Goal: Task Accomplishment & Management: Manage account settings

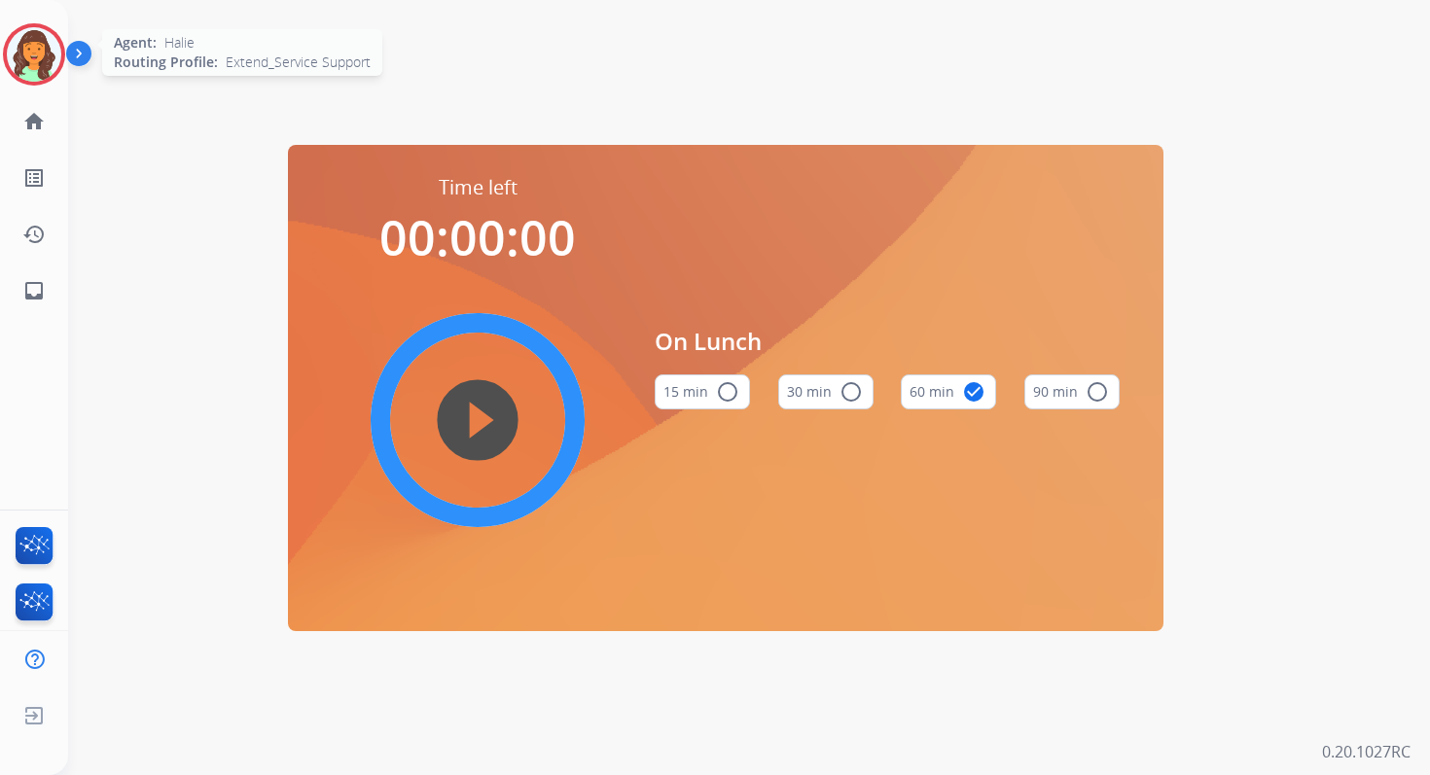
click at [38, 62] on img at bounding box center [34, 54] width 54 height 54
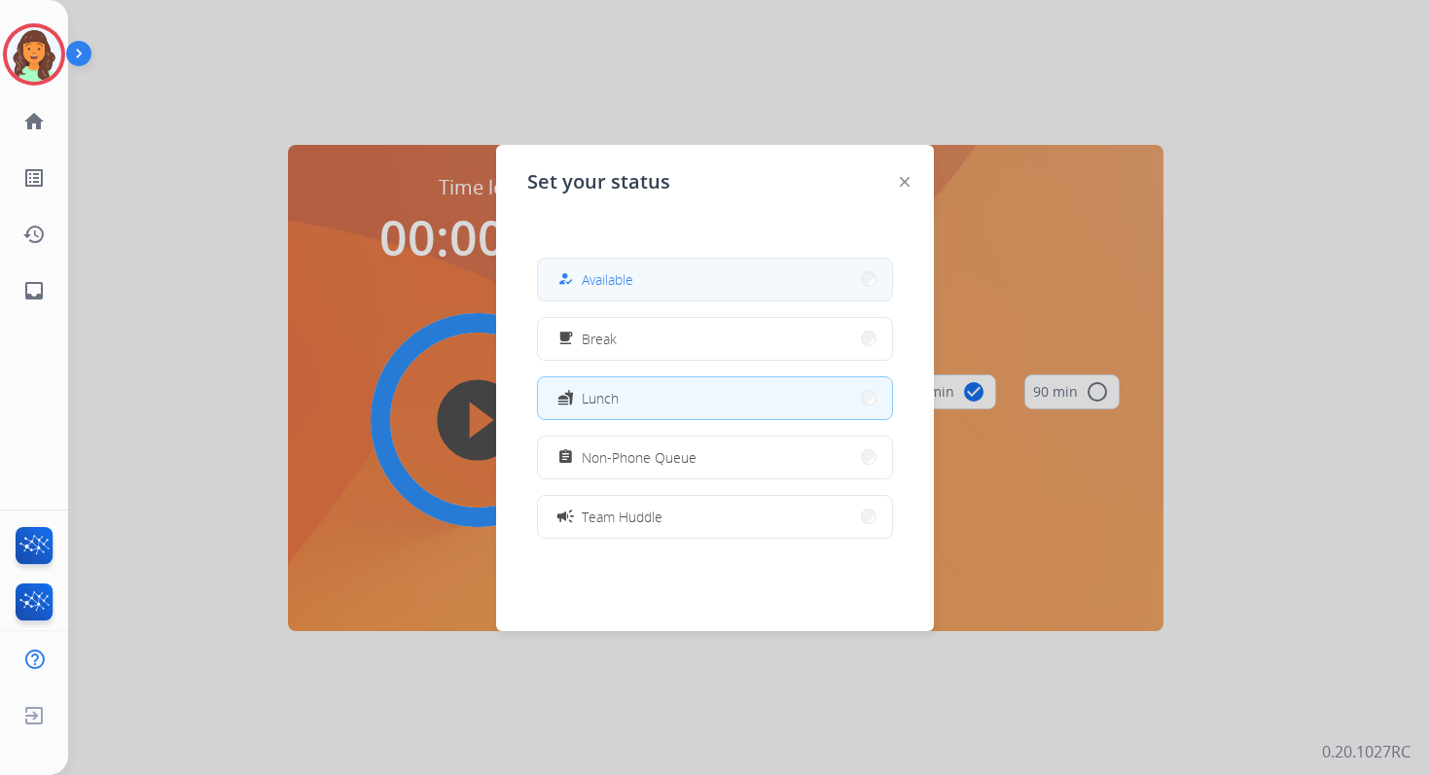
click at [656, 282] on button "how_to_reg Available" at bounding box center [715, 280] width 354 height 42
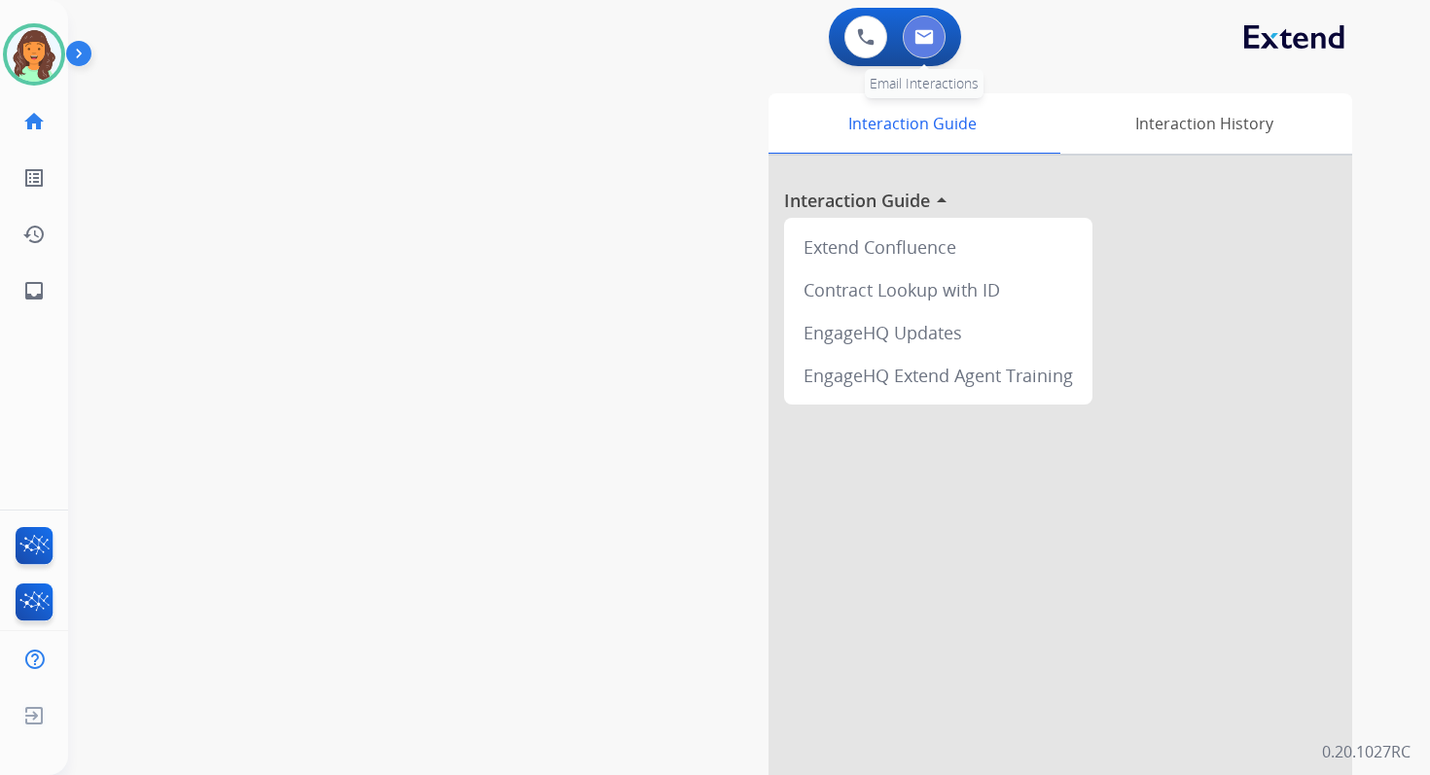
click at [933, 36] on button at bounding box center [924, 37] width 43 height 43
select select "**********"
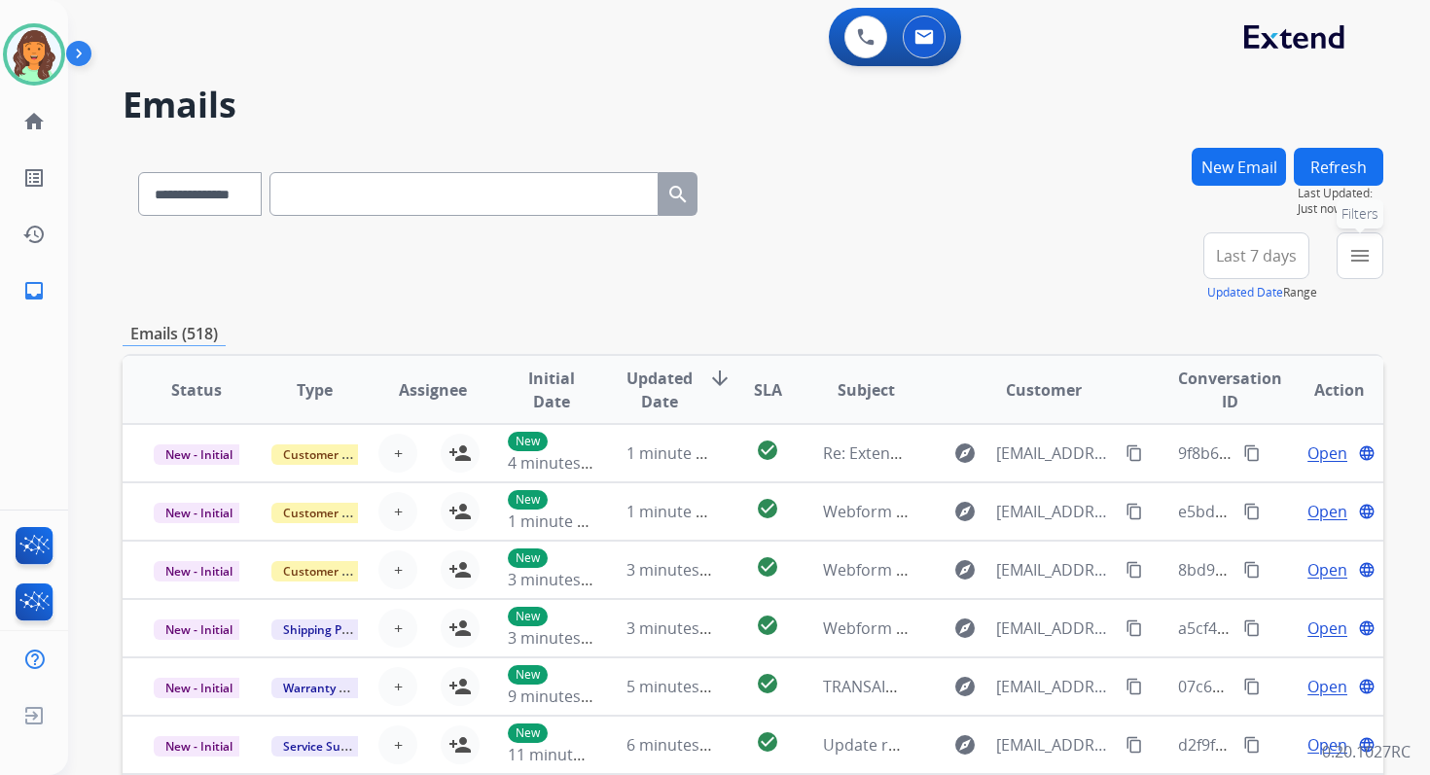
click at [1349, 259] on mat-icon "menu" at bounding box center [1359, 255] width 23 height 23
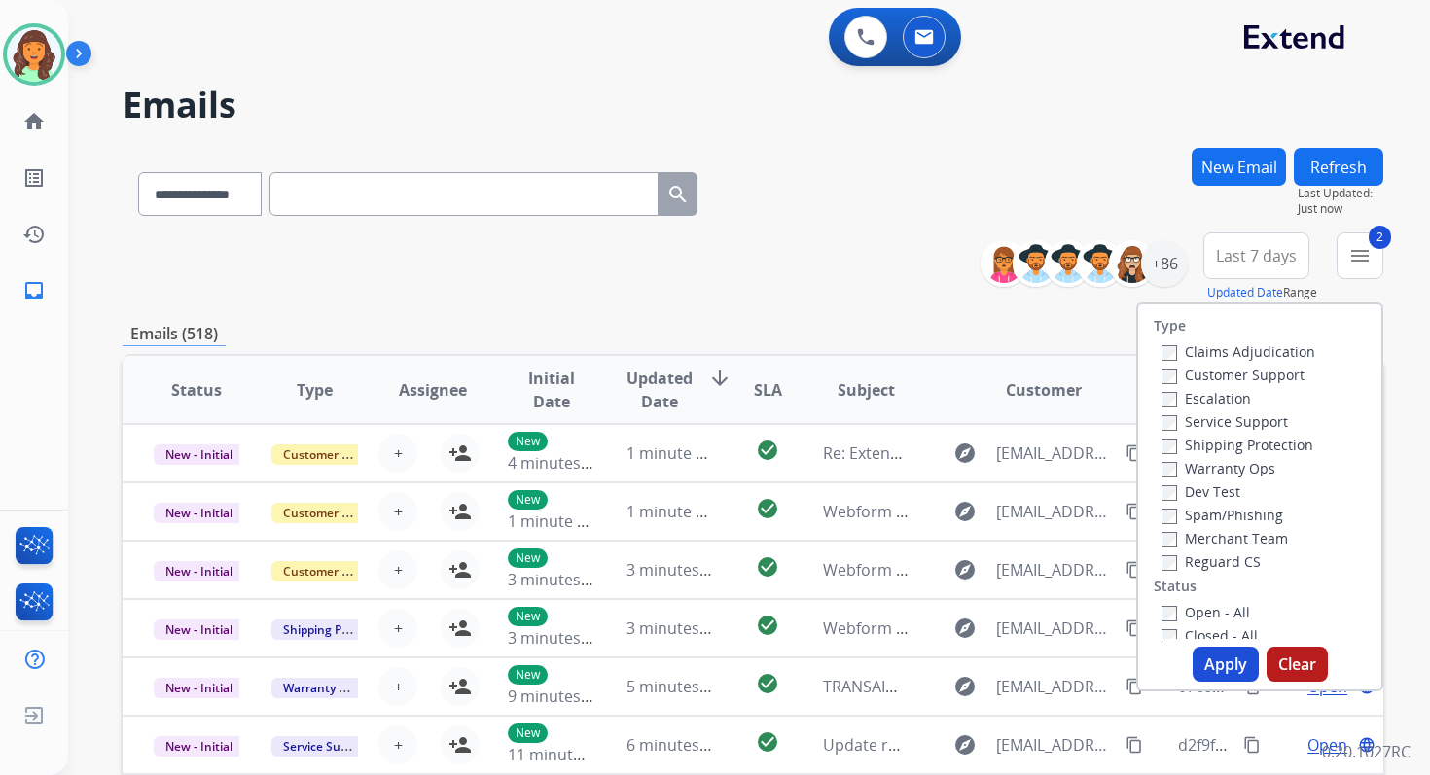
click at [1232, 662] on button "Apply" at bounding box center [1226, 664] width 66 height 35
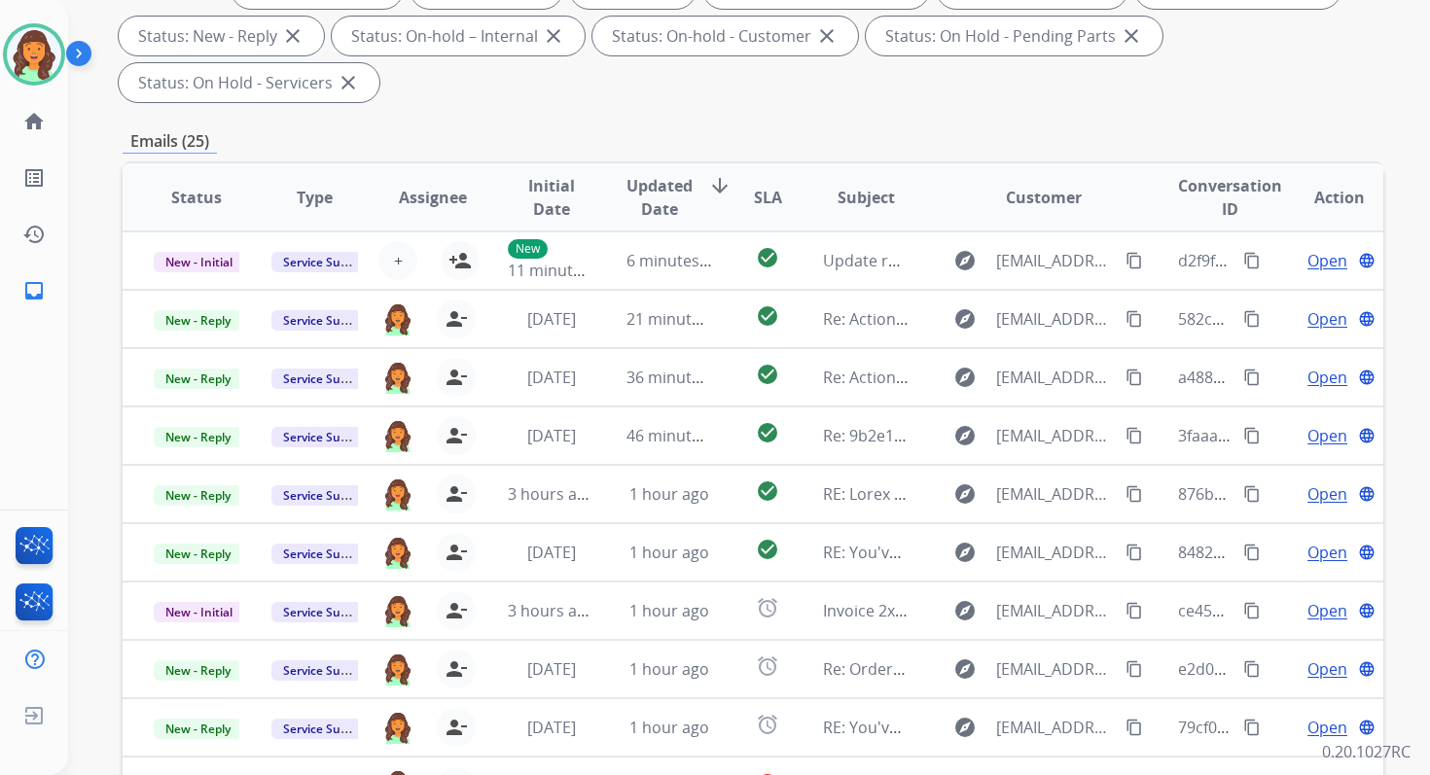
scroll to position [472, 0]
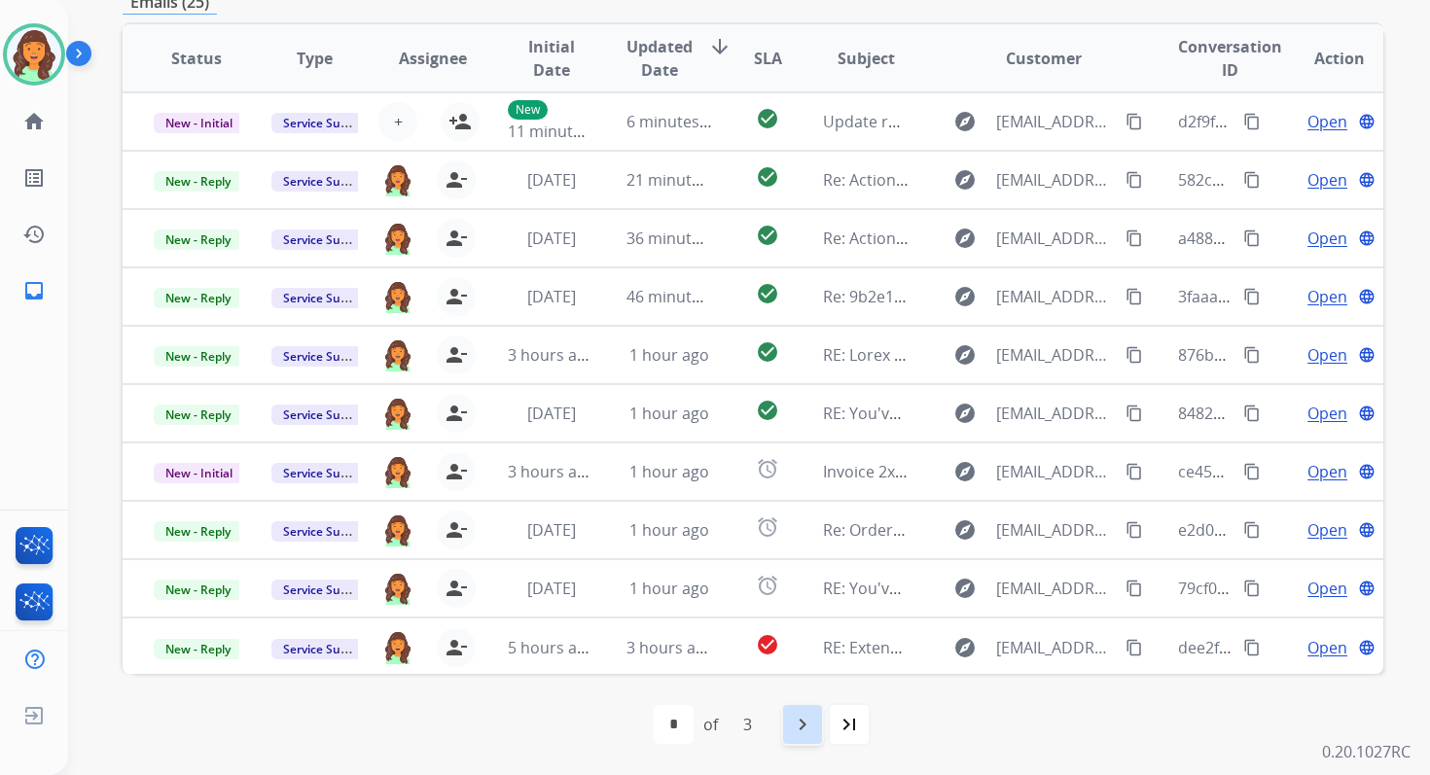
click at [810, 710] on div "navigate_next" at bounding box center [802, 724] width 43 height 43
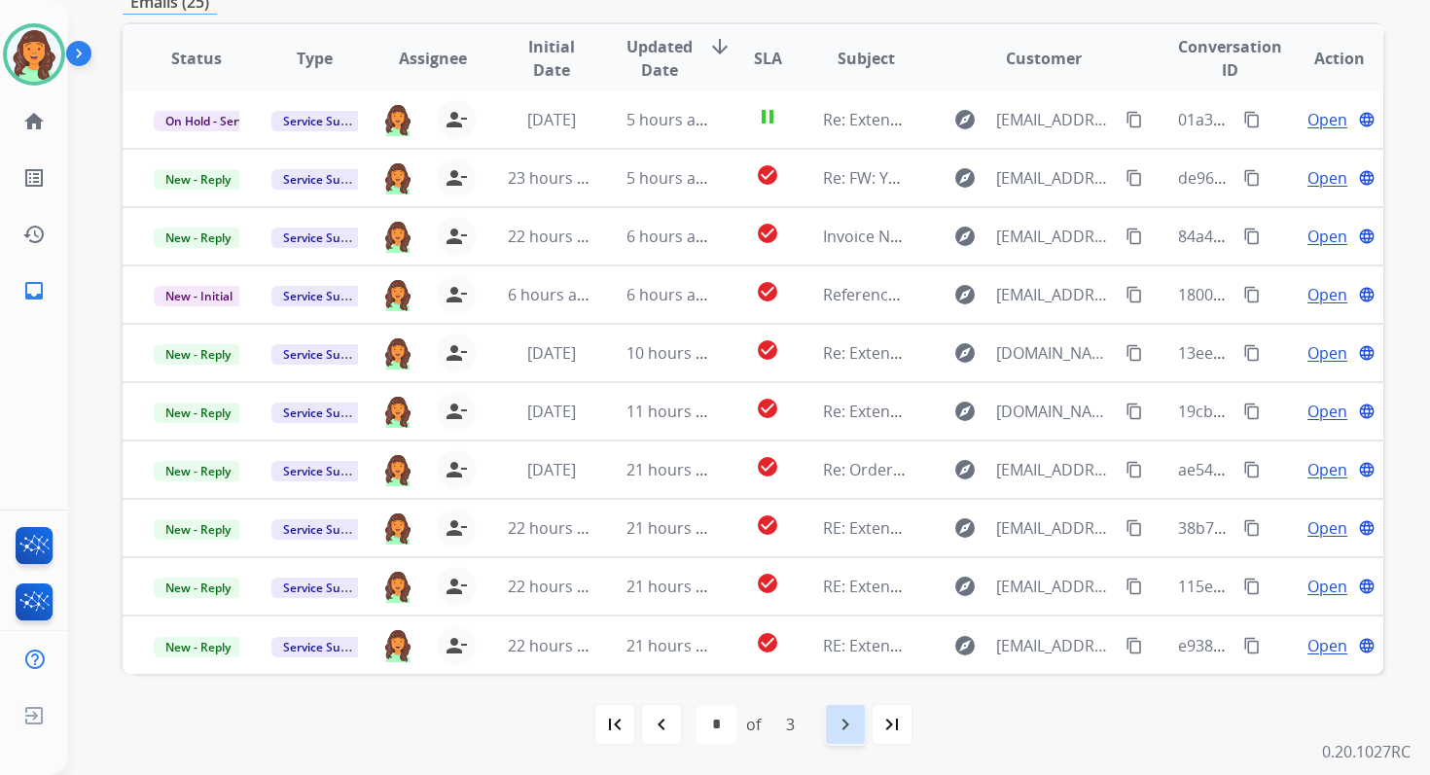
click at [850, 725] on mat-icon "navigate_next" at bounding box center [845, 724] width 23 height 23
select select "*"
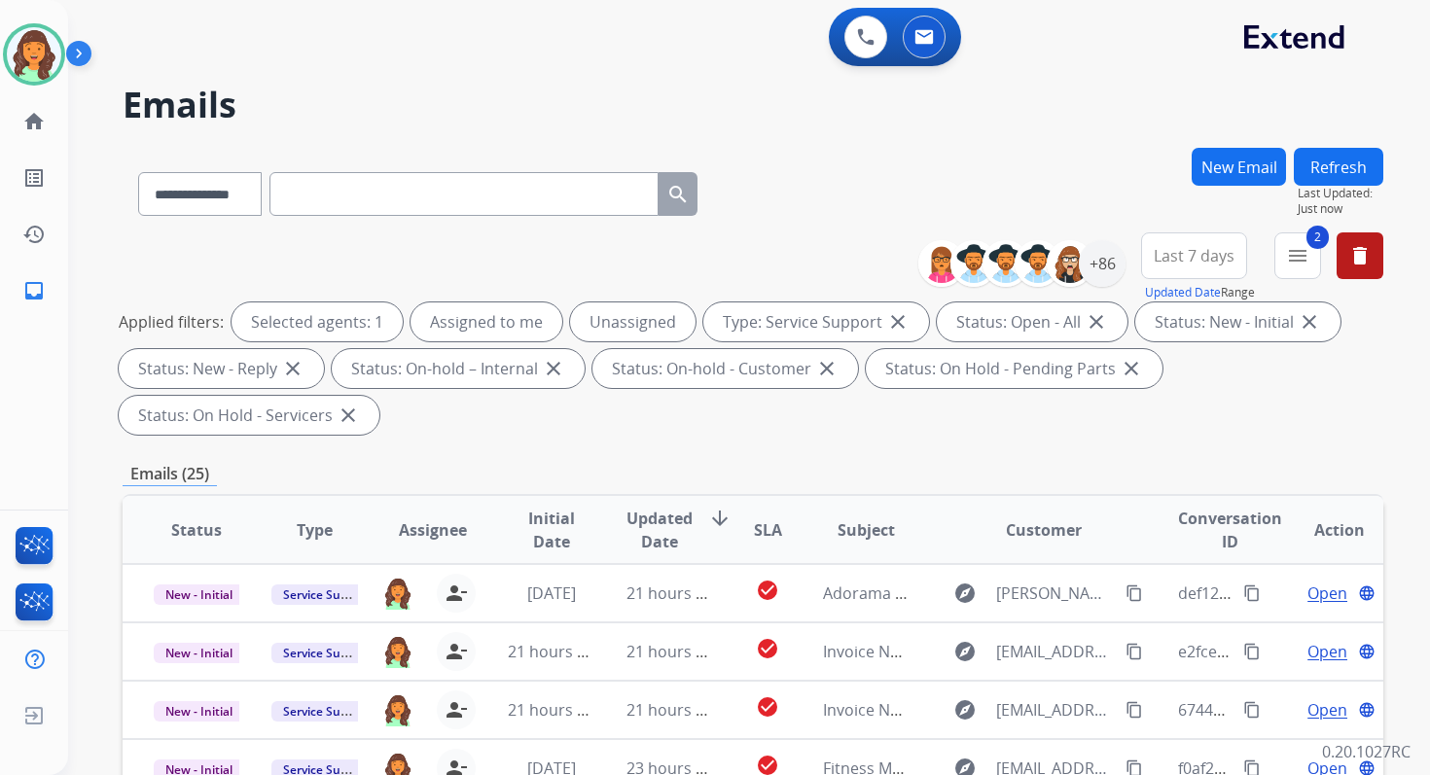
scroll to position [0, 0]
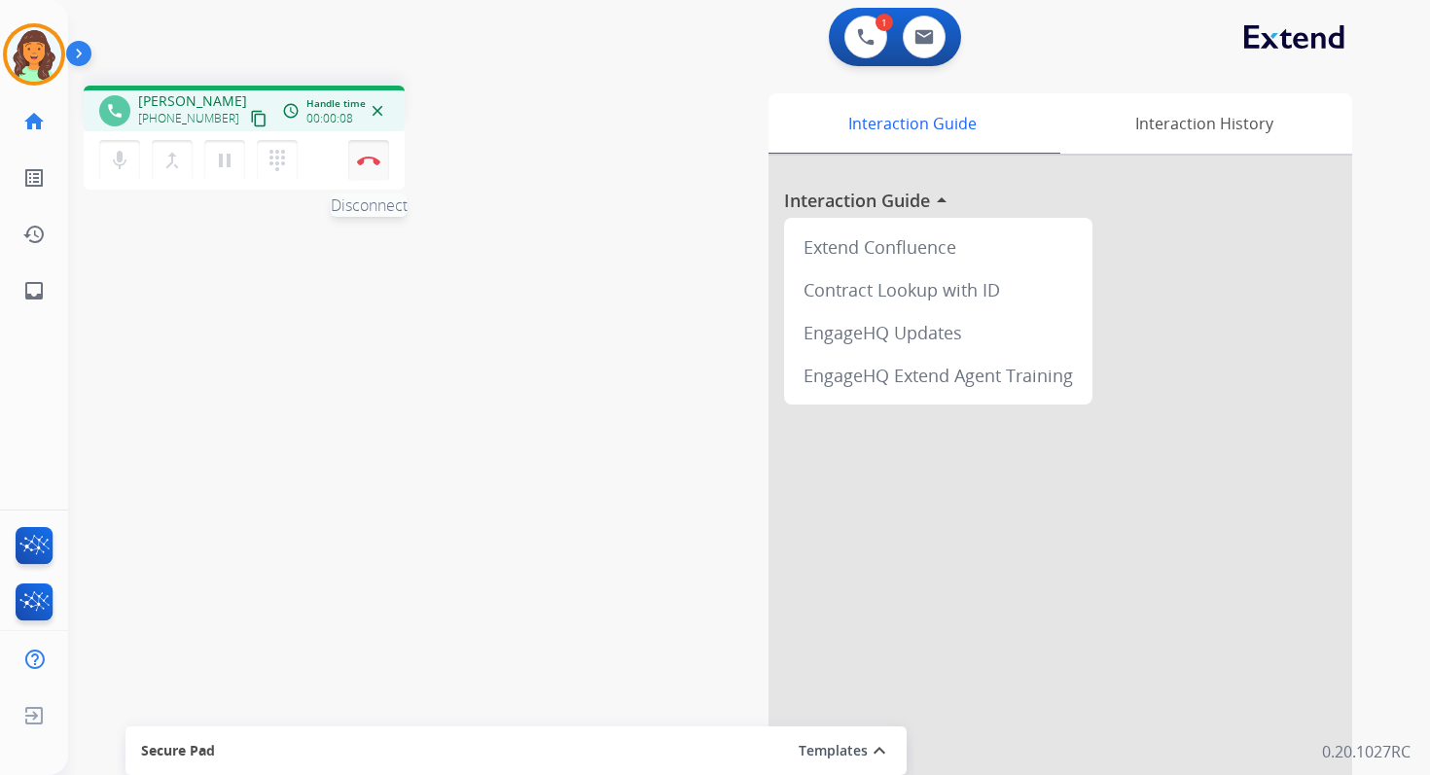
click at [376, 157] on img at bounding box center [368, 161] width 23 height 10
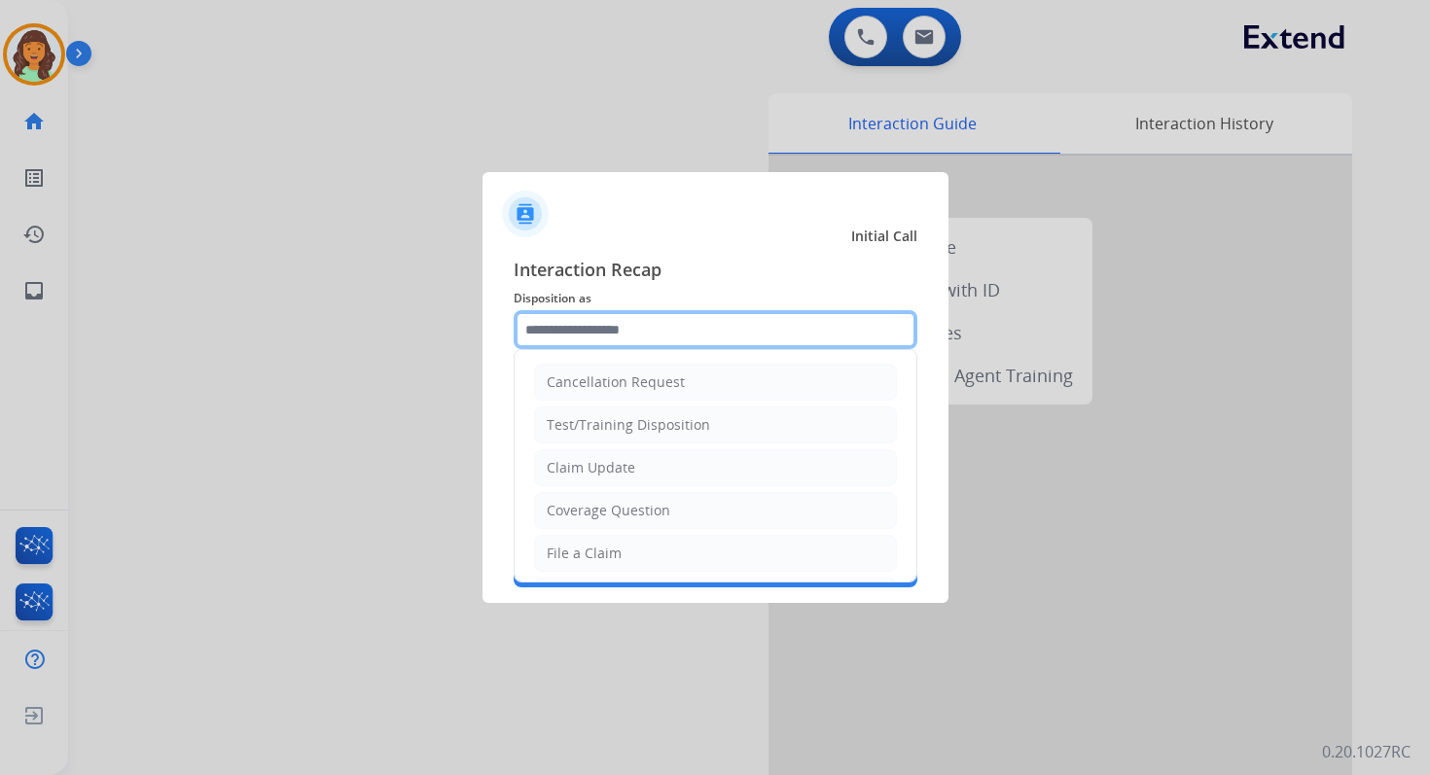
click at [601, 323] on input "text" at bounding box center [716, 329] width 404 height 39
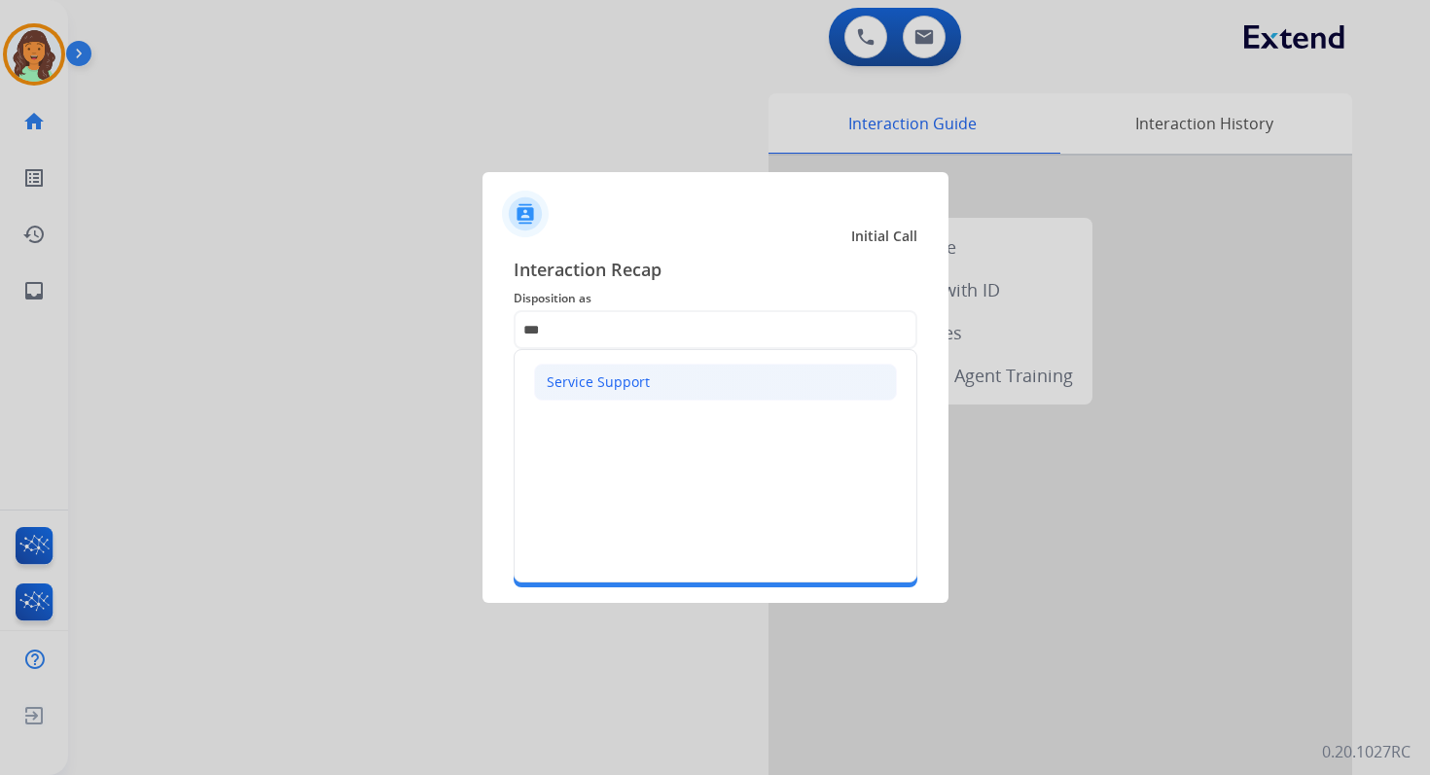
click at [605, 368] on li "Service Support" at bounding box center [715, 382] width 363 height 37
type input "**********"
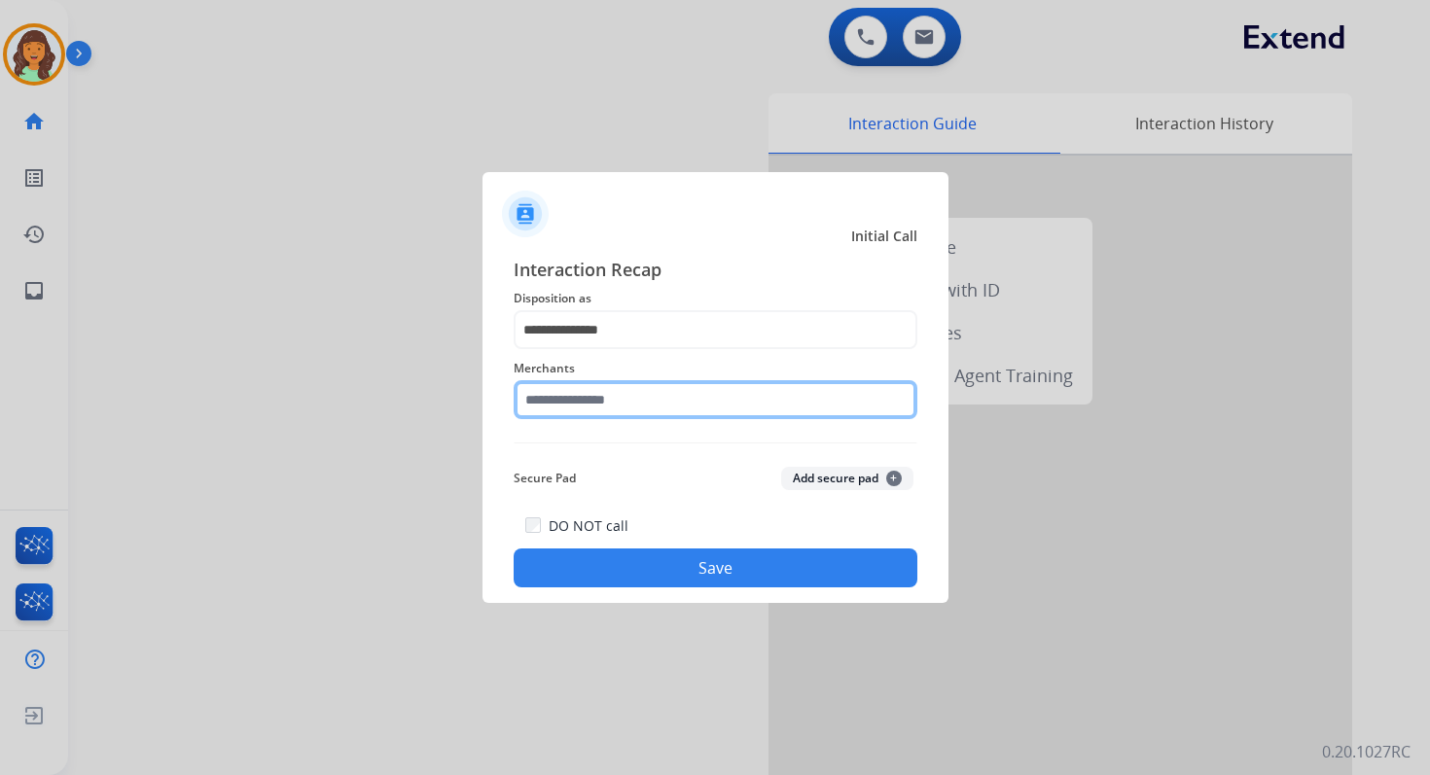
click at [605, 402] on input "text" at bounding box center [716, 399] width 404 height 39
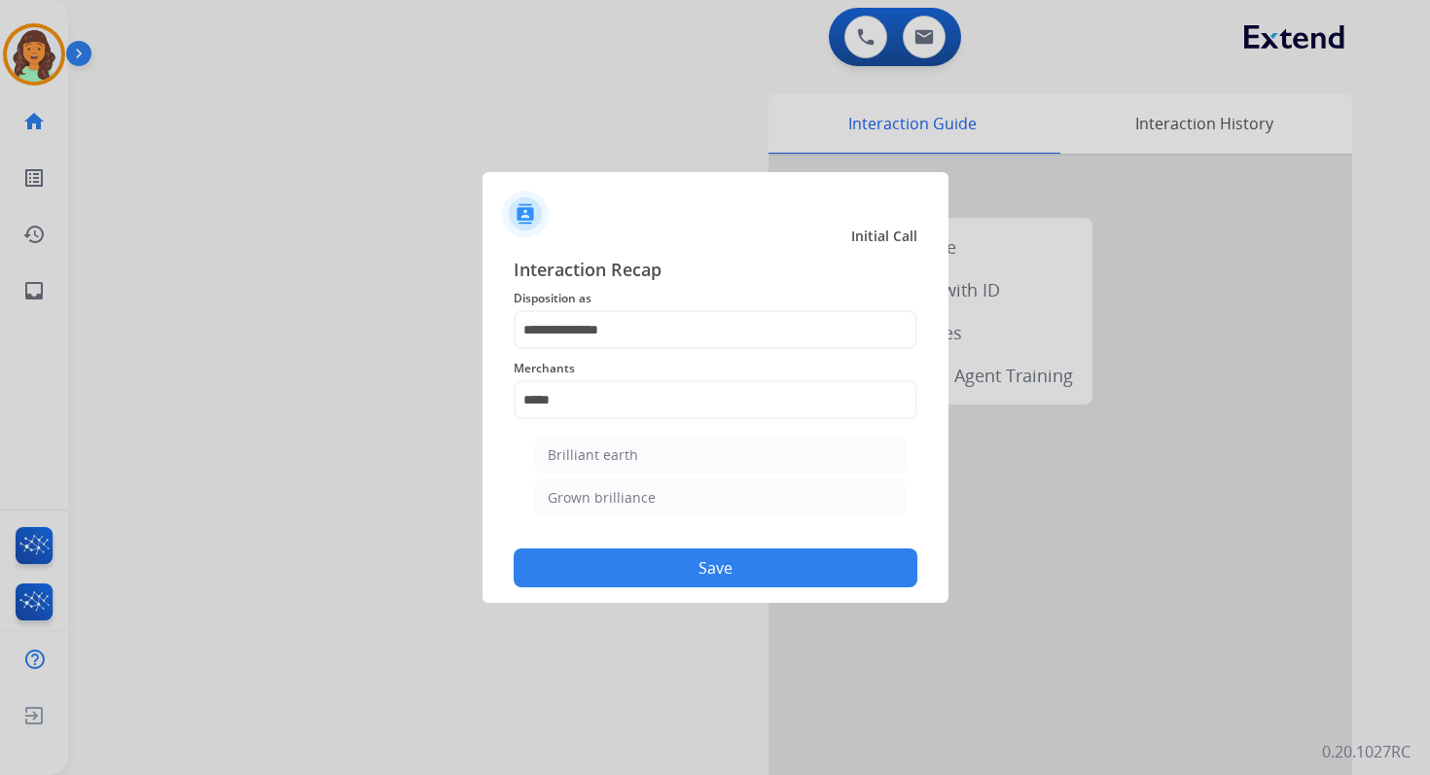
click at [630, 474] on ul "Brilliant earth Grown brilliance" at bounding box center [720, 481] width 382 height 109
click at [632, 466] on li "Brilliant earth" at bounding box center [720, 455] width 371 height 37
type input "**********"
click at [701, 568] on button "Save" at bounding box center [716, 568] width 404 height 39
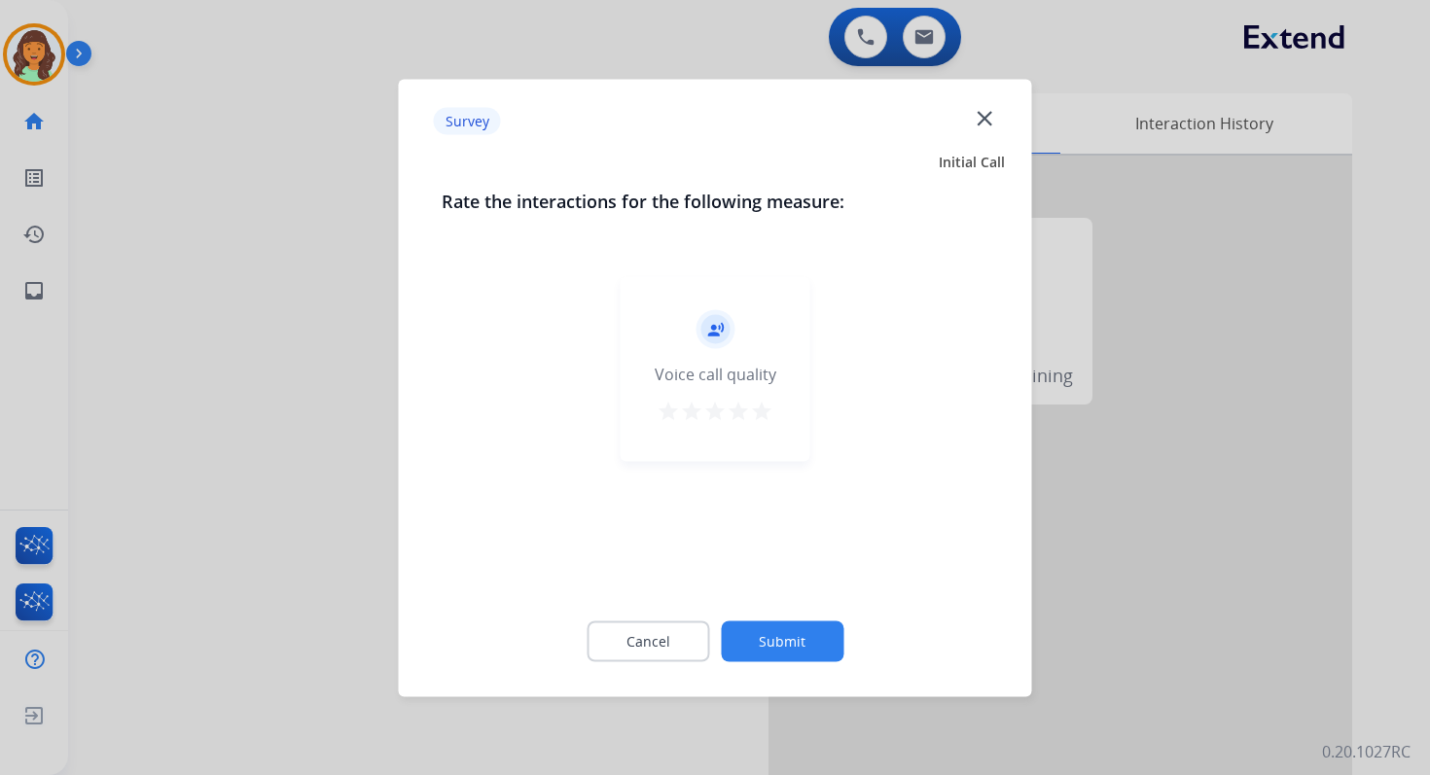
click at [779, 657] on button "Submit" at bounding box center [782, 641] width 123 height 41
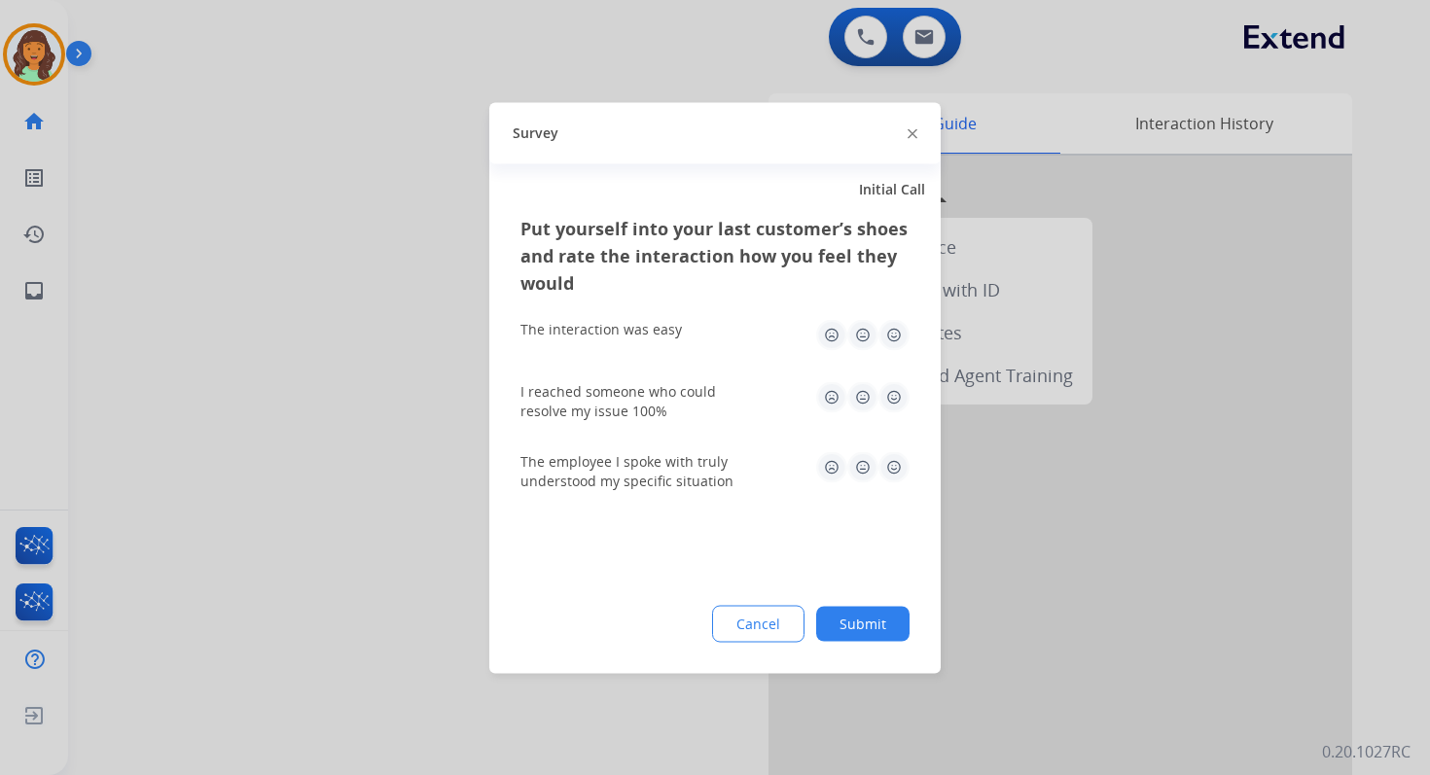
click at [881, 628] on button "Submit" at bounding box center [862, 623] width 93 height 35
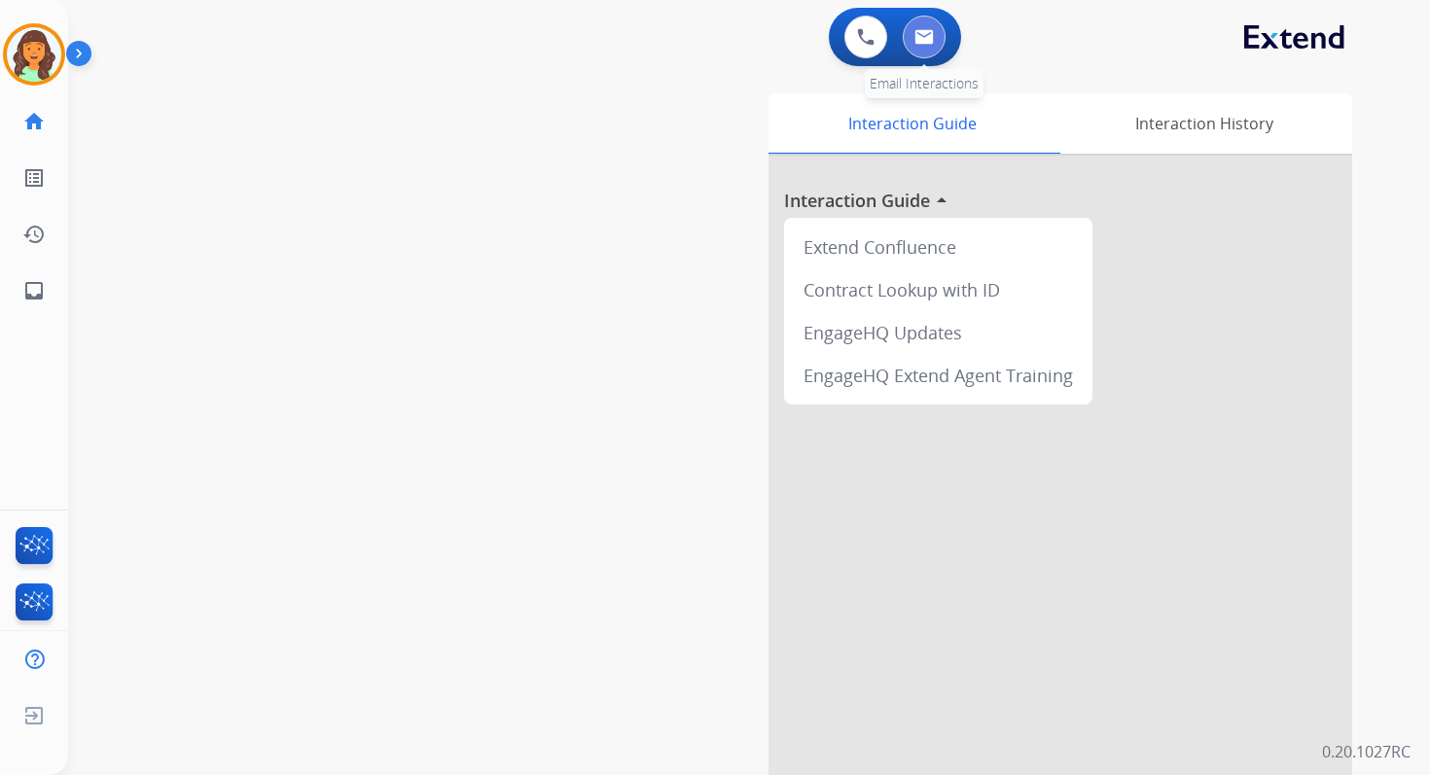
click at [927, 47] on button at bounding box center [924, 37] width 43 height 43
select select "**********"
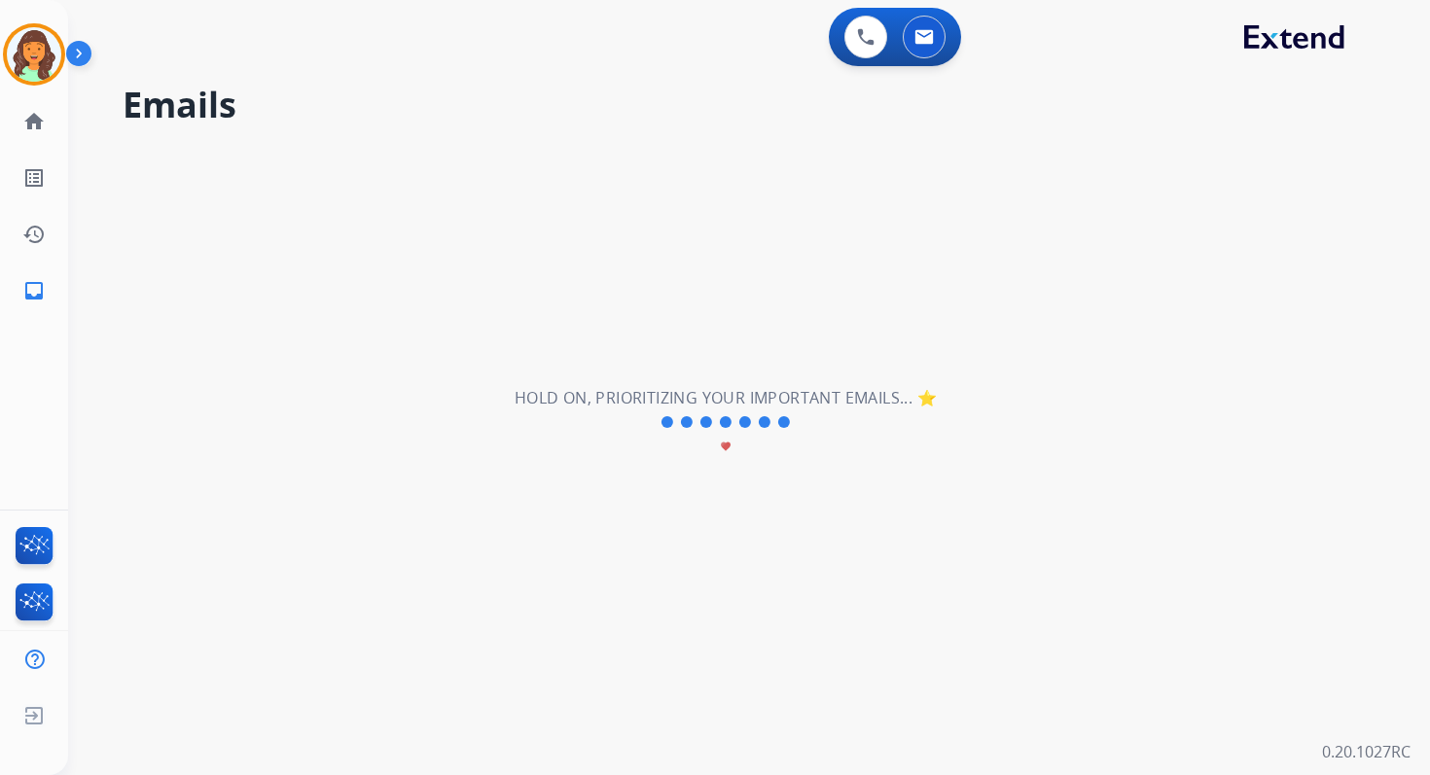
click at [927, 47] on button at bounding box center [924, 37] width 43 height 43
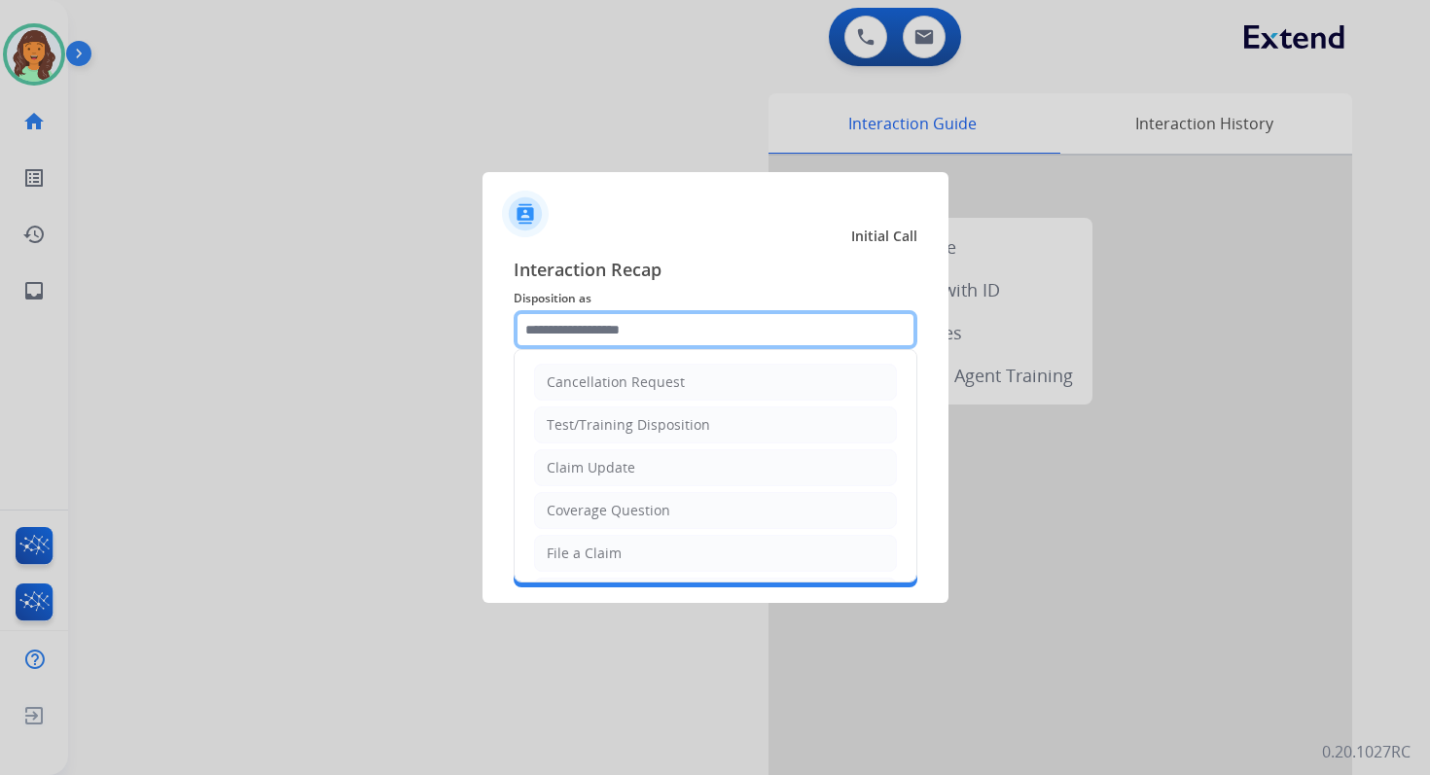
click at [628, 335] on input "text" at bounding box center [716, 329] width 404 height 39
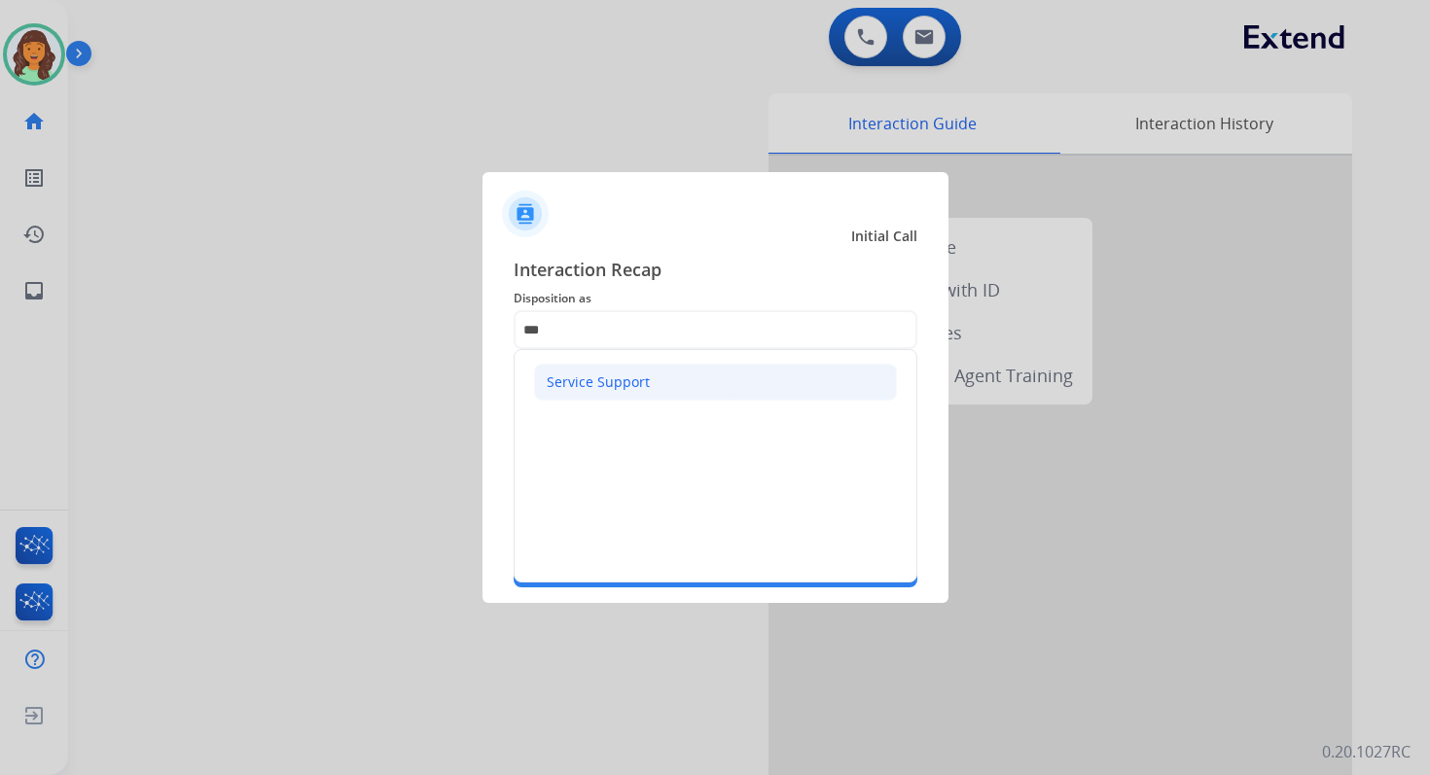
click at [586, 378] on div "Service Support" at bounding box center [598, 382] width 103 height 19
type input "**********"
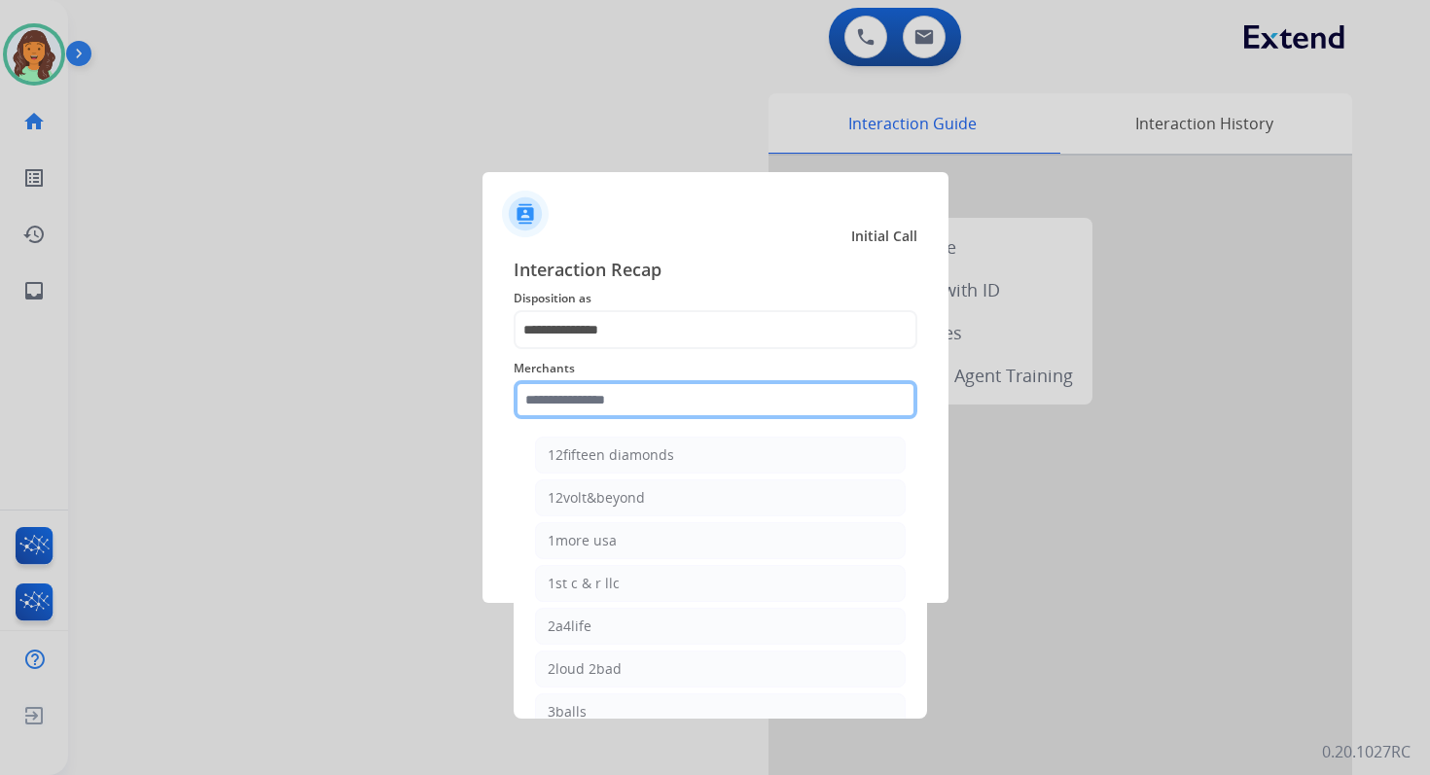
click at [598, 401] on input "text" at bounding box center [716, 399] width 404 height 39
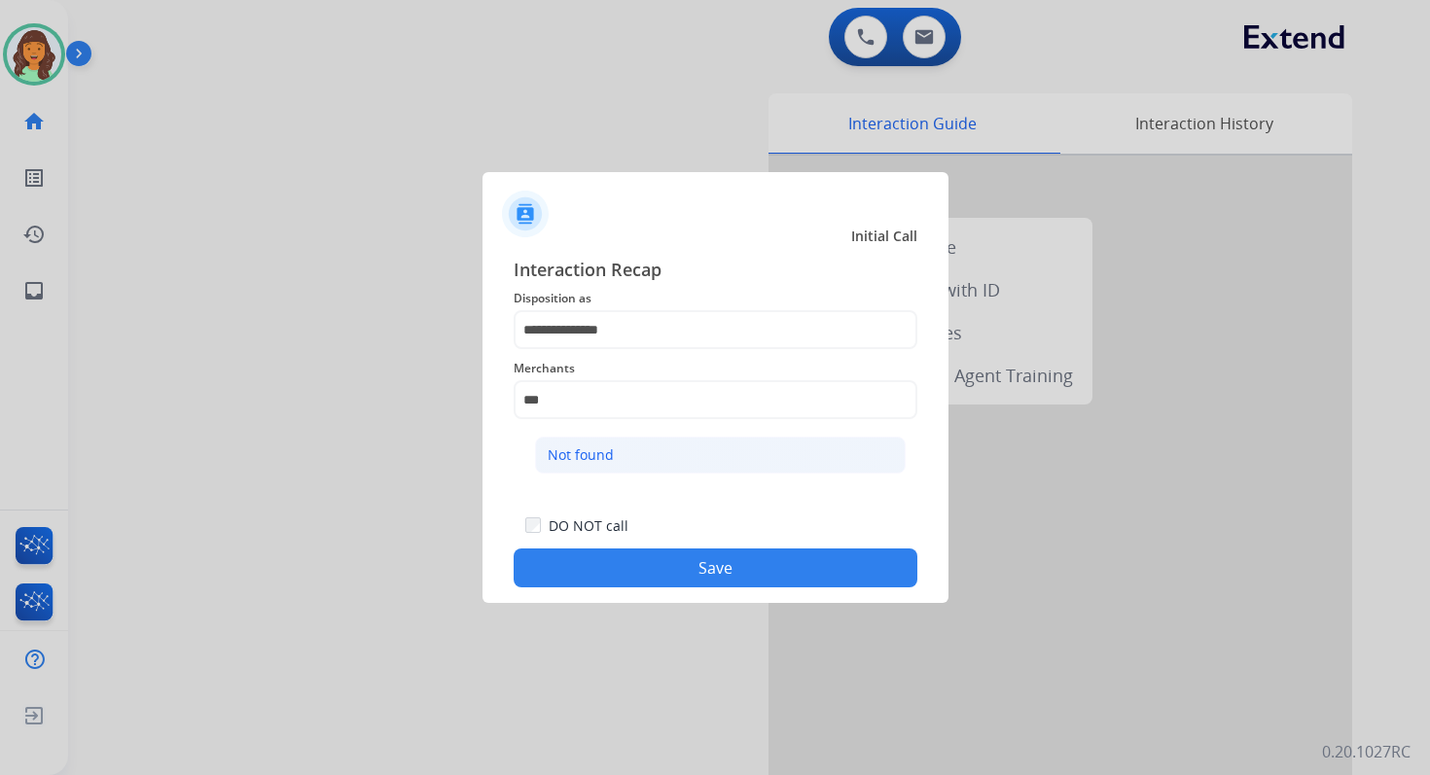
click at [615, 448] on li "Not found" at bounding box center [720, 455] width 371 height 37
type input "*********"
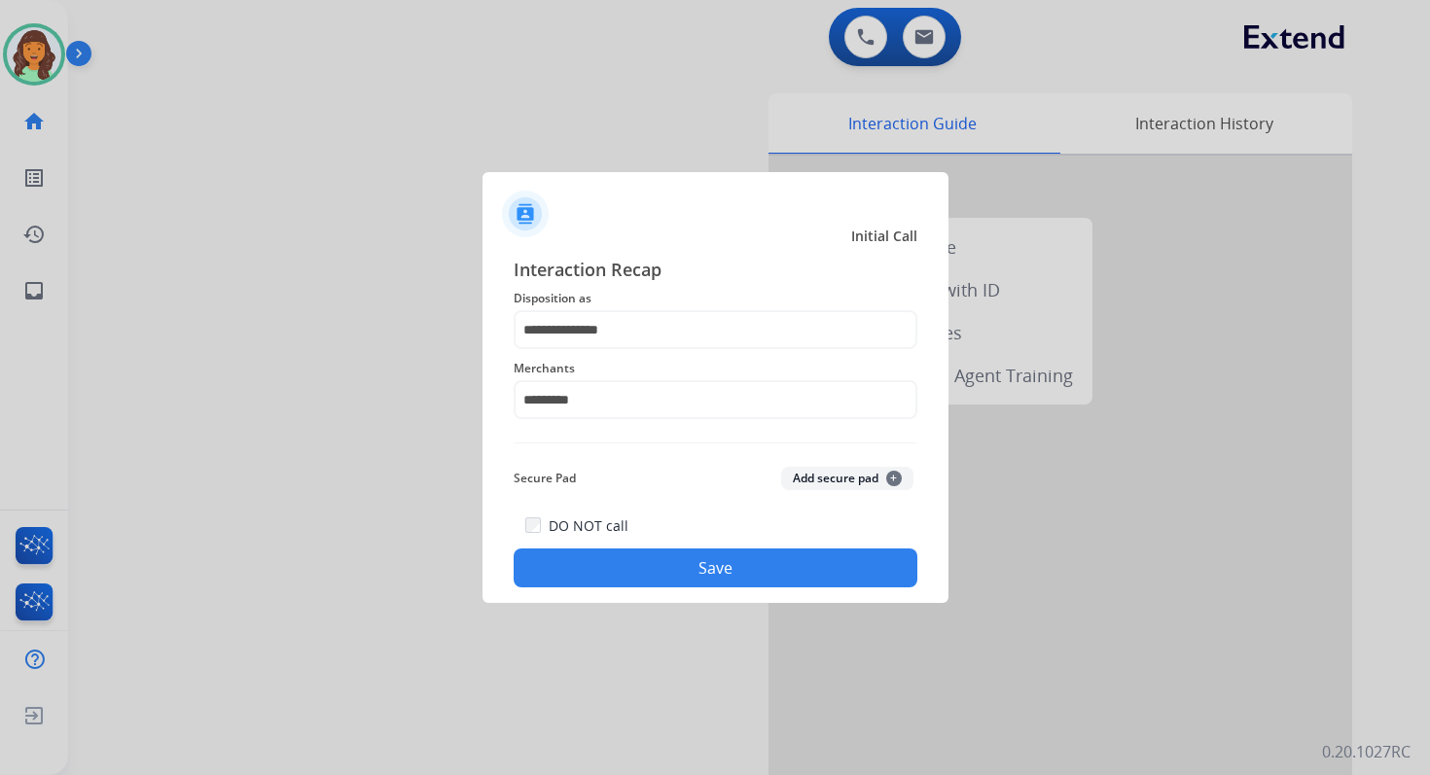
click at [744, 595] on div "**********" at bounding box center [715, 421] width 466 height 363
click at [744, 574] on button "Save" at bounding box center [716, 568] width 404 height 39
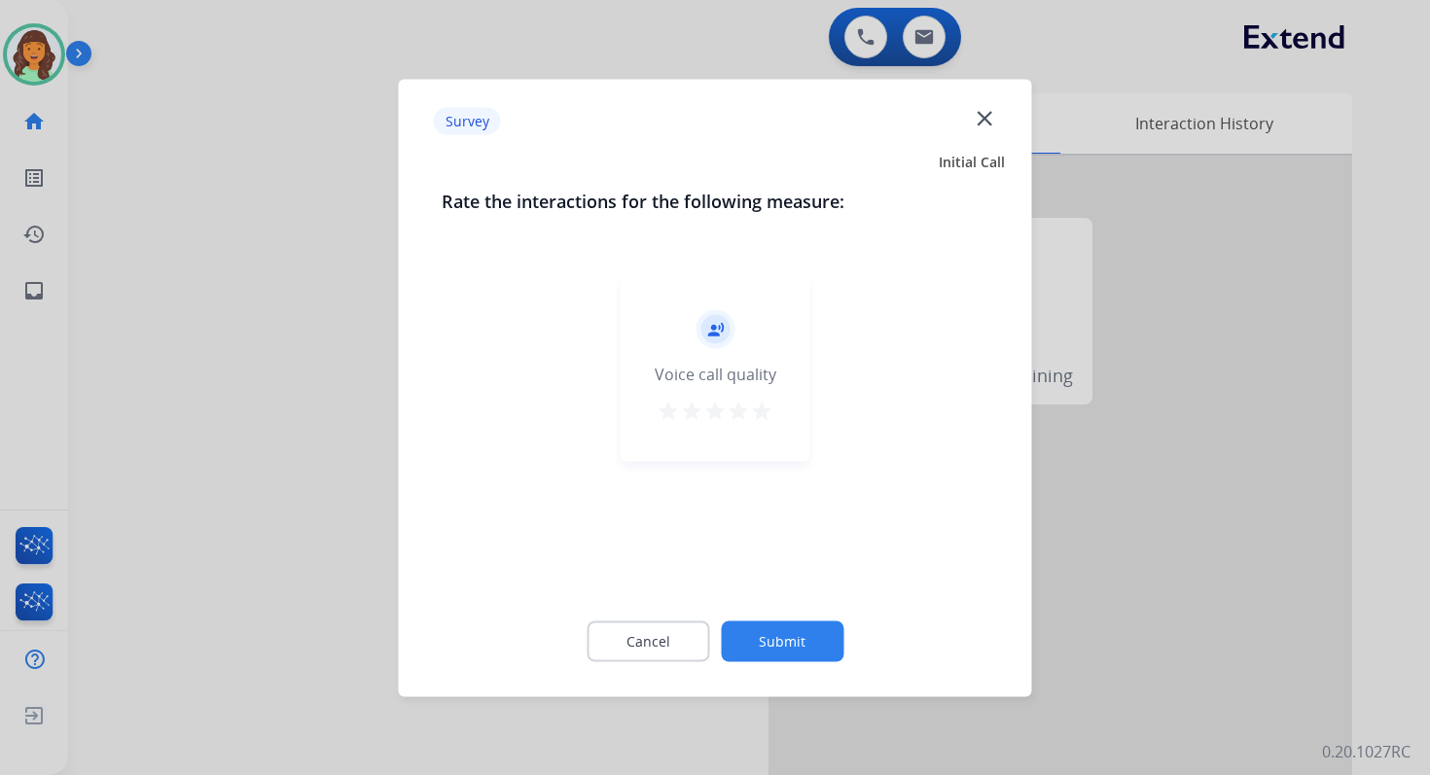
click at [805, 630] on button "Submit" at bounding box center [782, 641] width 123 height 41
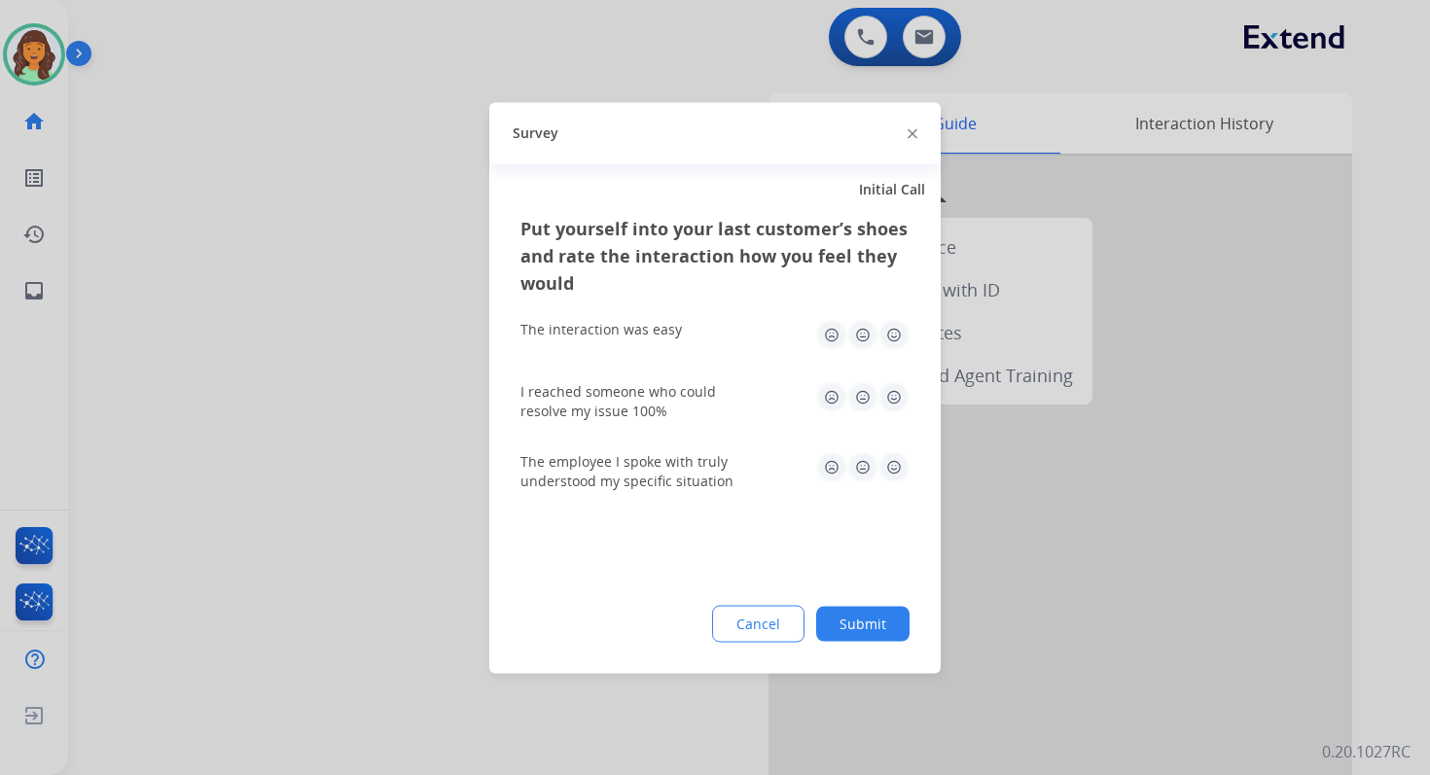
click at [864, 621] on button "Submit" at bounding box center [862, 623] width 93 height 35
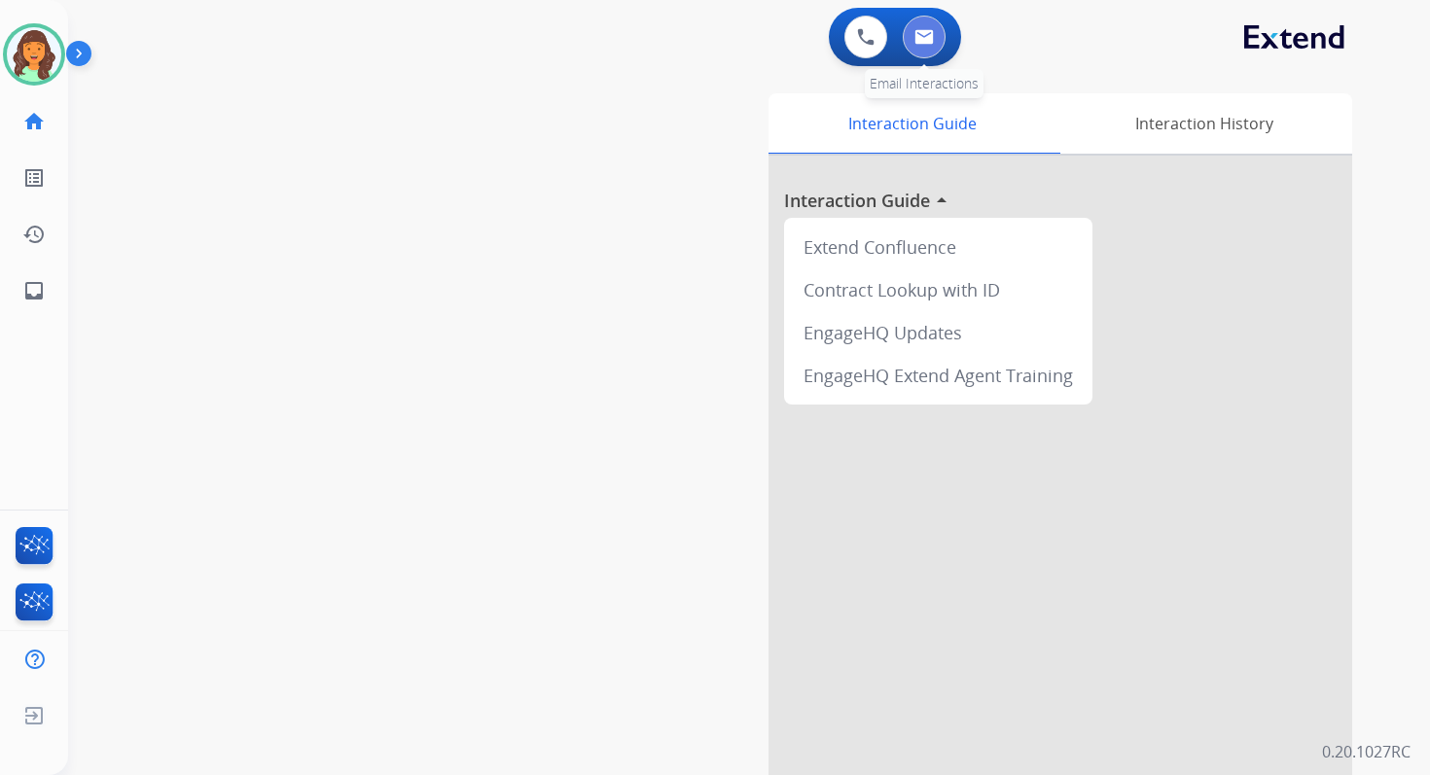
click at [917, 44] on img at bounding box center [923, 37] width 19 height 16
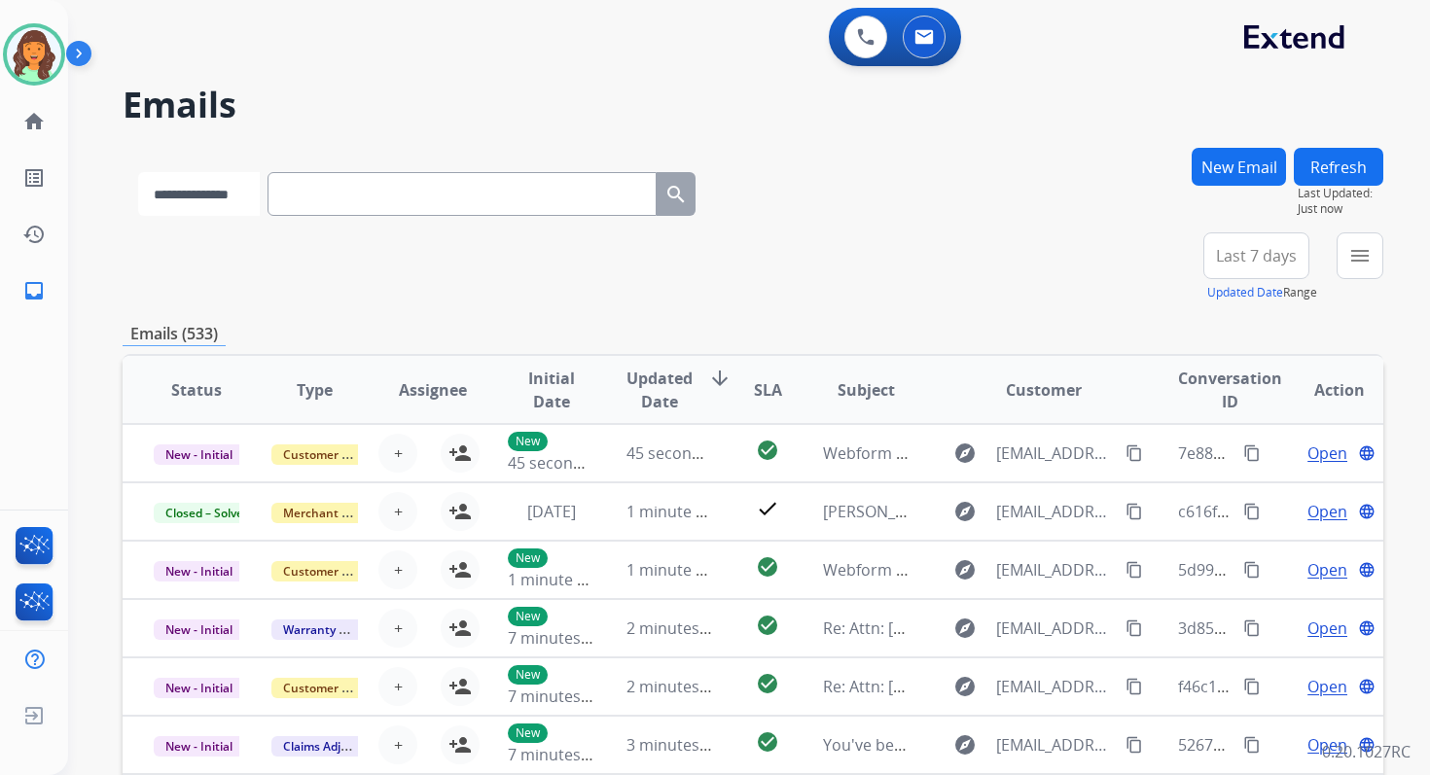
click at [241, 188] on select "**********" at bounding box center [199, 194] width 122 height 44
select select "**********"
click at [138, 172] on select "**********" at bounding box center [199, 194] width 122 height 44
click at [354, 190] on input "text" at bounding box center [463, 194] width 389 height 44
paste input "**********"
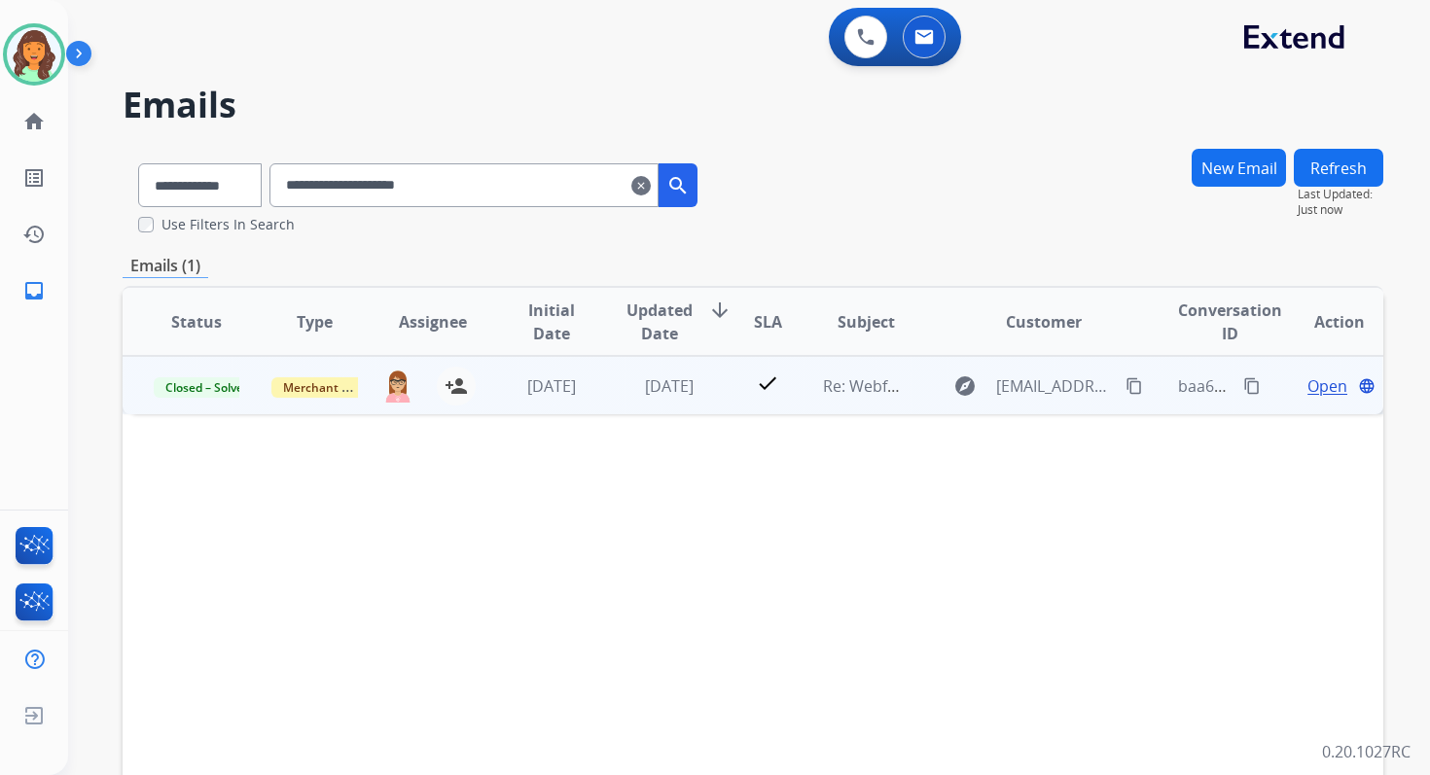
click at [1314, 385] on span "Open" at bounding box center [1327, 385] width 40 height 23
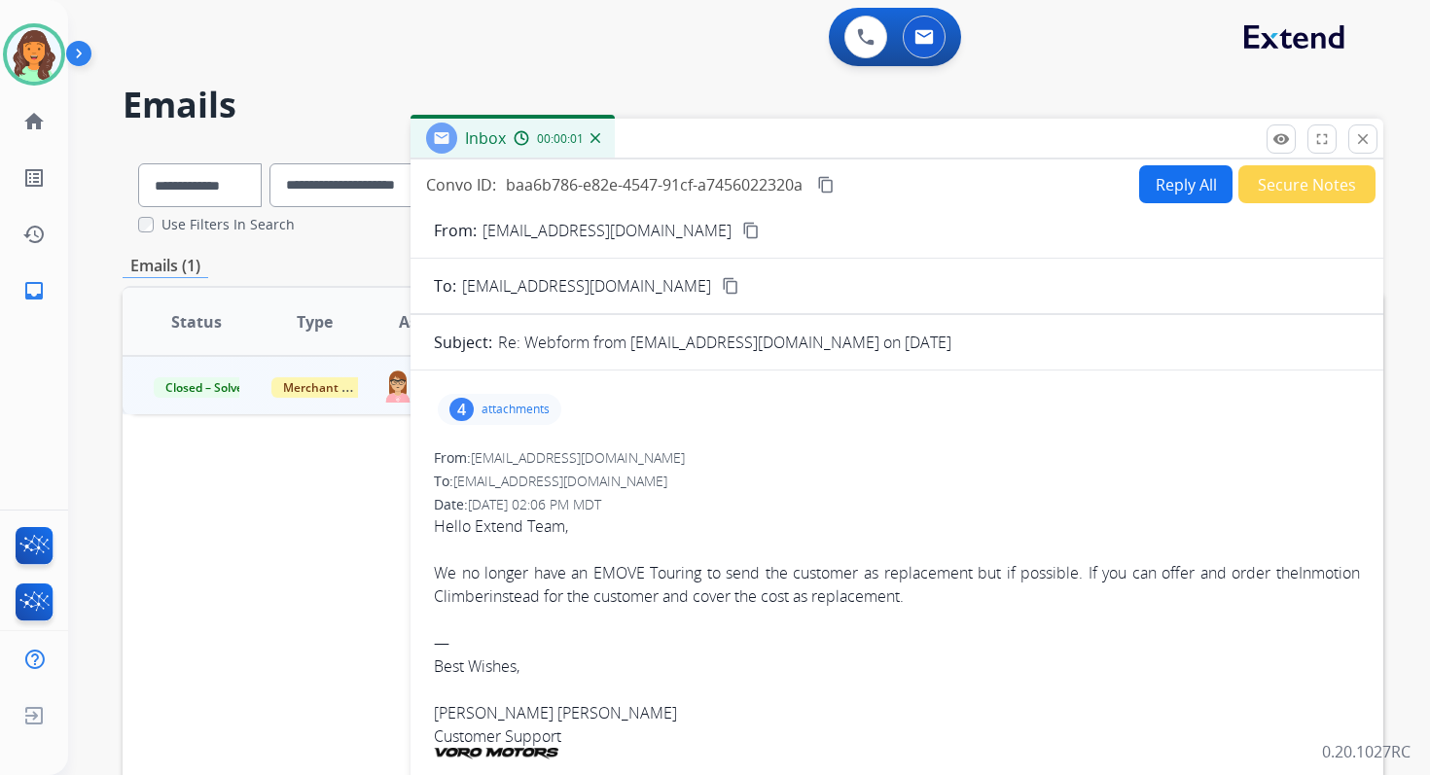
click at [487, 411] on p "attachments" at bounding box center [515, 410] width 68 height 16
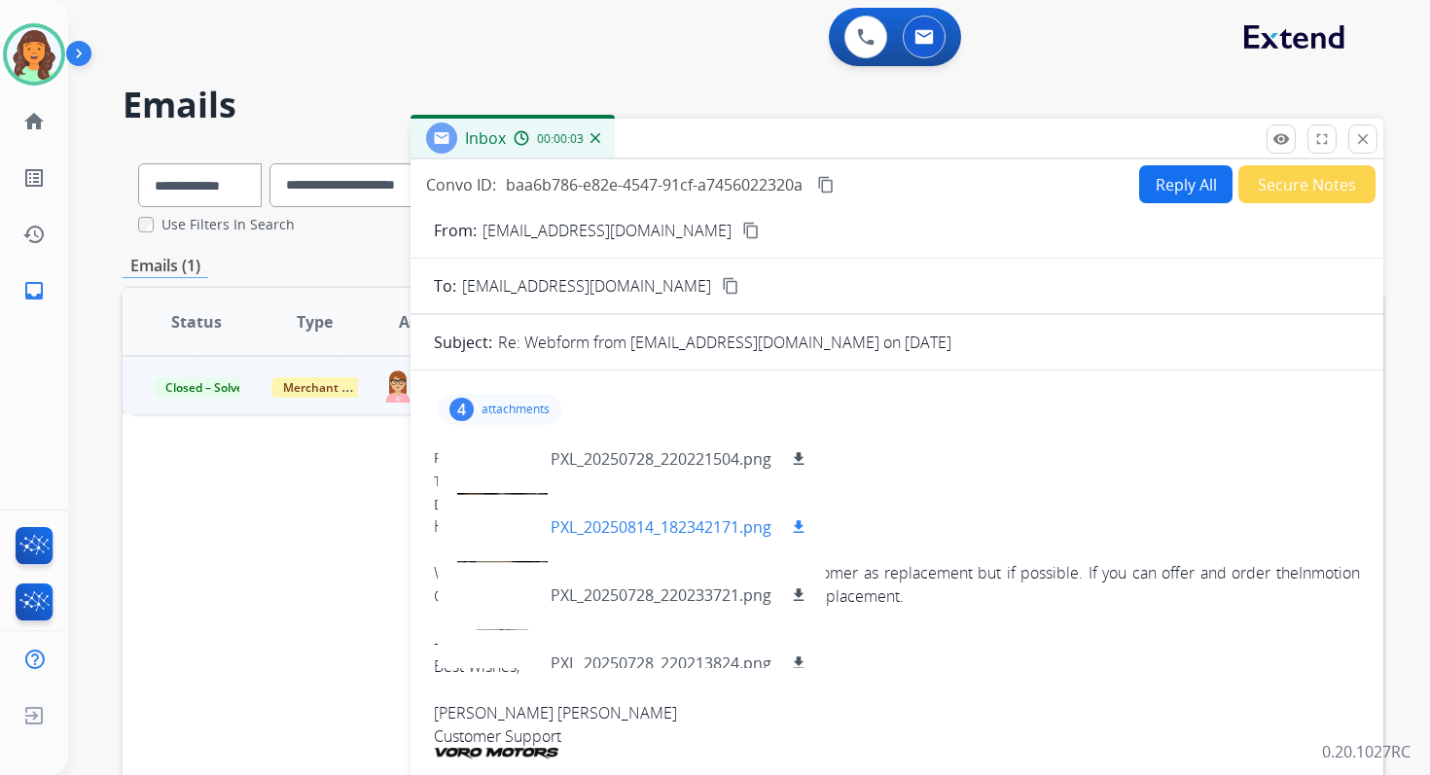
scroll to position [29, 0]
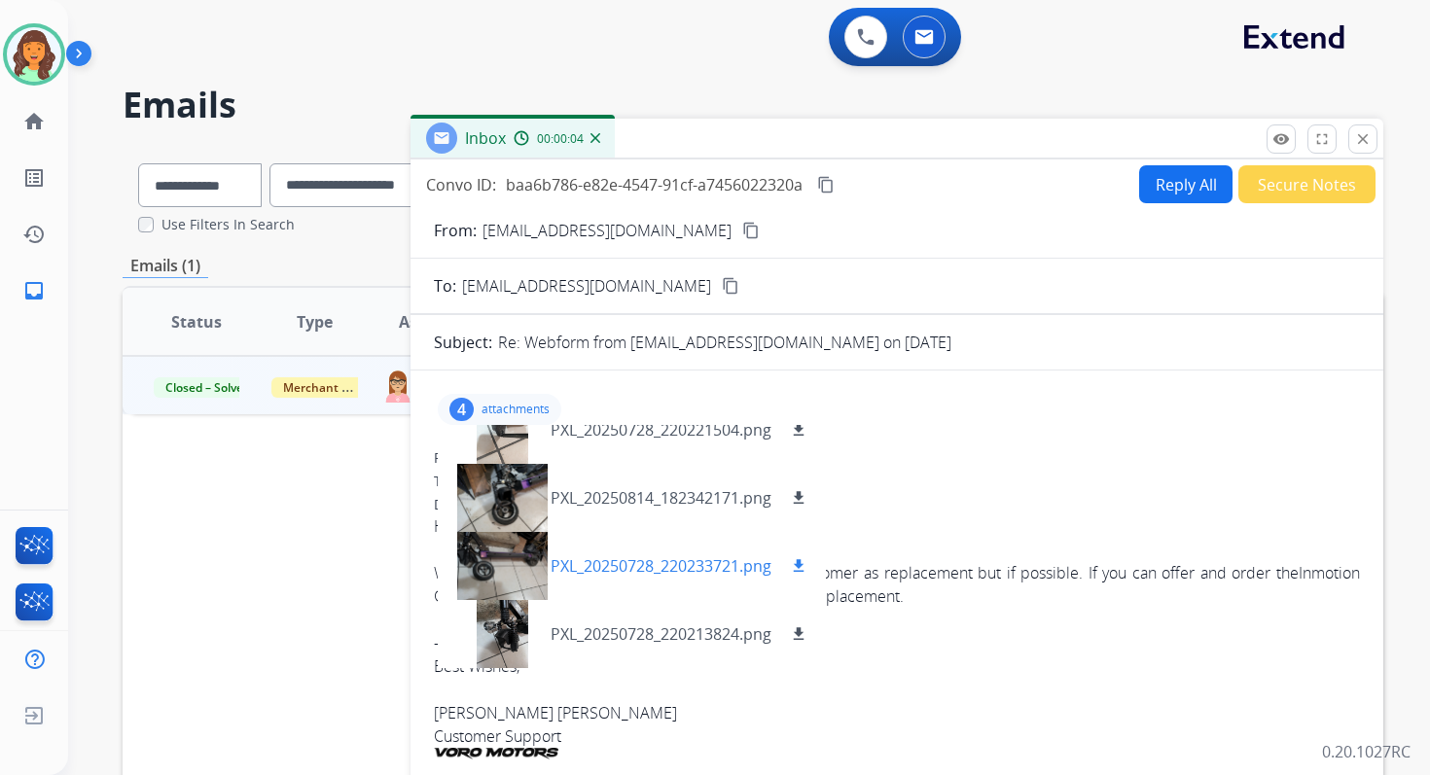
click at [516, 564] on div at bounding box center [501, 566] width 97 height 68
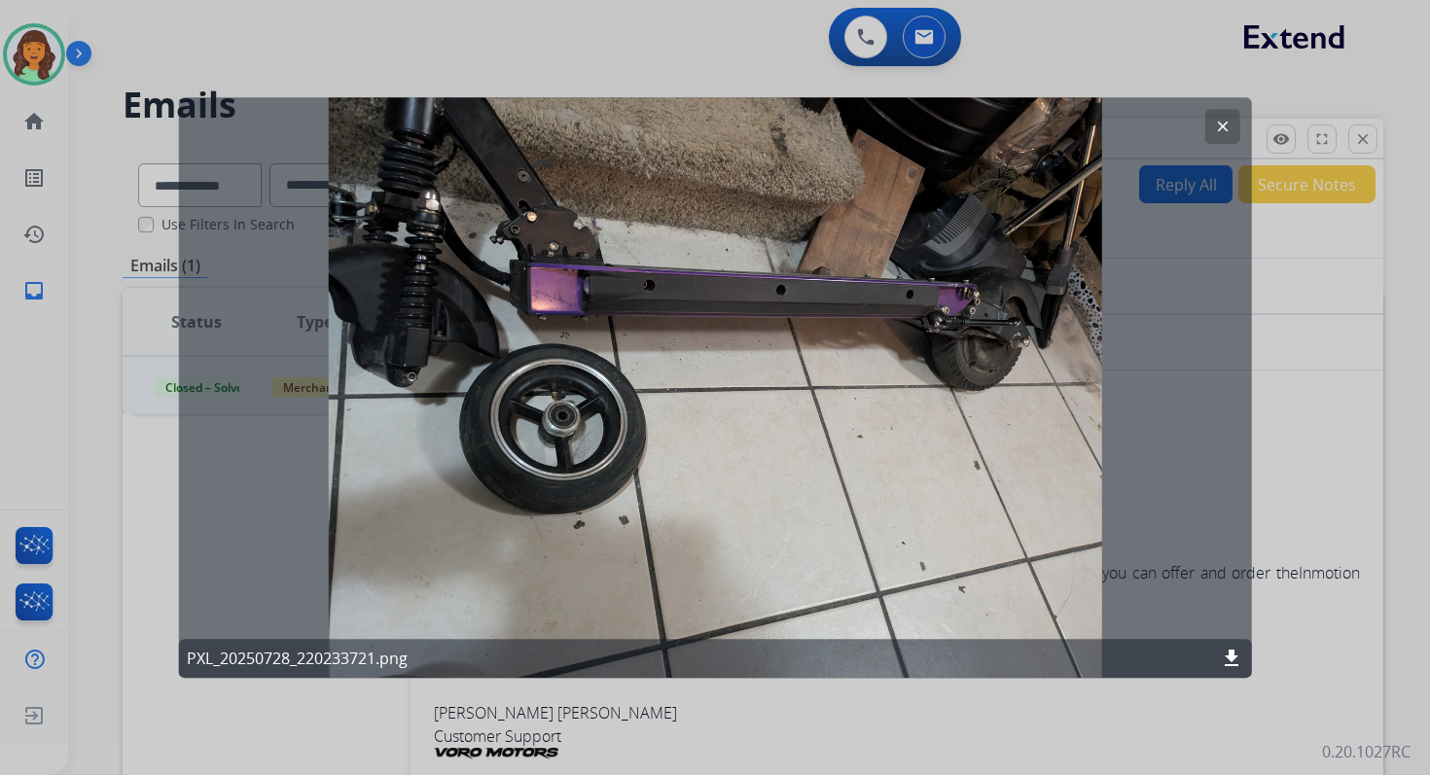
click at [1228, 130] on mat-icon "clear" at bounding box center [1222, 127] width 18 height 18
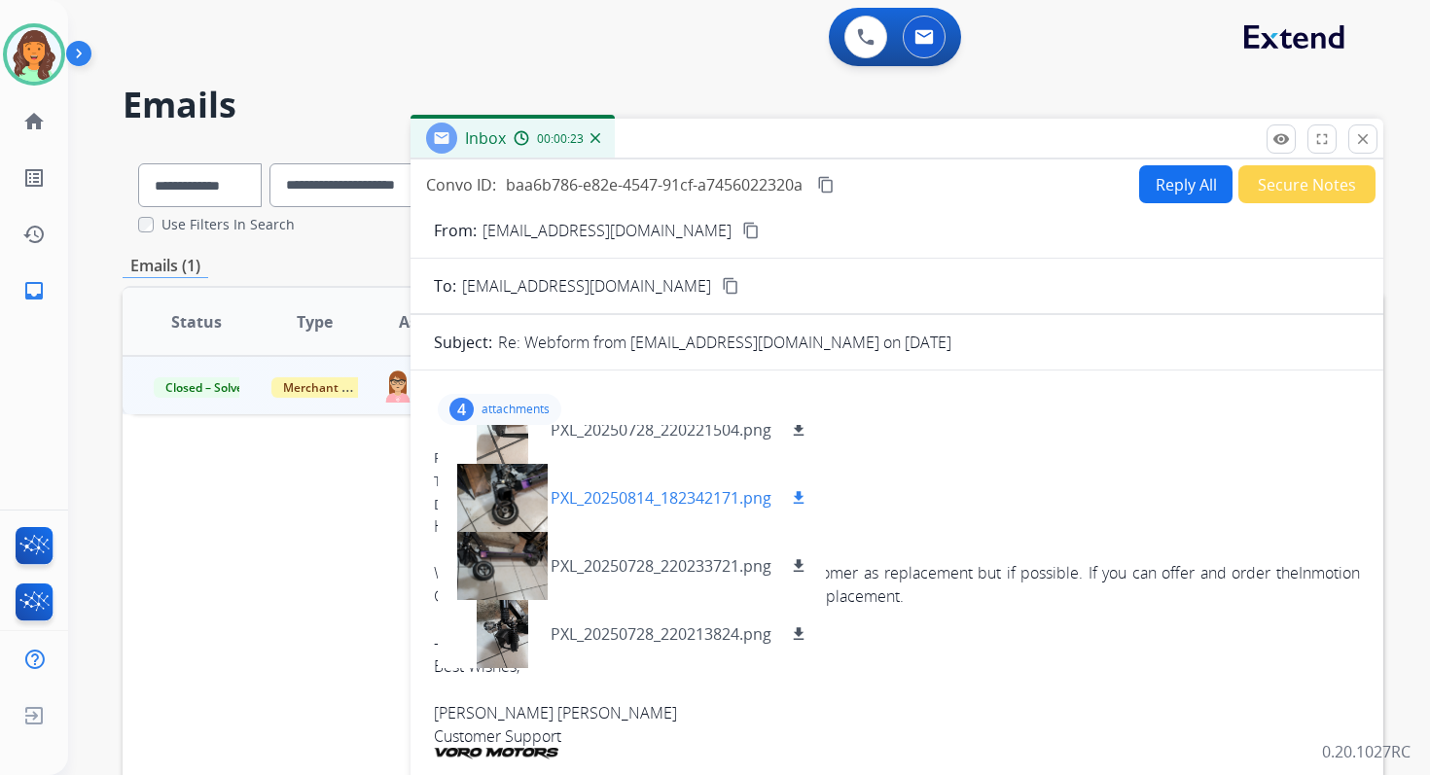
scroll to position [0, 0]
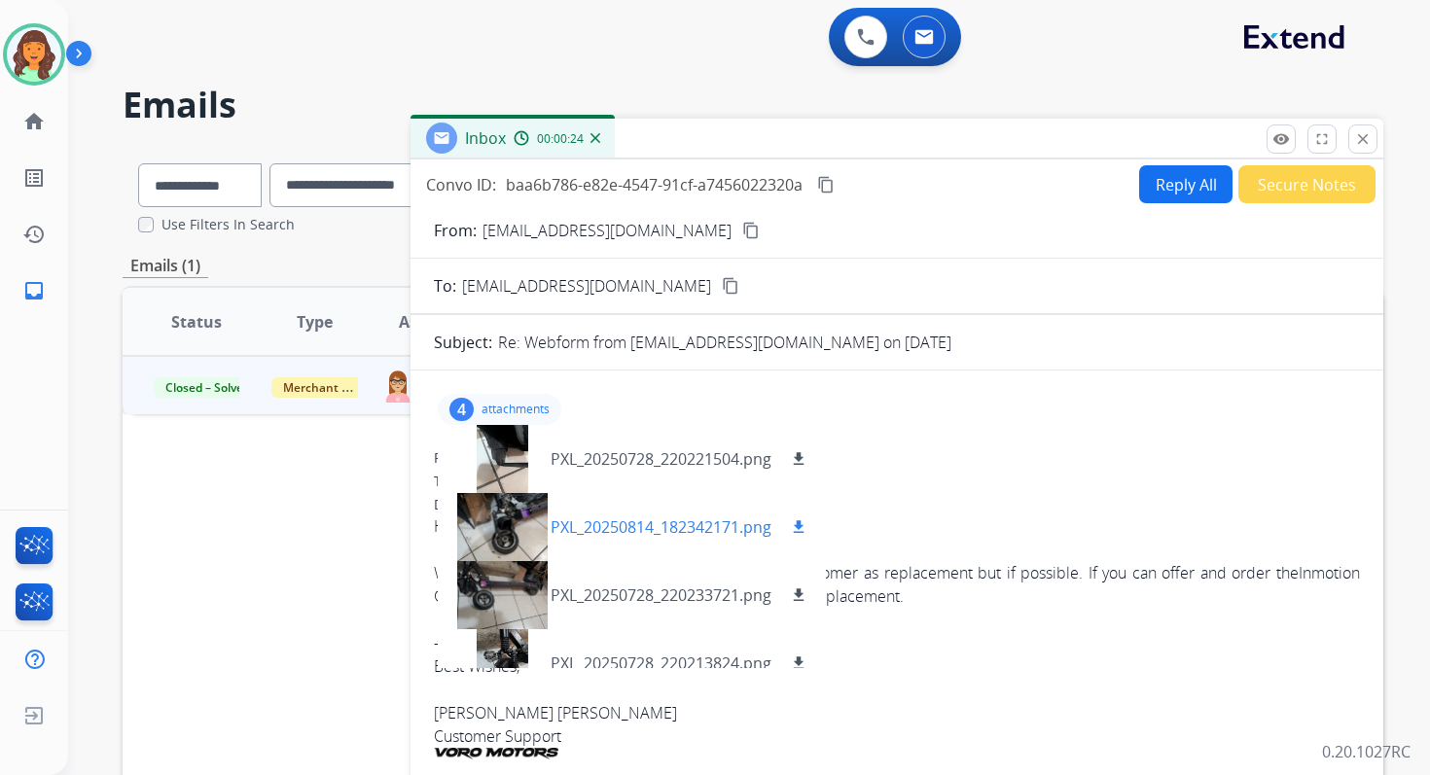
click at [509, 528] on div at bounding box center [501, 527] width 97 height 68
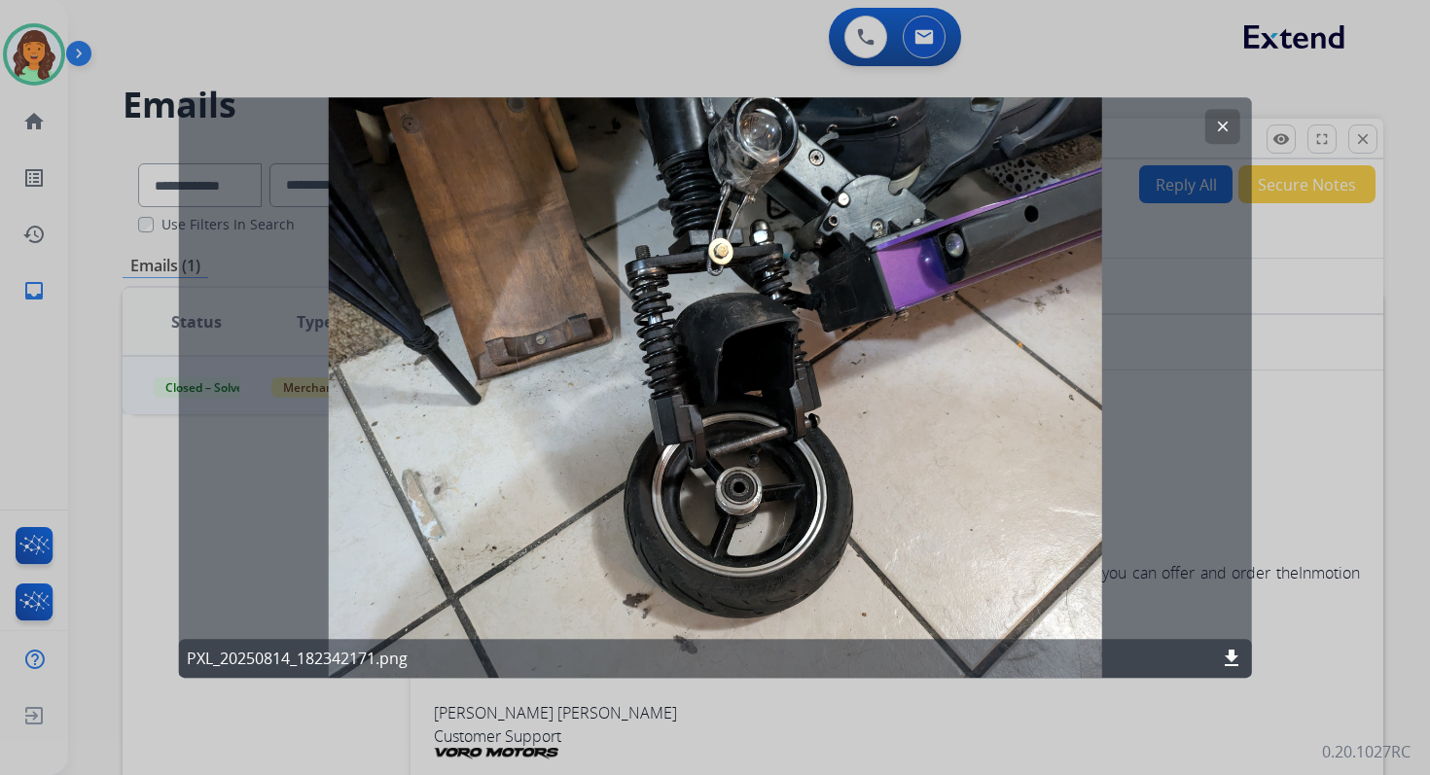
click at [1228, 651] on mat-icon "download" at bounding box center [1231, 658] width 23 height 23
click at [1225, 123] on mat-icon "clear" at bounding box center [1222, 127] width 18 height 18
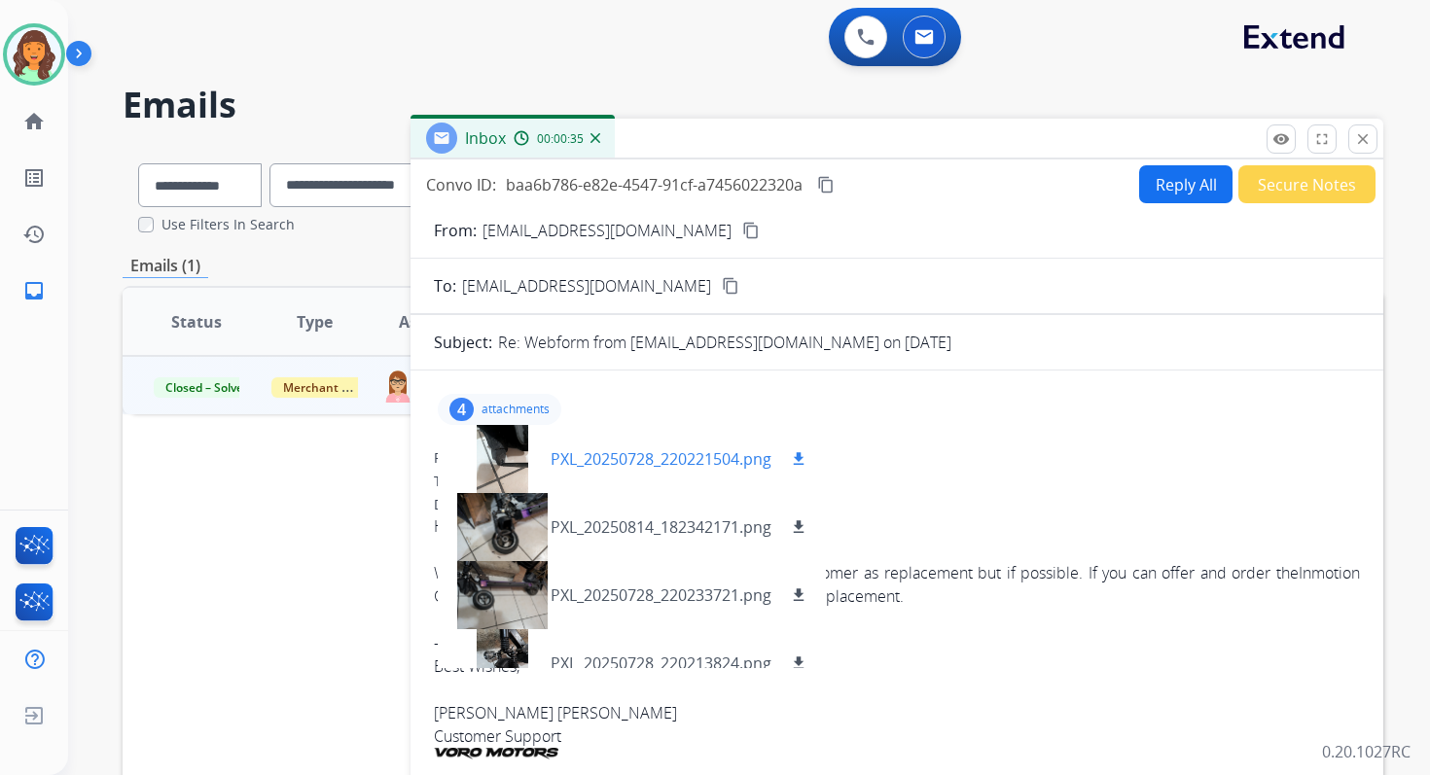
click at [503, 450] on div at bounding box center [501, 459] width 97 height 68
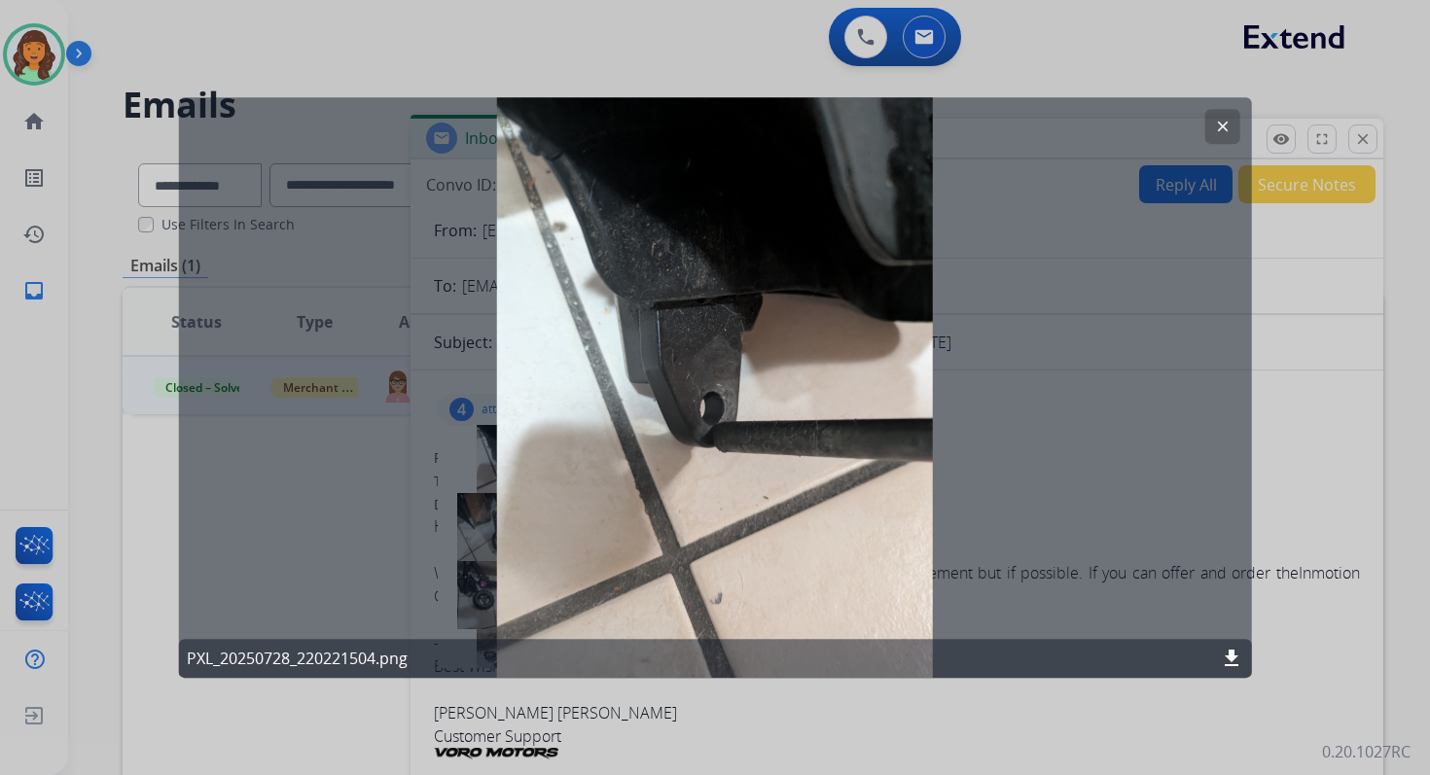
click at [1234, 654] on mat-icon "download" at bounding box center [1231, 658] width 23 height 23
click at [1225, 125] on mat-icon "clear" at bounding box center [1222, 127] width 18 height 18
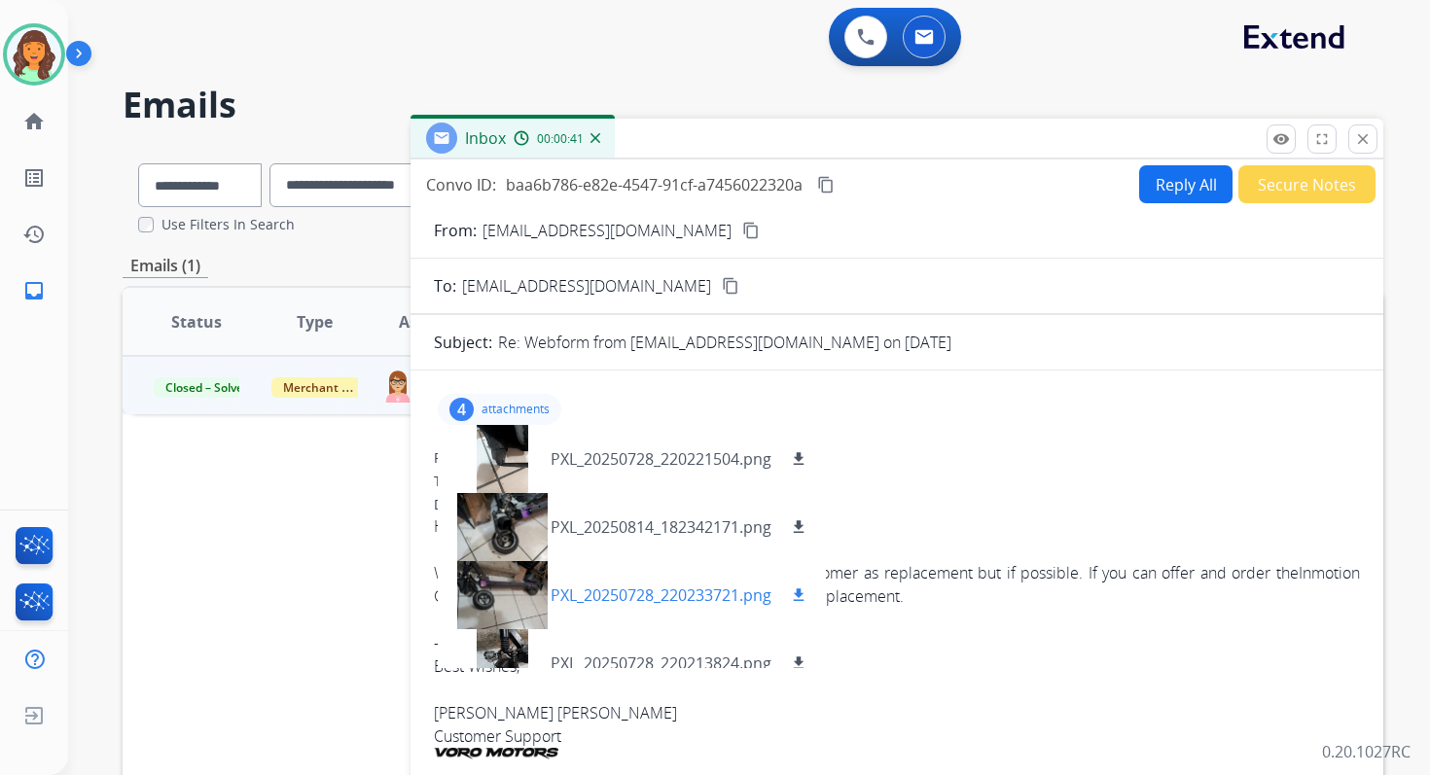
click at [527, 614] on div at bounding box center [501, 595] width 97 height 68
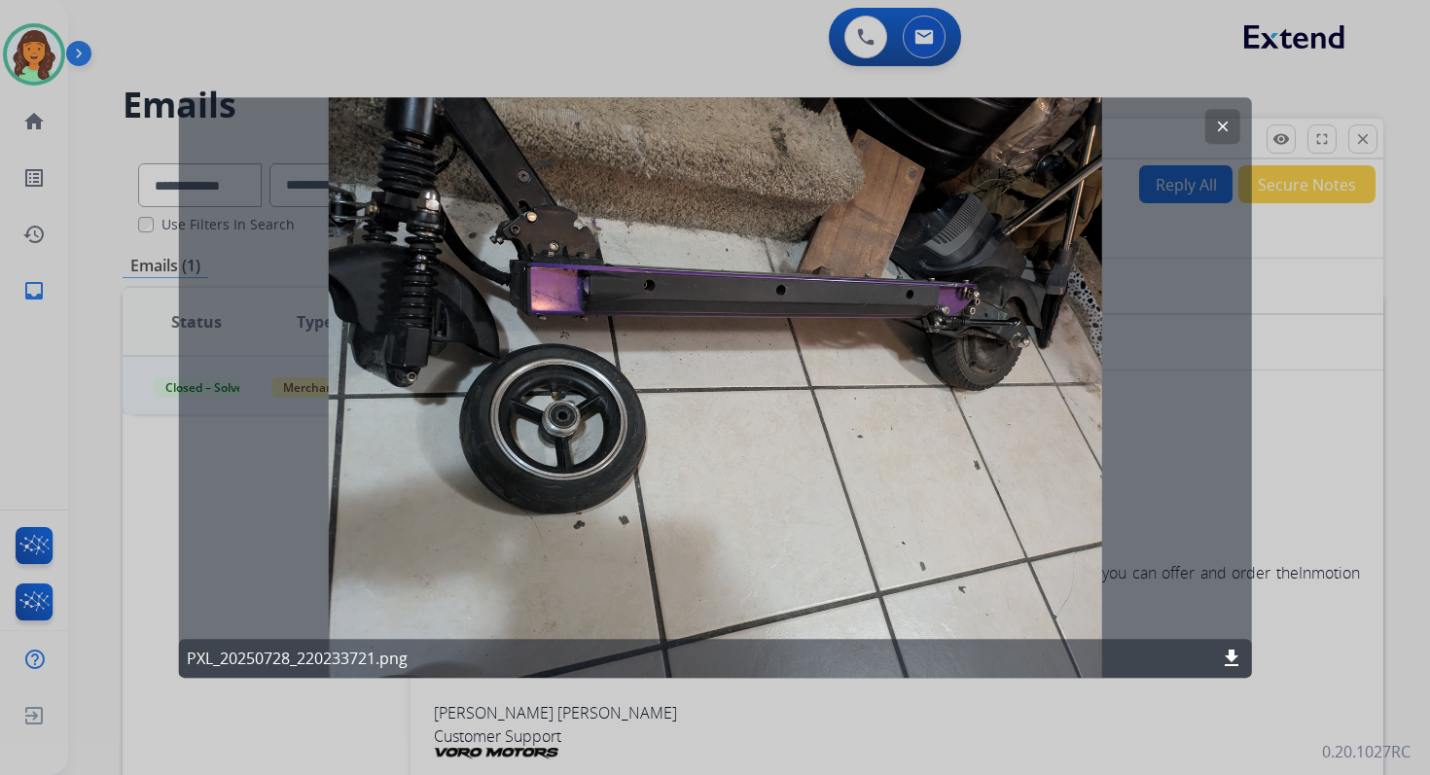
click at [1224, 115] on button "clear" at bounding box center [1221, 126] width 35 height 35
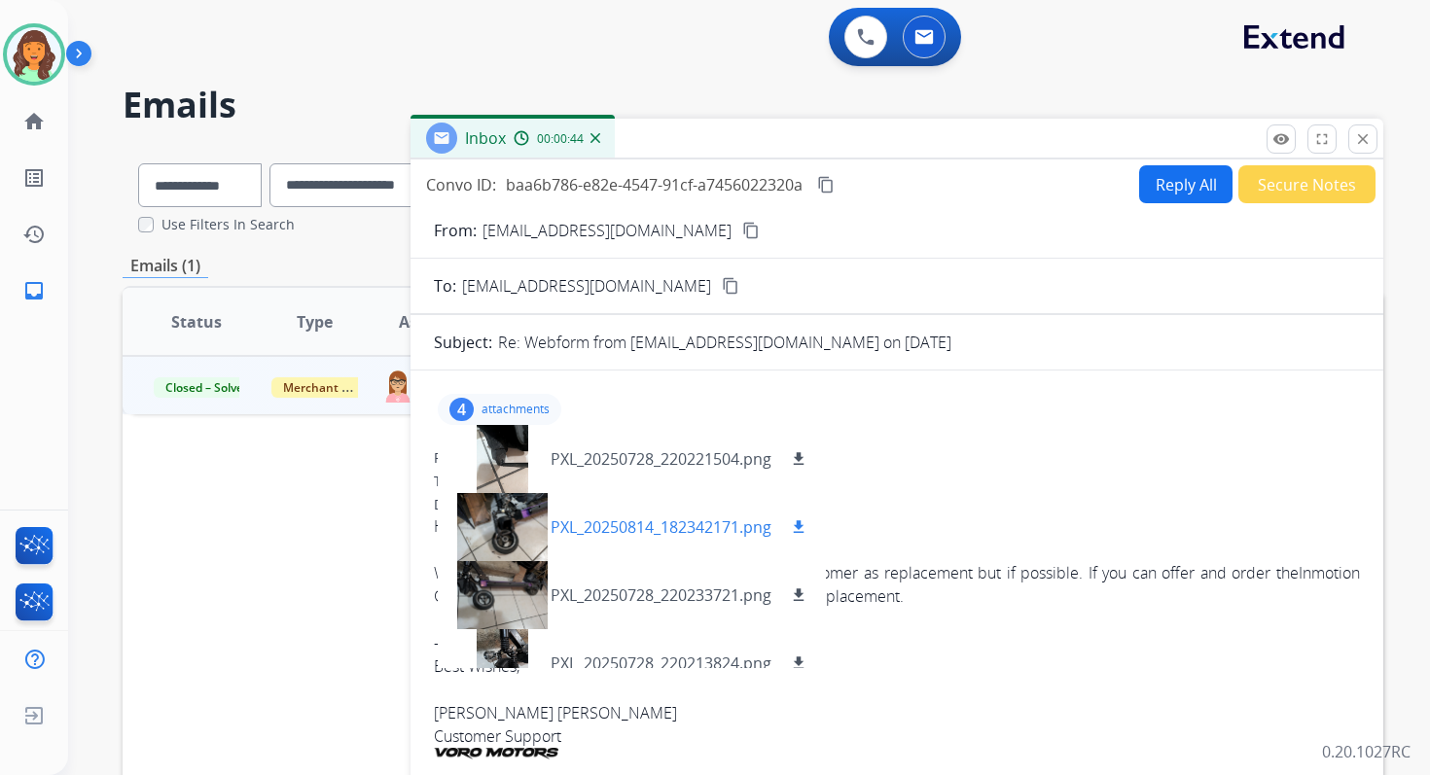
click at [512, 524] on div at bounding box center [501, 527] width 97 height 68
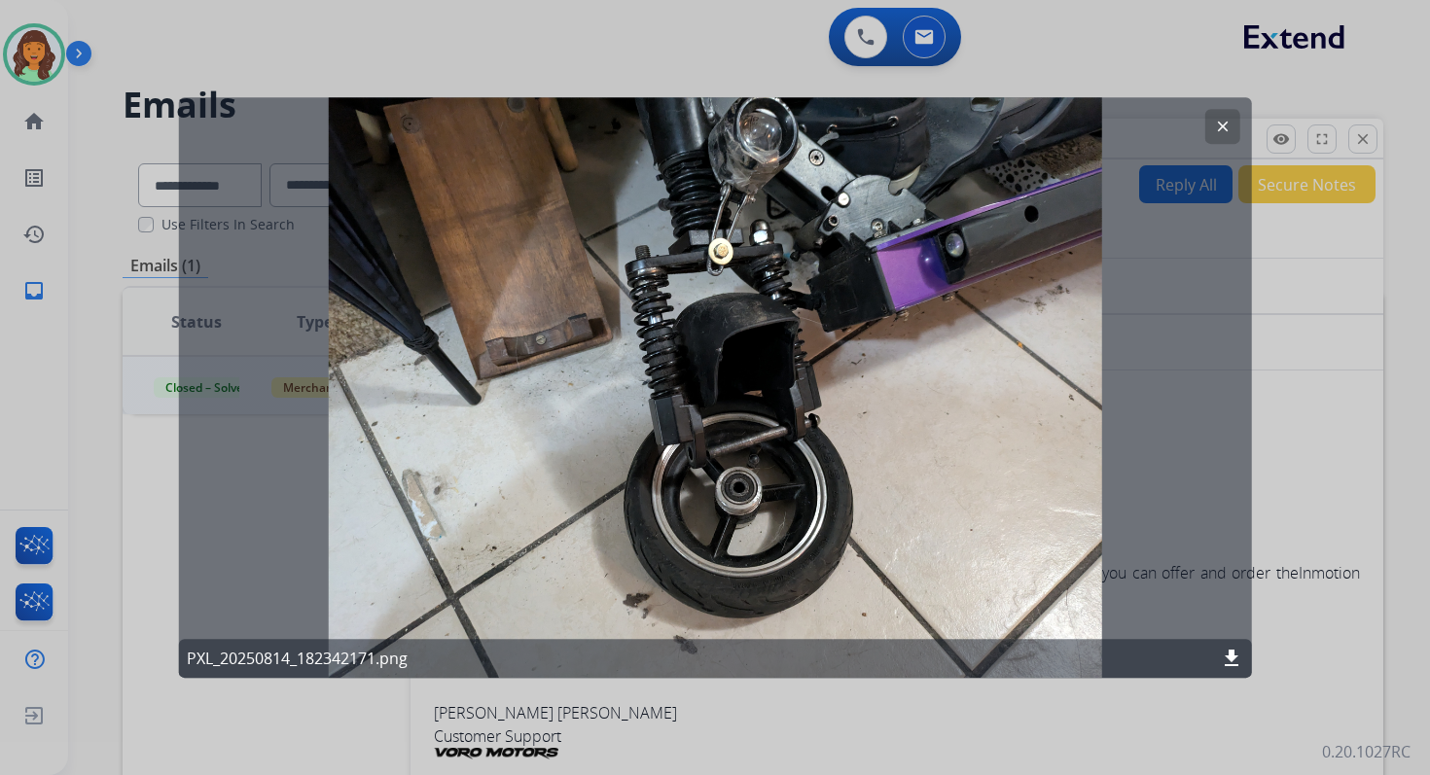
click at [1228, 656] on mat-icon "download" at bounding box center [1231, 658] width 23 height 23
click at [1299, 346] on div at bounding box center [715, 387] width 1430 height 775
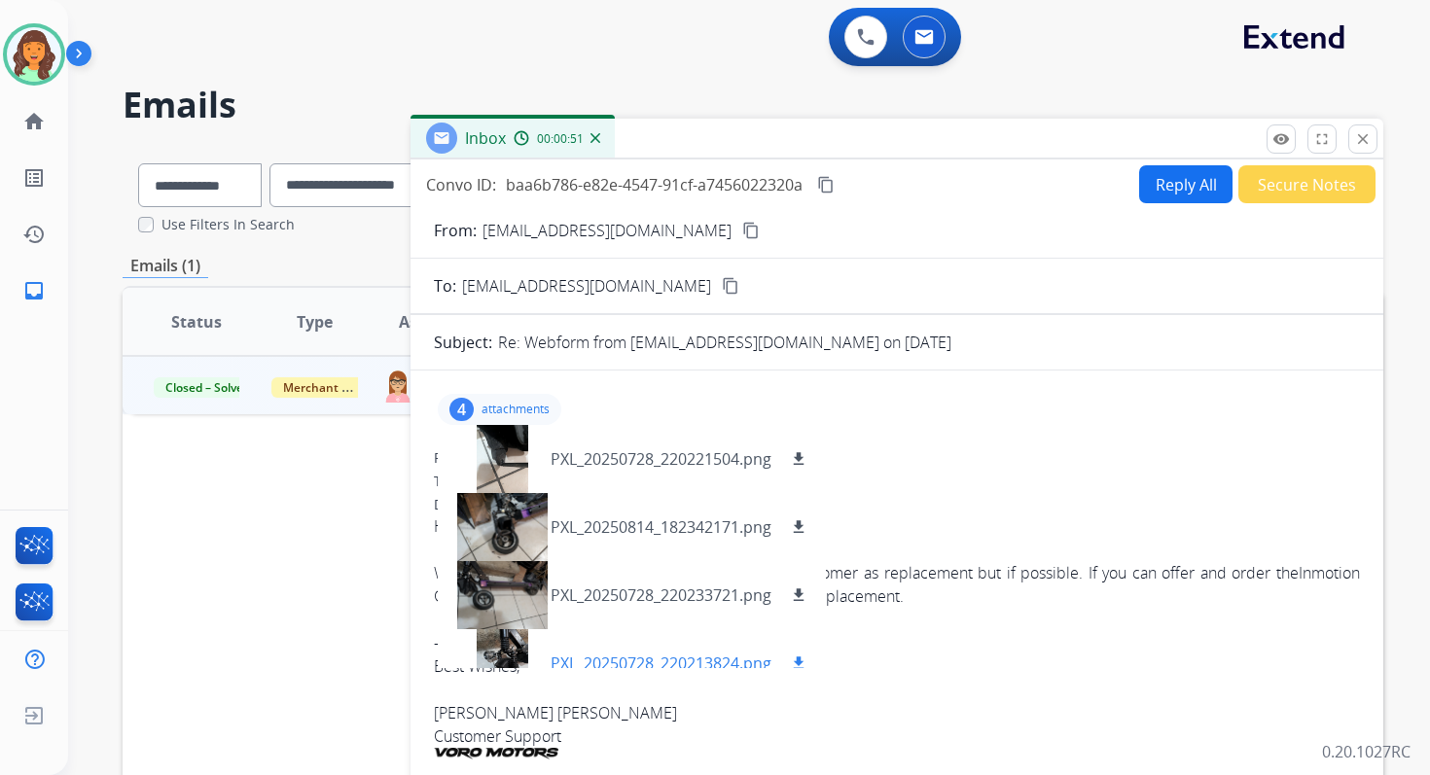
click at [500, 644] on div at bounding box center [501, 663] width 97 height 68
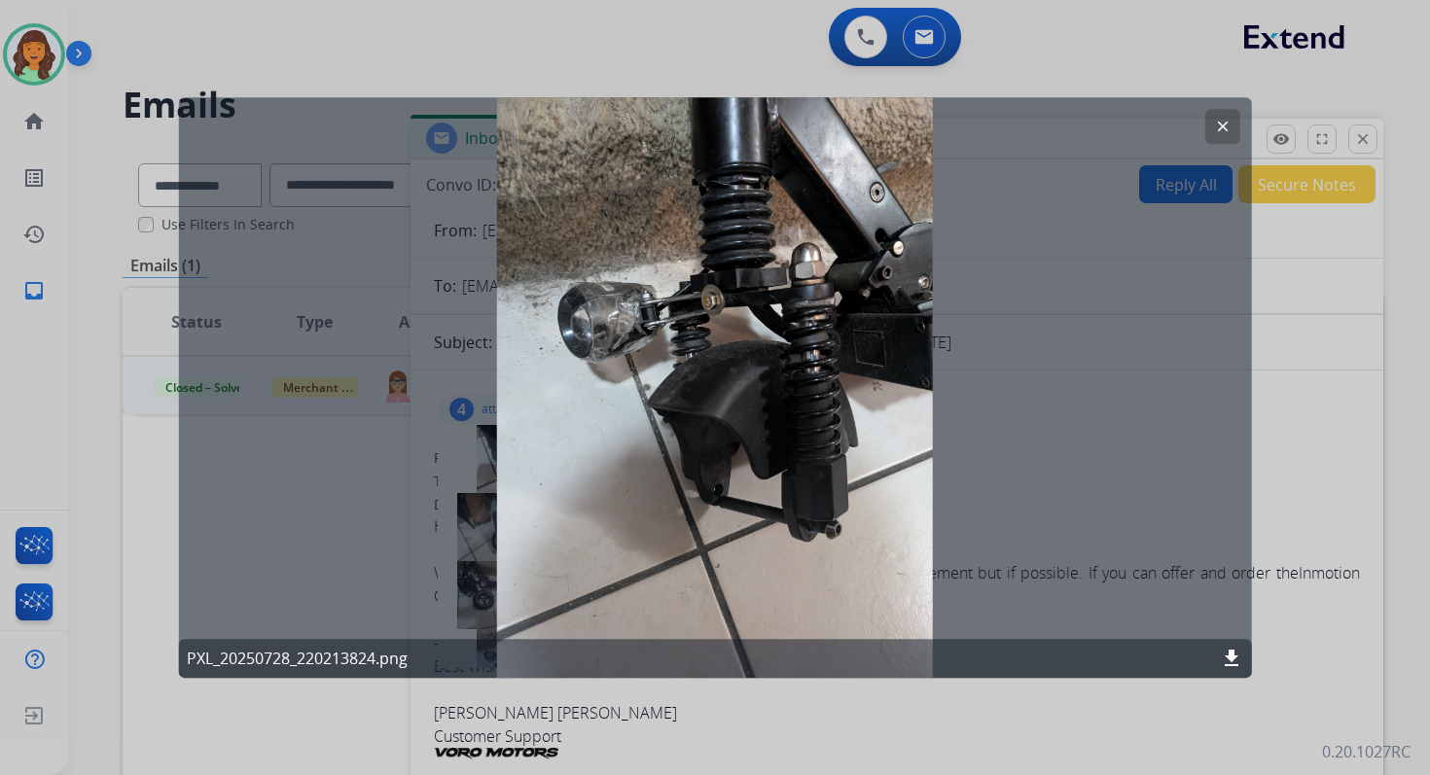
click at [1231, 657] on mat-icon "download" at bounding box center [1231, 658] width 23 height 23
click at [1215, 135] on button "clear" at bounding box center [1221, 126] width 35 height 35
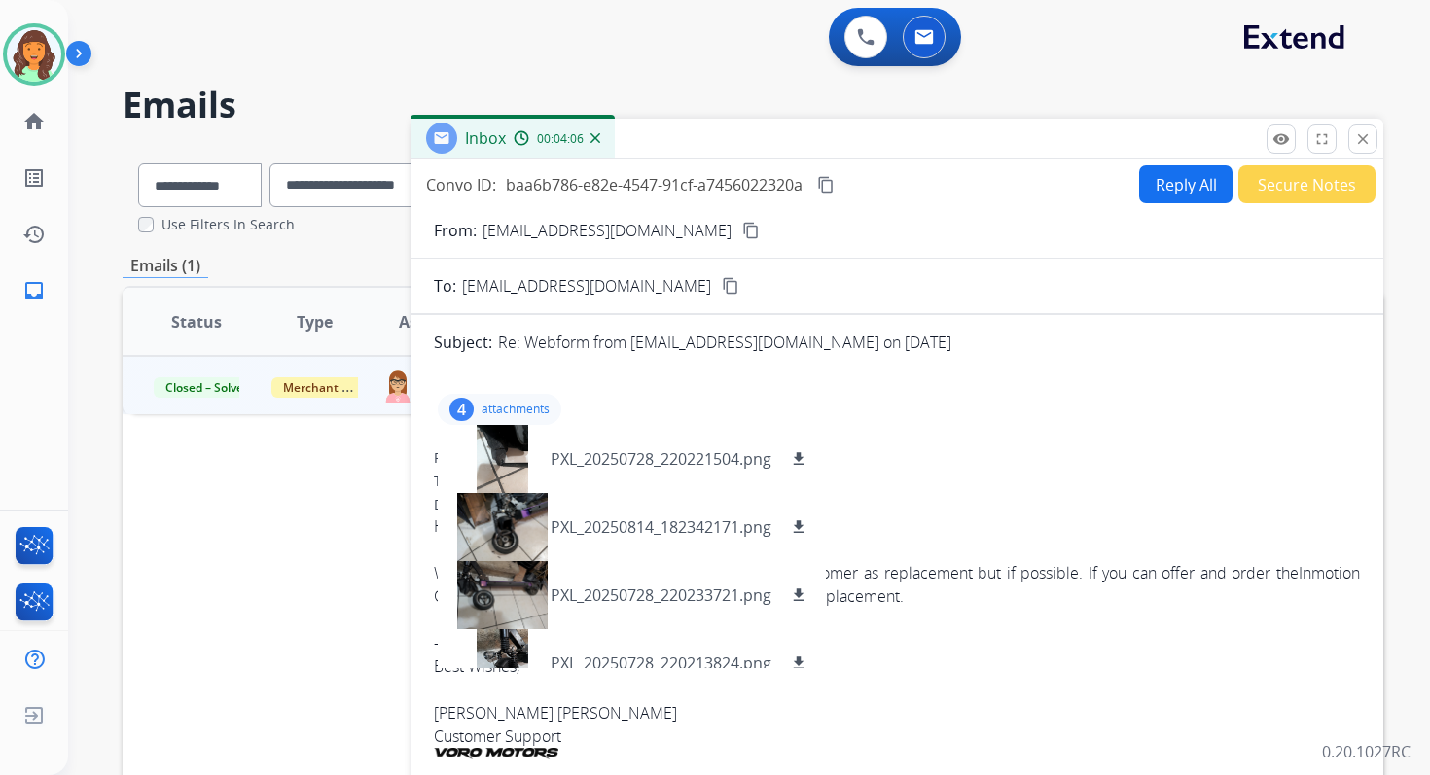
click at [1365, 122] on div "Inbox 00:04:06" at bounding box center [896, 139] width 973 height 41
click at [1365, 136] on mat-icon "close" at bounding box center [1363, 139] width 18 height 18
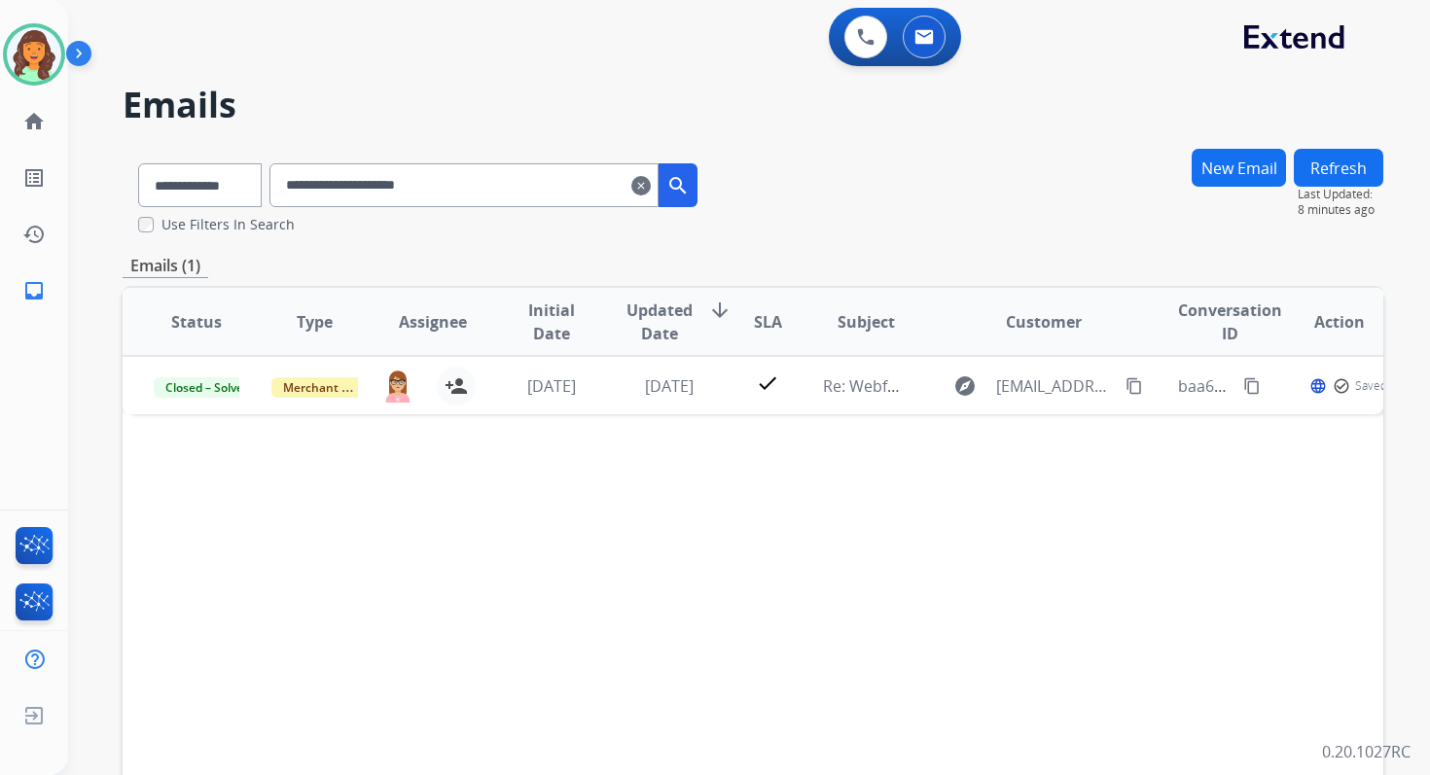
click at [344, 190] on input "**********" at bounding box center [463, 185] width 389 height 44
paste input "text"
type input "**********"
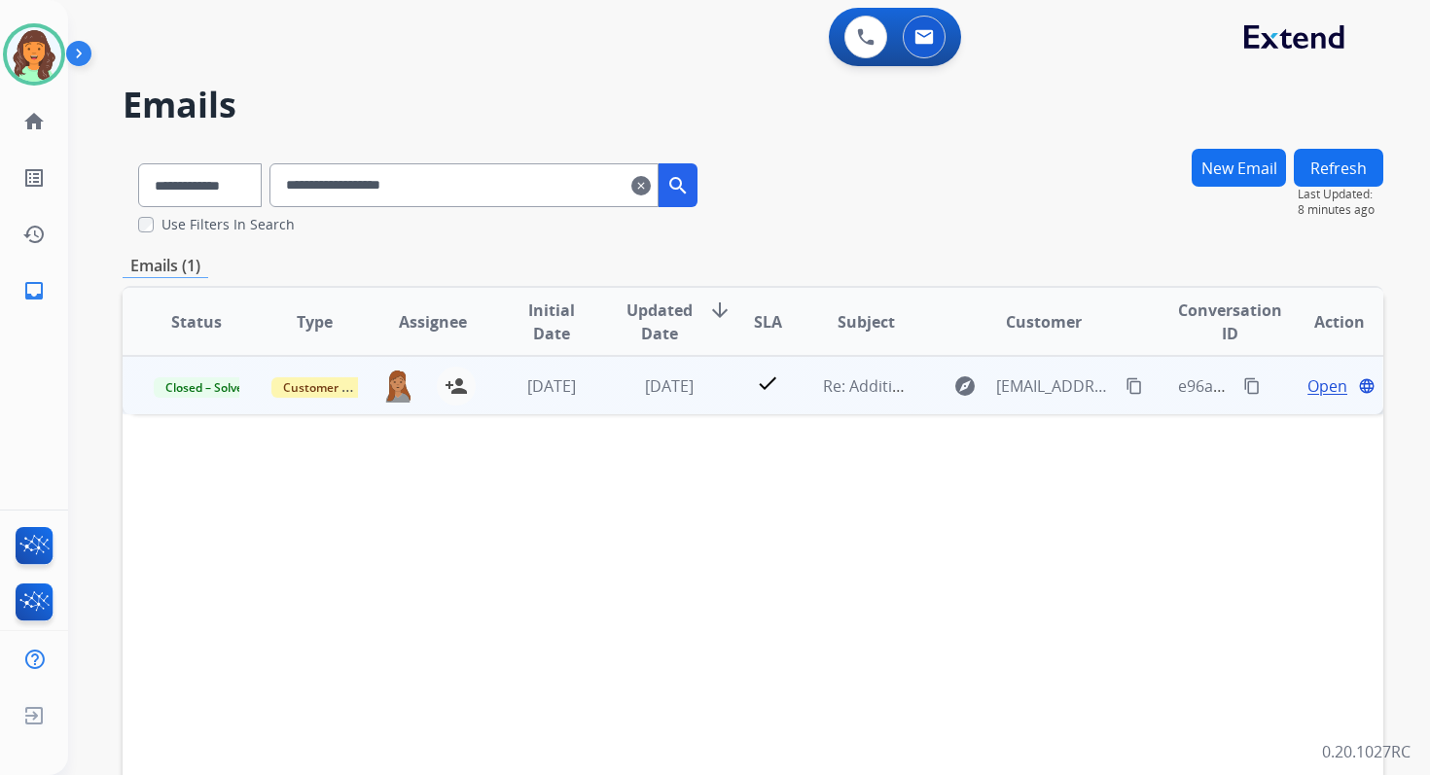
click at [1316, 384] on span "Open" at bounding box center [1327, 385] width 40 height 23
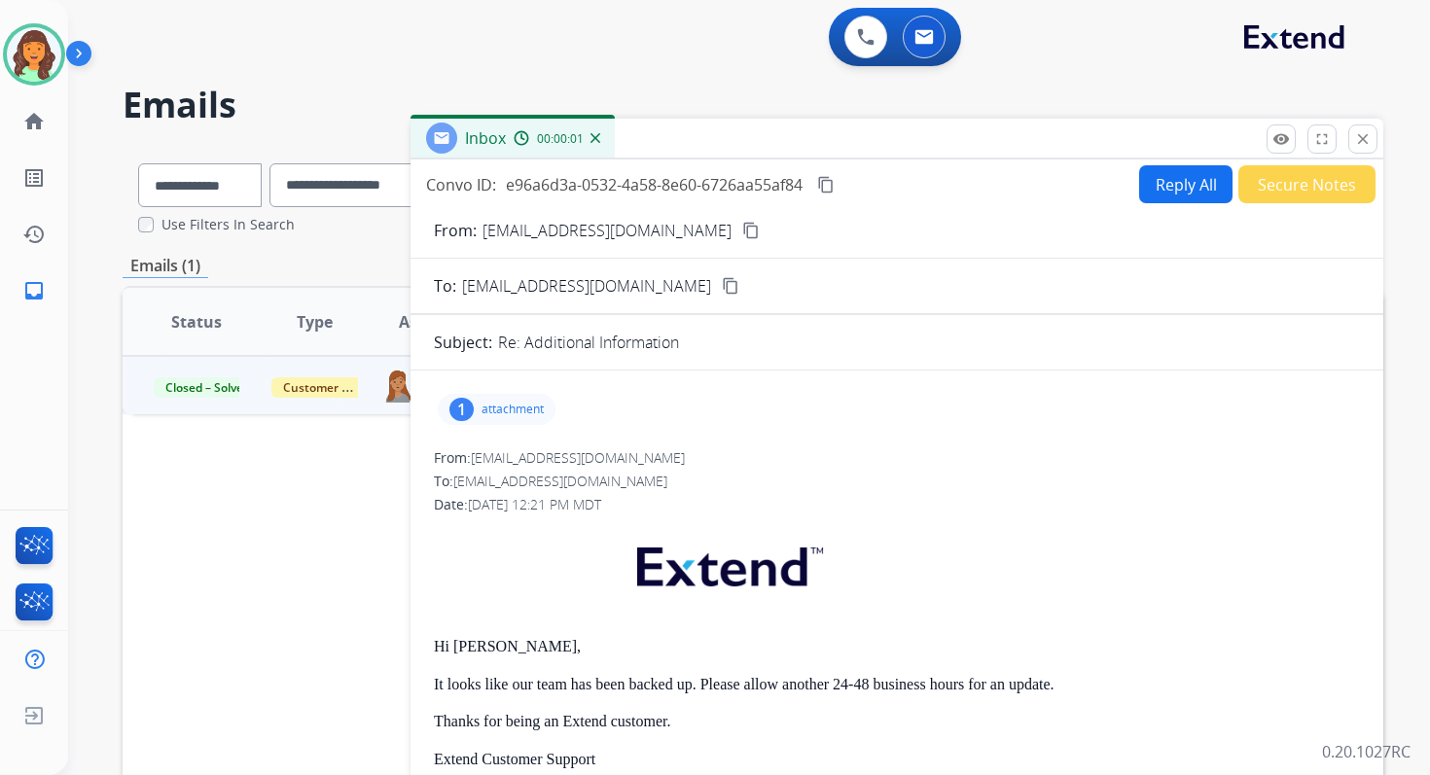
click at [520, 415] on p "attachment" at bounding box center [512, 410] width 62 height 16
click at [536, 445] on div "Gmail - SUPER73 Order LI-206099 Confirmed!.pdf download" at bounding box center [651, 459] width 426 height 68
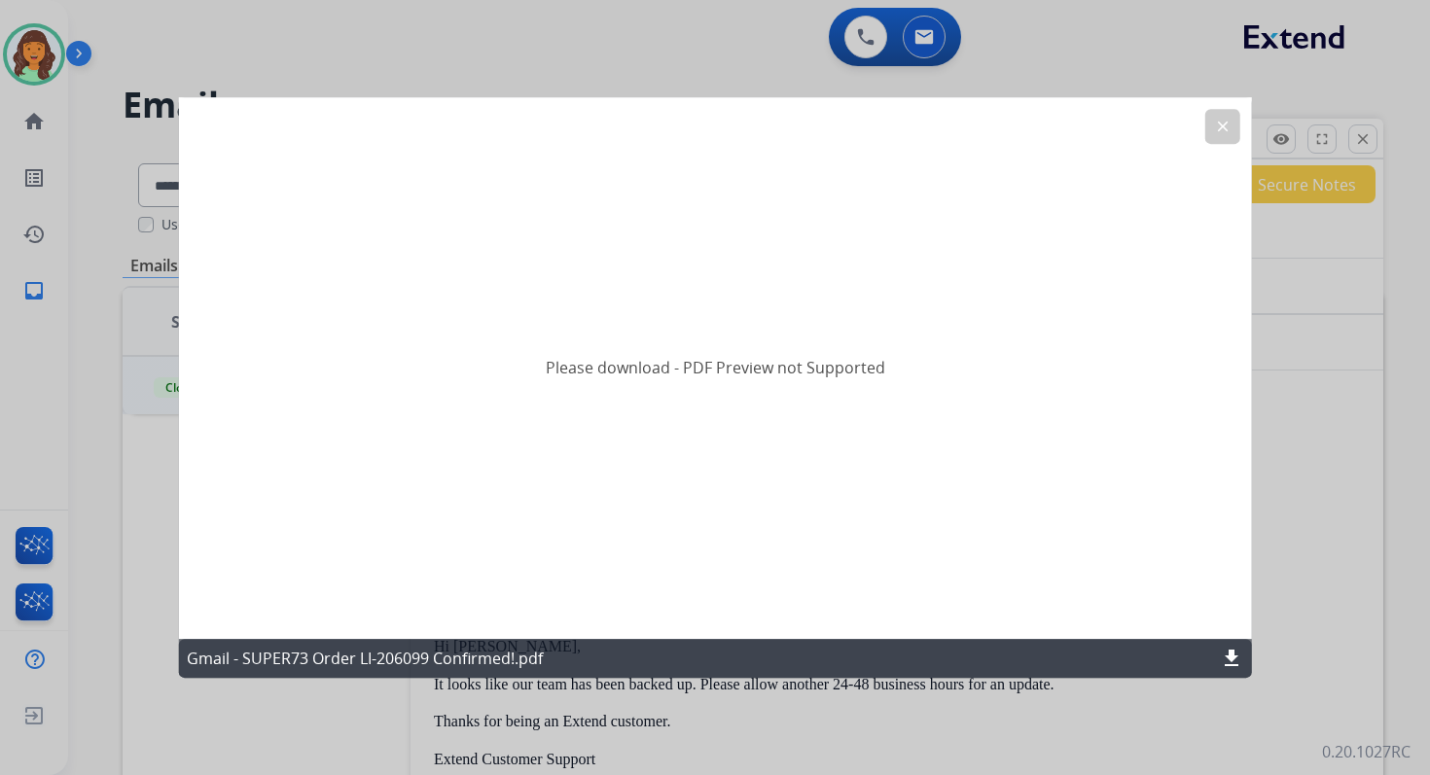
click at [1228, 654] on mat-icon "download" at bounding box center [1231, 658] width 23 height 23
click at [1226, 128] on mat-icon "clear" at bounding box center [1222, 127] width 18 height 18
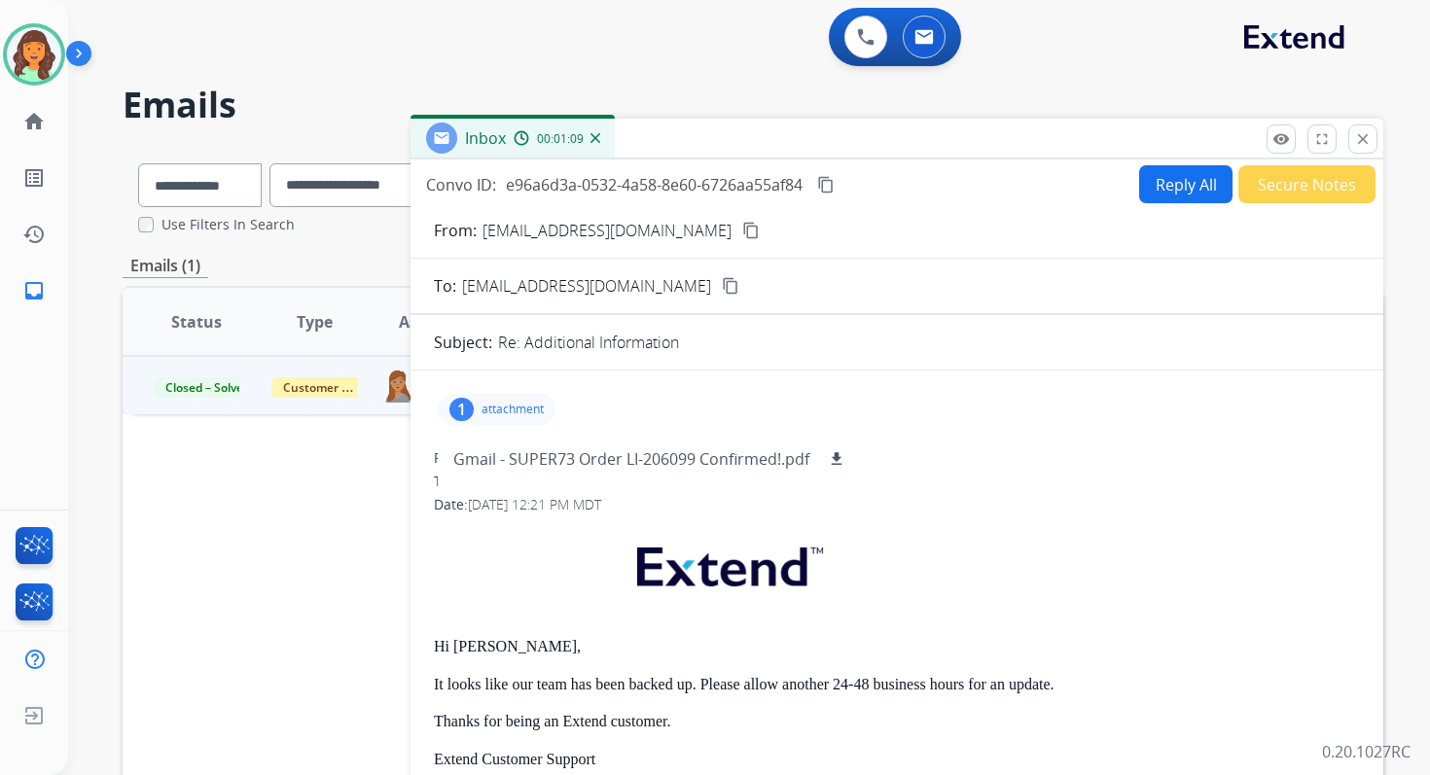
click at [1166, 192] on button "Reply All" at bounding box center [1185, 184] width 93 height 38
select select "**********"
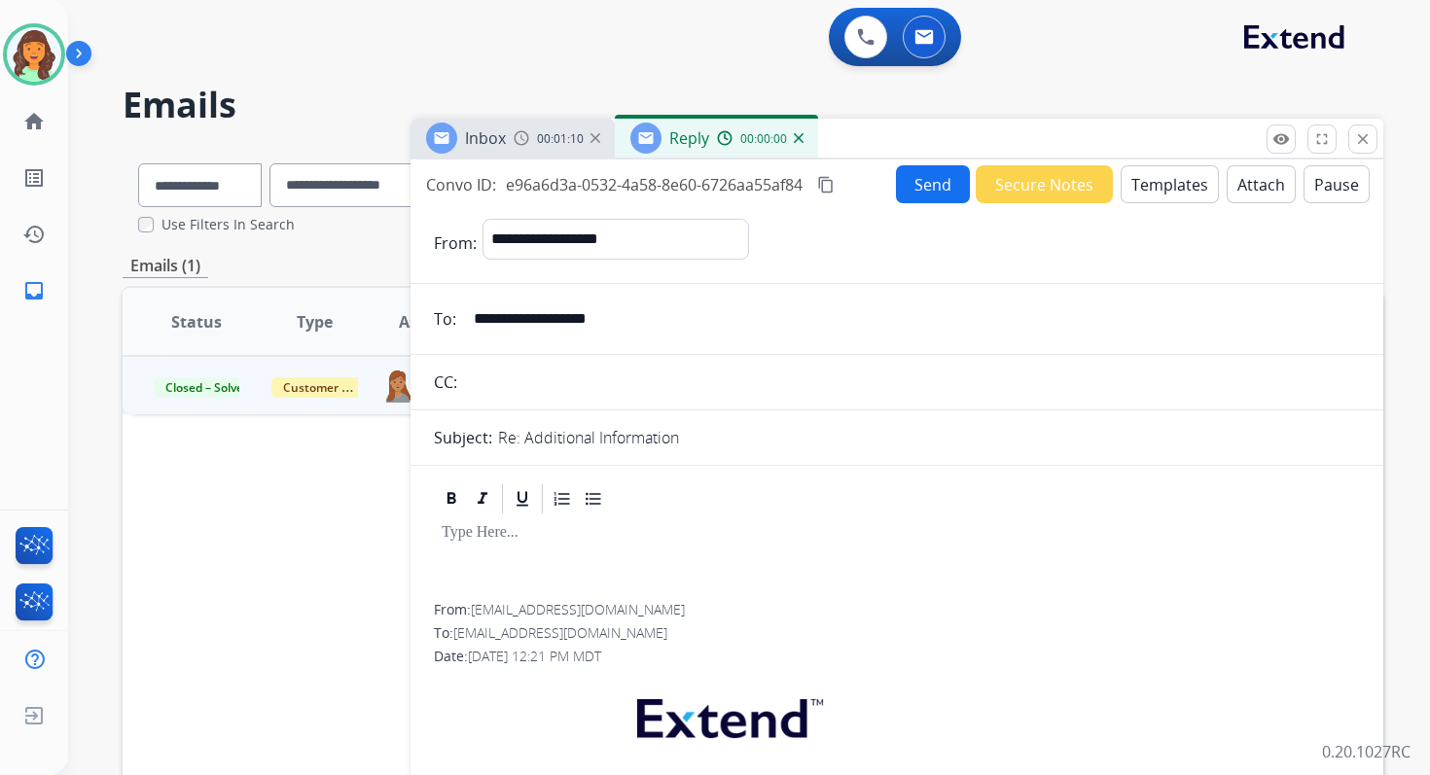
click at [1165, 191] on button "Templates" at bounding box center [1170, 184] width 98 height 38
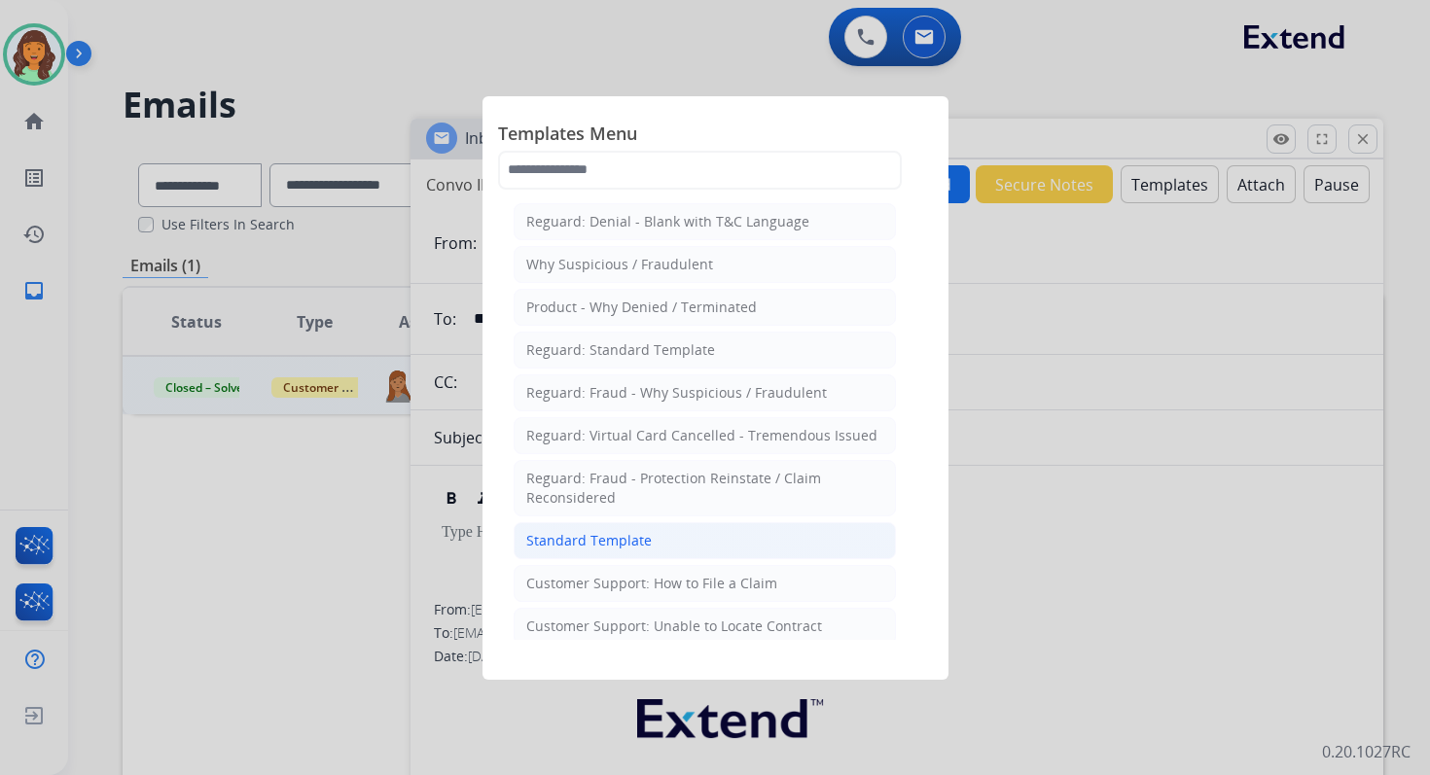
click at [625, 531] on div "Standard Template" at bounding box center [588, 540] width 125 height 19
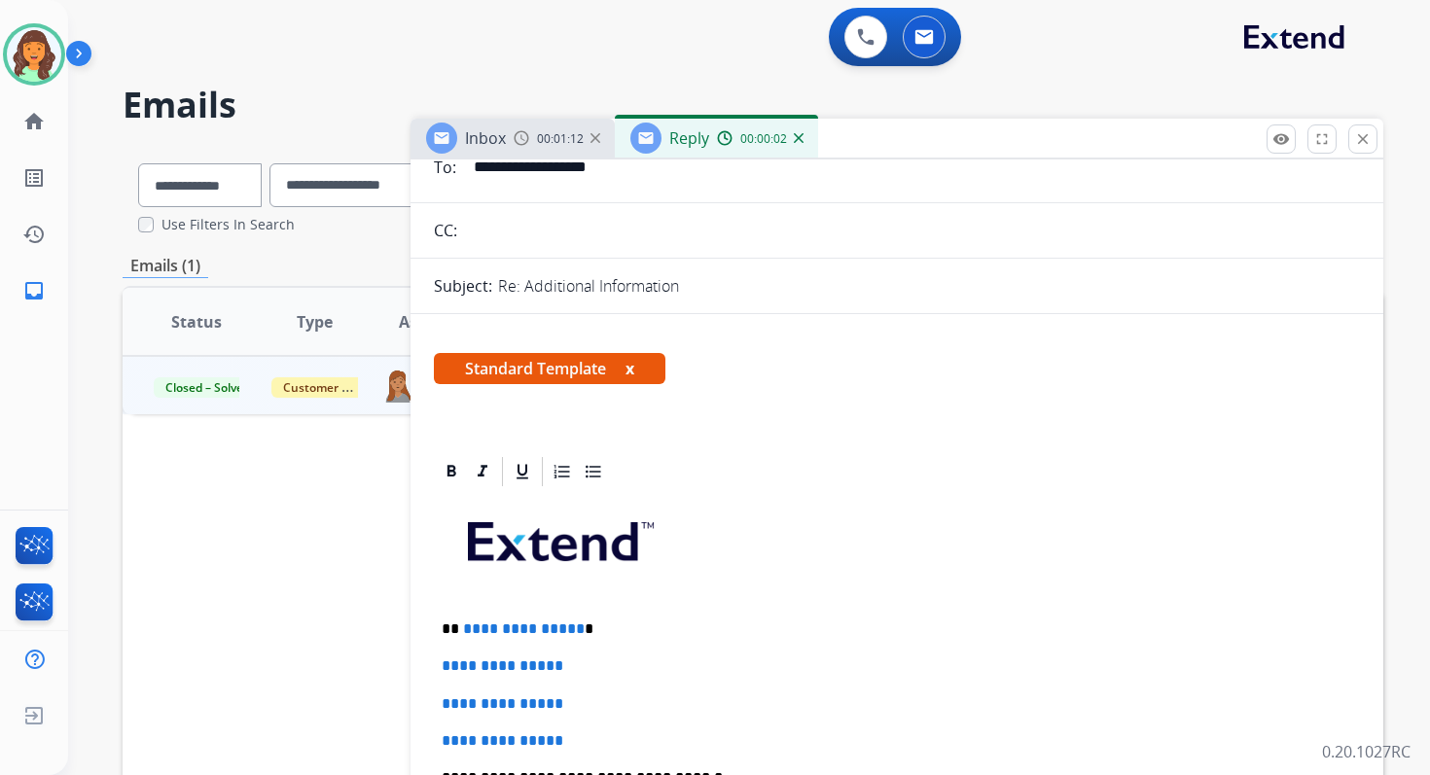
scroll to position [260, 0]
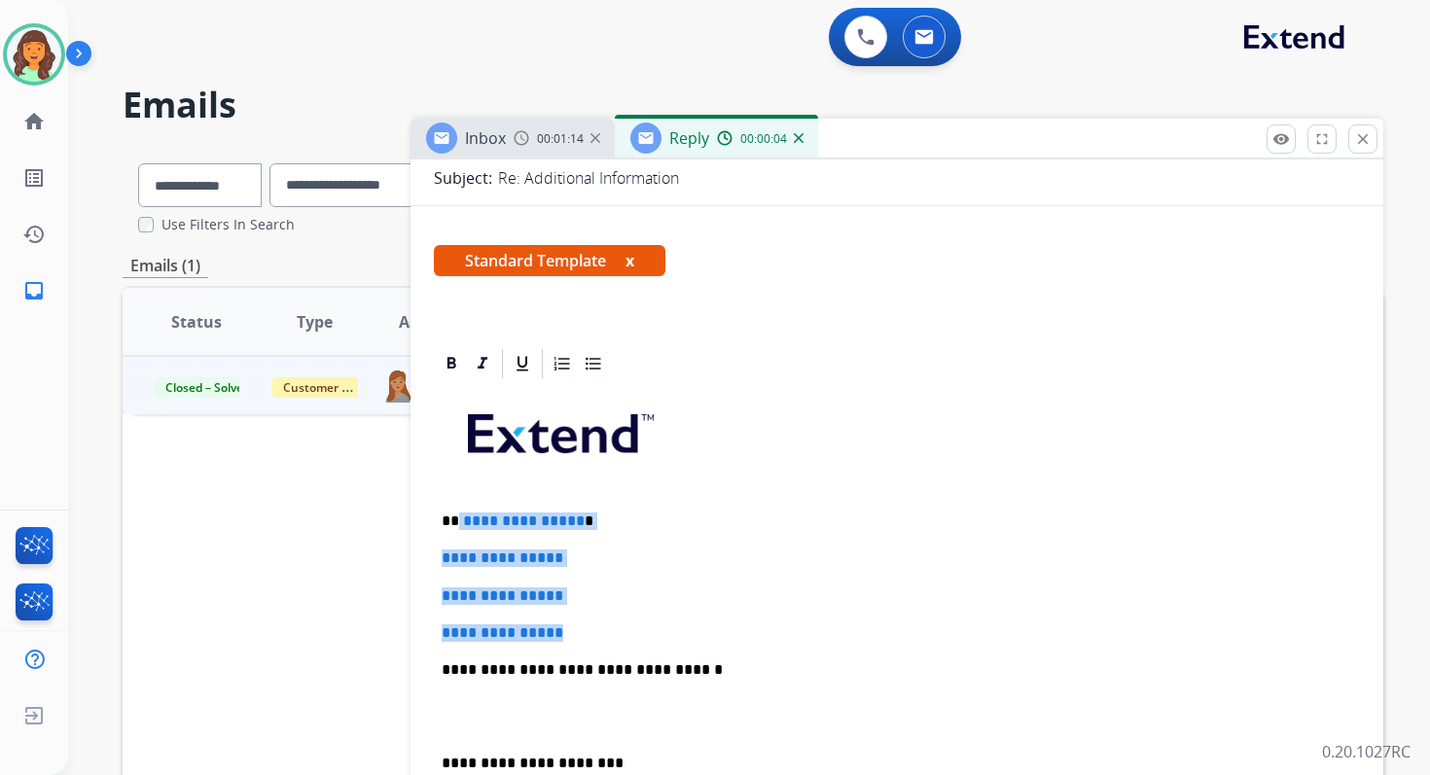
drag, startPoint x: 458, startPoint y: 521, endPoint x: 593, endPoint y: 629, distance: 173.0
click at [593, 629] on div "**********" at bounding box center [897, 715] width 926 height 669
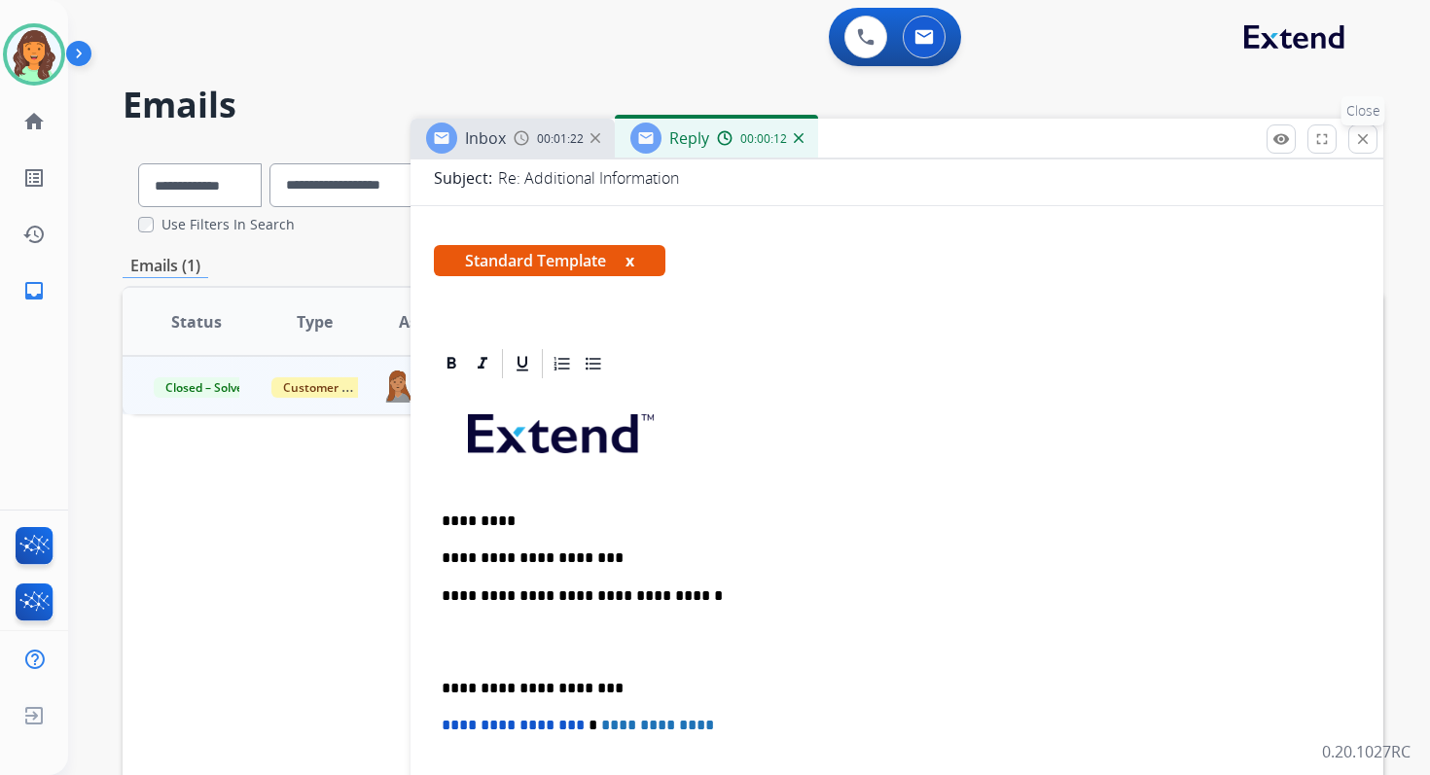
click at [1364, 143] on mat-icon "close" at bounding box center [1363, 139] width 18 height 18
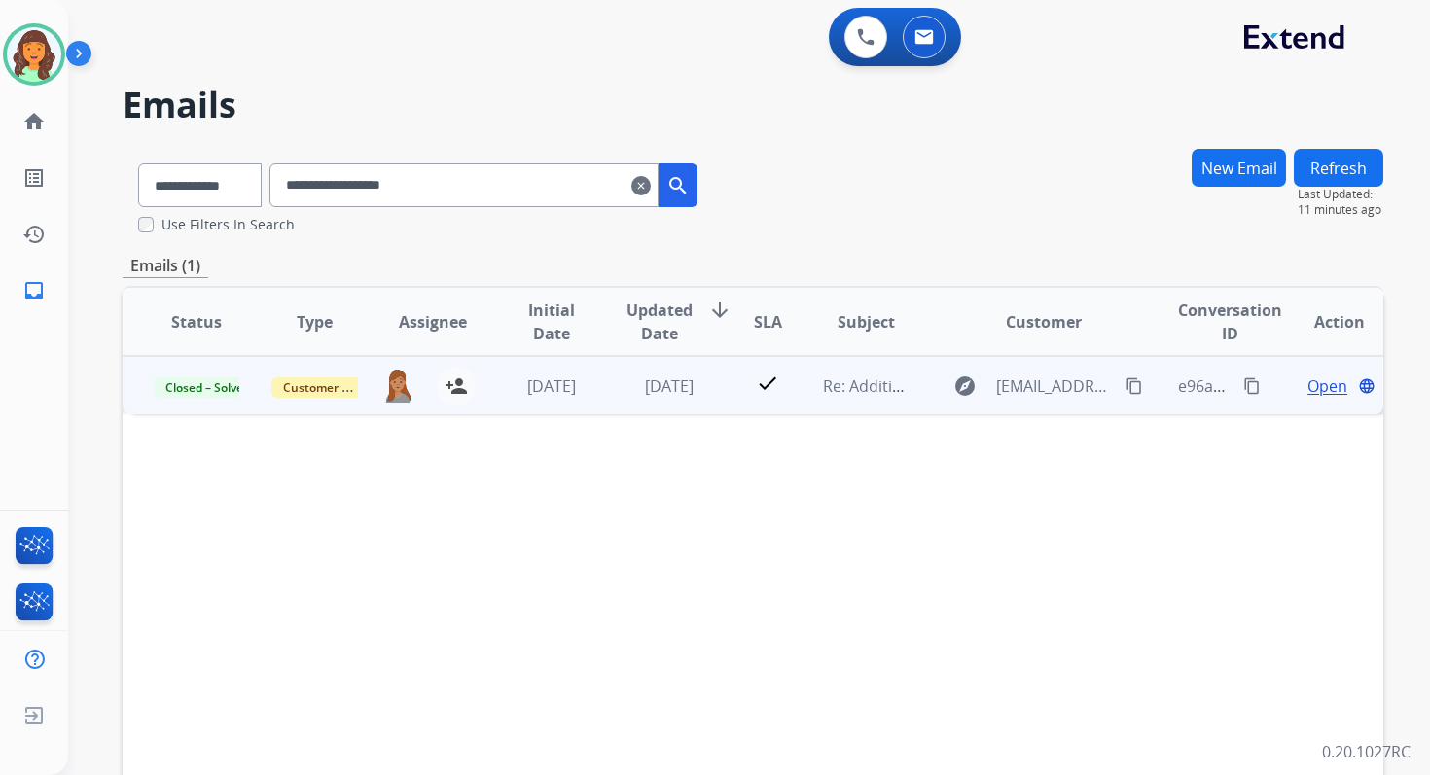
click at [1307, 381] on span "Open" at bounding box center [1327, 385] width 40 height 23
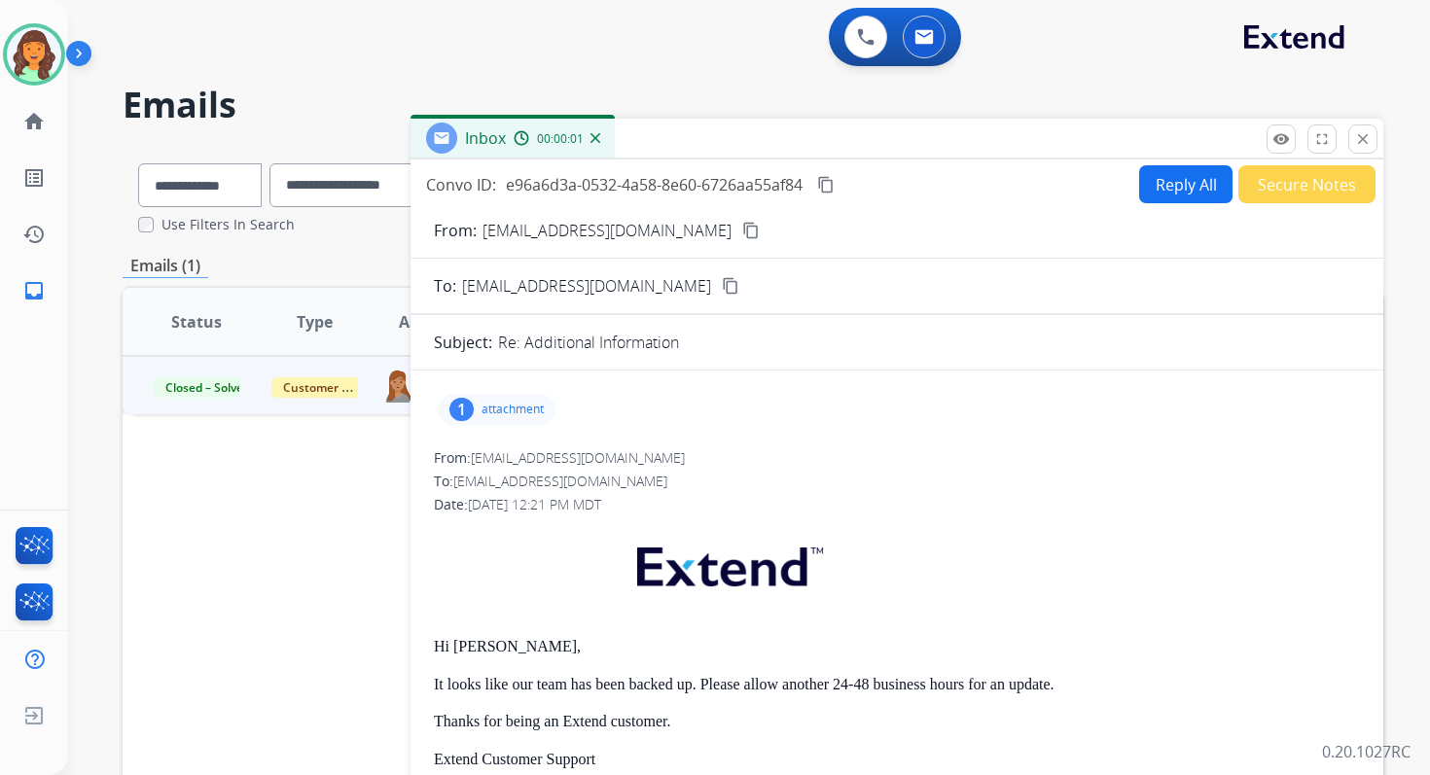
click at [1180, 193] on button "Reply All" at bounding box center [1185, 184] width 93 height 38
select select "**********"
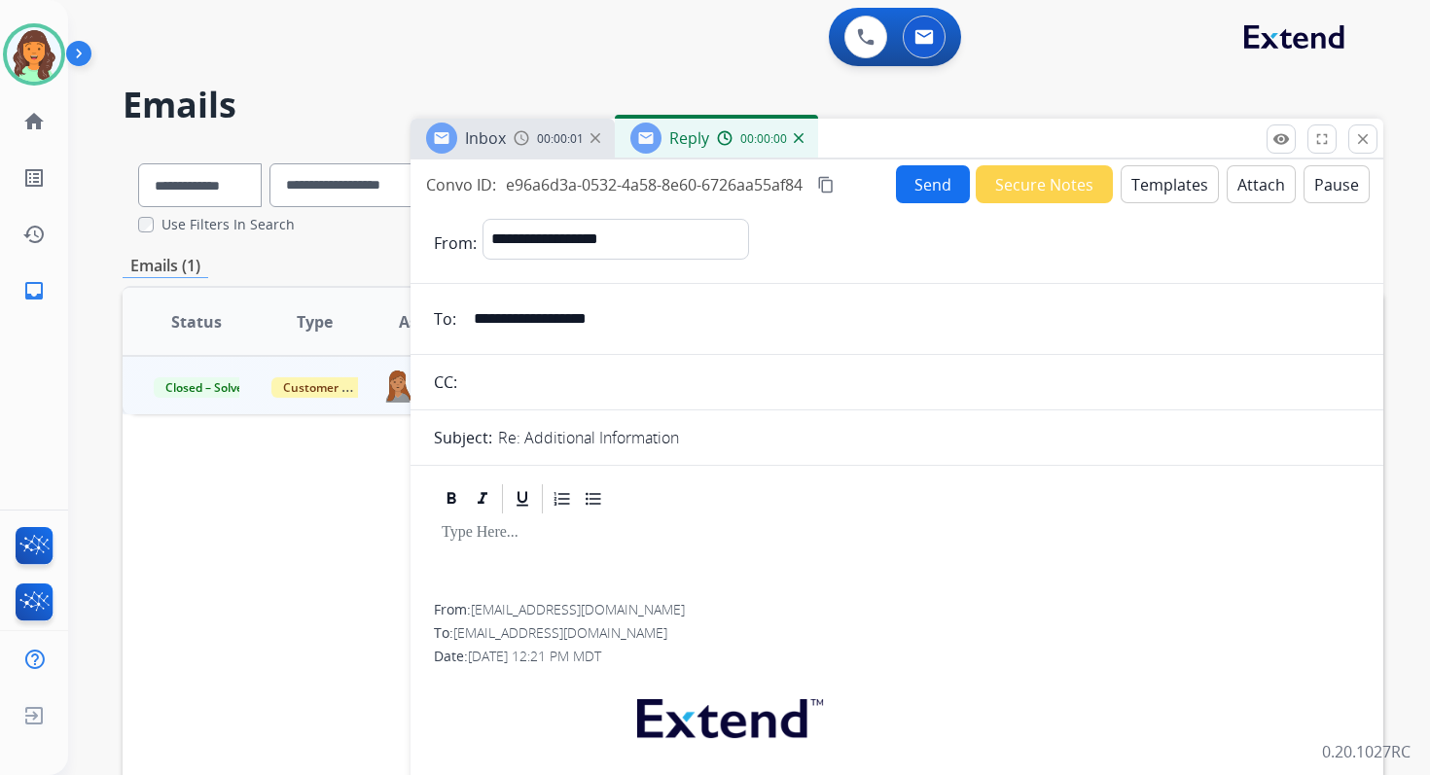
click at [1157, 188] on button "Templates" at bounding box center [1170, 184] width 98 height 38
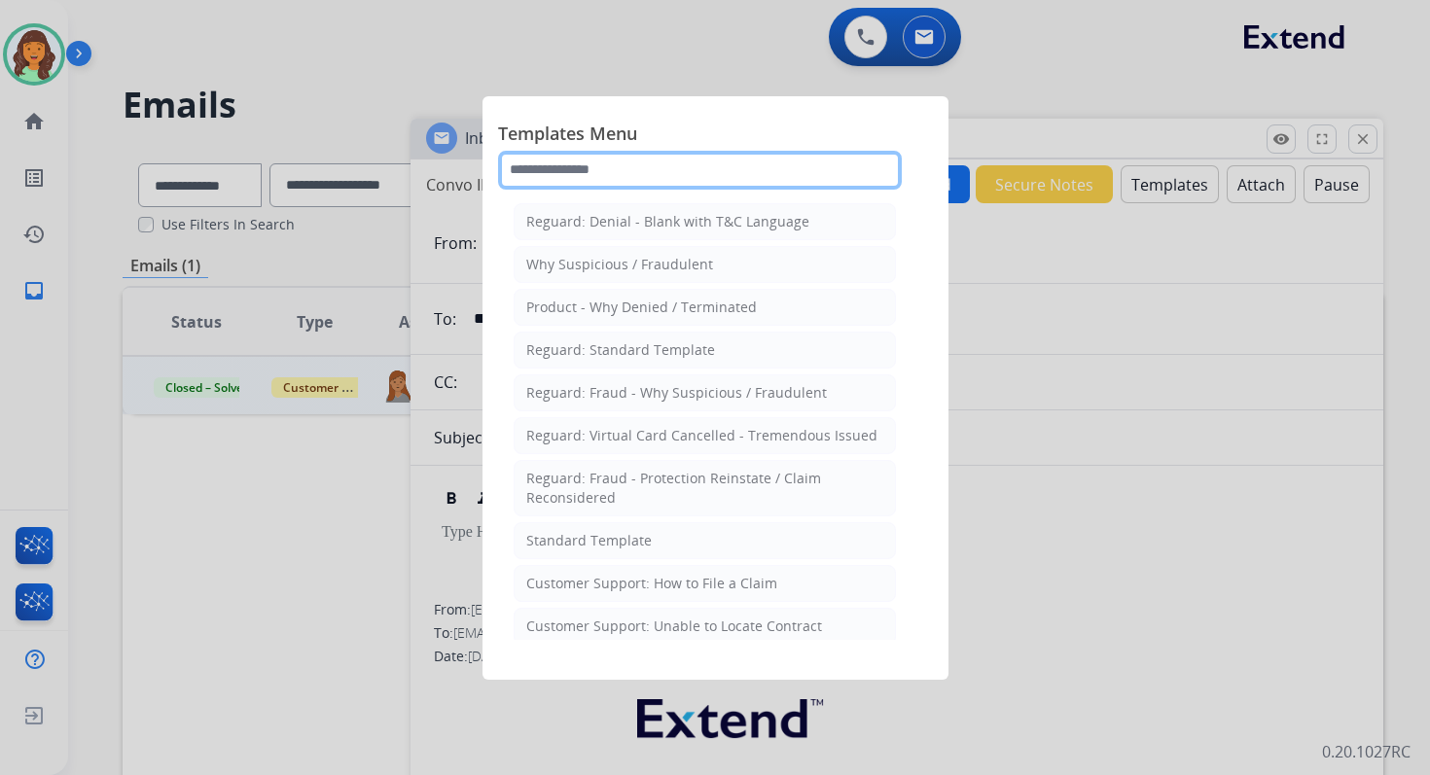
click at [650, 177] on input "text" at bounding box center [700, 170] width 404 height 39
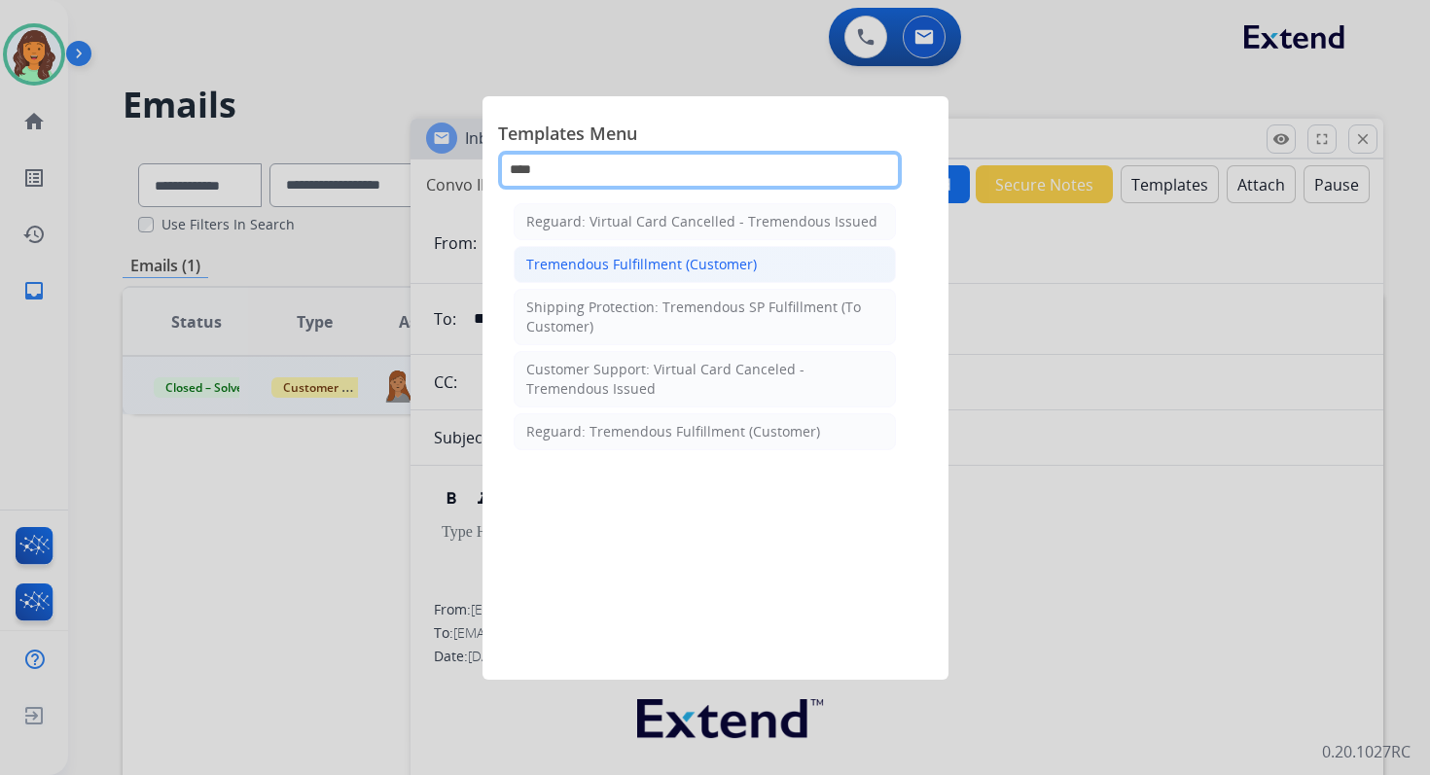
type input "****"
click at [660, 255] on div "Tremendous Fulfillment (Customer)" at bounding box center [641, 264] width 231 height 19
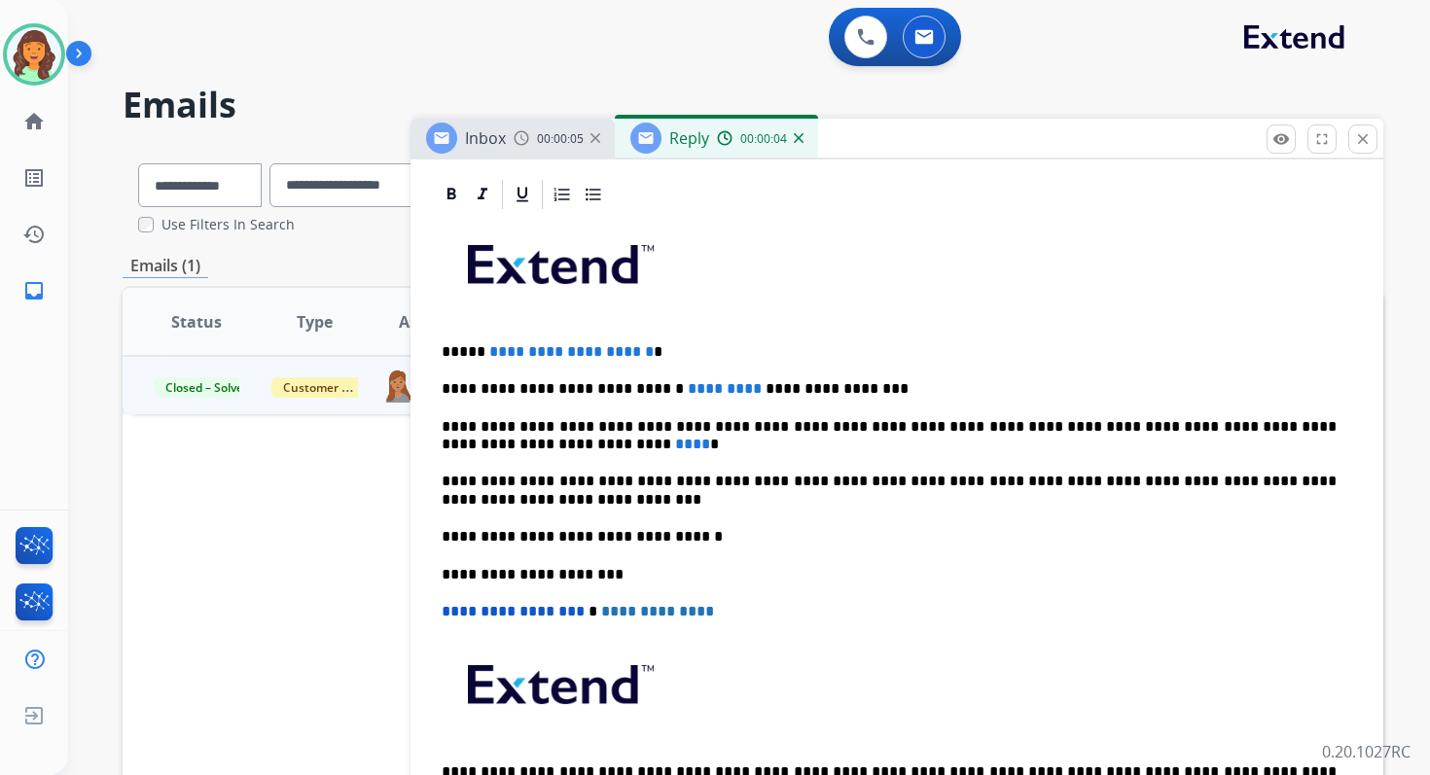
scroll to position [443, 0]
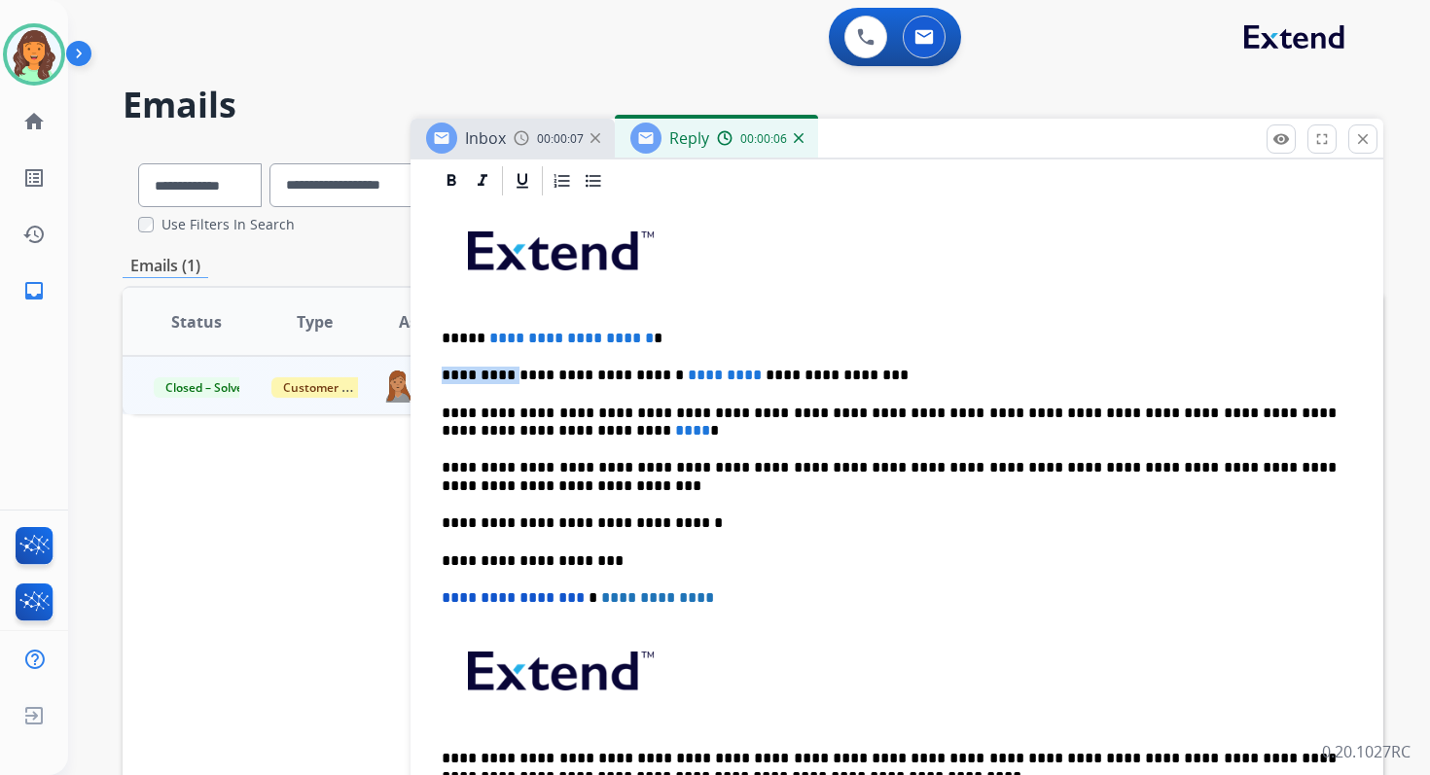
drag, startPoint x: 511, startPoint y: 376, endPoint x: 436, endPoint y: 378, distance: 74.9
click at [436, 378] on div "**********" at bounding box center [897, 523] width 926 height 650
drag, startPoint x: 631, startPoint y: 375, endPoint x: 783, endPoint y: 371, distance: 151.8
click at [783, 371] on p "**********" at bounding box center [889, 376] width 895 height 18
click at [481, 429] on p "**********" at bounding box center [889, 423] width 895 height 36
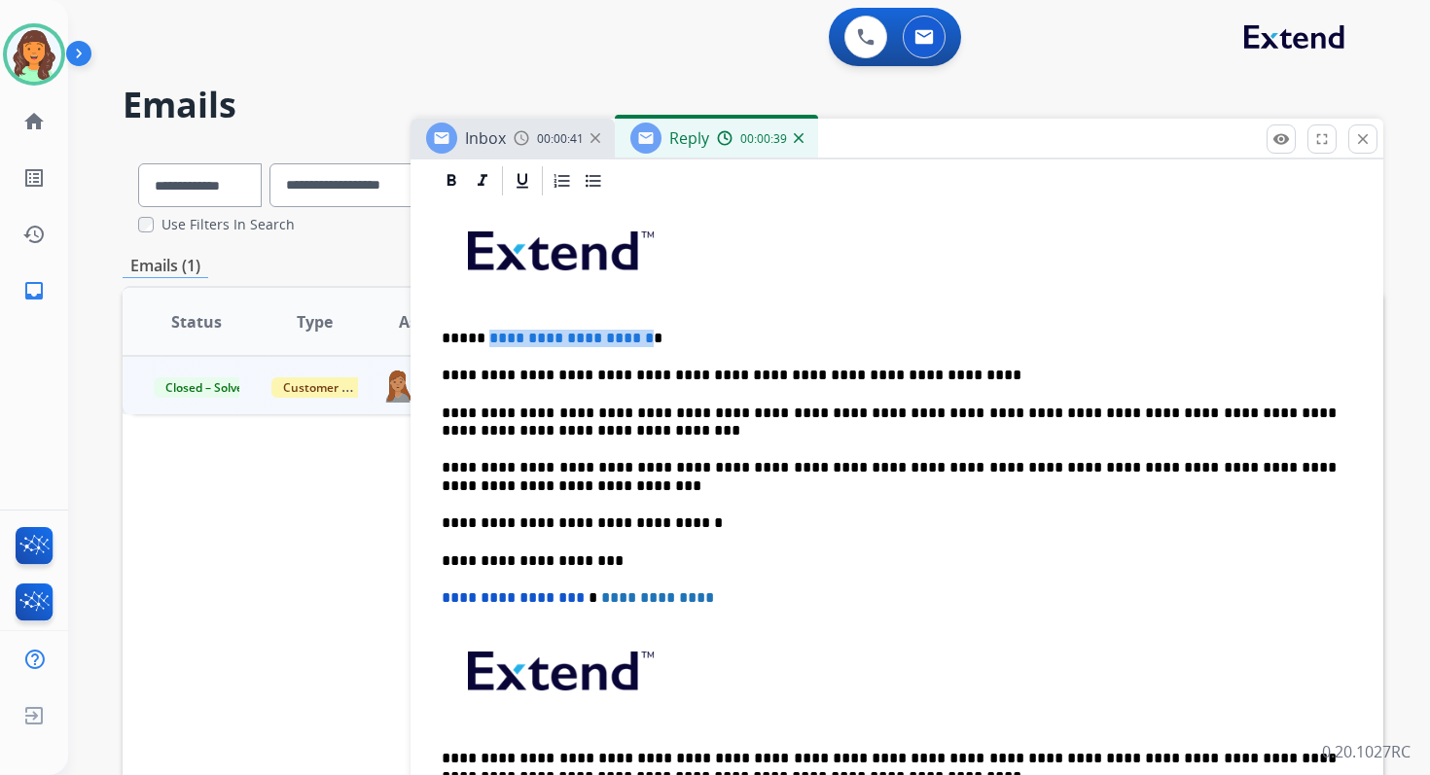
drag, startPoint x: 669, startPoint y: 341, endPoint x: 483, endPoint y: 343, distance: 185.8
click at [489, 343] on span "**********" at bounding box center [571, 338] width 164 height 15
click at [1155, 413] on p "**********" at bounding box center [889, 423] width 895 height 36
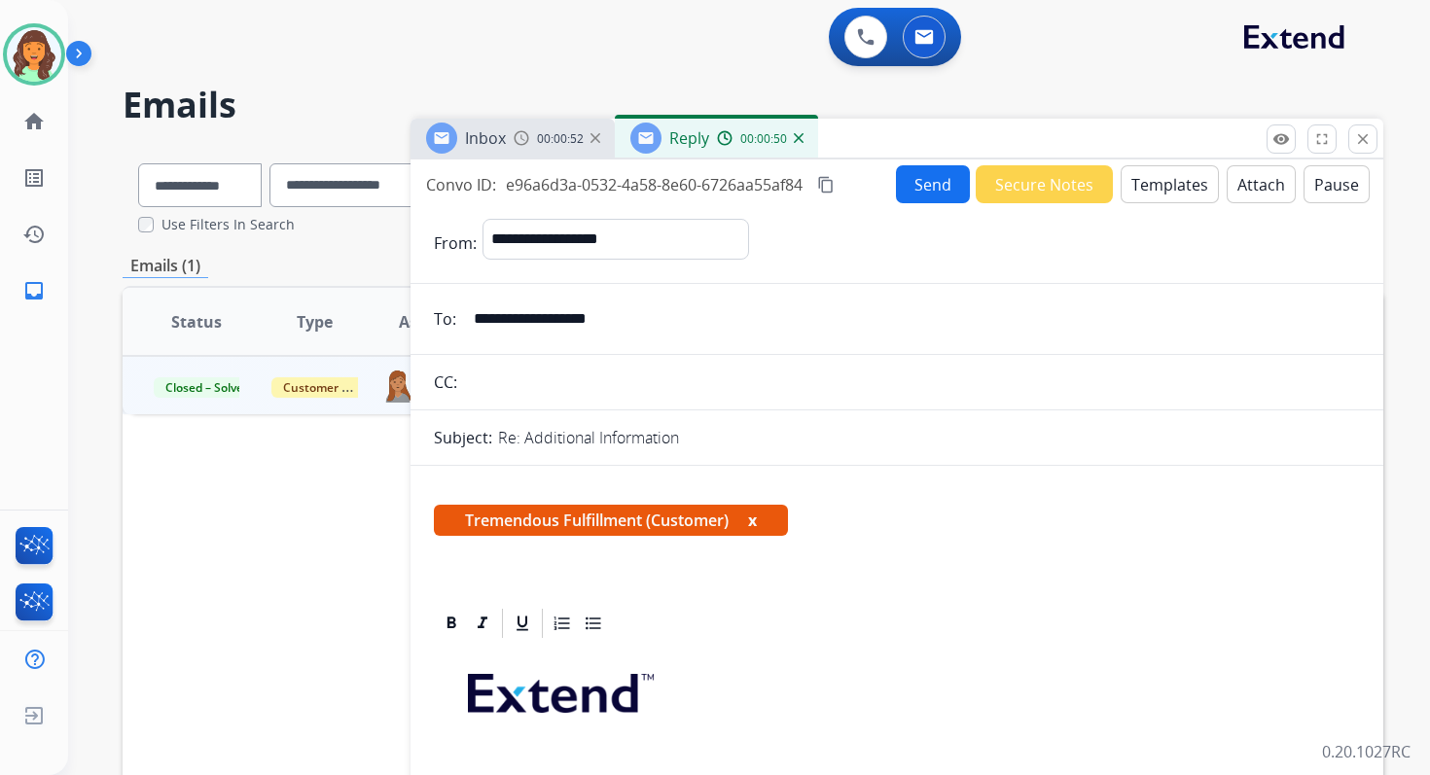
click at [929, 186] on button "Send" at bounding box center [933, 184] width 74 height 38
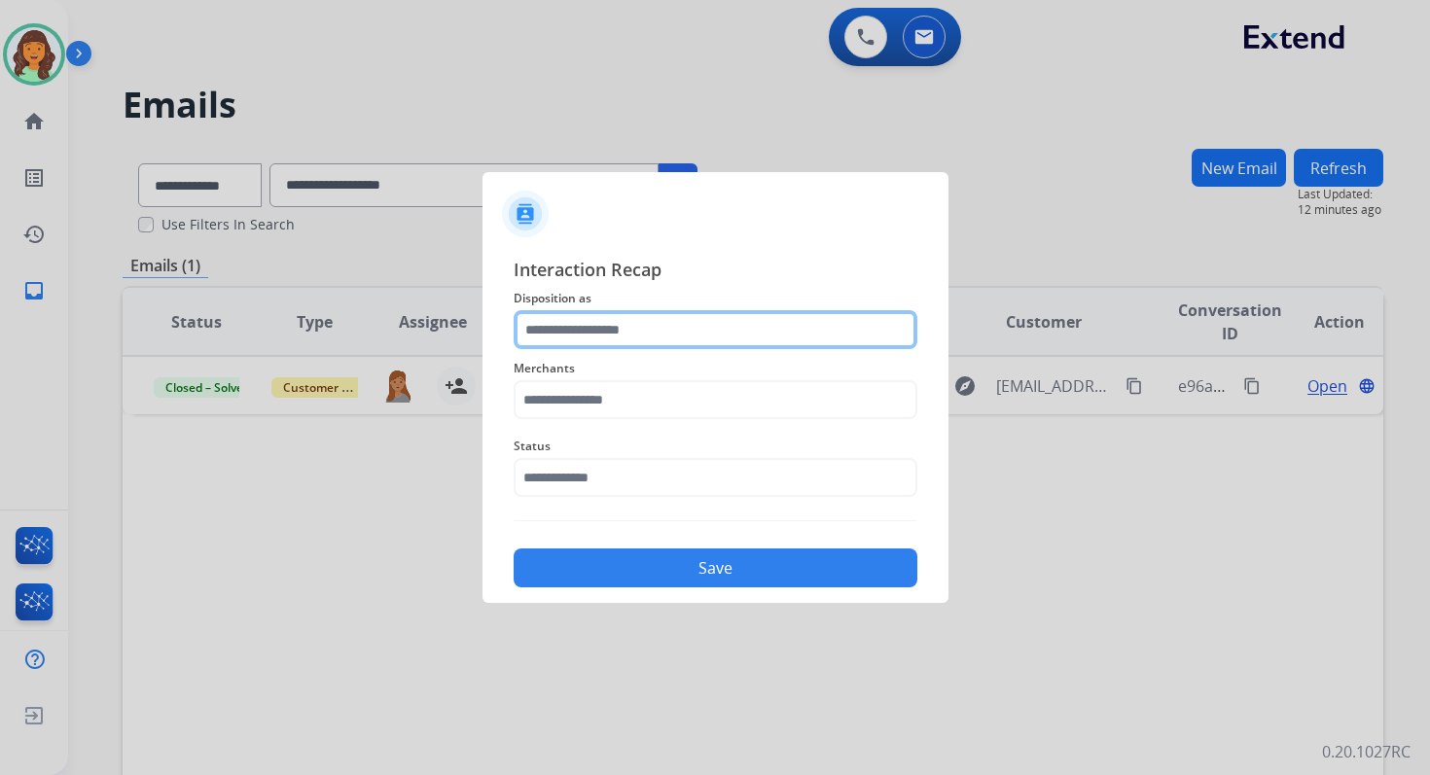
click at [690, 336] on input "text" at bounding box center [716, 329] width 404 height 39
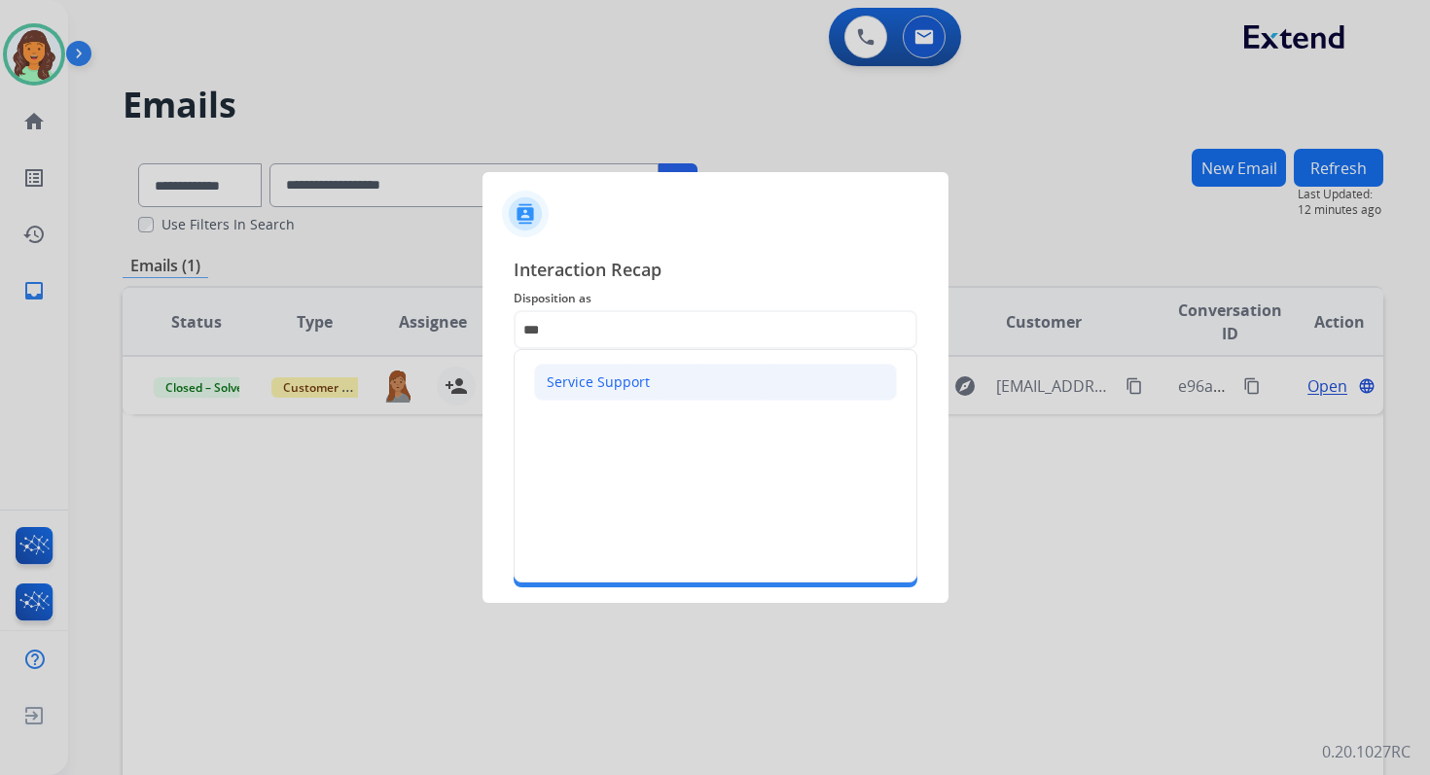
click at [636, 381] on div "Service Support" at bounding box center [598, 382] width 103 height 19
type input "**********"
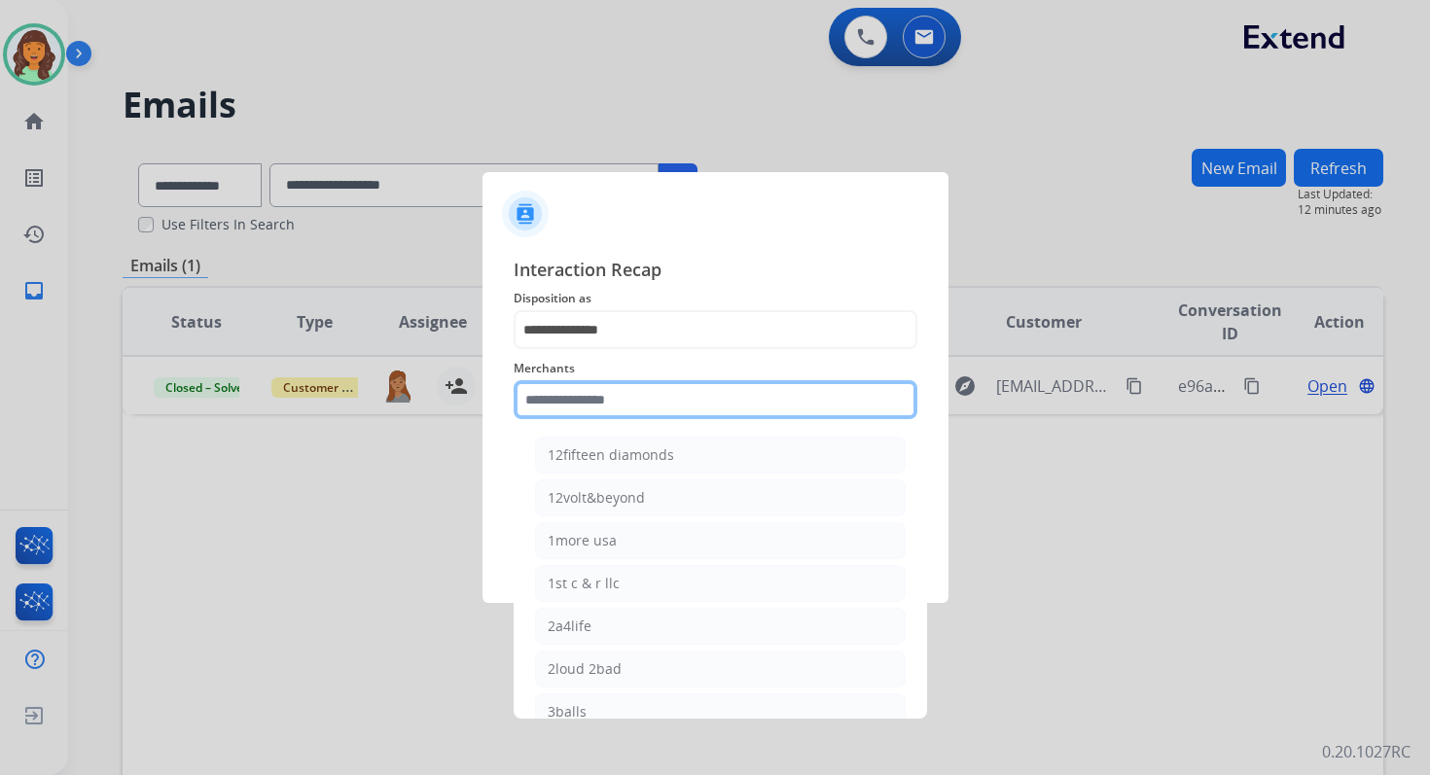
click at [640, 404] on input "text" at bounding box center [716, 399] width 404 height 39
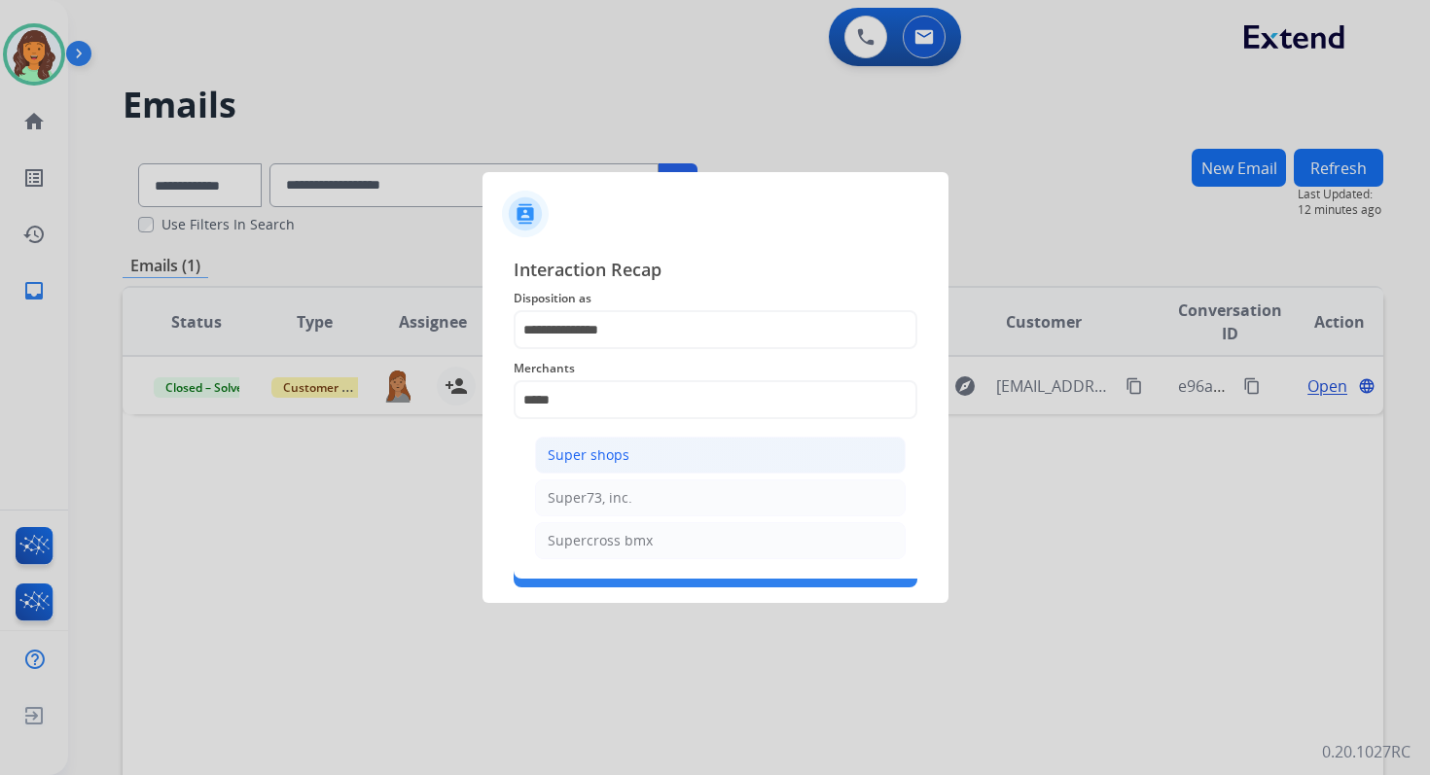
click at [635, 466] on li "Super shops" at bounding box center [720, 455] width 371 height 37
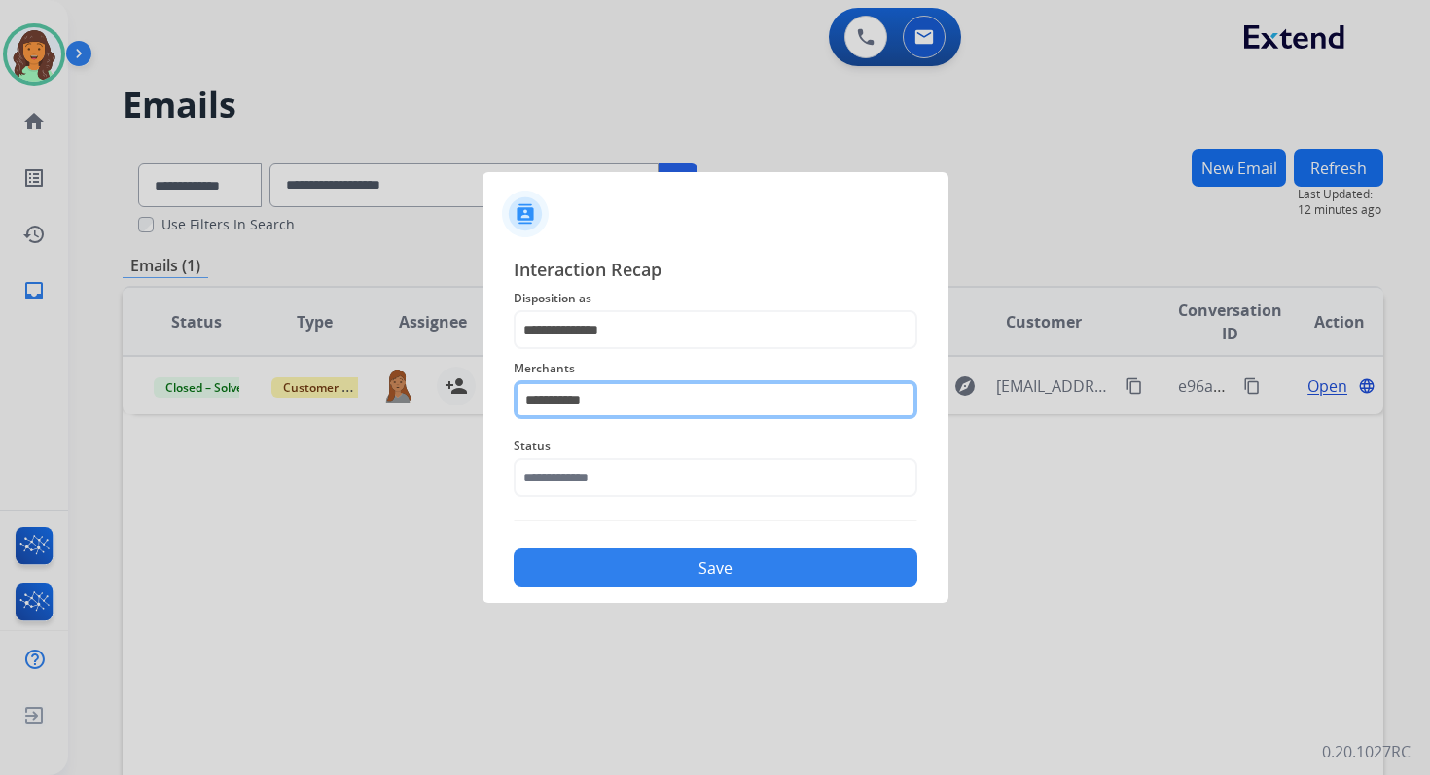
click at [613, 409] on input "**********" at bounding box center [716, 399] width 404 height 39
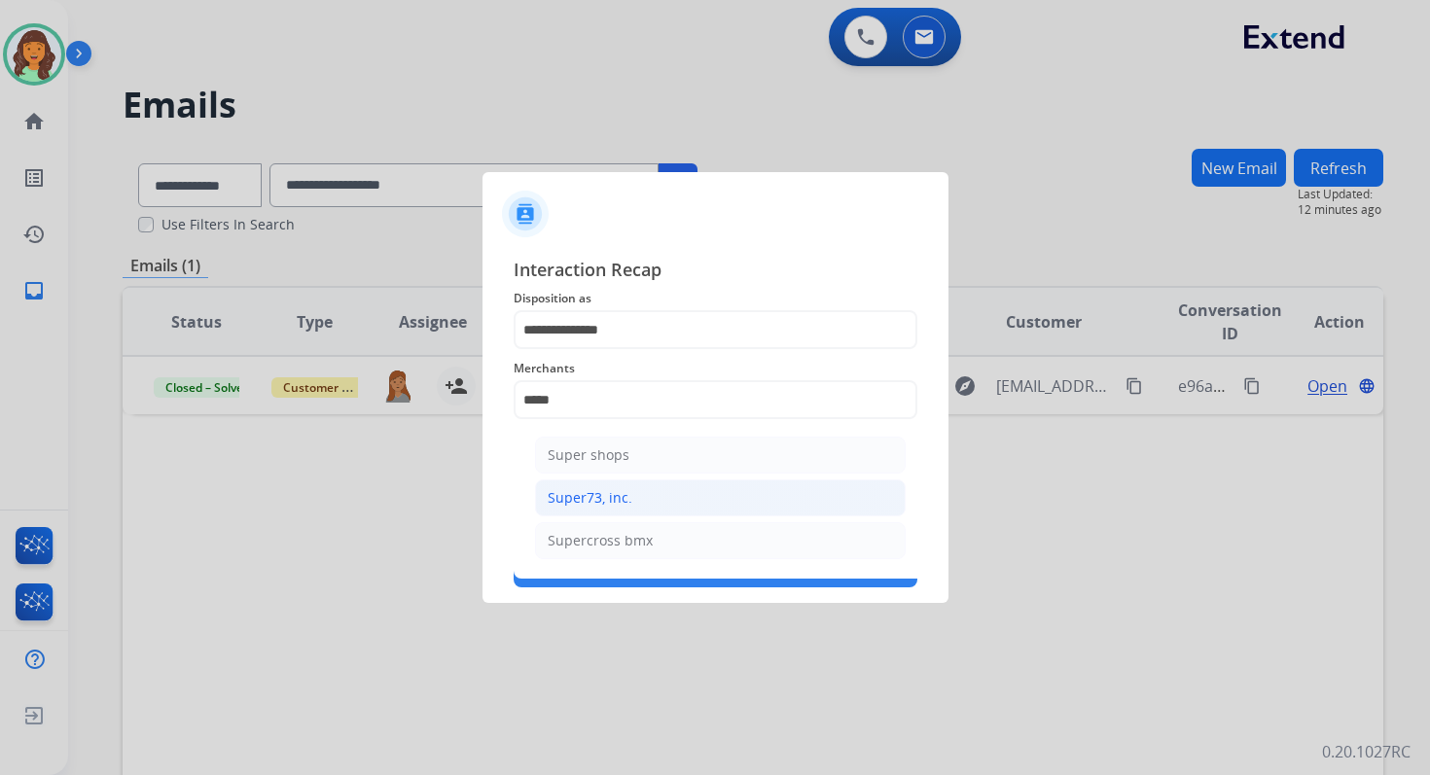
click at [637, 486] on li "Super73, inc." at bounding box center [720, 498] width 371 height 37
type input "**********"
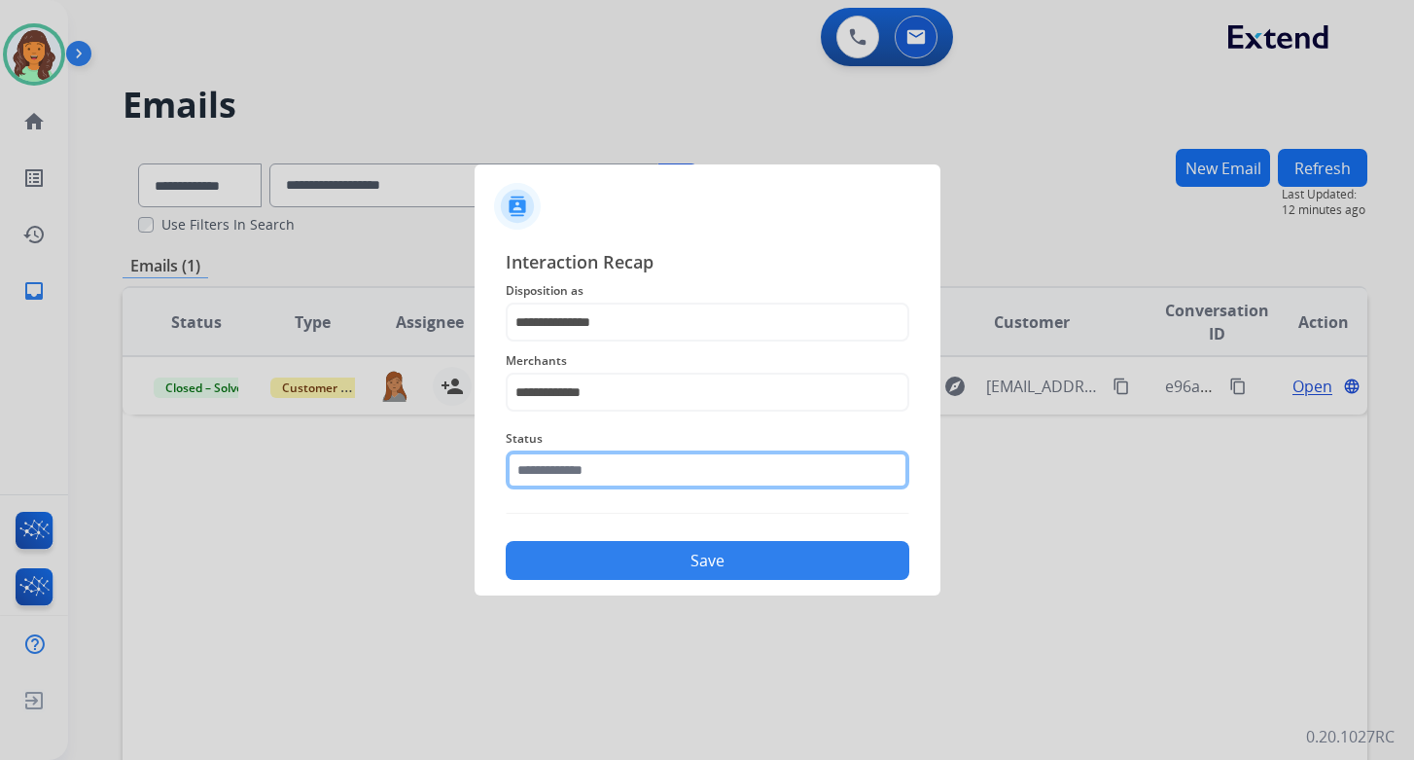
click at [637, 489] on div "Status" at bounding box center [708, 458] width 404 height 78
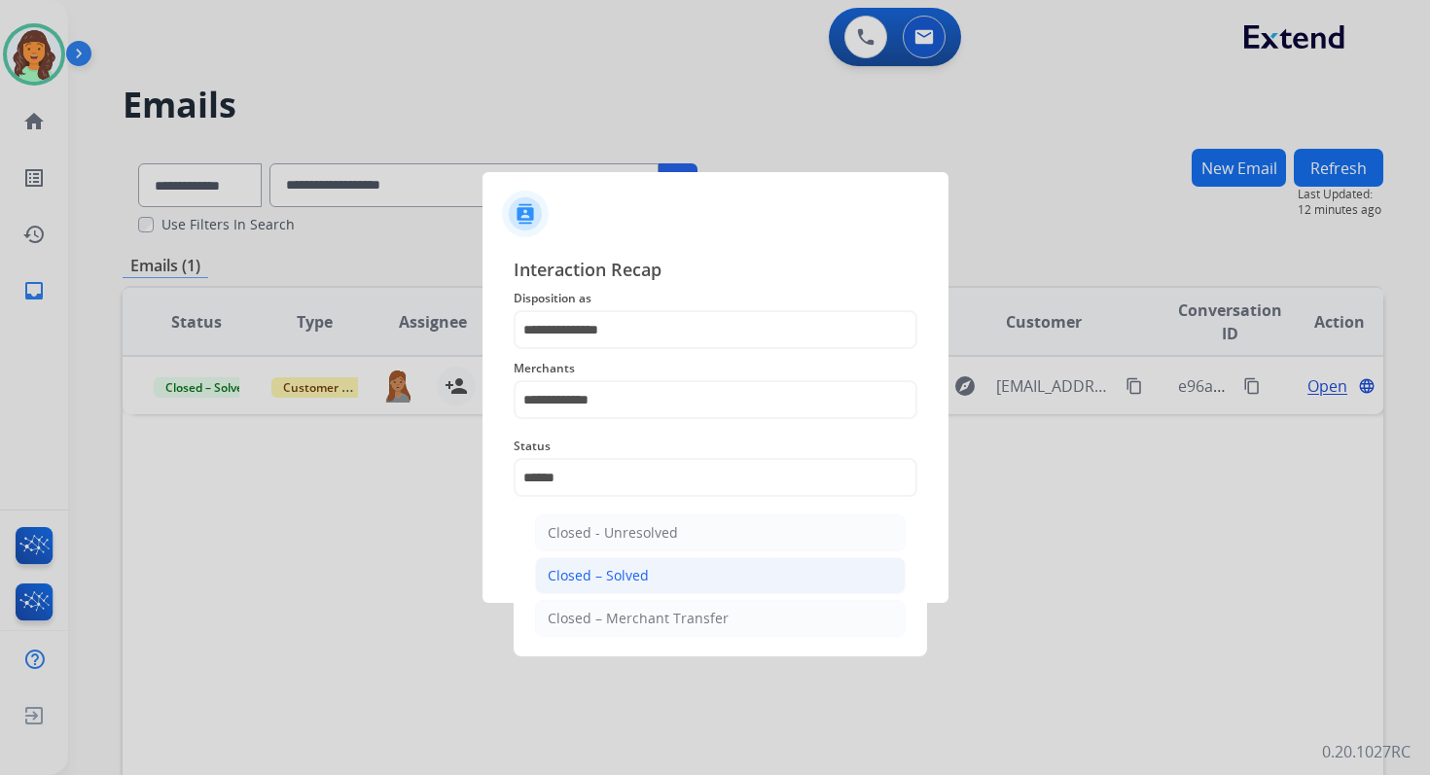
click at [647, 569] on li "Closed – Solved" at bounding box center [720, 575] width 371 height 37
type input "**********"
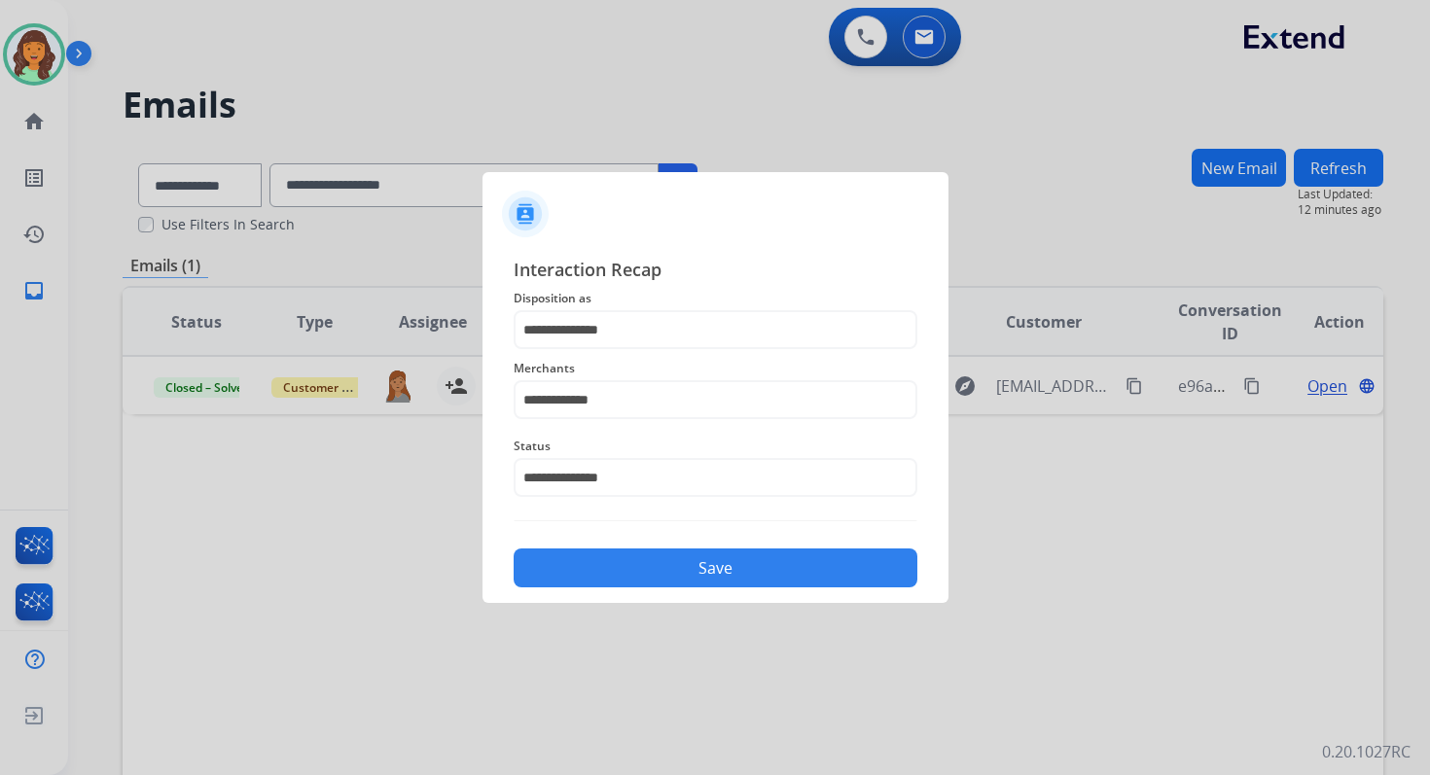
click at [647, 569] on button "Save" at bounding box center [716, 568] width 404 height 39
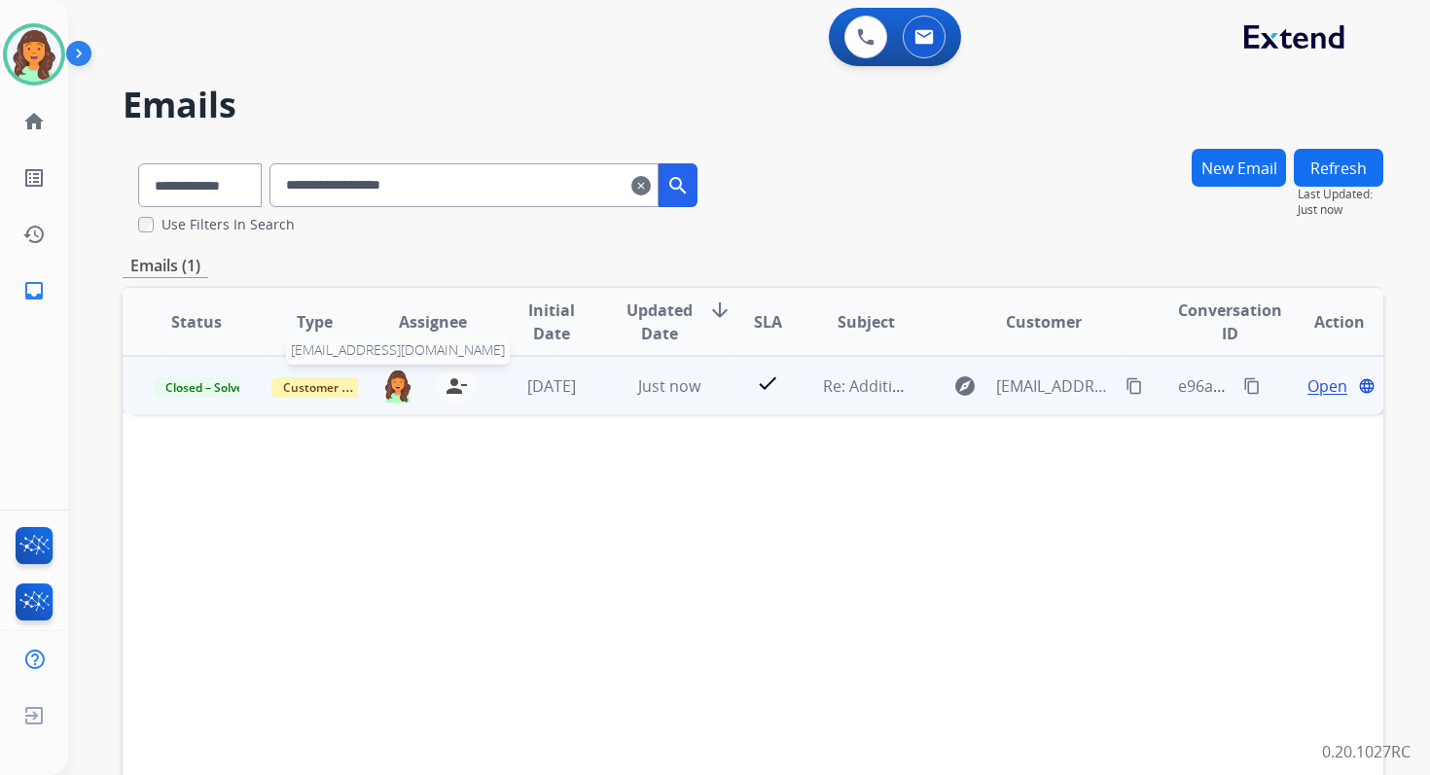
click at [382, 385] on img at bounding box center [397, 385] width 31 height 33
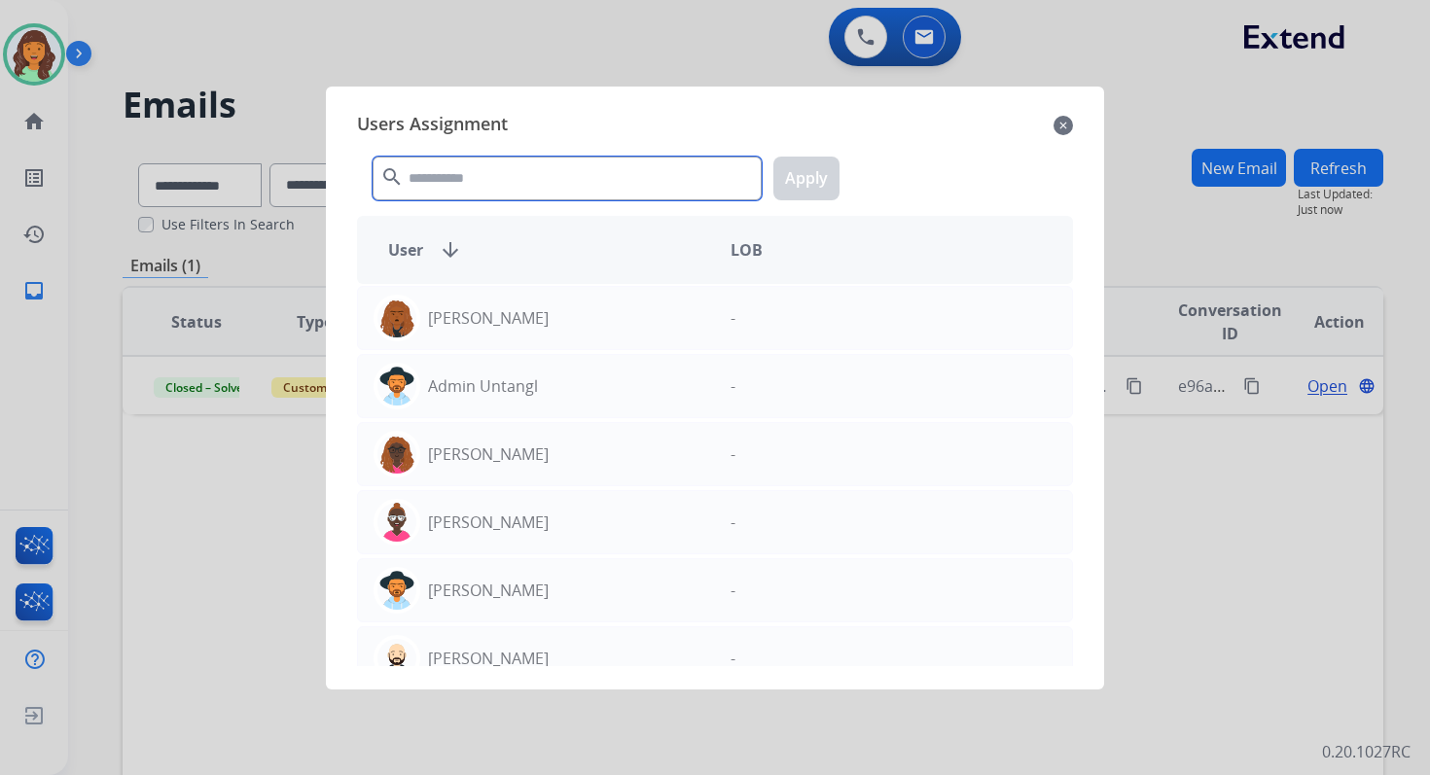
click at [447, 170] on input "text" at bounding box center [567, 179] width 389 height 44
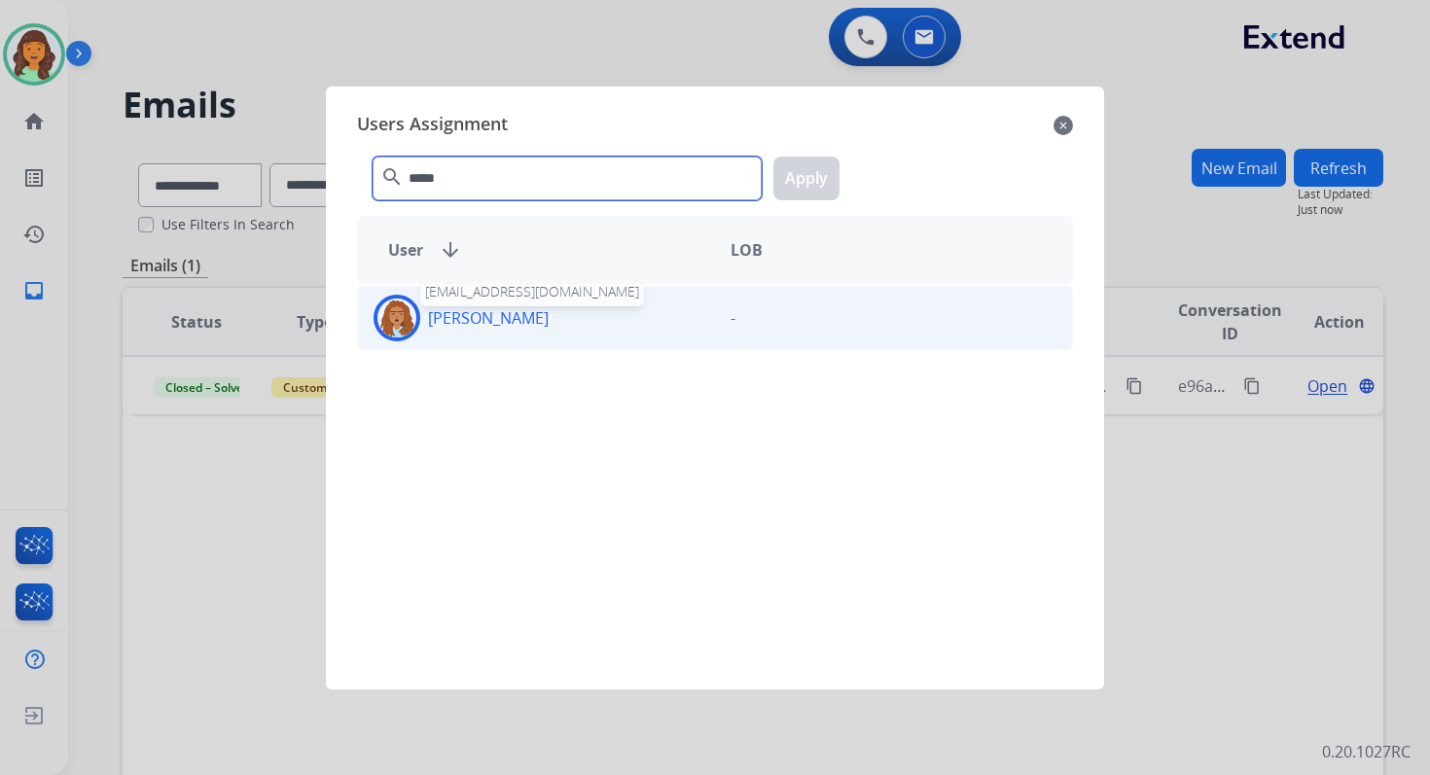
type input "*****"
click at [495, 318] on p "Jordan Cherry" at bounding box center [488, 317] width 121 height 23
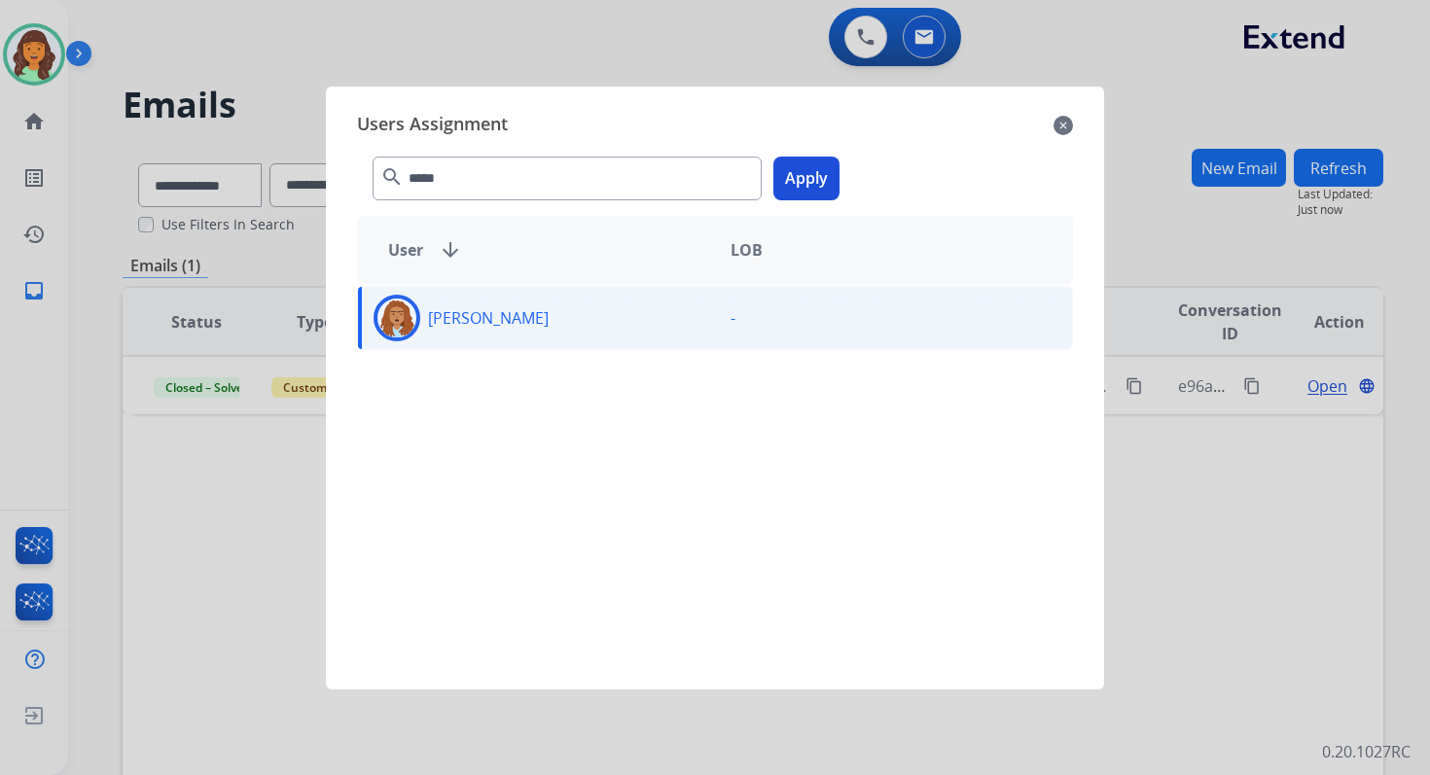
click at [805, 161] on button "Apply" at bounding box center [806, 179] width 66 height 44
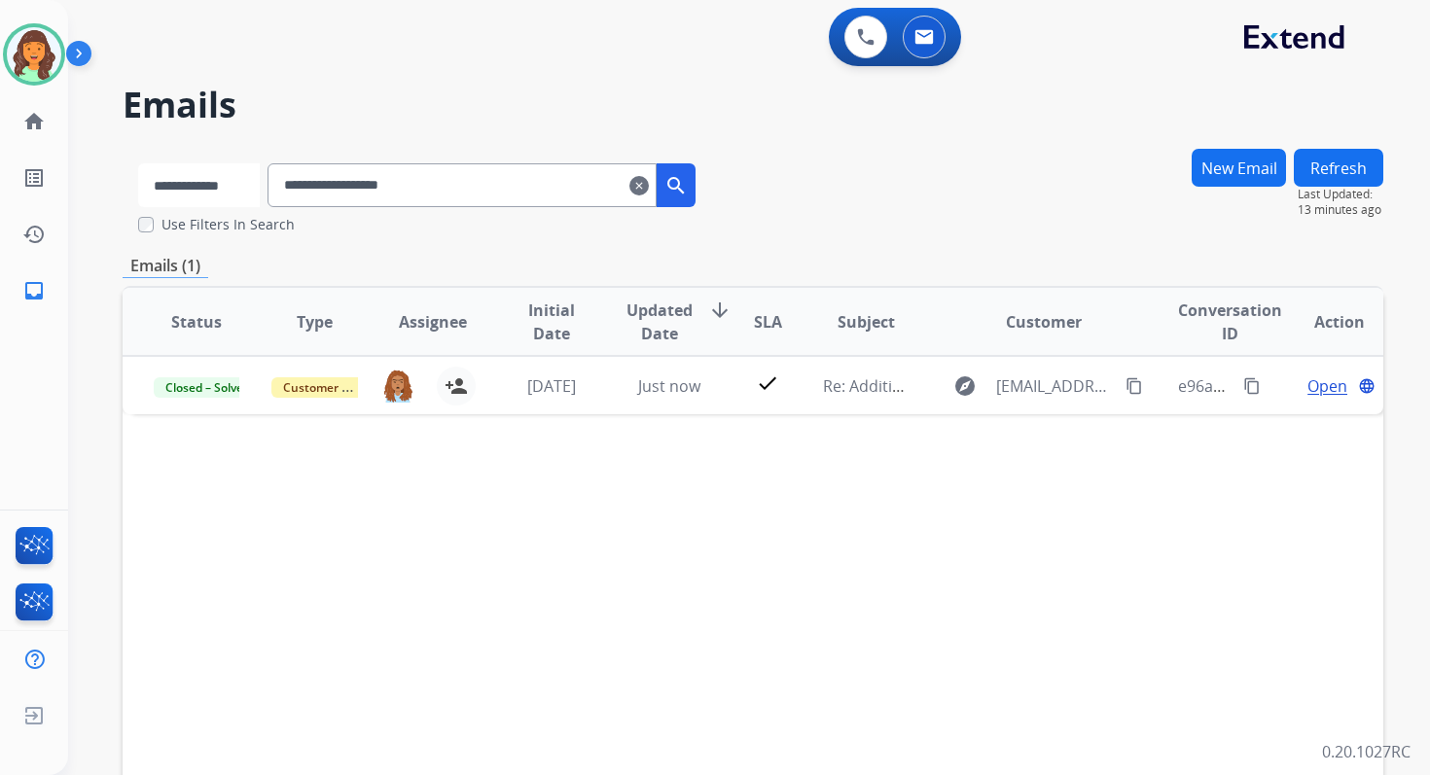
click at [223, 185] on select "**********" at bounding box center [199, 185] width 122 height 44
select select "**********"
click at [138, 163] on select "**********" at bounding box center [199, 185] width 122 height 44
click at [351, 191] on input "**********" at bounding box center [463, 185] width 389 height 44
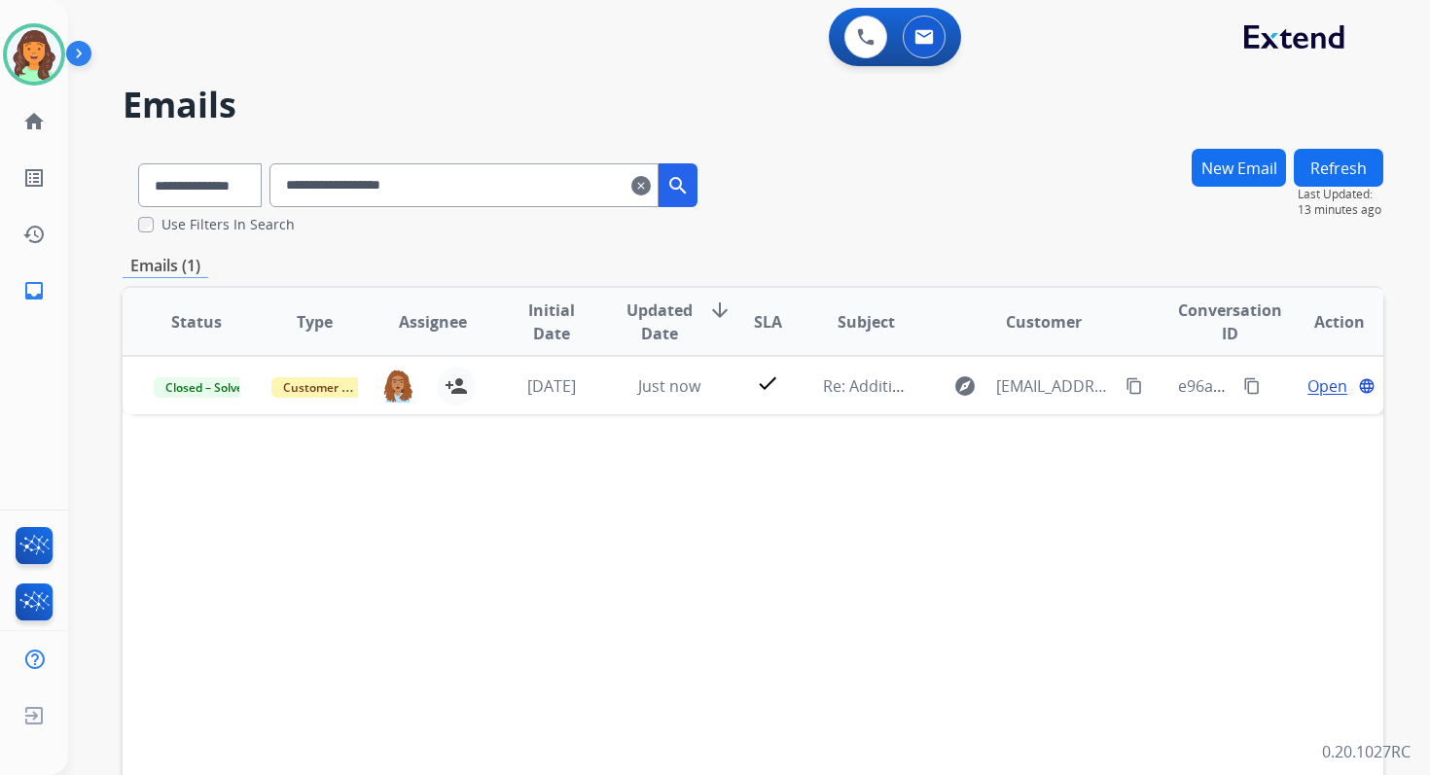
click at [351, 191] on input "**********" at bounding box center [463, 185] width 389 height 44
paste input "**********"
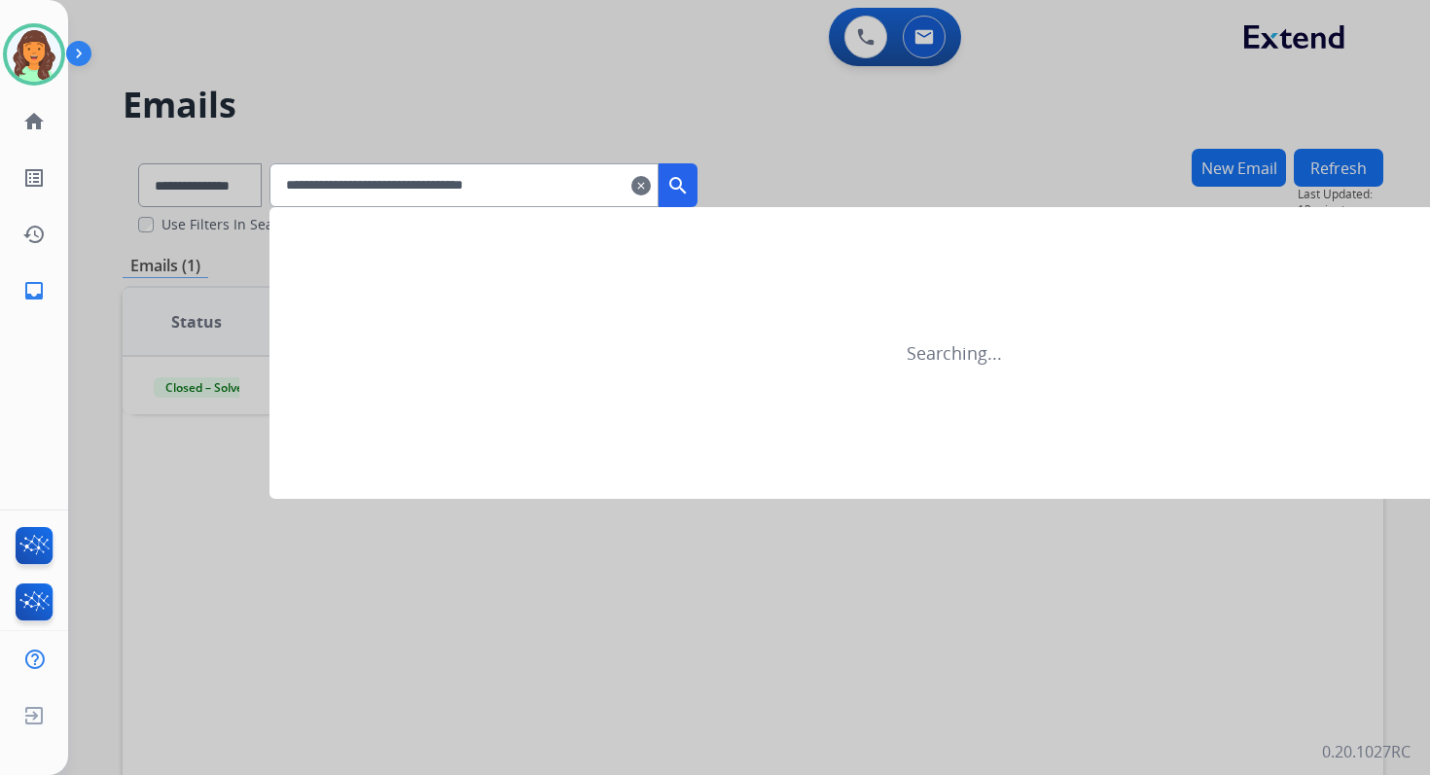
type input "**********"
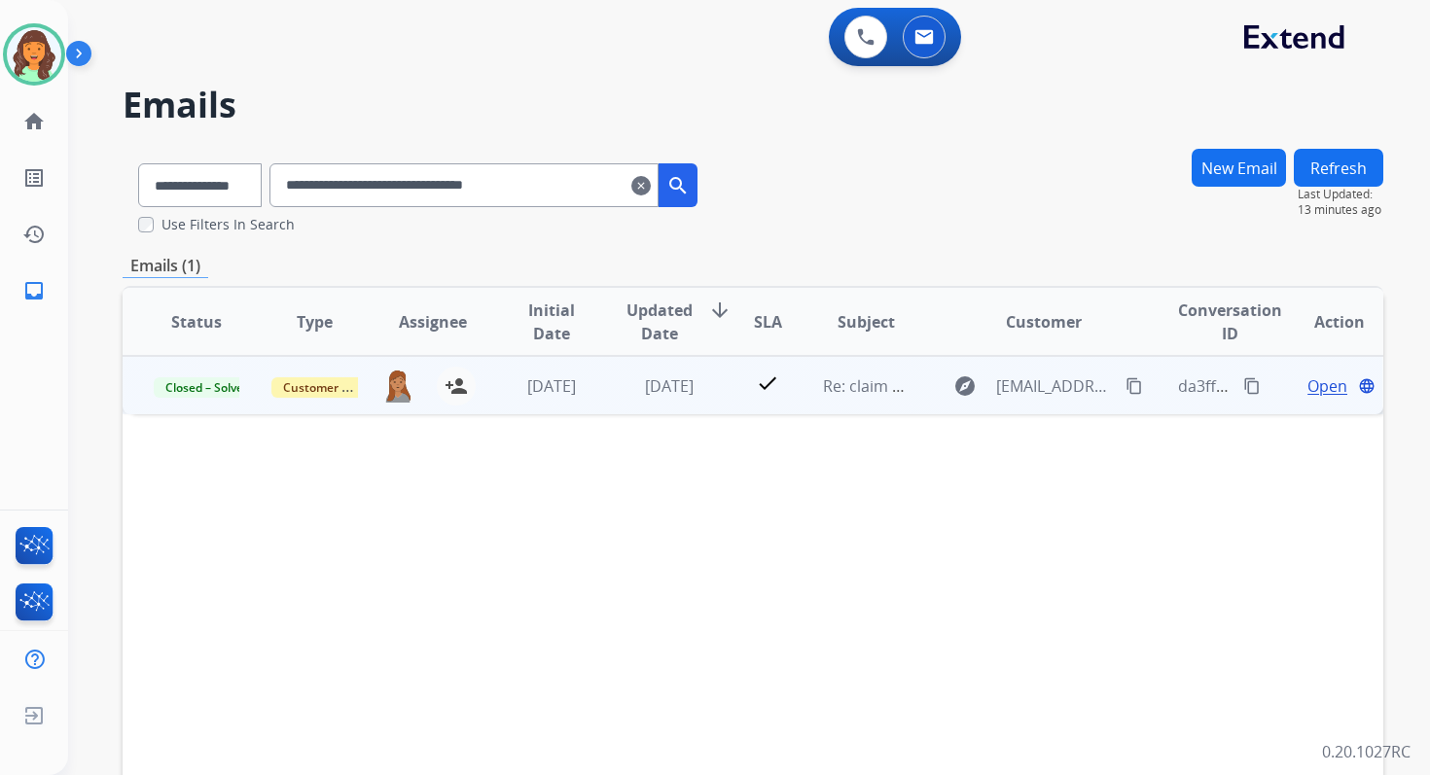
click at [1320, 393] on span "Open" at bounding box center [1327, 385] width 40 height 23
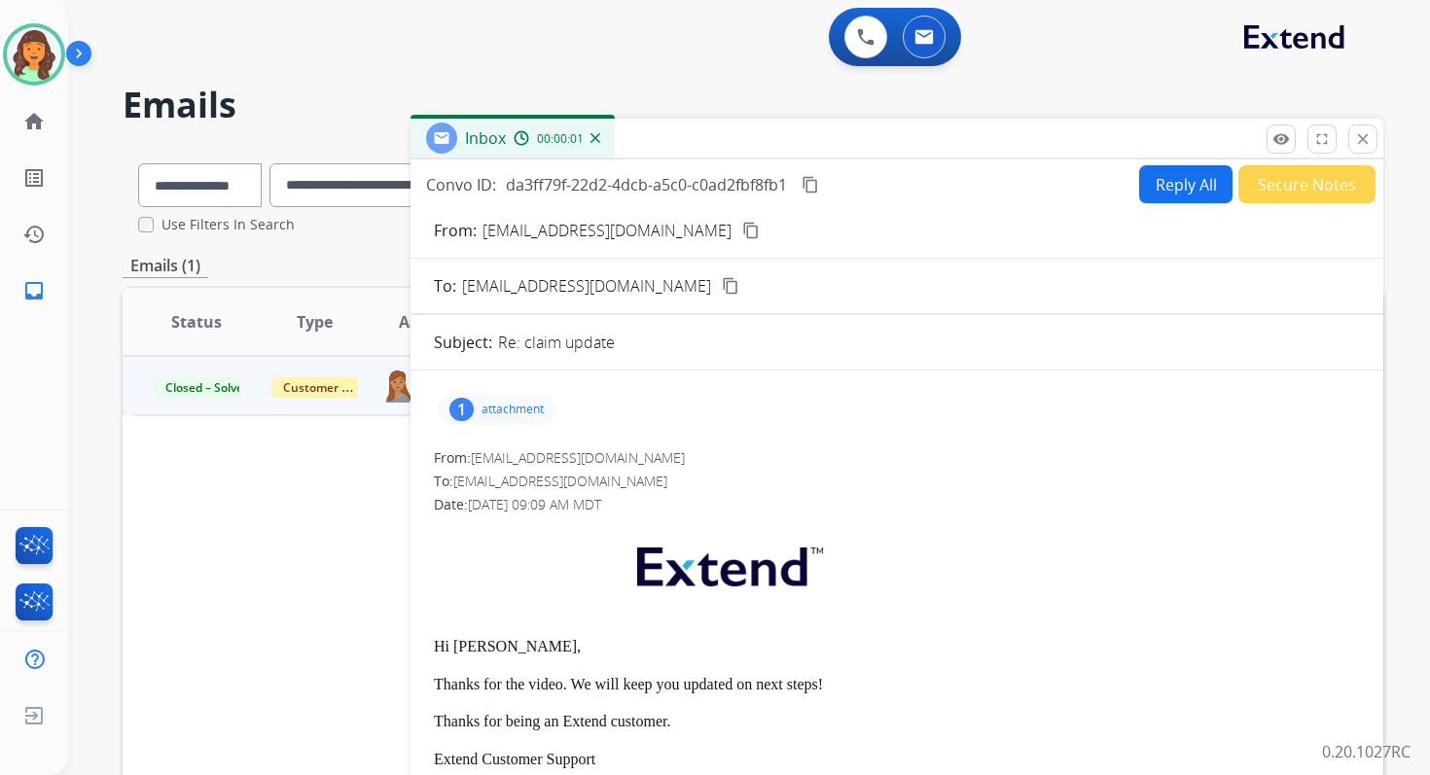
click at [510, 409] on p "attachment" at bounding box center [512, 410] width 62 height 16
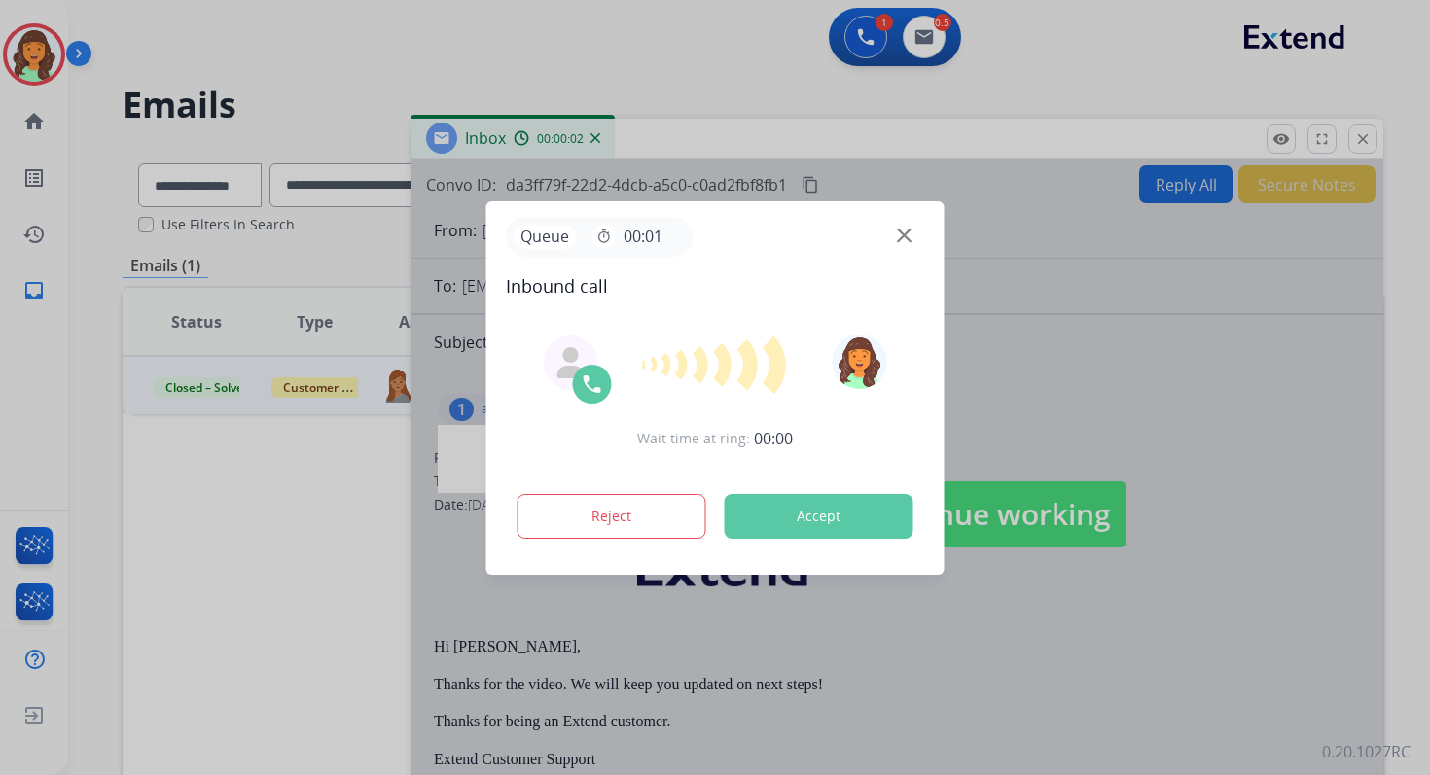
click at [740, 457] on div "Wait time at ring: 00:00 Reject Accept" at bounding box center [715, 439] width 419 height 240
click at [806, 526] on button "Accept" at bounding box center [819, 516] width 189 height 45
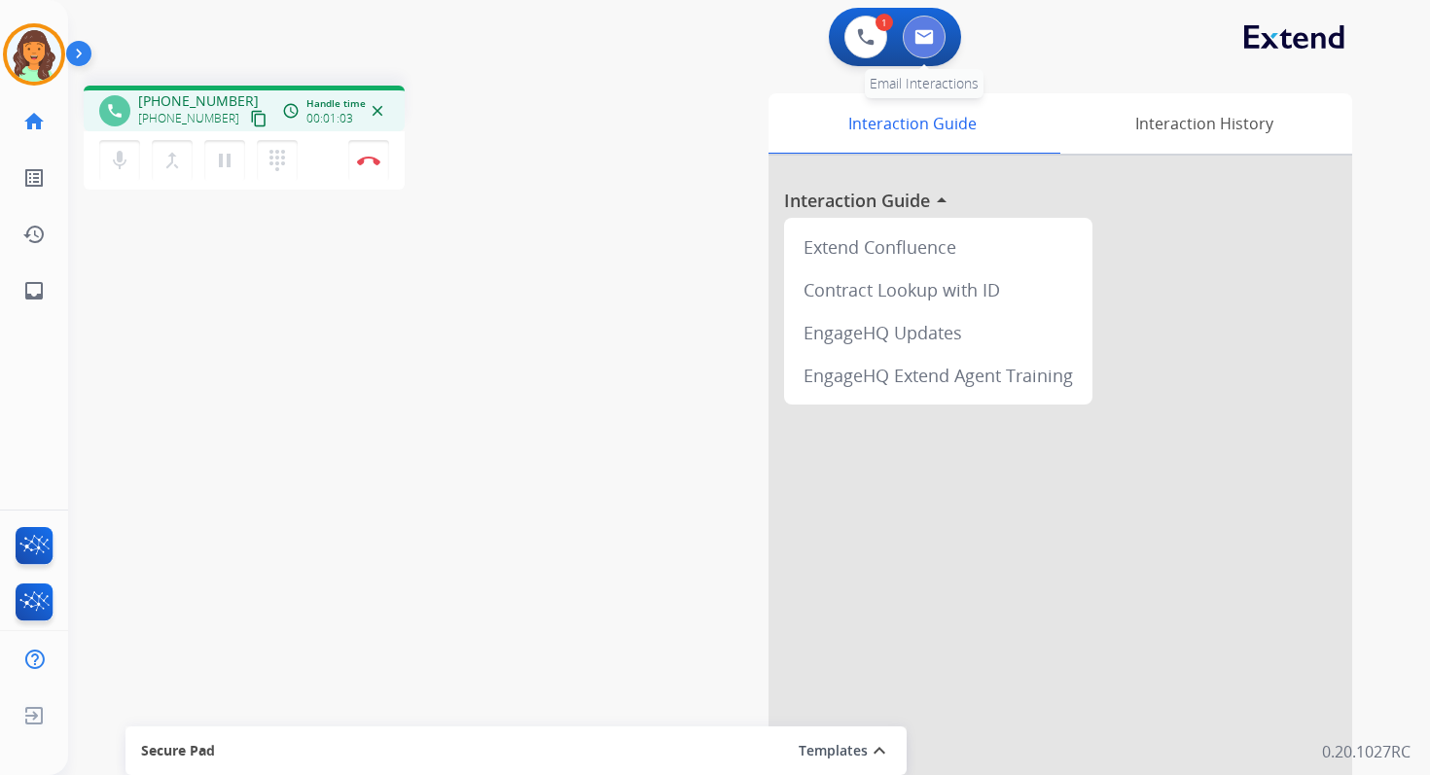
click at [931, 34] on img at bounding box center [923, 37] width 19 height 16
select select "**********"
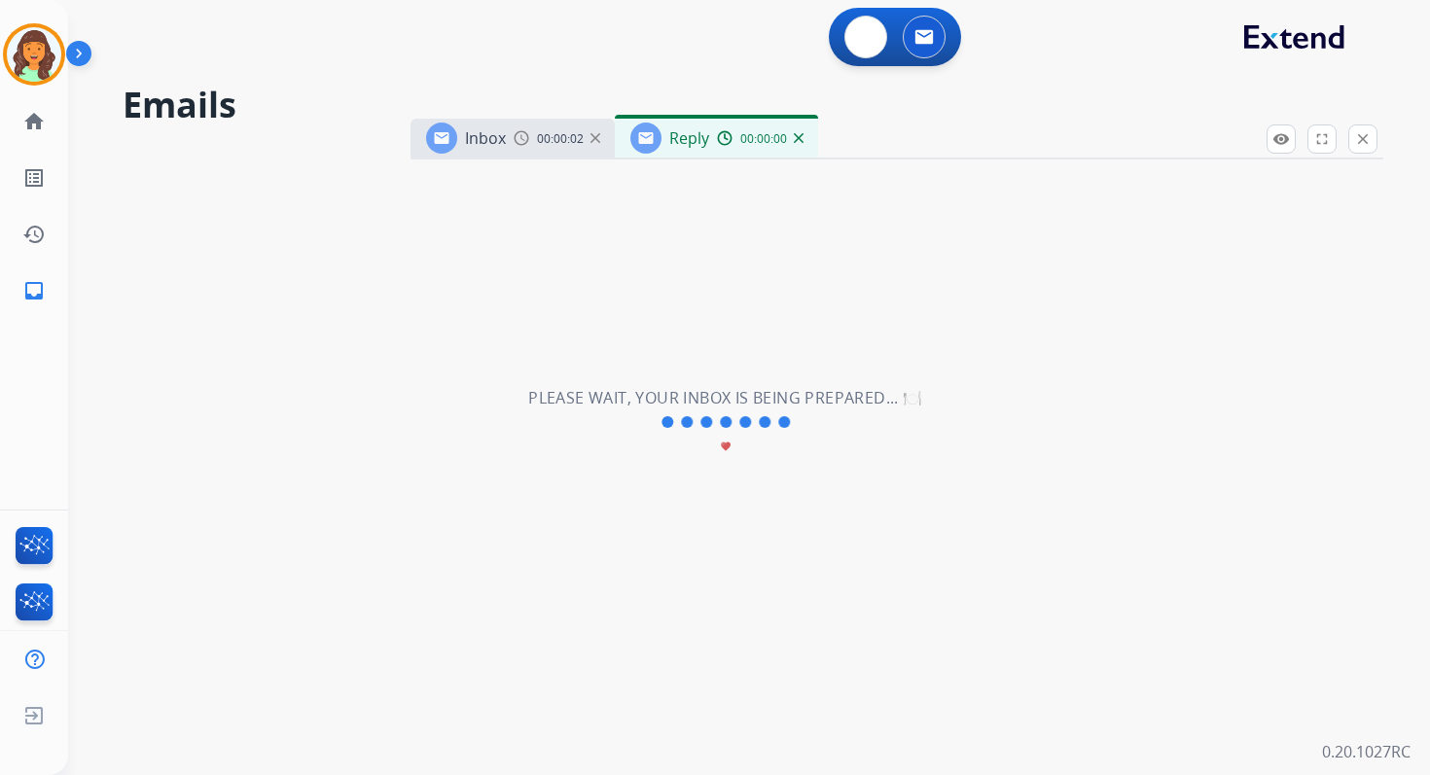
select select "**********"
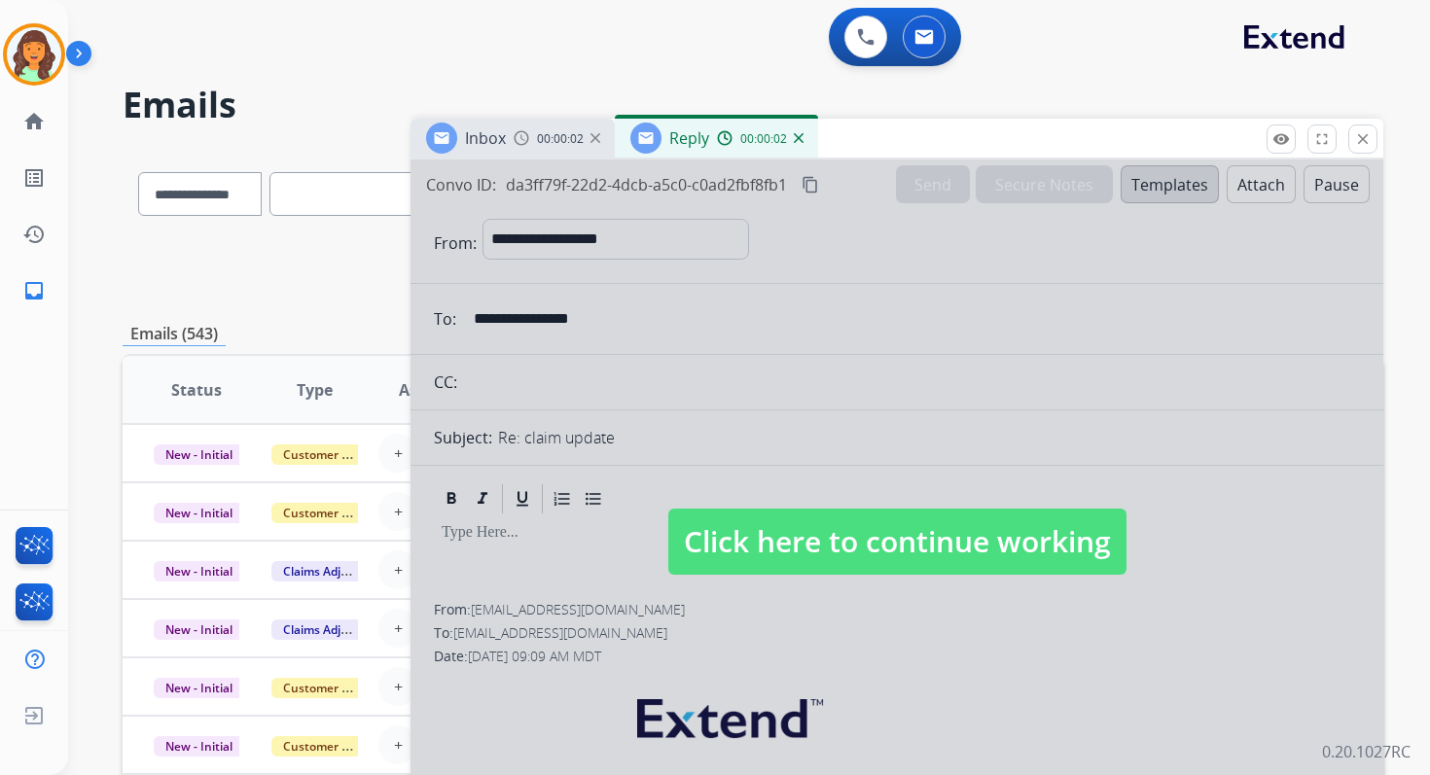
click at [970, 514] on span "Click here to continue working" at bounding box center [897, 542] width 458 height 66
select select
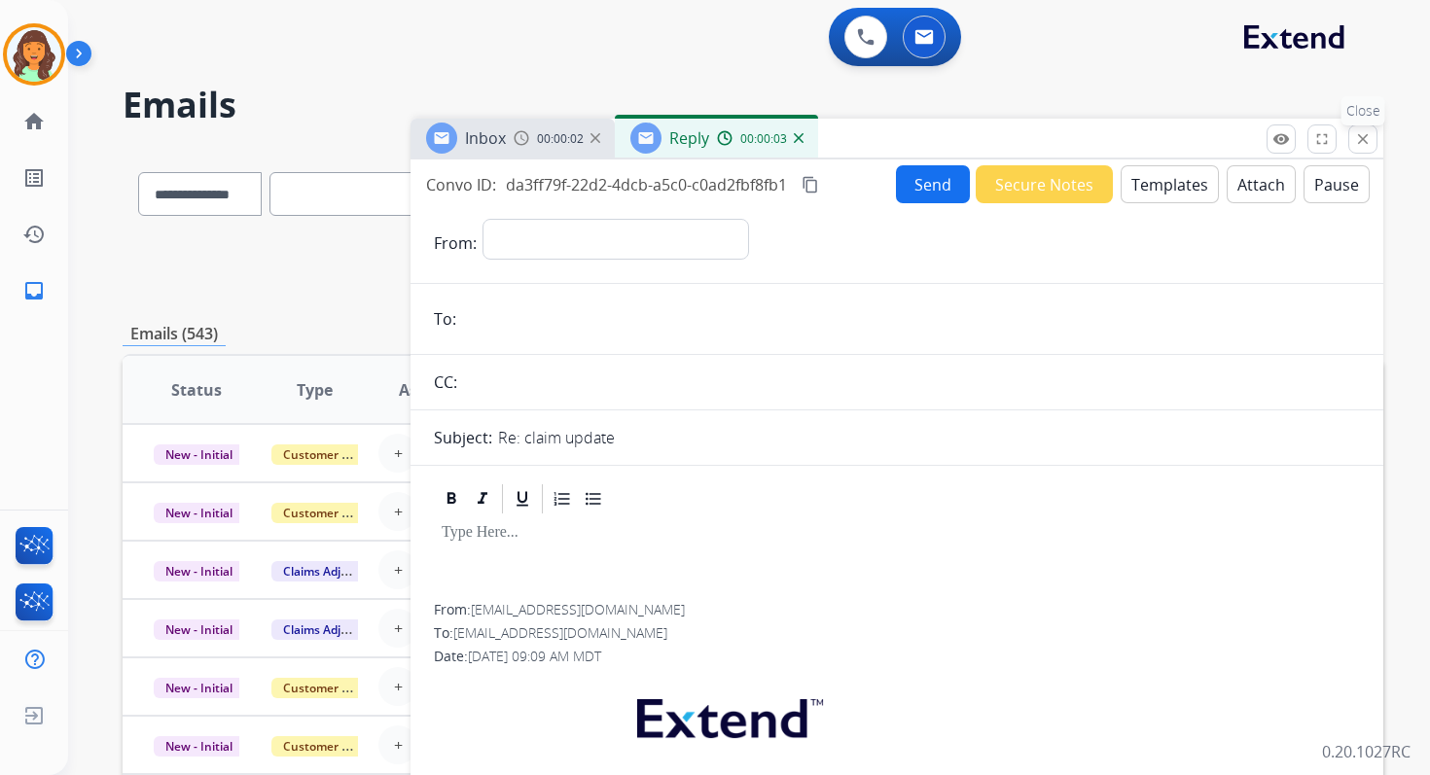
click at [1359, 142] on mat-icon "close" at bounding box center [1363, 139] width 18 height 18
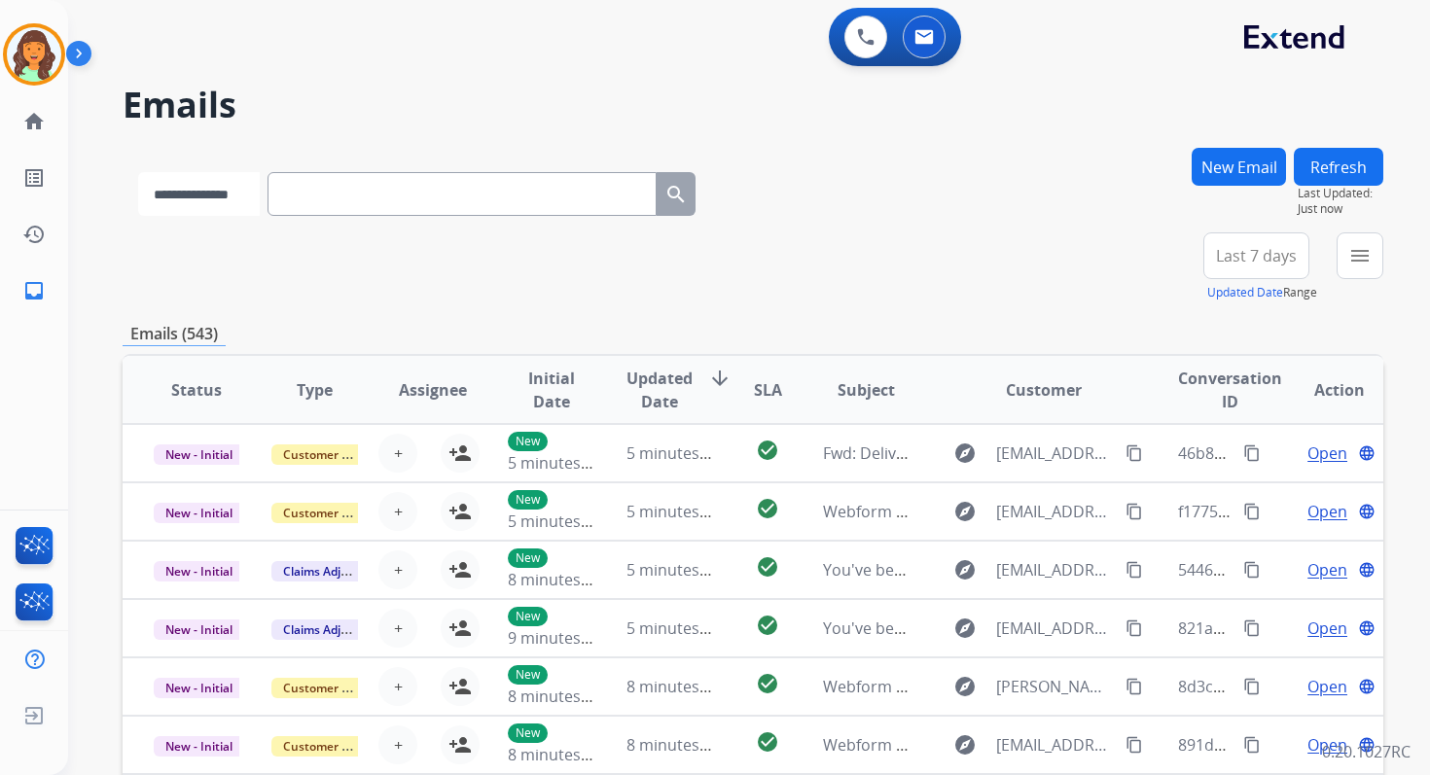
click at [260, 187] on select "**********" at bounding box center [199, 194] width 122 height 44
select select "**********"
click at [138, 172] on select "**********" at bounding box center [199, 194] width 122 height 44
click at [317, 206] on input "text" at bounding box center [463, 194] width 389 height 44
paste input "**********"
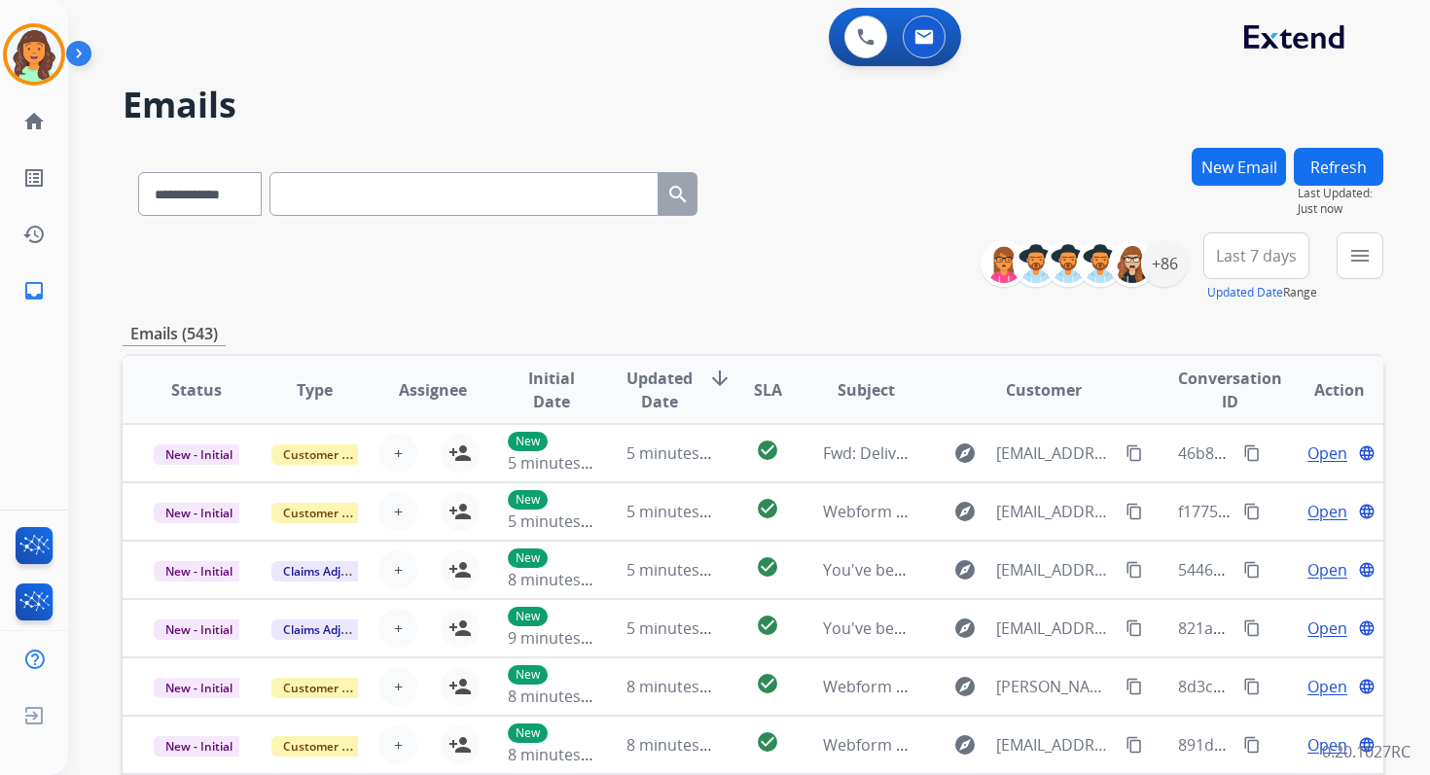
type input "**********"
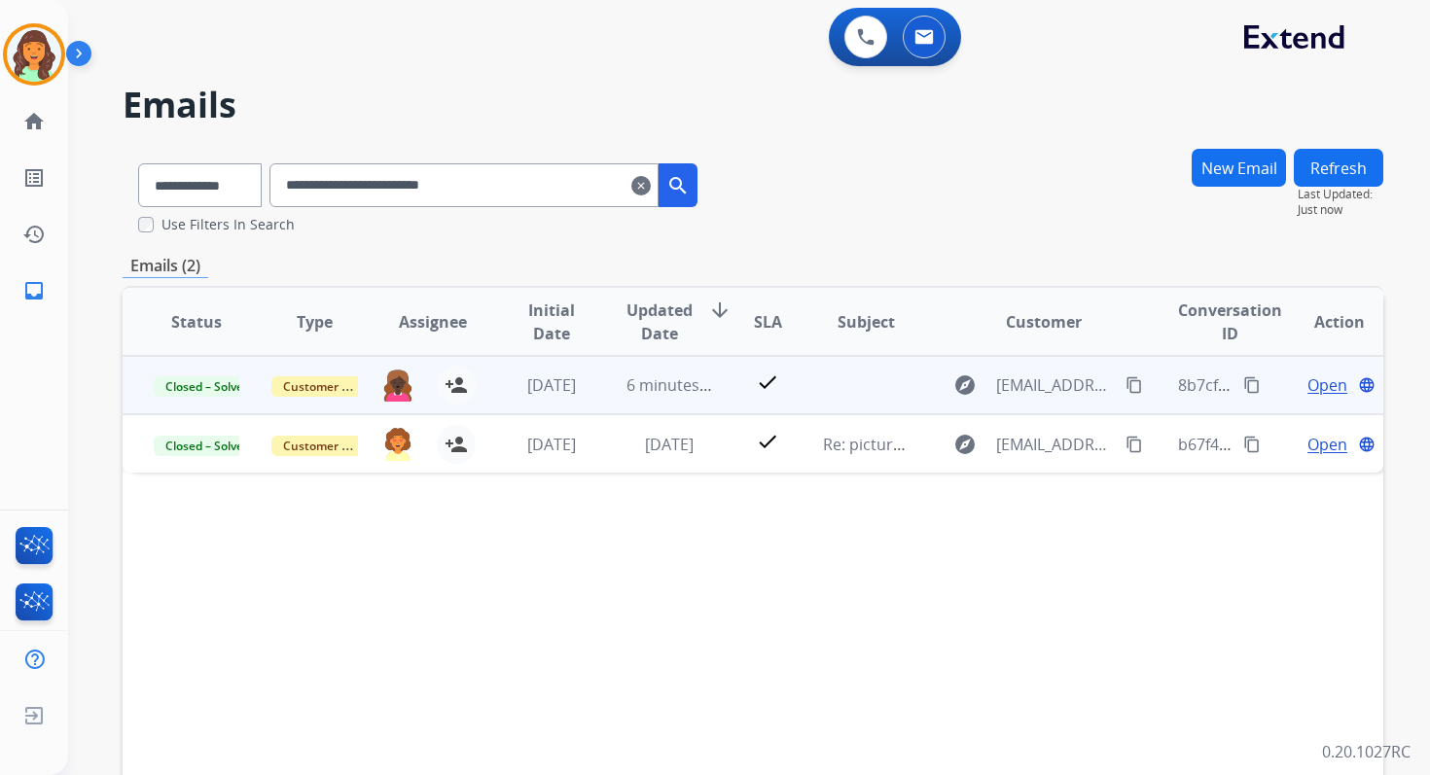
click at [1307, 386] on span "Open" at bounding box center [1327, 385] width 40 height 23
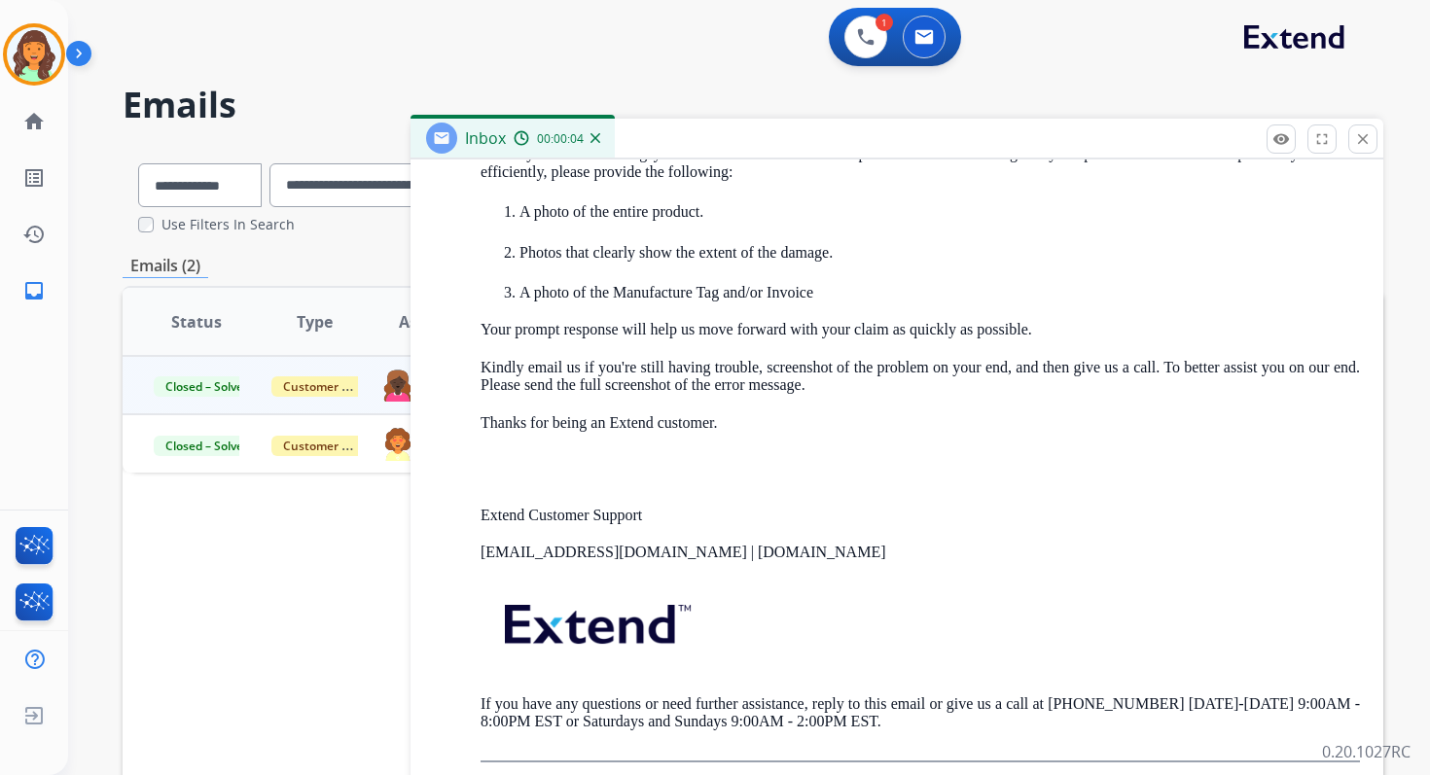
scroll to position [1799, 0]
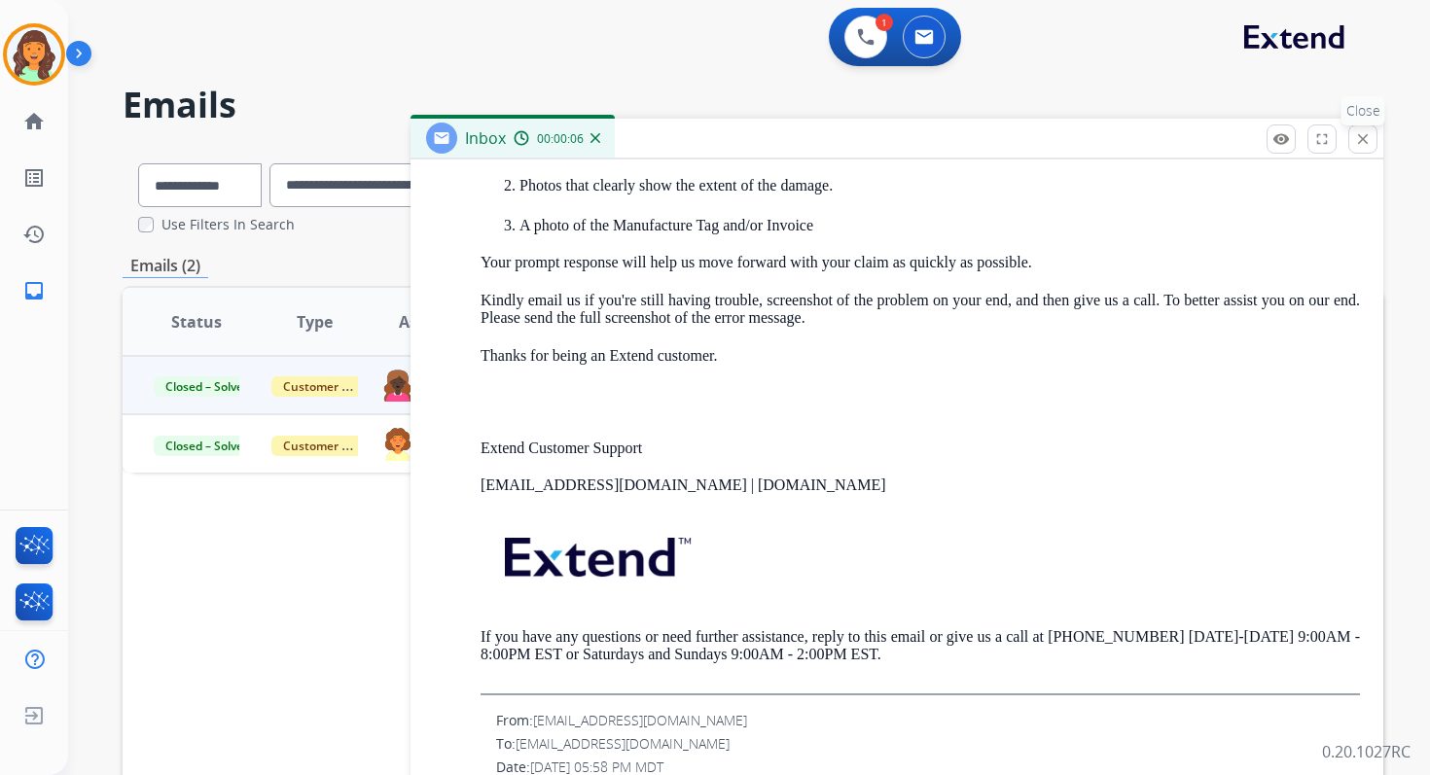
click at [1365, 145] on mat-icon "close" at bounding box center [1363, 139] width 18 height 18
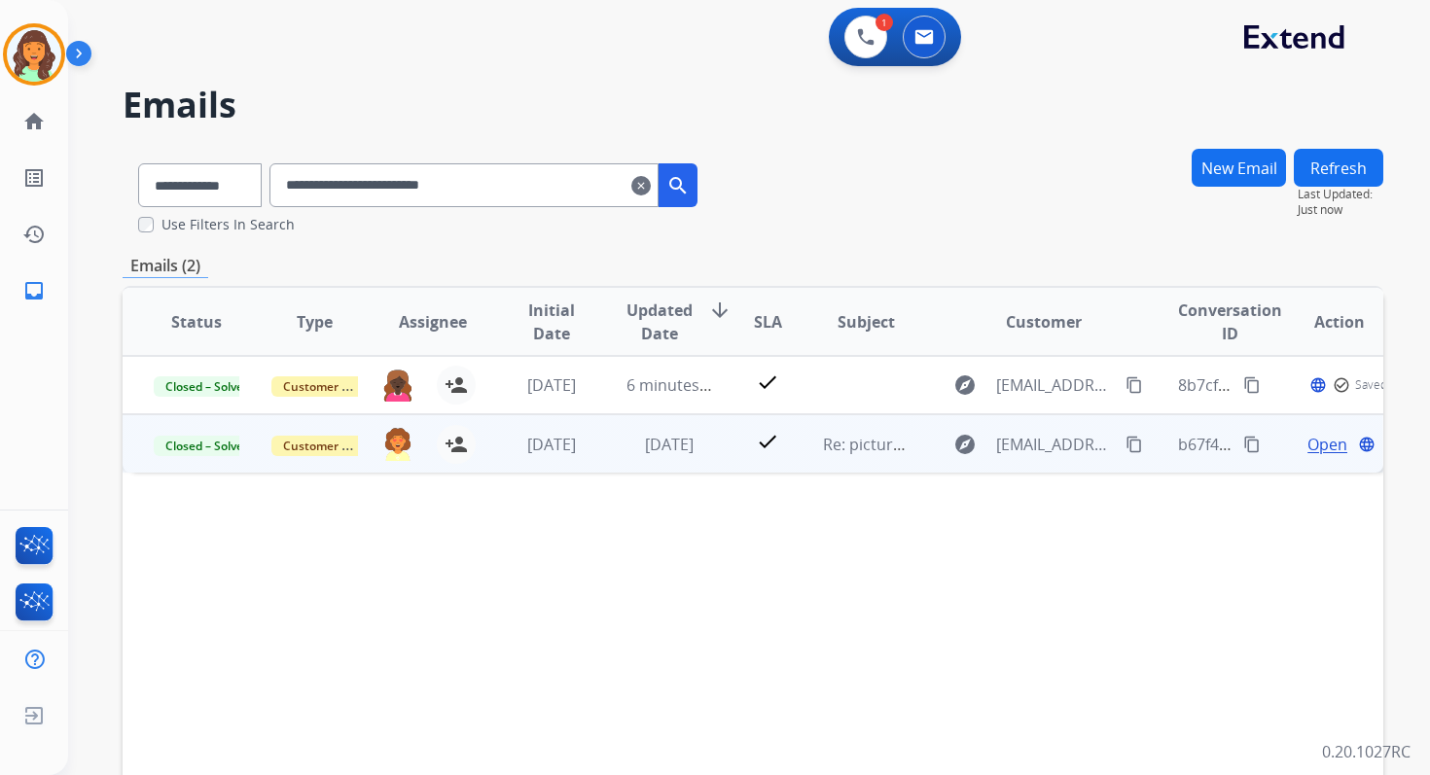
click at [1308, 443] on span "Open" at bounding box center [1327, 444] width 40 height 23
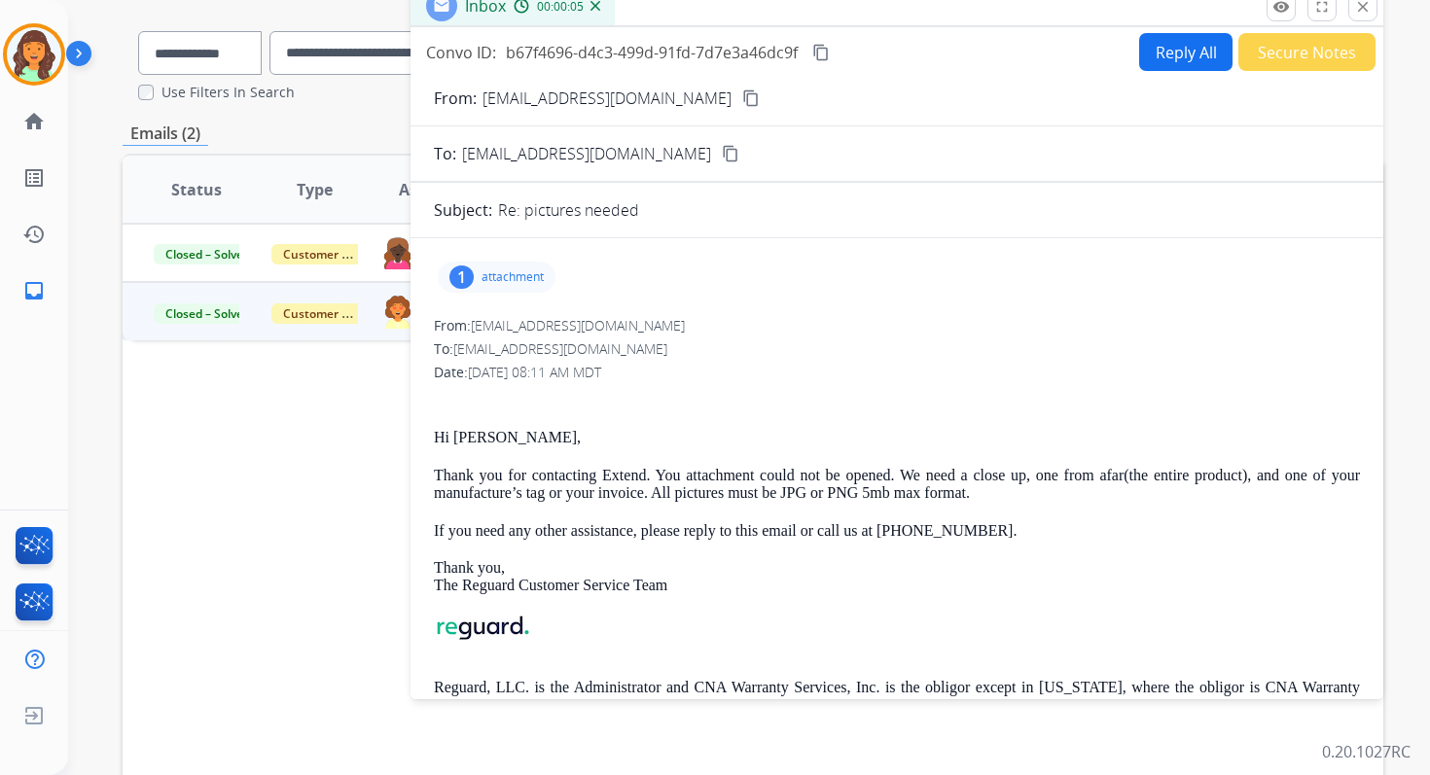
scroll to position [0, 0]
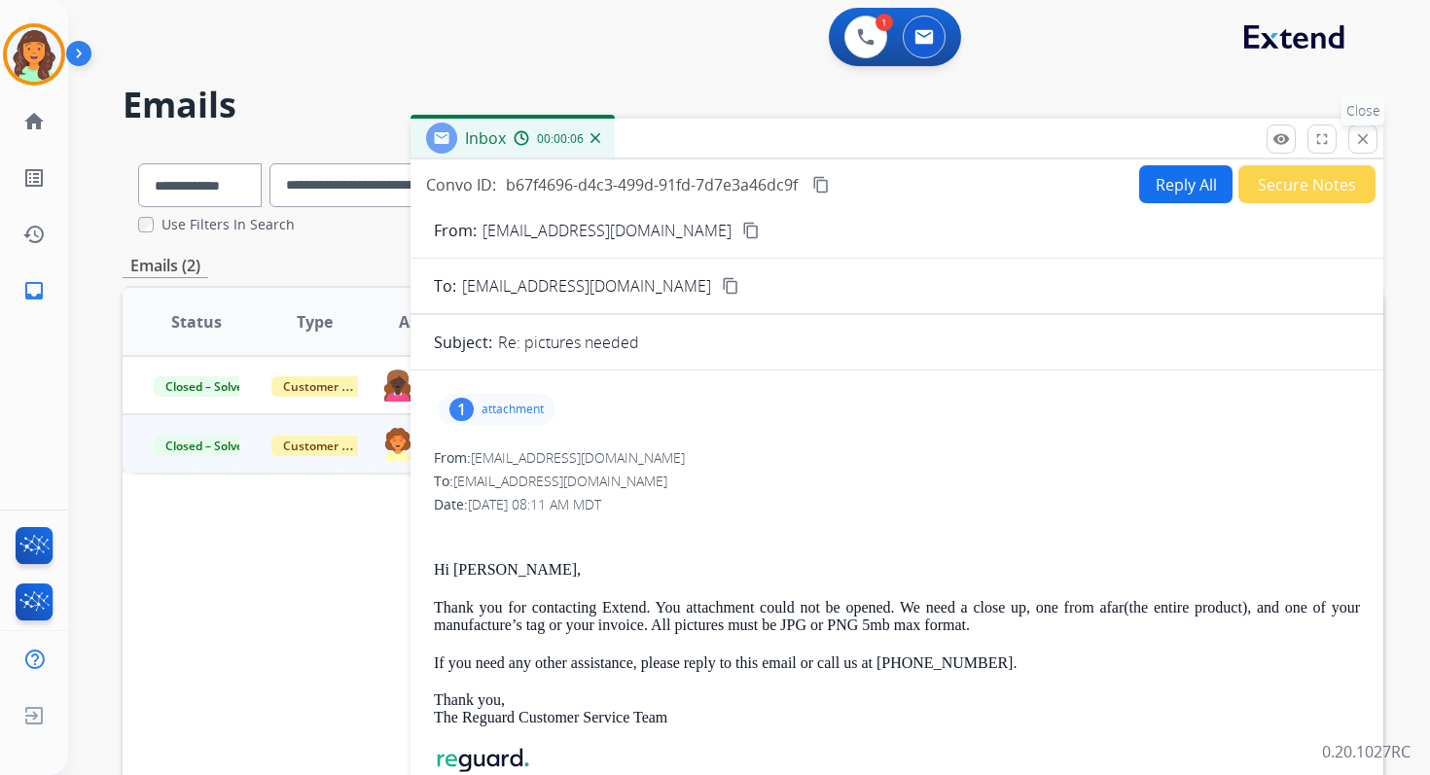
click at [1374, 133] on button "close Close" at bounding box center [1362, 139] width 29 height 29
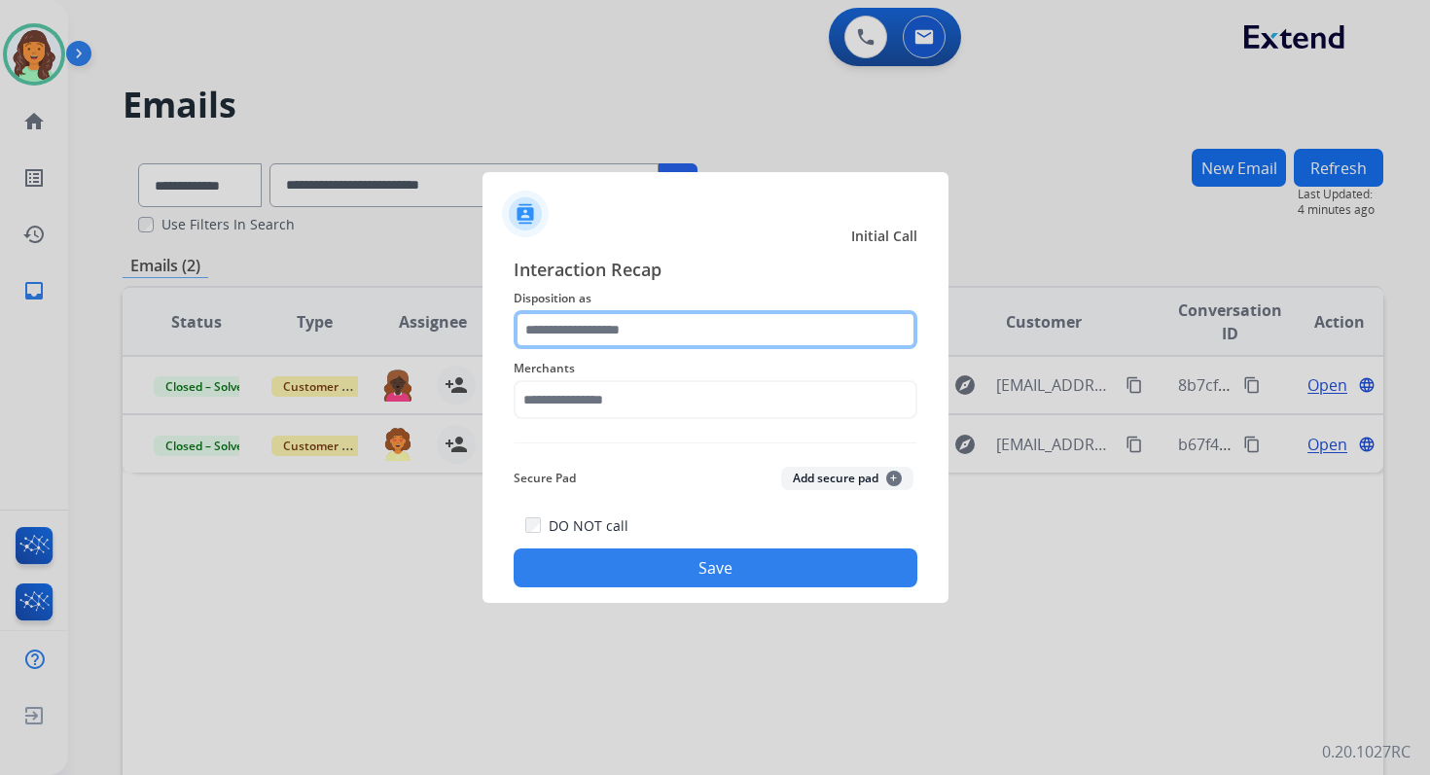
click at [615, 324] on input "text" at bounding box center [716, 329] width 404 height 39
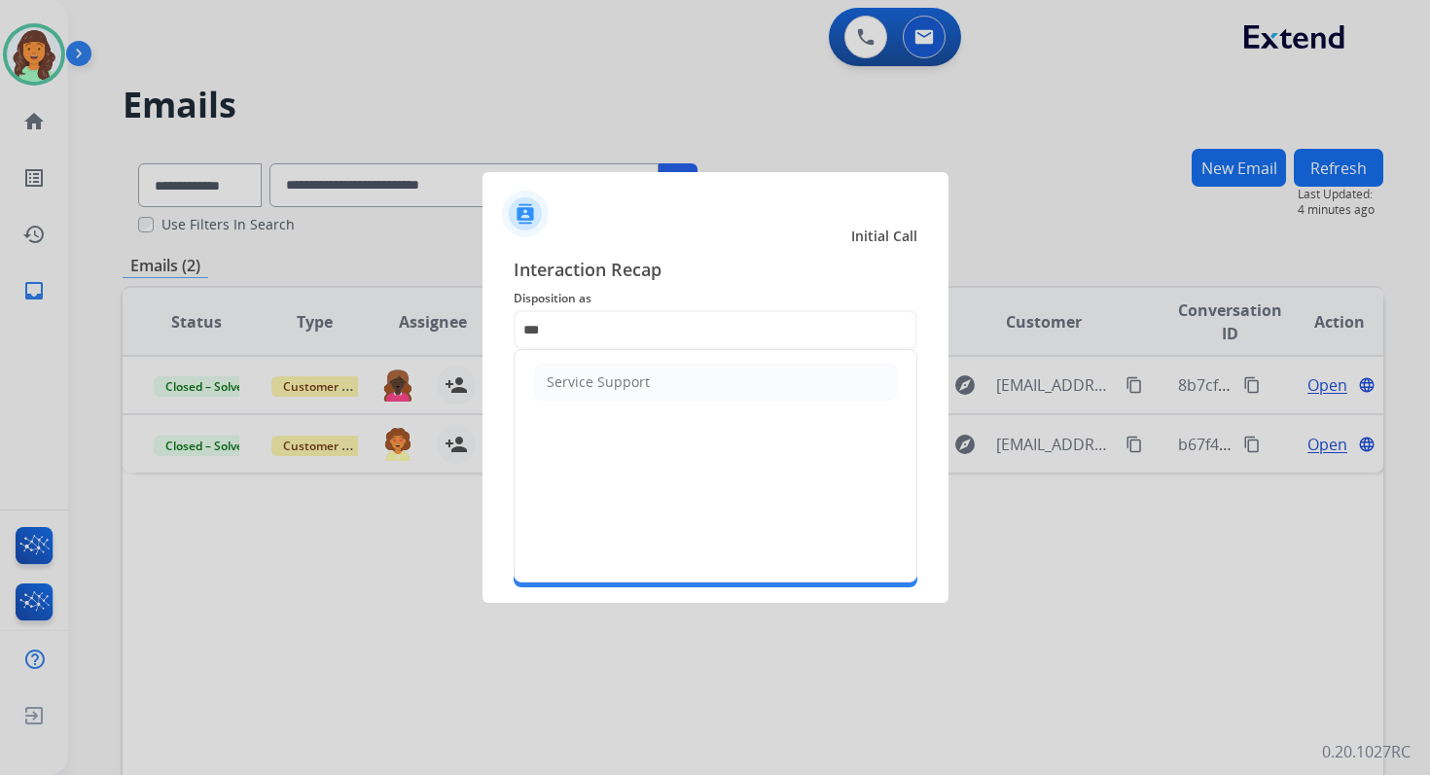
click at [596, 375] on div "Service Support" at bounding box center [598, 382] width 103 height 19
type input "**********"
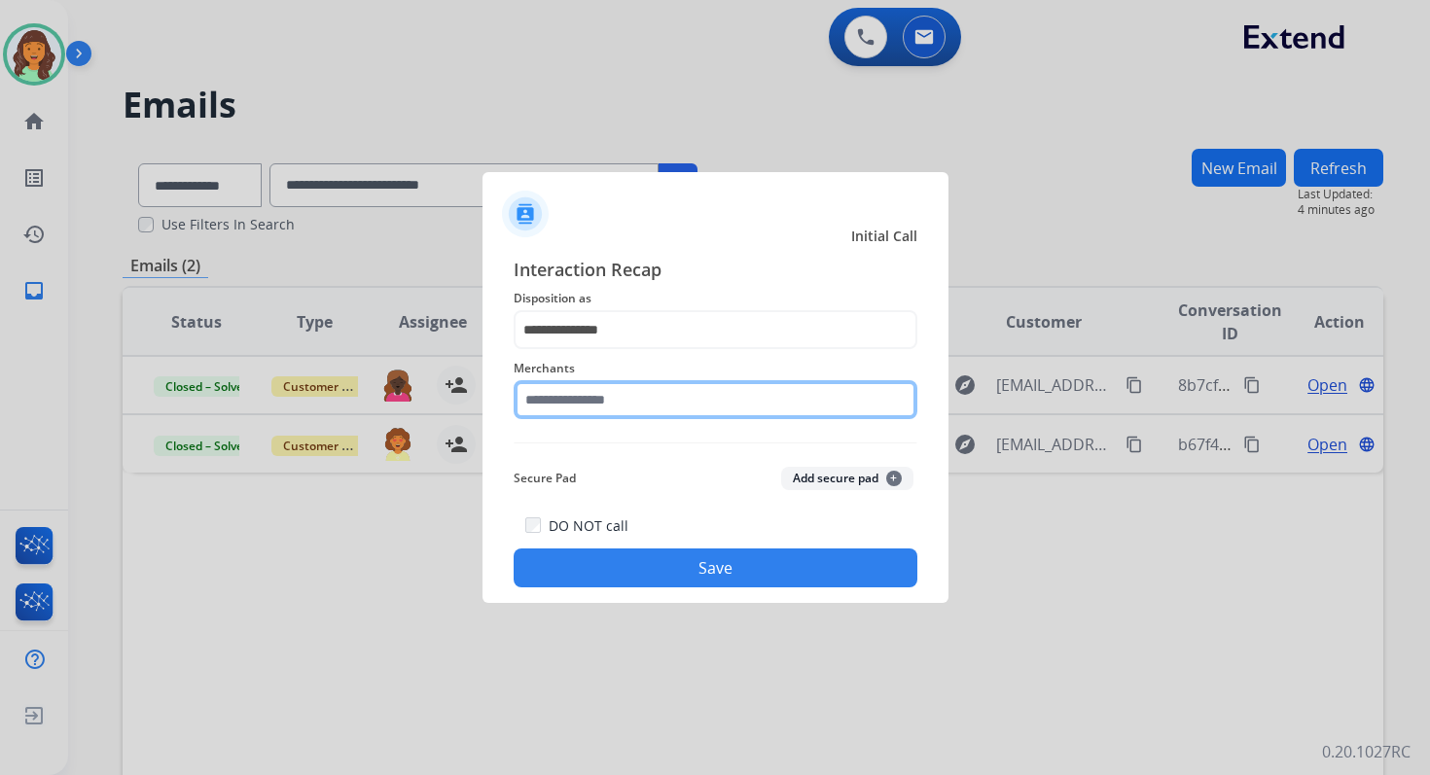
click at [596, 398] on input "text" at bounding box center [716, 399] width 404 height 39
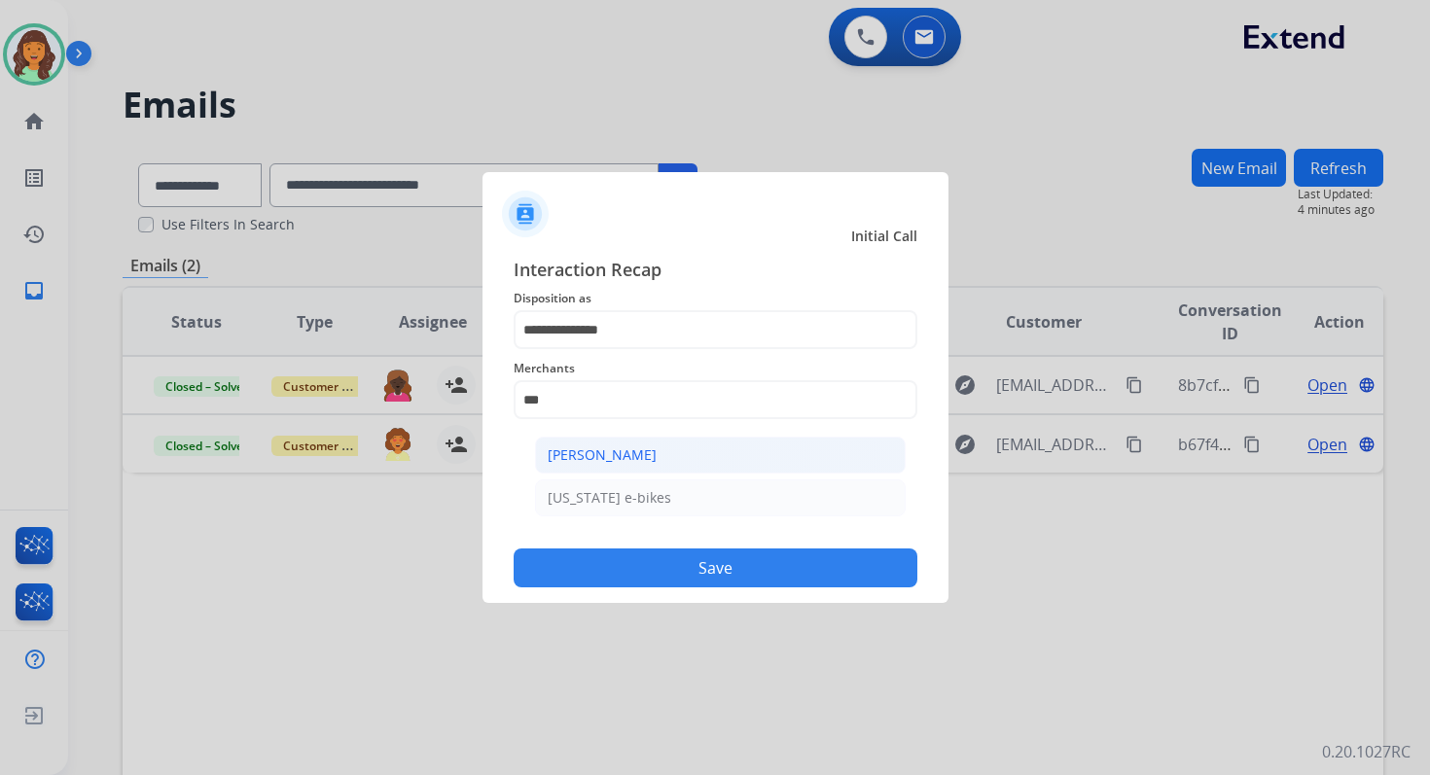
click at [589, 466] on li "Ashley - Reguard" at bounding box center [720, 455] width 371 height 37
type input "**********"
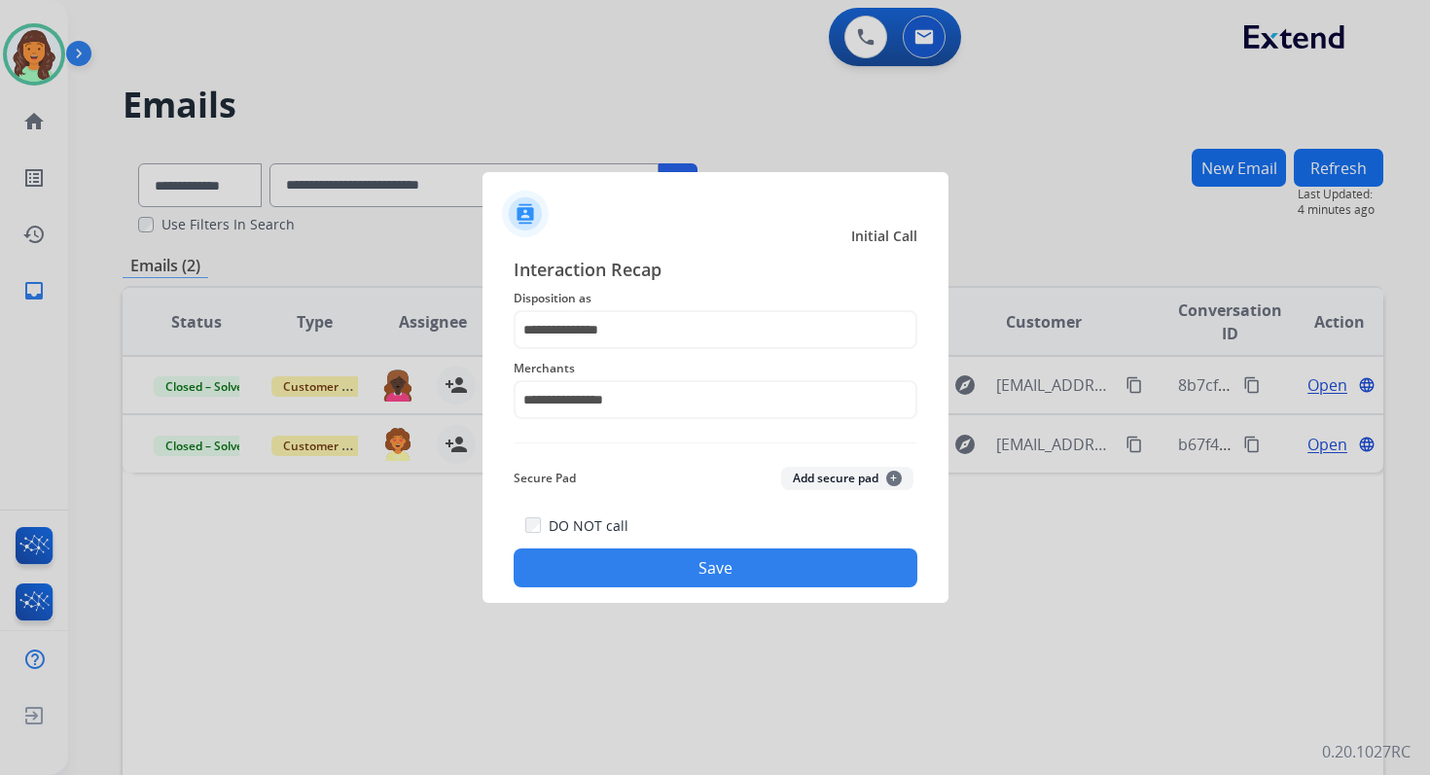
click at [648, 571] on button "Save" at bounding box center [716, 568] width 404 height 39
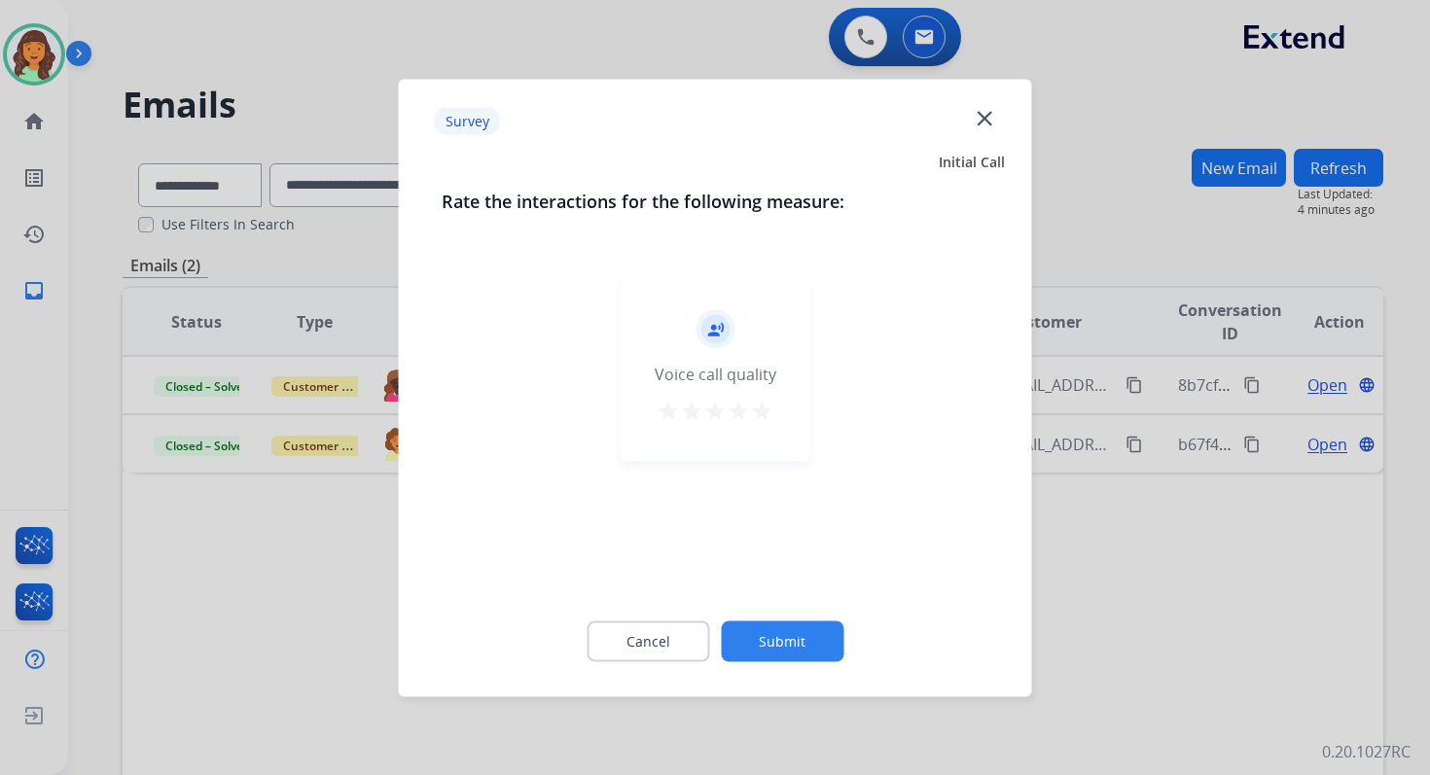
click at [774, 640] on button "Submit" at bounding box center [782, 641] width 123 height 41
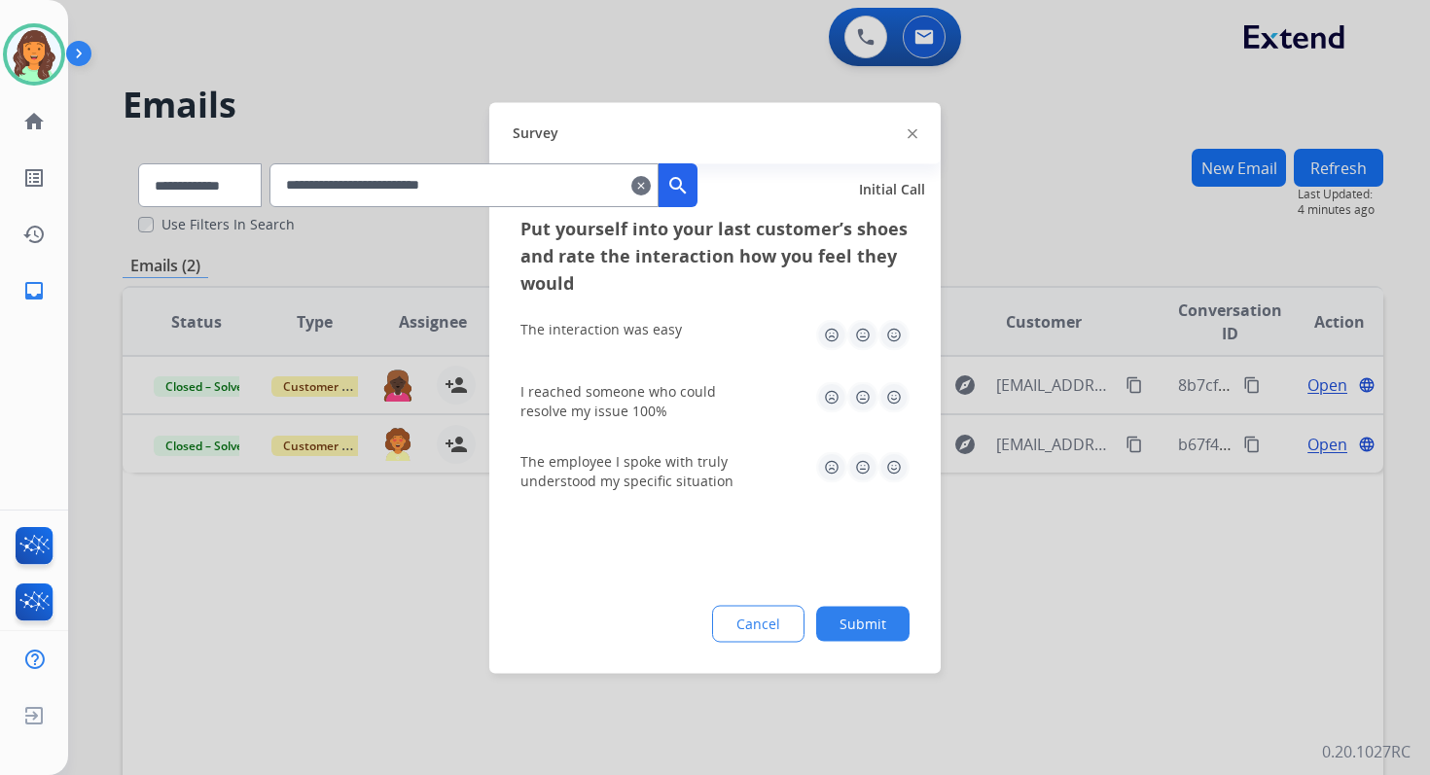
click at [832, 634] on button "Submit" at bounding box center [862, 623] width 93 height 35
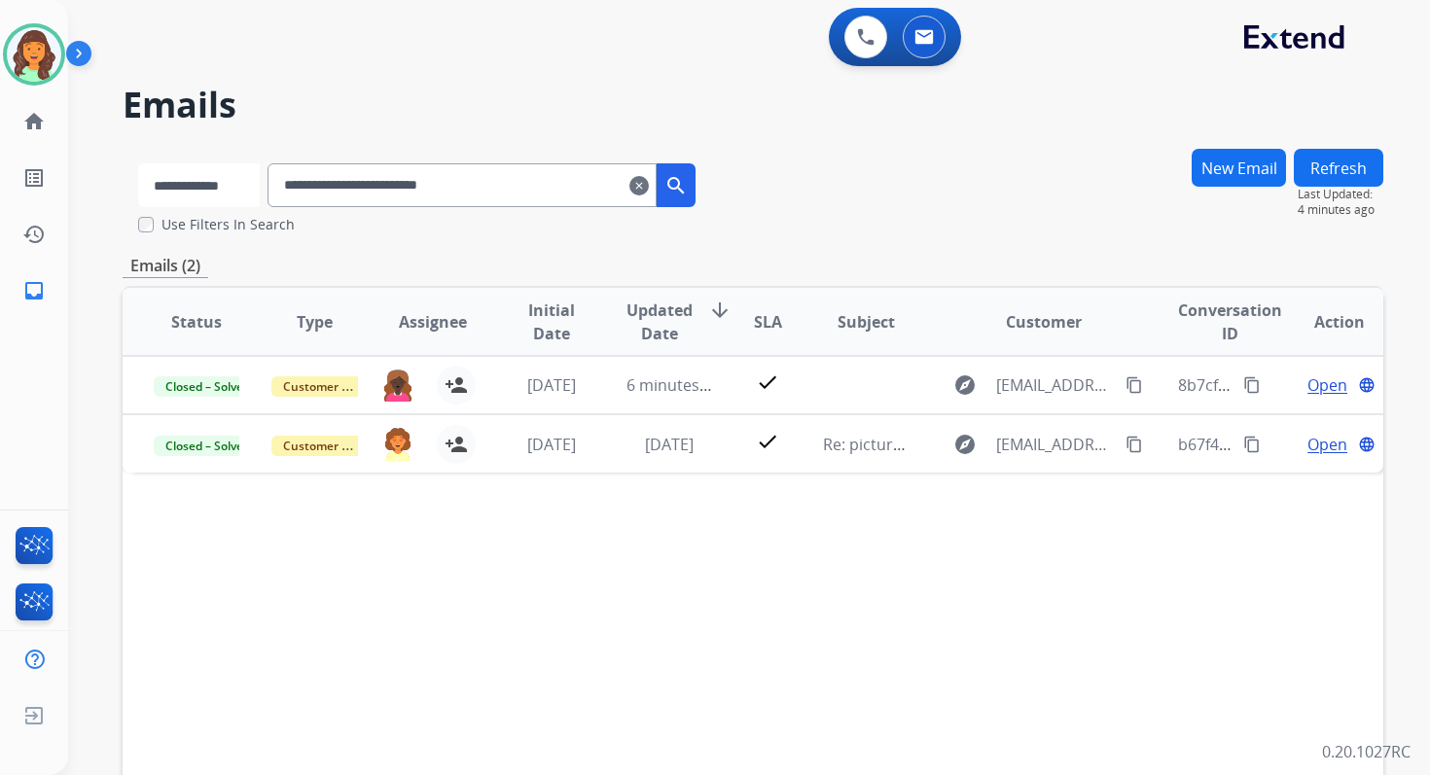
click at [225, 190] on select "**********" at bounding box center [199, 185] width 122 height 44
select select "**********"
click at [138, 163] on select "**********" at bounding box center [199, 185] width 122 height 44
click at [375, 184] on input "**********" at bounding box center [463, 185] width 389 height 44
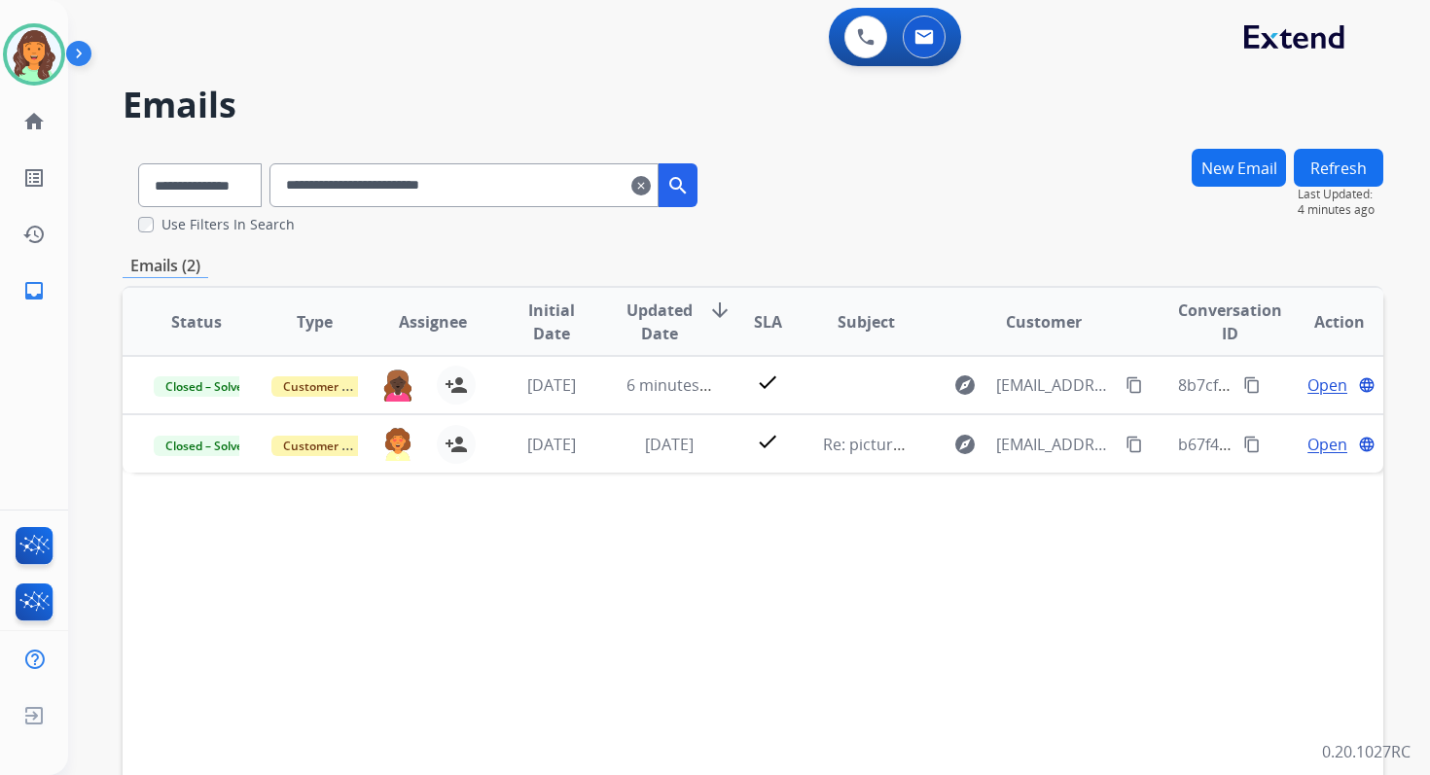
click at [375, 184] on input "**********" at bounding box center [463, 185] width 389 height 44
paste input "*********"
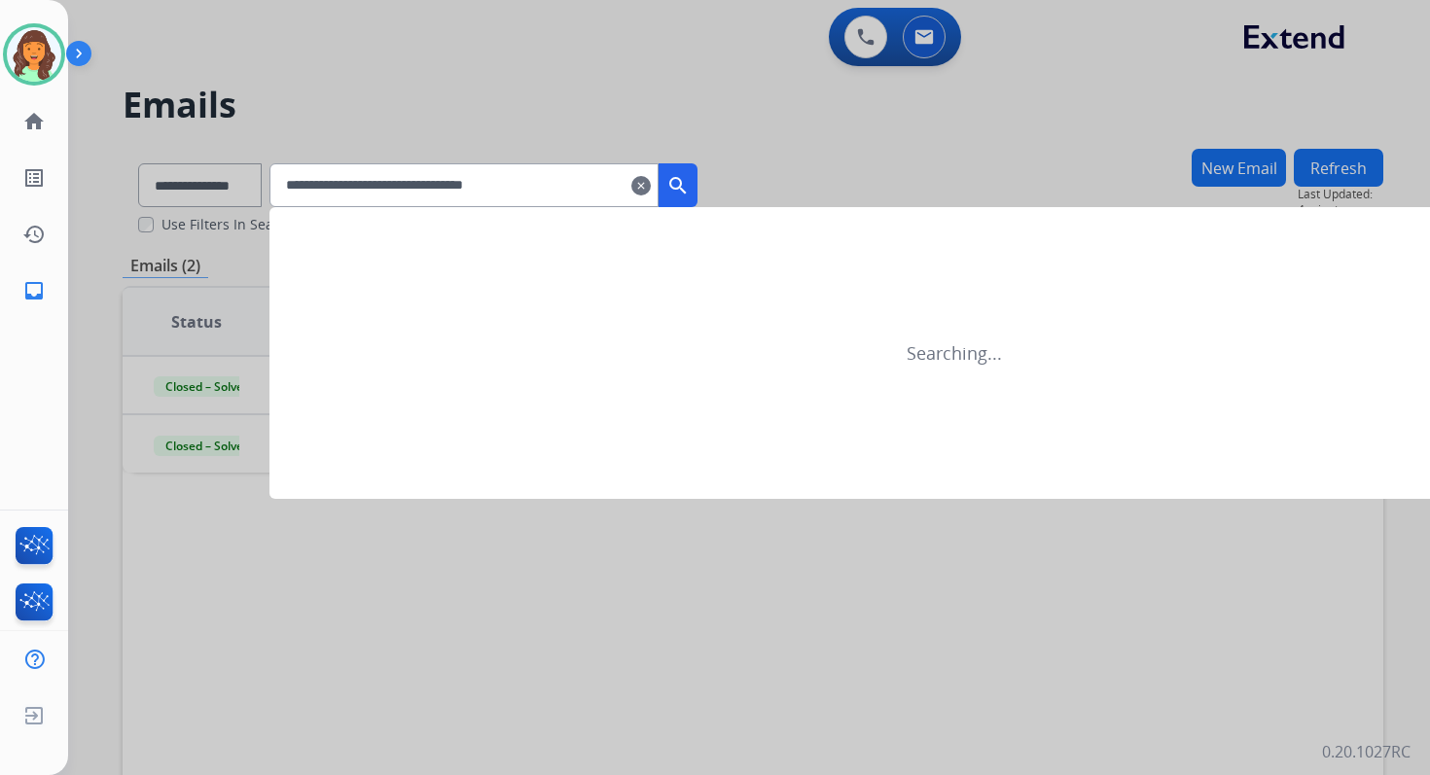
type input "**********"
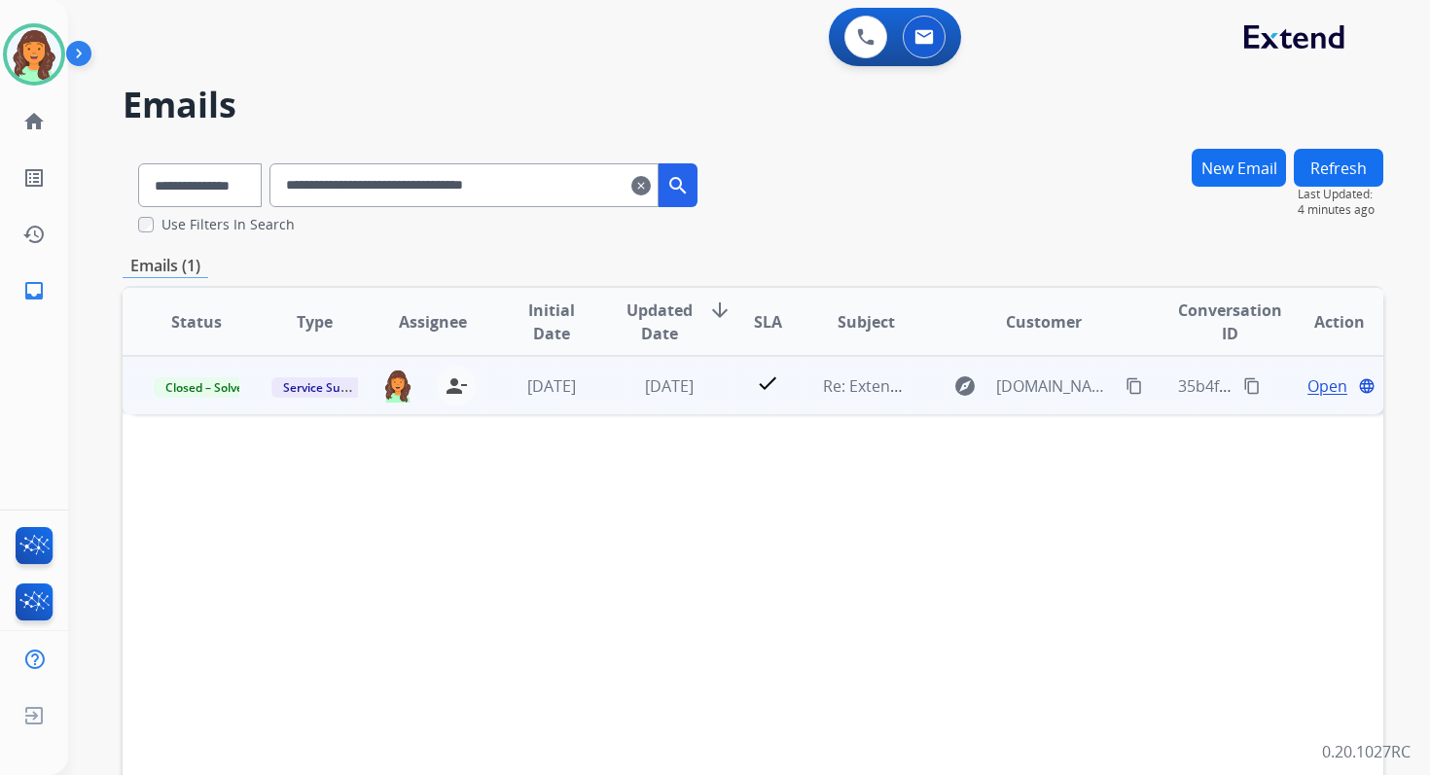
click at [1307, 386] on span "Open" at bounding box center [1327, 385] width 40 height 23
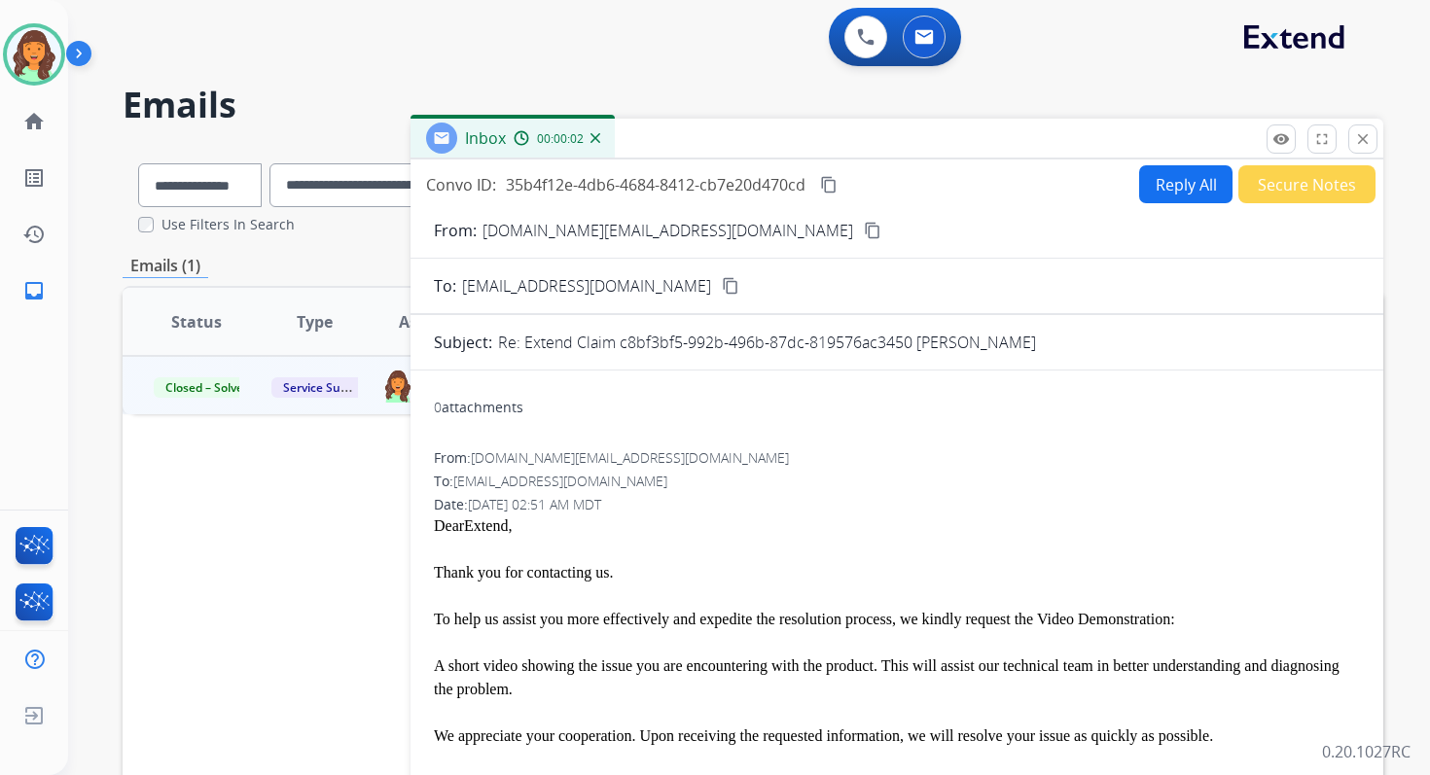
click at [1170, 171] on button "Reply All" at bounding box center [1185, 184] width 93 height 38
select select "**********"
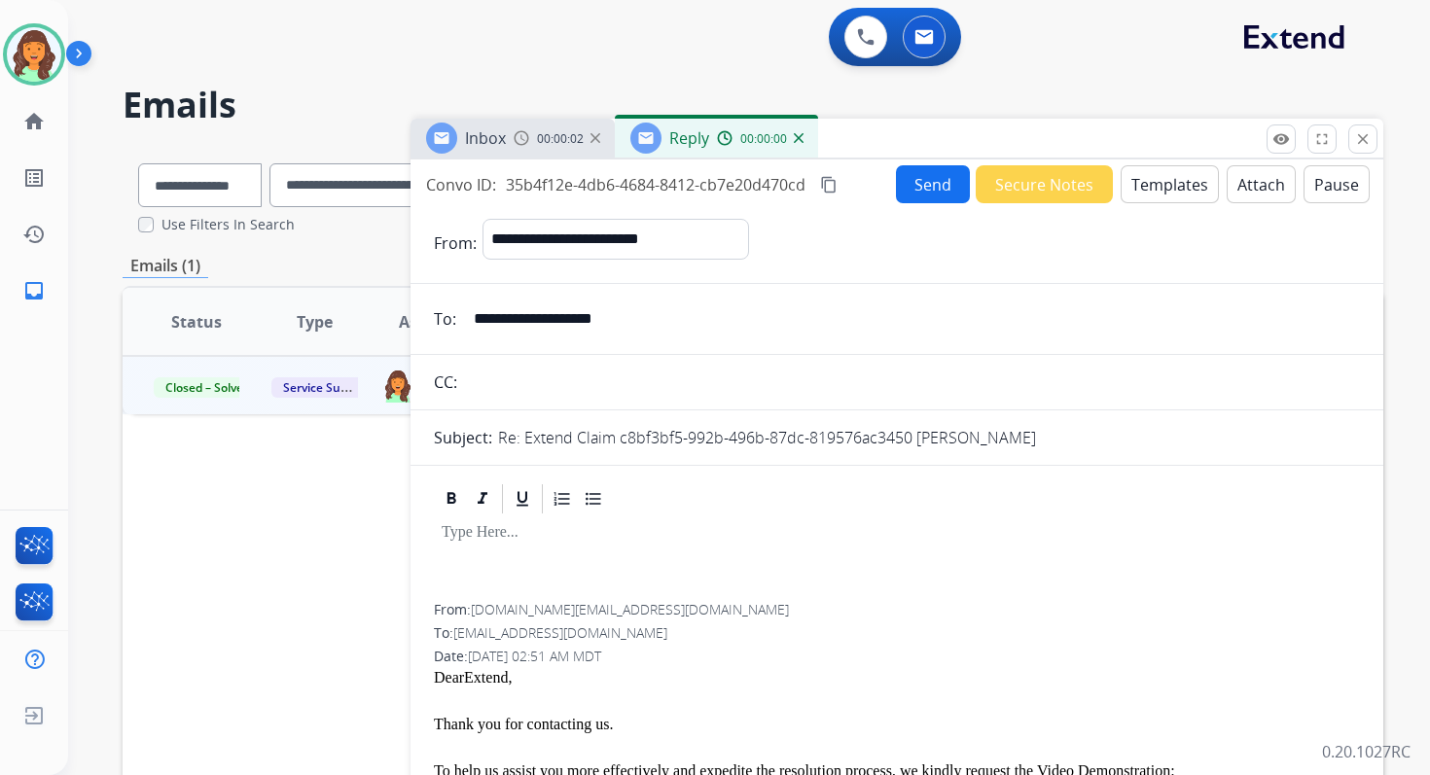
click at [1170, 173] on button "Templates" at bounding box center [1170, 184] width 98 height 38
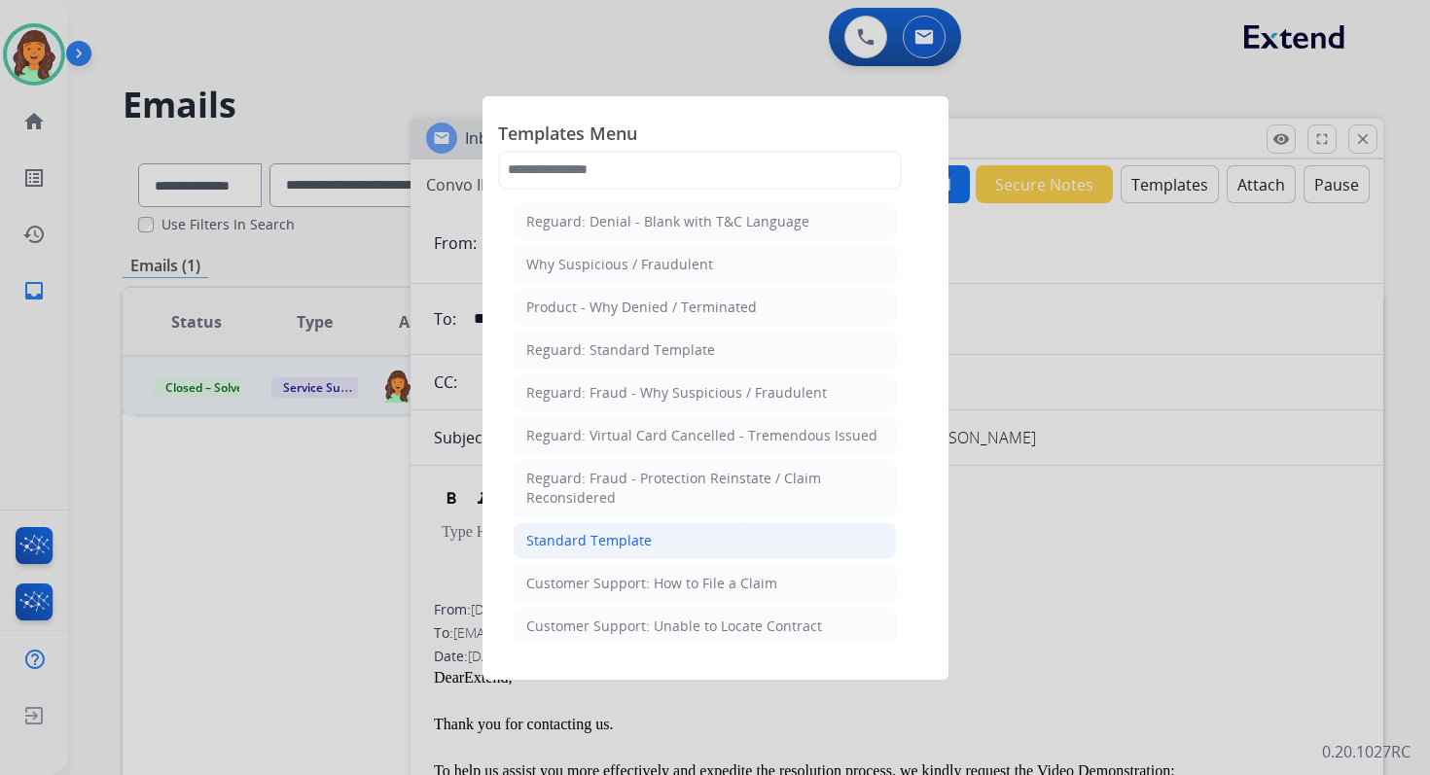
click at [562, 539] on div "Standard Template" at bounding box center [588, 540] width 125 height 19
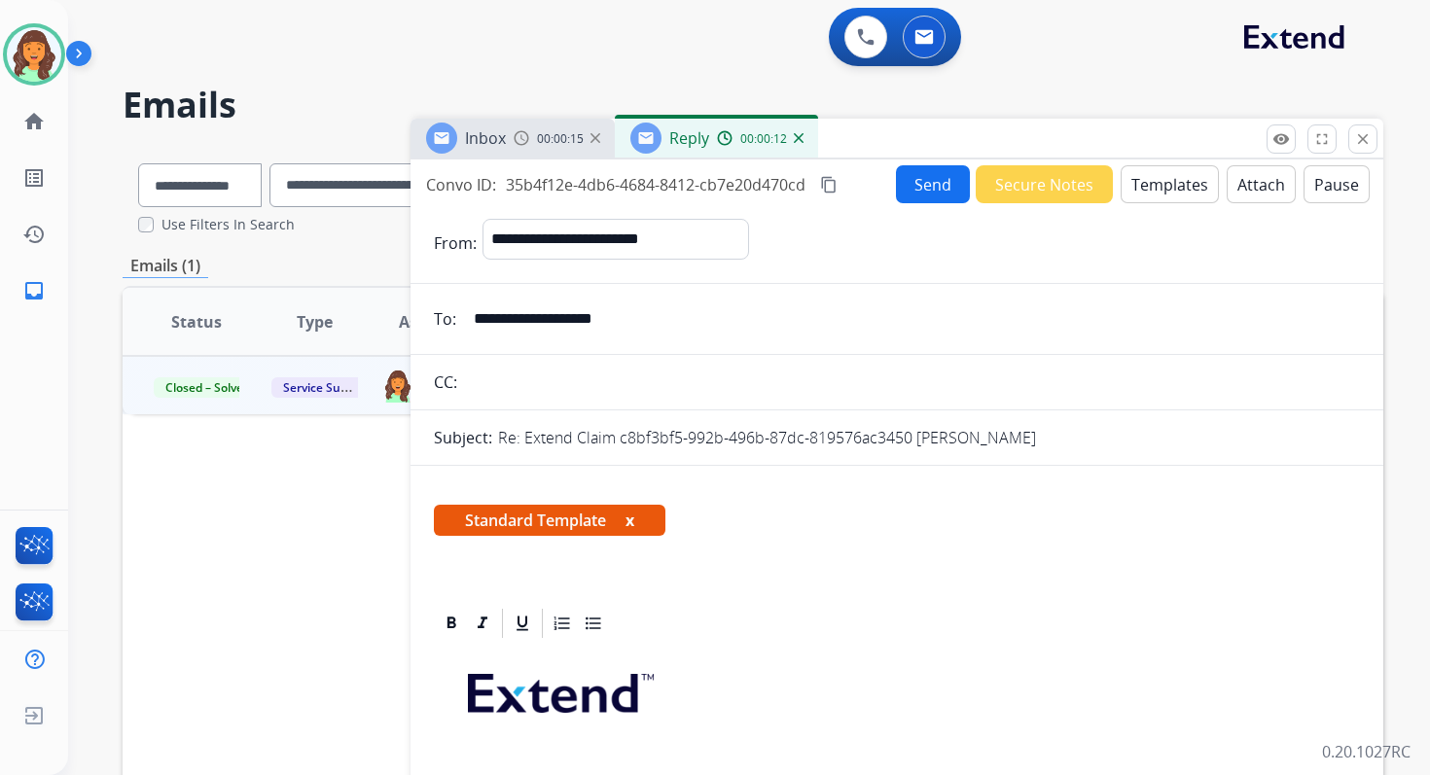
click at [1254, 173] on button "Attach" at bounding box center [1261, 184] width 69 height 38
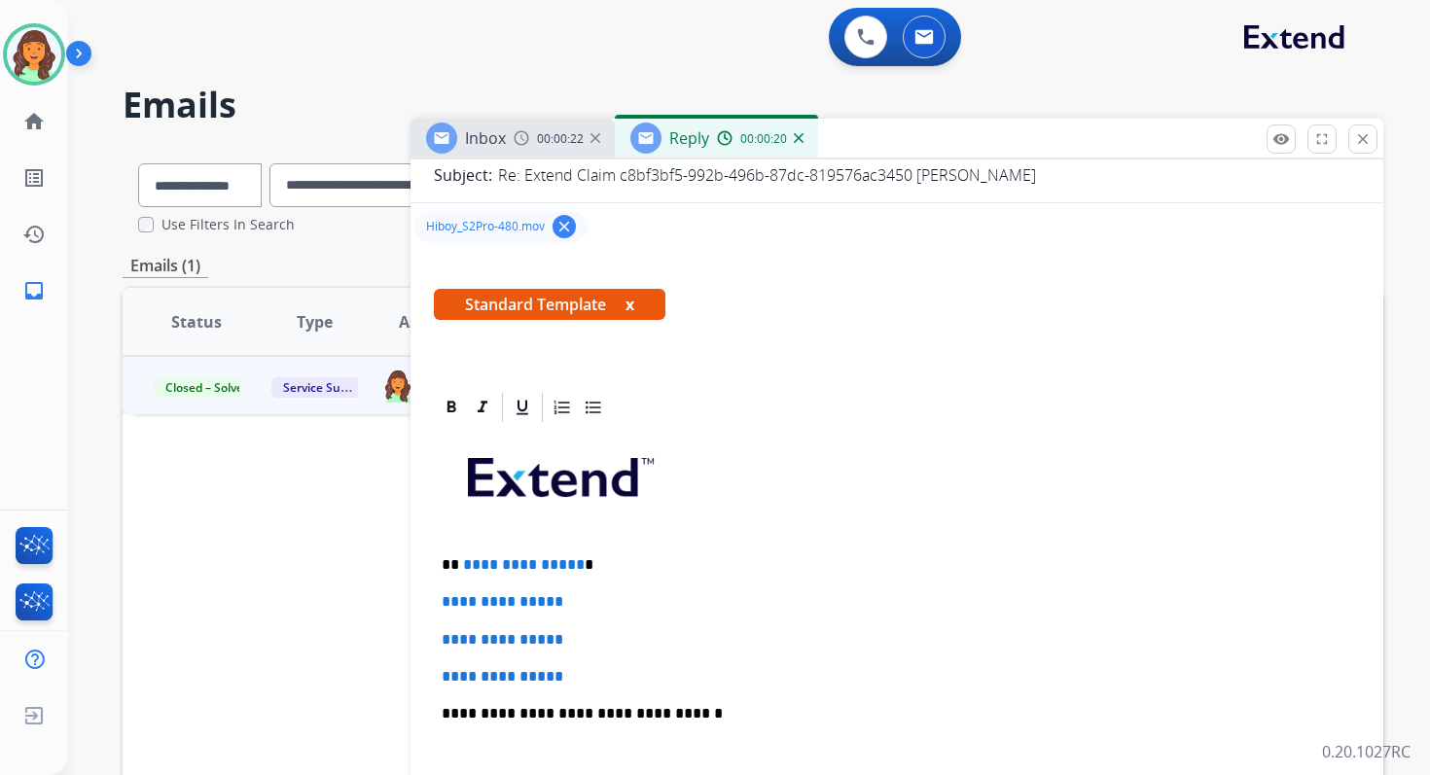
scroll to position [392, 0]
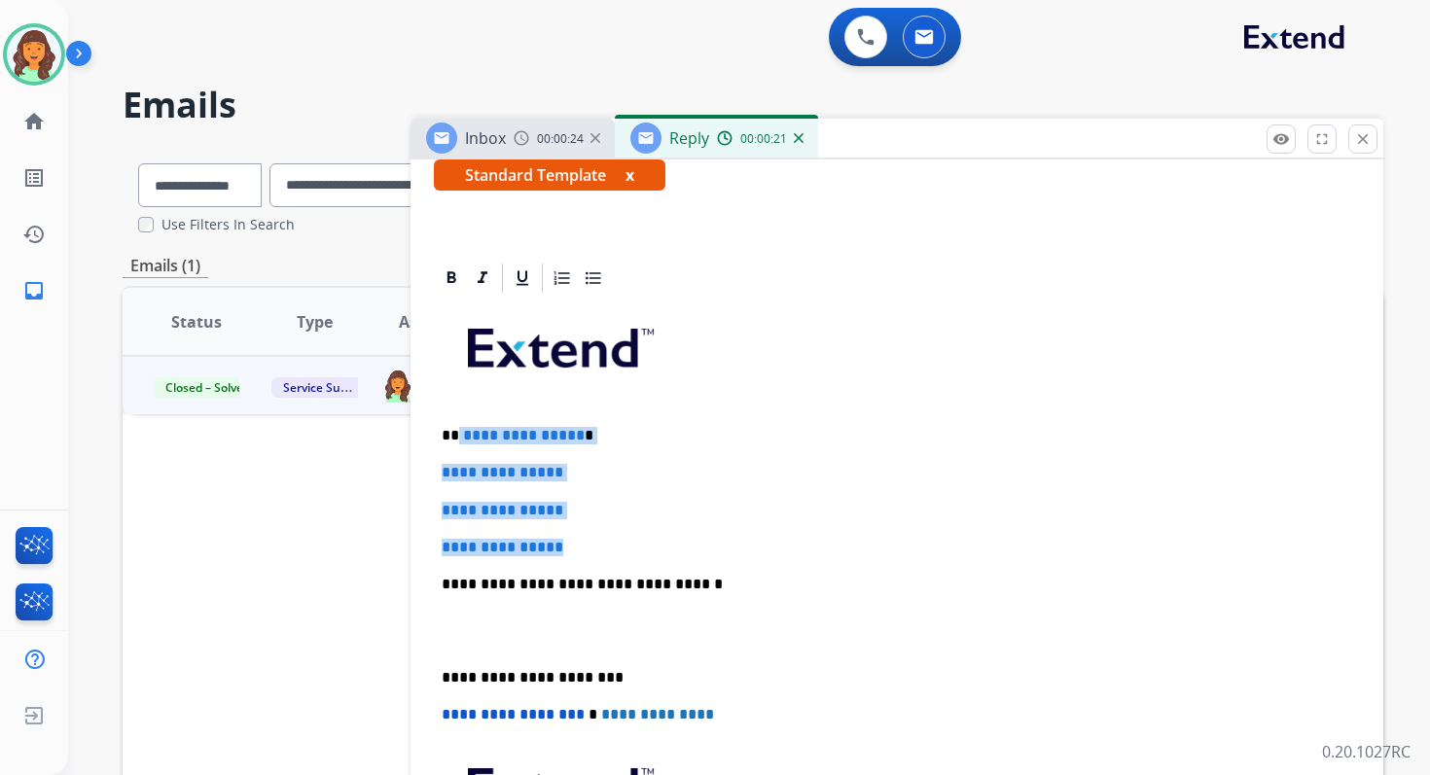
drag, startPoint x: 457, startPoint y: 435, endPoint x: 612, endPoint y: 550, distance: 192.6
click at [612, 550] on div "**********" at bounding box center [897, 630] width 926 height 669
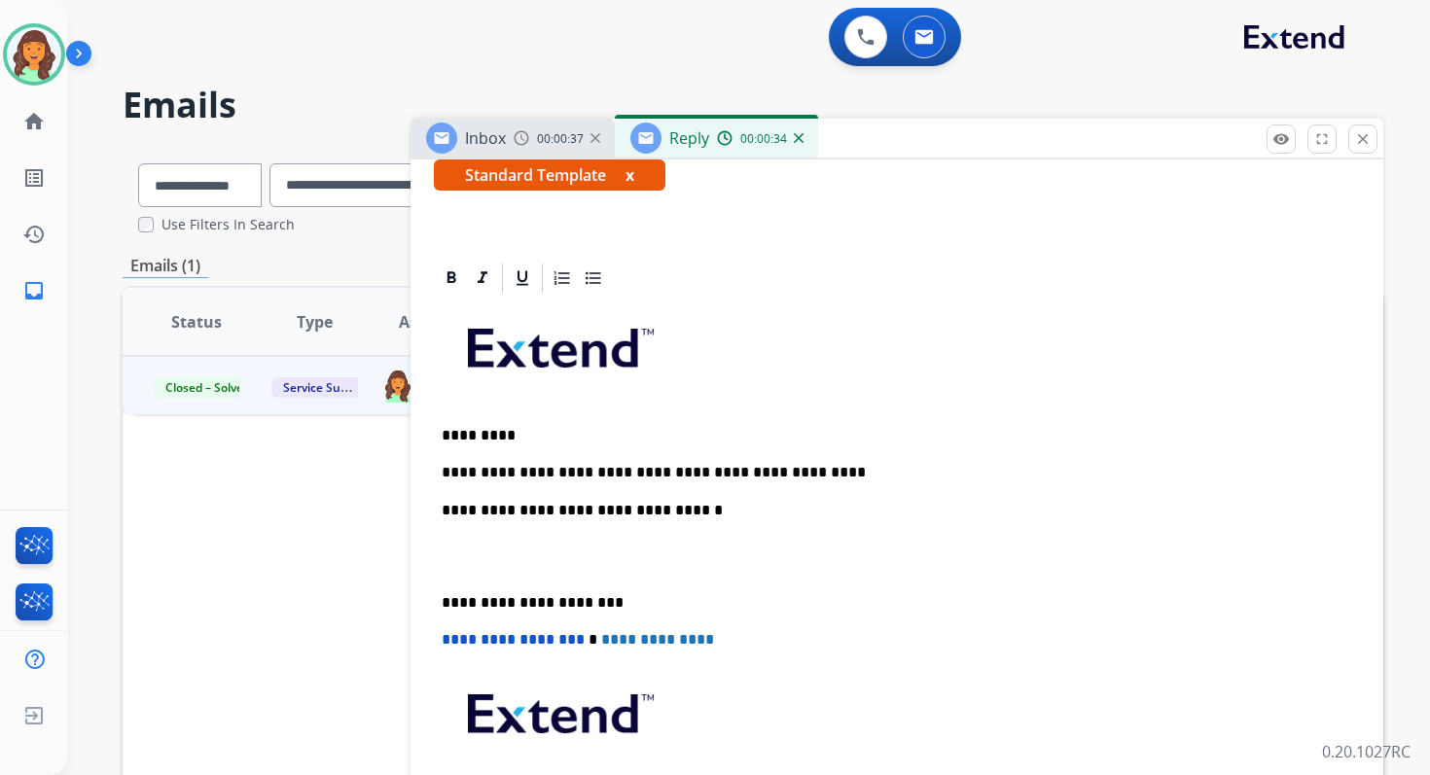
click at [651, 511] on p "**********" at bounding box center [889, 511] width 895 height 18
click at [527, 599] on p "**********" at bounding box center [889, 603] width 895 height 18
click at [450, 639] on span "**********" at bounding box center [513, 639] width 143 height 15
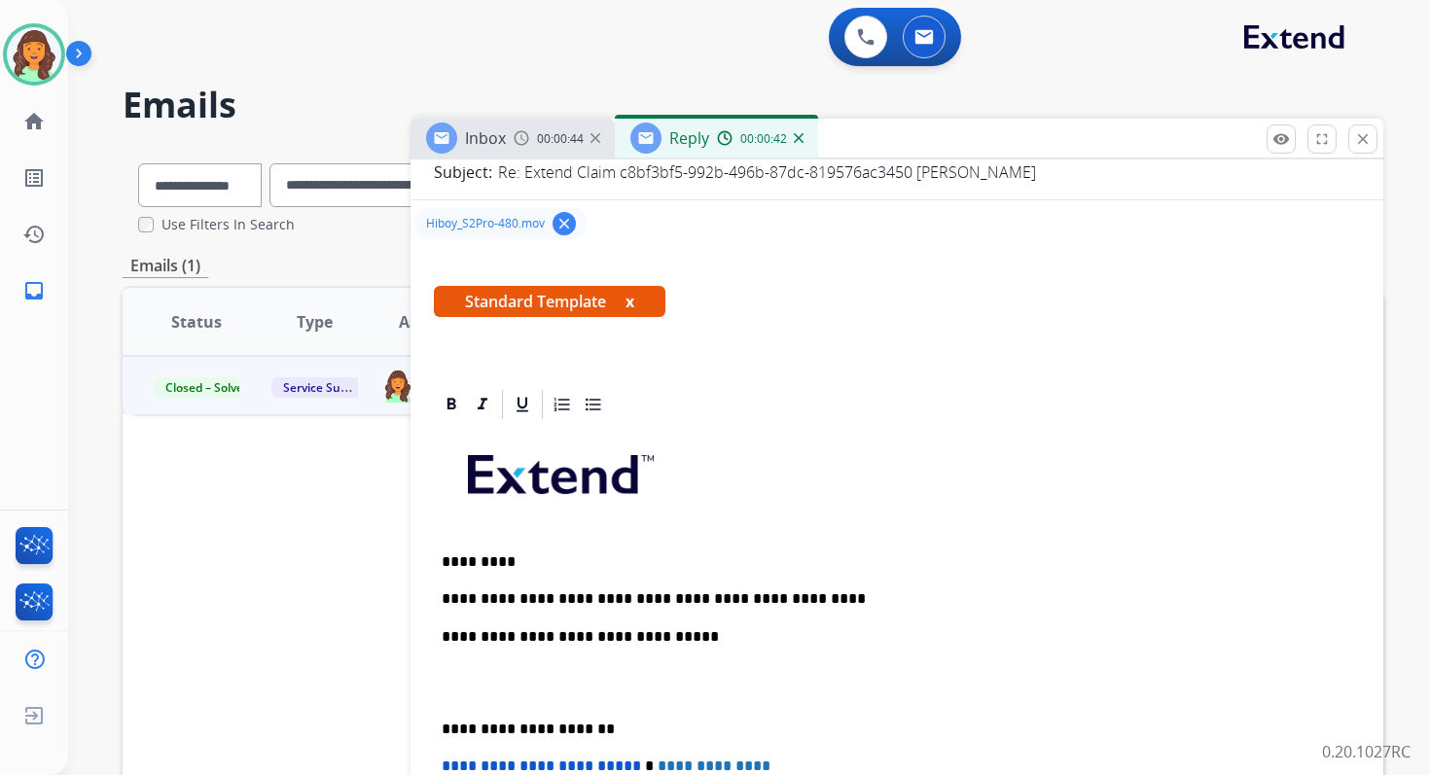
scroll to position [0, 0]
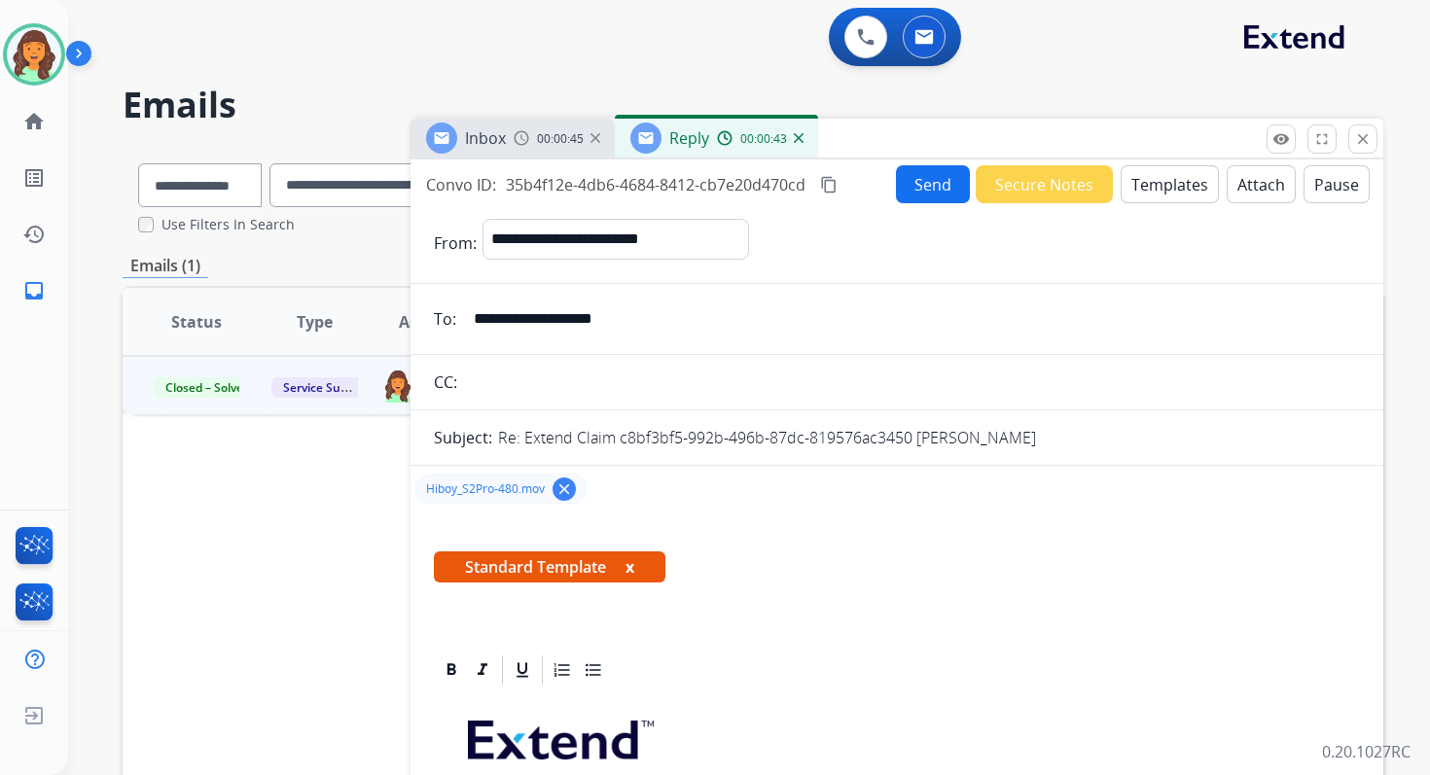
click at [829, 171] on div "Convo ID: 35b4f12e-4db6-4684-8412-cb7e20d470cd content_copy Send Secure Notes T…" at bounding box center [896, 184] width 973 height 38
click at [831, 184] on mat-icon "content_copy" at bounding box center [829, 185] width 18 height 18
click at [896, 190] on button "Send" at bounding box center [933, 184] width 74 height 38
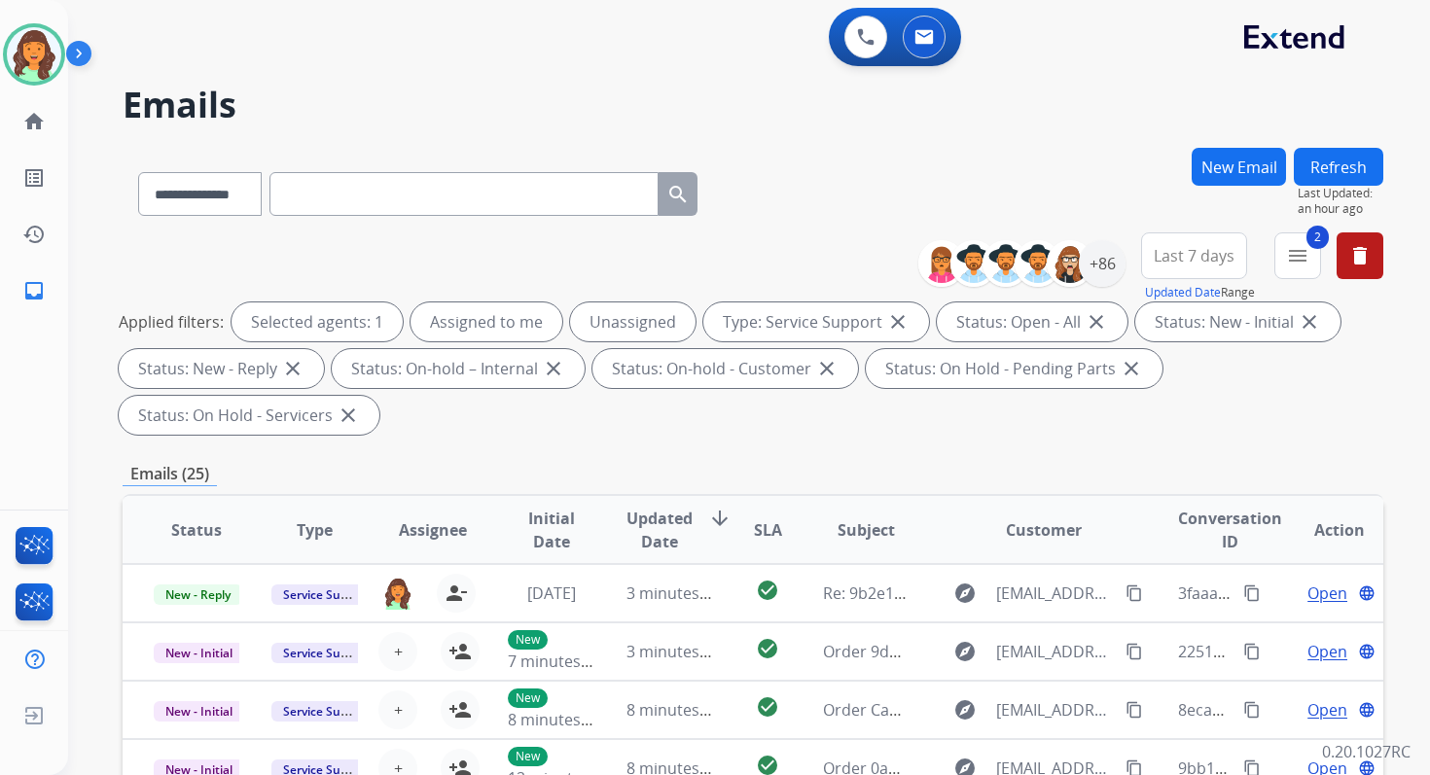
select select "**********"
click at [344, 192] on input "text" at bounding box center [463, 194] width 389 height 44
paste input "**********"
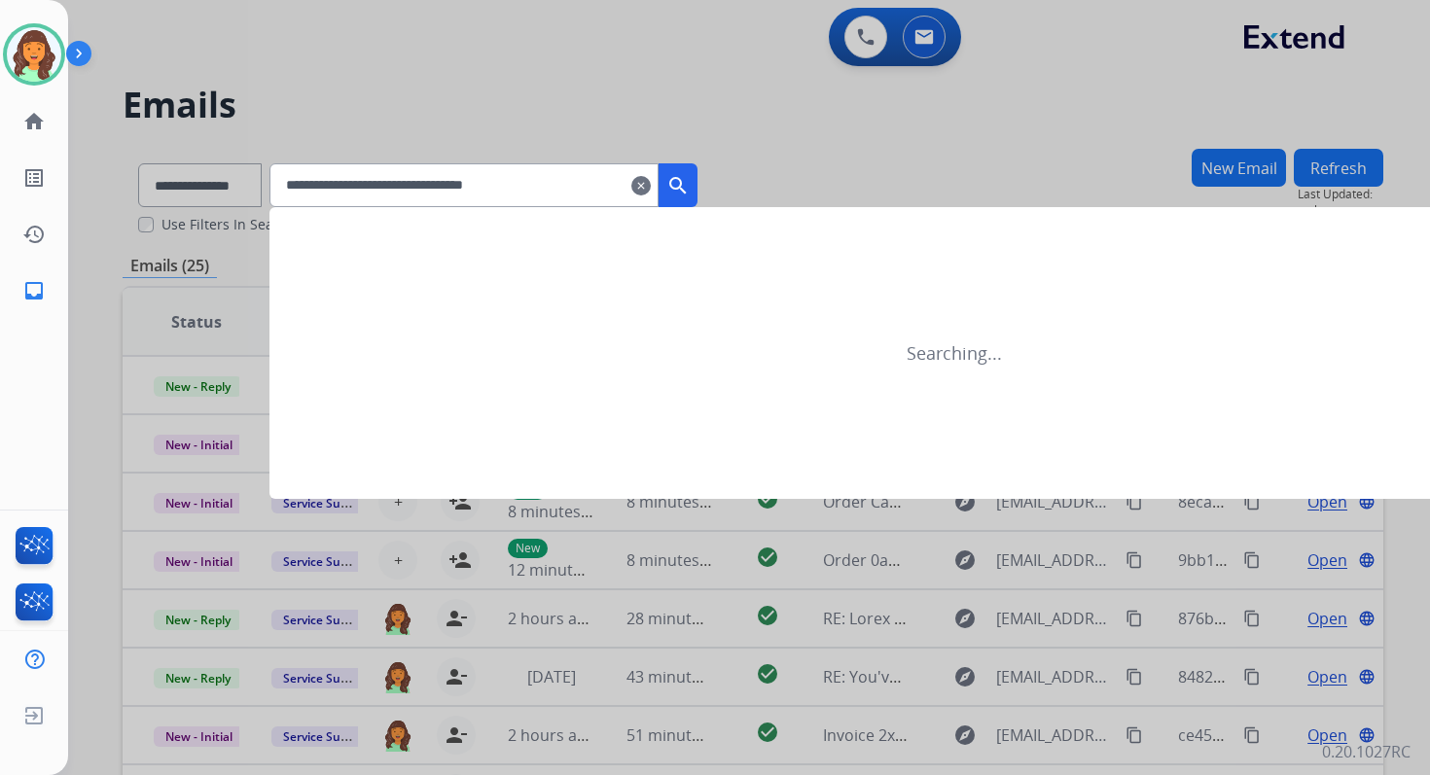
type input "**********"
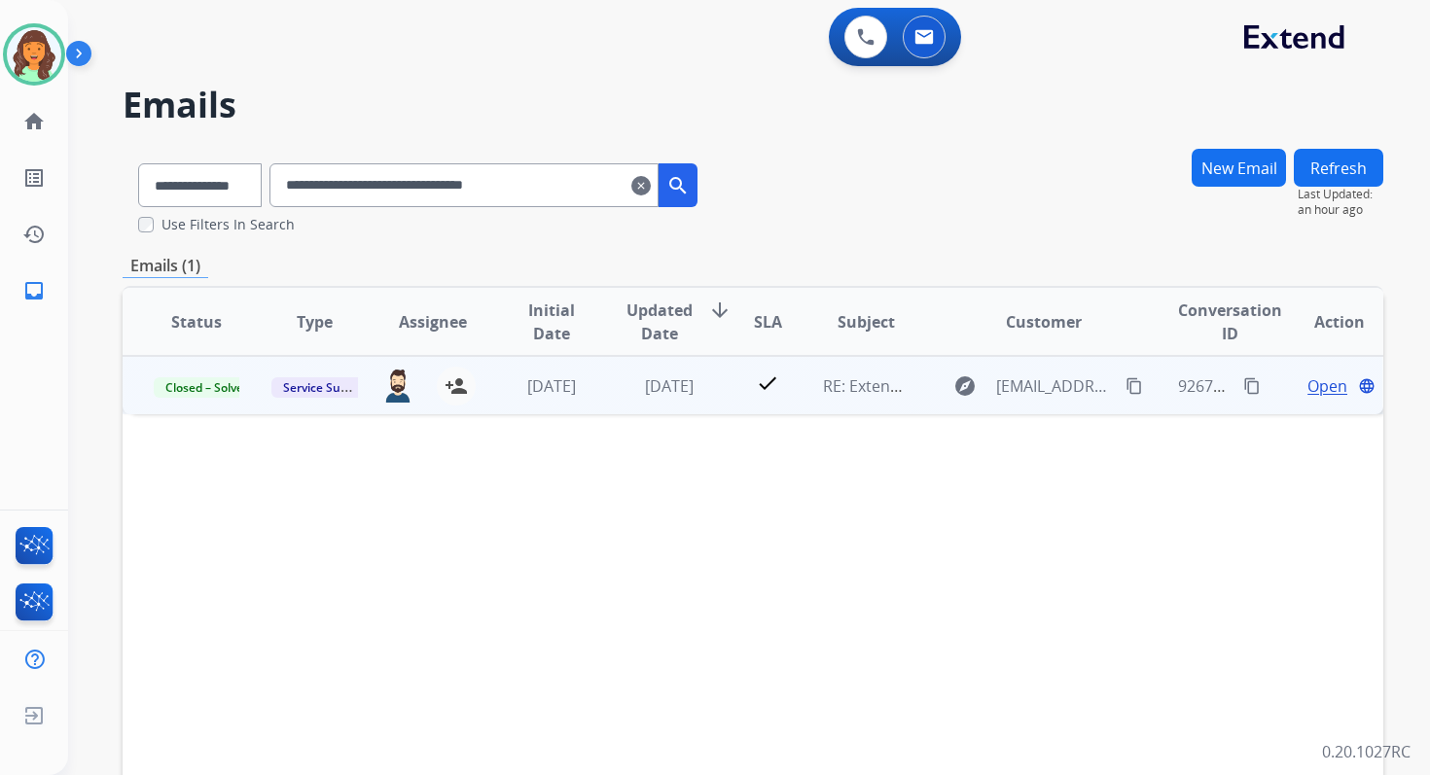
click at [1307, 394] on span "Open" at bounding box center [1327, 385] width 40 height 23
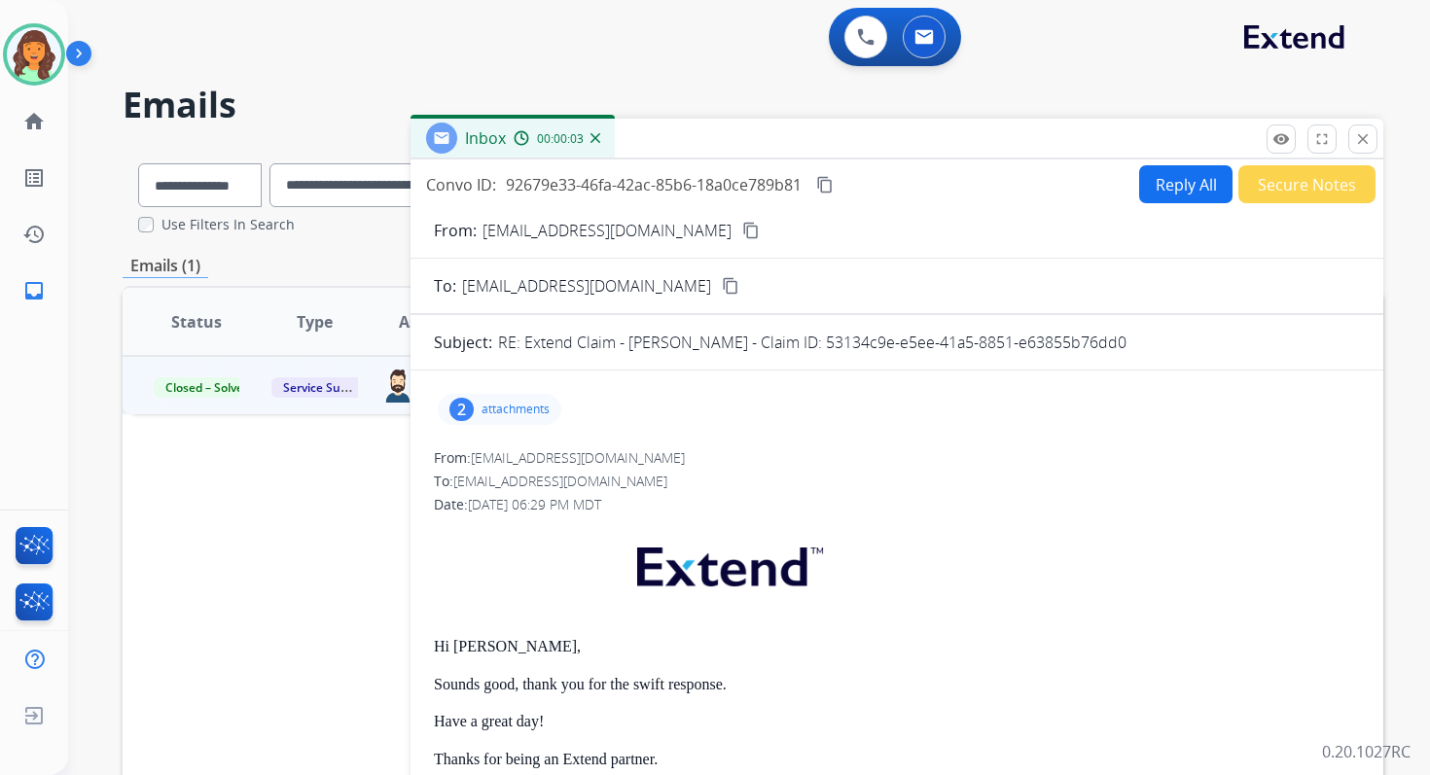
click at [1175, 172] on button "Reply All" at bounding box center [1185, 184] width 93 height 38
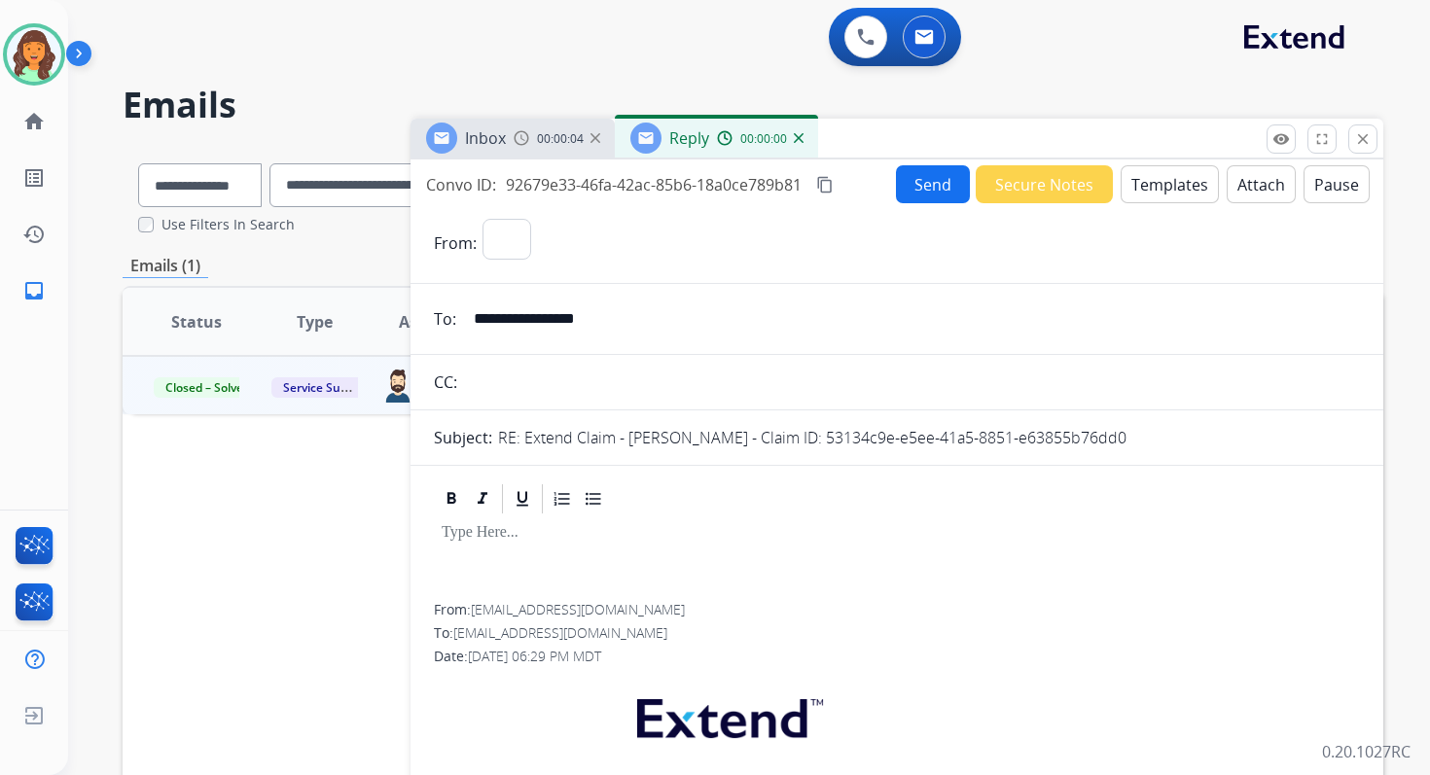
select select "**********"
click at [1164, 181] on button "Templates" at bounding box center [1170, 184] width 98 height 38
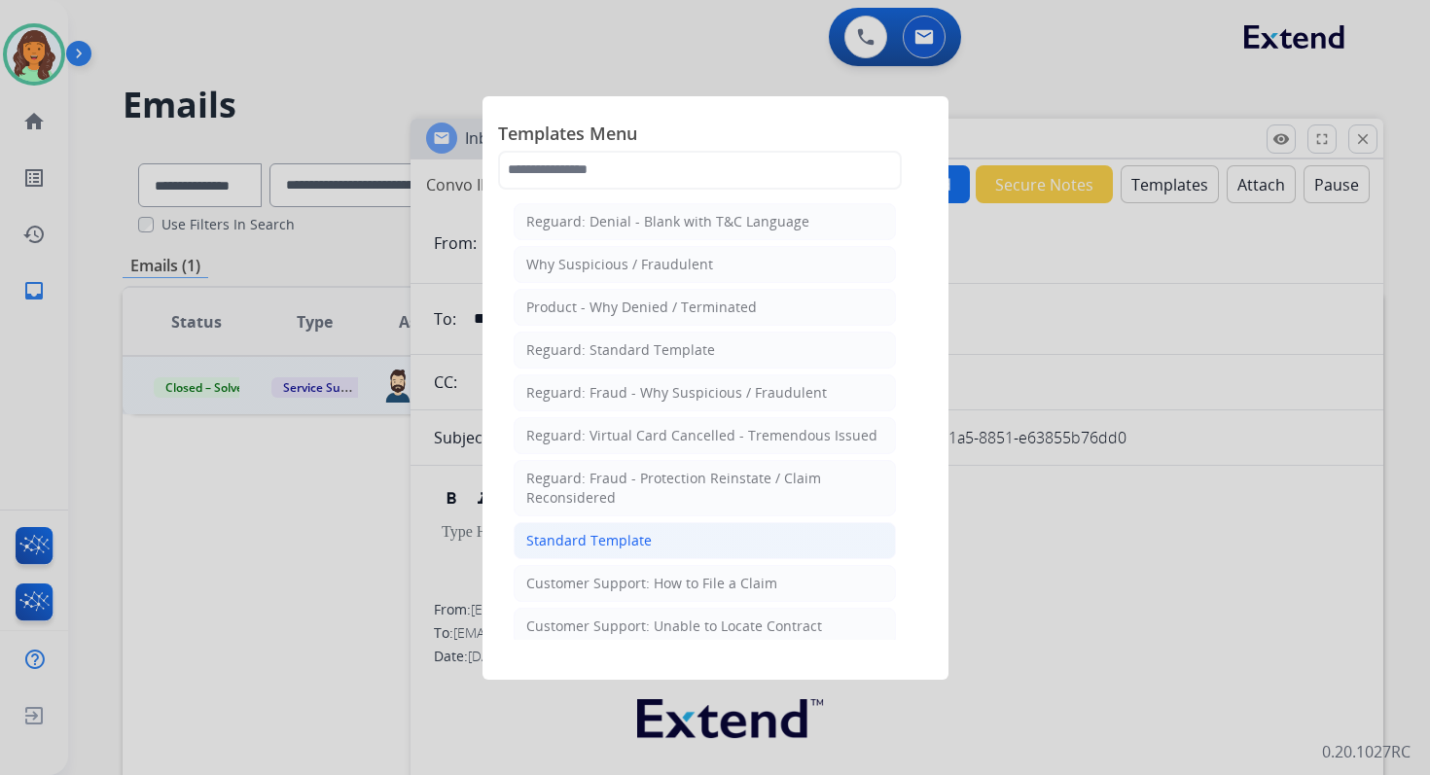
click at [620, 531] on div "Standard Template" at bounding box center [588, 540] width 125 height 19
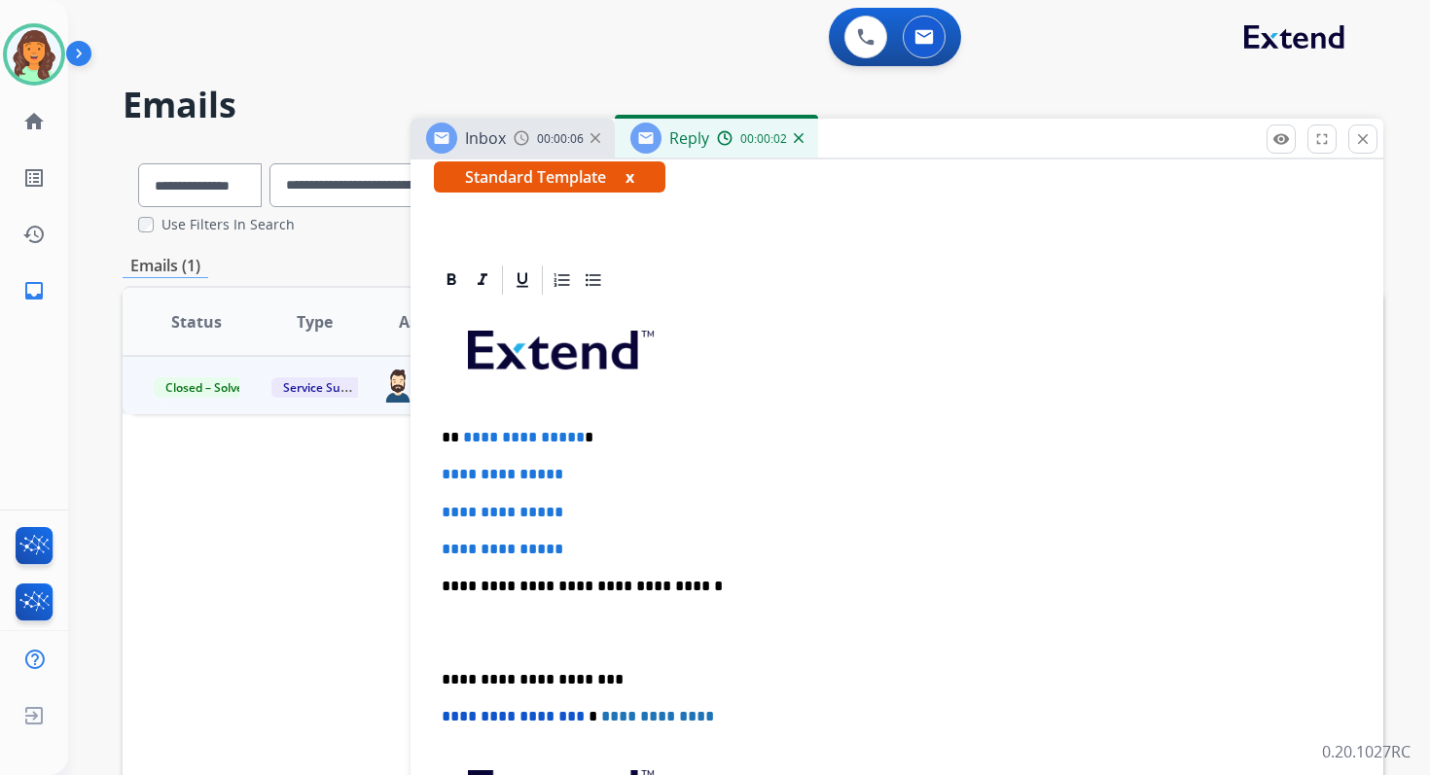
scroll to position [511, 0]
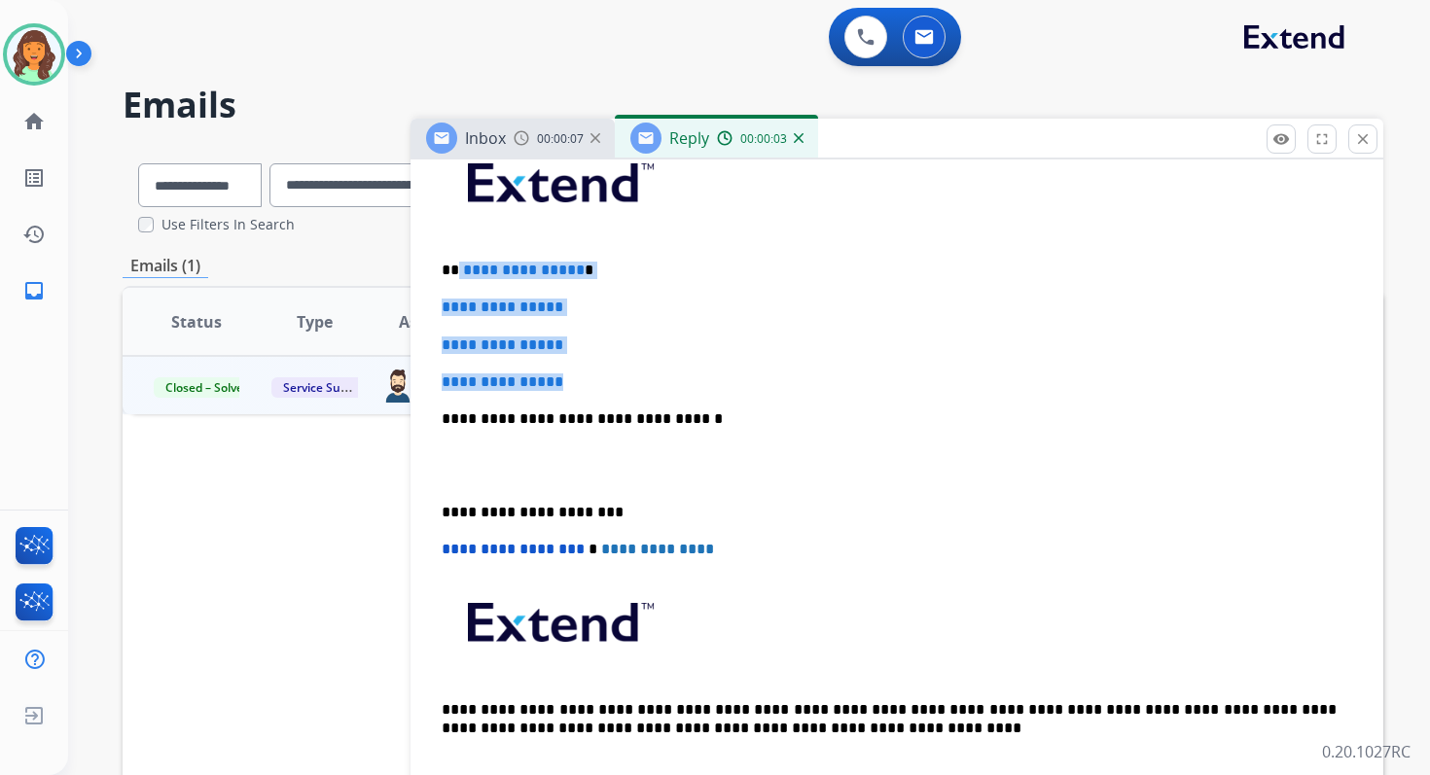
drag, startPoint x: 455, startPoint y: 271, endPoint x: 597, endPoint y: 384, distance: 181.4
click at [597, 384] on div "**********" at bounding box center [897, 464] width 926 height 669
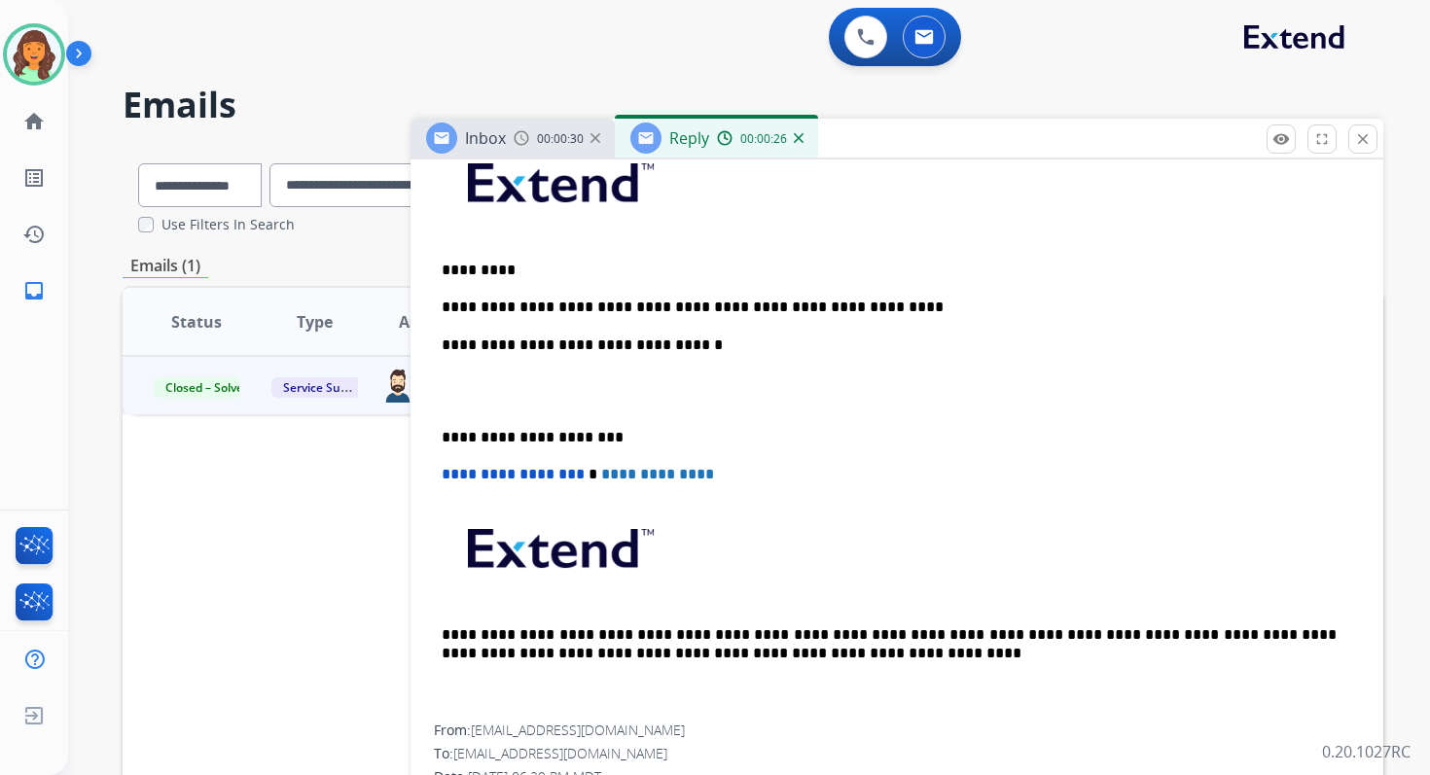
click at [650, 350] on p "**********" at bounding box center [889, 346] width 895 height 18
click at [516, 443] on p "**********" at bounding box center [889, 438] width 895 height 18
click at [447, 478] on span "**********" at bounding box center [513, 474] width 143 height 15
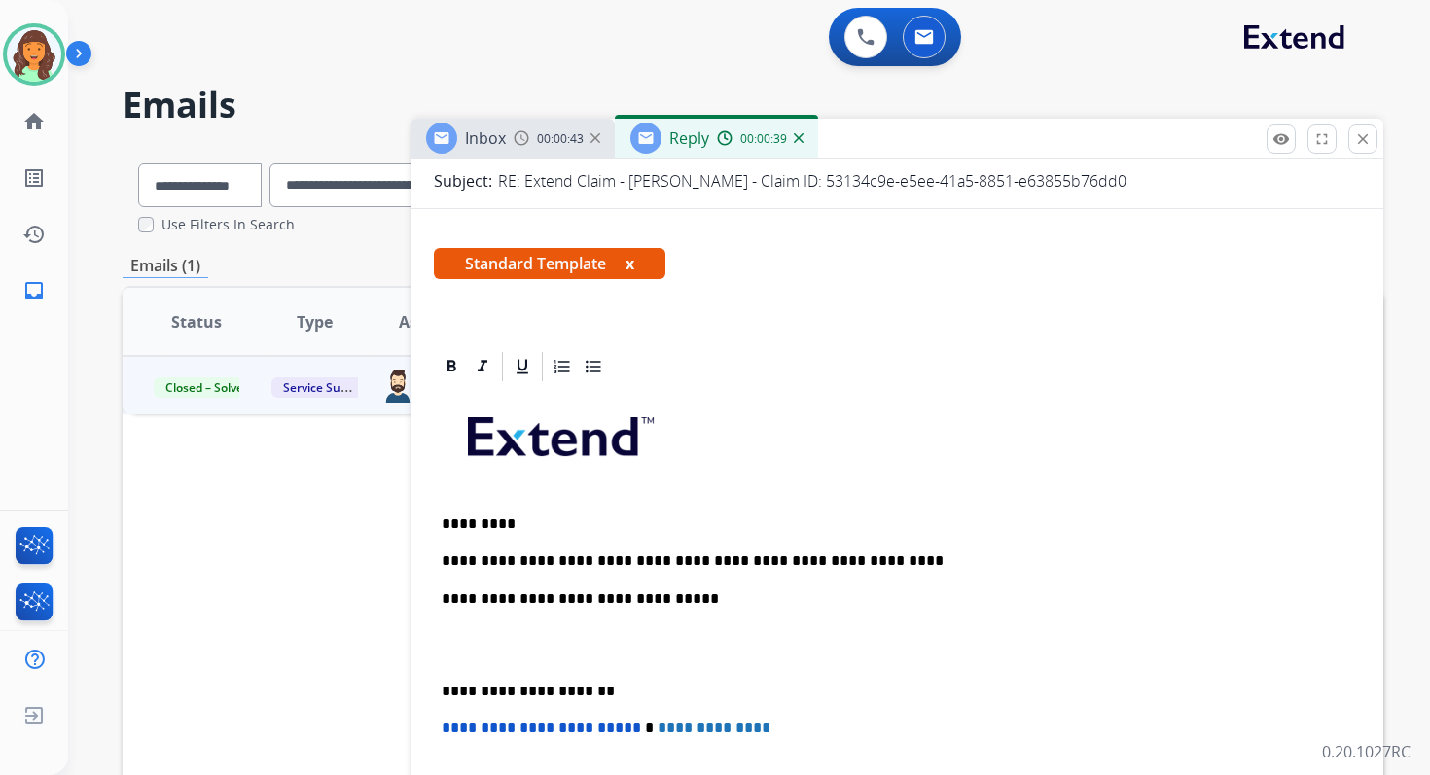
scroll to position [0, 0]
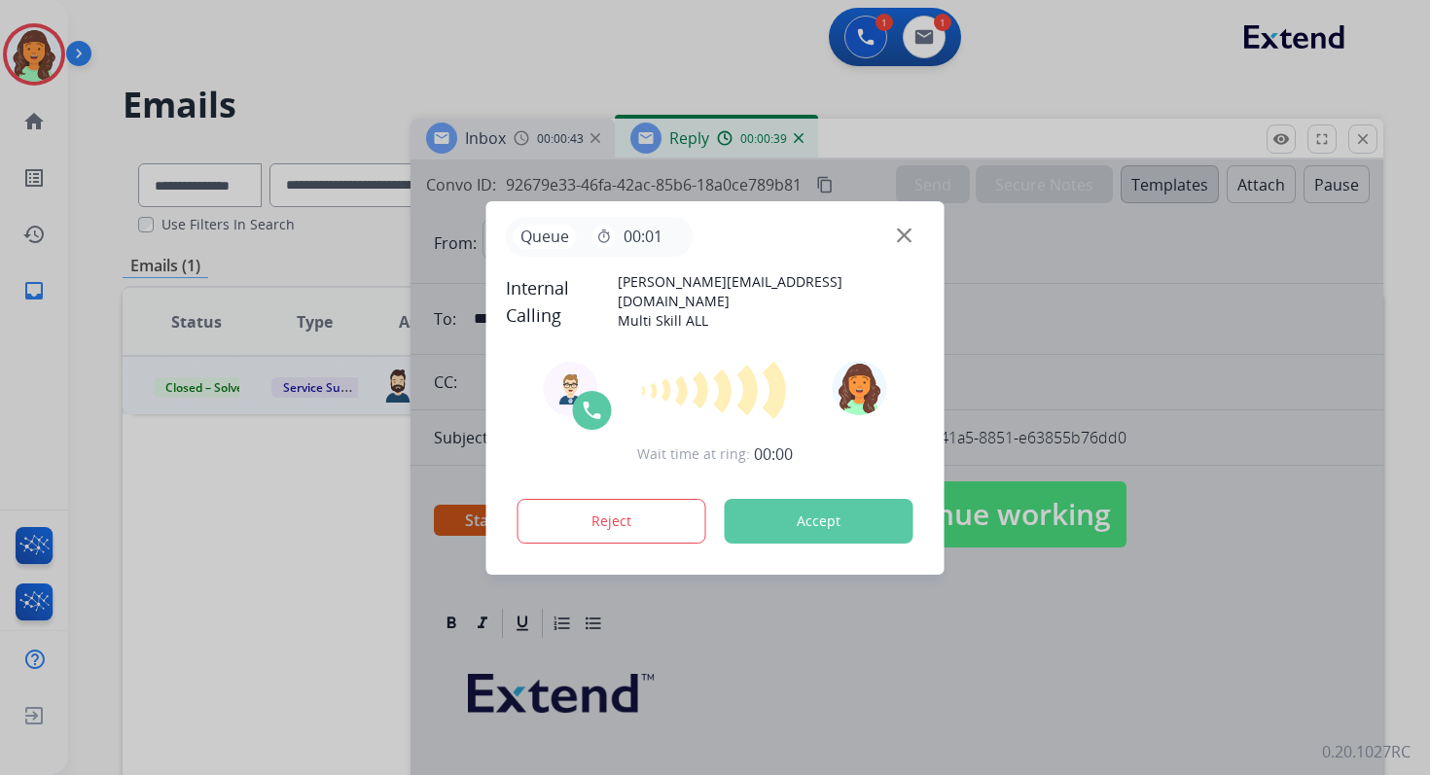
click at [826, 184] on div at bounding box center [715, 387] width 1430 height 775
click at [825, 520] on button "Accept" at bounding box center [819, 521] width 189 height 45
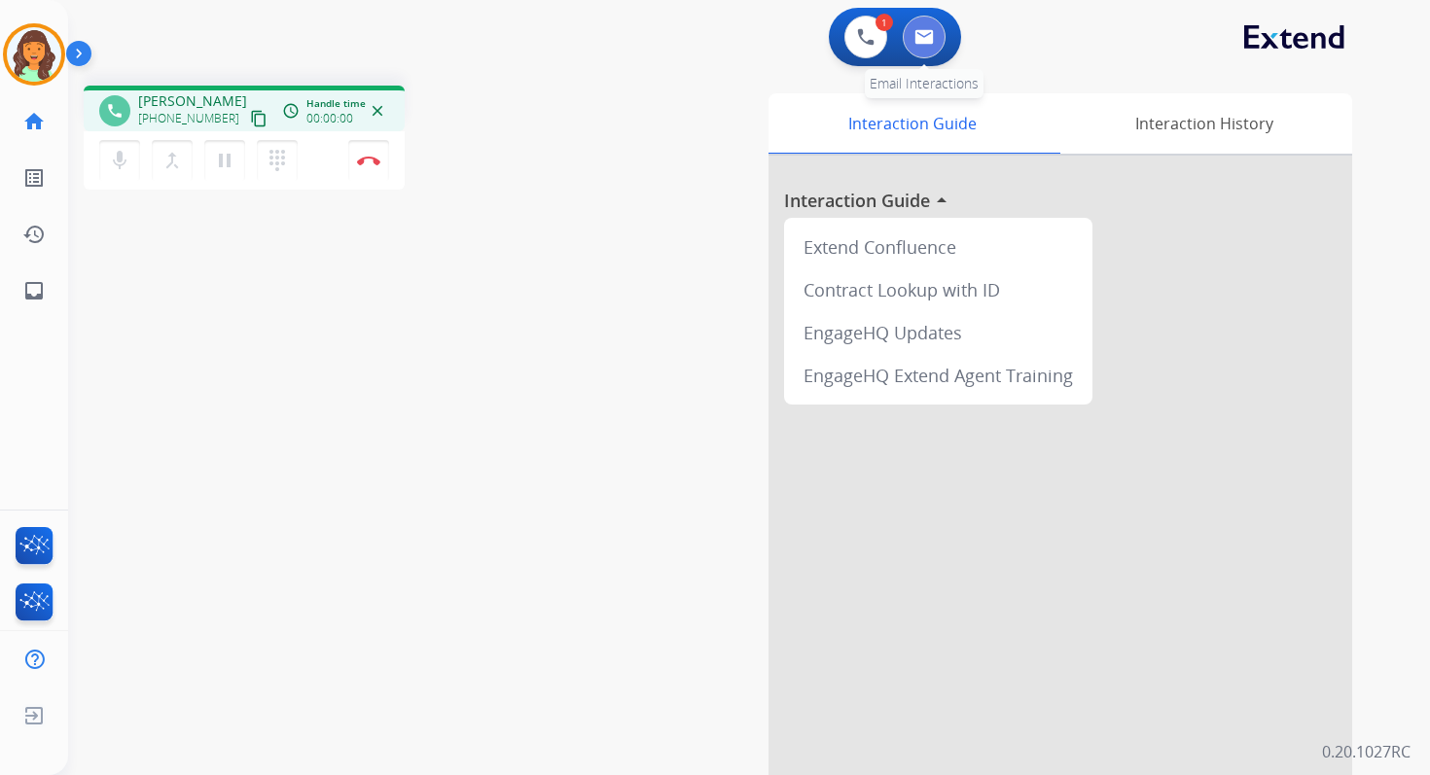
click at [918, 53] on button at bounding box center [924, 37] width 43 height 43
select select "**********"
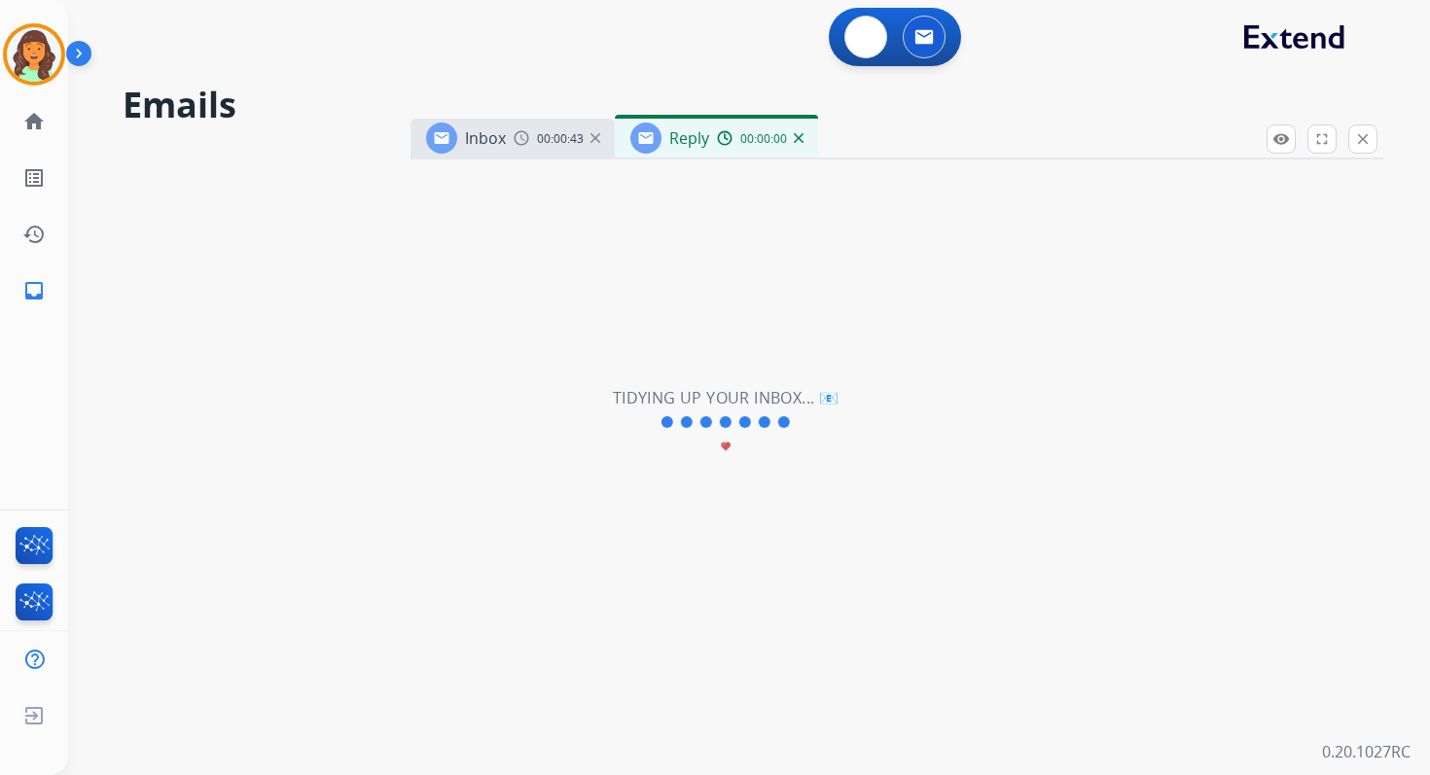
select select "**********"
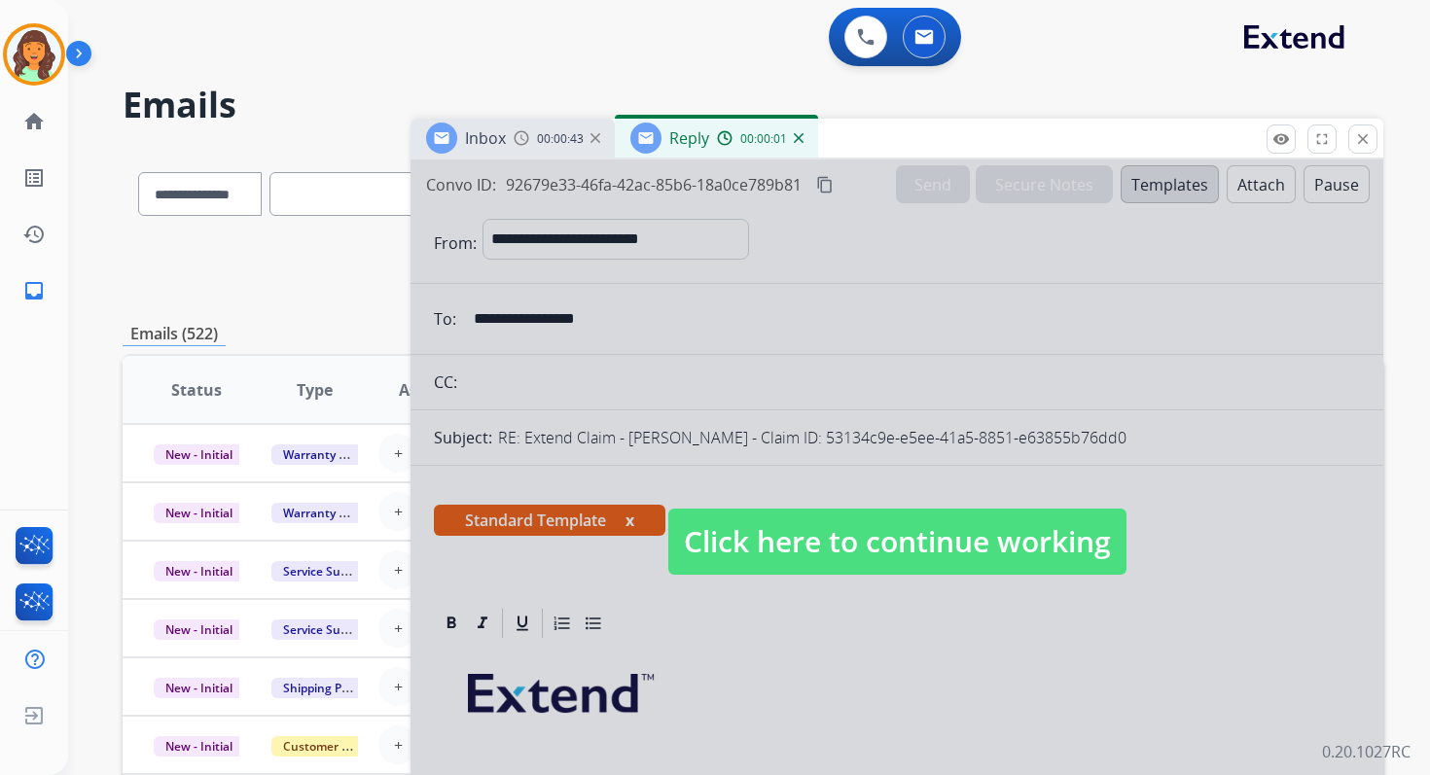
click at [852, 516] on span "Click here to continue working" at bounding box center [897, 542] width 458 height 66
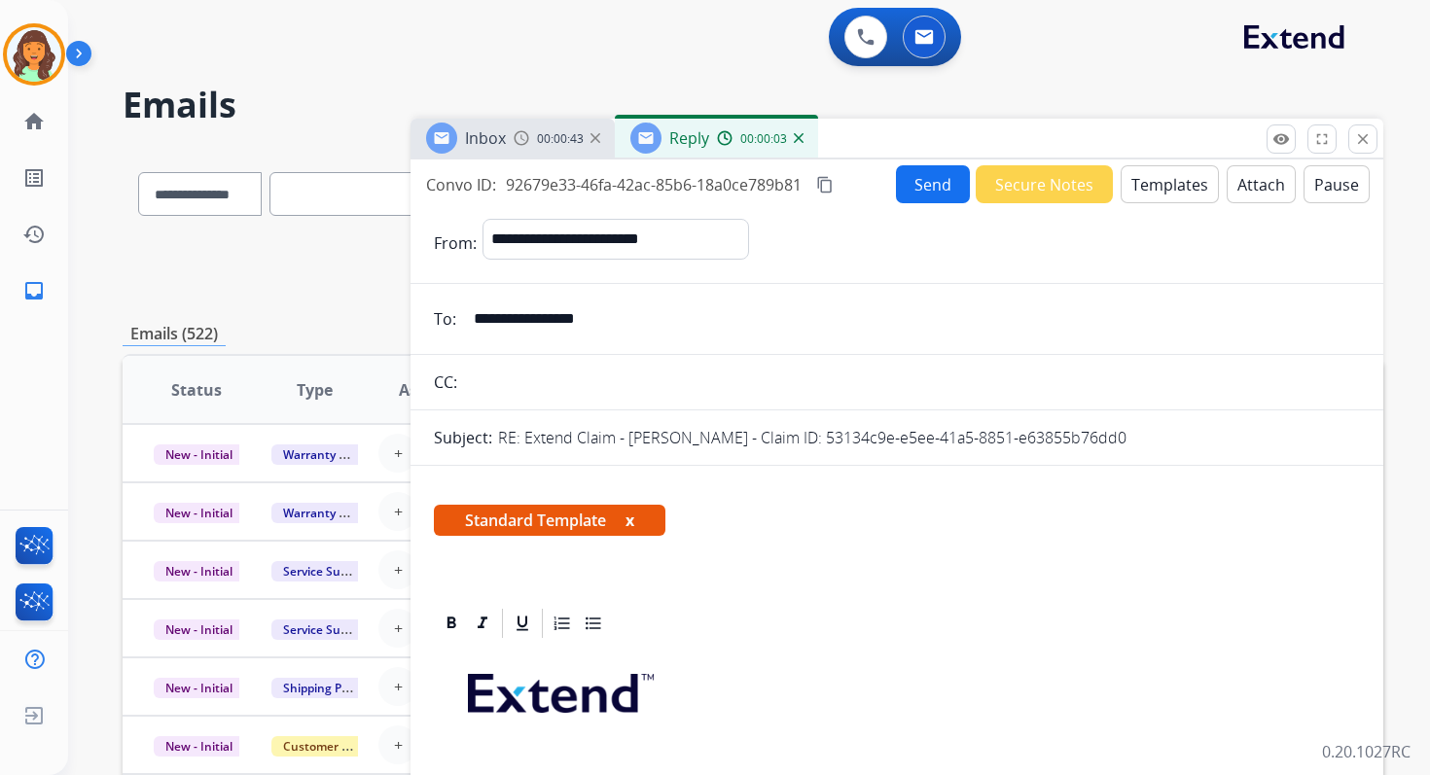
click at [926, 197] on button "Send" at bounding box center [933, 184] width 74 height 38
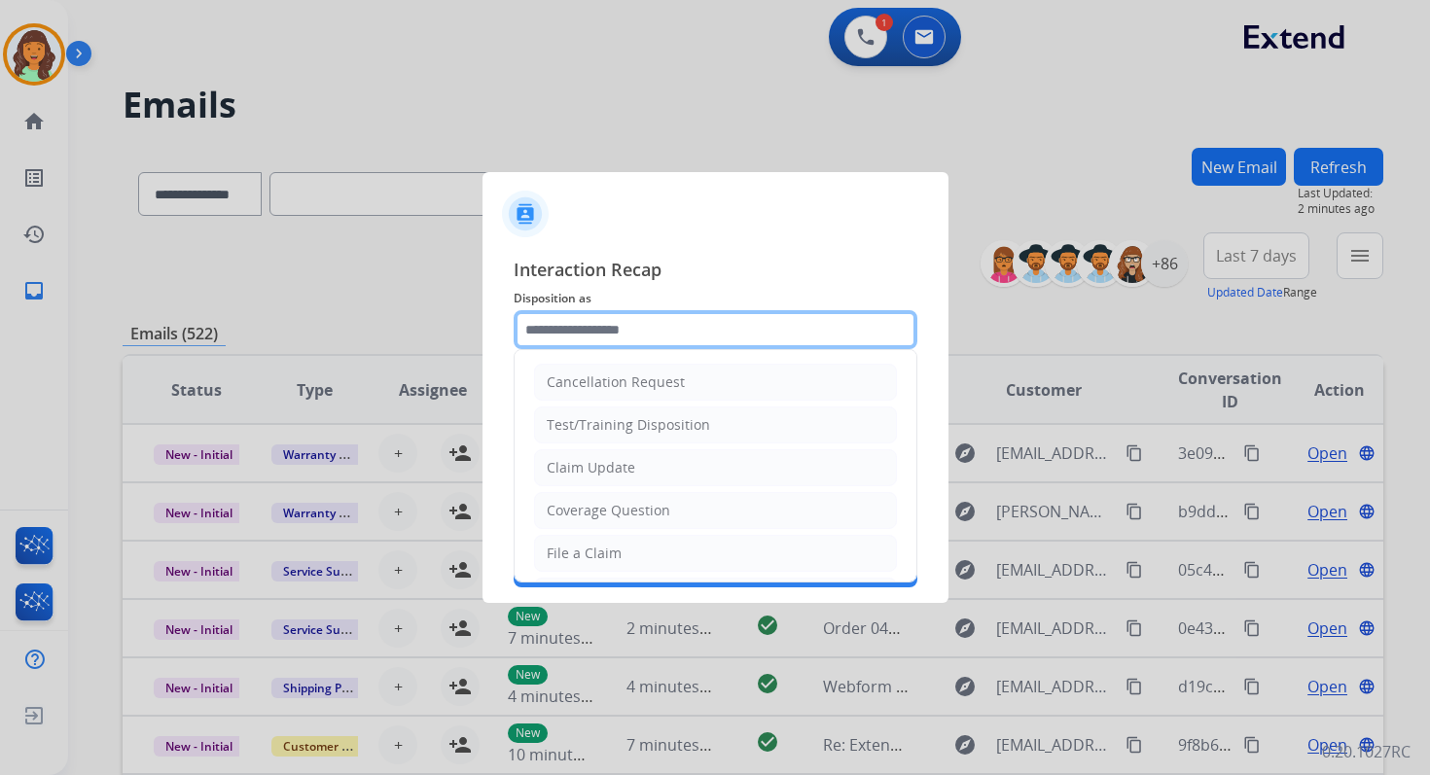
click at [612, 338] on input "text" at bounding box center [716, 329] width 404 height 39
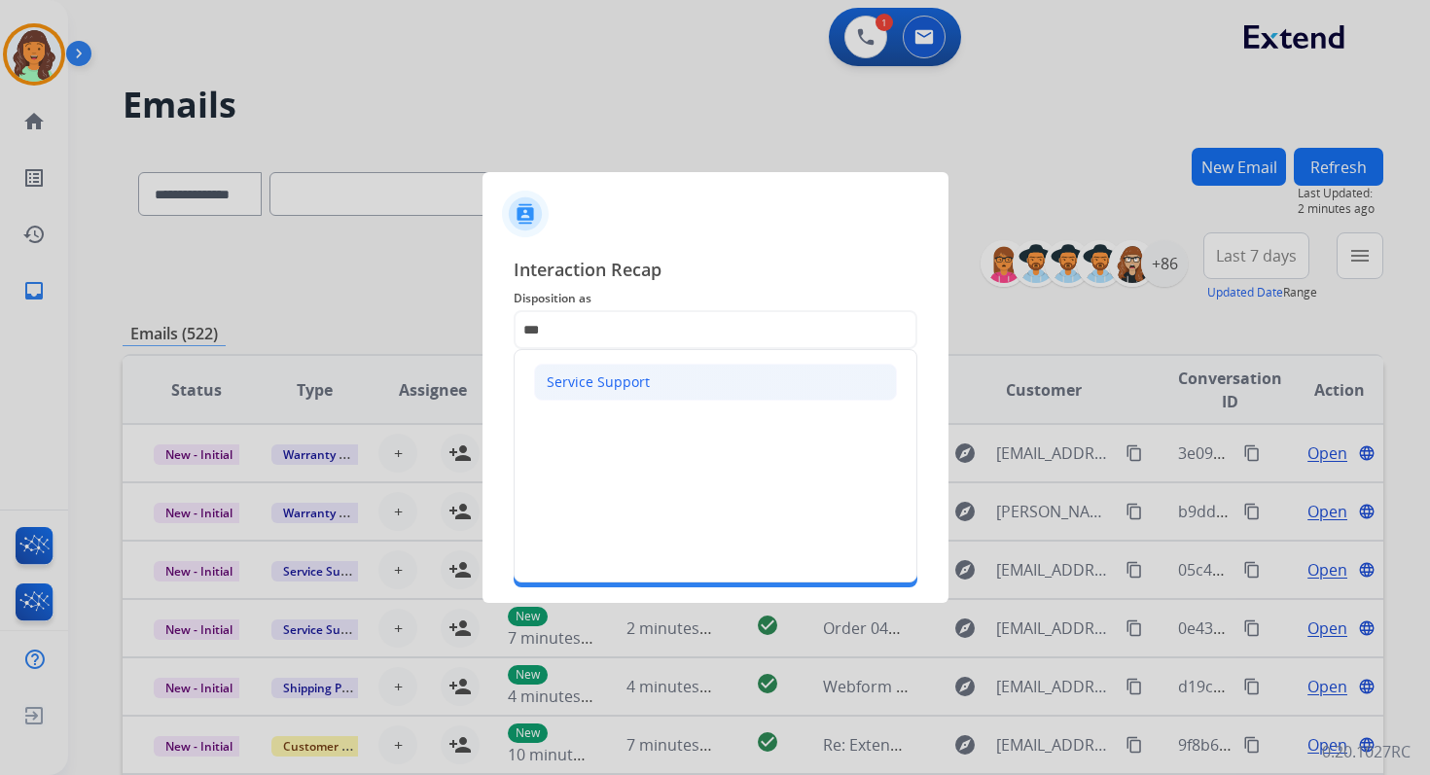
click at [604, 374] on div "Service Support" at bounding box center [598, 382] width 103 height 19
type input "**********"
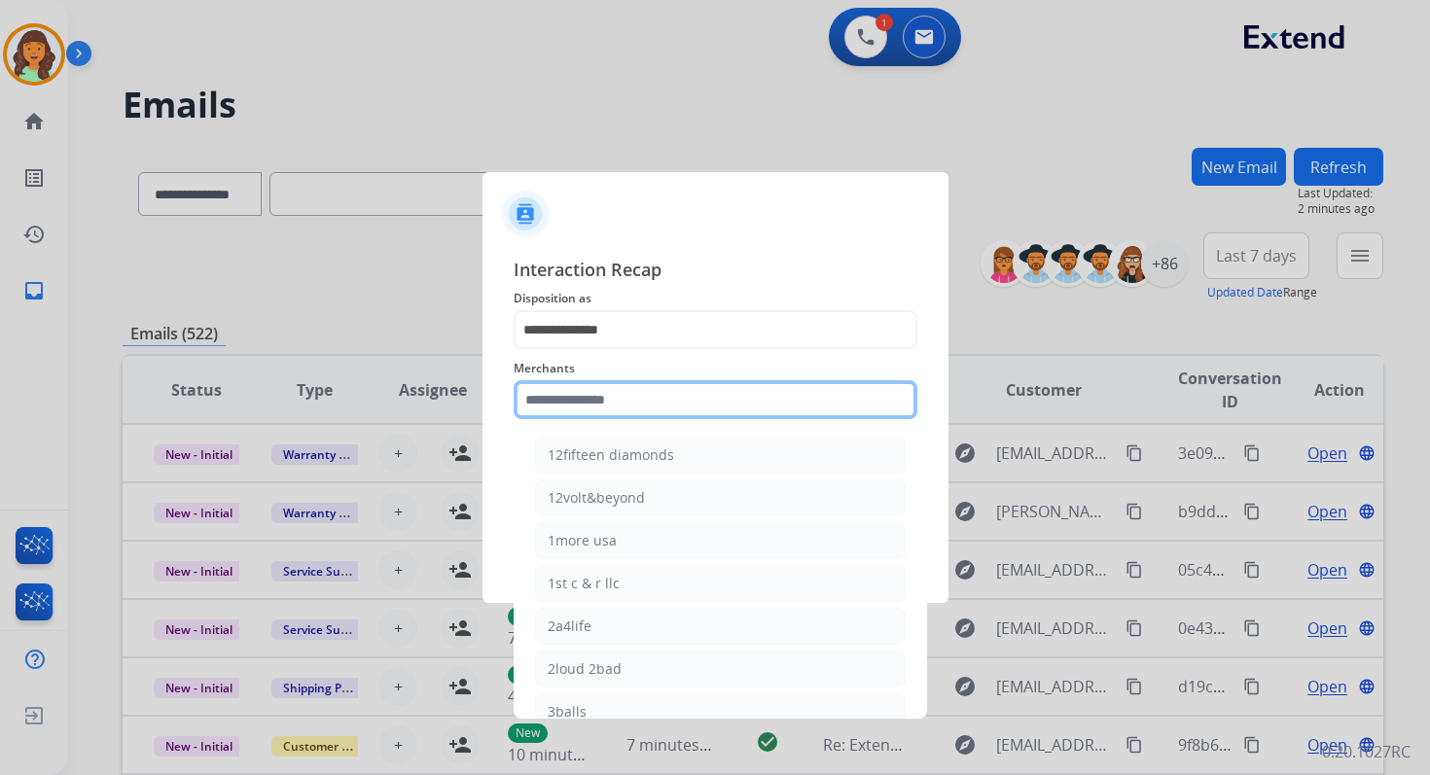
click at [604, 392] on input "text" at bounding box center [716, 399] width 404 height 39
type input "*"
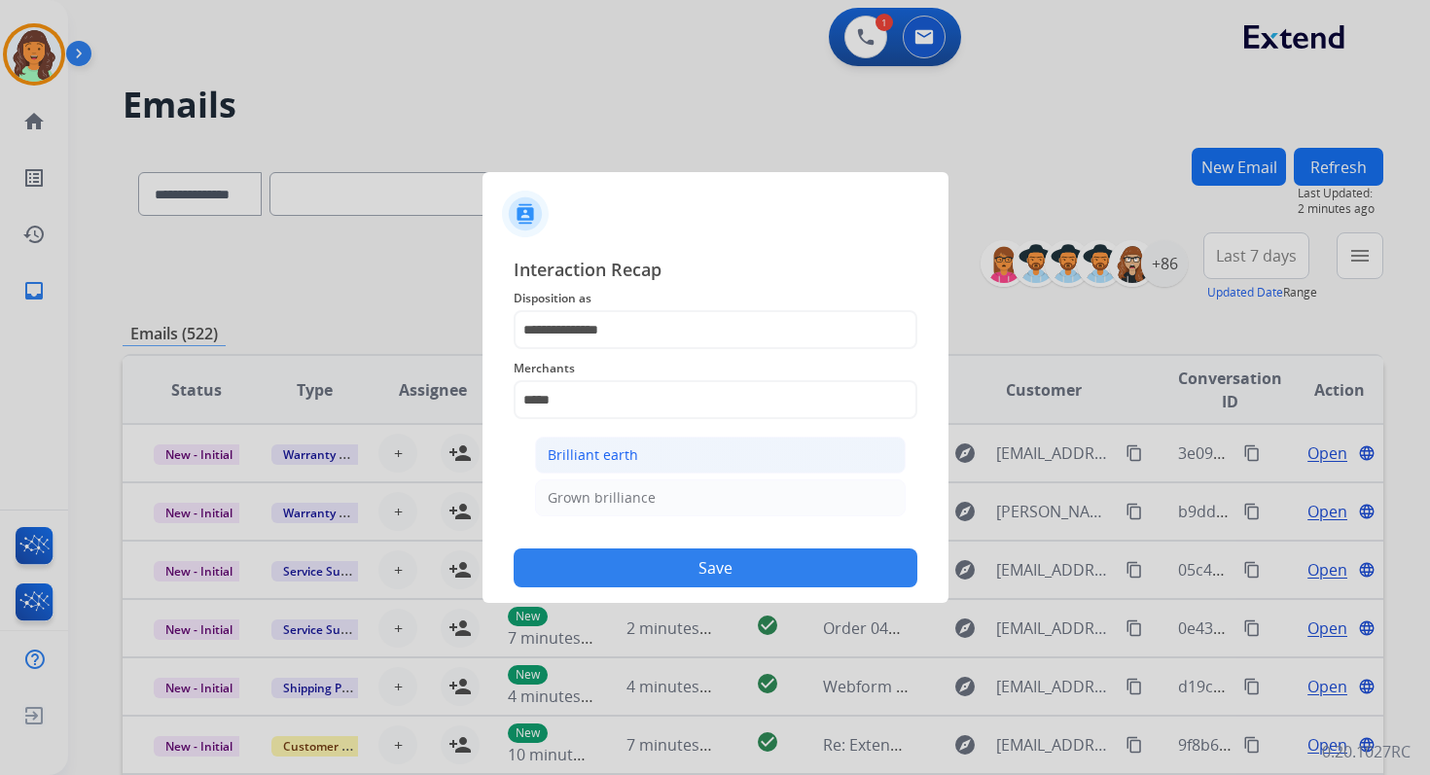
click at [633, 455] on li "Brilliant earth" at bounding box center [720, 455] width 371 height 37
type input "**********"
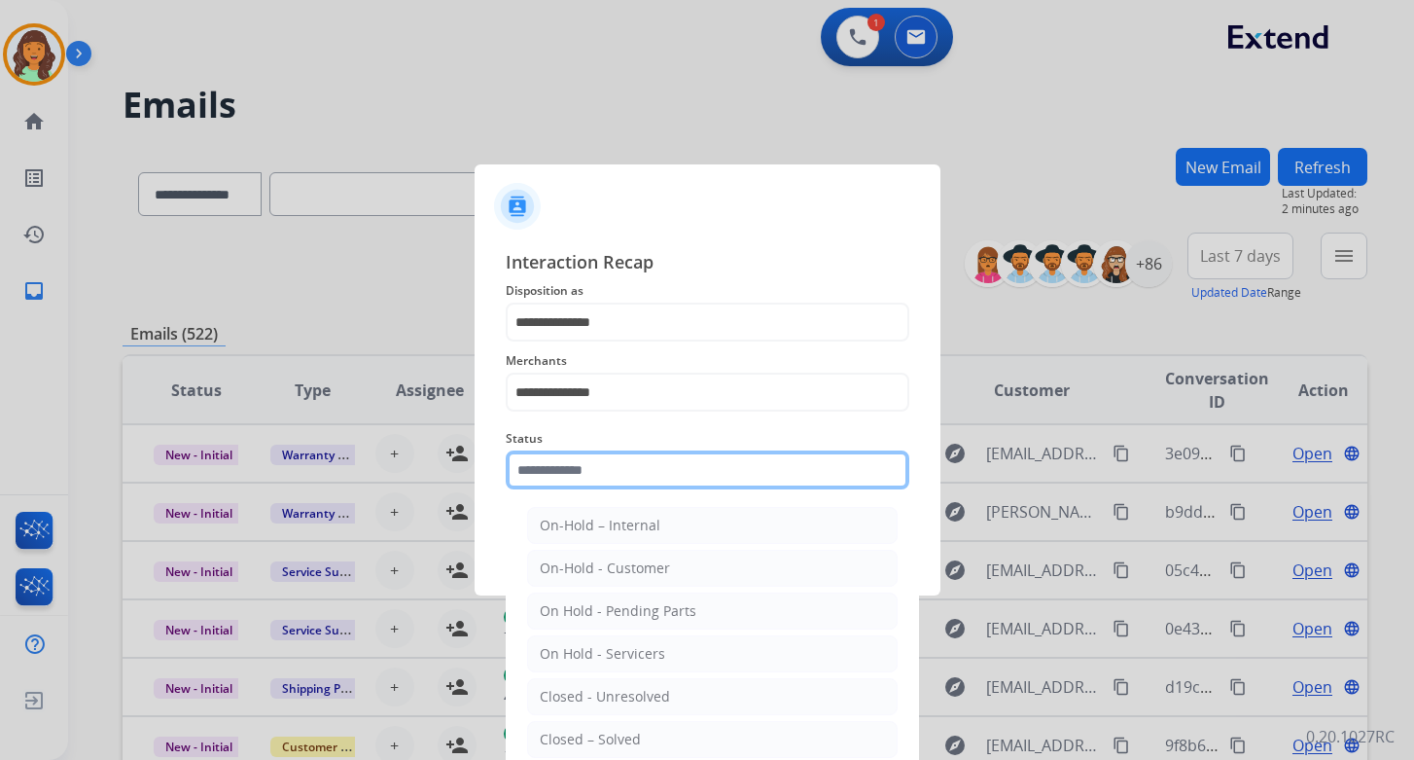
click at [633, 465] on input "text" at bounding box center [708, 469] width 404 height 39
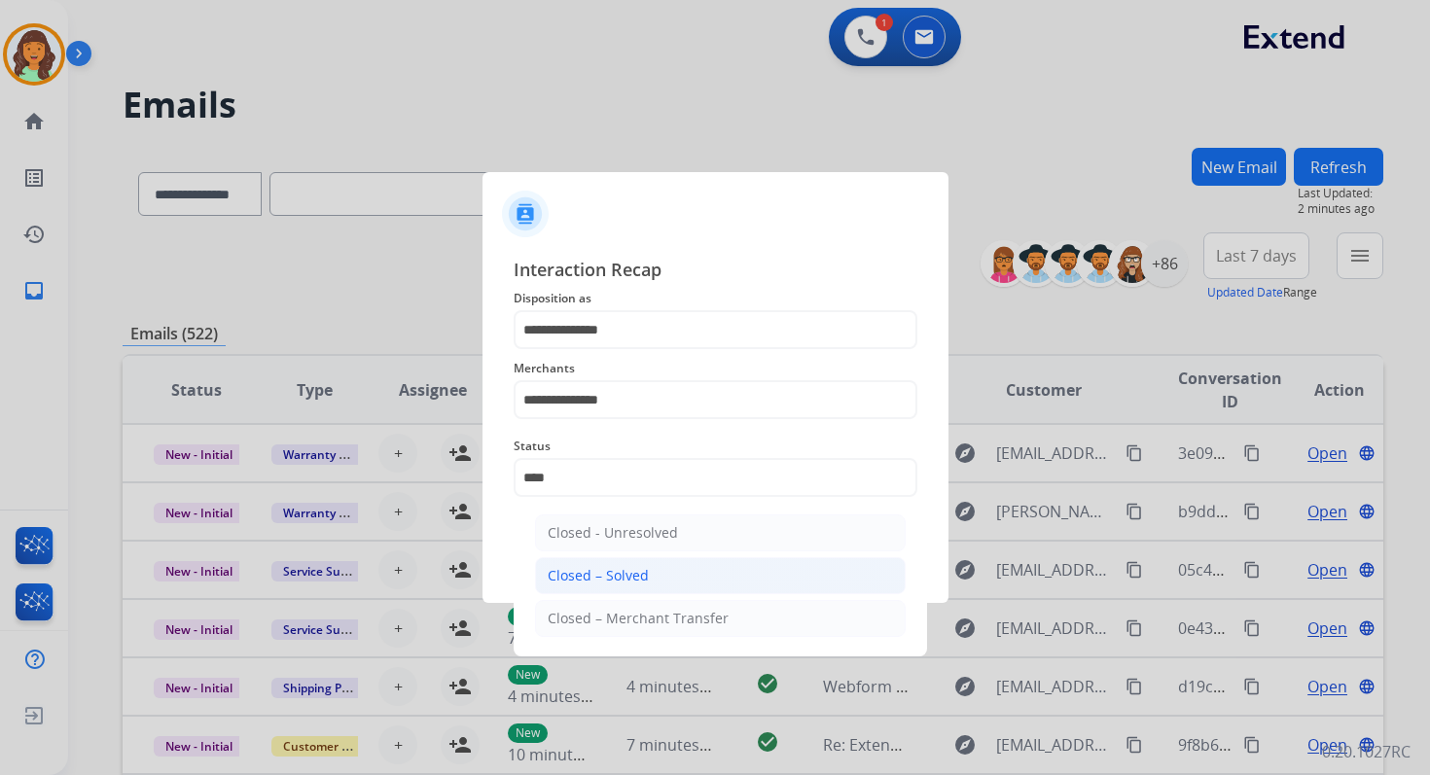
click at [662, 563] on li "Closed – Solved" at bounding box center [720, 575] width 371 height 37
type input "**********"
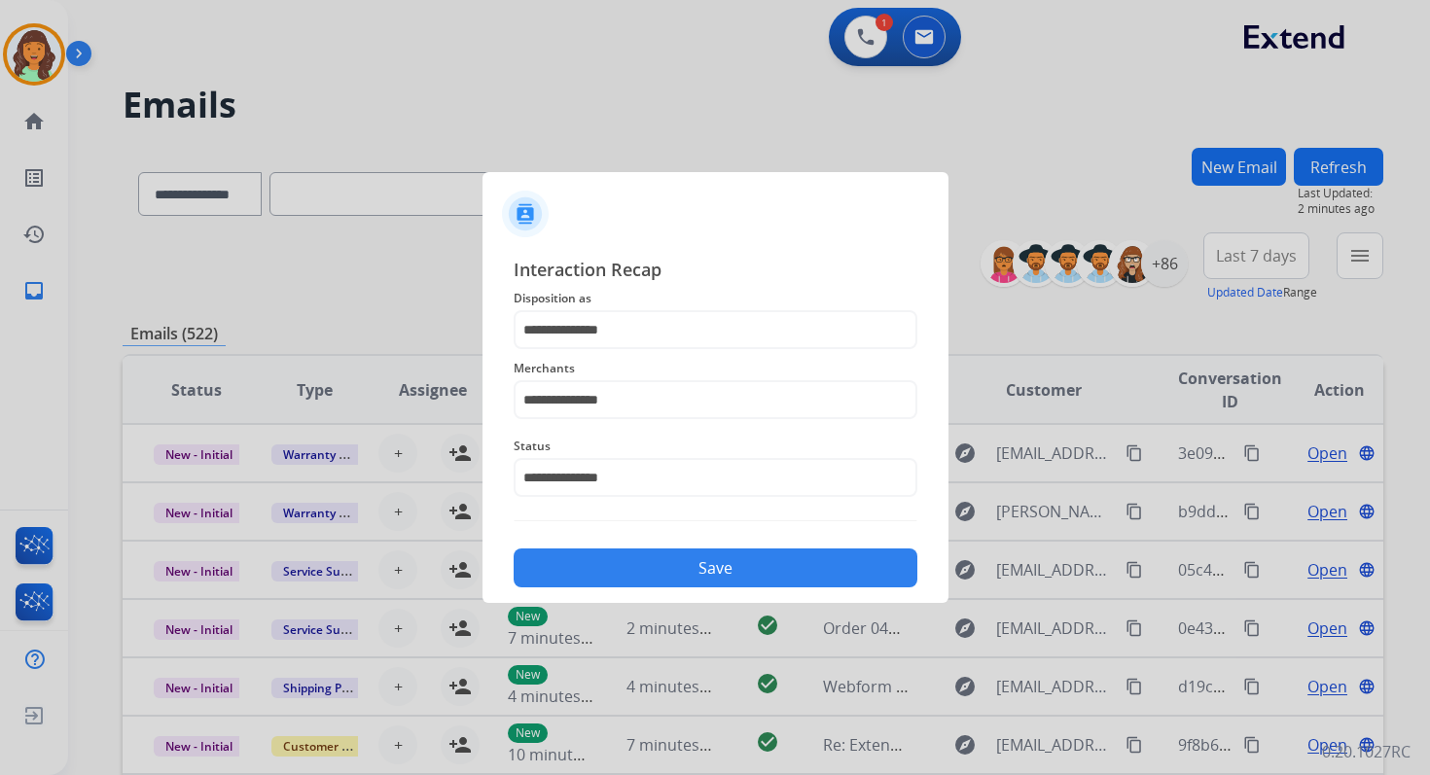
click at [662, 563] on button "Save" at bounding box center [716, 568] width 404 height 39
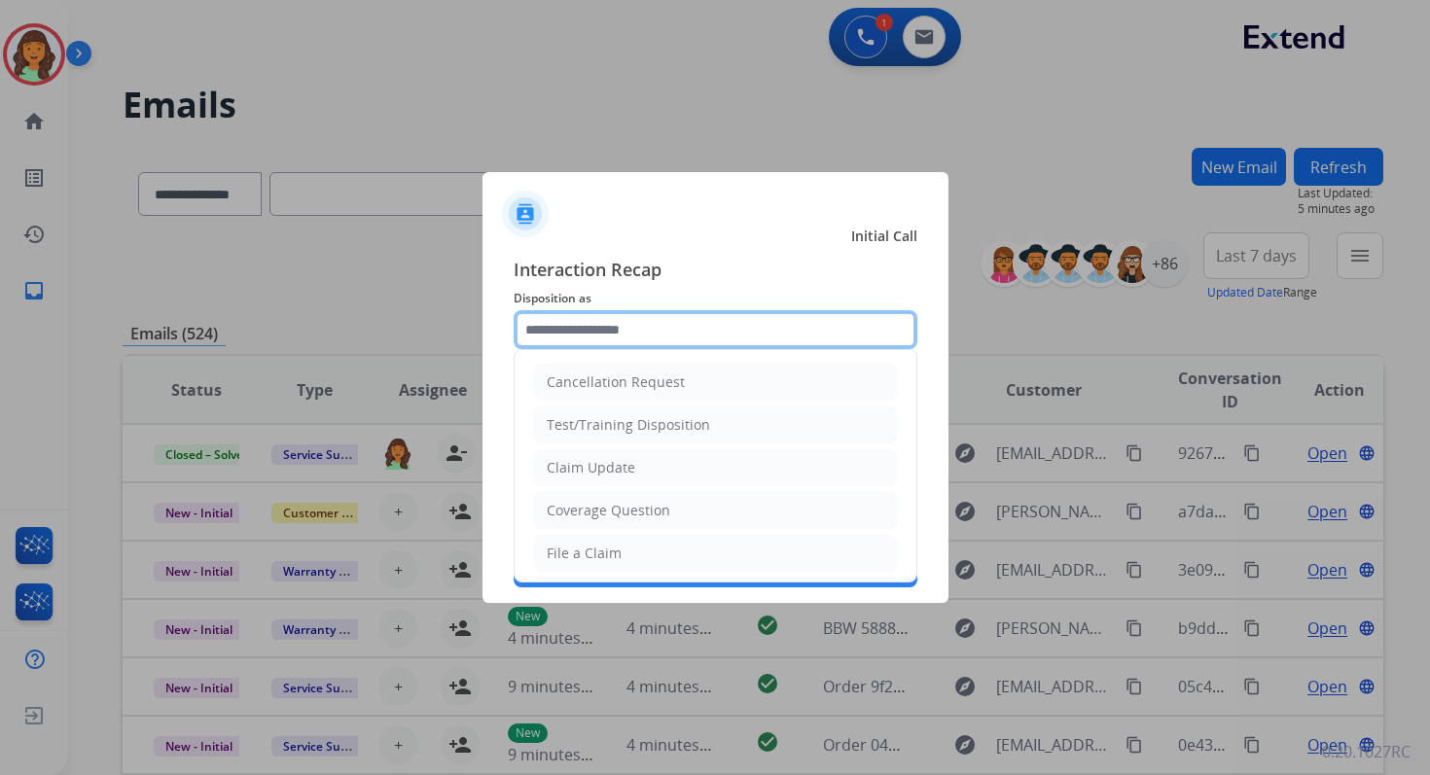
click at [605, 315] on input "text" at bounding box center [716, 329] width 404 height 39
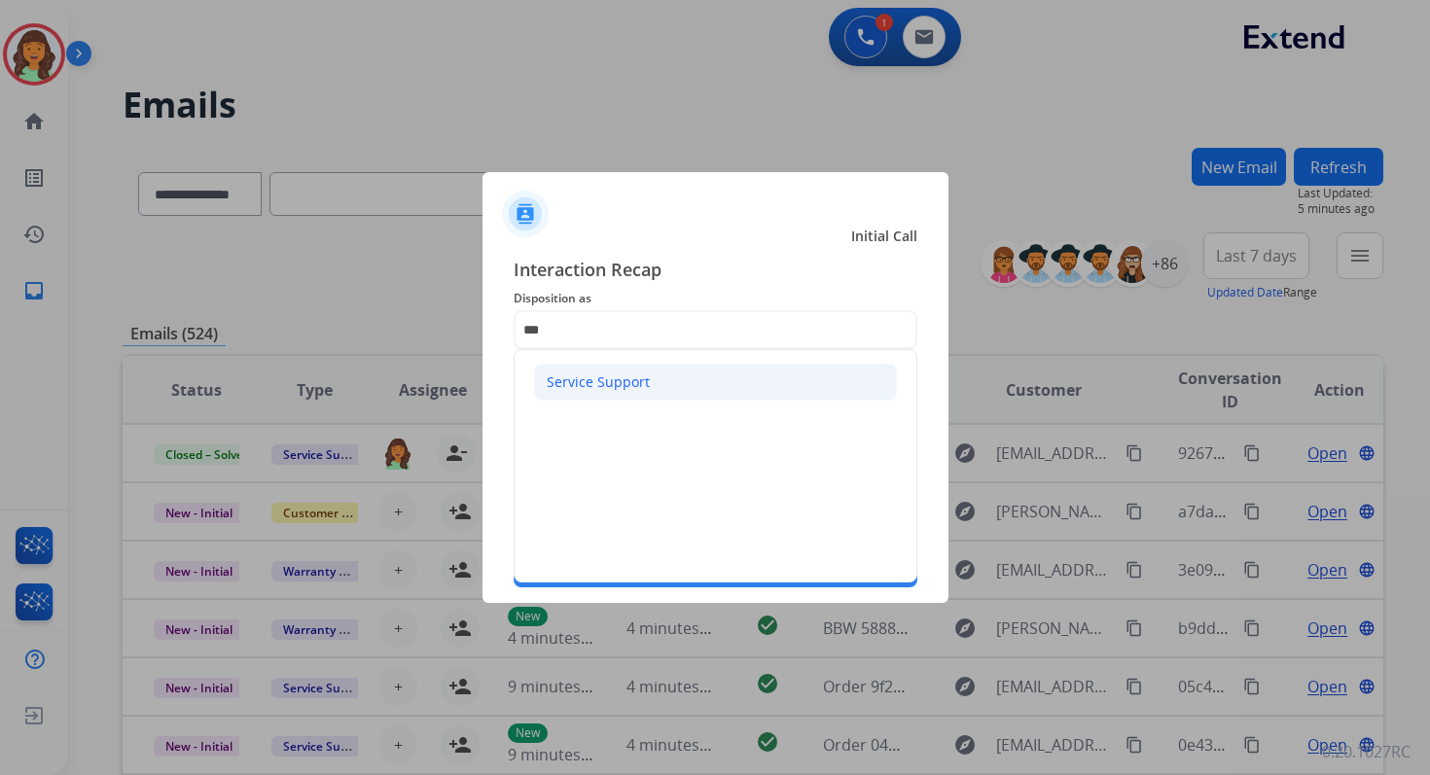
click at [597, 395] on li "Service Support" at bounding box center [715, 382] width 363 height 37
type input "**********"
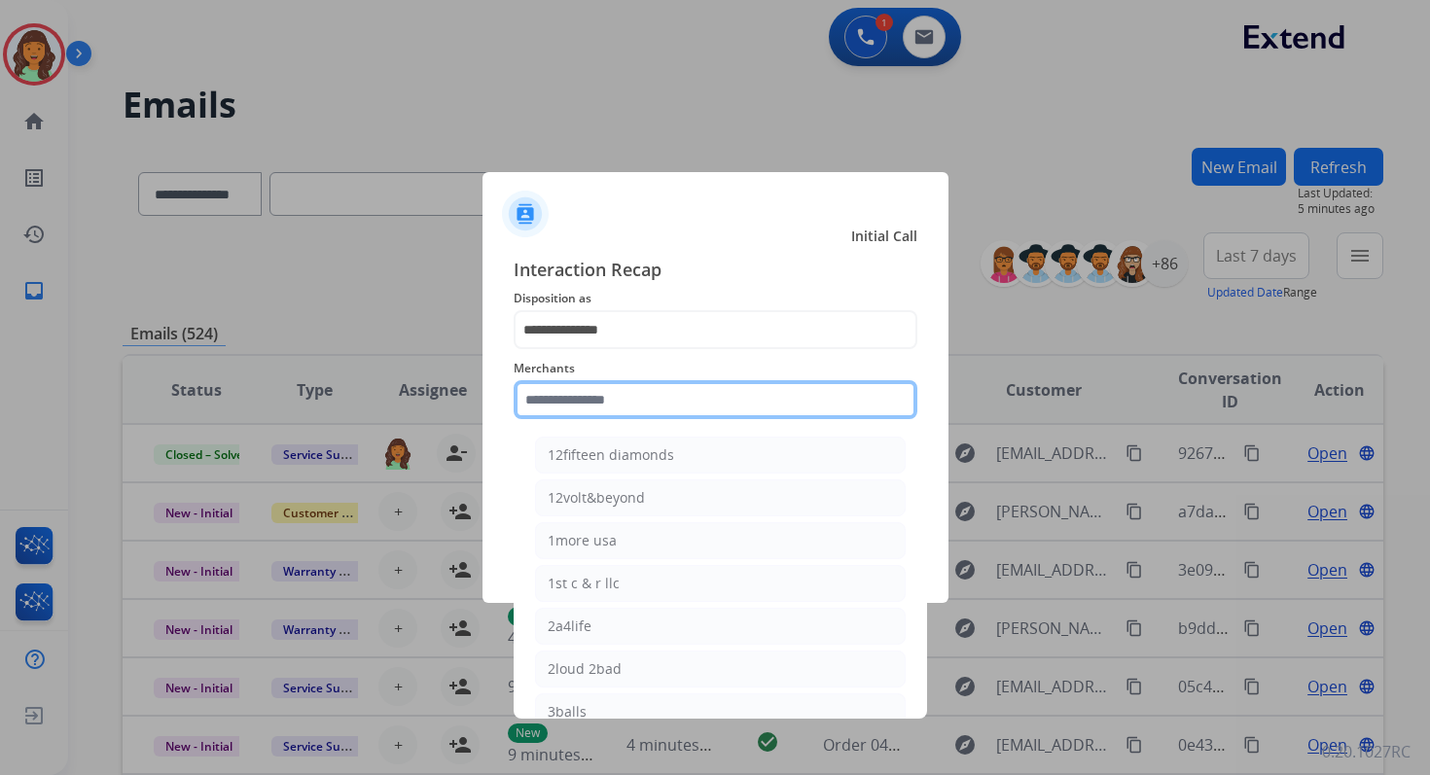
click at [616, 403] on input "text" at bounding box center [716, 399] width 404 height 39
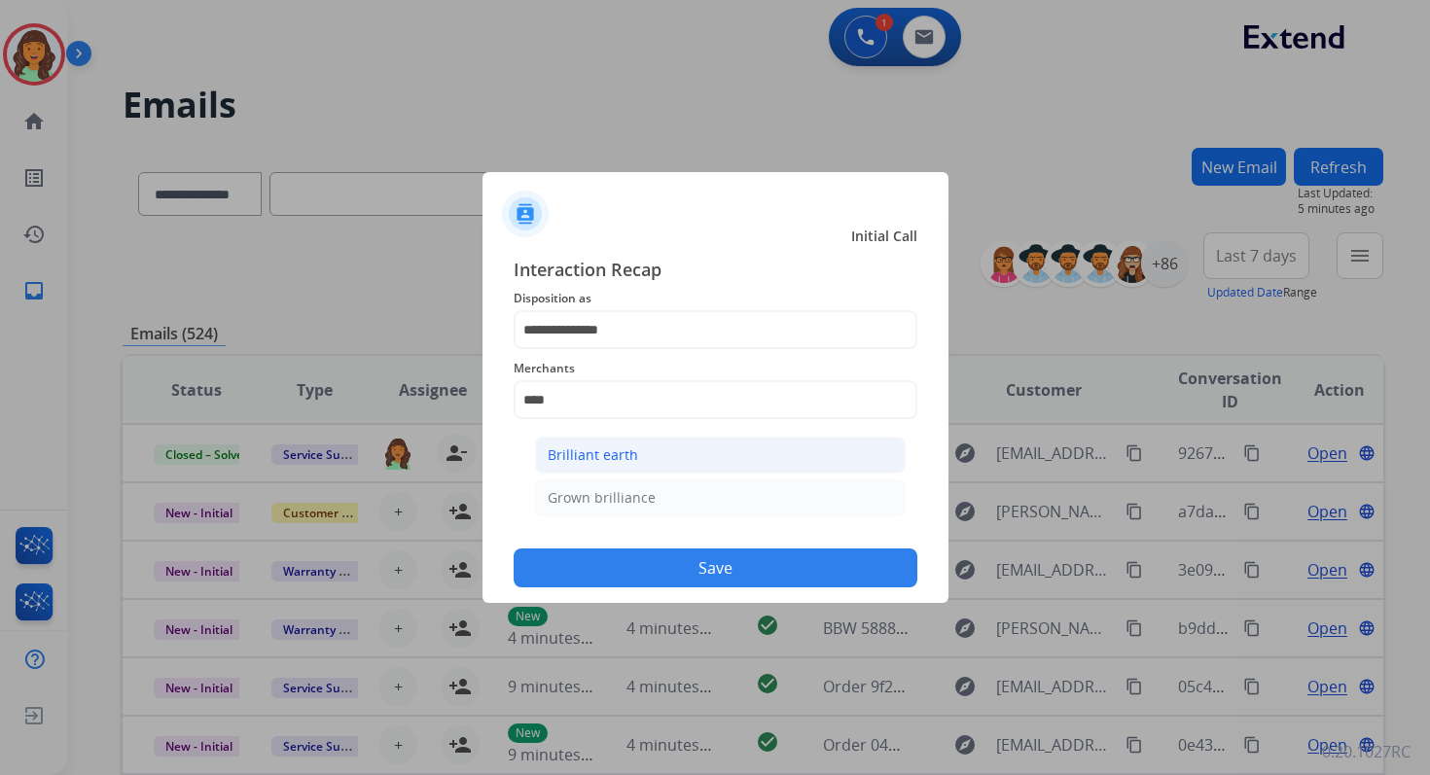
click at [641, 448] on li "Brilliant earth" at bounding box center [720, 455] width 371 height 37
type input "**********"
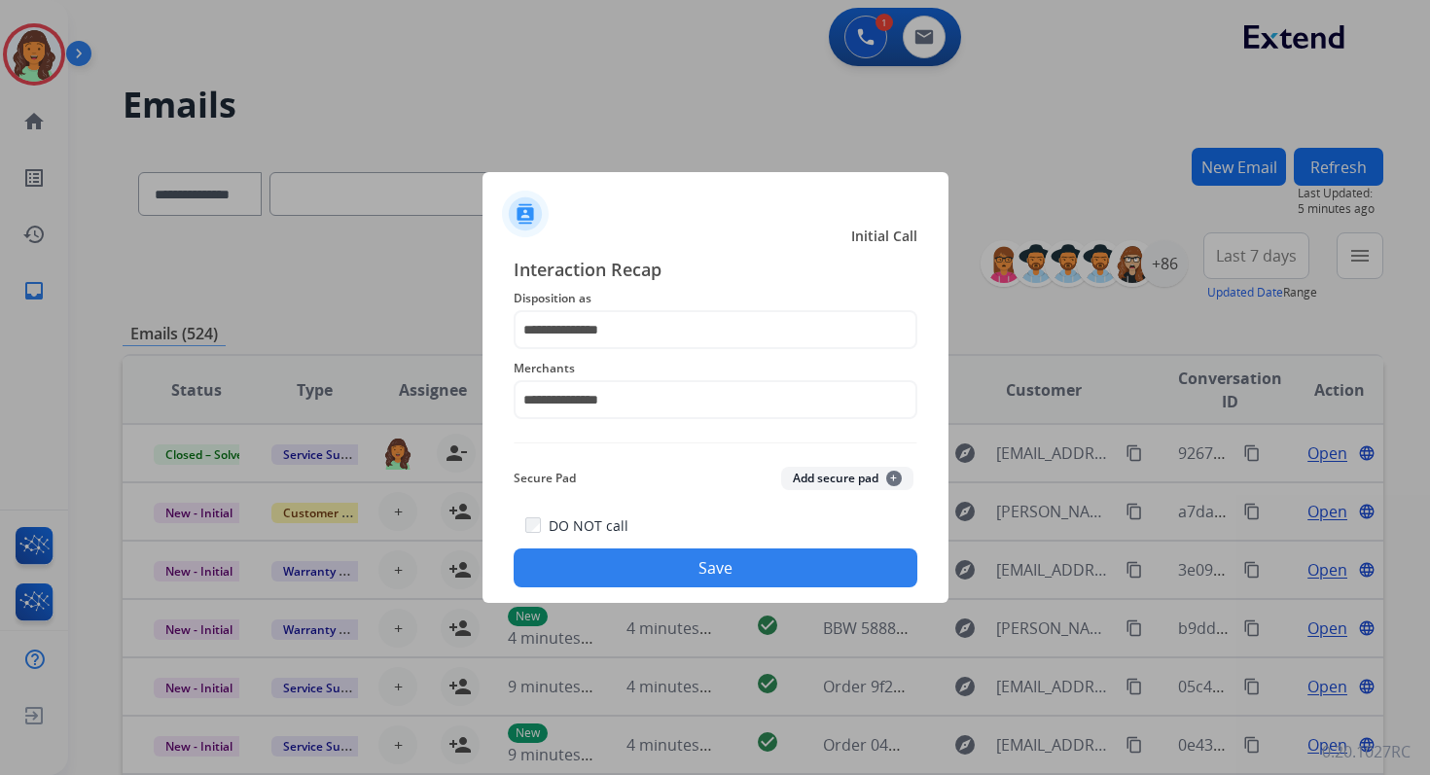
click at [716, 566] on button "Save" at bounding box center [716, 568] width 404 height 39
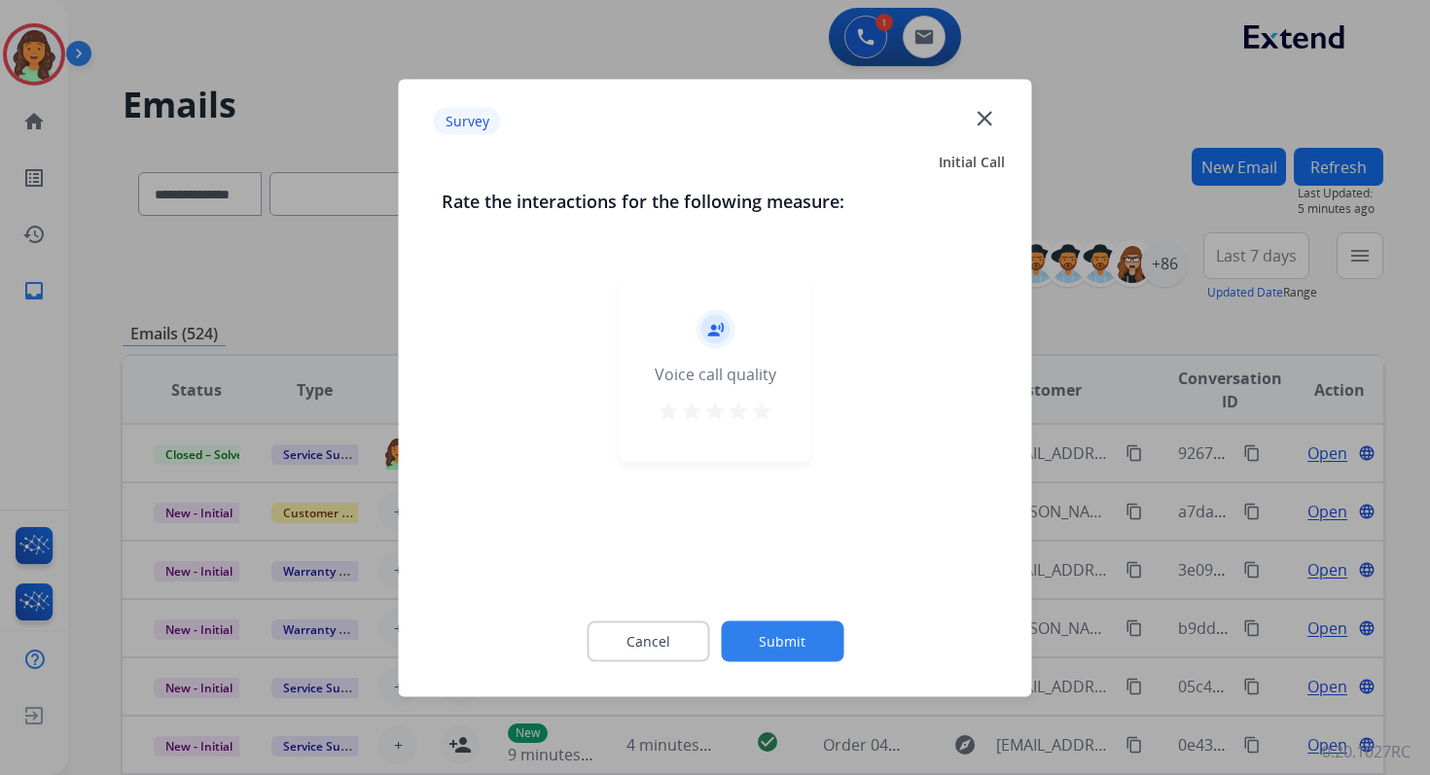
click at [775, 636] on button "Submit" at bounding box center [782, 641] width 123 height 41
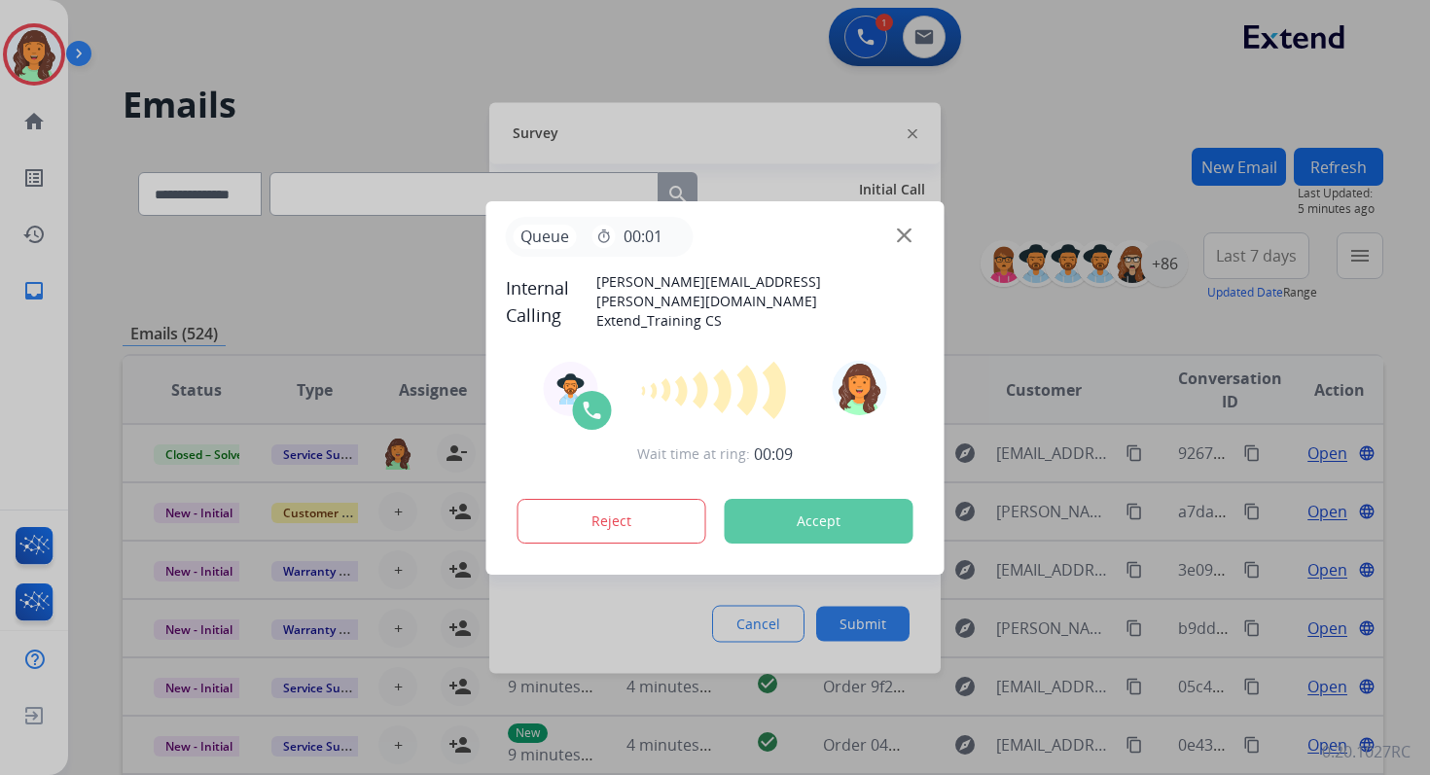
click at [800, 531] on button "Accept" at bounding box center [819, 521] width 189 height 45
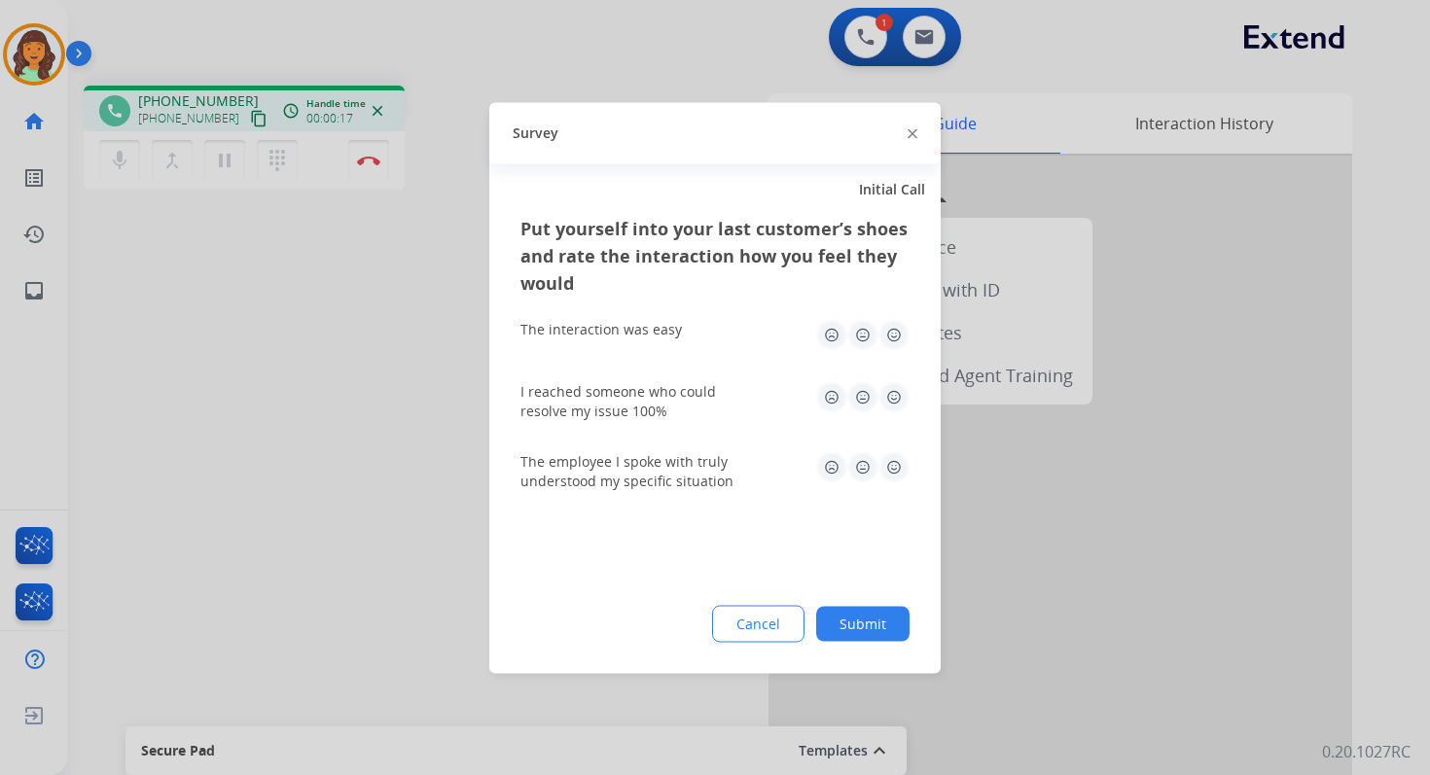
click at [910, 129] on img at bounding box center [913, 134] width 10 height 10
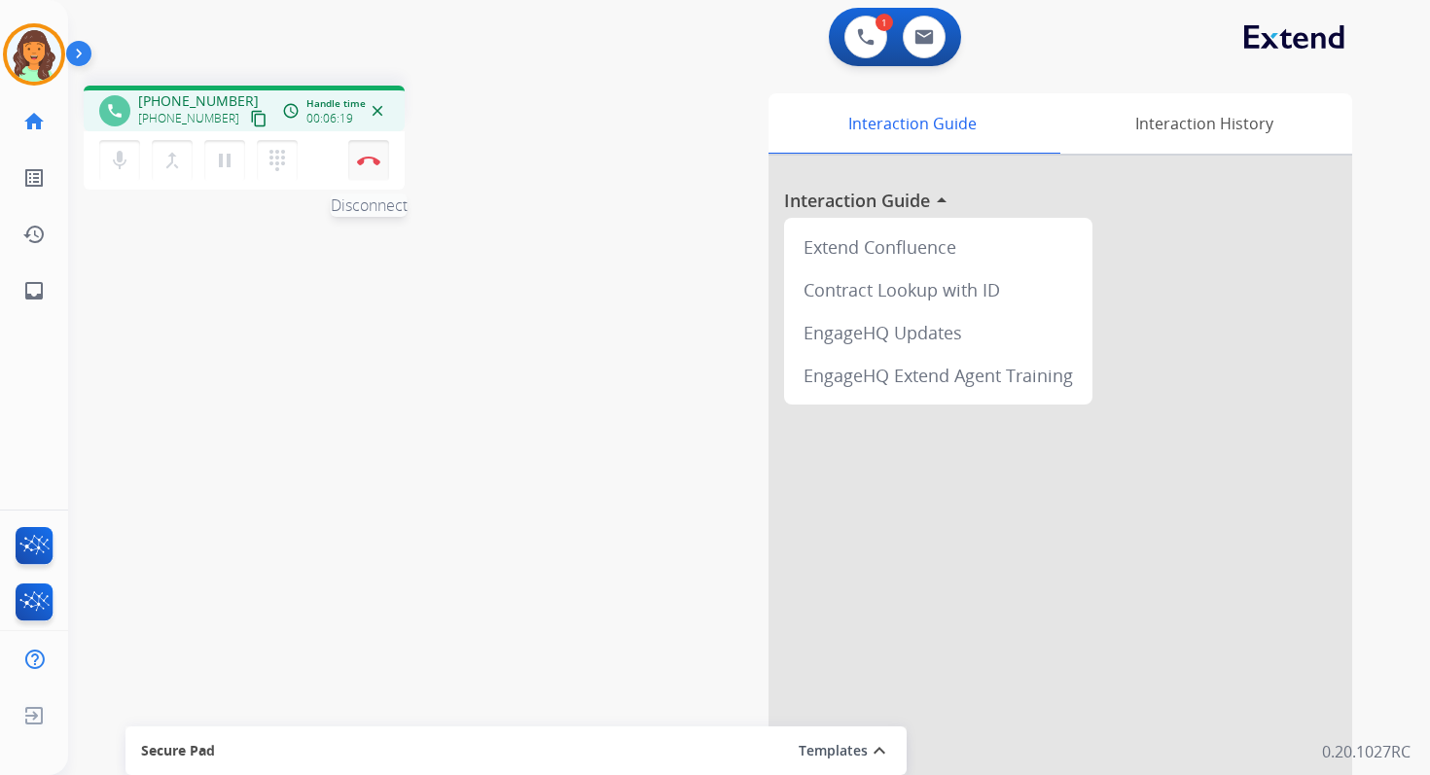
click at [368, 160] on img at bounding box center [368, 161] width 23 height 10
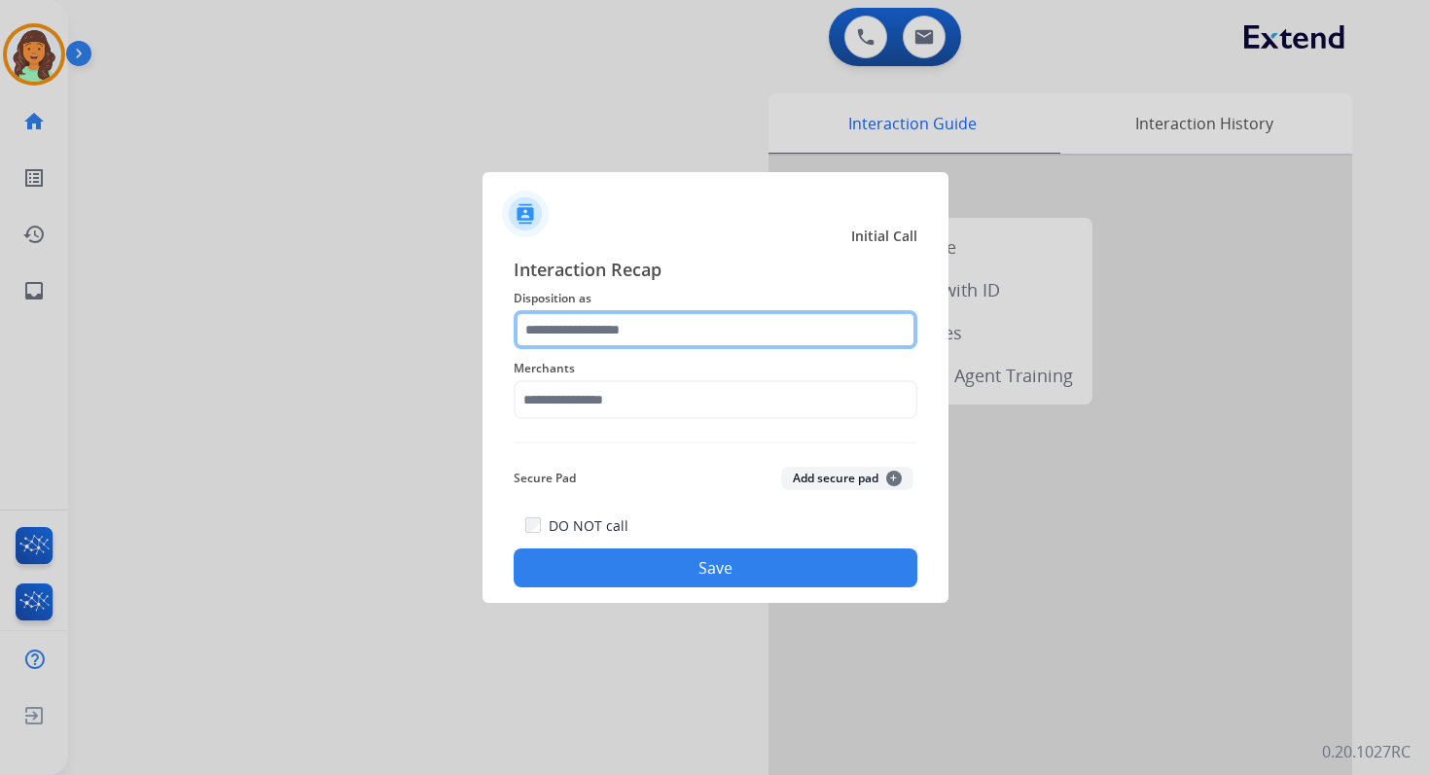
click at [612, 327] on input "text" at bounding box center [716, 329] width 404 height 39
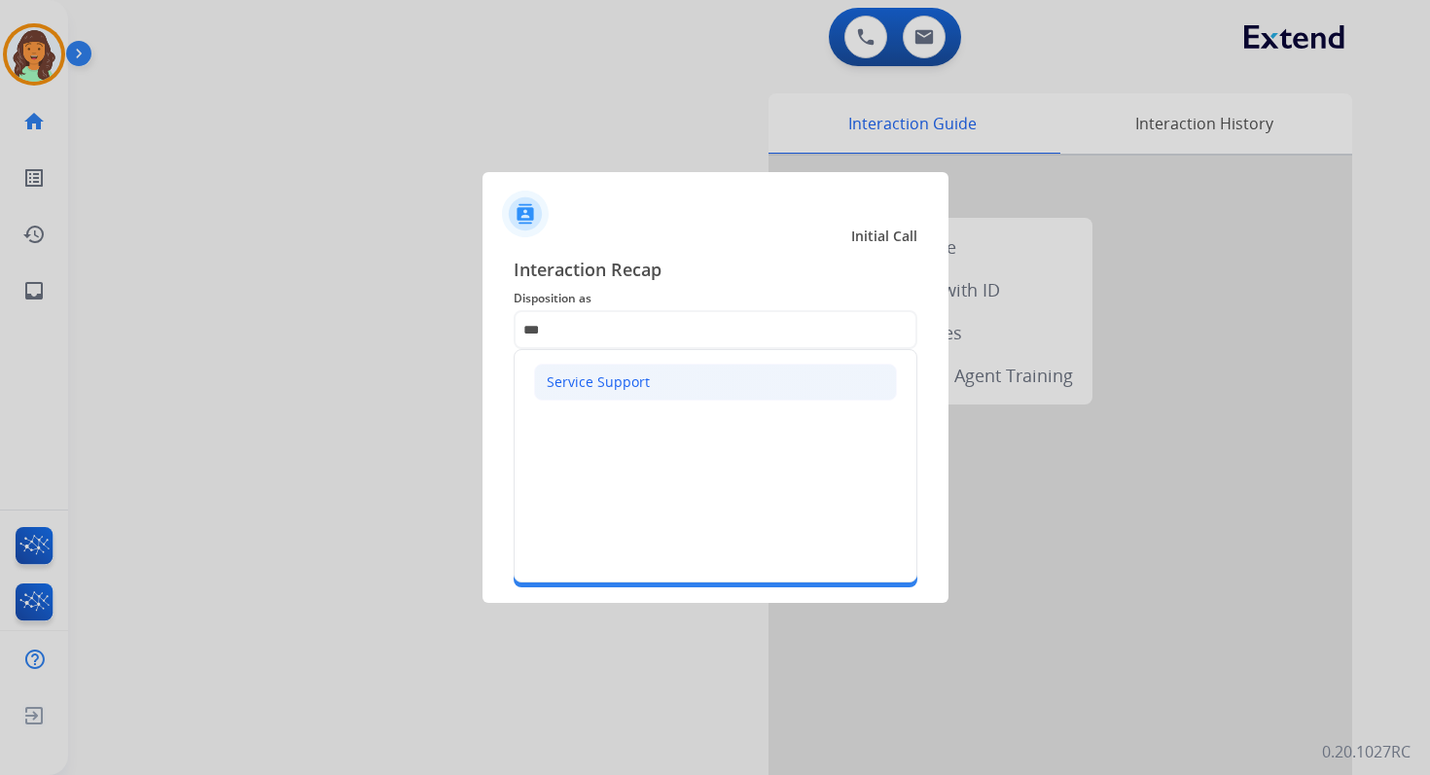
click at [631, 370] on li "Service Support" at bounding box center [715, 382] width 363 height 37
type input "**********"
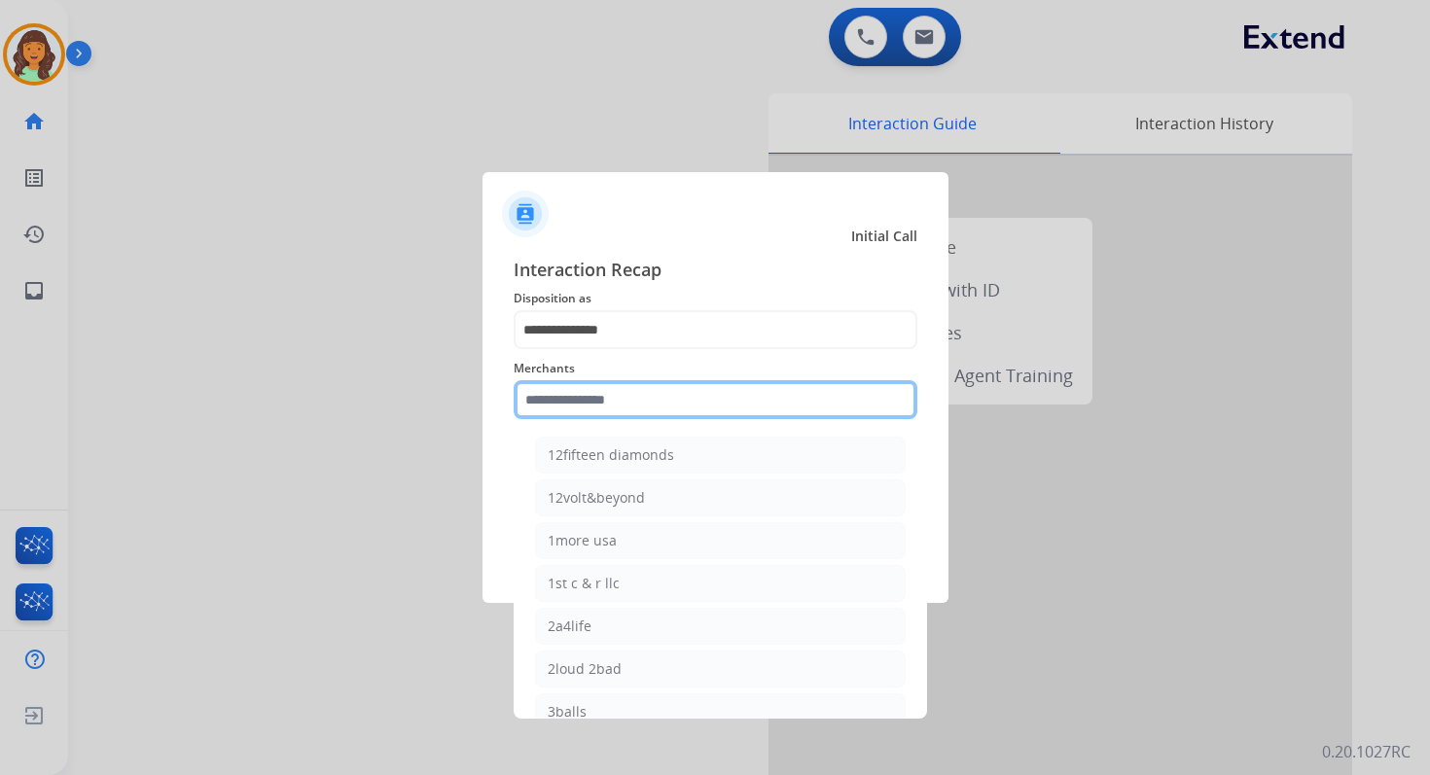
click at [634, 387] on input "text" at bounding box center [716, 399] width 404 height 39
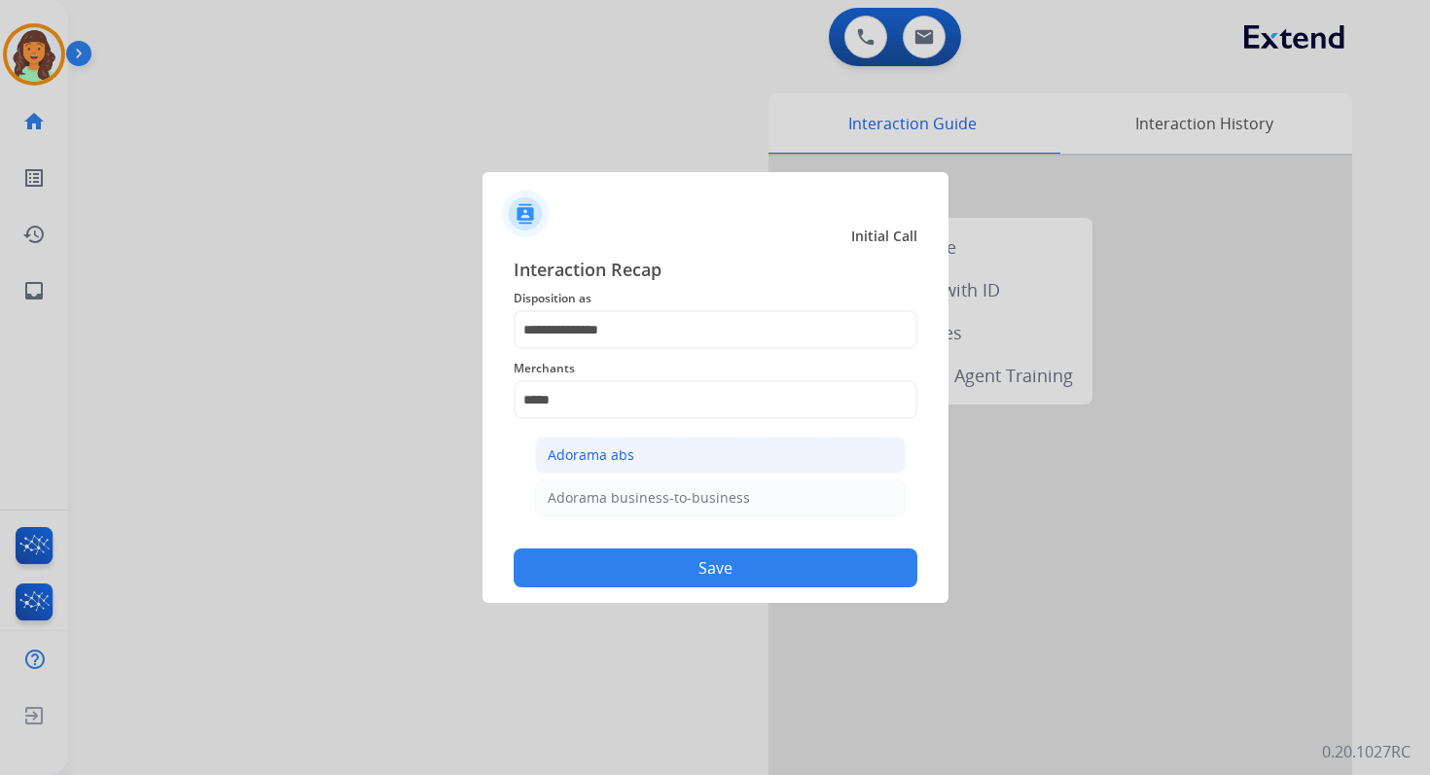
click at [659, 460] on li "Adorama abs" at bounding box center [720, 455] width 371 height 37
type input "**********"
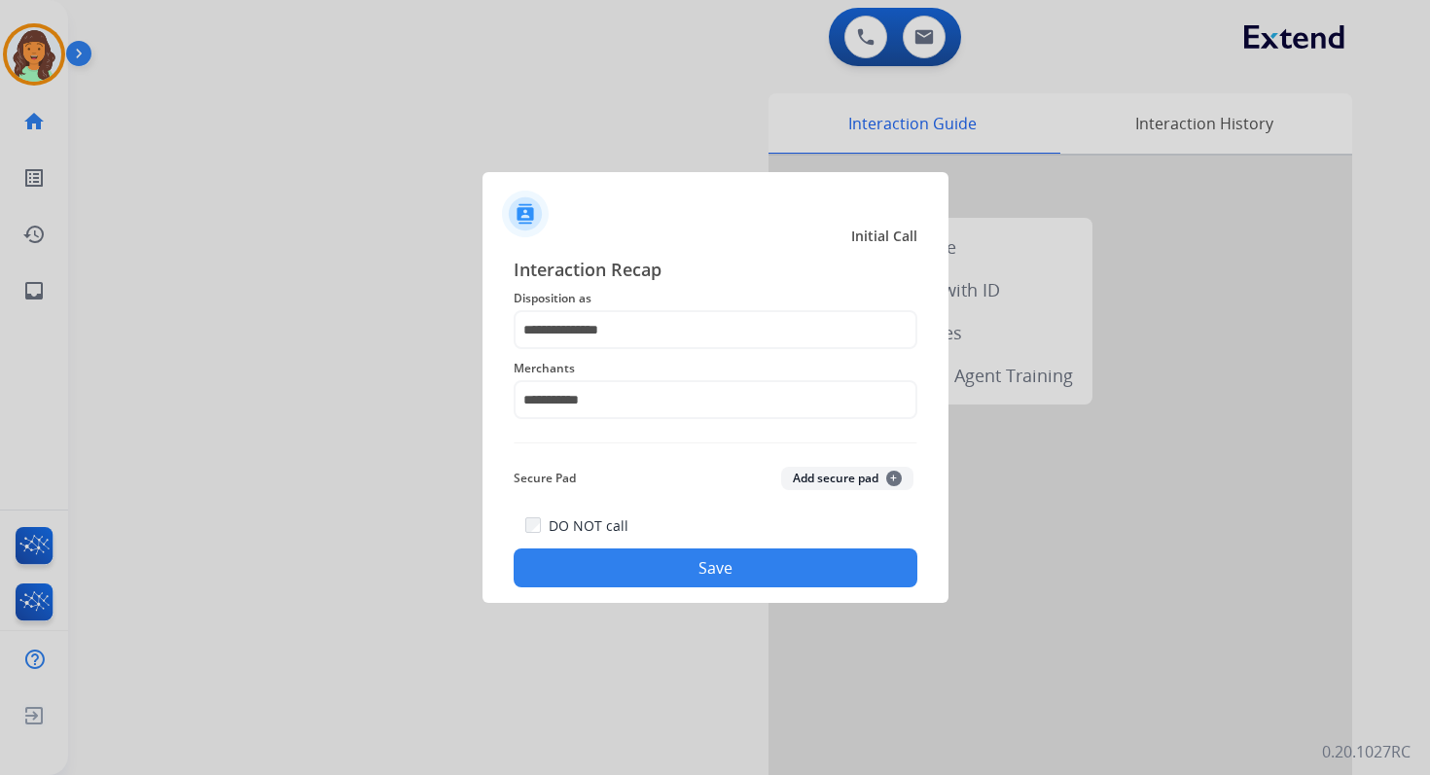
click at [694, 564] on button "Save" at bounding box center [716, 568] width 404 height 39
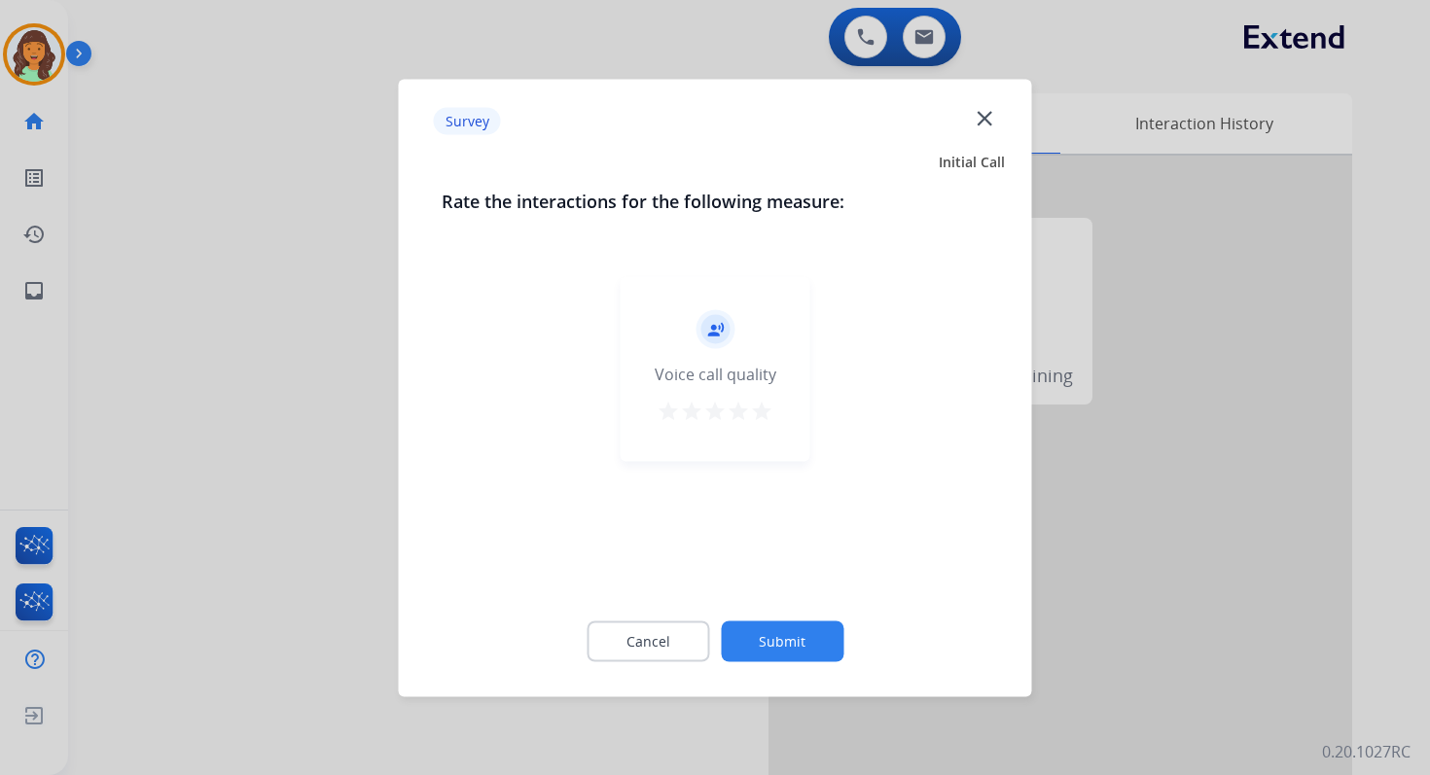
click at [770, 639] on button "Submit" at bounding box center [782, 641] width 123 height 41
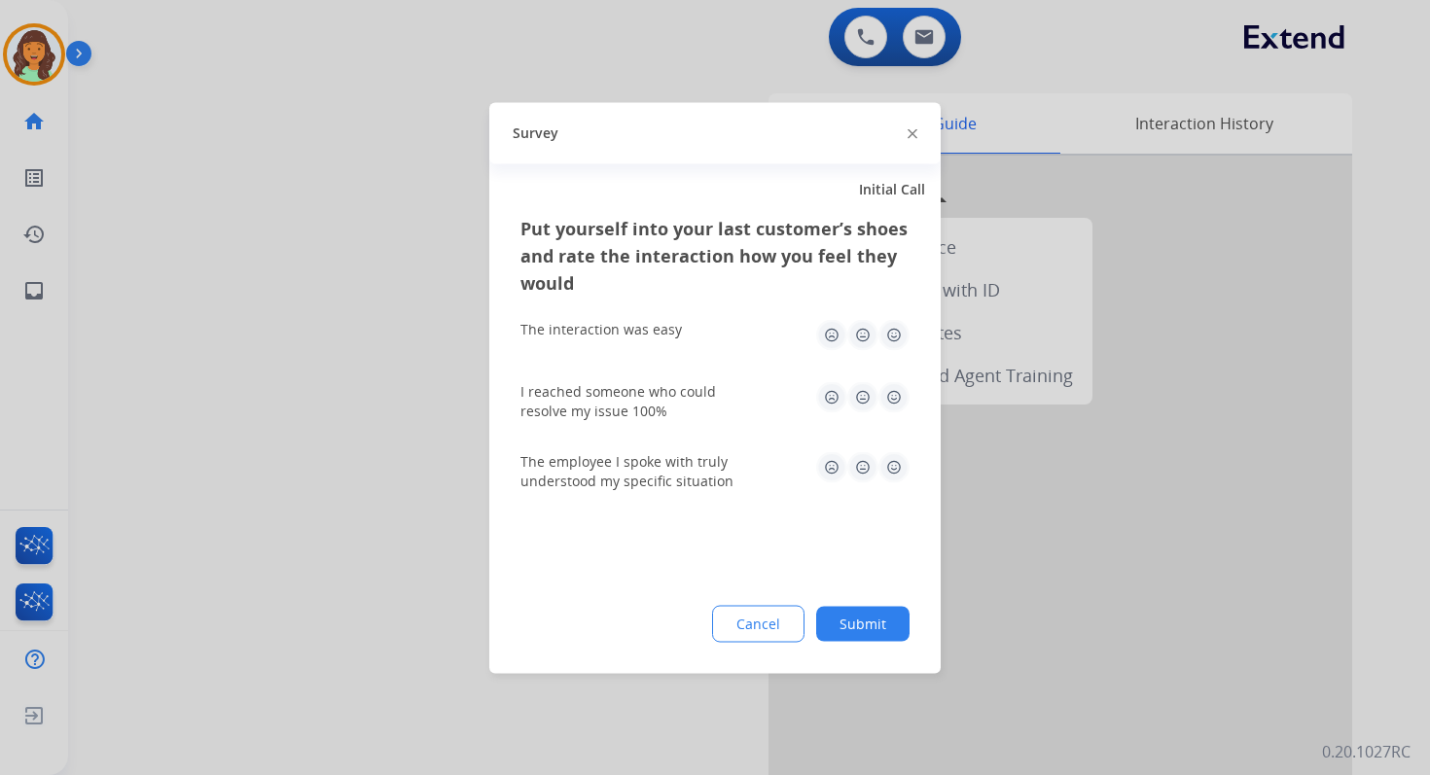
click at [861, 626] on button "Submit" at bounding box center [862, 623] width 93 height 35
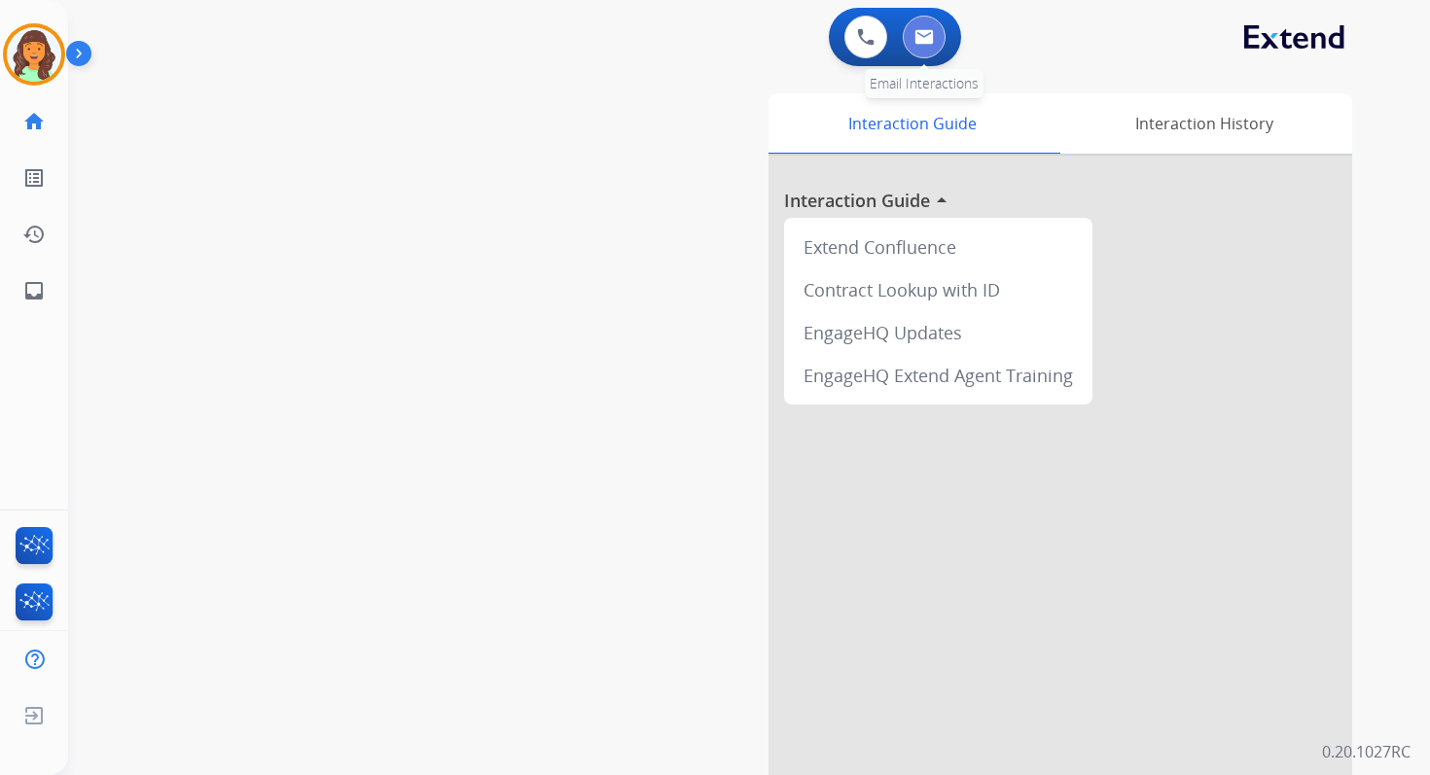
click at [910, 26] on button at bounding box center [924, 37] width 43 height 43
select select "**********"
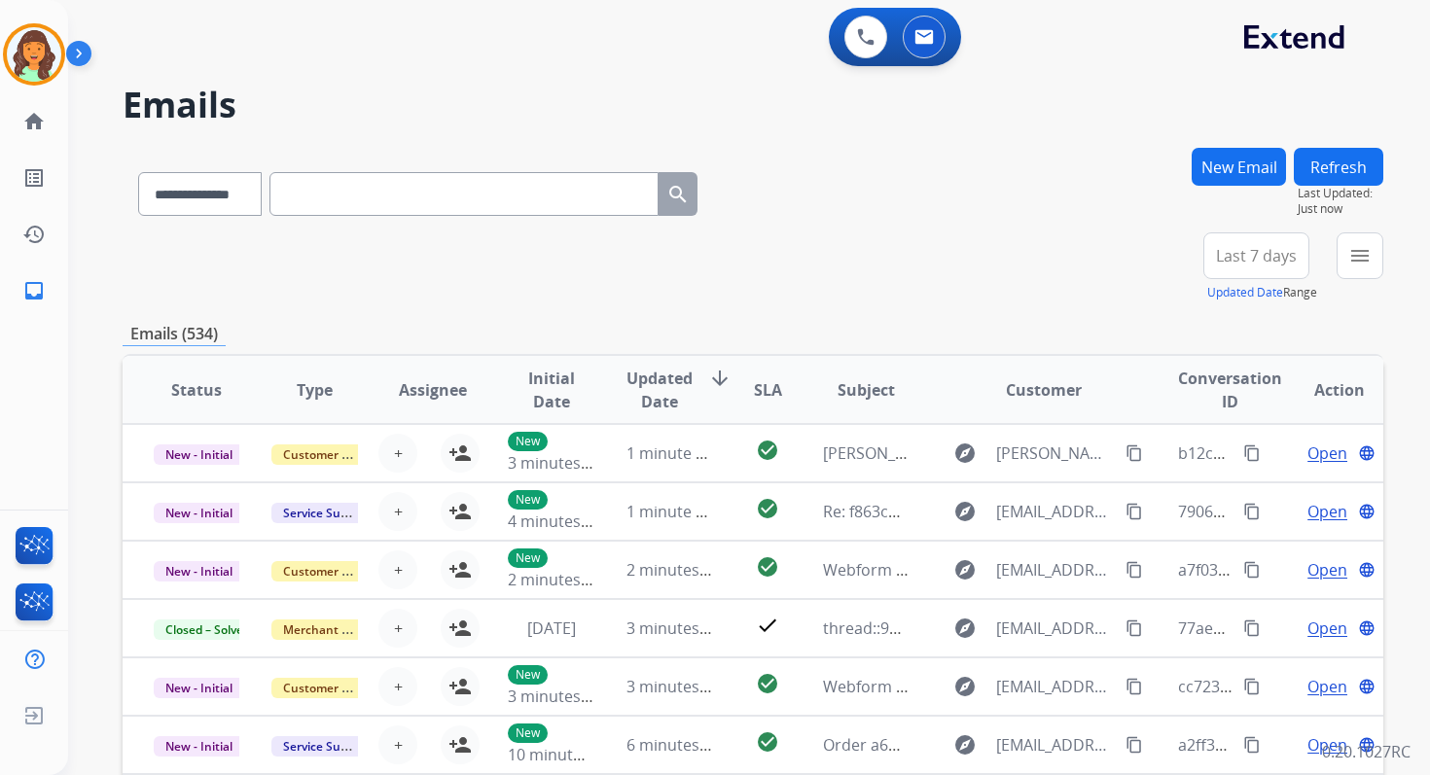
scroll to position [2, 0]
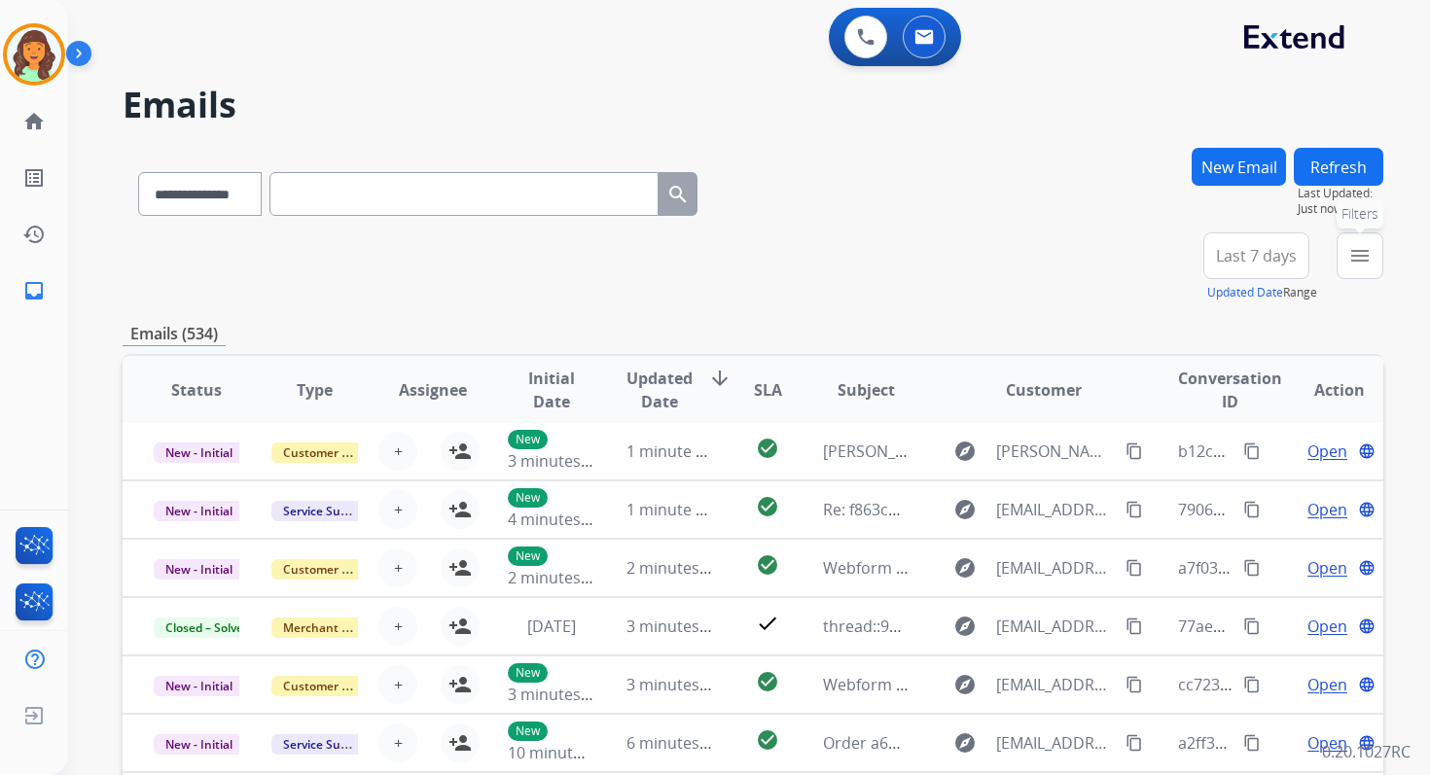
click at [1349, 265] on mat-icon "menu" at bounding box center [1359, 255] width 23 height 23
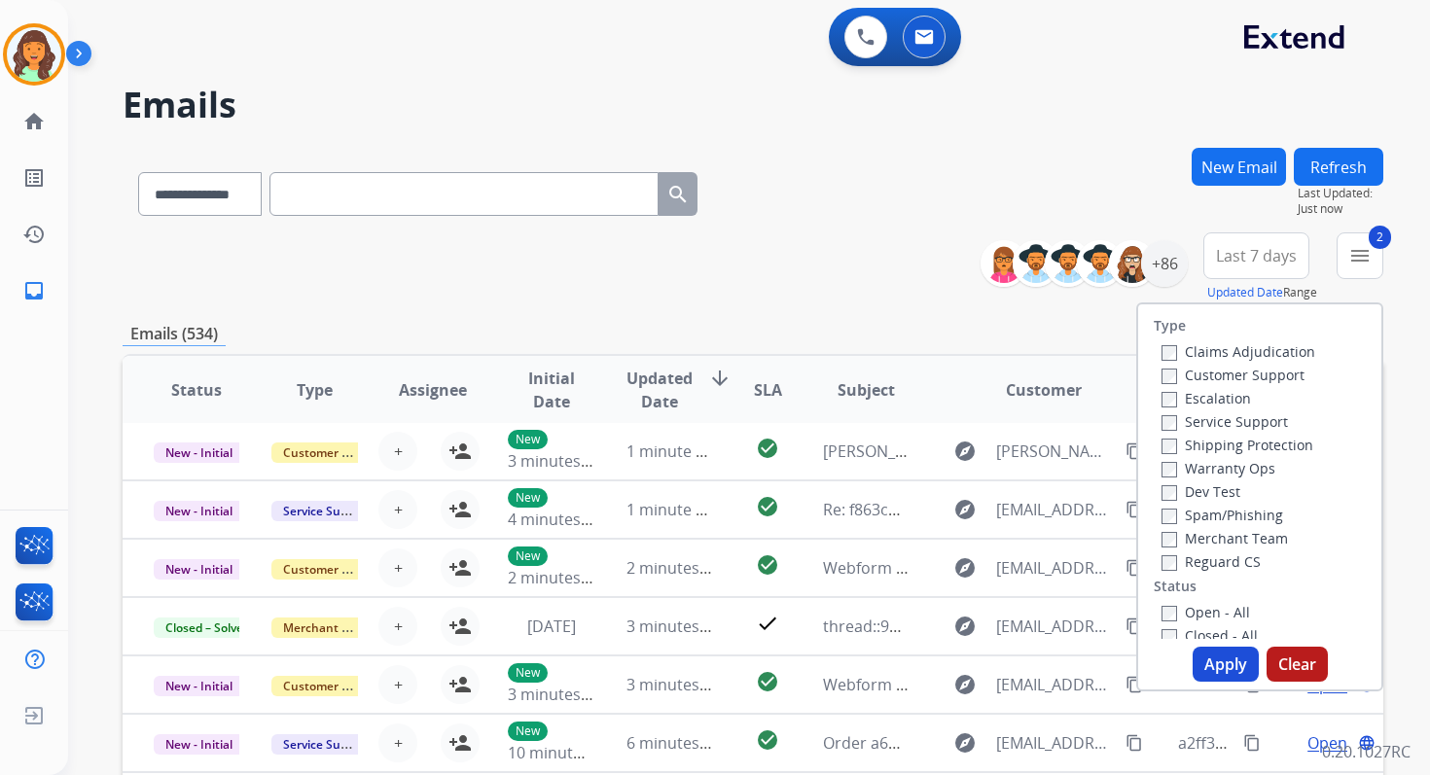
click at [1207, 657] on button "Apply" at bounding box center [1226, 664] width 66 height 35
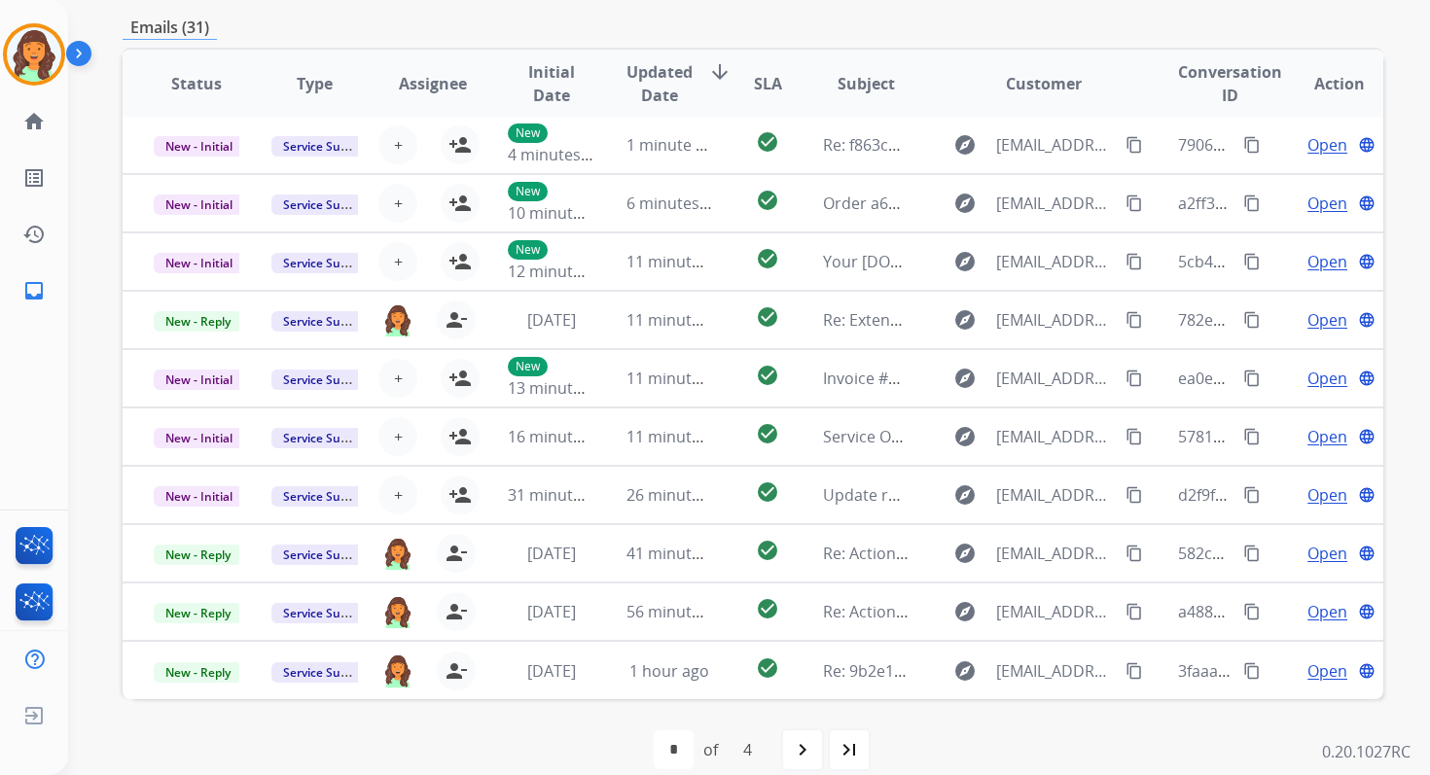
scroll to position [472, 0]
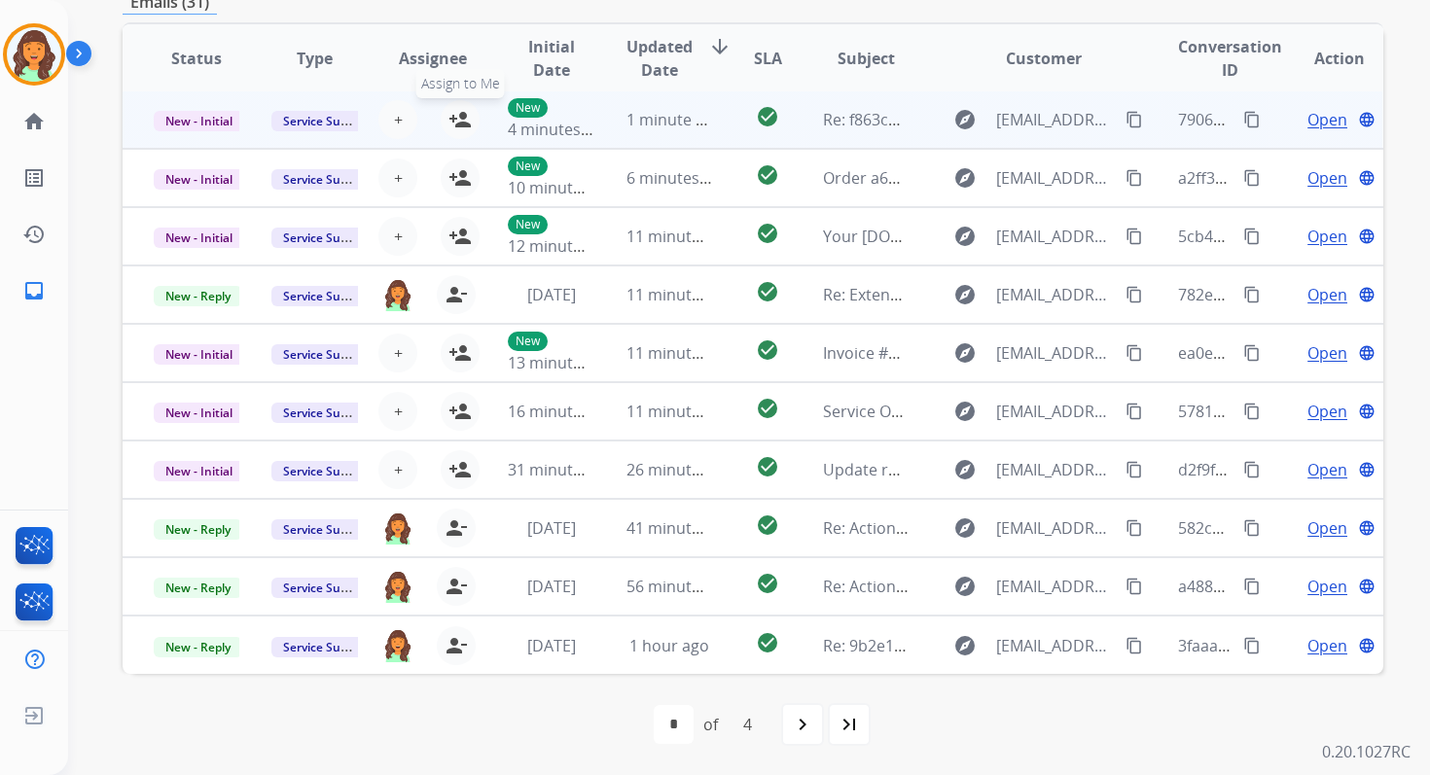
click at [464, 123] on mat-icon "person_add" at bounding box center [459, 119] width 23 height 23
click at [211, 118] on span "New - Initial" at bounding box center [199, 121] width 90 height 20
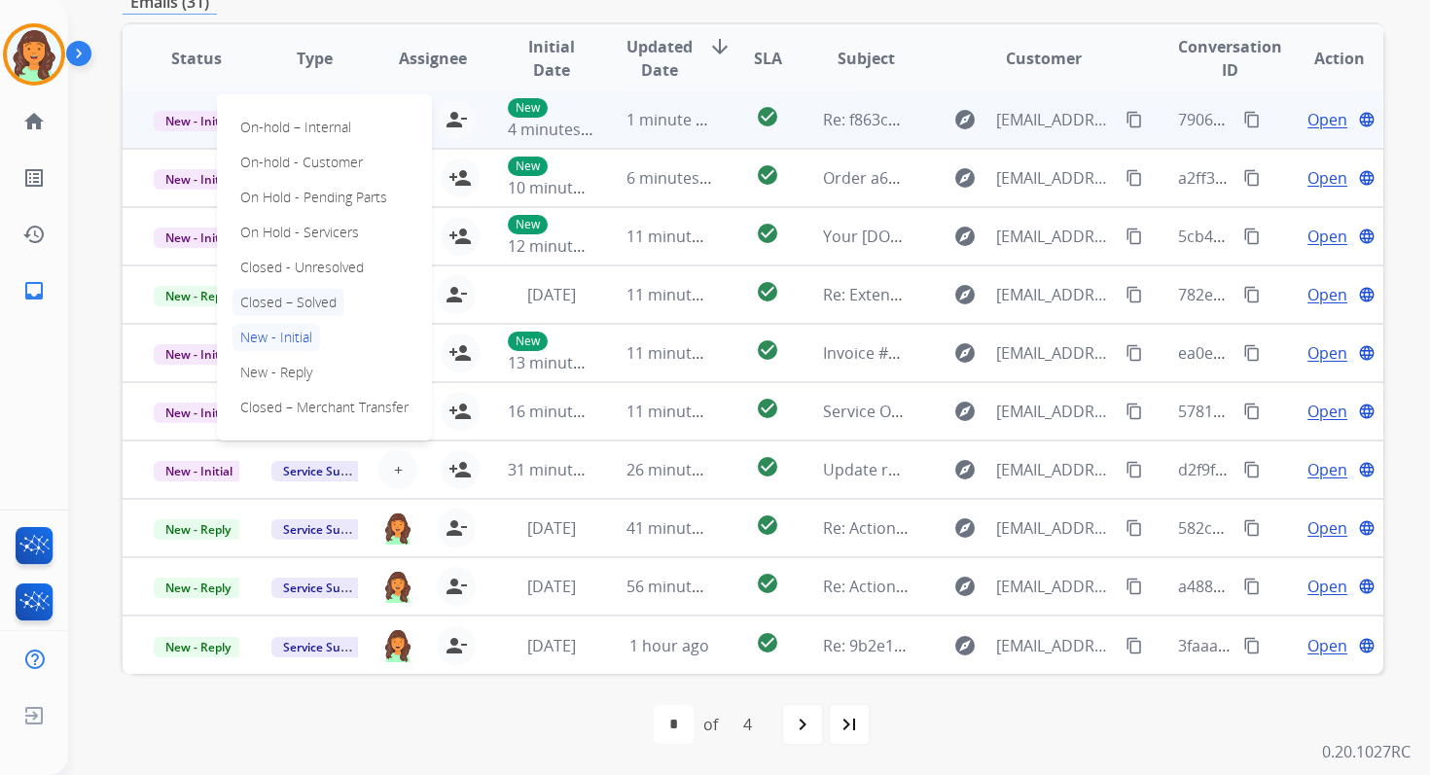
click at [282, 298] on p "Closed – Solved" at bounding box center [288, 302] width 112 height 27
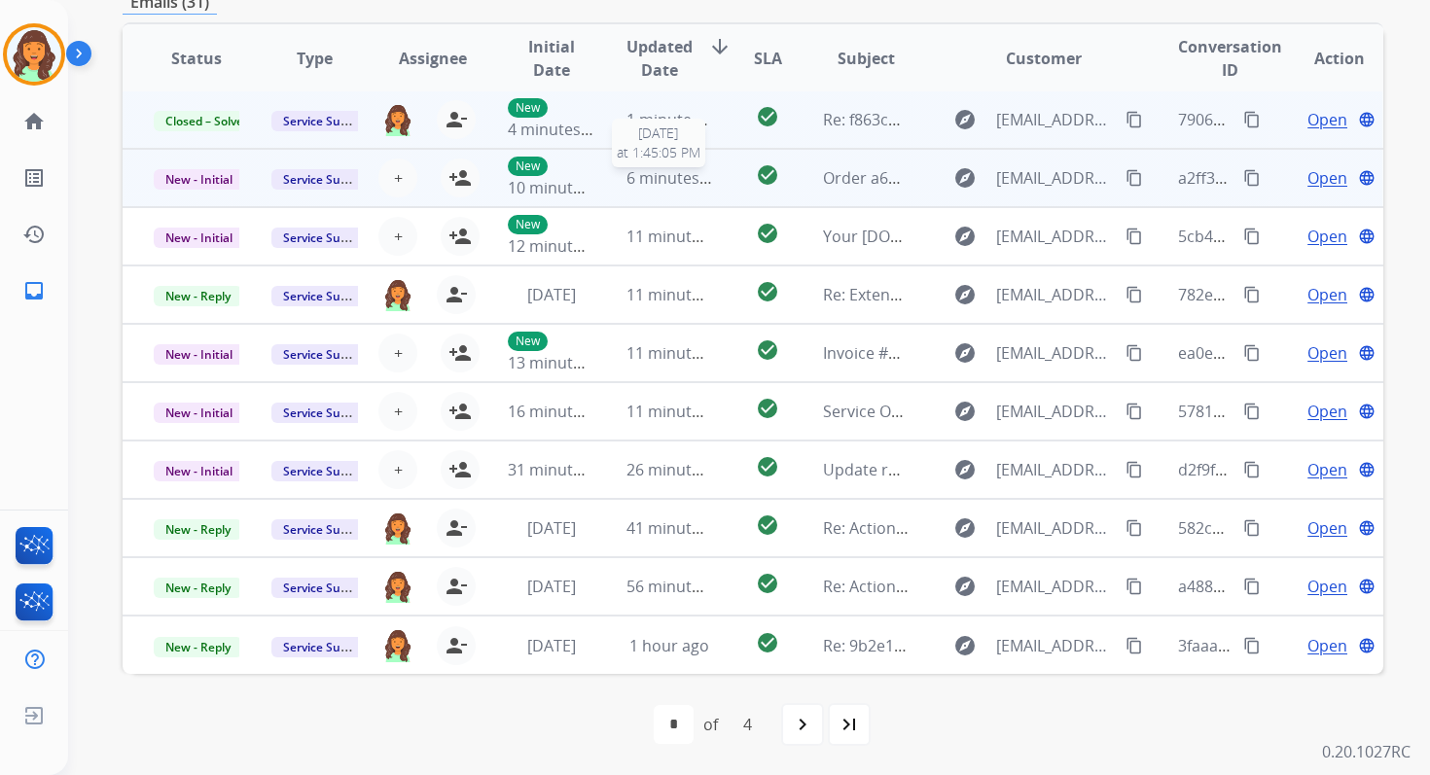
click at [701, 175] on span "6 minutes ago" at bounding box center [678, 177] width 104 height 21
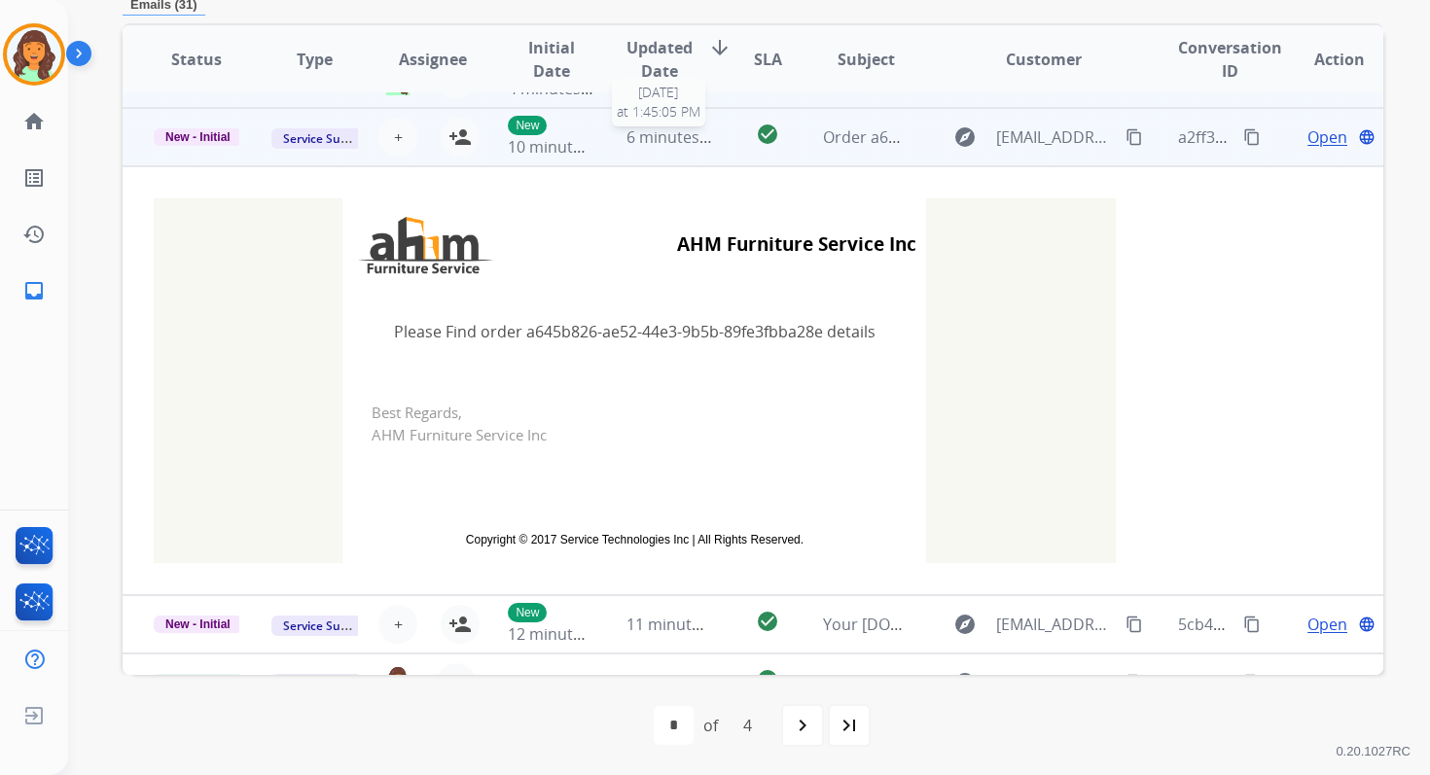
scroll to position [58, 0]
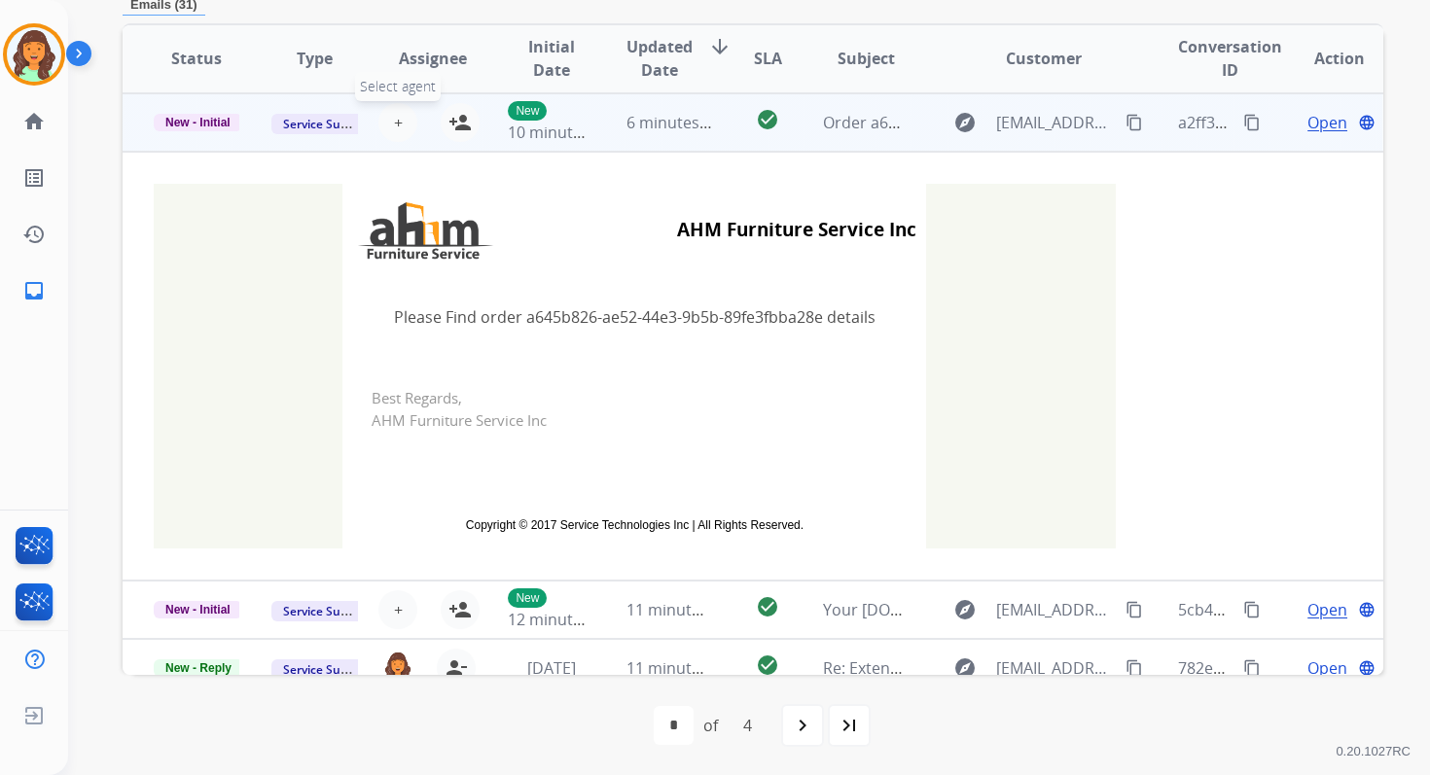
click at [398, 124] on span "+" at bounding box center [398, 122] width 9 height 23
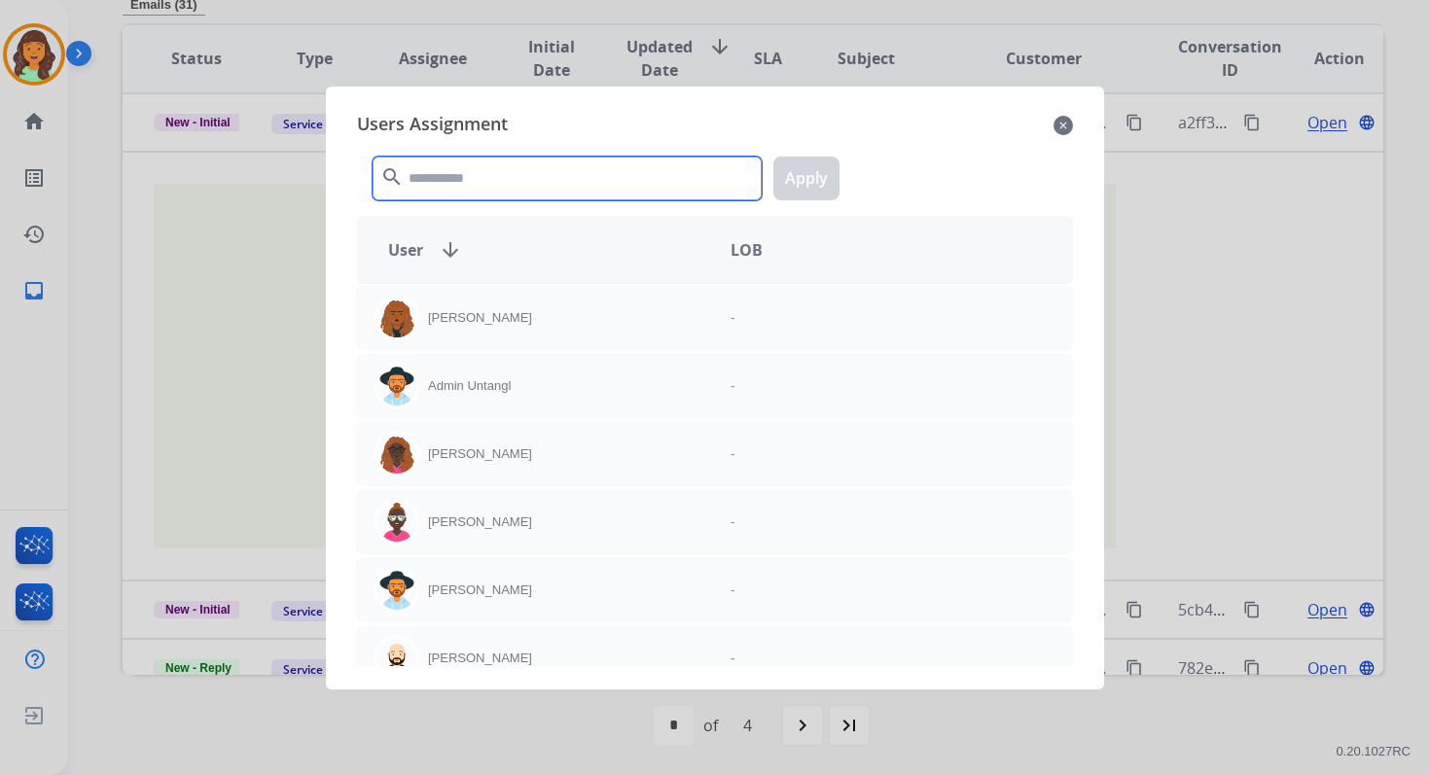
click at [470, 185] on input "text" at bounding box center [567, 179] width 389 height 44
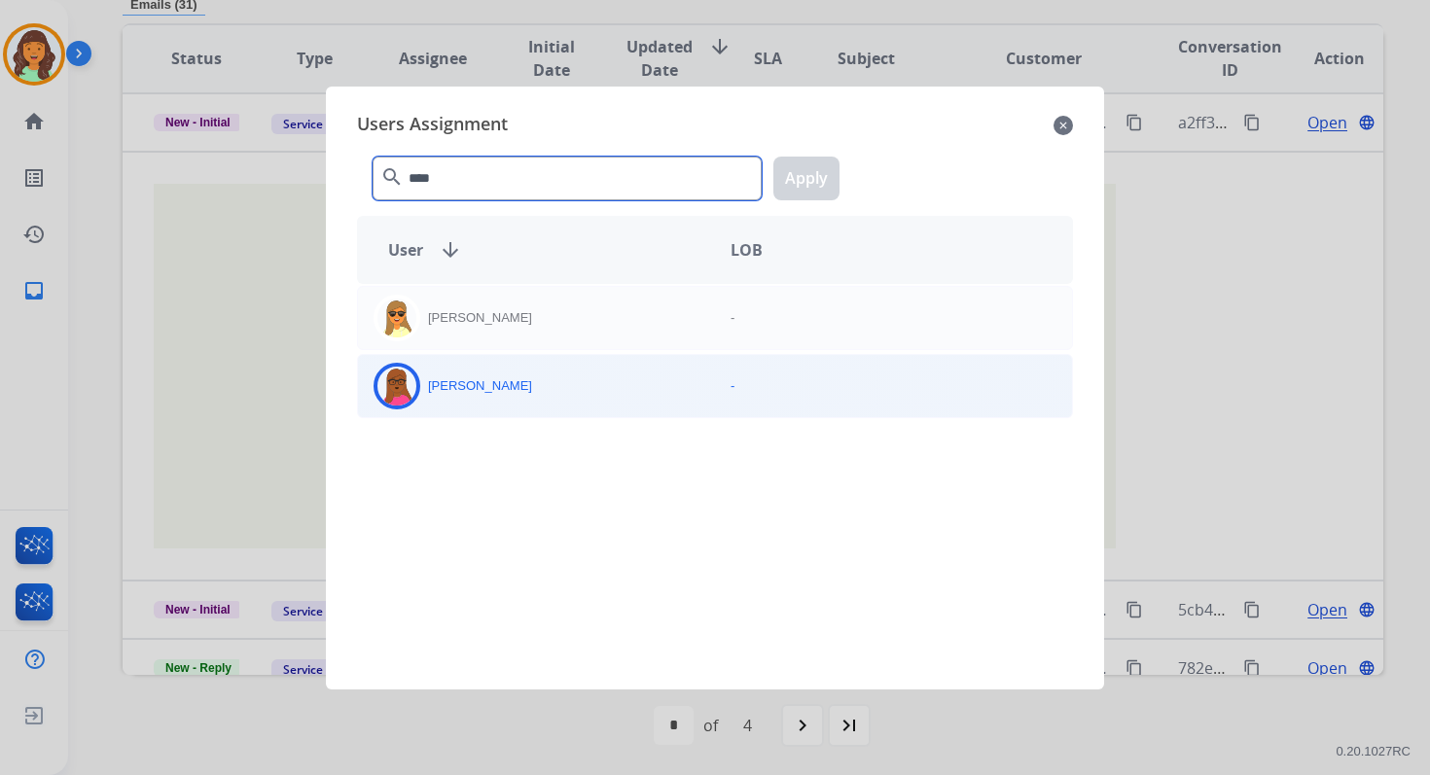
type input "****"
click at [529, 409] on div "[PERSON_NAME] -" at bounding box center [715, 386] width 716 height 64
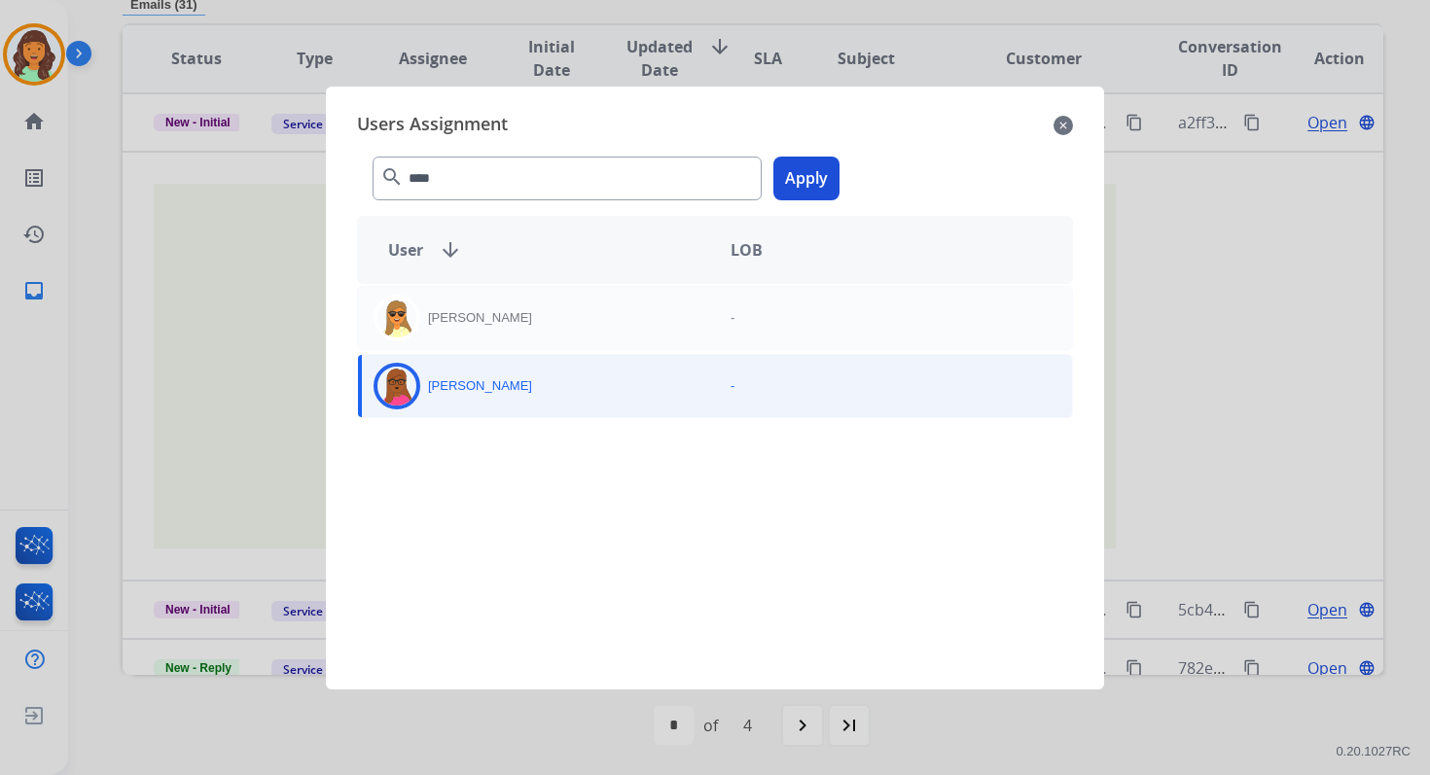
click at [529, 406] on div "[PERSON_NAME]" at bounding box center [536, 386] width 357 height 47
click at [576, 381] on div "[PERSON_NAME]" at bounding box center [536, 386] width 357 height 47
click at [809, 183] on button "Apply" at bounding box center [806, 179] width 66 height 44
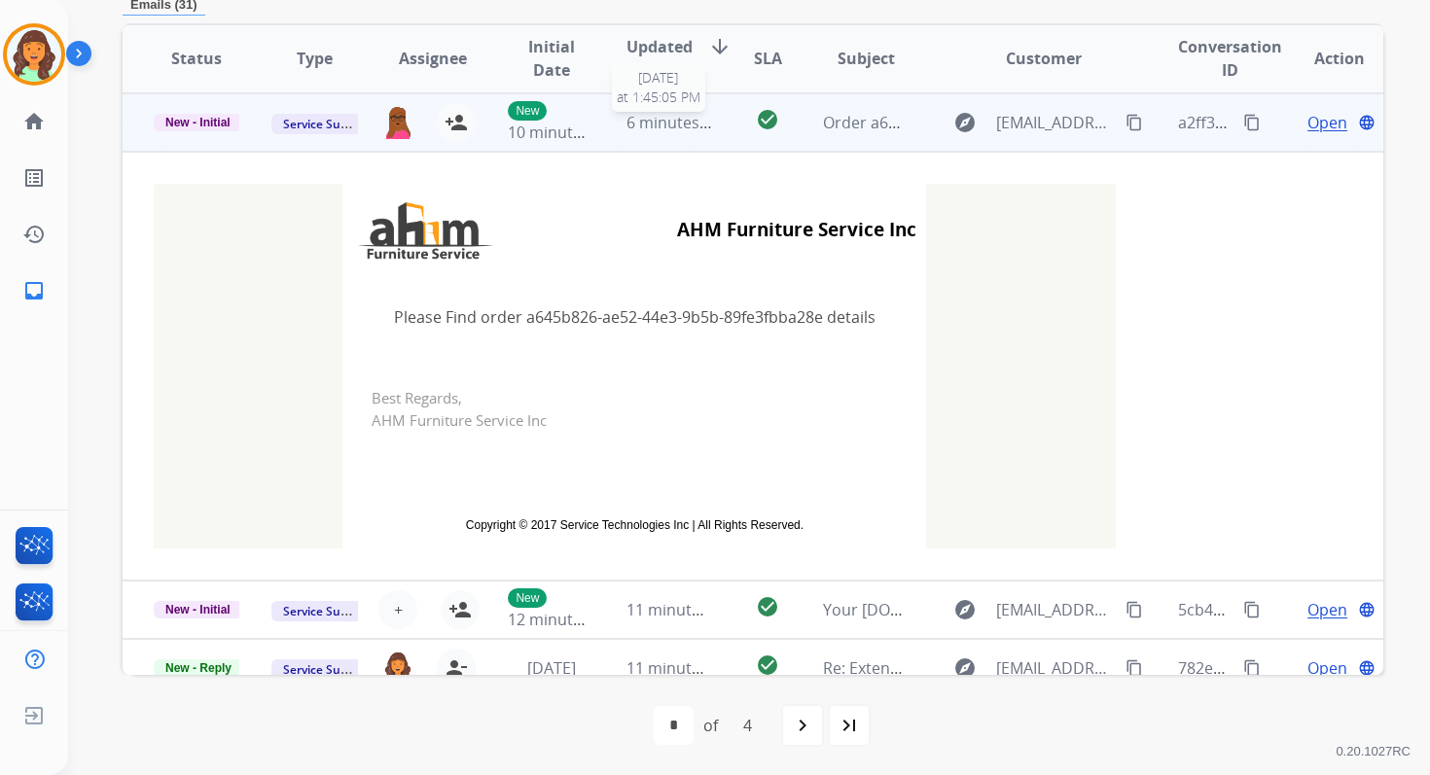
click at [643, 125] on span "6 minutes ago" at bounding box center [678, 122] width 104 height 21
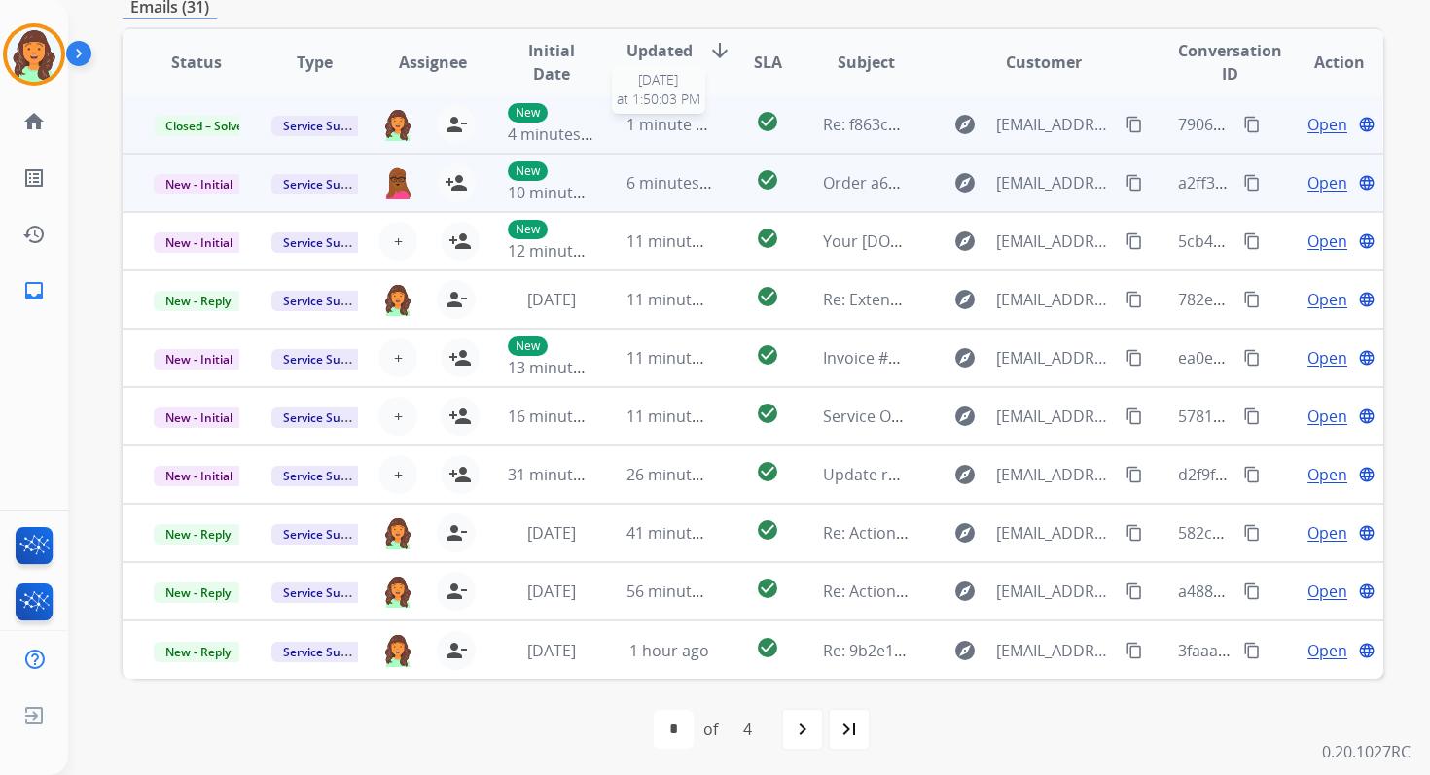
scroll to position [466, 0]
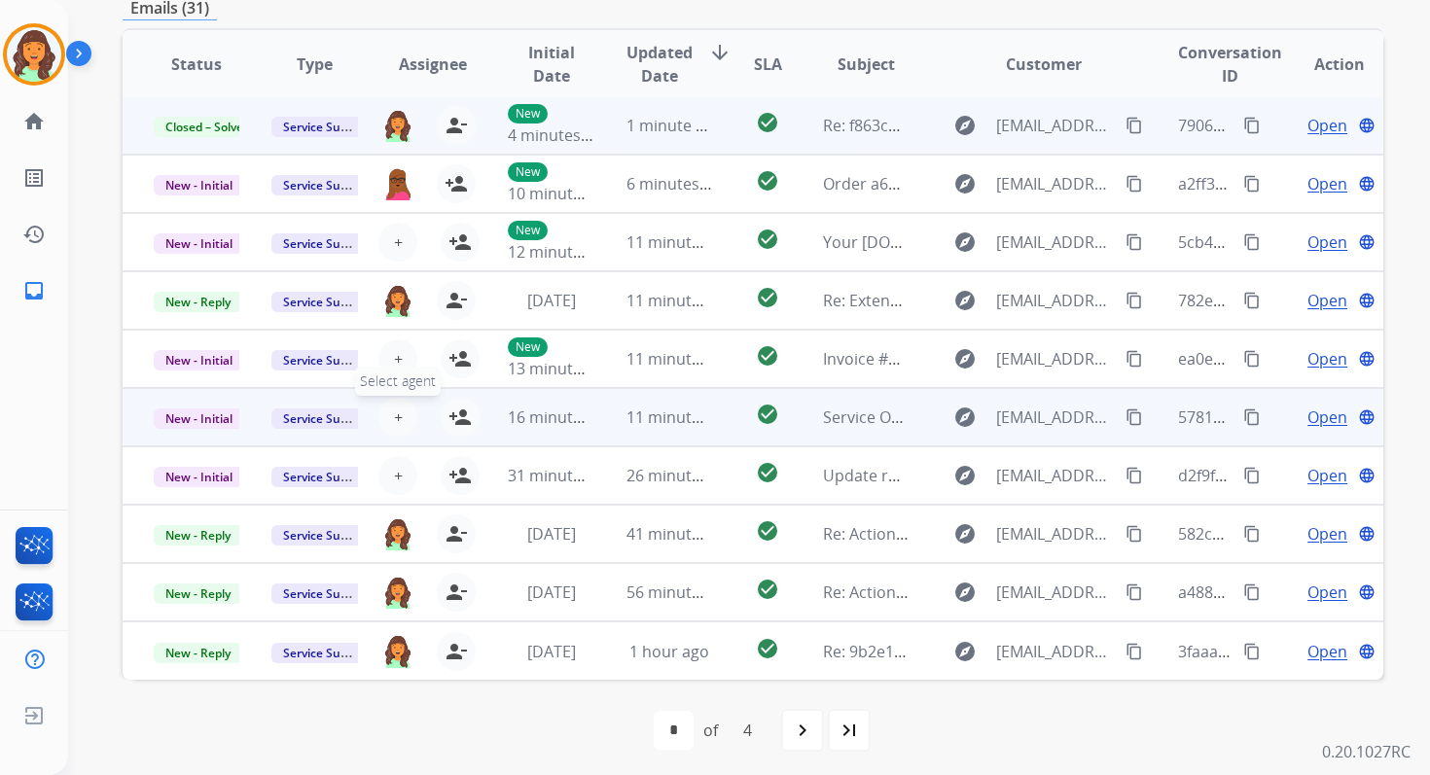
click at [394, 417] on span "+" at bounding box center [398, 417] width 9 height 23
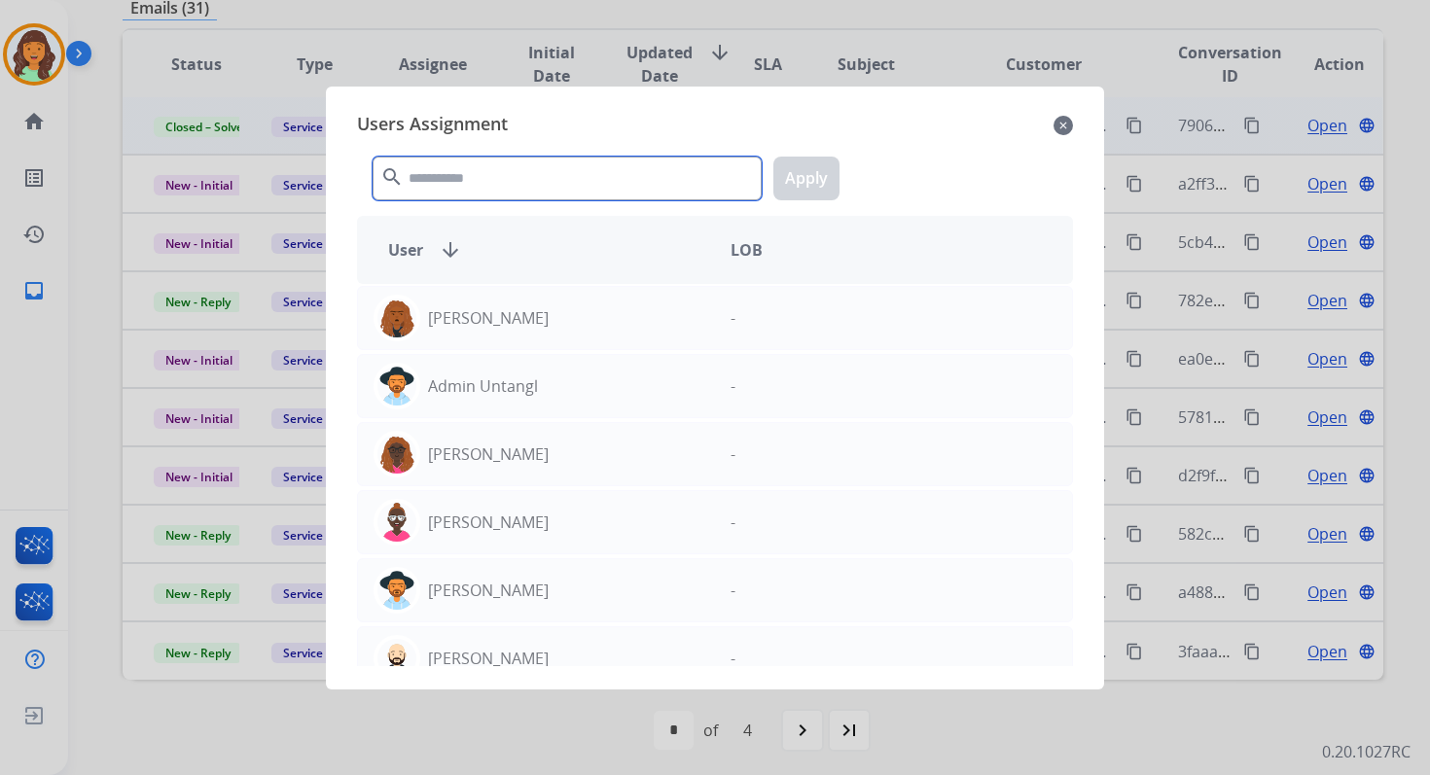
click at [526, 166] on input "text" at bounding box center [567, 179] width 389 height 44
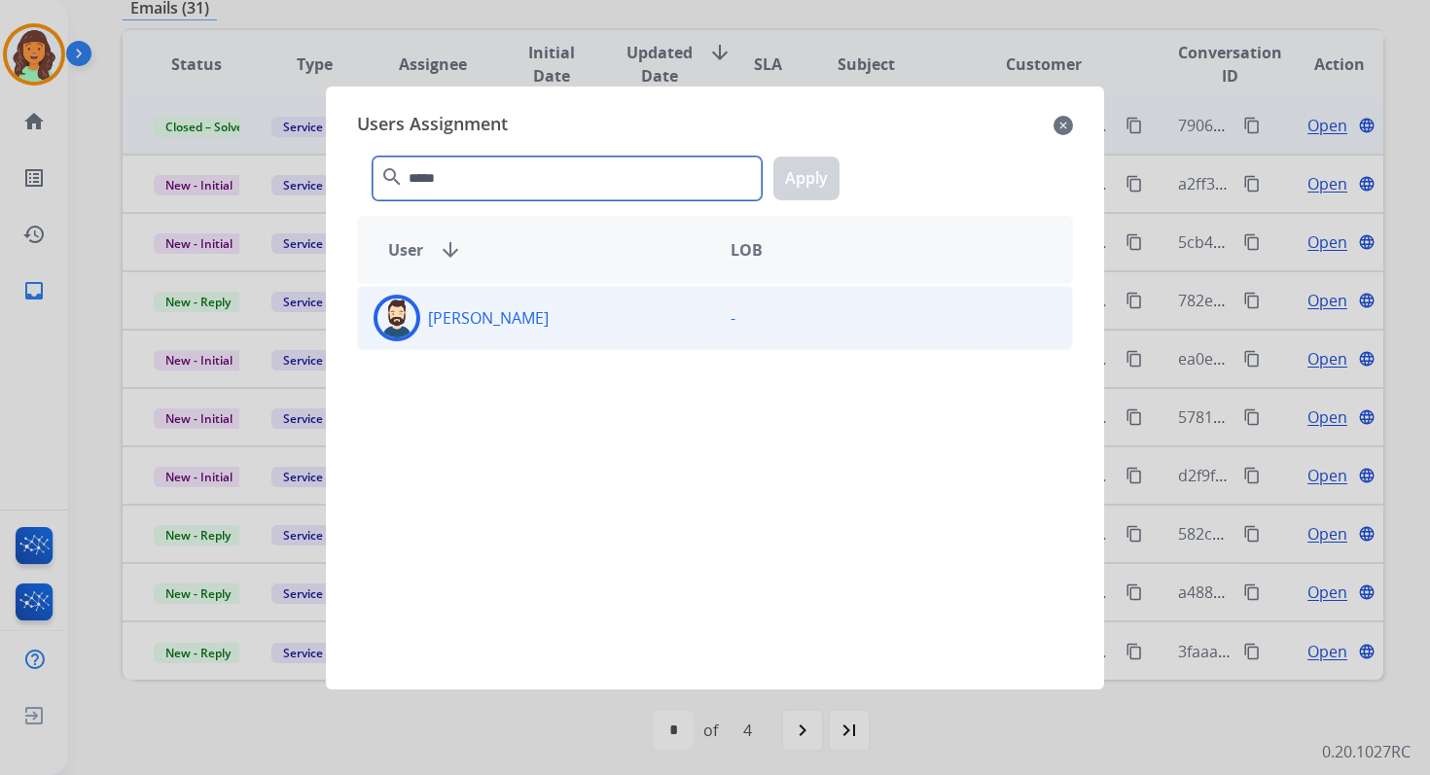
type input "*****"
click at [580, 331] on div "[PERSON_NAME]" at bounding box center [536, 318] width 357 height 47
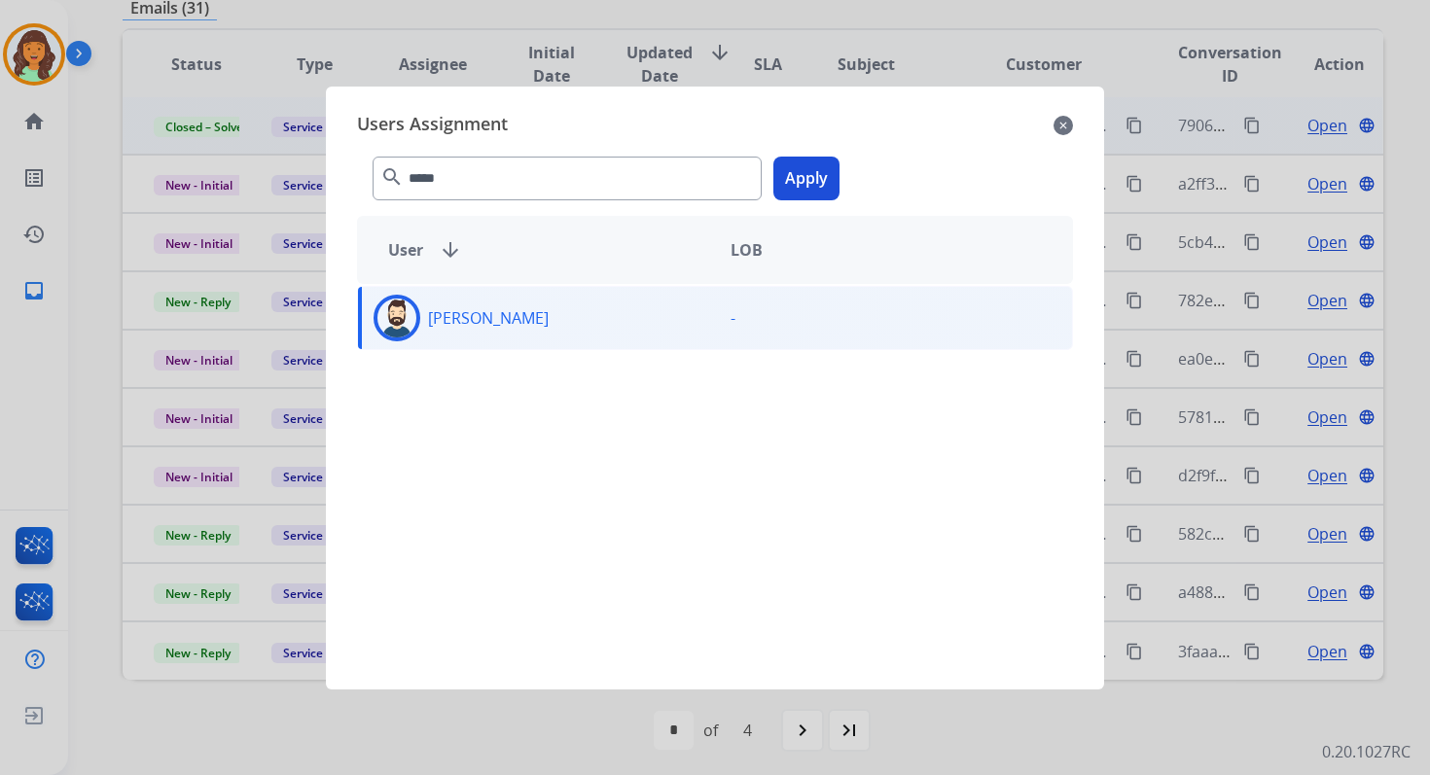
click at [816, 179] on button "Apply" at bounding box center [806, 179] width 66 height 44
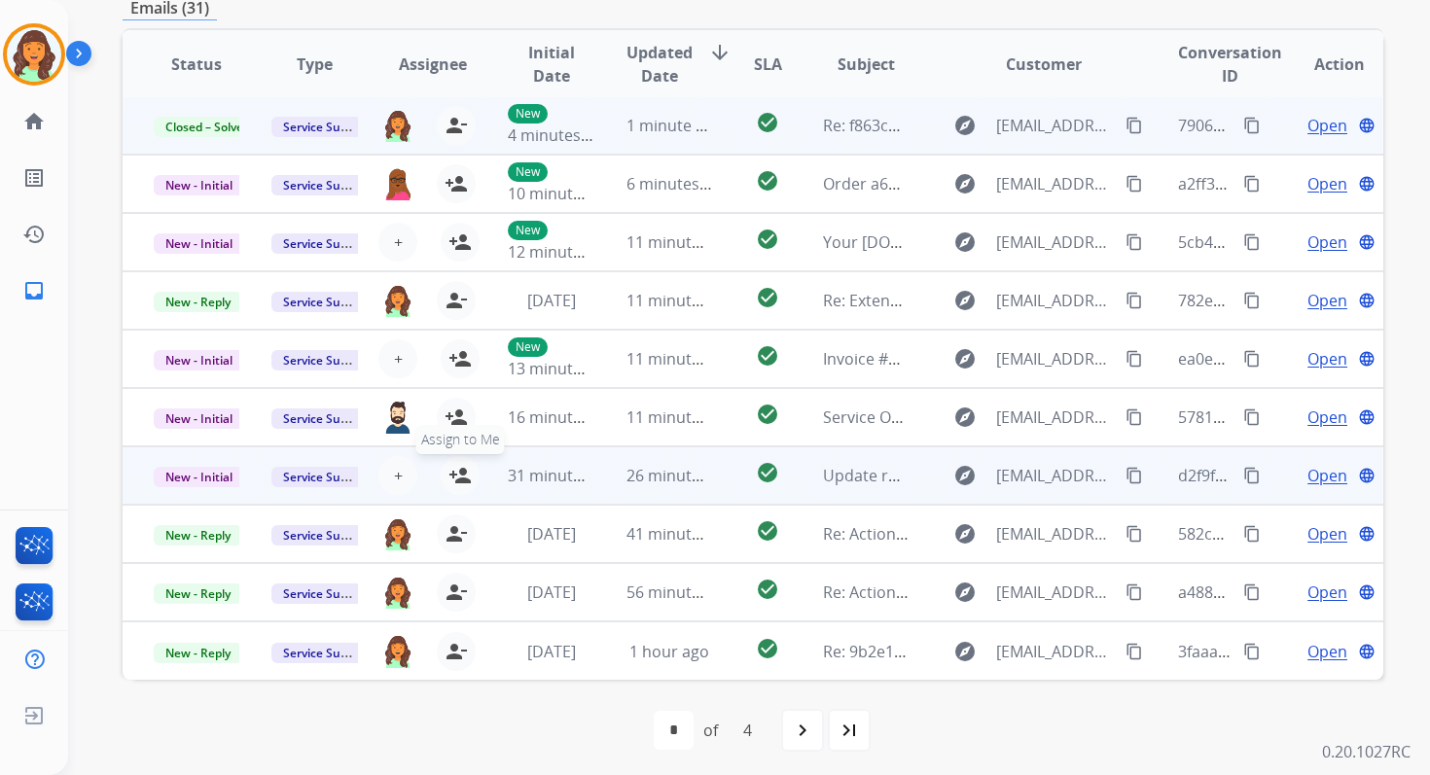
click at [456, 474] on mat-icon "person_add" at bounding box center [459, 475] width 23 height 23
click at [547, 474] on span "31 minutes ago" at bounding box center [564, 475] width 113 height 21
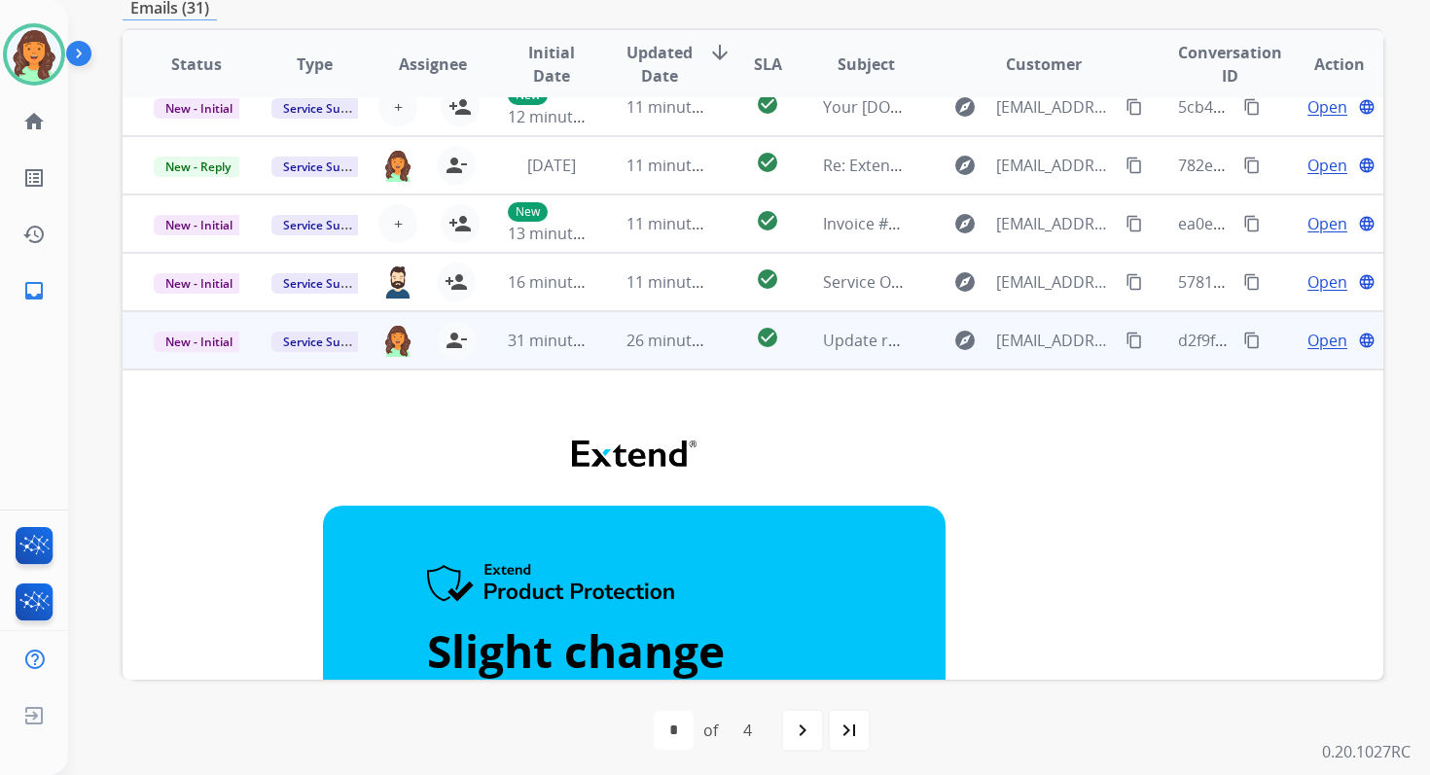
scroll to position [99, 0]
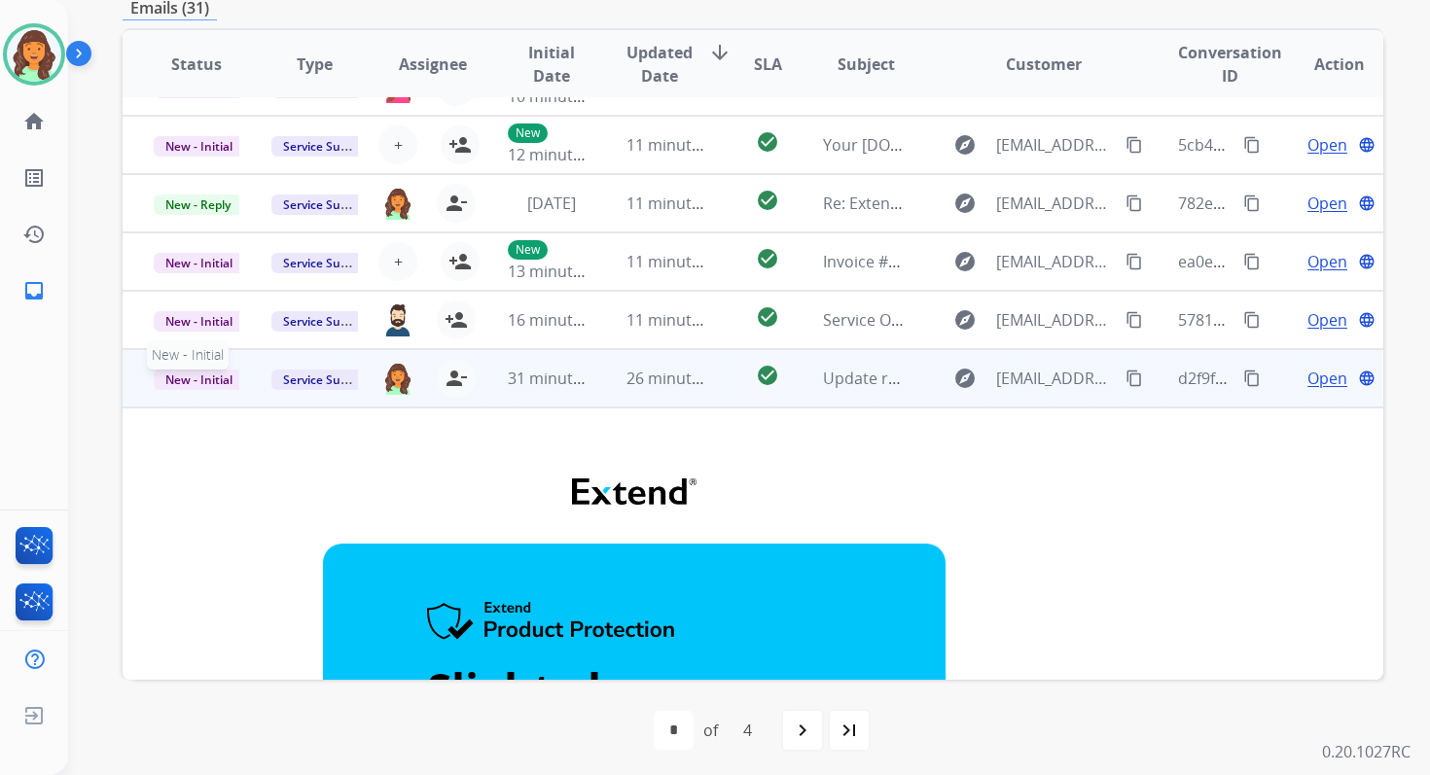
click at [216, 379] on span "New - Initial" at bounding box center [199, 380] width 90 height 20
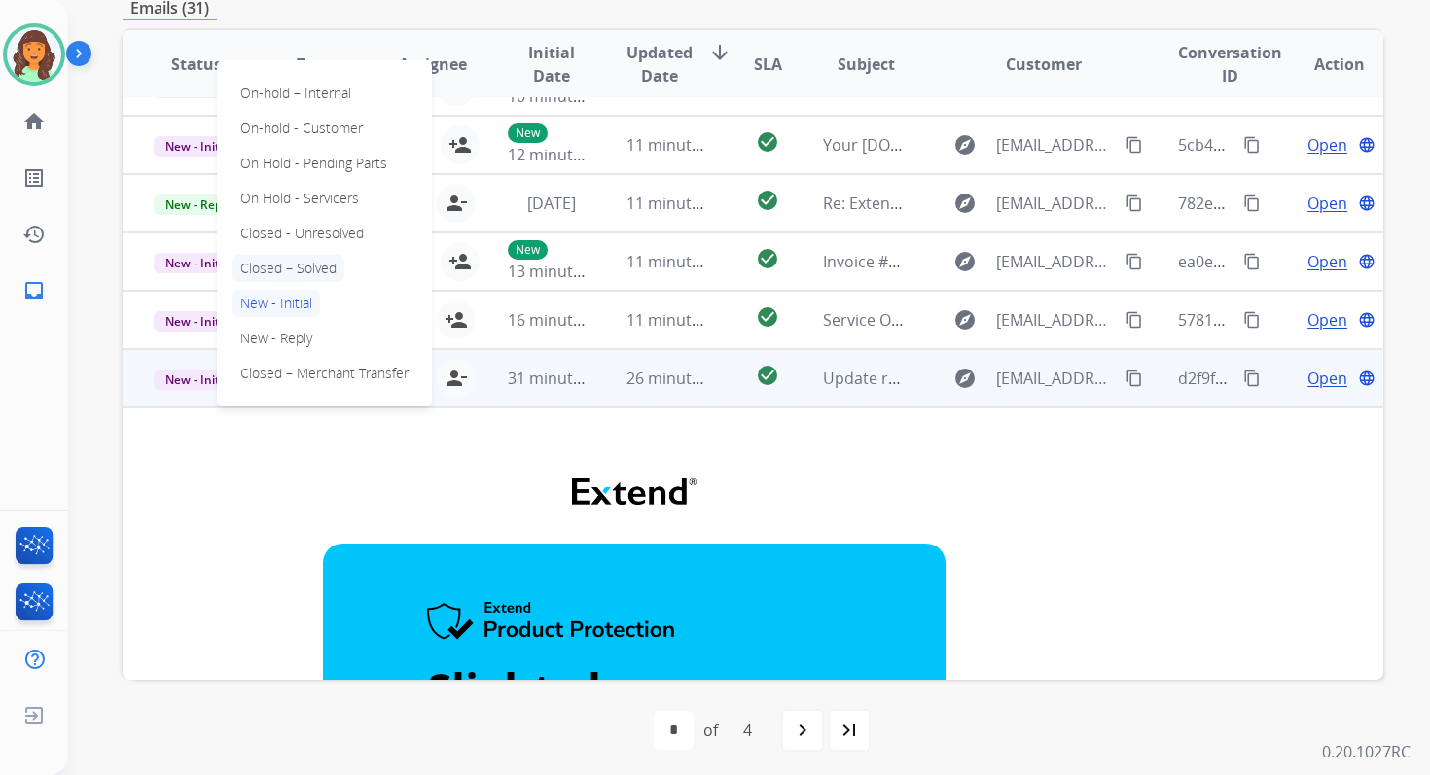
click at [285, 269] on p "Closed – Solved" at bounding box center [288, 268] width 112 height 27
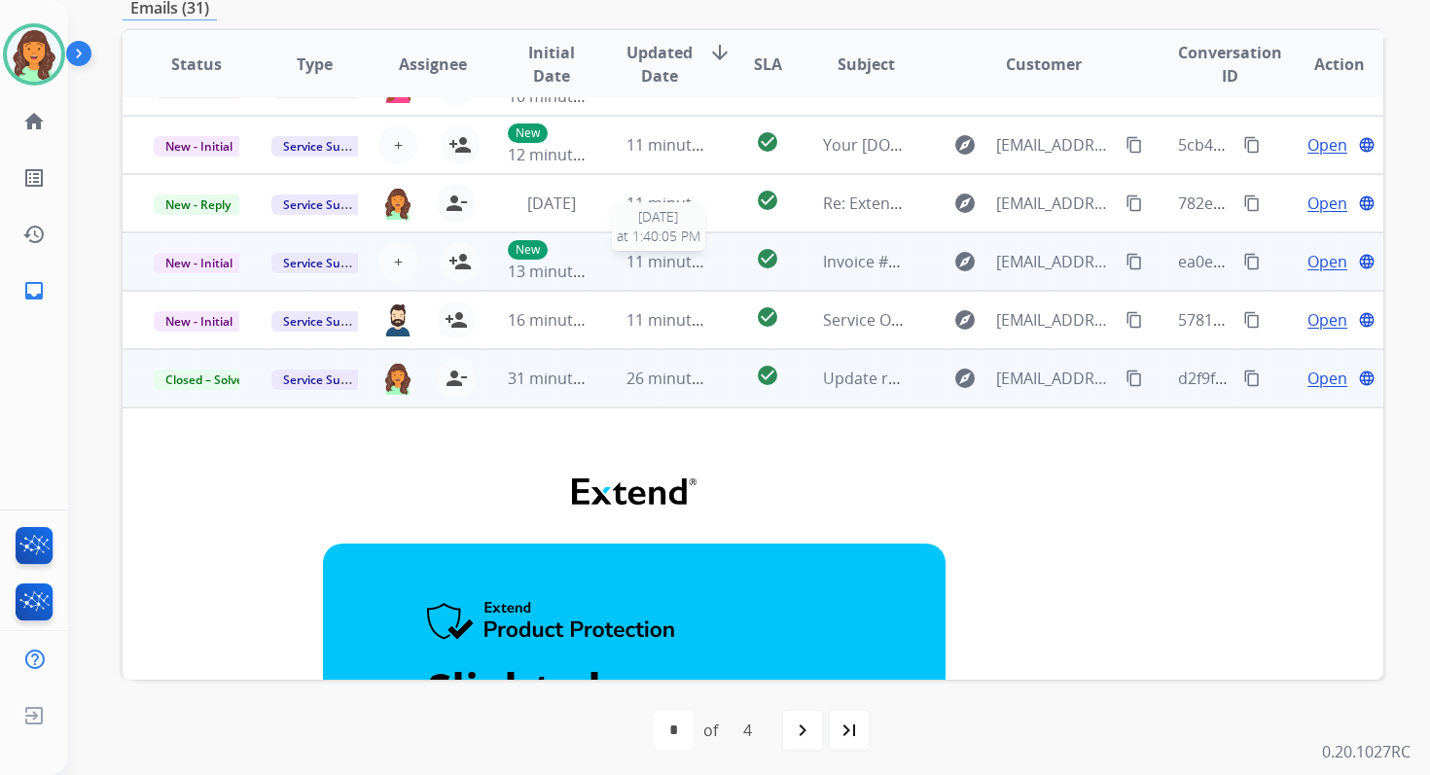
click at [690, 262] on span "11 minutes ago" at bounding box center [682, 261] width 113 height 21
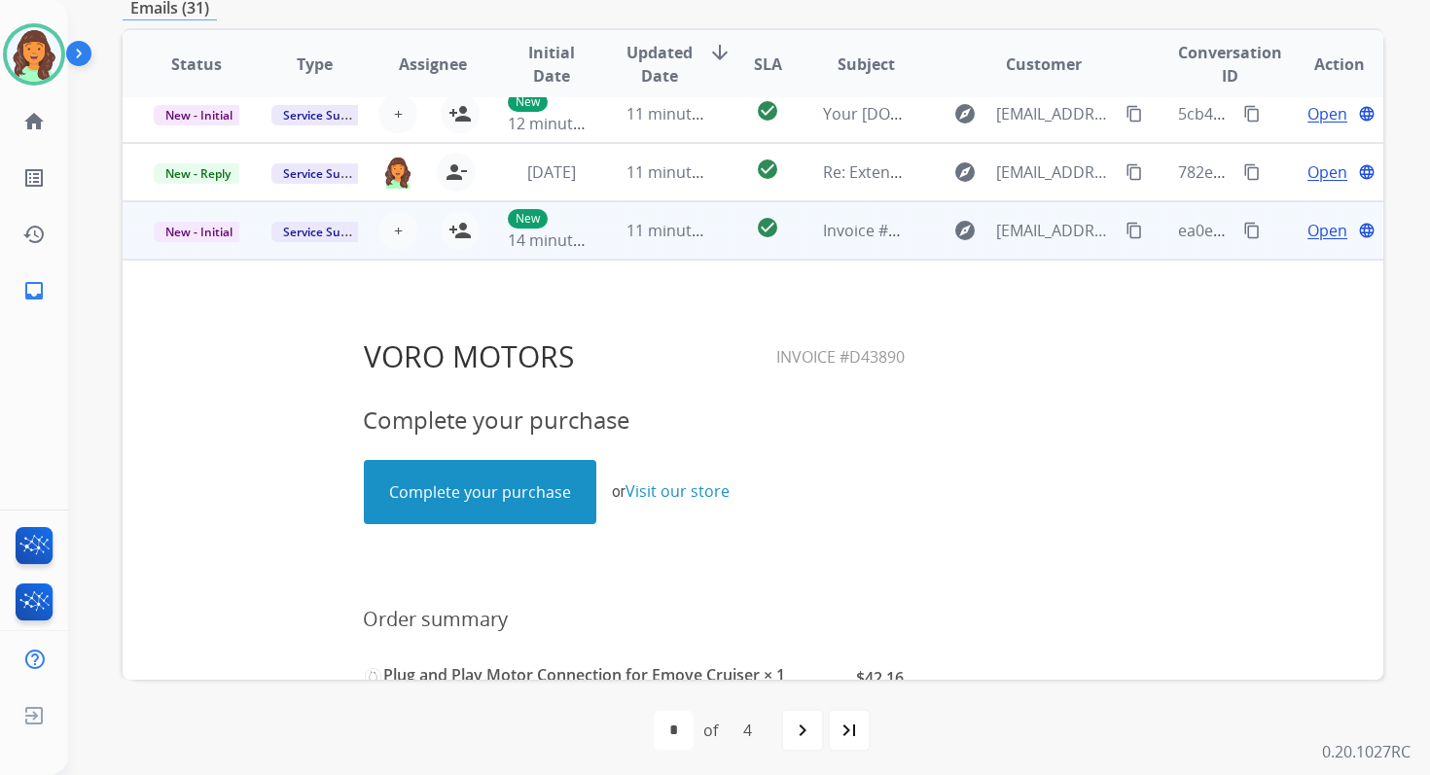
scroll to position [0, 0]
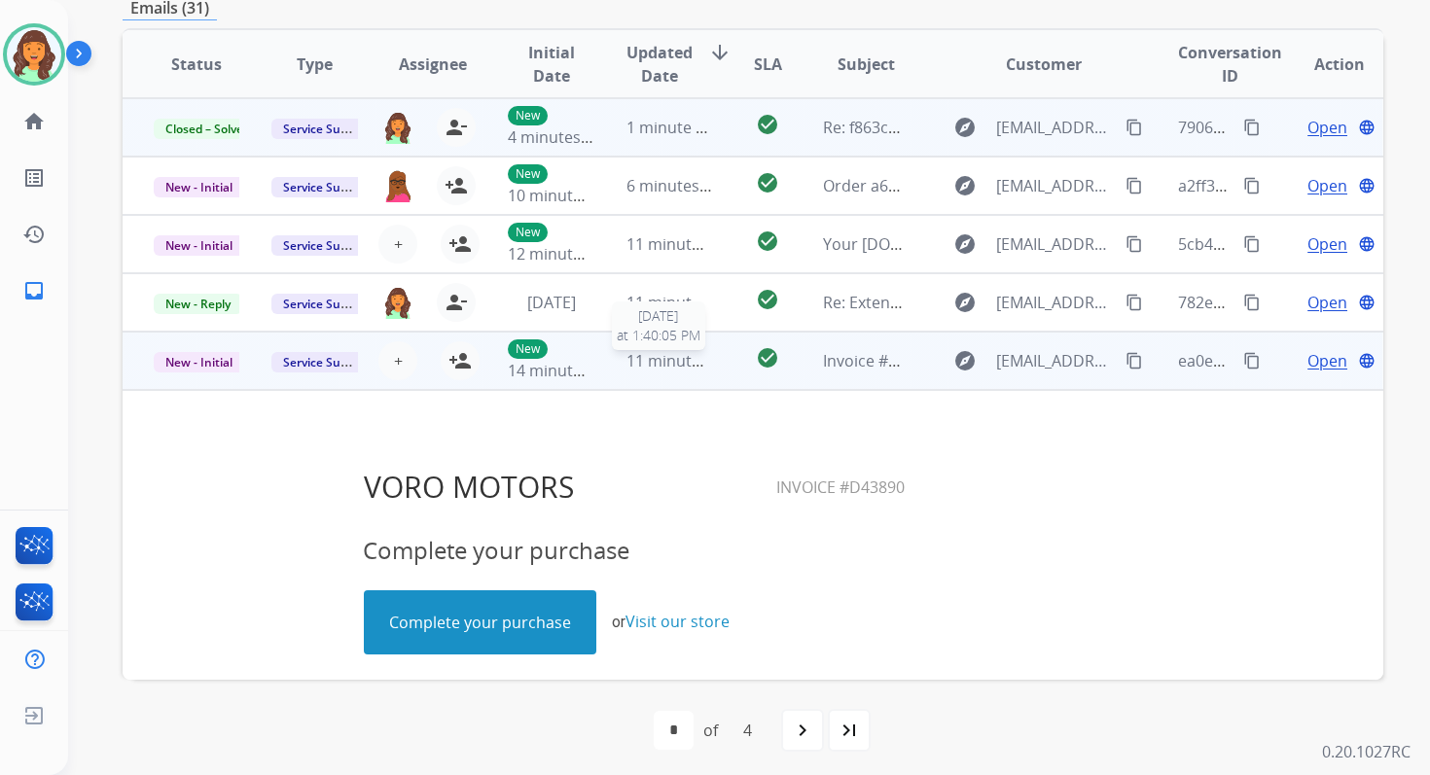
click at [676, 353] on span "11 minutes ago" at bounding box center [682, 360] width 113 height 21
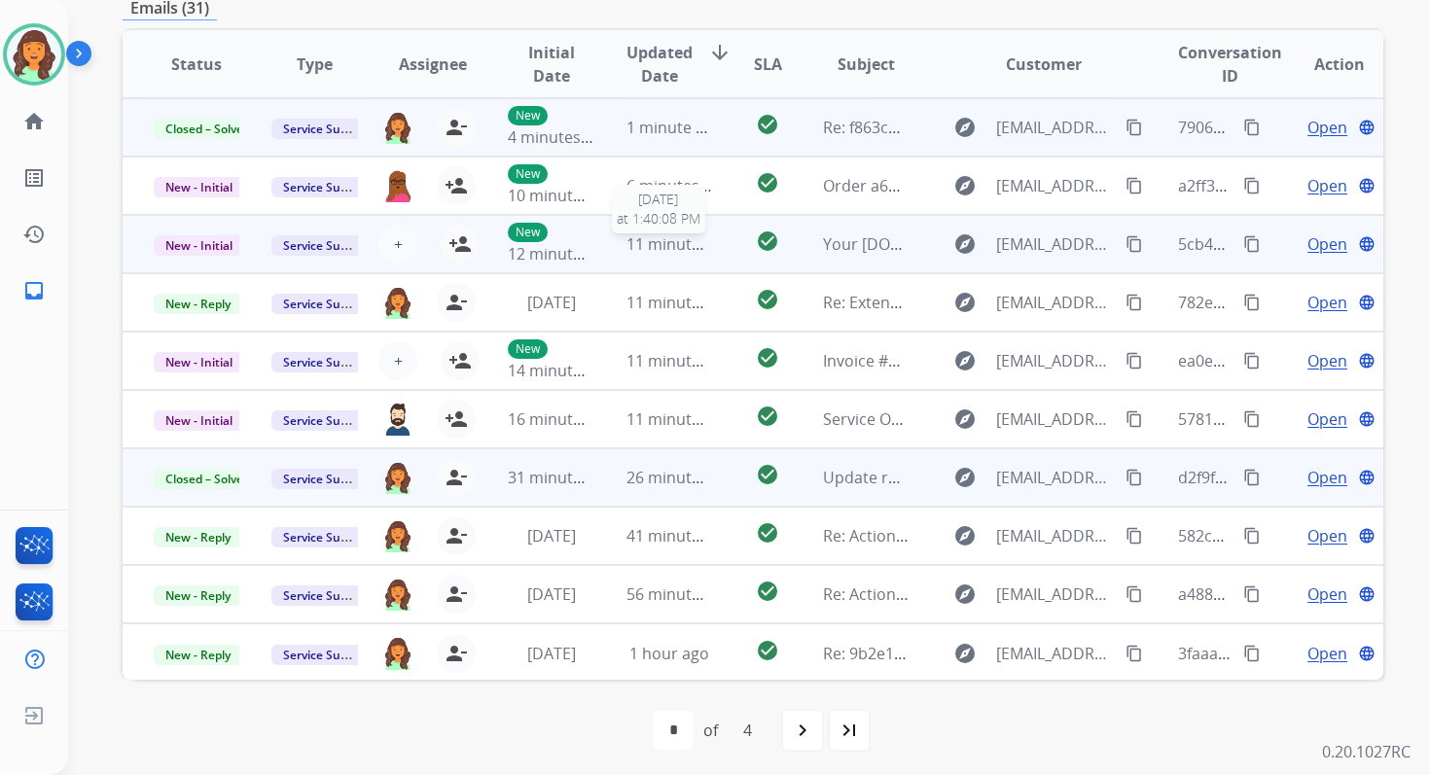
click at [661, 249] on span "11 minutes ago" at bounding box center [682, 243] width 113 height 21
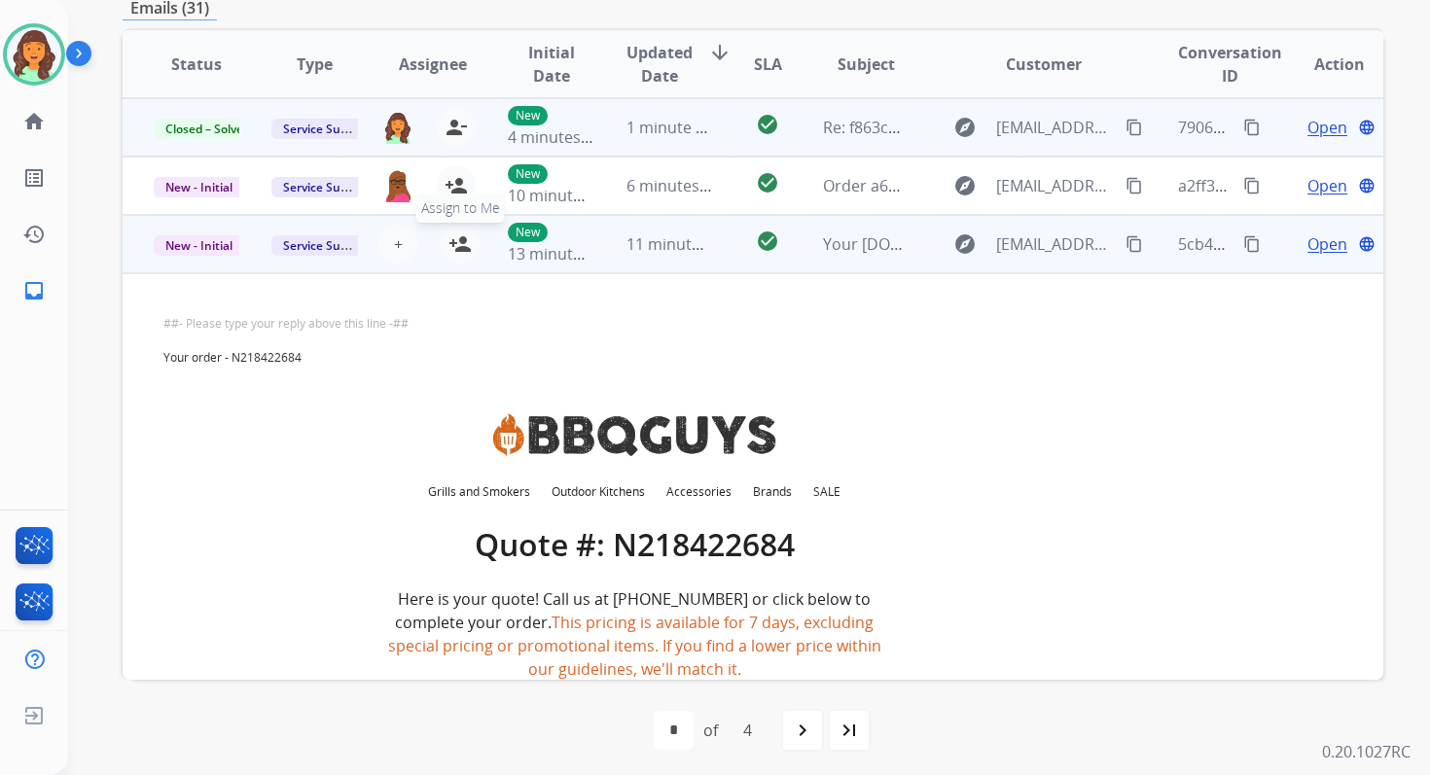
click at [454, 244] on mat-icon "person_add" at bounding box center [459, 243] width 23 height 23
click at [672, 255] on div "11 minutes ago" at bounding box center [669, 243] width 86 height 23
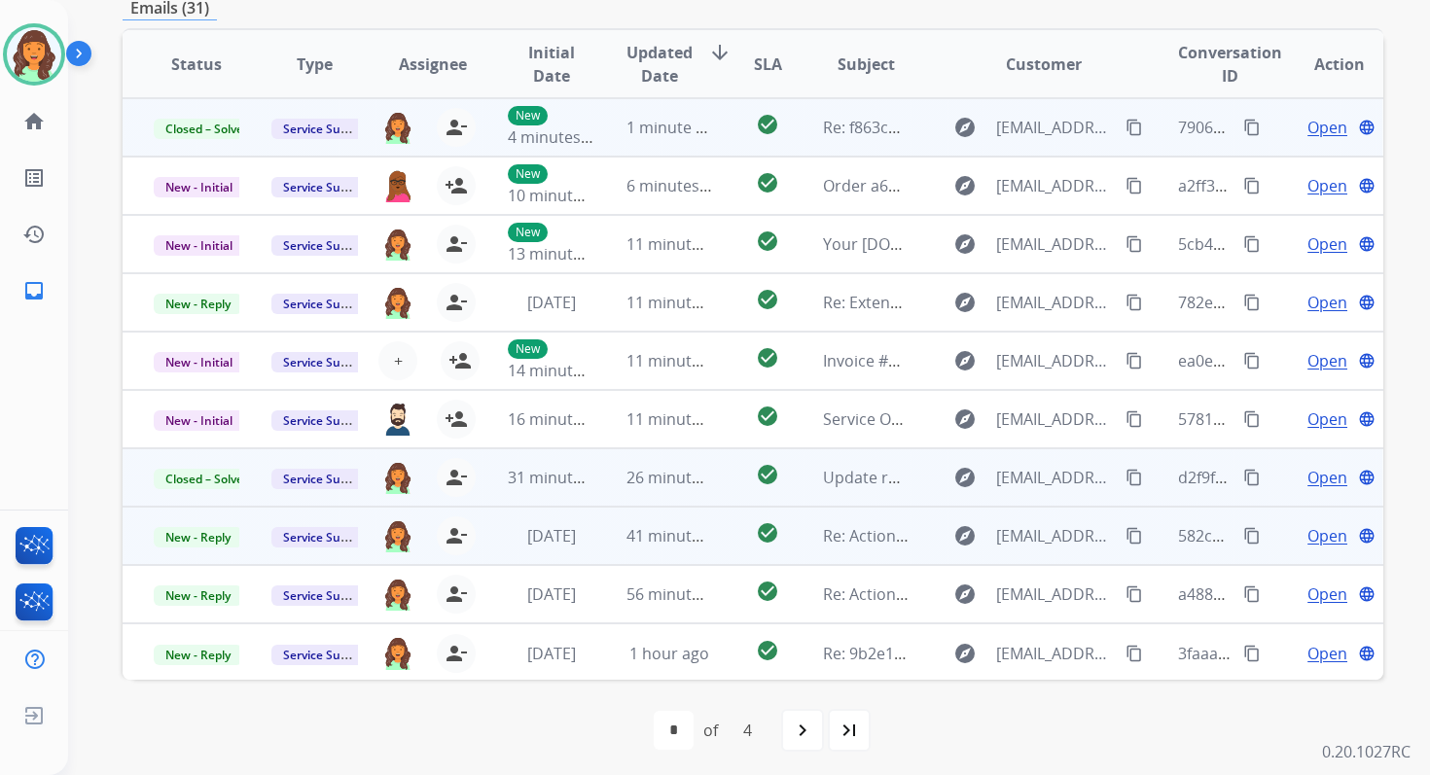
scroll to position [2, 0]
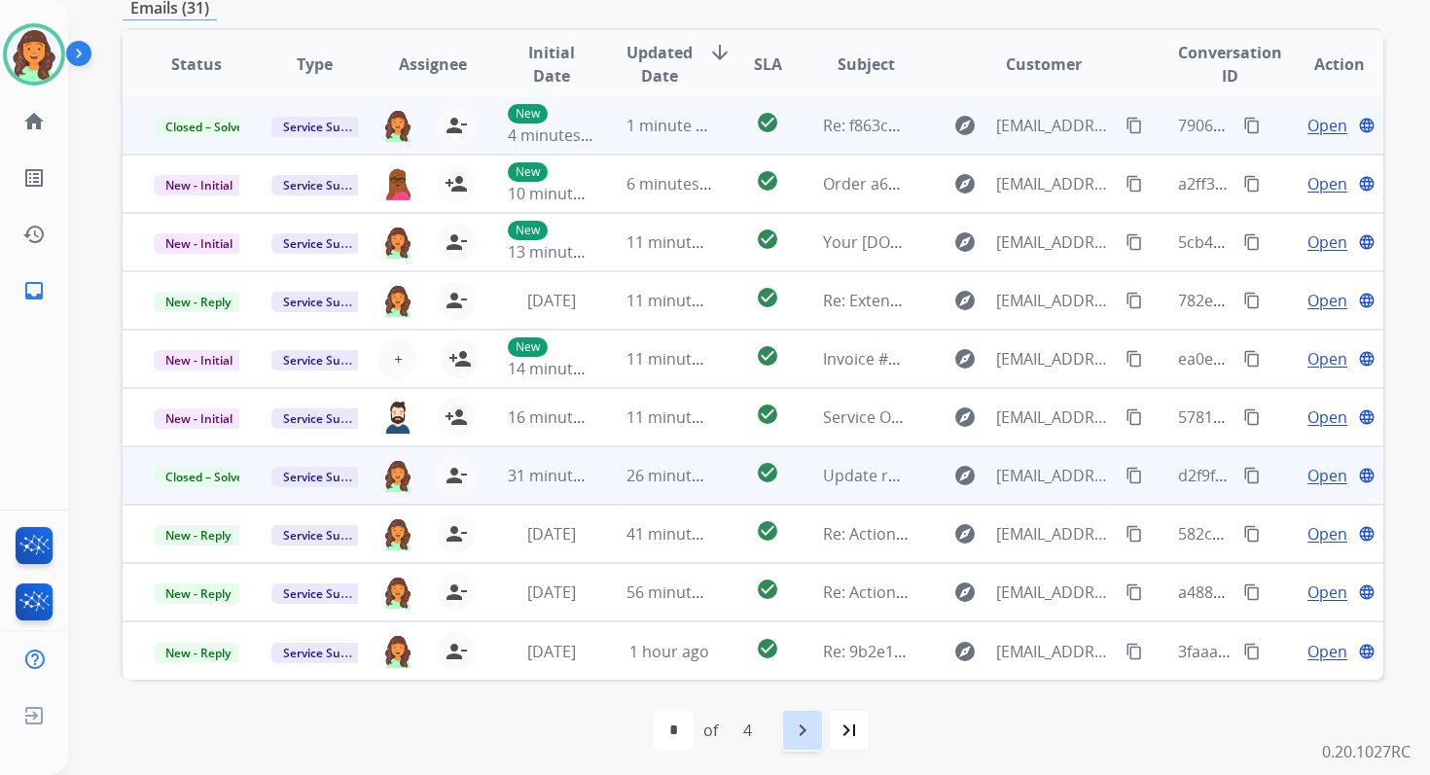
click at [800, 724] on mat-icon "navigate_next" at bounding box center [802, 730] width 23 height 23
select select "*"
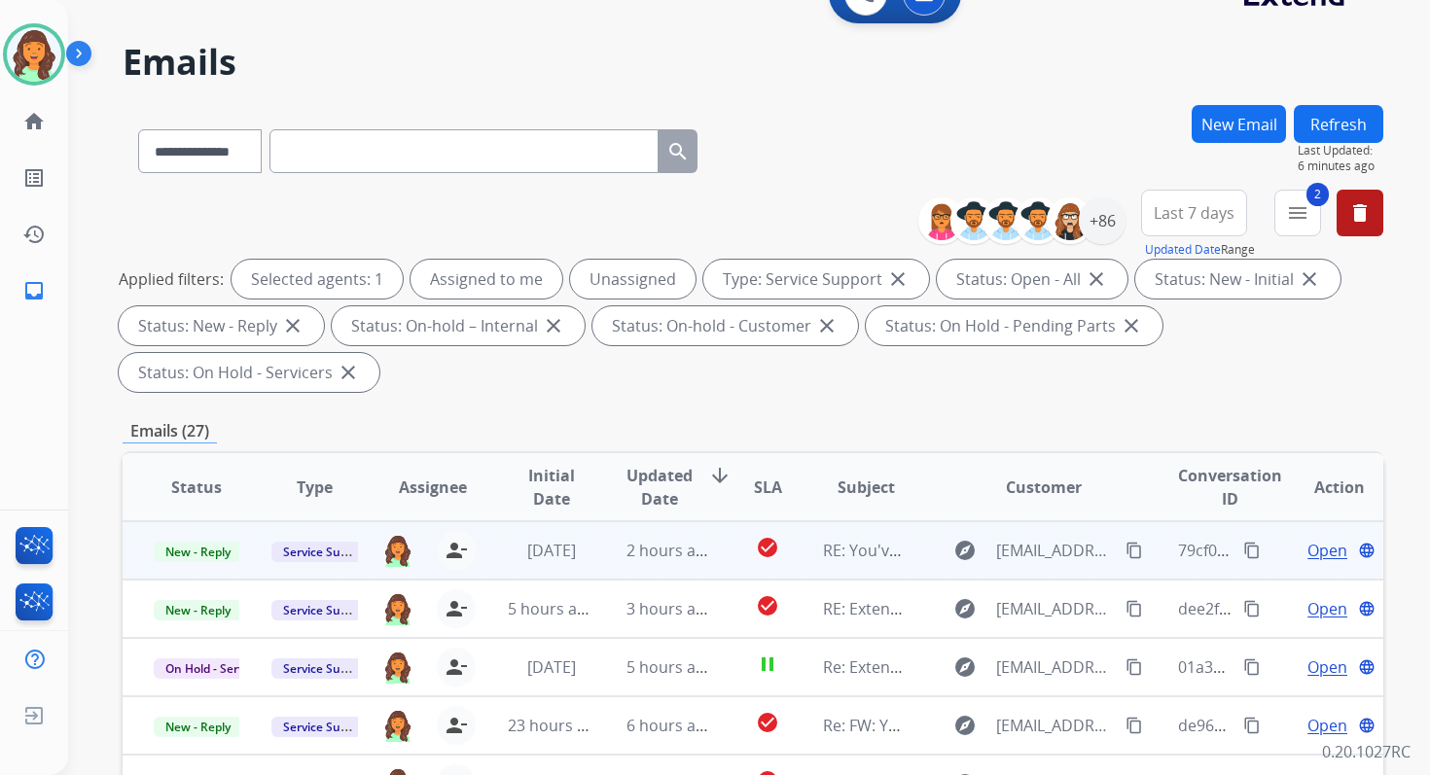
scroll to position [0, 0]
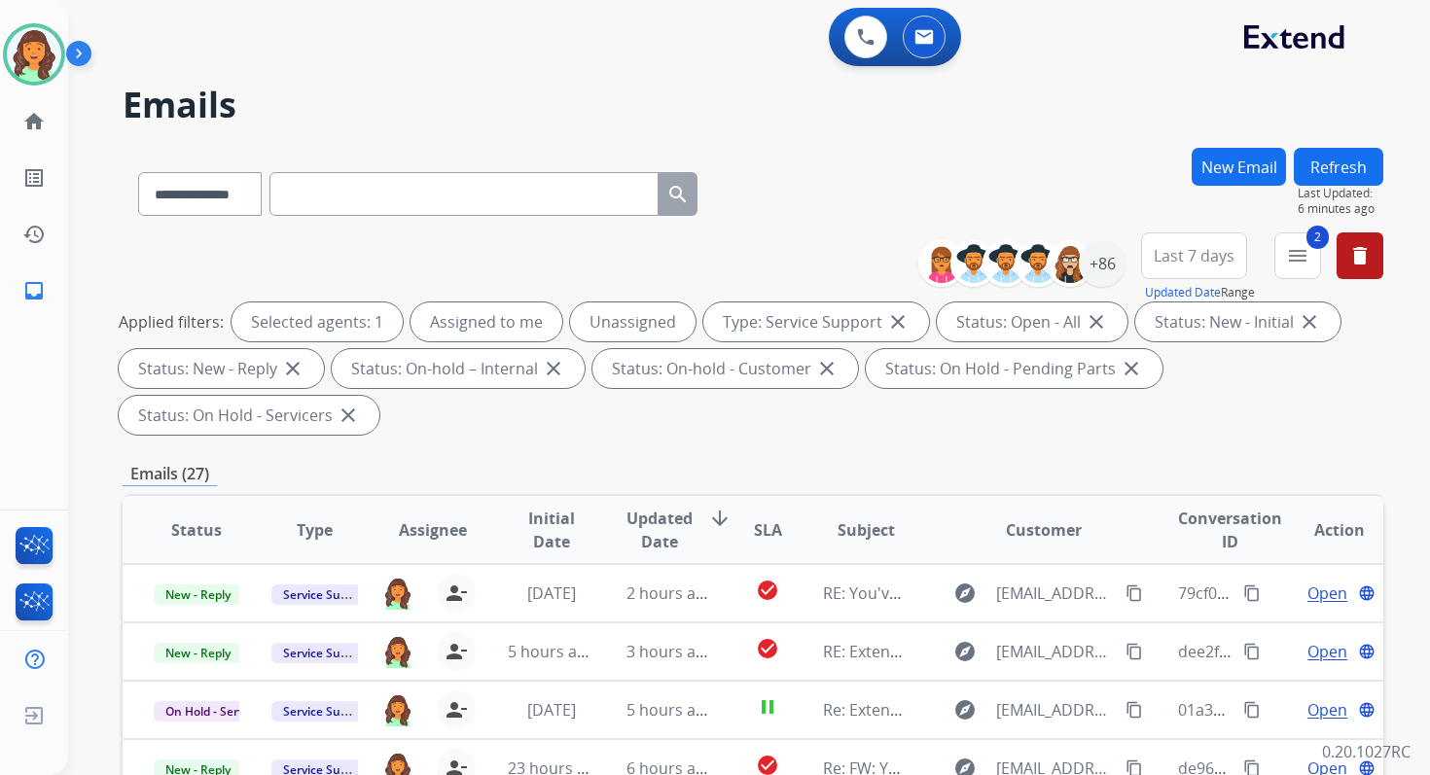
click at [338, 196] on input "text" at bounding box center [463, 194] width 389 height 44
paste input "**********"
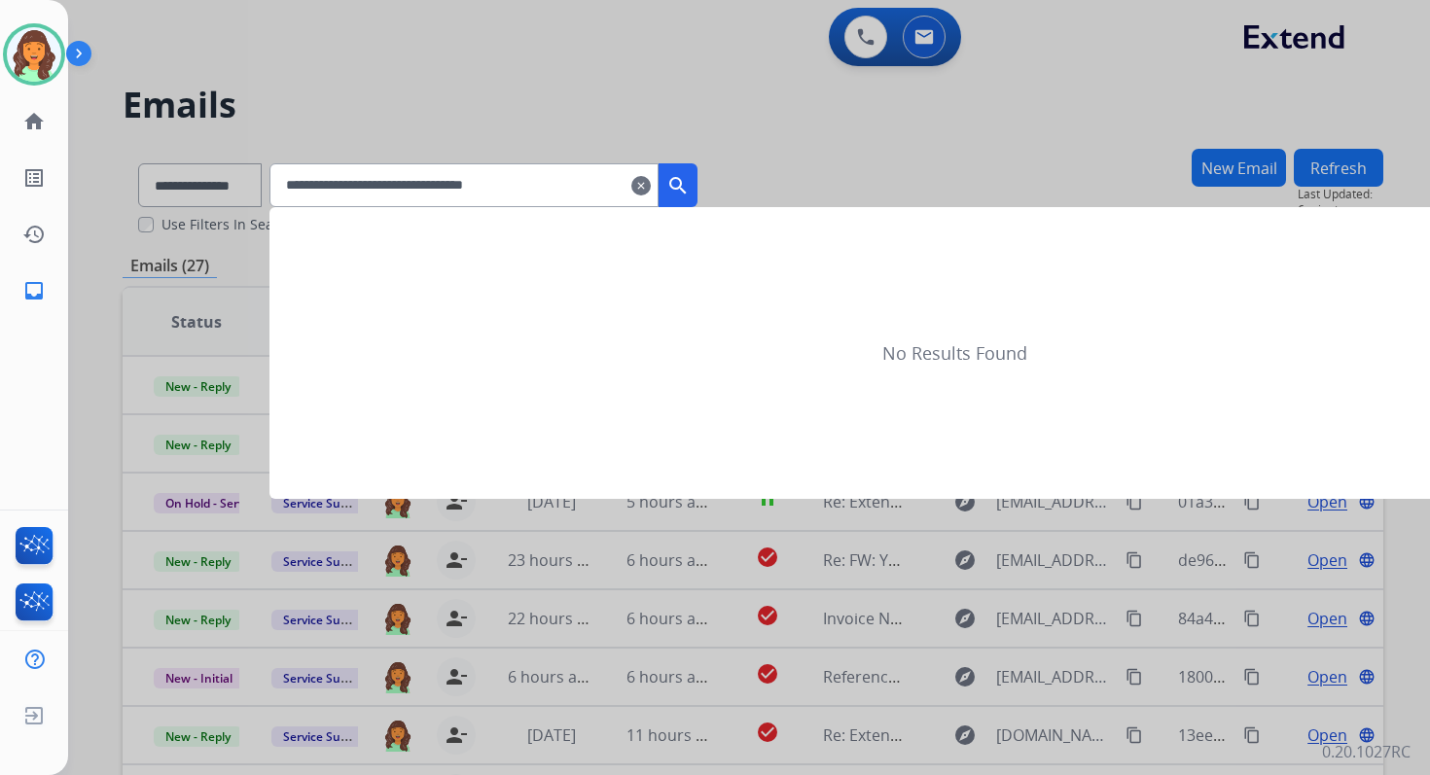
type input "**********"
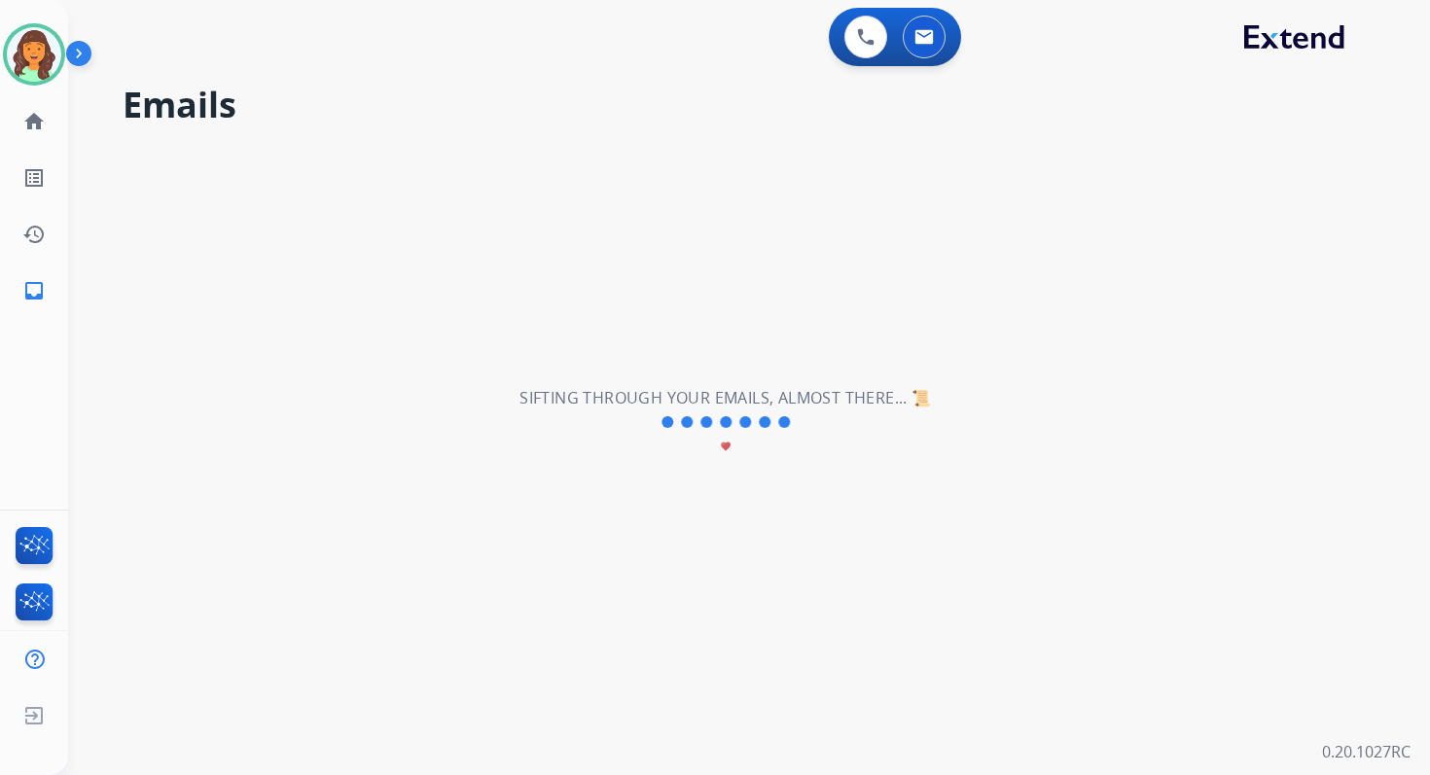
select select "*"
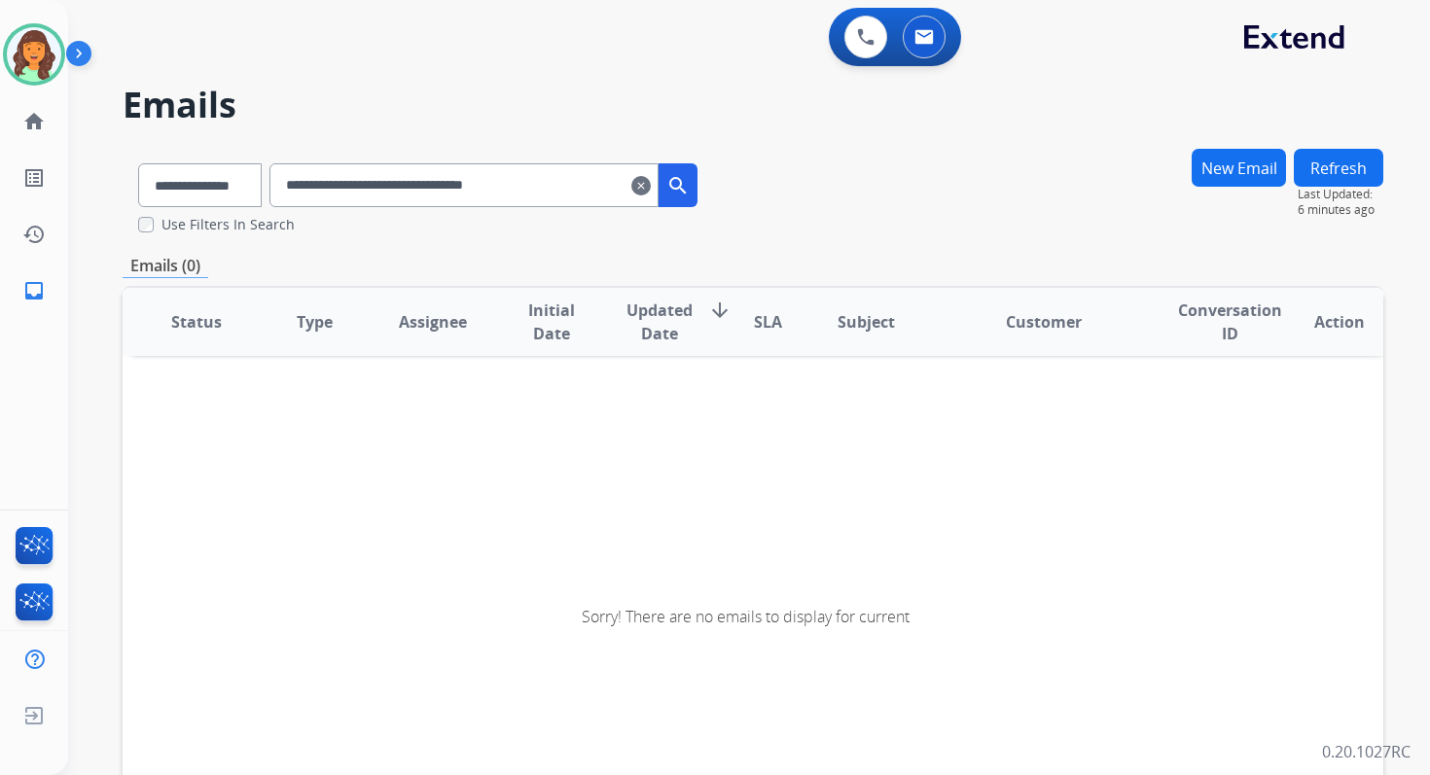
click at [592, 181] on input "**********" at bounding box center [463, 185] width 389 height 44
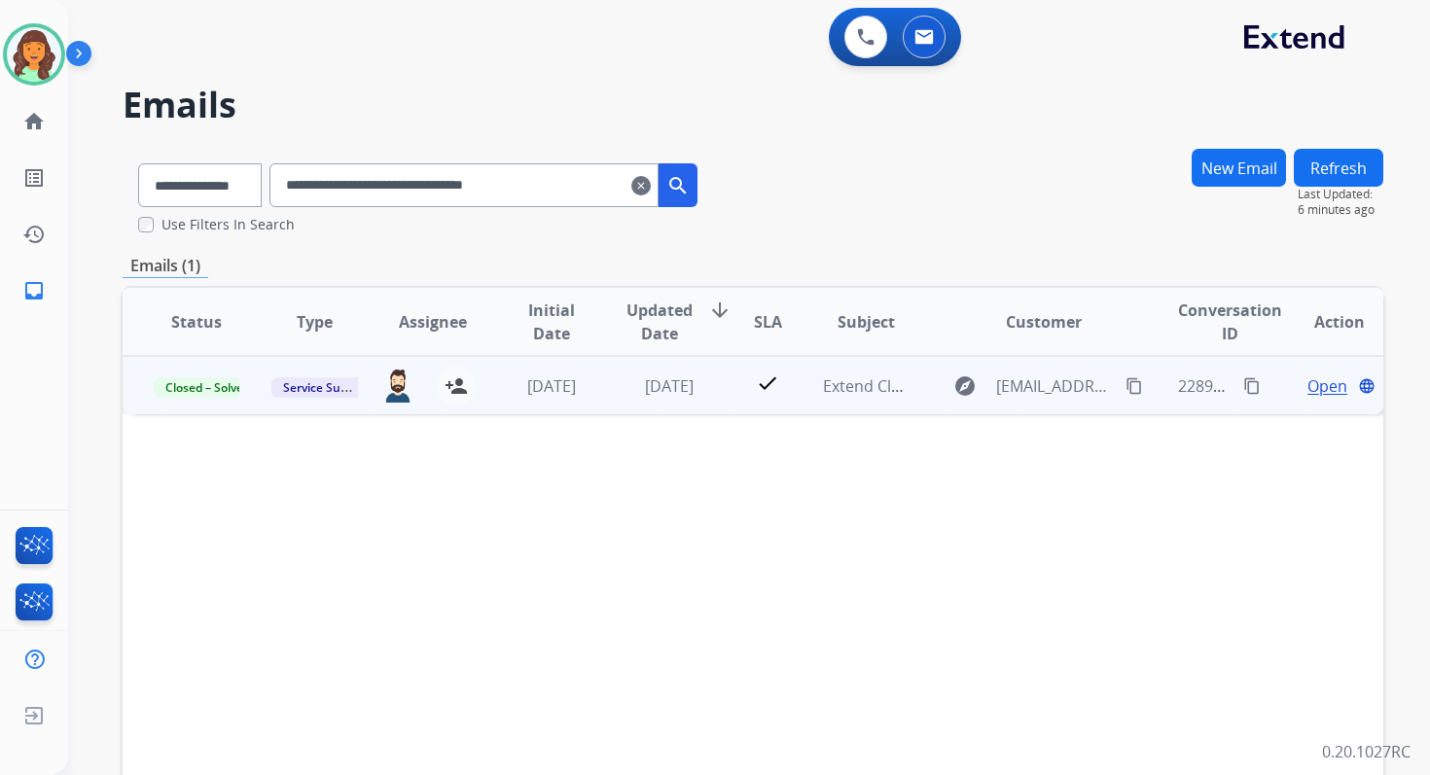
click at [1313, 377] on span "Open" at bounding box center [1327, 385] width 40 height 23
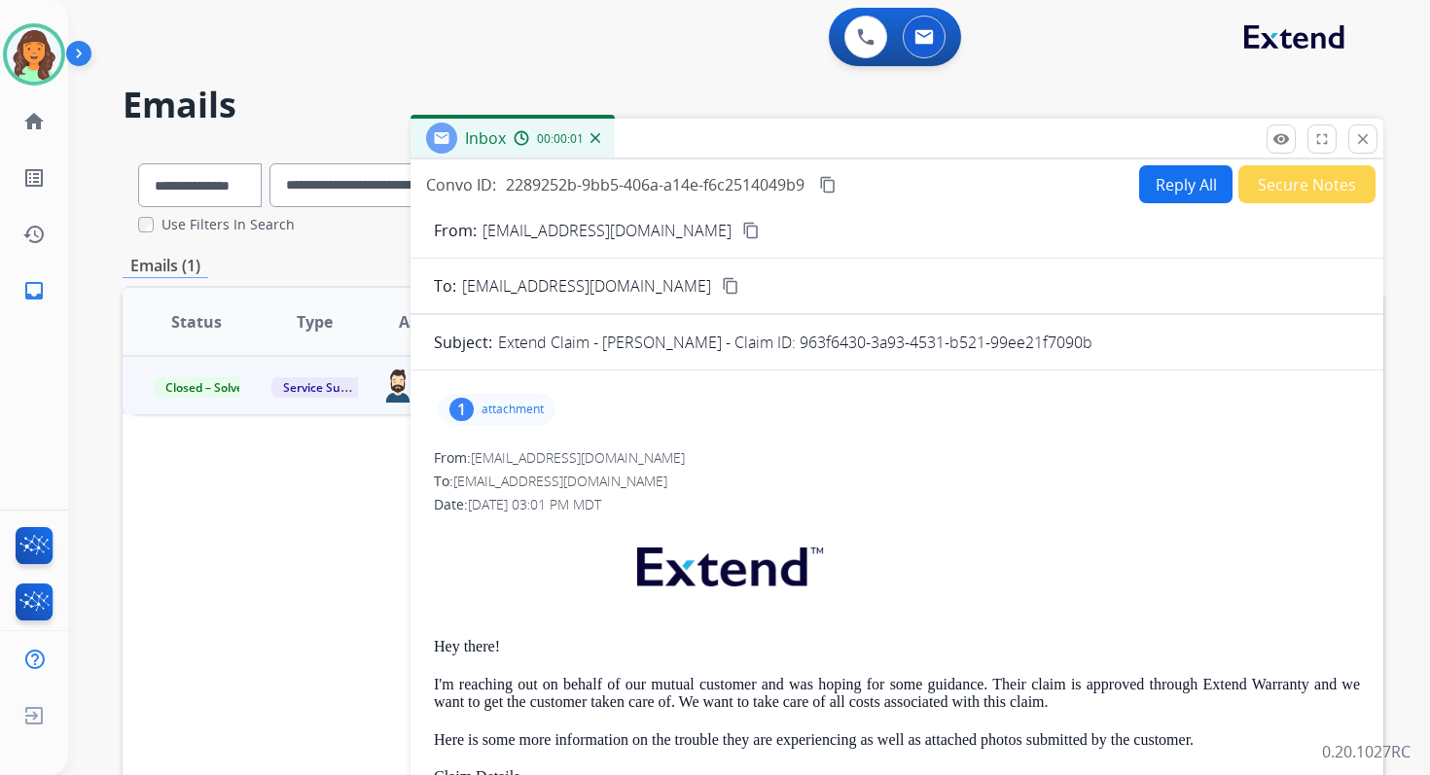
click at [492, 411] on p "attachment" at bounding box center [512, 410] width 62 height 16
click at [484, 457] on div at bounding box center [501, 459] width 97 height 68
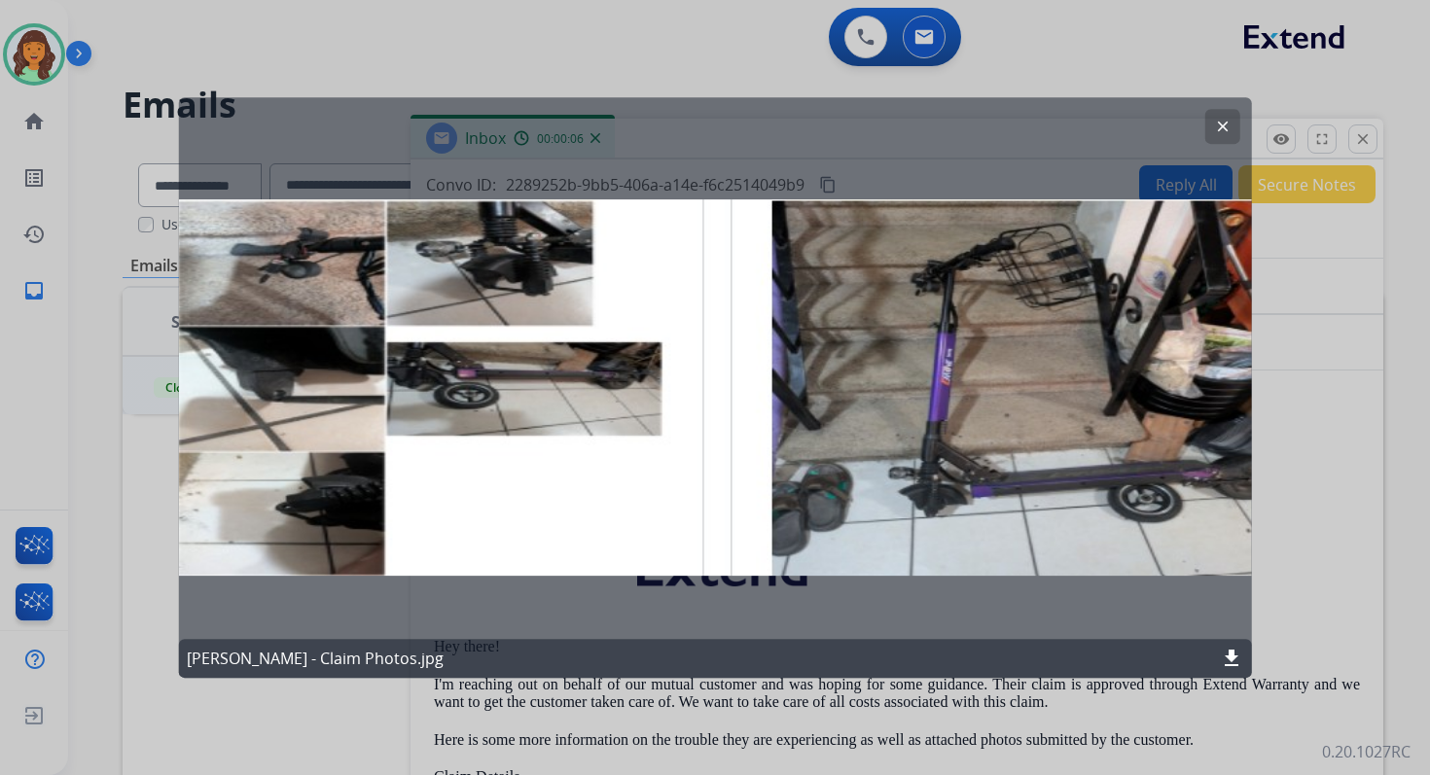
click at [1225, 122] on mat-icon "clear" at bounding box center [1222, 127] width 18 height 18
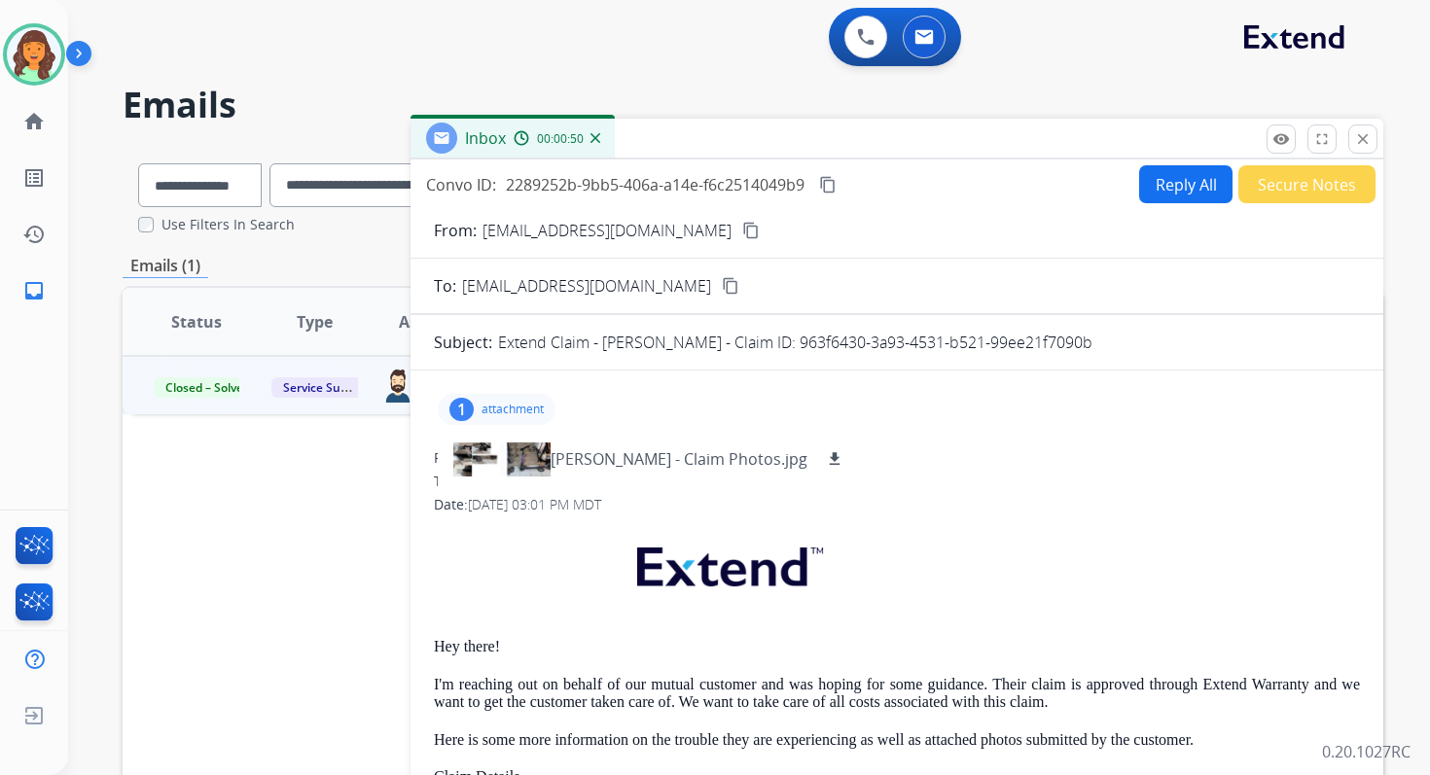
click at [1185, 188] on button "Reply All" at bounding box center [1185, 184] width 93 height 38
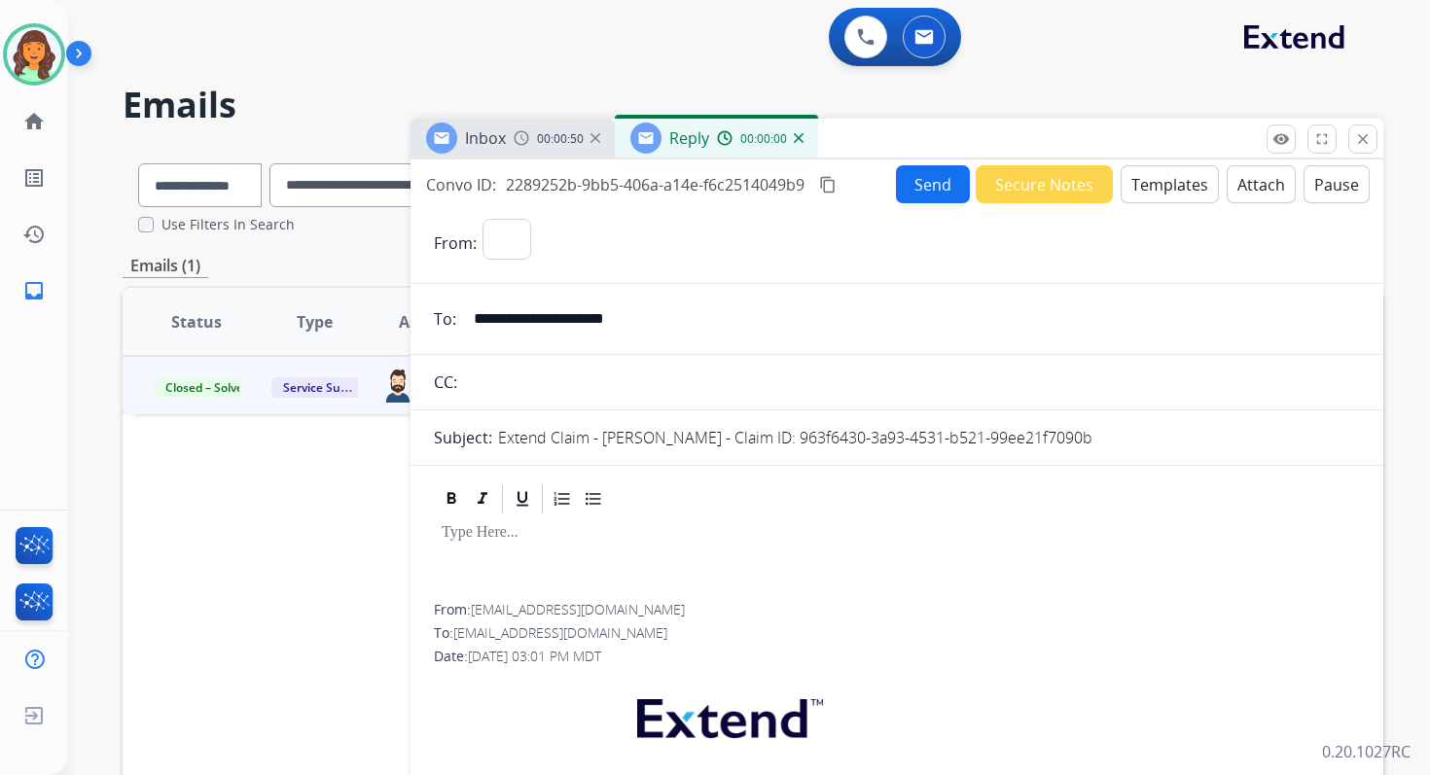
select select "**********"
click at [1243, 183] on button "Attach" at bounding box center [1261, 184] width 69 height 38
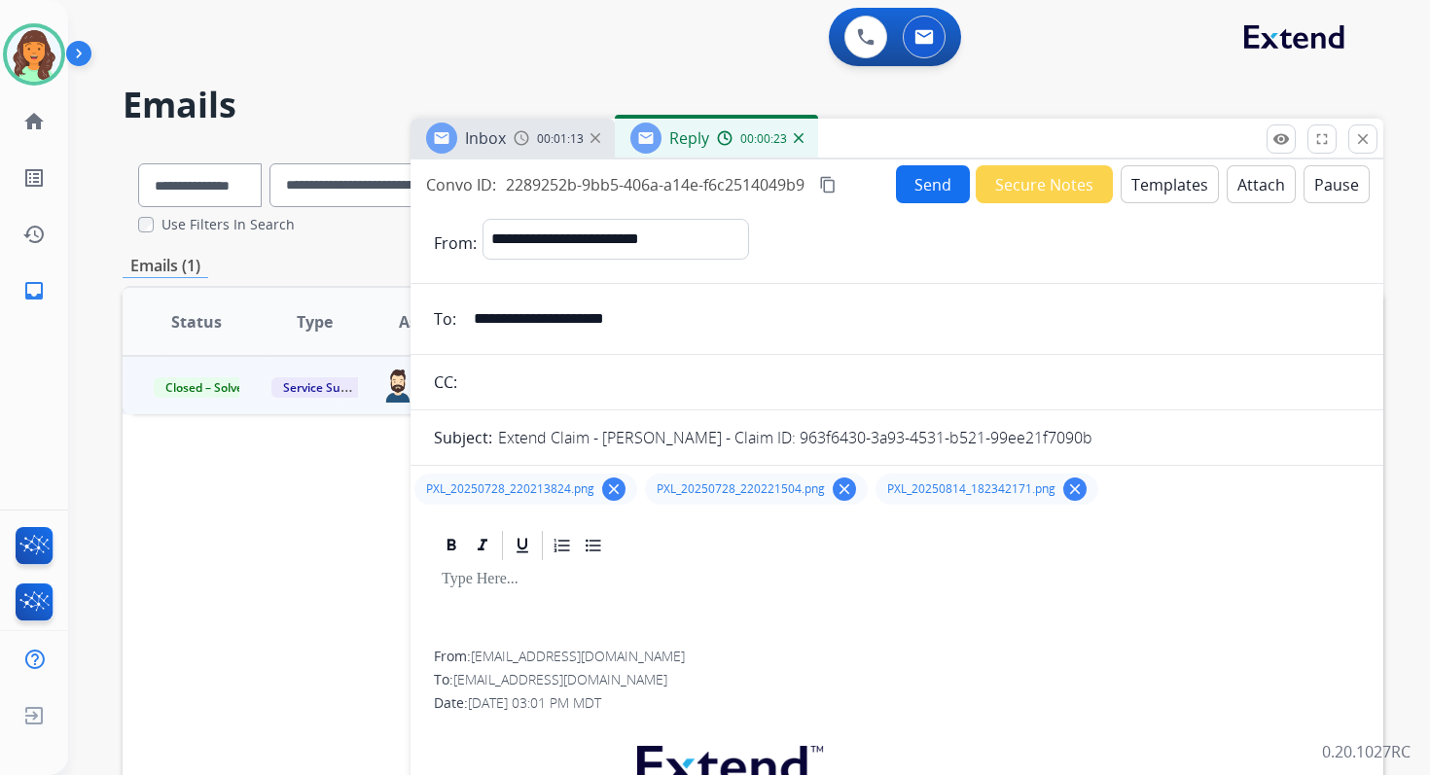
click at [1157, 198] on button "Templates" at bounding box center [1170, 184] width 98 height 38
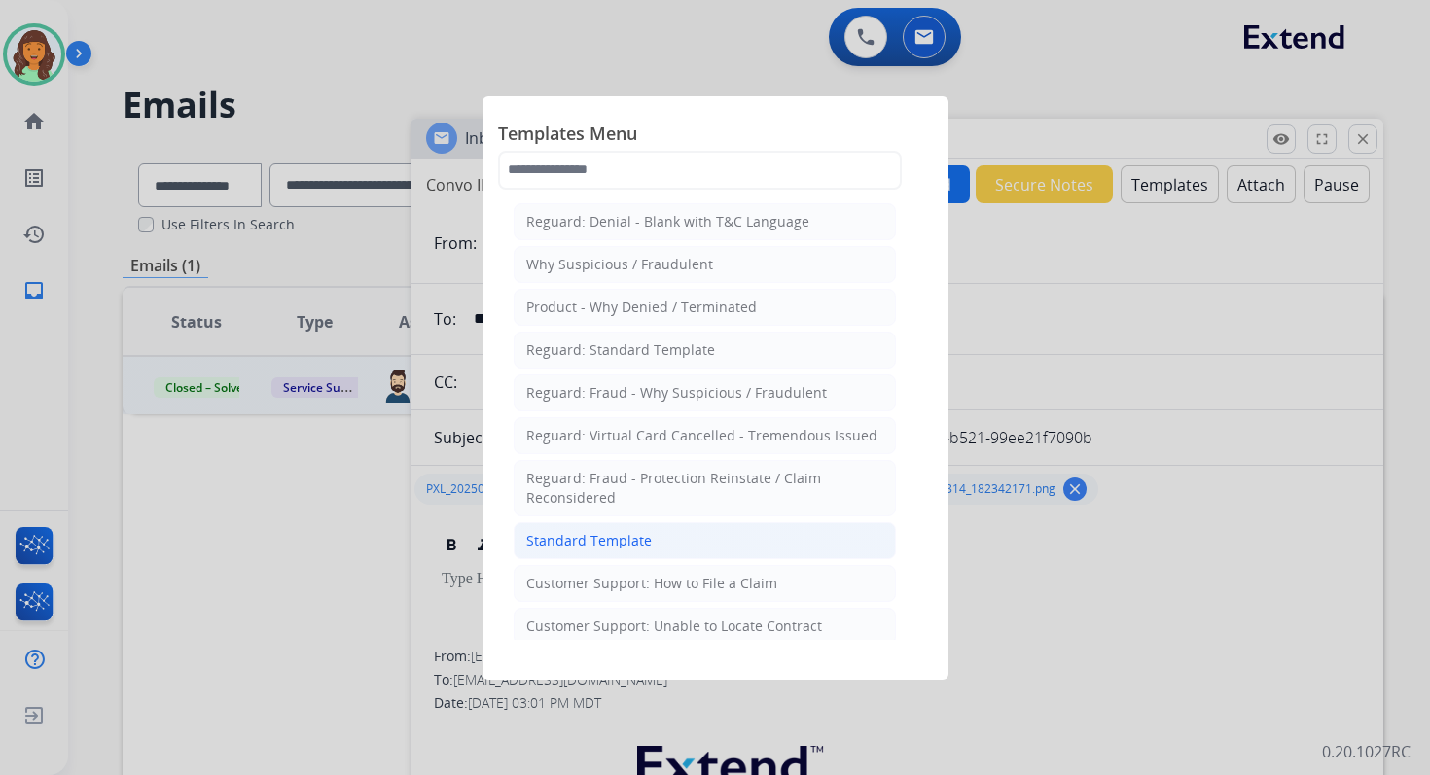
click at [604, 531] on div "Standard Template" at bounding box center [588, 540] width 125 height 19
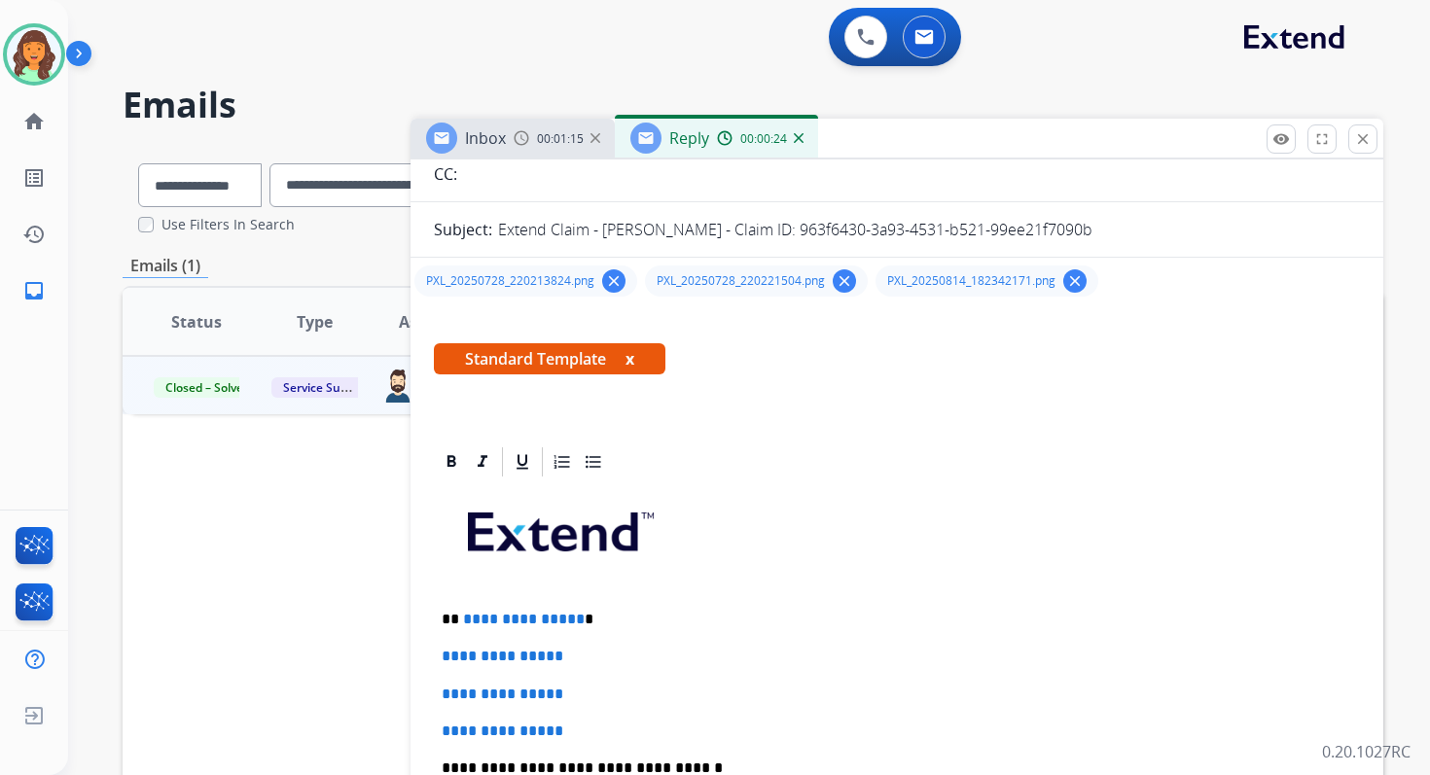
scroll to position [410, 0]
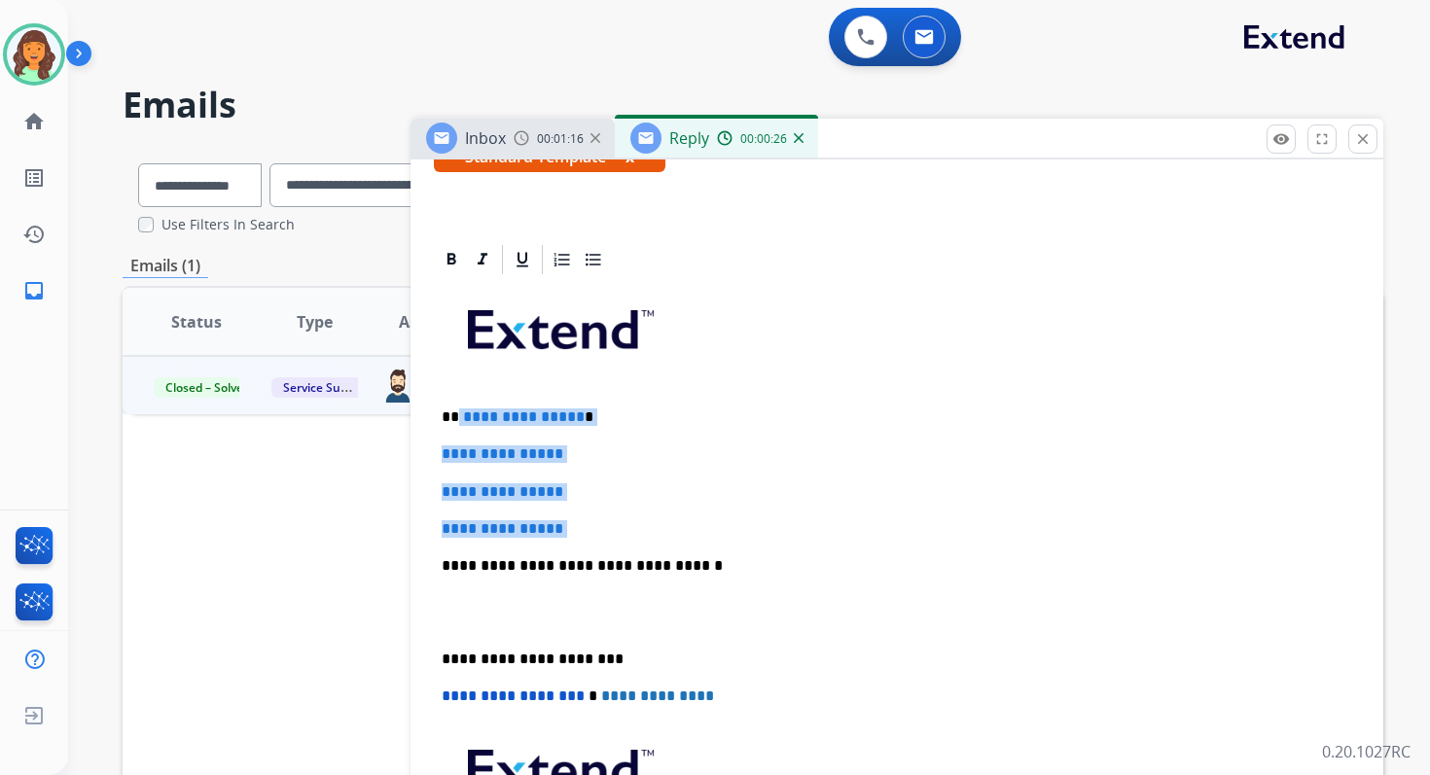
drag, startPoint x: 457, startPoint y: 411, endPoint x: 609, endPoint y: 542, distance: 200.0
click at [609, 542] on div "**********" at bounding box center [897, 611] width 926 height 669
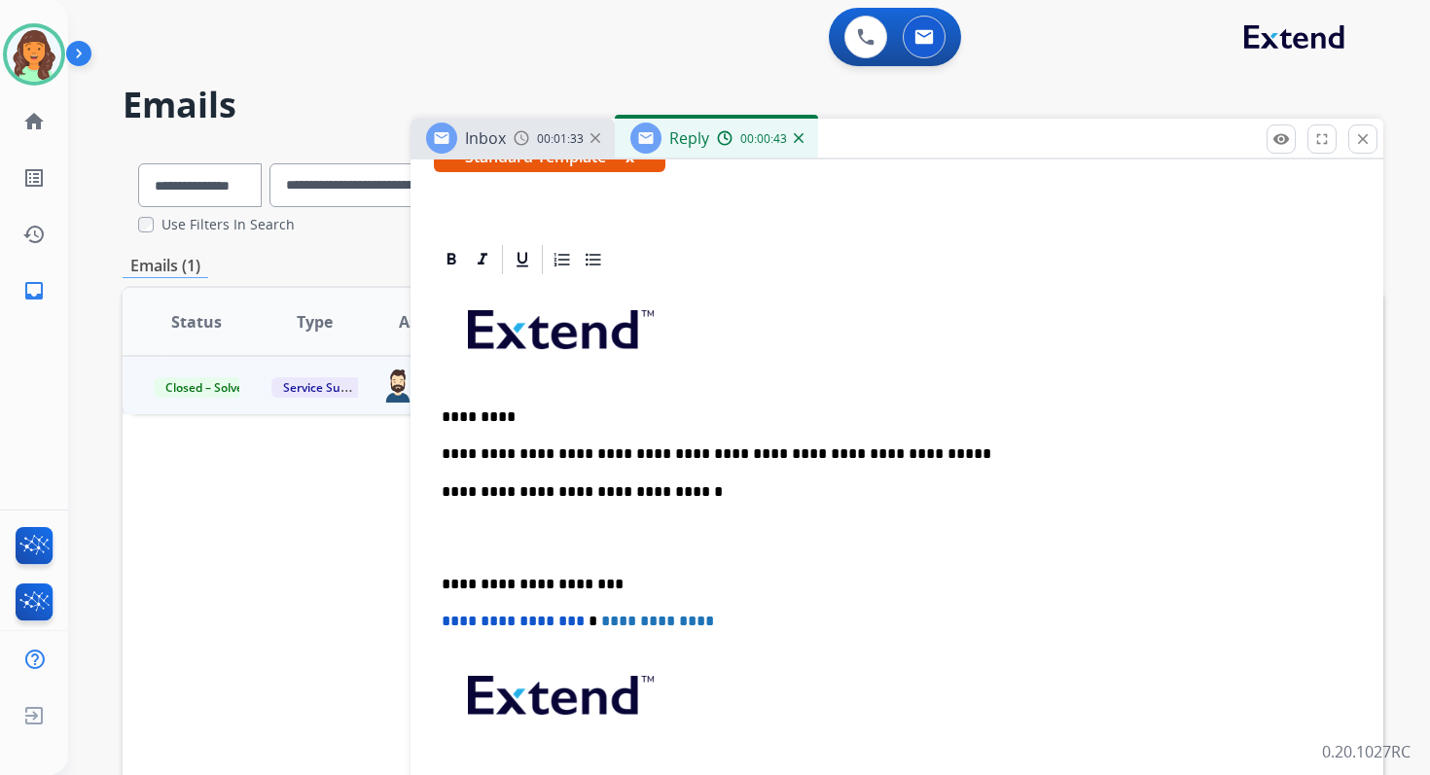
click at [658, 491] on p "**********" at bounding box center [889, 492] width 895 height 18
click at [523, 582] on p "**********" at bounding box center [889, 585] width 895 height 18
click at [451, 626] on span "**********" at bounding box center [513, 621] width 143 height 15
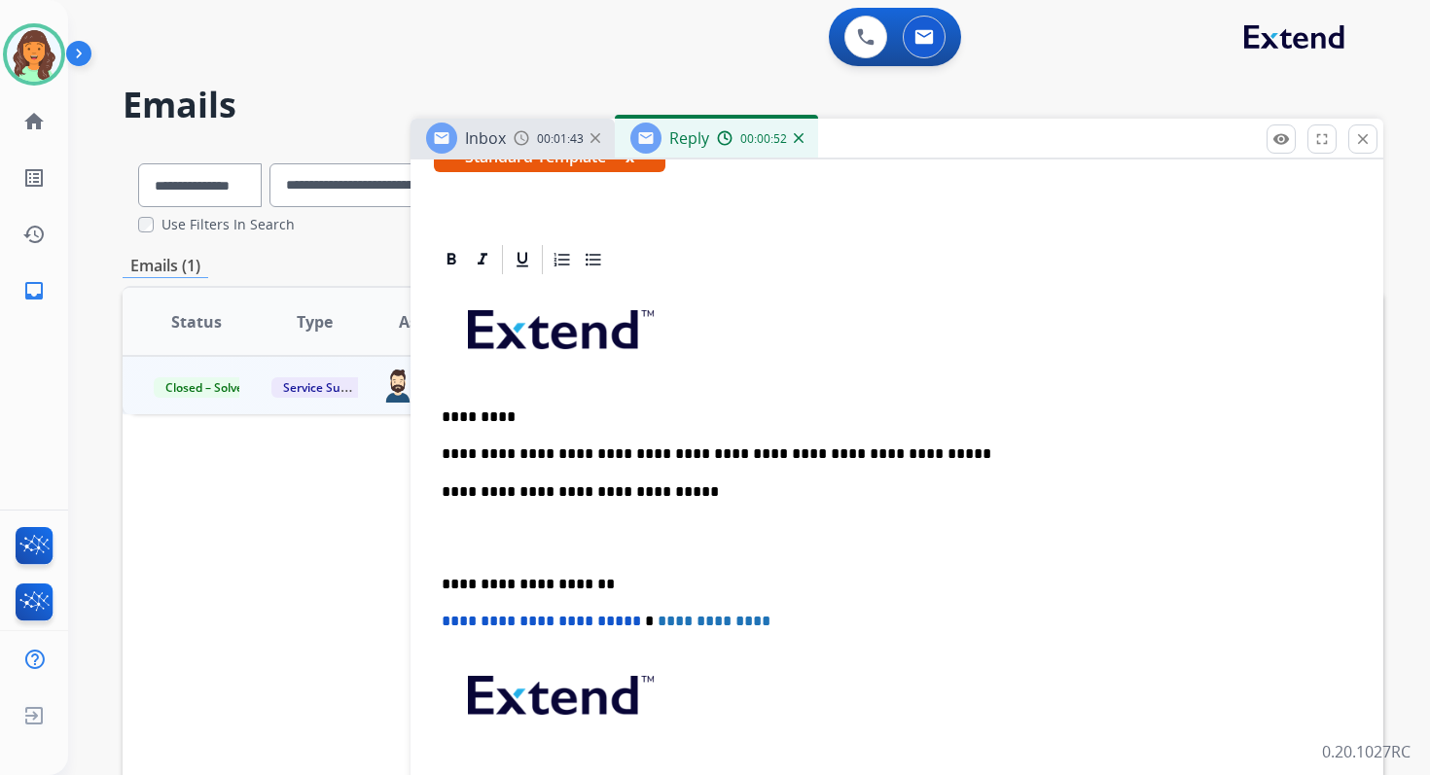
scroll to position [0, 0]
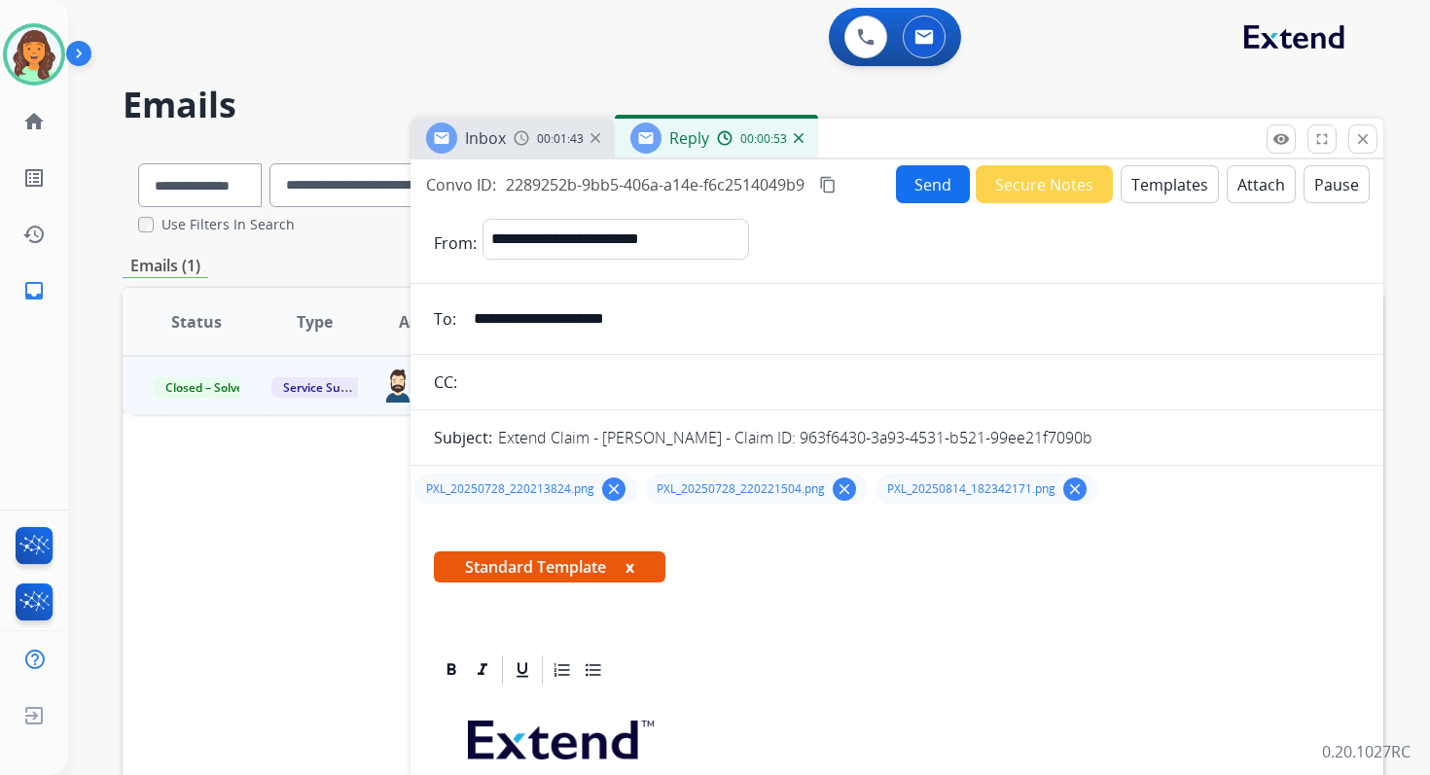
click at [833, 184] on mat-icon "content_copy" at bounding box center [828, 185] width 18 height 18
click at [911, 187] on button "Send" at bounding box center [933, 184] width 74 height 38
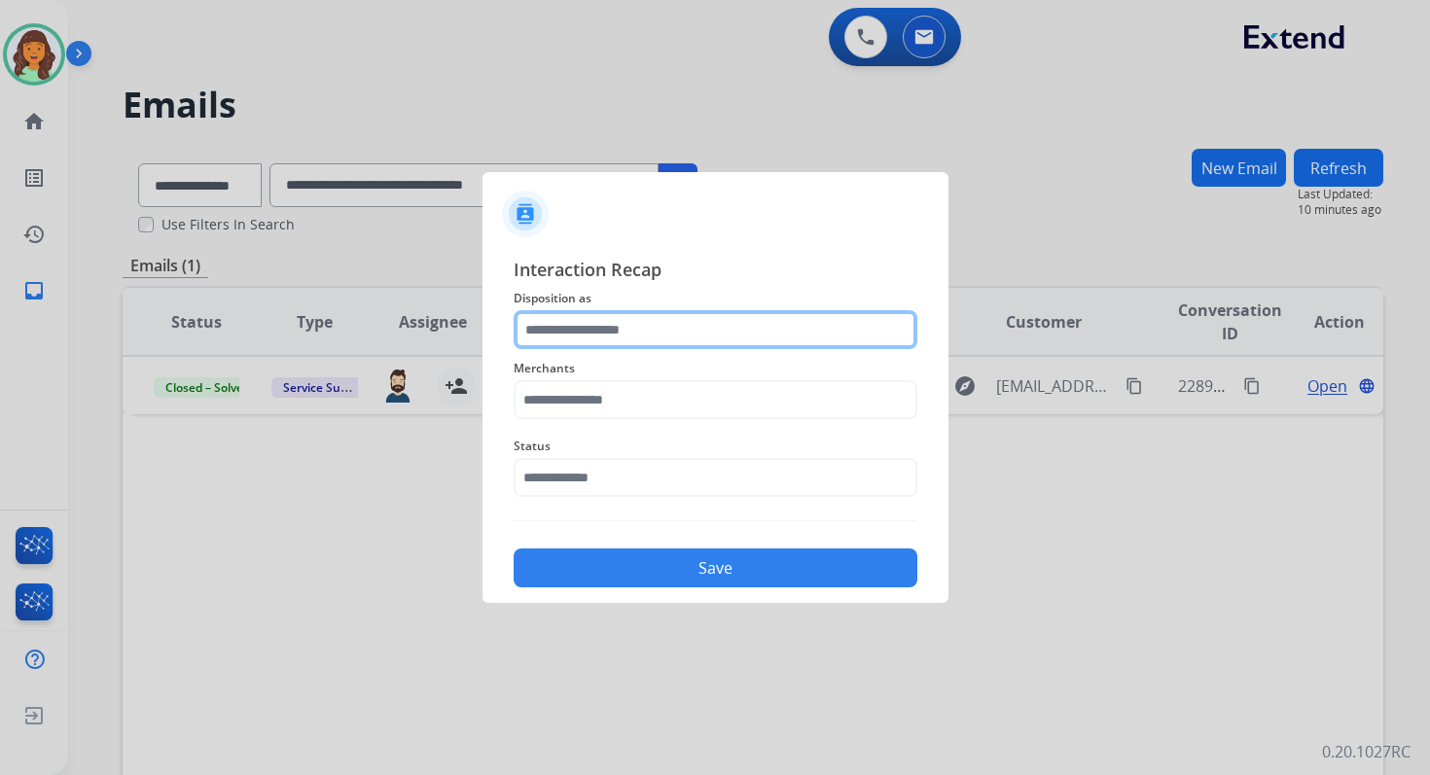
click at [585, 334] on input "text" at bounding box center [716, 329] width 404 height 39
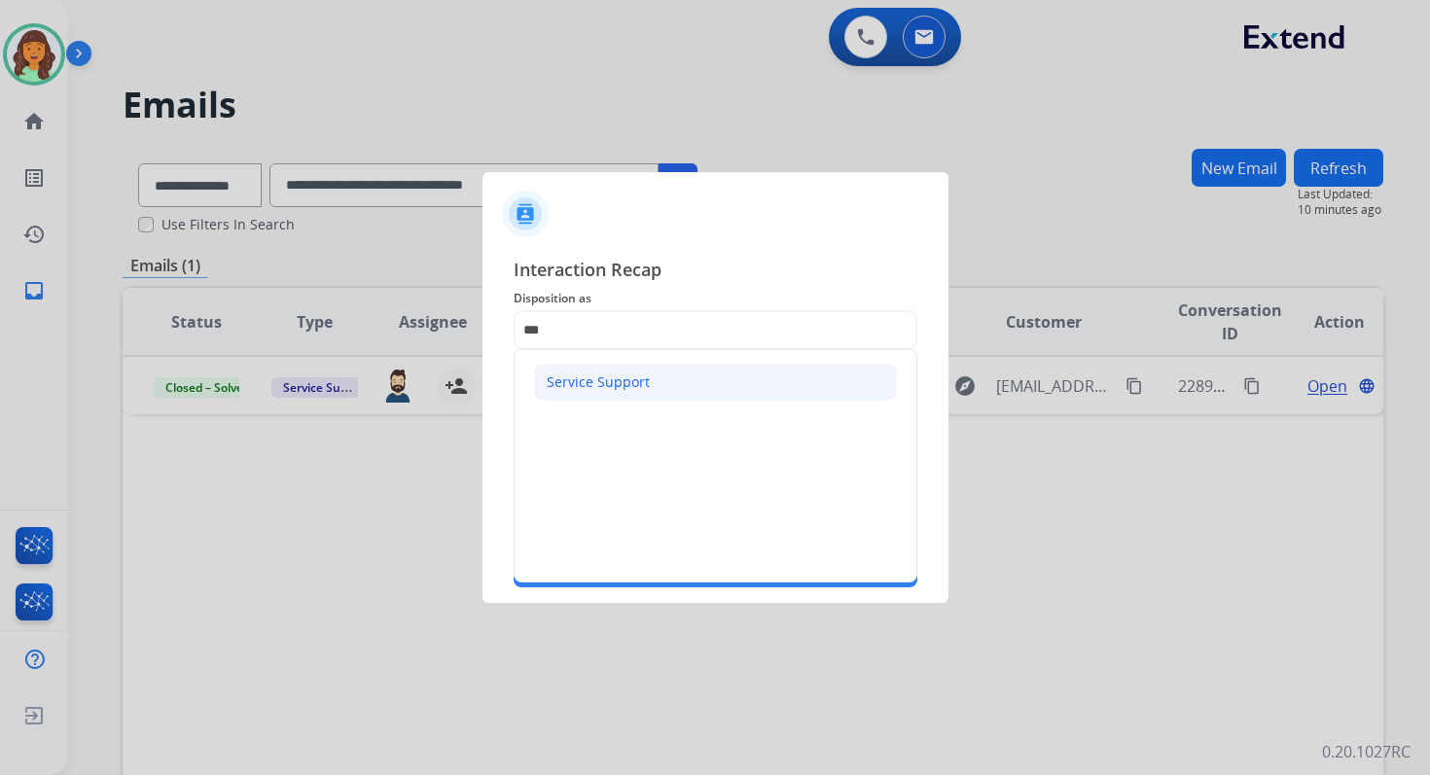
click at [603, 374] on div "Service Support" at bounding box center [598, 382] width 103 height 19
type input "**********"
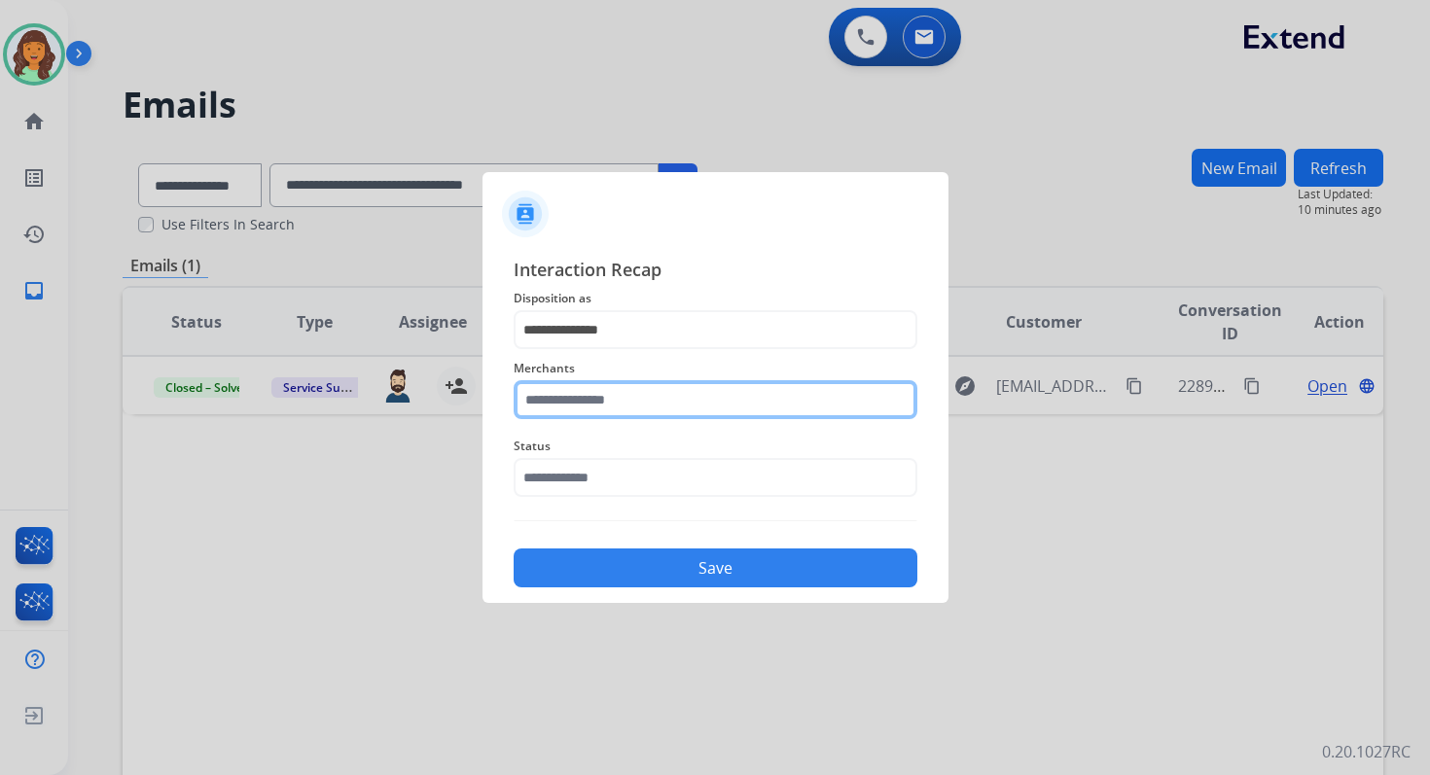
click at [607, 383] on input "text" at bounding box center [716, 399] width 404 height 39
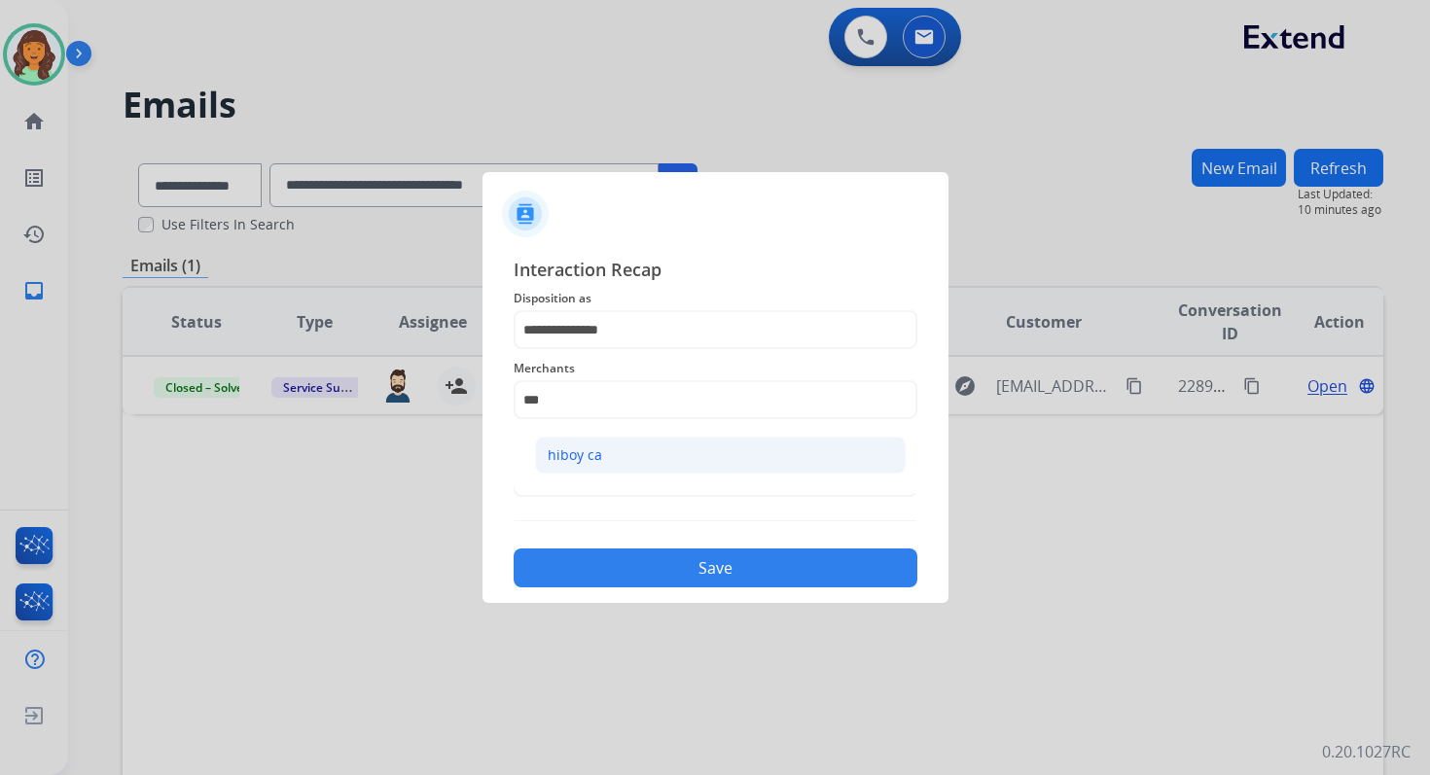
click at [603, 460] on li "hiboy ca" at bounding box center [720, 455] width 371 height 37
type input "********"
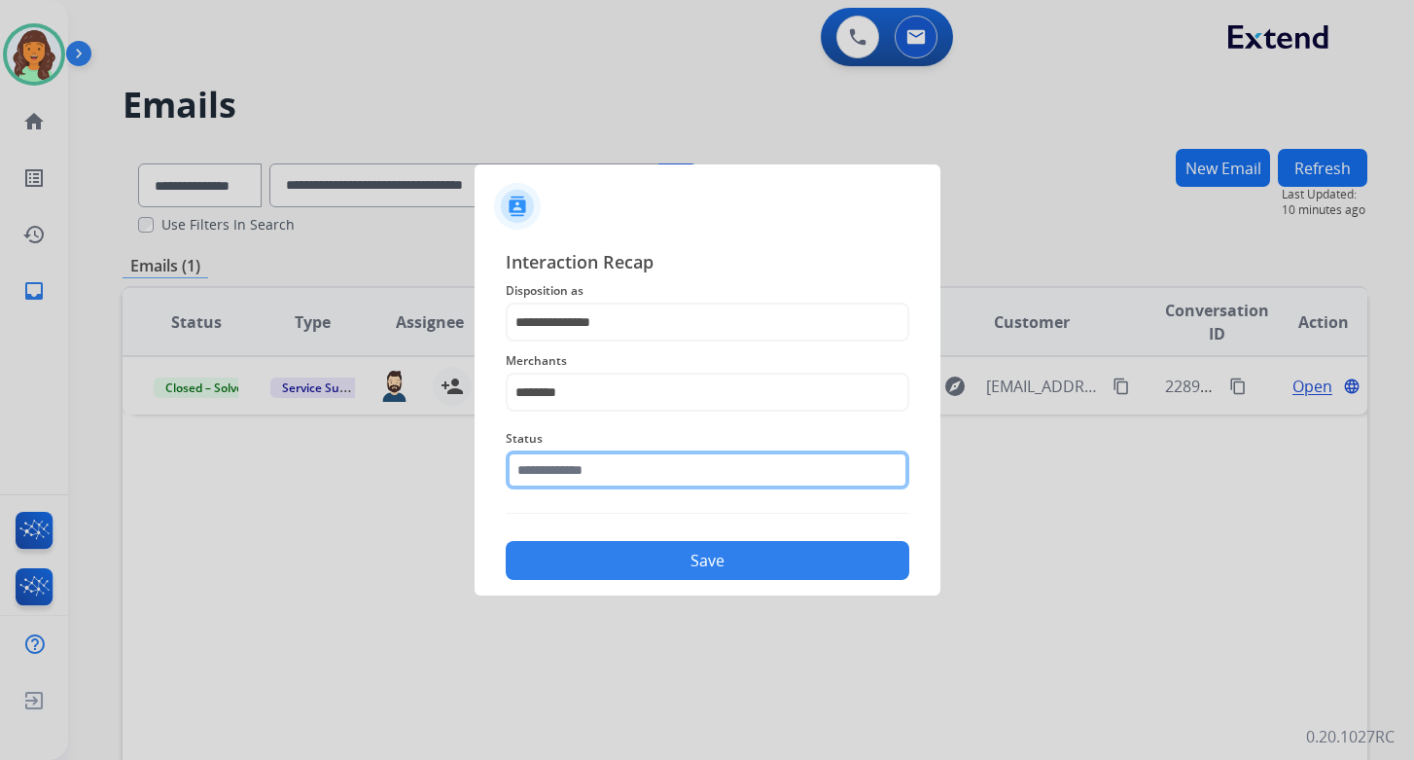
click at [603, 460] on input "text" at bounding box center [708, 469] width 404 height 39
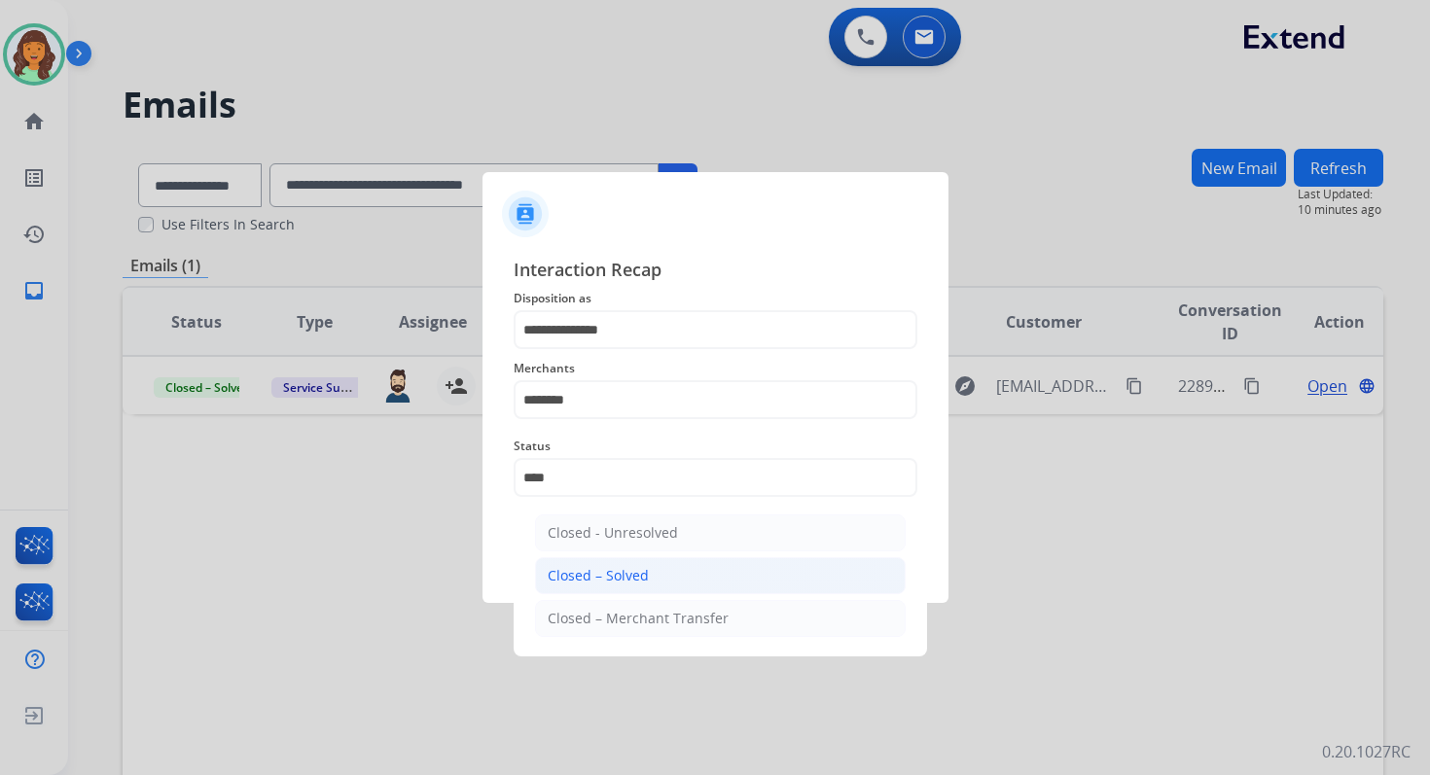
click at [635, 557] on li "Closed – Solved" at bounding box center [720, 575] width 371 height 37
type input "**********"
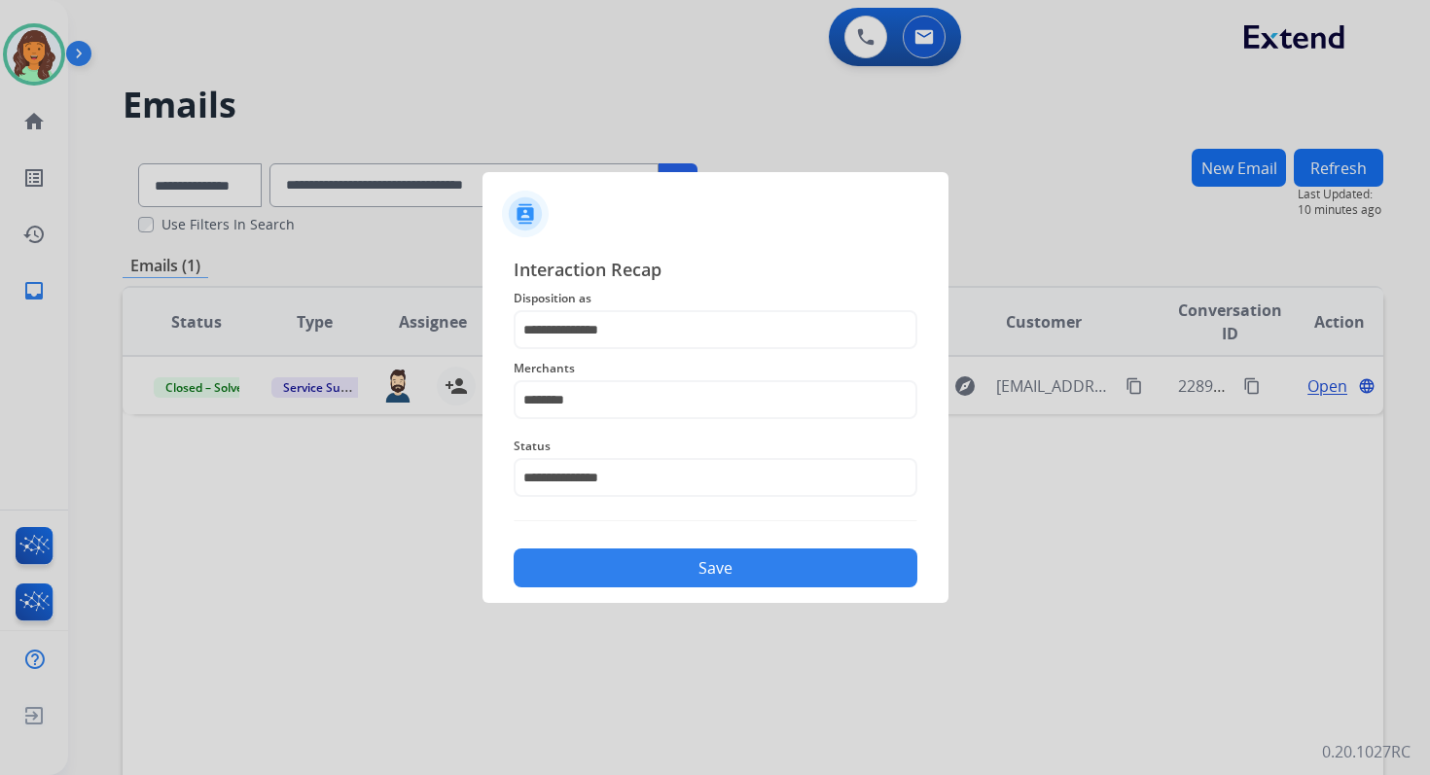
click at [635, 556] on button "Save" at bounding box center [716, 568] width 404 height 39
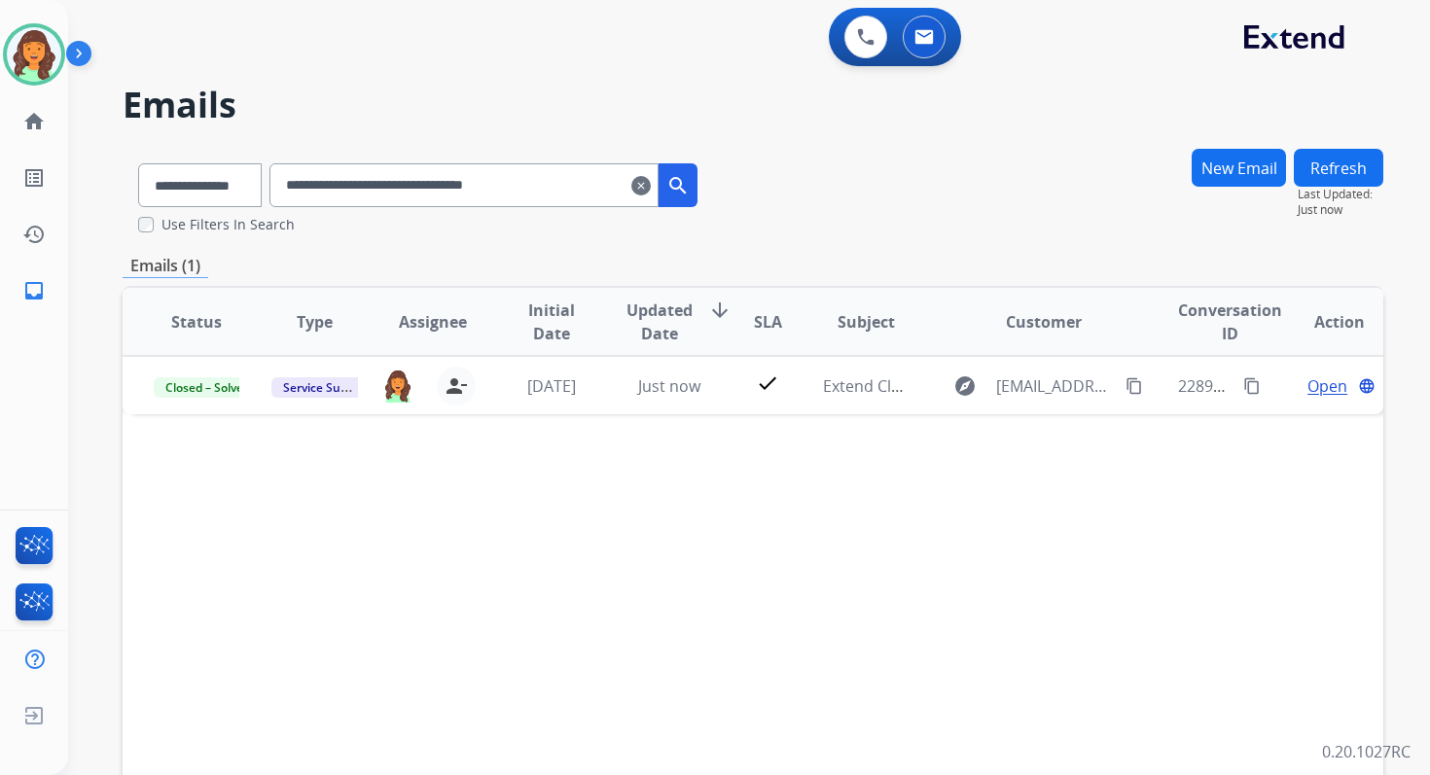
click at [409, 176] on input "**********" at bounding box center [463, 185] width 389 height 44
paste input "text"
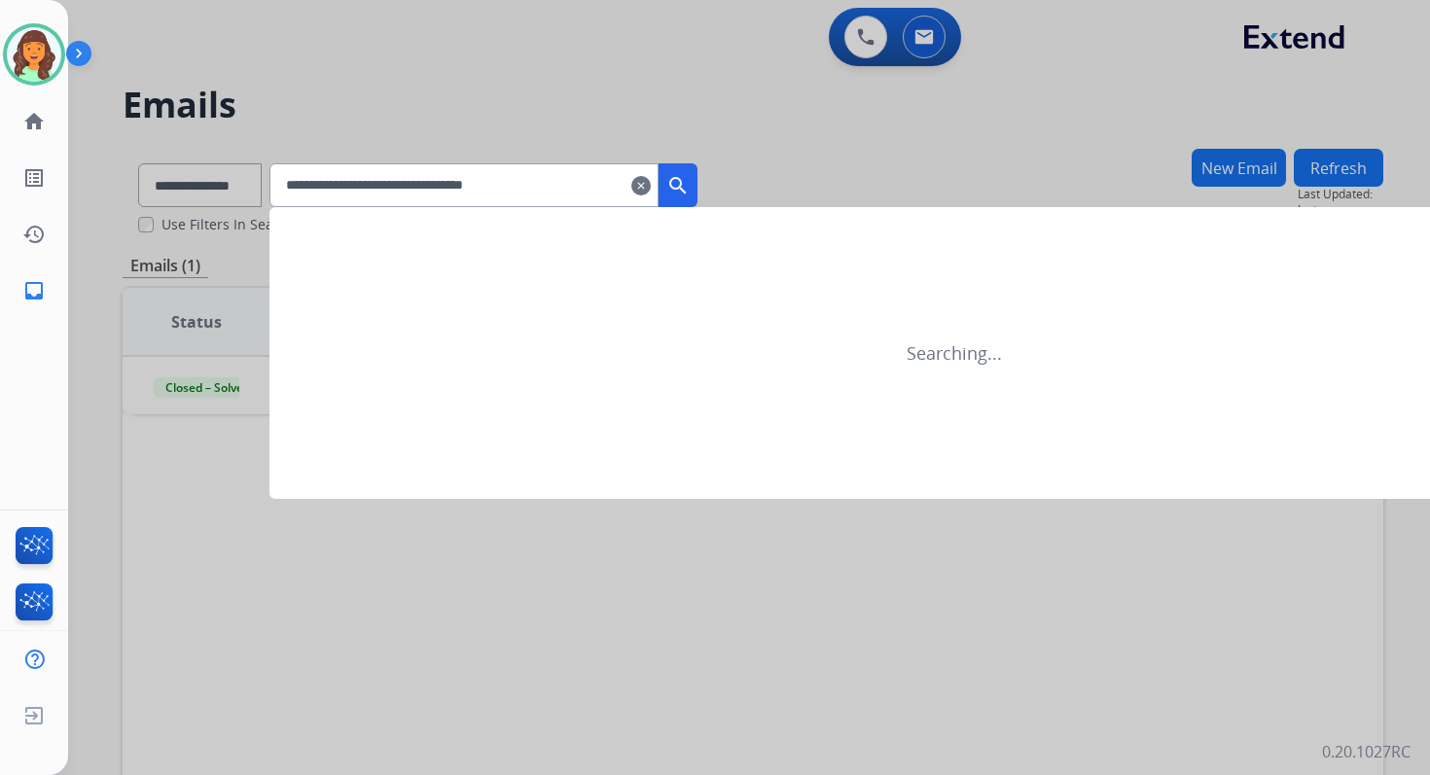
type input "**********"
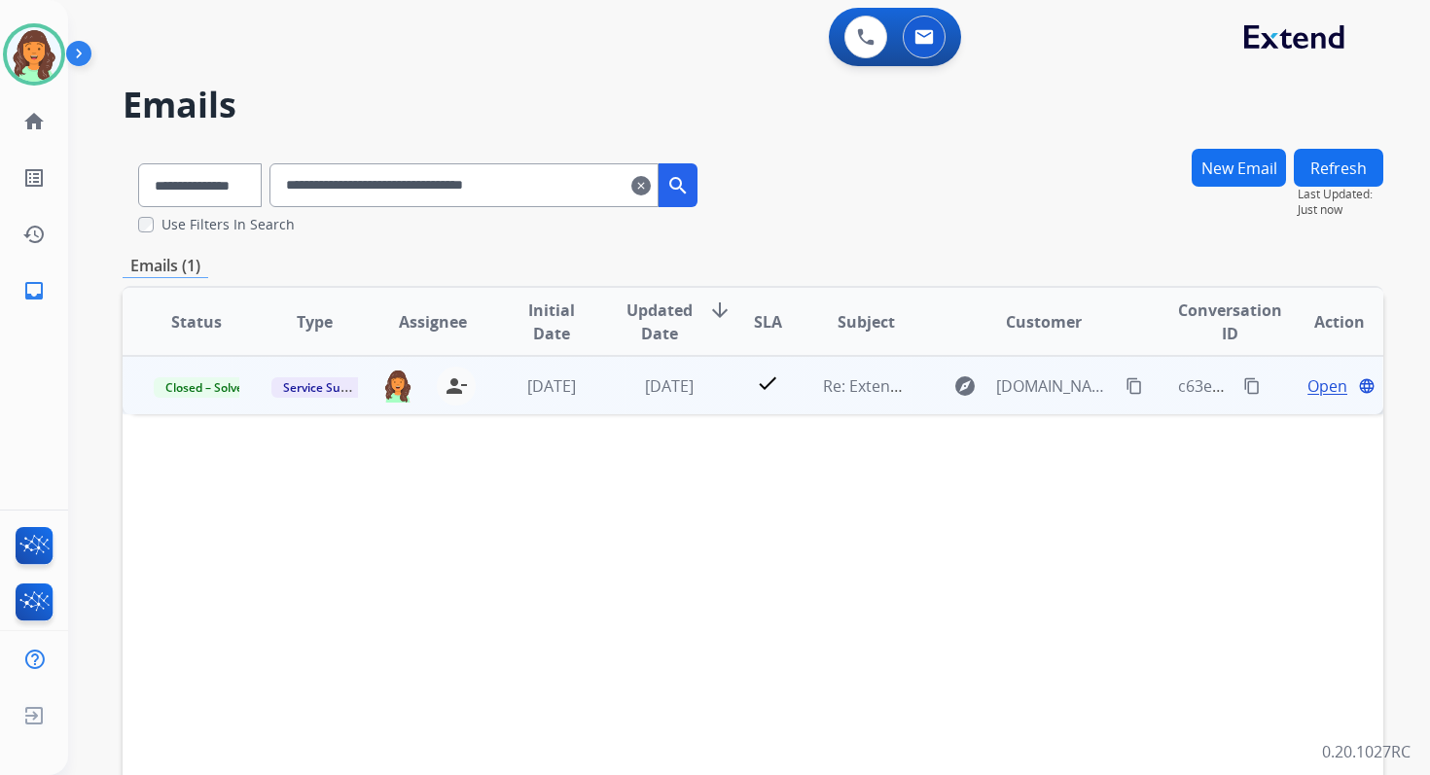
click at [1307, 384] on span "Open" at bounding box center [1327, 385] width 40 height 23
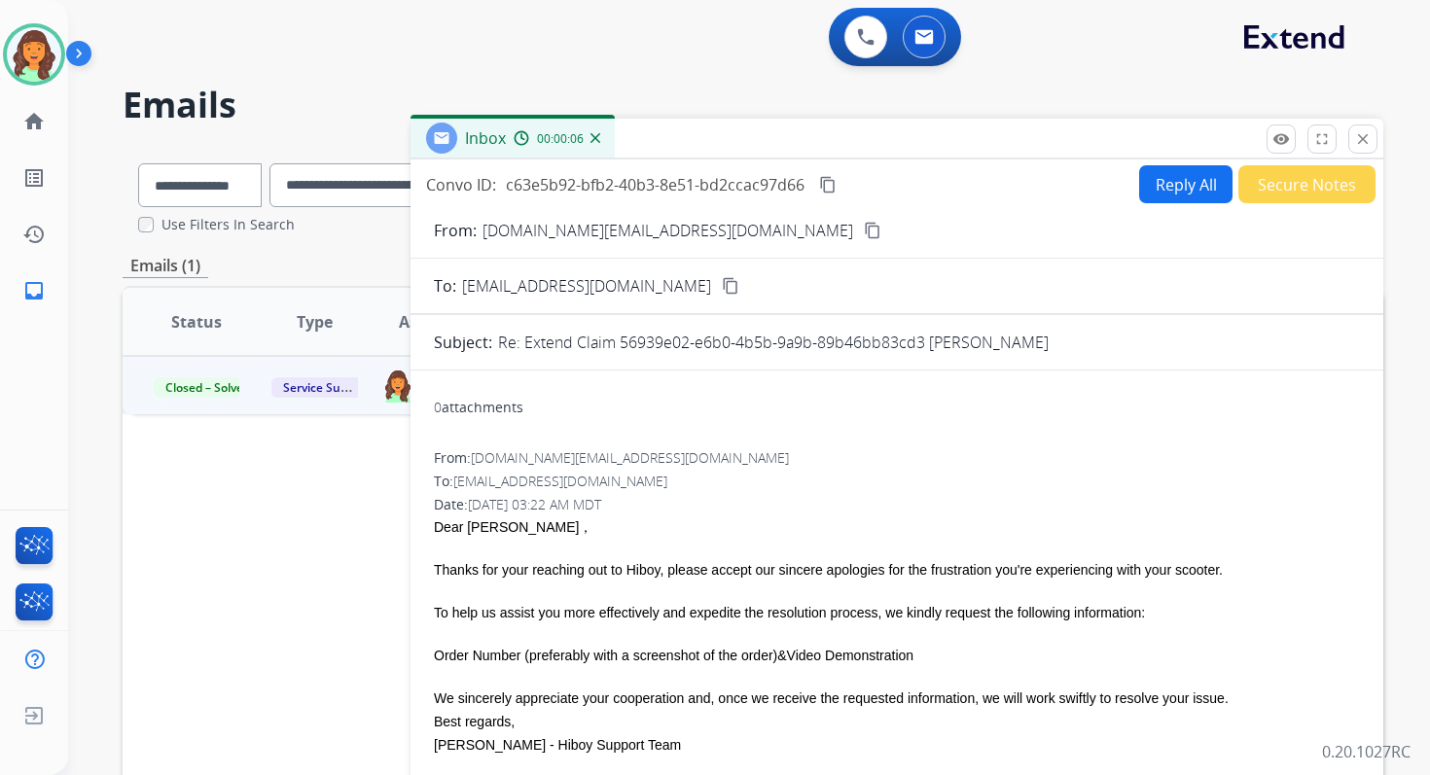
click at [1161, 181] on button "Reply All" at bounding box center [1185, 184] width 93 height 38
select select "**********"
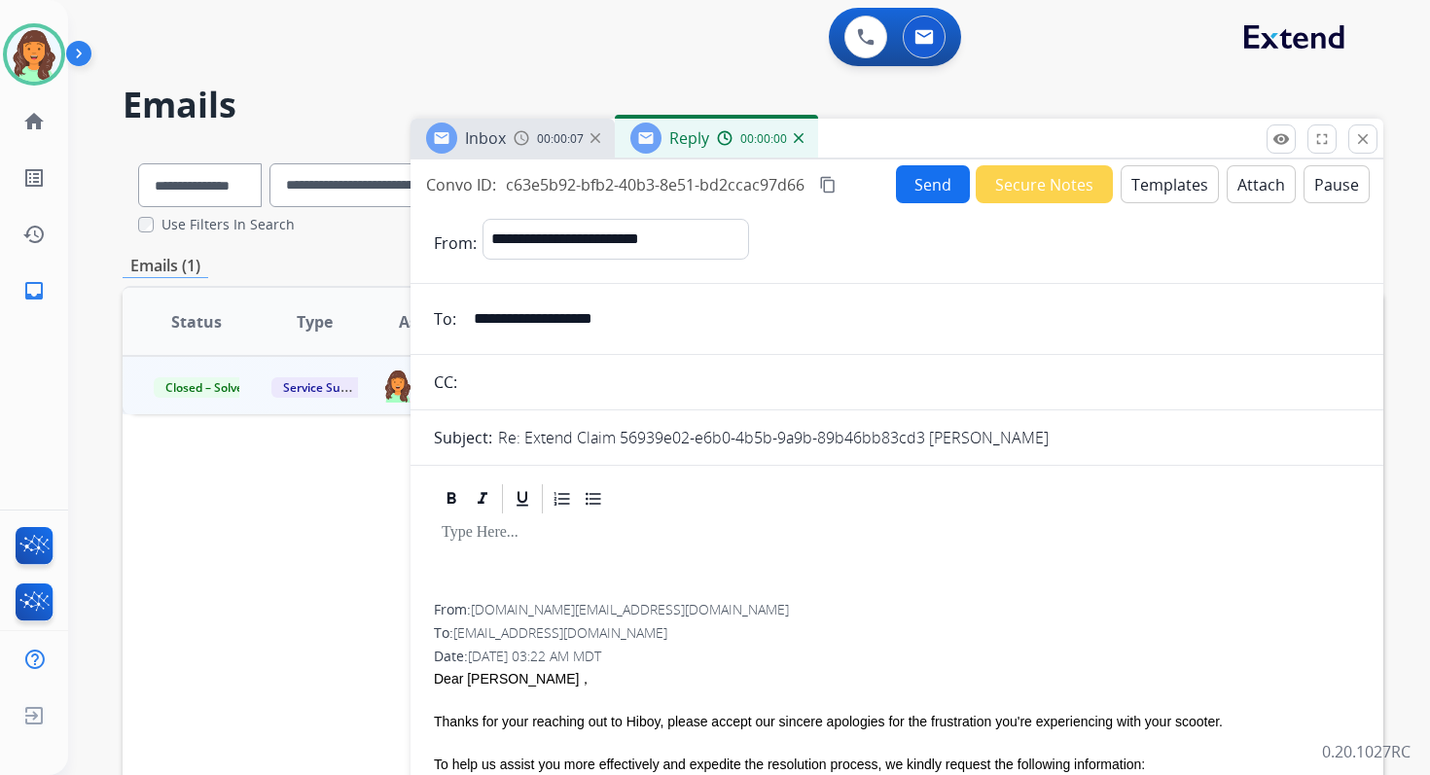
click at [1161, 181] on button "Templates" at bounding box center [1170, 184] width 98 height 38
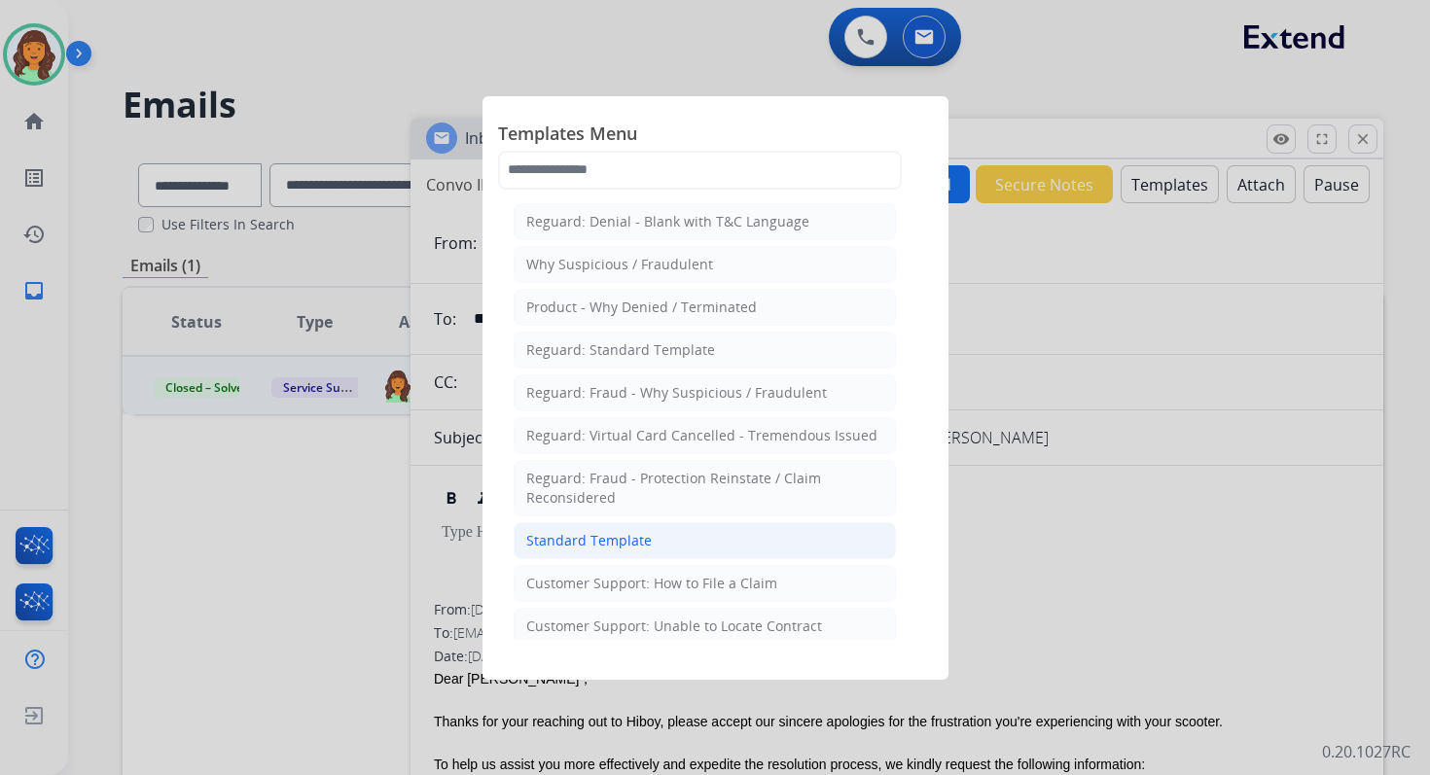
click at [567, 531] on div "Standard Template" at bounding box center [588, 540] width 125 height 19
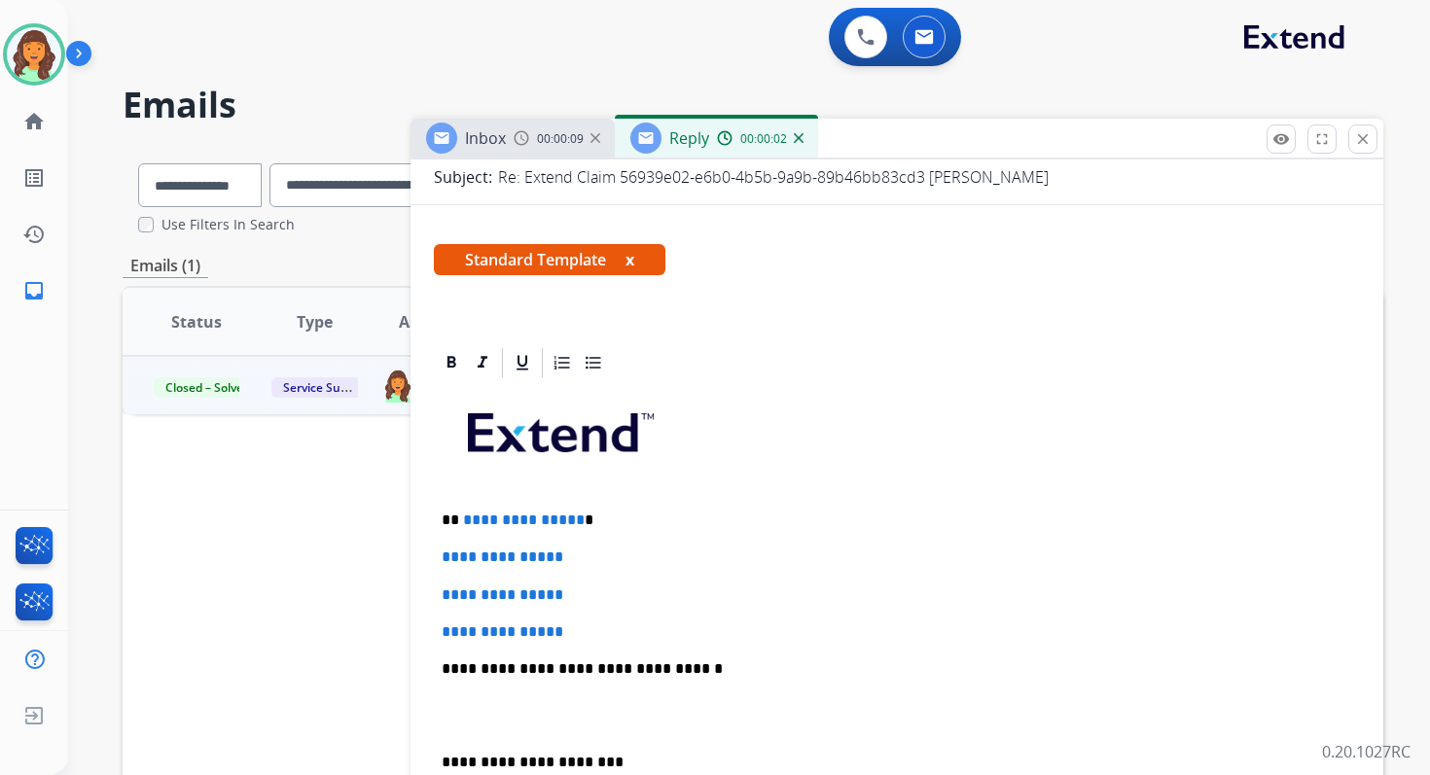
scroll to position [359, 0]
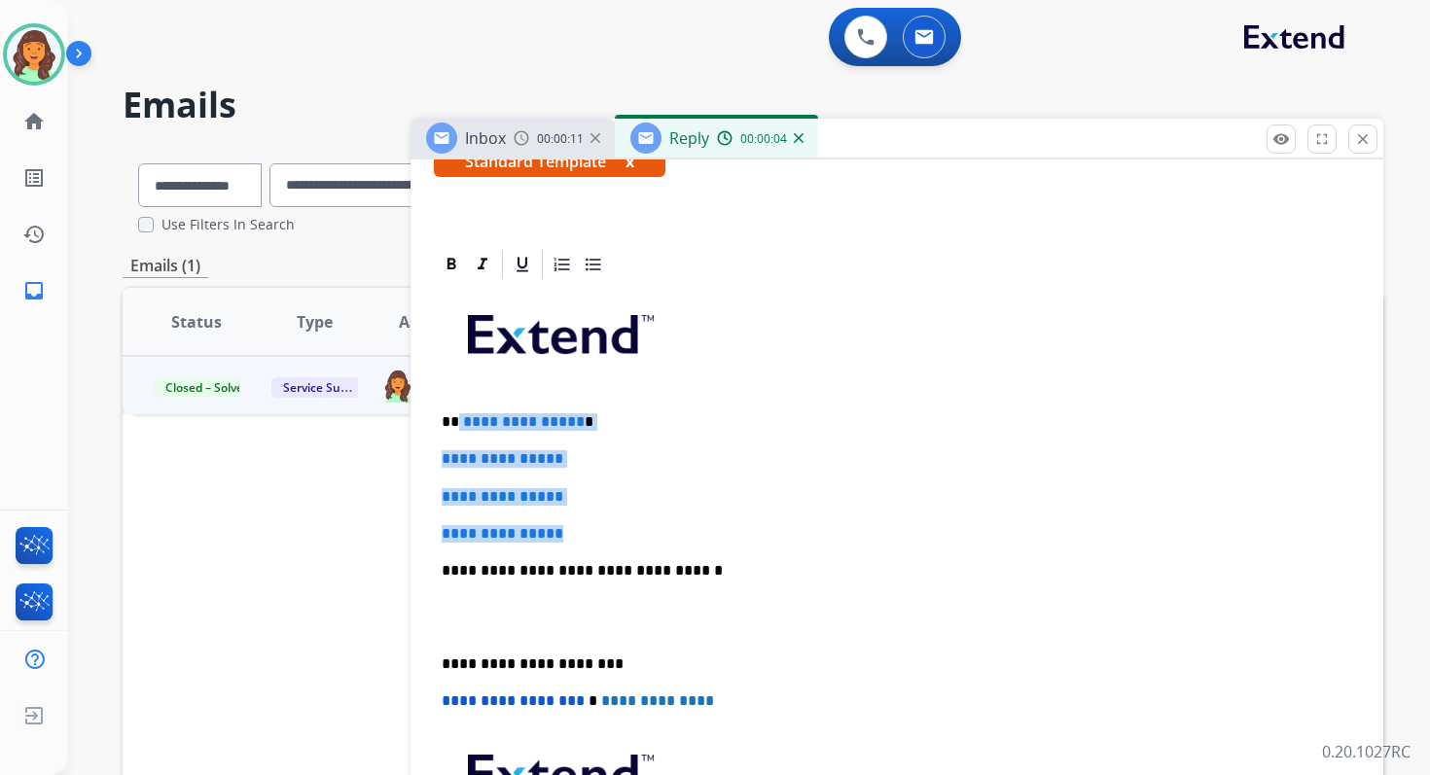
drag, startPoint x: 457, startPoint y: 421, endPoint x: 599, endPoint y: 536, distance: 182.6
click at [599, 536] on div "**********" at bounding box center [897, 616] width 926 height 669
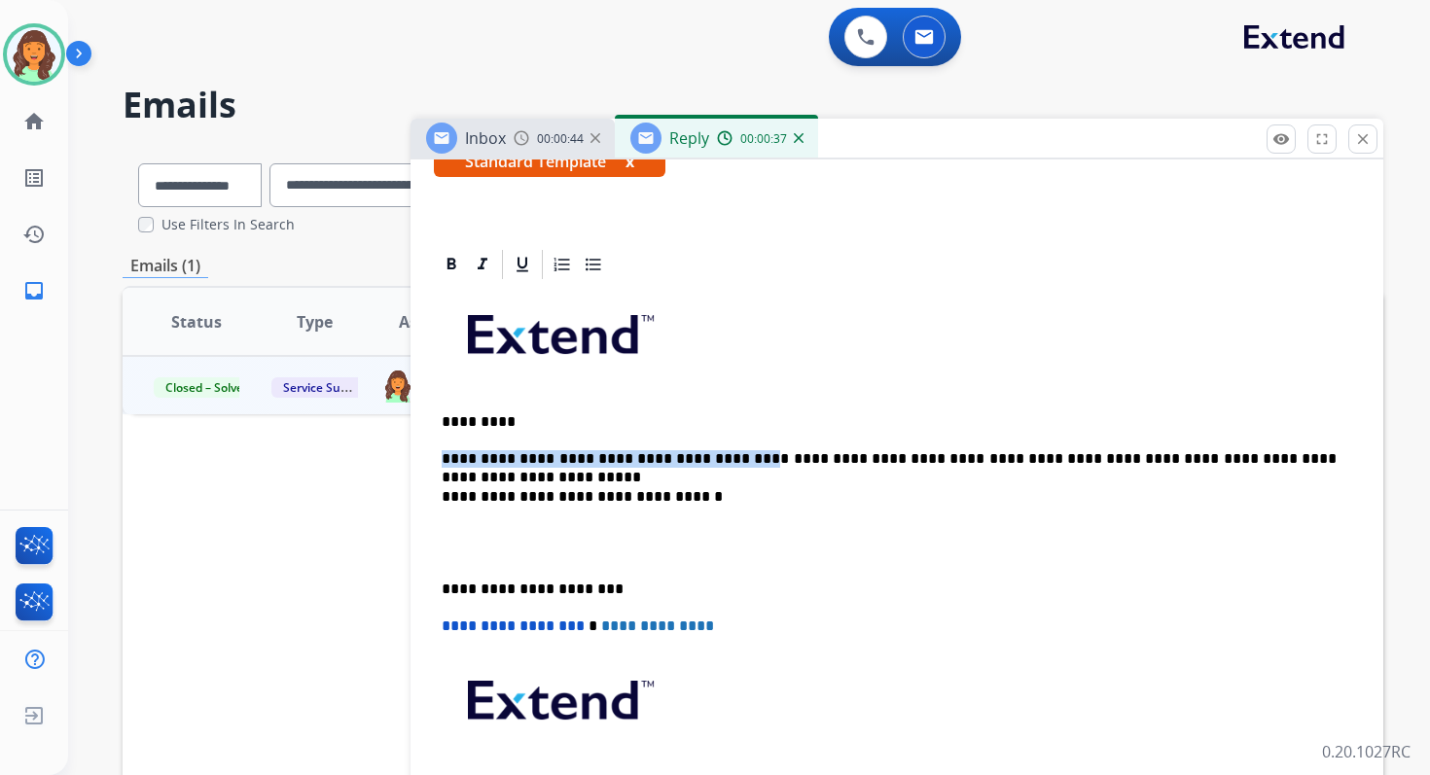
drag, startPoint x: 701, startPoint y: 459, endPoint x: 440, endPoint y: 460, distance: 261.7
click at [440, 460] on div "**********" at bounding box center [897, 579] width 926 height 594
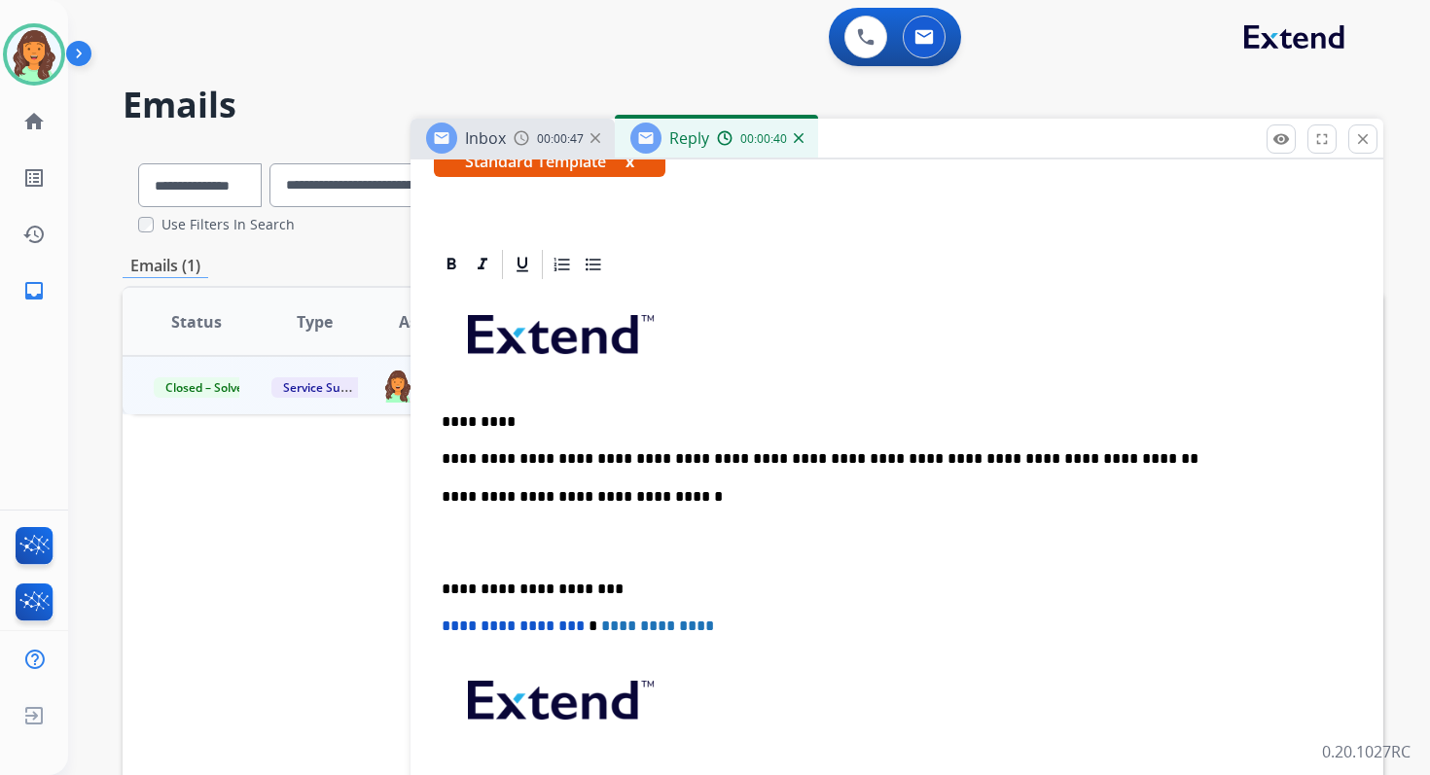
click at [645, 501] on p "**********" at bounding box center [889, 497] width 895 height 18
click at [1070, 464] on p "**********" at bounding box center [889, 459] width 895 height 18
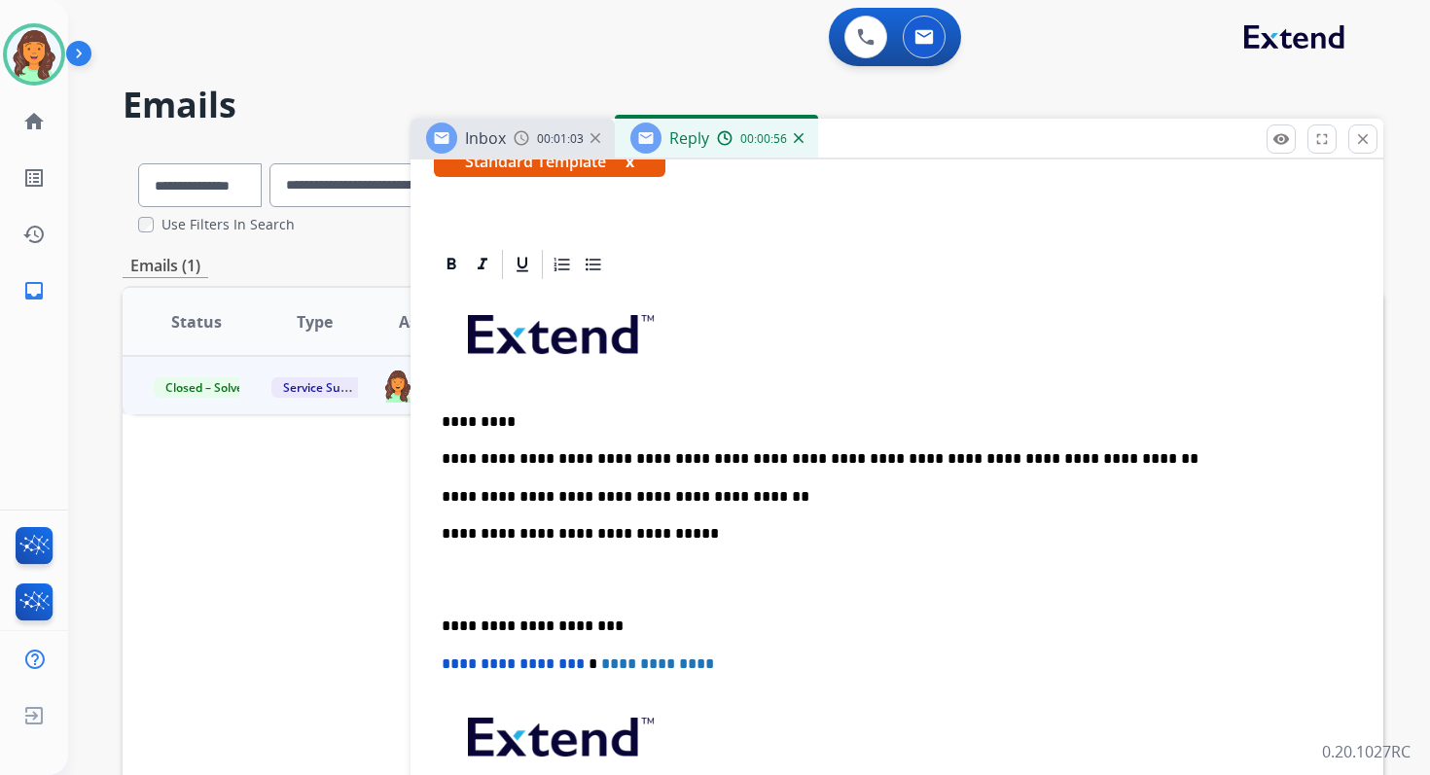
click at [532, 624] on p "**********" at bounding box center [889, 627] width 895 height 18
click at [449, 662] on span "**********" at bounding box center [513, 664] width 143 height 15
click at [1358, 139] on mat-icon "close" at bounding box center [1363, 139] width 18 height 18
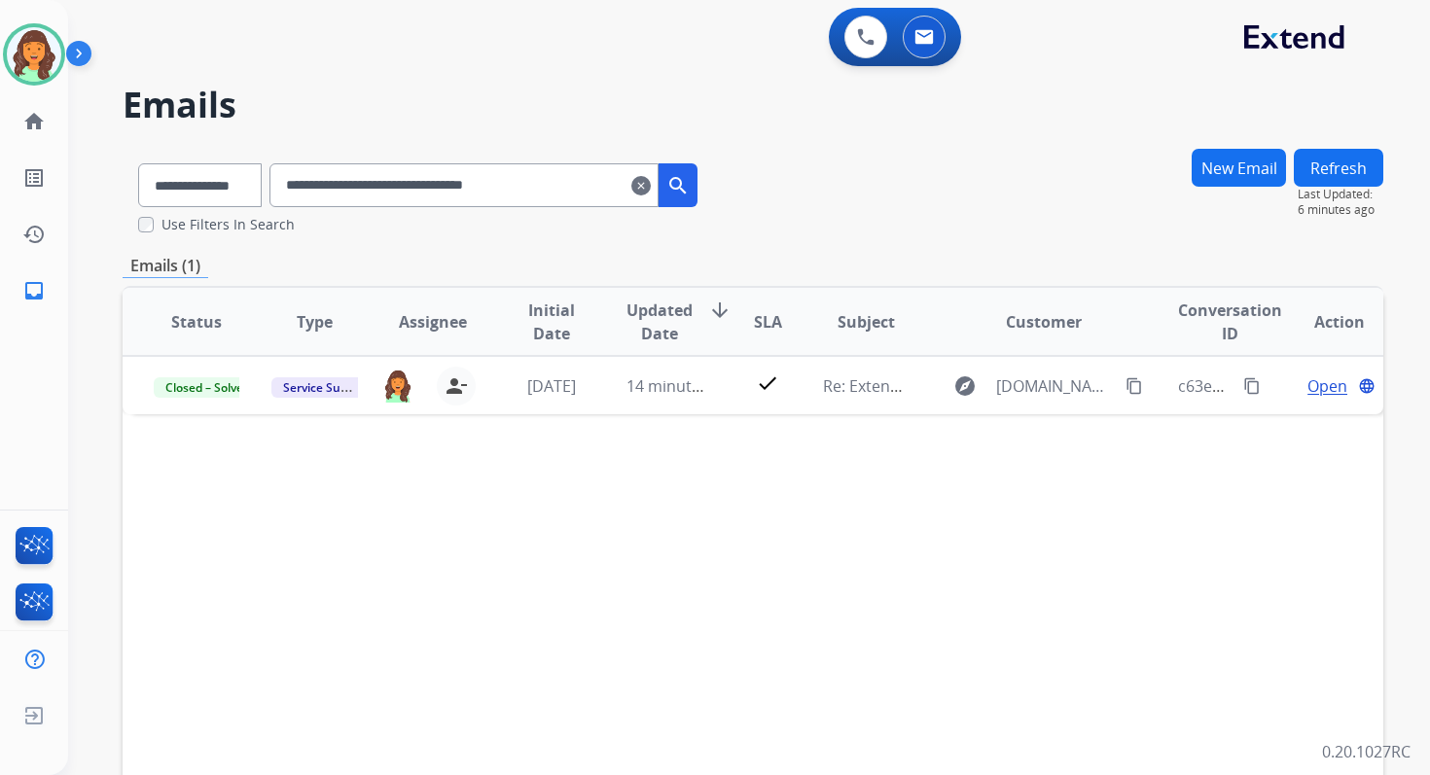
click at [431, 190] on input "**********" at bounding box center [463, 185] width 389 height 44
paste input "text"
type input "**********"
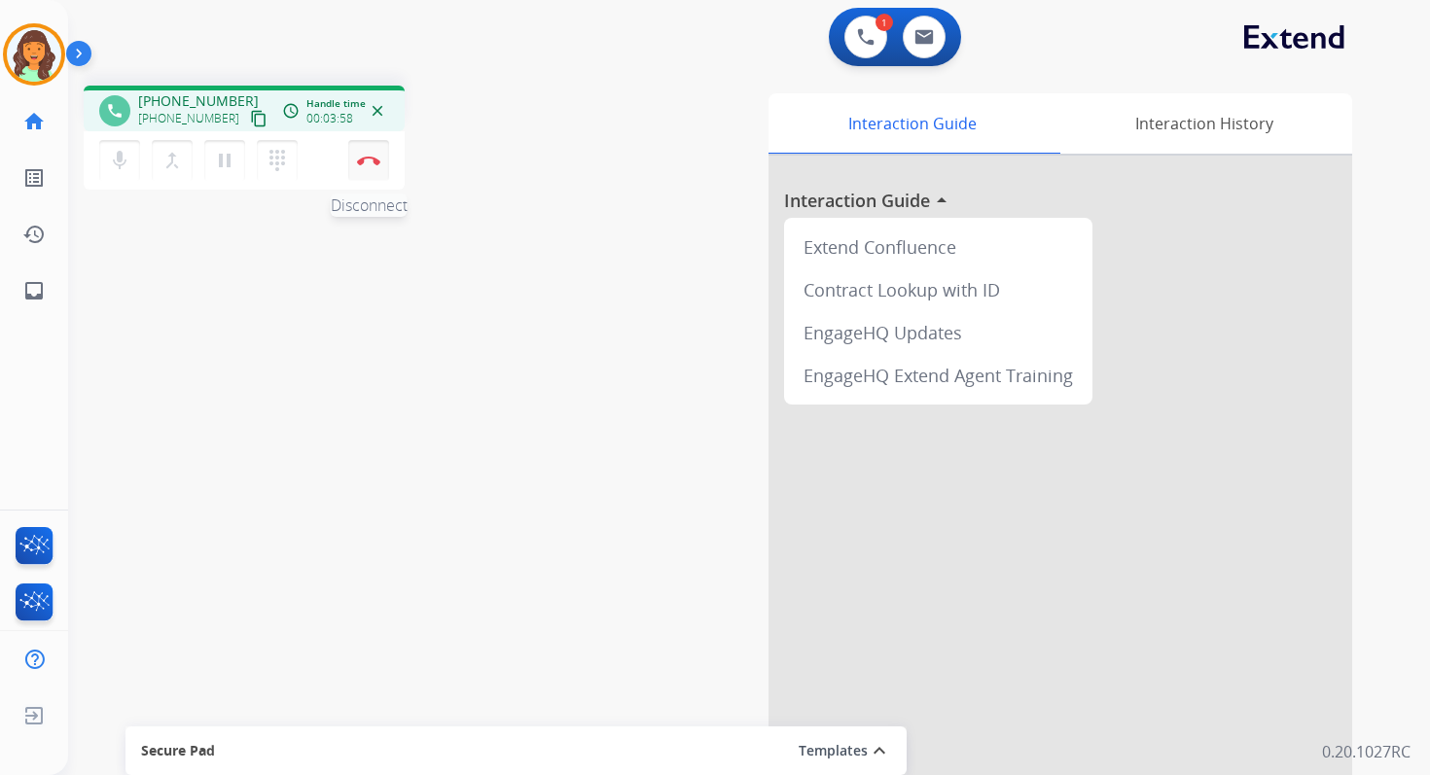
click at [370, 159] on img at bounding box center [368, 161] width 23 height 10
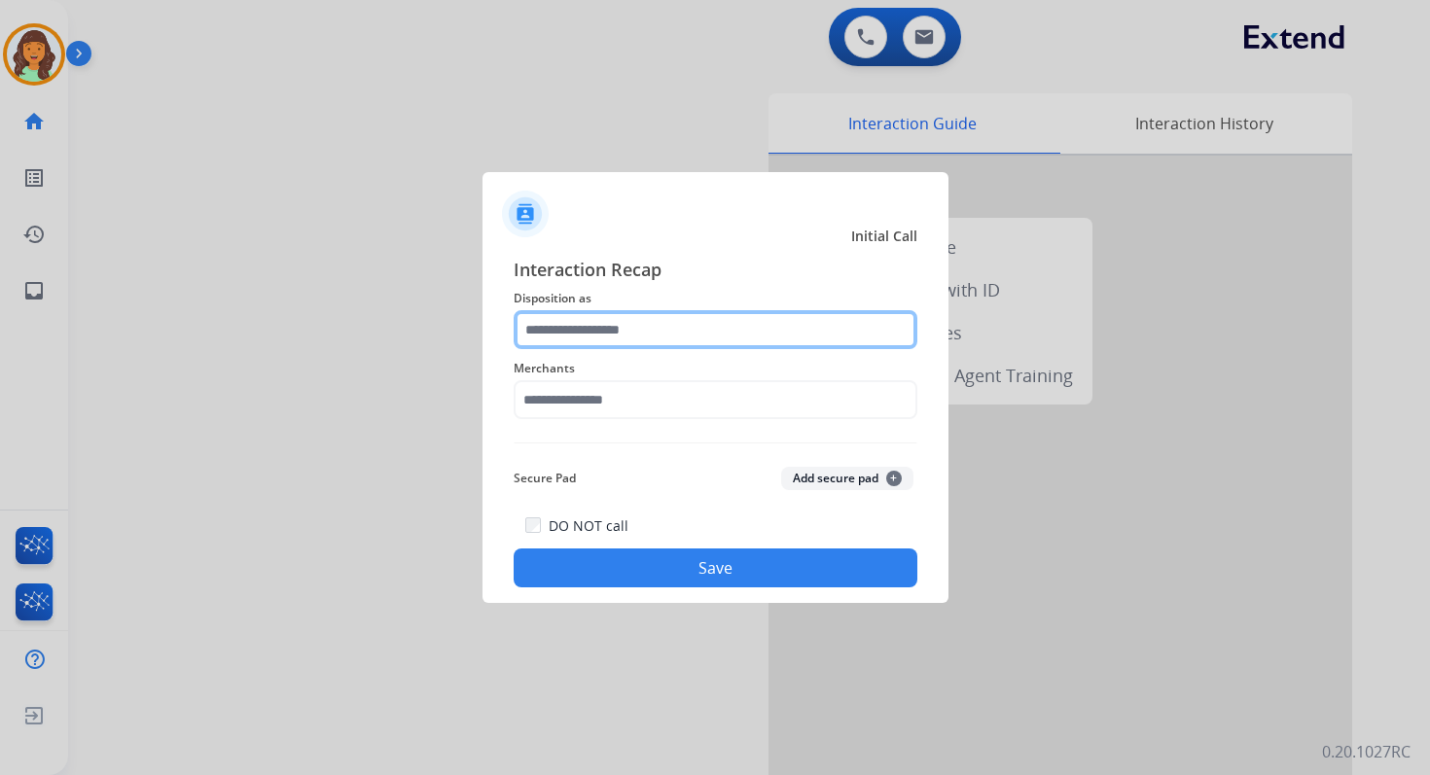
click at [630, 330] on input "text" at bounding box center [716, 329] width 404 height 39
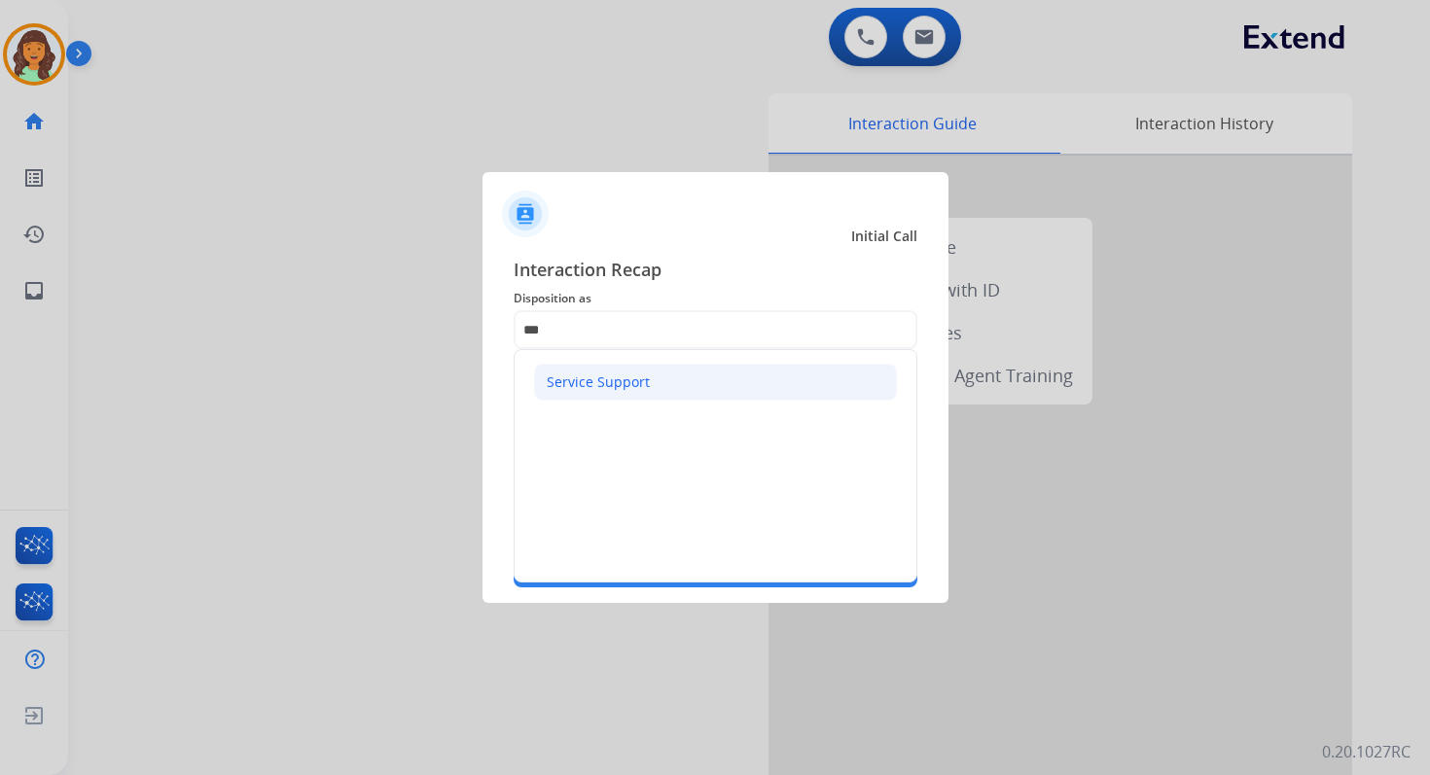
click at [644, 371] on li "Service Support" at bounding box center [715, 382] width 363 height 37
type input "**********"
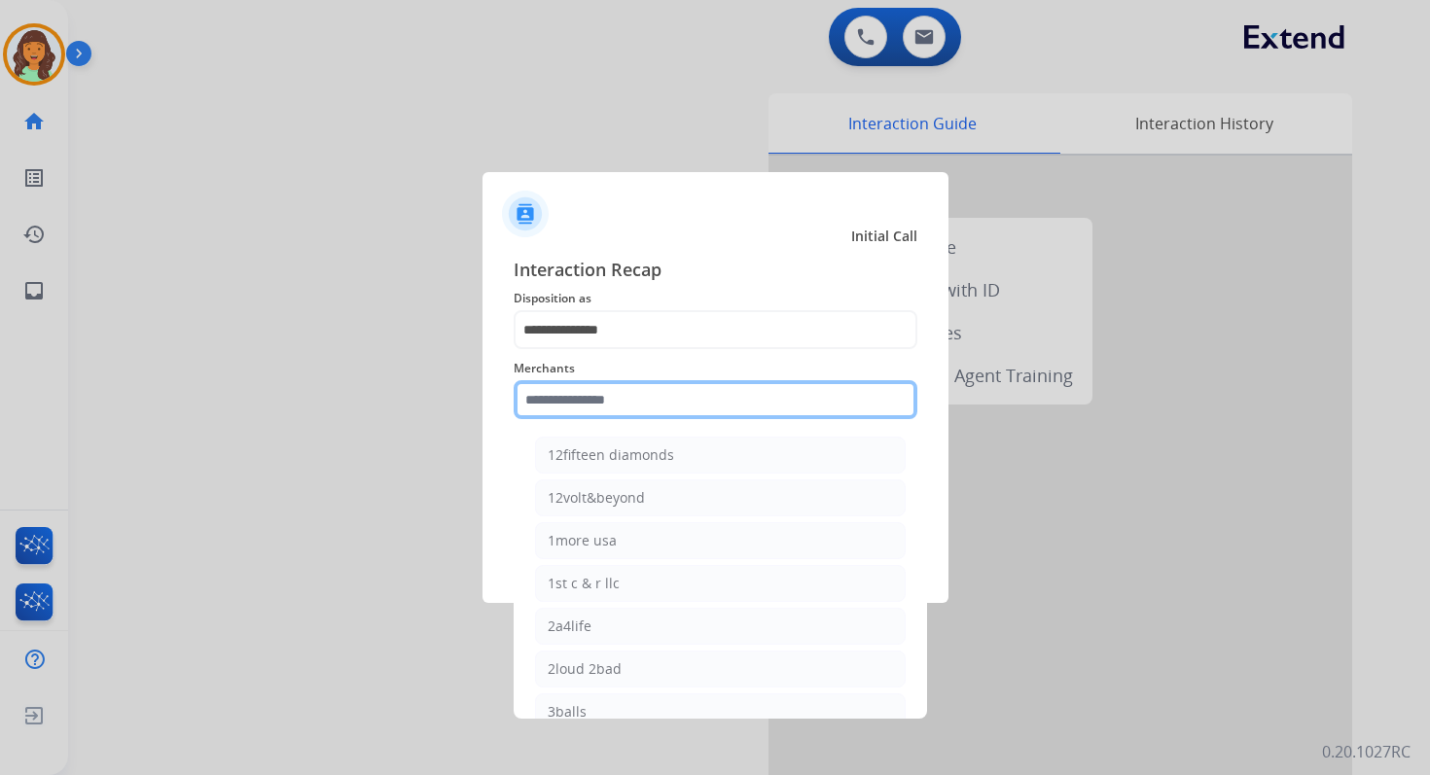
click at [644, 397] on input "text" at bounding box center [716, 399] width 404 height 39
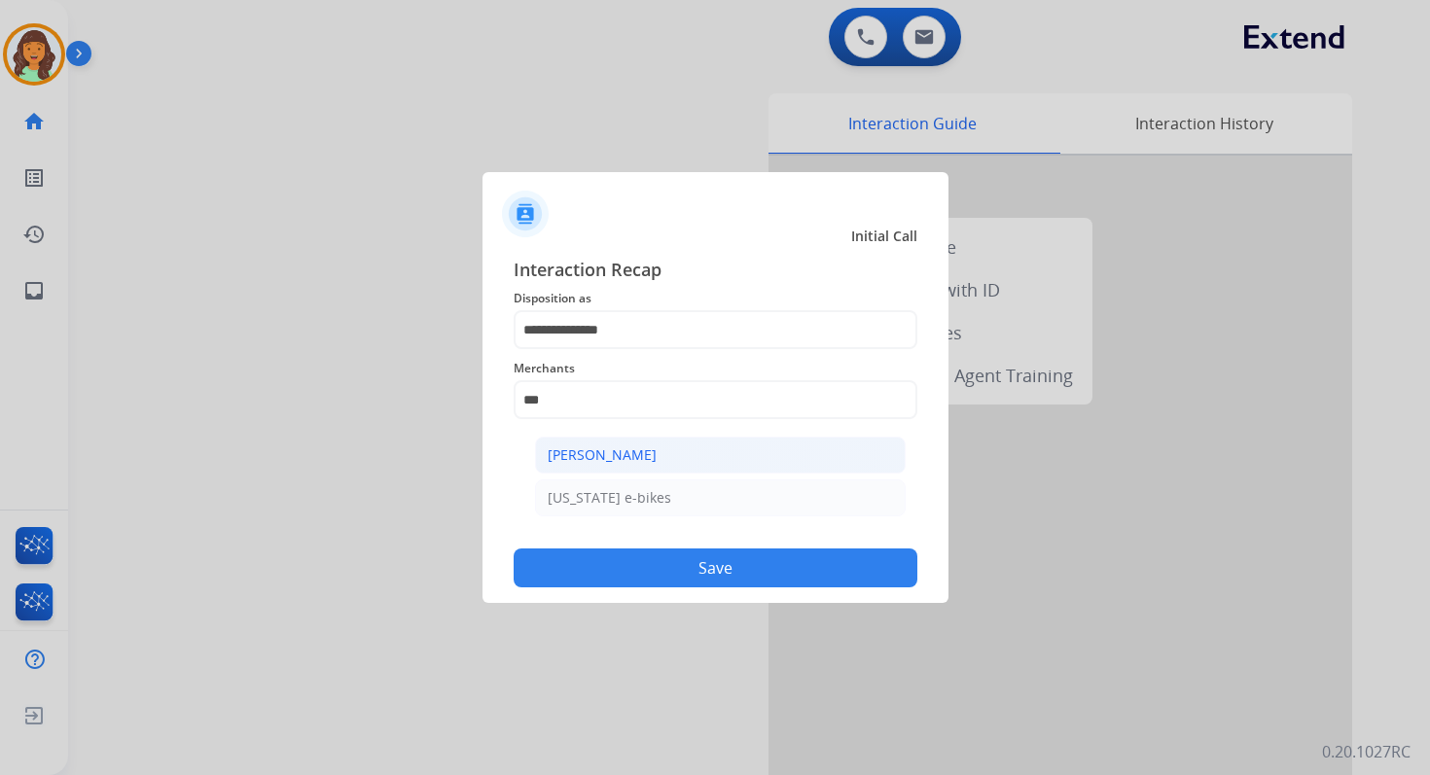
click at [633, 445] on div "Ashley - Reguard" at bounding box center [602, 454] width 109 height 19
type input "**********"
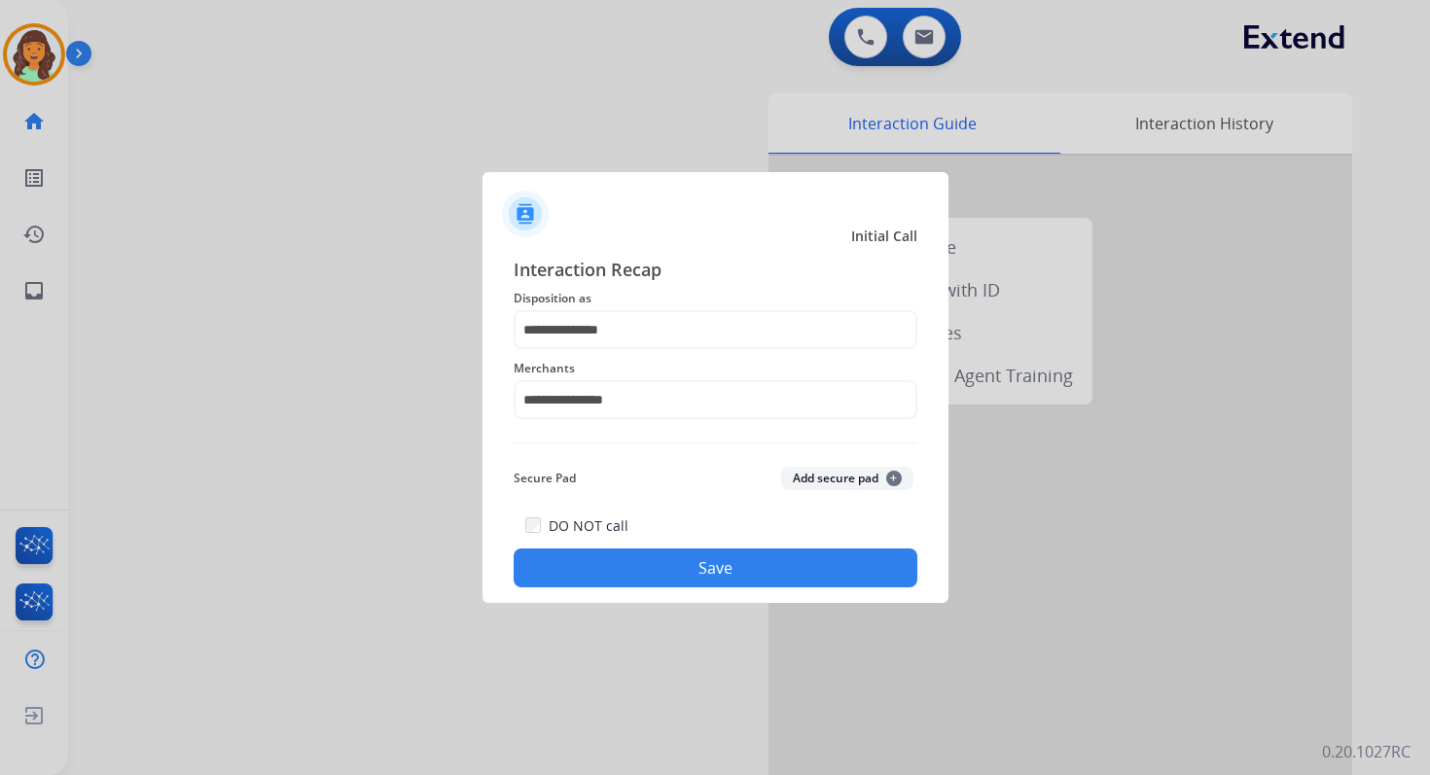
click at [689, 566] on button "Save" at bounding box center [716, 568] width 404 height 39
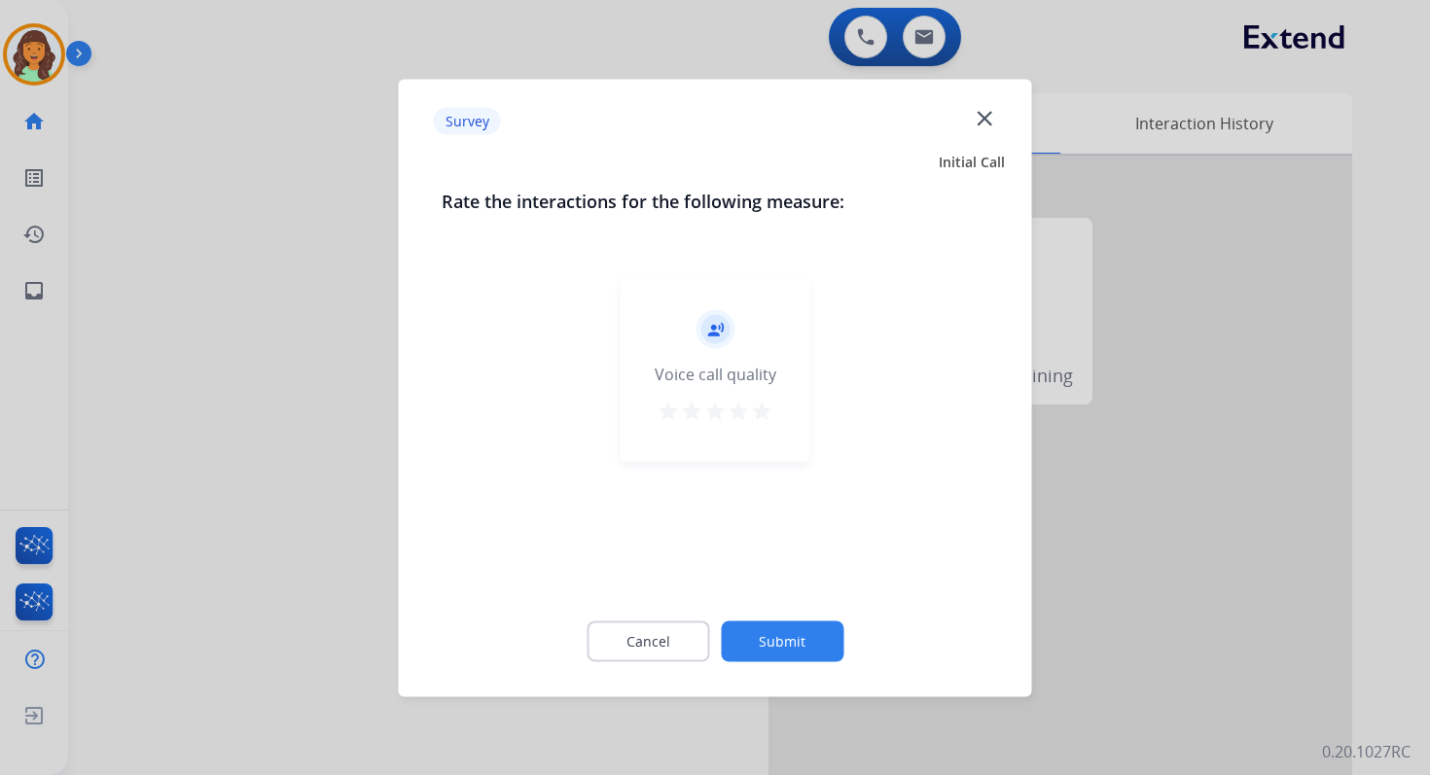
click at [761, 635] on button "Submit" at bounding box center [782, 641] width 123 height 41
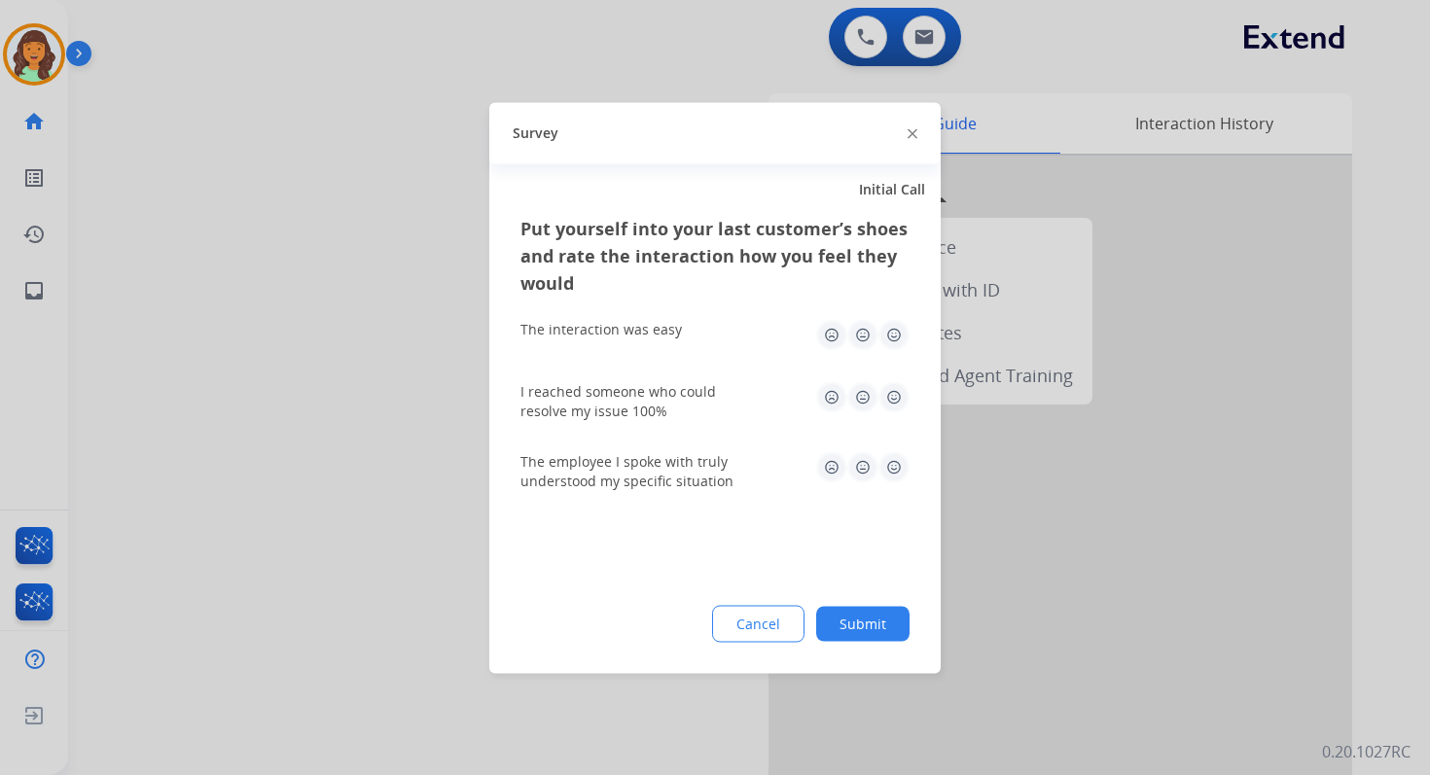
click at [860, 629] on button "Submit" at bounding box center [862, 623] width 93 height 35
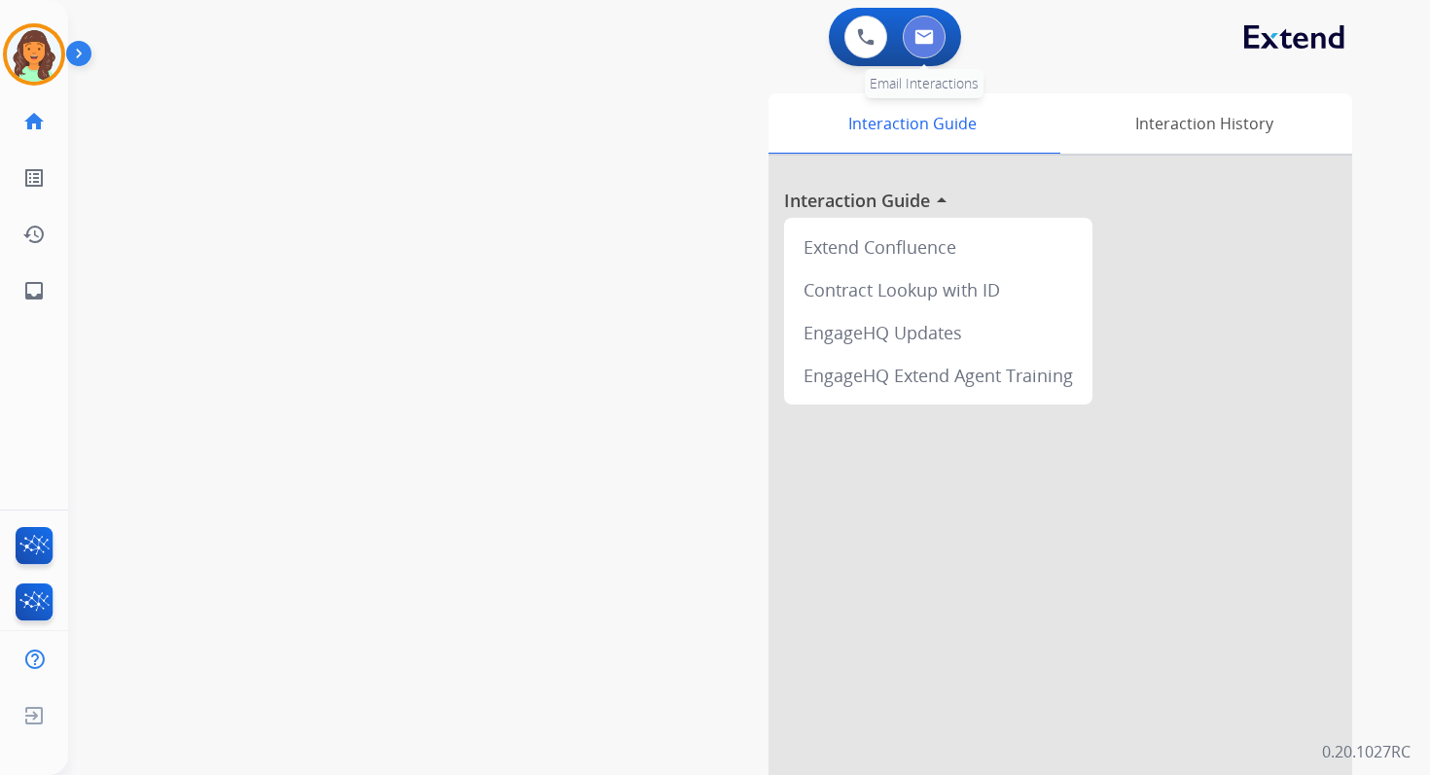
click at [926, 35] on img at bounding box center [923, 37] width 19 height 16
select select "**********"
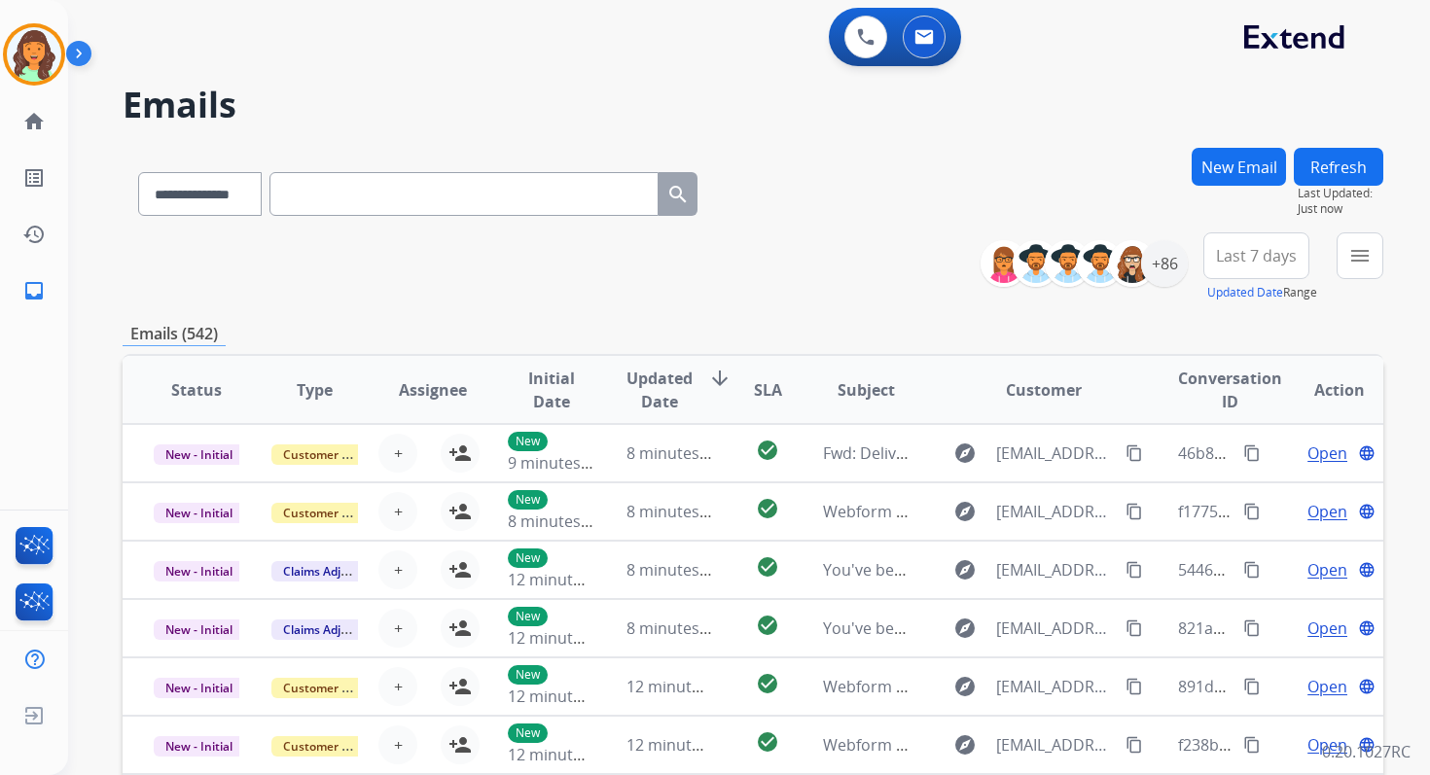
click at [587, 200] on input "text" at bounding box center [463, 194] width 389 height 44
paste input "**********"
type input "**********"
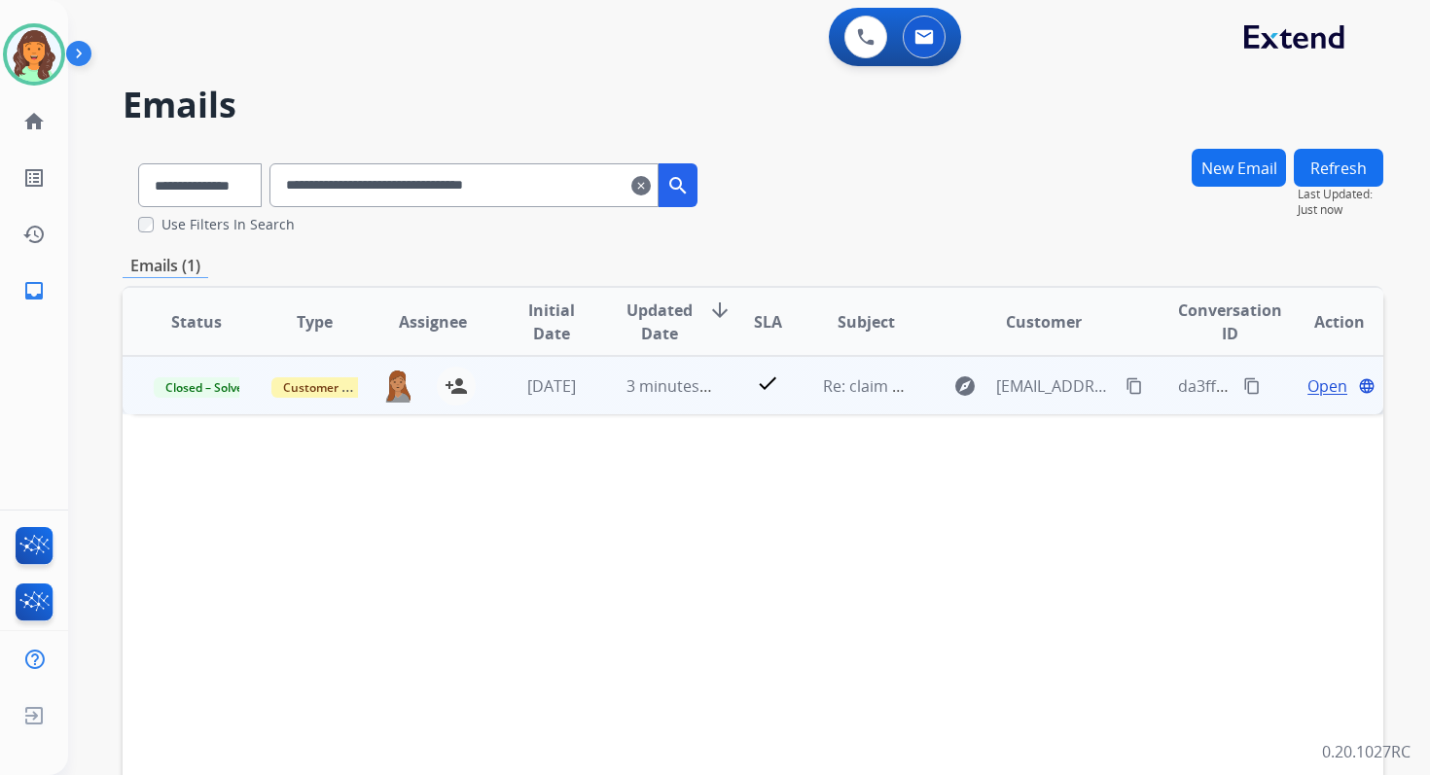
click at [1307, 383] on span "Open" at bounding box center [1327, 385] width 40 height 23
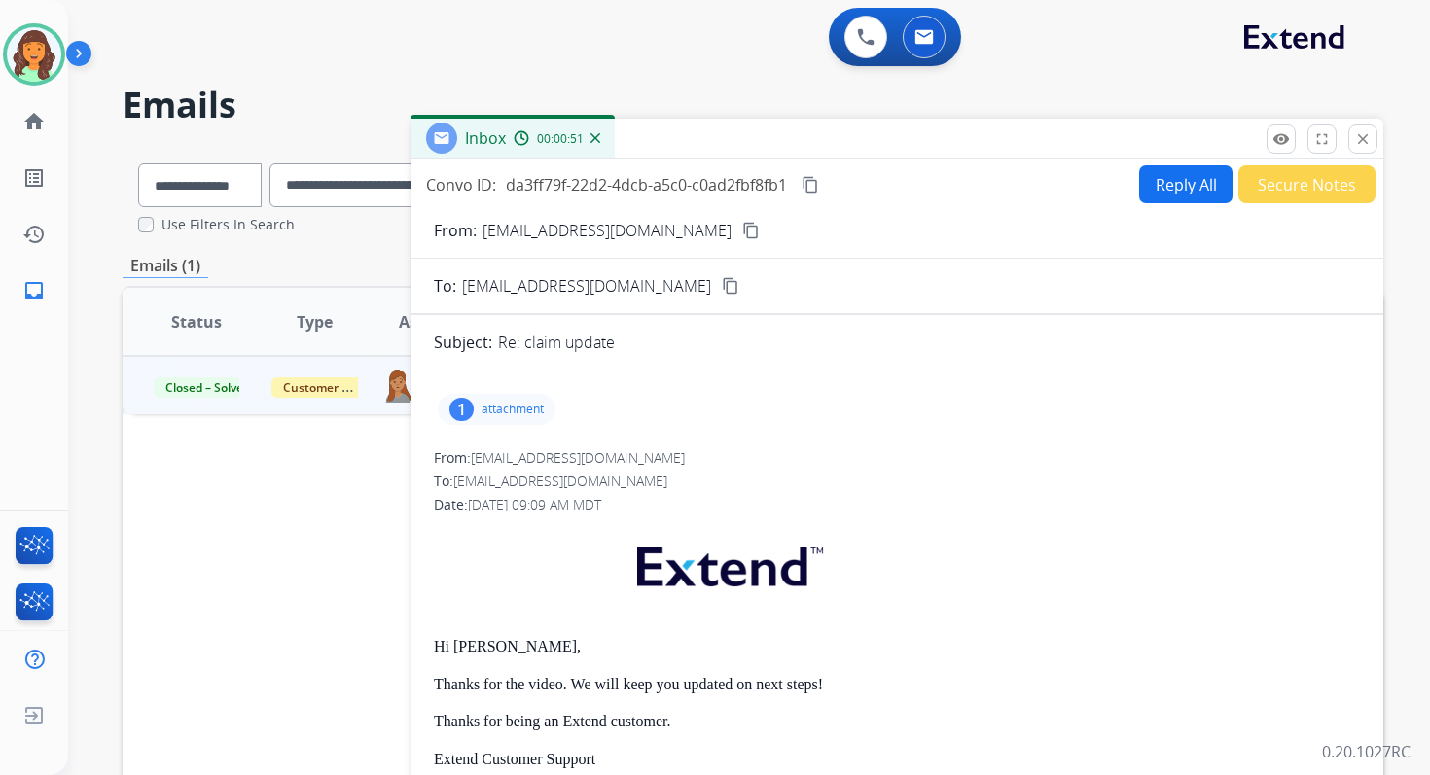
click at [515, 408] on p "attachment" at bounding box center [512, 410] width 62 height 16
click at [736, 459] on mat-icon "download" at bounding box center [739, 459] width 18 height 18
click at [1362, 136] on mat-icon "close" at bounding box center [1363, 139] width 18 height 18
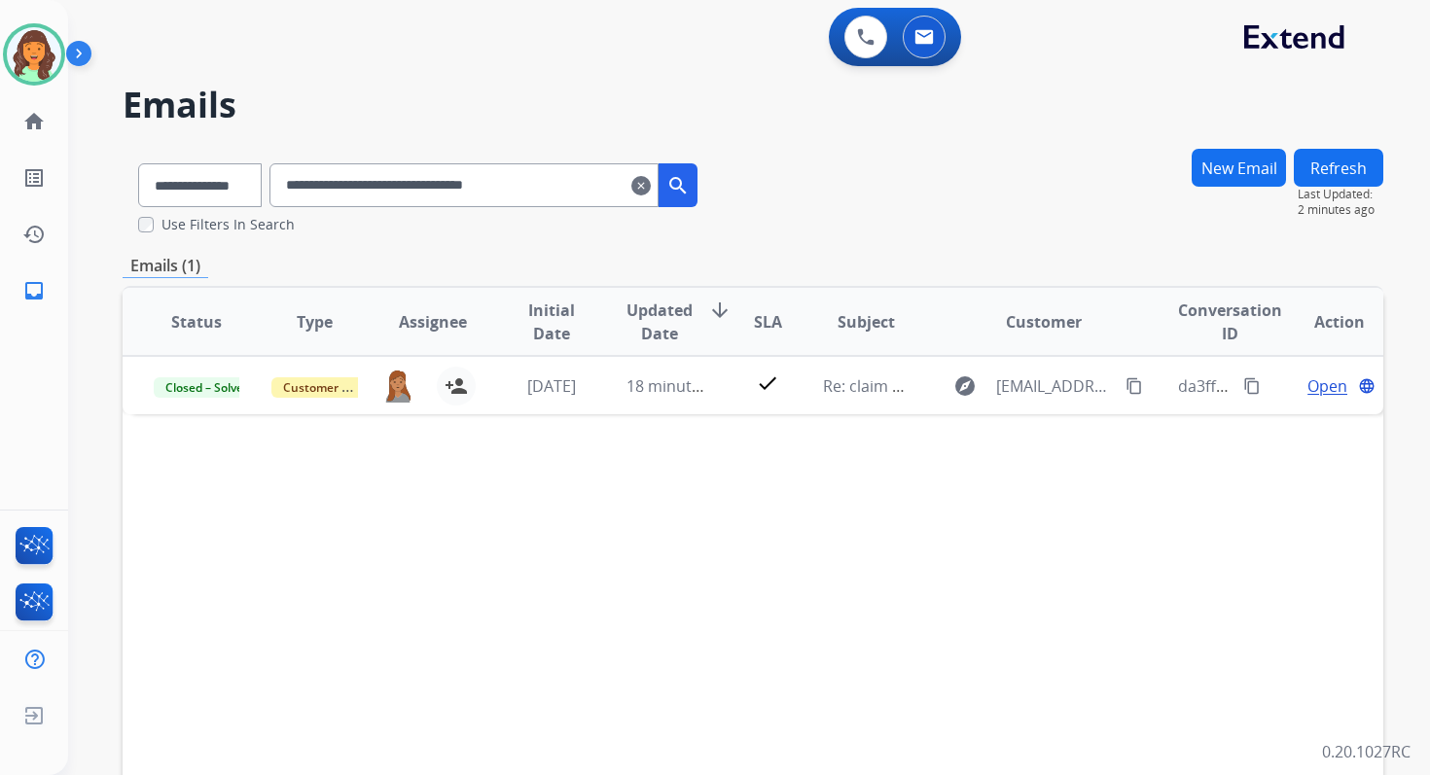
click at [651, 183] on mat-icon "clear" at bounding box center [640, 185] width 19 height 23
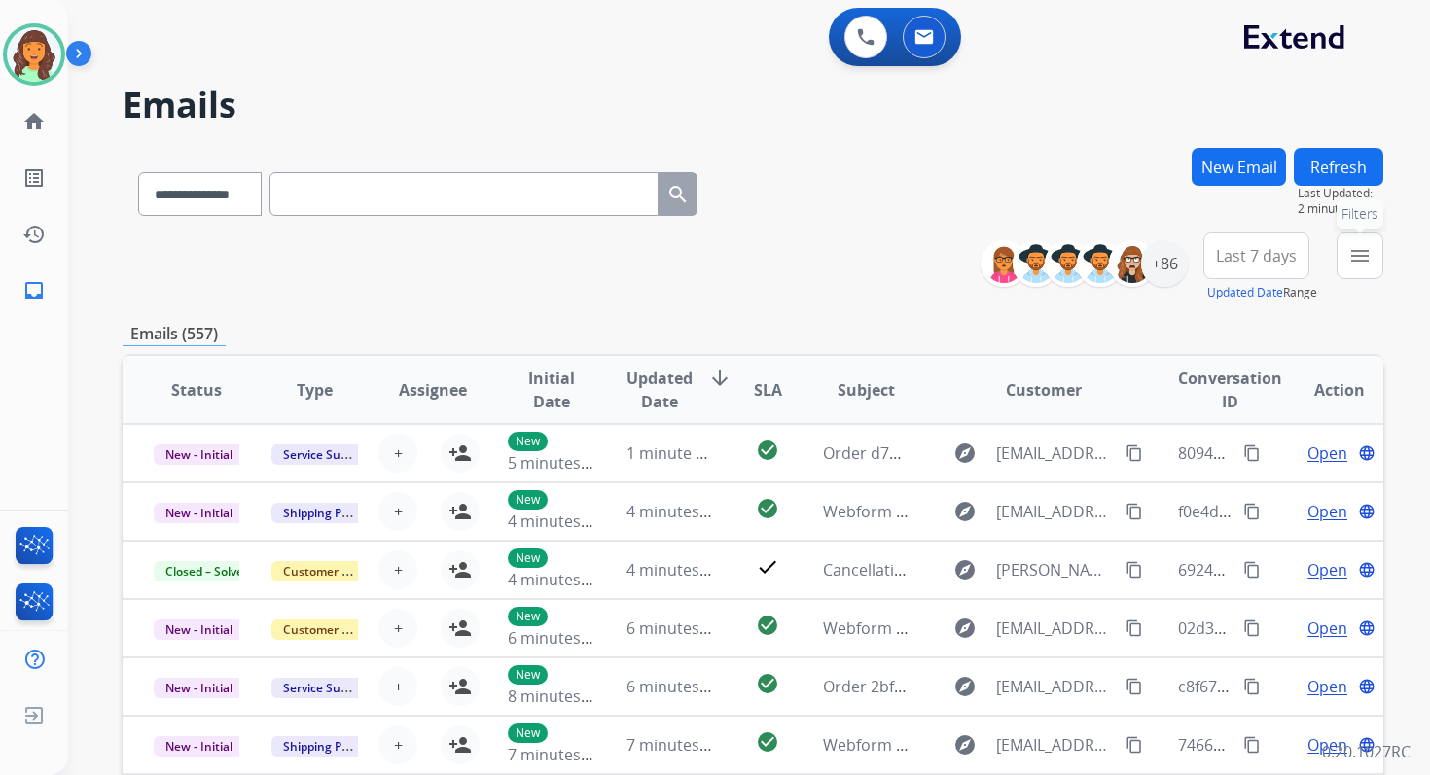
click at [1355, 263] on mat-icon "menu" at bounding box center [1359, 255] width 23 height 23
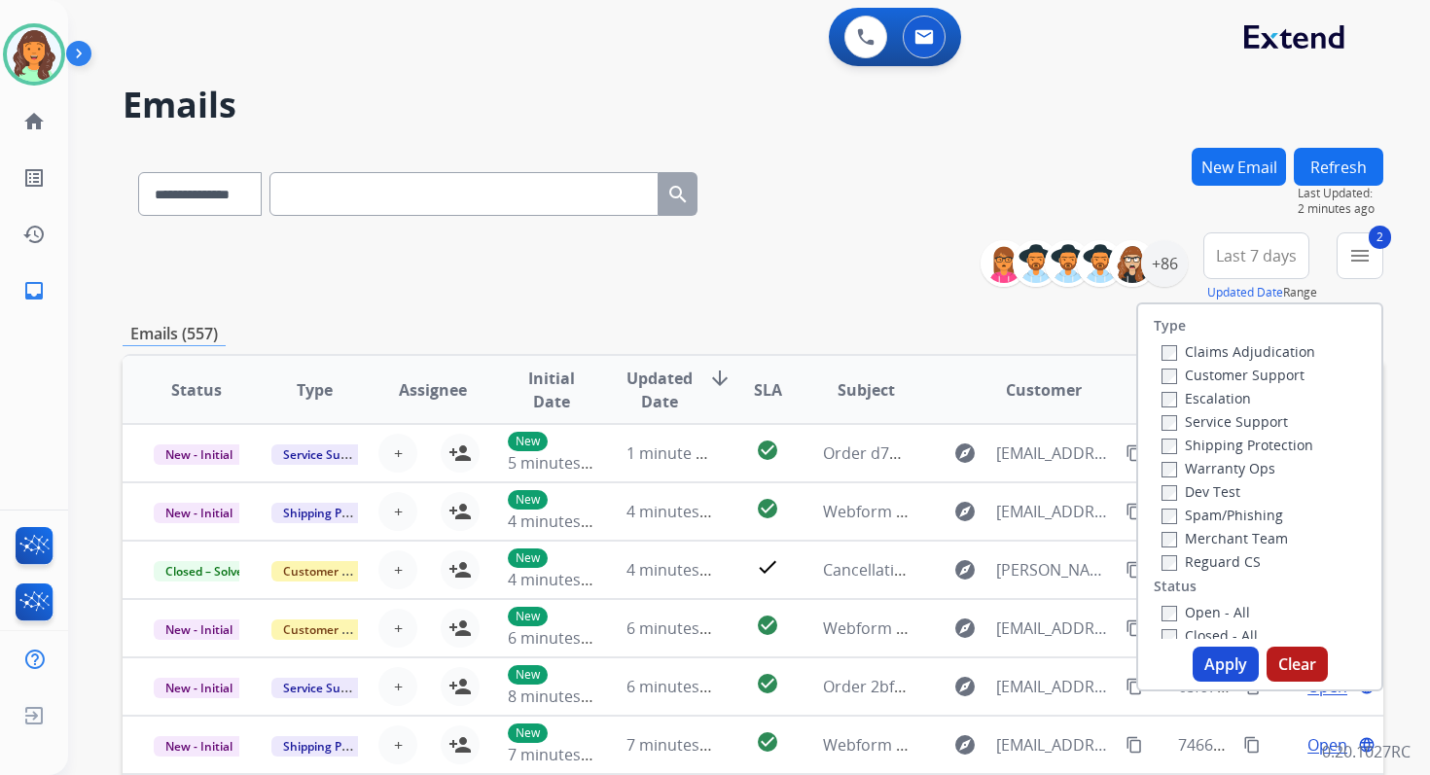
click at [1205, 663] on button "Apply" at bounding box center [1226, 664] width 66 height 35
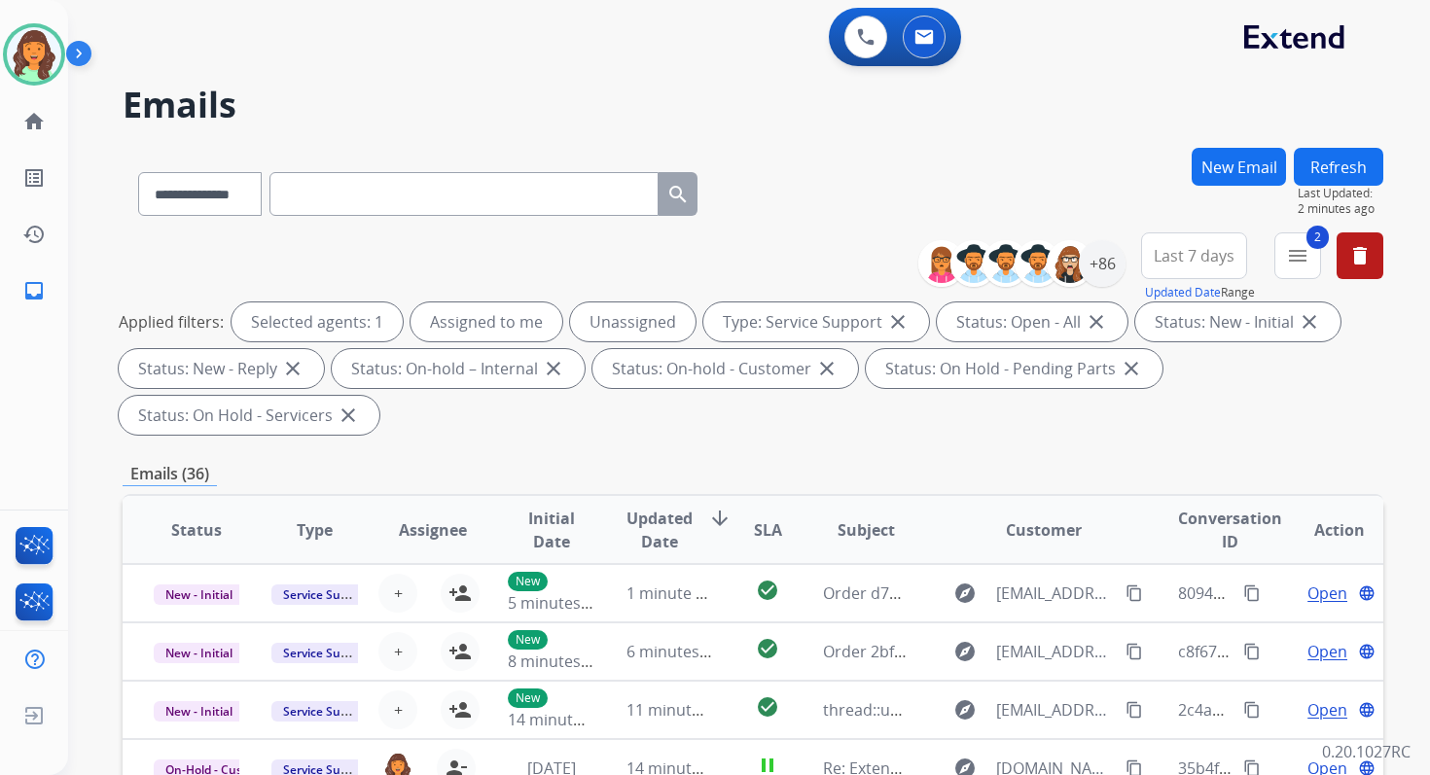
scroll to position [472, 0]
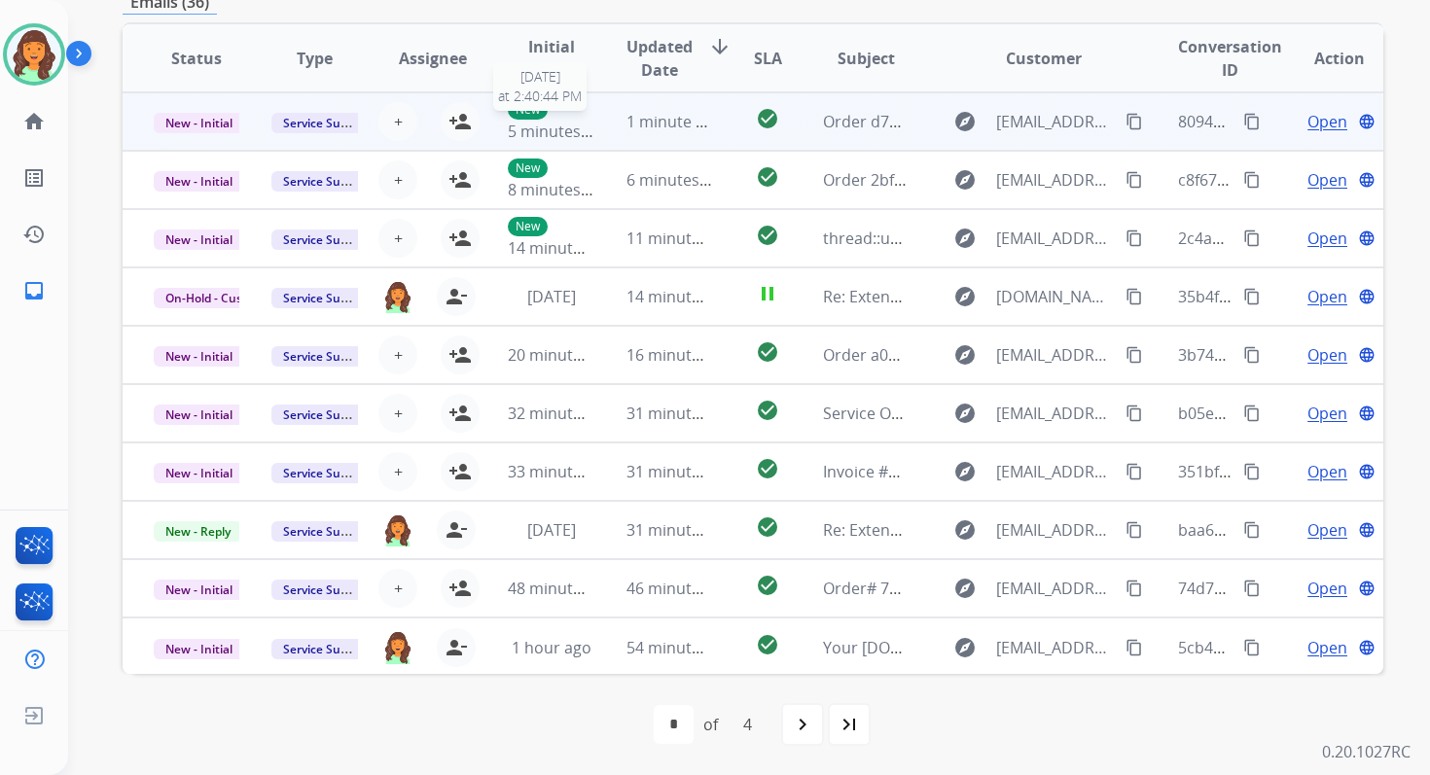
click at [581, 128] on span "5 minutes ago" at bounding box center [560, 131] width 104 height 21
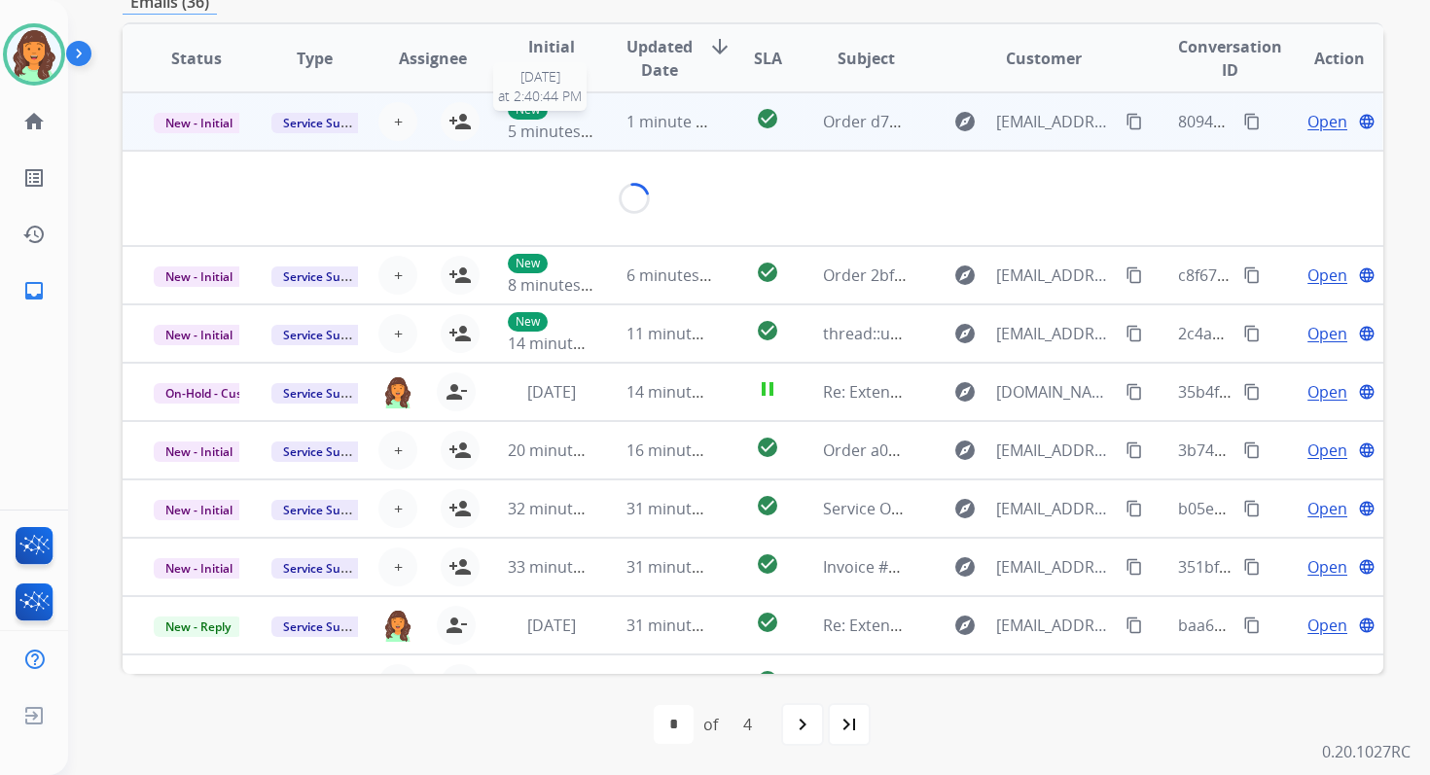
scroll to position [467, 0]
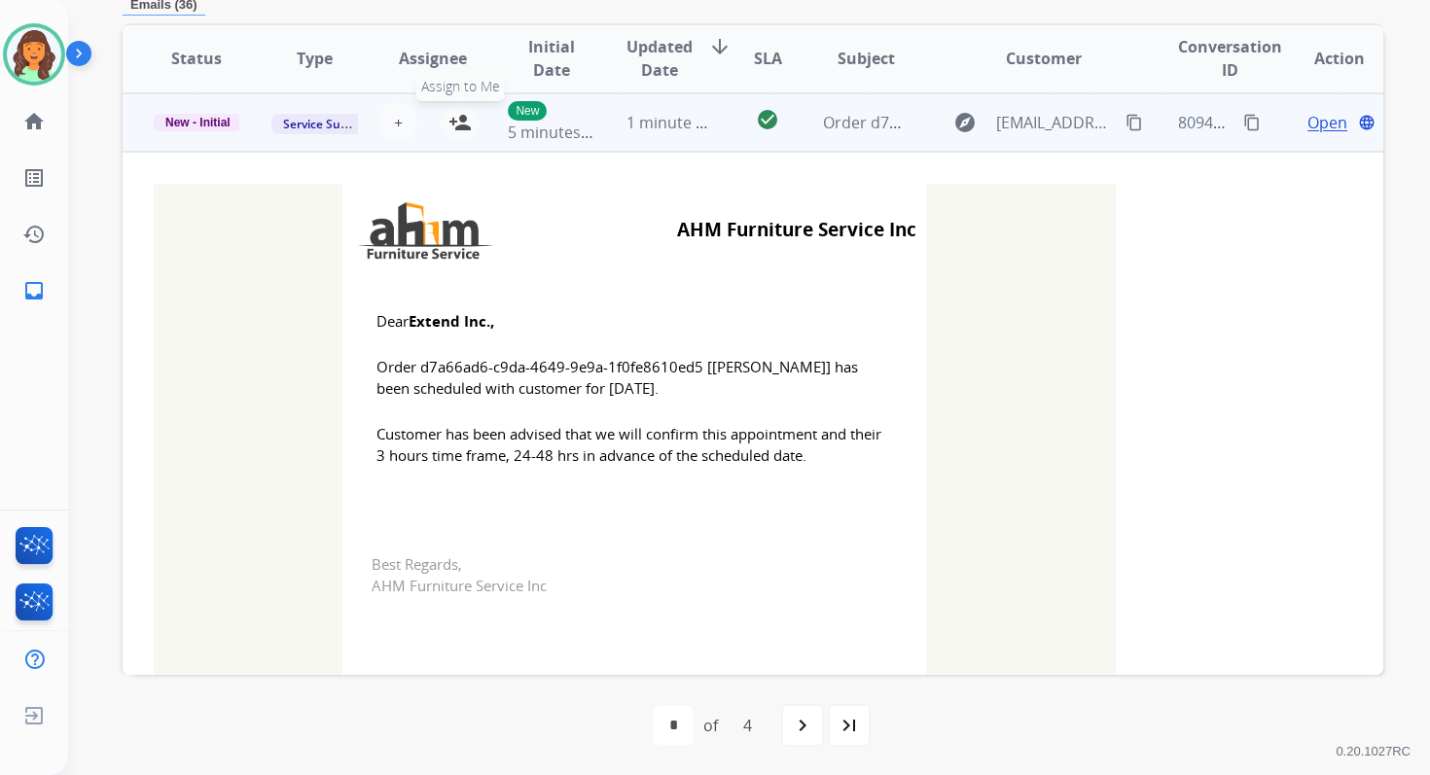
click at [453, 127] on mat-icon "person_add" at bounding box center [459, 122] width 23 height 23
click at [208, 121] on span "New - Initial" at bounding box center [198, 123] width 89 height 18
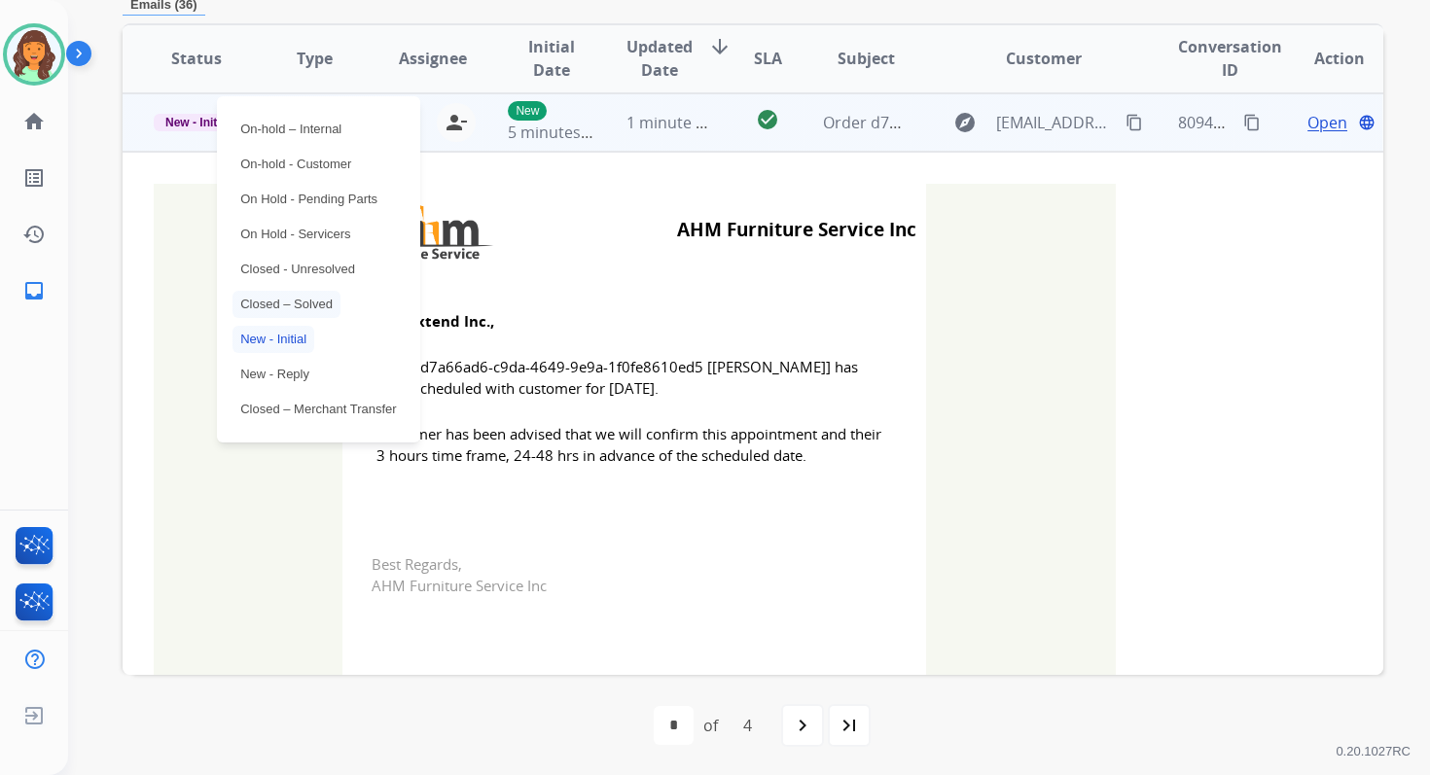
click at [287, 302] on p "Closed – Solved" at bounding box center [286, 304] width 108 height 27
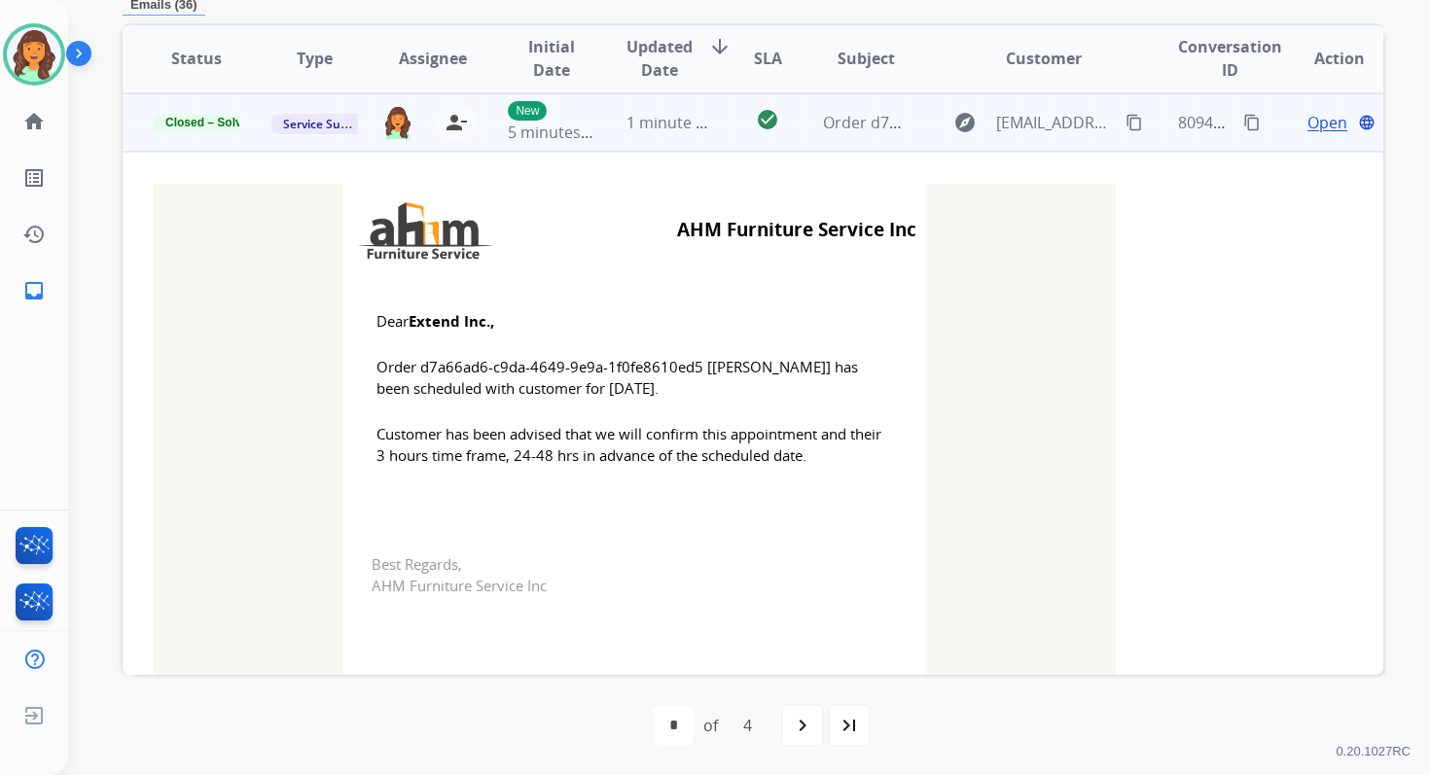
click at [682, 125] on span "1 minute ago" at bounding box center [674, 122] width 96 height 21
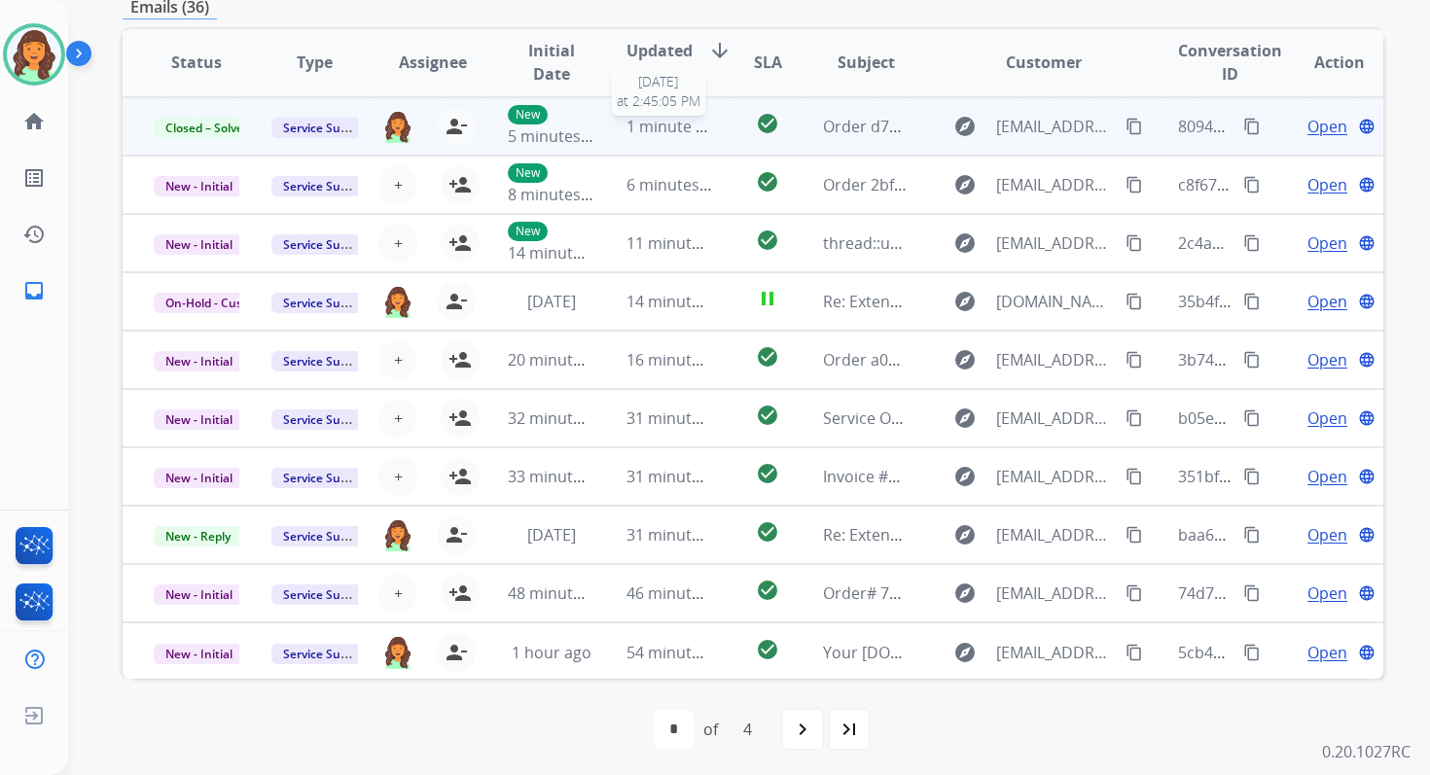
scroll to position [466, 0]
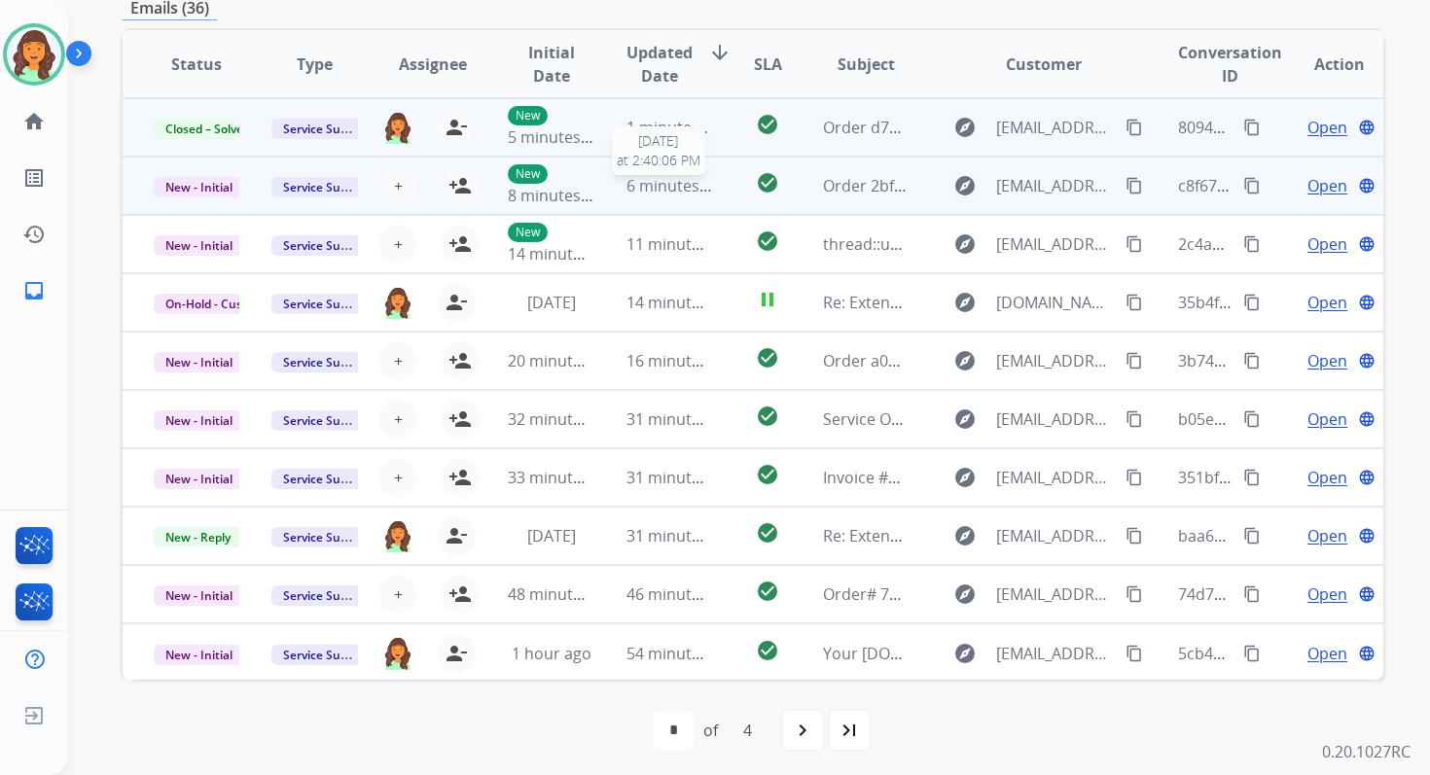
click at [659, 190] on span "6 minutes ago" at bounding box center [678, 185] width 104 height 21
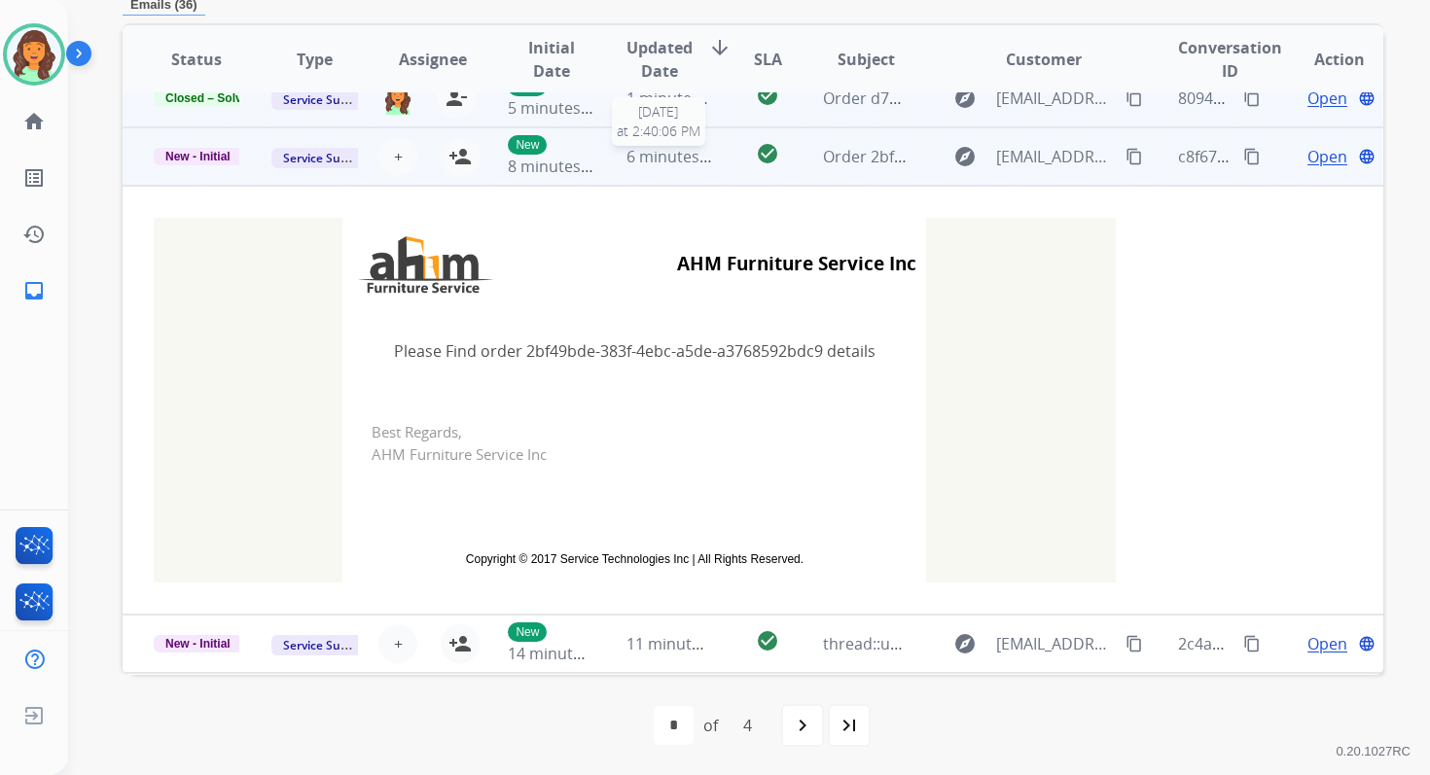
scroll to position [58, 0]
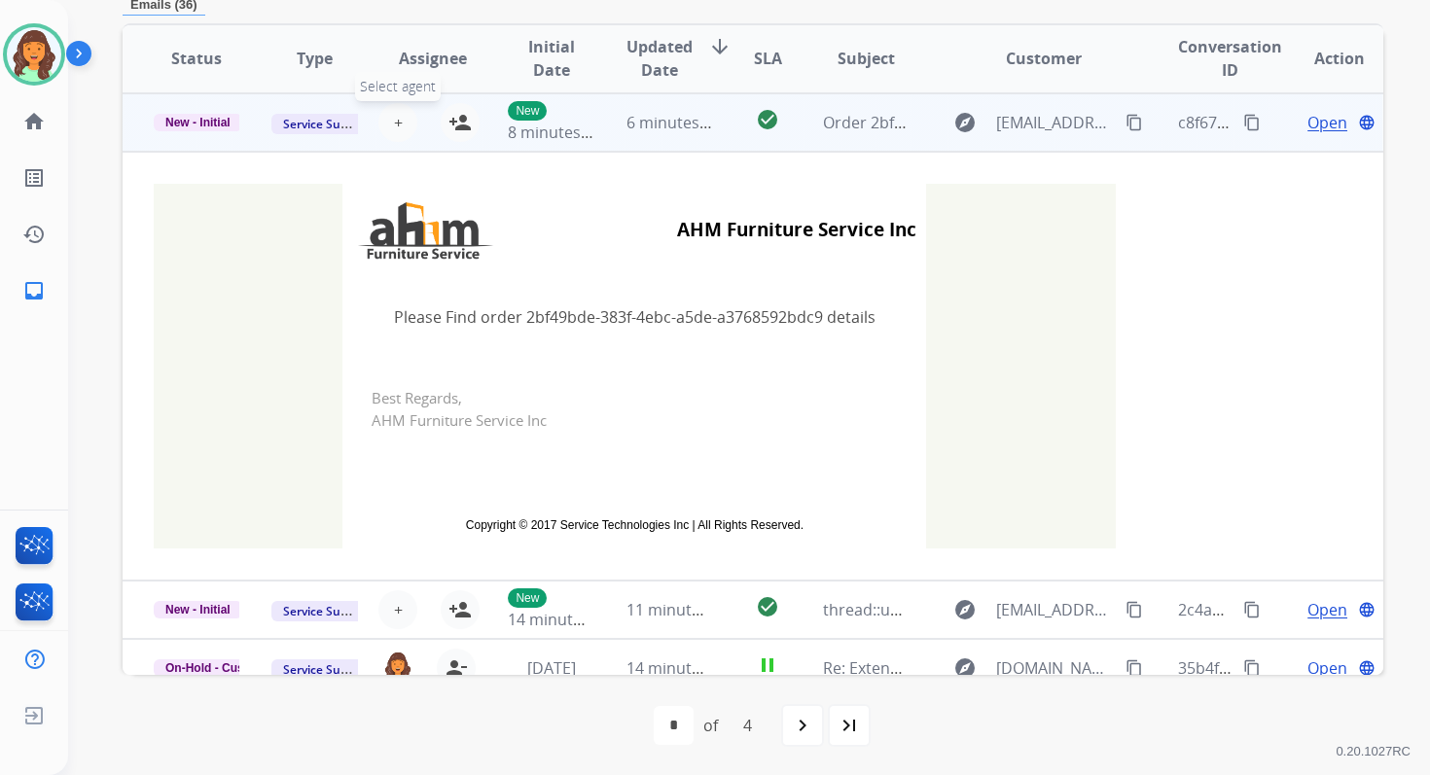
click at [394, 125] on span "+" at bounding box center [398, 122] width 9 height 23
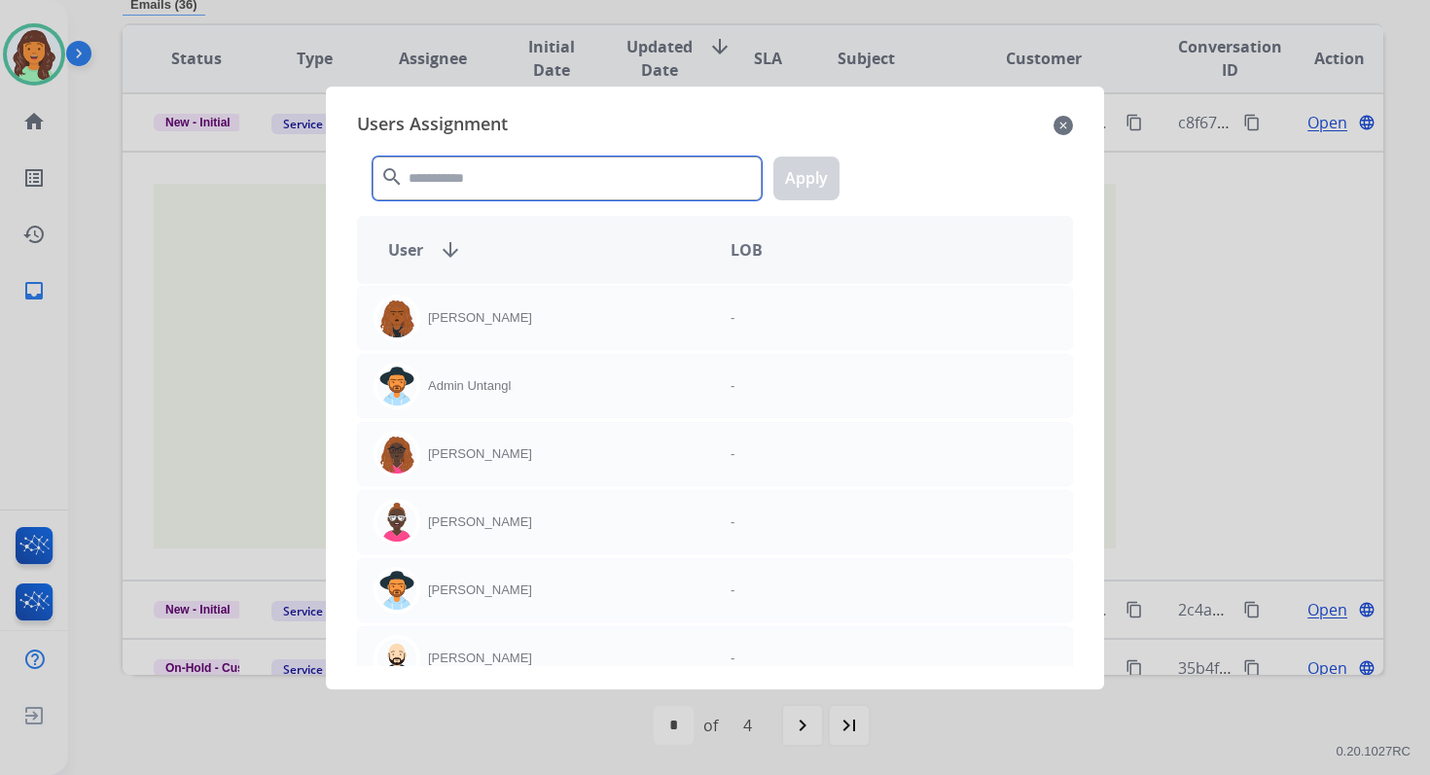
click at [455, 172] on input "text" at bounding box center [567, 179] width 389 height 44
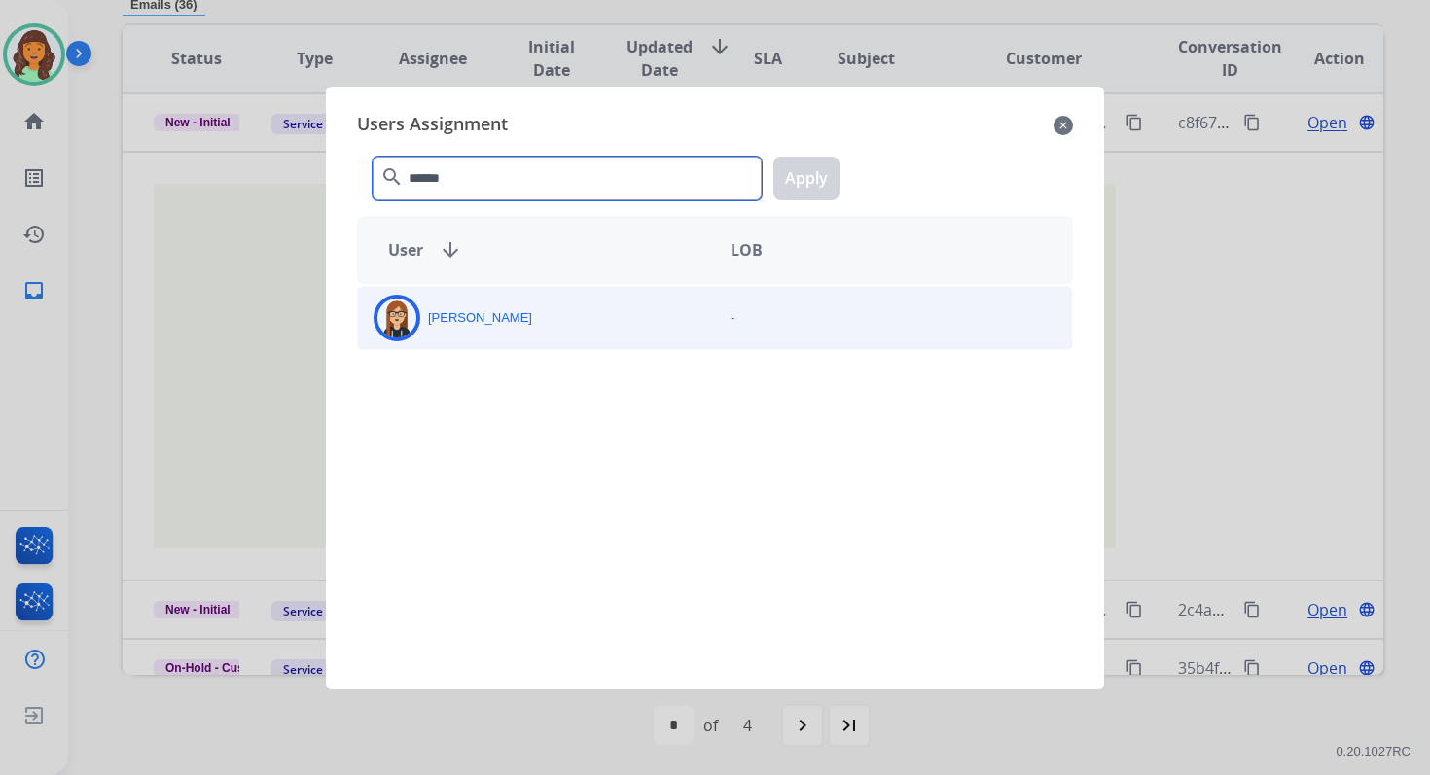
type input "******"
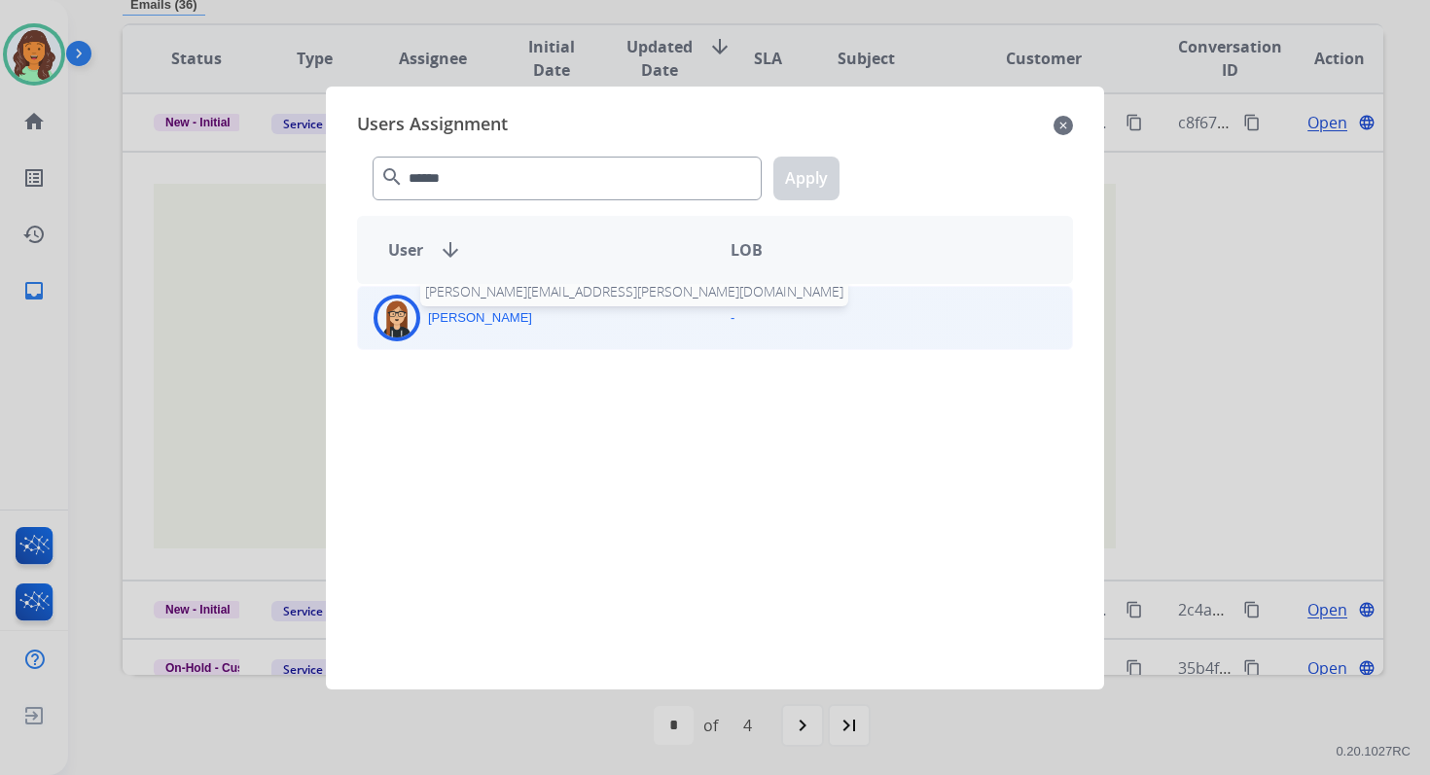
click at [483, 320] on p "Trisha Higgins" at bounding box center [480, 317] width 104 height 19
click at [812, 186] on button "Apply" at bounding box center [806, 179] width 66 height 44
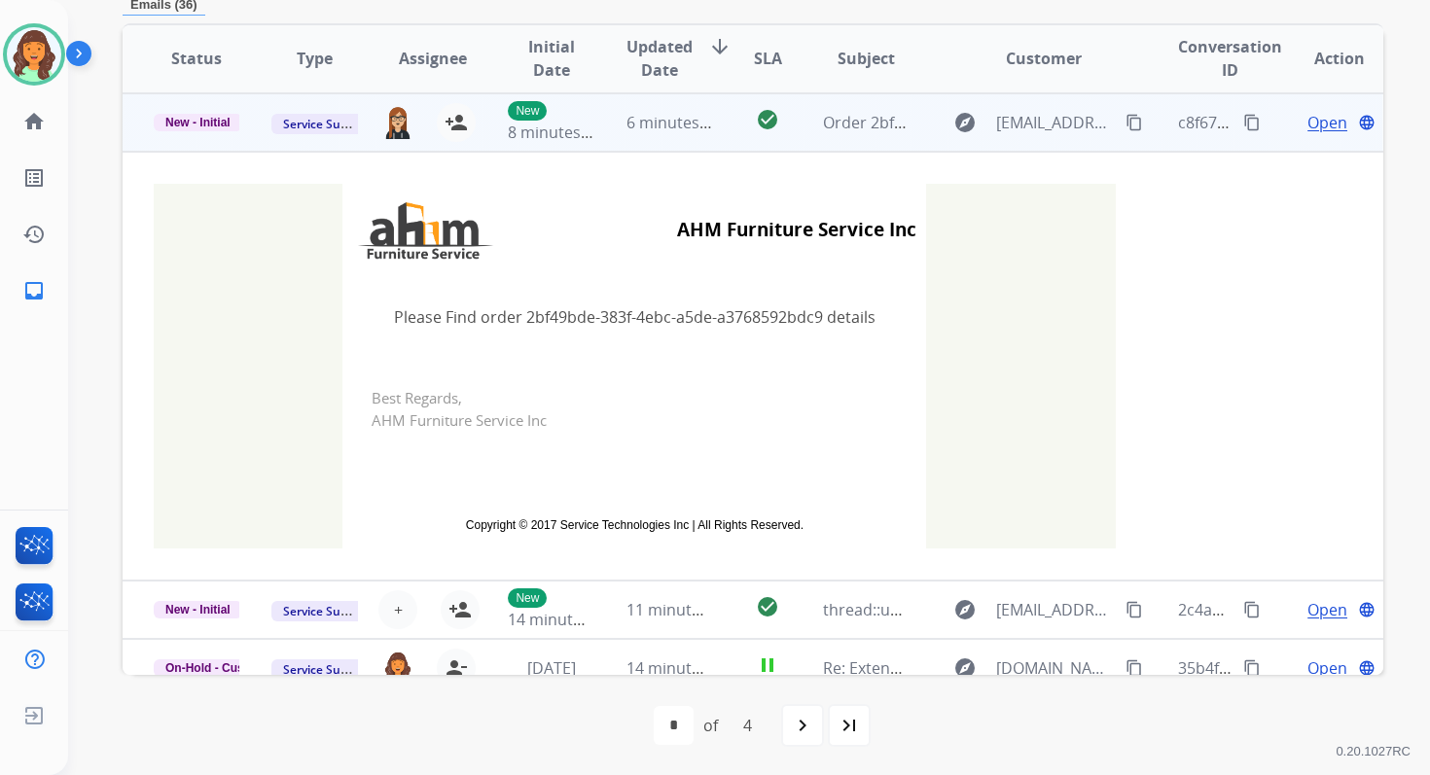
click at [666, 143] on td "6 minutes ago" at bounding box center [654, 122] width 118 height 58
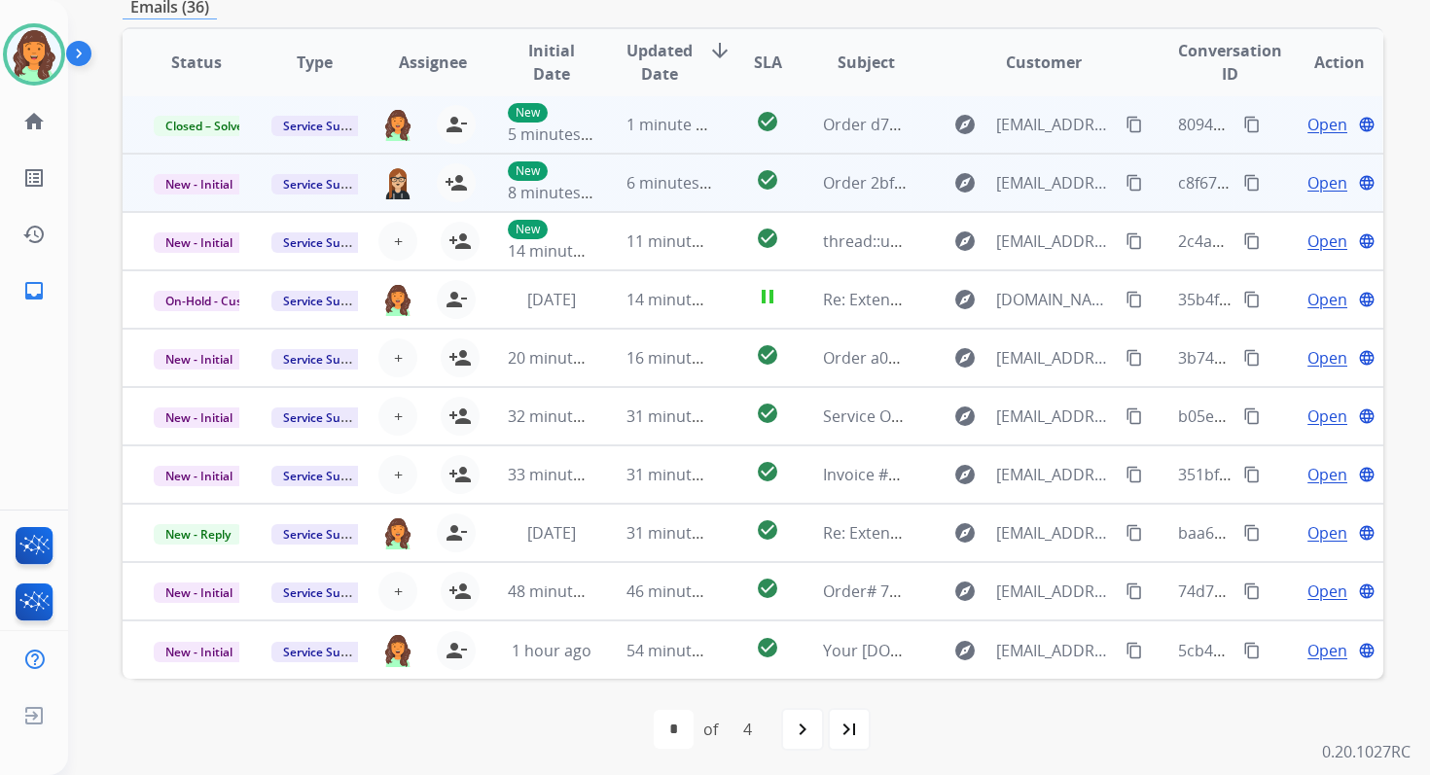
scroll to position [466, 0]
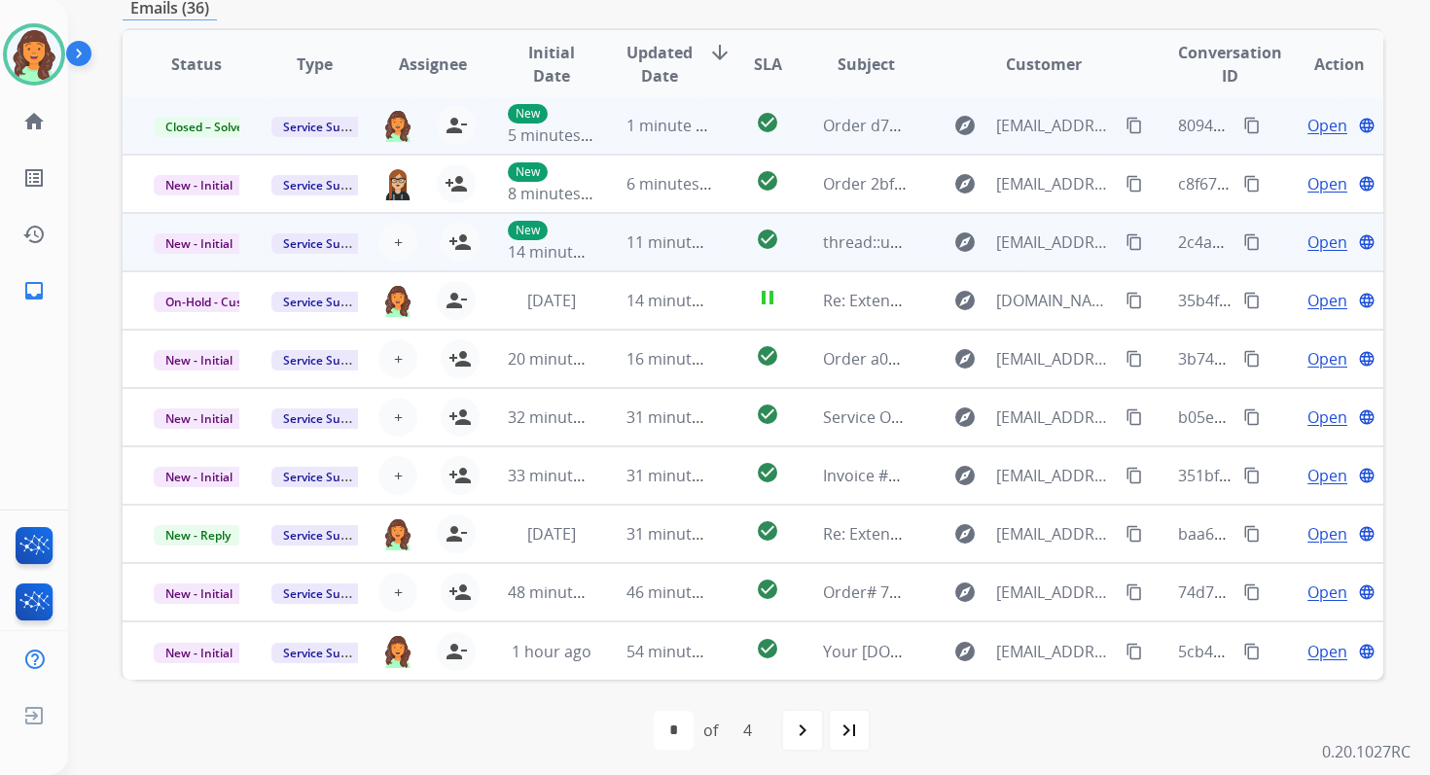
click at [668, 232] on span "11 minutes ago" at bounding box center [682, 241] width 113 height 21
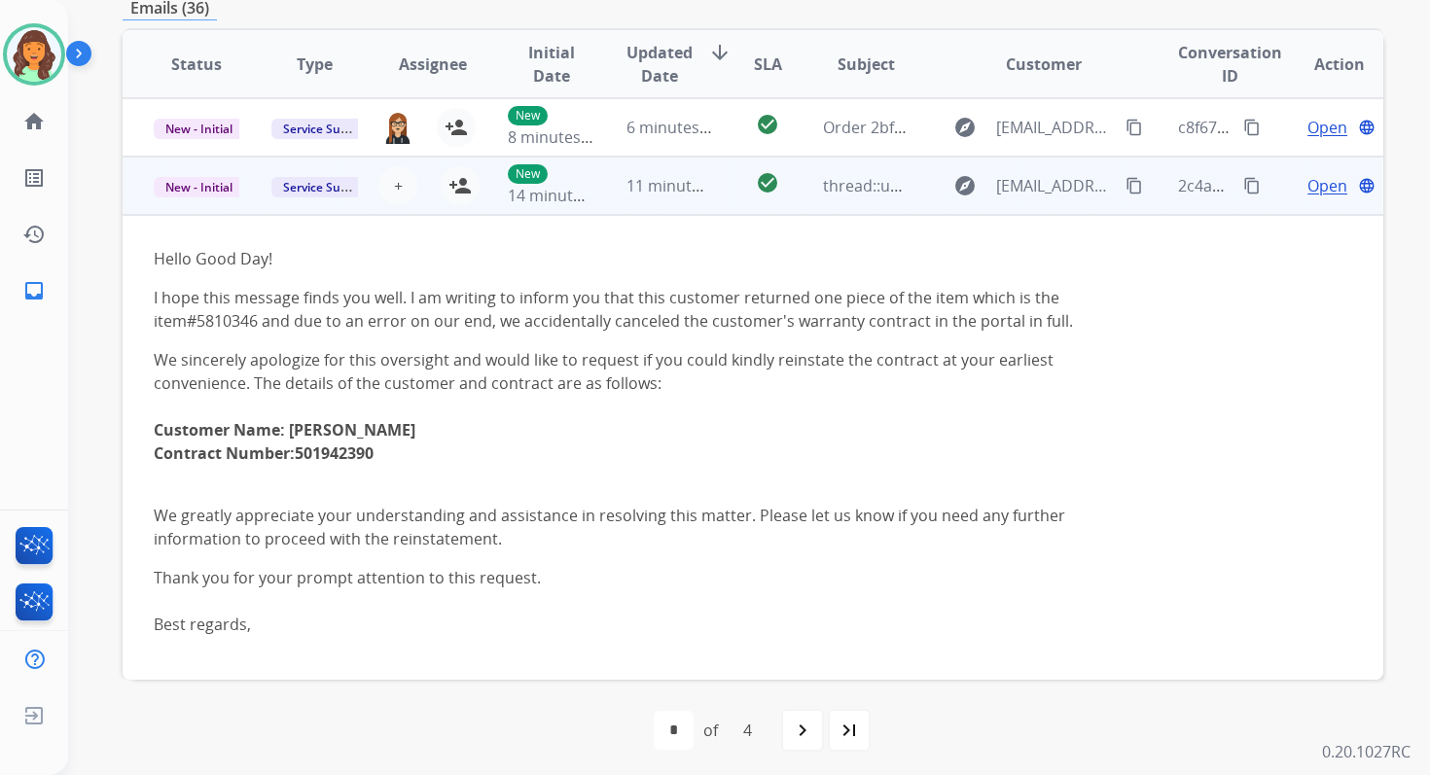
scroll to position [117, 0]
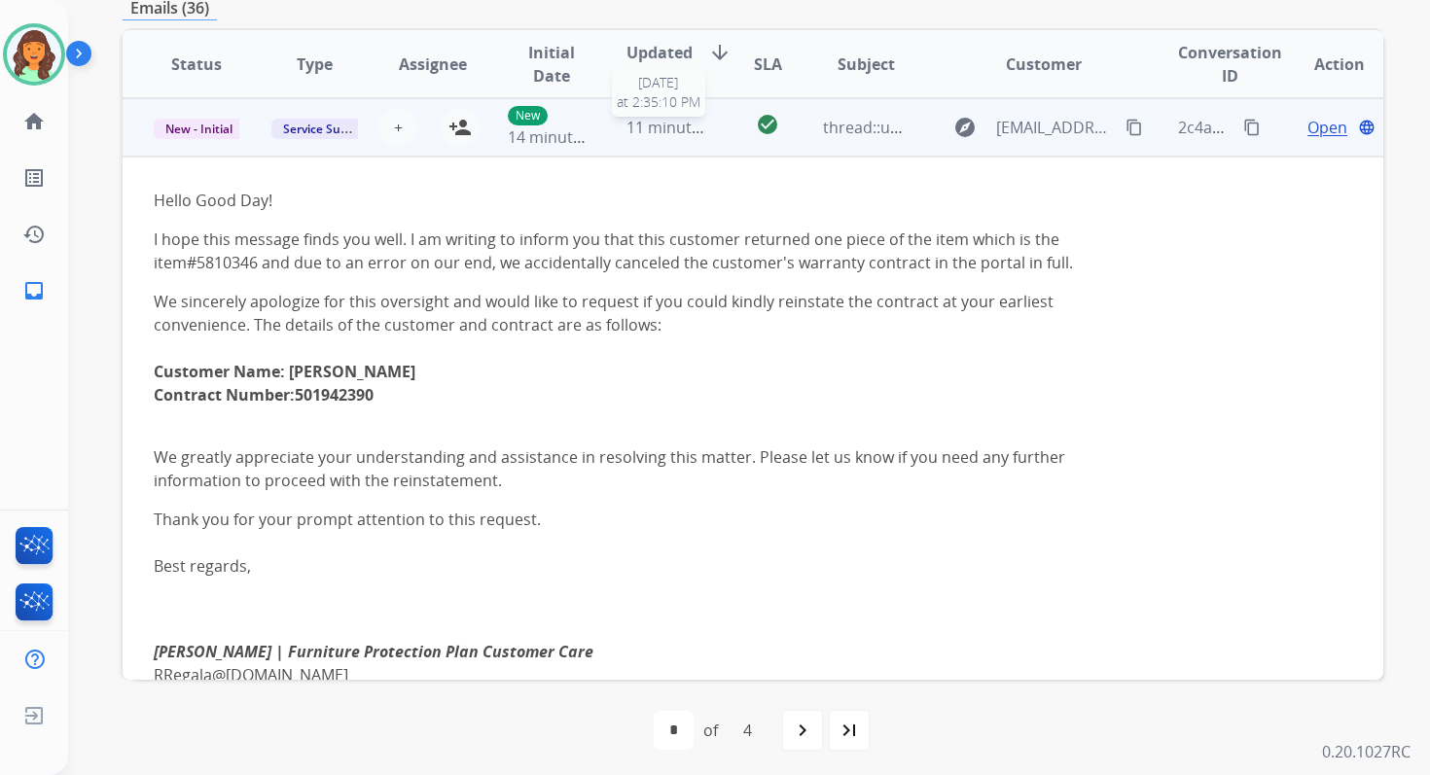
click at [636, 136] on span "11 minutes ago" at bounding box center [682, 127] width 113 height 21
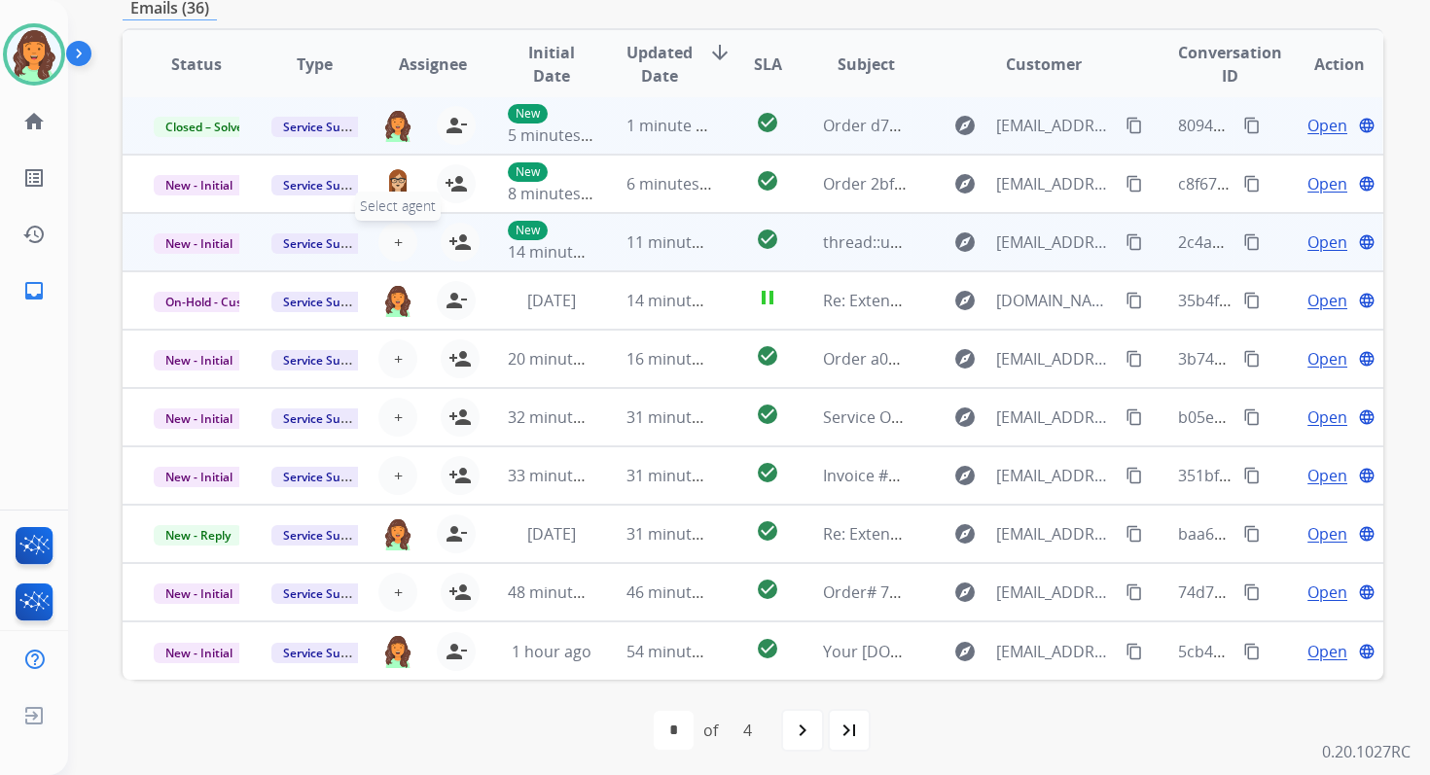
click at [397, 236] on span "+" at bounding box center [398, 242] width 9 height 23
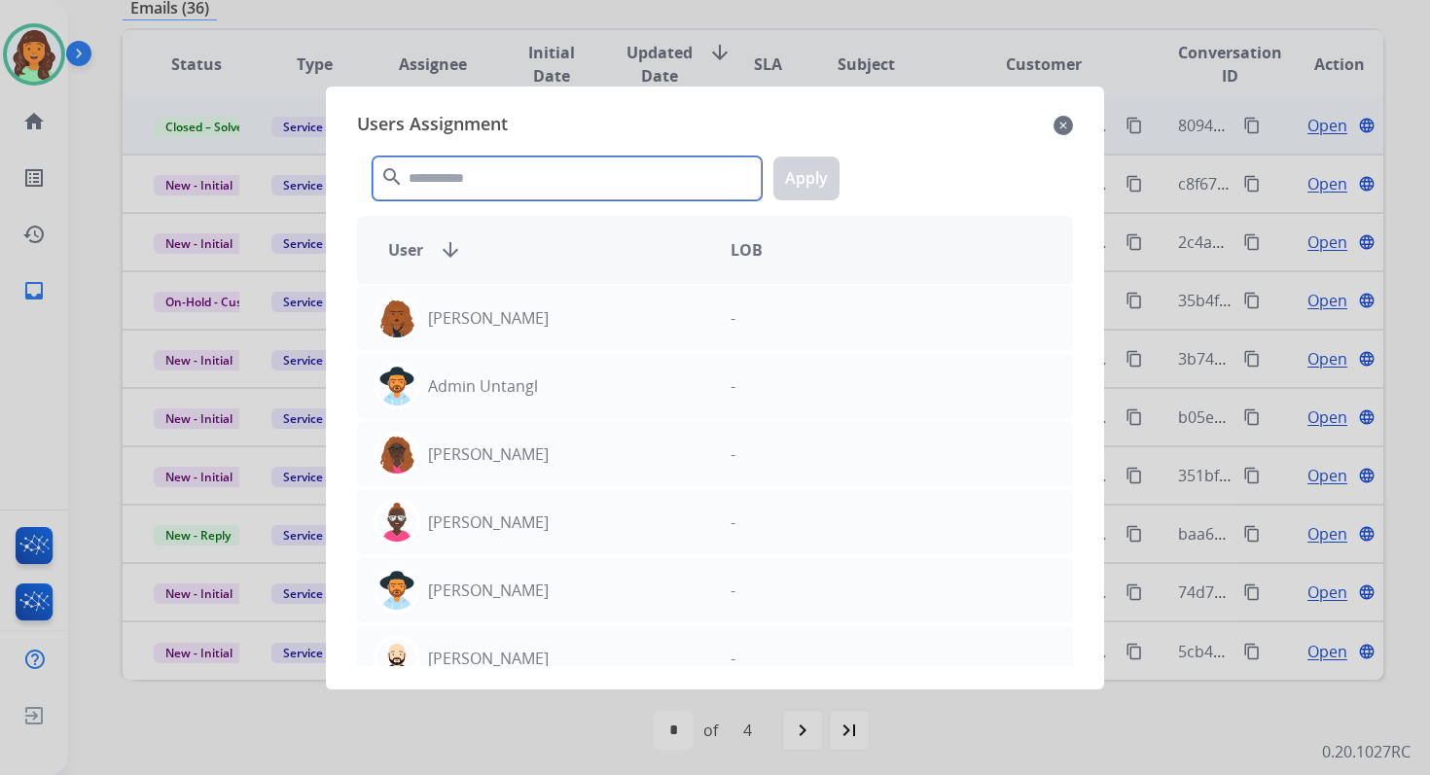
click at [461, 195] on input "text" at bounding box center [567, 179] width 389 height 44
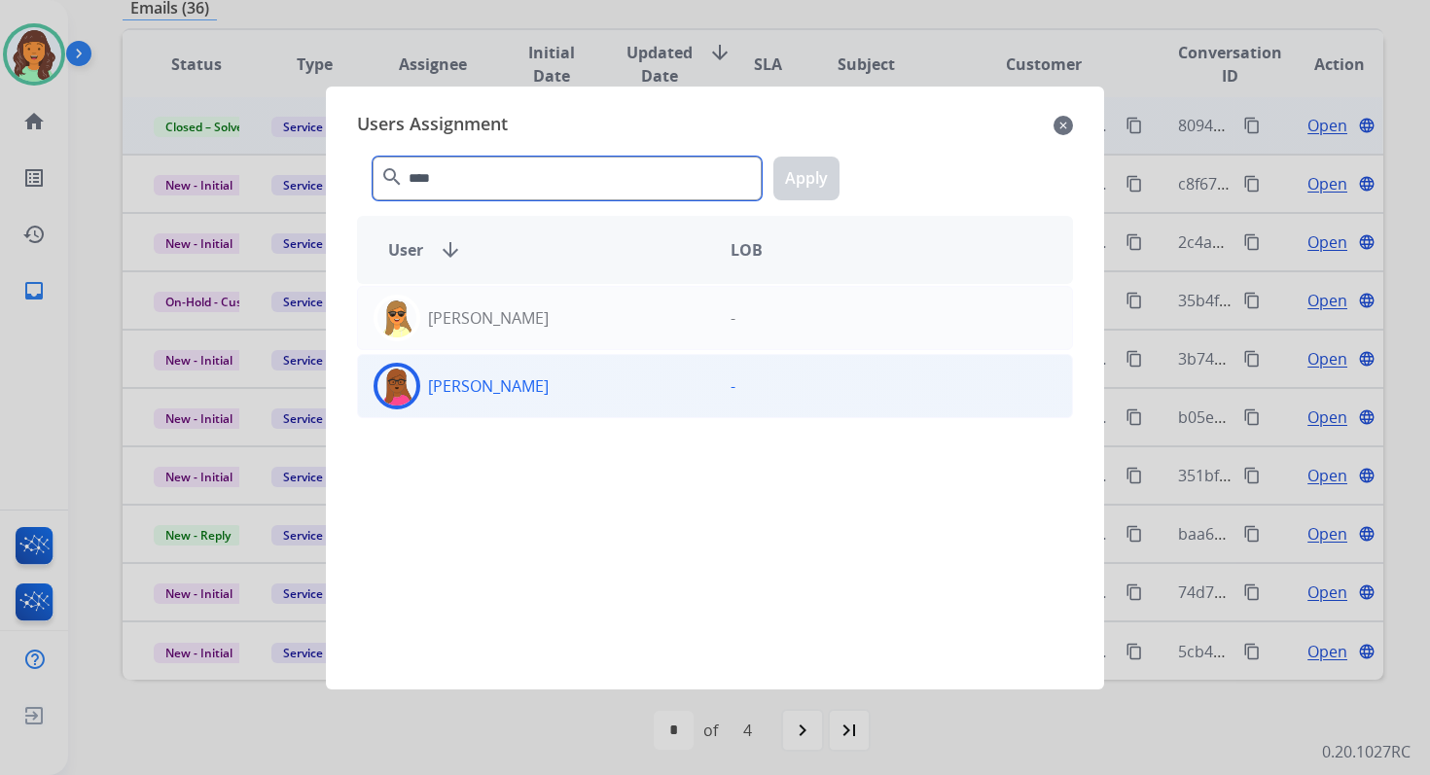
type input "****"
click at [531, 398] on div "Emily Thurman" at bounding box center [536, 386] width 357 height 47
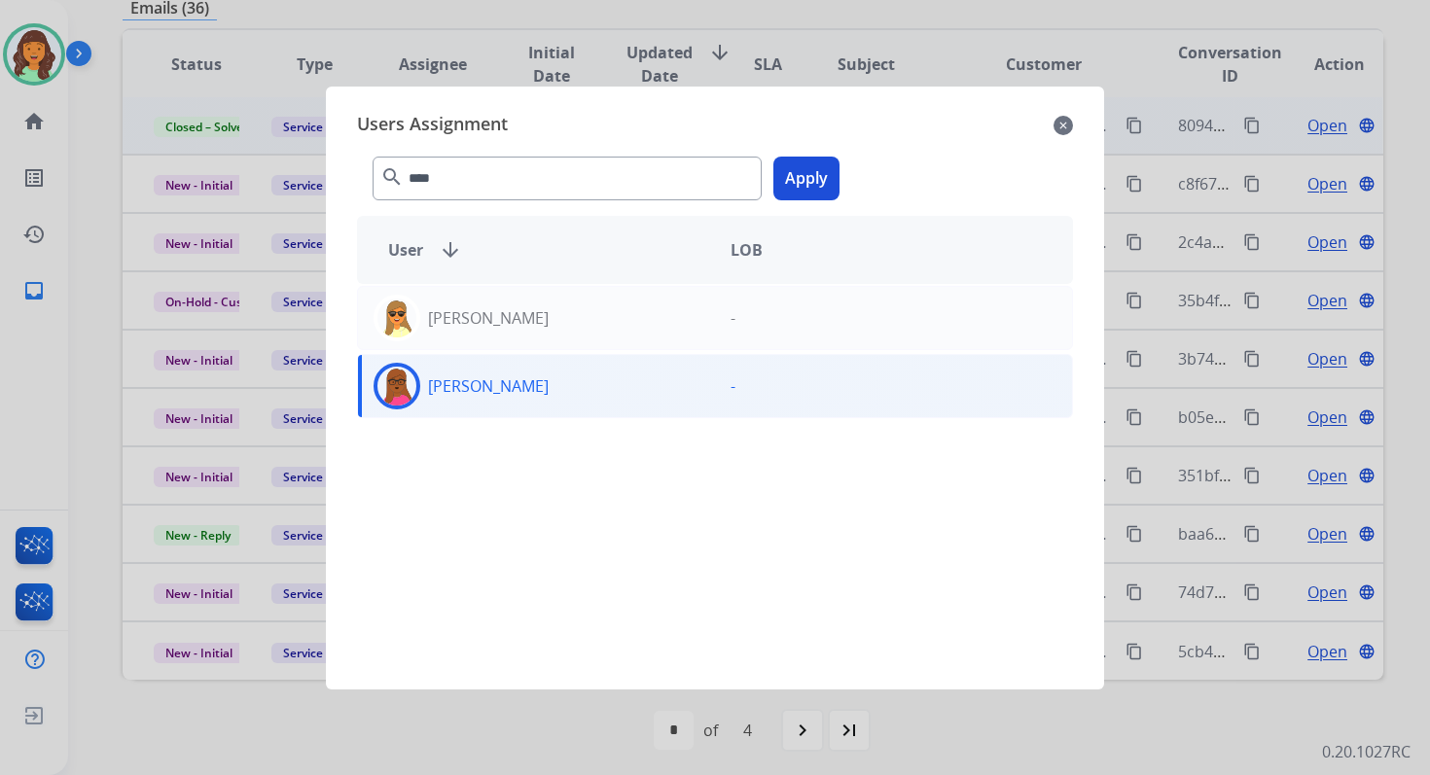
click at [811, 192] on button "Apply" at bounding box center [806, 179] width 66 height 44
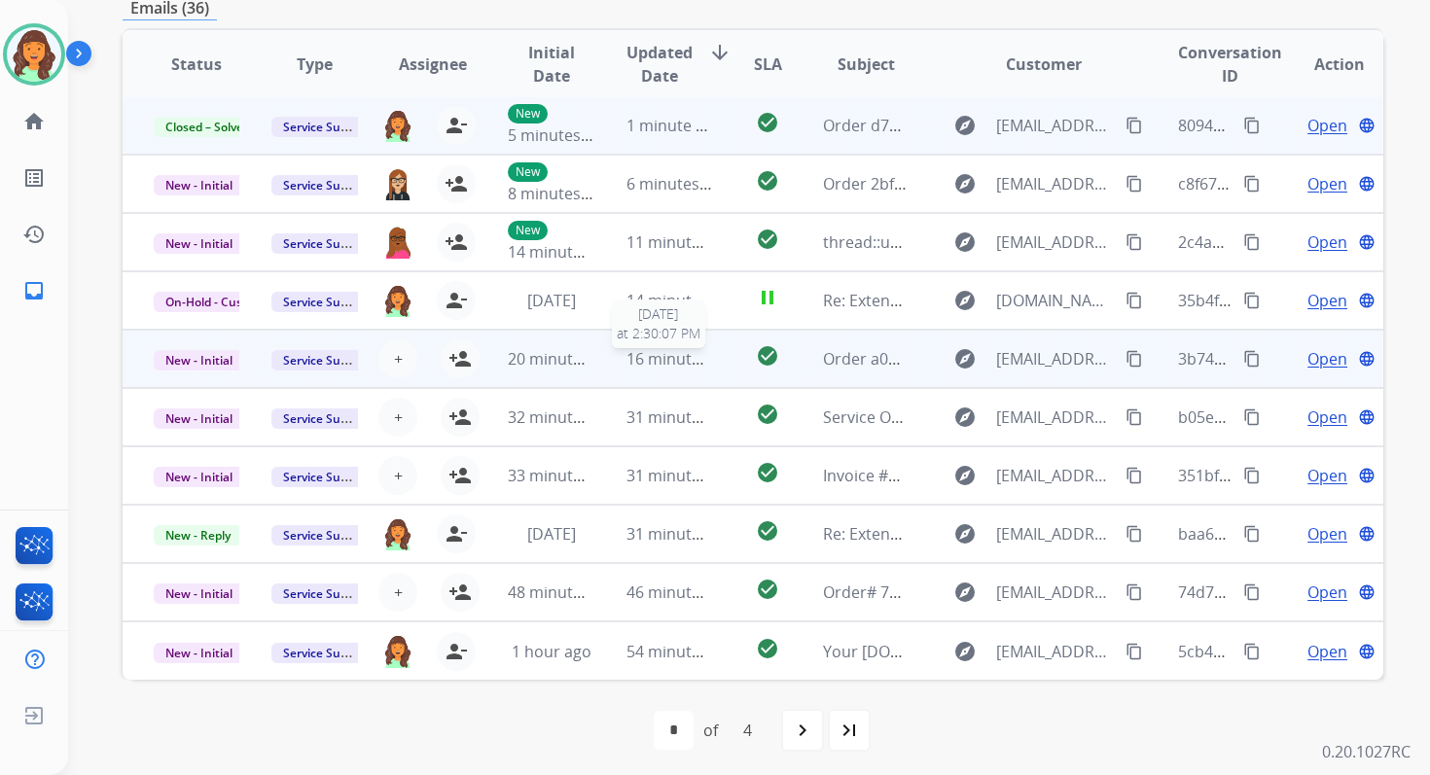
click at [626, 361] on span "16 minutes ago" at bounding box center [682, 358] width 113 height 21
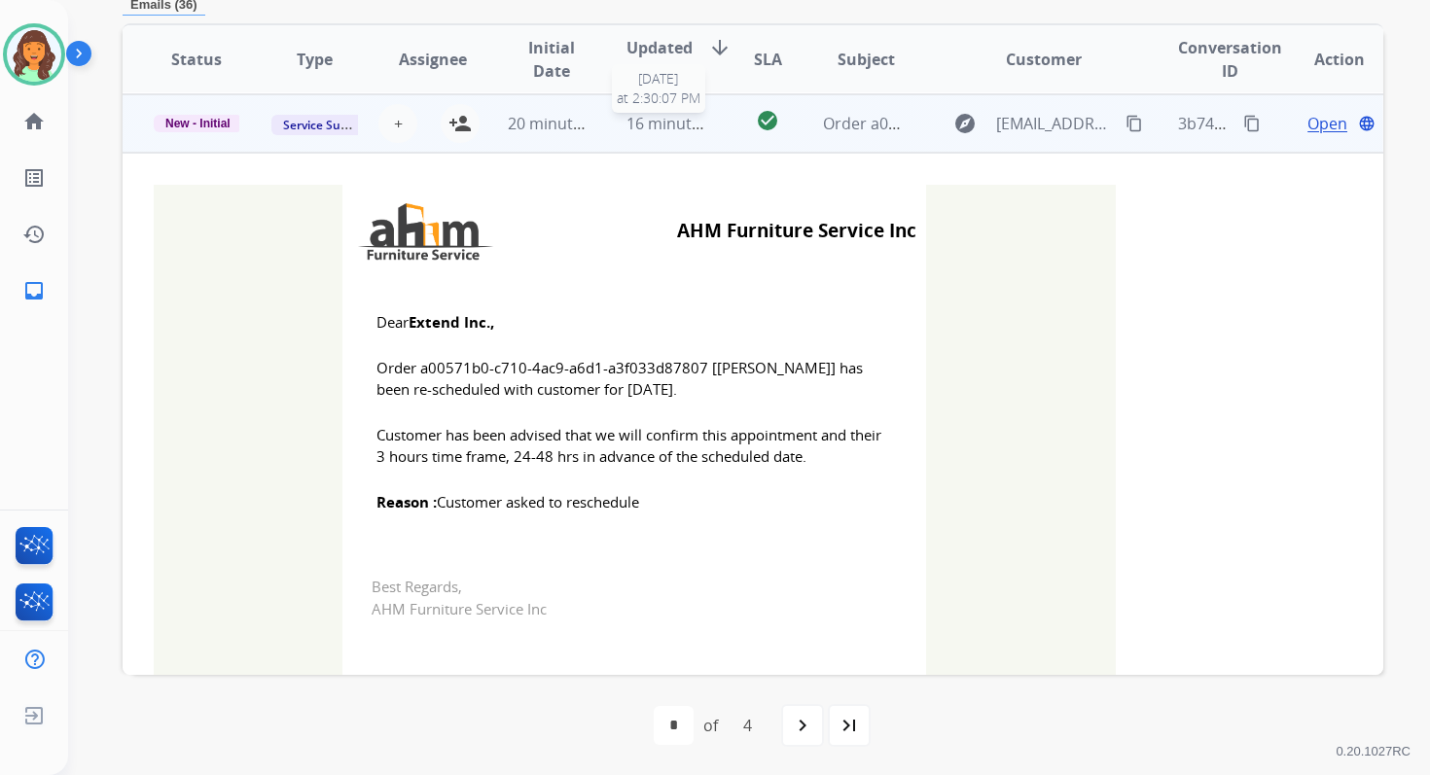
scroll to position [233, 0]
click at [455, 125] on mat-icon "person_add" at bounding box center [459, 122] width 23 height 23
click at [207, 121] on span "New - Initial" at bounding box center [198, 123] width 89 height 18
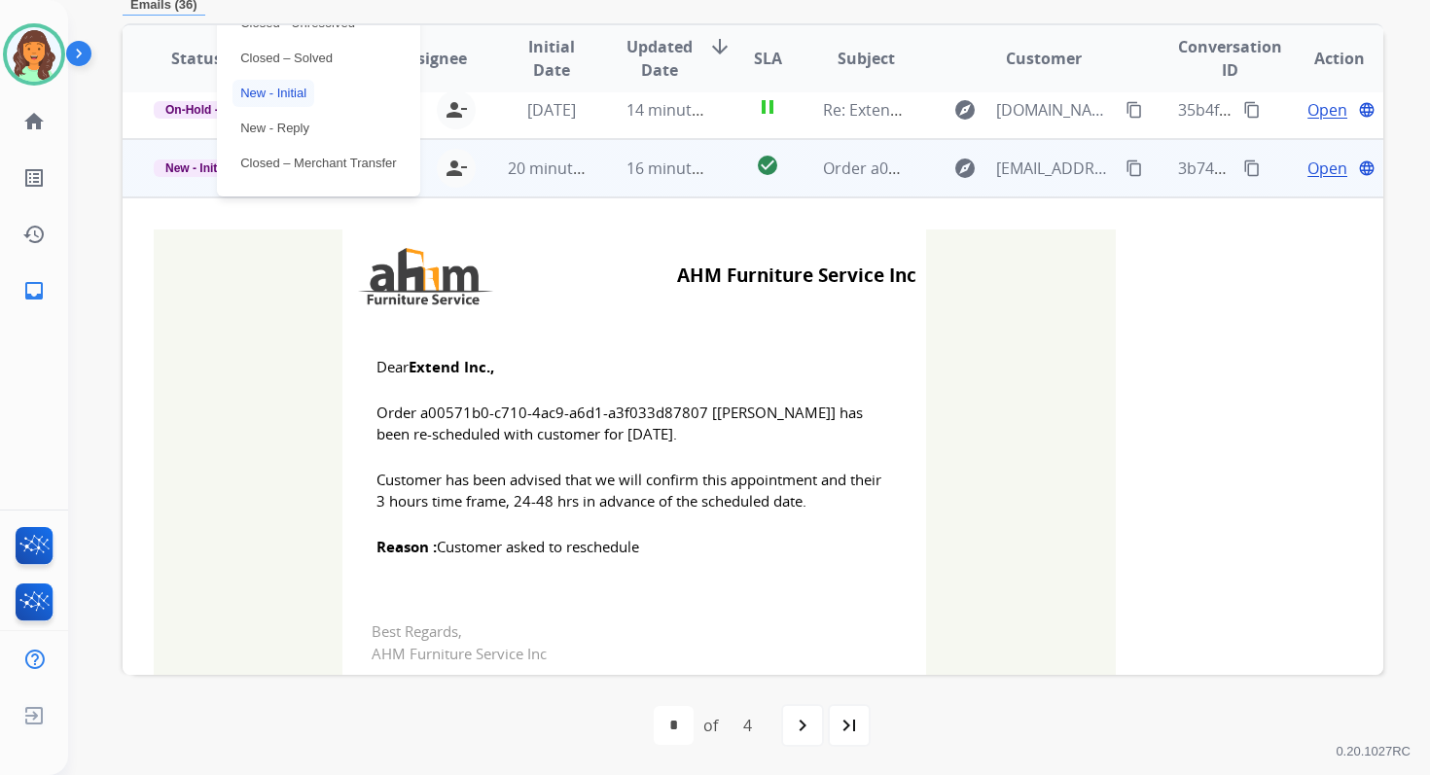
scroll to position [163, 0]
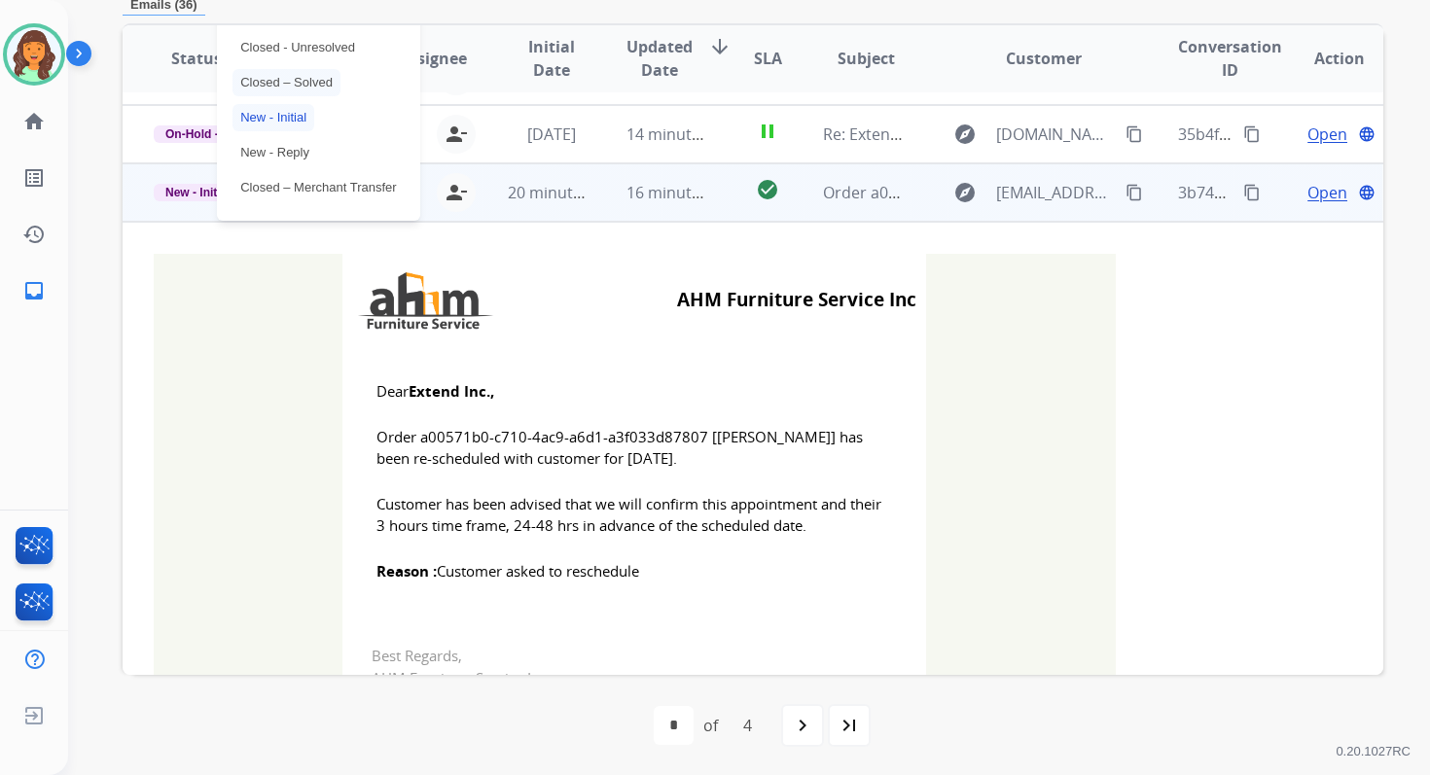
click at [274, 81] on p "Closed – Solved" at bounding box center [286, 82] width 108 height 27
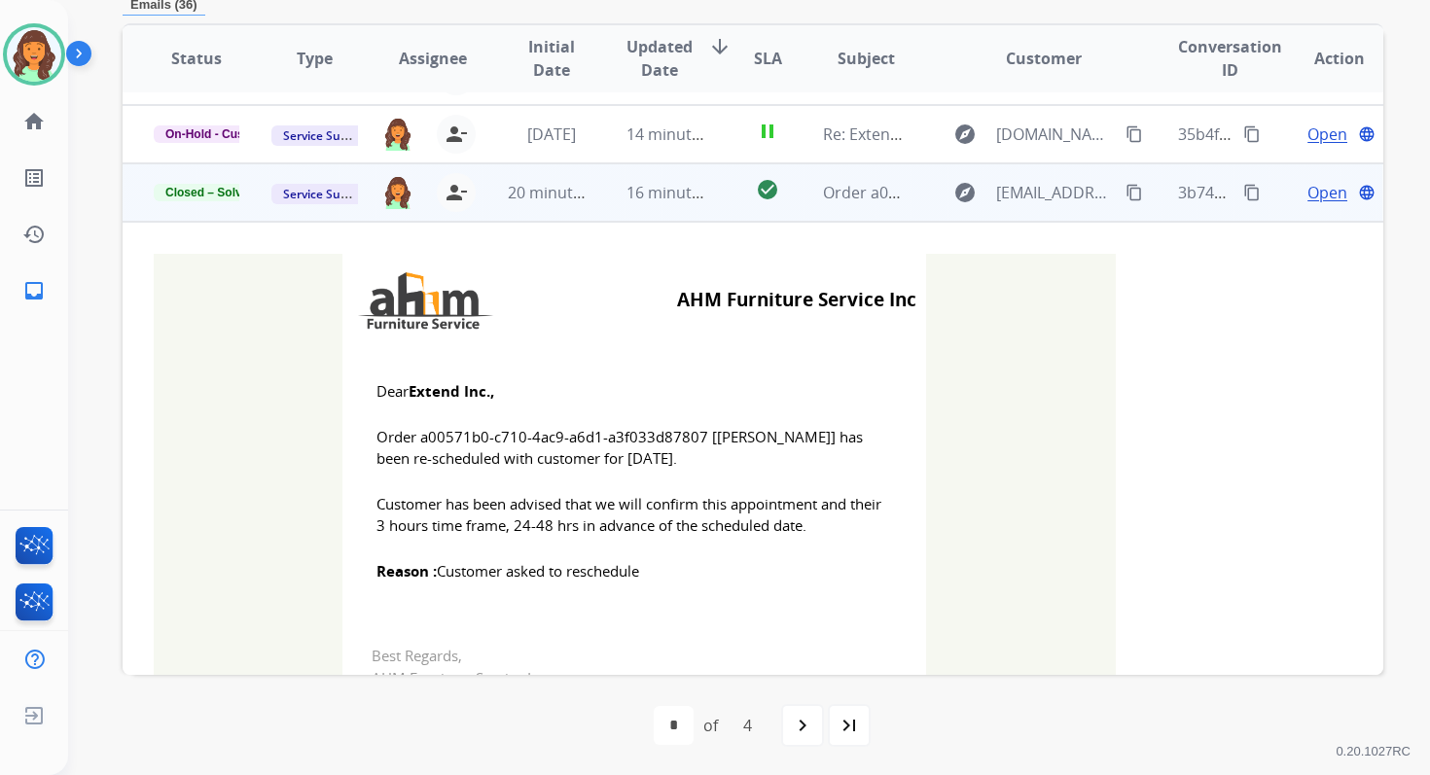
click at [611, 182] on td "16 minutes ago" at bounding box center [654, 192] width 118 height 58
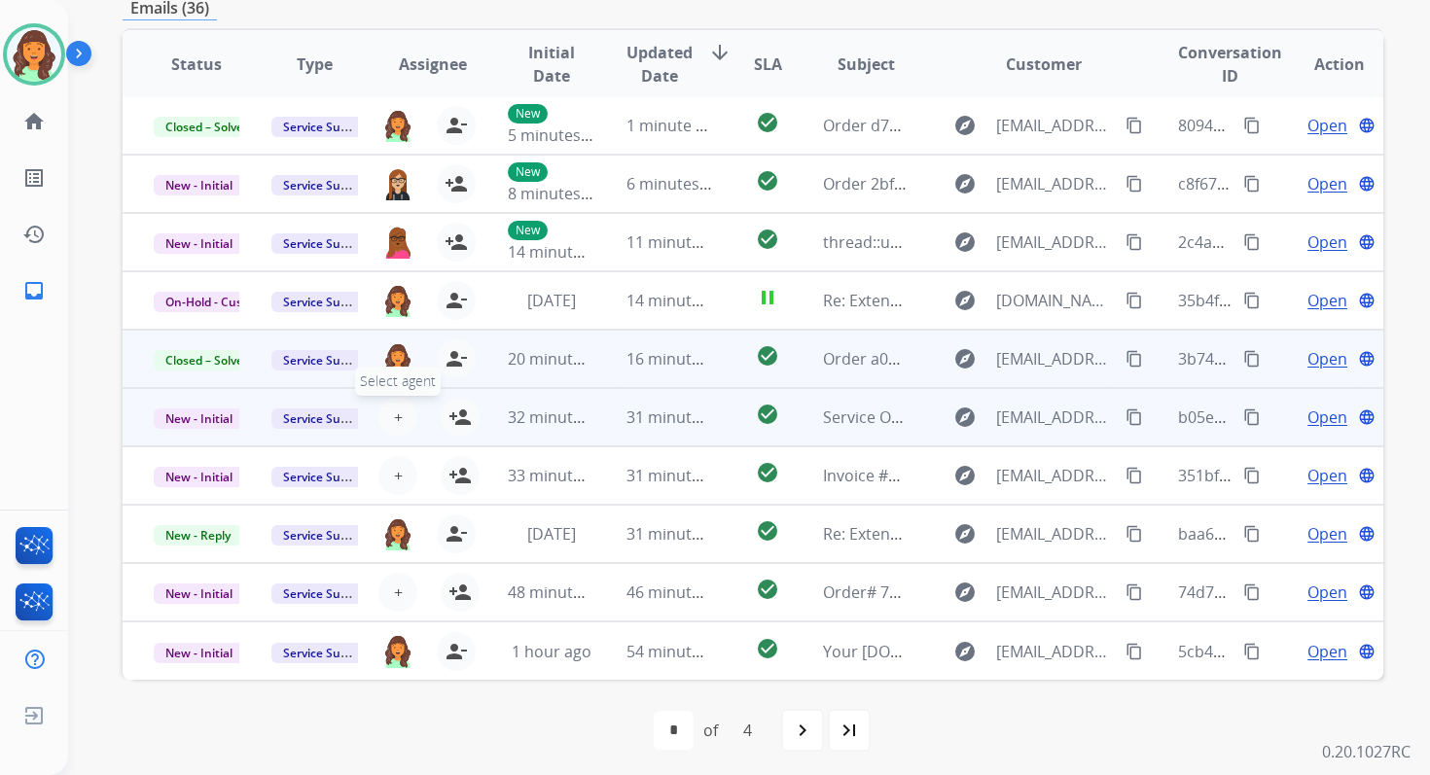
click at [396, 415] on span "+" at bounding box center [398, 417] width 9 height 23
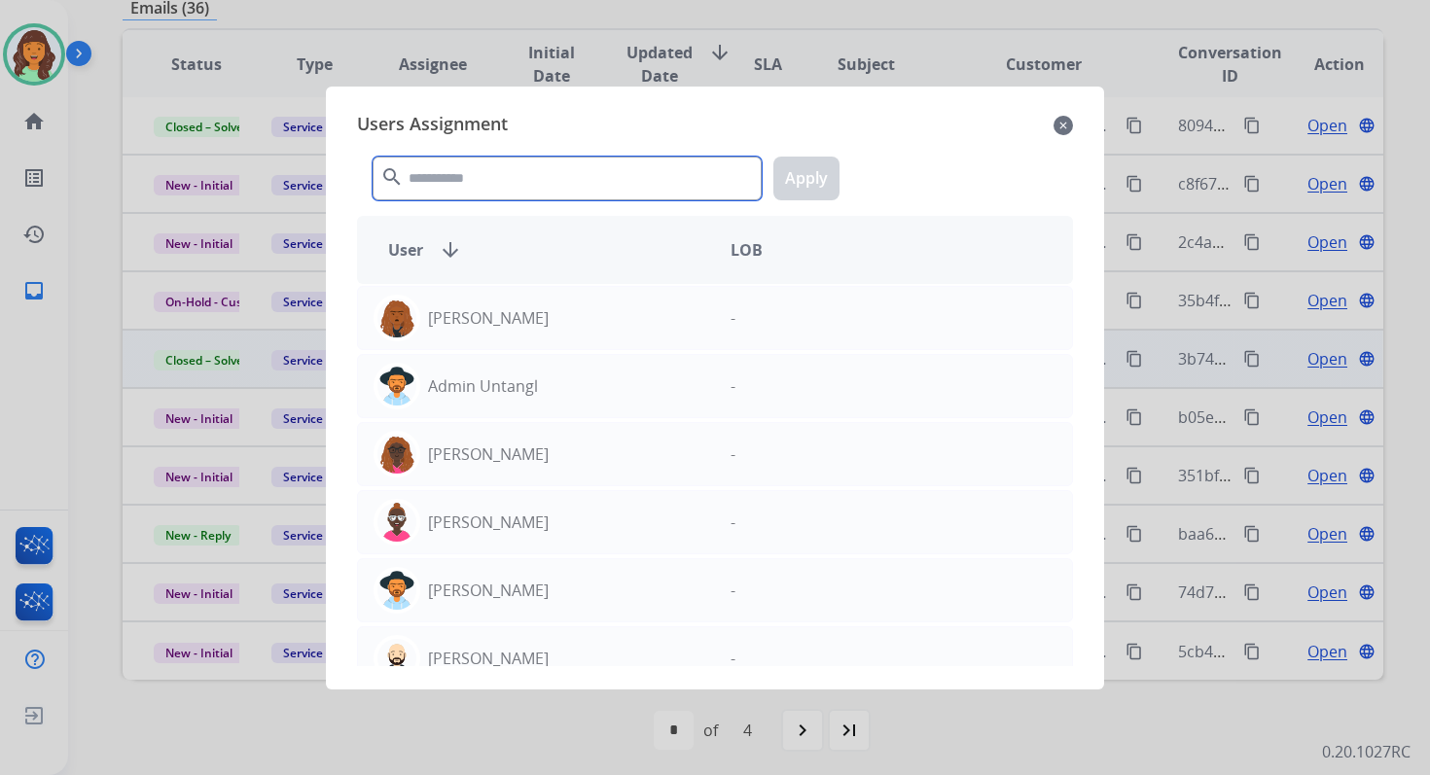
click at [502, 159] on input "text" at bounding box center [567, 179] width 389 height 44
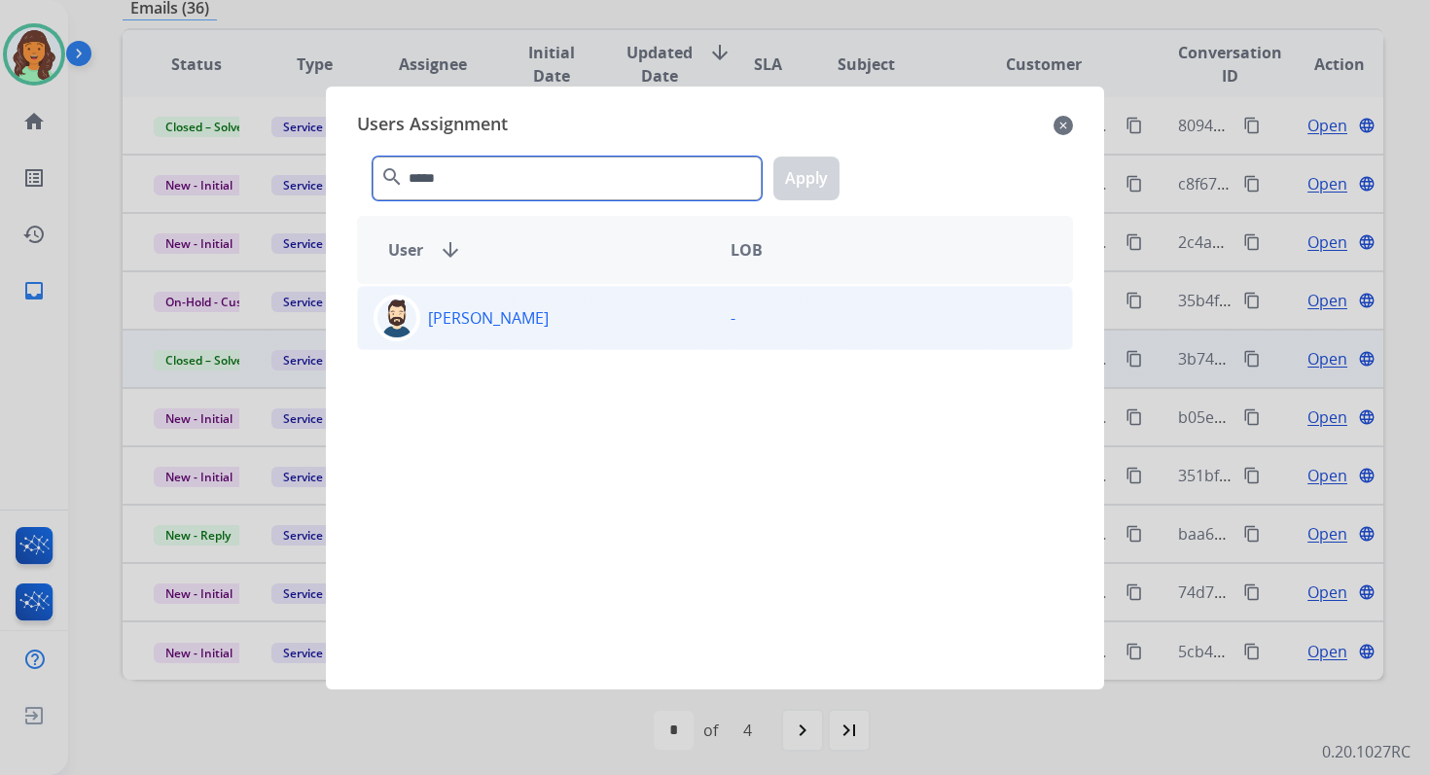
type input "*****"
click at [529, 320] on div "Jared Holt" at bounding box center [536, 318] width 357 height 47
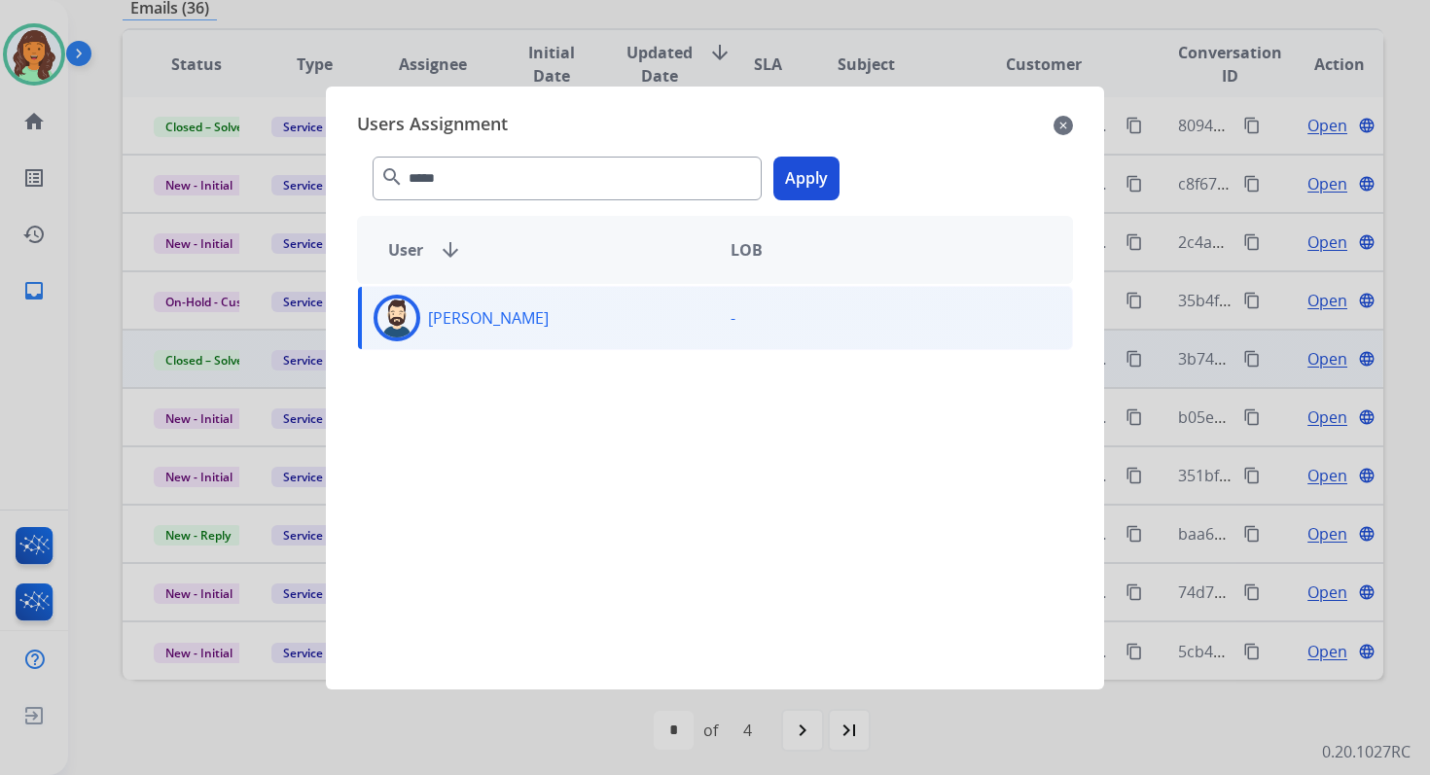
click at [808, 183] on button "Apply" at bounding box center [806, 179] width 66 height 44
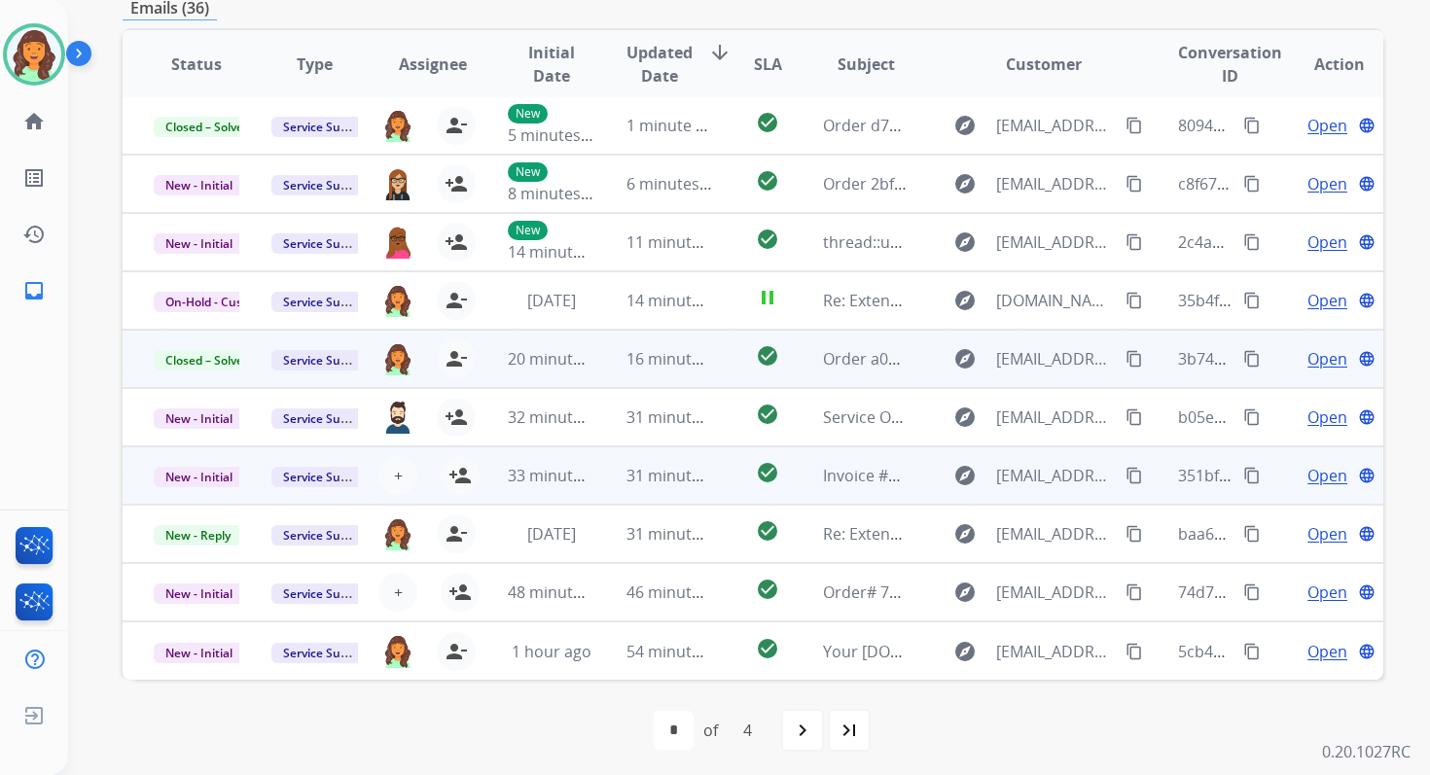
click at [596, 464] on td "31 minutes ago" at bounding box center [654, 475] width 118 height 58
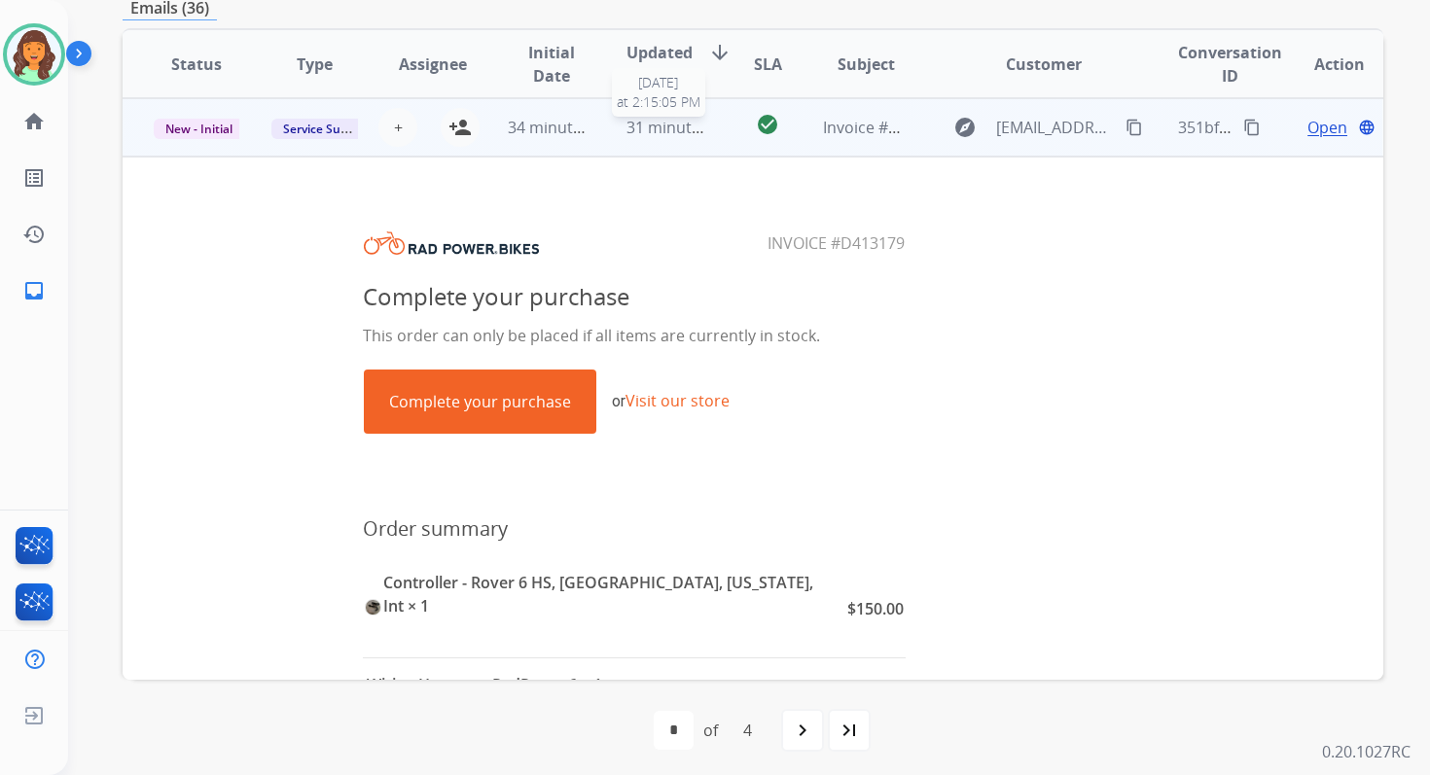
click at [666, 130] on span "31 minutes ago" at bounding box center [682, 127] width 113 height 21
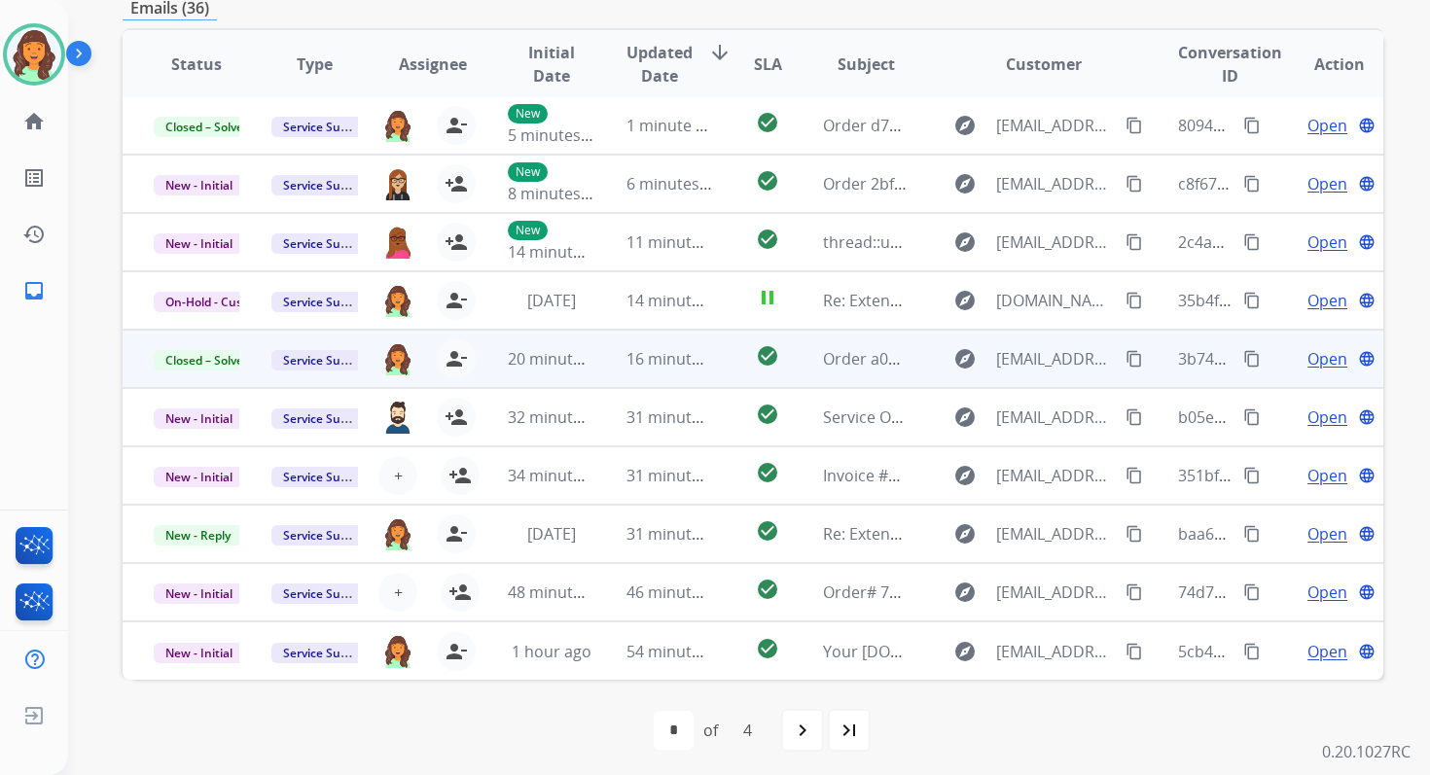
scroll to position [472, 0]
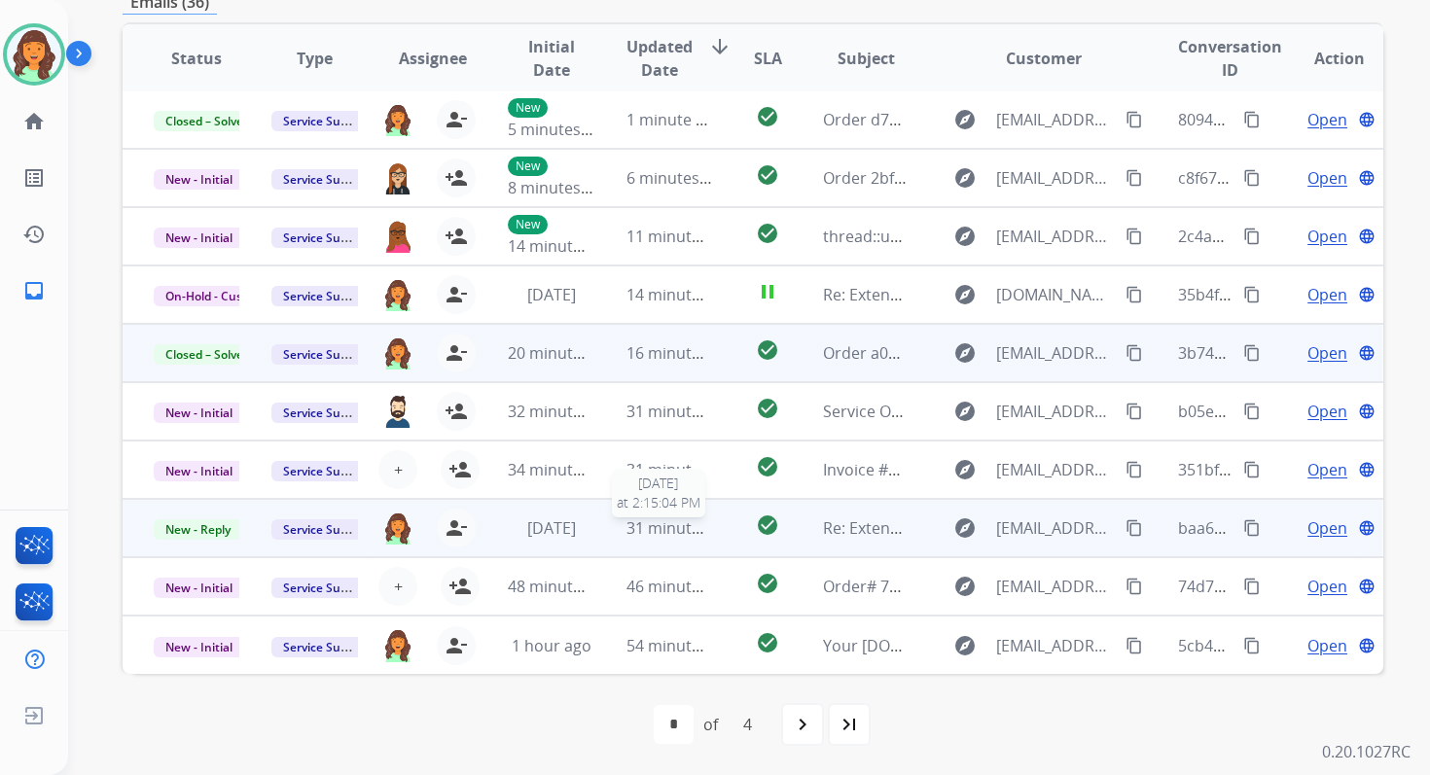
click at [641, 539] on div "31 minutes ago" at bounding box center [669, 527] width 86 height 23
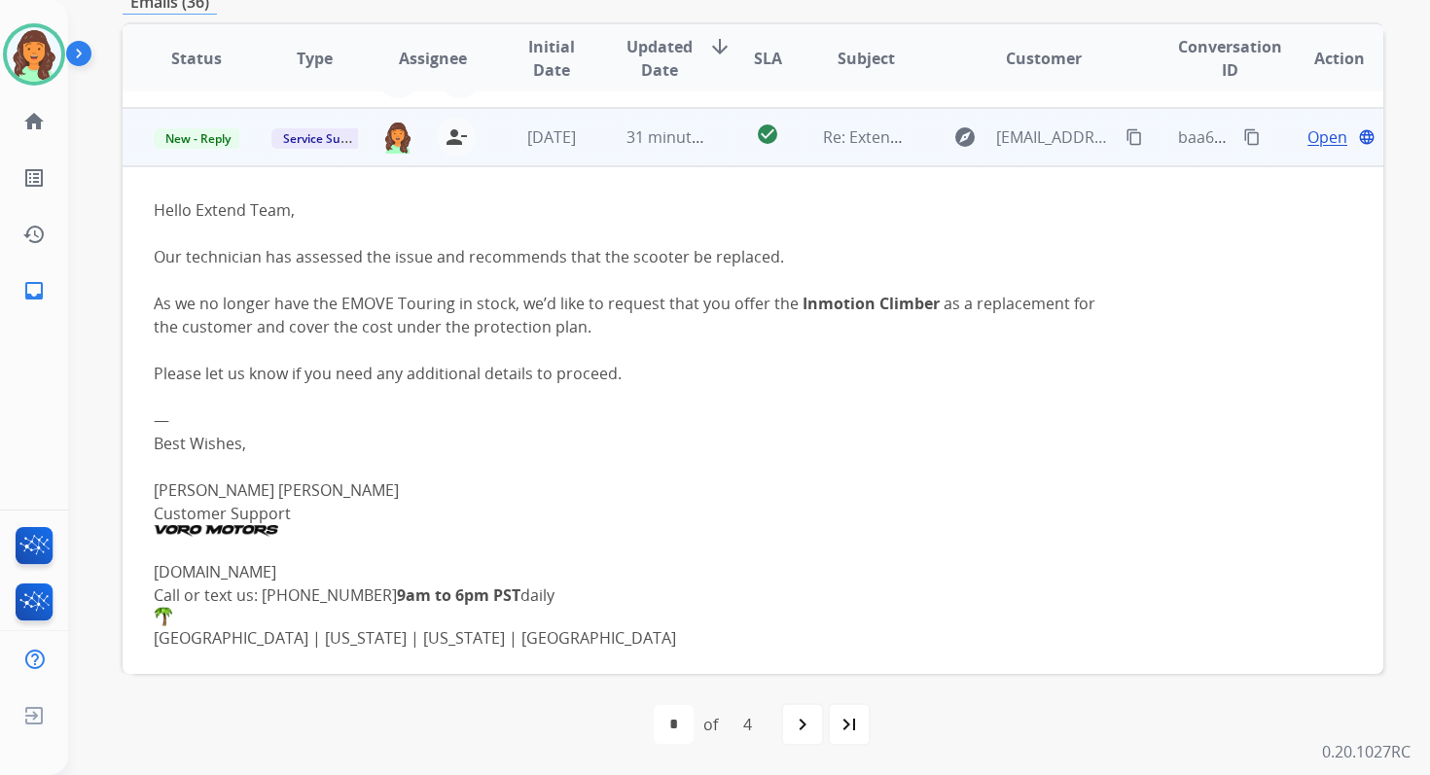
scroll to position [409, 0]
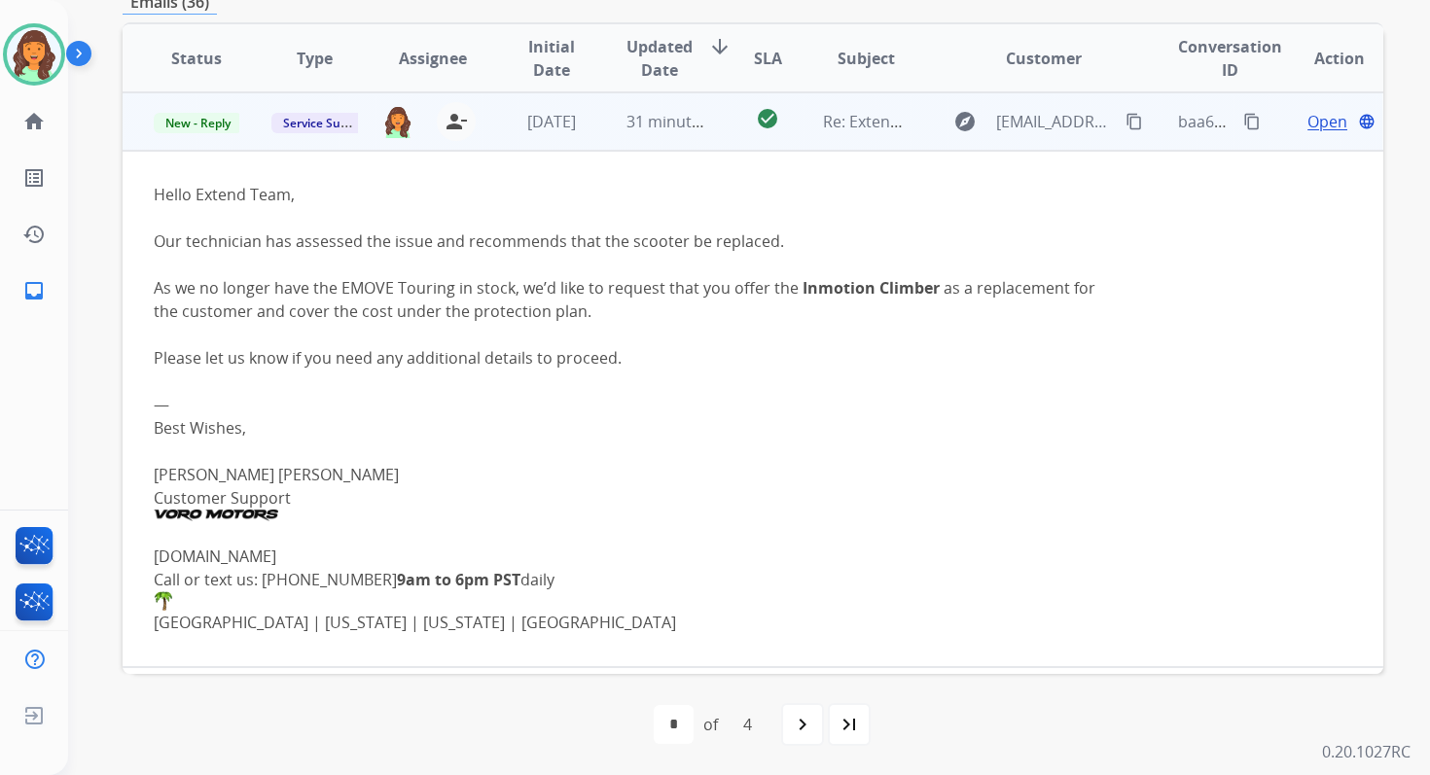
click at [650, 135] on td "31 minutes ago" at bounding box center [654, 121] width 118 height 58
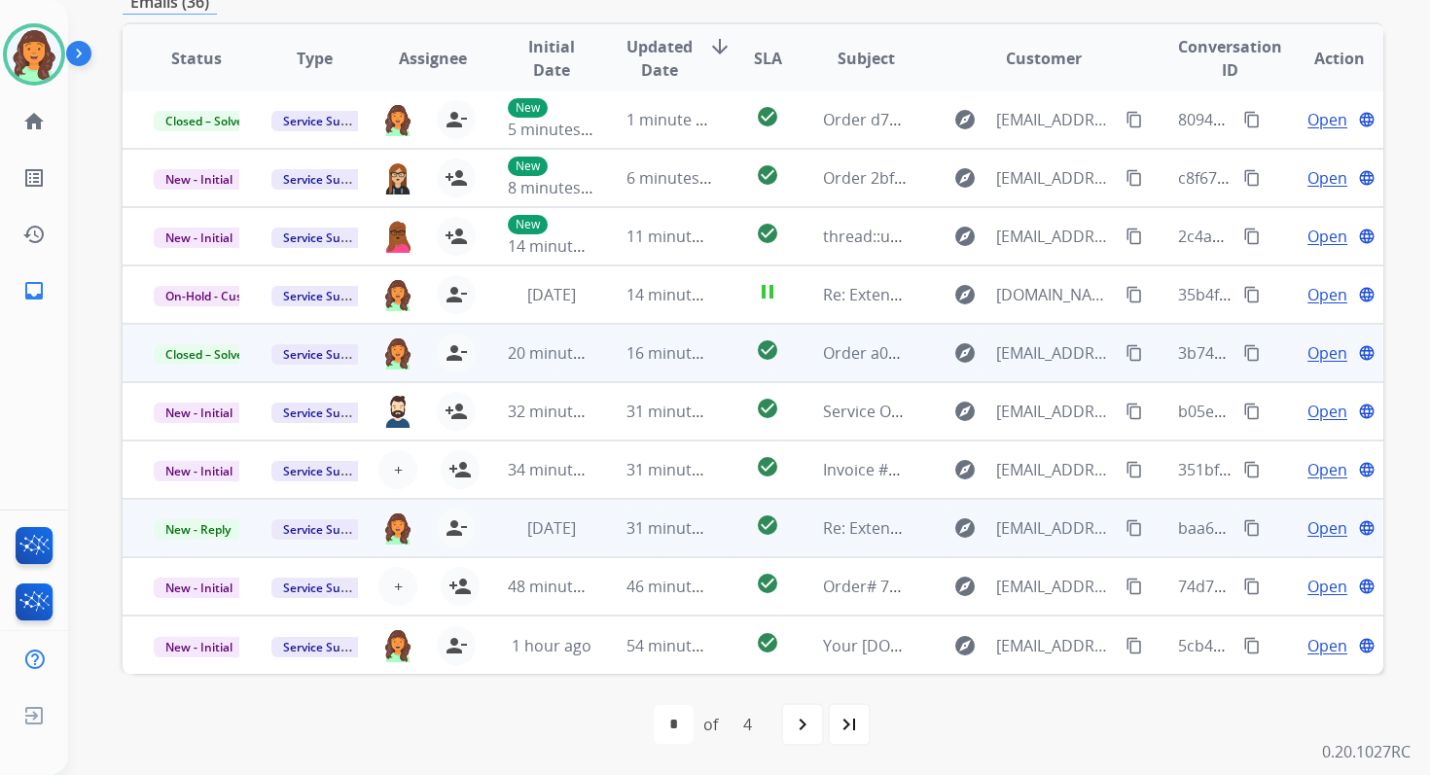
scroll to position [2, 0]
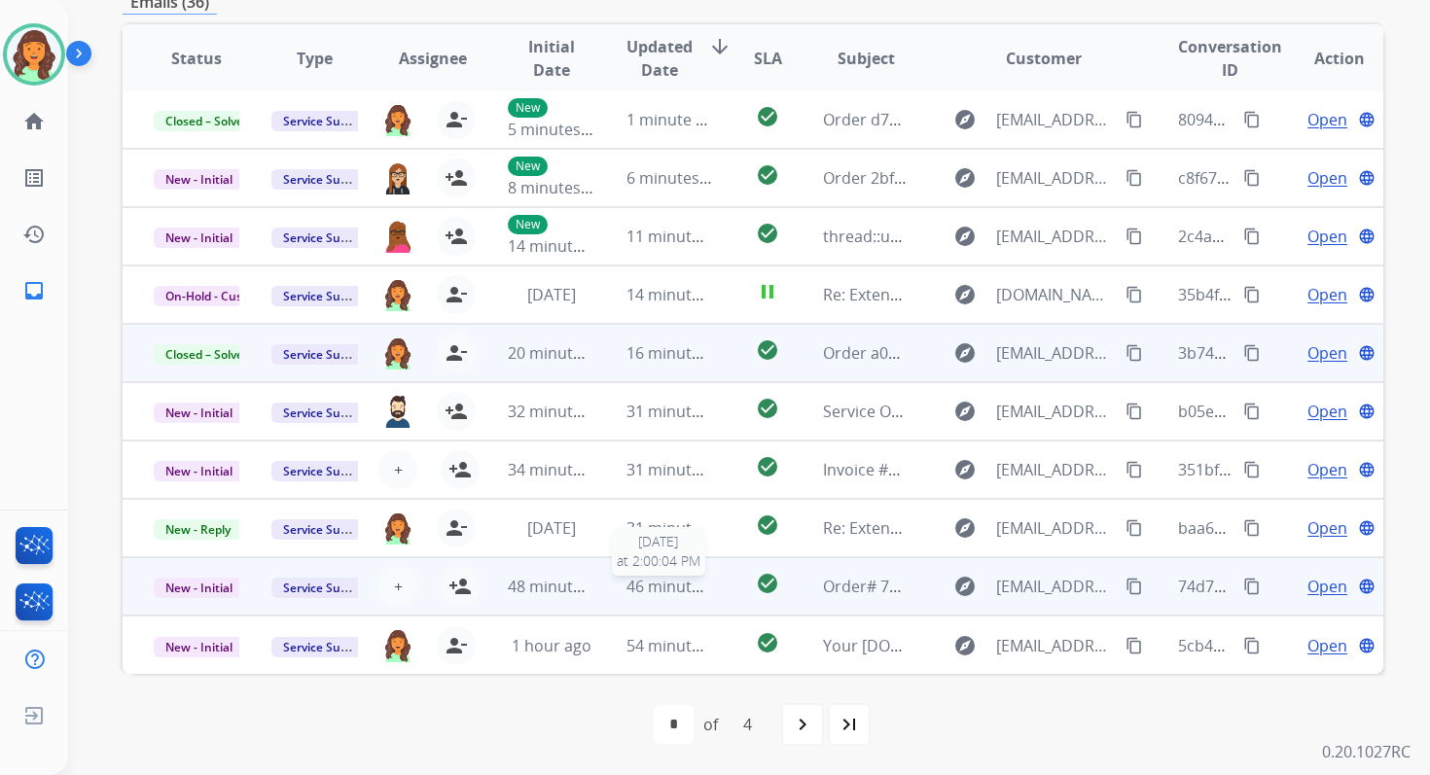
click at [657, 588] on span "46 minutes ago" at bounding box center [682, 586] width 113 height 21
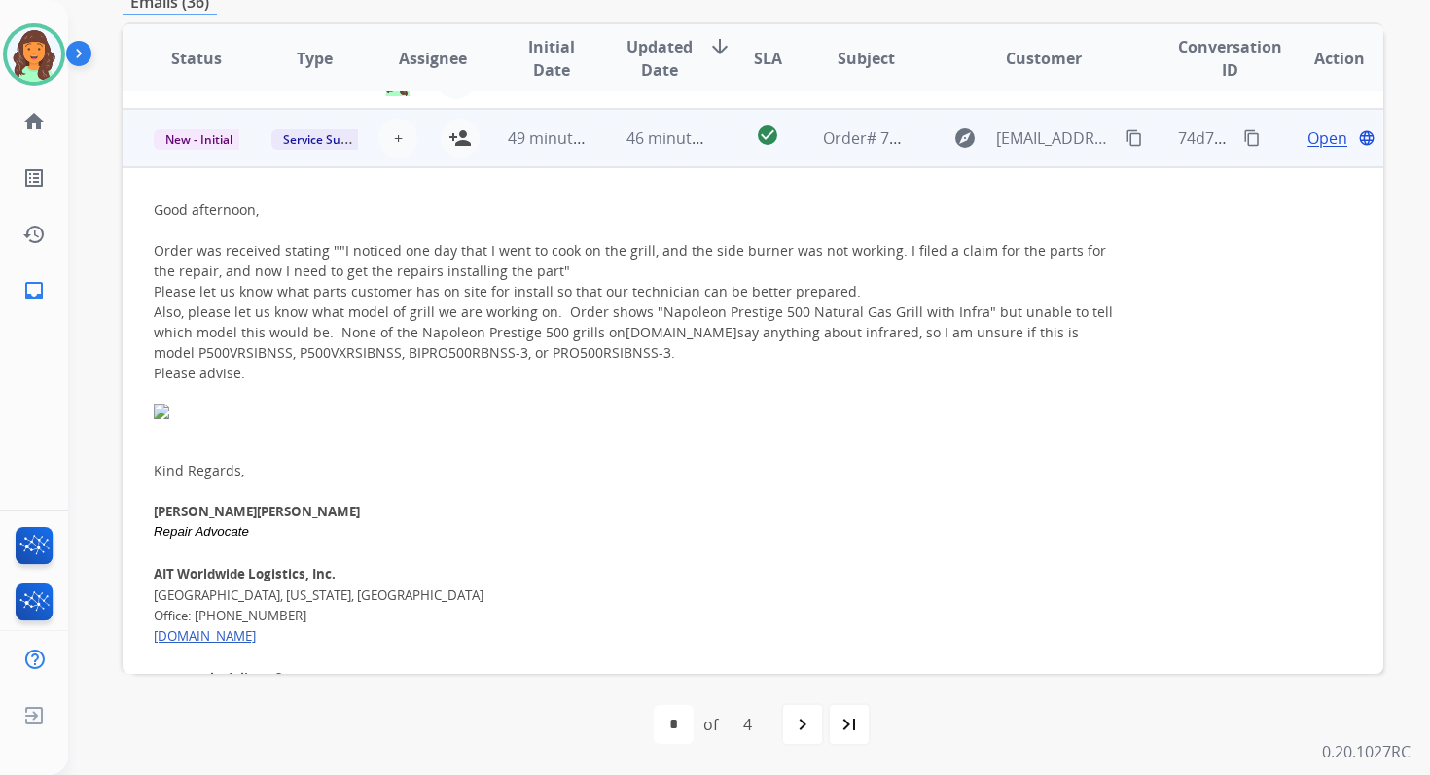
scroll to position [467, 0]
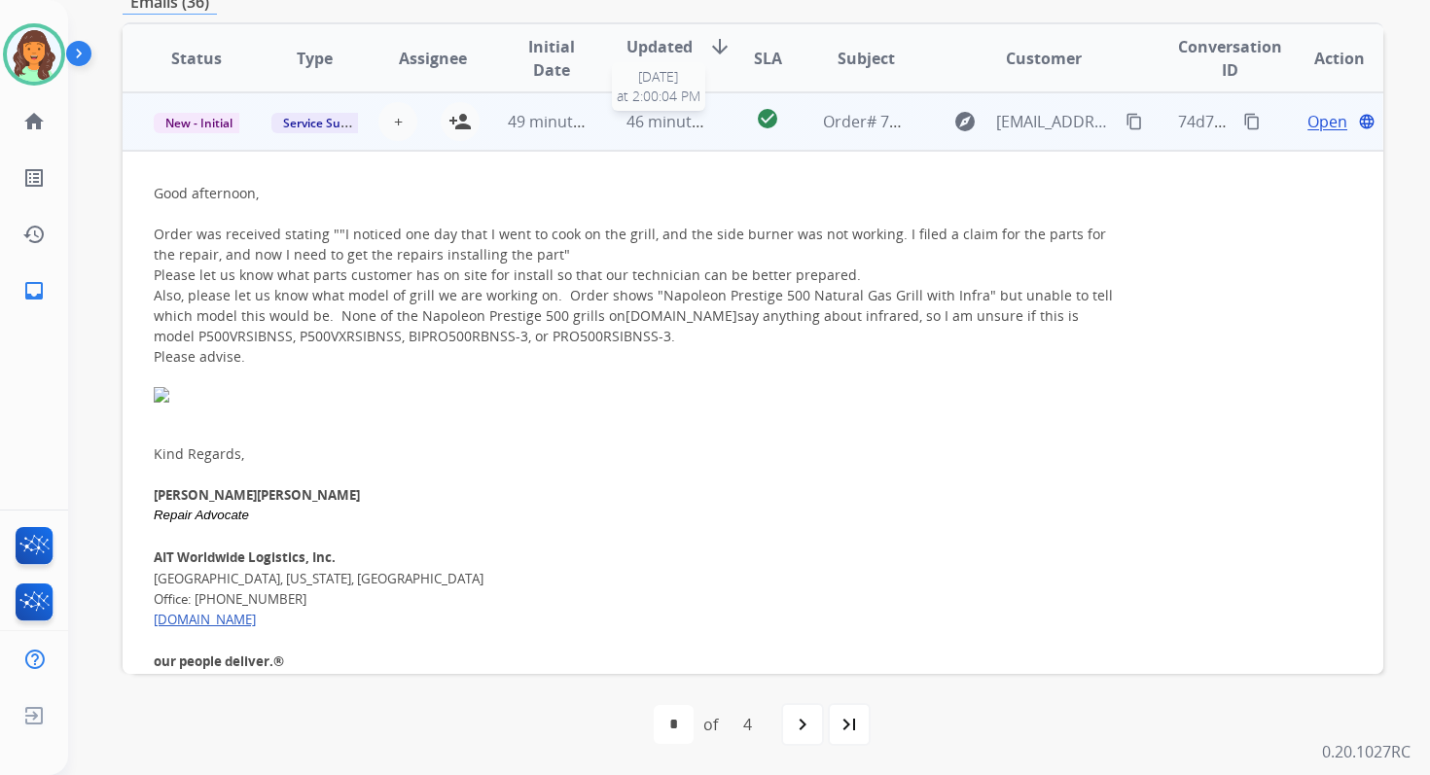
click at [643, 125] on span "46 minutes ago" at bounding box center [682, 121] width 113 height 21
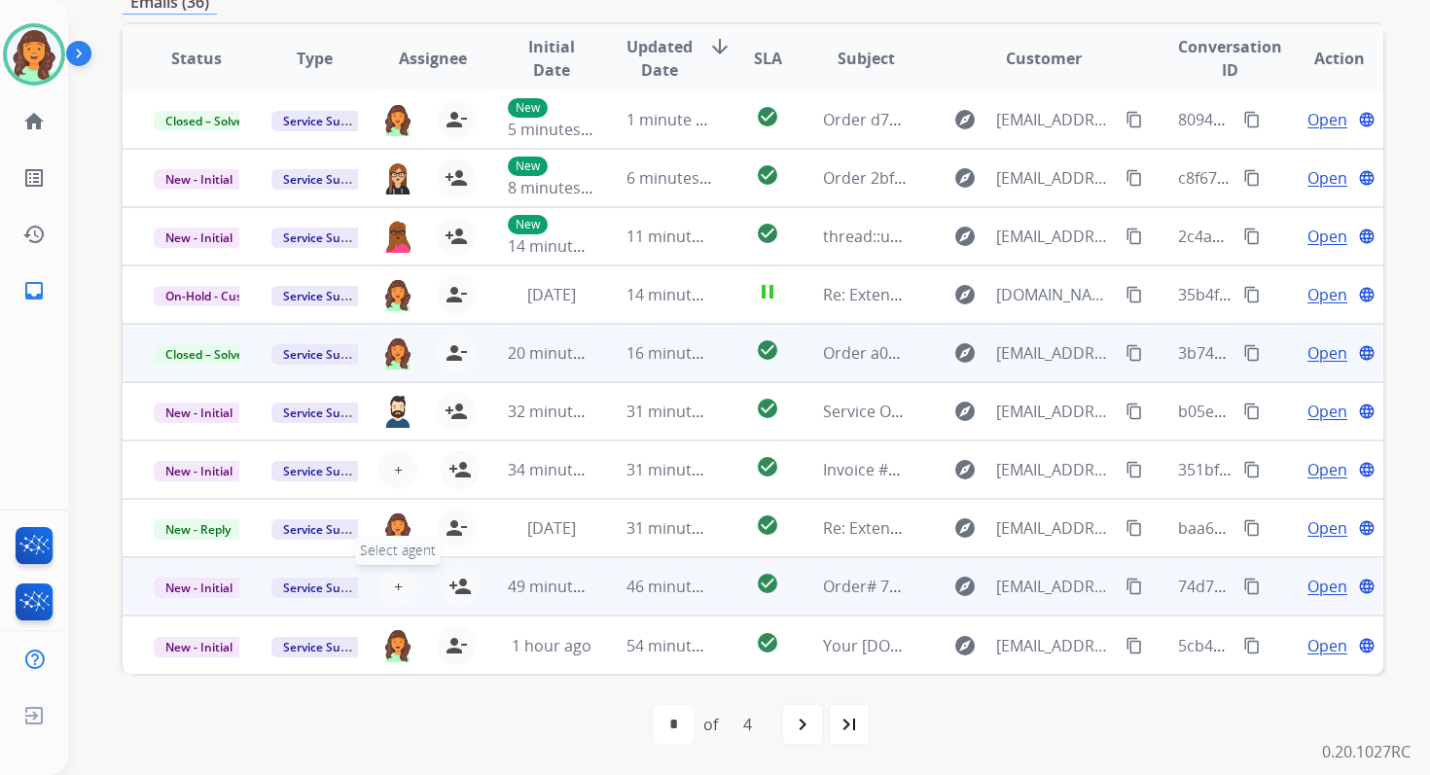
click at [398, 580] on span "+" at bounding box center [398, 586] width 9 height 23
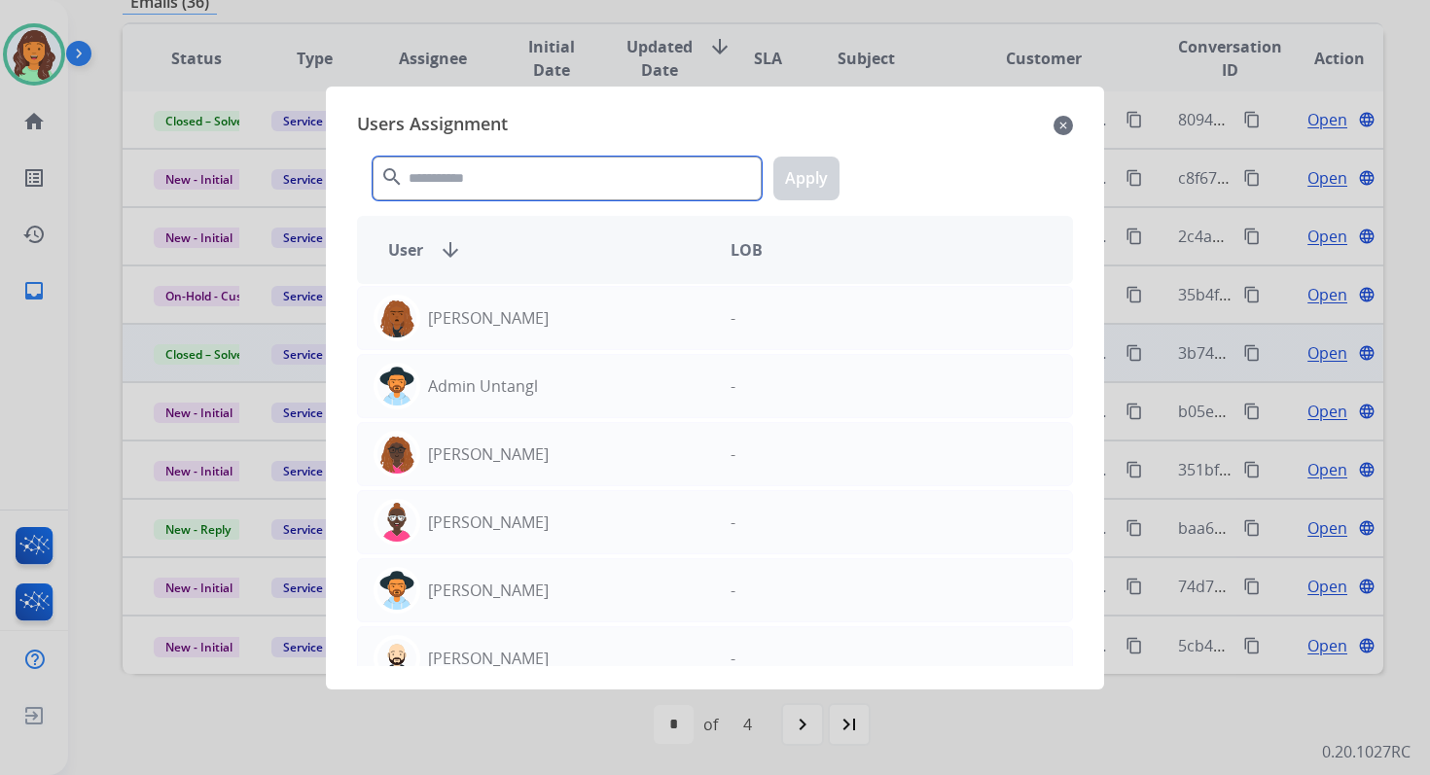
click at [543, 190] on input "text" at bounding box center [567, 179] width 389 height 44
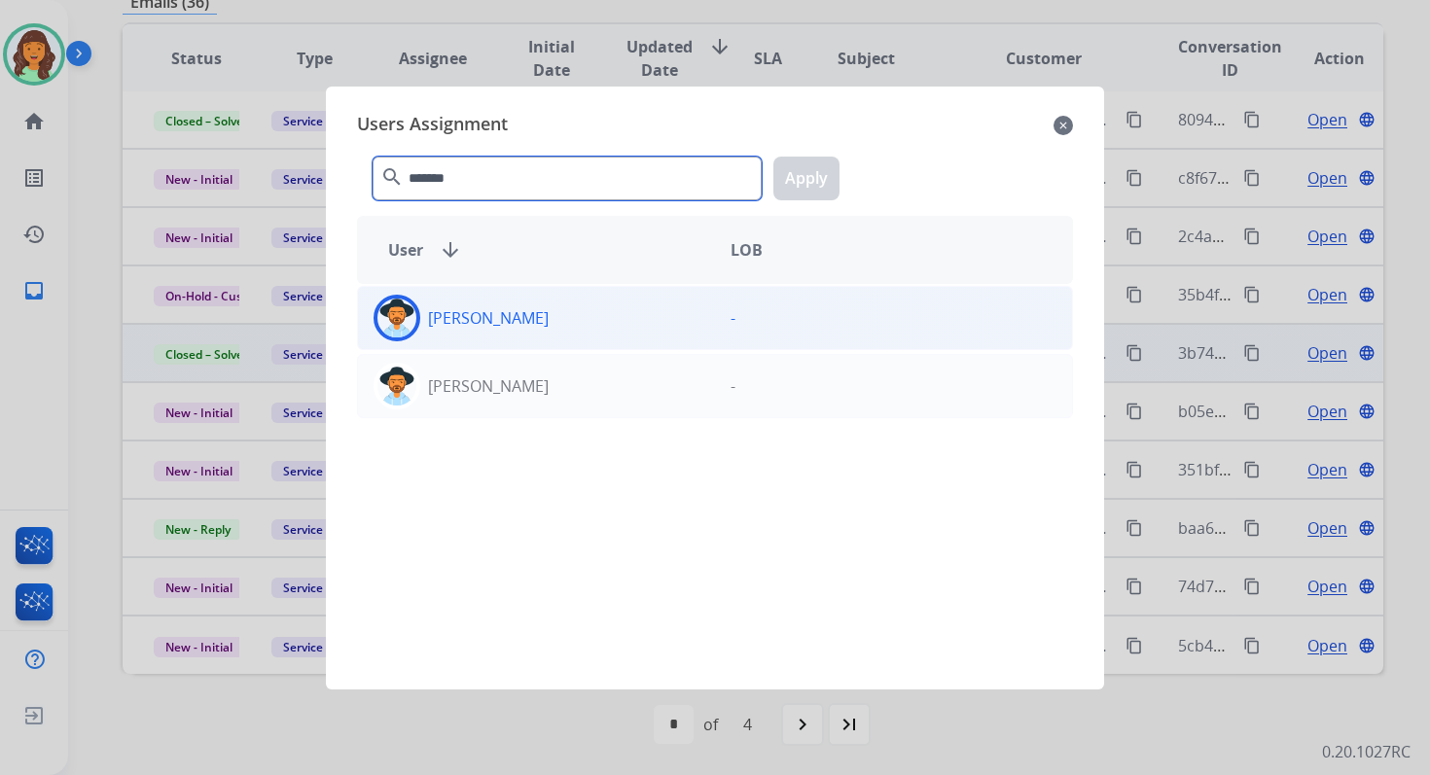
type input "*******"
click at [571, 303] on div "Heather Hocker" at bounding box center [536, 318] width 357 height 47
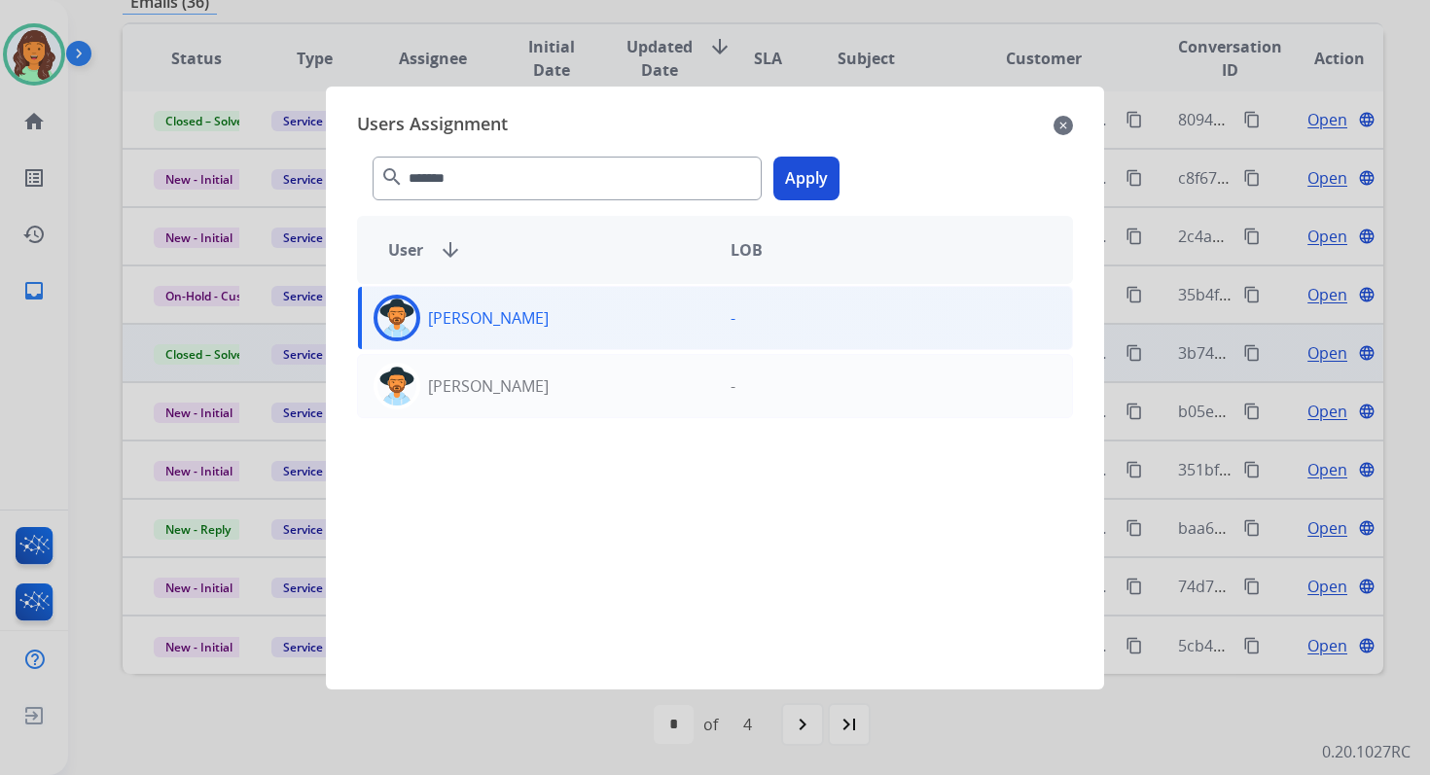
click at [805, 190] on button "Apply" at bounding box center [806, 179] width 66 height 44
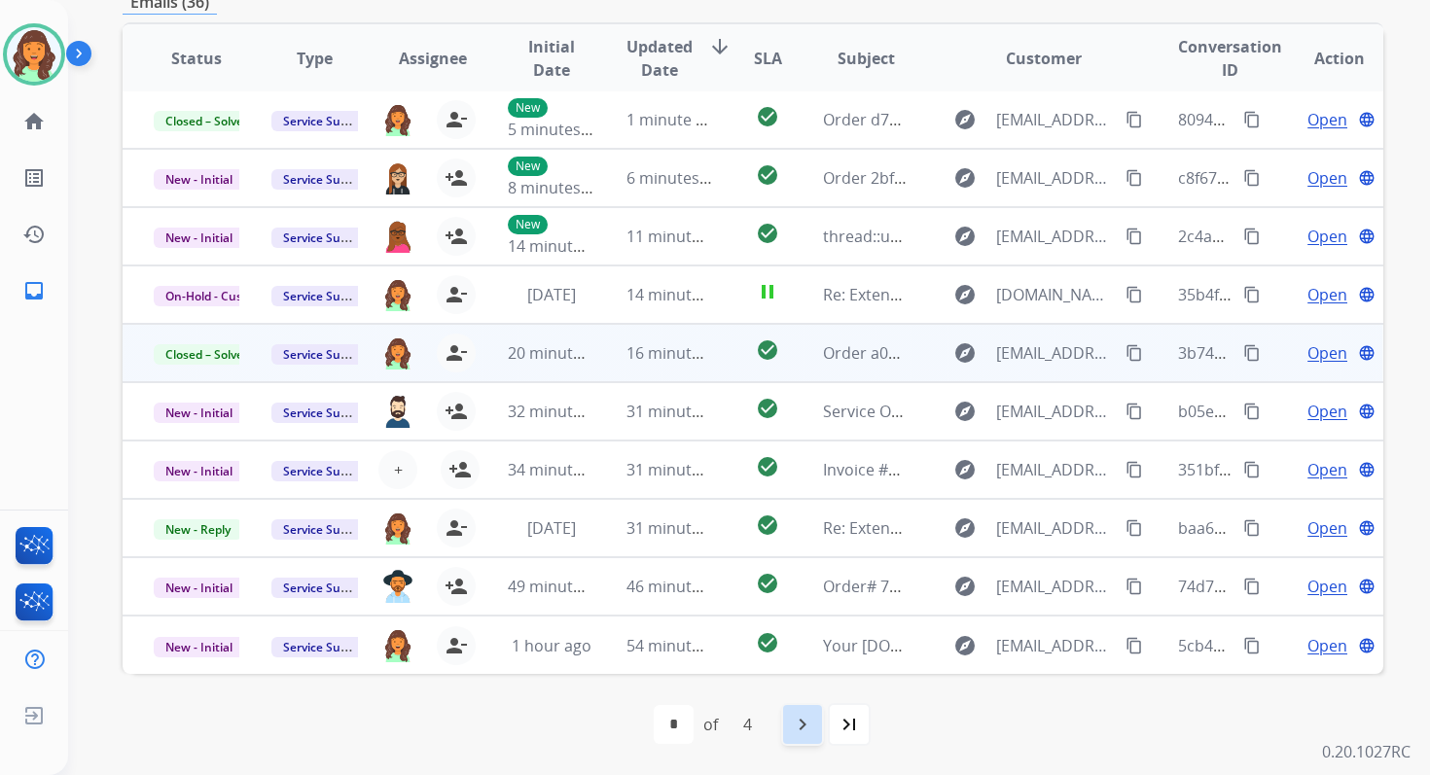
click at [814, 723] on div "navigate_next" at bounding box center [802, 724] width 43 height 43
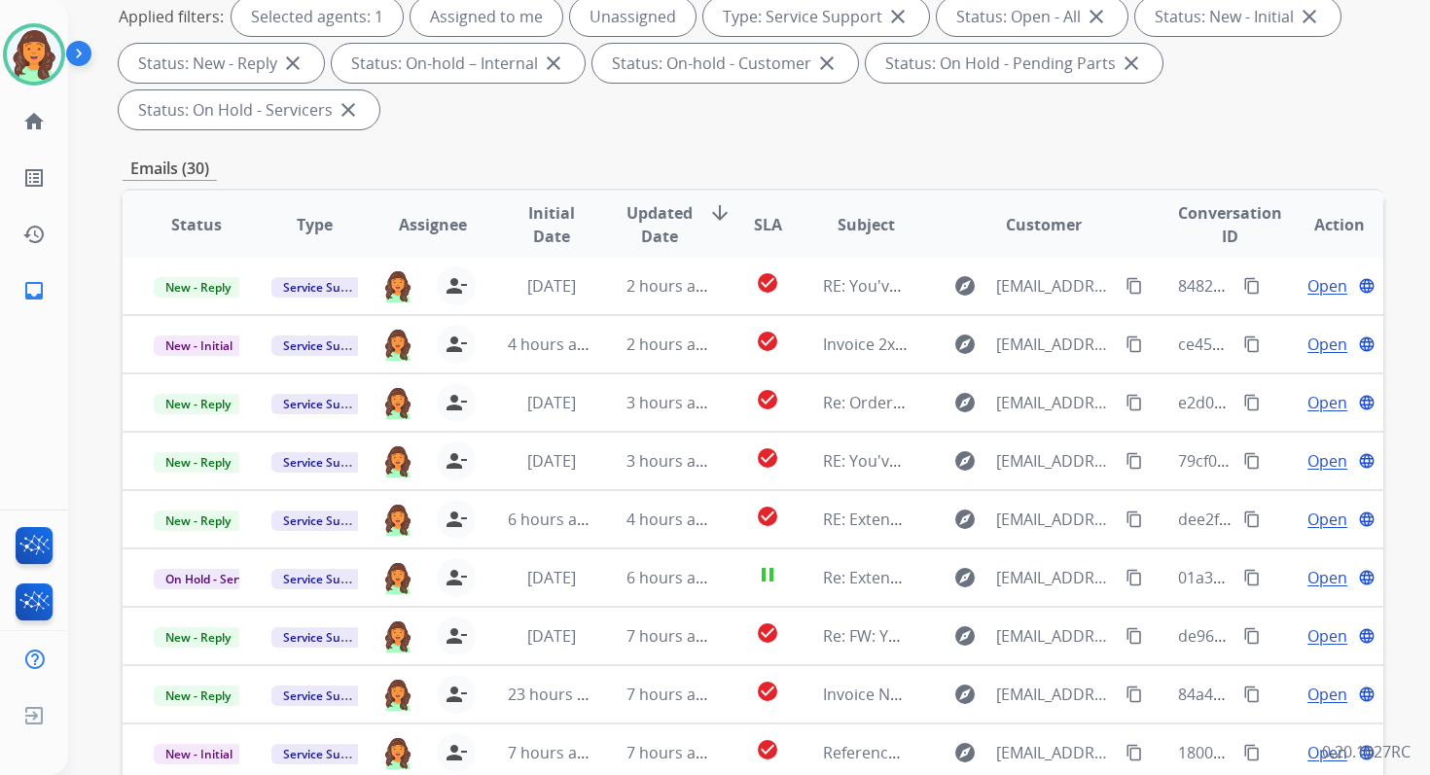
scroll to position [472, 0]
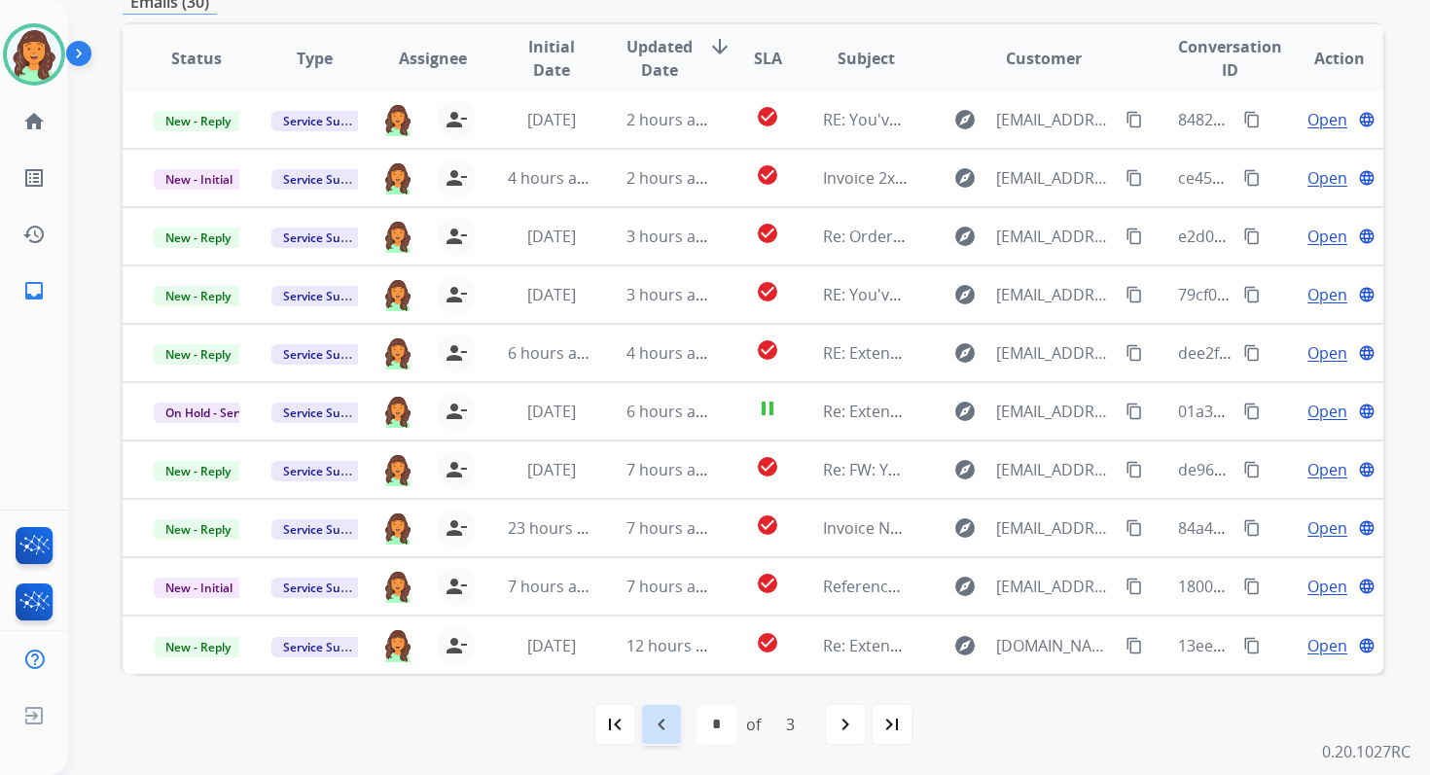
click at [670, 730] on mat-icon "navigate_before" at bounding box center [661, 724] width 23 height 23
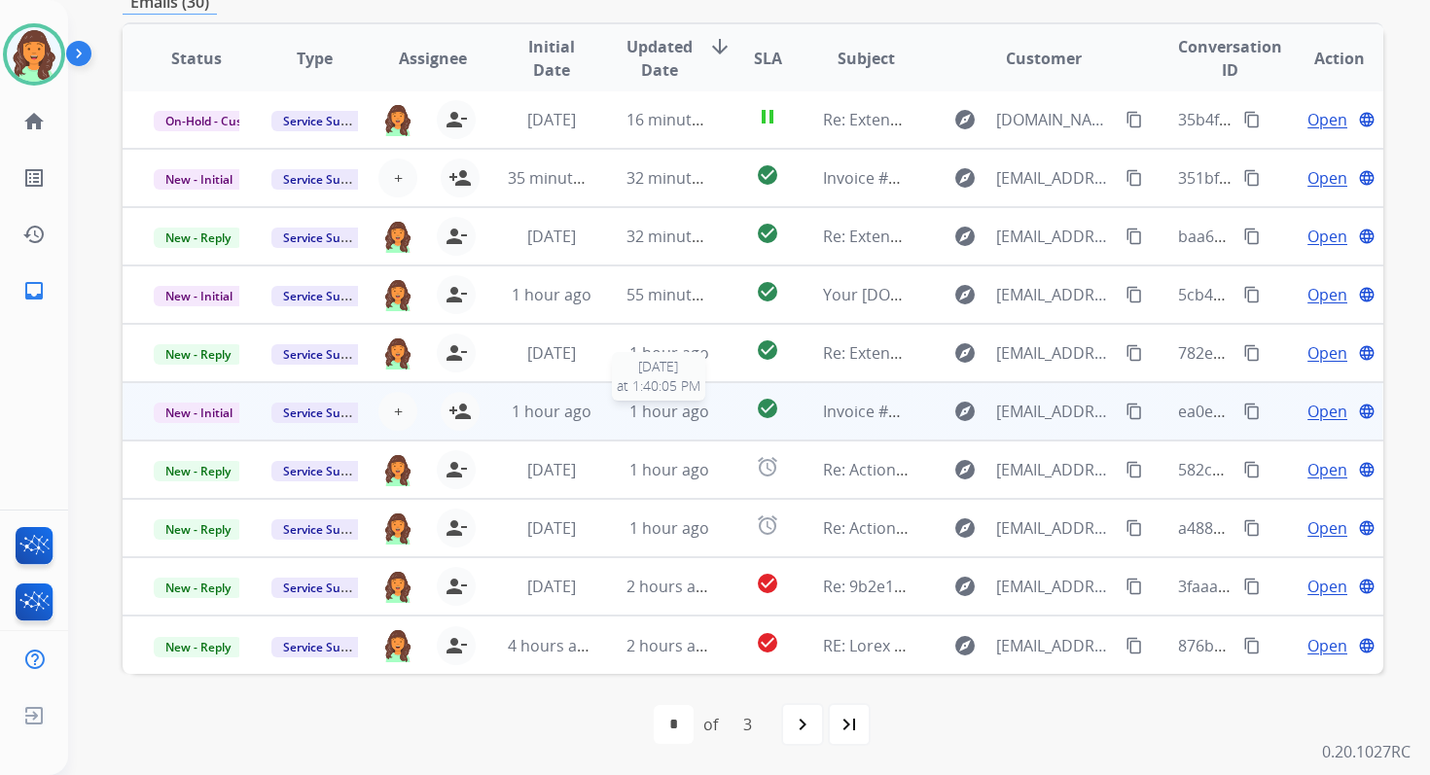
click at [638, 419] on span "1 hour ago" at bounding box center [669, 411] width 80 height 21
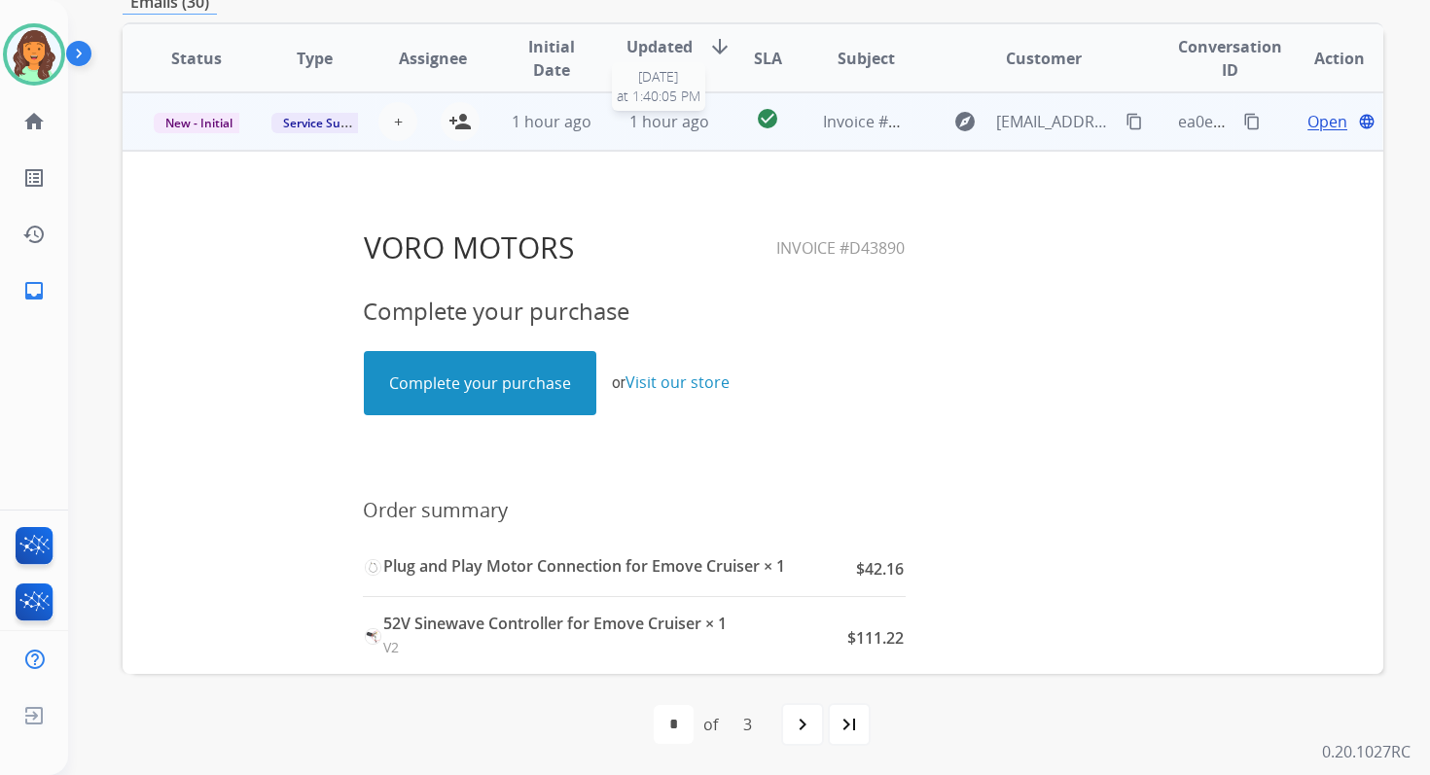
click at [694, 123] on span "1 hour ago" at bounding box center [669, 121] width 80 height 21
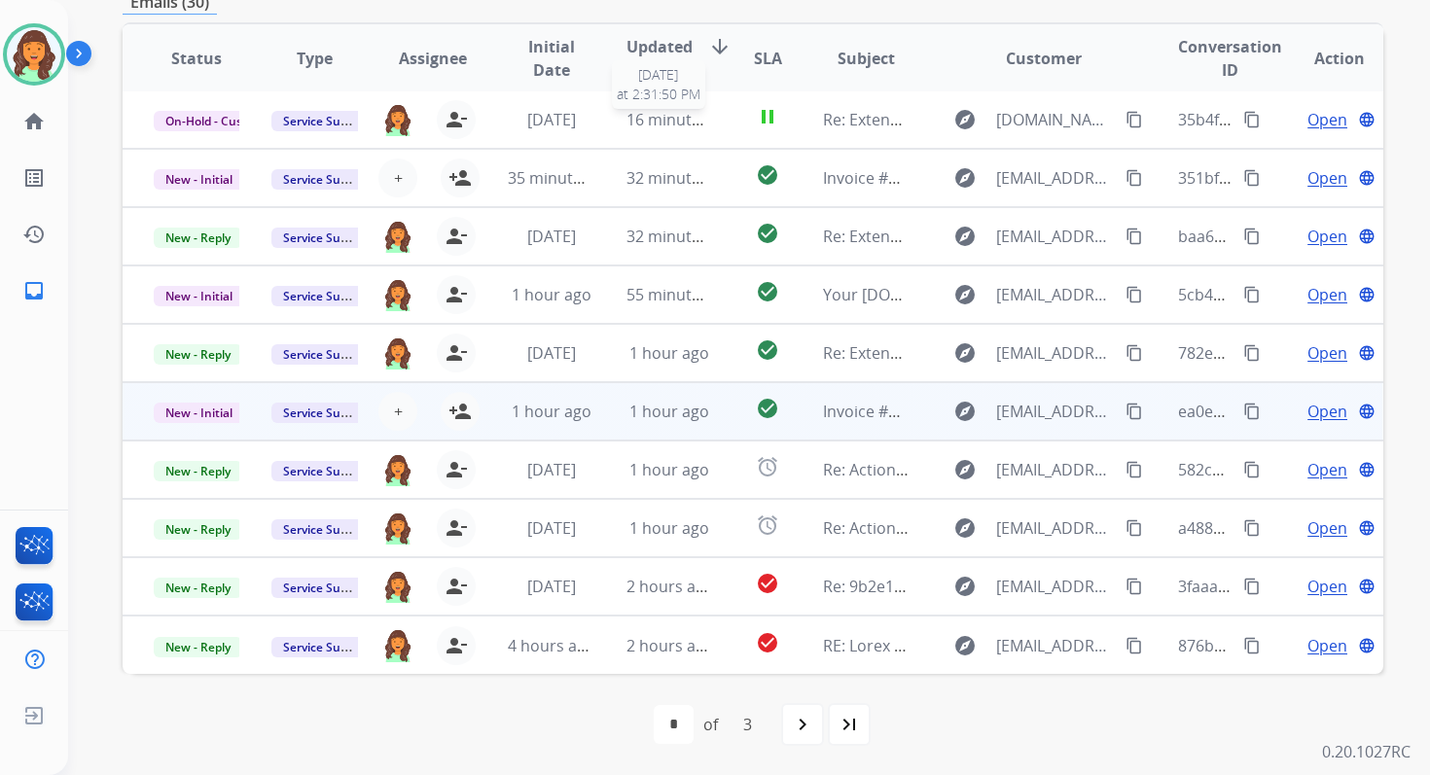
scroll to position [2, 0]
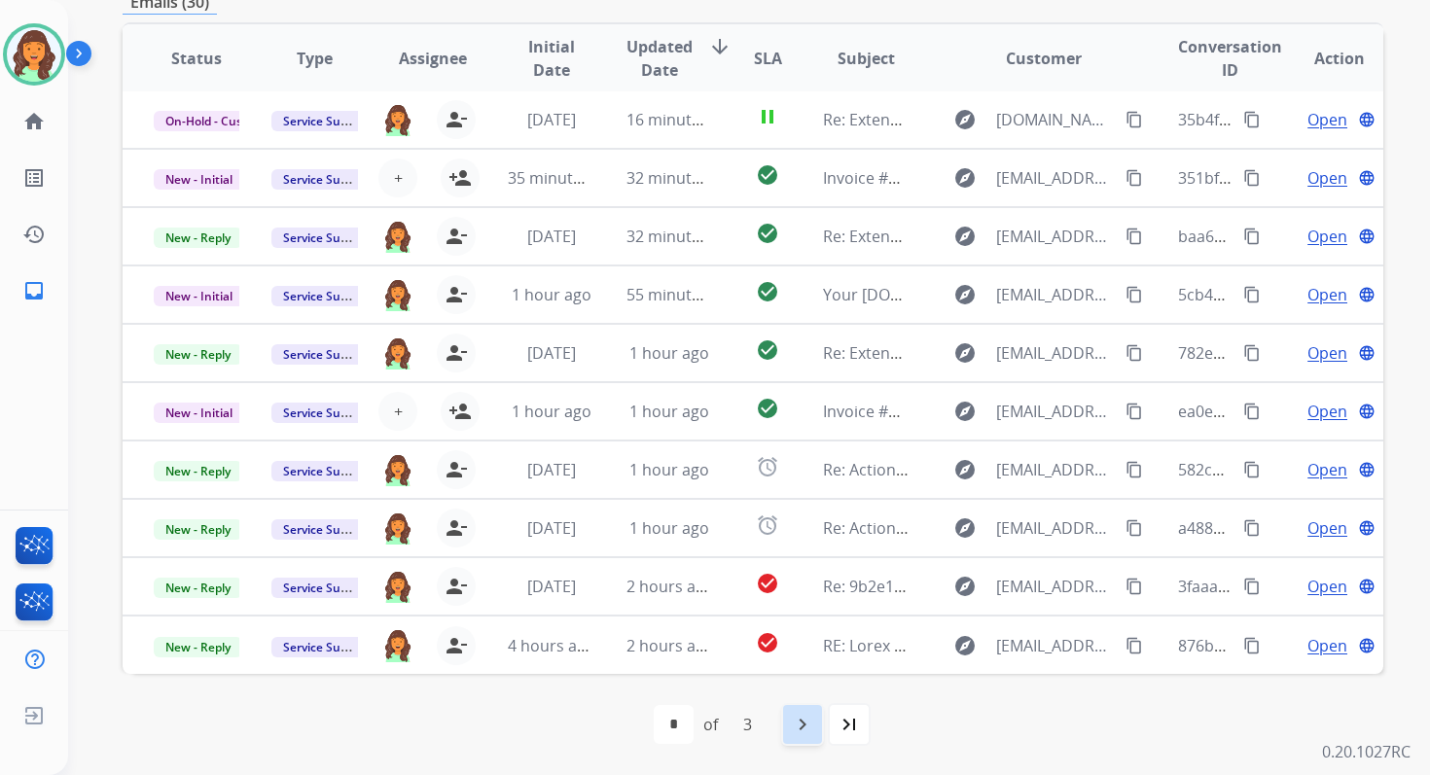
click at [803, 722] on mat-icon "navigate_next" at bounding box center [802, 724] width 23 height 23
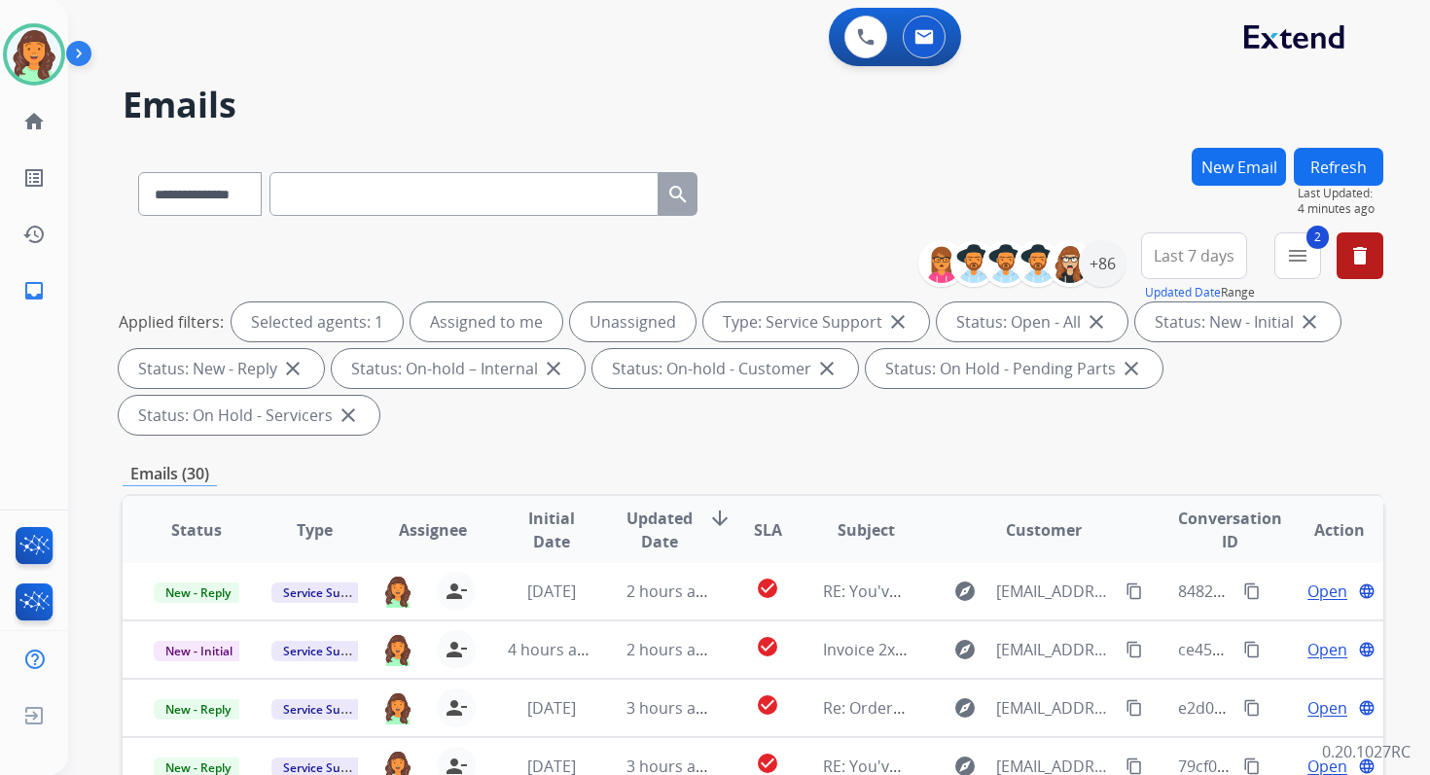
scroll to position [472, 0]
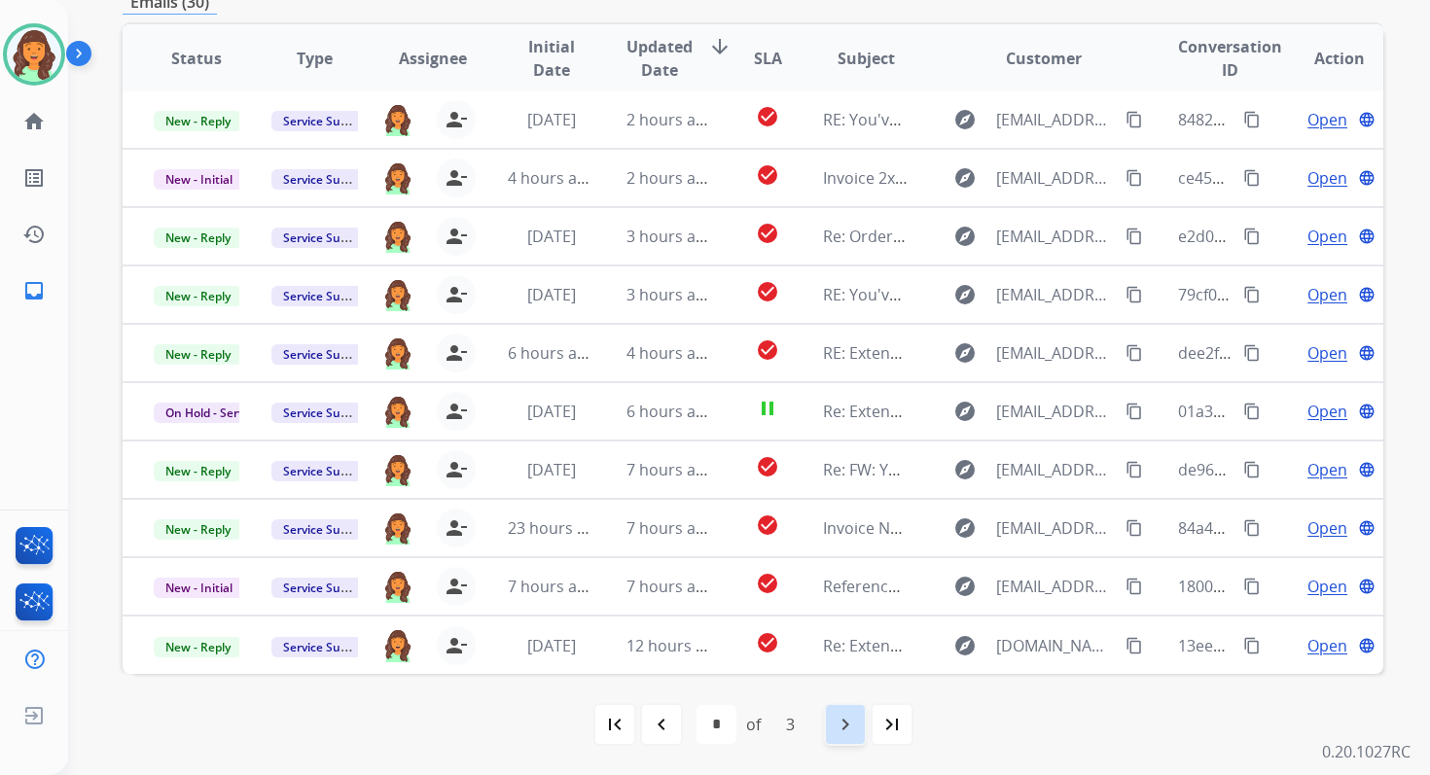
click at [846, 731] on mat-icon "navigate_next" at bounding box center [845, 724] width 23 height 23
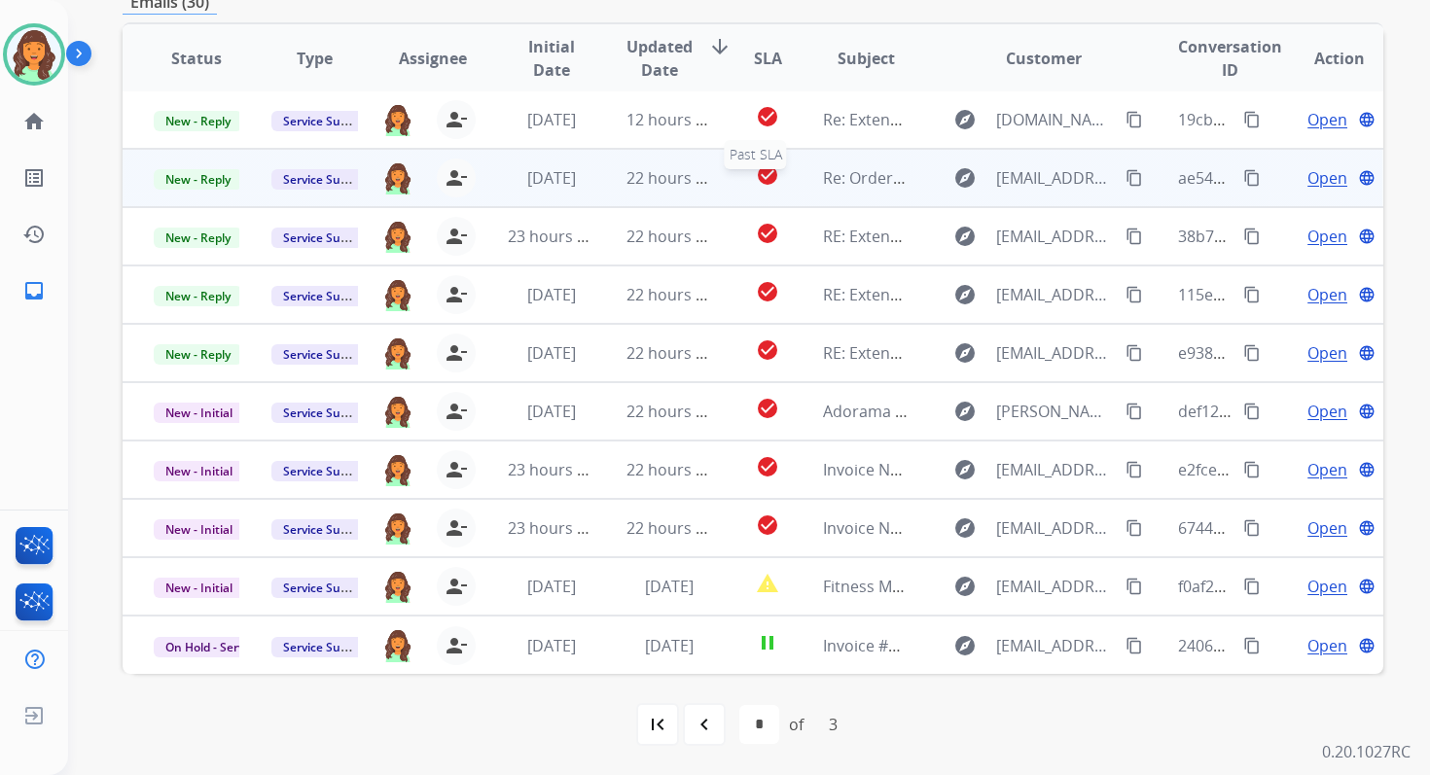
click at [756, 185] on mat-icon "check_circle" at bounding box center [767, 174] width 23 height 23
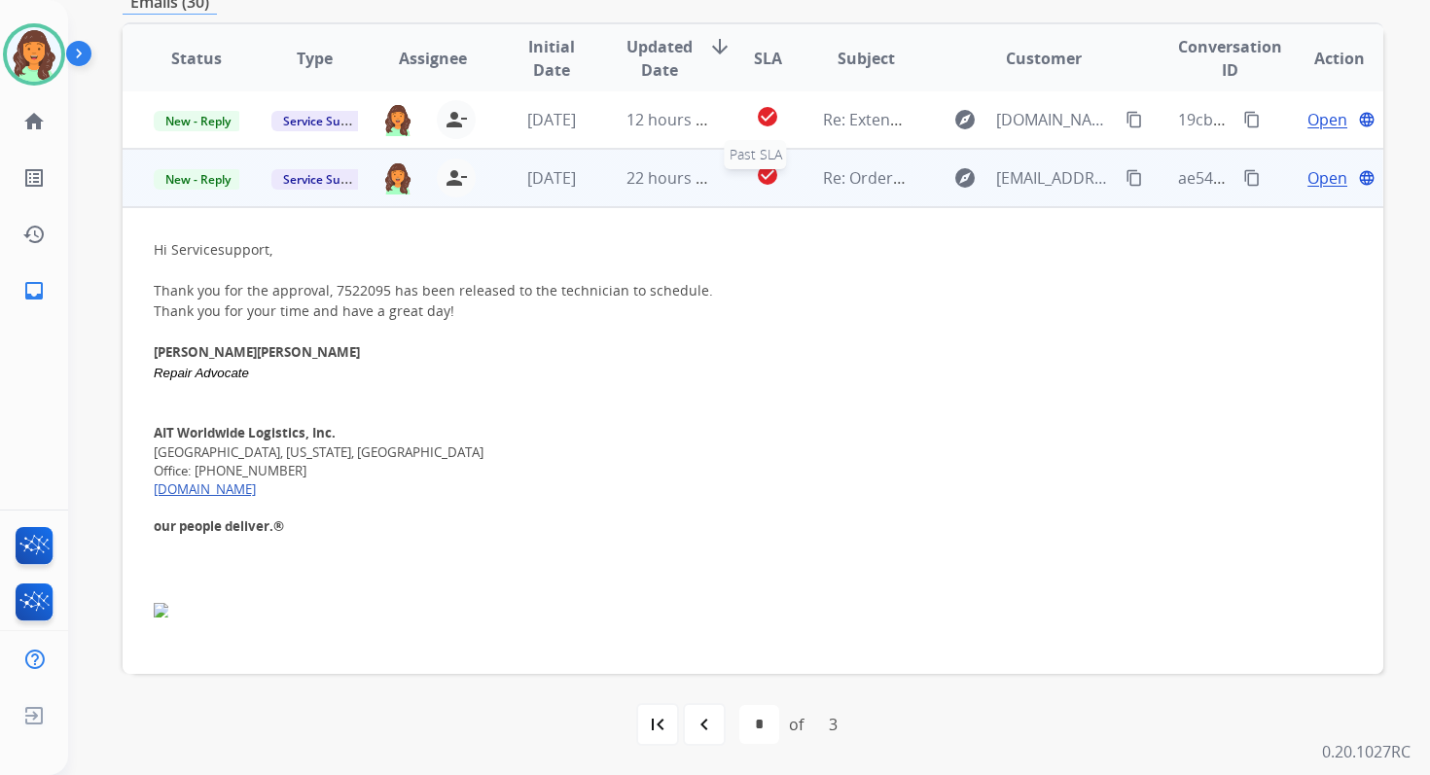
scroll to position [58, 0]
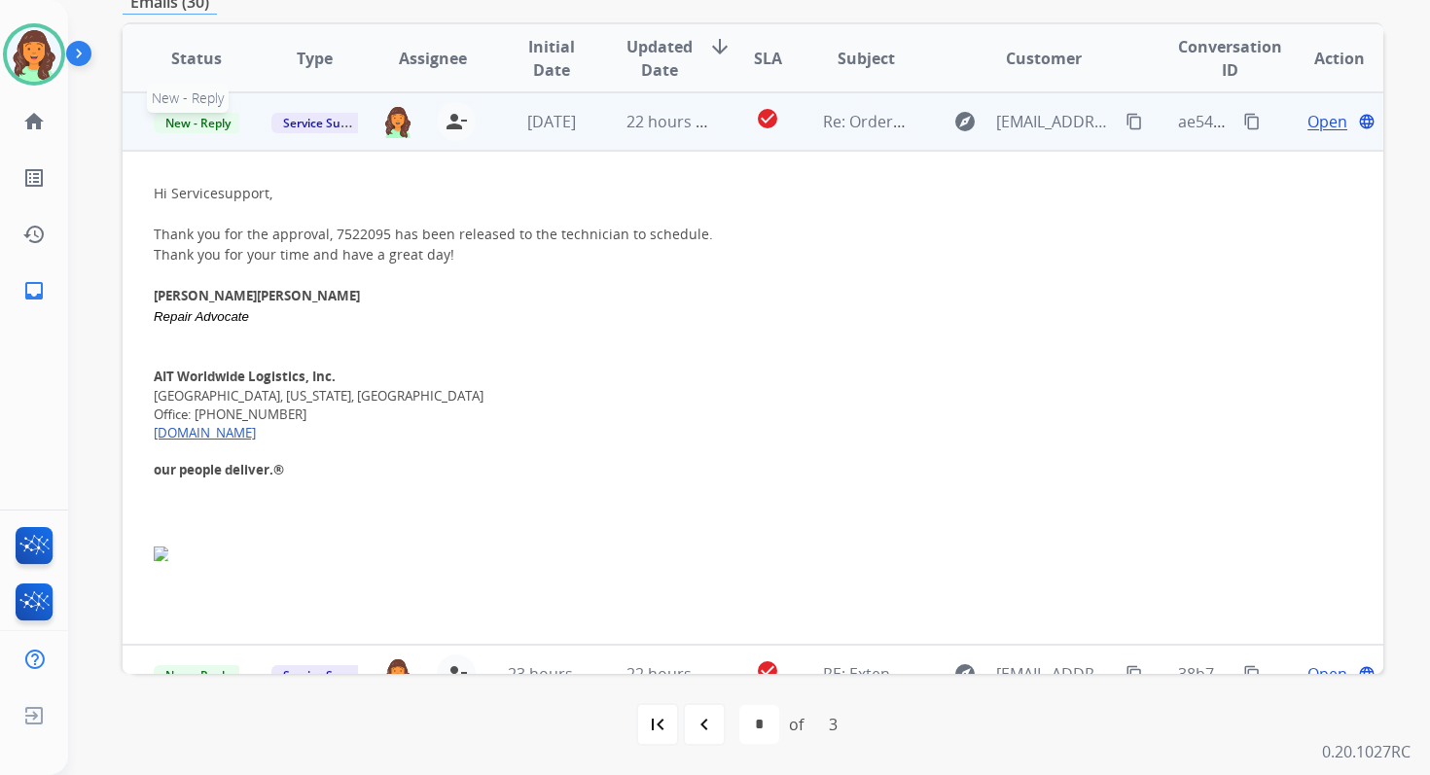
click at [206, 125] on span "New - Reply" at bounding box center [198, 123] width 89 height 20
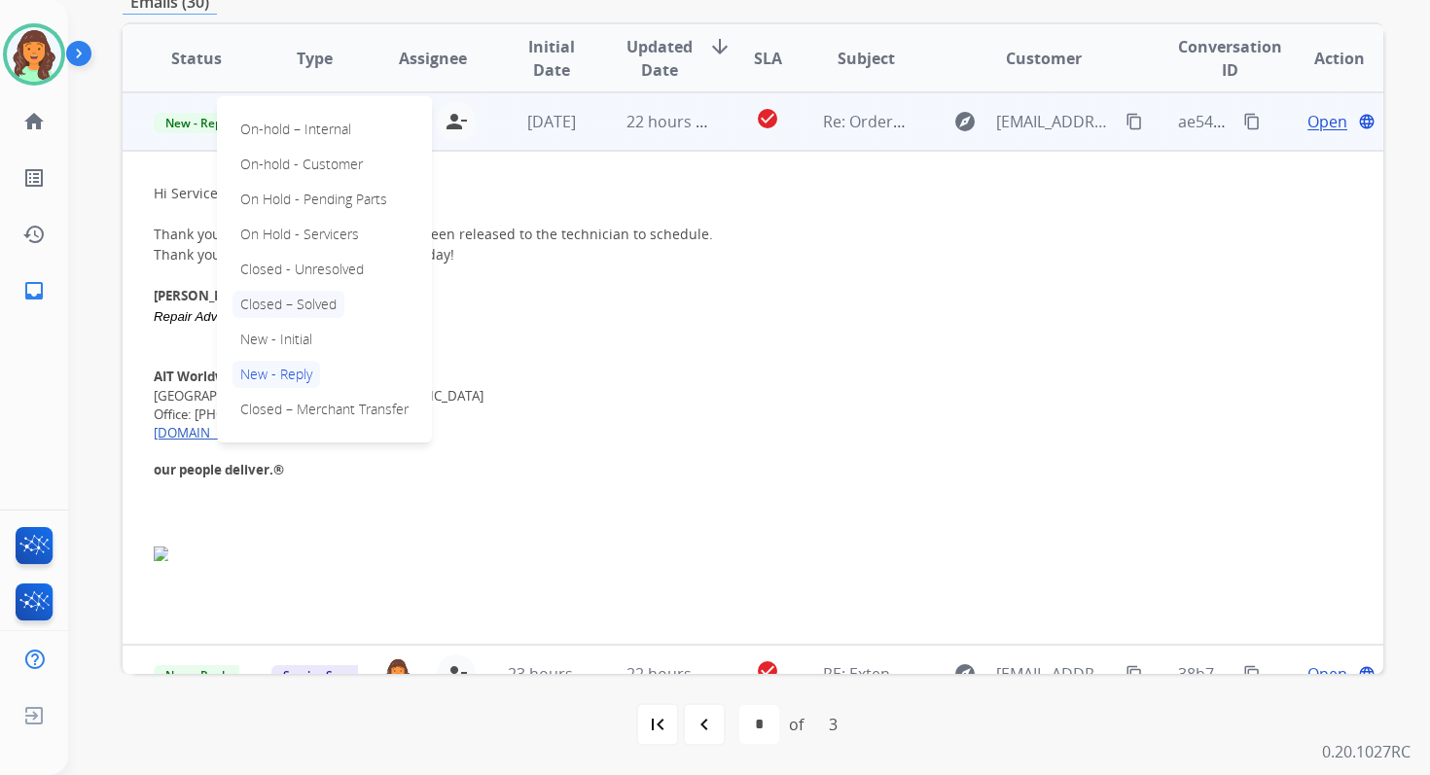
click at [291, 302] on p "Closed – Solved" at bounding box center [288, 304] width 112 height 27
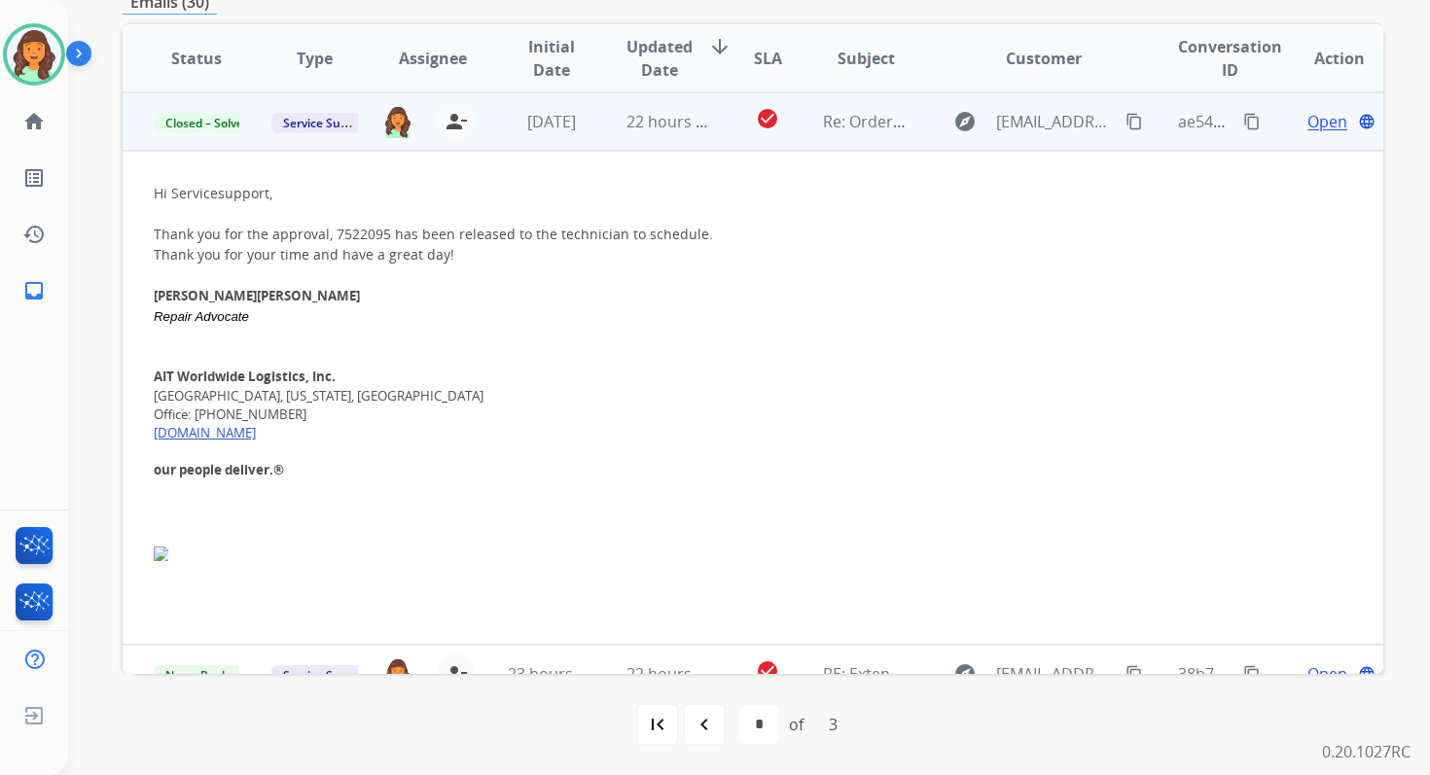
scroll to position [0, 0]
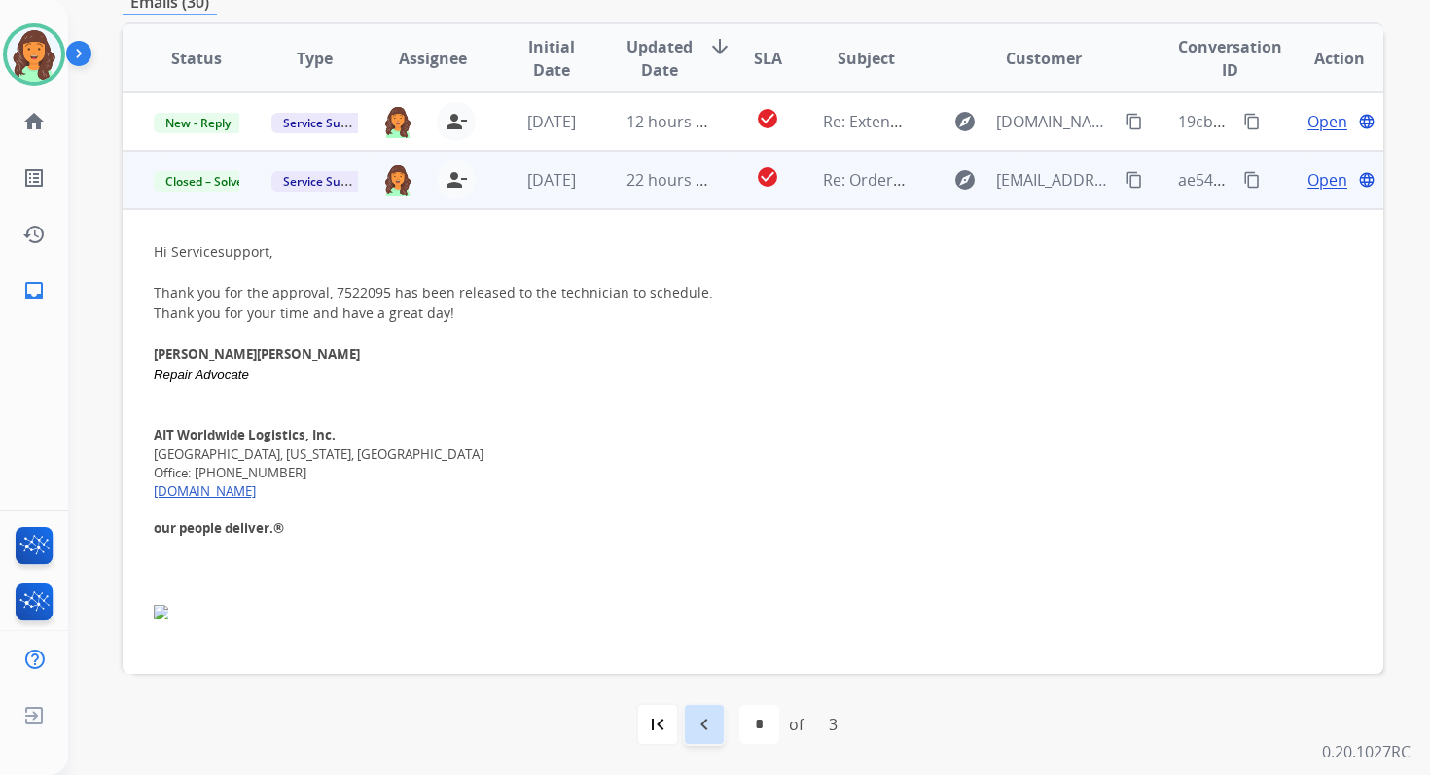
click at [700, 730] on mat-icon "navigate_before" at bounding box center [704, 724] width 23 height 23
select select "*"
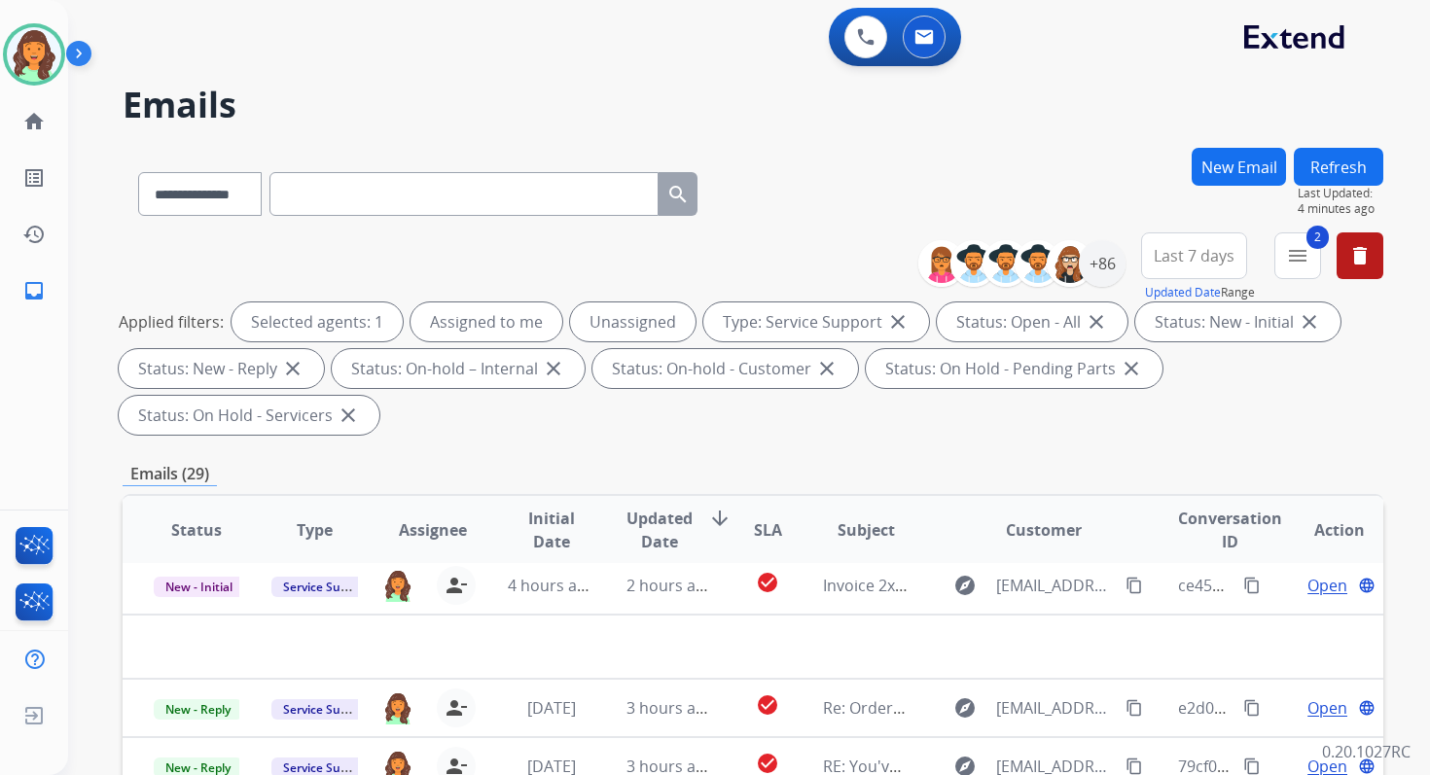
scroll to position [472, 0]
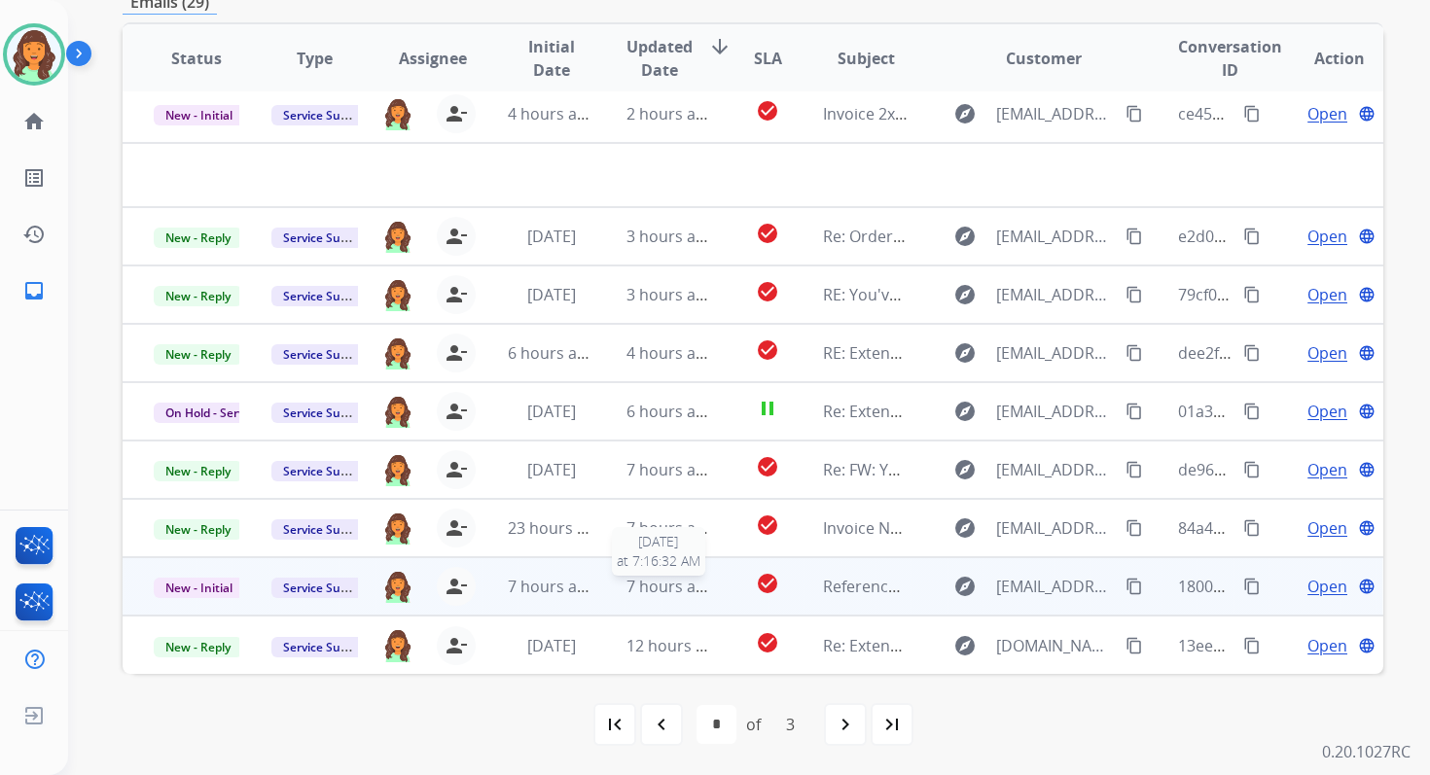
click at [662, 579] on span "7 hours ago" at bounding box center [670, 586] width 88 height 21
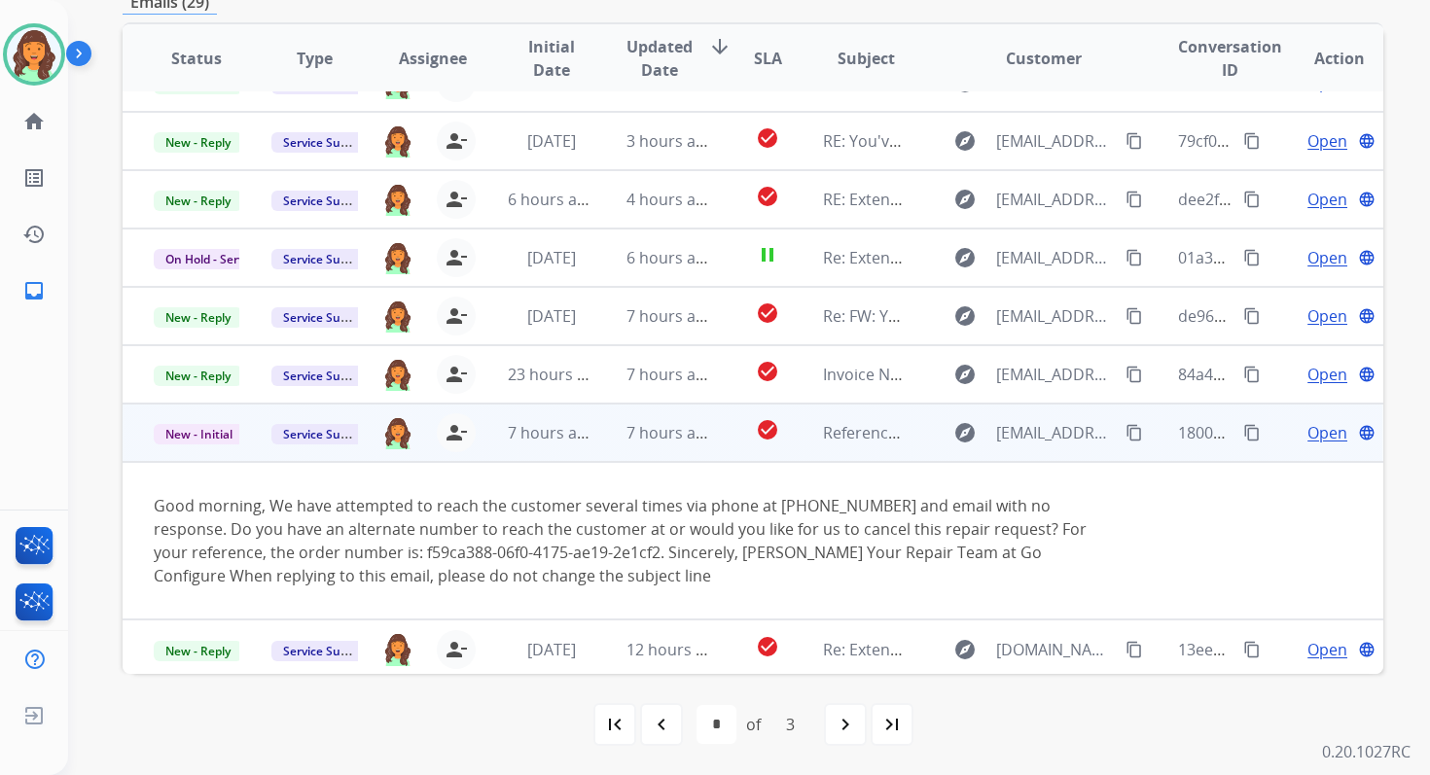
scroll to position [160, 0]
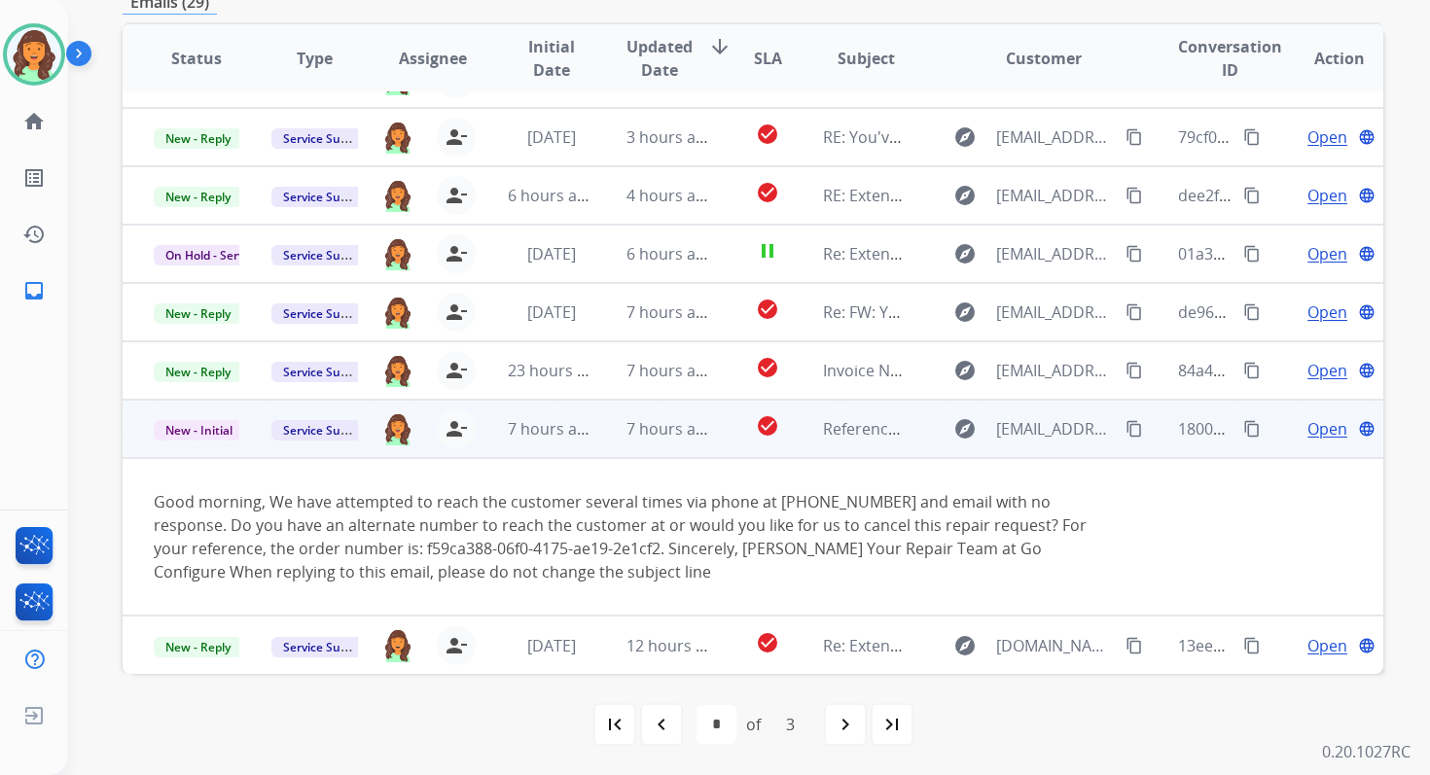
click at [502, 510] on div "Good morning, We have attempted to reach the customer several times via phone a…" at bounding box center [635, 536] width 962 height 93
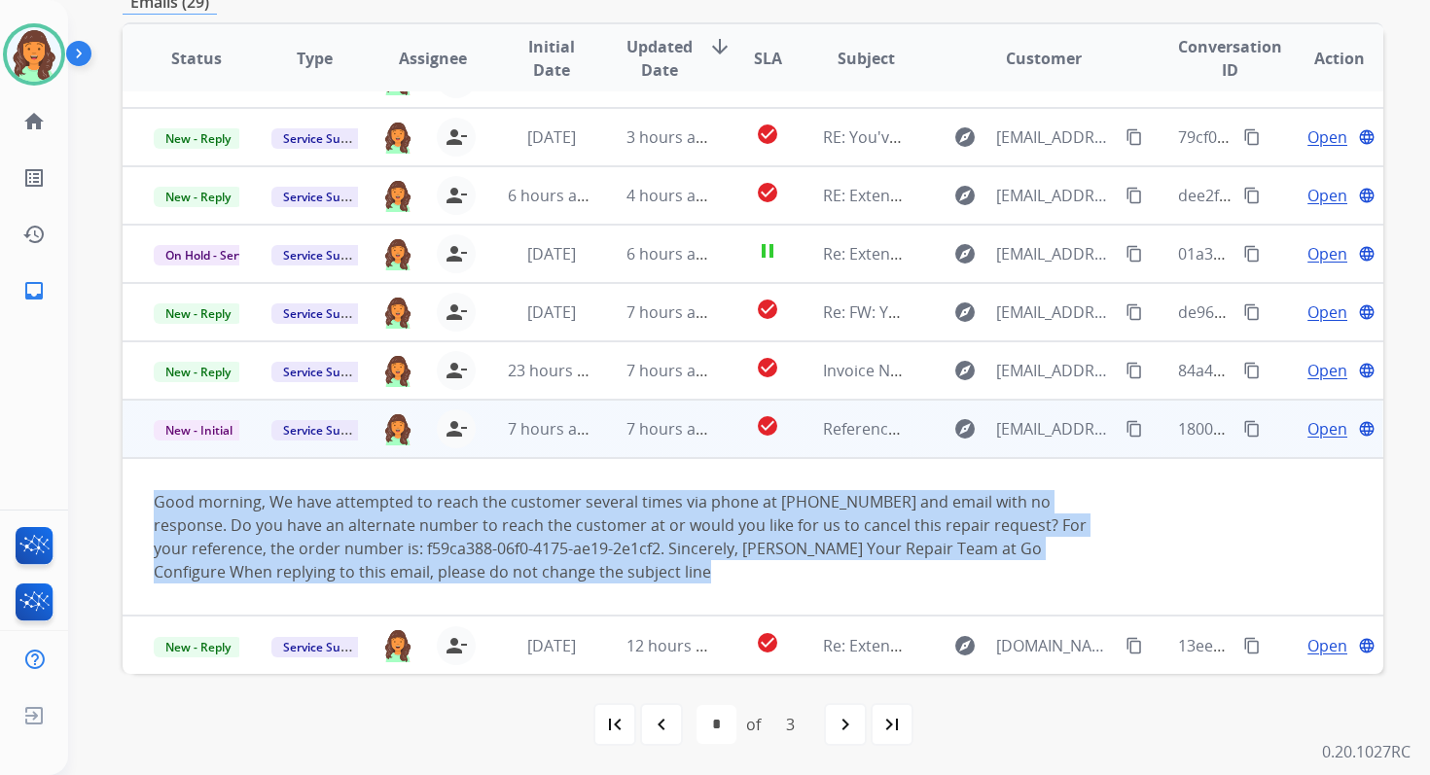
click at [502, 510] on div "Good morning, We have attempted to reach the customer several times via phone a…" at bounding box center [635, 536] width 962 height 93
click at [503, 543] on div "Good morning, We have attempted to reach the customer several times via phone a…" at bounding box center [635, 536] width 962 height 93
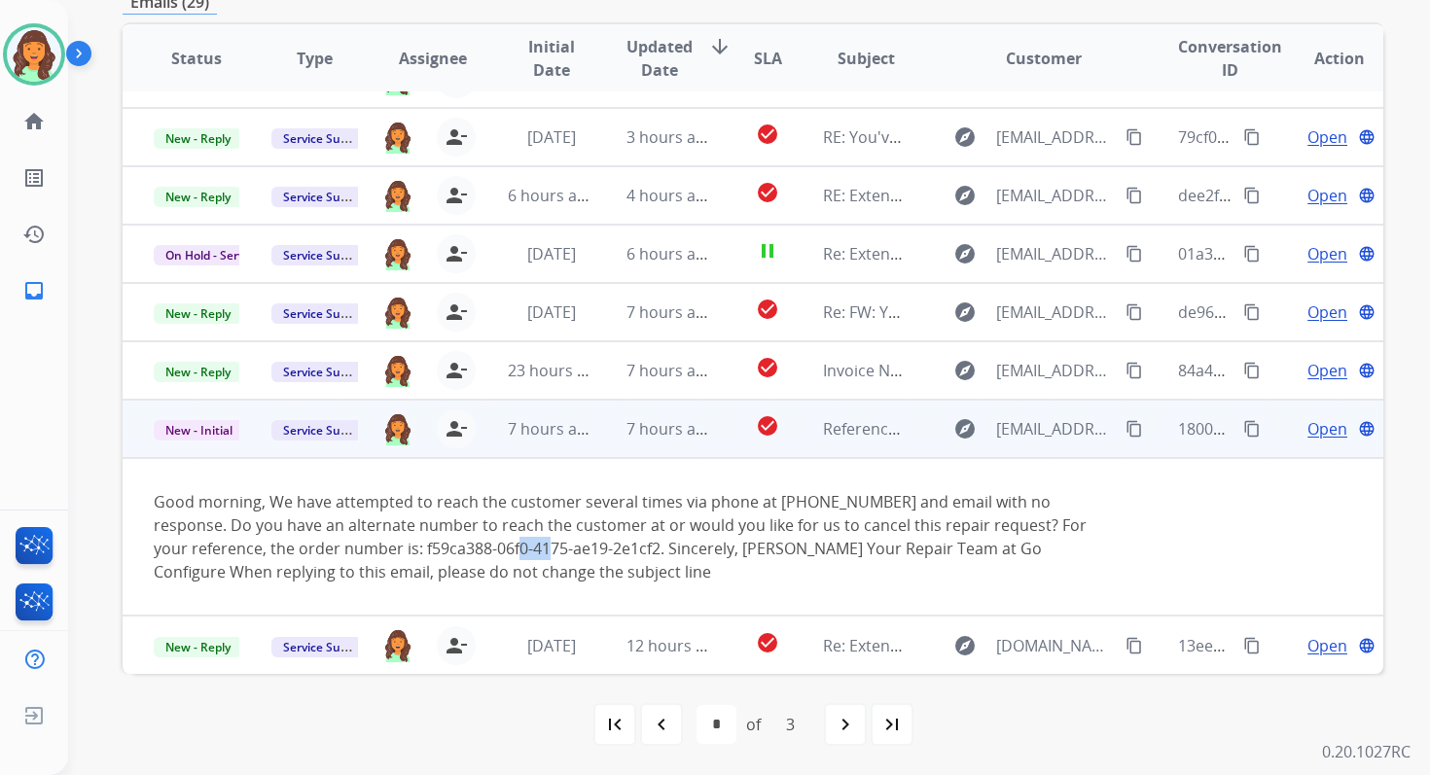
click at [503, 543] on div "Good morning, We have attempted to reach the customer several times via phone a…" at bounding box center [635, 536] width 962 height 93
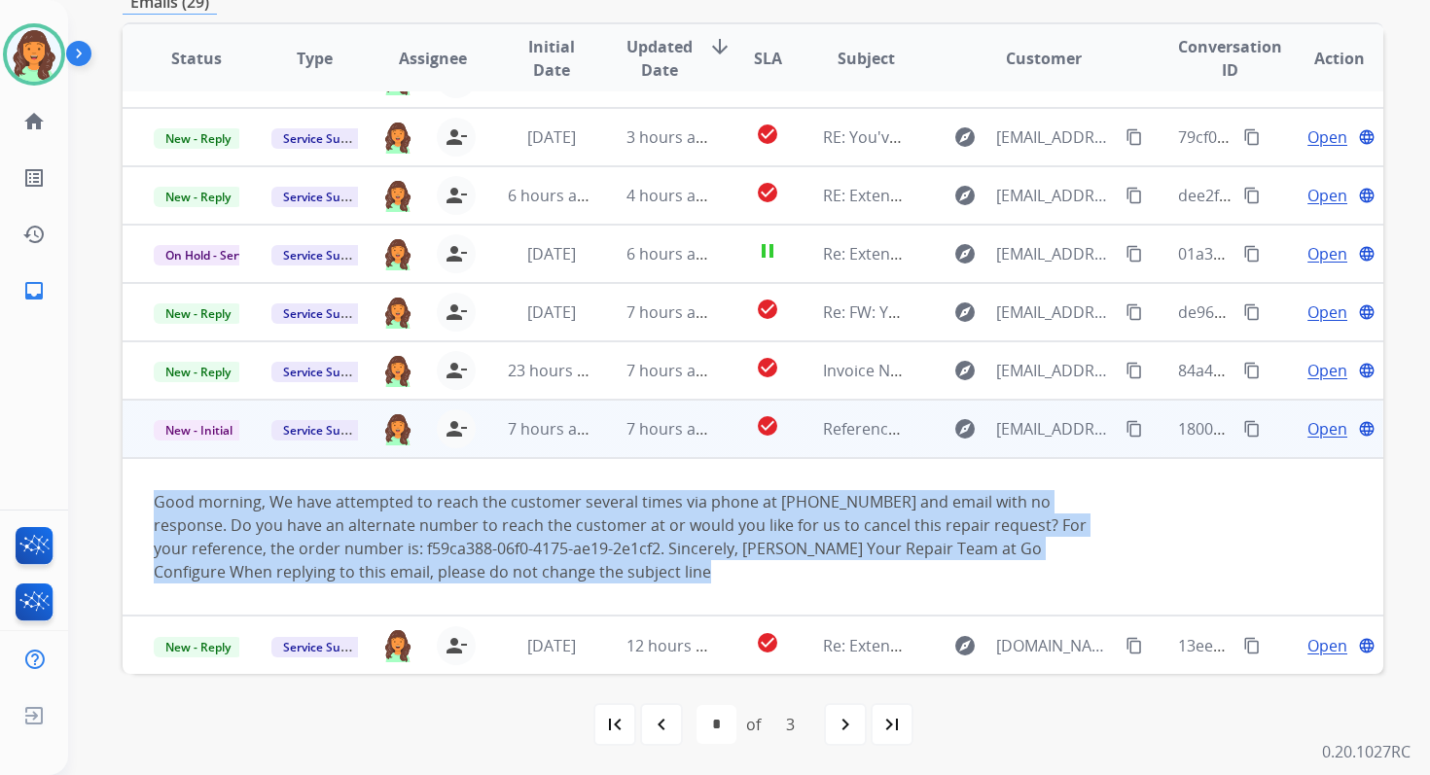
click at [503, 543] on div "Good morning, We have attempted to reach the customer several times via phone a…" at bounding box center [635, 536] width 962 height 93
click at [397, 429] on img at bounding box center [397, 428] width 31 height 33
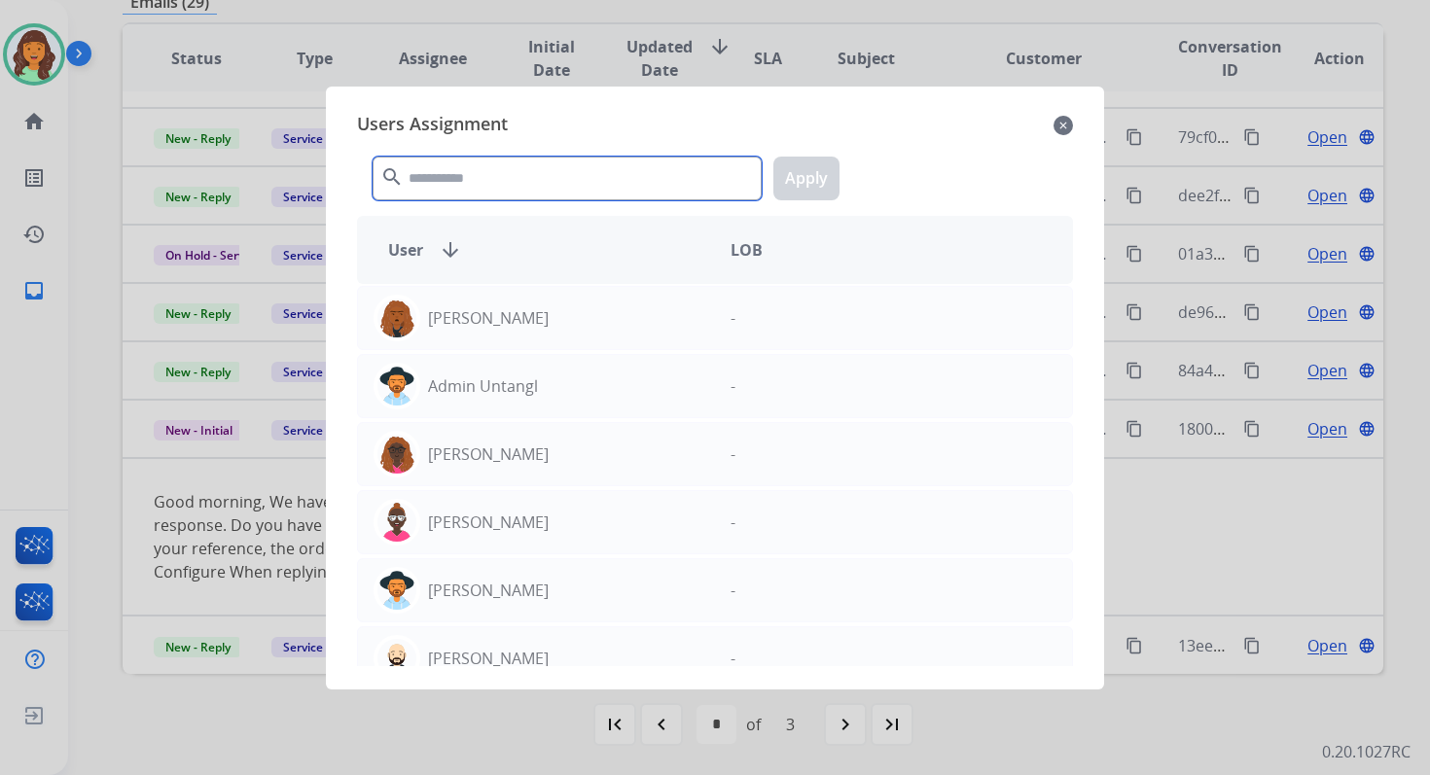
click at [481, 193] on input "text" at bounding box center [567, 179] width 389 height 44
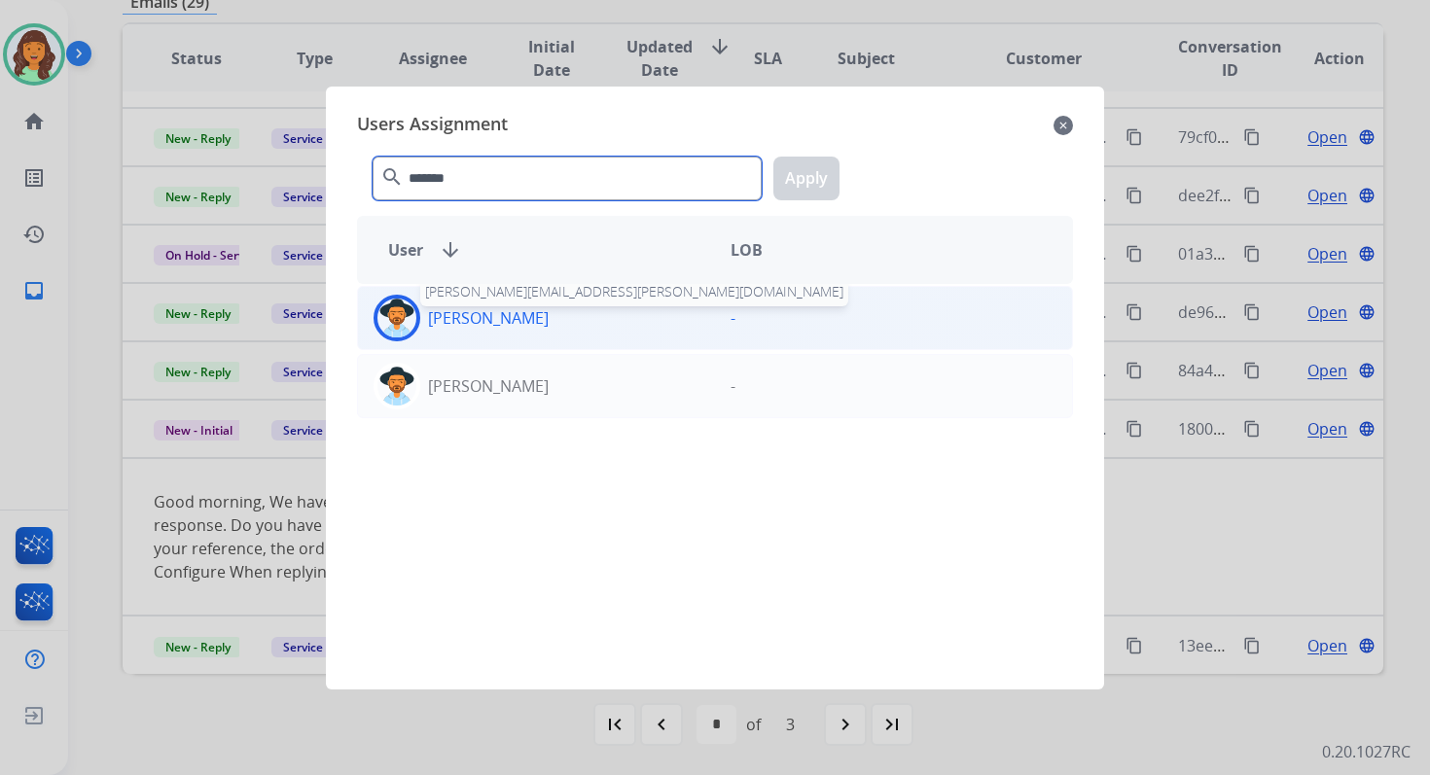
type input "*******"
click at [535, 320] on p "Heather Hocker" at bounding box center [488, 317] width 121 height 23
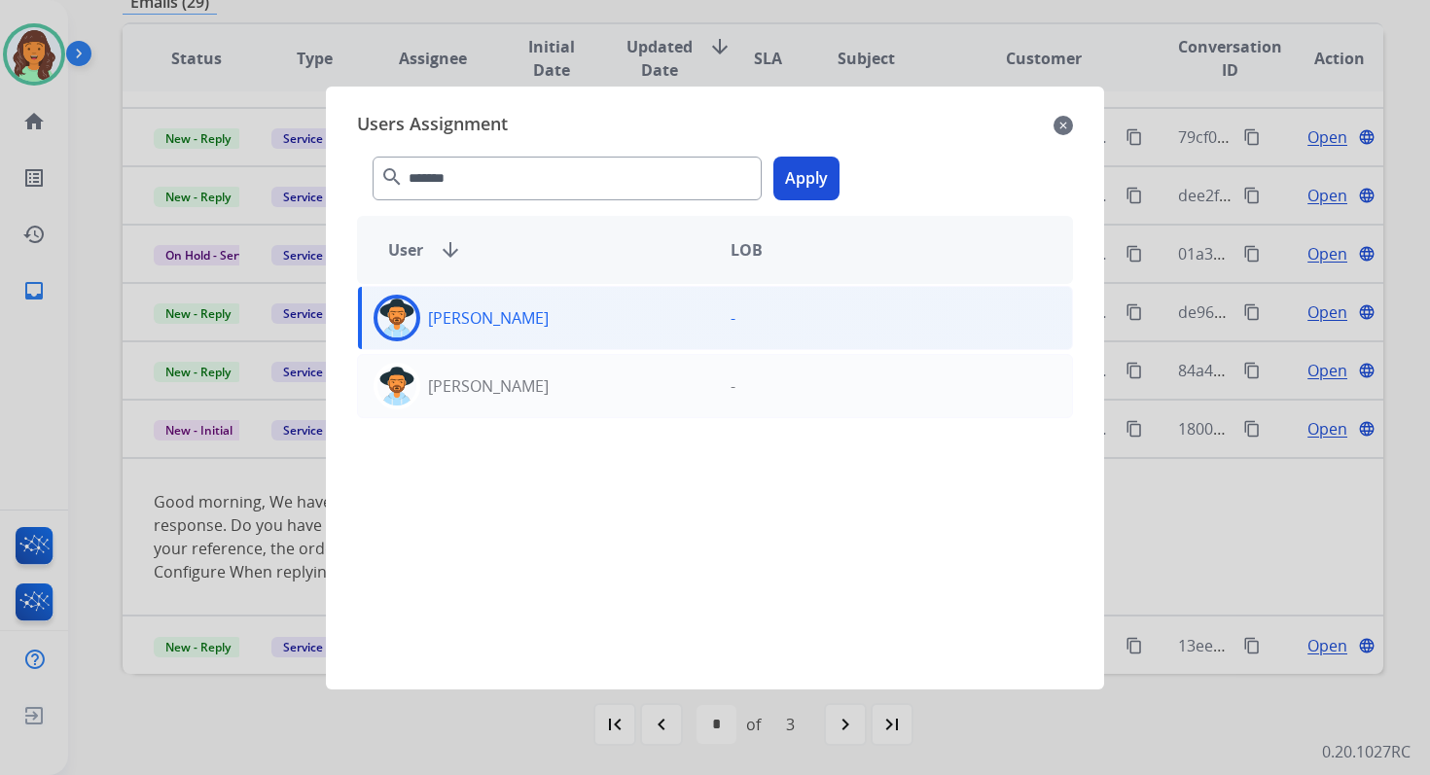
click at [805, 182] on button "Apply" at bounding box center [806, 179] width 66 height 44
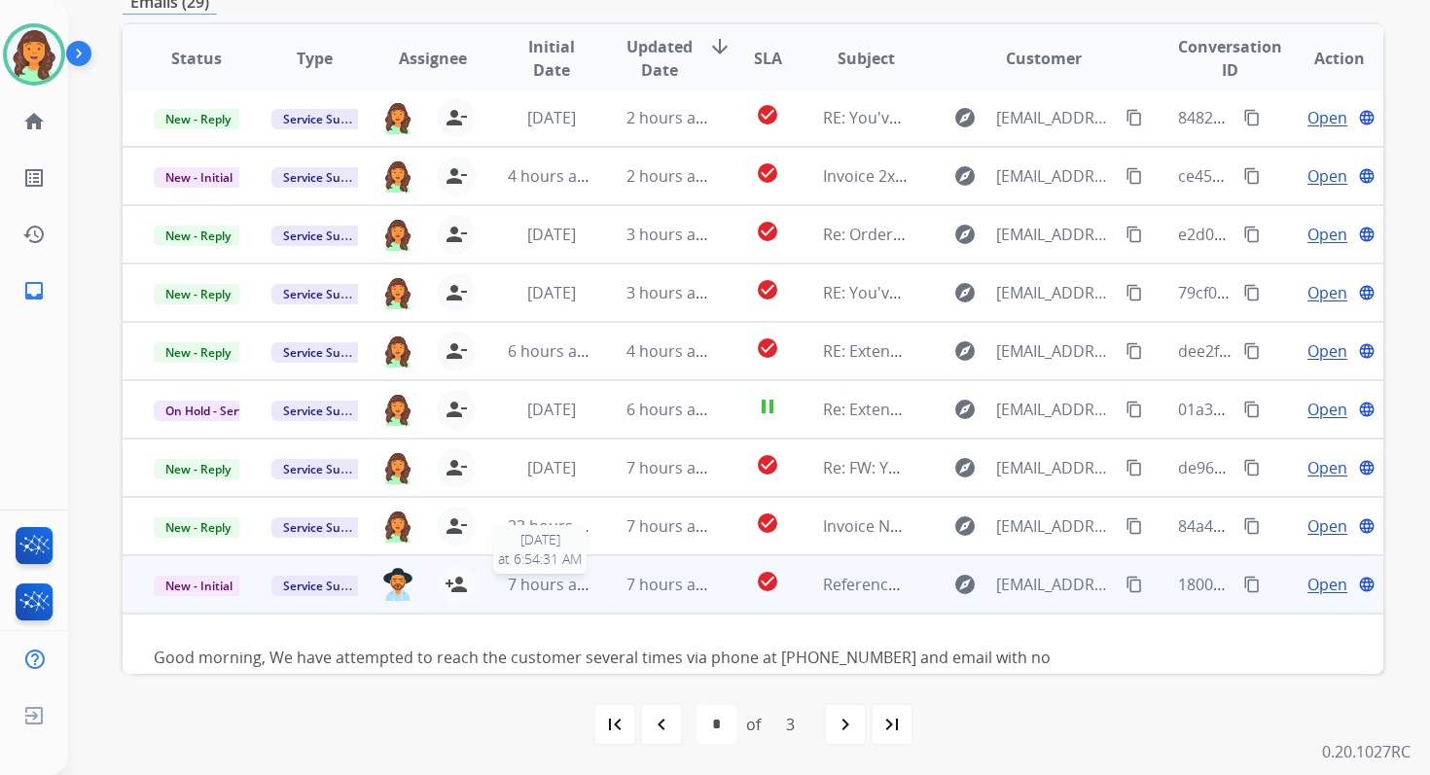
scroll to position [0, 0]
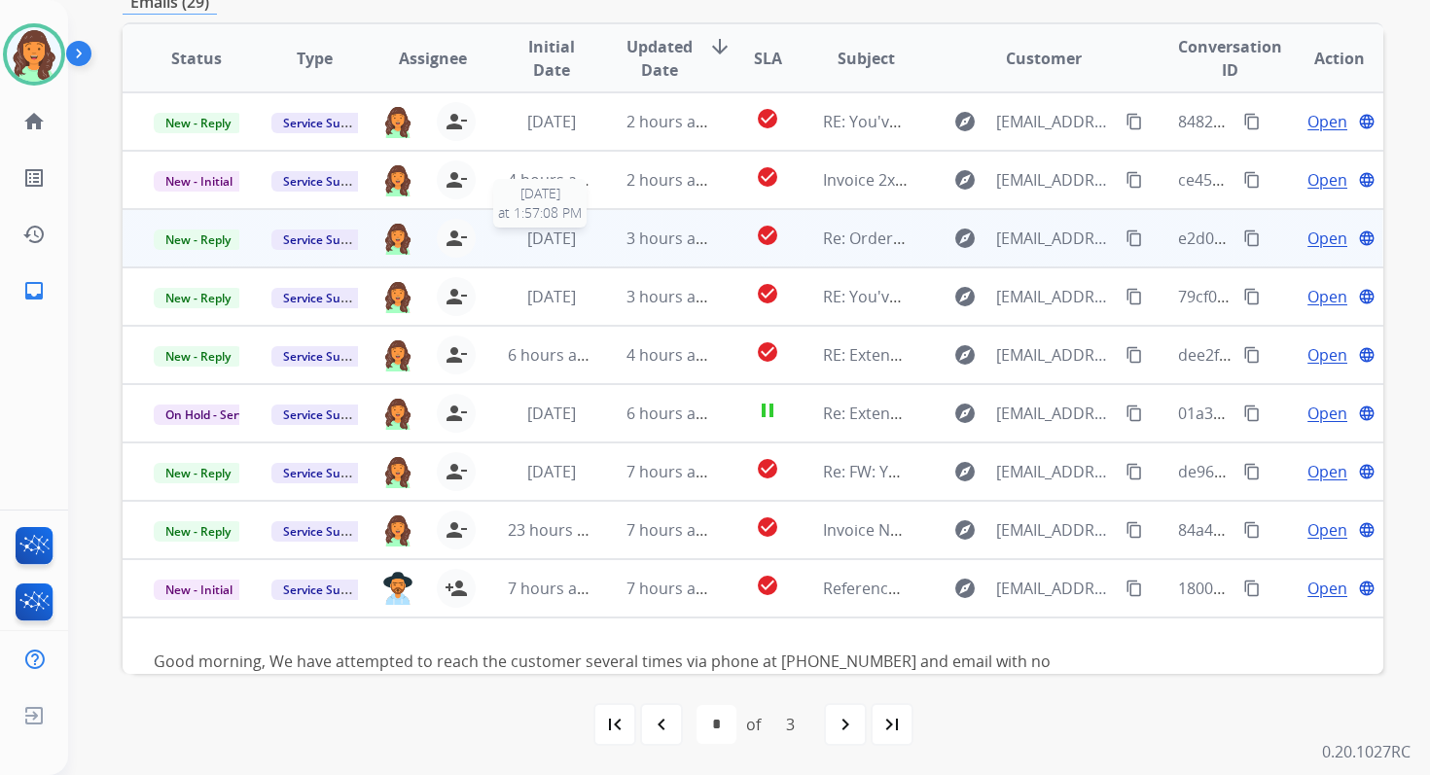
click at [576, 247] on span "2 months ago" at bounding box center [551, 238] width 49 height 21
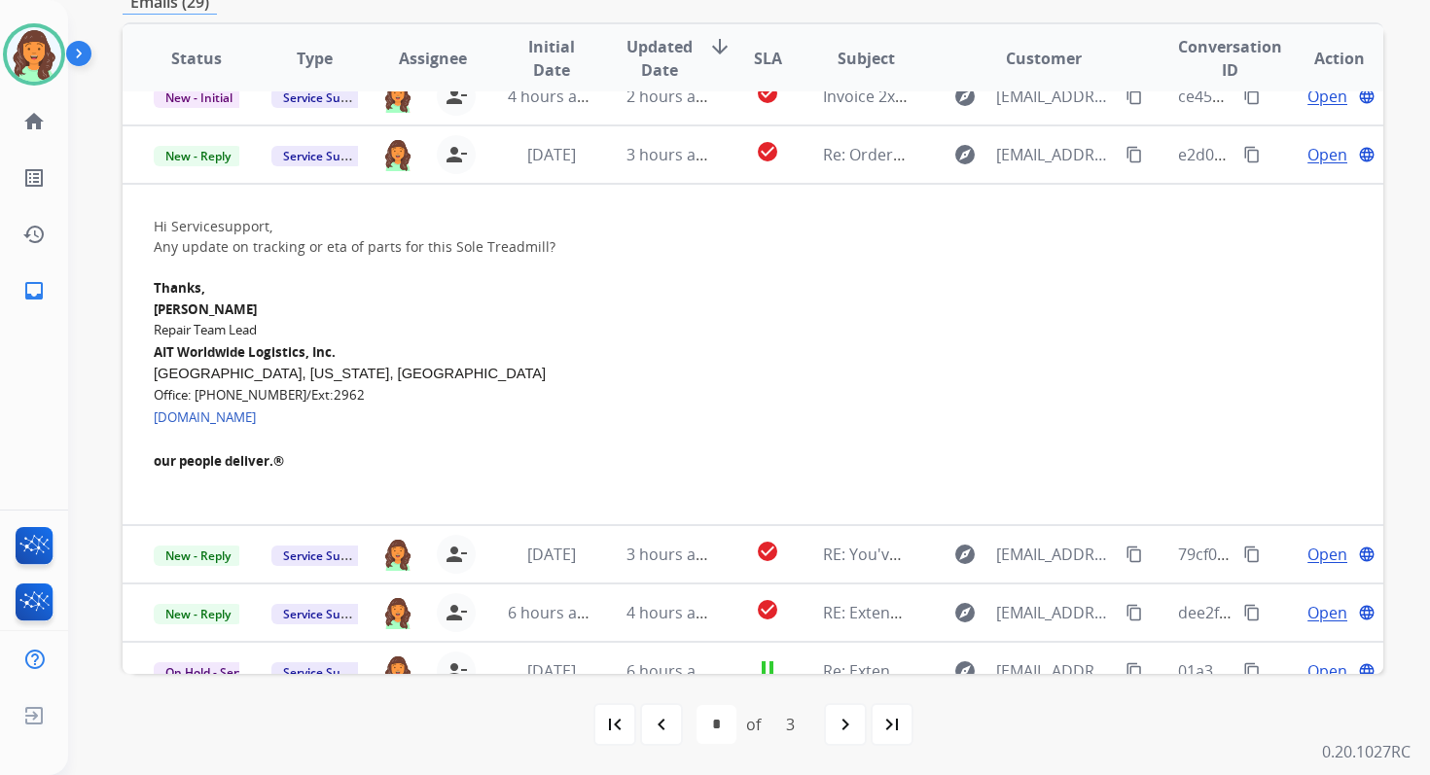
scroll to position [82, 0]
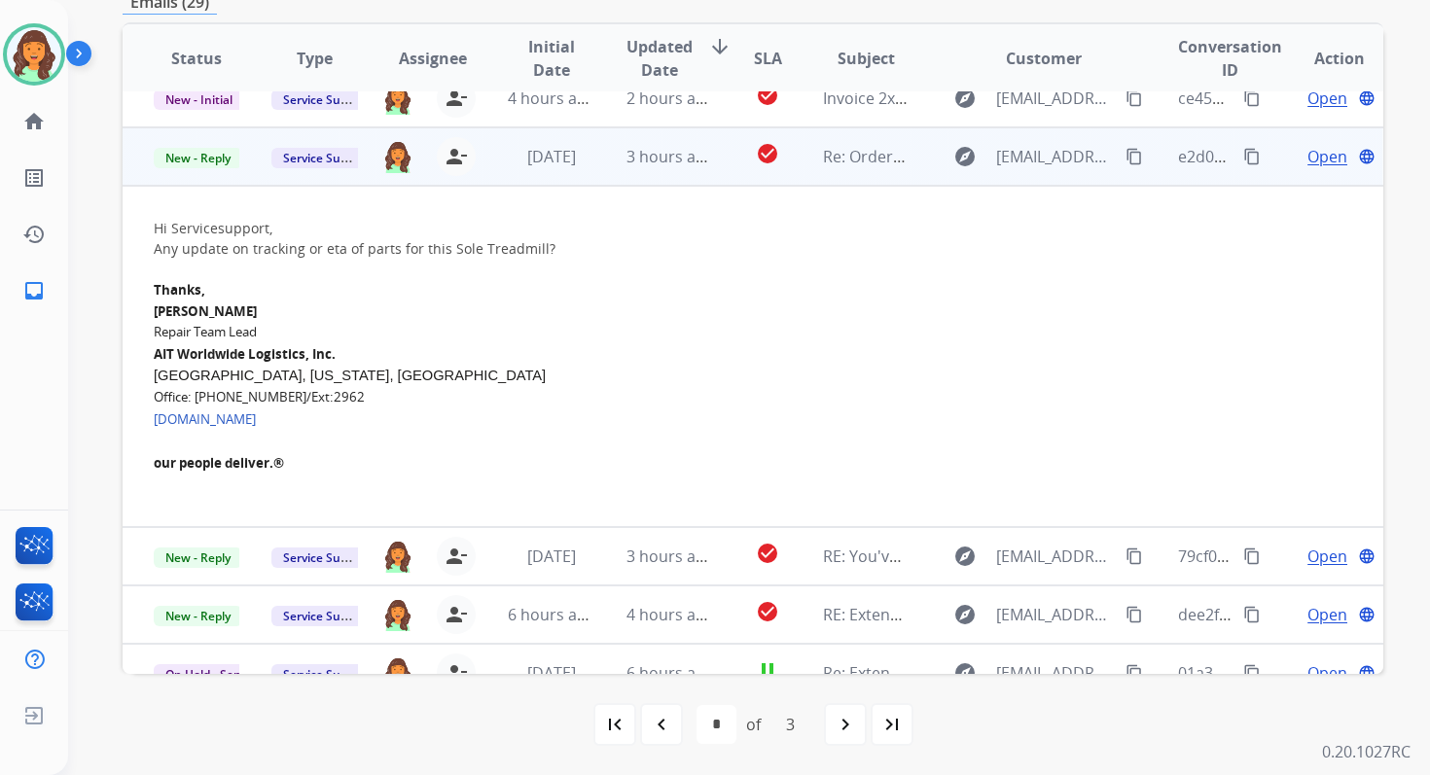
click at [1312, 160] on span "Open" at bounding box center [1327, 156] width 40 height 23
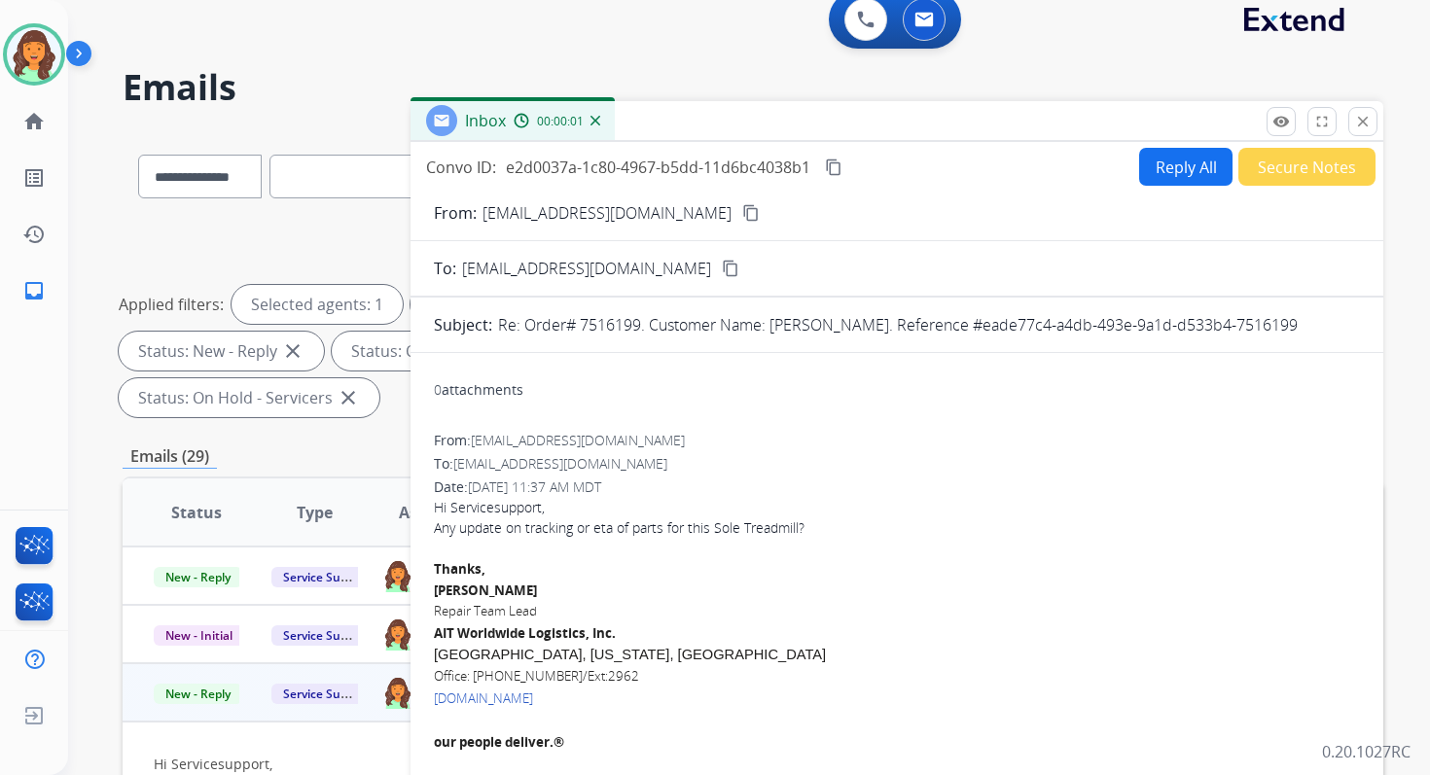
scroll to position [0, 0]
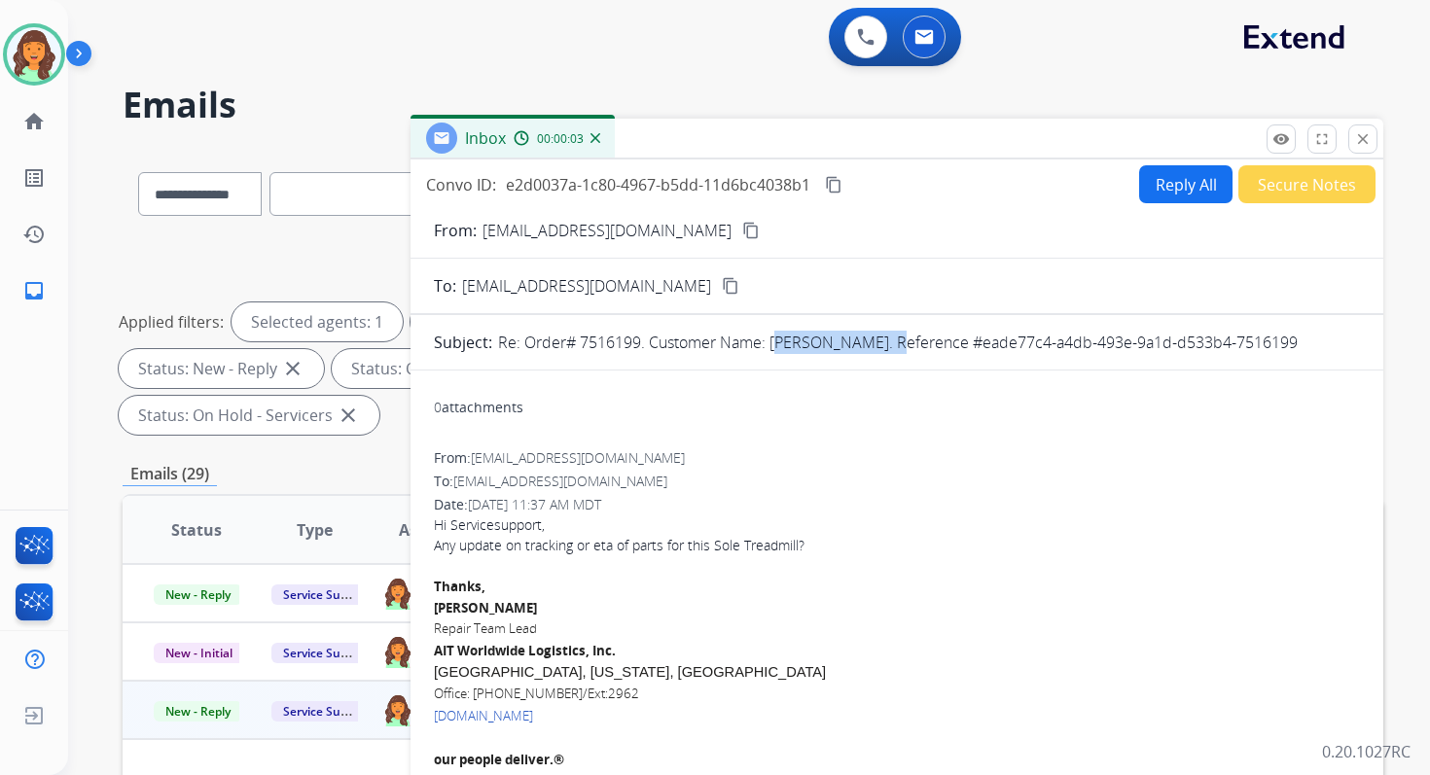
drag, startPoint x: 770, startPoint y: 341, endPoint x: 889, endPoint y: 341, distance: 118.7
click at [889, 341] on p "Re: Order# 7516199. Customer Name: Braulio Camacho. Reference #eade77c4-a4db-49…" at bounding box center [898, 342] width 800 height 23
copy p "Braulio Camacho"
click at [1149, 194] on button "Reply All" at bounding box center [1185, 184] width 93 height 38
select select "**********"
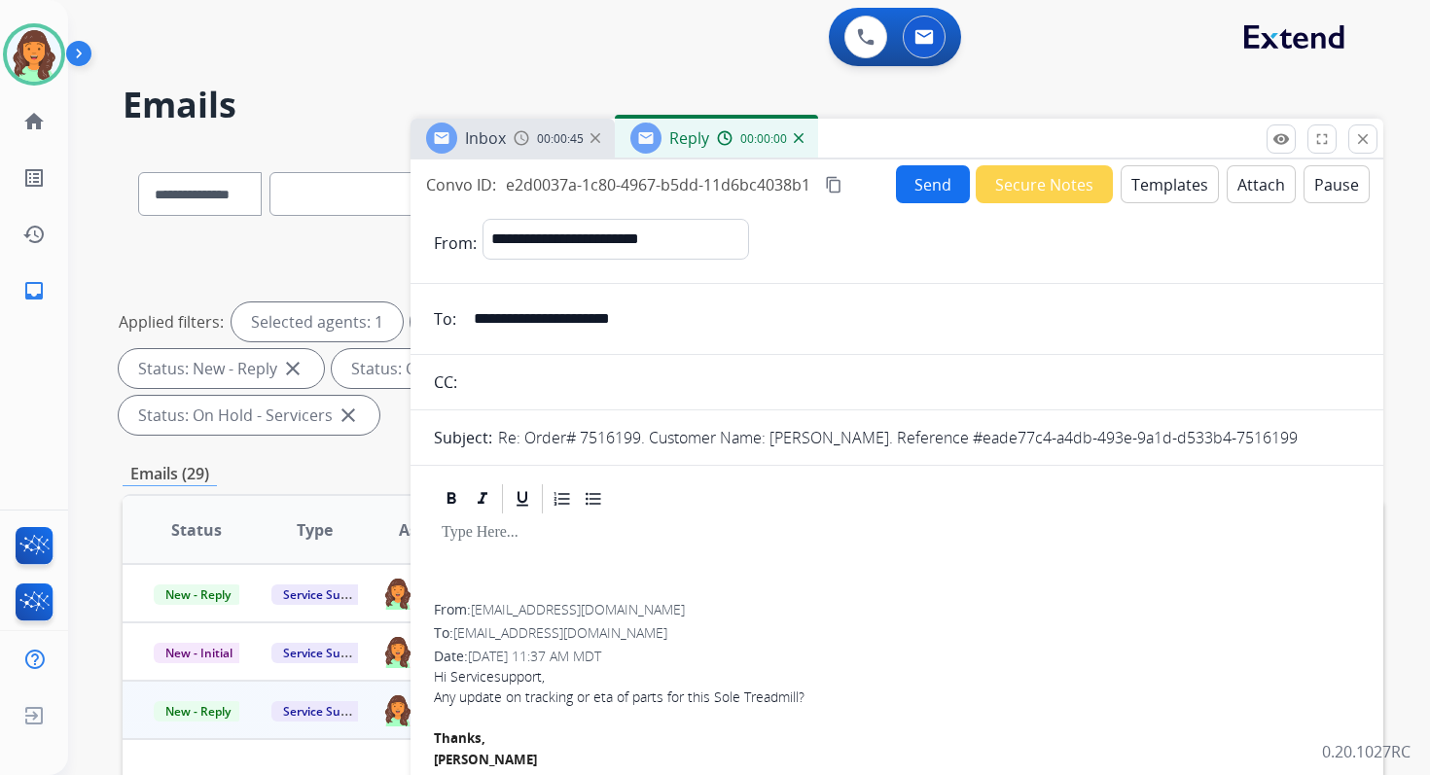
click at [1149, 194] on button "Templates" at bounding box center [1170, 184] width 98 height 38
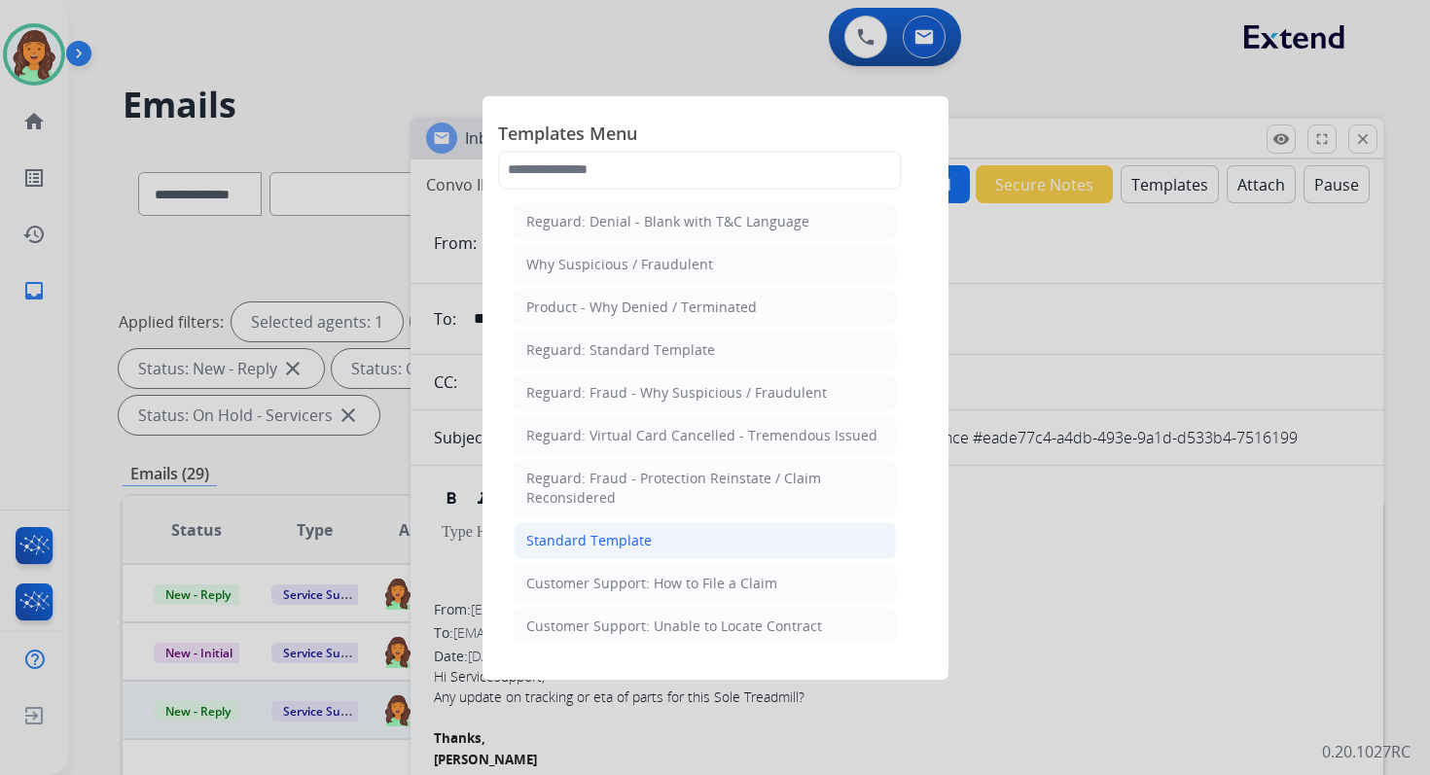
click at [609, 540] on div "Standard Template" at bounding box center [588, 540] width 125 height 19
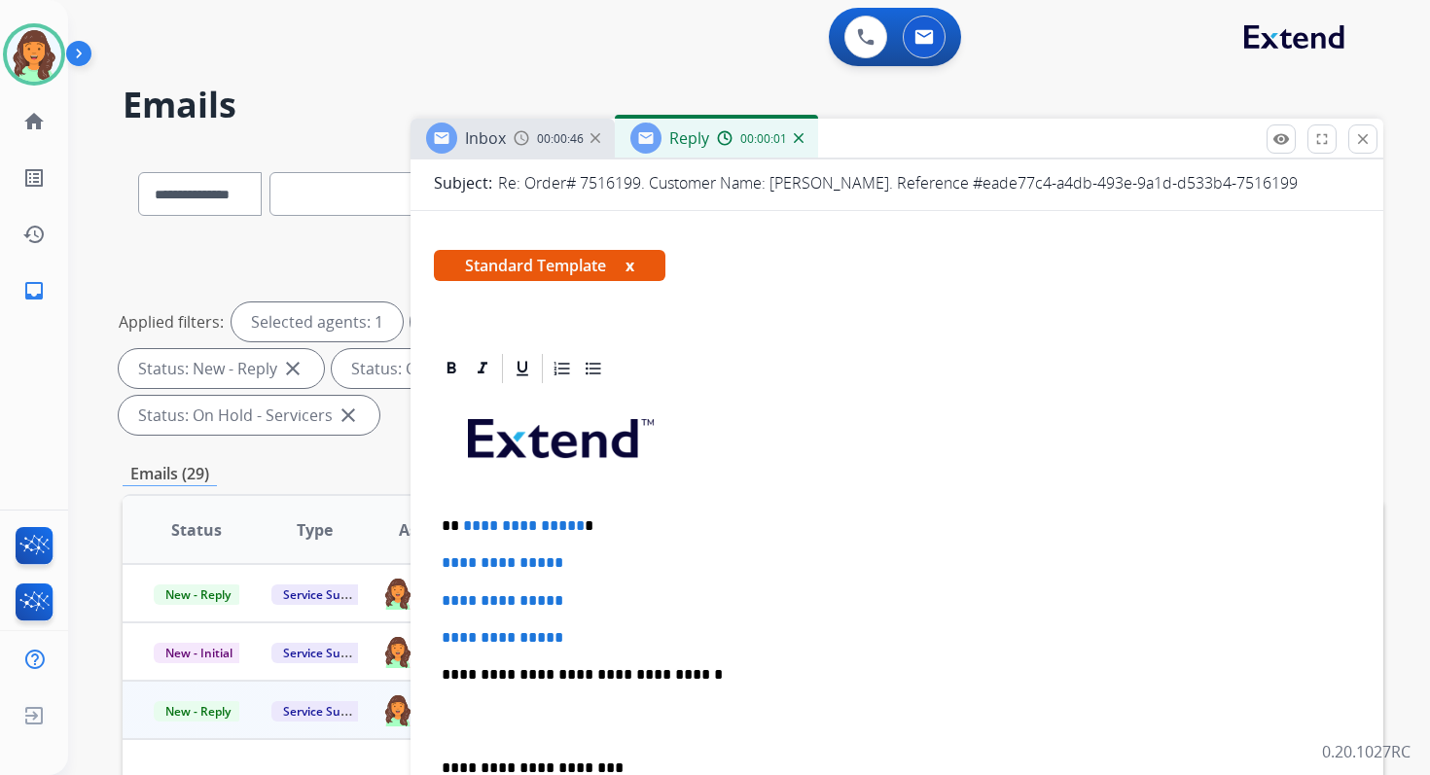
scroll to position [326, 0]
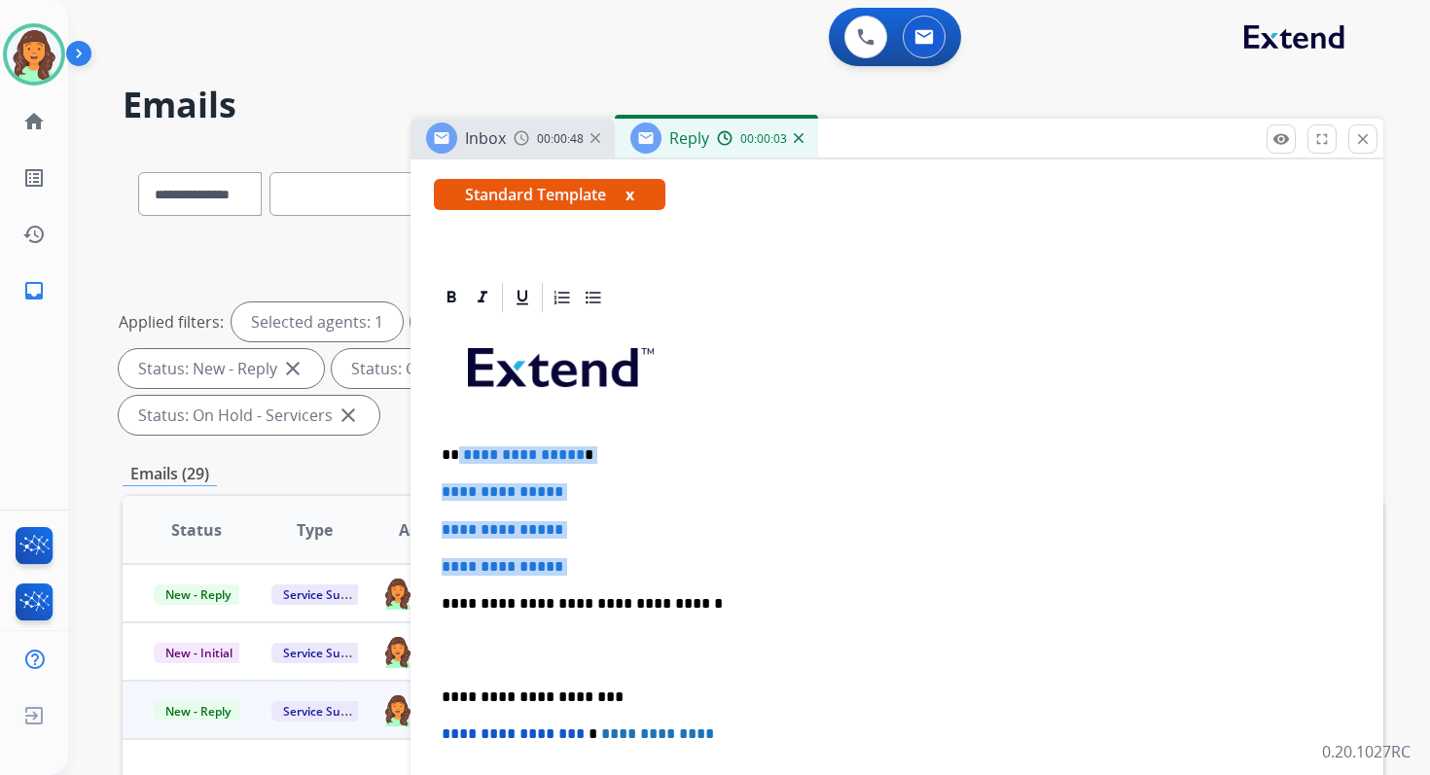
drag, startPoint x: 457, startPoint y: 450, endPoint x: 597, endPoint y: 579, distance: 190.0
click at [597, 579] on div "**********" at bounding box center [897, 649] width 926 height 669
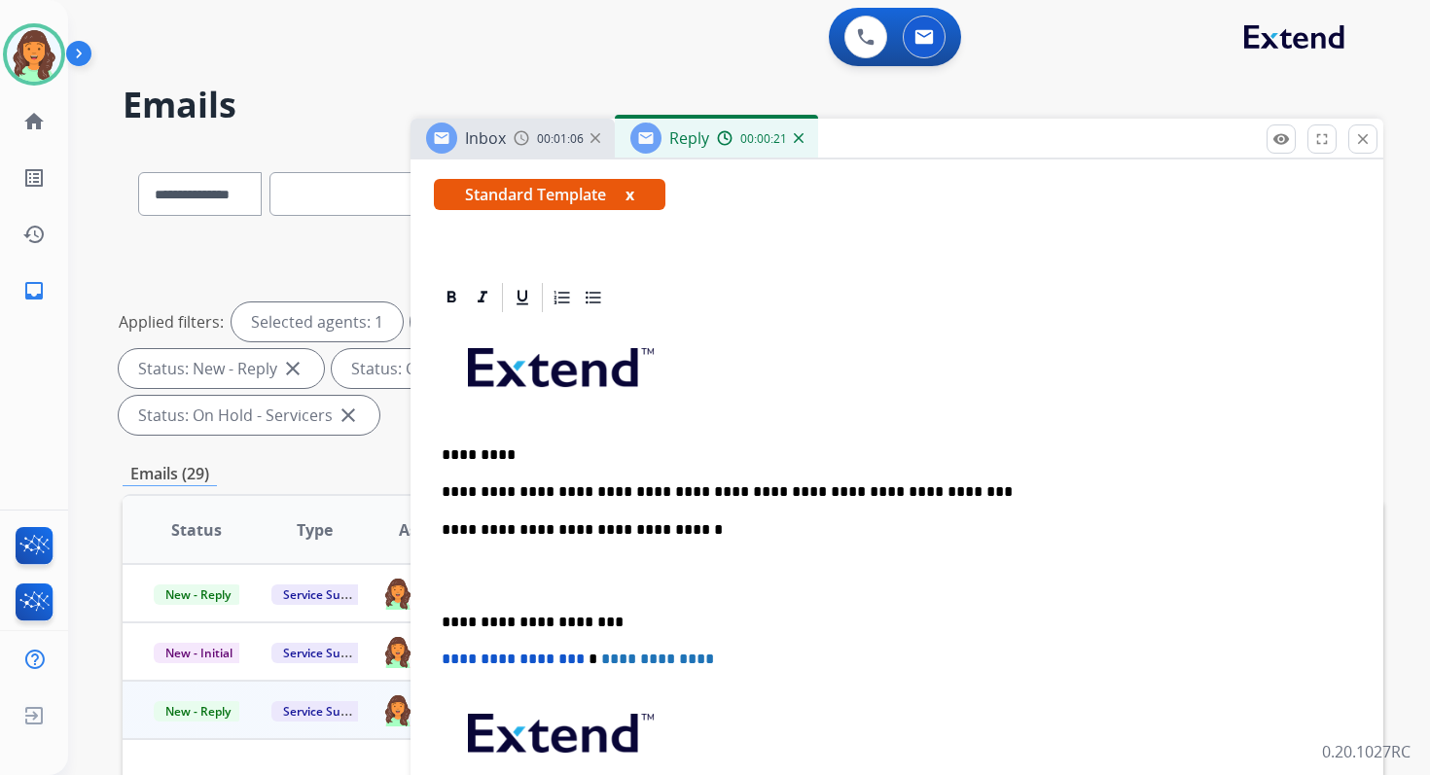
click at [665, 533] on p "**********" at bounding box center [889, 530] width 895 height 18
click at [544, 617] on p "**********" at bounding box center [889, 623] width 895 height 18
click at [448, 661] on span "**********" at bounding box center [513, 659] width 143 height 15
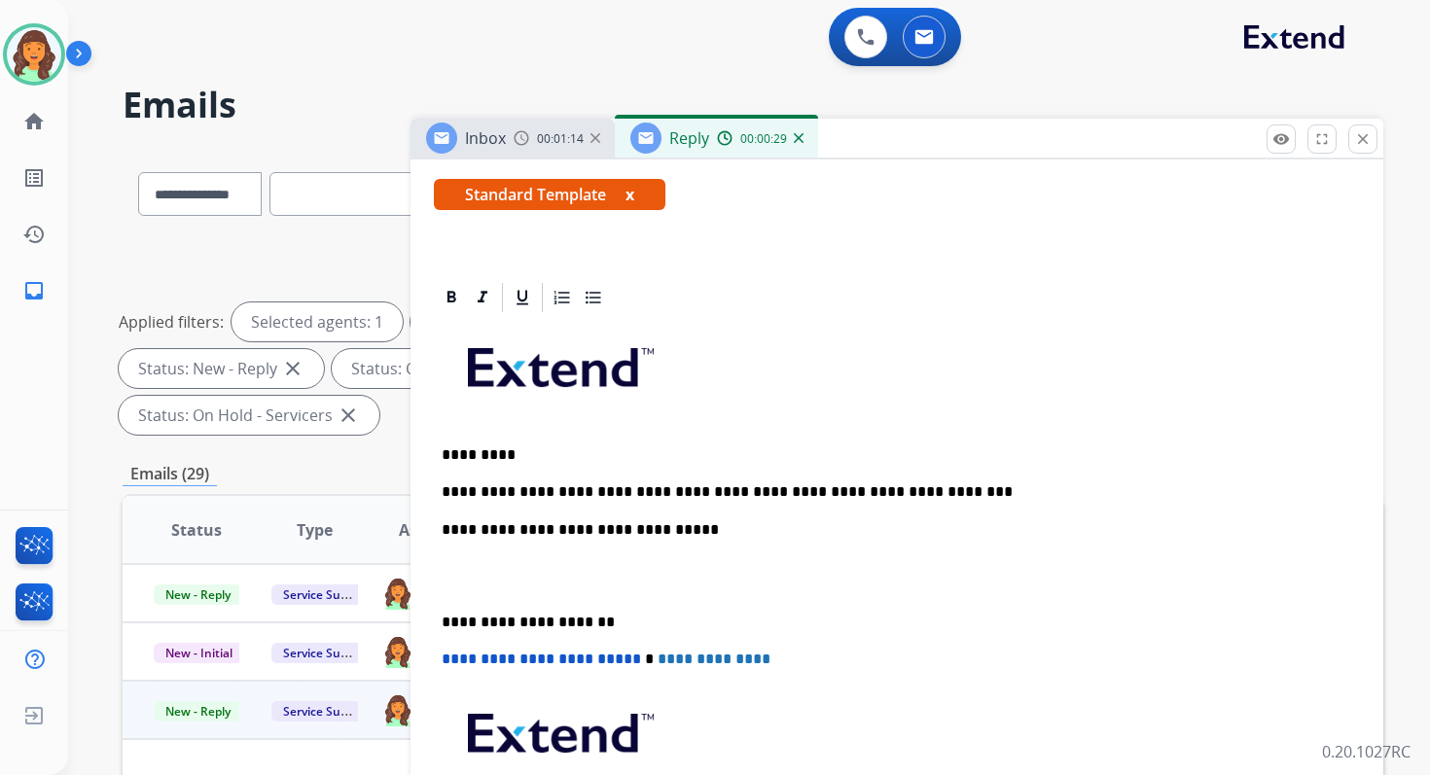
scroll to position [0, 0]
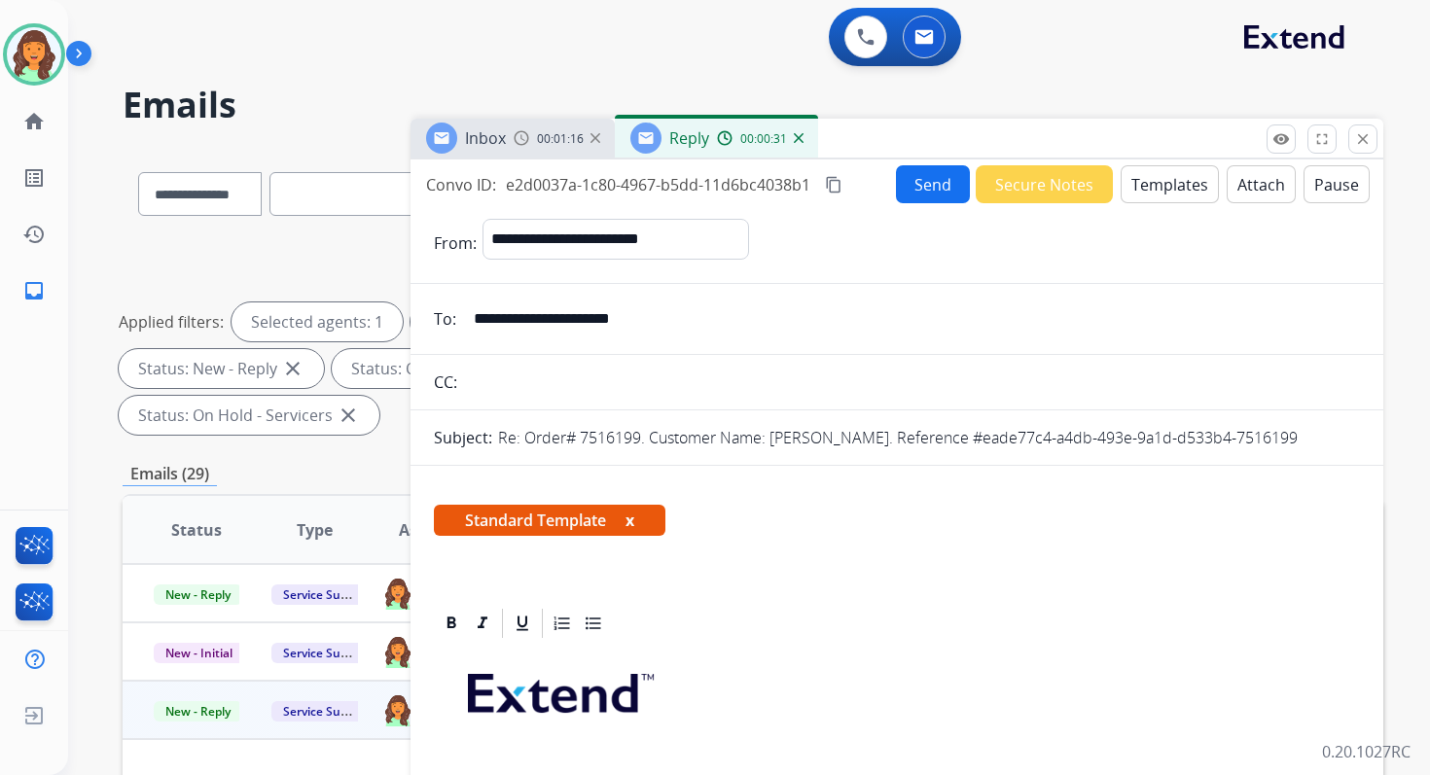
click at [907, 187] on button "Send" at bounding box center [933, 184] width 74 height 38
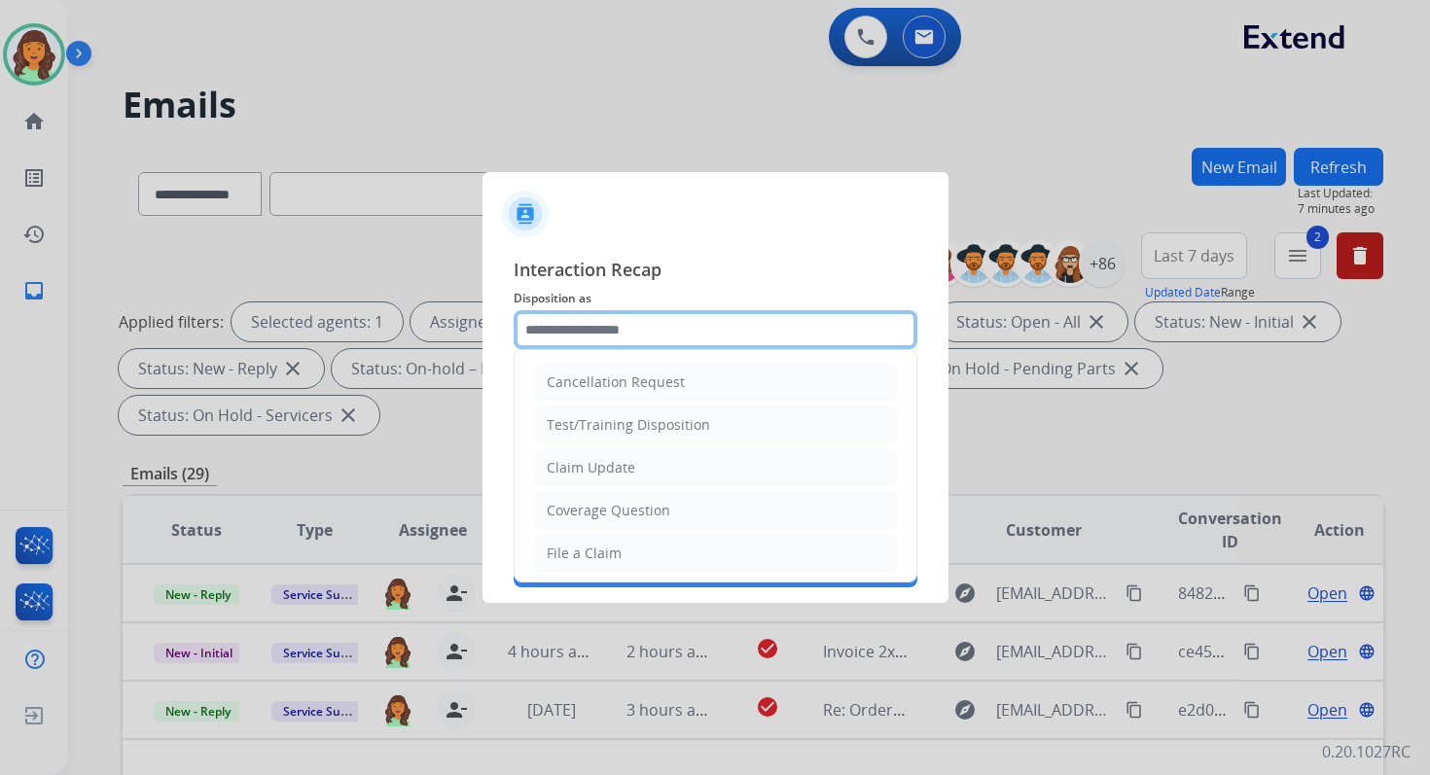
click at [590, 344] on input "text" at bounding box center [716, 329] width 404 height 39
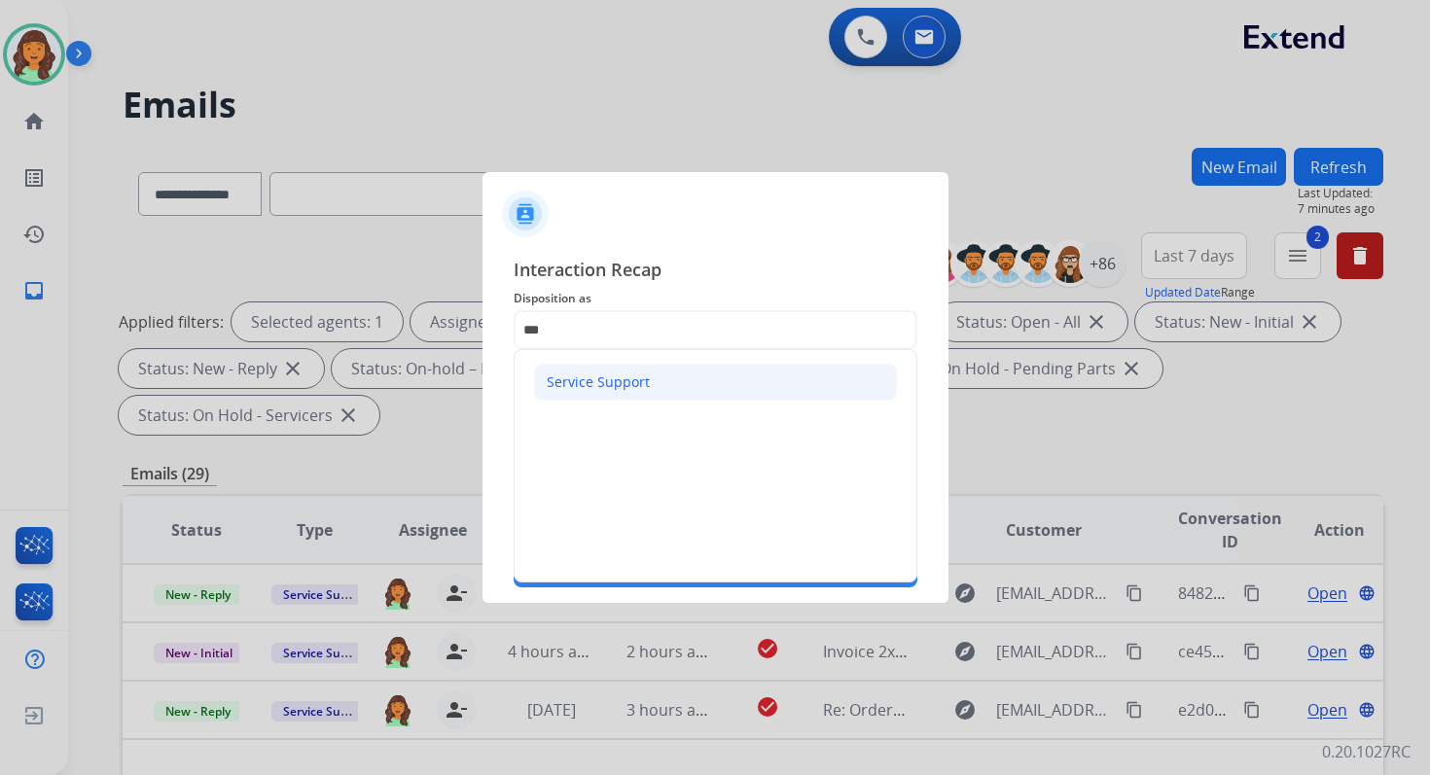
click at [588, 398] on li "Service Support" at bounding box center [715, 382] width 363 height 37
type input "**********"
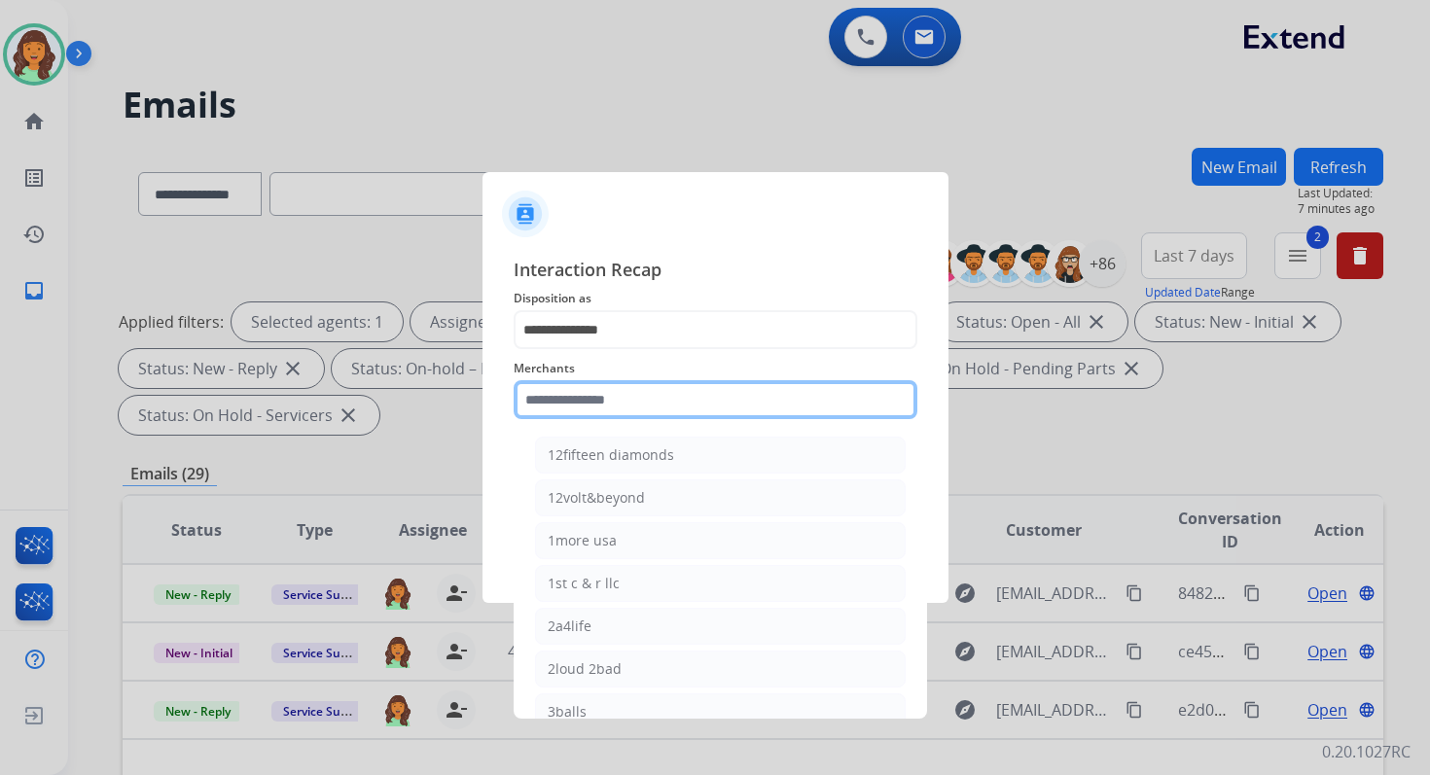
click at [588, 415] on input "text" at bounding box center [716, 399] width 404 height 39
type input "***"
click at [595, 400] on input "***" at bounding box center [716, 399] width 404 height 39
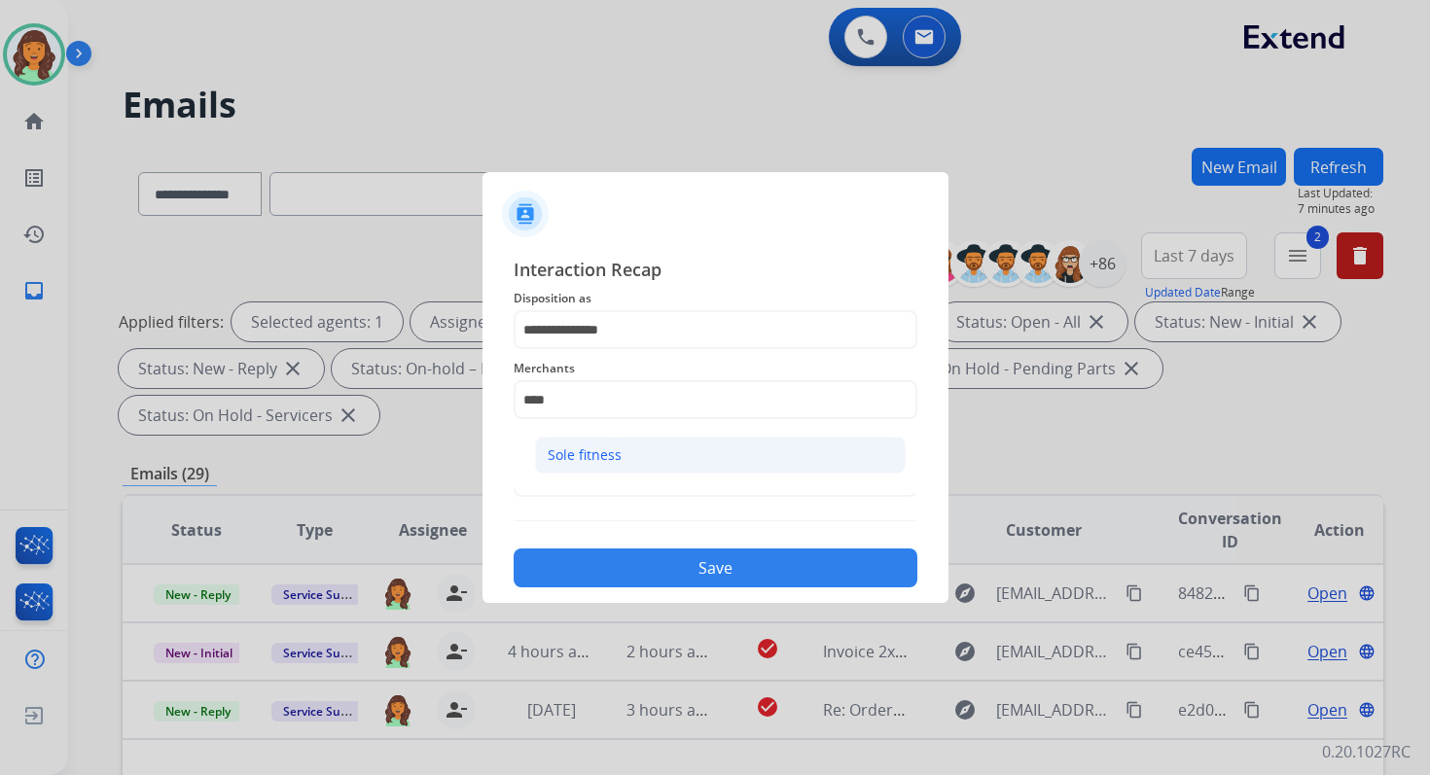
click at [605, 449] on div "Sole fitness" at bounding box center [585, 454] width 74 height 19
type input "**********"
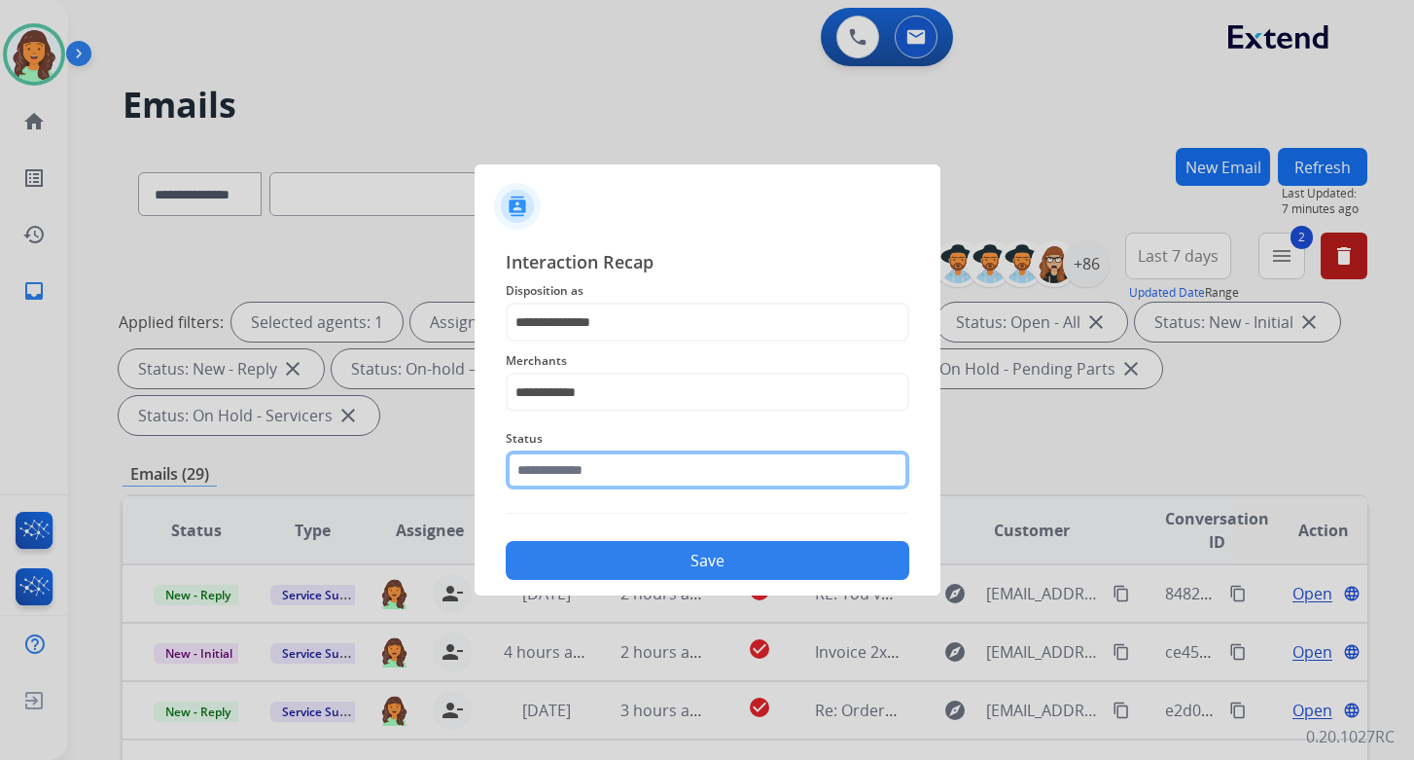
click at [607, 472] on input "text" at bounding box center [708, 469] width 404 height 39
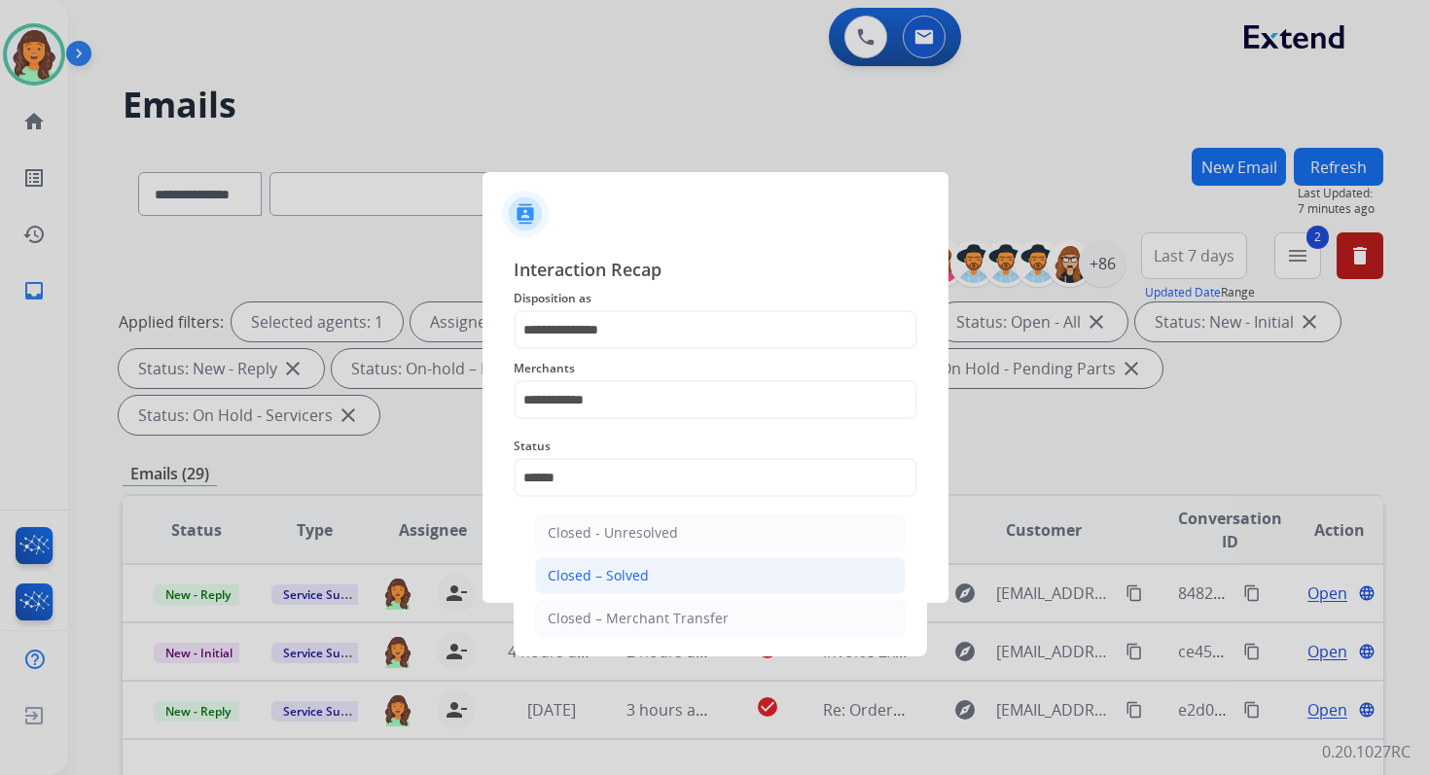
click at [638, 569] on div "Closed – Solved" at bounding box center [598, 575] width 101 height 19
type input "**********"
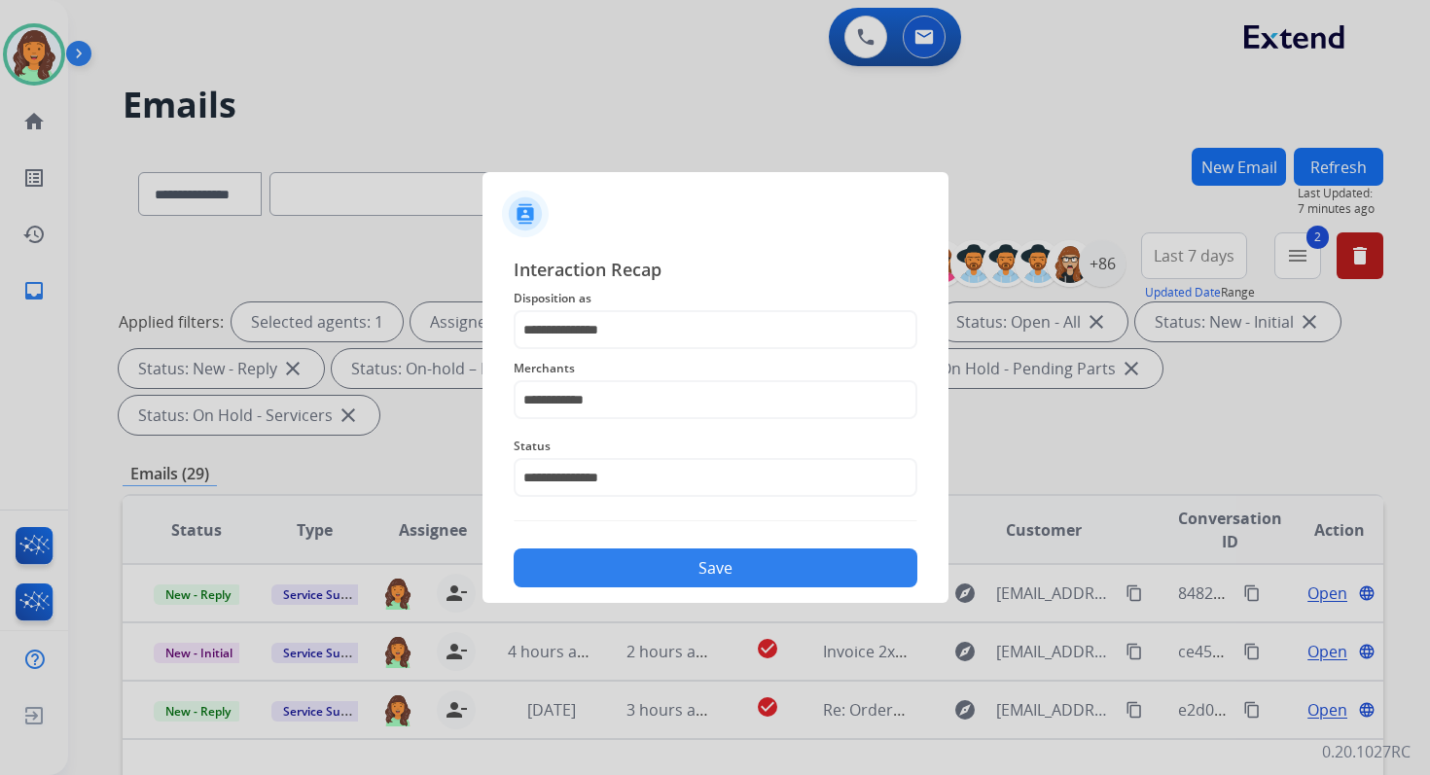
click at [638, 569] on button "Save" at bounding box center [716, 568] width 404 height 39
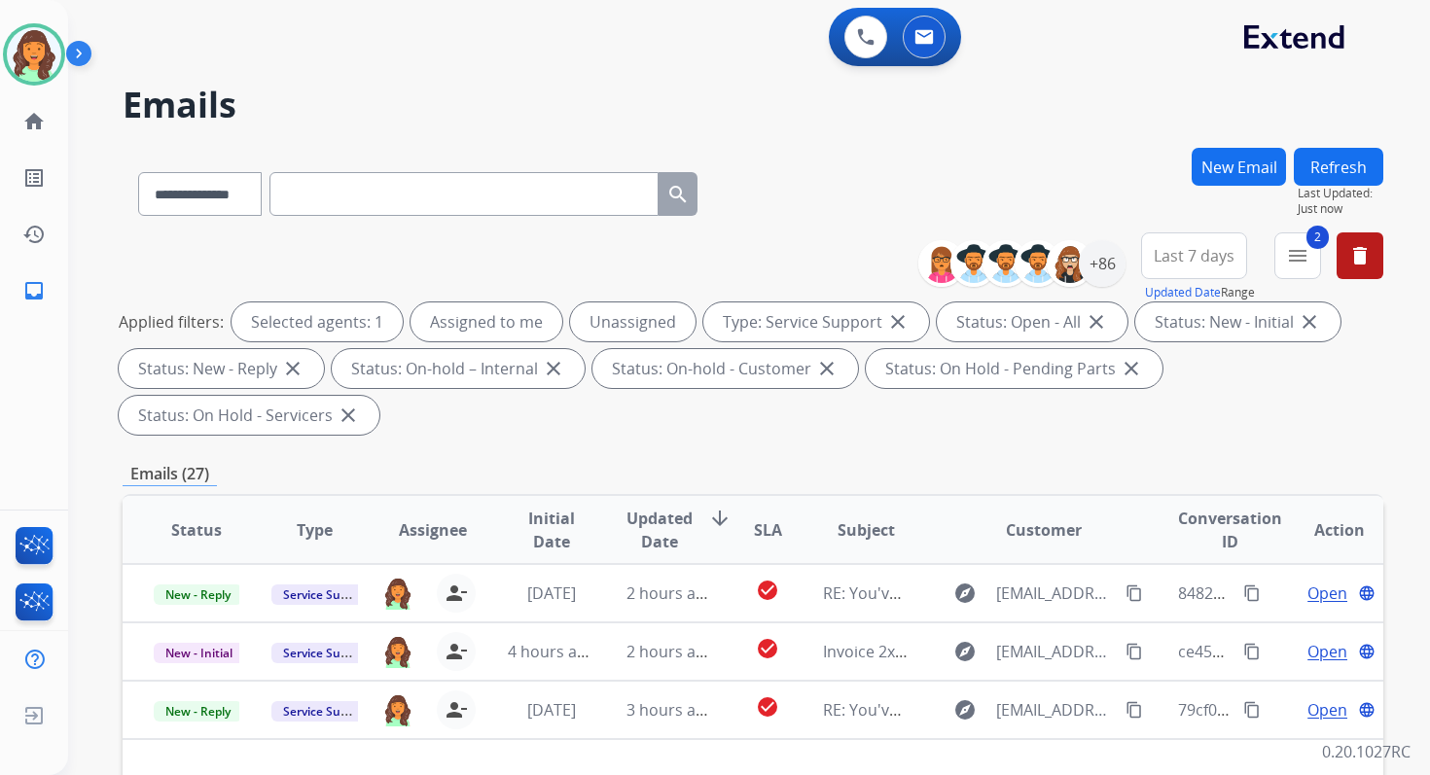
click at [699, 453] on div "**********" at bounding box center [753, 697] width 1261 height 1099
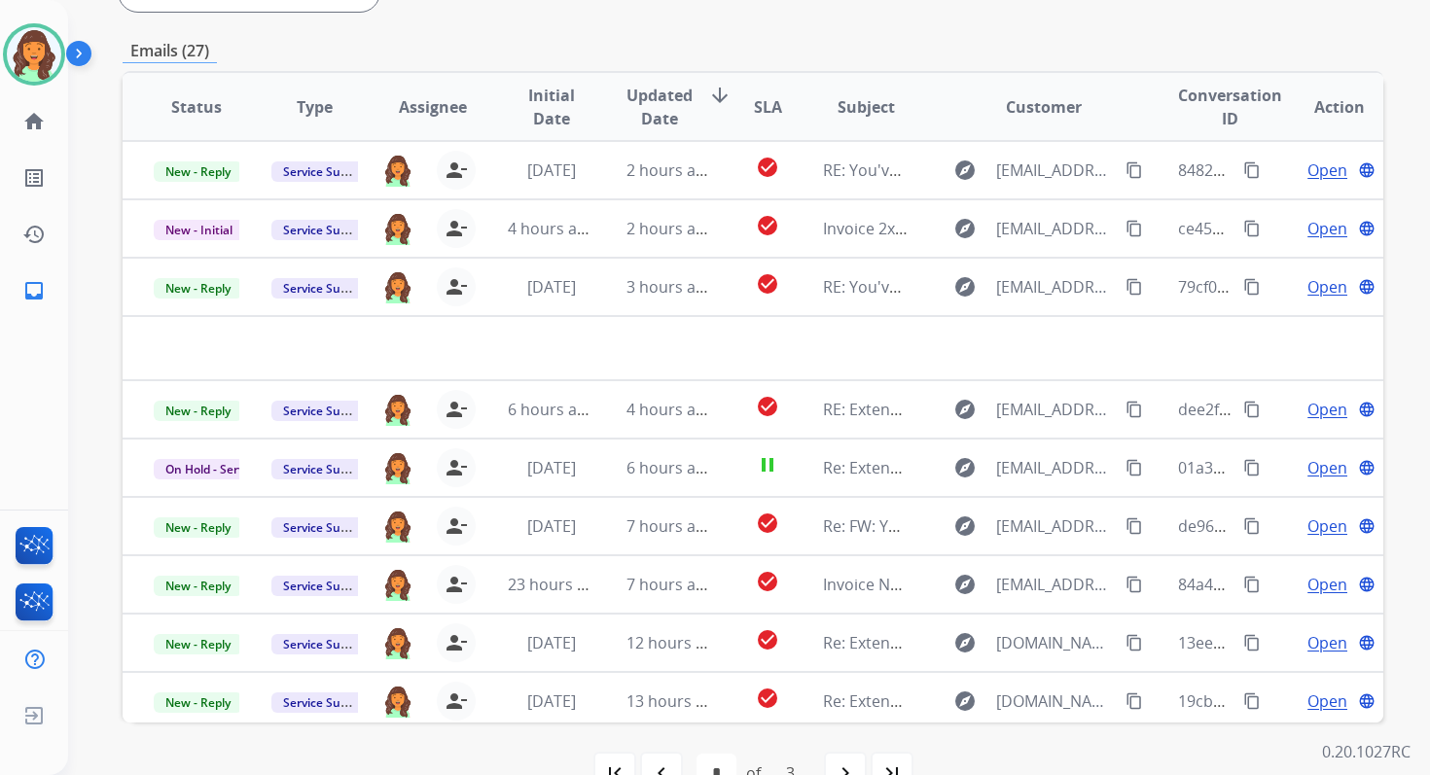
scroll to position [472, 0]
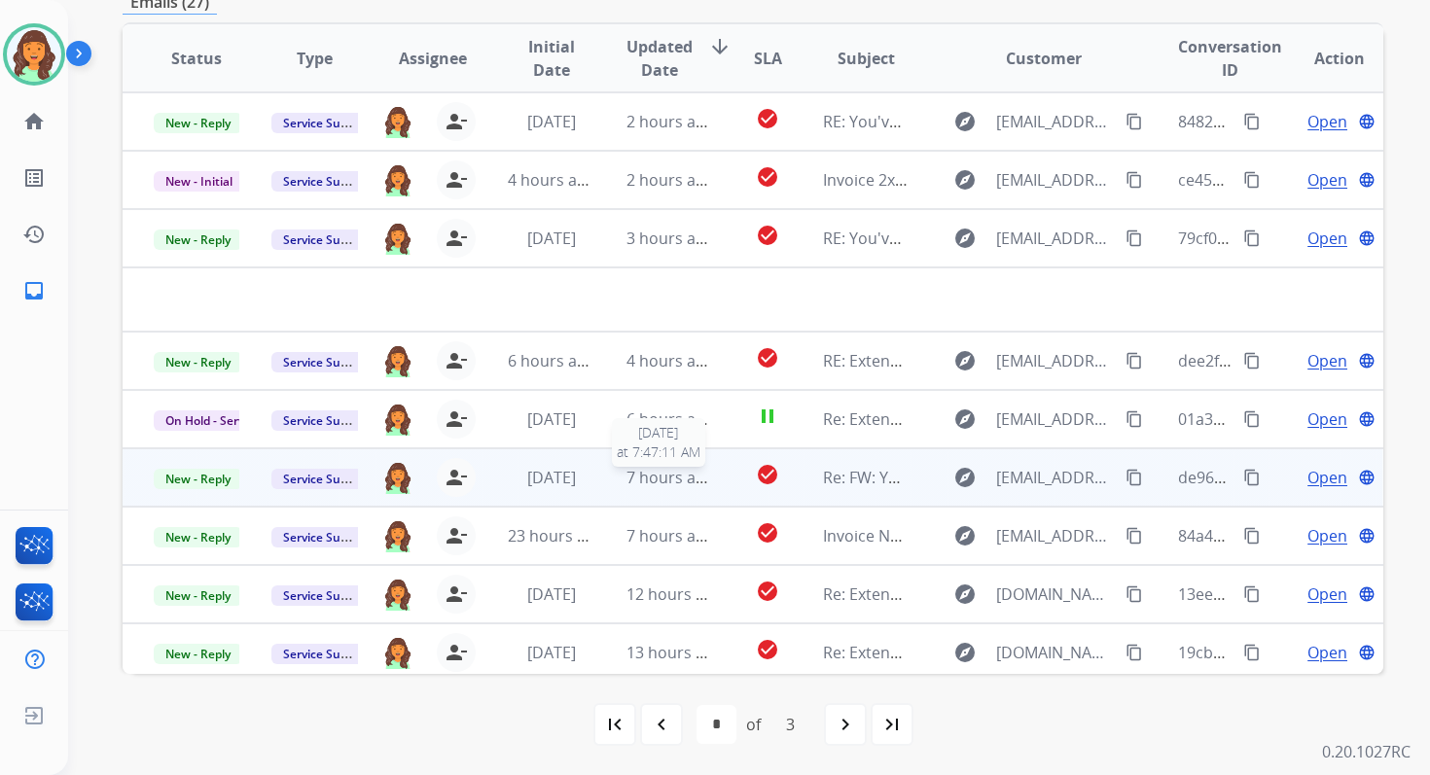
click at [691, 475] on span "7 hours ago" at bounding box center [670, 477] width 88 height 21
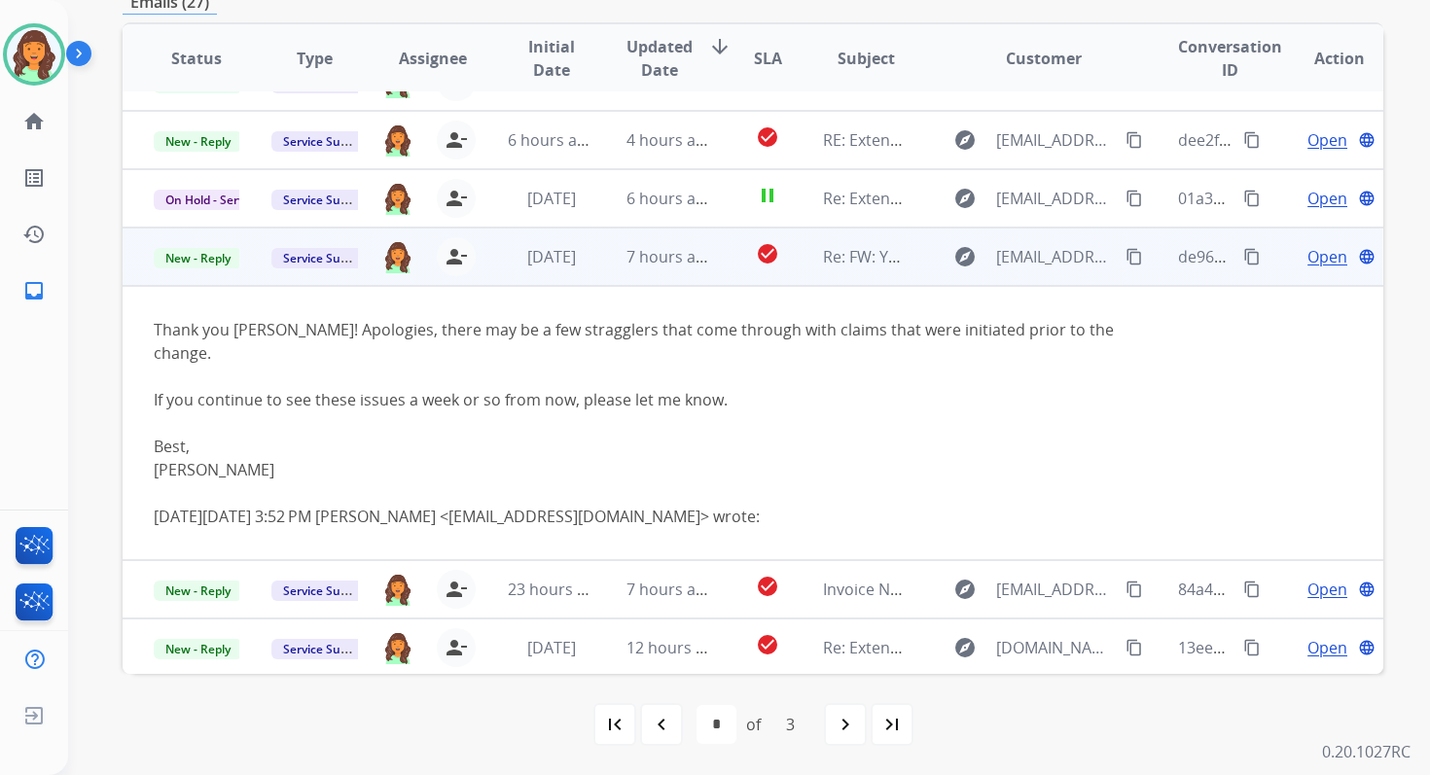
scroll to position [253, 0]
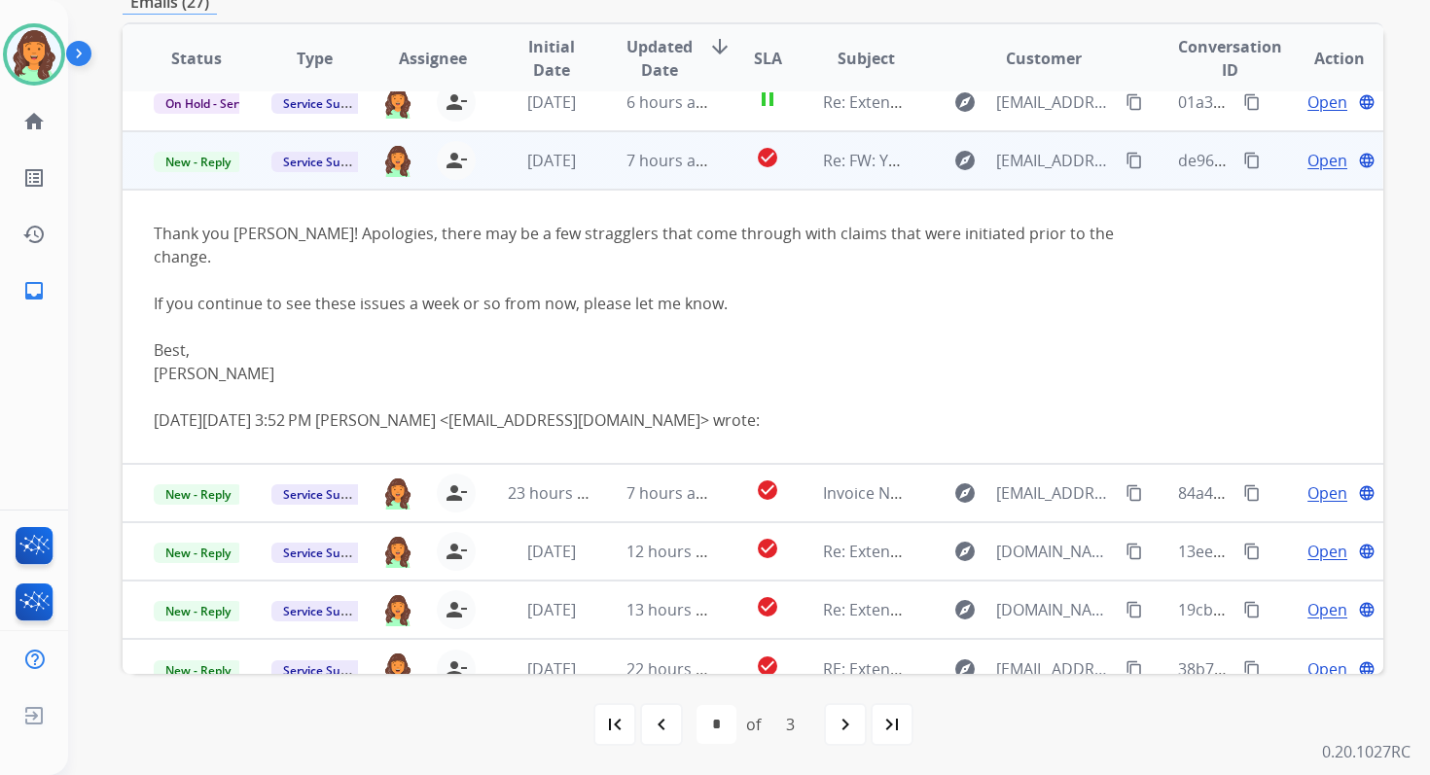
click at [1309, 160] on span "Open" at bounding box center [1327, 160] width 40 height 23
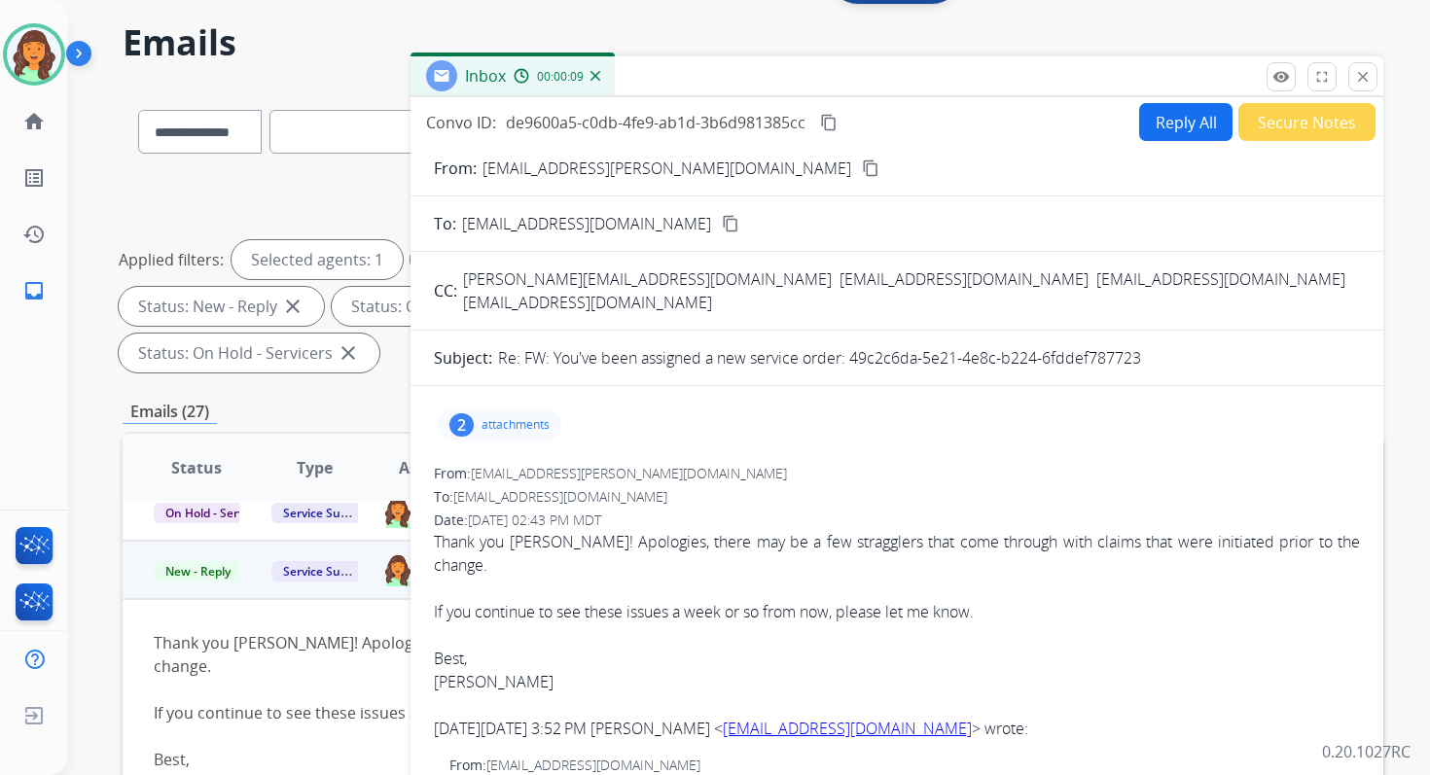
scroll to position [58, 0]
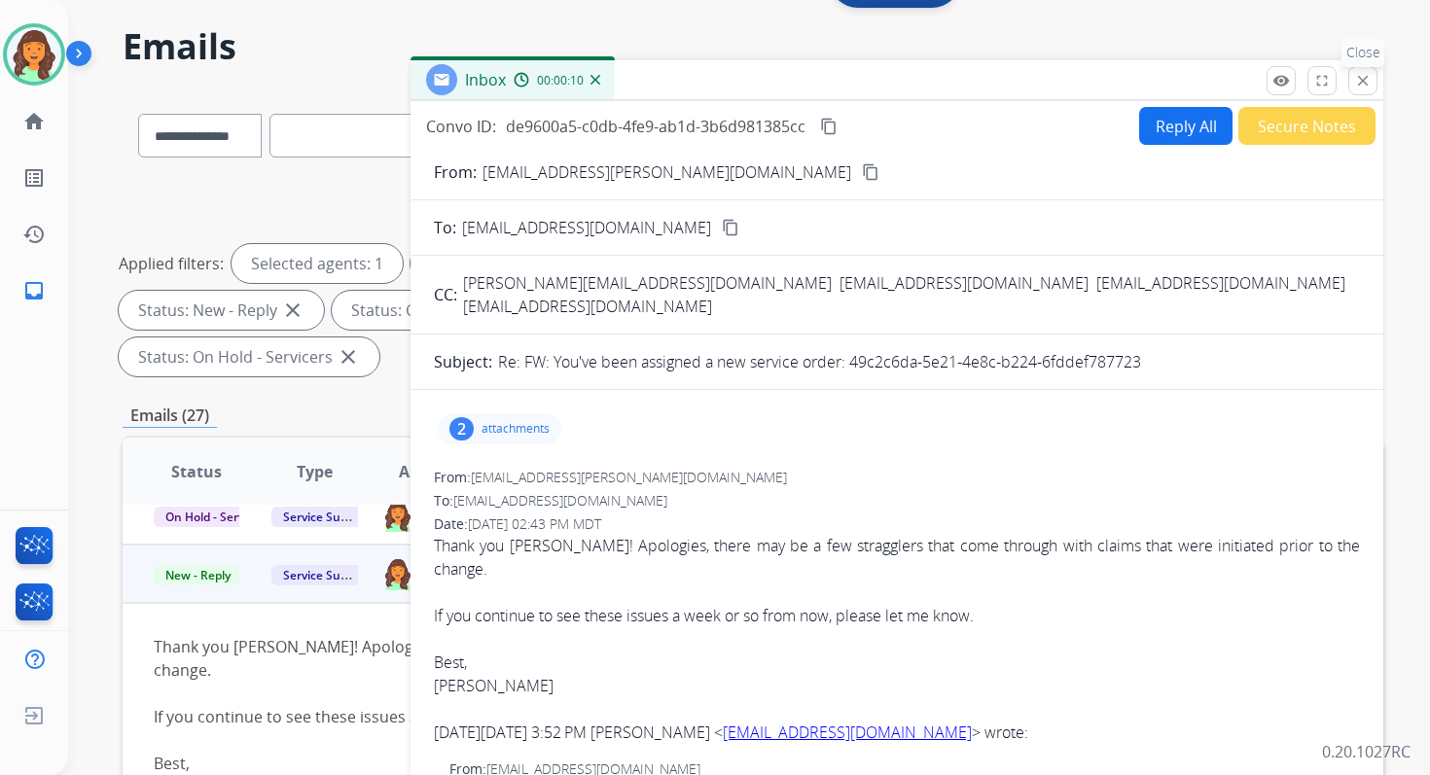
click at [1365, 74] on mat-icon "close" at bounding box center [1363, 81] width 18 height 18
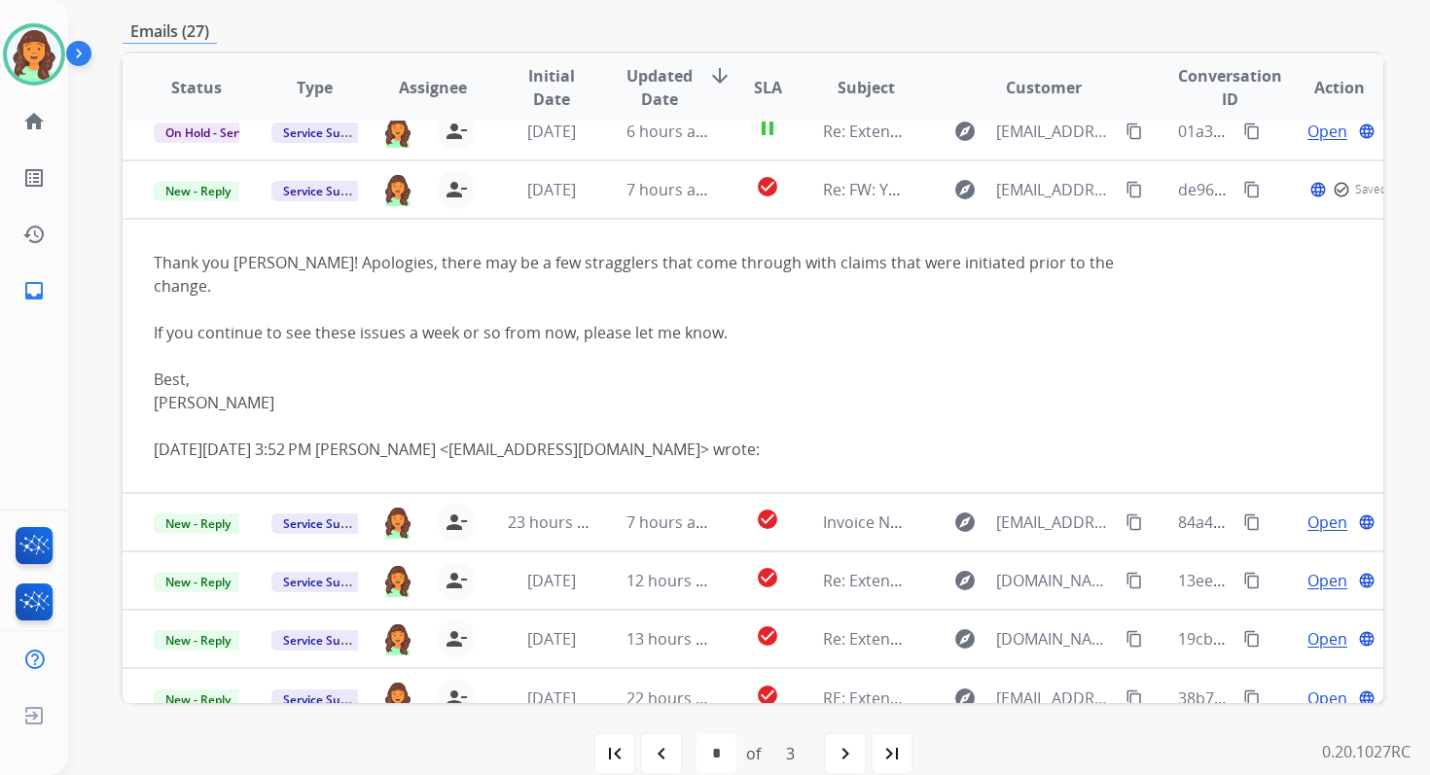
scroll to position [472, 0]
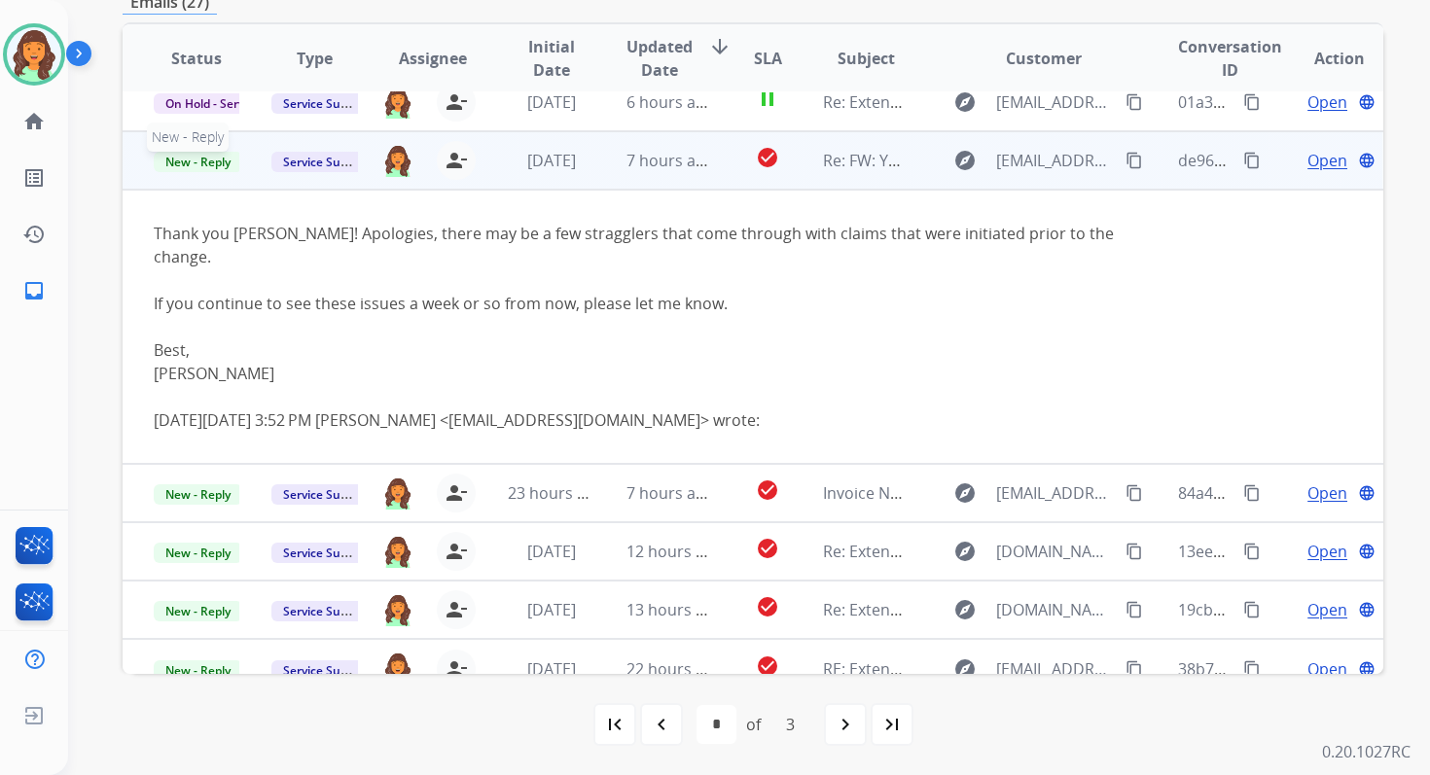
click at [221, 160] on span "New - Reply" at bounding box center [198, 162] width 89 height 20
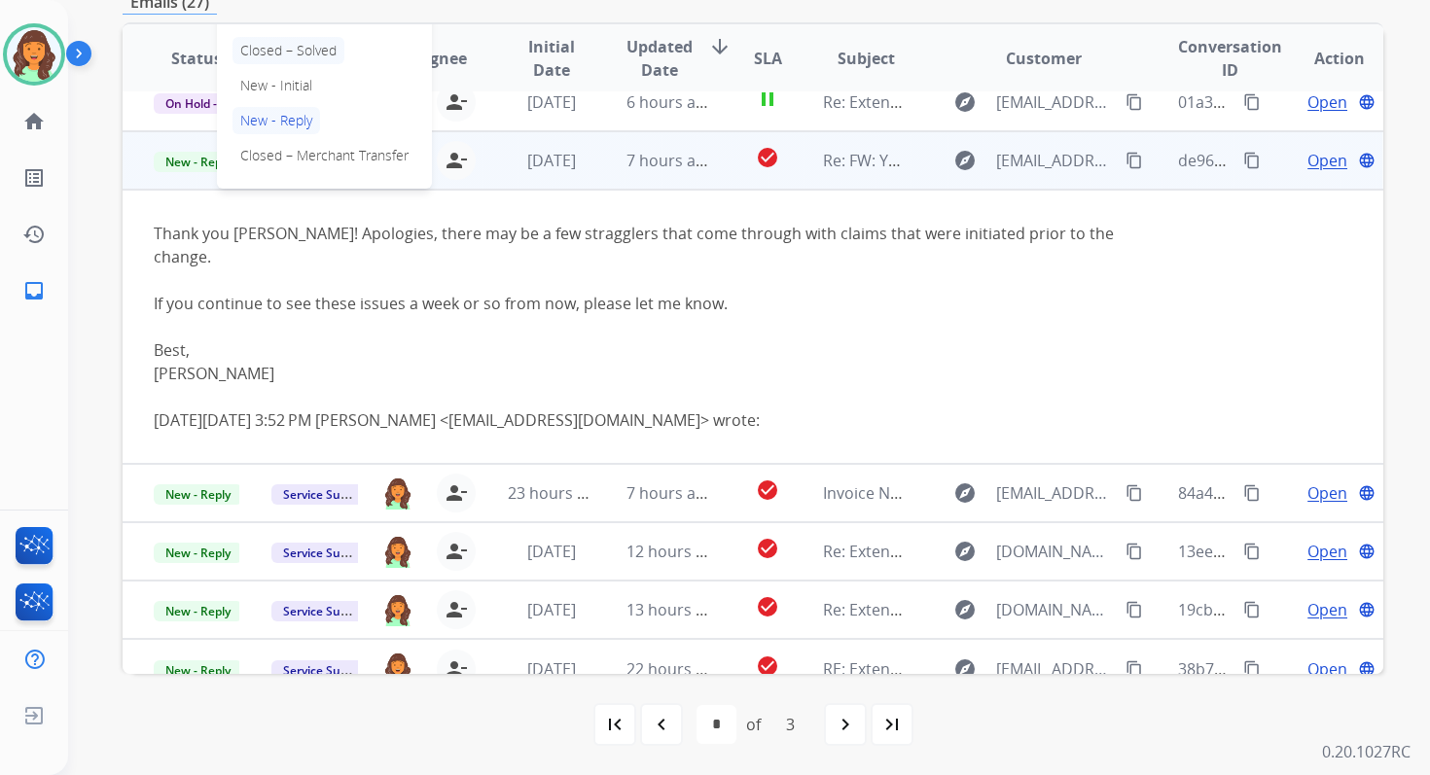
click at [290, 45] on p "Closed – Solved" at bounding box center [288, 50] width 112 height 27
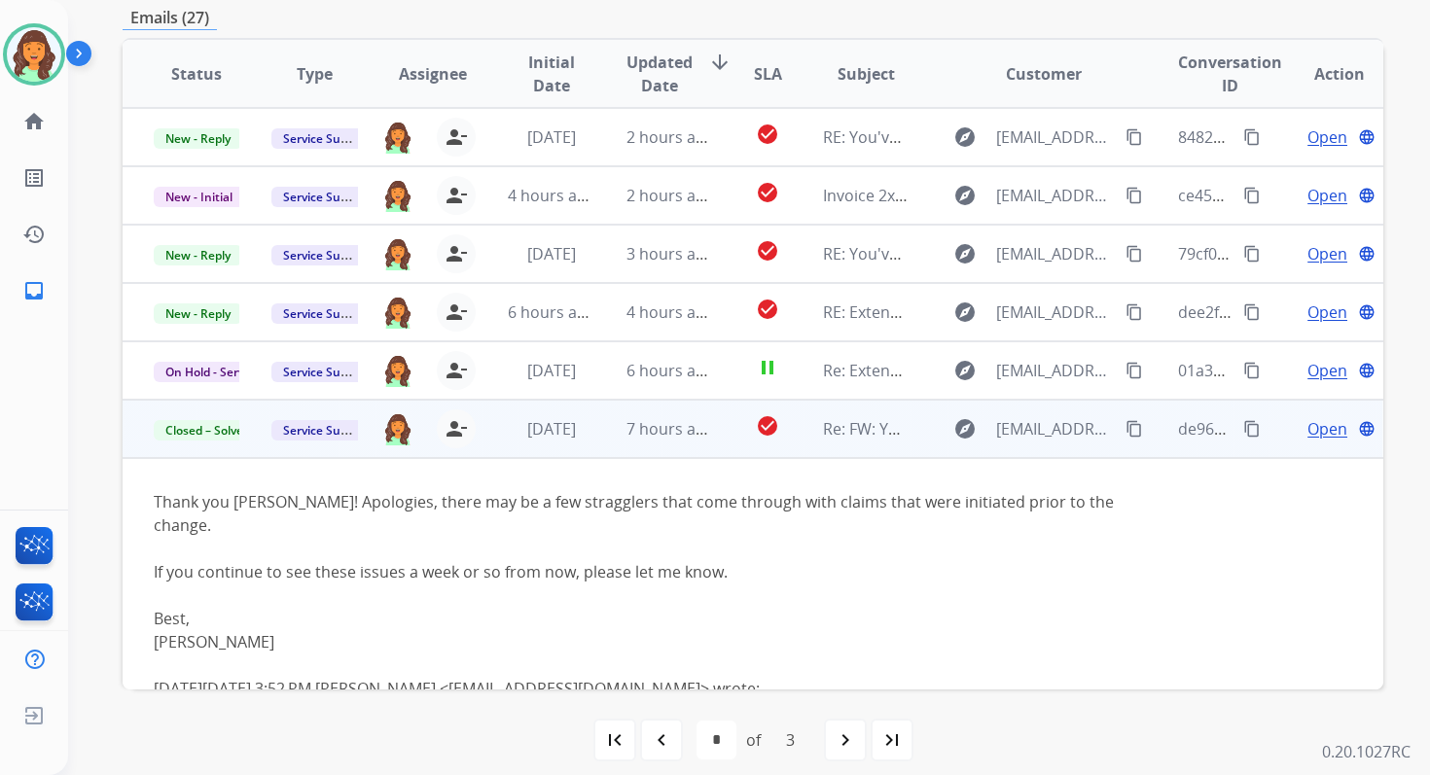
scroll to position [454, 0]
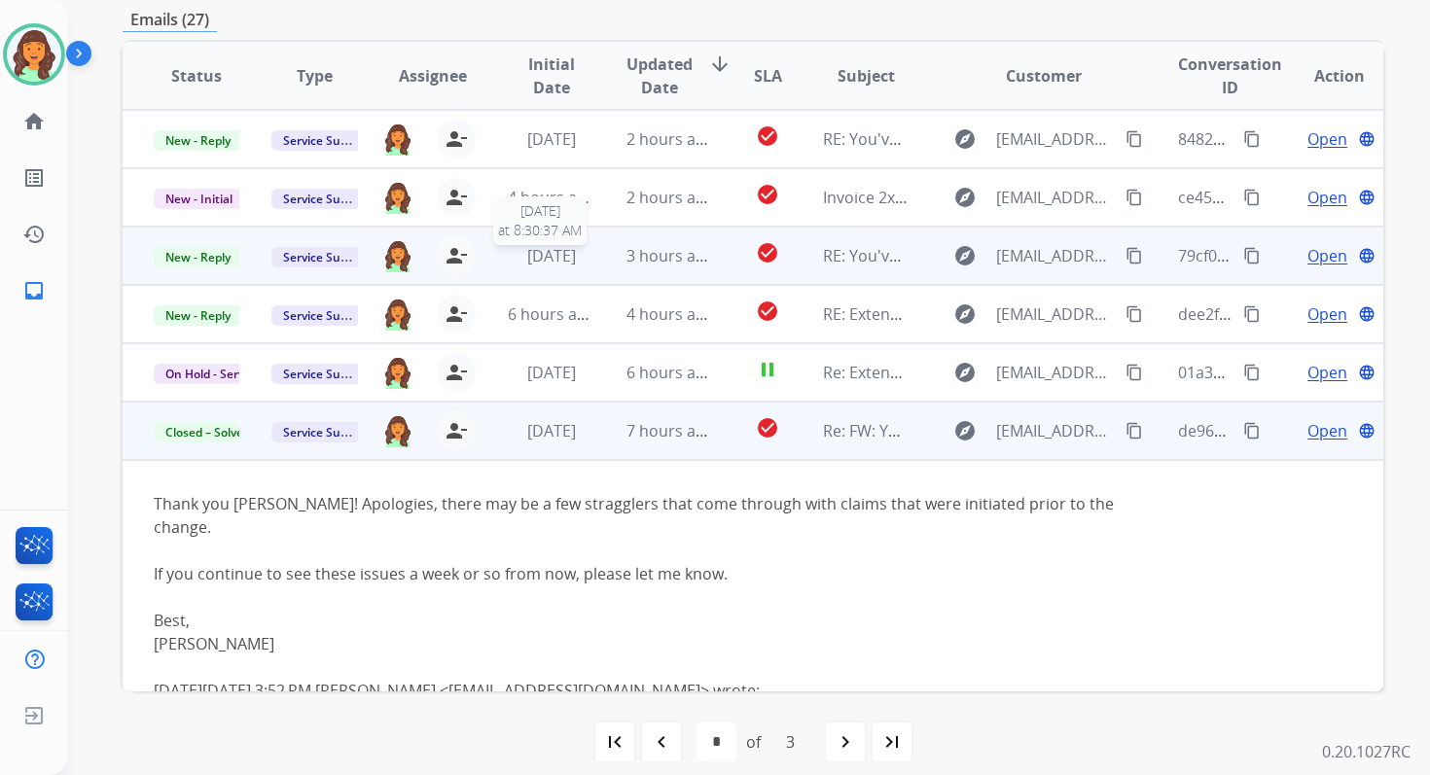
click at [555, 257] on span "1 week ago" at bounding box center [551, 255] width 49 height 21
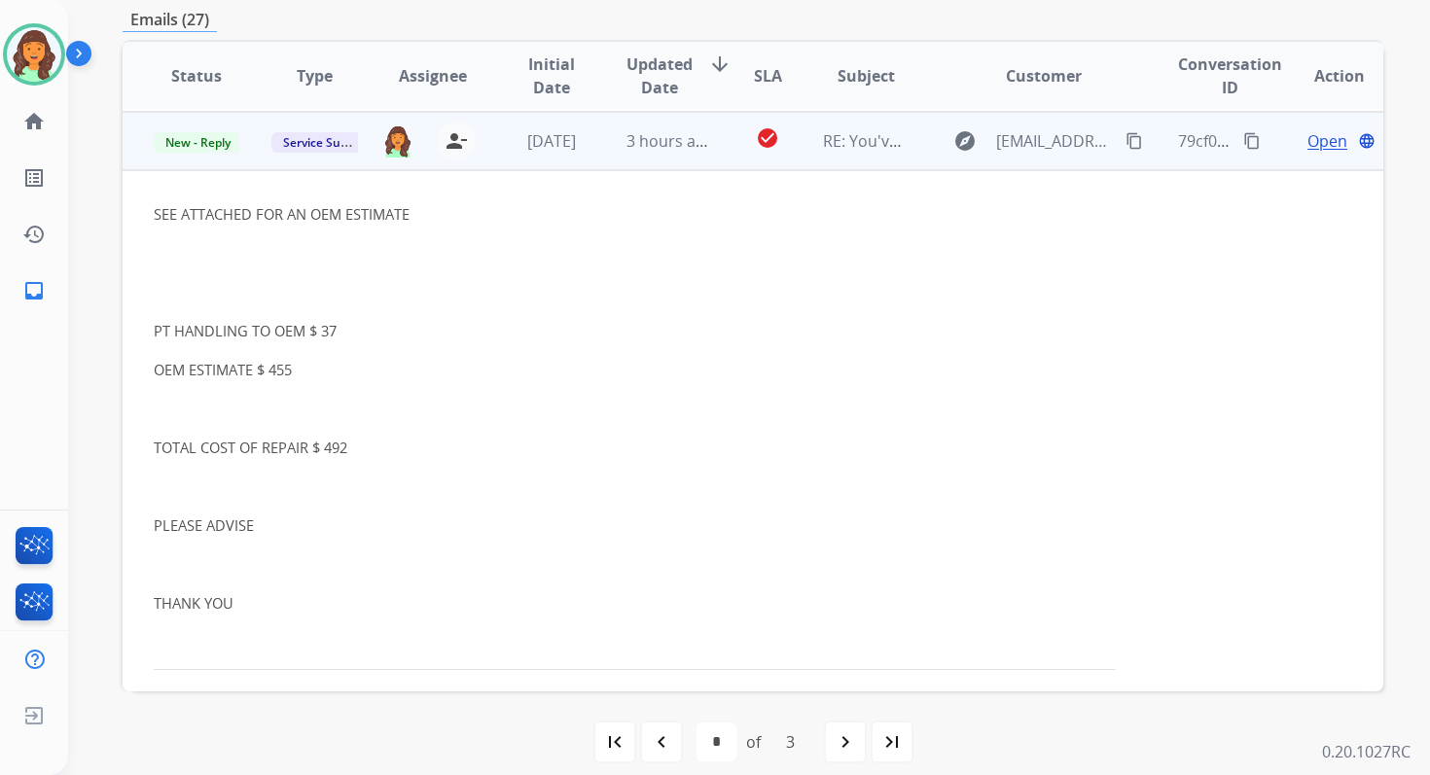
scroll to position [117, 0]
click at [1314, 140] on span "Open" at bounding box center [1327, 138] width 40 height 23
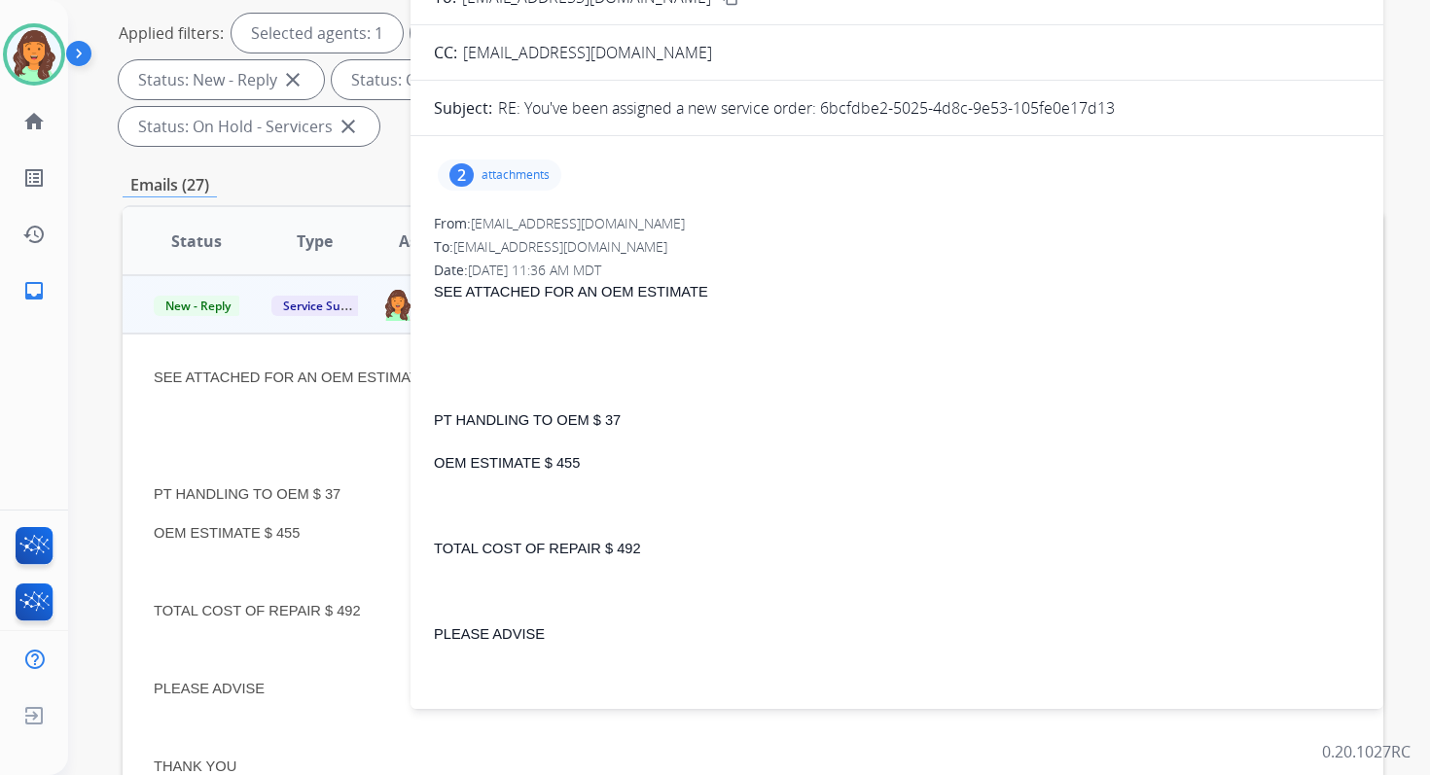
scroll to position [67, 0]
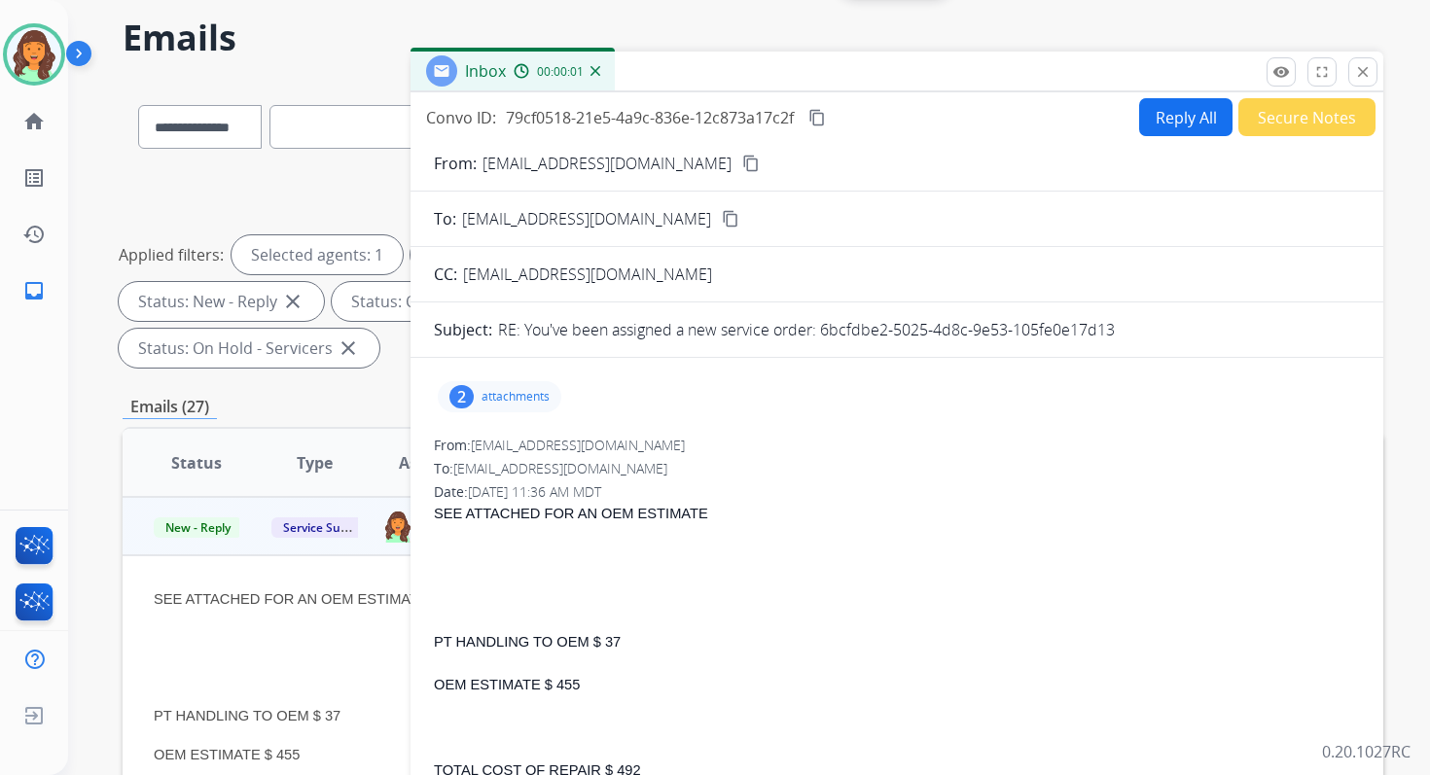
drag, startPoint x: 822, startPoint y: 331, endPoint x: 1220, endPoint y: 330, distance: 397.8
click at [1219, 331] on div "RE: You've been assigned a new service order: 6bcfdbe2-5025-4d8c-9e53-105fe0e17…" at bounding box center [929, 329] width 862 height 23
copy p "6bcfdbe2-5025-4d8c-9e53-105fe0e17d13"
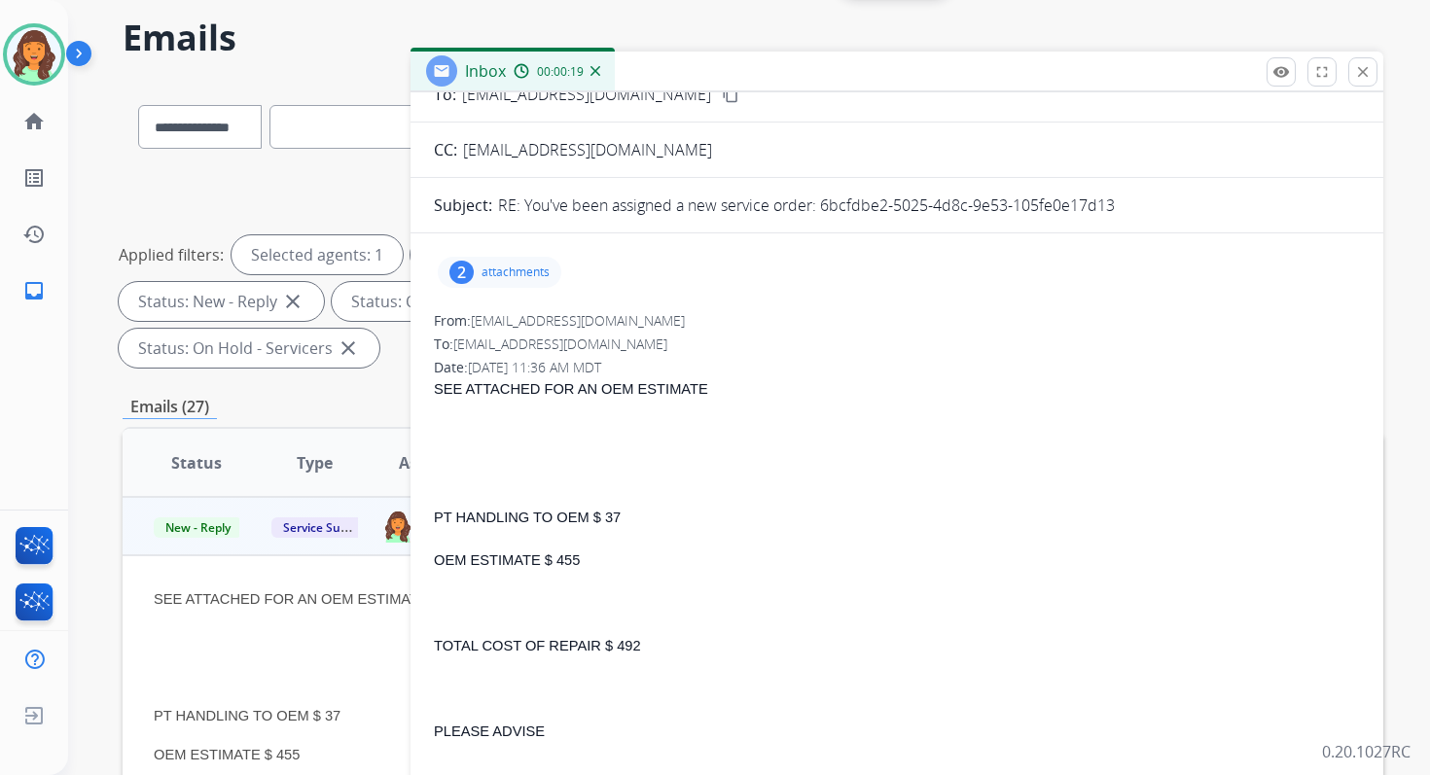
scroll to position [188, 0]
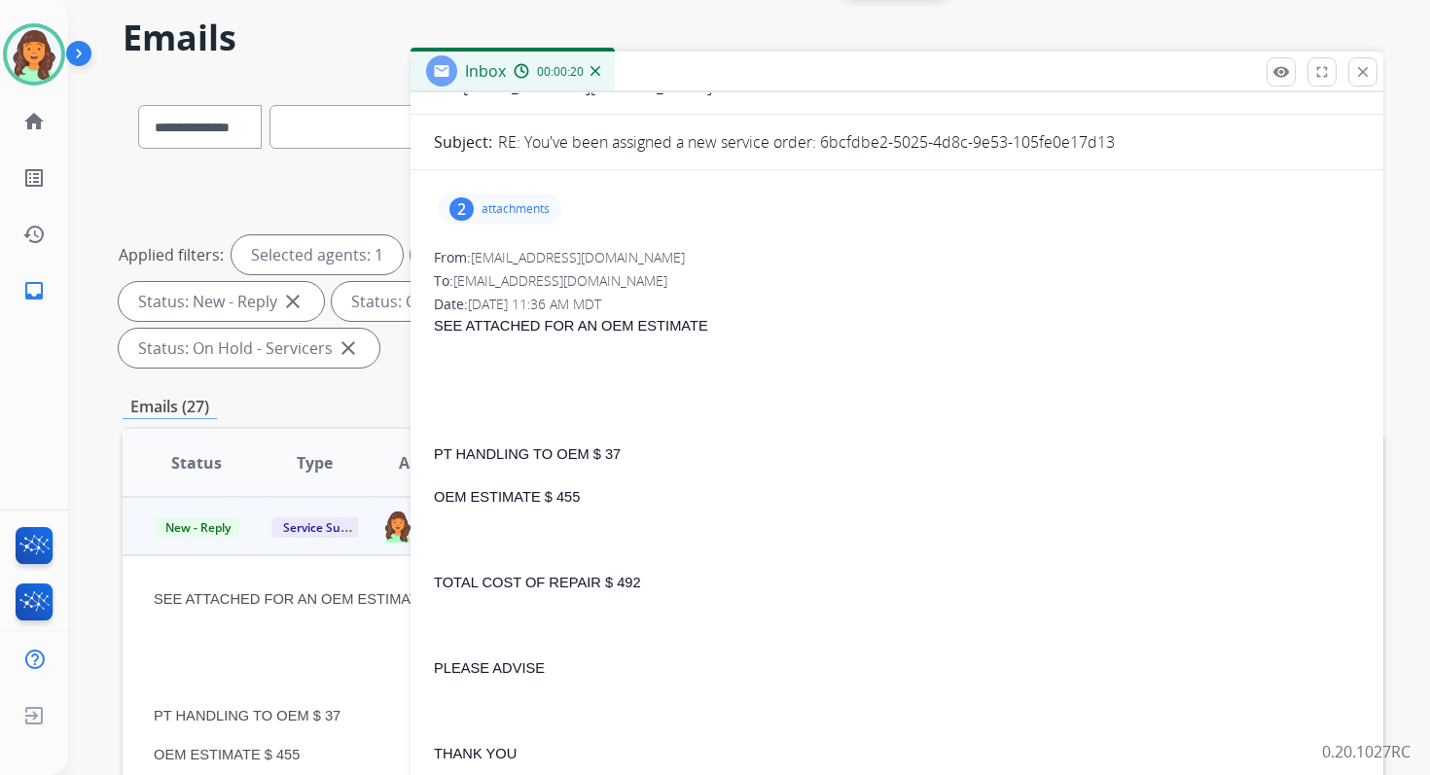
click at [615, 582] on span "TOTAL COST OF REPAIR $ 492" at bounding box center [537, 583] width 207 height 16
drag, startPoint x: 613, startPoint y: 582, endPoint x: 631, endPoint y: 582, distance: 18.5
click at [631, 582] on span "TOTAL COST OF REPAIR $ 492" at bounding box center [537, 583] width 207 height 16
copy span "492"
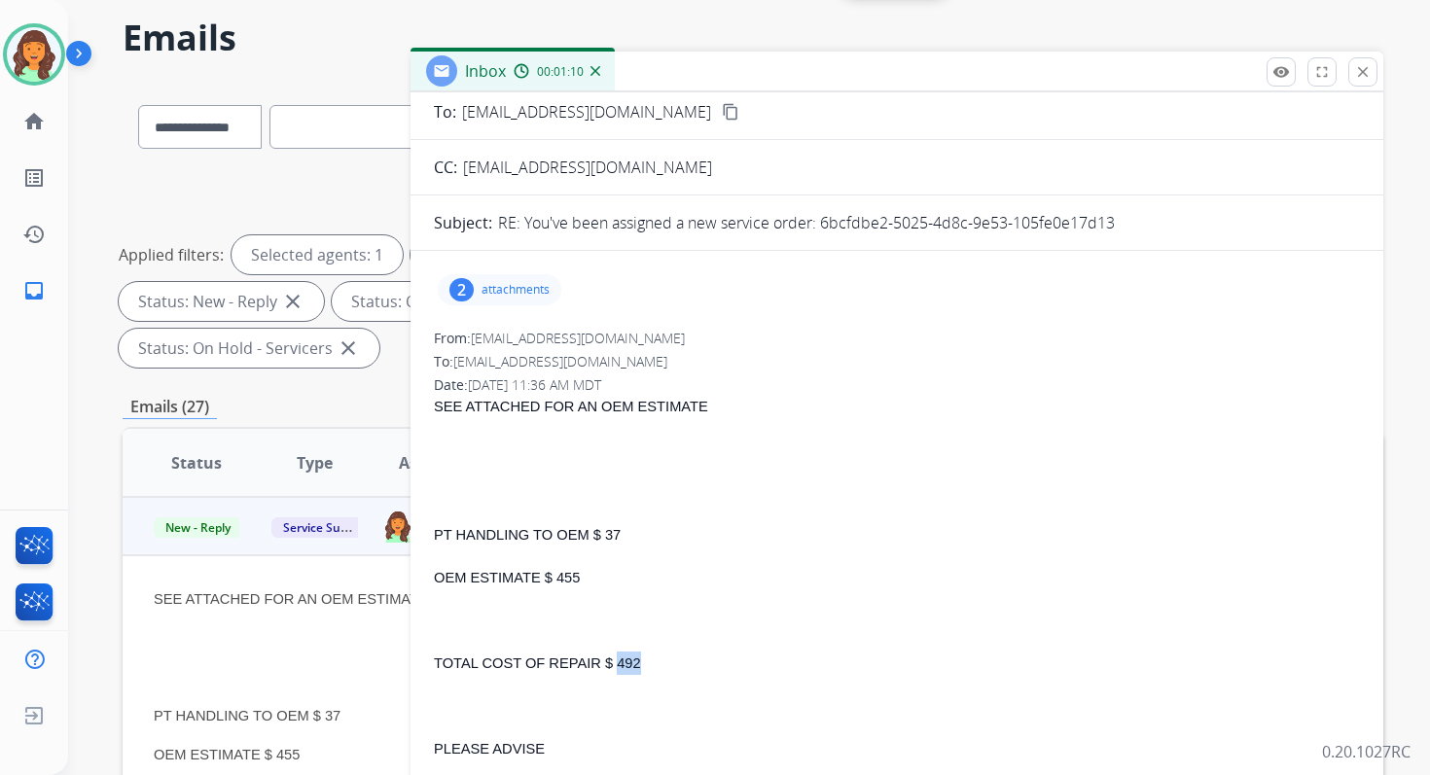
scroll to position [0, 0]
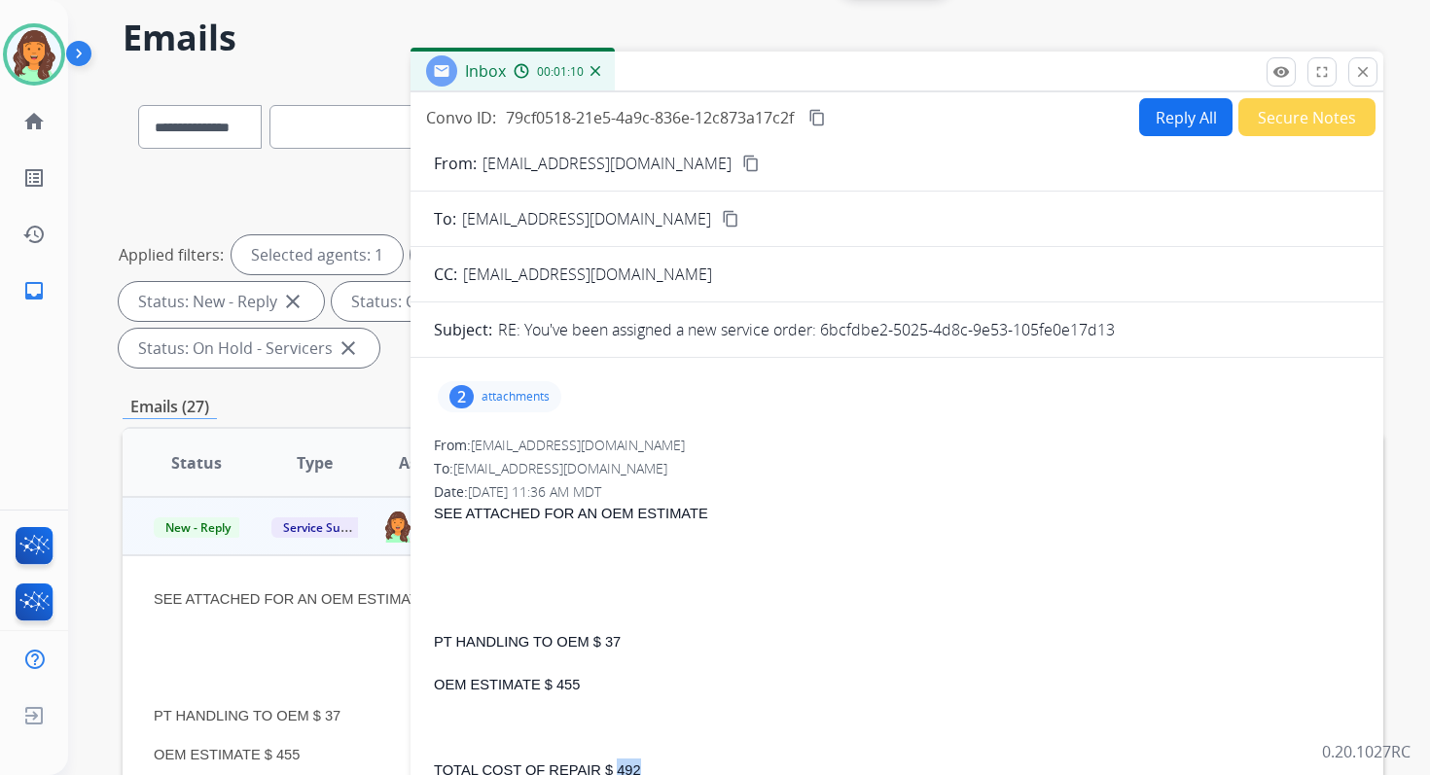
click at [821, 113] on mat-icon "content_copy" at bounding box center [817, 118] width 18 height 18
click at [1177, 116] on button "Reply All" at bounding box center [1185, 117] width 93 height 38
select select "**********"
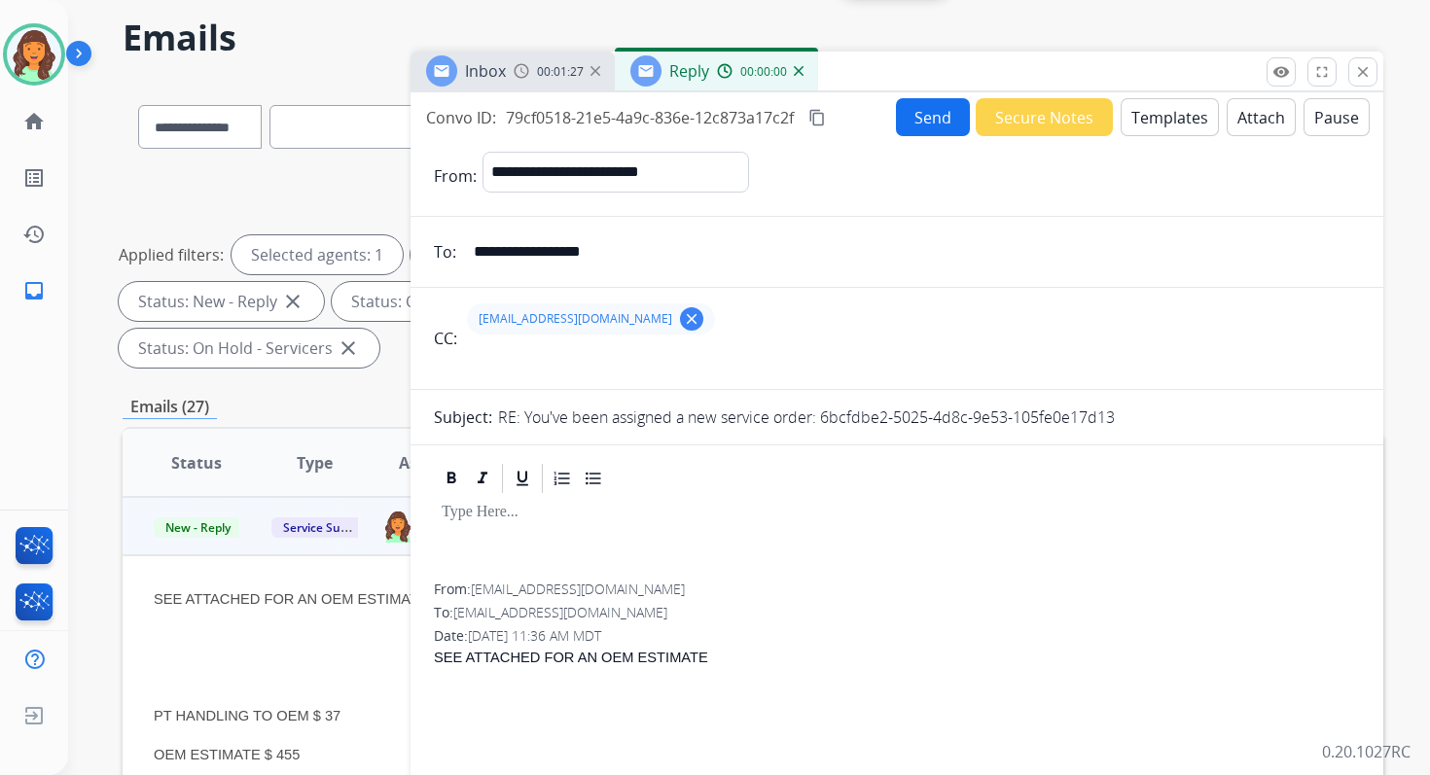
click at [1177, 116] on button "Templates" at bounding box center [1170, 117] width 98 height 38
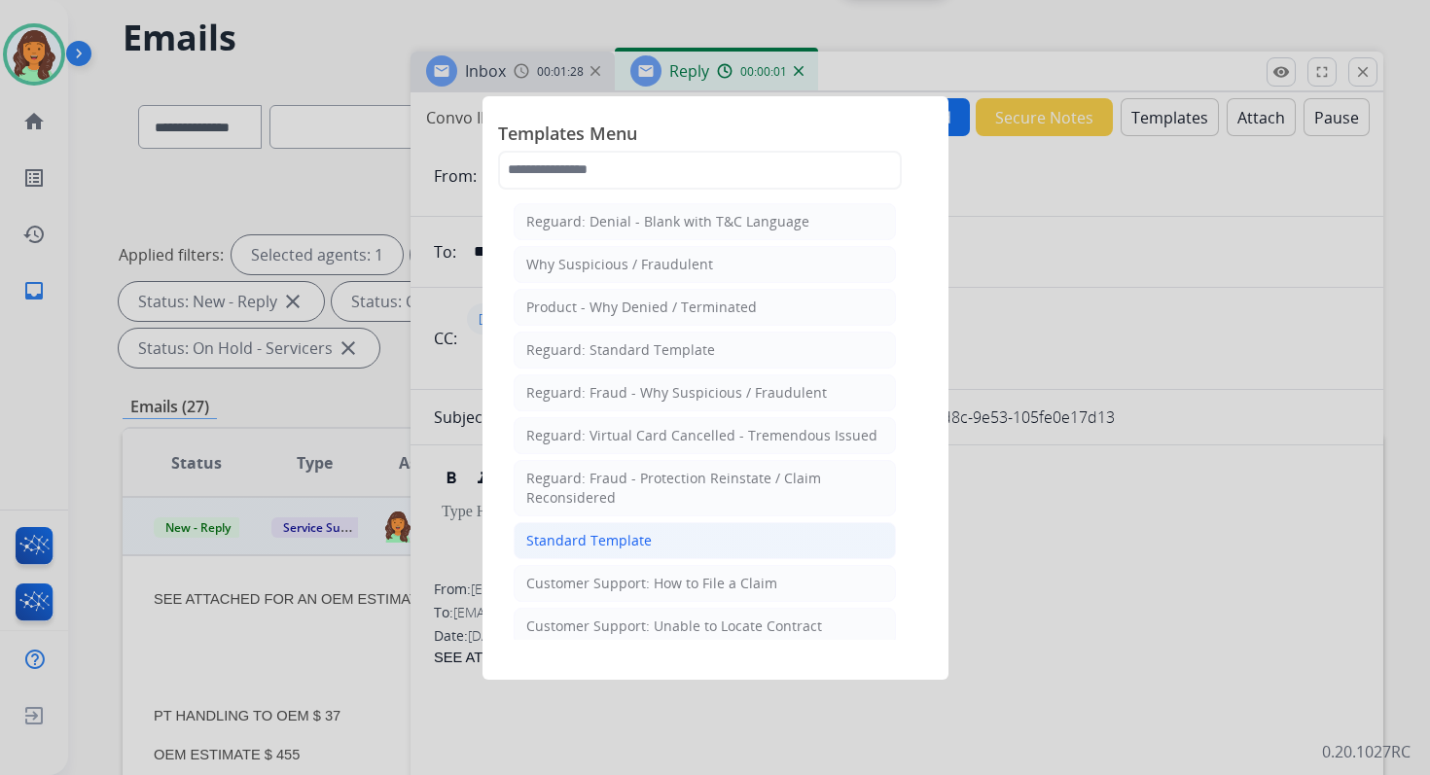
click at [611, 543] on li "Standard Template" at bounding box center [705, 540] width 382 height 37
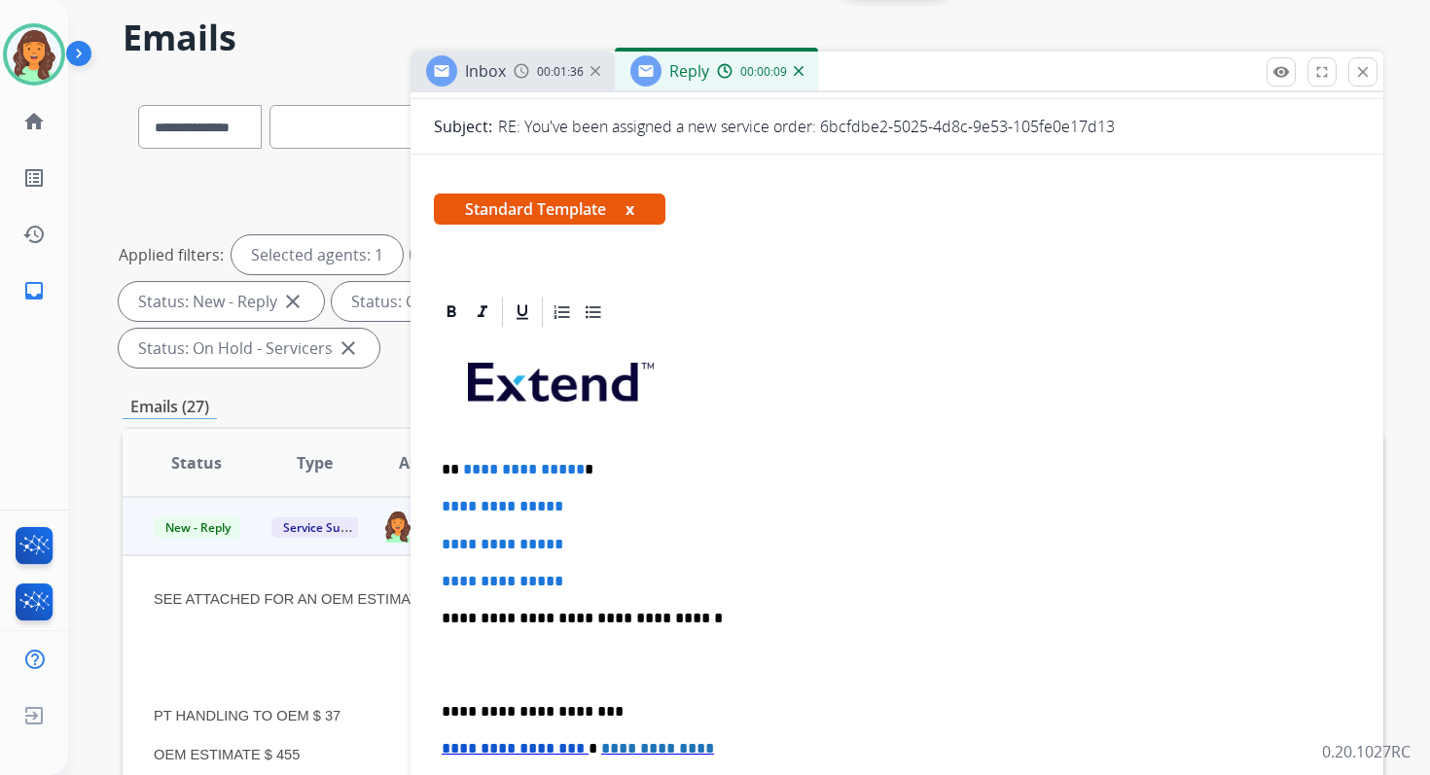
scroll to position [318, 0]
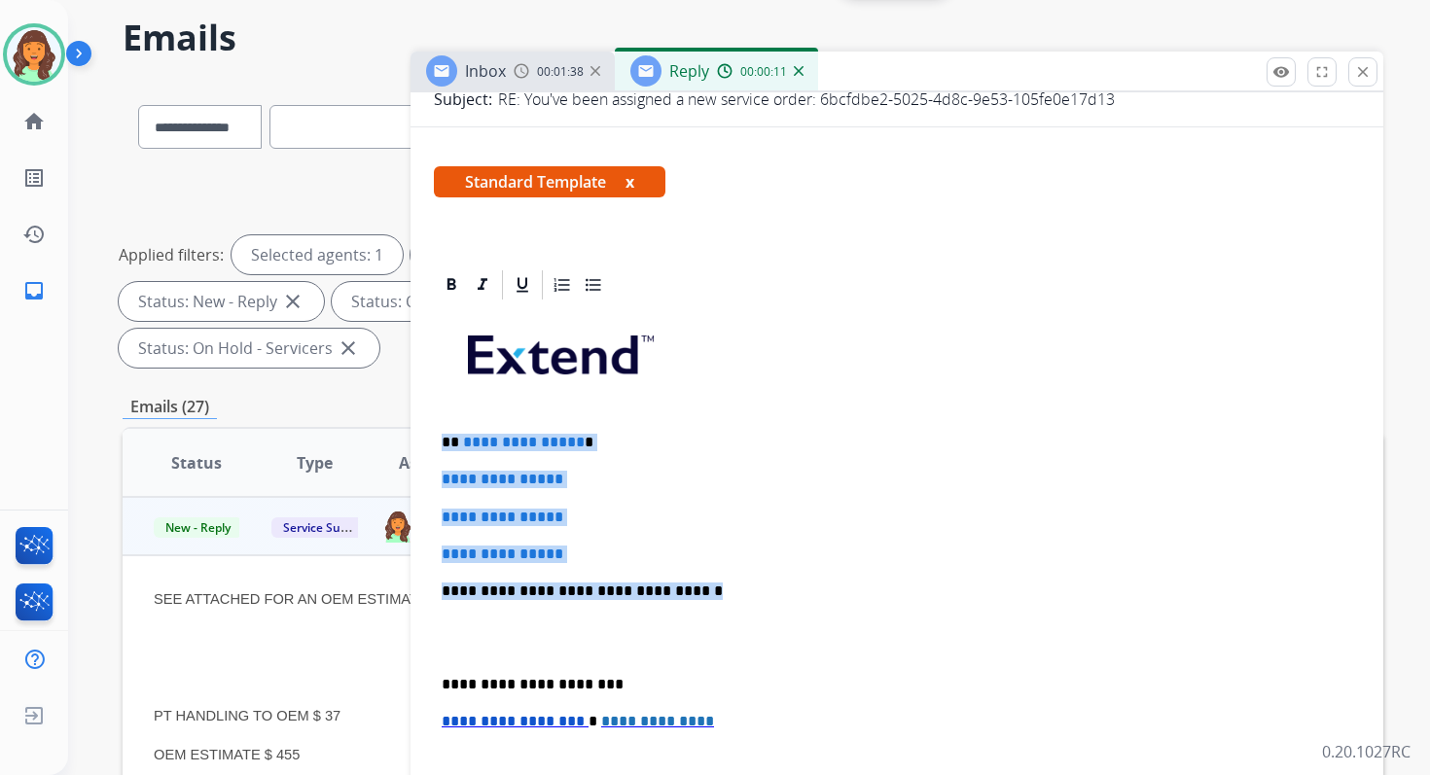
drag, startPoint x: 445, startPoint y: 443, endPoint x: 689, endPoint y: 588, distance: 283.6
click at [689, 588] on div "**********" at bounding box center [897, 637] width 926 height 669
paste div
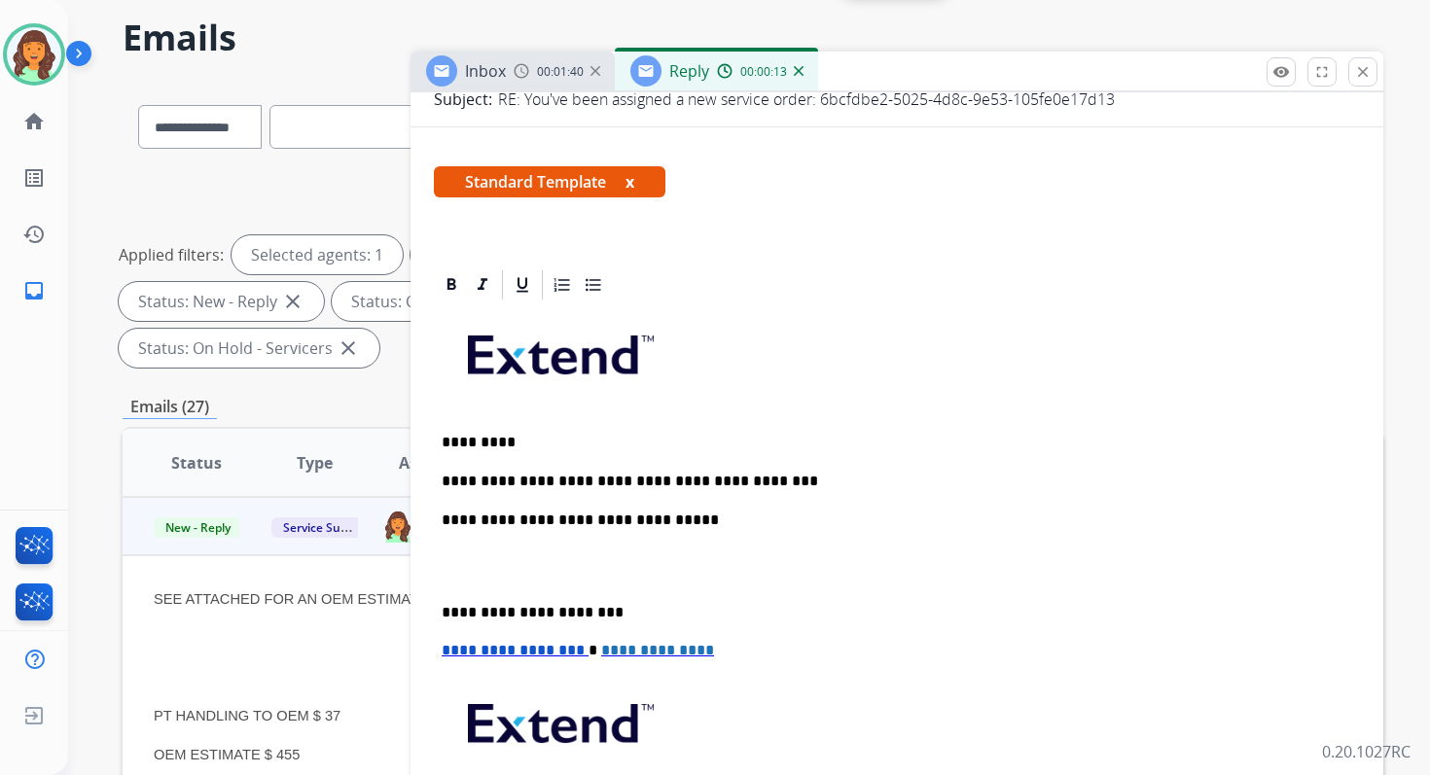
click at [524, 611] on p "**********" at bounding box center [889, 613] width 895 height 18
click at [447, 651] on span "**********" at bounding box center [513, 650] width 143 height 15
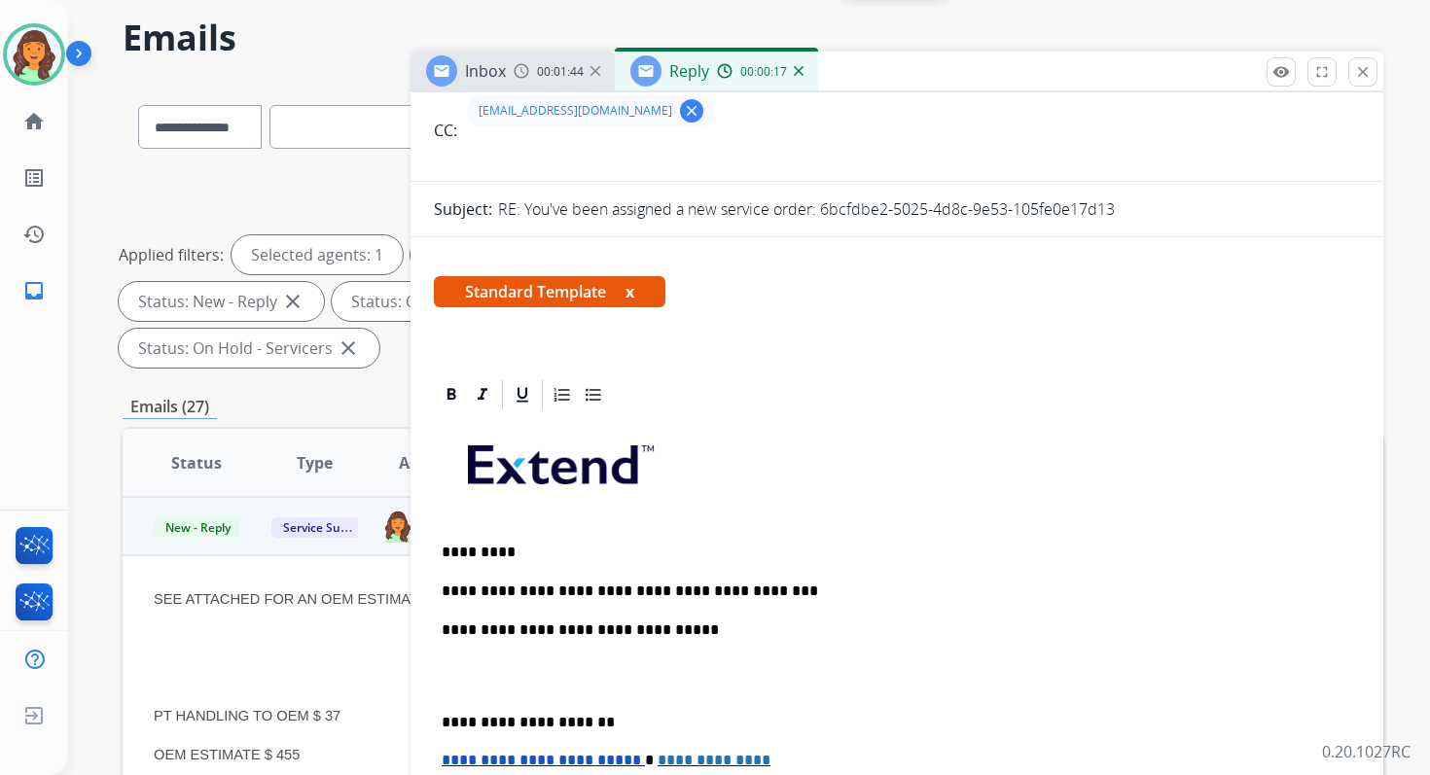
scroll to position [0, 0]
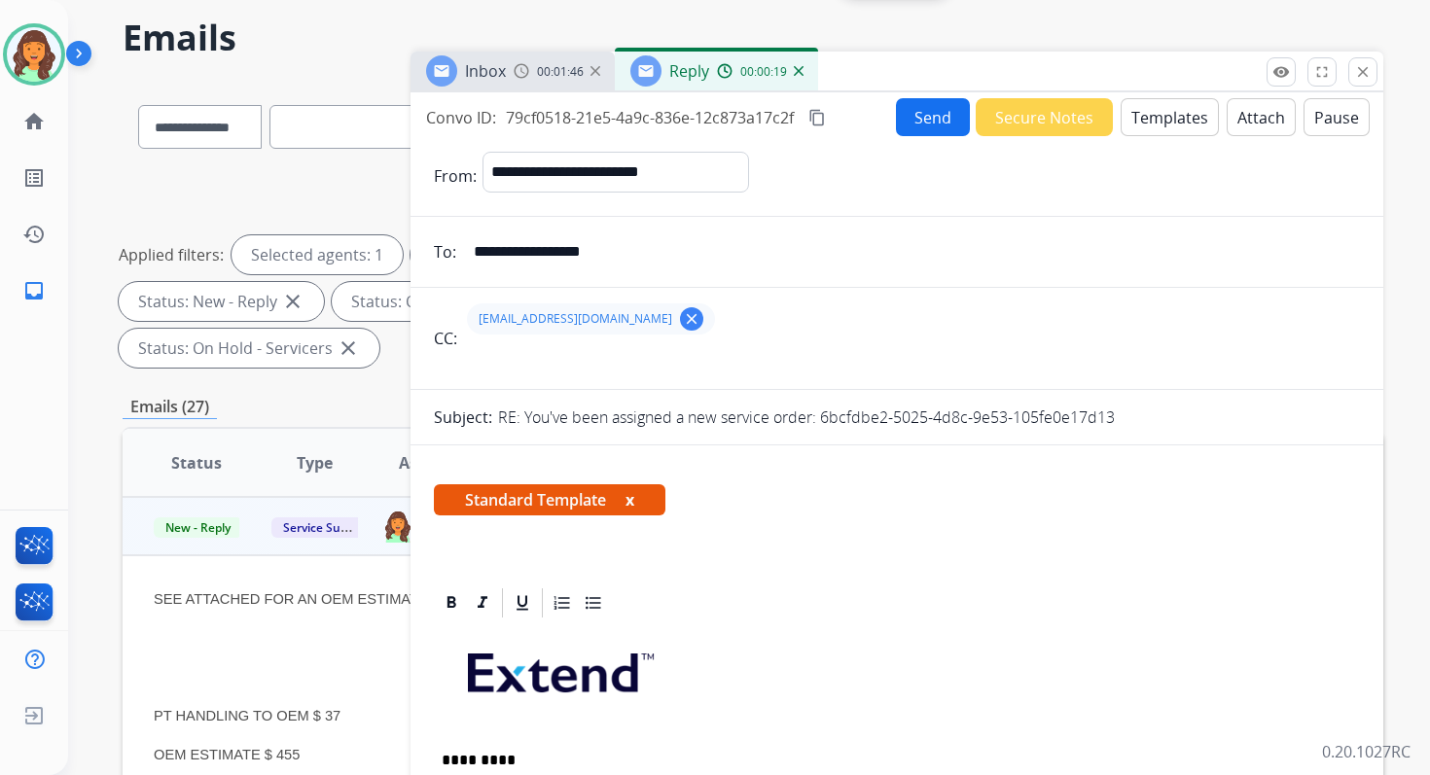
click at [906, 113] on button "Send" at bounding box center [933, 117] width 74 height 38
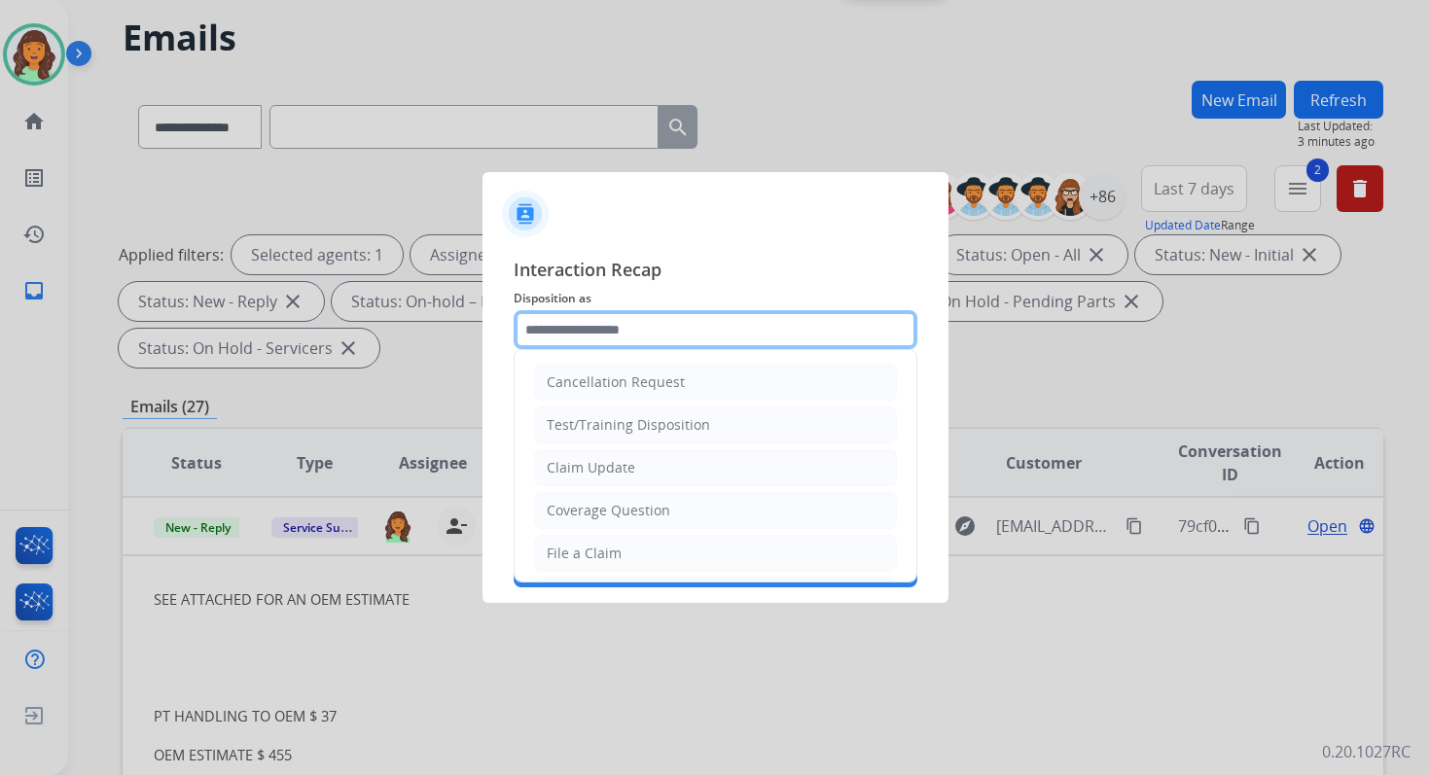
click at [632, 333] on input "text" at bounding box center [716, 329] width 404 height 39
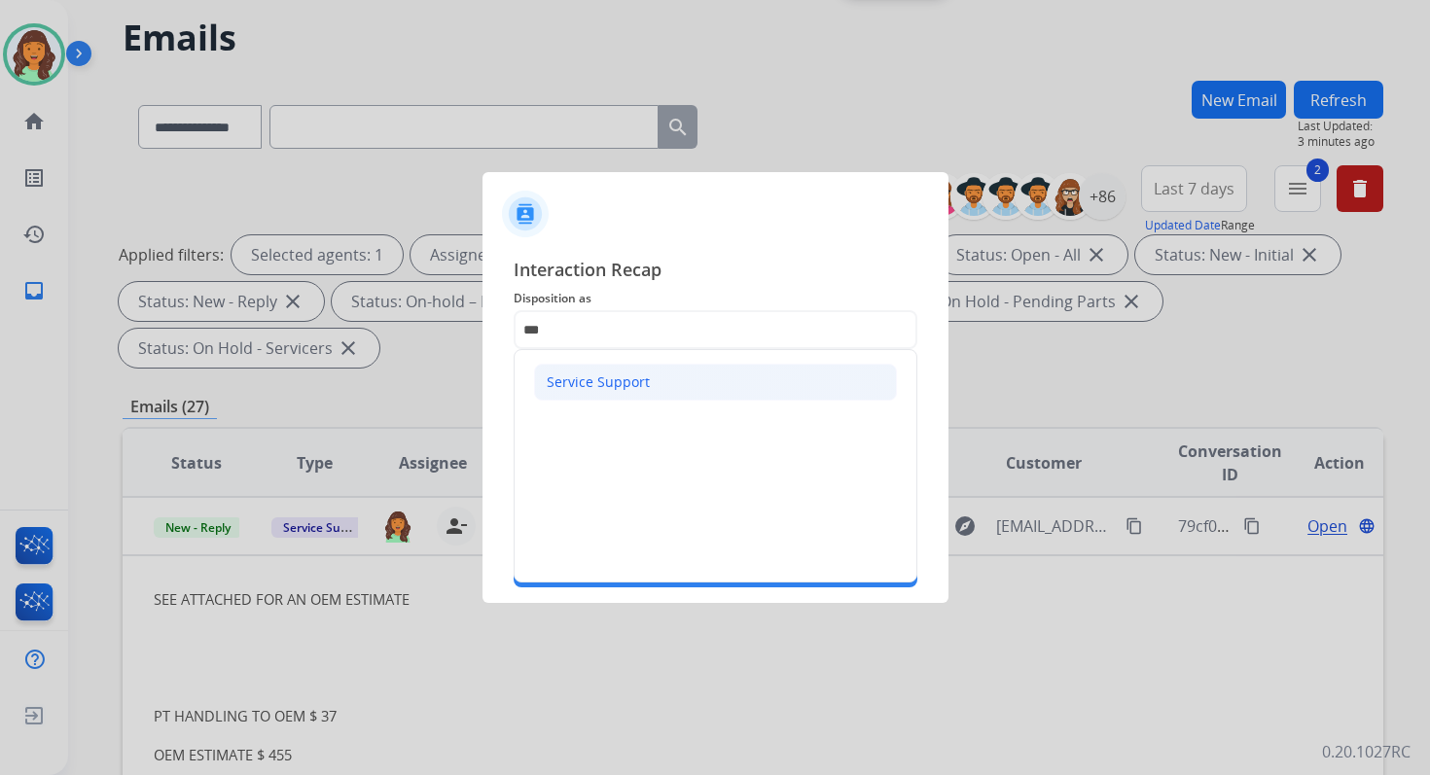
click at [595, 379] on div "Service Support" at bounding box center [598, 382] width 103 height 19
type input "**********"
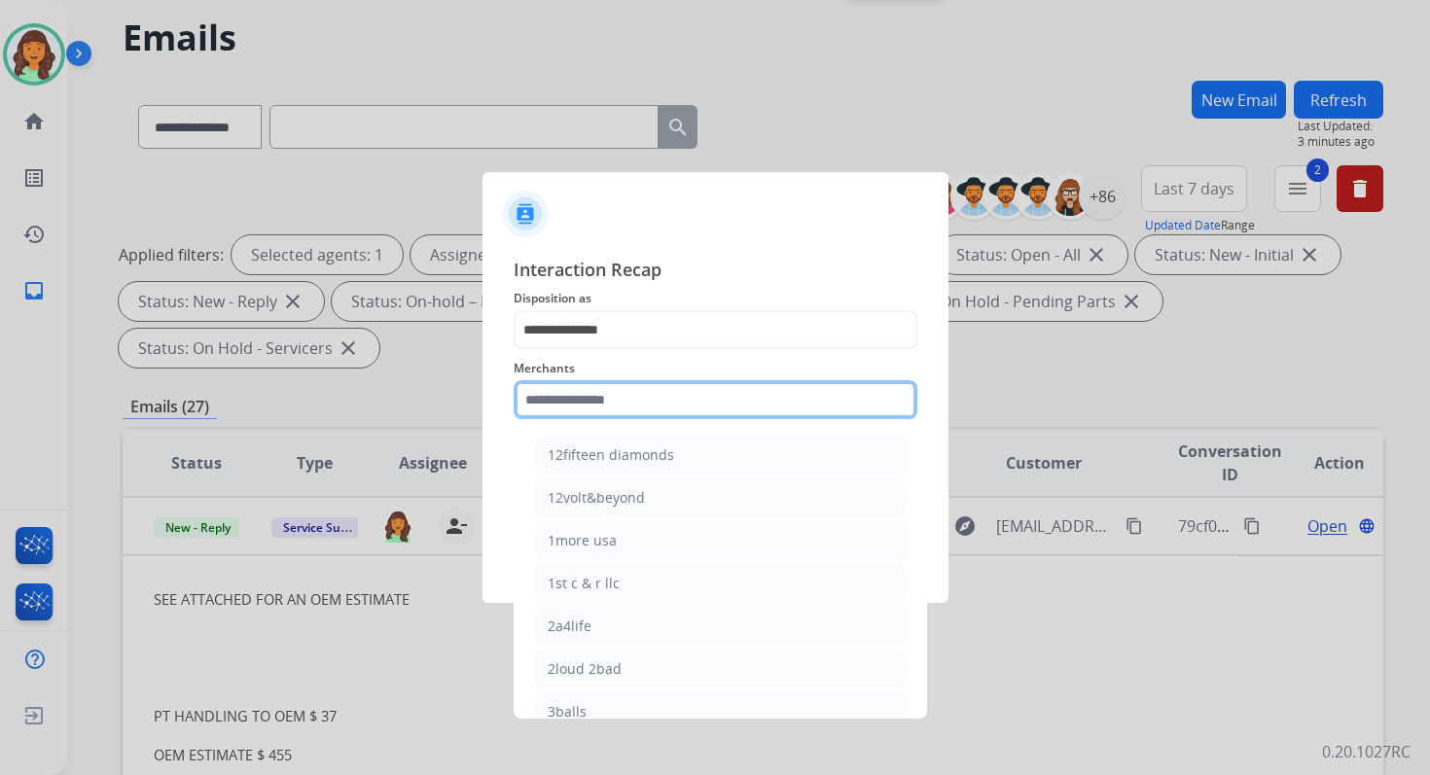
click at [595, 404] on input "text" at bounding box center [716, 399] width 404 height 39
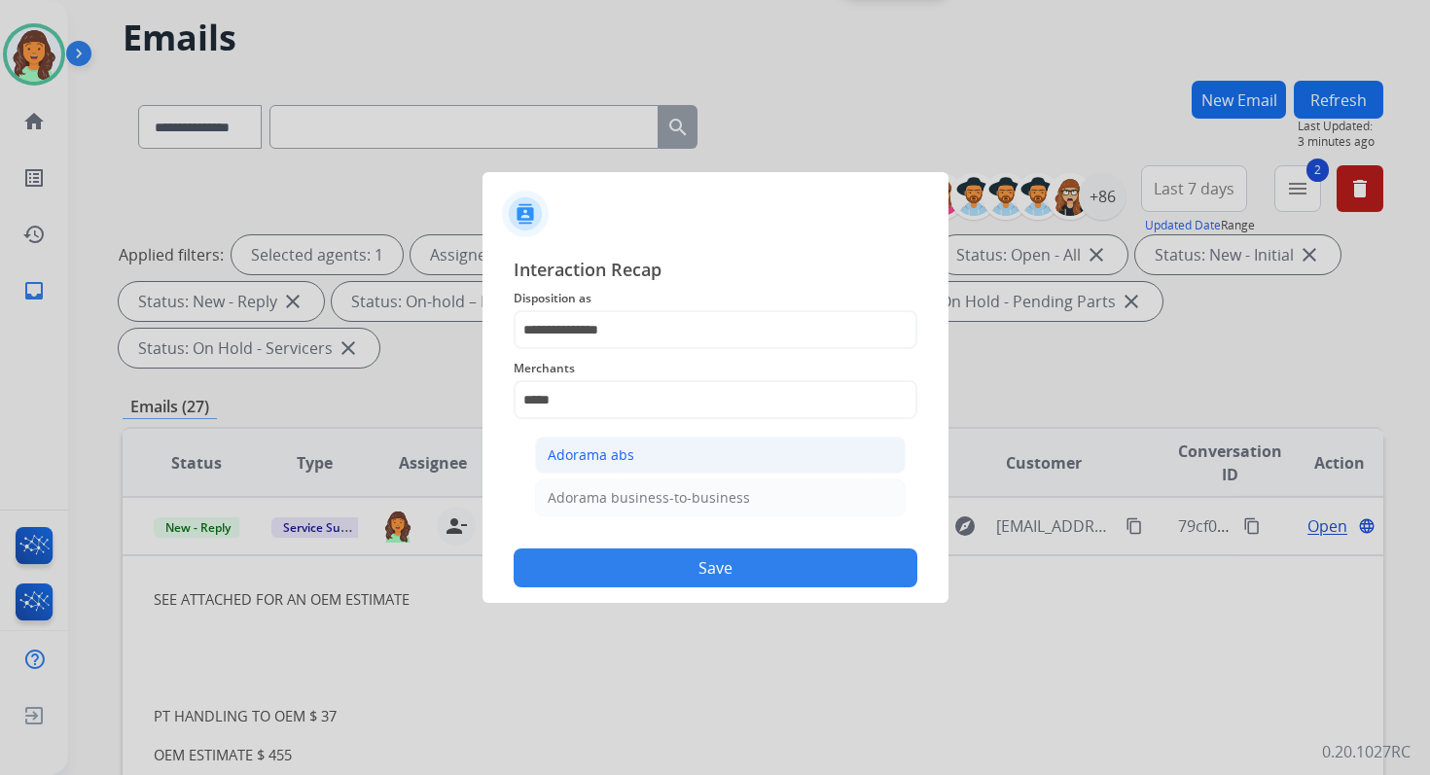
click at [595, 449] on div "Adorama abs" at bounding box center [591, 454] width 87 height 19
type input "**********"
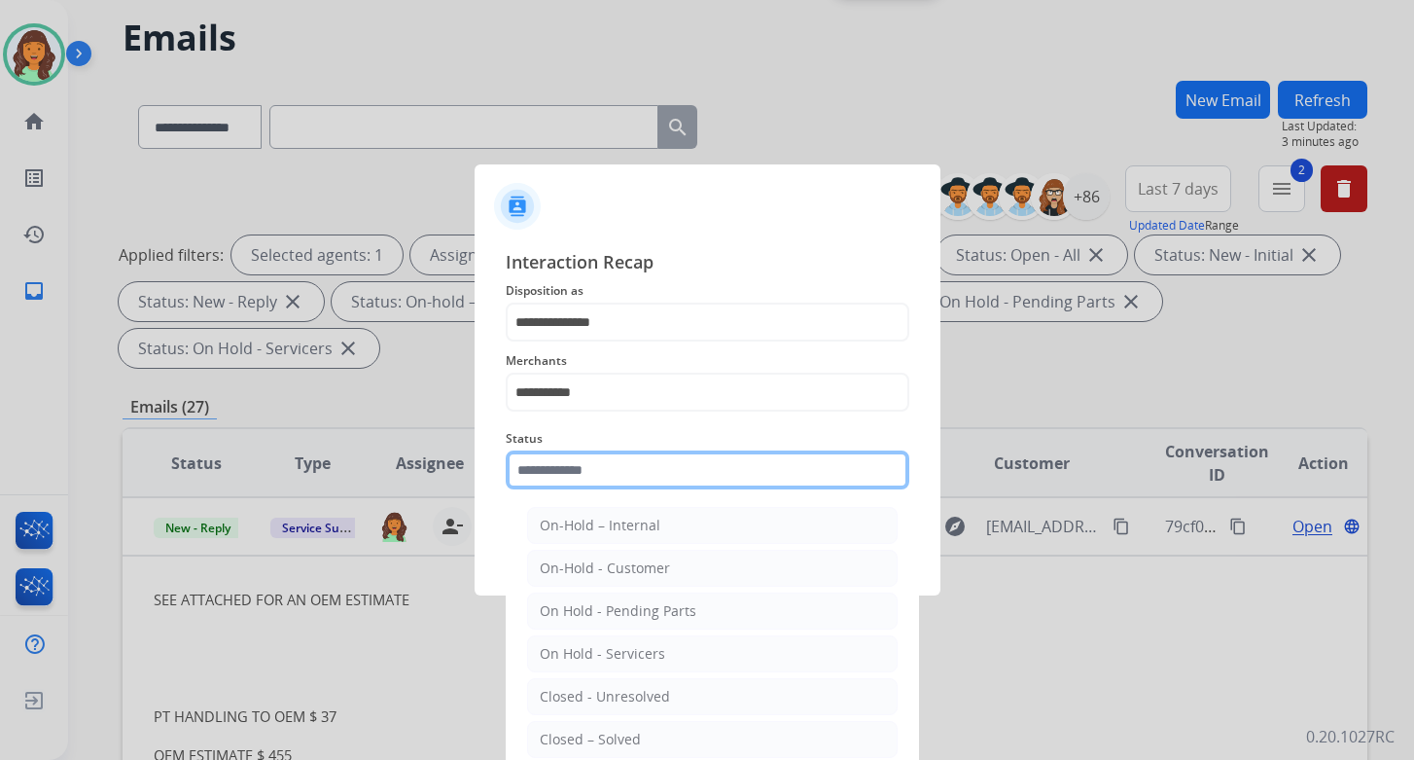
click at [595, 468] on input "text" at bounding box center [708, 469] width 404 height 39
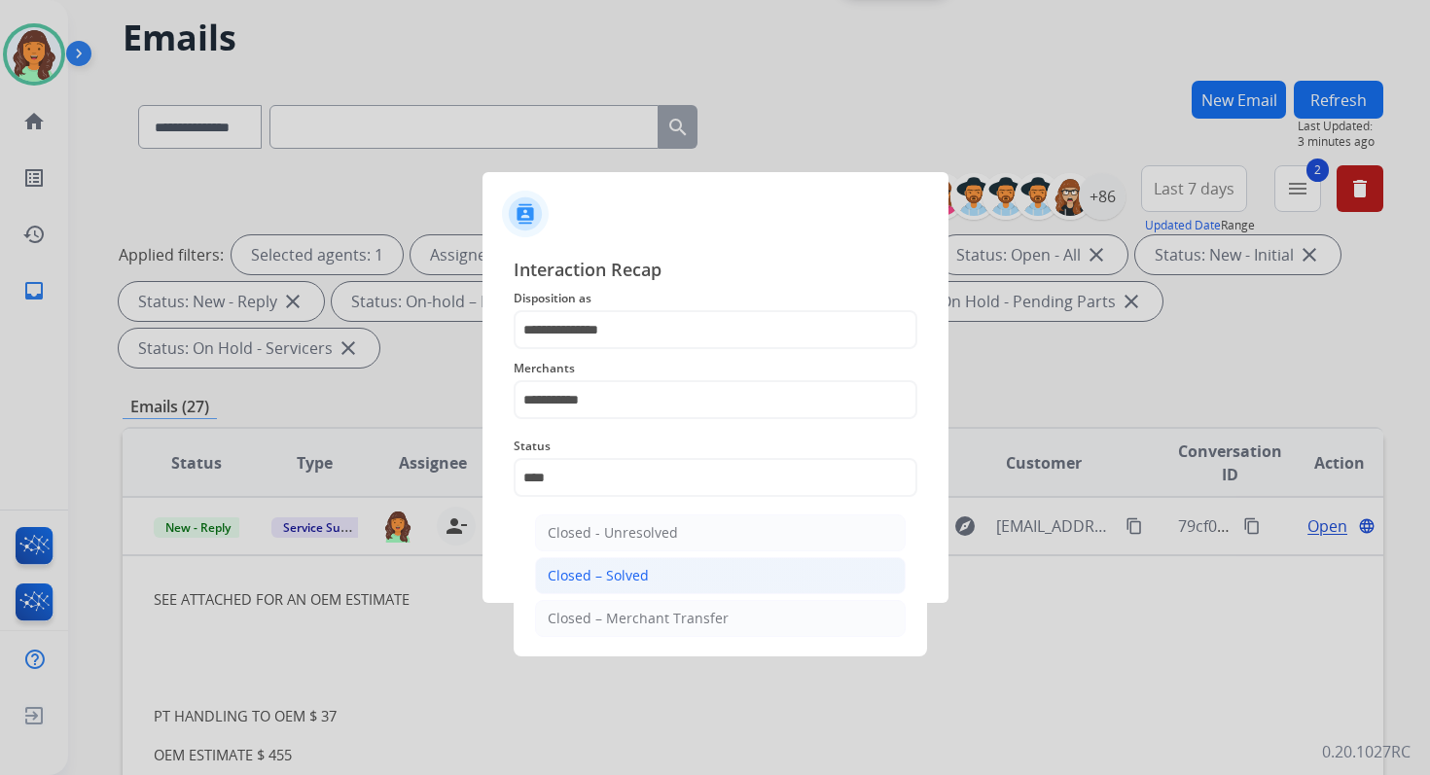
click at [624, 585] on li "Closed – Solved" at bounding box center [720, 575] width 371 height 37
type input "**********"
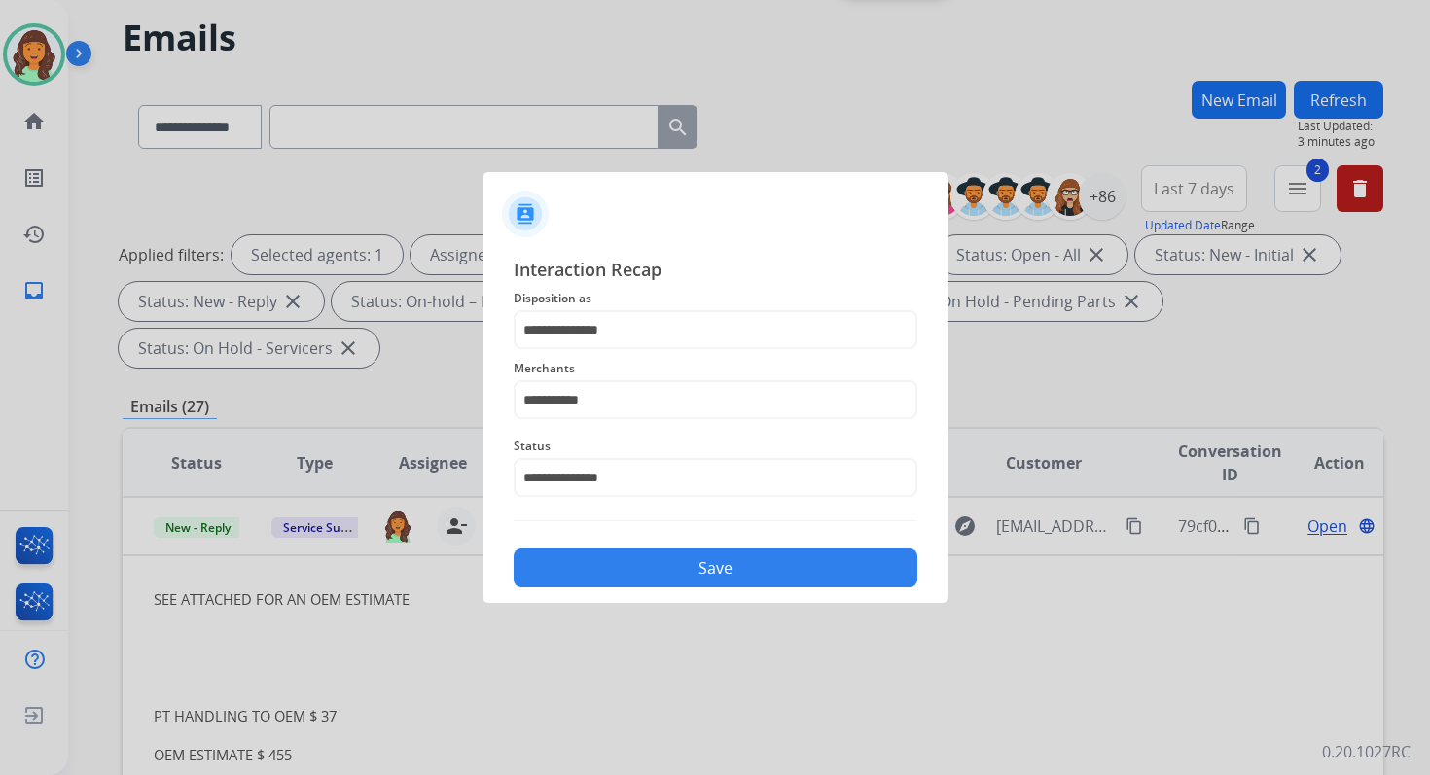
click at [670, 577] on button "Save" at bounding box center [716, 568] width 404 height 39
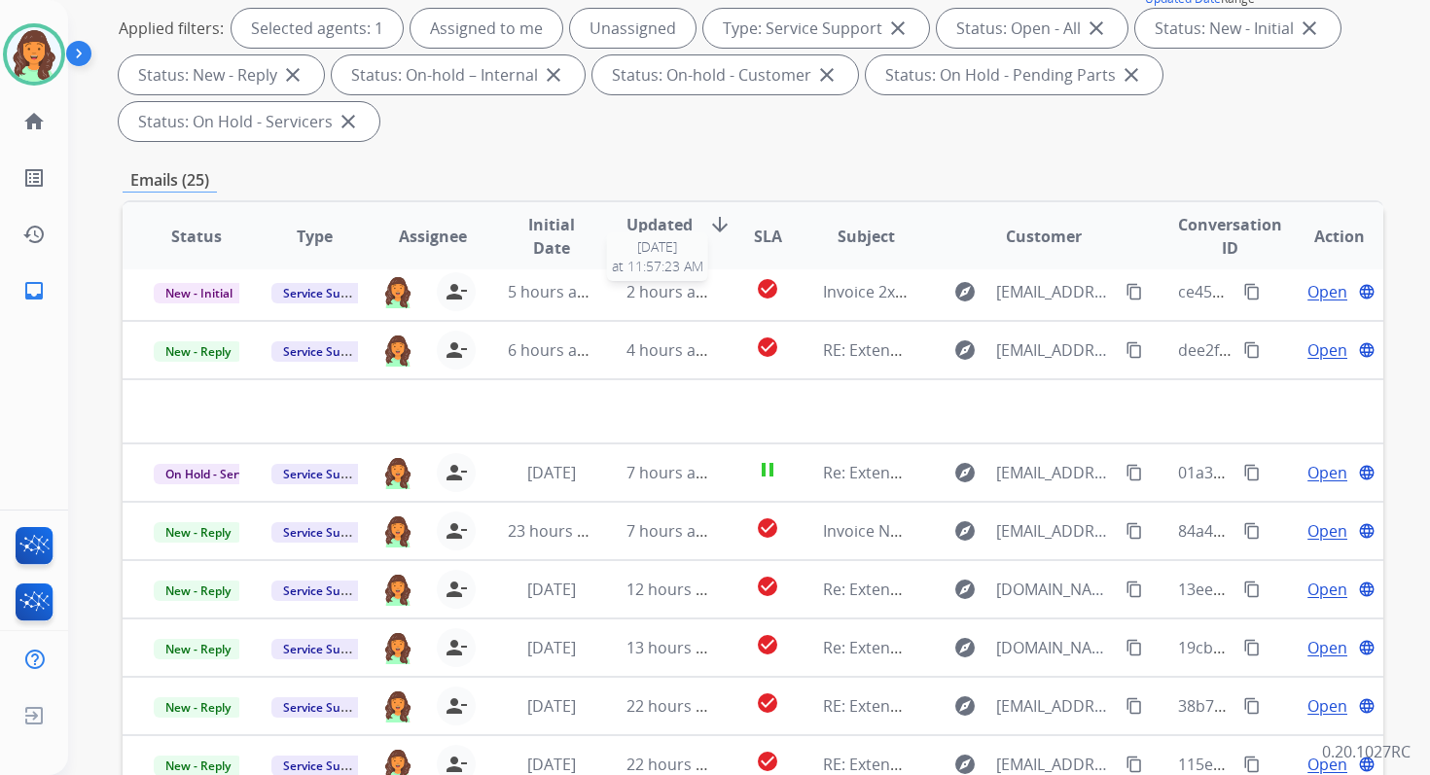
scroll to position [472, 0]
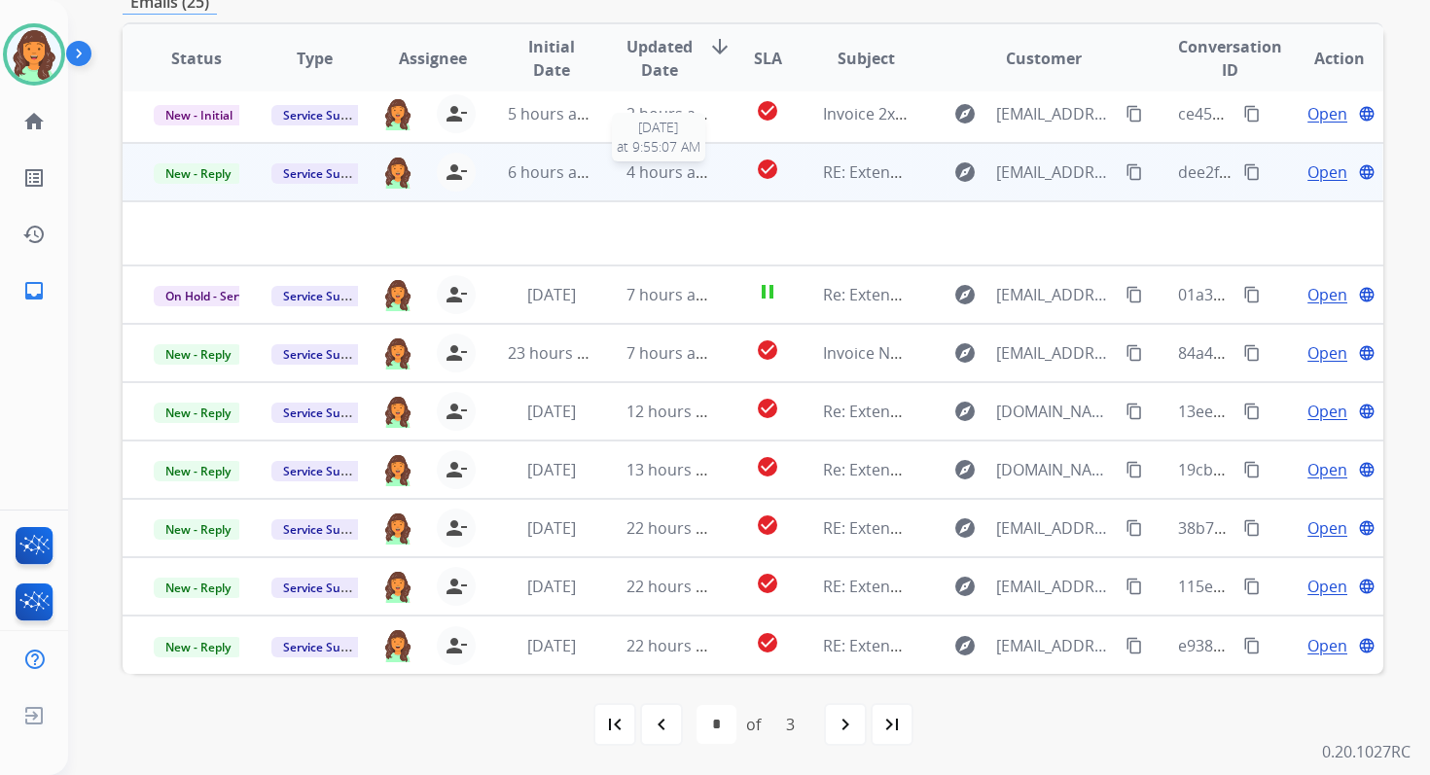
click at [656, 181] on span "4 hours ago" at bounding box center [670, 171] width 88 height 21
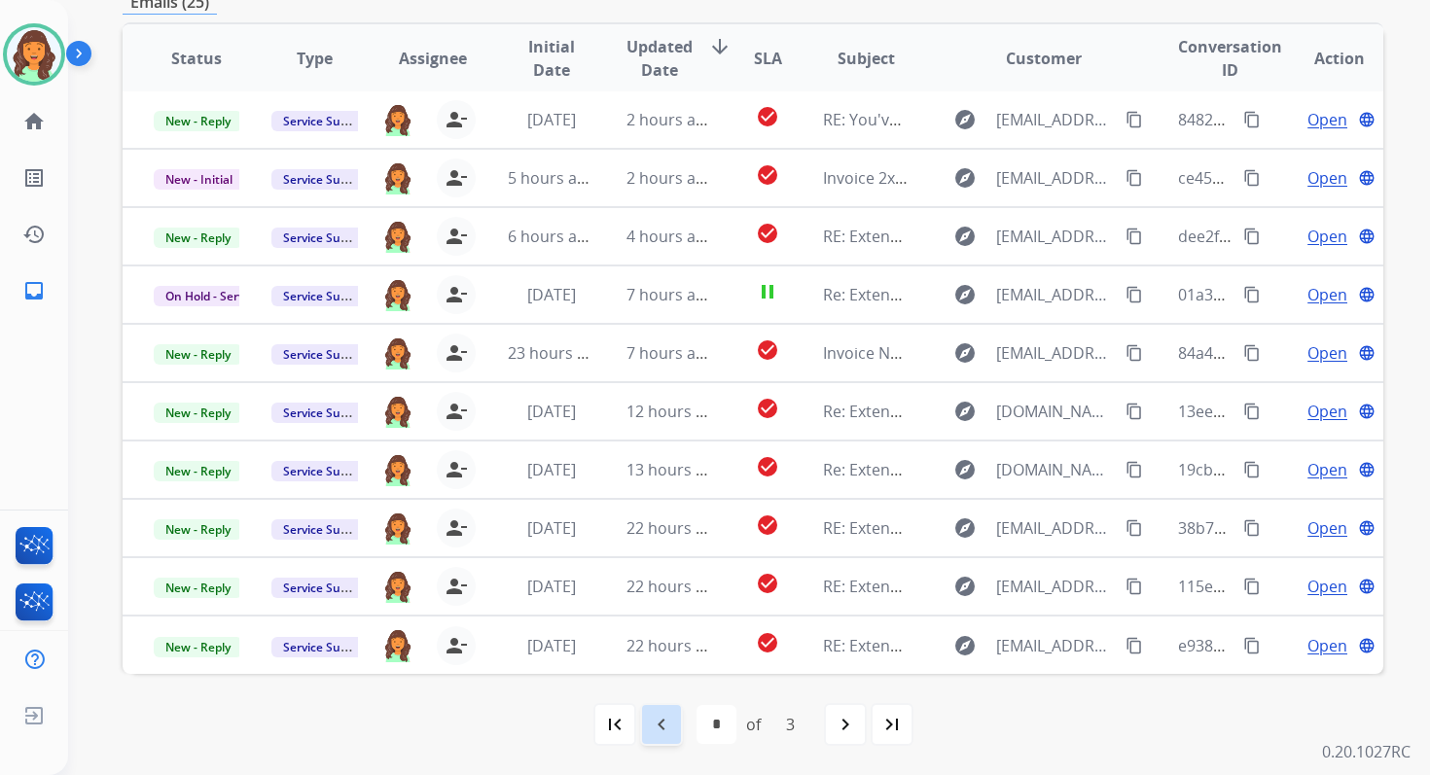
click at [668, 729] on mat-icon "navigate_before" at bounding box center [661, 724] width 23 height 23
select select "*"
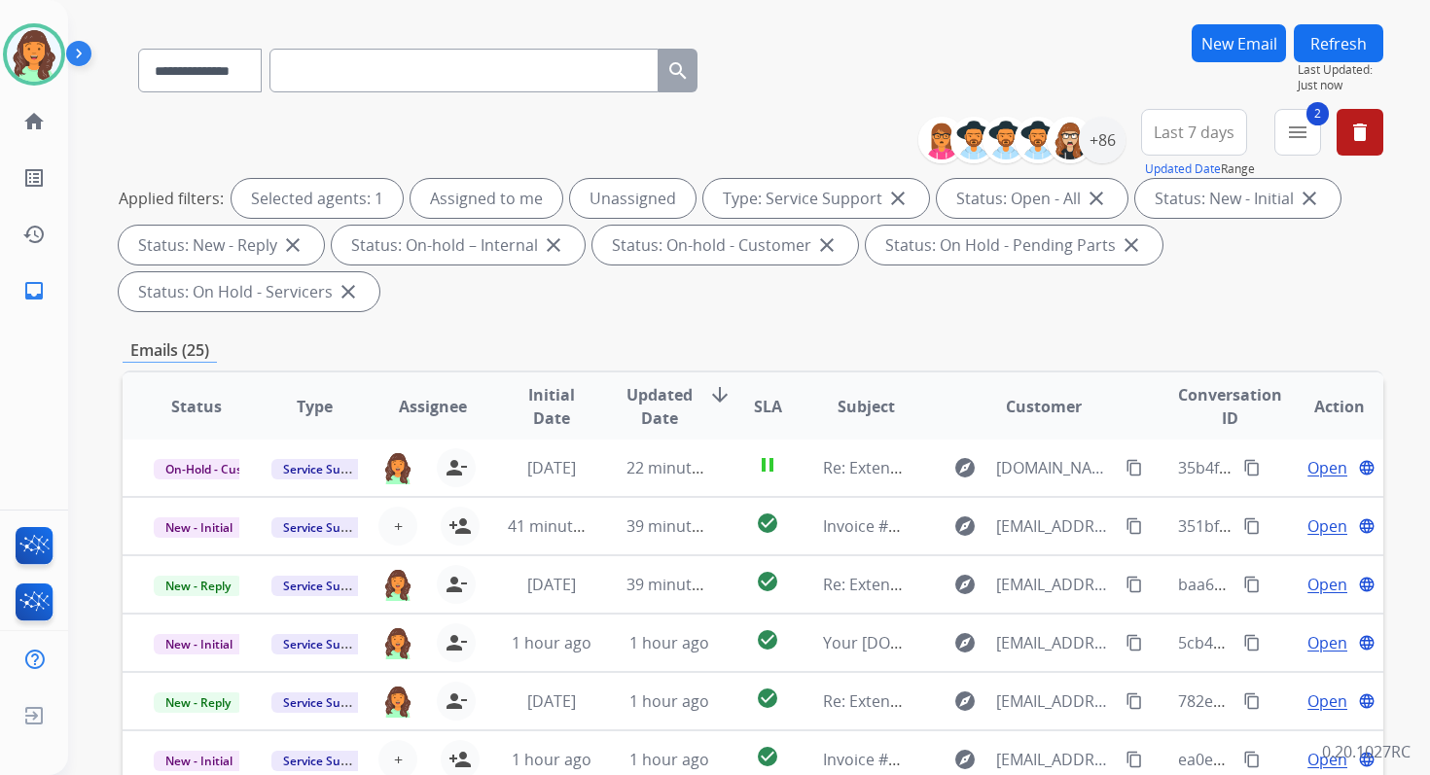
scroll to position [472, 0]
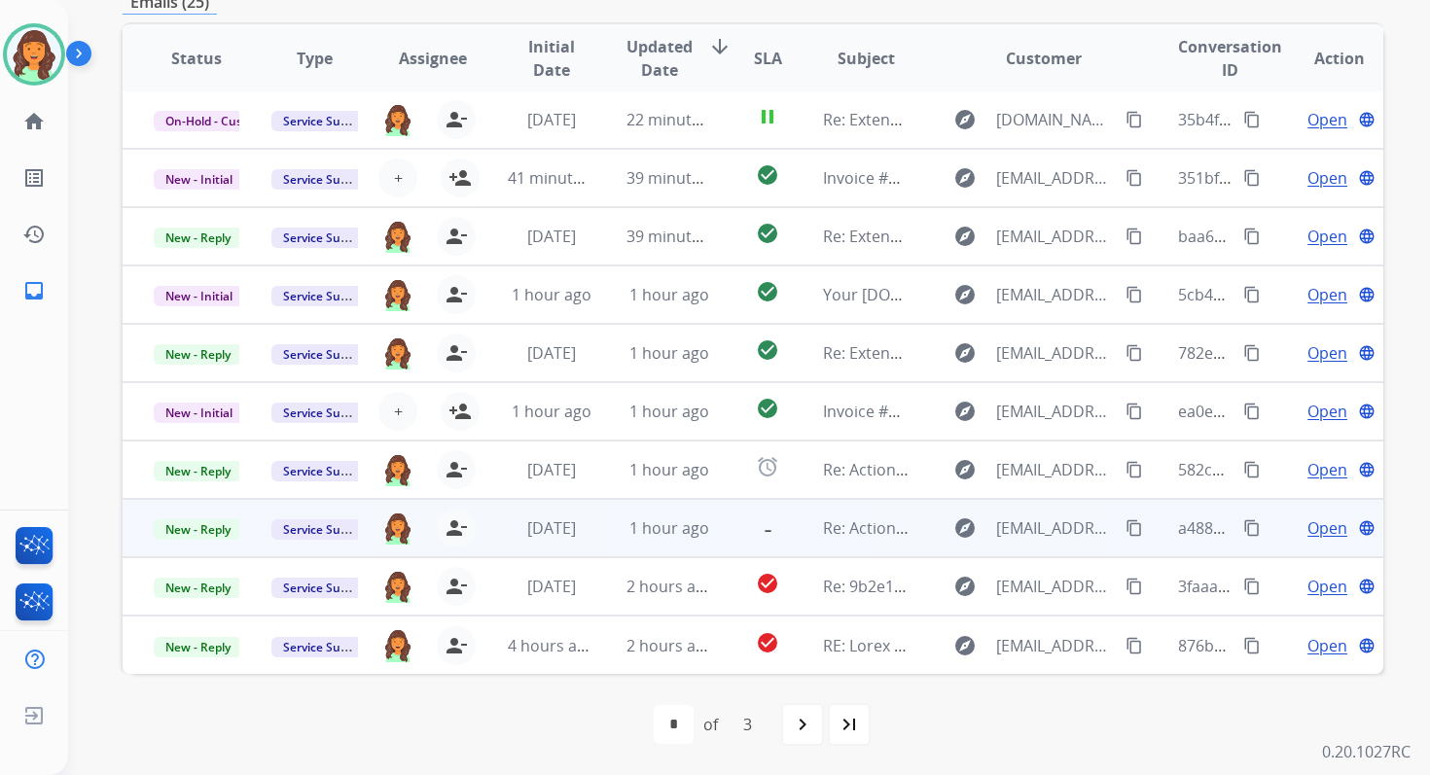
click at [600, 529] on td "1 hour ago" at bounding box center [654, 528] width 118 height 58
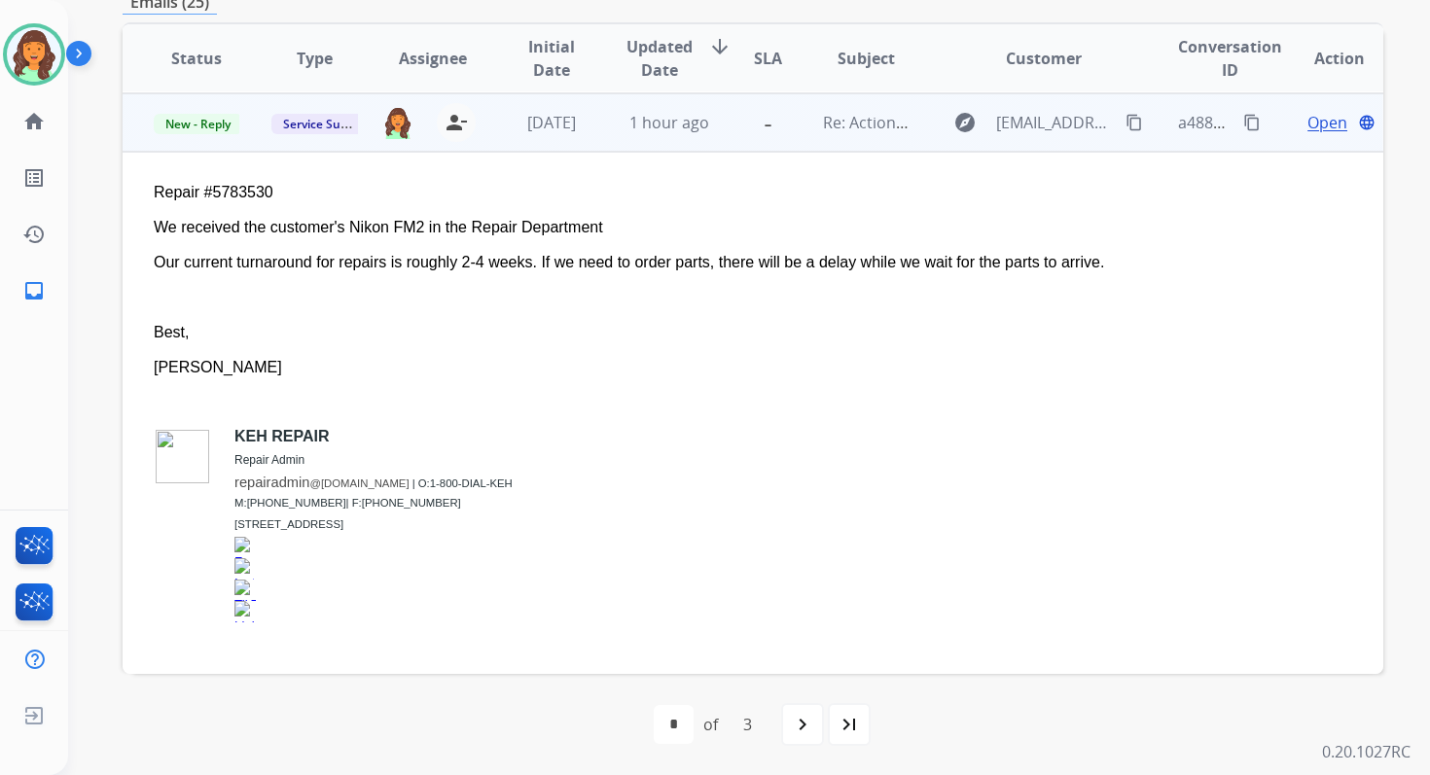
scroll to position [409, 0]
click at [1318, 115] on span "Open" at bounding box center [1327, 121] width 40 height 23
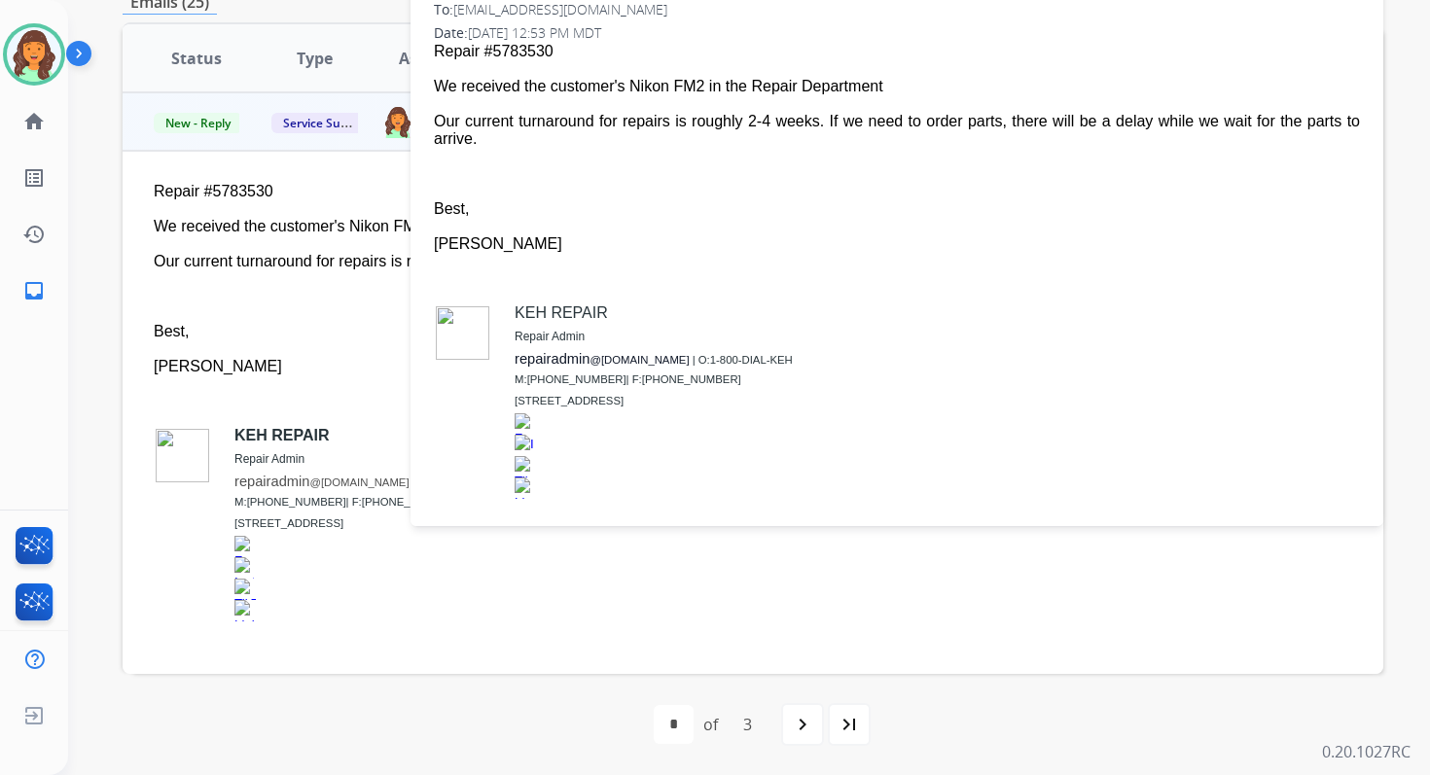
scroll to position [0, 0]
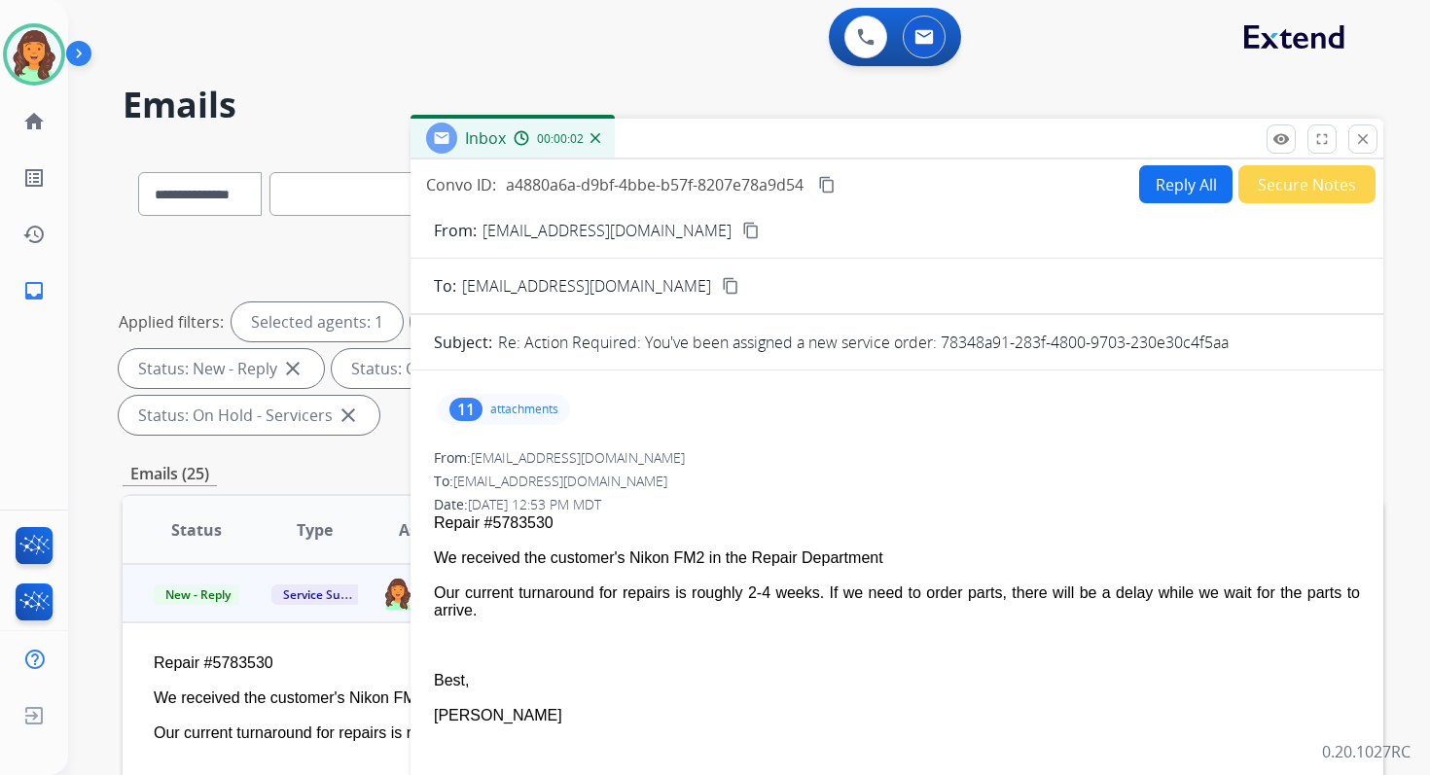
drag, startPoint x: 939, startPoint y: 339, endPoint x: 1281, endPoint y: 338, distance: 342.4
click at [1280, 338] on div "Re: Action Required: You've been assigned a new service order: 78348a91-283f-48…" at bounding box center [929, 342] width 862 height 23
copy p "78348a91-283f-4800-9703-230e30c4f5aa"
drag, startPoint x: 439, startPoint y: 553, endPoint x: 497, endPoint y: 607, distance: 79.2
click at [497, 607] on span "Repair #5783530 We received the customer's Nikon FM2 in the Repair Department O…" at bounding box center [897, 755] width 926 height 481
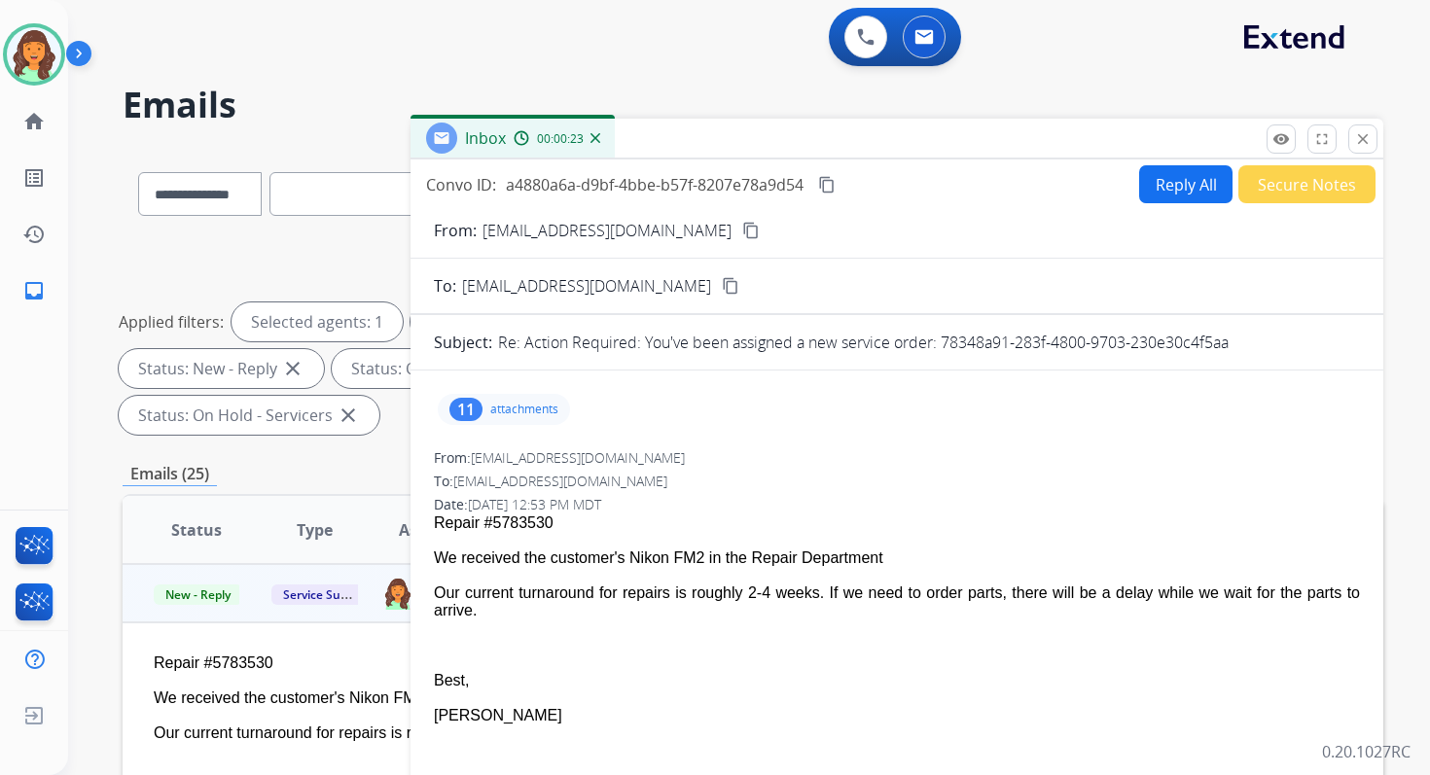
copy span "We received the customer's Nikon FM2 in the Repair Department Our current turna…"
click at [826, 179] on mat-icon "content_copy" at bounding box center [827, 185] width 18 height 18
click at [1364, 131] on mat-icon "close" at bounding box center [1363, 139] width 18 height 18
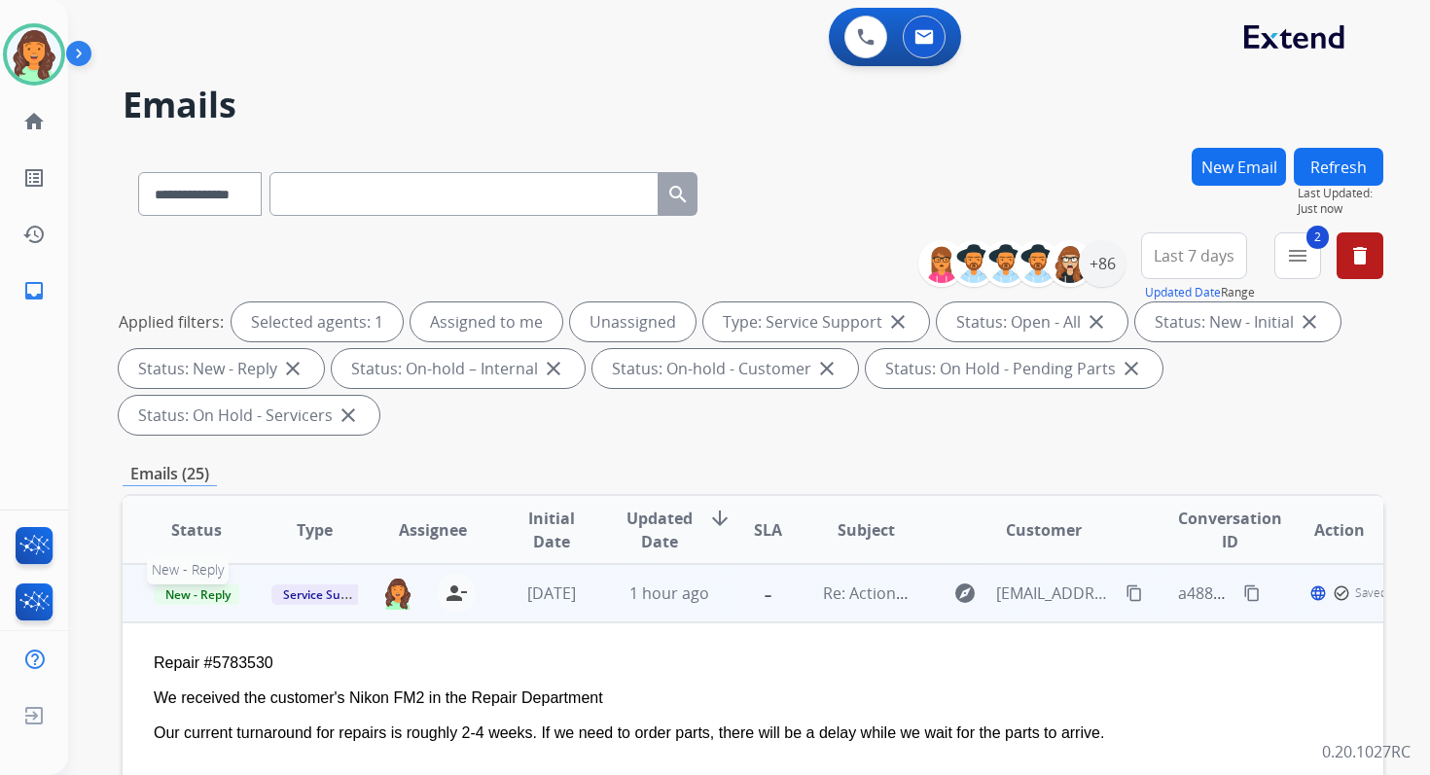
click at [206, 593] on span "New - Reply" at bounding box center [198, 595] width 89 height 20
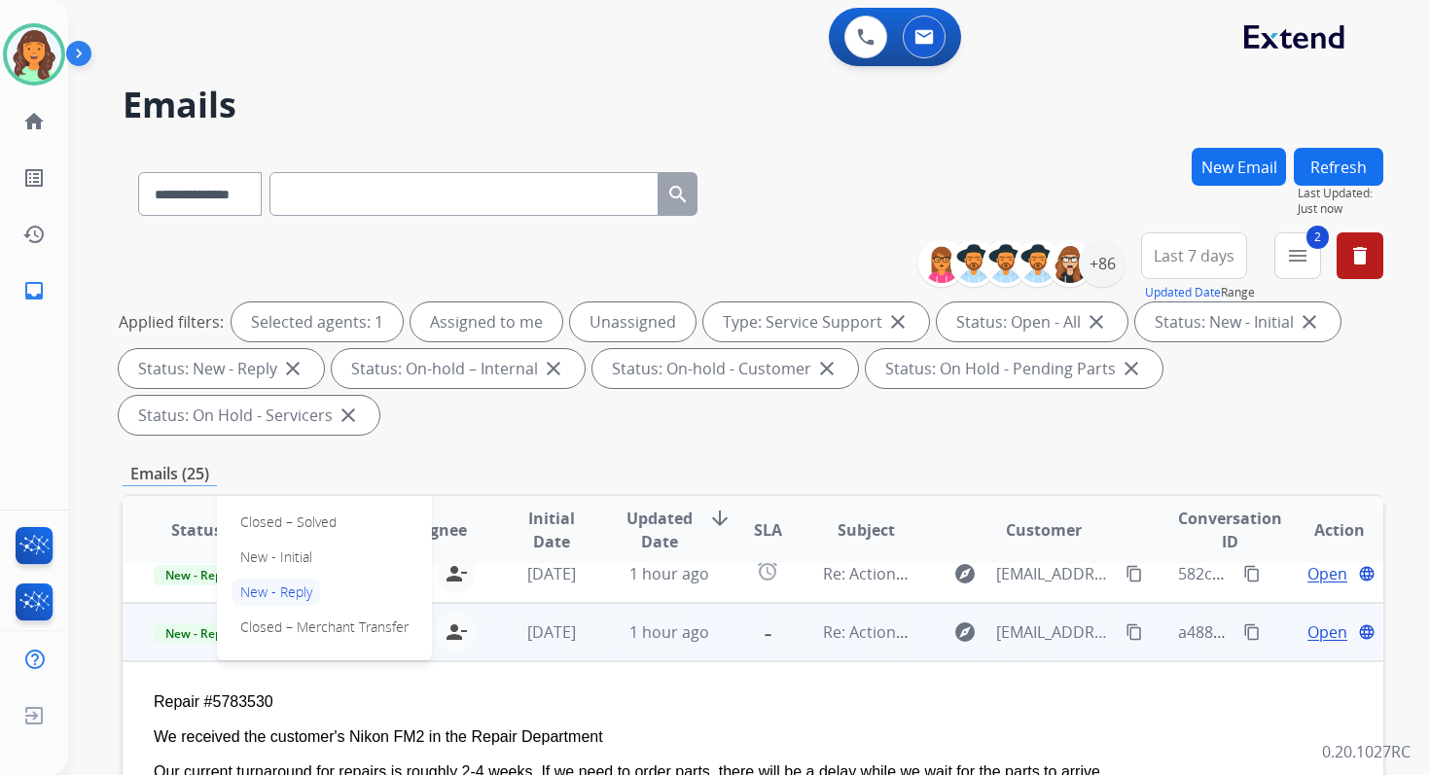
scroll to position [366, 0]
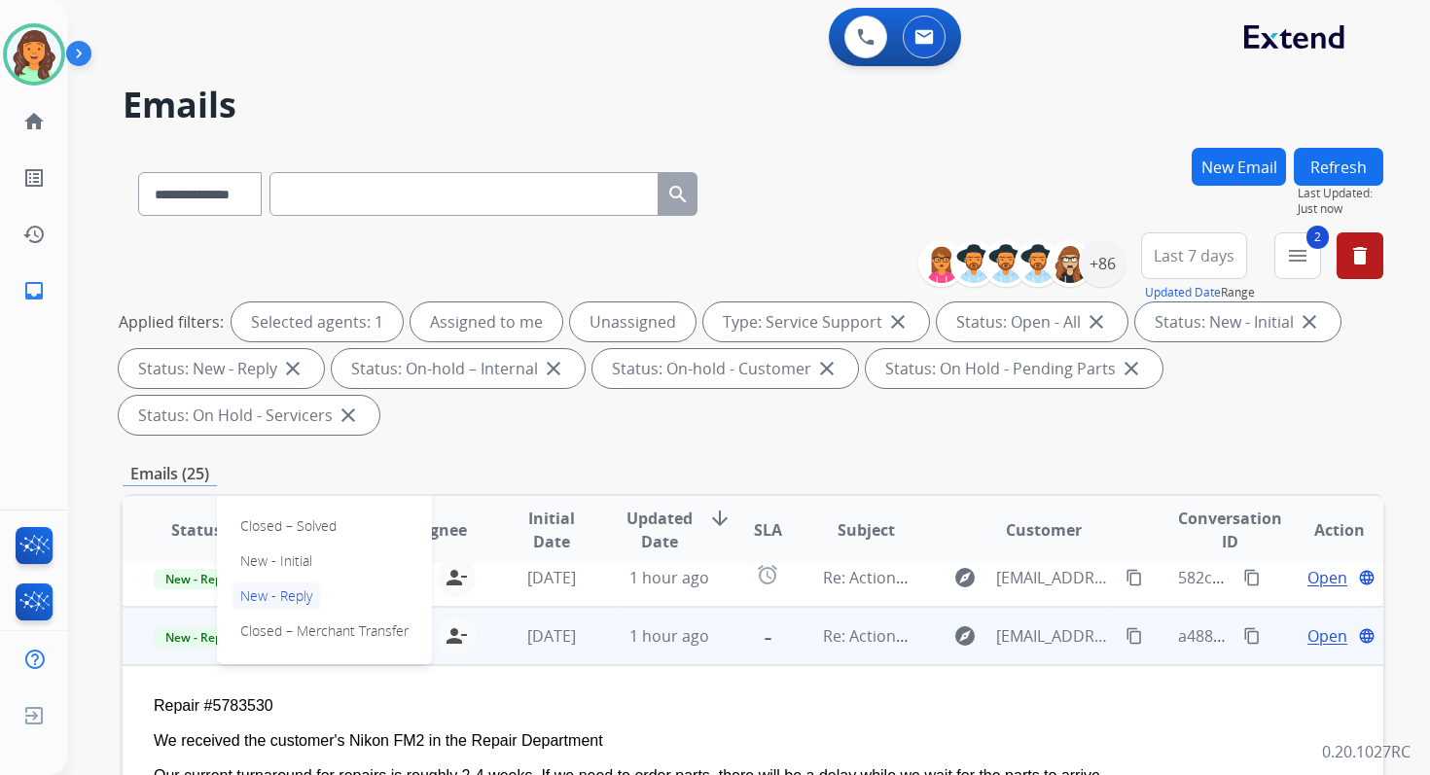
click at [276, 535] on p "Closed – Solved" at bounding box center [288, 526] width 112 height 27
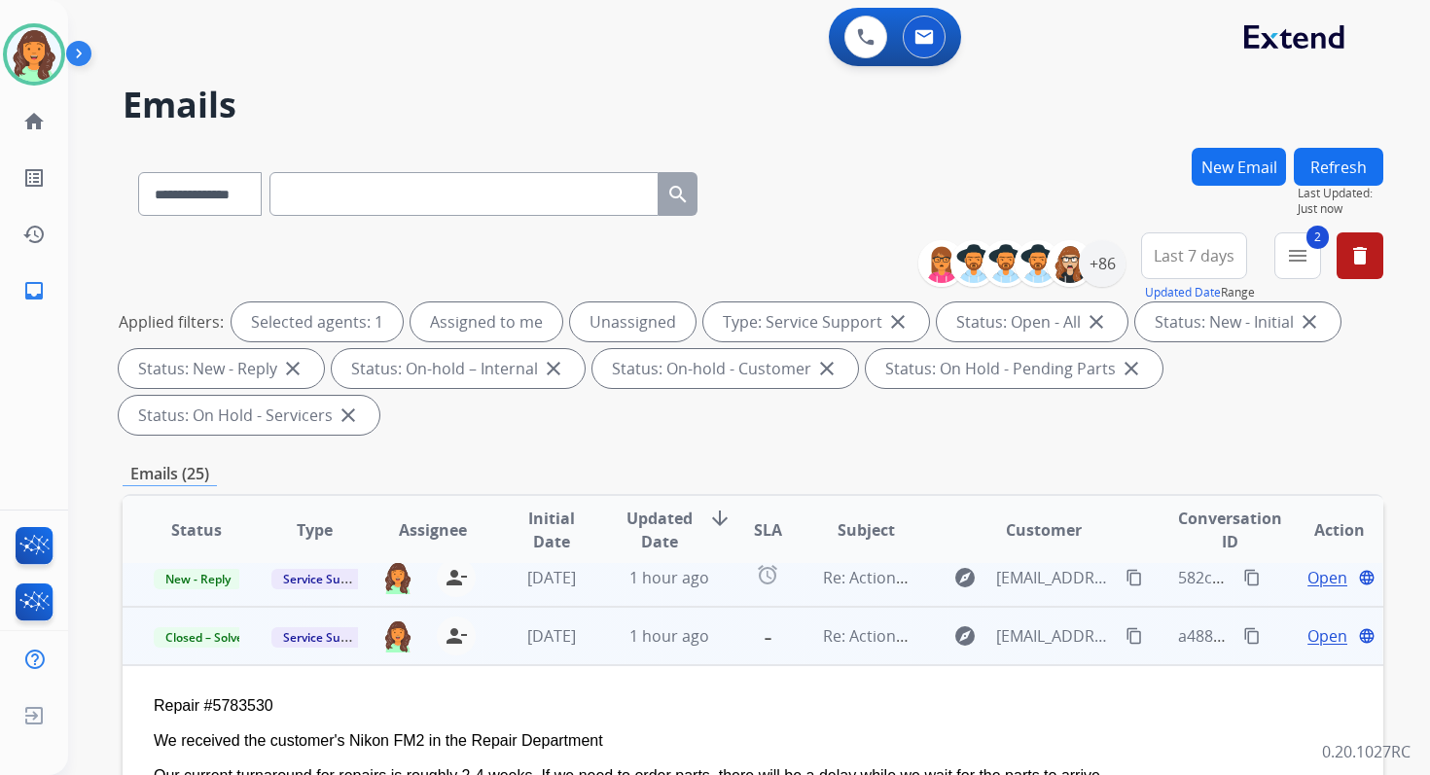
click at [595, 576] on td "1 hour ago" at bounding box center [654, 578] width 118 height 58
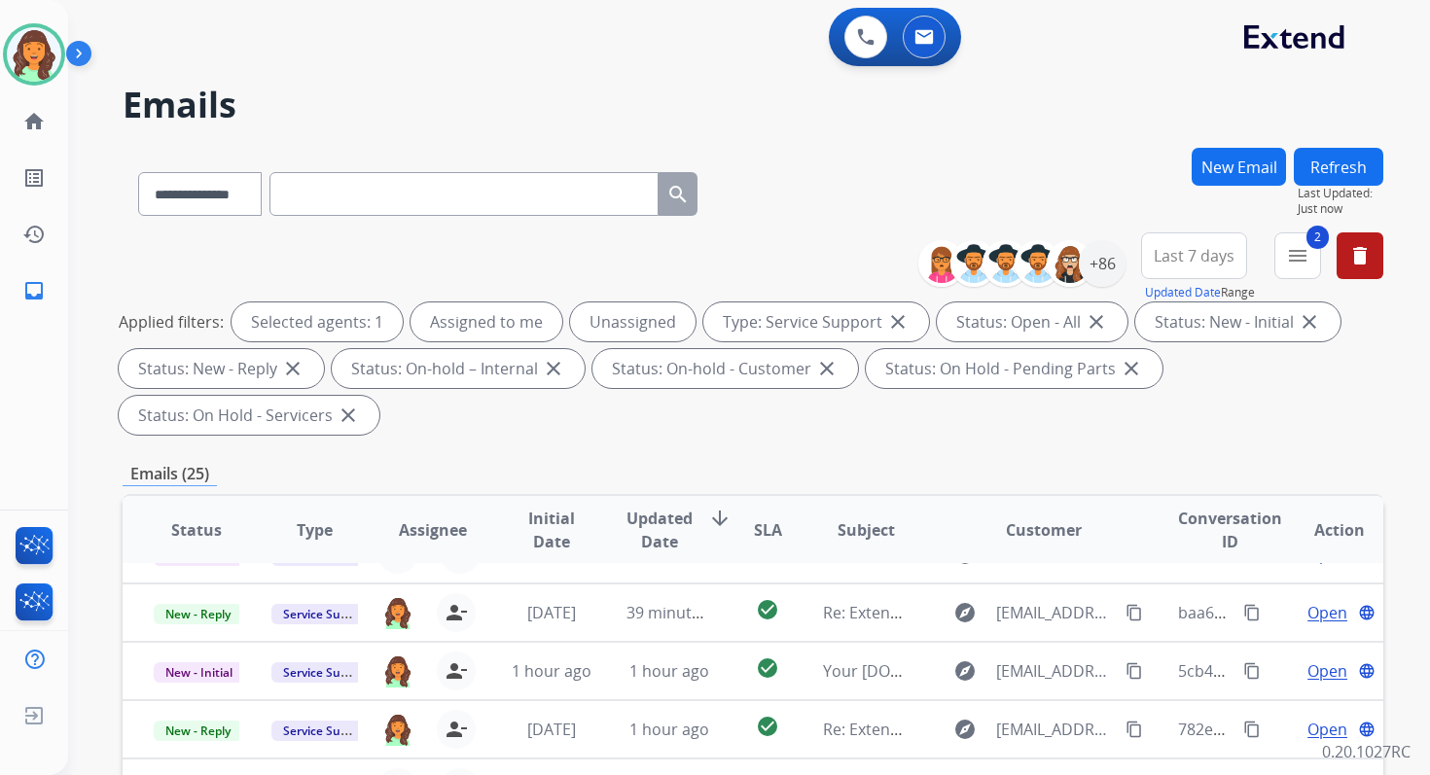
scroll to position [350, 0]
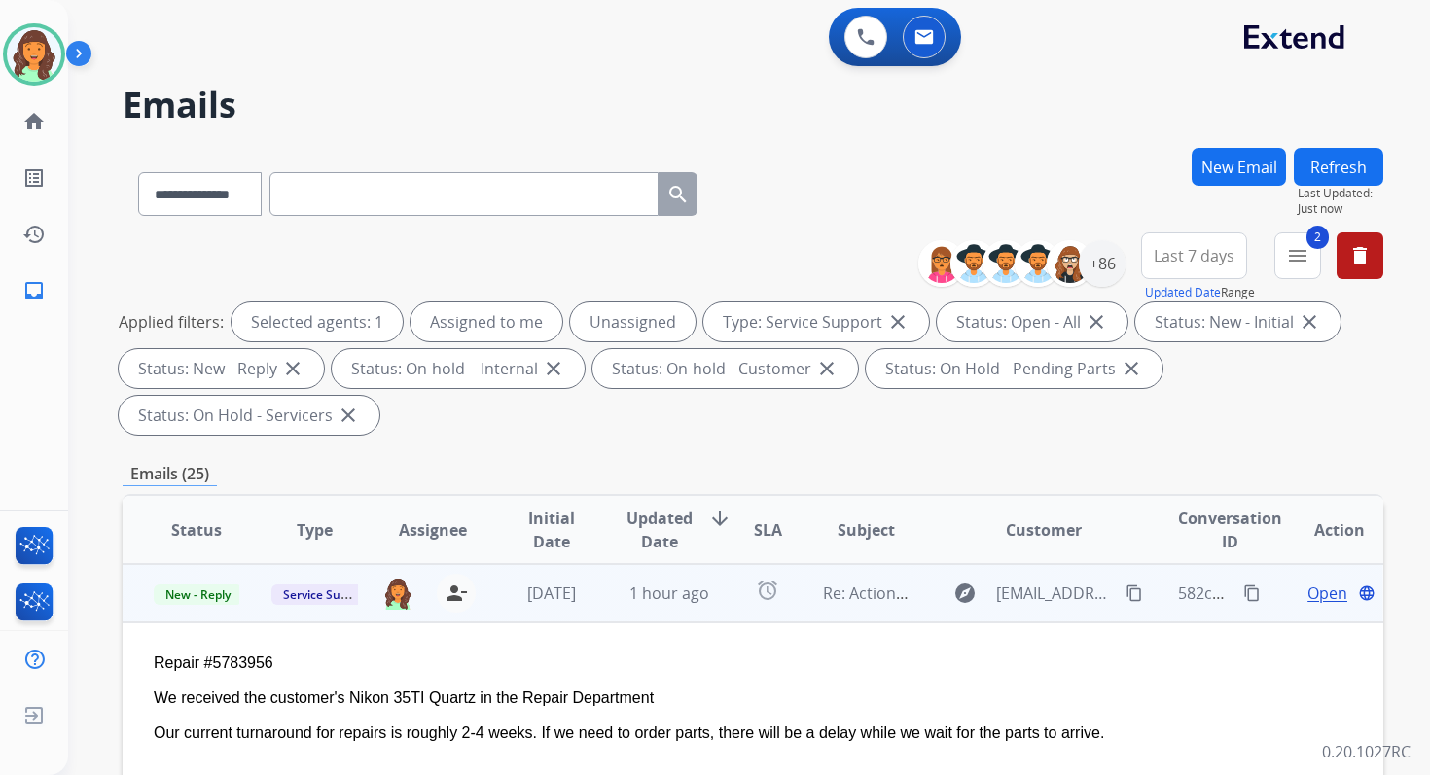
click at [1314, 596] on span "Open" at bounding box center [1327, 593] width 40 height 23
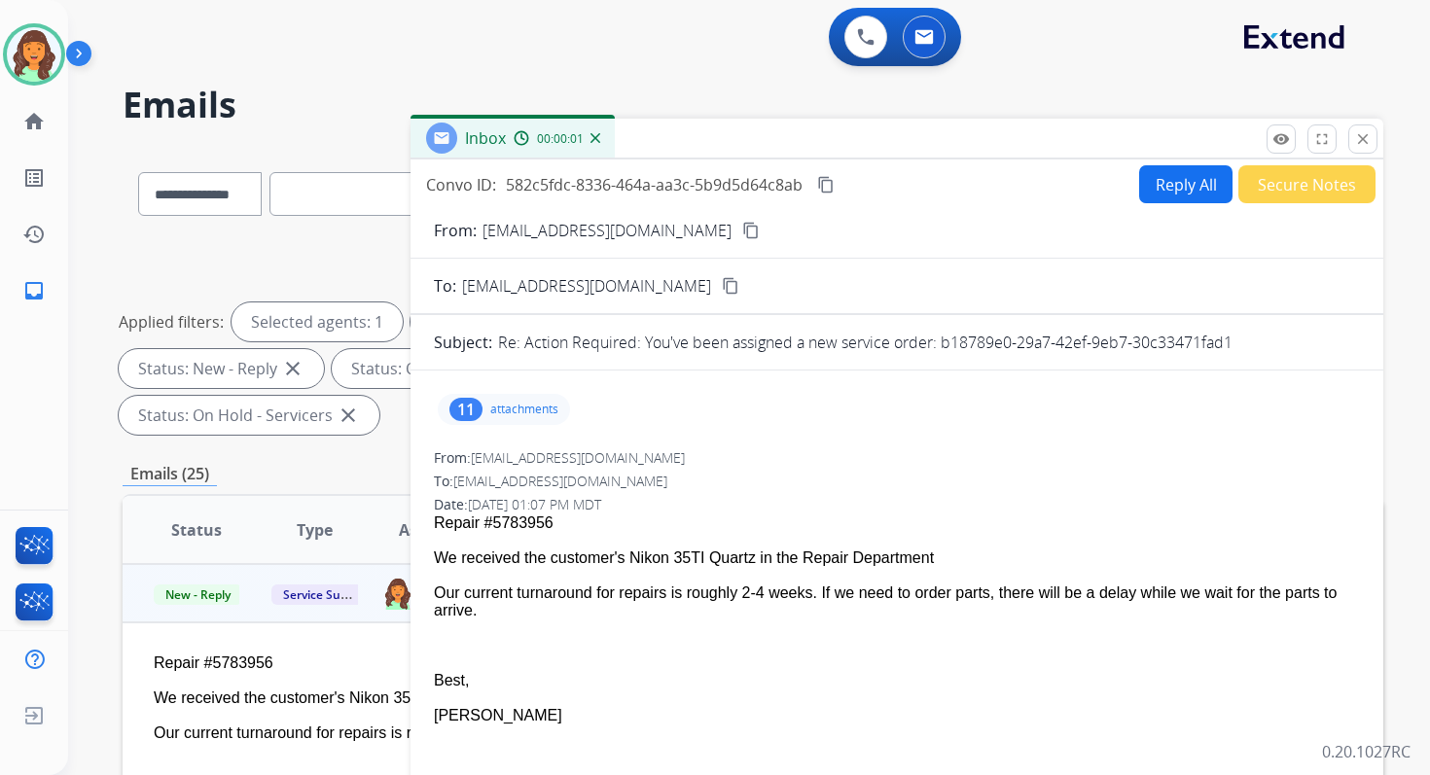
drag, startPoint x: 942, startPoint y: 342, endPoint x: 1251, endPoint y: 349, distance: 309.4
click at [1251, 348] on div "Re: Action Required: You've been assigned a new service order: b18789e0-29a7-42…" at bounding box center [929, 342] width 862 height 23
copy p "b18789e0-29a7-42ef-9eb7-30c33471fad1"
drag, startPoint x: 436, startPoint y: 556, endPoint x: 503, endPoint y: 614, distance: 88.3
click at [503, 614] on span "Repair #5783956 We received the customer's Nikon 35TI Quartz in the Repair Depa…" at bounding box center [897, 755] width 926 height 481
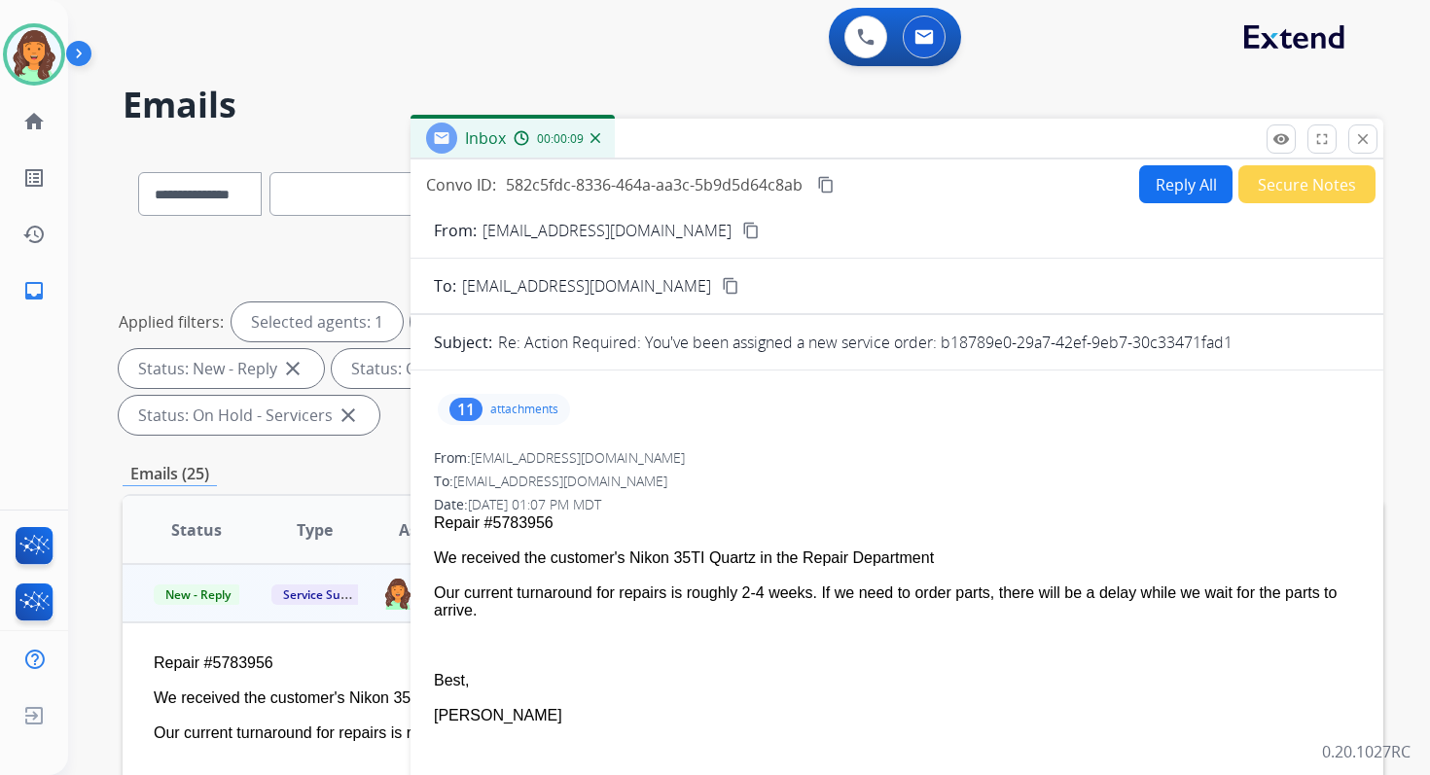
copy span "We received the customer's Nikon 35TI Quartz in the Repair Department Our curre…"
click at [829, 185] on mat-icon "content_copy" at bounding box center [826, 185] width 18 height 18
click at [1364, 130] on mat-icon "close" at bounding box center [1363, 139] width 18 height 18
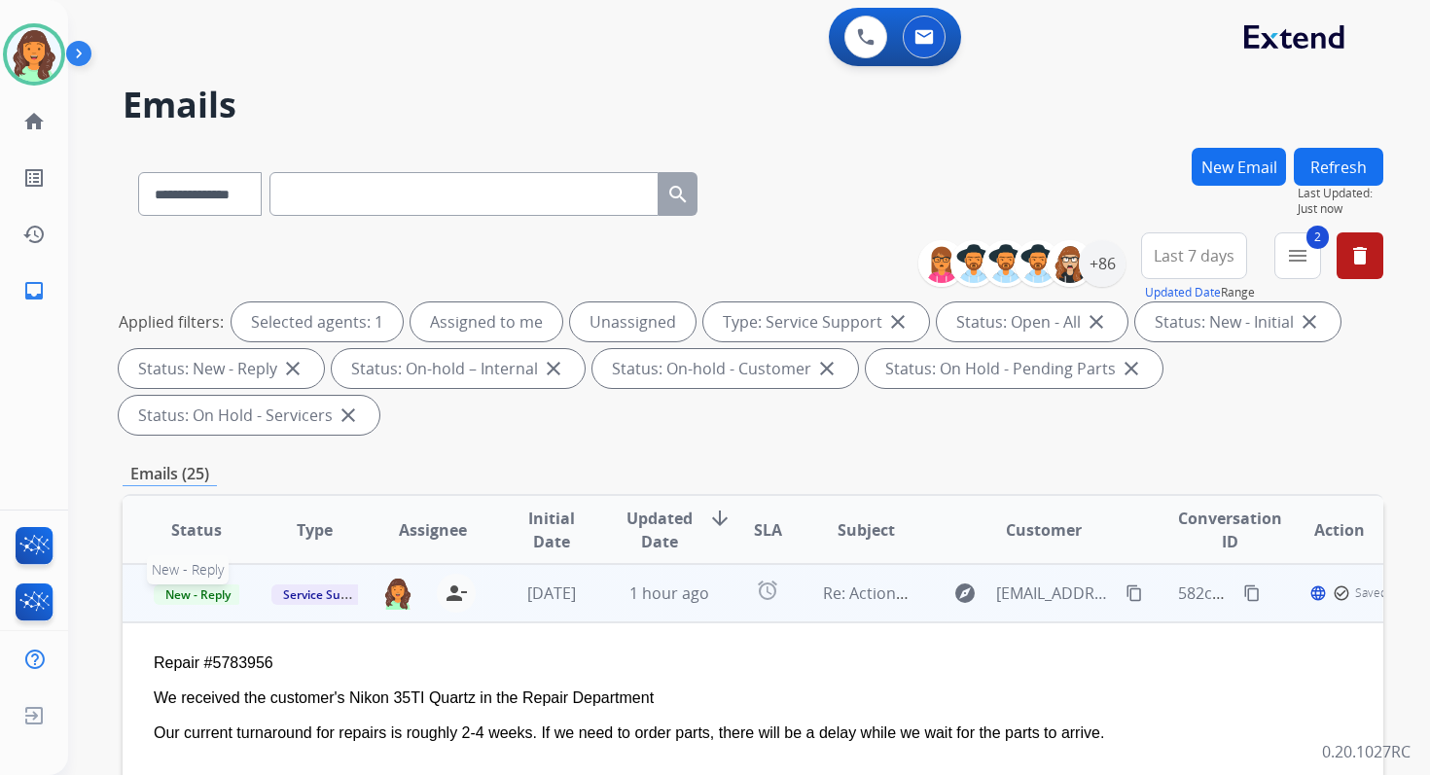
click at [211, 595] on span "New - Reply" at bounding box center [198, 595] width 89 height 20
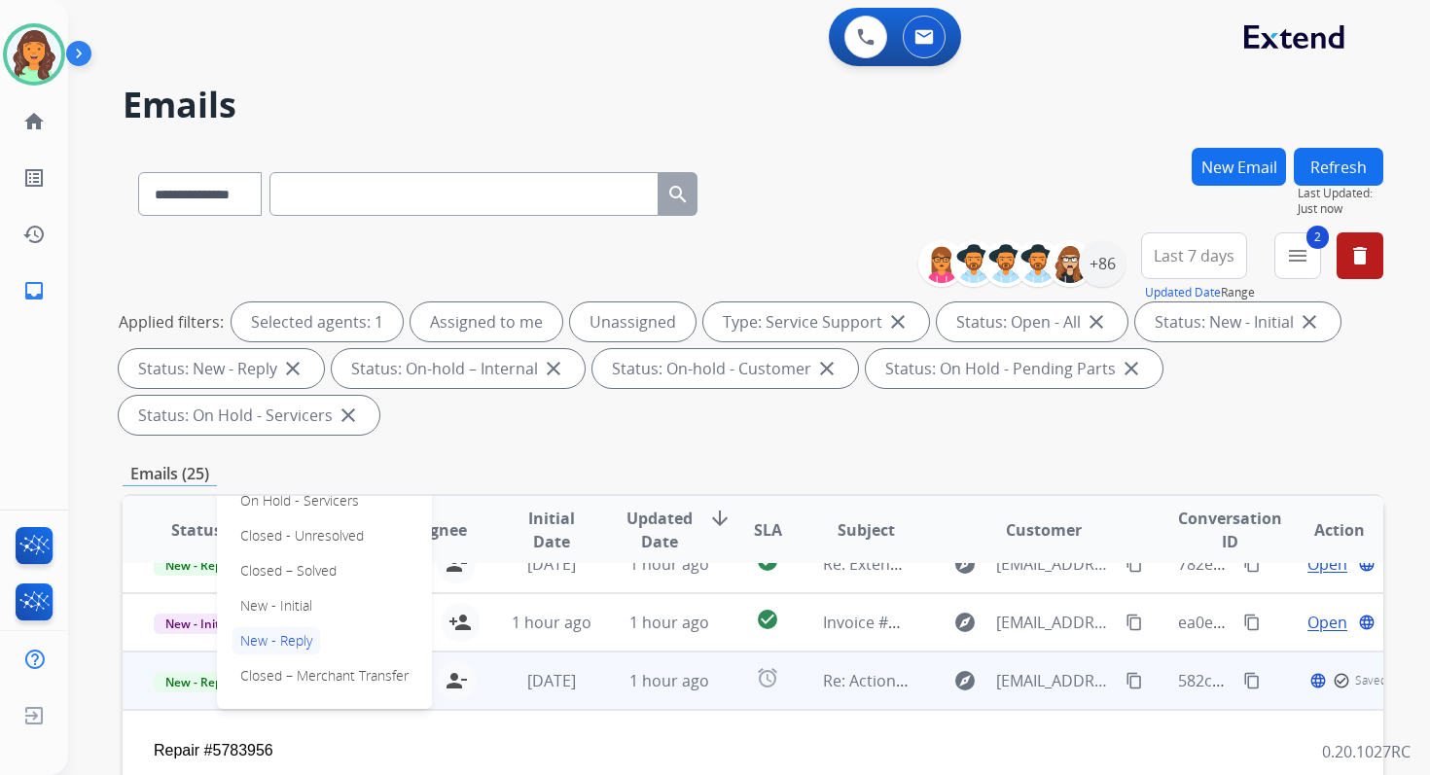
scroll to position [255, 0]
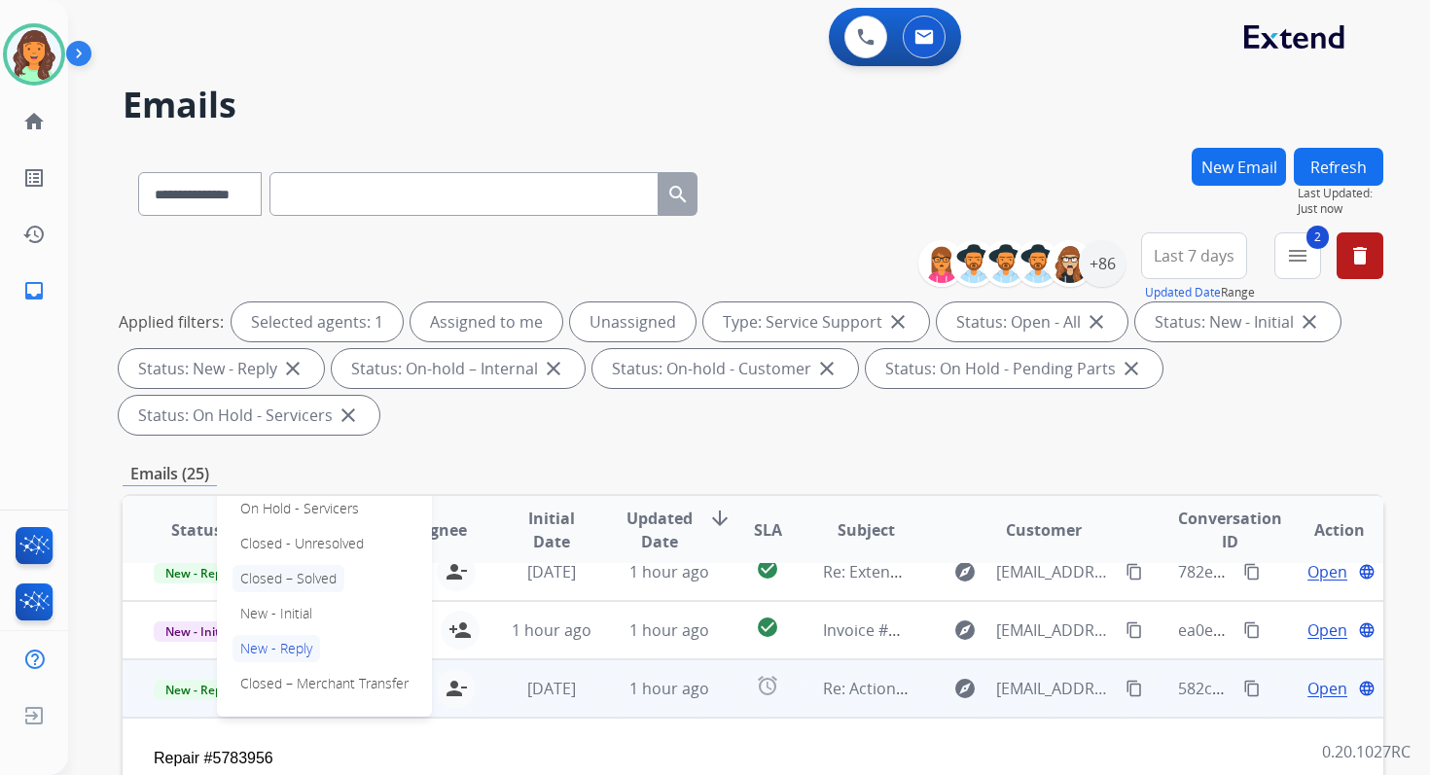
click at [269, 581] on p "Closed – Solved" at bounding box center [288, 578] width 112 height 27
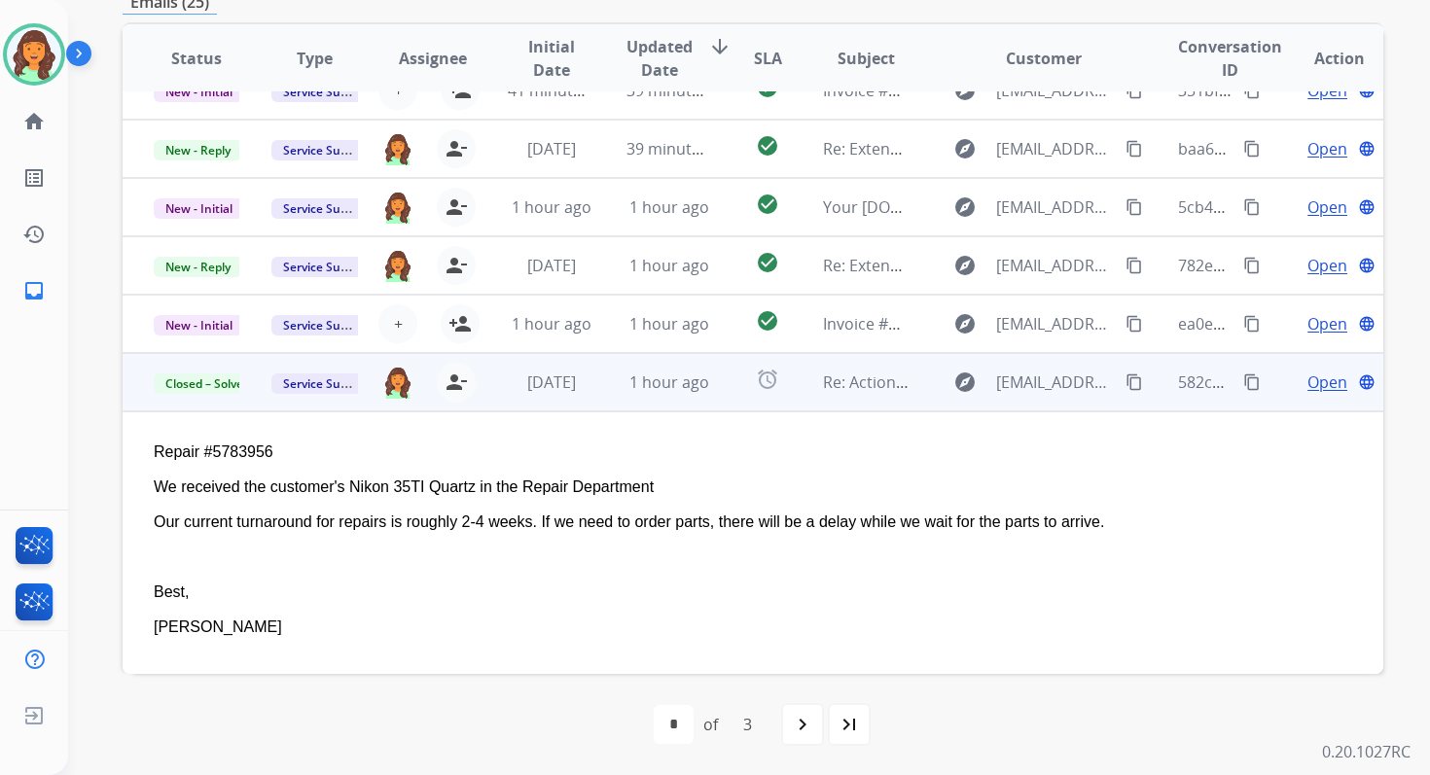
scroll to position [0, 0]
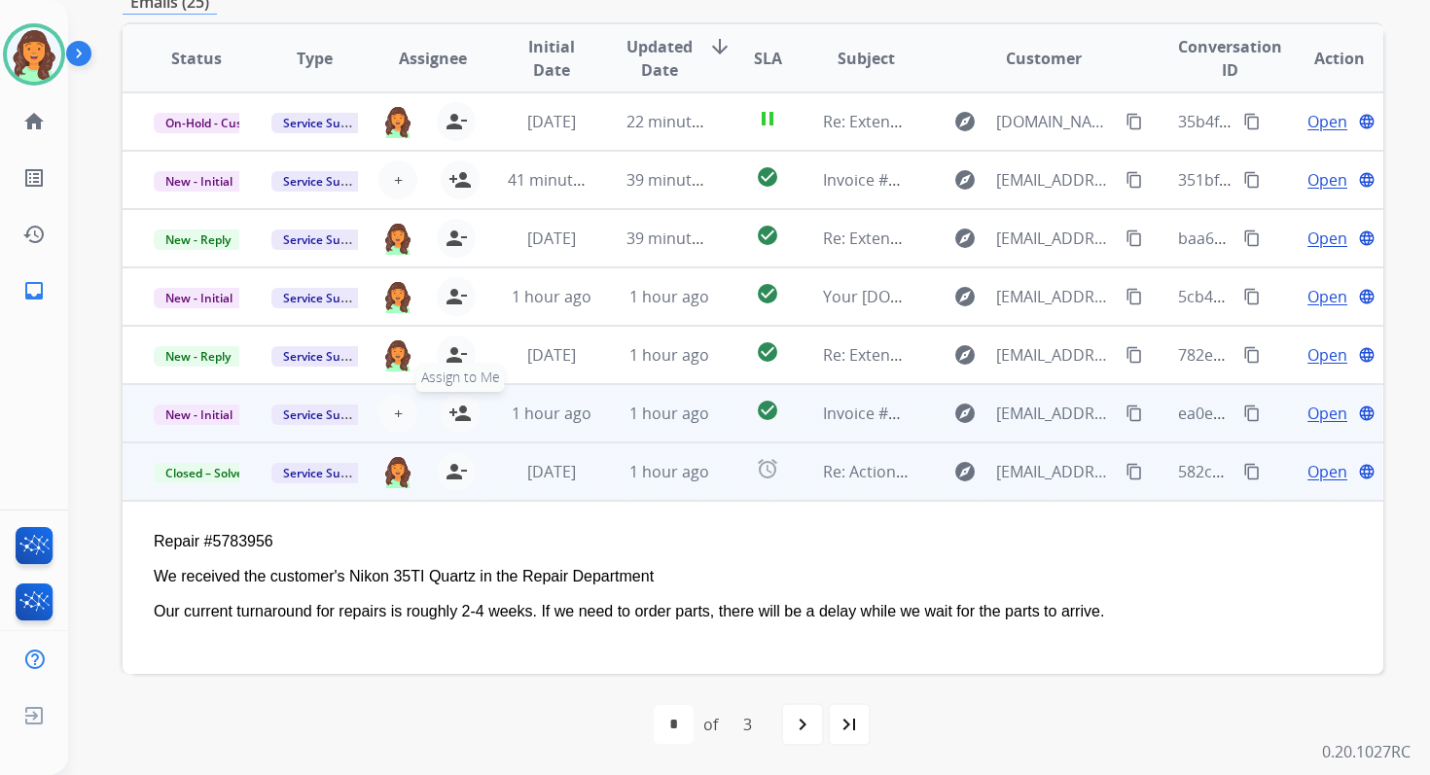
click at [460, 414] on mat-icon "person_add" at bounding box center [459, 413] width 23 height 23
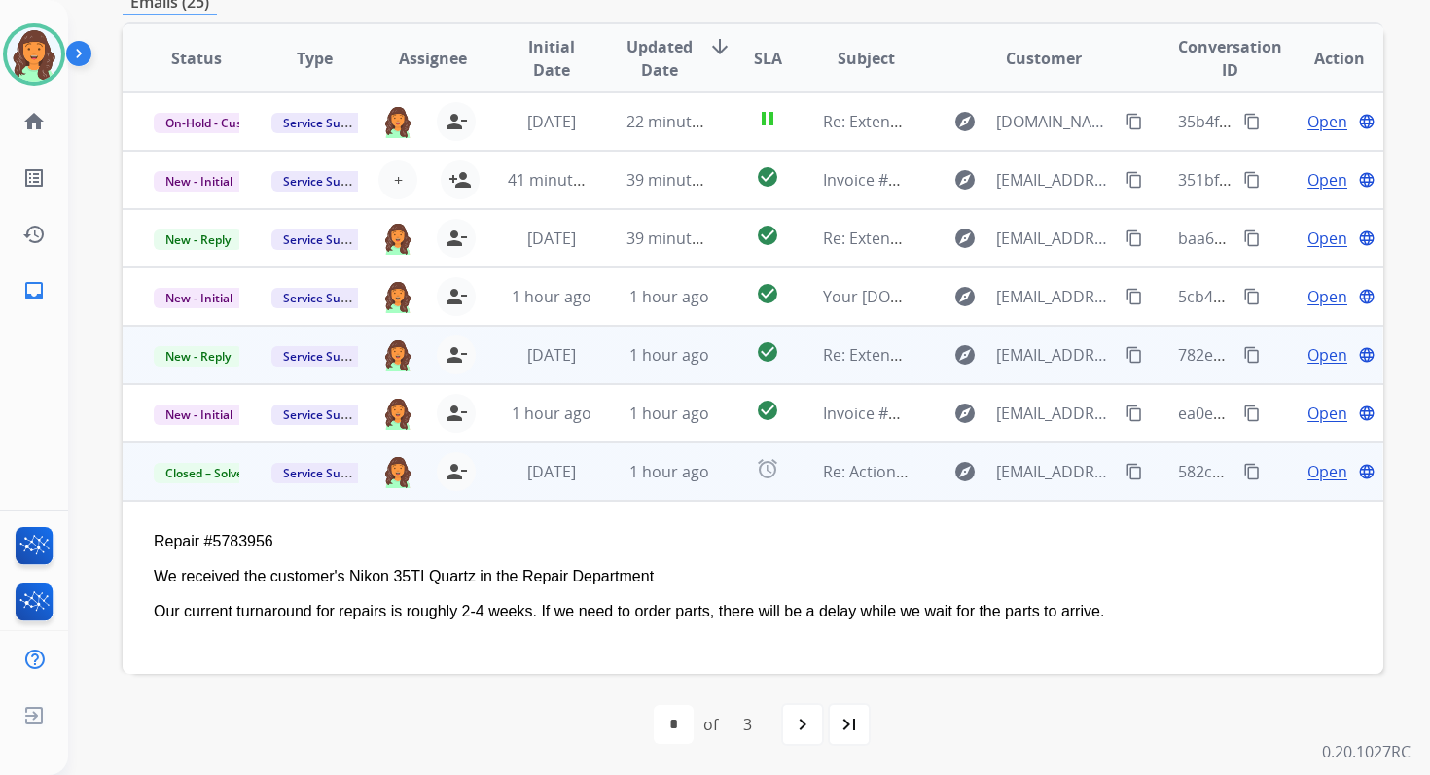
click at [631, 375] on td "1 hour ago" at bounding box center [654, 355] width 118 height 58
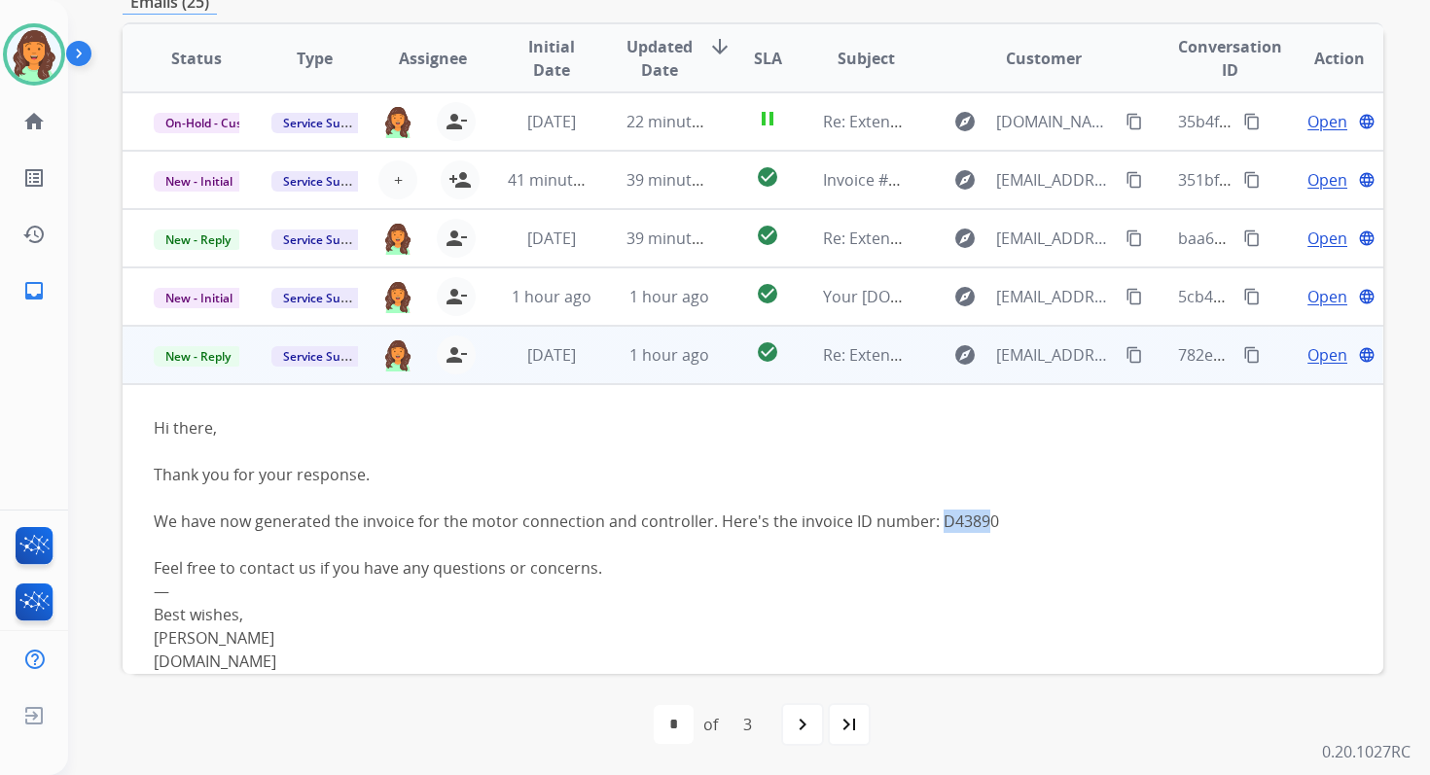
drag, startPoint x: 931, startPoint y: 523, endPoint x: 985, endPoint y: 523, distance: 54.5
click at [984, 523] on div "We have now generated the invoice for the motor connection and controller. Here…" at bounding box center [635, 521] width 962 height 23
copy div "D43890"
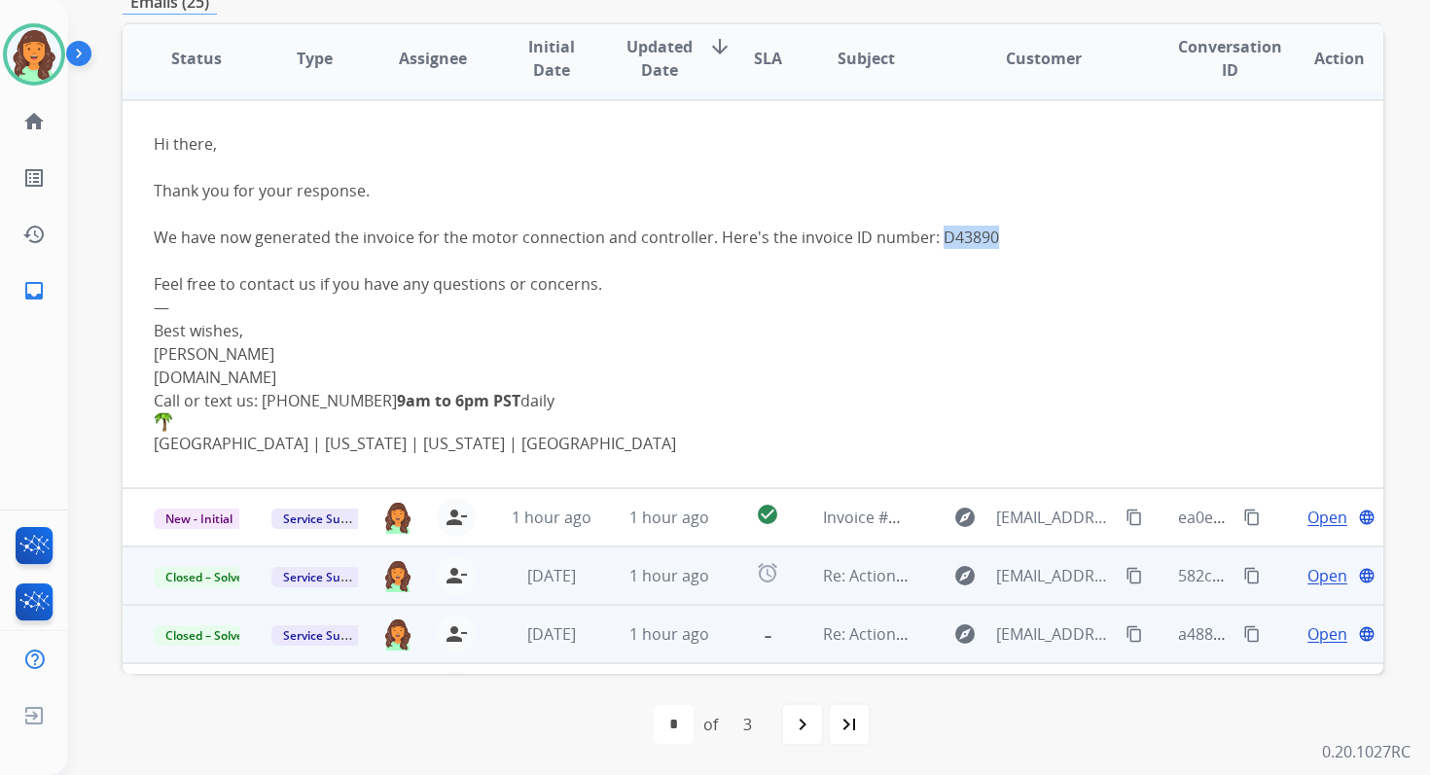
scroll to position [390, 0]
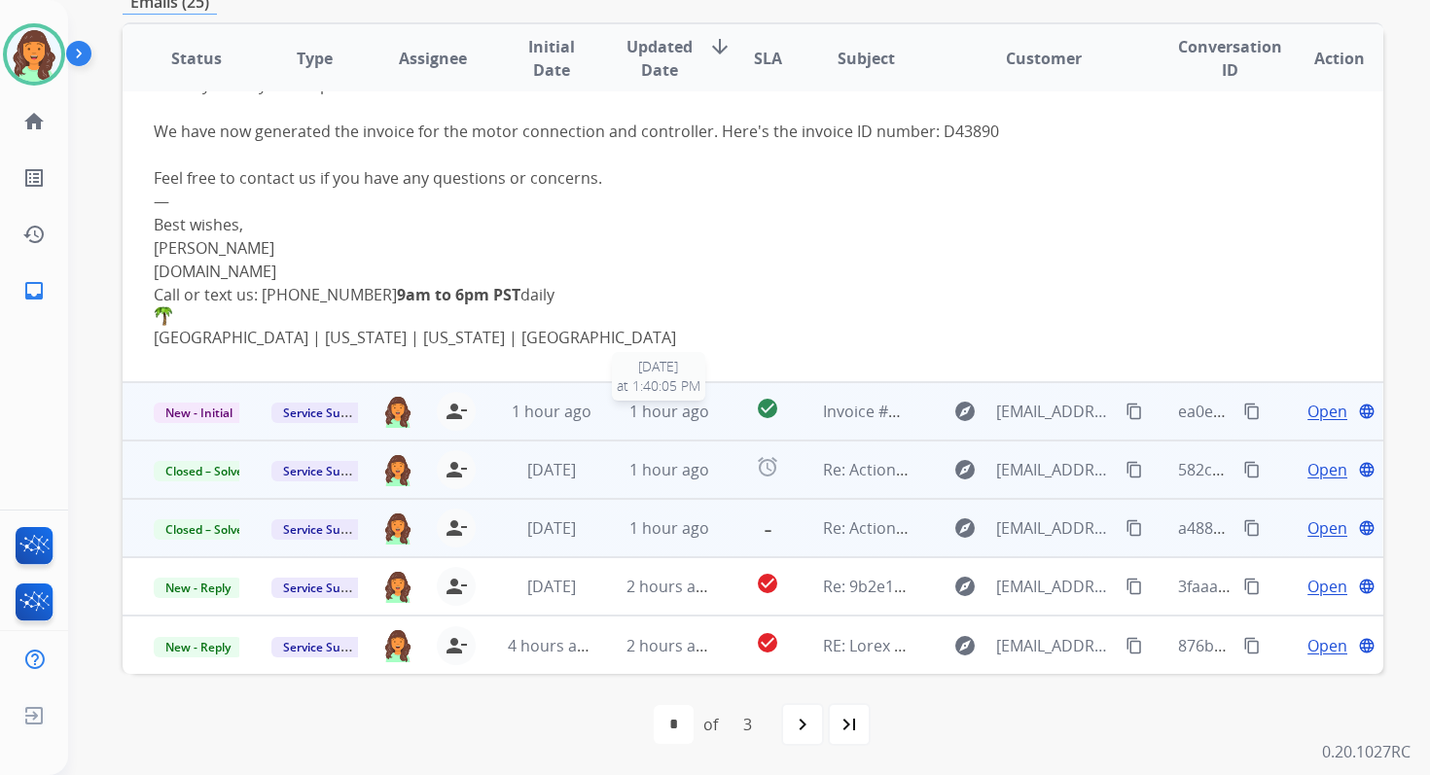
click at [679, 414] on span "1 hour ago" at bounding box center [669, 411] width 80 height 21
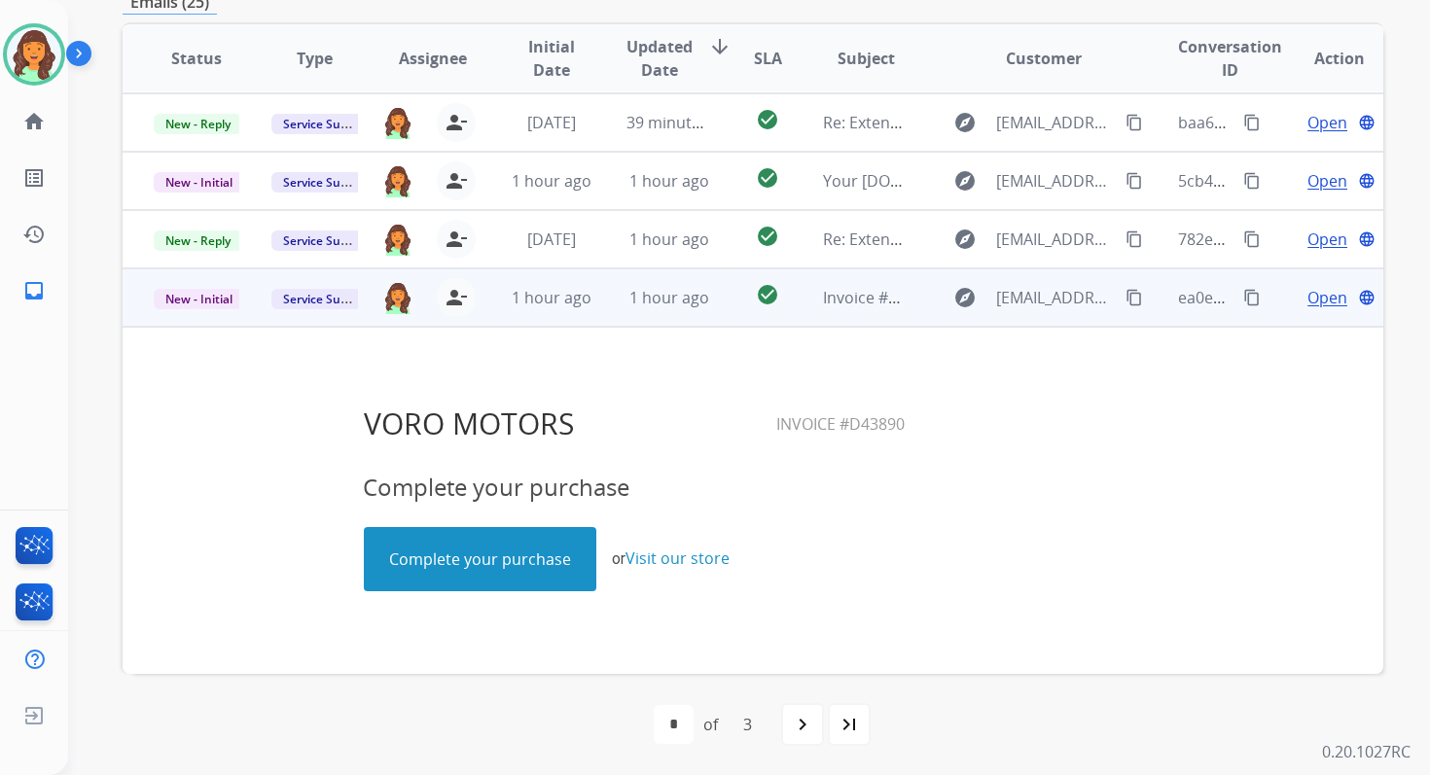
scroll to position [0, 0]
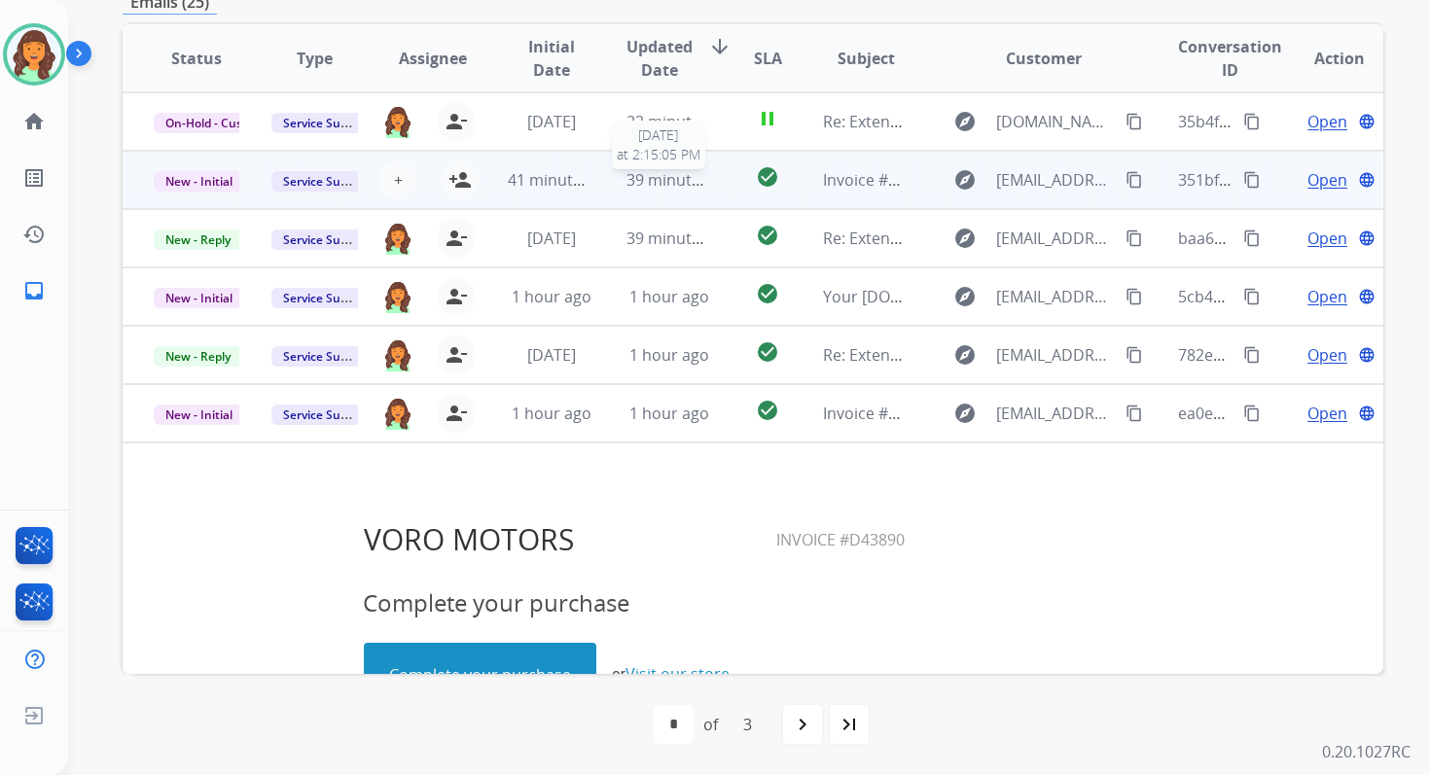
click at [670, 177] on span "39 minutes ago" at bounding box center [682, 179] width 113 height 21
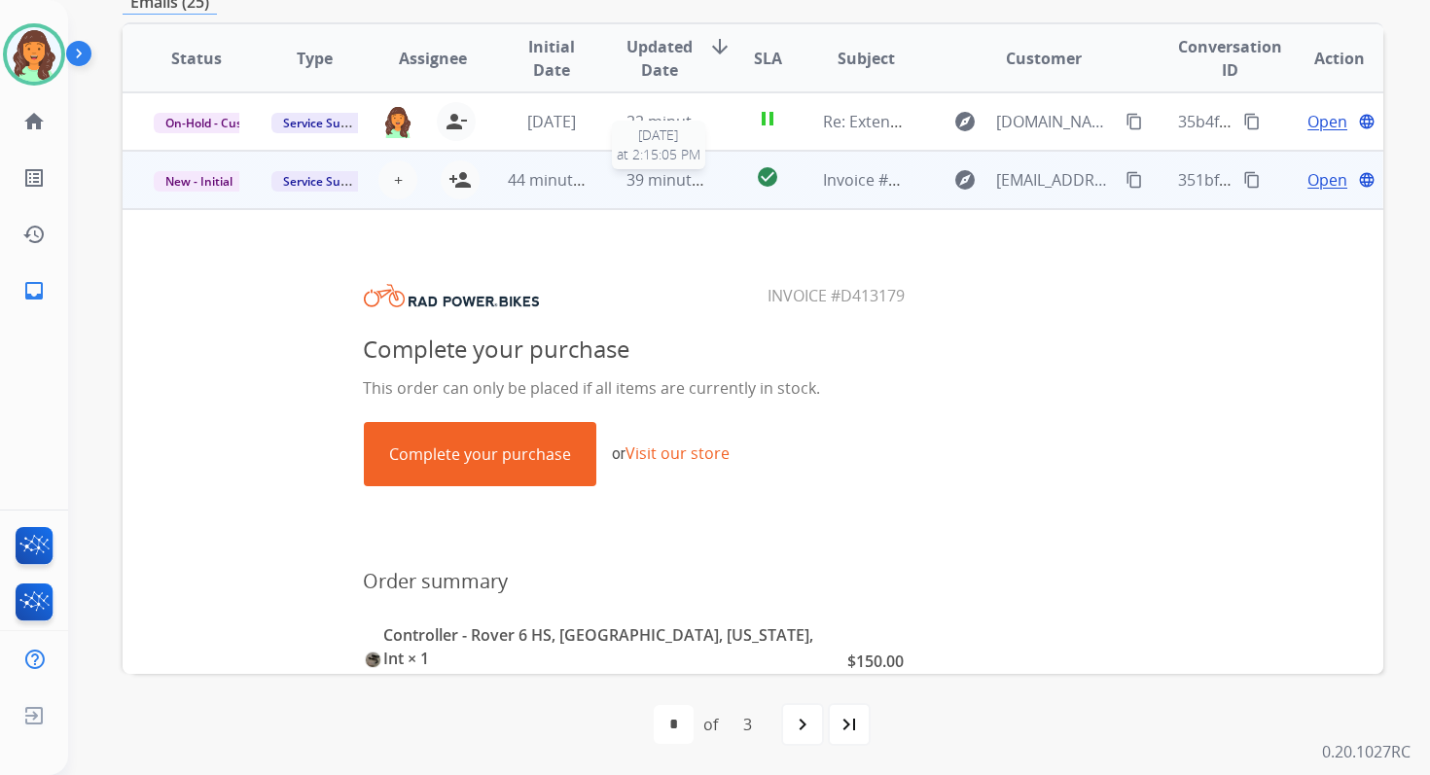
click at [684, 173] on span "39 minutes ago" at bounding box center [682, 179] width 113 height 21
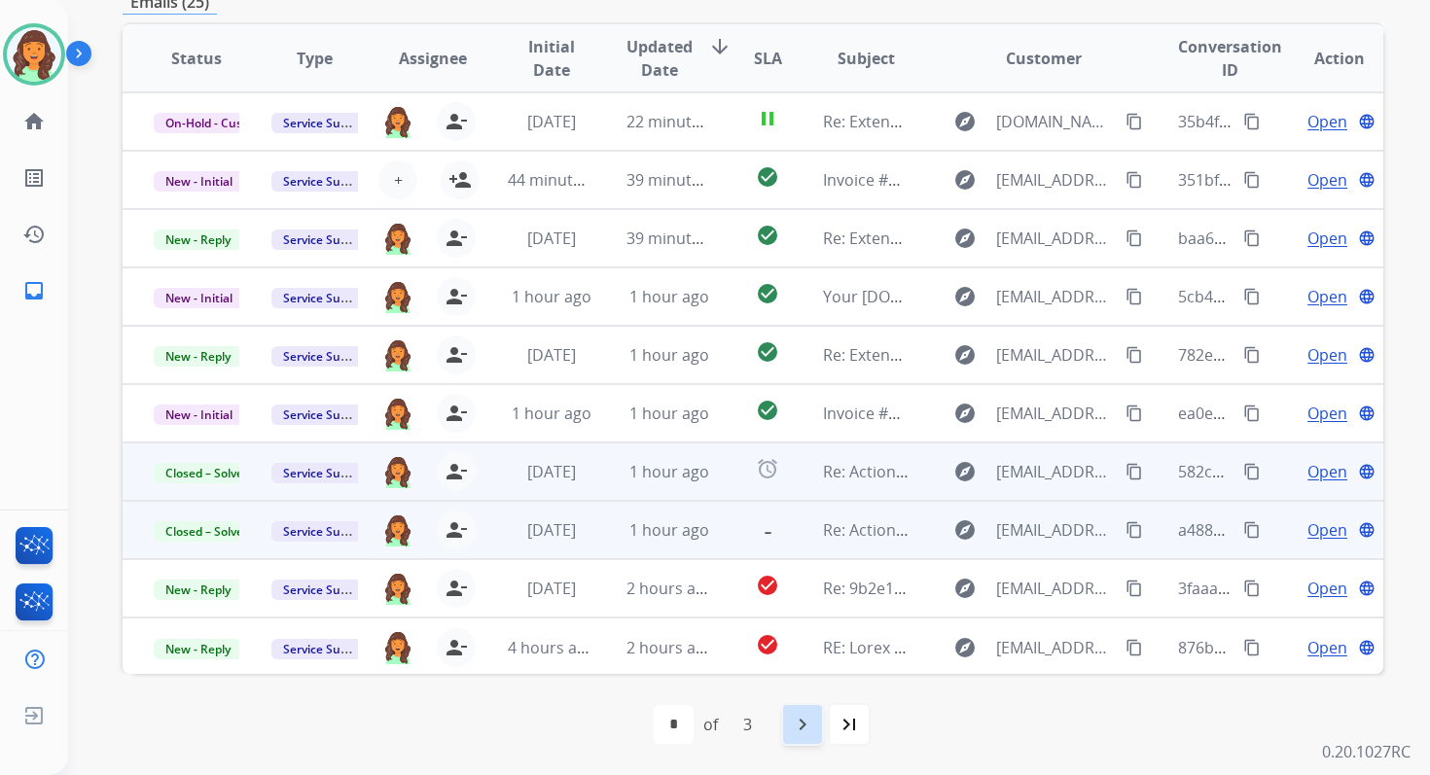
click at [793, 719] on mat-icon "navigate_next" at bounding box center [802, 724] width 23 height 23
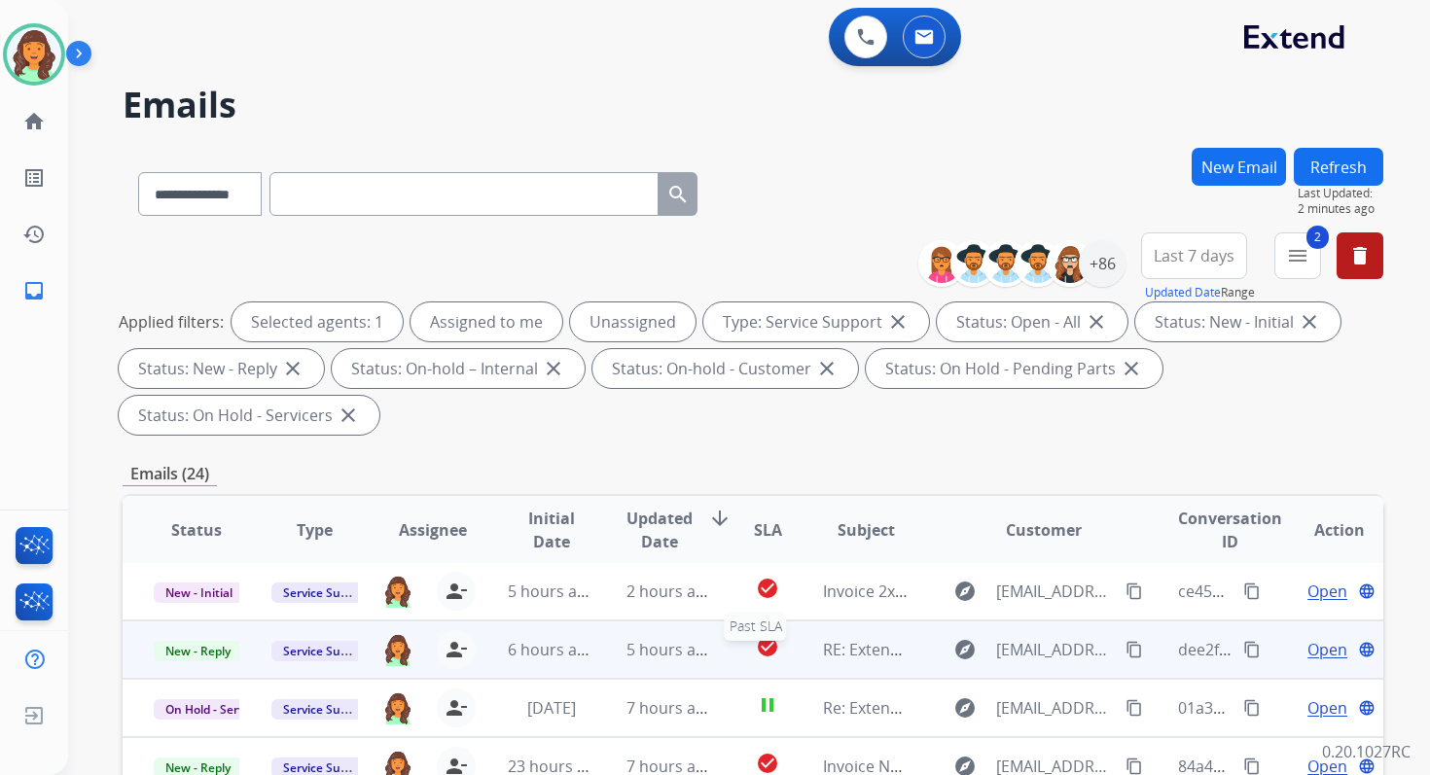
scroll to position [472, 0]
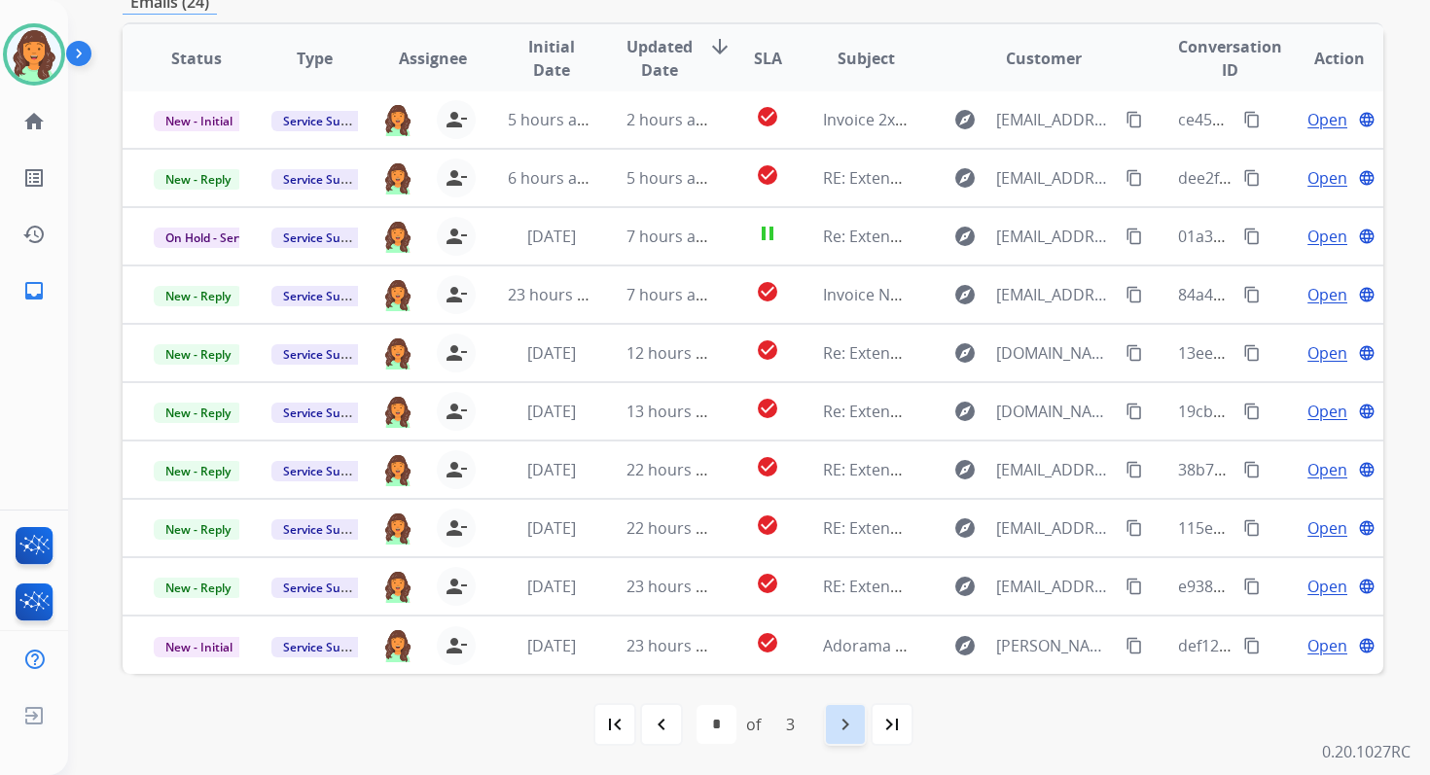
click at [852, 721] on mat-icon "navigate_next" at bounding box center [845, 724] width 23 height 23
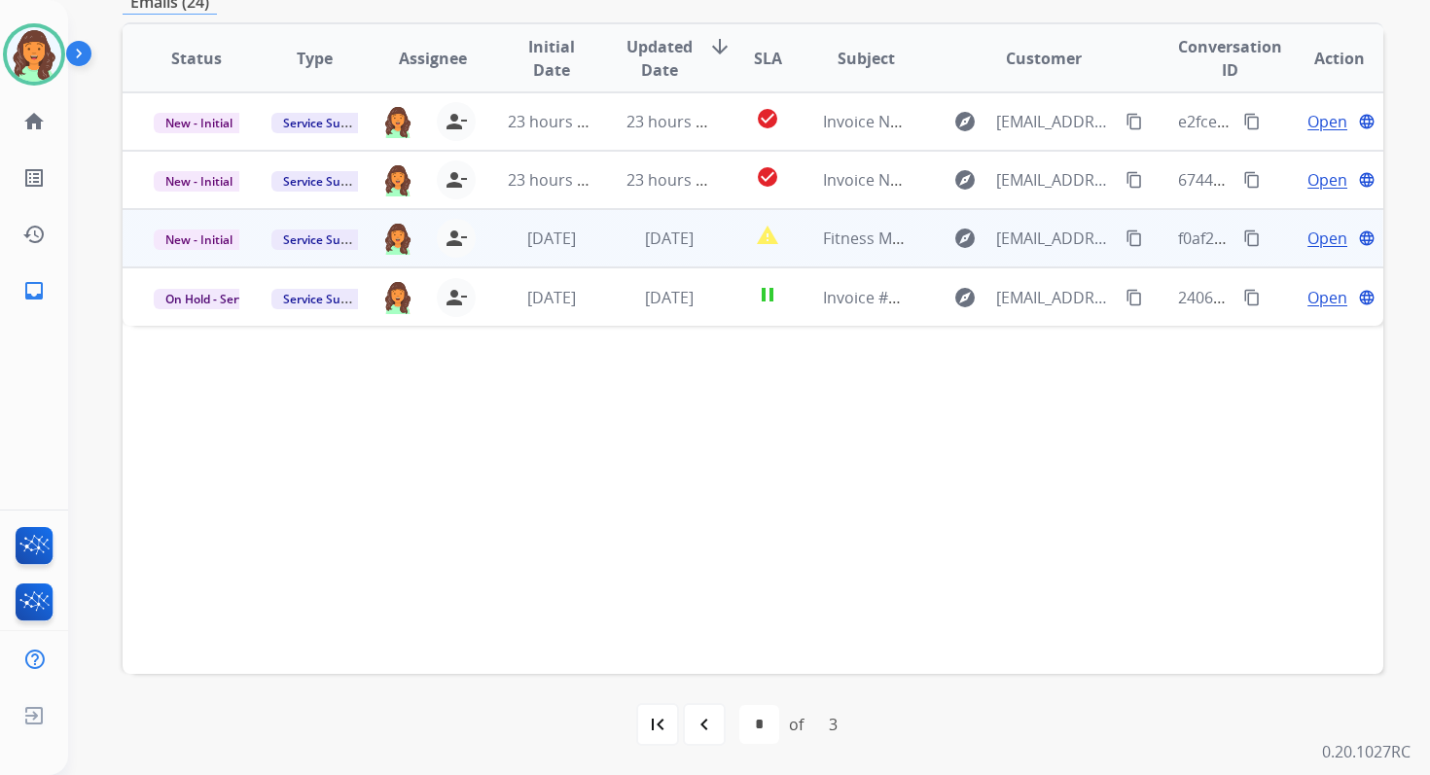
click at [616, 233] on td "1 day ago" at bounding box center [654, 238] width 118 height 58
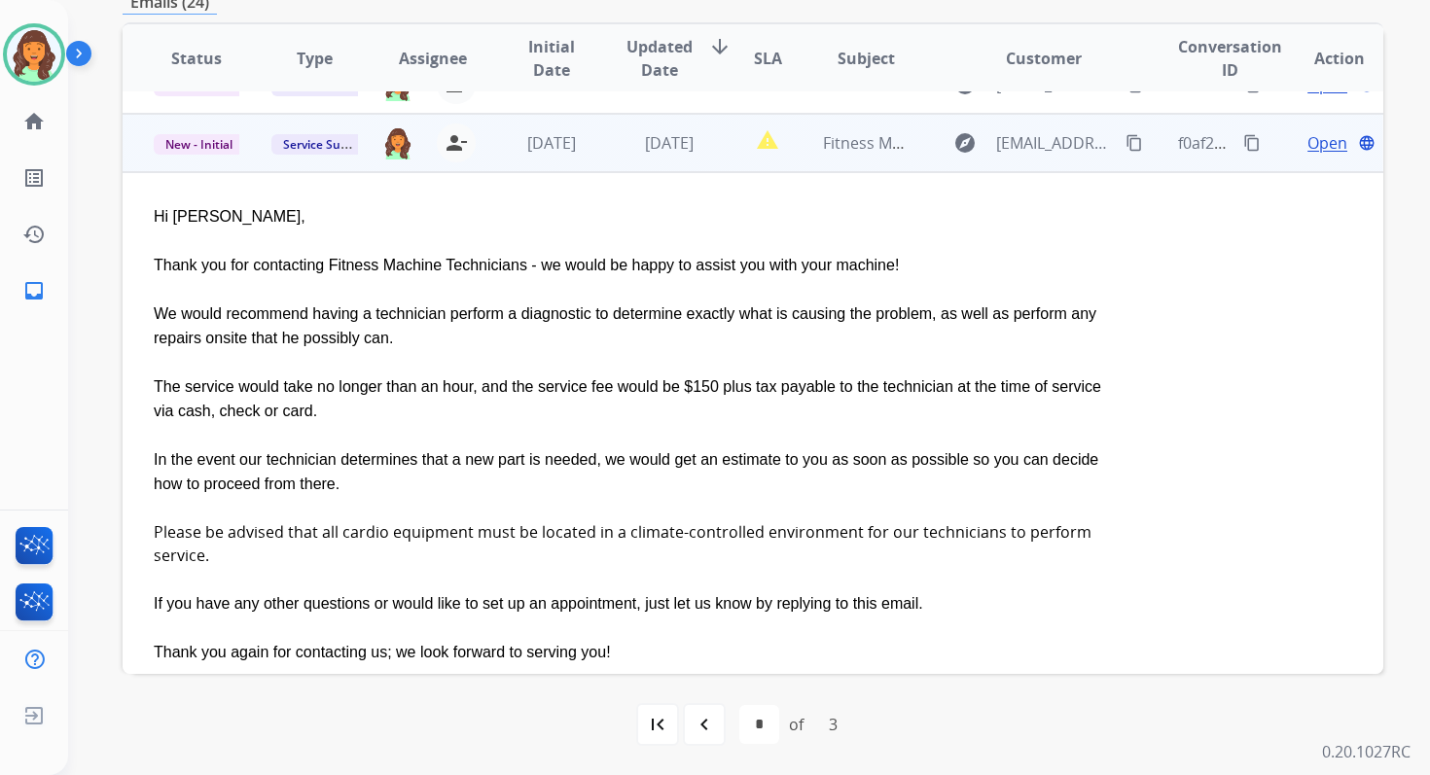
scroll to position [53, 0]
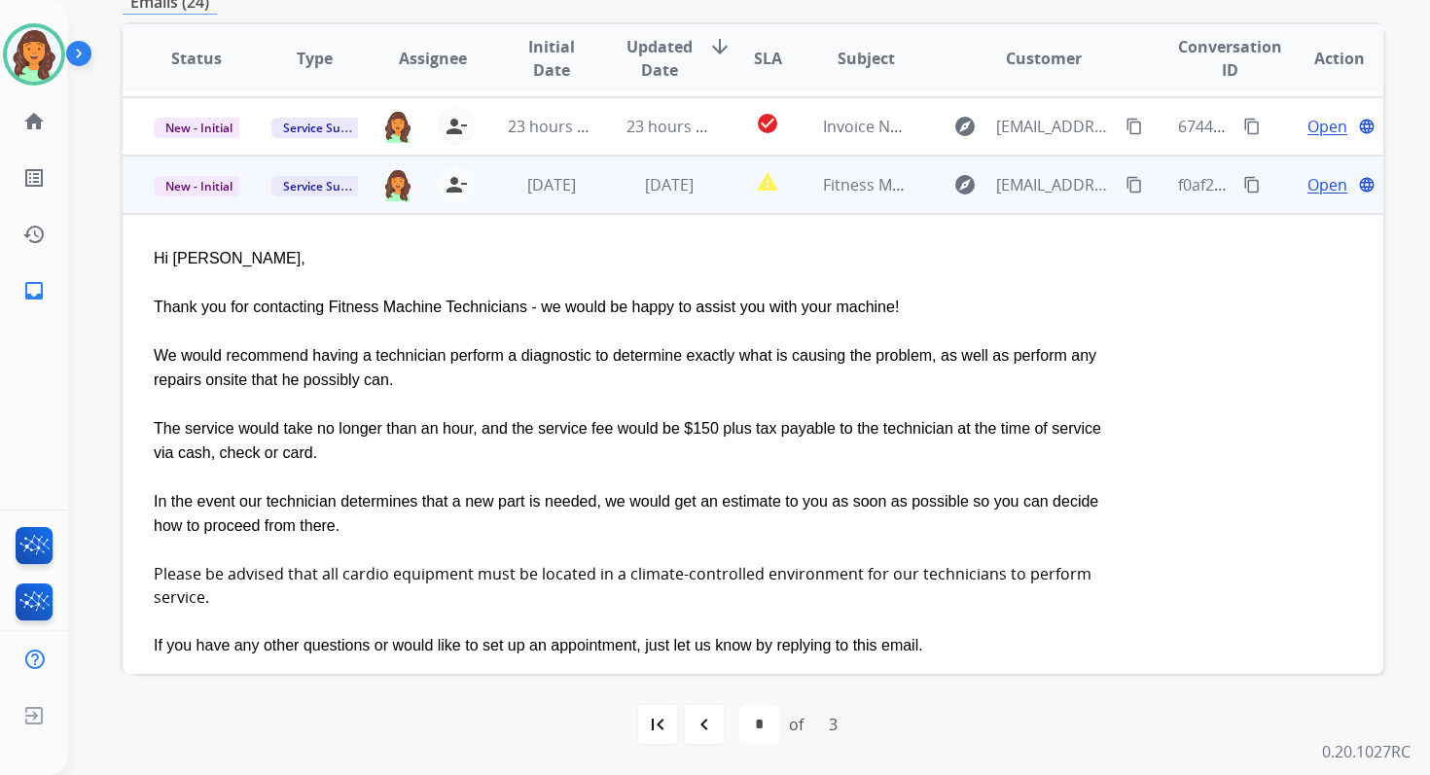
click at [1310, 183] on span "Open" at bounding box center [1327, 184] width 40 height 23
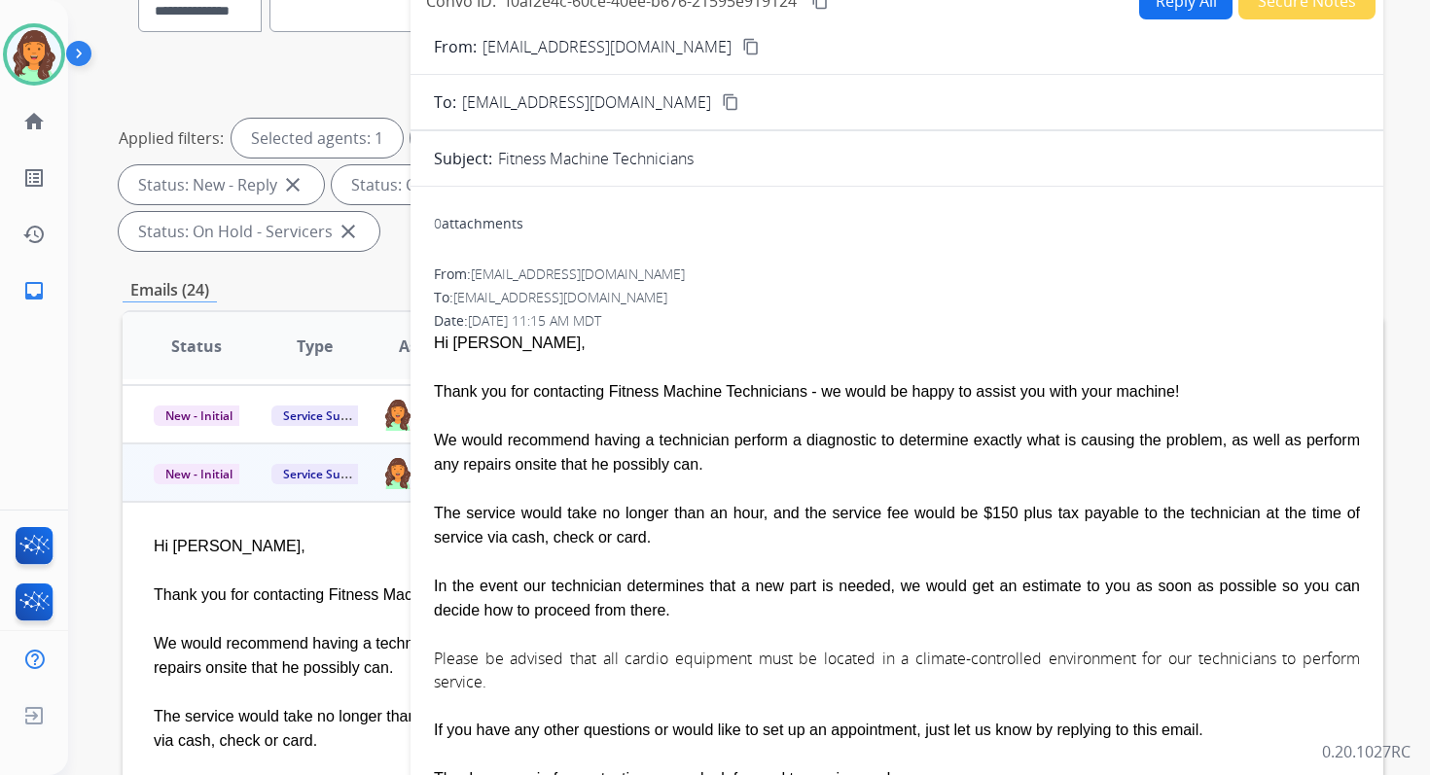
scroll to position [0, 0]
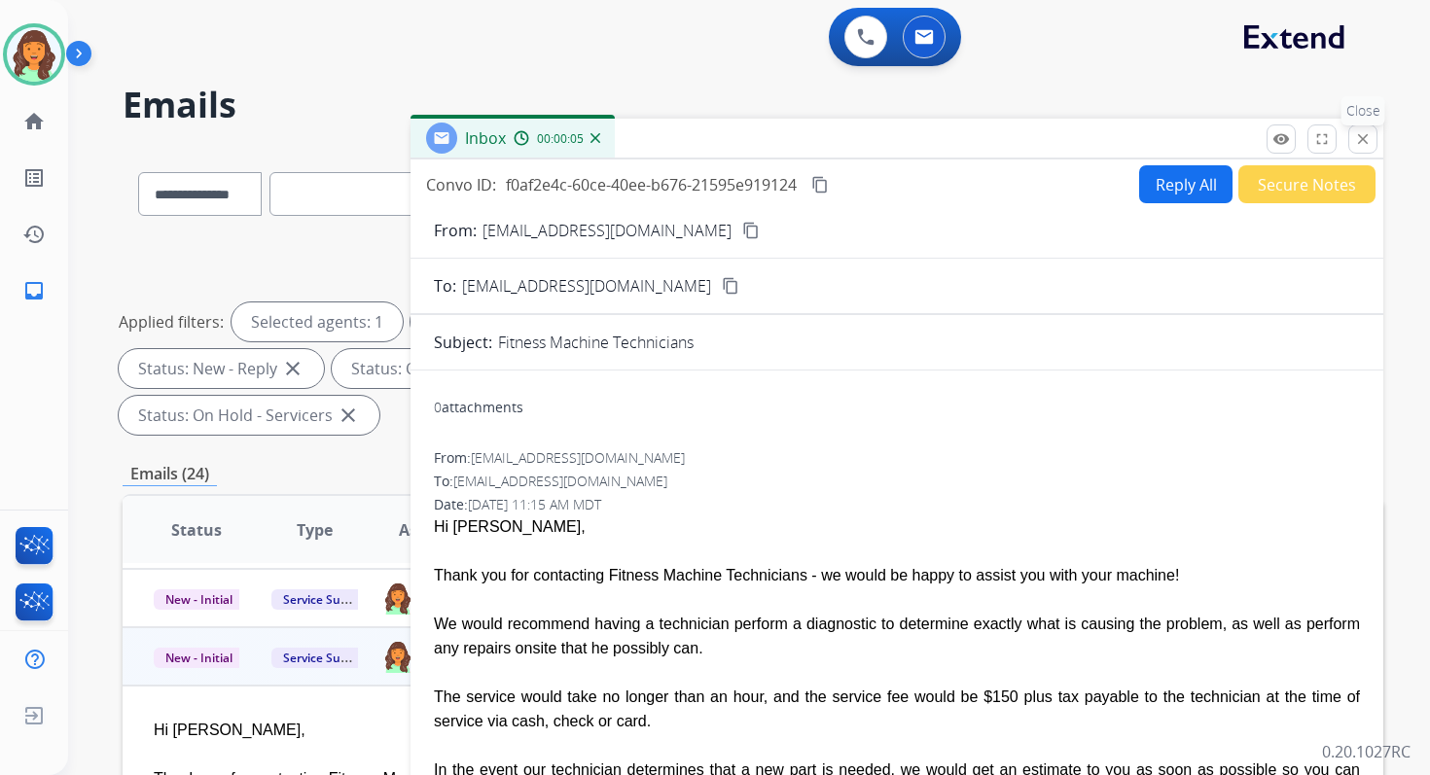
click at [1364, 139] on mat-icon "close" at bounding box center [1363, 139] width 18 height 18
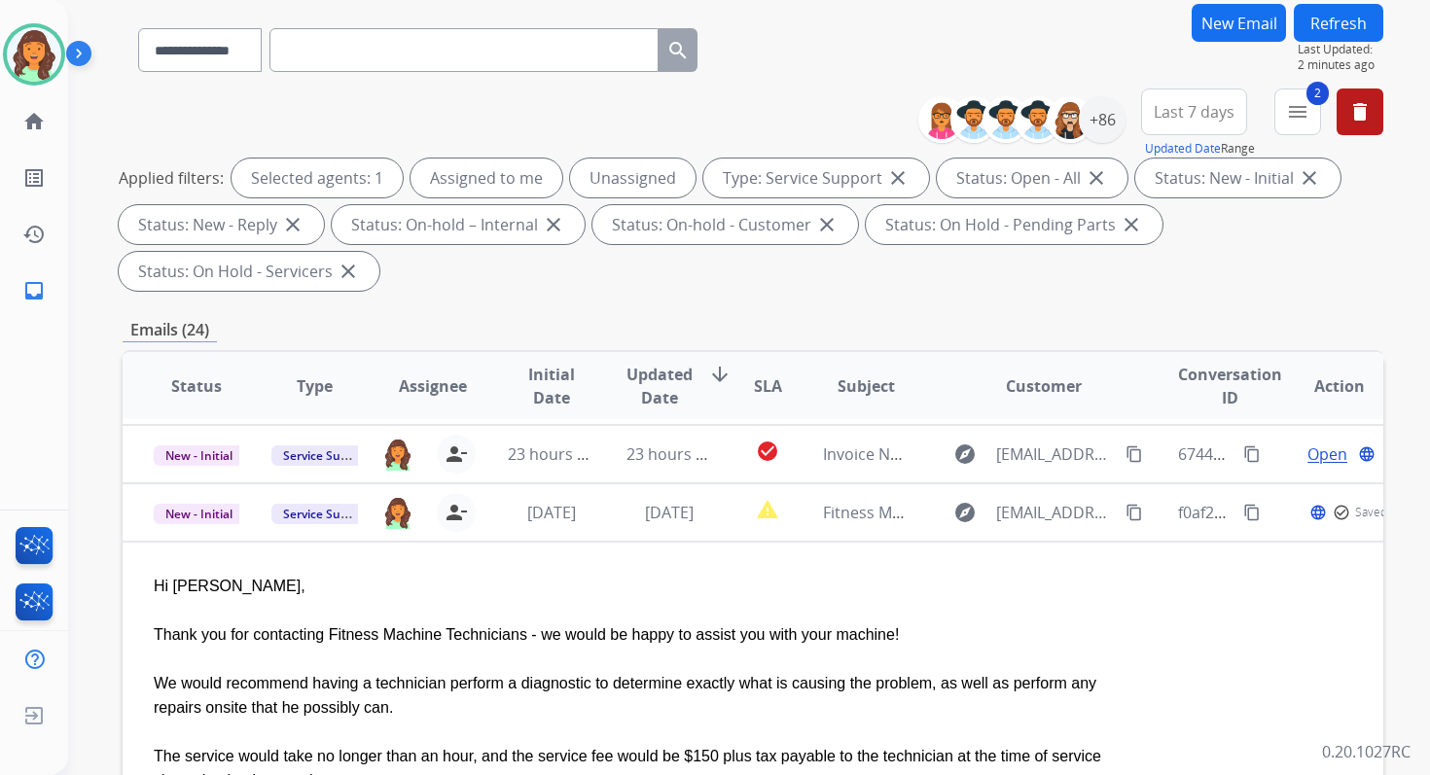
scroll to position [472, 0]
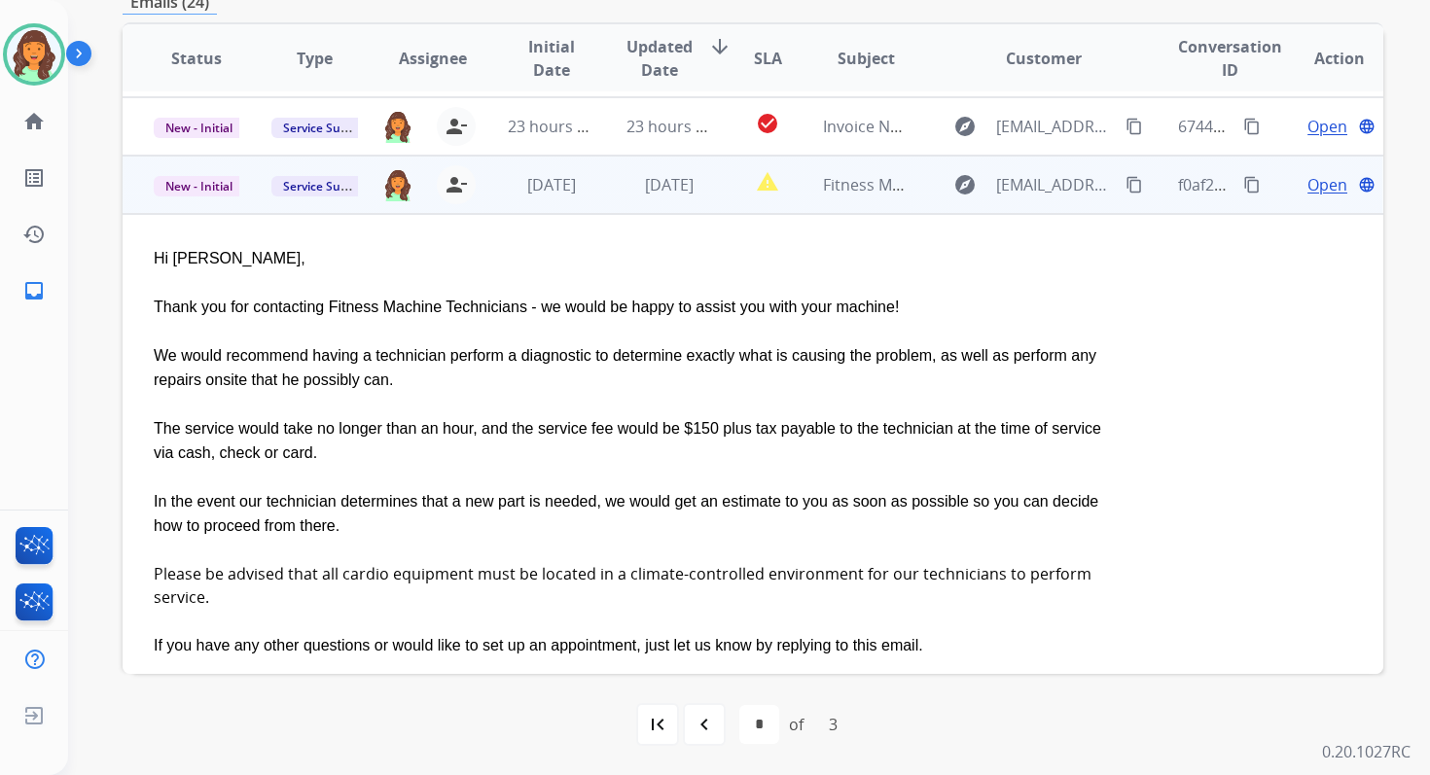
click at [1307, 184] on span "Open" at bounding box center [1327, 184] width 40 height 23
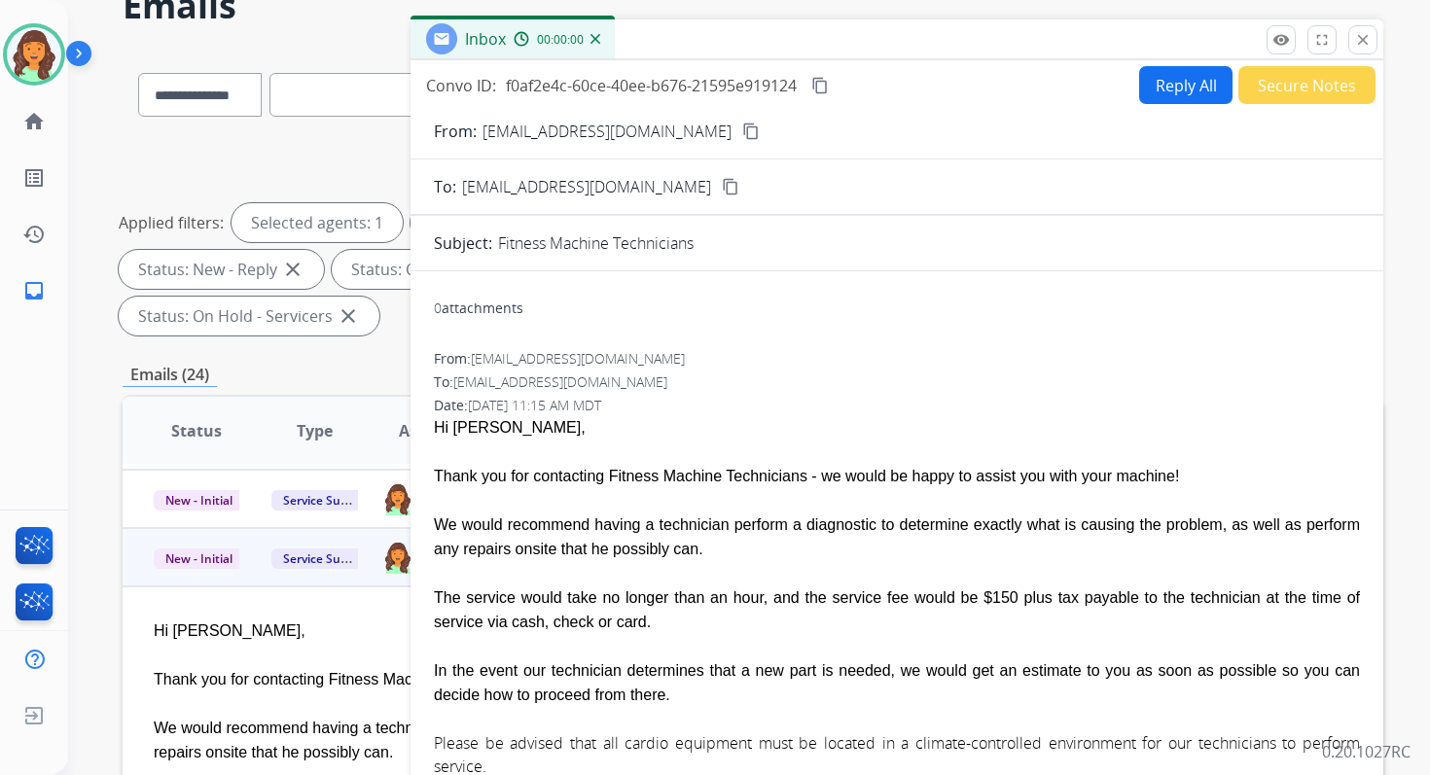
scroll to position [34, 0]
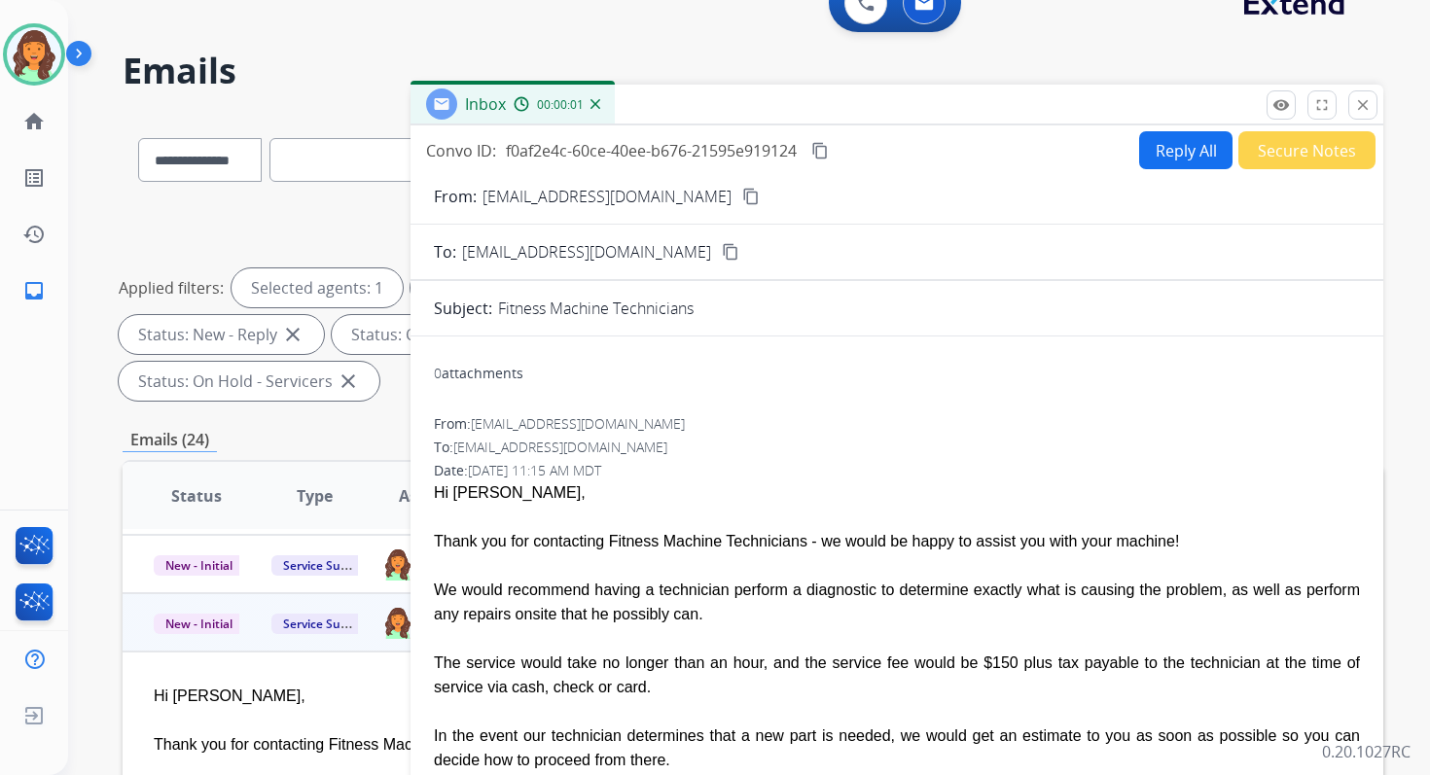
click at [1153, 150] on button "Reply All" at bounding box center [1185, 150] width 93 height 38
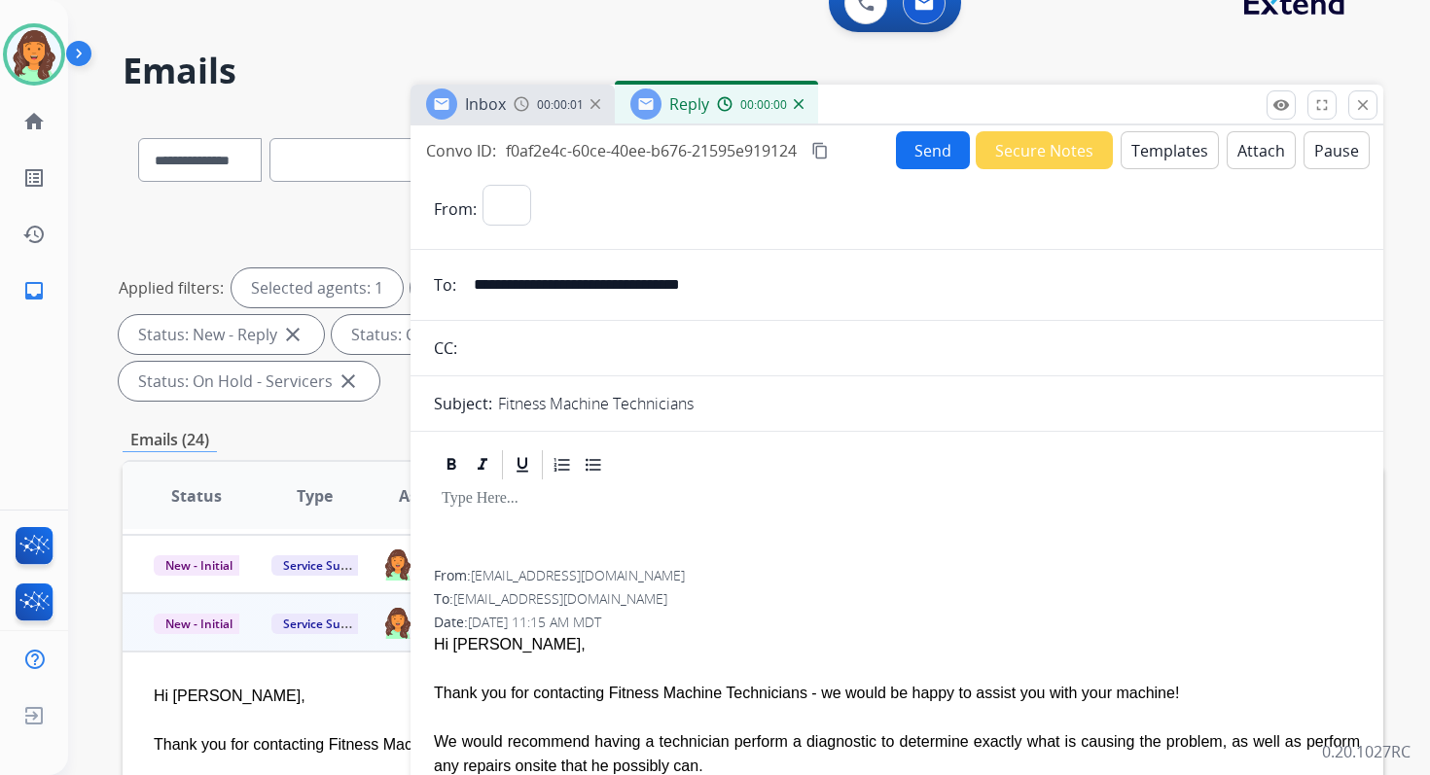
select select "**********"
click at [1153, 150] on button "Templates" at bounding box center [1170, 150] width 98 height 38
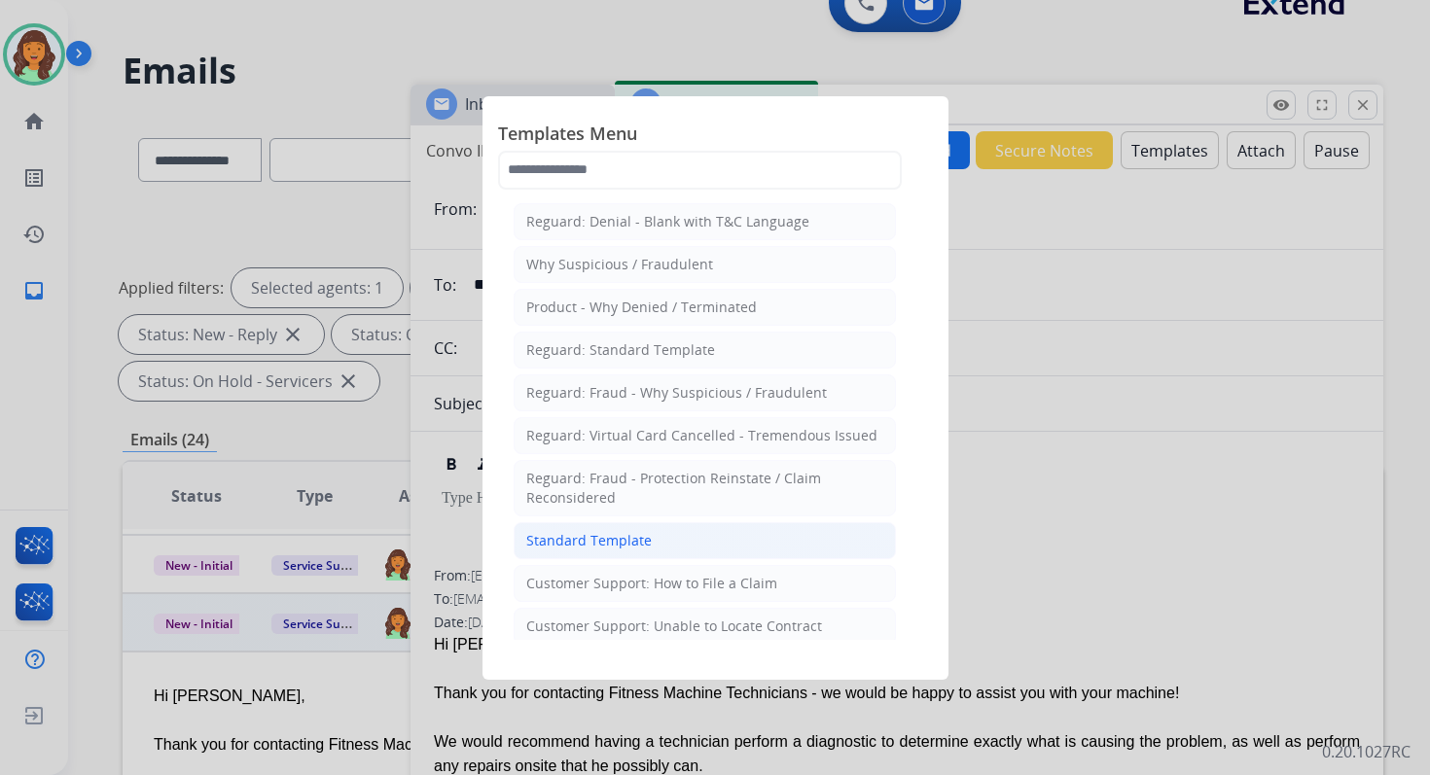
click at [556, 531] on div "Standard Template" at bounding box center [588, 540] width 125 height 19
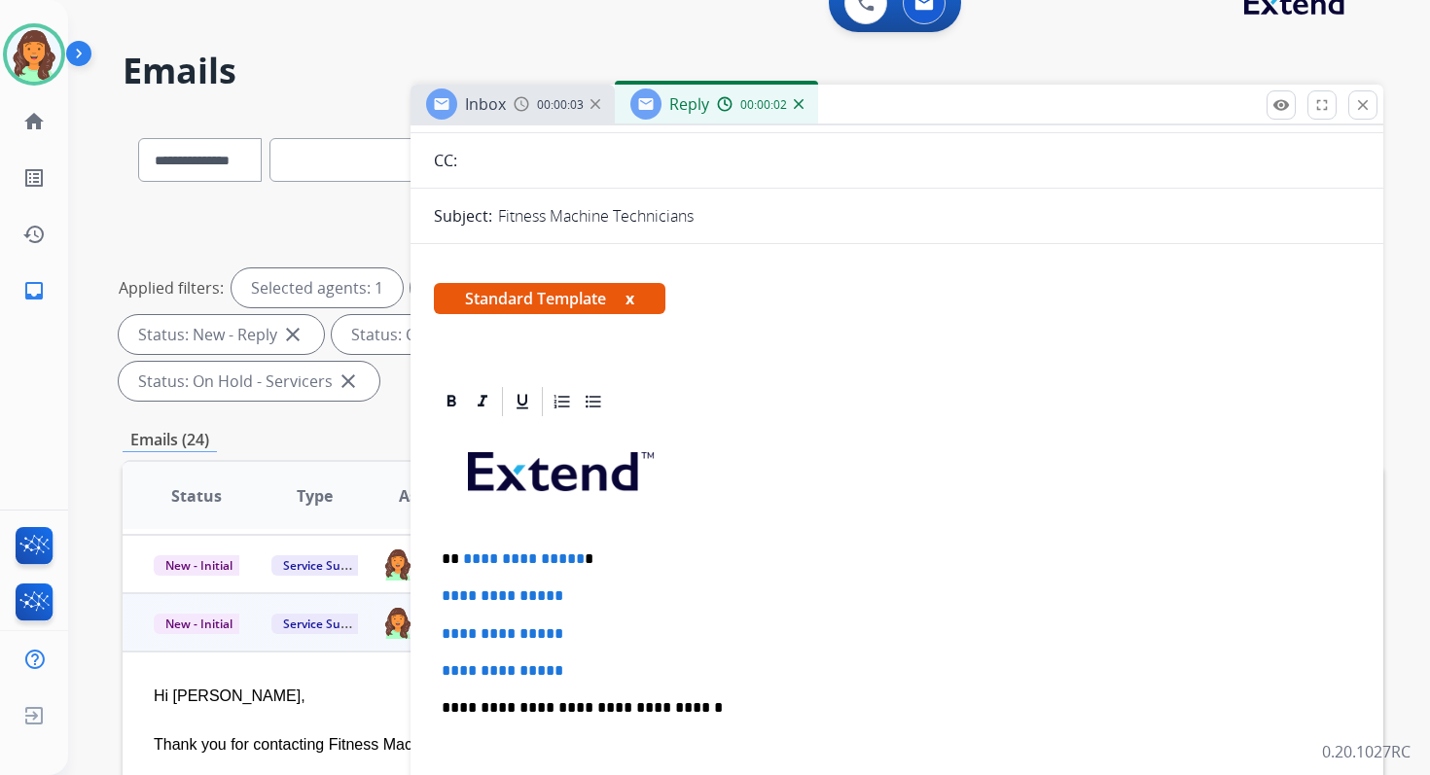
scroll to position [296, 0]
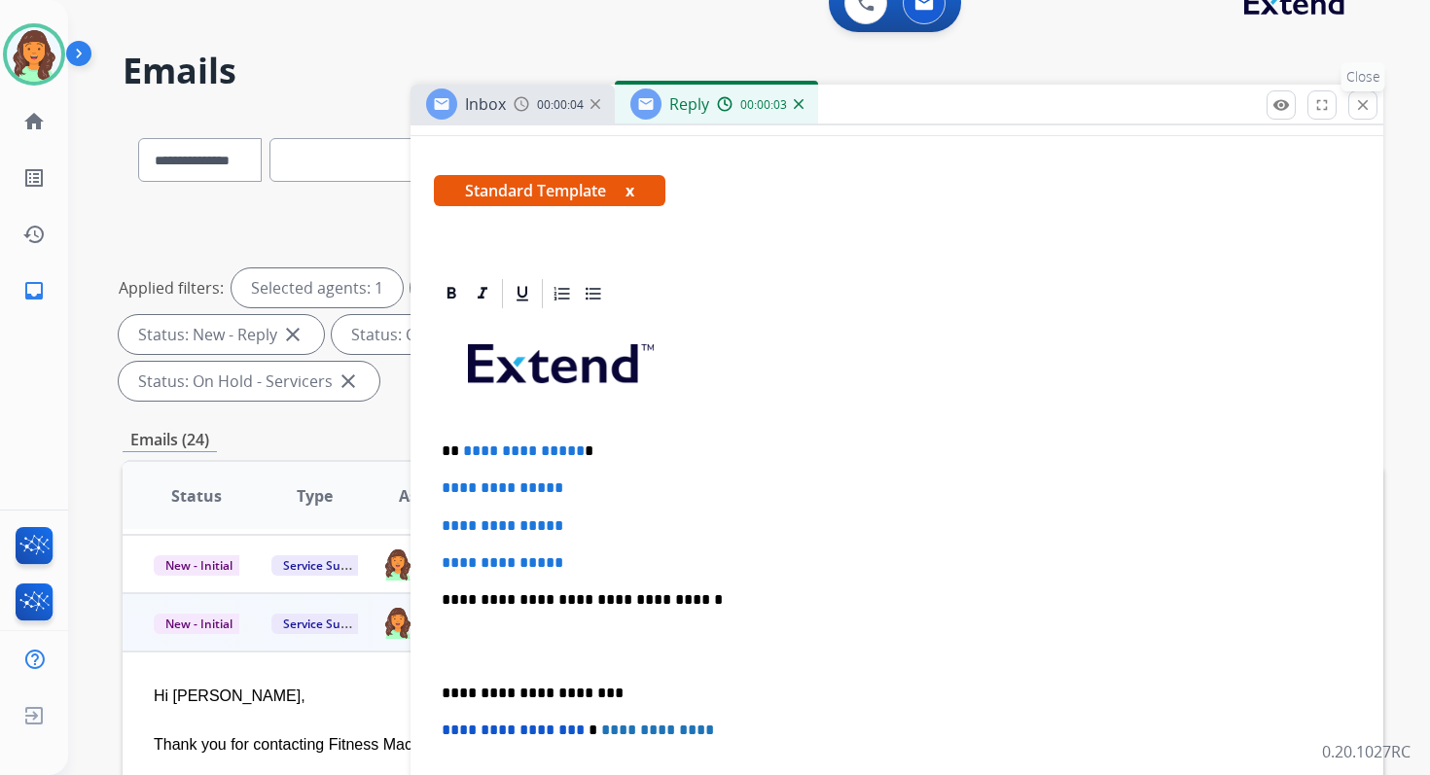
click at [1354, 107] on mat-icon "close" at bounding box center [1363, 105] width 18 height 18
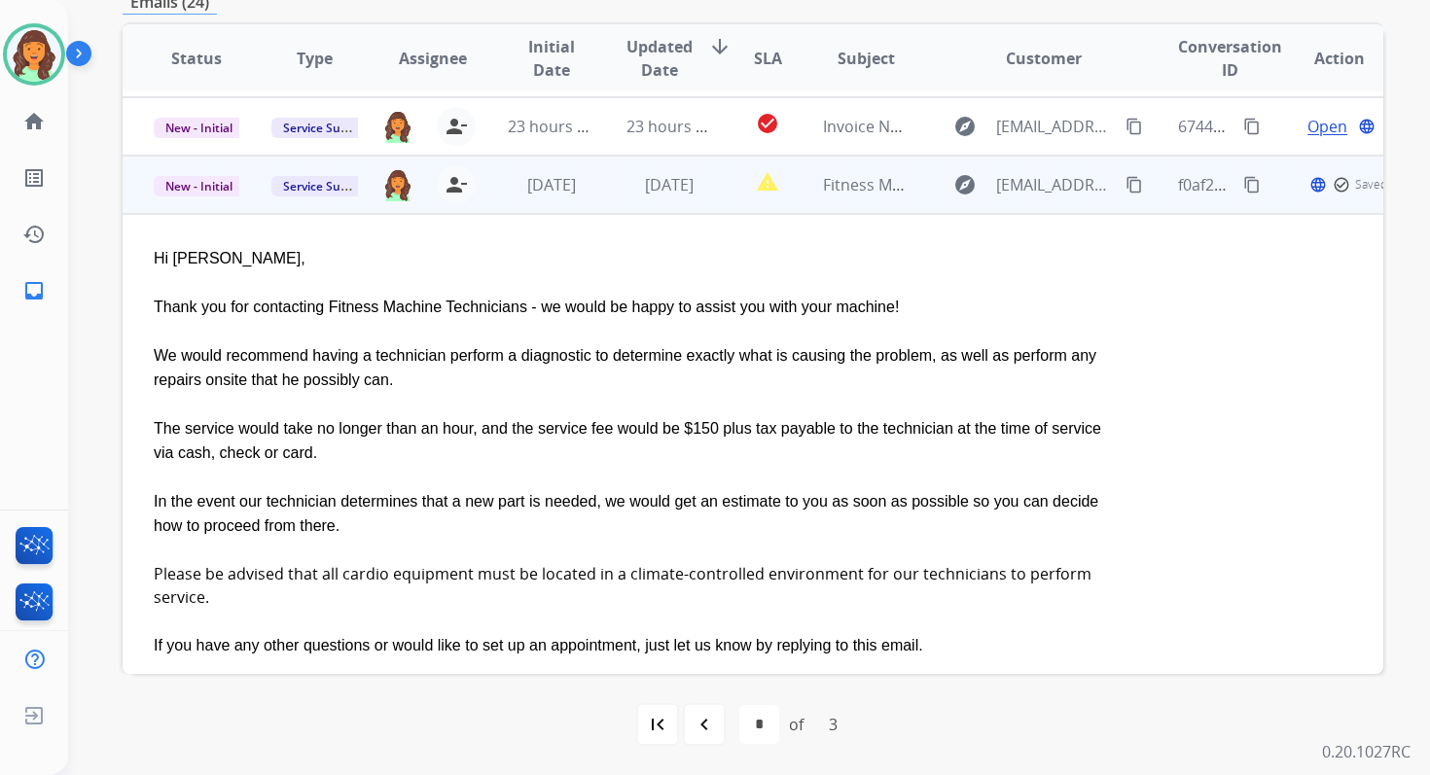
scroll to position [0, 0]
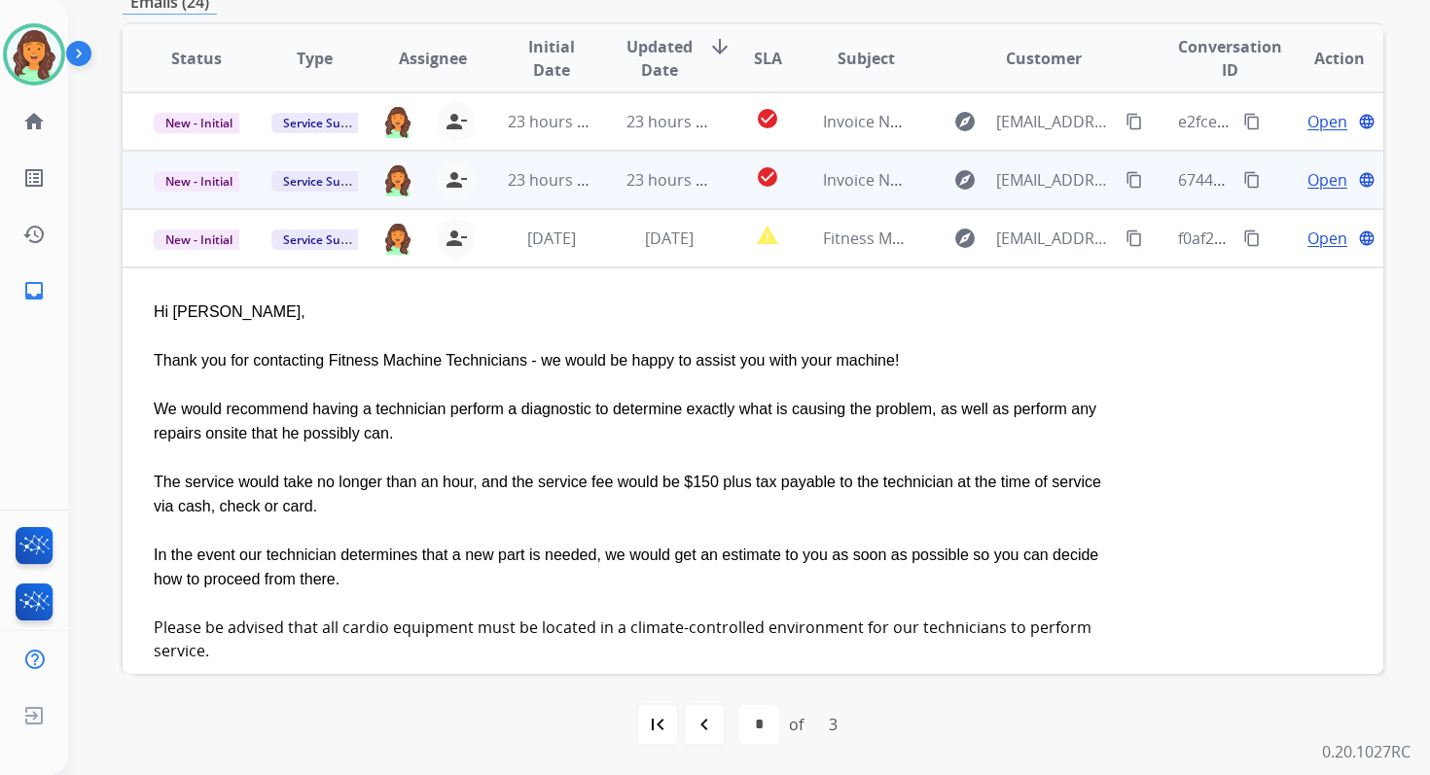
click at [671, 194] on td "23 hours ago" at bounding box center [654, 180] width 118 height 58
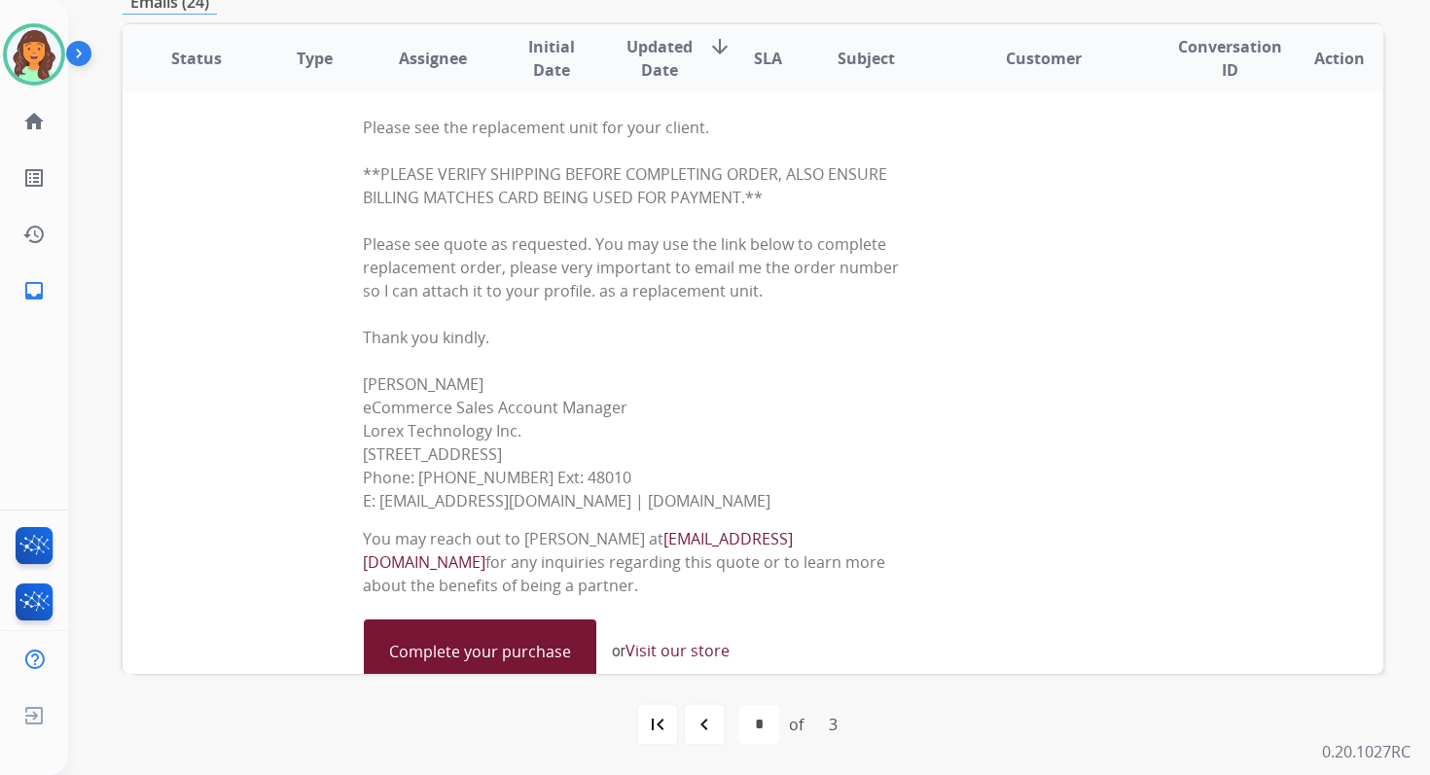
scroll to position [588, 0]
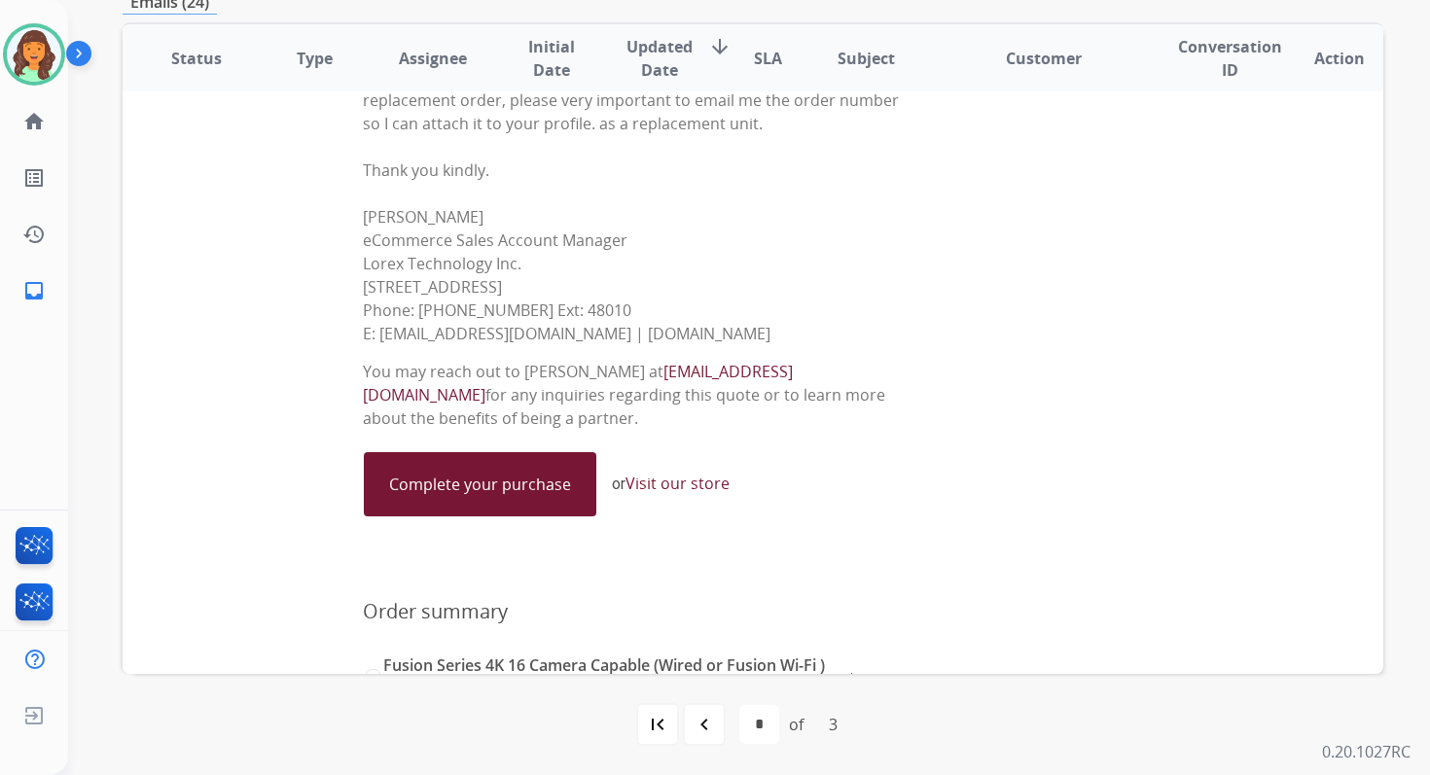
click at [523, 461] on link "Complete your purchase" at bounding box center [480, 484] width 231 height 62
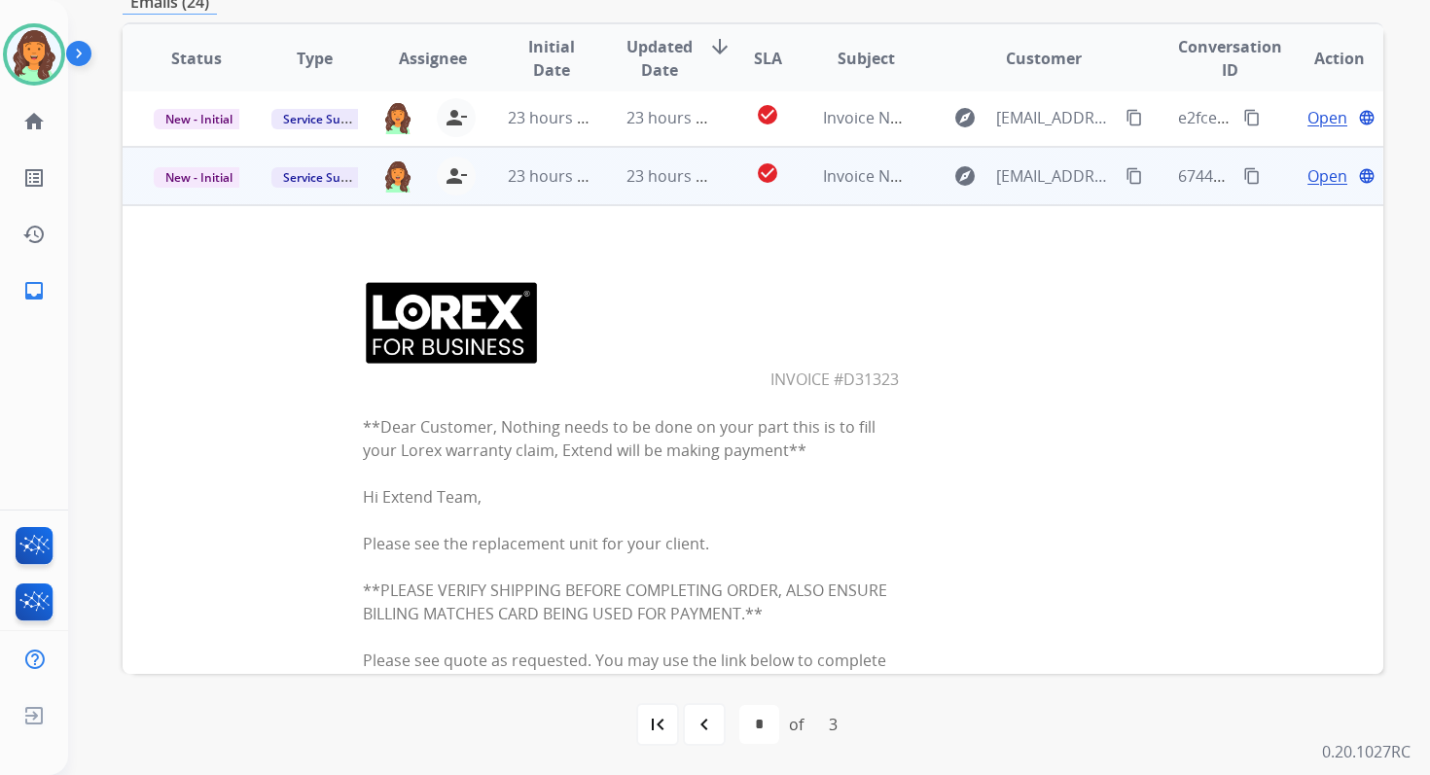
scroll to position [0, 0]
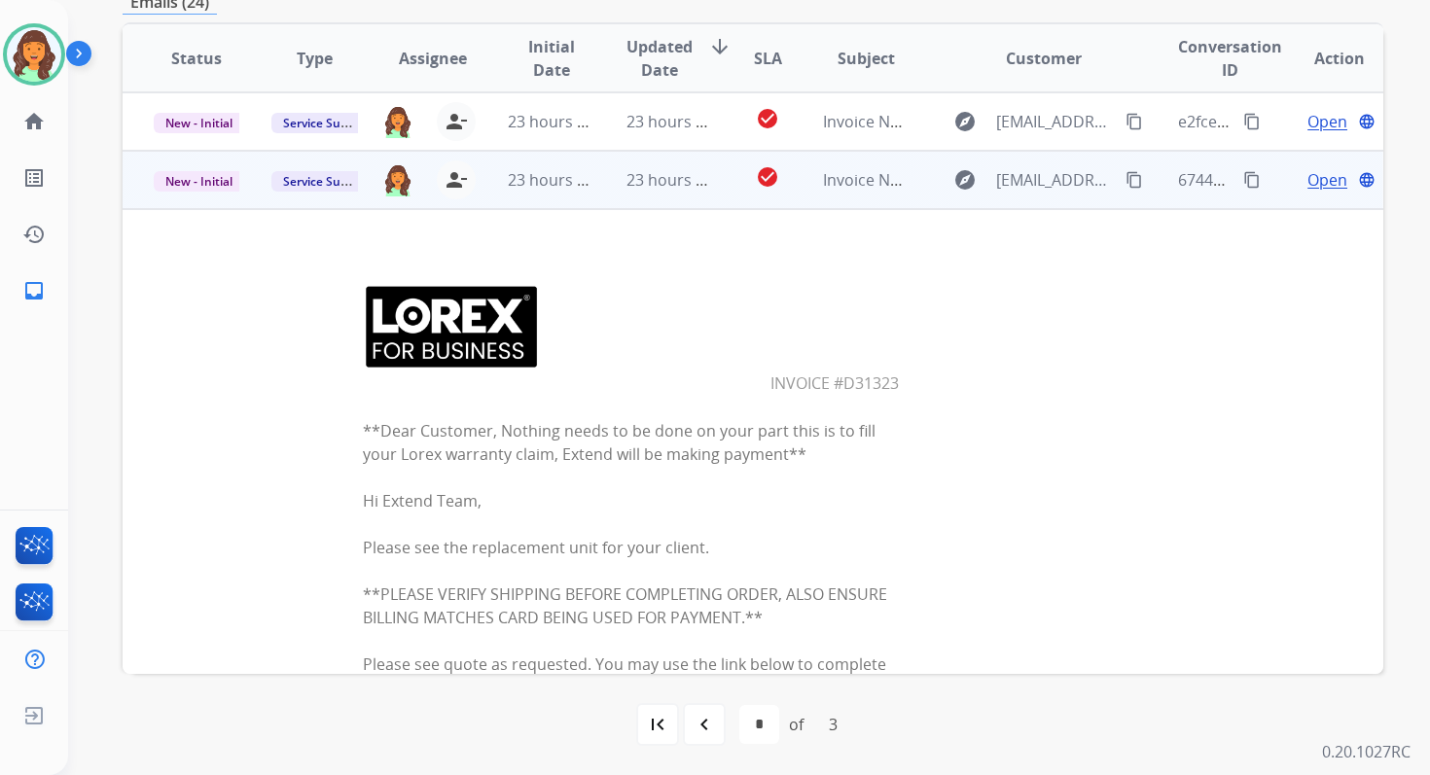
click at [1315, 177] on span "Open" at bounding box center [1327, 179] width 40 height 23
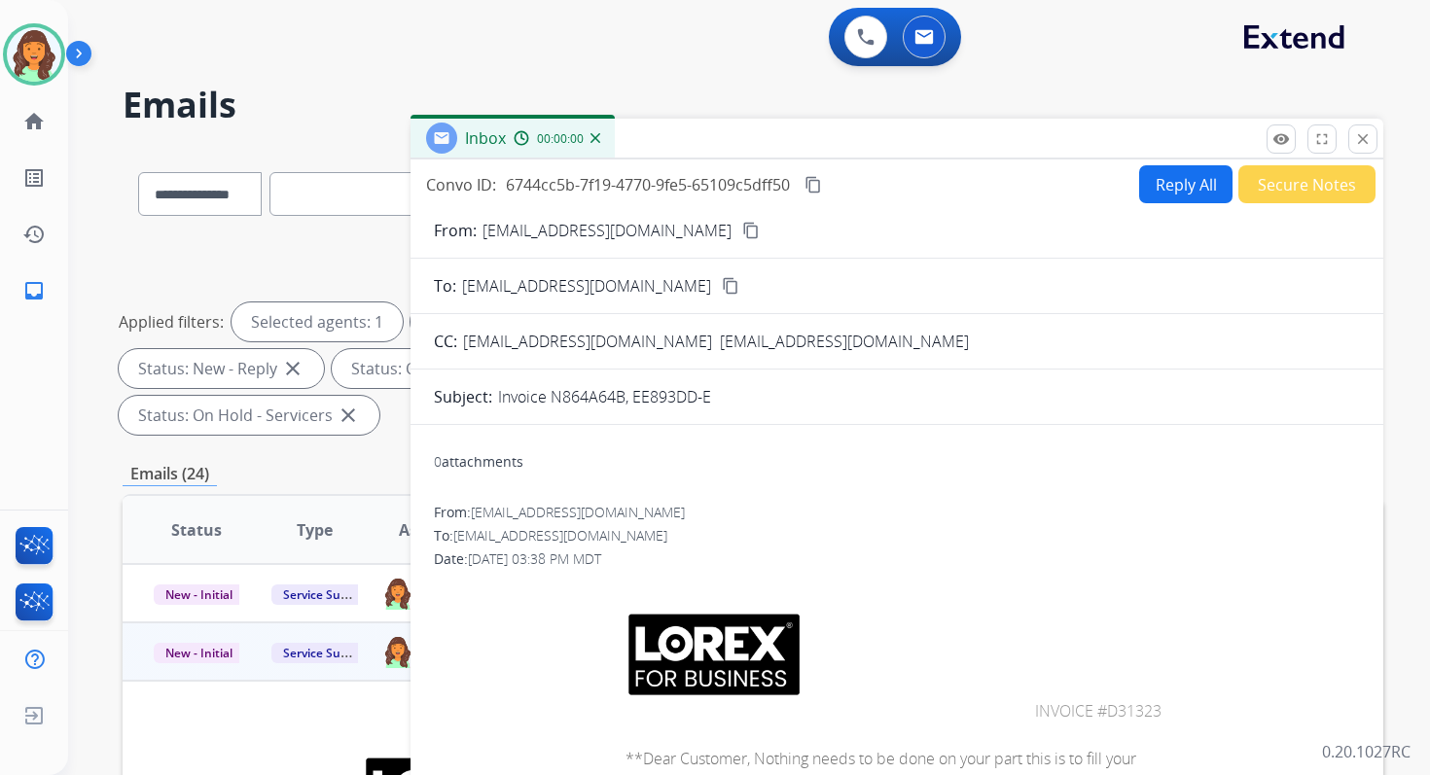
click at [1165, 172] on button "Reply All" at bounding box center [1185, 184] width 93 height 38
select select "**********"
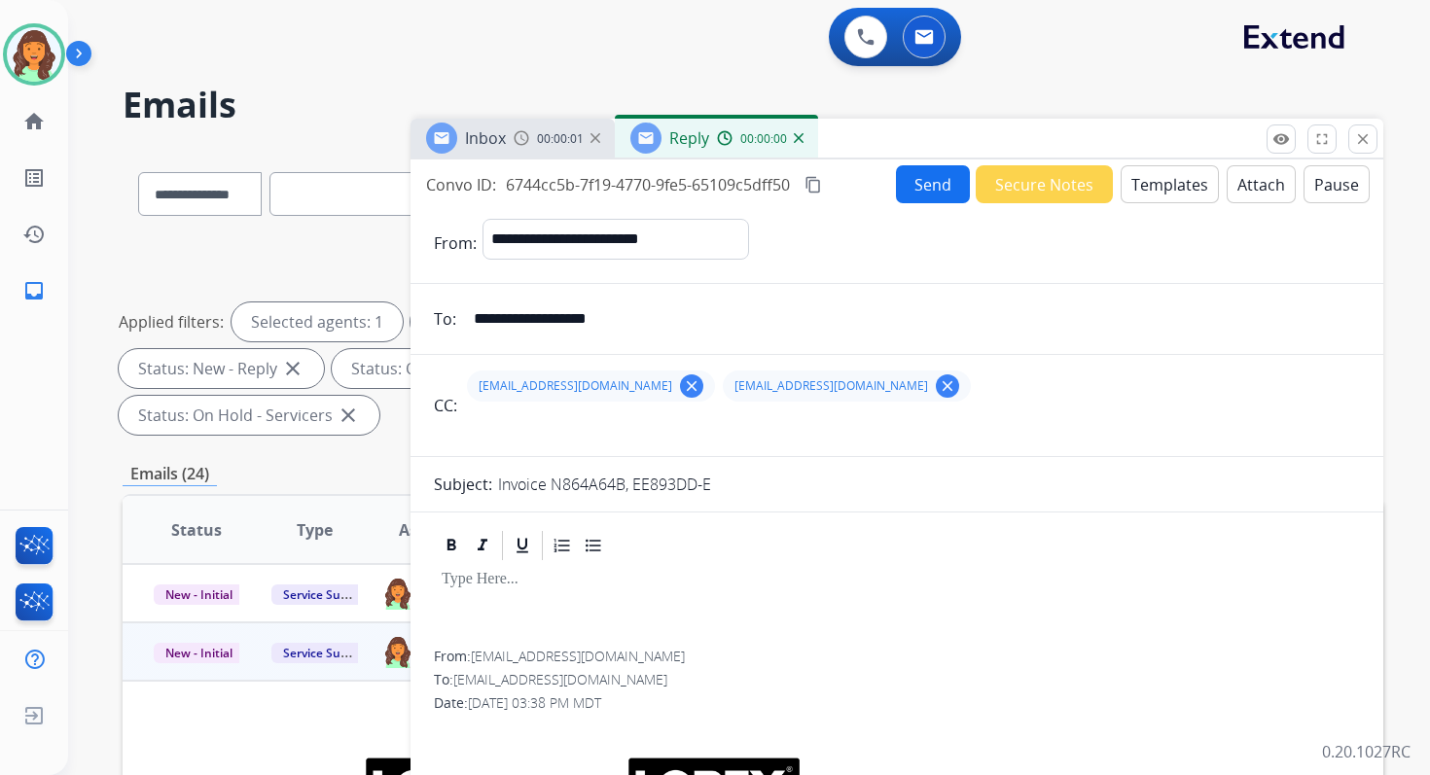
click at [1169, 173] on button "Templates" at bounding box center [1170, 184] width 98 height 38
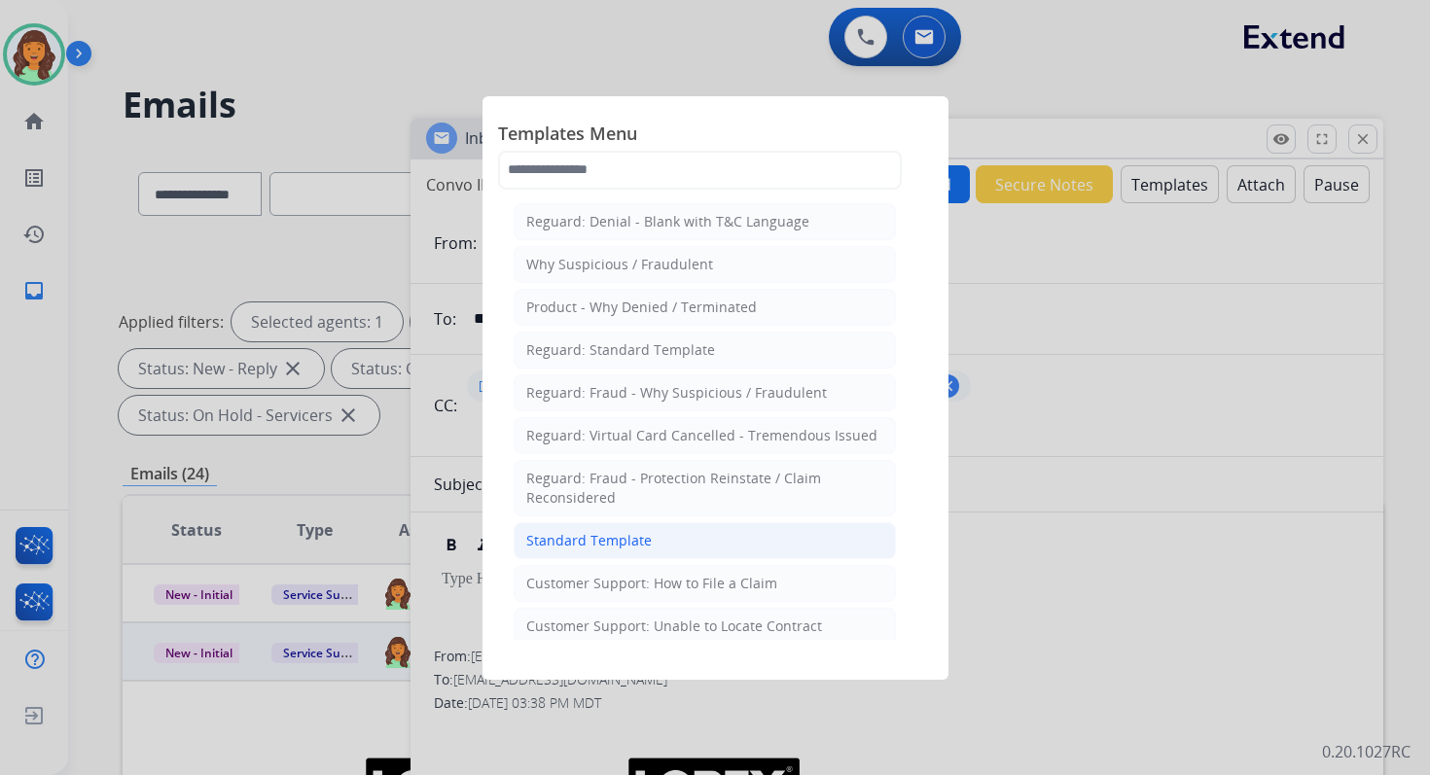
click at [552, 540] on div "Standard Template" at bounding box center [588, 540] width 125 height 19
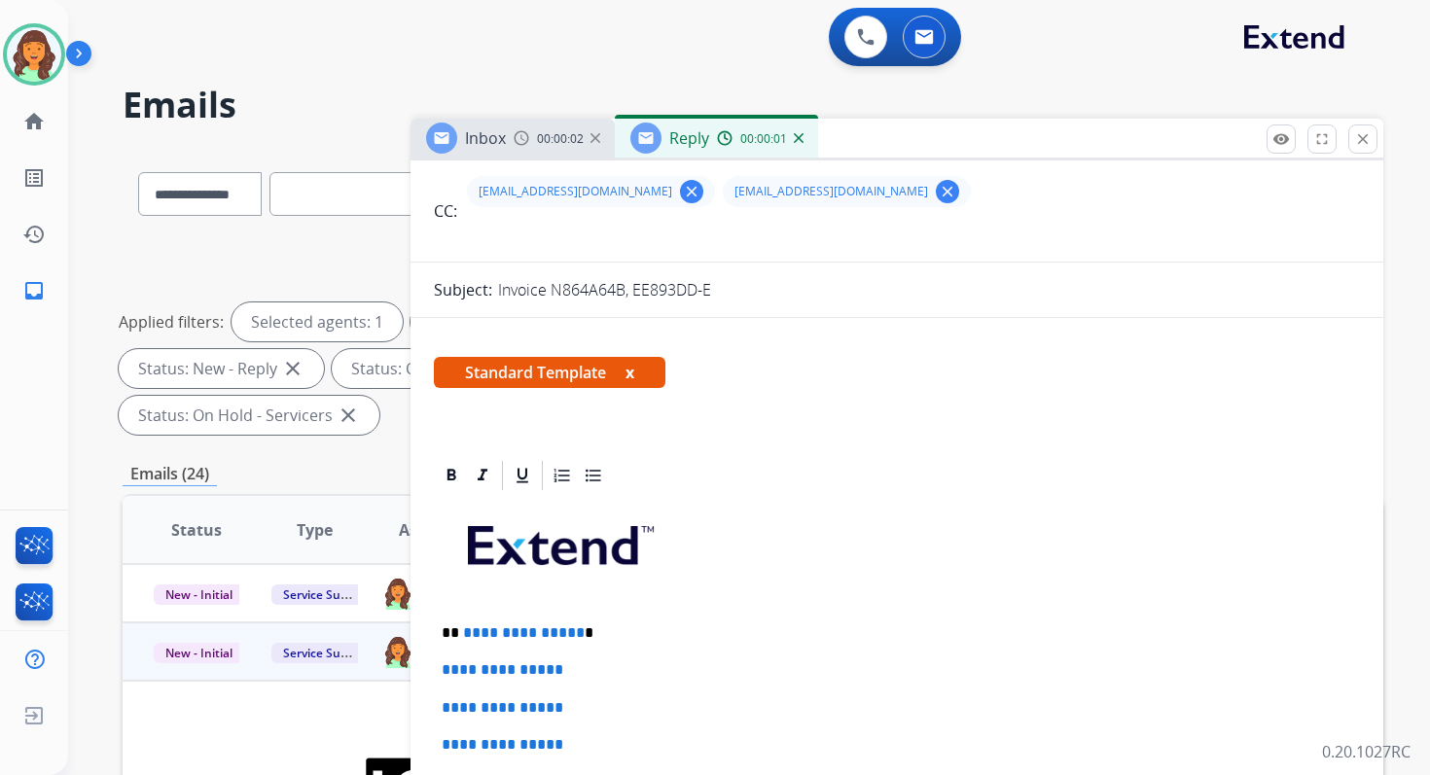
scroll to position [360, 0]
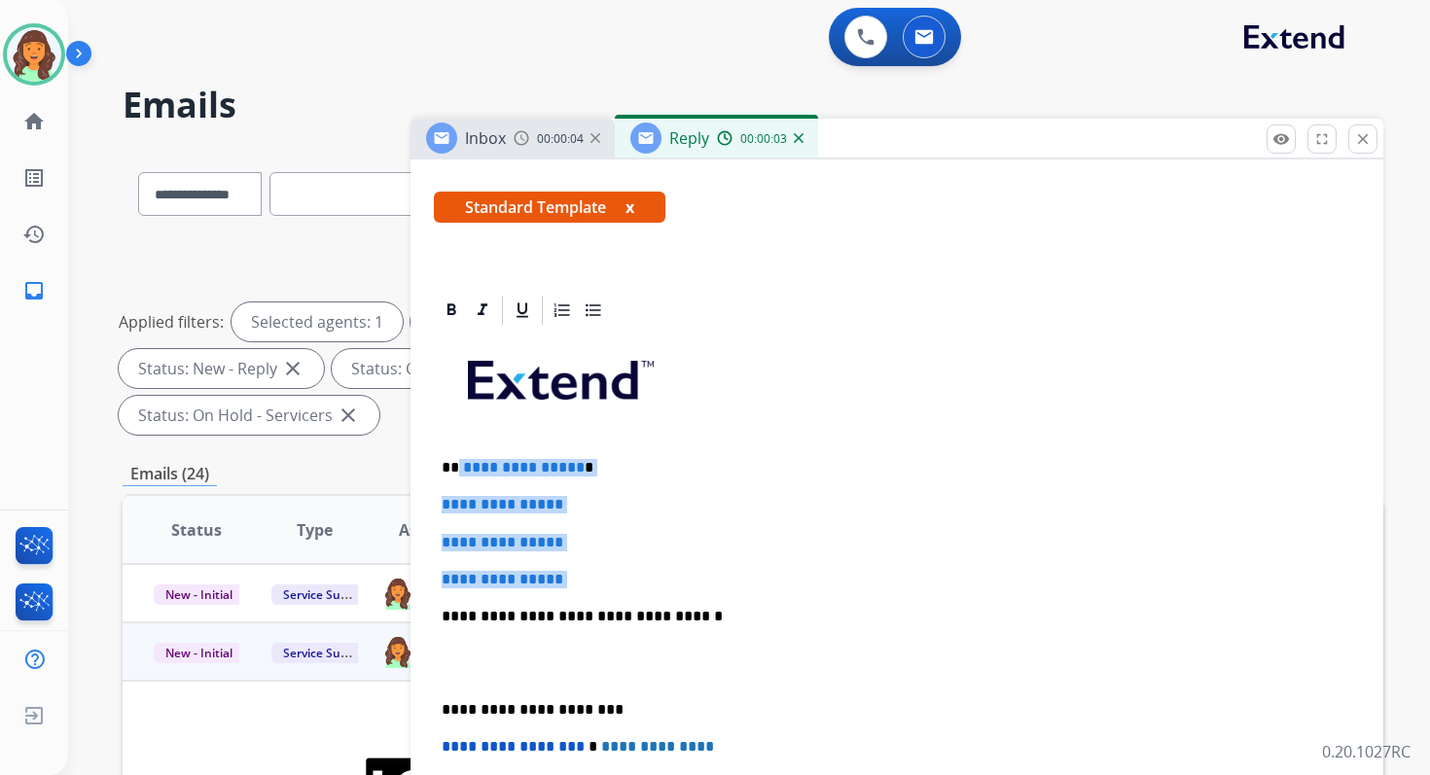
drag, startPoint x: 458, startPoint y: 470, endPoint x: 614, endPoint y: 589, distance: 196.3
click at [614, 589] on div "**********" at bounding box center [897, 662] width 926 height 669
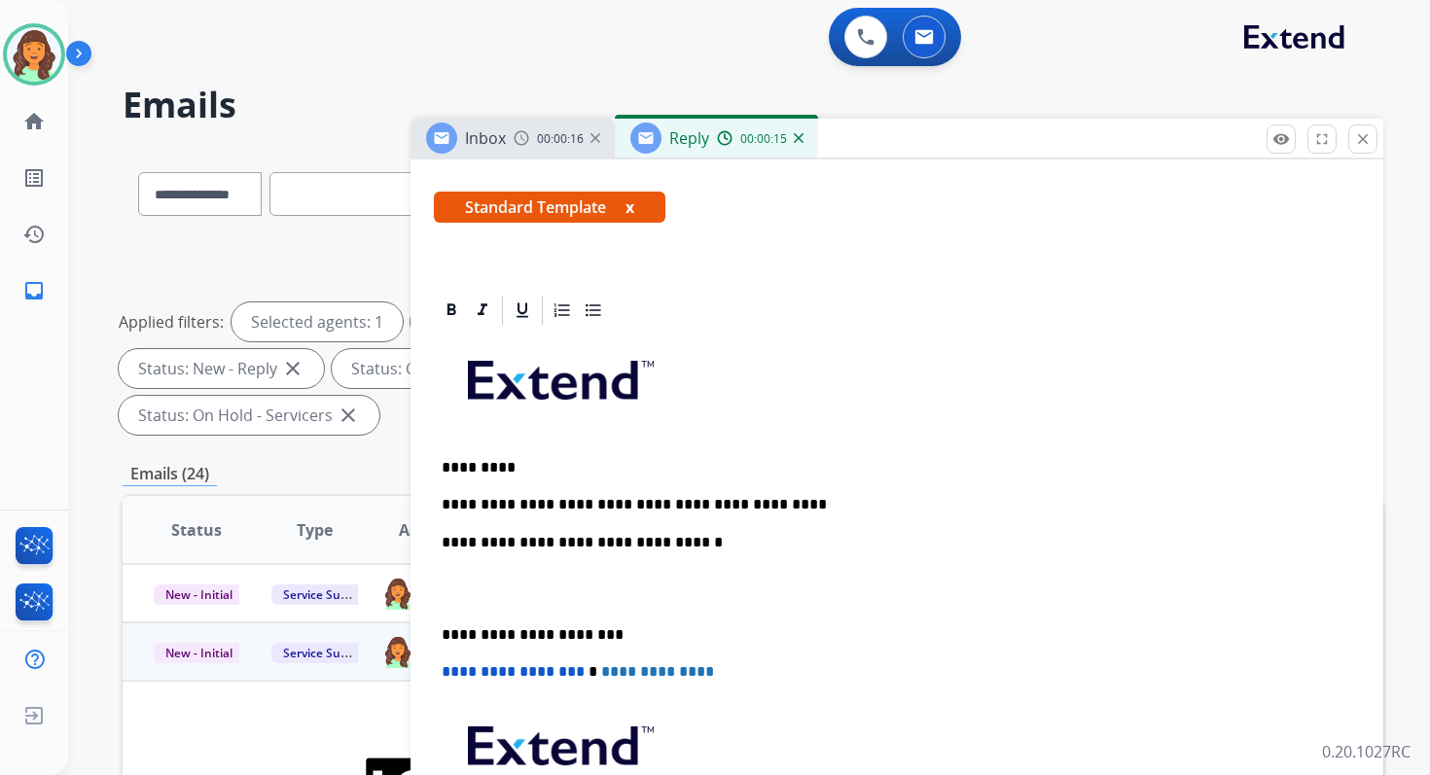
click at [659, 542] on p "**********" at bounding box center [889, 543] width 895 height 18
click at [518, 631] on p "**********" at bounding box center [889, 635] width 895 height 18
click at [449, 676] on span "**********" at bounding box center [513, 671] width 143 height 15
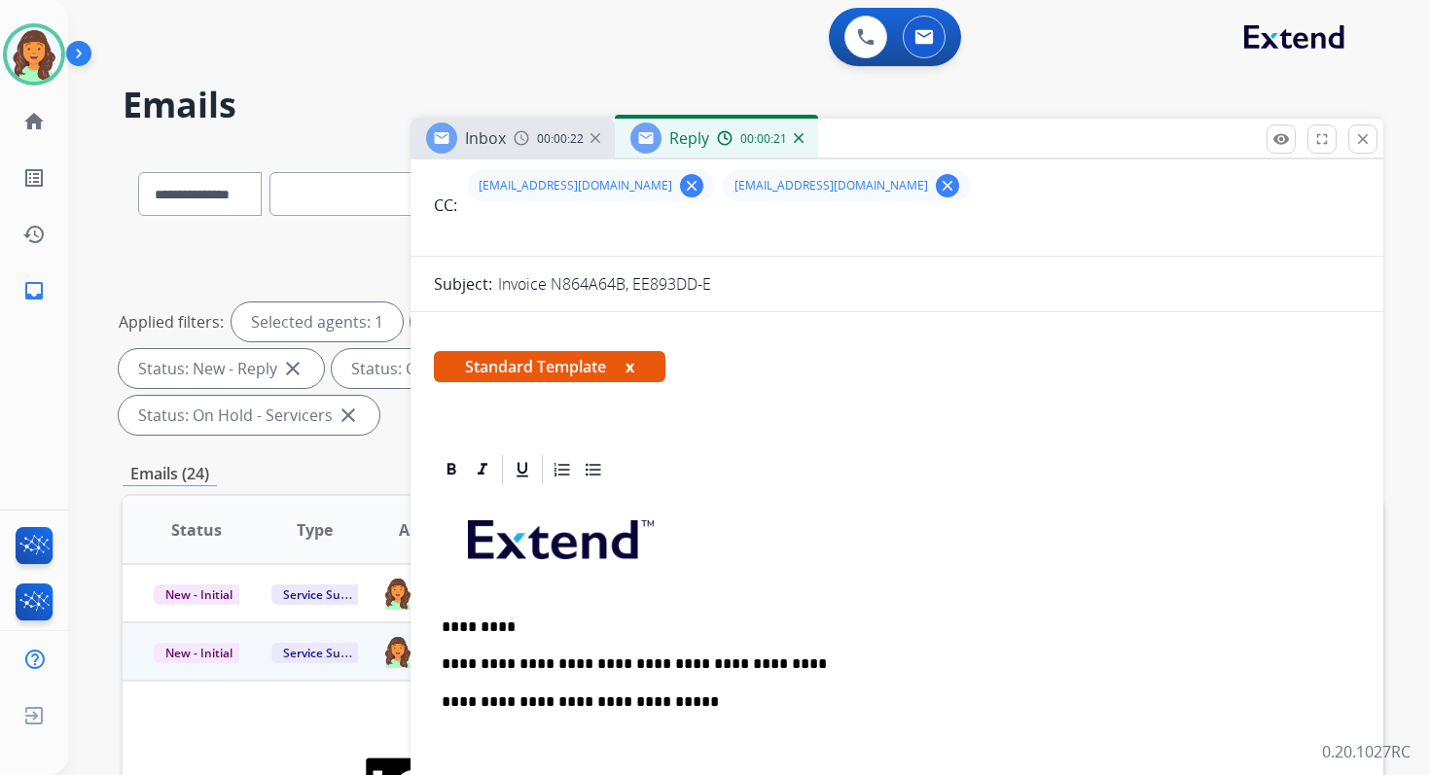
scroll to position [0, 0]
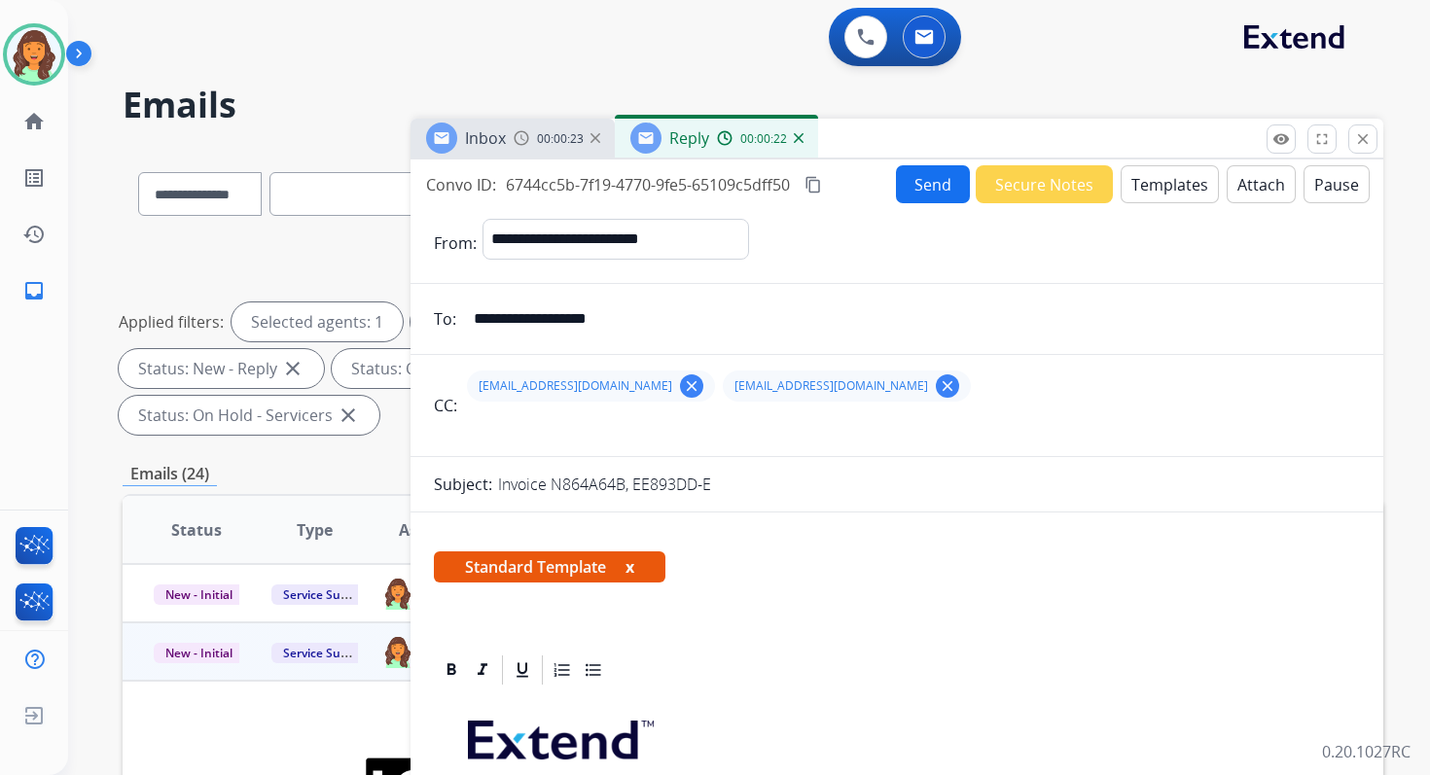
click at [808, 179] on mat-icon "content_copy" at bounding box center [813, 185] width 18 height 18
click at [630, 483] on p "Invoice N864A64B, EE893DD-E" at bounding box center [604, 484] width 213 height 23
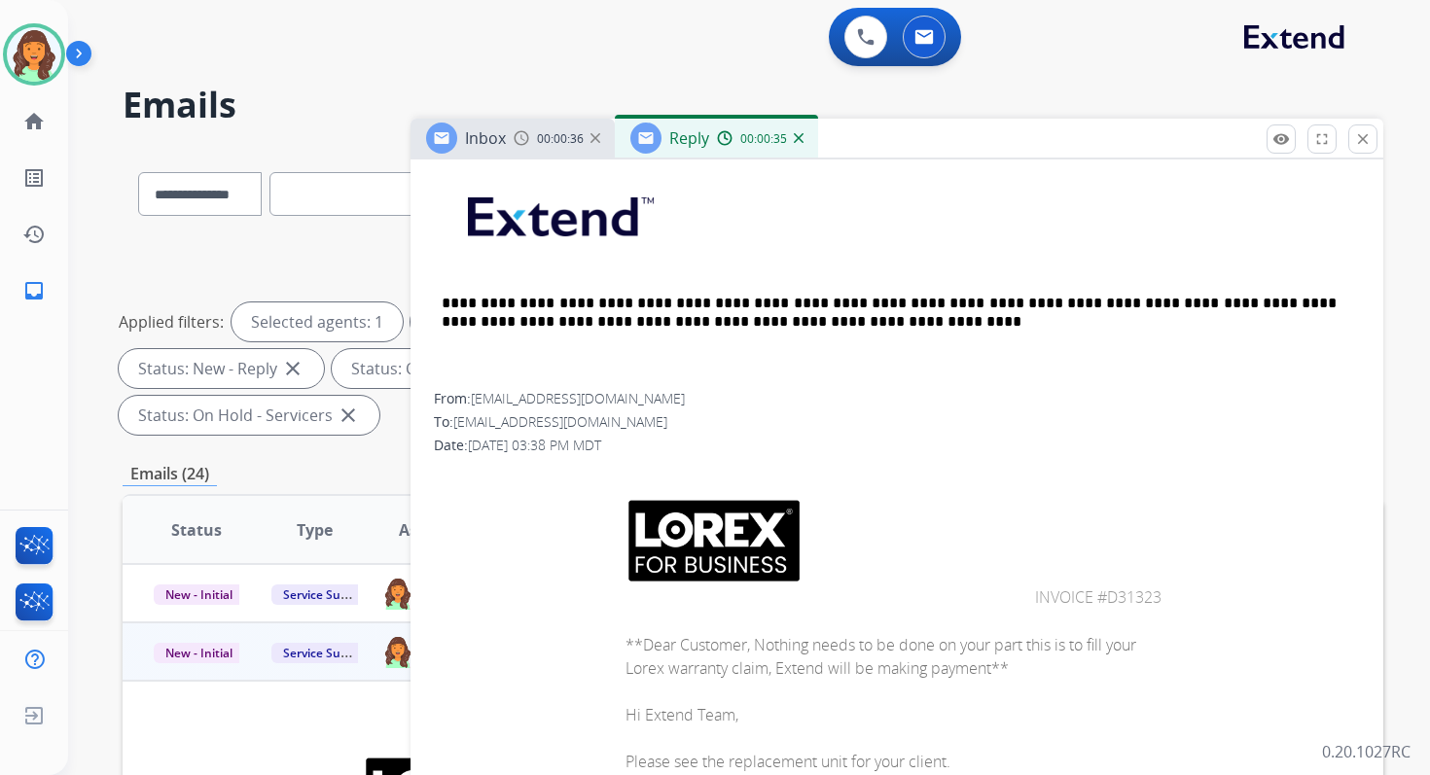
scroll to position [1209, 0]
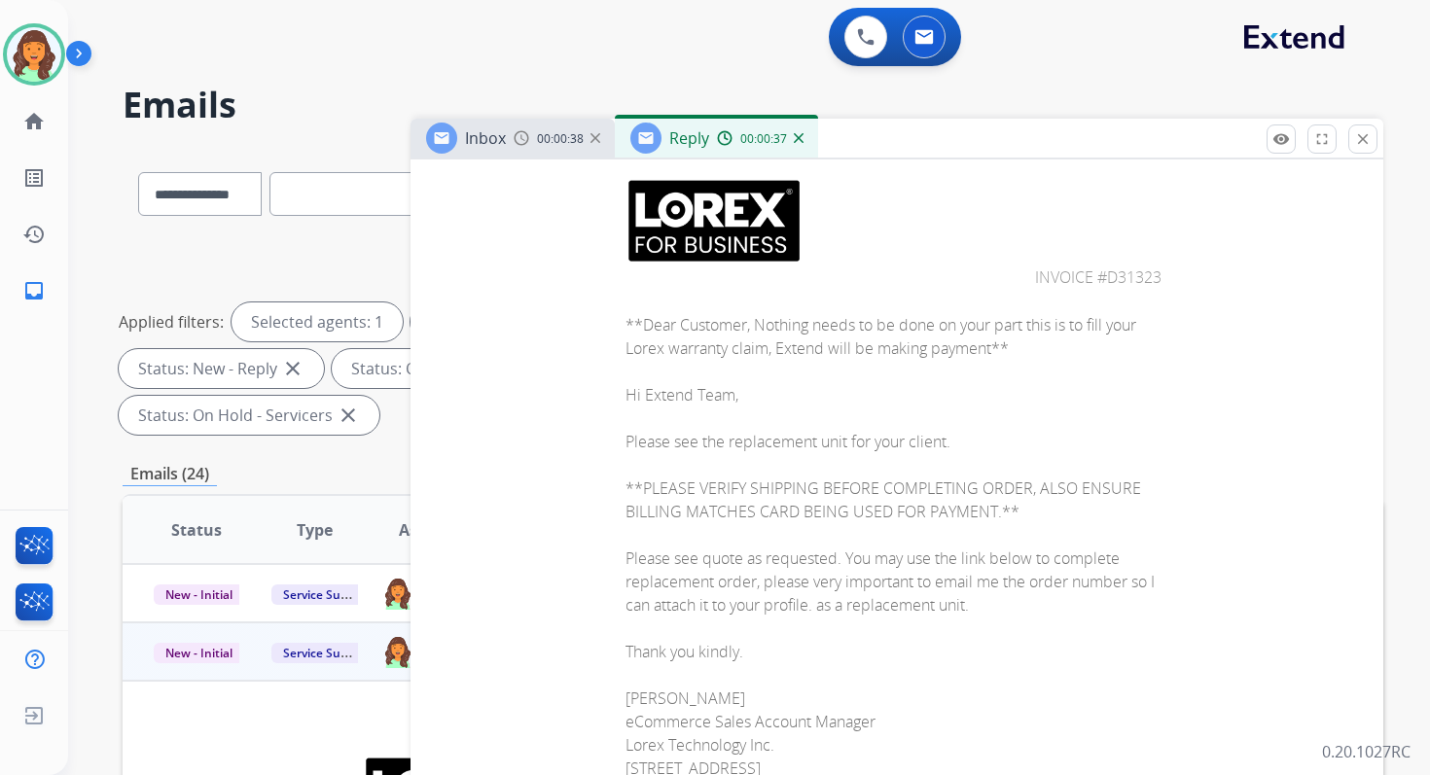
drag, startPoint x: 1089, startPoint y: 273, endPoint x: 1150, endPoint y: 273, distance: 60.3
click at [1150, 273] on span "Invoice #D31323" at bounding box center [1098, 277] width 126 height 21
copy span "#D31323"
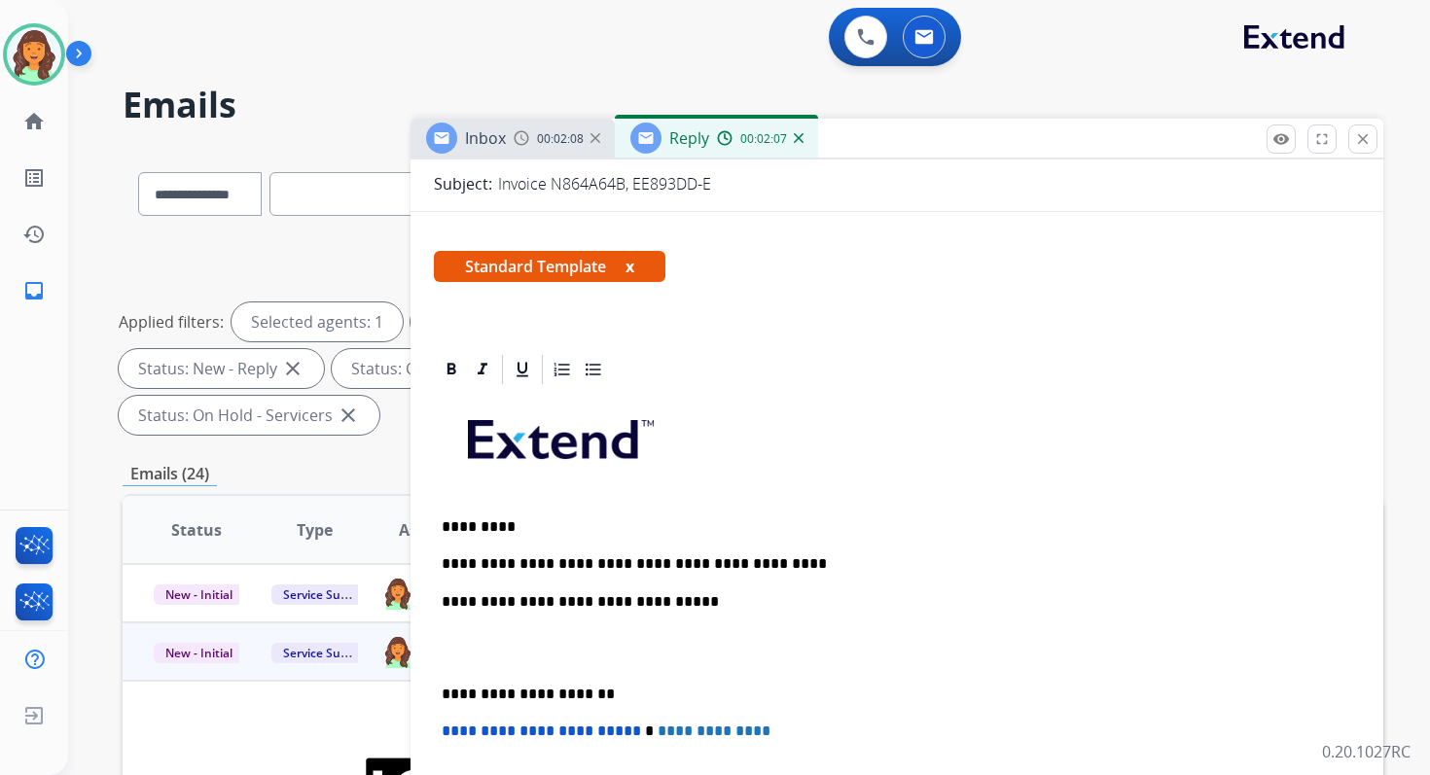
scroll to position [468, 0]
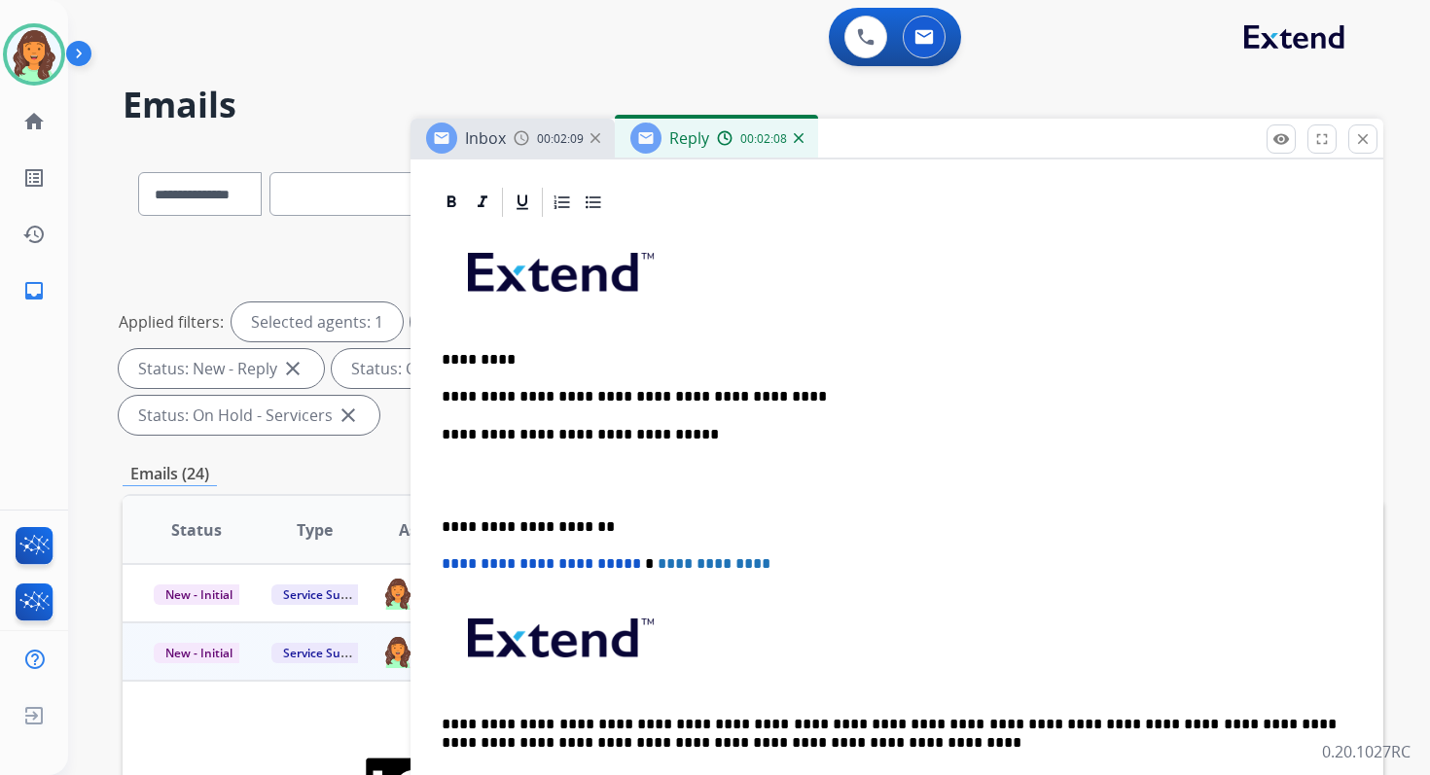
click at [818, 409] on div "**********" at bounding box center [897, 517] width 926 height 594
click at [810, 397] on p "**********" at bounding box center [889, 397] width 895 height 18
click at [827, 399] on strong "**********" at bounding box center [889, 396] width 125 height 15
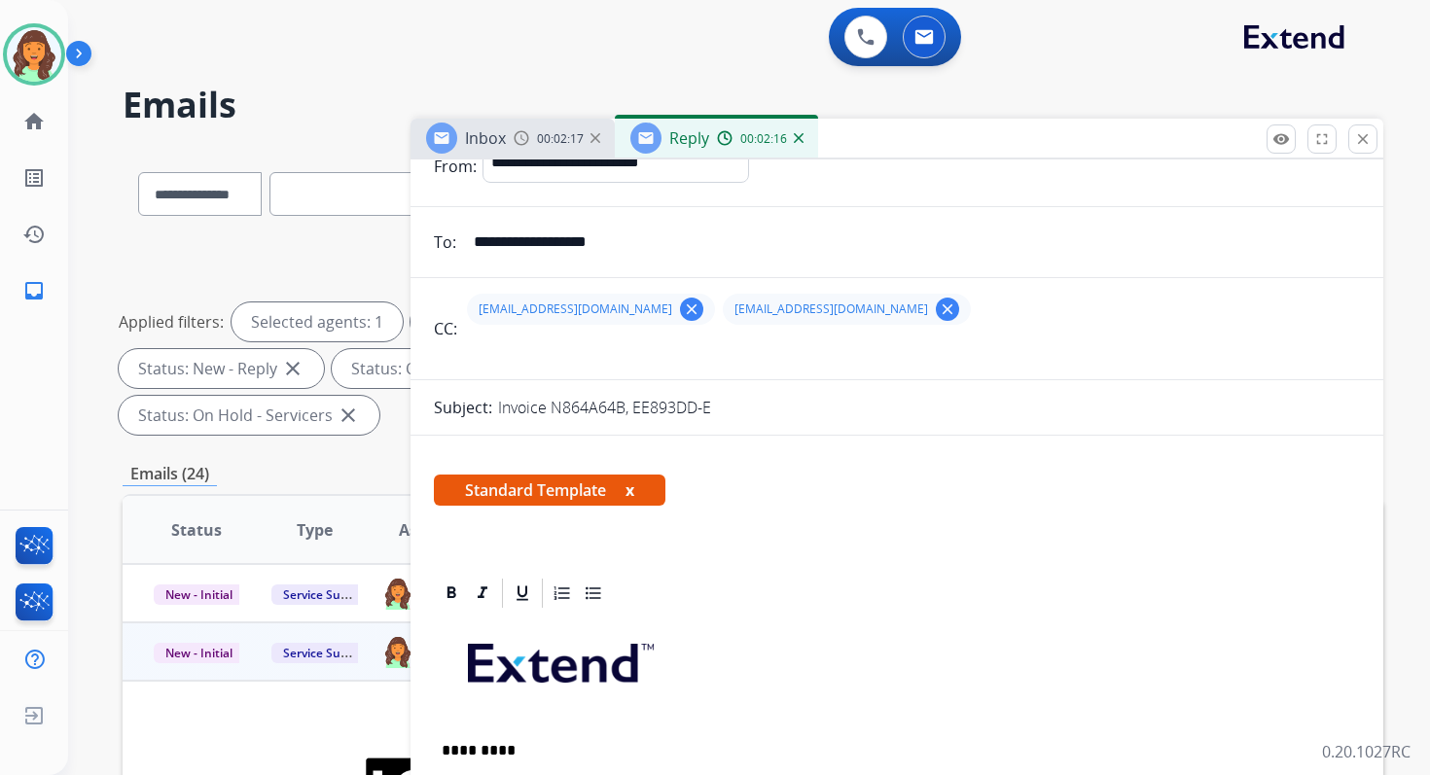
scroll to position [0, 0]
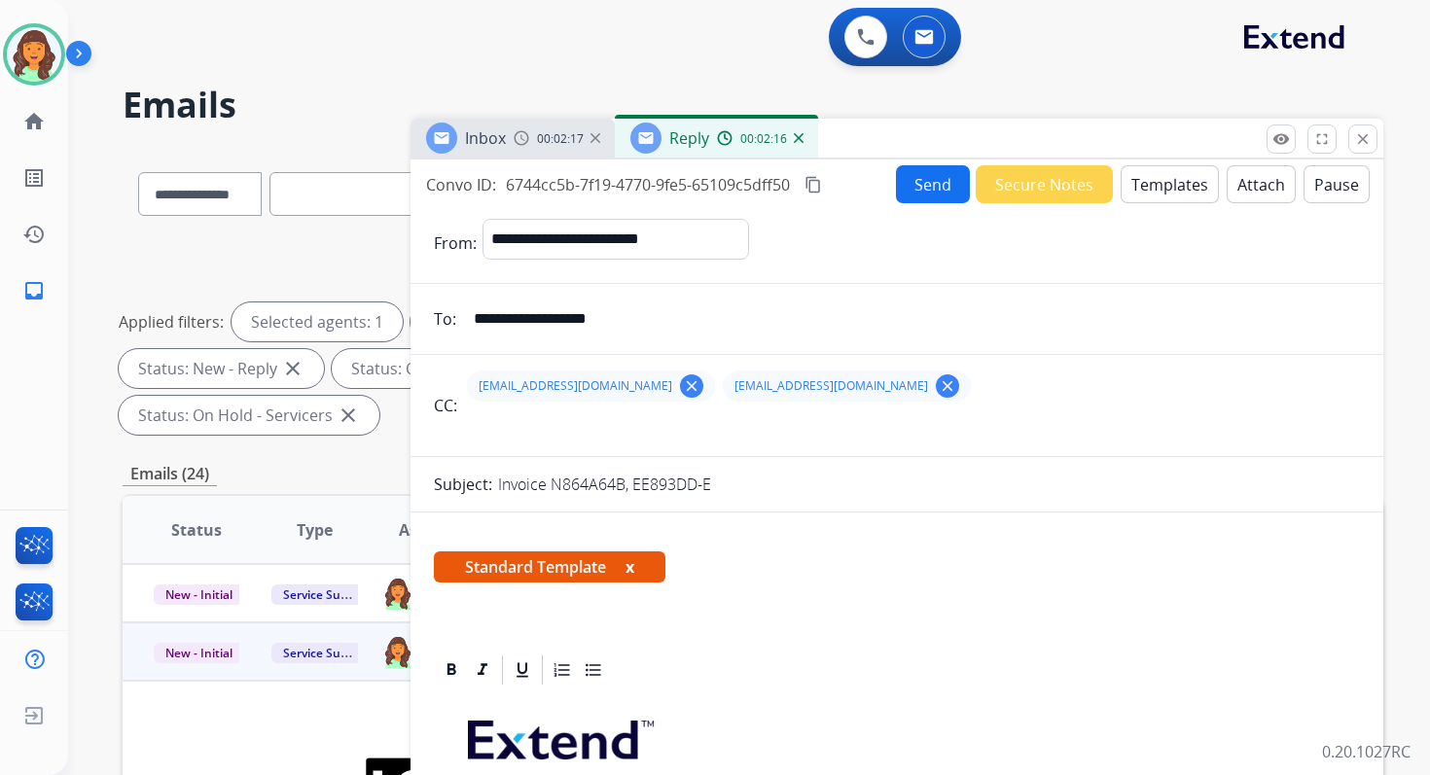
click at [918, 178] on button "Send" at bounding box center [933, 184] width 74 height 38
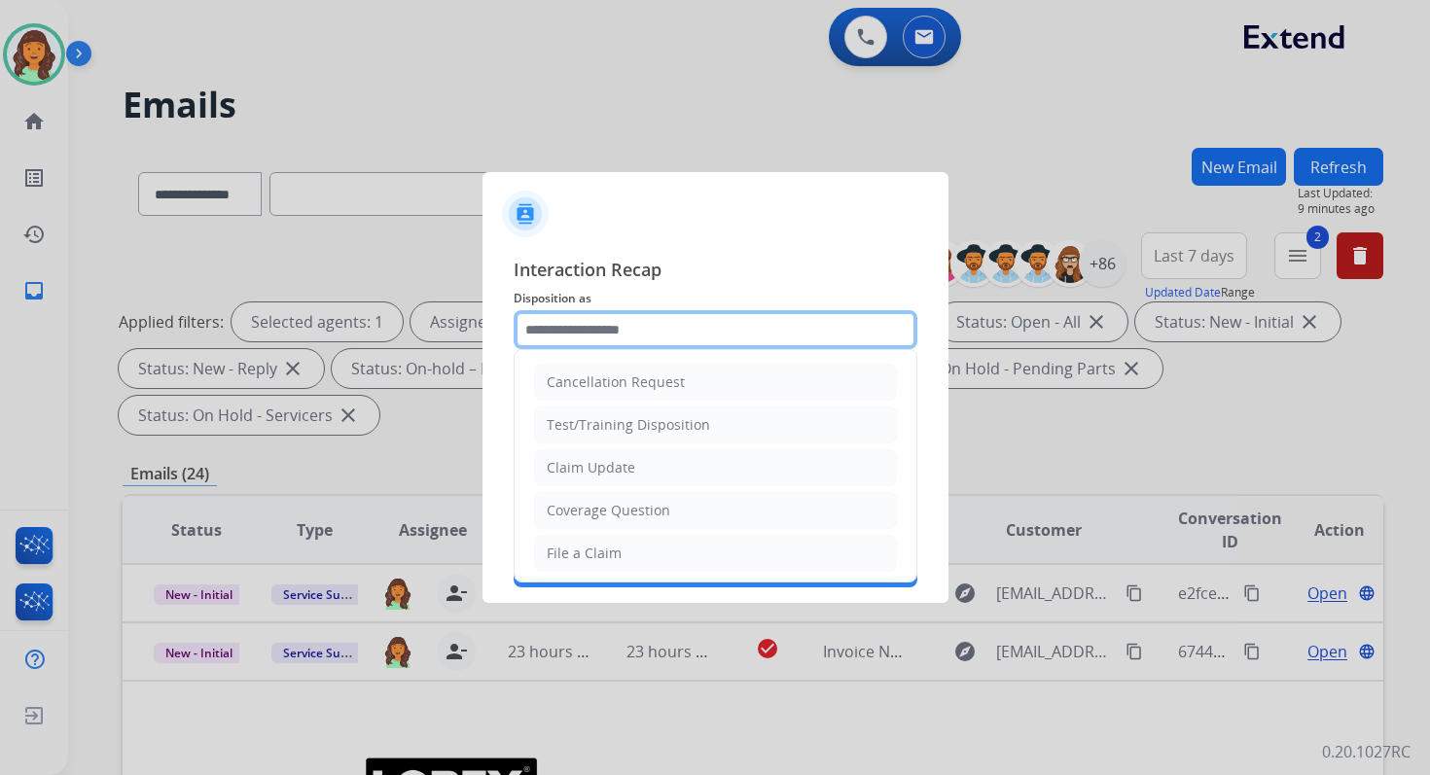
click at [605, 333] on input "text" at bounding box center [716, 329] width 404 height 39
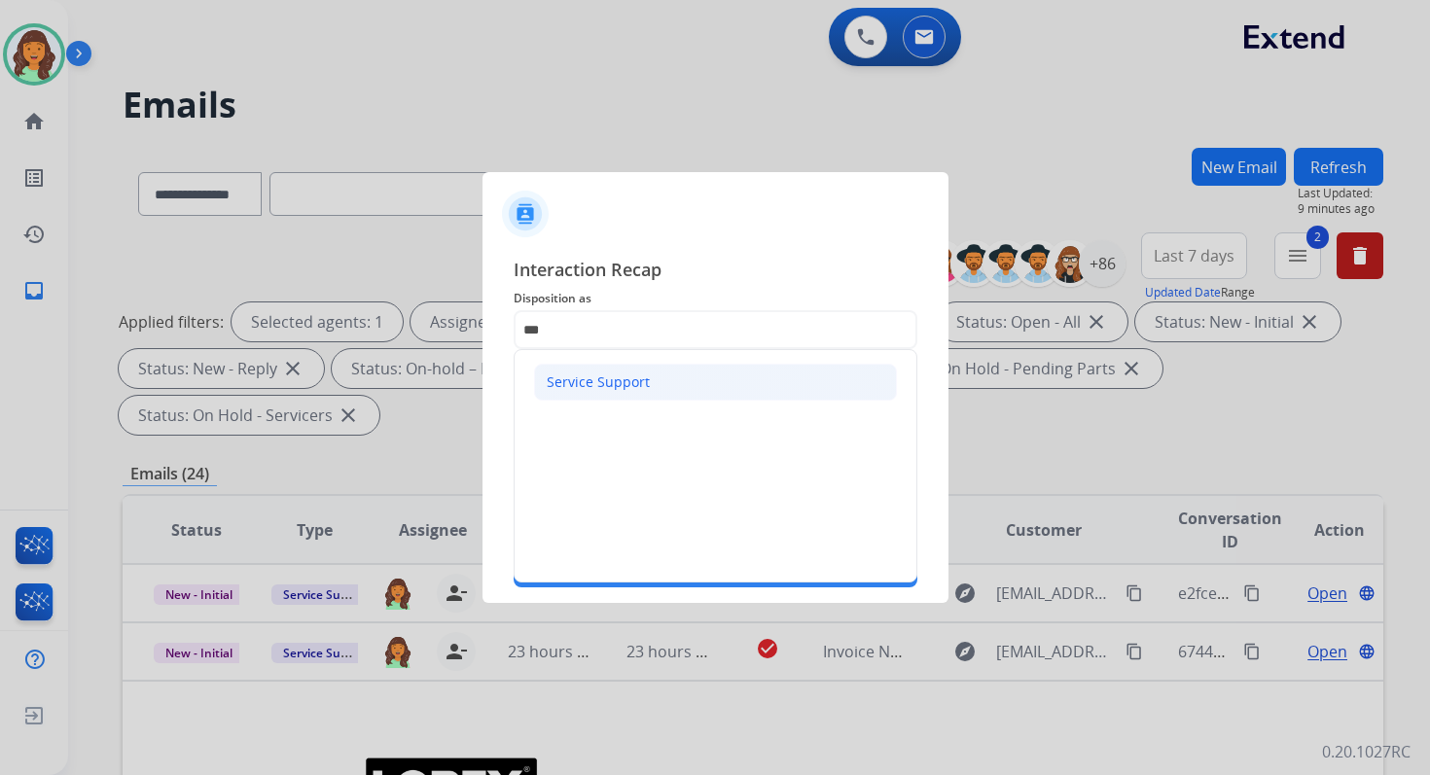
click at [582, 374] on div "Service Support" at bounding box center [598, 382] width 103 height 19
type input "**********"
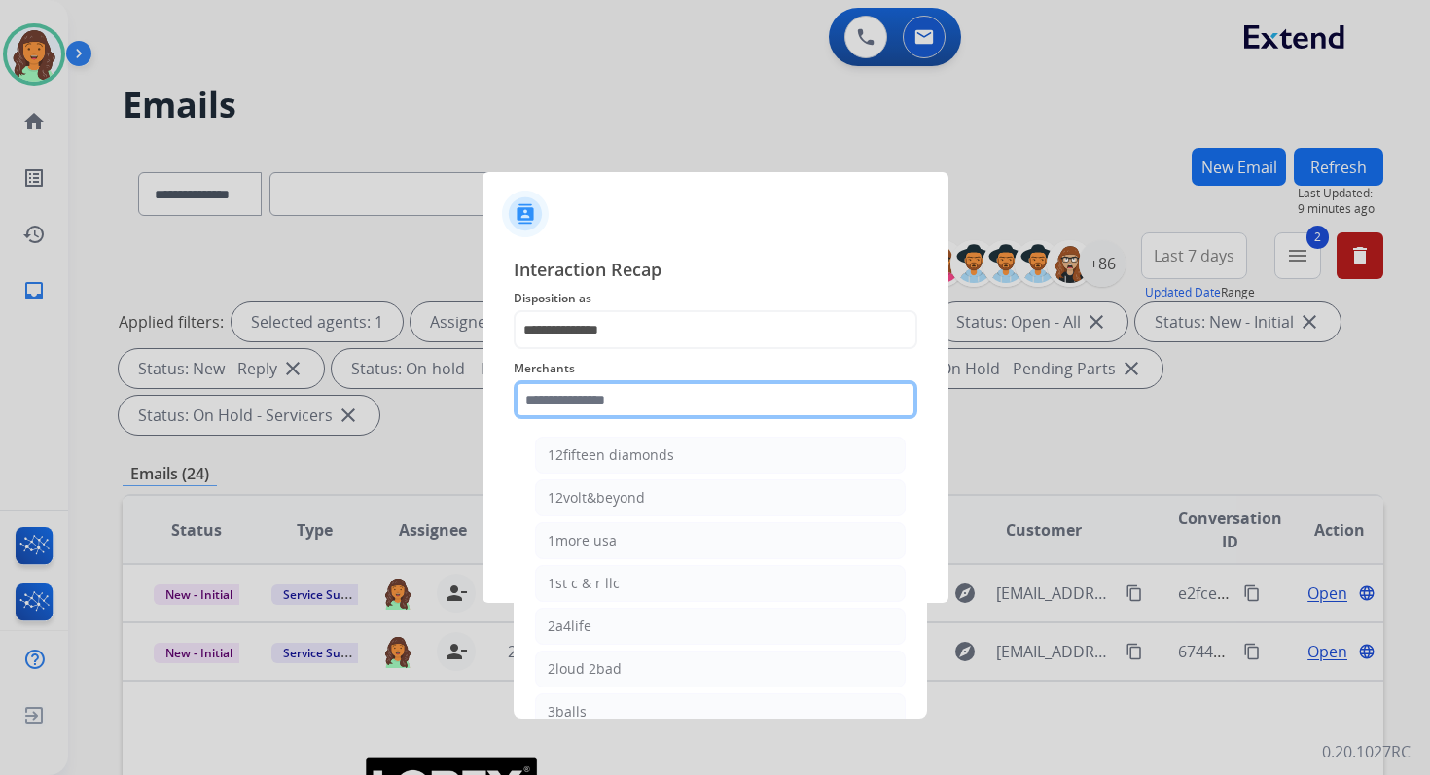
click at [582, 398] on input "text" at bounding box center [716, 399] width 404 height 39
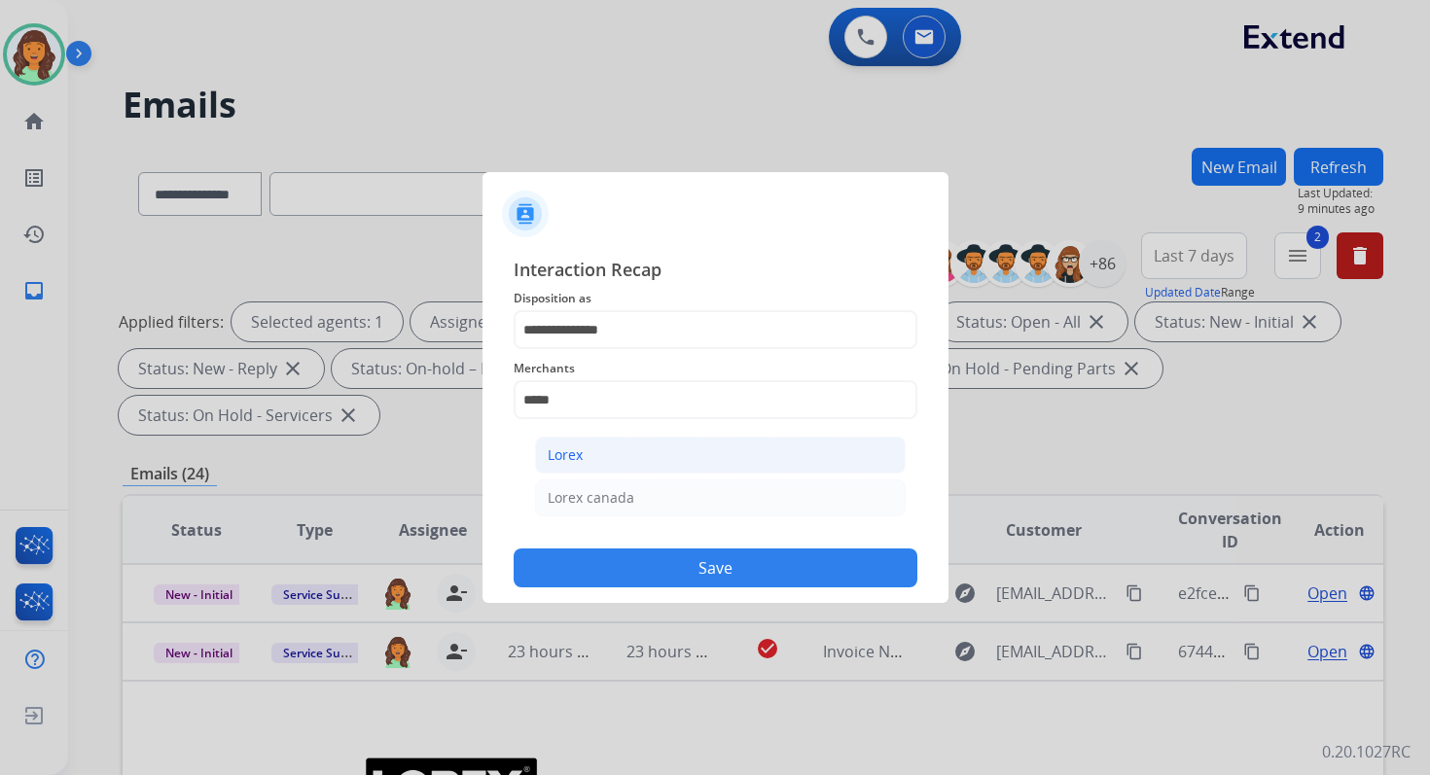
click at [589, 457] on li "Lorex" at bounding box center [720, 455] width 371 height 37
type input "*****"
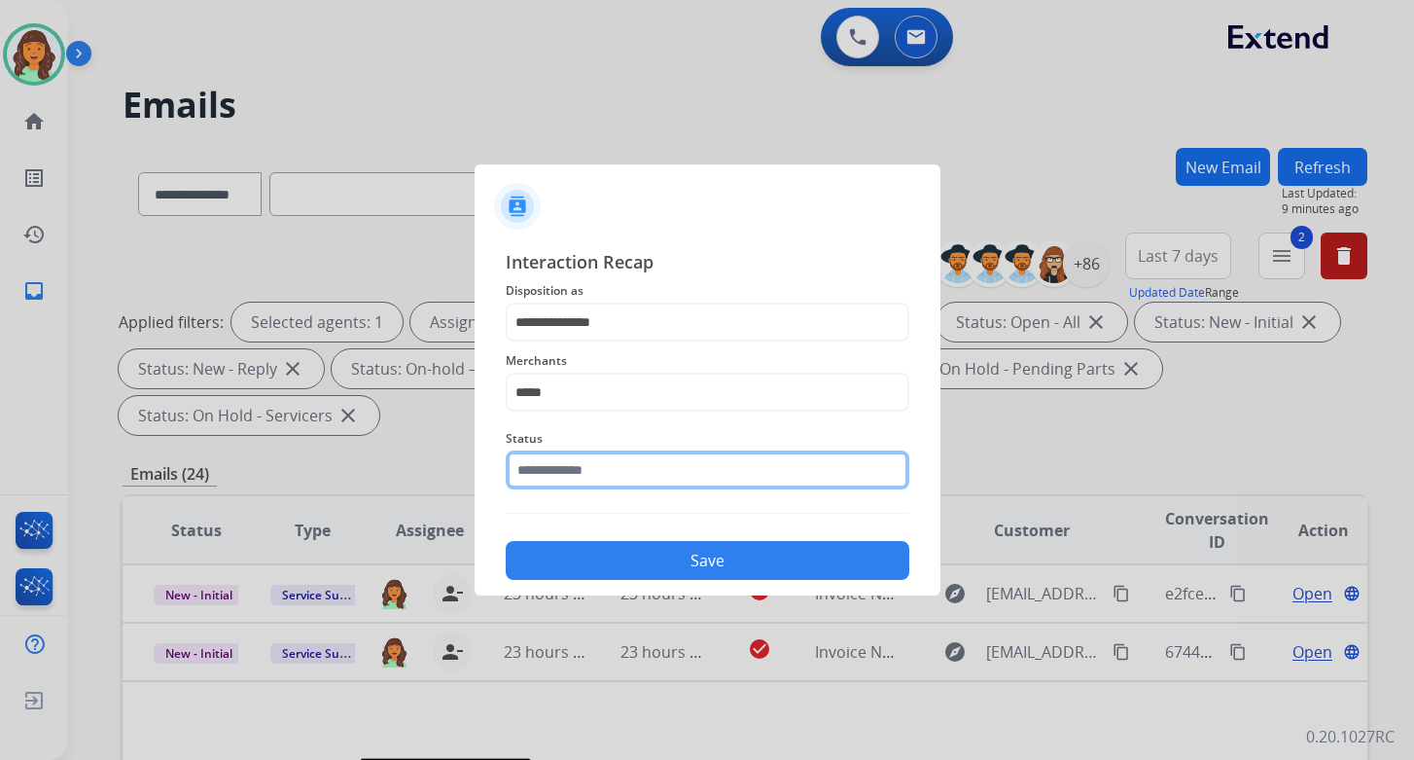
click at [591, 484] on input "text" at bounding box center [708, 469] width 404 height 39
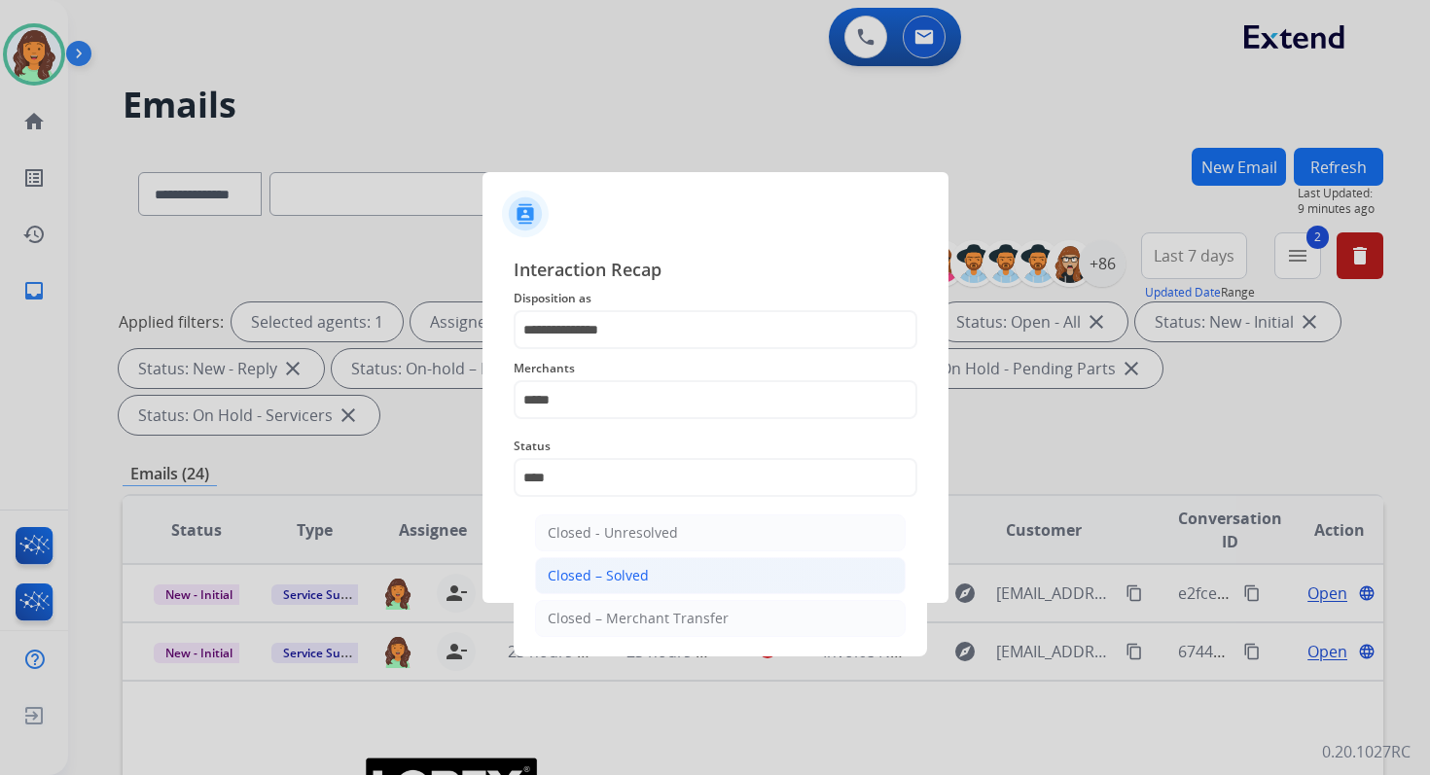
click at [609, 576] on div "Closed – Solved" at bounding box center [598, 575] width 101 height 19
type input "**********"
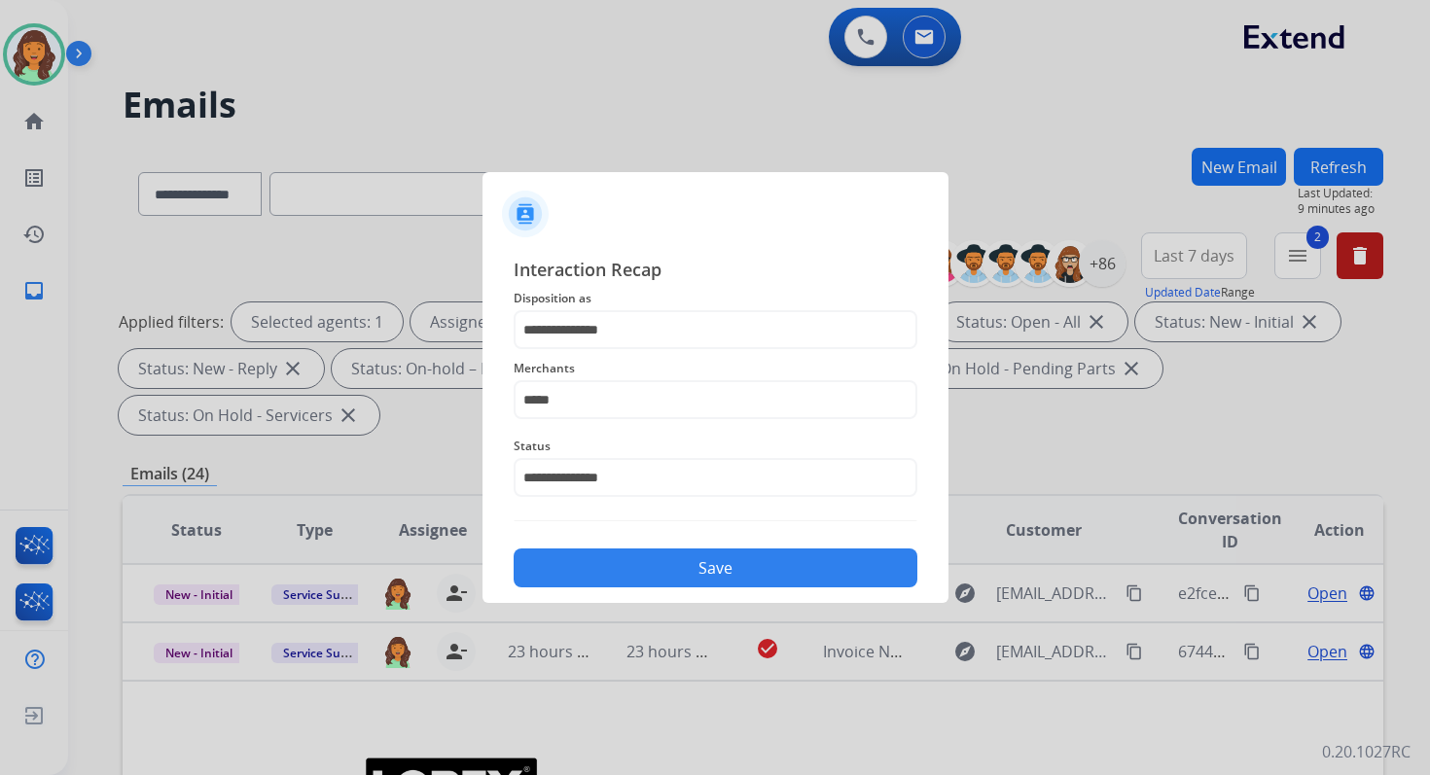
click at [609, 576] on button "Save" at bounding box center [716, 568] width 404 height 39
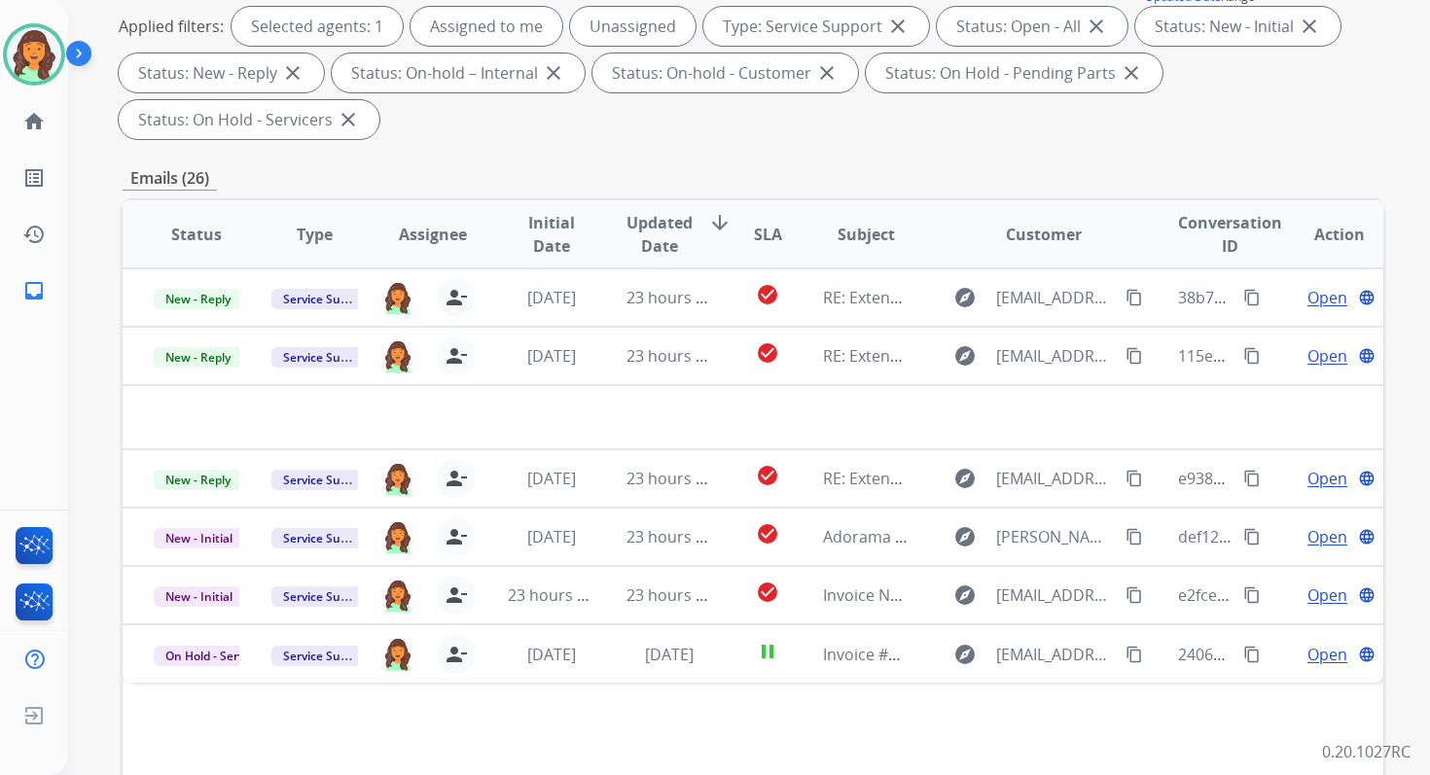
scroll to position [472, 0]
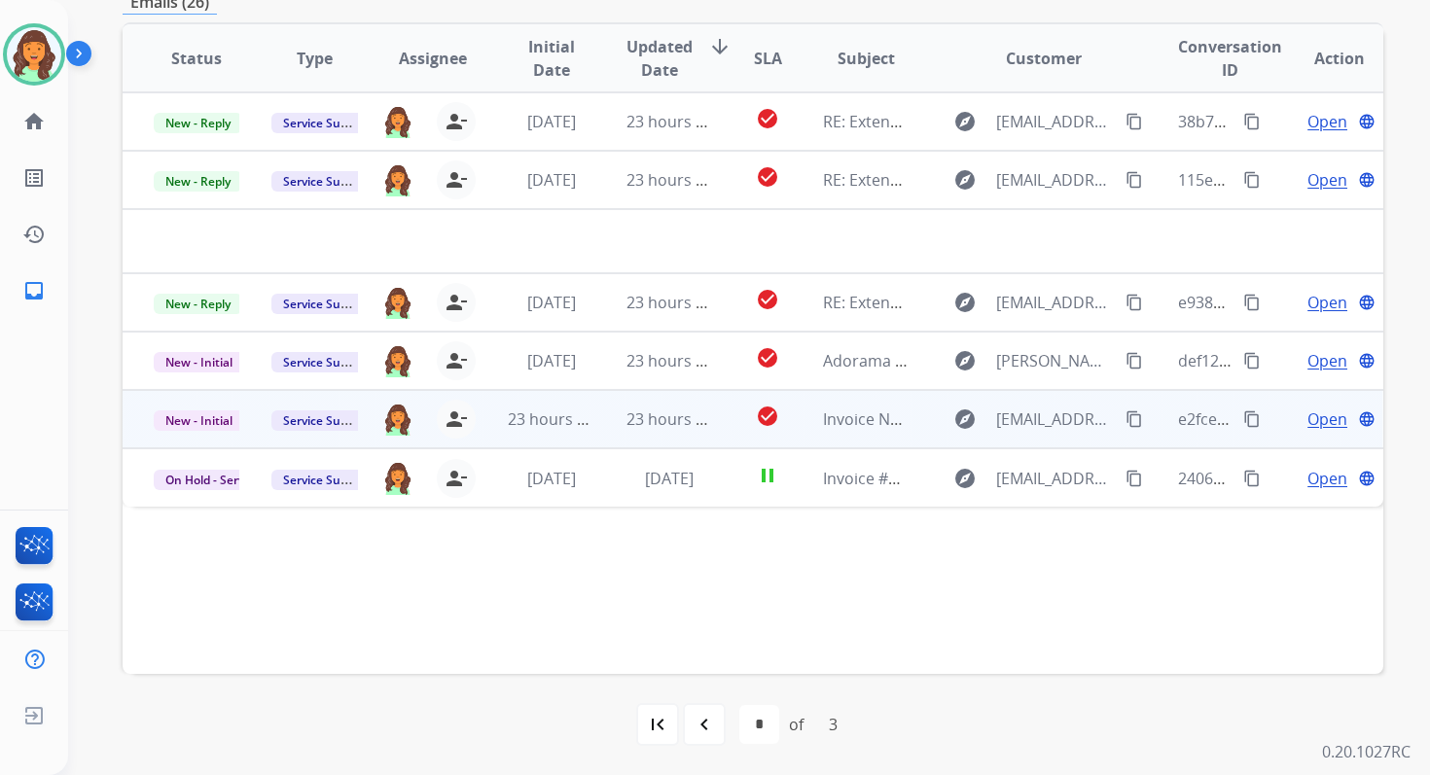
click at [680, 440] on td "23 hours ago" at bounding box center [654, 419] width 118 height 58
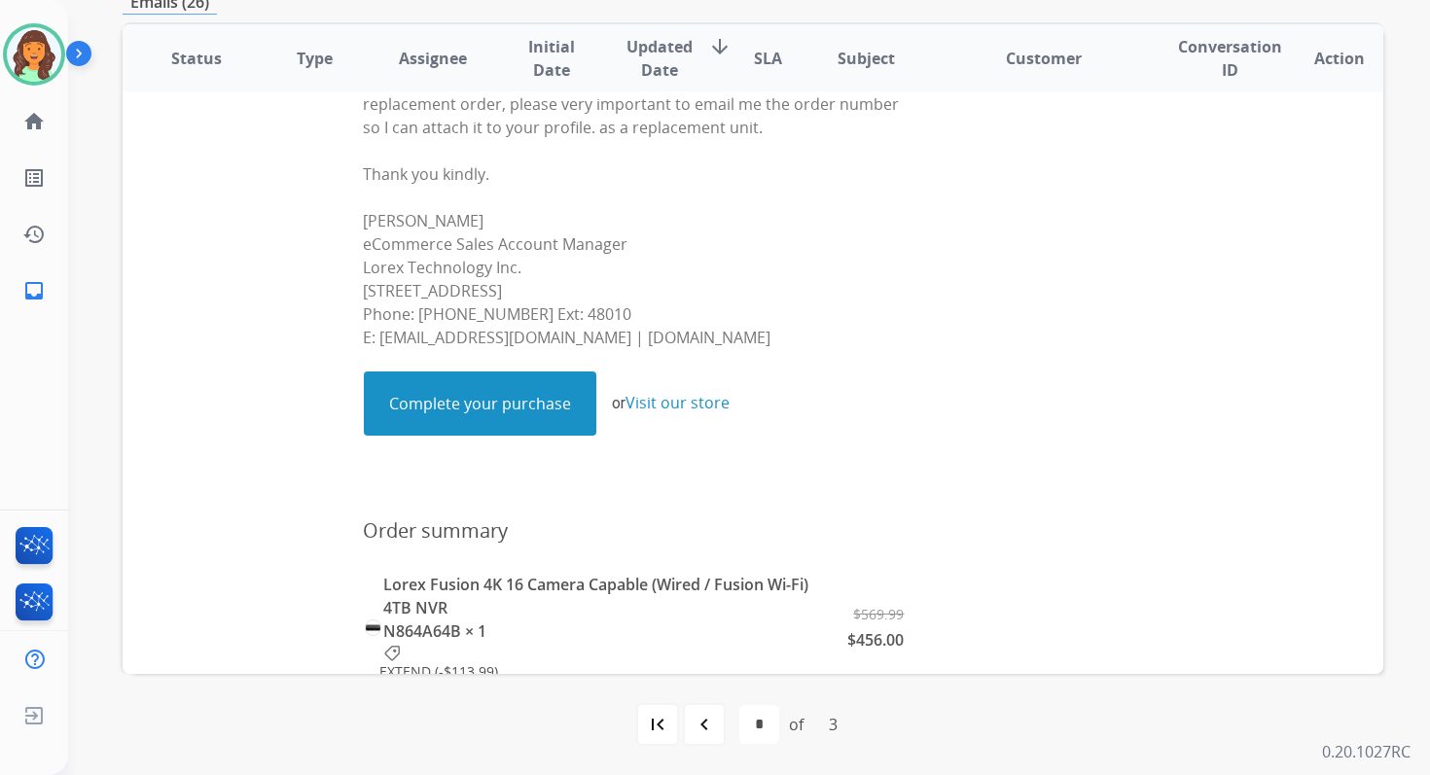
scroll to position [974, 0]
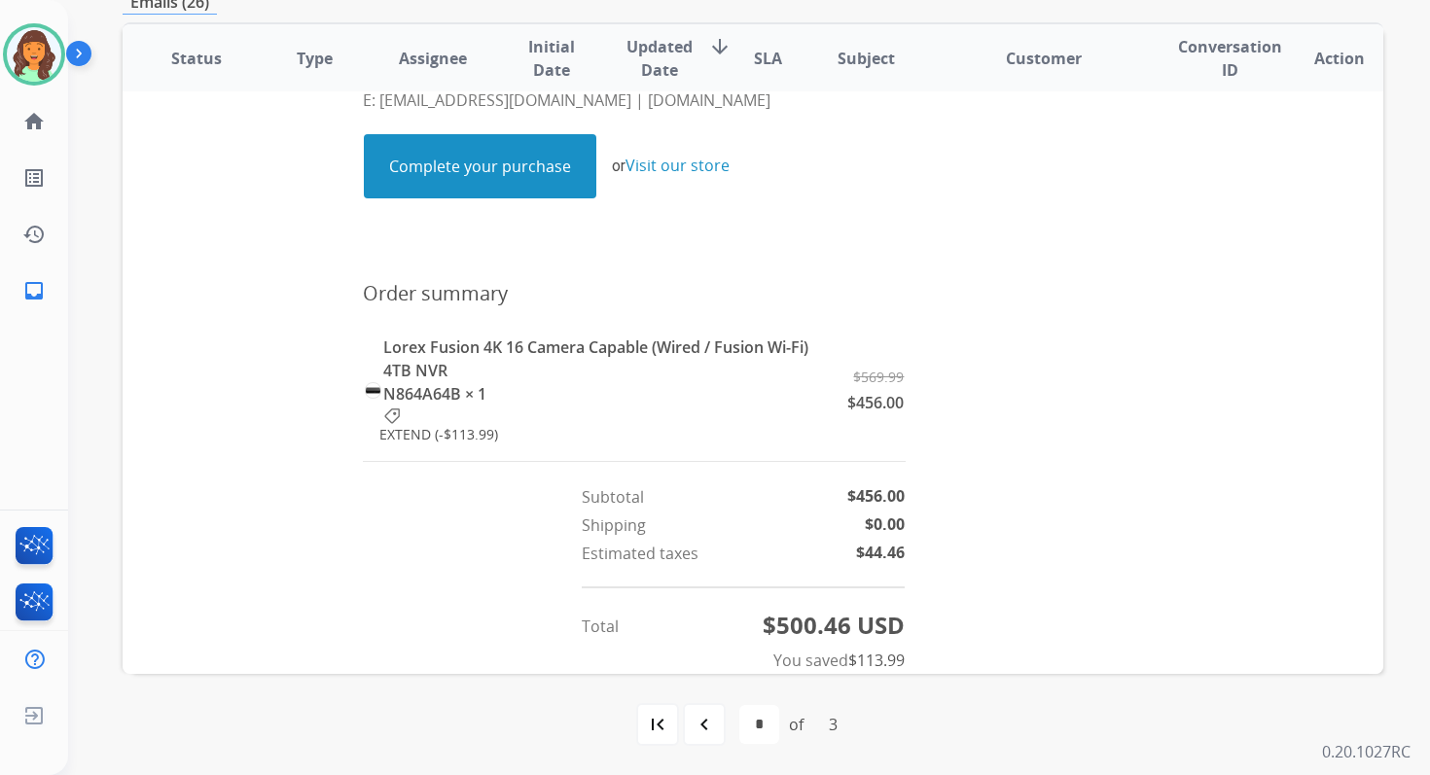
click at [505, 159] on link "Complete your purchase" at bounding box center [480, 166] width 231 height 62
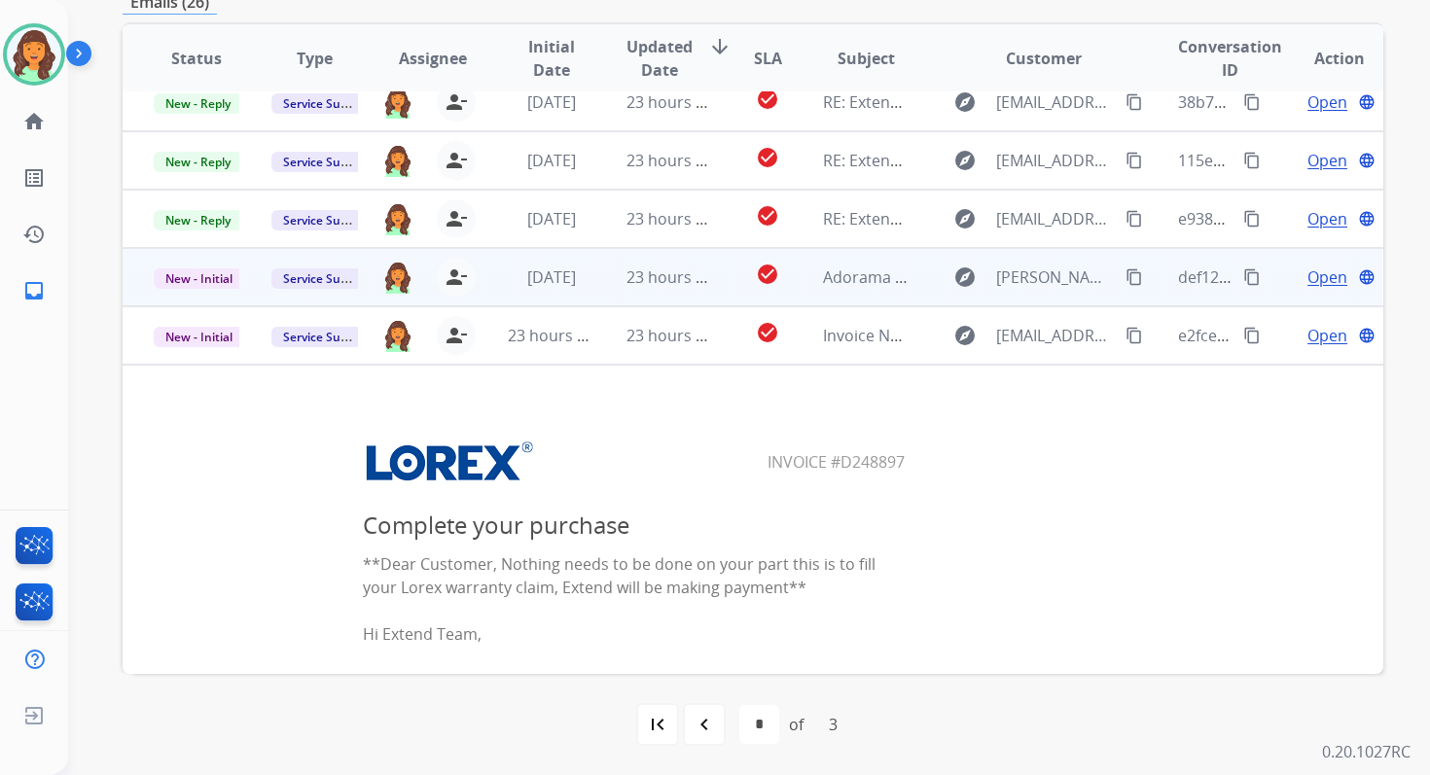
scroll to position [0, 0]
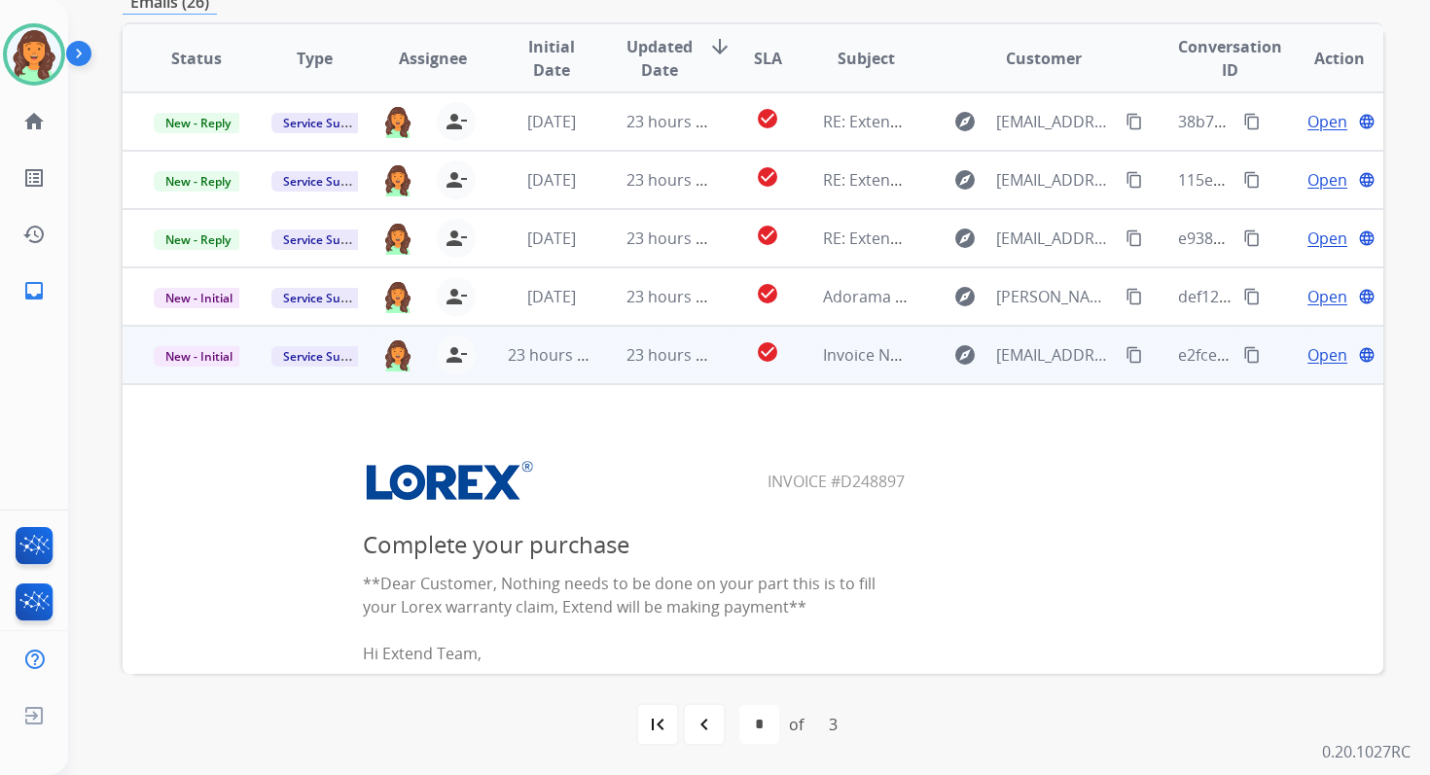
drag, startPoint x: 766, startPoint y: 482, endPoint x: 925, endPoint y: 484, distance: 159.5
click at [925, 484] on center "Invoice #D248897" at bounding box center [635, 481] width 958 height 48
copy table "I"
click at [1243, 356] on mat-icon "content_copy" at bounding box center [1252, 355] width 18 height 18
click at [1320, 353] on span "Open" at bounding box center [1327, 354] width 40 height 23
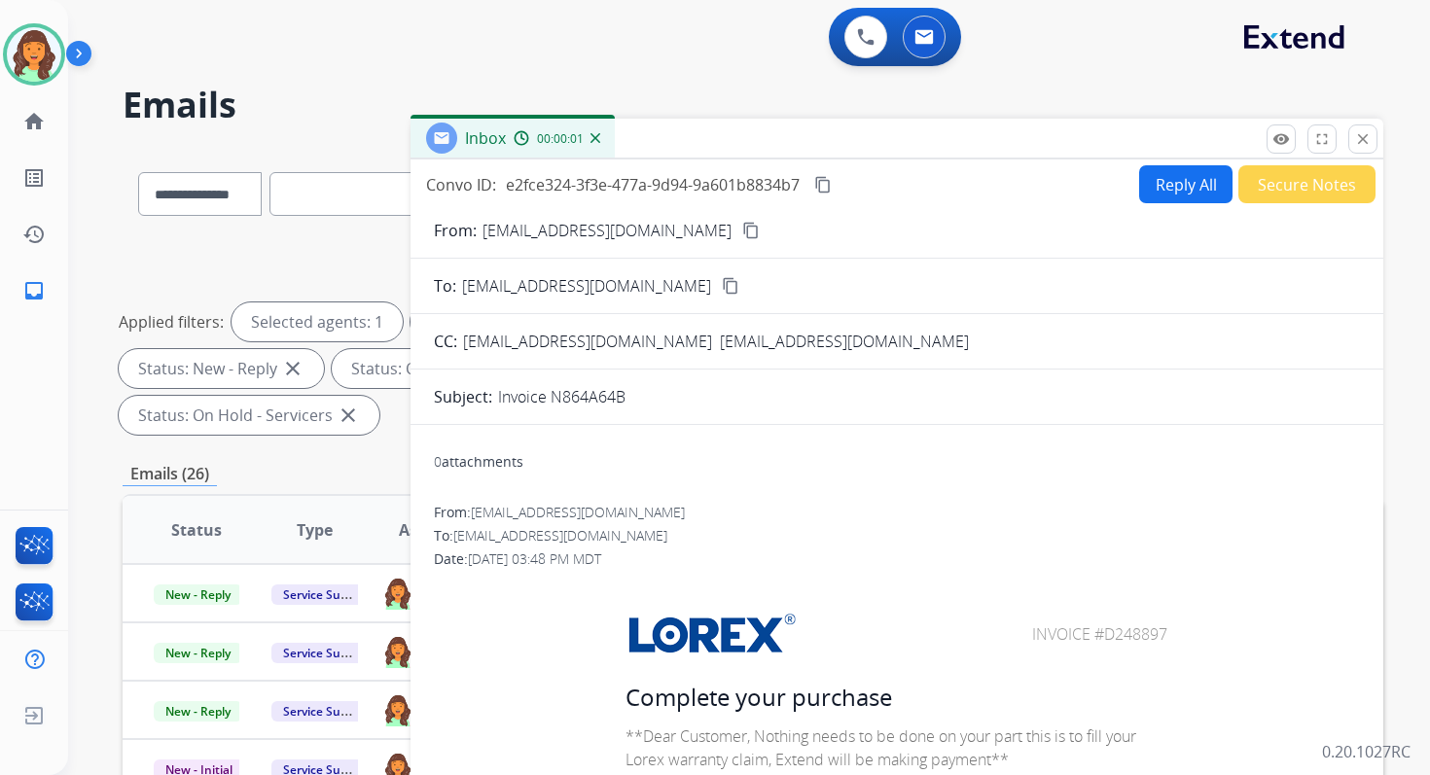
click at [1176, 184] on button "Reply All" at bounding box center [1185, 184] width 93 height 38
select select "**********"
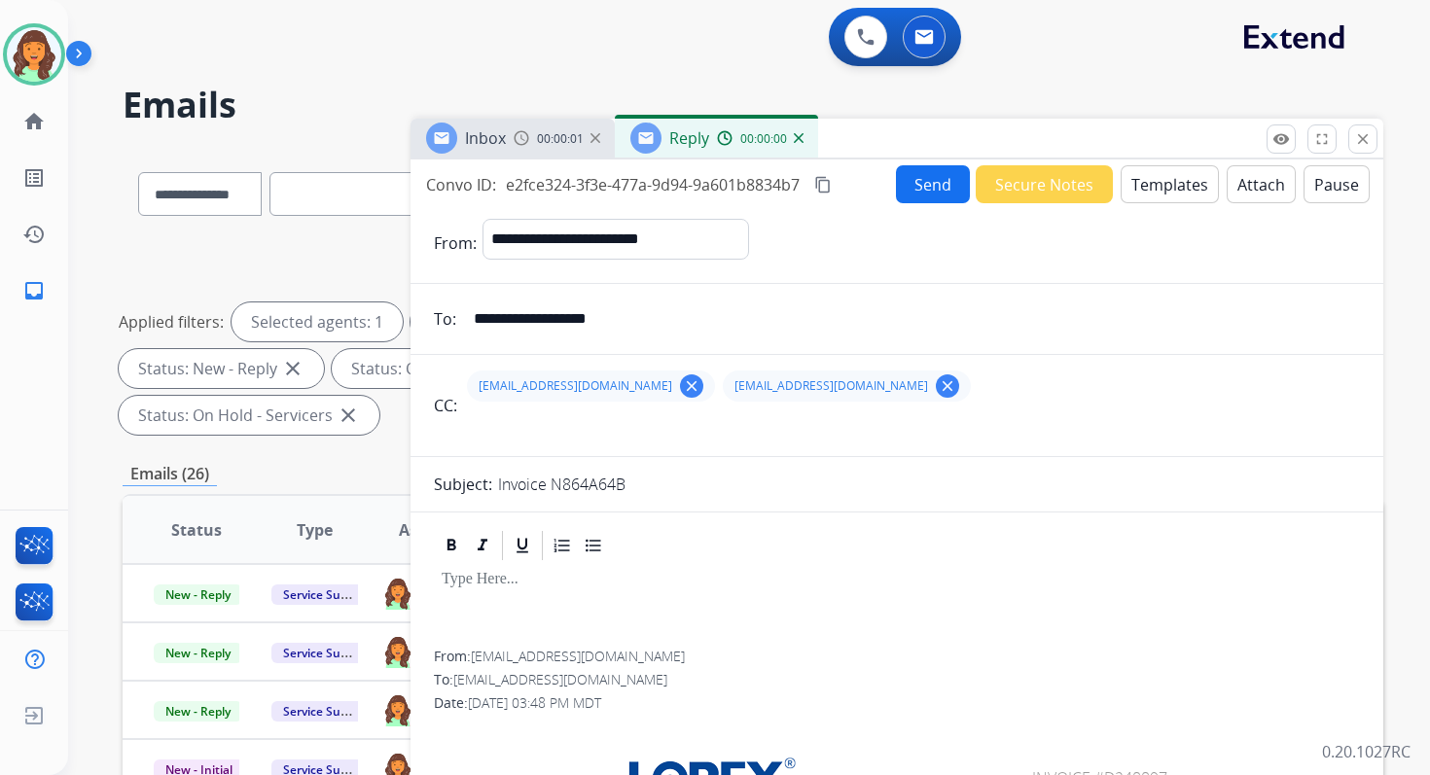
click at [1176, 184] on button "Templates" at bounding box center [1170, 184] width 98 height 38
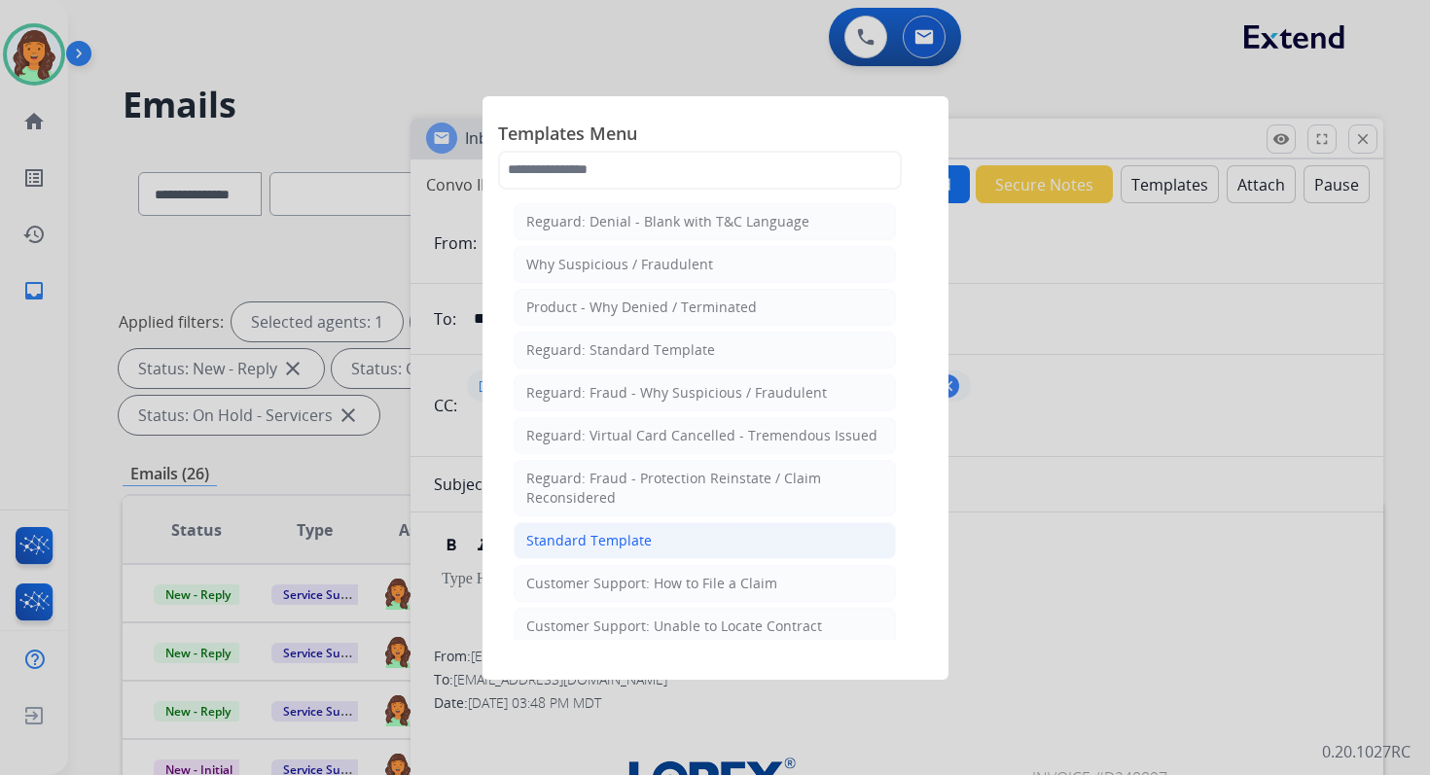
click at [597, 534] on div "Standard Template" at bounding box center [588, 540] width 125 height 19
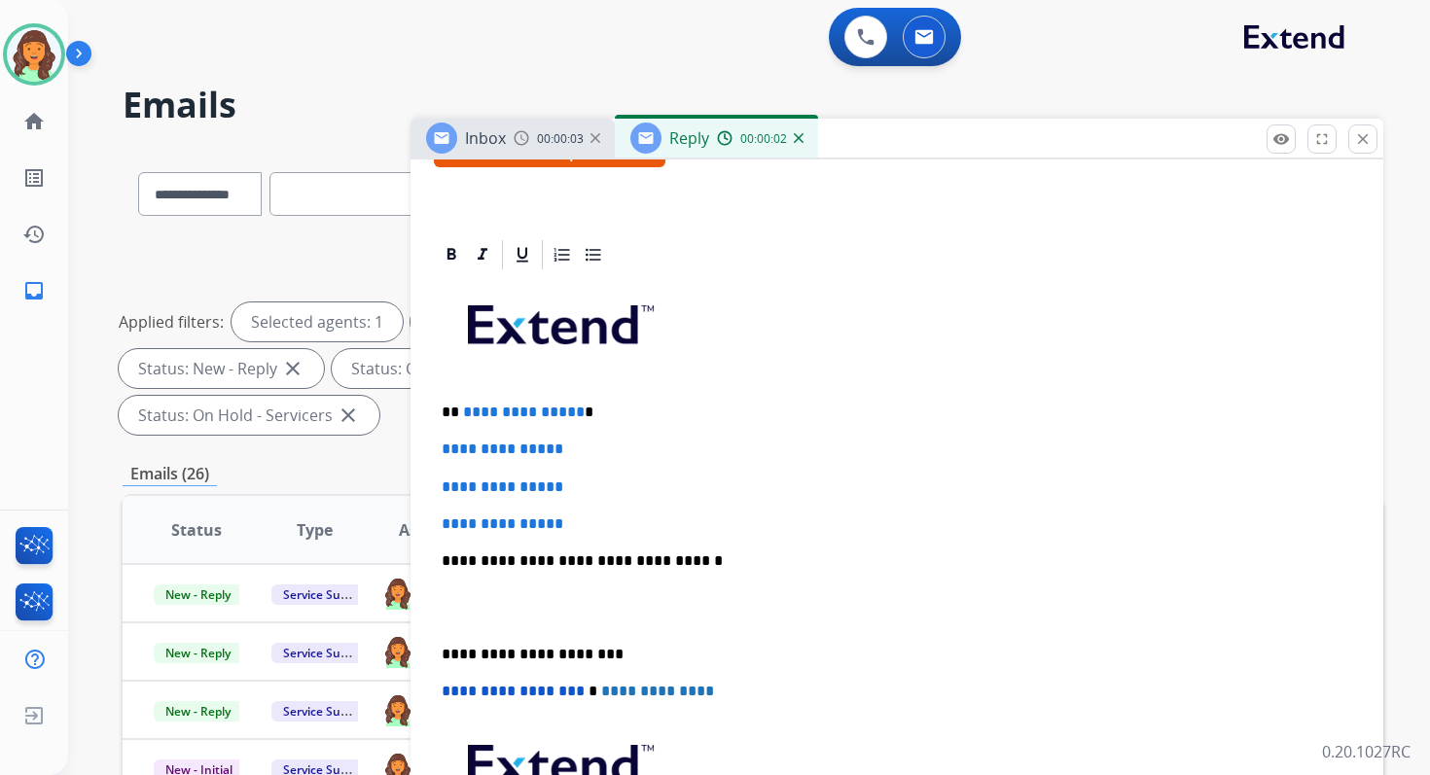
scroll to position [477, 0]
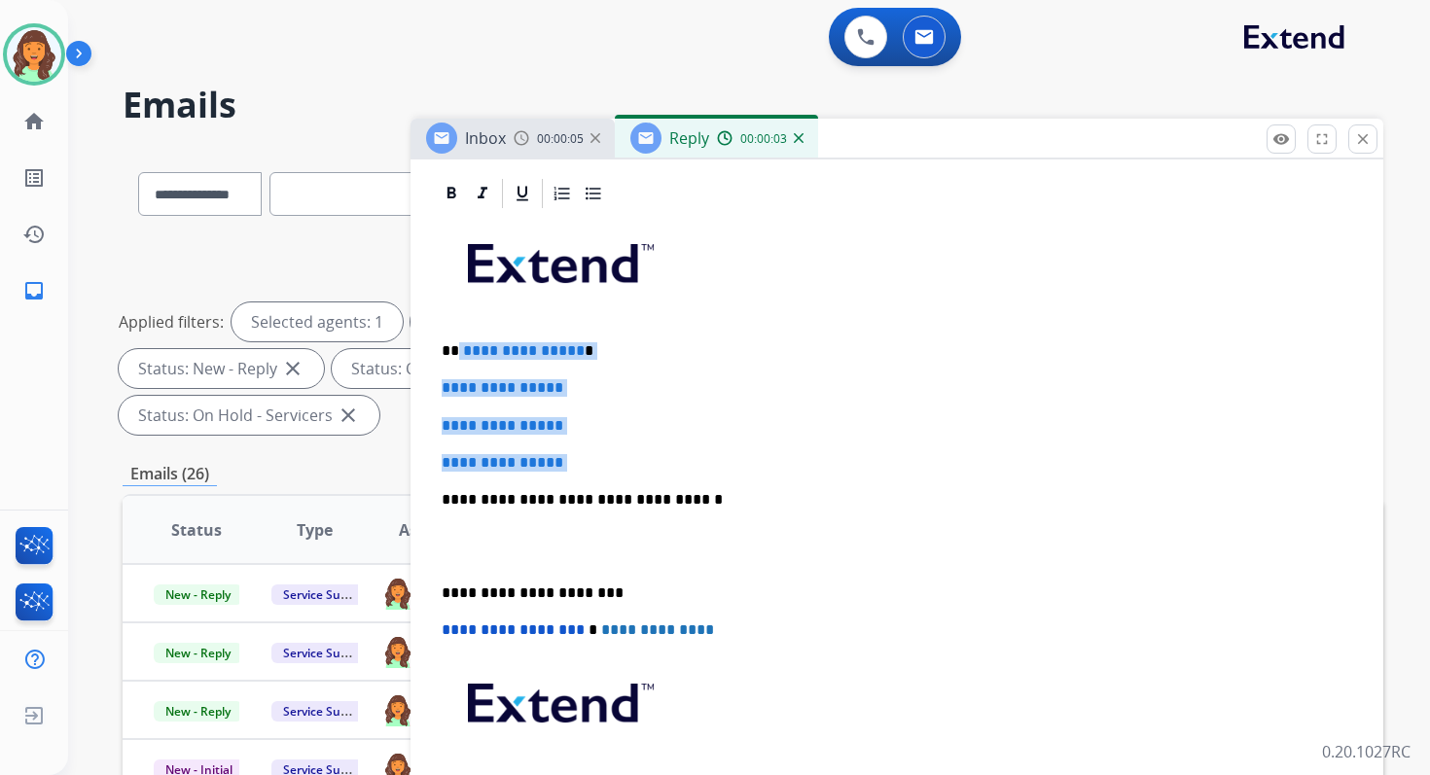
drag, startPoint x: 456, startPoint y: 350, endPoint x: 636, endPoint y: 470, distance: 216.1
click at [636, 470] on div "**********" at bounding box center [897, 545] width 926 height 669
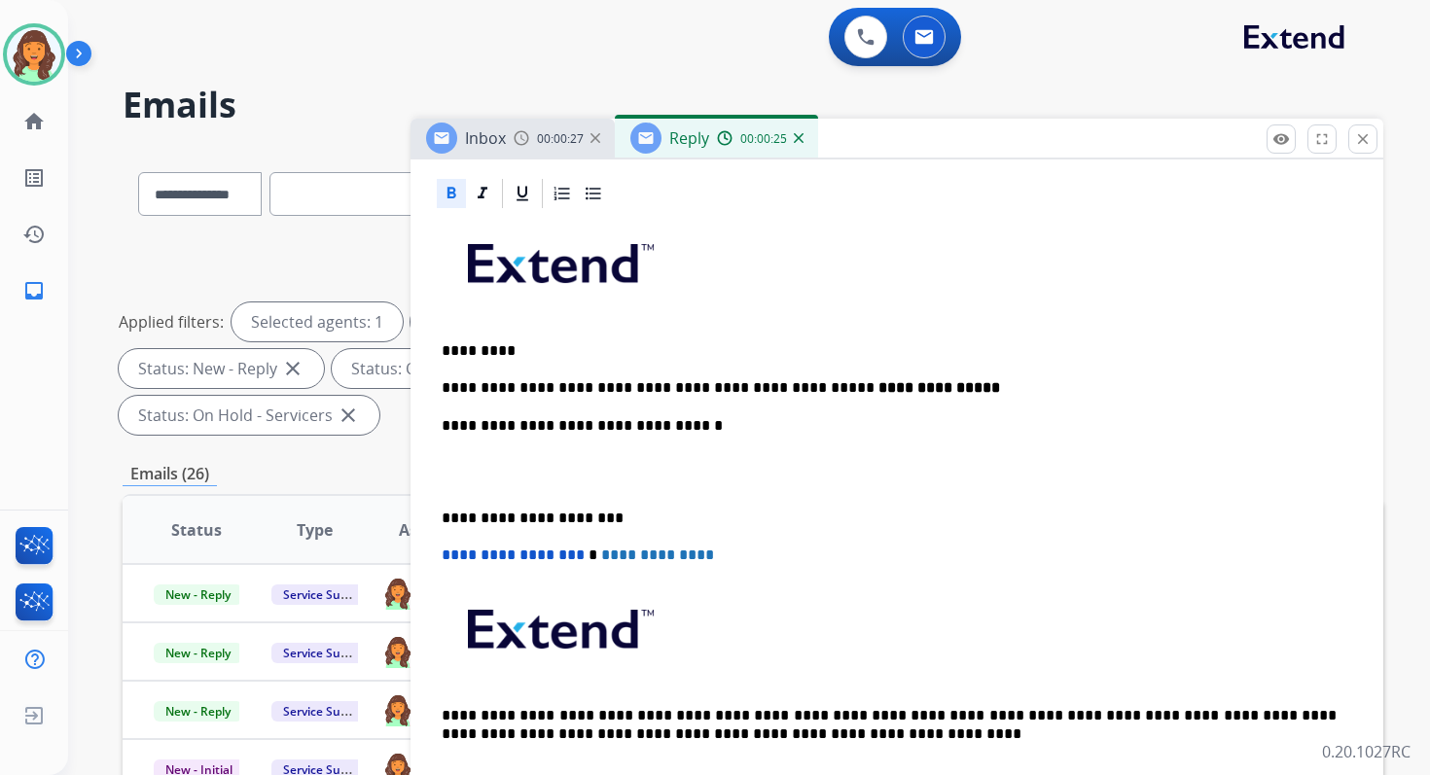
click at [642, 427] on p "**********" at bounding box center [889, 426] width 895 height 18
click at [518, 516] on p "**********" at bounding box center [889, 519] width 895 height 18
click at [449, 554] on span "**********" at bounding box center [513, 555] width 143 height 15
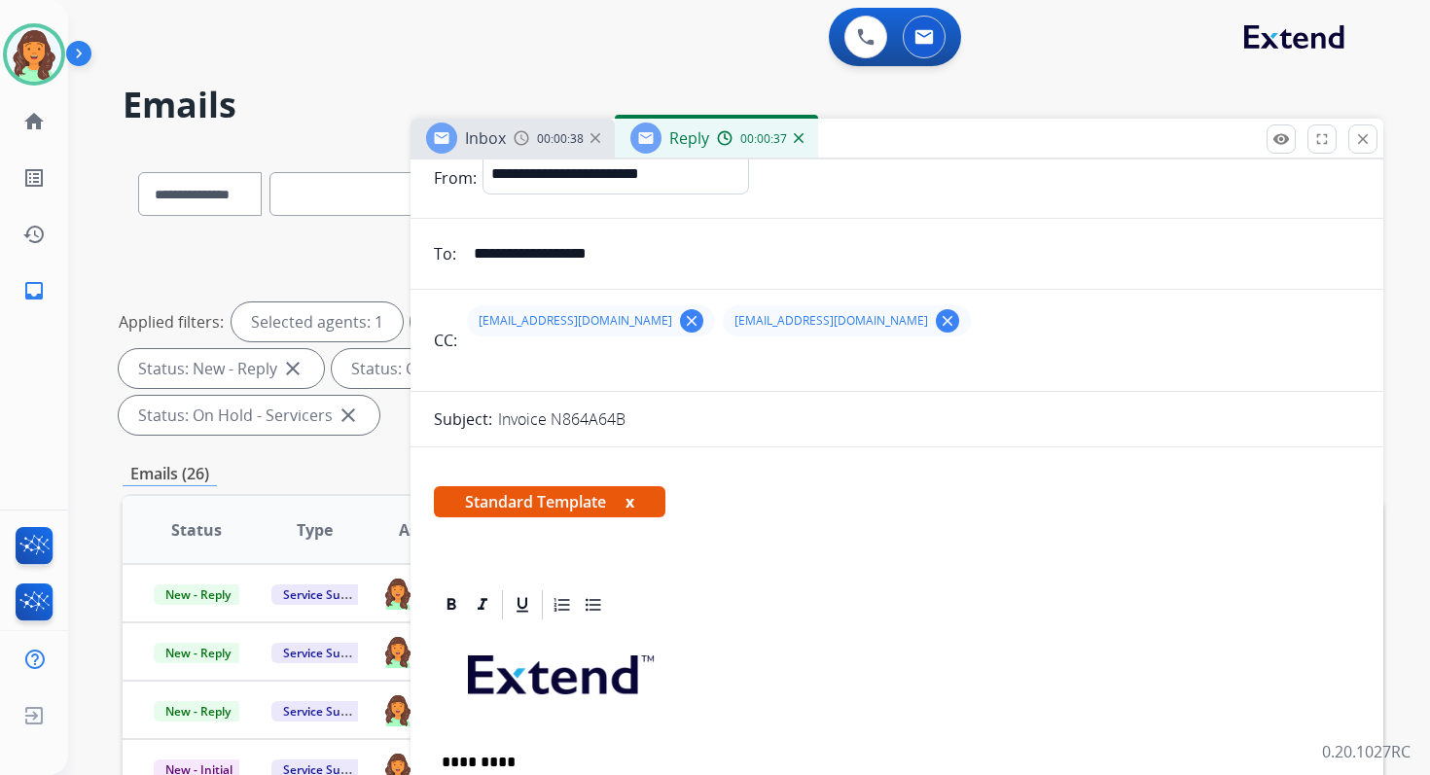
scroll to position [0, 0]
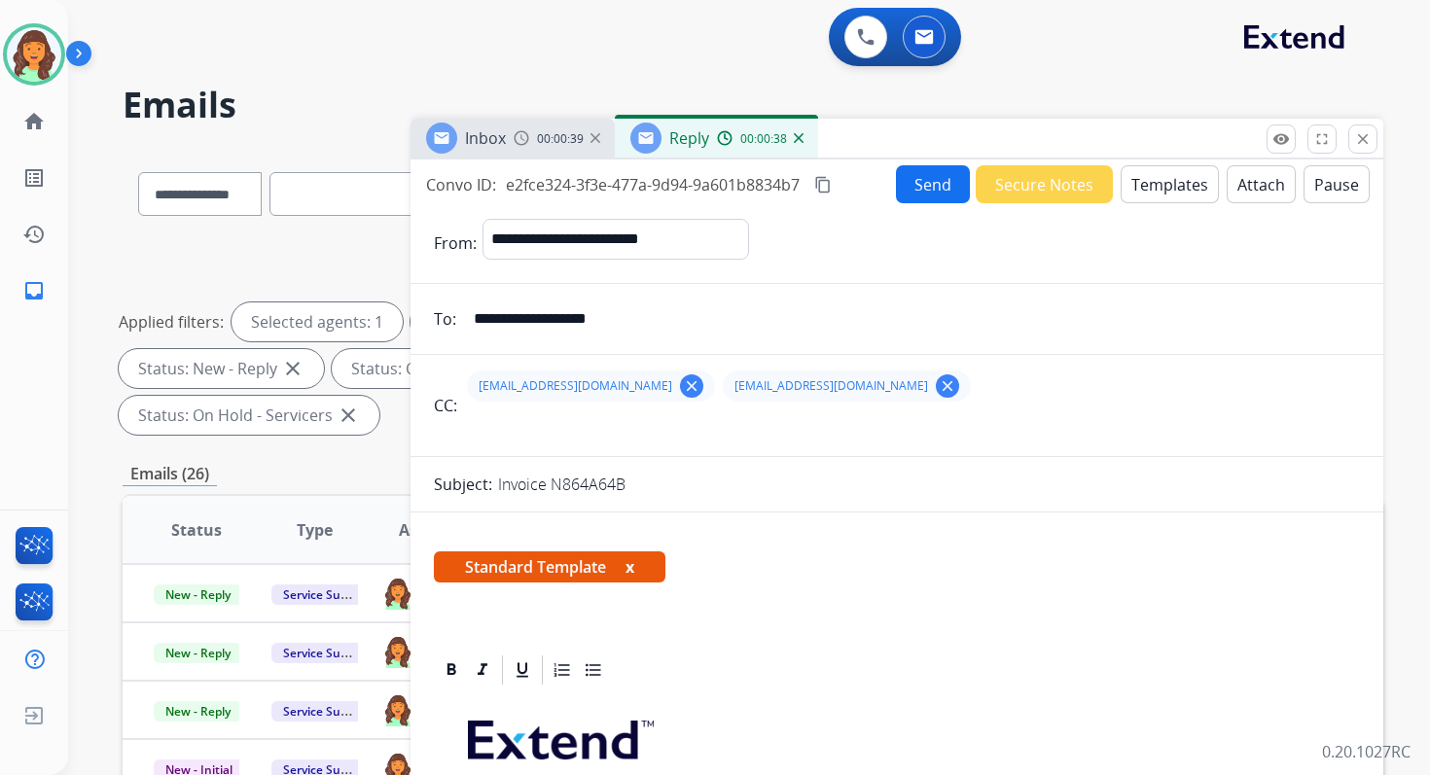
click at [826, 183] on mat-icon "content_copy" at bounding box center [823, 185] width 18 height 18
click at [902, 183] on button "Send" at bounding box center [933, 184] width 74 height 38
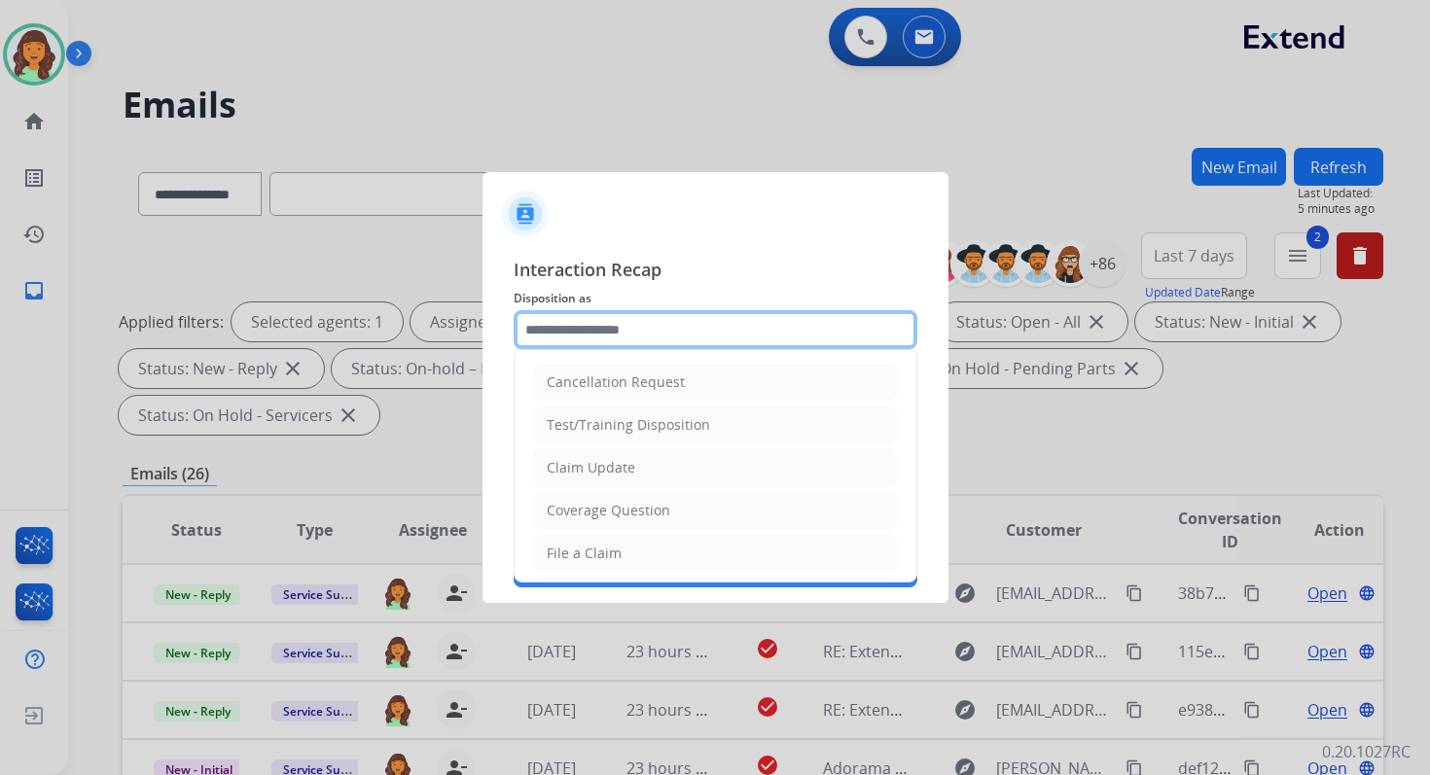
click at [578, 333] on input "text" at bounding box center [716, 329] width 404 height 39
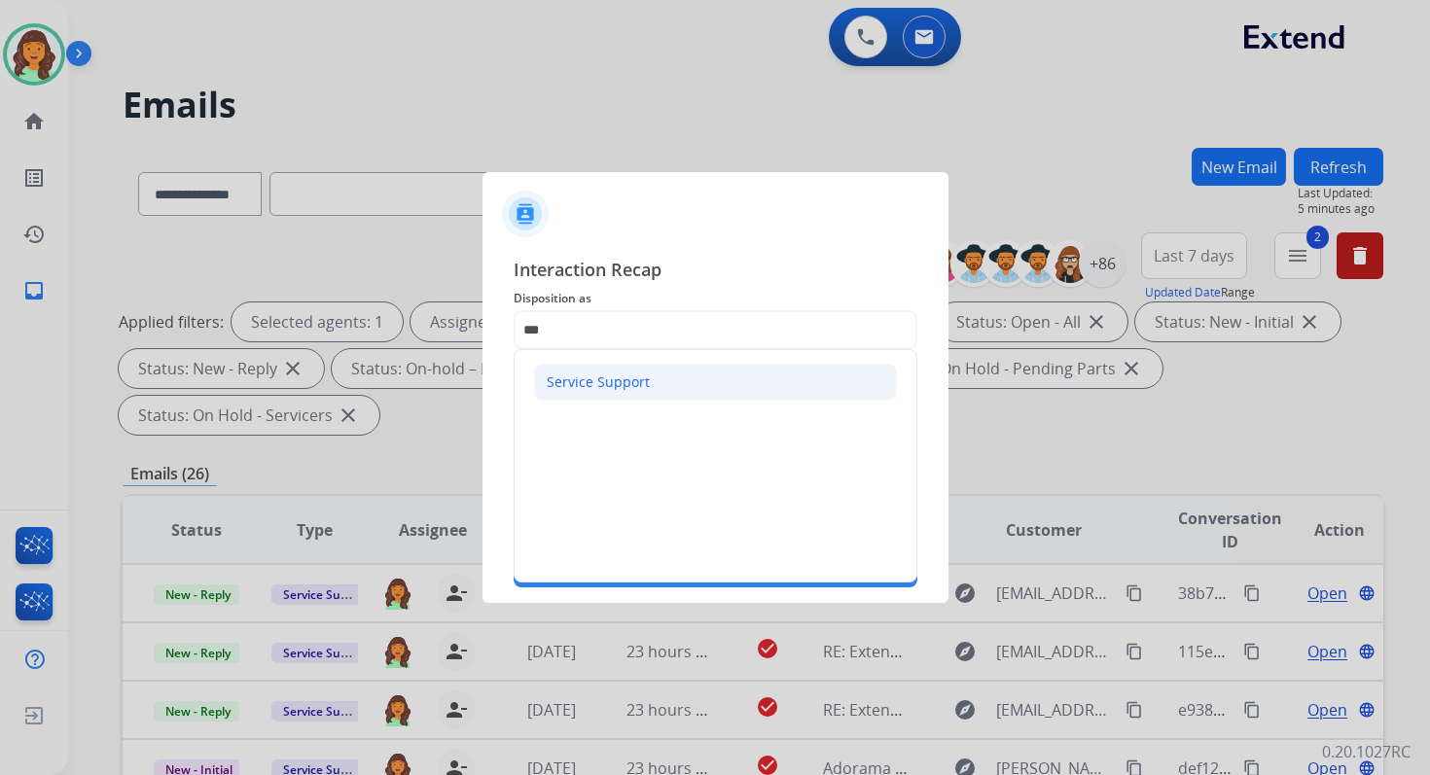
click at [582, 390] on div "Service Support" at bounding box center [598, 382] width 103 height 19
type input "**********"
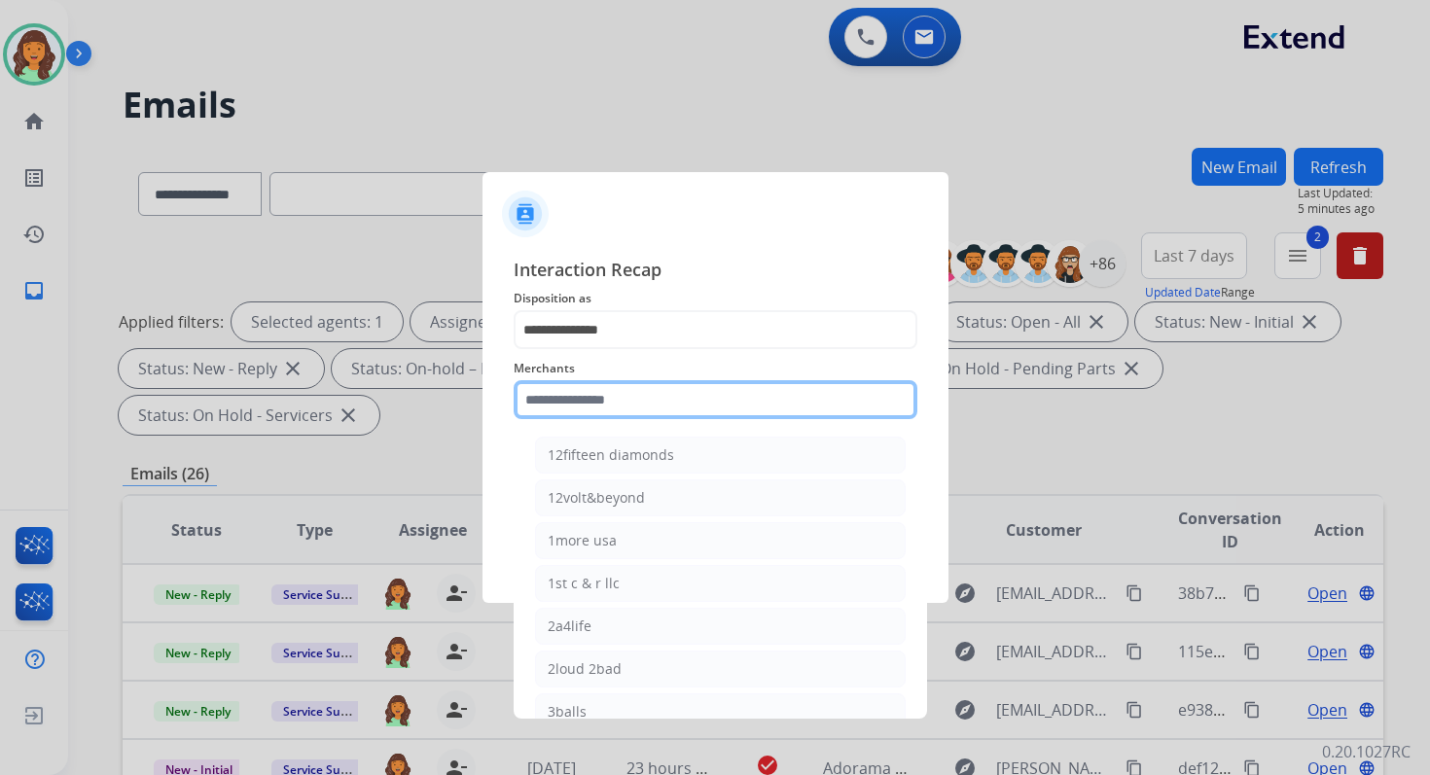
click at [582, 394] on input "text" at bounding box center [716, 399] width 404 height 39
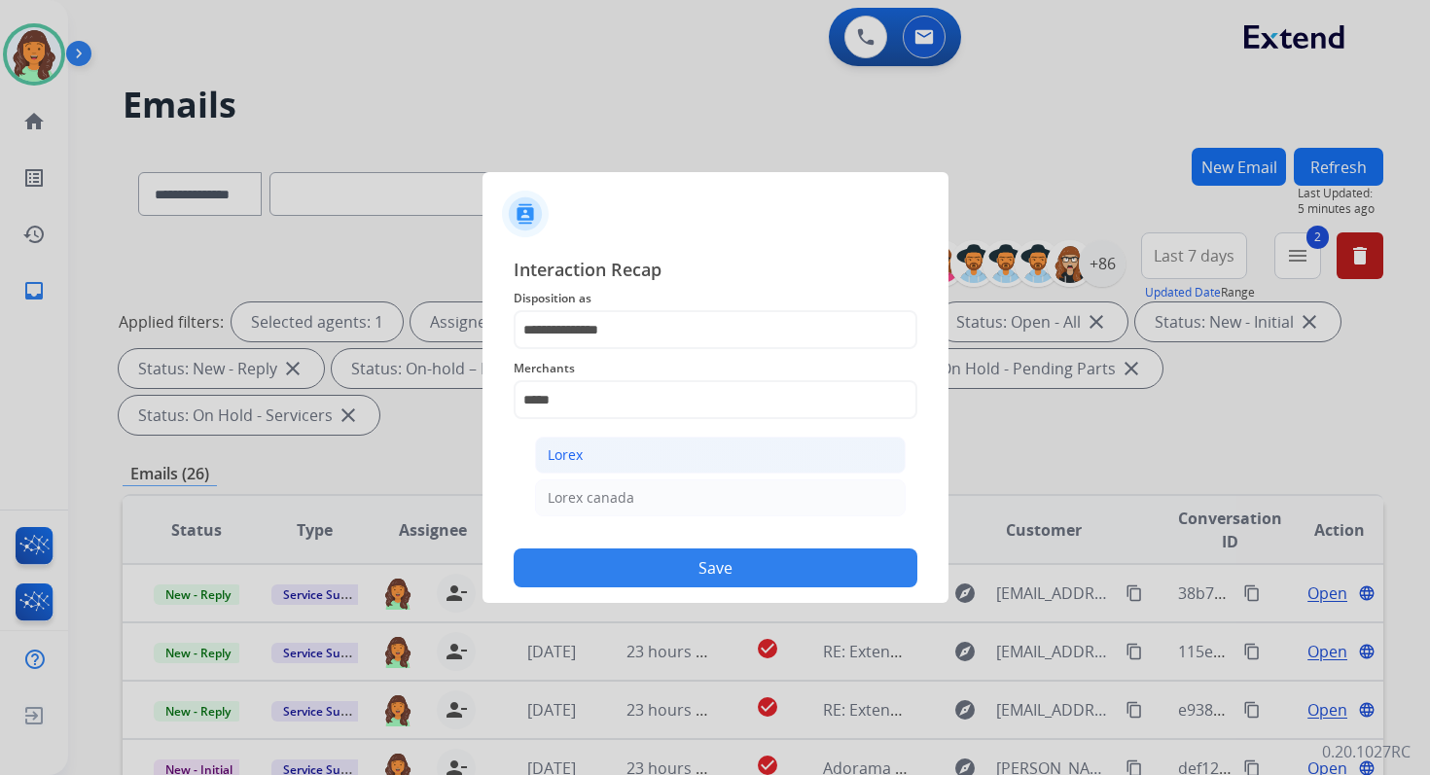
click at [589, 469] on li "Lorex" at bounding box center [720, 455] width 371 height 37
type input "*****"
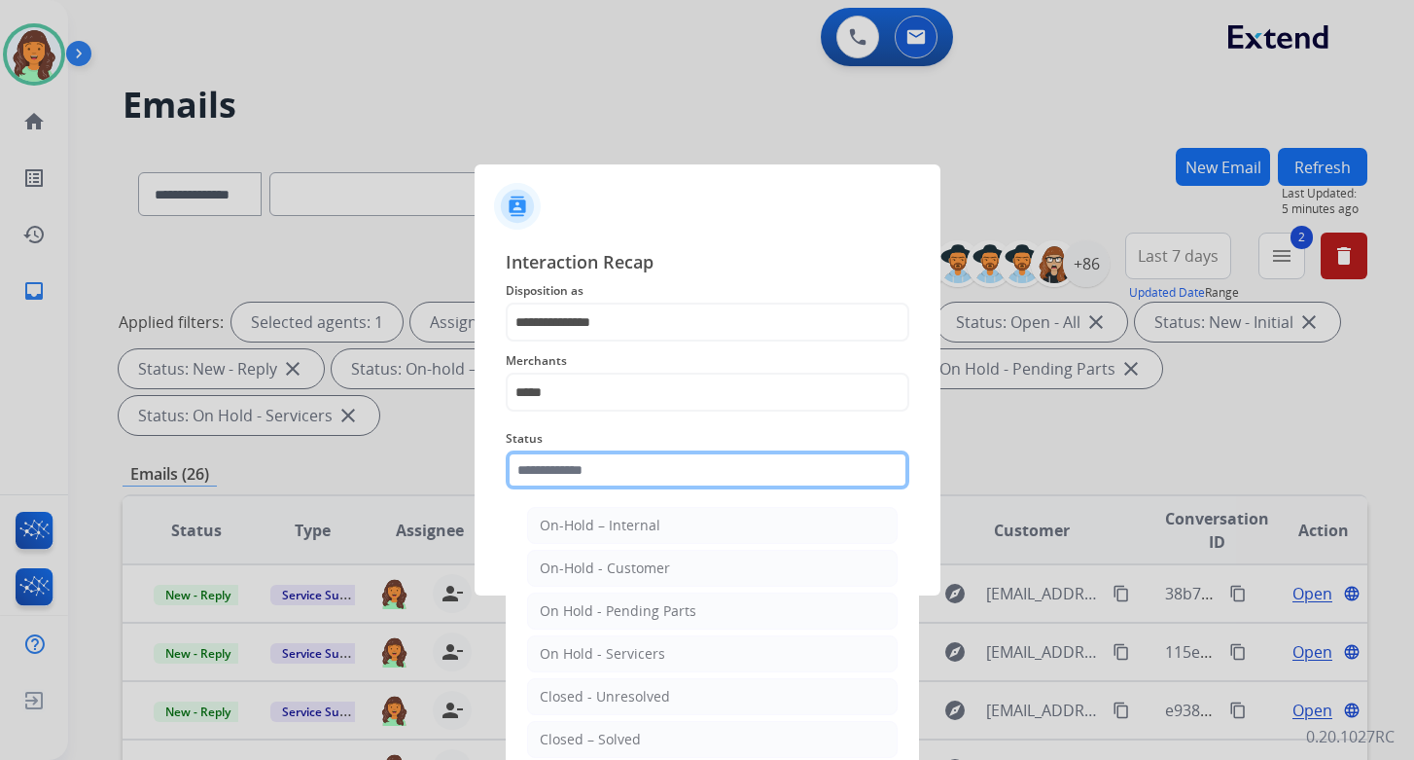
click at [589, 469] on input "text" at bounding box center [708, 469] width 404 height 39
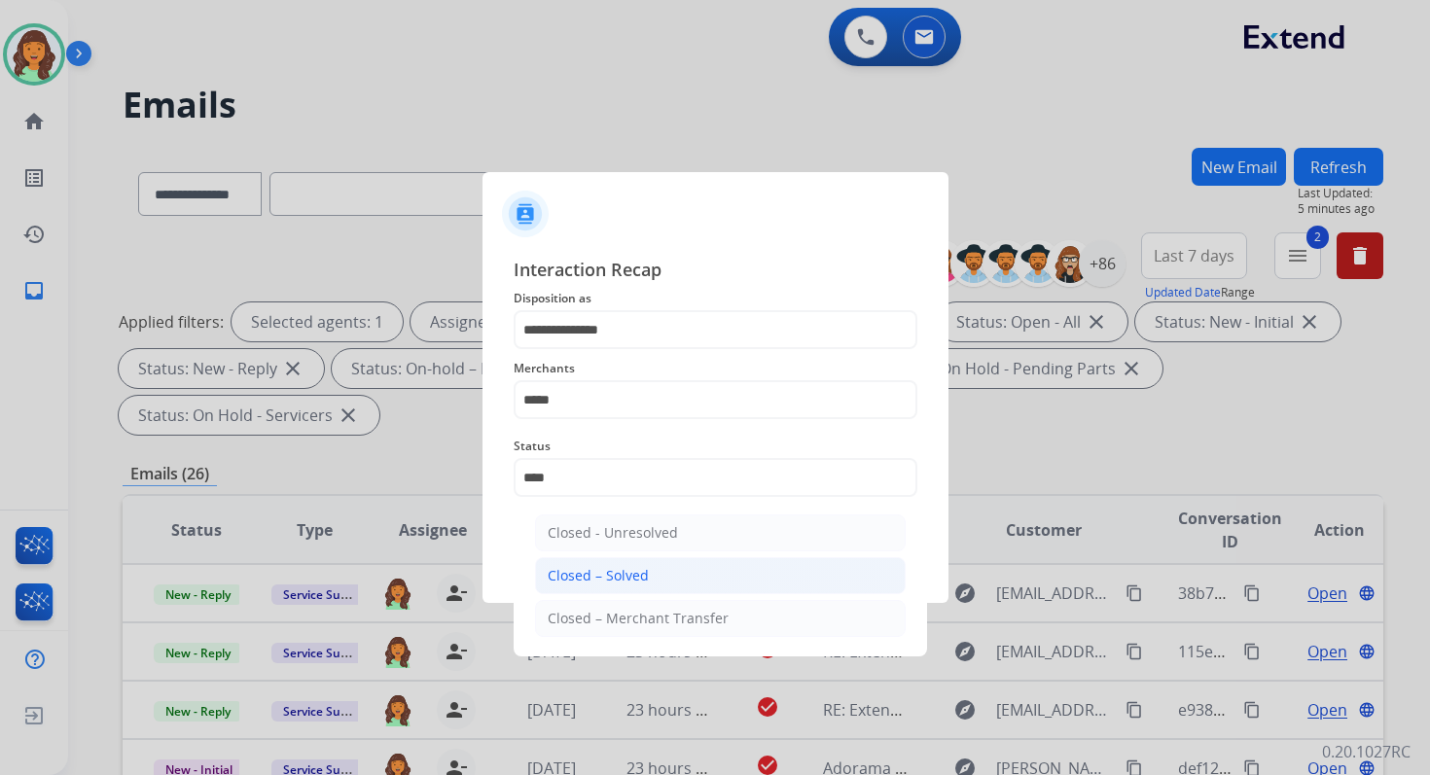
click at [618, 582] on div "Closed – Solved" at bounding box center [598, 575] width 101 height 19
type input "**********"
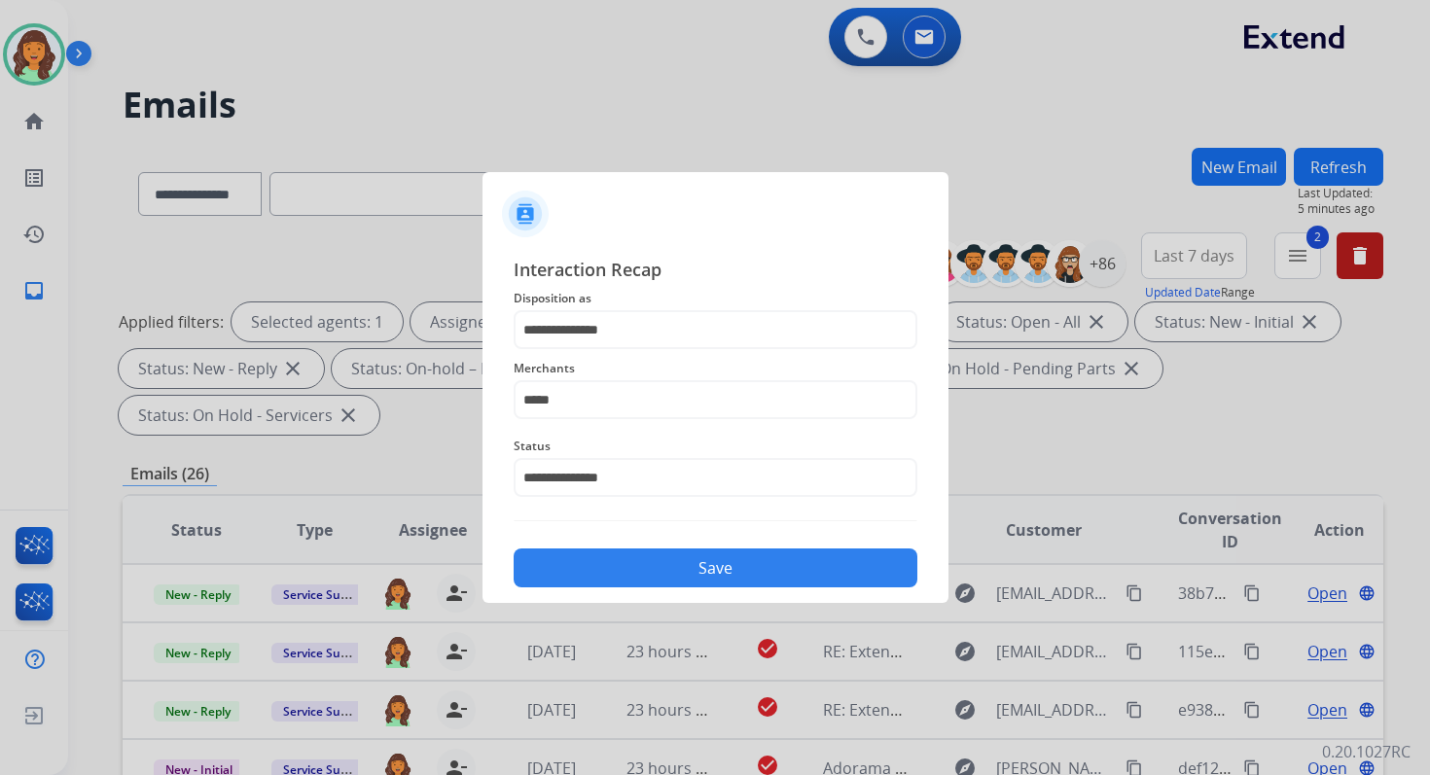
click at [618, 582] on button "Save" at bounding box center [716, 568] width 404 height 39
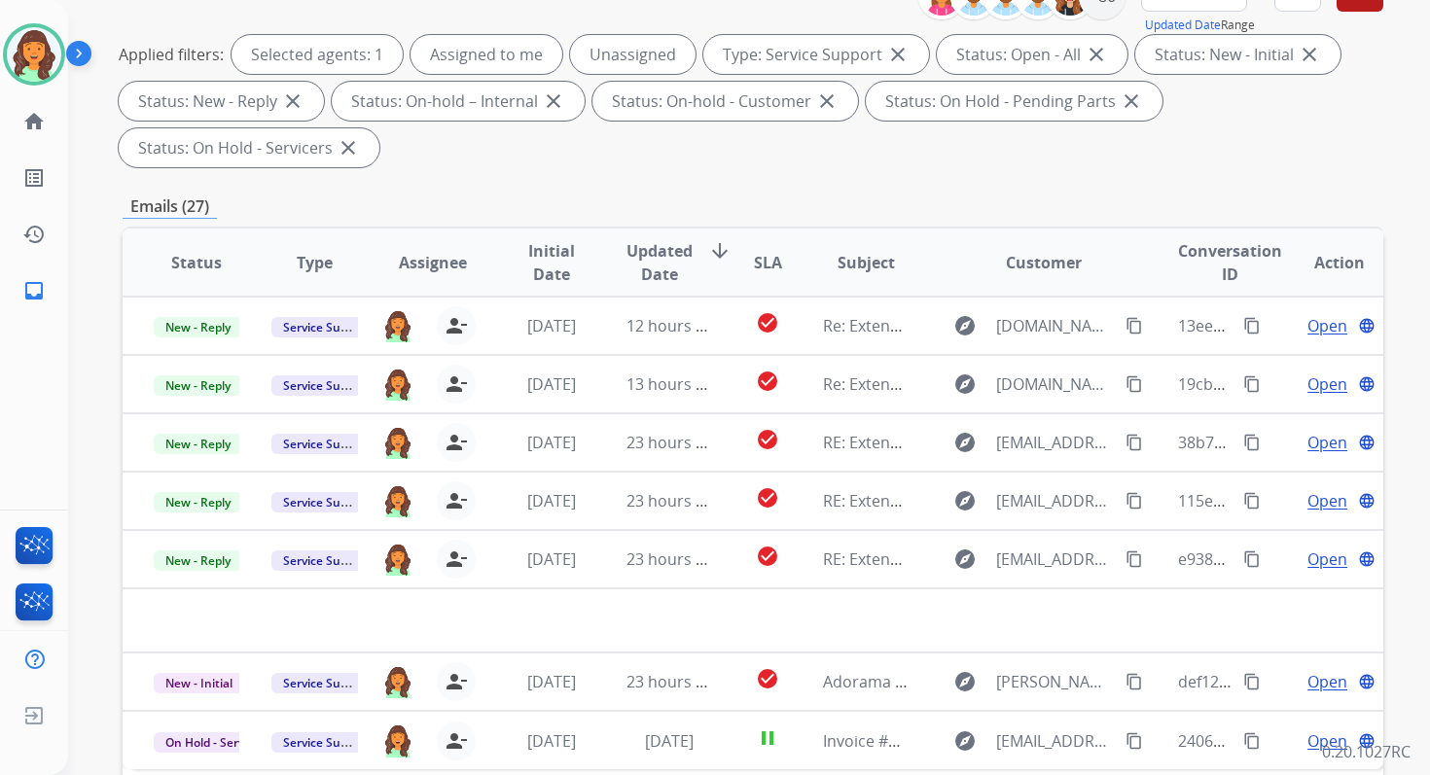
scroll to position [472, 0]
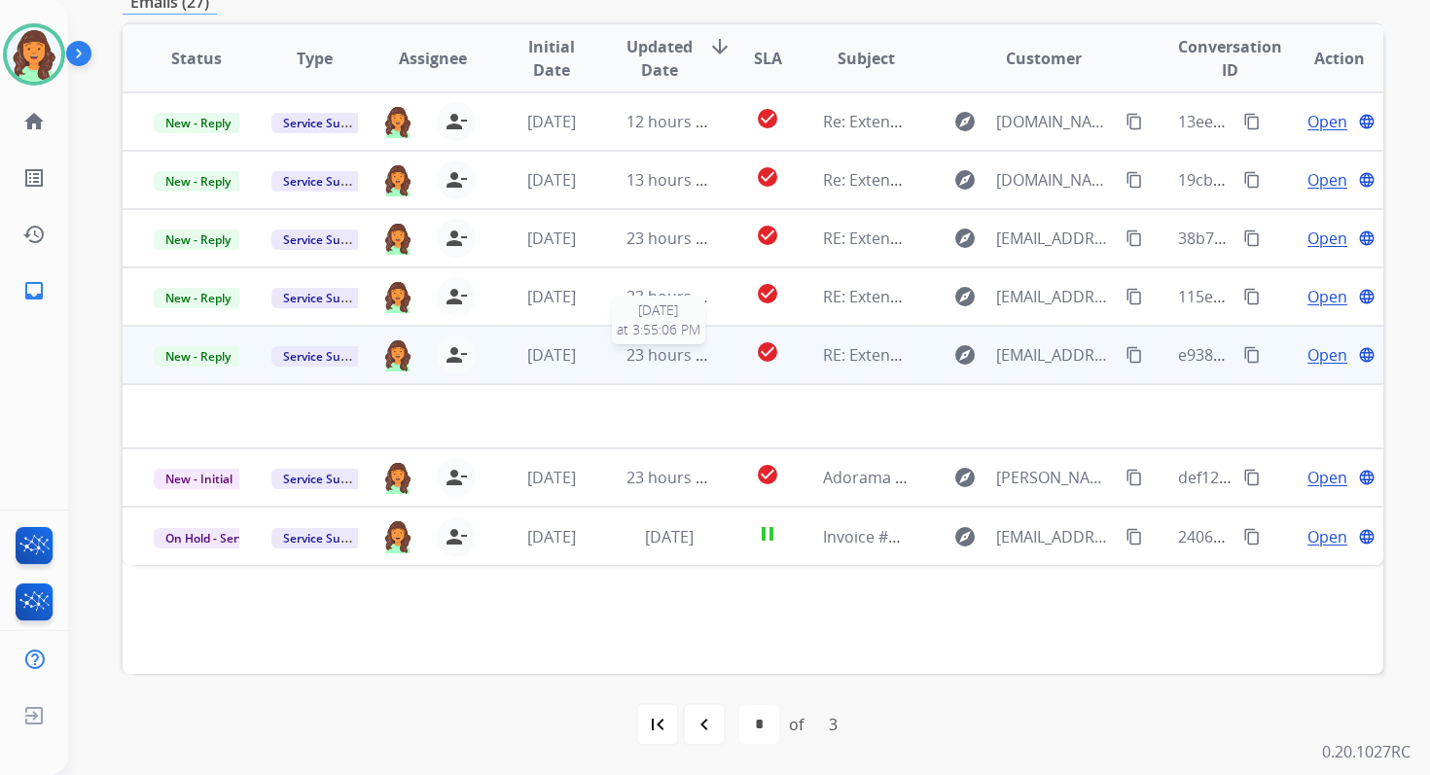
click at [672, 360] on span "23 hours ago" at bounding box center [674, 354] width 96 height 21
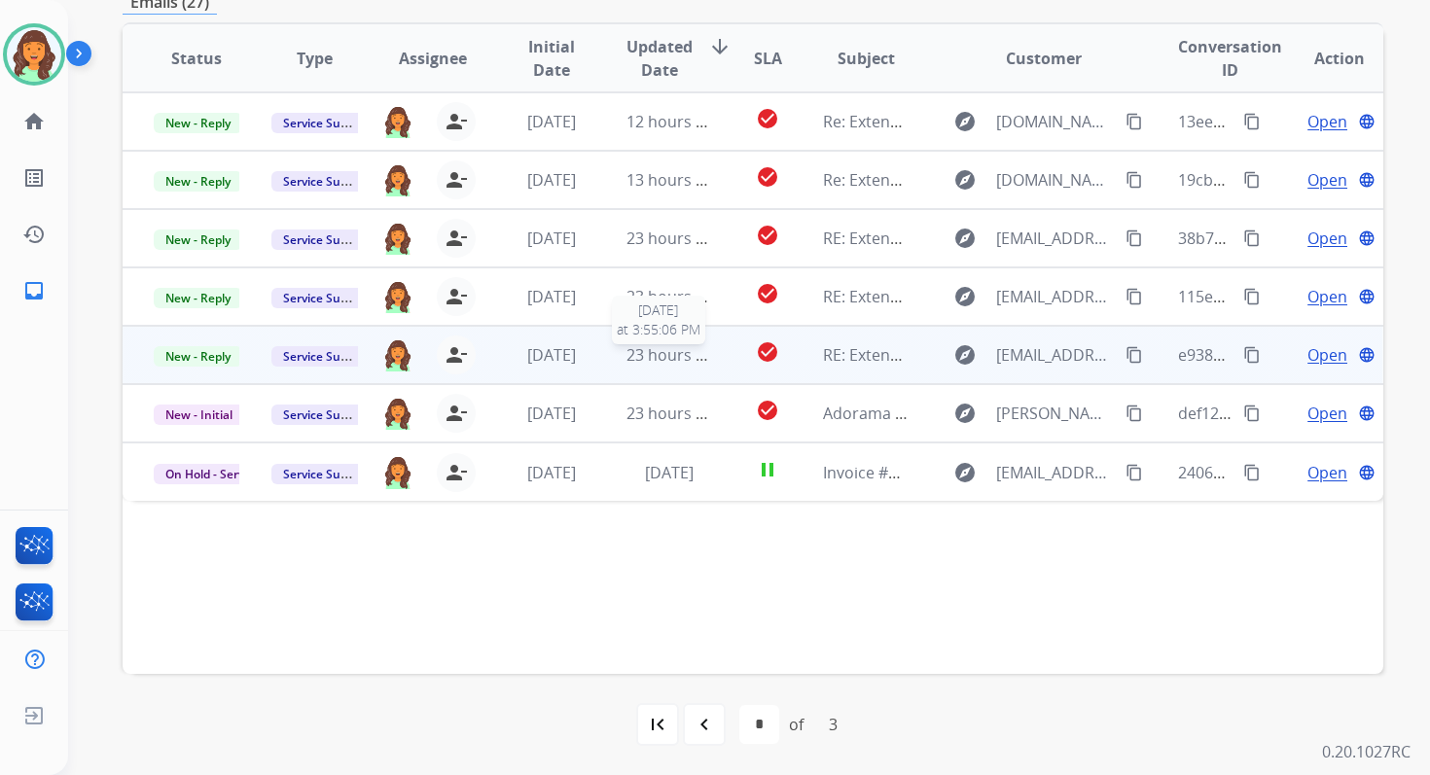
click at [672, 360] on span "23 hours ago" at bounding box center [674, 354] width 96 height 21
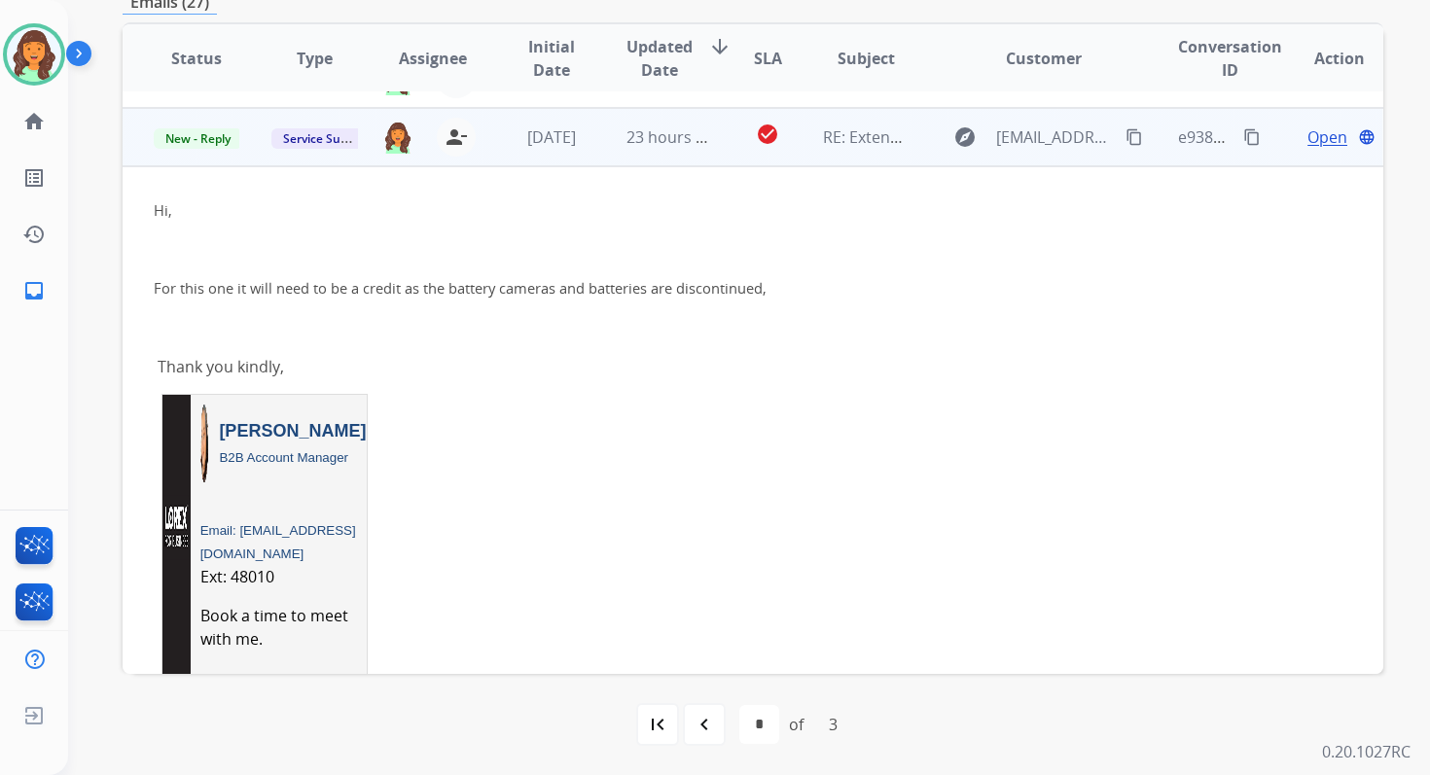
scroll to position [233, 0]
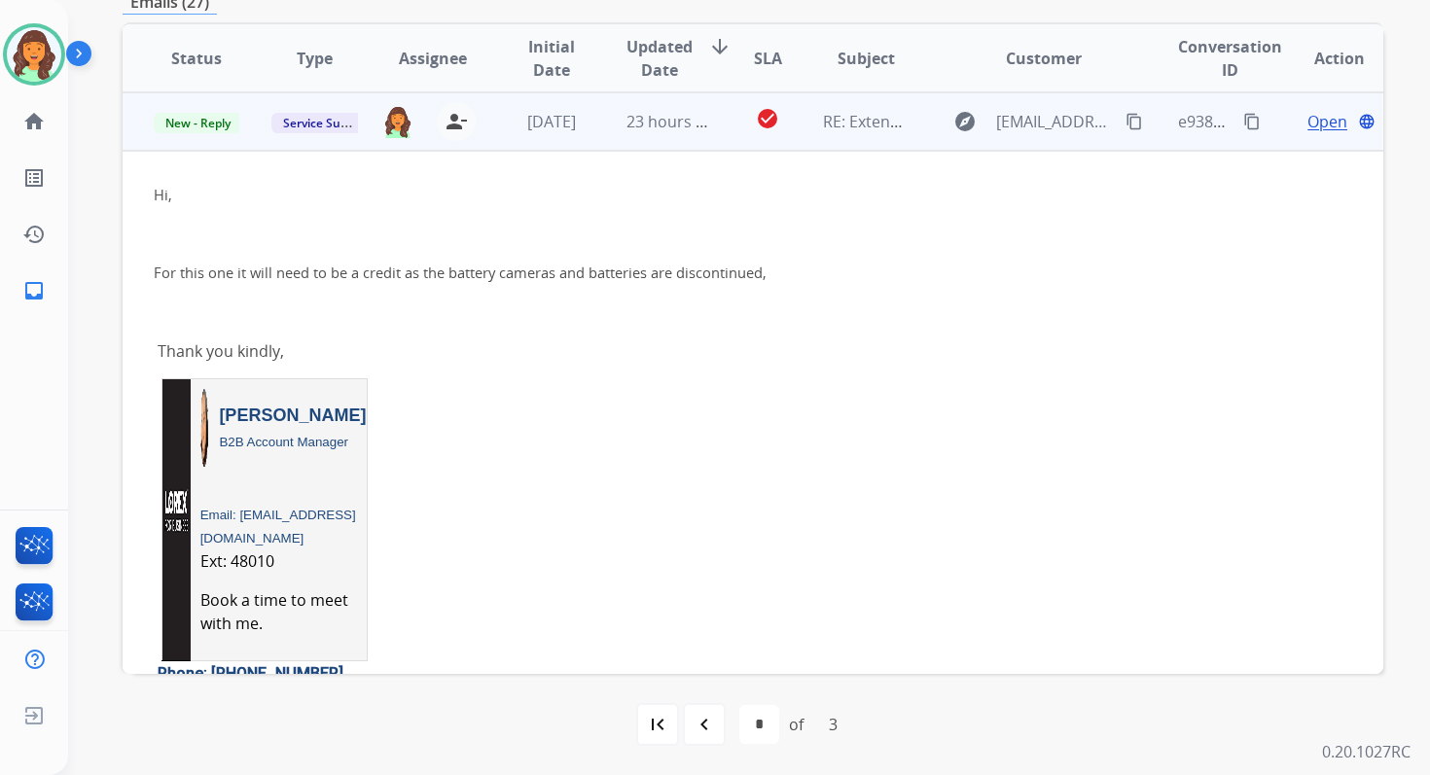
click at [1312, 118] on span "Open" at bounding box center [1327, 121] width 40 height 23
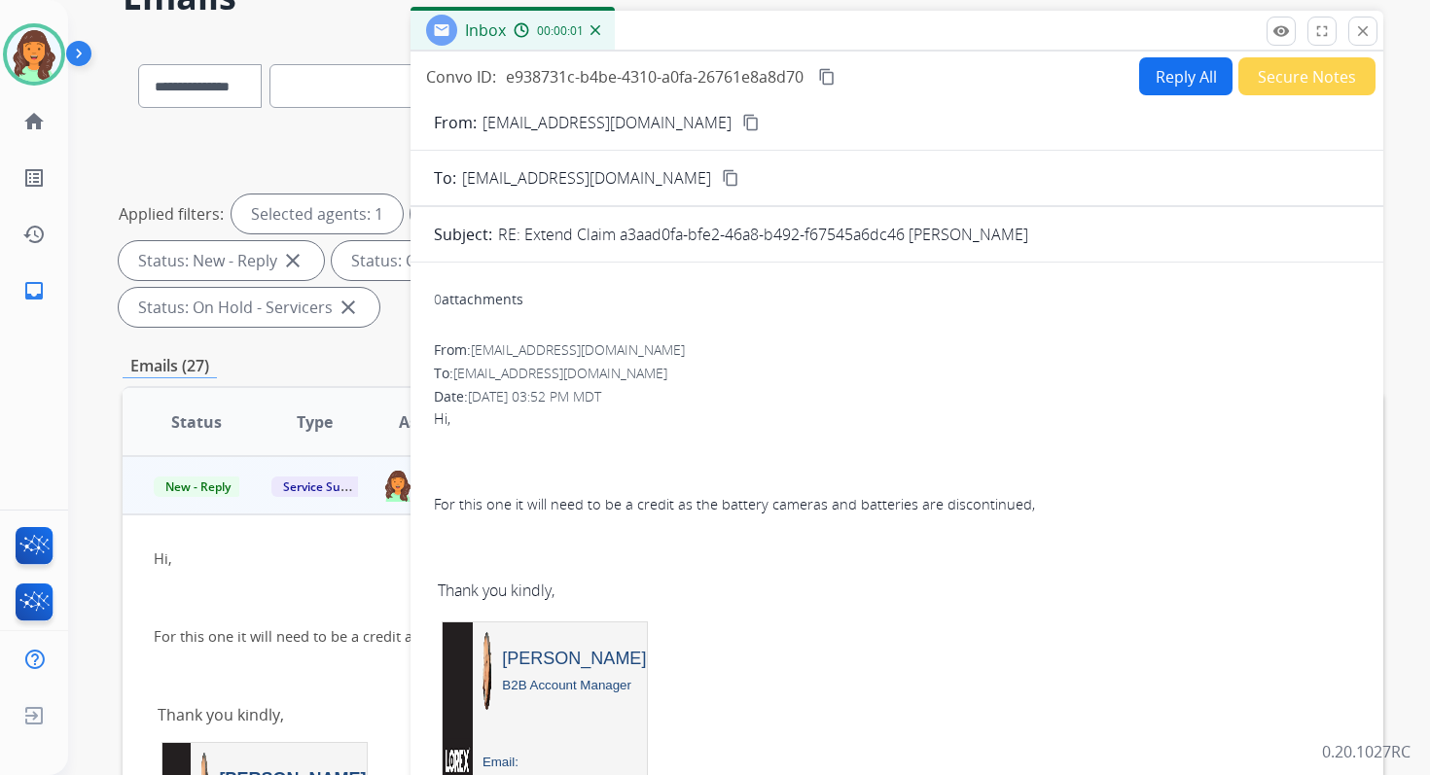
scroll to position [94, 0]
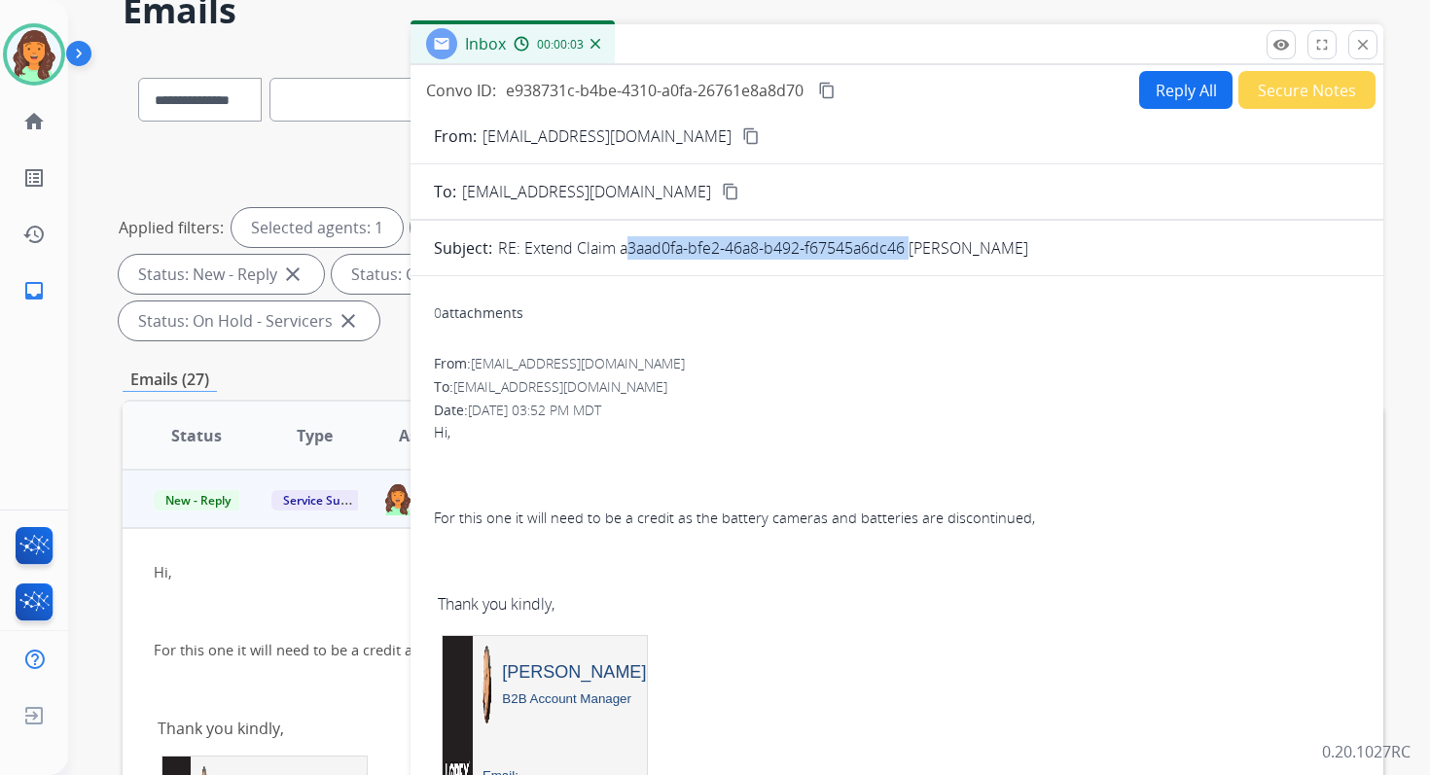
drag, startPoint x: 619, startPoint y: 248, endPoint x: 902, endPoint y: 248, distance: 283.1
click at [902, 248] on p "RE: Extend Claim a3aad0fa-bfe2-46a8-b492-f67545a6dc46 Joan Stokes" at bounding box center [763, 247] width 530 height 23
click at [692, 521] on span "For this one it will need to be a credit as the battery cameras and batteries a…" at bounding box center [734, 517] width 601 height 19
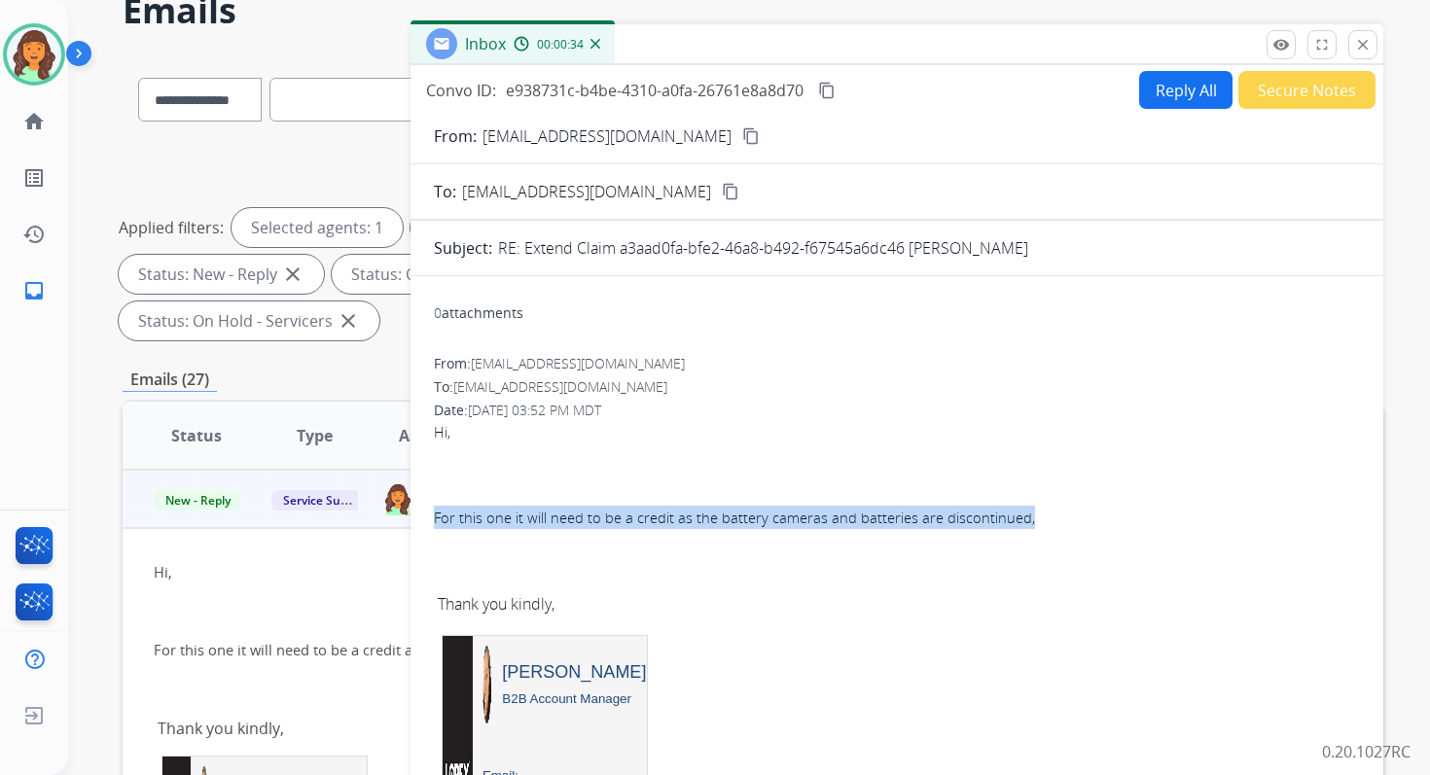
click at [834, 86] on mat-icon "content_copy" at bounding box center [827, 91] width 18 height 18
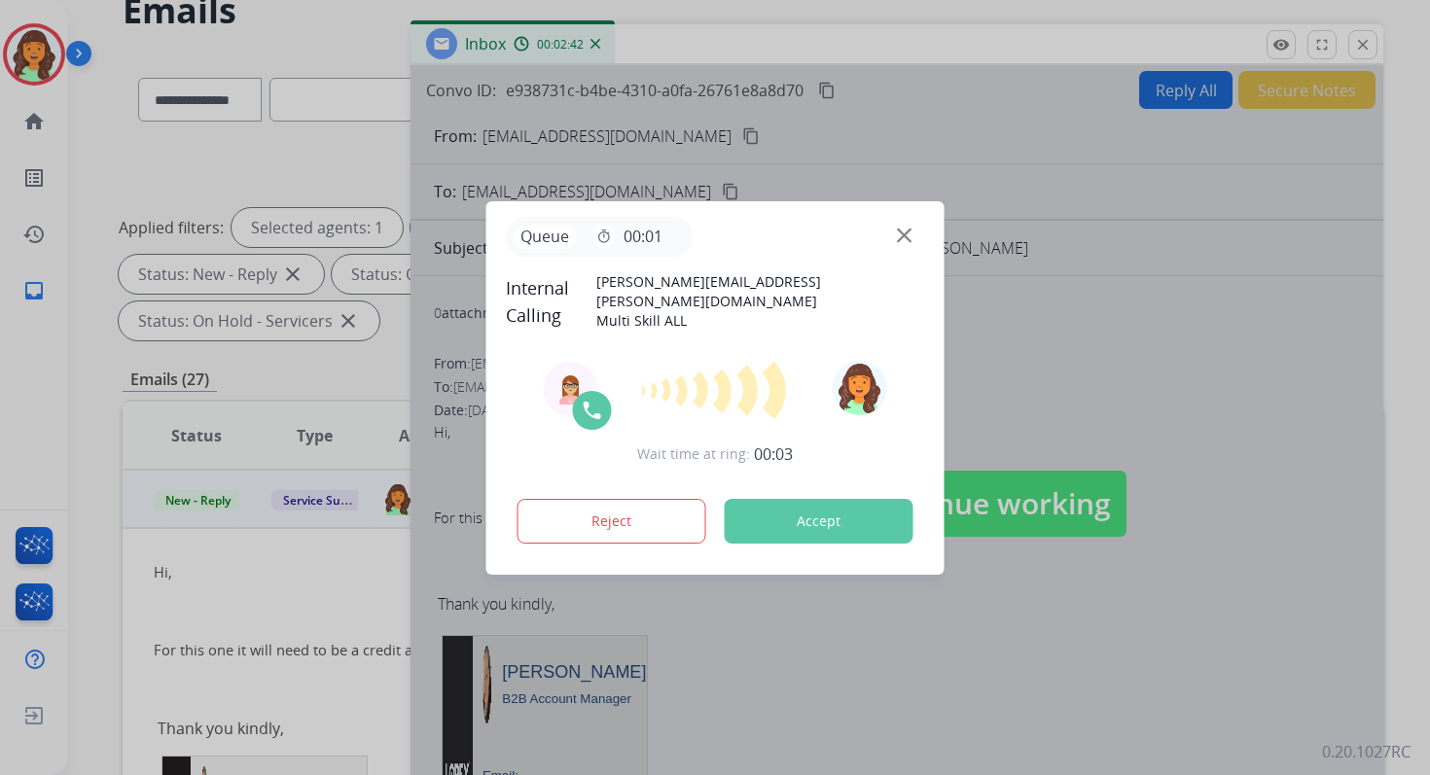
click at [839, 542] on div "Reject Accept" at bounding box center [715, 517] width 419 height 60
click at [837, 519] on button "Accept" at bounding box center [819, 521] width 189 height 45
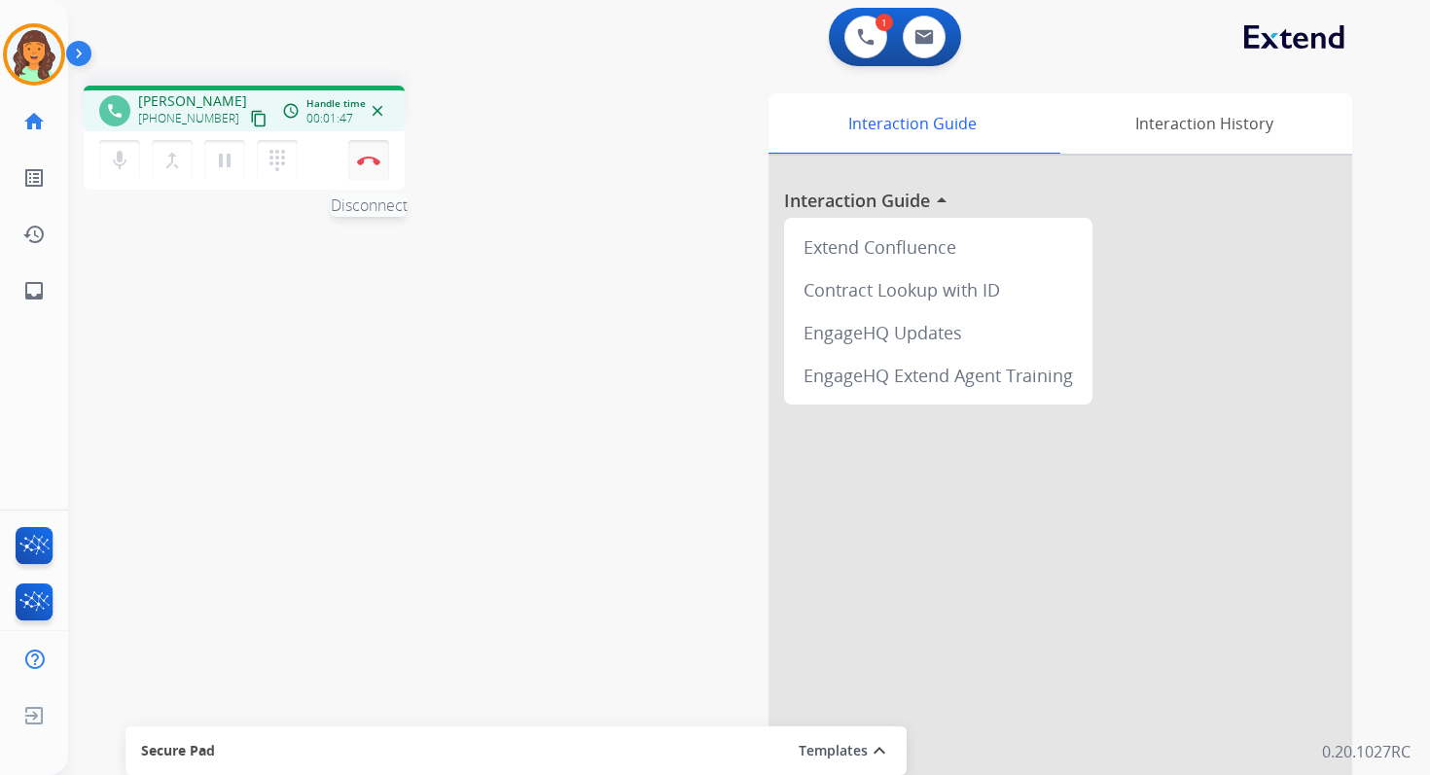
click at [362, 159] on img at bounding box center [368, 161] width 23 height 10
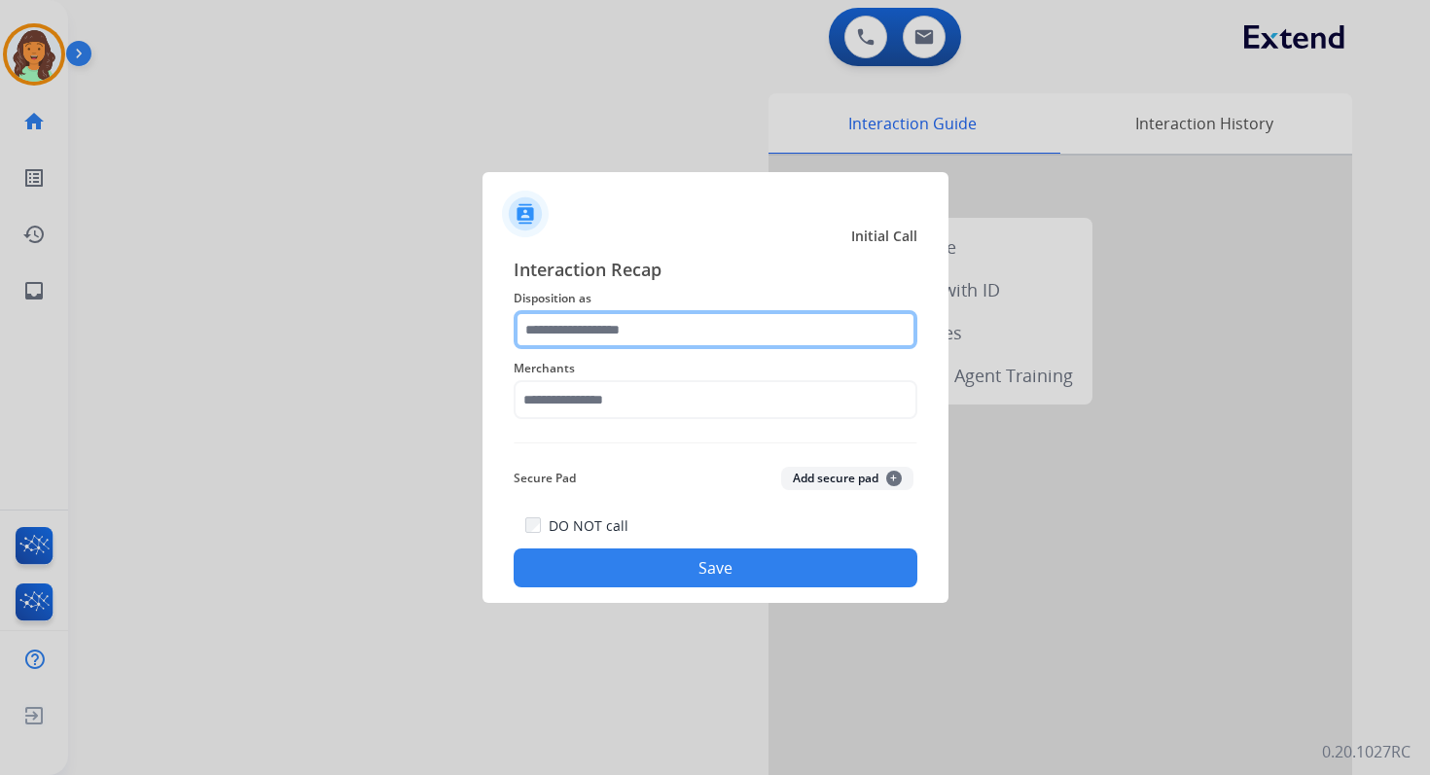
click at [555, 320] on input "text" at bounding box center [716, 329] width 404 height 39
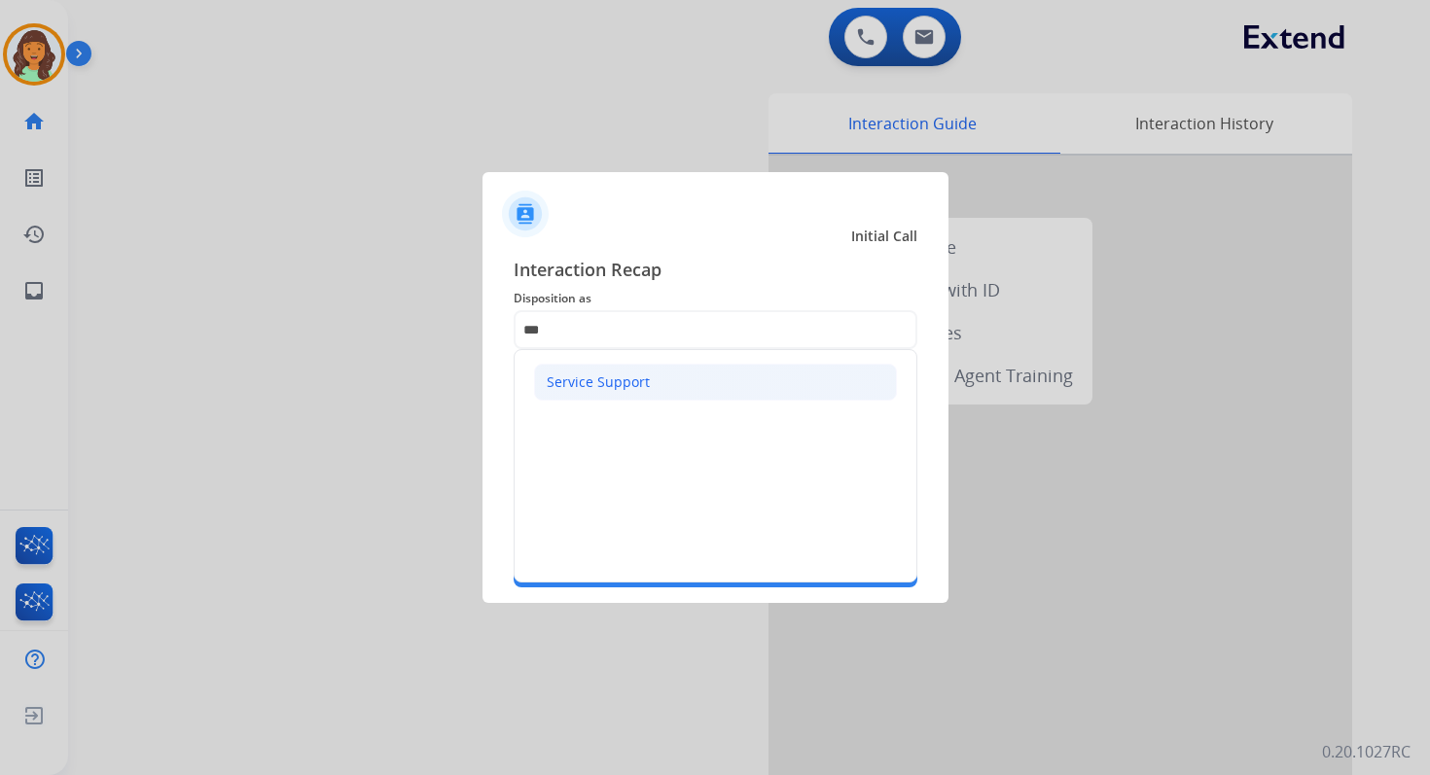
click at [584, 373] on div "Service Support" at bounding box center [598, 382] width 103 height 19
type input "**********"
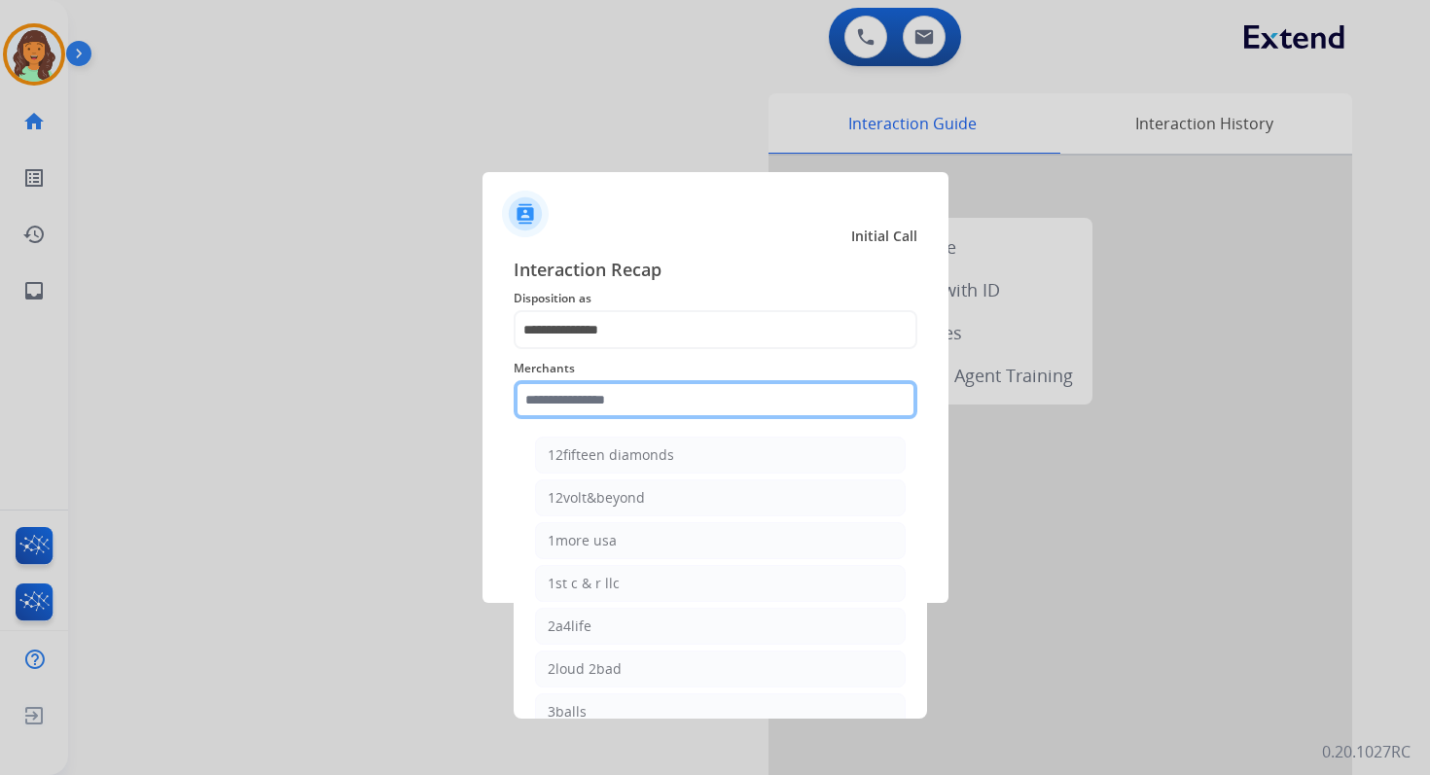
click at [589, 400] on input "text" at bounding box center [716, 399] width 404 height 39
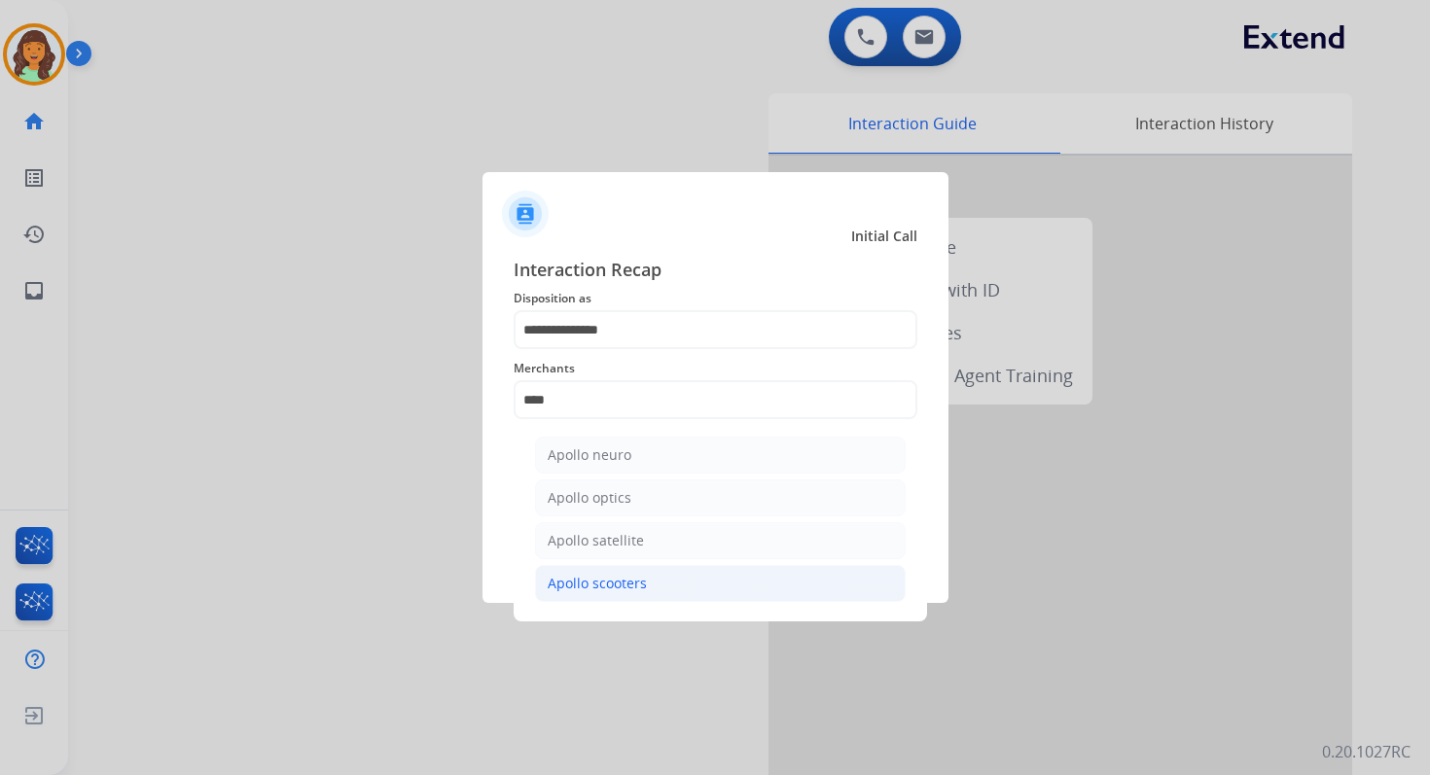
click at [658, 581] on li "Apollo scooters" at bounding box center [720, 583] width 371 height 37
type input "**********"
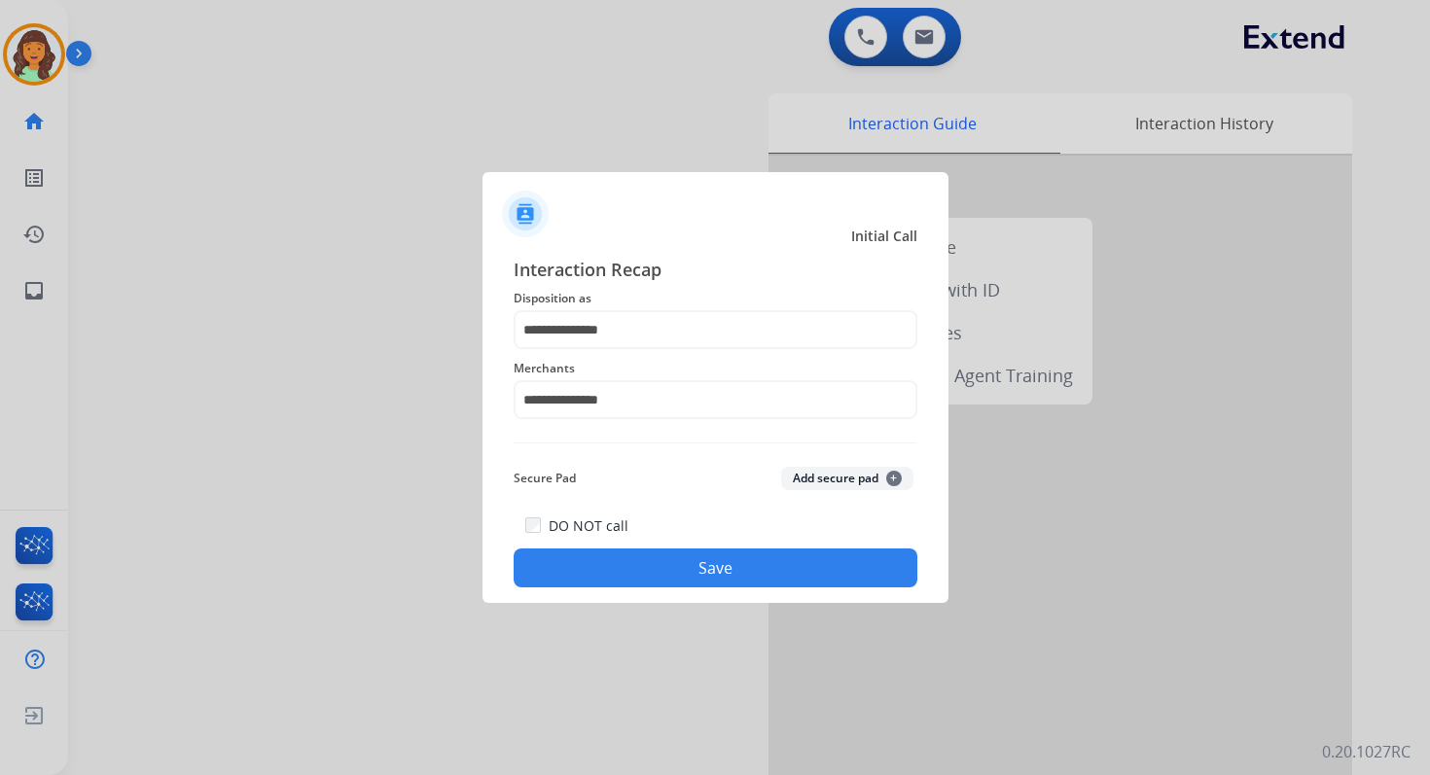
click at [704, 581] on button "Save" at bounding box center [716, 568] width 404 height 39
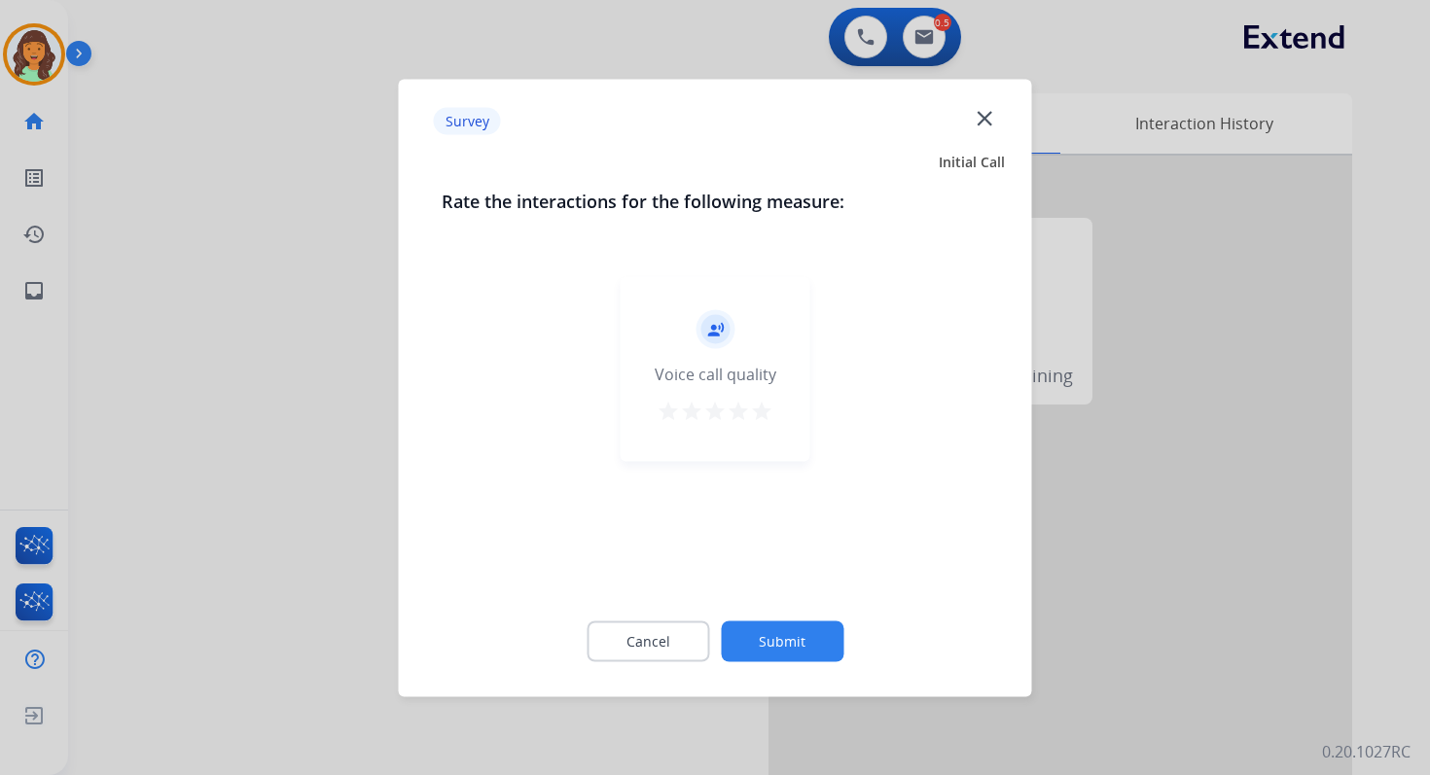
click at [802, 641] on button "Submit" at bounding box center [782, 641] width 123 height 41
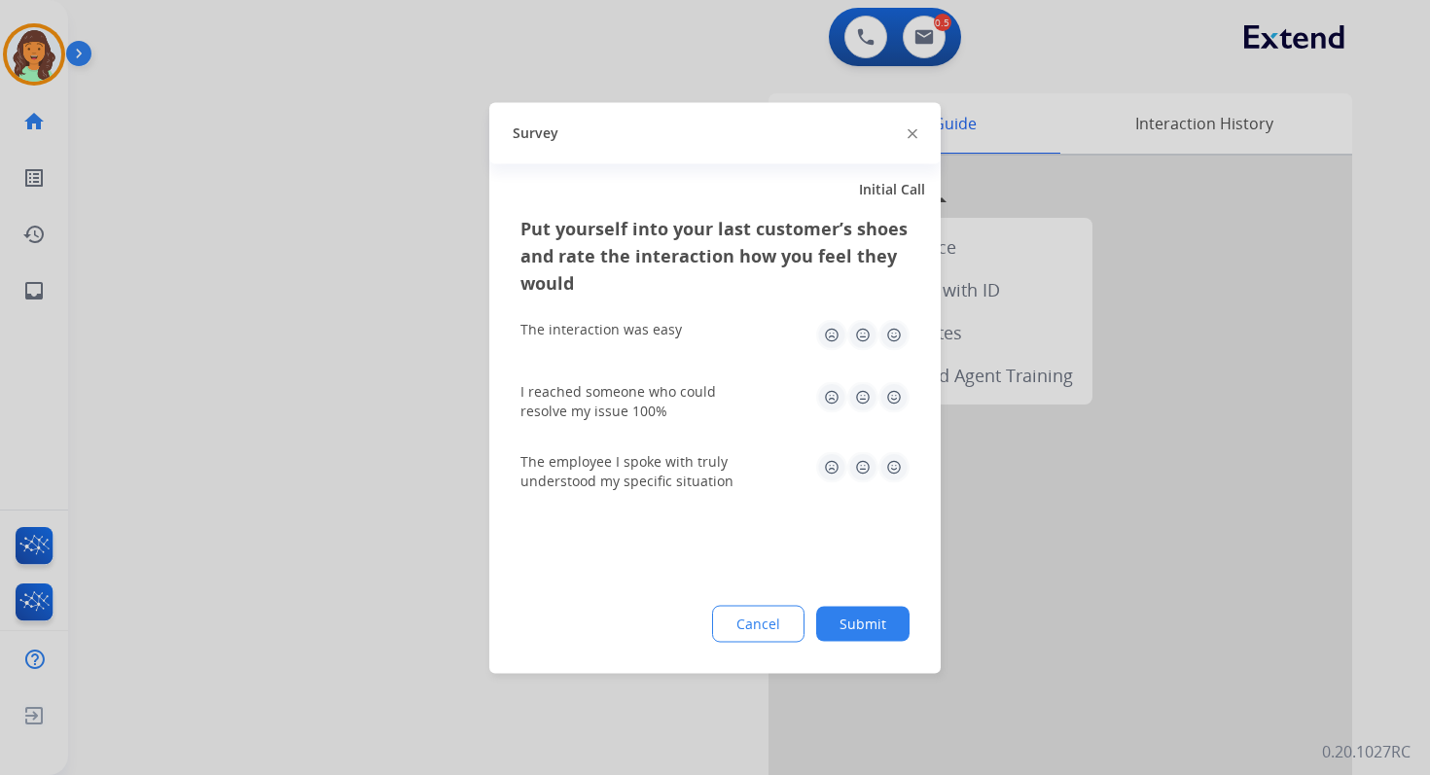
click at [854, 626] on button "Submit" at bounding box center [862, 623] width 93 height 35
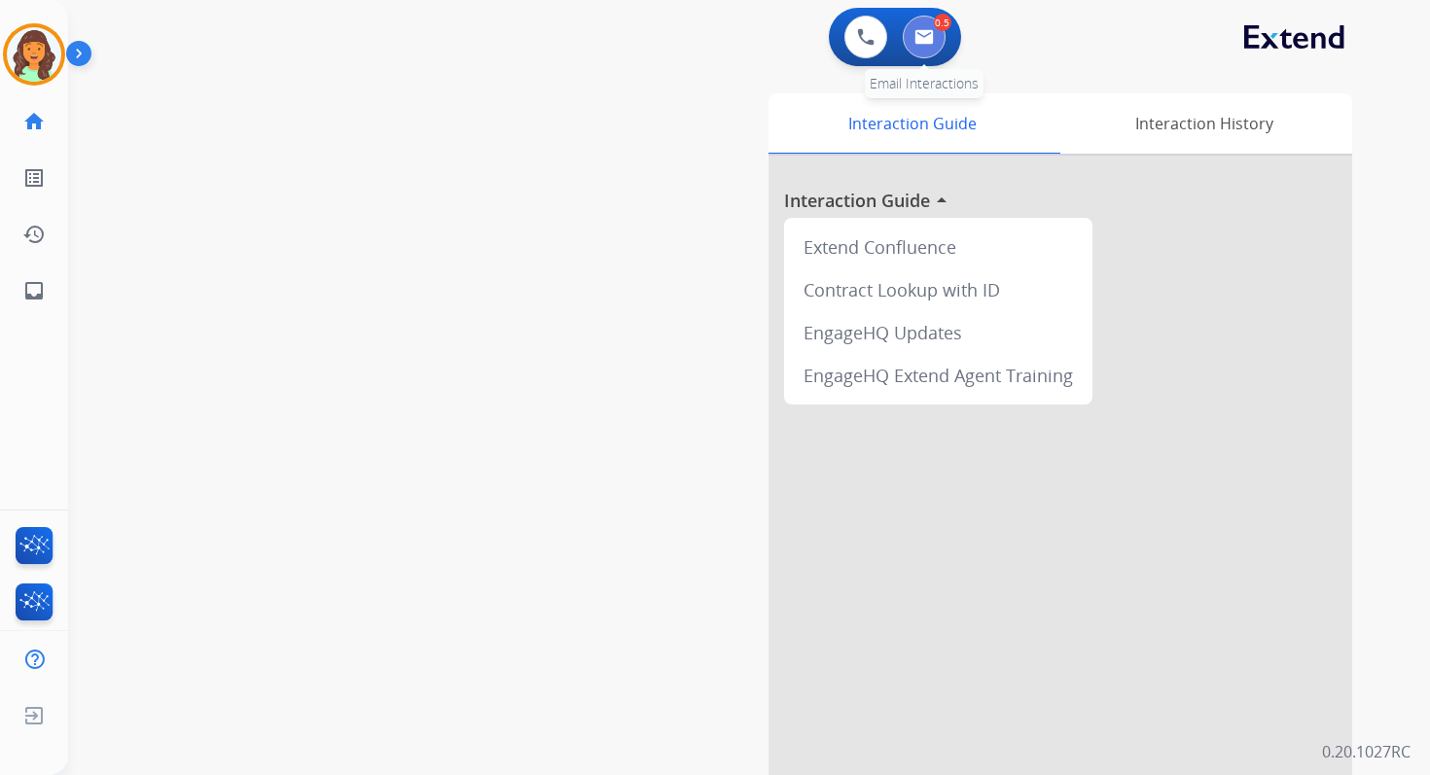
click at [934, 35] on button at bounding box center [924, 37] width 43 height 43
select select "**********"
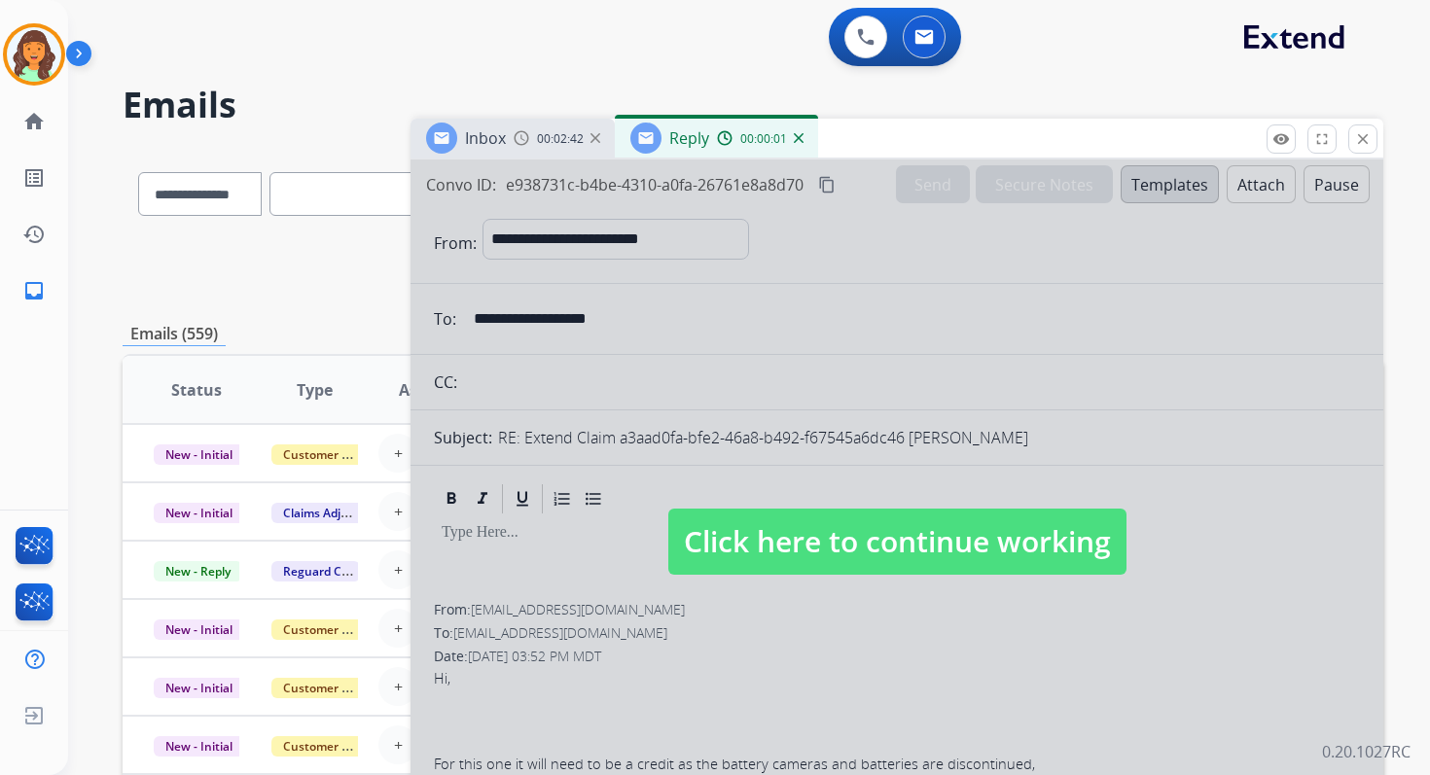
click at [845, 531] on span "Click here to continue working" at bounding box center [897, 542] width 458 height 66
select select
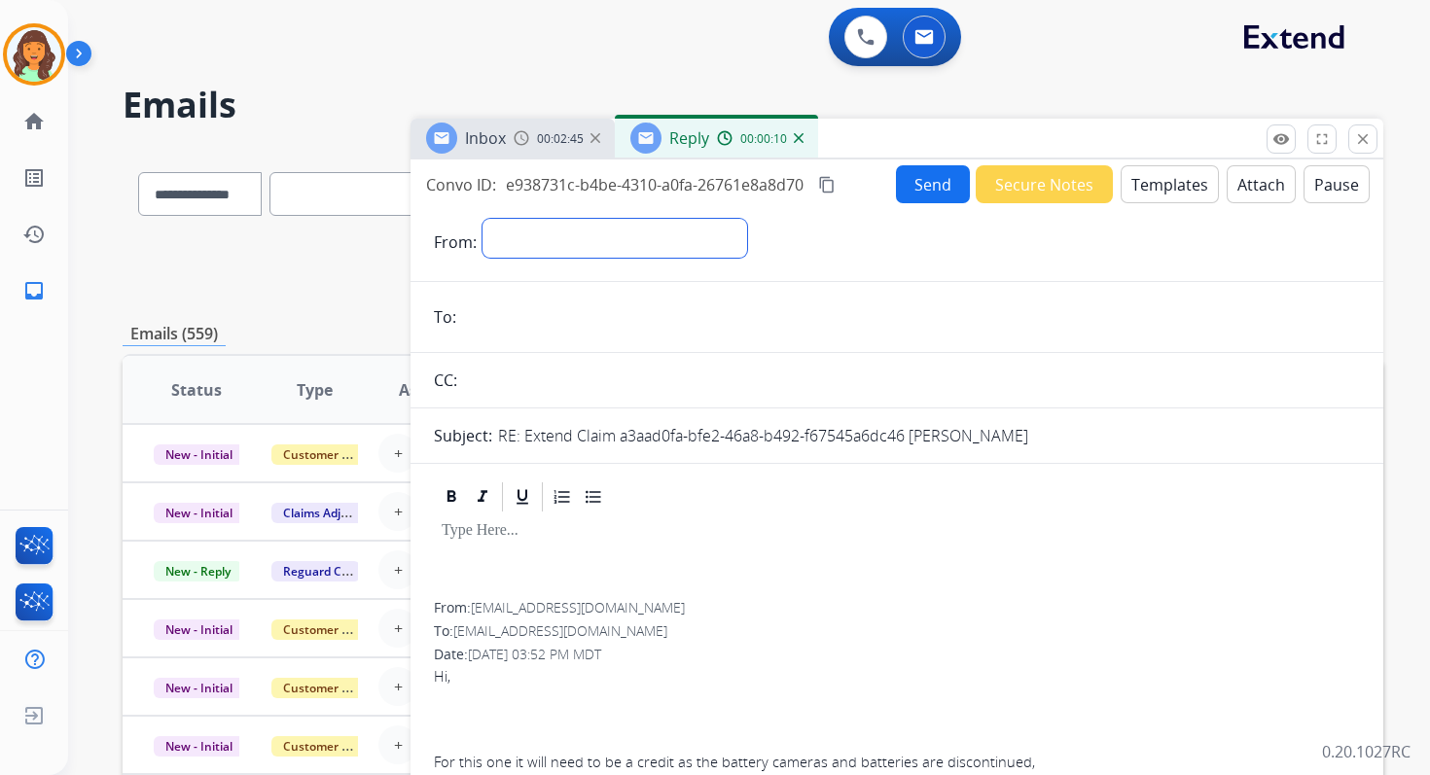
click at [628, 248] on select "**********" at bounding box center [614, 238] width 265 height 39
select select "**********"
click at [482, 219] on select "**********" at bounding box center [614, 238] width 265 height 39
click at [602, 323] on input "email" at bounding box center [911, 319] width 898 height 39
type input "**********"
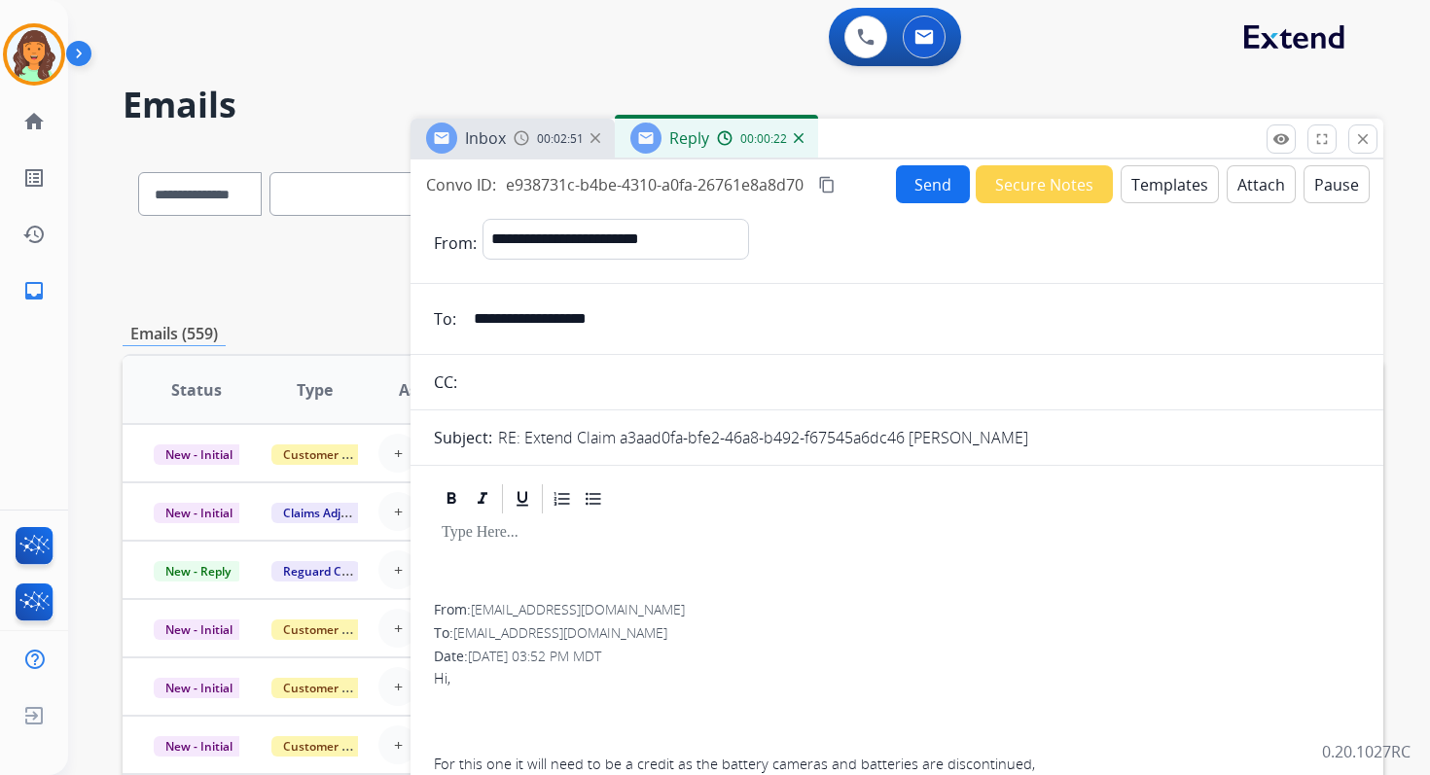
click at [1151, 184] on button "Templates" at bounding box center [1170, 184] width 98 height 38
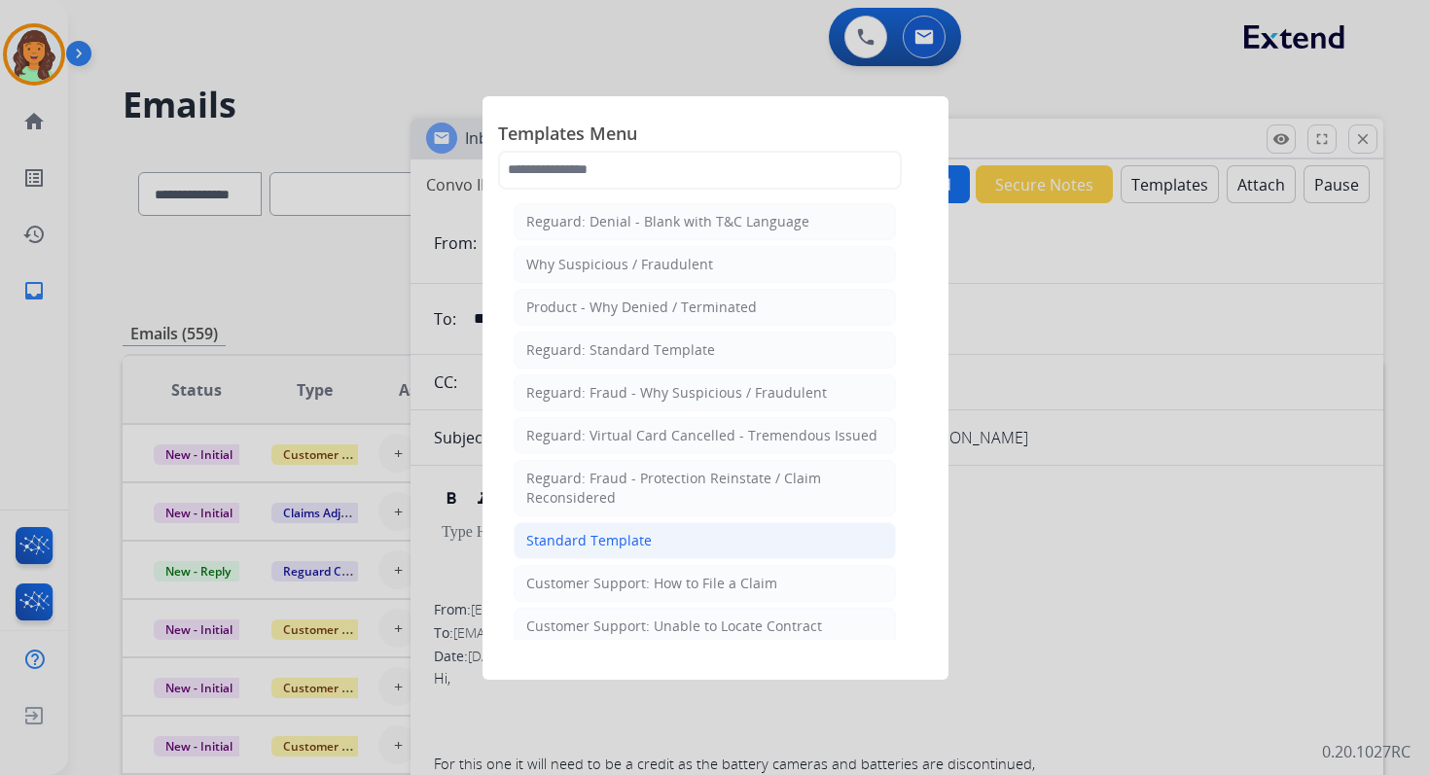
click at [619, 533] on div "Standard Template" at bounding box center [588, 540] width 125 height 19
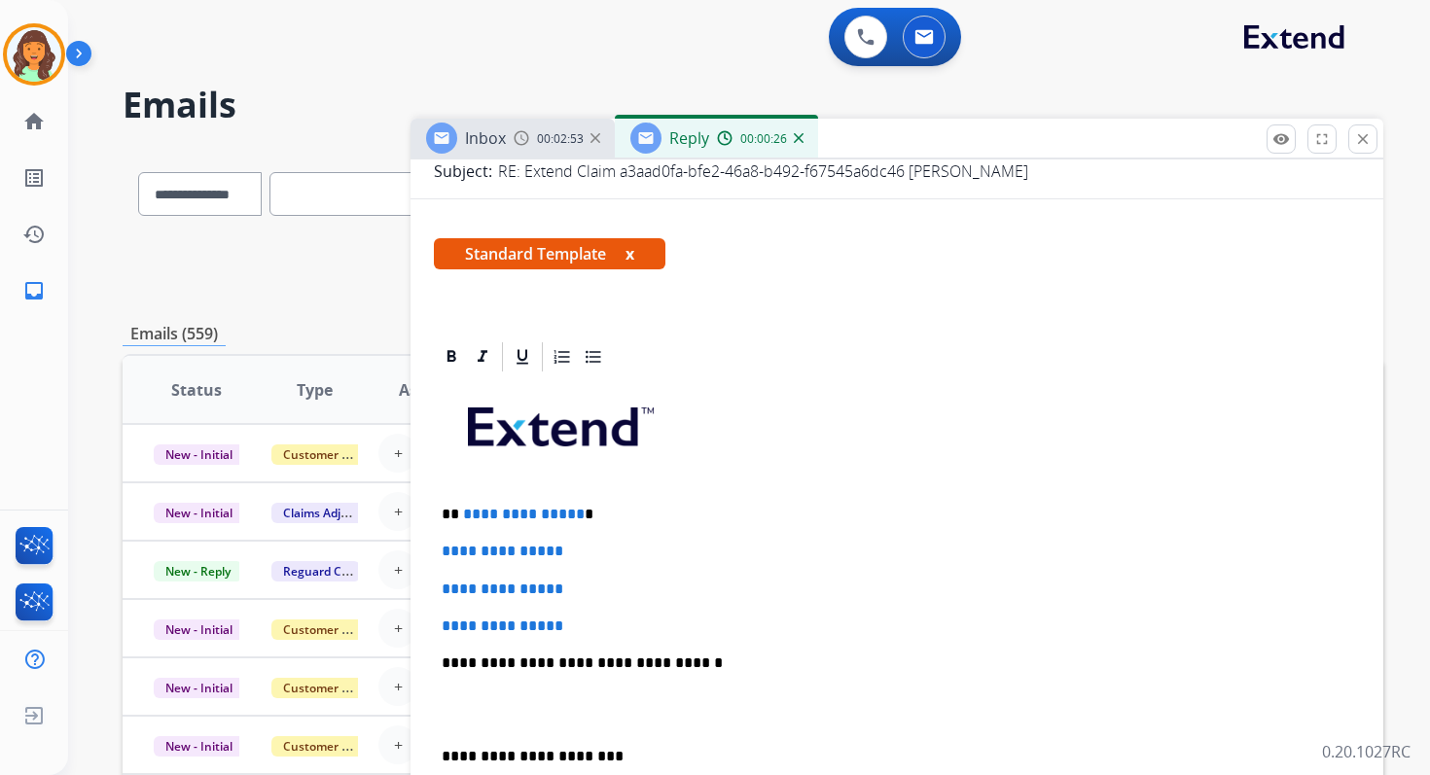
scroll to position [283, 0]
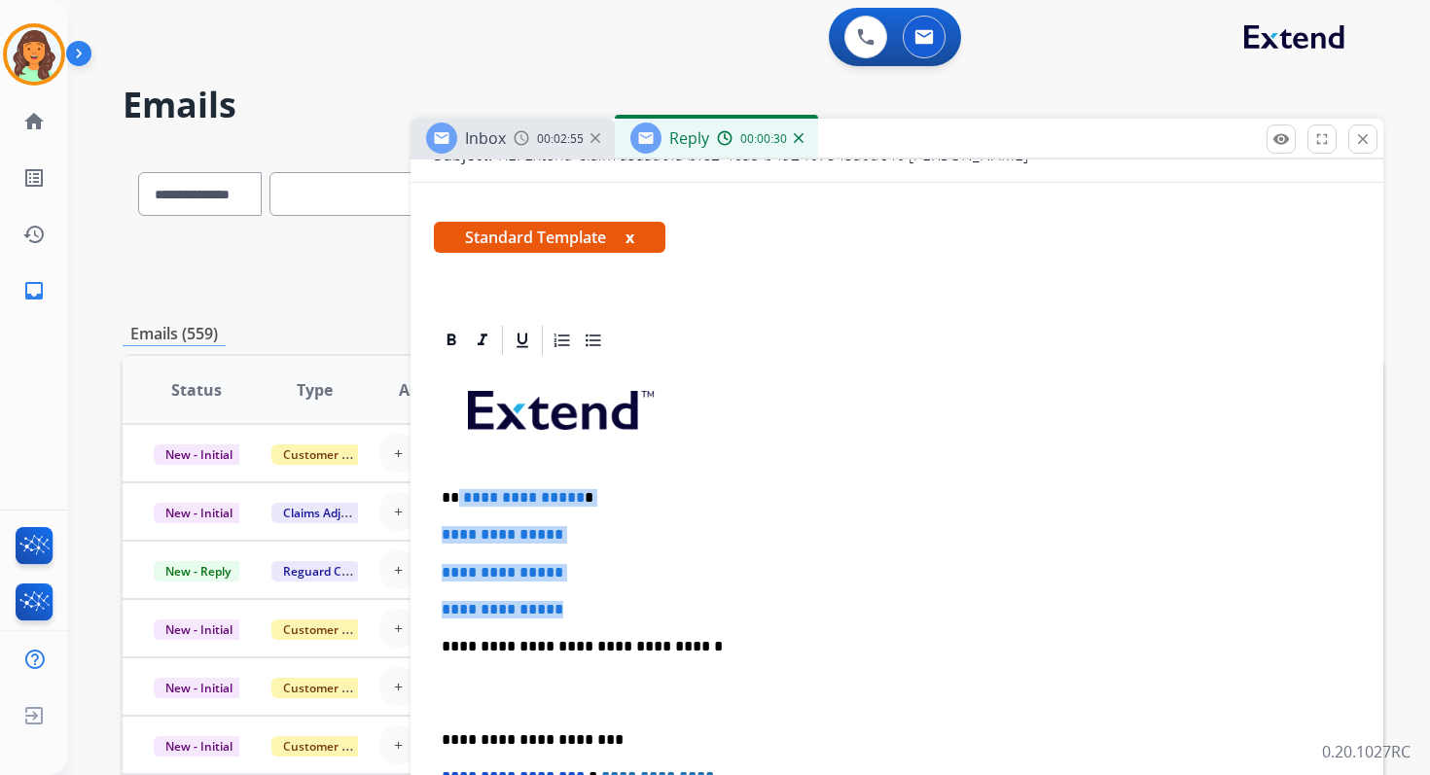
drag, startPoint x: 457, startPoint y: 498, endPoint x: 603, endPoint y: 608, distance: 182.7
click at [603, 608] on div "**********" at bounding box center [897, 692] width 926 height 669
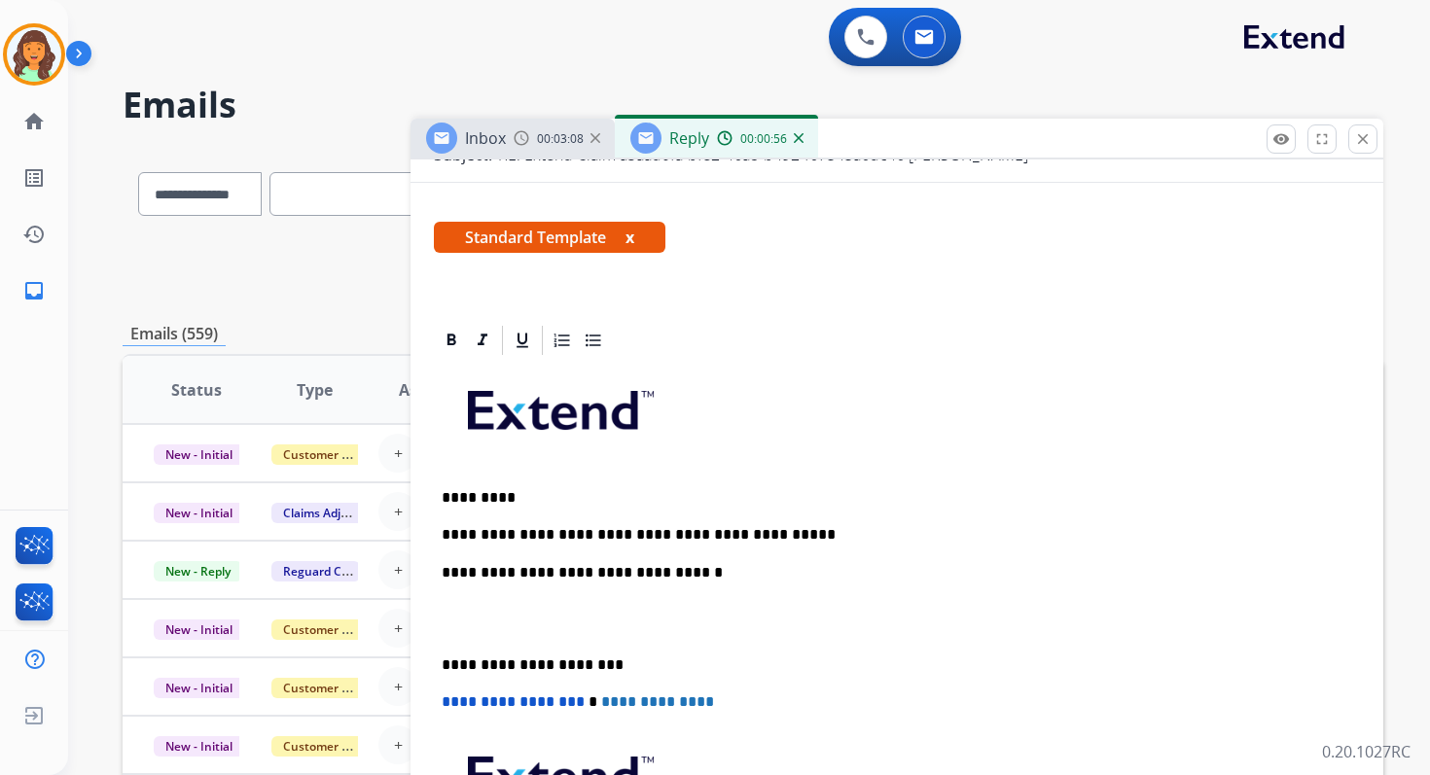
click at [640, 574] on p "**********" at bounding box center [889, 573] width 895 height 18
click at [531, 663] on p "**********" at bounding box center [889, 666] width 895 height 18
click at [446, 702] on span "**********" at bounding box center [513, 701] width 143 height 15
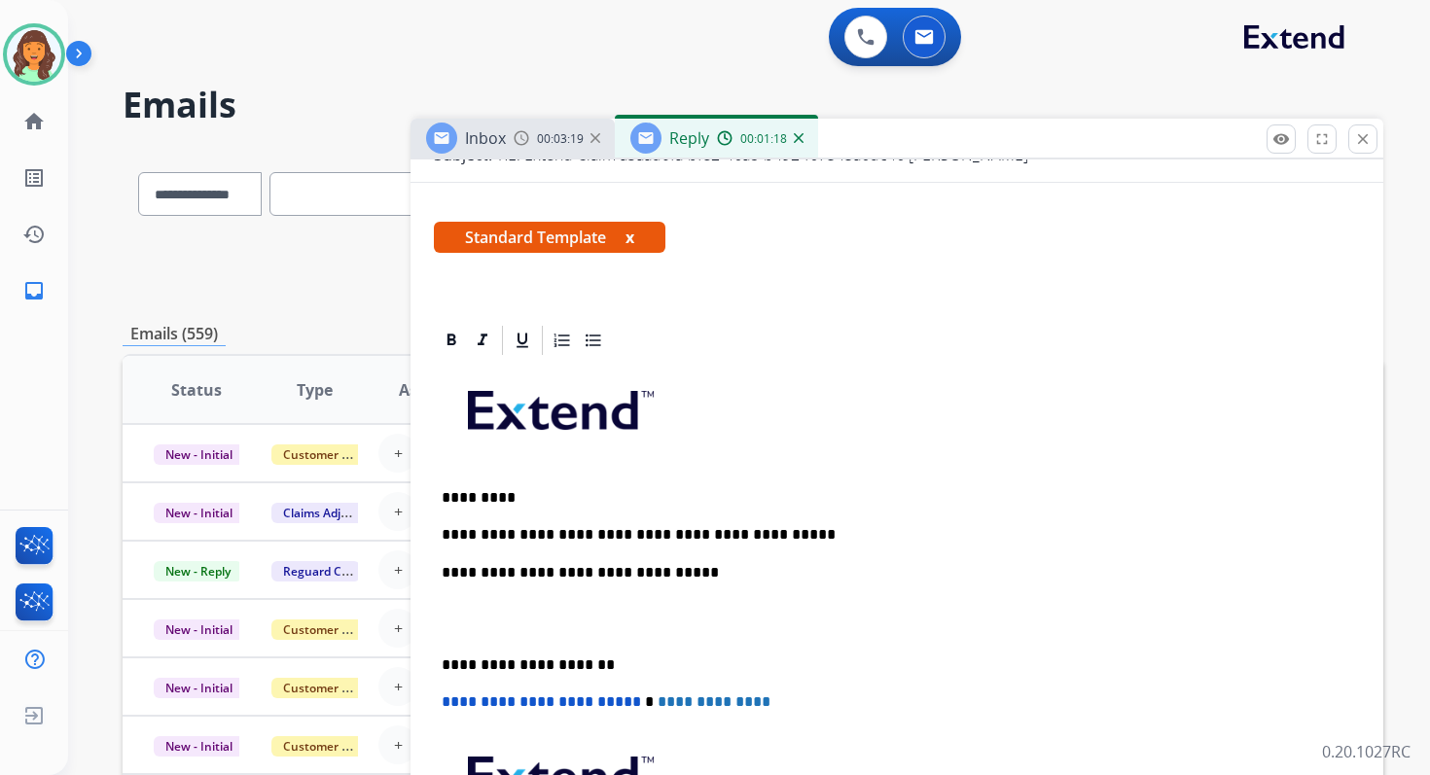
scroll to position [0, 0]
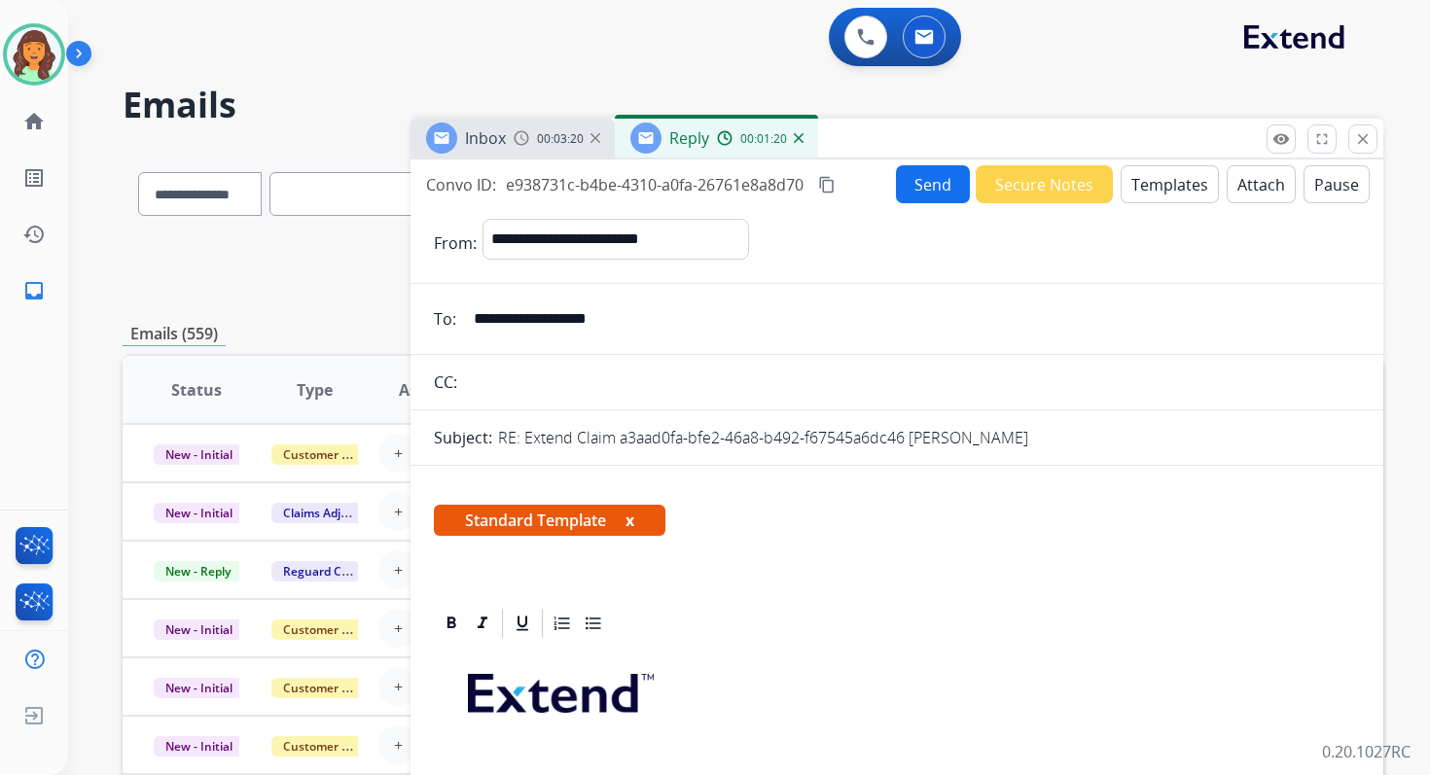
click at [935, 184] on button "Send" at bounding box center [933, 184] width 74 height 38
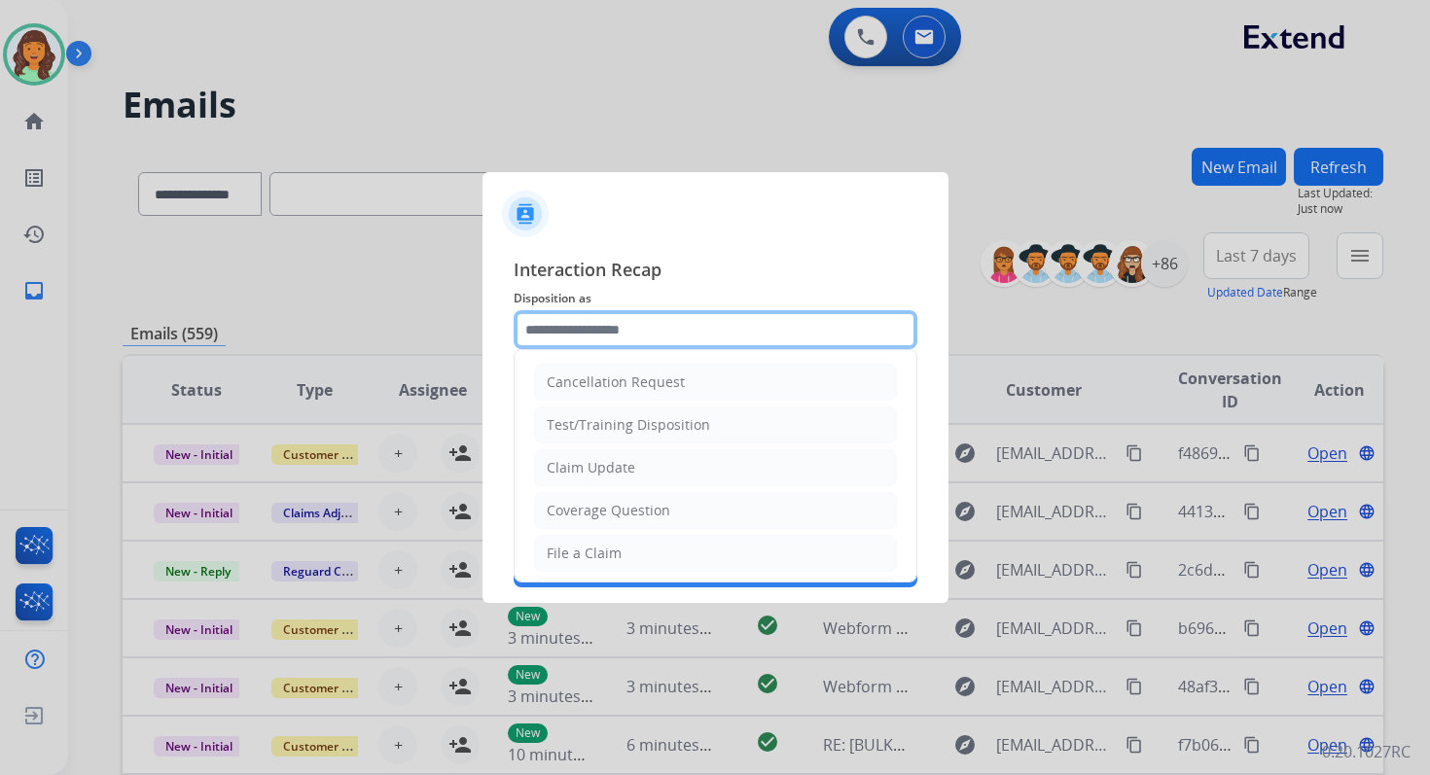
click at [609, 328] on input "text" at bounding box center [716, 329] width 404 height 39
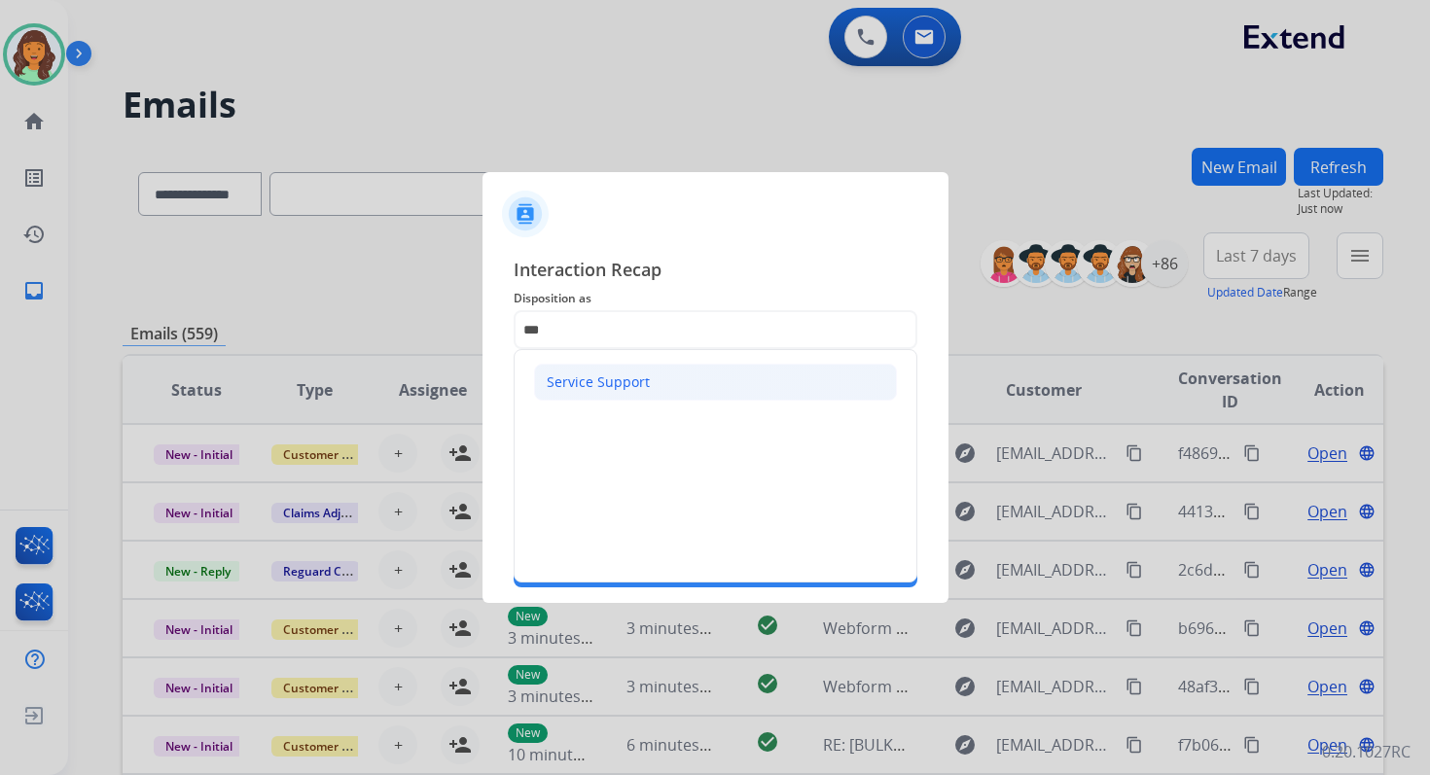
click at [594, 370] on li "Service Support" at bounding box center [715, 382] width 363 height 37
type input "**********"
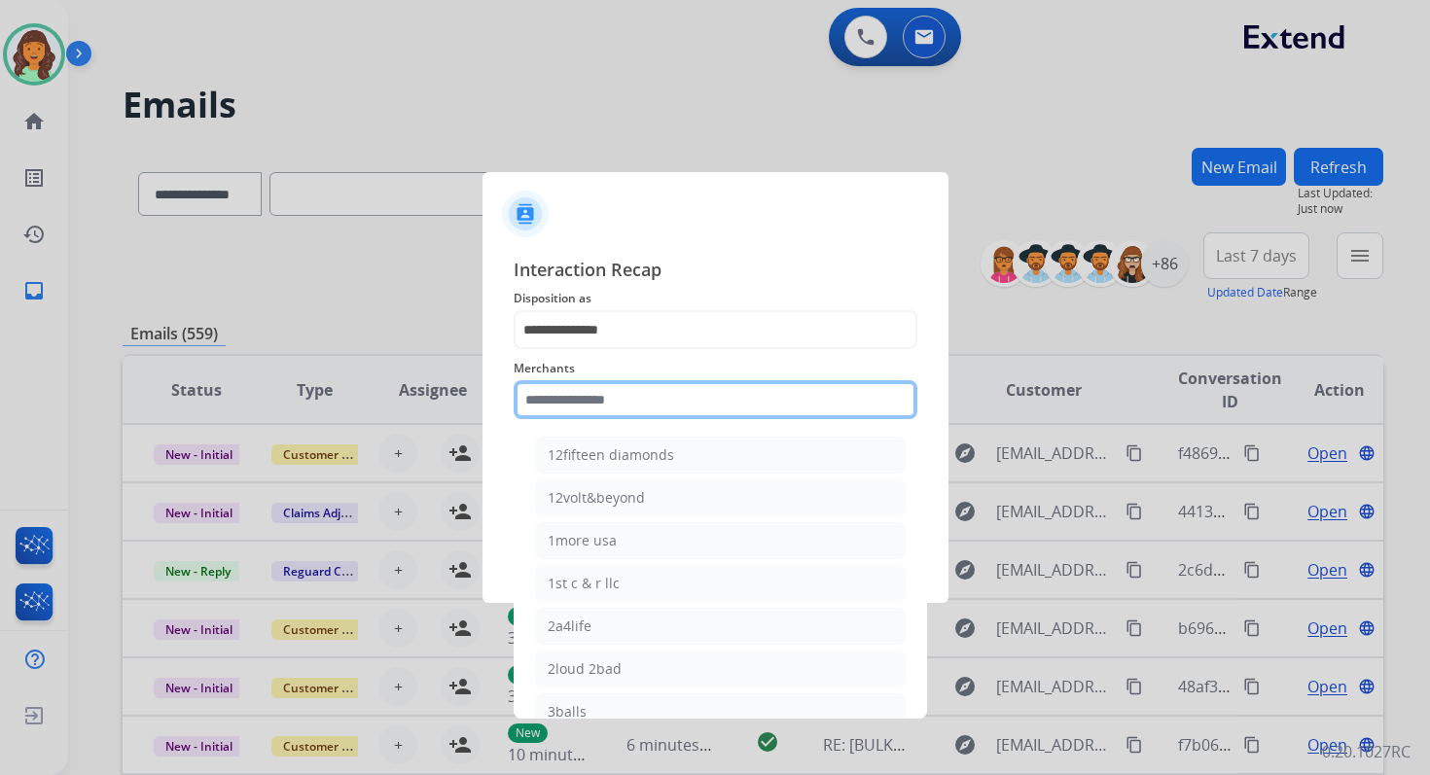
click at [594, 382] on input "text" at bounding box center [716, 399] width 404 height 39
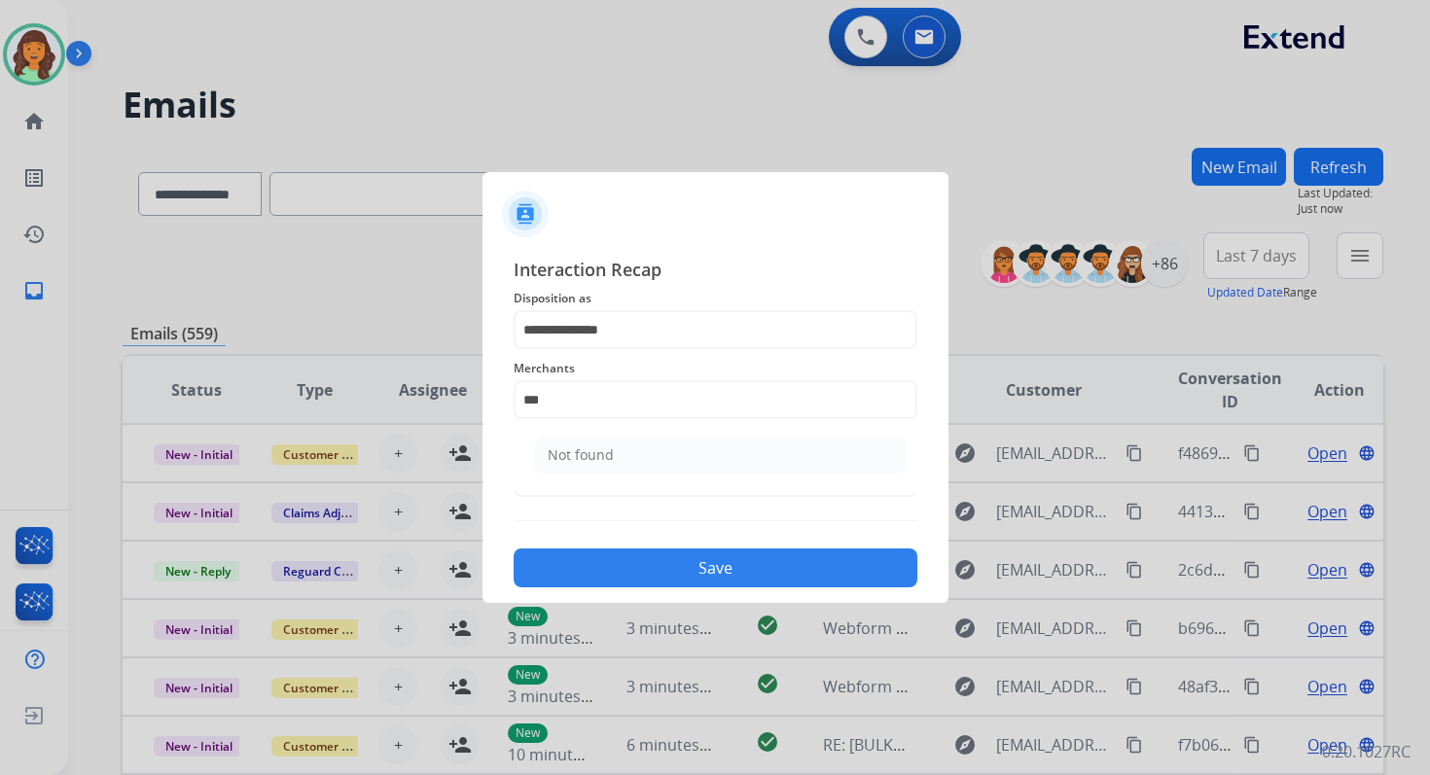
click at [633, 473] on ul "Not found" at bounding box center [720, 460] width 382 height 66
click at [629, 457] on li "Not found" at bounding box center [720, 455] width 371 height 37
type input "*********"
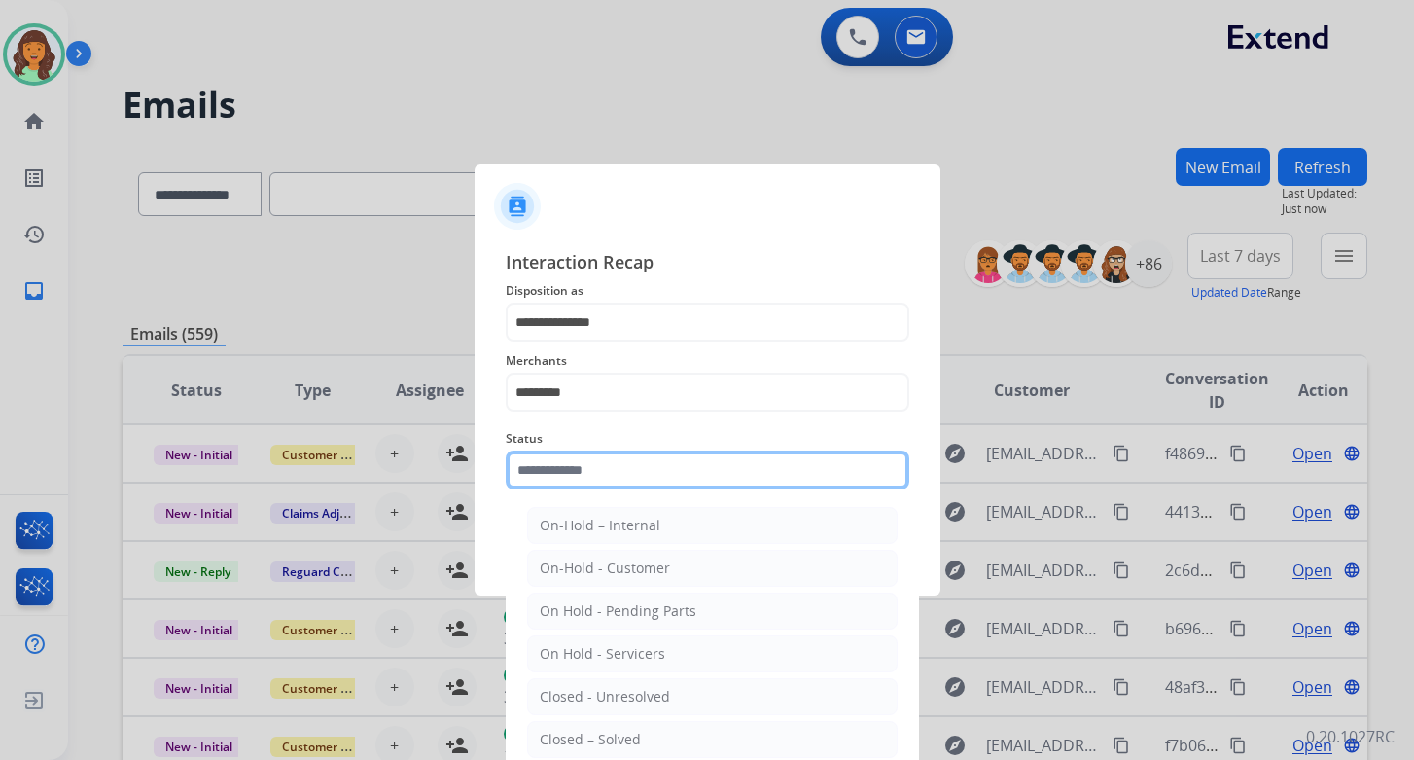
click at [629, 463] on input "text" at bounding box center [708, 469] width 404 height 39
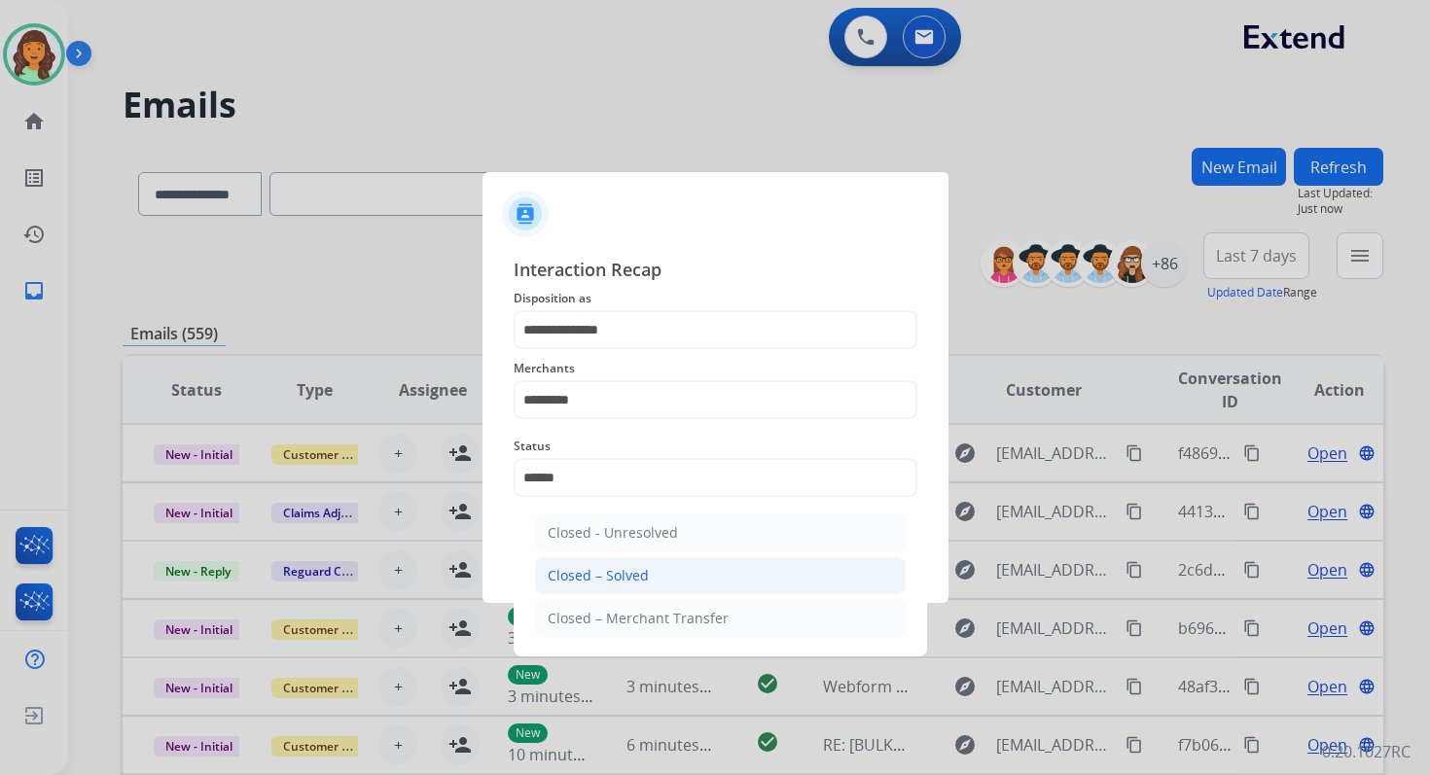
click at [647, 569] on li "Closed – Solved" at bounding box center [720, 575] width 371 height 37
type input "**********"
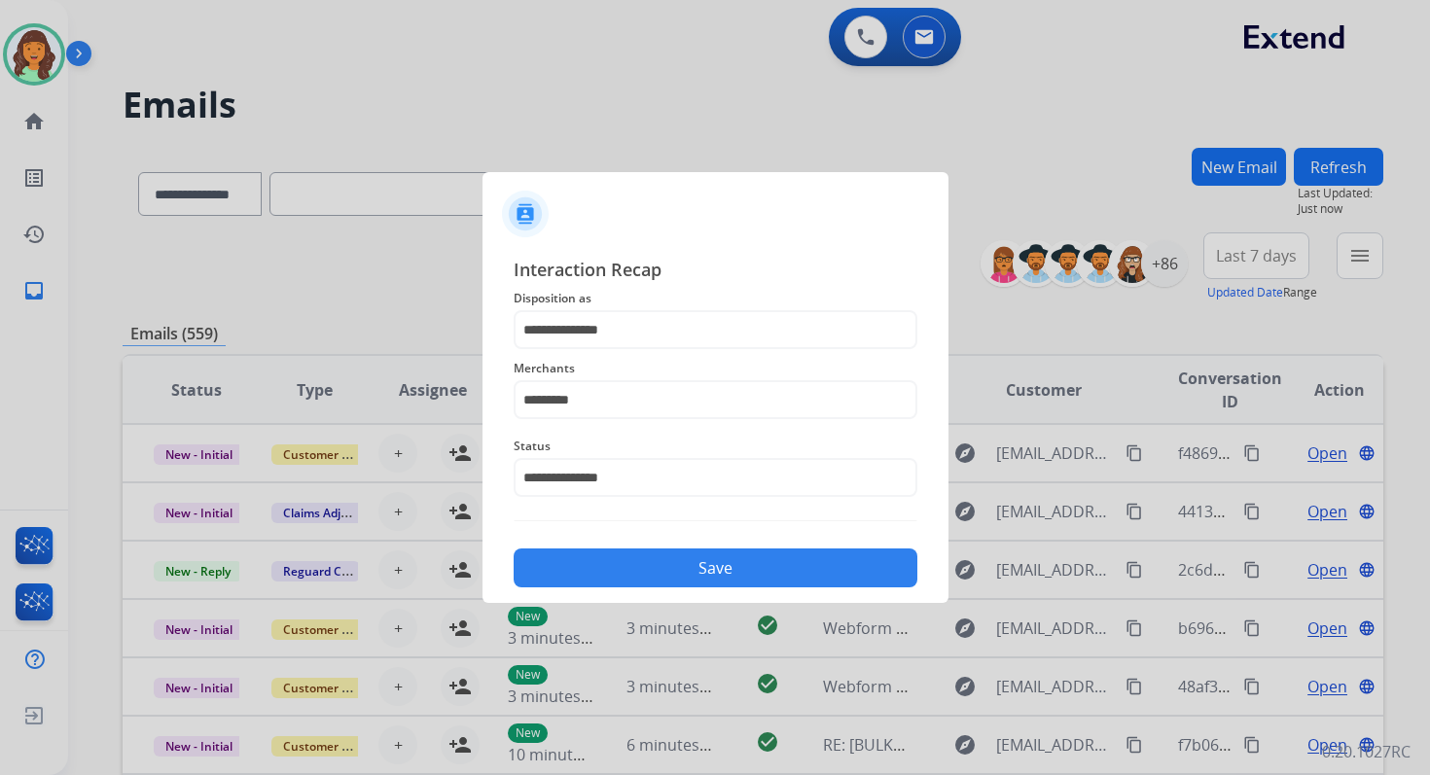
click at [647, 569] on button "Save" at bounding box center [716, 568] width 404 height 39
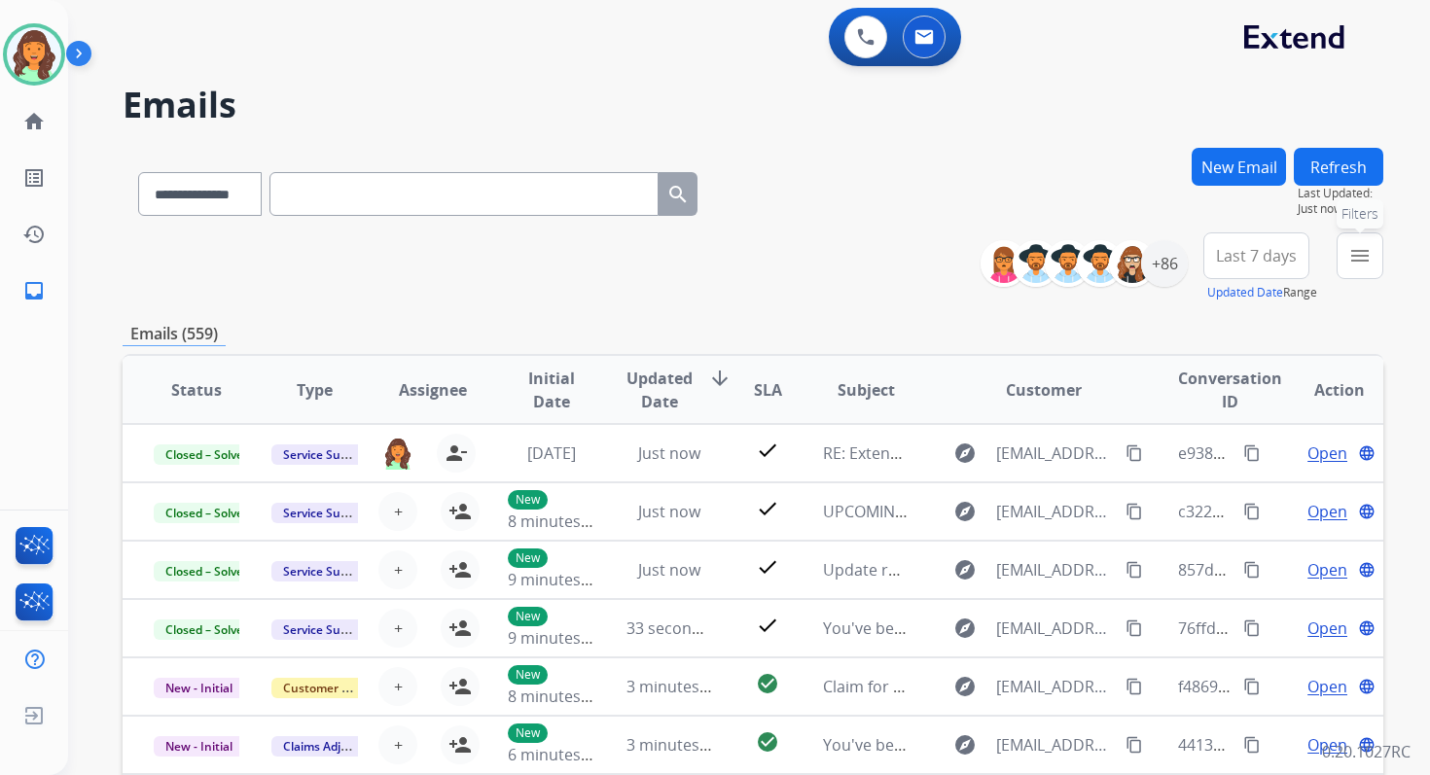
click at [1362, 239] on button "menu Filters" at bounding box center [1359, 255] width 47 height 47
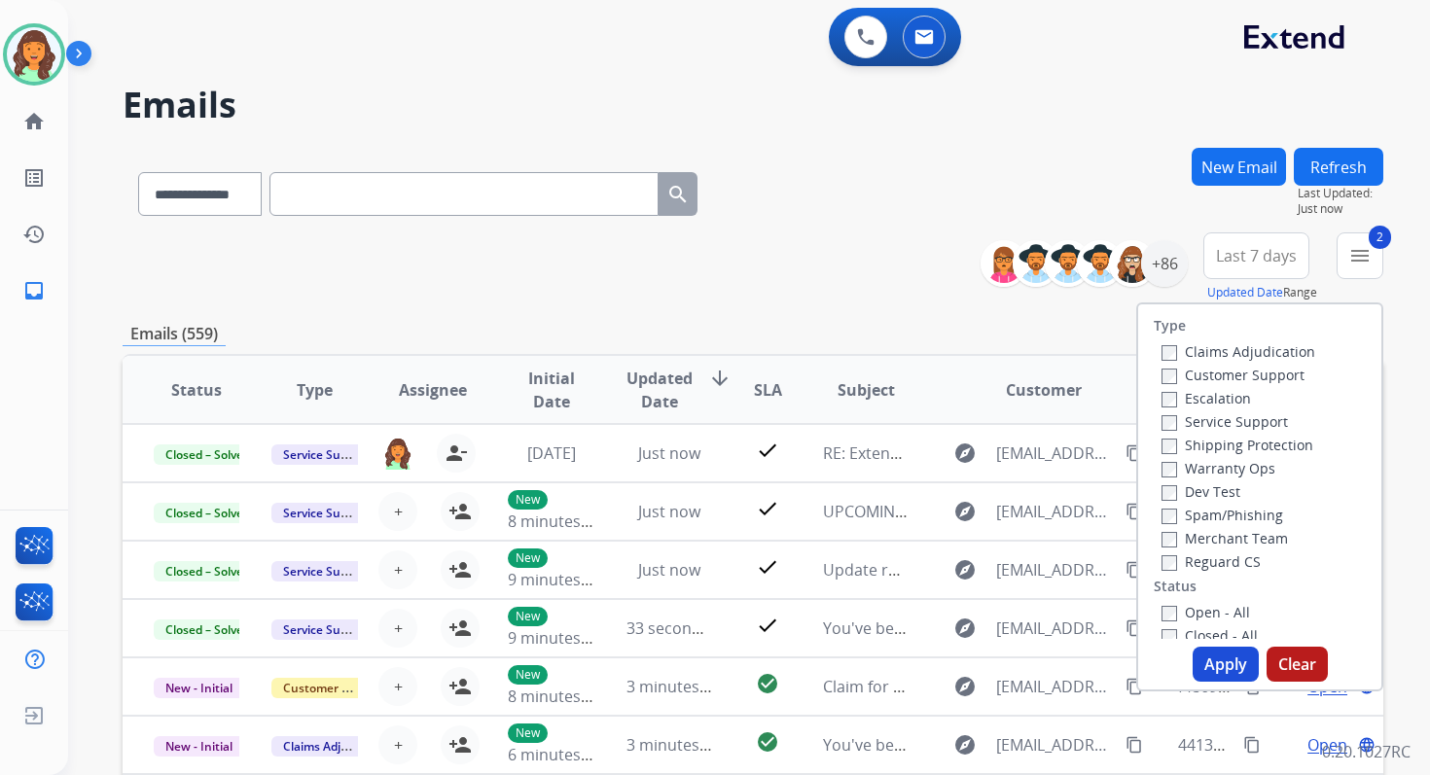
click at [1214, 658] on button "Apply" at bounding box center [1226, 664] width 66 height 35
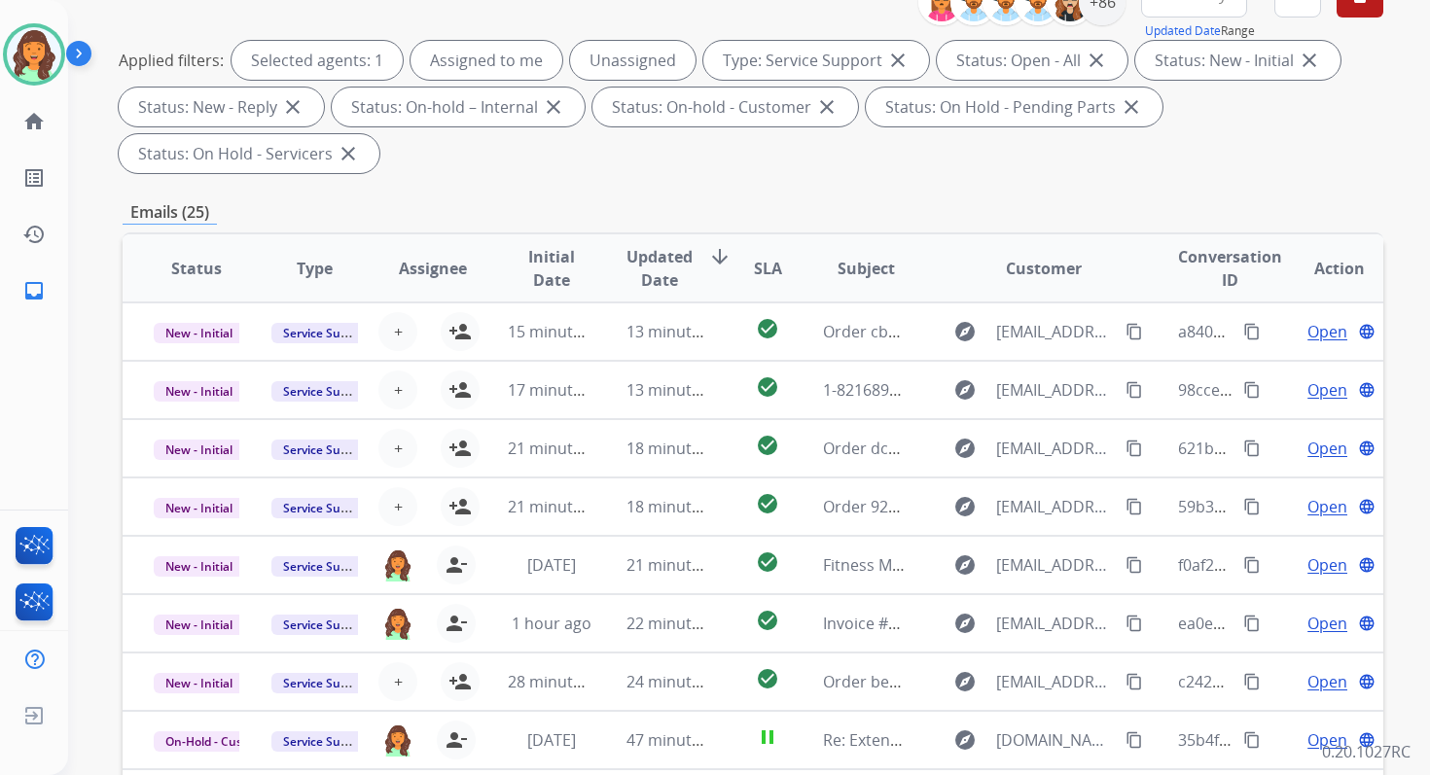
scroll to position [472, 0]
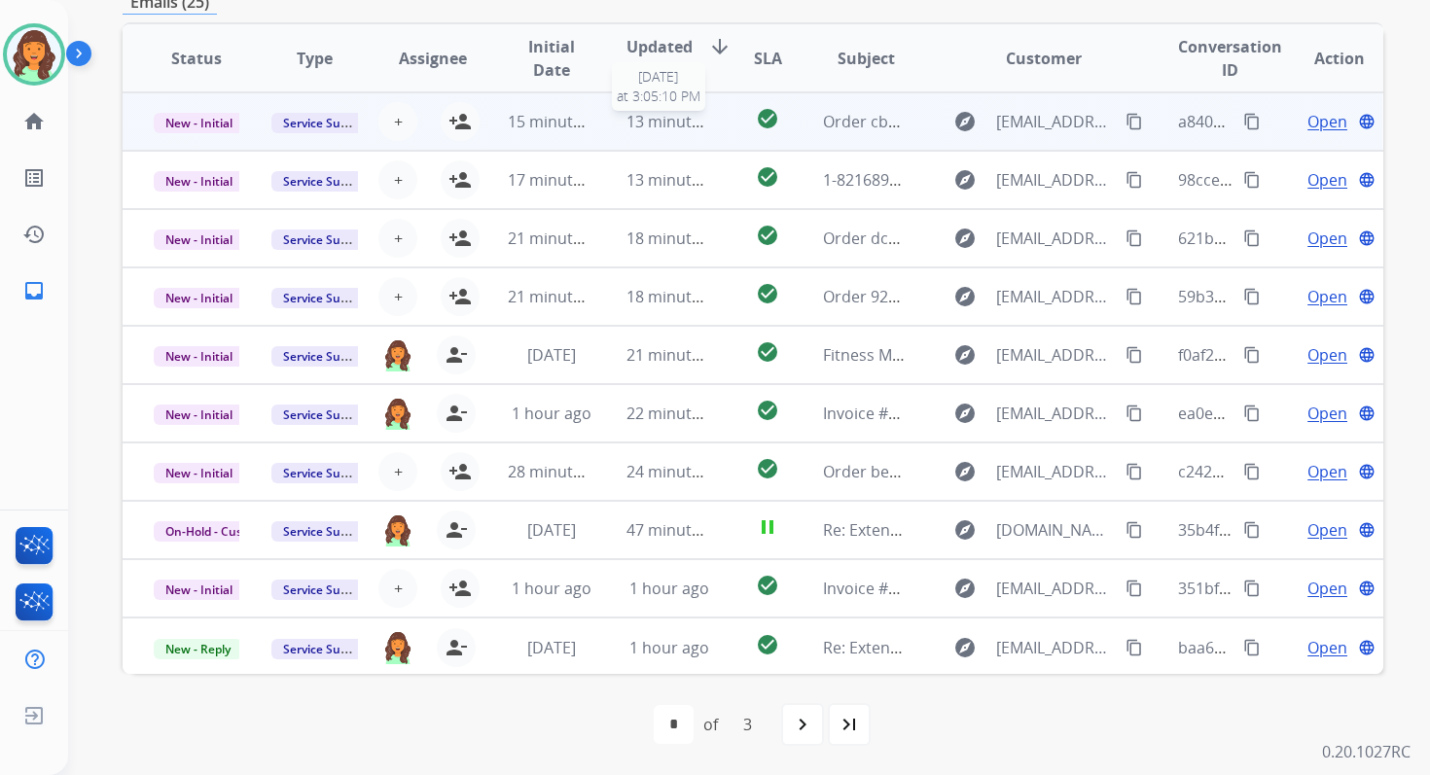
click at [632, 127] on span "13 minutes ago" at bounding box center [682, 121] width 113 height 21
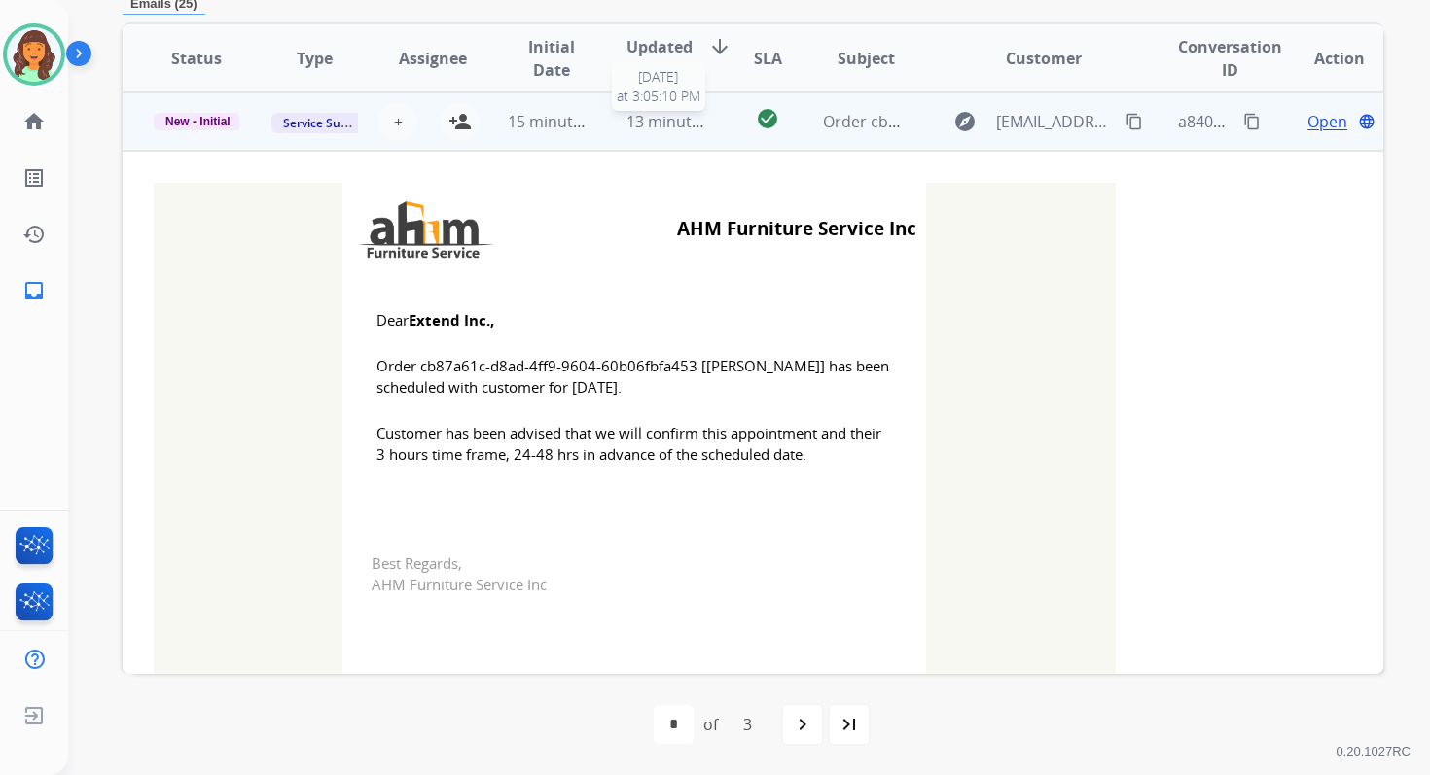
scroll to position [467, 0]
click at [461, 121] on mat-icon "person_add" at bounding box center [459, 122] width 23 height 23
click at [206, 122] on span "New - Initial" at bounding box center [198, 123] width 89 height 18
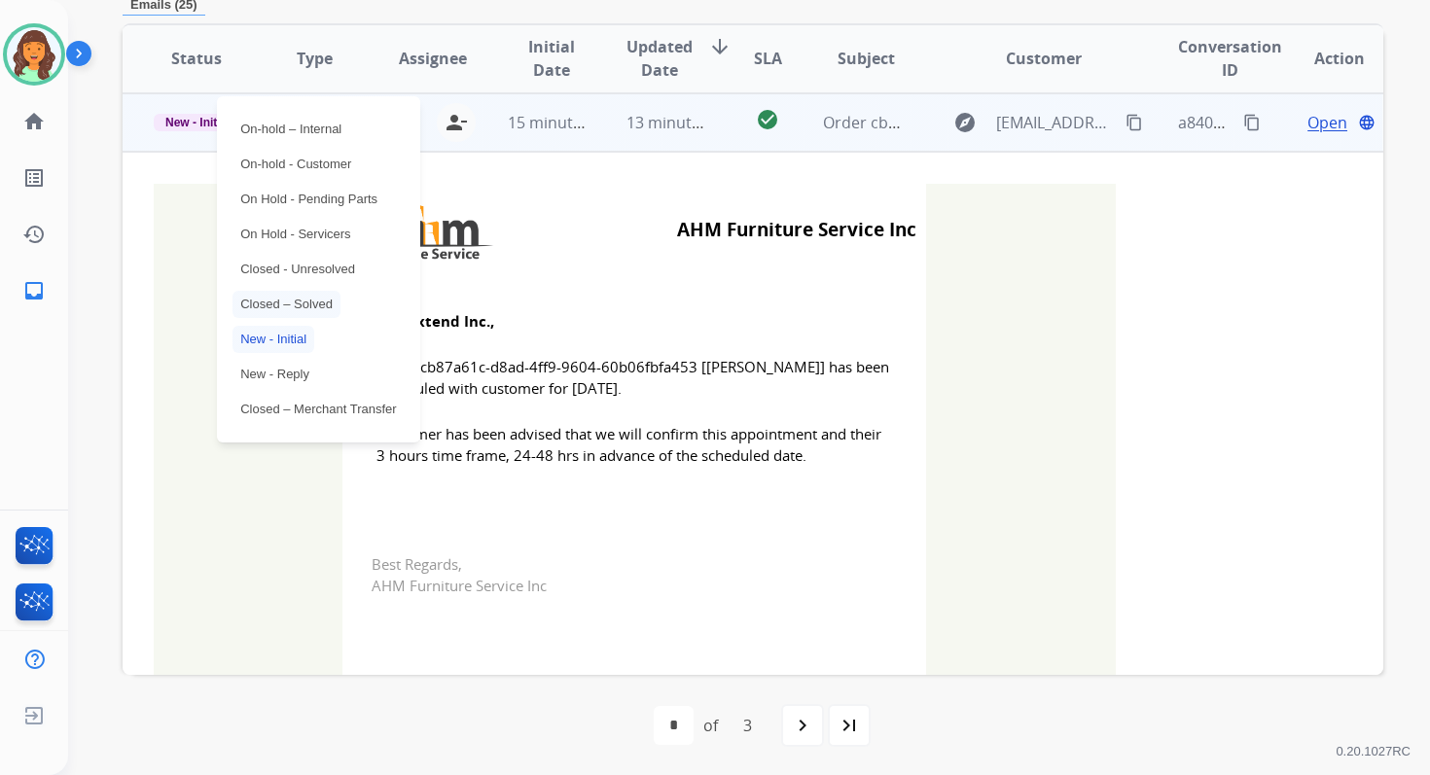
click at [291, 299] on p "Closed – Solved" at bounding box center [286, 304] width 108 height 27
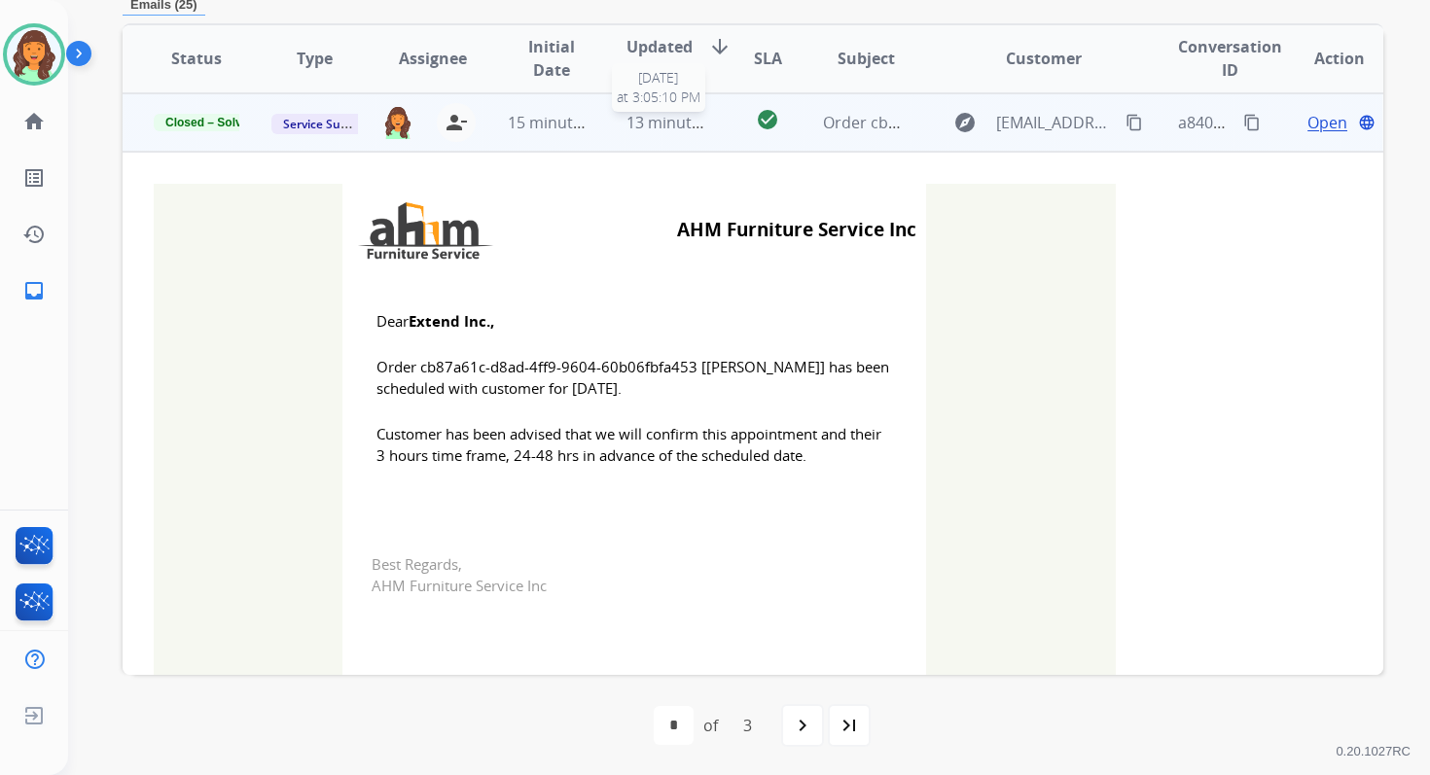
click at [626, 128] on span "13 minutes ago" at bounding box center [682, 122] width 113 height 21
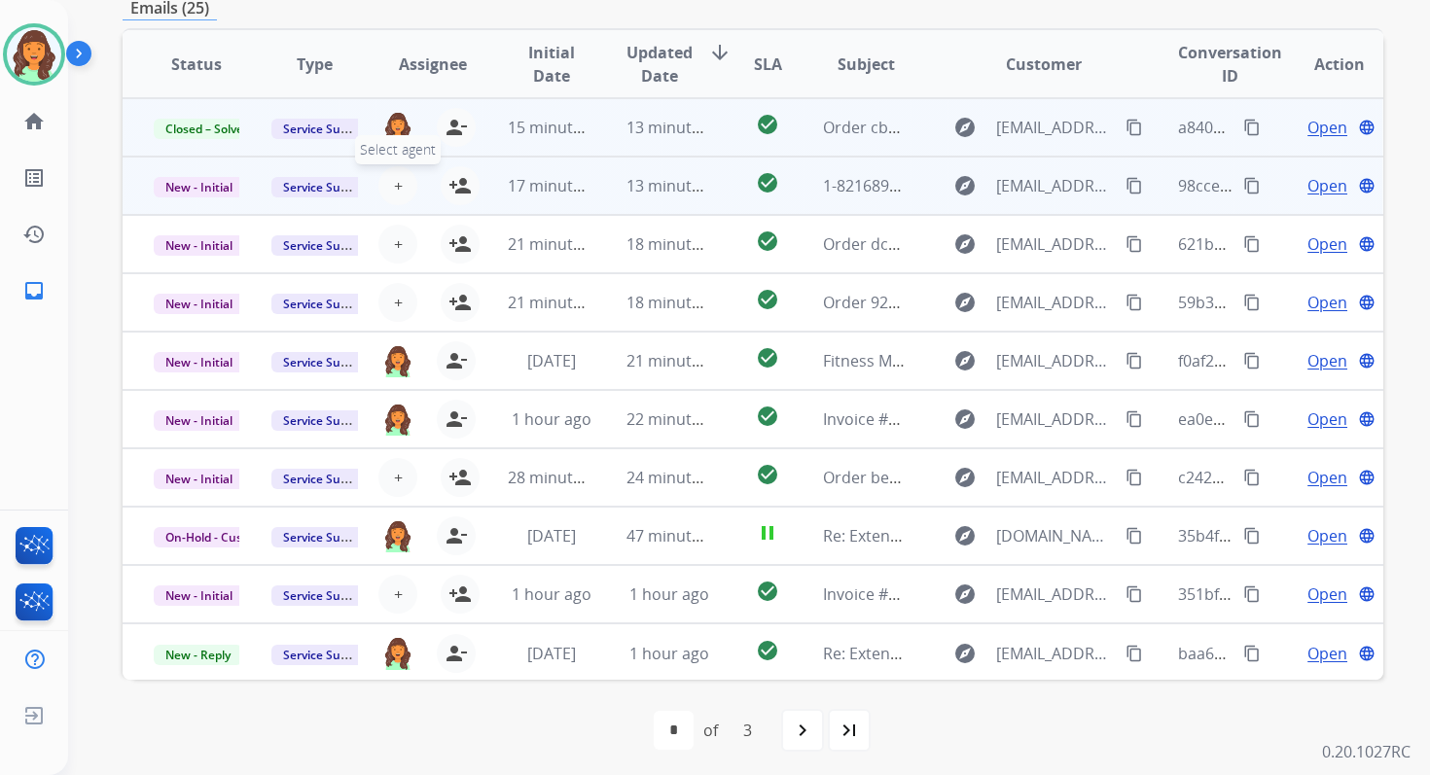
click at [395, 191] on span "+" at bounding box center [398, 185] width 9 height 23
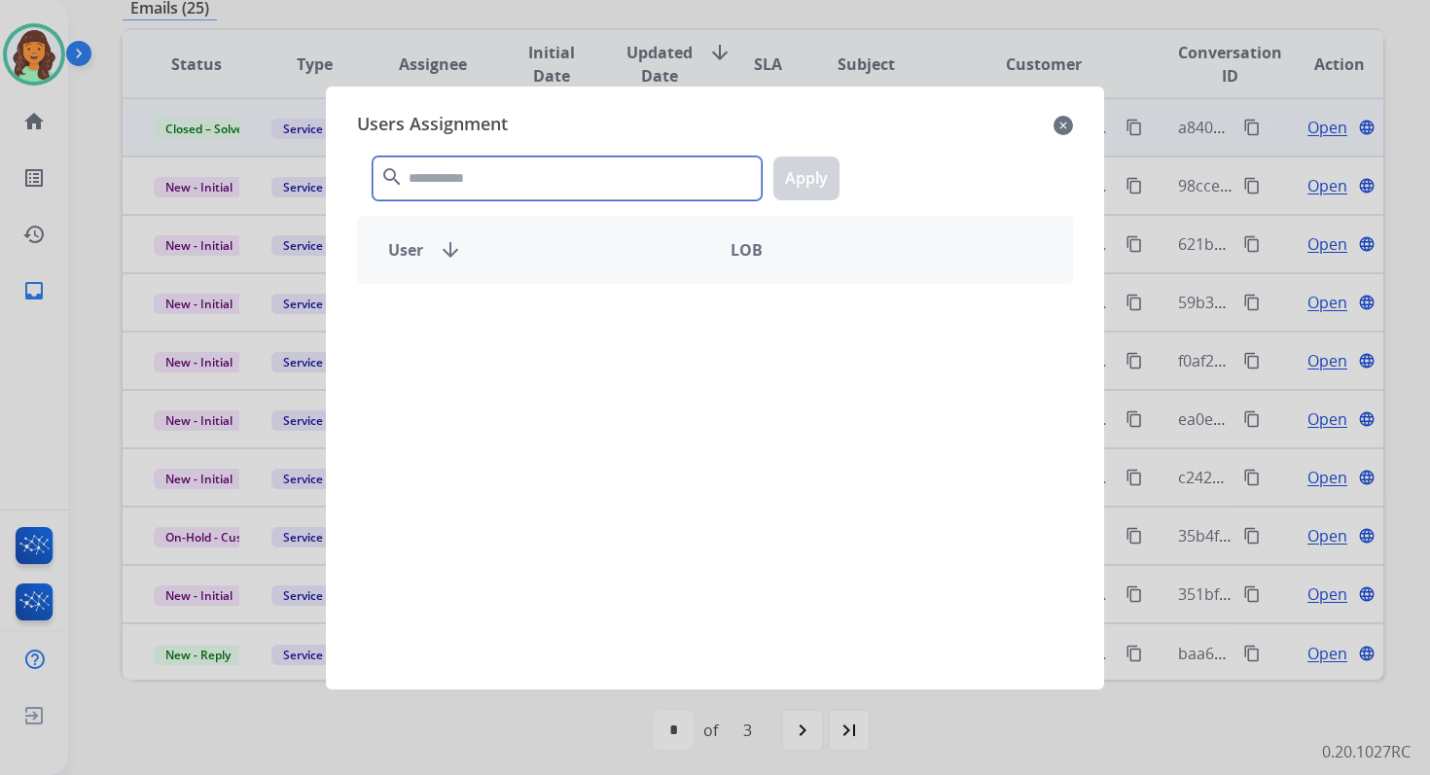
click at [488, 187] on input "text" at bounding box center [567, 179] width 389 height 44
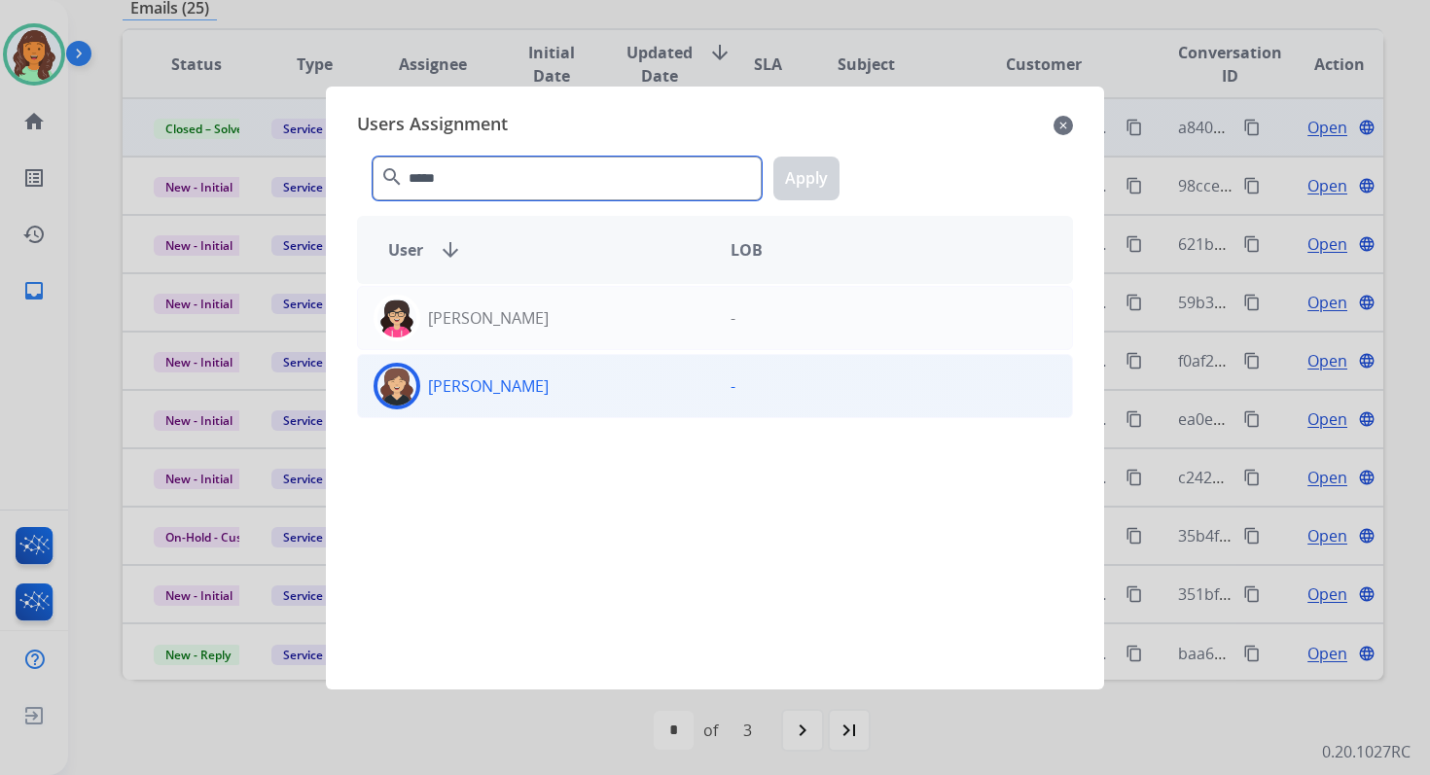
type input "*****"
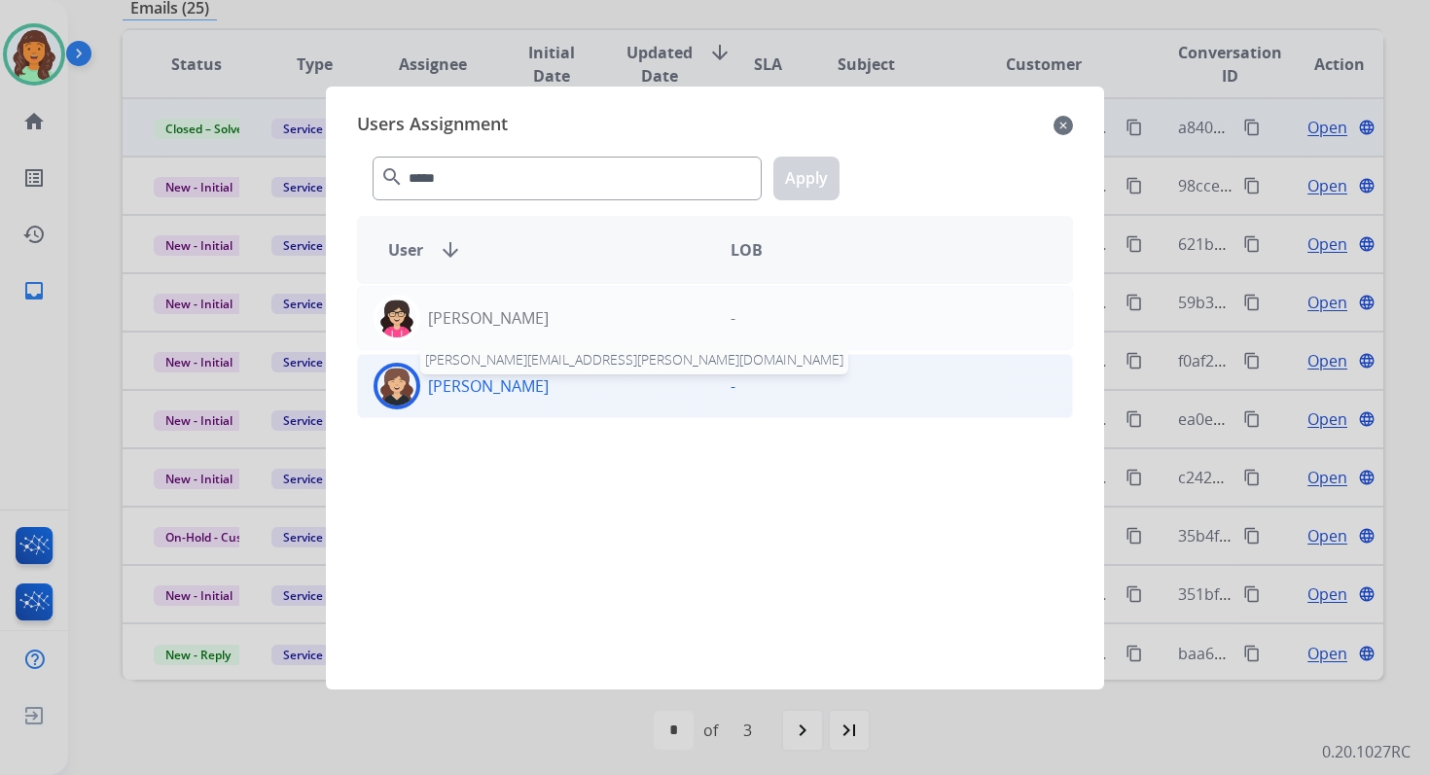
click at [528, 393] on p "Whittney Boothe" at bounding box center [488, 385] width 121 height 23
click at [823, 175] on button "Apply" at bounding box center [806, 179] width 66 height 44
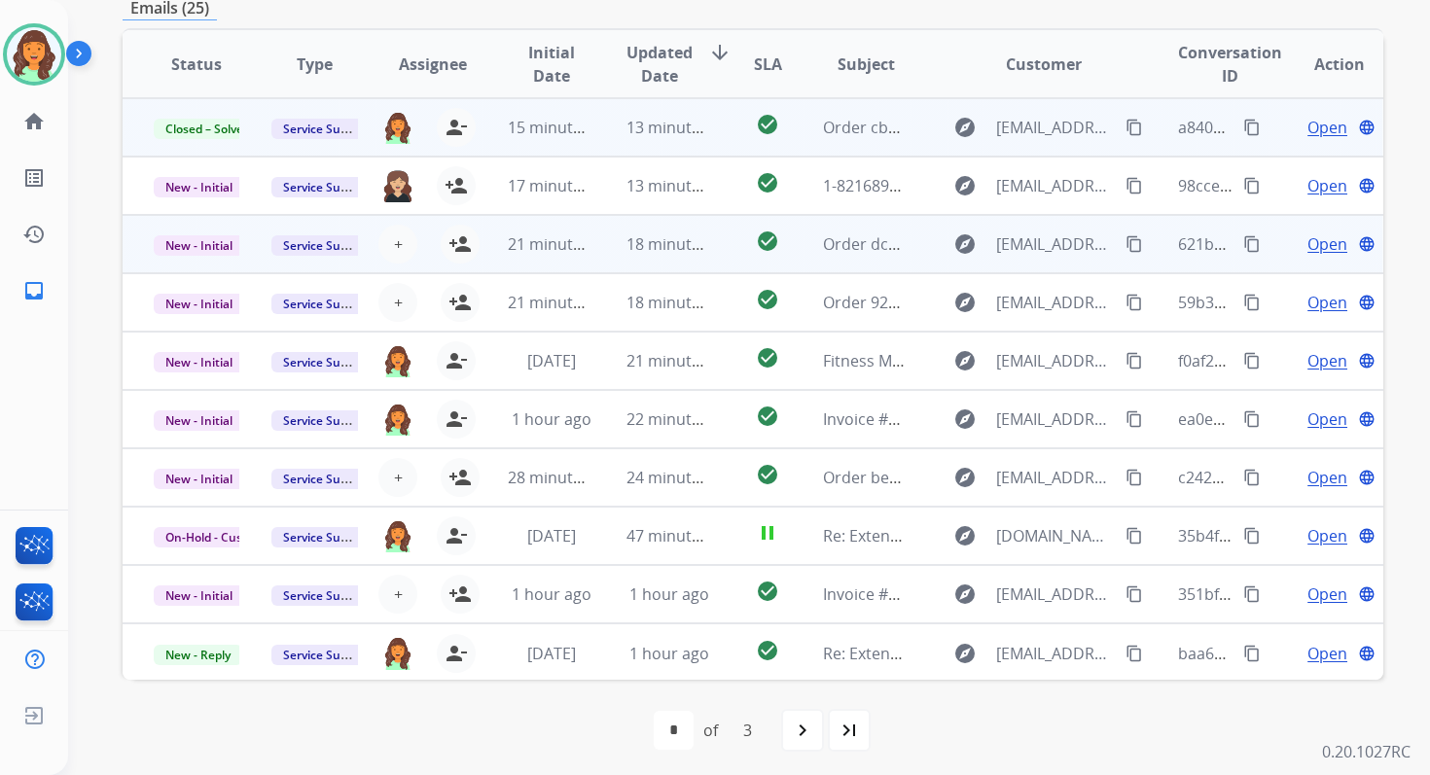
click at [546, 257] on td "21 minutes ago" at bounding box center [536, 244] width 118 height 58
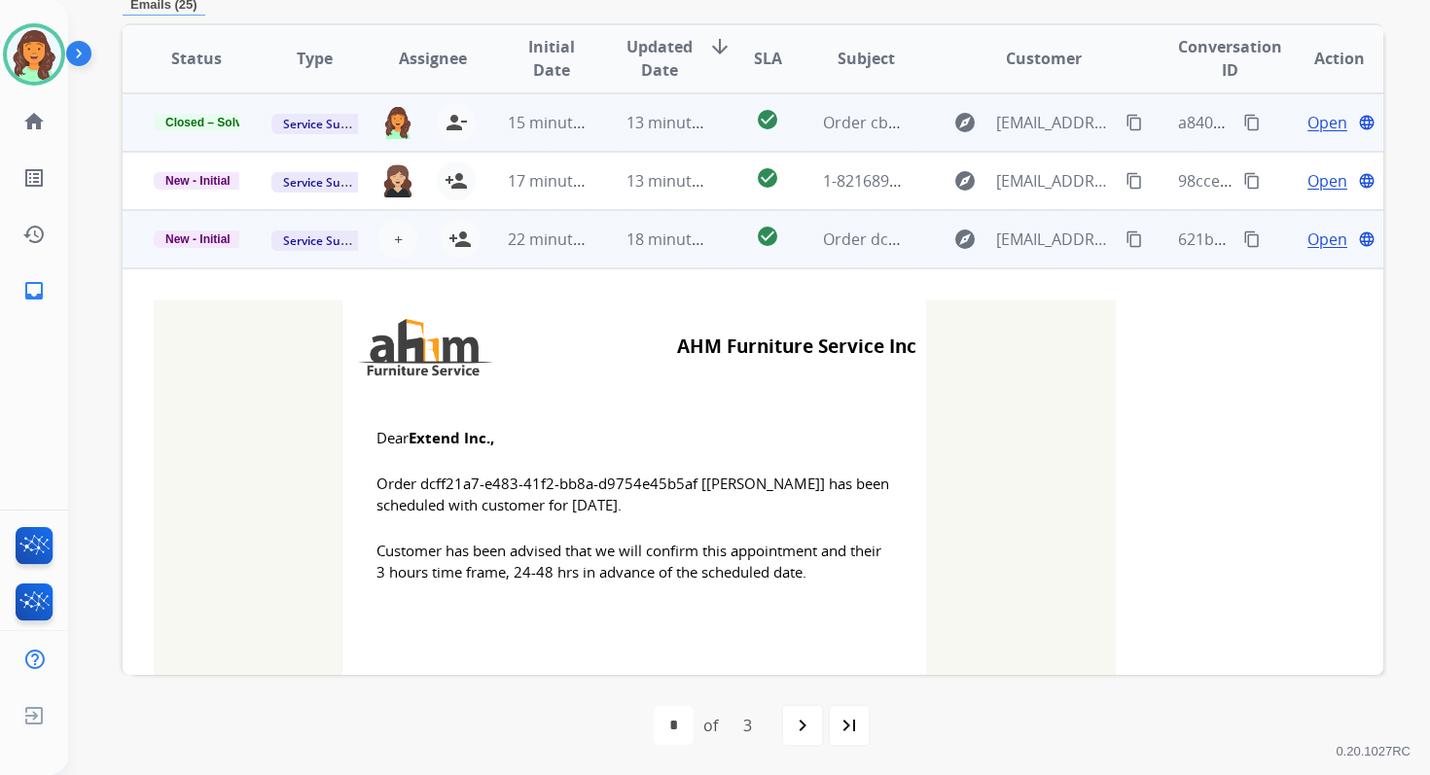
scroll to position [117, 0]
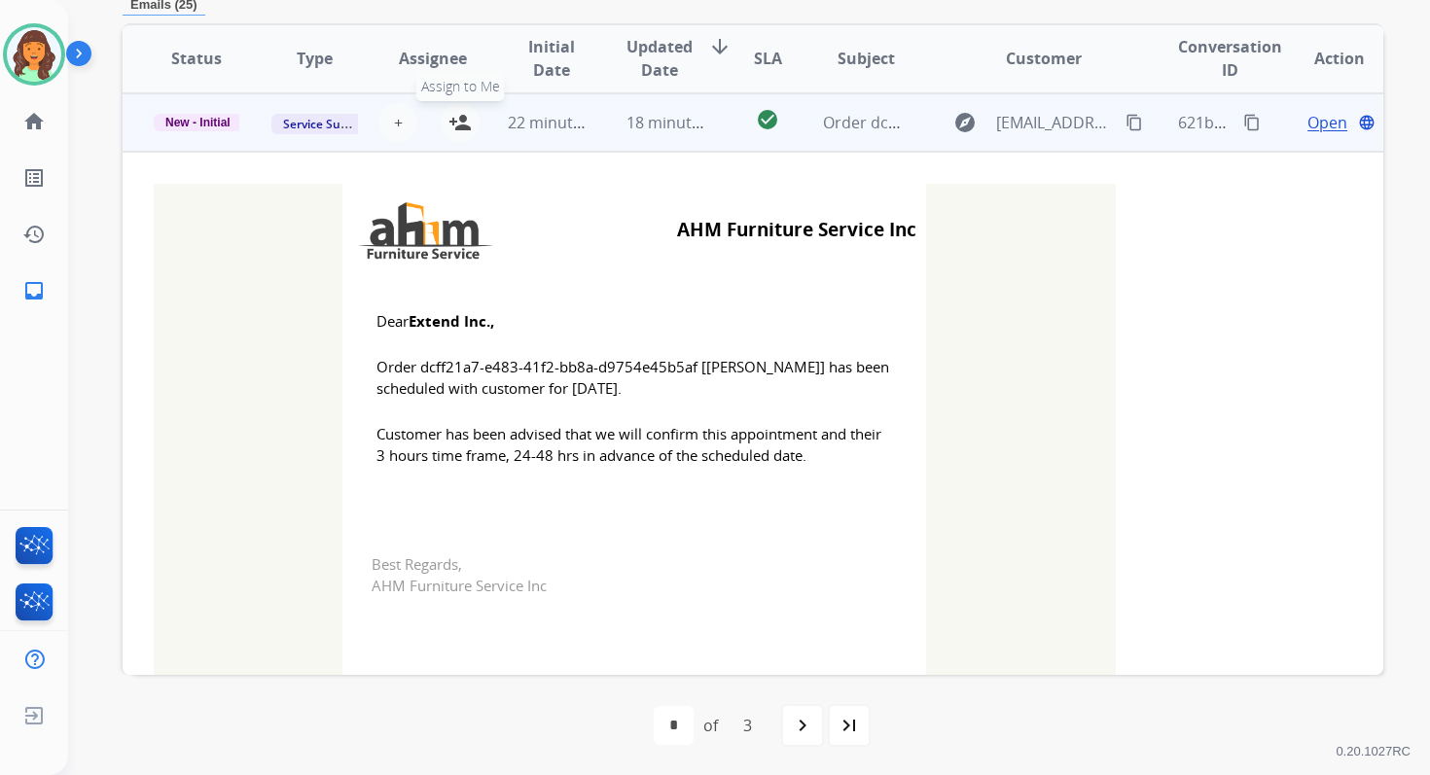
click at [462, 125] on mat-icon "person_add" at bounding box center [459, 122] width 23 height 23
click at [201, 124] on span "New - Initial" at bounding box center [198, 123] width 89 height 18
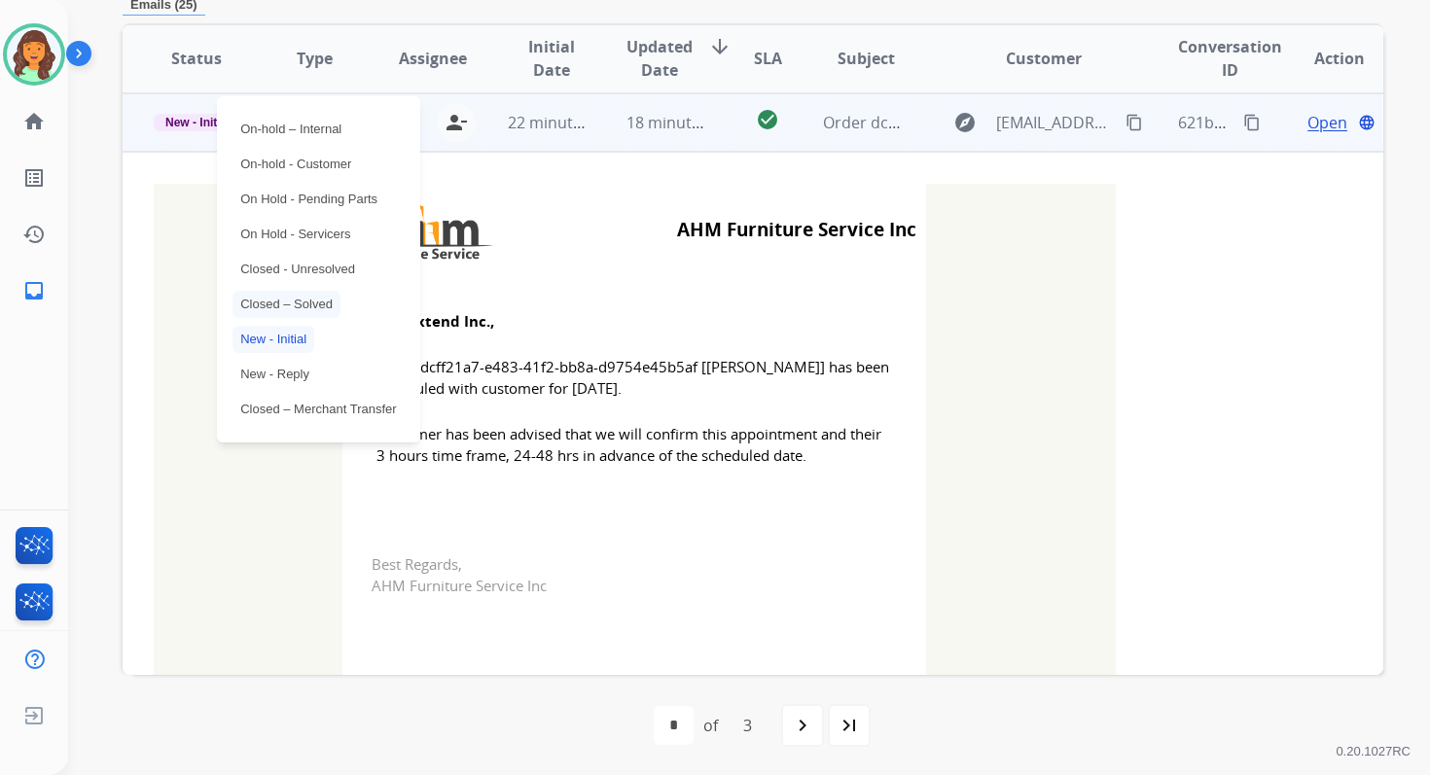
click at [292, 304] on p "Closed – Solved" at bounding box center [286, 304] width 108 height 27
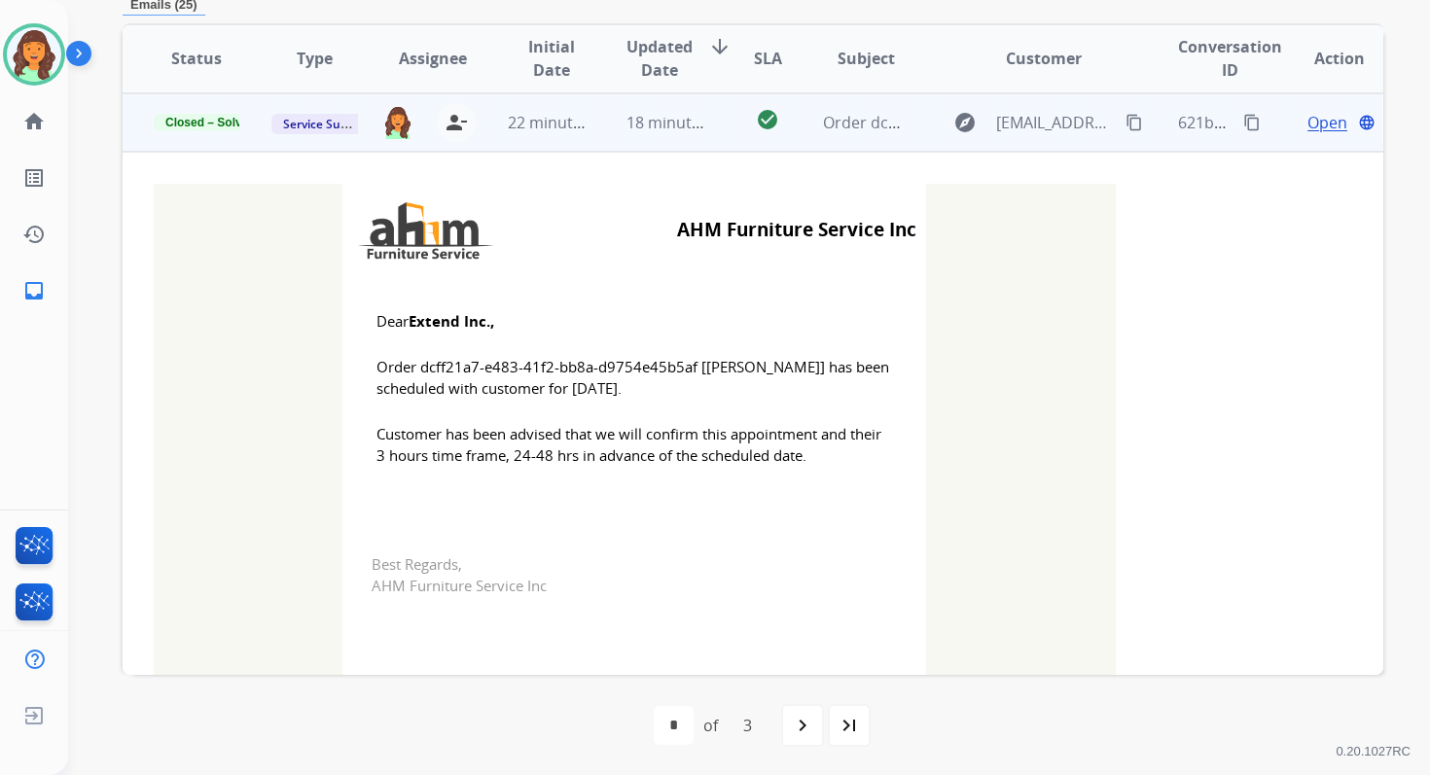
click at [604, 120] on td "18 minutes ago" at bounding box center [654, 122] width 118 height 58
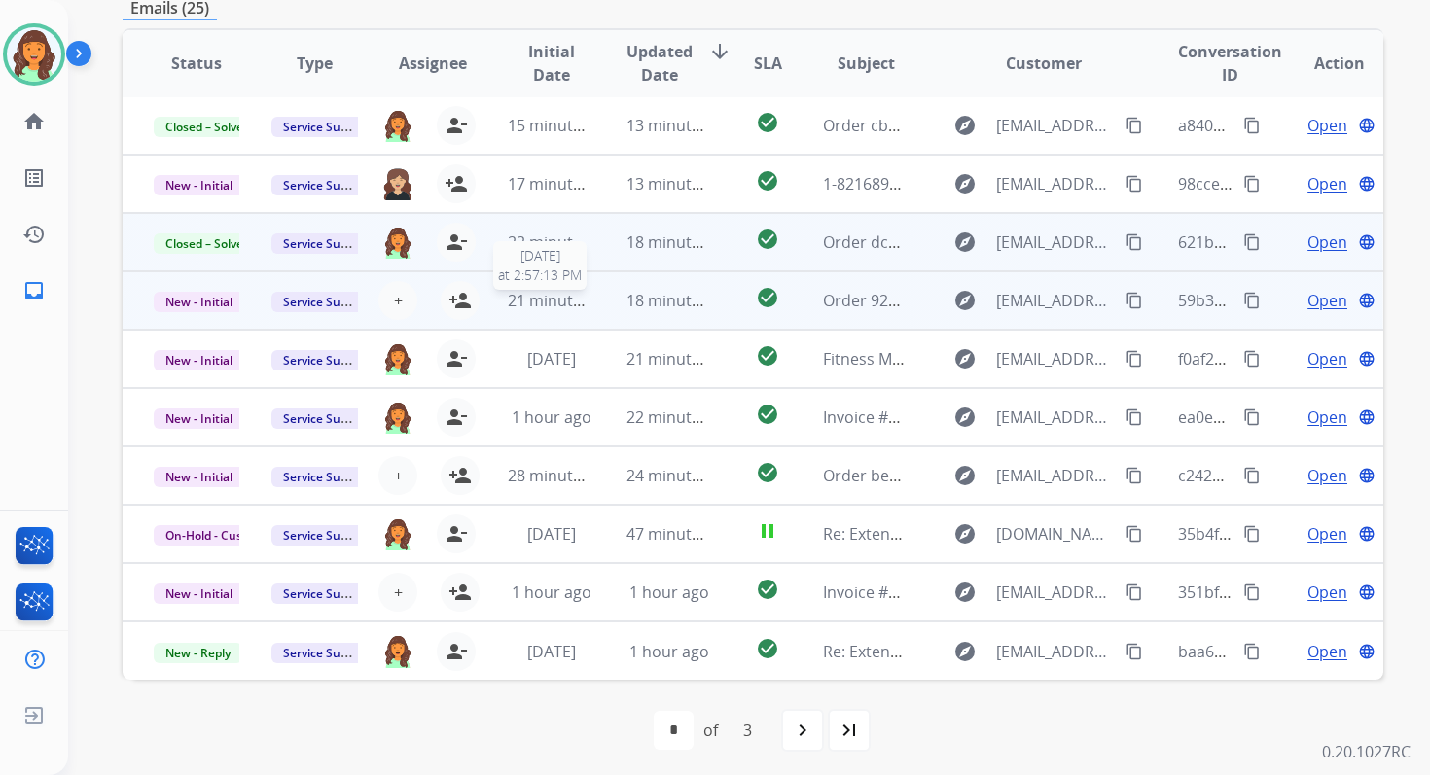
click at [569, 296] on span "21 minutes ago" at bounding box center [564, 300] width 113 height 21
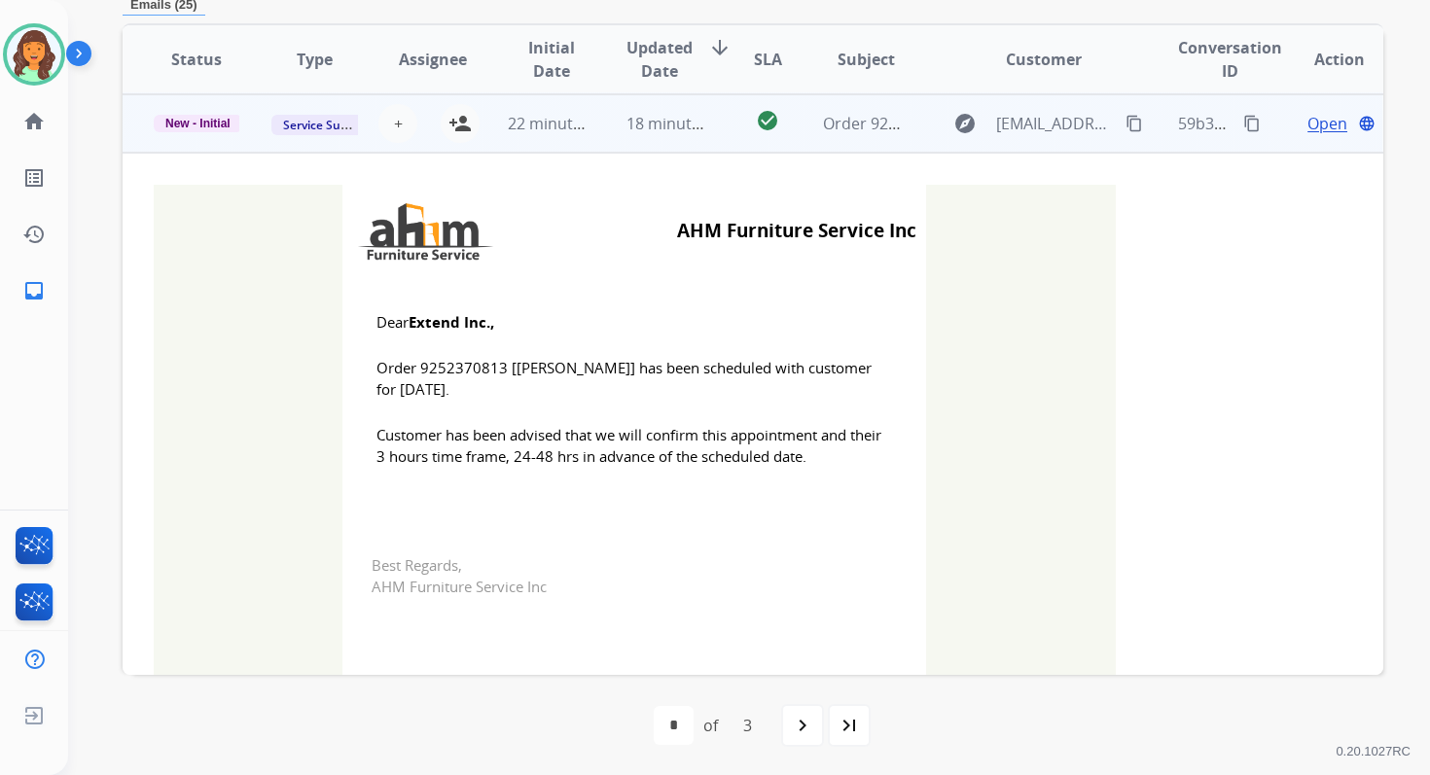
scroll to position [175, 0]
click at [453, 120] on mat-icon "person_add" at bounding box center [459, 122] width 23 height 23
click at [224, 123] on span "New - Initial" at bounding box center [198, 123] width 89 height 18
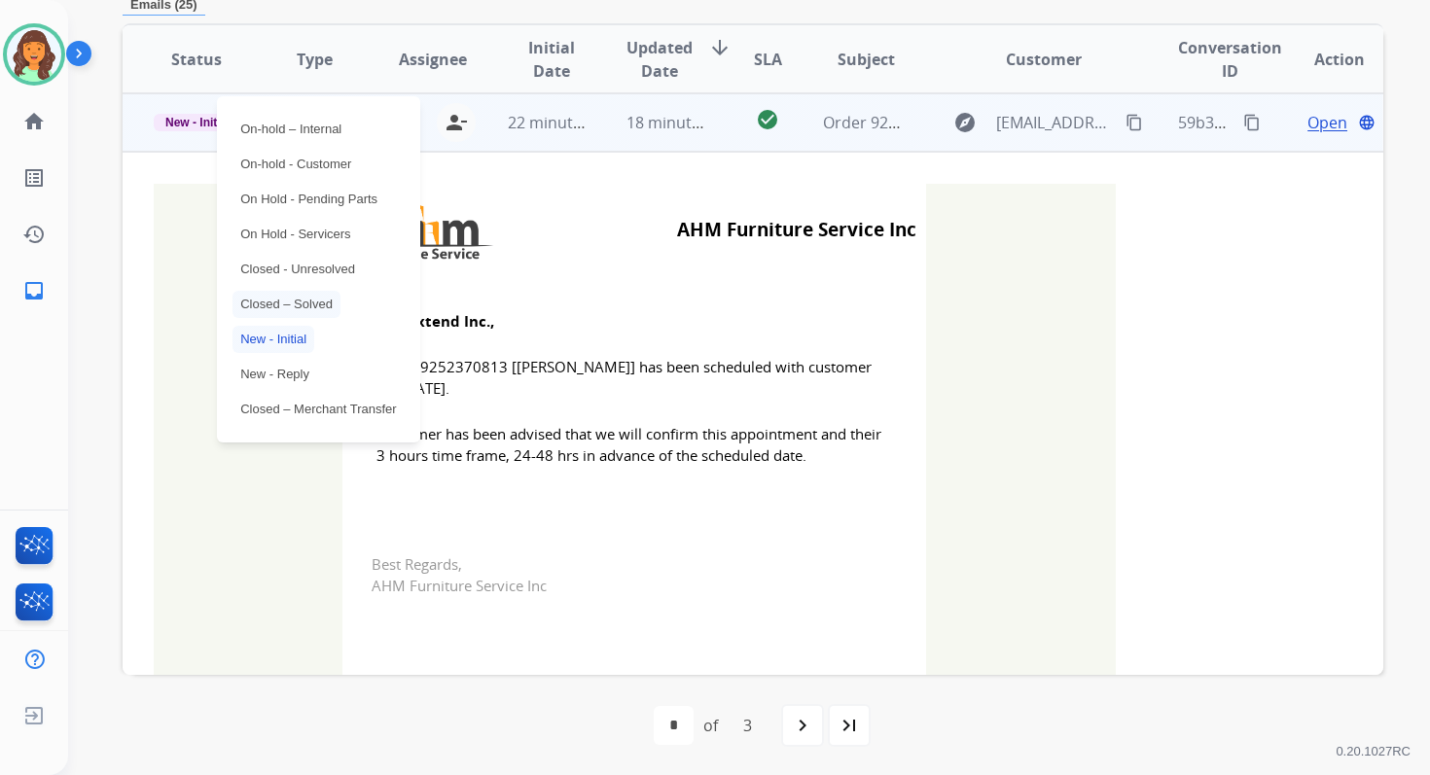
click at [291, 306] on p "Closed – Solved" at bounding box center [286, 304] width 108 height 27
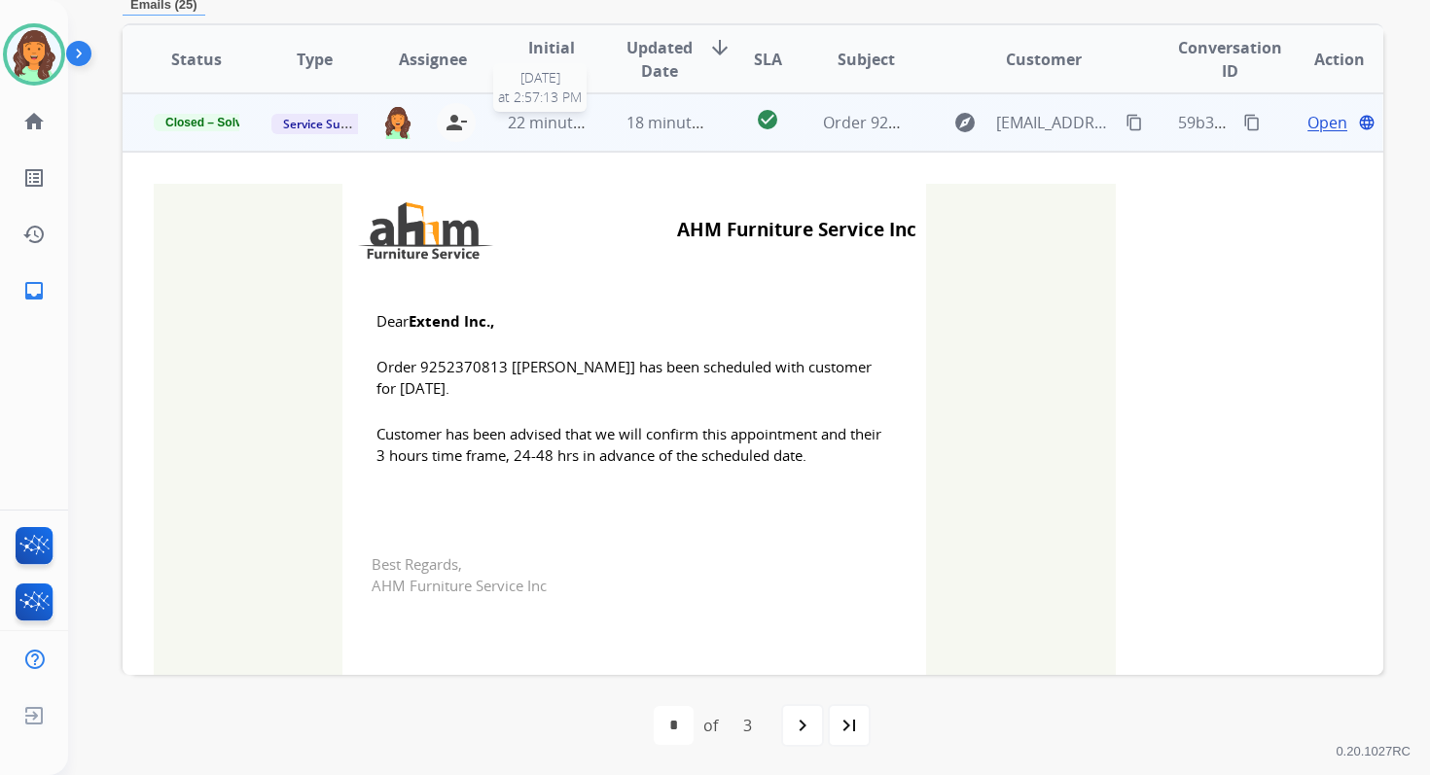
click at [595, 125] on td "18 minutes ago" at bounding box center [654, 122] width 118 height 58
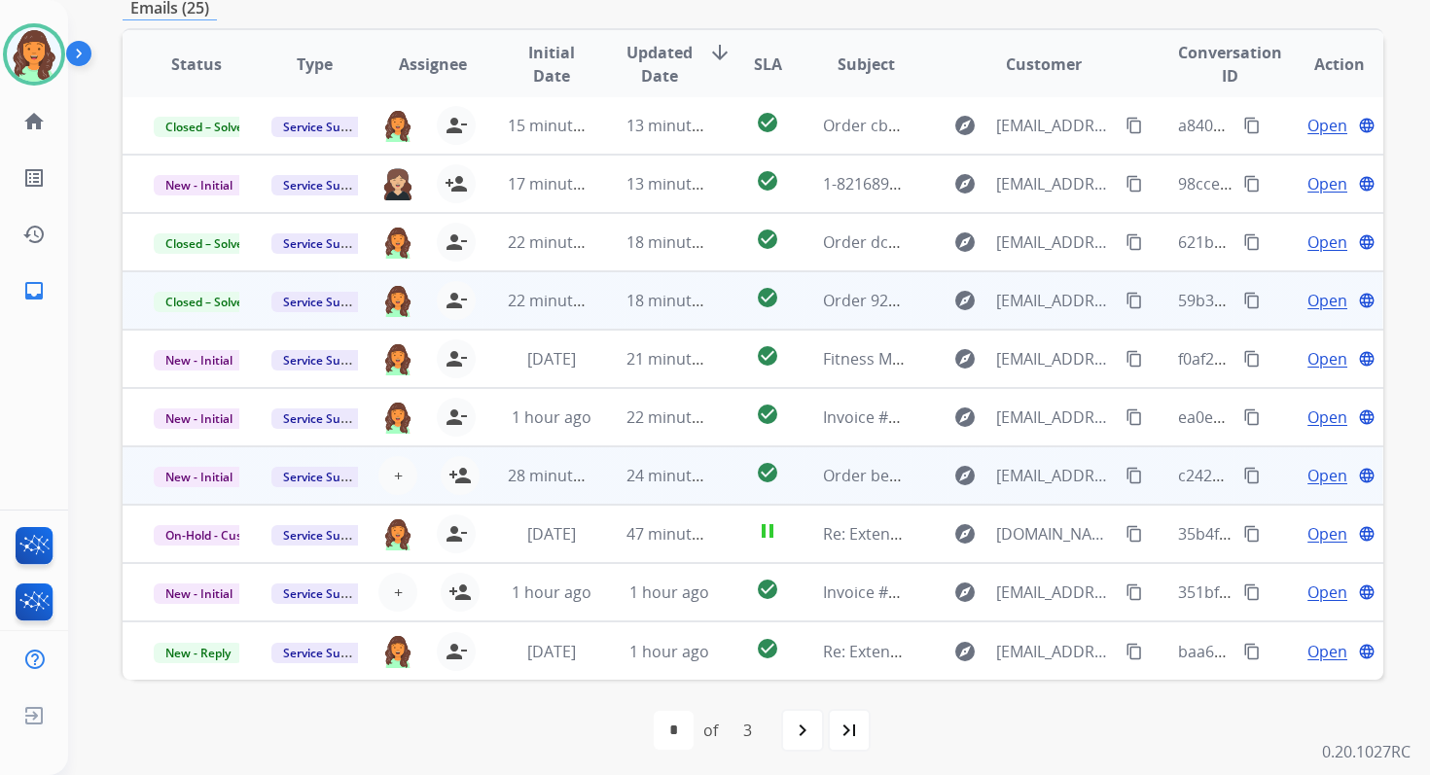
click at [598, 466] on td "24 minutes ago" at bounding box center [654, 475] width 118 height 58
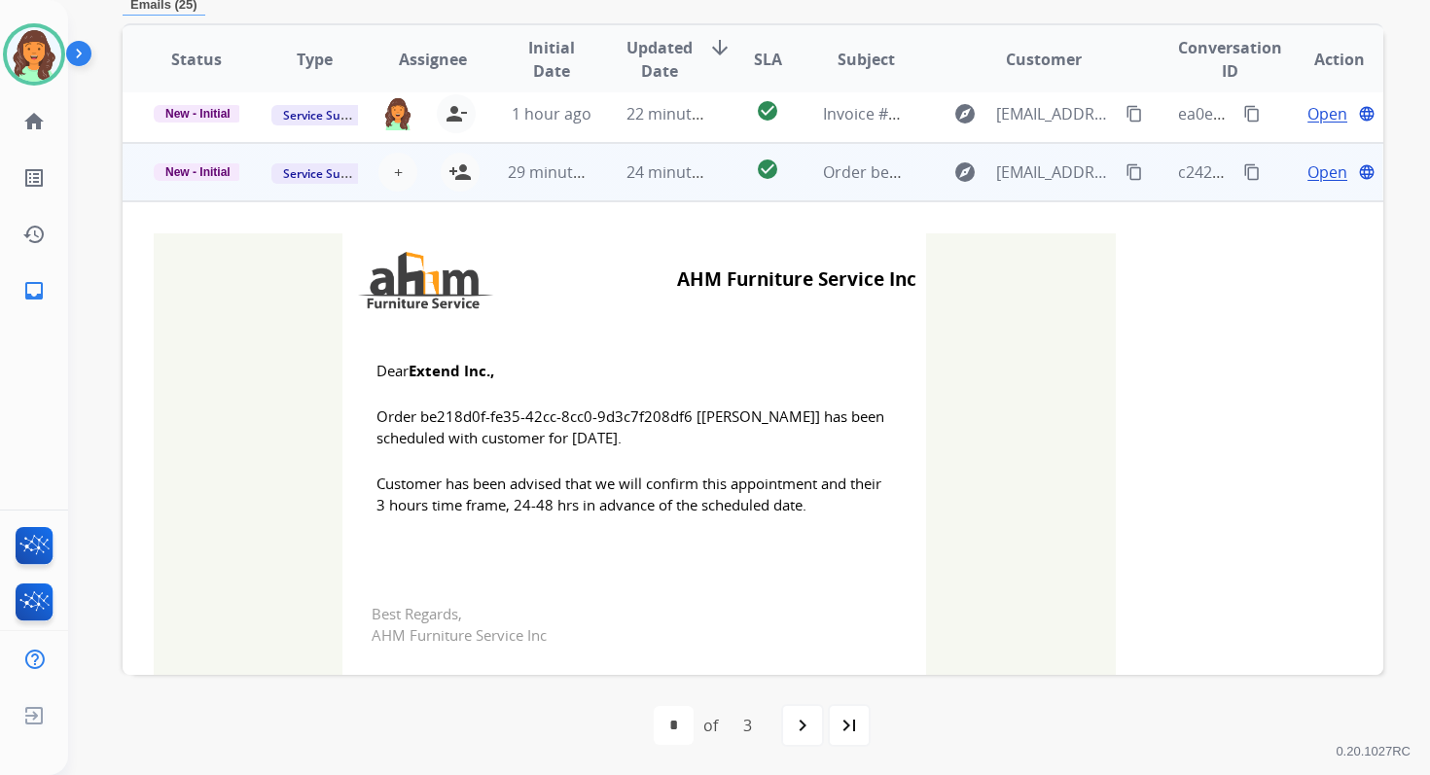
scroll to position [350, 0]
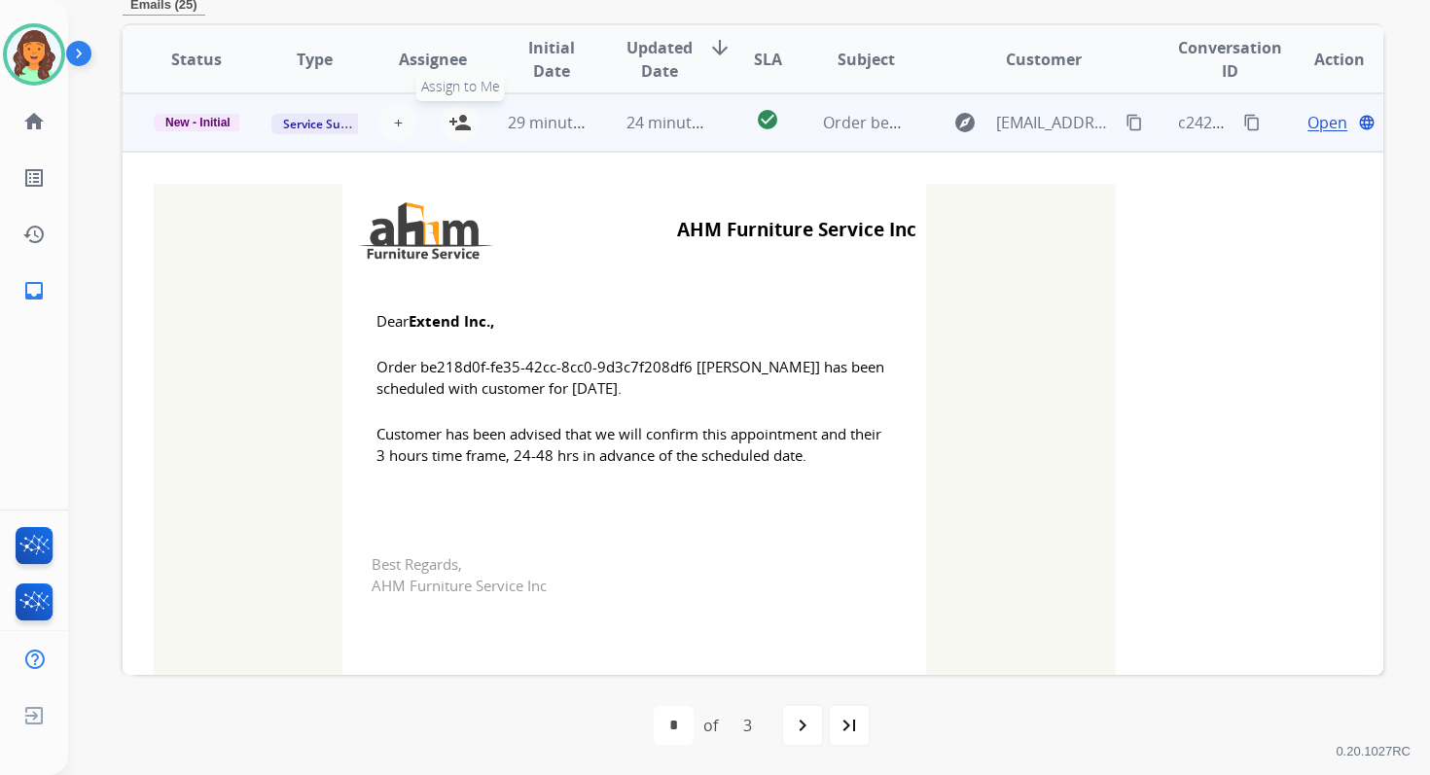
click at [464, 122] on mat-icon "person_add" at bounding box center [459, 122] width 23 height 23
click at [213, 125] on span "New - Initial" at bounding box center [198, 123] width 89 height 18
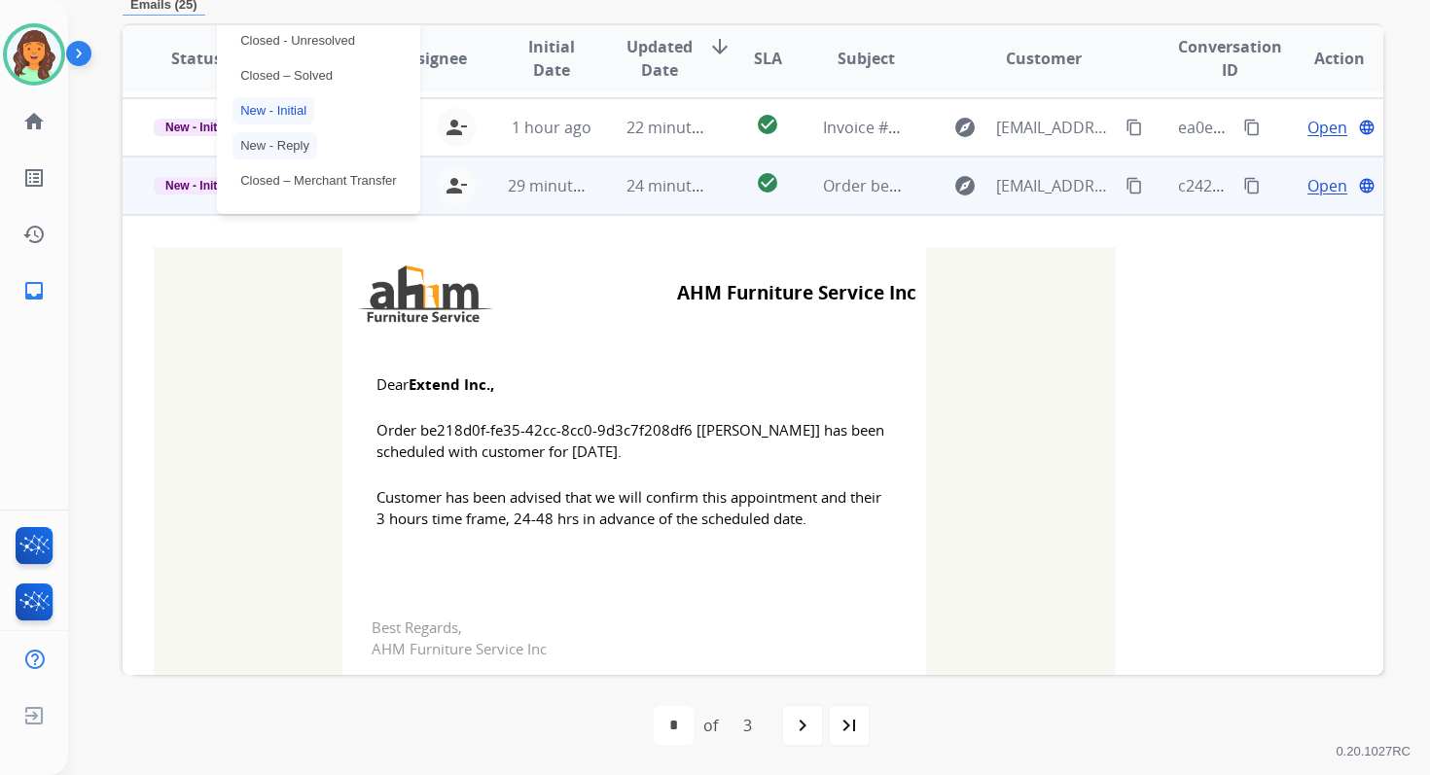
scroll to position [263, 0]
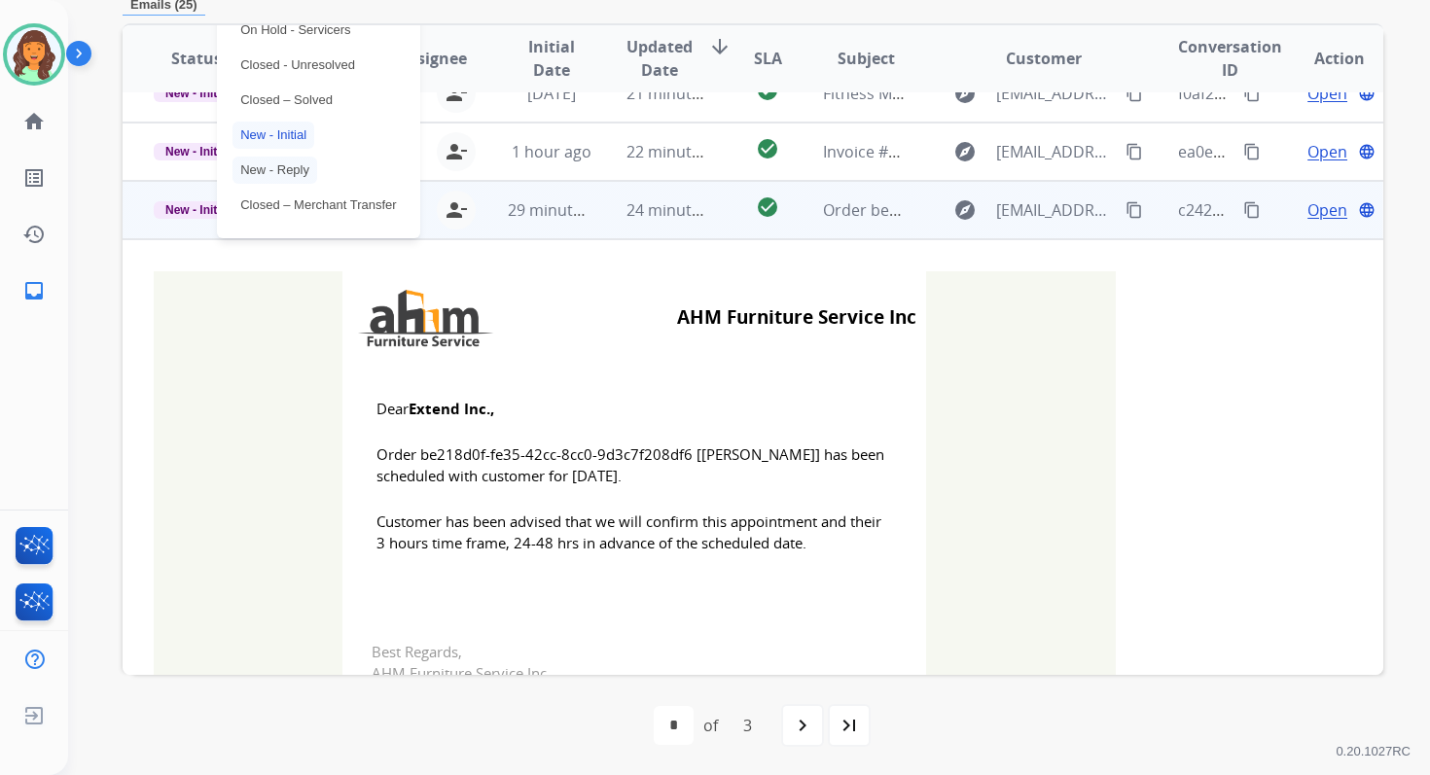
click at [271, 87] on p "Closed – Solved" at bounding box center [286, 100] width 108 height 27
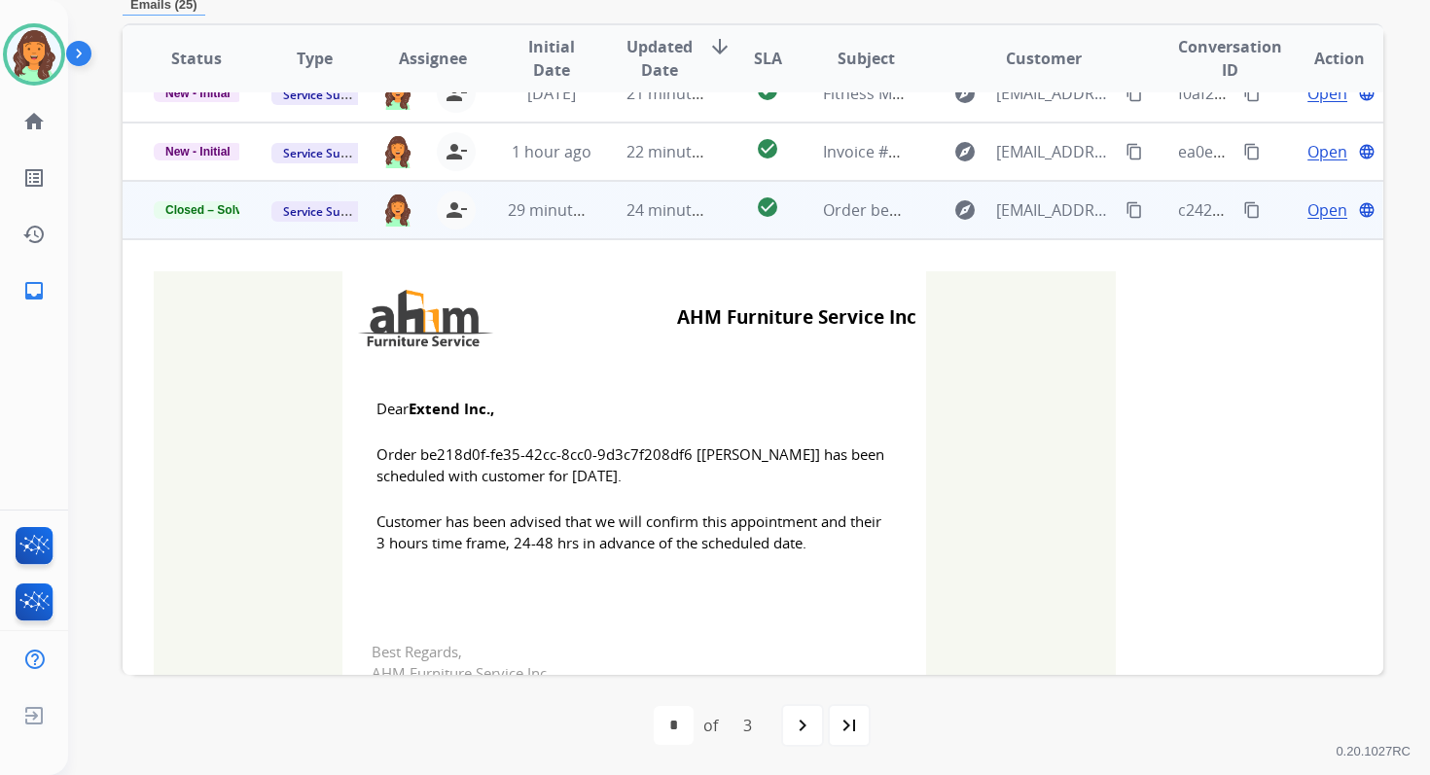
click at [615, 217] on td "24 minutes ago" at bounding box center [654, 210] width 118 height 58
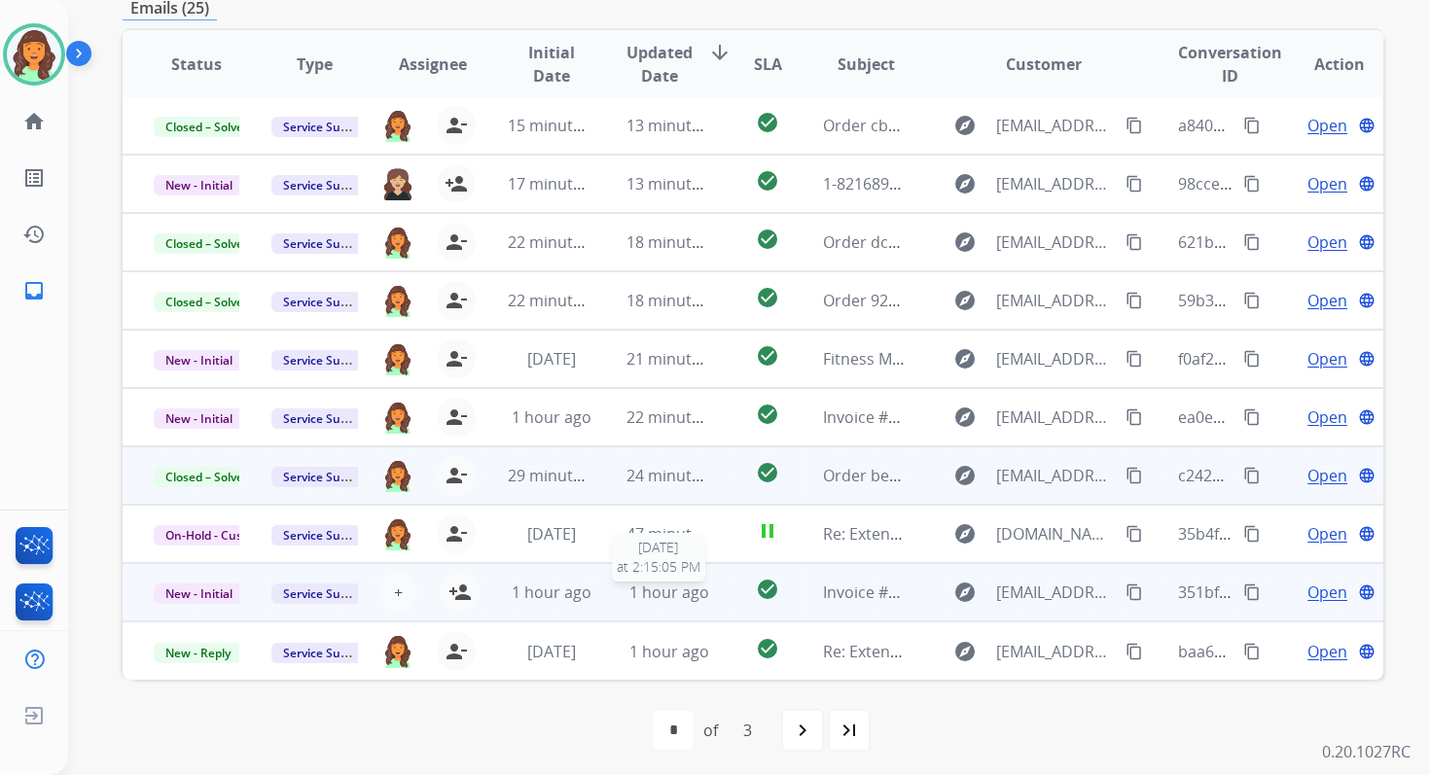
click at [656, 599] on span "1 hour ago" at bounding box center [669, 592] width 80 height 21
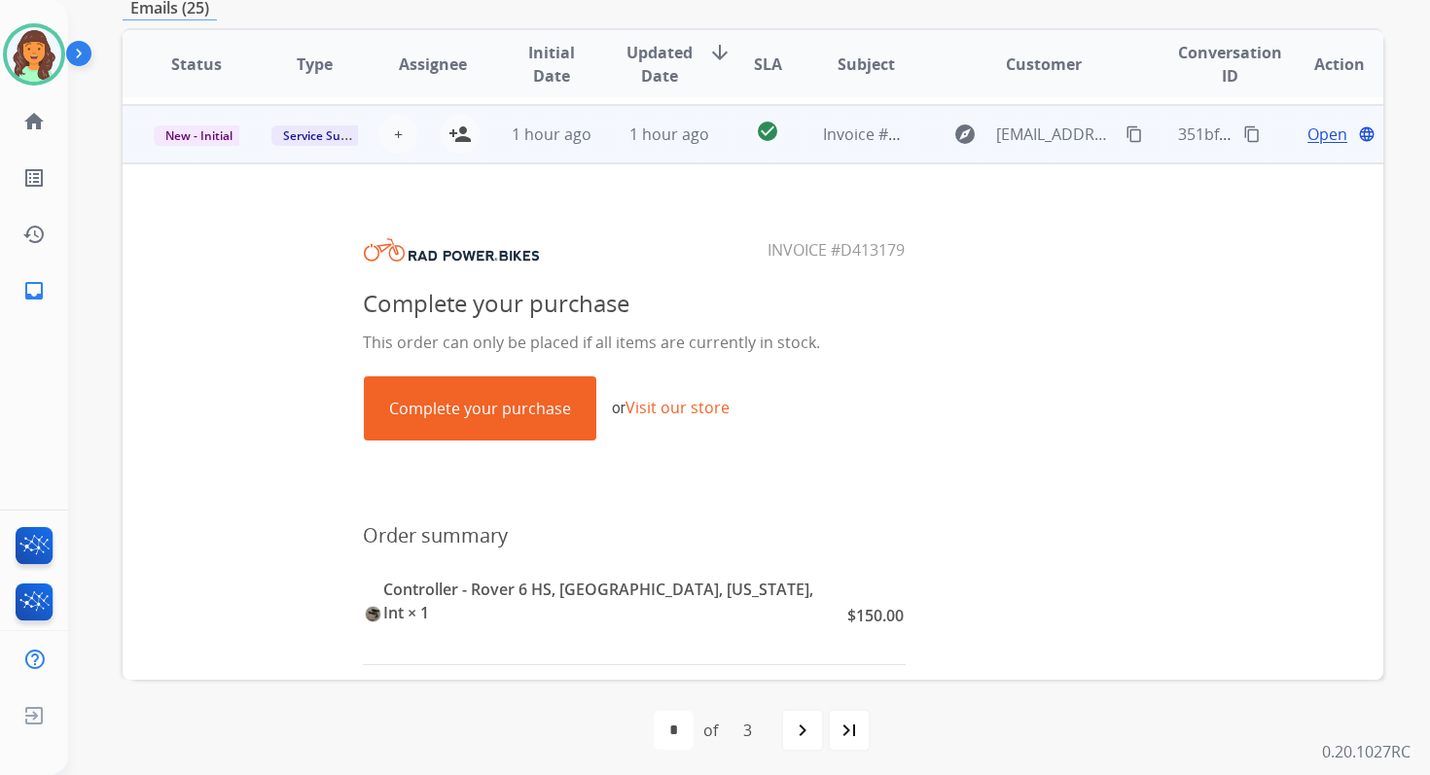
scroll to position [467, 0]
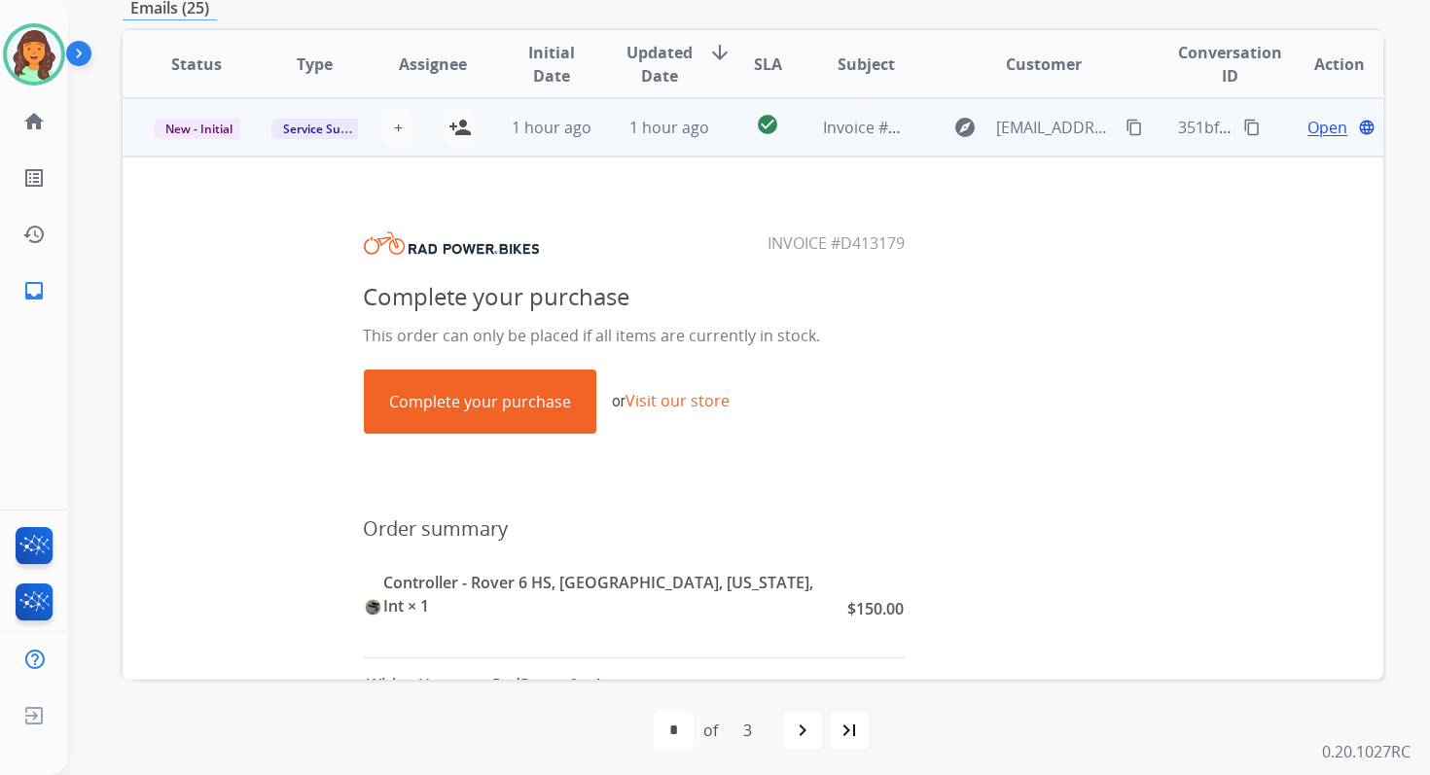
click at [672, 135] on span "1 hour ago" at bounding box center [669, 127] width 80 height 21
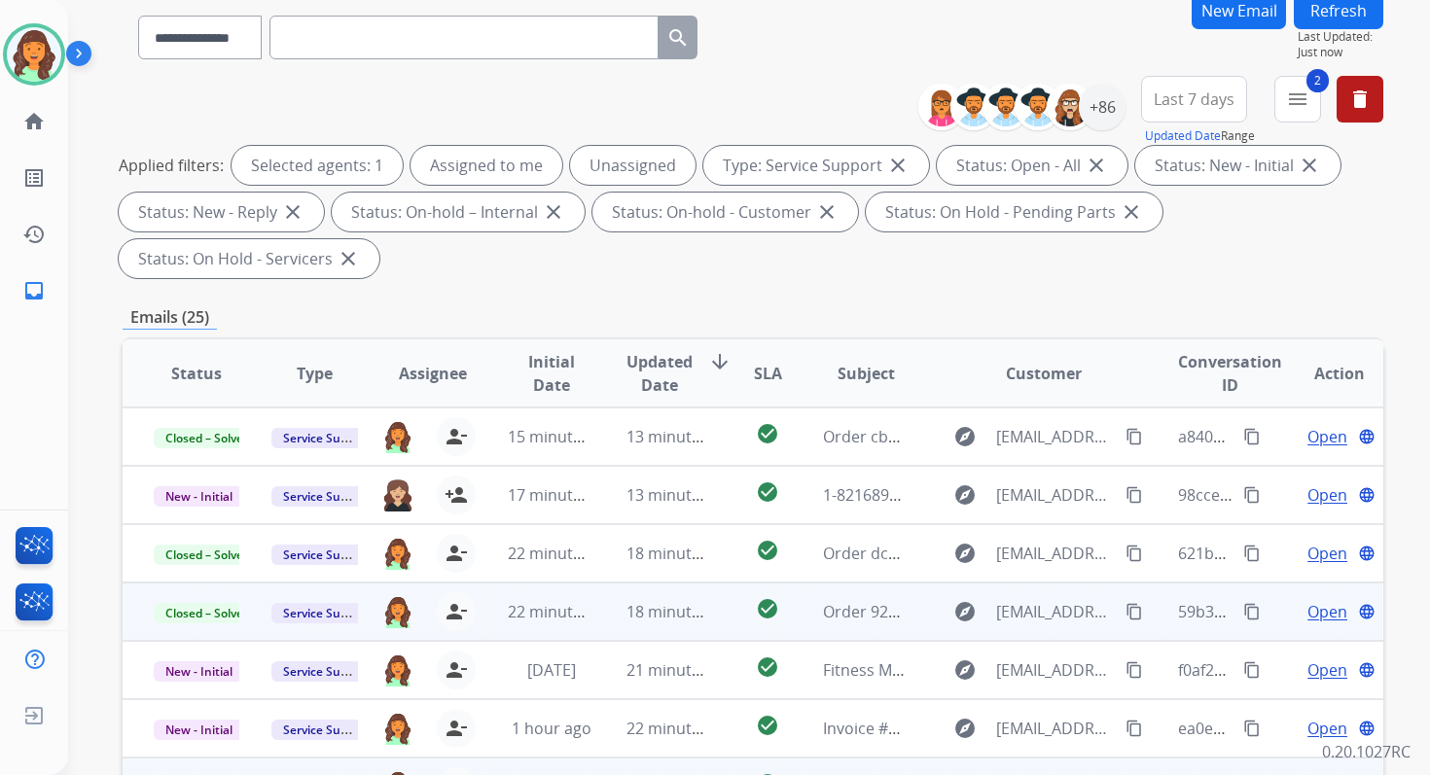
scroll to position [0, 0]
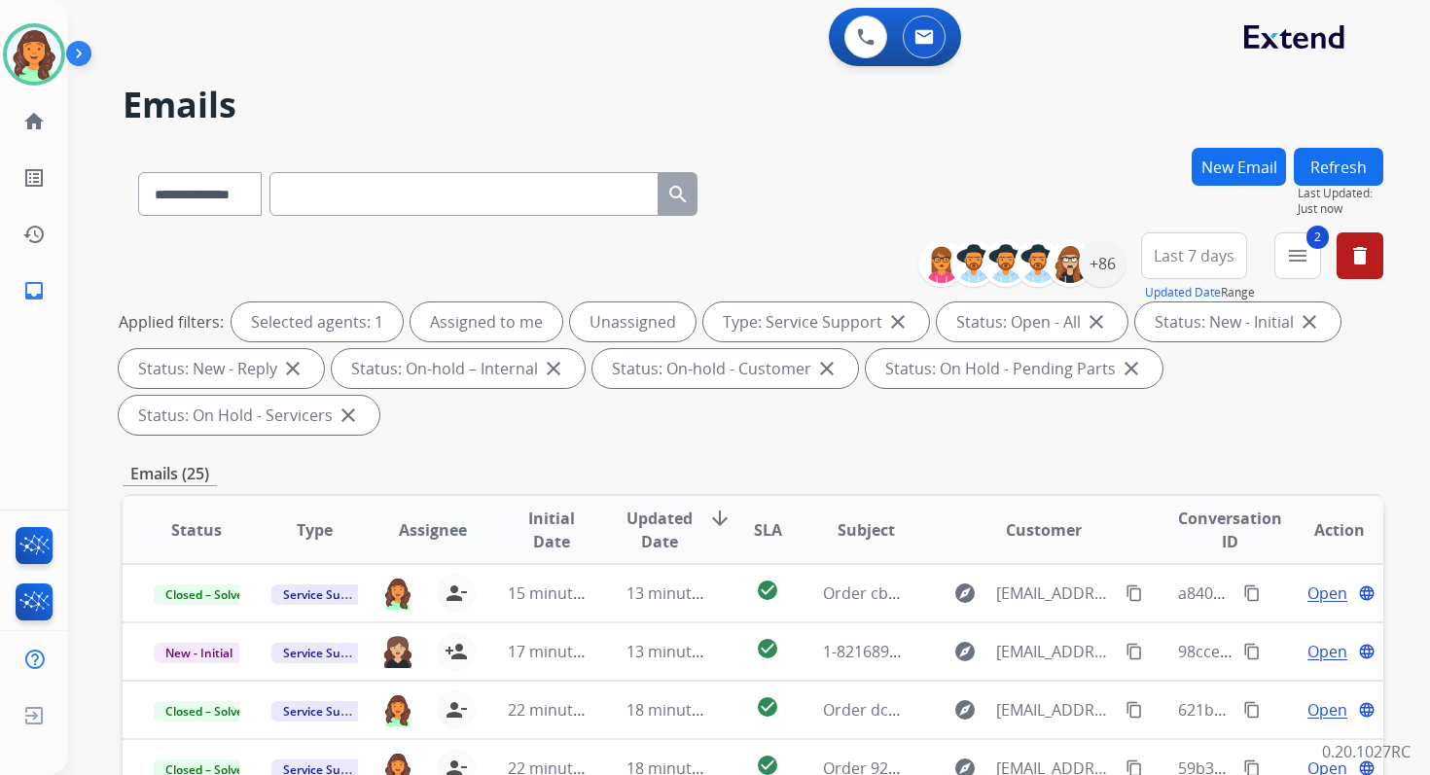
click at [1354, 152] on button "Refresh" at bounding box center [1338, 167] width 89 height 38
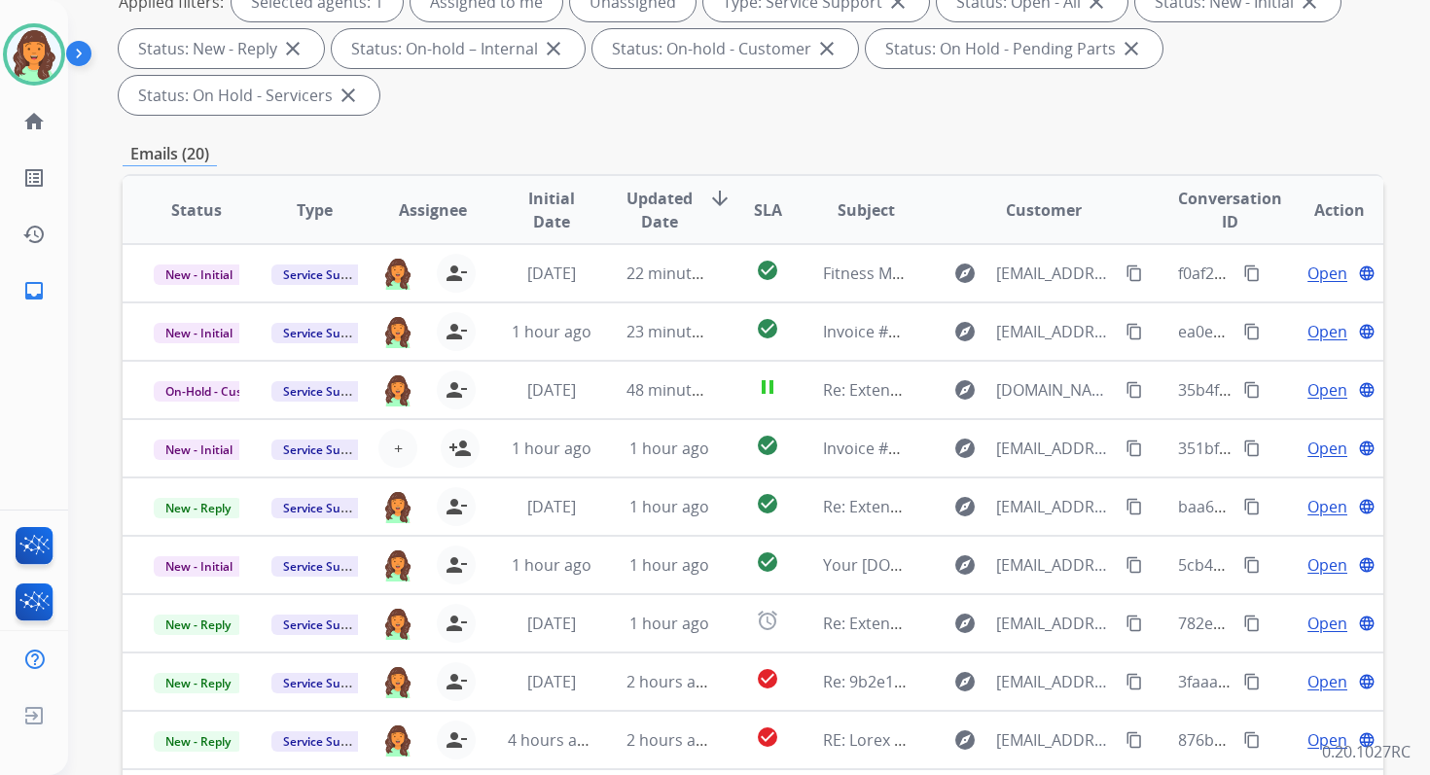
scroll to position [472, 0]
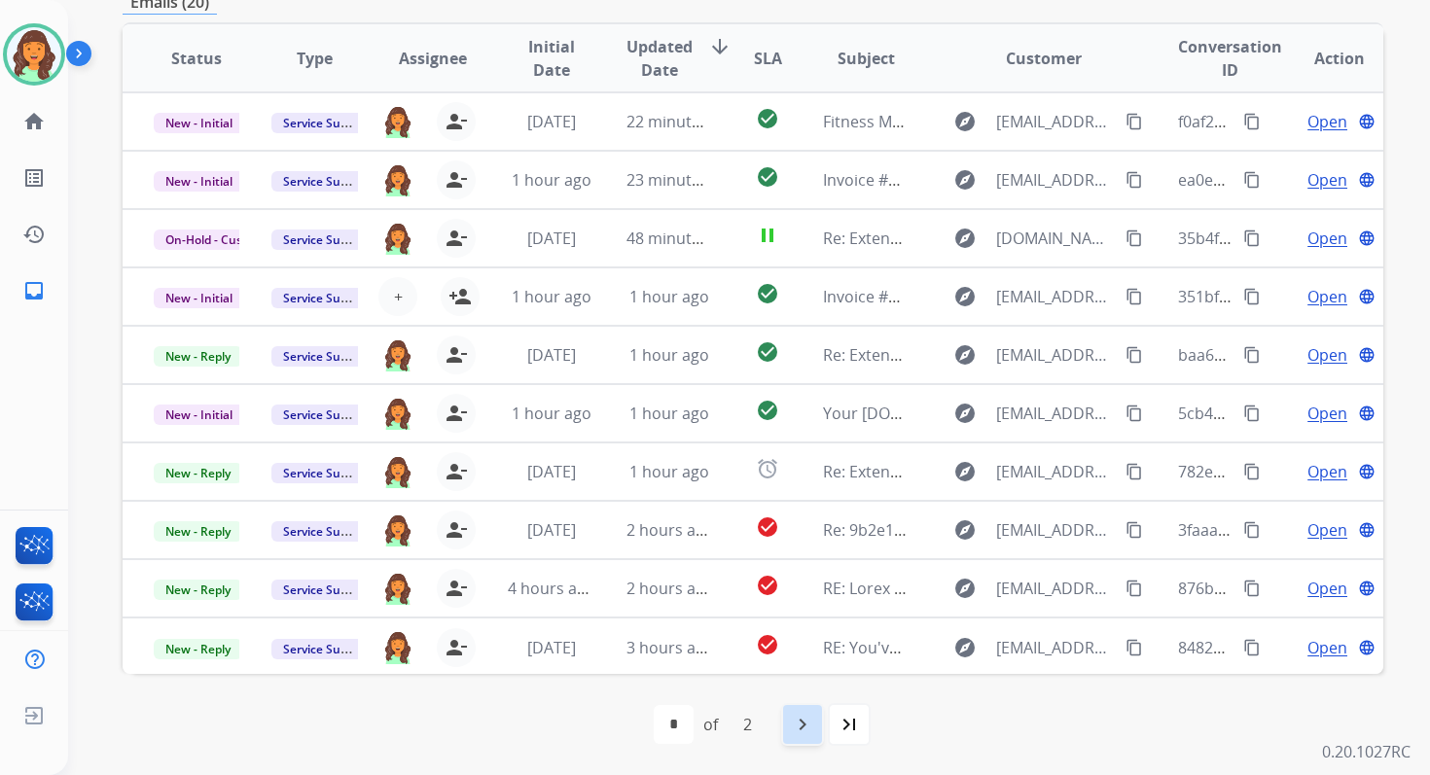
click at [798, 722] on mat-icon "navigate_next" at bounding box center [802, 724] width 23 height 23
select select "*"
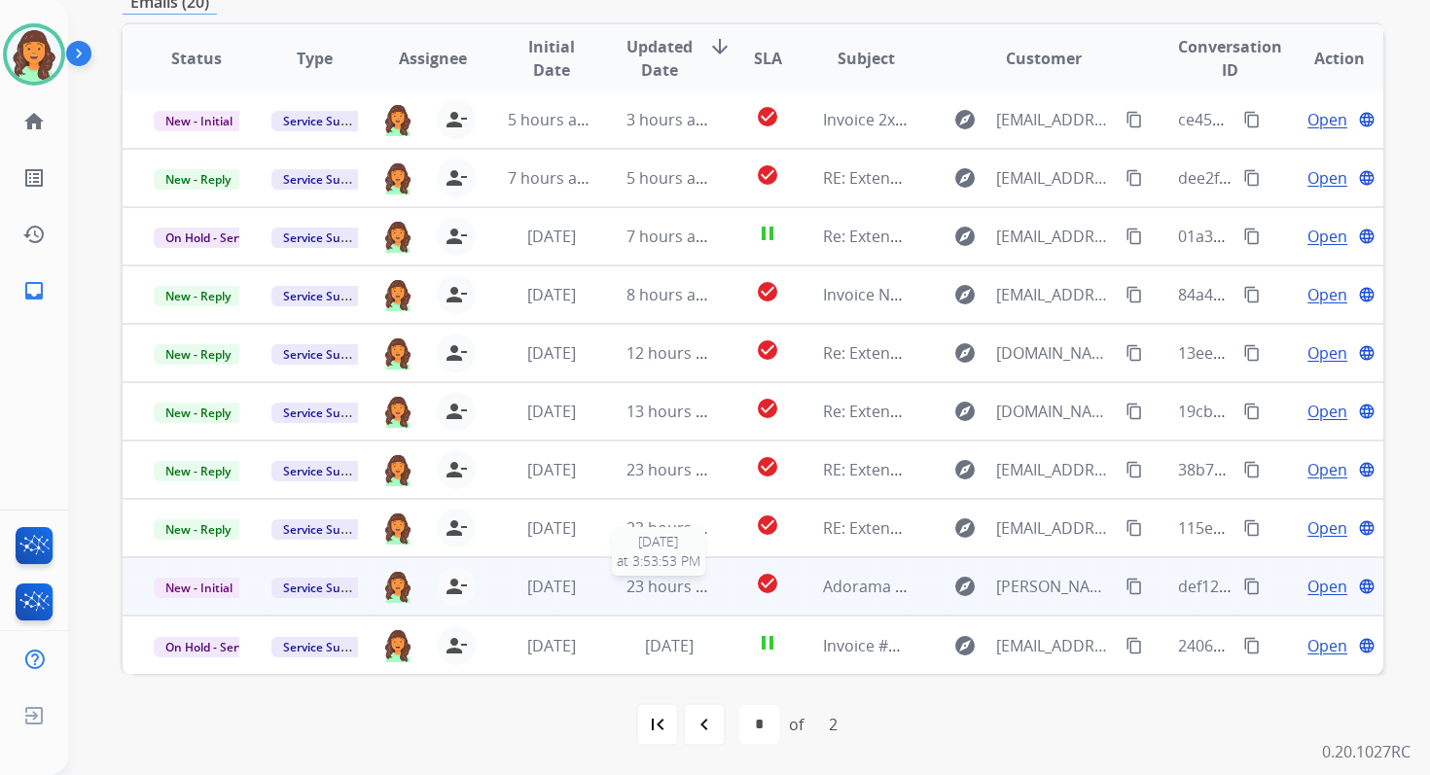
click at [673, 585] on span "23 hours ago" at bounding box center [674, 586] width 96 height 21
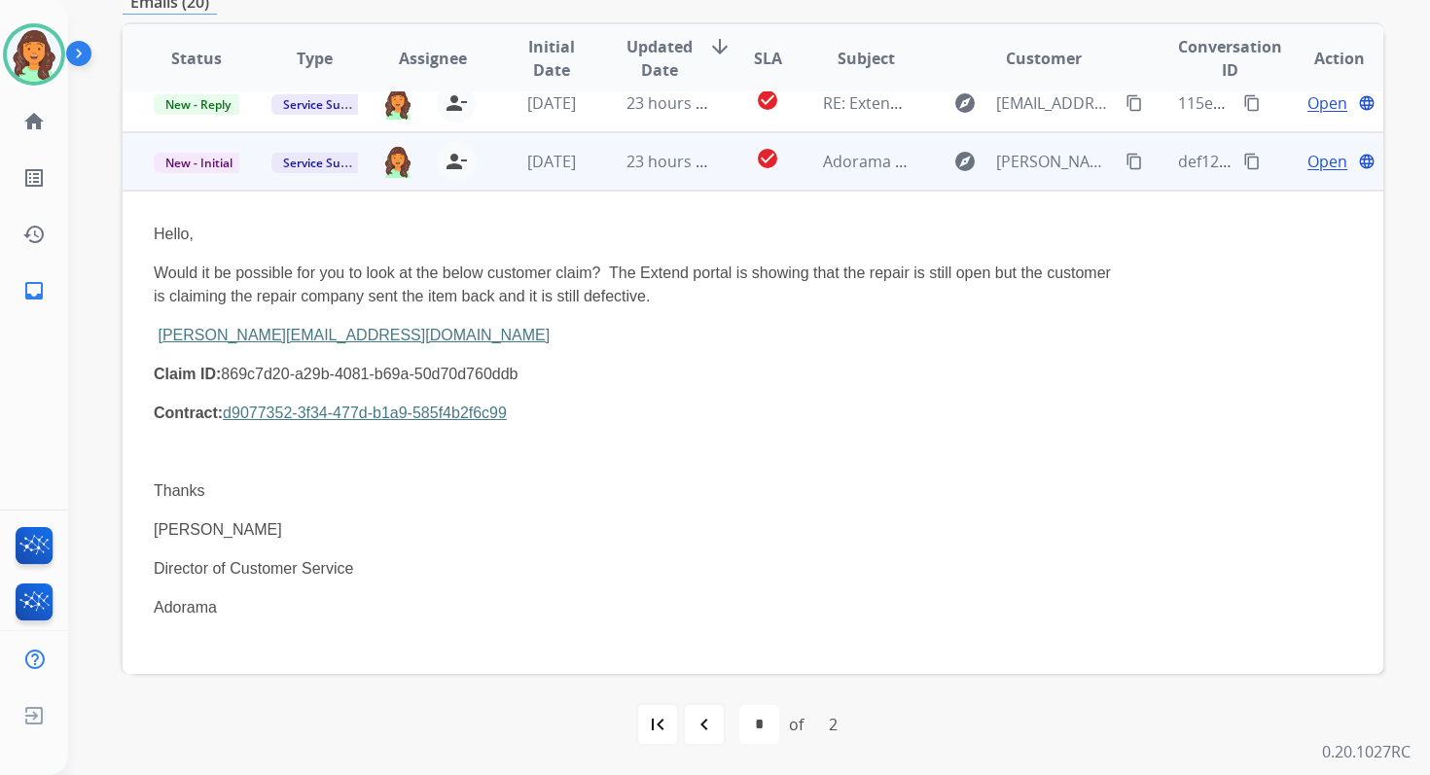
scroll to position [426, 0]
drag, startPoint x: 151, startPoint y: 337, endPoint x: 373, endPoint y: 331, distance: 221.8
click at [374, 331] on td "Hello, Would it be possible for you to look at the below customer claim? The Ex…" at bounding box center [635, 450] width 1024 height 516
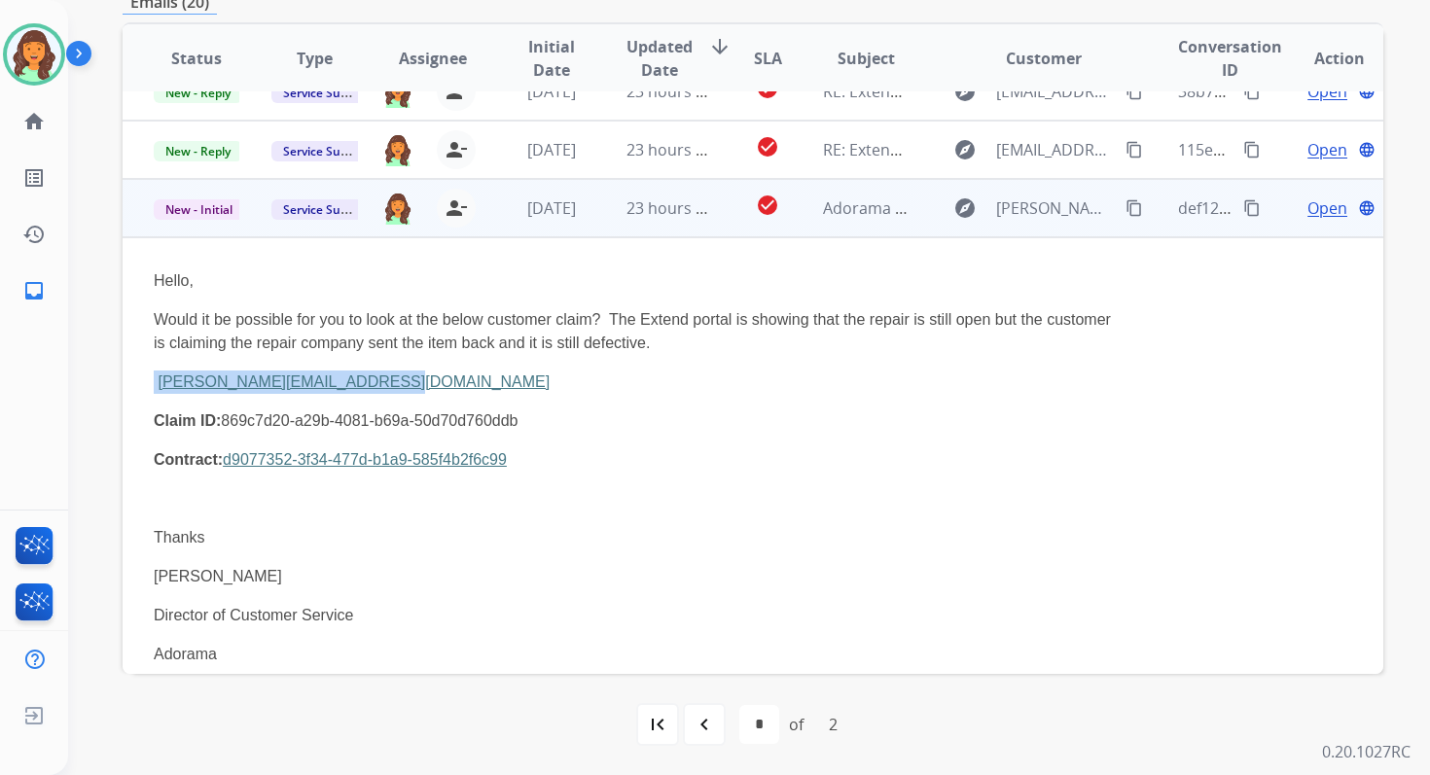
scroll to position [304, 0]
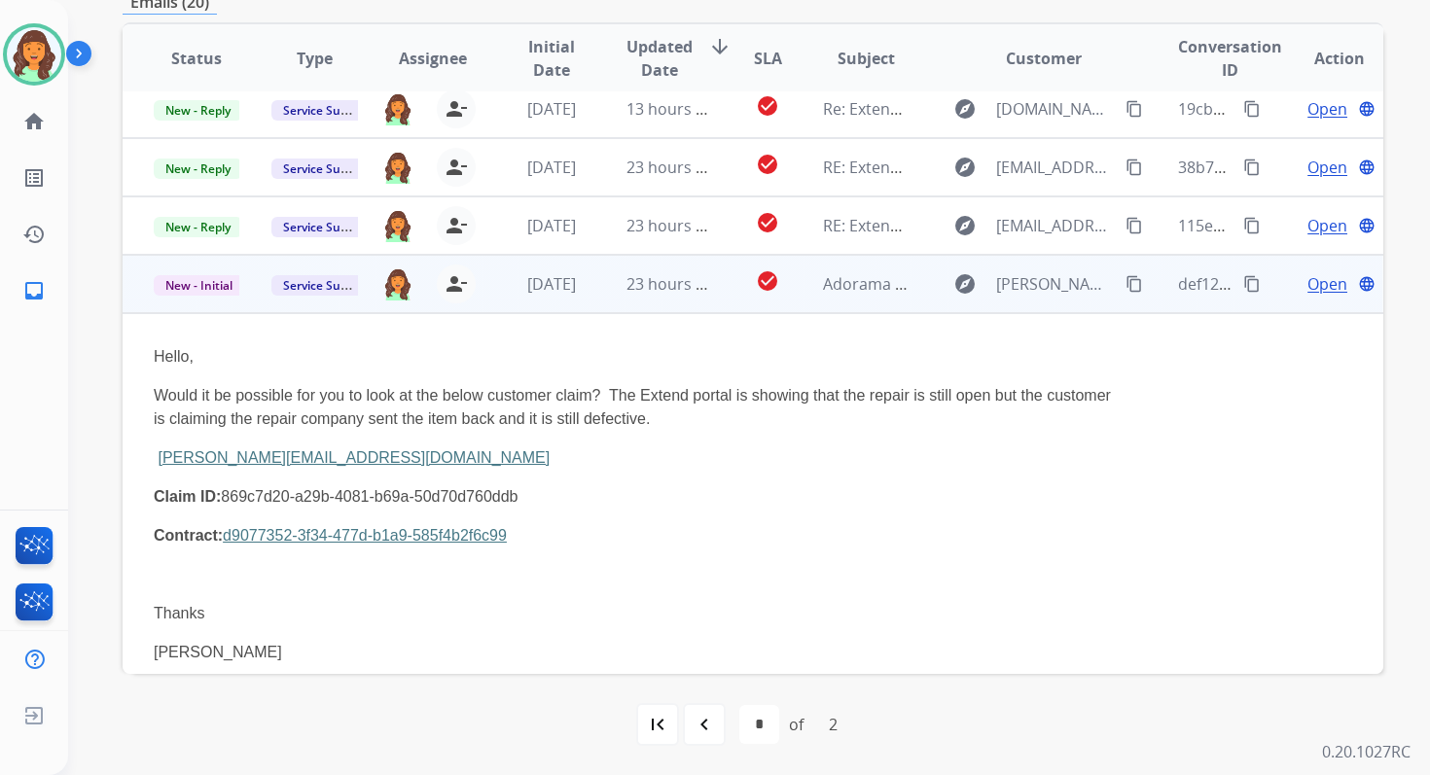
click at [1317, 282] on span "Open" at bounding box center [1327, 283] width 40 height 23
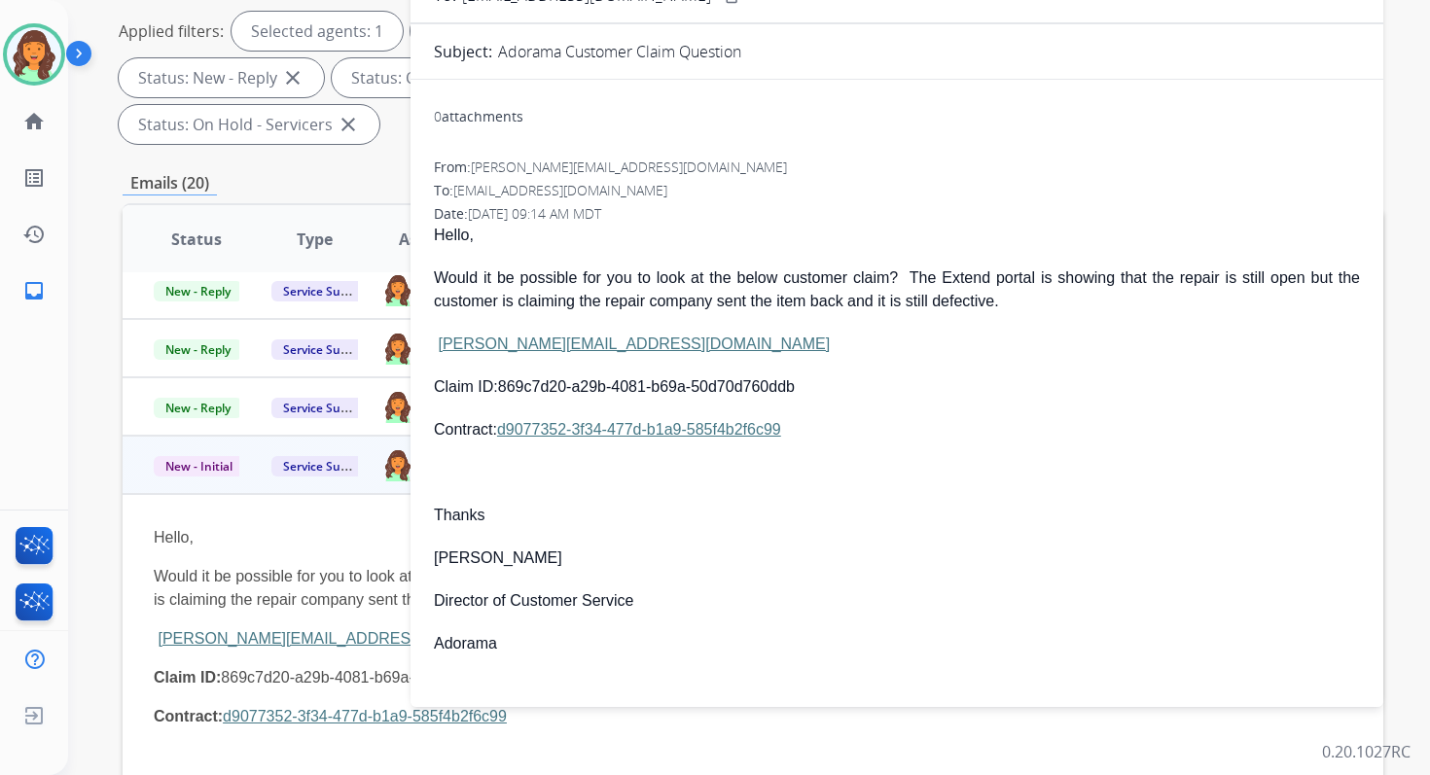
scroll to position [113, 0]
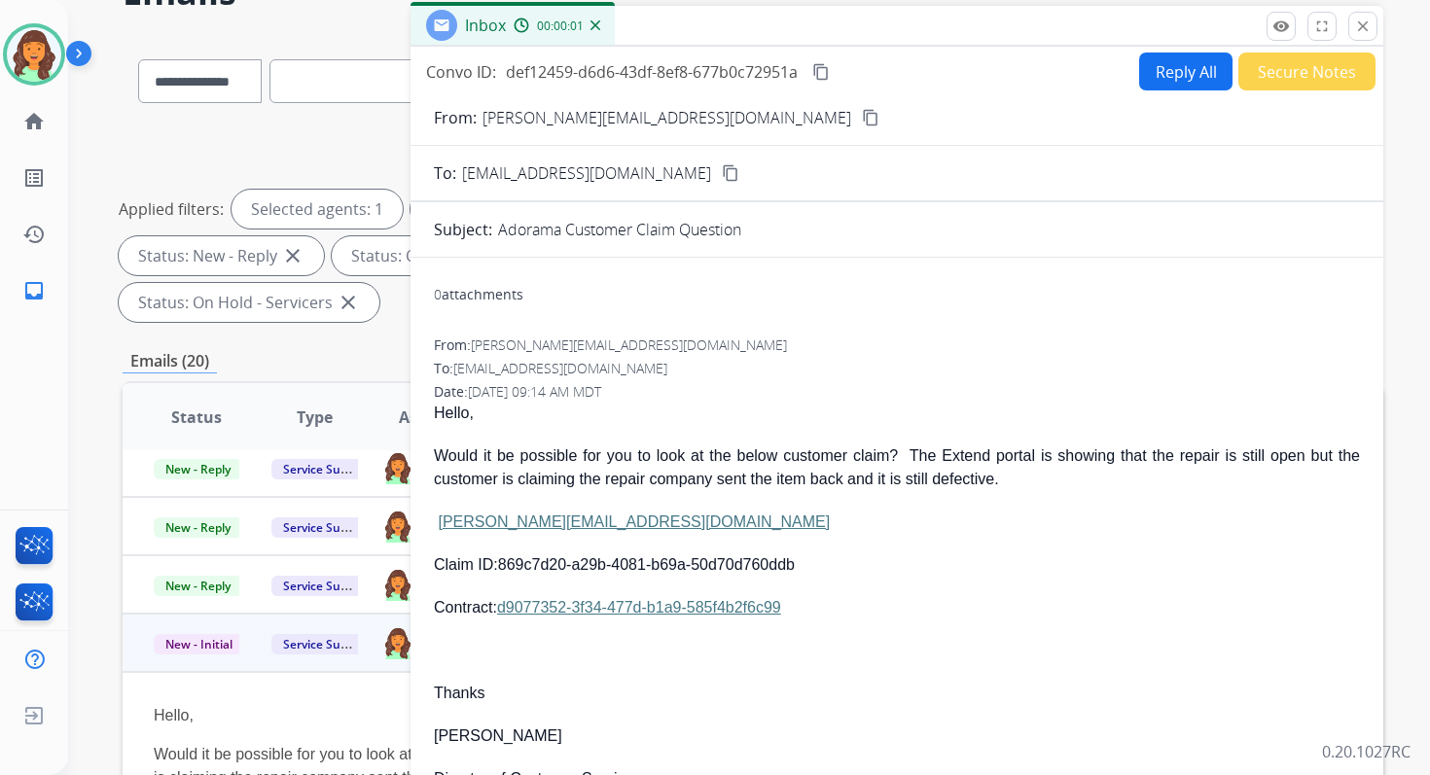
click at [1170, 62] on button "Reply All" at bounding box center [1185, 72] width 93 height 38
select select "**********"
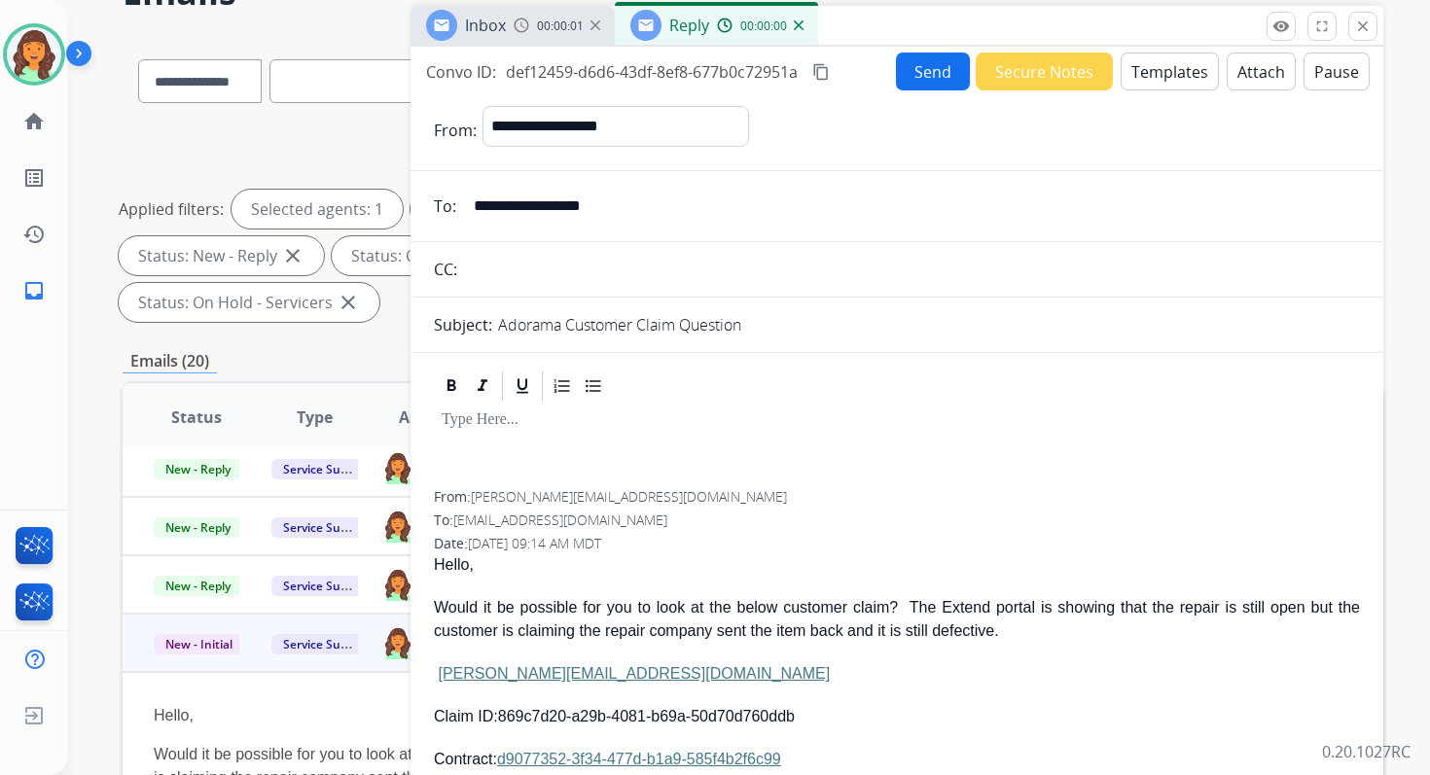
click at [1170, 62] on button "Templates" at bounding box center [1170, 72] width 98 height 38
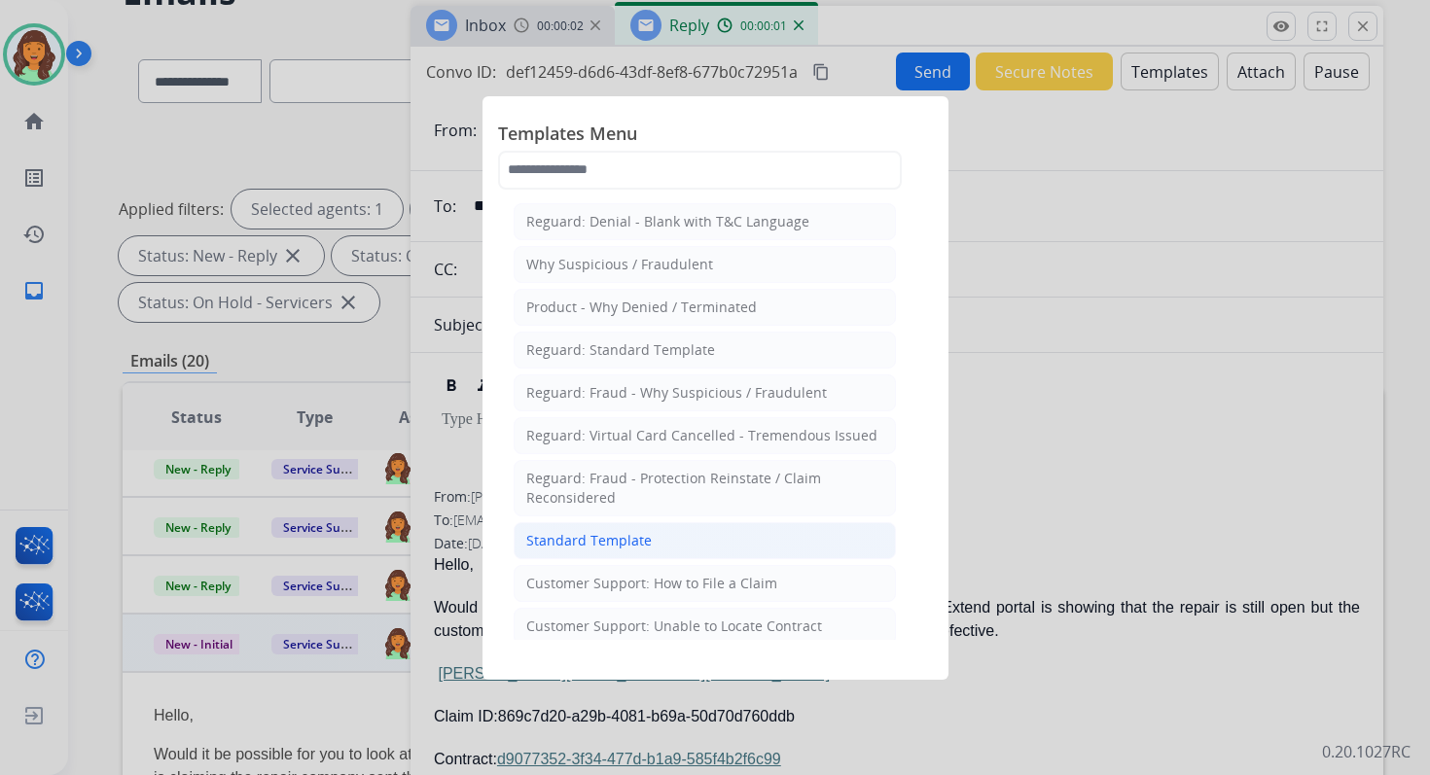
click at [592, 536] on div "Standard Template" at bounding box center [588, 540] width 125 height 19
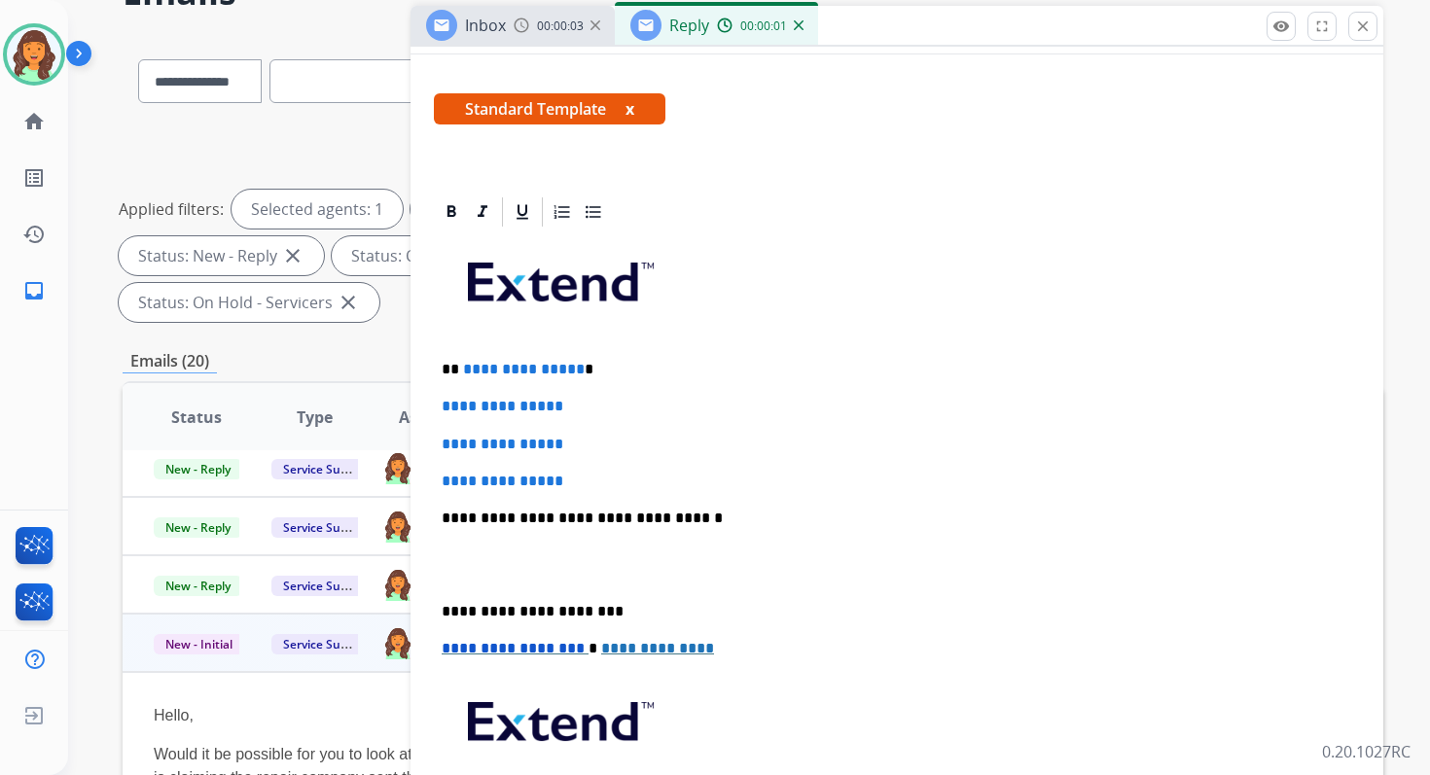
scroll to position [358, 0]
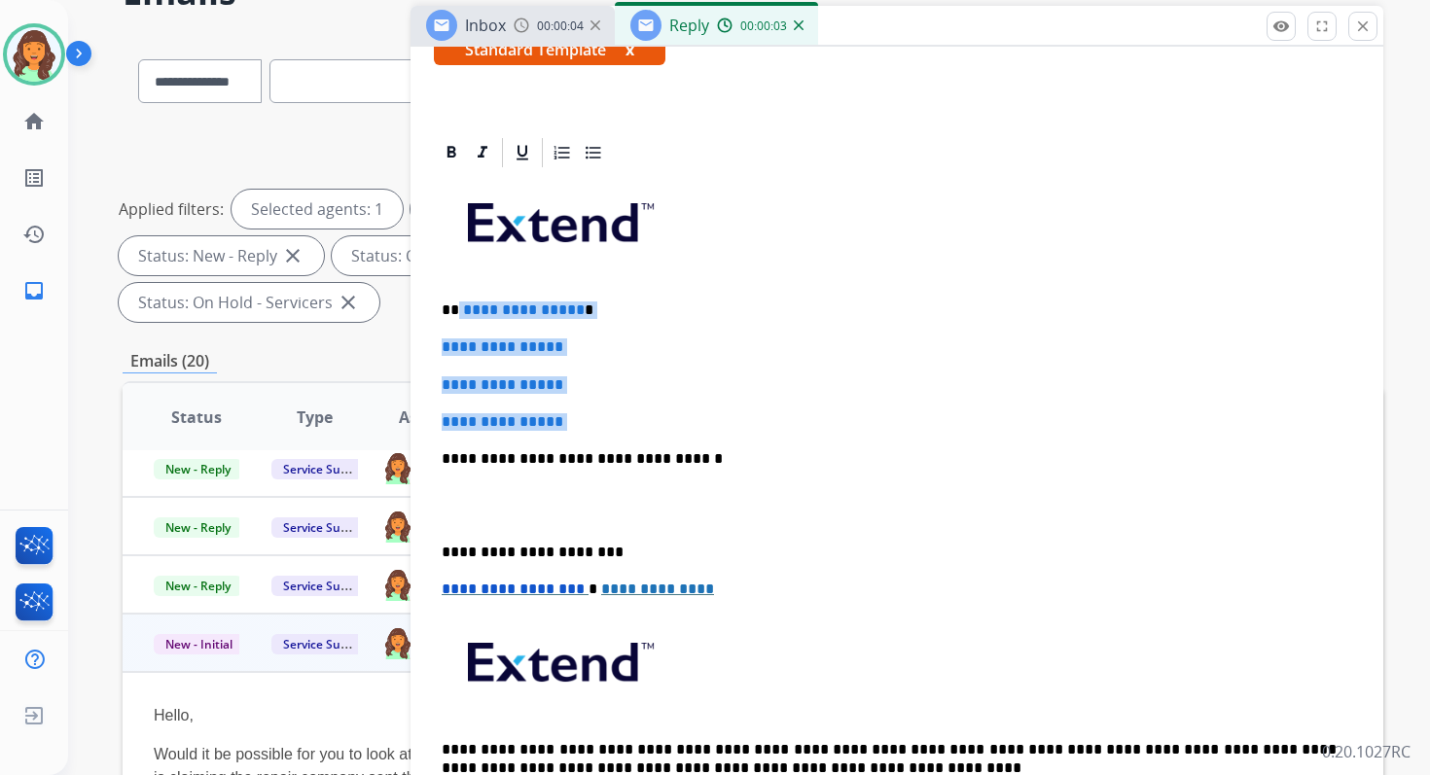
drag, startPoint x: 457, startPoint y: 309, endPoint x: 603, endPoint y: 437, distance: 193.7
click at [603, 437] on div "**********" at bounding box center [897, 504] width 926 height 669
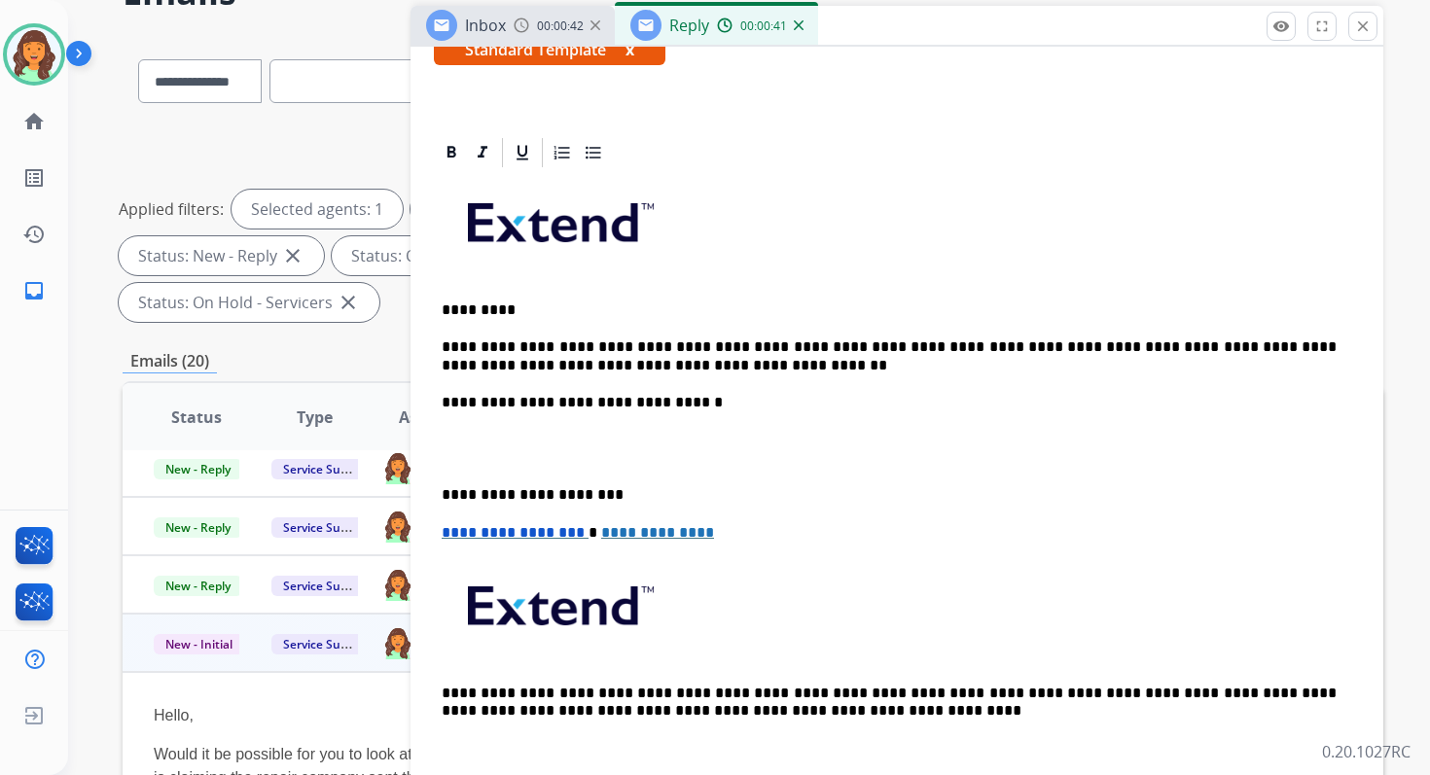
click at [640, 362] on p "**********" at bounding box center [889, 356] width 895 height 36
click at [636, 399] on p "**********" at bounding box center [889, 403] width 895 height 18
click at [443, 402] on p "**********" at bounding box center [889, 403] width 895 height 18
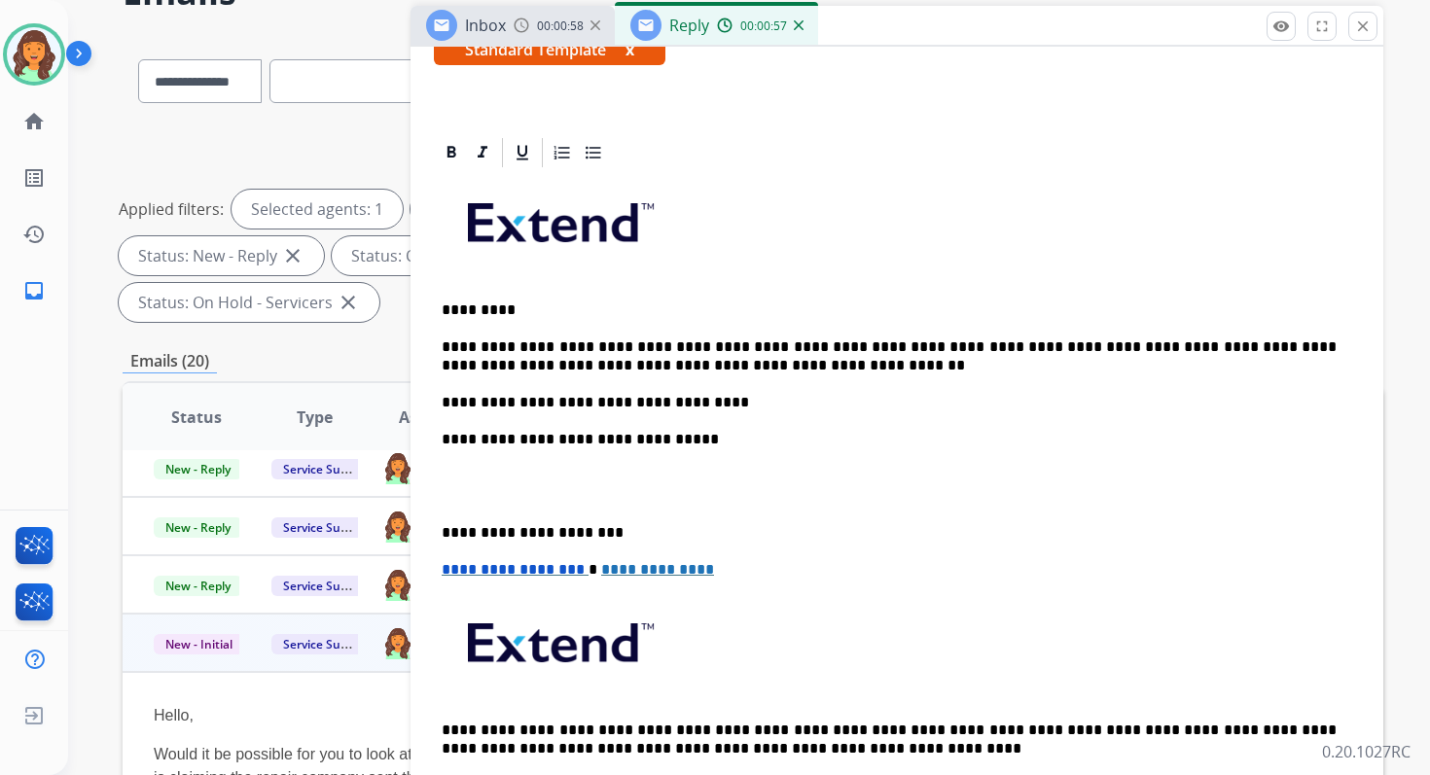
click at [524, 533] on p "**********" at bounding box center [889, 533] width 895 height 18
click at [448, 573] on span "**********" at bounding box center [513, 569] width 143 height 15
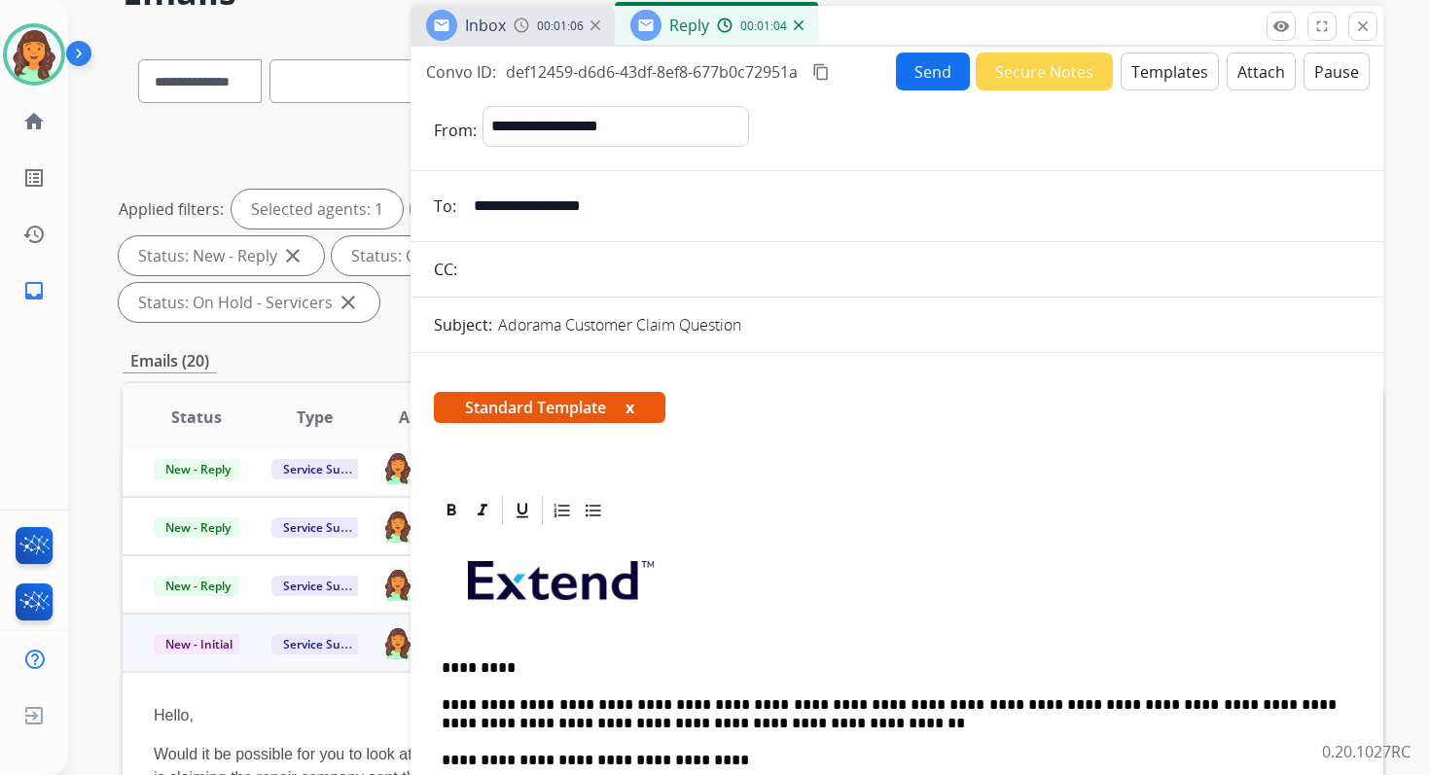
click at [822, 71] on mat-icon "content_copy" at bounding box center [821, 72] width 18 height 18
click at [916, 69] on button "Send" at bounding box center [933, 72] width 74 height 38
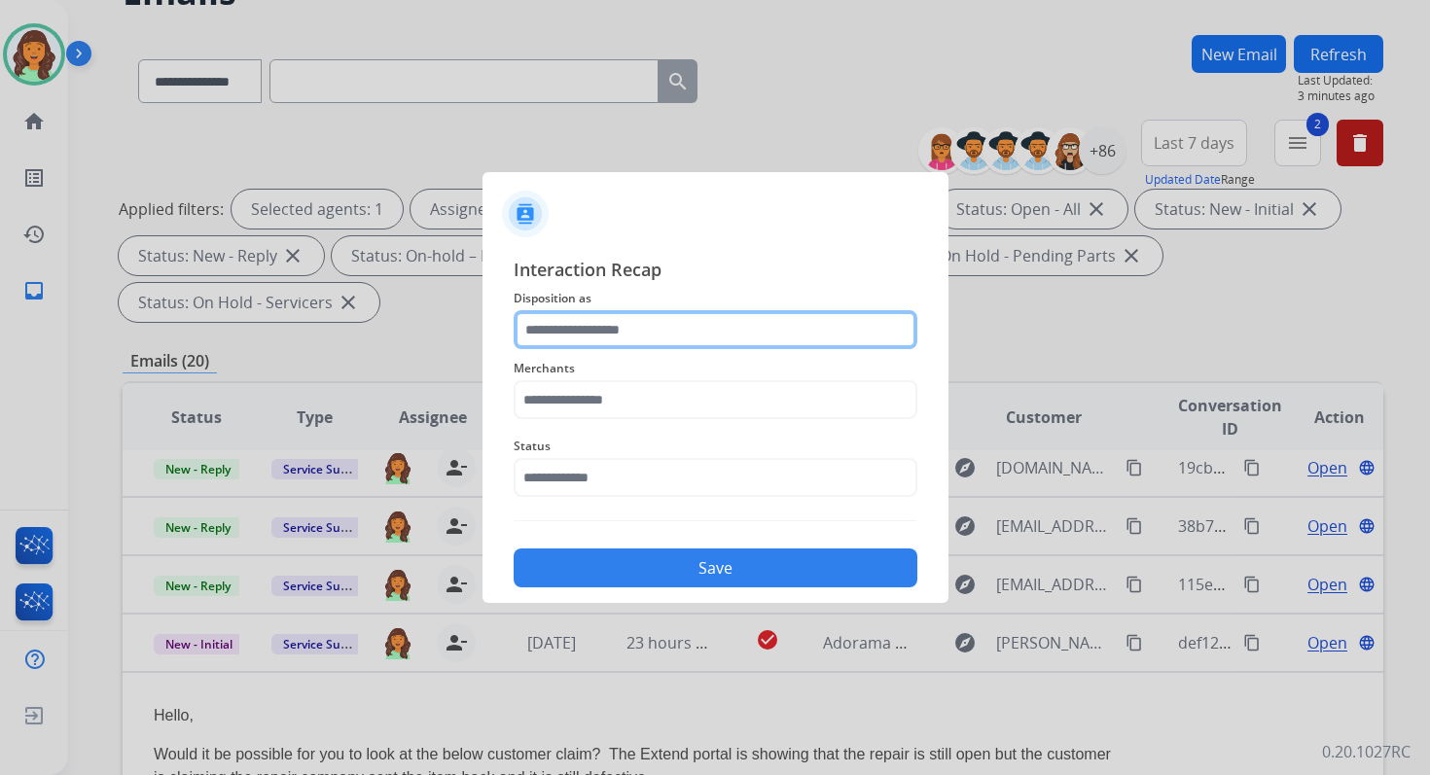
click at [630, 338] on input "text" at bounding box center [716, 329] width 404 height 39
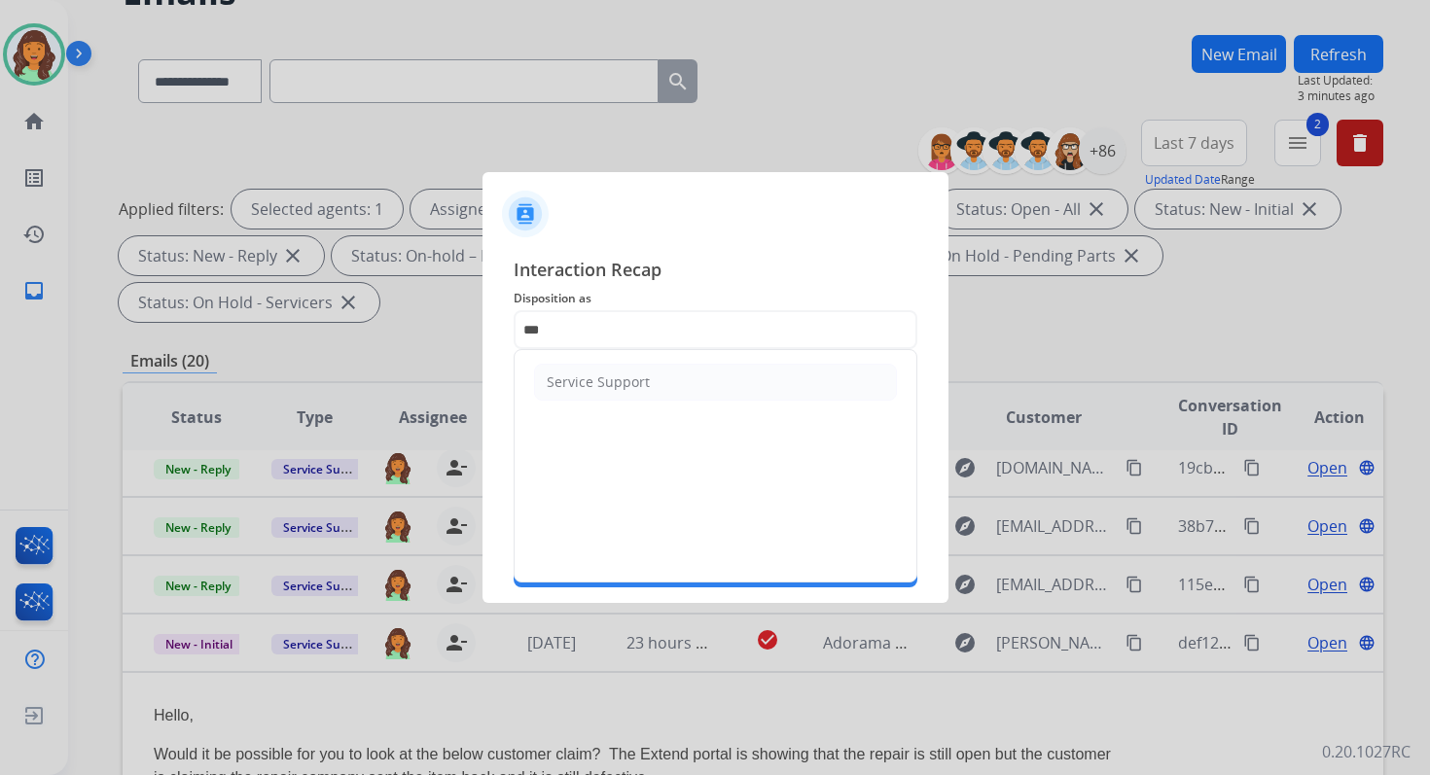
click at [606, 401] on ul "Service Support" at bounding box center [716, 382] width 402 height 64
click at [606, 393] on li "Service Support" at bounding box center [715, 382] width 363 height 37
type input "**********"
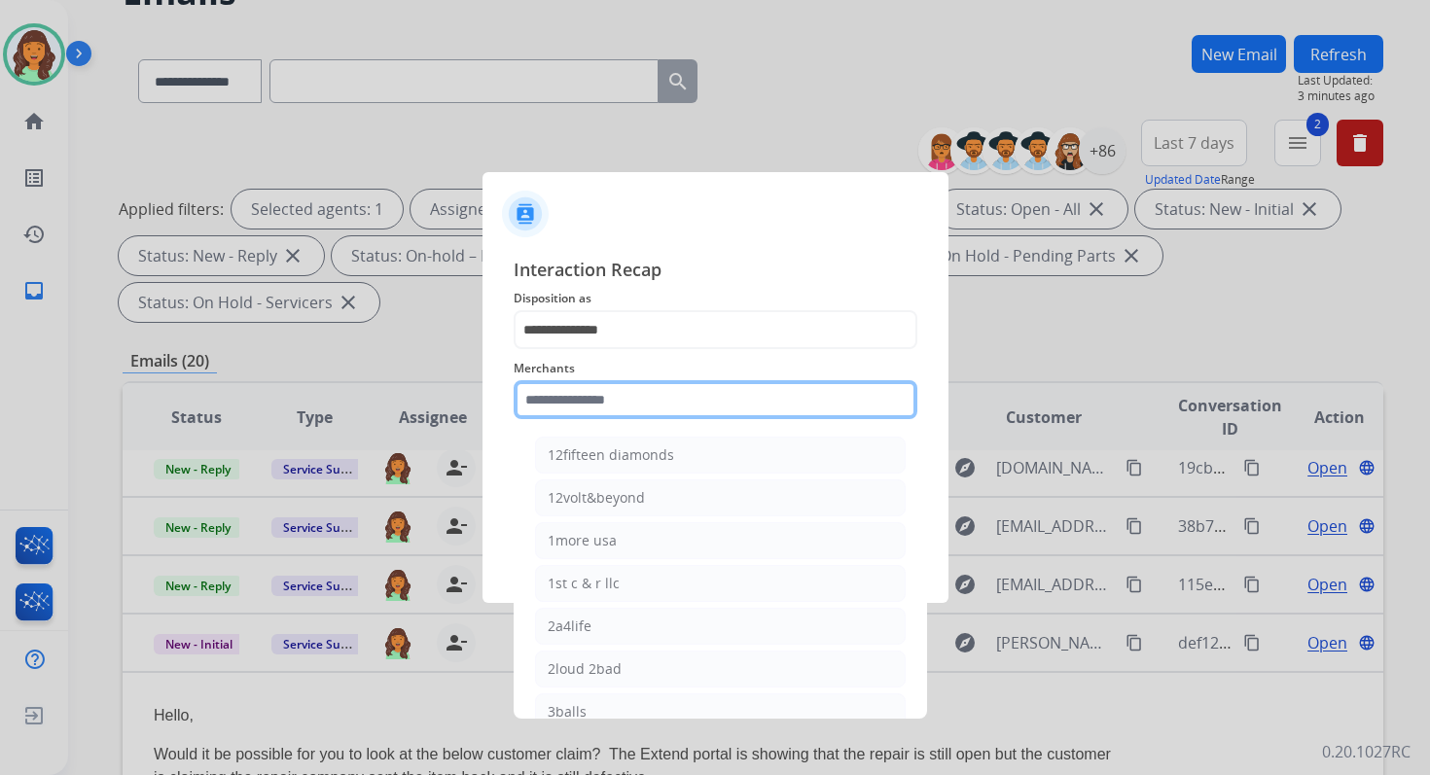
click at [606, 411] on input "text" at bounding box center [716, 399] width 404 height 39
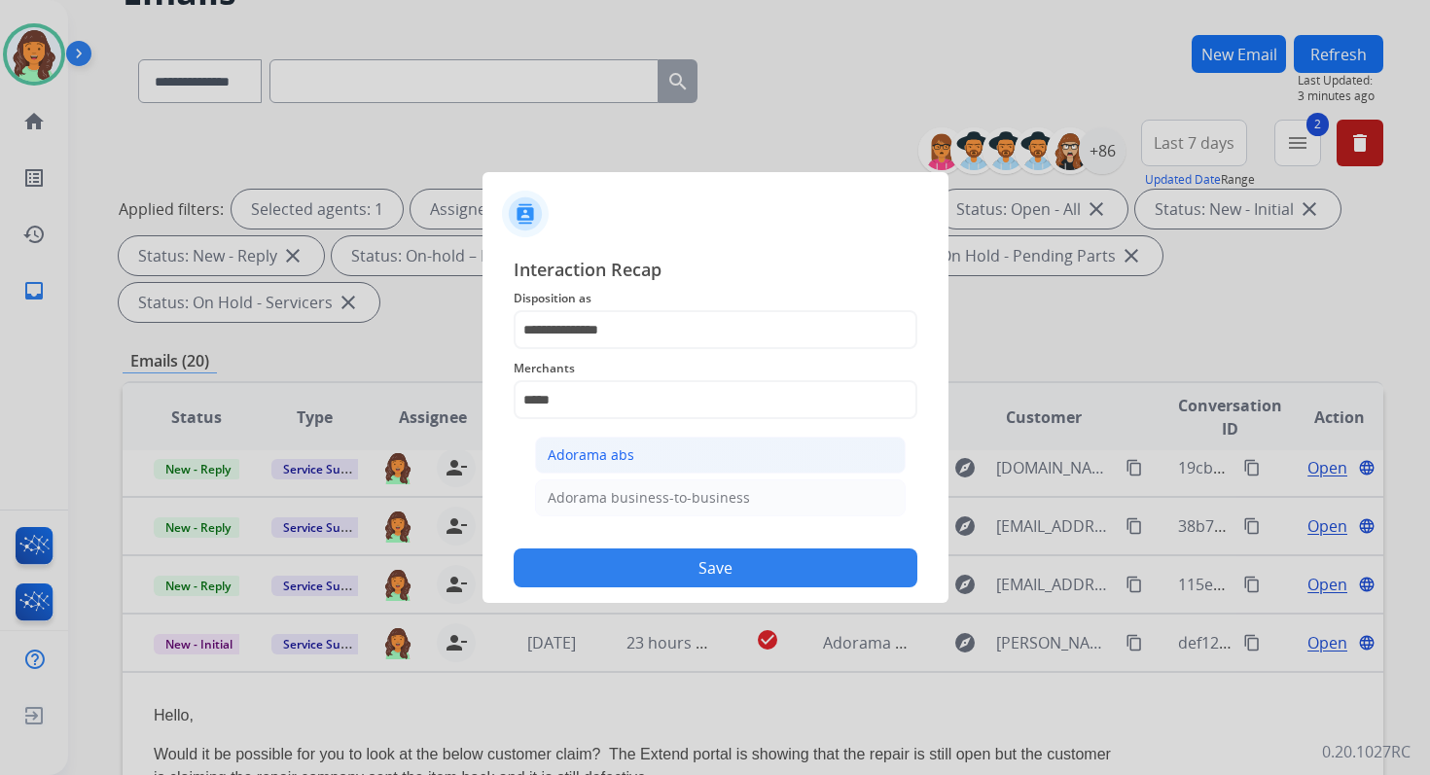
click at [609, 448] on div "Adorama abs" at bounding box center [591, 454] width 87 height 19
type input "**********"
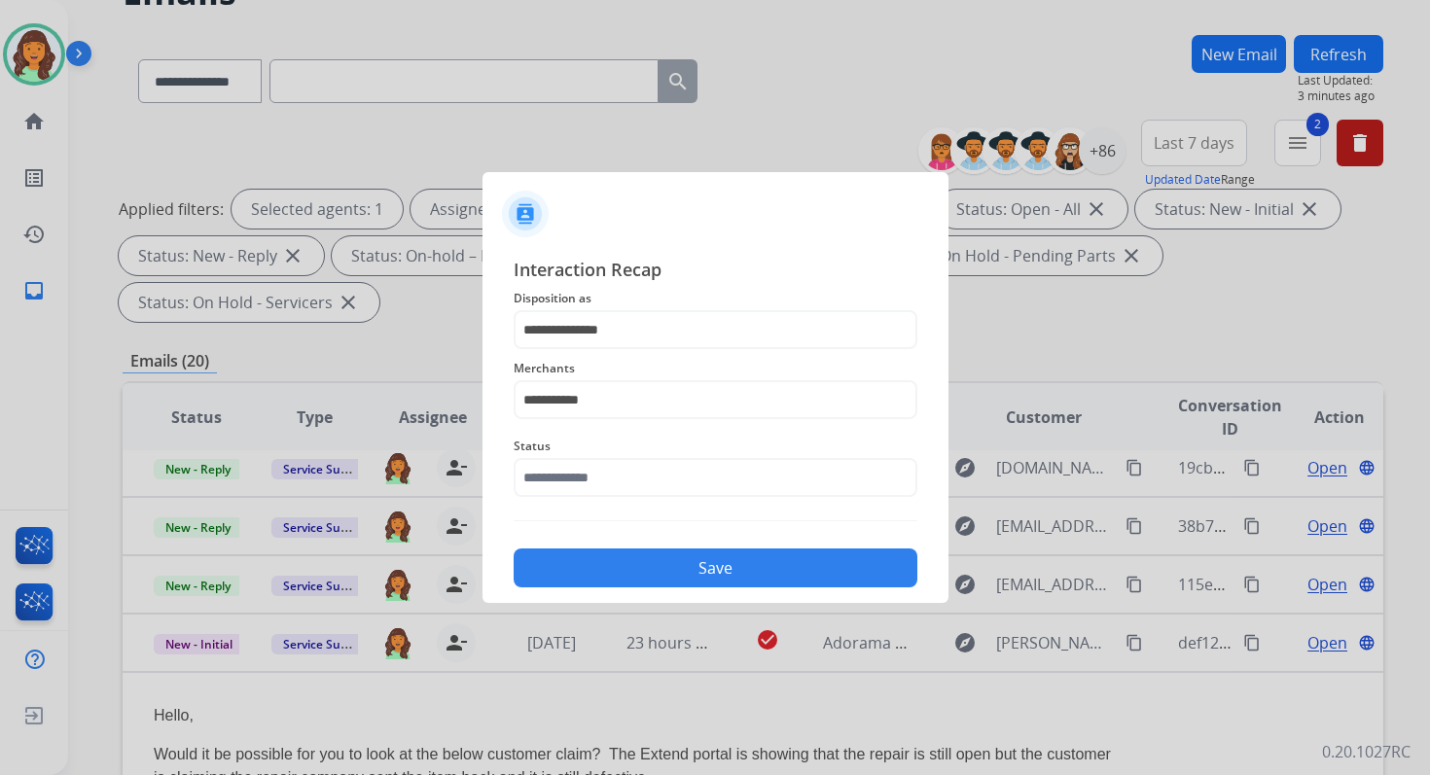
click at [609, 457] on span "Status" at bounding box center [716, 446] width 404 height 23
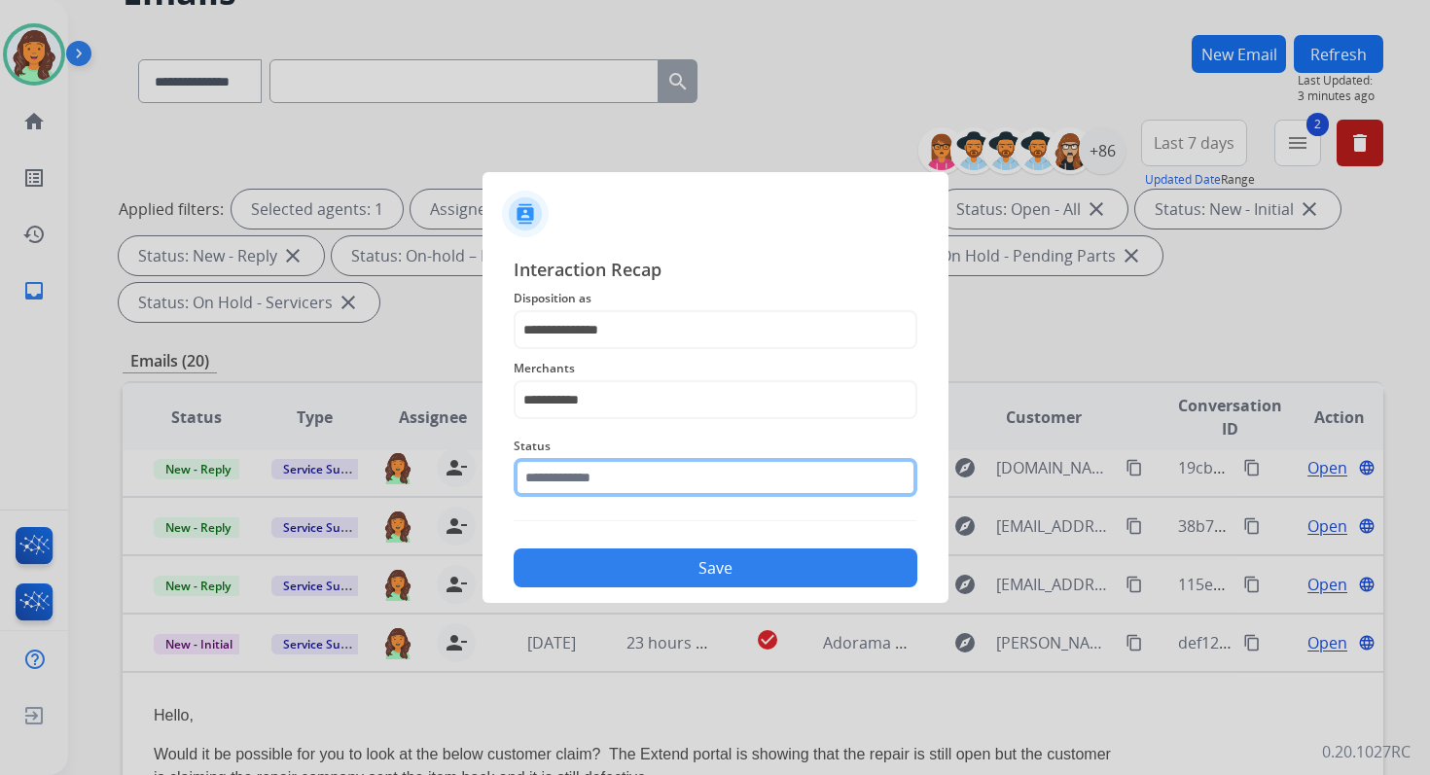
click at [609, 466] on input "text" at bounding box center [716, 477] width 404 height 39
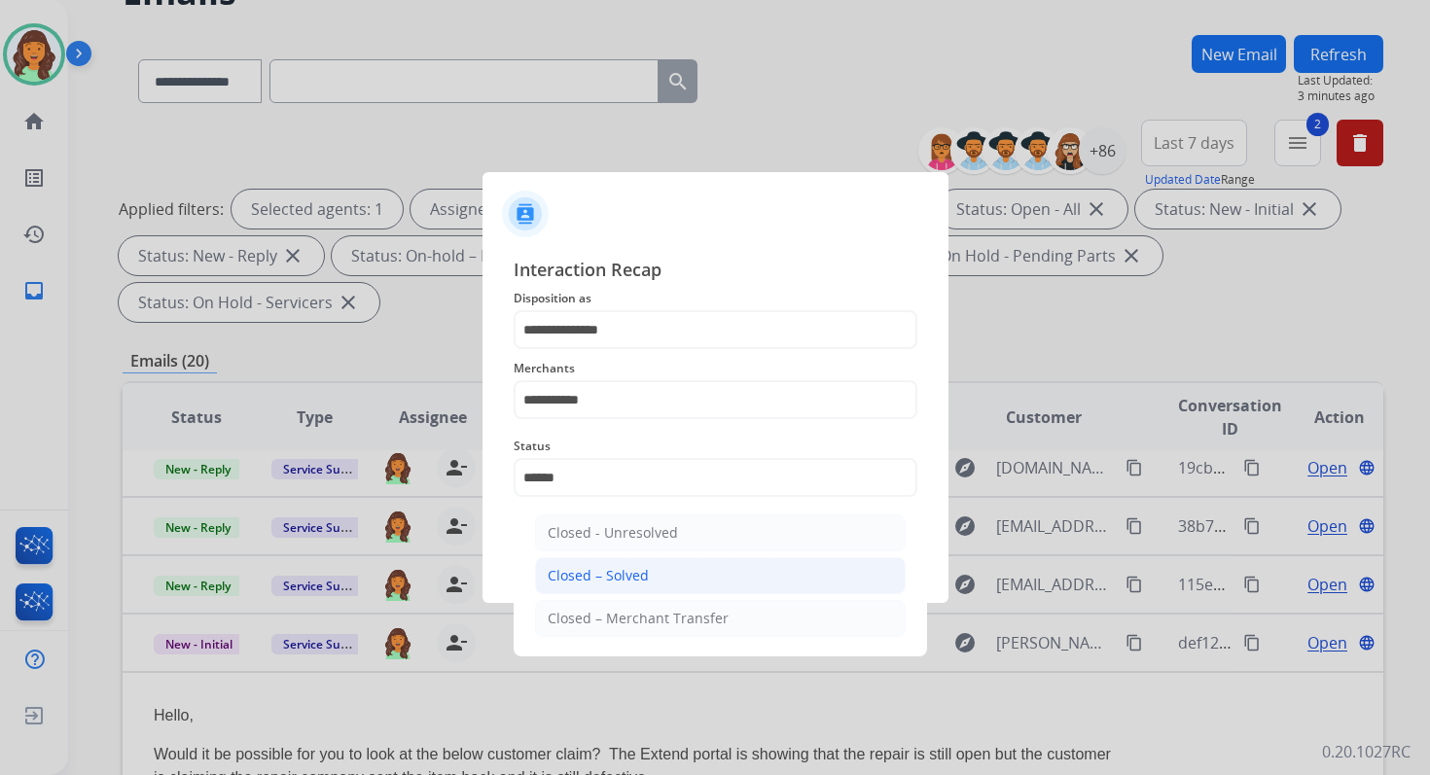
click at [640, 576] on div "Closed – Solved" at bounding box center [598, 575] width 101 height 19
type input "**********"
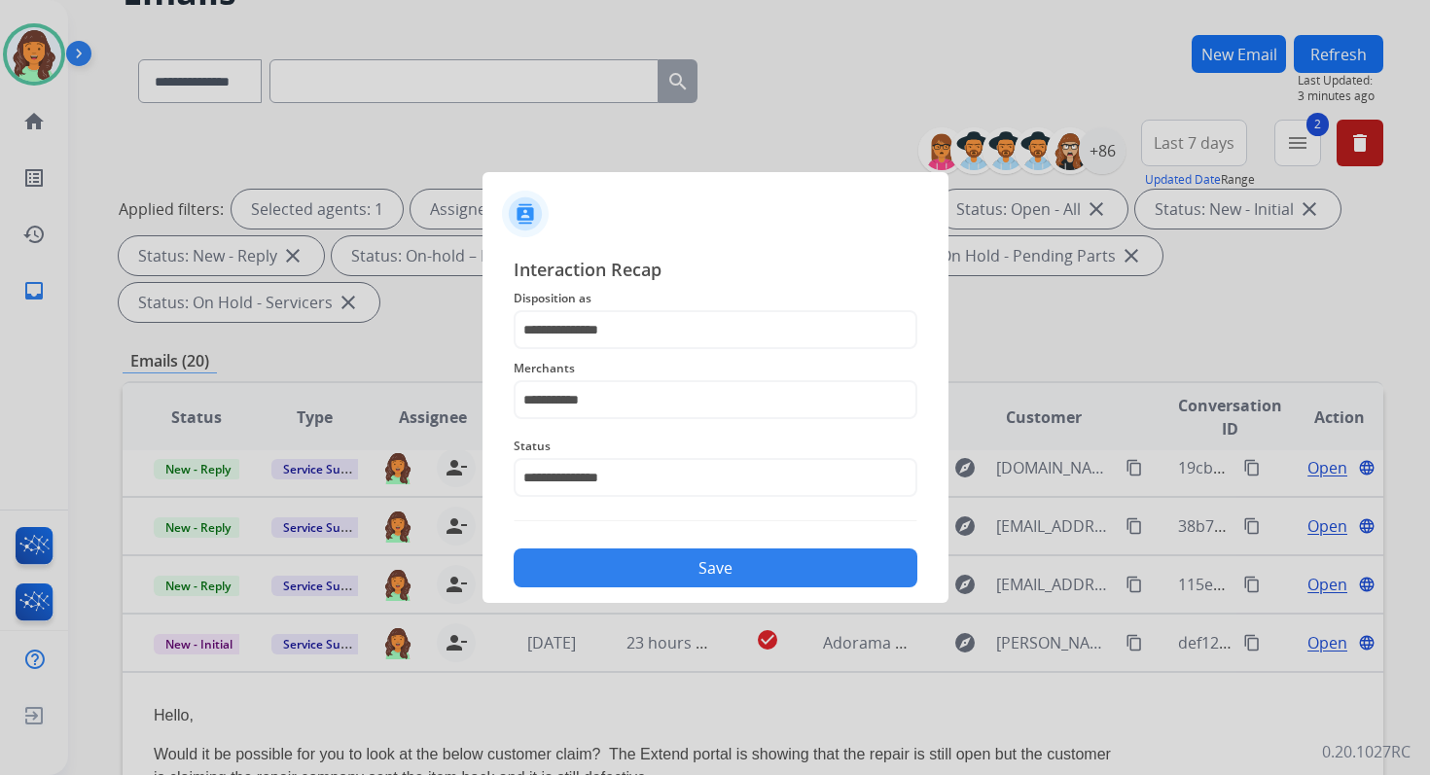
click at [665, 574] on button "Save" at bounding box center [716, 568] width 404 height 39
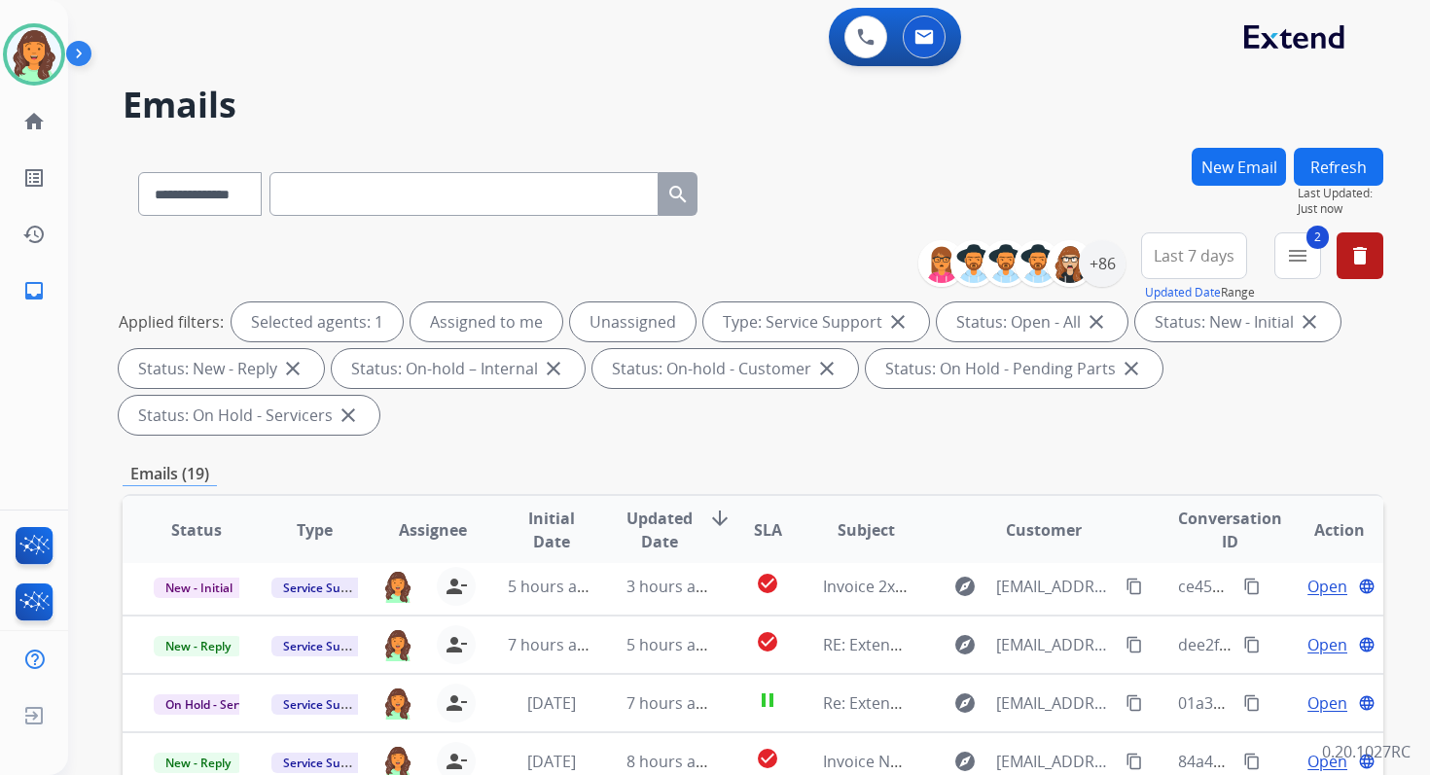
scroll to position [472, 0]
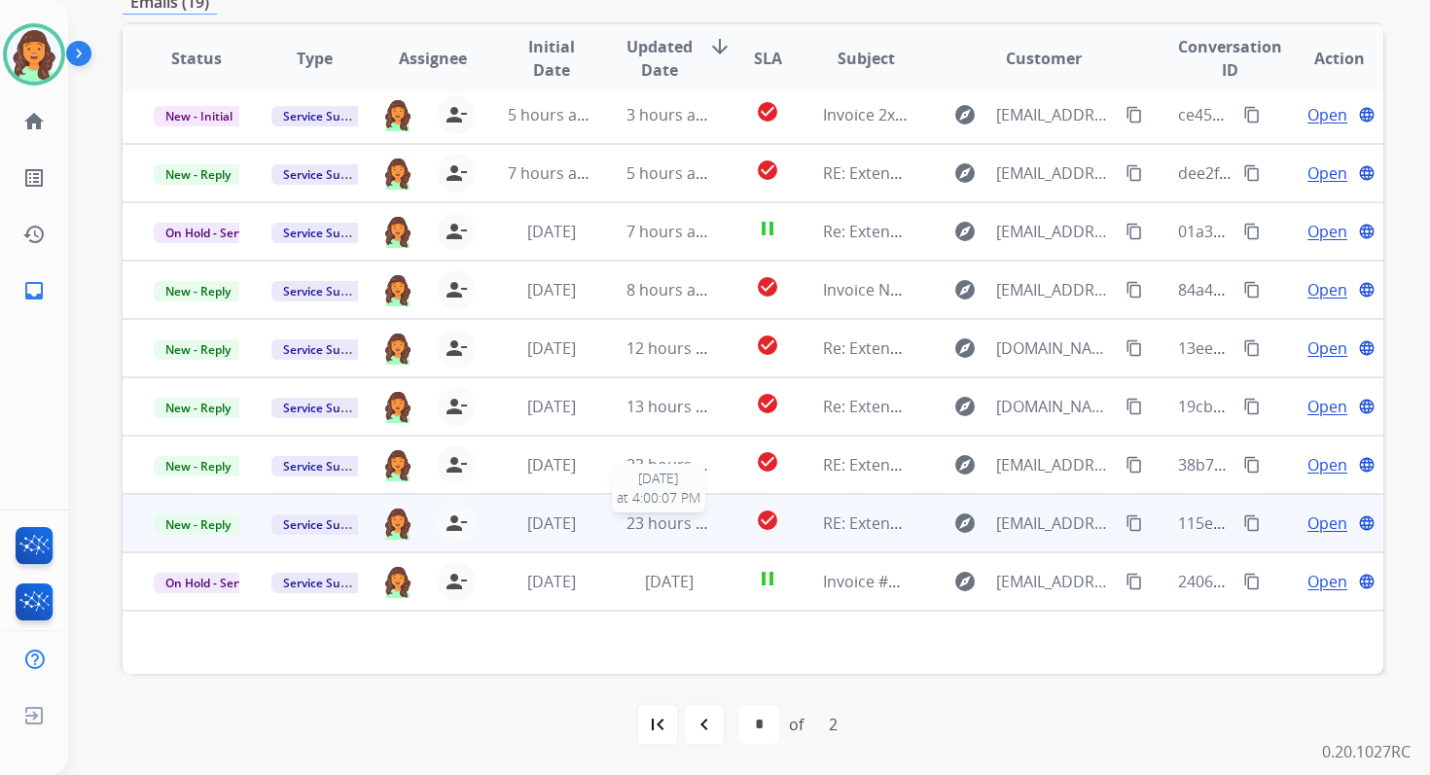
click at [683, 519] on span "23 hours ago" at bounding box center [674, 523] width 96 height 21
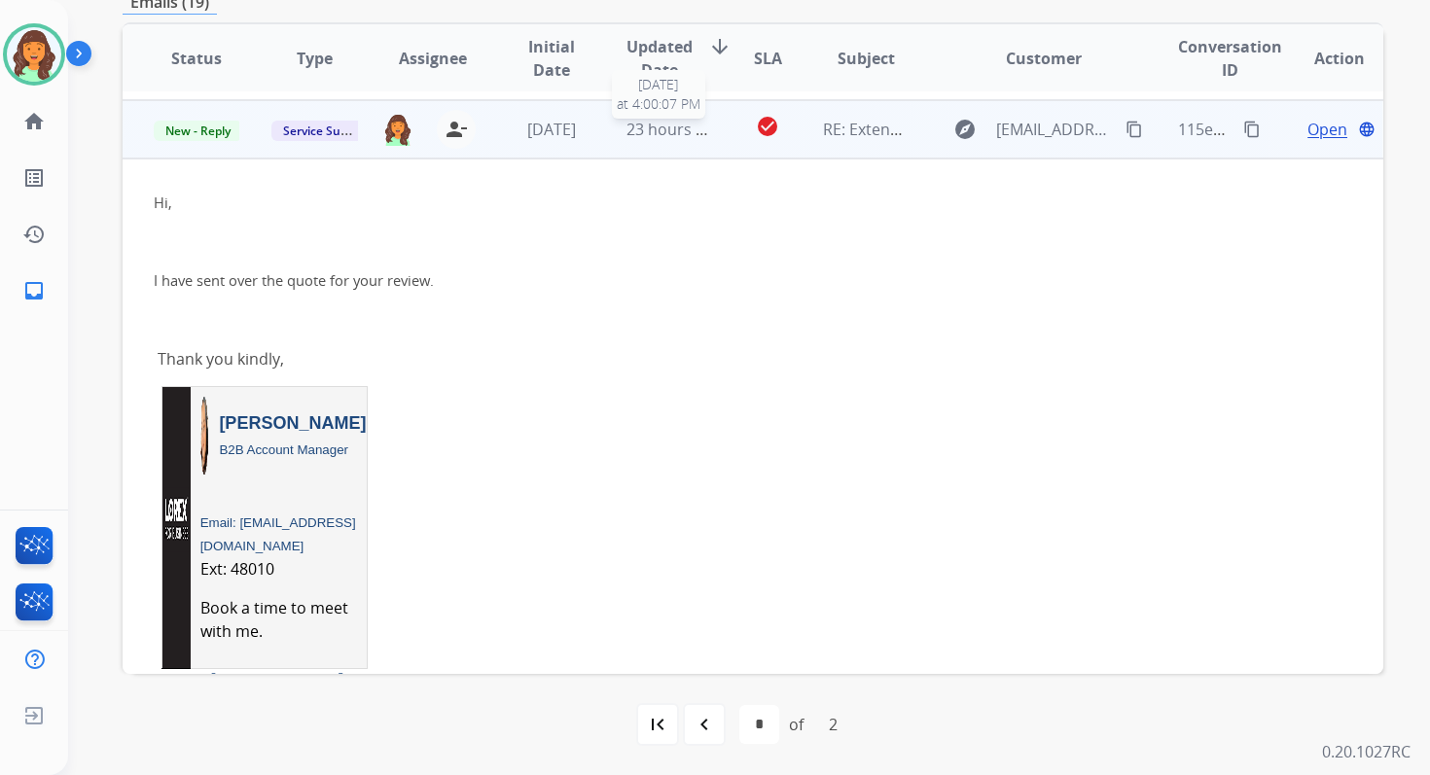
scroll to position [409, 0]
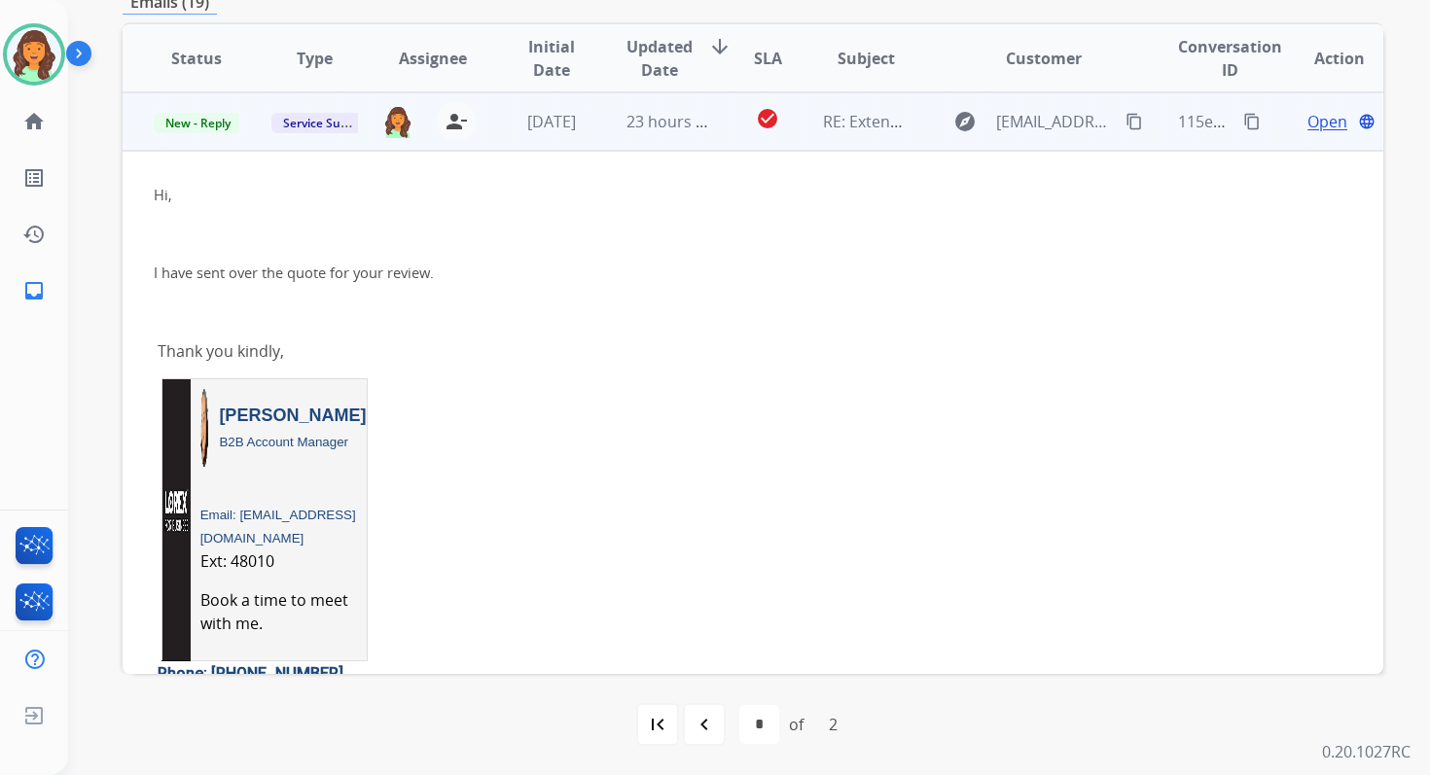
click at [214, 124] on span "New - Reply" at bounding box center [198, 123] width 89 height 20
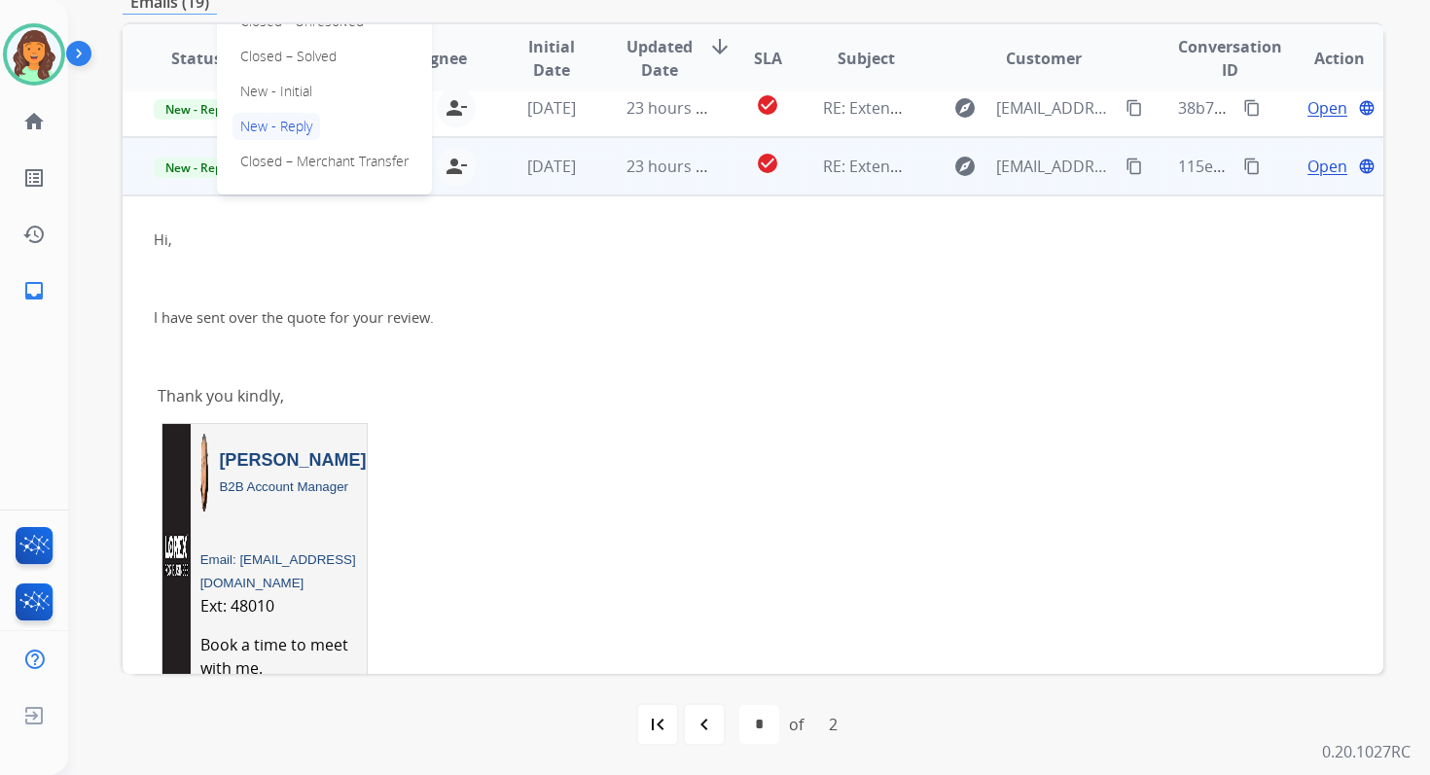
scroll to position [343, 0]
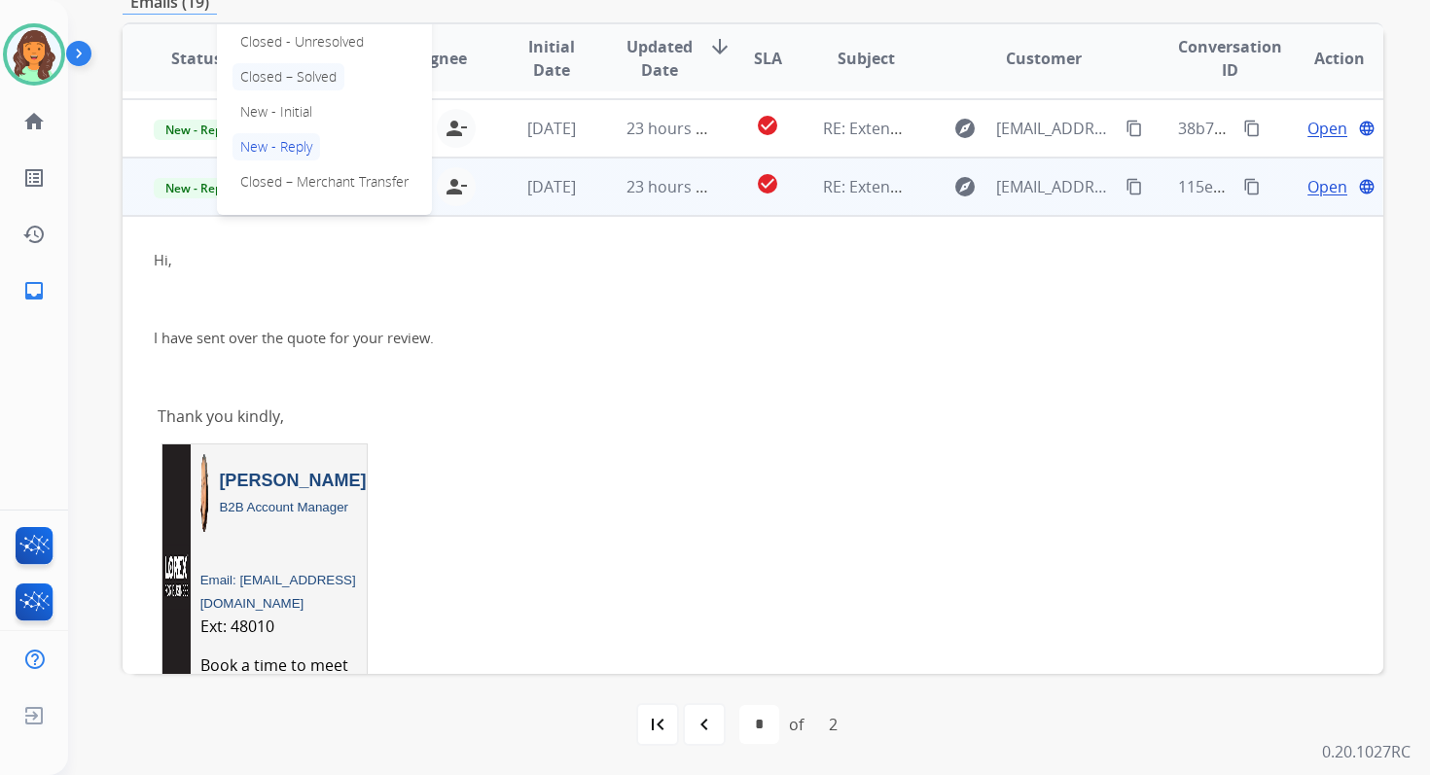
click at [265, 72] on p "Closed – Solved" at bounding box center [288, 76] width 112 height 27
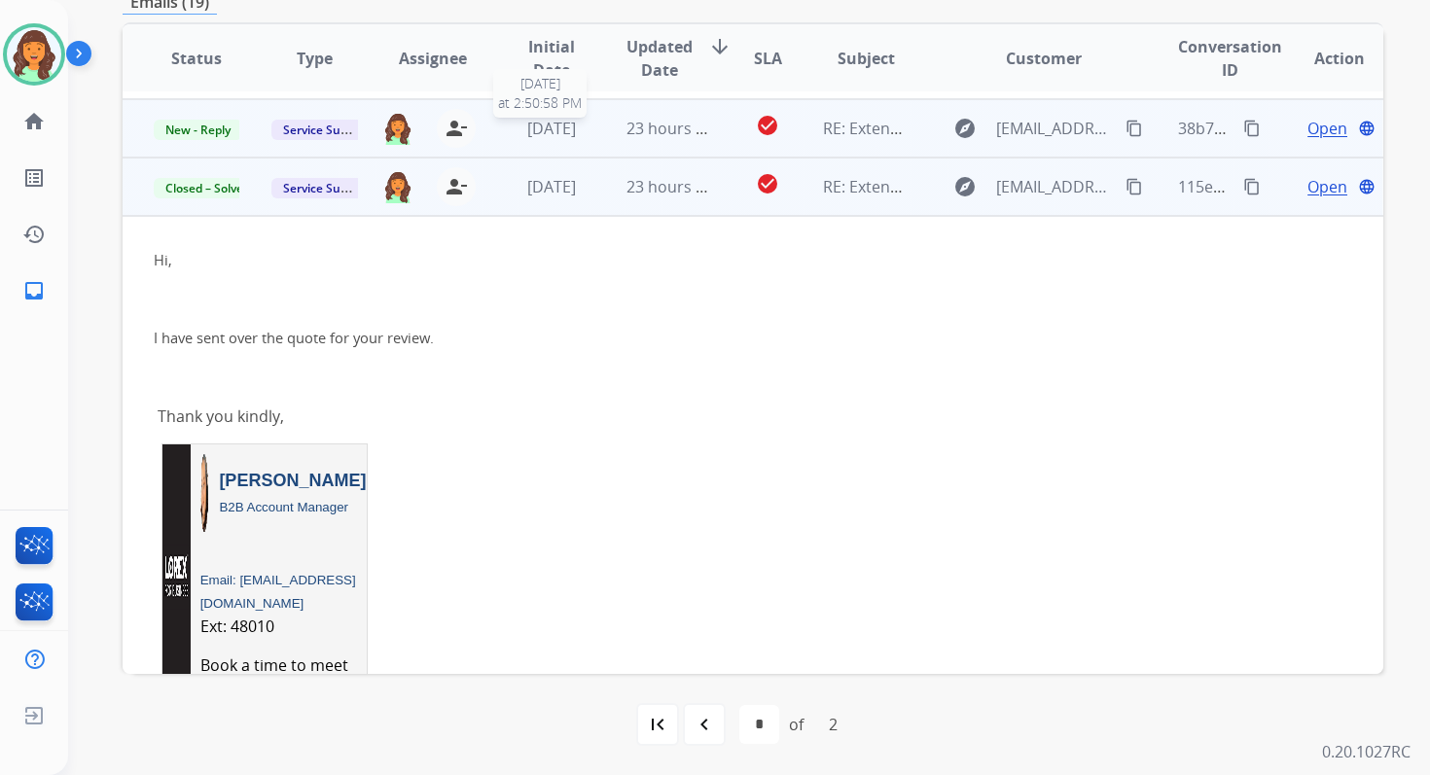
click at [556, 129] on span "1 day ago" at bounding box center [551, 128] width 49 height 21
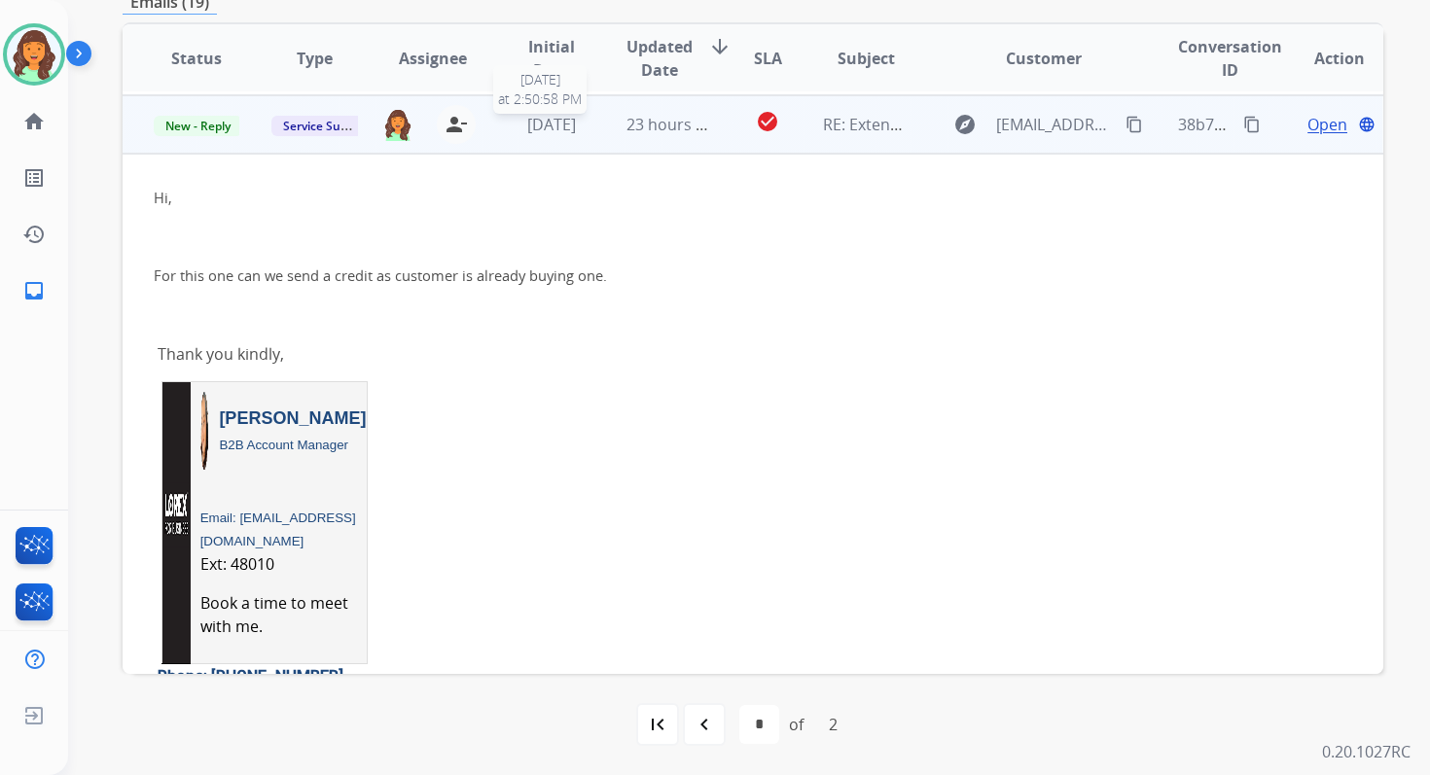
scroll to position [350, 0]
click at [1316, 118] on span "Open" at bounding box center [1327, 121] width 40 height 23
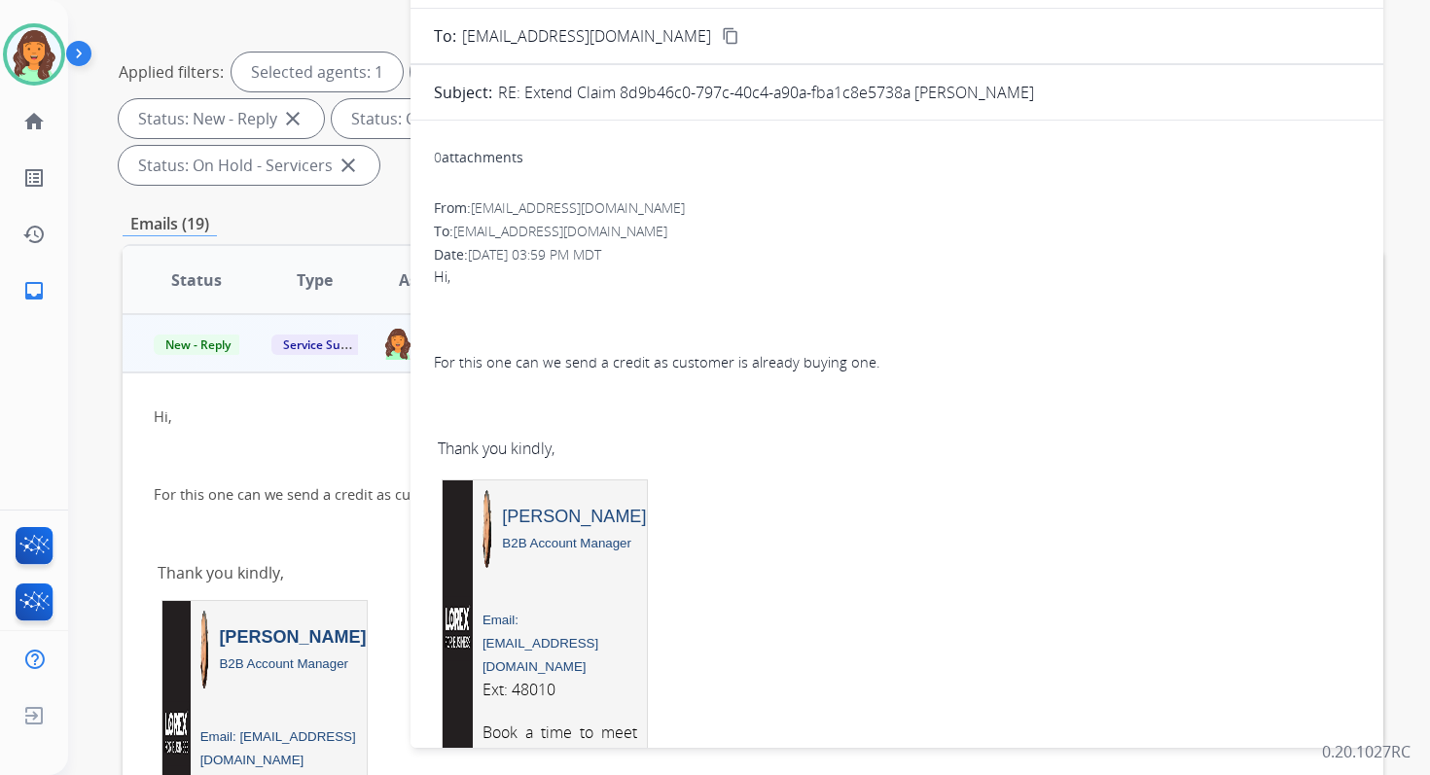
scroll to position [0, 0]
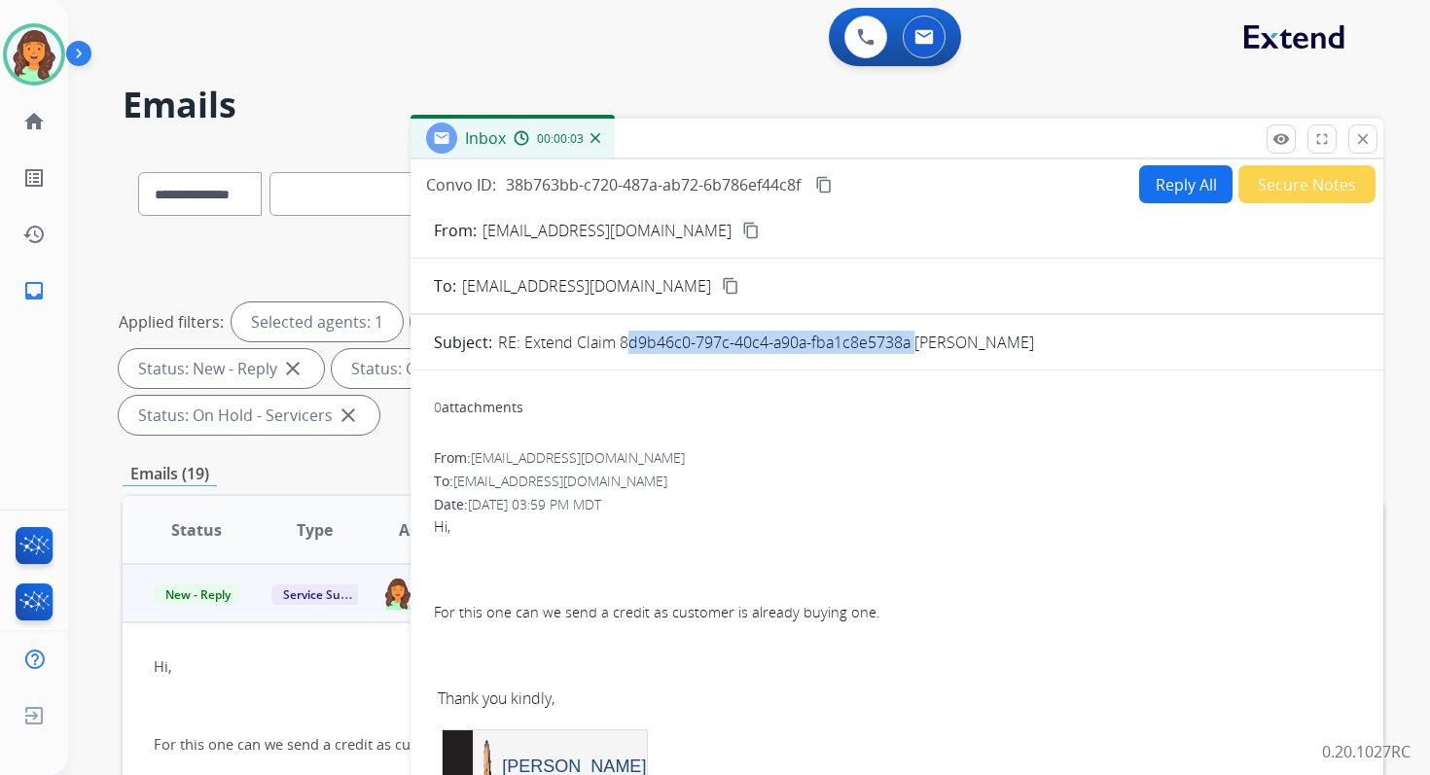
drag, startPoint x: 620, startPoint y: 344, endPoint x: 908, endPoint y: 344, distance: 287.9
click at [908, 344] on p "RE: Extend Claim 8d9b46c0-797c-40c4-a90a-fba1c8e5738a Michael Duffin" at bounding box center [766, 342] width 536 height 23
click at [825, 182] on mat-icon "content_copy" at bounding box center [824, 185] width 18 height 18
click at [1195, 162] on div "Convo ID: 38b763bb-c720-487a-ab72-6b786ef44c8f content_copy Reply All Secure No…" at bounding box center [896, 575] width 973 height 831
click at [1183, 176] on button "Reply All" at bounding box center [1185, 184] width 93 height 38
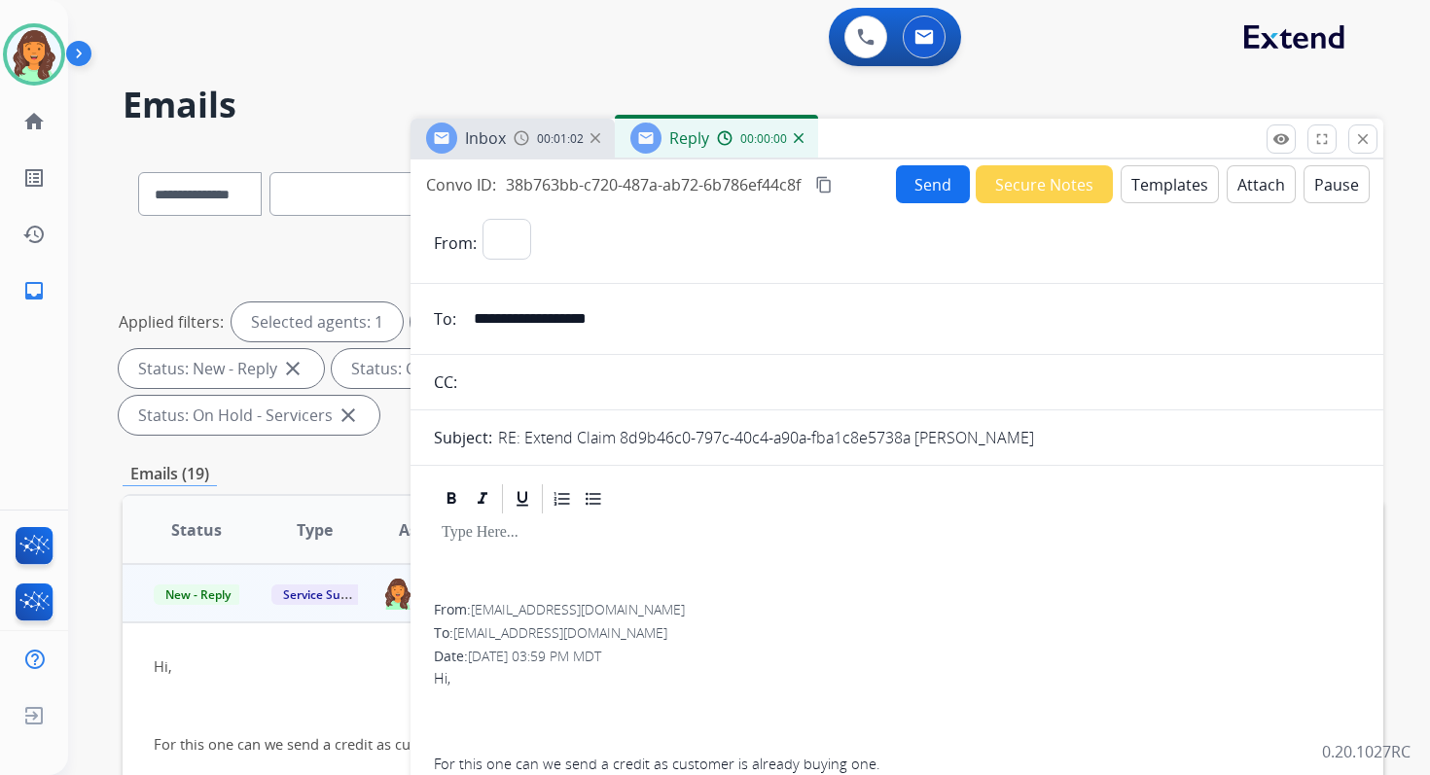
select select "**********"
click at [1173, 180] on button "Templates" at bounding box center [1170, 184] width 98 height 38
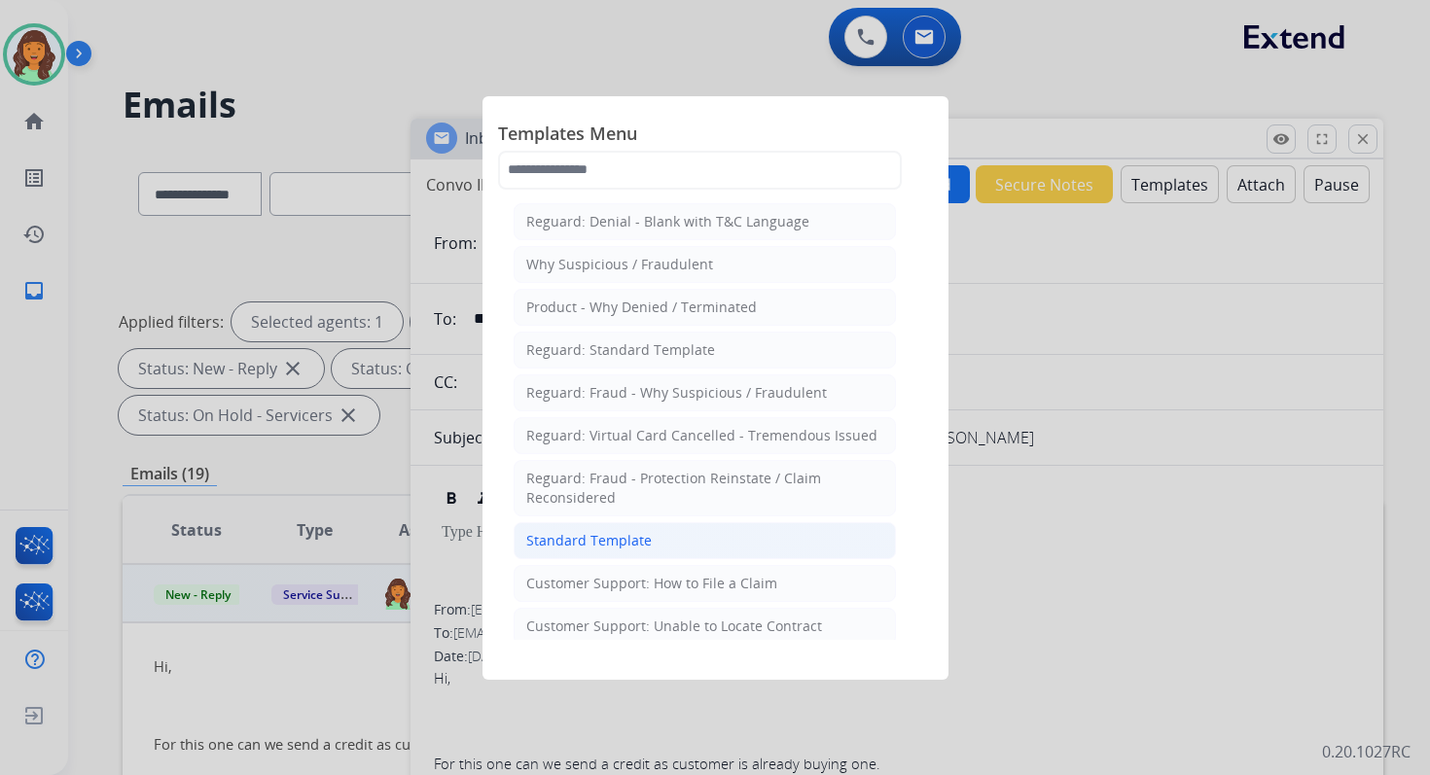
click at [589, 547] on li "Standard Template" at bounding box center [705, 540] width 382 height 37
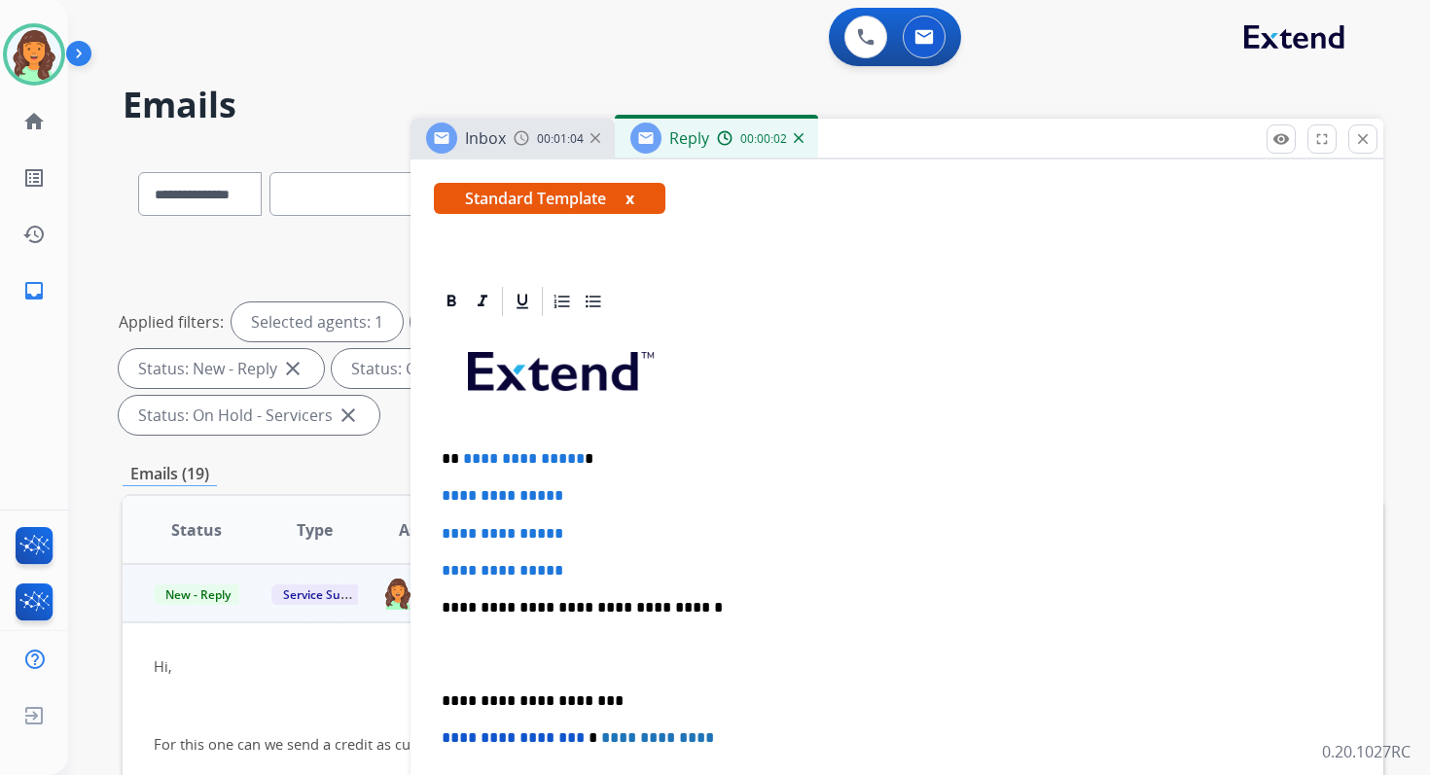
scroll to position [341, 0]
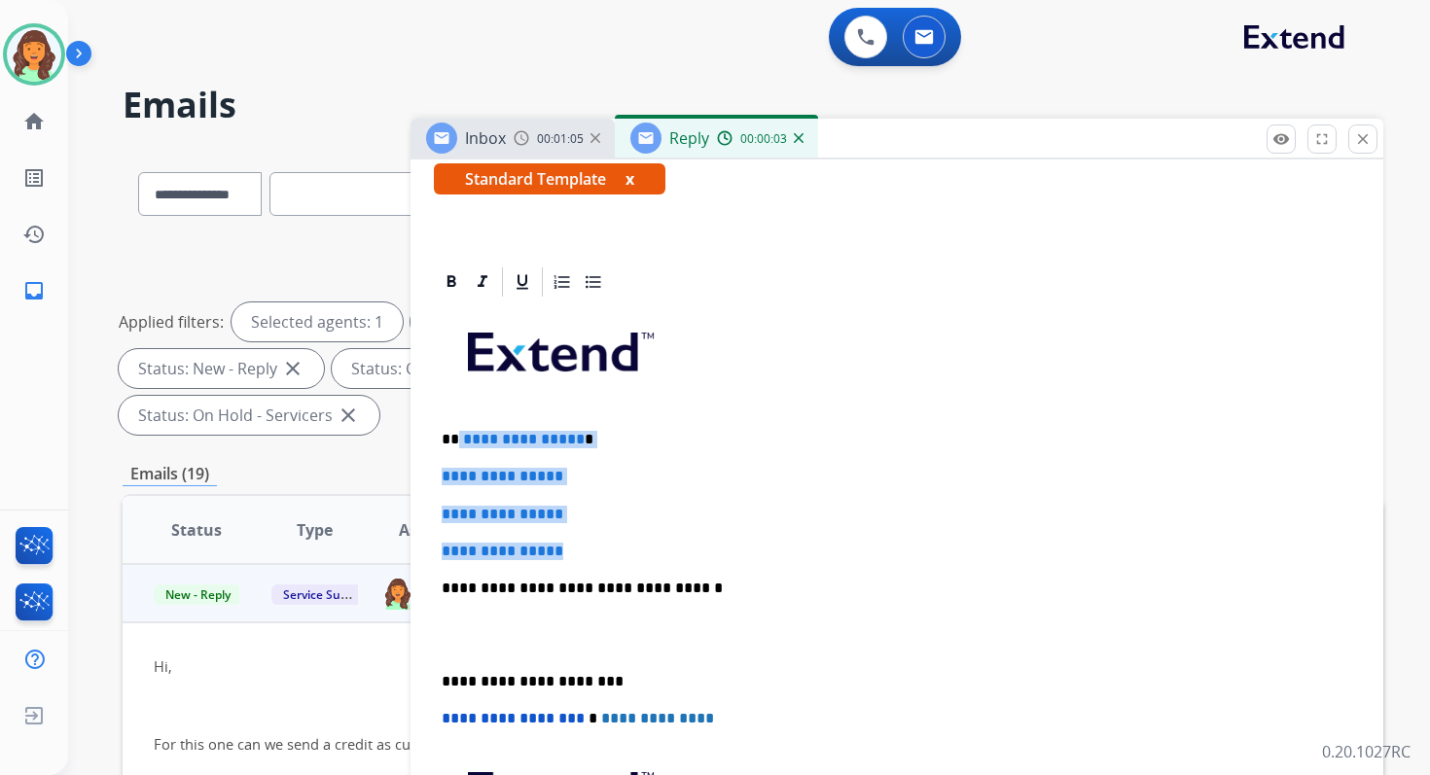
drag, startPoint x: 457, startPoint y: 438, endPoint x: 585, endPoint y: 554, distance: 172.8
click at [585, 554] on div "**********" at bounding box center [897, 634] width 926 height 669
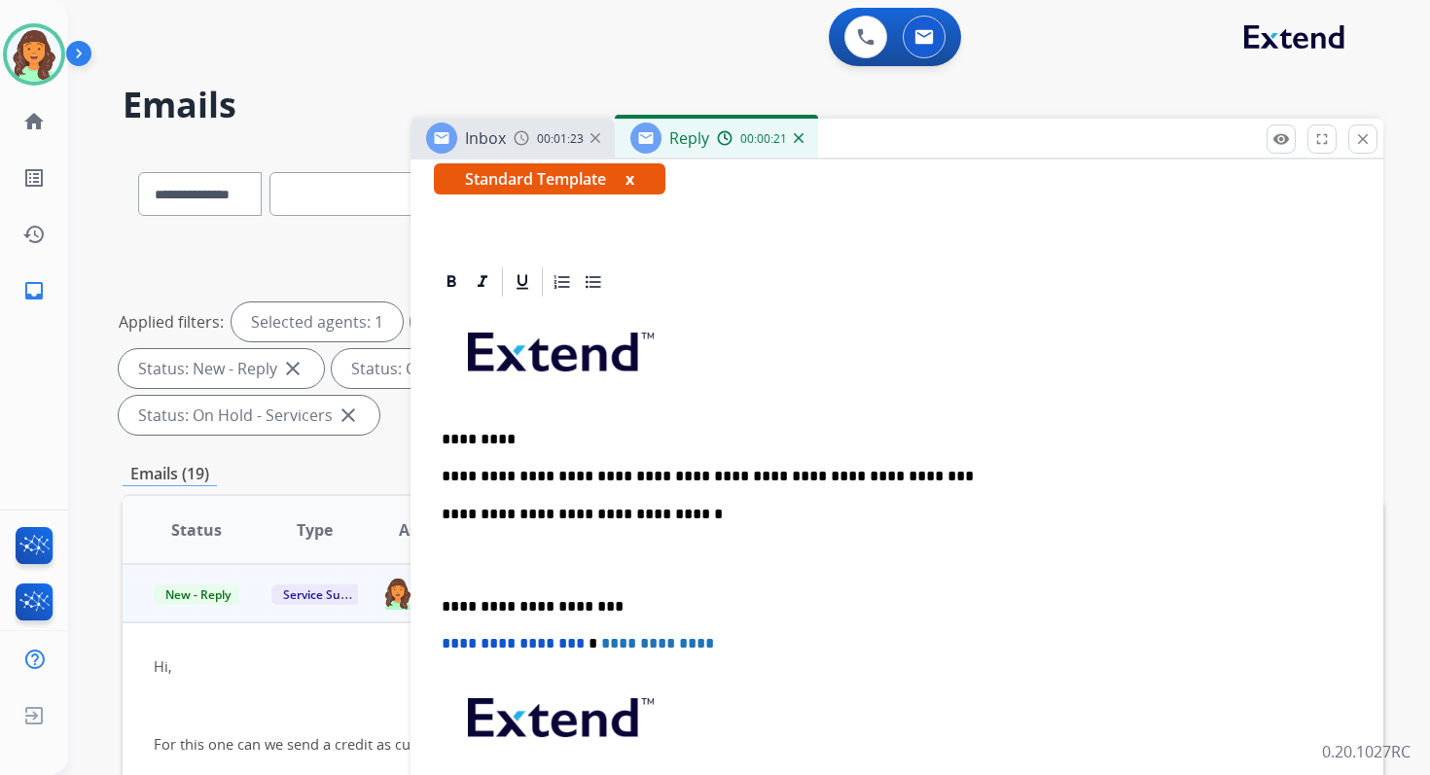
click at [661, 514] on p "**********" at bounding box center [889, 515] width 895 height 18
click at [527, 605] on p "**********" at bounding box center [889, 607] width 895 height 18
click at [449, 646] on span "**********" at bounding box center [513, 643] width 143 height 15
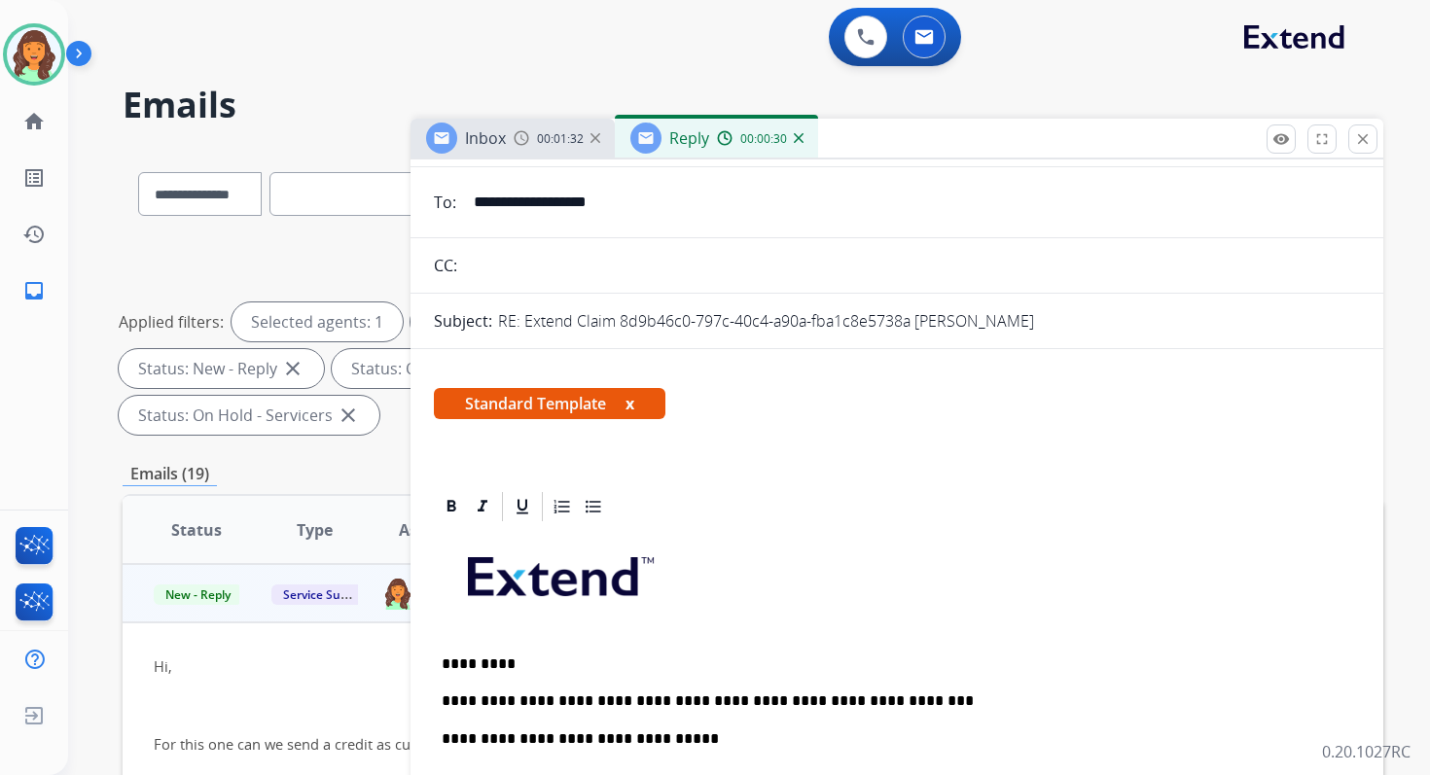
scroll to position [0, 0]
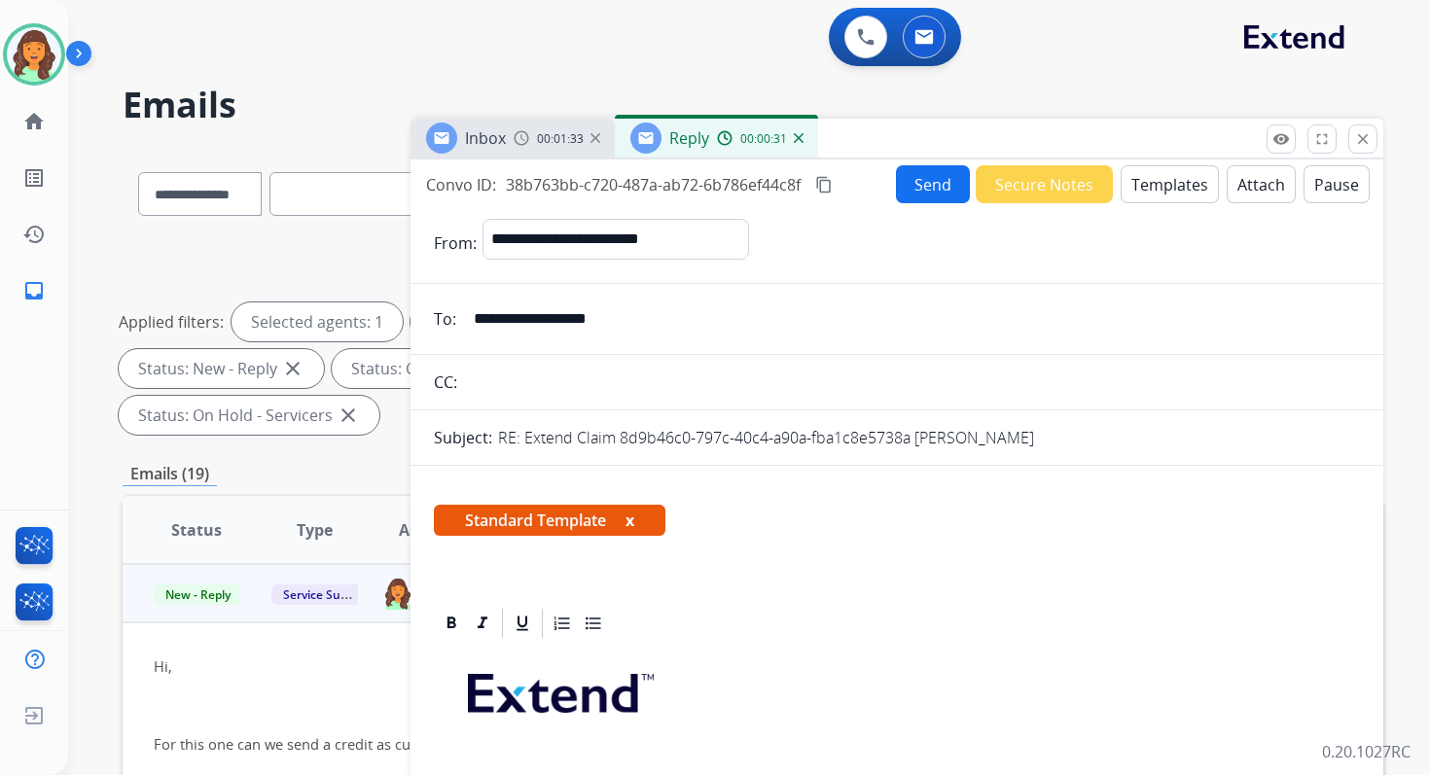
click at [836, 187] on div "Convo ID: 38b763bb-c720-487a-ab72-6b786ef44c8f content_copy" at bounding box center [630, 184] width 409 height 23
click at [823, 178] on mat-icon "content_copy" at bounding box center [824, 185] width 18 height 18
click at [925, 184] on button "Send" at bounding box center [933, 184] width 74 height 38
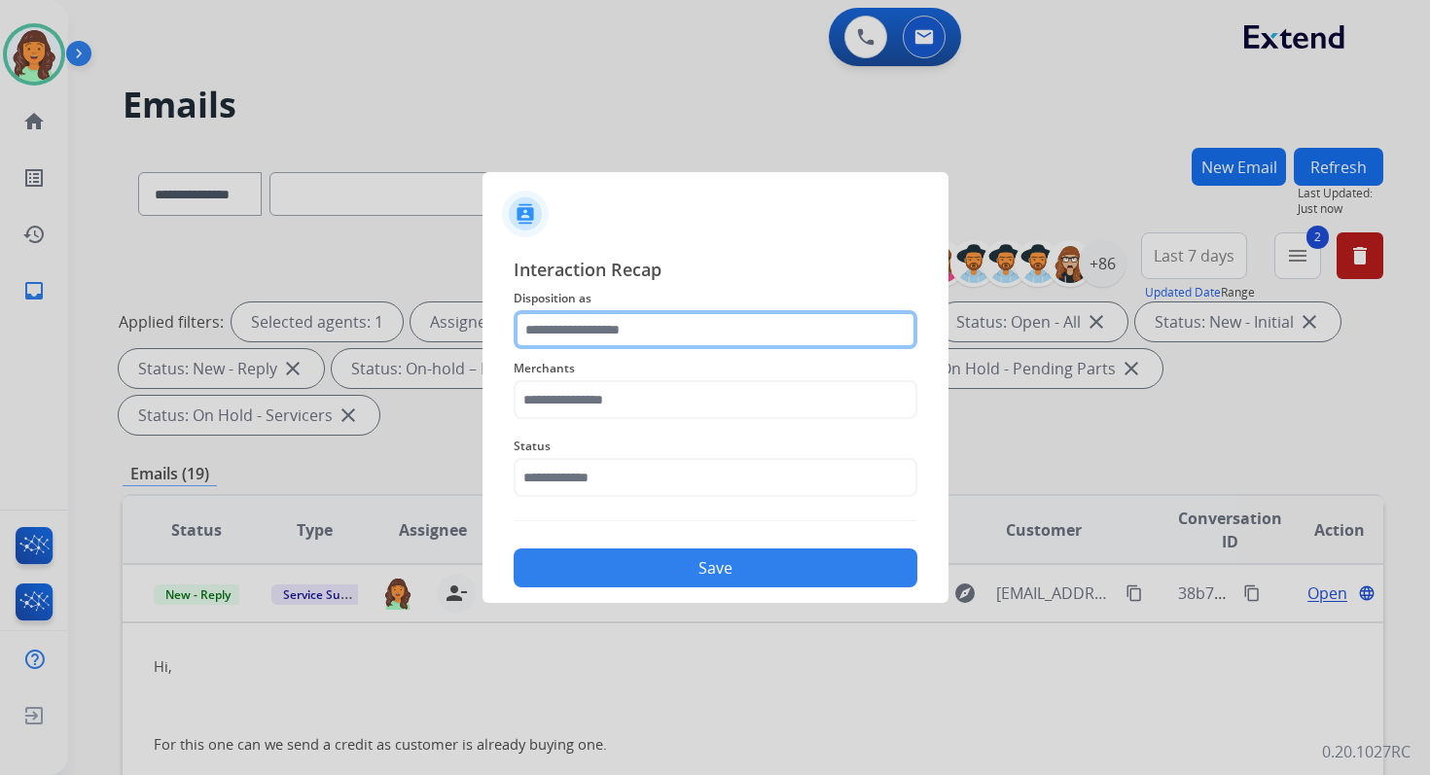
click at [664, 331] on input "text" at bounding box center [716, 329] width 404 height 39
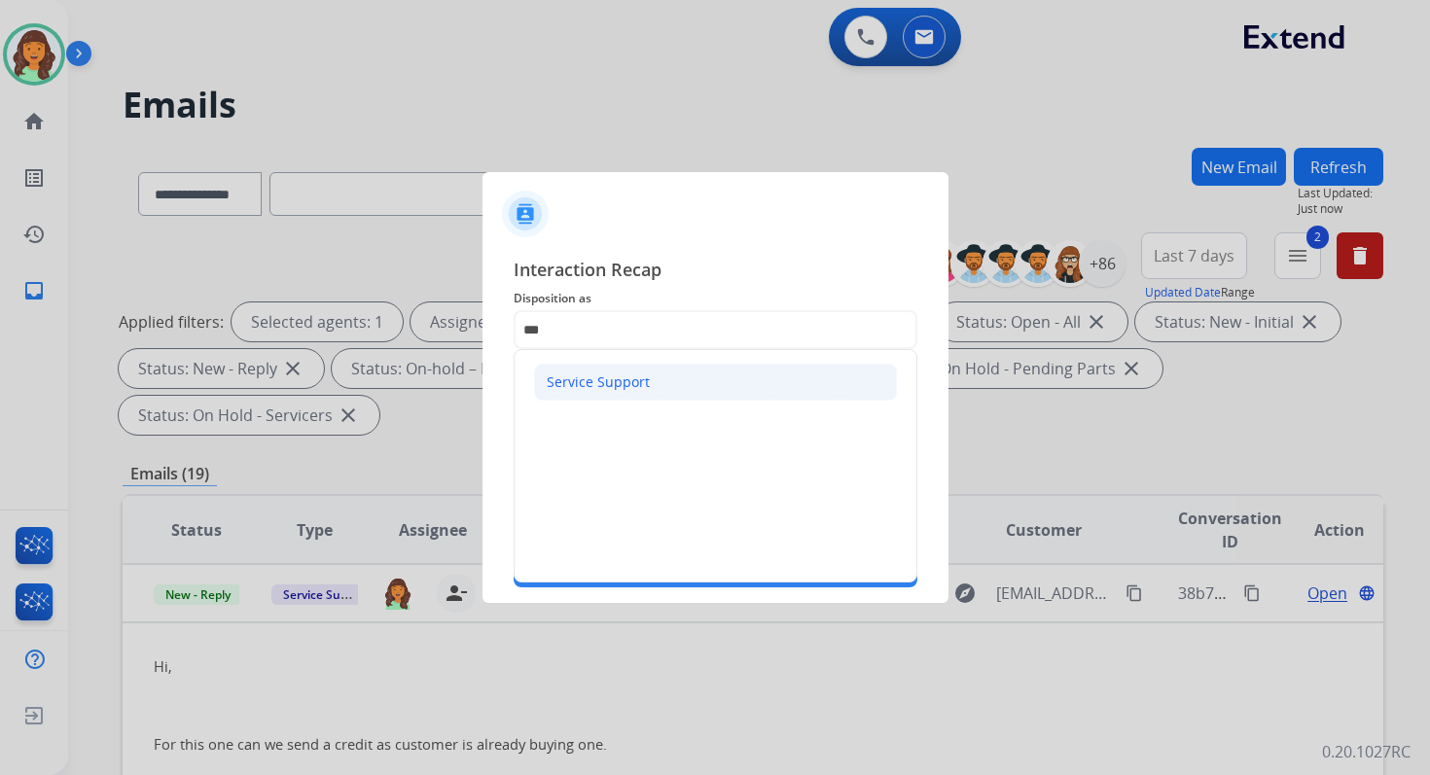
click at [594, 386] on div "Service Support" at bounding box center [598, 382] width 103 height 19
type input "**********"
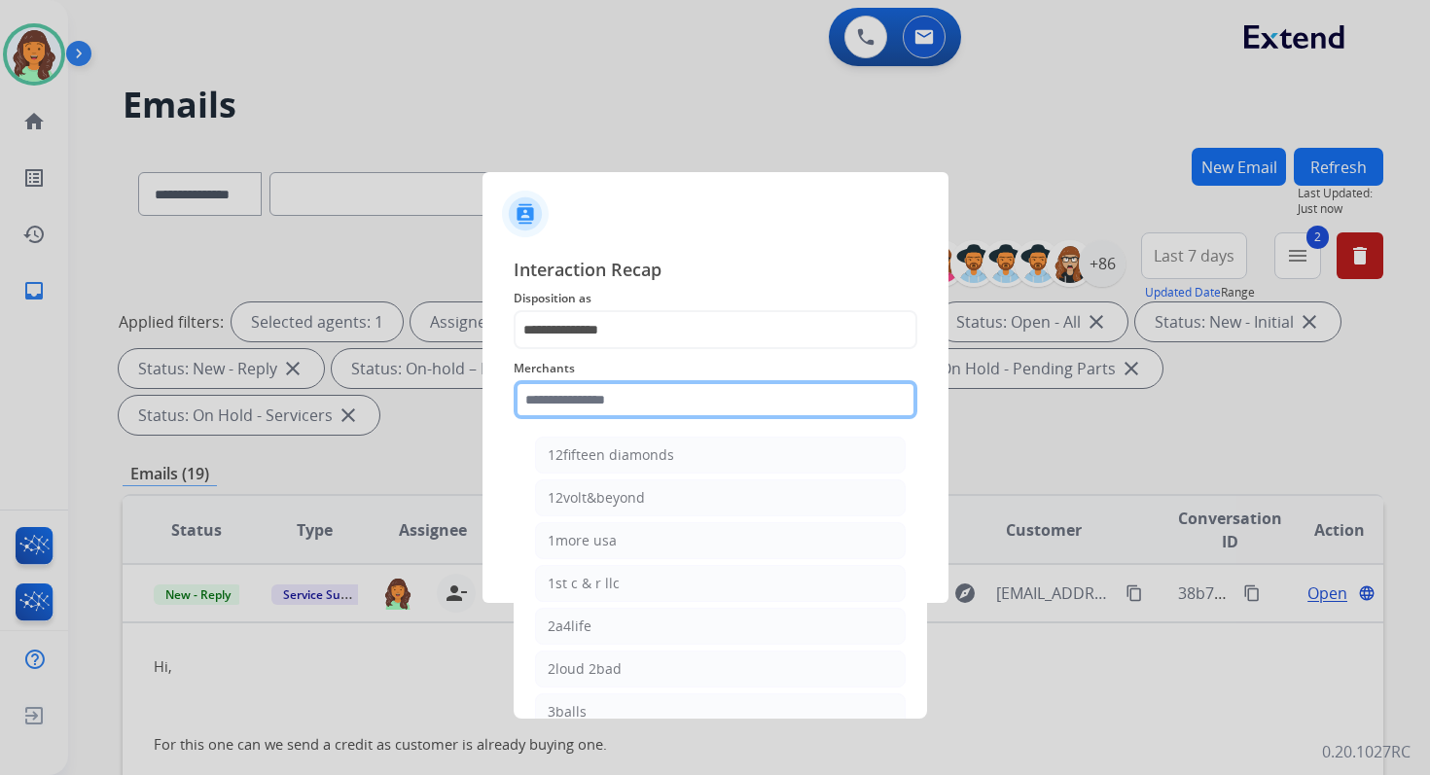
click at [594, 402] on input "text" at bounding box center [716, 399] width 404 height 39
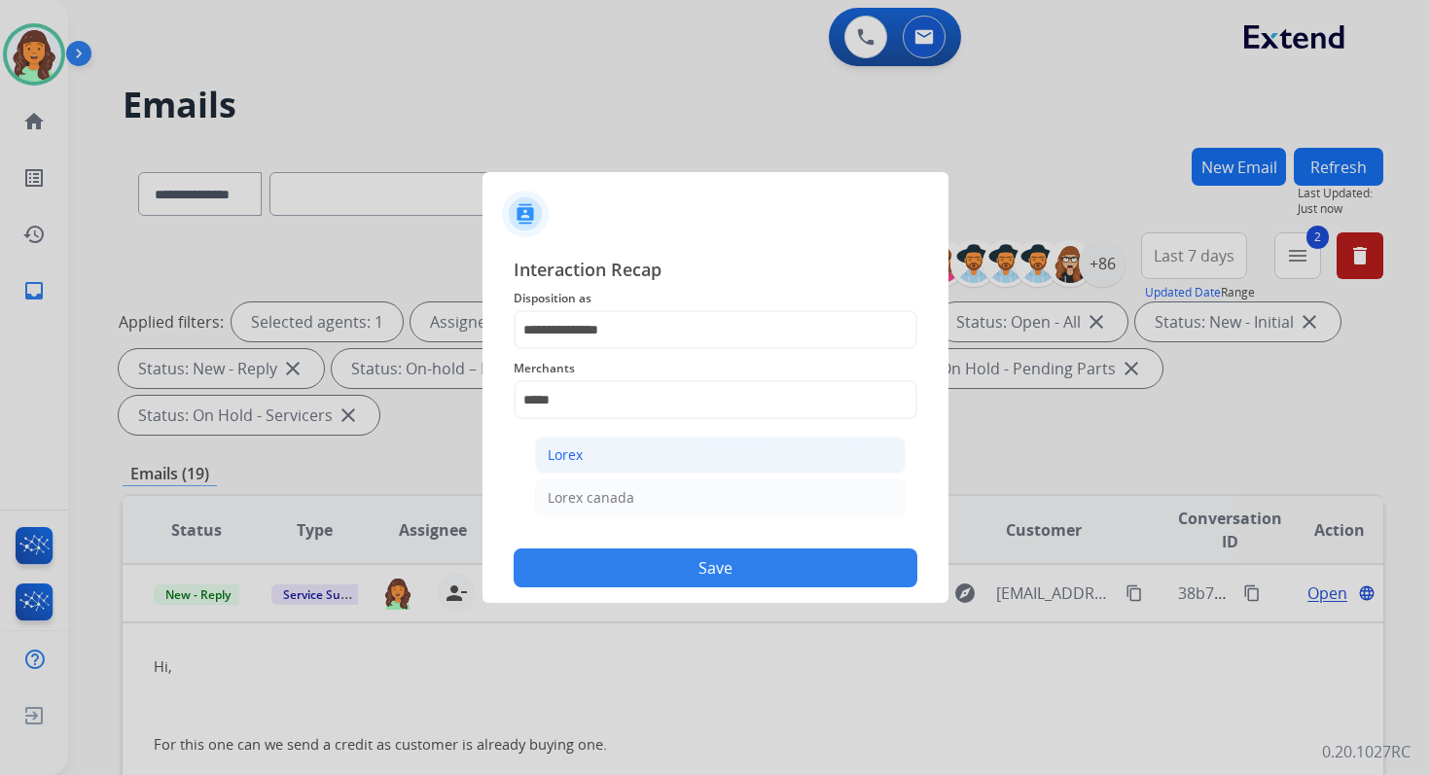
click at [613, 464] on li "Lorex" at bounding box center [720, 455] width 371 height 37
type input "*****"
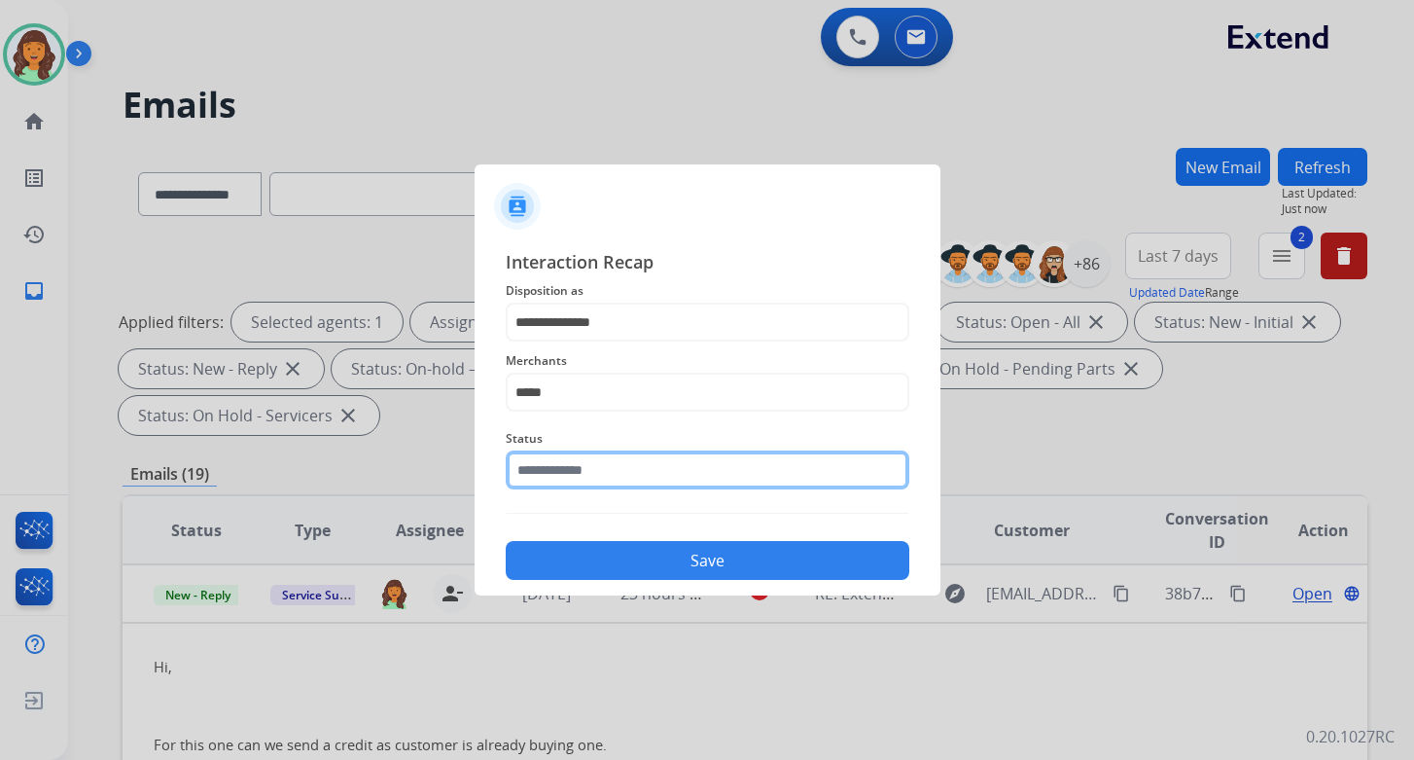
click at [613, 469] on input "text" at bounding box center [708, 469] width 404 height 39
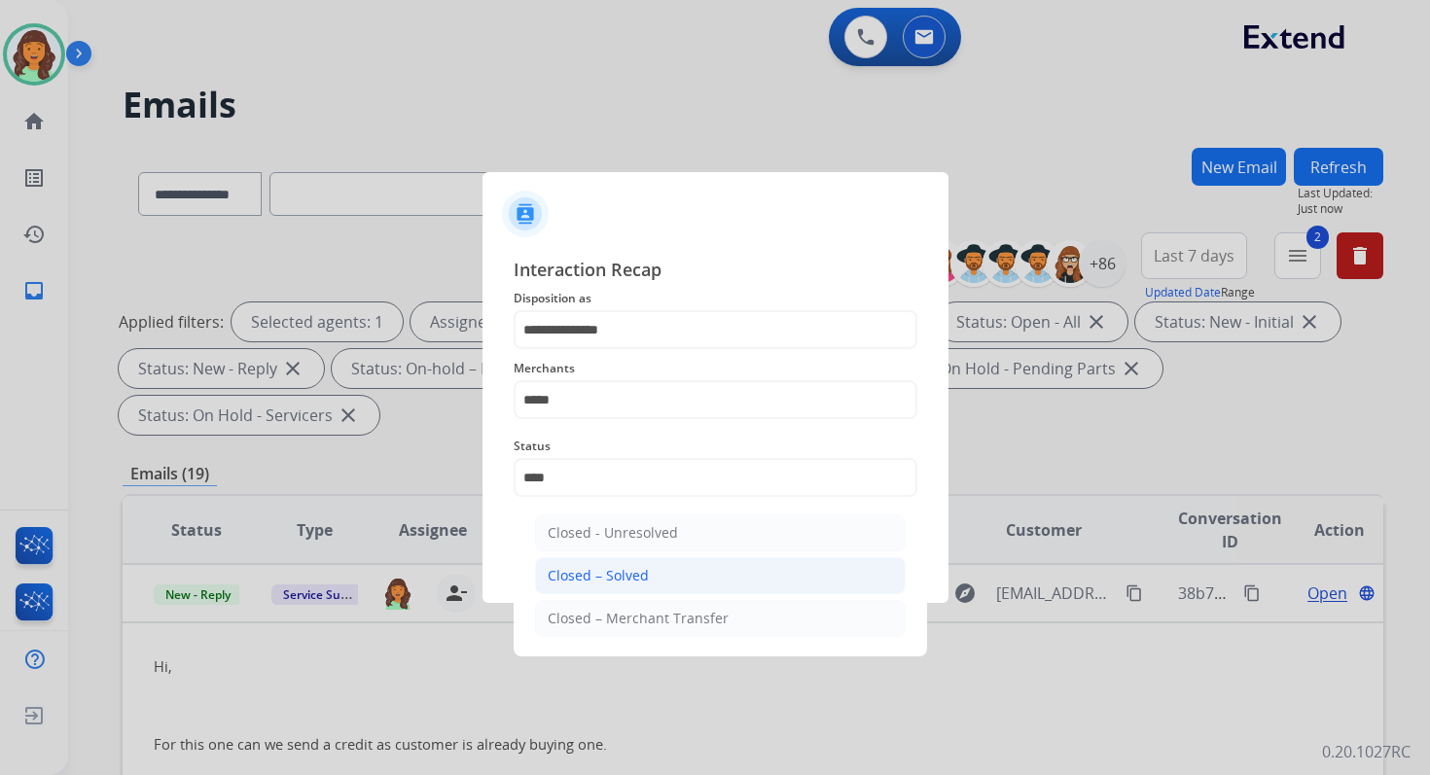
click at [655, 576] on li "Closed – Solved" at bounding box center [720, 575] width 371 height 37
type input "**********"
click at [655, 576] on button "Save" at bounding box center [716, 568] width 404 height 39
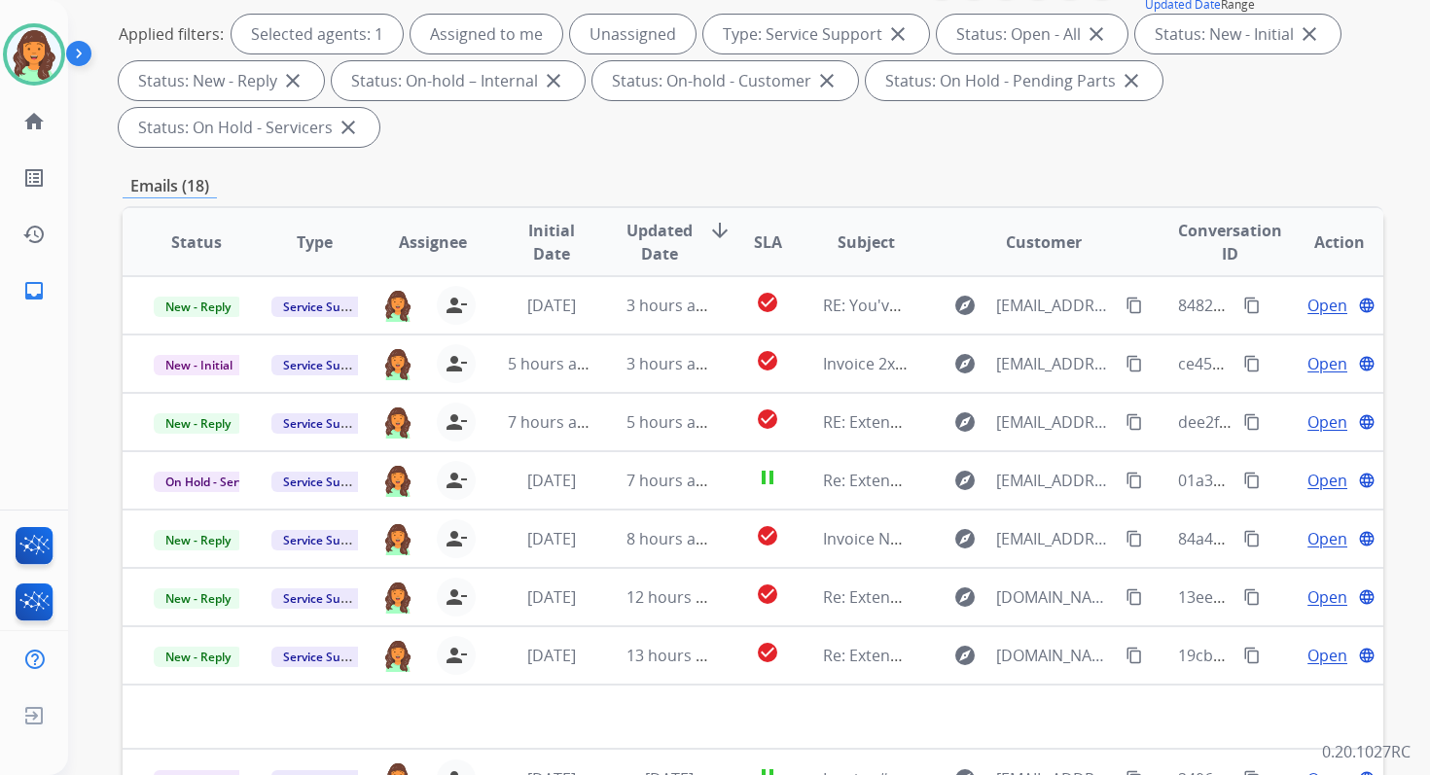
scroll to position [472, 0]
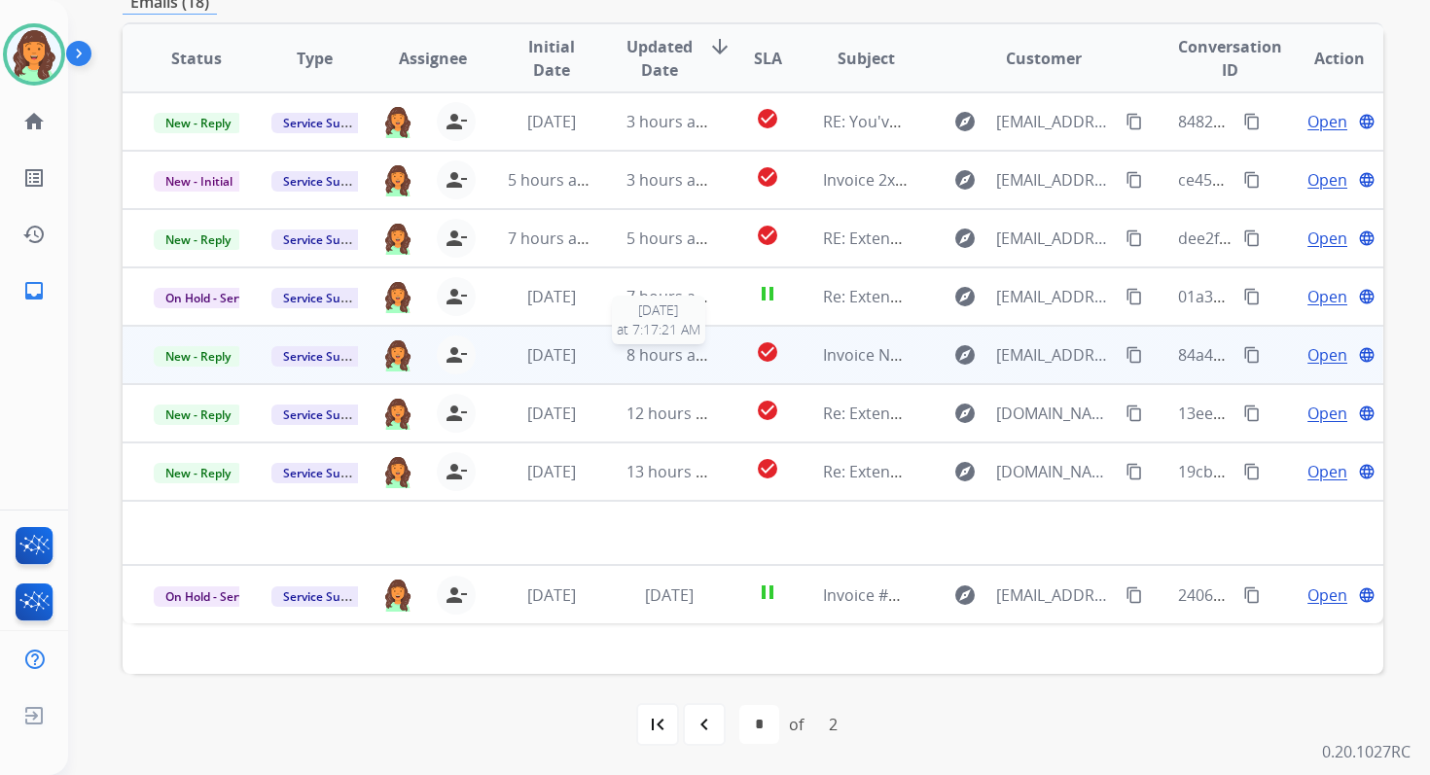
click at [671, 356] on span "8 hours ago" at bounding box center [670, 354] width 88 height 21
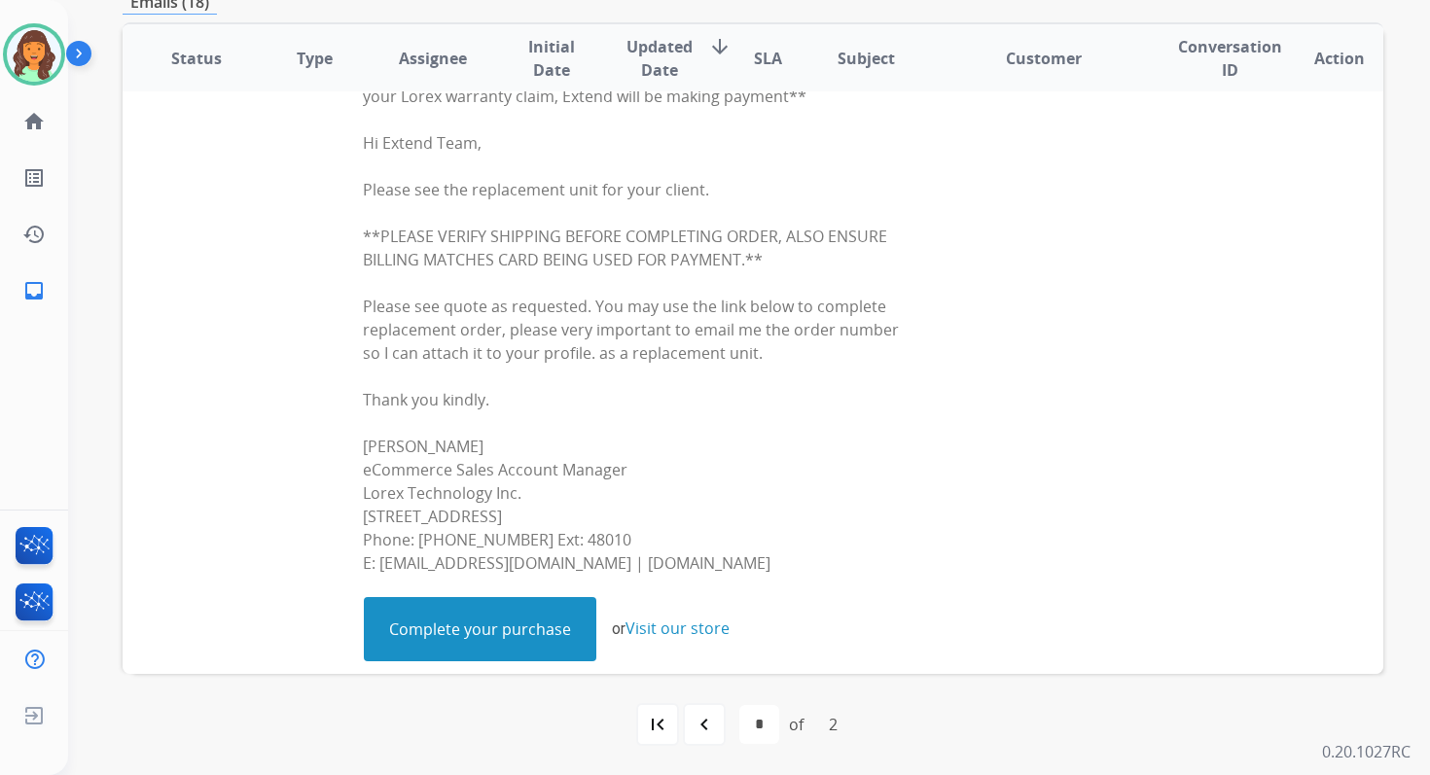
scroll to position [885, 0]
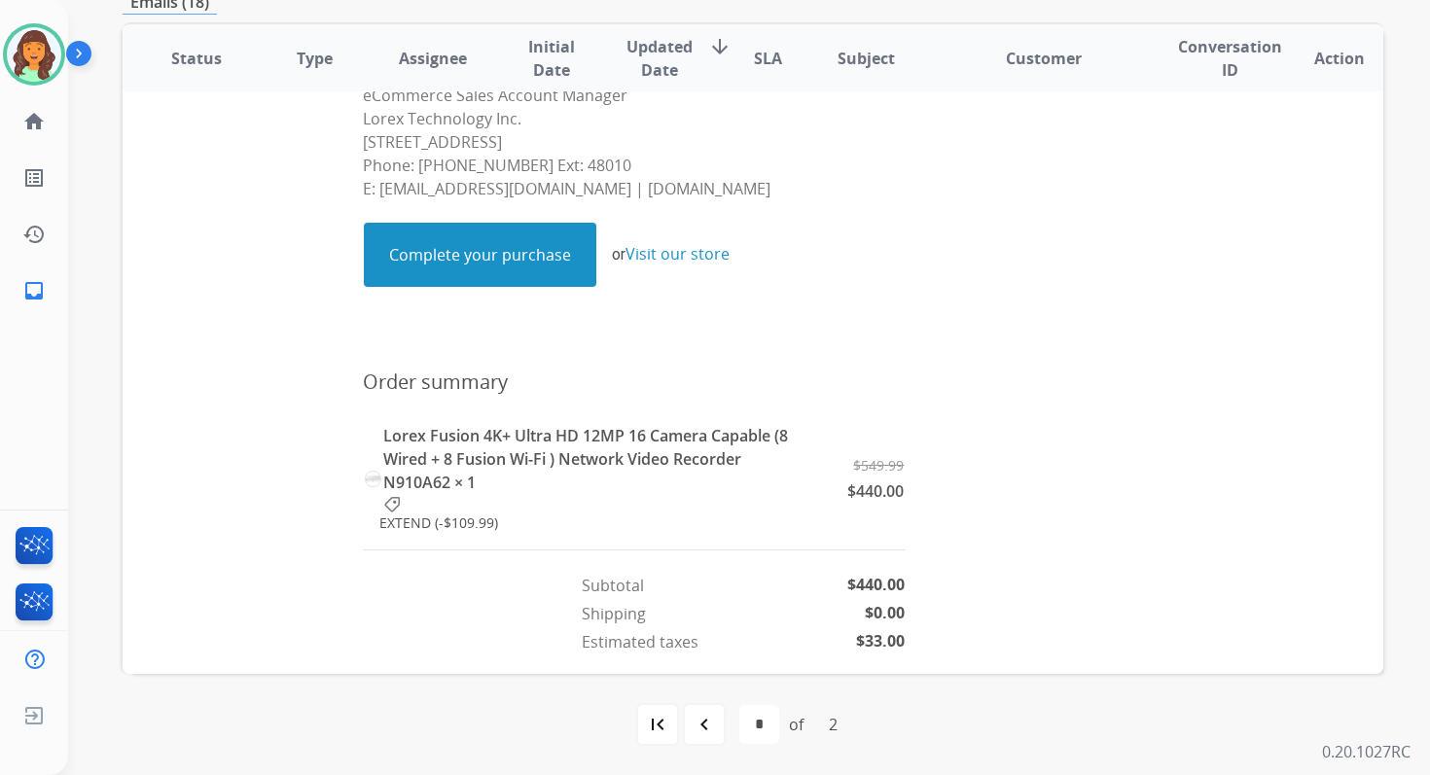
click at [522, 263] on link "Complete your purchase" at bounding box center [480, 255] width 231 height 62
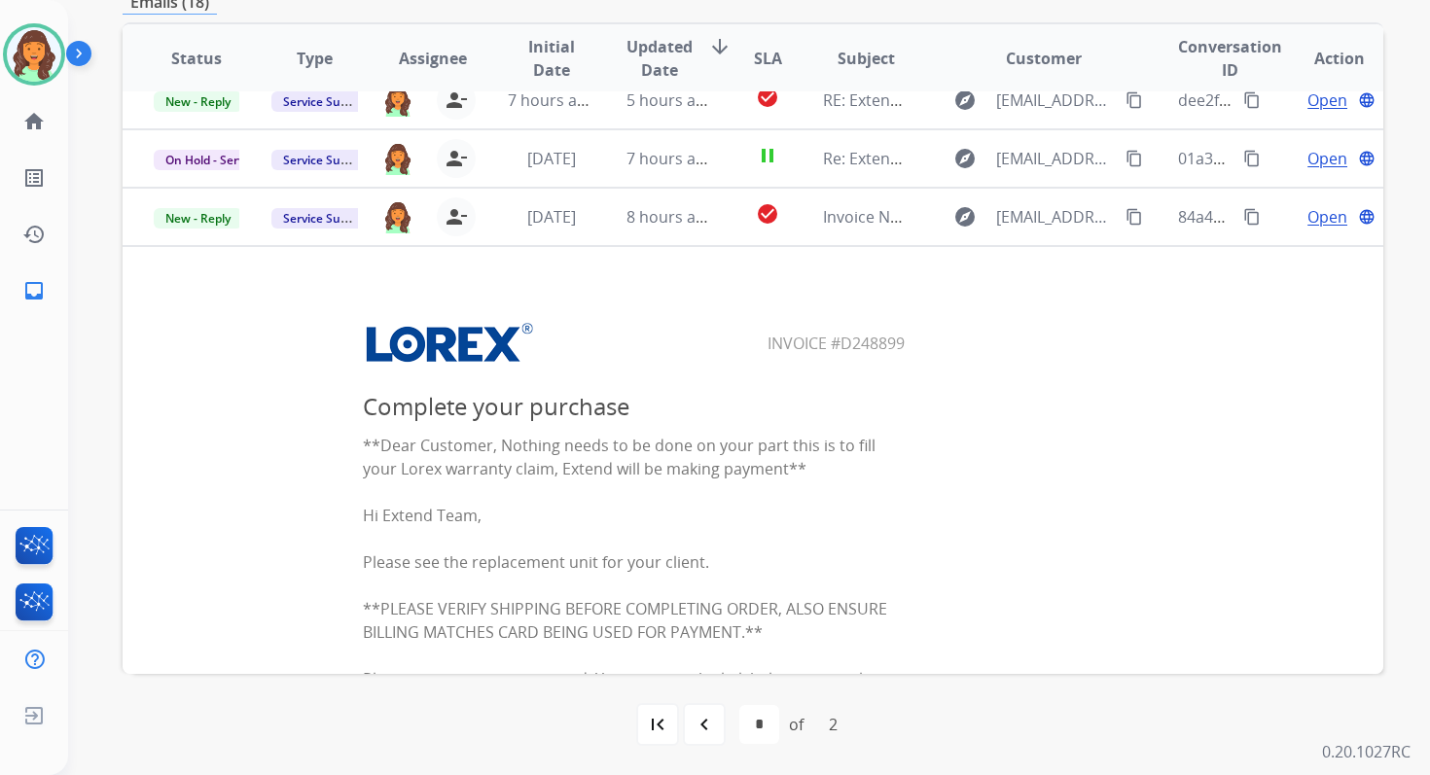
scroll to position [48, 0]
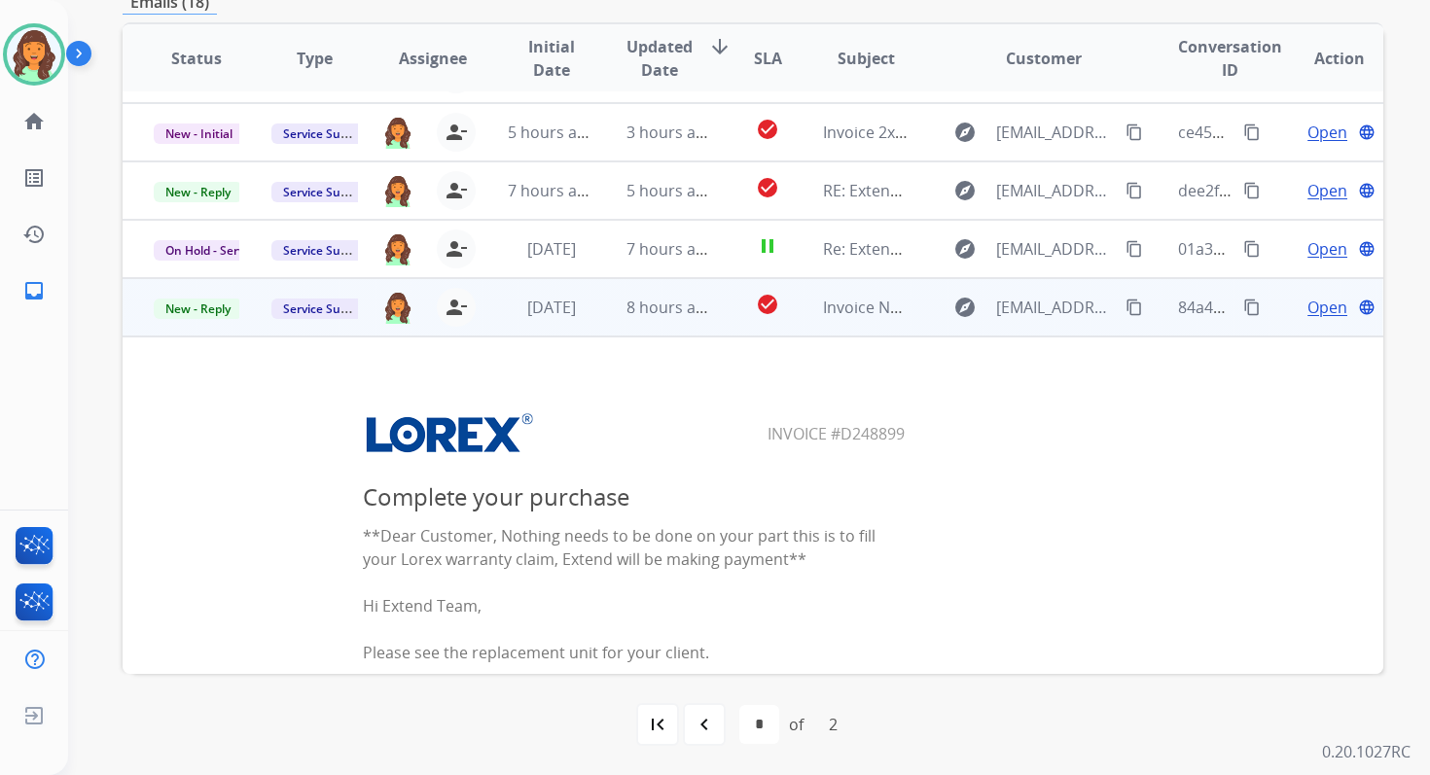
click at [1312, 303] on span "Open" at bounding box center [1327, 307] width 40 height 23
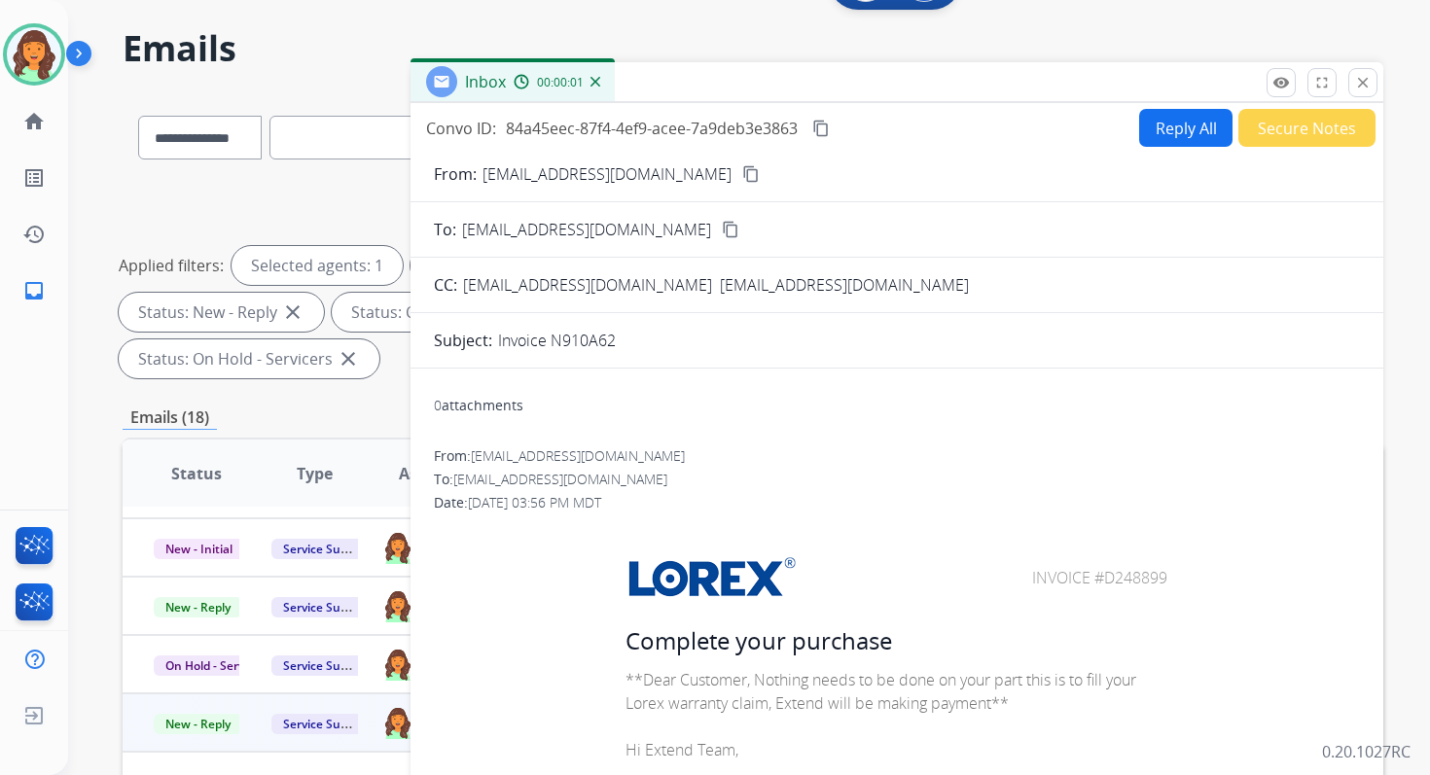
scroll to position [0, 0]
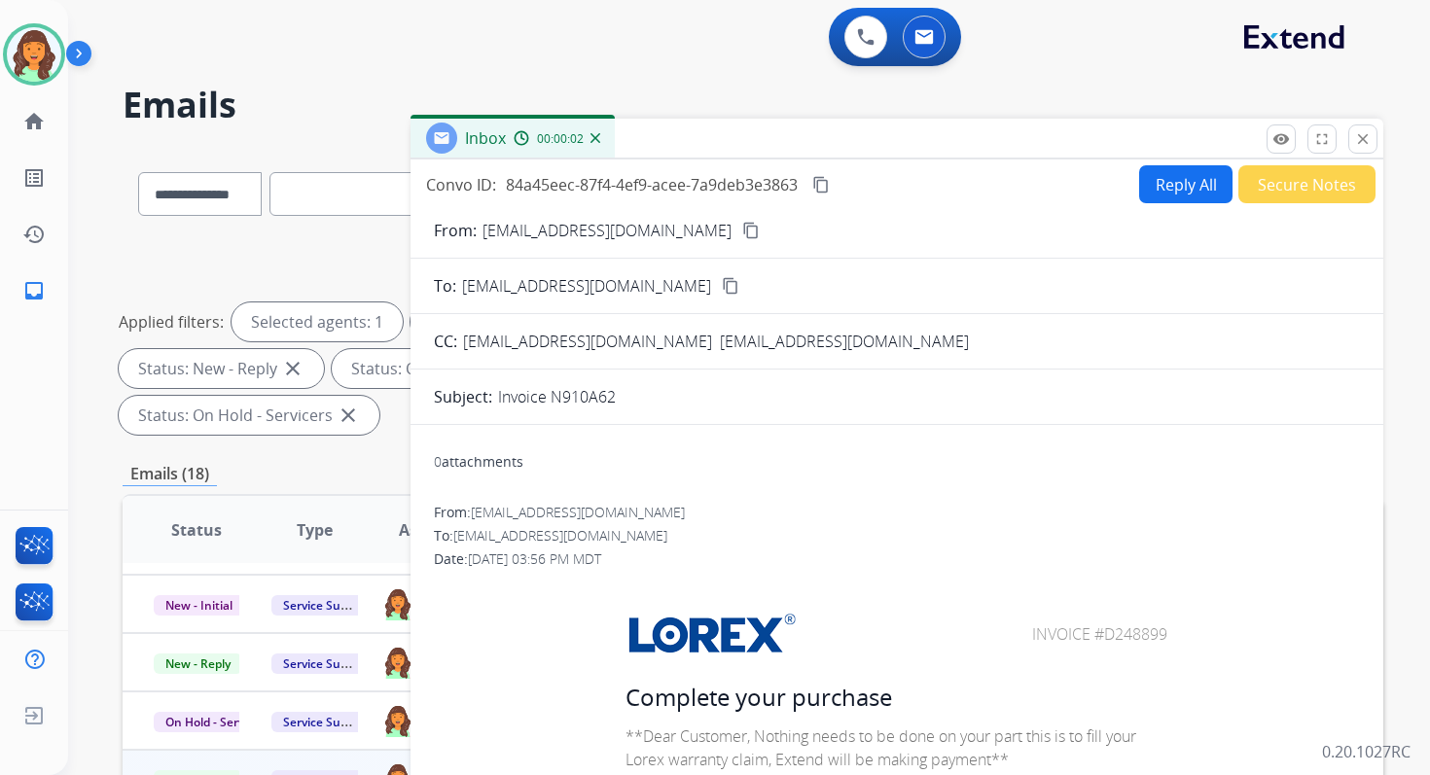
click at [1182, 197] on button "Reply All" at bounding box center [1185, 184] width 93 height 38
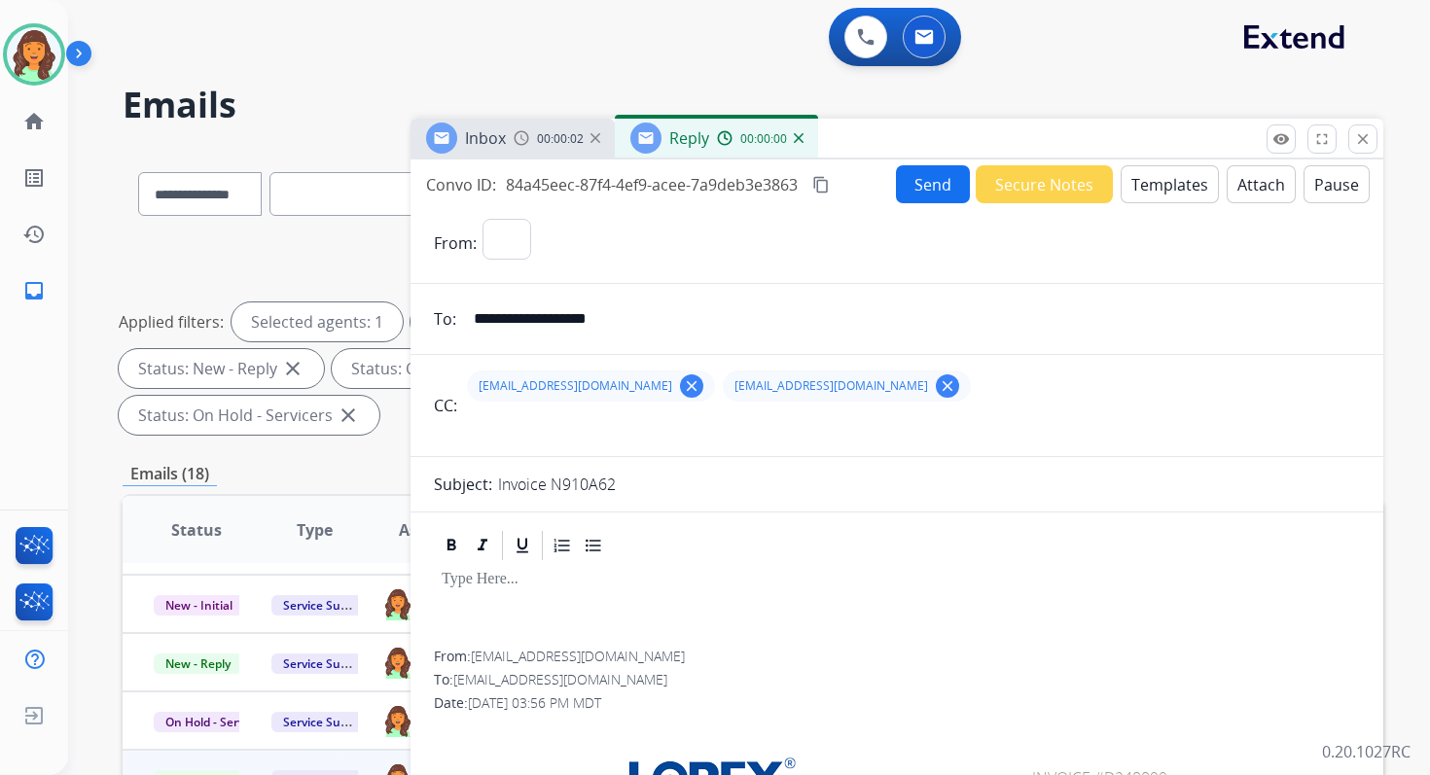
select select "**********"
click at [1177, 195] on button "Templates" at bounding box center [1170, 184] width 98 height 38
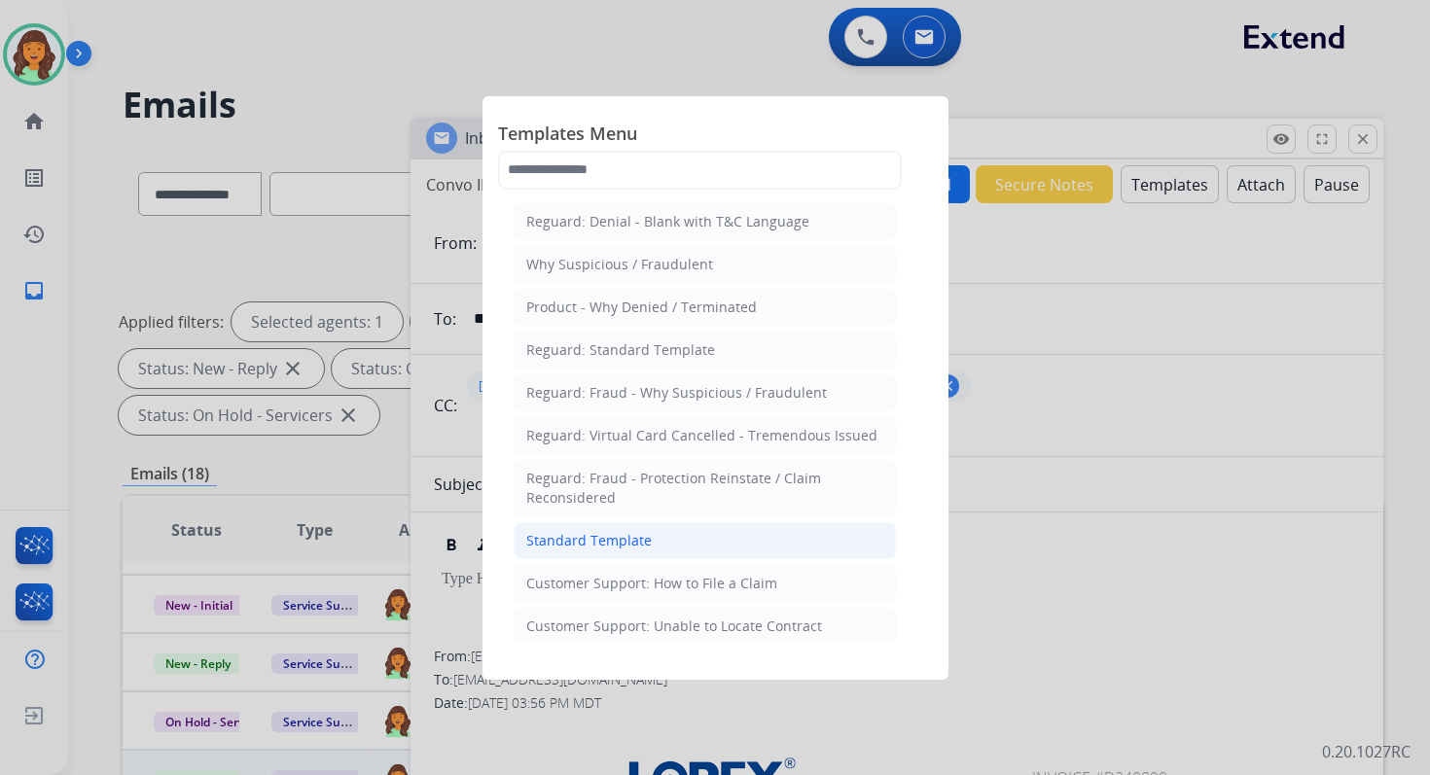
click at [645, 535] on div "Standard Template" at bounding box center [588, 540] width 125 height 19
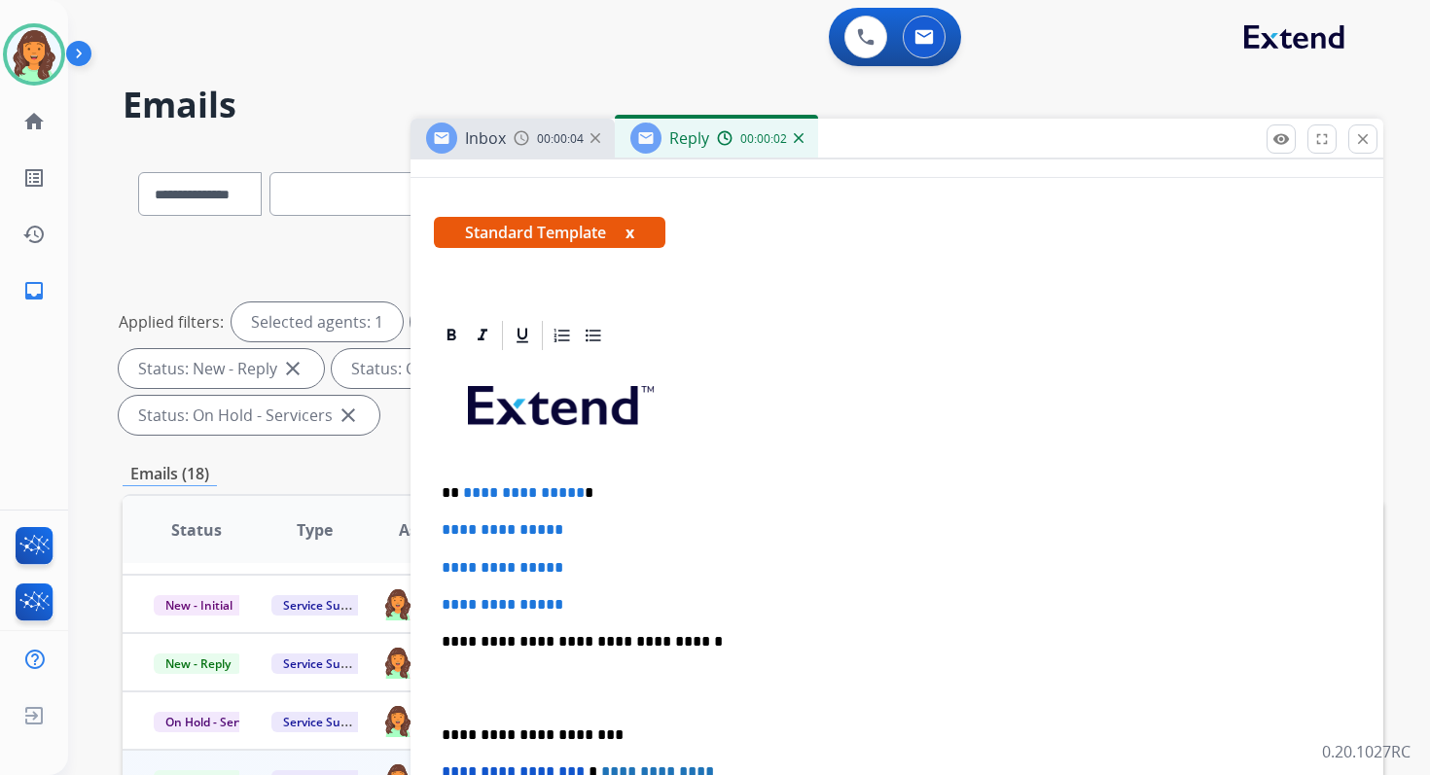
scroll to position [398, 0]
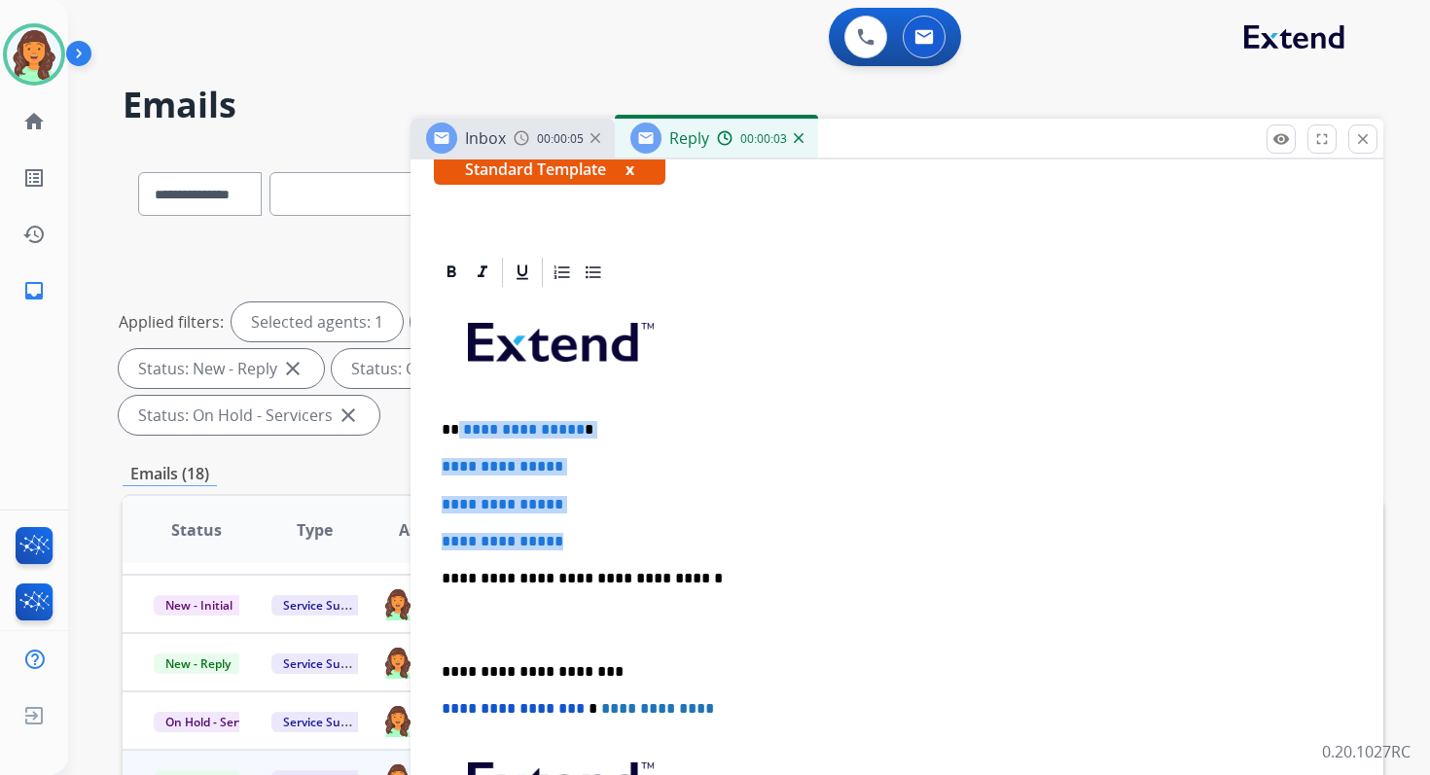
drag, startPoint x: 455, startPoint y: 432, endPoint x: 600, endPoint y: 546, distance: 184.3
click at [600, 547] on div "**********" at bounding box center [897, 624] width 926 height 669
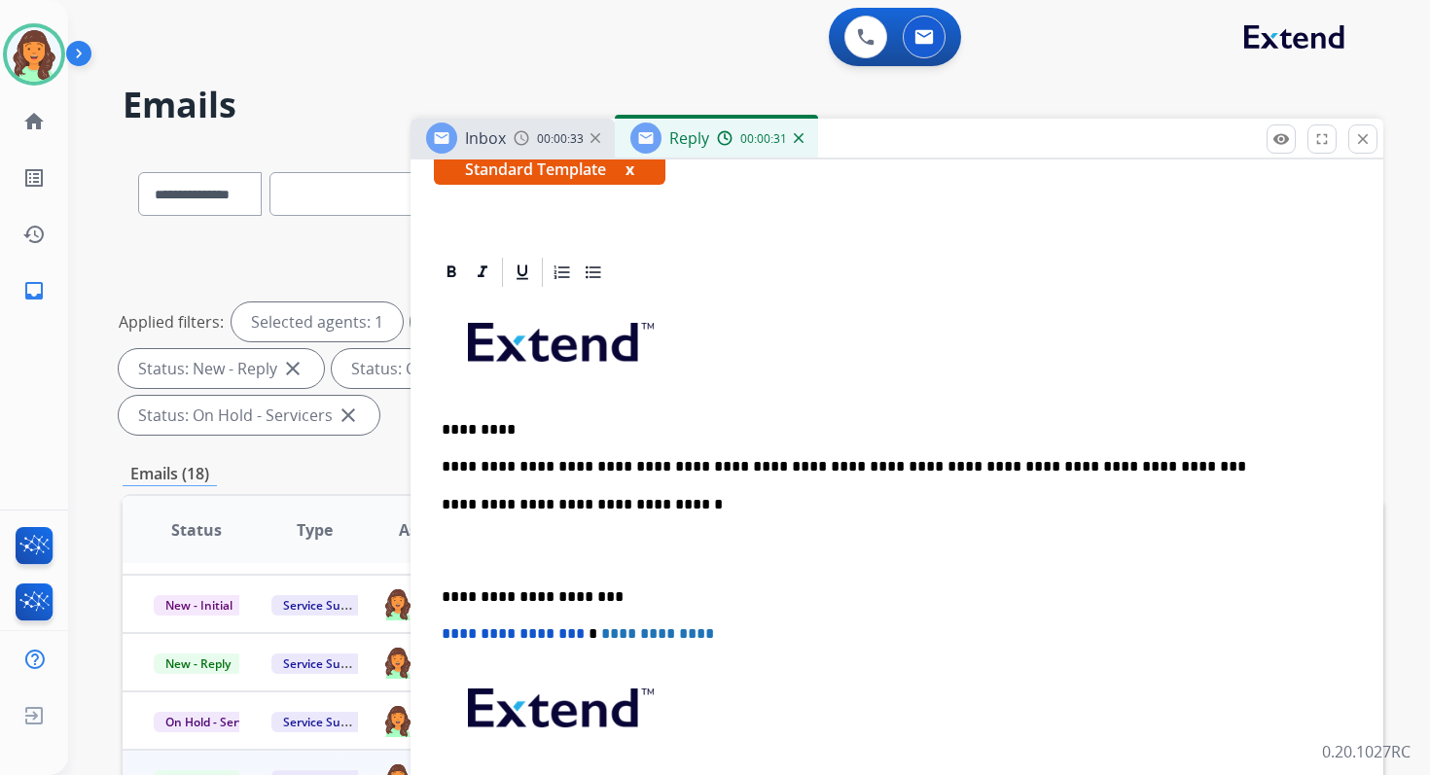
click at [651, 503] on p "**********" at bounding box center [889, 505] width 895 height 18
click at [444, 463] on p "**********" at bounding box center [889, 467] width 895 height 18
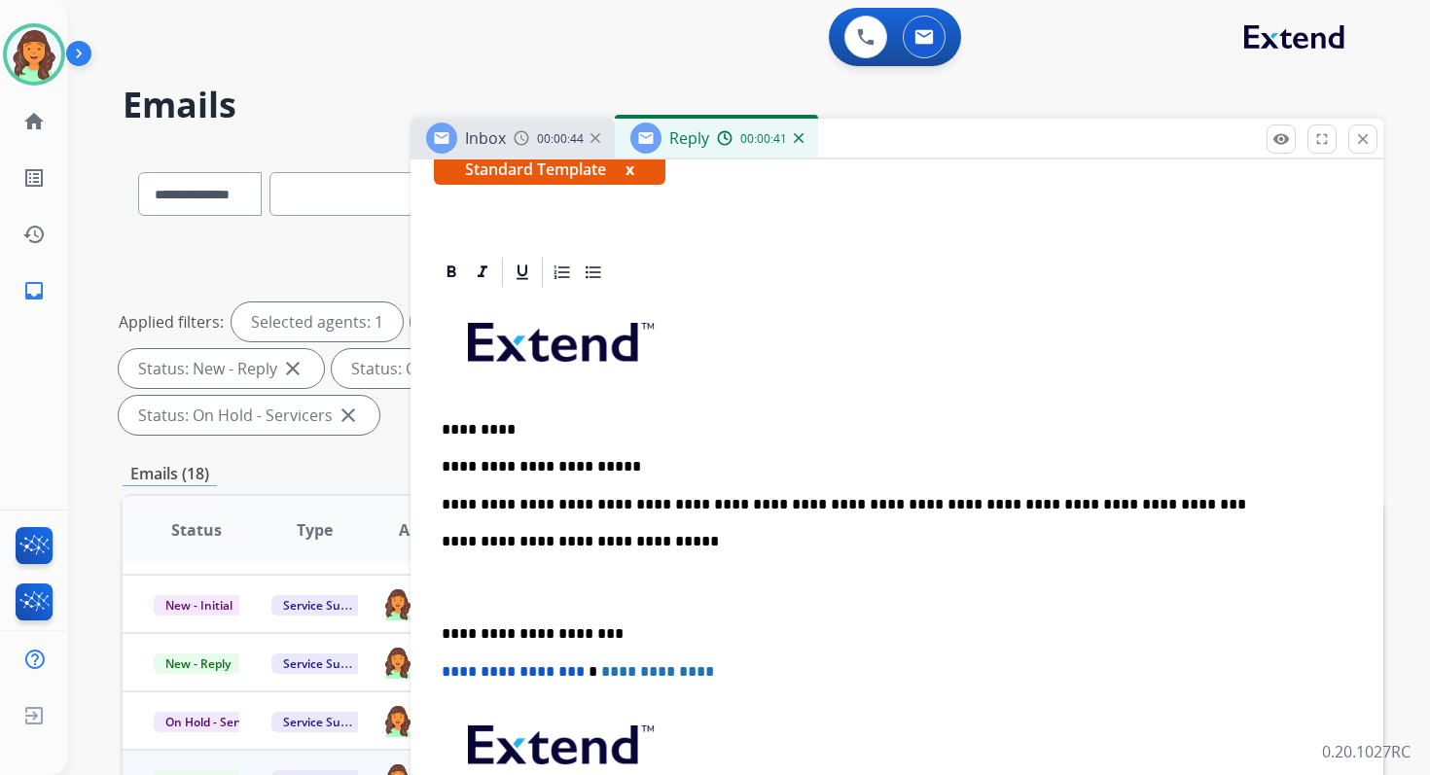
click at [523, 635] on p "**********" at bounding box center [889, 634] width 895 height 18
click at [449, 671] on span "**********" at bounding box center [513, 671] width 143 height 15
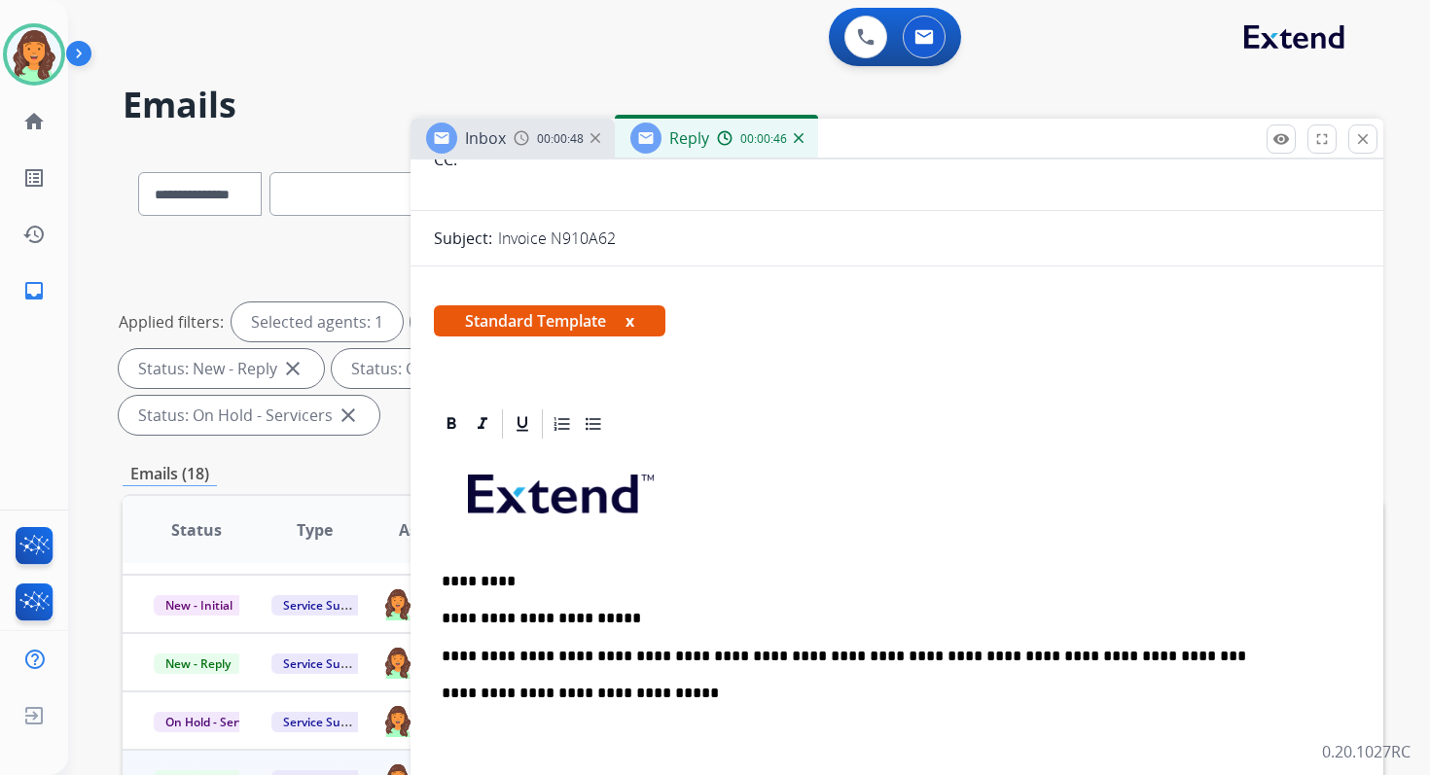
scroll to position [0, 0]
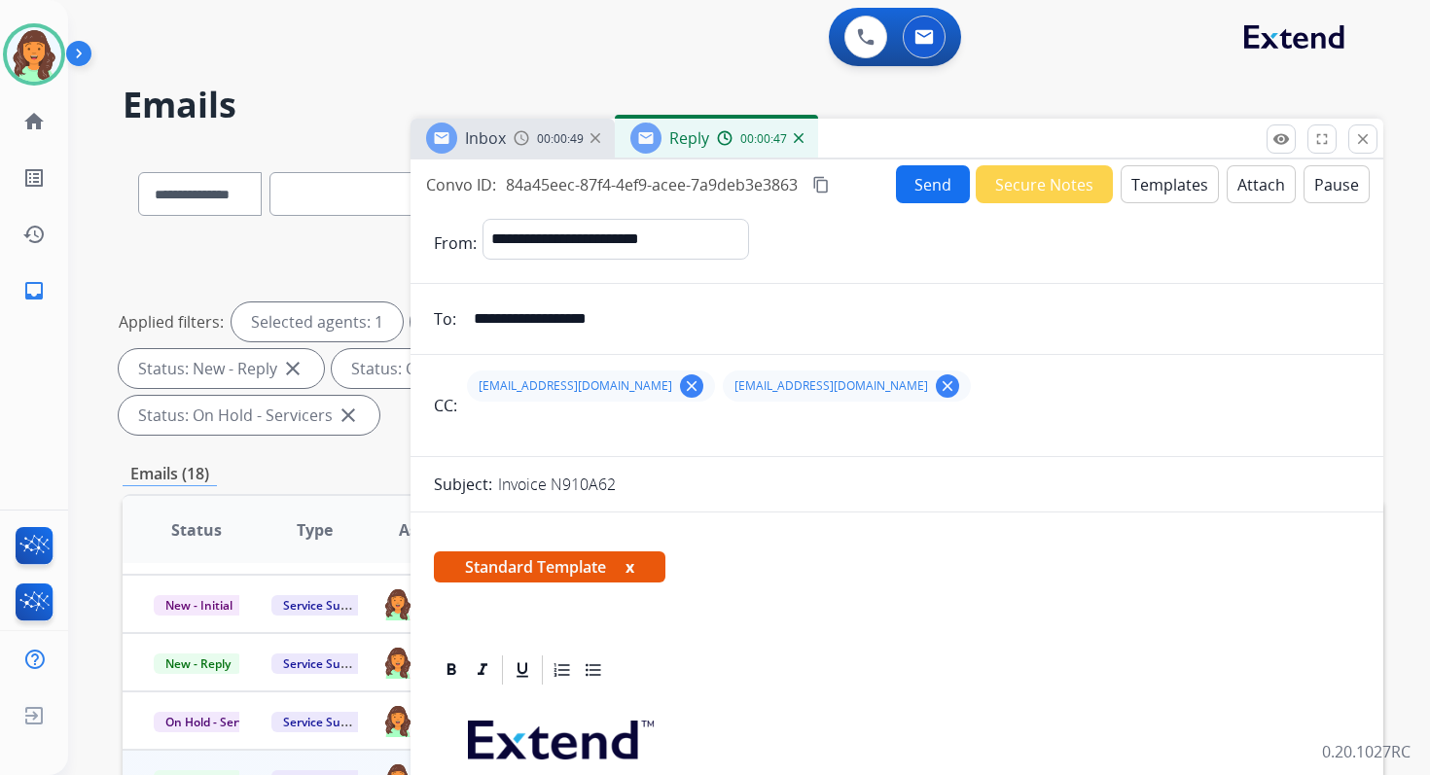
click at [823, 184] on mat-icon "content_copy" at bounding box center [821, 185] width 18 height 18
click at [939, 184] on button "Send" at bounding box center [933, 184] width 74 height 38
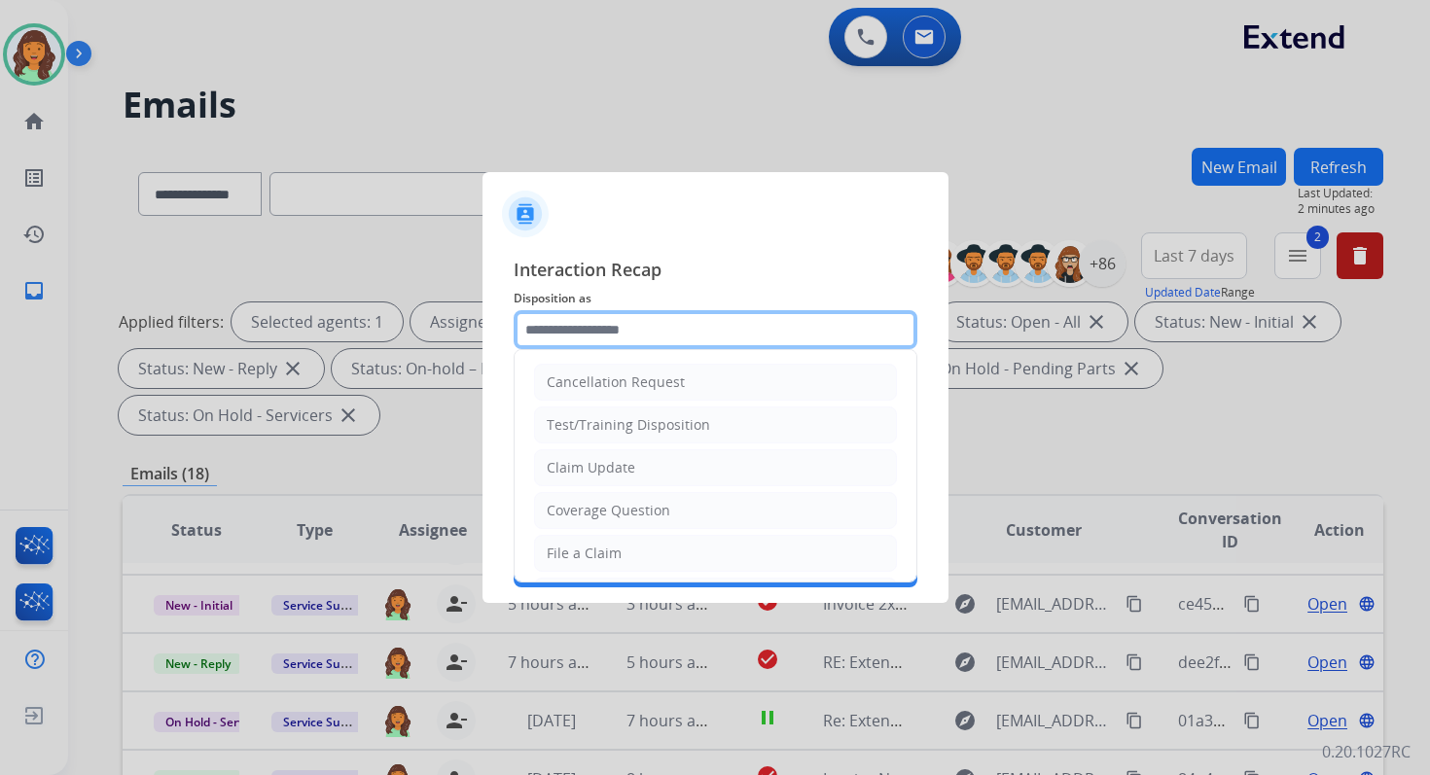
click at [621, 330] on input "text" at bounding box center [716, 329] width 404 height 39
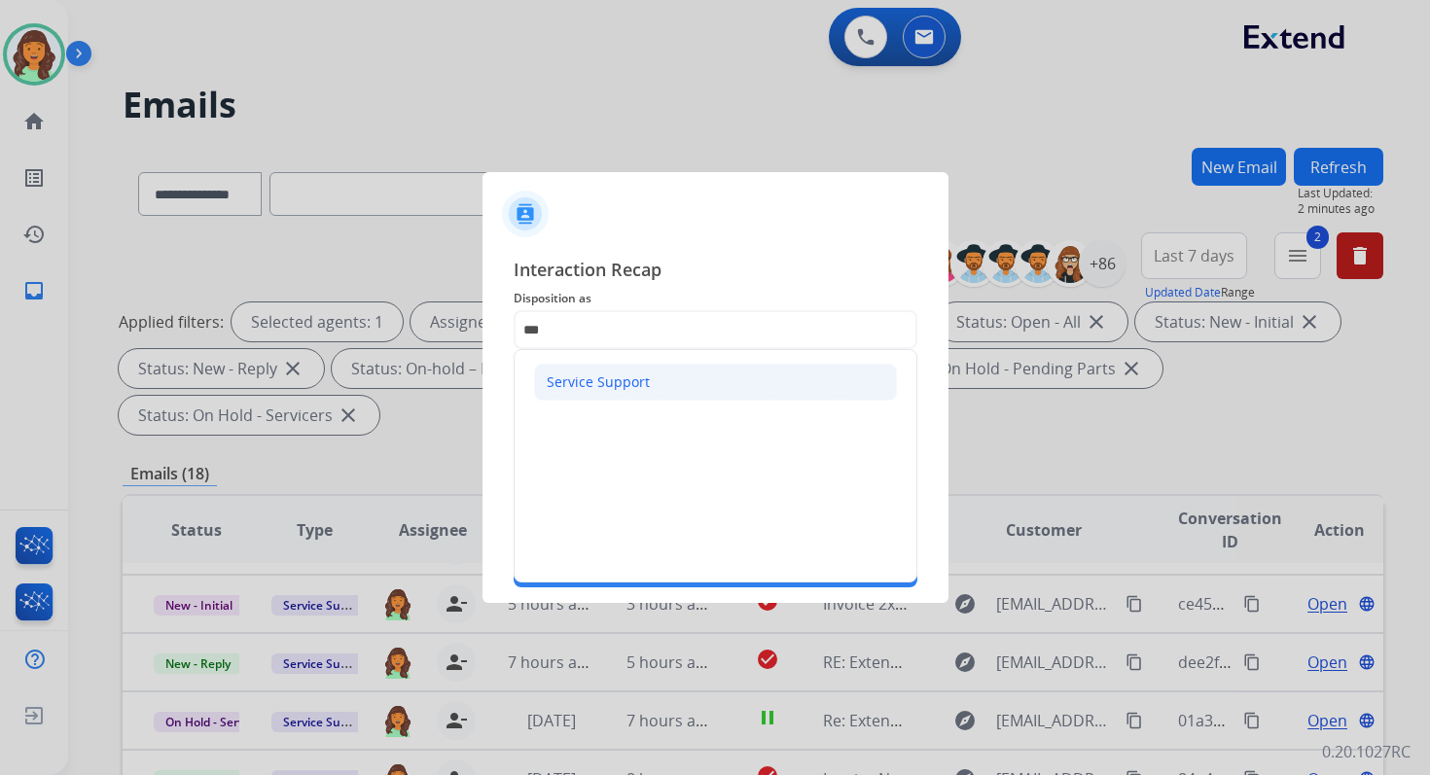
click at [580, 381] on div "Service Support" at bounding box center [598, 382] width 103 height 19
type input "**********"
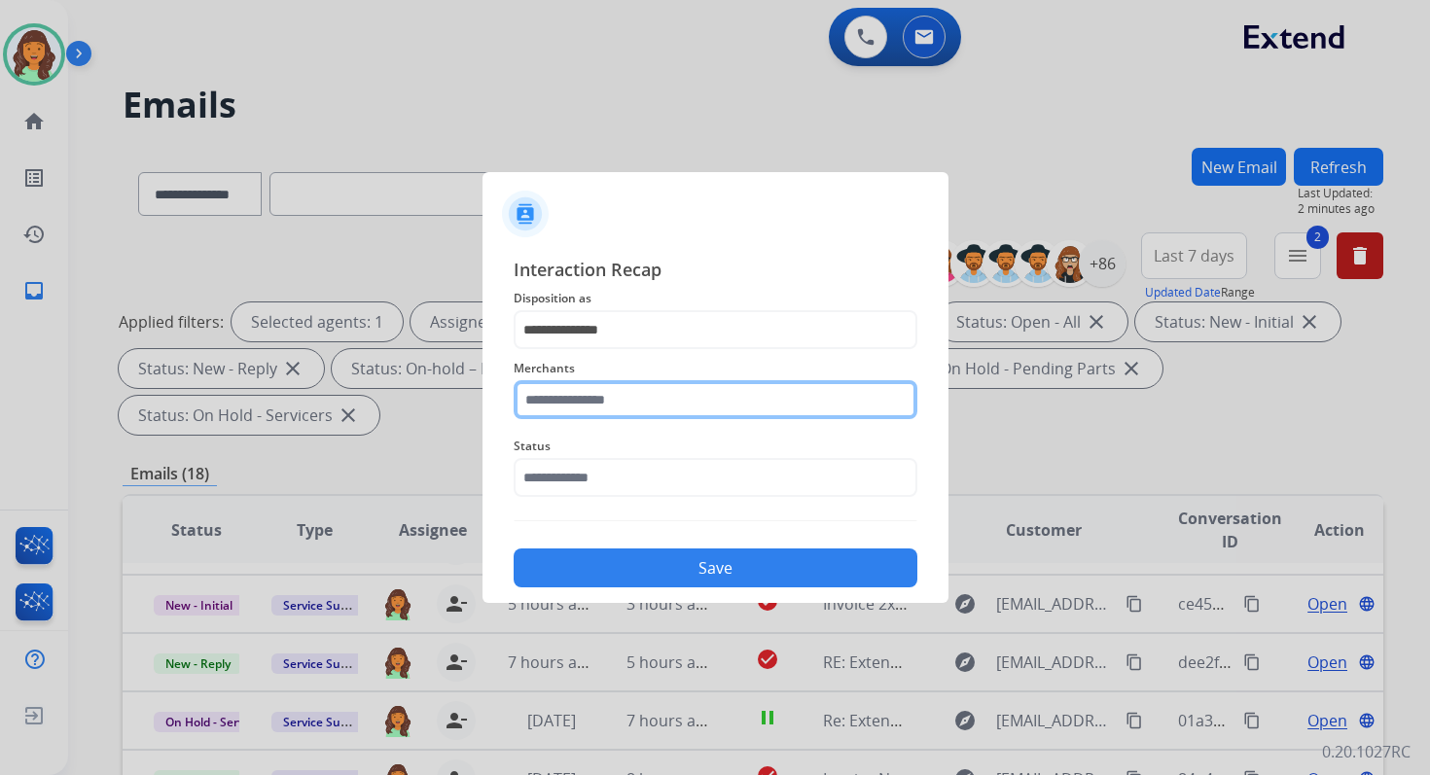
click at [580, 387] on input "text" at bounding box center [716, 399] width 404 height 39
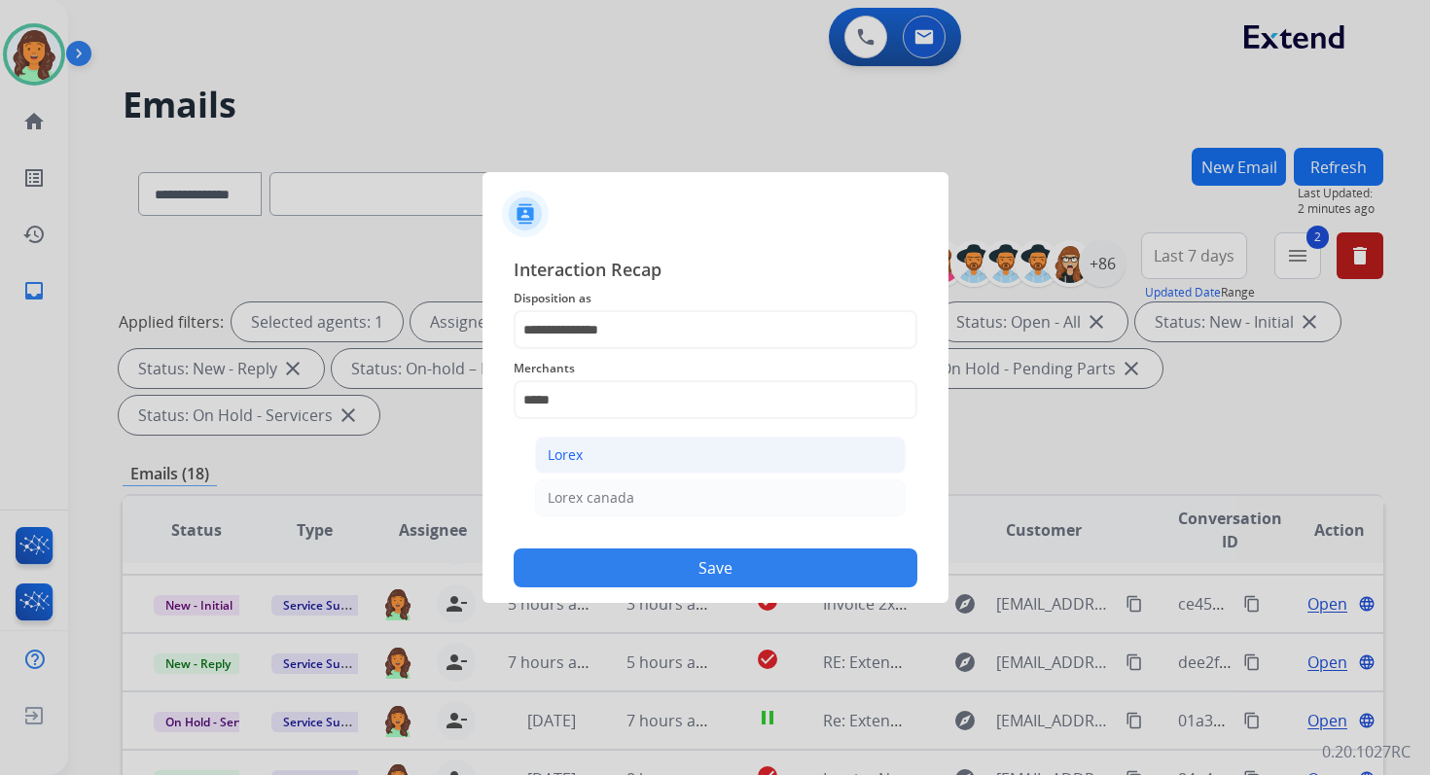
click at [586, 462] on li "Lorex" at bounding box center [720, 455] width 371 height 37
type input "*****"
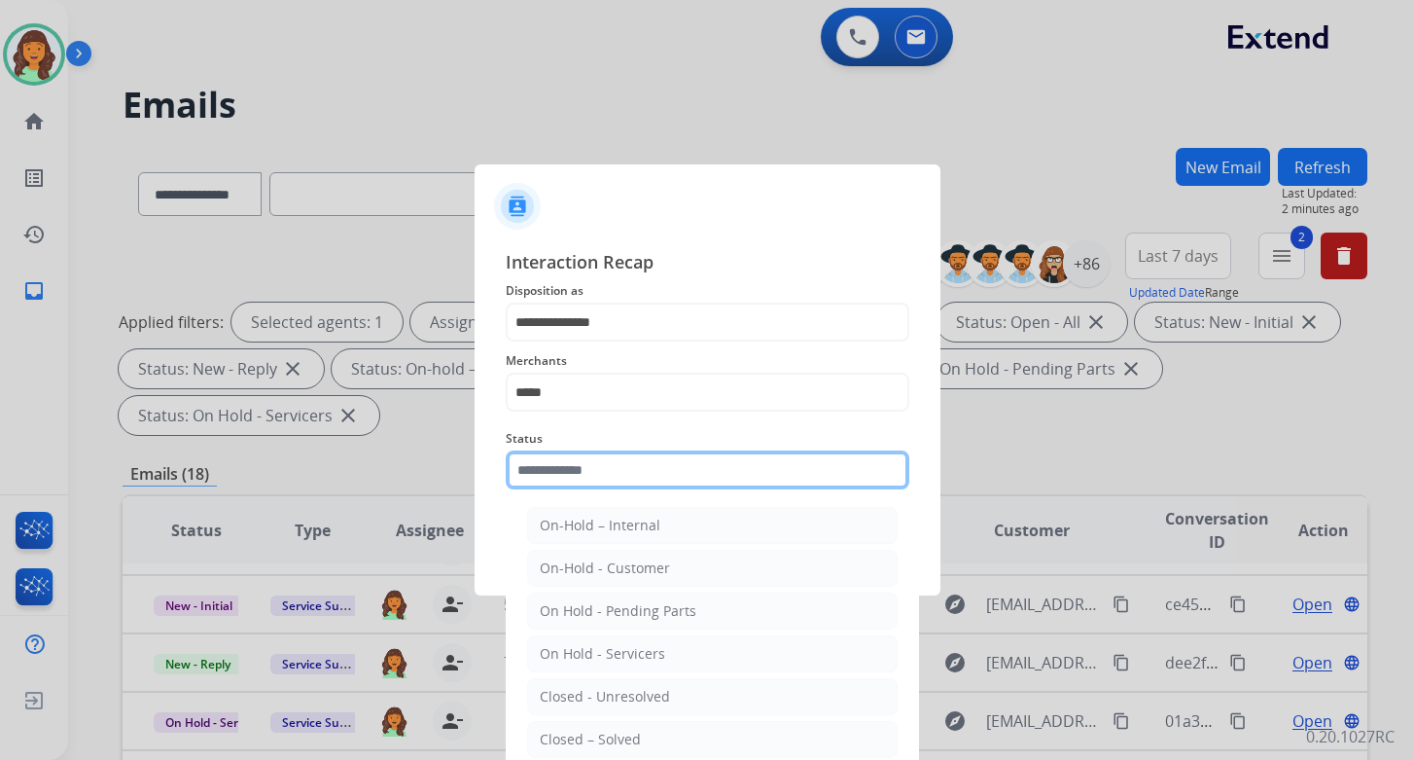
click at [588, 465] on input "text" at bounding box center [708, 469] width 404 height 39
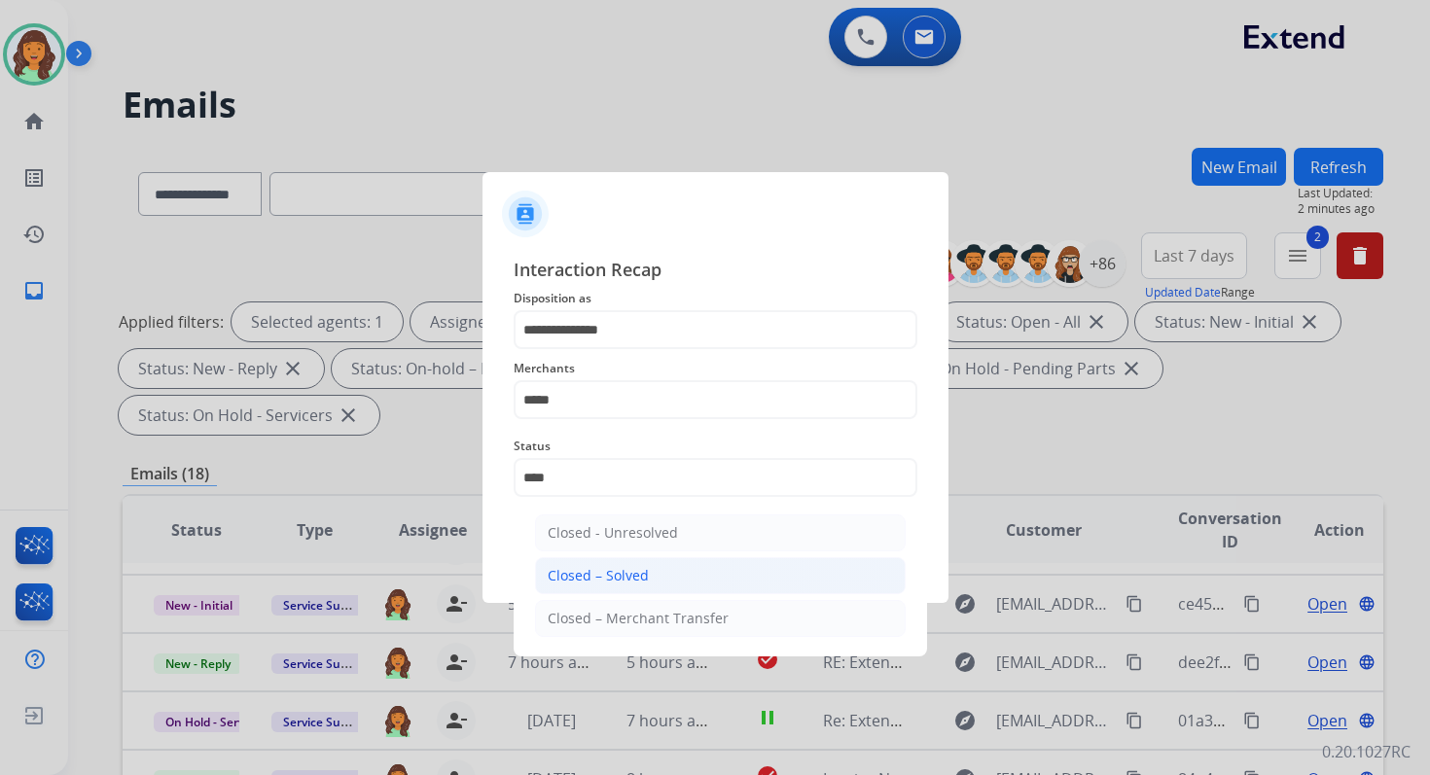
click at [614, 572] on div "Closed – Solved" at bounding box center [598, 575] width 101 height 19
type input "**********"
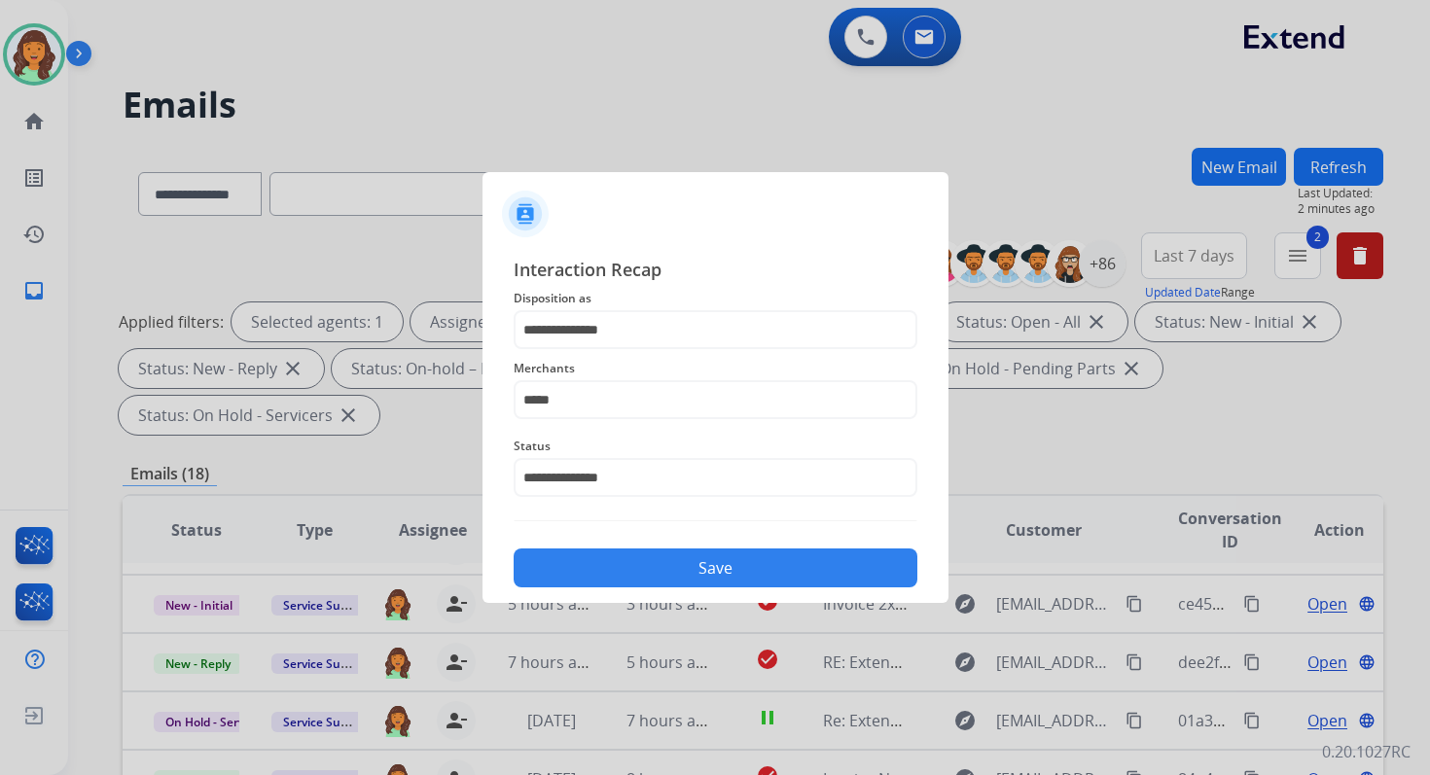
click at [614, 572] on button "Save" at bounding box center [716, 568] width 404 height 39
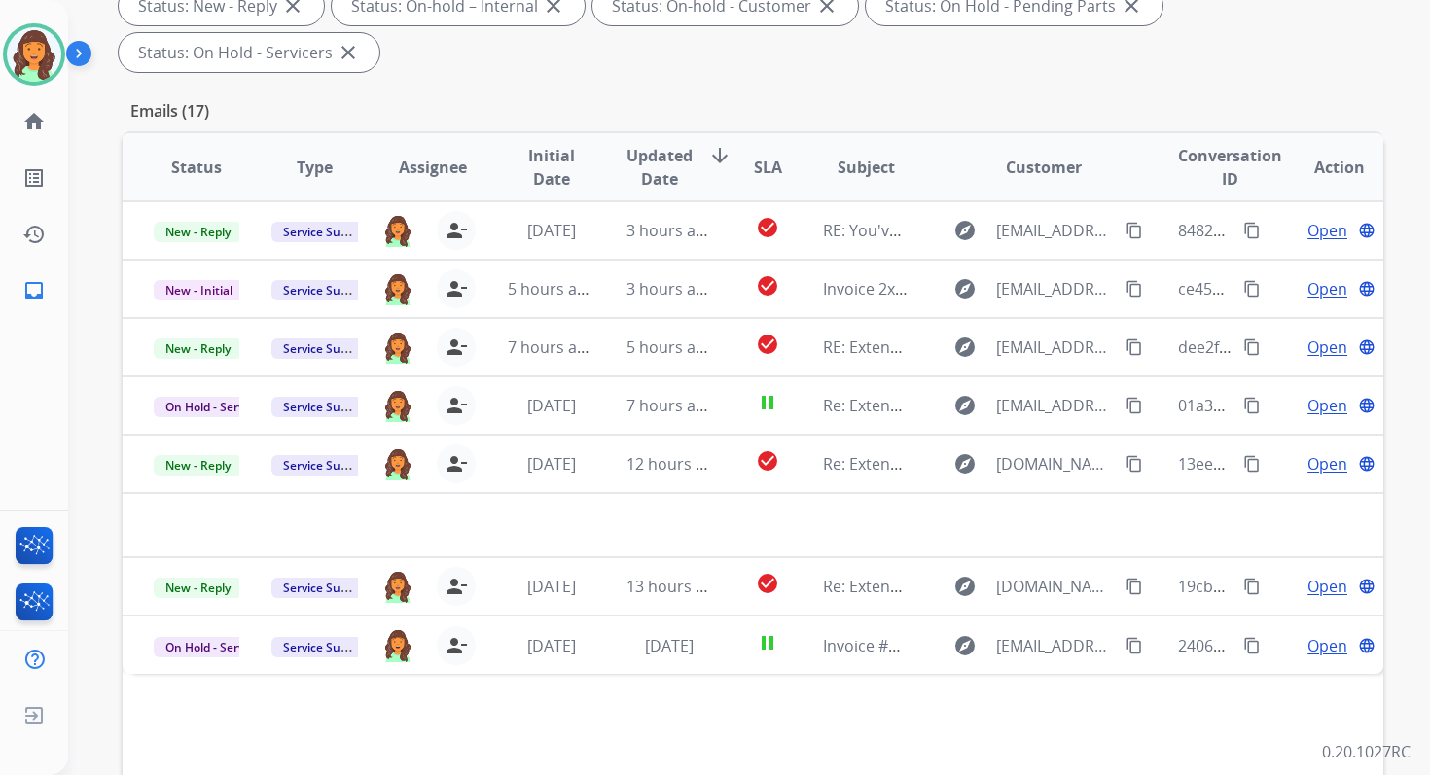
scroll to position [472, 0]
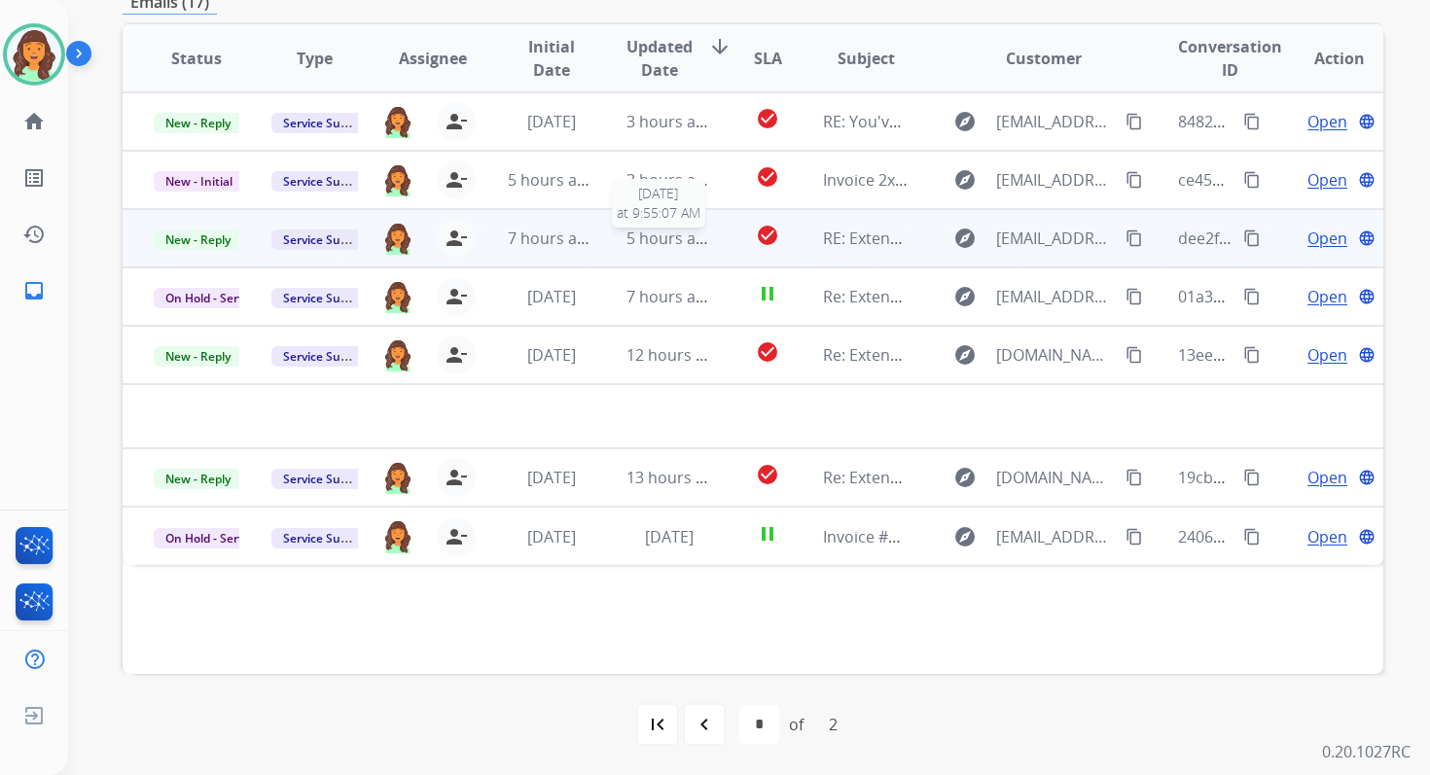
click at [689, 247] on span "5 hours ago" at bounding box center [670, 238] width 88 height 21
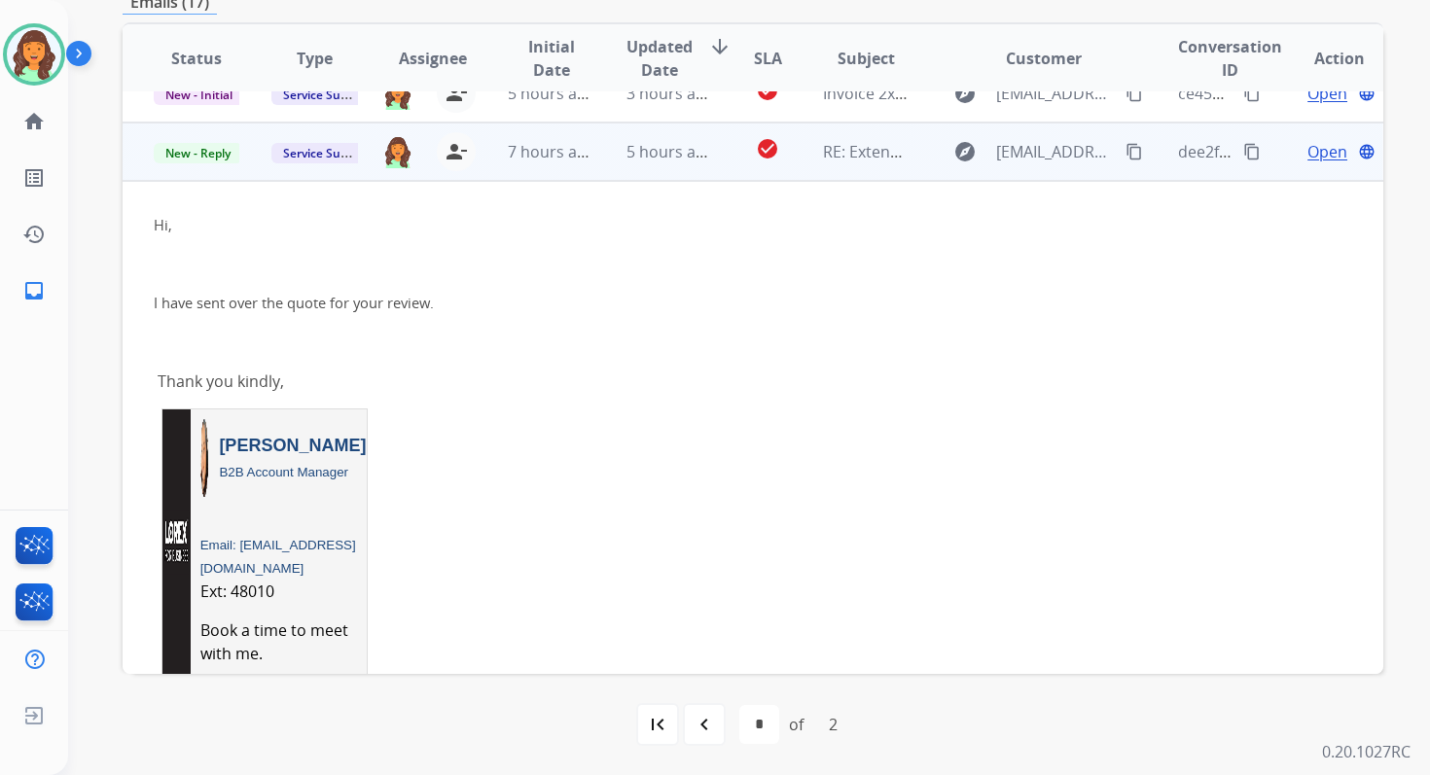
scroll to position [117, 0]
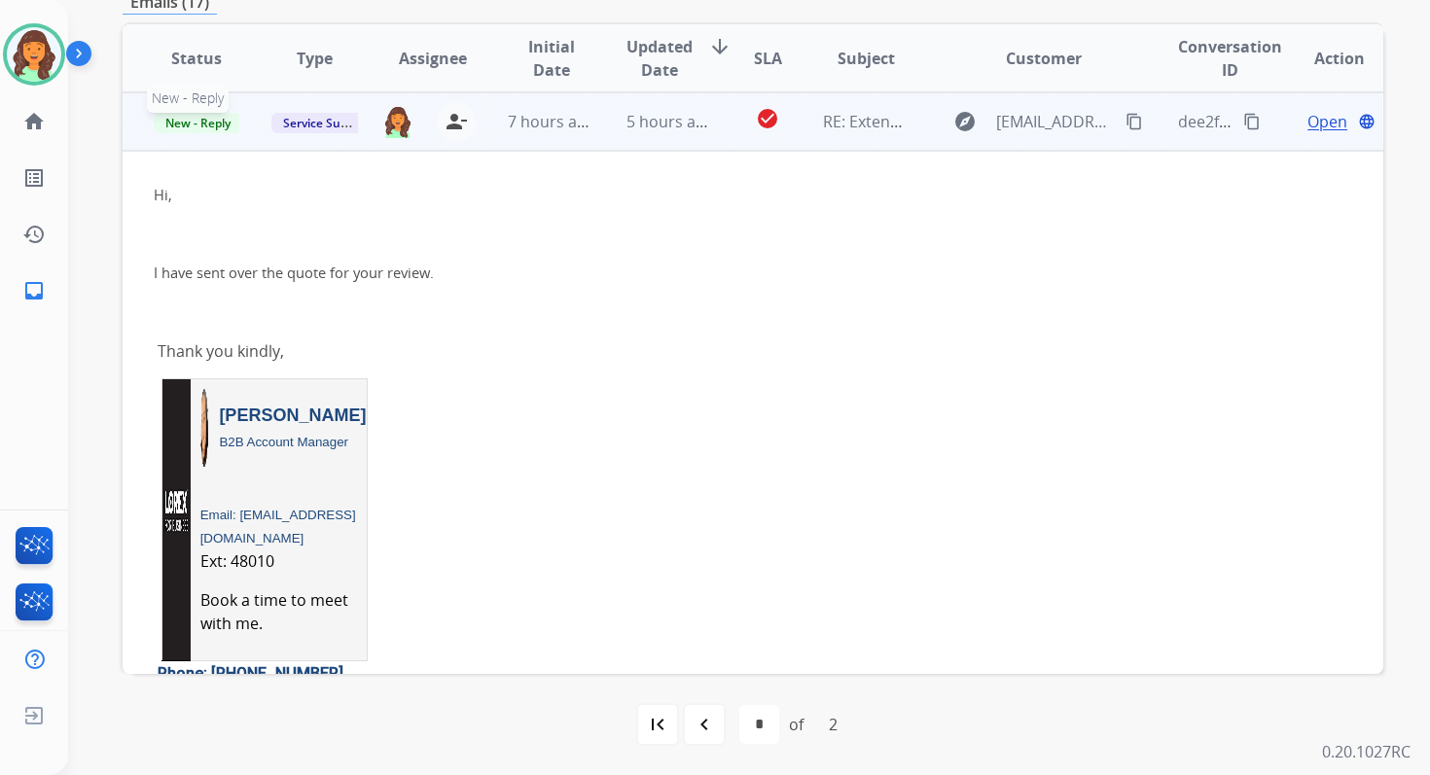
click at [199, 121] on span "New - Reply" at bounding box center [198, 123] width 89 height 20
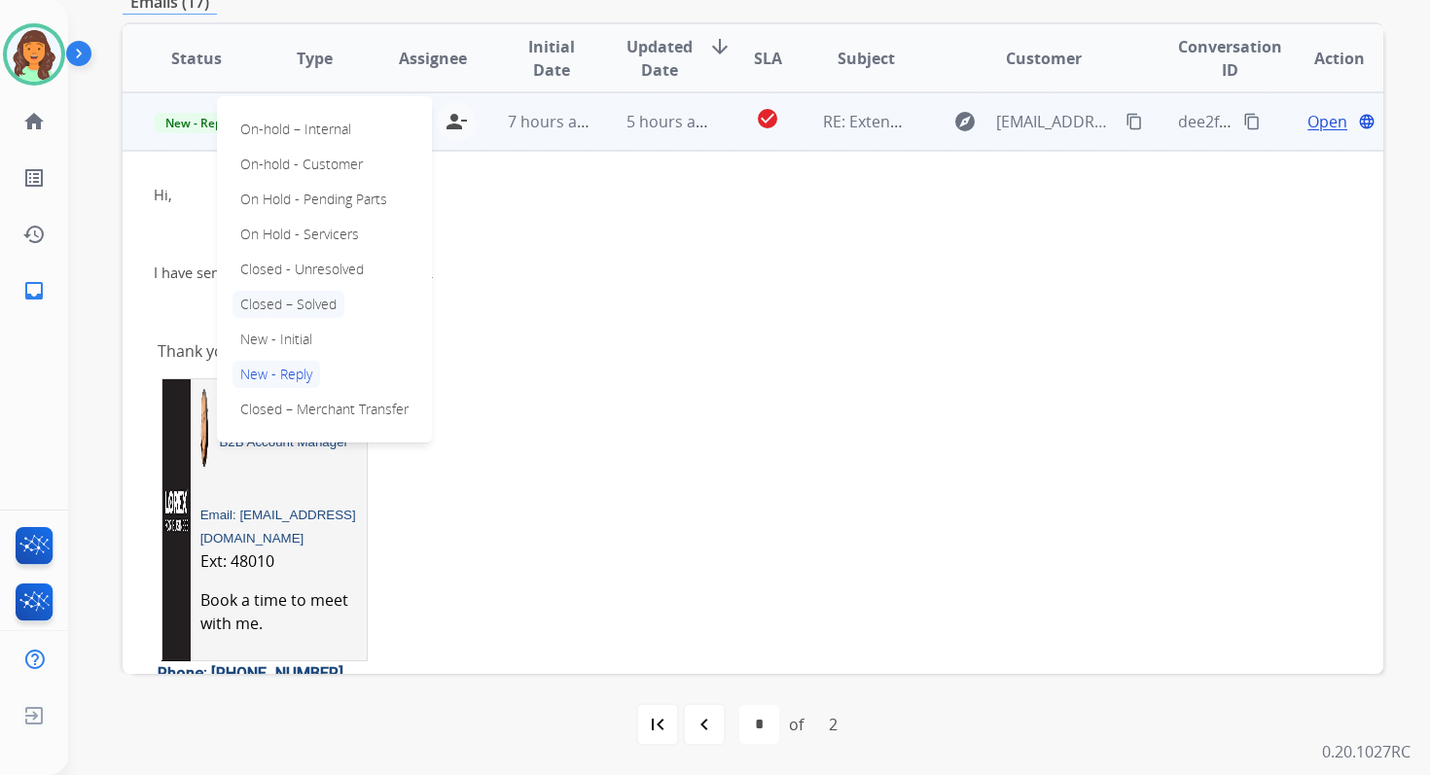
click at [288, 298] on p "Closed – Solved" at bounding box center [288, 304] width 112 height 27
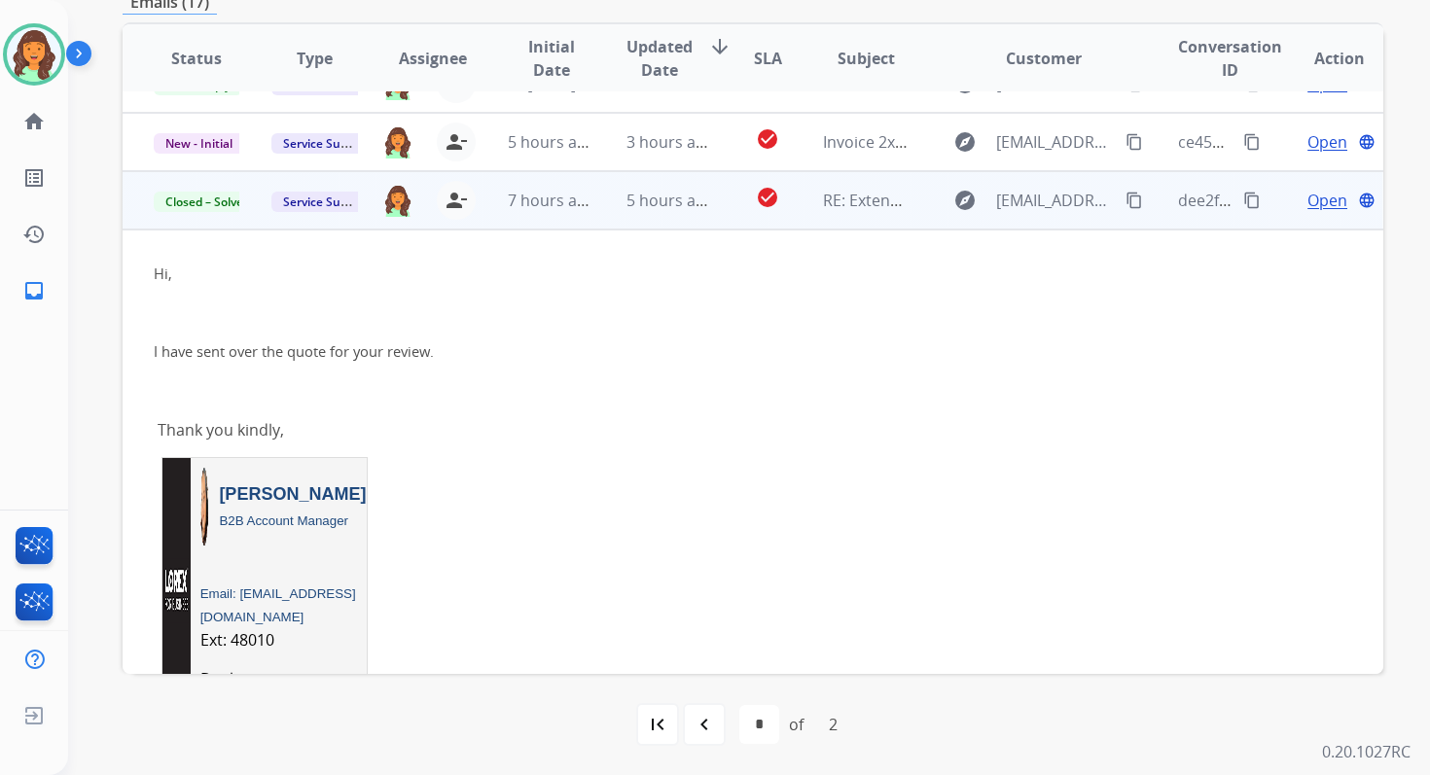
scroll to position [0, 0]
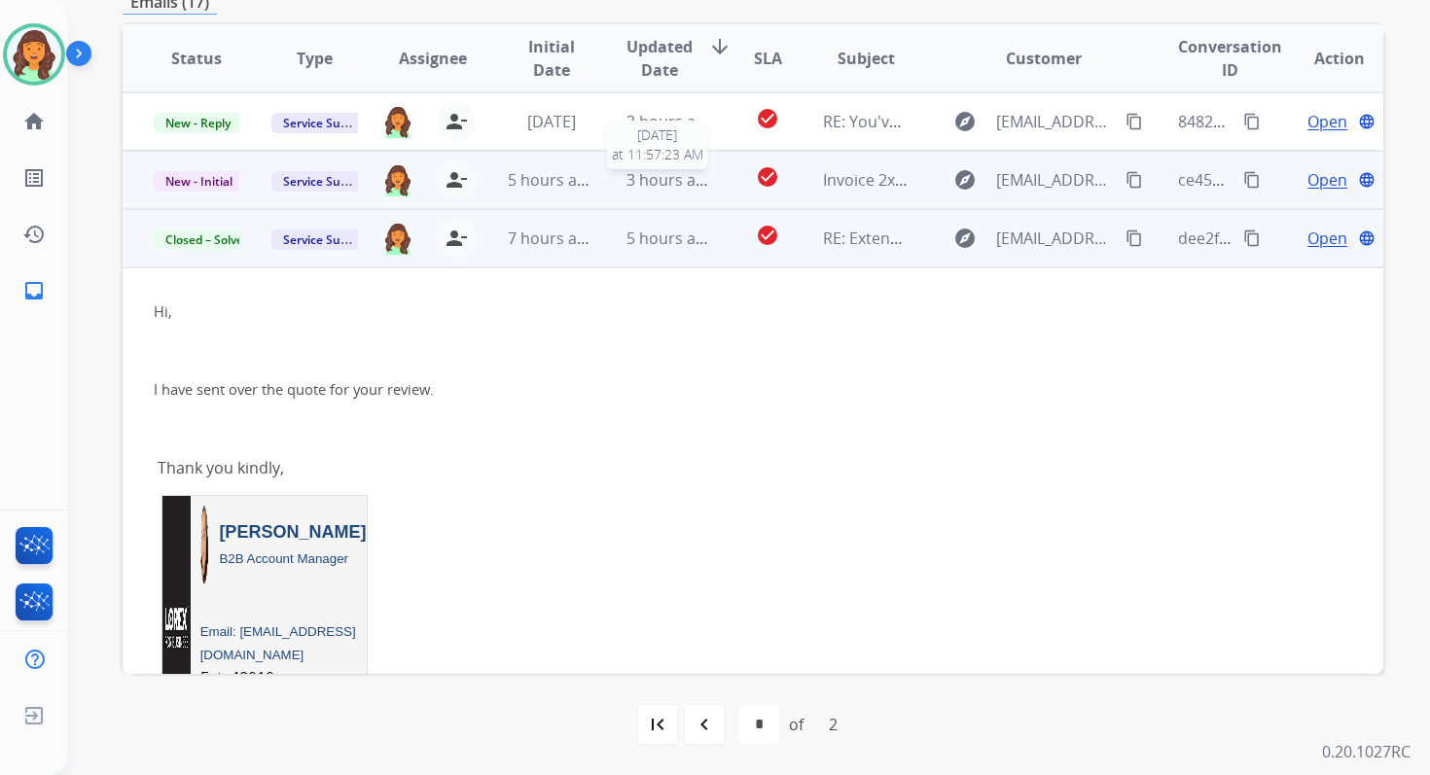
click at [667, 179] on span "3 hours ago" at bounding box center [670, 179] width 88 height 21
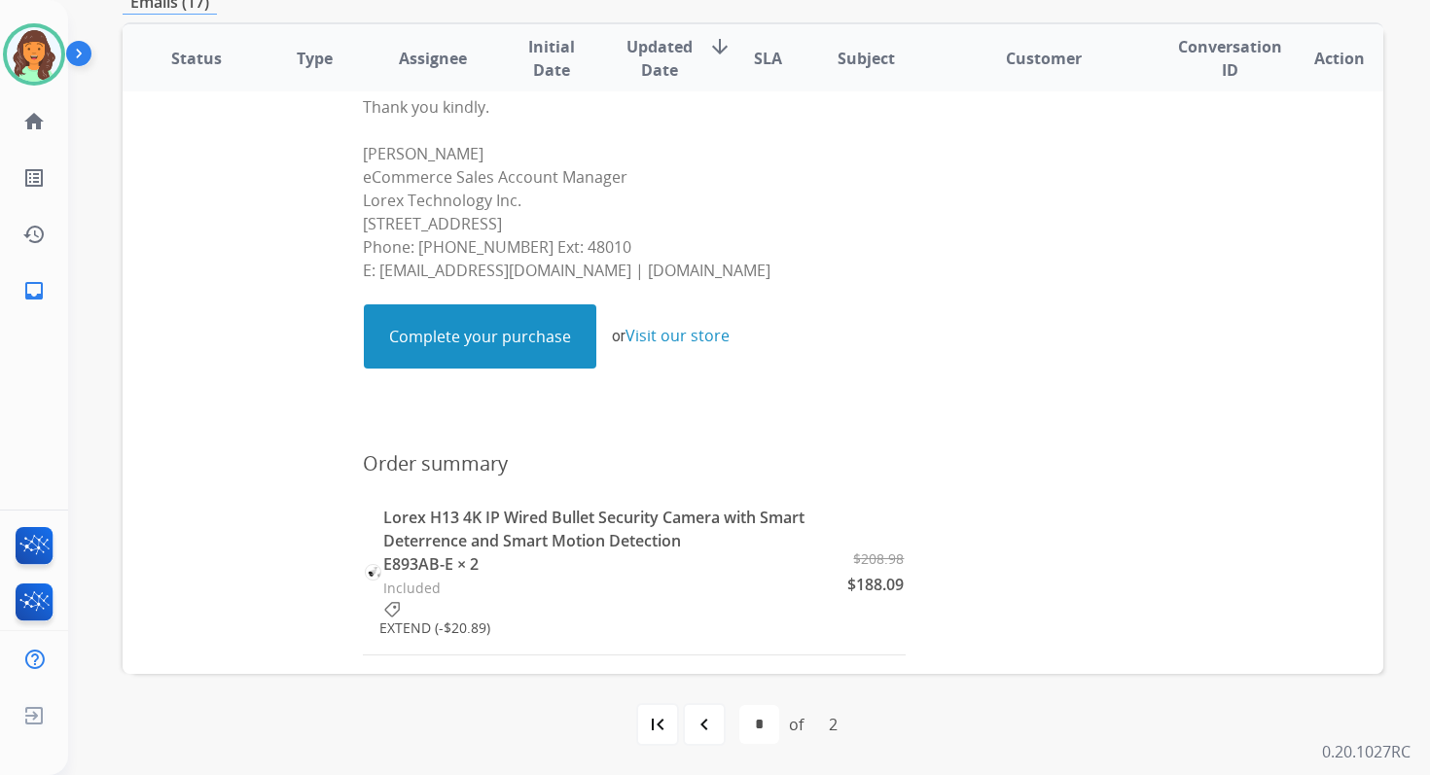
scroll to position [738, 0]
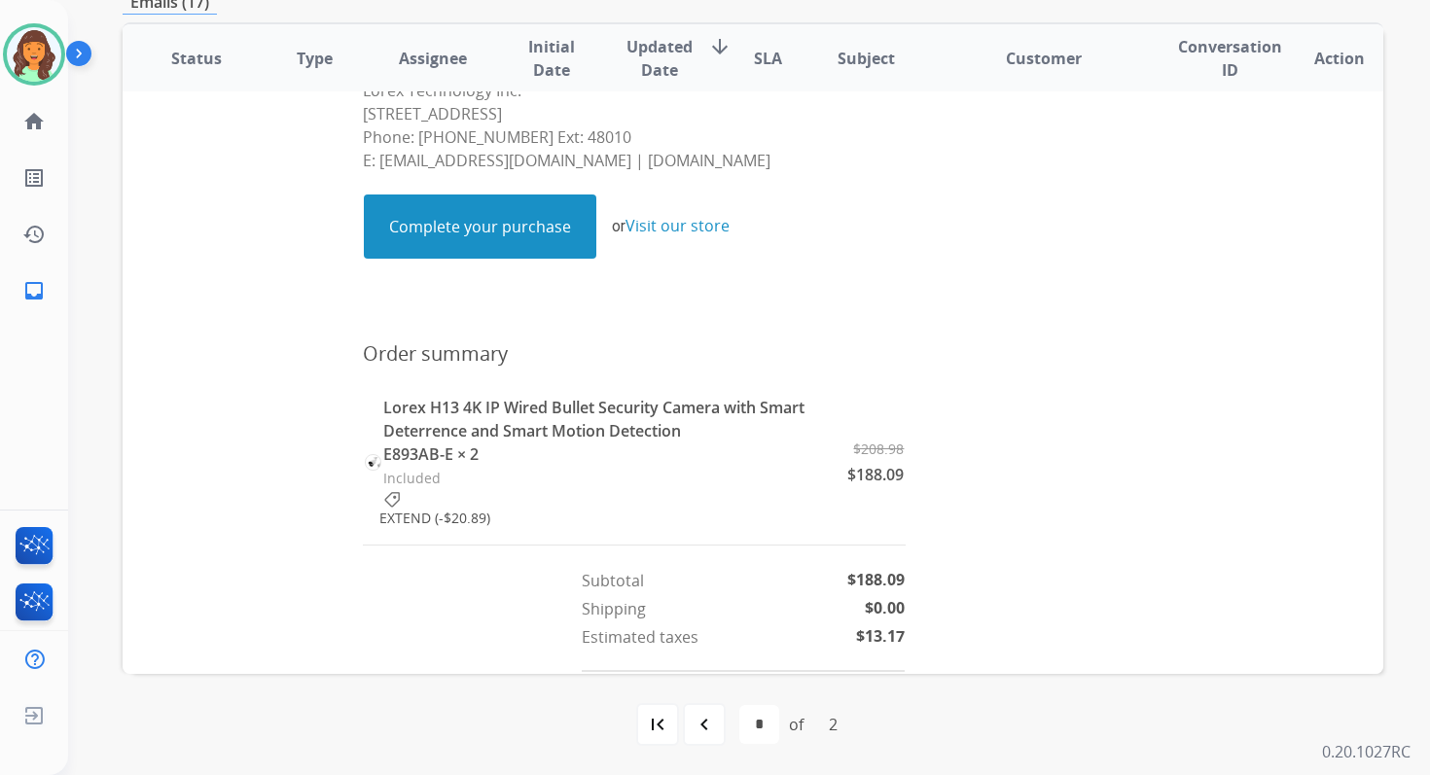
click at [480, 242] on link "Complete your purchase" at bounding box center [480, 227] width 231 height 62
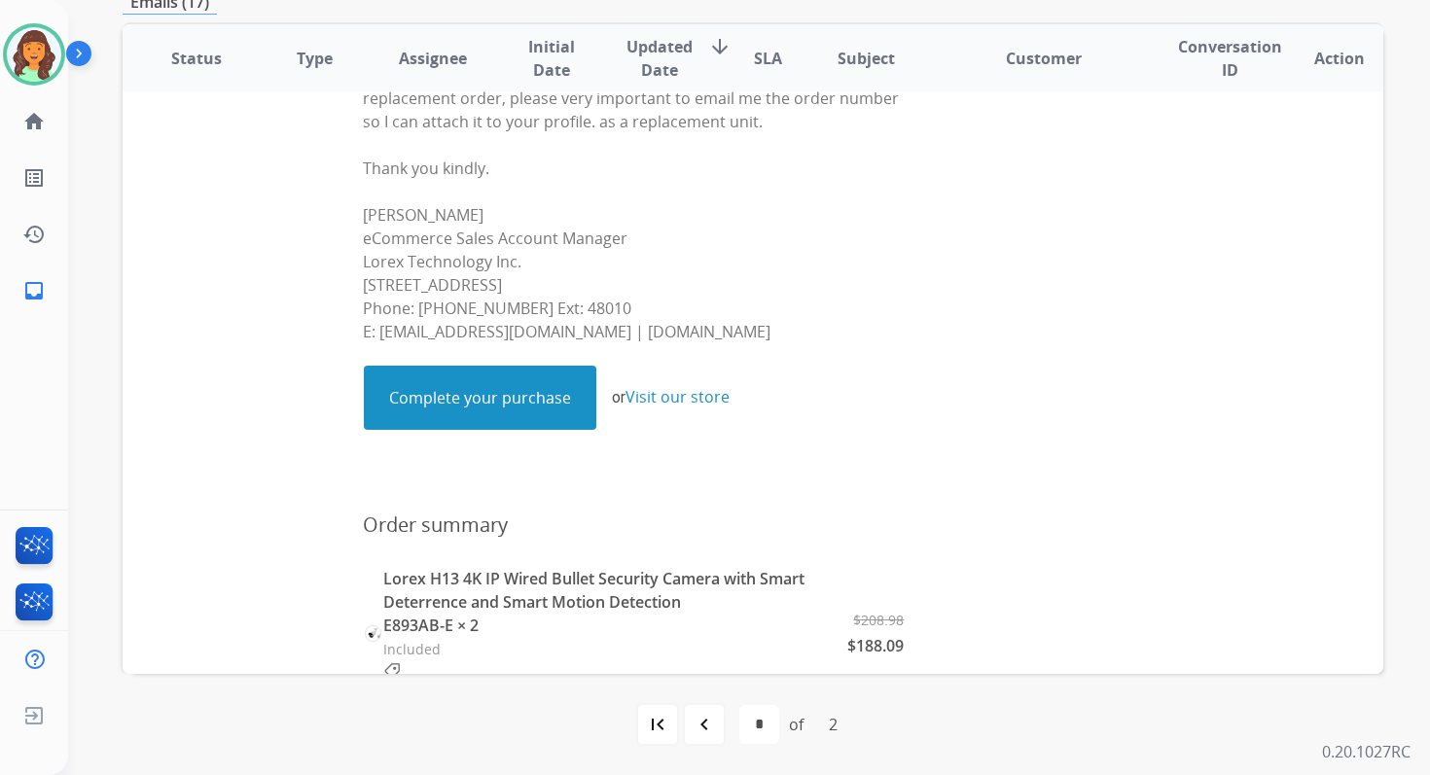
scroll to position [269, 0]
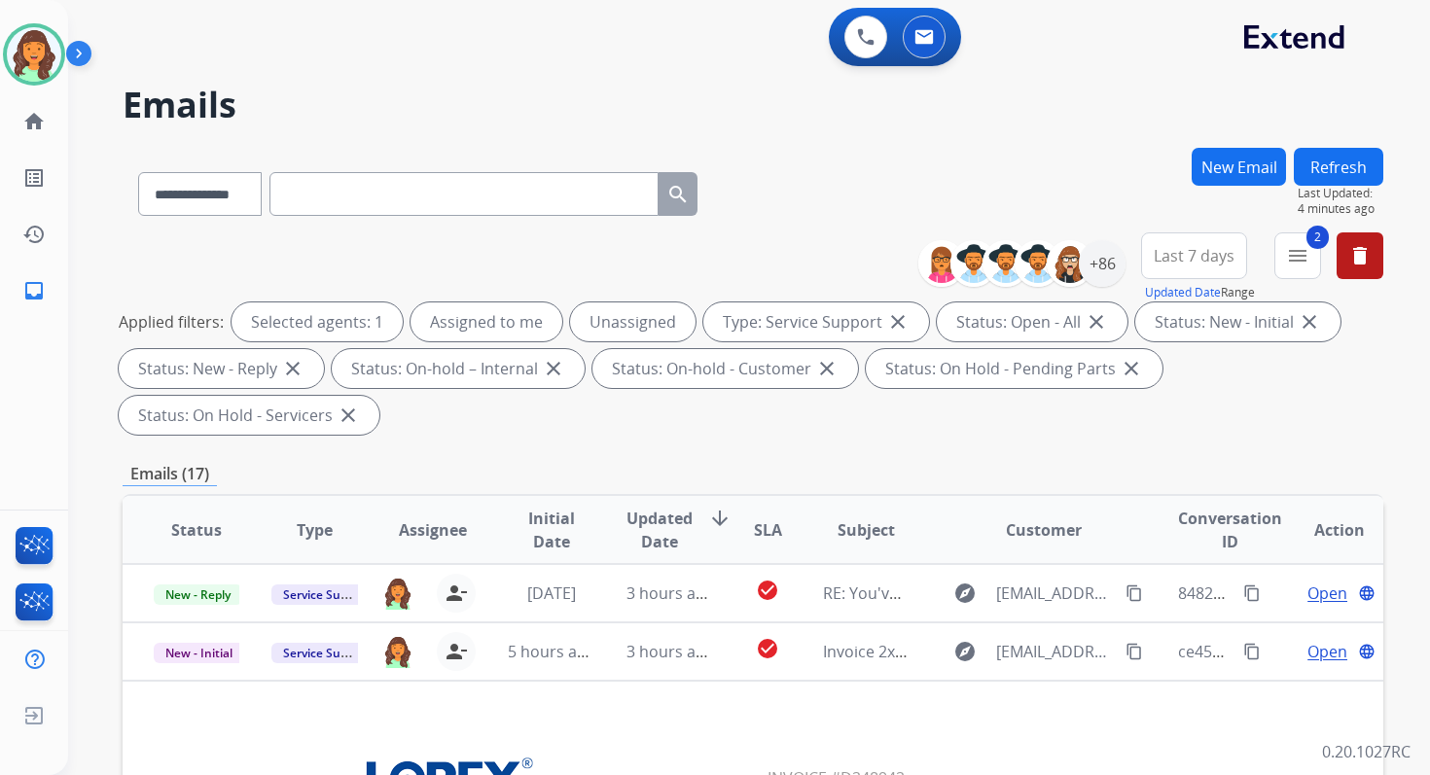
select select "**********"
select select "*"
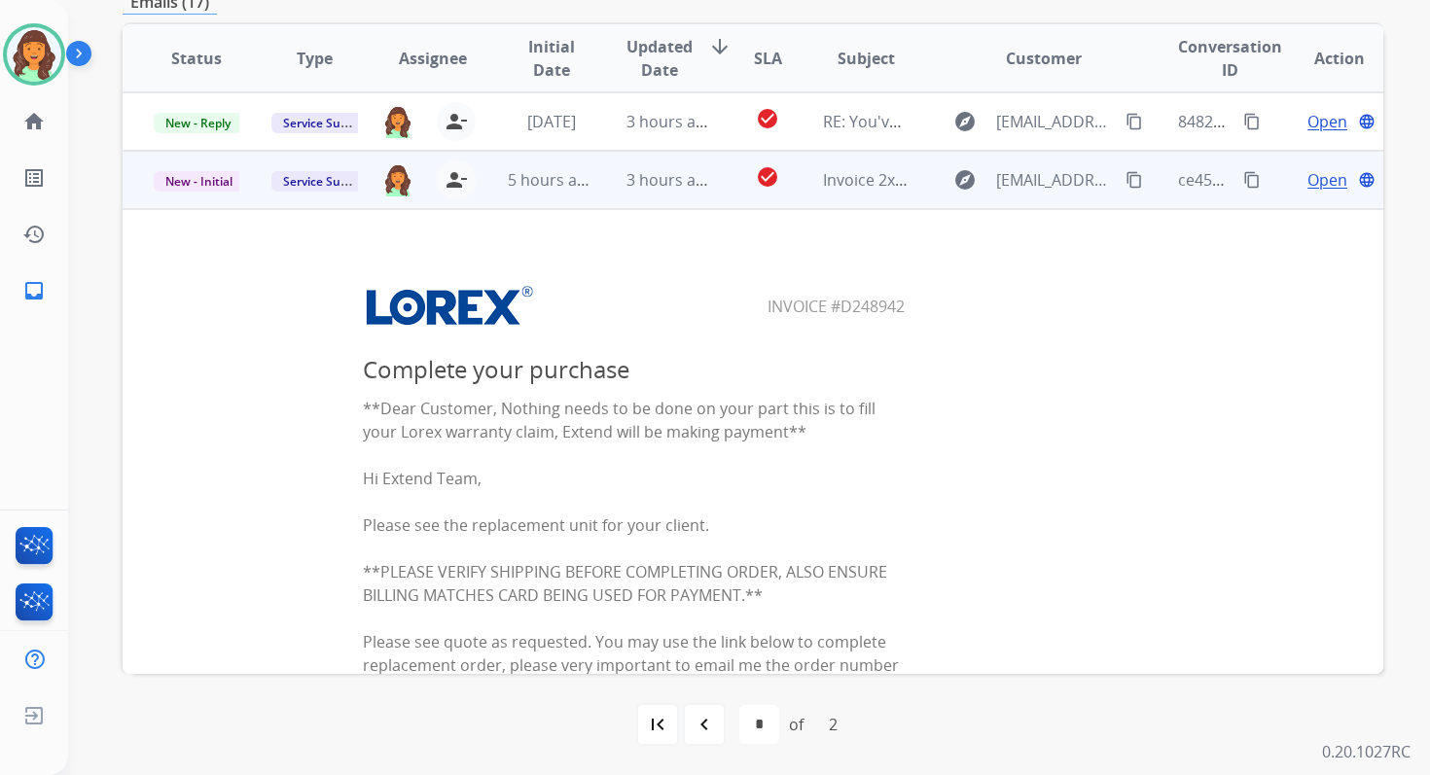
drag, startPoint x: 760, startPoint y: 306, endPoint x: 911, endPoint y: 306, distance: 151.7
click at [908, 306] on center "Invoice #D248942" at bounding box center [635, 306] width 958 height 48
copy table
click at [1248, 173] on button "content_copy" at bounding box center [1251, 179] width 23 height 23
click at [1321, 175] on span "Open" at bounding box center [1327, 179] width 40 height 23
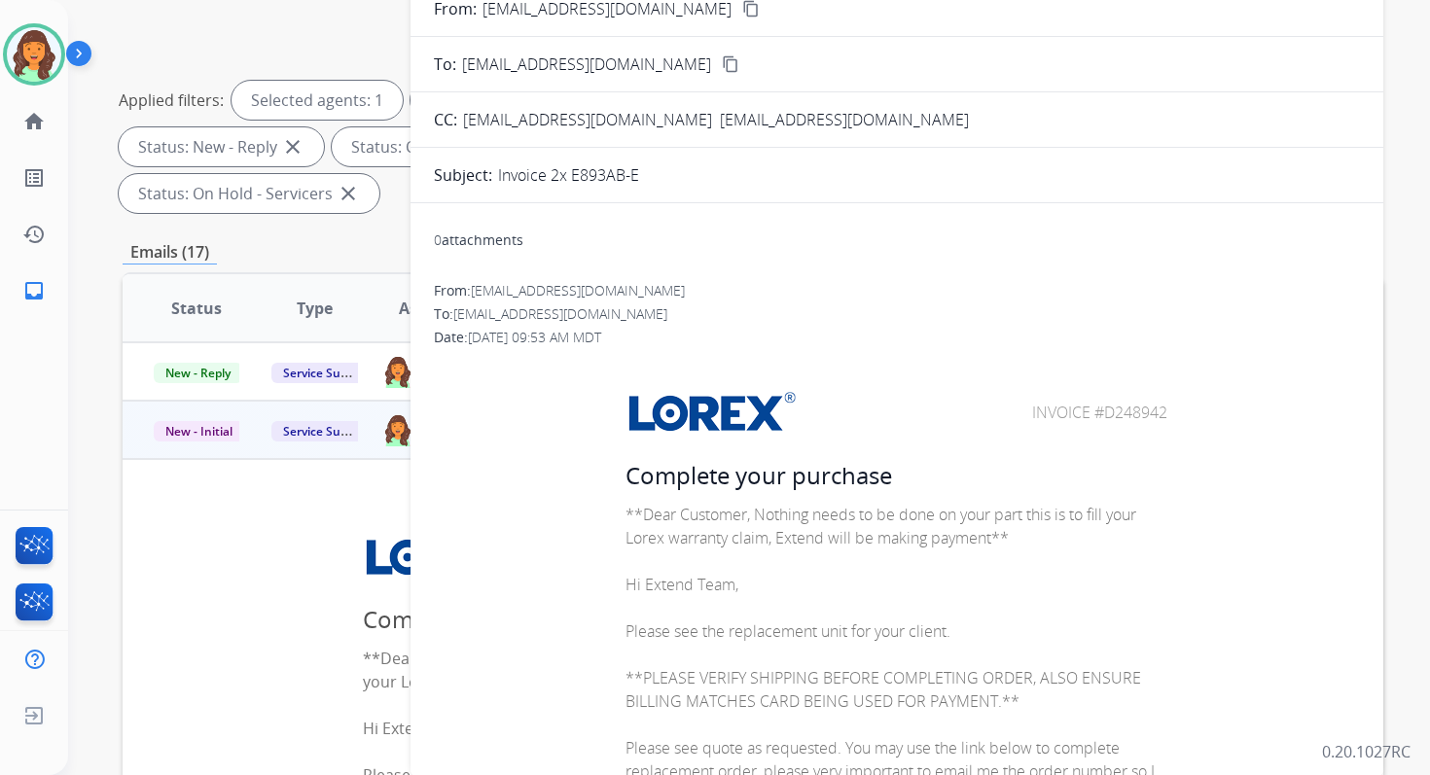
scroll to position [5, 0]
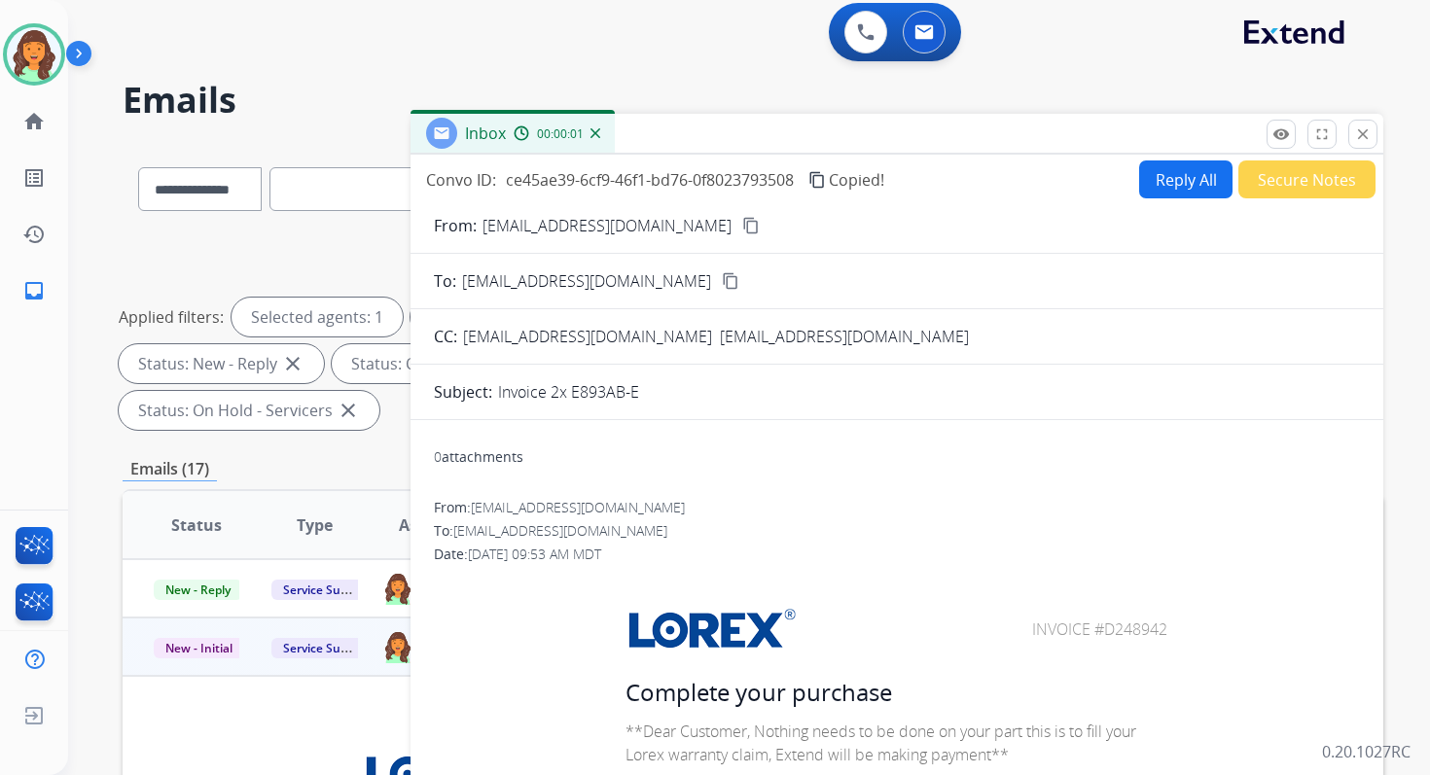
click at [1172, 177] on button "Reply All" at bounding box center [1185, 179] width 93 height 38
select select "**********"
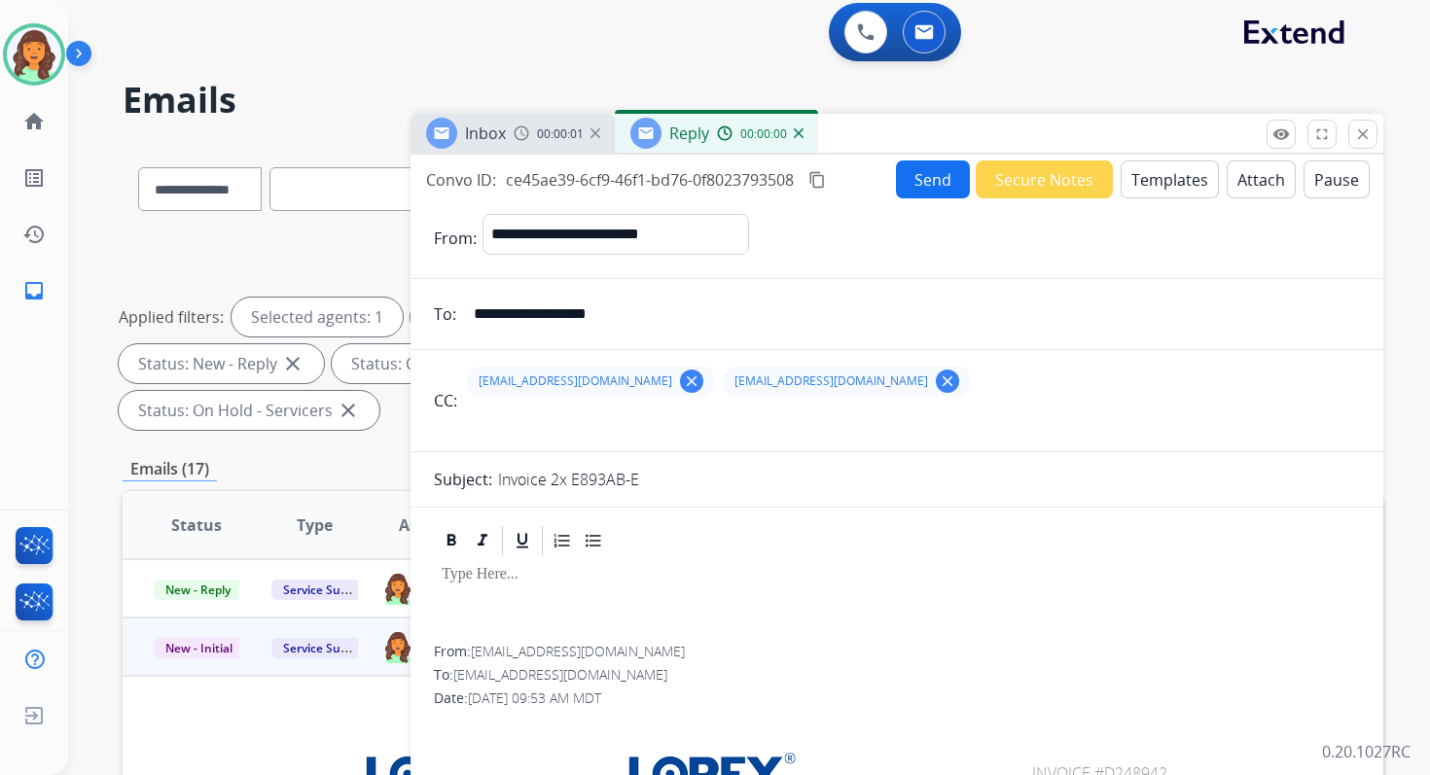
click at [1192, 184] on button "Templates" at bounding box center [1170, 179] width 98 height 38
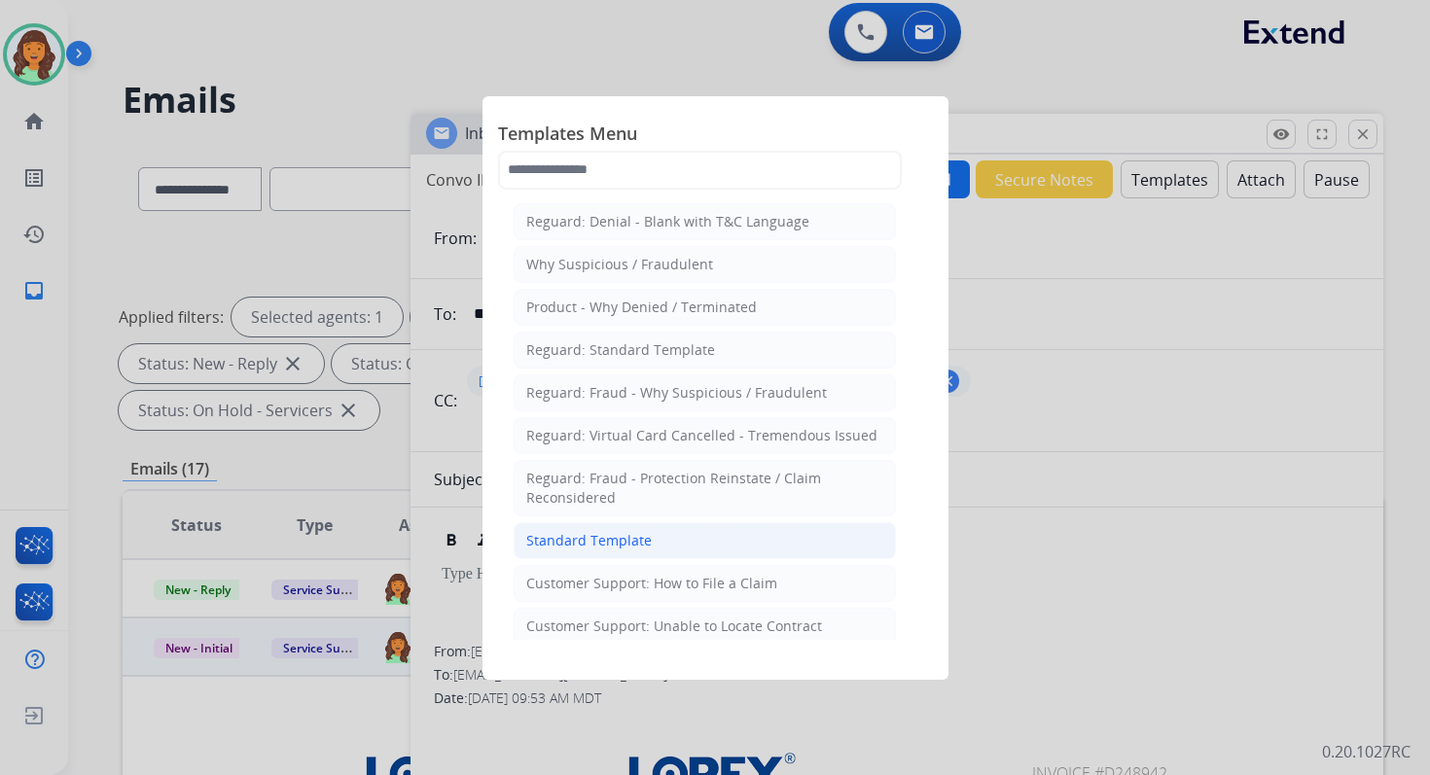
click at [612, 541] on div "Standard Template" at bounding box center [588, 540] width 125 height 19
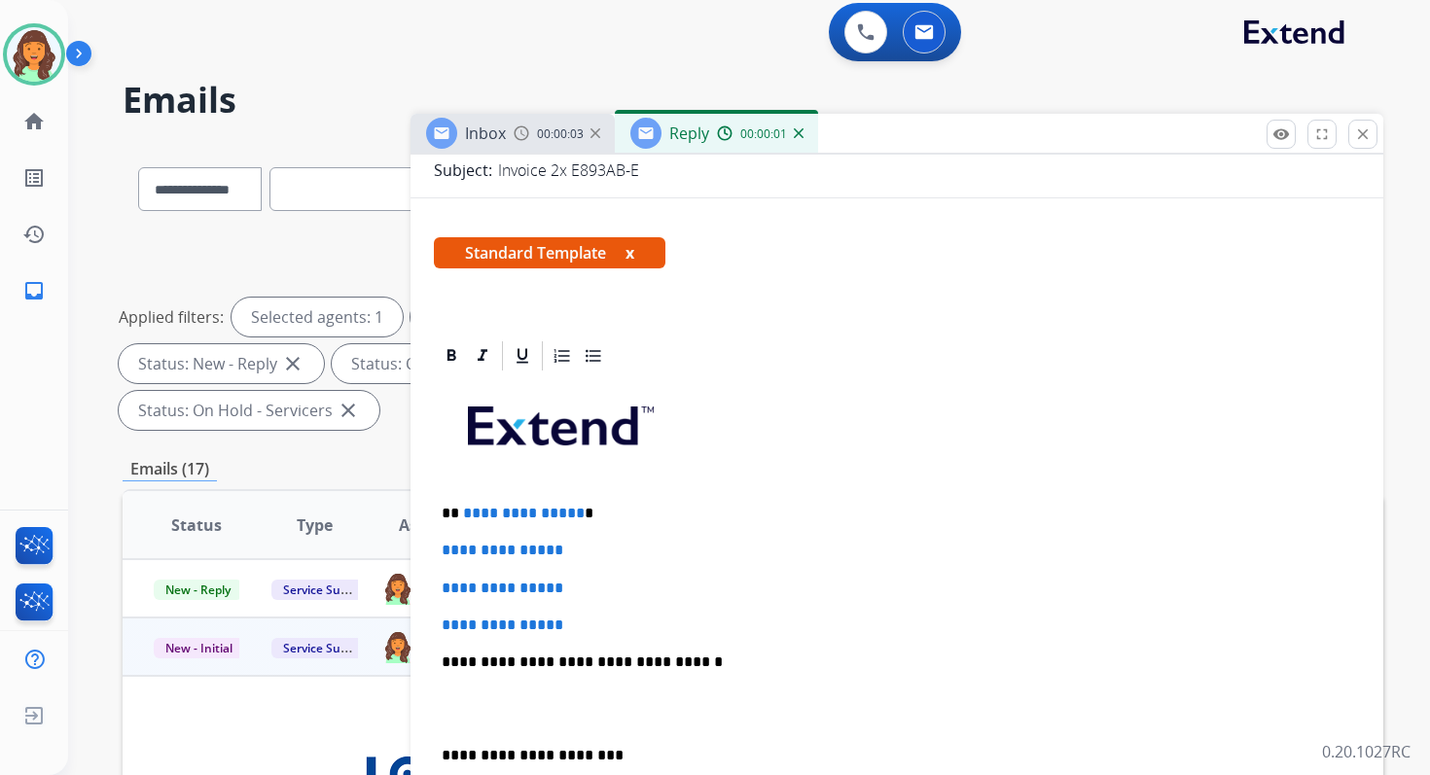
scroll to position [492, 0]
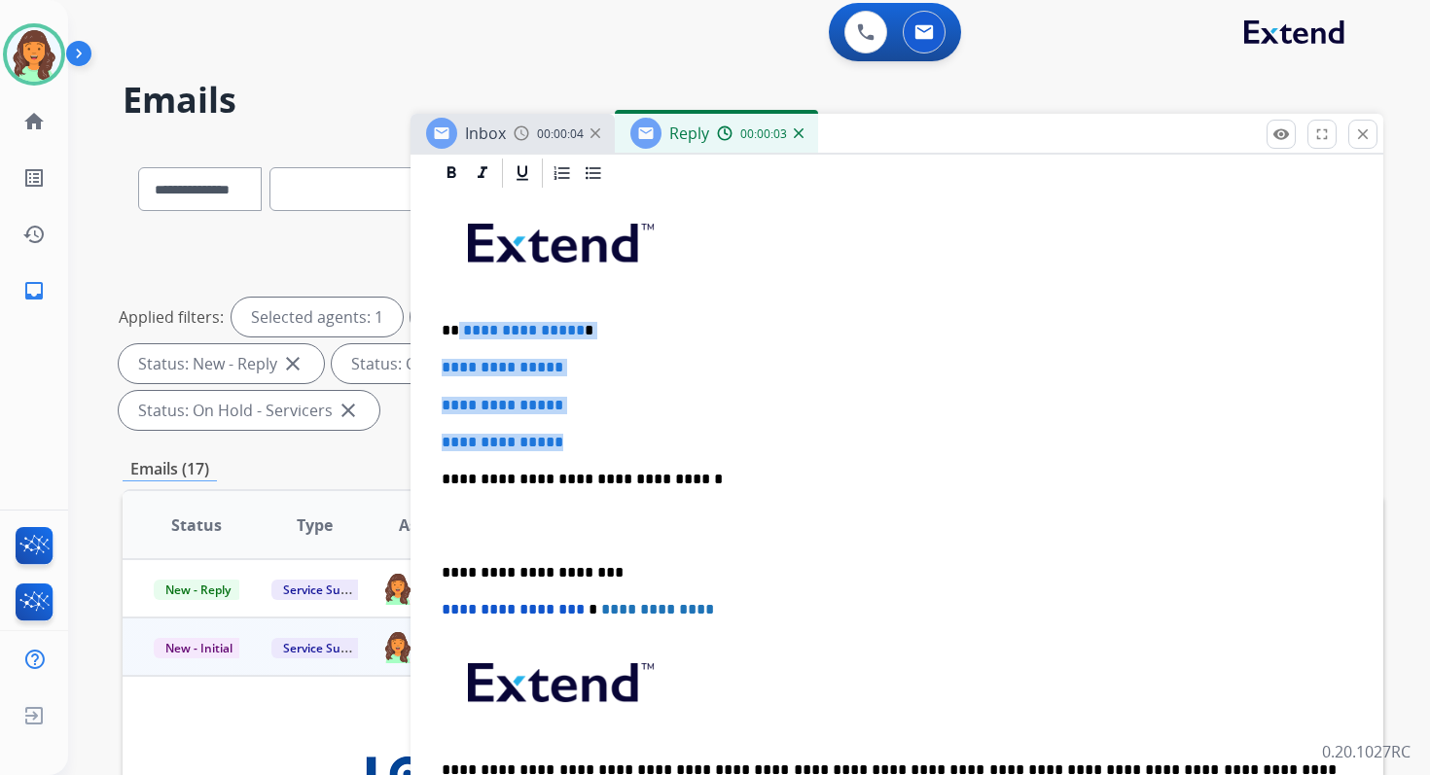
drag, startPoint x: 456, startPoint y: 331, endPoint x: 599, endPoint y: 441, distance: 180.3
click at [599, 442] on div "**********" at bounding box center [897, 525] width 926 height 669
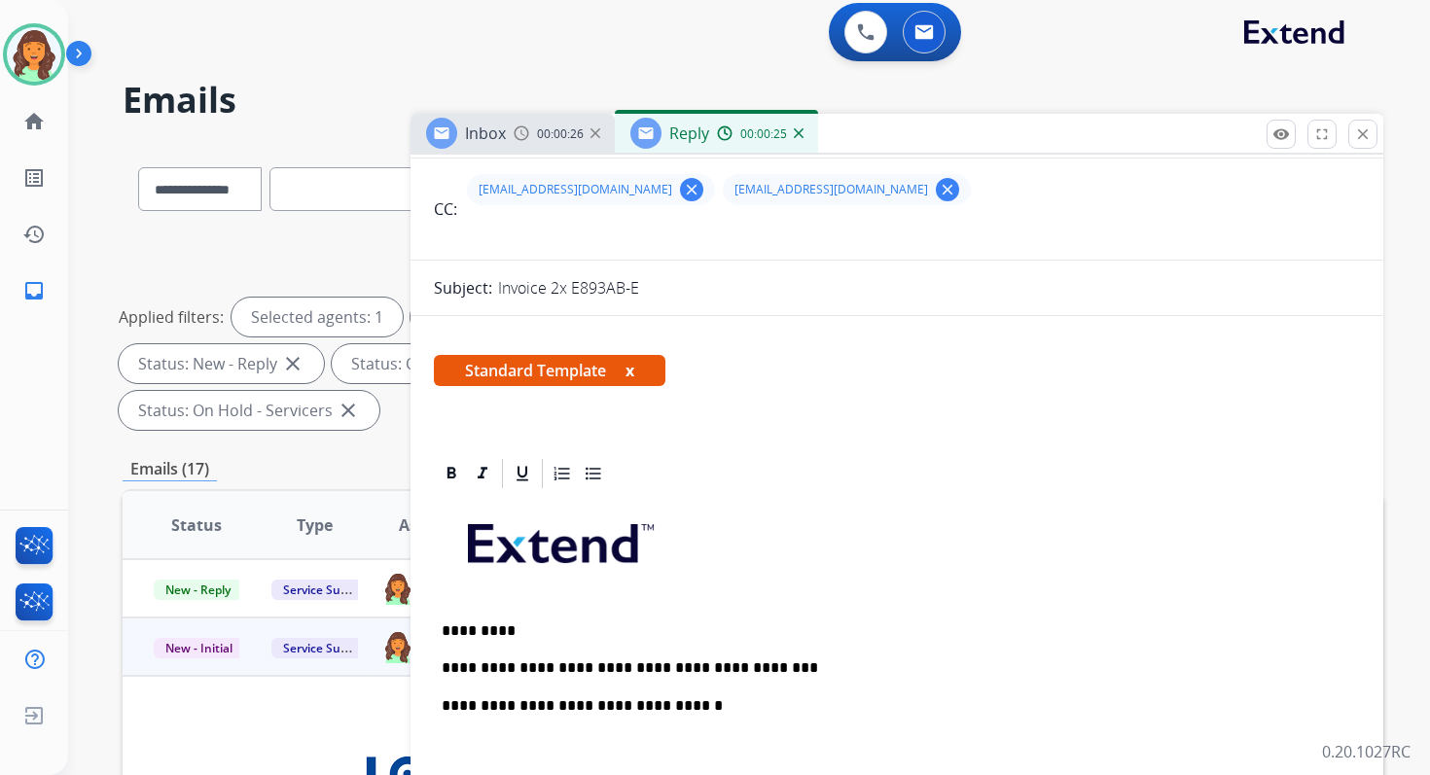
scroll to position [0, 0]
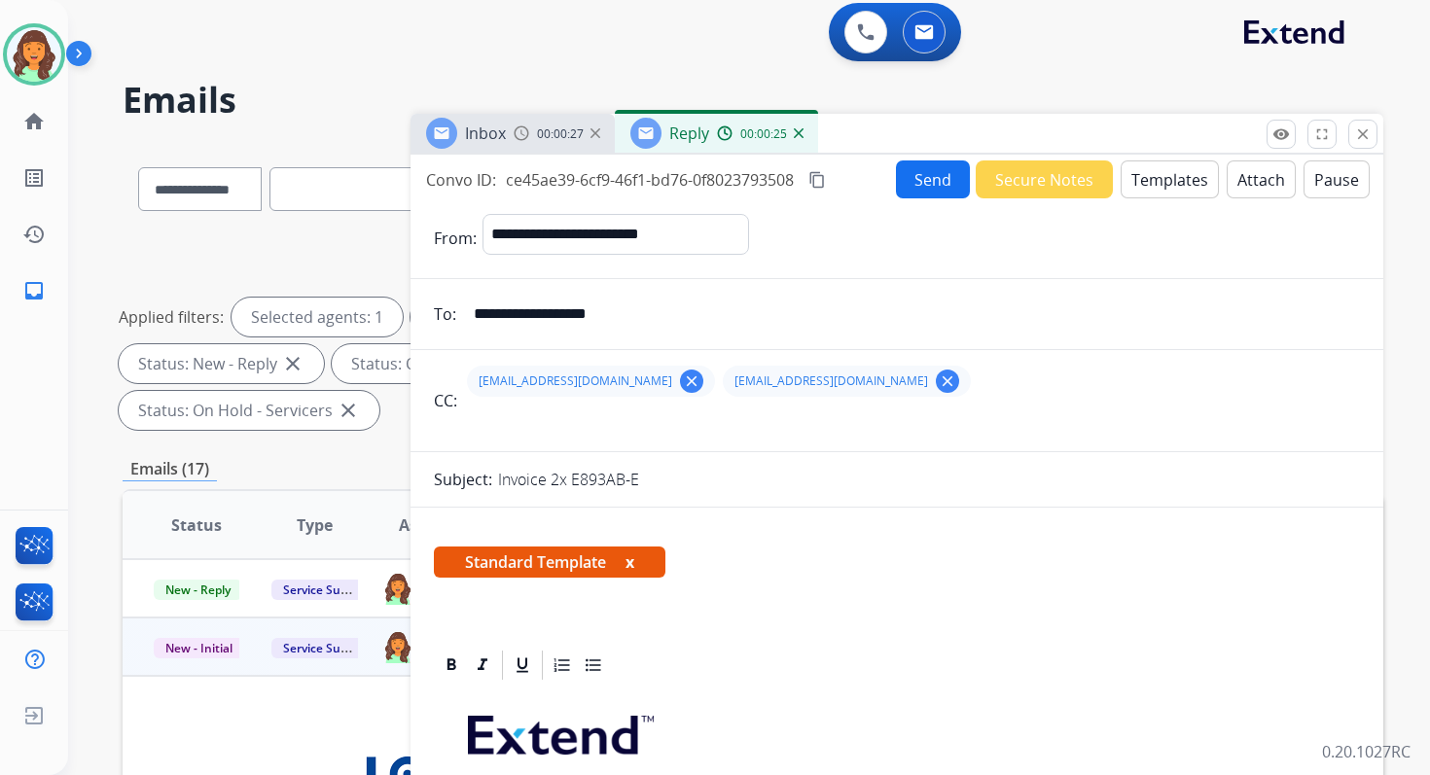
click at [825, 184] on mat-icon "content_copy" at bounding box center [817, 180] width 18 height 18
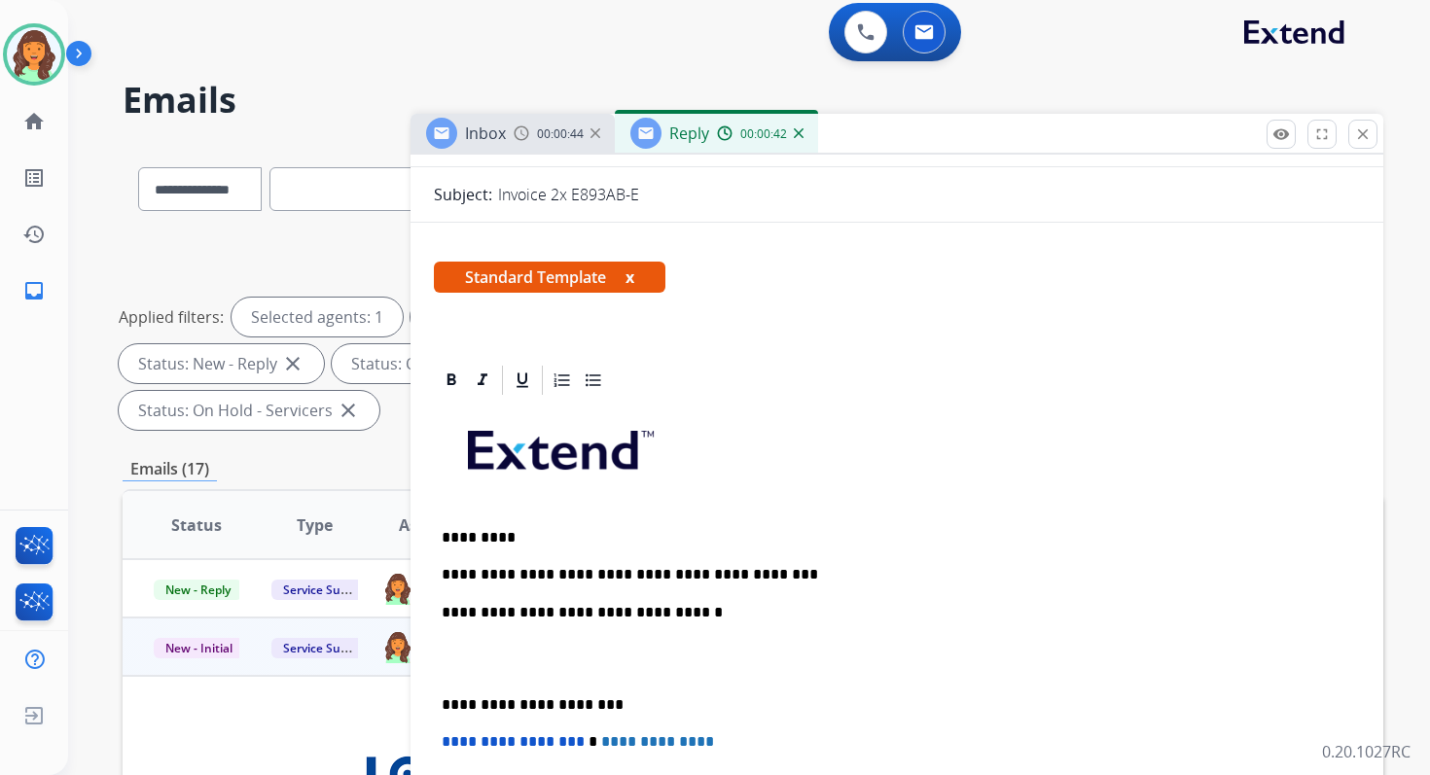
scroll to position [292, 0]
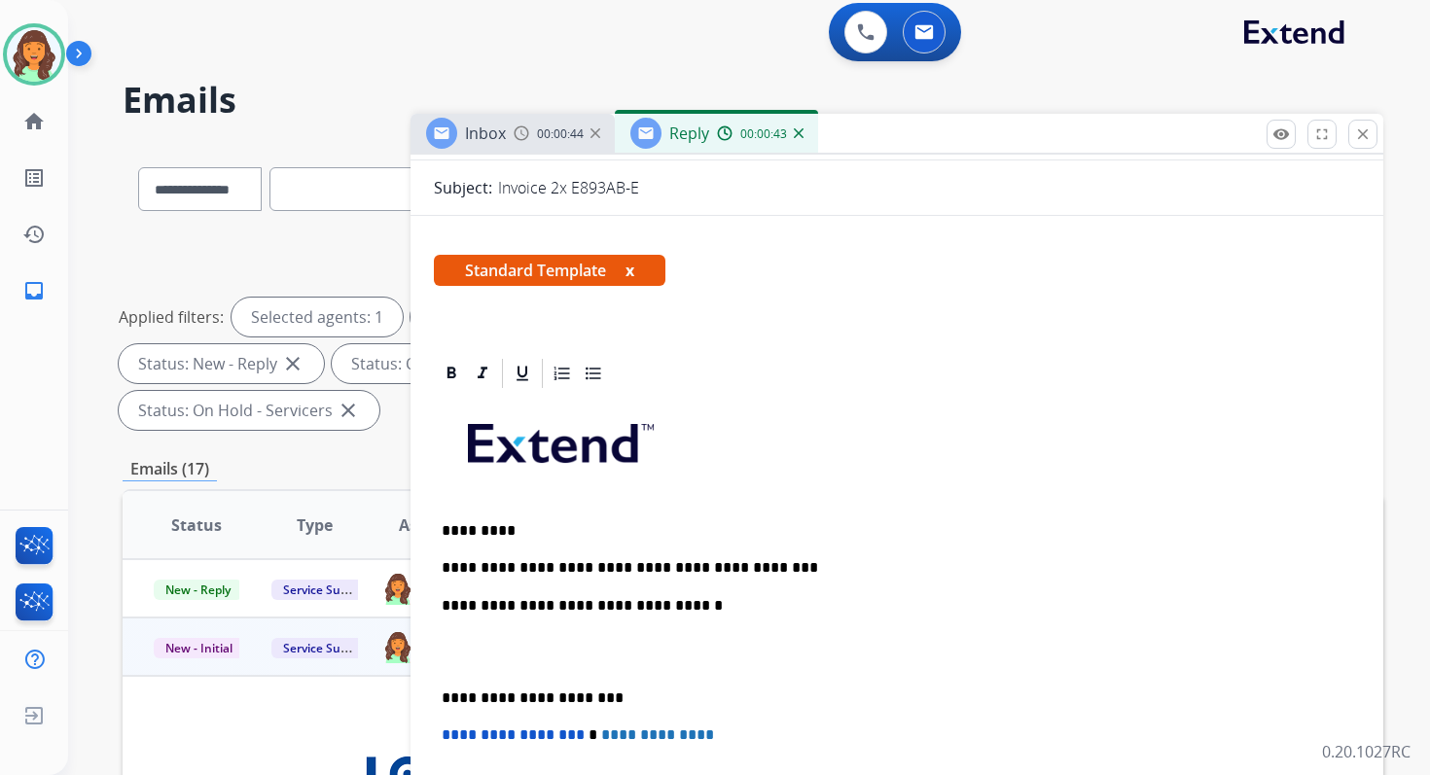
click at [785, 563] on p "**********" at bounding box center [889, 568] width 895 height 18
click at [520, 701] on p "**********" at bounding box center [889, 699] width 895 height 18
click at [446, 735] on span "**********" at bounding box center [513, 735] width 143 height 15
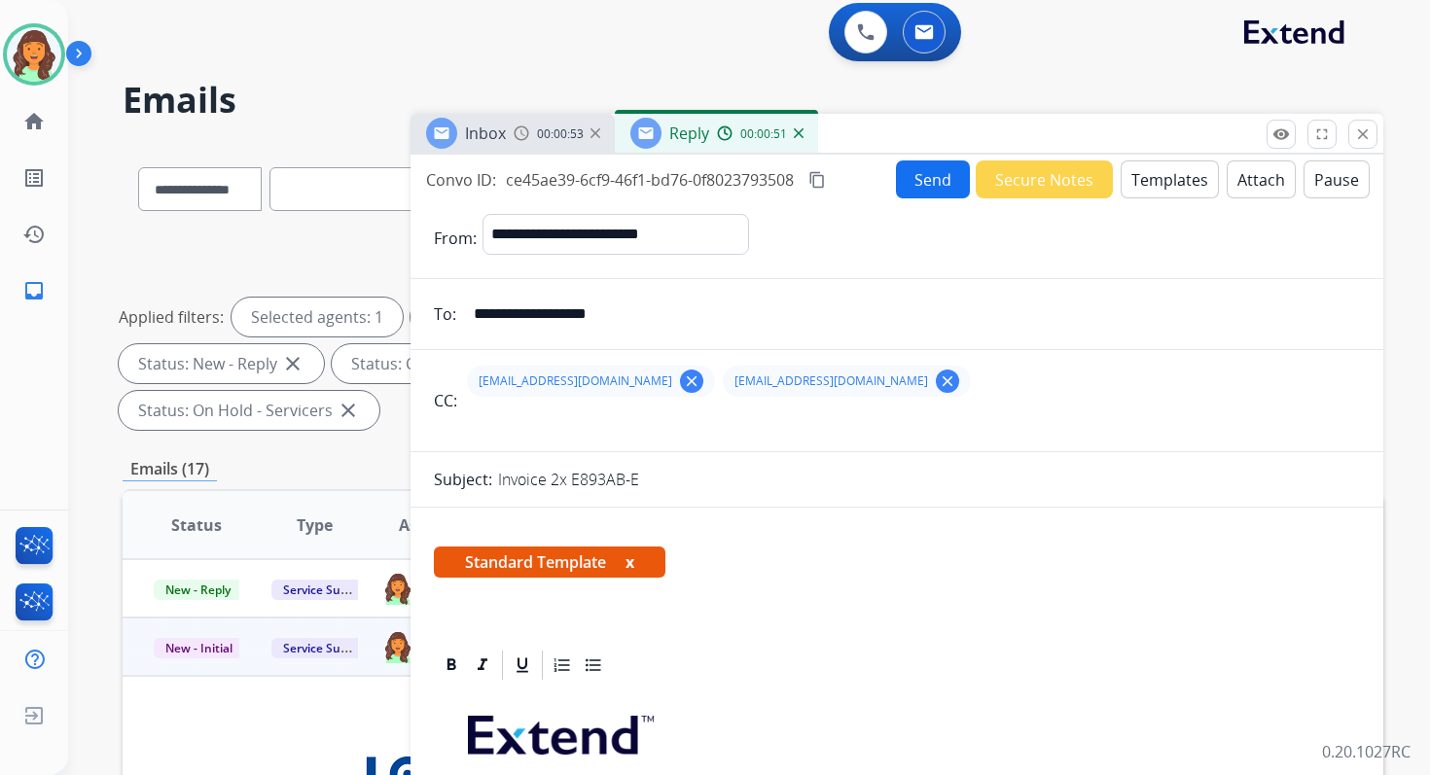
click at [930, 178] on button "Send" at bounding box center [933, 179] width 74 height 38
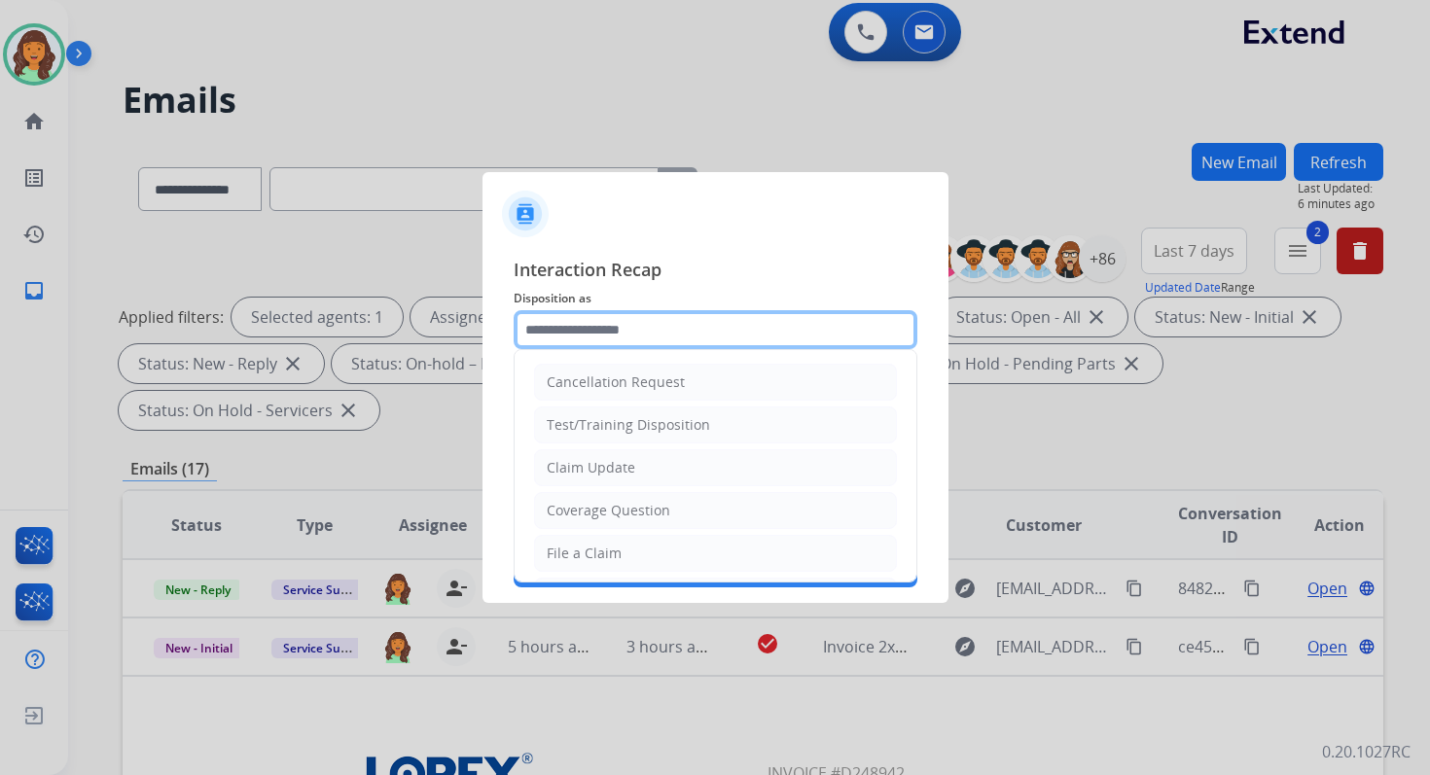
click at [672, 330] on input "text" at bounding box center [716, 329] width 404 height 39
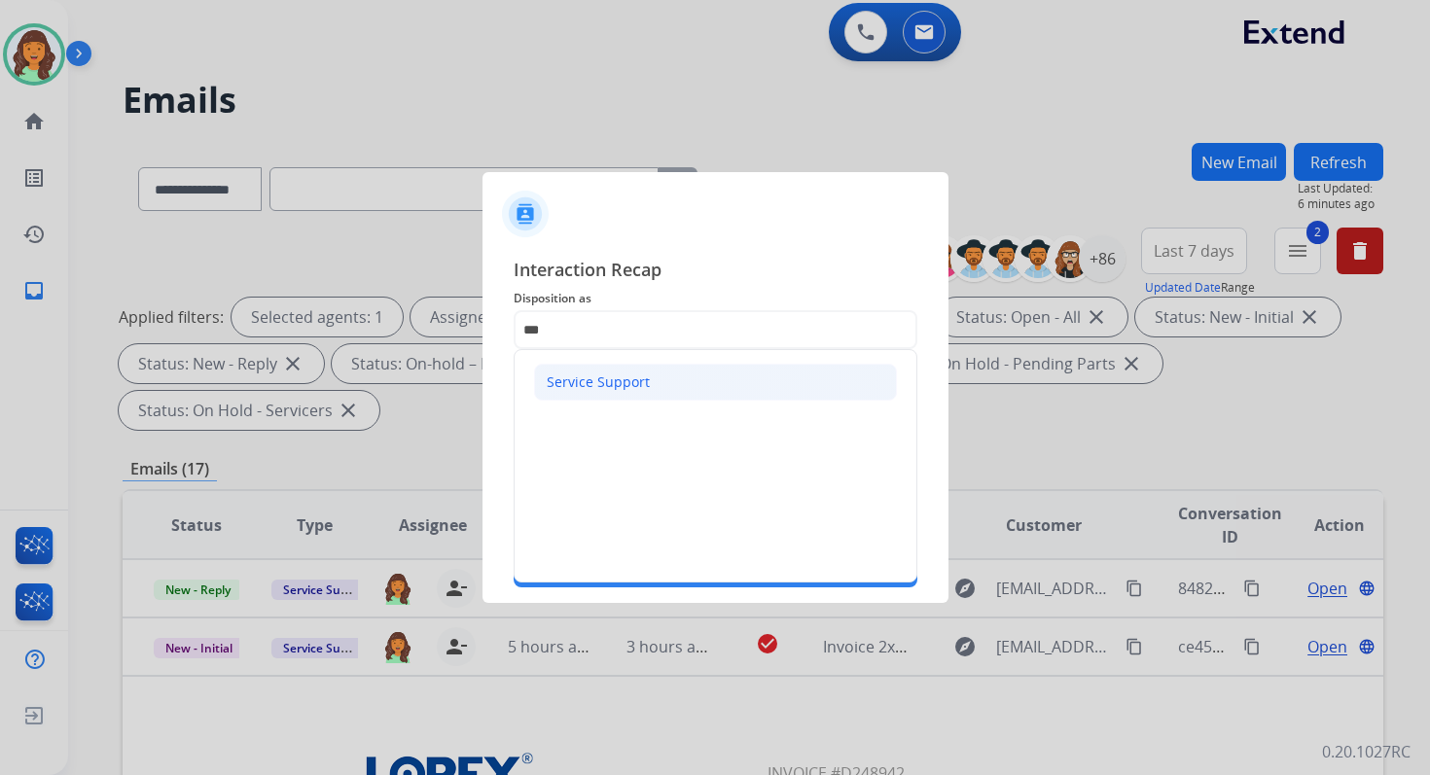
click at [610, 375] on div "Service Support" at bounding box center [598, 382] width 103 height 19
type input "**********"
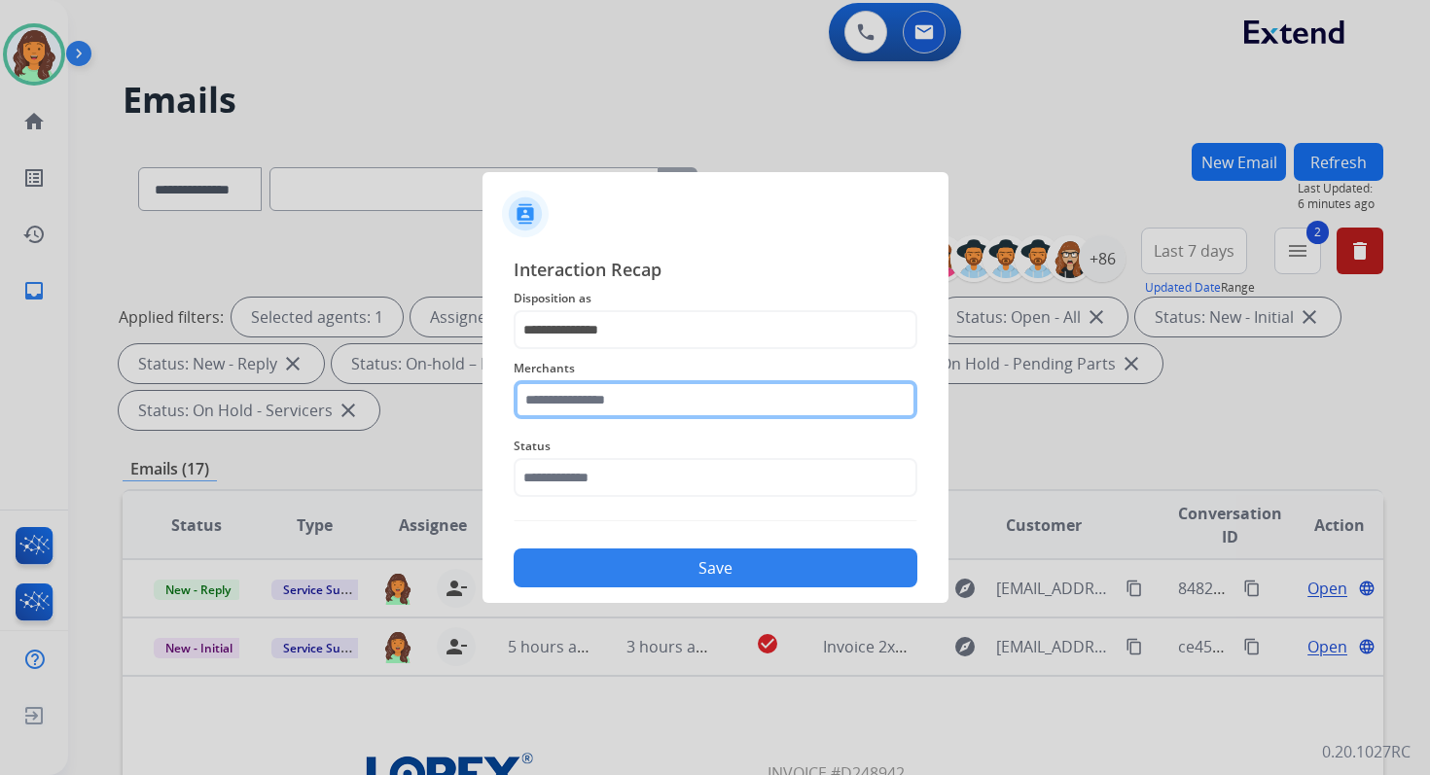
click at [610, 399] on input "text" at bounding box center [716, 399] width 404 height 39
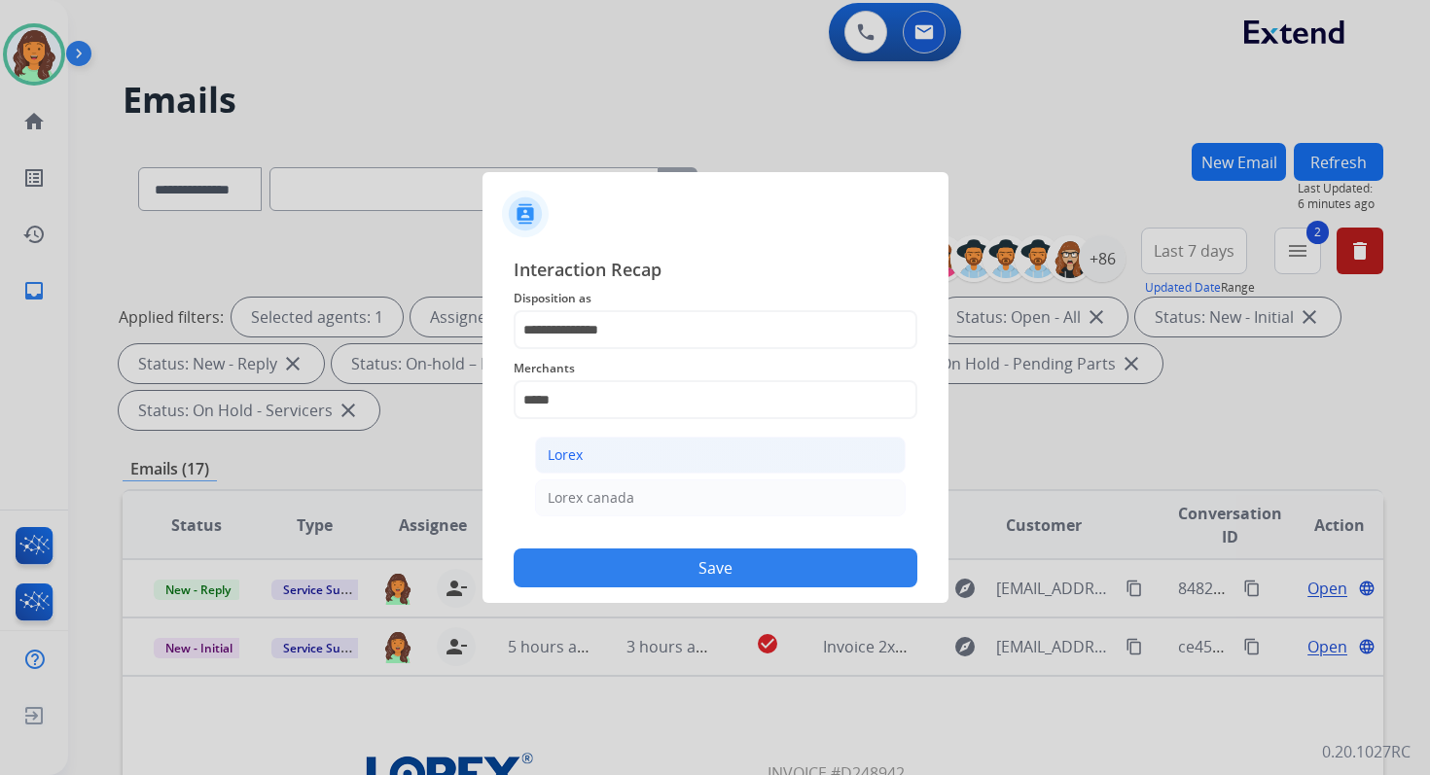
click at [588, 469] on li "Lorex" at bounding box center [720, 455] width 371 height 37
type input "*****"
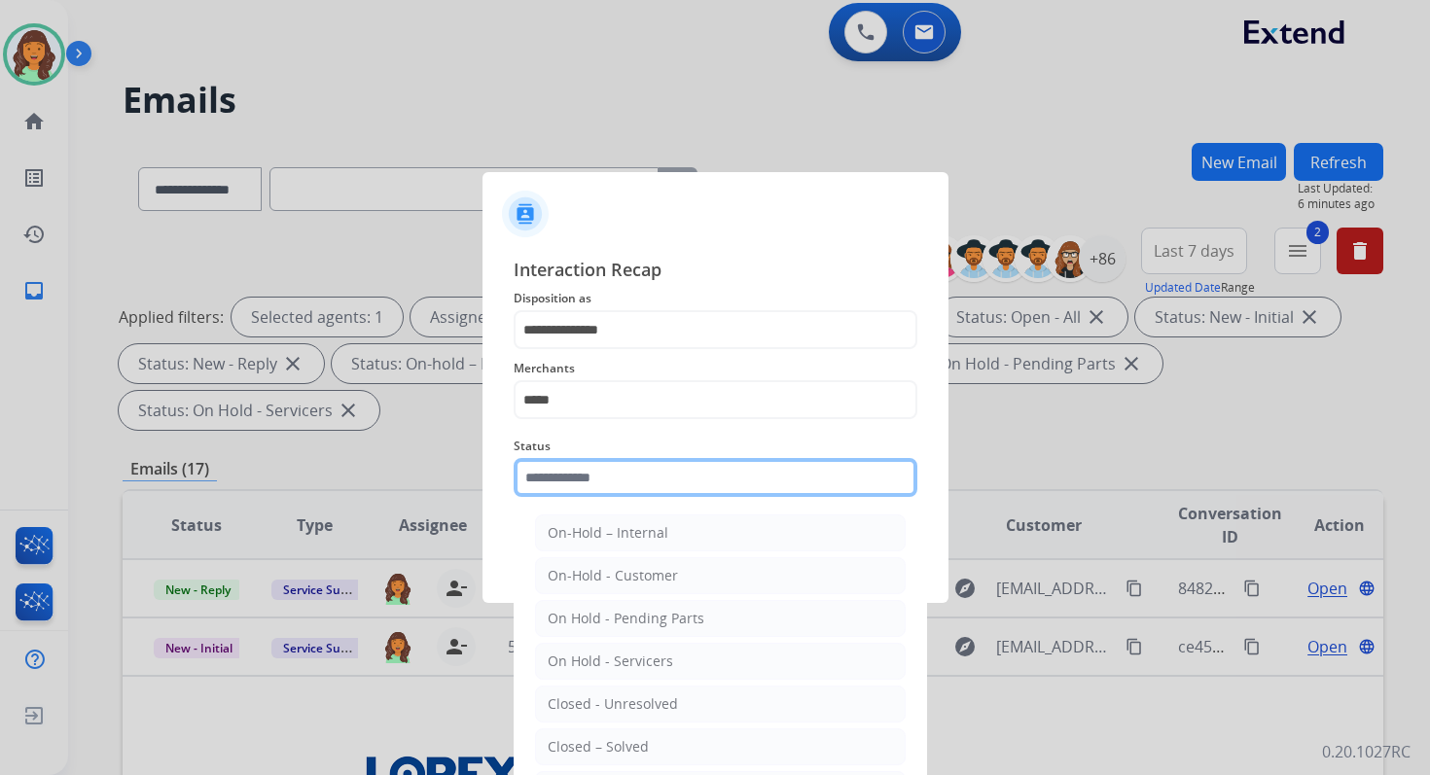
click at [588, 474] on input "text" at bounding box center [716, 477] width 404 height 39
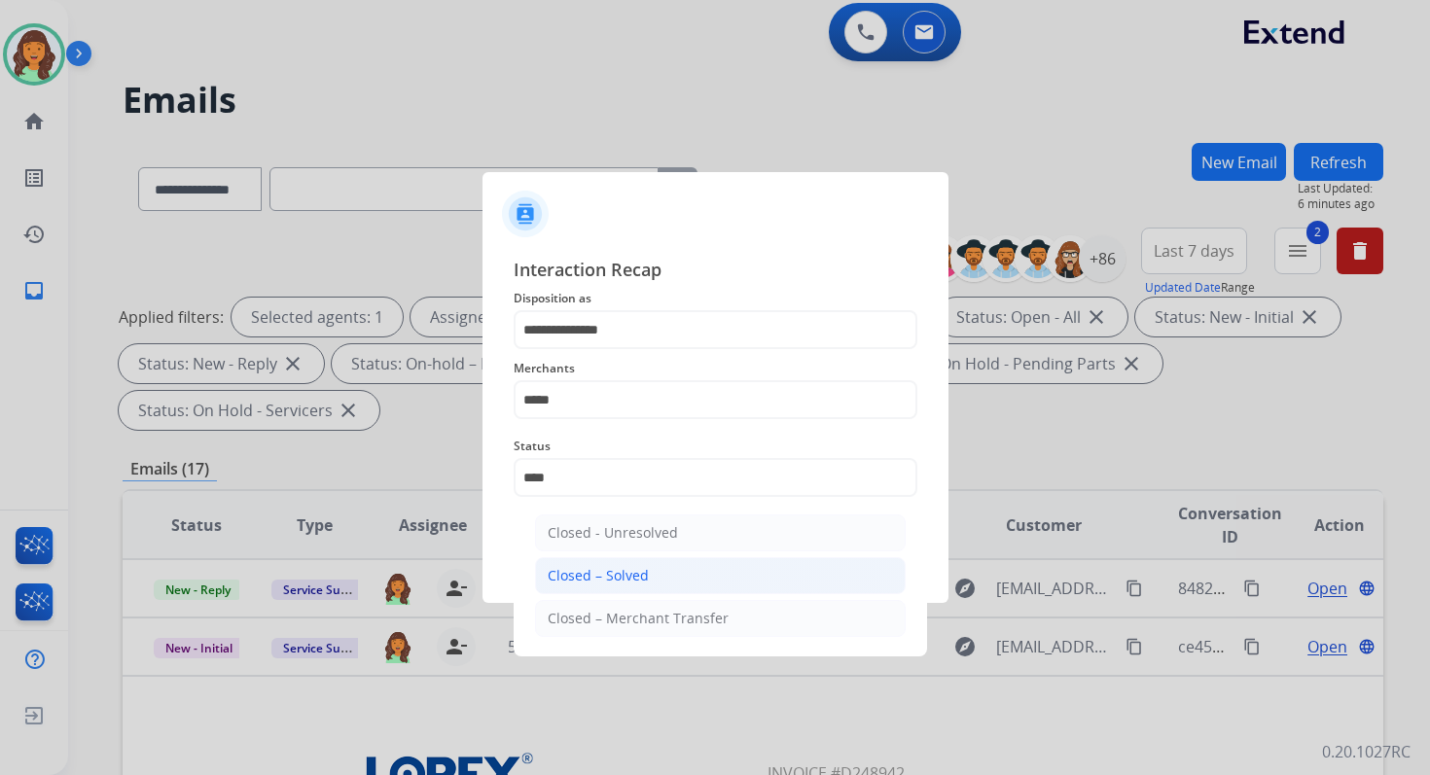
click at [588, 574] on div "Closed – Solved" at bounding box center [598, 575] width 101 height 19
type input "**********"
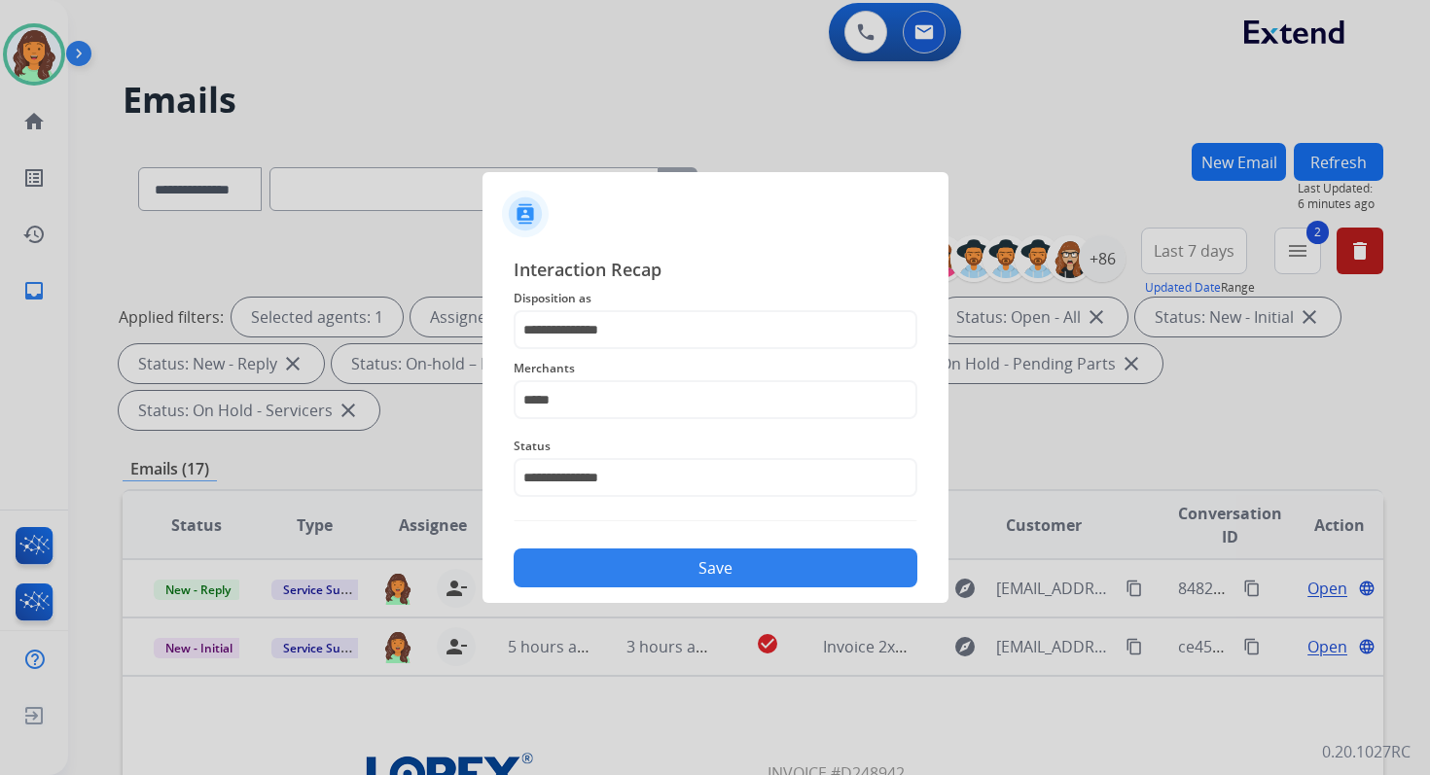
click at [588, 574] on button "Save" at bounding box center [716, 568] width 404 height 39
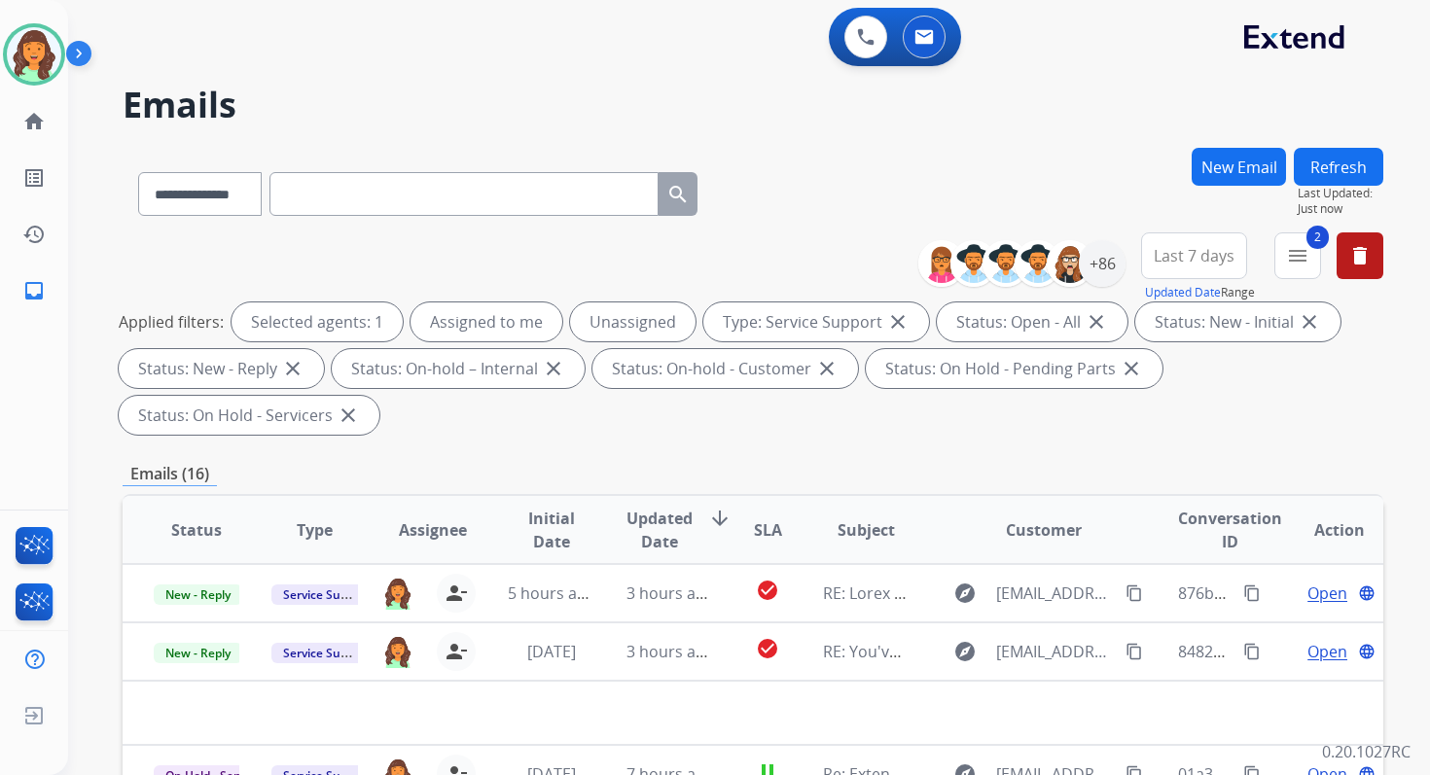
scroll to position [472, 0]
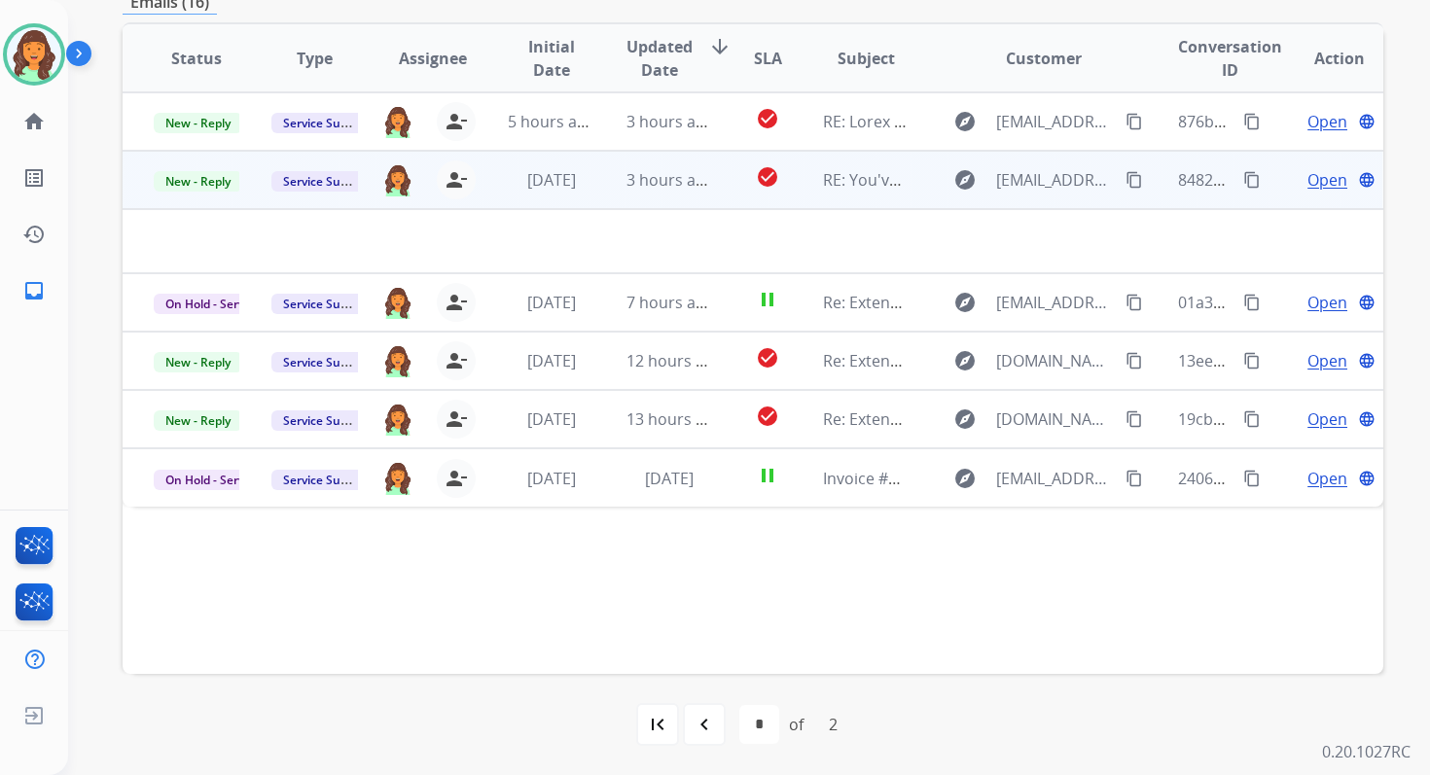
click at [681, 187] on span "3 hours ago" at bounding box center [670, 179] width 88 height 21
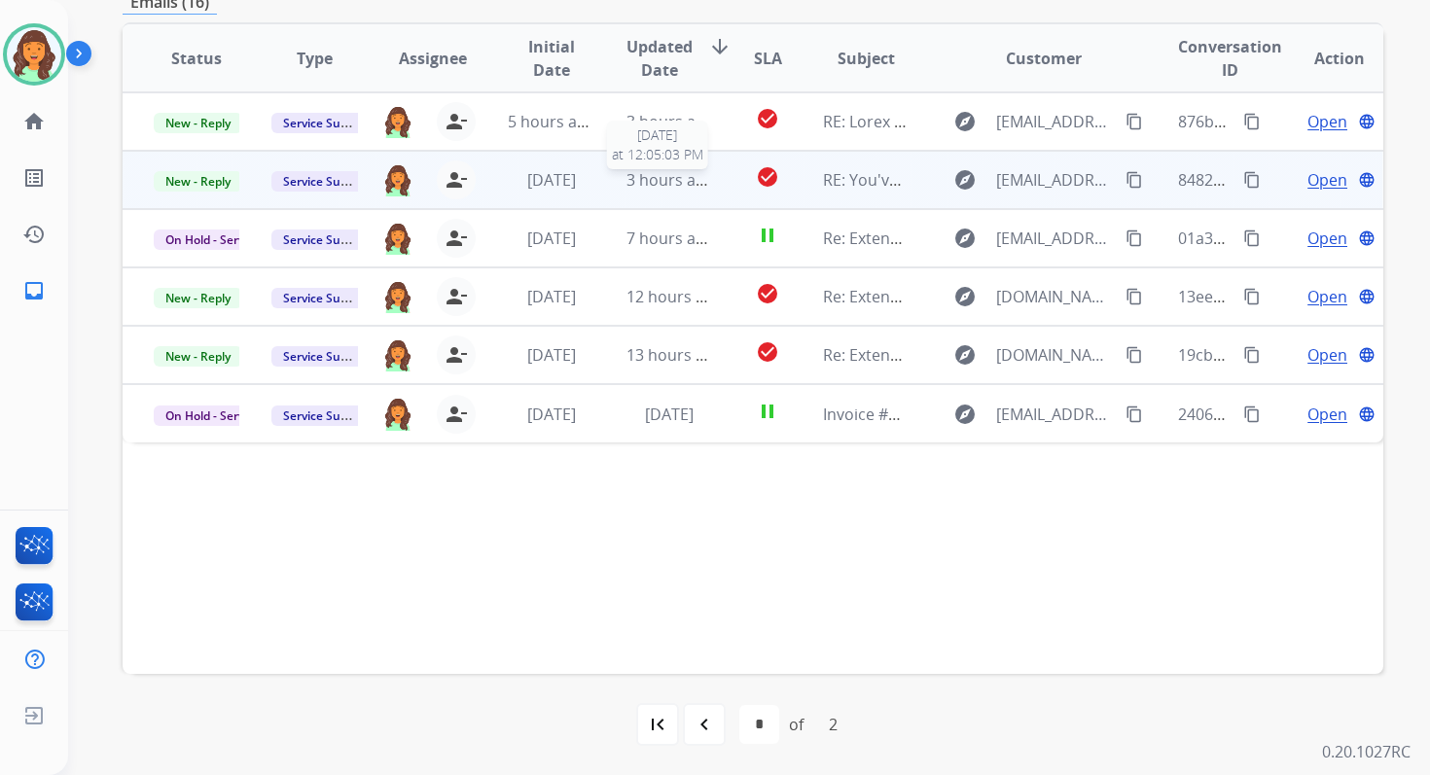
click at [681, 187] on span "3 hours ago" at bounding box center [670, 179] width 88 height 21
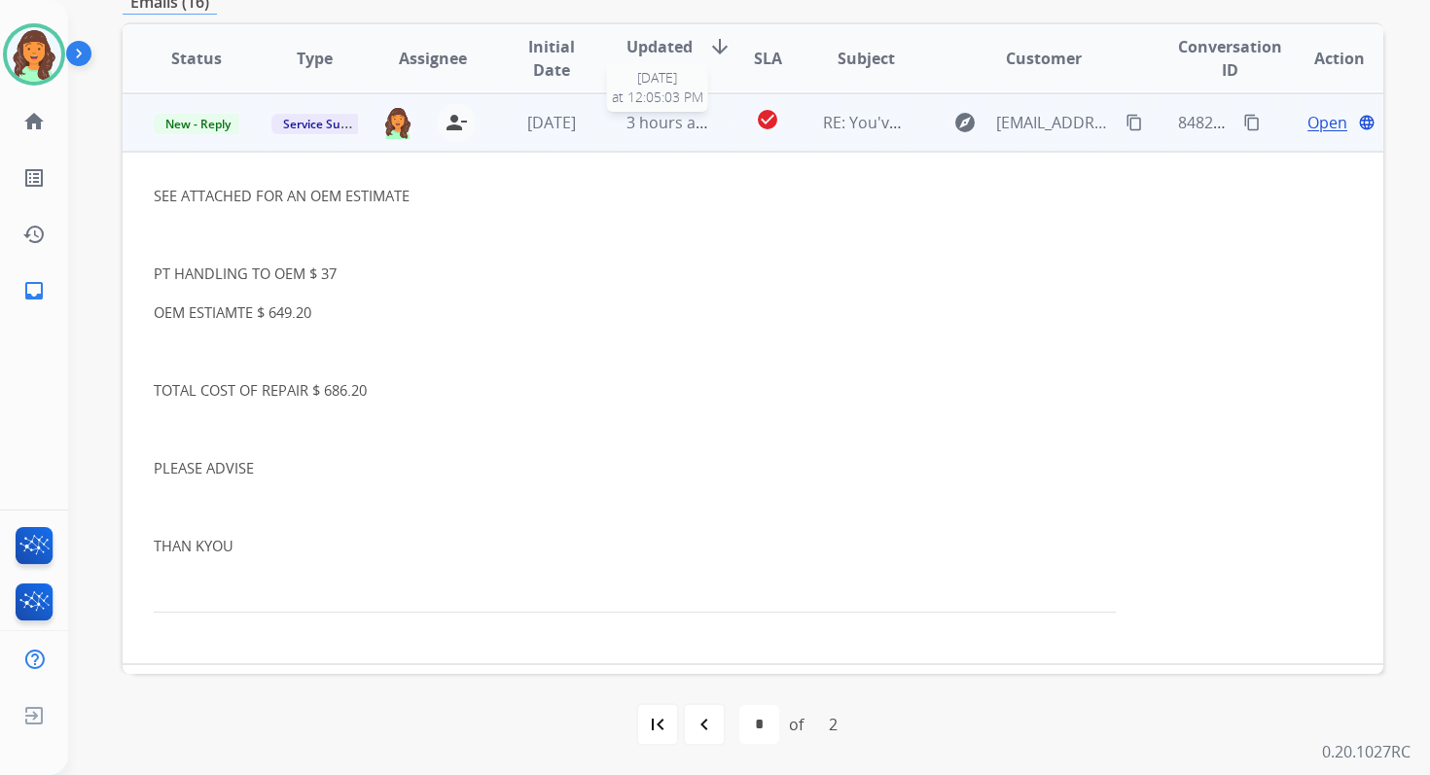
scroll to position [58, 0]
click at [1313, 124] on span "Open" at bounding box center [1327, 121] width 40 height 23
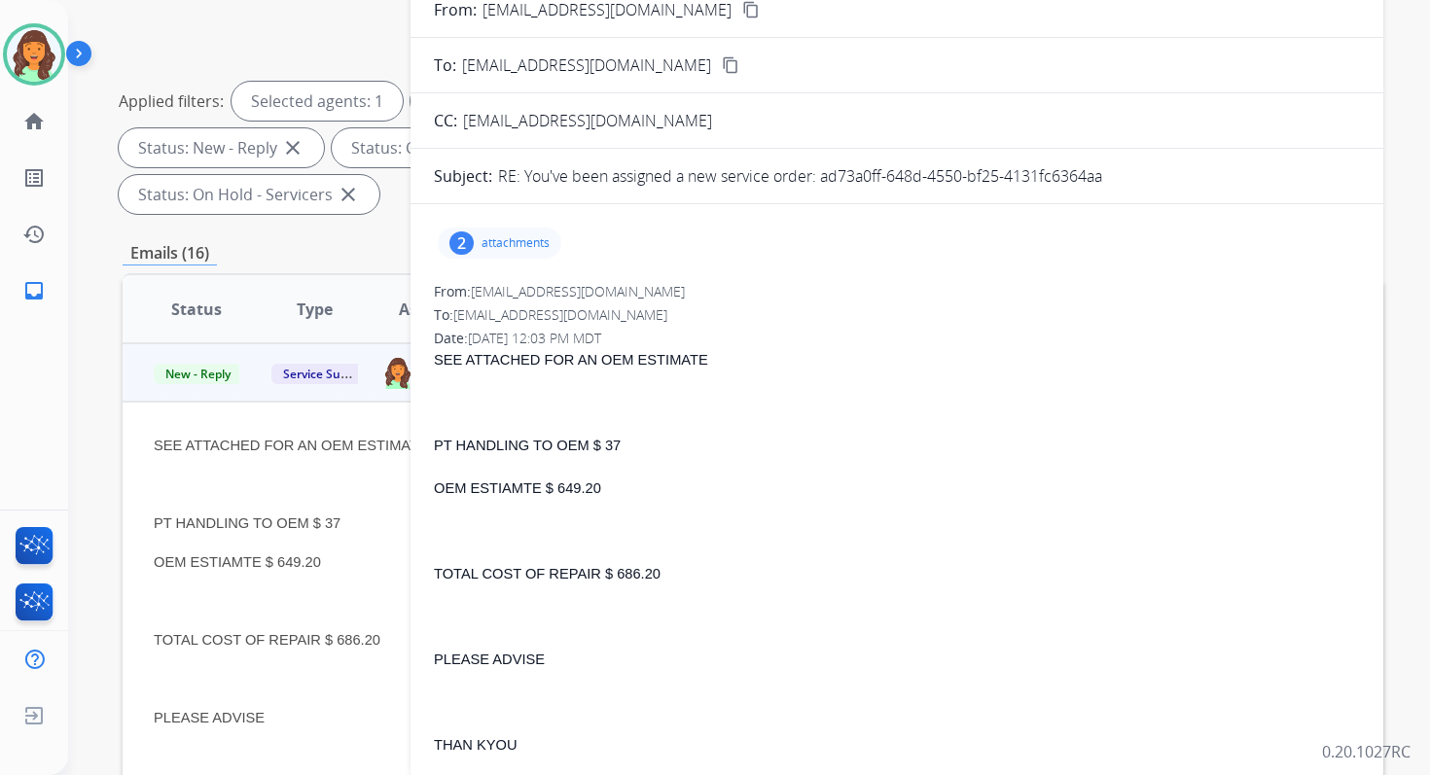
scroll to position [151, 0]
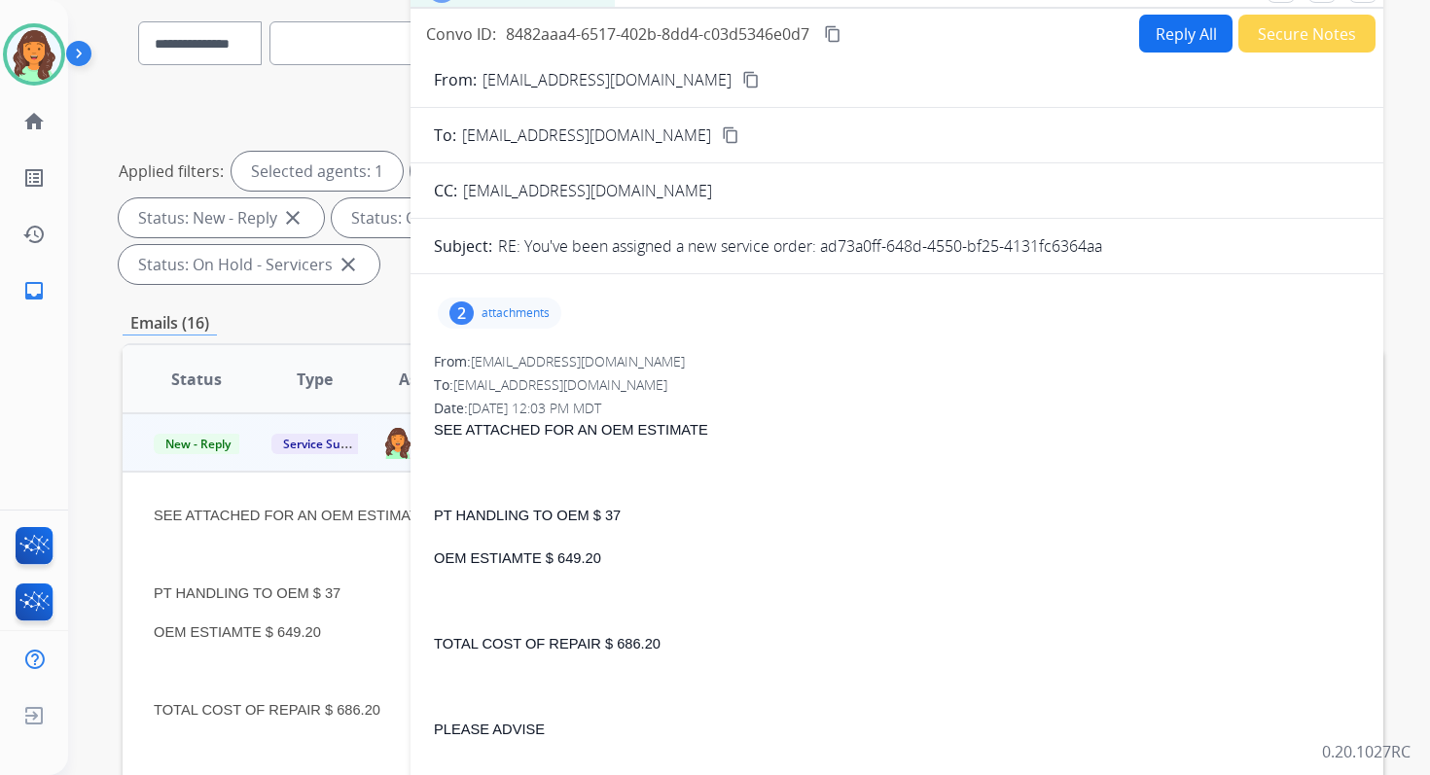
drag, startPoint x: 822, startPoint y: 249, endPoint x: 1133, endPoint y: 254, distance: 311.3
click at [1134, 254] on div "RE: You've been assigned a new service order: ad73a0ff-648d-4550-bf25-4131fc636…" at bounding box center [929, 245] width 862 height 23
copy p "ad73a0ff-648d-4550-bf25-4131fc6364aa"
drag, startPoint x: 610, startPoint y: 646, endPoint x: 662, endPoint y: 645, distance: 52.5
click at [663, 645] on p "TOTAL COST OF REPAIR $ 686.20" at bounding box center [897, 643] width 926 height 23
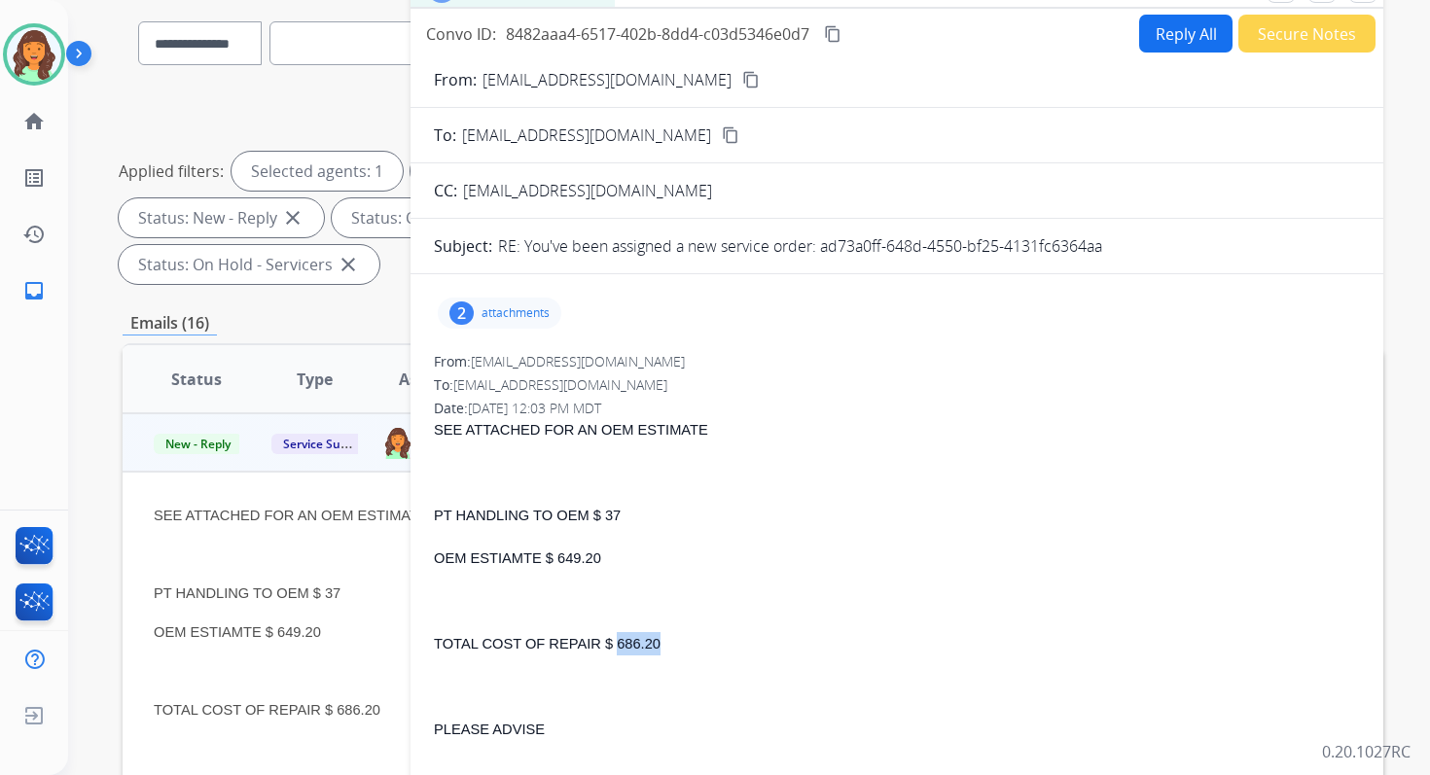
copy span "686.20"
click at [827, 33] on mat-icon "content_copy" at bounding box center [833, 34] width 18 height 18
click at [1165, 34] on button "Reply All" at bounding box center [1185, 34] width 93 height 38
select select "**********"
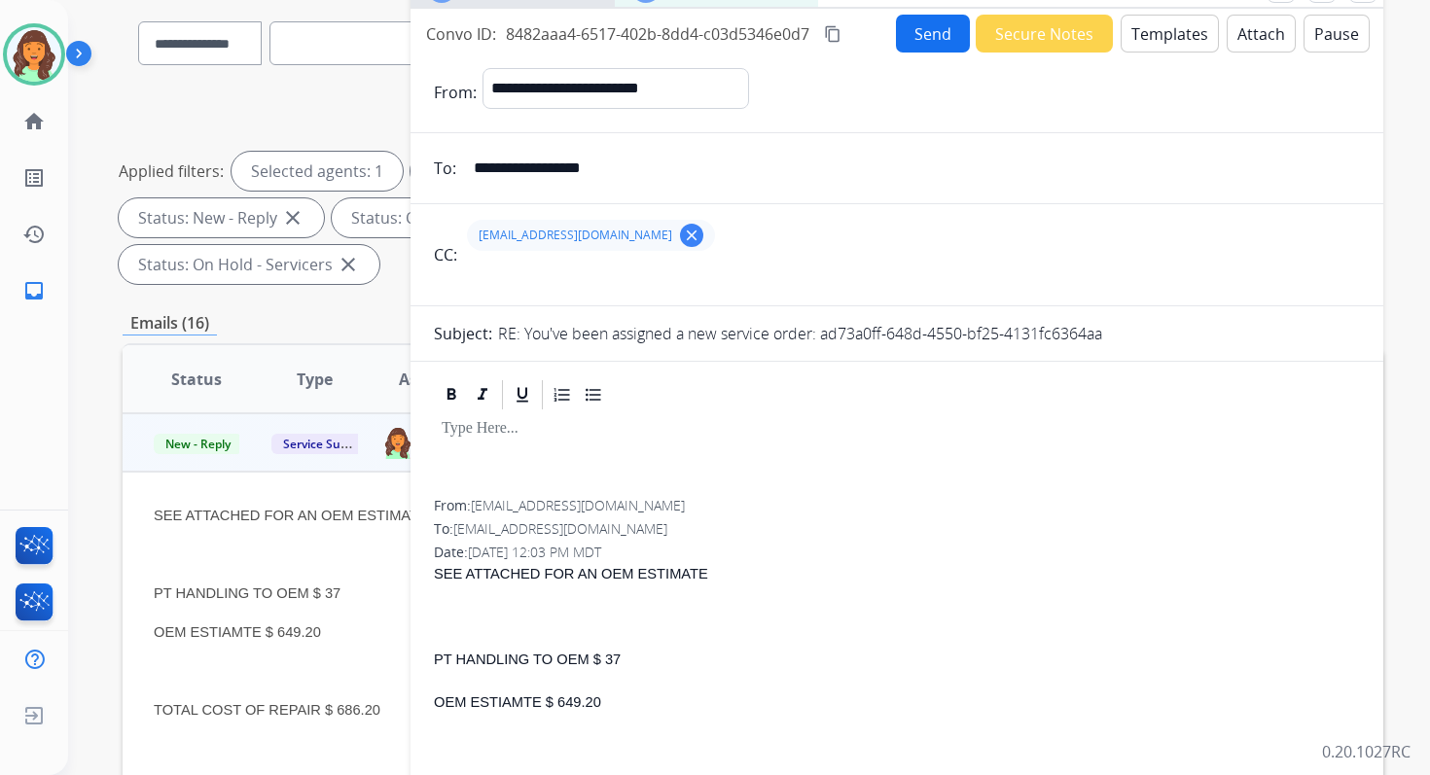
click at [1171, 25] on button "Templates" at bounding box center [1170, 34] width 98 height 38
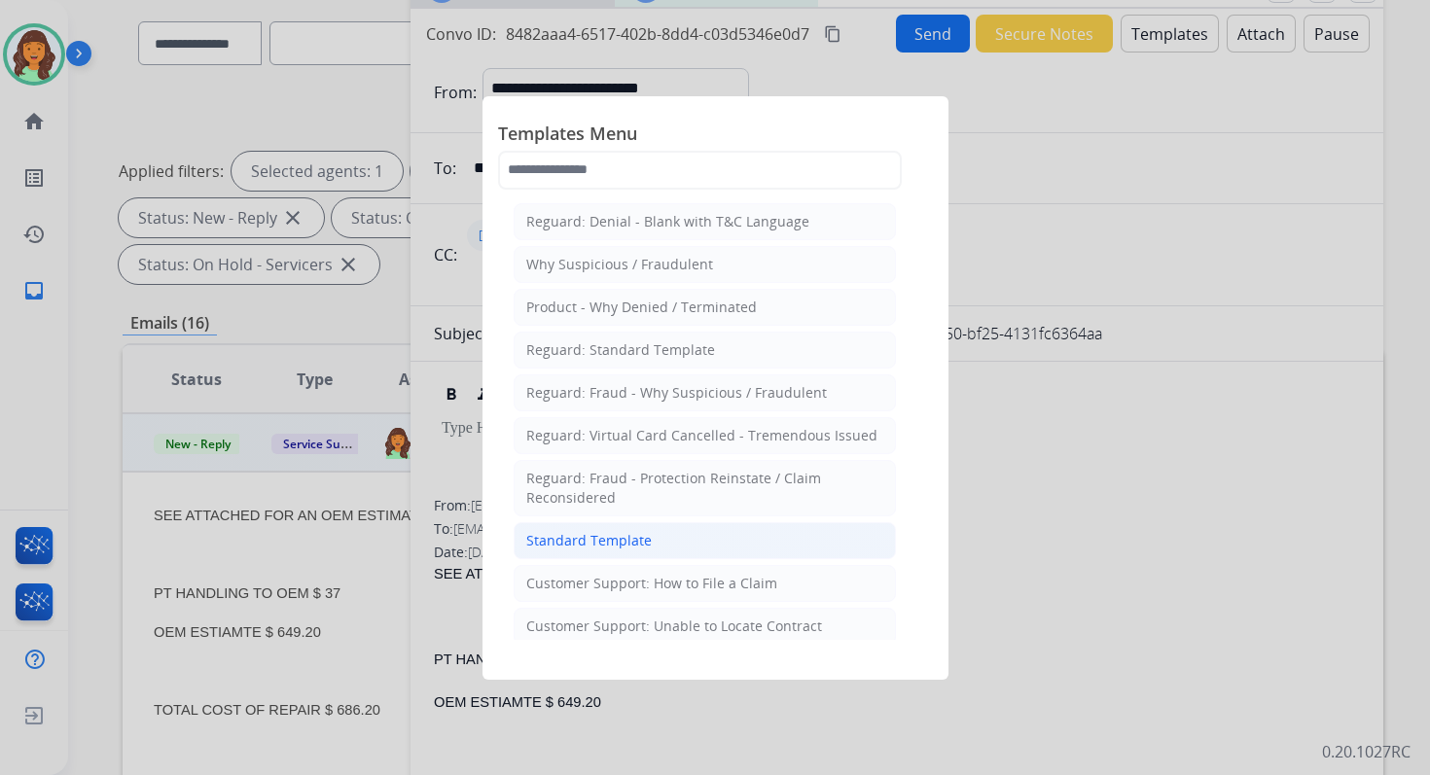
click at [572, 531] on div "Standard Template" at bounding box center [588, 540] width 125 height 19
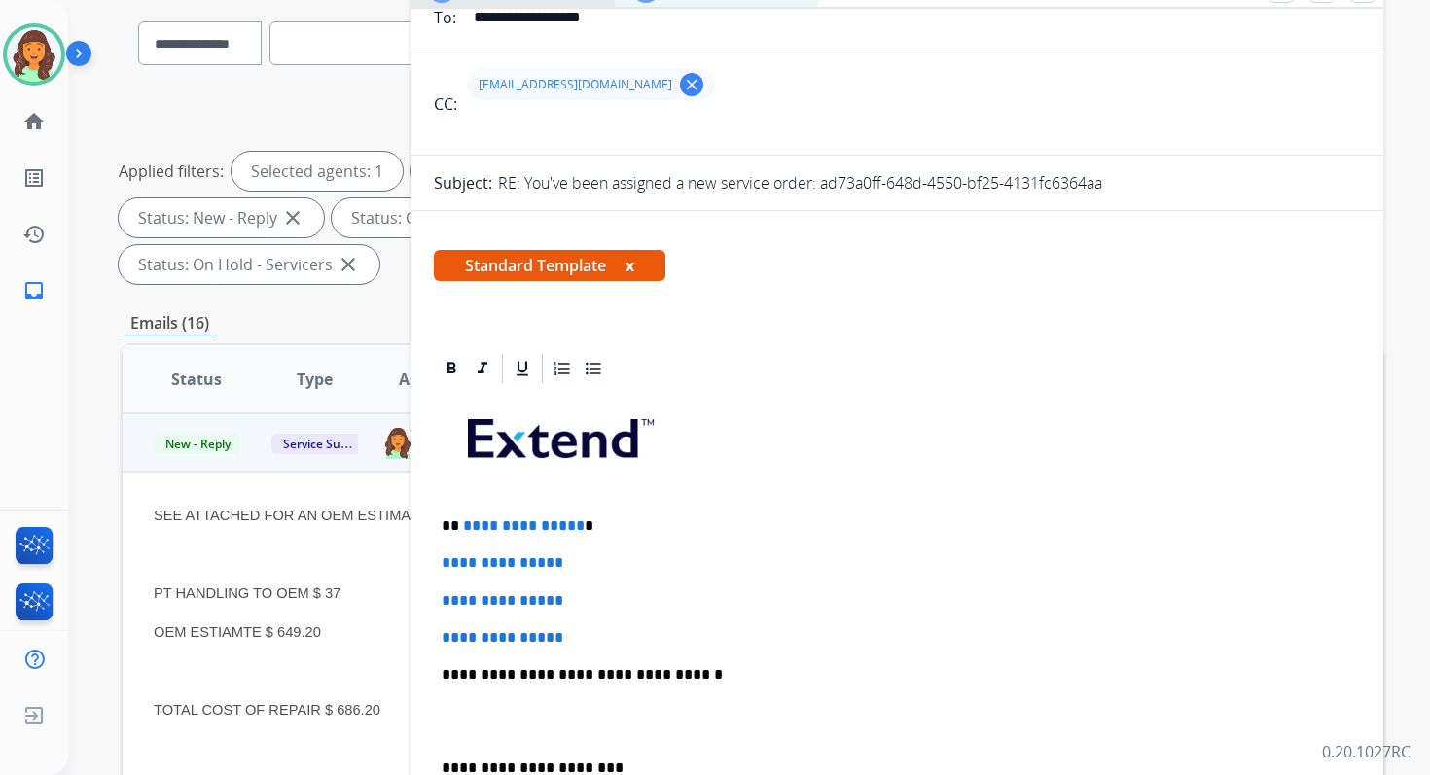
scroll to position [201, 0]
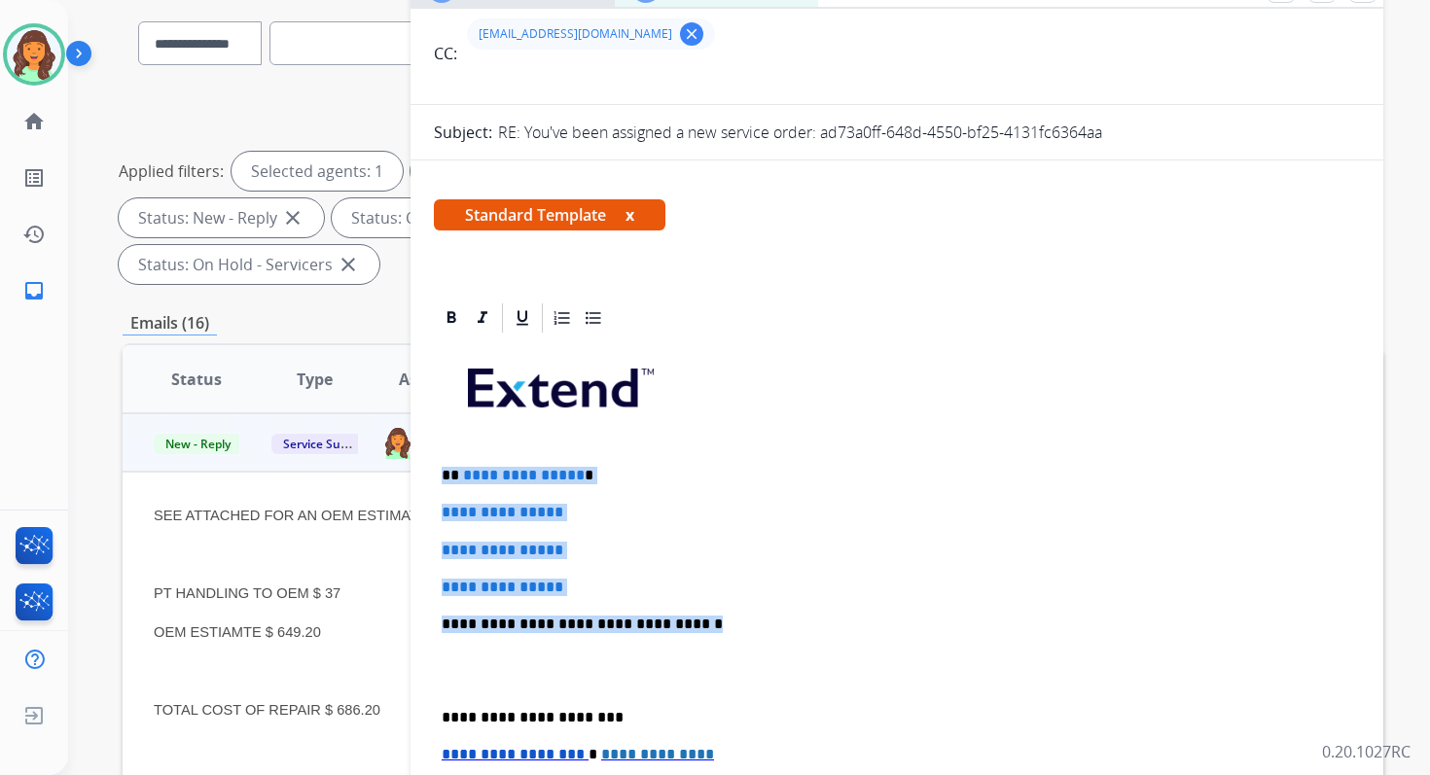
drag, startPoint x: 443, startPoint y: 475, endPoint x: 697, endPoint y: 628, distance: 297.6
click at [697, 628] on div "**********" at bounding box center [897, 670] width 926 height 669
paste div
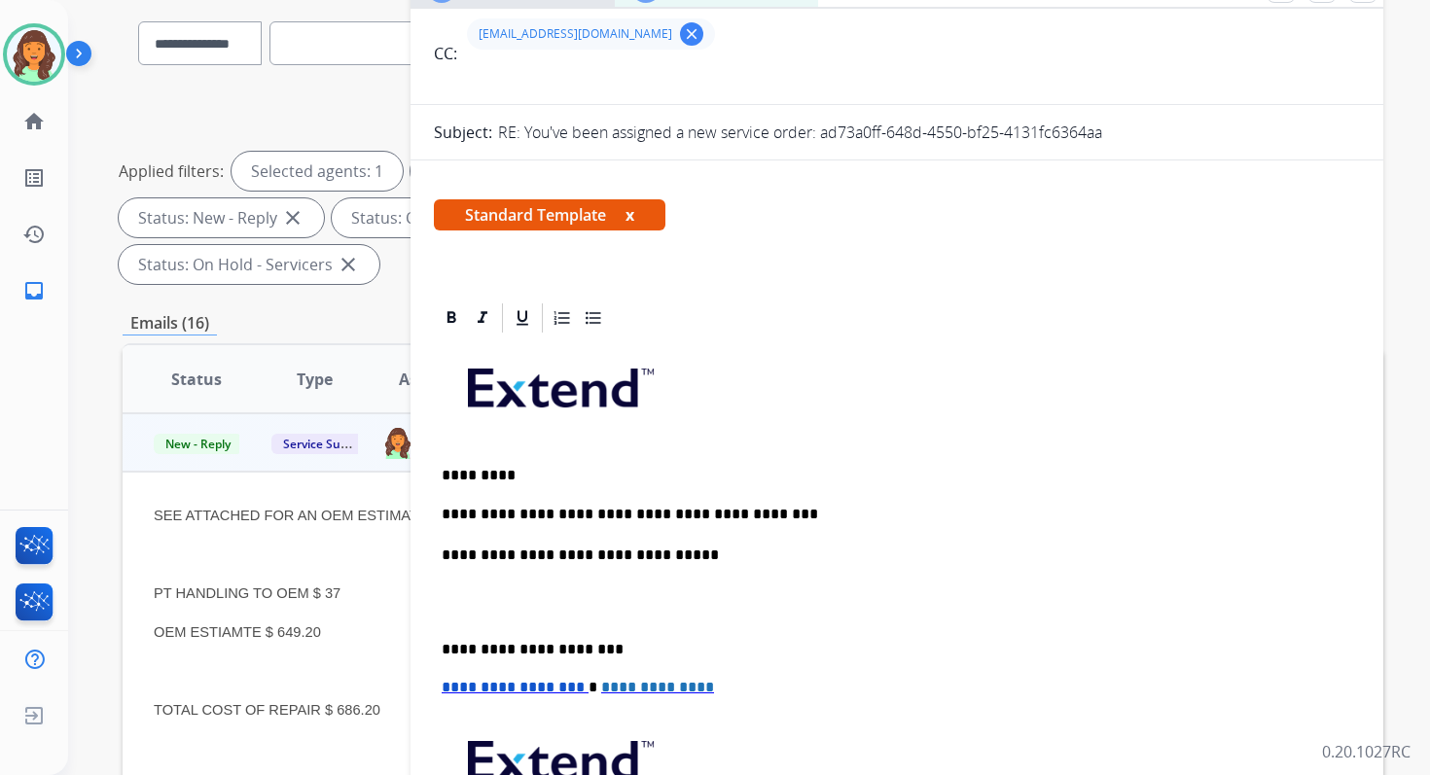
click at [527, 648] on p "**********" at bounding box center [889, 650] width 895 height 18
click at [449, 691] on span "**********" at bounding box center [513, 687] width 143 height 15
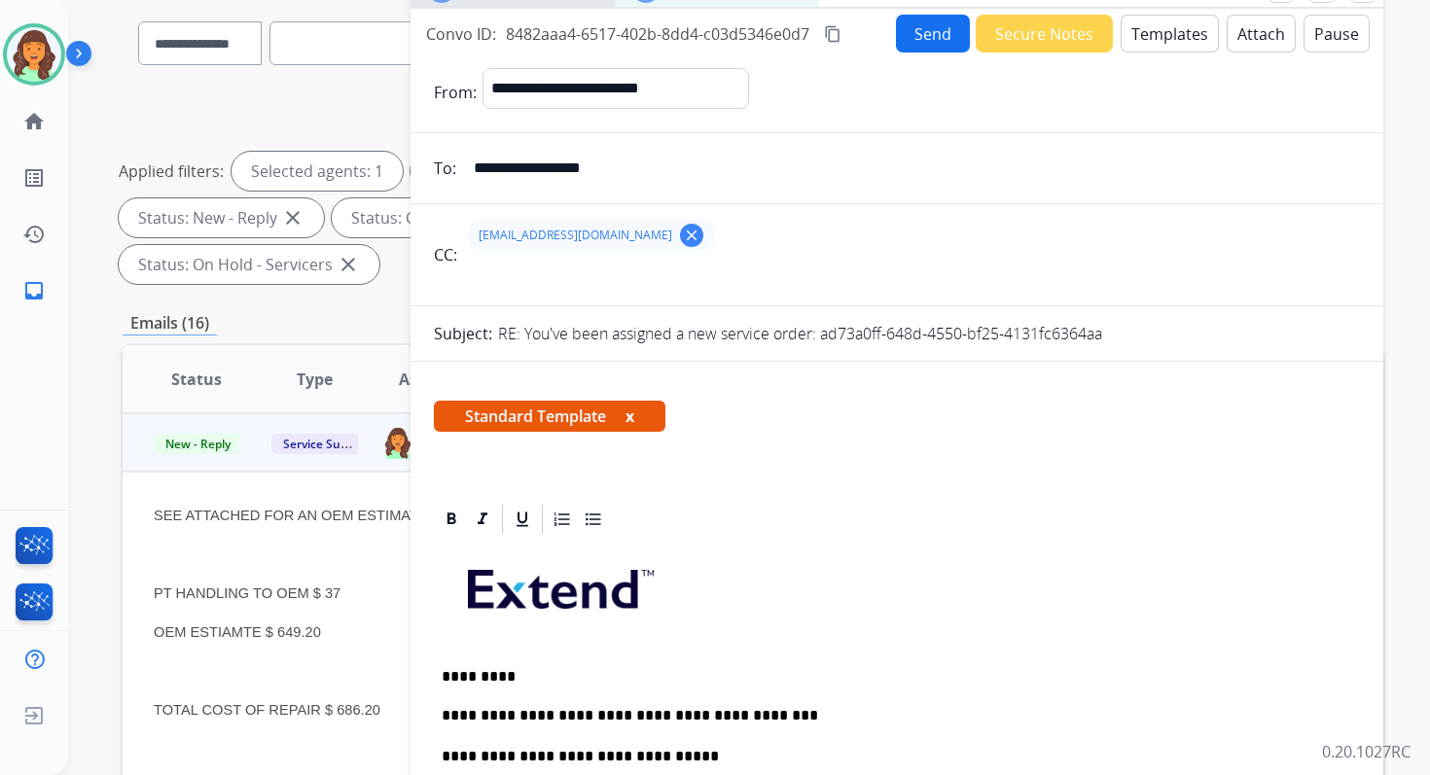
click at [917, 37] on button "Send" at bounding box center [933, 34] width 74 height 38
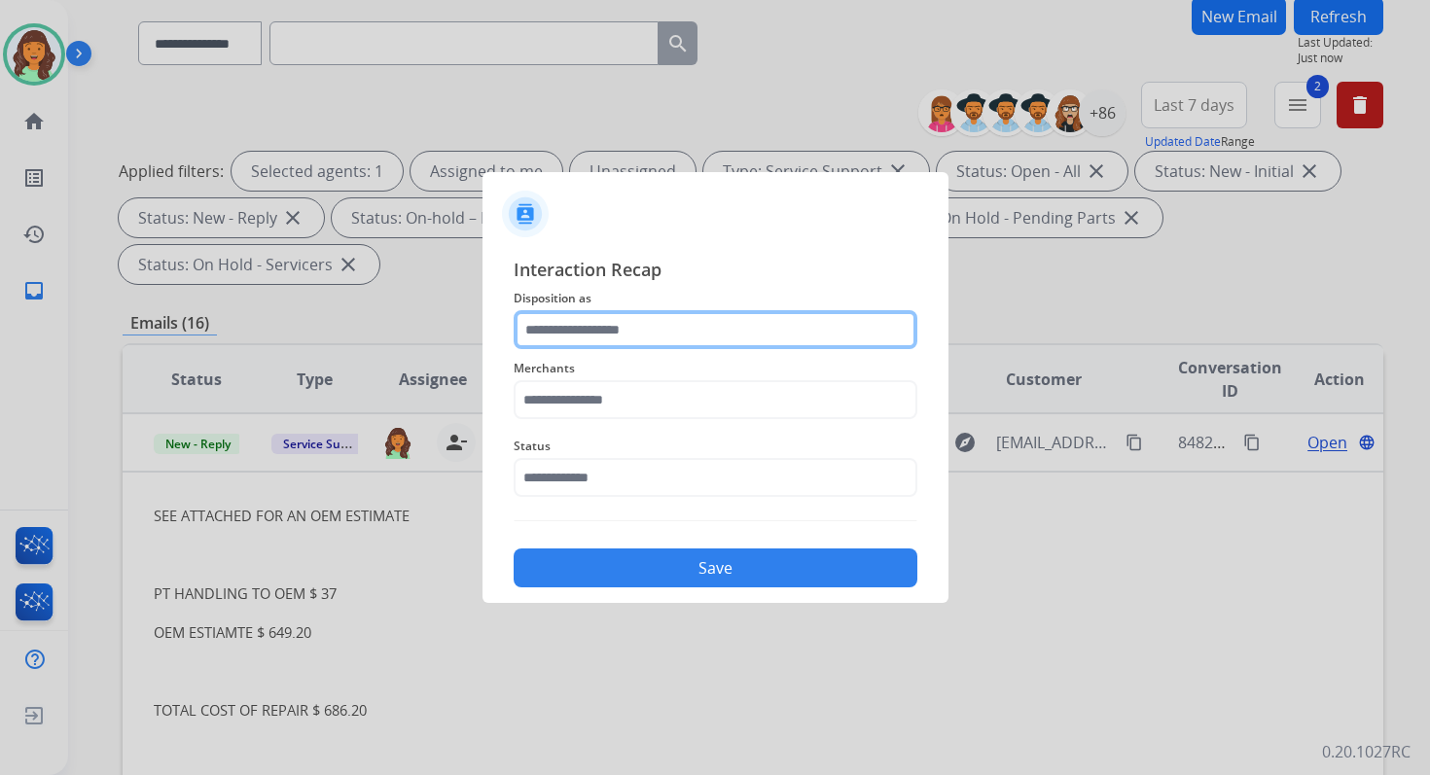
click at [616, 320] on input "text" at bounding box center [716, 329] width 404 height 39
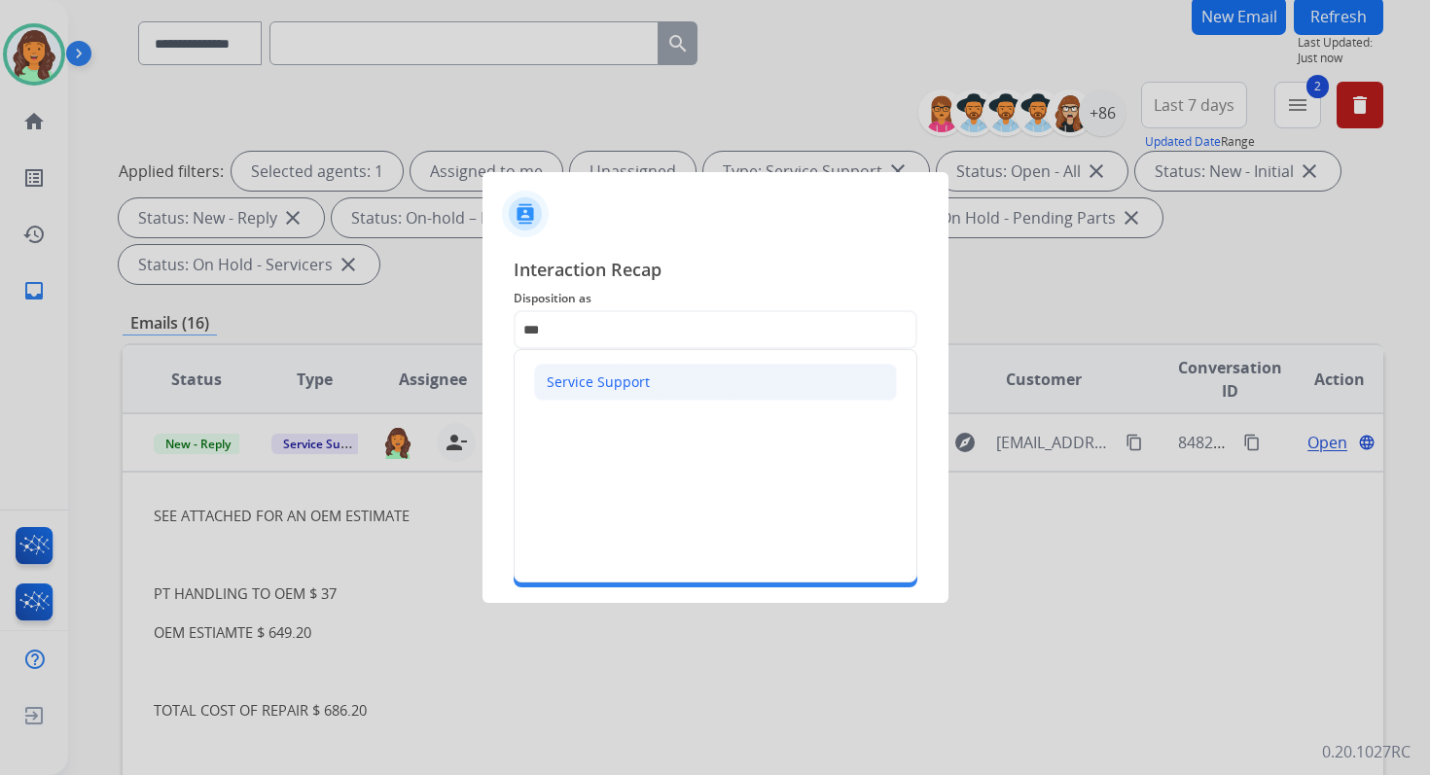
click at [598, 376] on div "Service Support" at bounding box center [598, 382] width 103 height 19
type input "**********"
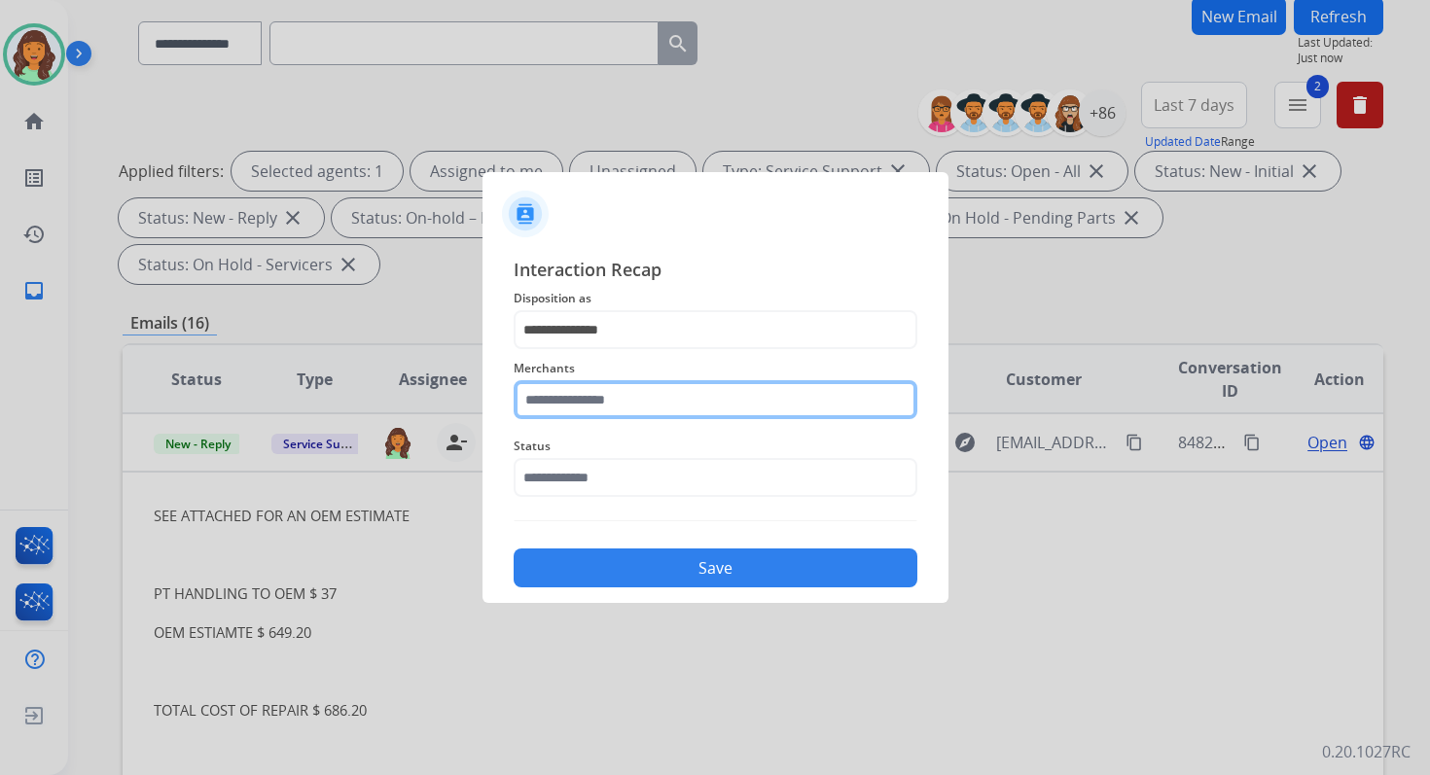
click at [598, 392] on input "text" at bounding box center [716, 399] width 404 height 39
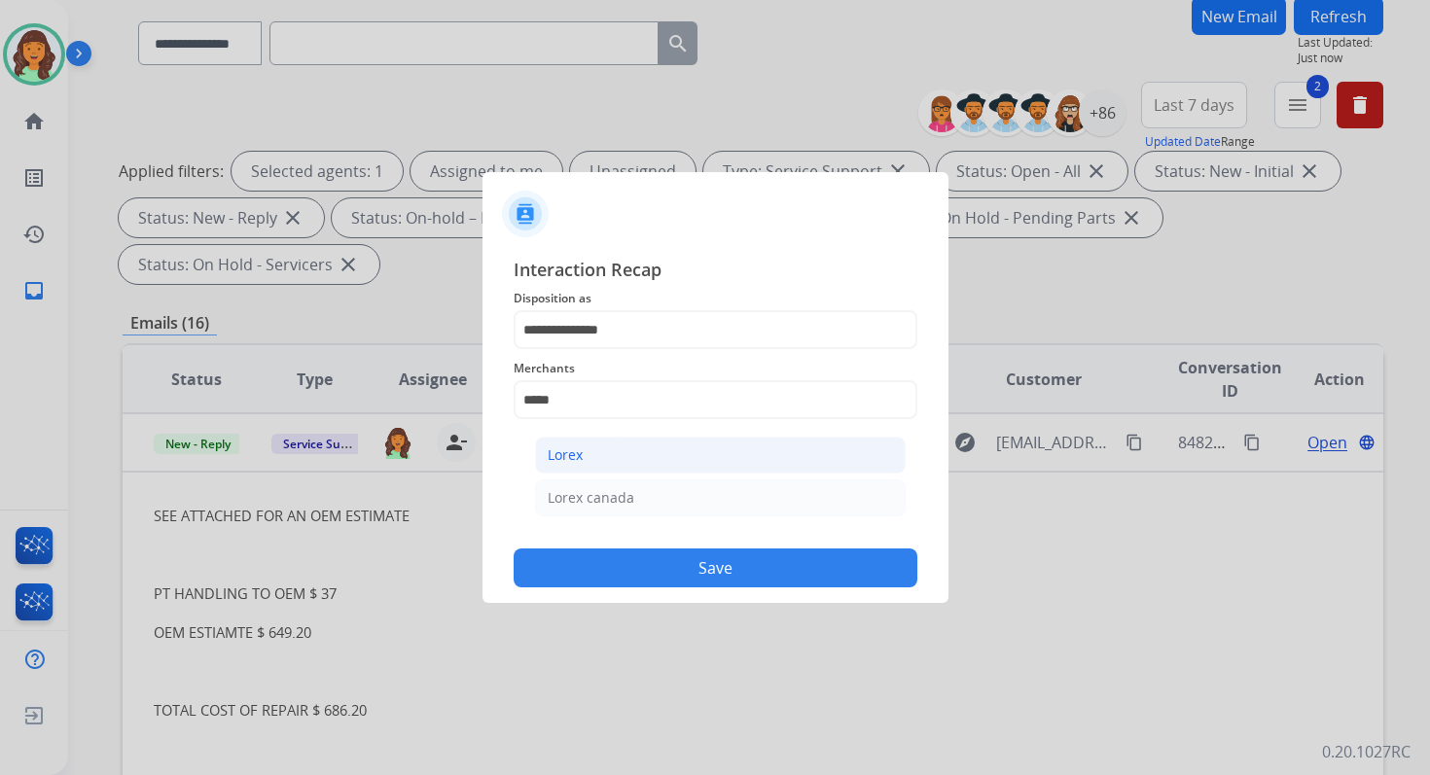
click at [591, 458] on li "Lorex" at bounding box center [720, 455] width 371 height 37
type input "*****"
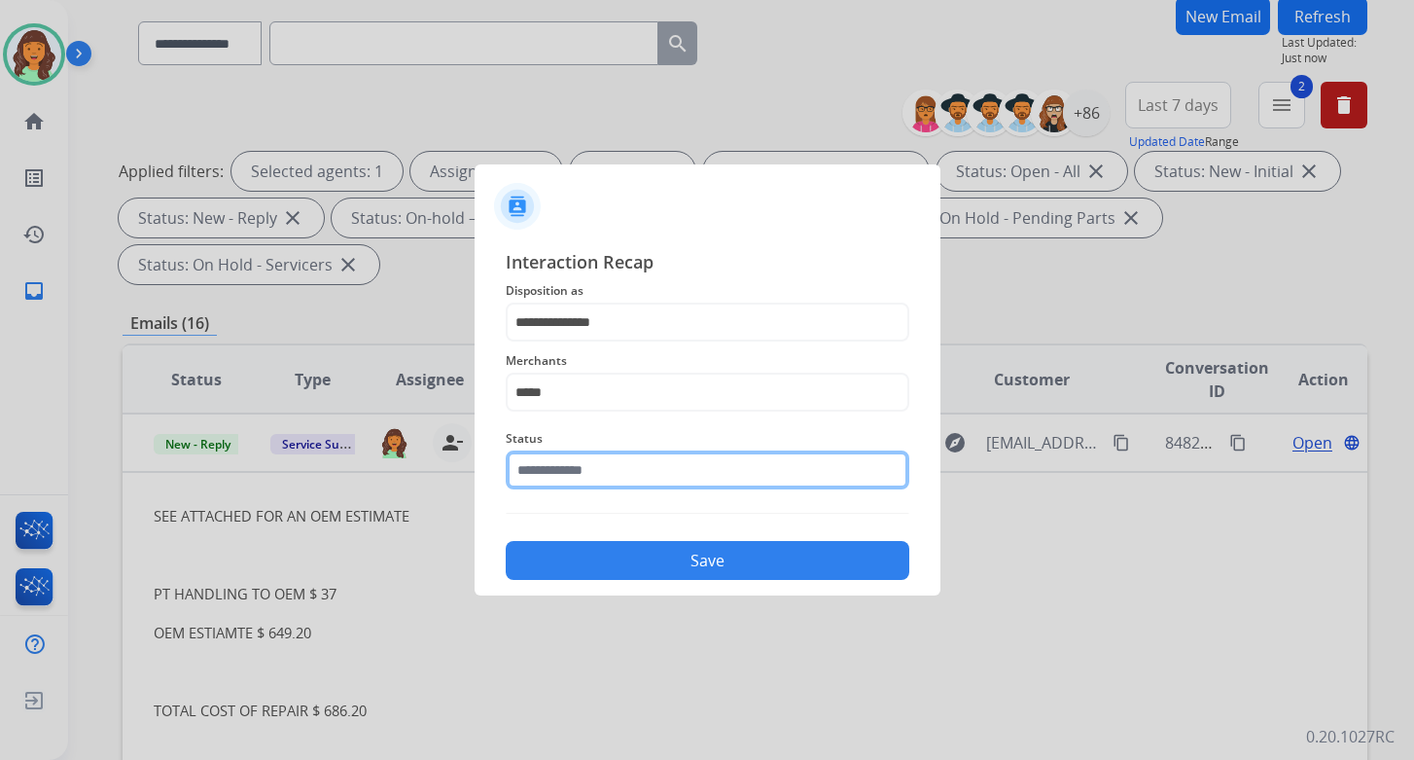
click at [591, 464] on input "text" at bounding box center [708, 469] width 404 height 39
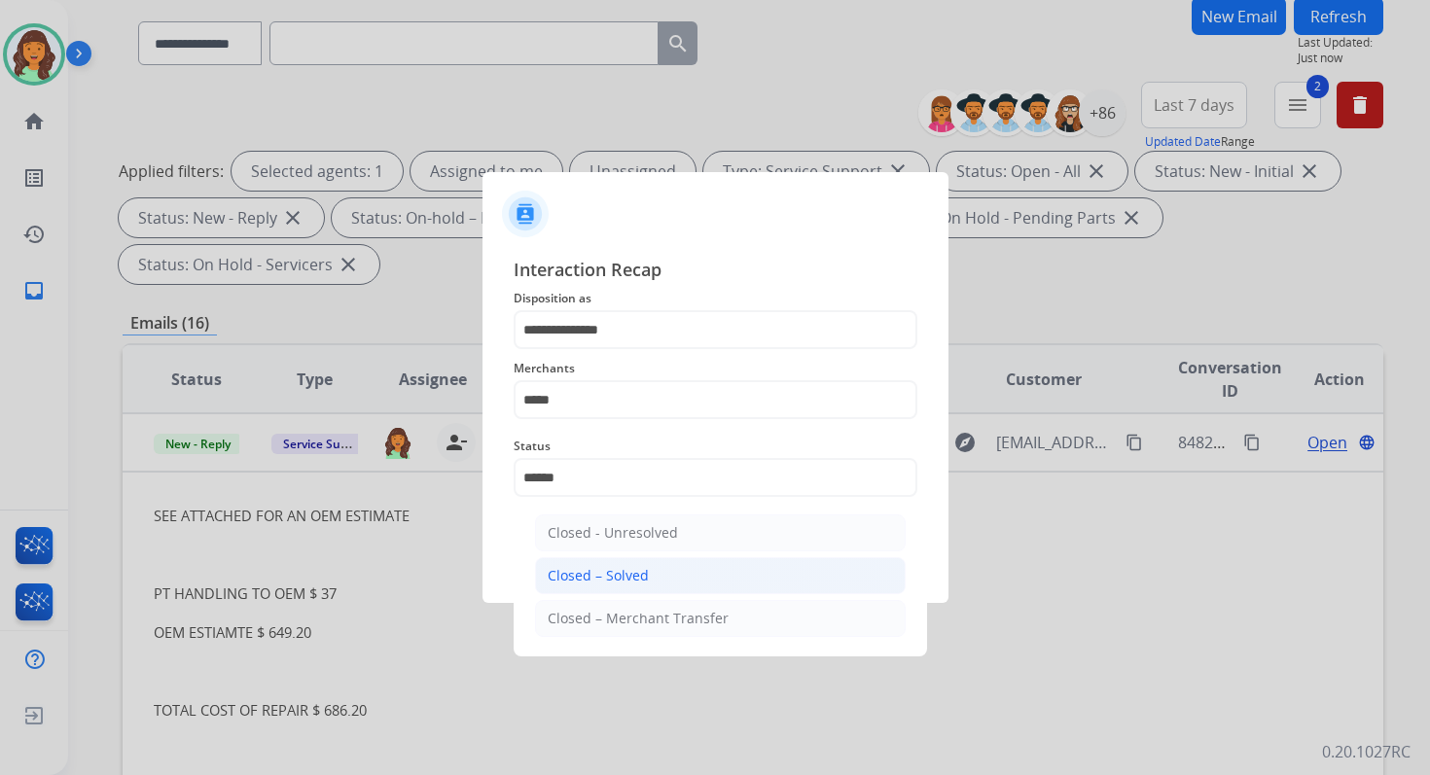
click at [611, 566] on div "Closed – Solved" at bounding box center [598, 575] width 101 height 19
type input "**********"
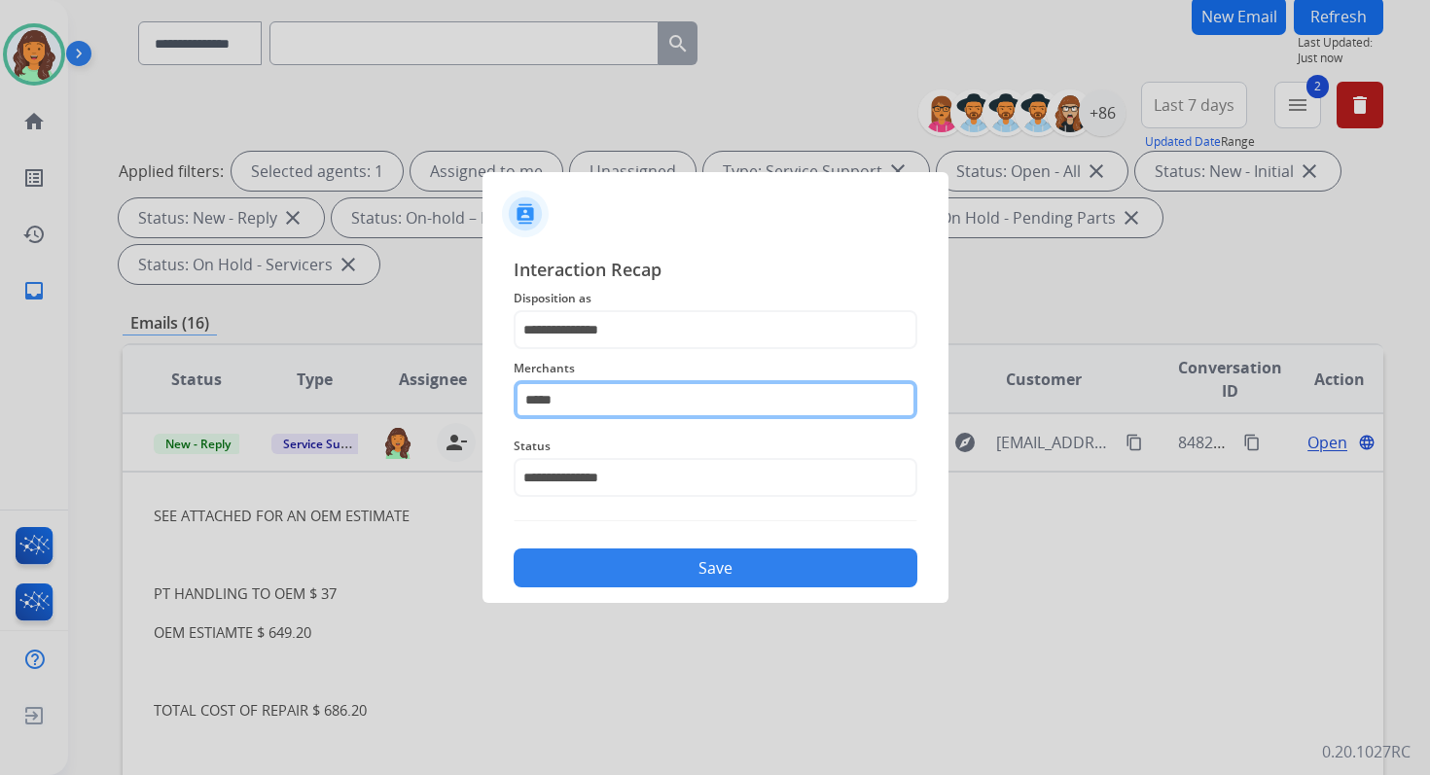
click at [583, 400] on input "*****" at bounding box center [716, 399] width 404 height 39
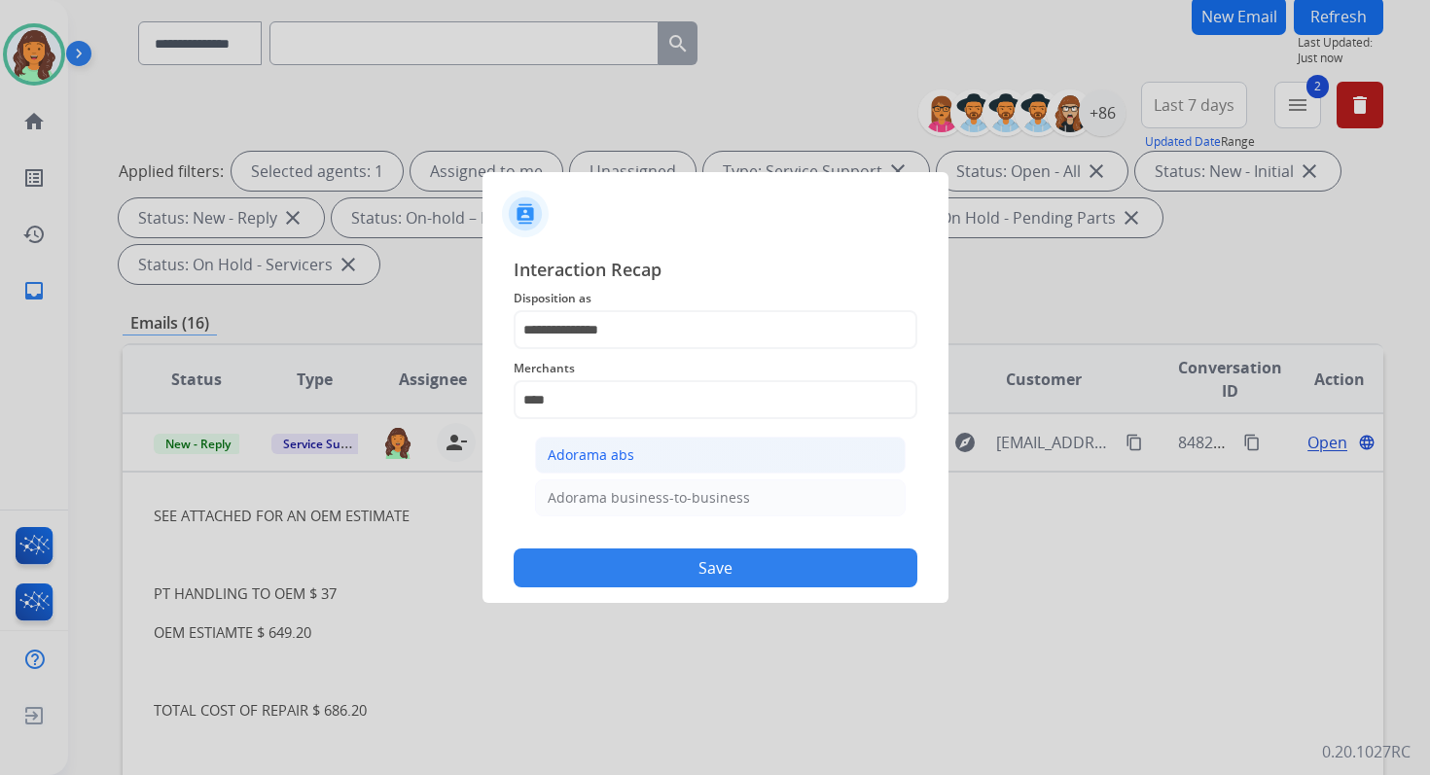
click at [594, 461] on div "Adorama abs" at bounding box center [591, 454] width 87 height 19
type input "**********"
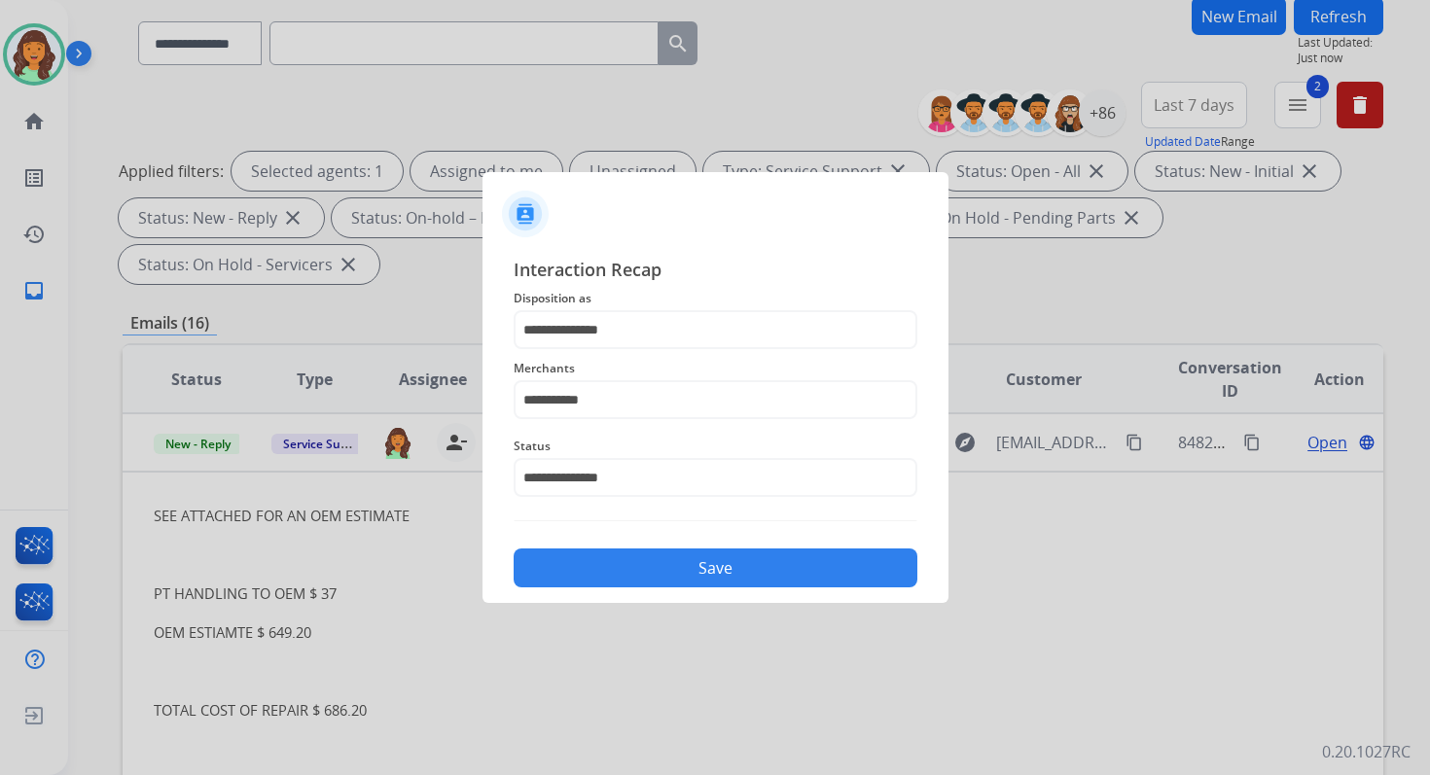
click at [662, 558] on button "Save" at bounding box center [716, 568] width 404 height 39
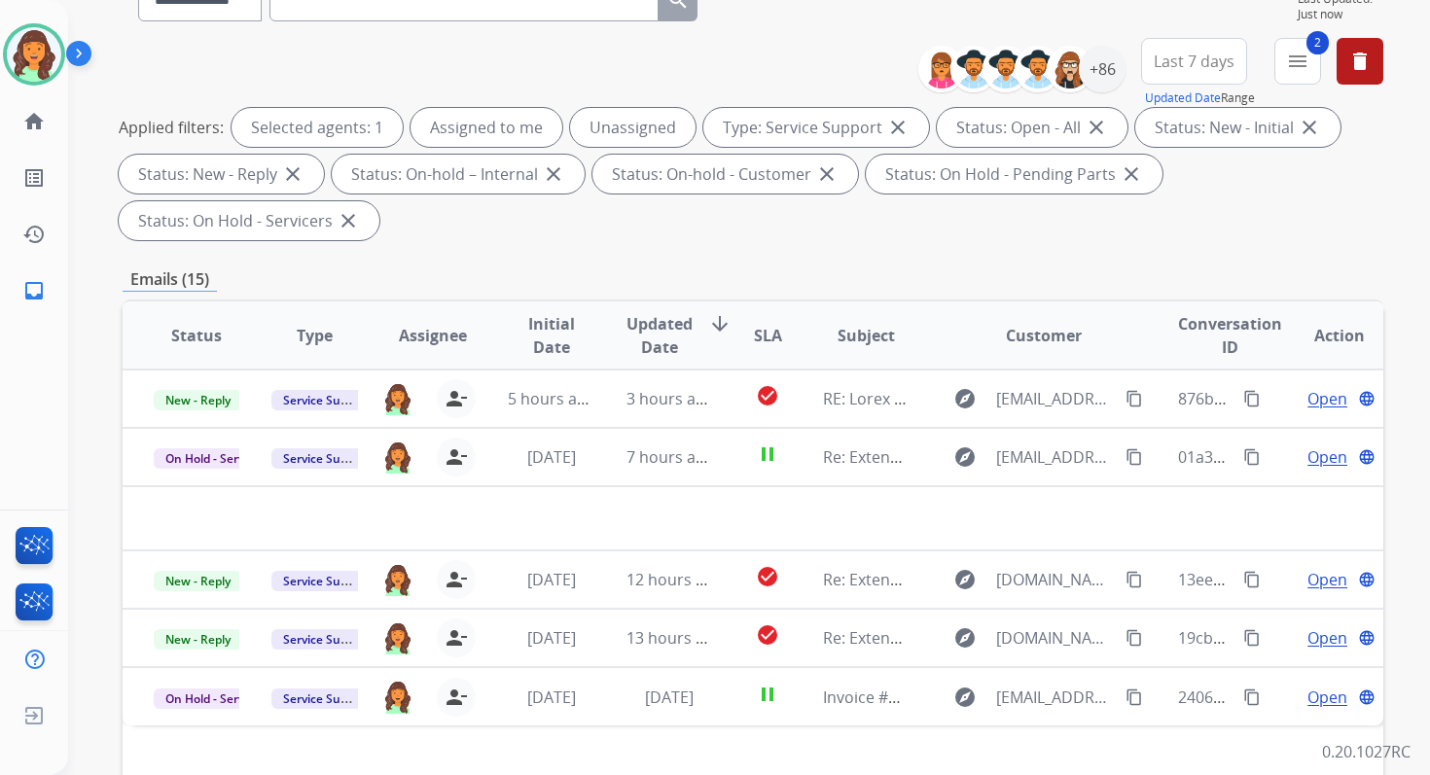
scroll to position [472, 0]
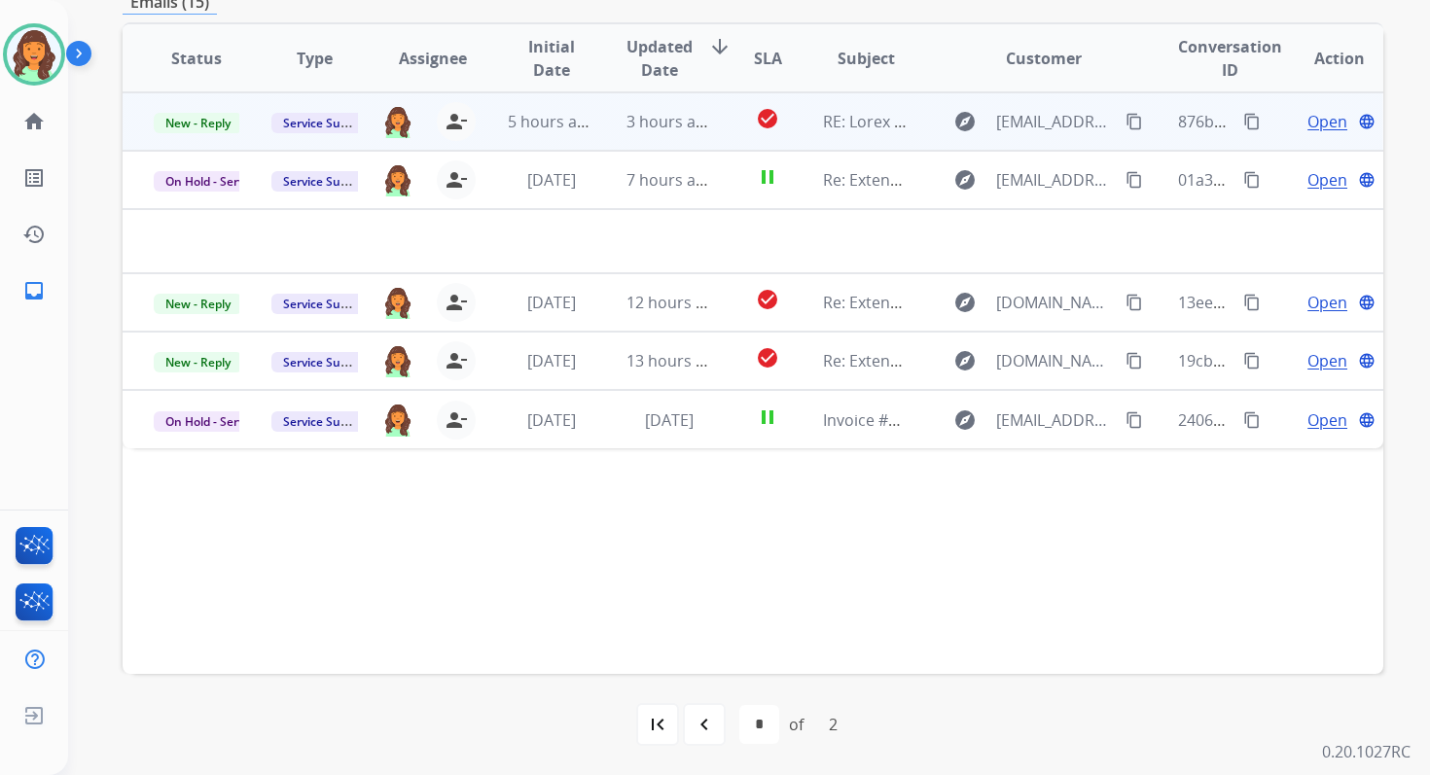
click at [671, 139] on td "3 hours ago" at bounding box center [654, 121] width 118 height 58
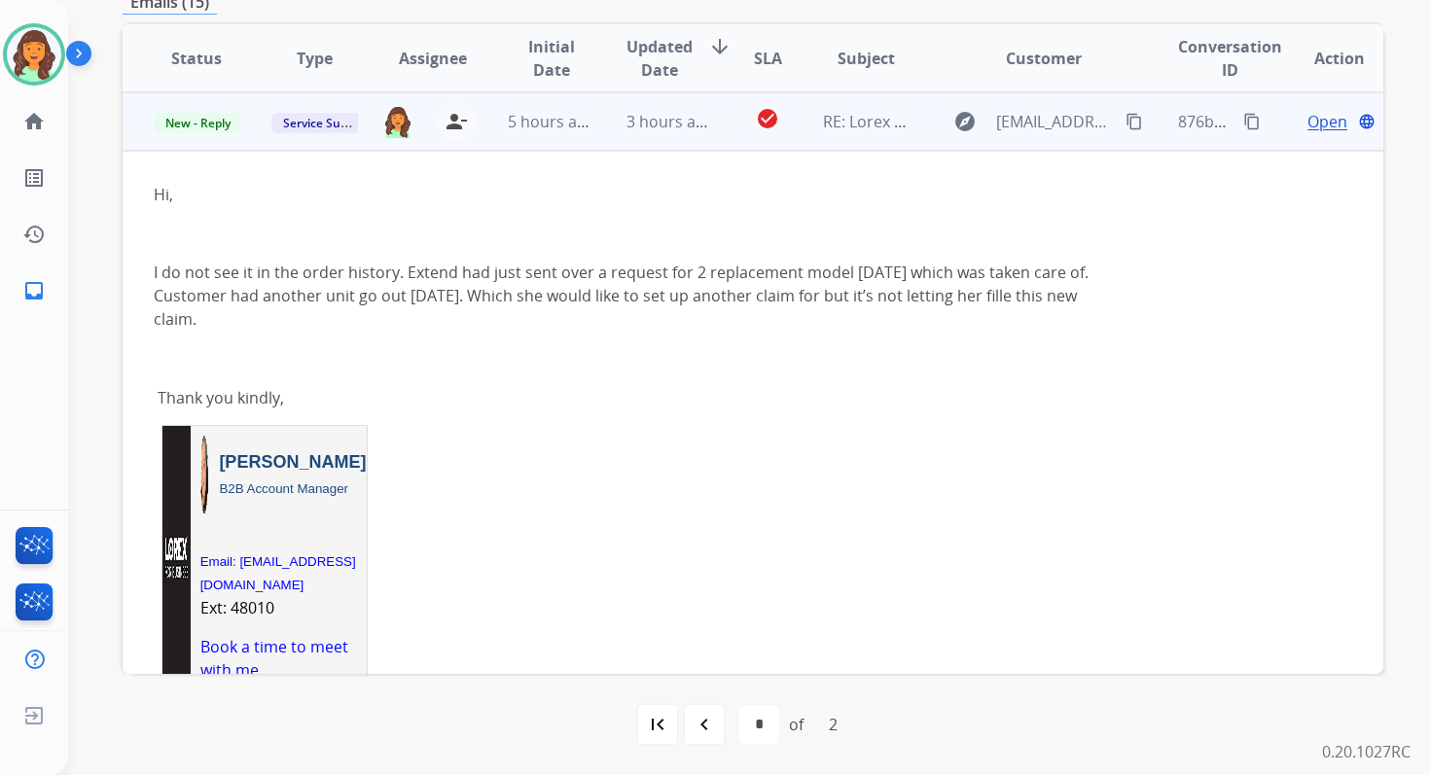
click at [1307, 122] on span "Open" at bounding box center [1327, 121] width 40 height 23
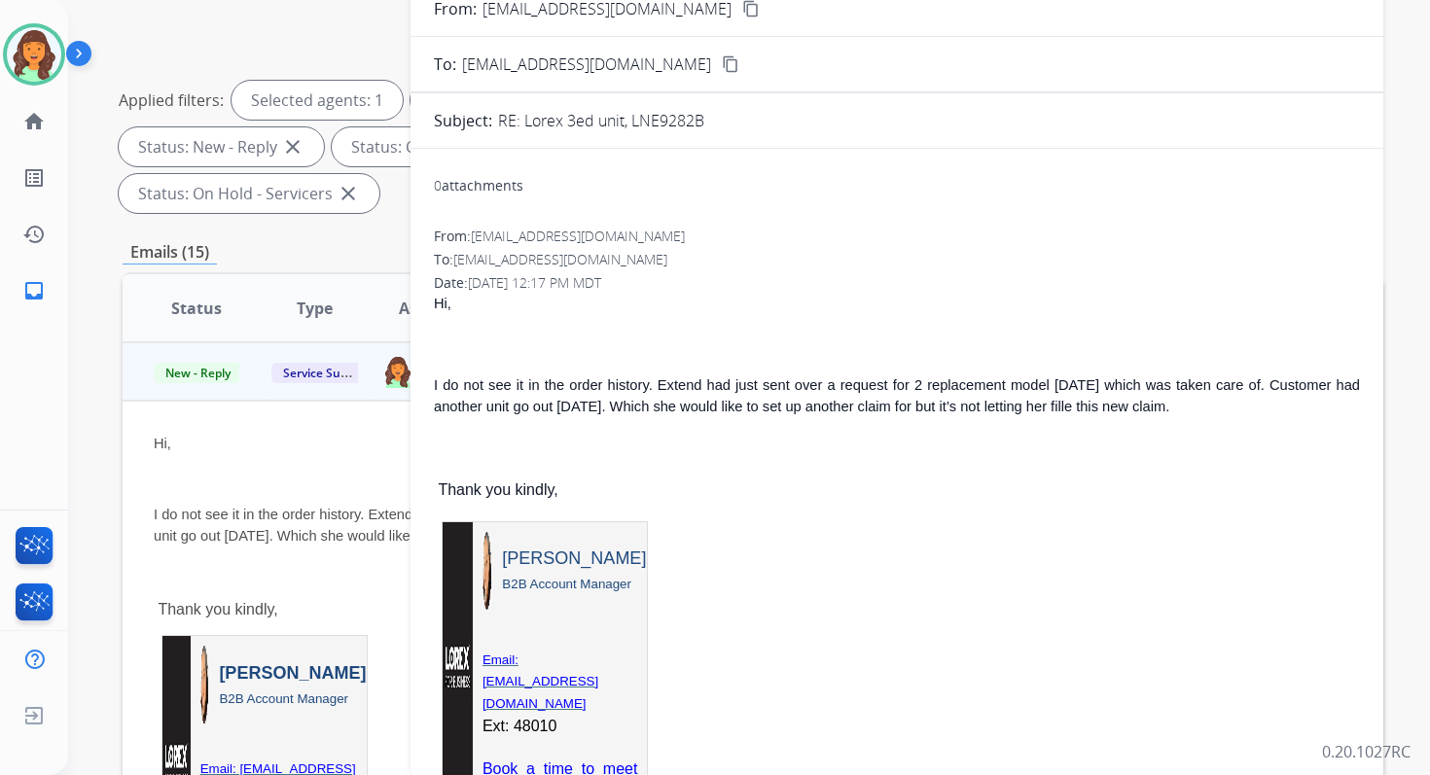
scroll to position [0, 0]
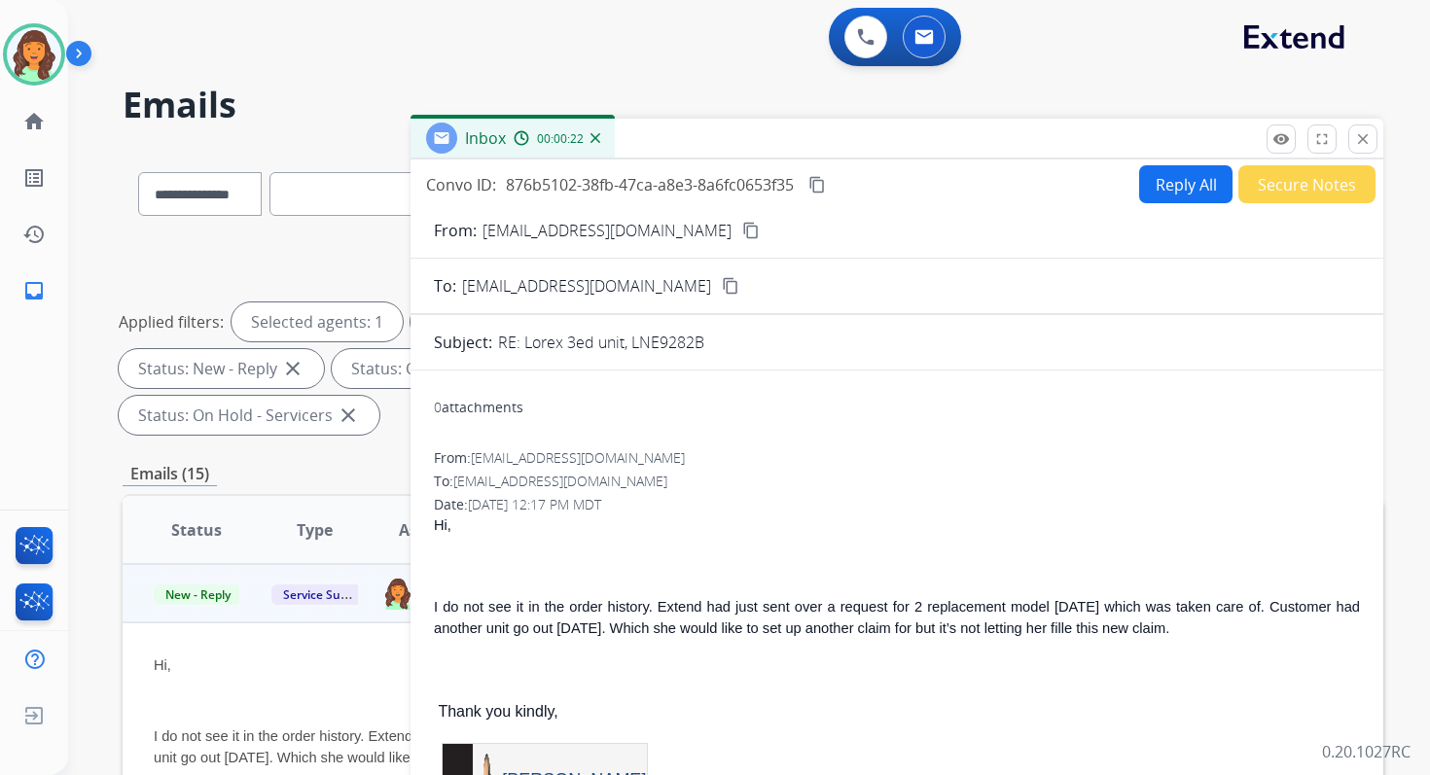
click at [1157, 180] on button "Reply All" at bounding box center [1185, 184] width 93 height 38
select select "**********"
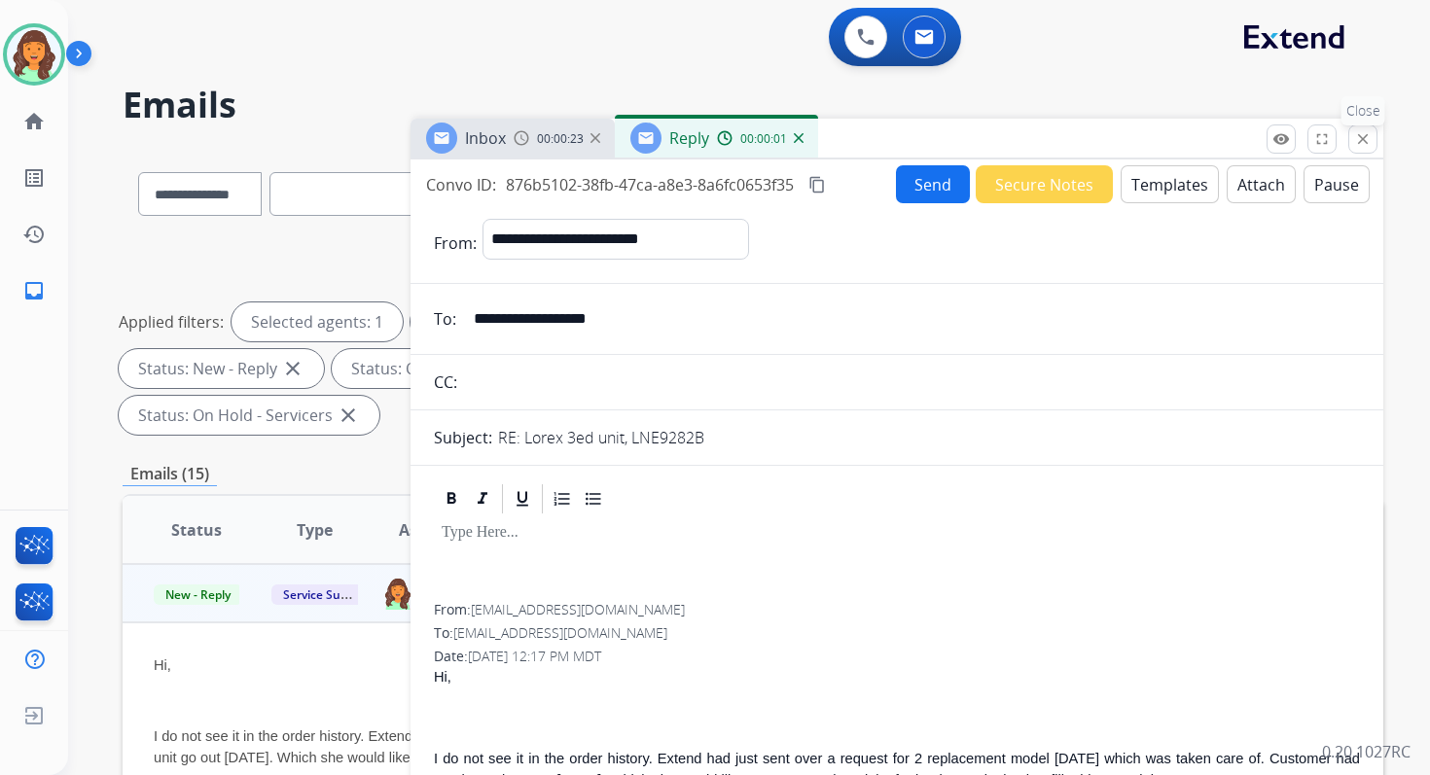
click at [1365, 141] on mat-icon "close" at bounding box center [1363, 139] width 18 height 18
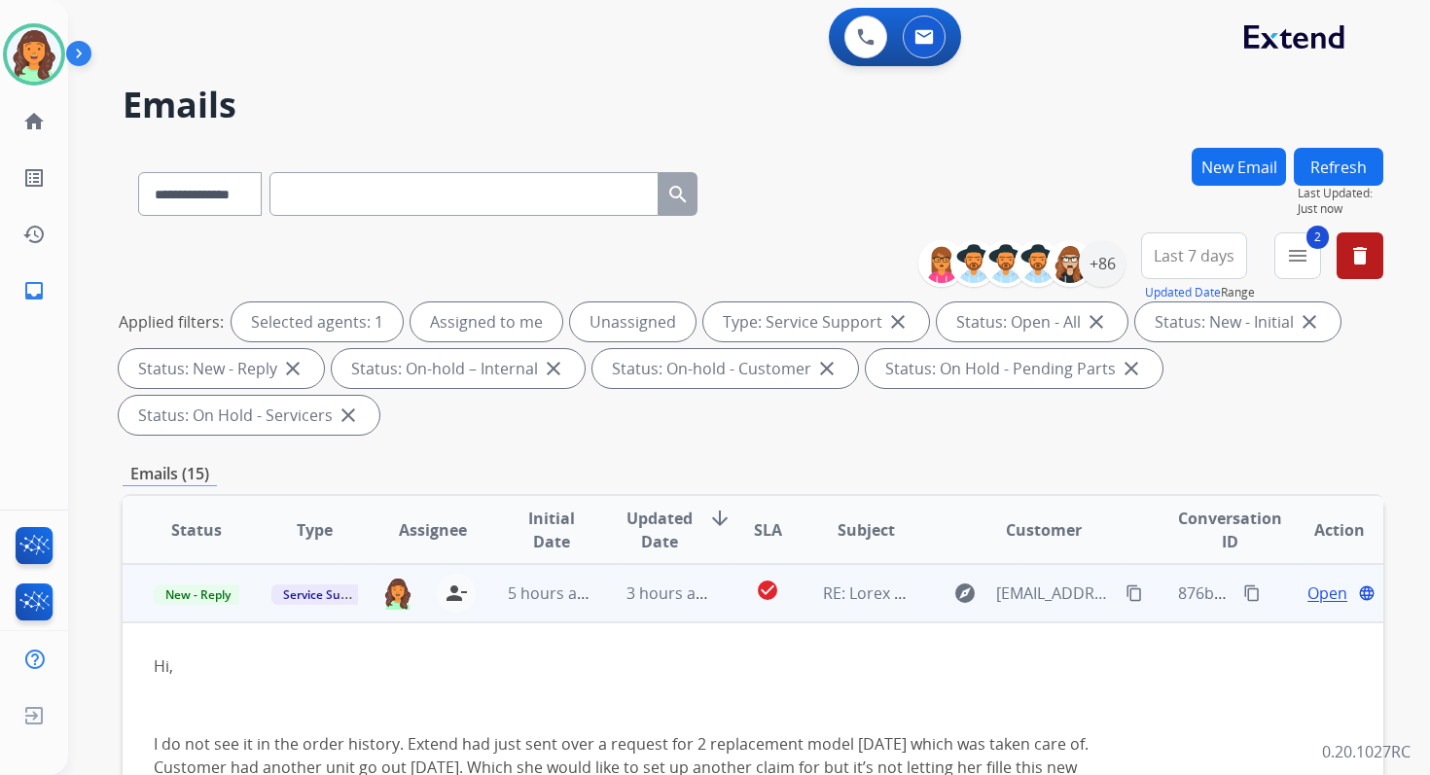
scroll to position [472, 0]
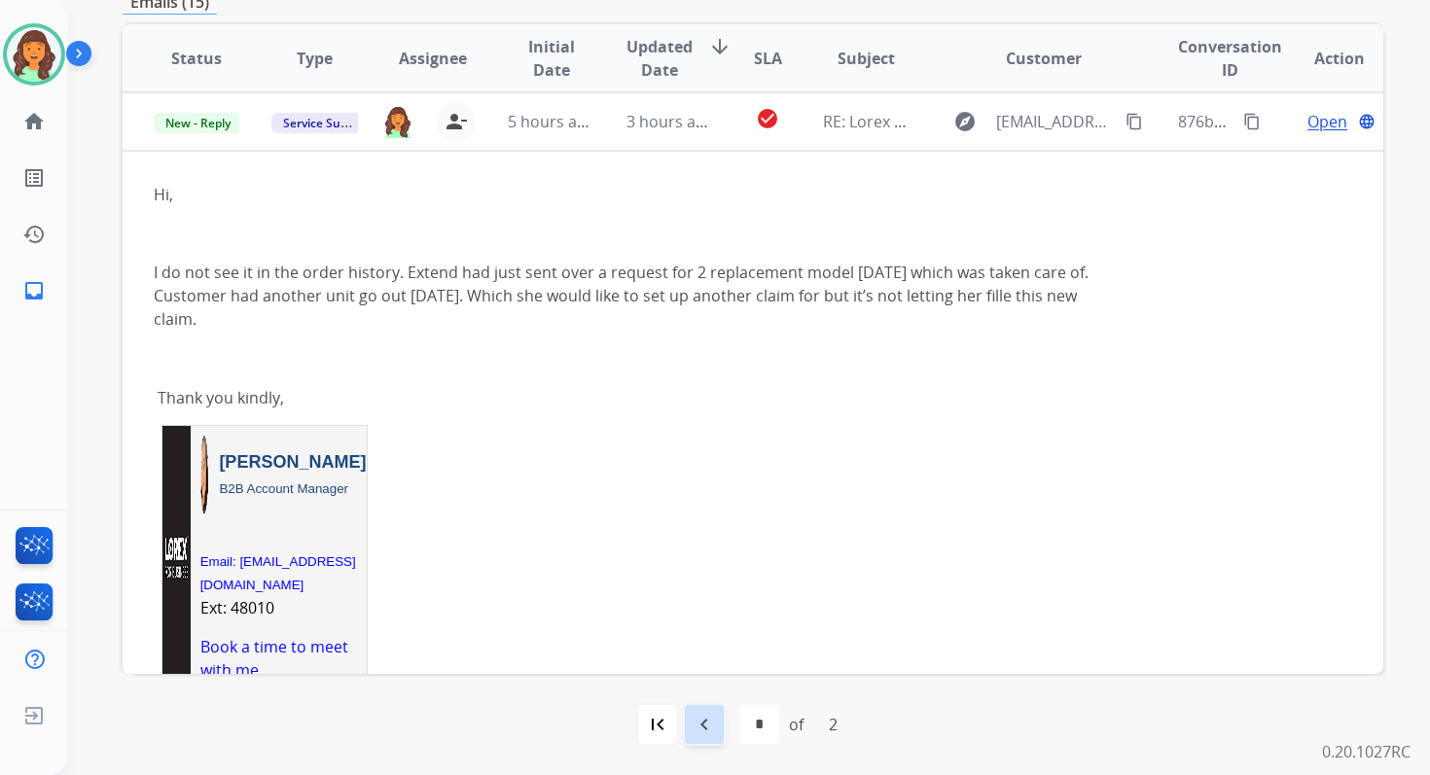
click at [702, 726] on mat-icon "navigate_before" at bounding box center [704, 724] width 23 height 23
select select "*"
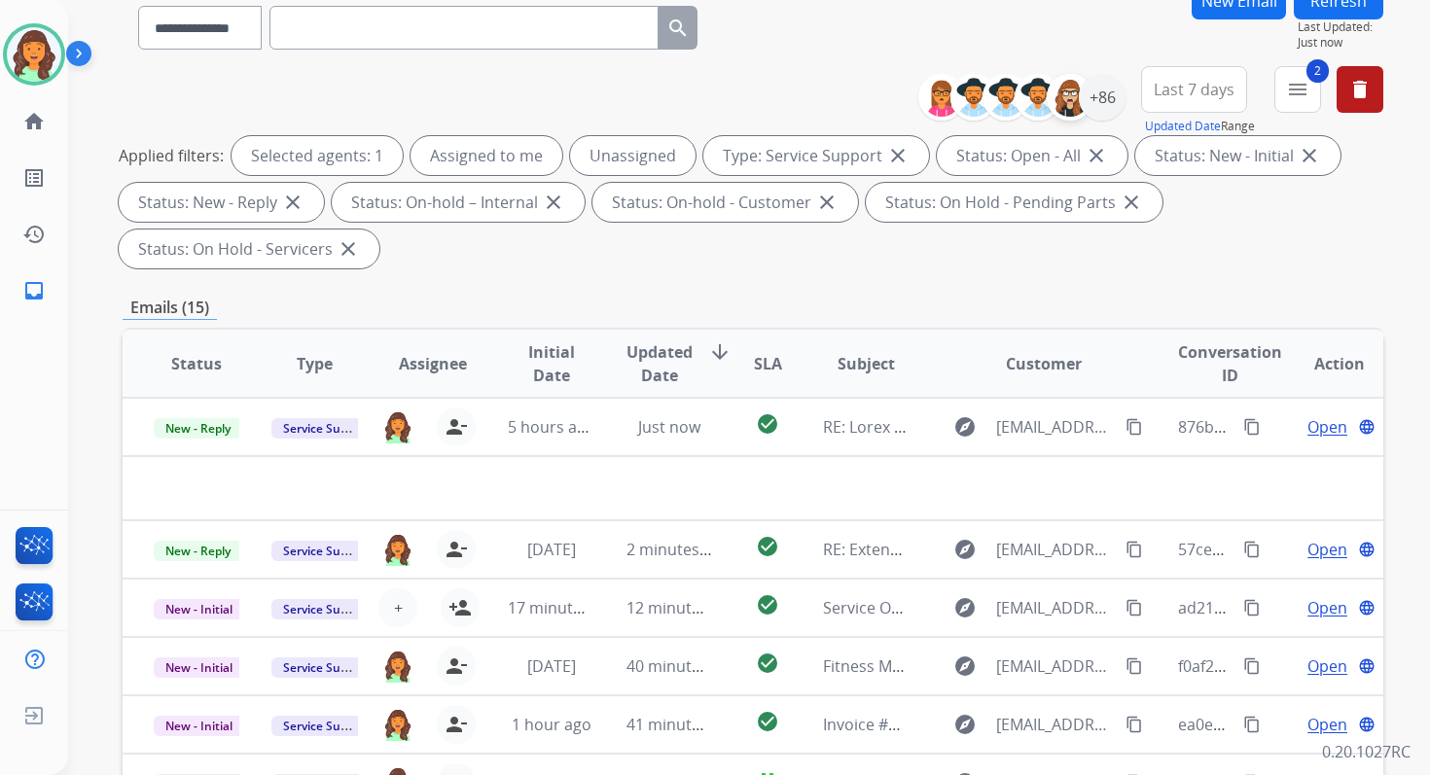
scroll to position [0, 0]
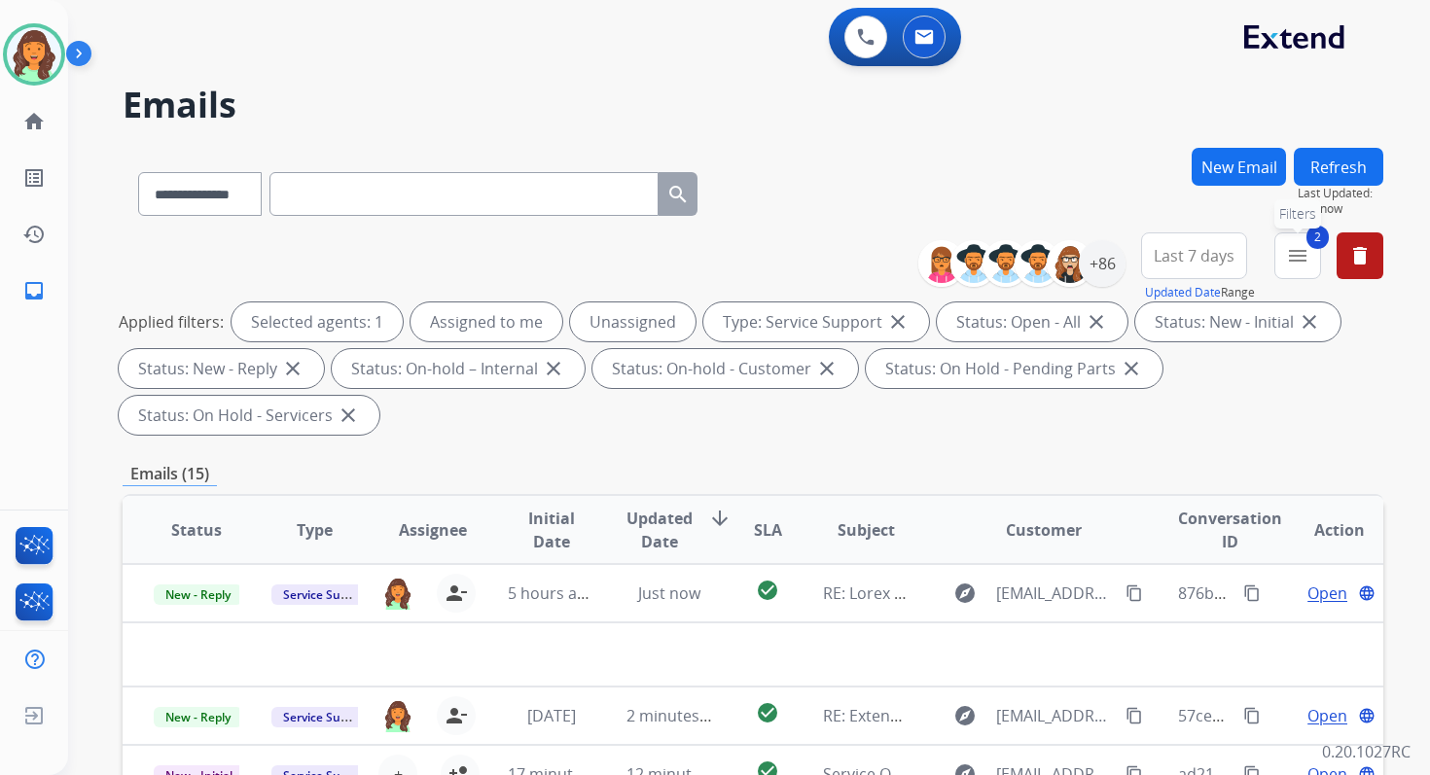
click at [1294, 256] on mat-icon "menu" at bounding box center [1297, 255] width 23 height 23
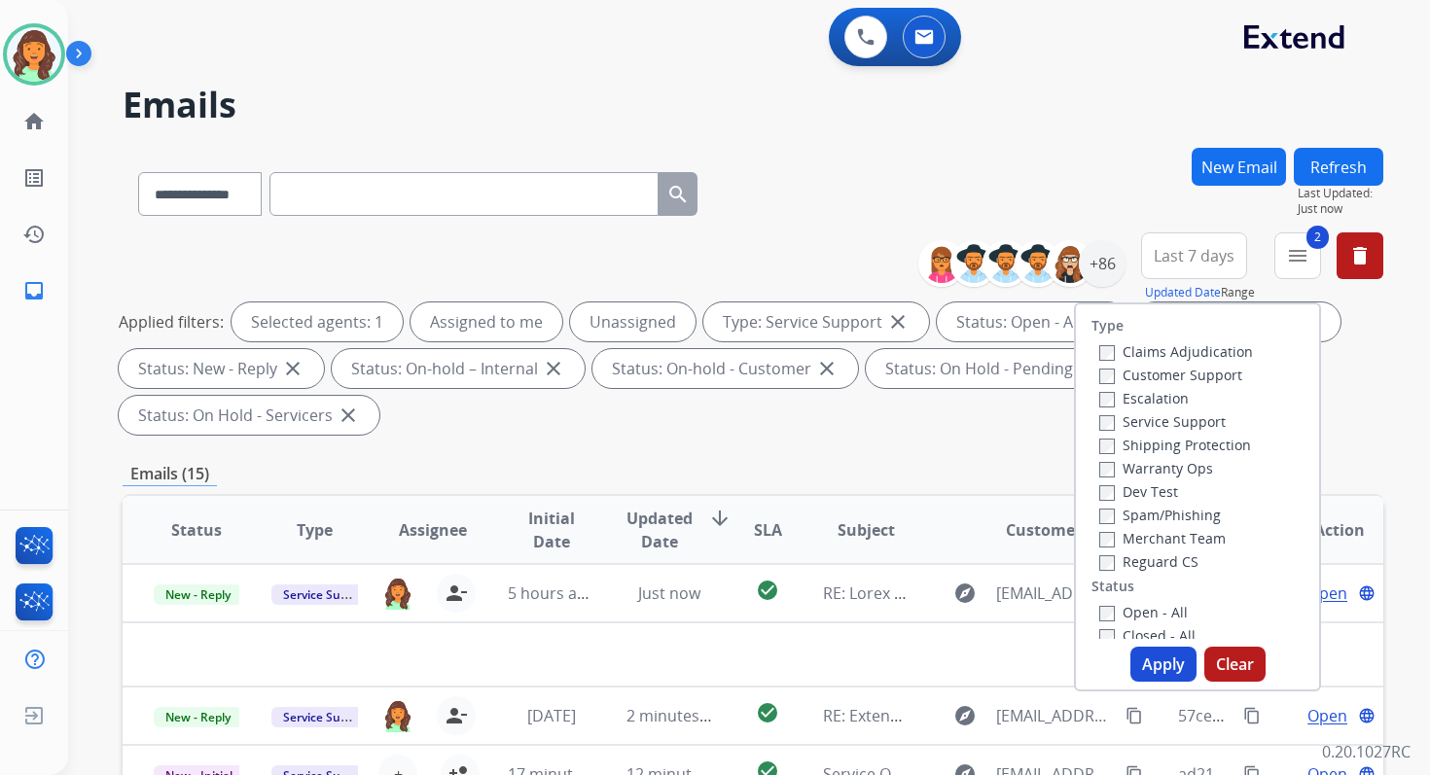
click at [1154, 661] on button "Apply" at bounding box center [1163, 664] width 66 height 35
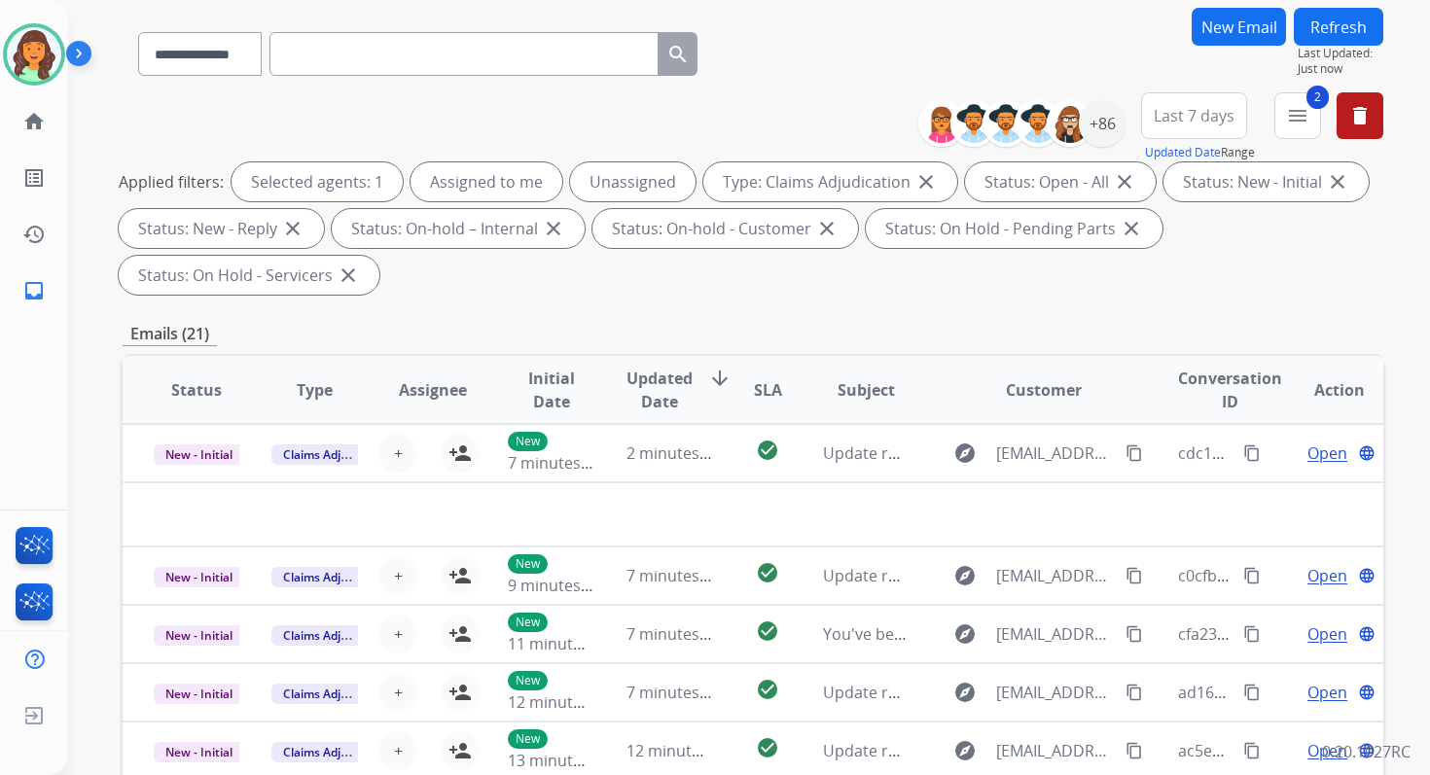
scroll to position [472, 0]
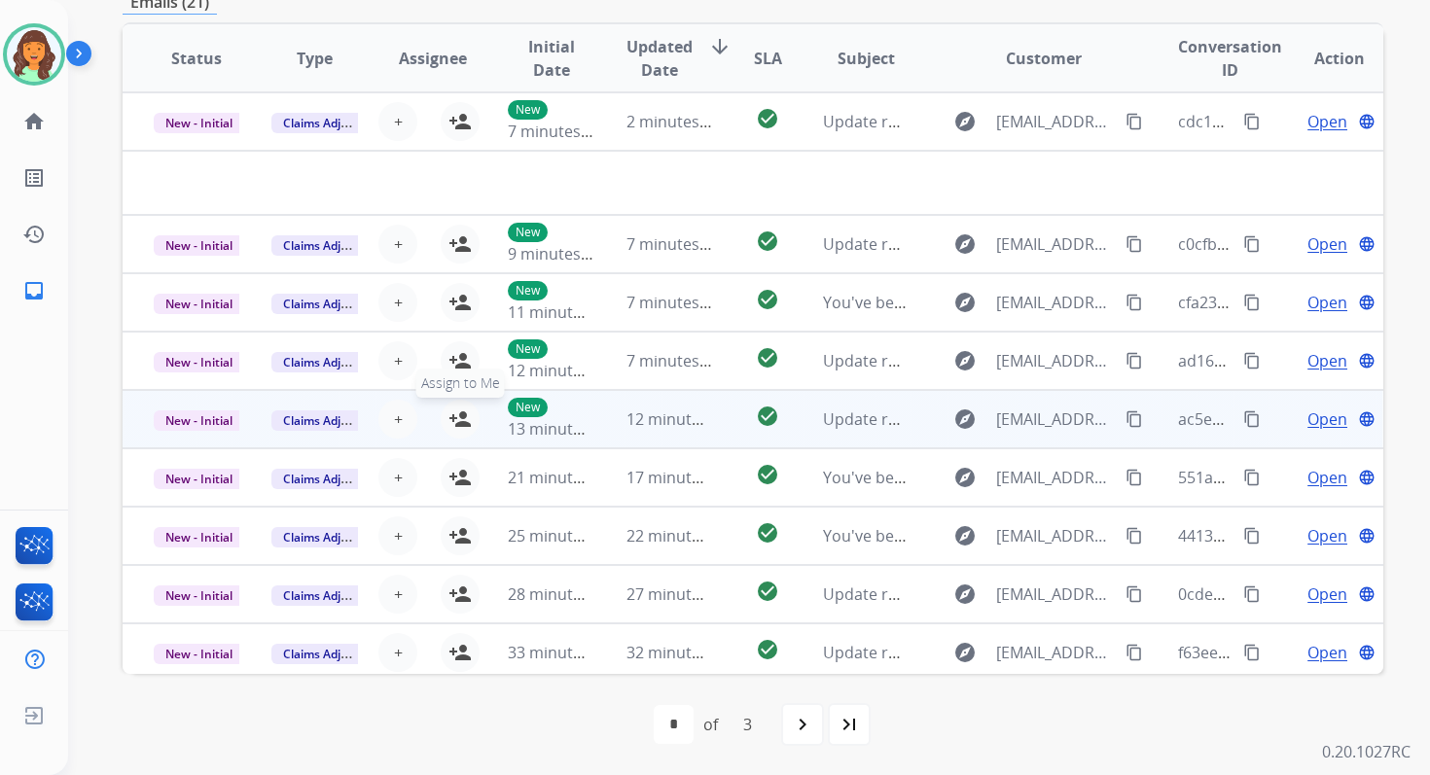
click at [459, 417] on mat-icon "person_add" at bounding box center [459, 419] width 23 height 23
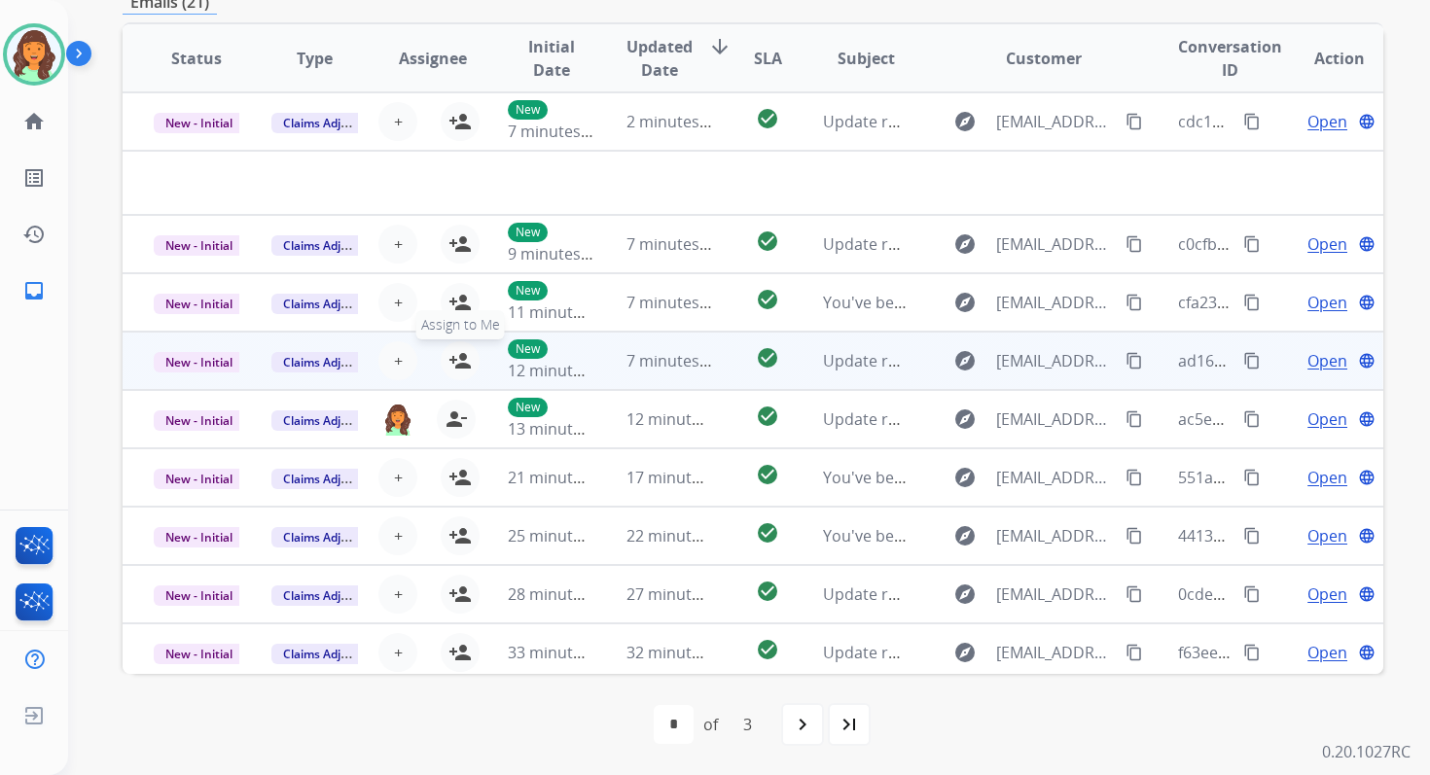
click at [455, 361] on mat-icon "person_add" at bounding box center [459, 360] width 23 height 23
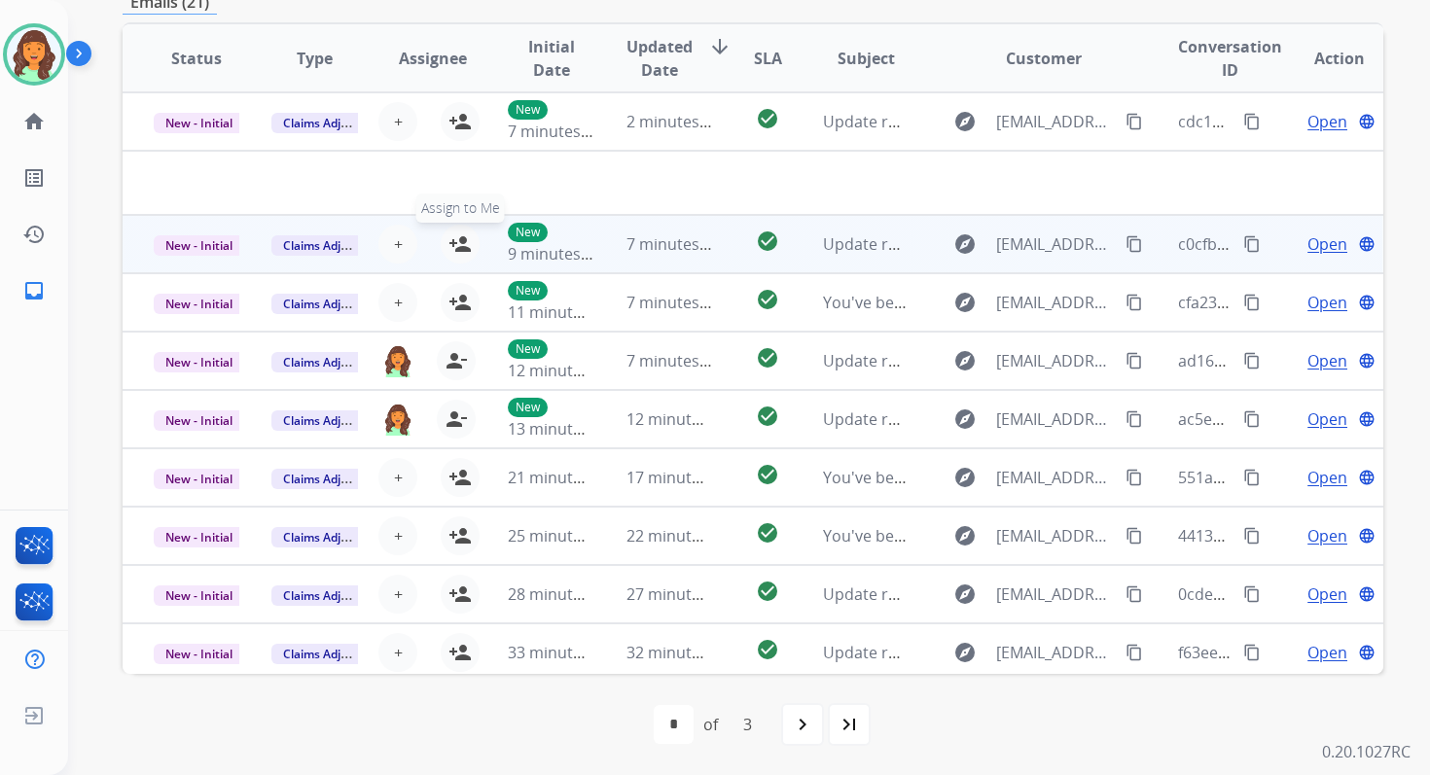
click at [457, 236] on mat-icon "person_add" at bounding box center [459, 243] width 23 height 23
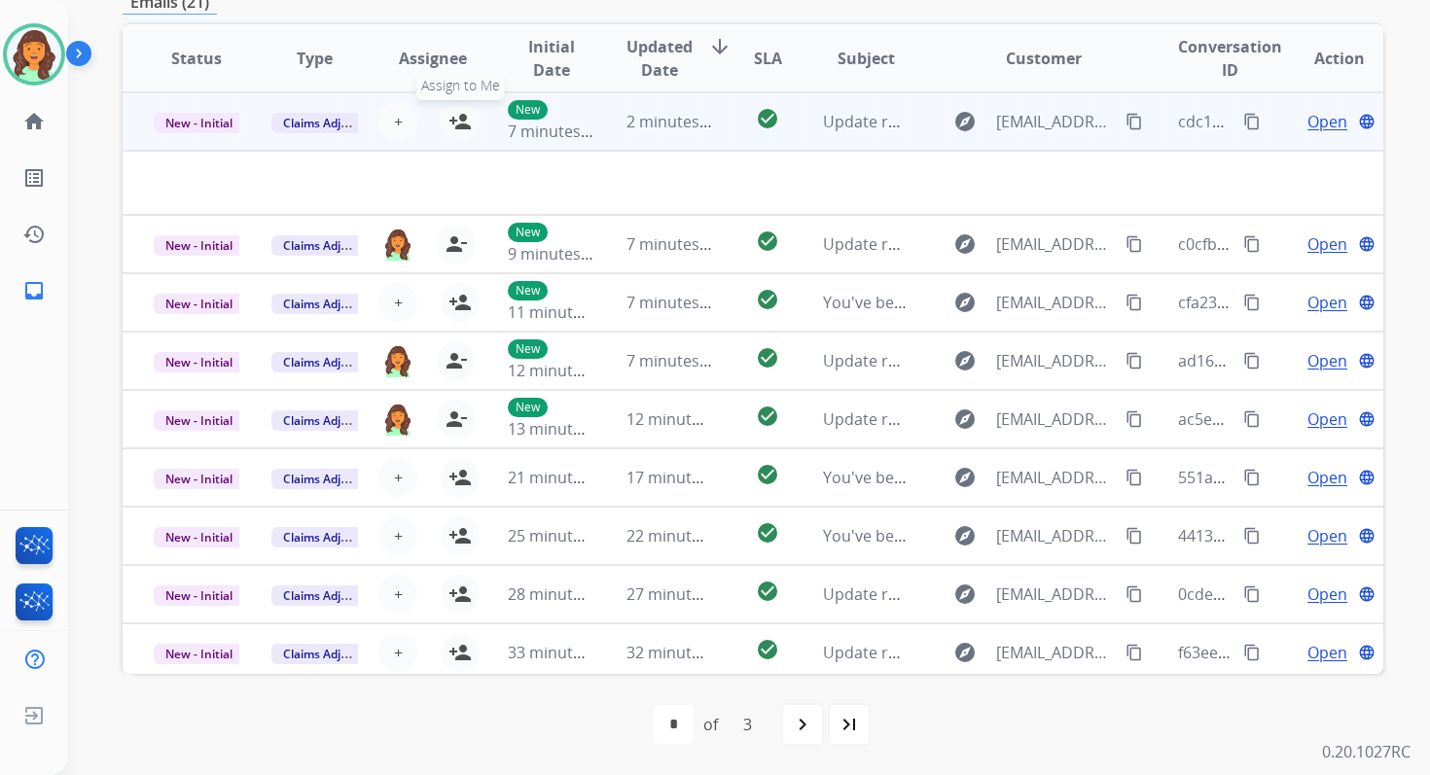
click at [456, 120] on mat-icon "person_add" at bounding box center [459, 121] width 23 height 23
click at [221, 119] on span "New - Initial" at bounding box center [199, 123] width 90 height 20
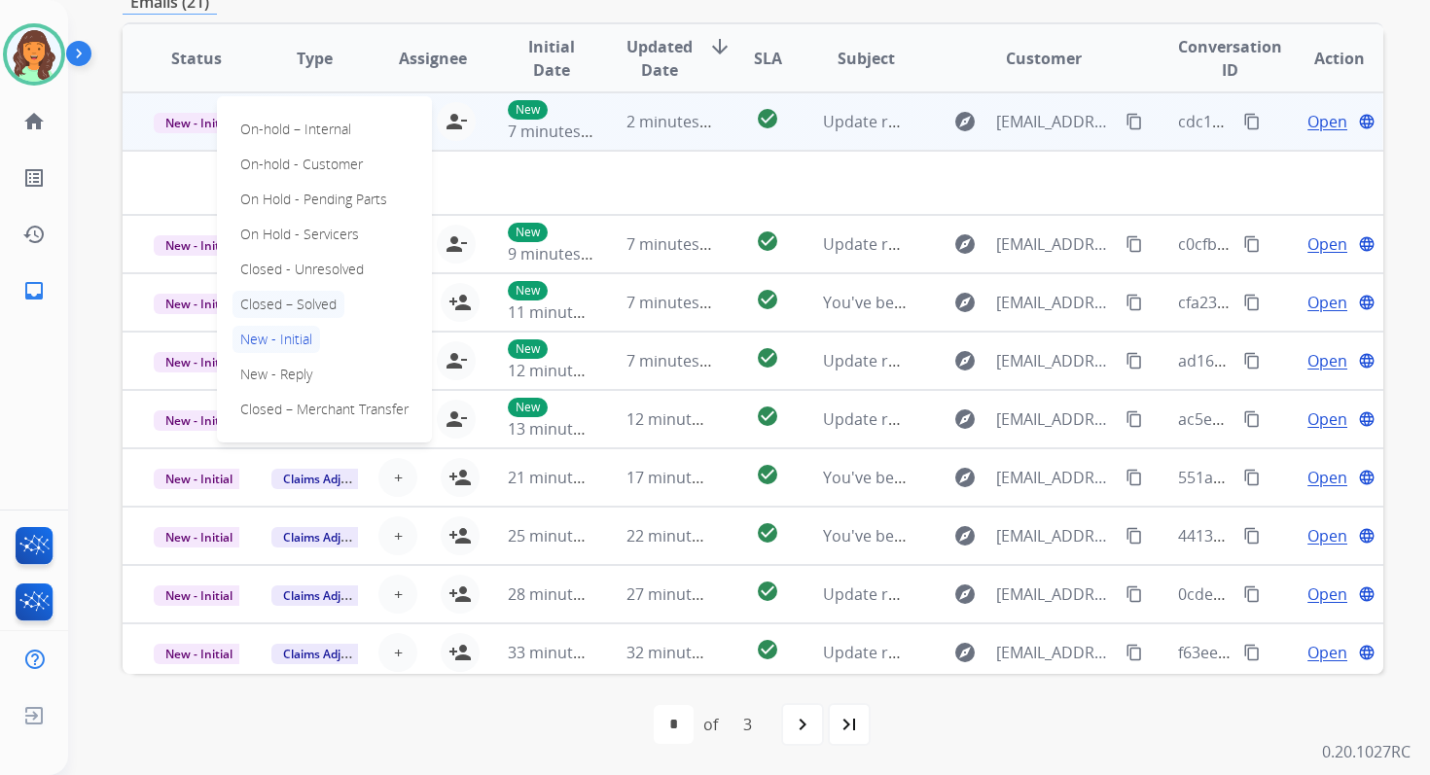
click at [287, 297] on p "Closed – Solved" at bounding box center [288, 304] width 112 height 27
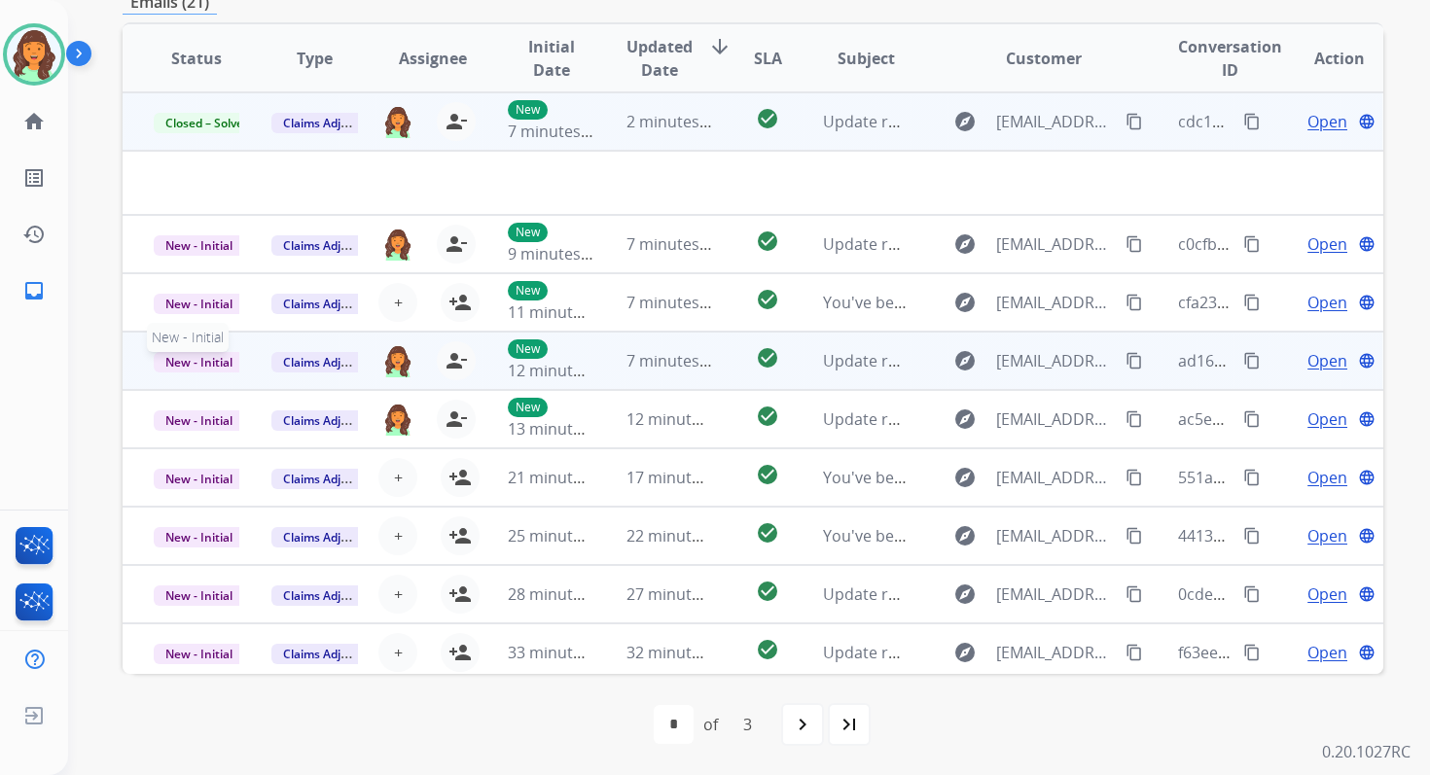
click at [212, 363] on span "New - Initial" at bounding box center [199, 362] width 90 height 20
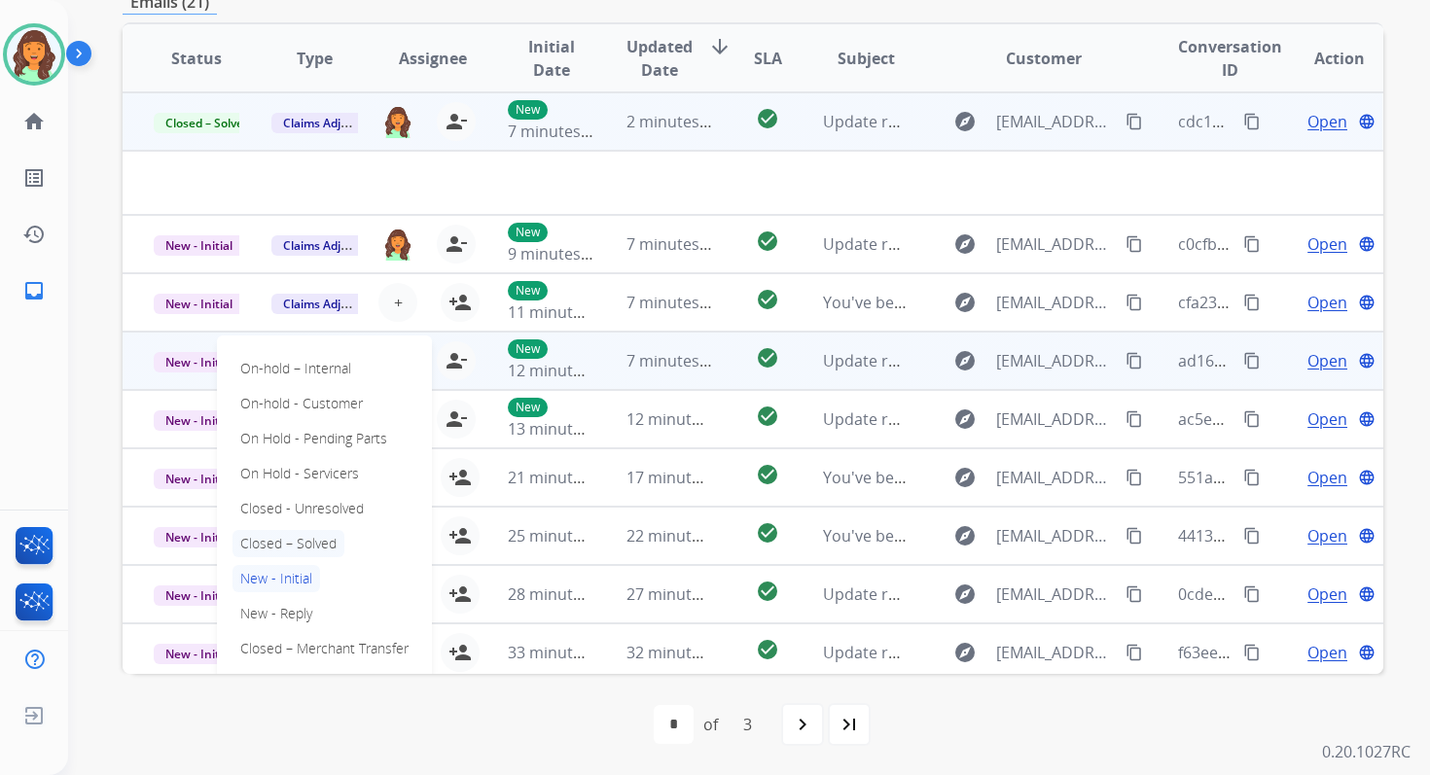
click at [280, 542] on p "Closed – Solved" at bounding box center [288, 543] width 112 height 27
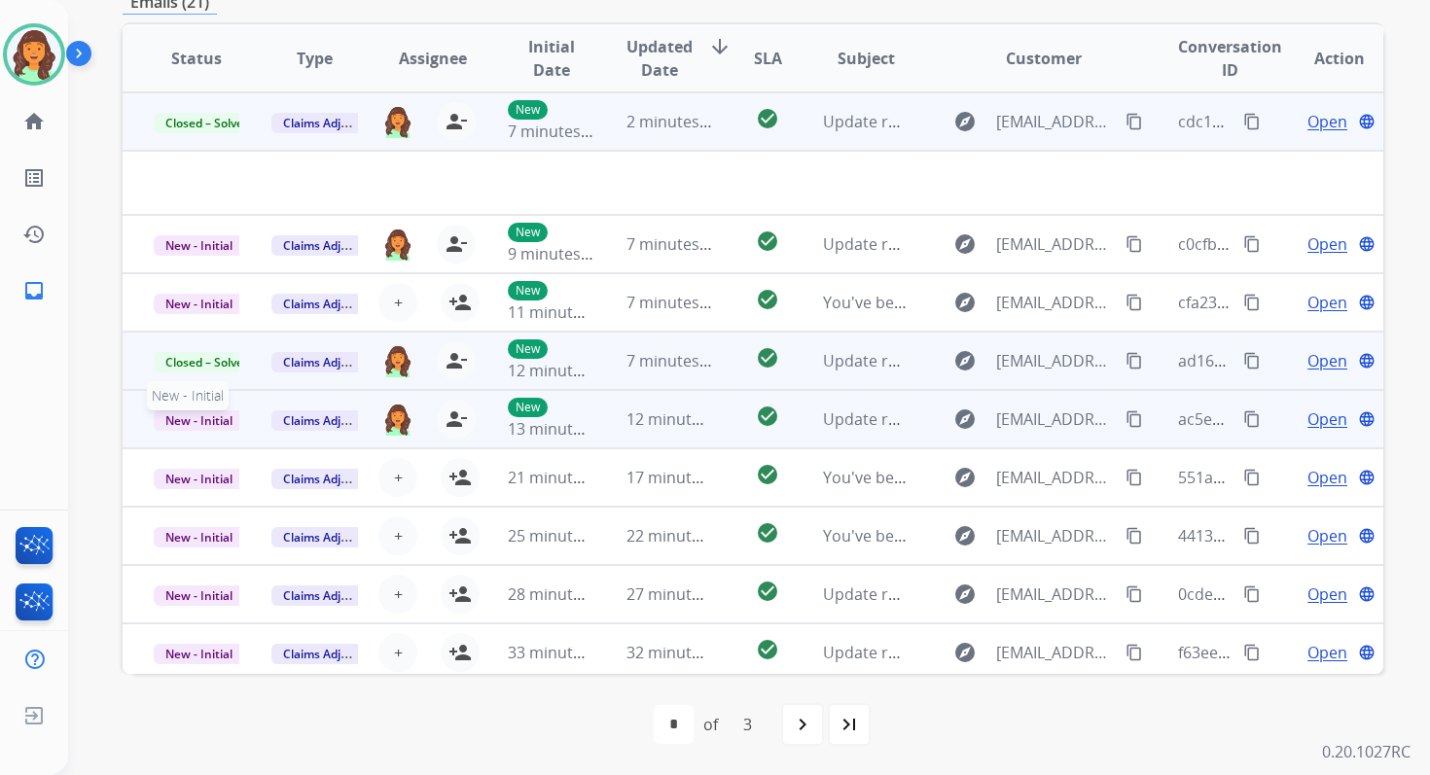
click at [218, 419] on span "New - Initial" at bounding box center [199, 420] width 90 height 20
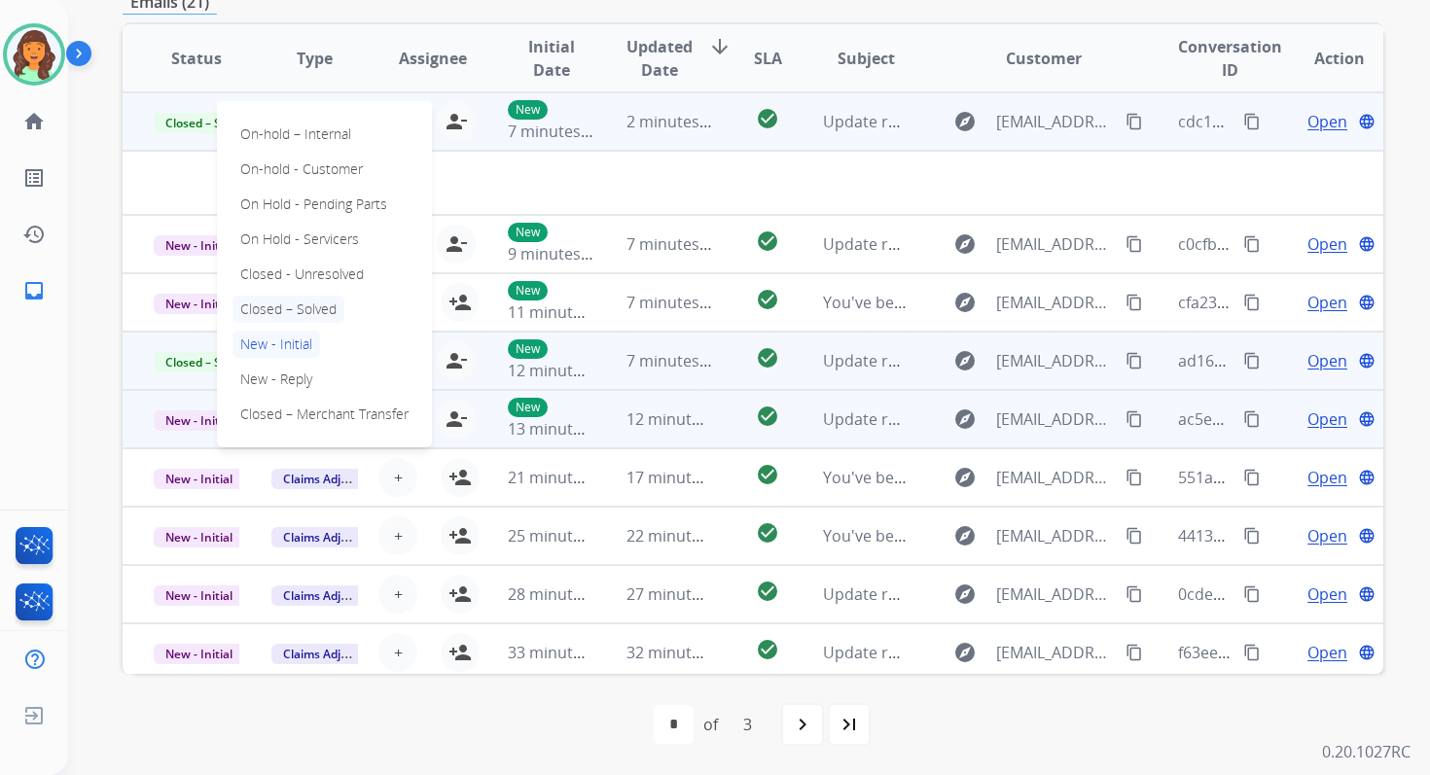
click at [283, 311] on p "Closed – Solved" at bounding box center [288, 309] width 112 height 27
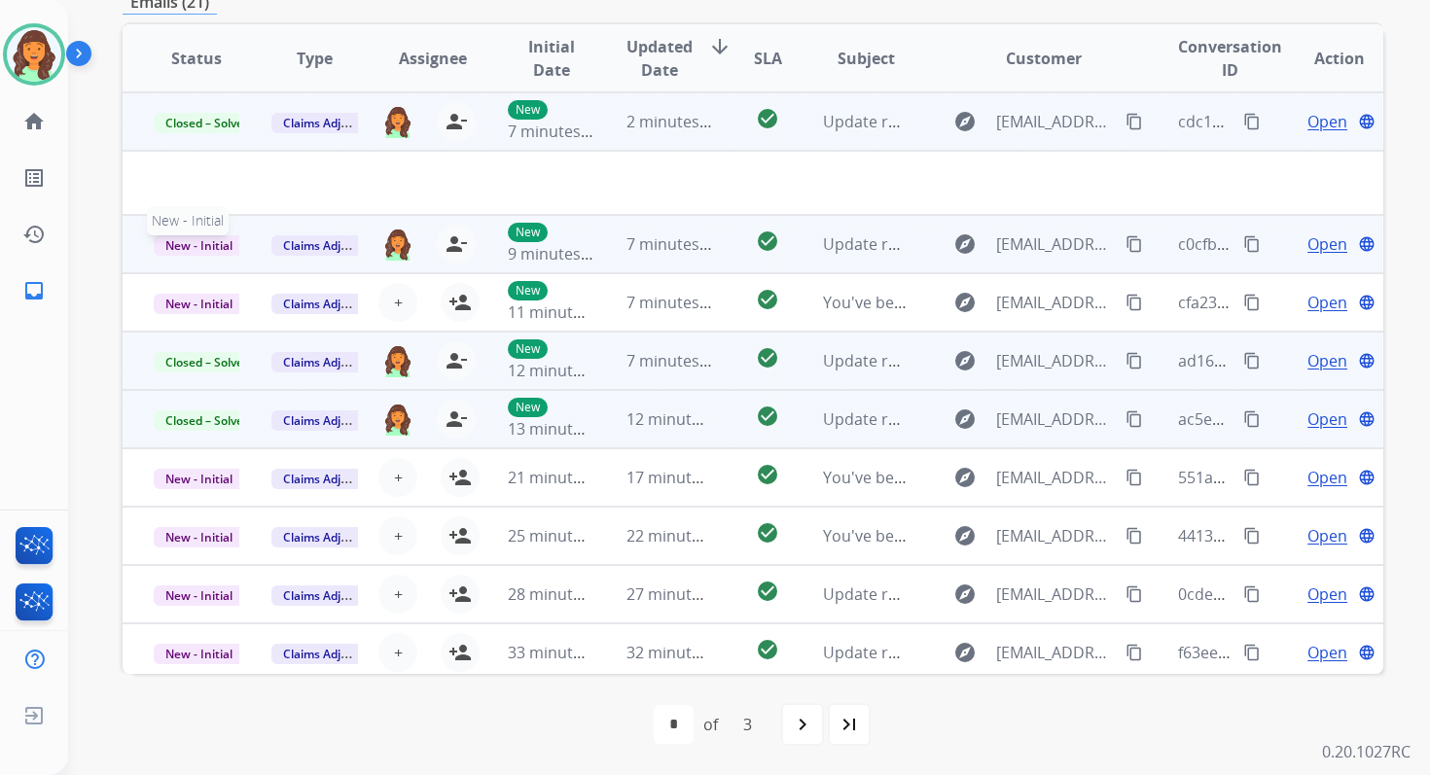
click at [205, 243] on span "New - Initial" at bounding box center [199, 245] width 90 height 20
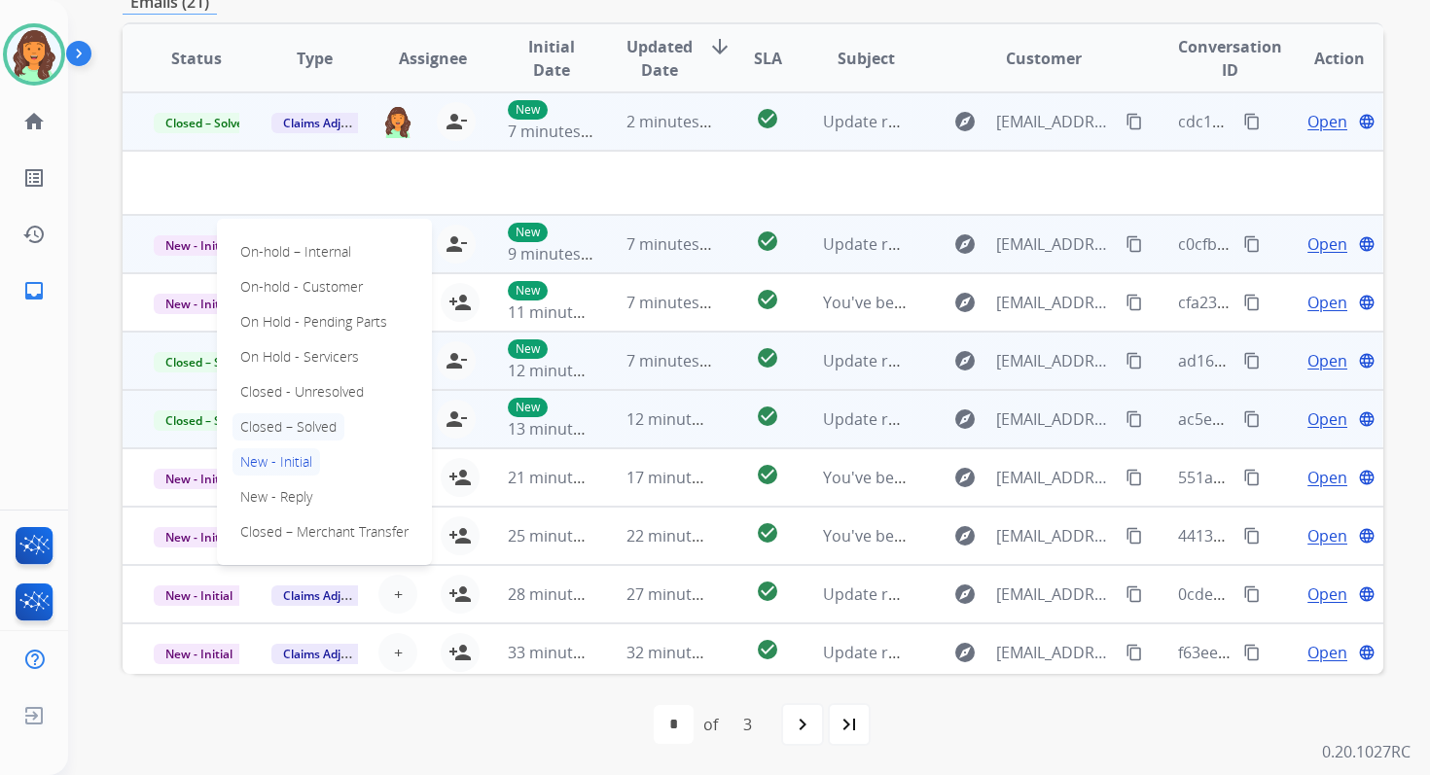
click at [294, 432] on p "Closed – Solved" at bounding box center [288, 426] width 112 height 27
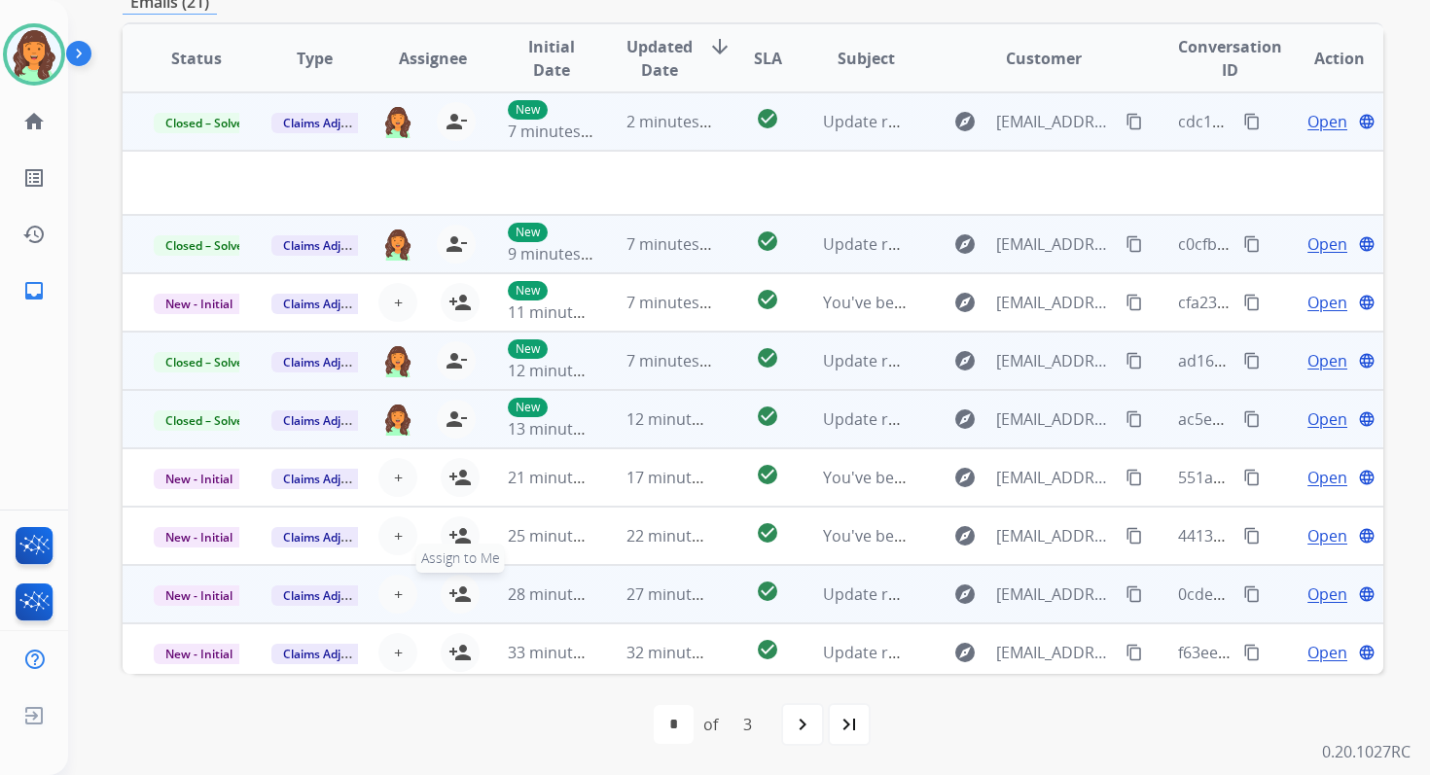
click at [458, 596] on mat-icon "person_add" at bounding box center [459, 594] width 23 height 23
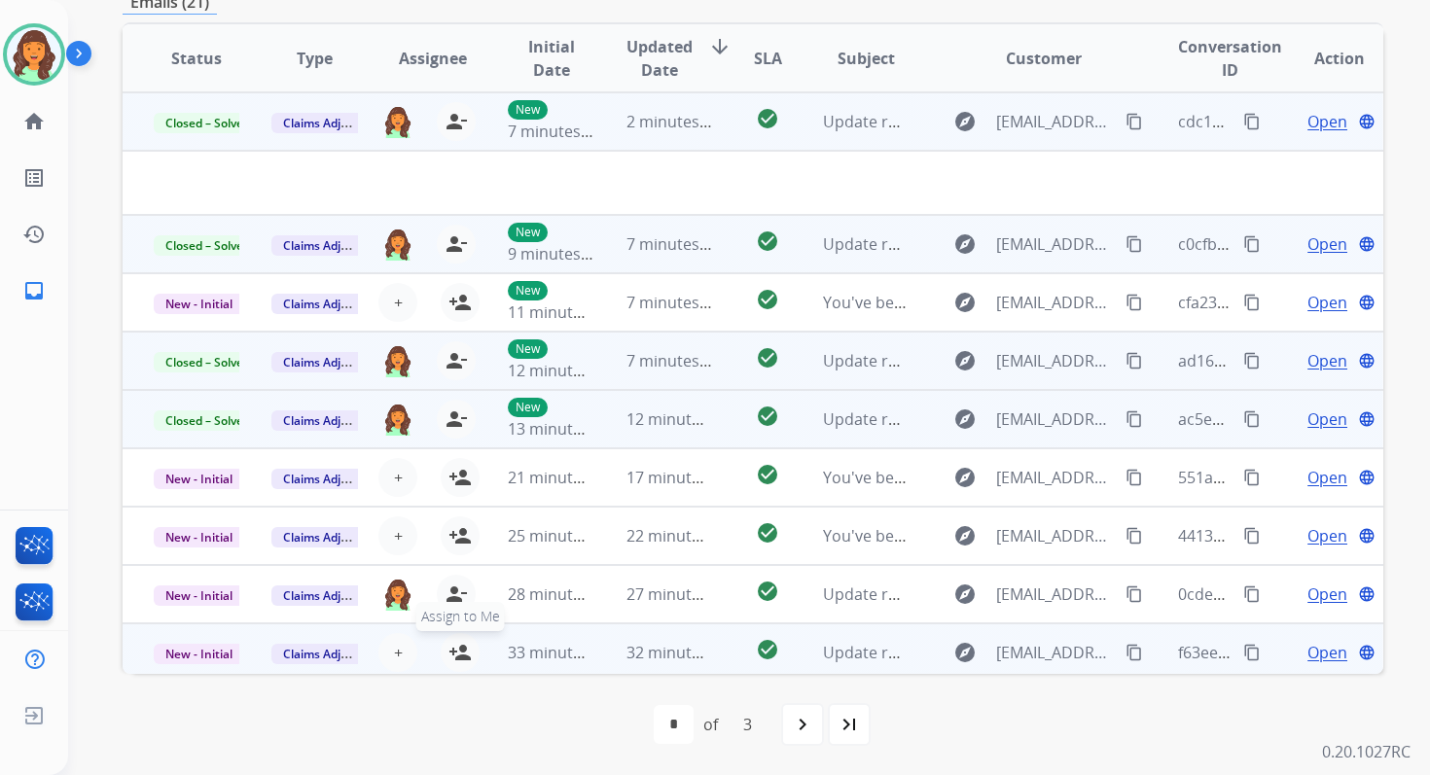
click at [459, 653] on mat-icon "person_add" at bounding box center [459, 652] width 23 height 23
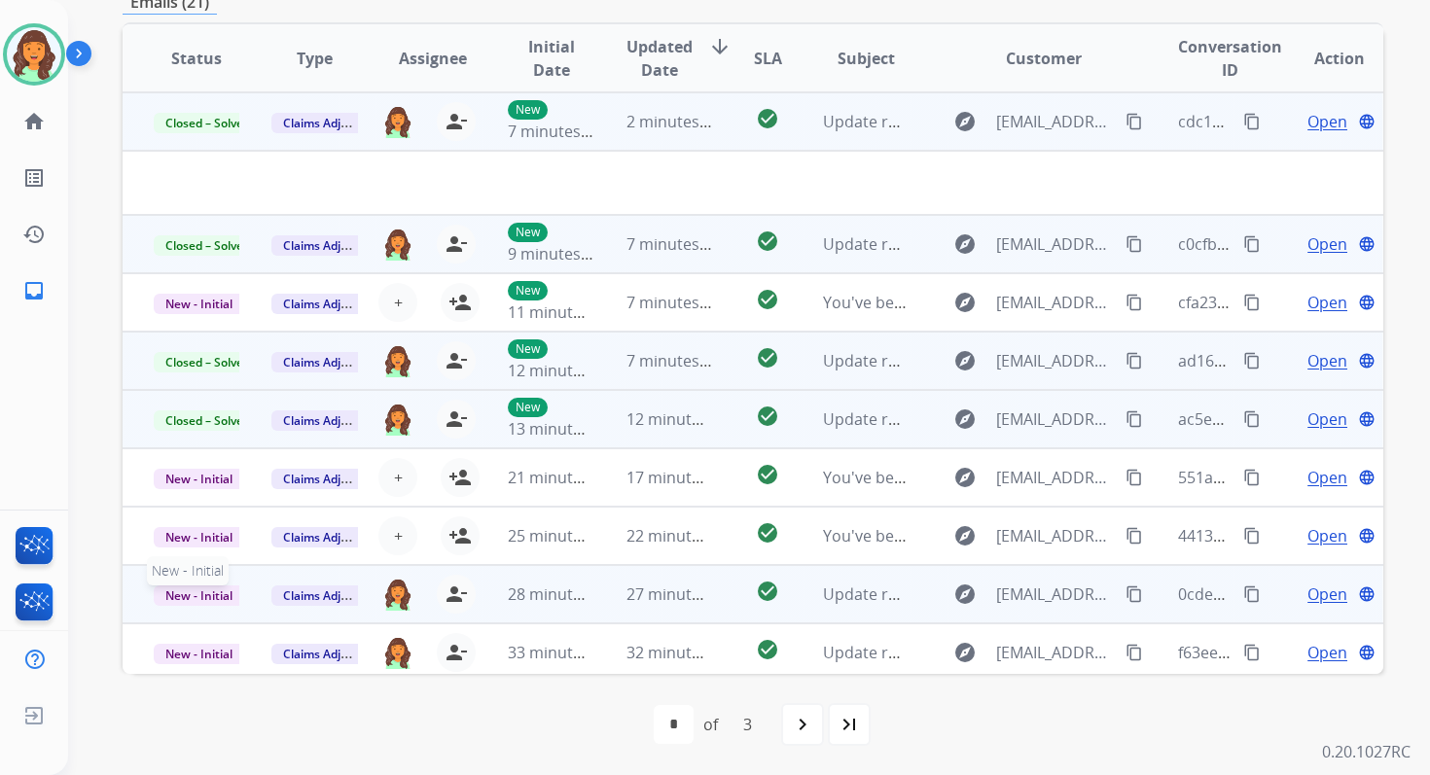
click at [217, 596] on span "New - Initial" at bounding box center [199, 596] width 90 height 20
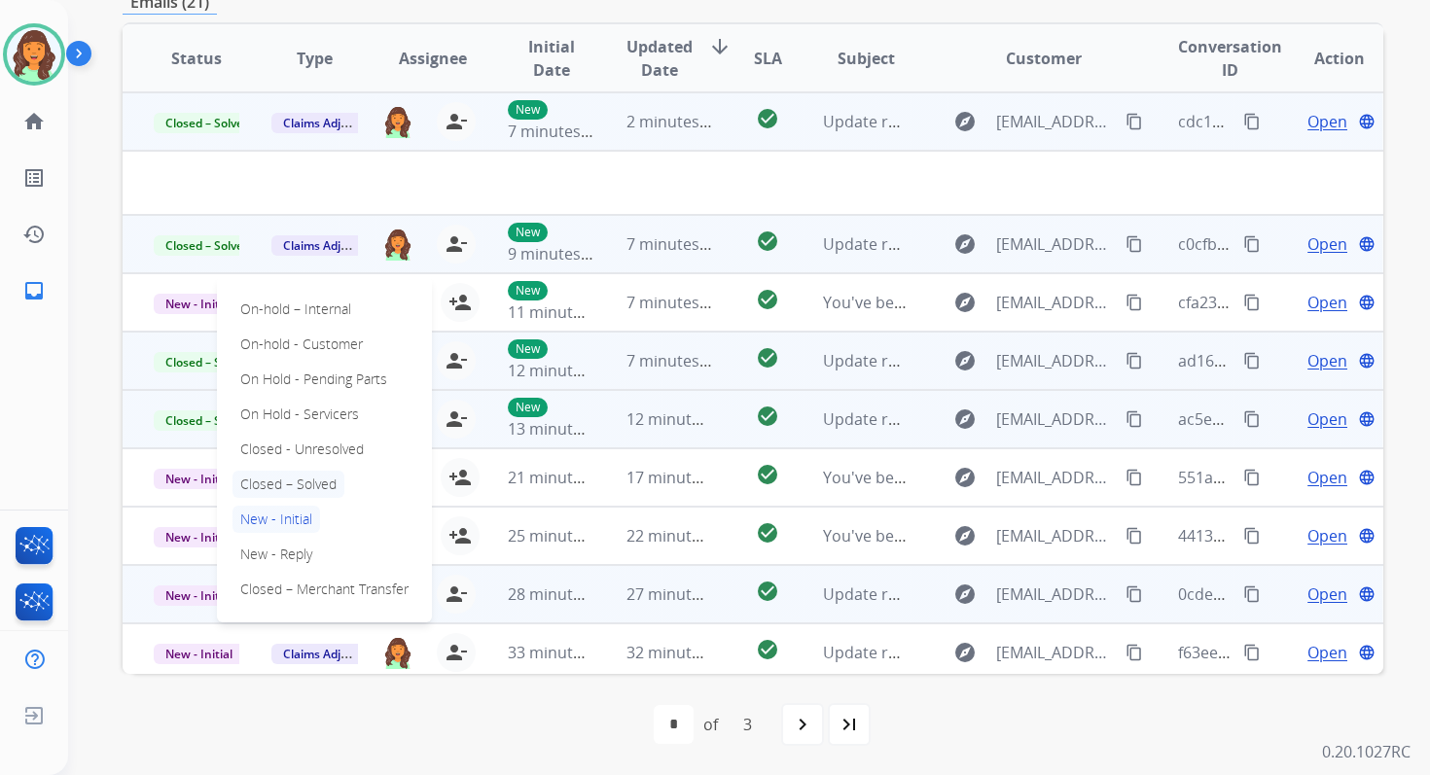
click at [272, 485] on p "Closed – Solved" at bounding box center [288, 484] width 112 height 27
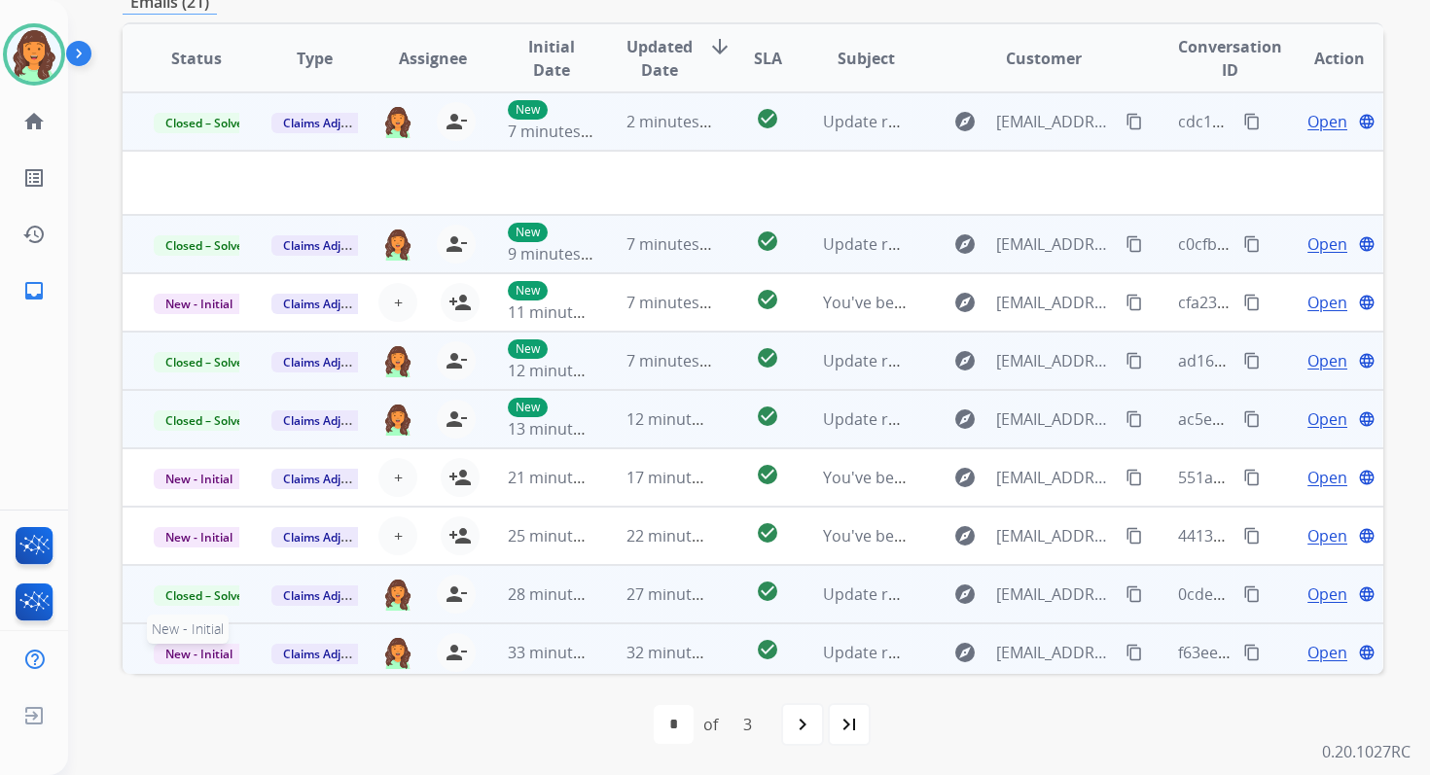
click at [207, 659] on span "New - Initial" at bounding box center [199, 654] width 90 height 20
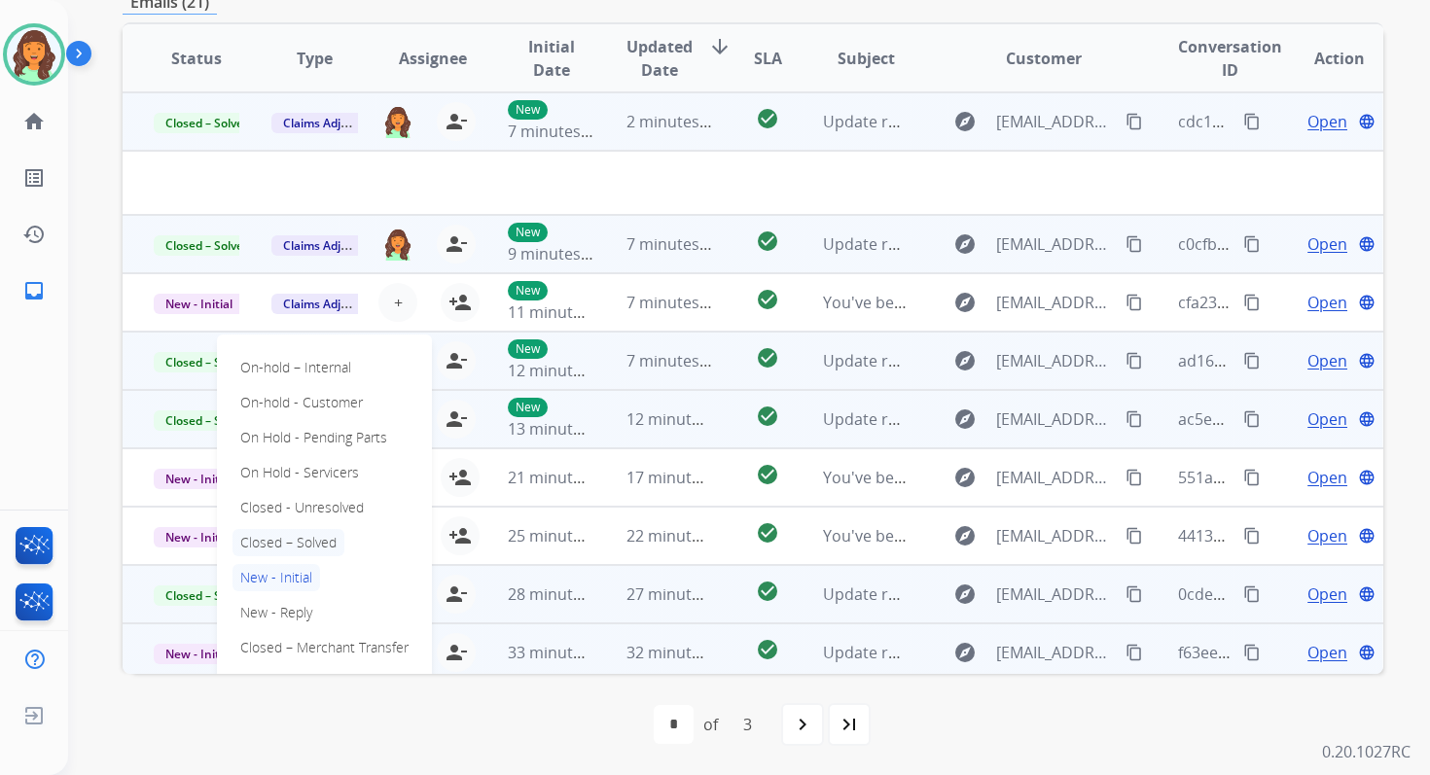
click at [285, 534] on p "Closed – Solved" at bounding box center [288, 542] width 112 height 27
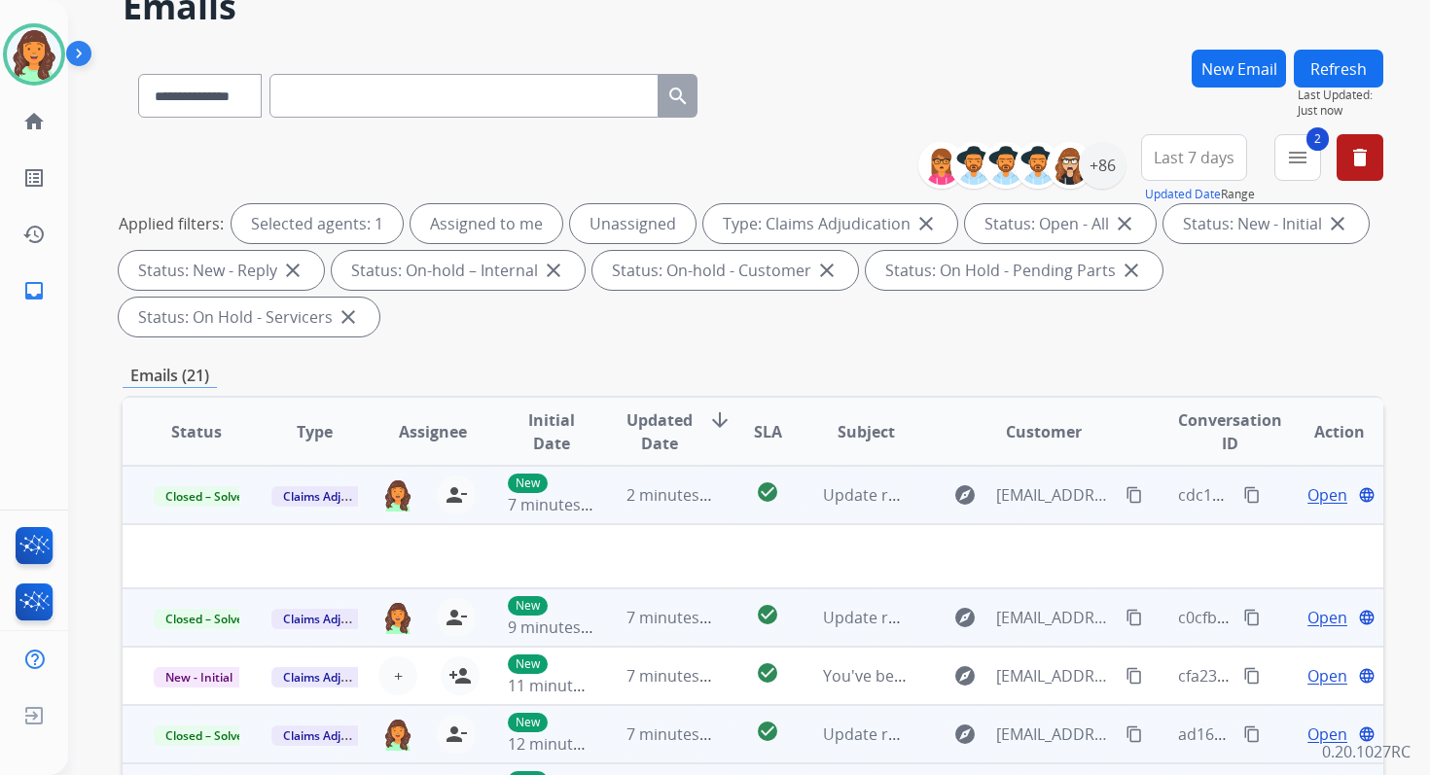
scroll to position [0, 0]
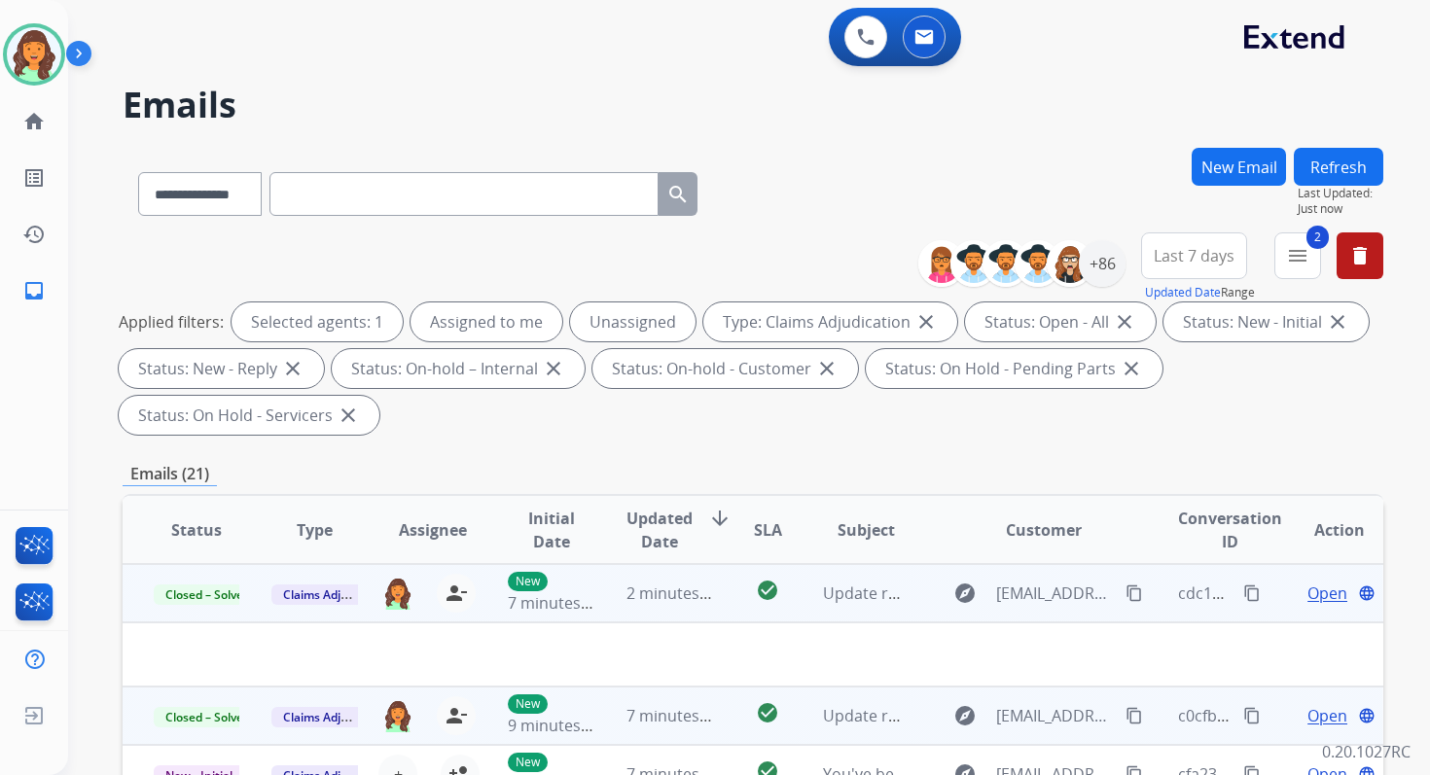
click at [1335, 159] on button "Refresh" at bounding box center [1338, 167] width 89 height 38
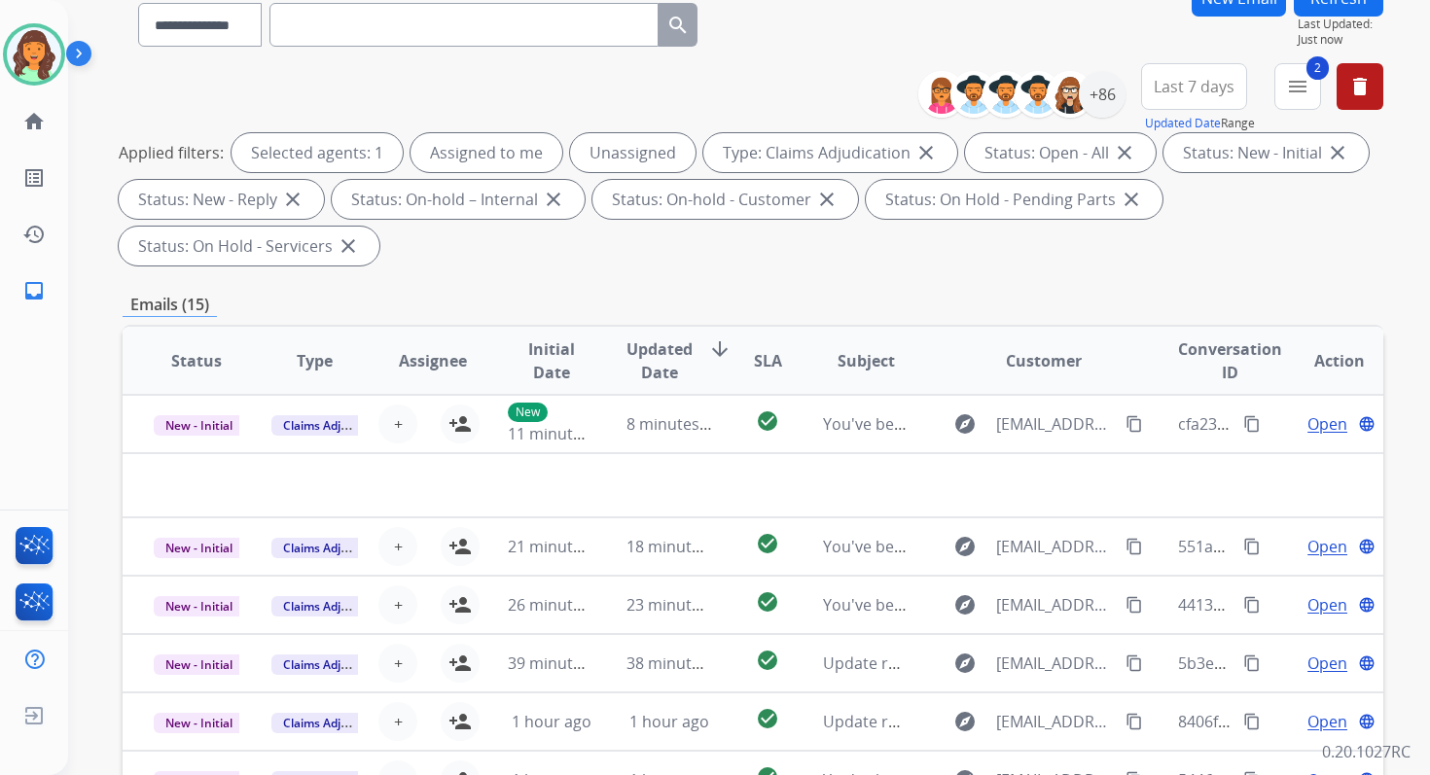
scroll to position [472, 0]
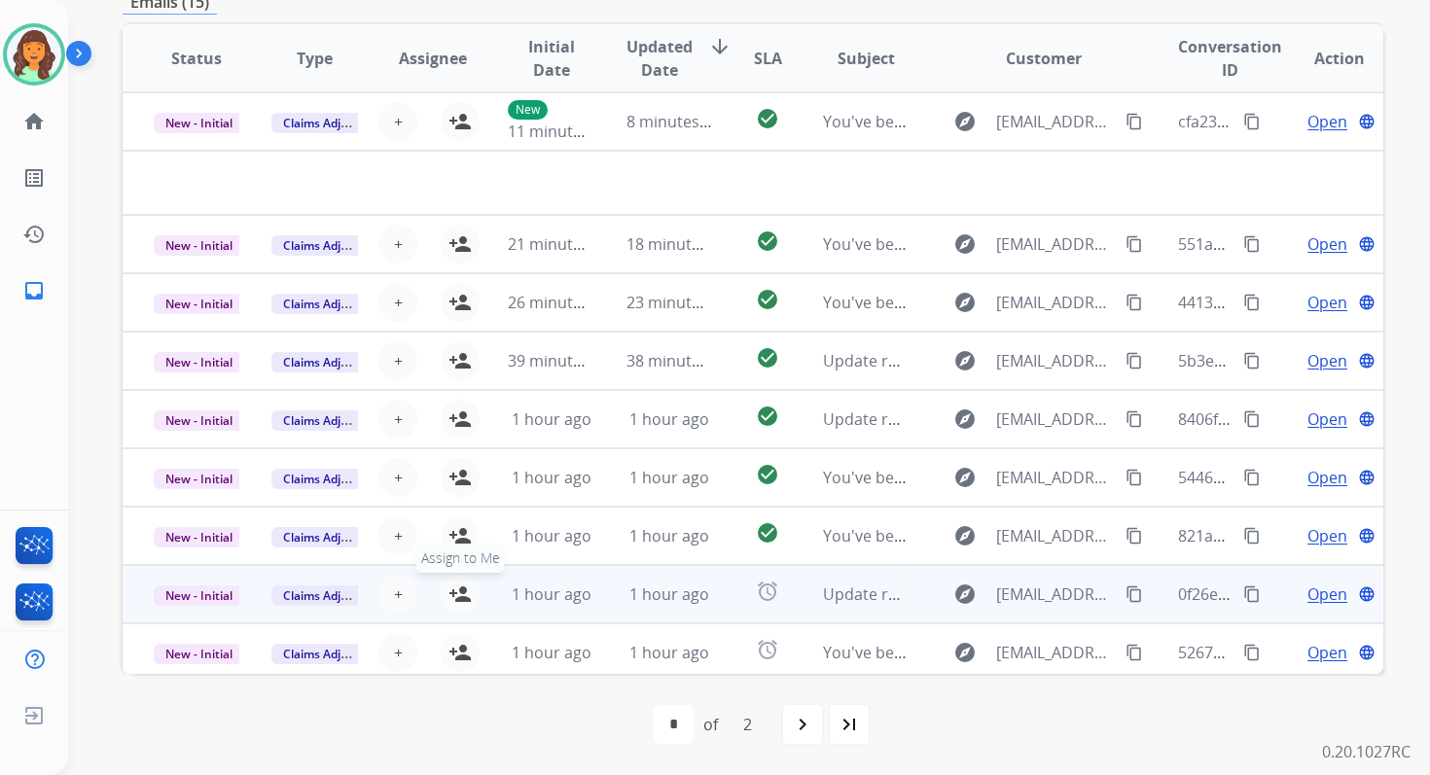
click at [462, 592] on mat-icon "person_add" at bounding box center [459, 594] width 23 height 23
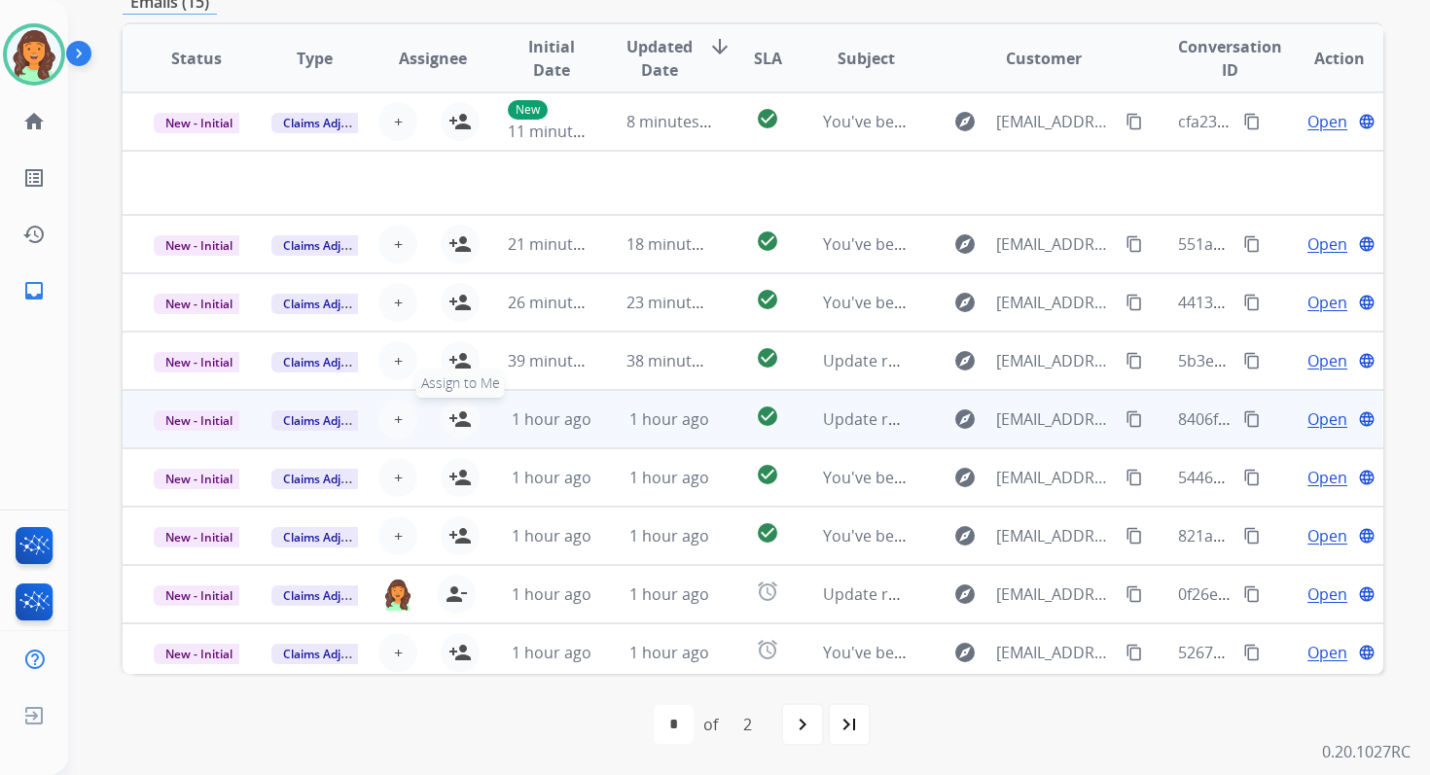
click at [455, 413] on mat-icon "person_add" at bounding box center [459, 419] width 23 height 23
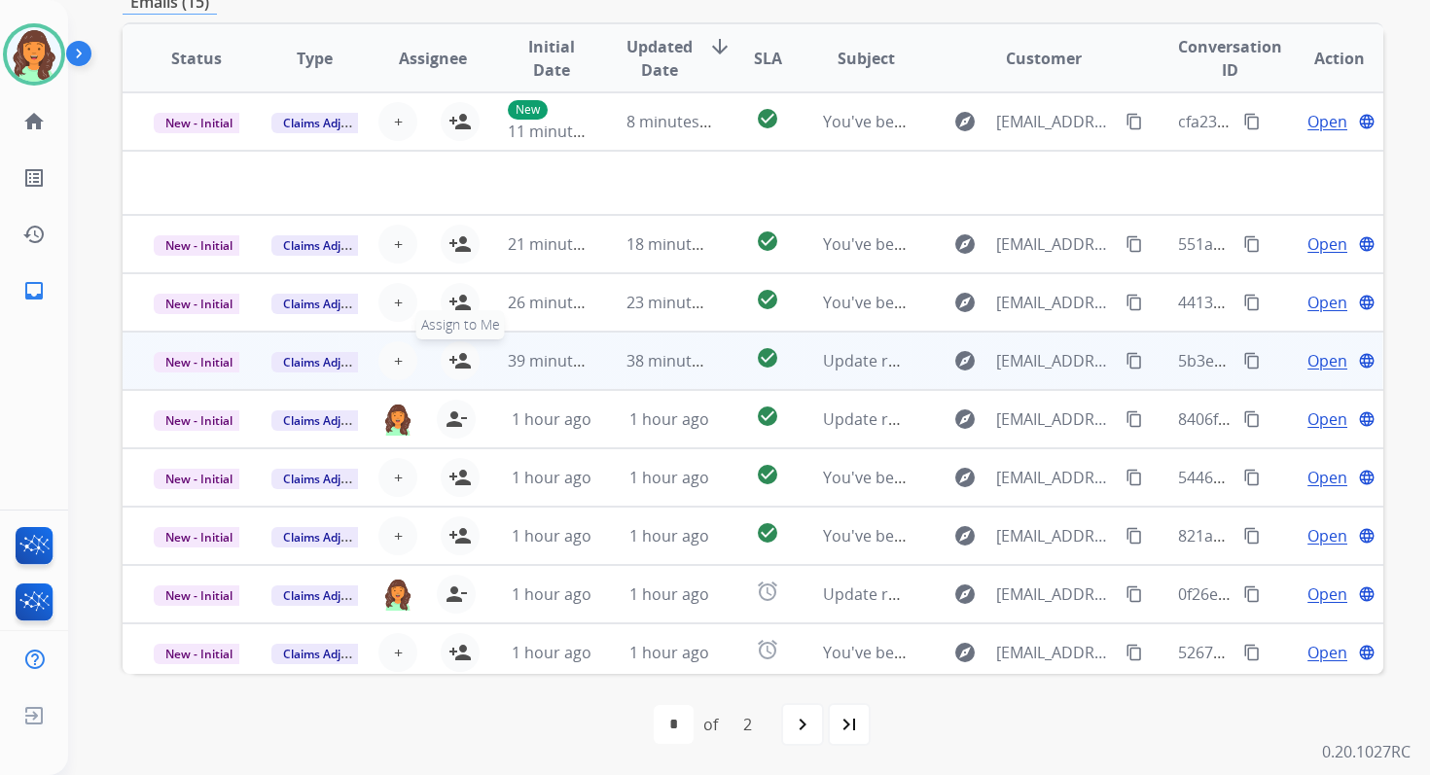
click at [455, 375] on button "person_add Assign to Me" at bounding box center [460, 360] width 39 height 39
click at [222, 366] on span "New - Initial" at bounding box center [199, 362] width 90 height 20
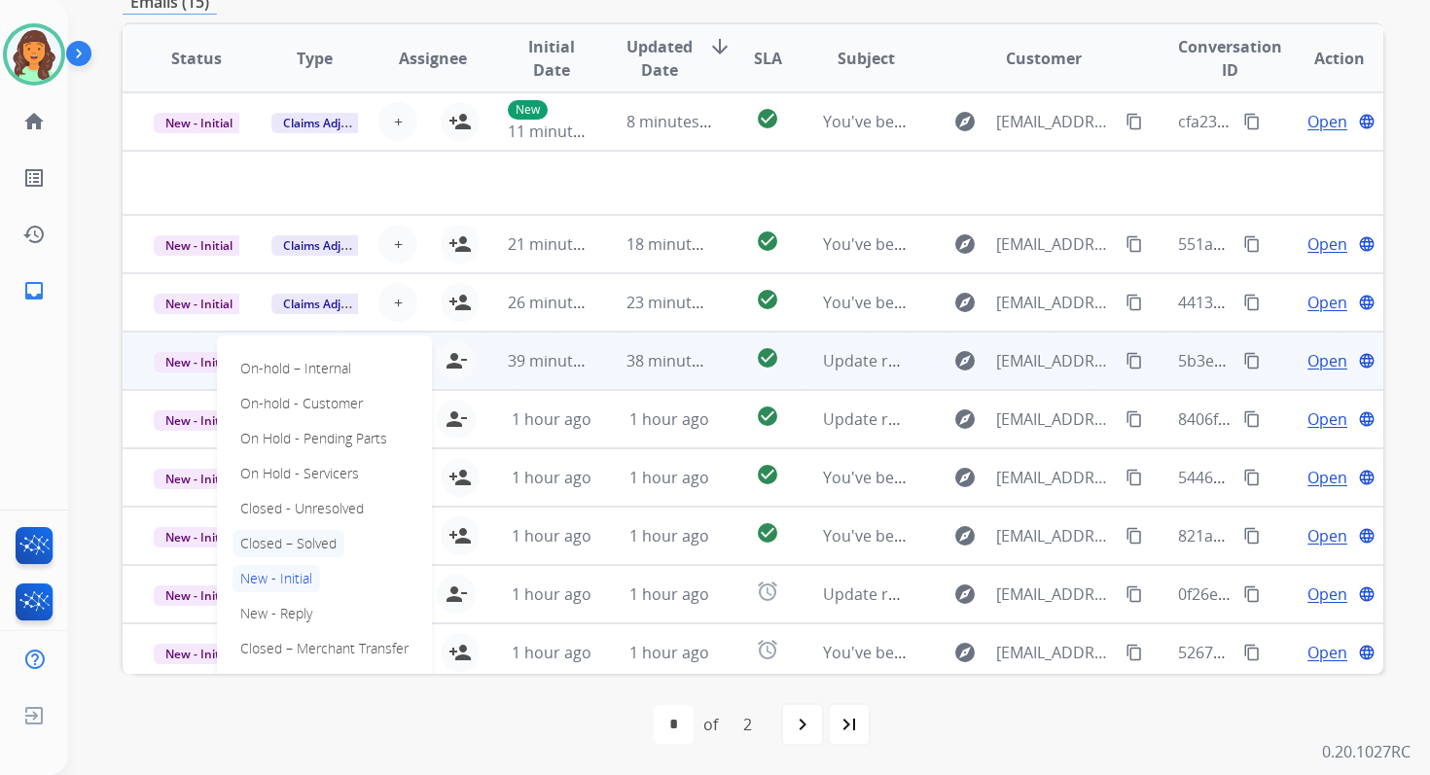
click at [275, 545] on p "Closed – Solved" at bounding box center [288, 543] width 112 height 27
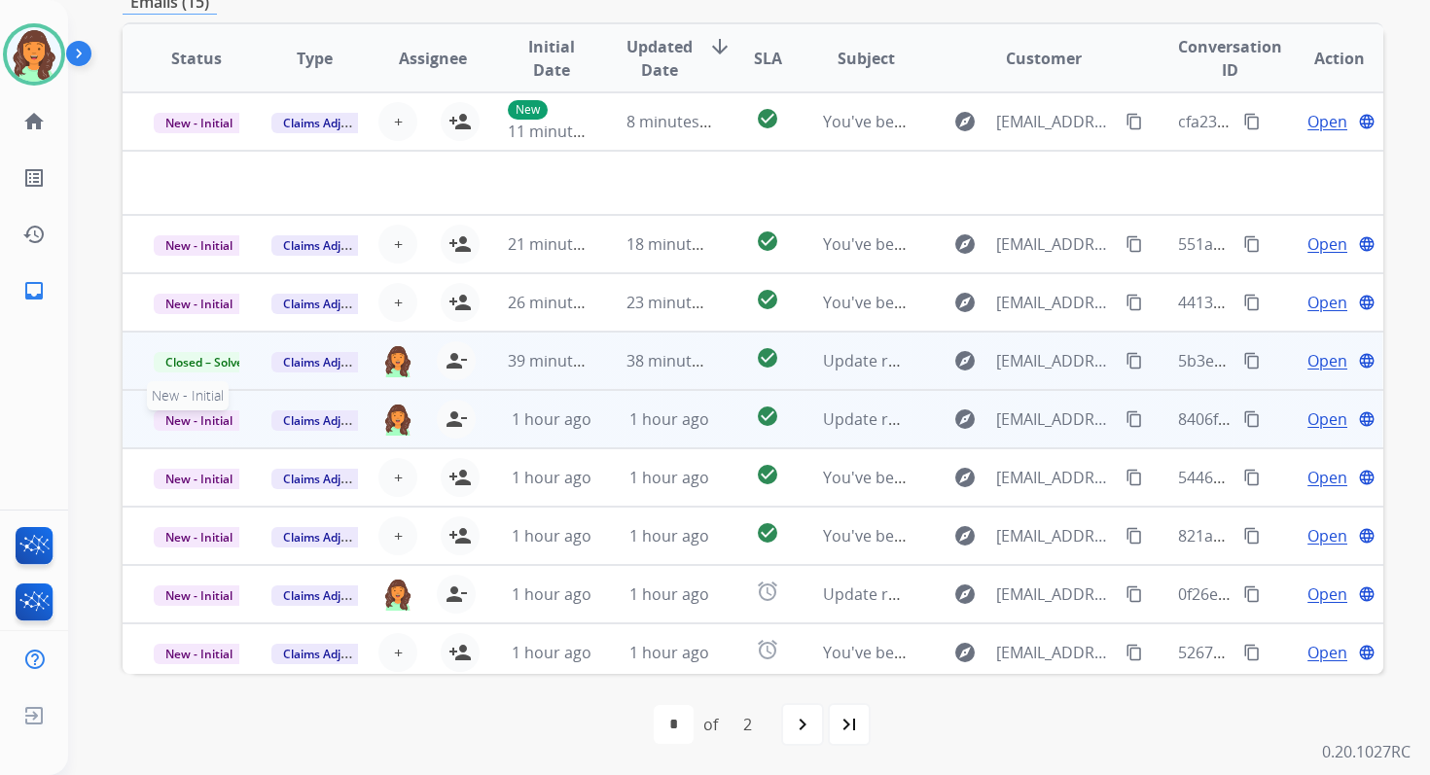
click at [213, 414] on span "New - Initial" at bounding box center [199, 420] width 90 height 20
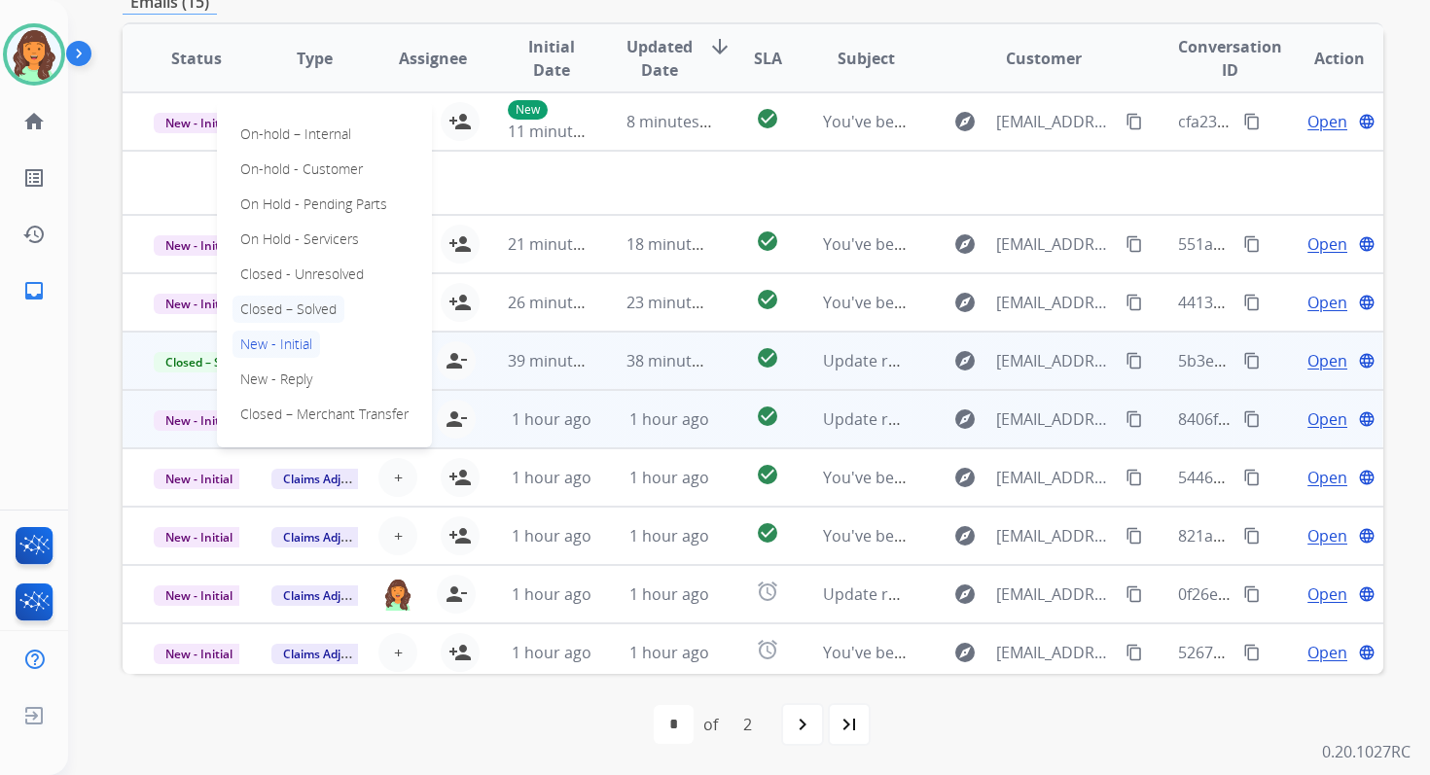
click at [280, 303] on p "Closed – Solved" at bounding box center [288, 309] width 112 height 27
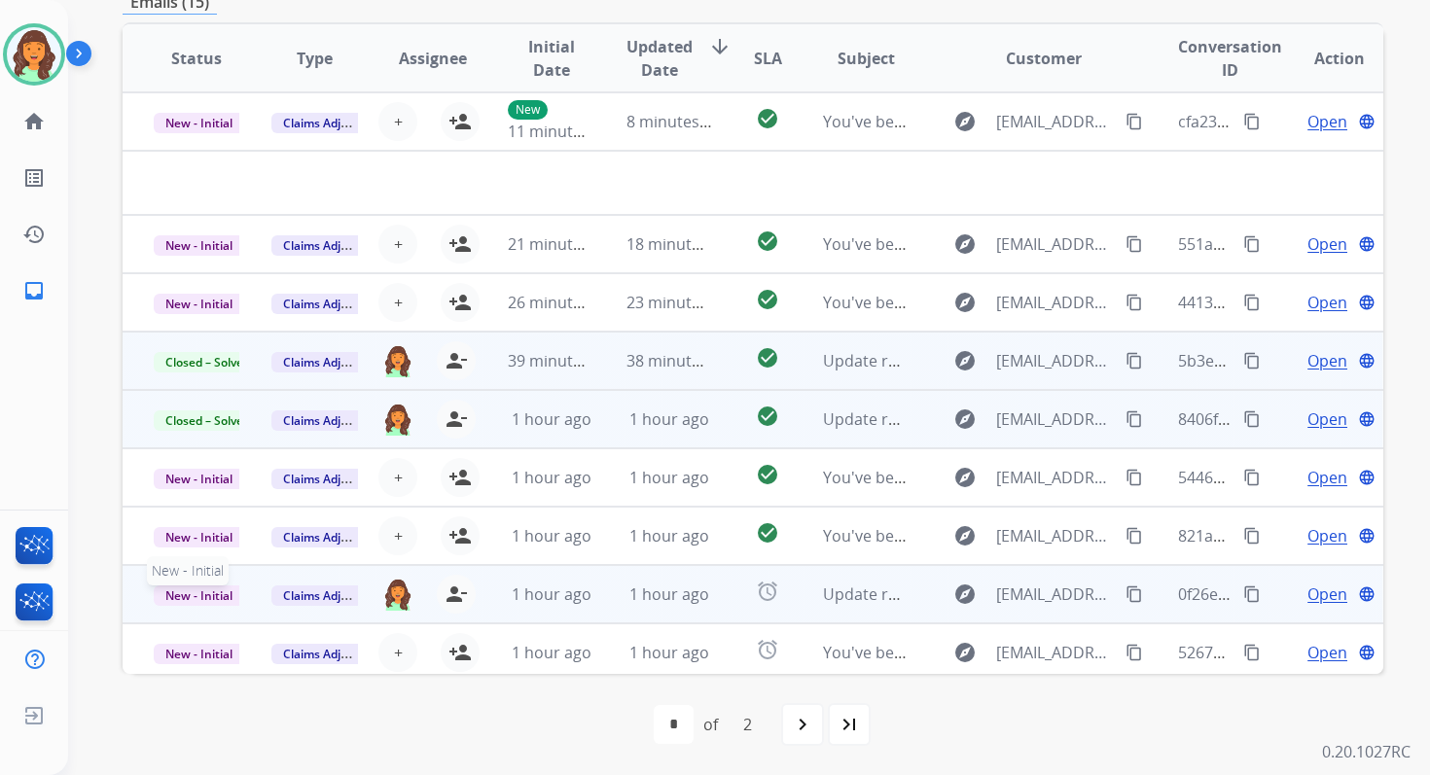
click at [216, 596] on span "New - Initial" at bounding box center [199, 596] width 90 height 20
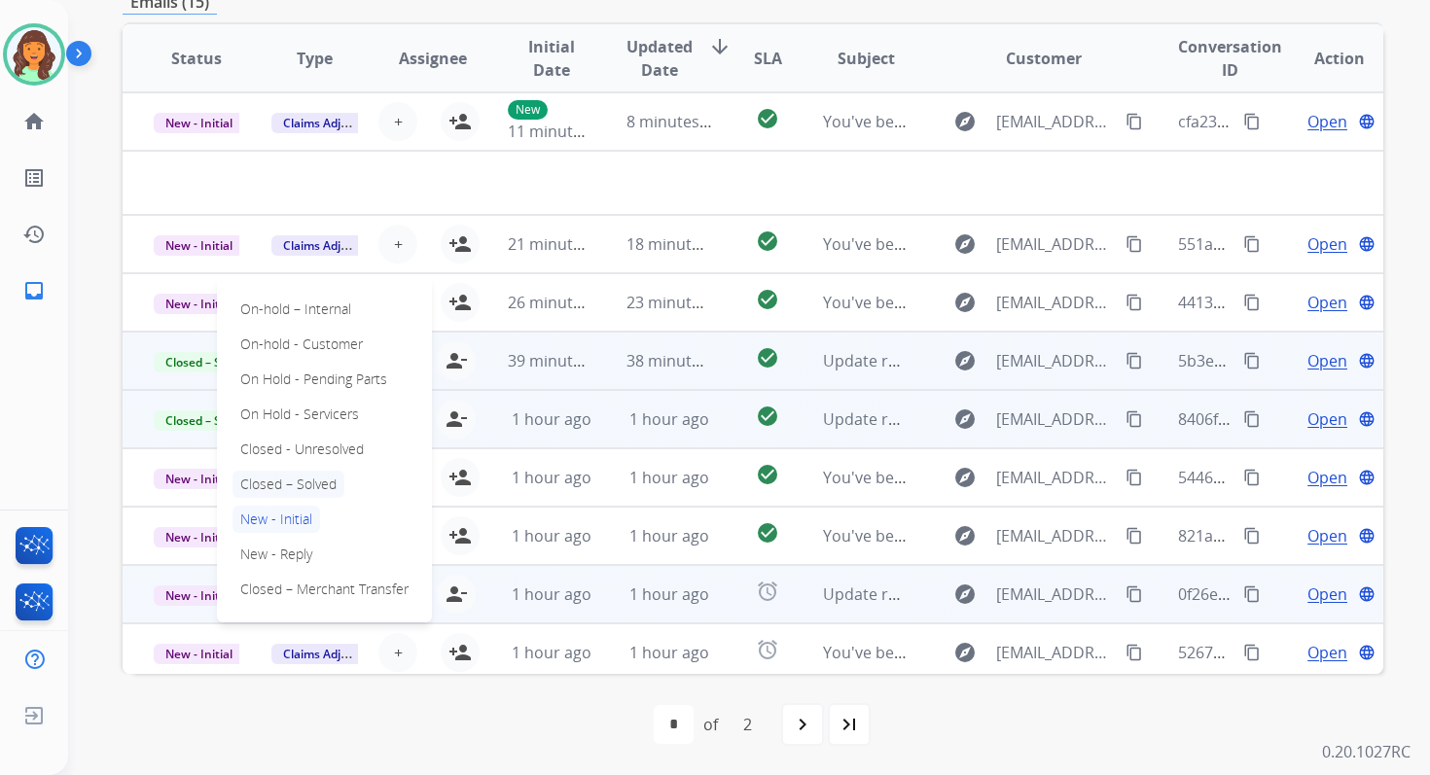
click at [262, 479] on p "Closed – Solved" at bounding box center [288, 484] width 112 height 27
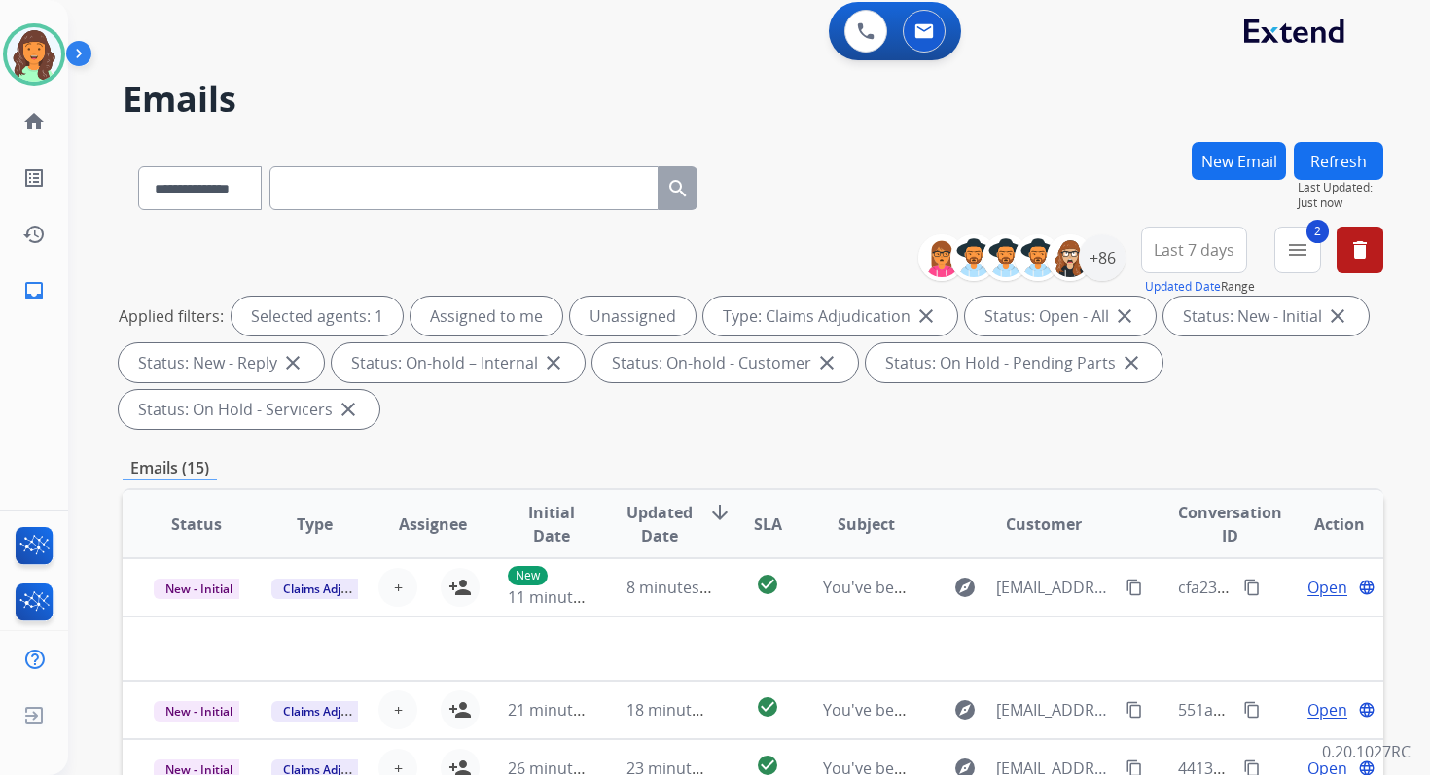
scroll to position [0, 0]
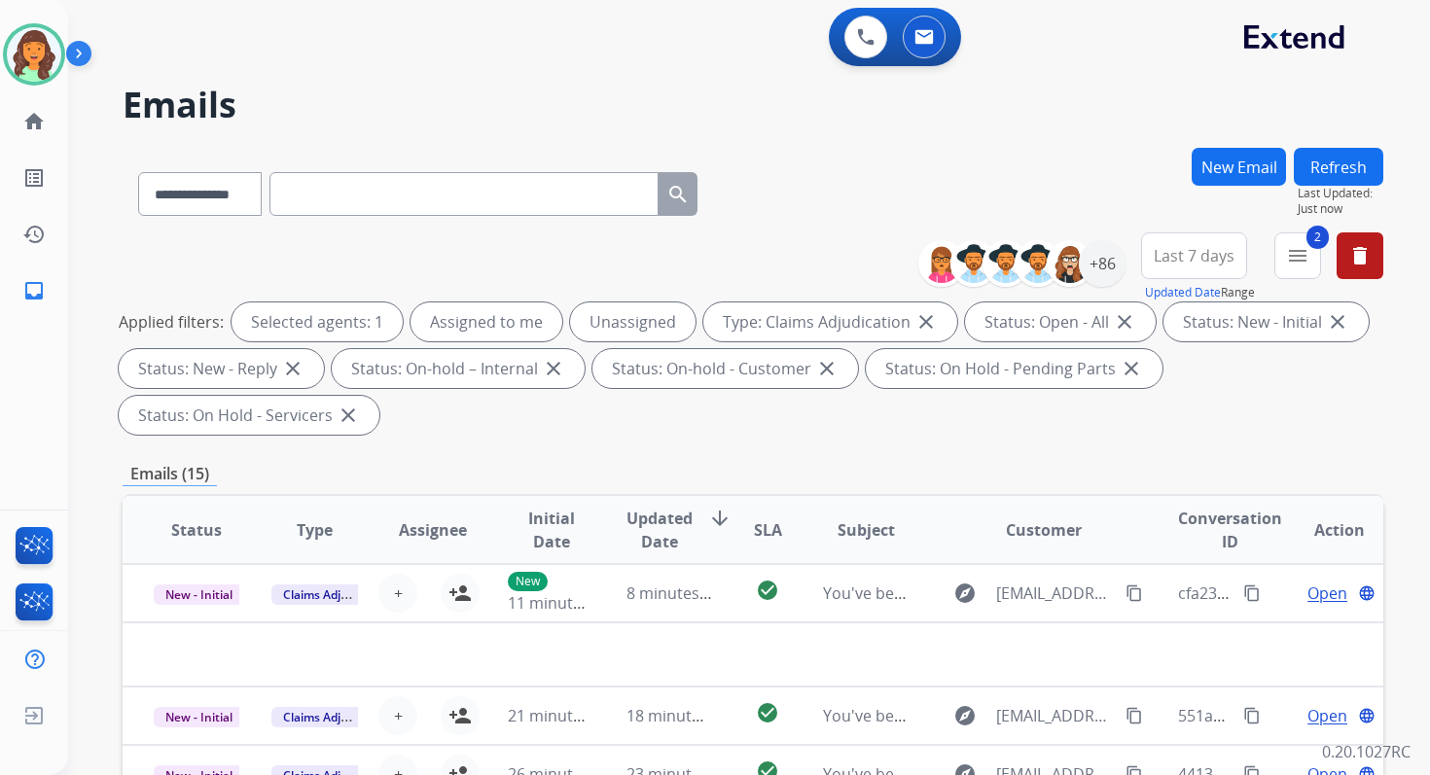
click at [1354, 173] on button "Refresh" at bounding box center [1338, 167] width 89 height 38
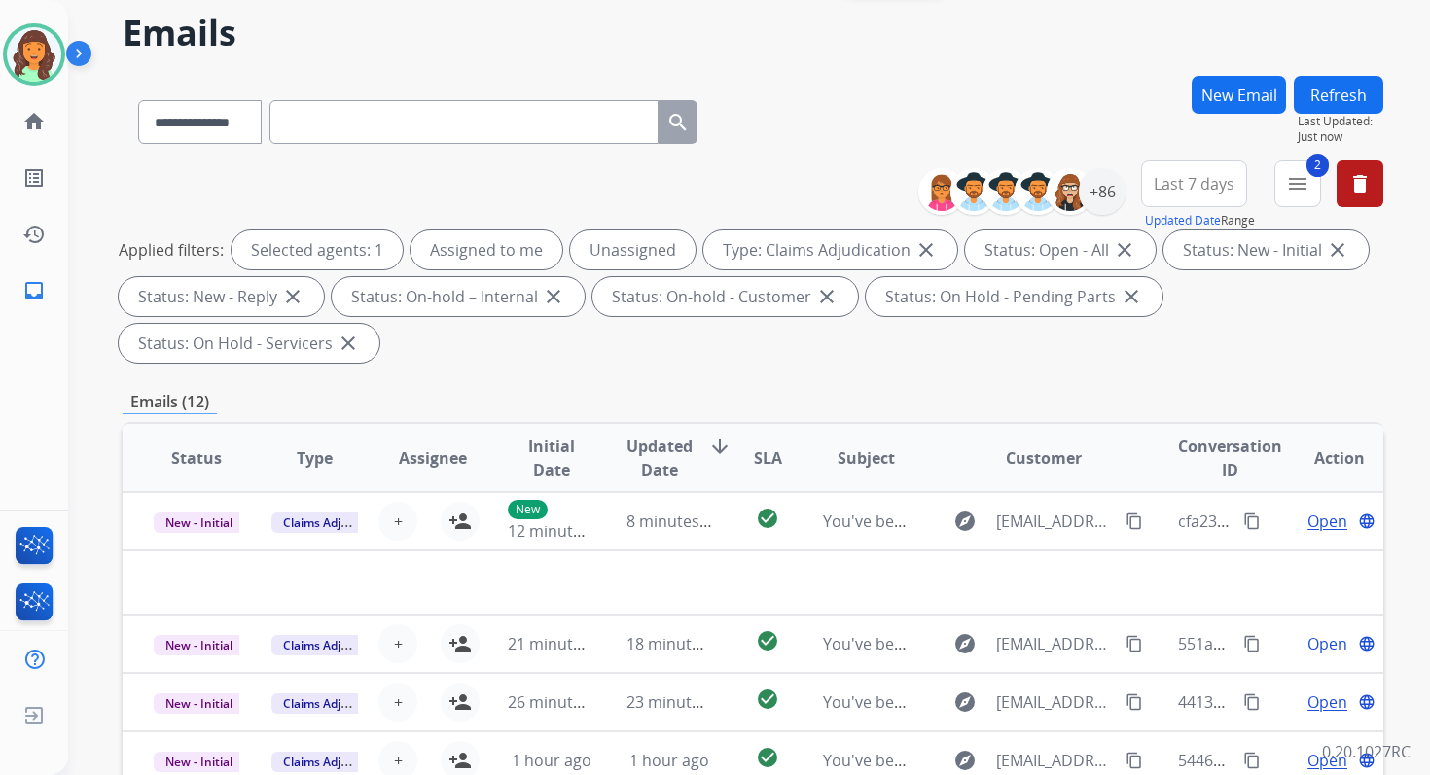
scroll to position [472, 0]
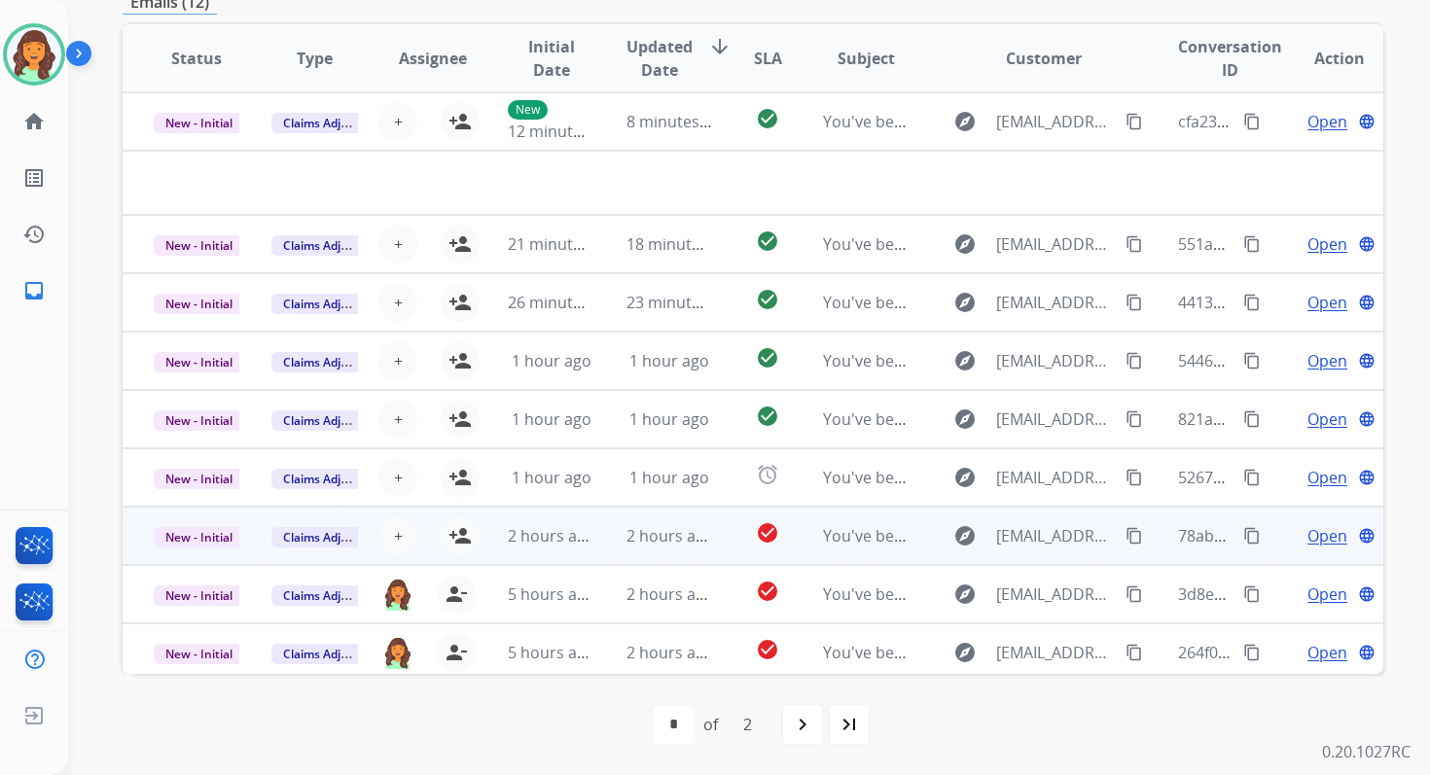
click at [661, 550] on td "2 hours ago" at bounding box center [654, 536] width 118 height 58
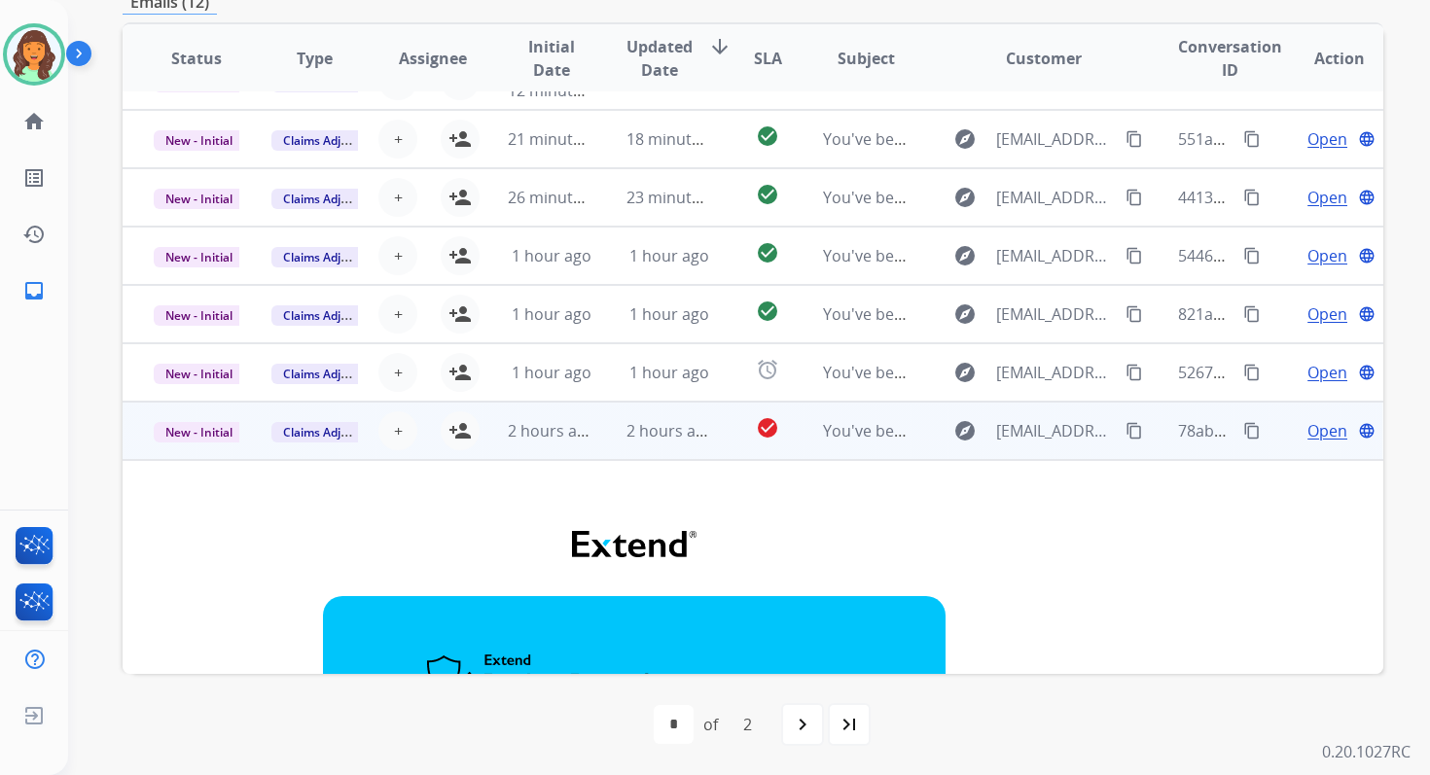
scroll to position [20, 0]
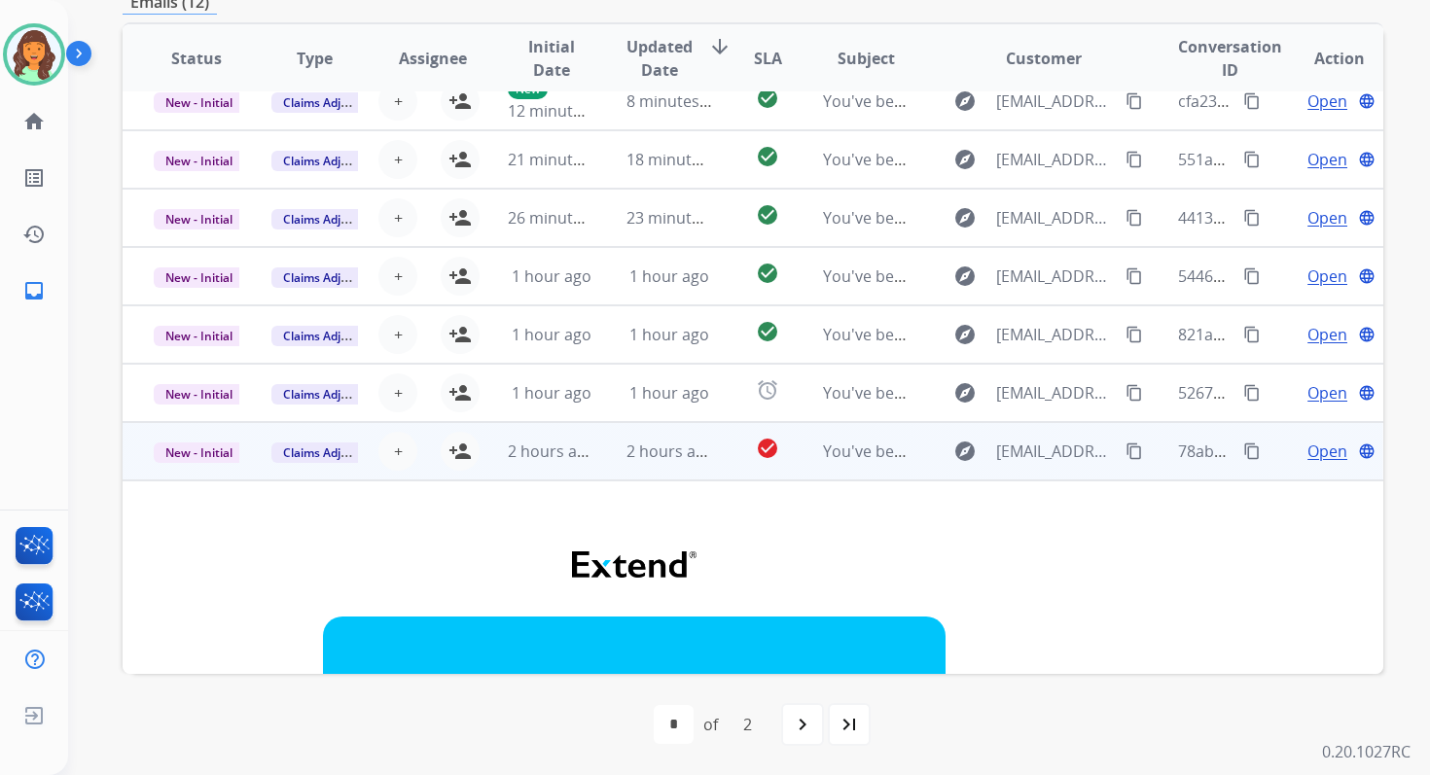
click at [464, 428] on div "+ Select agent person_add Assign to Me" at bounding box center [417, 451] width 117 height 54
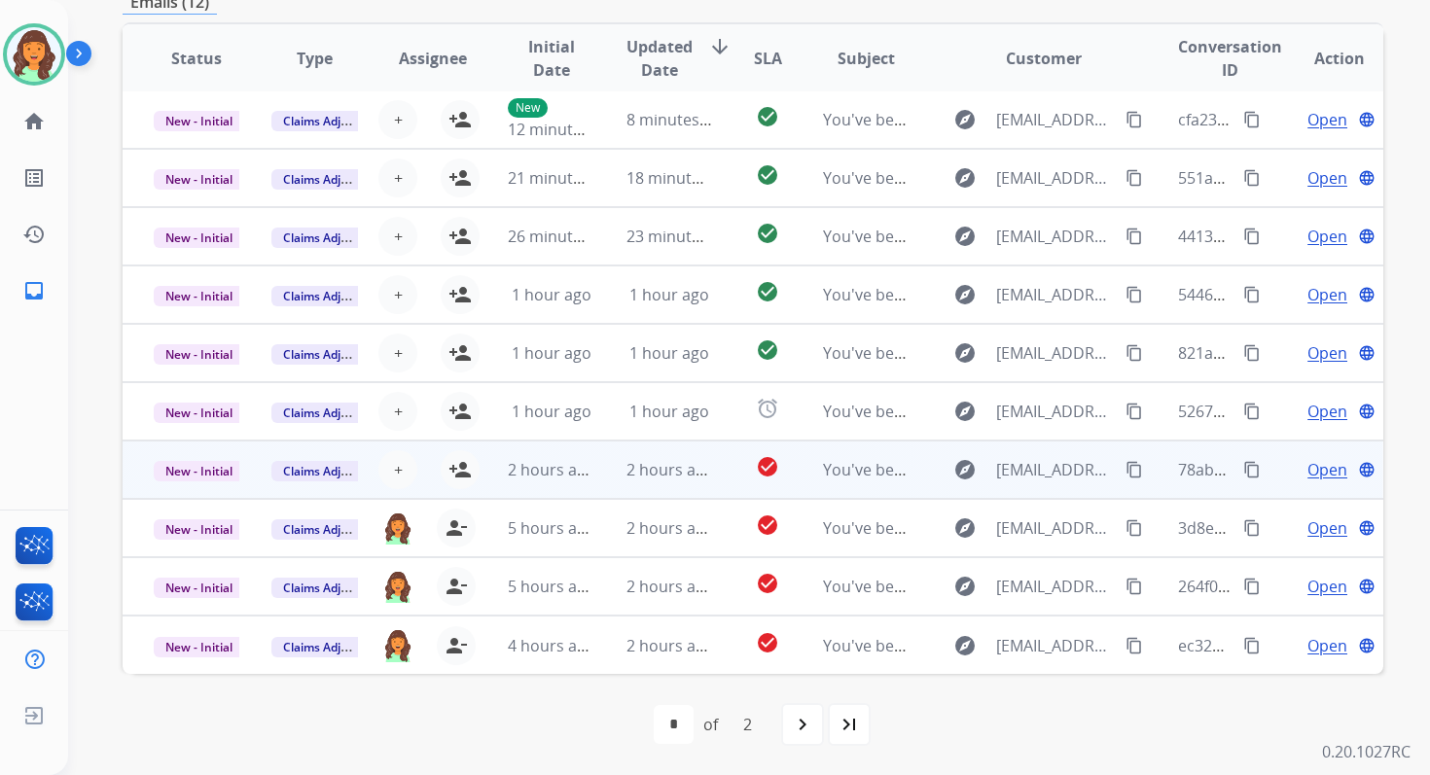
scroll to position [2, 0]
click at [466, 467] on mat-icon "person_add" at bounding box center [459, 469] width 23 height 23
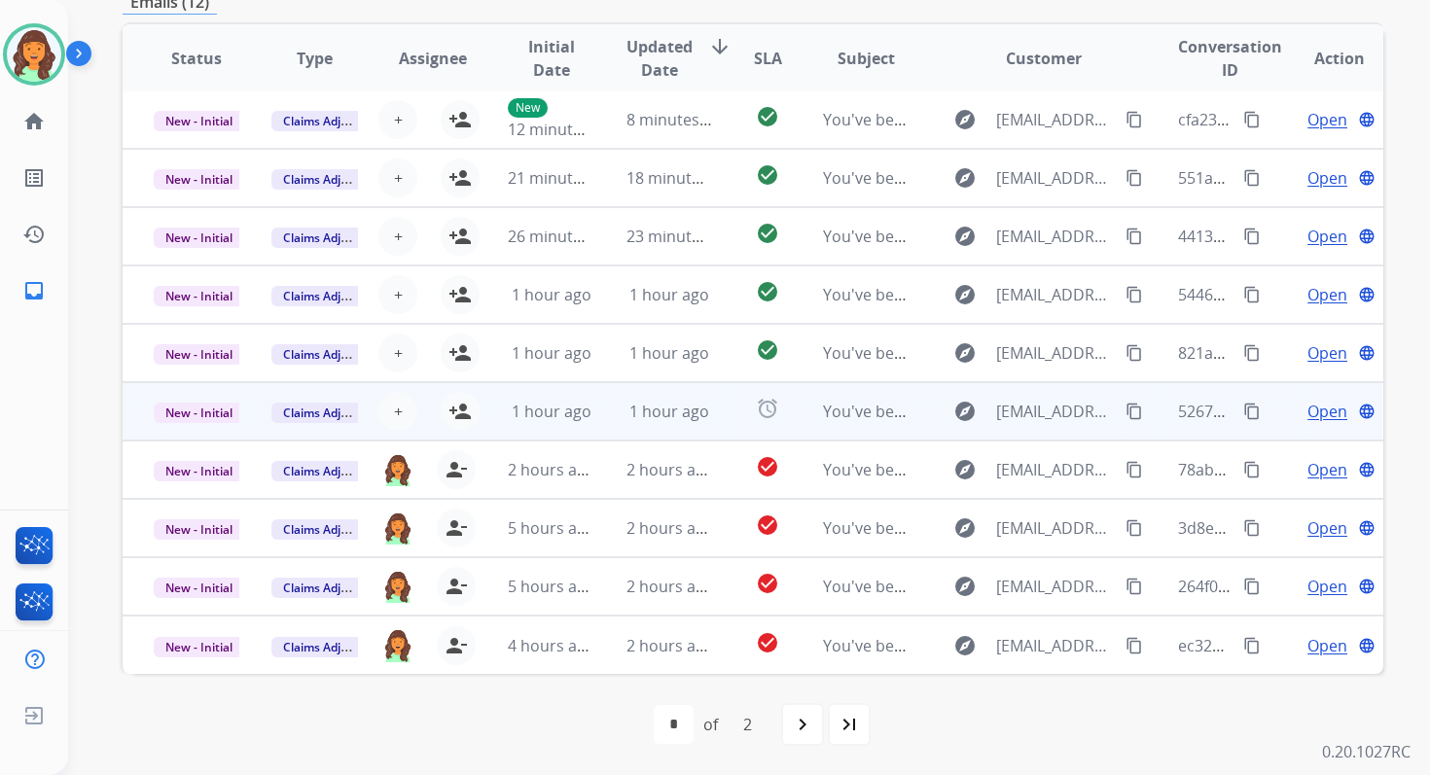
click at [575, 426] on td "1 hour ago" at bounding box center [536, 411] width 118 height 58
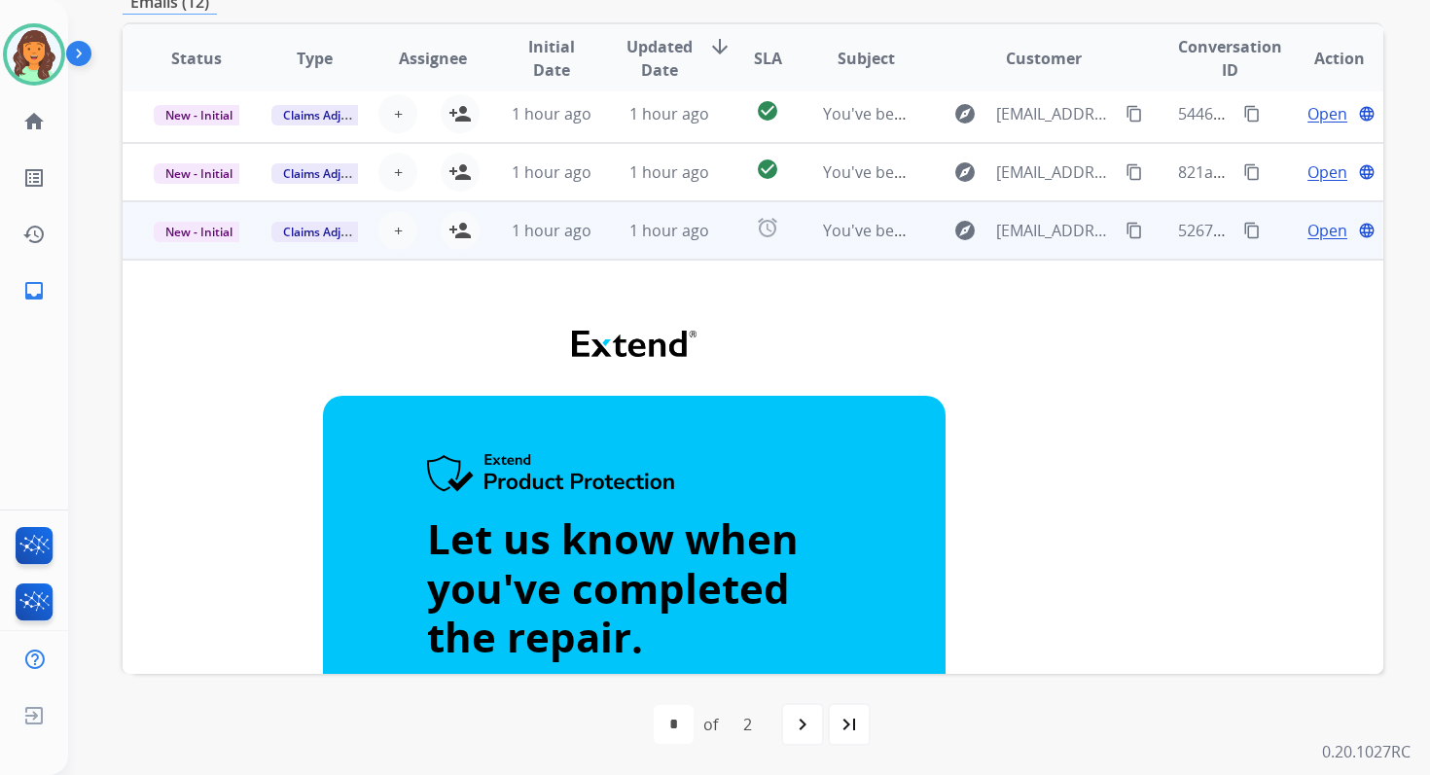
scroll to position [130, 0]
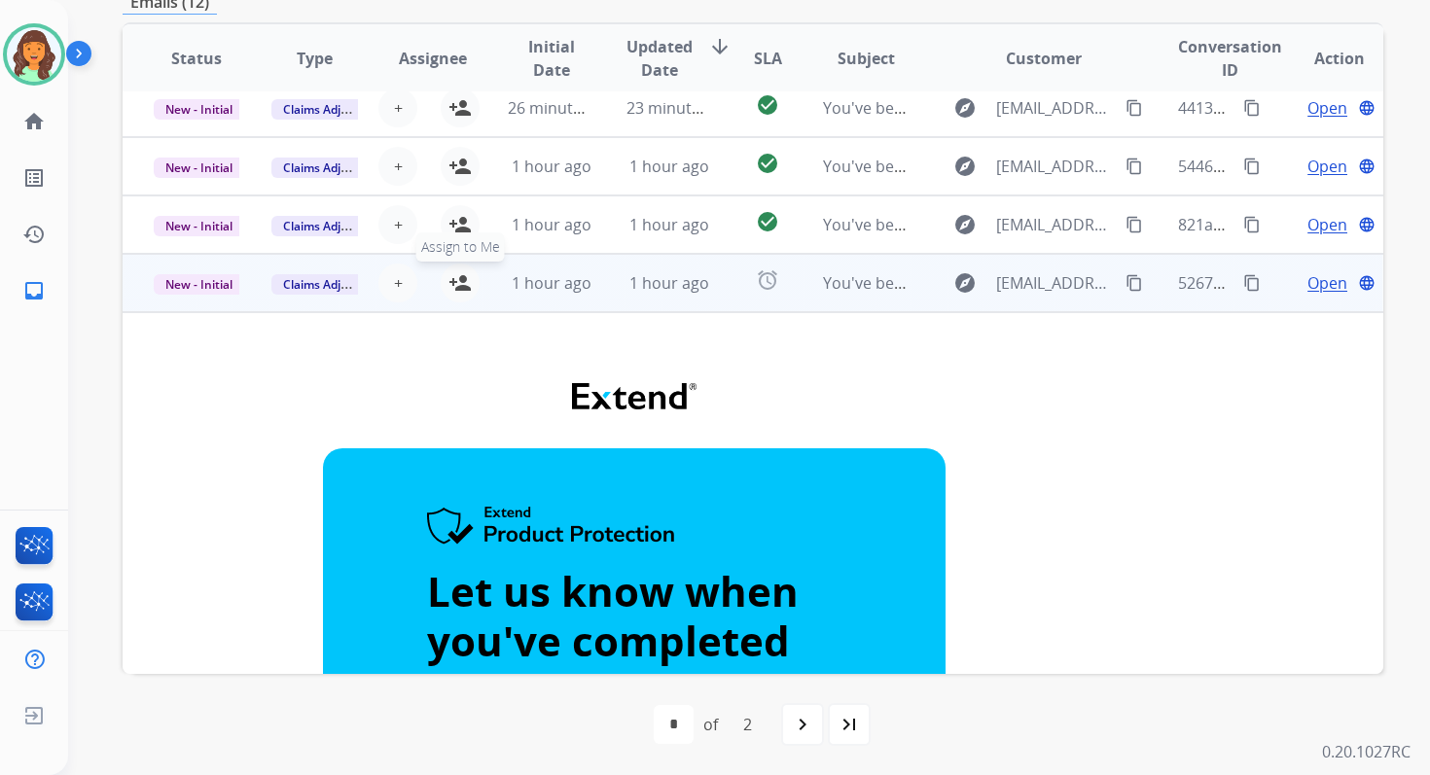
click at [457, 289] on mat-icon "person_add" at bounding box center [459, 282] width 23 height 23
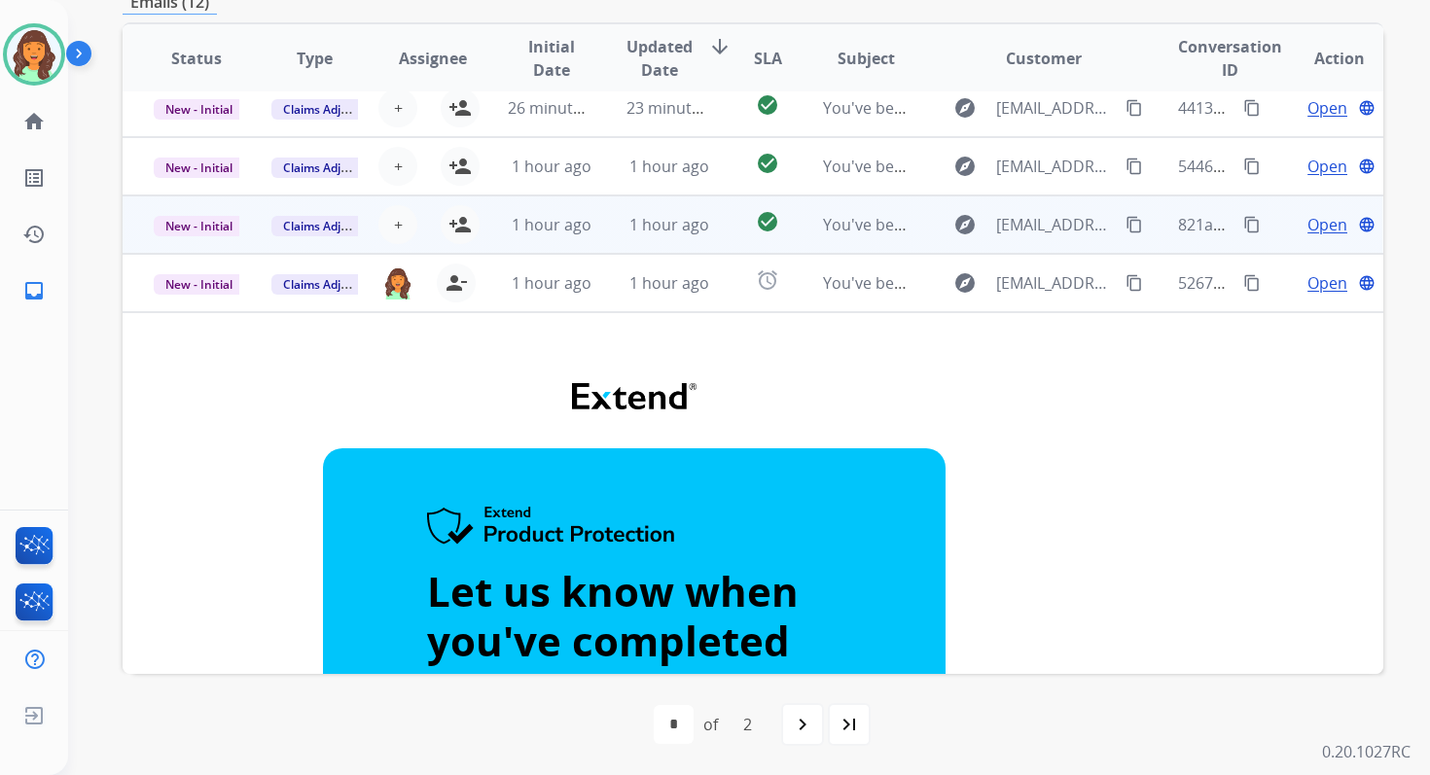
click at [616, 201] on td "1 hour ago" at bounding box center [654, 225] width 118 height 58
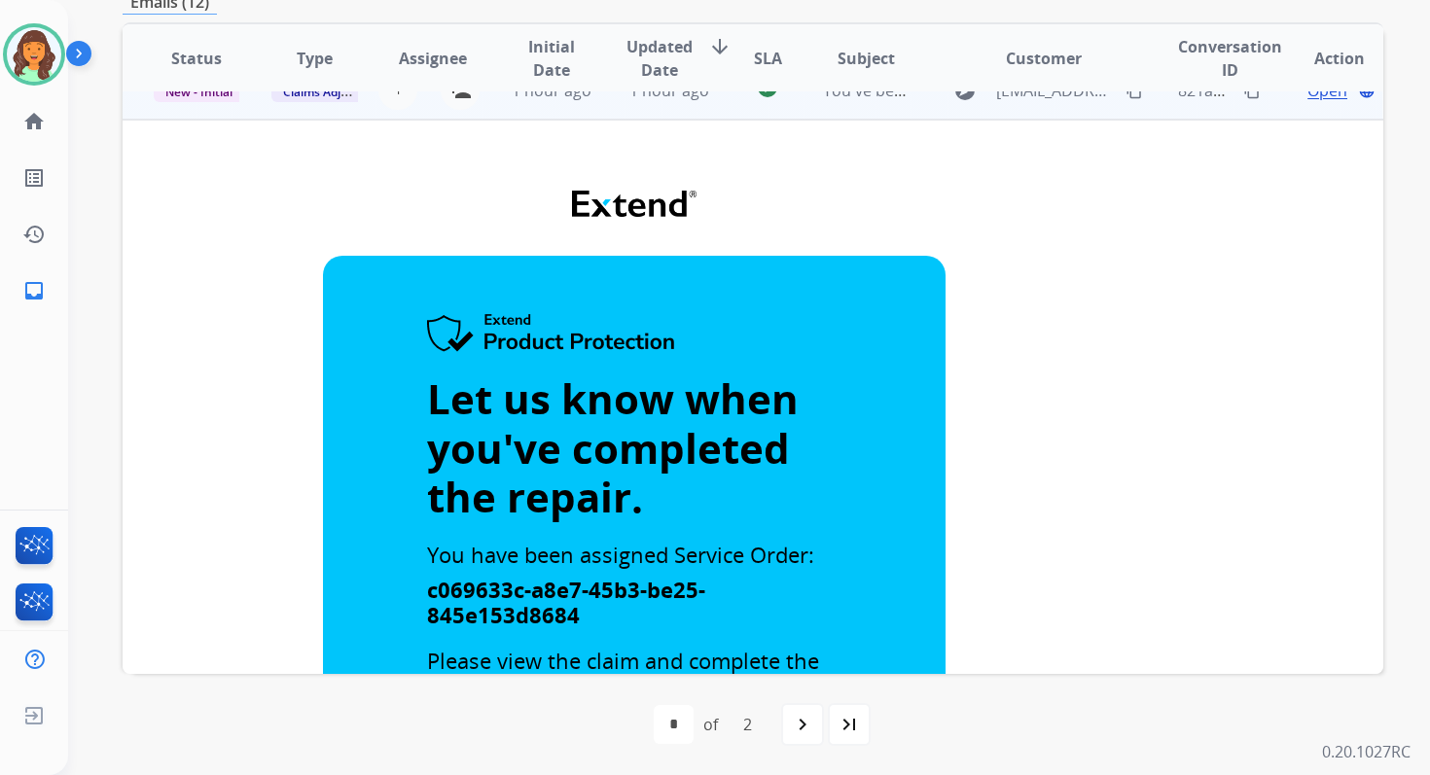
scroll to position [0, 0]
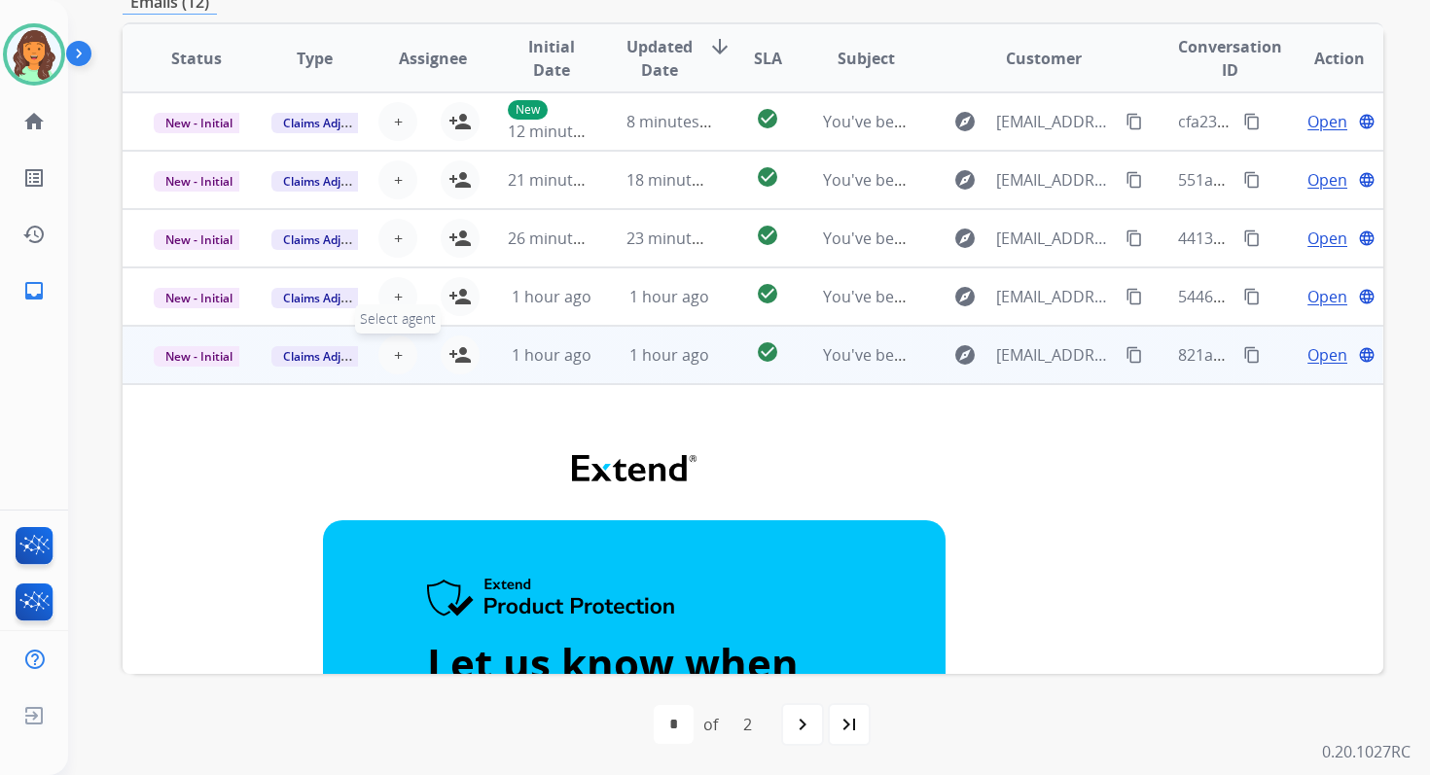
click at [395, 358] on span "+" at bounding box center [398, 354] width 9 height 23
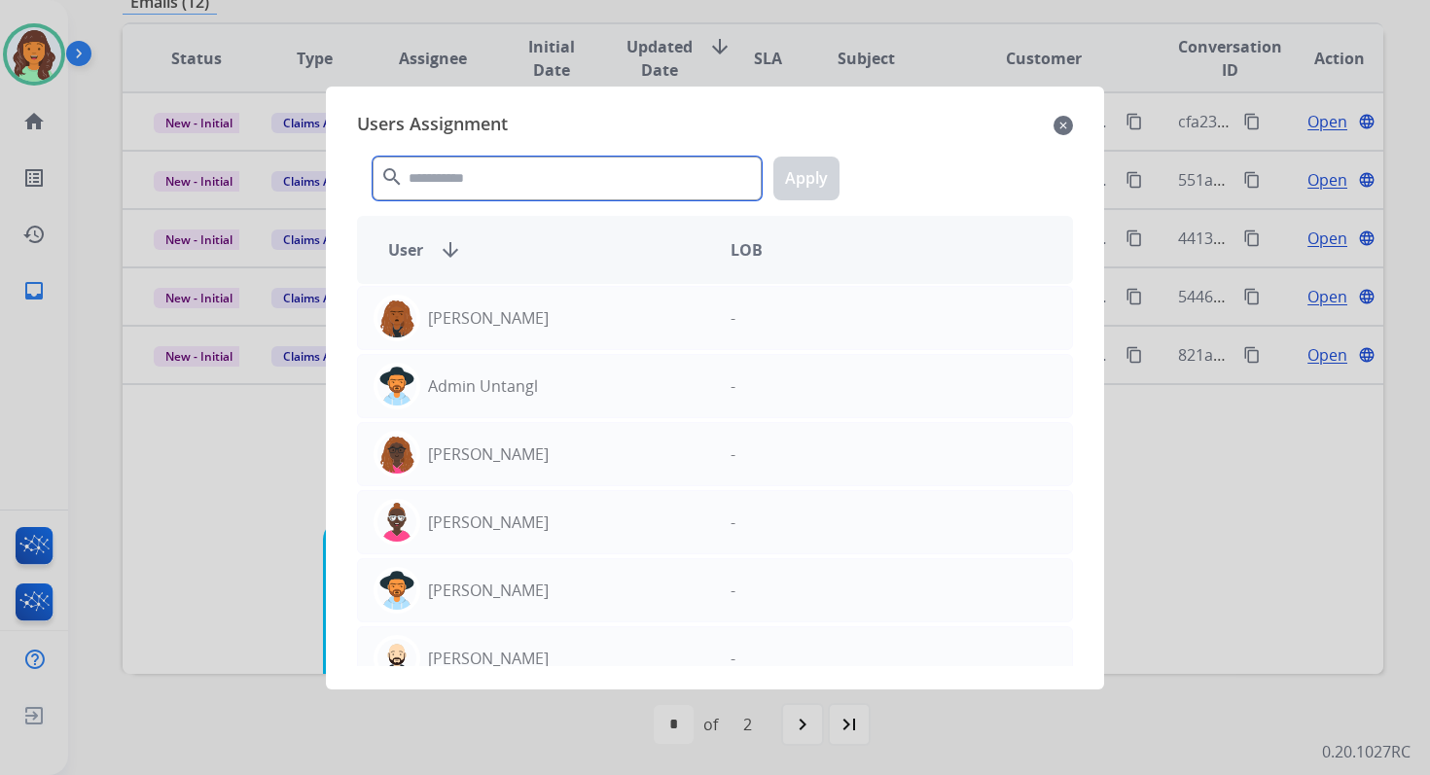
click at [517, 169] on input "text" at bounding box center [567, 179] width 389 height 44
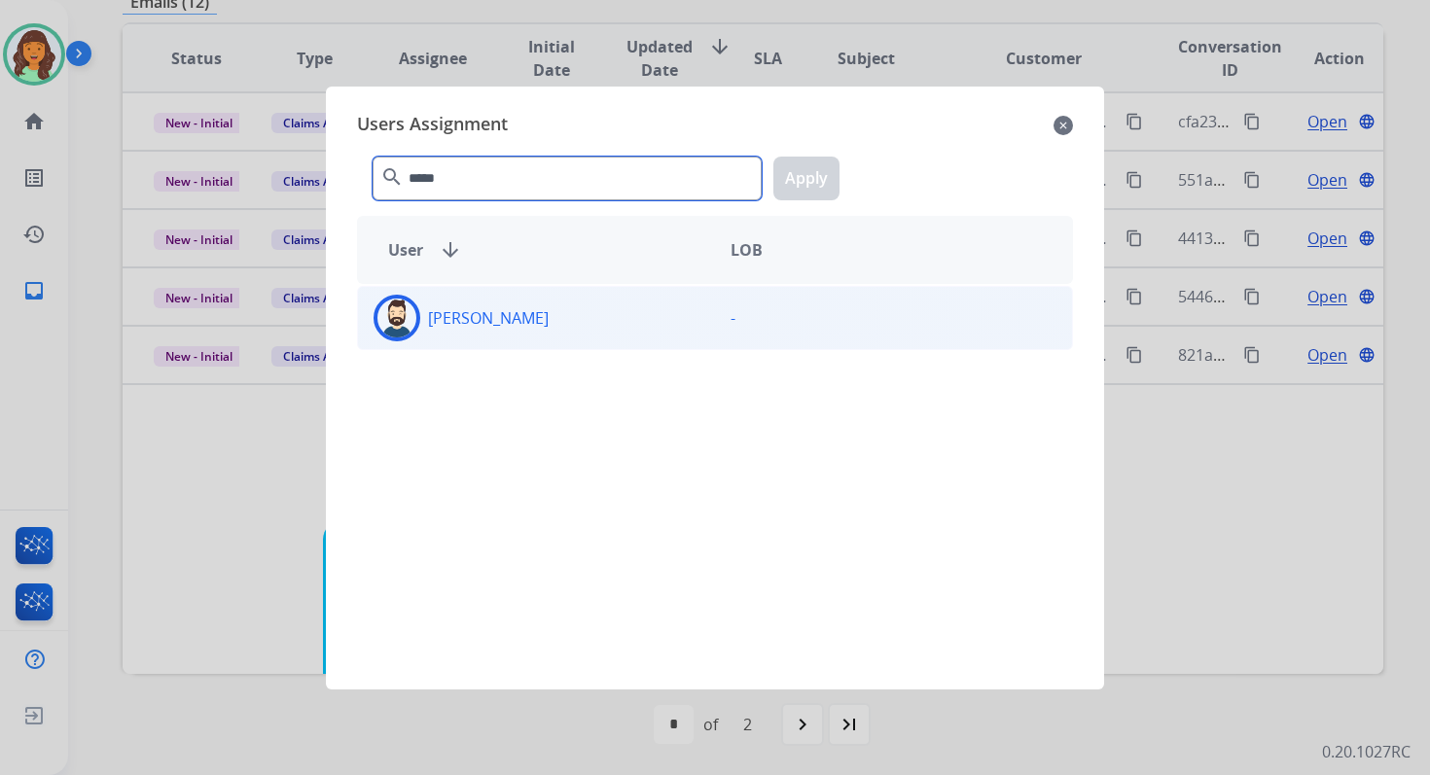
type input "*****"
click at [546, 328] on div "Jared Holt" at bounding box center [536, 318] width 357 height 47
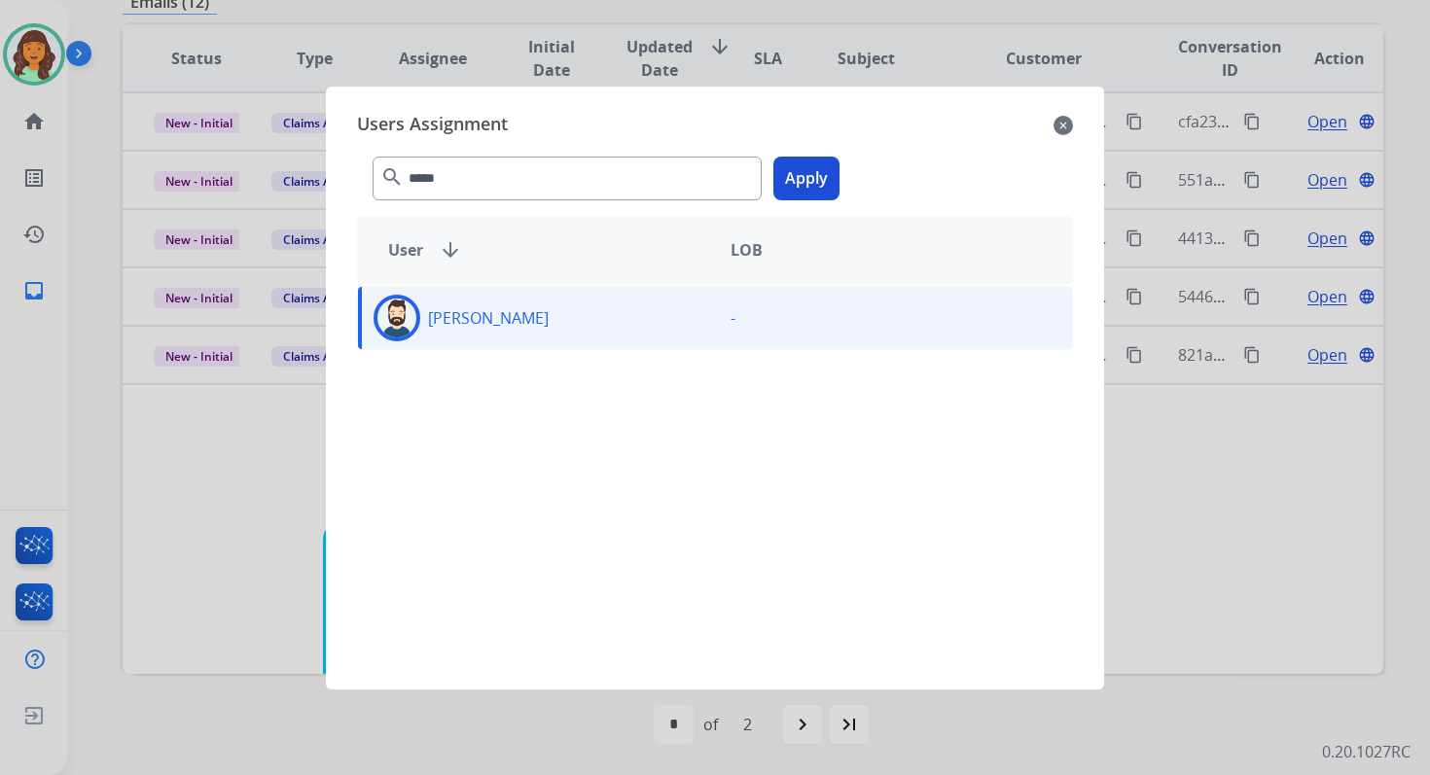
click at [805, 182] on button "Apply" at bounding box center [806, 179] width 66 height 44
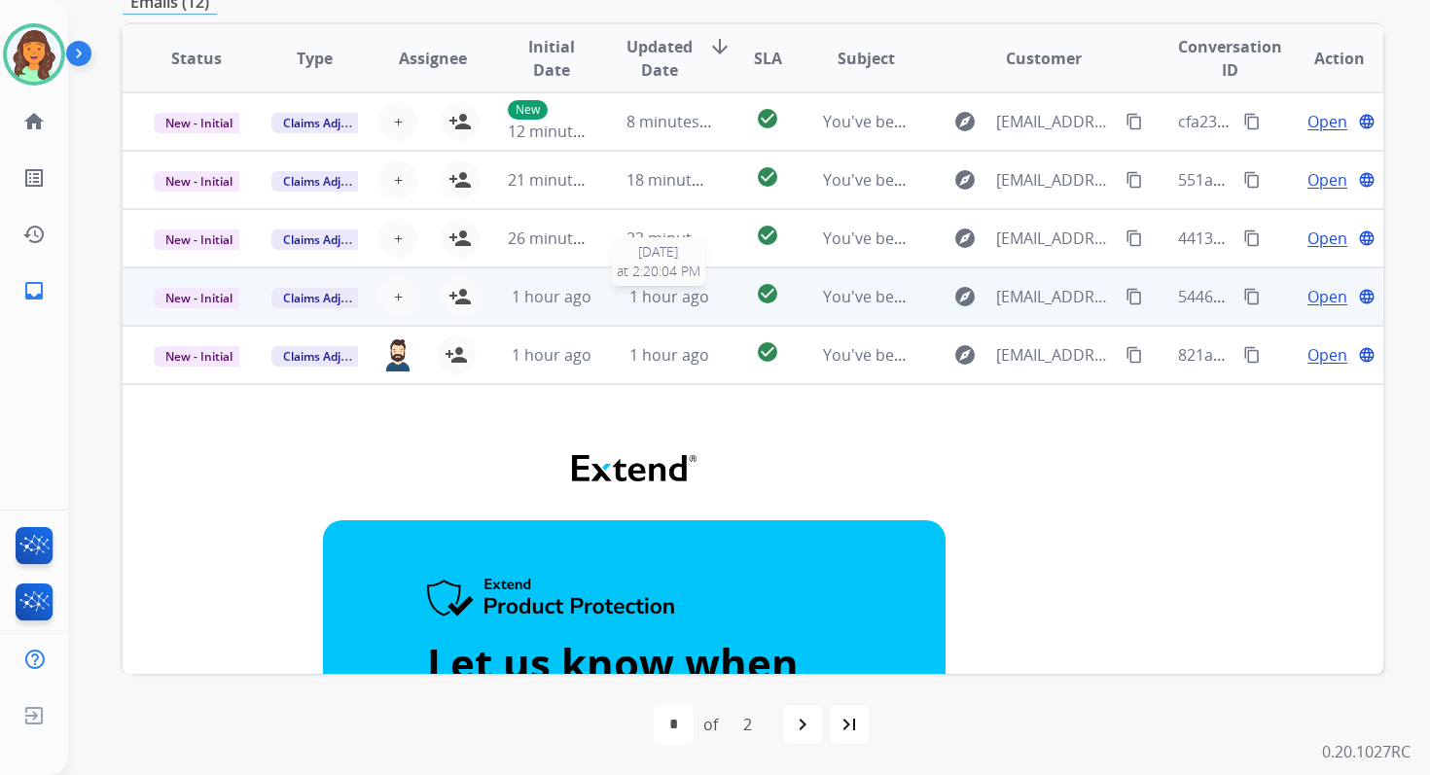
click at [629, 302] on span "1 hour ago" at bounding box center [669, 296] width 80 height 21
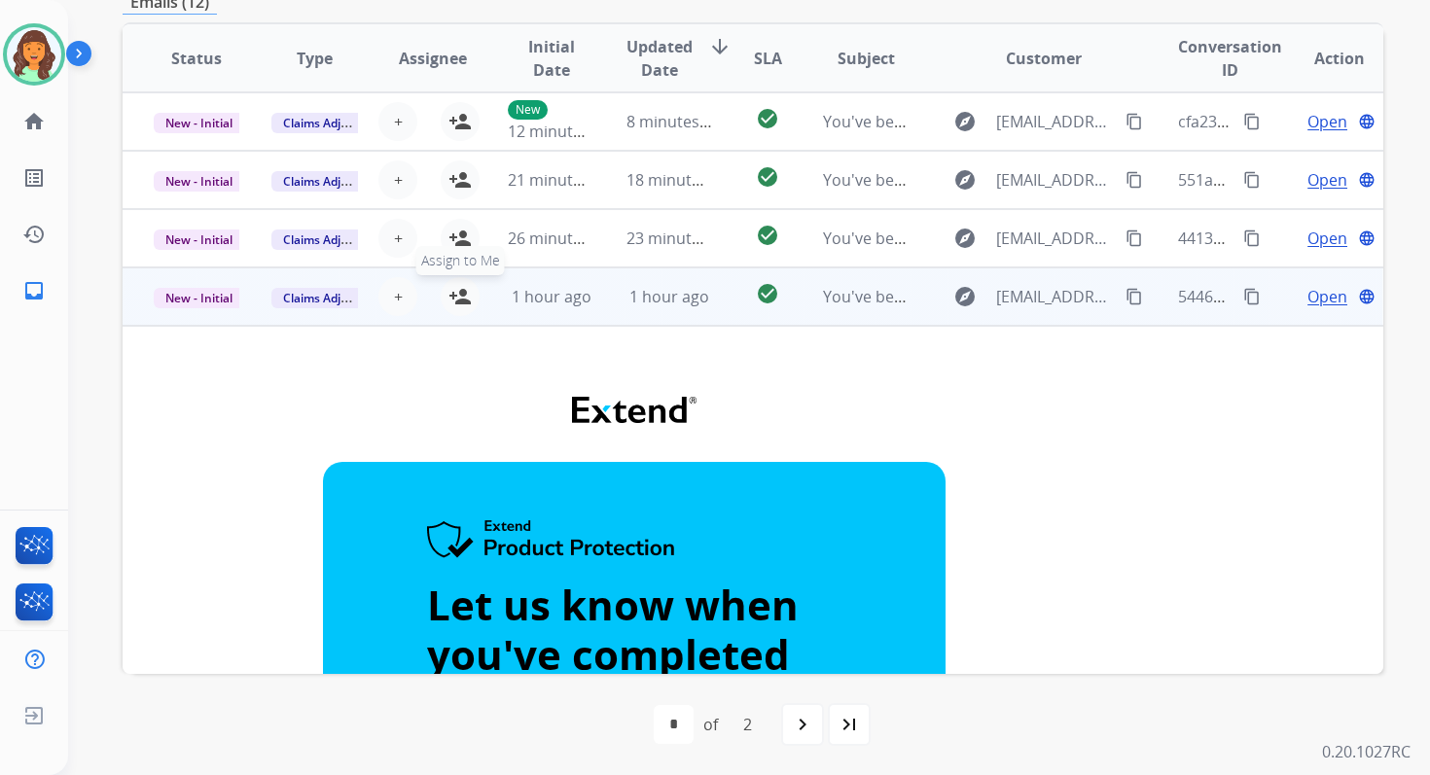
click at [463, 289] on mat-icon "person_add" at bounding box center [459, 296] width 23 height 23
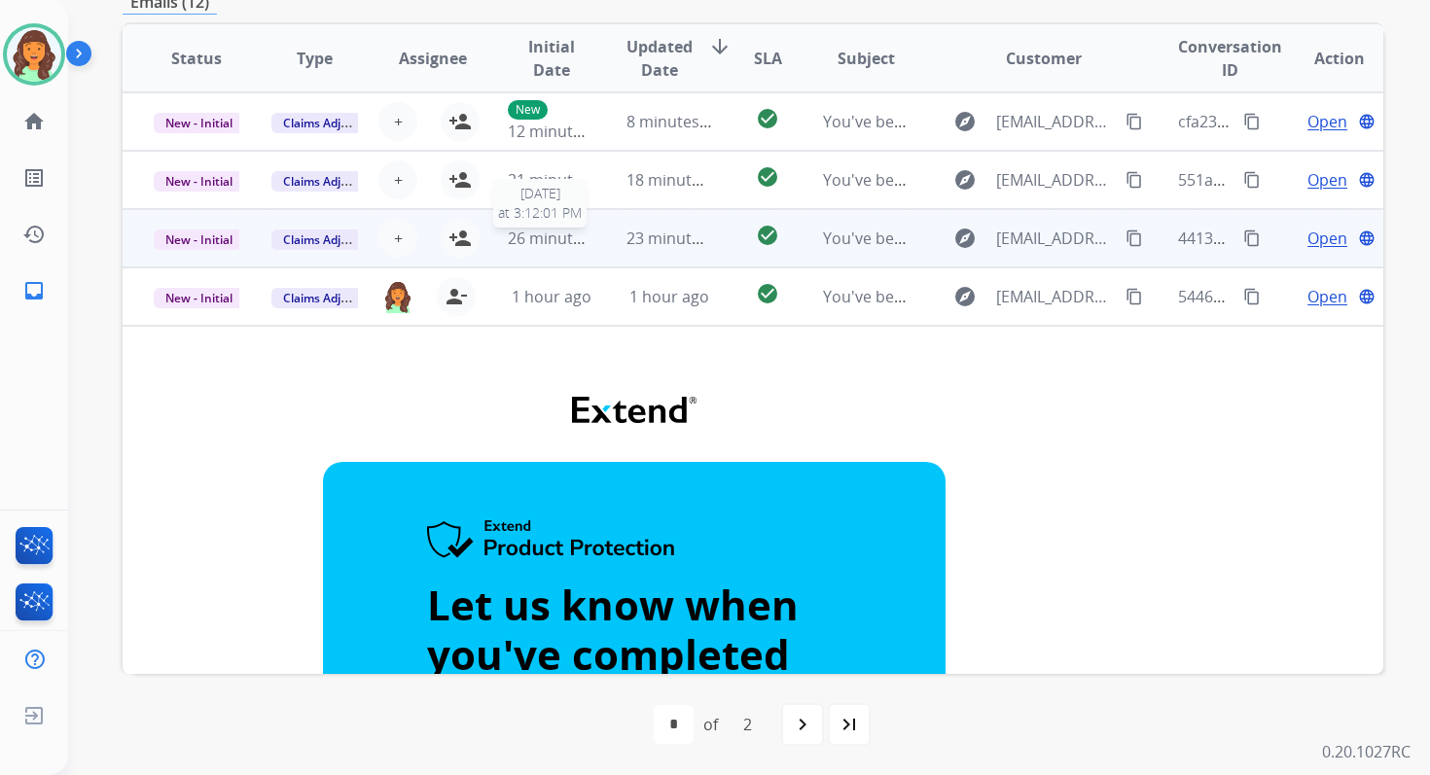
click at [567, 246] on span "26 minutes ago" at bounding box center [564, 238] width 113 height 21
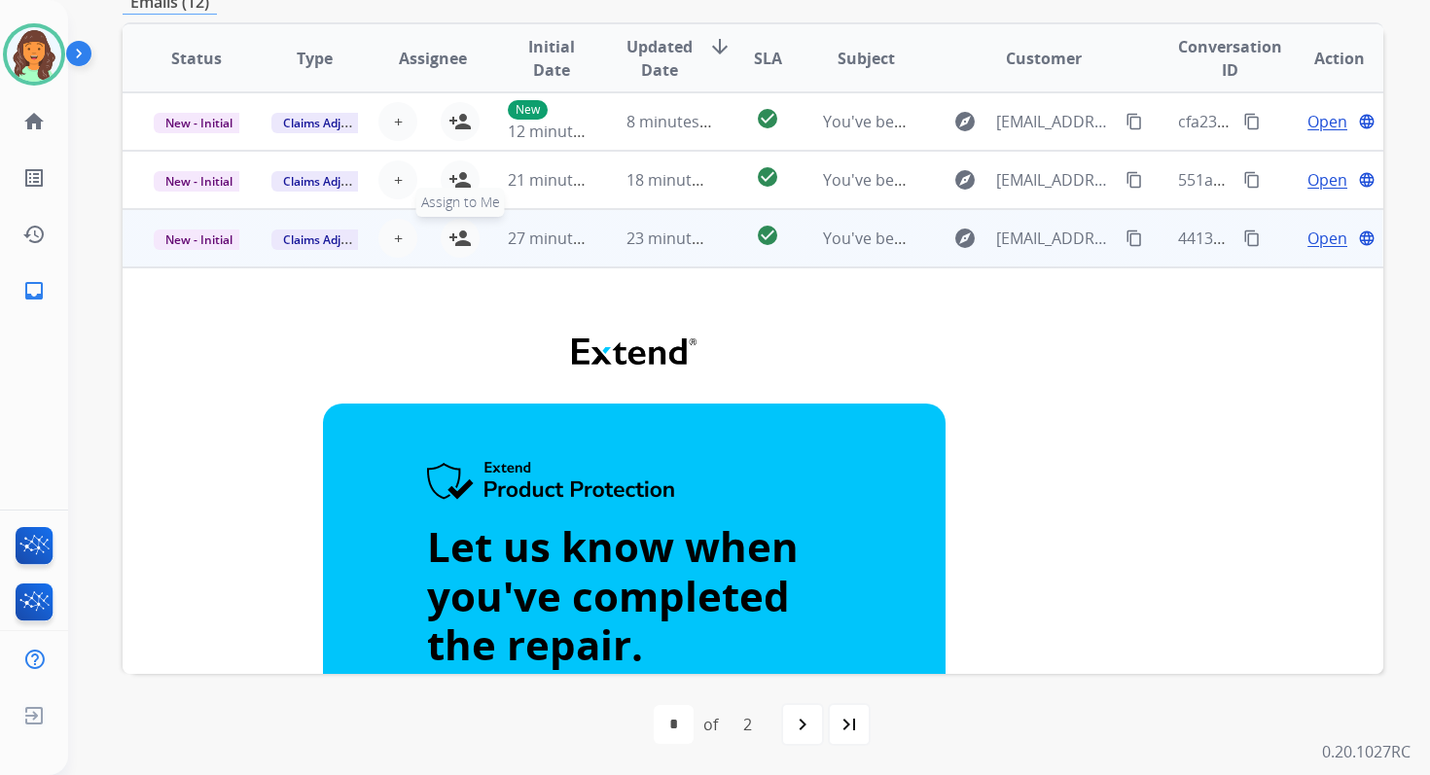
click at [462, 227] on mat-icon "person_add" at bounding box center [459, 238] width 23 height 23
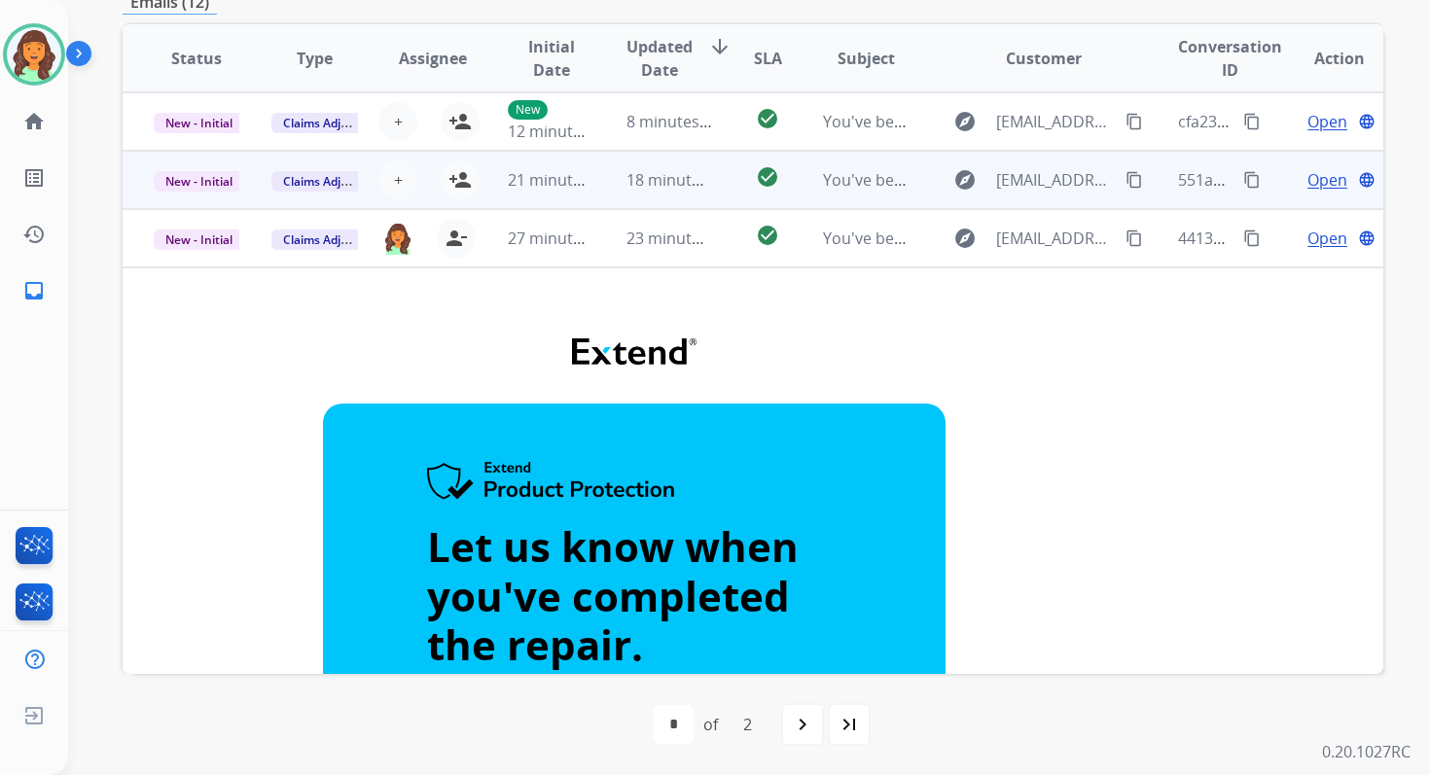
click at [622, 200] on td "18 minutes ago" at bounding box center [654, 180] width 118 height 58
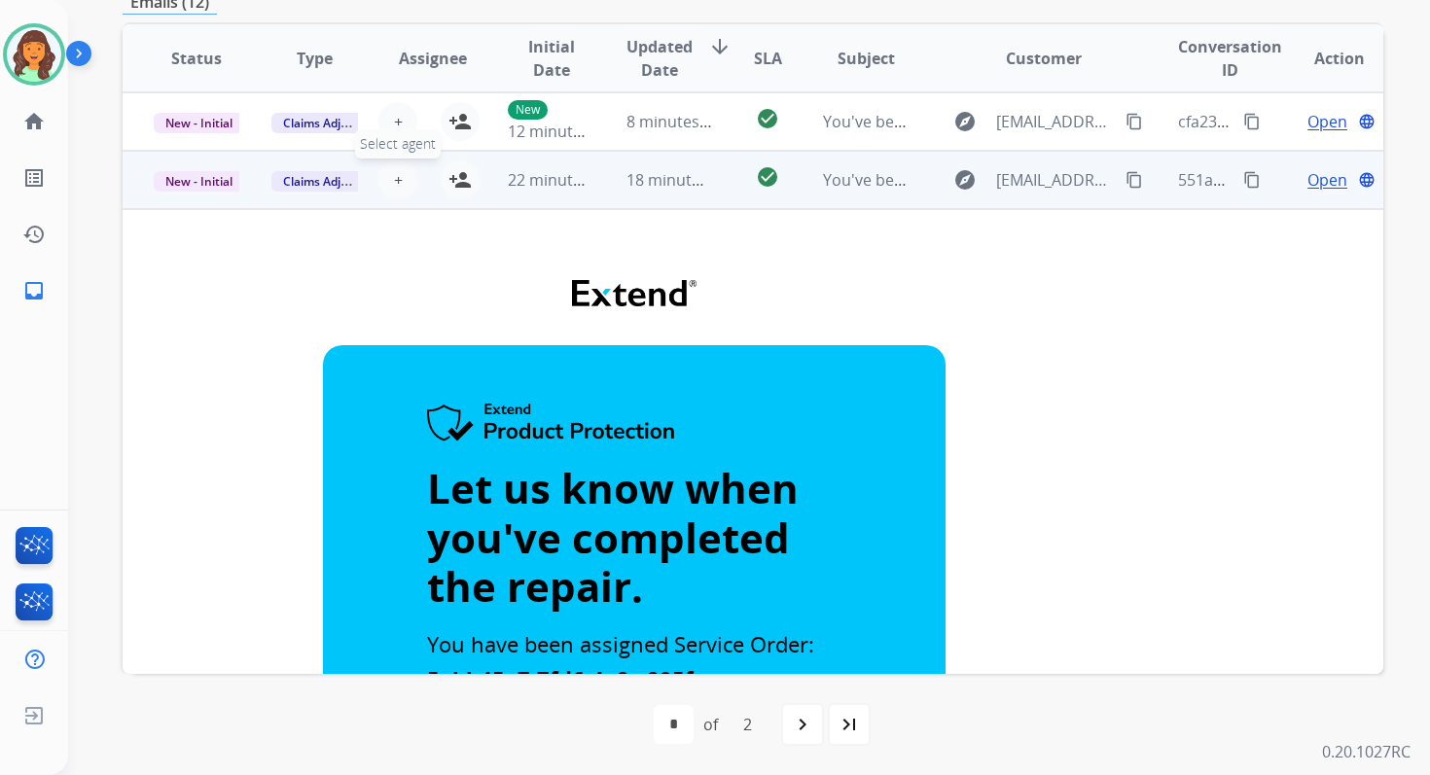
click at [394, 175] on span "+" at bounding box center [398, 179] width 9 height 23
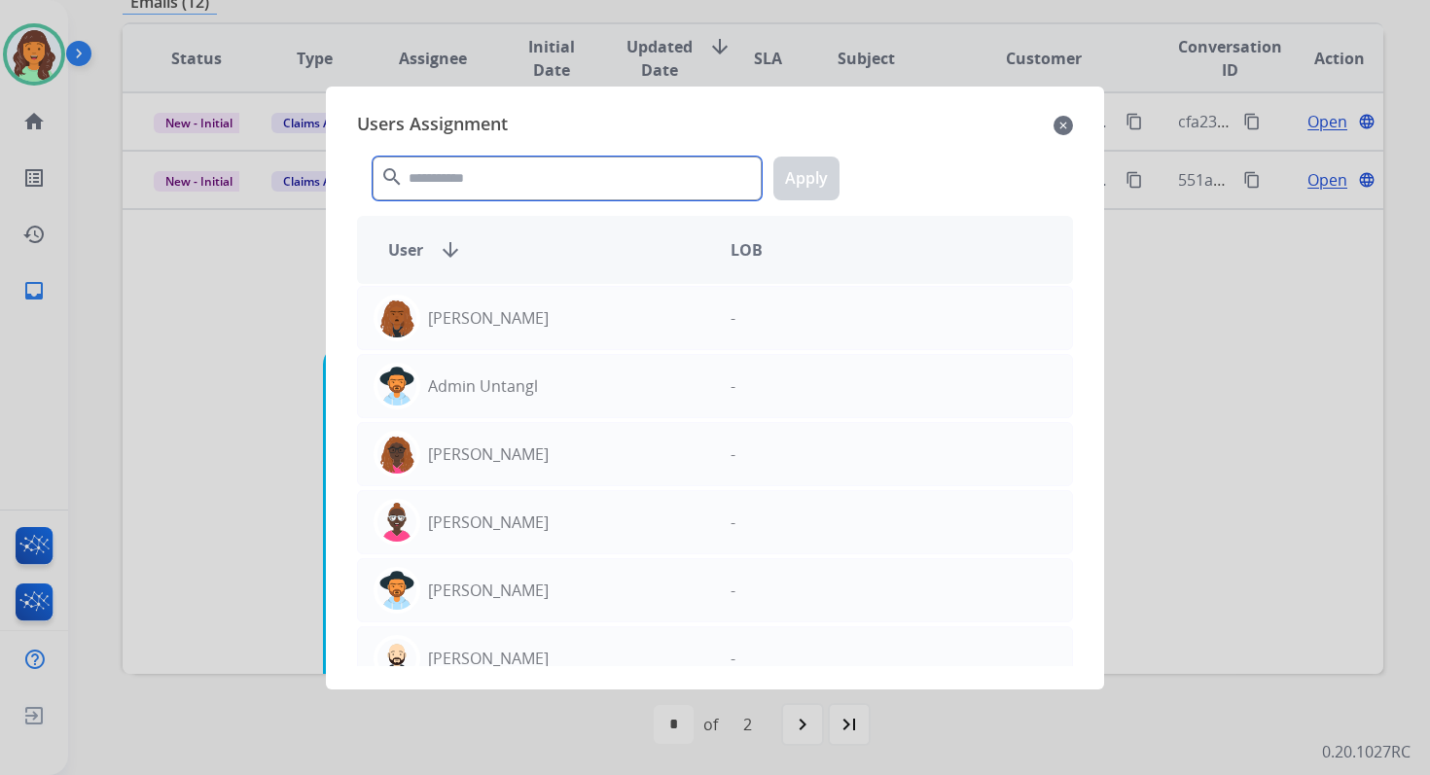
click at [501, 173] on input "text" at bounding box center [567, 179] width 389 height 44
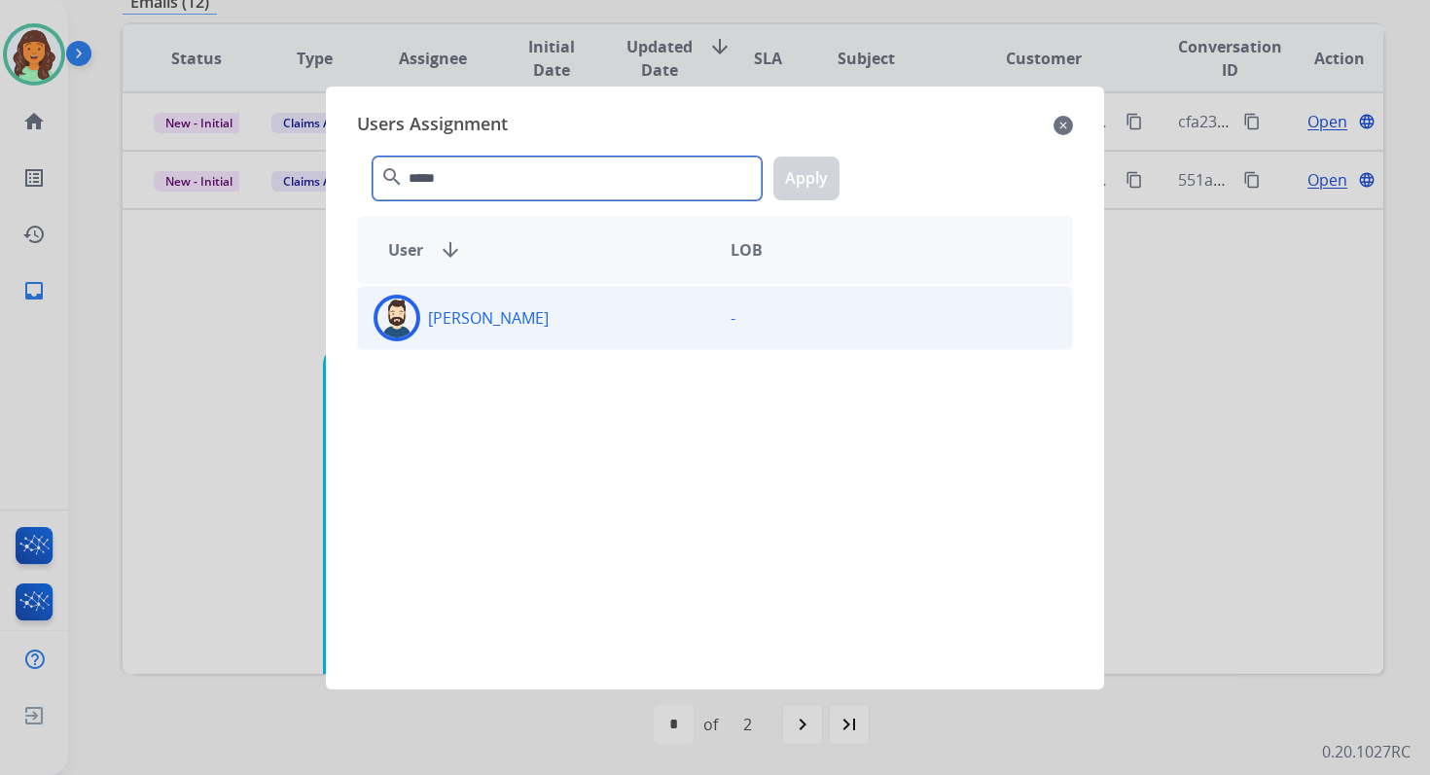
type input "*****"
click at [526, 319] on div "Jared Holt" at bounding box center [536, 318] width 357 height 47
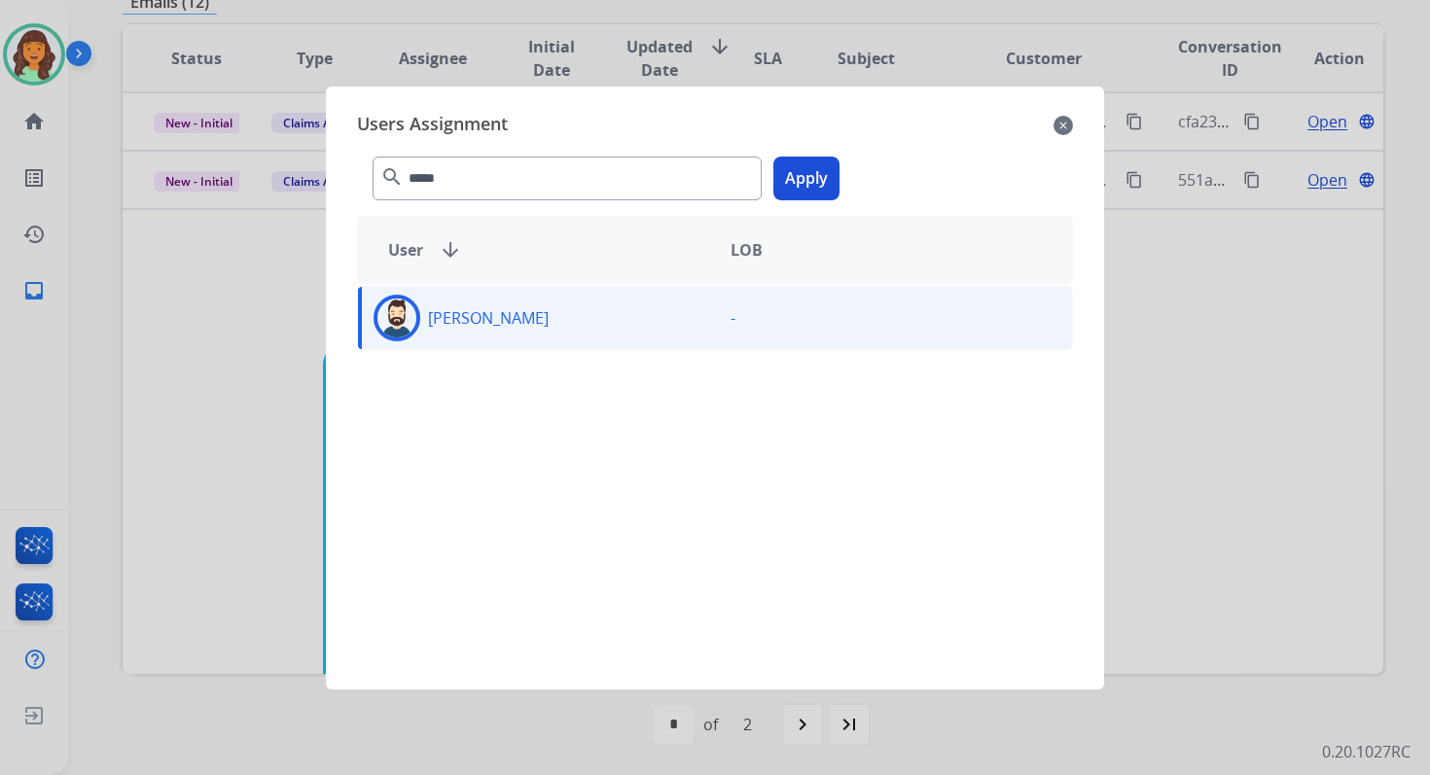
click at [801, 179] on button "Apply" at bounding box center [806, 179] width 66 height 44
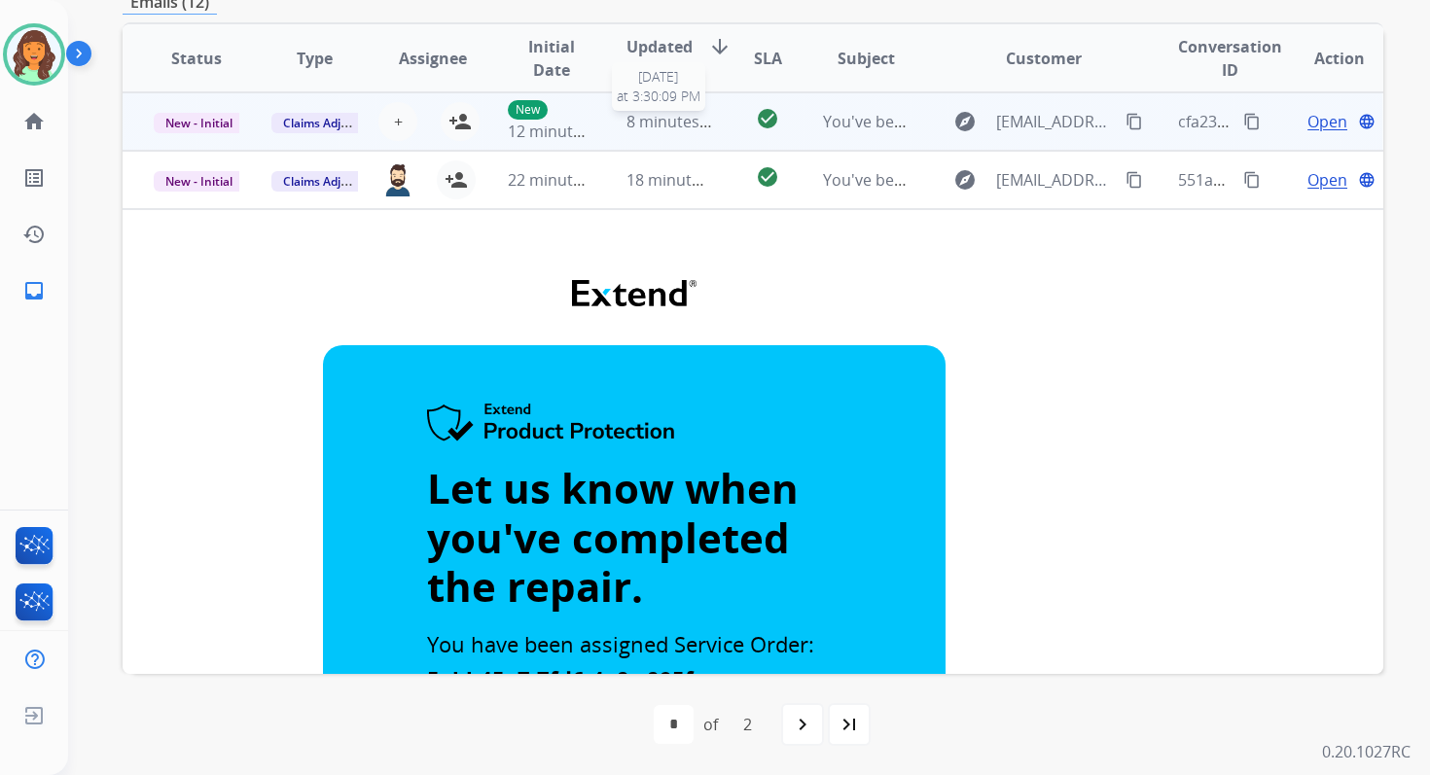
click at [682, 129] on span "8 minutes ago" at bounding box center [678, 121] width 104 height 21
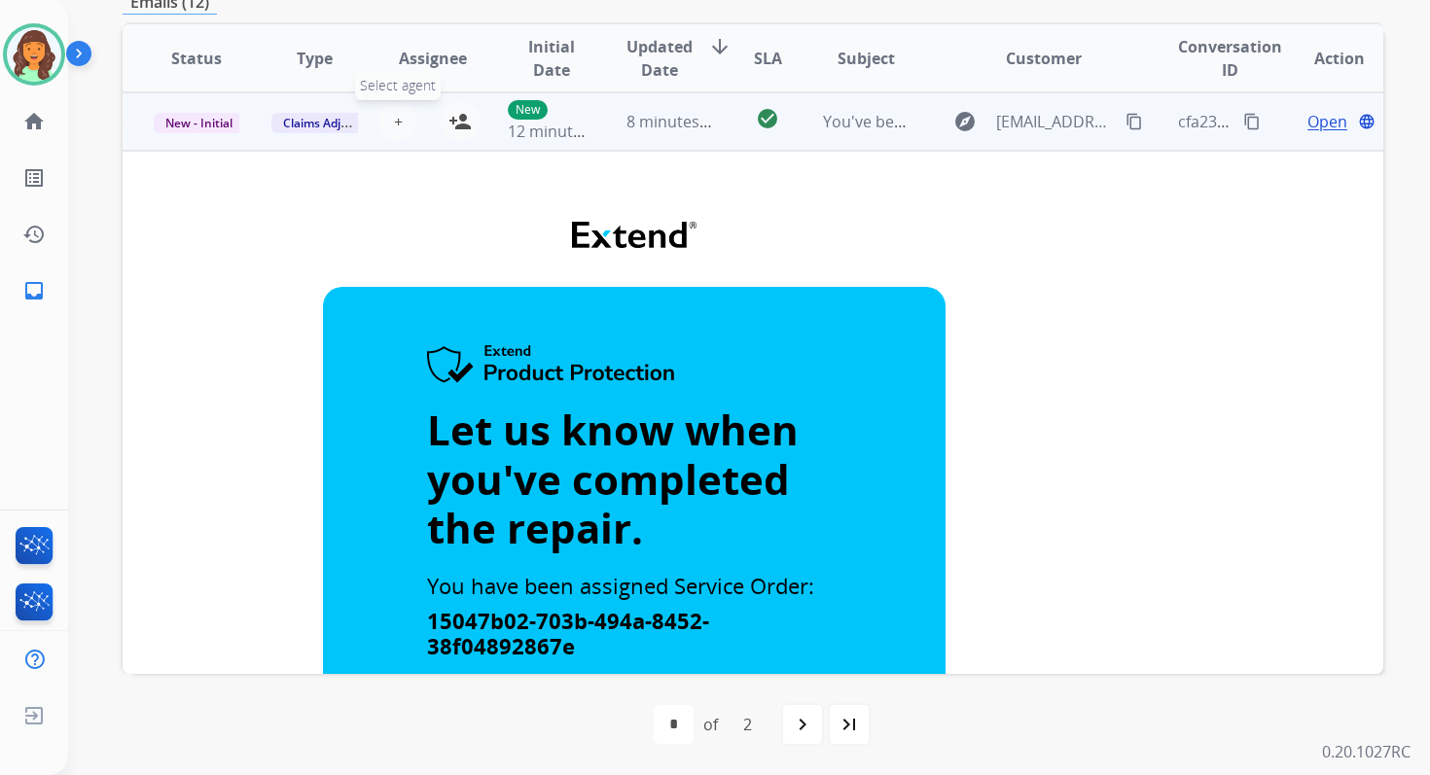
click at [389, 125] on button "+ Select agent" at bounding box center [397, 121] width 39 height 39
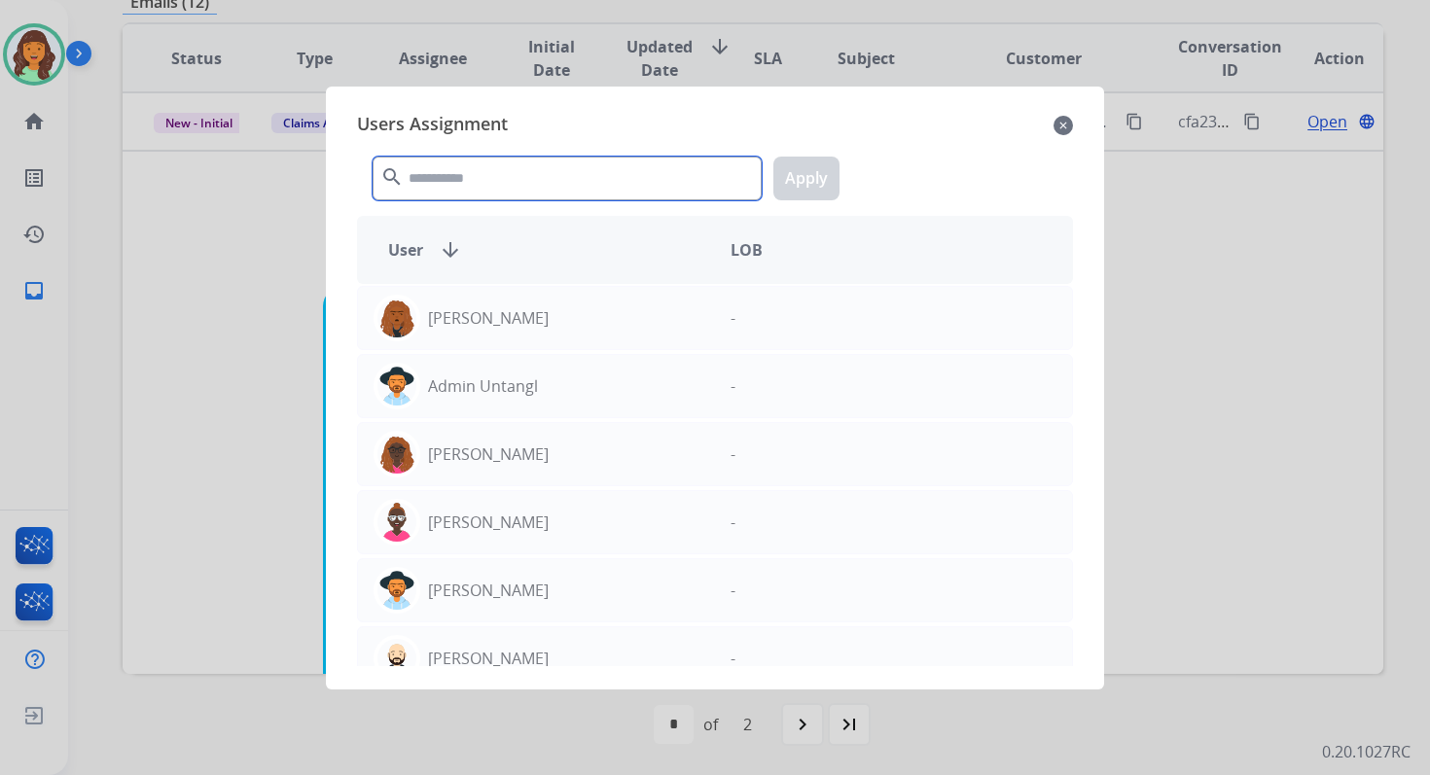
click at [490, 178] on input "text" at bounding box center [567, 179] width 389 height 44
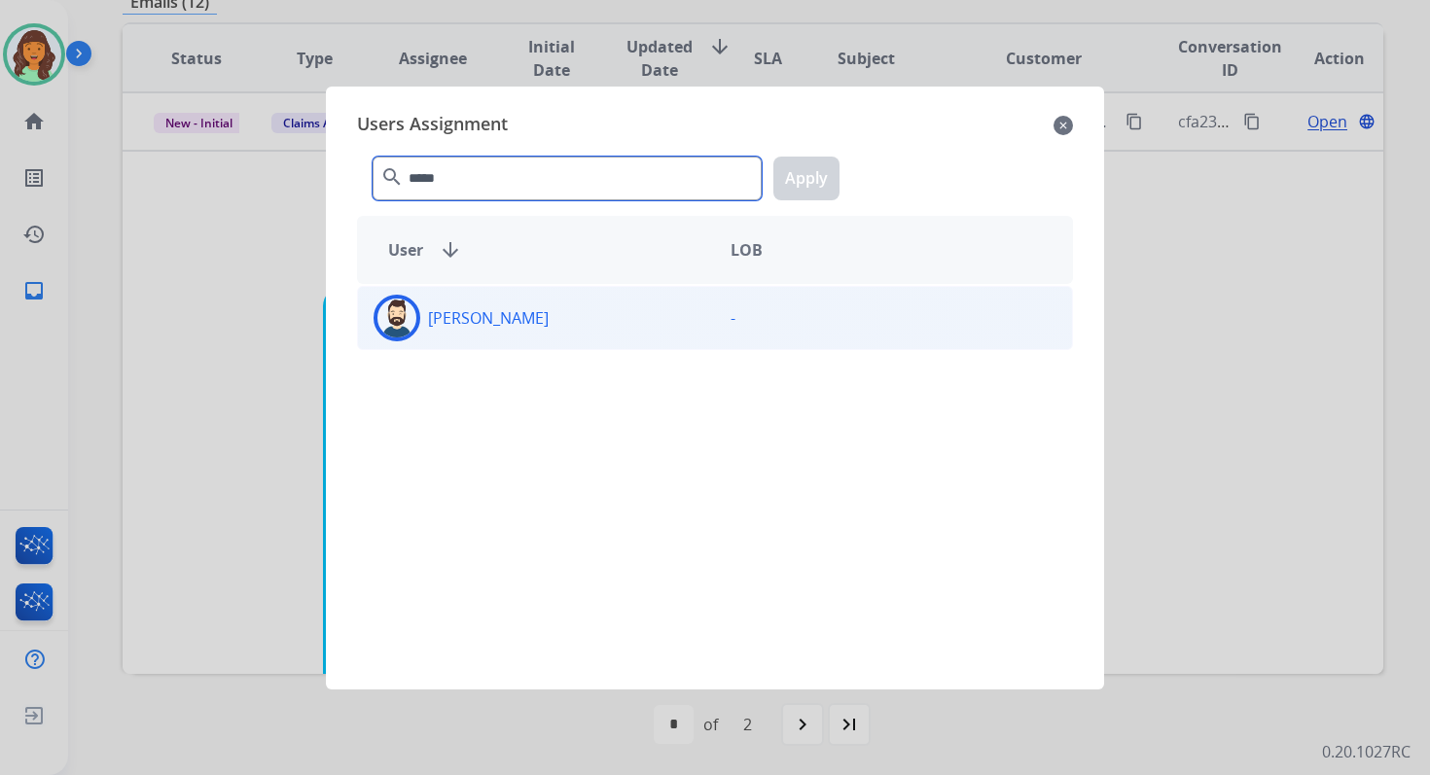
type input "*****"
click at [523, 335] on div "Jared Holt" at bounding box center [536, 318] width 357 height 47
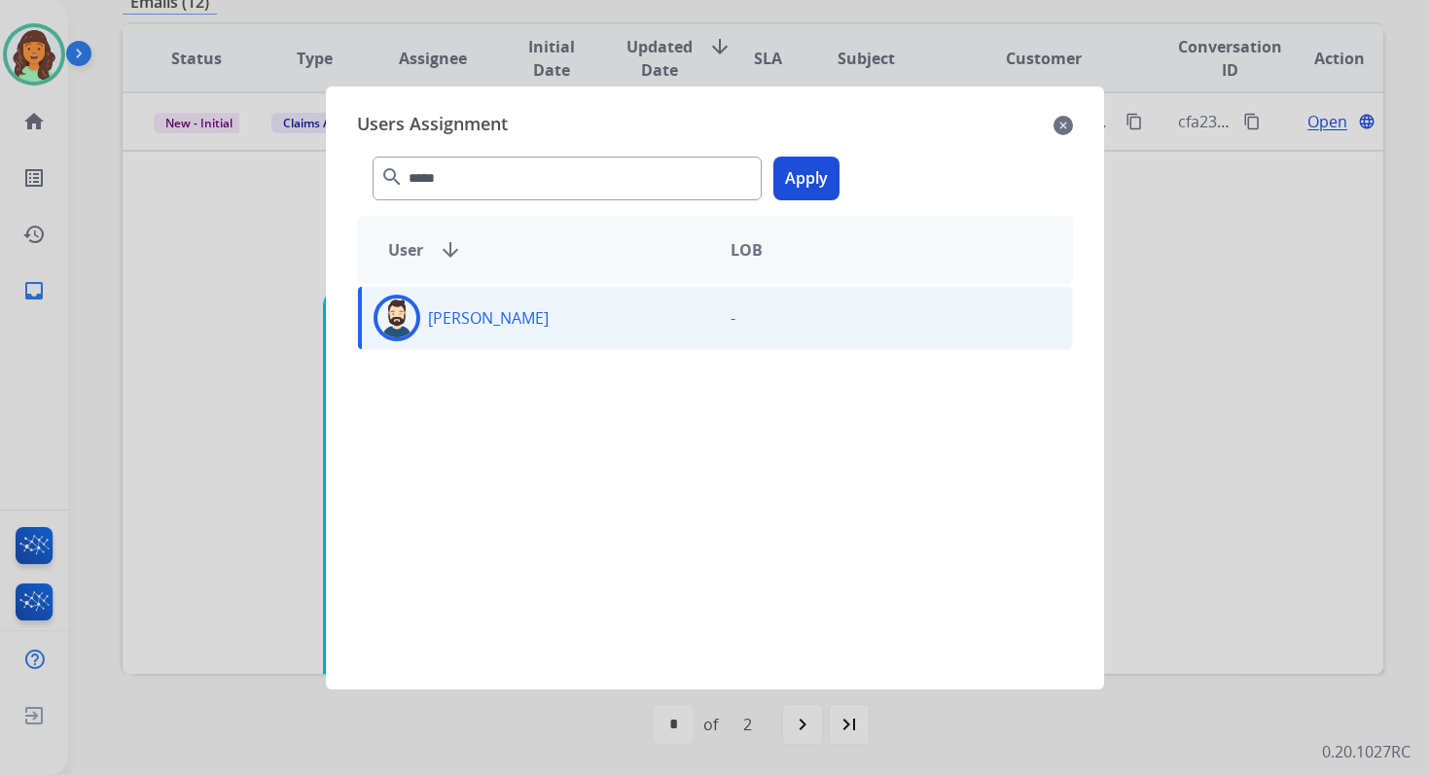
click at [825, 170] on button "Apply" at bounding box center [806, 179] width 66 height 44
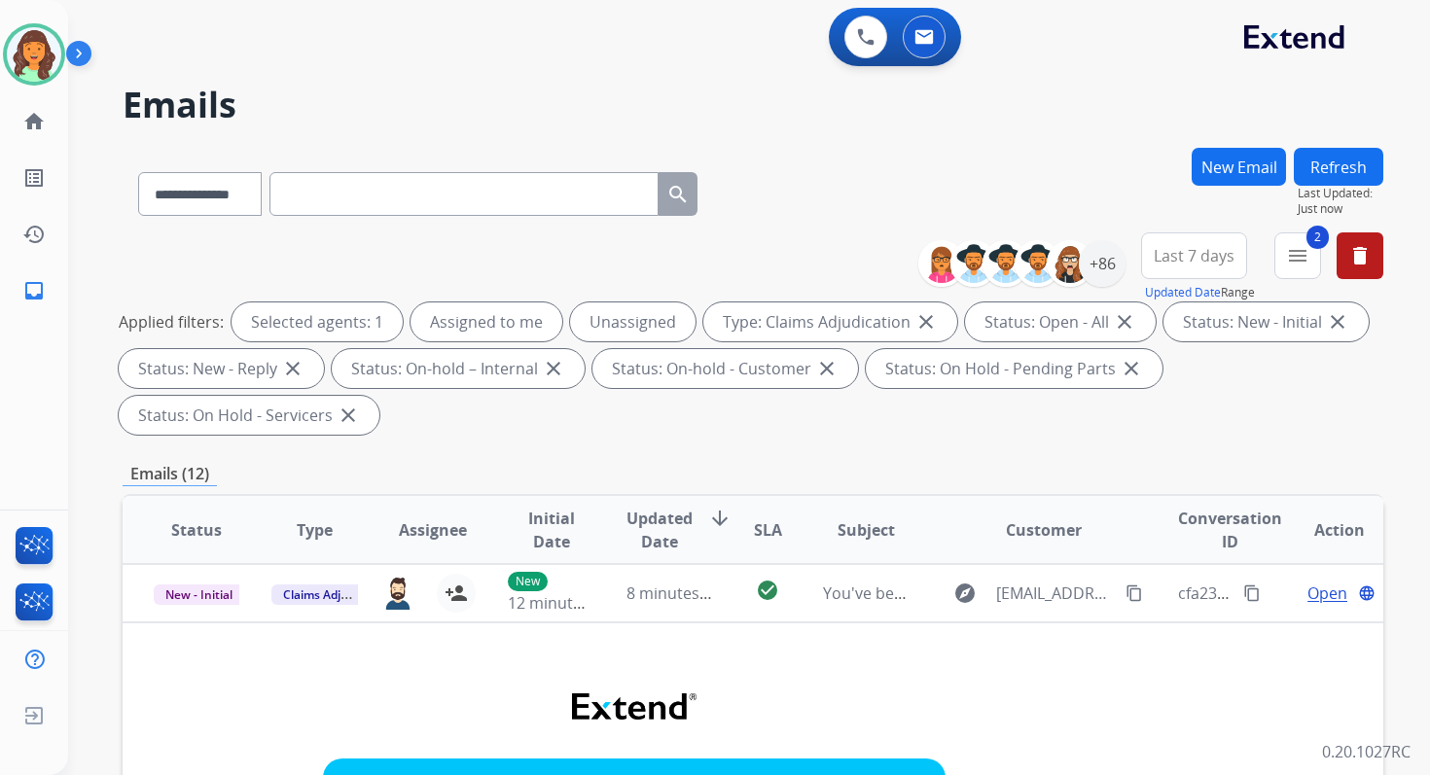
click at [1343, 153] on button "Refresh" at bounding box center [1338, 167] width 89 height 38
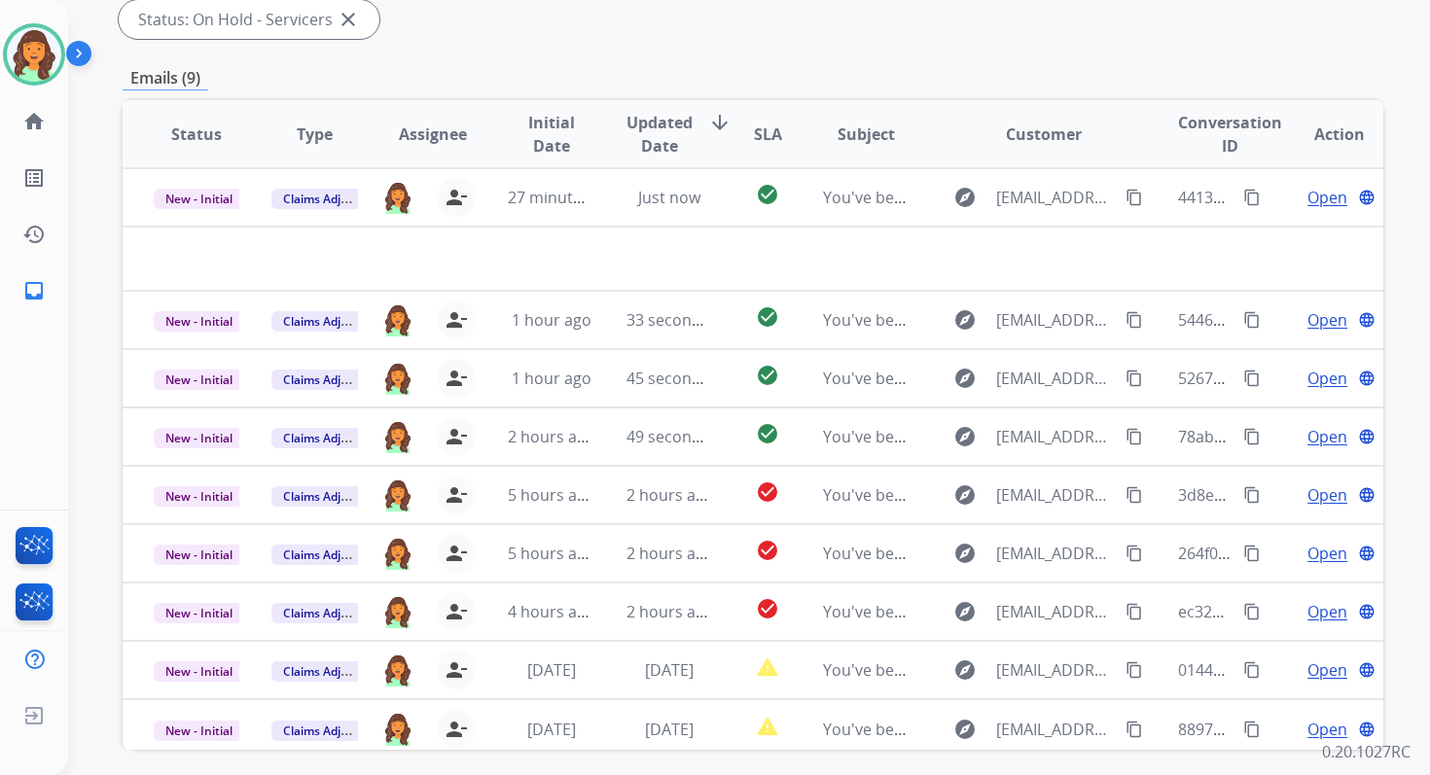
scroll to position [472, 0]
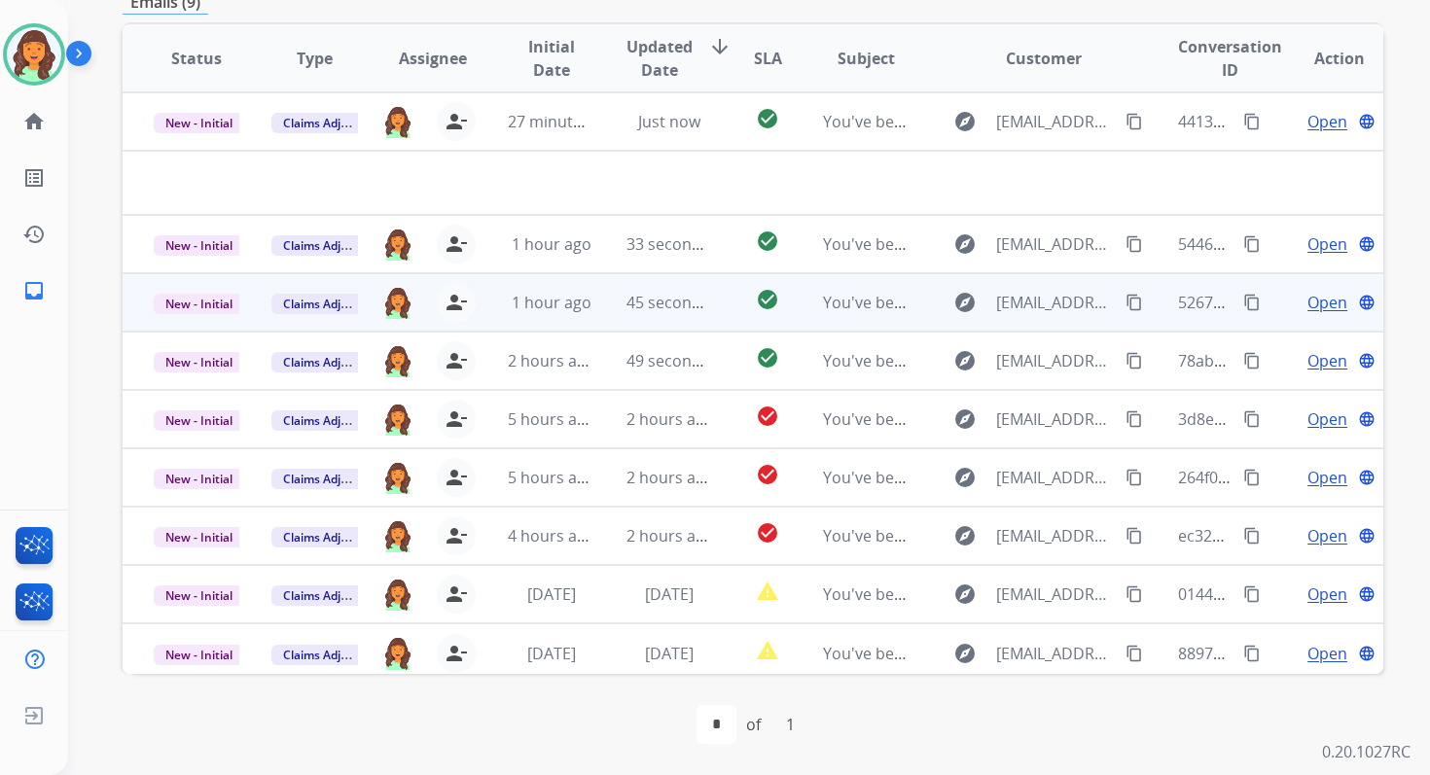
click at [694, 313] on div "45 seconds ago" at bounding box center [669, 302] width 86 height 23
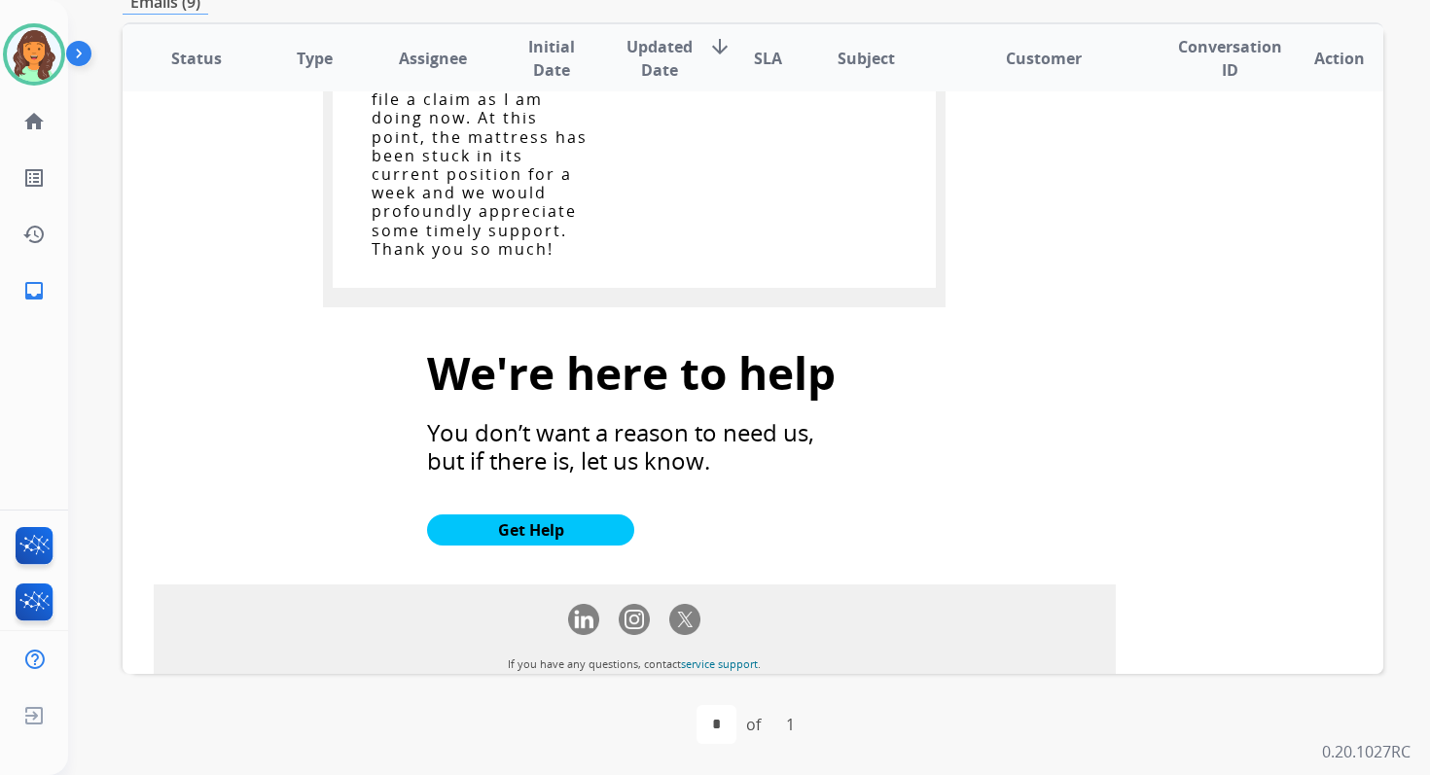
scroll to position [2538, 0]
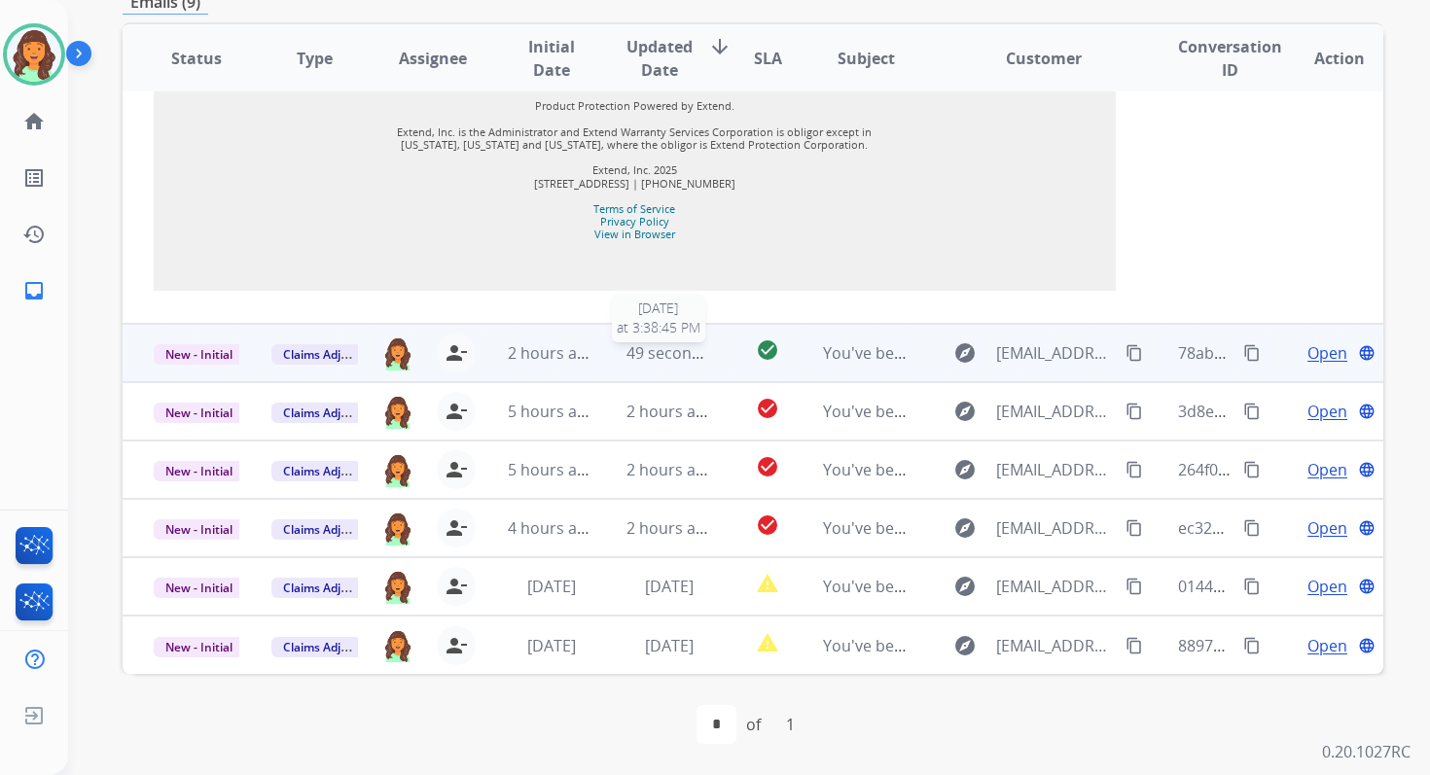
click at [675, 355] on span "49 seconds ago" at bounding box center [683, 352] width 114 height 21
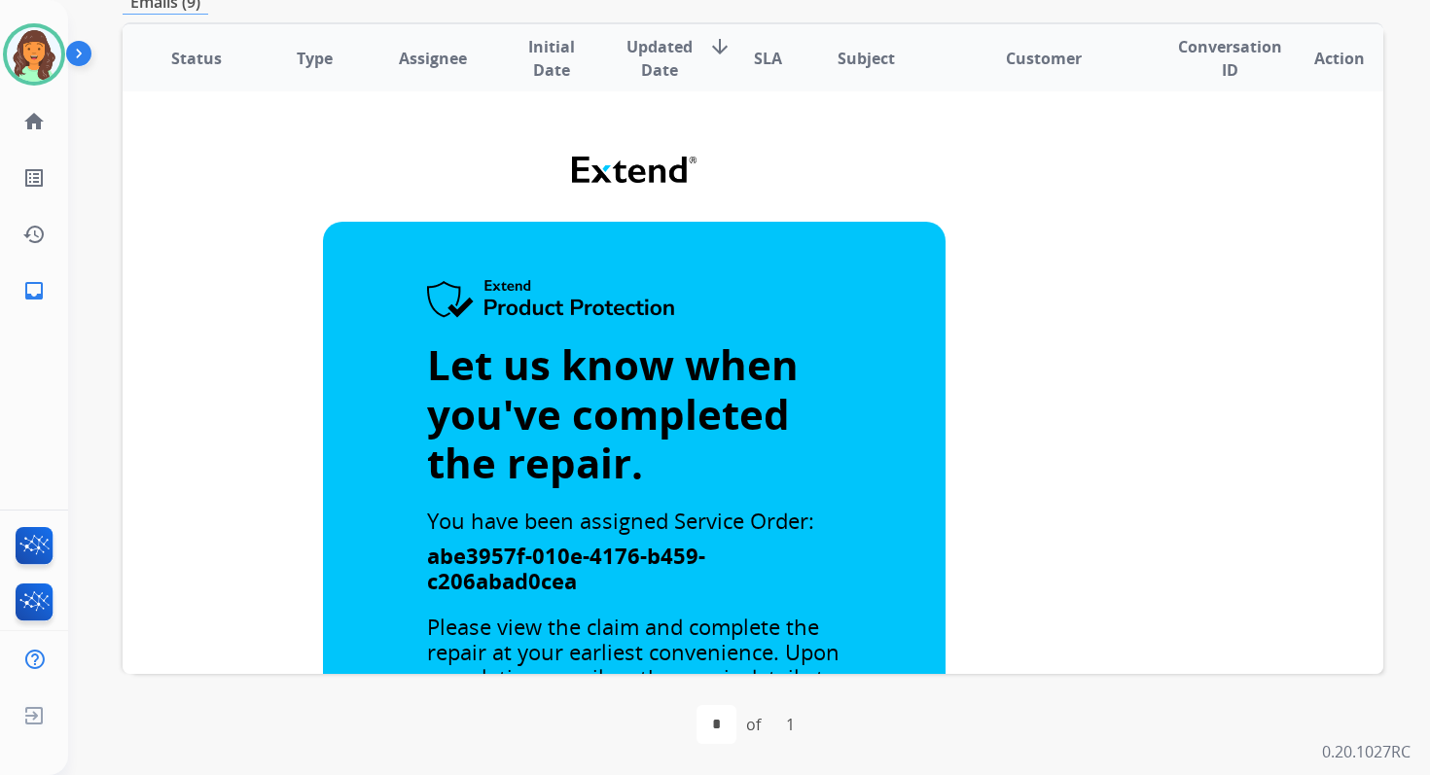
scroll to position [0, 0]
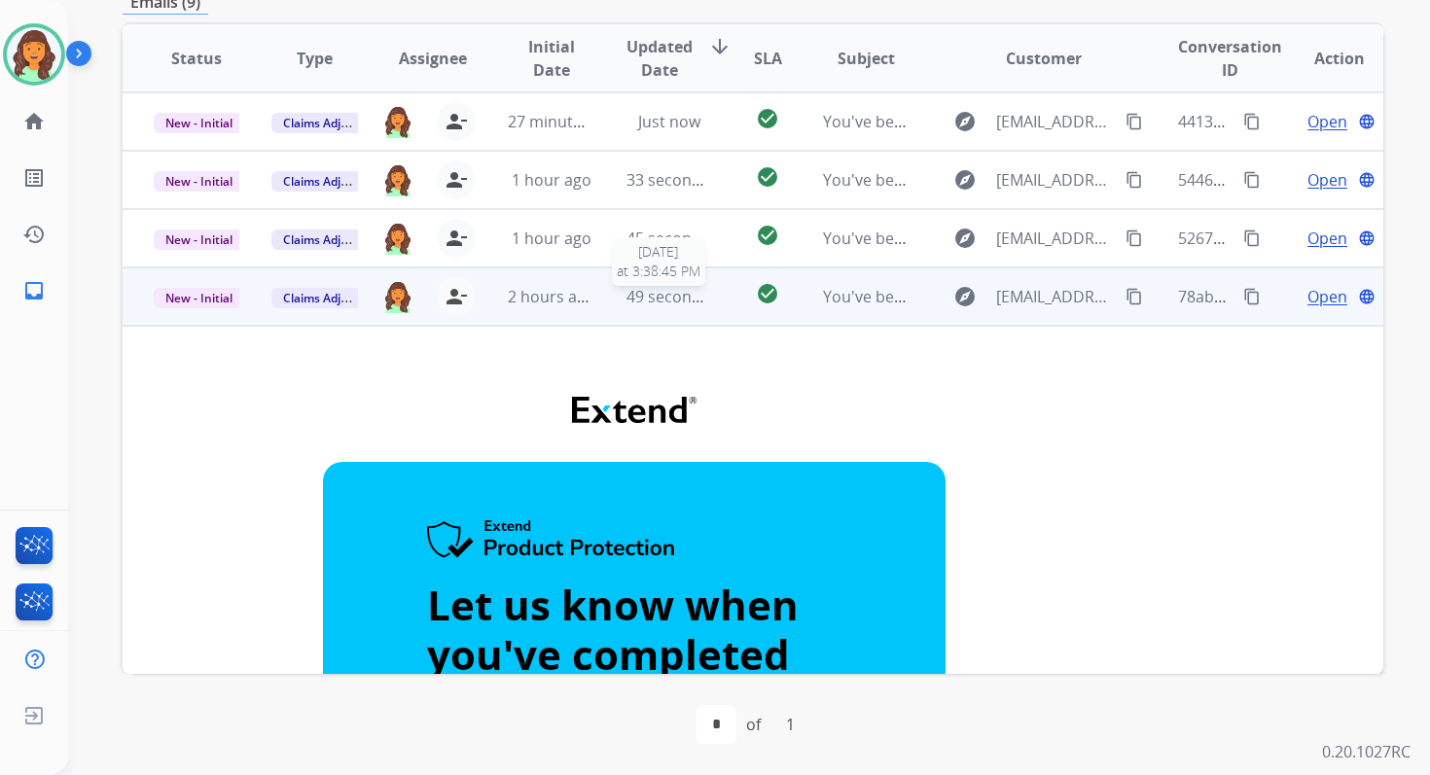
click at [675, 292] on span "49 seconds ago" at bounding box center [683, 296] width 114 height 21
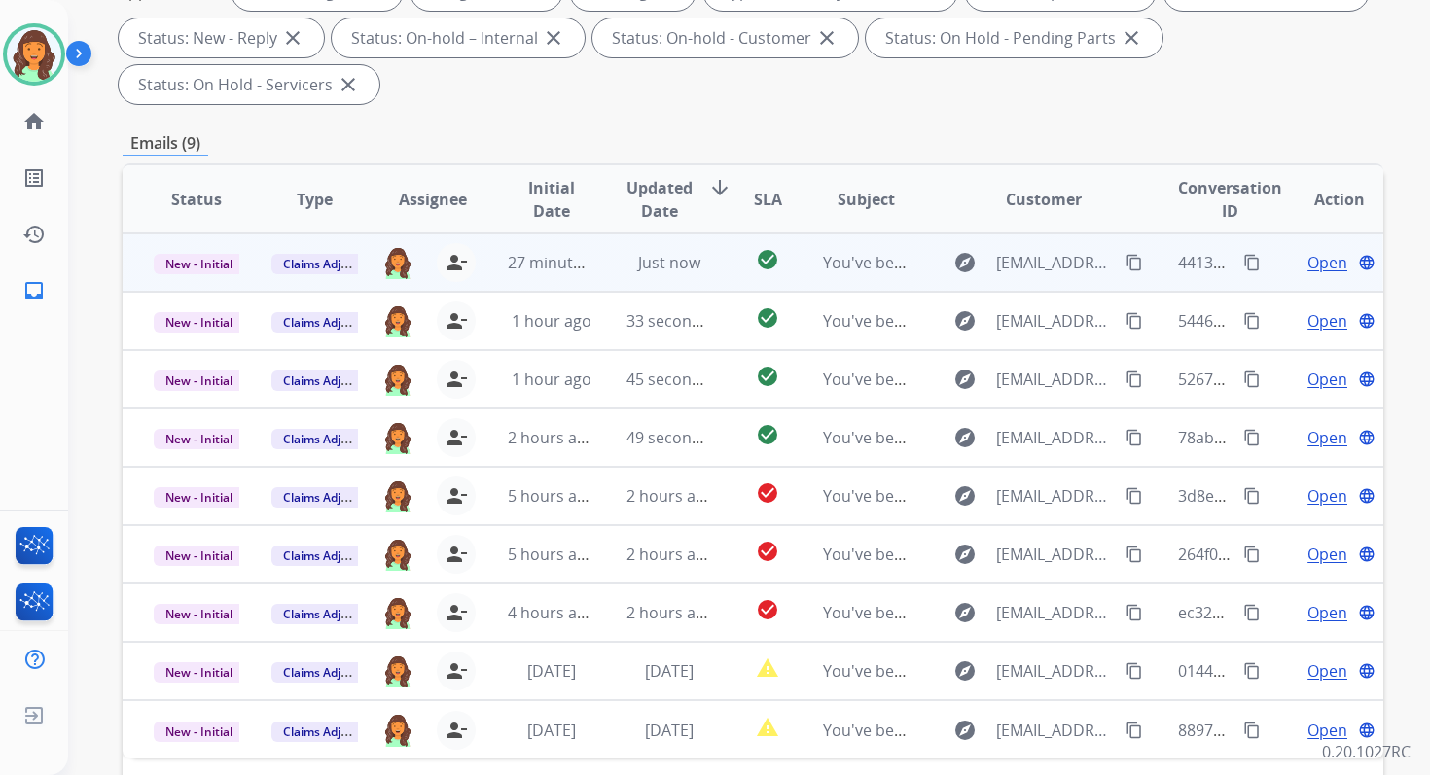
scroll to position [89, 0]
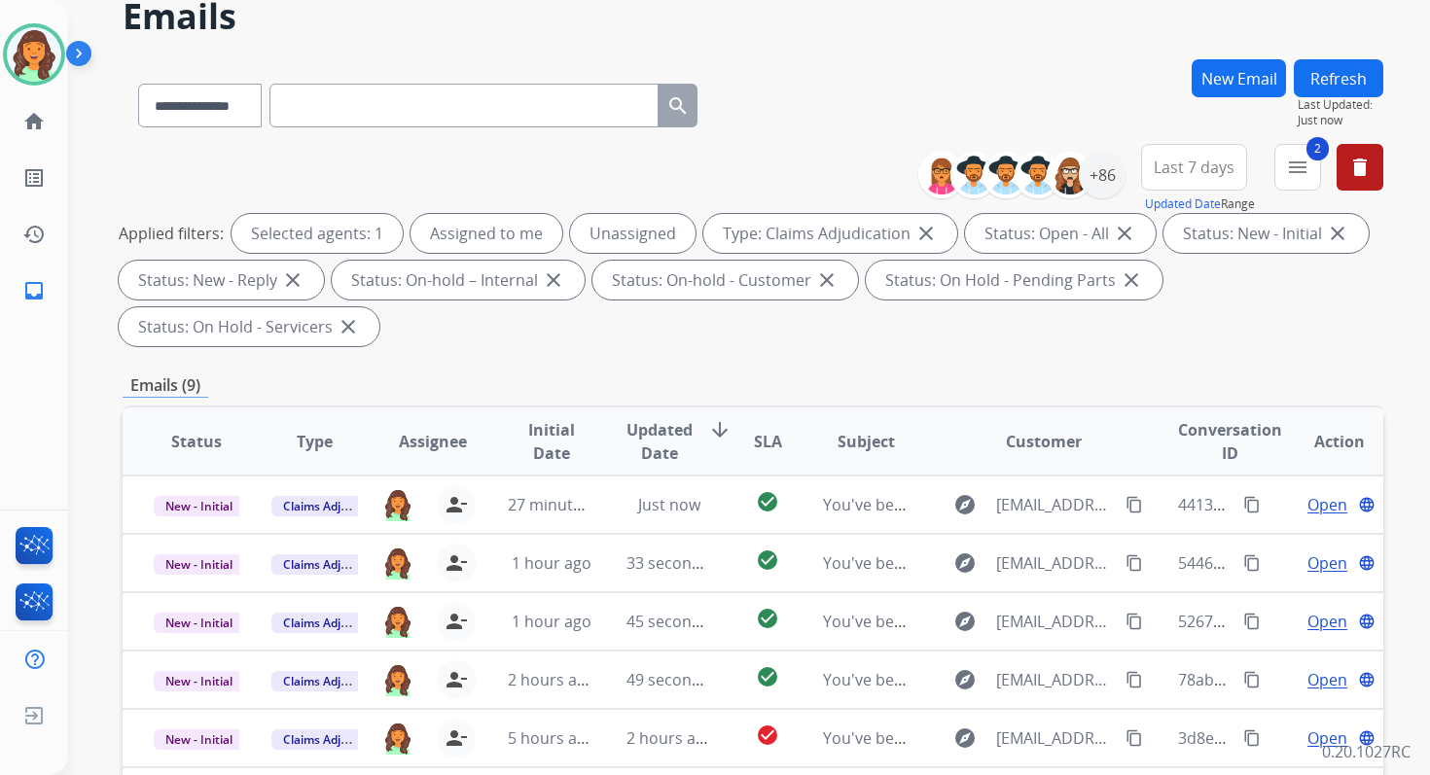
click at [344, 110] on input "text" at bounding box center [463, 106] width 389 height 44
paste input "**********"
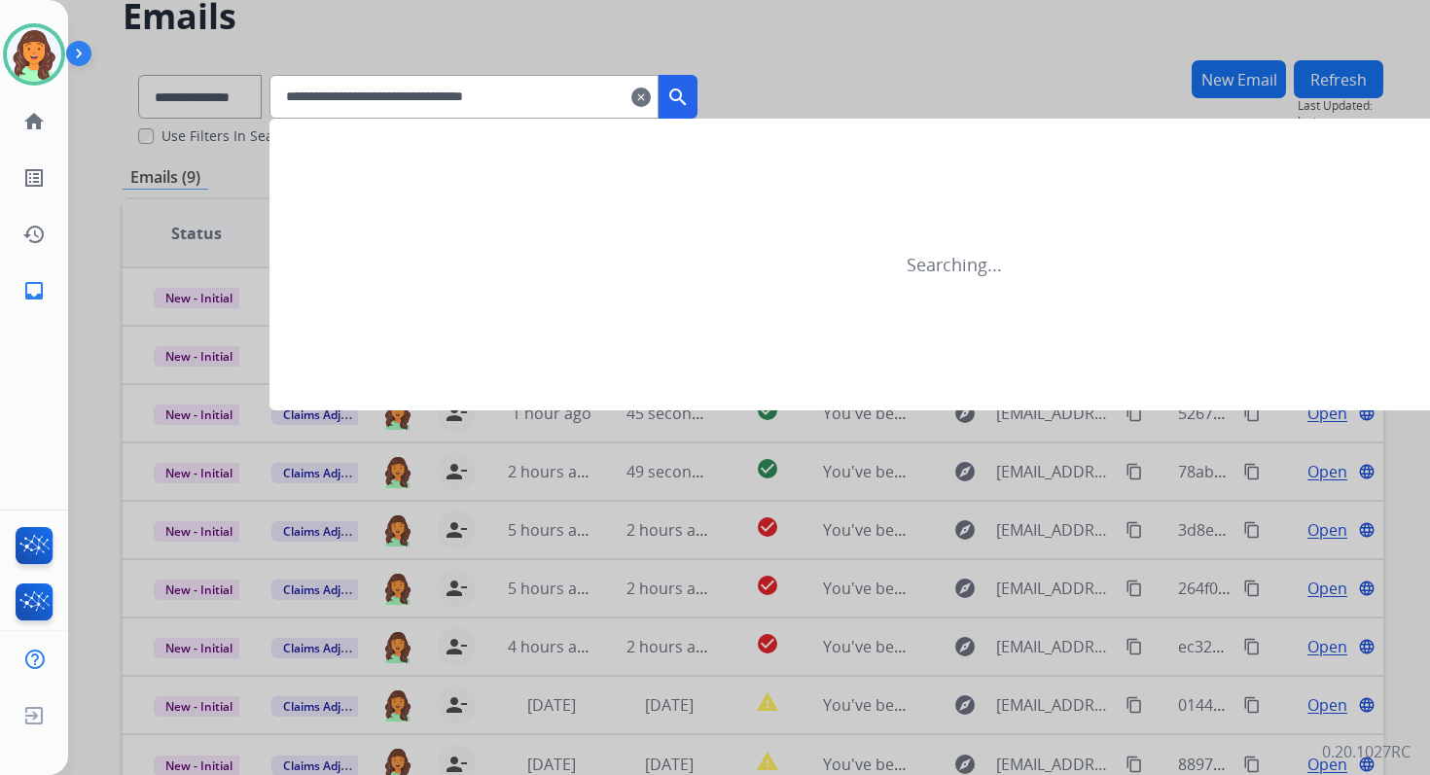
type input "**********"
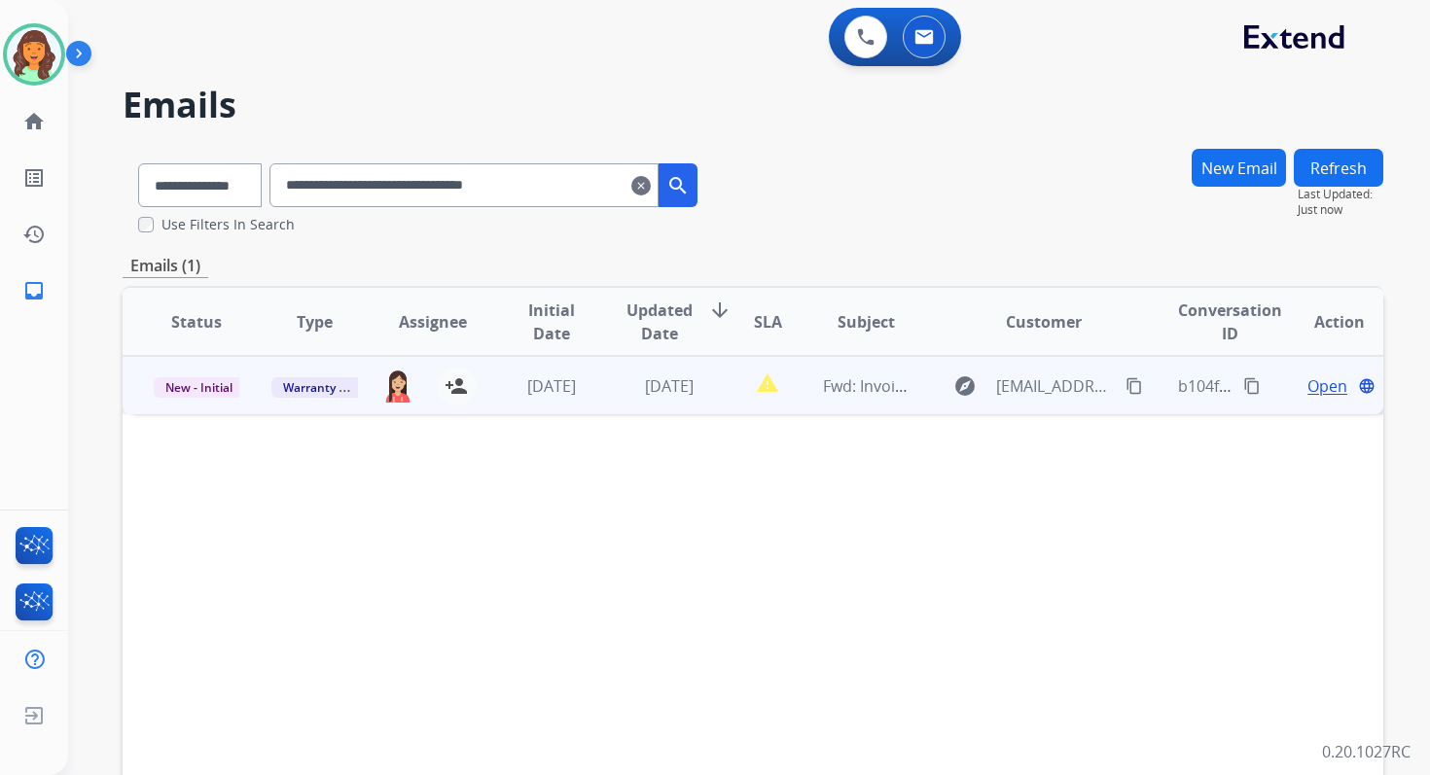
click at [1307, 384] on span "Open" at bounding box center [1327, 385] width 40 height 23
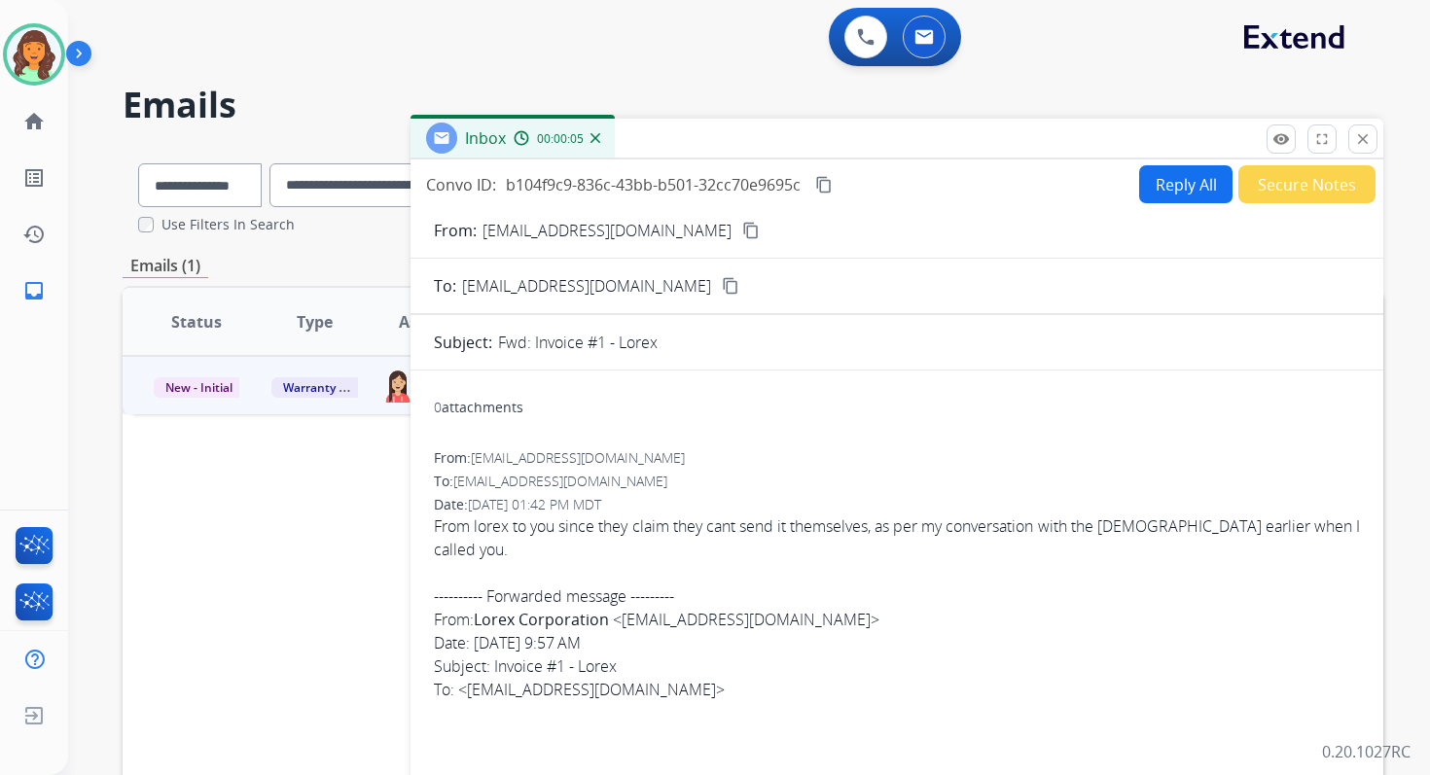
click at [742, 231] on mat-icon "content_copy" at bounding box center [751, 231] width 18 height 18
click at [1363, 139] on mat-icon "close" at bounding box center [1363, 139] width 18 height 18
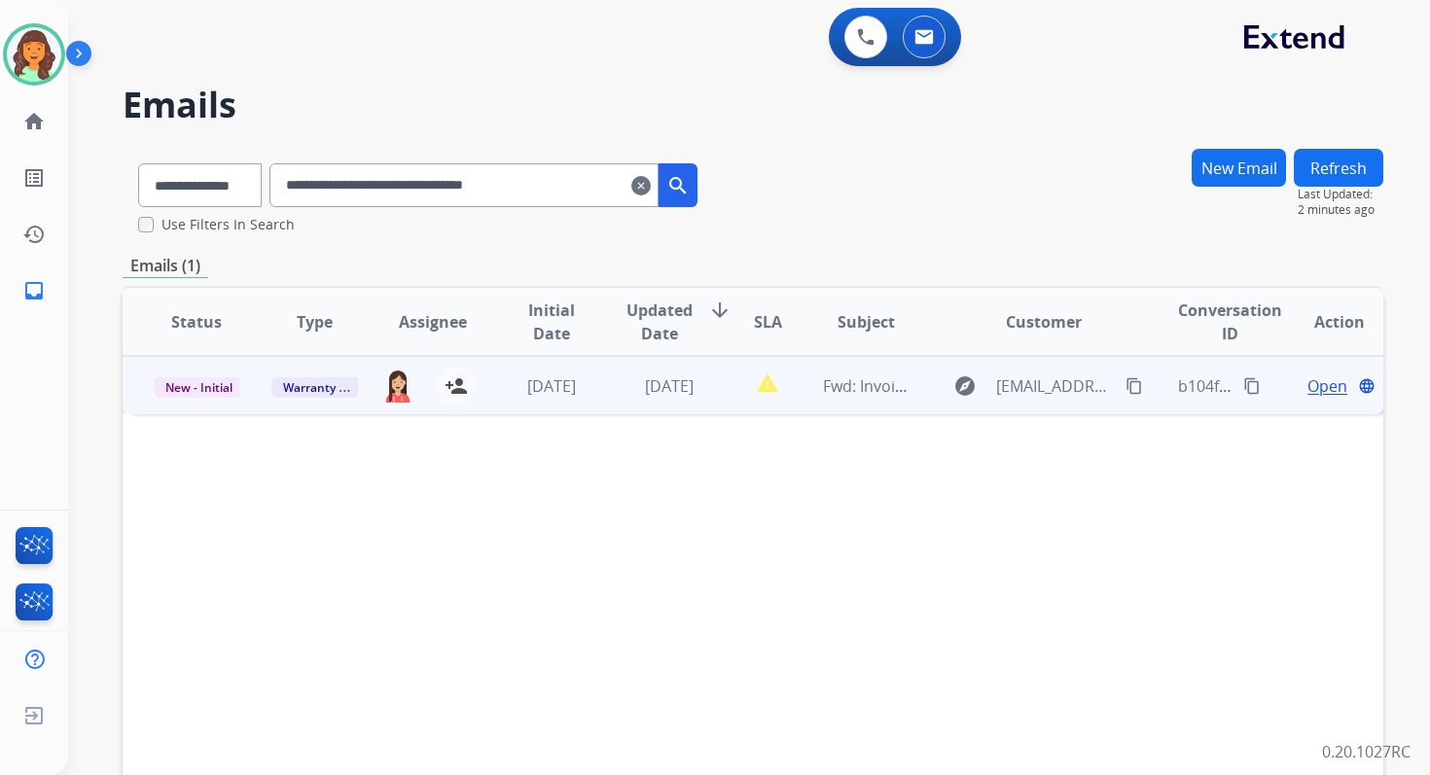
click at [325, 379] on span "Warranty Ops" at bounding box center [321, 387] width 100 height 20
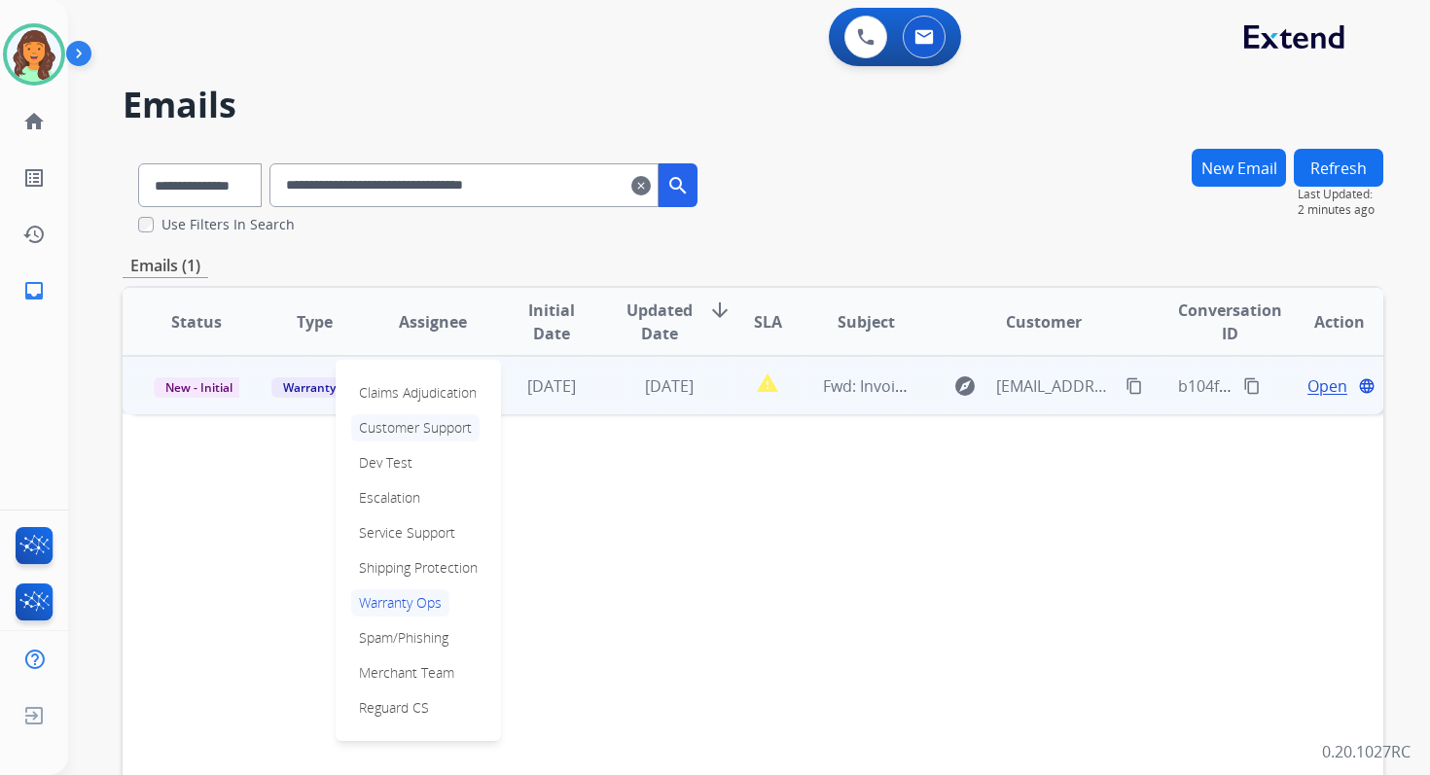
click at [393, 418] on p "Customer Support" at bounding box center [415, 427] width 128 height 27
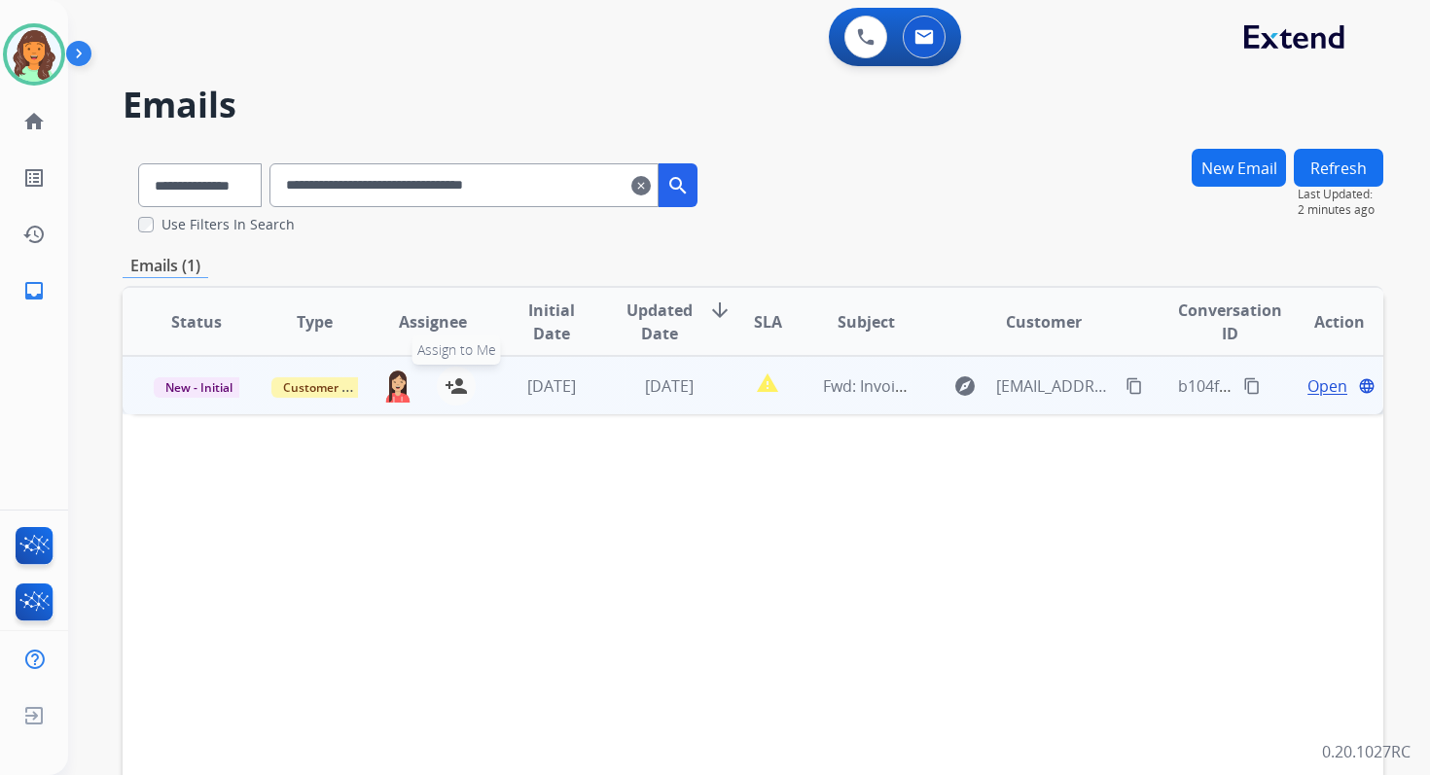
click at [456, 387] on mat-icon "person_add" at bounding box center [456, 385] width 23 height 23
click at [456, 387] on mat-icon "person_remove" at bounding box center [456, 385] width 23 height 23
click at [651, 182] on mat-icon "clear" at bounding box center [640, 185] width 19 height 23
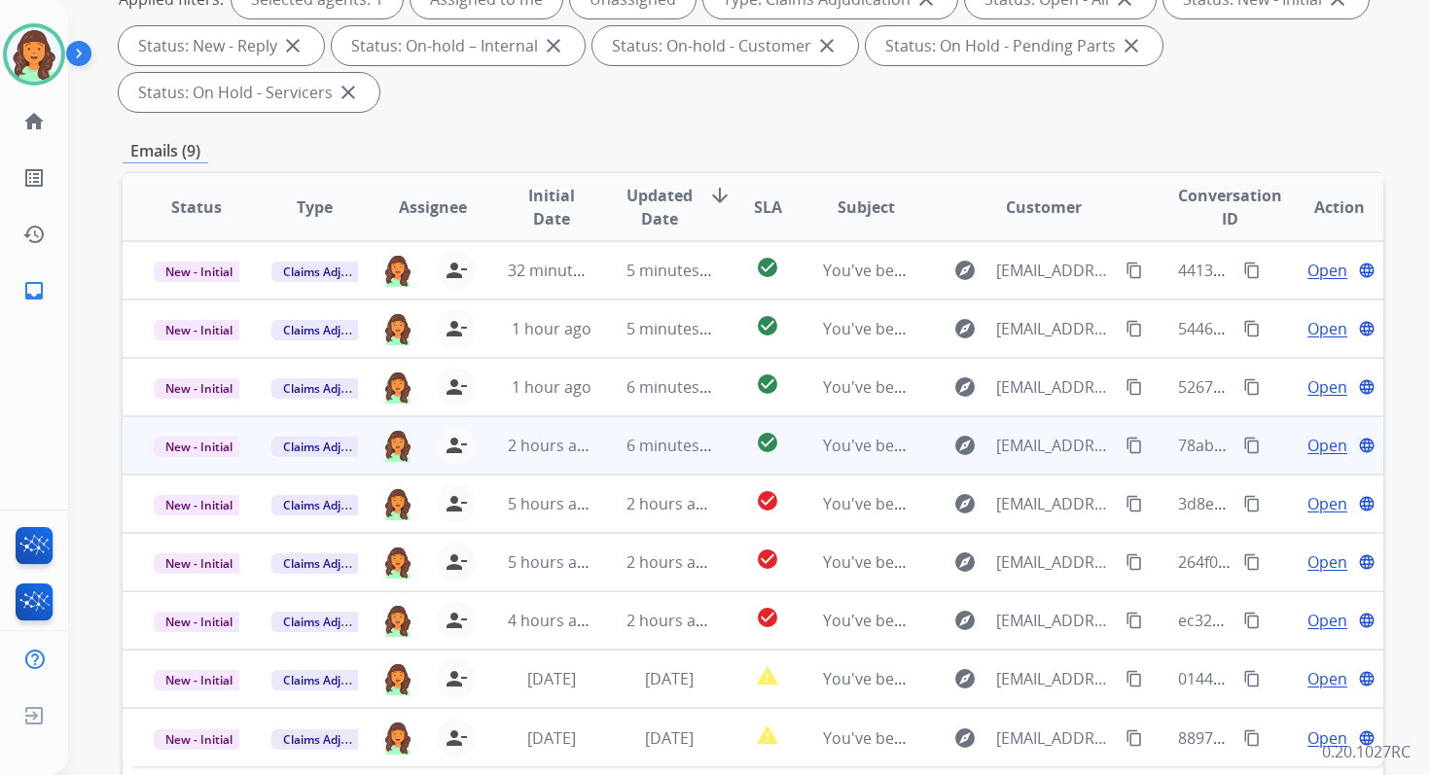
scroll to position [155, 0]
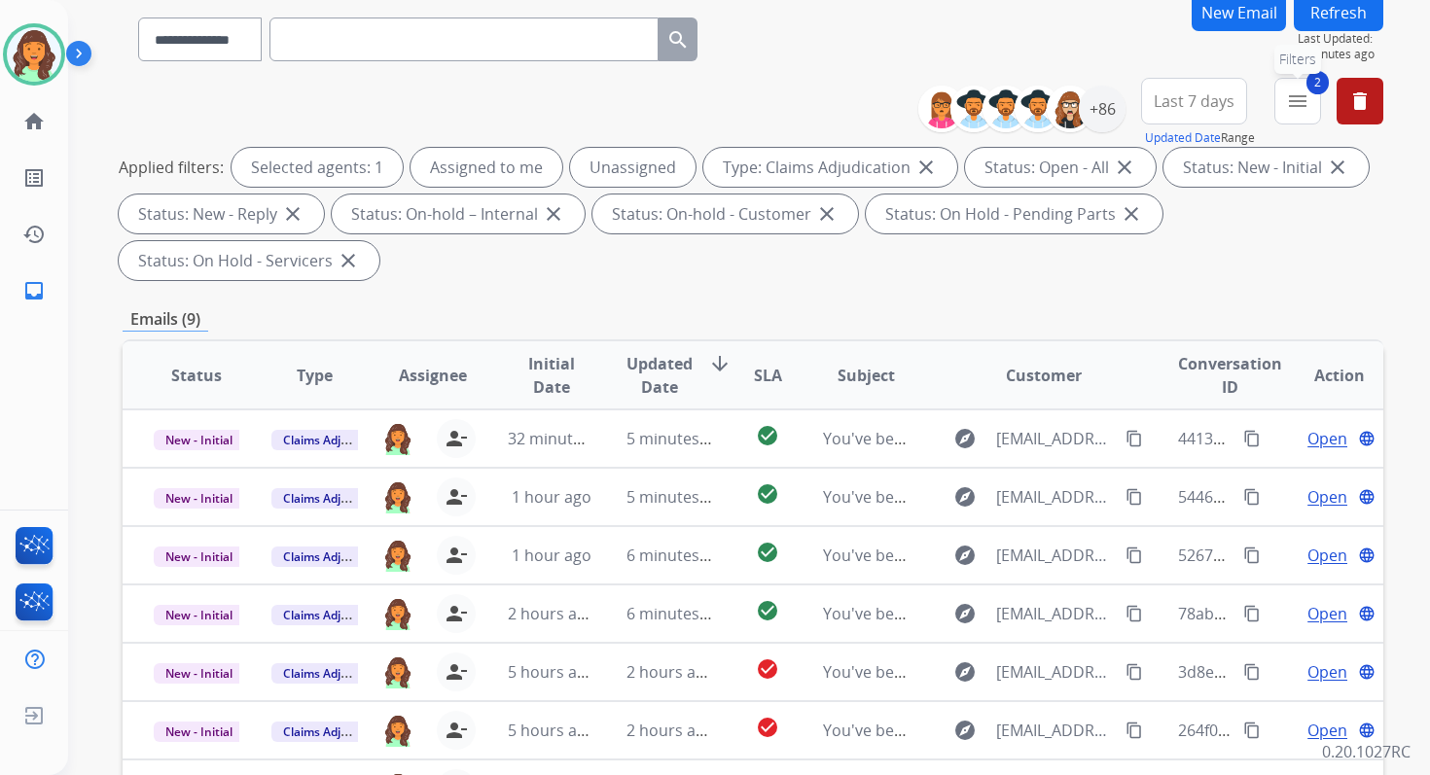
click at [1299, 102] on mat-icon "menu" at bounding box center [1297, 100] width 23 height 23
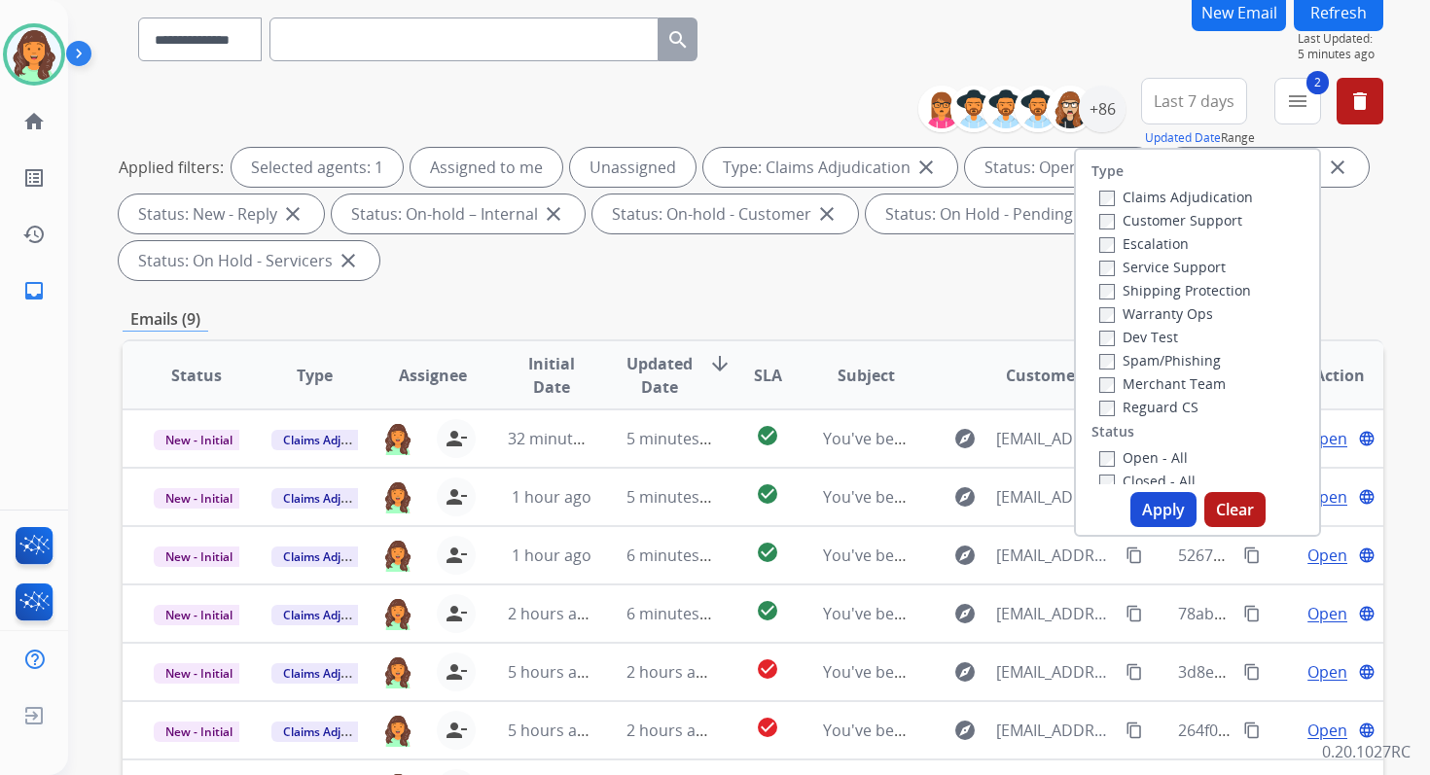
click at [1157, 492] on button "Apply" at bounding box center [1163, 509] width 66 height 35
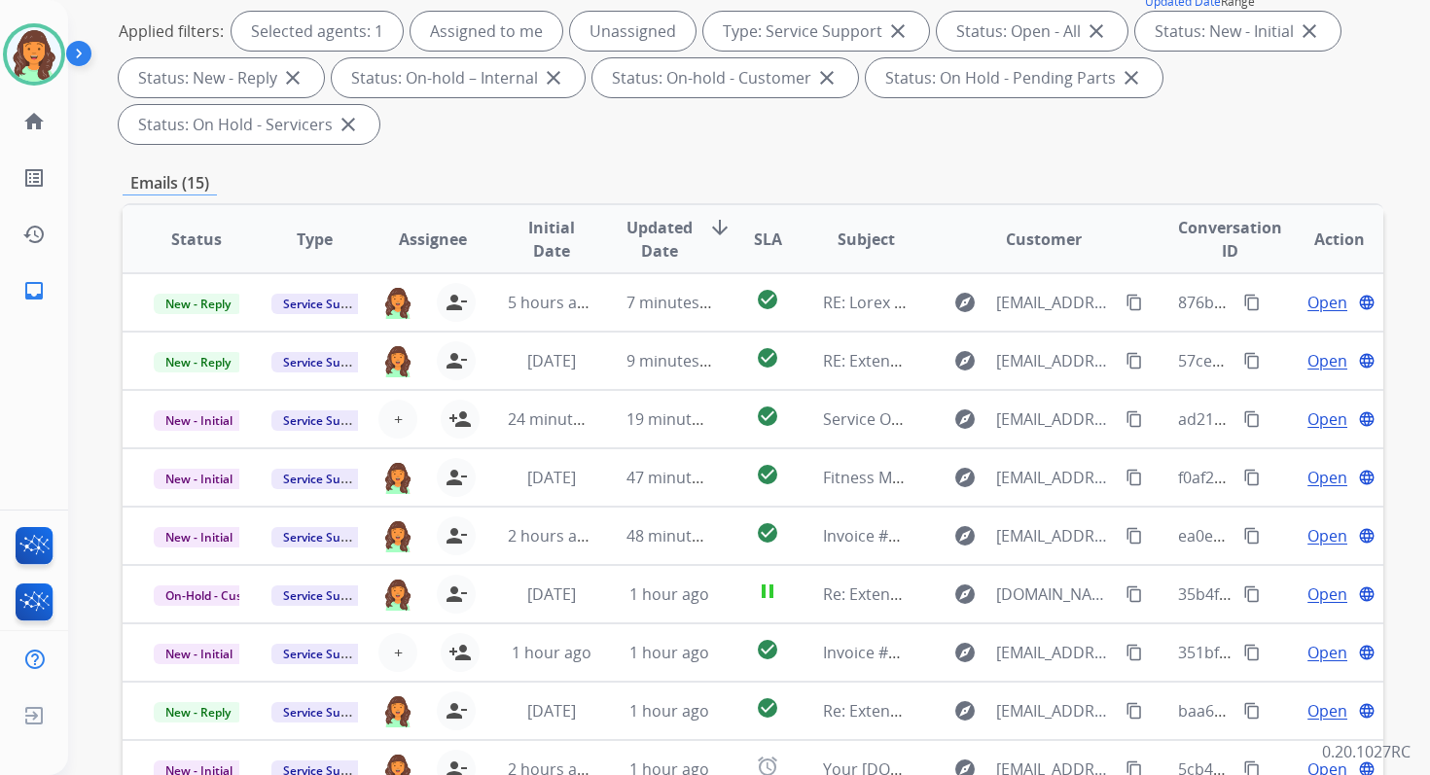
scroll to position [472, 0]
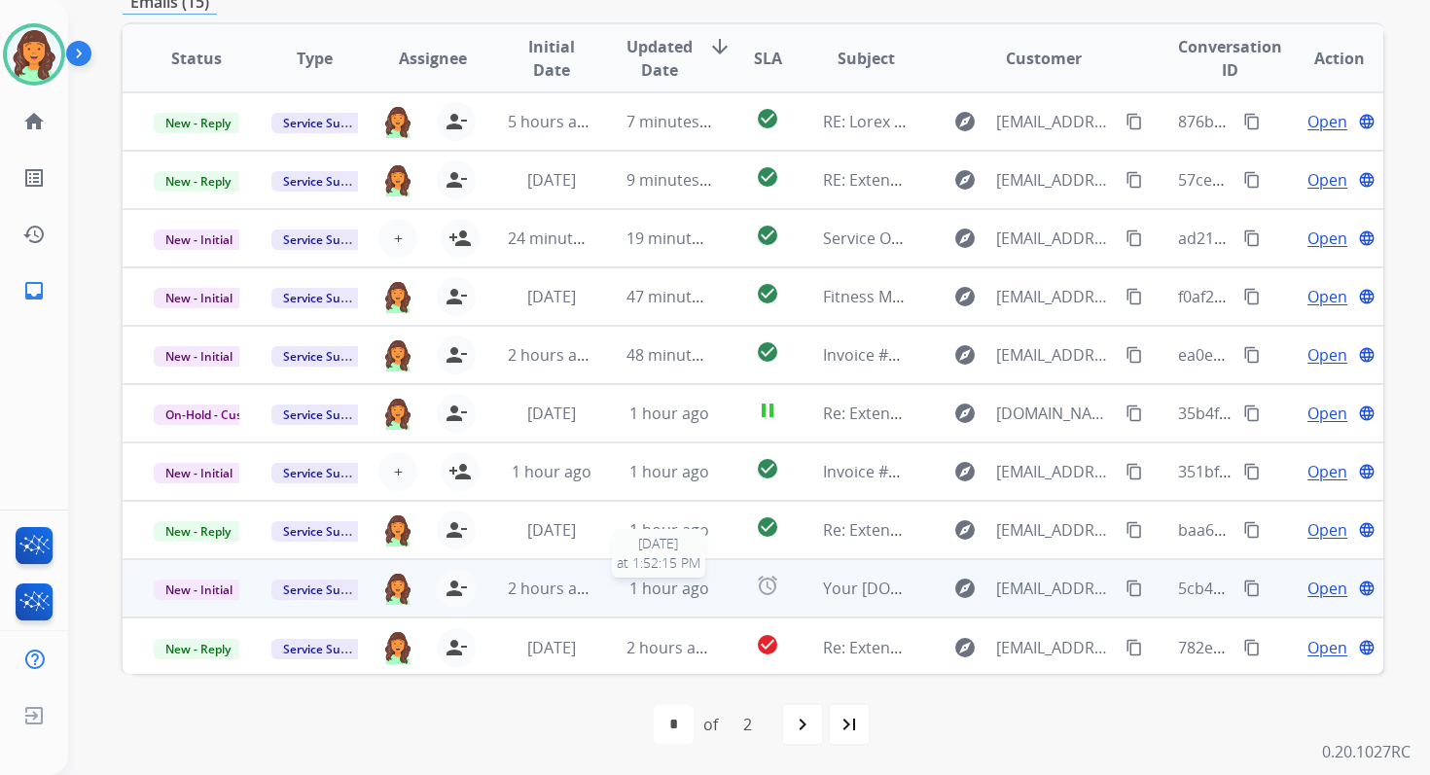
click at [677, 587] on span "1 hour ago" at bounding box center [669, 588] width 80 height 21
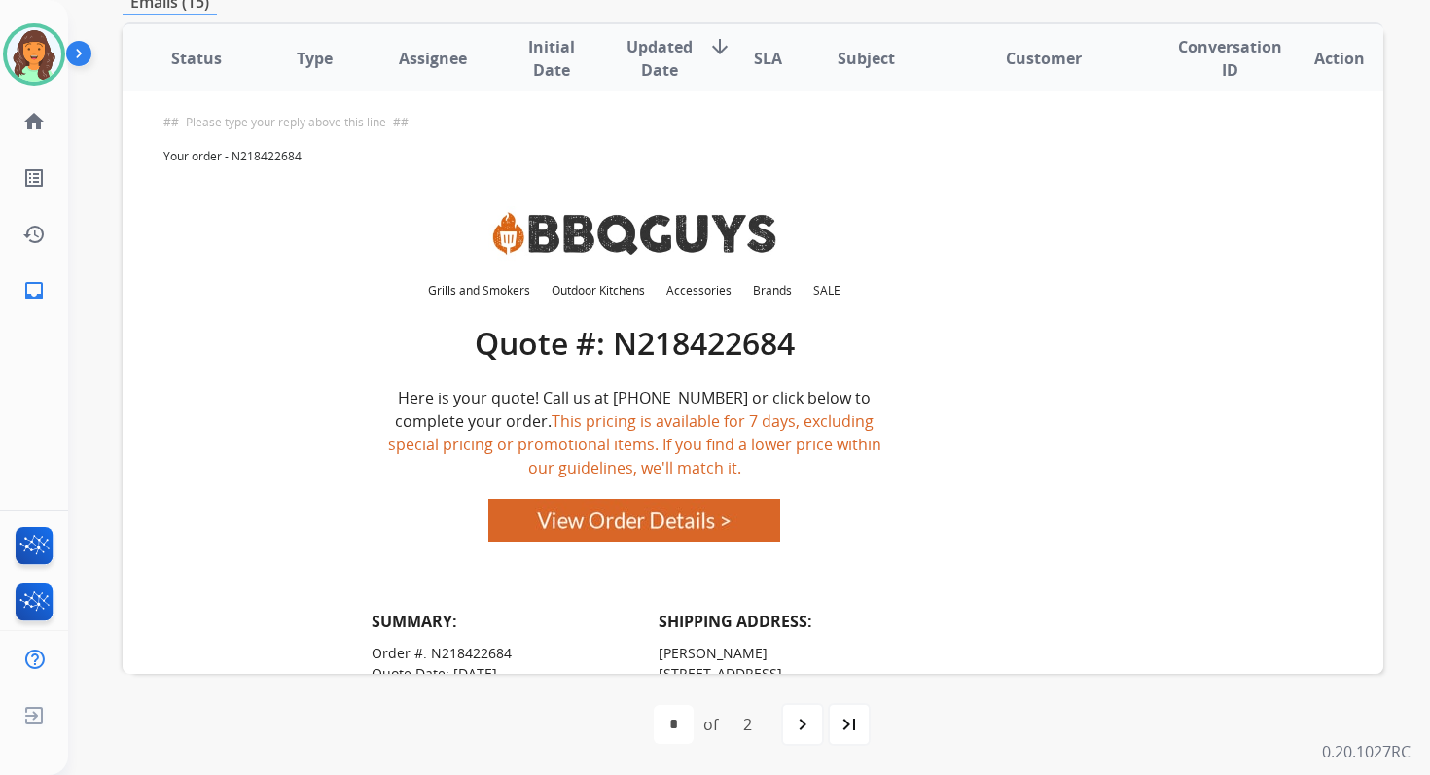
scroll to position [560, 0]
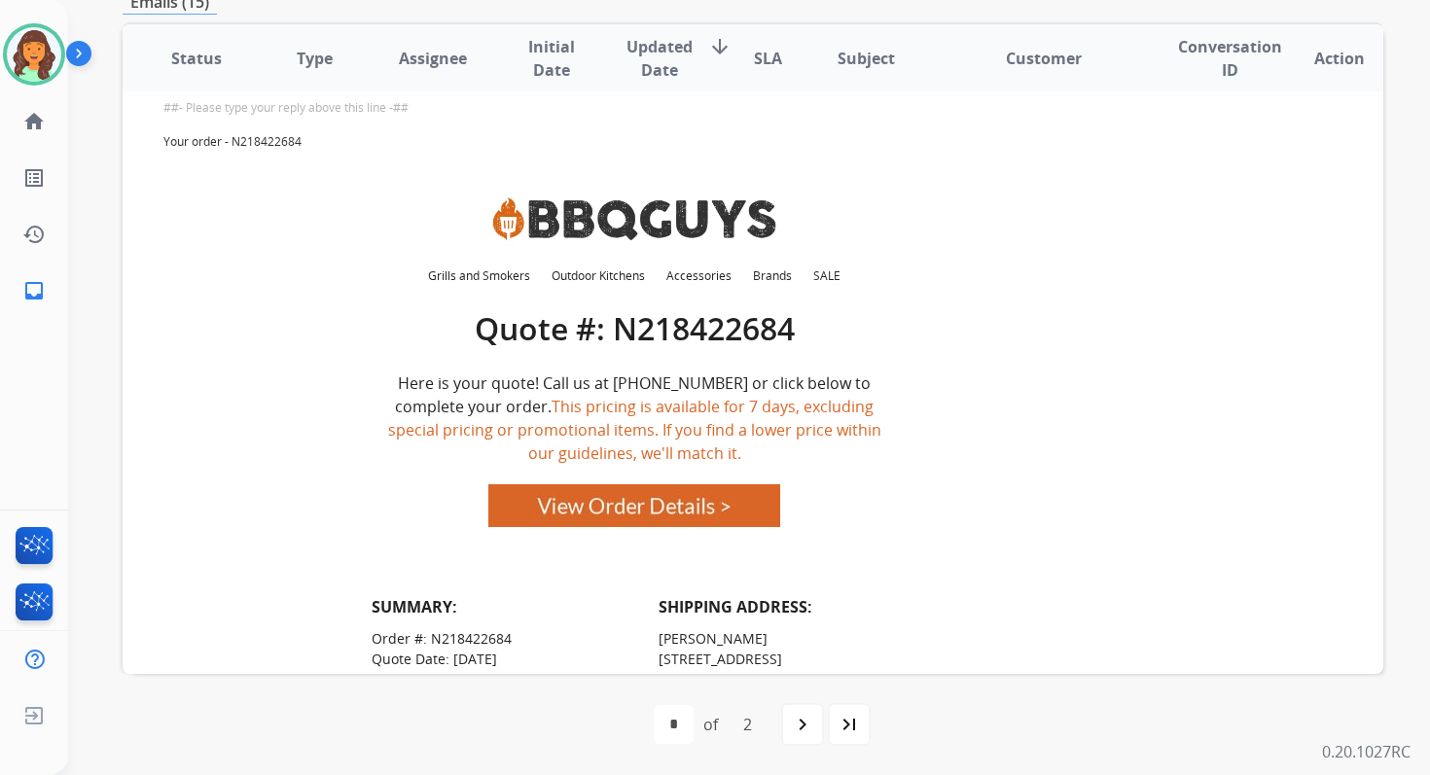
click at [655, 515] on img at bounding box center [634, 505] width 292 height 43
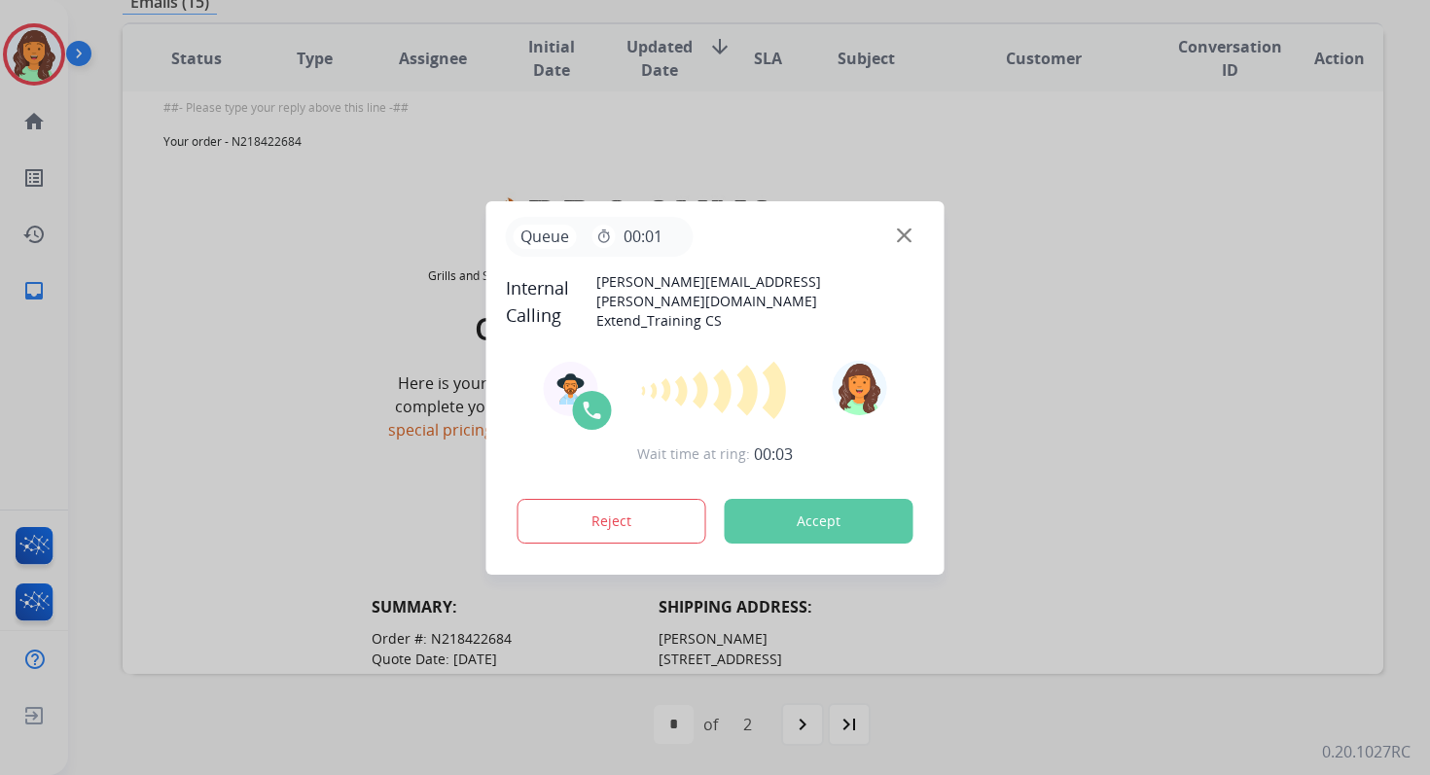
click at [806, 503] on button "Accept" at bounding box center [819, 521] width 189 height 45
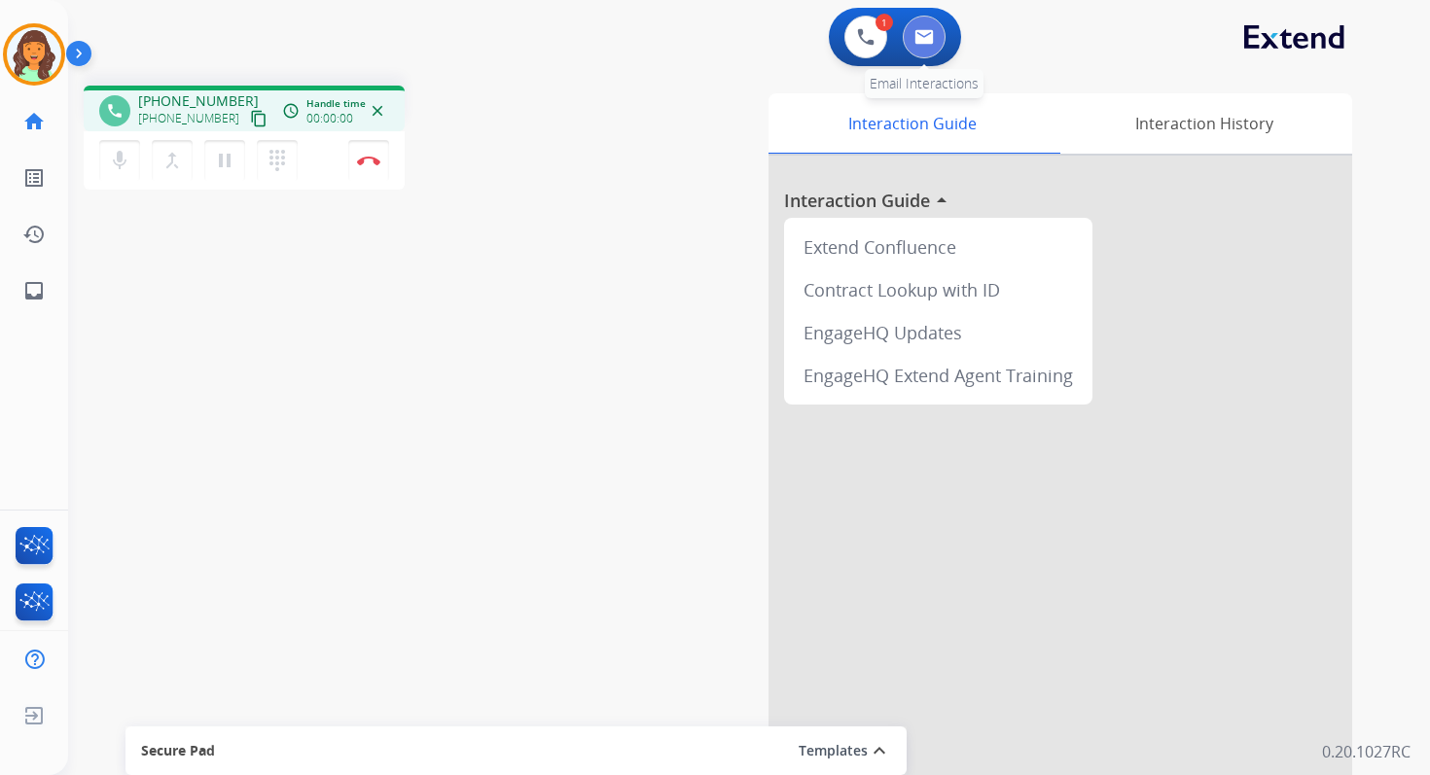
click at [925, 51] on button at bounding box center [924, 37] width 43 height 43
select select "**********"
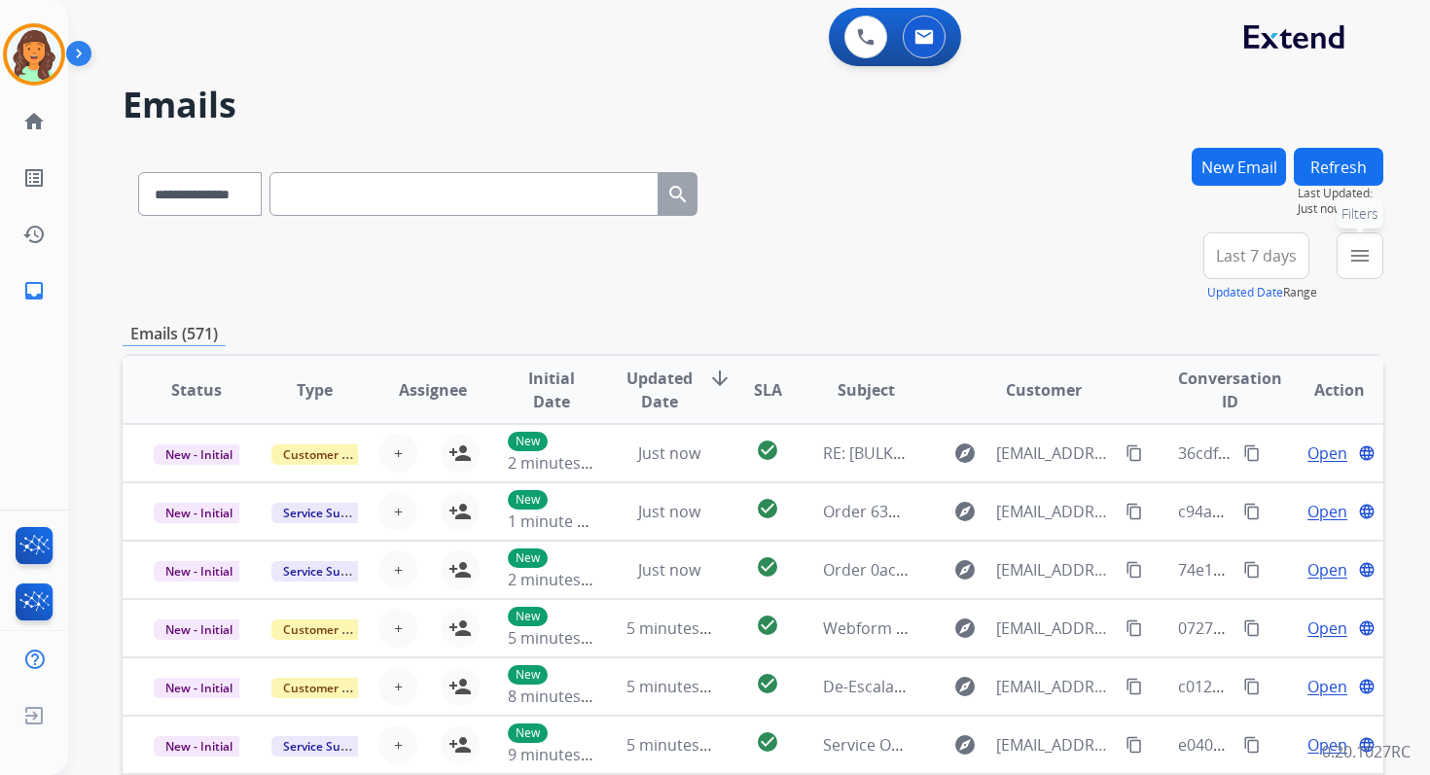
click at [1375, 262] on button "menu Filters" at bounding box center [1359, 255] width 47 height 47
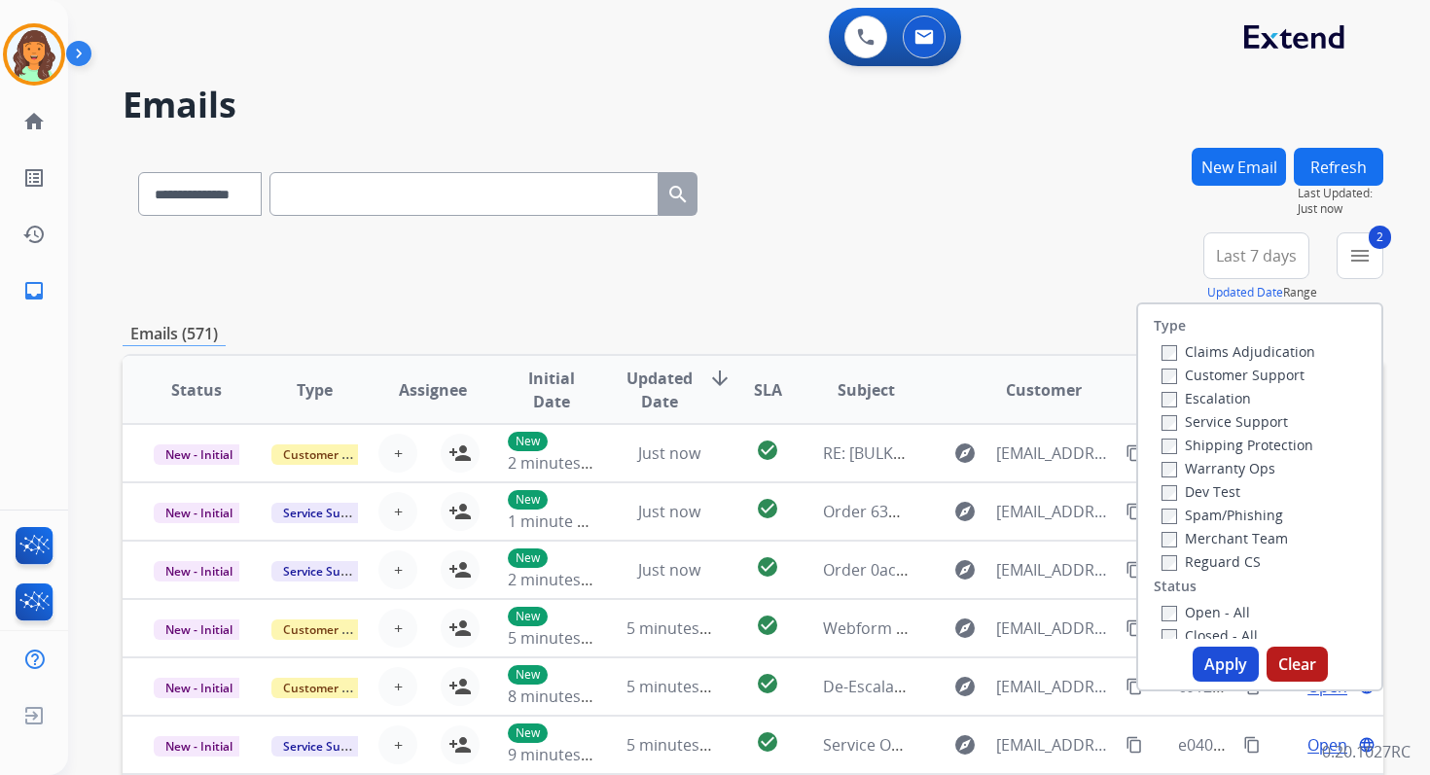
click at [1208, 675] on button "Apply" at bounding box center [1226, 664] width 66 height 35
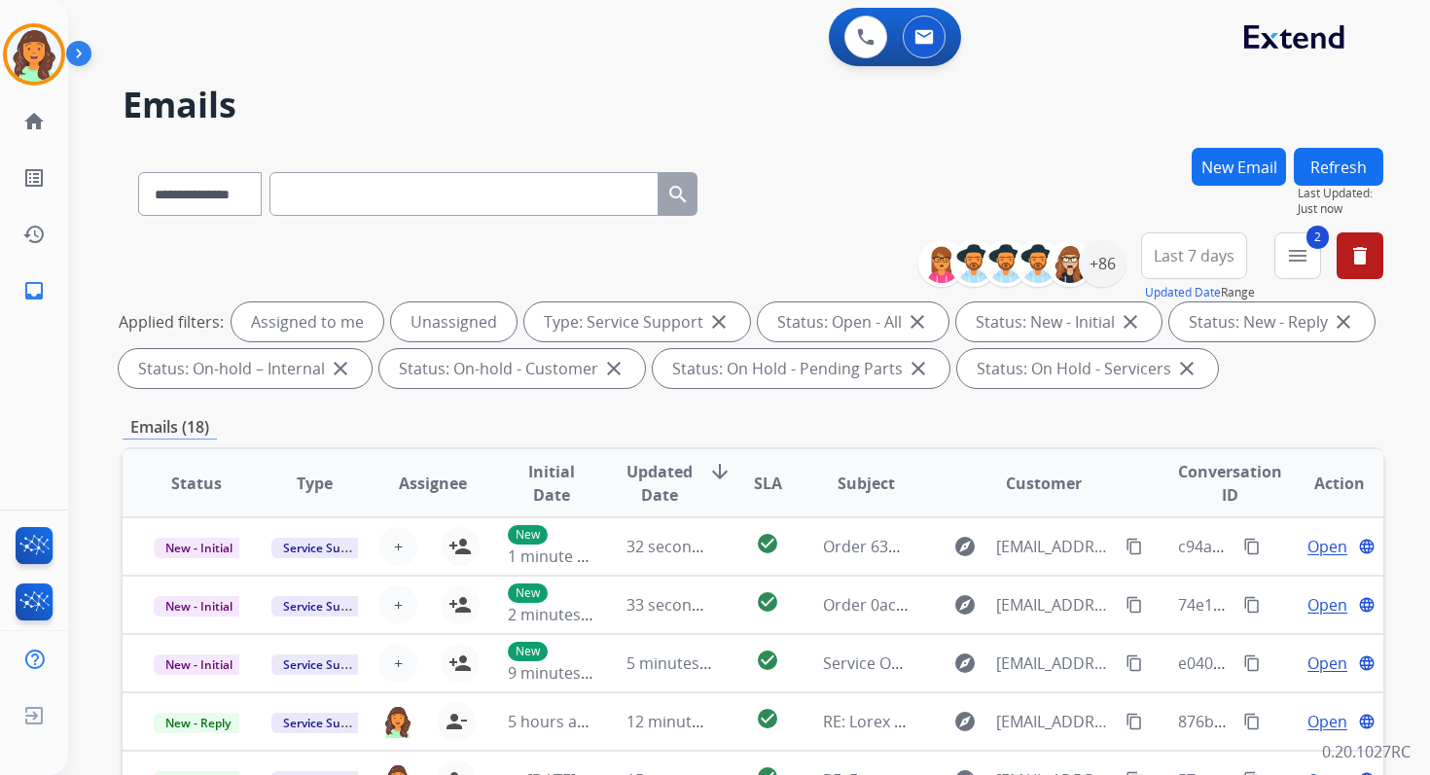
scroll to position [425, 0]
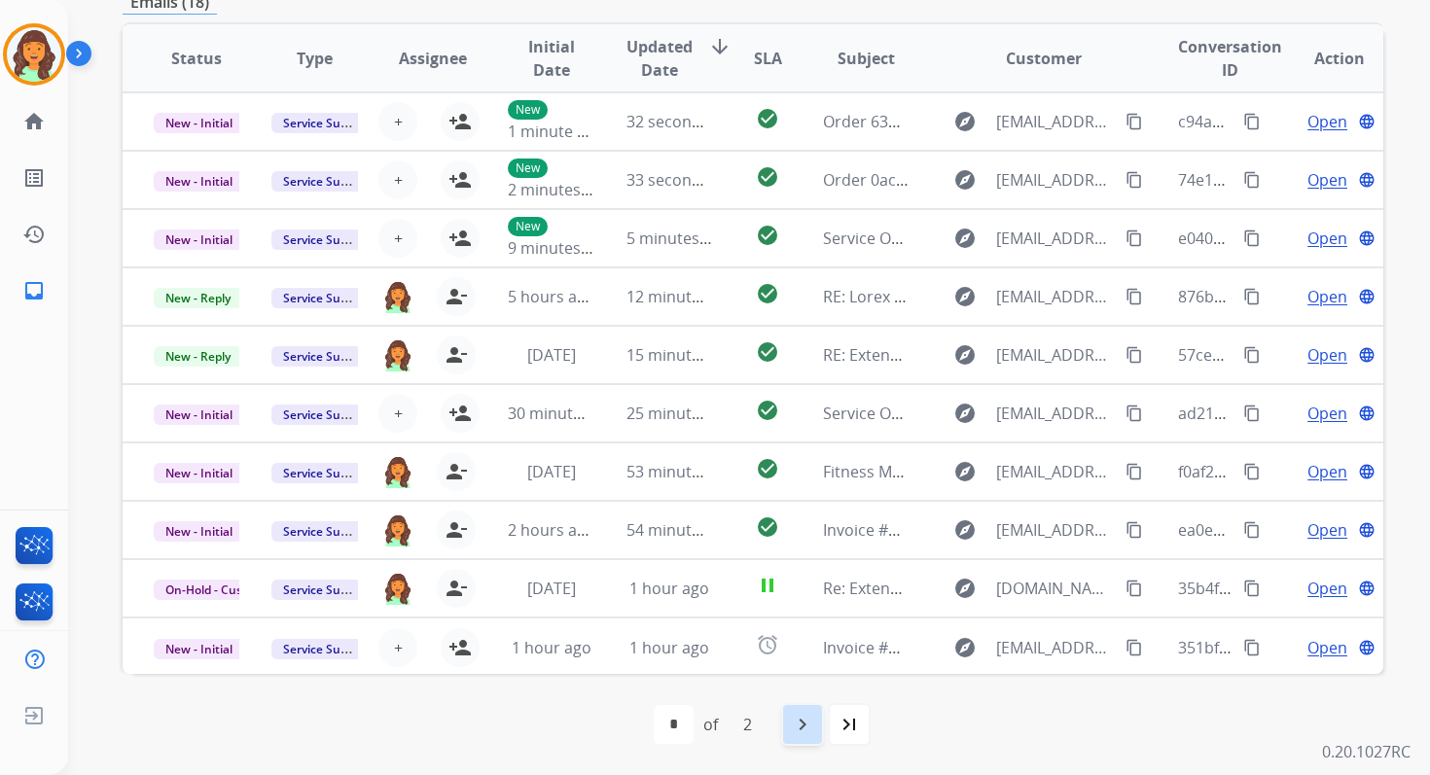
click at [800, 724] on mat-icon "navigate_next" at bounding box center [802, 724] width 23 height 23
select select "*"
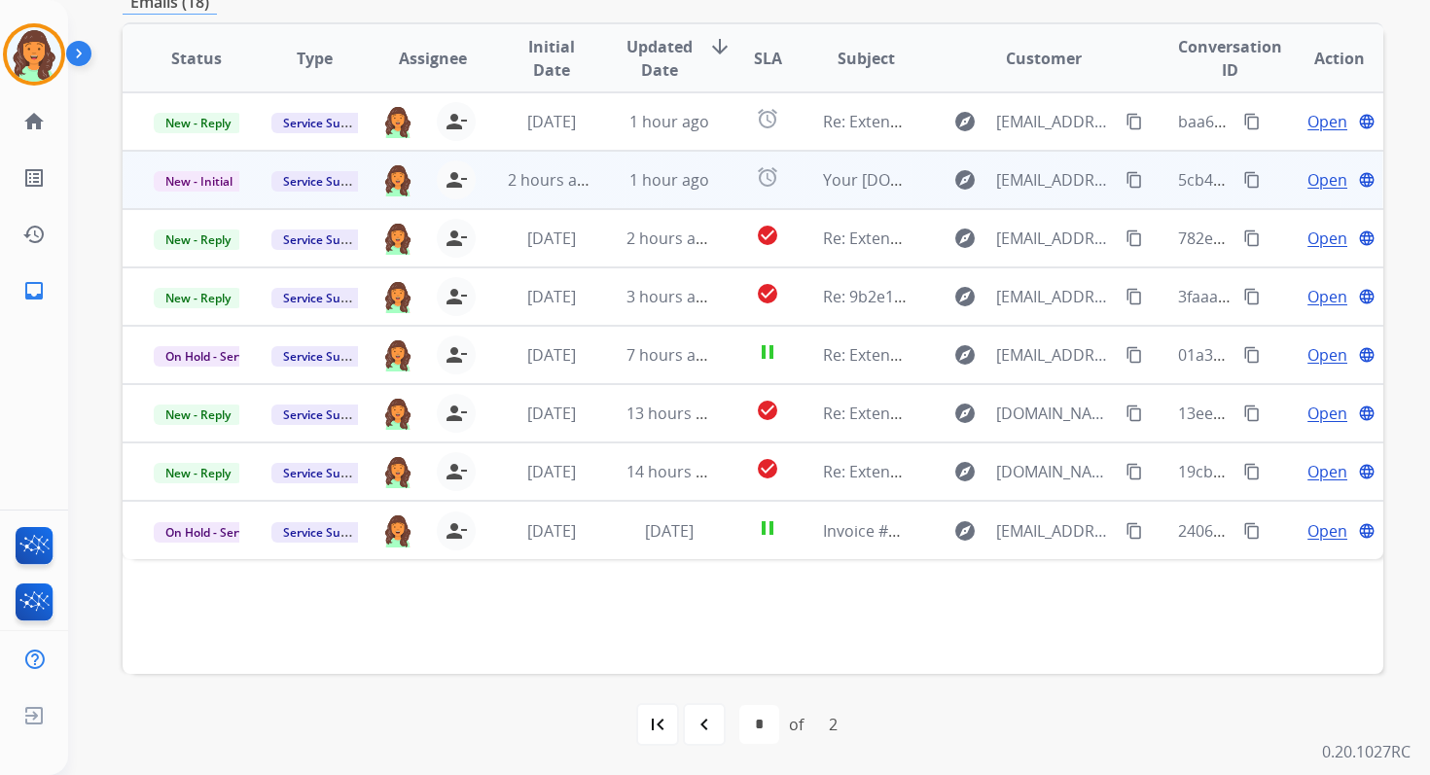
click at [661, 191] on div "1 hour ago" at bounding box center [669, 179] width 86 height 23
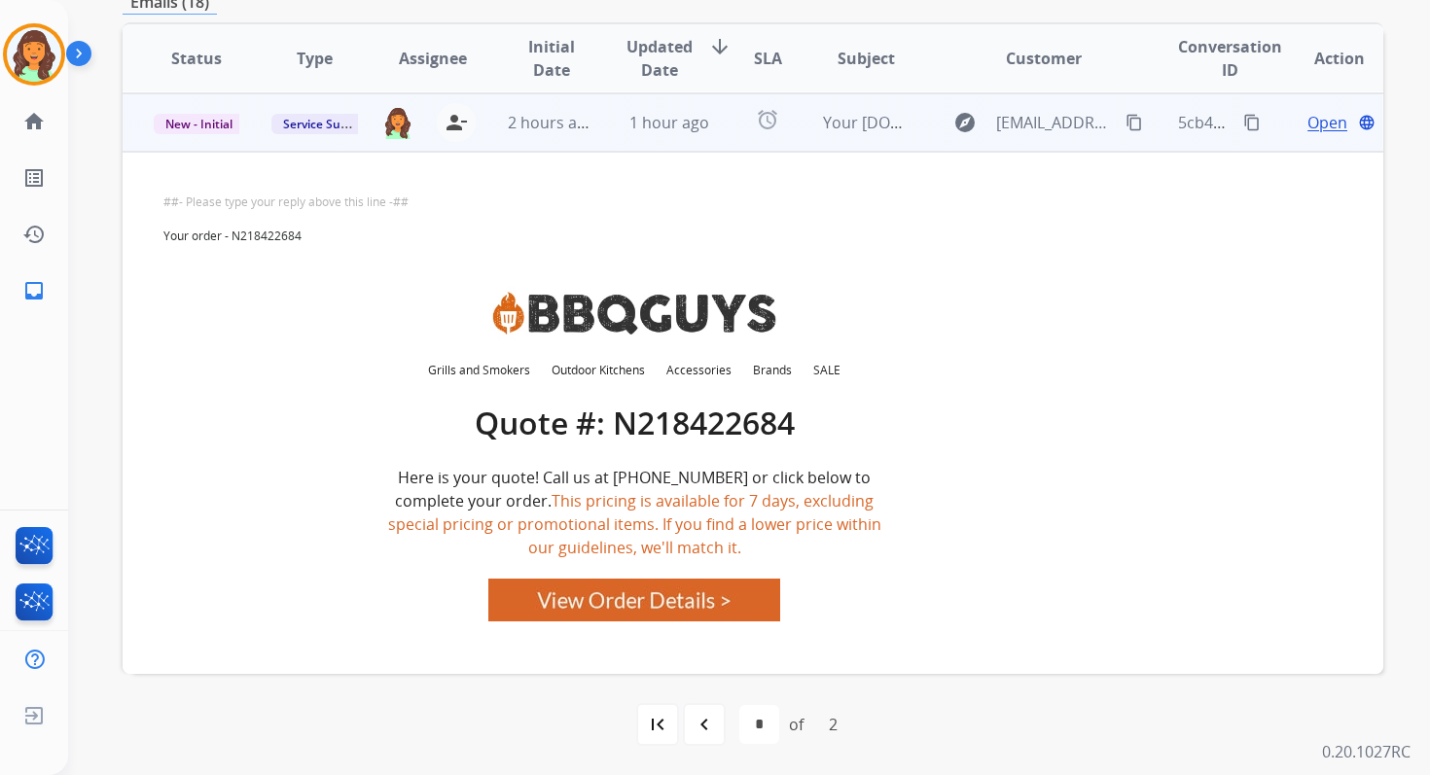
scroll to position [58, 0]
click at [1248, 122] on button "content_copy" at bounding box center [1251, 121] width 23 height 23
click at [192, 125] on span "New - Initial" at bounding box center [199, 123] width 90 height 20
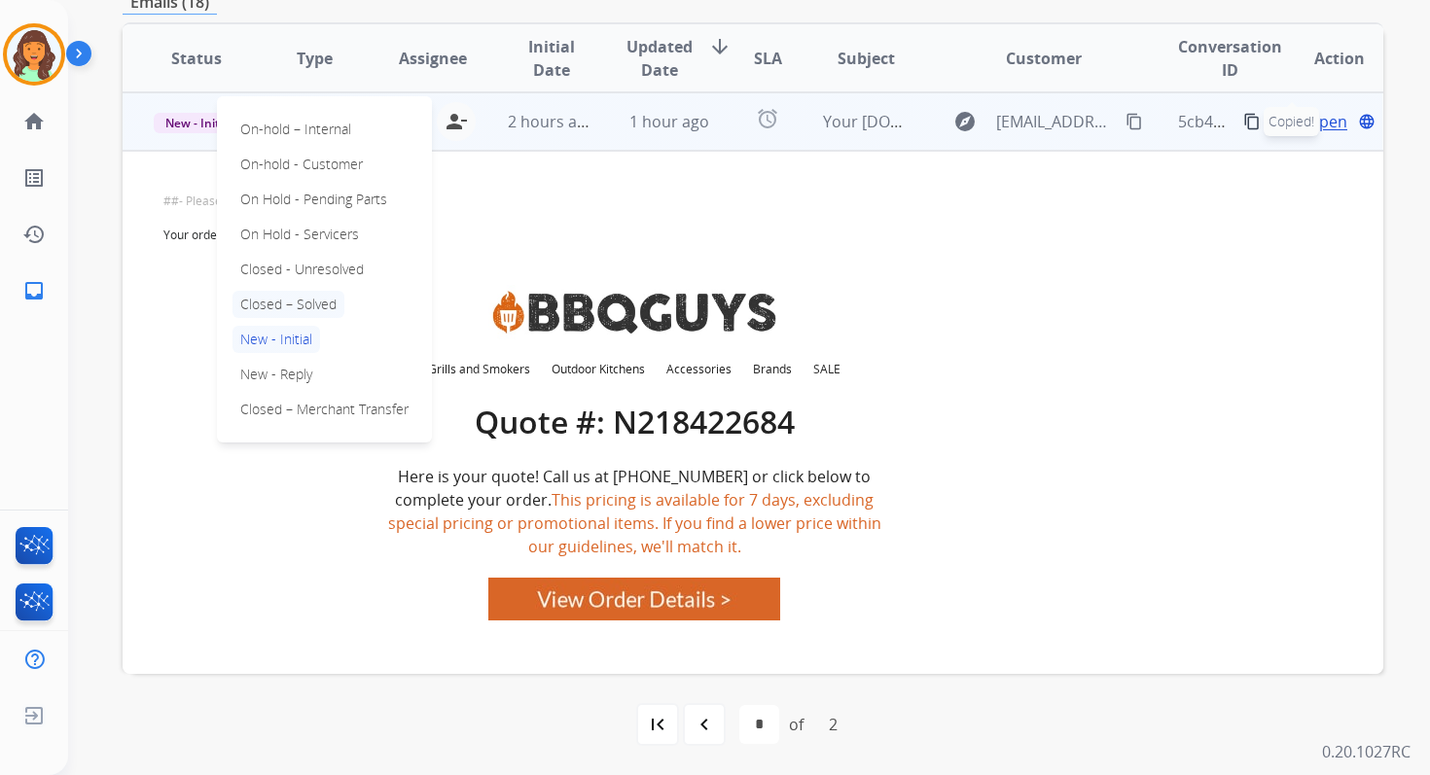
click at [302, 305] on p "Closed – Solved" at bounding box center [288, 304] width 112 height 27
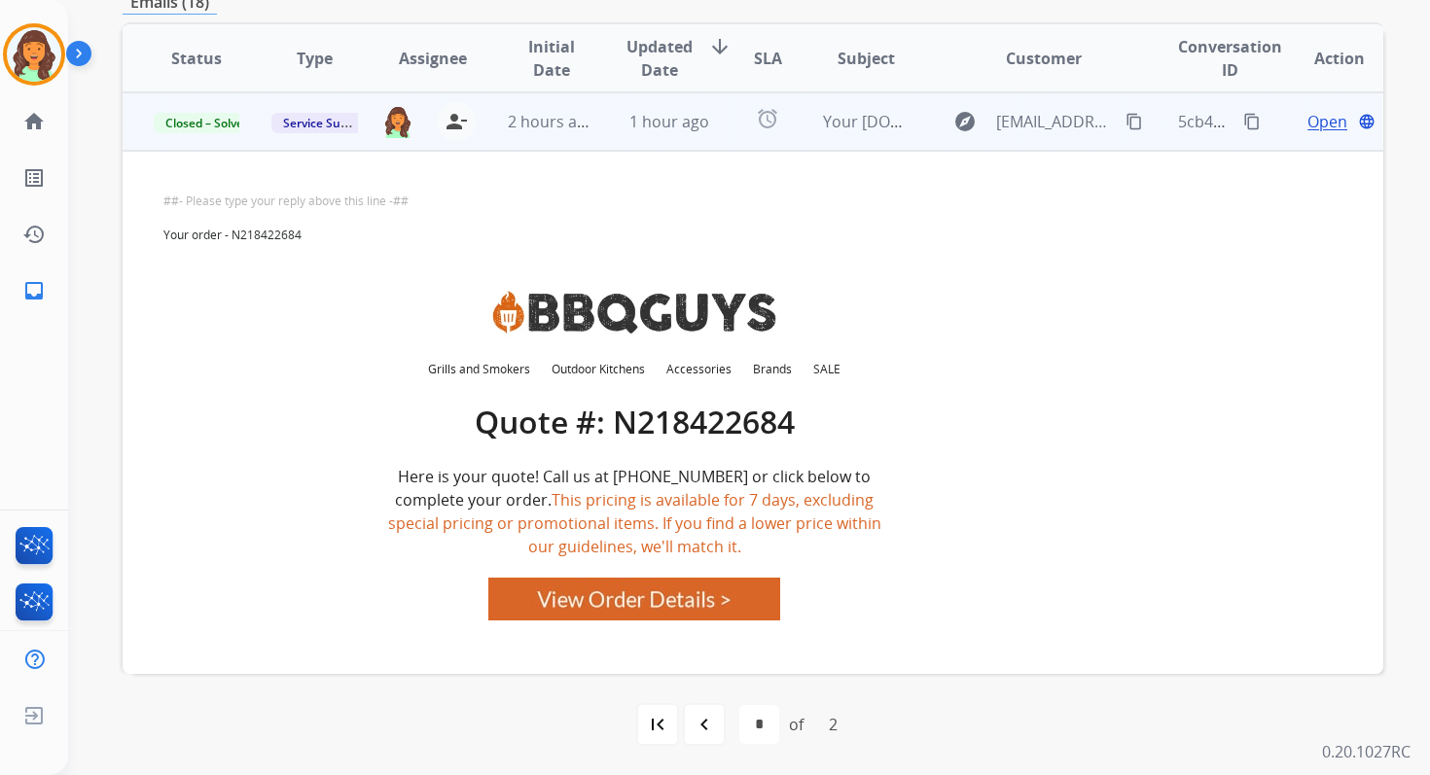
click at [618, 128] on td "1 hour ago" at bounding box center [654, 121] width 118 height 58
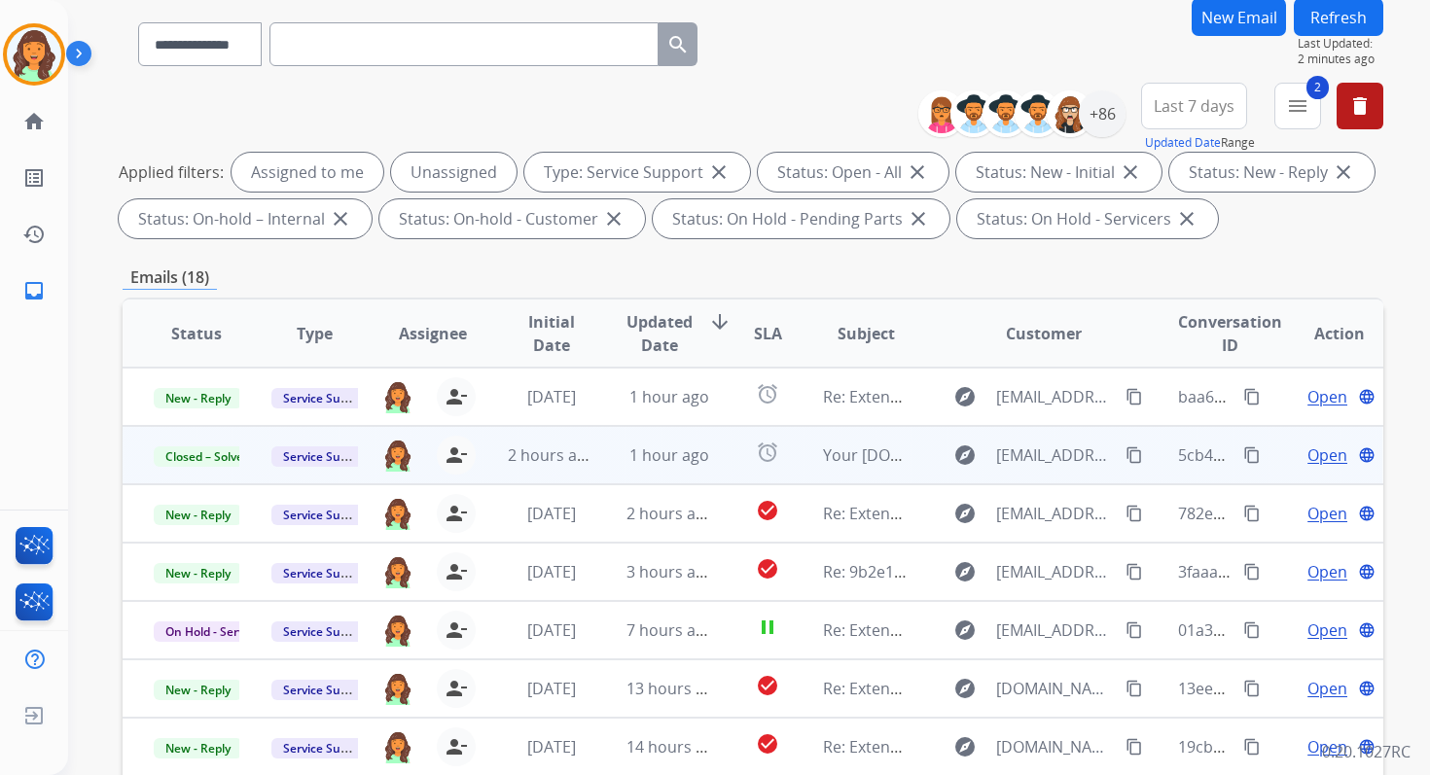
scroll to position [0, 0]
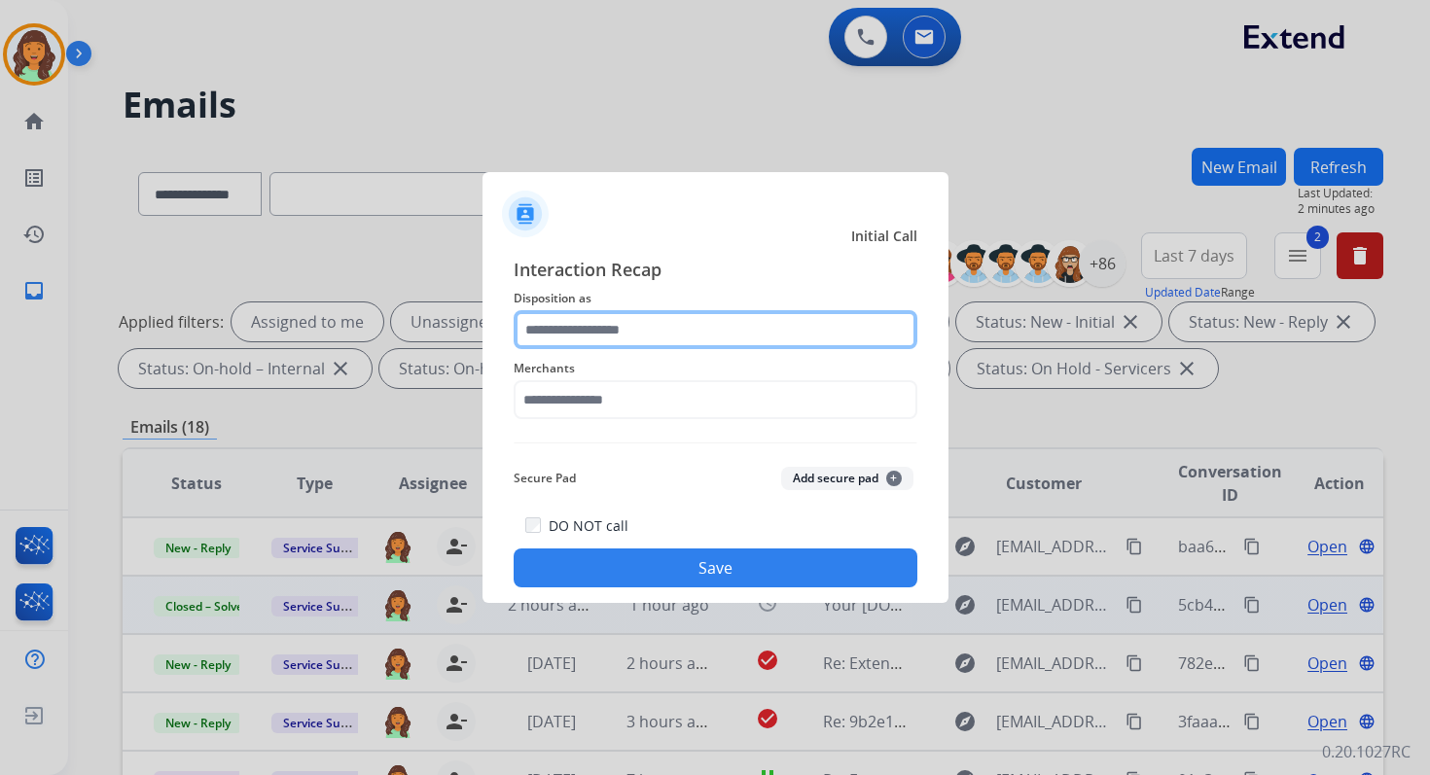
click at [635, 328] on input "text" at bounding box center [716, 329] width 404 height 39
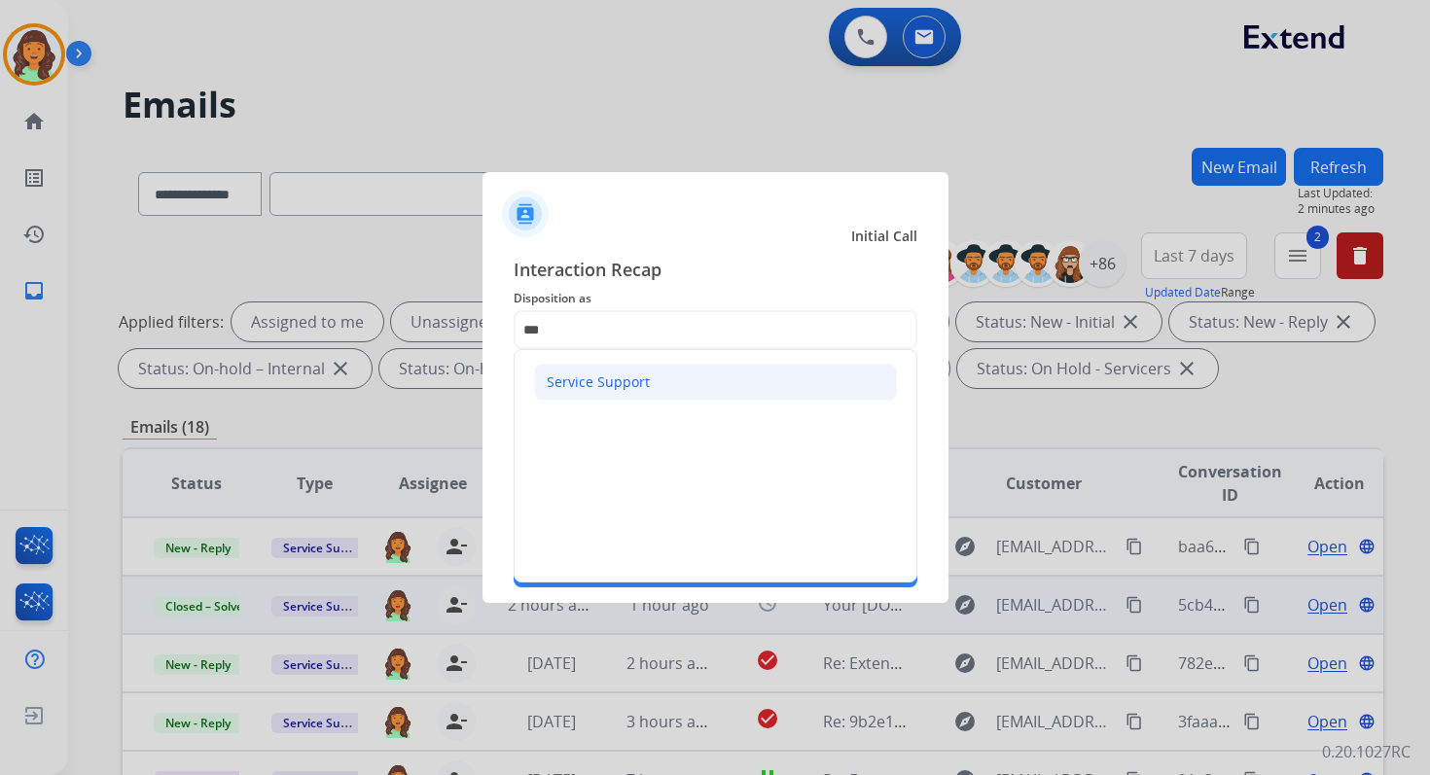
click at [623, 369] on li "Service Support" at bounding box center [715, 382] width 363 height 37
type input "**********"
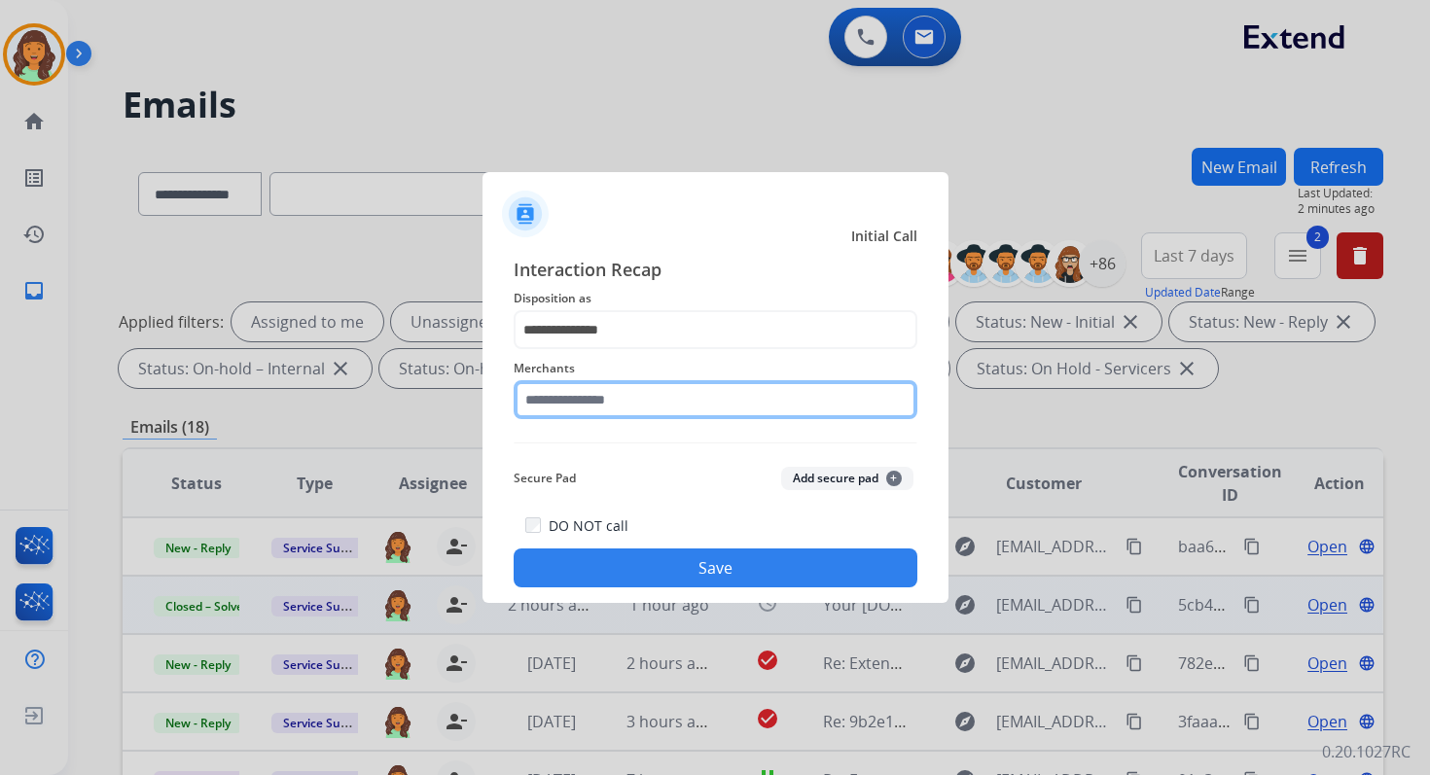
click at [625, 397] on input "text" at bounding box center [716, 399] width 404 height 39
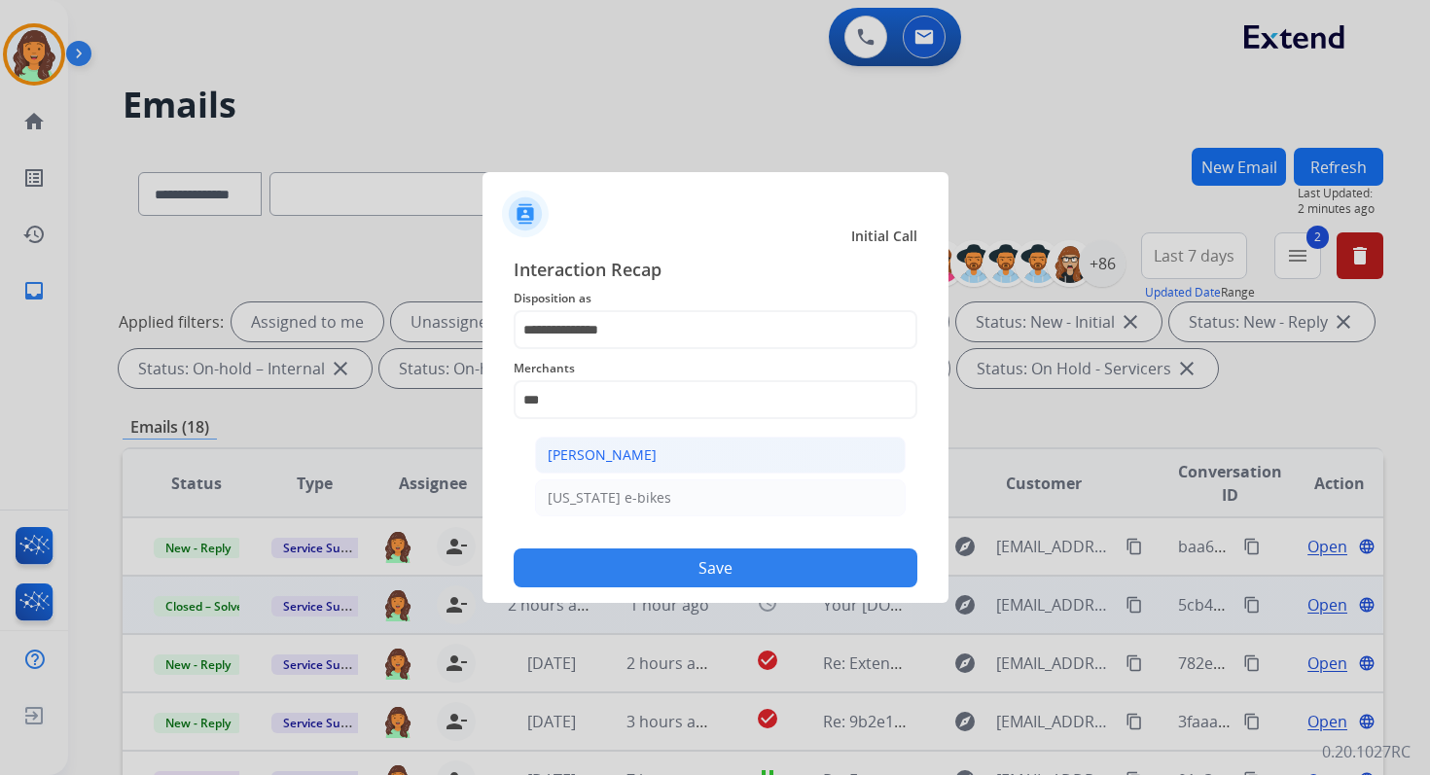
click at [638, 458] on div "Ashley - Reguard" at bounding box center [602, 454] width 109 height 19
type input "**********"
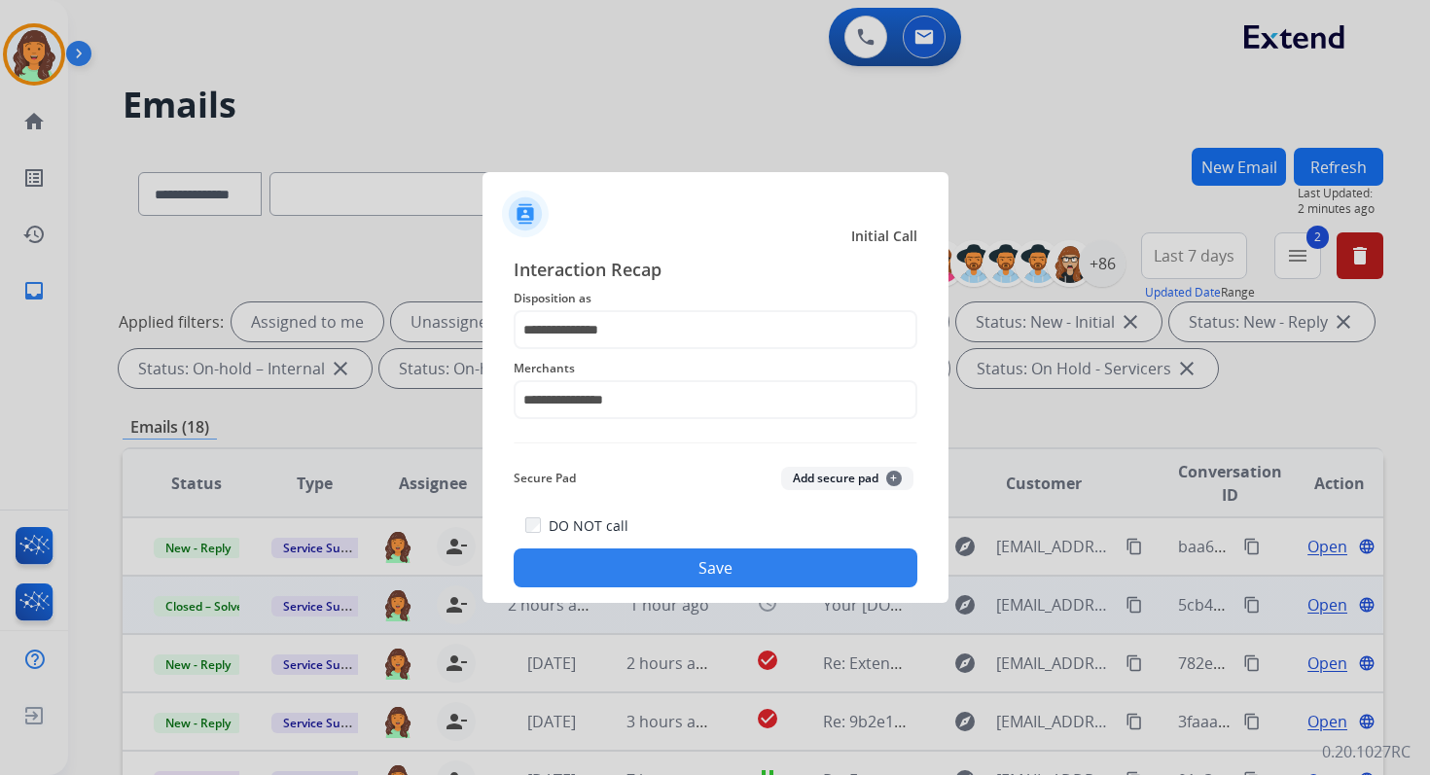
click at [736, 607] on div at bounding box center [715, 387] width 1430 height 775
click at [736, 581] on button "Save" at bounding box center [716, 568] width 404 height 39
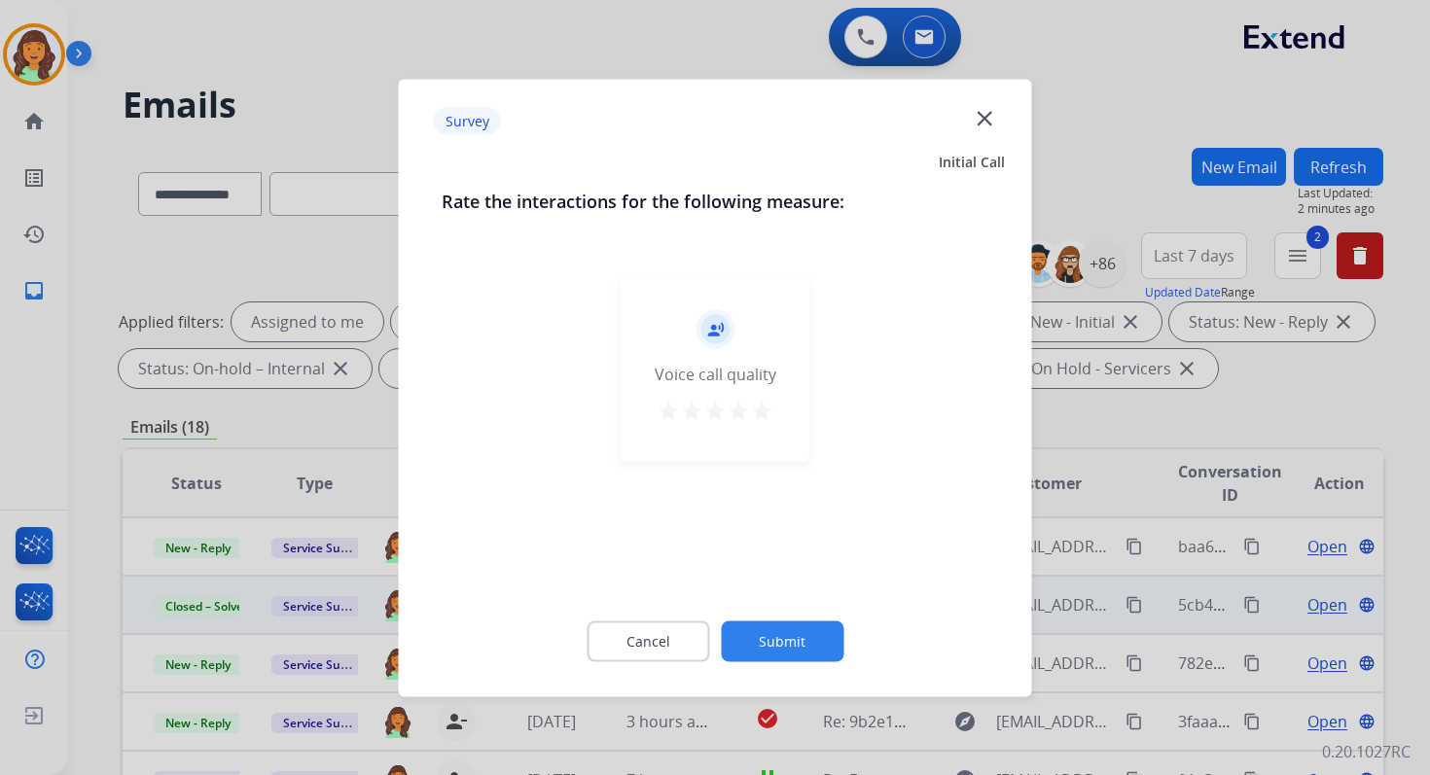
click at [779, 623] on button "Submit" at bounding box center [782, 641] width 123 height 41
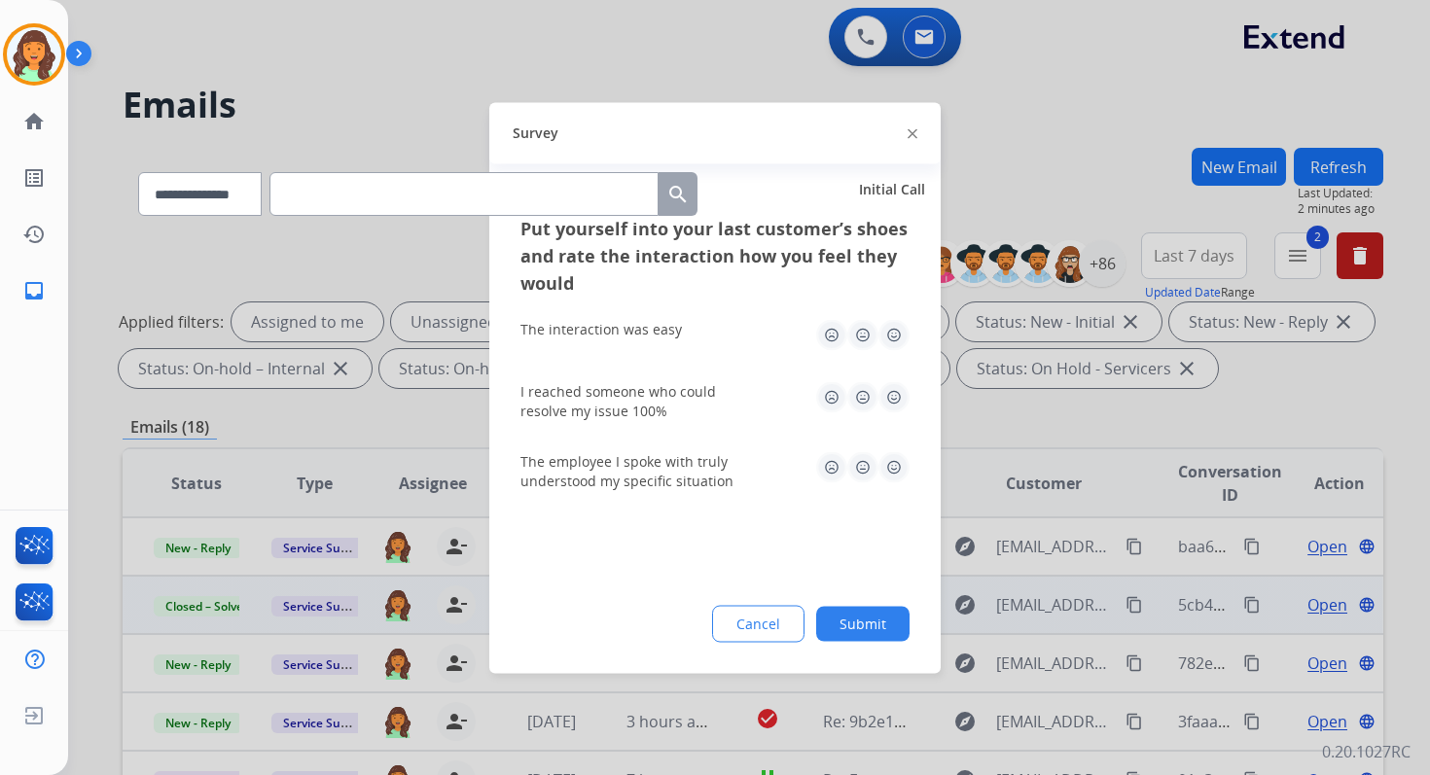
click at [843, 621] on button "Submit" at bounding box center [862, 623] width 93 height 35
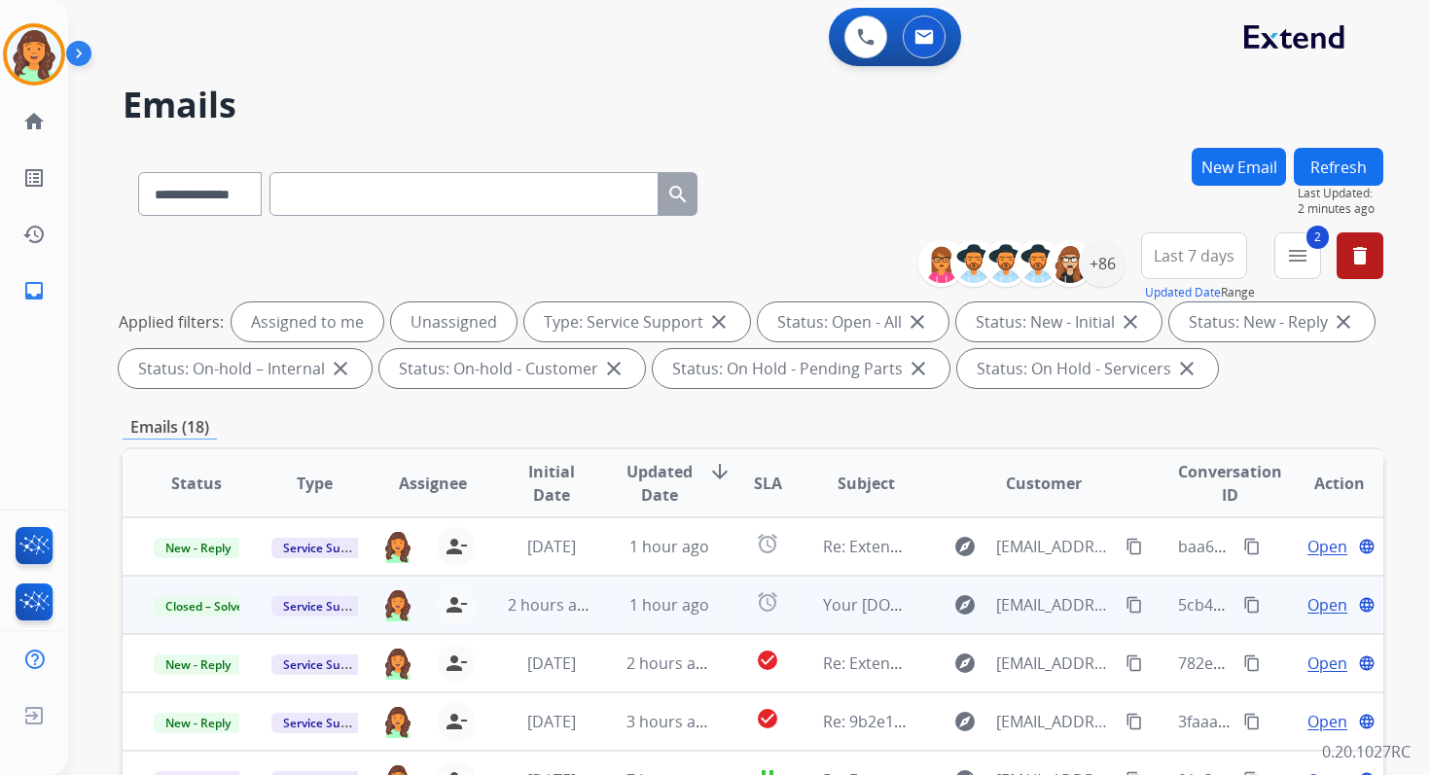
click at [1342, 166] on button "Refresh" at bounding box center [1338, 167] width 89 height 38
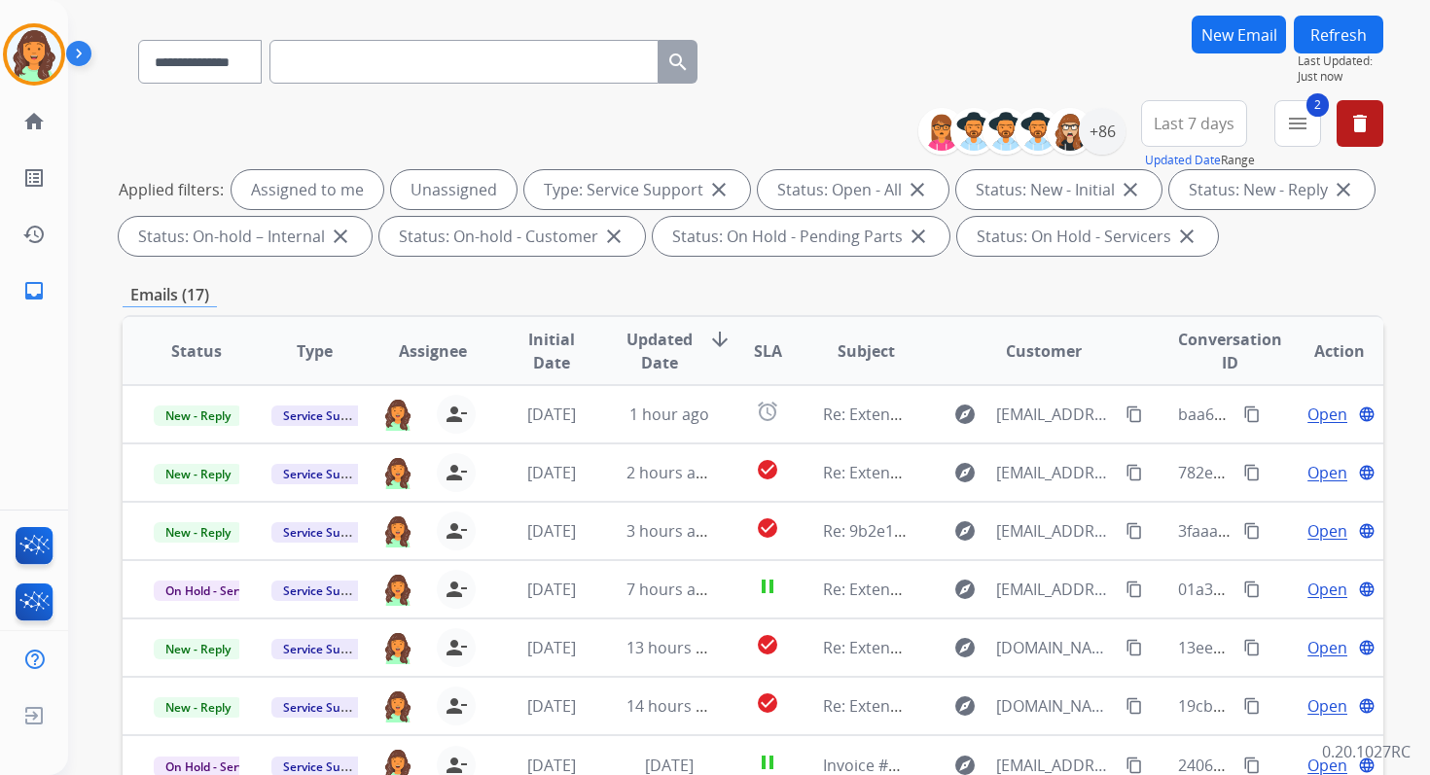
scroll to position [425, 0]
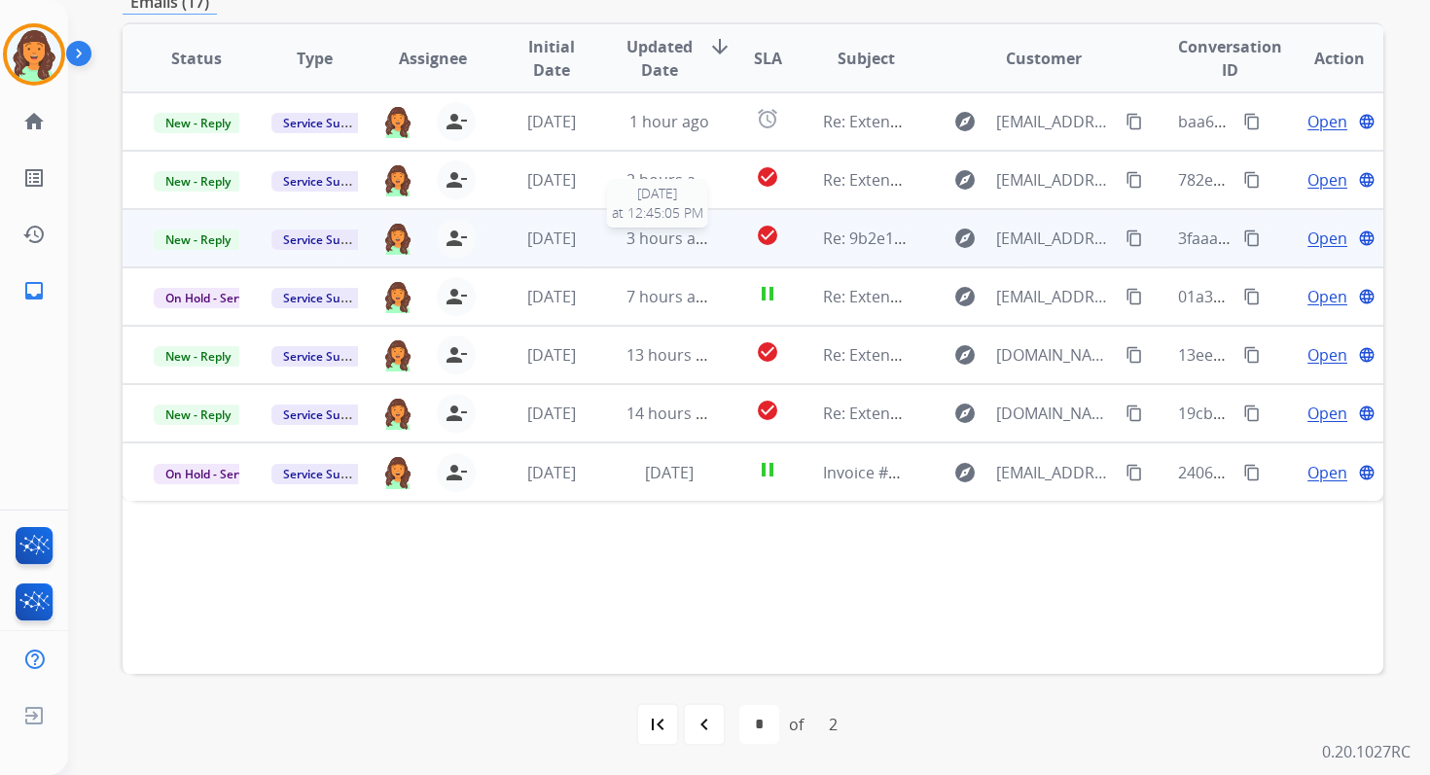
click at [683, 242] on span "3 hours ago" at bounding box center [670, 238] width 88 height 21
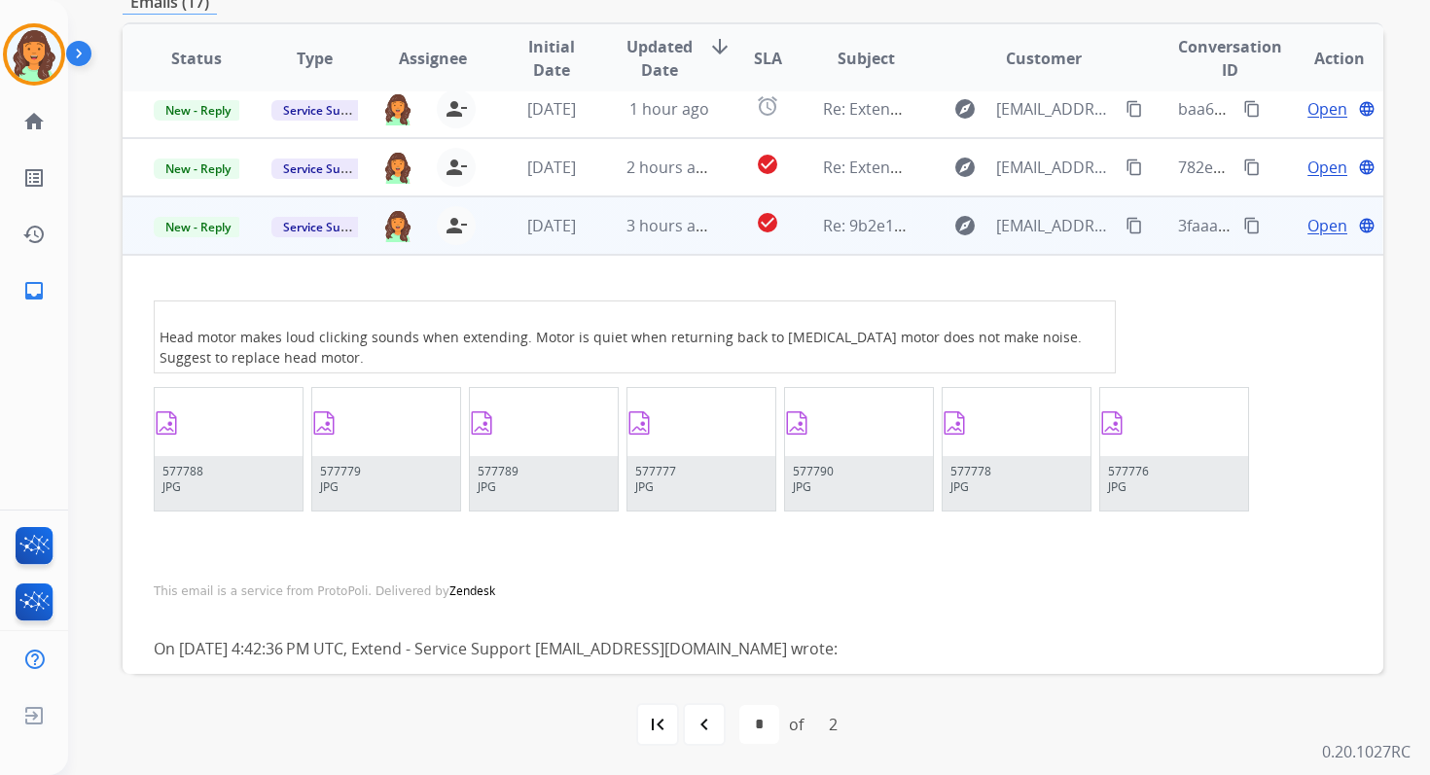
scroll to position [0, 0]
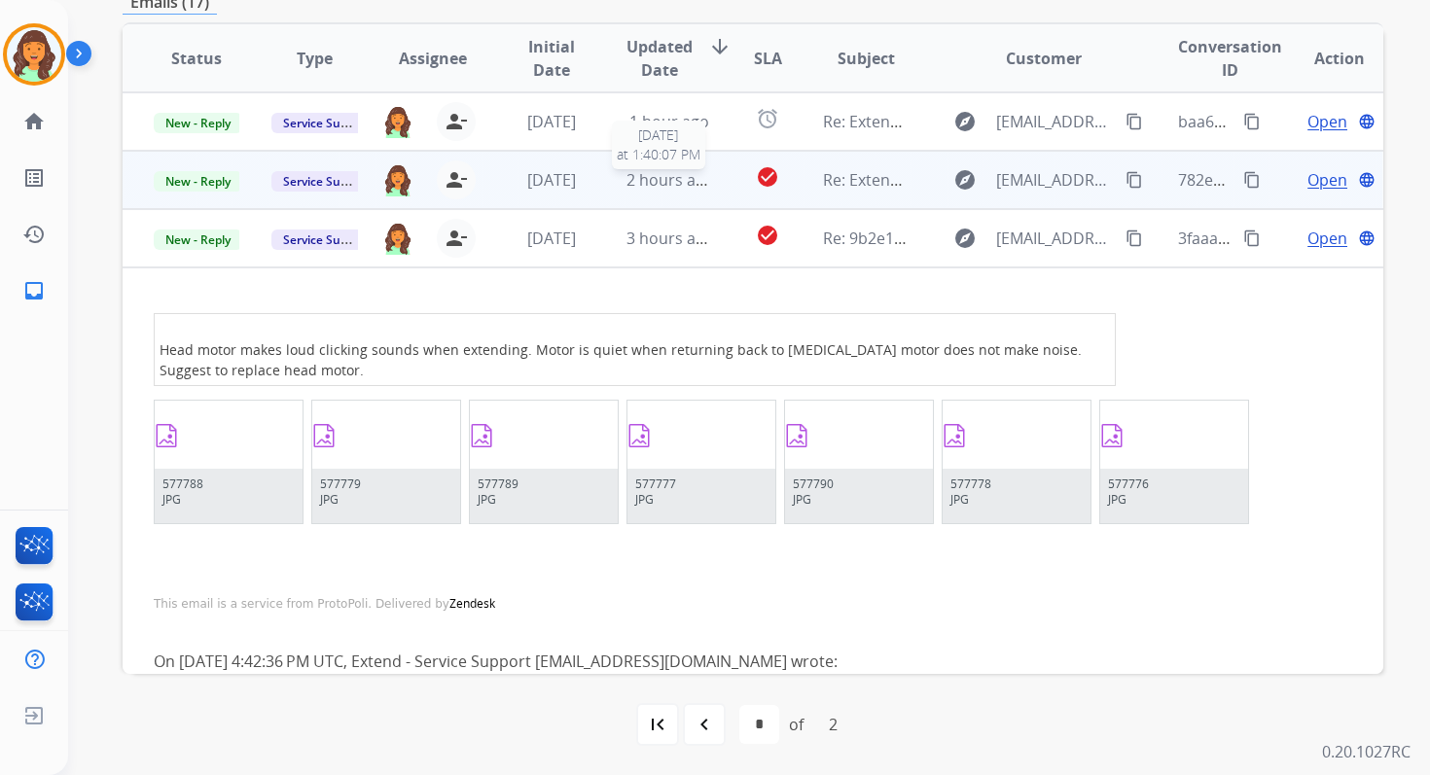
click at [672, 185] on span "2 hours ago" at bounding box center [670, 179] width 88 height 21
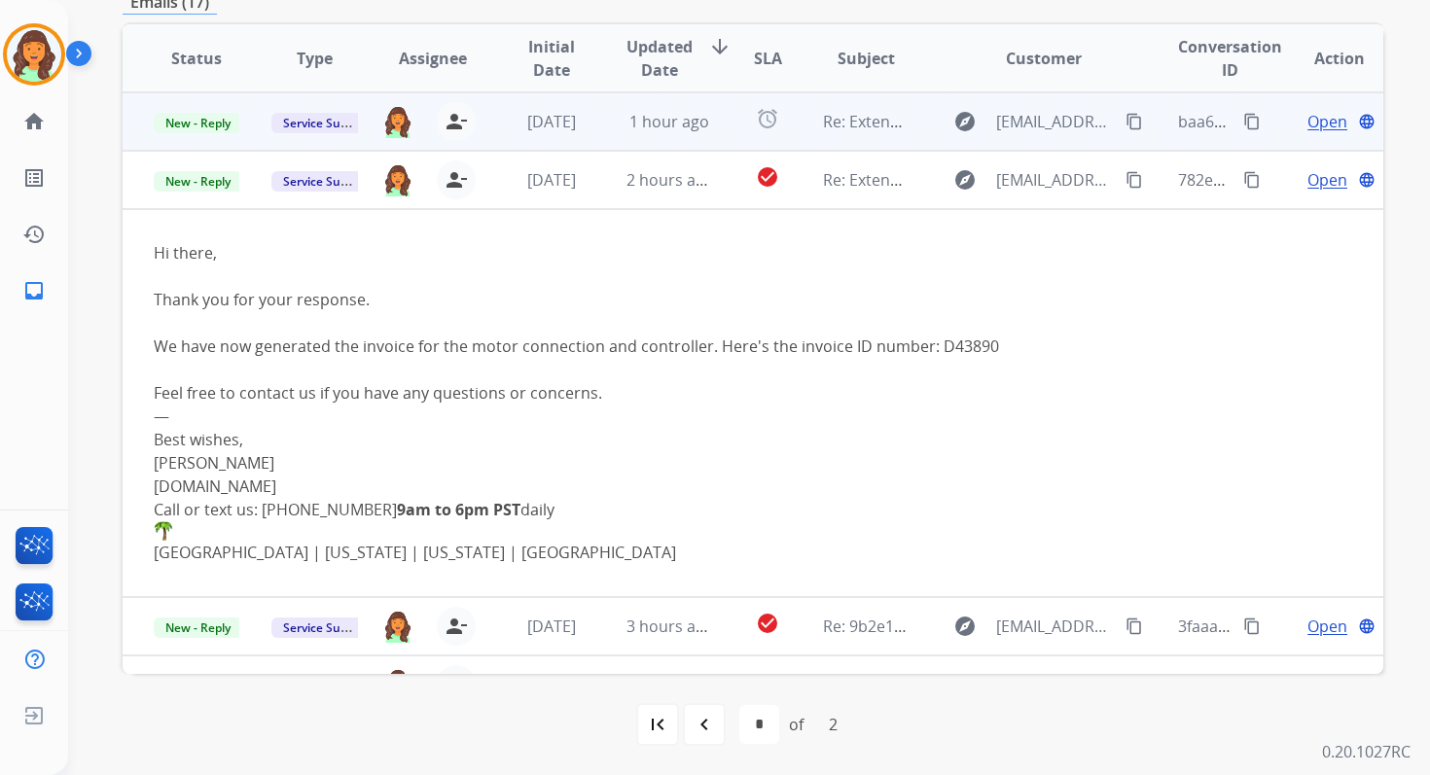
click at [663, 145] on td "1 hour ago" at bounding box center [654, 121] width 118 height 58
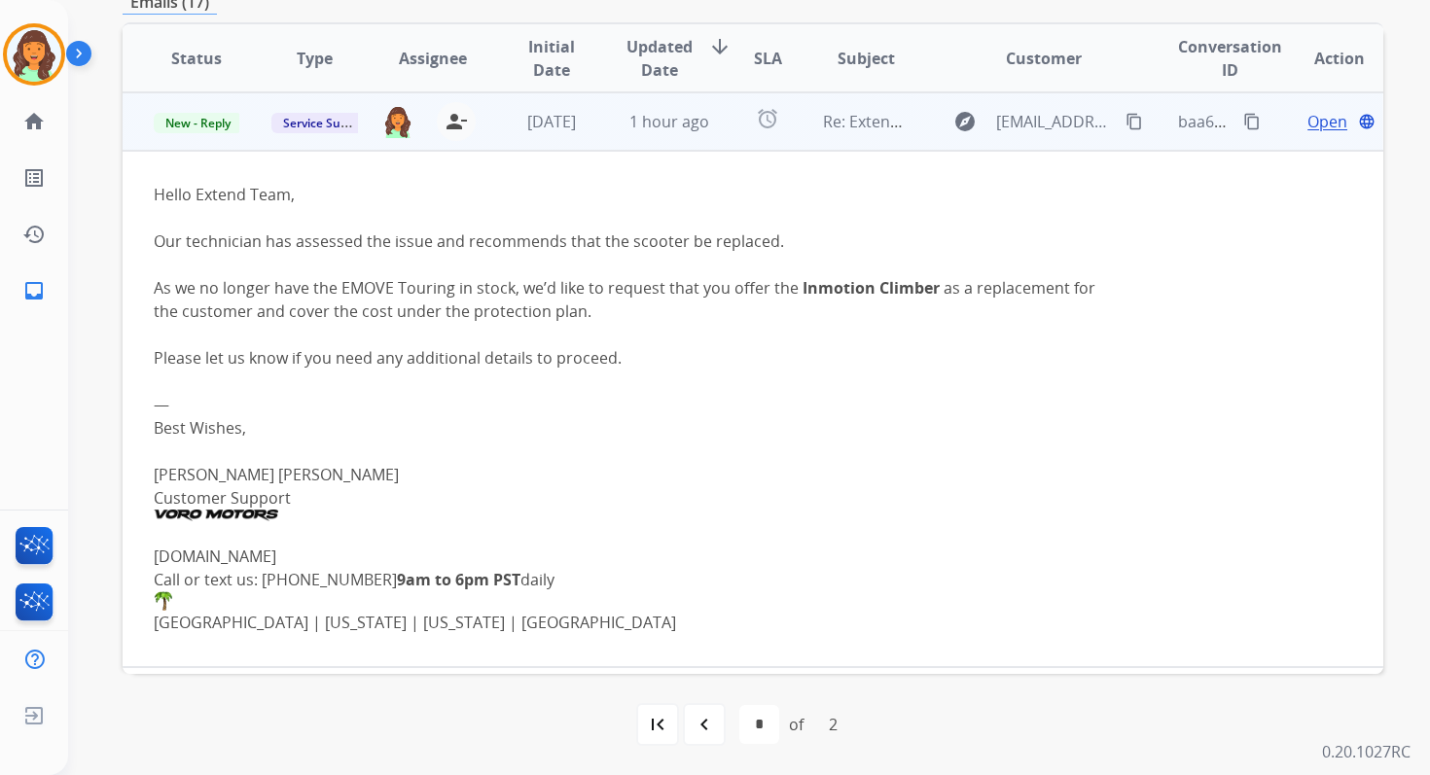
click at [1307, 118] on span "Open" at bounding box center [1327, 121] width 40 height 23
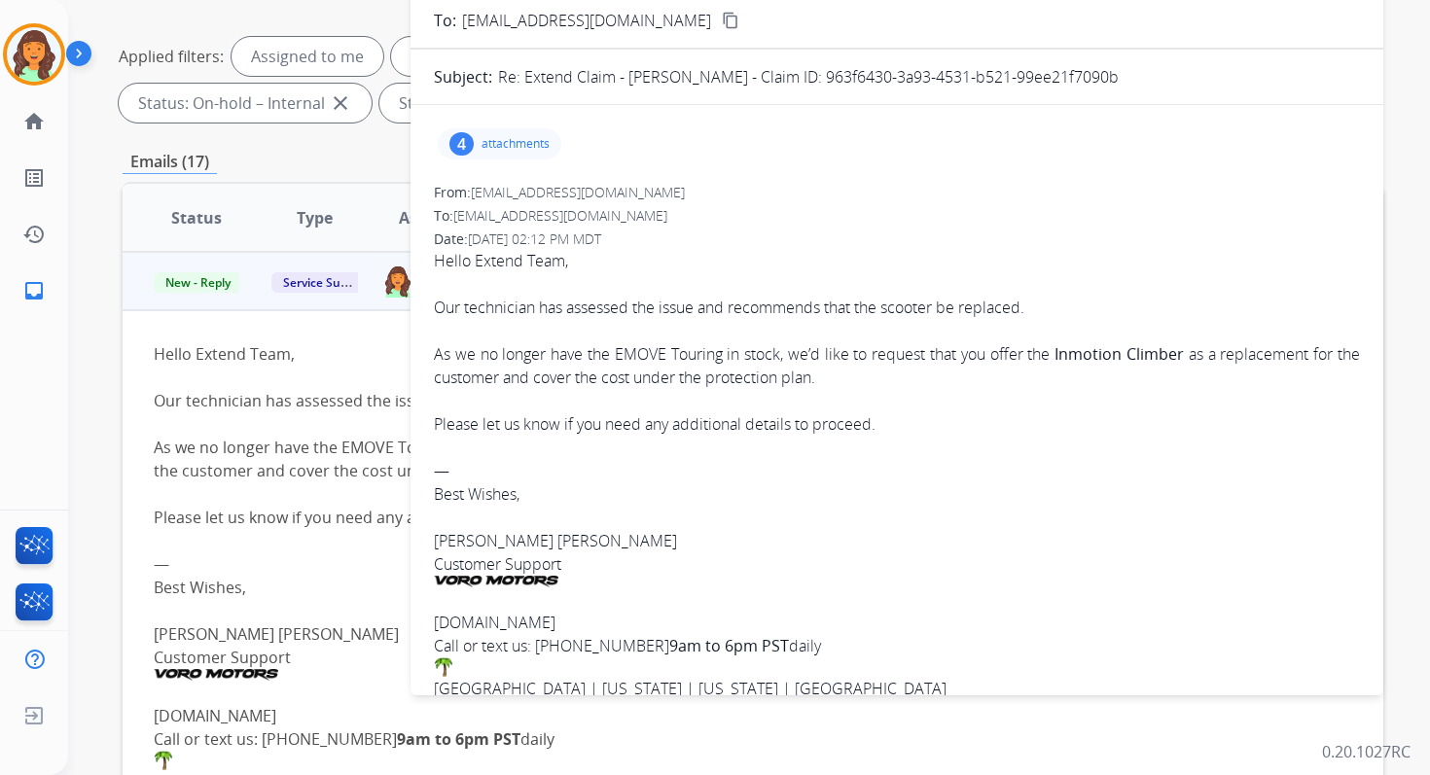
scroll to position [55, 0]
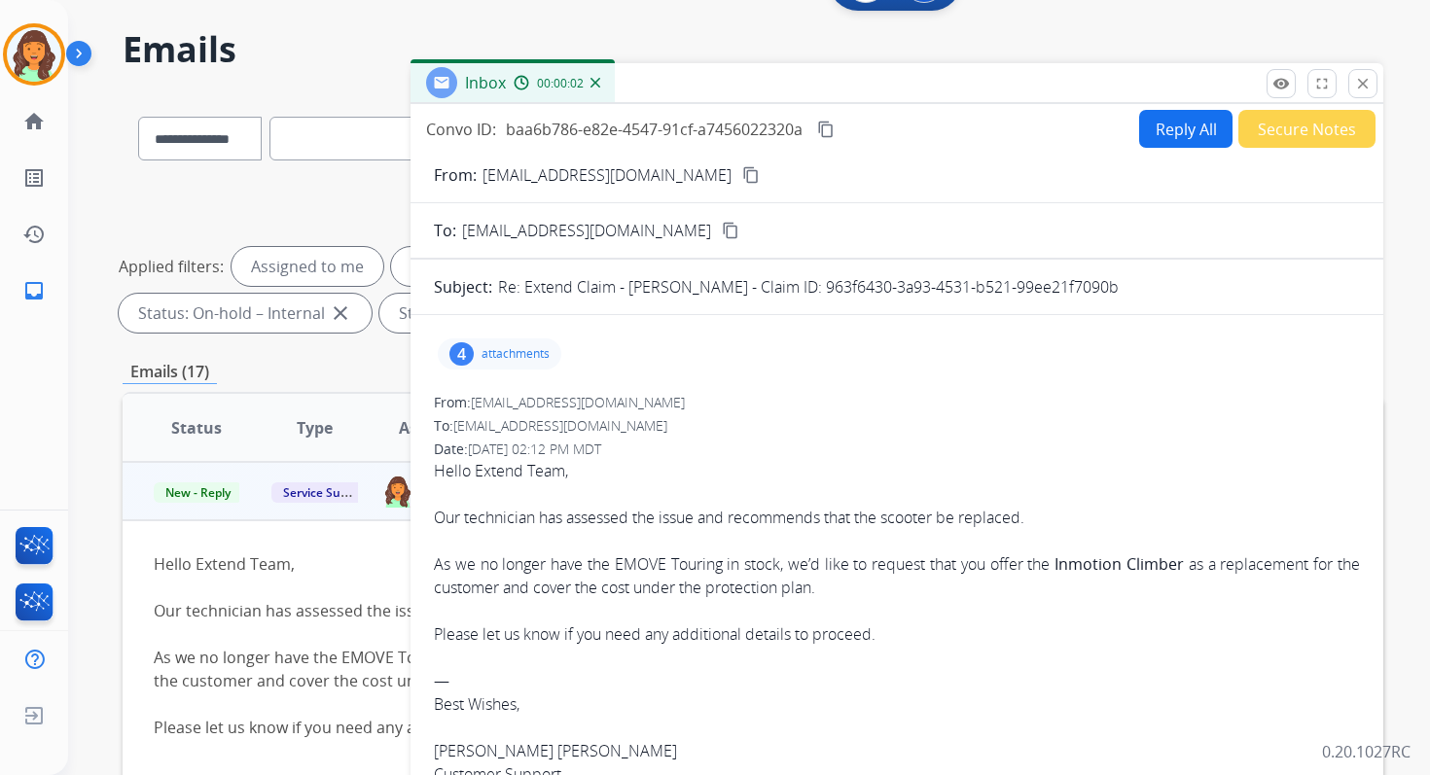
drag, startPoint x: 892, startPoint y: 288, endPoint x: 1232, endPoint y: 281, distance: 340.5
click at [1233, 282] on div "Re: Extend Claim - Rodrick dusio Macdermott - Claim ID: 963f6430-3a93-4531-b521…" at bounding box center [929, 286] width 862 height 23
copy p "963f6430-3a93-4531-b521-99ee21f7090b"
click at [835, 128] on mat-icon "content_copy" at bounding box center [826, 130] width 18 height 18
click at [1165, 132] on button "Reply All" at bounding box center [1185, 129] width 93 height 38
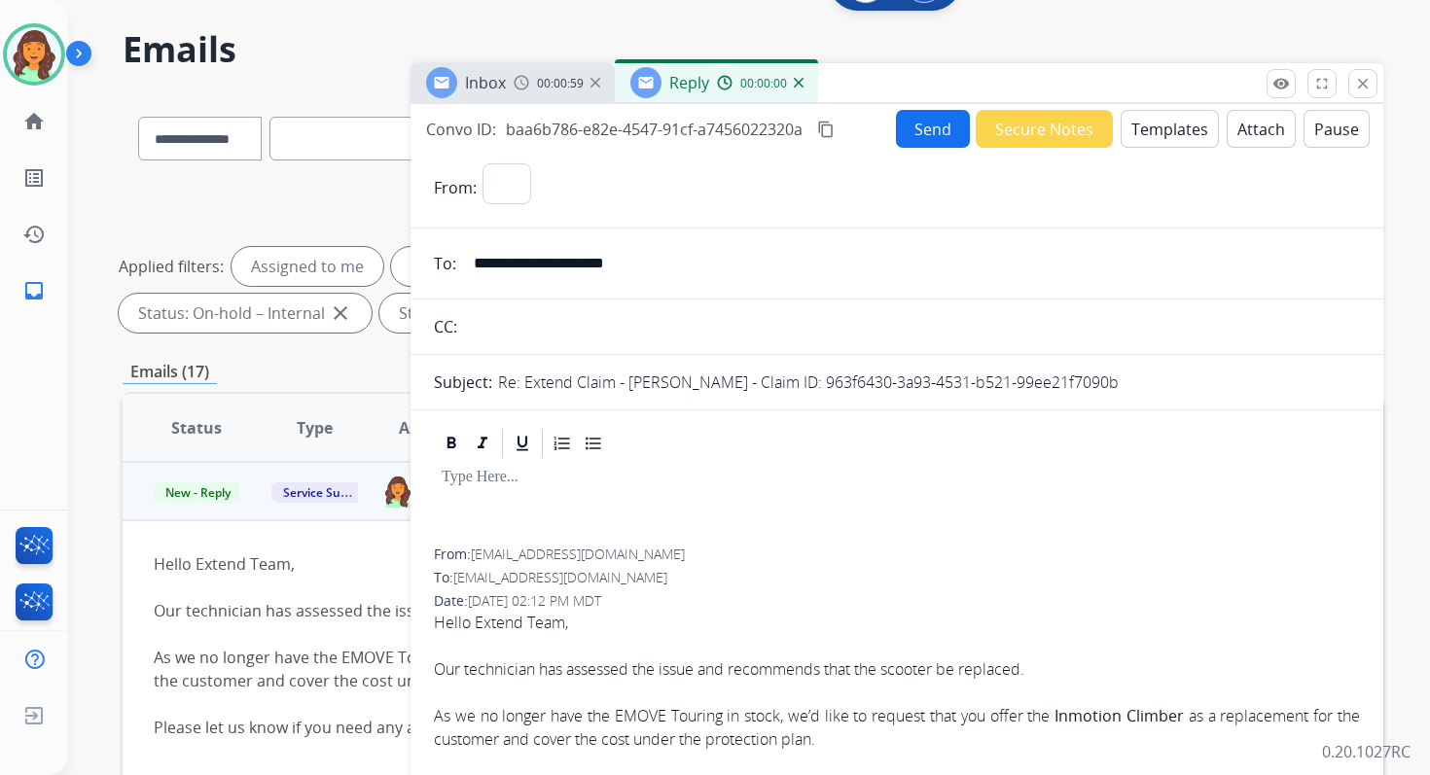
select select "**********"
click at [1165, 132] on button "Templates" at bounding box center [1170, 129] width 98 height 38
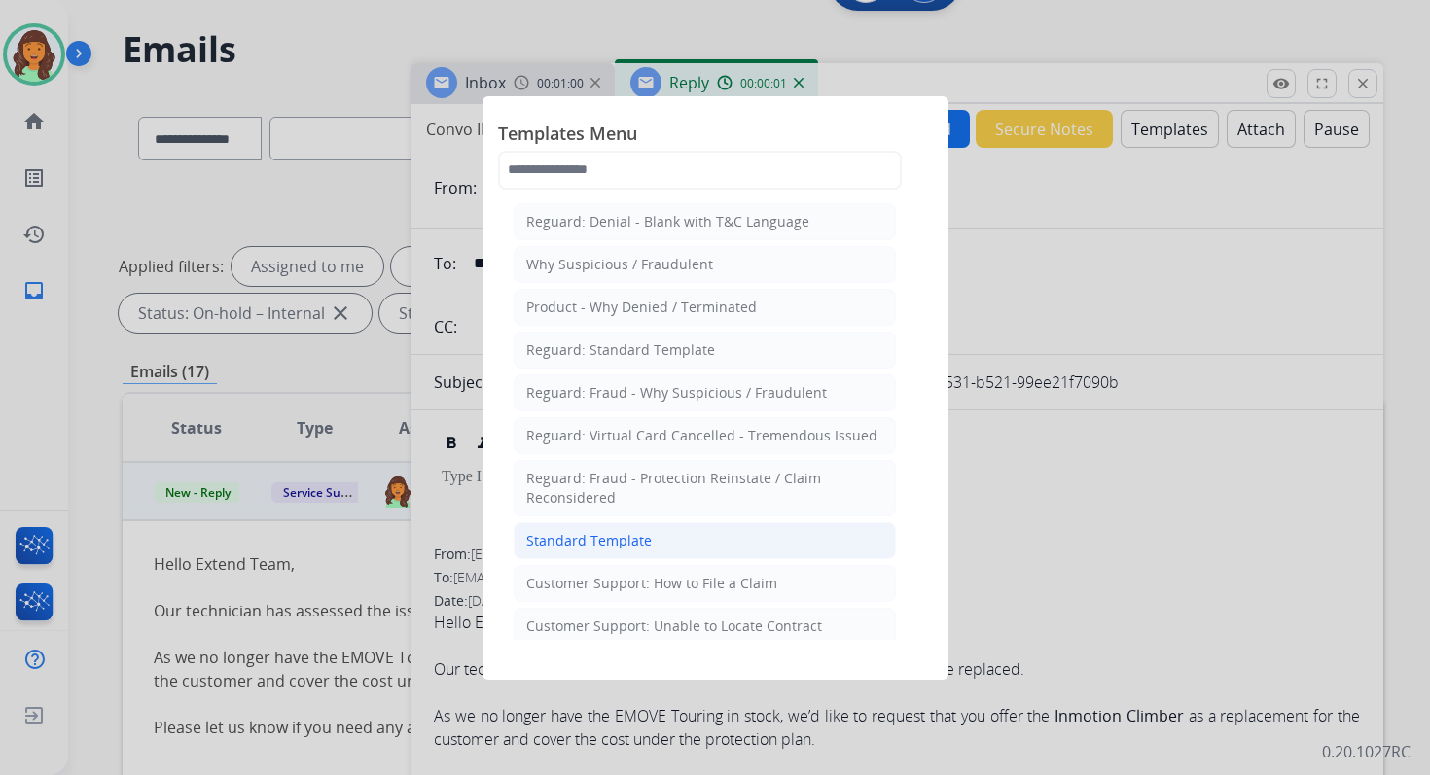
click at [642, 531] on div "Standard Template" at bounding box center [588, 540] width 125 height 19
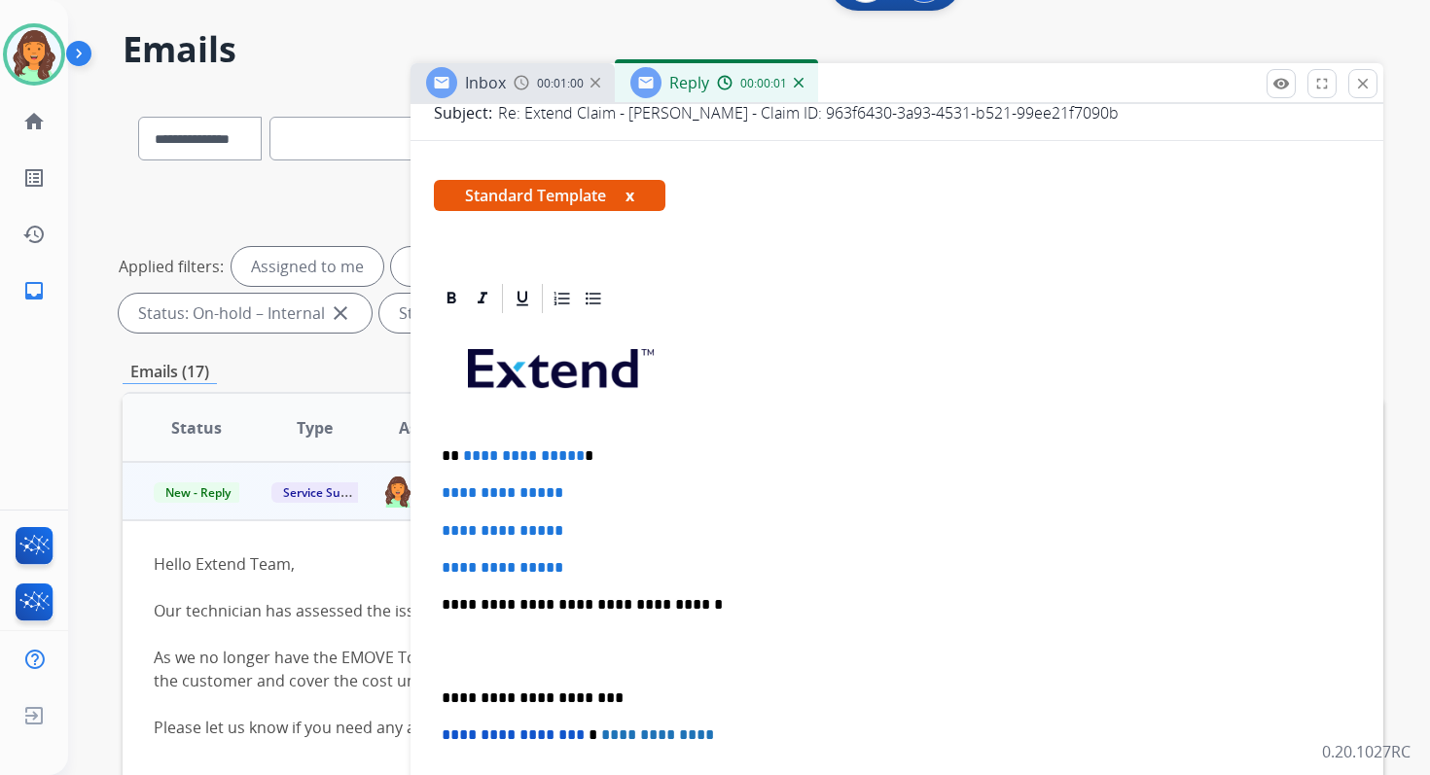
scroll to position [299, 0]
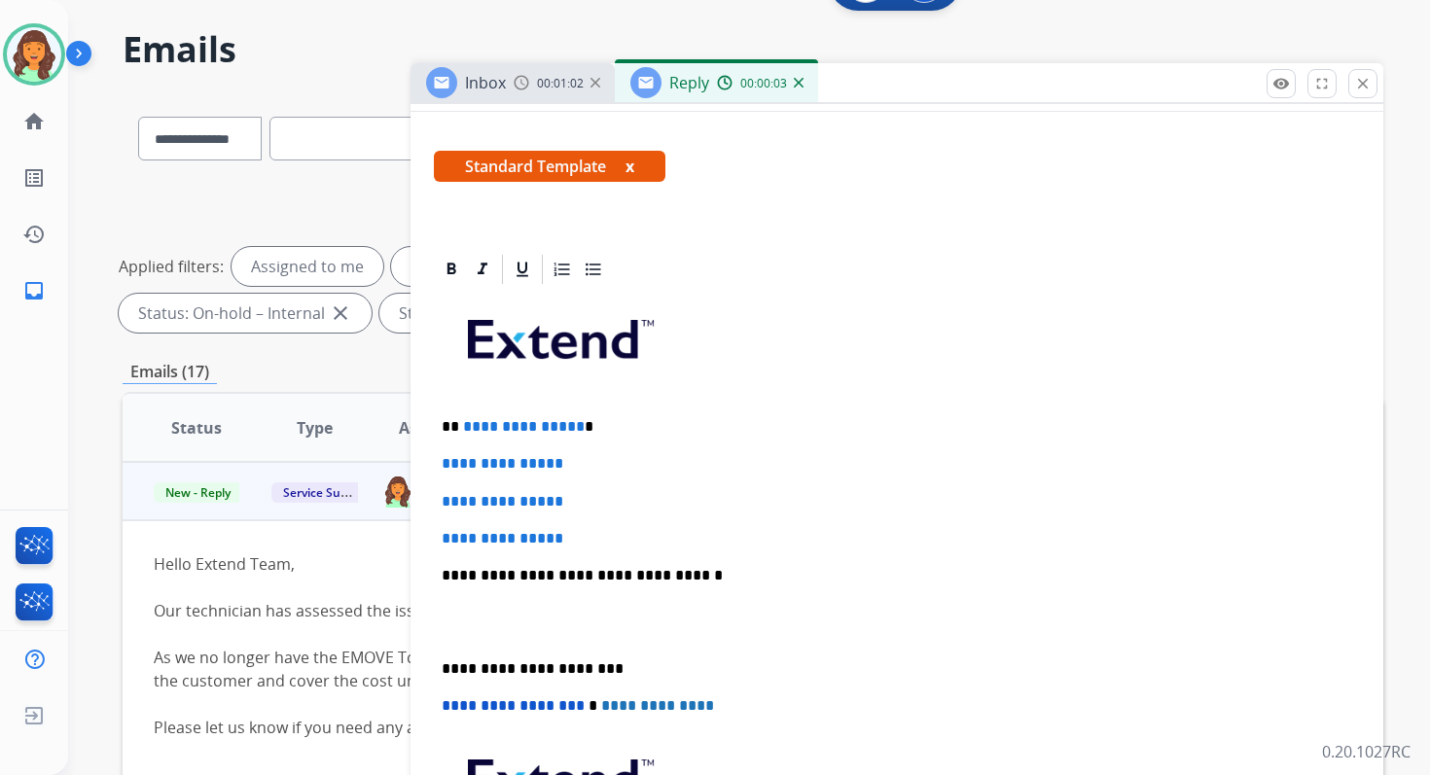
drag, startPoint x: 459, startPoint y: 423, endPoint x: 593, endPoint y: 535, distance: 174.7
click at [593, 535] on div "**********" at bounding box center [897, 621] width 926 height 669
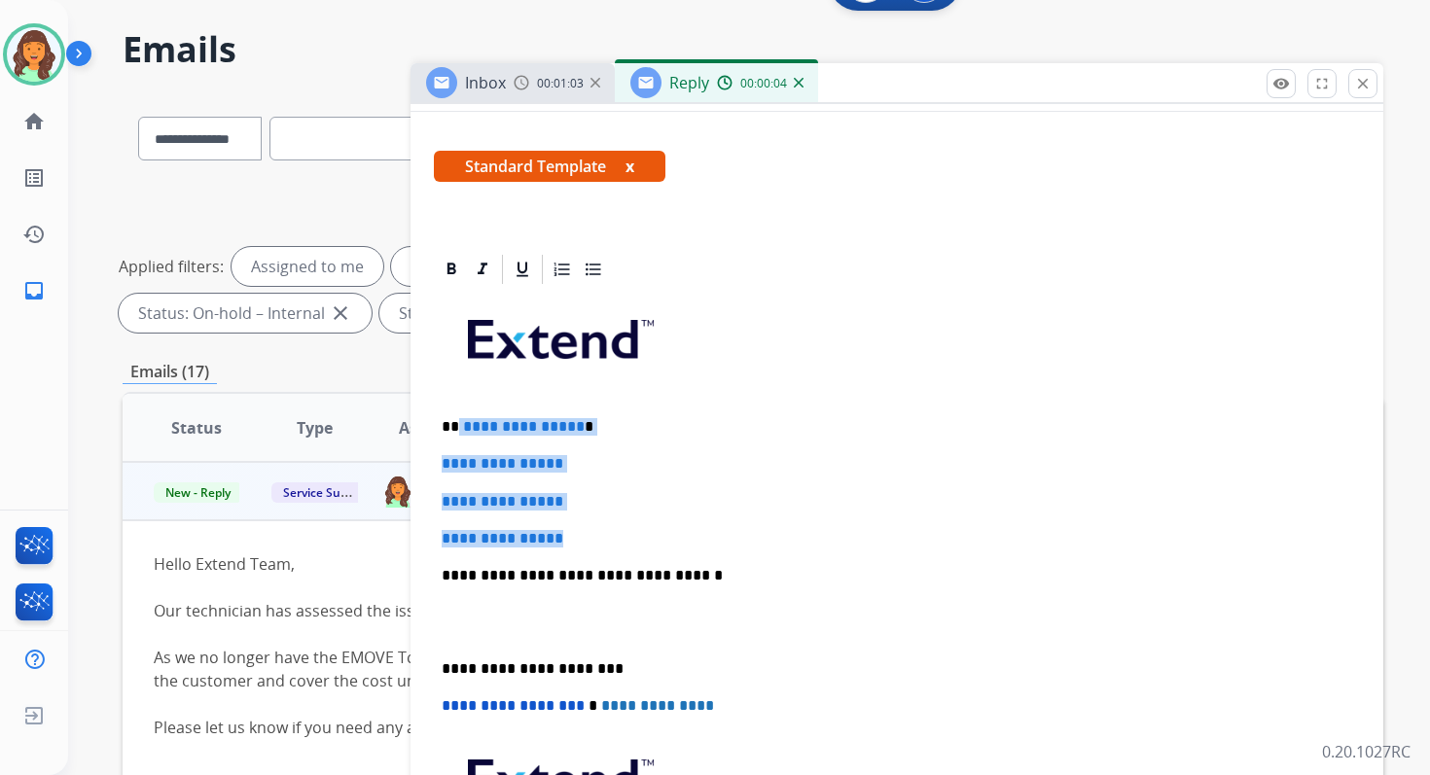
drag, startPoint x: 593, startPoint y: 535, endPoint x: 458, endPoint y: 417, distance: 179.3
click at [458, 417] on div "**********" at bounding box center [897, 621] width 926 height 669
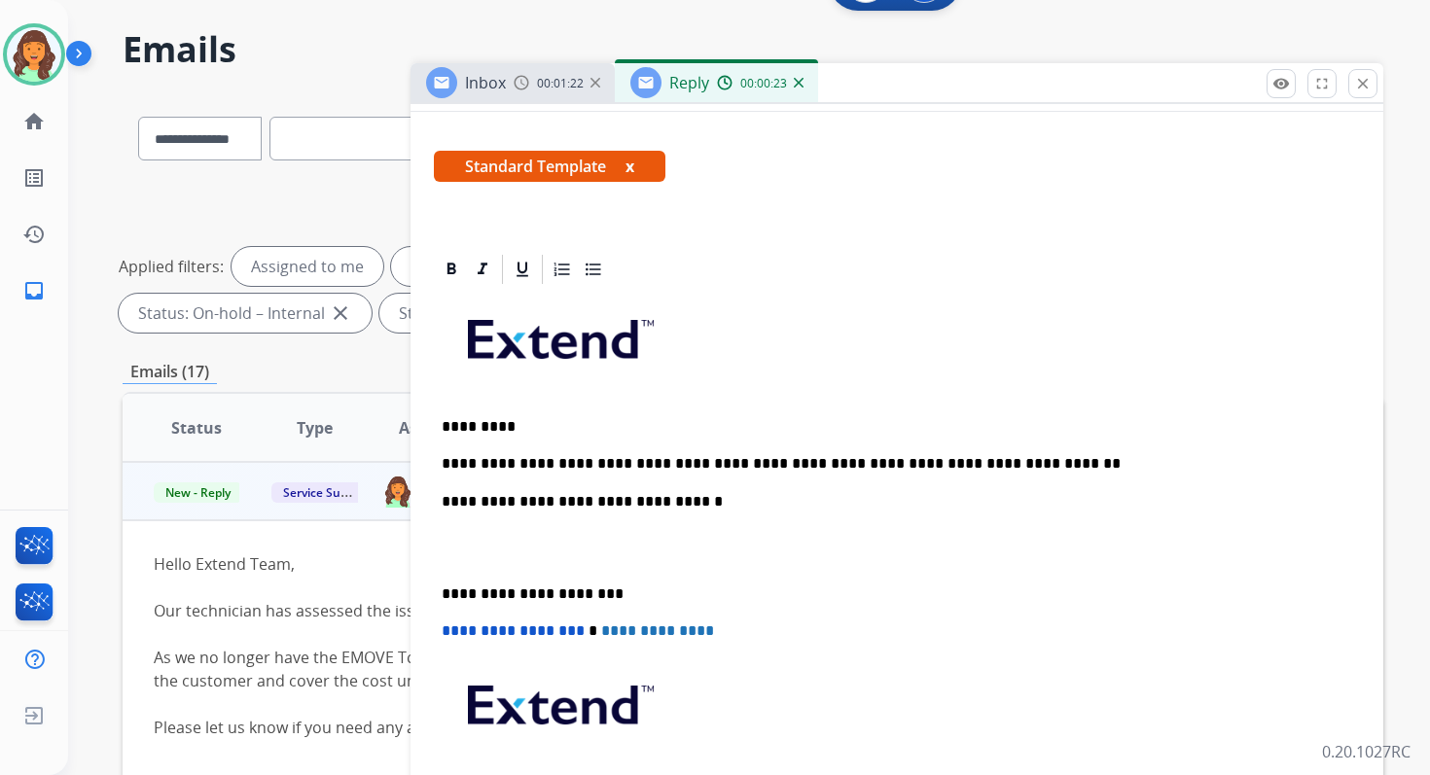
click at [655, 497] on p "**********" at bounding box center [889, 502] width 895 height 18
click at [518, 593] on p "**********" at bounding box center [889, 595] width 895 height 18
click at [447, 627] on span "**********" at bounding box center [513, 630] width 143 height 15
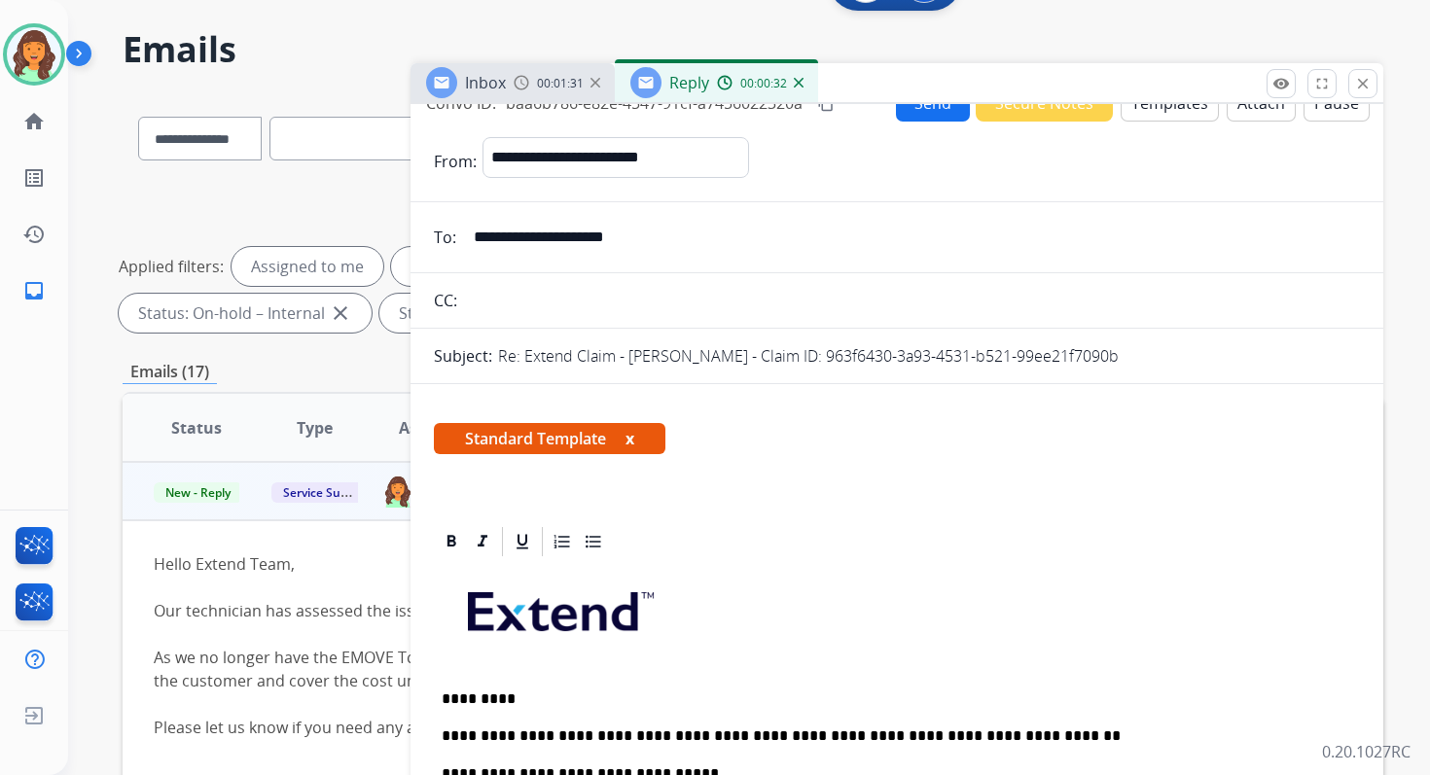
scroll to position [0, 0]
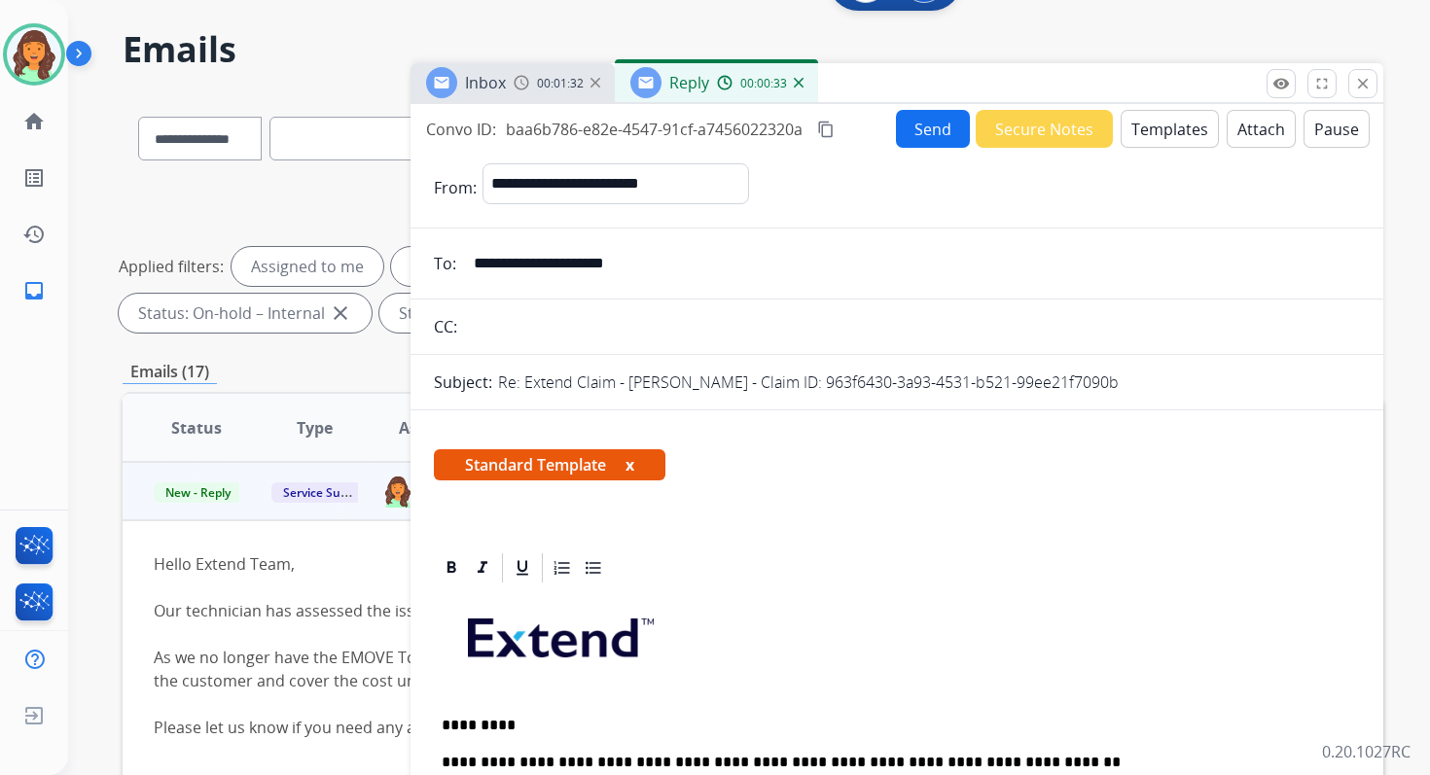
click at [833, 113] on div "Convo ID: baa6b786-e82e-4547-91cf-a7456022320a content_copy Send Secure Notes T…" at bounding box center [896, 129] width 973 height 38
click at [829, 126] on mat-icon "content_copy" at bounding box center [826, 130] width 18 height 18
click at [936, 130] on button "Send" at bounding box center [933, 129] width 74 height 38
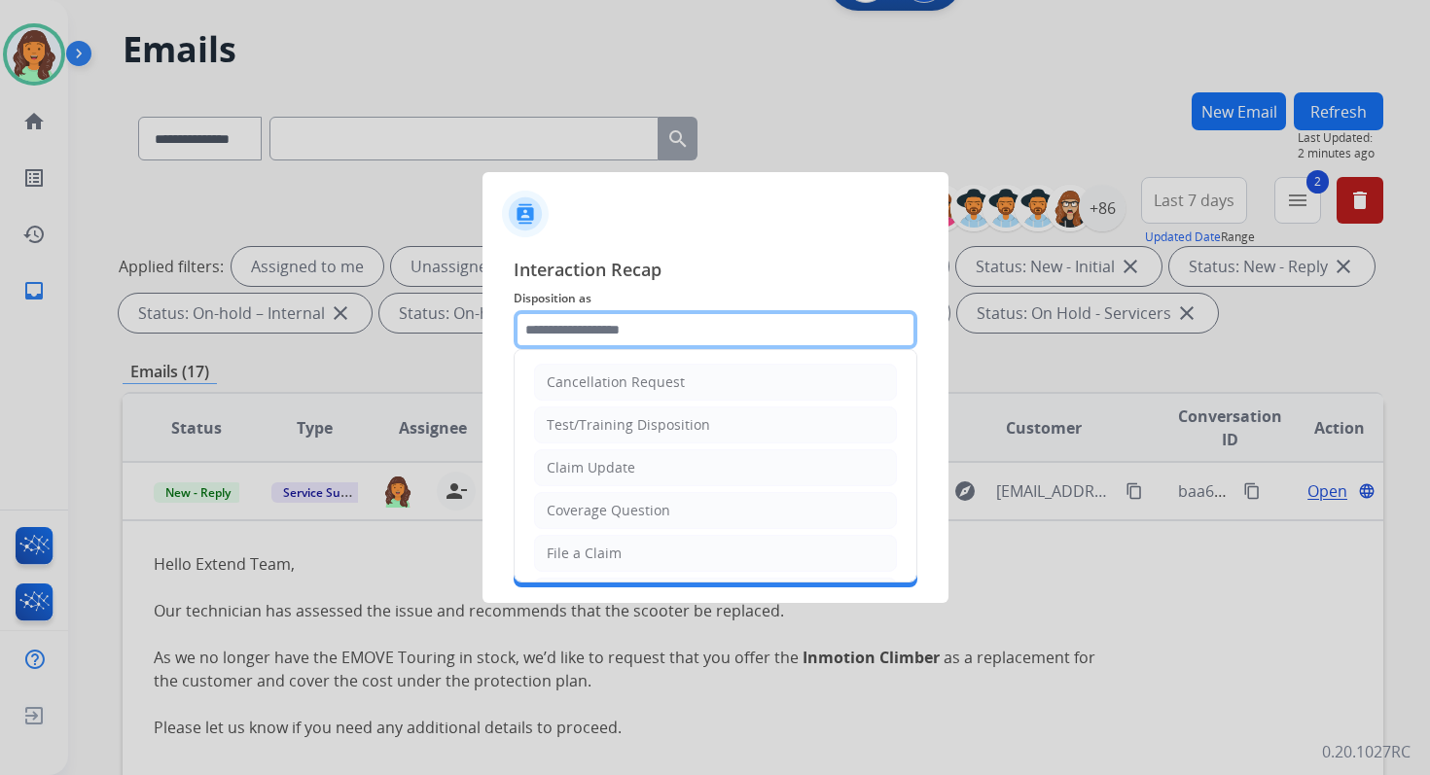
click at [620, 320] on input "text" at bounding box center [716, 329] width 404 height 39
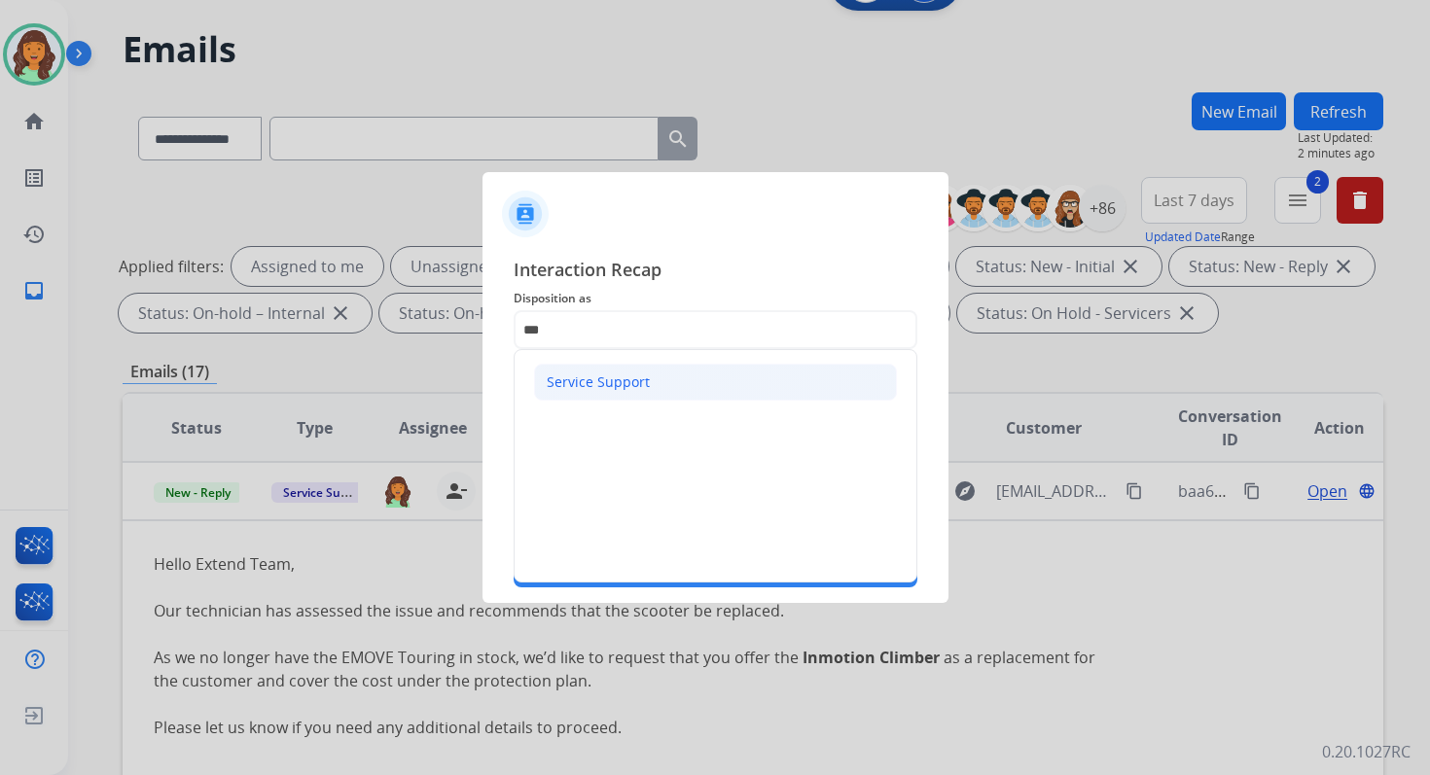
click at [602, 364] on li "Service Support" at bounding box center [715, 382] width 363 height 37
type input "**********"
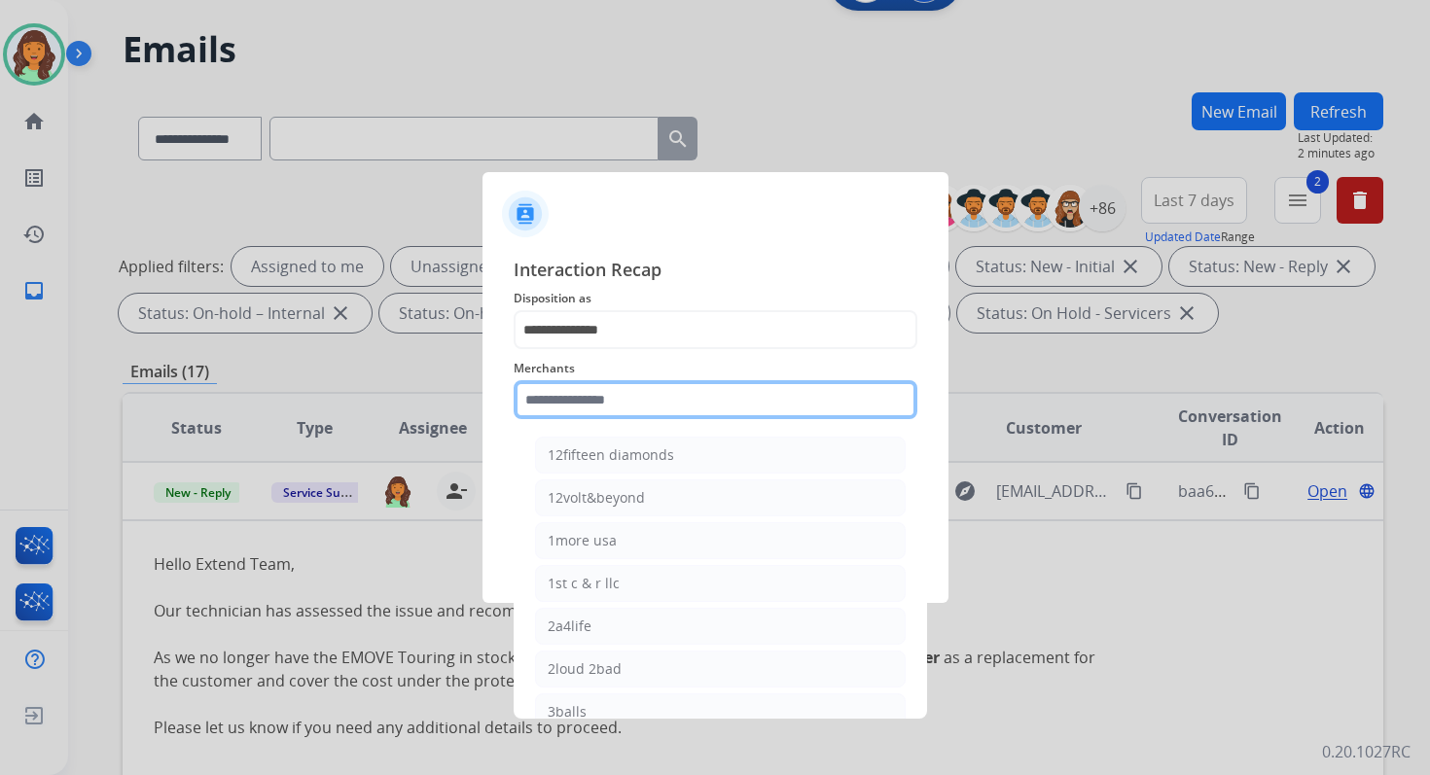
click at [611, 395] on input "text" at bounding box center [716, 399] width 404 height 39
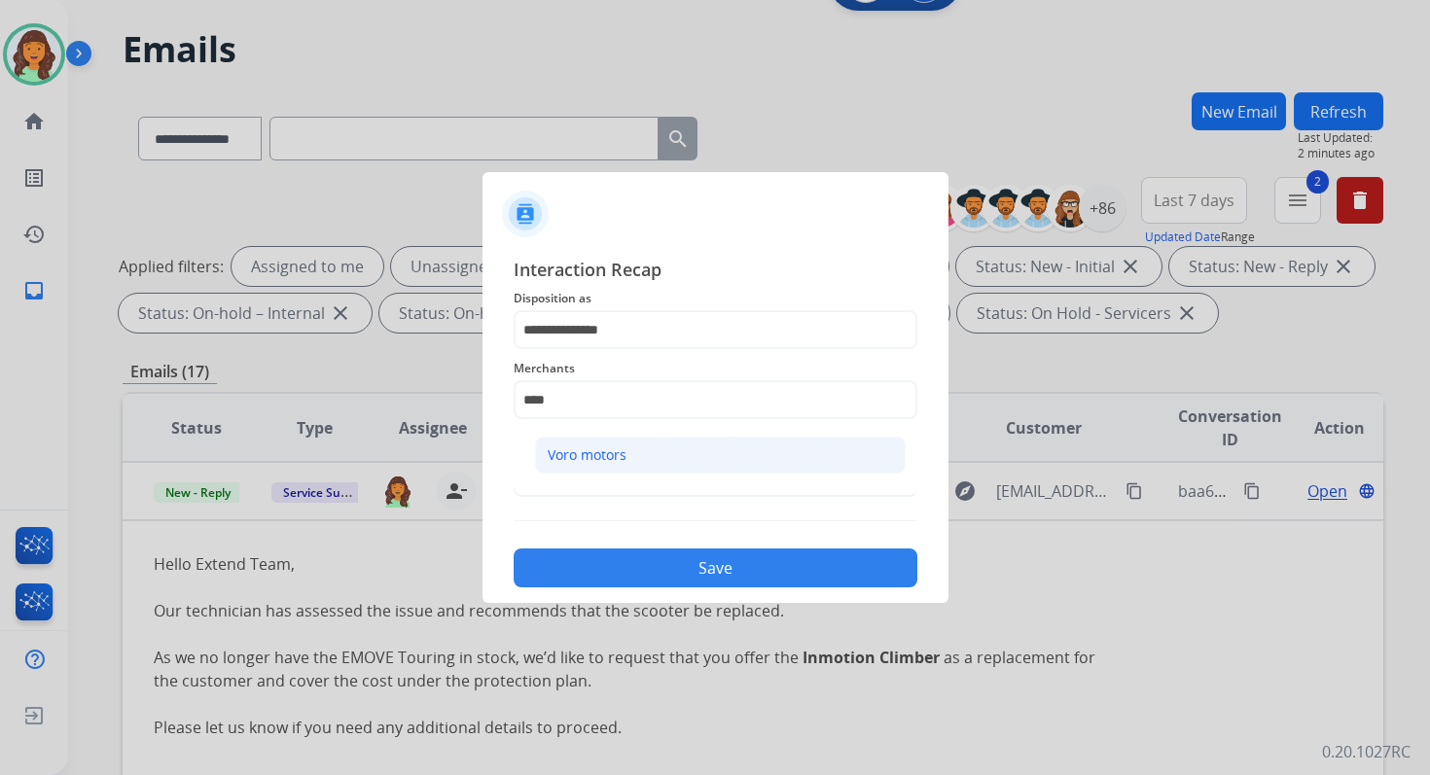
click at [626, 459] on li "Voro motors" at bounding box center [720, 455] width 371 height 37
type input "**********"
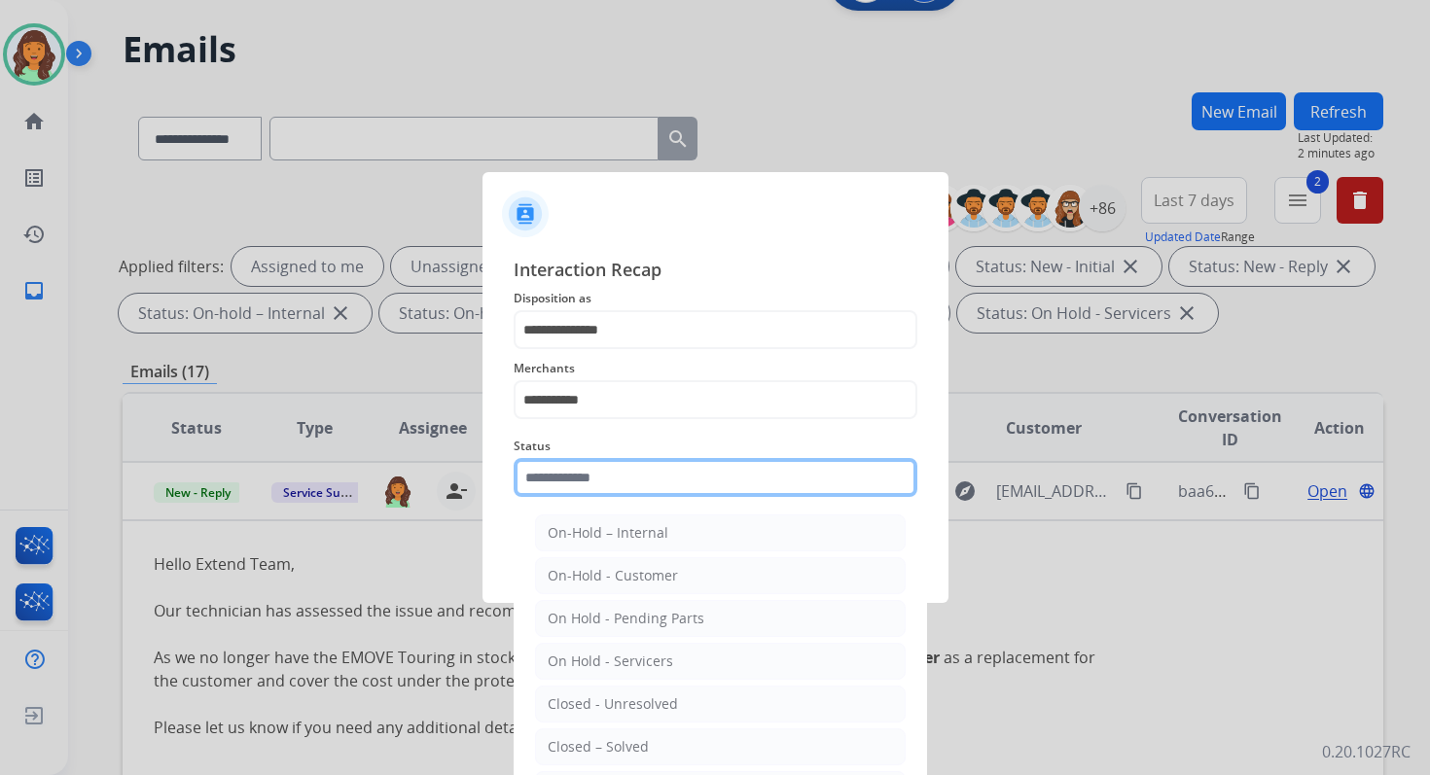
click at [627, 479] on input "text" at bounding box center [716, 477] width 404 height 39
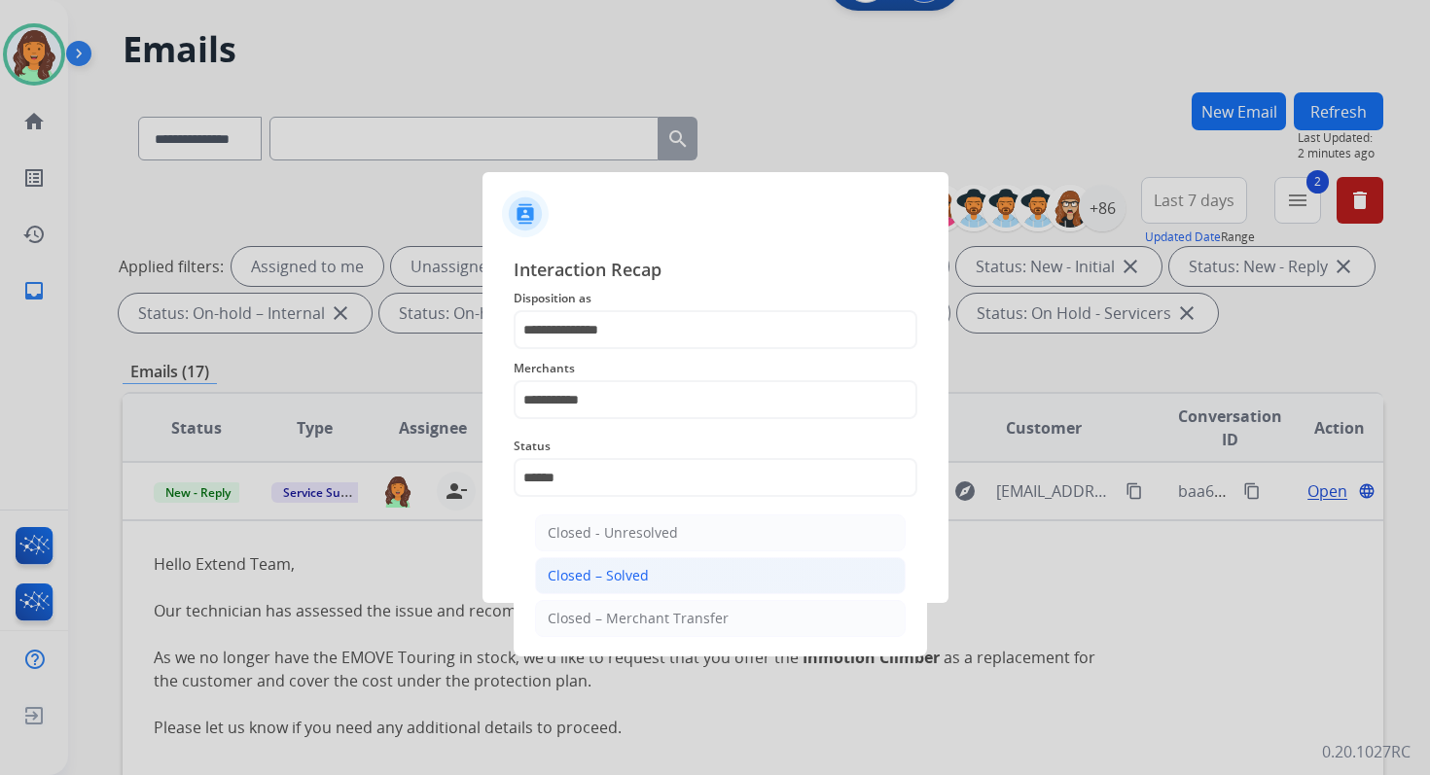
click at [641, 566] on div "Closed – Solved" at bounding box center [598, 575] width 101 height 19
type input "**********"
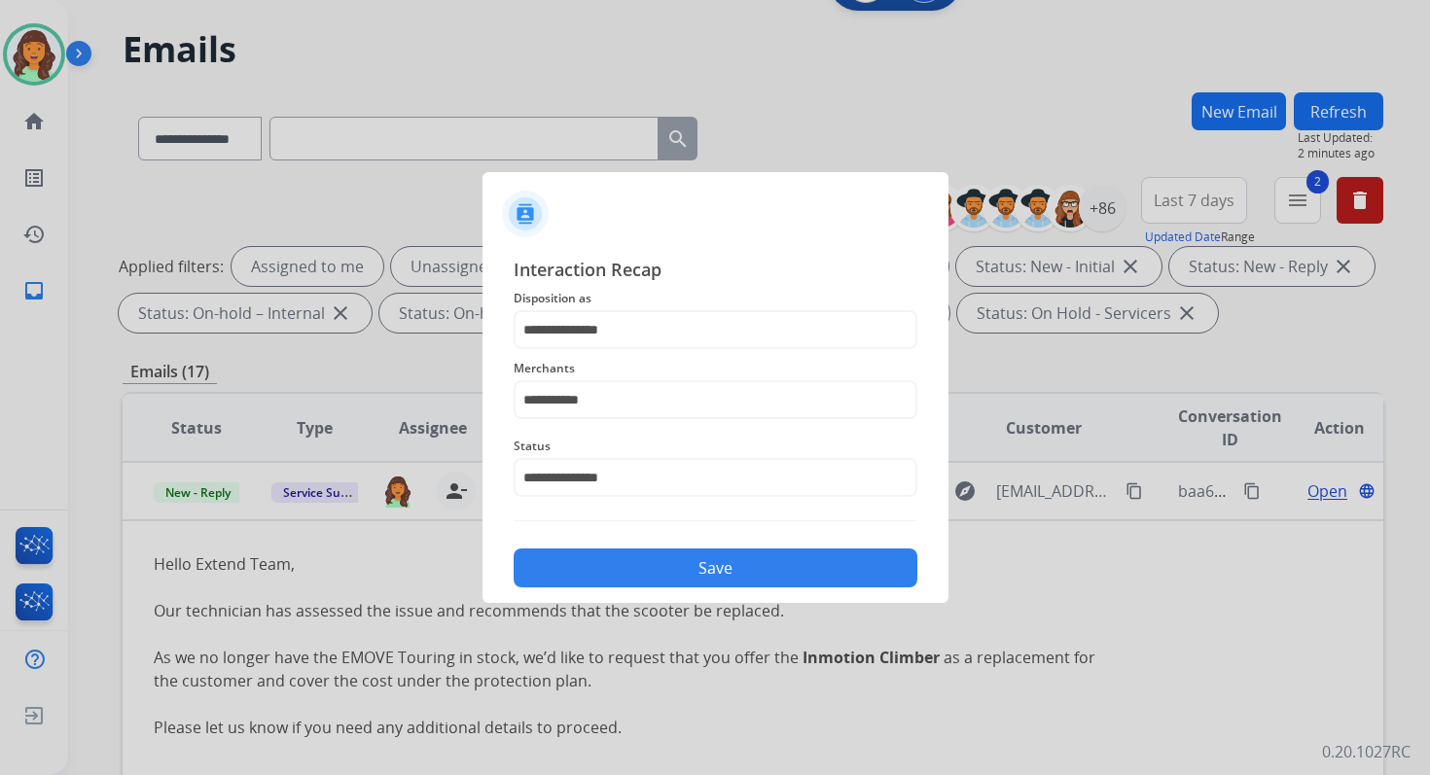
click at [641, 566] on button "Save" at bounding box center [716, 568] width 404 height 39
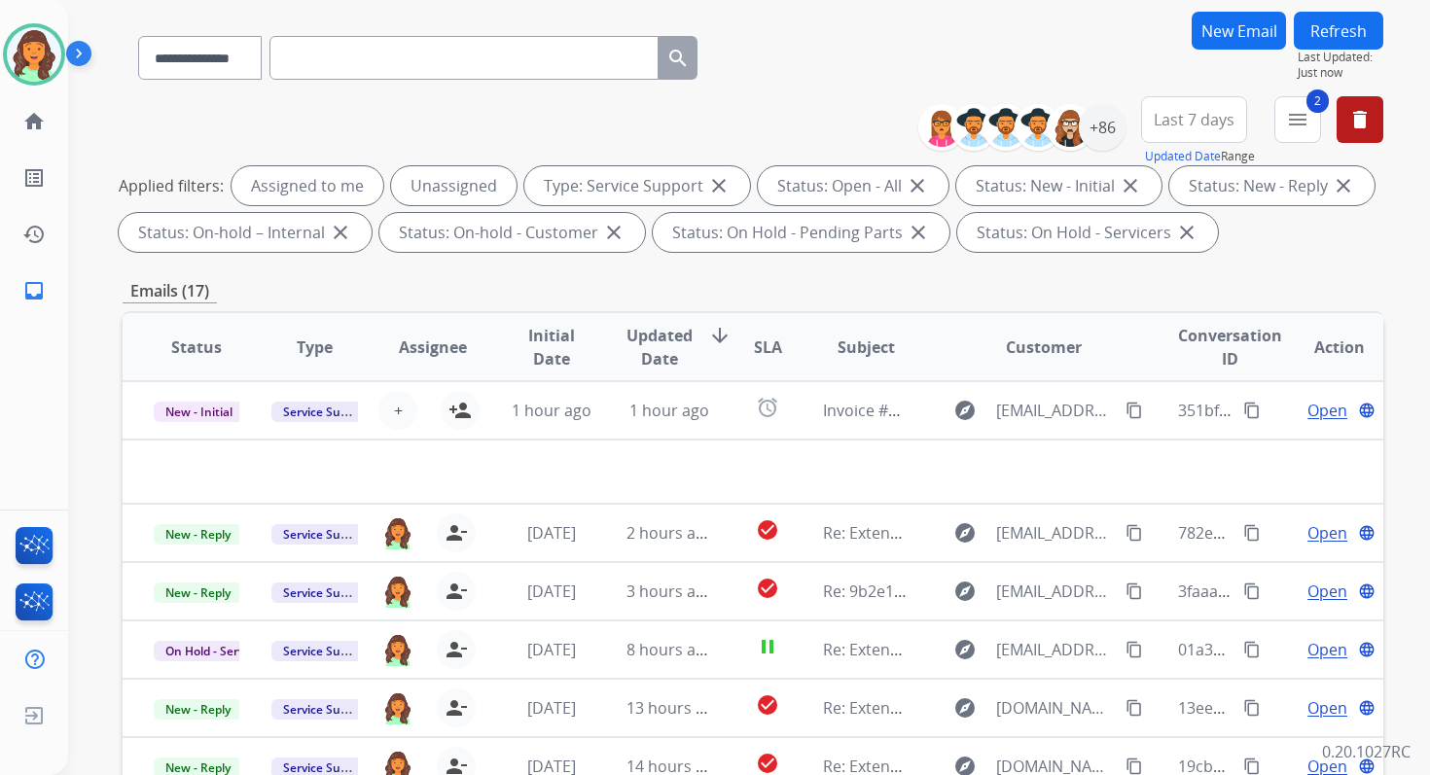
scroll to position [425, 0]
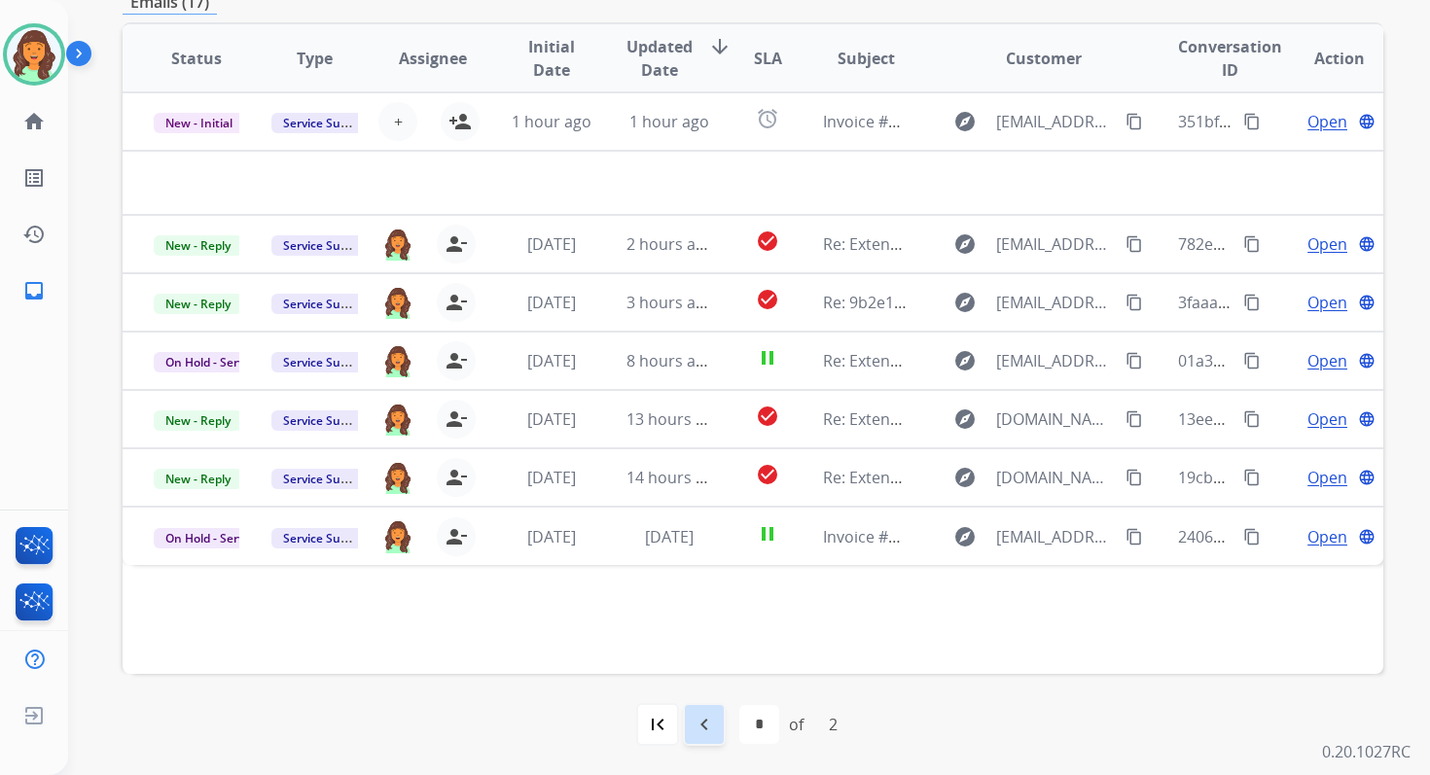
click at [713, 728] on mat-icon "navigate_before" at bounding box center [704, 724] width 23 height 23
select select "*"
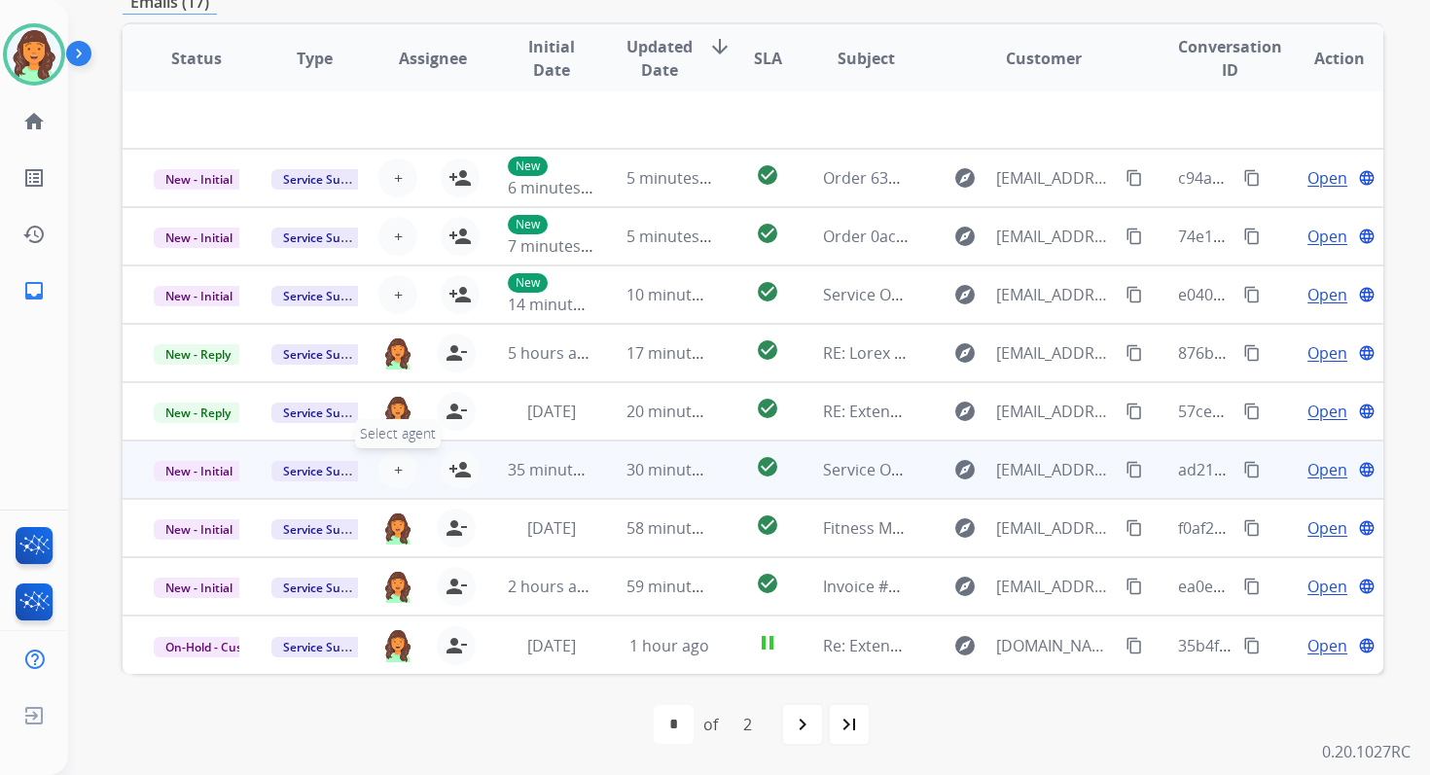
click at [394, 464] on span "+" at bounding box center [398, 469] width 9 height 23
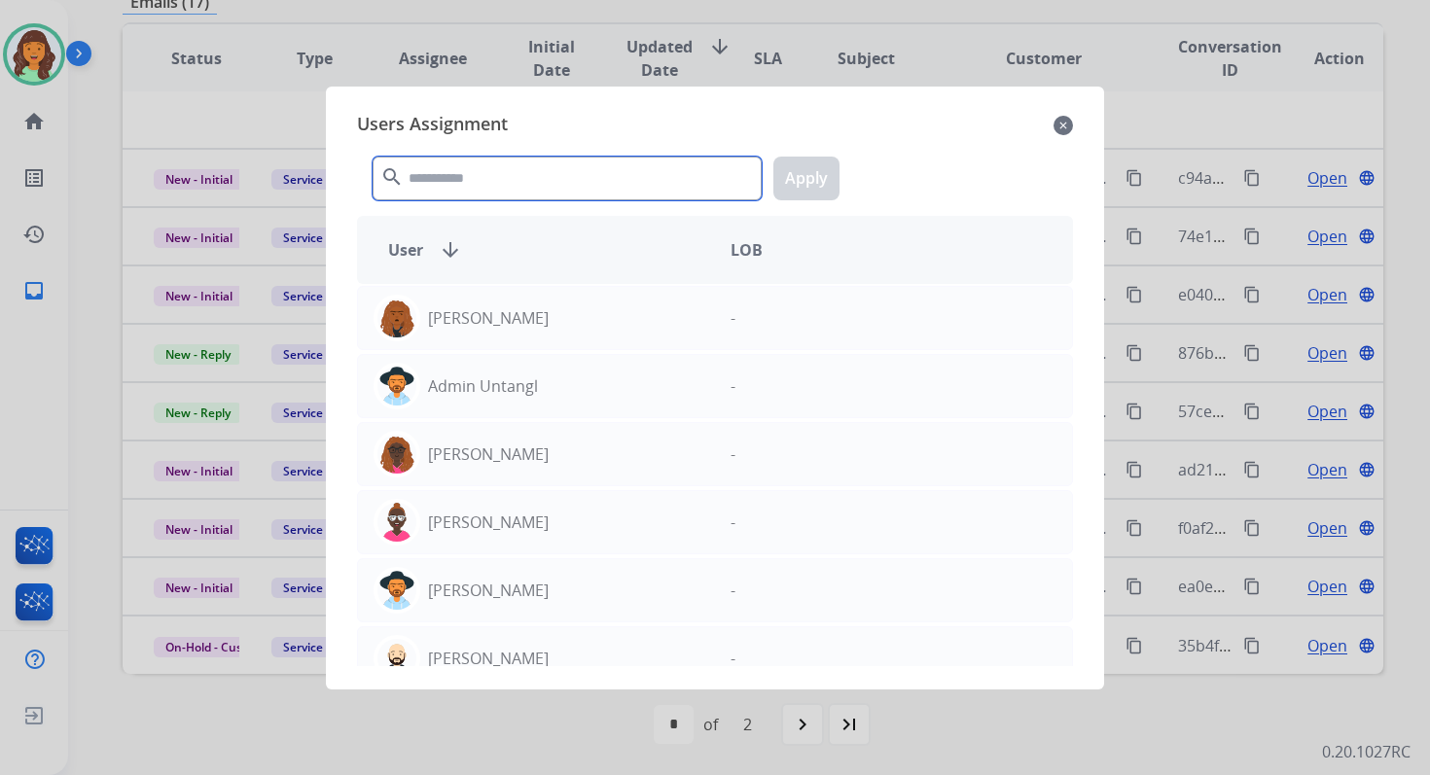
click at [495, 184] on input "text" at bounding box center [567, 179] width 389 height 44
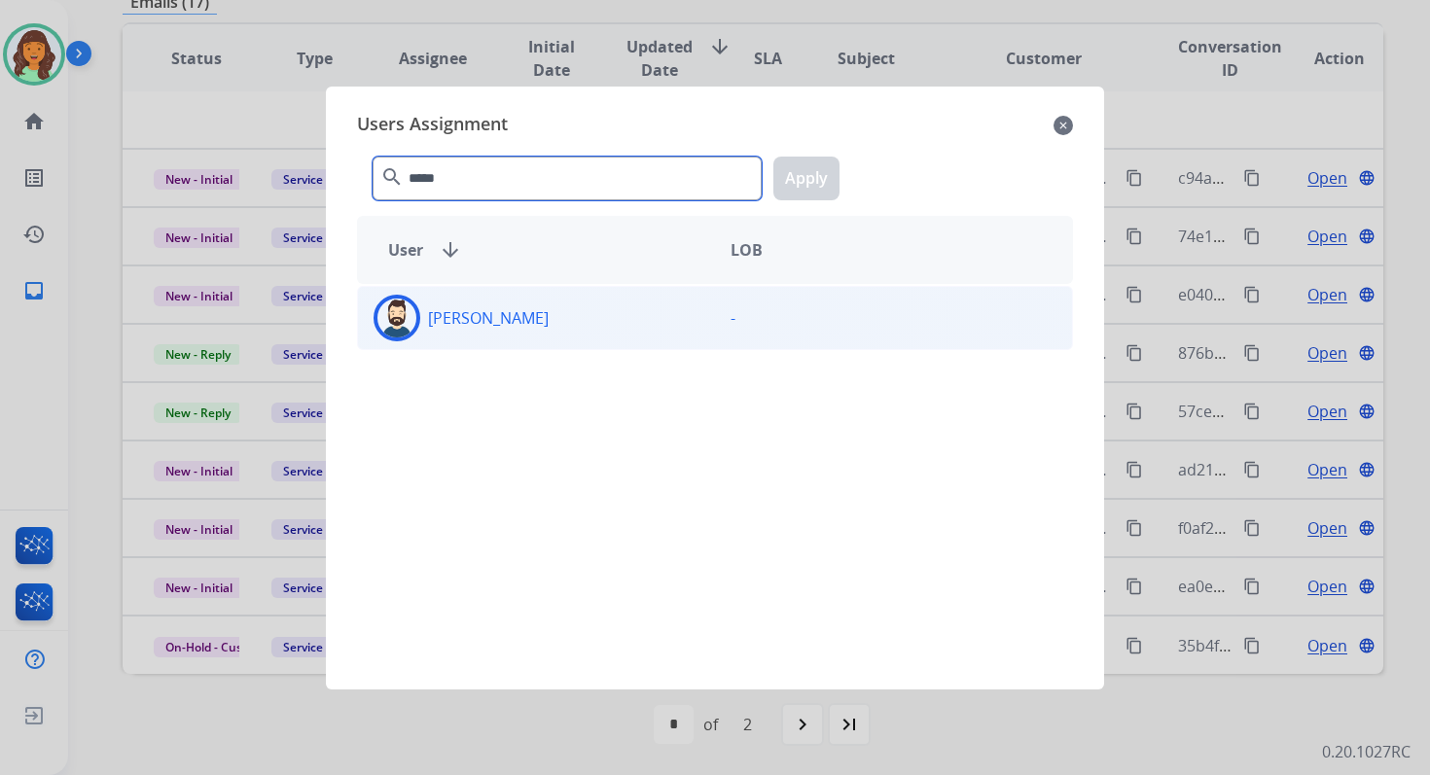
type input "*****"
click at [523, 309] on div "Jared Holt" at bounding box center [536, 318] width 357 height 47
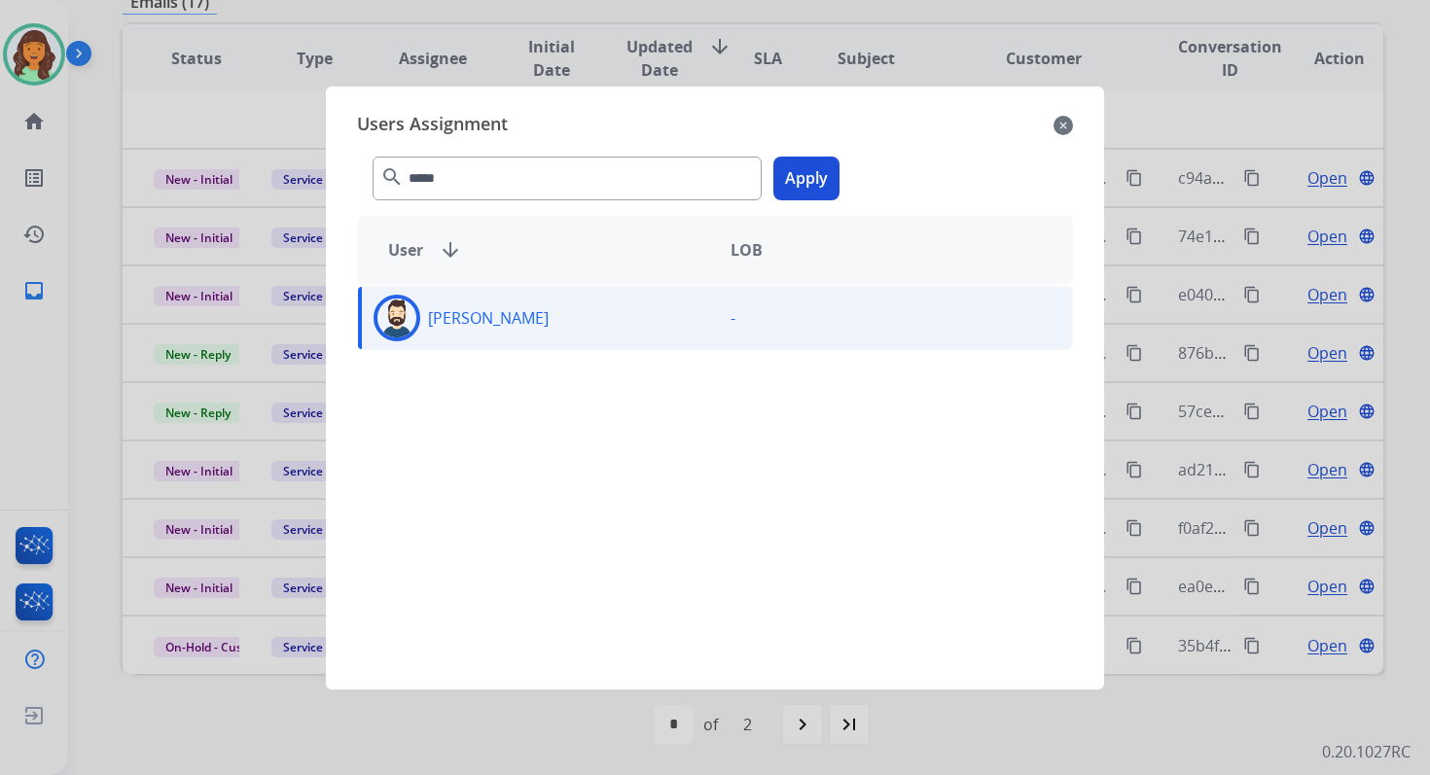
click at [796, 178] on button "Apply" at bounding box center [806, 179] width 66 height 44
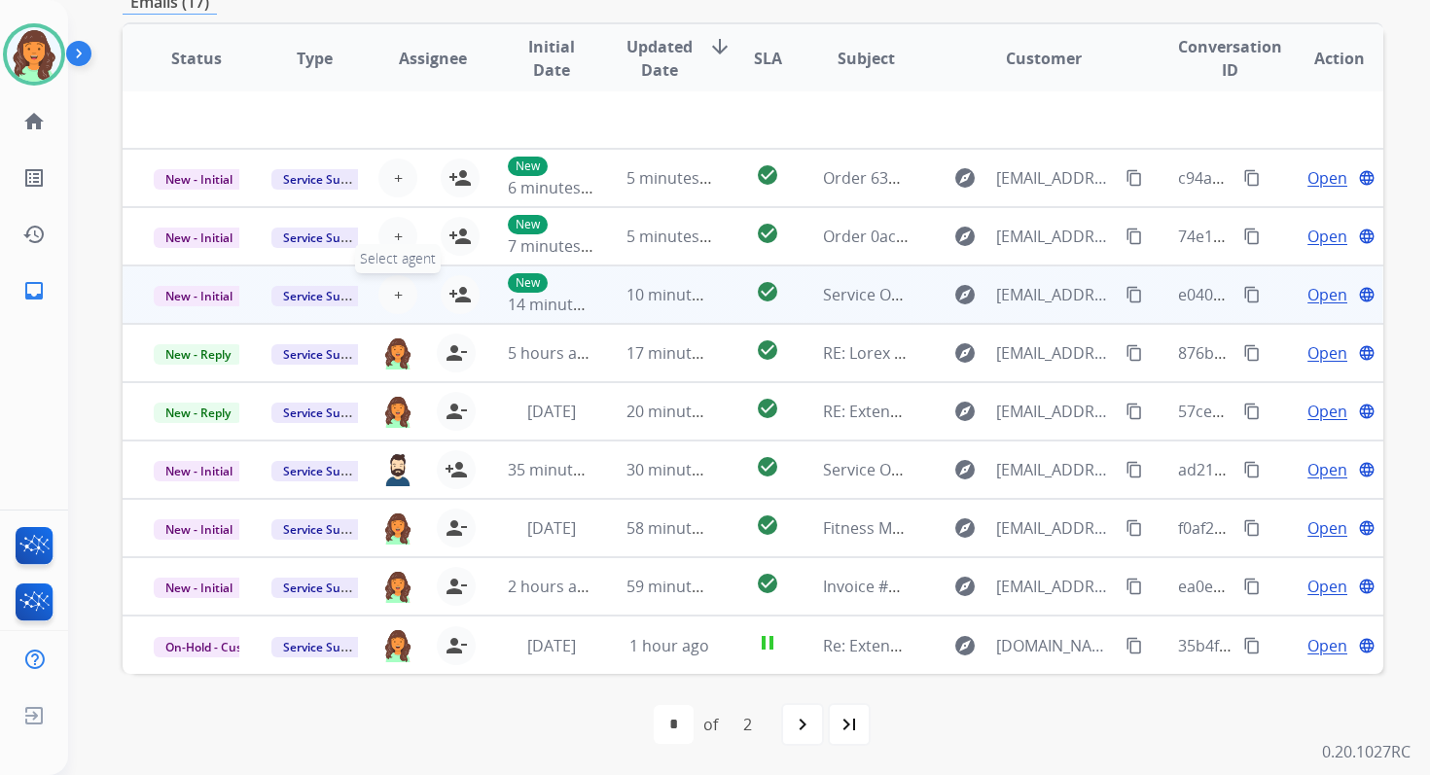
click at [394, 299] on span "+" at bounding box center [398, 294] width 9 height 23
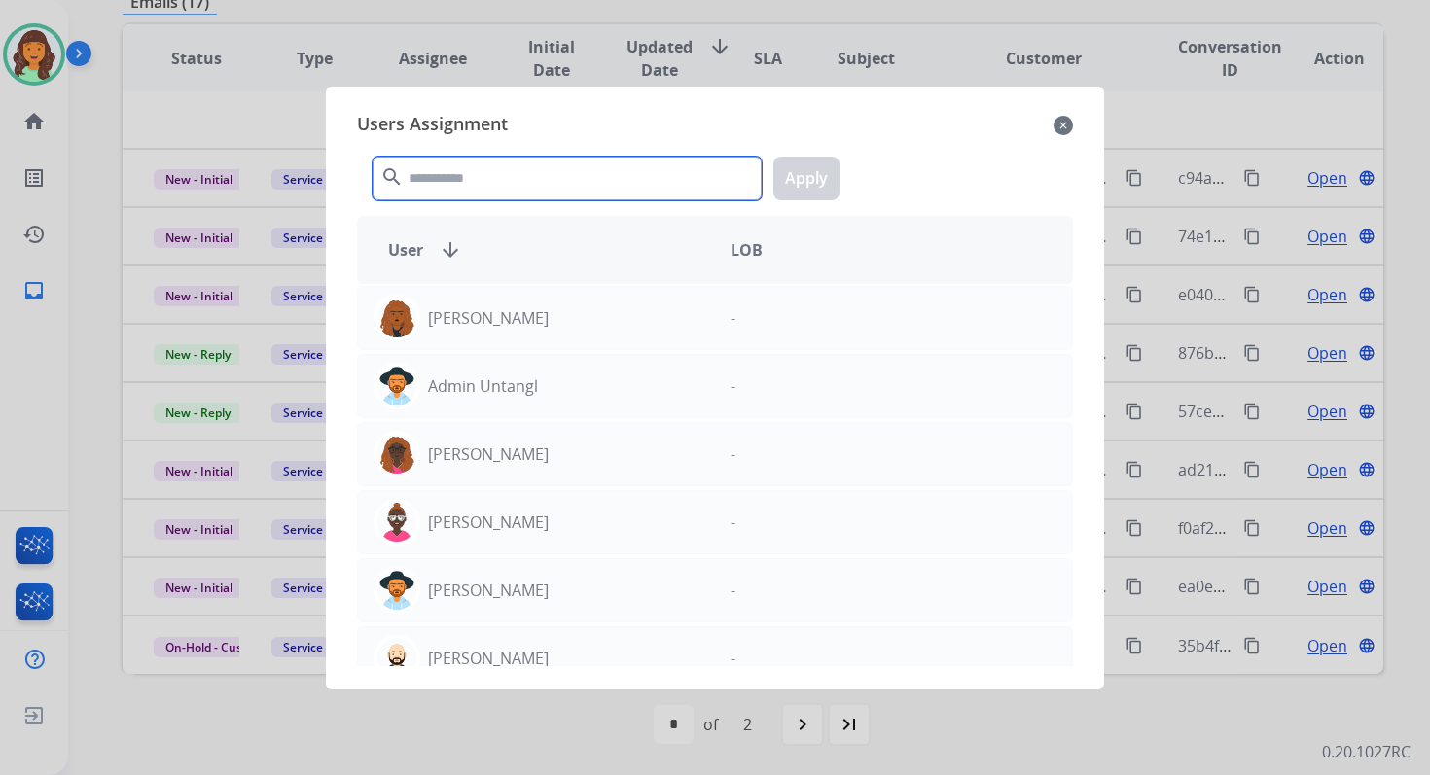
click at [497, 171] on input "text" at bounding box center [567, 179] width 389 height 44
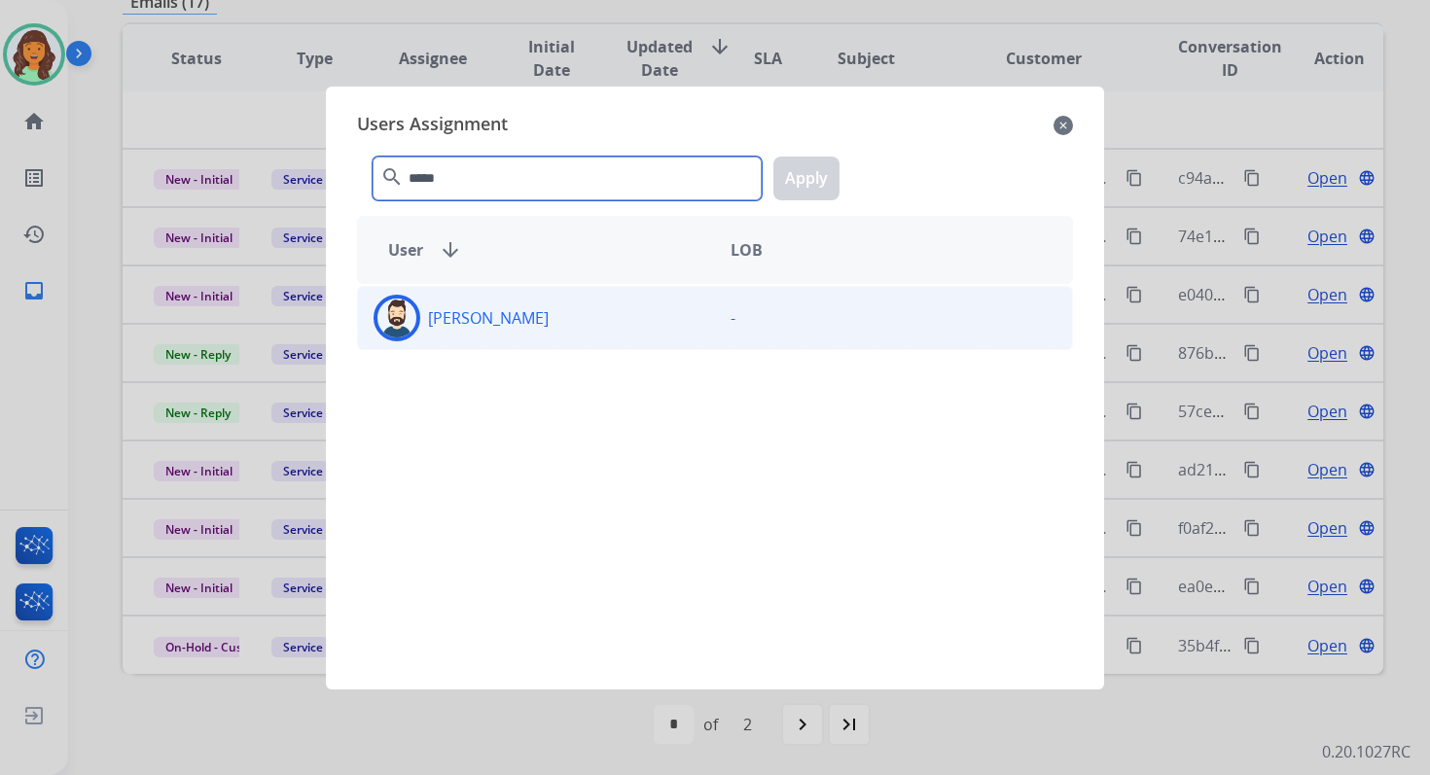
type input "*****"
click at [527, 318] on div "Jared Holt" at bounding box center [536, 318] width 357 height 47
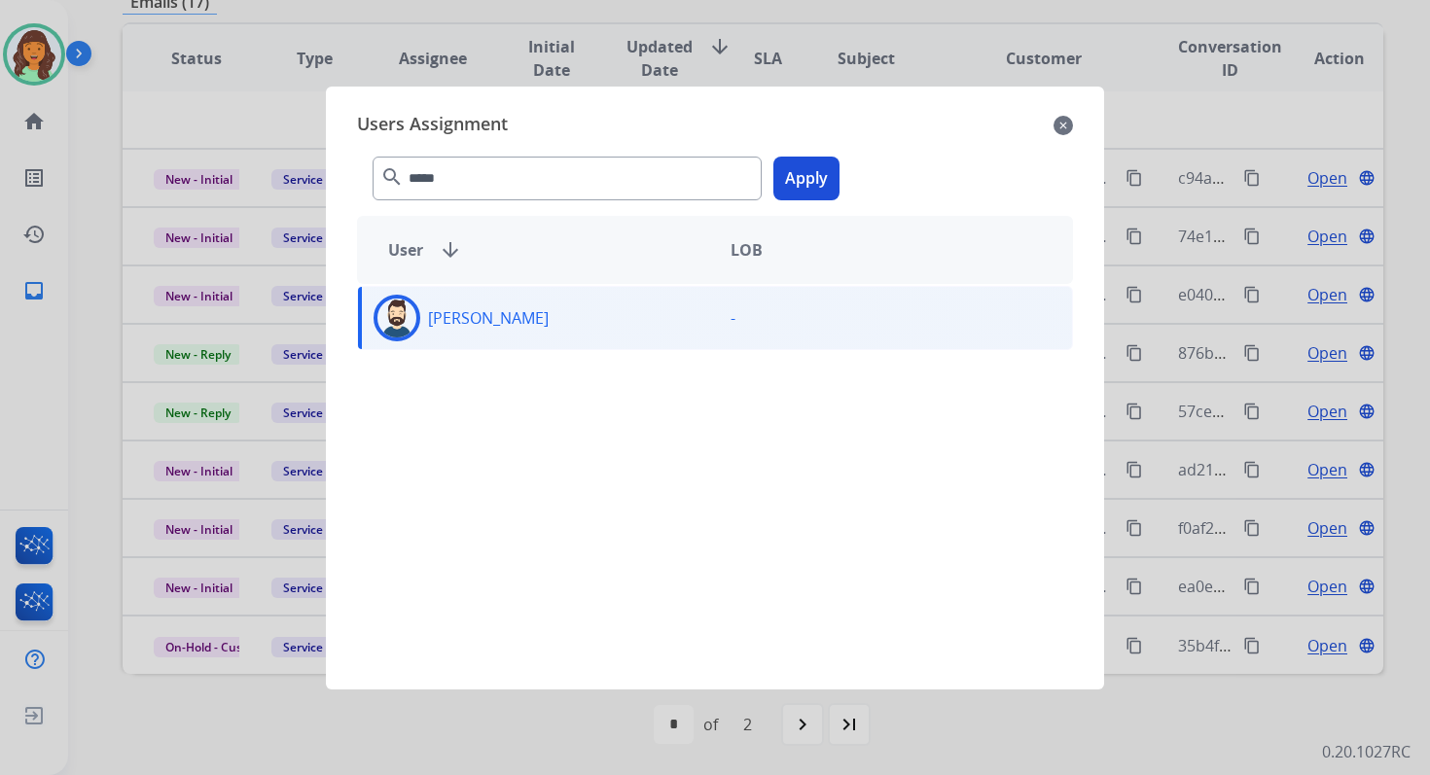
click at [799, 179] on button "Apply" at bounding box center [806, 179] width 66 height 44
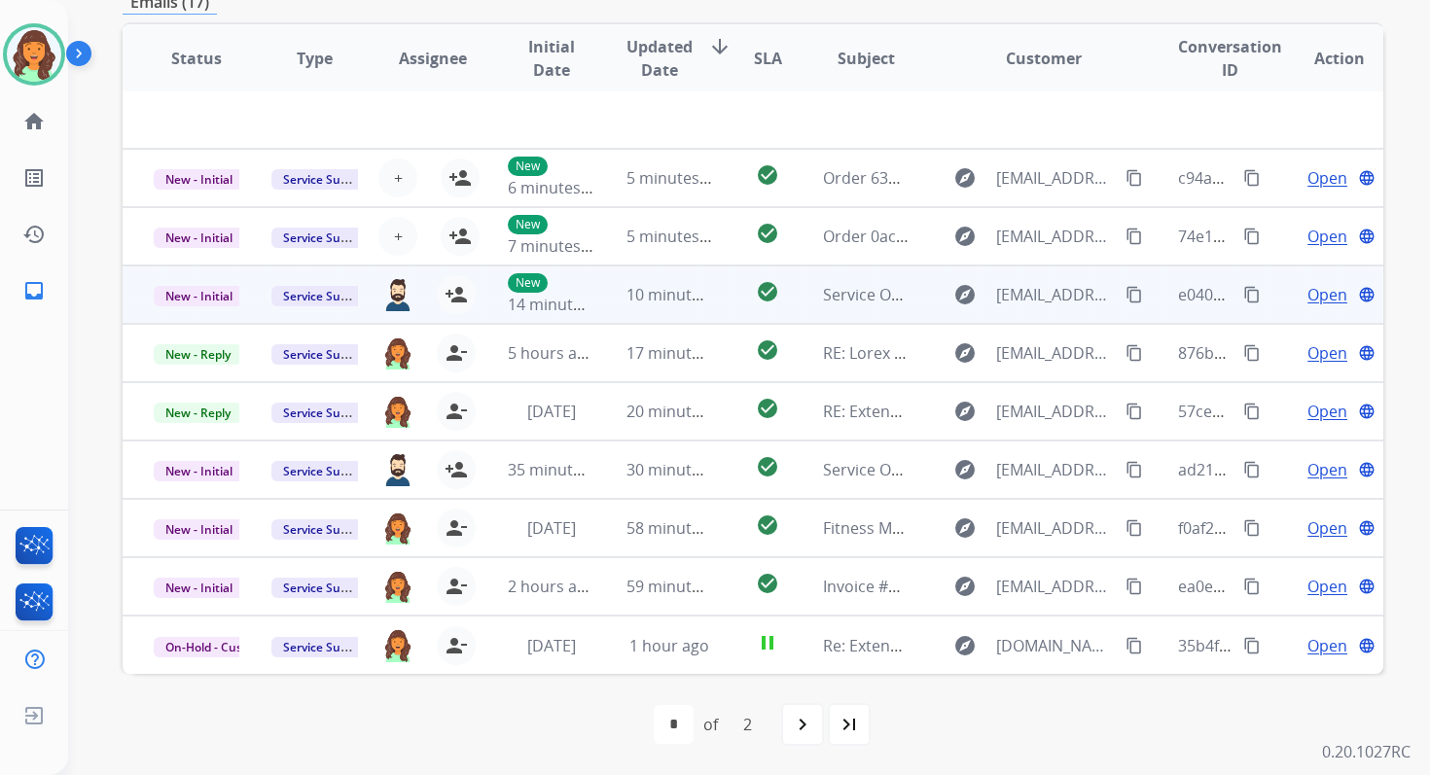
scroll to position [0, 0]
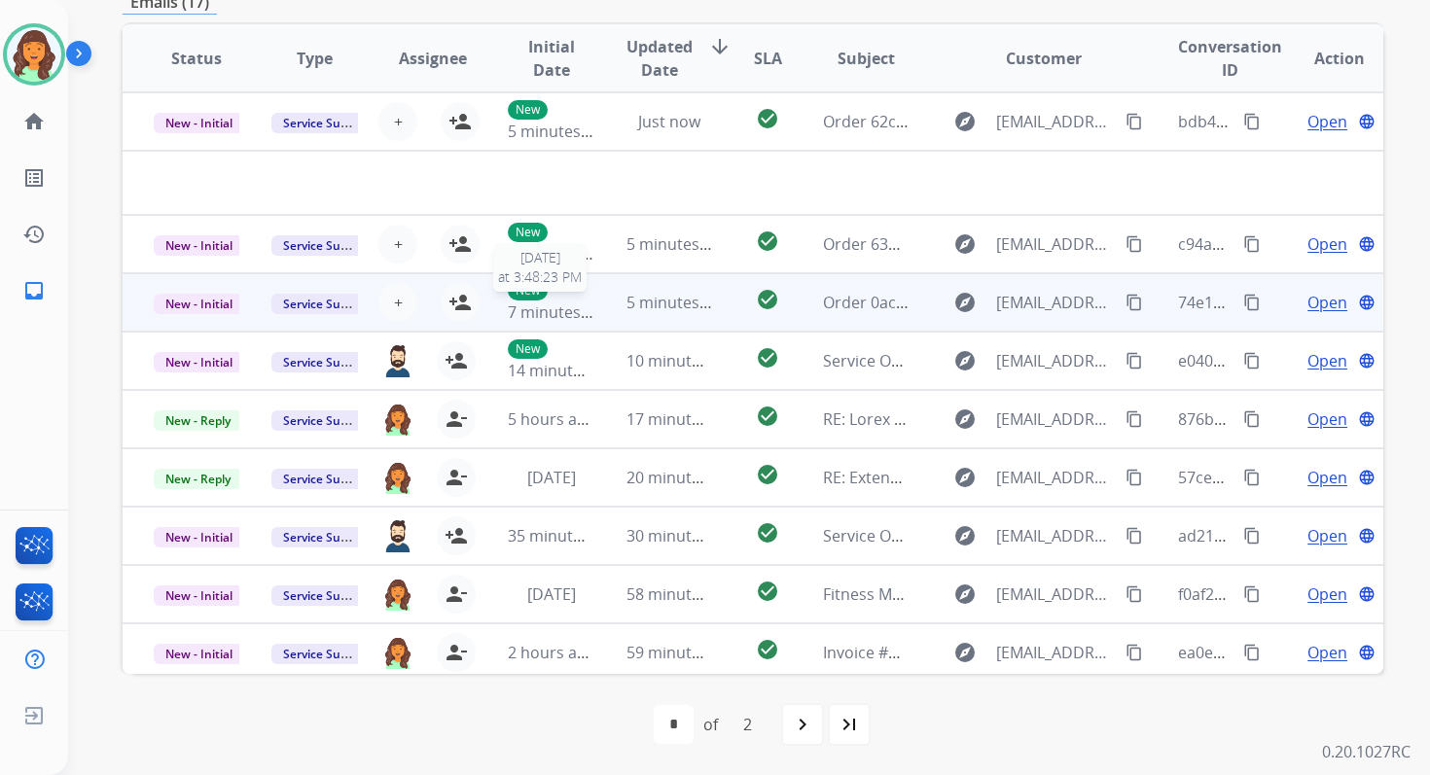
click at [580, 305] on span "7 minutes ago" at bounding box center [560, 312] width 104 height 21
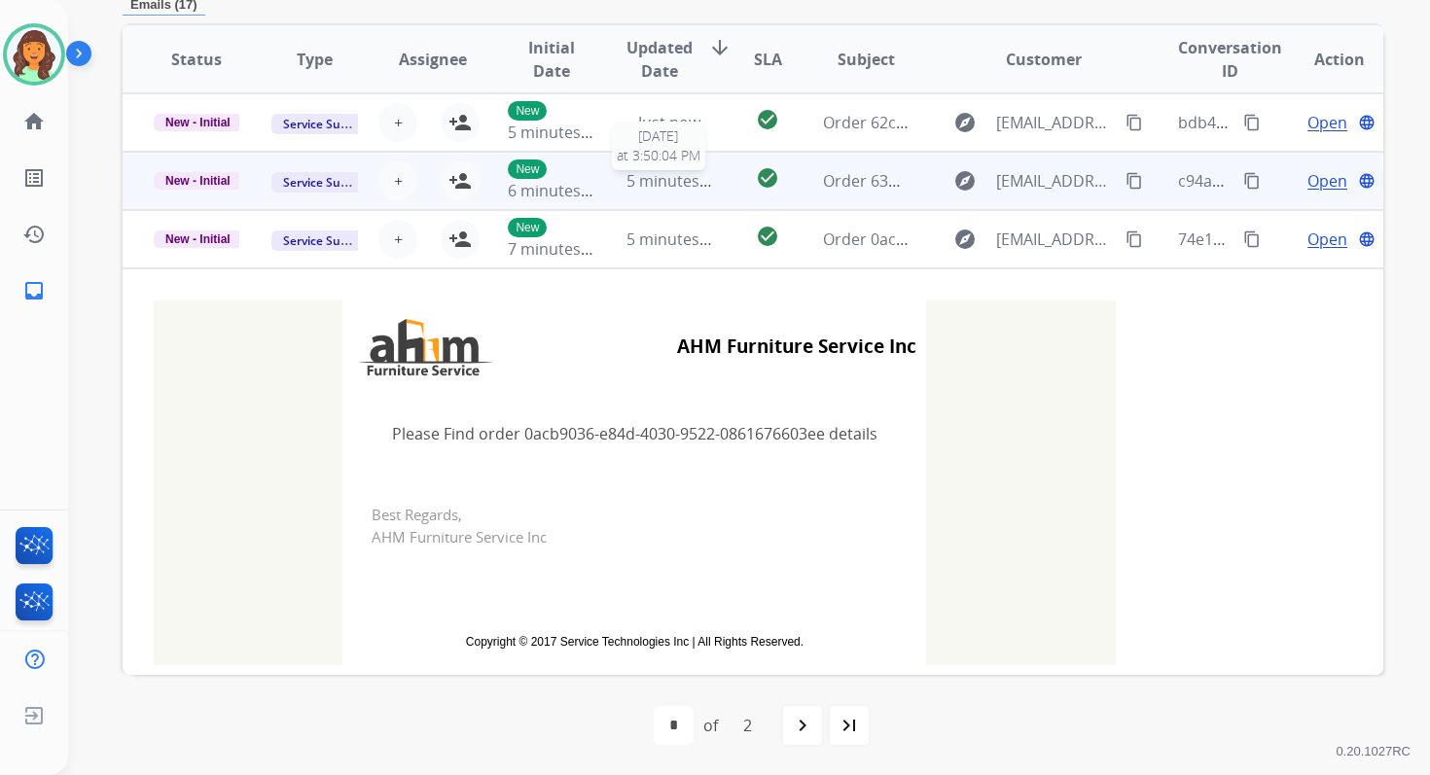
click at [637, 184] on span "5 minutes ago" at bounding box center [678, 180] width 104 height 21
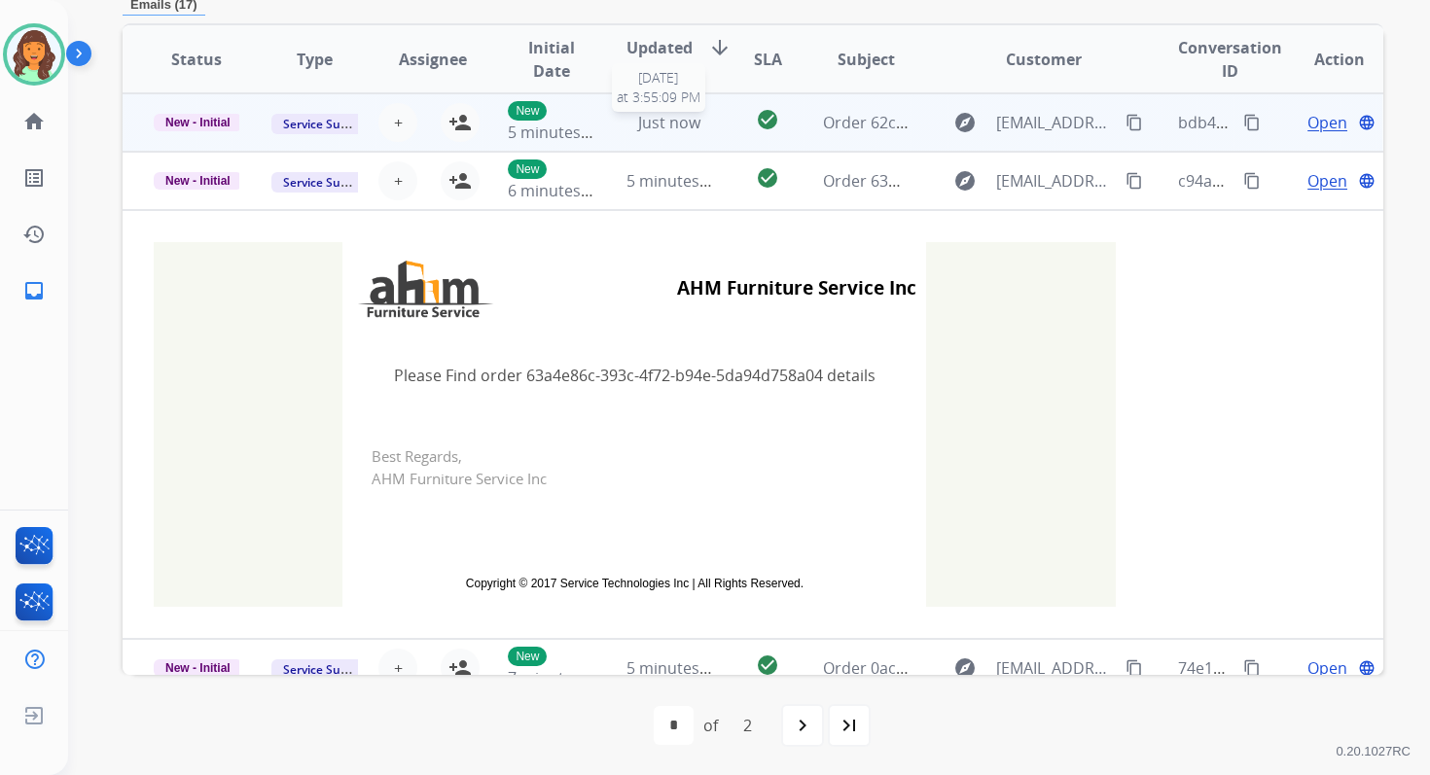
click at [676, 125] on span "Just now" at bounding box center [669, 122] width 62 height 21
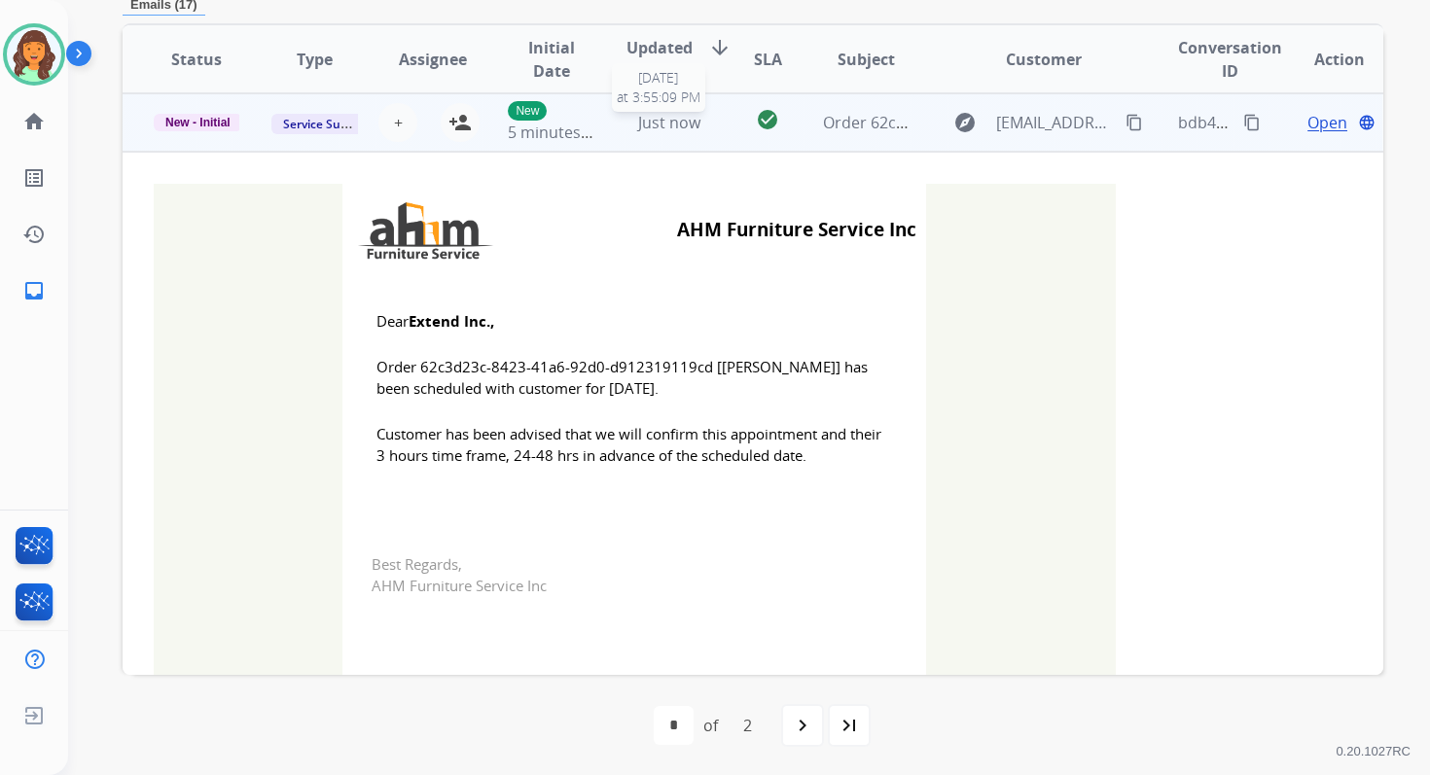
click at [676, 125] on span "Just now" at bounding box center [669, 122] width 62 height 21
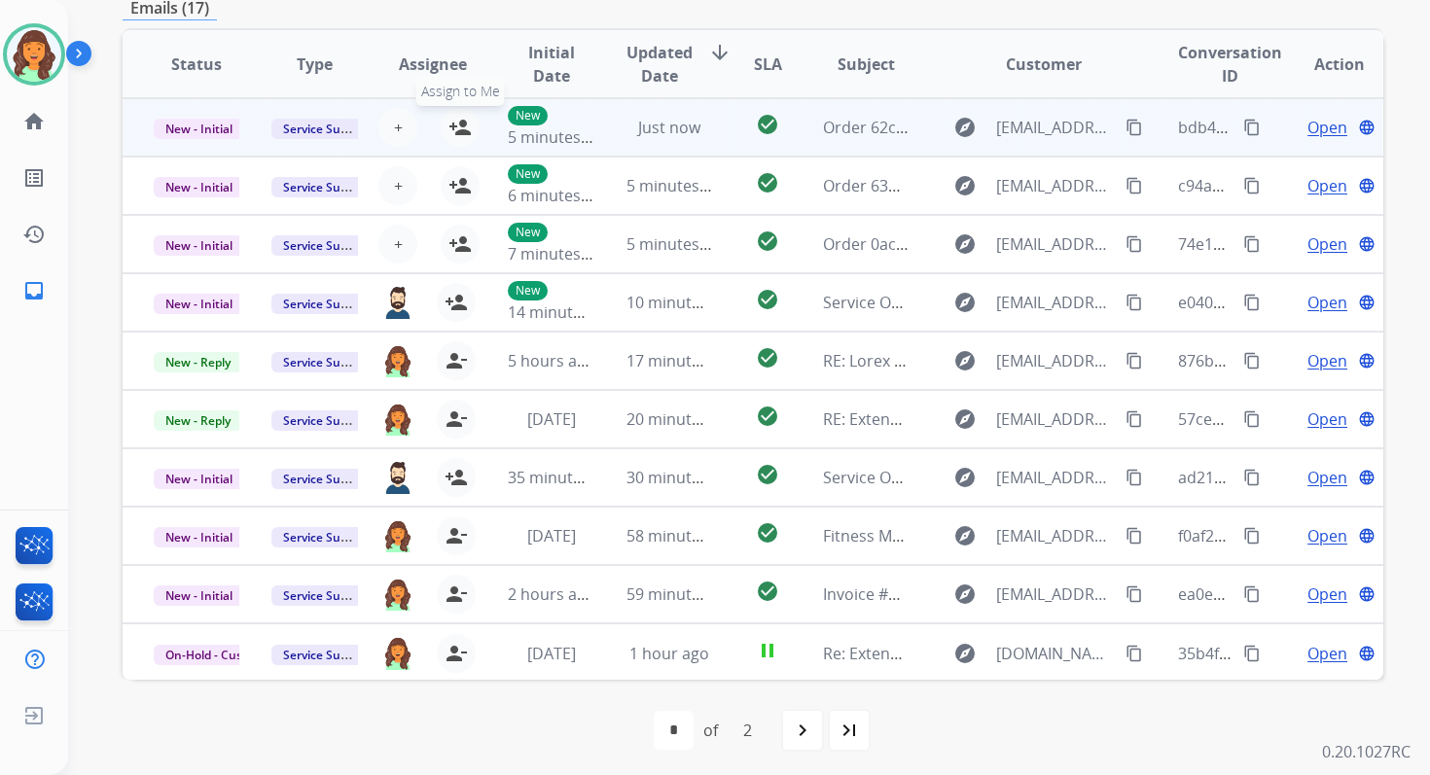
click at [450, 125] on mat-icon "person_add" at bounding box center [459, 127] width 23 height 23
click at [222, 132] on span "New - Initial" at bounding box center [199, 129] width 90 height 20
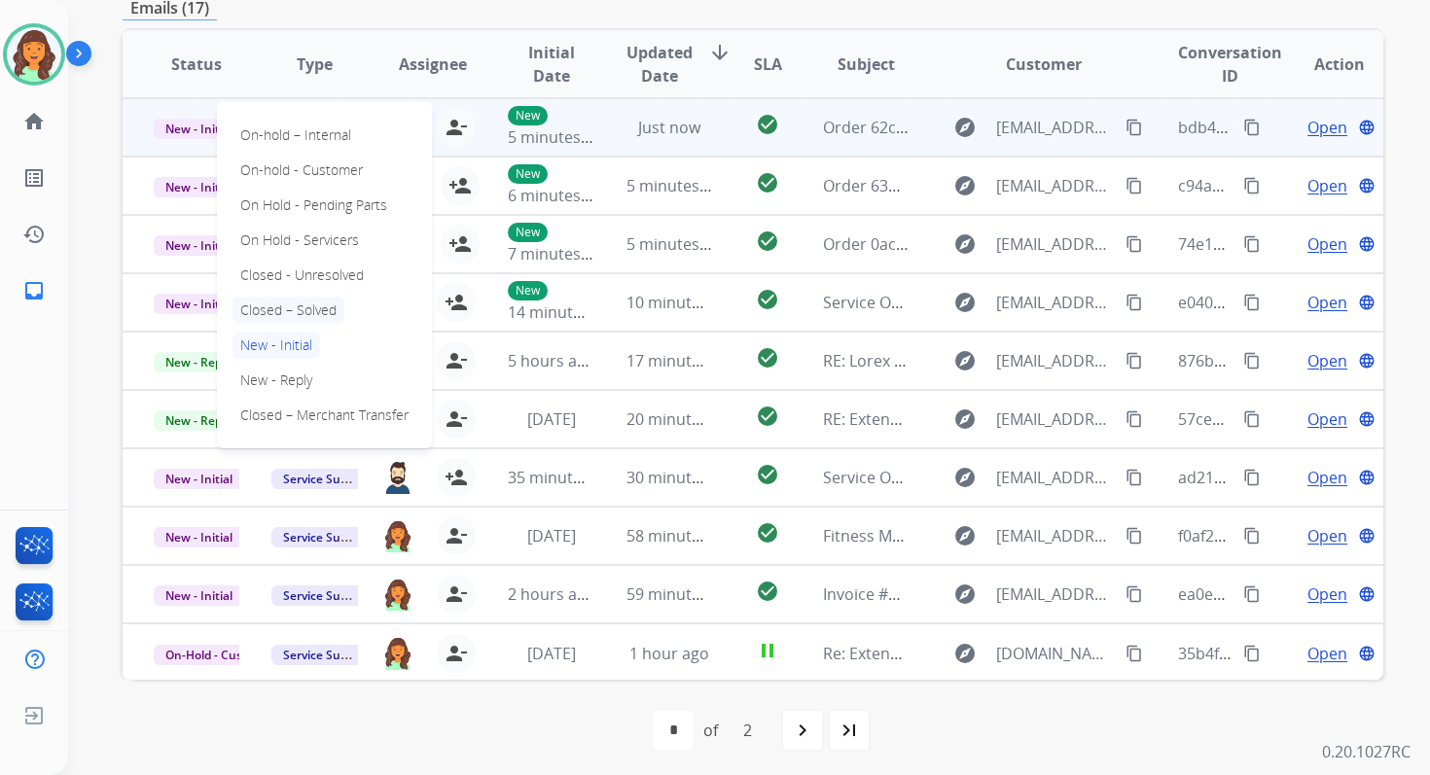
click at [303, 306] on p "Closed – Solved" at bounding box center [288, 310] width 112 height 27
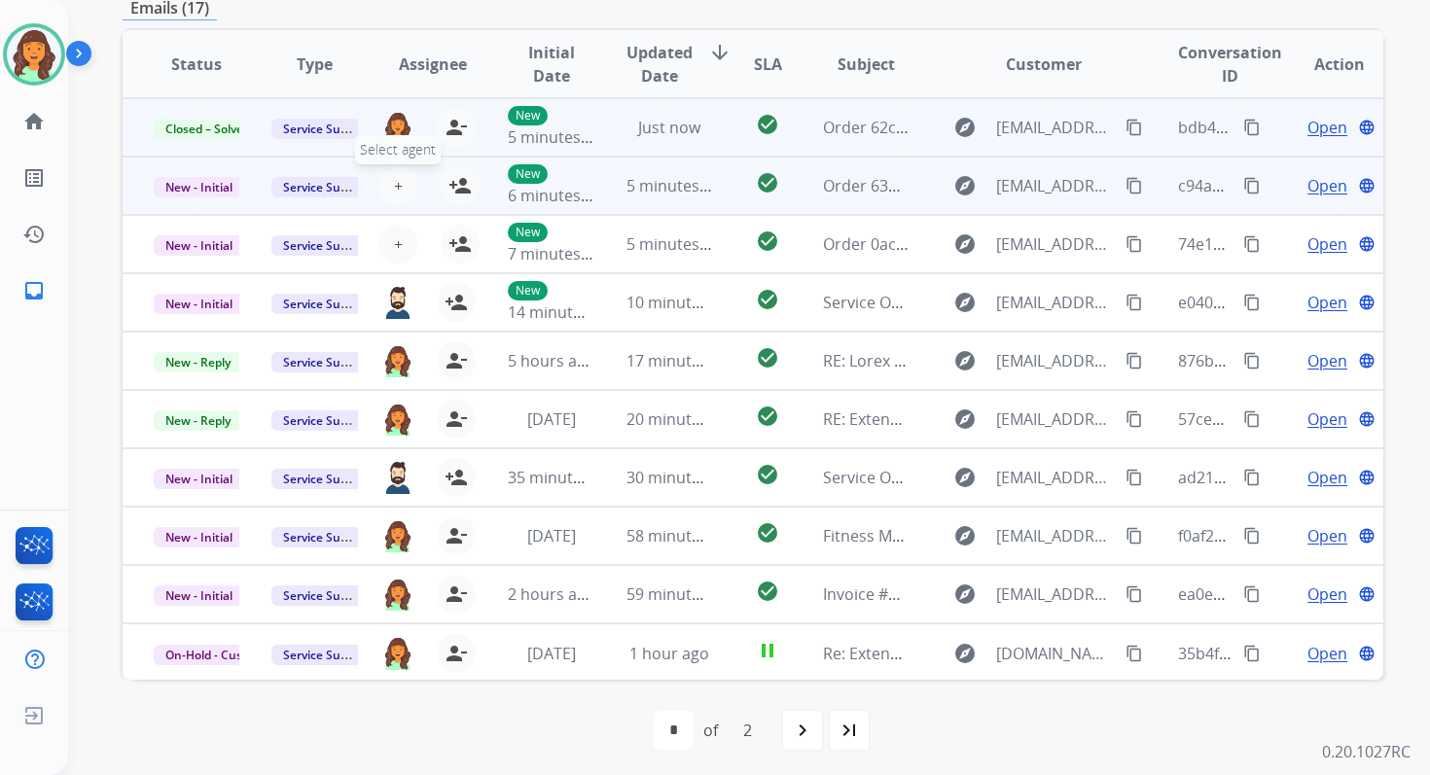
click at [400, 182] on button "+ Select agent" at bounding box center [397, 185] width 39 height 39
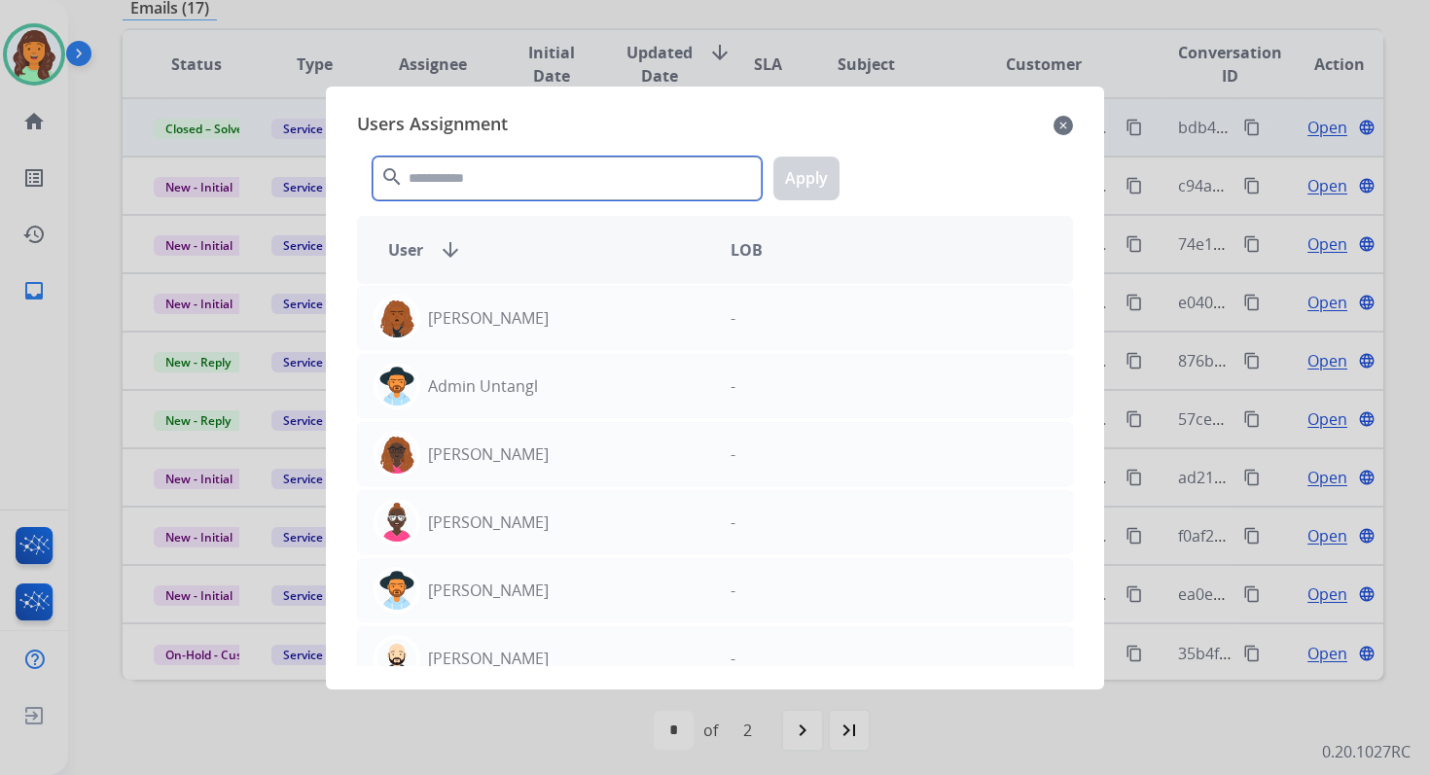
click at [485, 181] on input "text" at bounding box center [567, 179] width 389 height 44
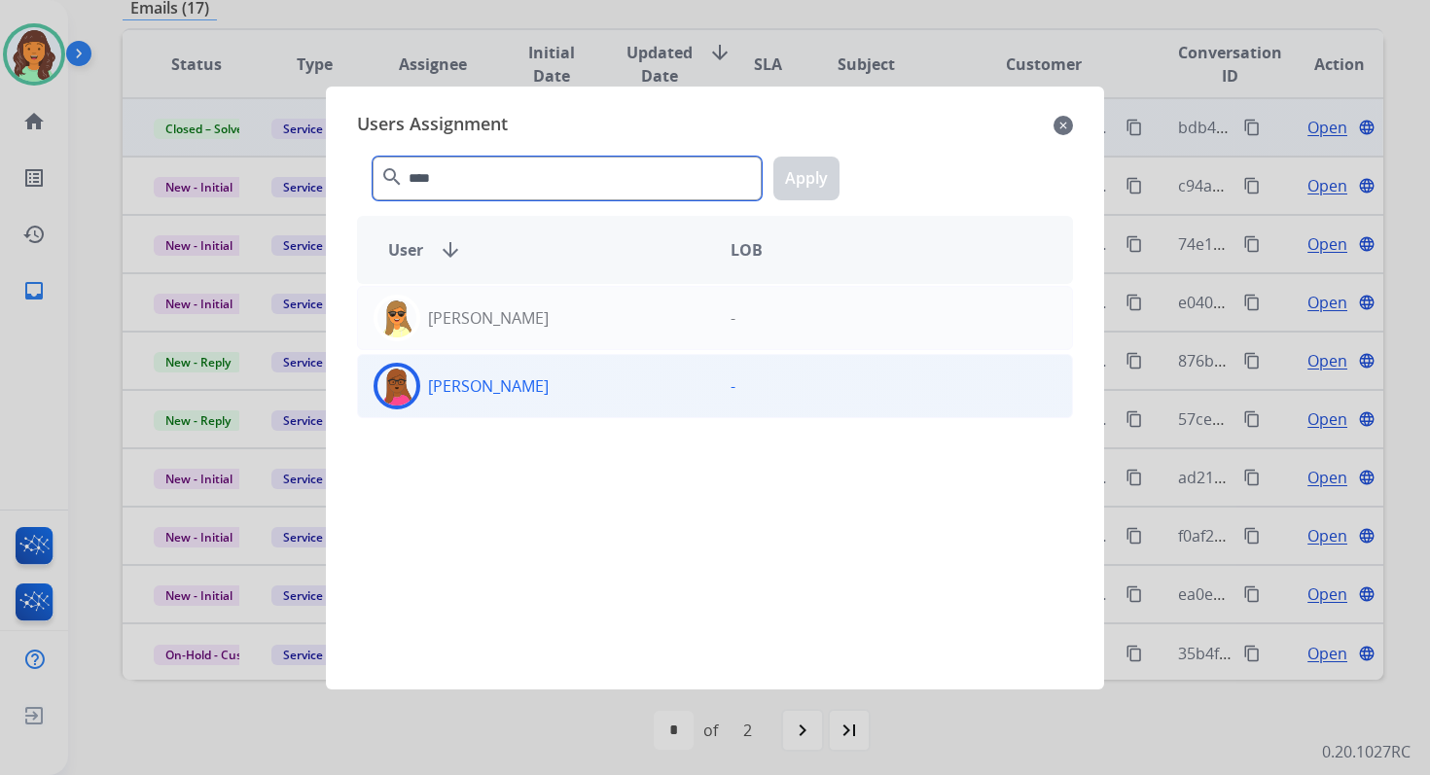
type input "****"
click at [544, 386] on div "Emily Thurman" at bounding box center [536, 386] width 357 height 47
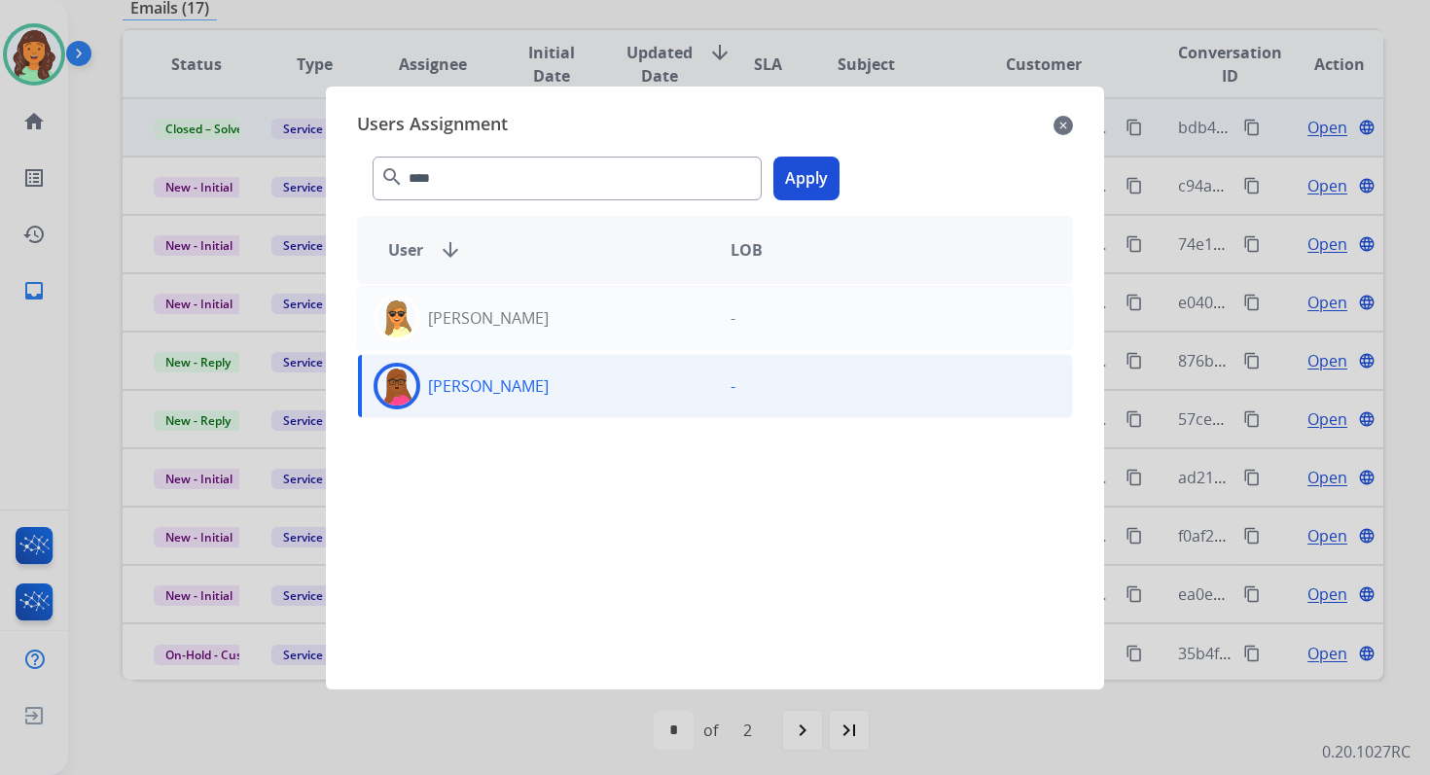
click at [794, 183] on button "Apply" at bounding box center [806, 179] width 66 height 44
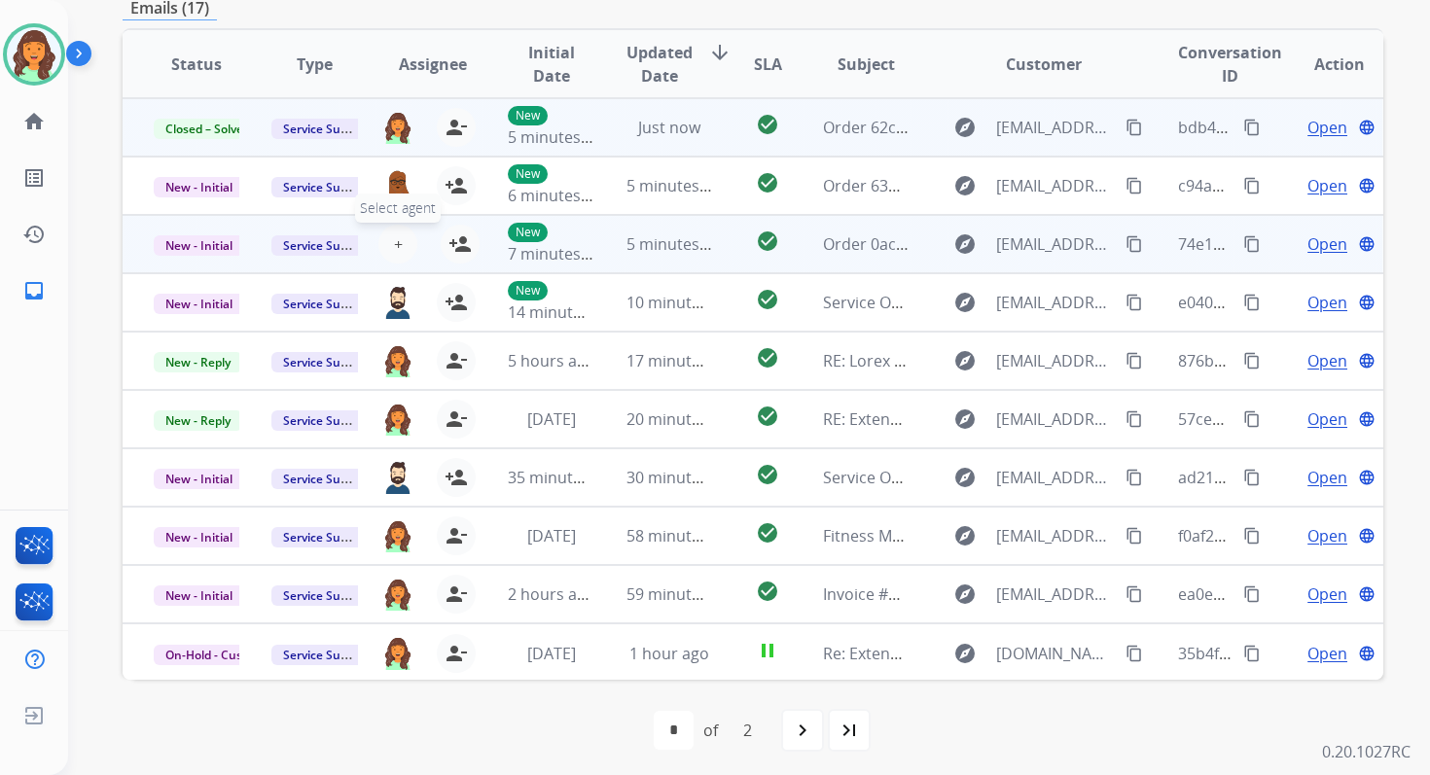
click at [389, 245] on button "+ Select agent" at bounding box center [397, 244] width 39 height 39
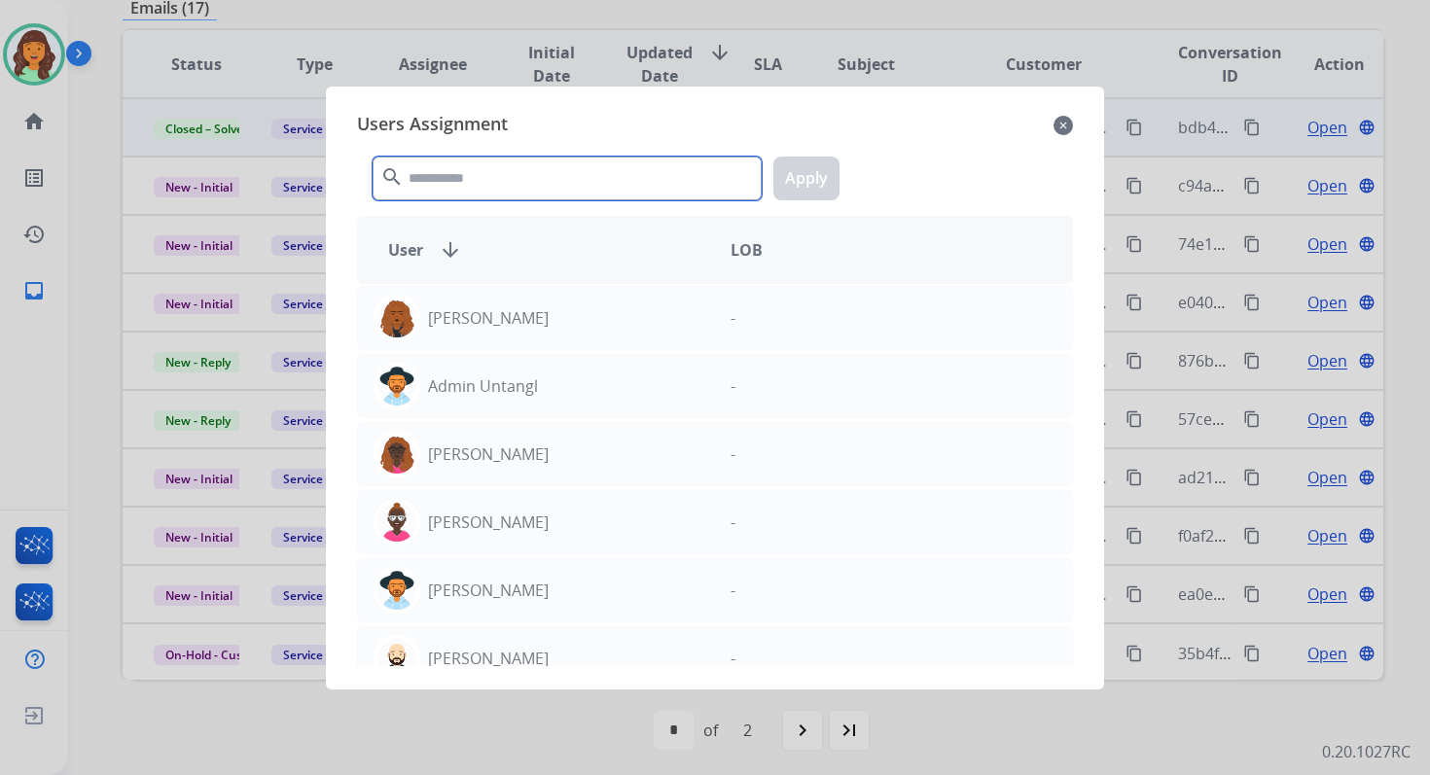
click at [496, 182] on input "text" at bounding box center [567, 179] width 389 height 44
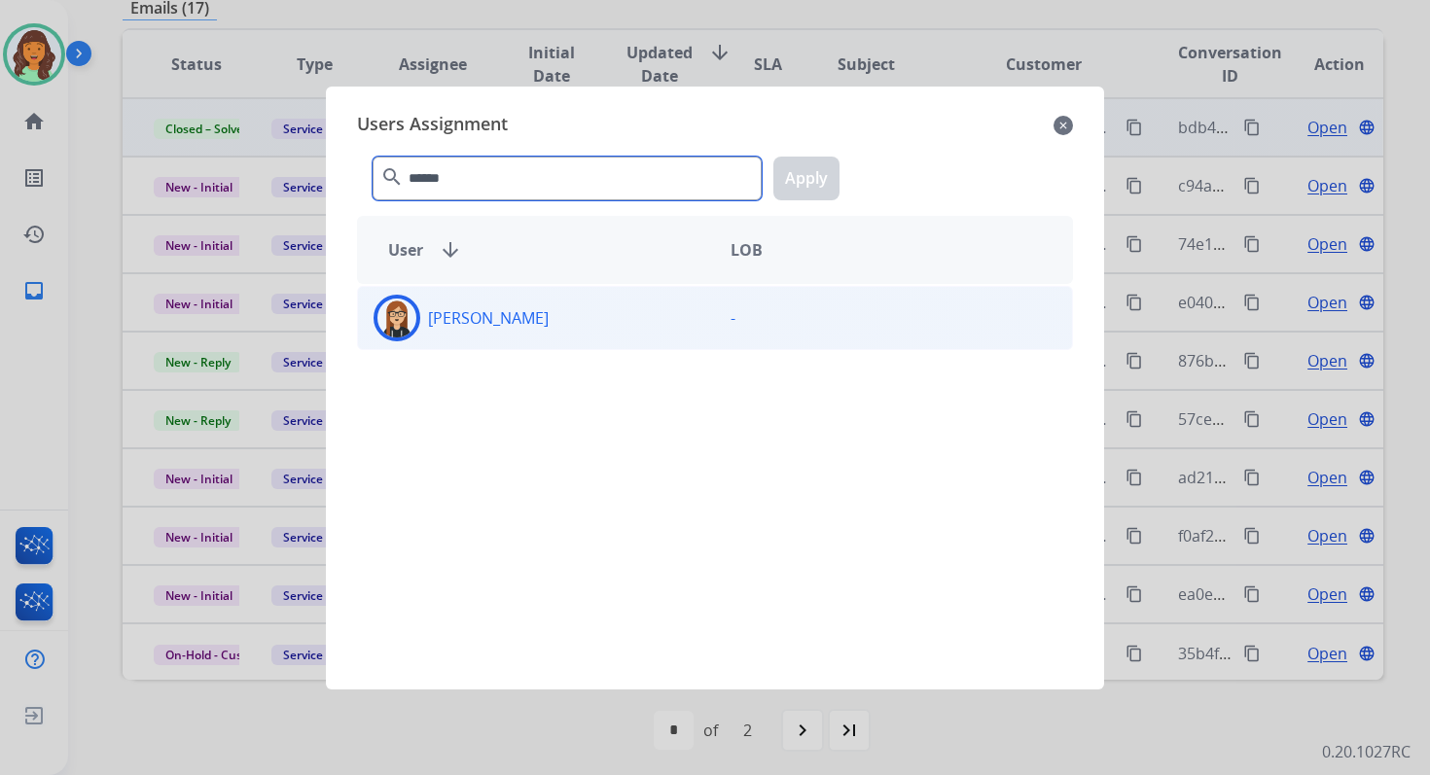
type input "******"
click at [544, 312] on div "Trisha Higgins" at bounding box center [536, 318] width 357 height 47
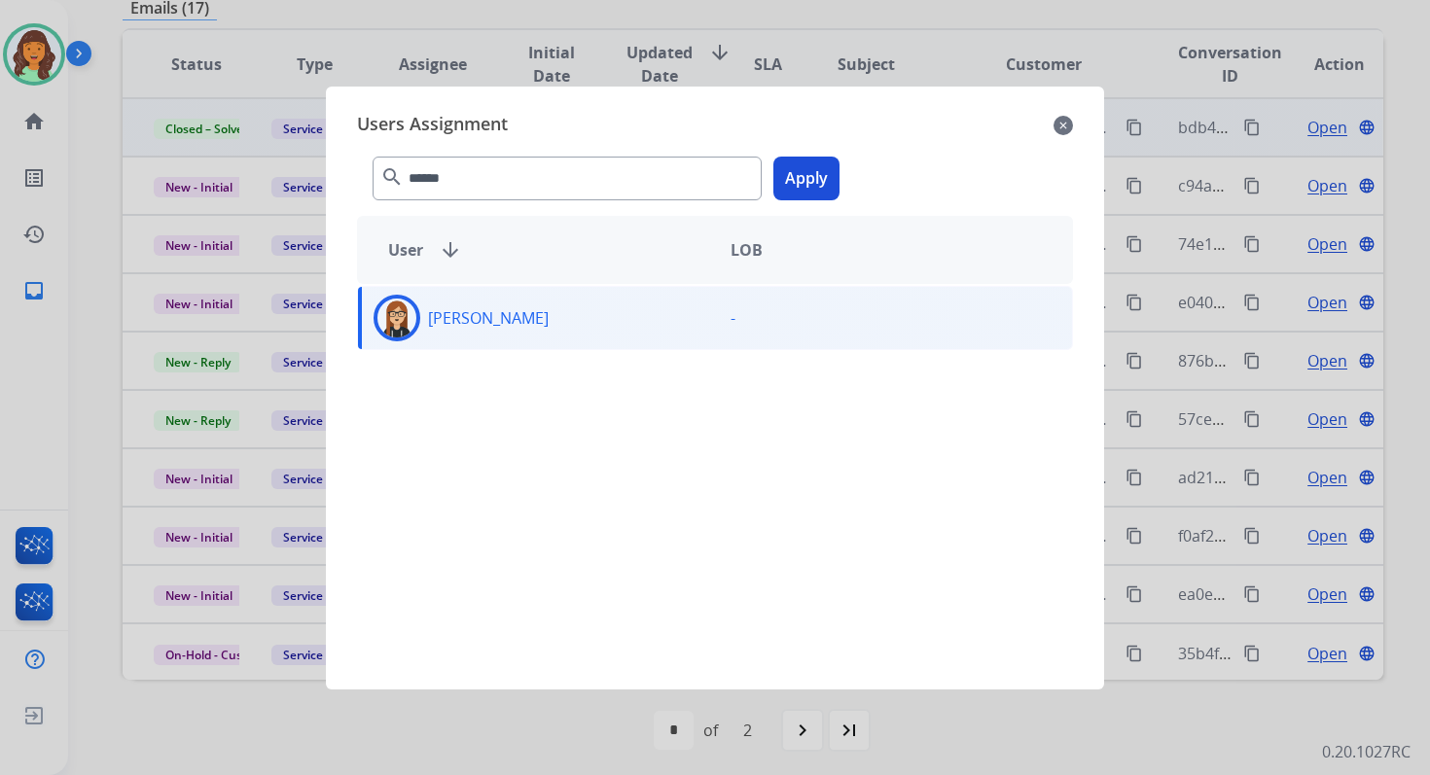
click at [796, 180] on button "Apply" at bounding box center [806, 179] width 66 height 44
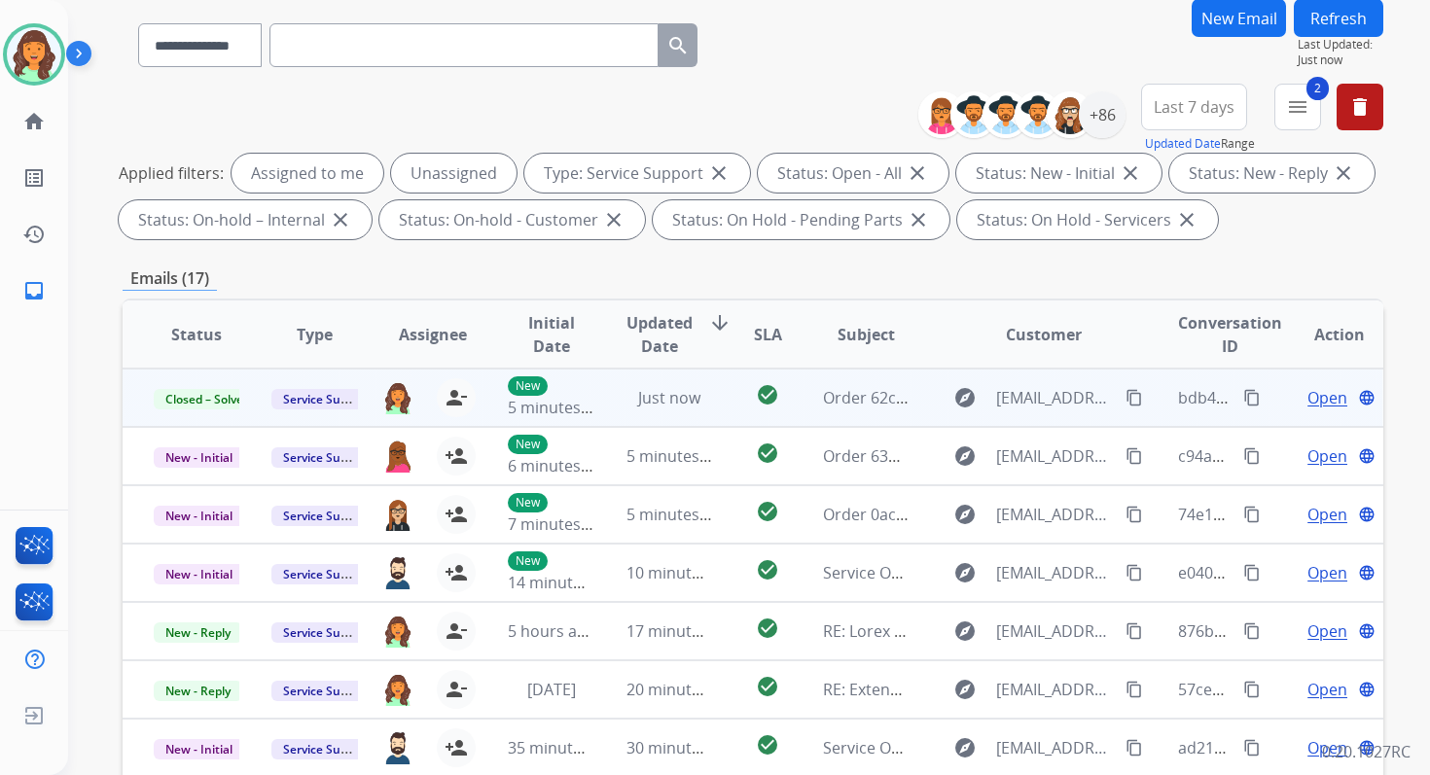
scroll to position [0, 0]
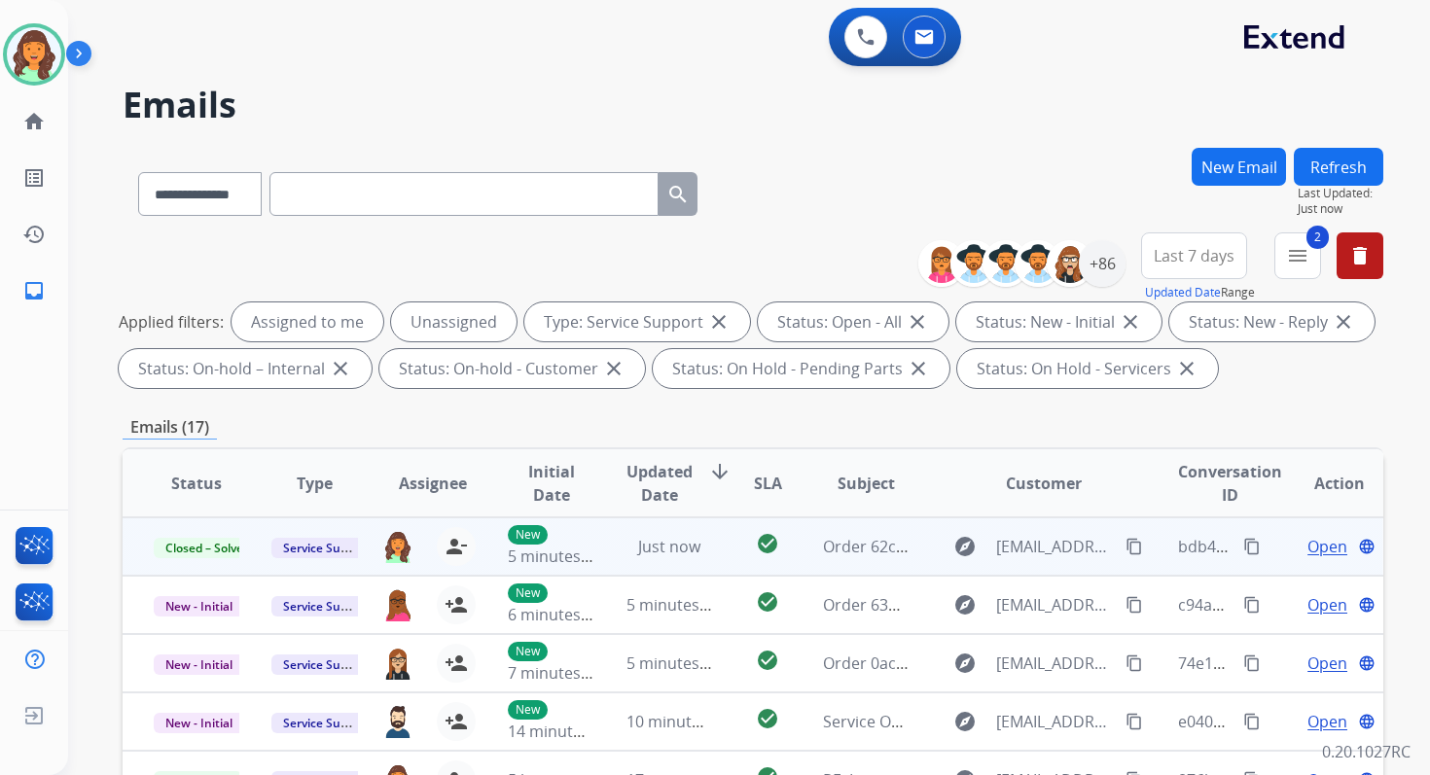
click at [1361, 176] on button "Refresh" at bounding box center [1338, 167] width 89 height 38
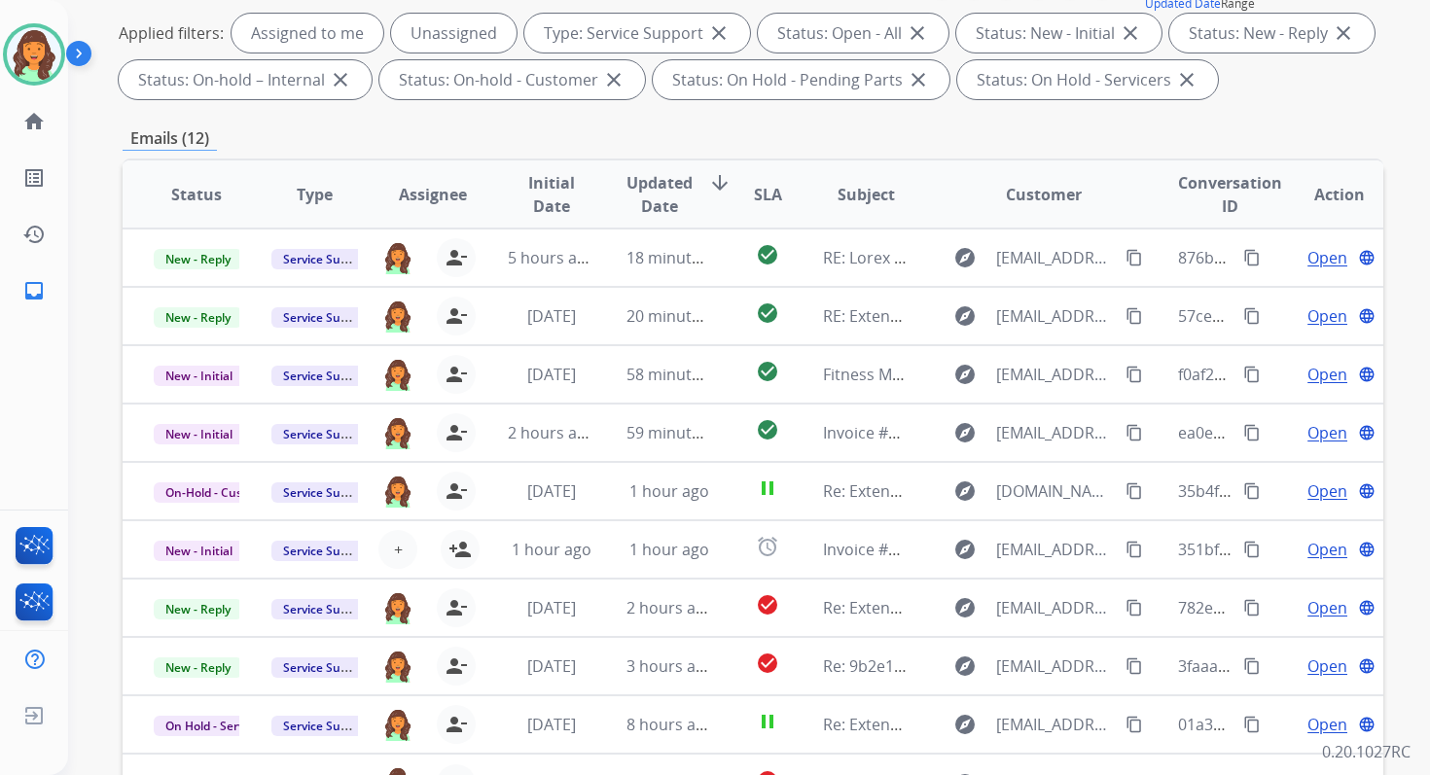
scroll to position [425, 0]
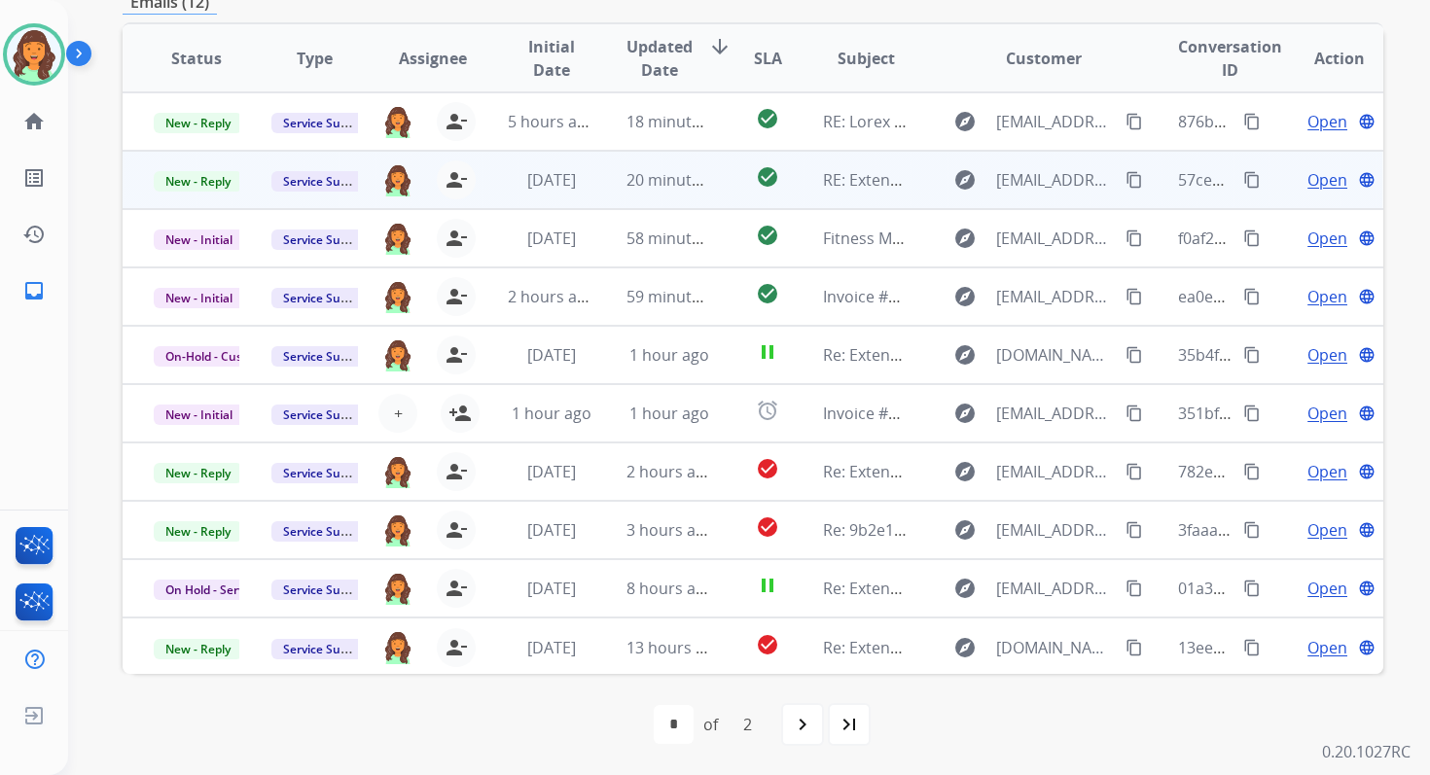
click at [713, 167] on td "check_circle" at bounding box center [752, 180] width 79 height 58
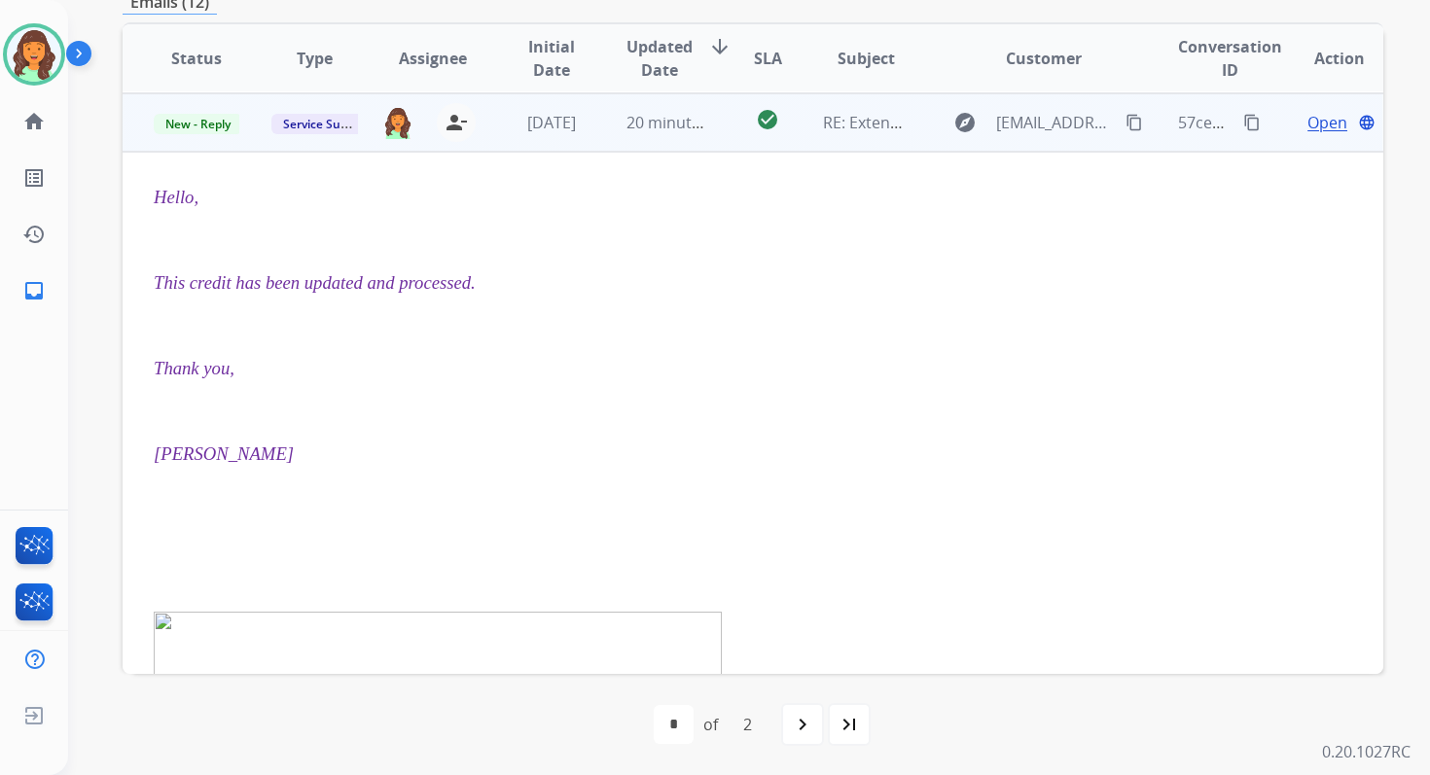
scroll to position [58, 0]
click at [1307, 124] on span "Open" at bounding box center [1327, 121] width 40 height 23
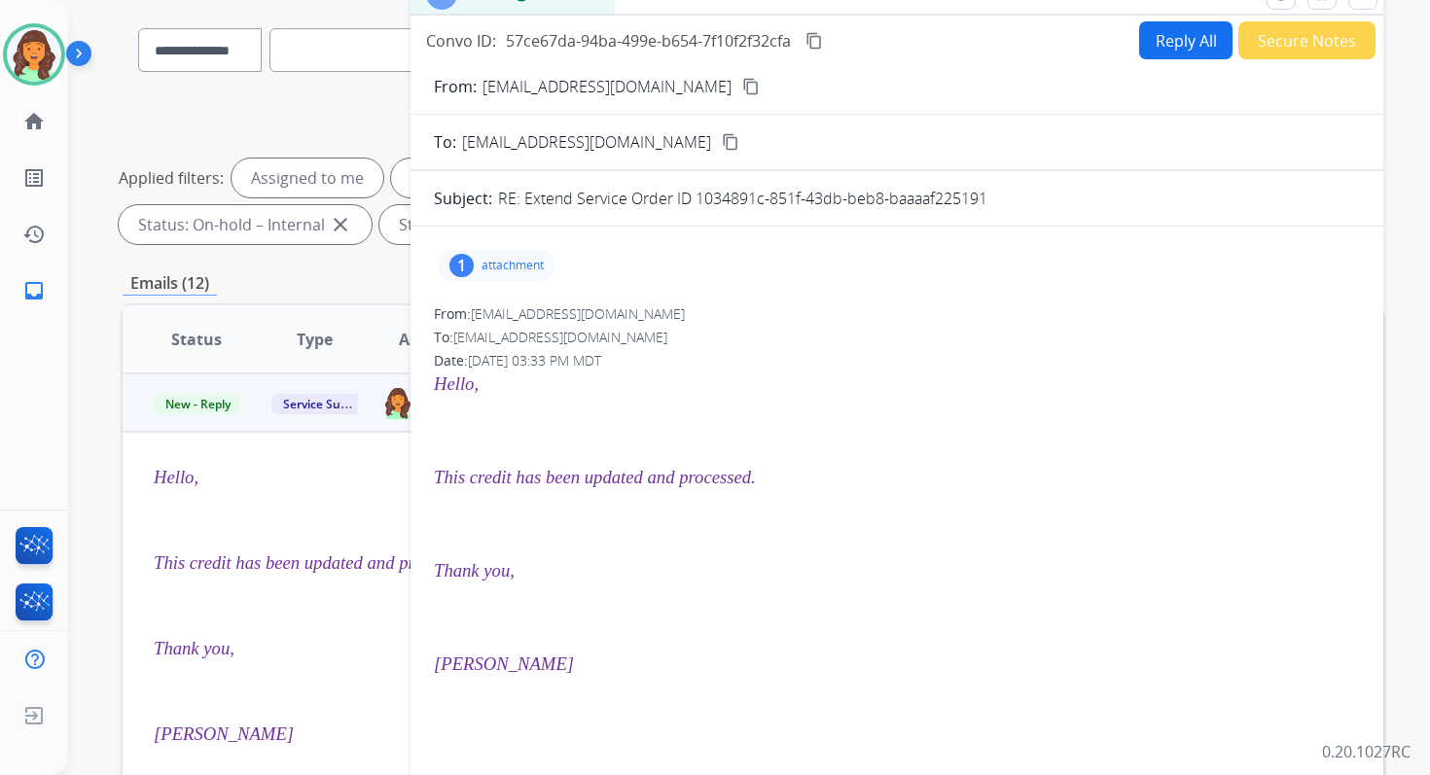
scroll to position [0, 0]
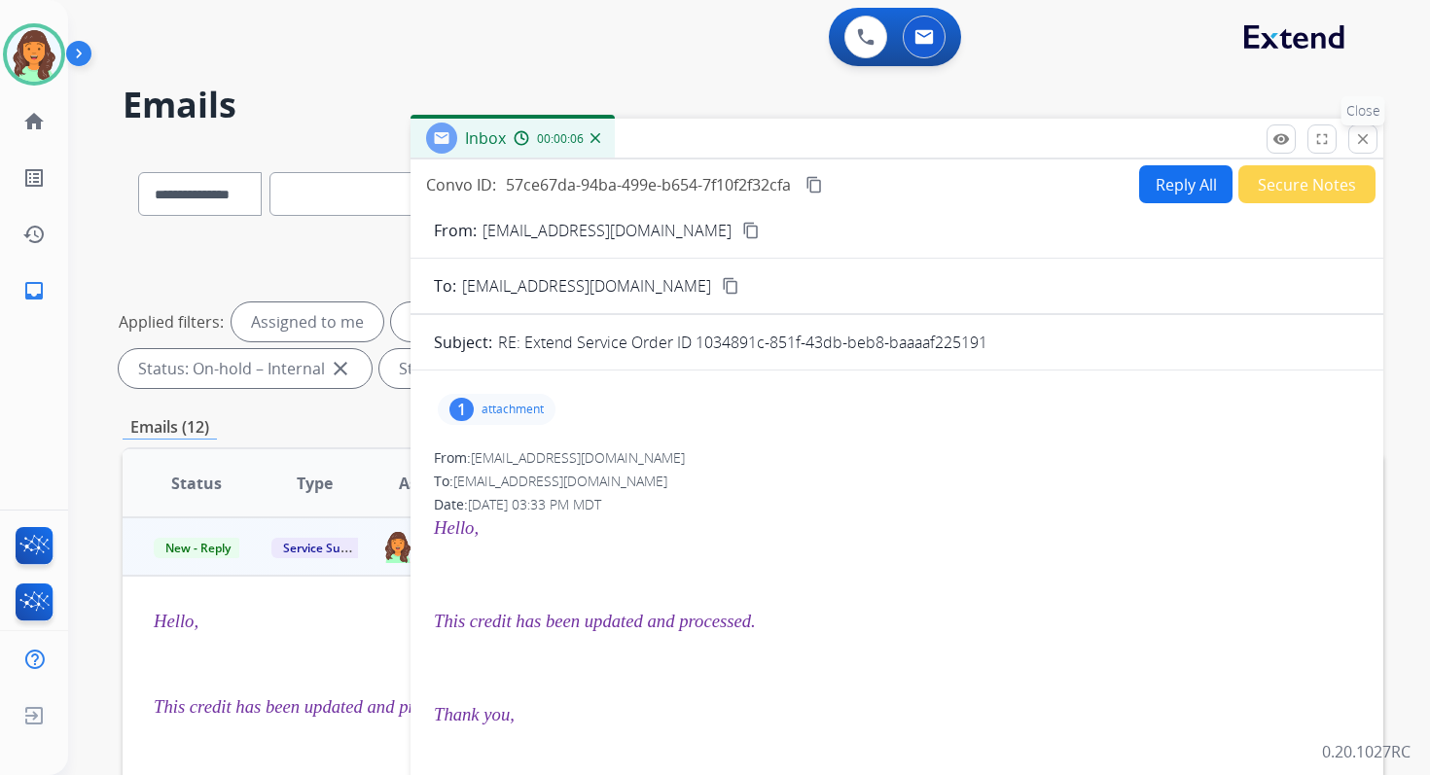
click at [1360, 134] on mat-icon "close" at bounding box center [1363, 139] width 18 height 18
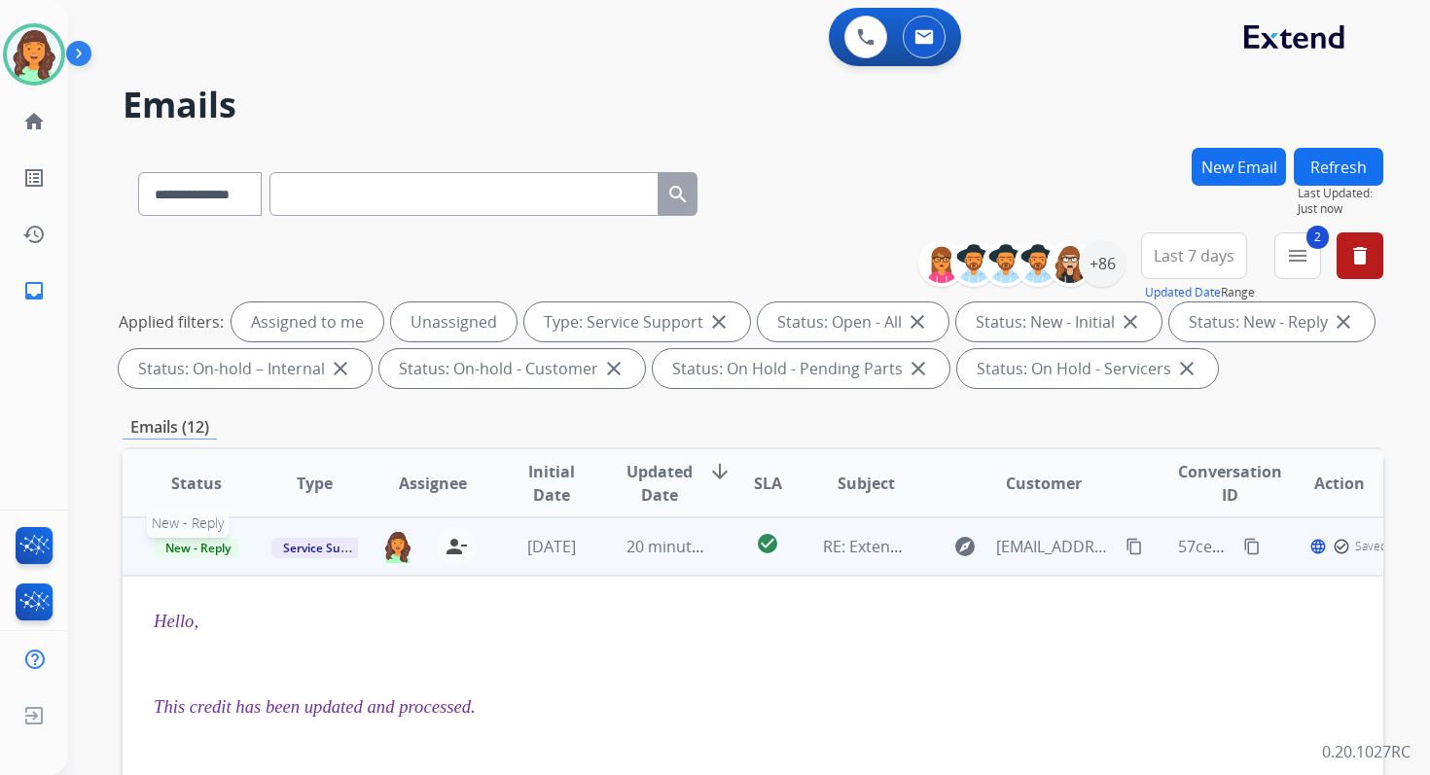
click at [215, 543] on span "New - Reply" at bounding box center [198, 548] width 89 height 20
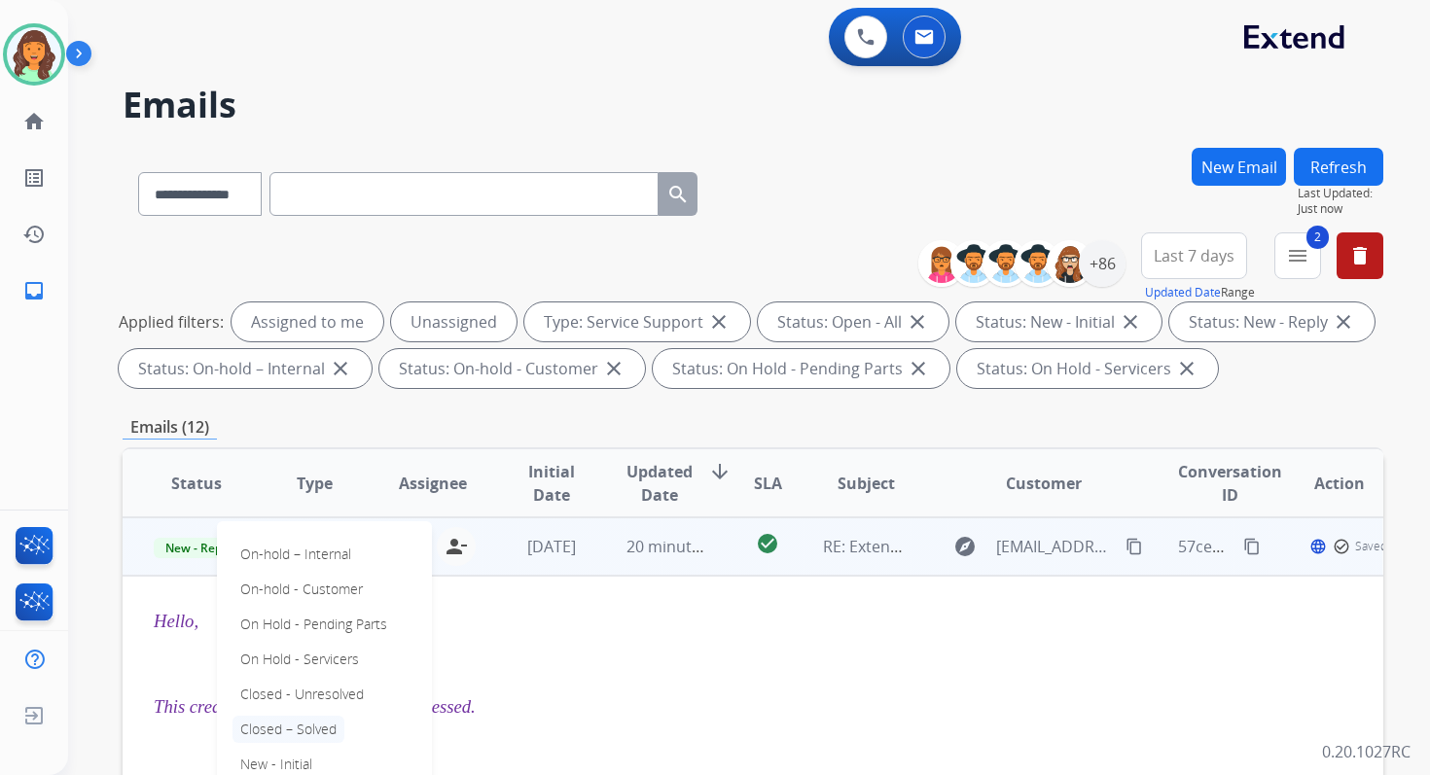
click at [291, 732] on p "Closed – Solved" at bounding box center [288, 729] width 112 height 27
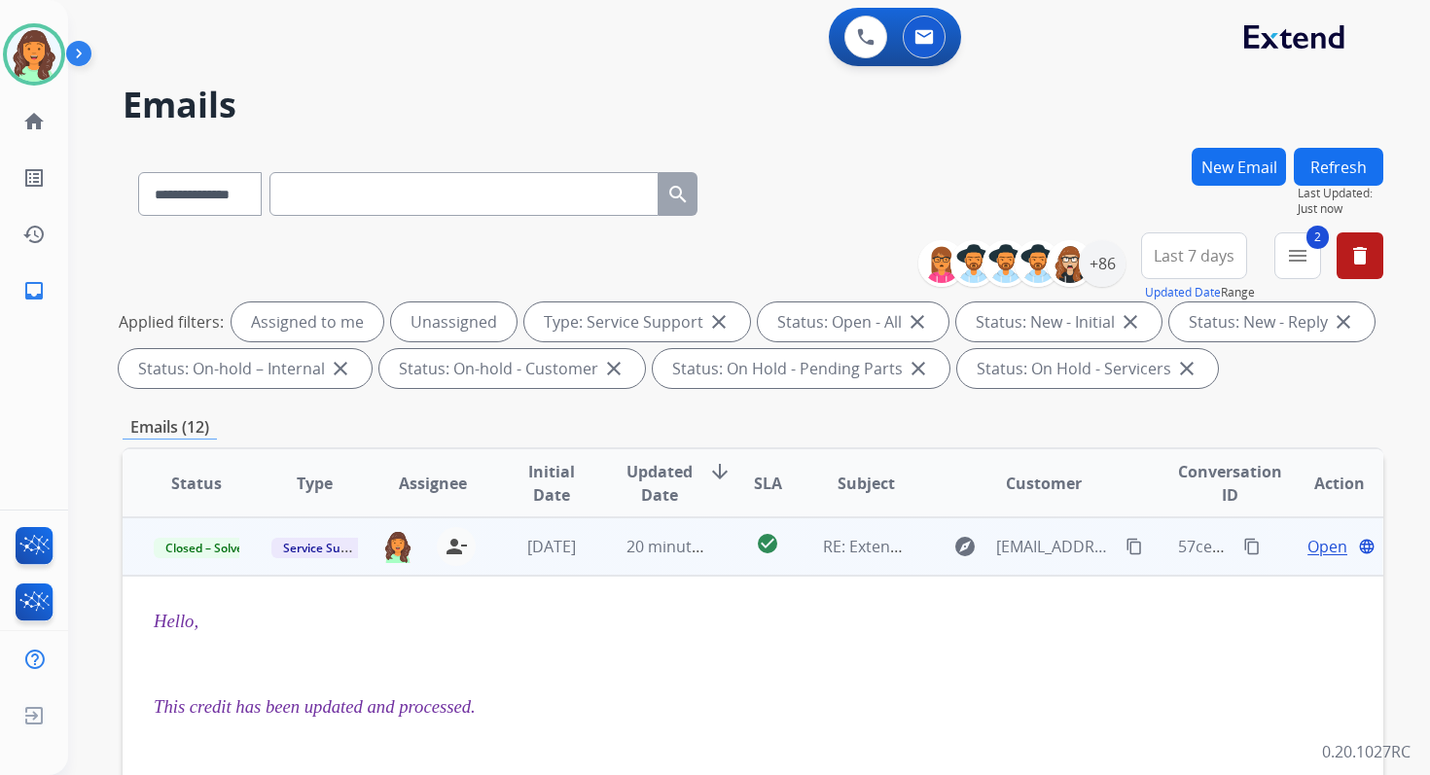
click at [1344, 166] on button "Refresh" at bounding box center [1338, 167] width 89 height 38
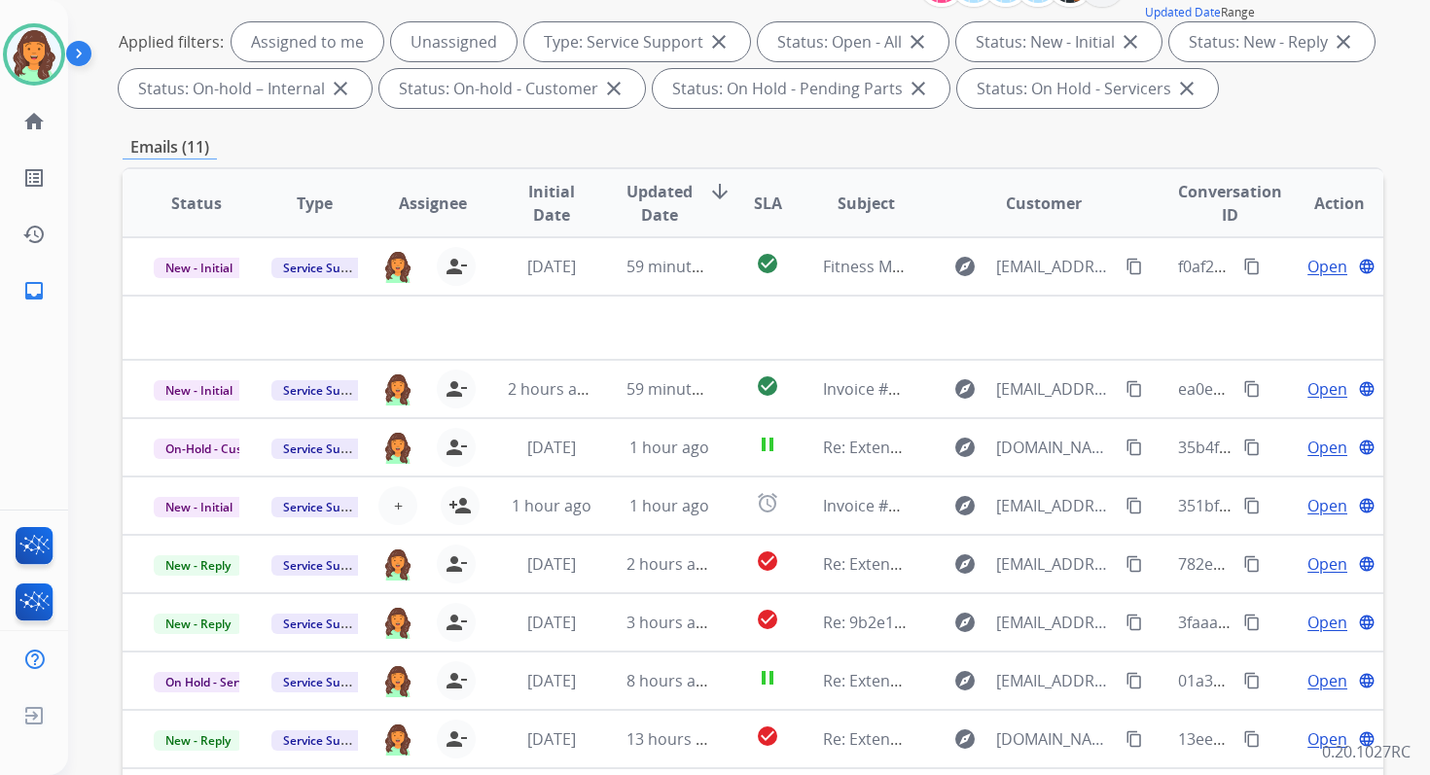
scroll to position [425, 0]
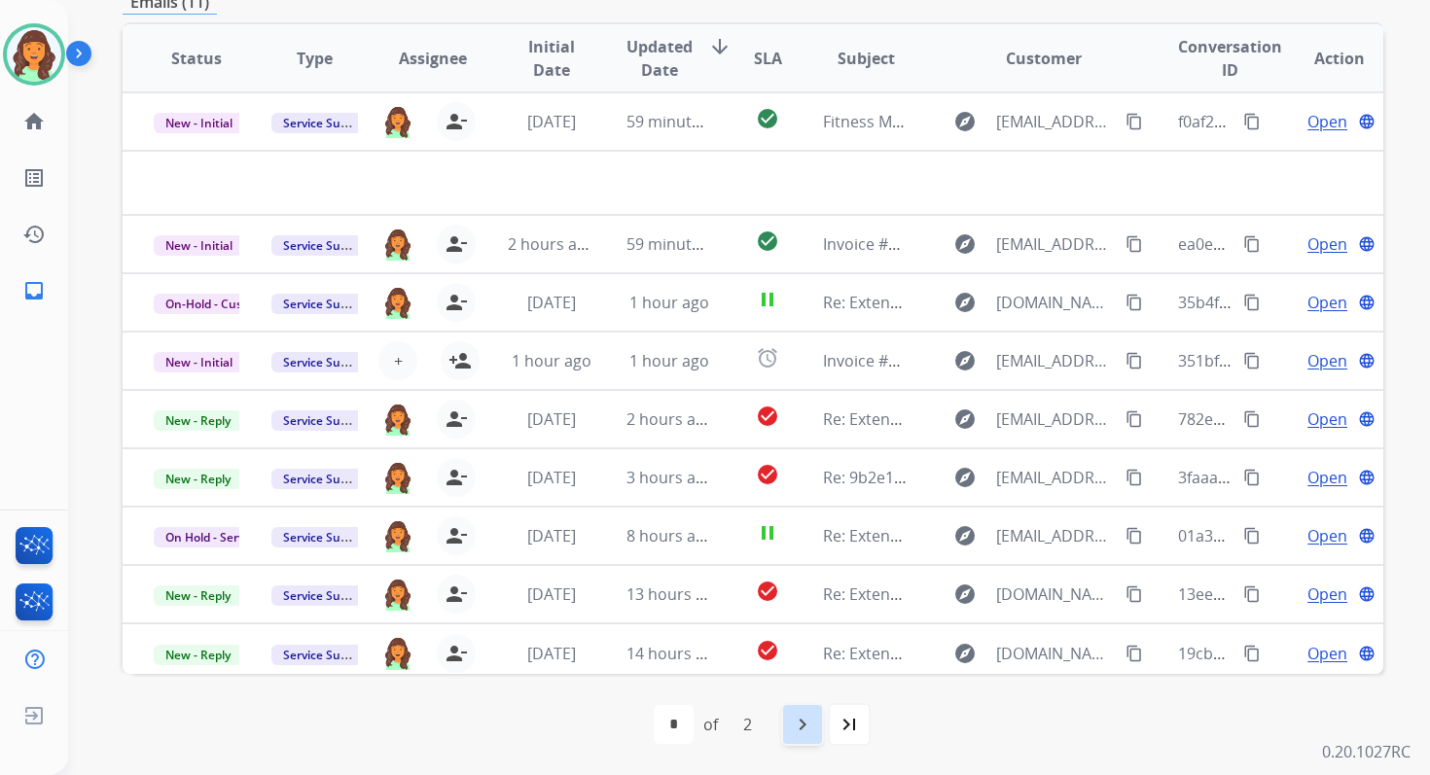
click at [803, 721] on mat-icon "navigate_next" at bounding box center [802, 724] width 23 height 23
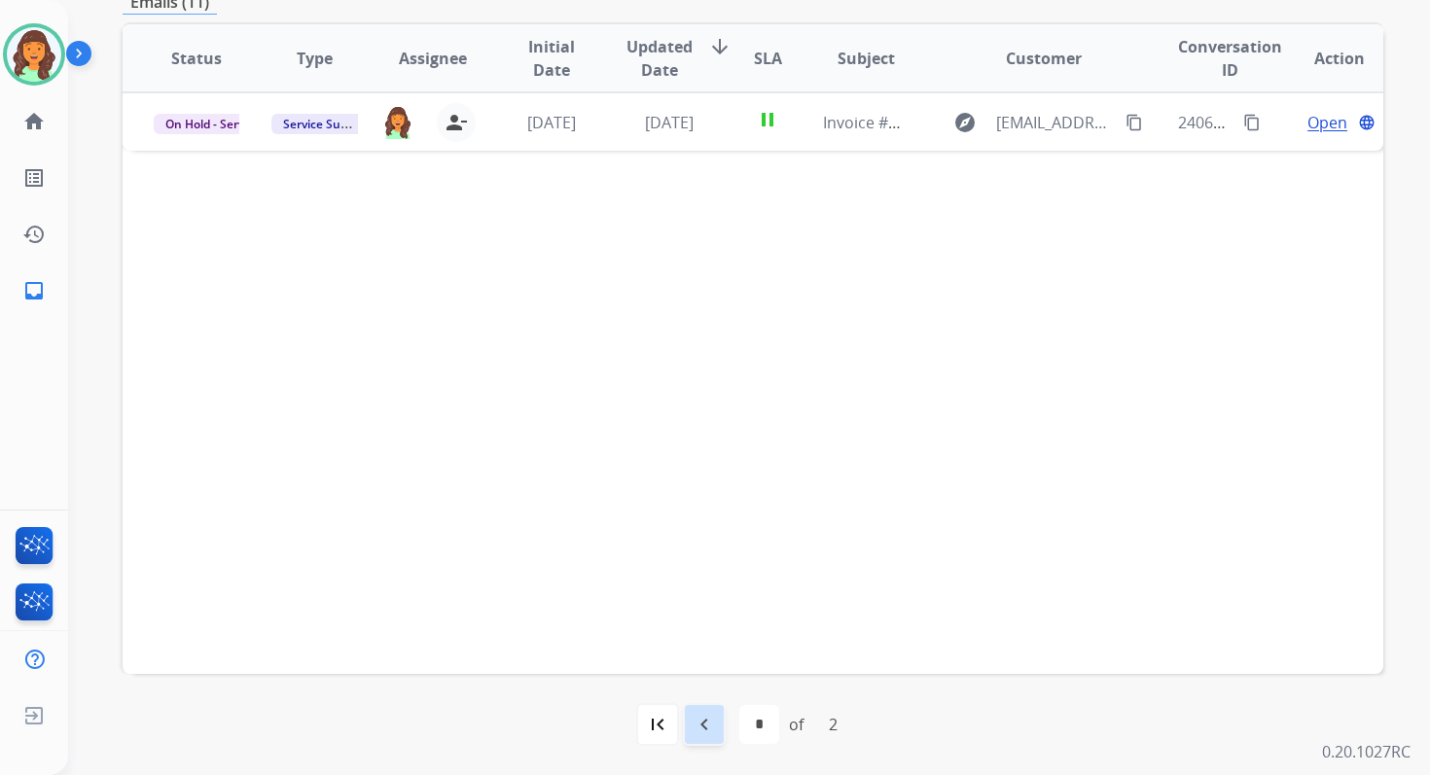
click at [702, 715] on mat-icon "navigate_before" at bounding box center [704, 724] width 23 height 23
select select "*"
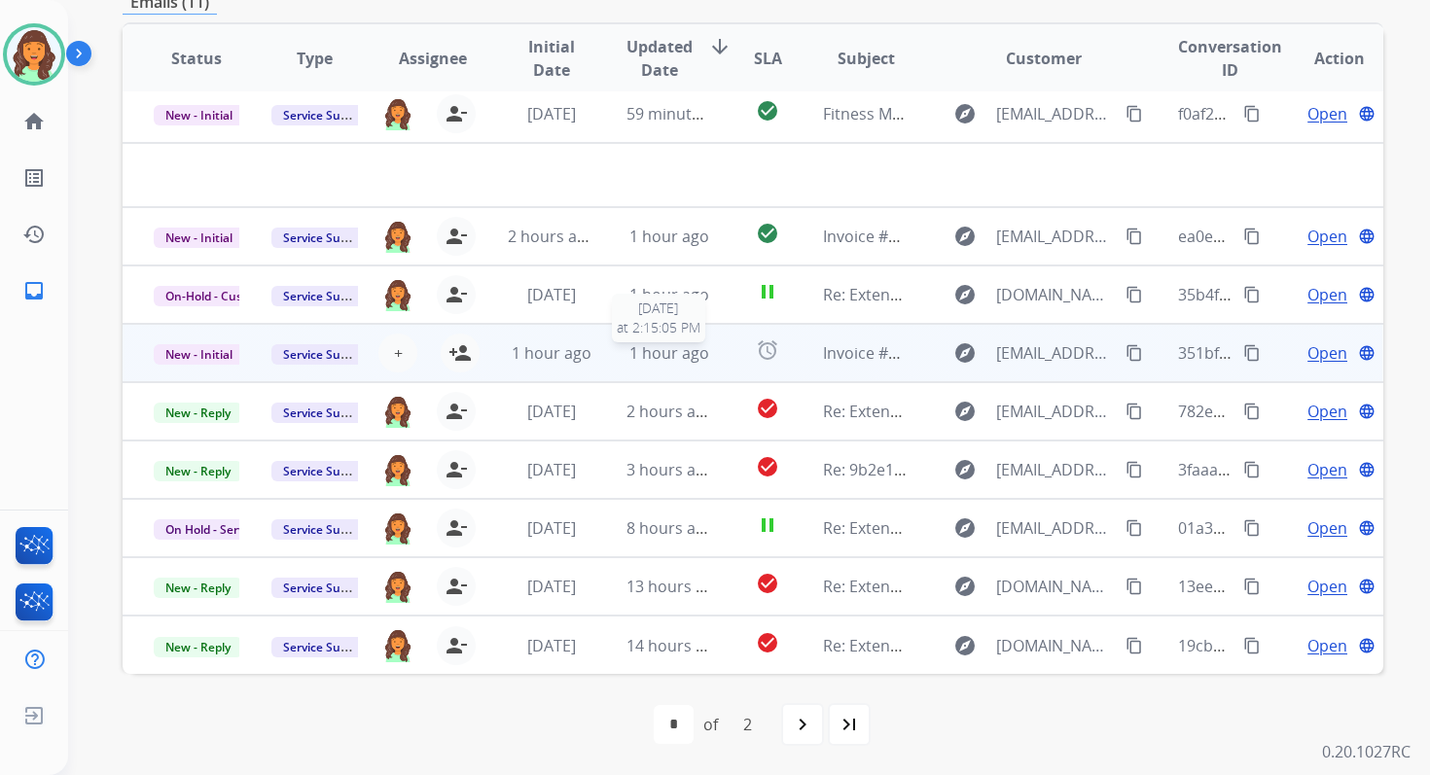
click at [666, 354] on span "1 hour ago" at bounding box center [669, 352] width 80 height 21
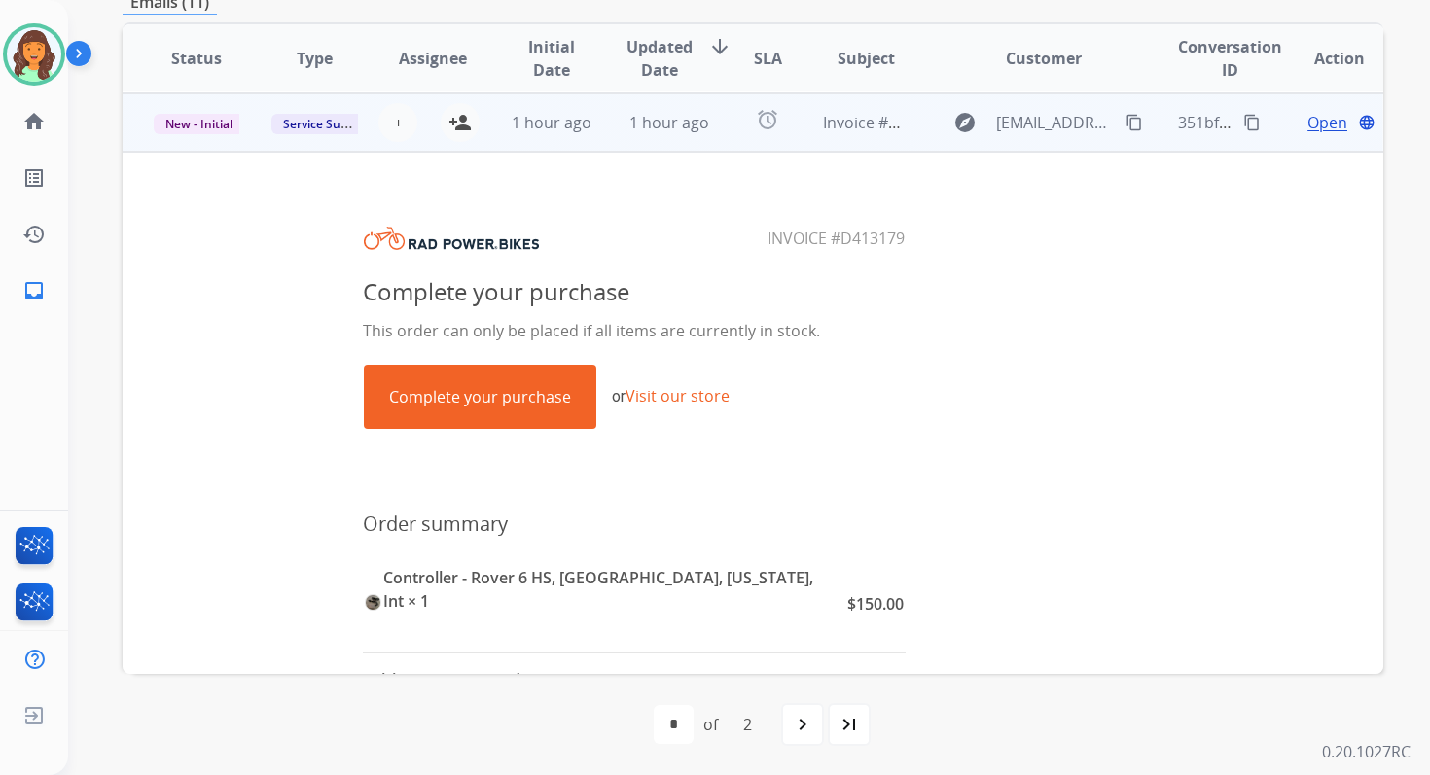
scroll to position [233, 0]
click at [538, 391] on link "Complete your purchase" at bounding box center [480, 396] width 231 height 62
click at [675, 117] on span "1 hour ago" at bounding box center [669, 121] width 80 height 21
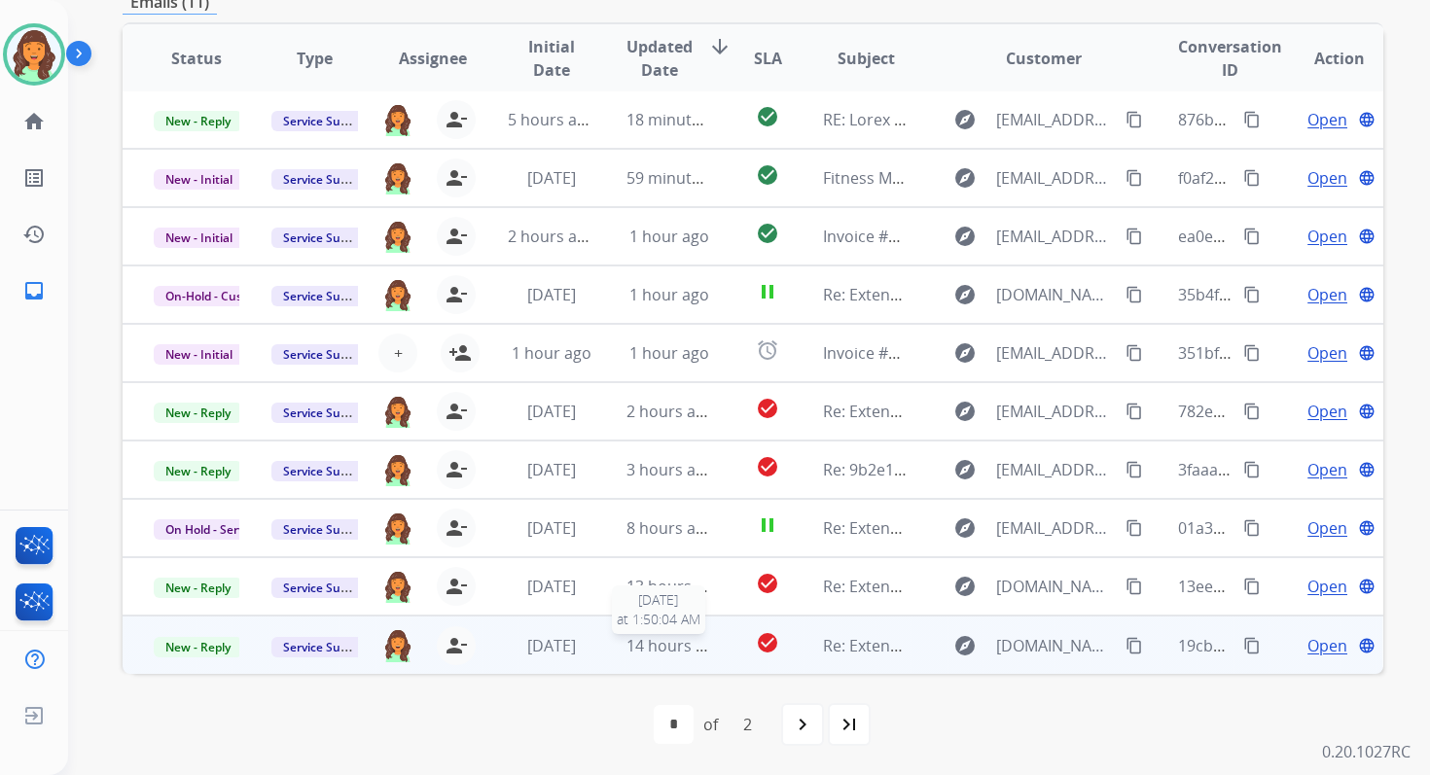
click at [655, 636] on span "14 hours ago" at bounding box center [674, 645] width 96 height 21
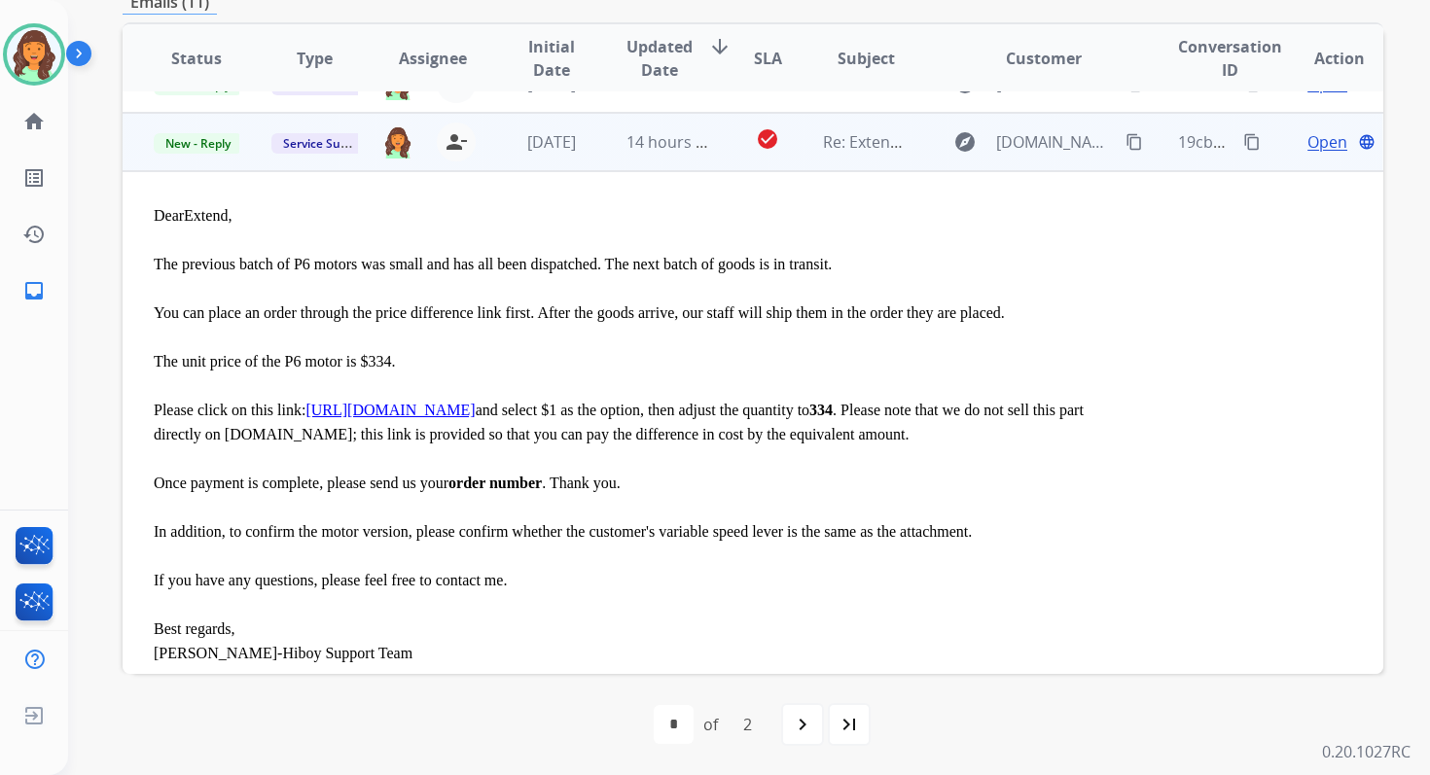
scroll to position [525, 0]
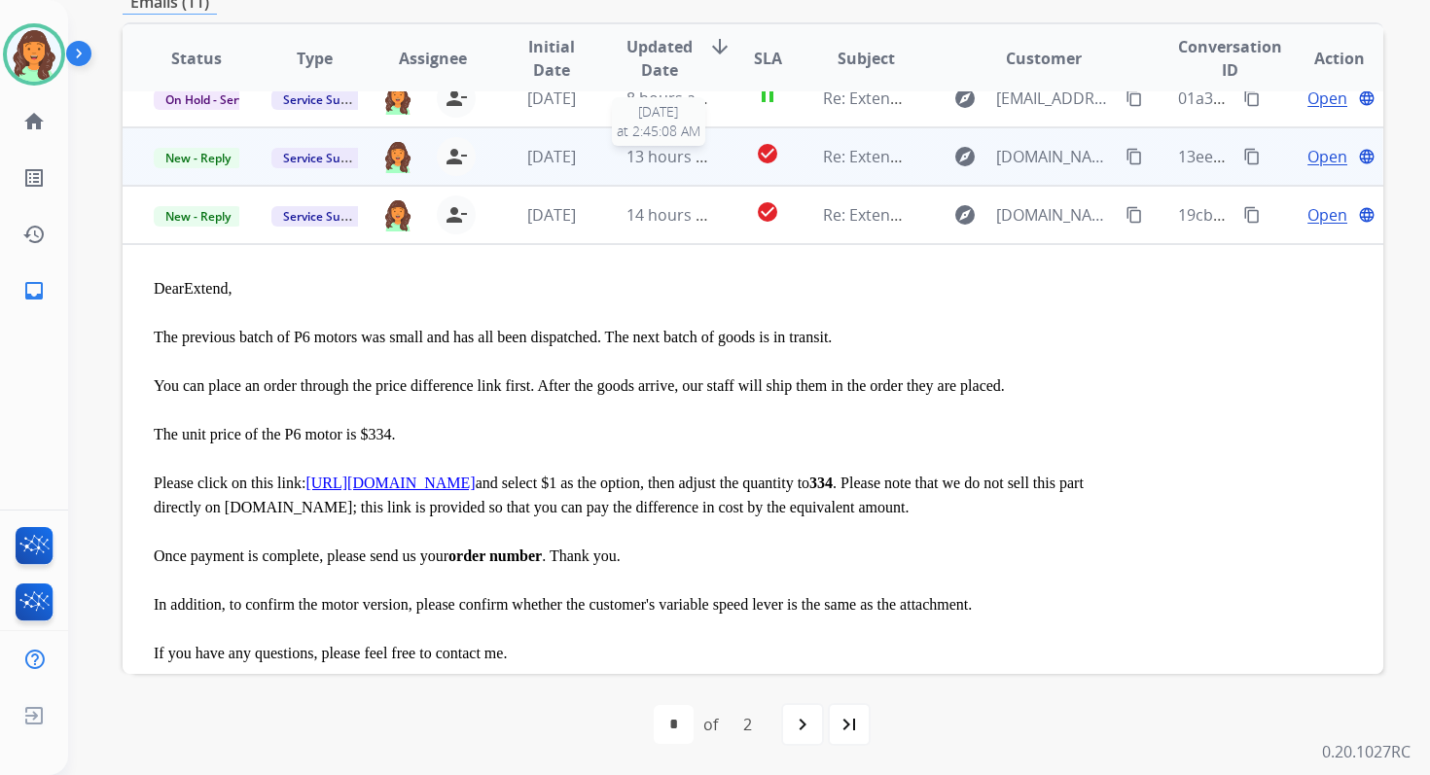
click at [694, 164] on span "13 hours ago" at bounding box center [674, 156] width 96 height 21
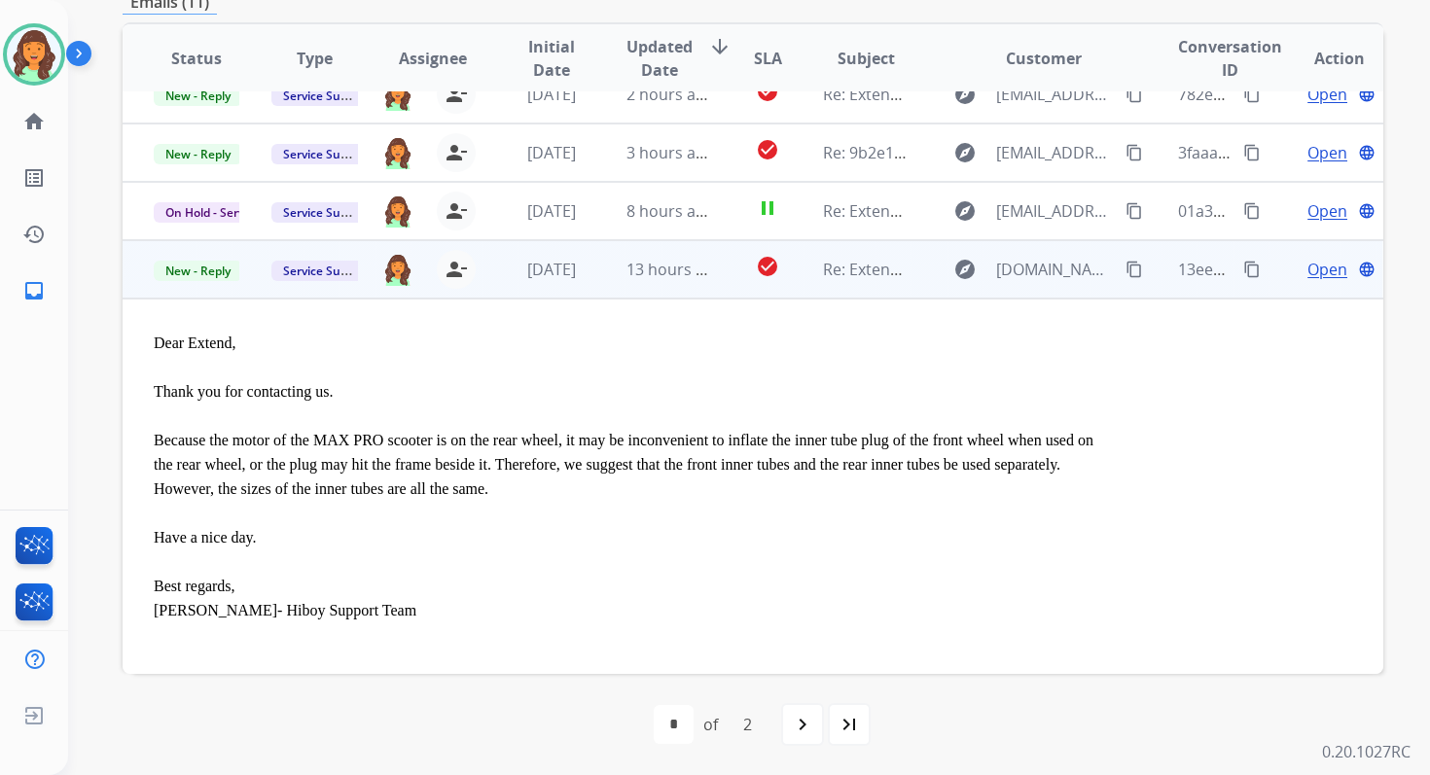
scroll to position [305, 0]
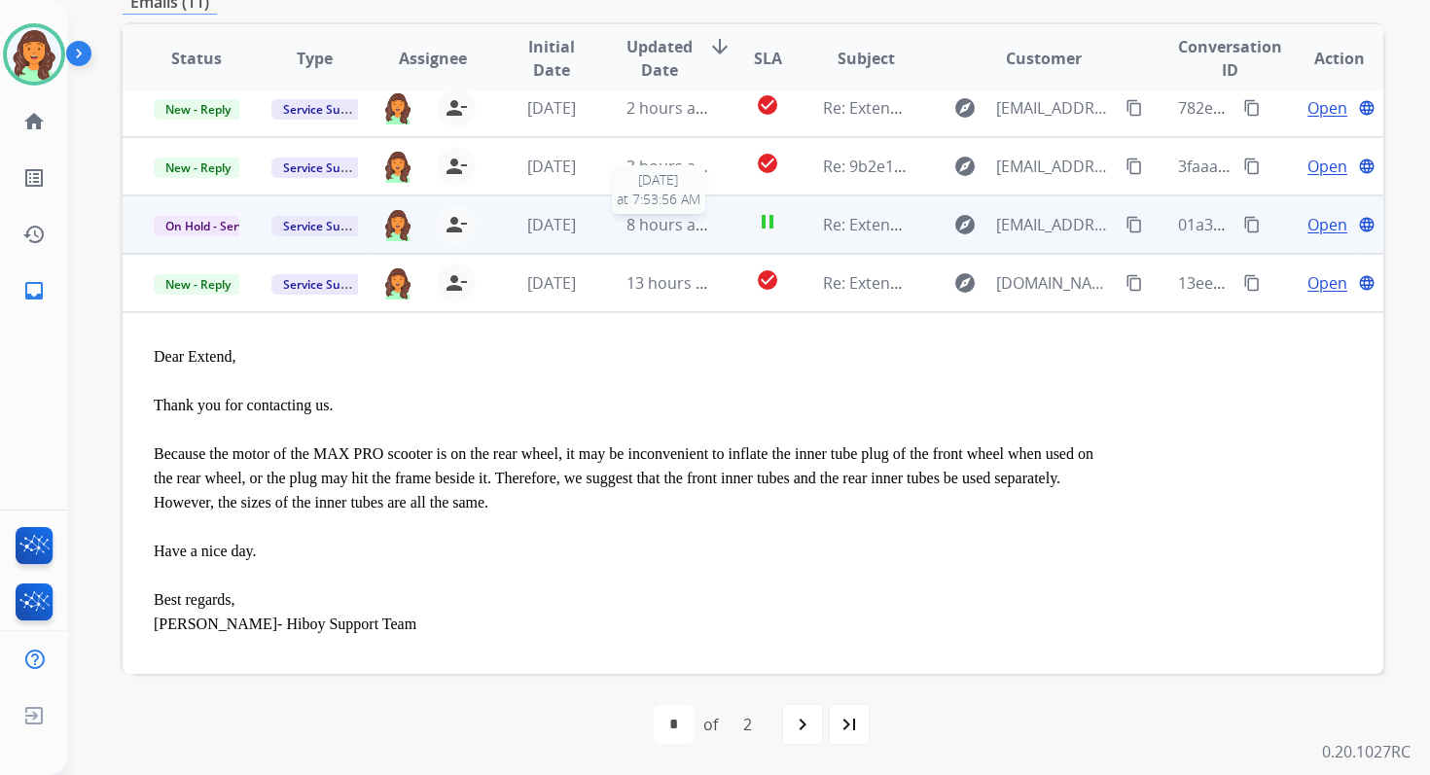
click at [653, 226] on span "8 hours ago" at bounding box center [670, 224] width 88 height 21
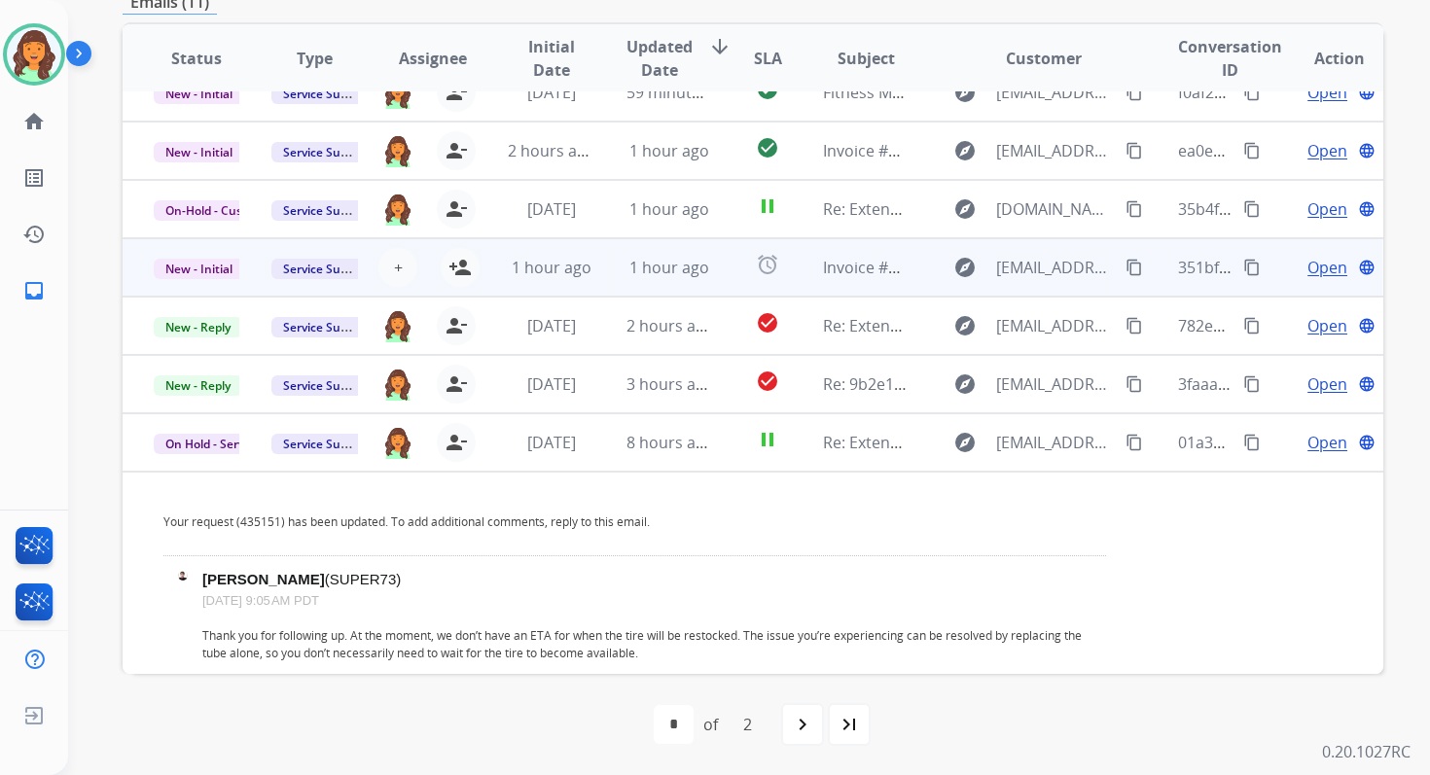
scroll to position [79, 0]
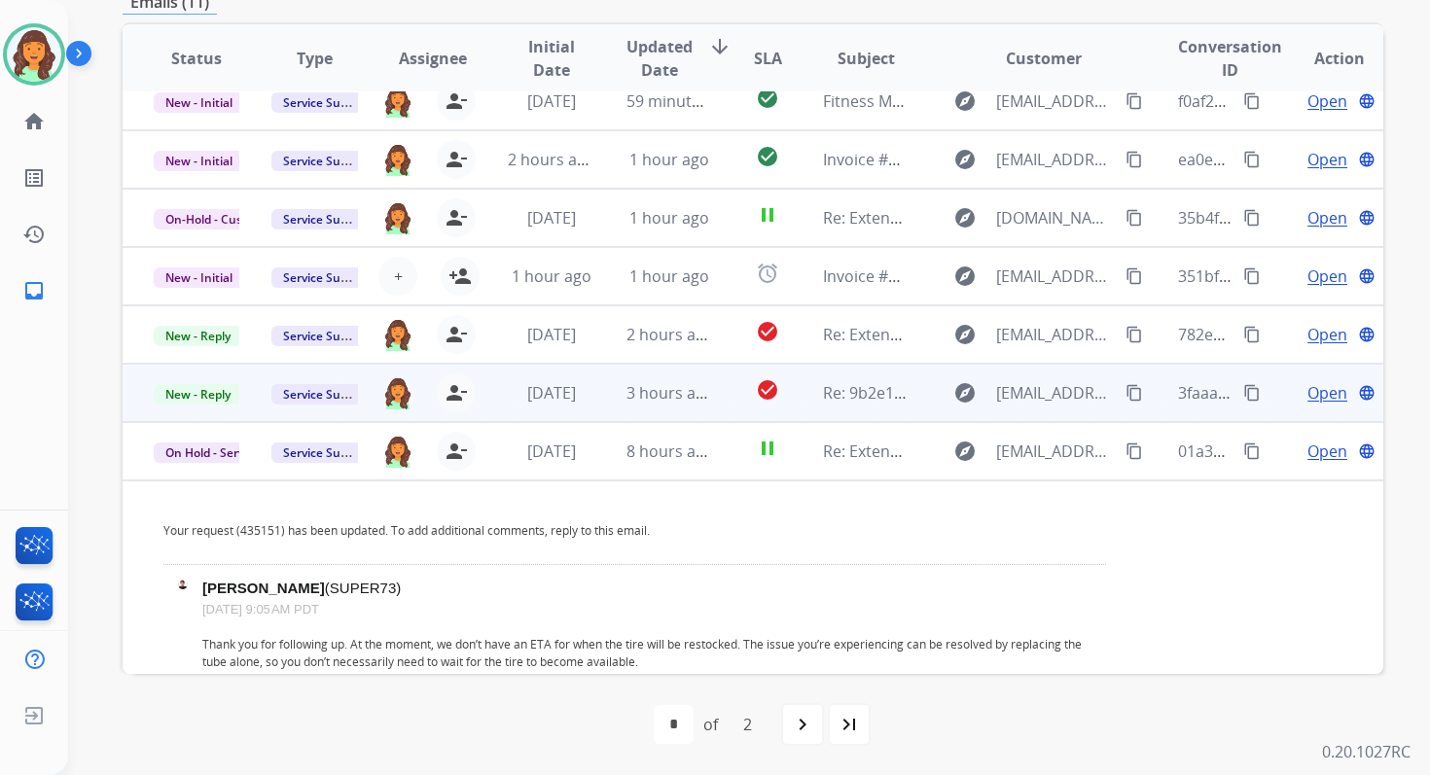
click at [670, 406] on td "3 hours ago" at bounding box center [654, 393] width 118 height 58
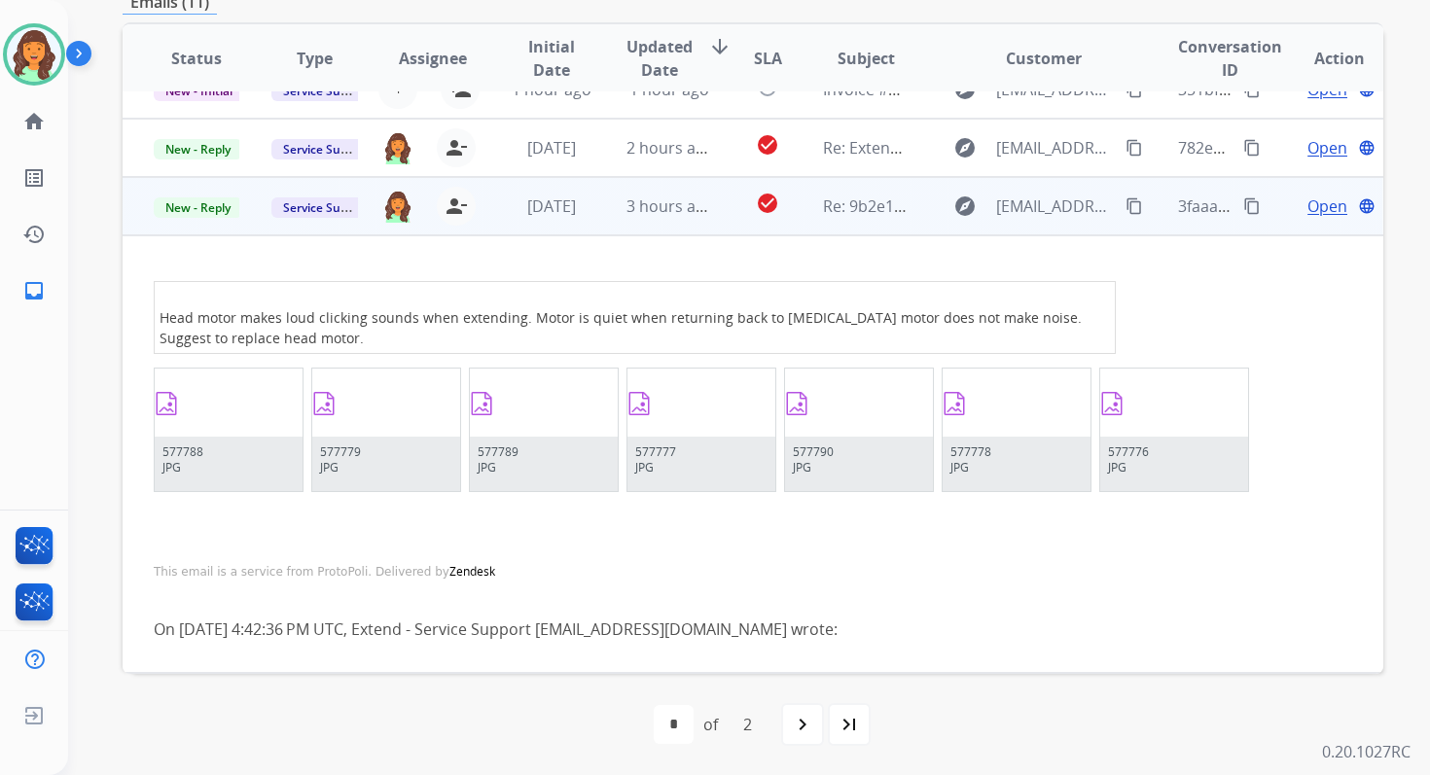
scroll to position [148, 0]
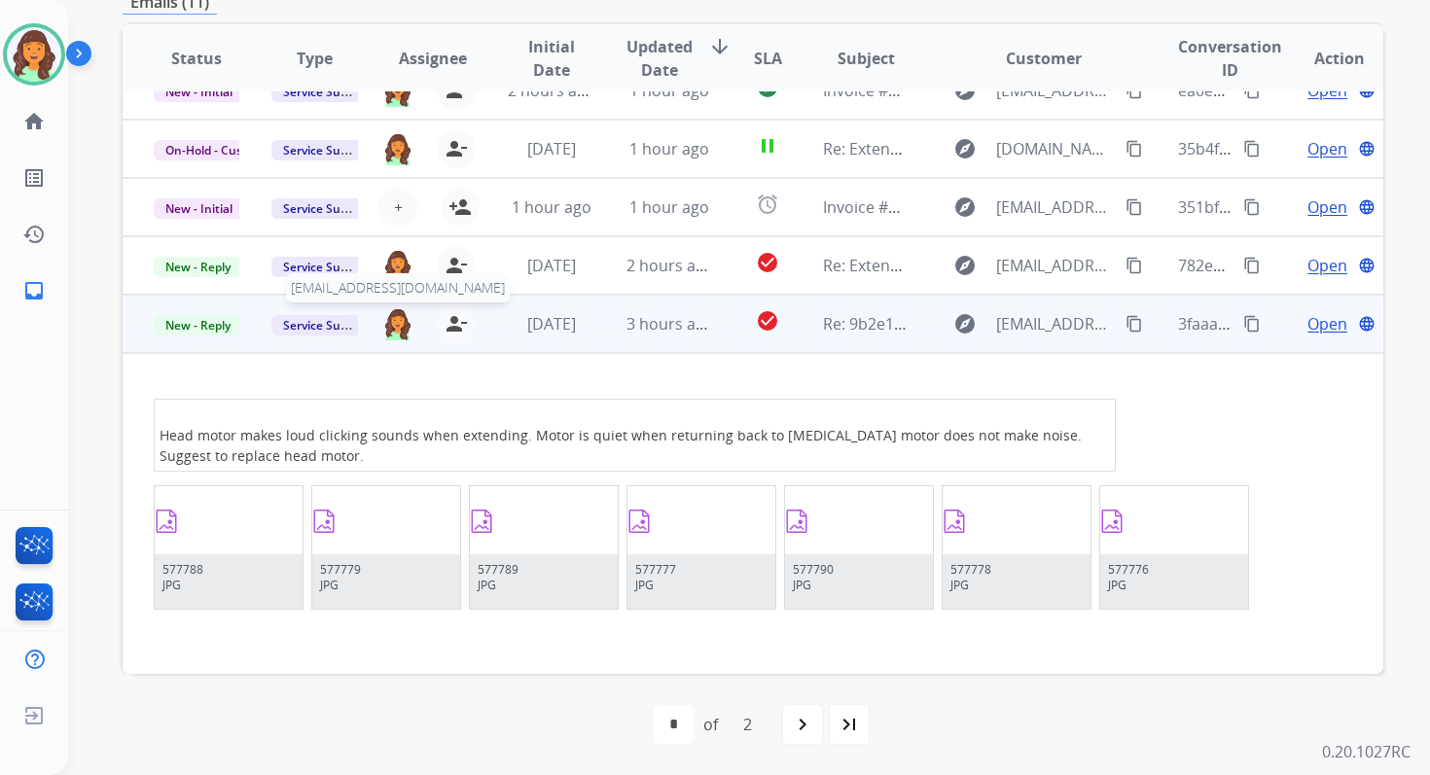
click at [405, 323] on img at bounding box center [397, 323] width 31 height 33
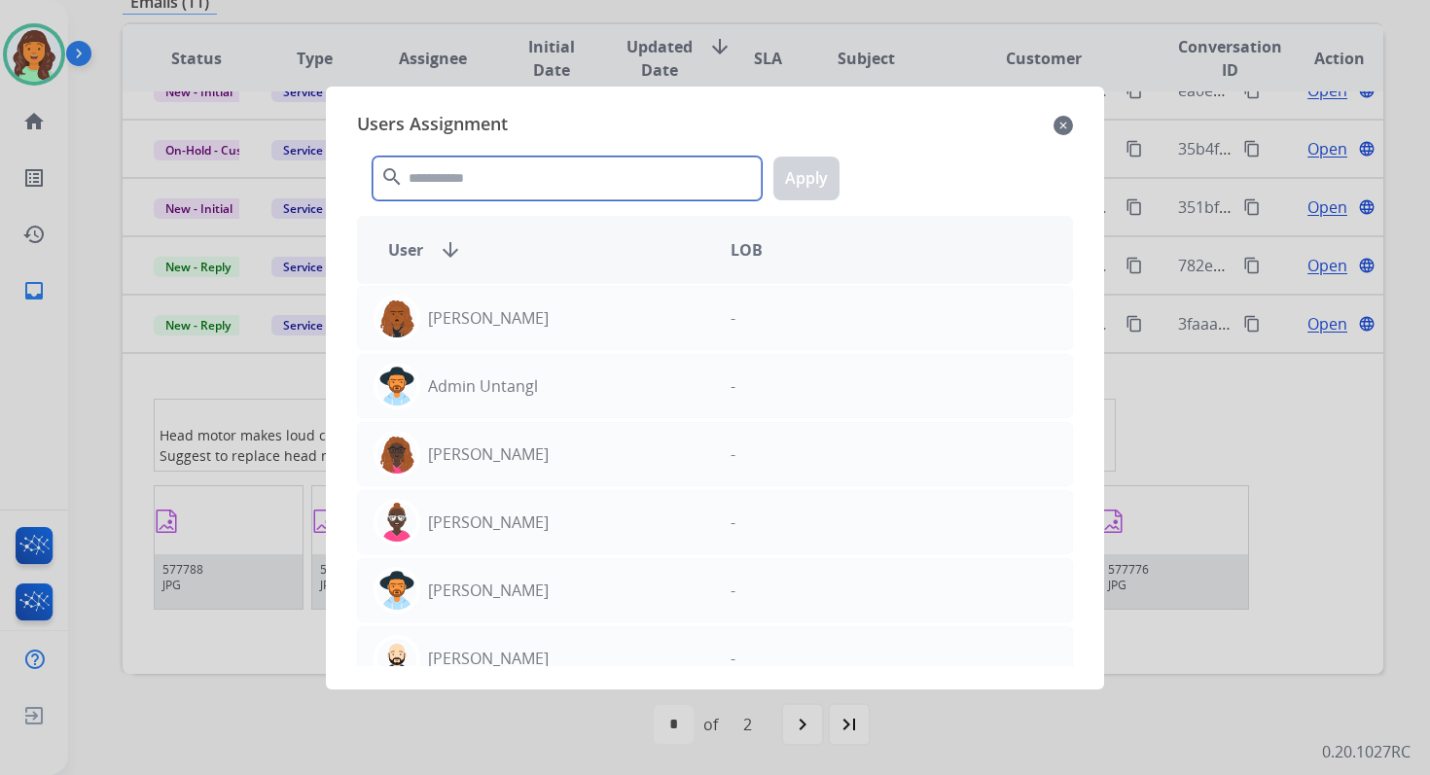
click at [467, 173] on input "text" at bounding box center [567, 179] width 389 height 44
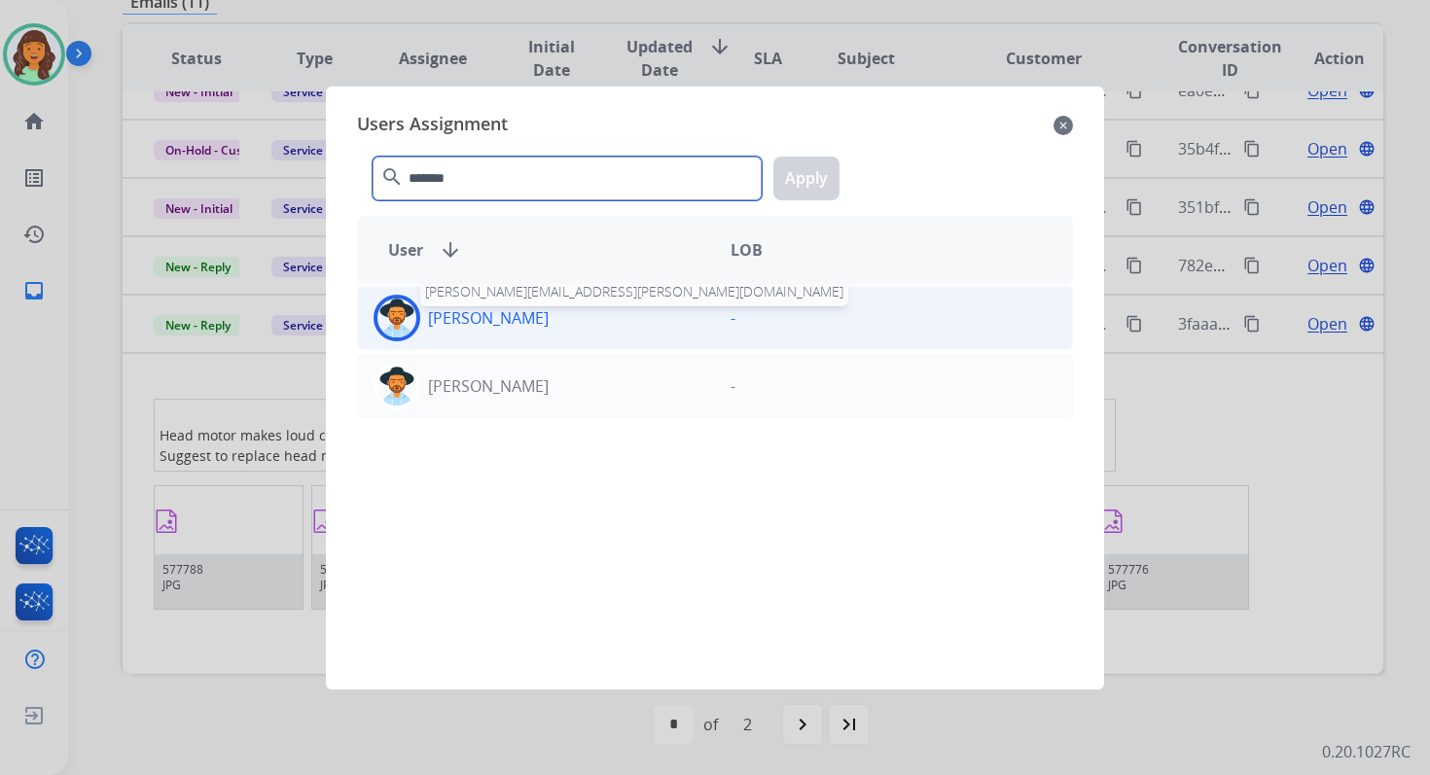
type input "*******"
click at [516, 316] on p "Heather Hocker" at bounding box center [488, 317] width 121 height 23
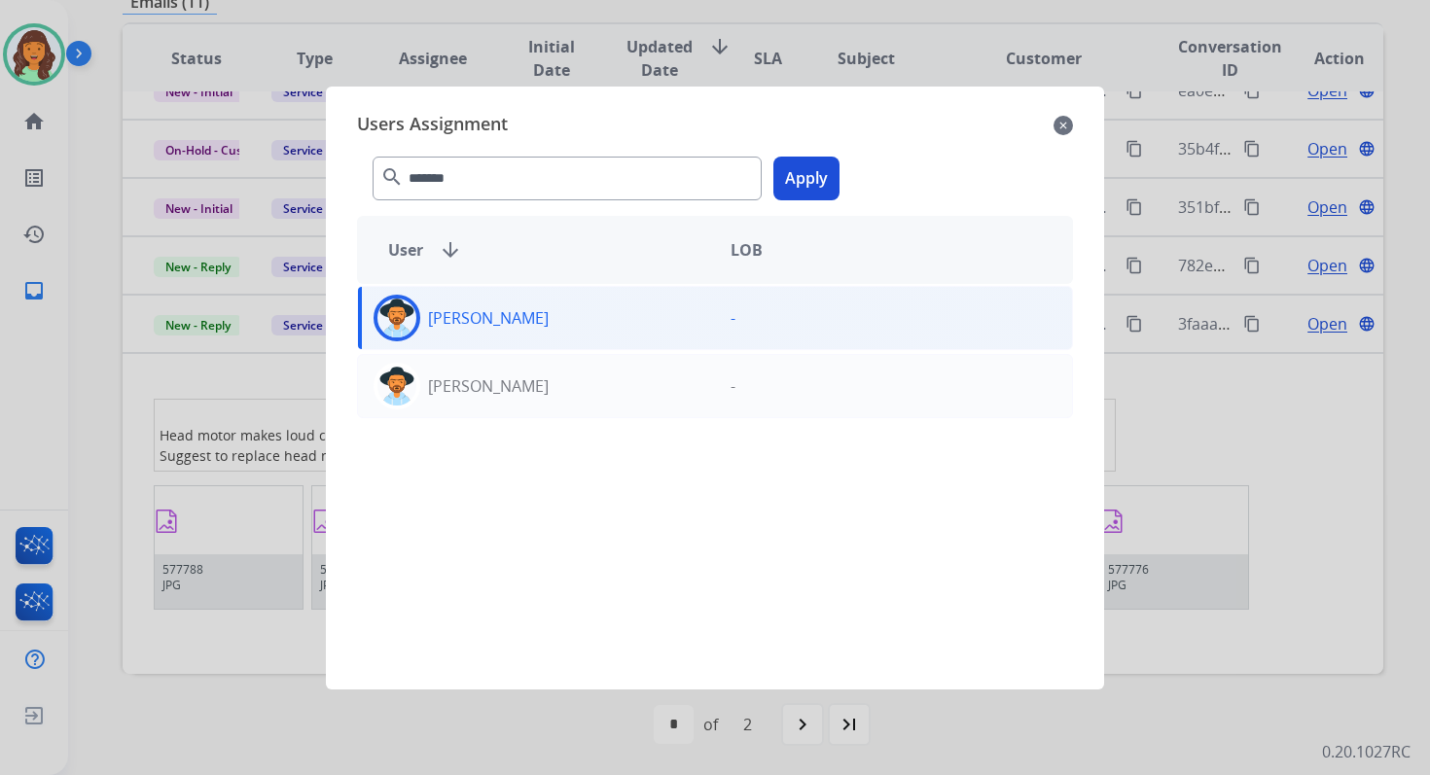
click at [801, 188] on button "Apply" at bounding box center [806, 179] width 66 height 44
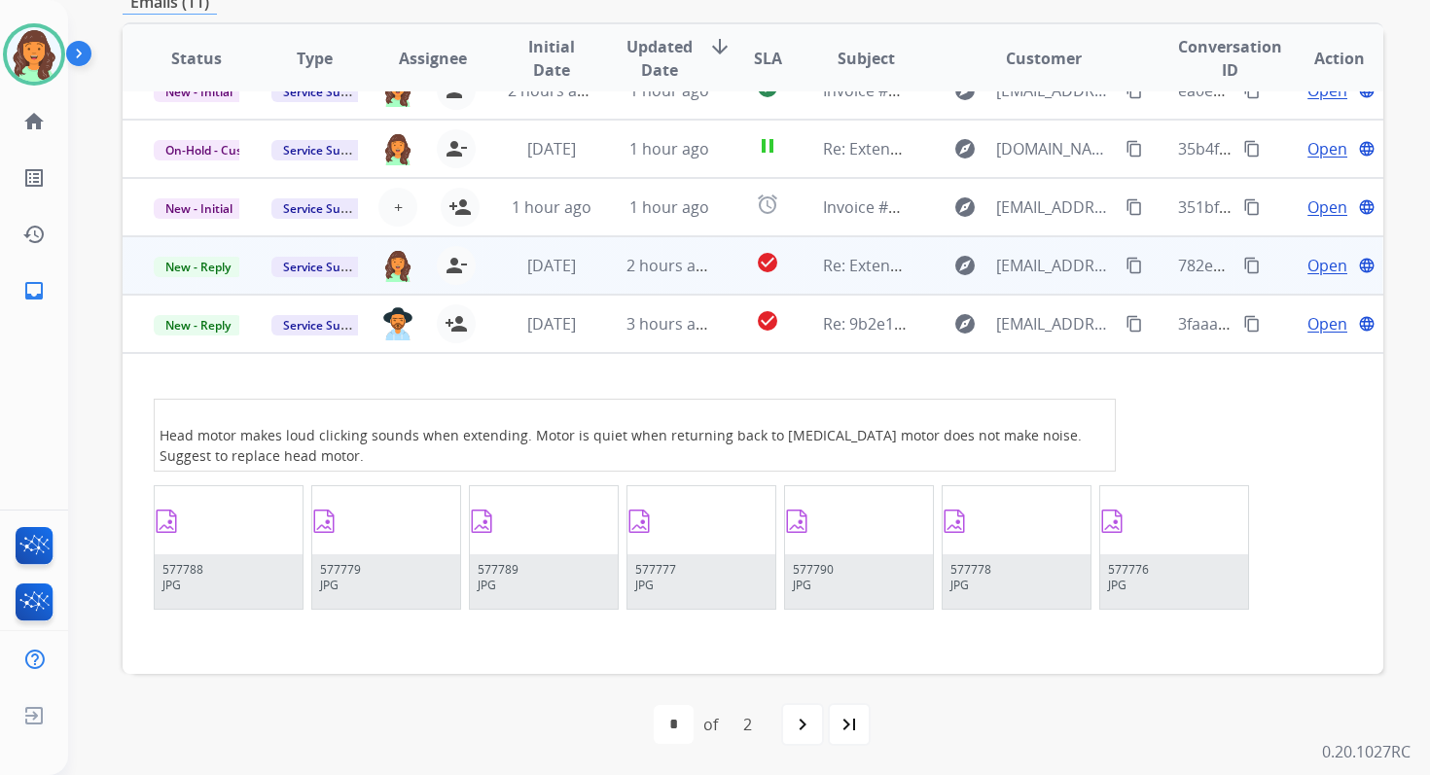
click at [636, 285] on td "2 hours ago" at bounding box center [654, 265] width 118 height 58
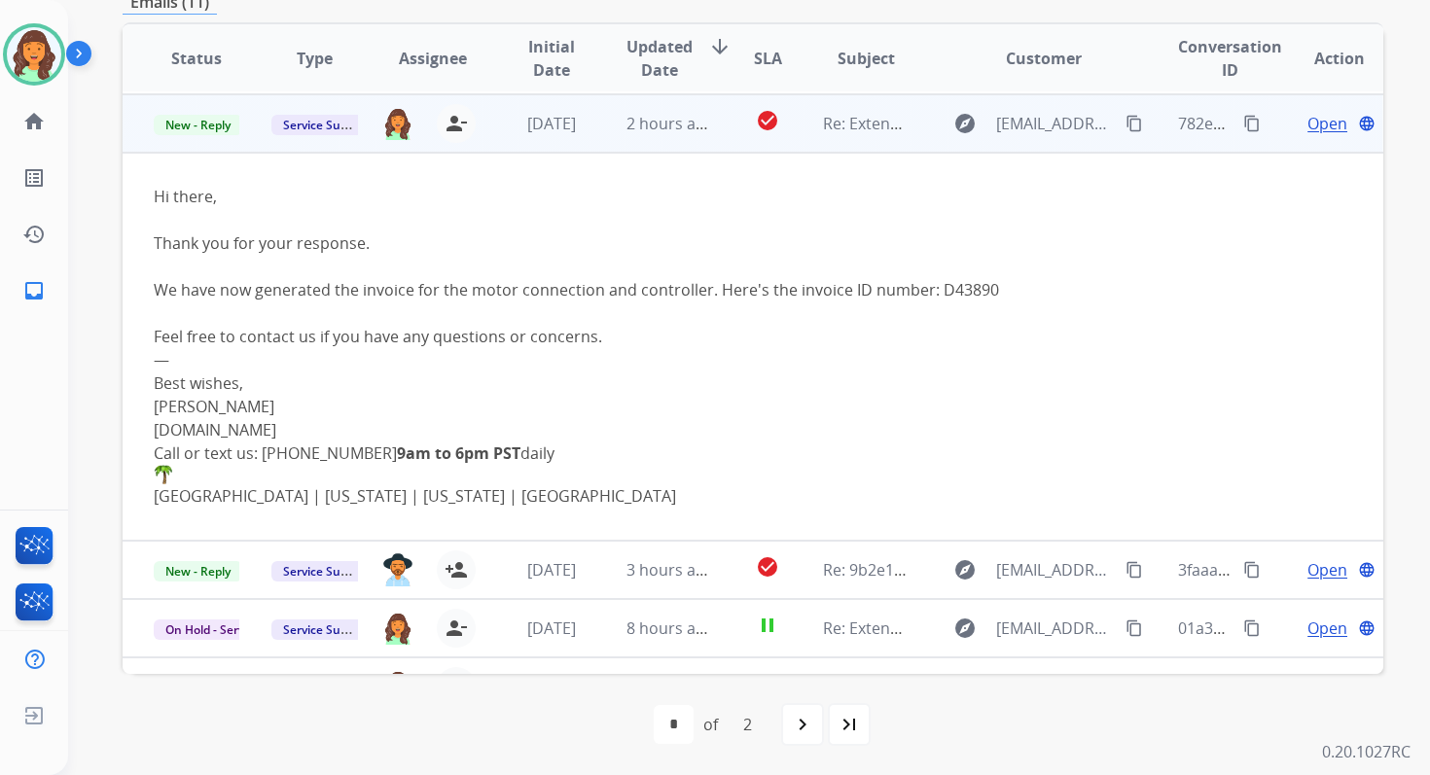
scroll to position [292, 0]
click at [1315, 123] on span "Open" at bounding box center [1327, 121] width 40 height 23
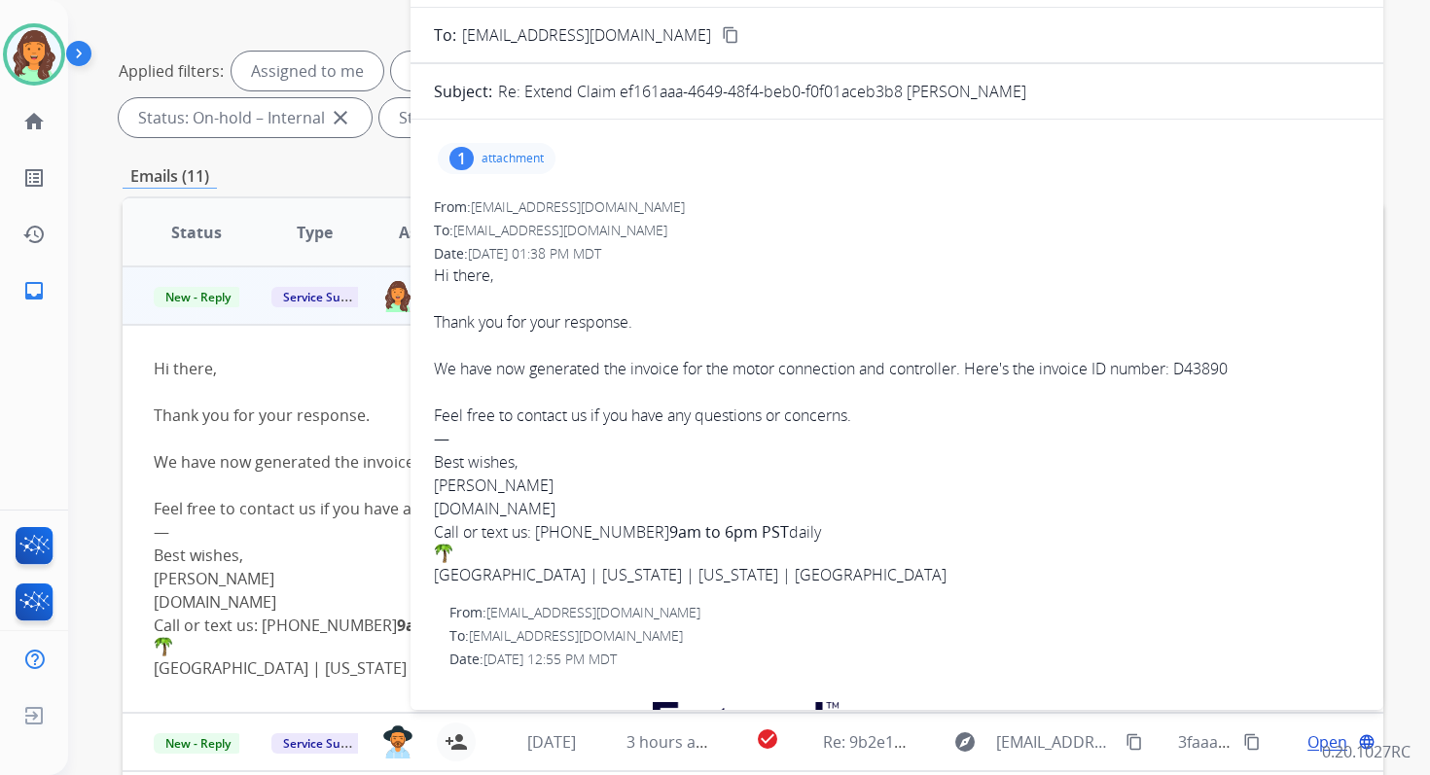
scroll to position [38, 0]
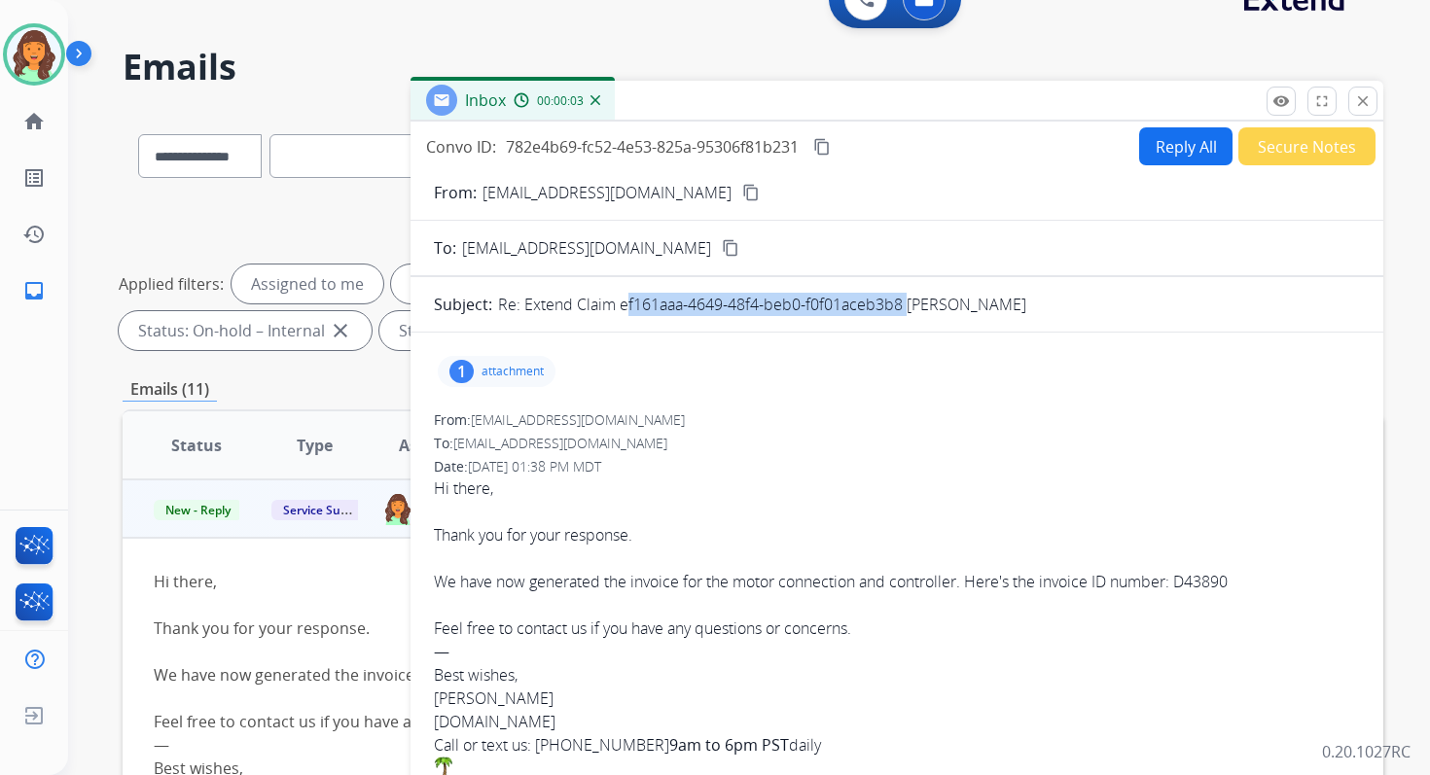
drag, startPoint x: 620, startPoint y: 306, endPoint x: 903, endPoint y: 303, distance: 283.1
click at [903, 303] on p "Re: Extend Claim ef161aaa-4649-48f4-beb0-f0f01aceb3b8 Devin Watson" at bounding box center [762, 304] width 528 height 23
copy p "ef161aaa-4649-48f4-beb0-f0f01aceb3b8"
click at [1357, 104] on mat-icon "close" at bounding box center [1363, 101] width 18 height 18
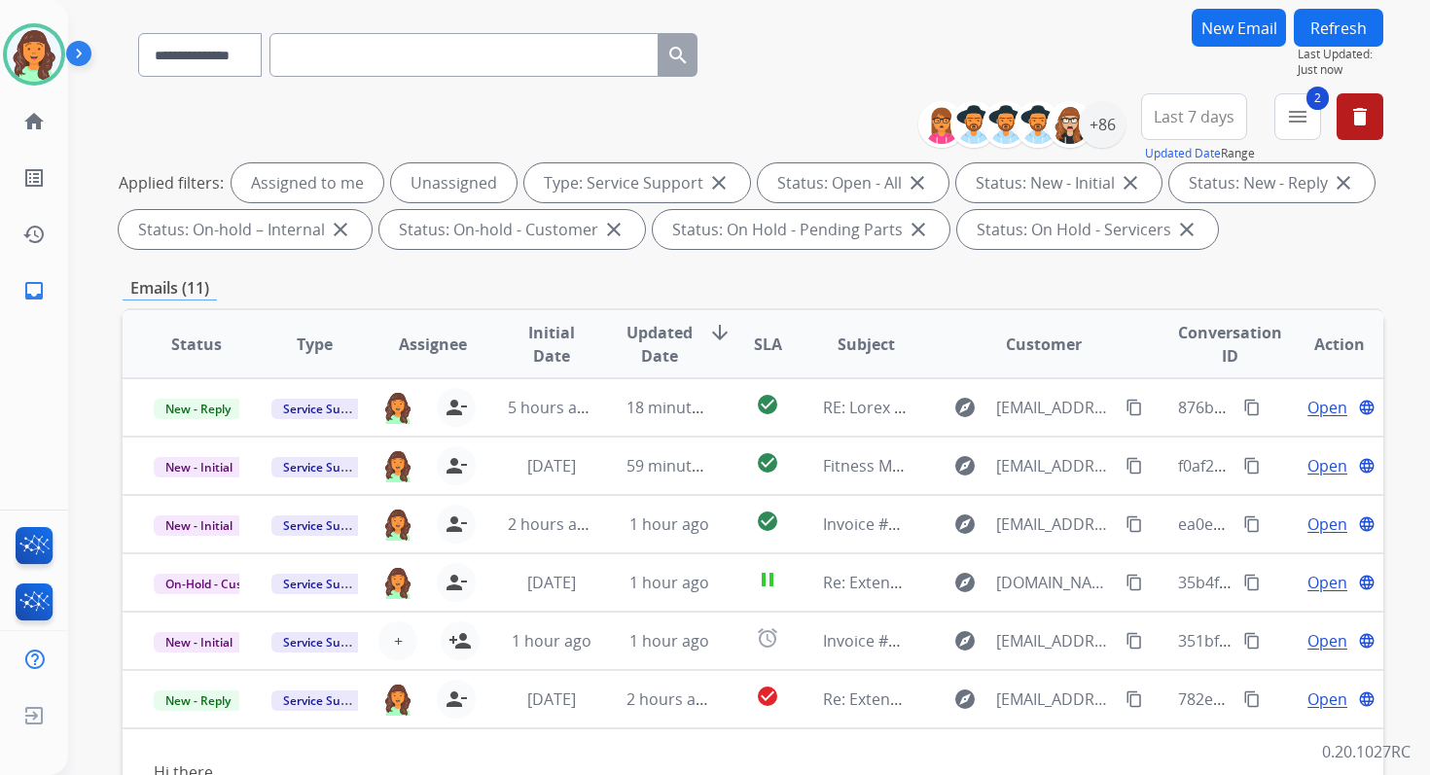
scroll to position [425, 0]
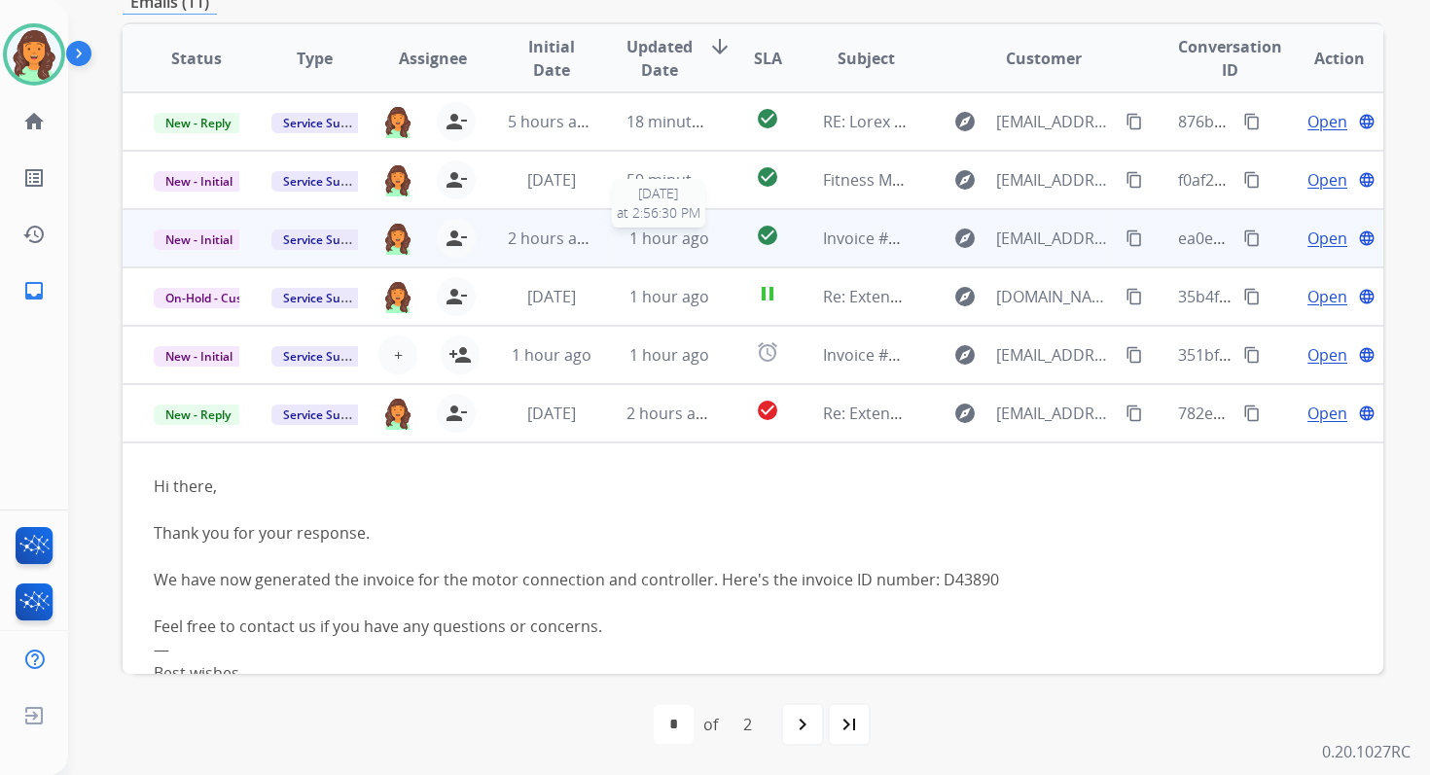
click at [683, 246] on span "1 hour ago" at bounding box center [669, 238] width 80 height 21
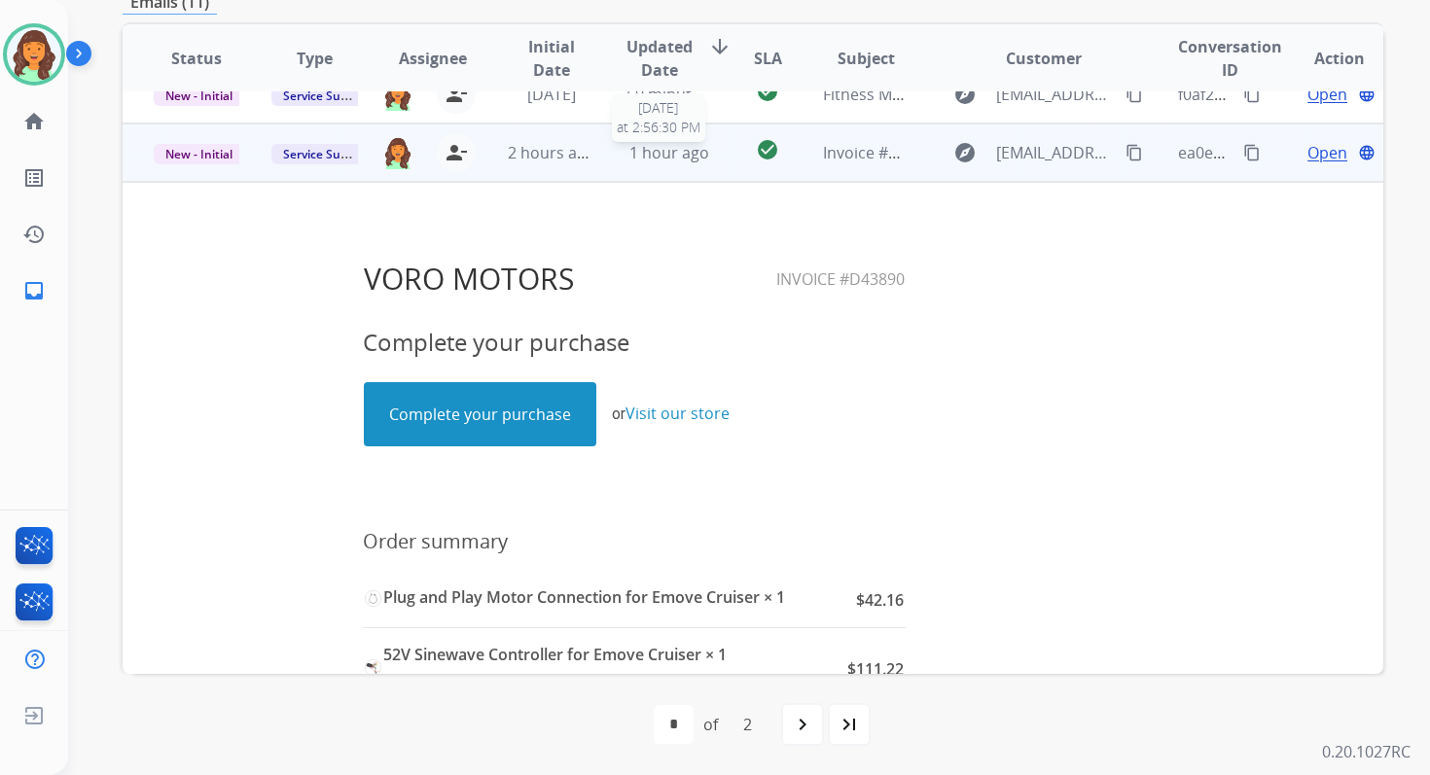
scroll to position [117, 0]
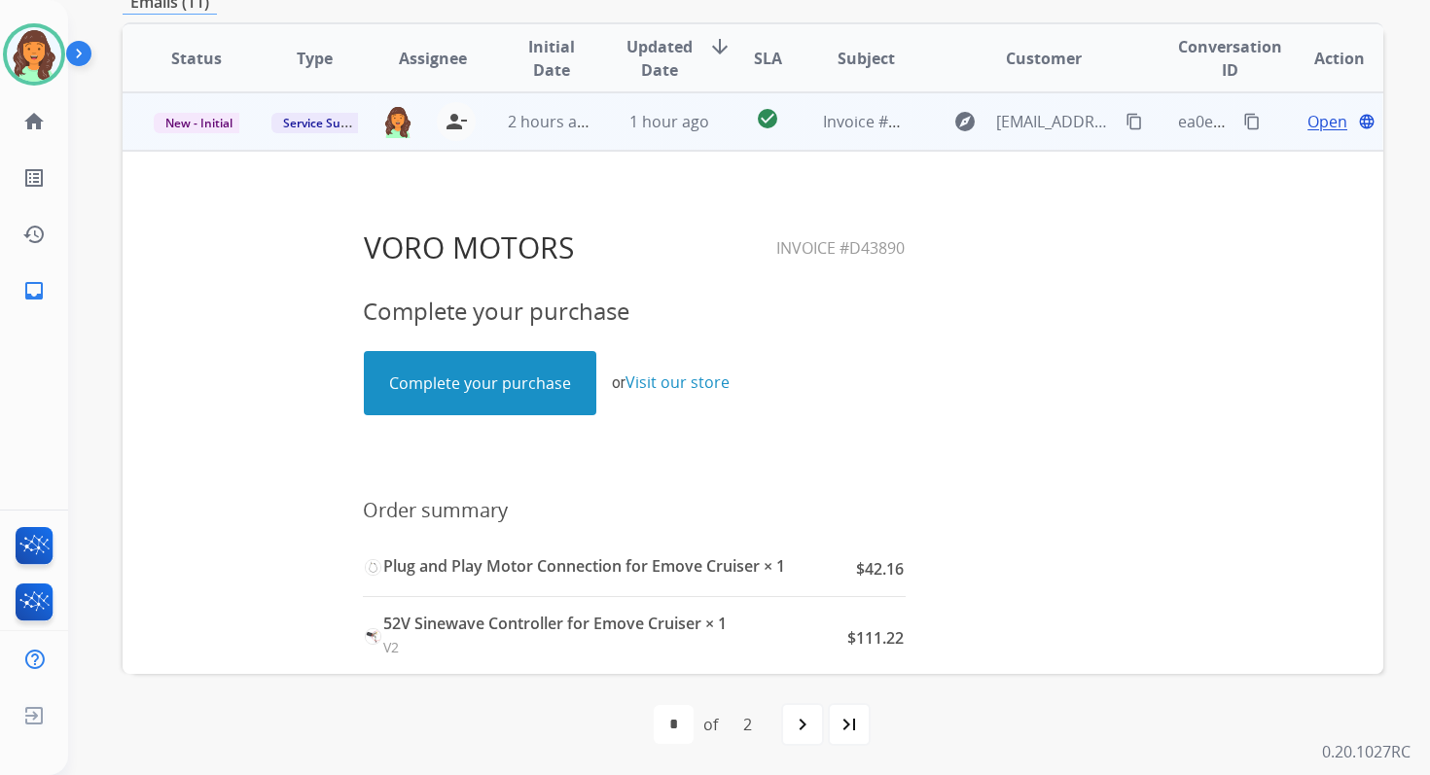
click at [529, 397] on link "Complete your purchase" at bounding box center [480, 383] width 231 height 62
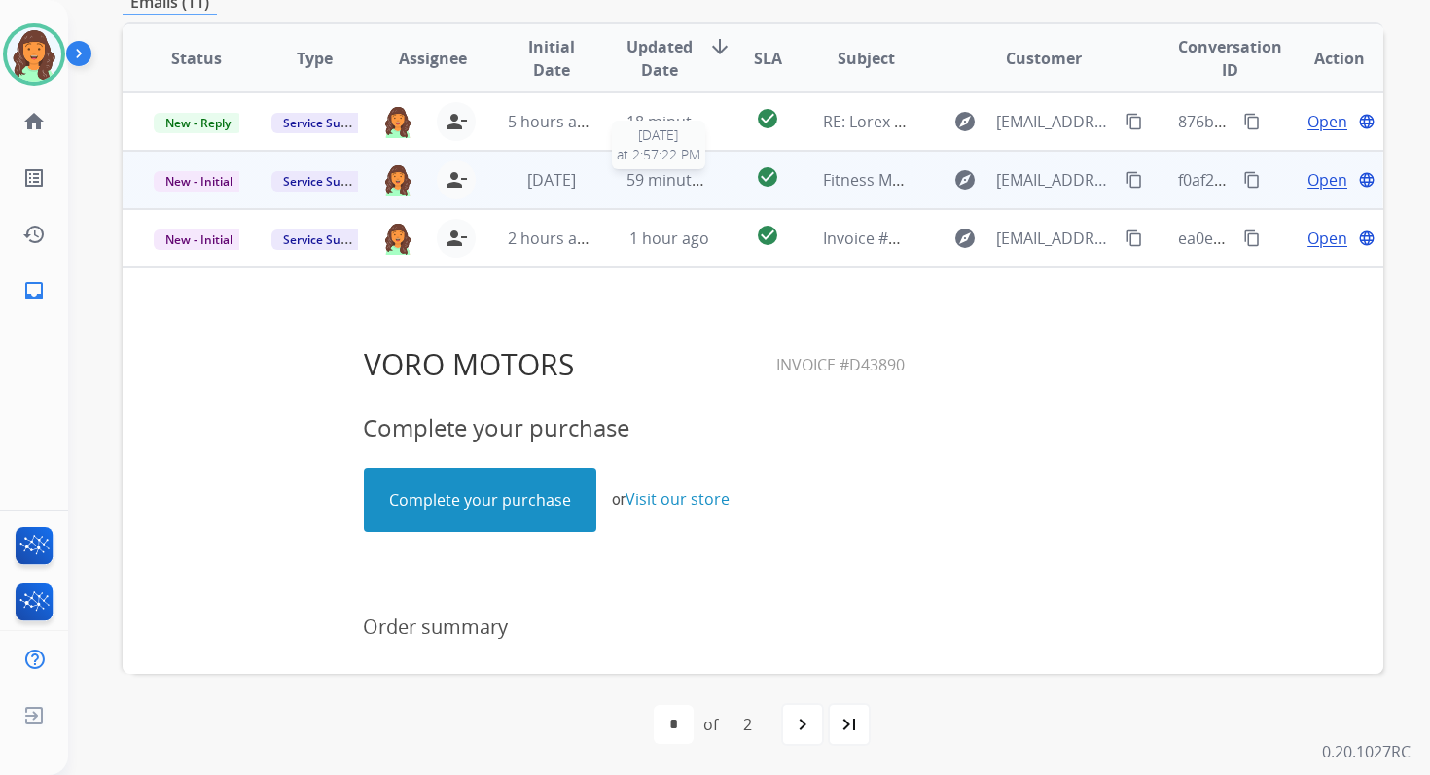
click at [656, 174] on span "59 minutes ago" at bounding box center [682, 179] width 113 height 21
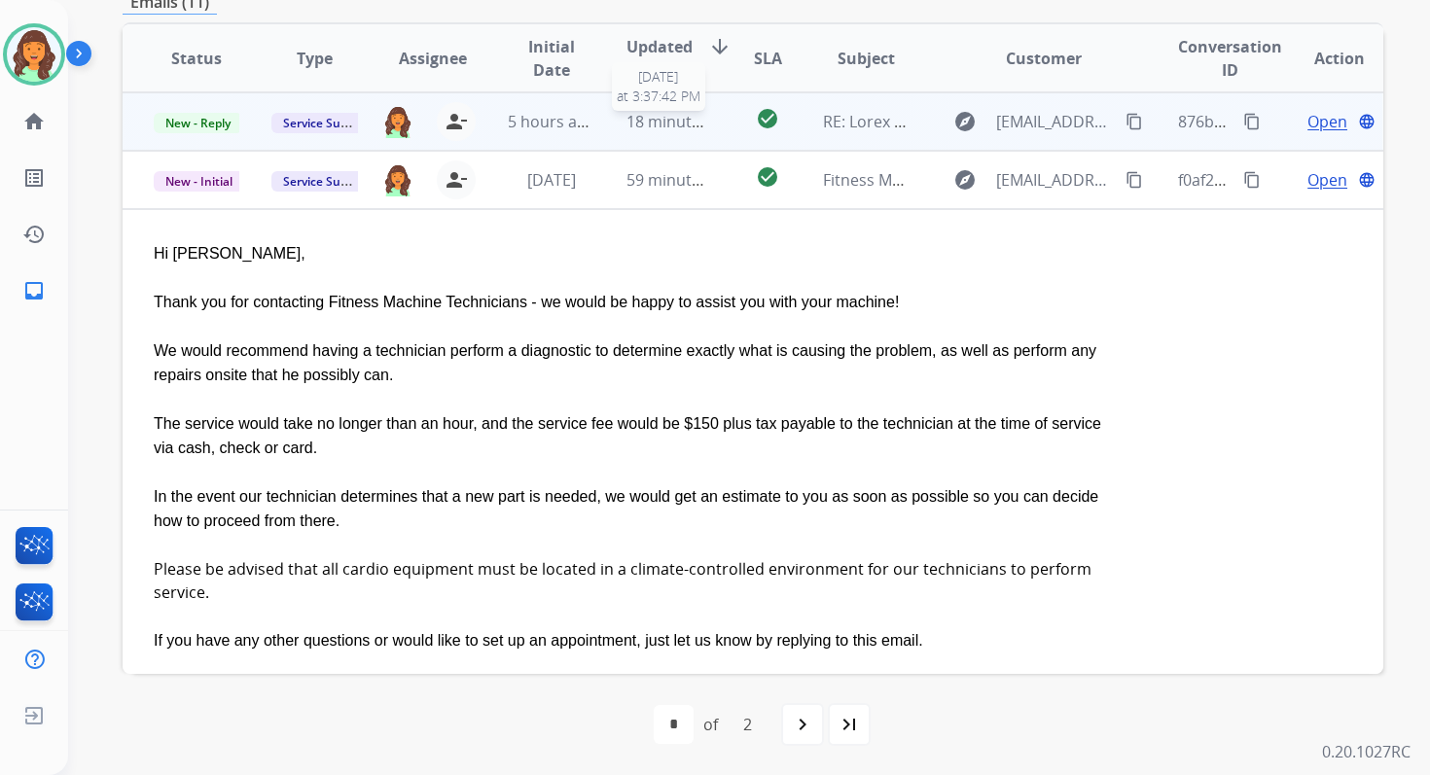
click at [662, 123] on span "18 minutes ago" at bounding box center [682, 121] width 113 height 21
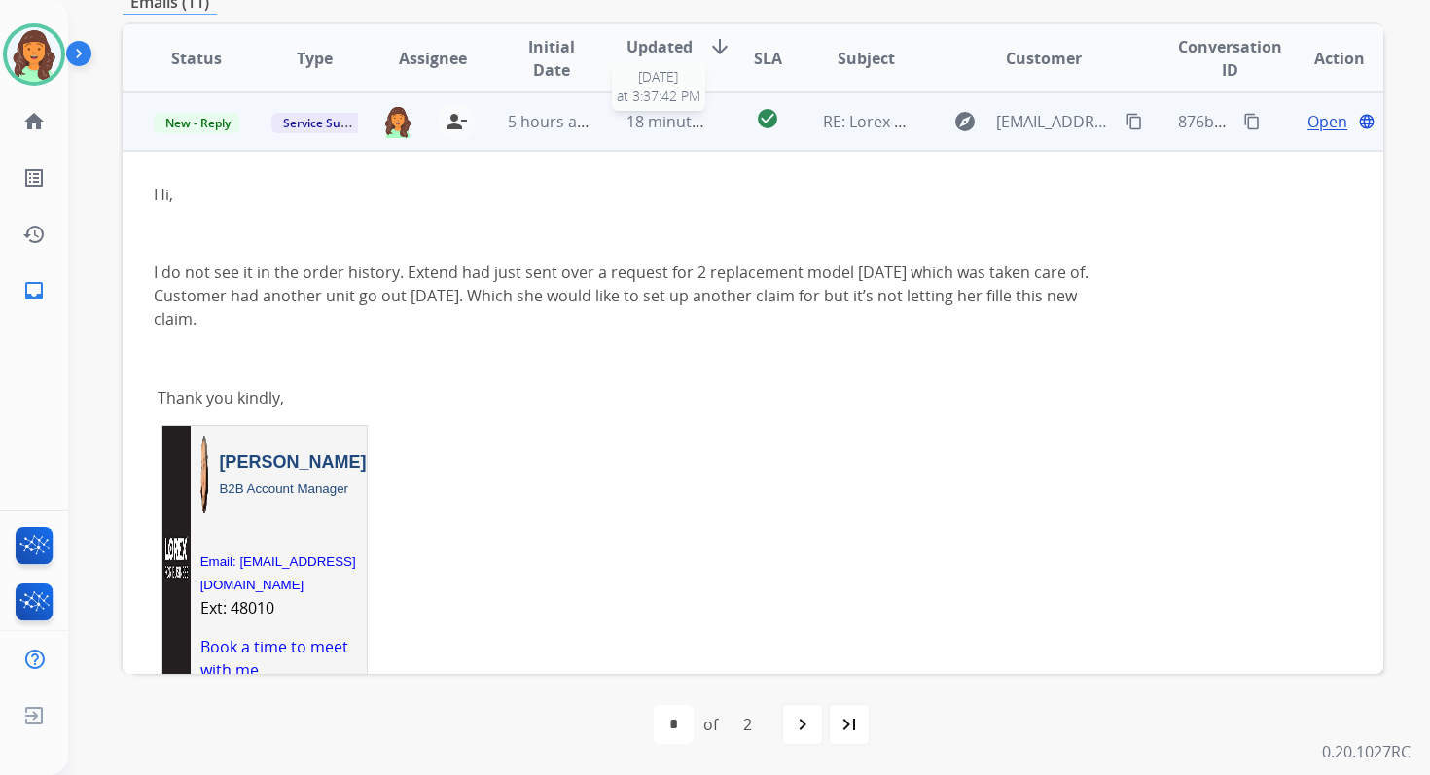
click at [662, 123] on span "18 minutes ago" at bounding box center [682, 121] width 113 height 21
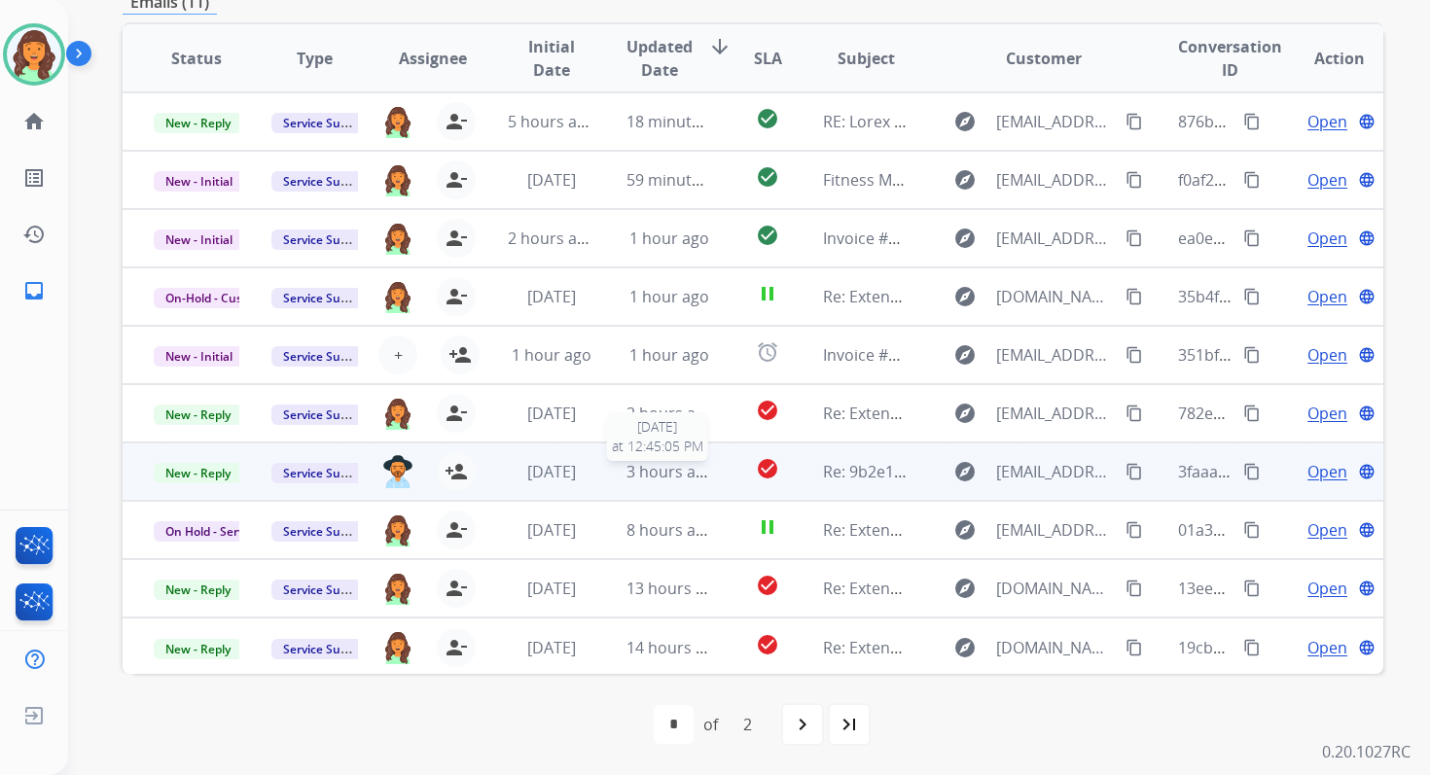
click at [680, 472] on span "3 hours ago" at bounding box center [670, 471] width 88 height 21
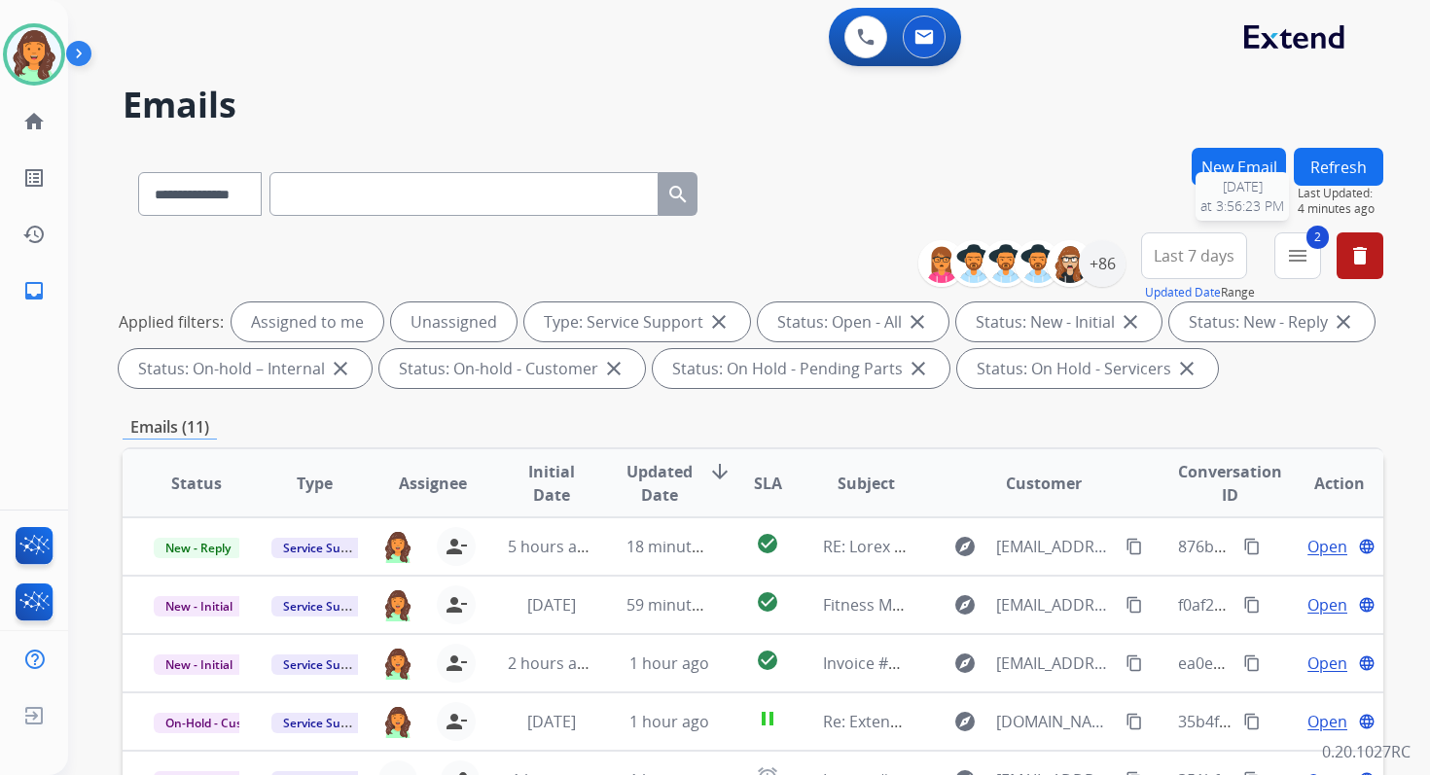
click at [1358, 190] on span "Last Updated:" at bounding box center [1341, 194] width 86 height 16
click at [1355, 174] on button "Refresh" at bounding box center [1338, 167] width 89 height 38
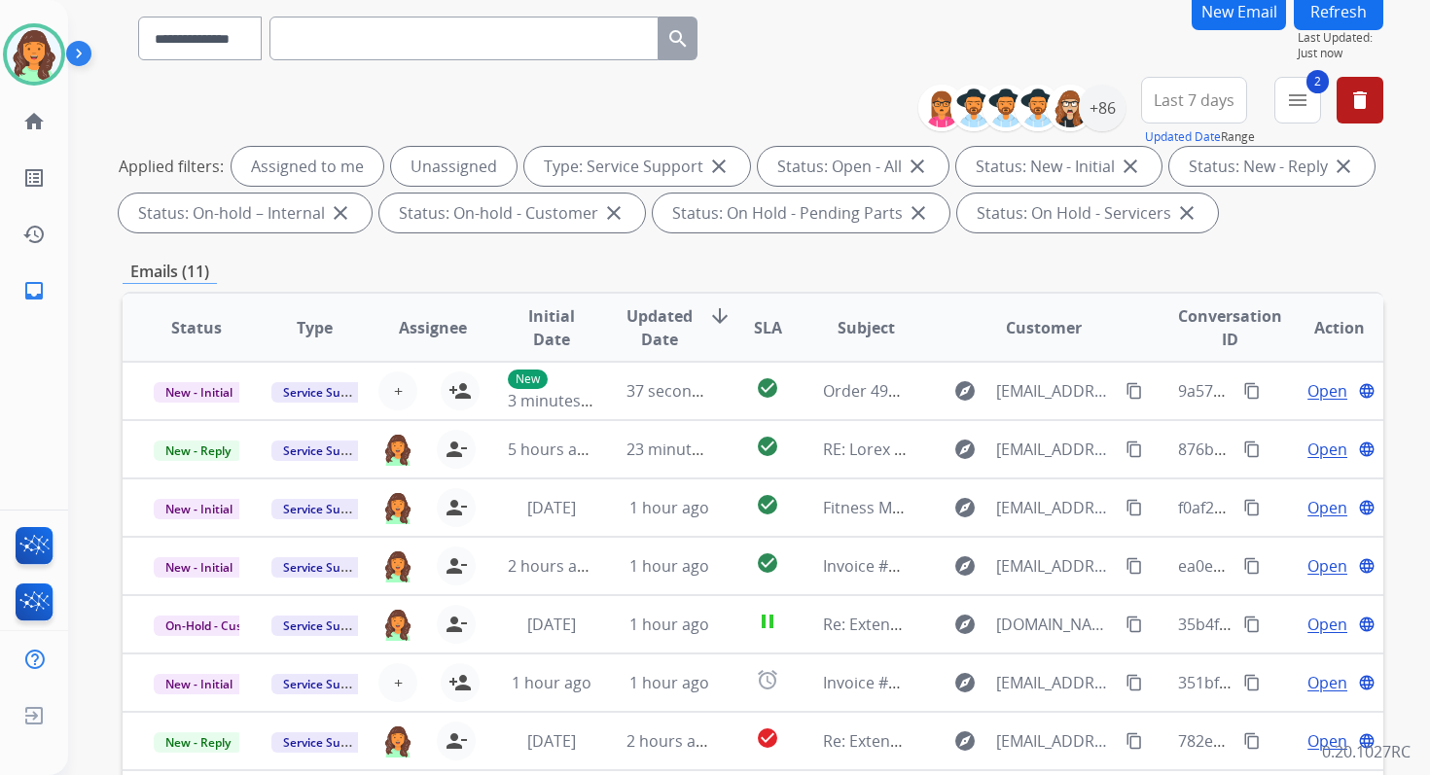
scroll to position [425, 0]
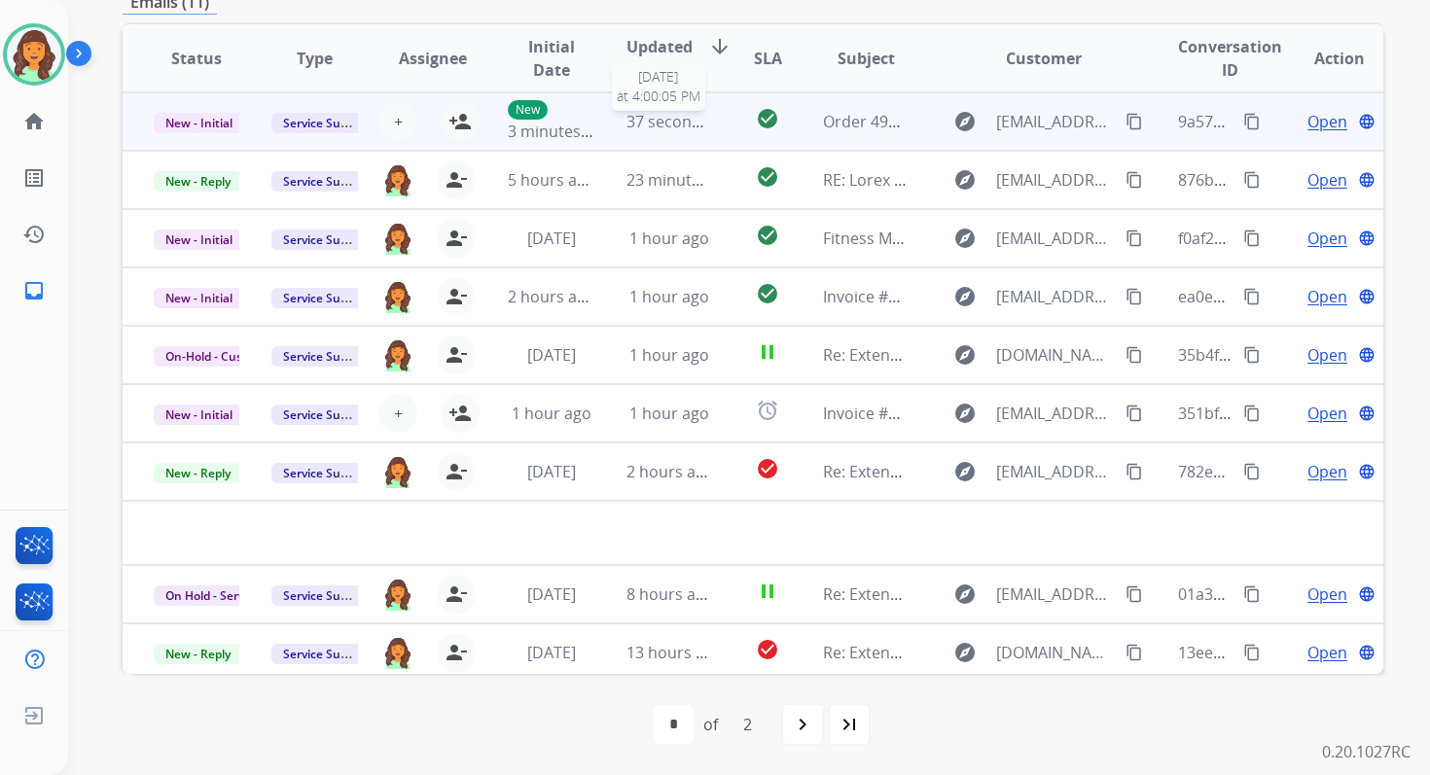
click at [658, 128] on span "37 seconds ago" at bounding box center [683, 121] width 114 height 21
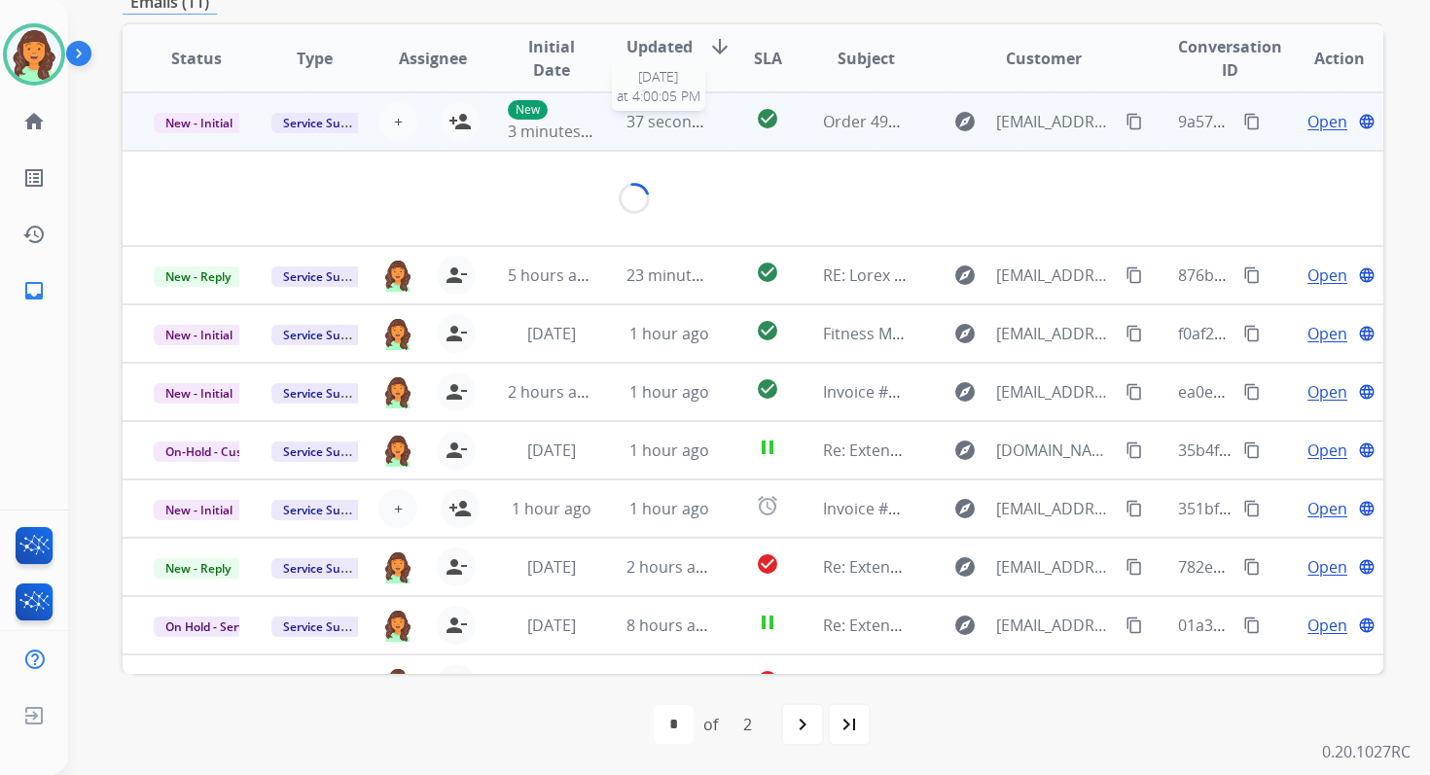
scroll to position [420, 0]
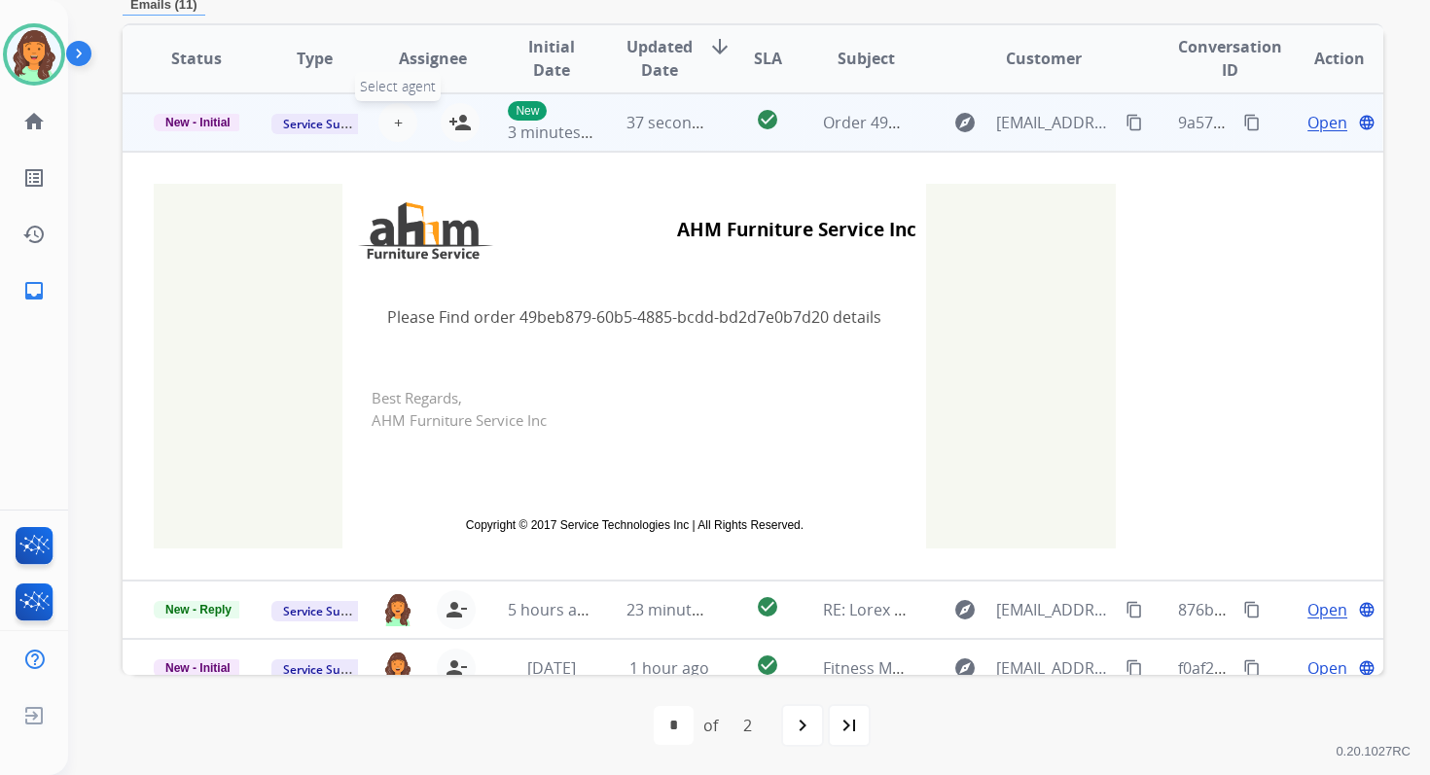
click at [398, 120] on button "+ Select agent" at bounding box center [397, 122] width 39 height 39
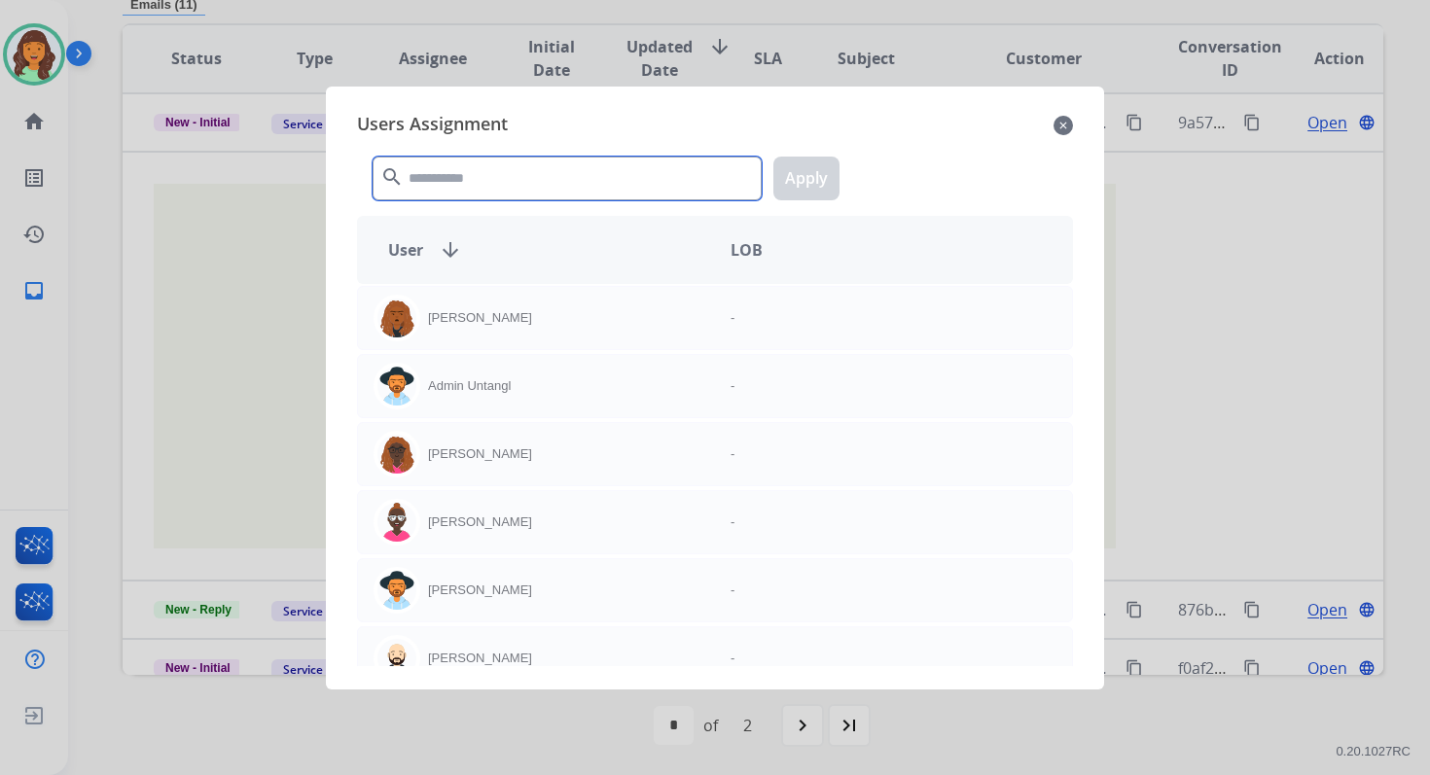
click at [455, 185] on input "text" at bounding box center [567, 179] width 389 height 44
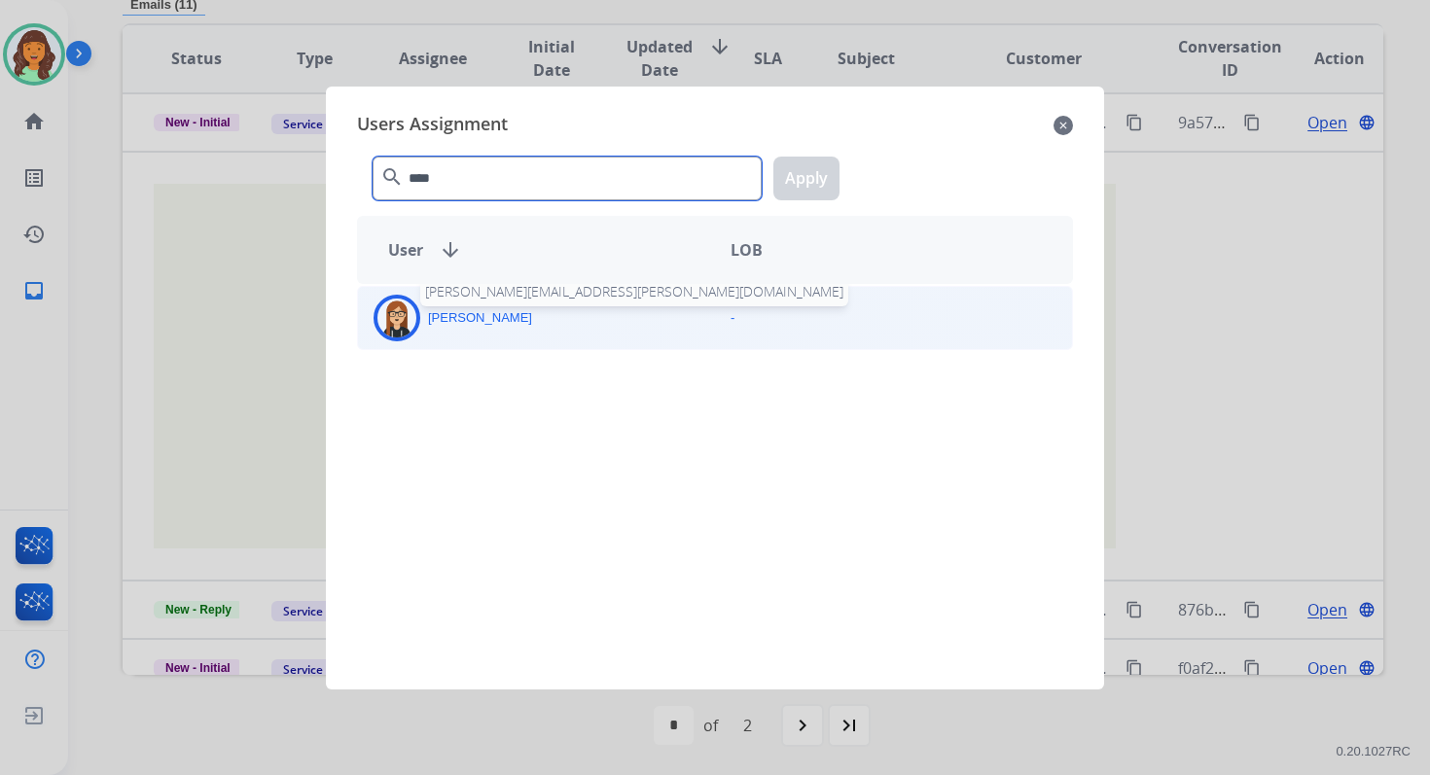
type input "****"
click at [503, 313] on p "Trisha Higgins" at bounding box center [480, 317] width 104 height 19
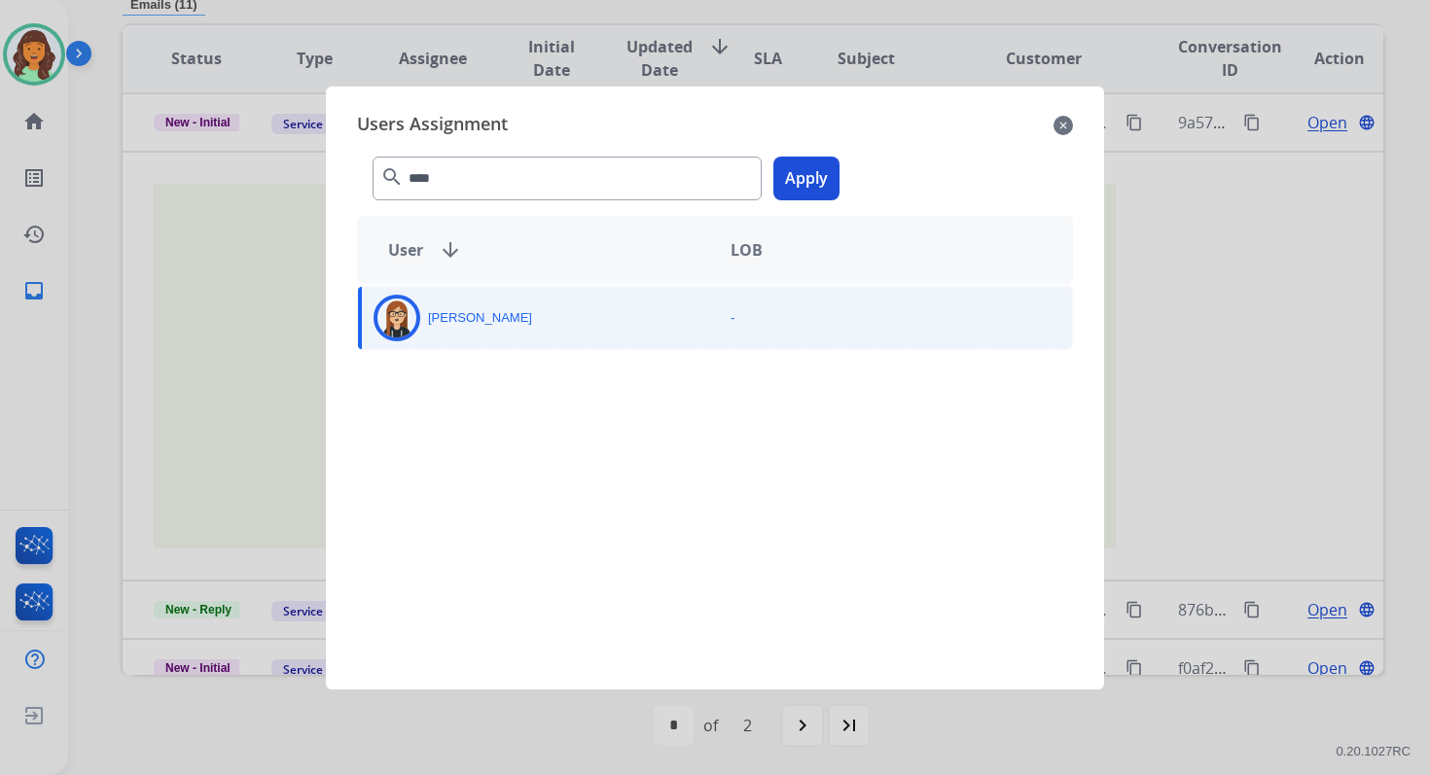
click at [802, 172] on button "Apply" at bounding box center [806, 179] width 66 height 44
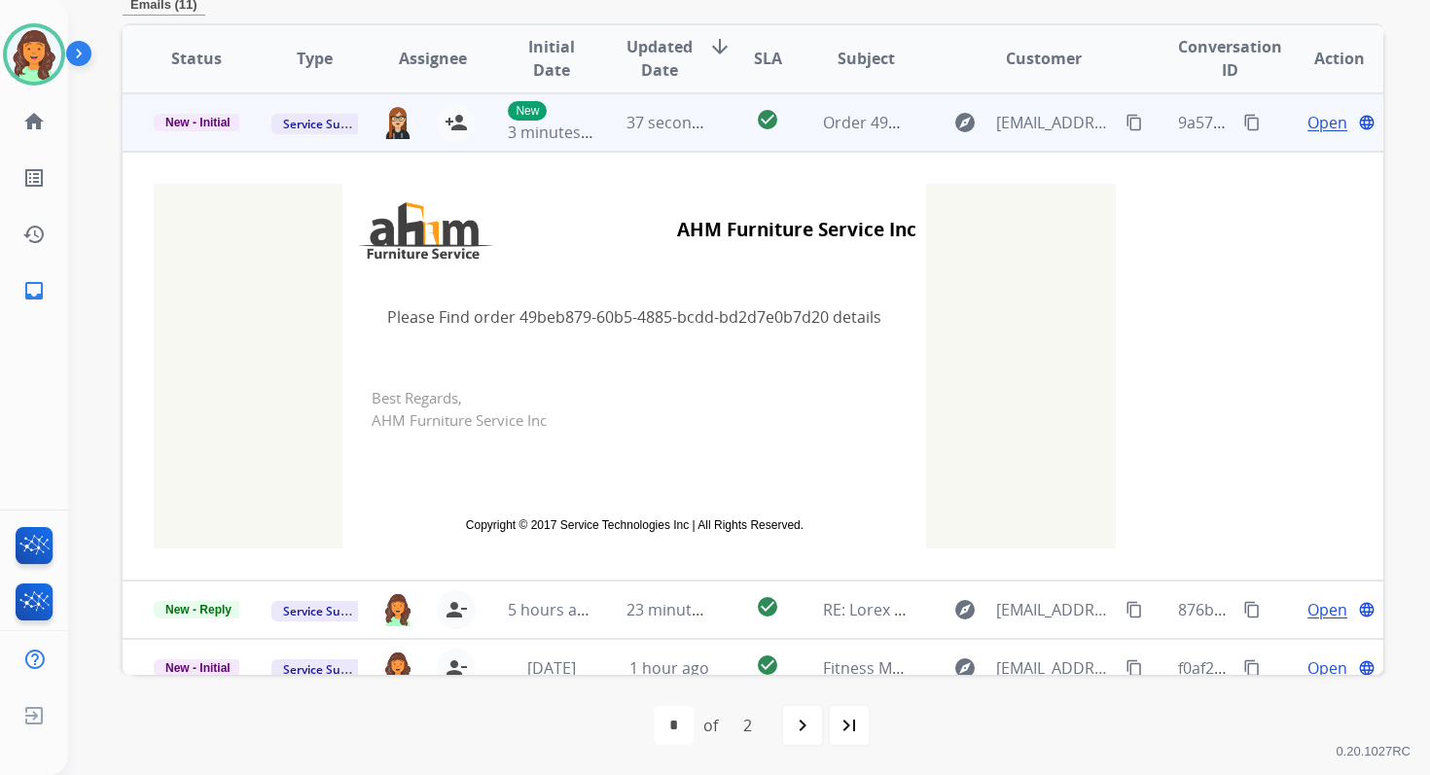
click at [696, 134] on td "37 seconds ago" at bounding box center [654, 122] width 118 height 58
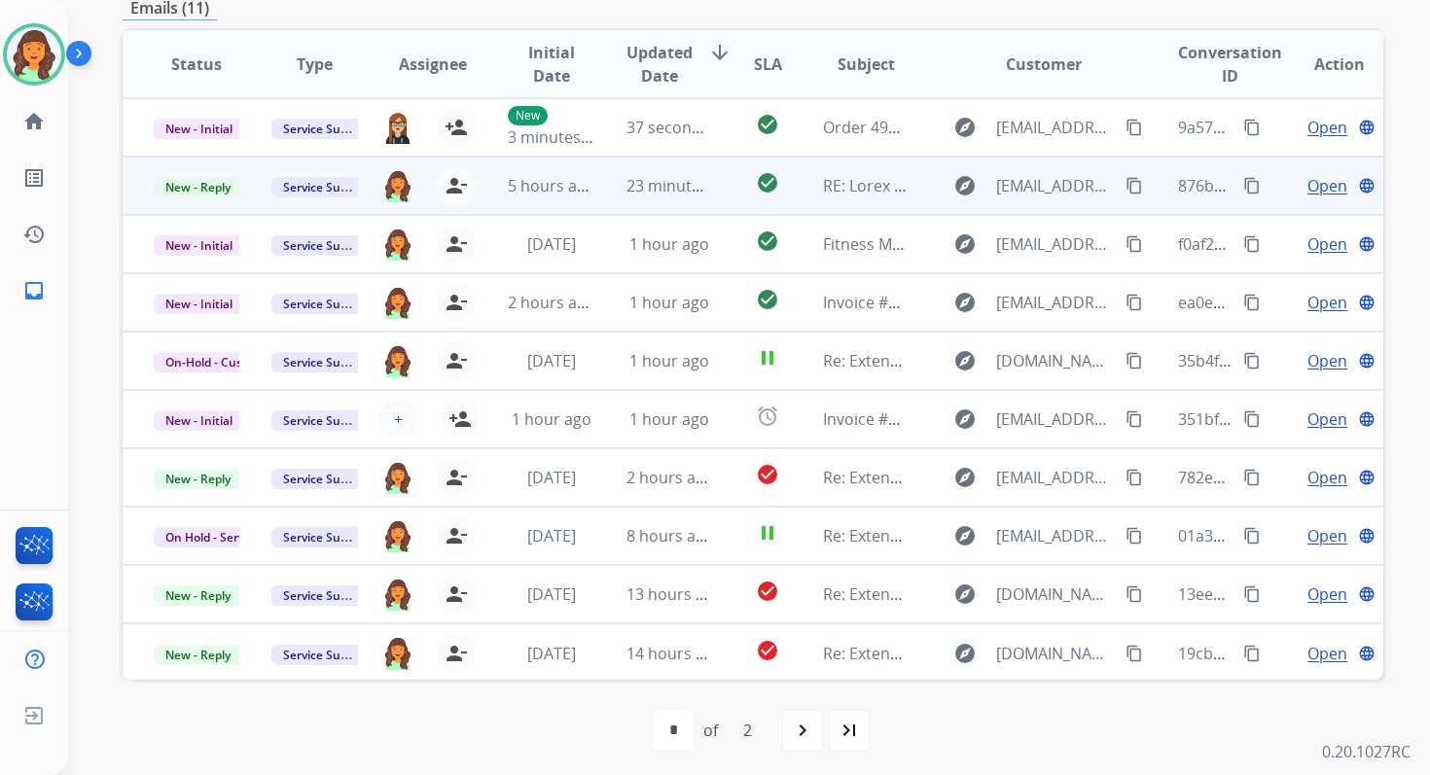
scroll to position [0, 0]
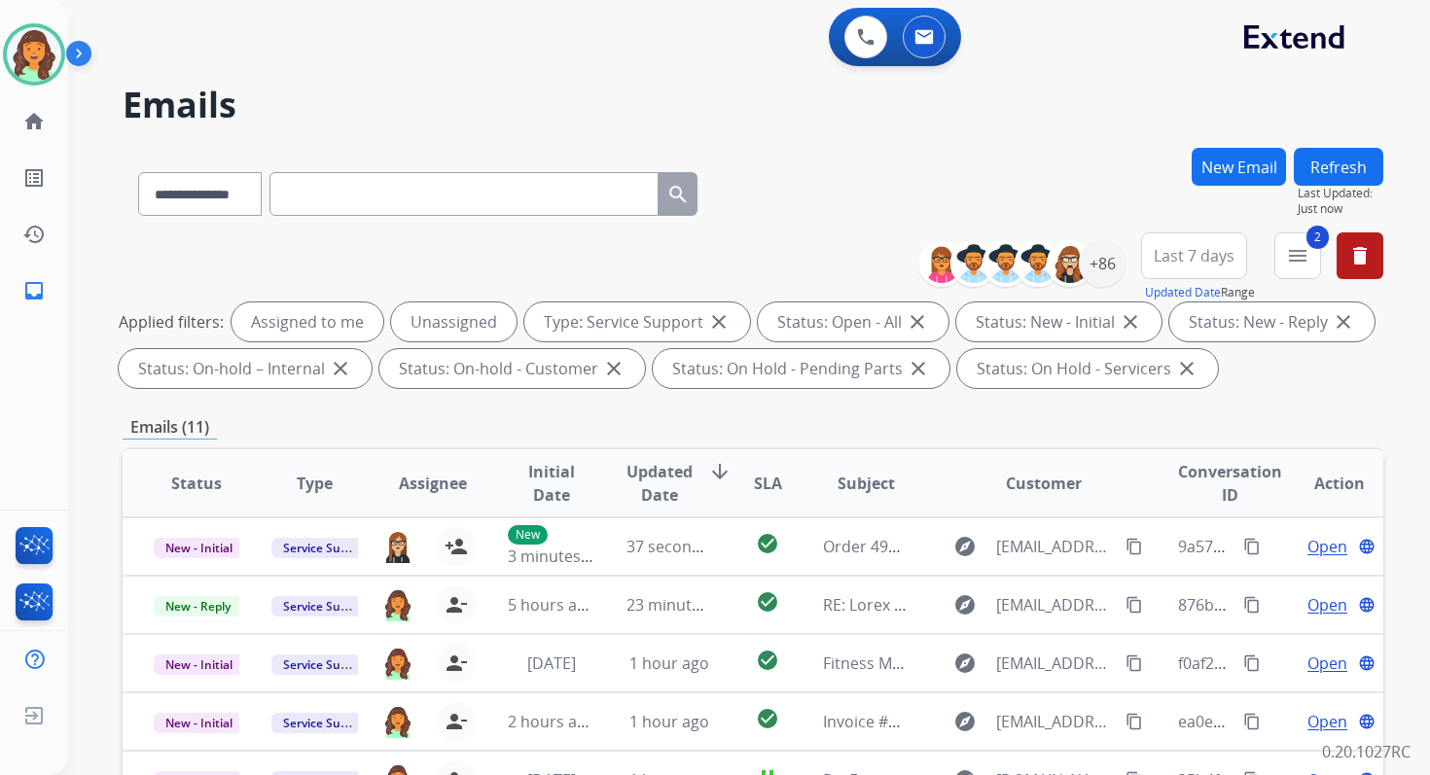
click at [1344, 175] on button "Refresh" at bounding box center [1338, 167] width 89 height 38
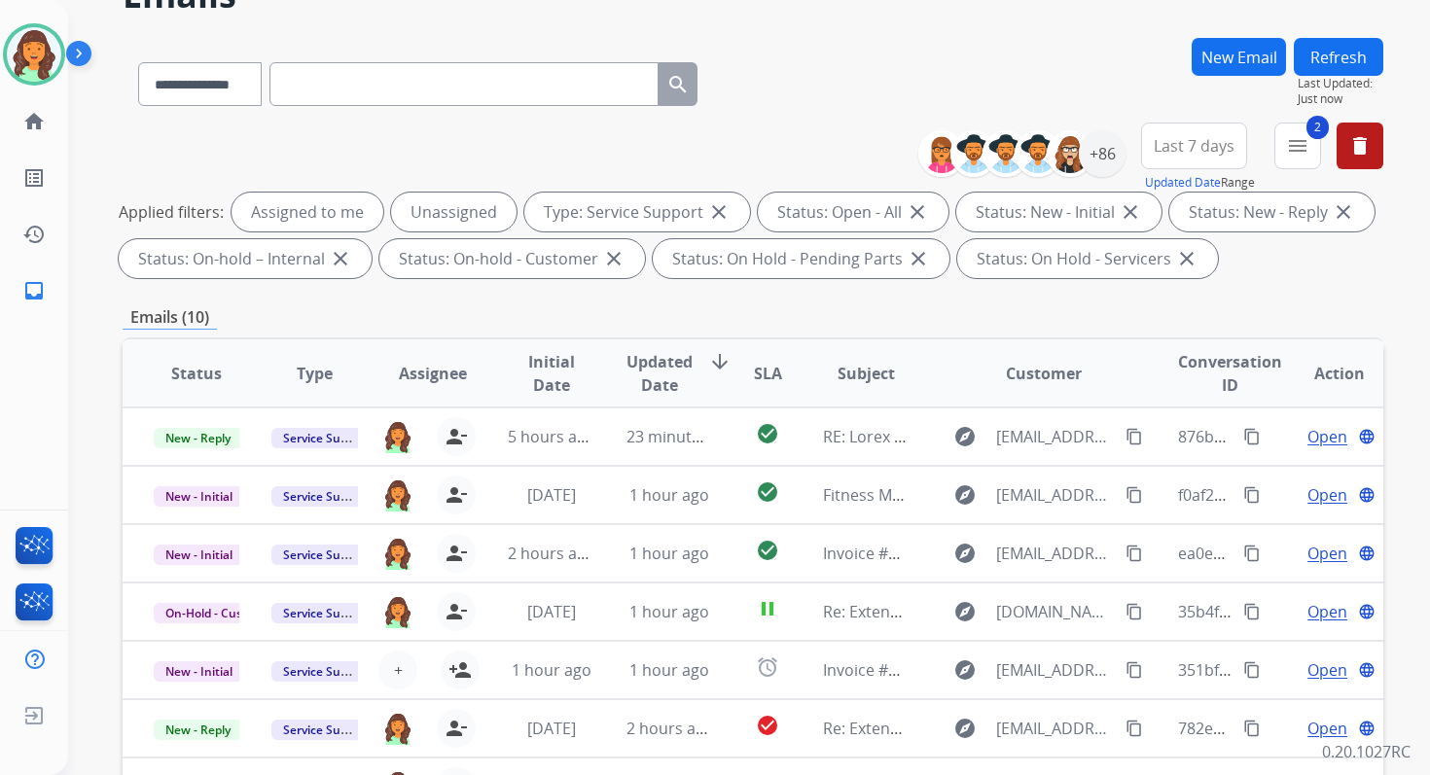
scroll to position [425, 0]
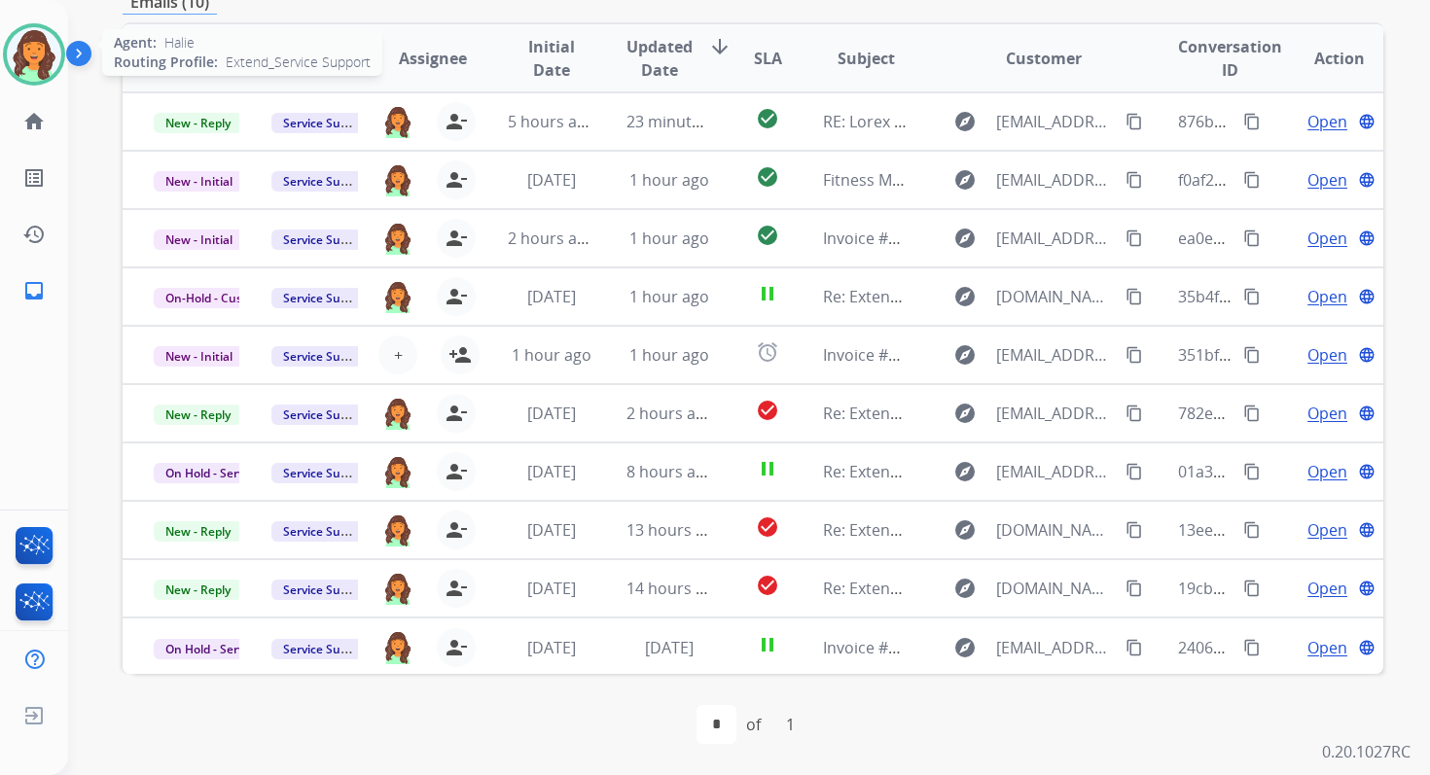
click at [31, 53] on img at bounding box center [34, 54] width 54 height 54
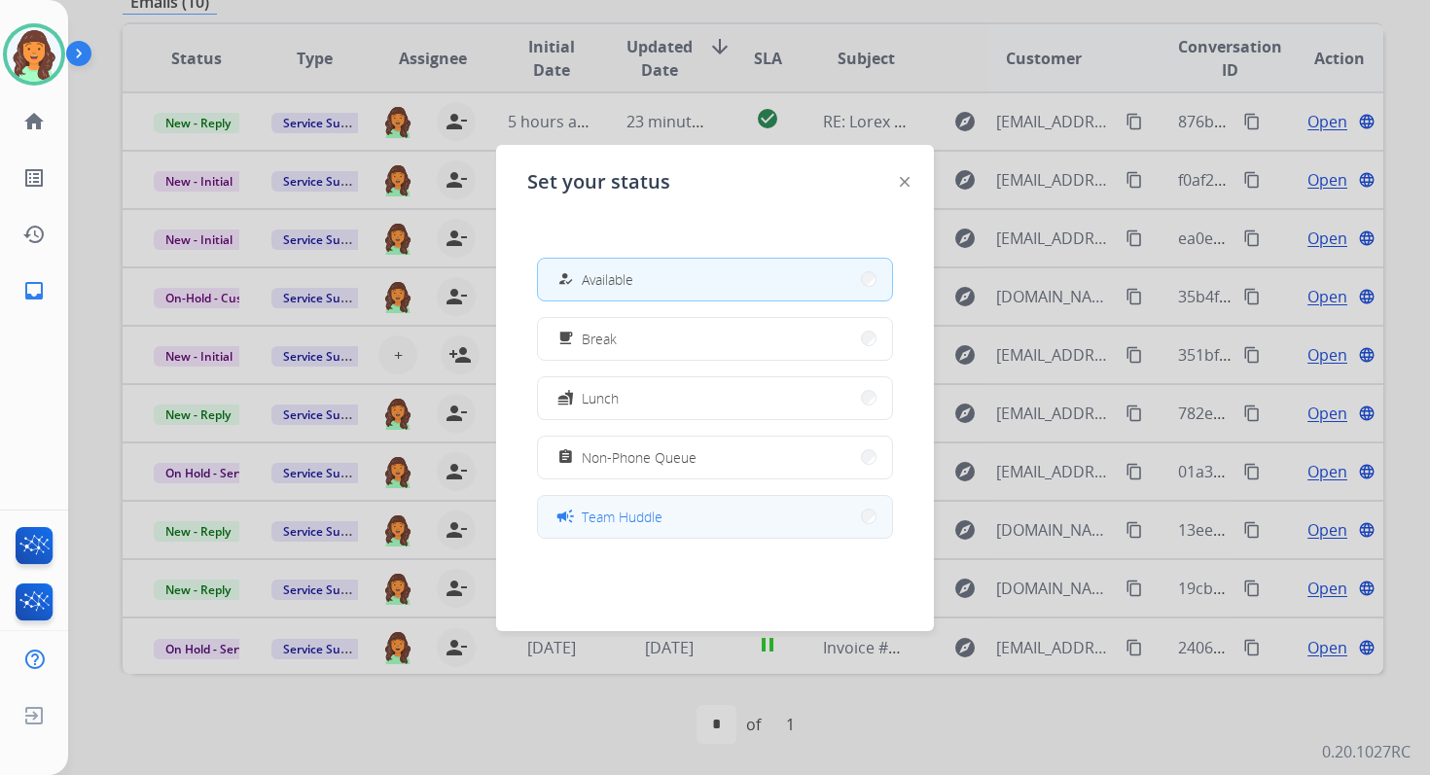
click at [784, 529] on button "campaign Team Huddle" at bounding box center [715, 517] width 354 height 42
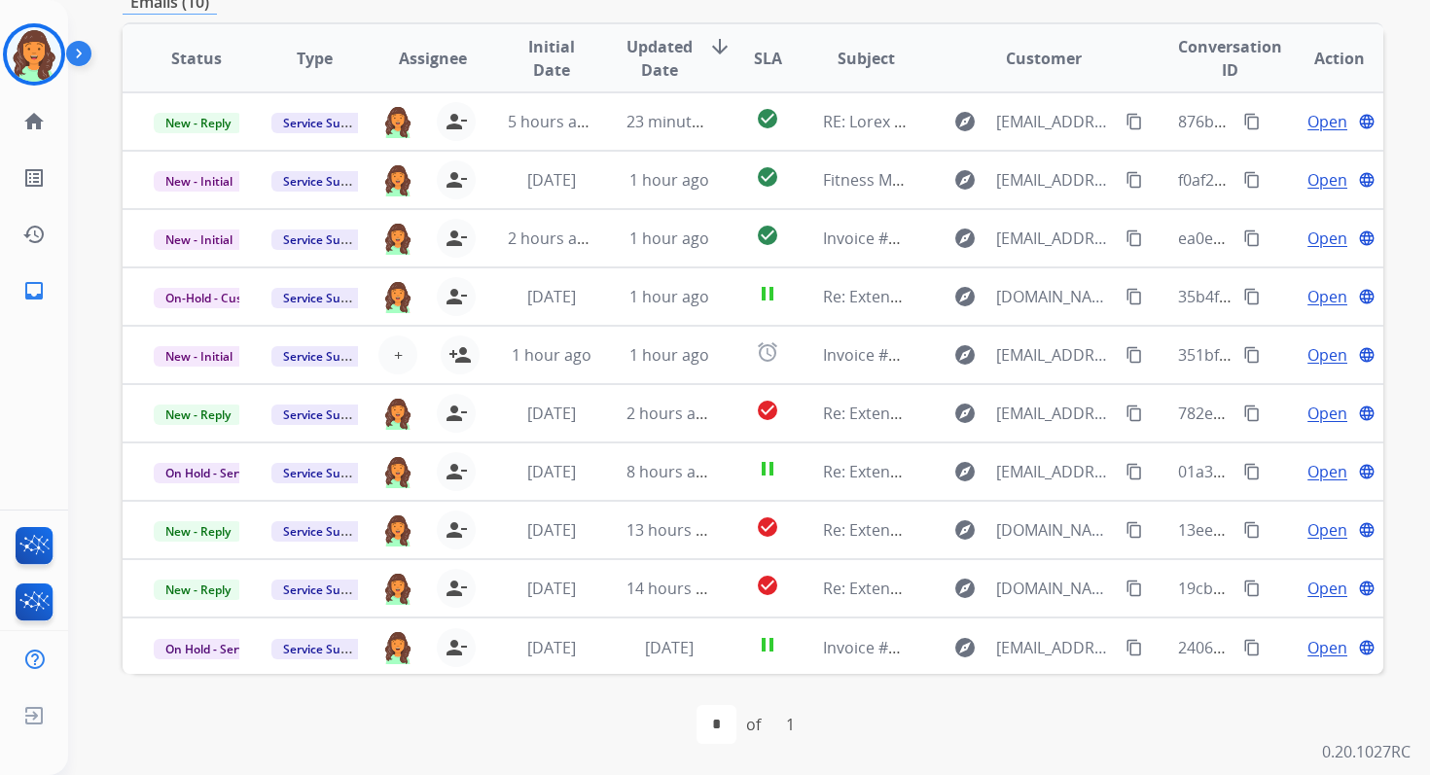
click at [943, 11] on div "Emails (10)" at bounding box center [753, 2] width 1261 height 24
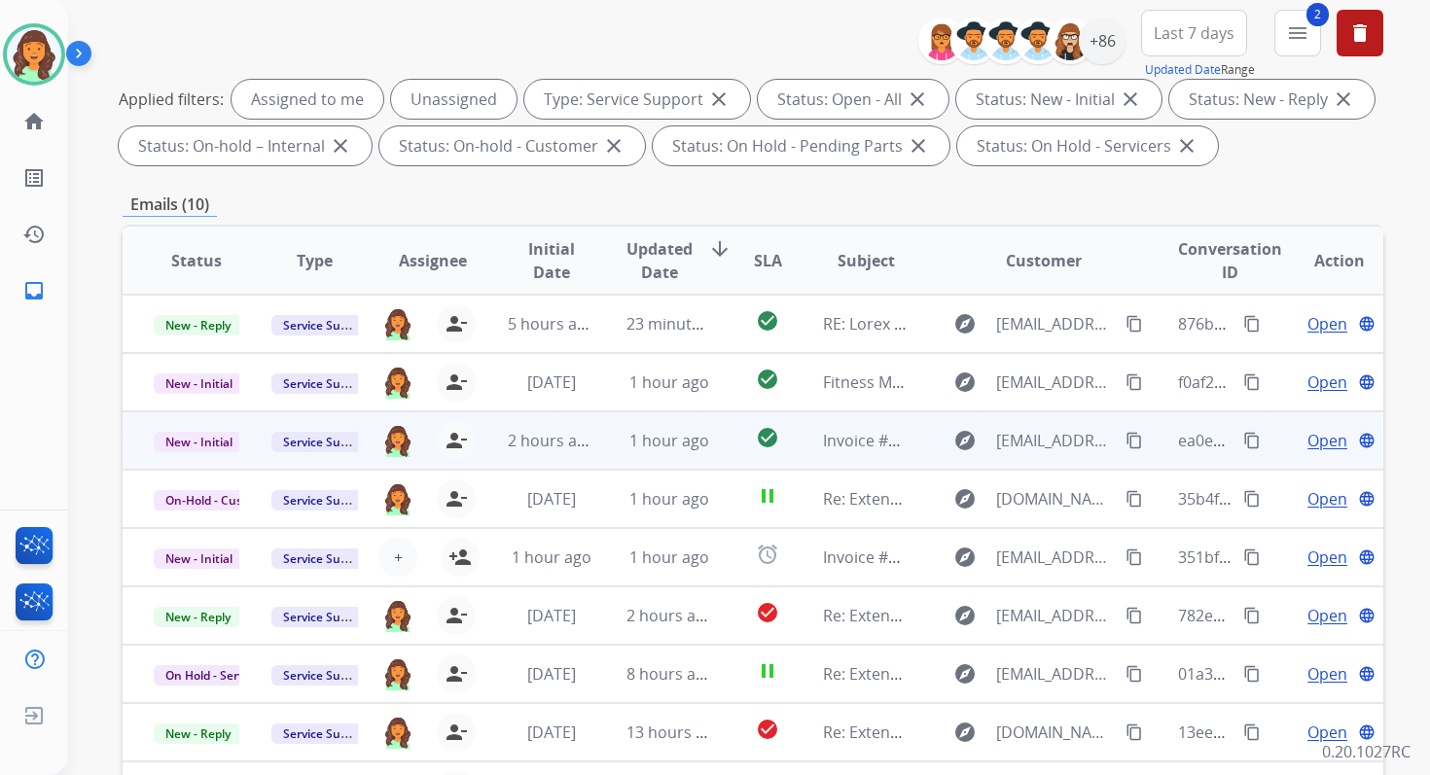
scroll to position [0, 0]
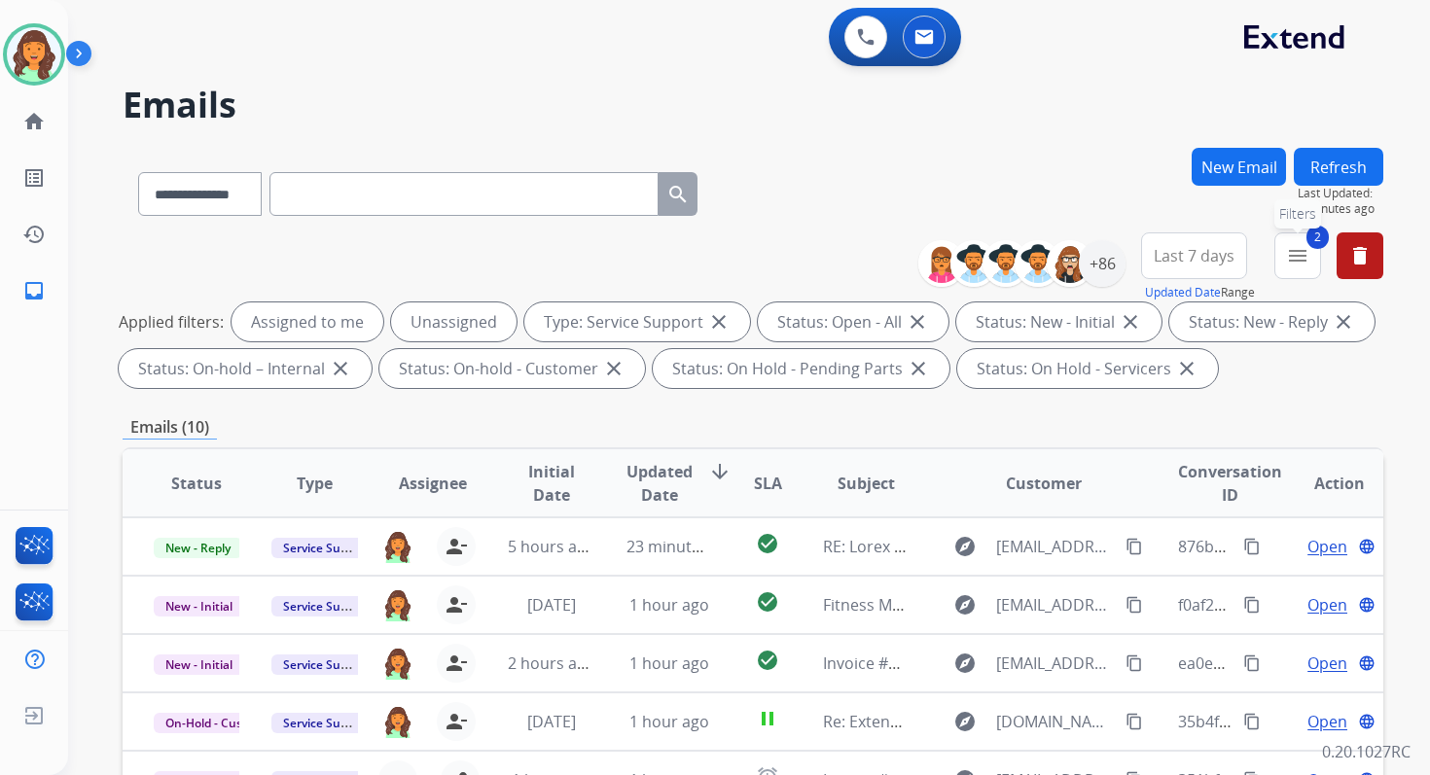
click at [1297, 264] on mat-icon "menu" at bounding box center [1297, 255] width 23 height 23
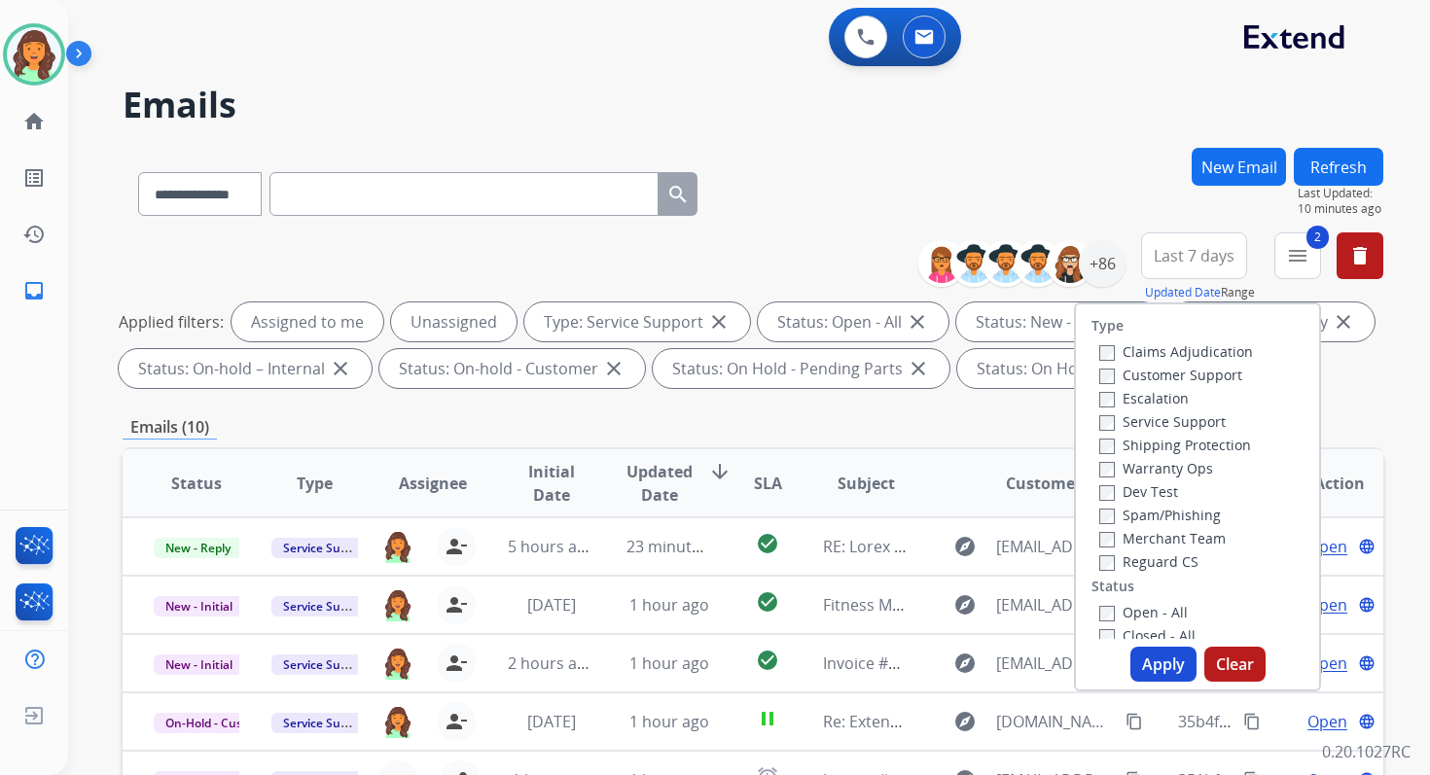
scroll to position [425, 0]
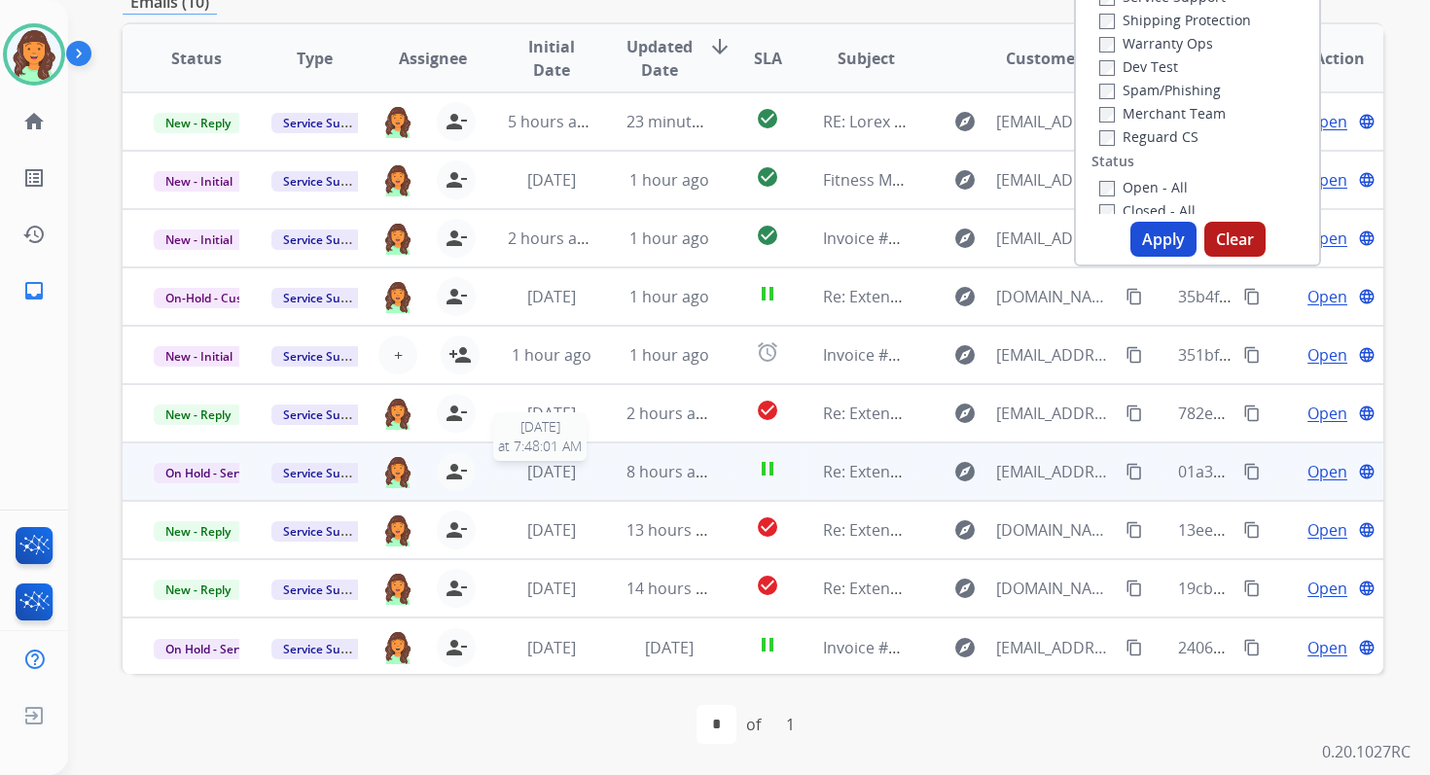
click at [576, 466] on span "1 week ago" at bounding box center [551, 471] width 49 height 21
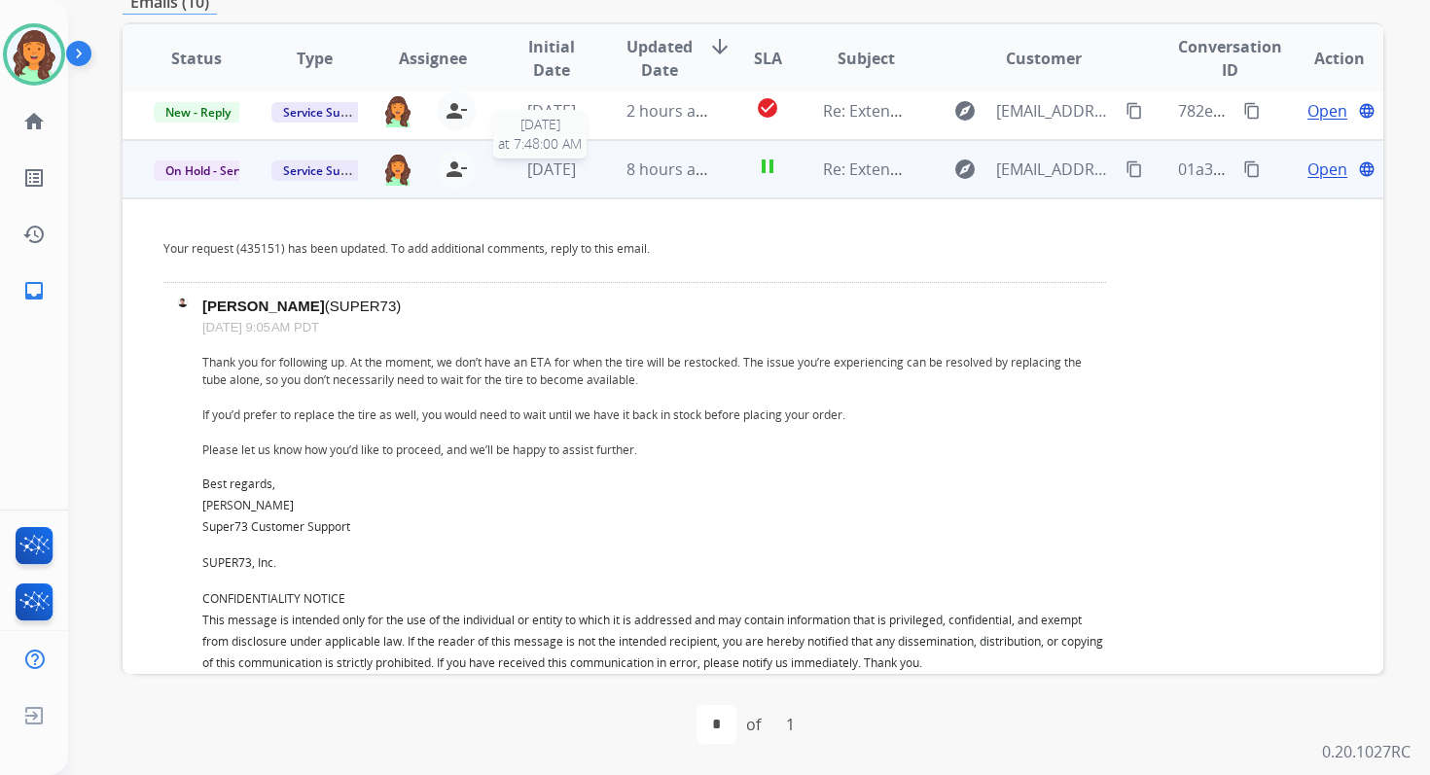
scroll to position [350, 0]
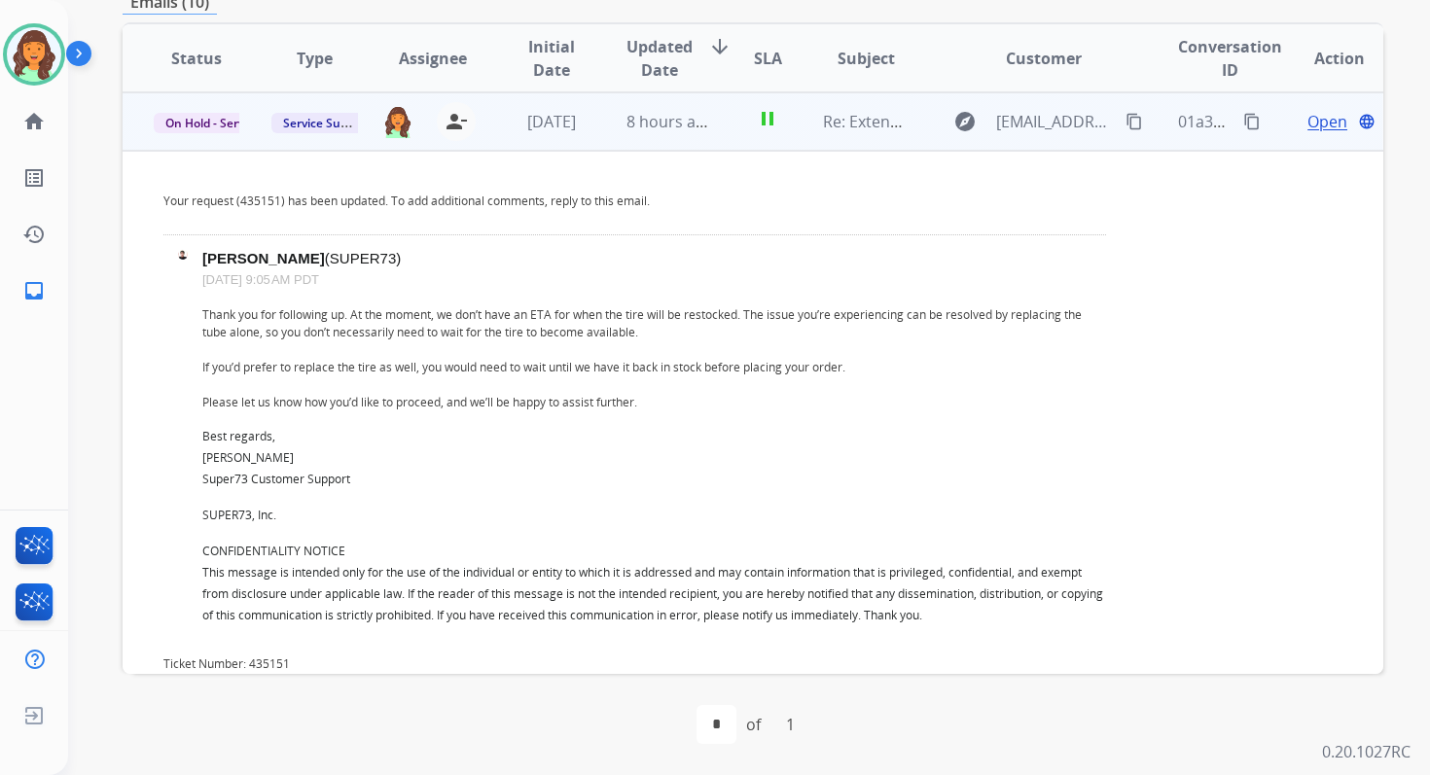
click at [1309, 115] on span "Open" at bounding box center [1327, 121] width 40 height 23
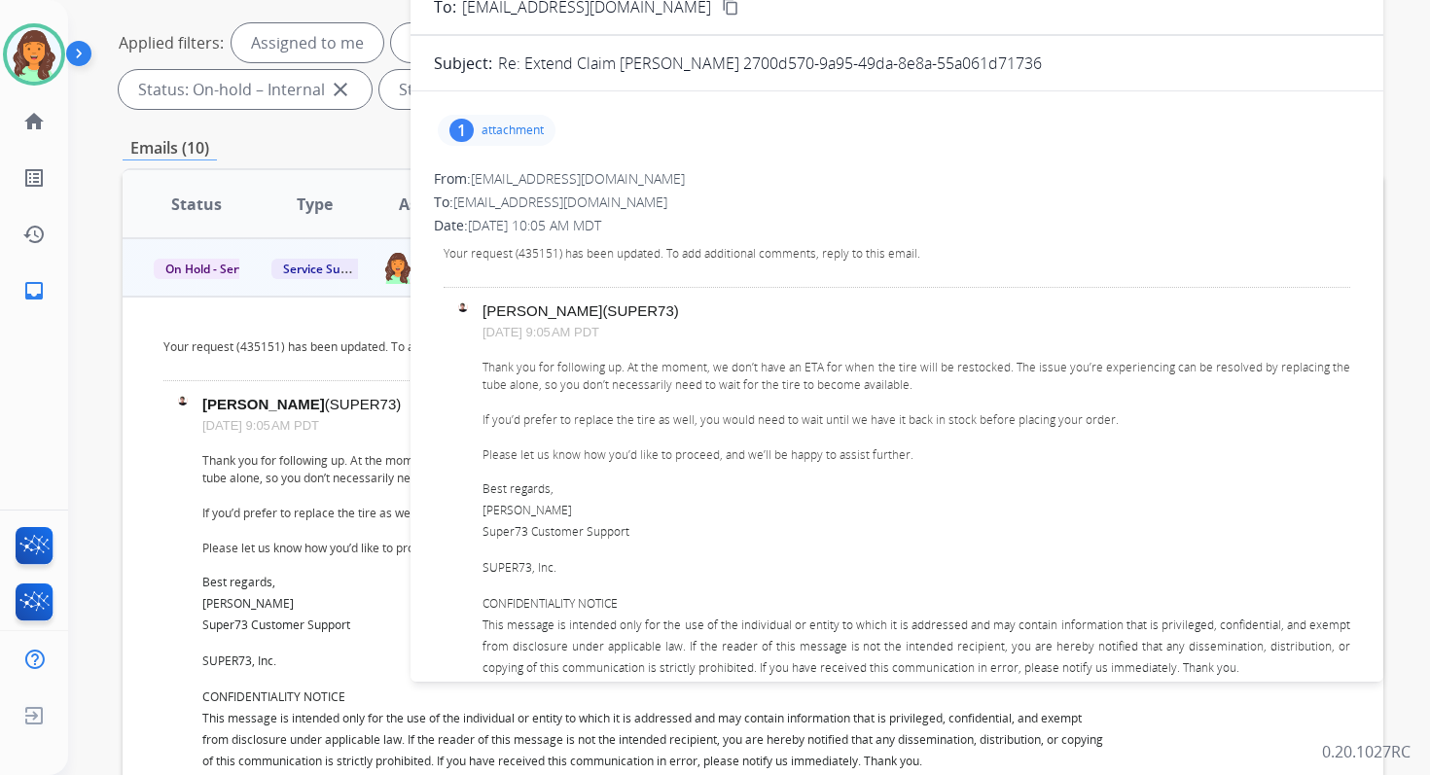
scroll to position [273, 0]
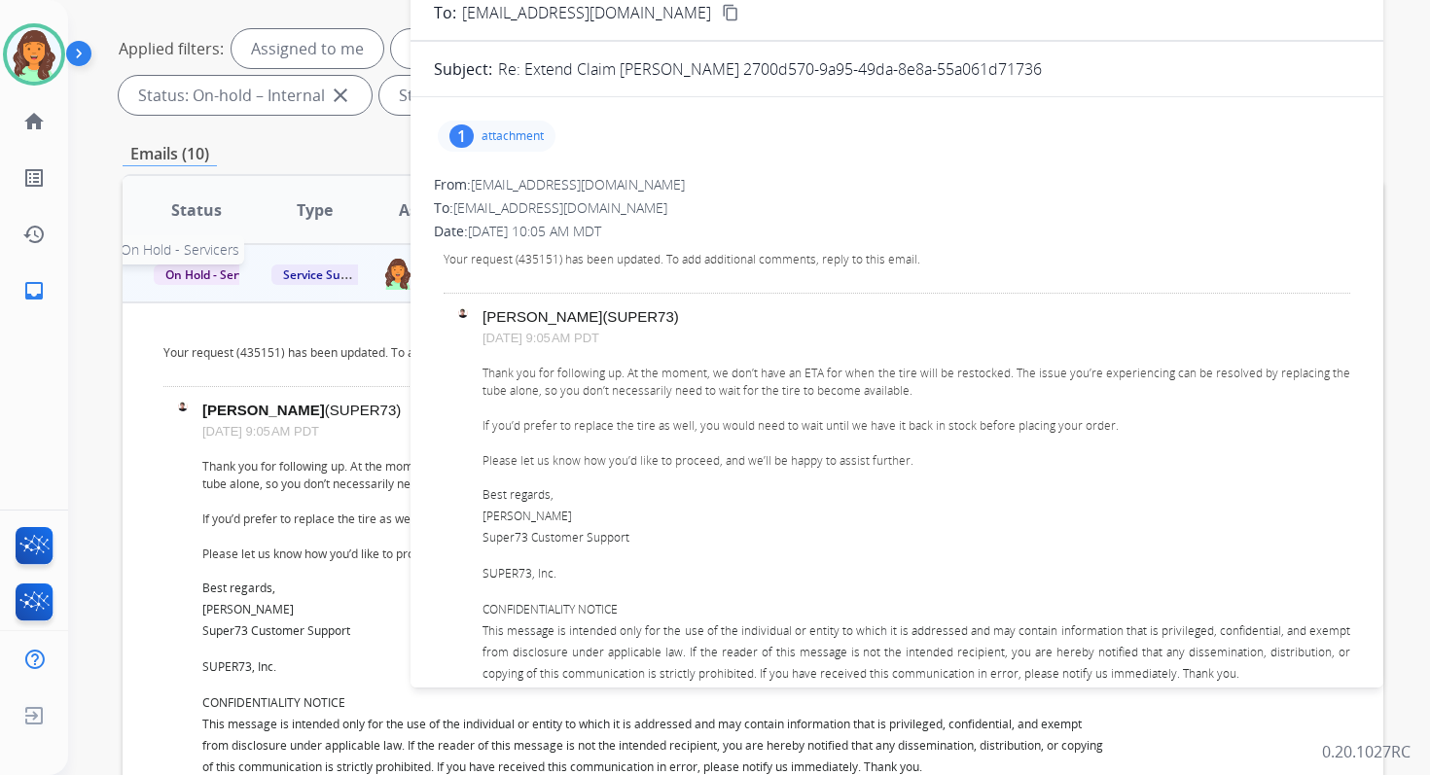
click at [222, 279] on span "On Hold - Servicers" at bounding box center [218, 275] width 128 height 20
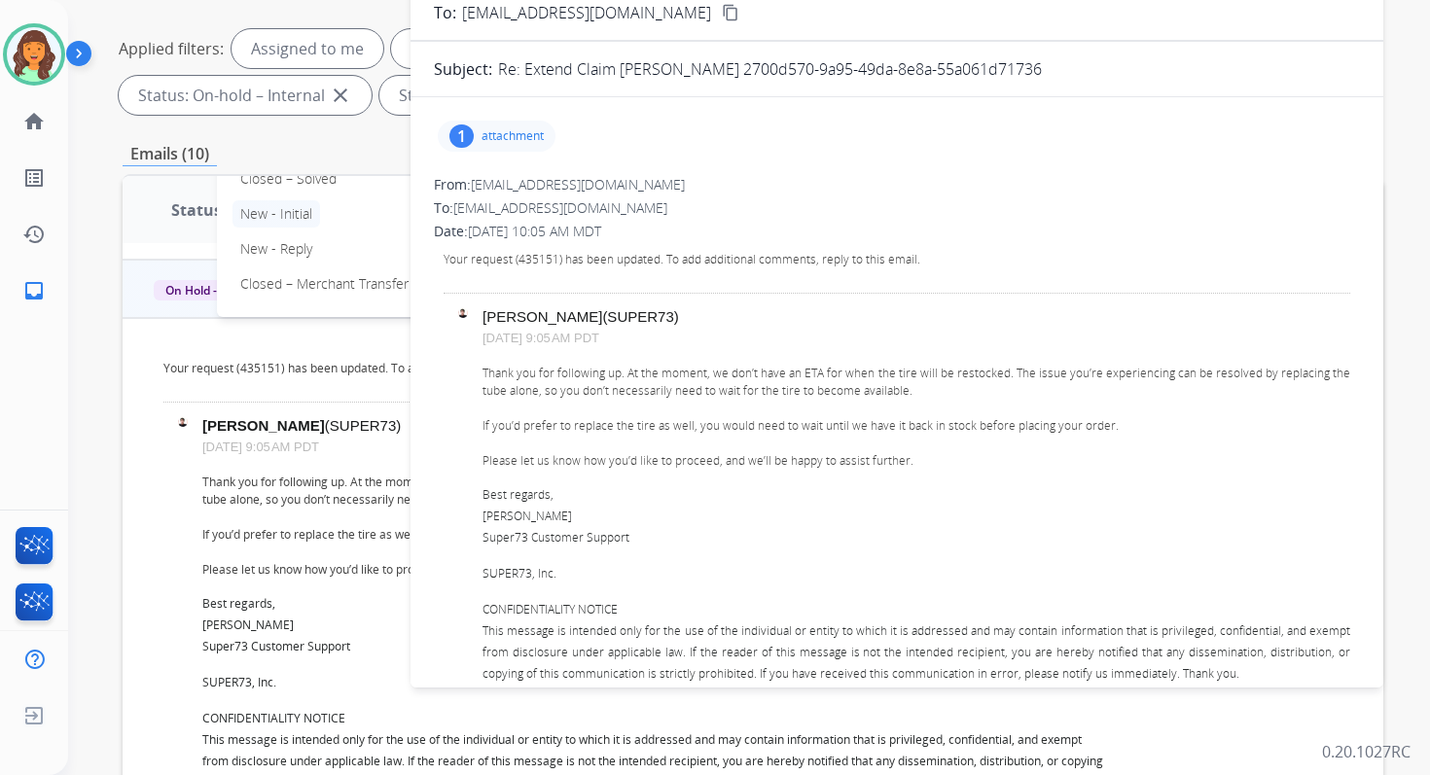
scroll to position [323, 0]
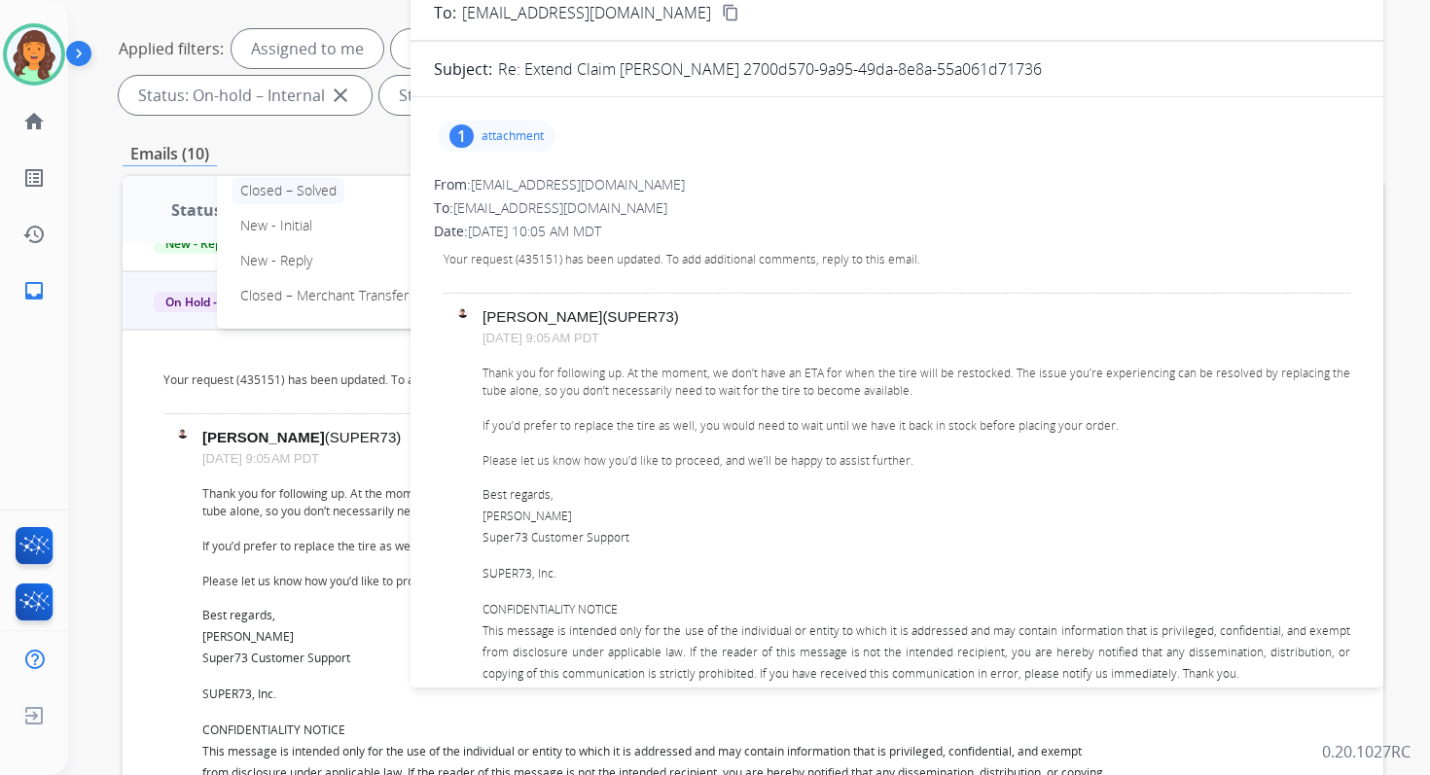
click at [284, 195] on p "Closed – Solved" at bounding box center [288, 190] width 112 height 27
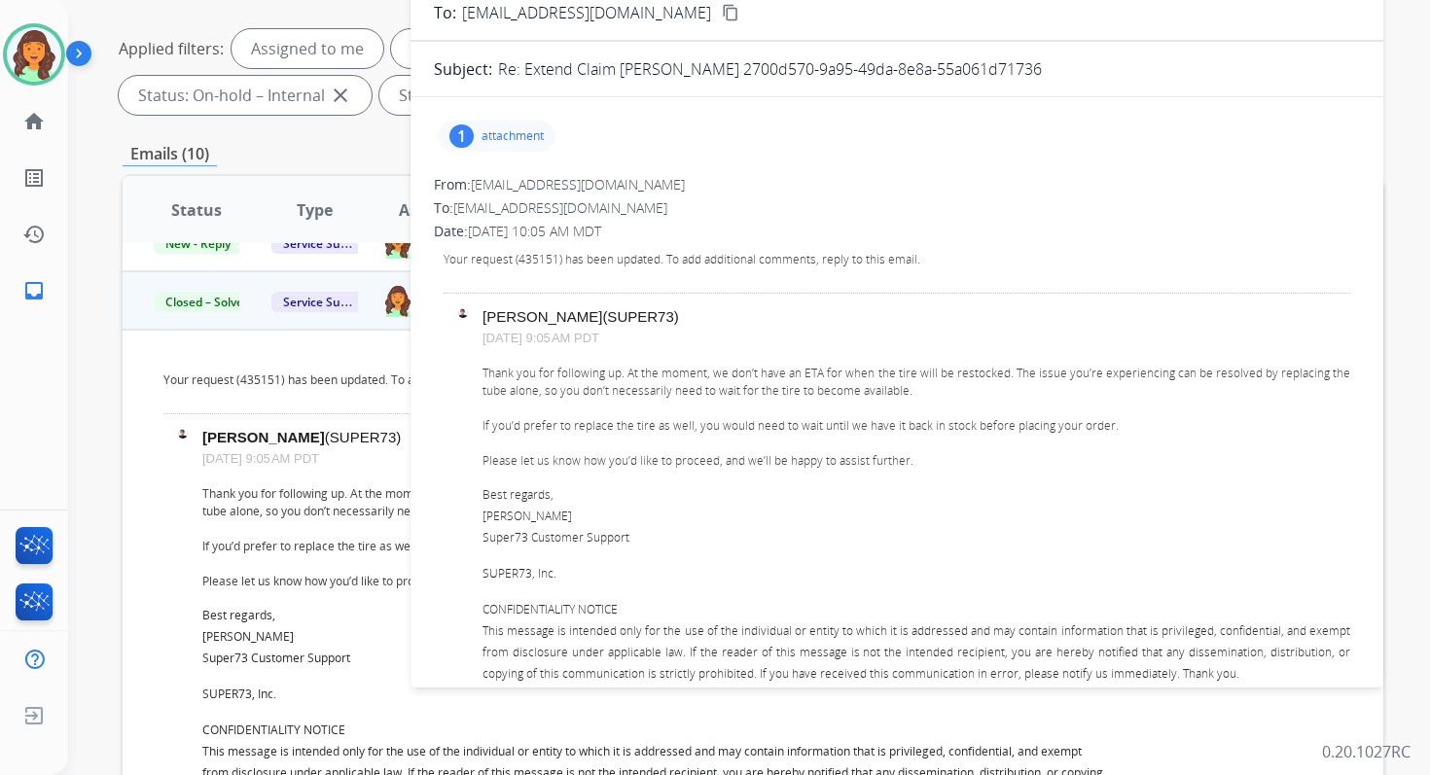
scroll to position [0, 0]
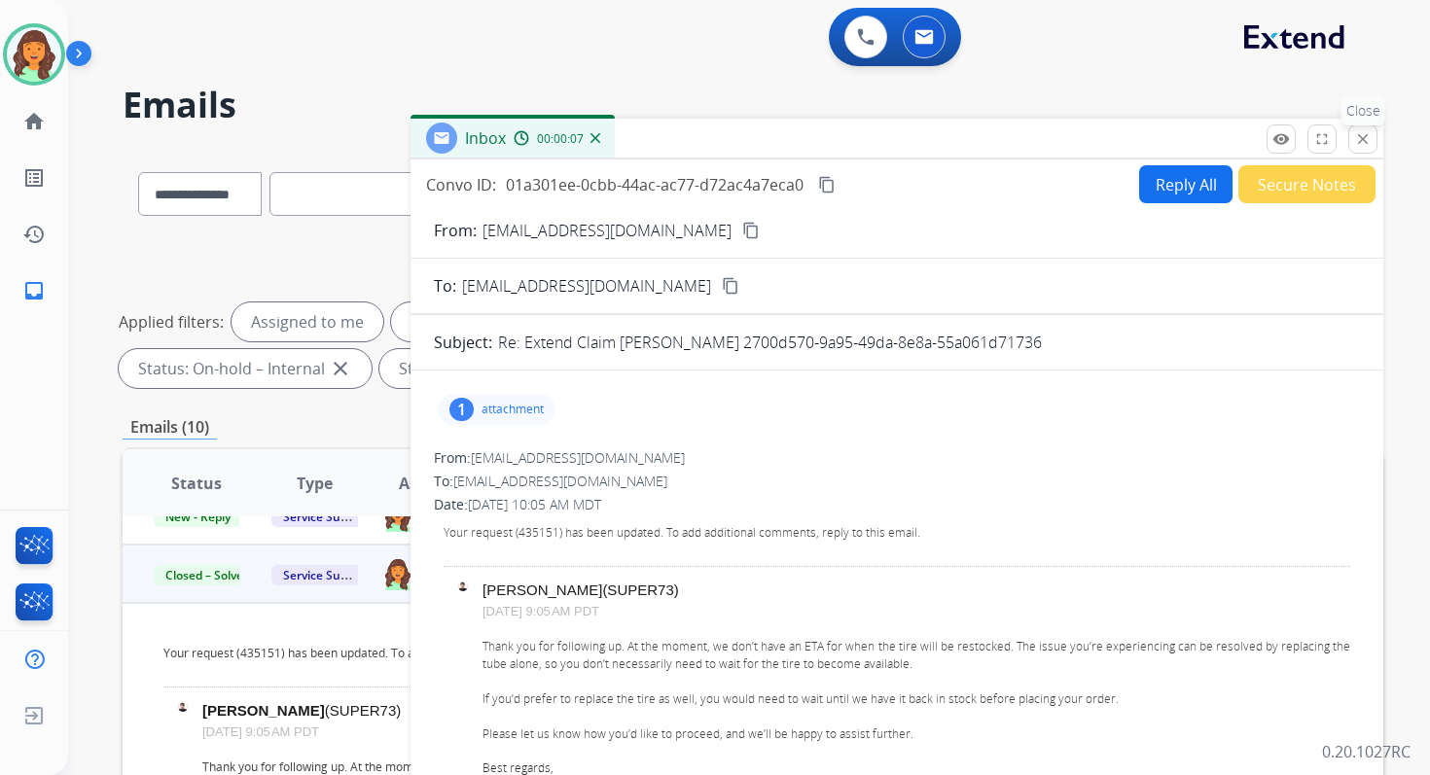
click at [1362, 136] on mat-icon "close" at bounding box center [1363, 139] width 18 height 18
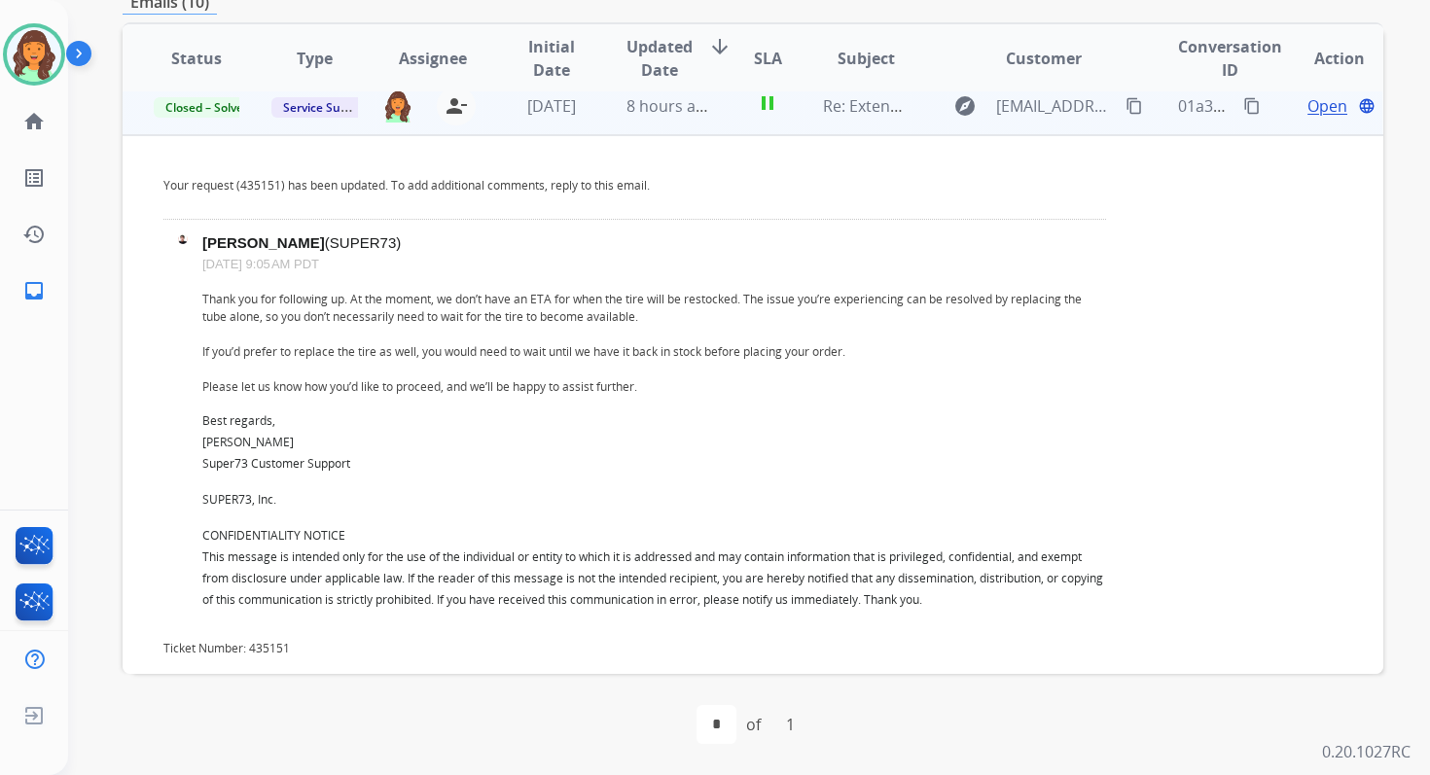
scroll to position [662, 0]
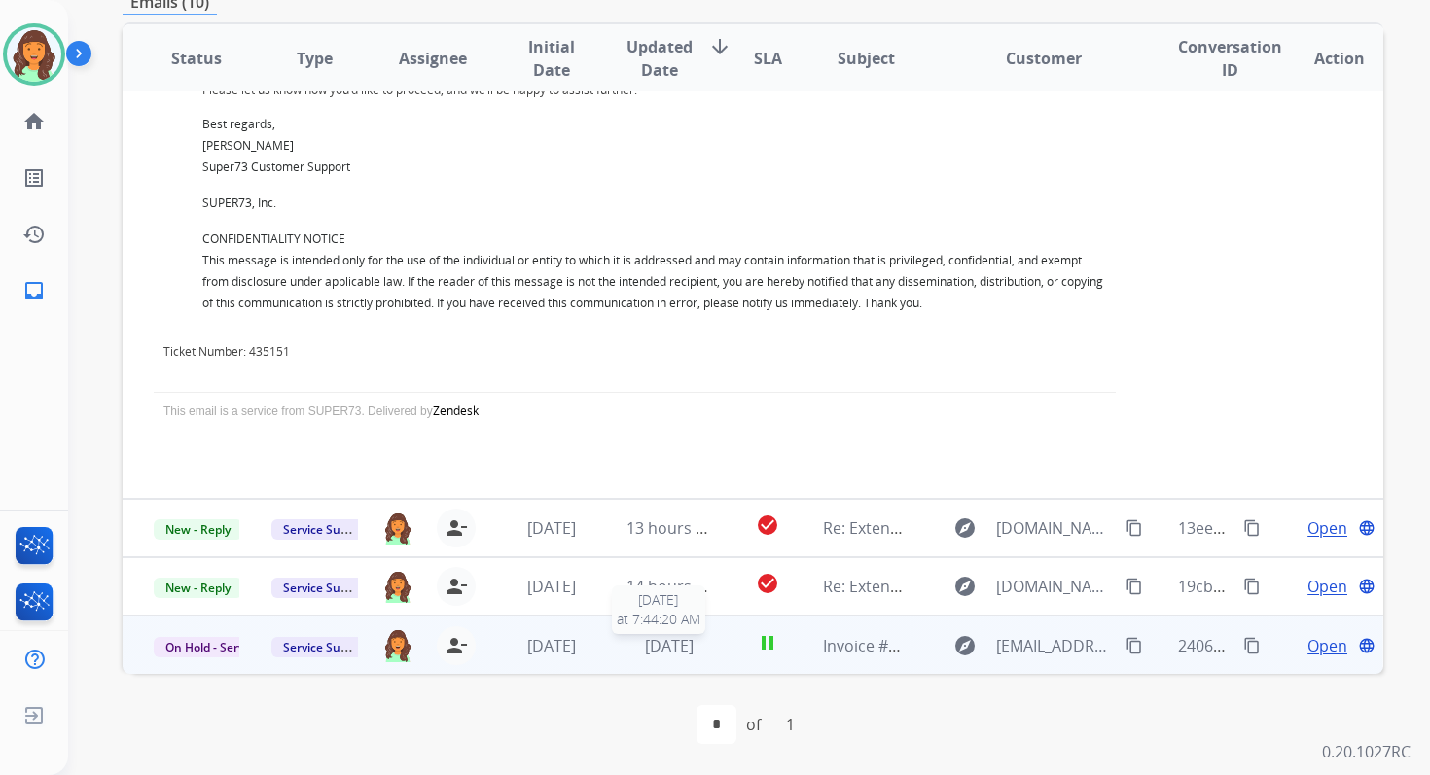
click at [681, 645] on span "1 day ago" at bounding box center [669, 645] width 49 height 21
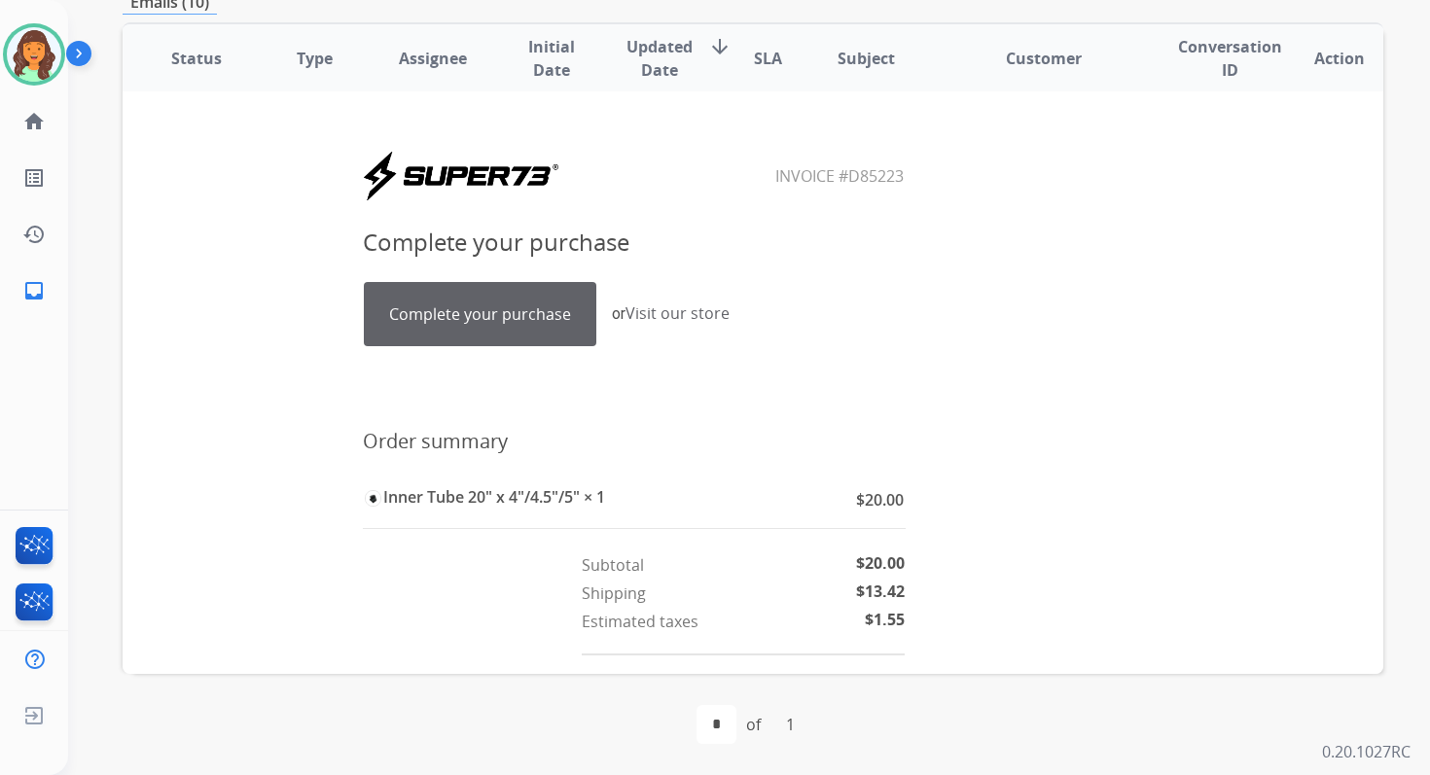
scroll to position [525, 0]
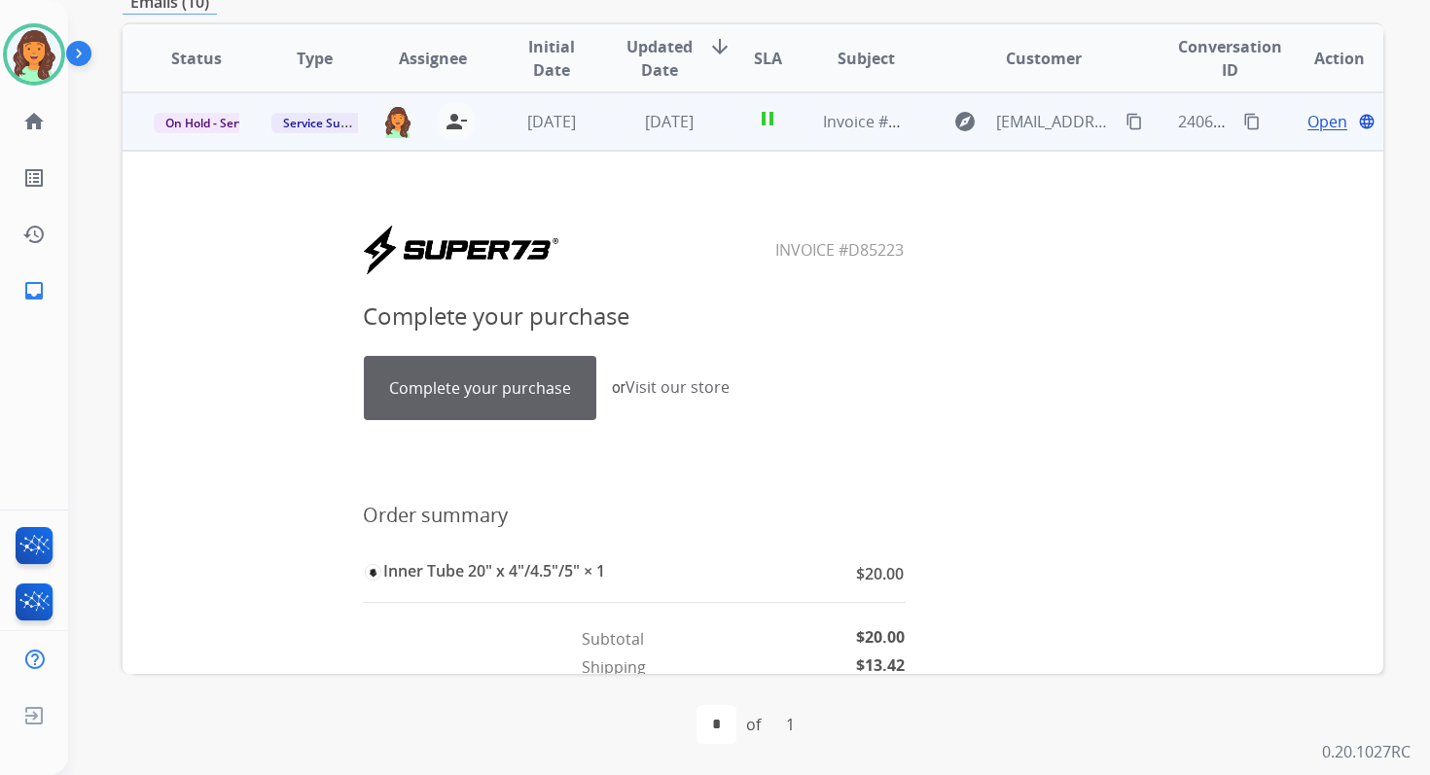
click at [530, 395] on link "Complete your purchase" at bounding box center [480, 388] width 231 height 62
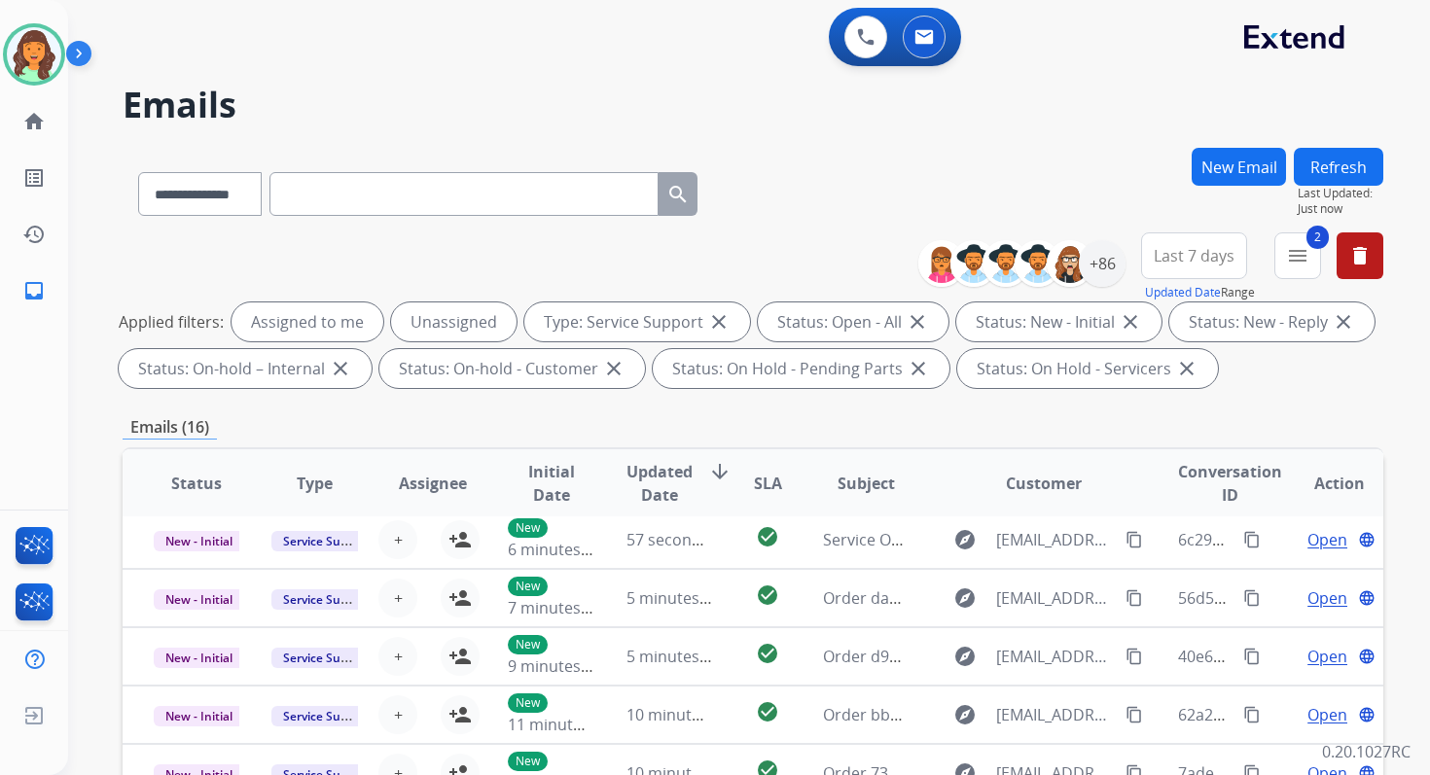
scroll to position [425, 0]
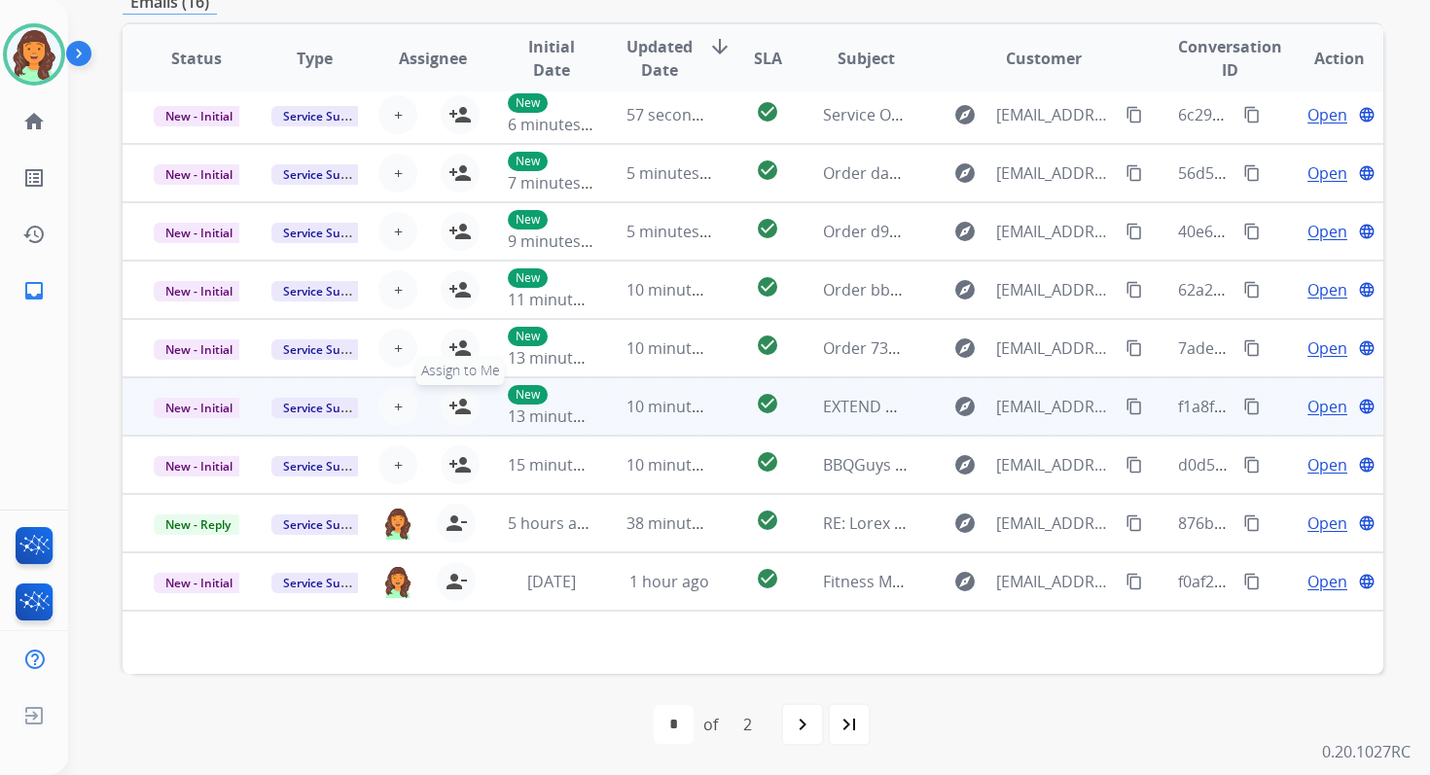
click at [444, 403] on button "person_add Assign to Me" at bounding box center [460, 406] width 39 height 39
click at [210, 407] on span "New - Initial" at bounding box center [199, 408] width 90 height 20
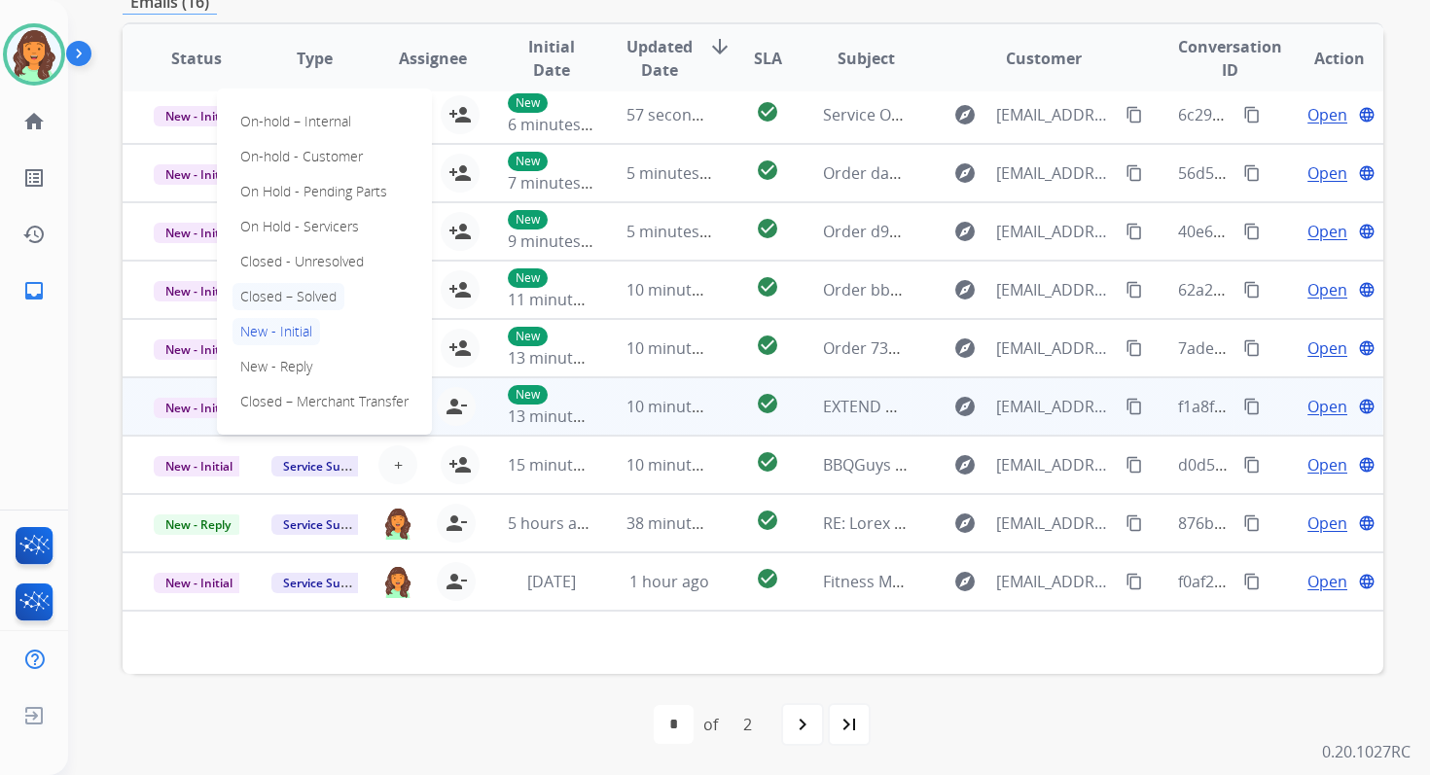
click at [284, 293] on p "Closed – Solved" at bounding box center [288, 296] width 112 height 27
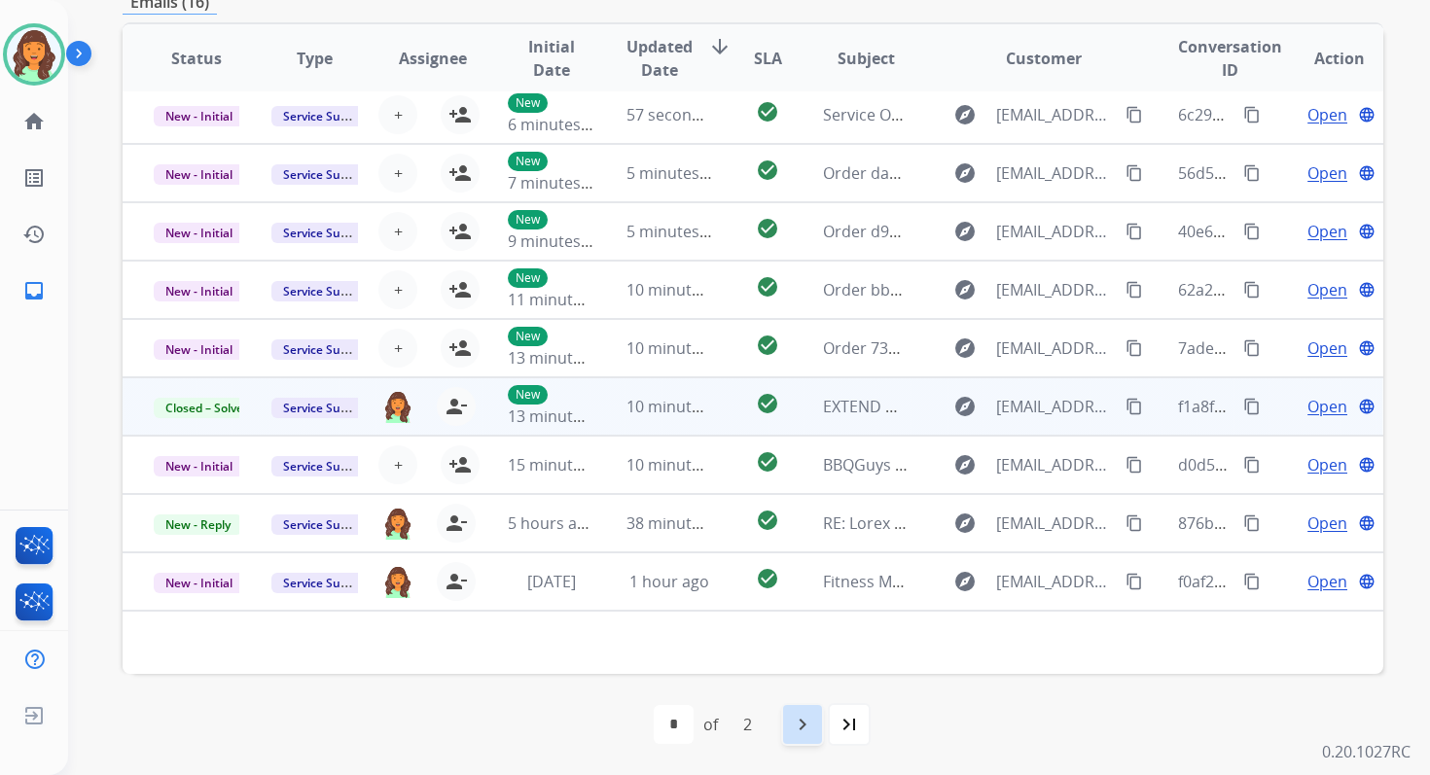
click at [812, 715] on mat-icon "navigate_next" at bounding box center [802, 724] width 23 height 23
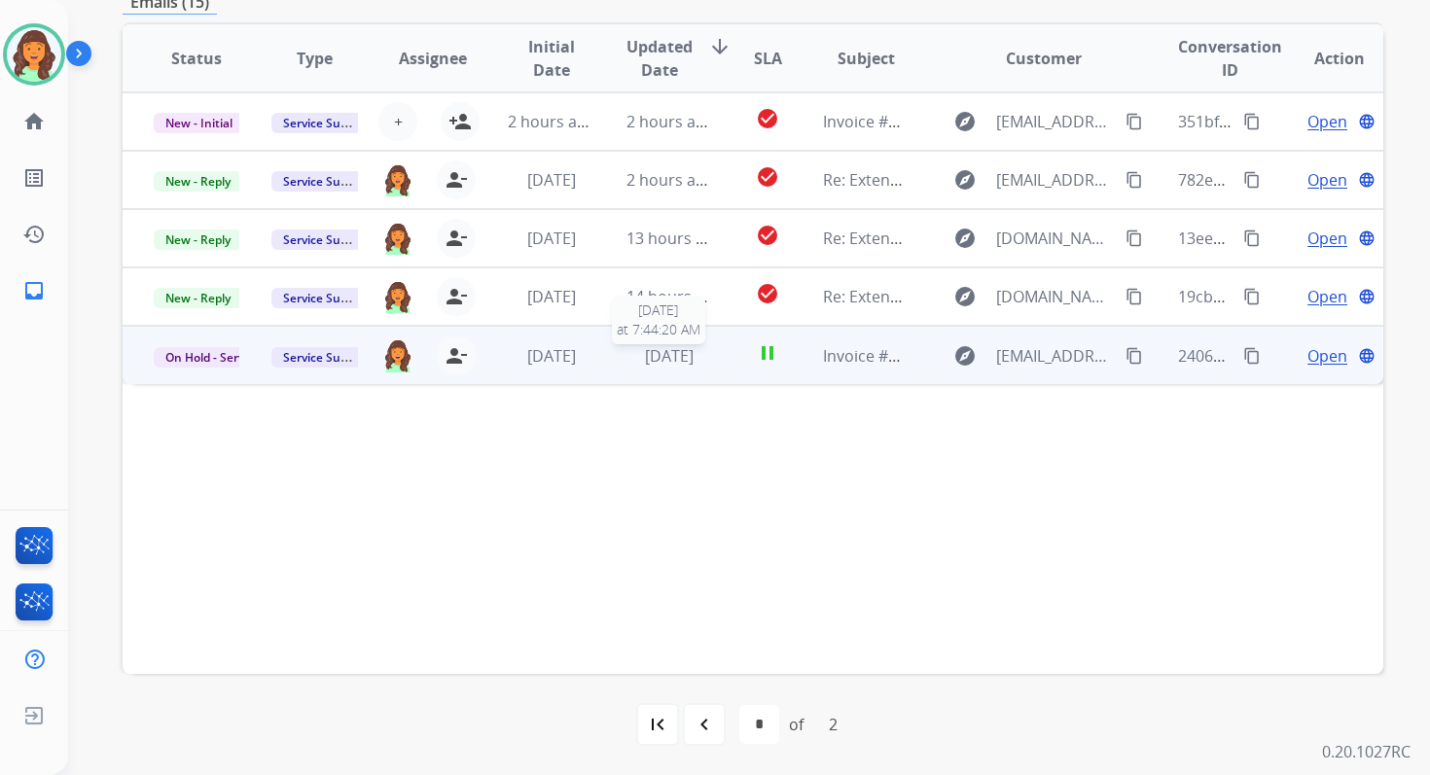
click at [664, 357] on span "1 day ago" at bounding box center [669, 355] width 49 height 21
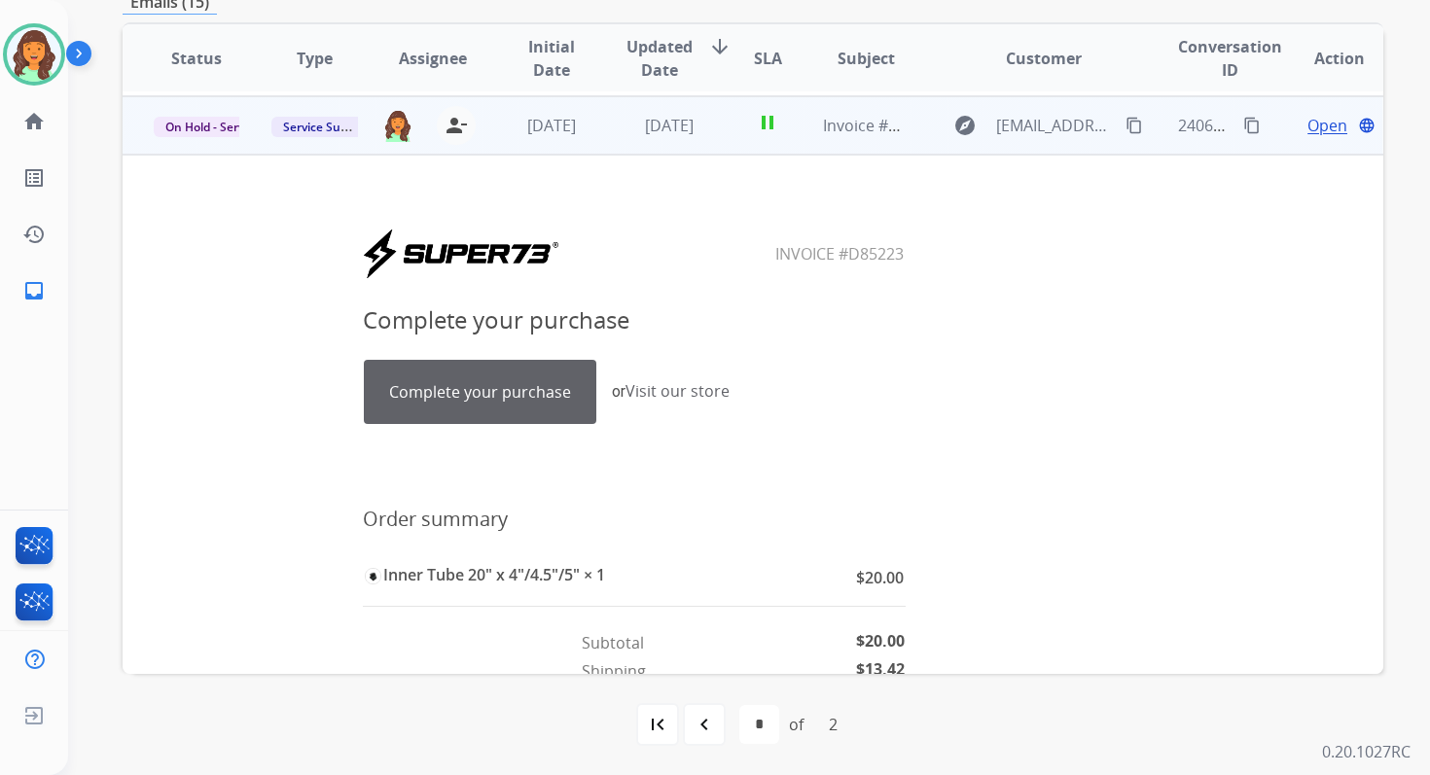
scroll to position [233, 0]
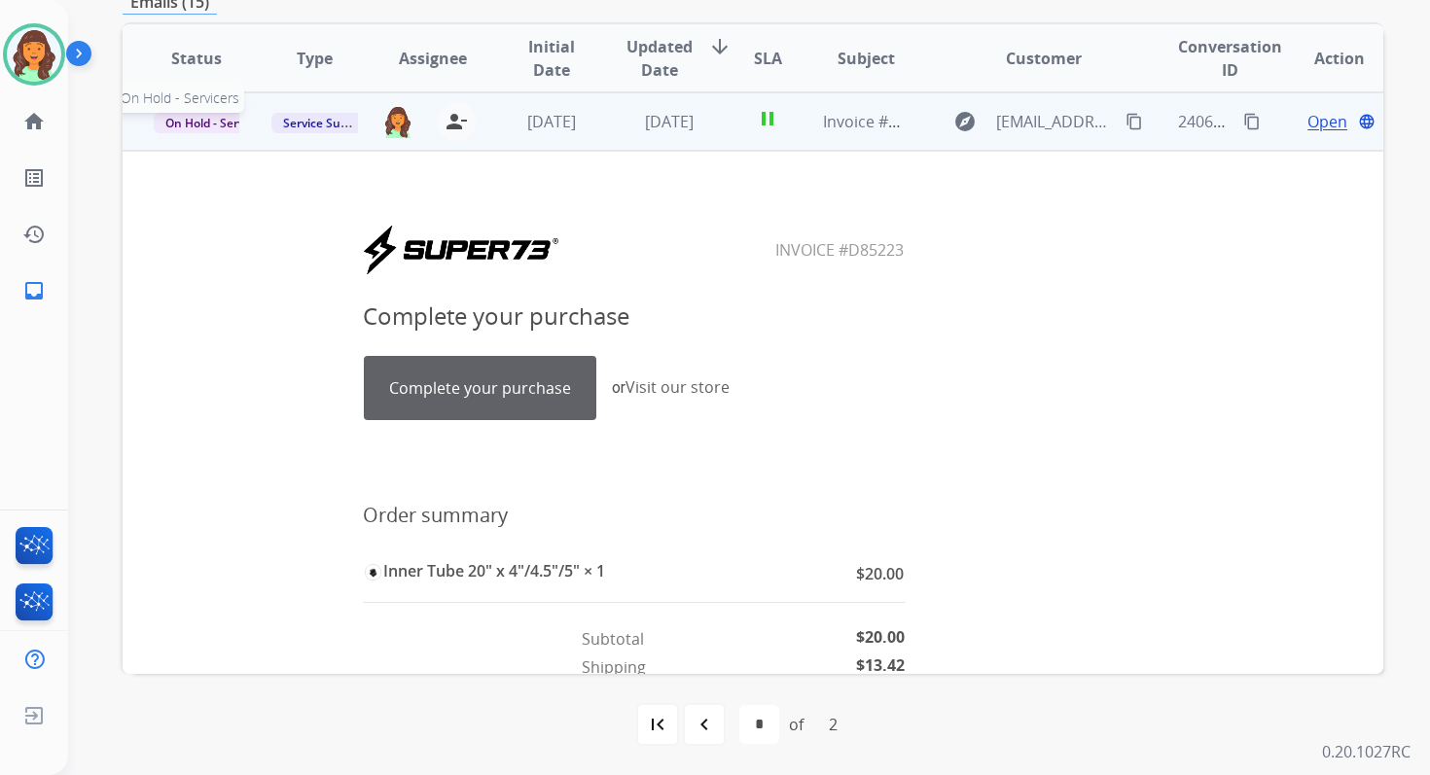
click at [219, 123] on span "On Hold - Servicers" at bounding box center [218, 123] width 128 height 20
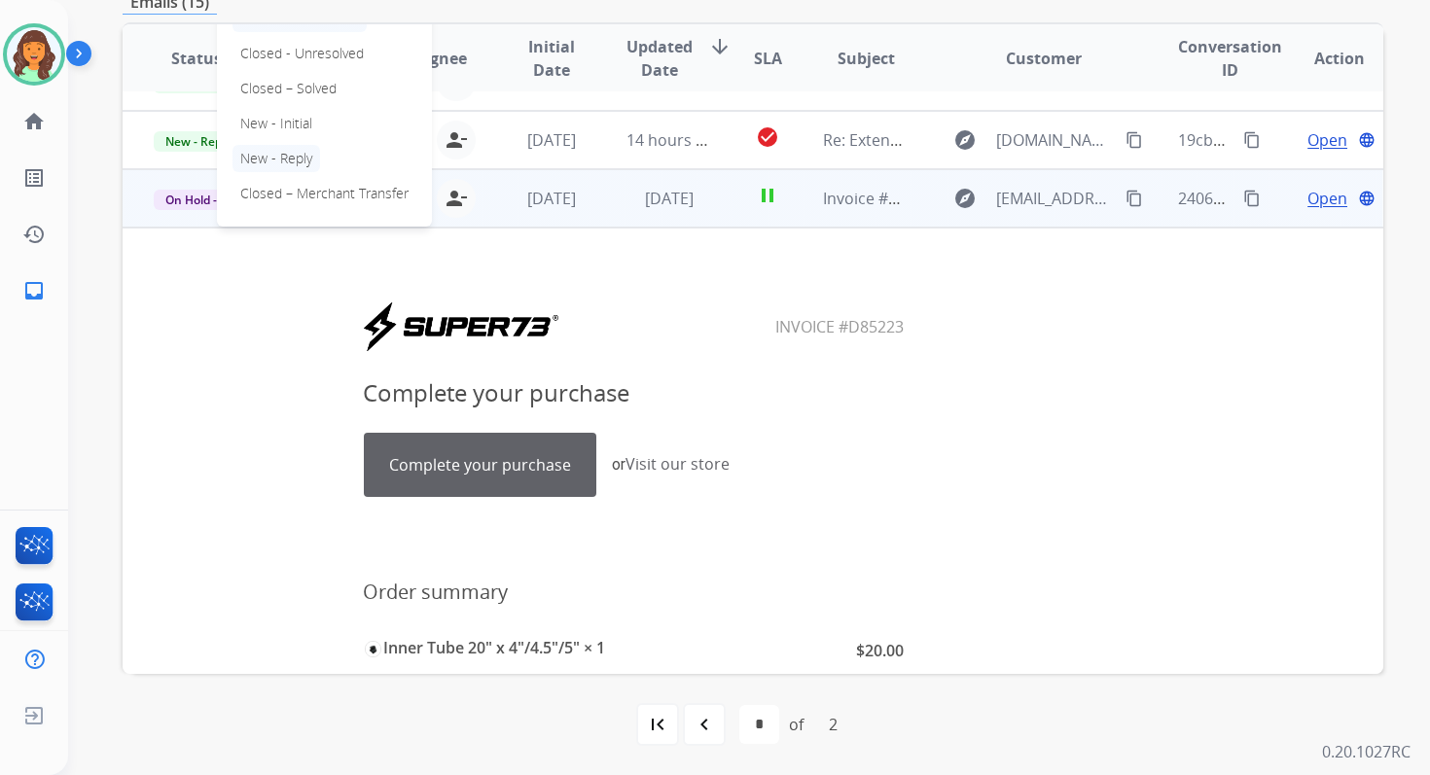
scroll to position [148, 0]
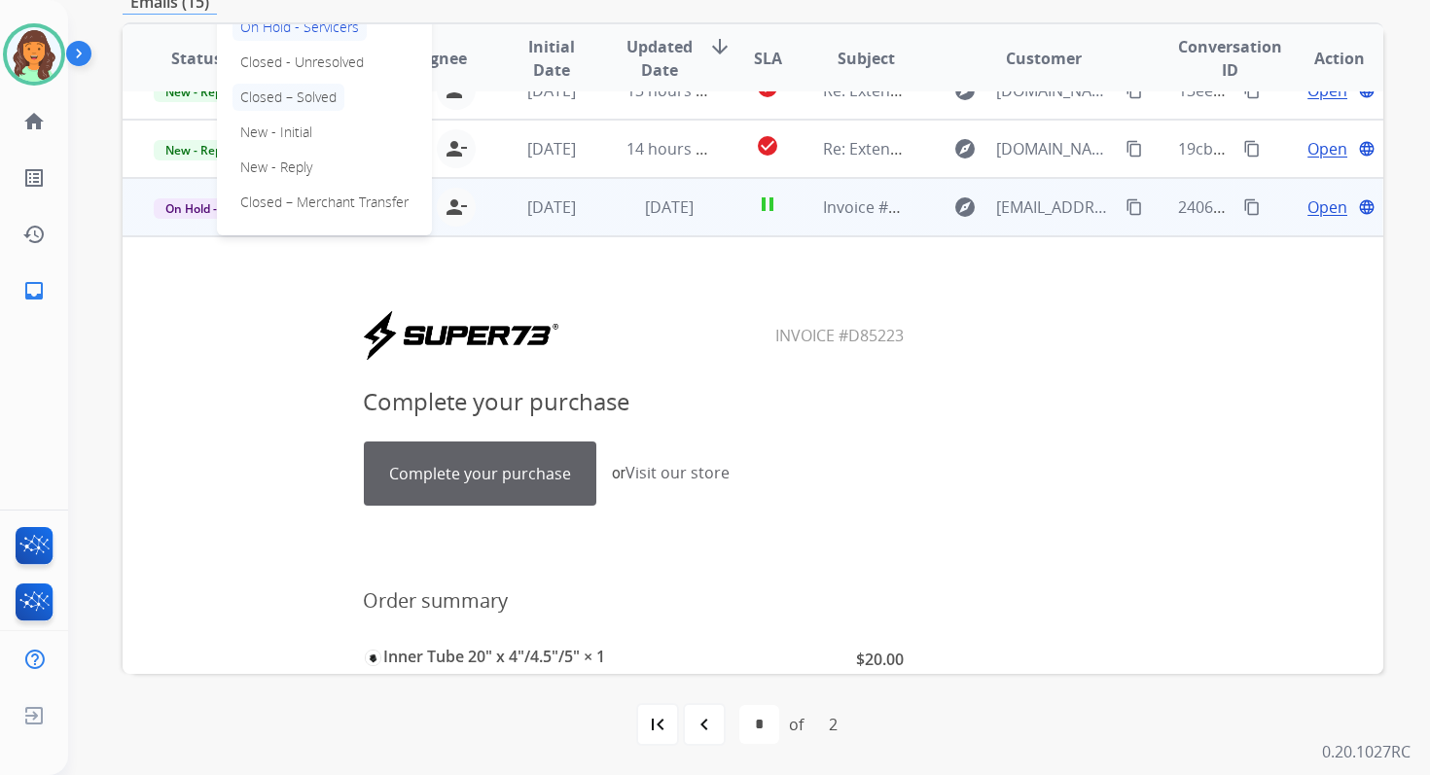
click at [259, 93] on p "Closed – Solved" at bounding box center [288, 97] width 112 height 27
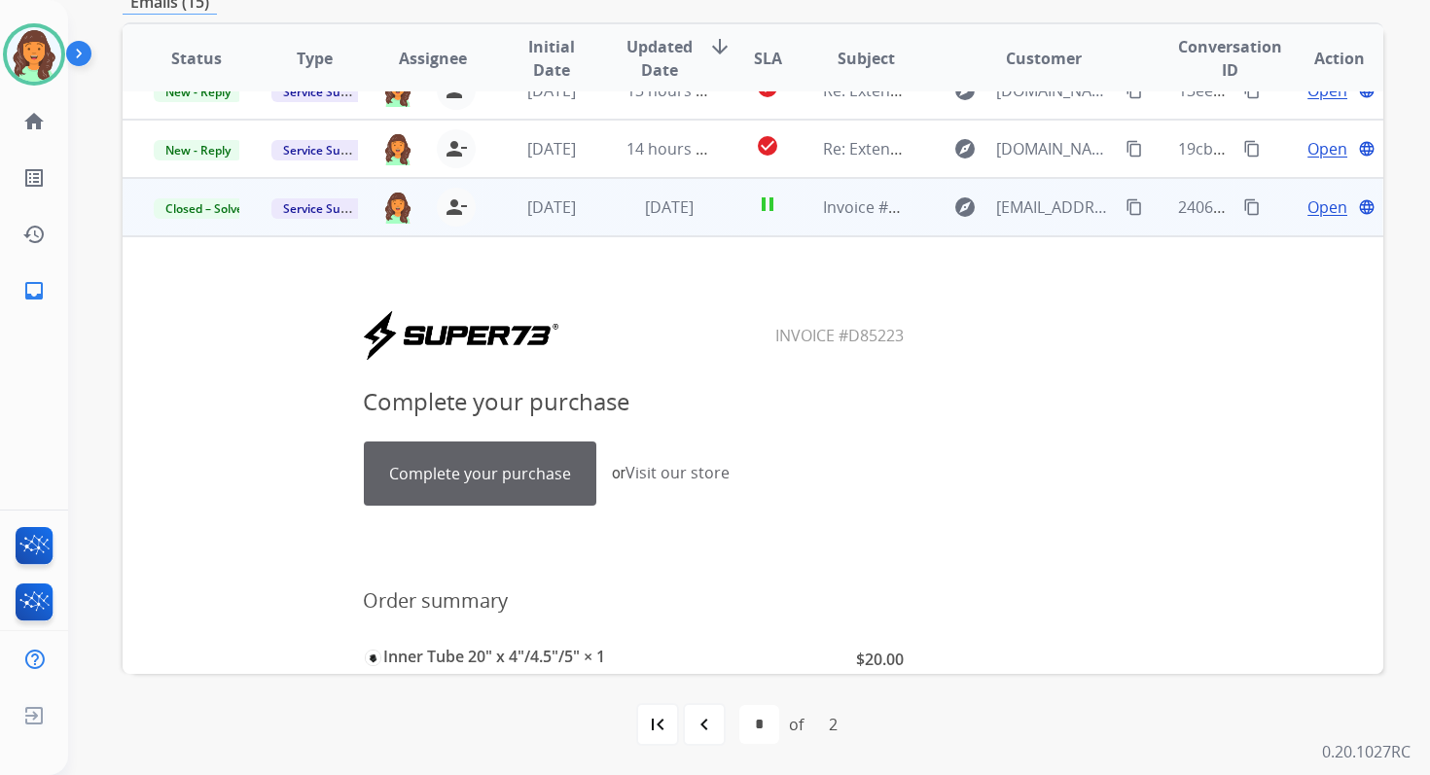
click at [1243, 203] on mat-icon "content_copy" at bounding box center [1252, 207] width 18 height 18
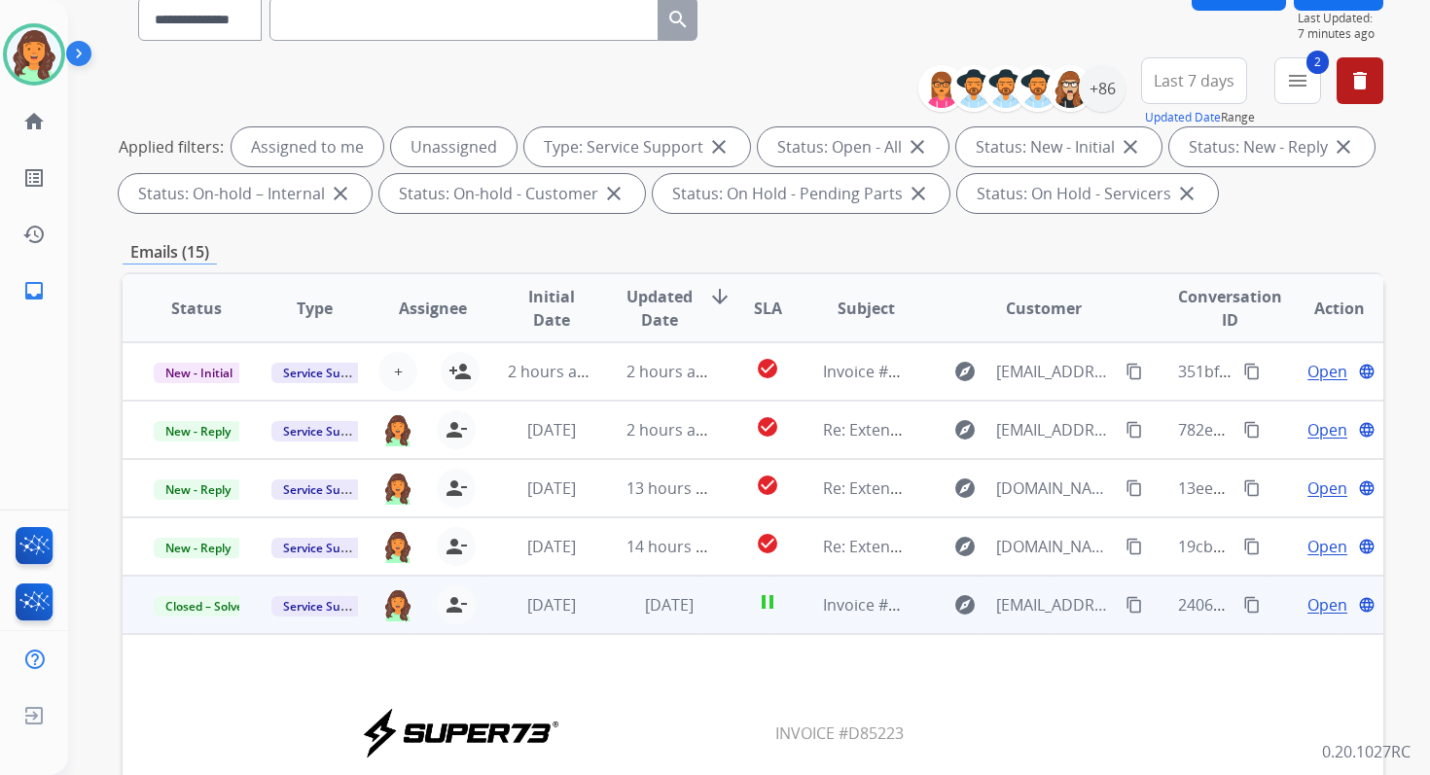
scroll to position [0, 0]
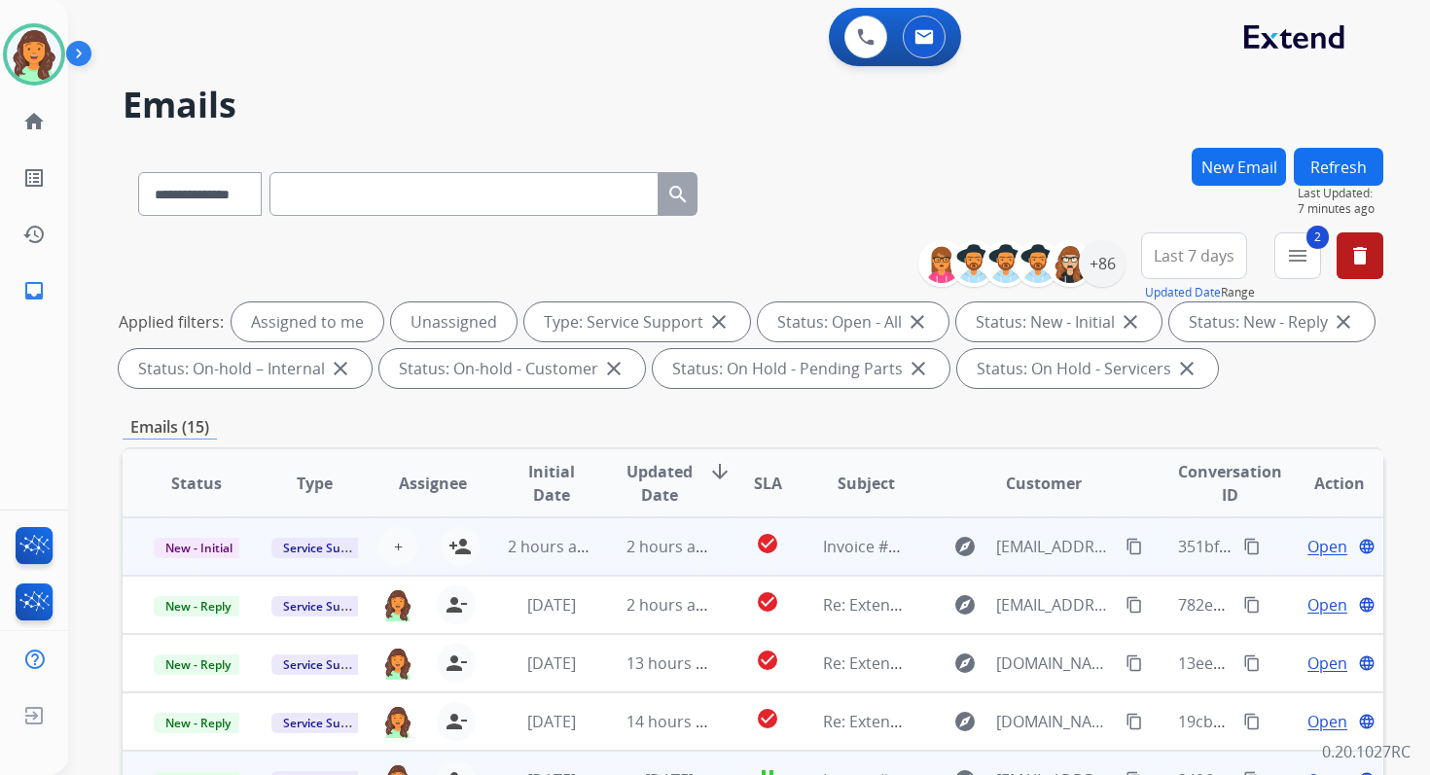
click at [610, 540] on td "2 hours ago" at bounding box center [654, 546] width 118 height 58
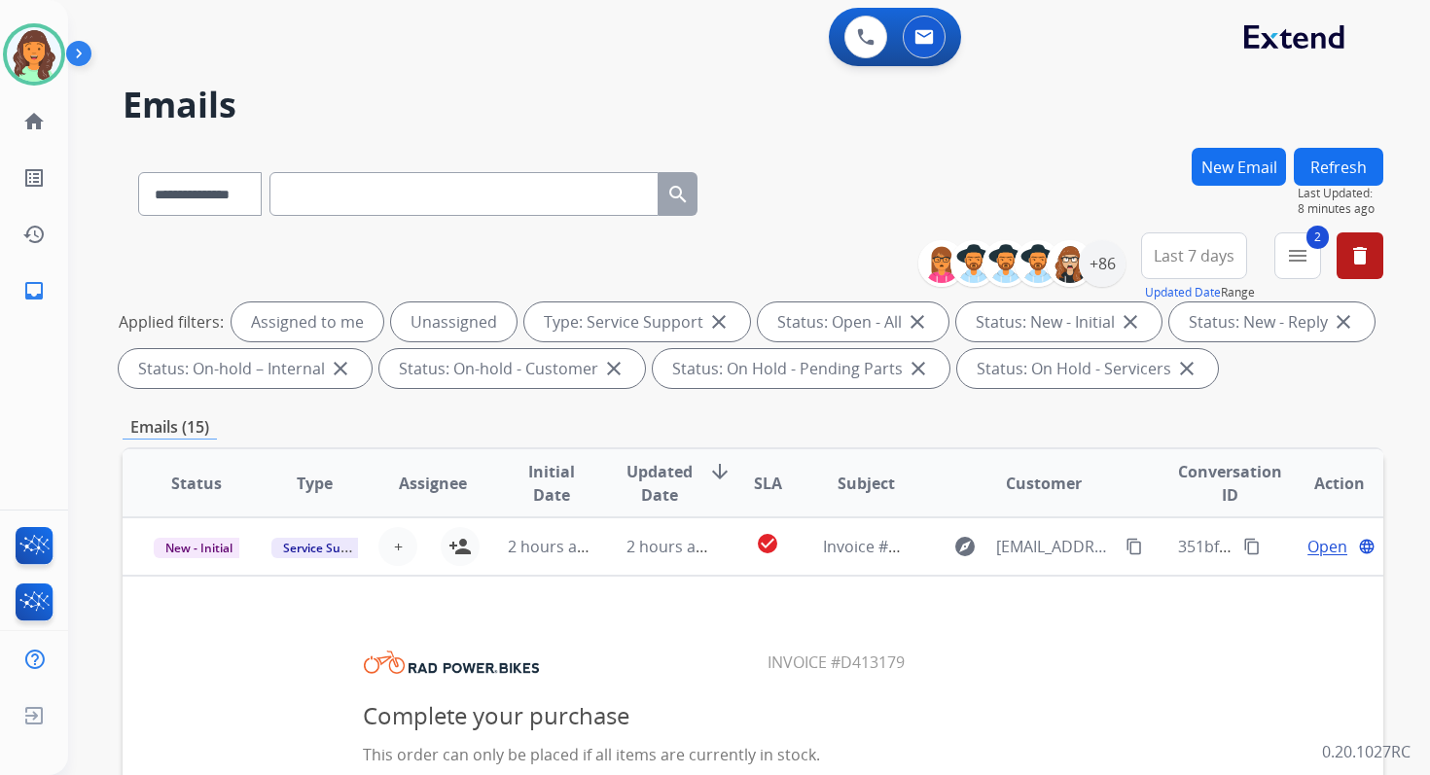
click at [1322, 163] on button "Refresh" at bounding box center [1338, 167] width 89 height 38
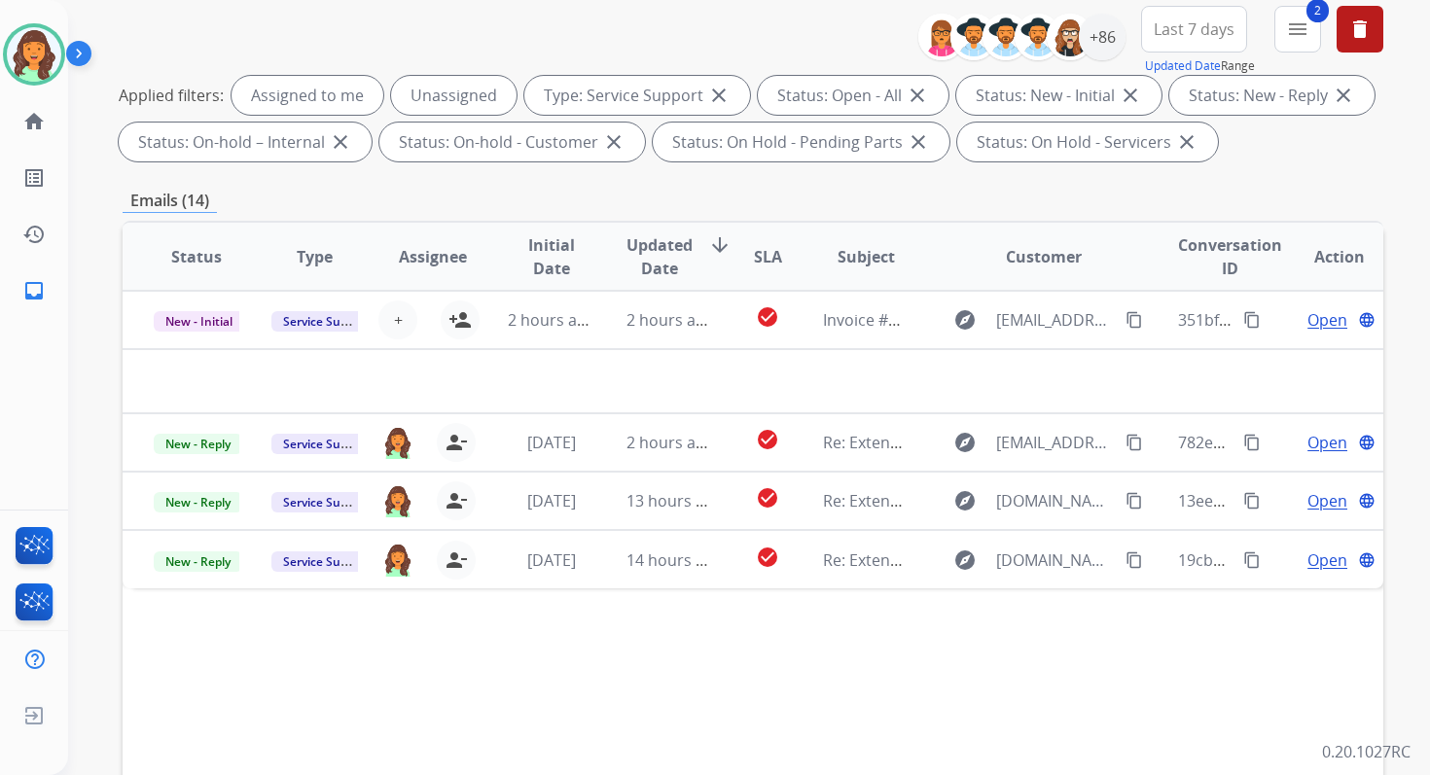
scroll to position [425, 0]
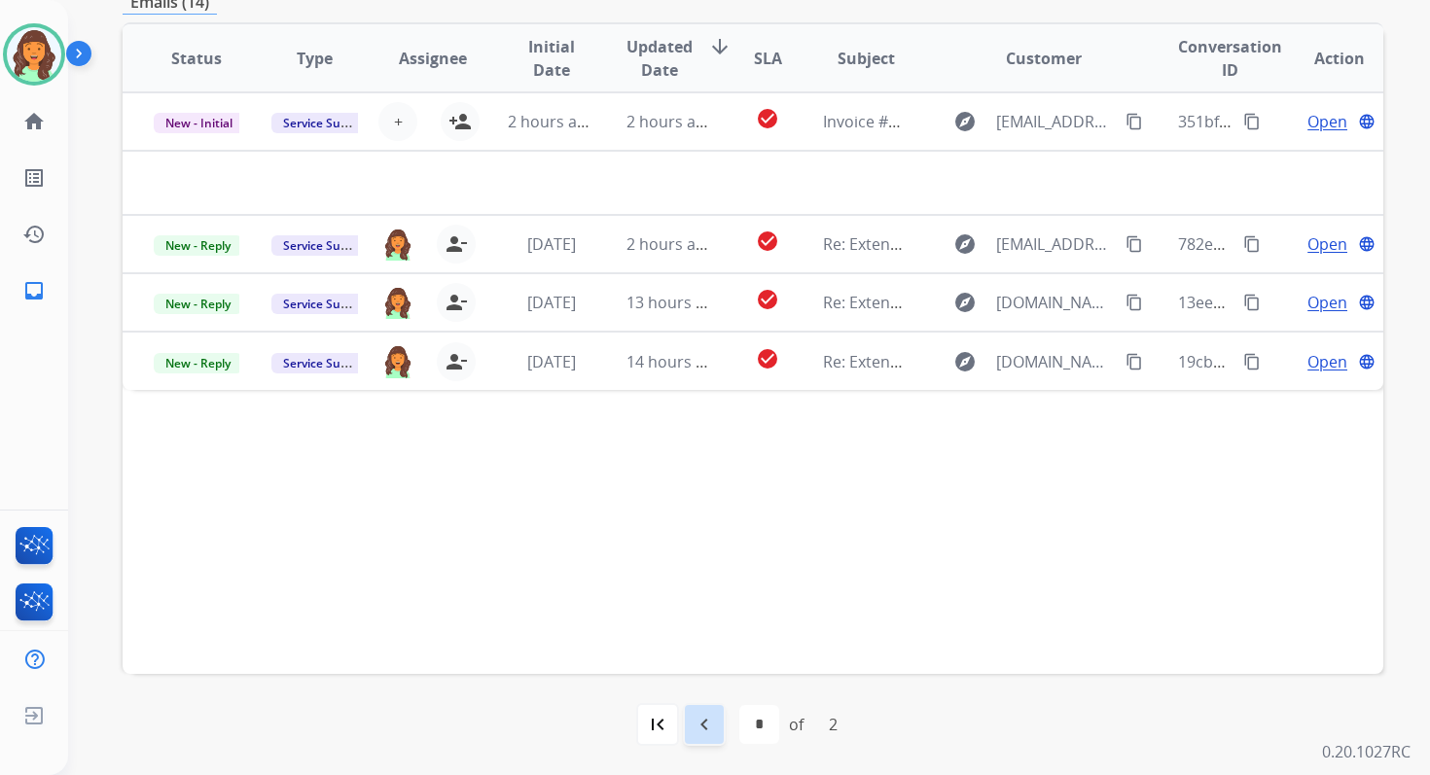
click at [715, 717] on mat-icon "navigate_before" at bounding box center [704, 724] width 23 height 23
select select "*"
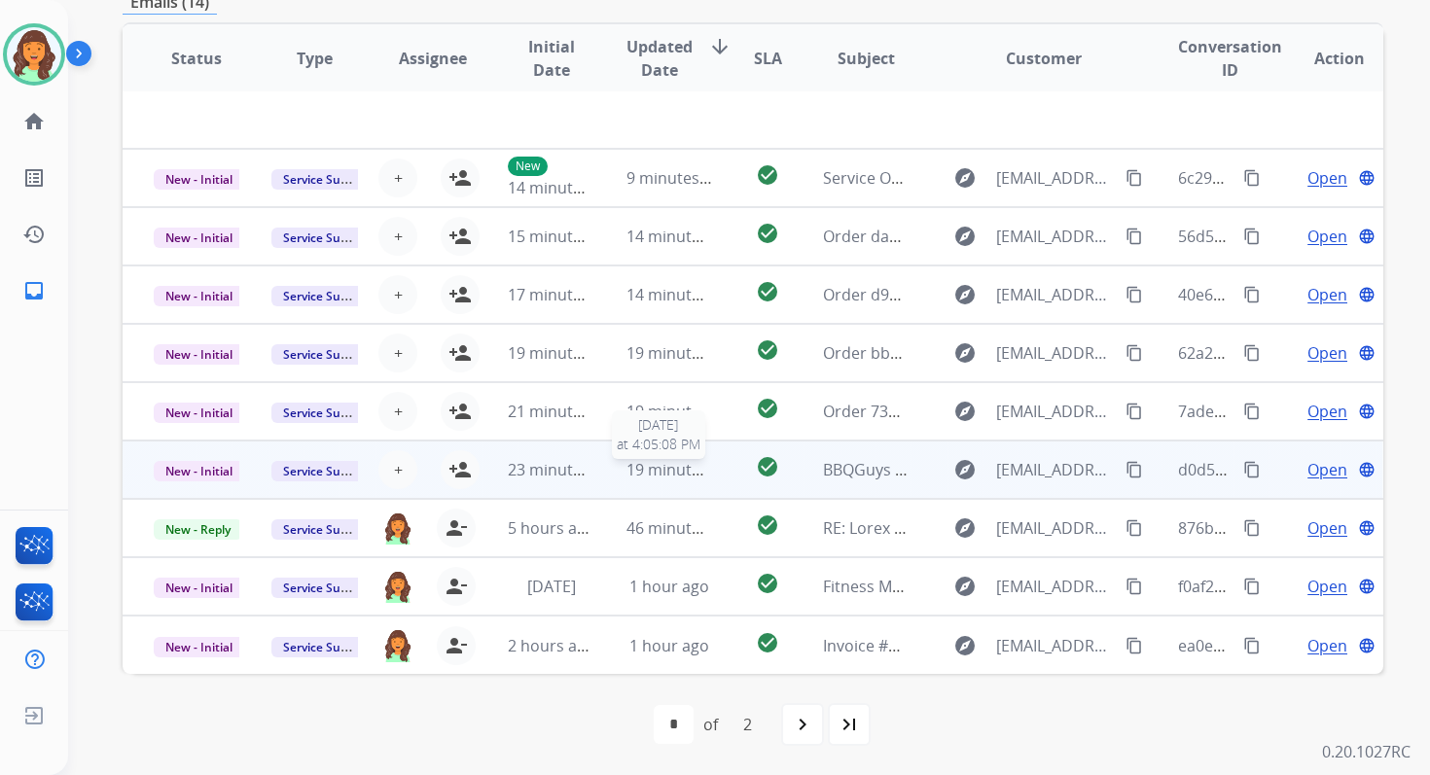
click at [667, 469] on span "19 minutes ago" at bounding box center [682, 469] width 113 height 21
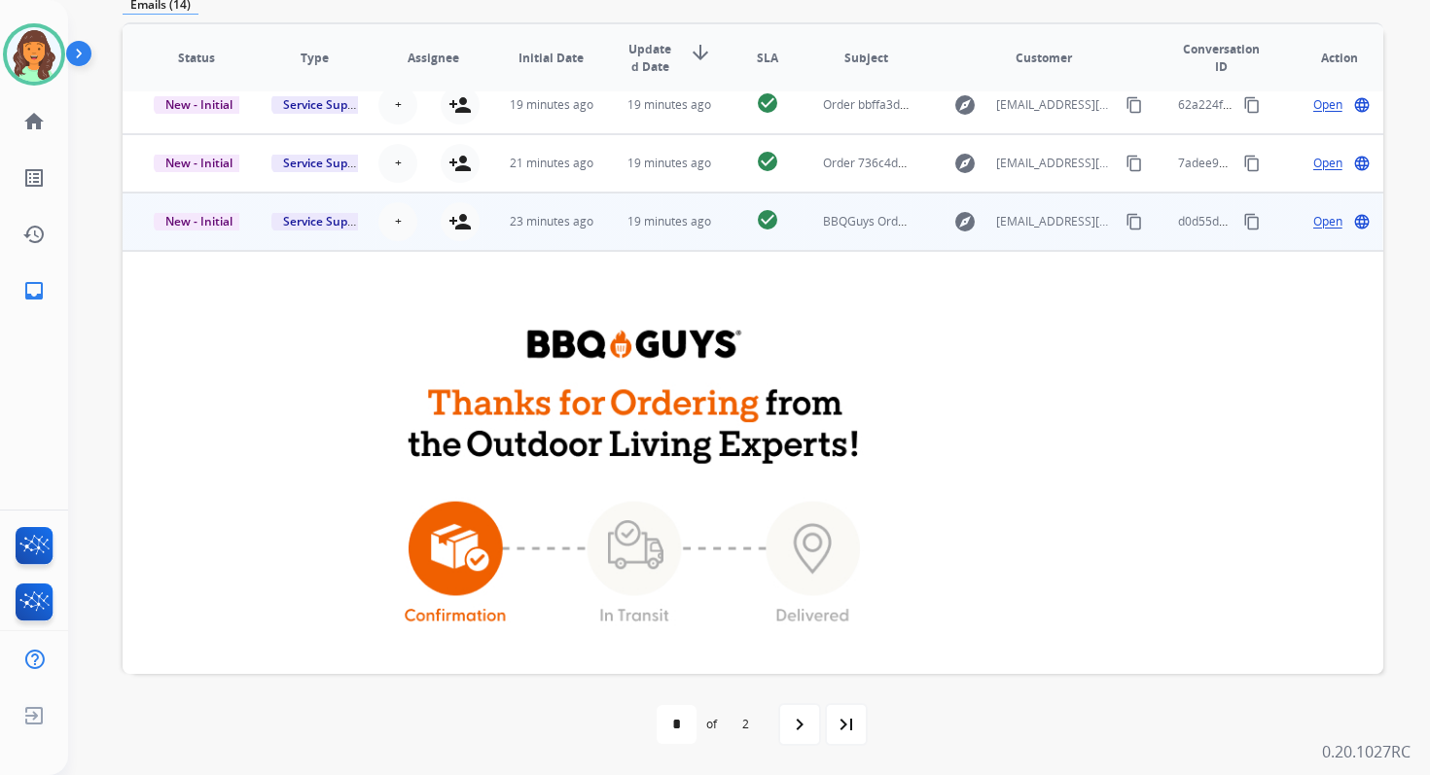
scroll to position [245, 0]
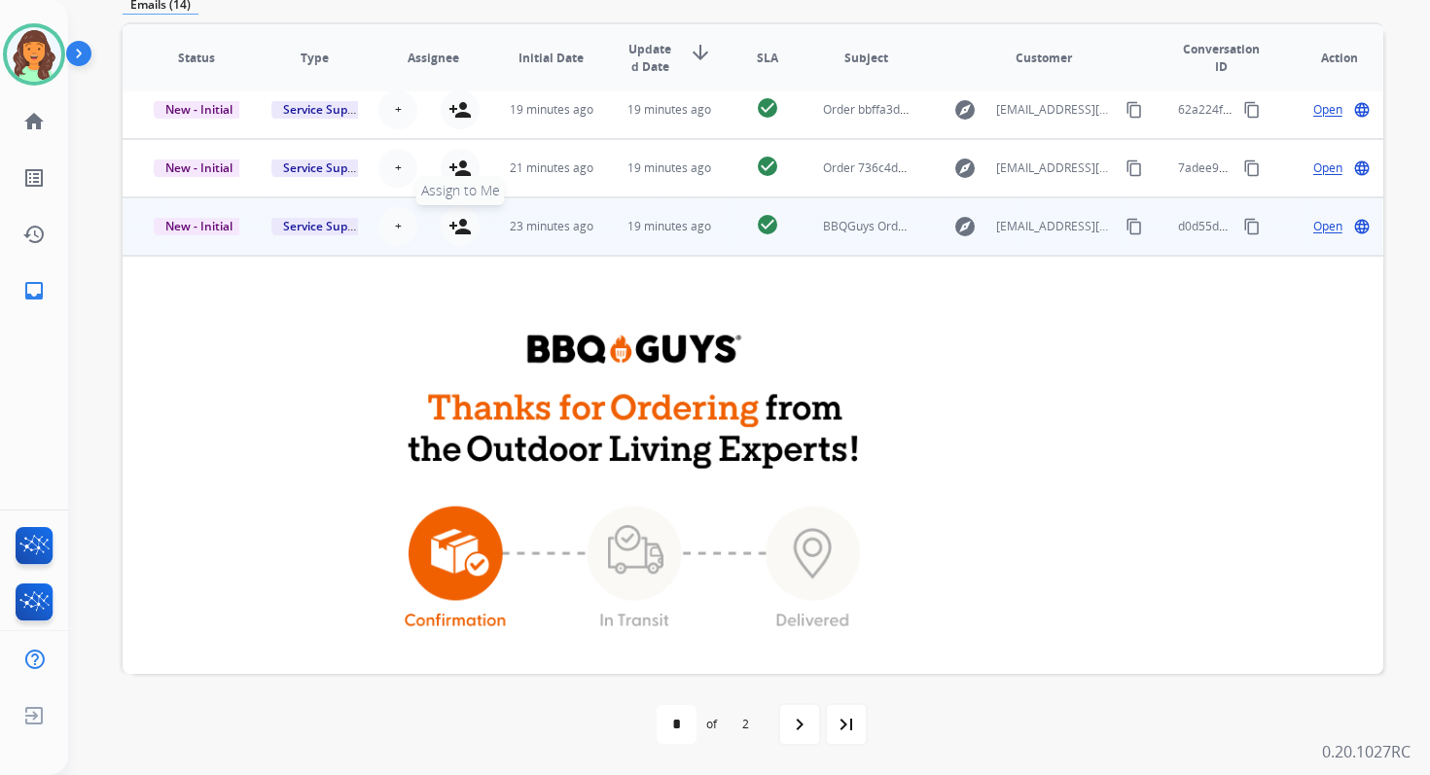
click at [462, 228] on mat-icon "person_add" at bounding box center [459, 226] width 23 height 23
click at [234, 223] on span "New - Initial" at bounding box center [199, 226] width 90 height 20
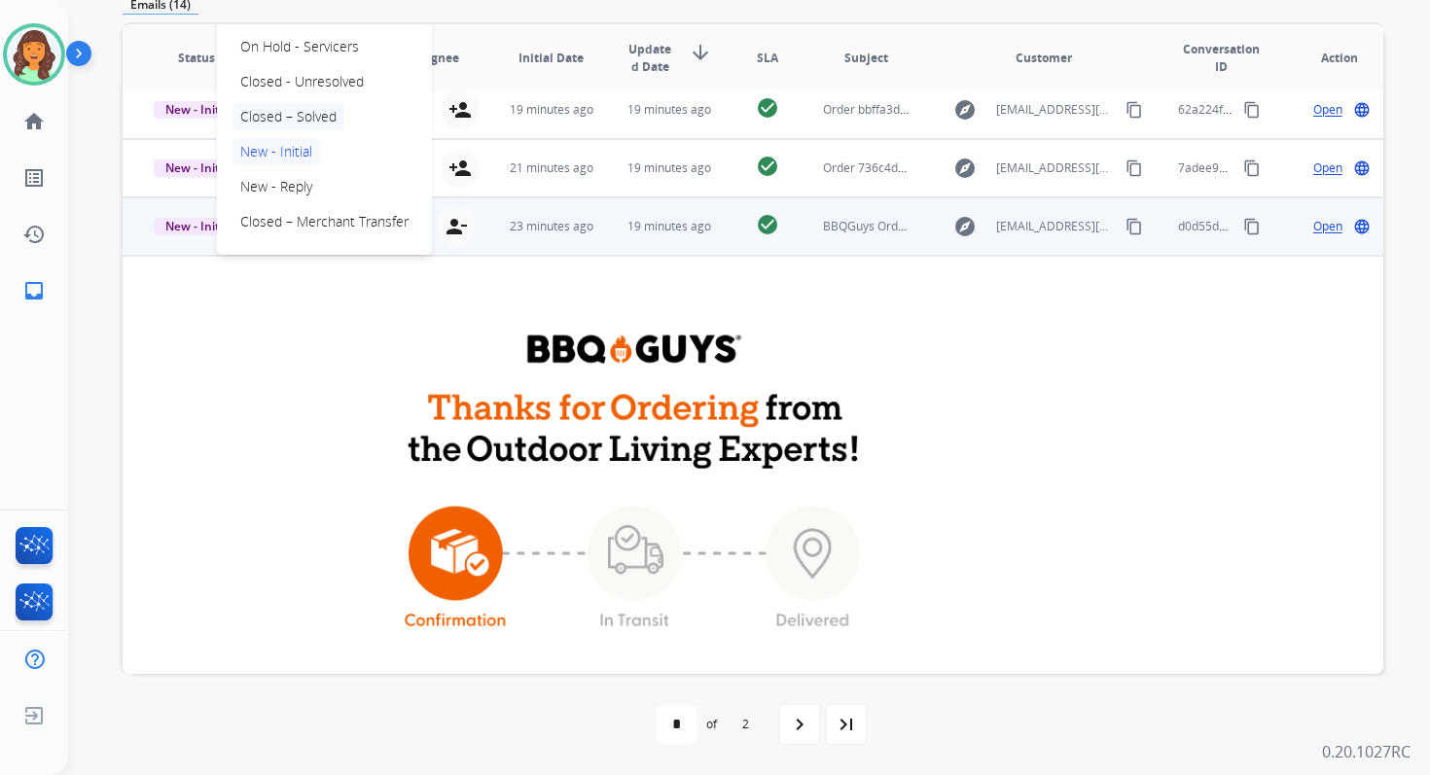
click at [304, 114] on p "Closed – Solved" at bounding box center [288, 116] width 112 height 27
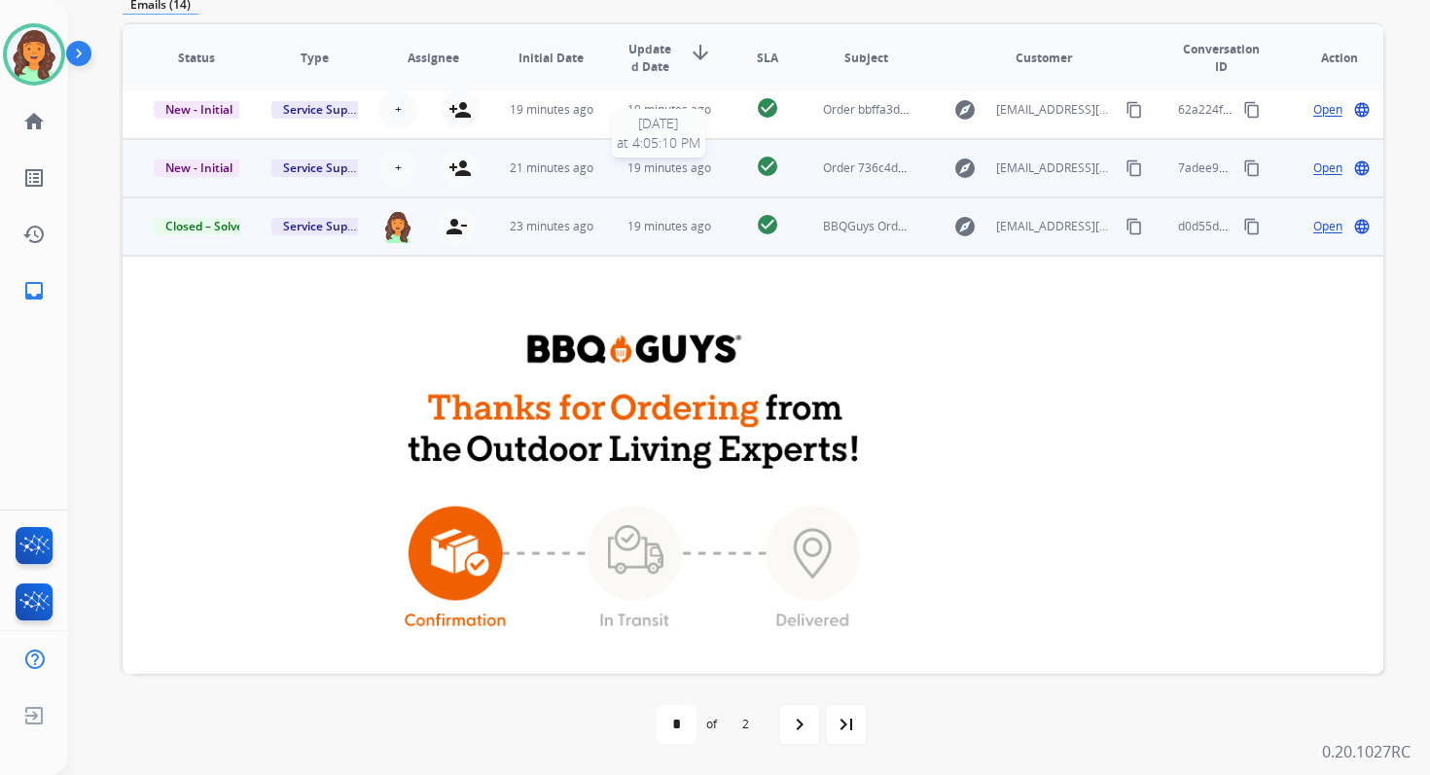
click at [628, 168] on span "19 minutes ago" at bounding box center [669, 168] width 84 height 17
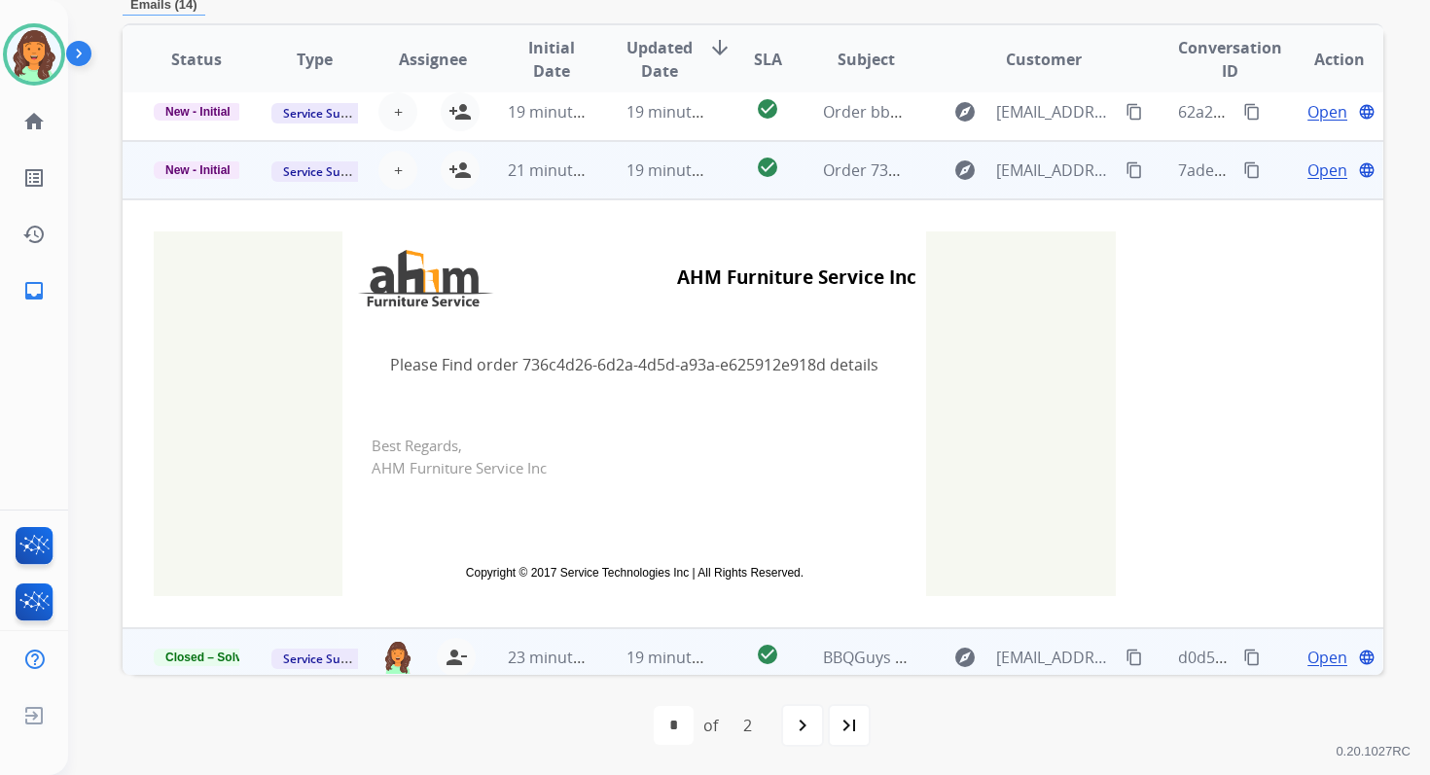
scroll to position [292, 0]
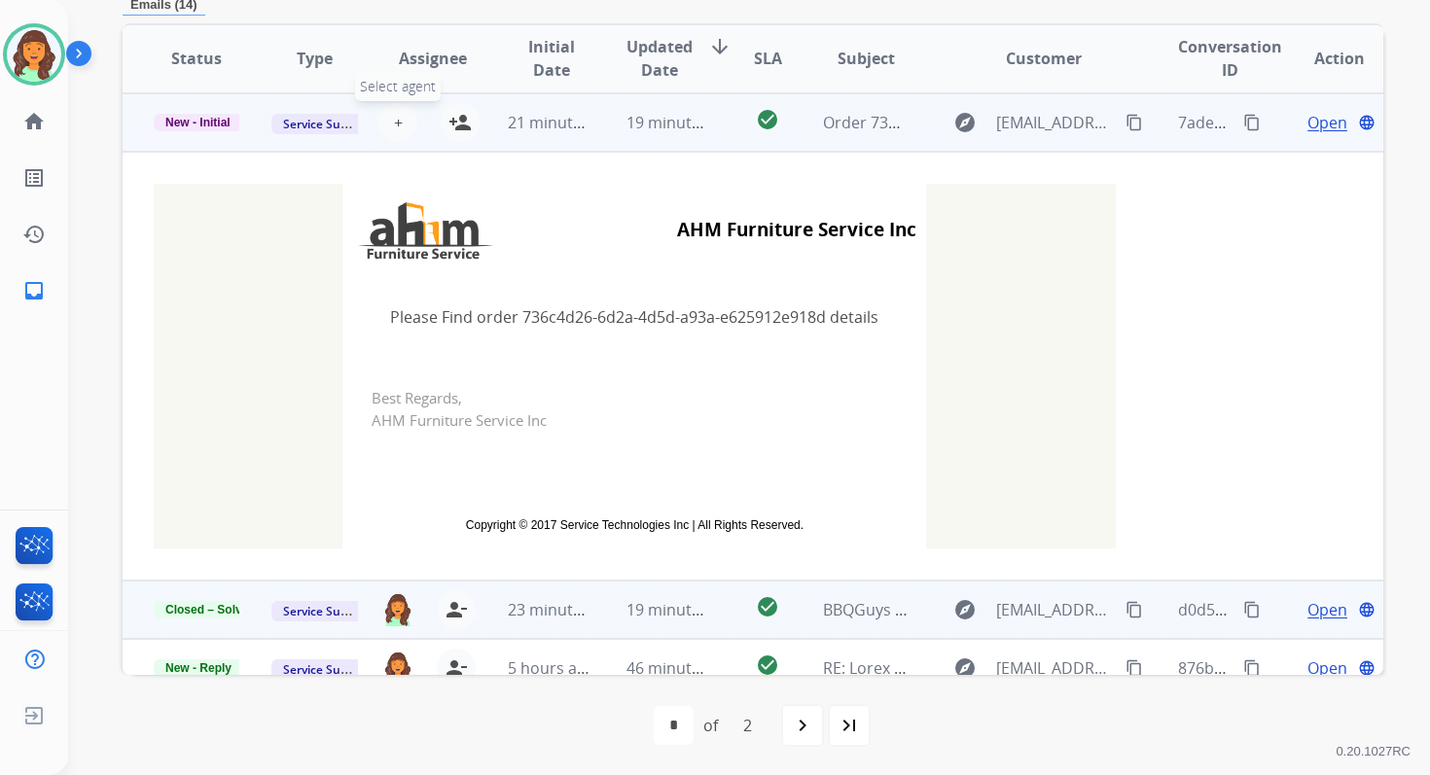
click at [402, 126] on button "+ Select agent" at bounding box center [397, 122] width 39 height 39
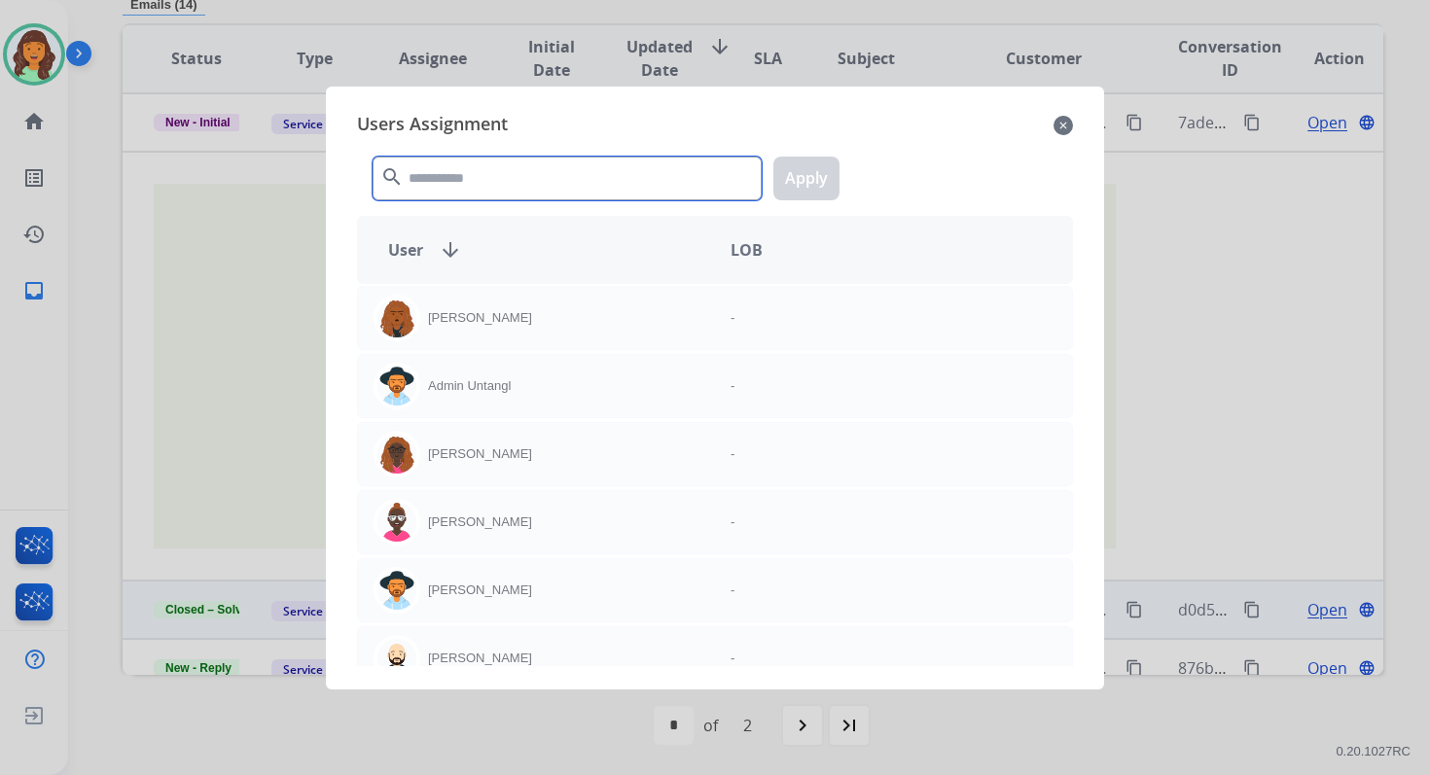
click at [452, 180] on input "text" at bounding box center [567, 179] width 389 height 44
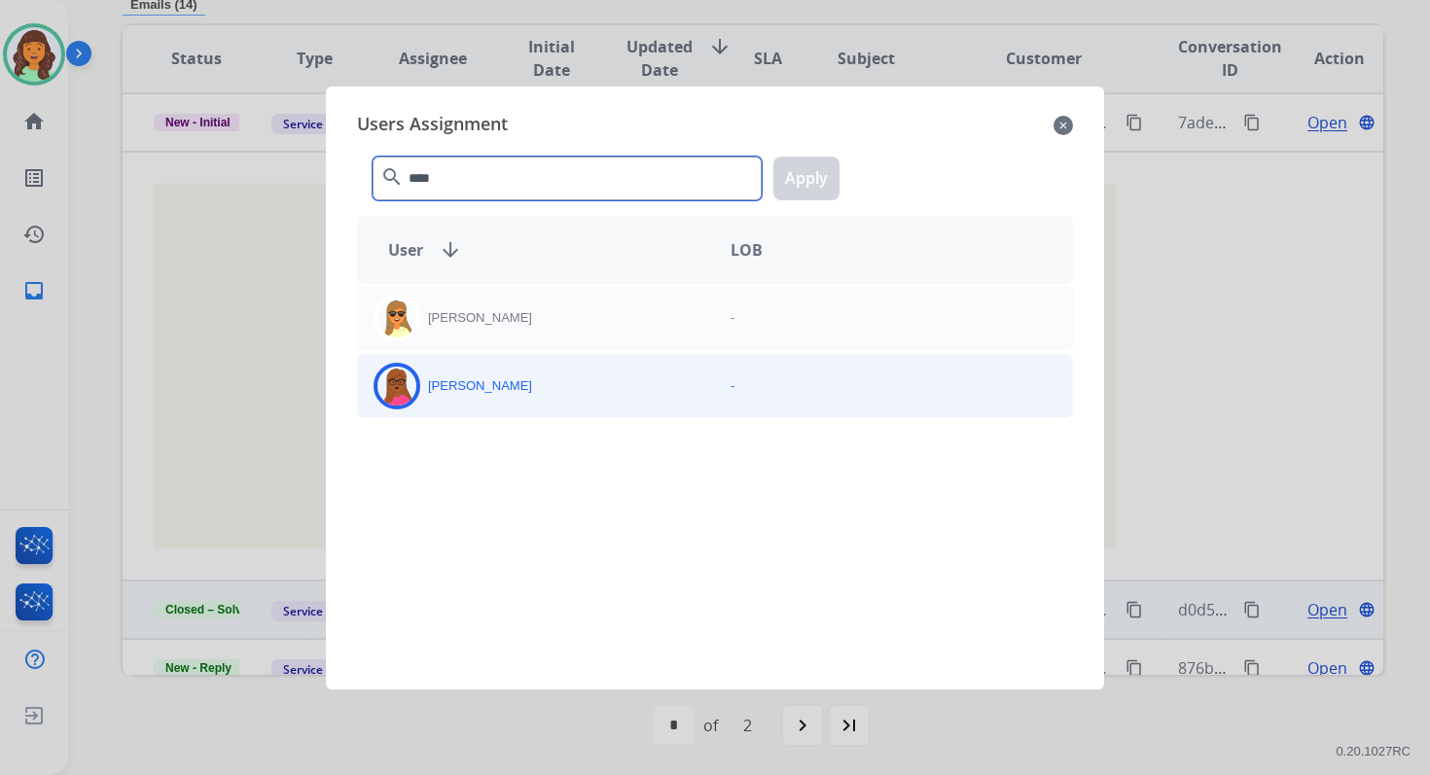
type input "****"
click at [509, 396] on div "Emily Thurman" at bounding box center [536, 386] width 357 height 47
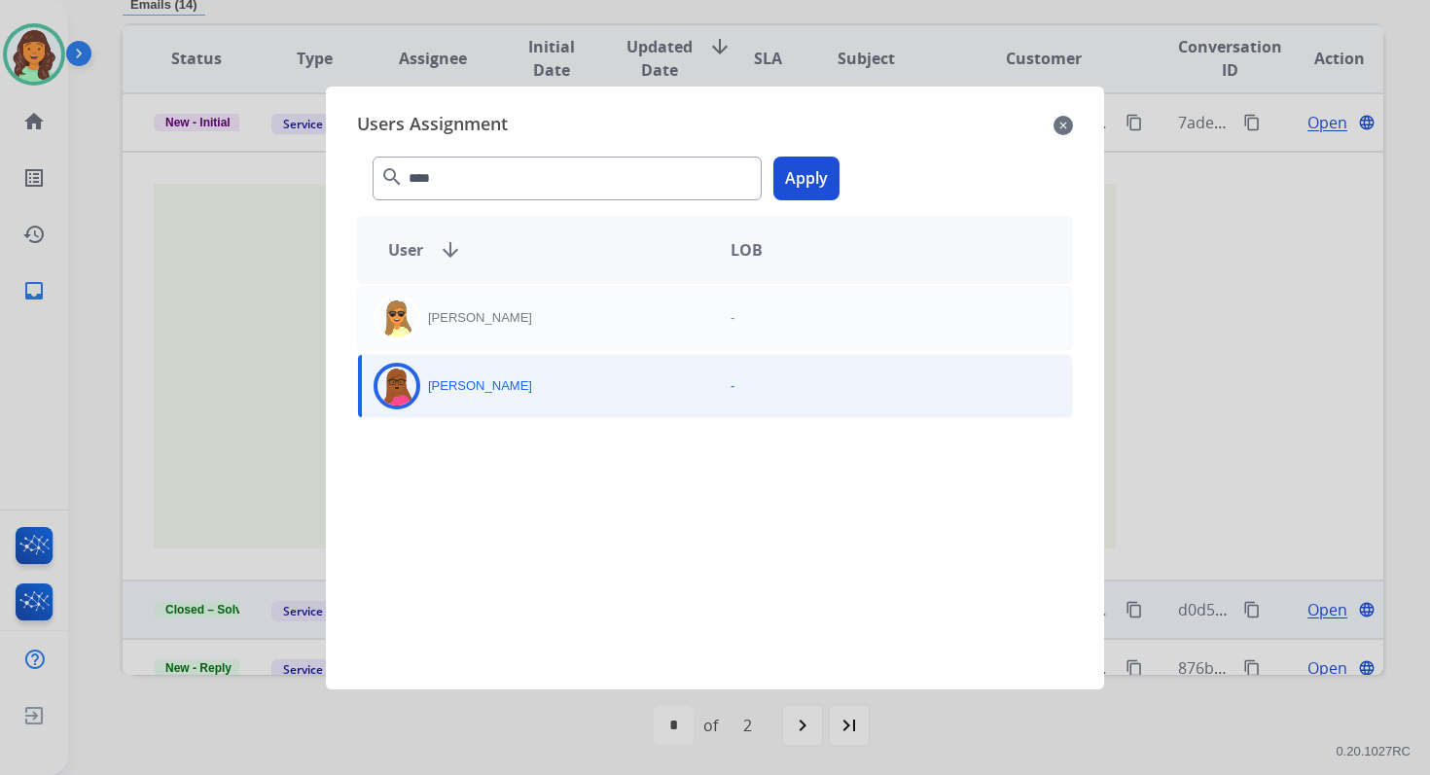
click at [809, 190] on button "Apply" at bounding box center [806, 179] width 66 height 44
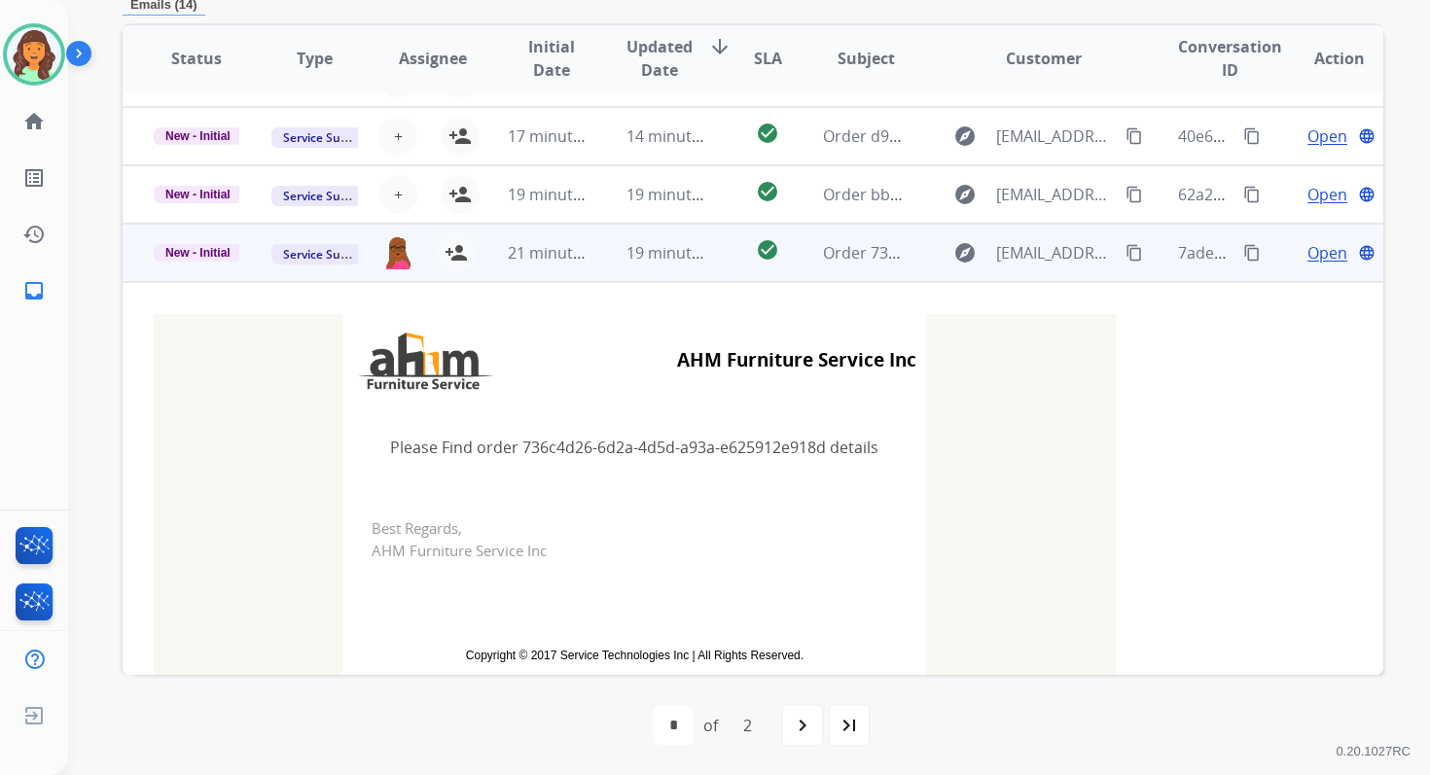
scroll to position [0, 0]
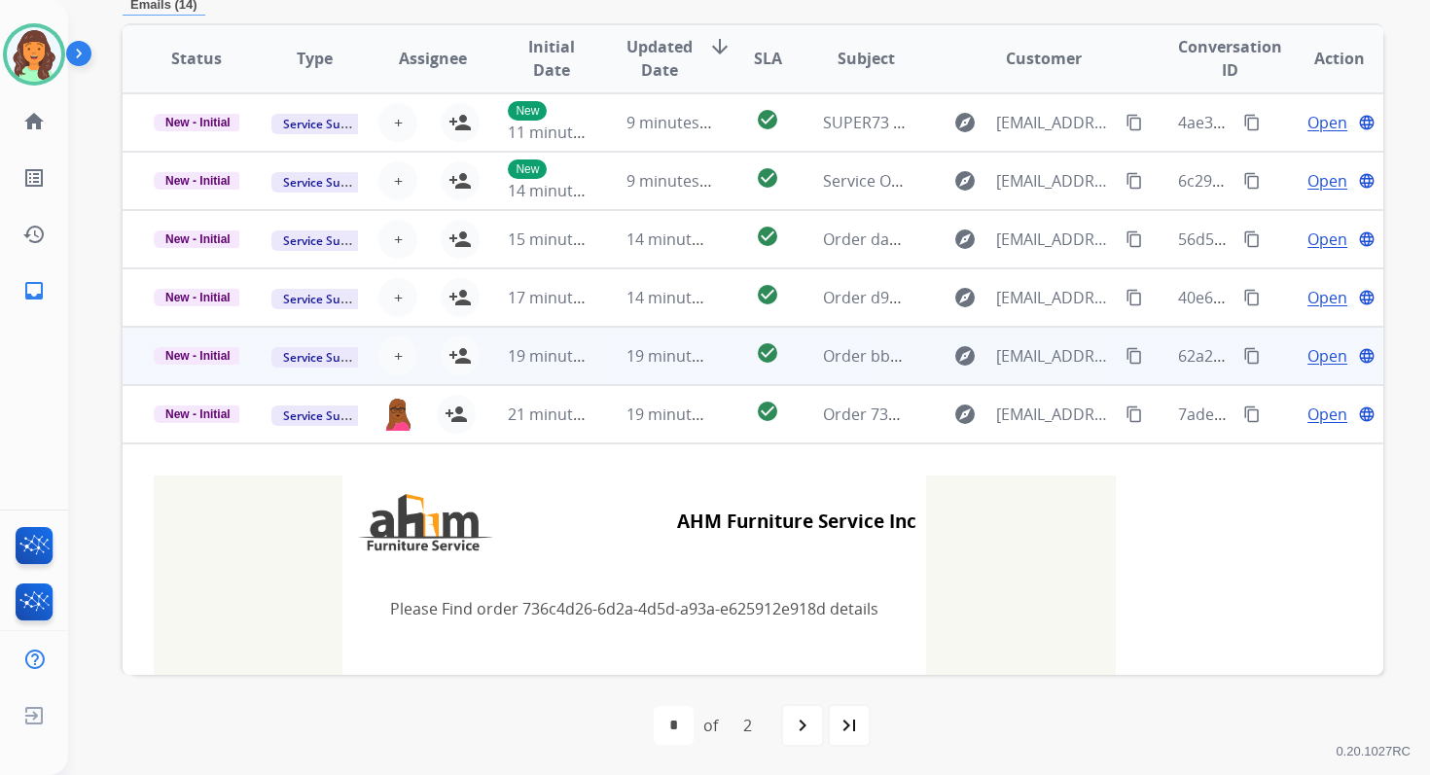
click at [648, 353] on span "19 minutes ago" at bounding box center [682, 355] width 113 height 21
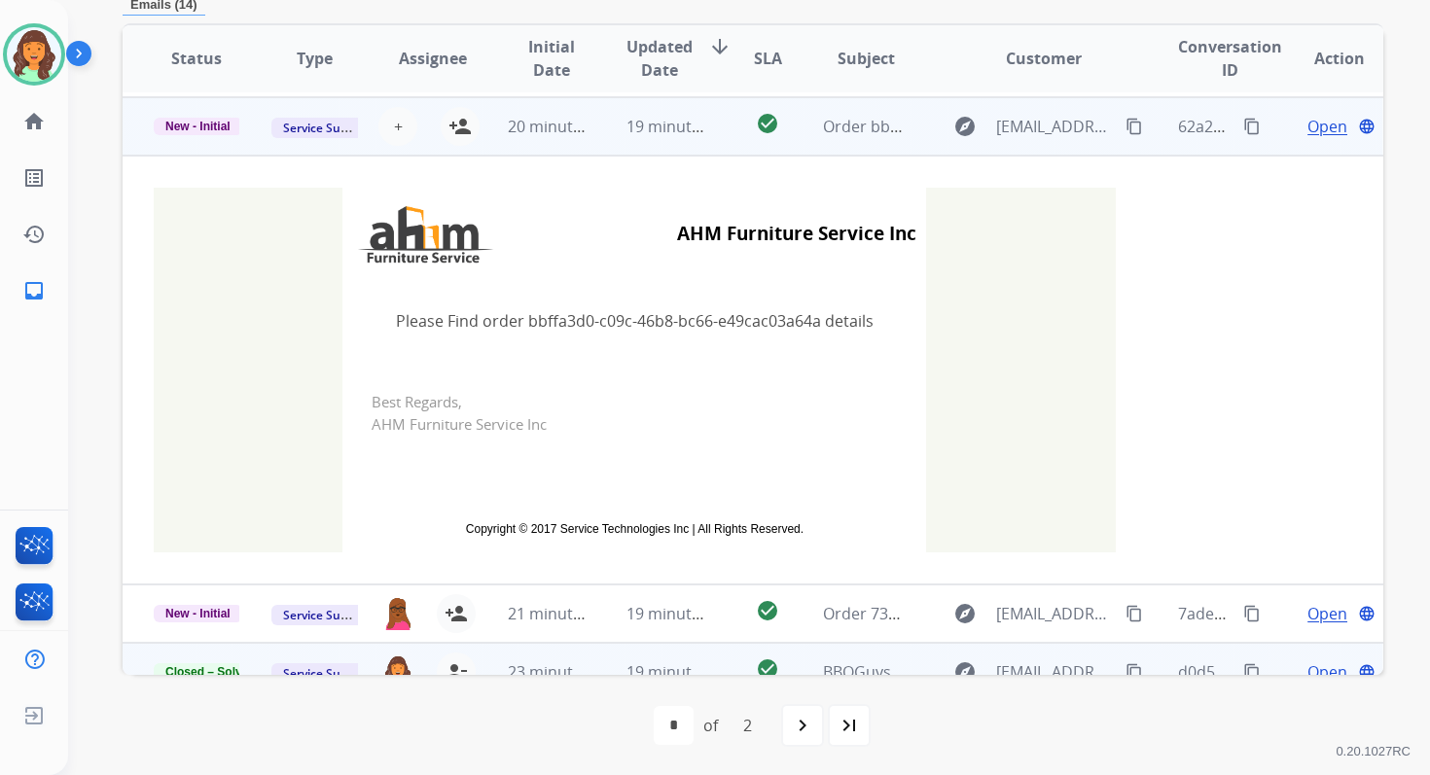
scroll to position [233, 0]
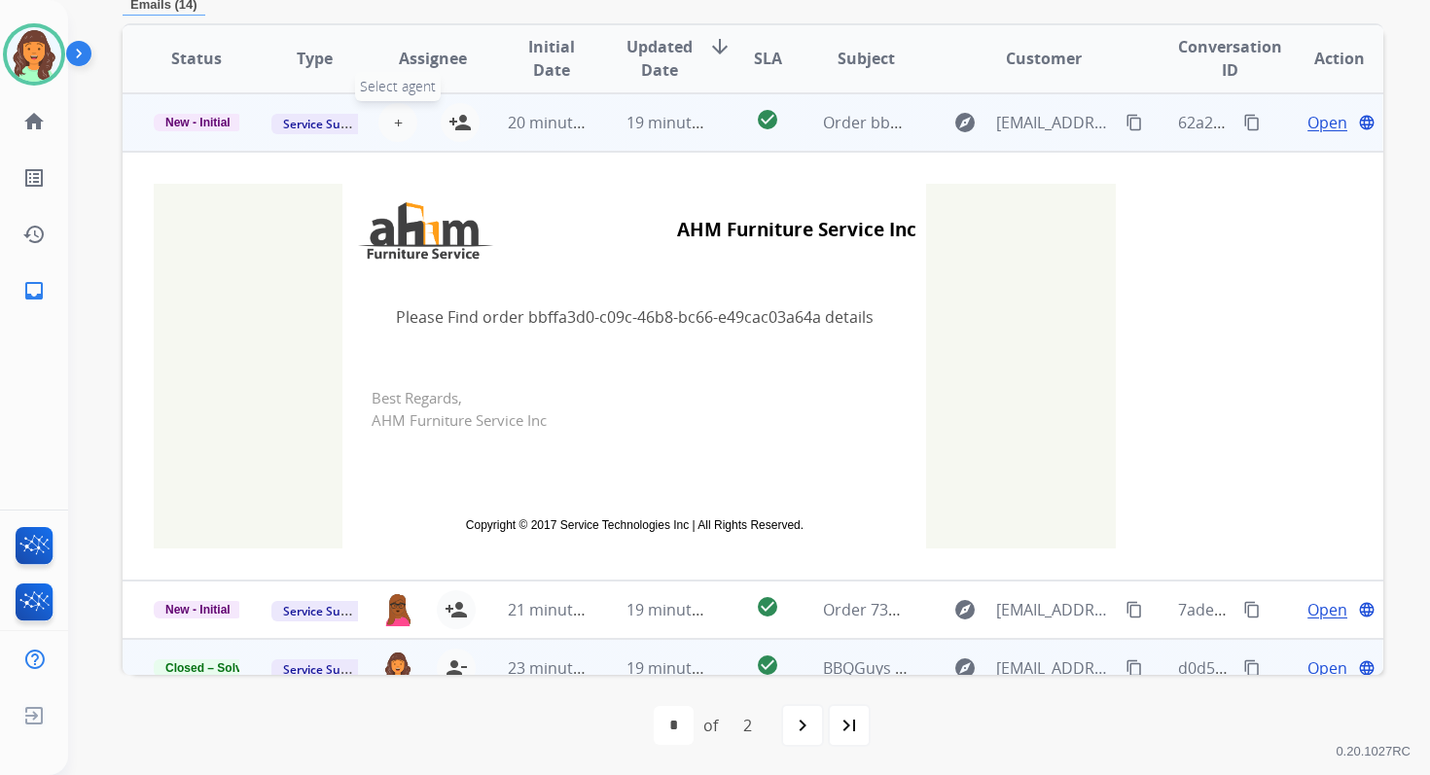
click at [403, 121] on button "+ Select agent" at bounding box center [397, 122] width 39 height 39
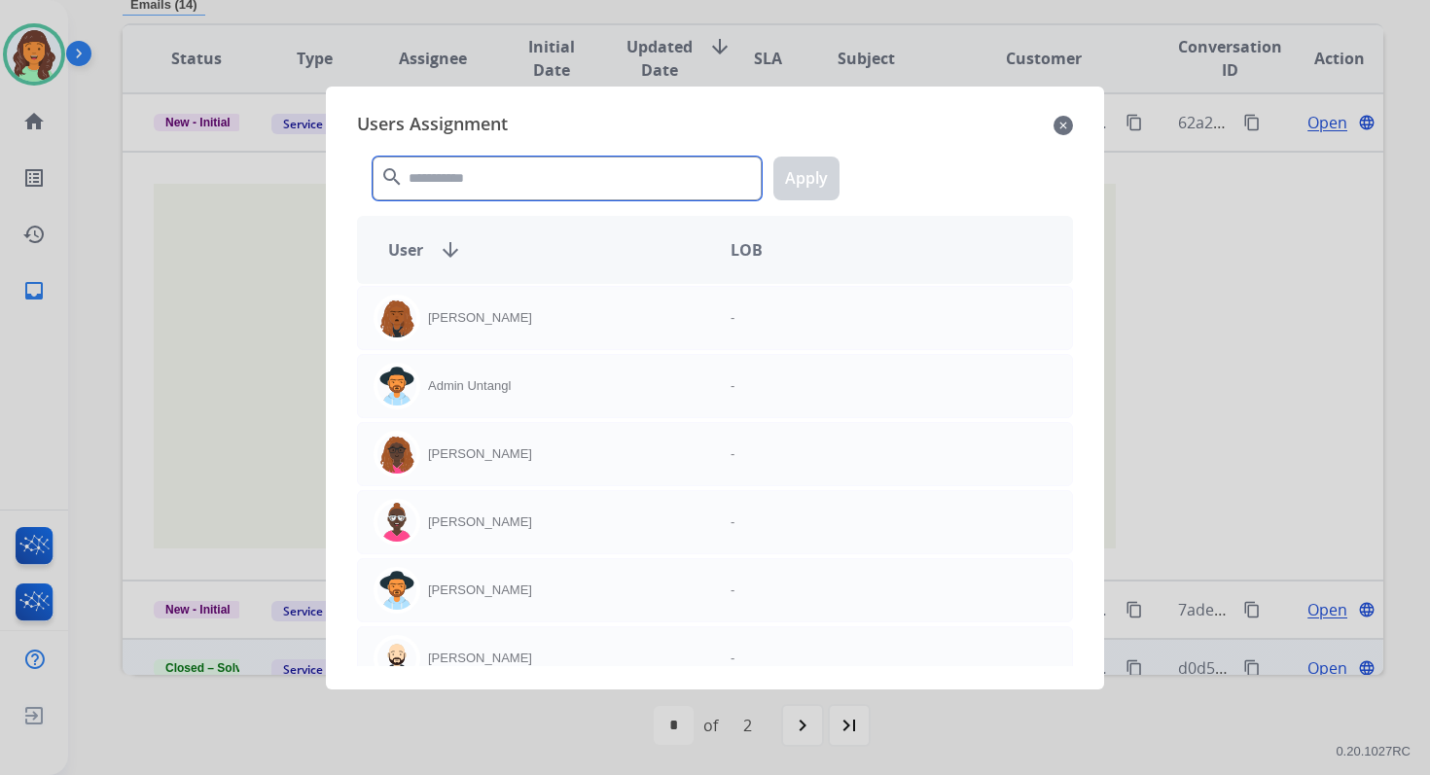
click at [454, 185] on input "text" at bounding box center [567, 179] width 389 height 44
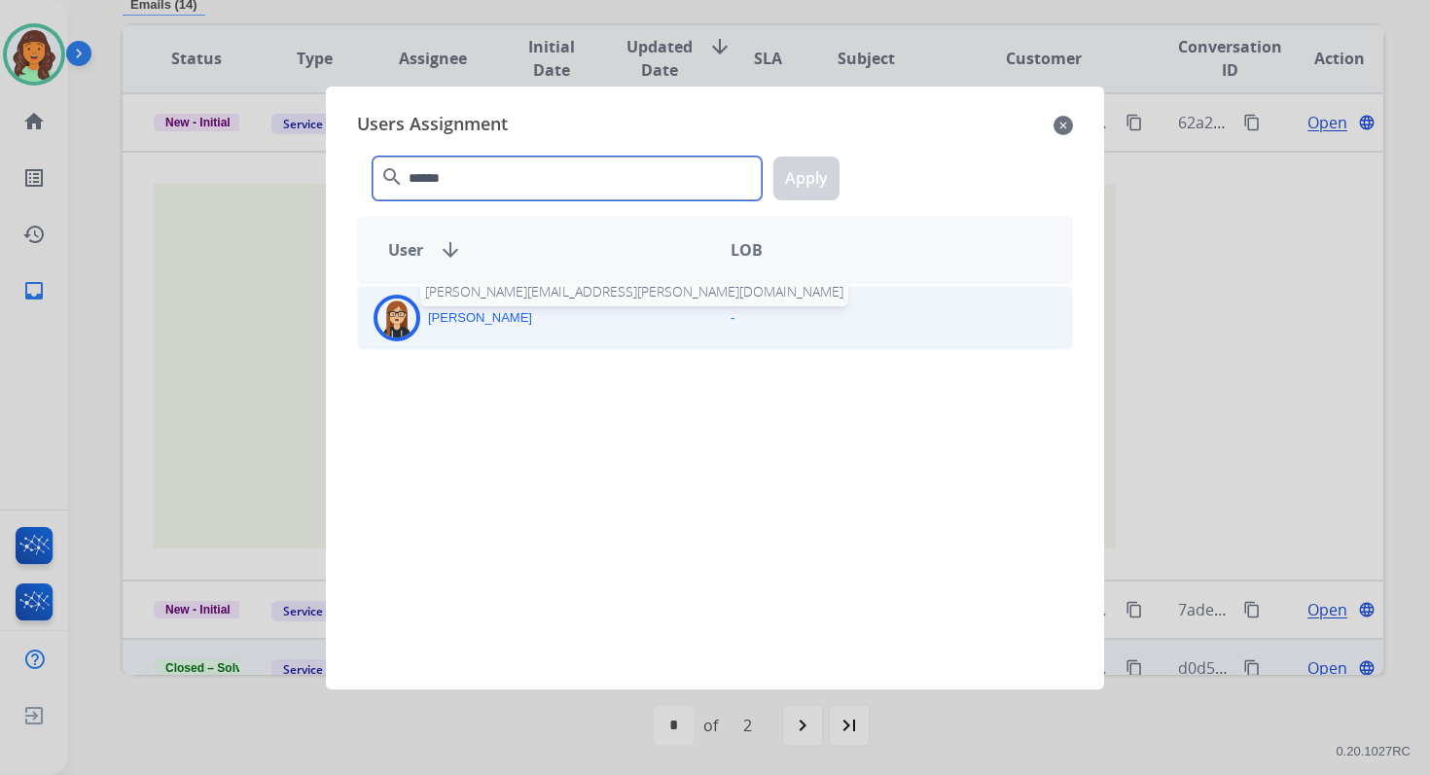
type input "******"
click at [485, 336] on div "Trisha Higgins trisha.higgins@extend.com" at bounding box center [536, 318] width 357 height 47
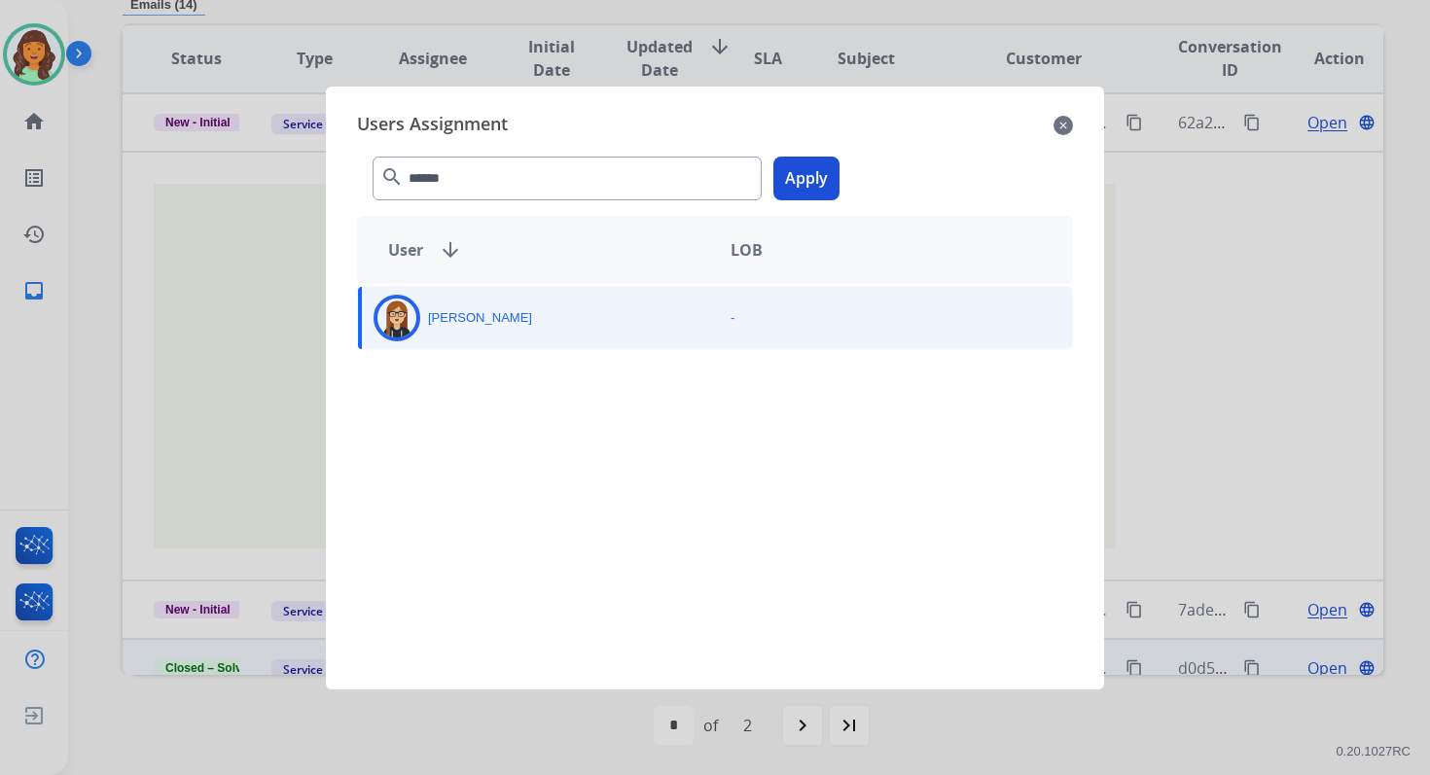
click at [814, 186] on button "Apply" at bounding box center [806, 179] width 66 height 44
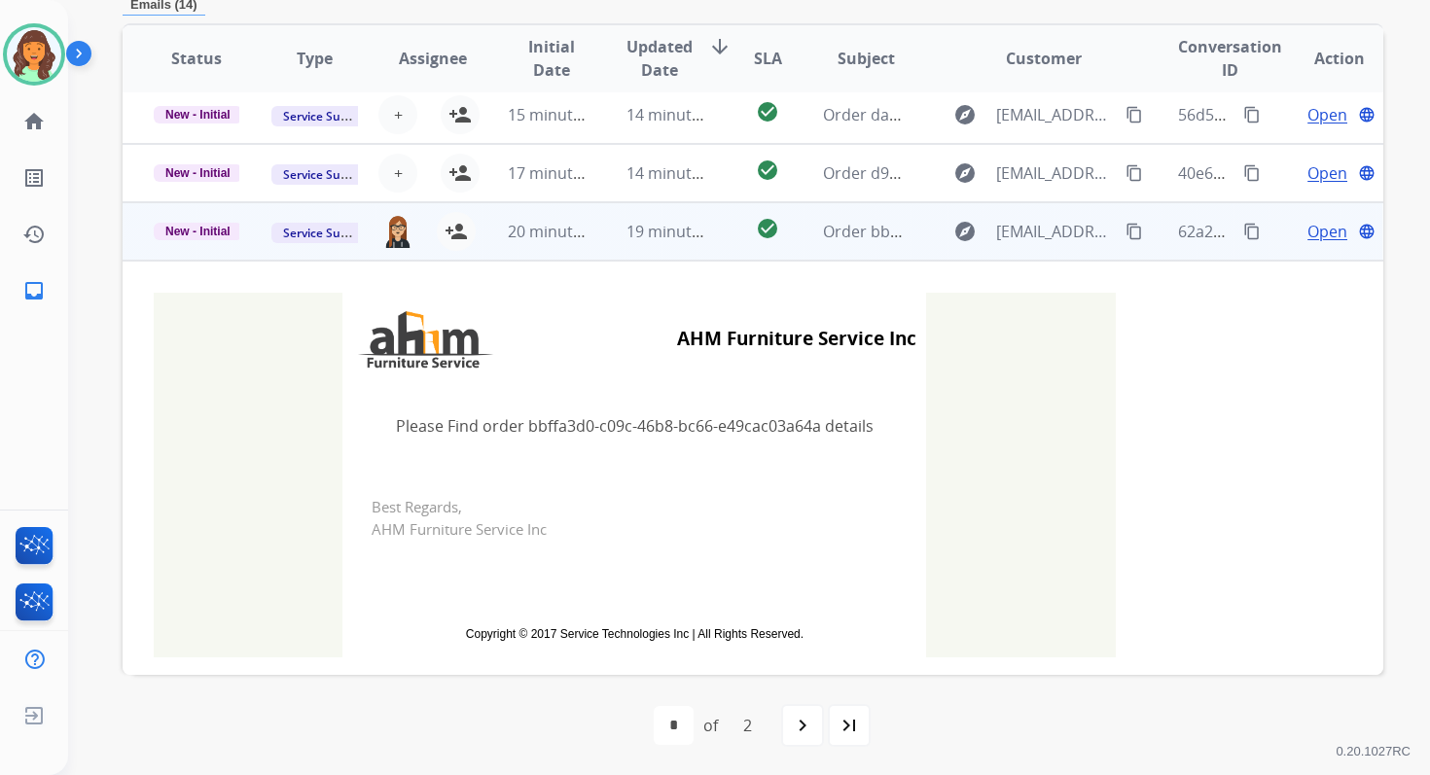
scroll to position [13, 0]
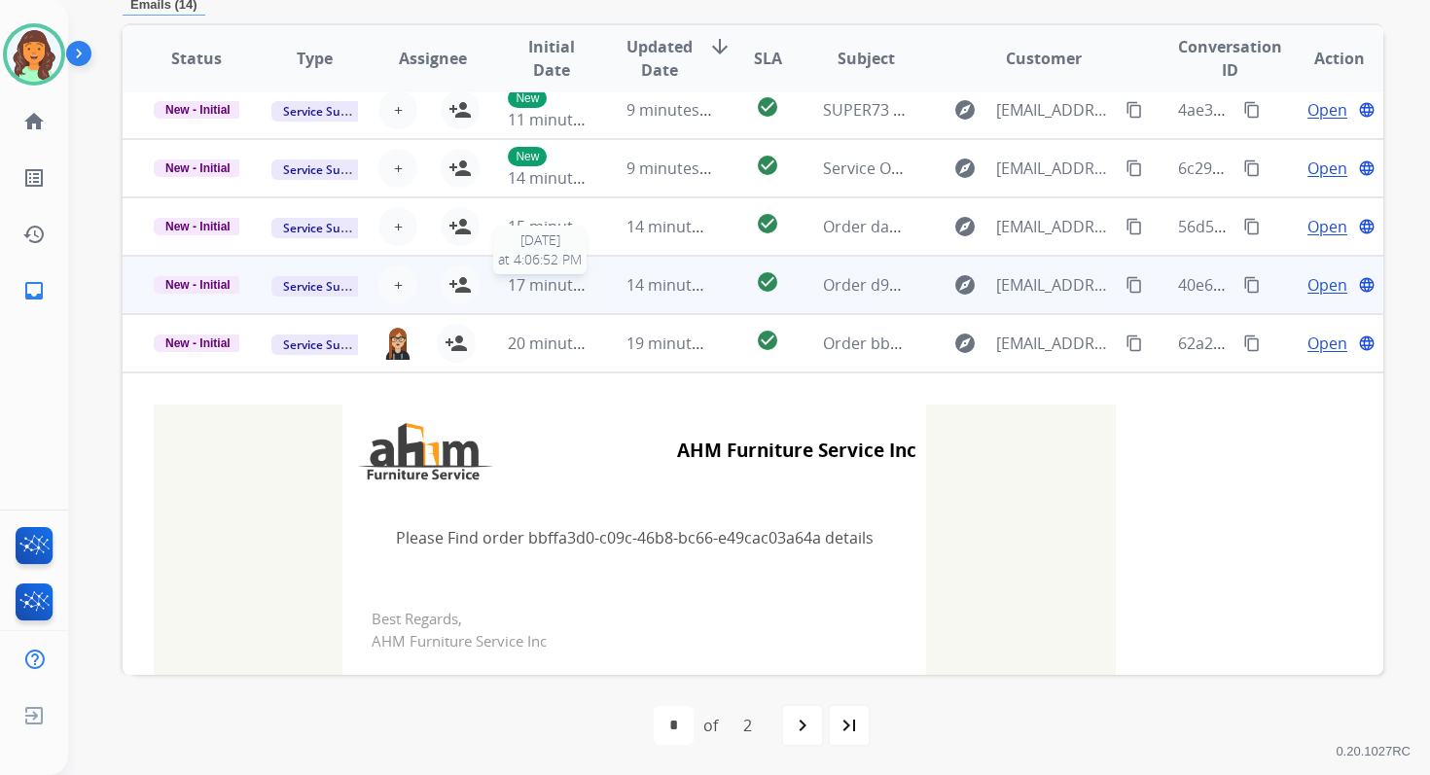
click at [571, 294] on div "17 minutes ago" at bounding box center [551, 284] width 86 height 23
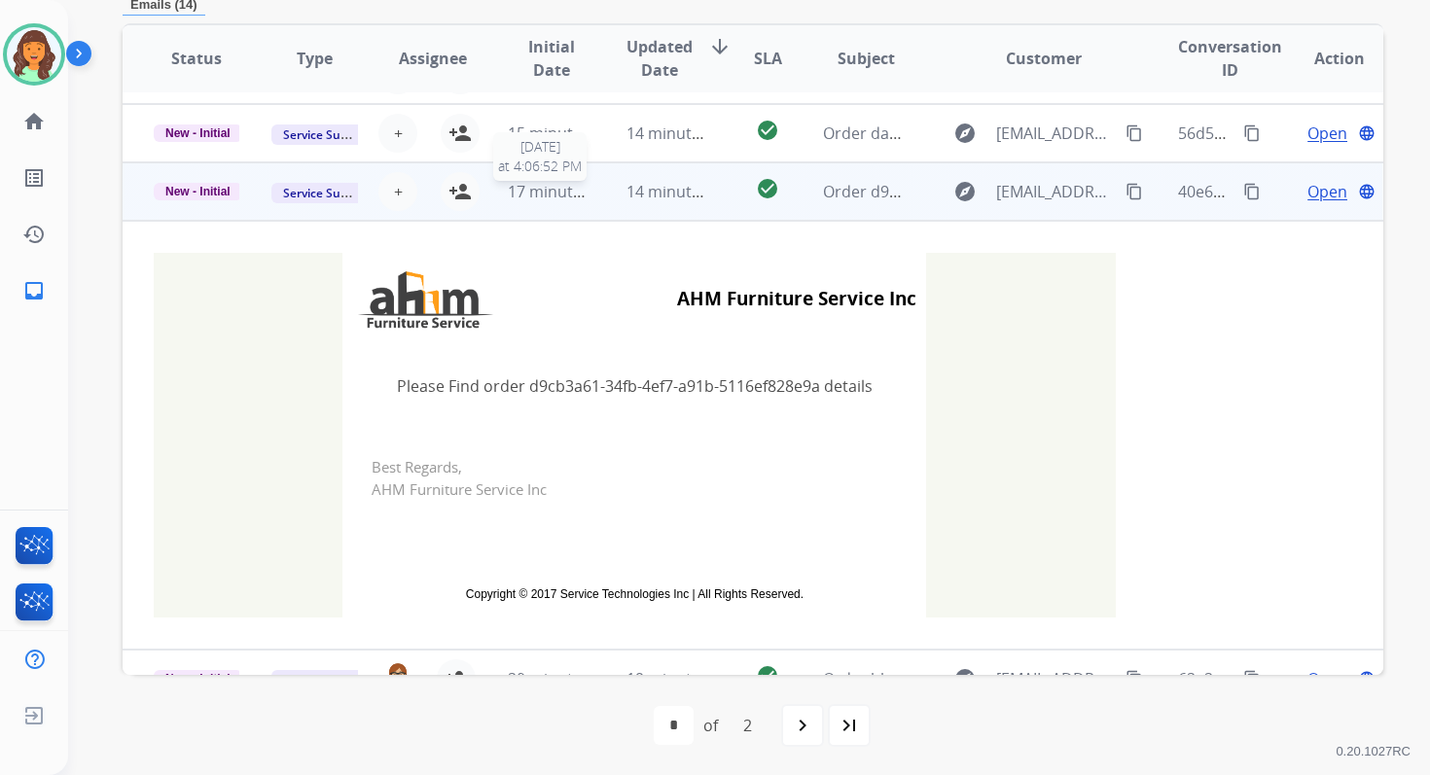
scroll to position [175, 0]
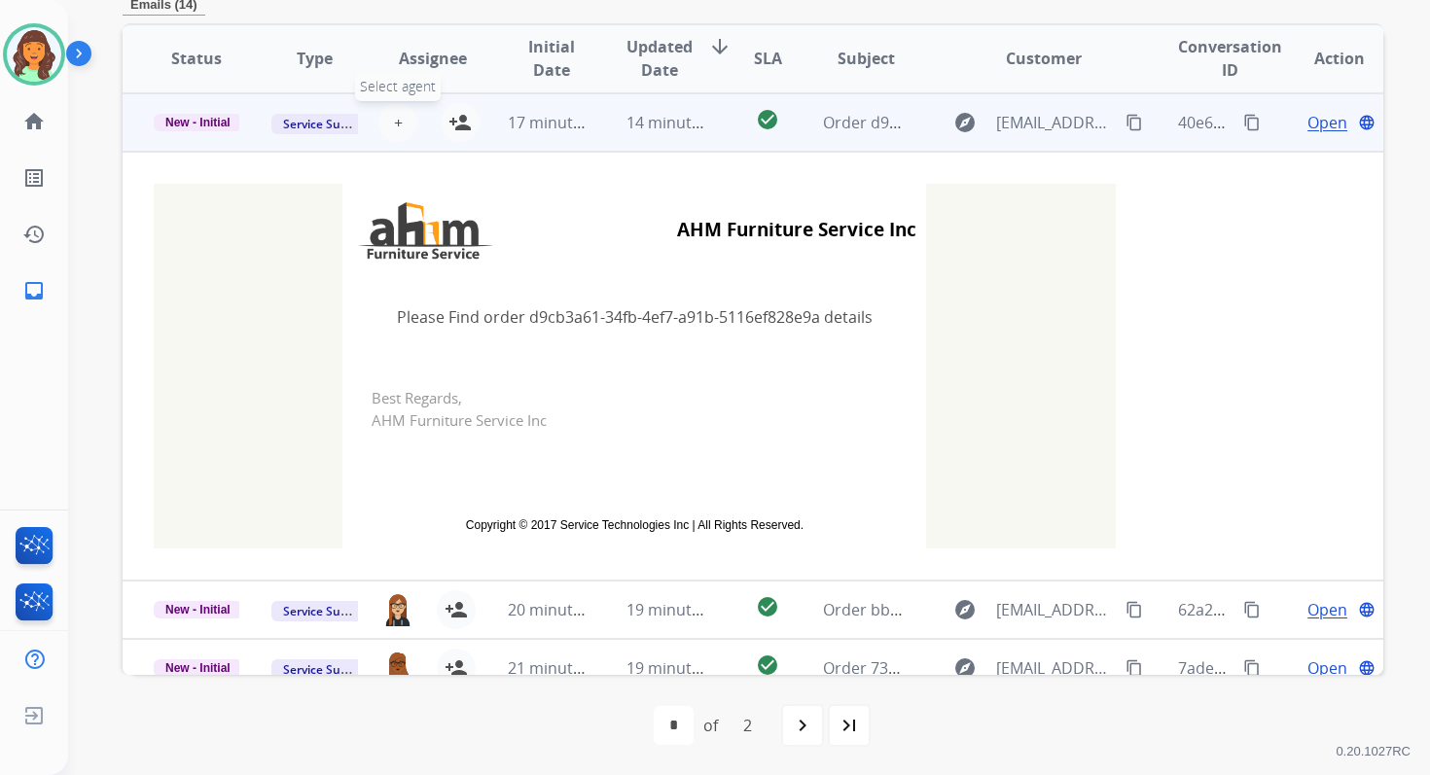
click at [396, 121] on span "+" at bounding box center [398, 122] width 9 height 23
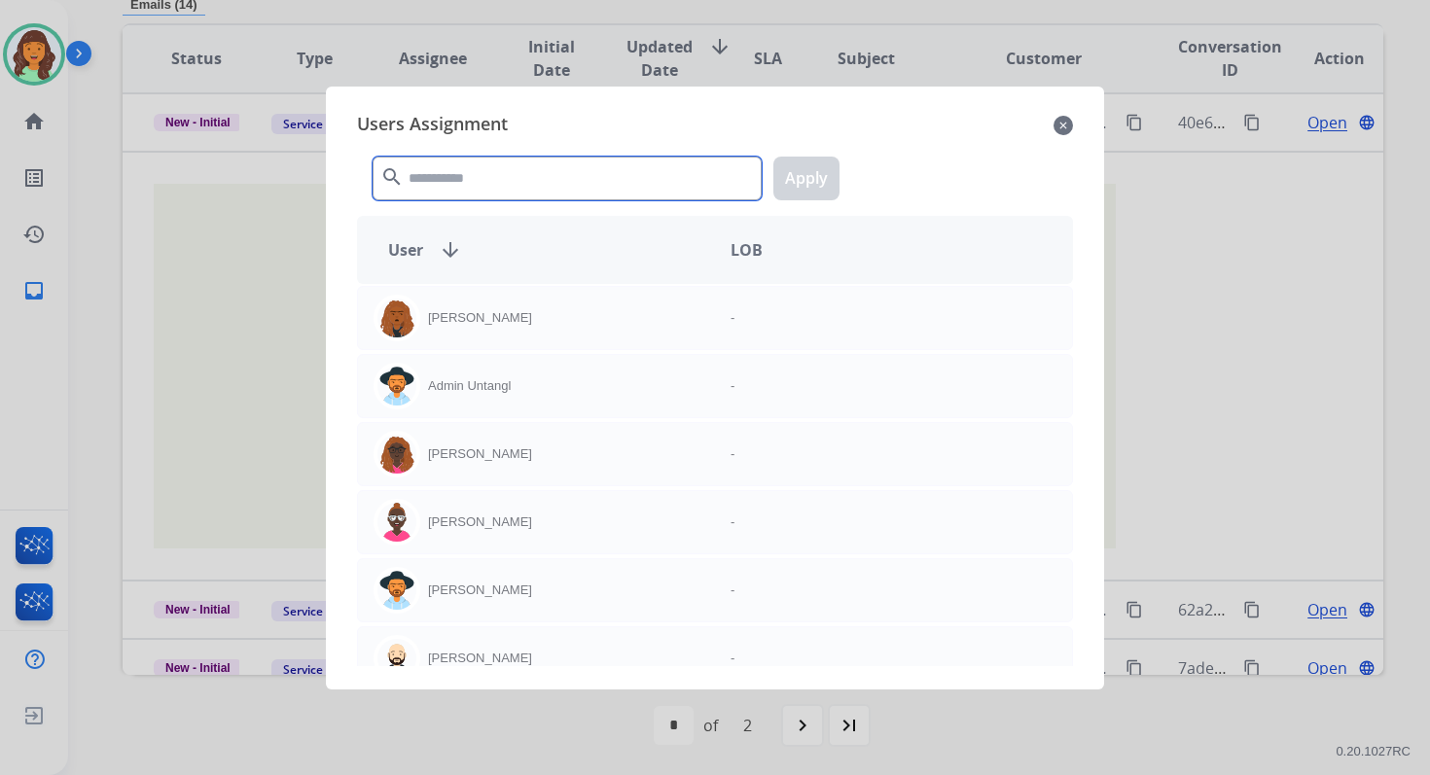
click at [461, 188] on input "text" at bounding box center [567, 179] width 389 height 44
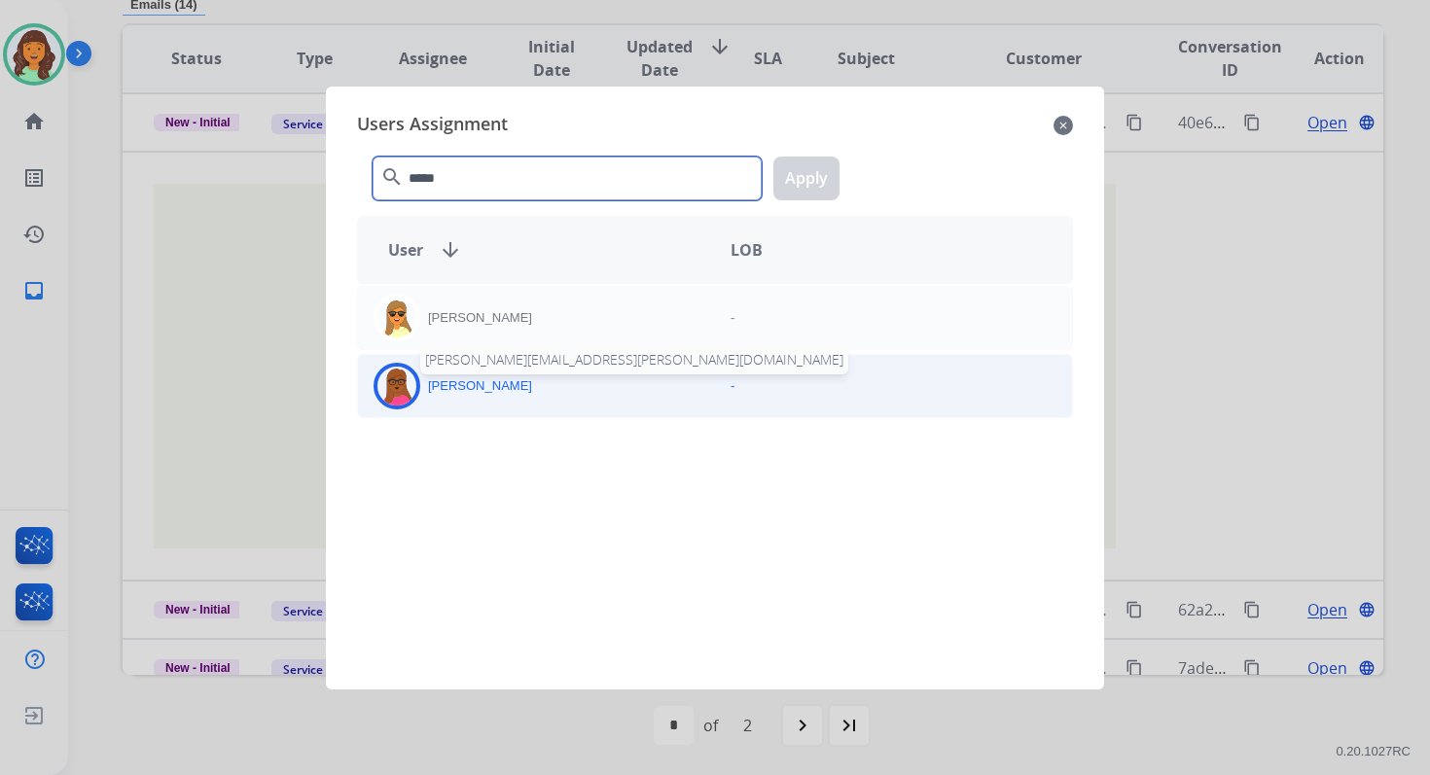
type input "*****"
click at [494, 379] on p "Emily Thurman" at bounding box center [480, 385] width 104 height 19
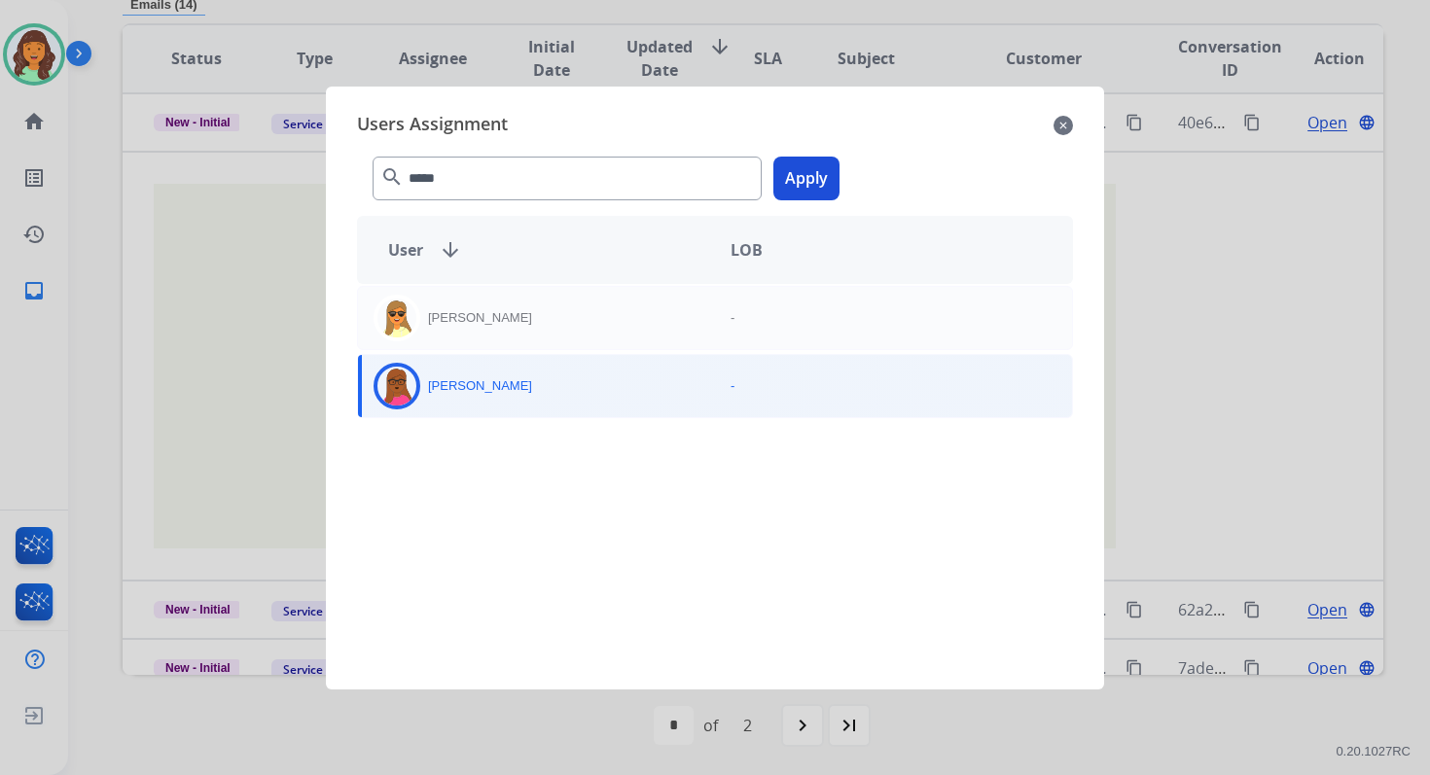
click at [806, 181] on button "Apply" at bounding box center [806, 179] width 66 height 44
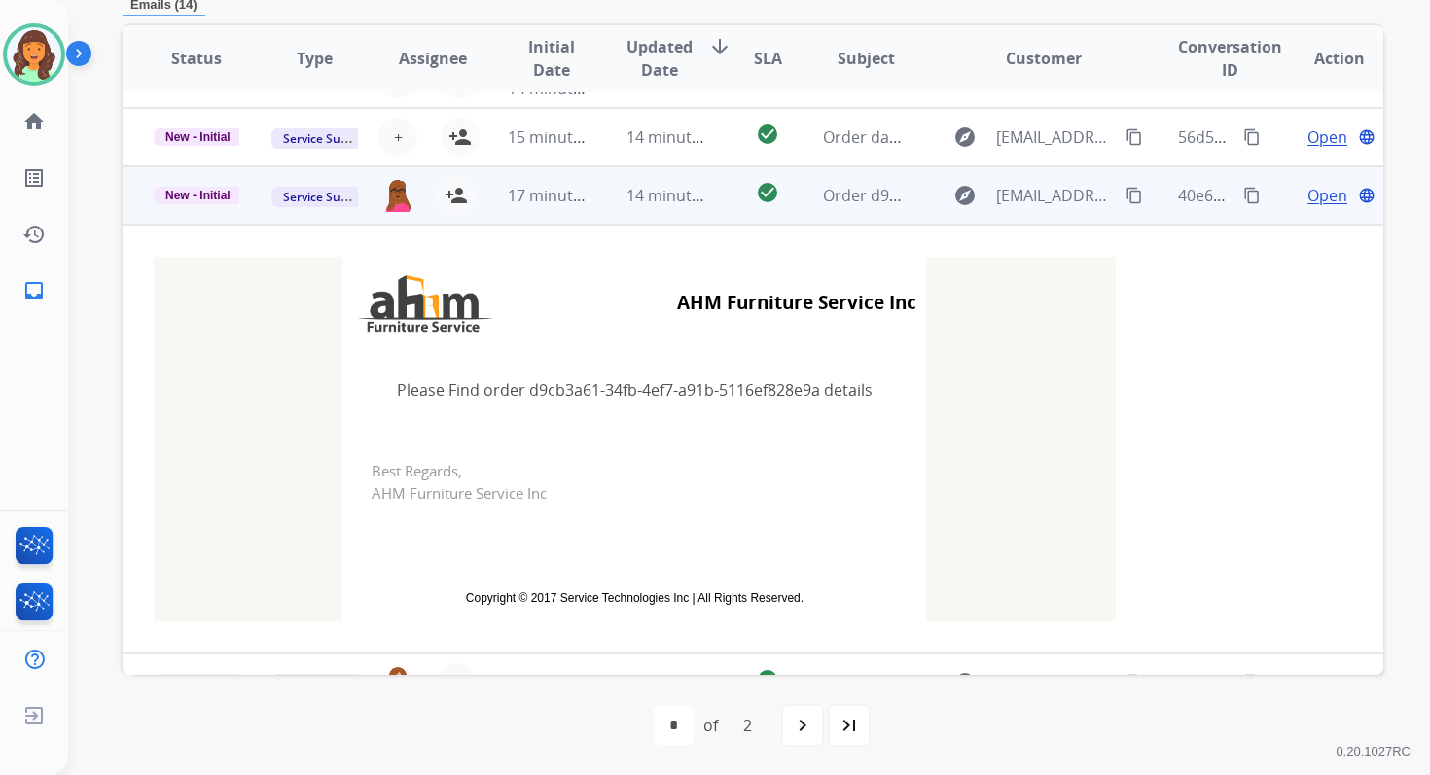
scroll to position [0, 0]
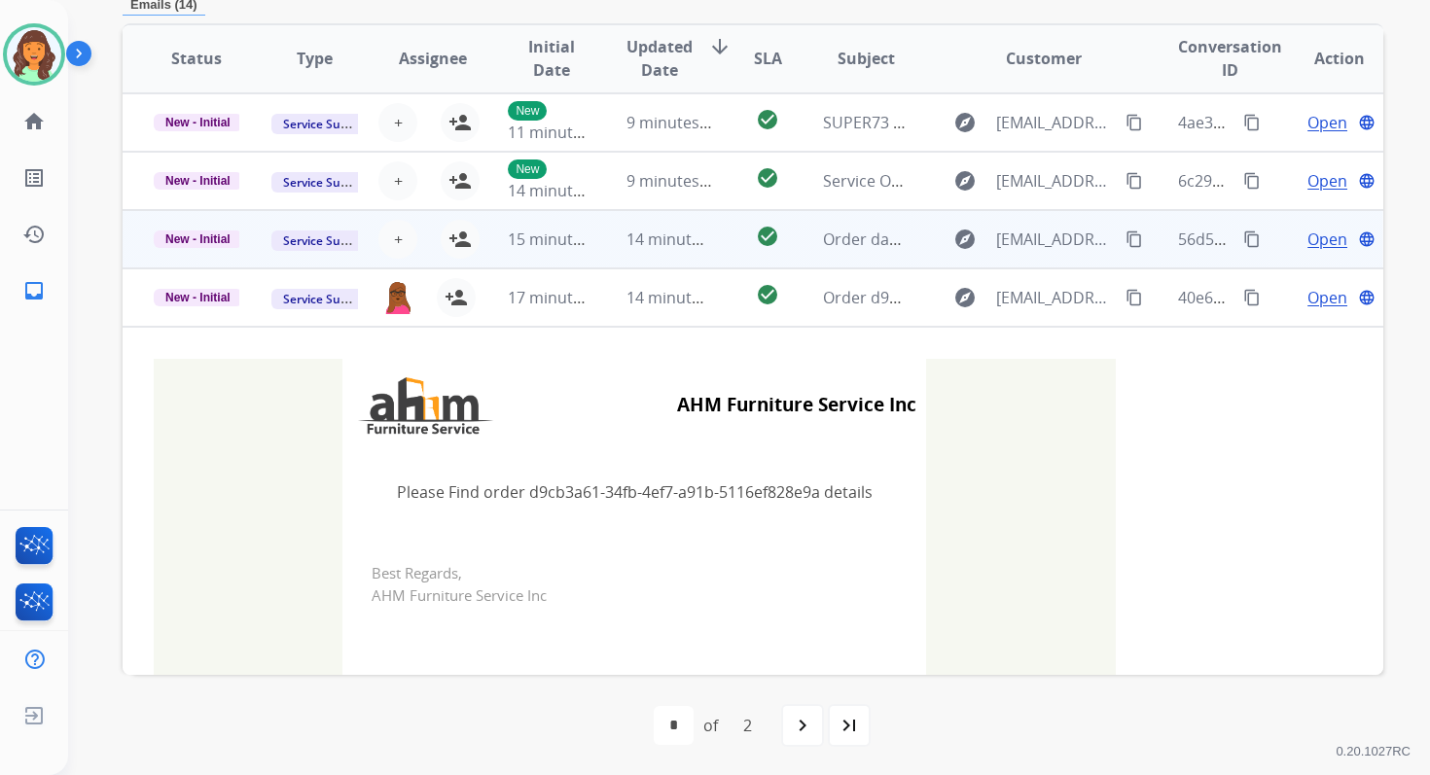
click at [584, 255] on td "15 minutes ago" at bounding box center [536, 239] width 118 height 58
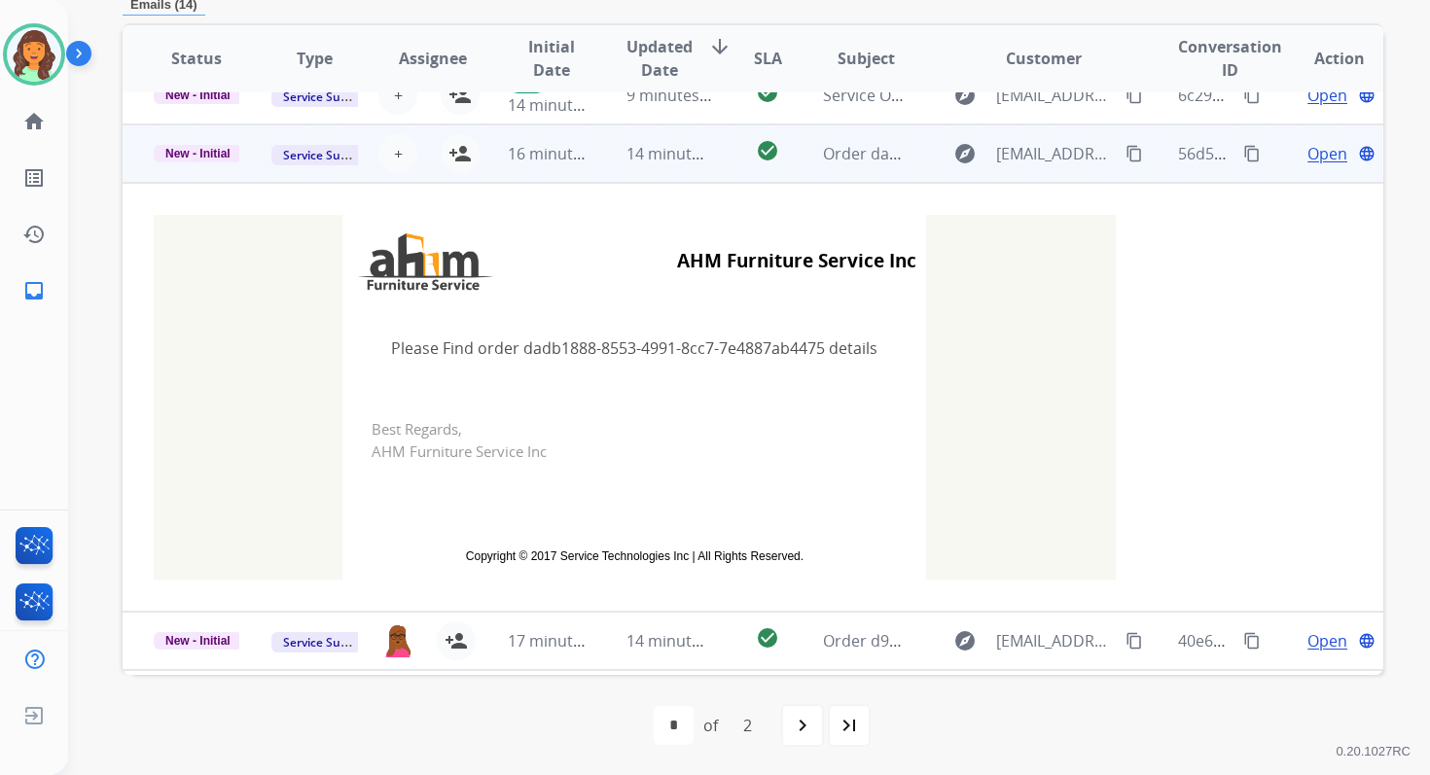
scroll to position [117, 0]
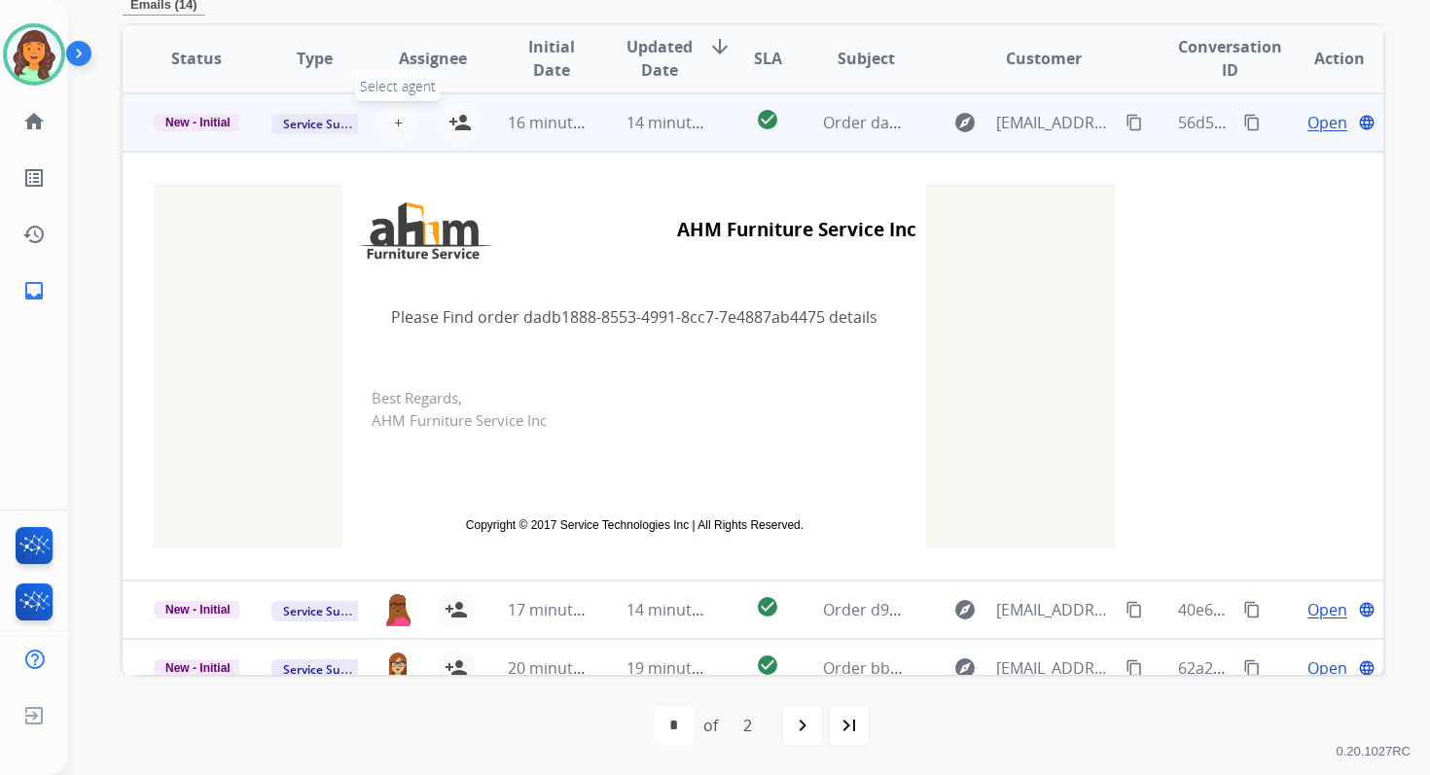
click at [394, 122] on span "+" at bounding box center [398, 122] width 9 height 23
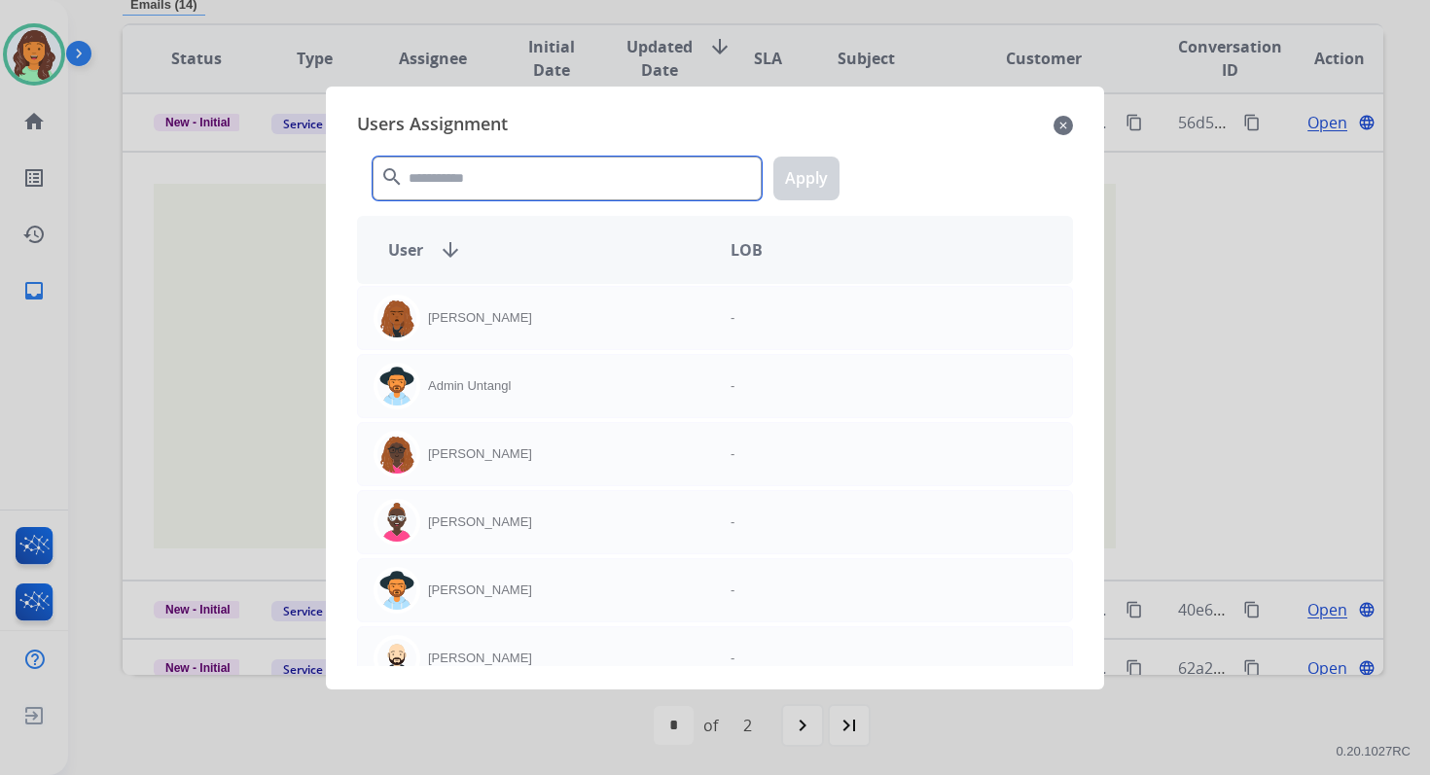
click at [460, 172] on input "text" at bounding box center [567, 179] width 389 height 44
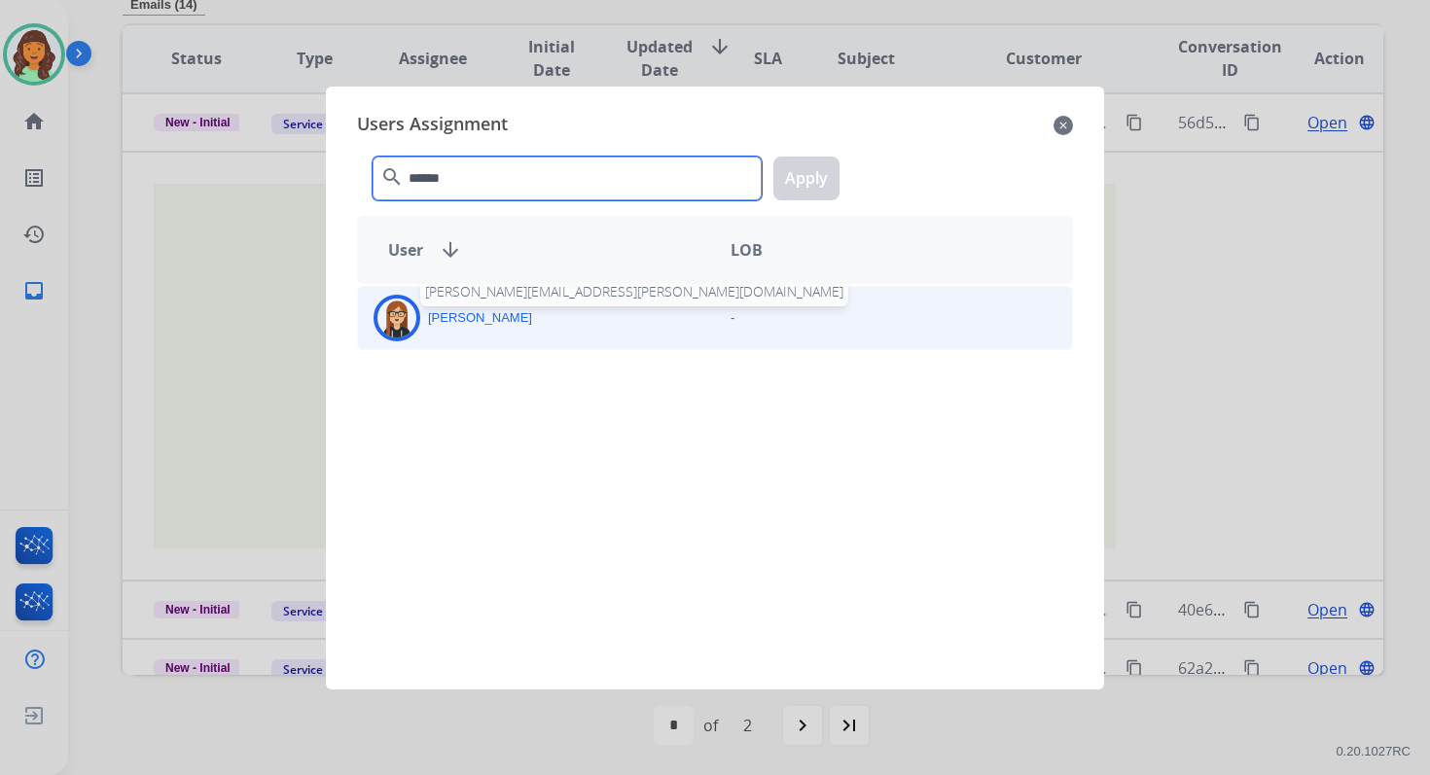
type input "******"
click at [504, 316] on p "Trisha Higgins" at bounding box center [480, 317] width 104 height 19
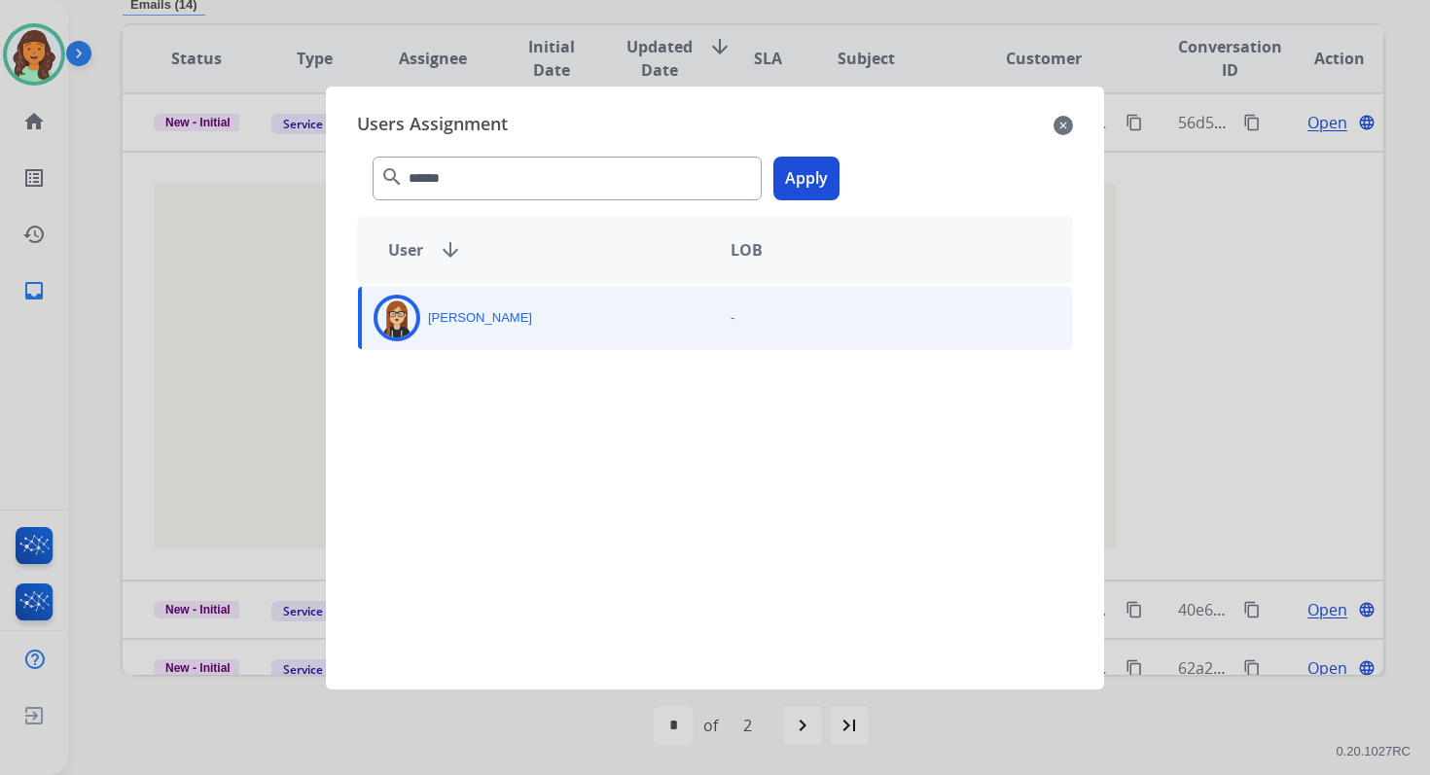
click at [807, 177] on button "Apply" at bounding box center [806, 179] width 66 height 44
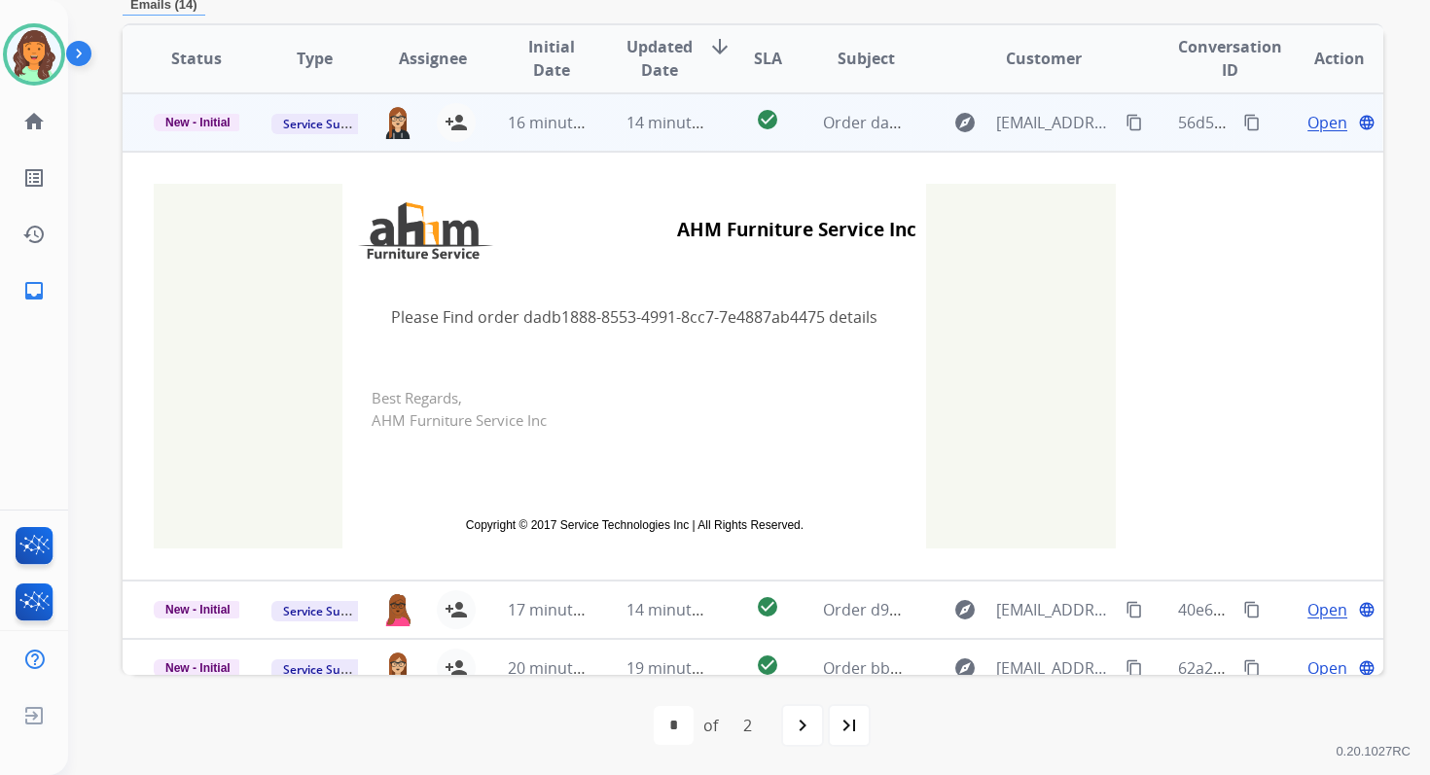
scroll to position [0, 0]
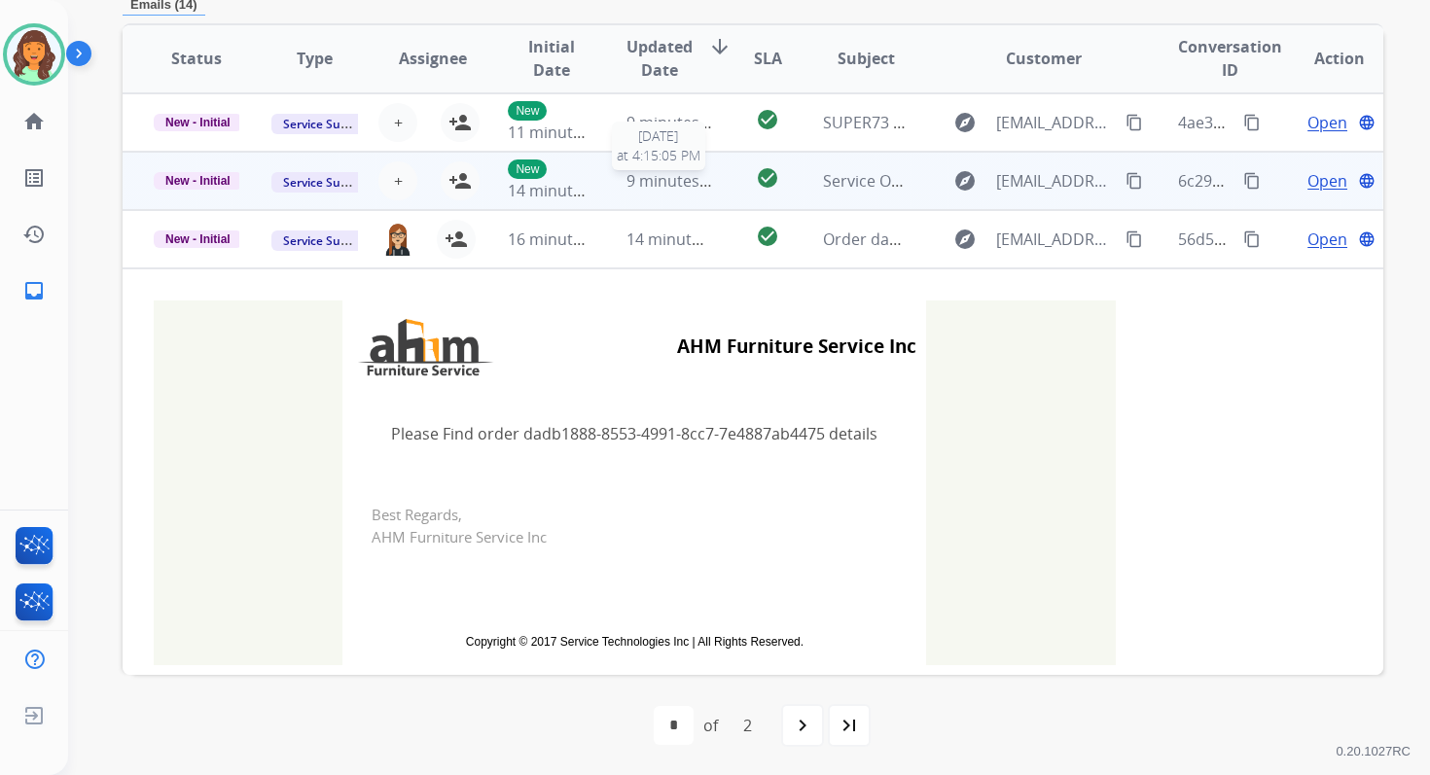
click at [663, 179] on span "9 minutes ago" at bounding box center [678, 180] width 104 height 21
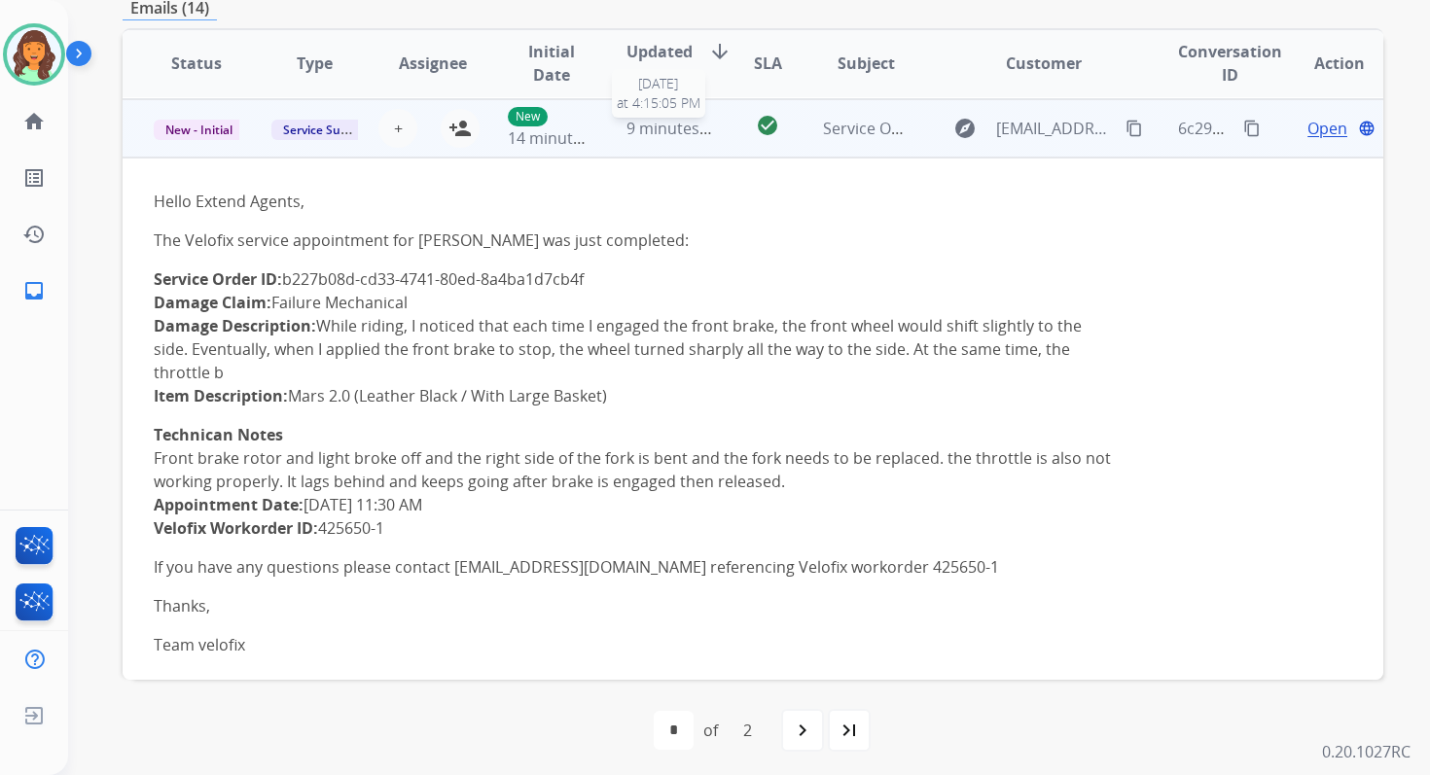
scroll to position [58, 0]
click at [400, 129] on button "+ Select agent" at bounding box center [397, 127] width 39 height 39
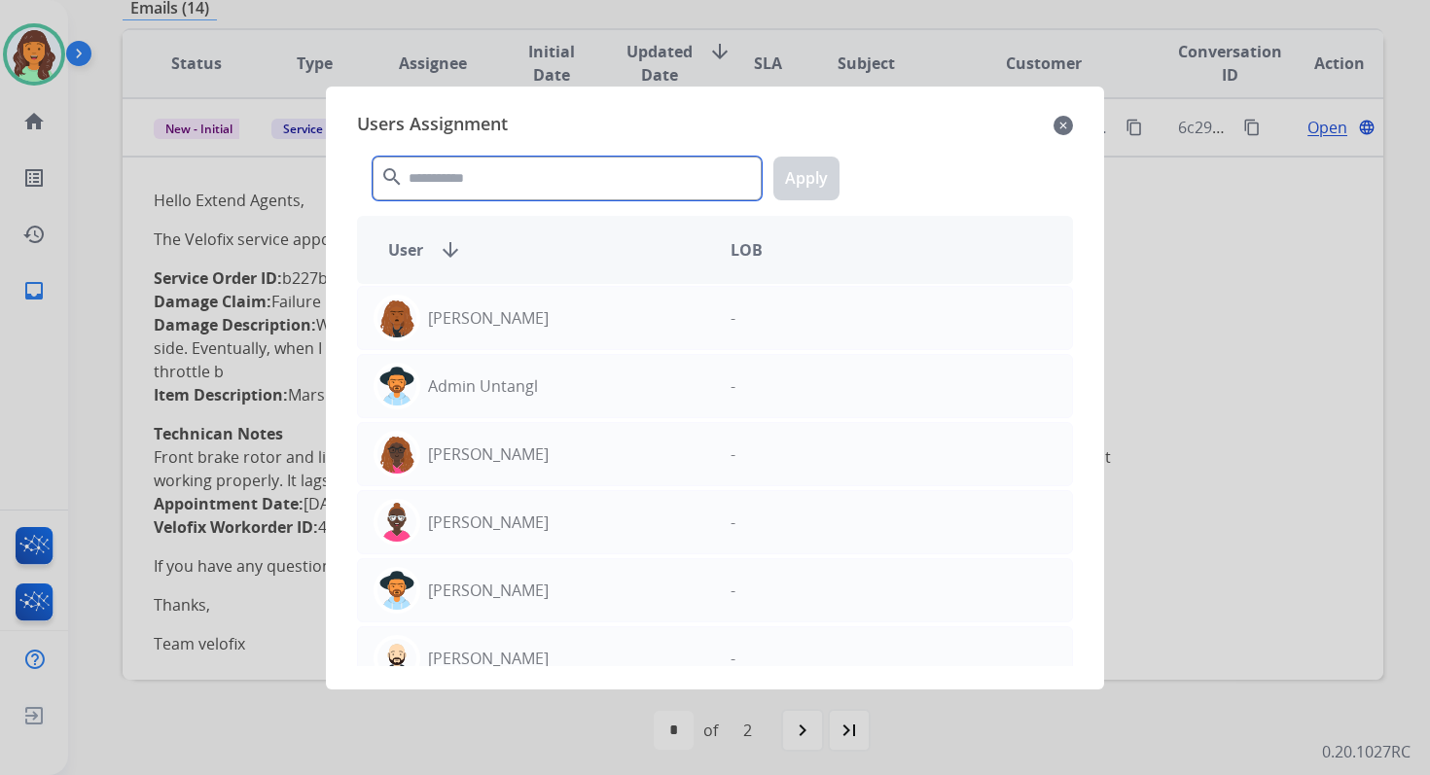
click at [462, 180] on input "text" at bounding box center [567, 179] width 389 height 44
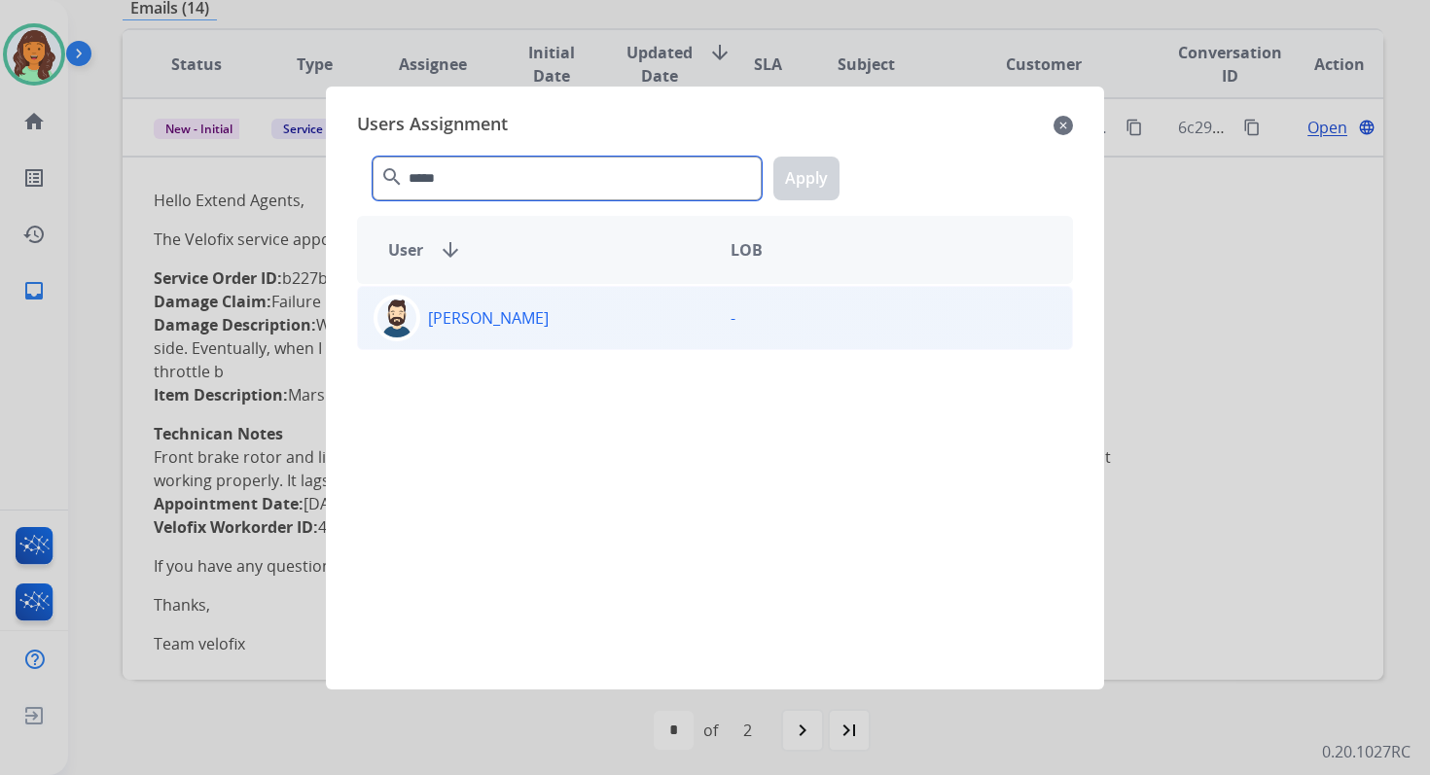
type input "*****"
click at [501, 318] on div "Jared Holt" at bounding box center [536, 318] width 357 height 47
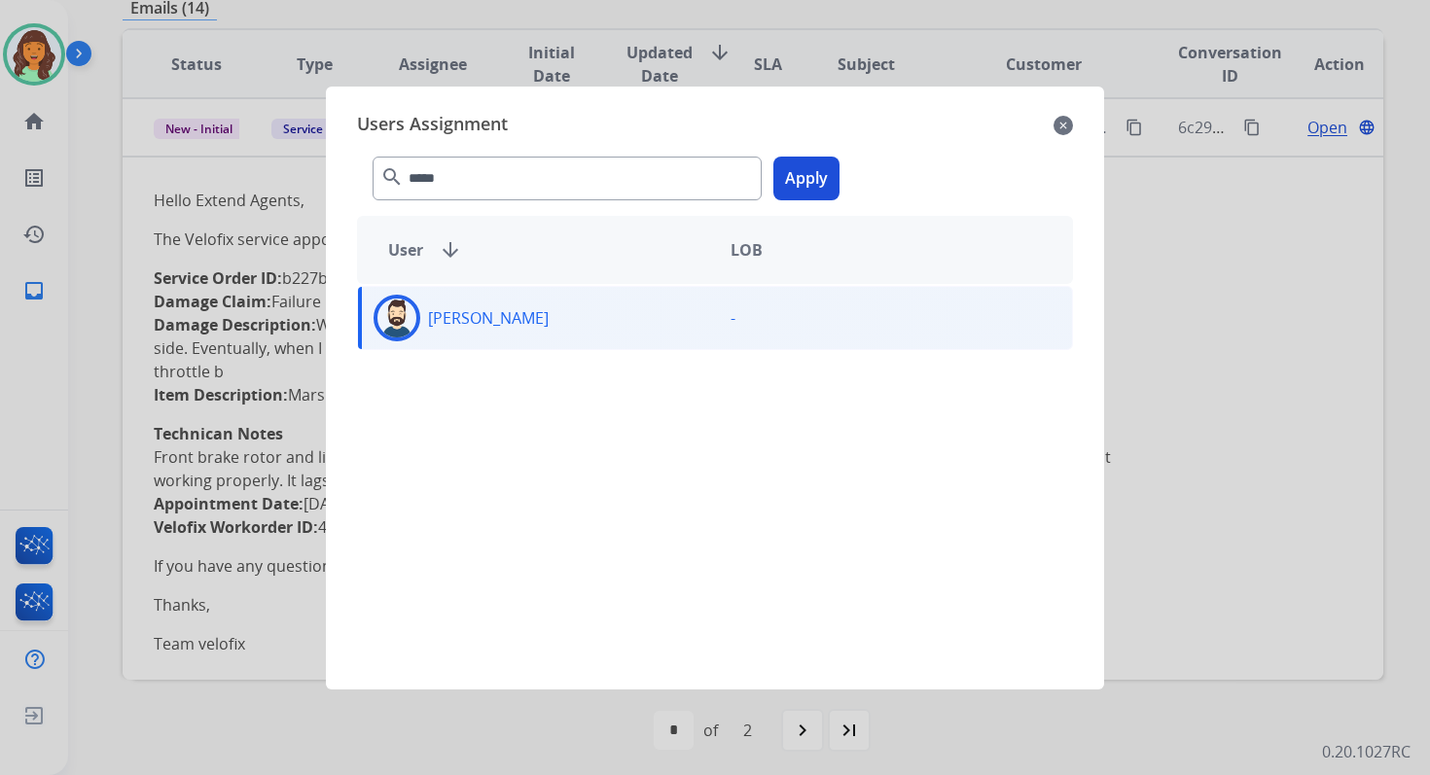
click at [816, 177] on button "Apply" at bounding box center [806, 179] width 66 height 44
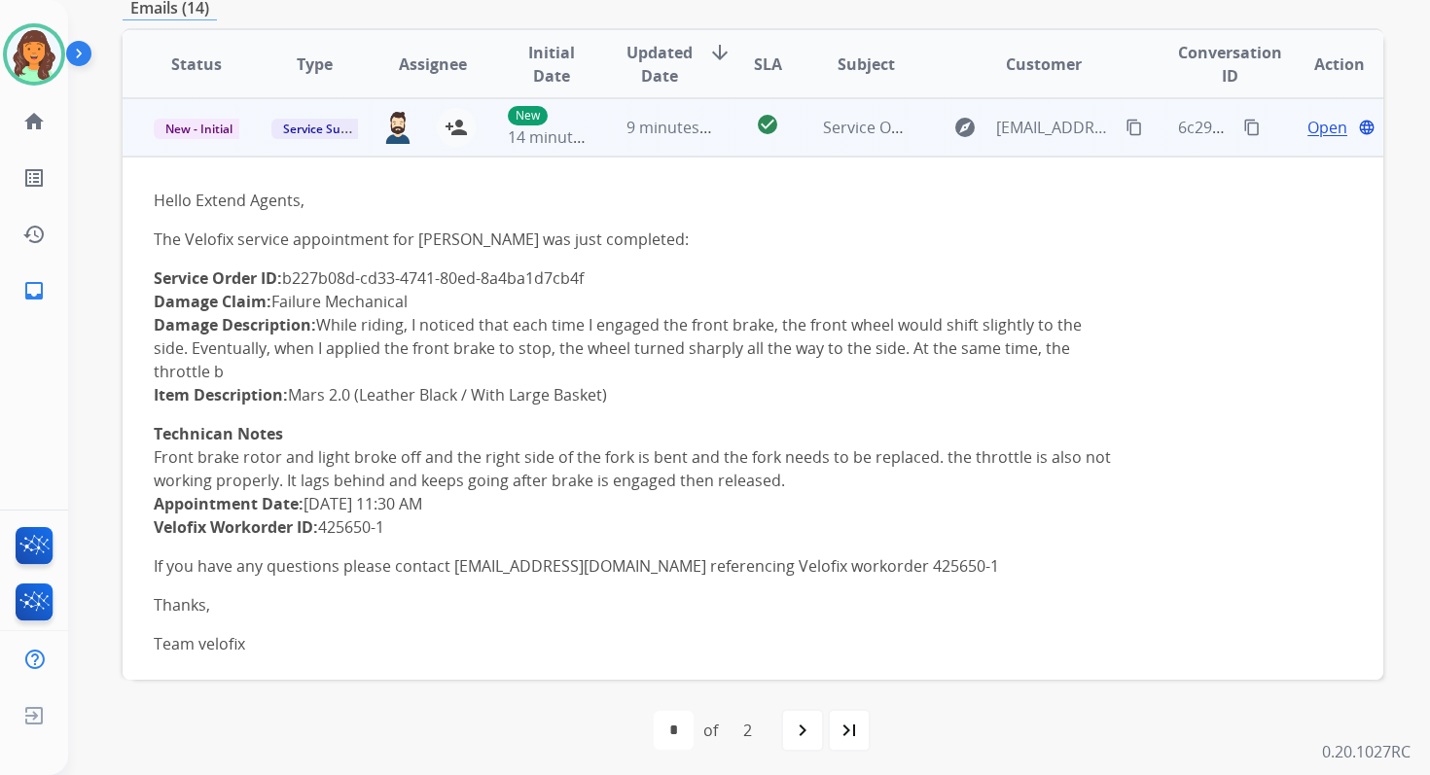
scroll to position [0, 0]
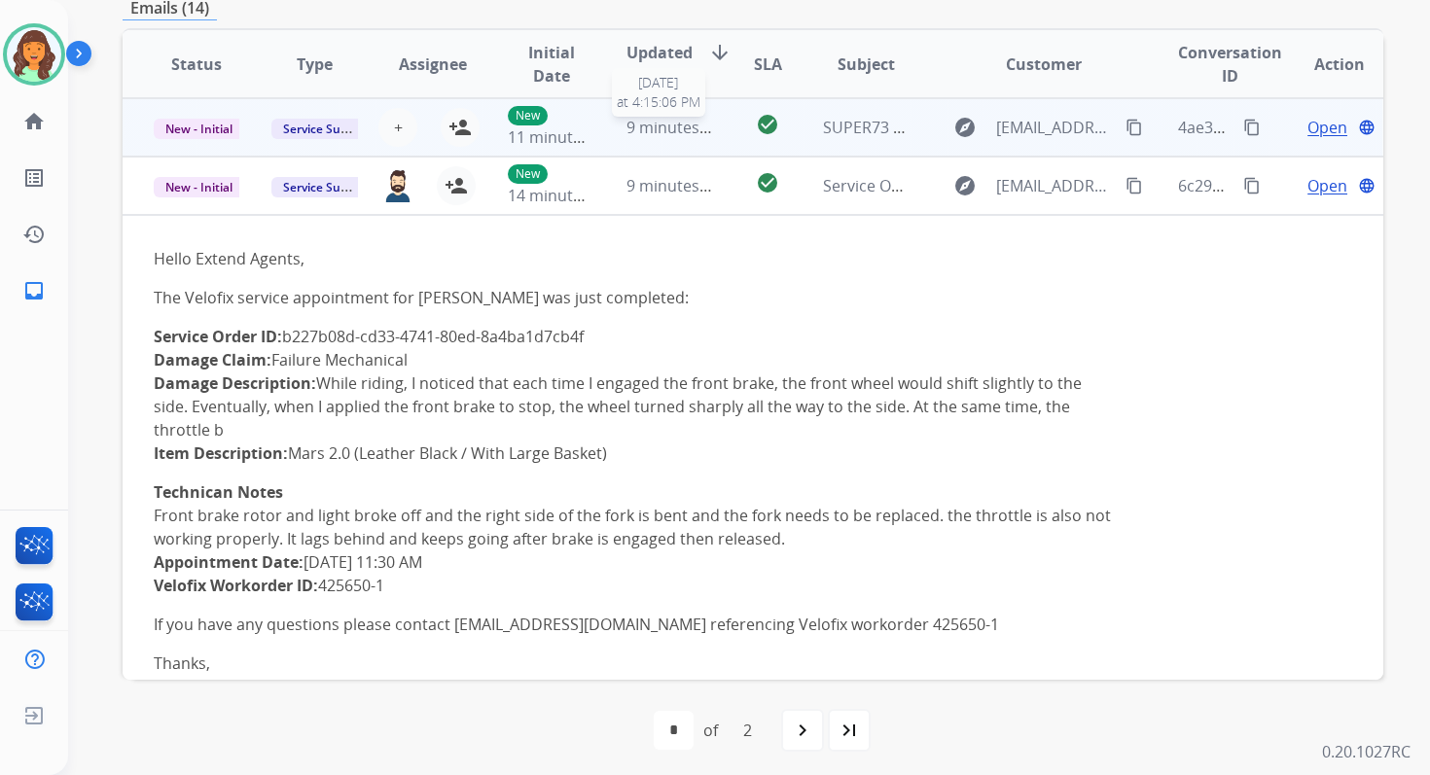
click at [643, 117] on span "9 minutes ago" at bounding box center [678, 127] width 104 height 21
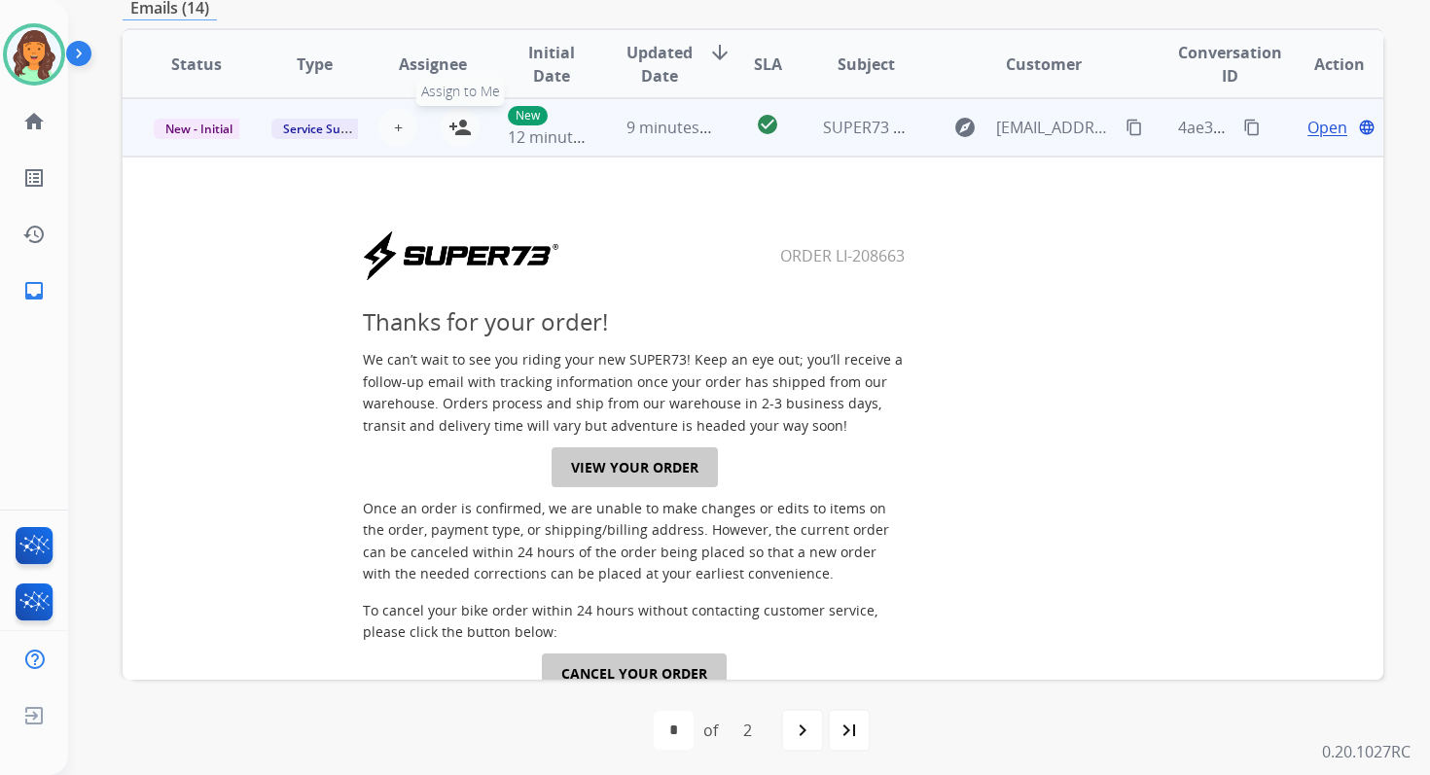
click at [457, 124] on mat-icon "person_add" at bounding box center [459, 127] width 23 height 23
click at [223, 130] on span "New - Initial" at bounding box center [199, 129] width 90 height 20
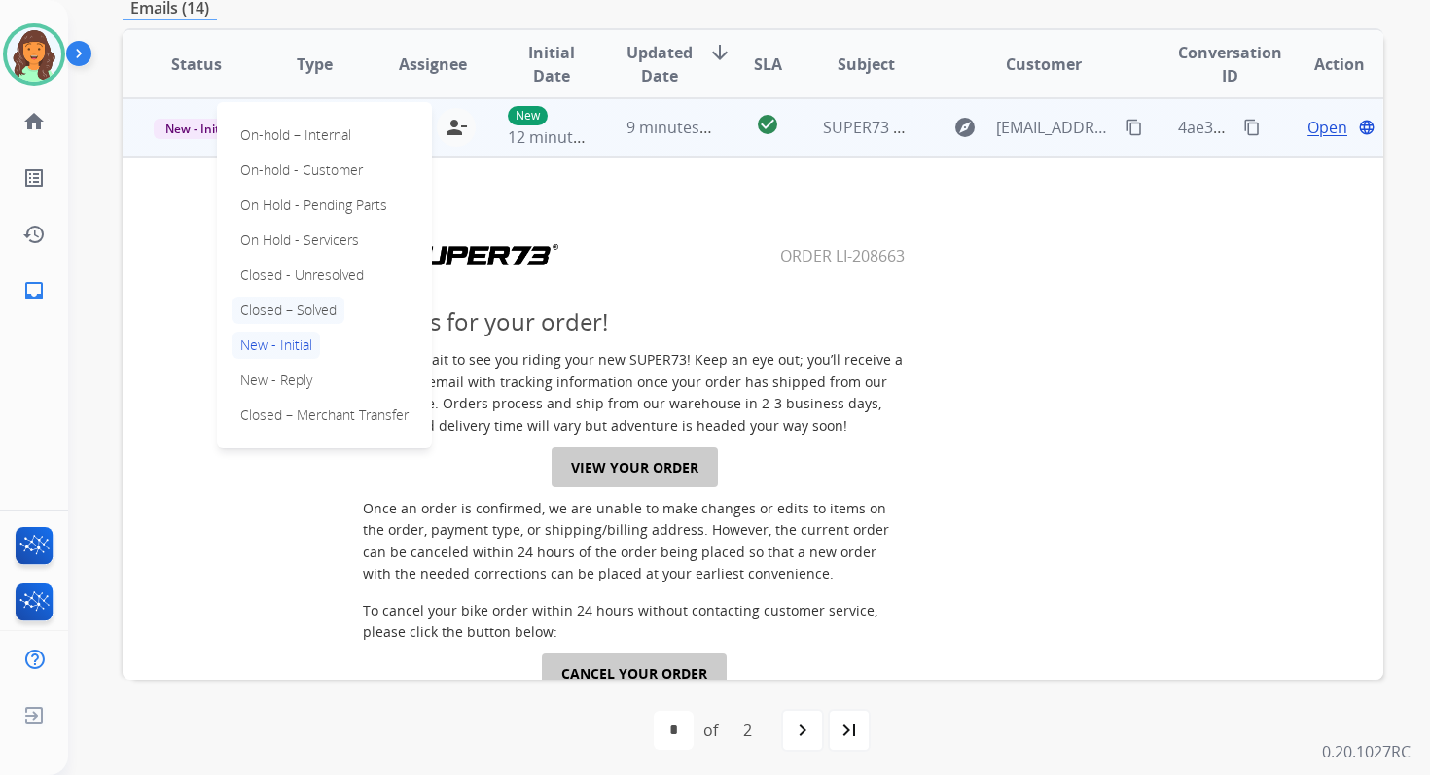
click at [297, 300] on p "Closed – Solved" at bounding box center [288, 310] width 112 height 27
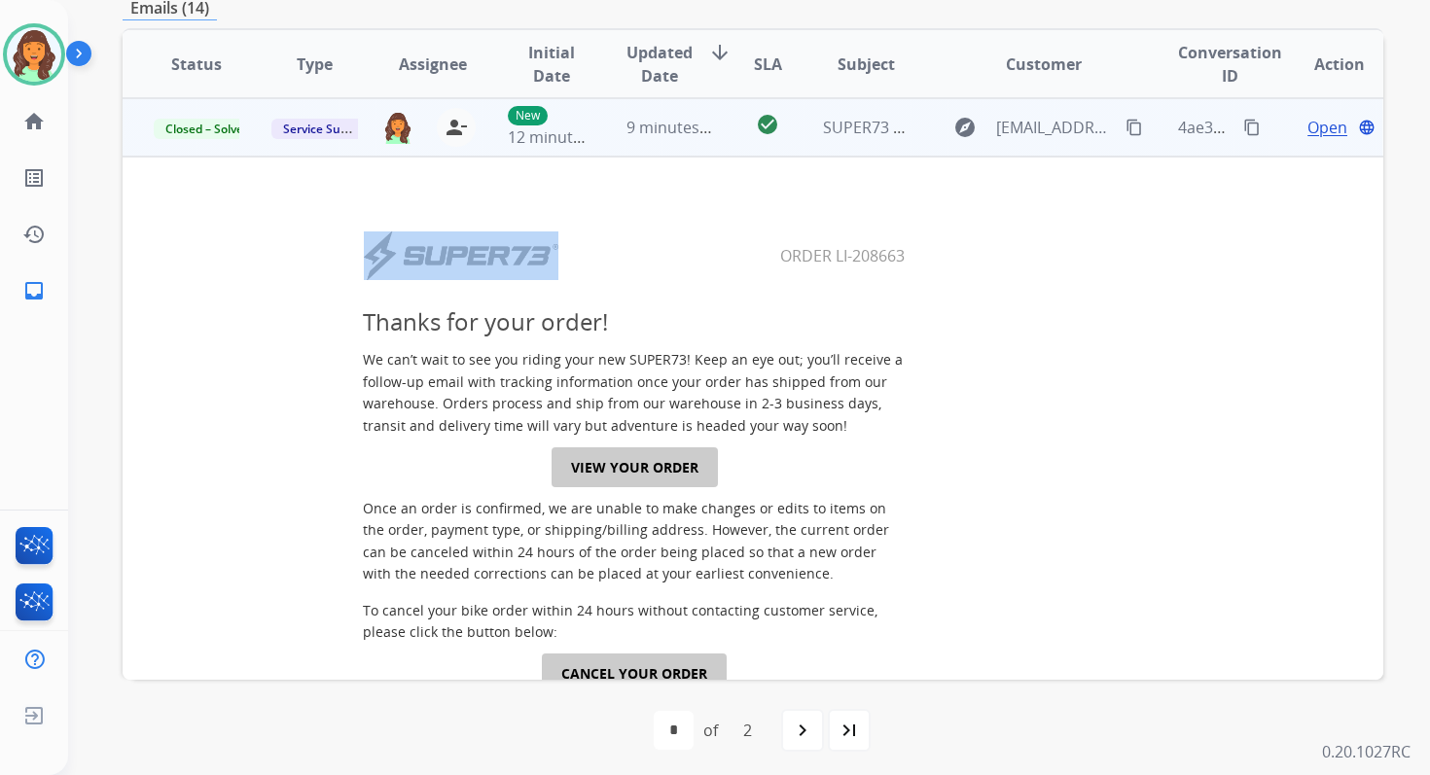
drag, startPoint x: 775, startPoint y: 259, endPoint x: 953, endPoint y: 259, distance: 178.0
click at [953, 259] on center "Order LI-208663" at bounding box center [635, 256] width 958 height 53
copy table
click at [1243, 124] on mat-icon "content_copy" at bounding box center [1252, 128] width 18 height 18
click at [690, 117] on span "9 minutes ago" at bounding box center [678, 127] width 104 height 21
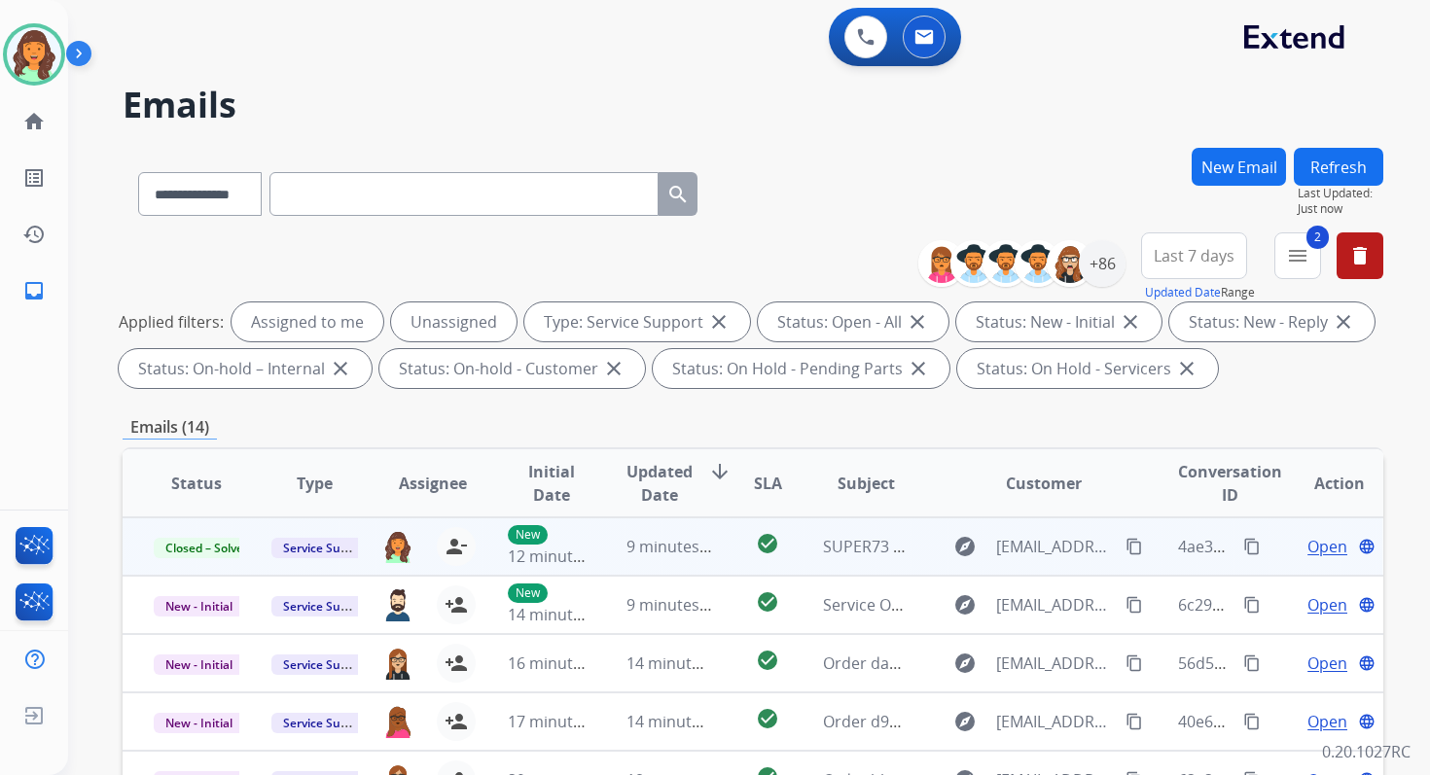
click at [1335, 177] on button "Refresh" at bounding box center [1338, 167] width 89 height 38
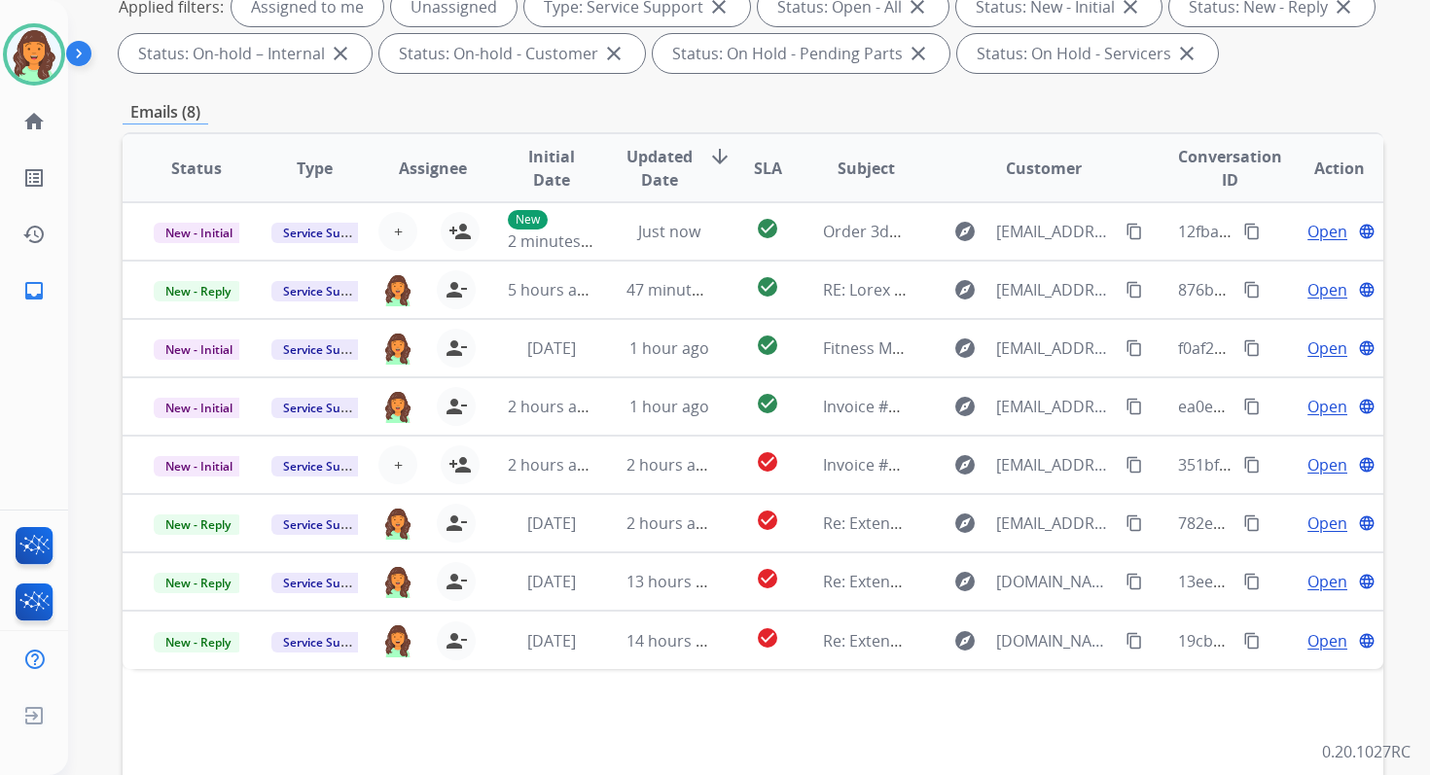
scroll to position [425, 0]
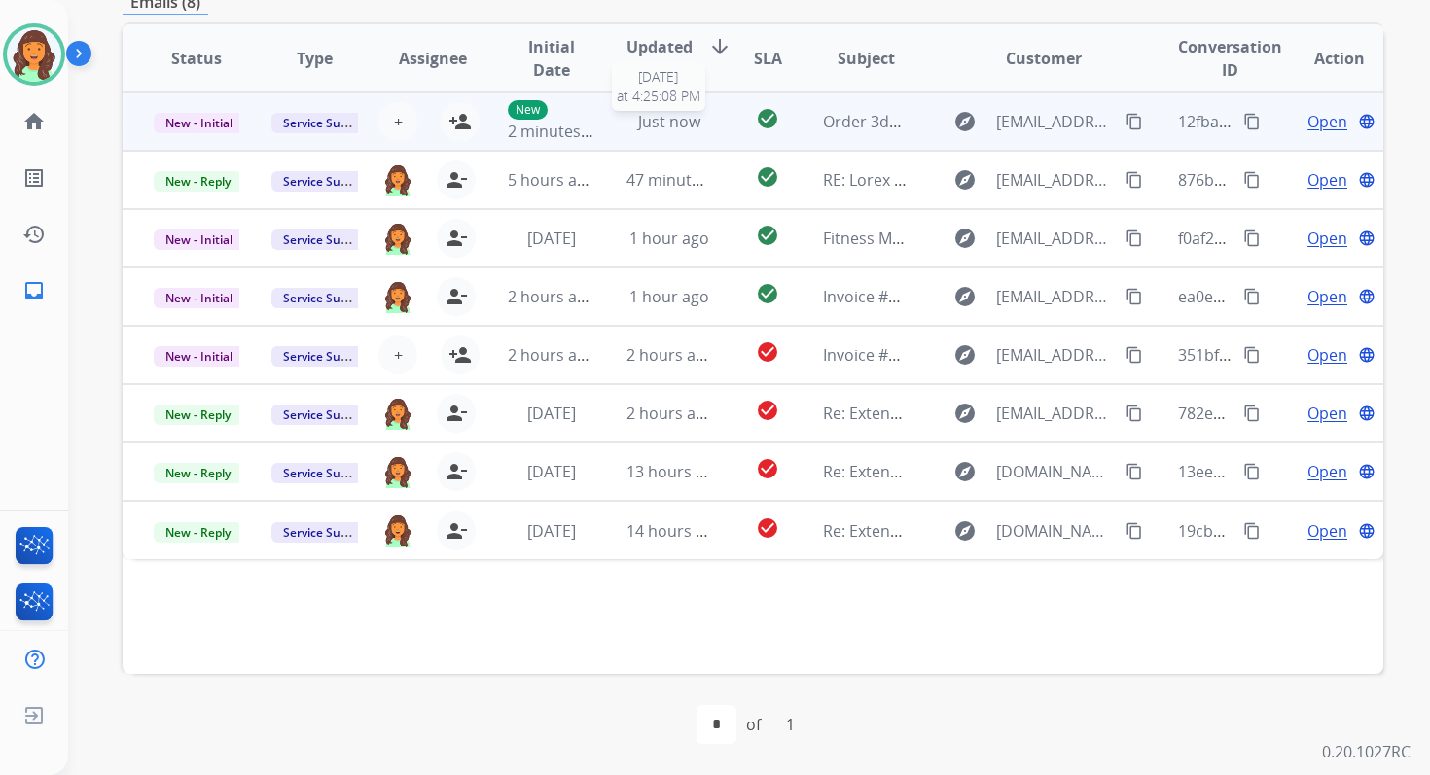
click at [694, 112] on div "Just now" at bounding box center [669, 121] width 86 height 23
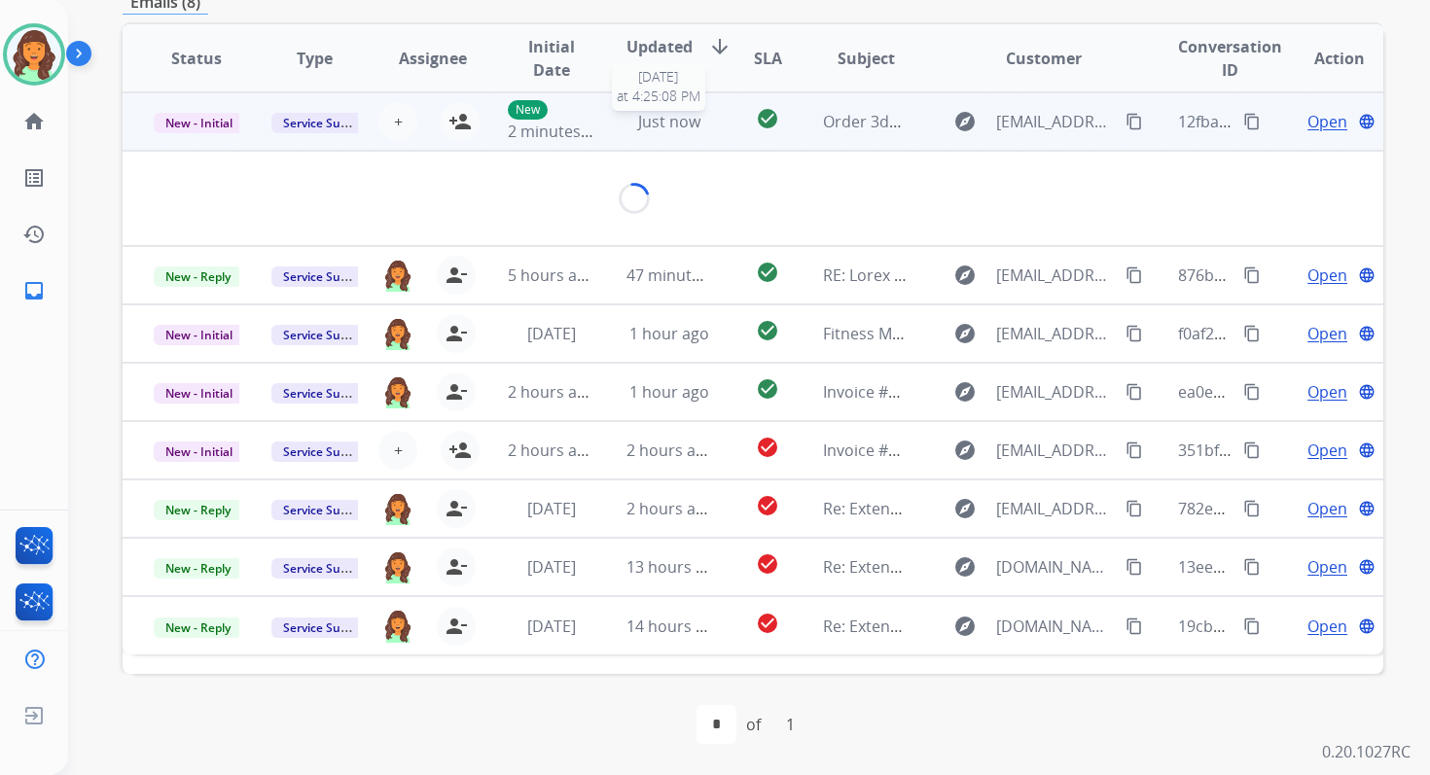
scroll to position [420, 0]
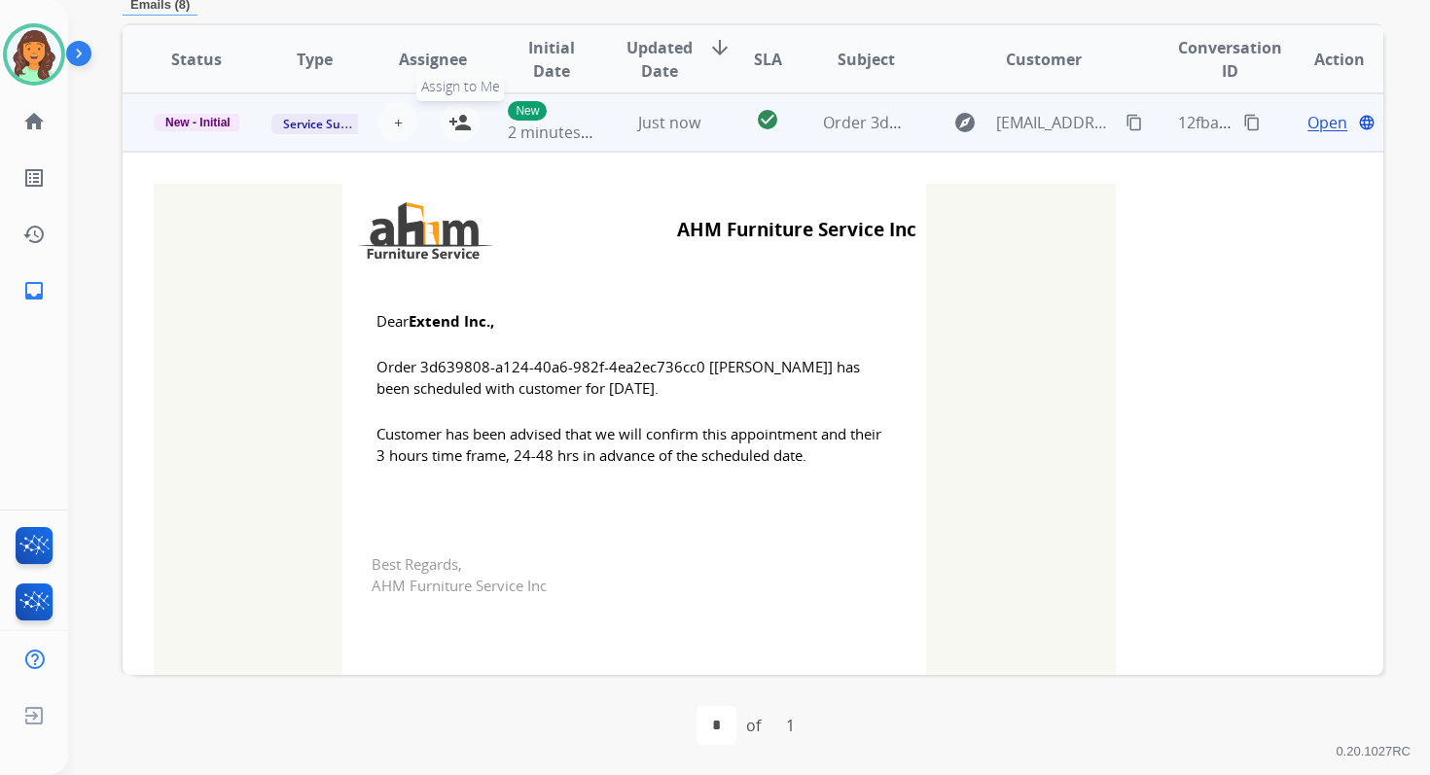
click at [458, 118] on mat-icon "person_add" at bounding box center [459, 122] width 23 height 23
click at [210, 127] on span "New - Initial" at bounding box center [198, 123] width 89 height 18
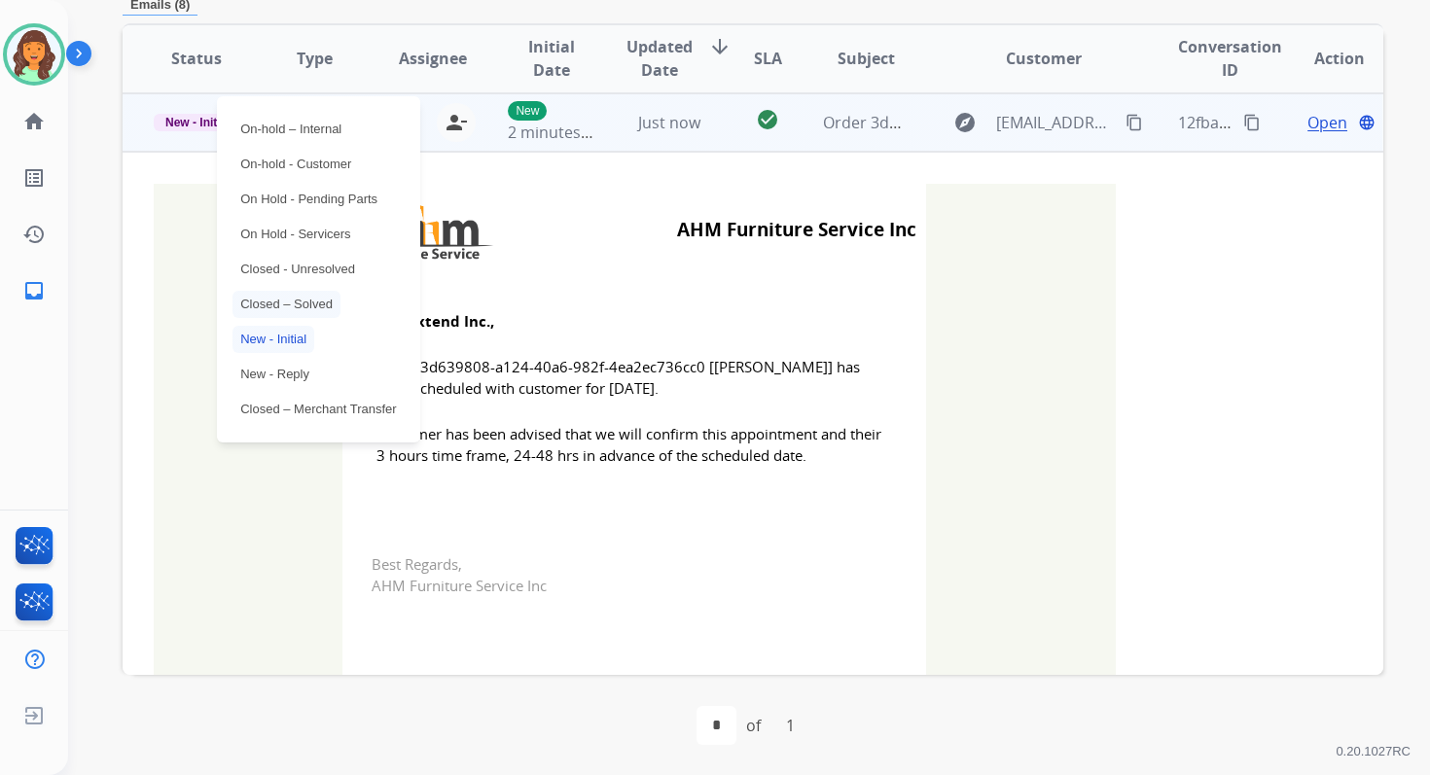
click at [295, 302] on p "Closed – Solved" at bounding box center [286, 304] width 108 height 27
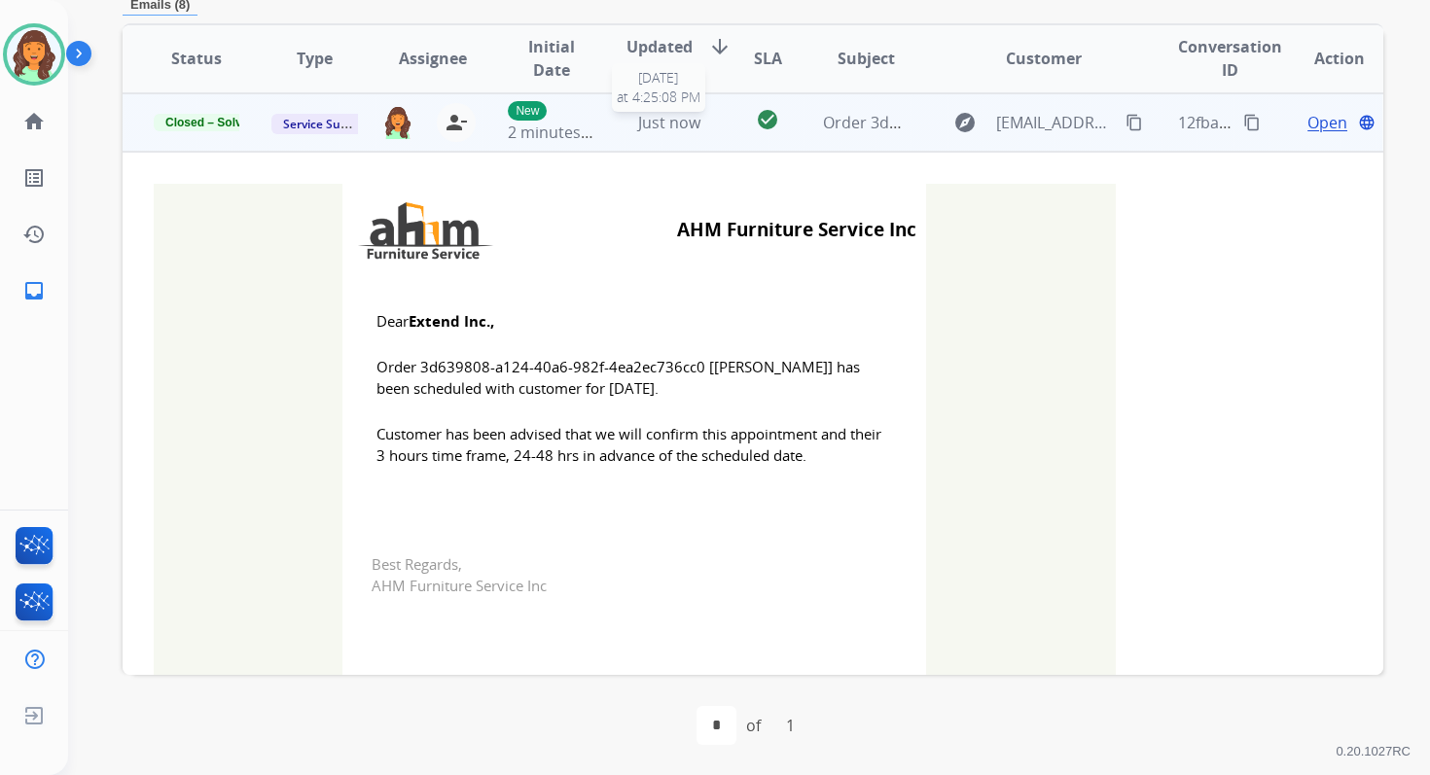
click at [648, 112] on span "Just now" at bounding box center [669, 122] width 62 height 21
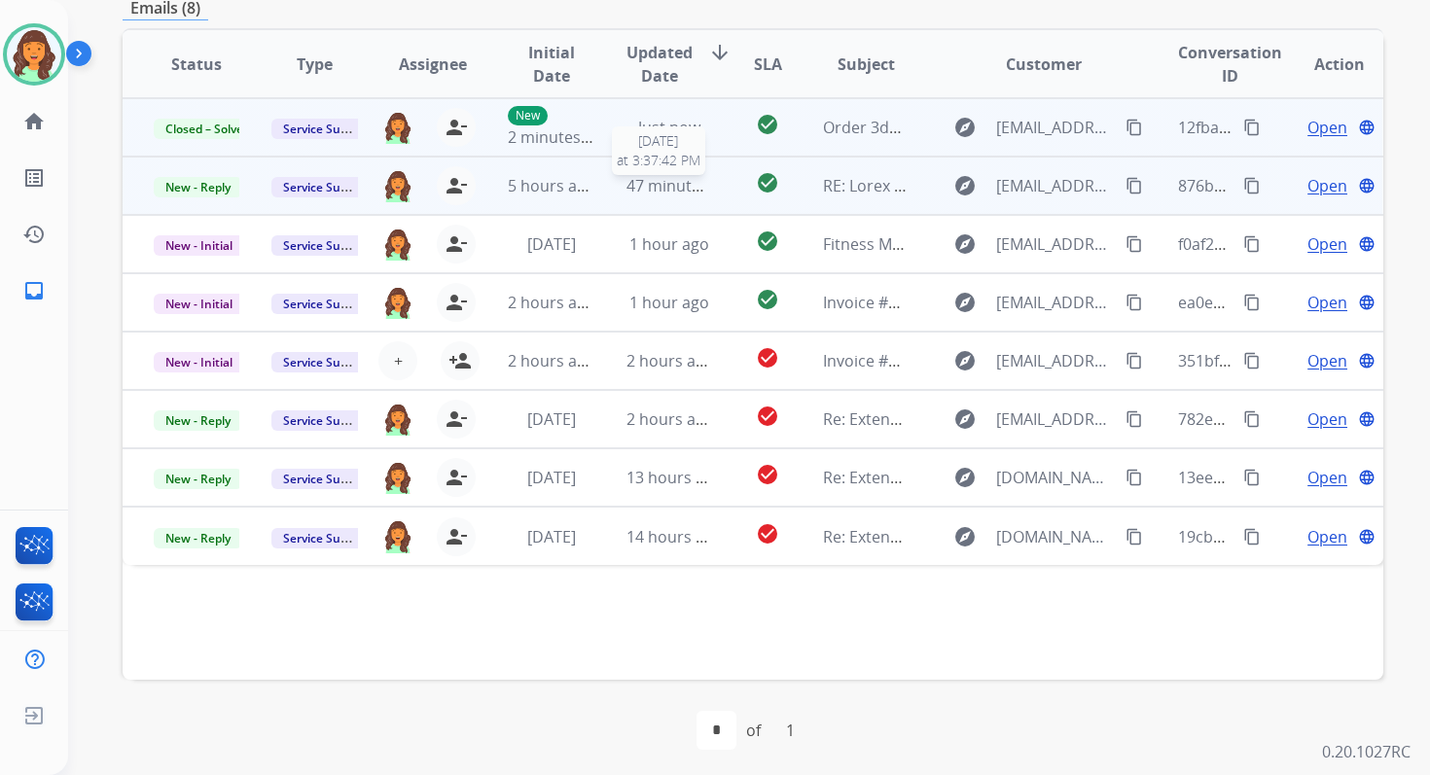
click at [677, 183] on span "47 minutes ago" at bounding box center [682, 185] width 113 height 21
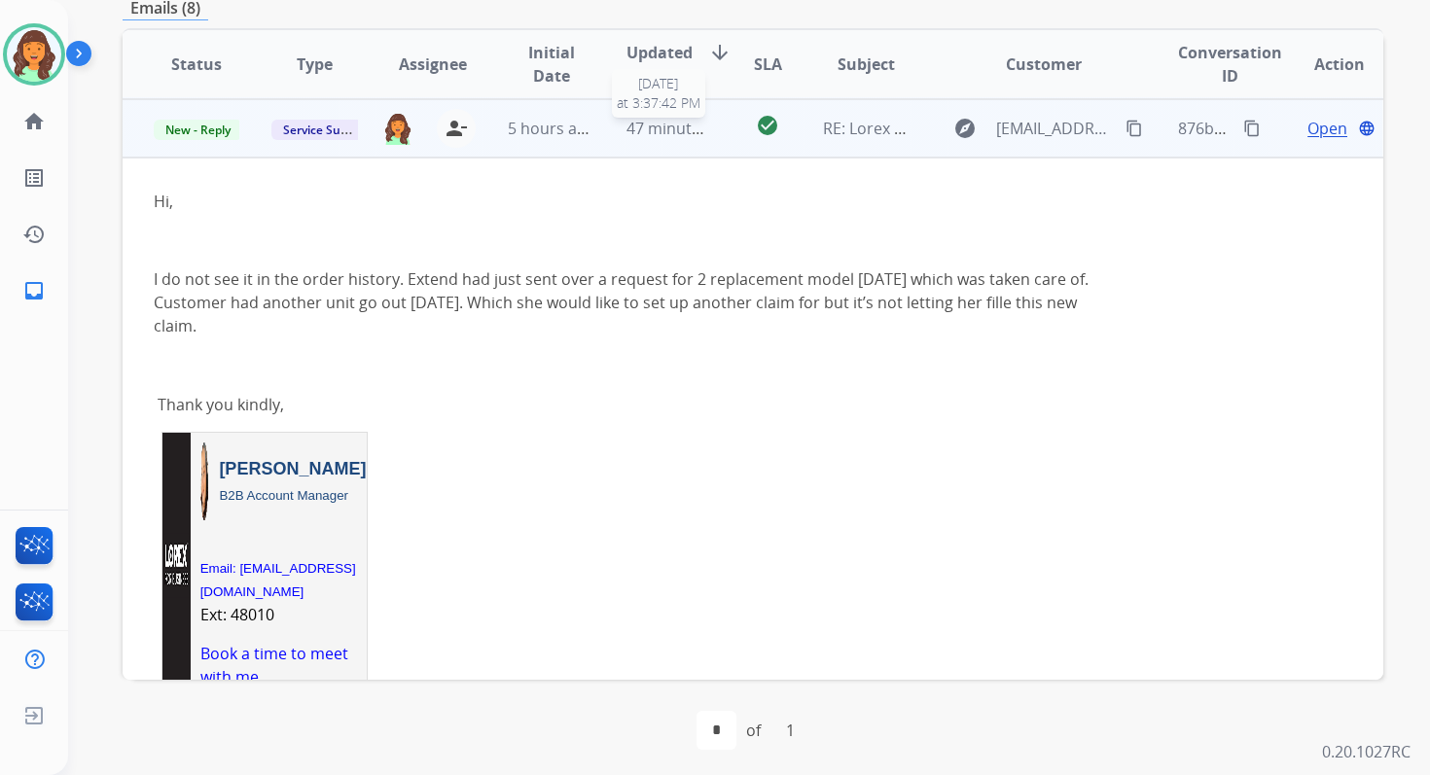
scroll to position [58, 0]
click at [669, 140] on td "47 minutes ago" at bounding box center [654, 127] width 118 height 58
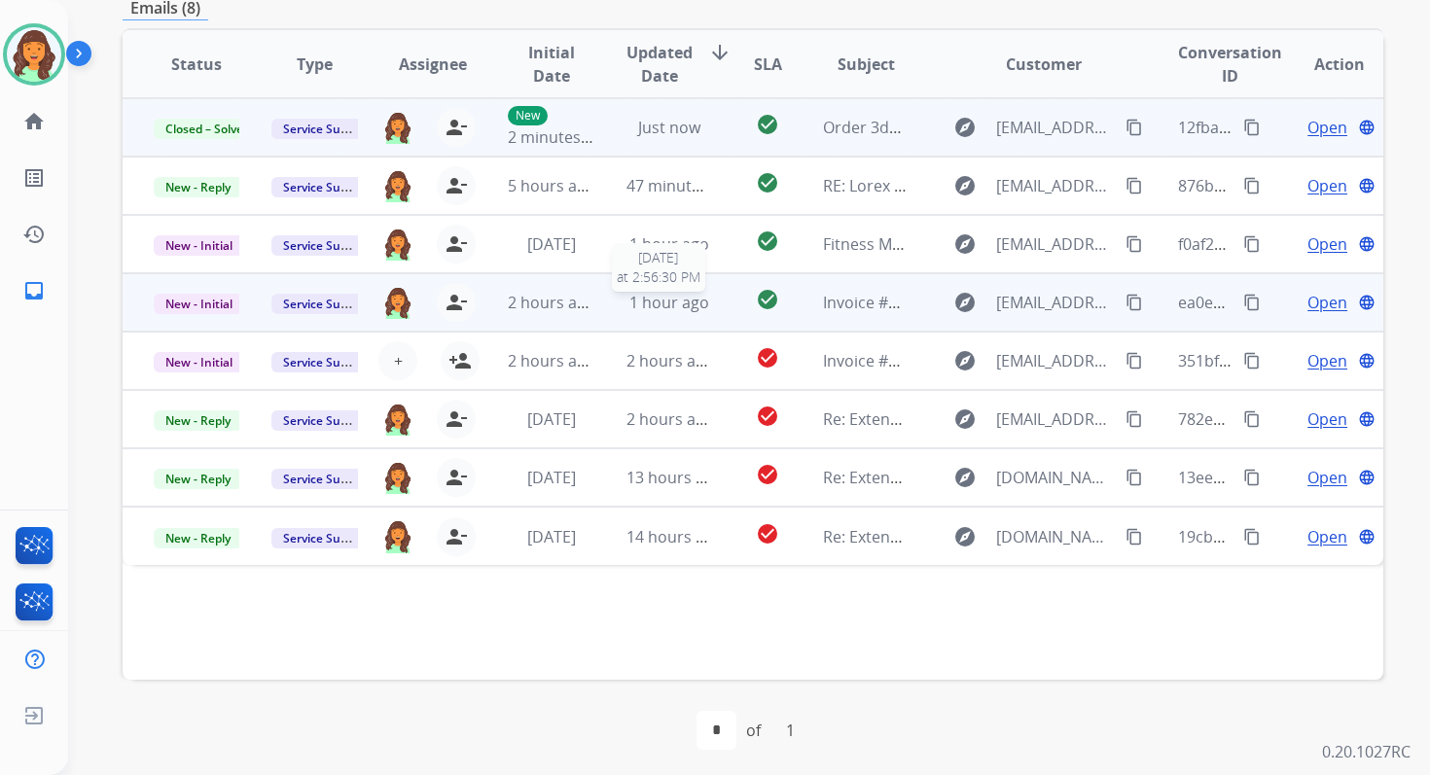
click at [681, 310] on span "1 hour ago" at bounding box center [669, 302] width 80 height 21
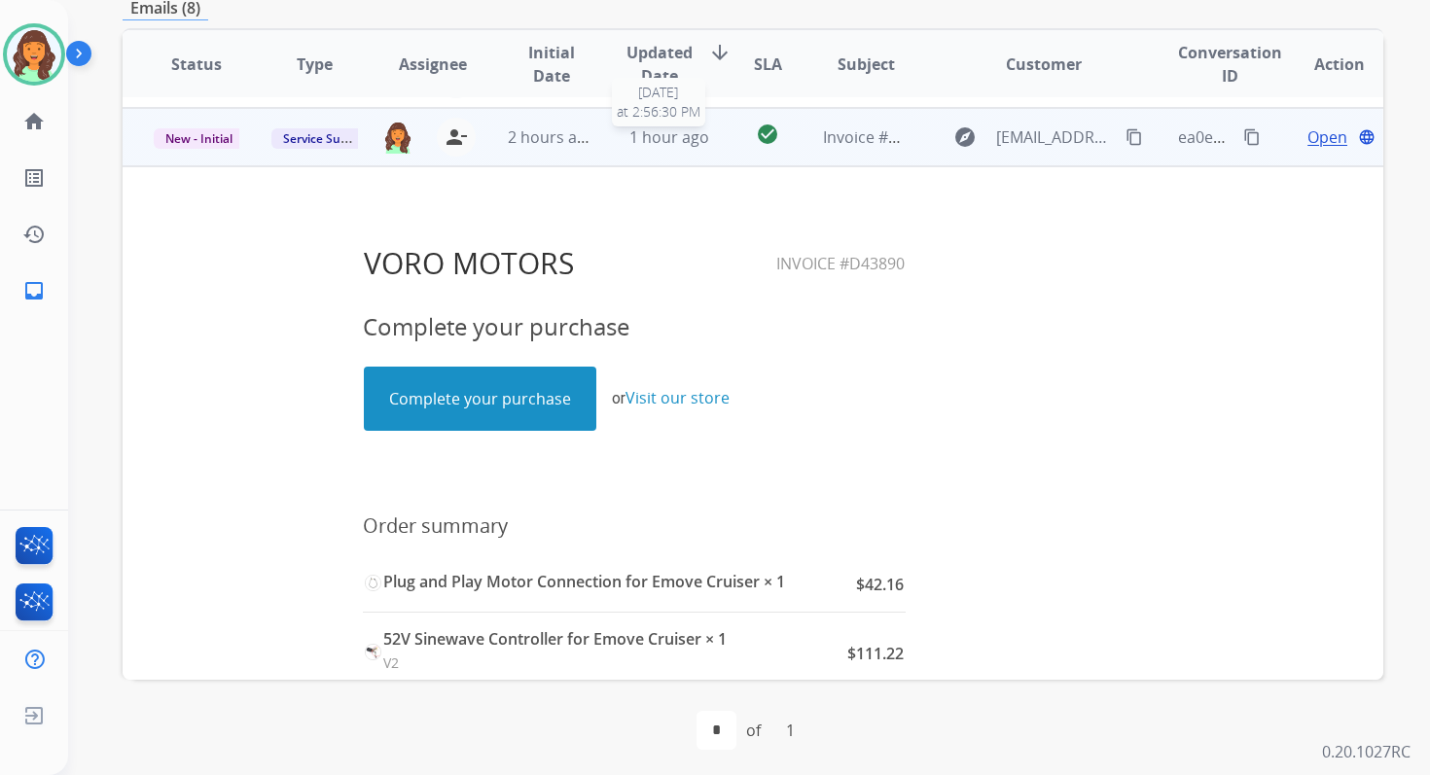
scroll to position [175, 0]
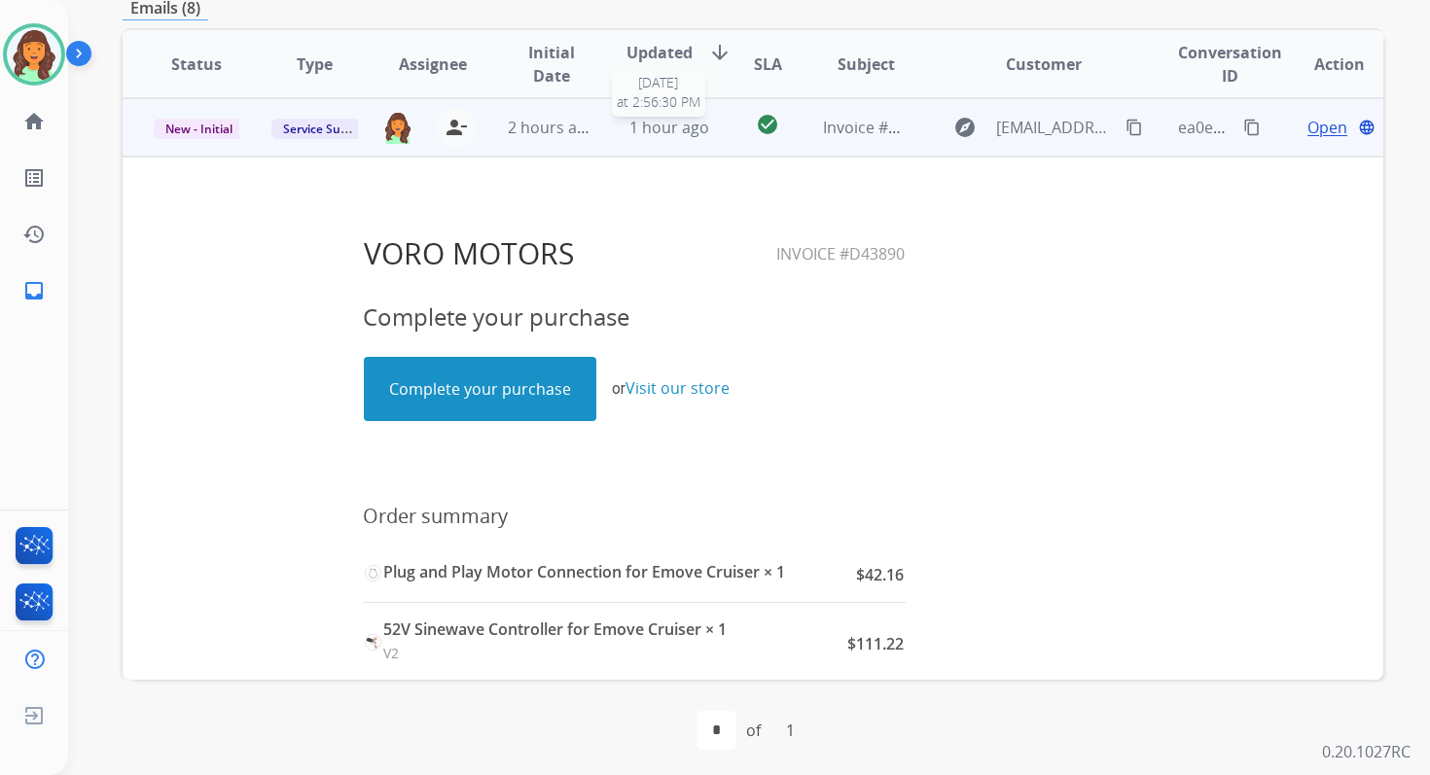
click at [629, 125] on span "1 hour ago" at bounding box center [669, 127] width 80 height 21
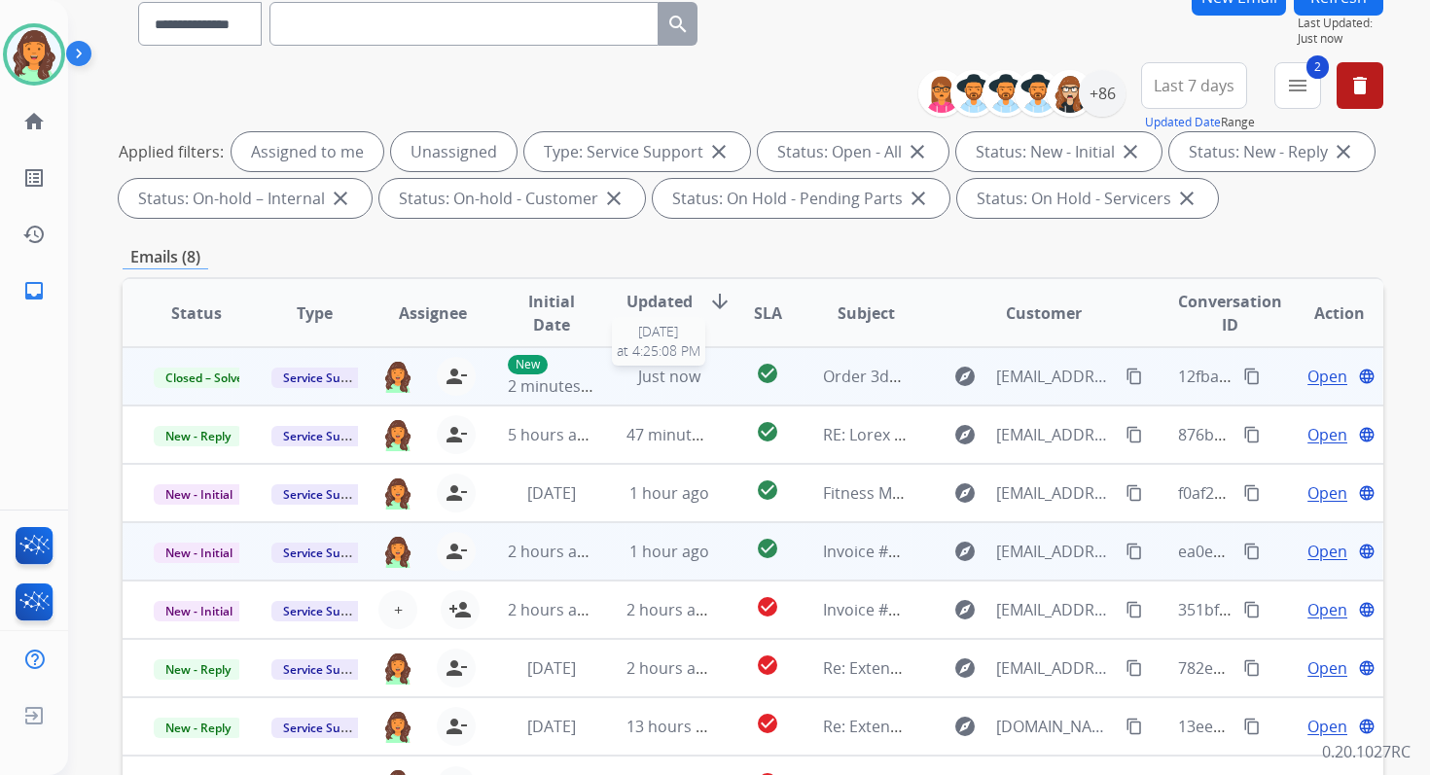
scroll to position [0, 0]
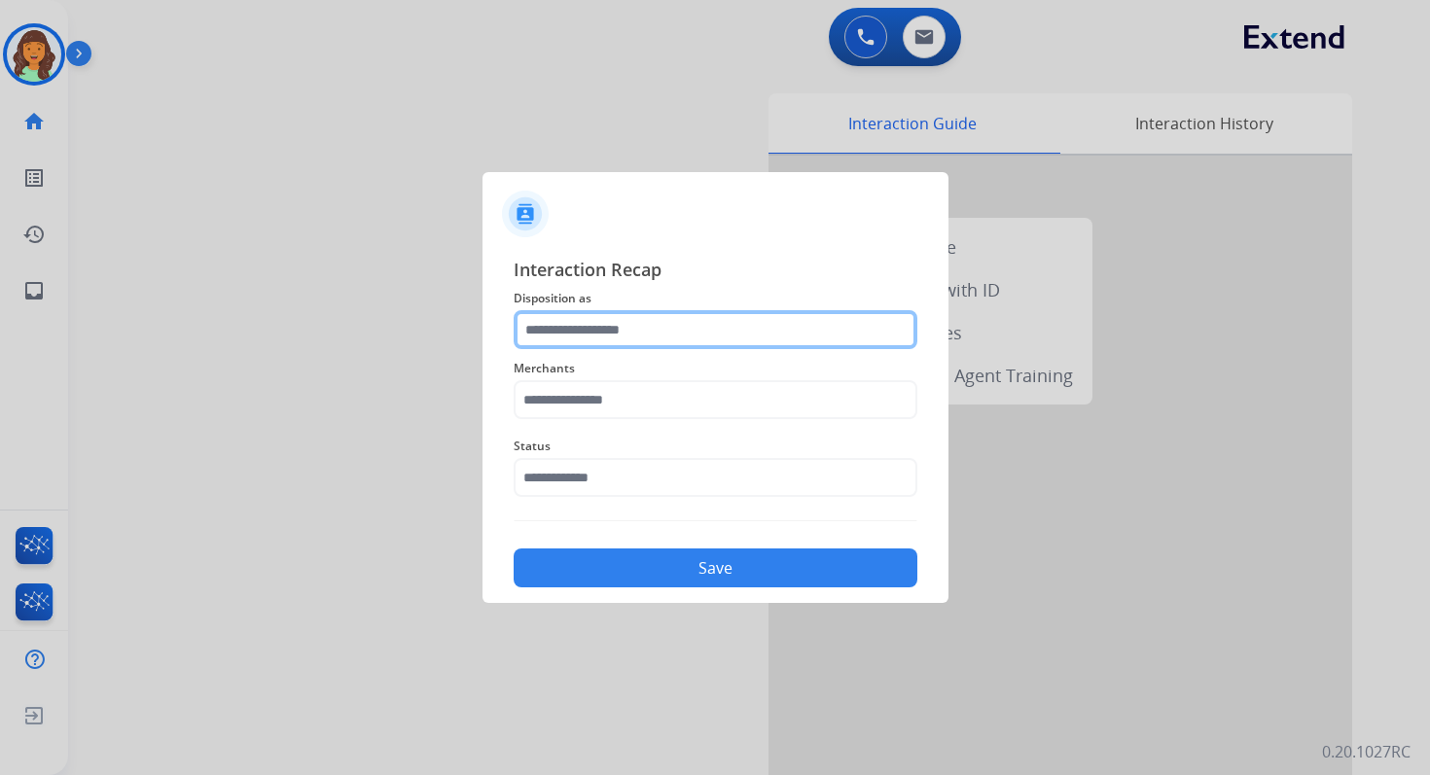
click at [670, 320] on input "text" at bounding box center [716, 329] width 404 height 39
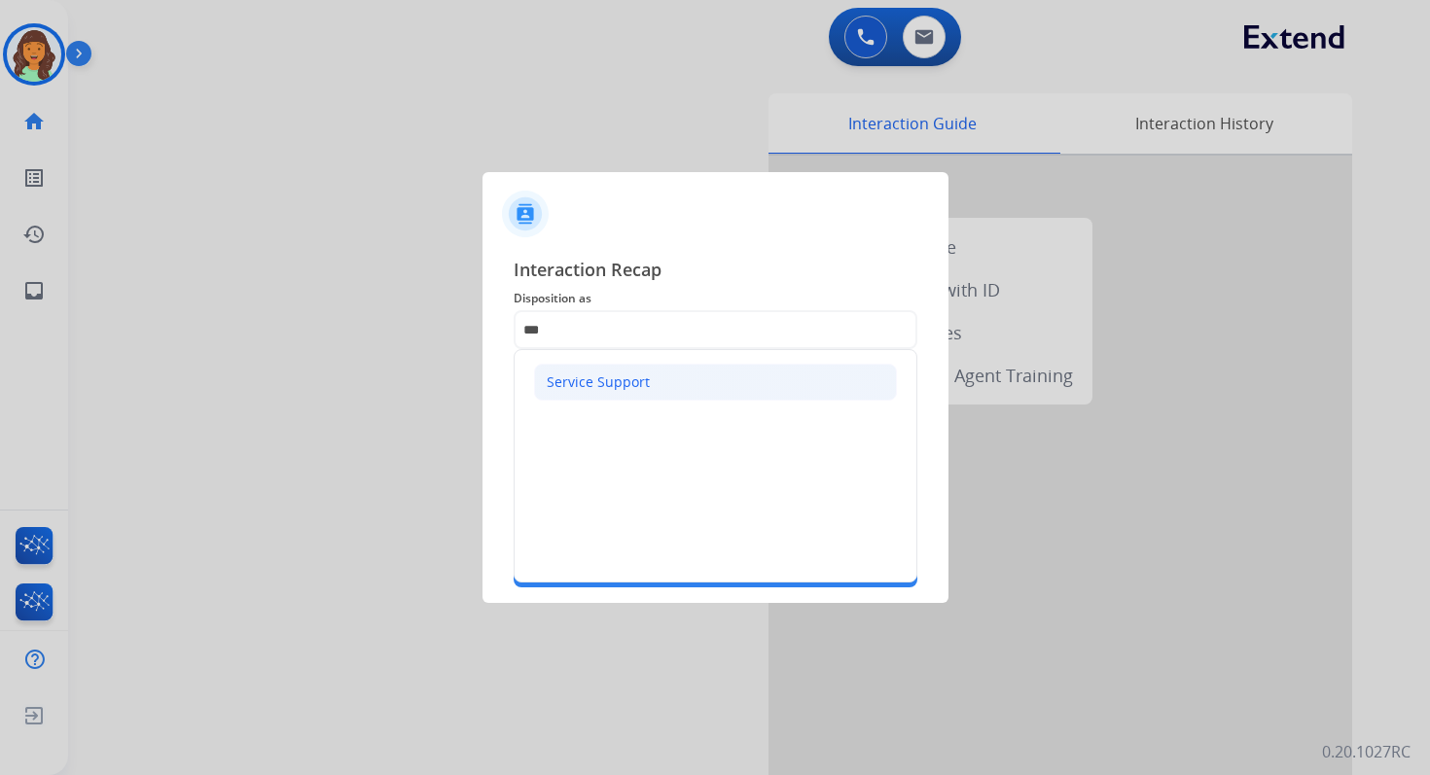
click at [688, 382] on li "Service Support" at bounding box center [715, 382] width 363 height 37
type input "**********"
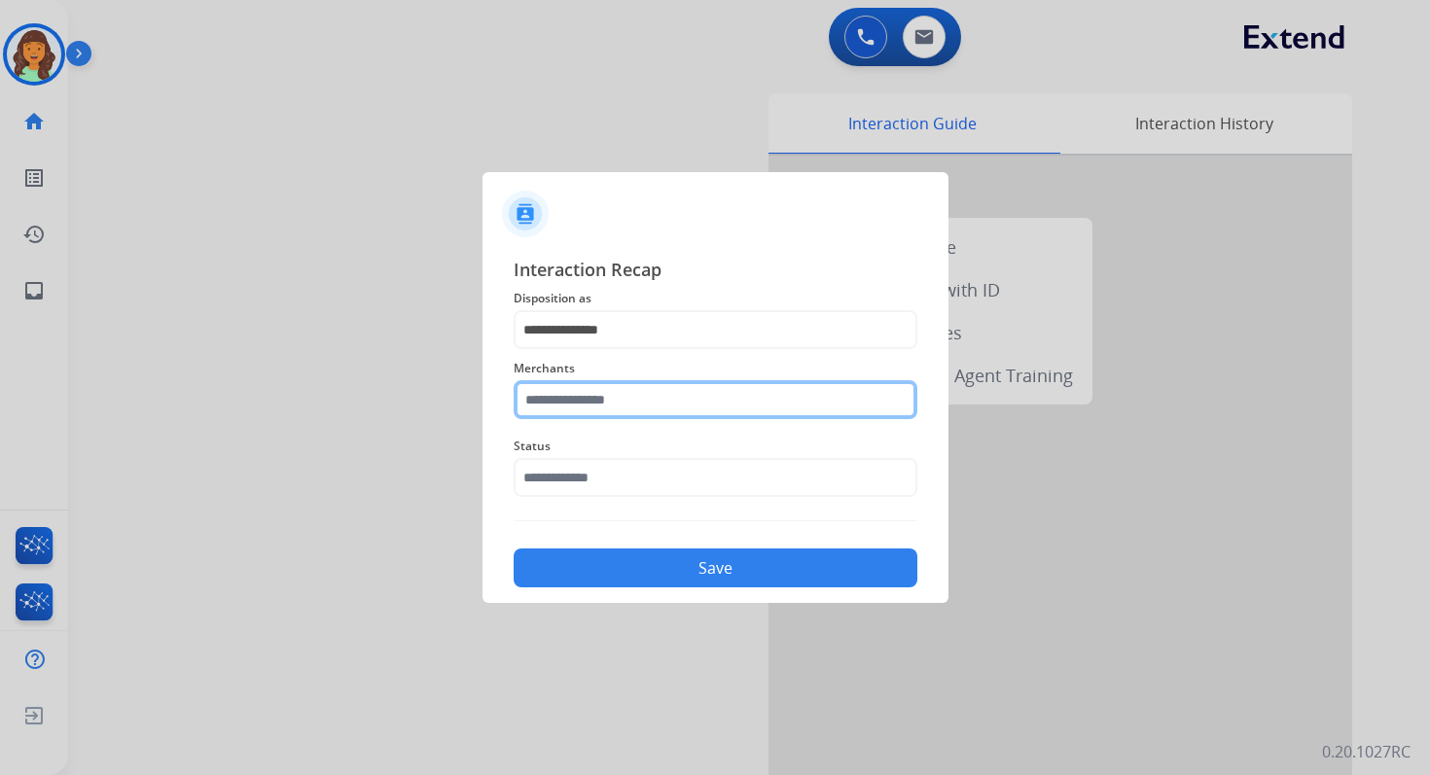
click at [688, 408] on input "text" at bounding box center [716, 399] width 404 height 39
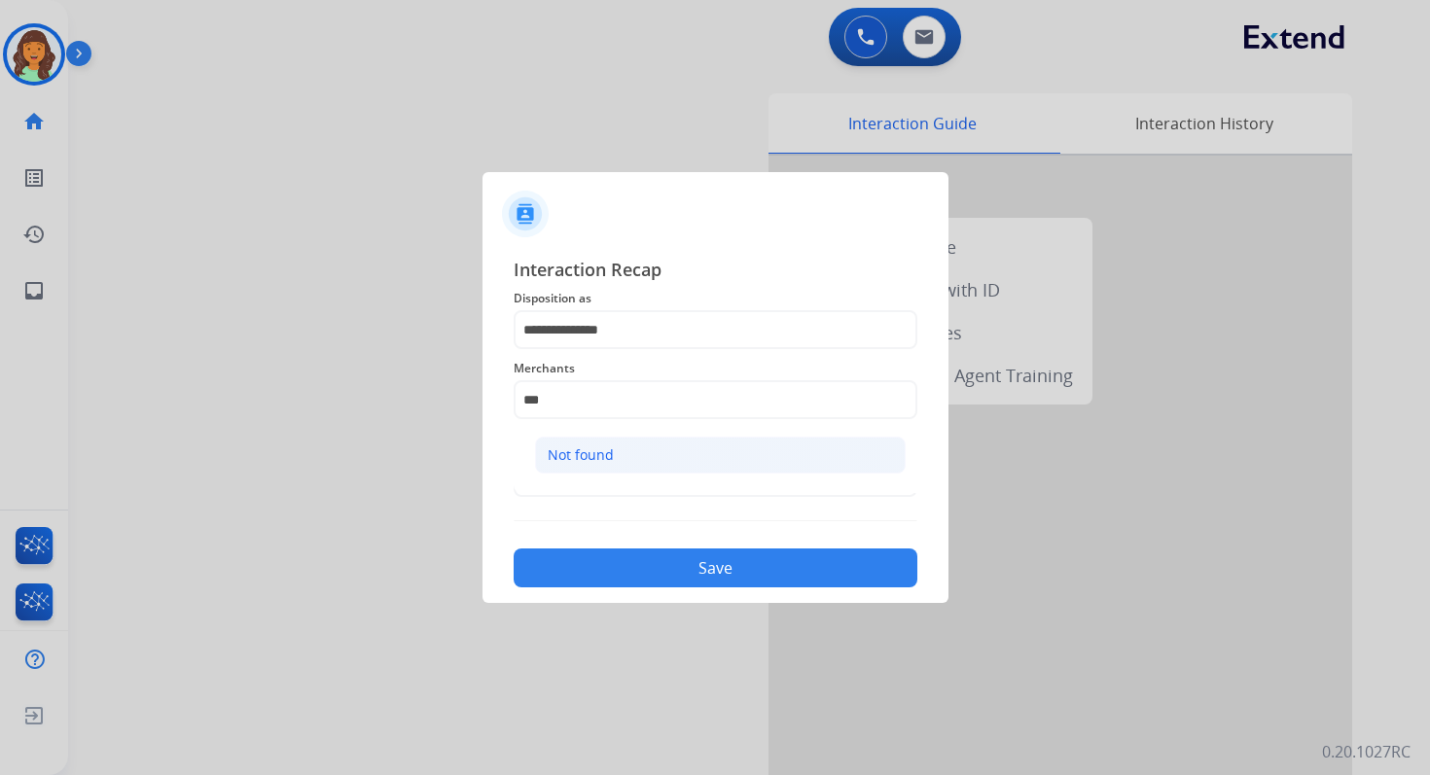
click at [688, 456] on li "Not found" at bounding box center [720, 455] width 371 height 37
type input "*********"
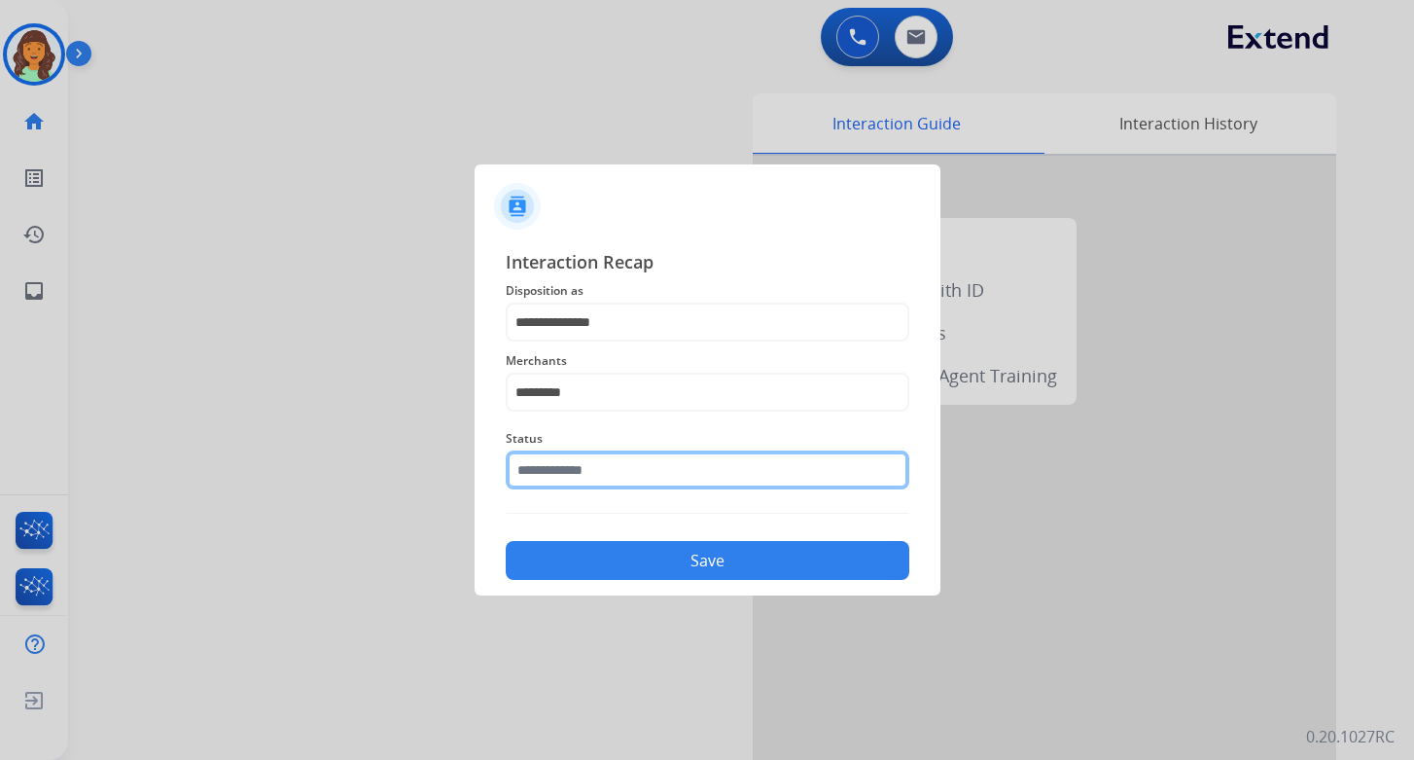
click at [660, 472] on input "text" at bounding box center [708, 469] width 404 height 39
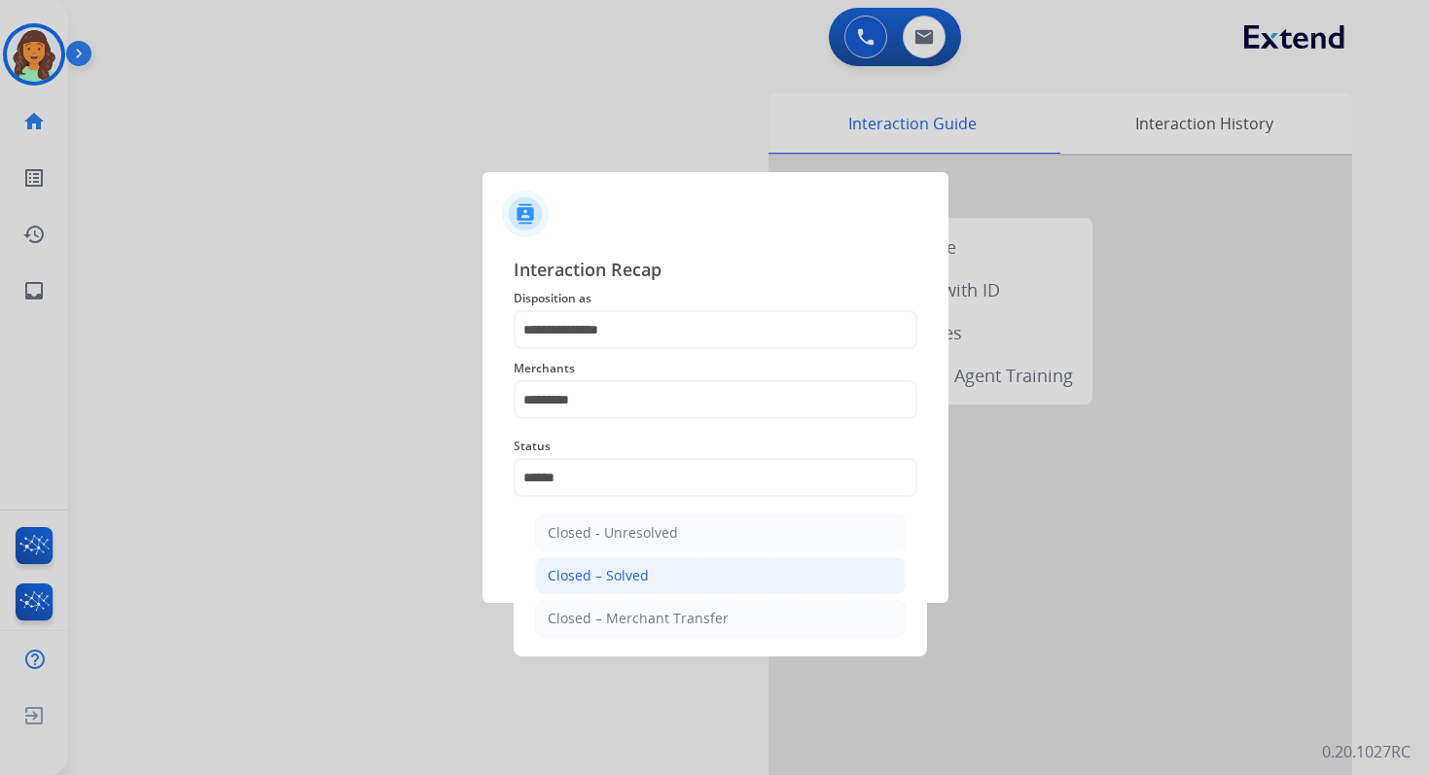
click at [689, 575] on li "Closed – Solved" at bounding box center [720, 575] width 371 height 37
type input "**********"
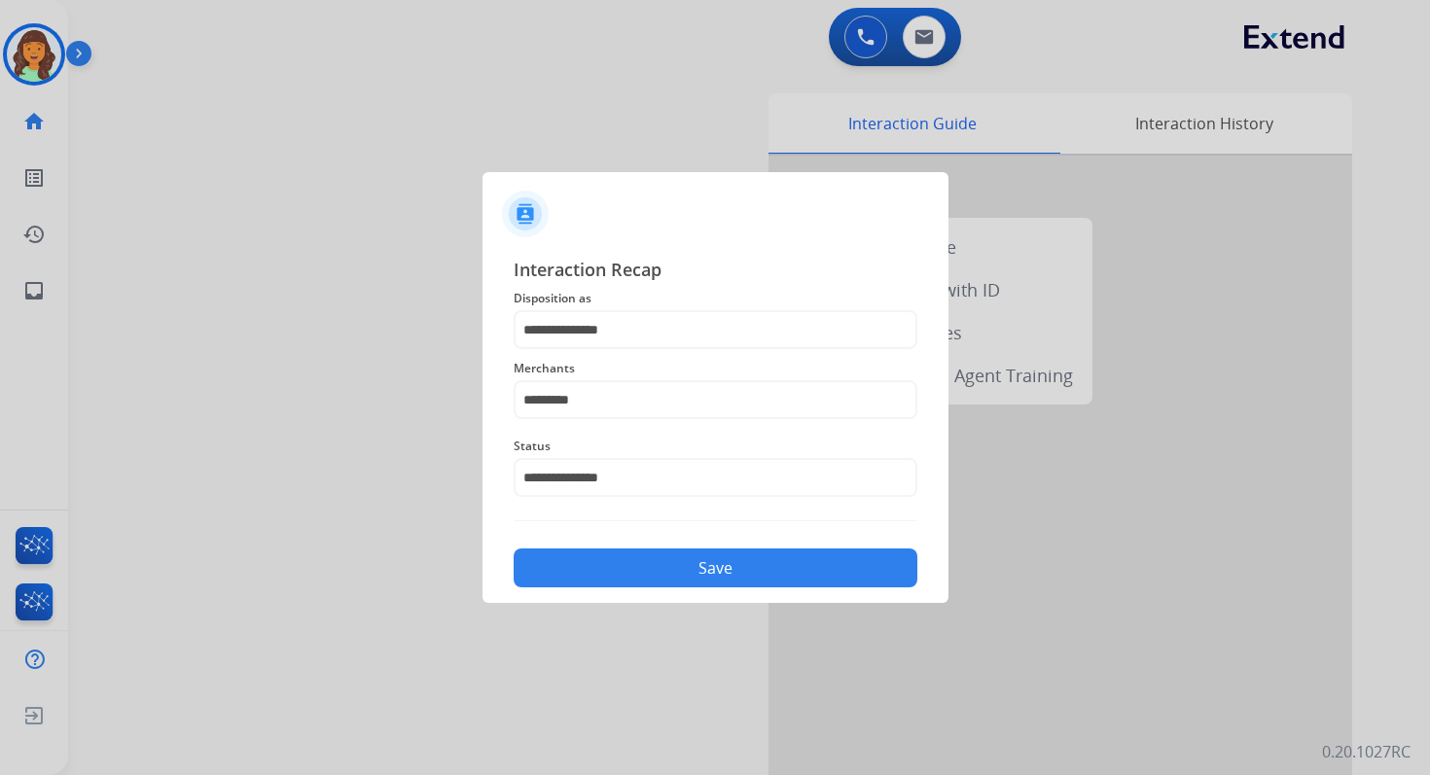
click at [695, 577] on button "Save" at bounding box center [716, 568] width 404 height 39
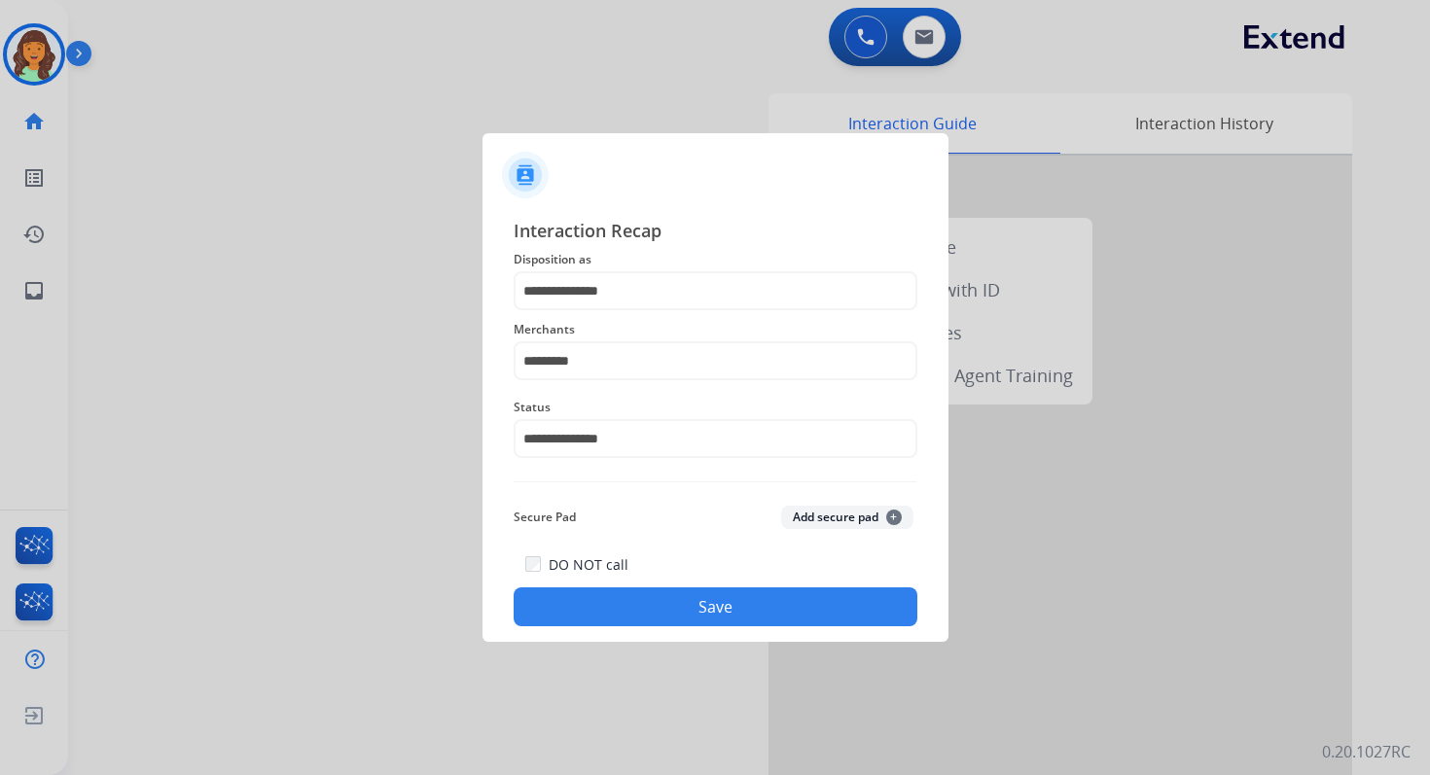
click at [695, 577] on div "DO NOT call Save" at bounding box center [716, 589] width 404 height 74
click at [721, 599] on button "Save" at bounding box center [716, 607] width 404 height 39
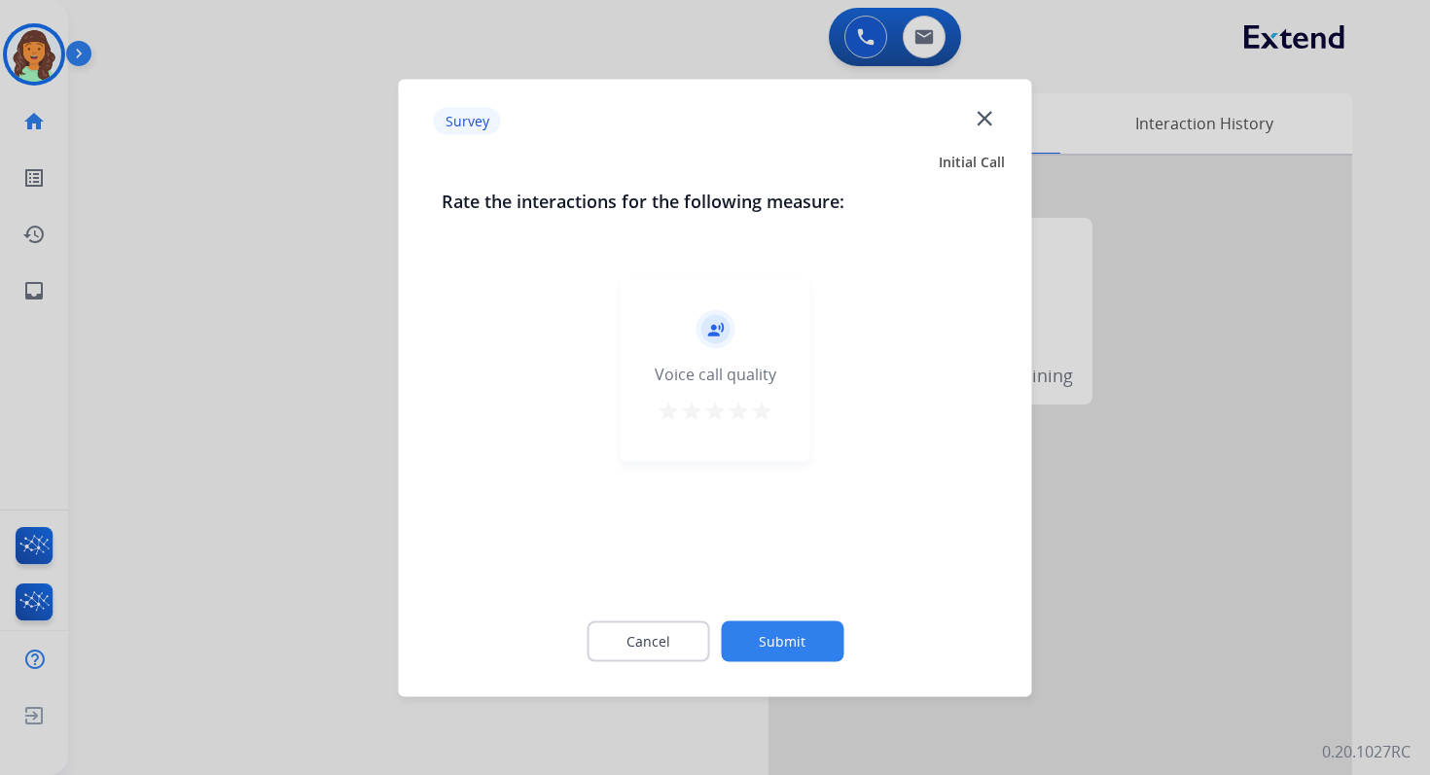
click at [982, 102] on div "Survey close" at bounding box center [715, 120] width 610 height 61
click at [982, 110] on mat-icon "close" at bounding box center [984, 117] width 25 height 25
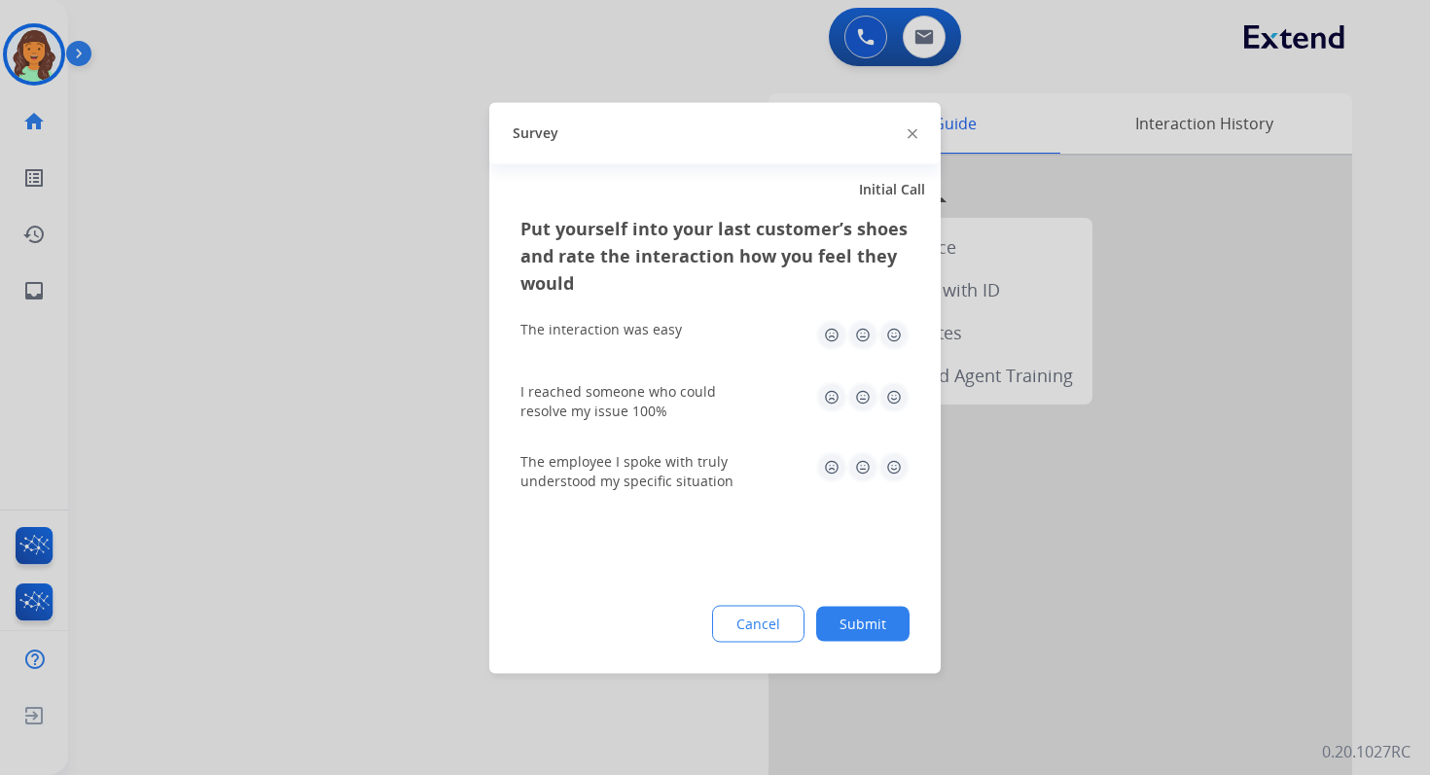
click at [919, 20] on div at bounding box center [715, 387] width 1430 height 775
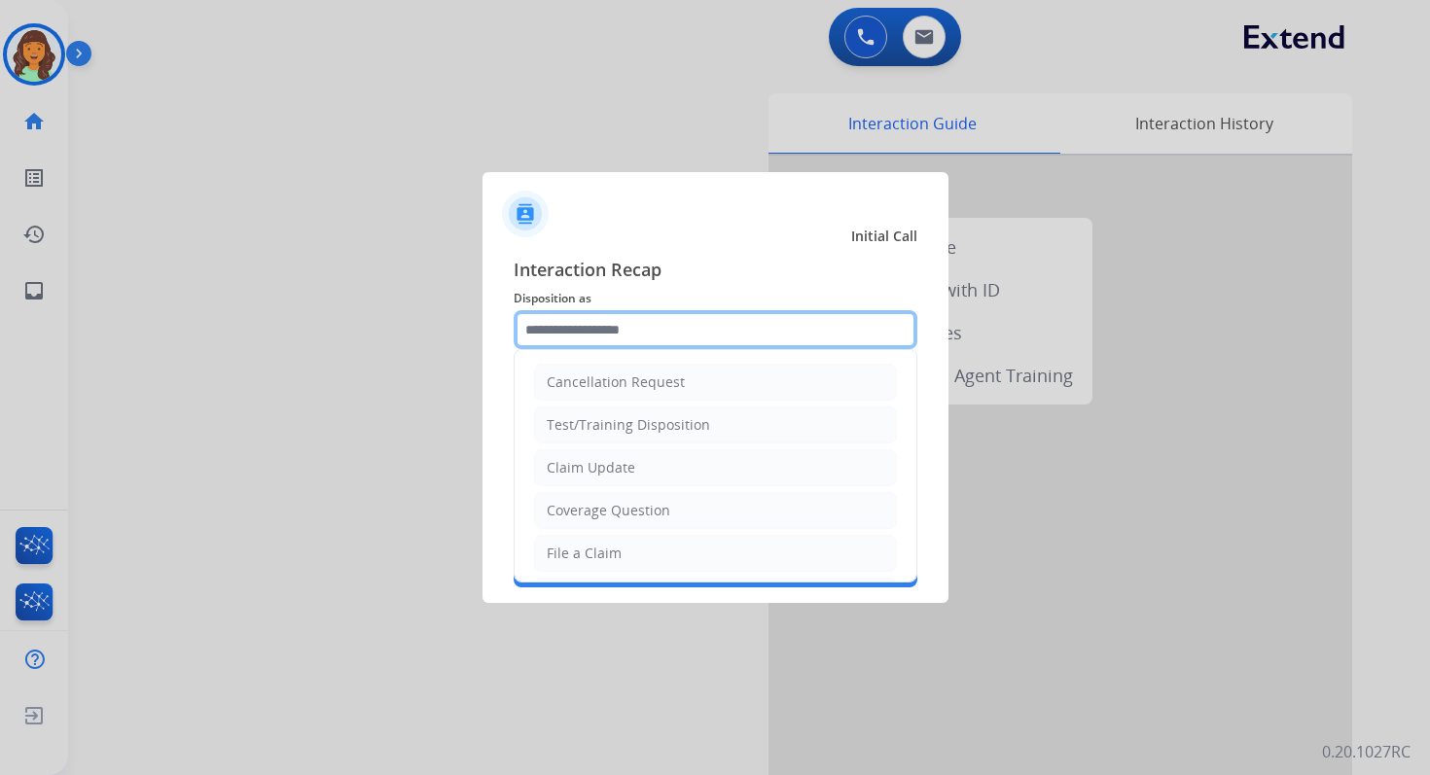
click at [681, 324] on input "text" at bounding box center [716, 329] width 404 height 39
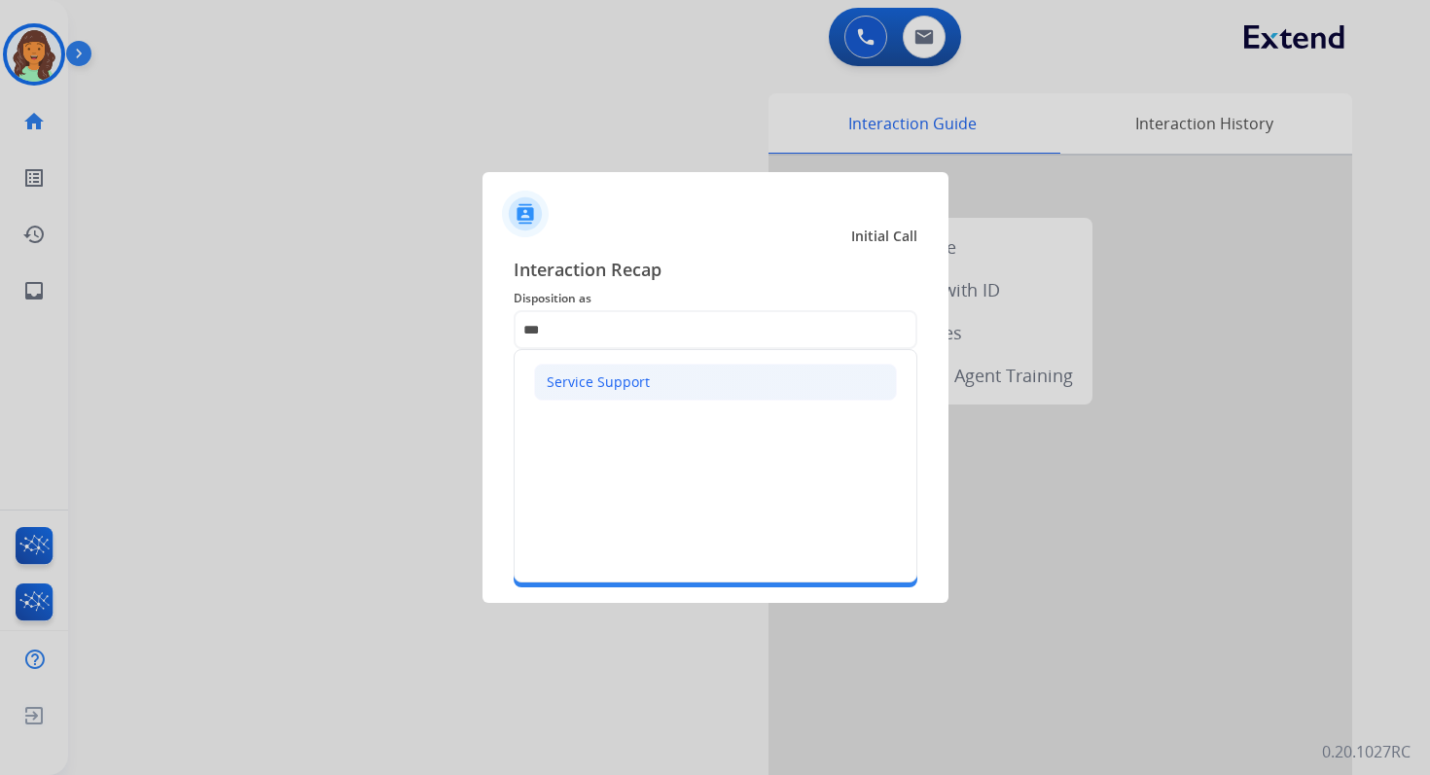
click at [620, 381] on div "Service Support" at bounding box center [598, 382] width 103 height 19
type input "**********"
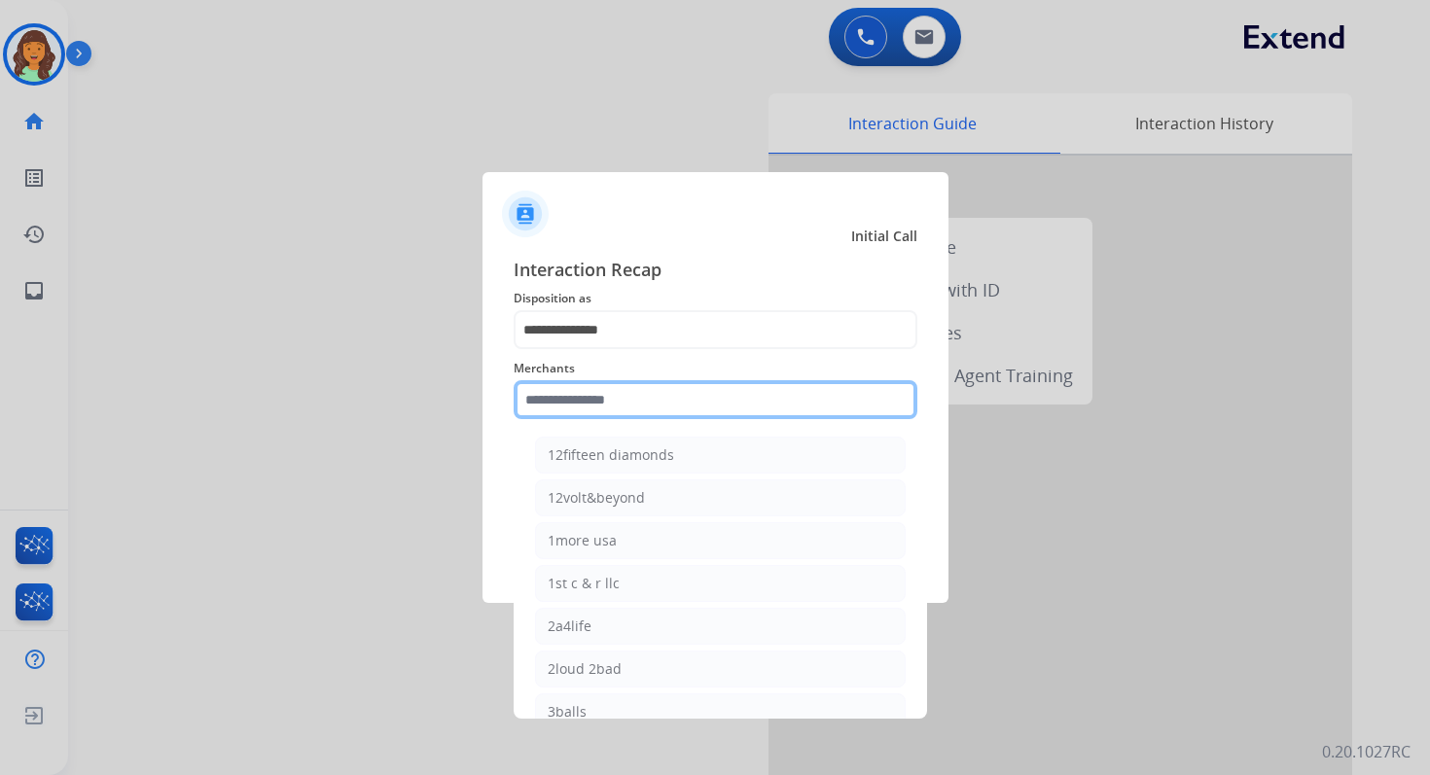
click at [620, 401] on input "text" at bounding box center [716, 399] width 404 height 39
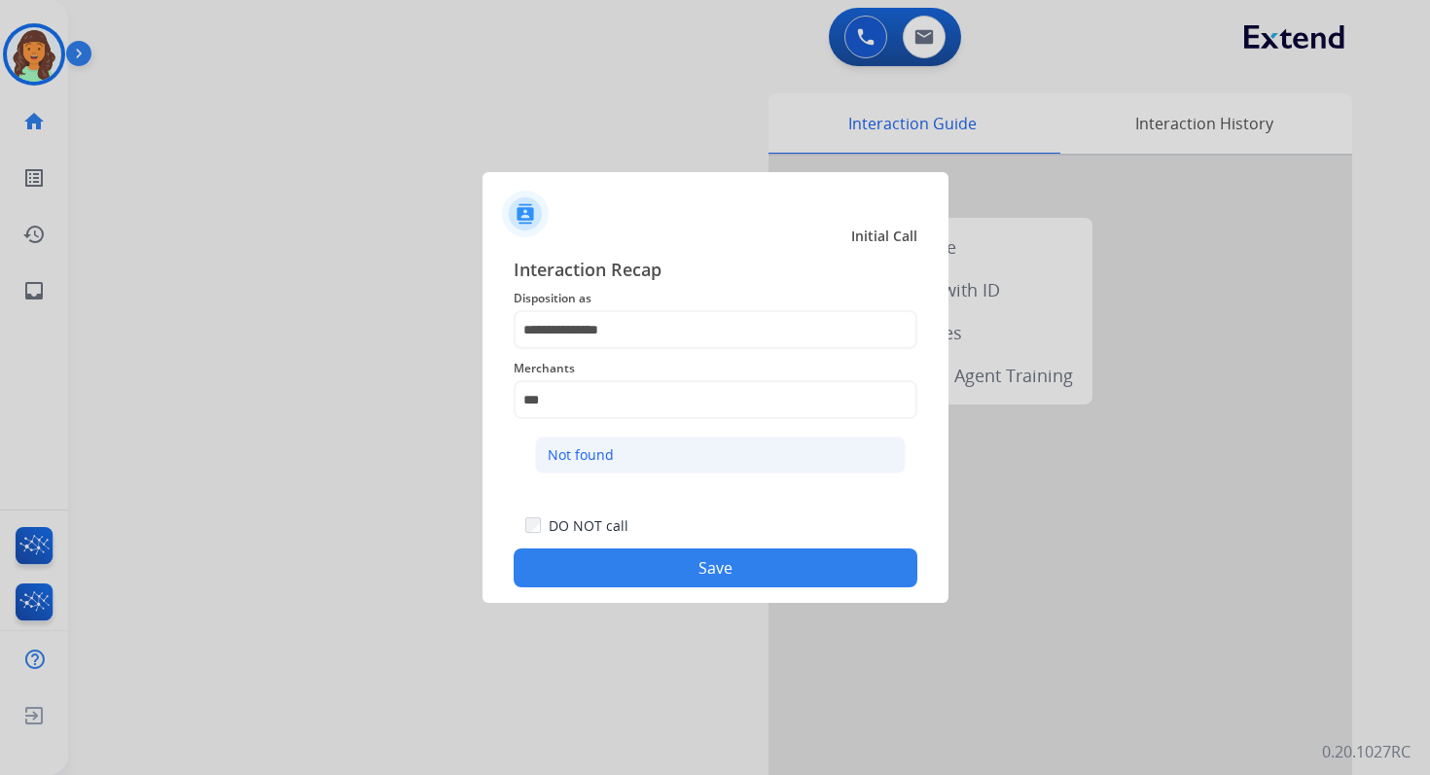
click at [630, 453] on li "Not found" at bounding box center [720, 455] width 371 height 37
type input "*********"
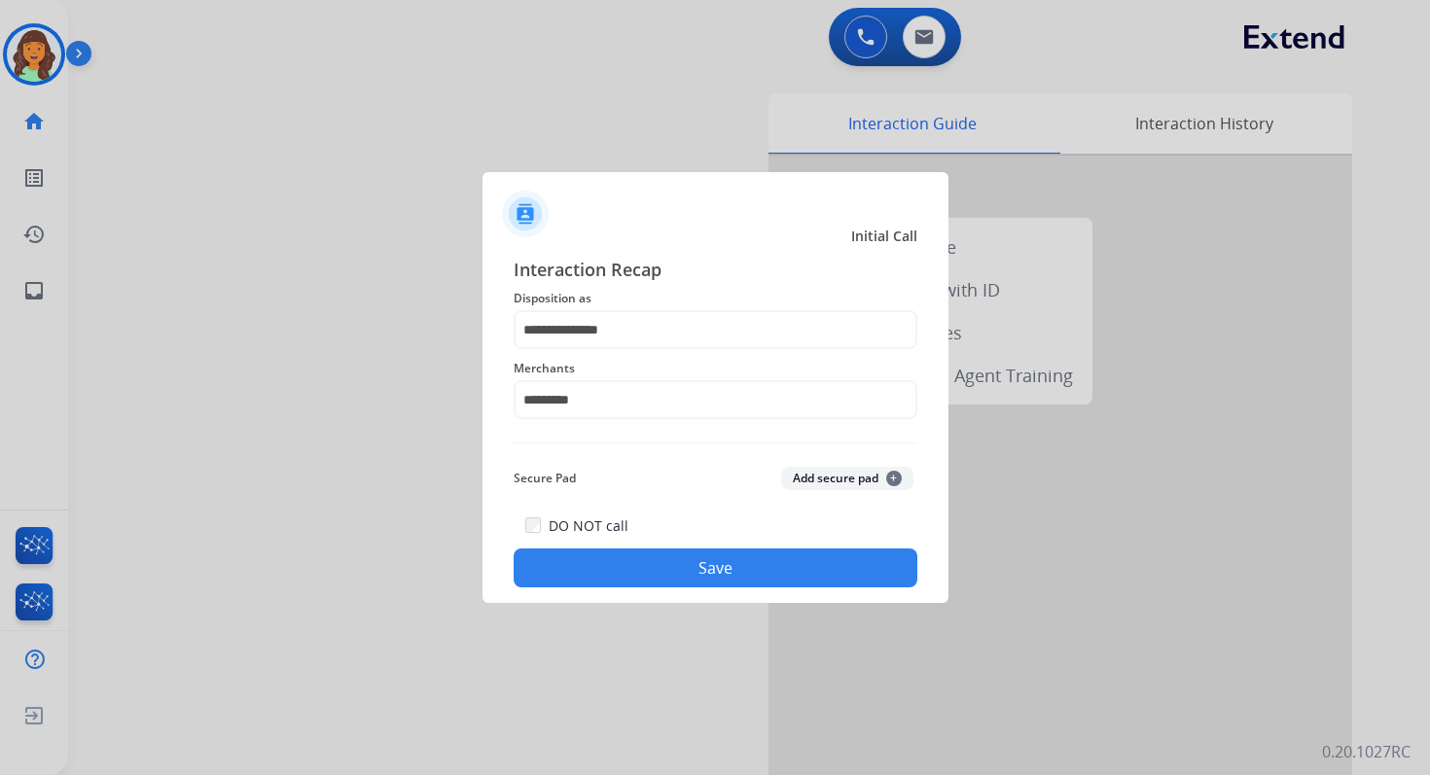
click at [719, 564] on button "Save" at bounding box center [716, 568] width 404 height 39
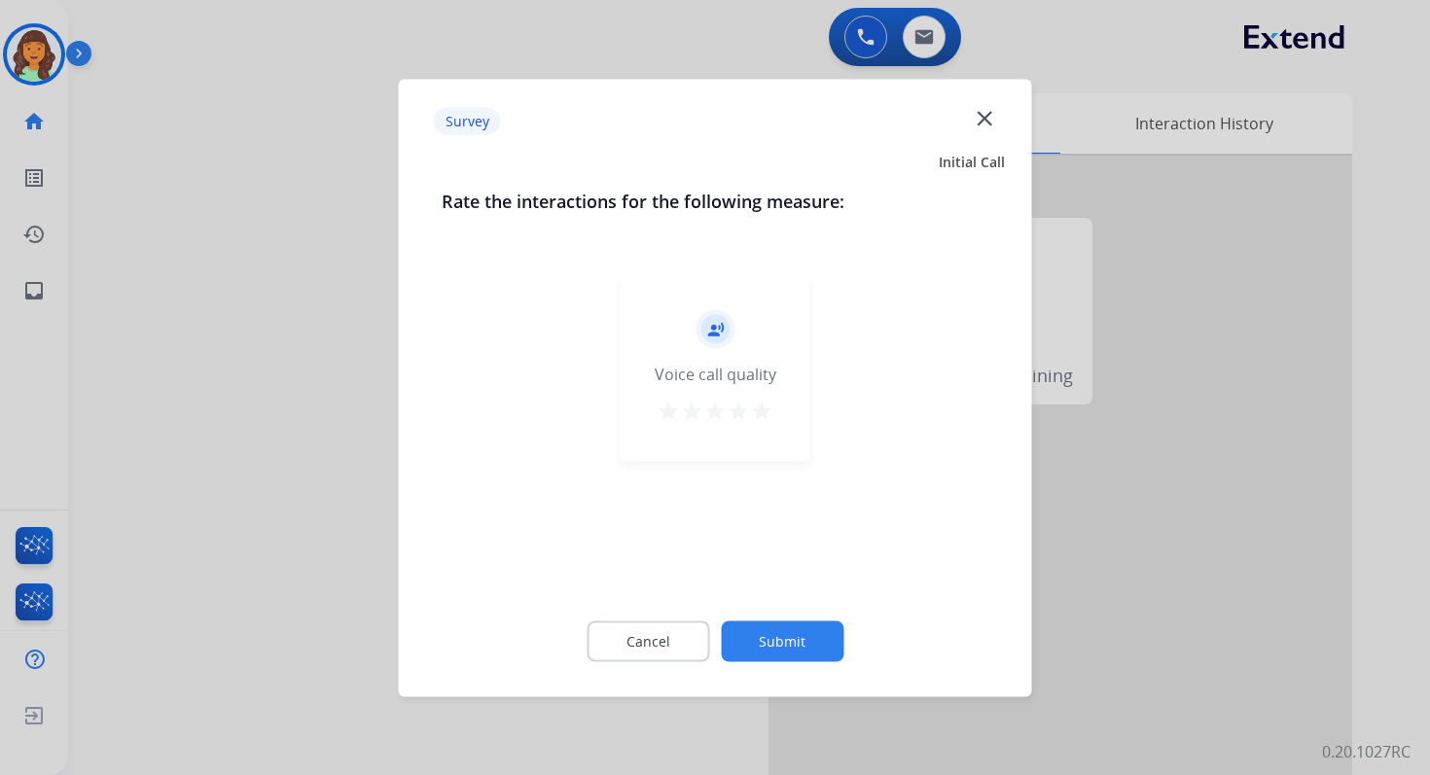
click at [812, 632] on button "Submit" at bounding box center [782, 641] width 123 height 41
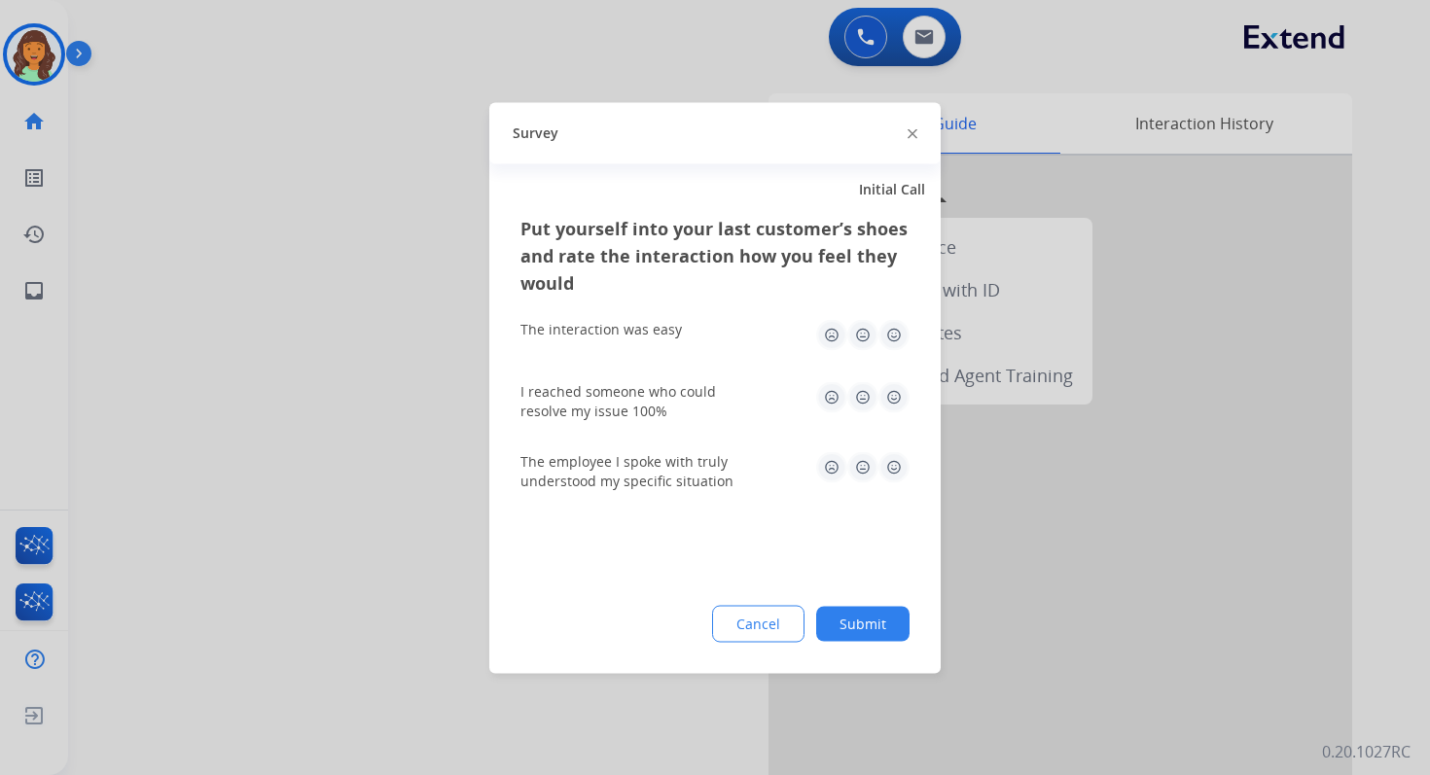
click at [862, 621] on button "Submit" at bounding box center [862, 623] width 93 height 35
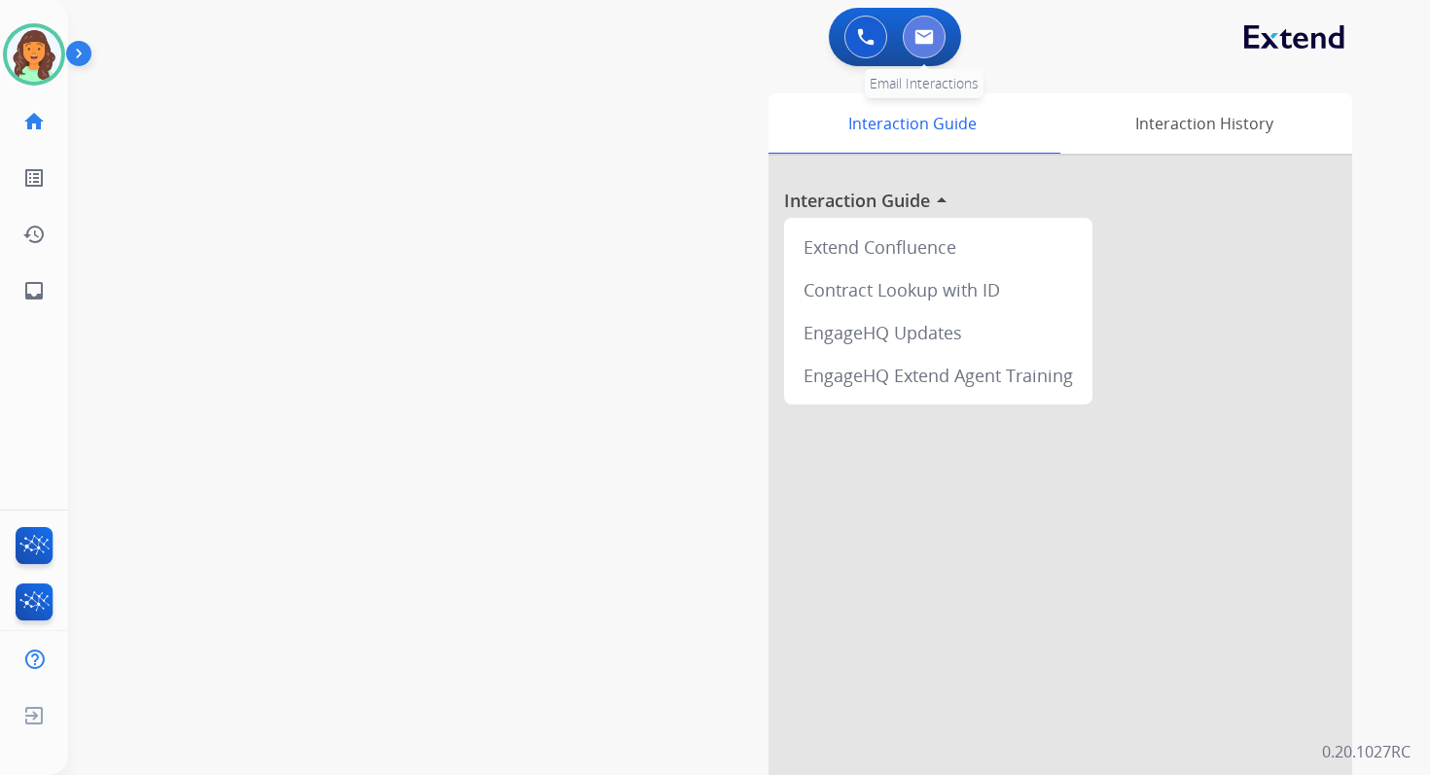
click at [925, 34] on img at bounding box center [923, 37] width 19 height 16
select select "**********"
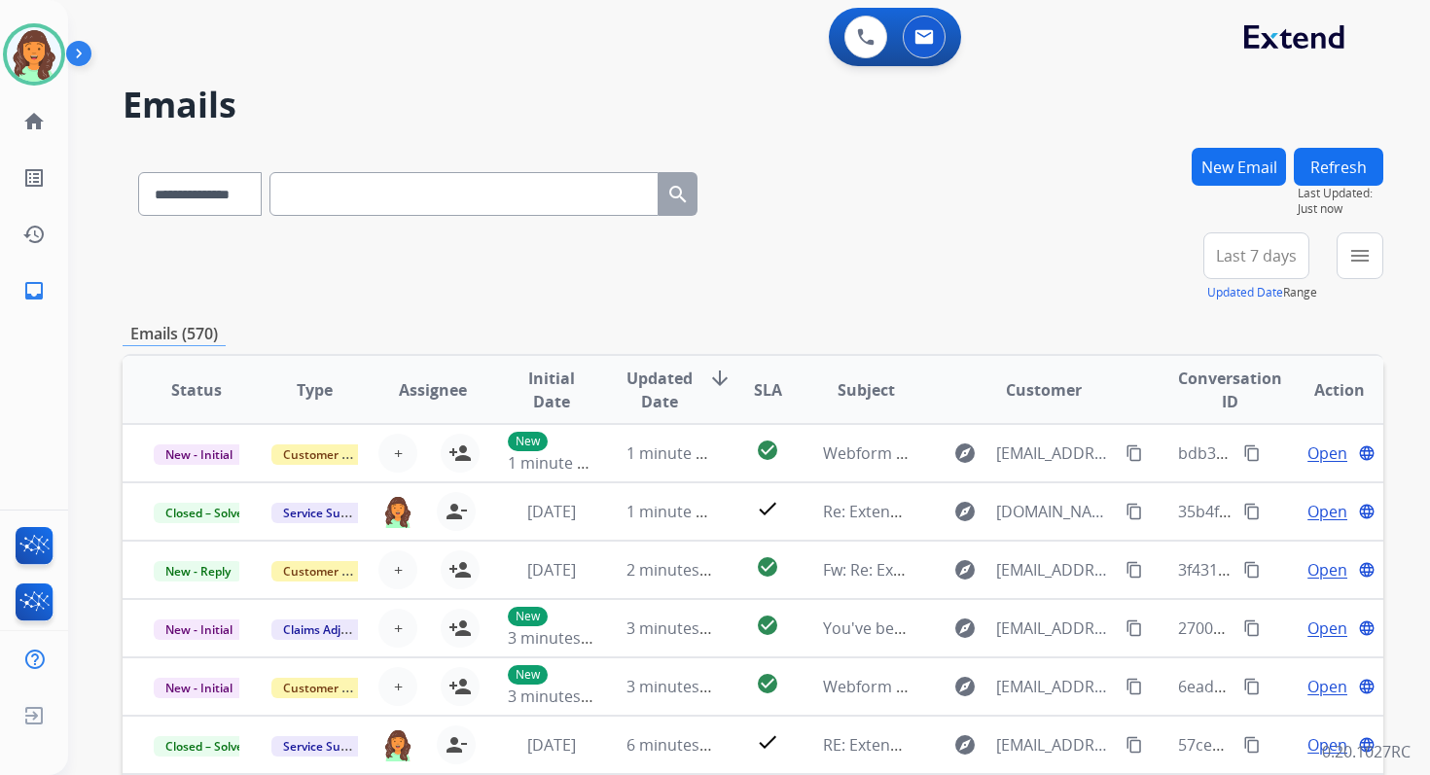
click at [1353, 261] on mat-icon "menu" at bounding box center [1359, 255] width 23 height 23
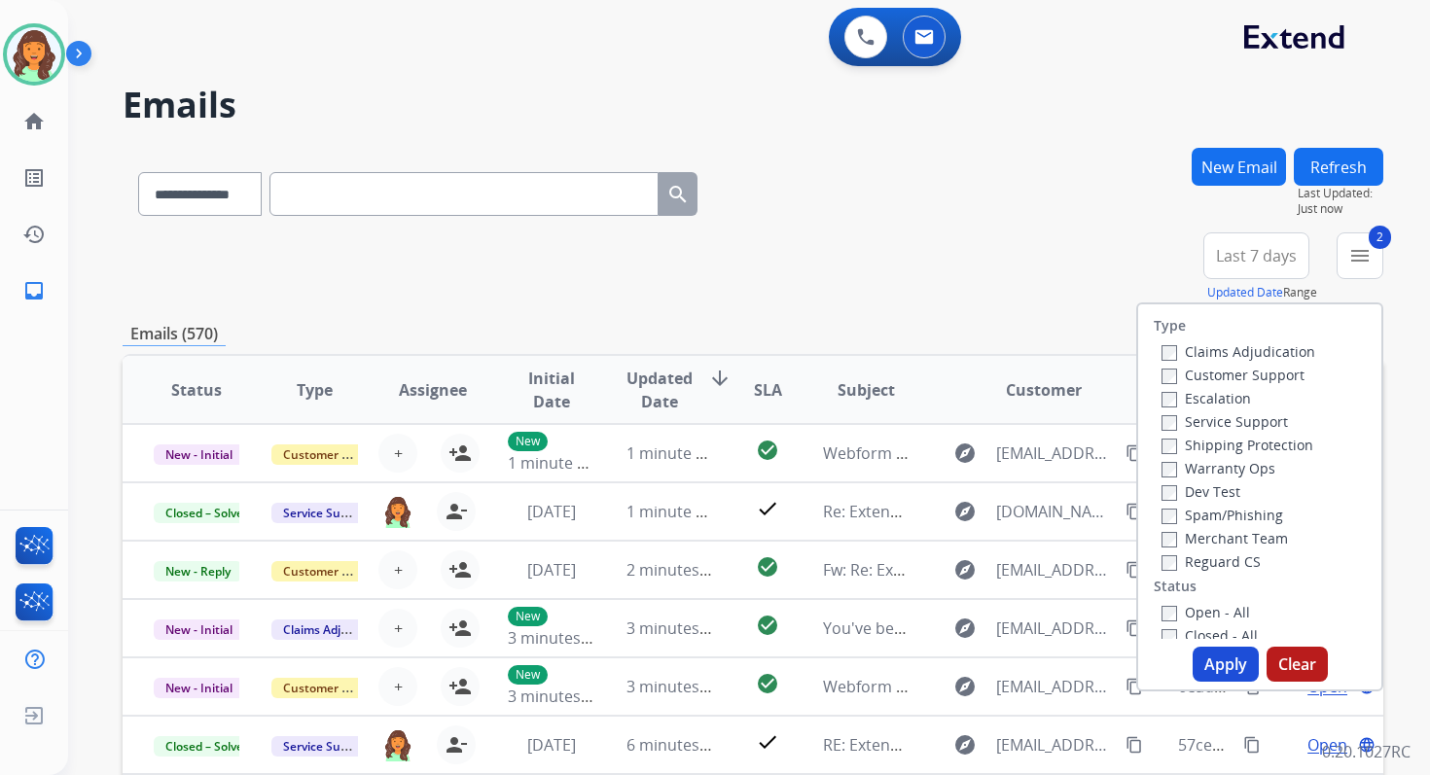
click at [1207, 656] on button "Apply" at bounding box center [1226, 664] width 66 height 35
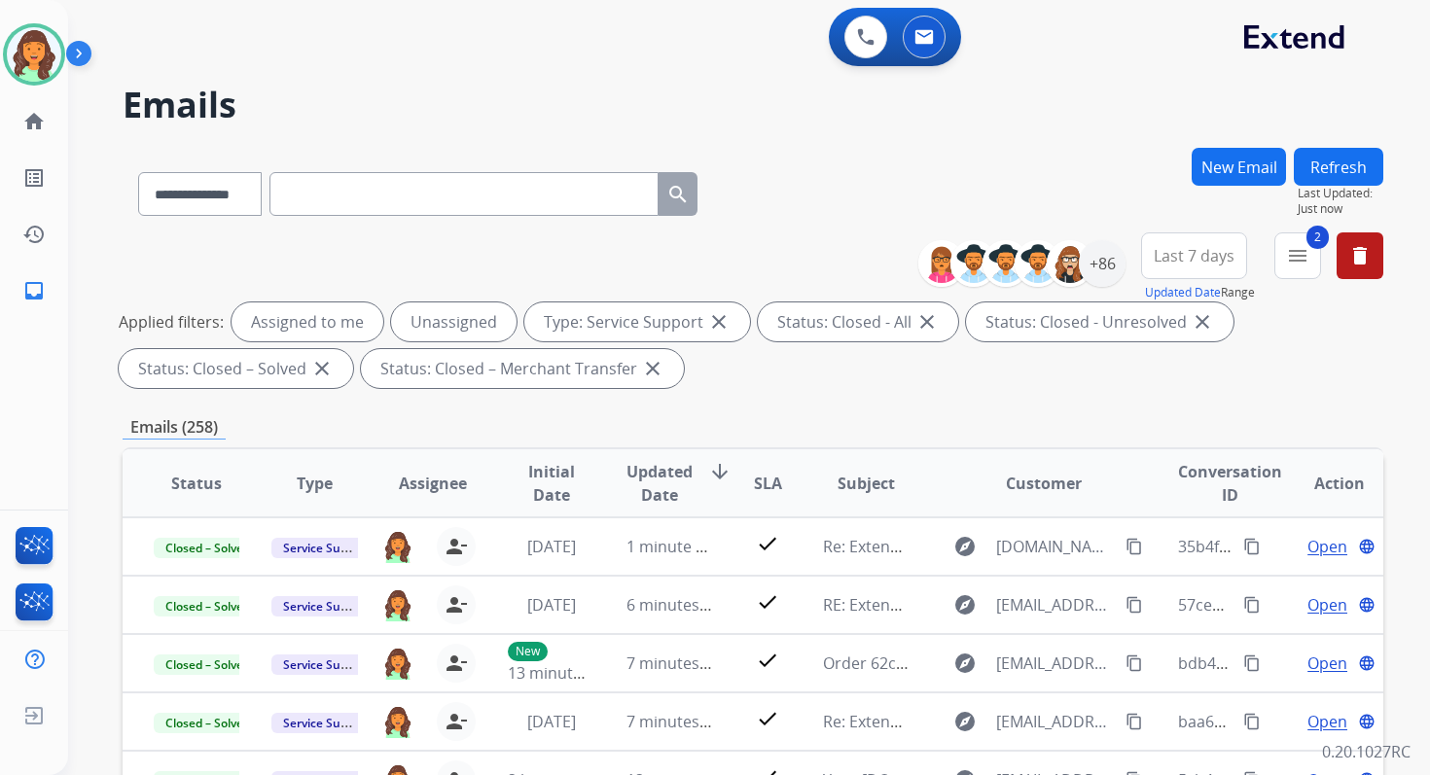
scroll to position [425, 0]
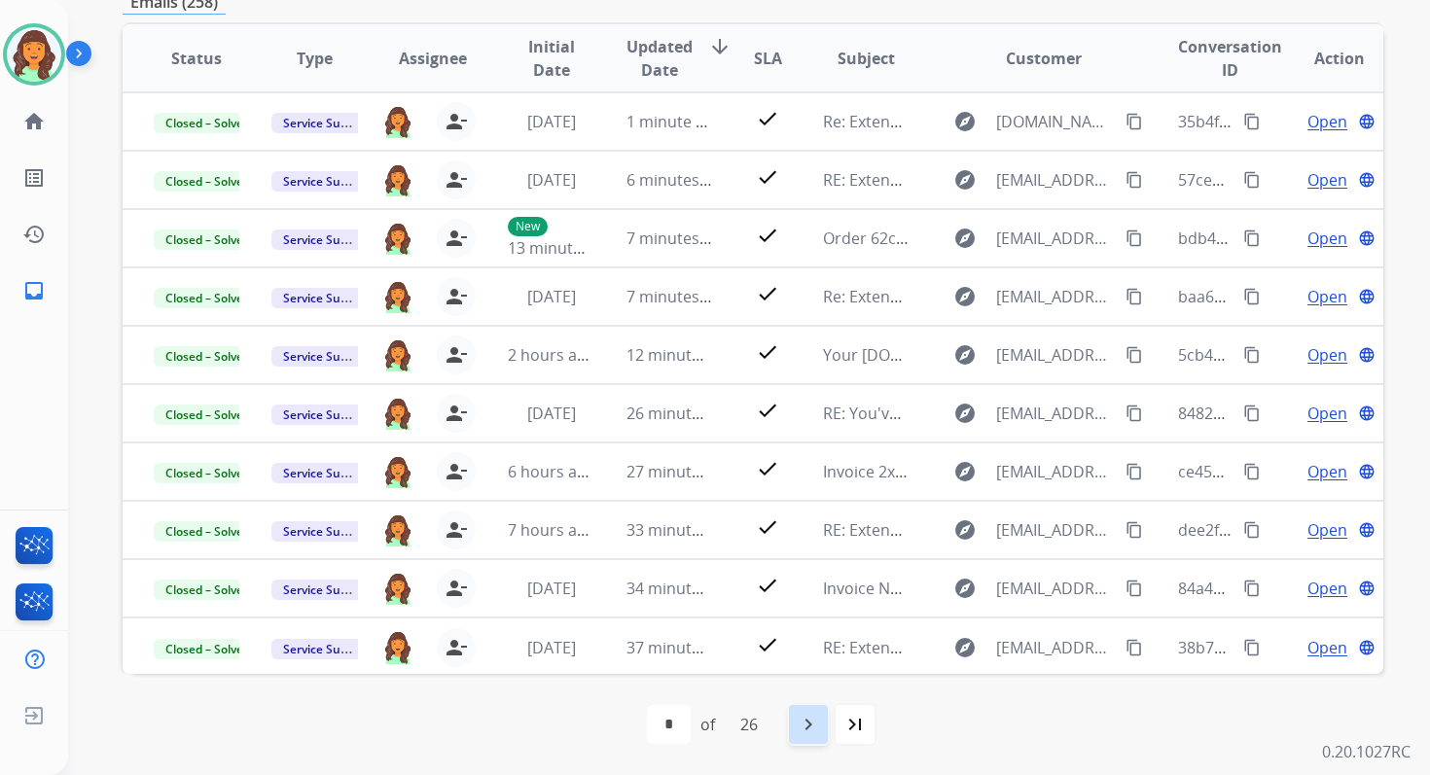
click at [819, 731] on mat-icon "navigate_next" at bounding box center [808, 724] width 23 height 23
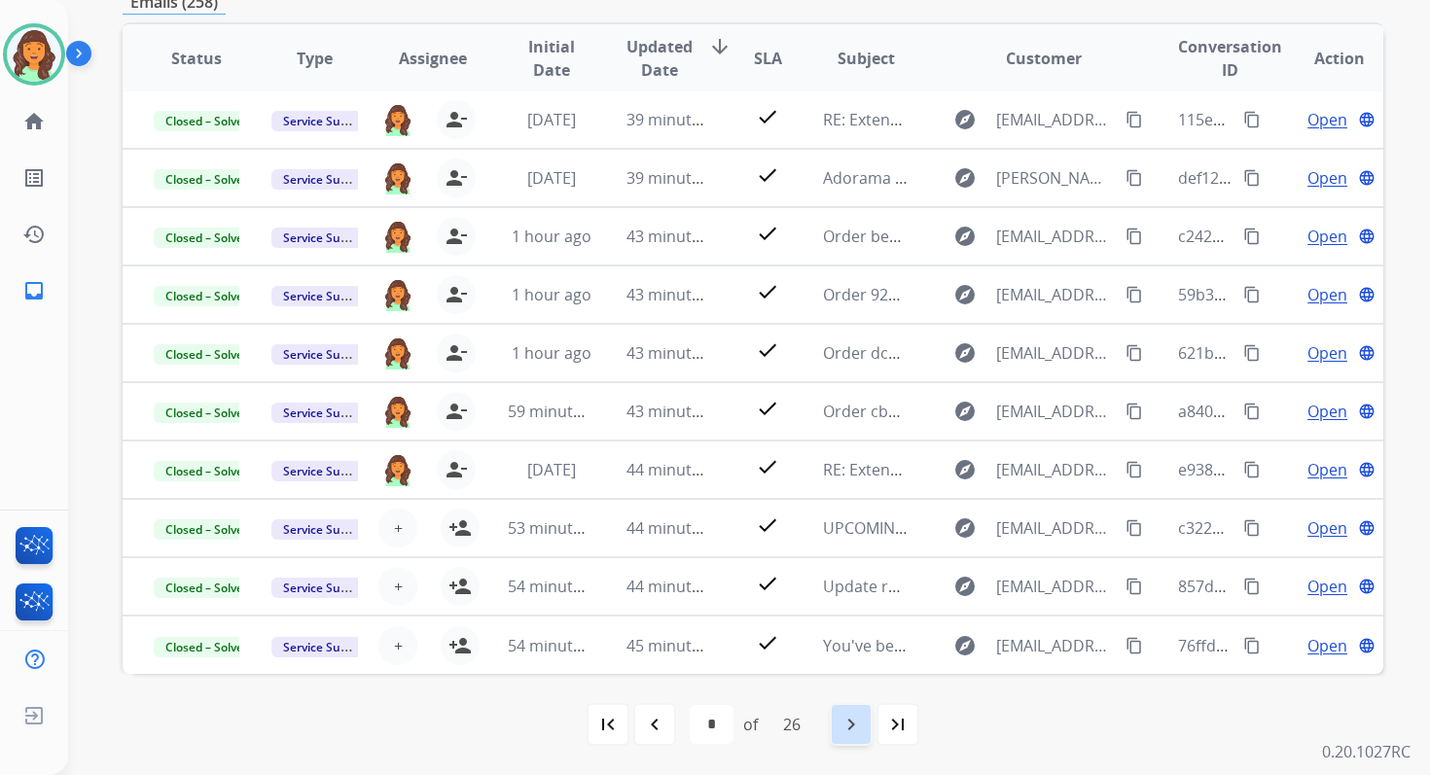
click at [854, 718] on mat-icon "navigate_next" at bounding box center [850, 724] width 23 height 23
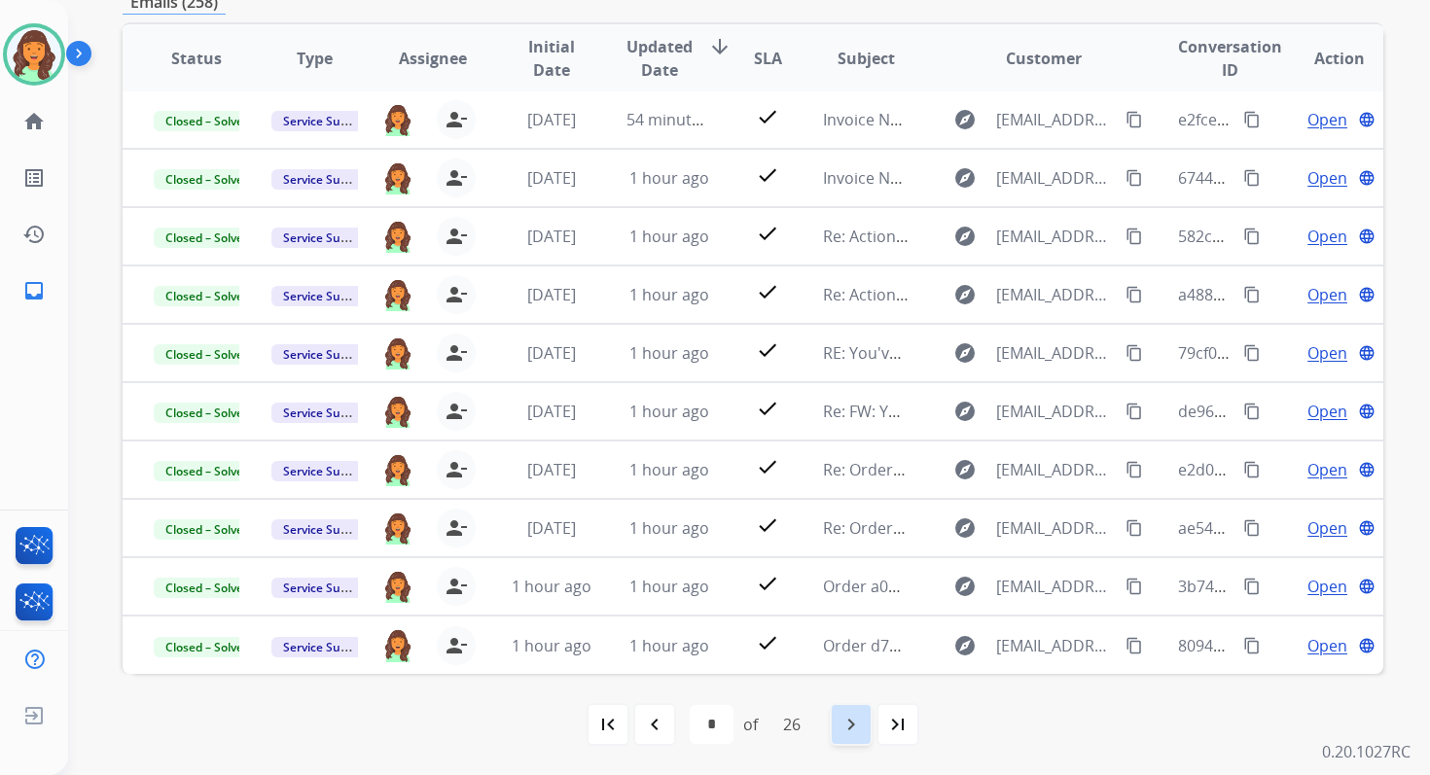
click at [861, 724] on mat-icon "navigate_next" at bounding box center [850, 724] width 23 height 23
click at [861, 723] on mat-icon "navigate_next" at bounding box center [850, 724] width 23 height 23
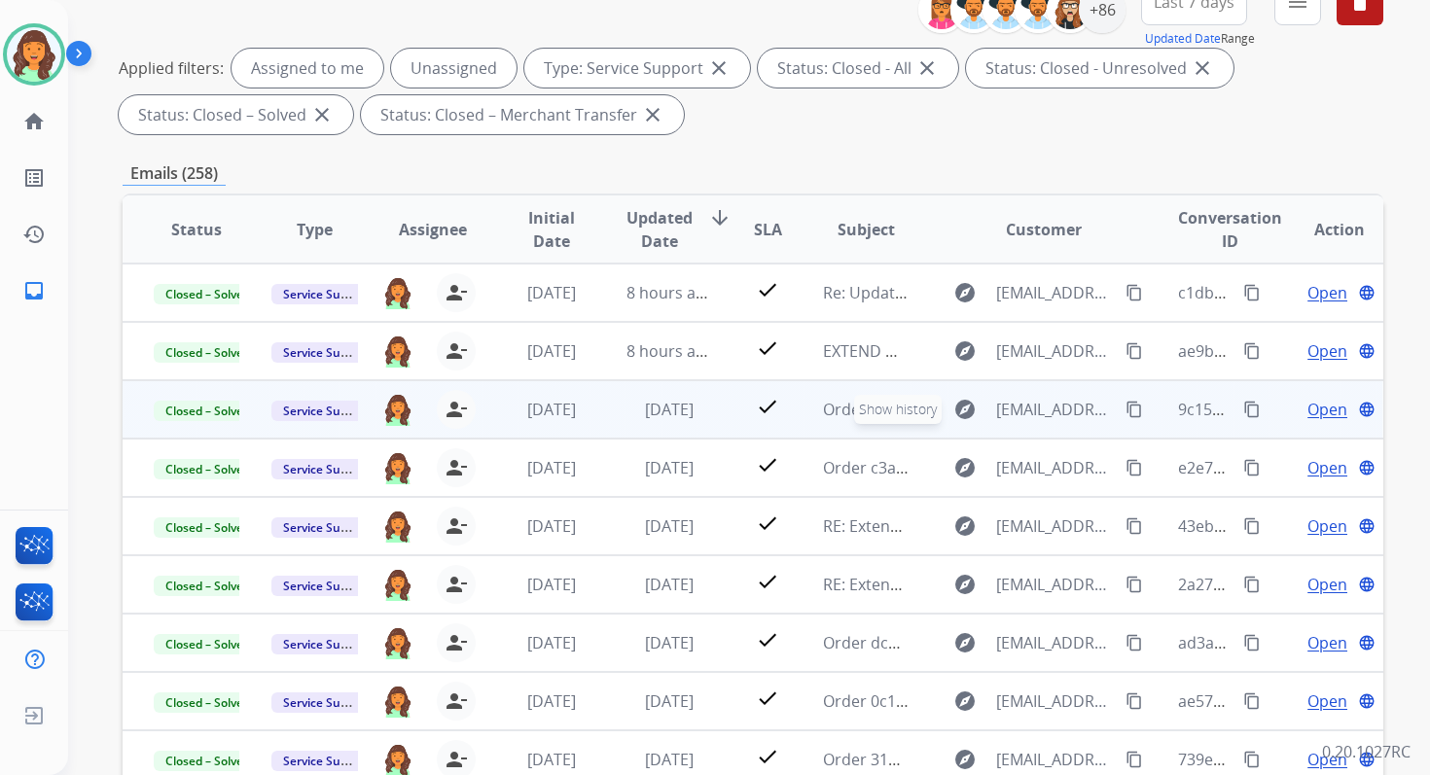
scroll to position [0, 0]
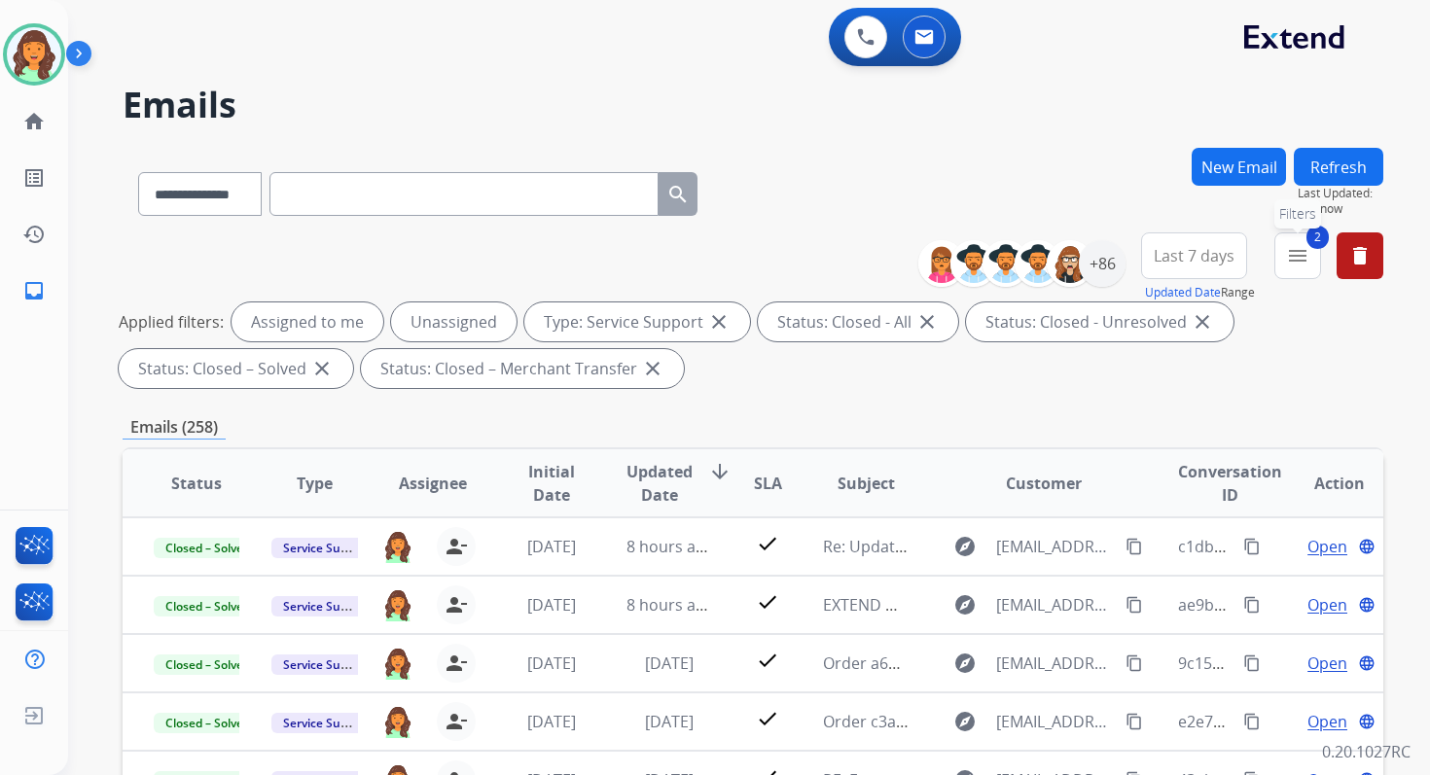
click at [1287, 267] on mat-icon "menu" at bounding box center [1297, 255] width 23 height 23
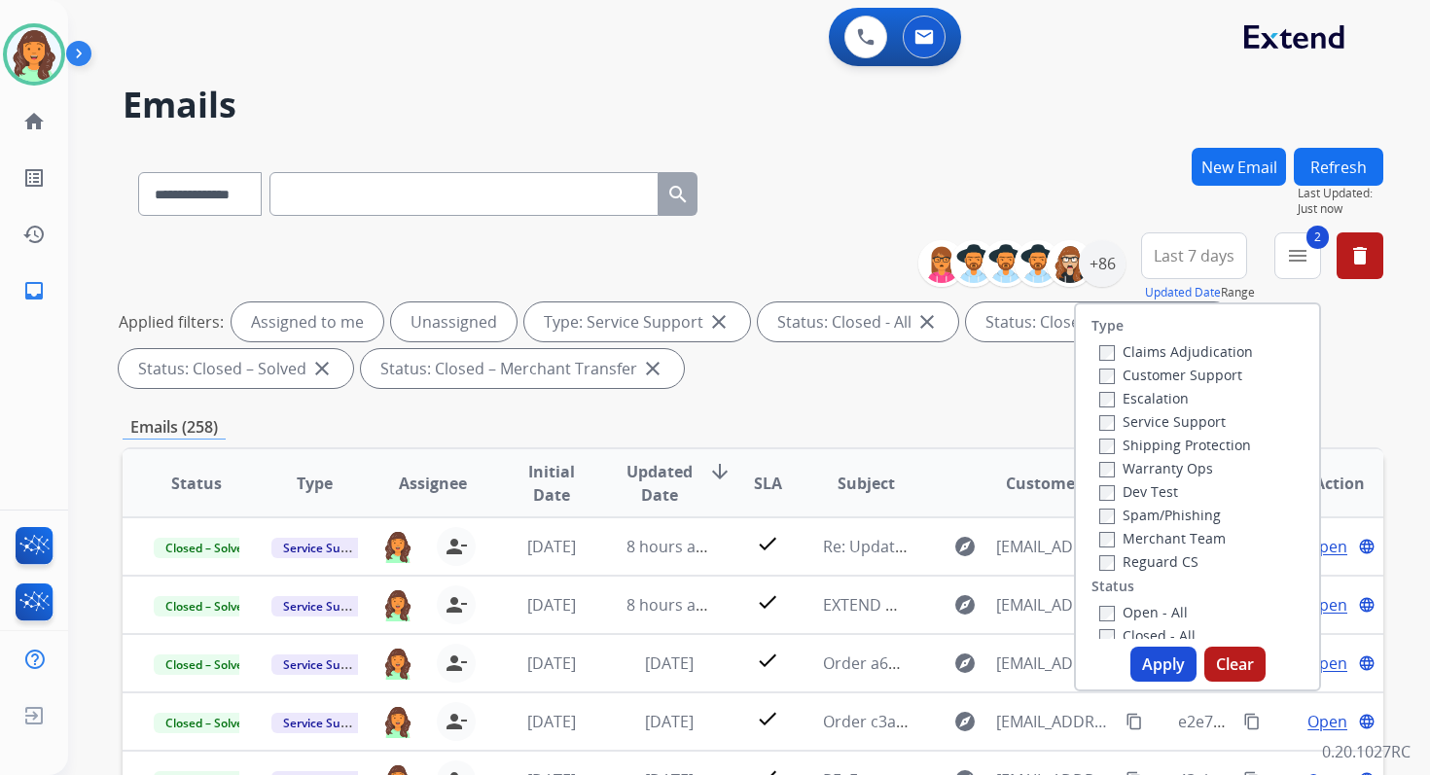
click at [1155, 658] on button "Apply" at bounding box center [1163, 664] width 66 height 35
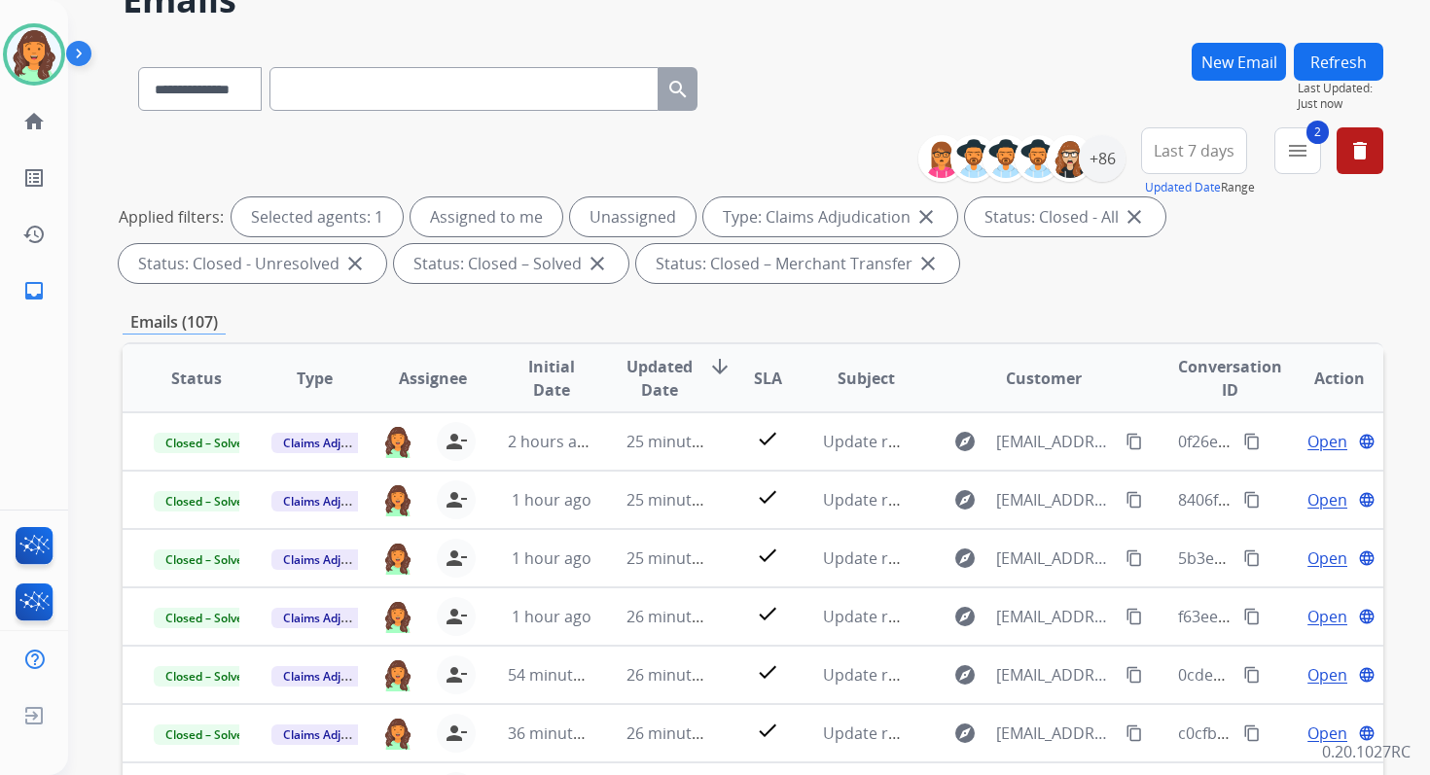
scroll to position [425, 0]
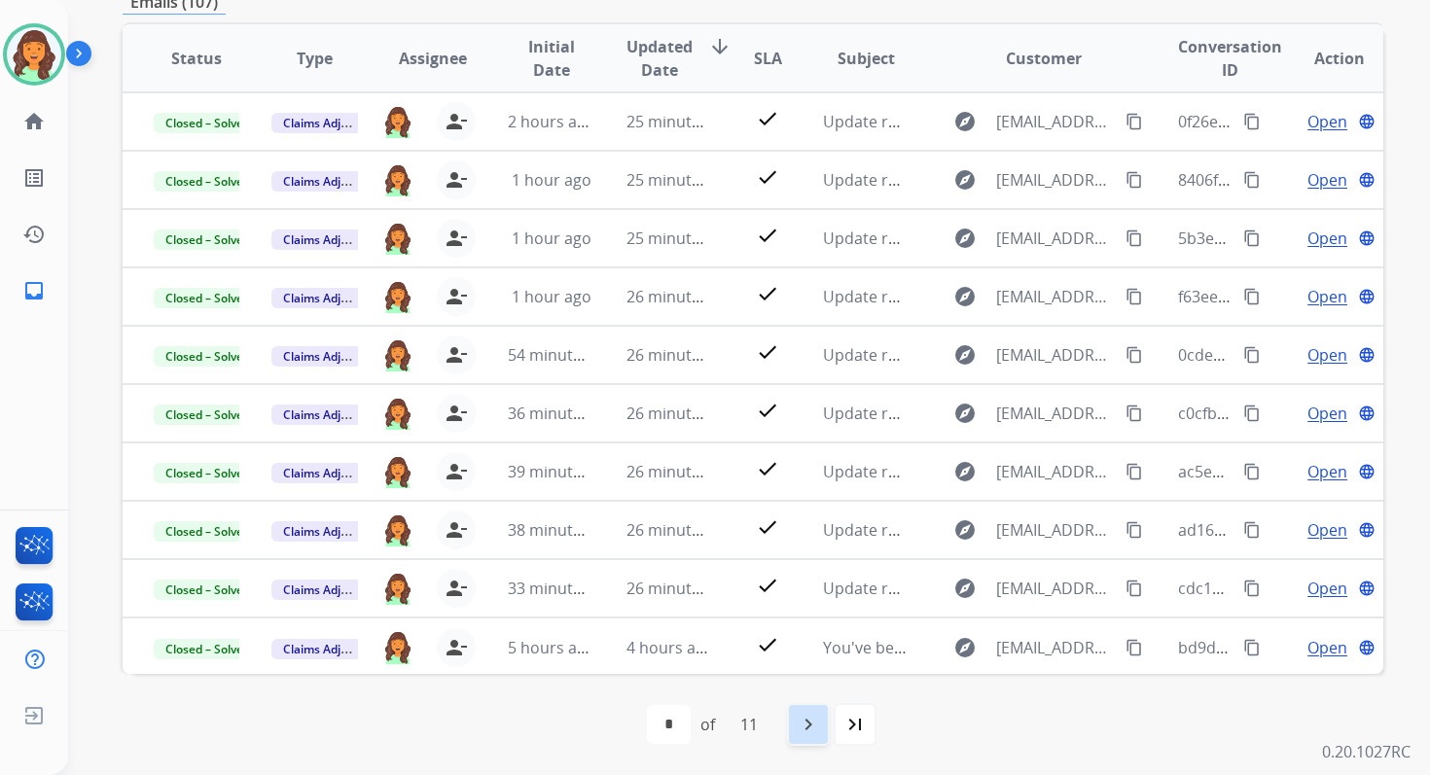
click at [810, 721] on mat-icon "navigate_next" at bounding box center [808, 724] width 23 height 23
select select "*"
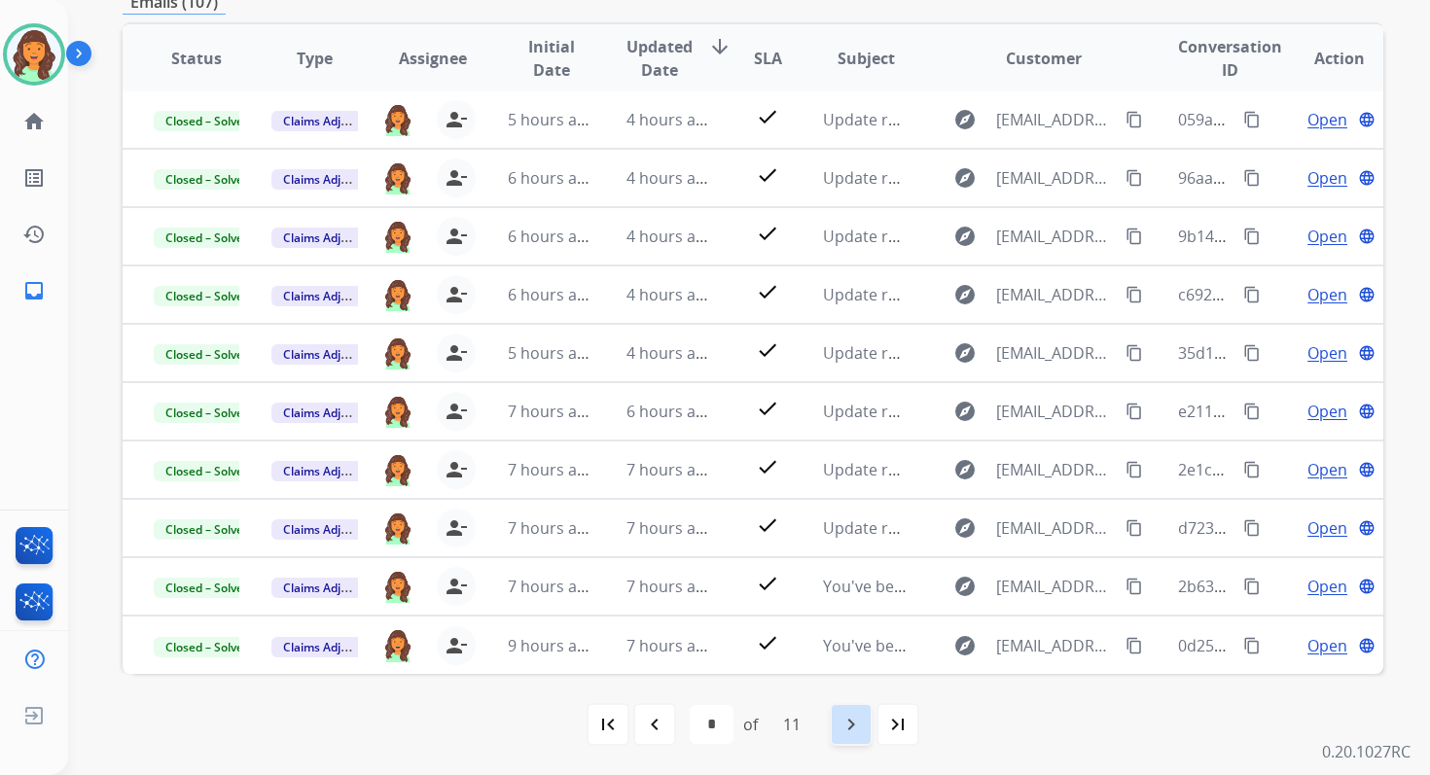
click at [860, 713] on mat-icon "navigate_next" at bounding box center [850, 724] width 23 height 23
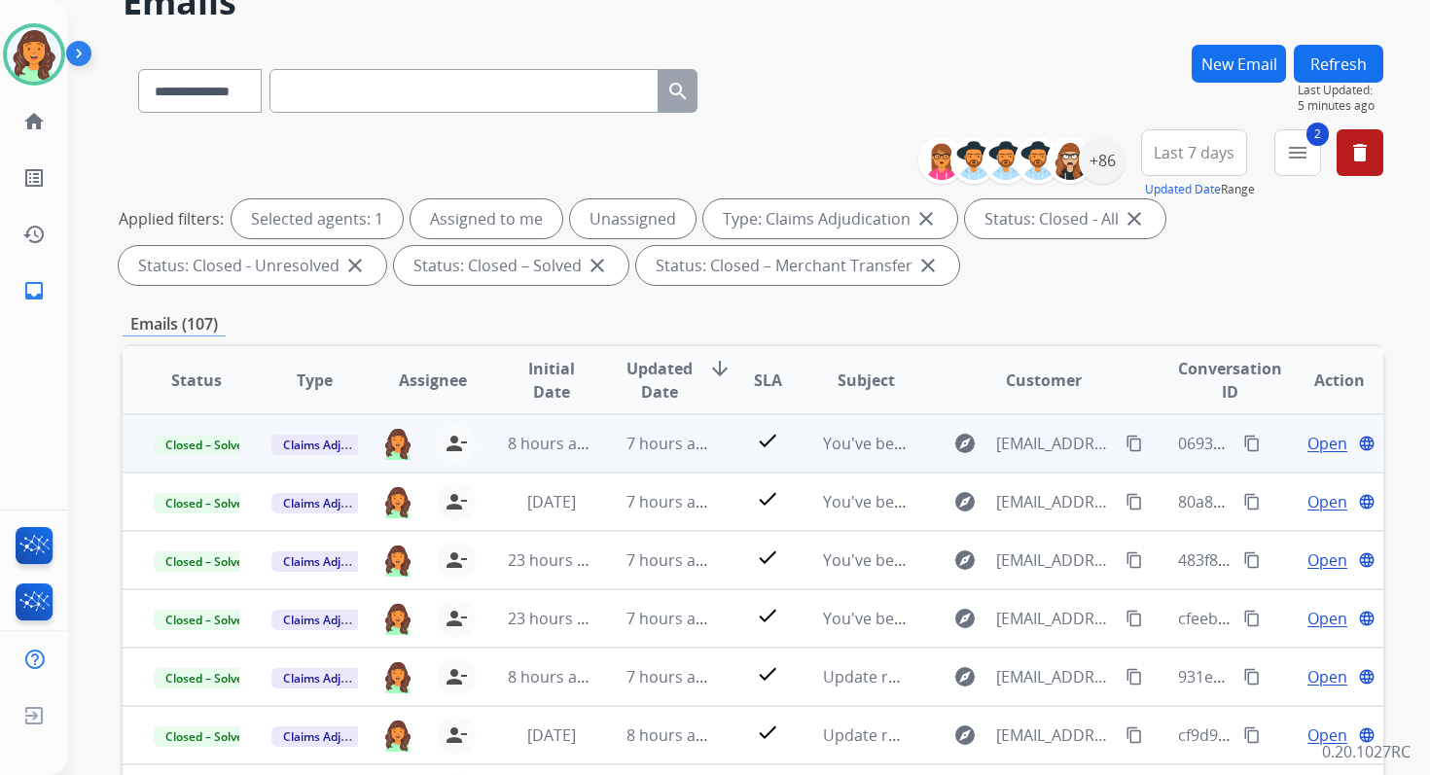
scroll to position [0, 0]
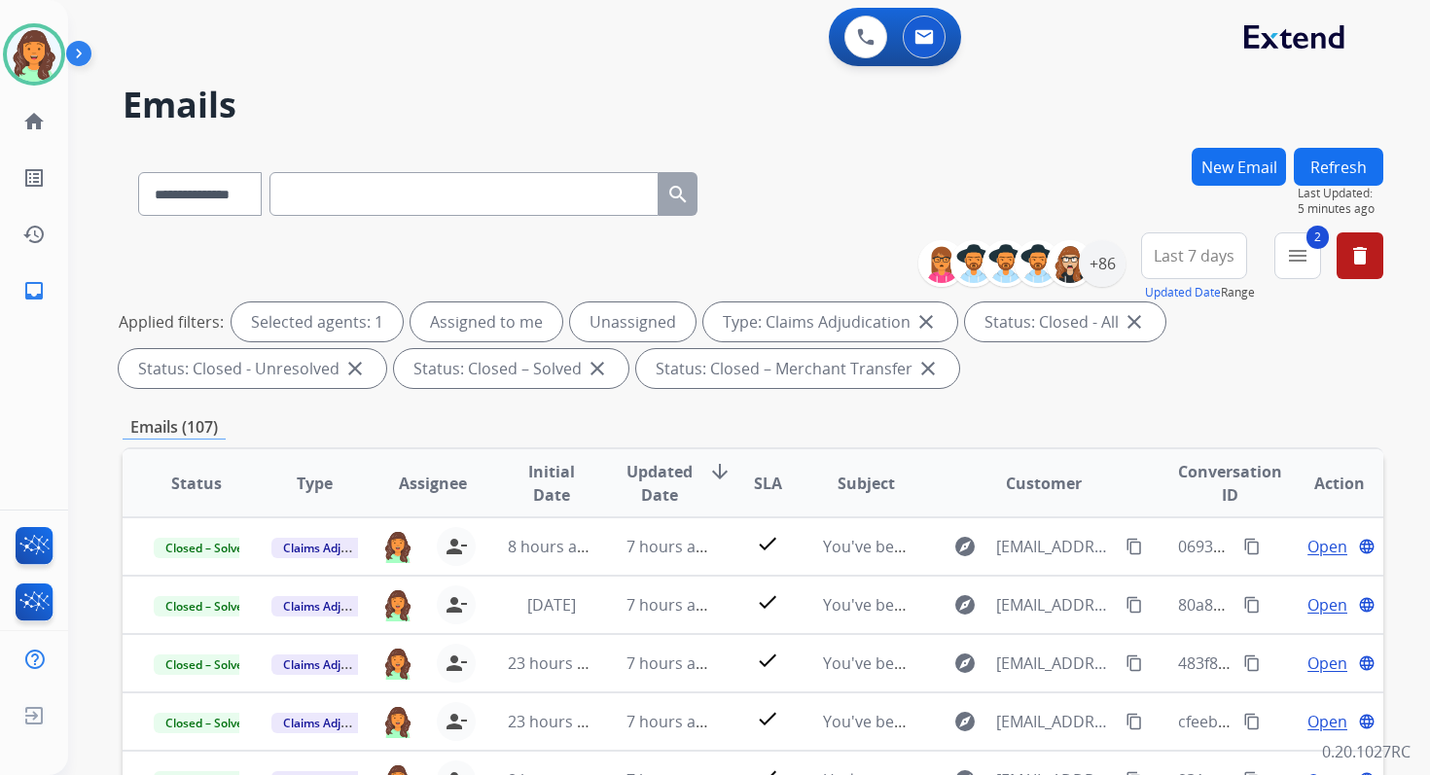
click at [362, 195] on input "text" at bounding box center [463, 194] width 389 height 44
paste input "**********"
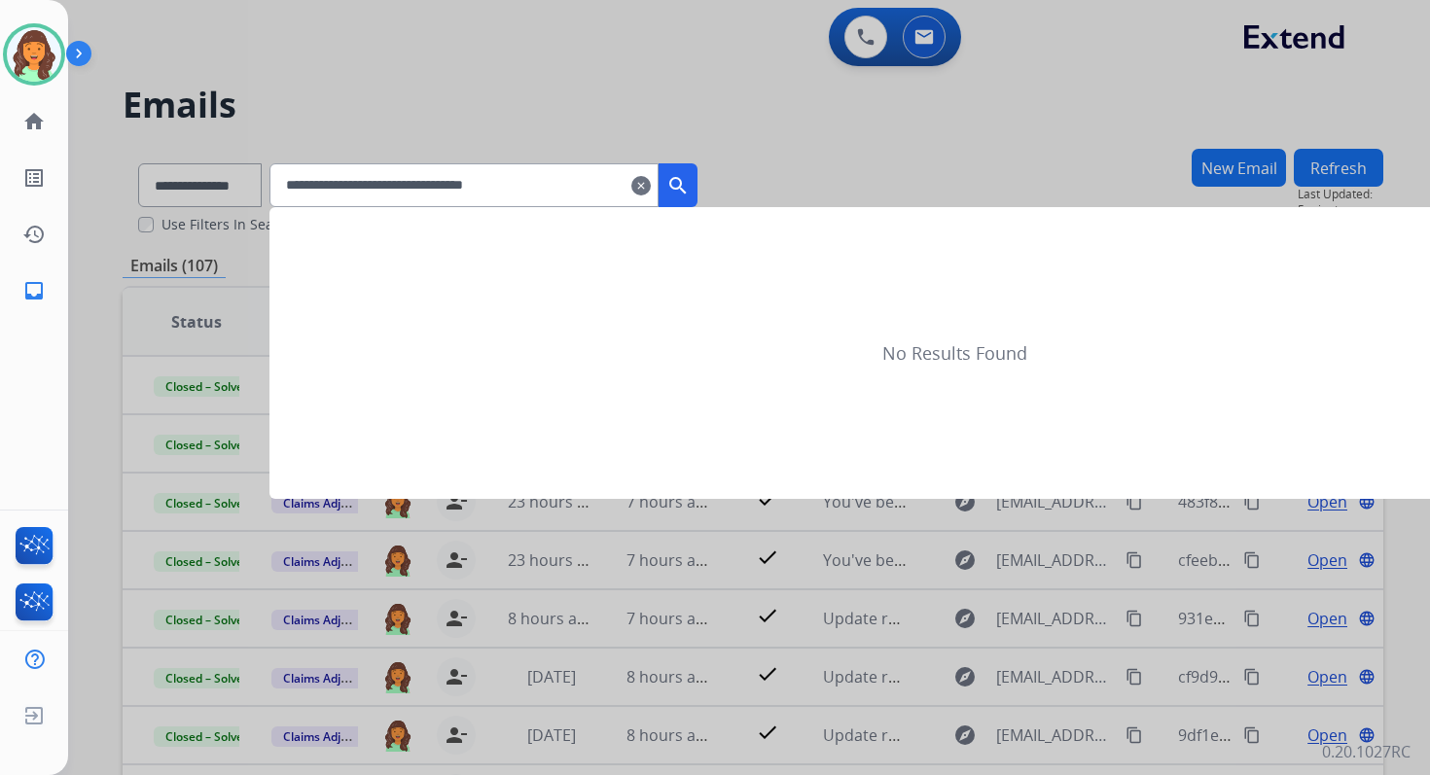
type input "**********"
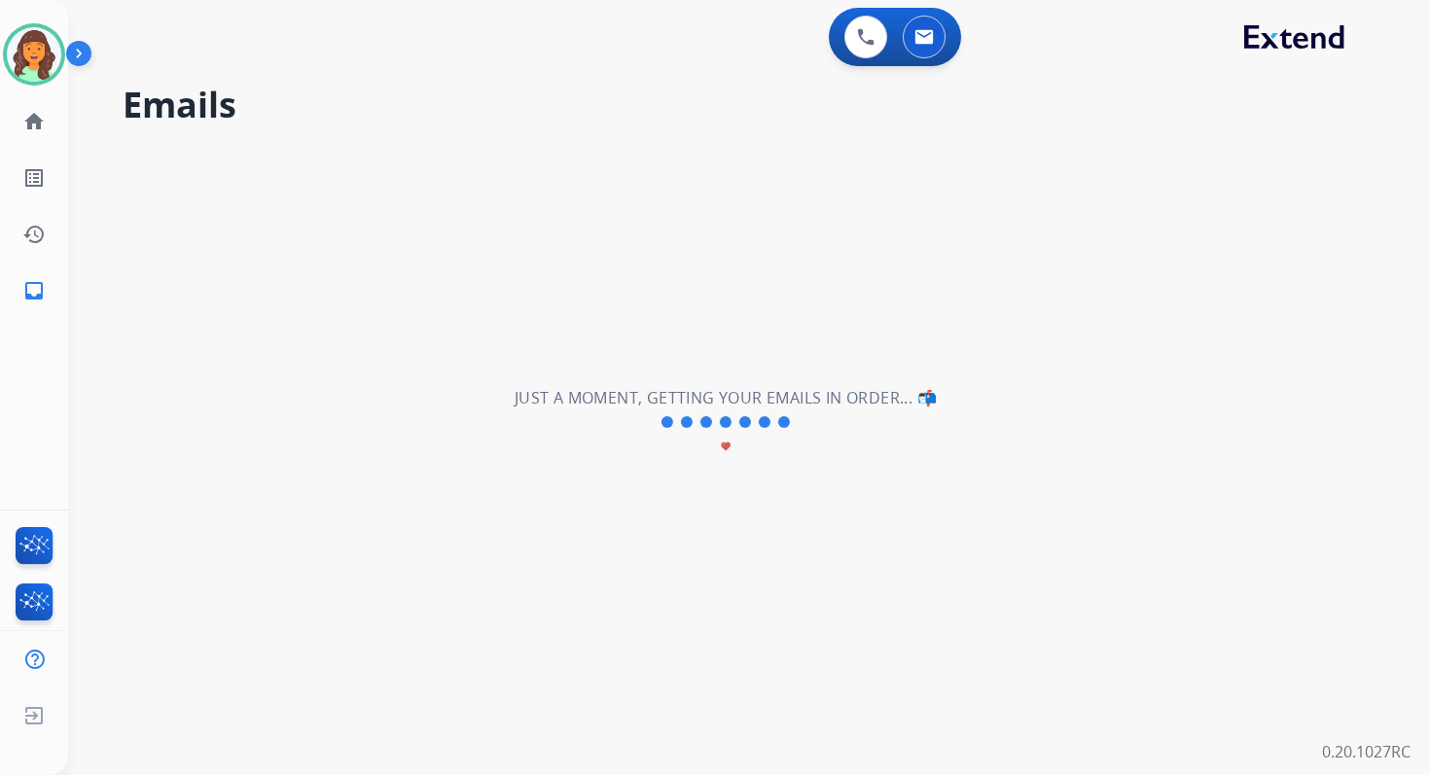
select select "*"
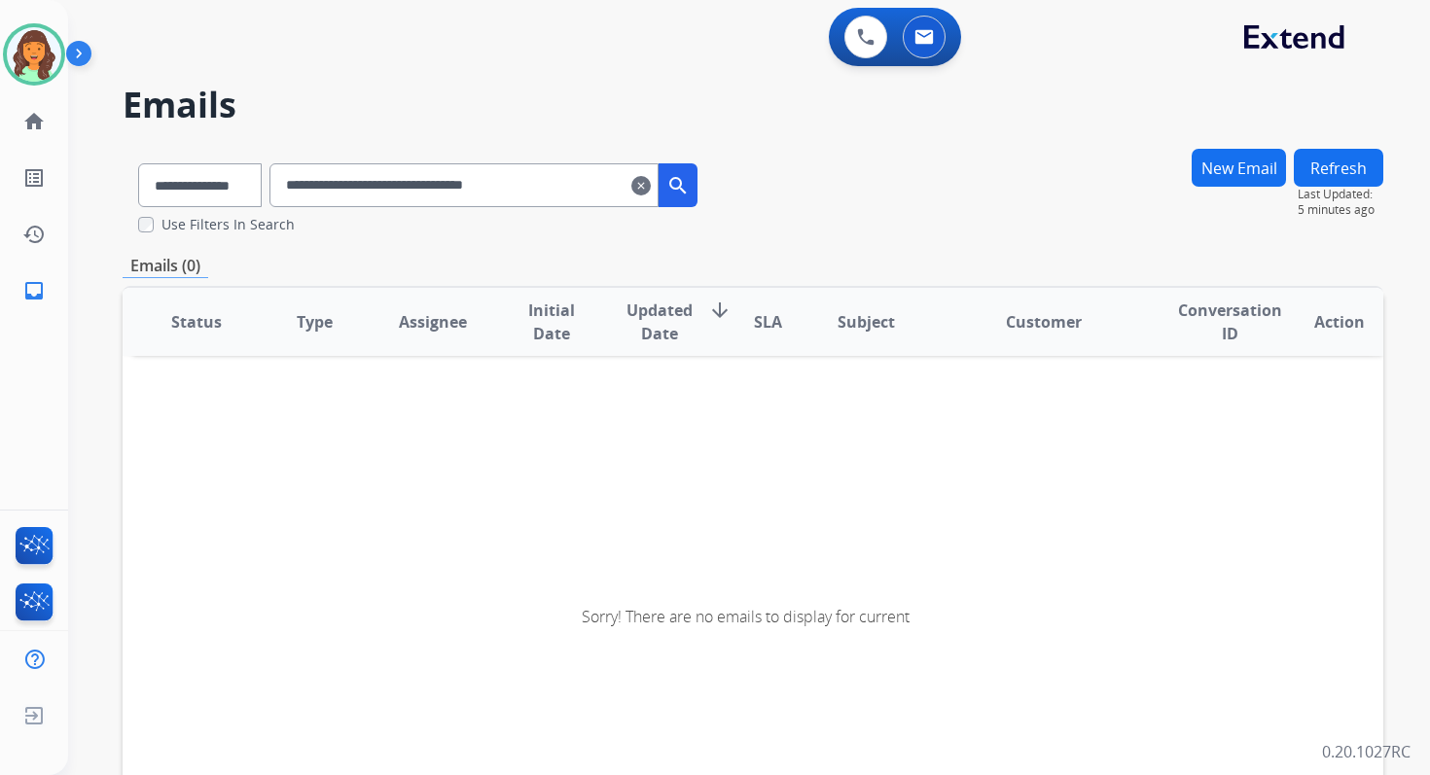
click at [600, 185] on input "**********" at bounding box center [463, 185] width 389 height 44
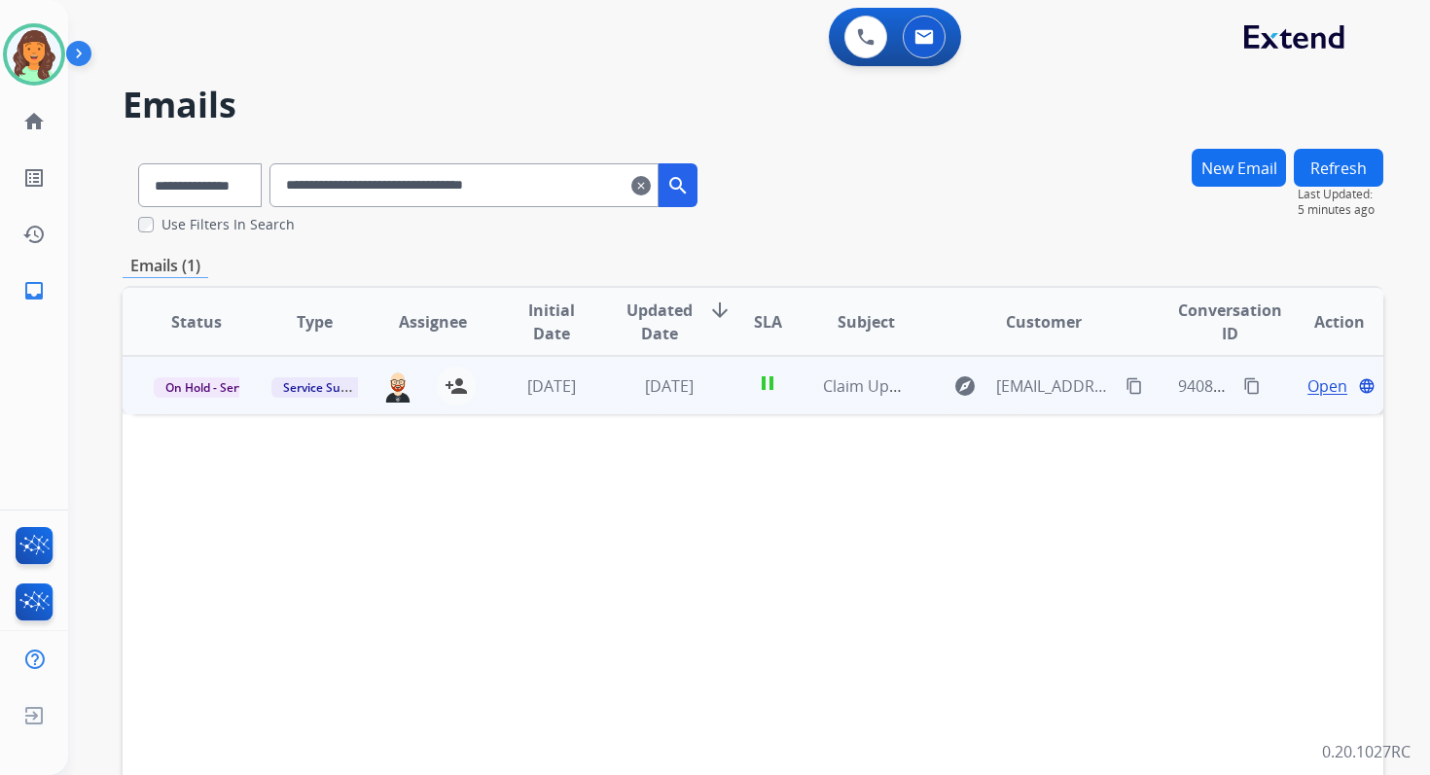
click at [1310, 385] on span "Open" at bounding box center [1327, 385] width 40 height 23
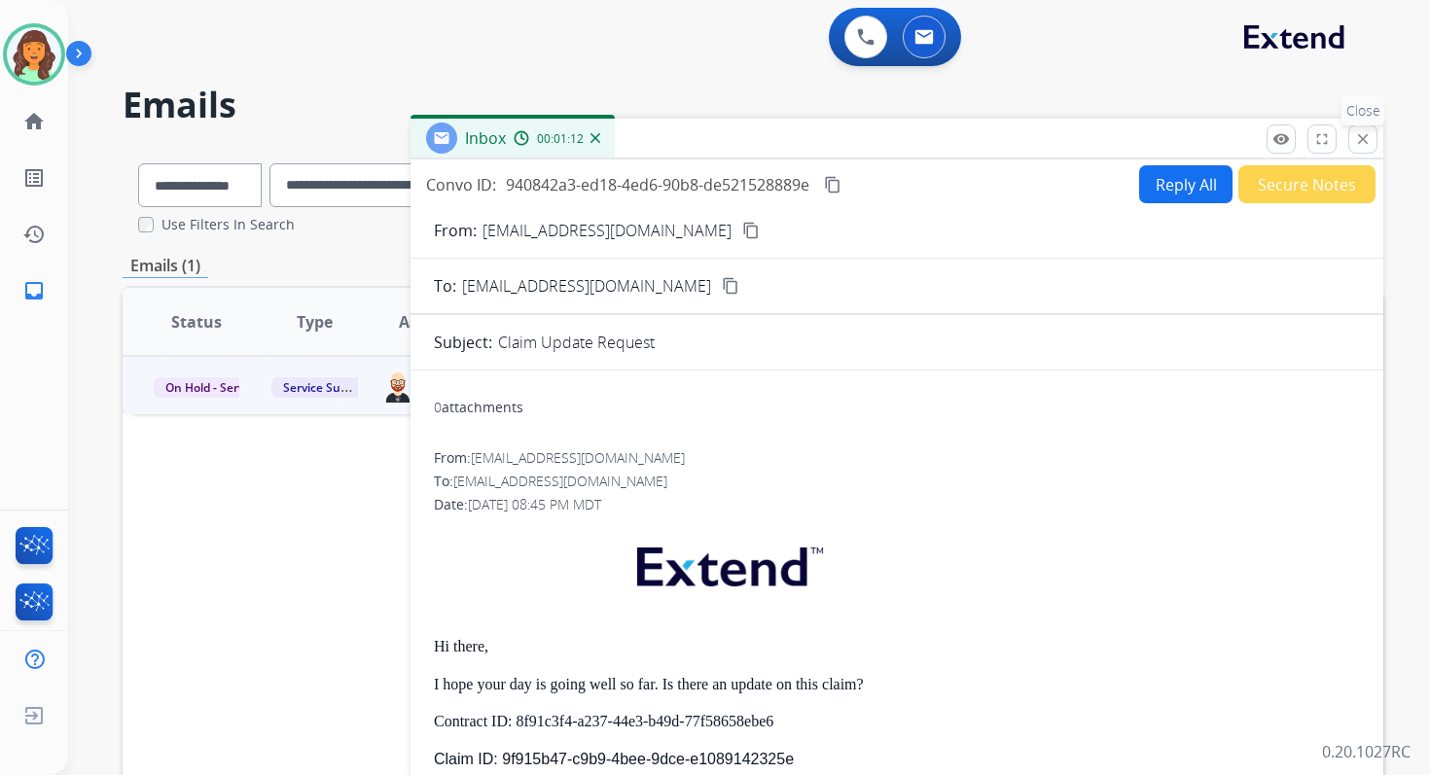
click at [1360, 137] on mat-icon "close" at bounding box center [1363, 139] width 18 height 18
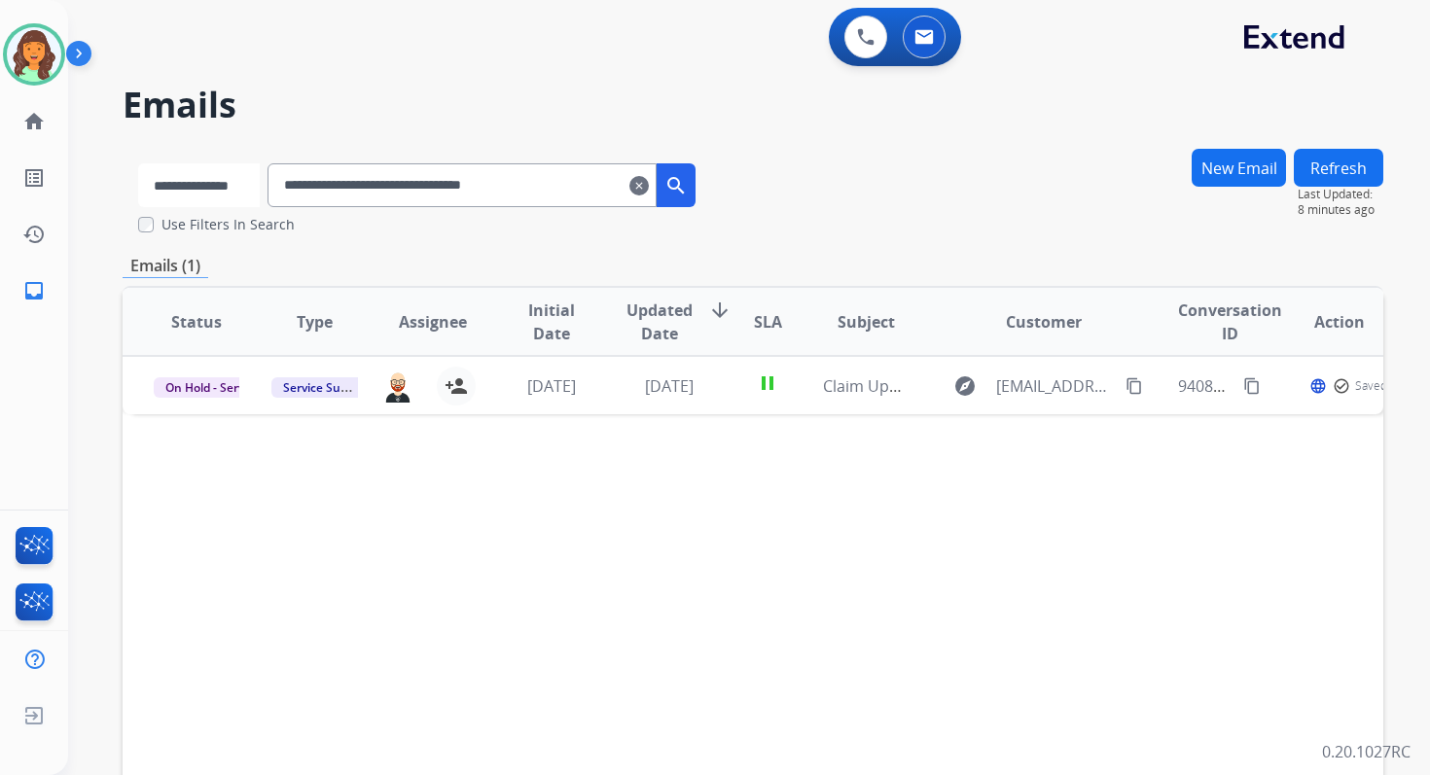
click at [218, 195] on select "**********" at bounding box center [199, 185] width 122 height 44
select select "**********"
click at [138, 163] on select "**********" at bounding box center [199, 185] width 122 height 44
click at [340, 198] on input "**********" at bounding box center [463, 185] width 389 height 44
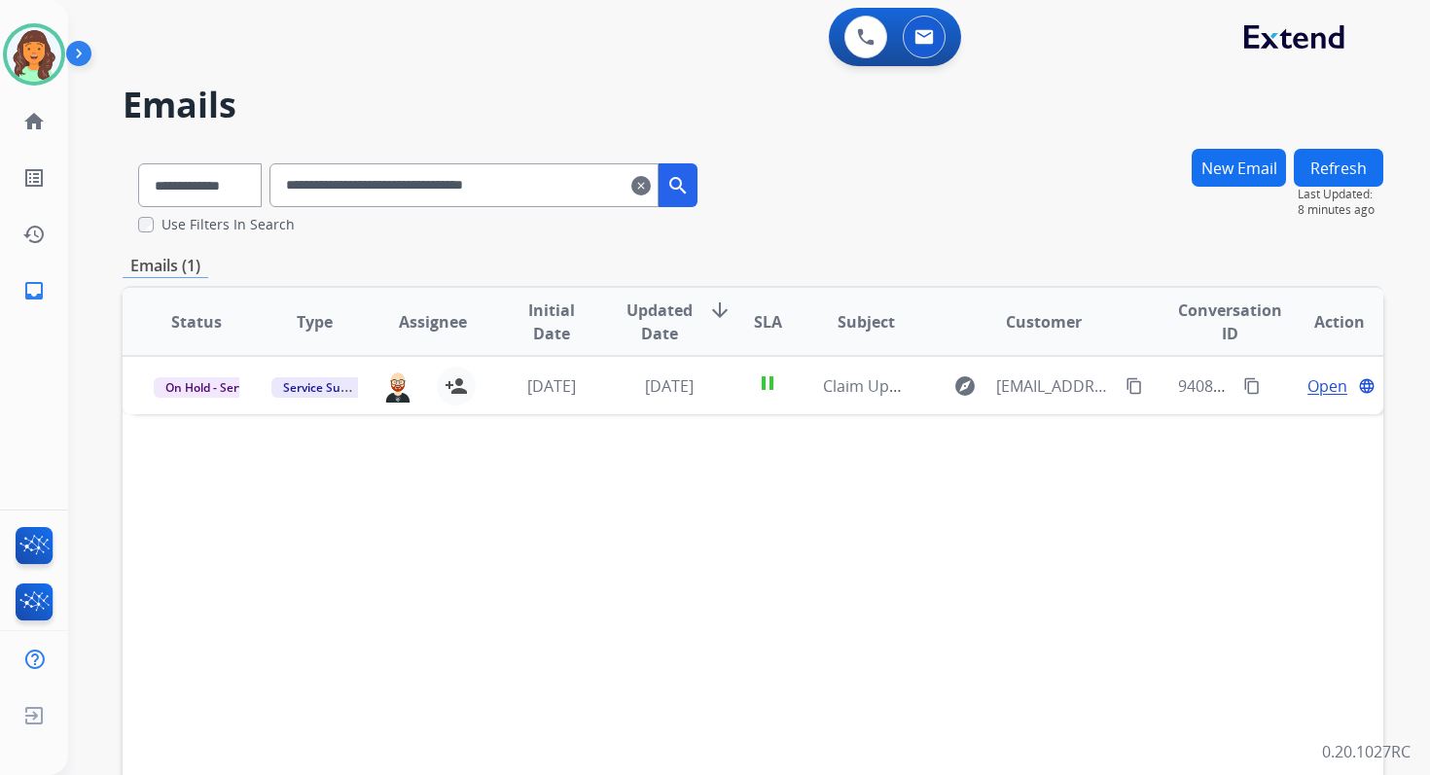
click at [340, 198] on input "**********" at bounding box center [463, 185] width 389 height 44
paste input "text"
type input "**********"
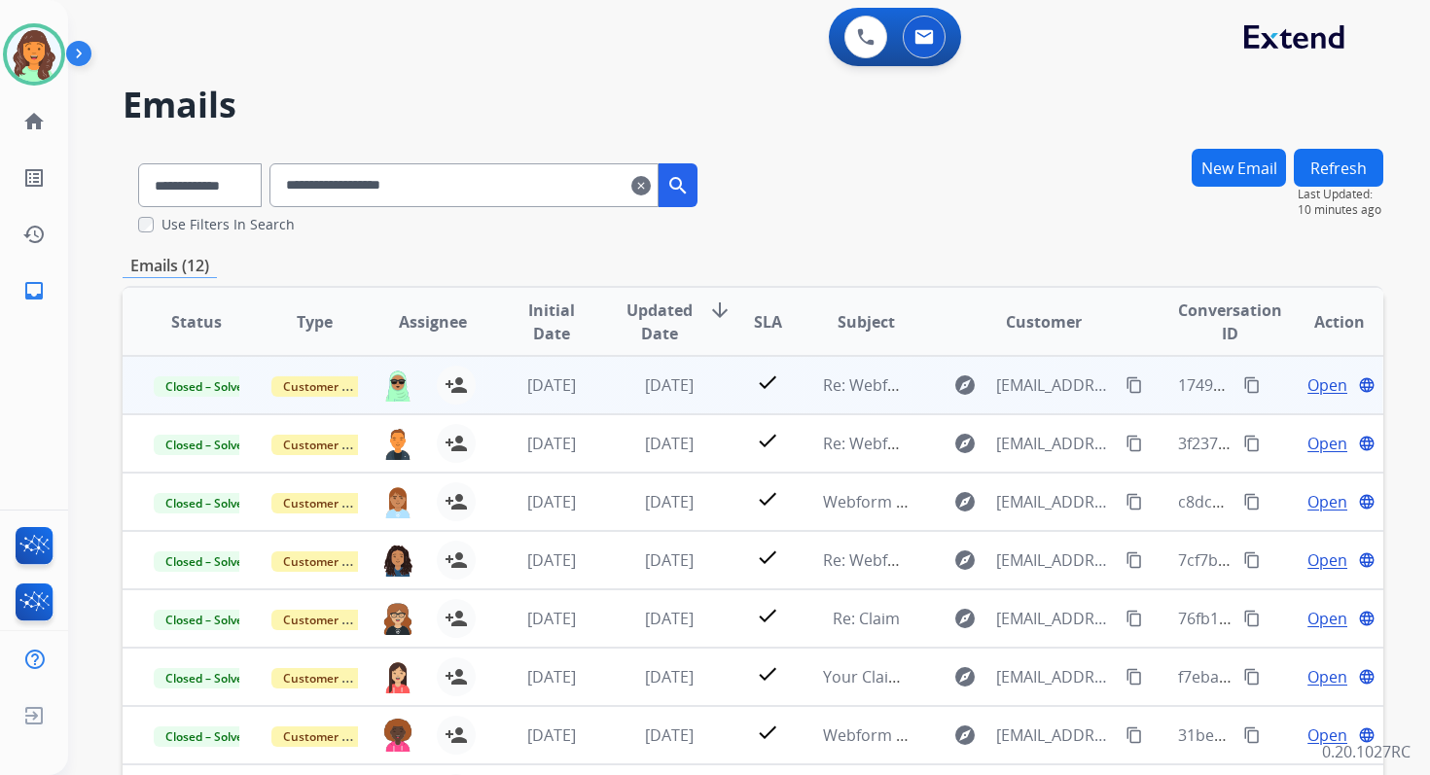
click at [1324, 393] on span "Open" at bounding box center [1327, 385] width 40 height 23
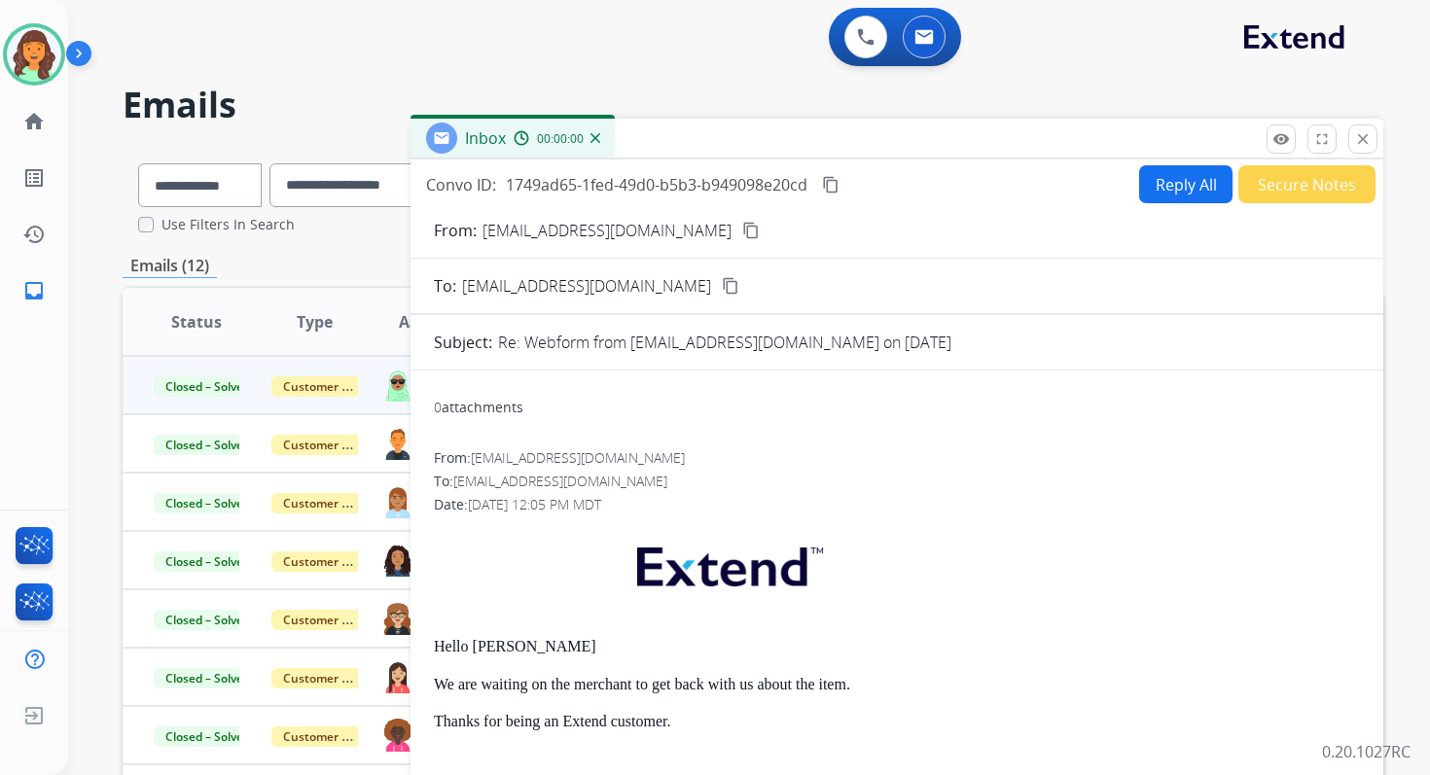
click at [1169, 196] on button "Reply All" at bounding box center [1185, 184] width 93 height 38
select select "**********"
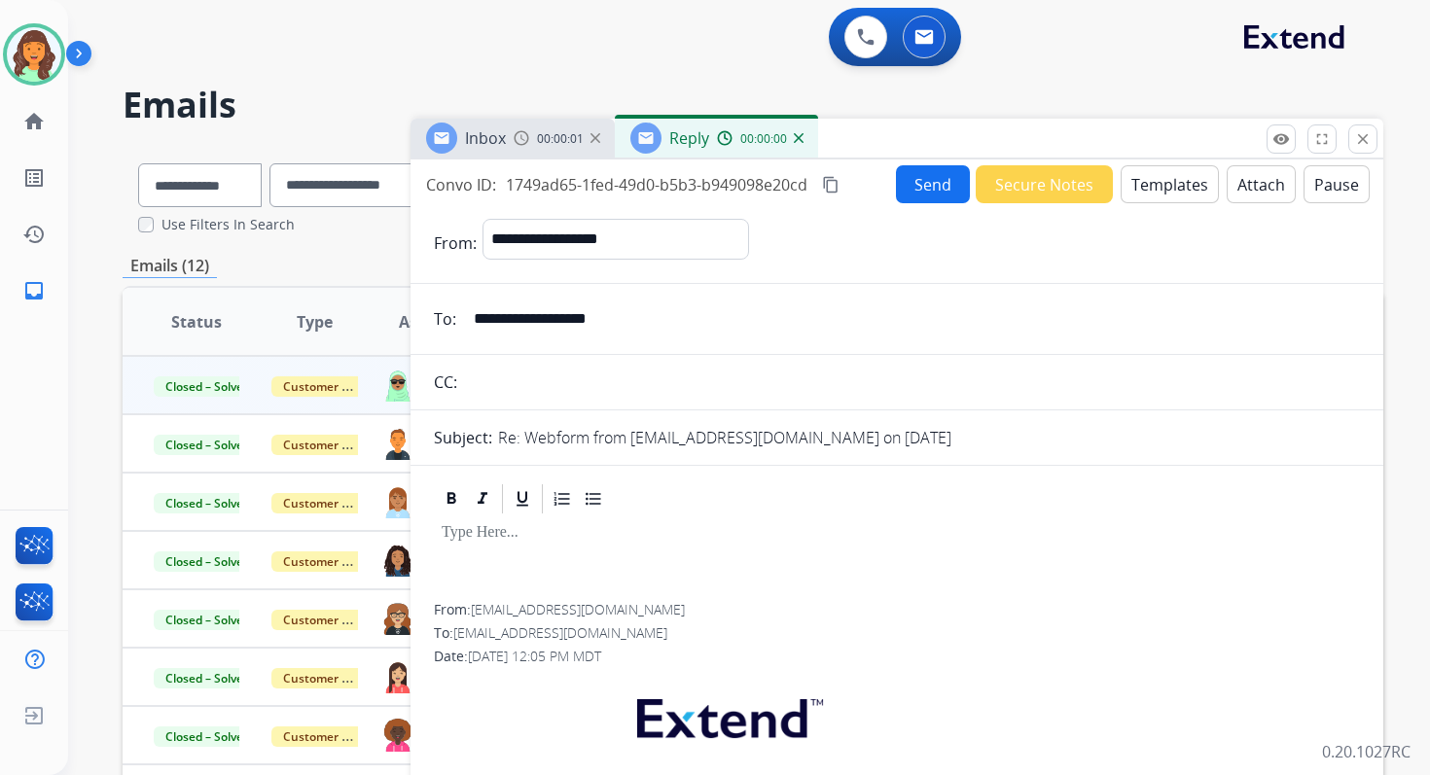
click at [1169, 196] on button "Templates" at bounding box center [1170, 184] width 98 height 38
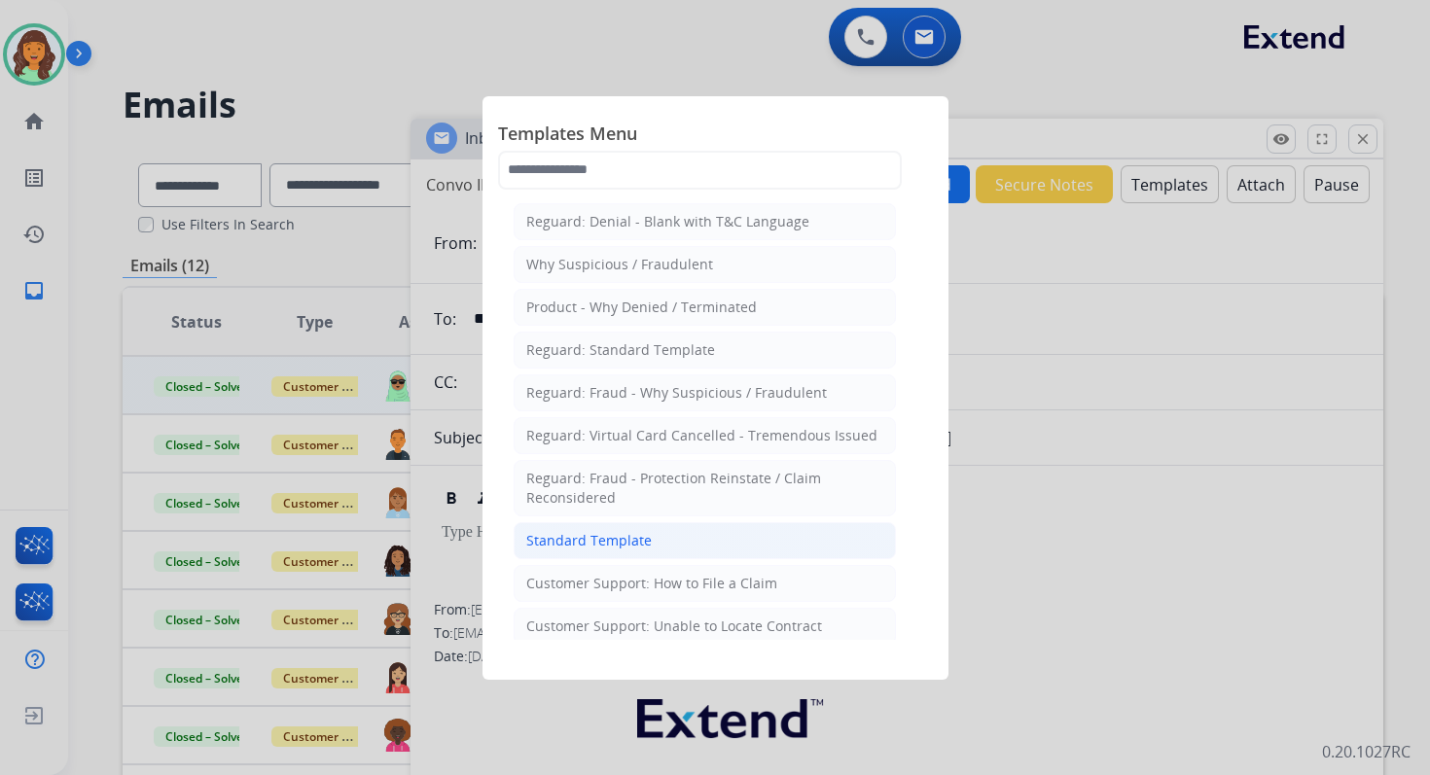
click at [572, 531] on div "Standard Template" at bounding box center [588, 540] width 125 height 19
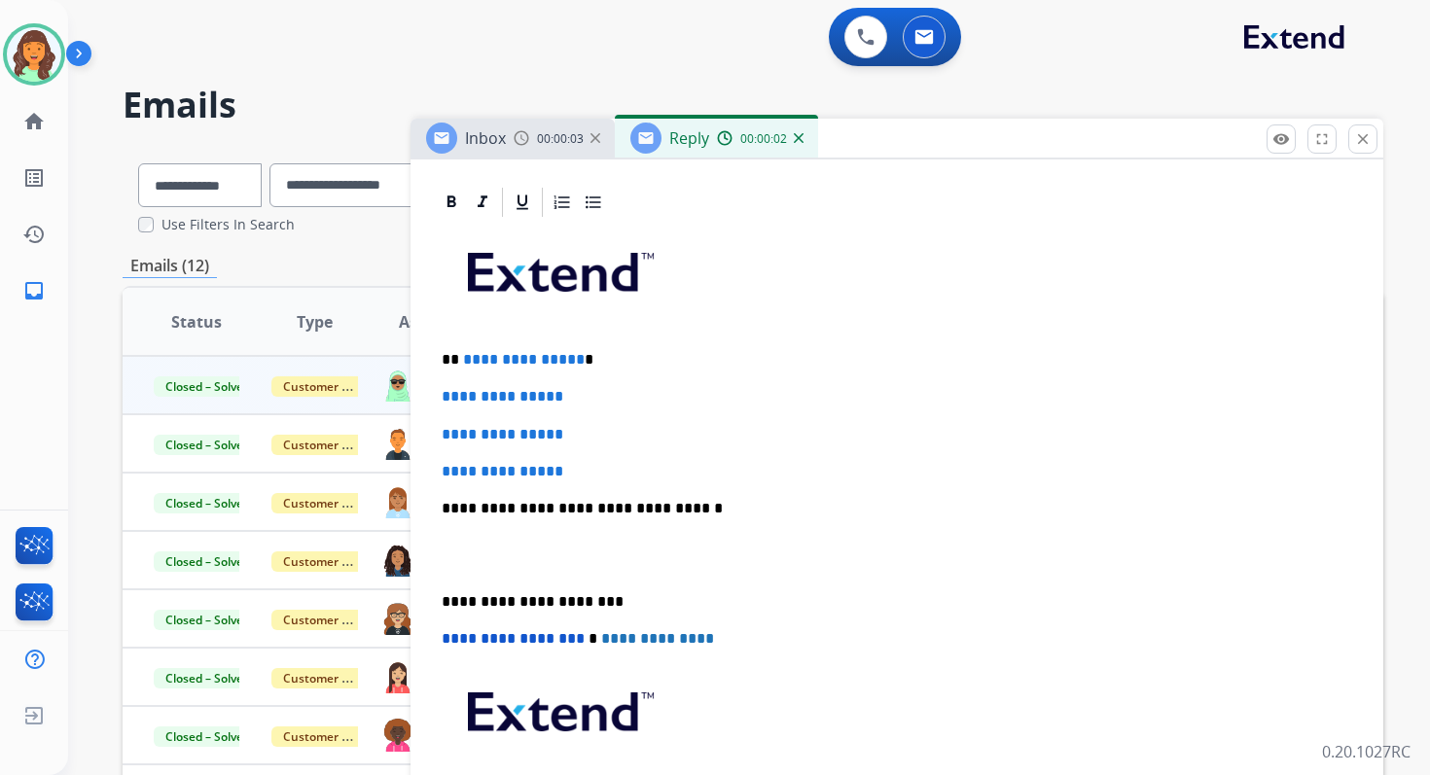
scroll to position [436, 0]
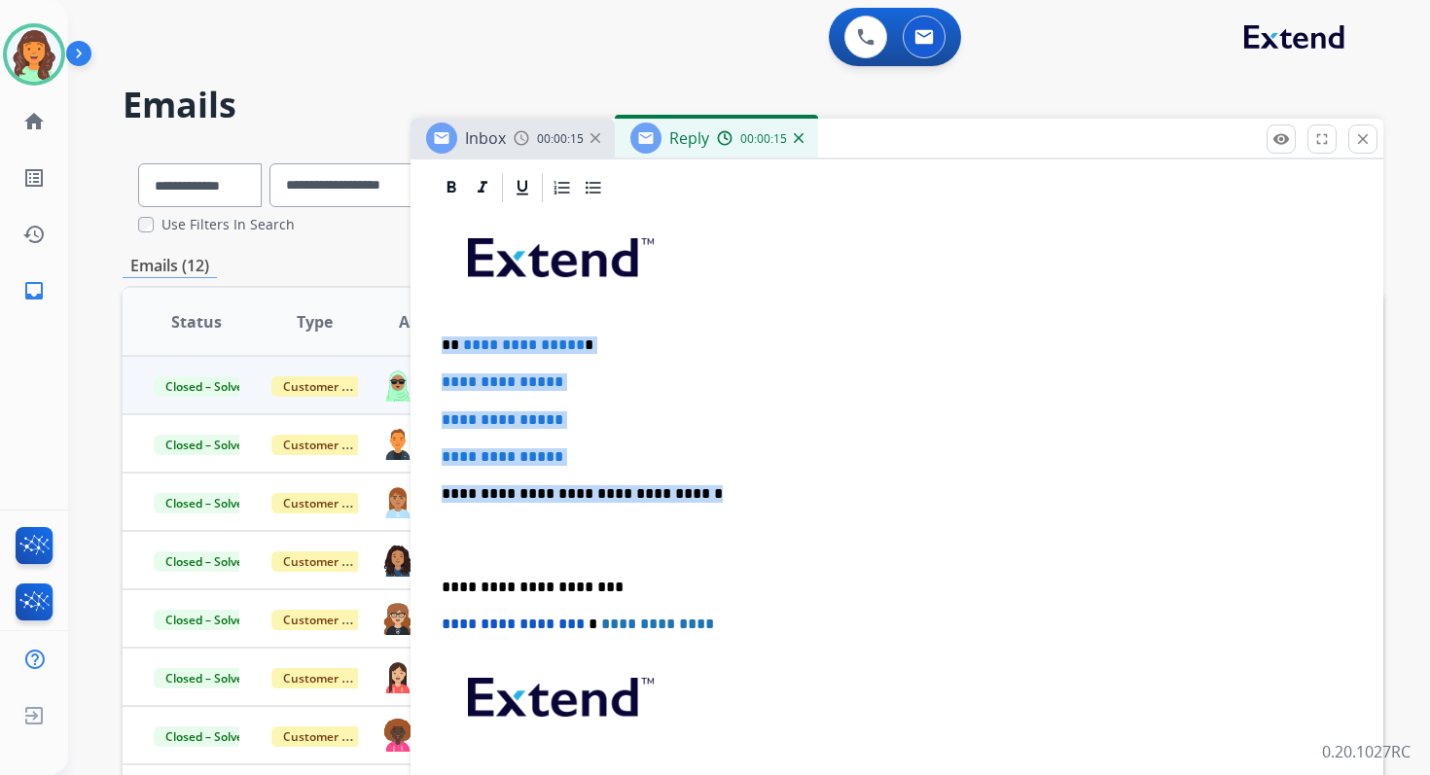
drag, startPoint x: 442, startPoint y: 345, endPoint x: 700, endPoint y: 494, distance: 298.5
click at [699, 494] on div "**********" at bounding box center [897, 539] width 926 height 669
paste div
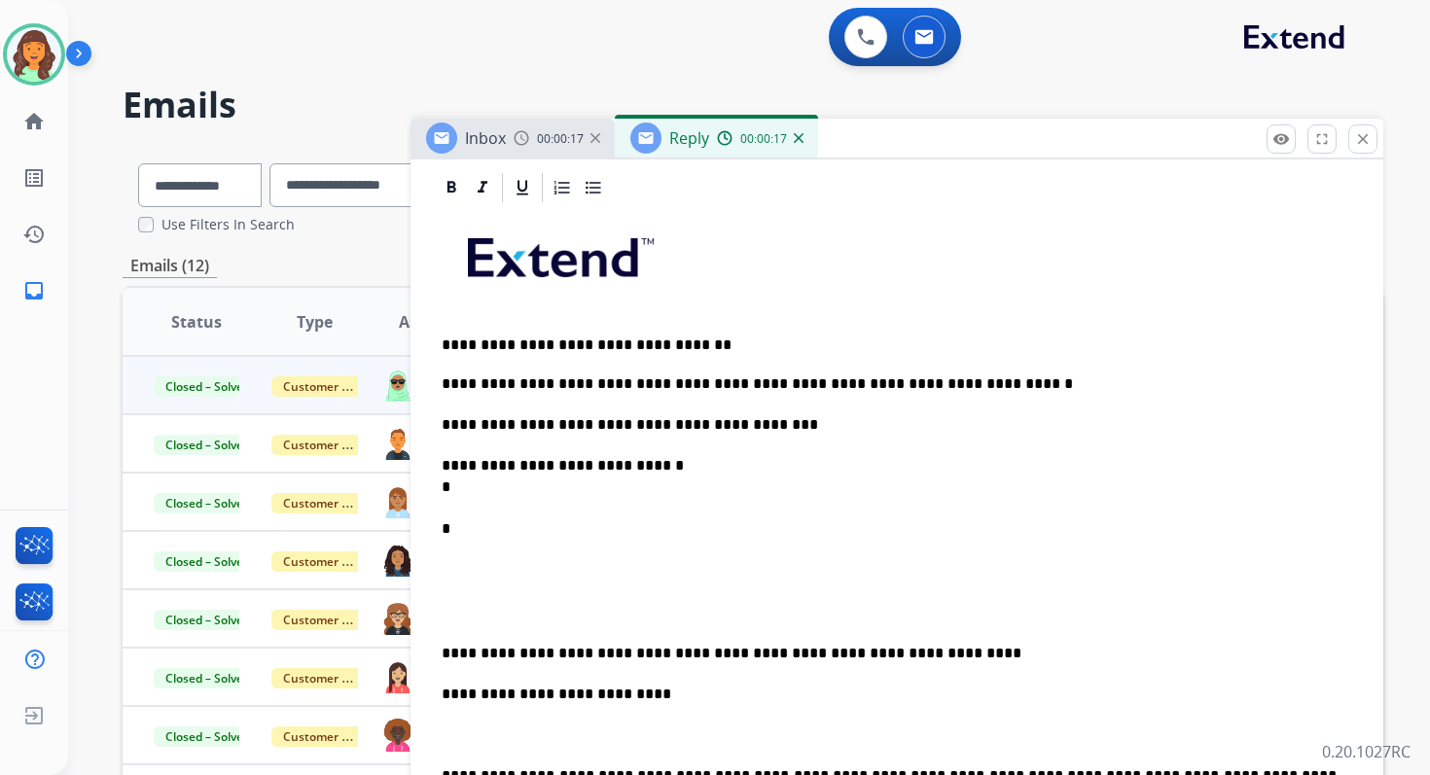
click at [446, 348] on p "**********" at bounding box center [889, 346] width 895 height 18
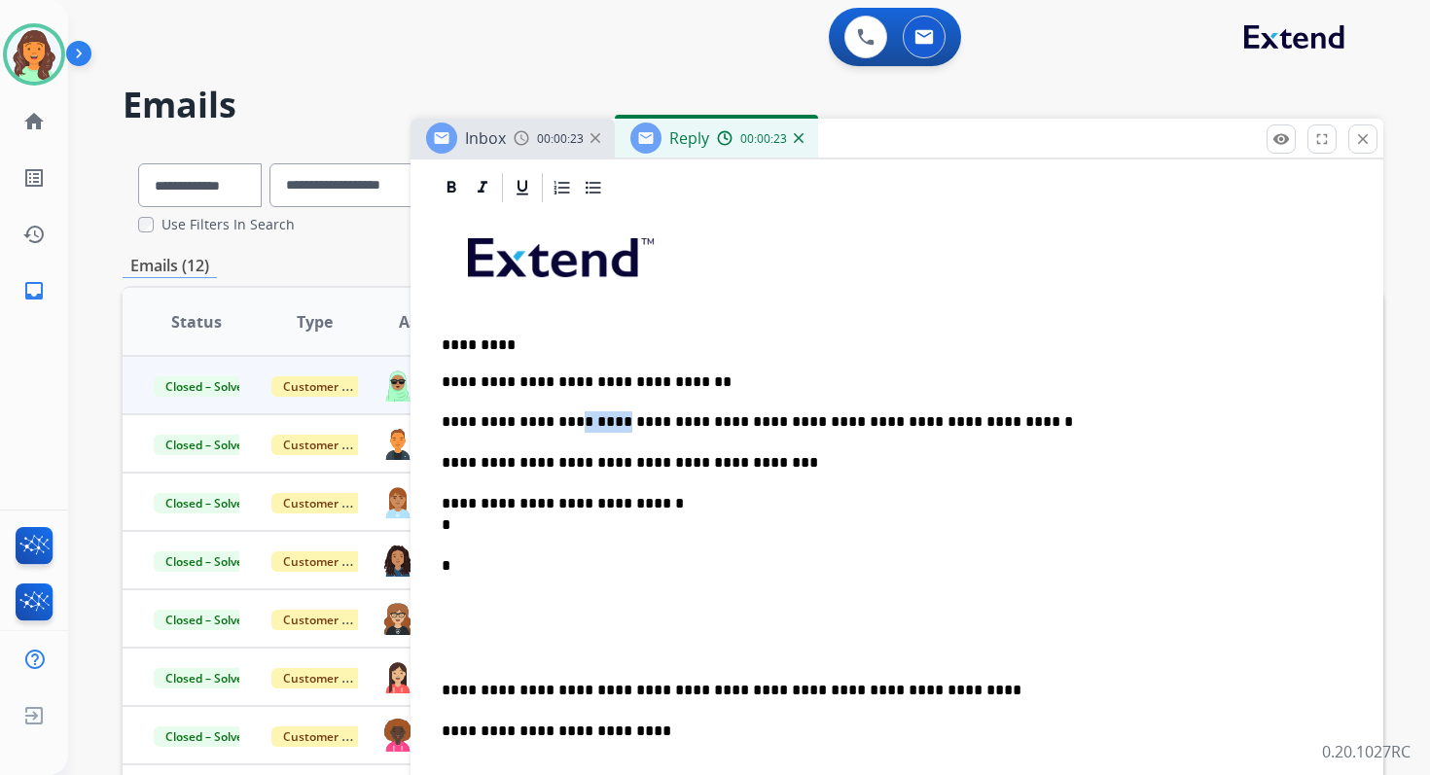
drag, startPoint x: 609, startPoint y: 422, endPoint x: 561, endPoint y: 424, distance: 47.7
click at [561, 424] on p "**********" at bounding box center [889, 421] width 895 height 21
click at [482, 531] on p "**********" at bounding box center [889, 514] width 895 height 43
click at [486, 568] on p "*" at bounding box center [889, 587] width 895 height 64
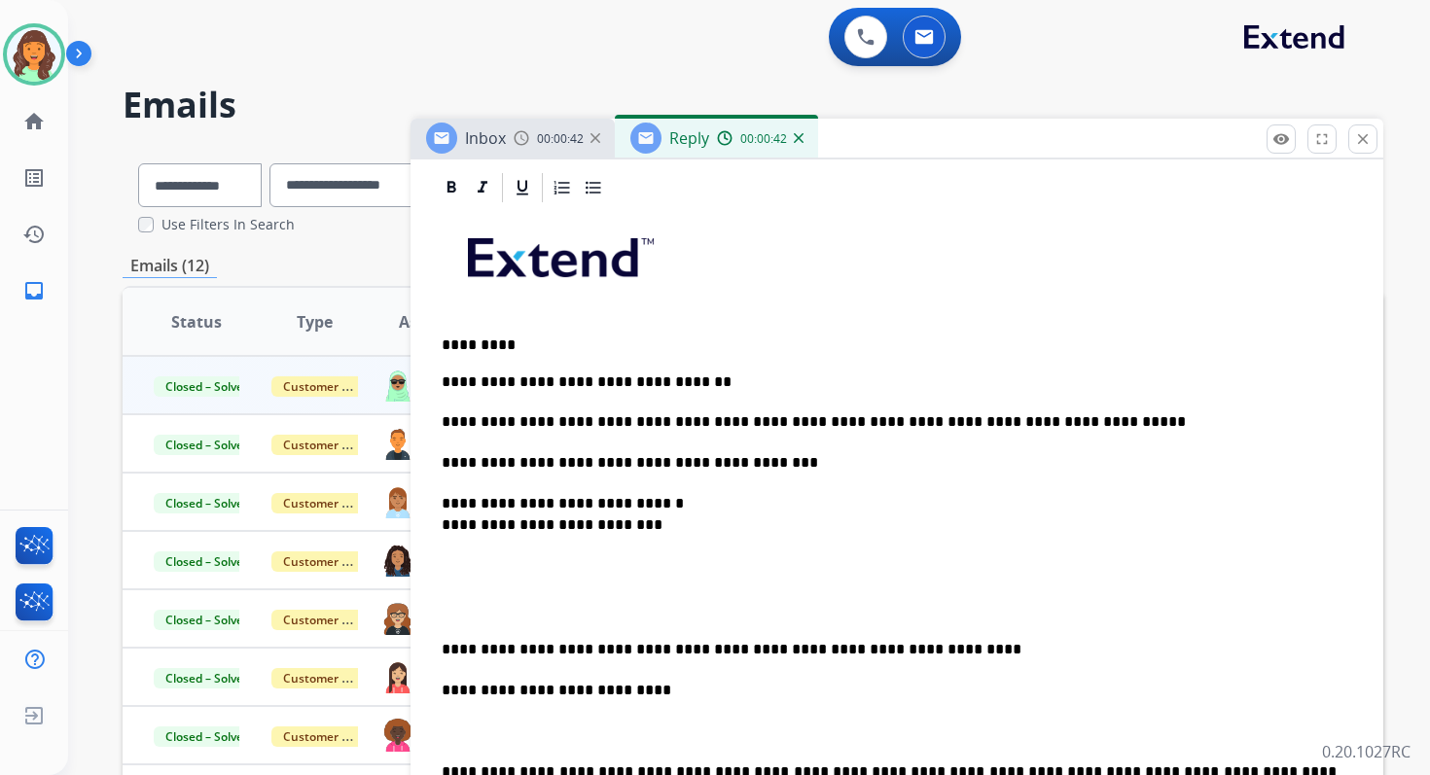
click at [447, 610] on p at bounding box center [897, 608] width 910 height 21
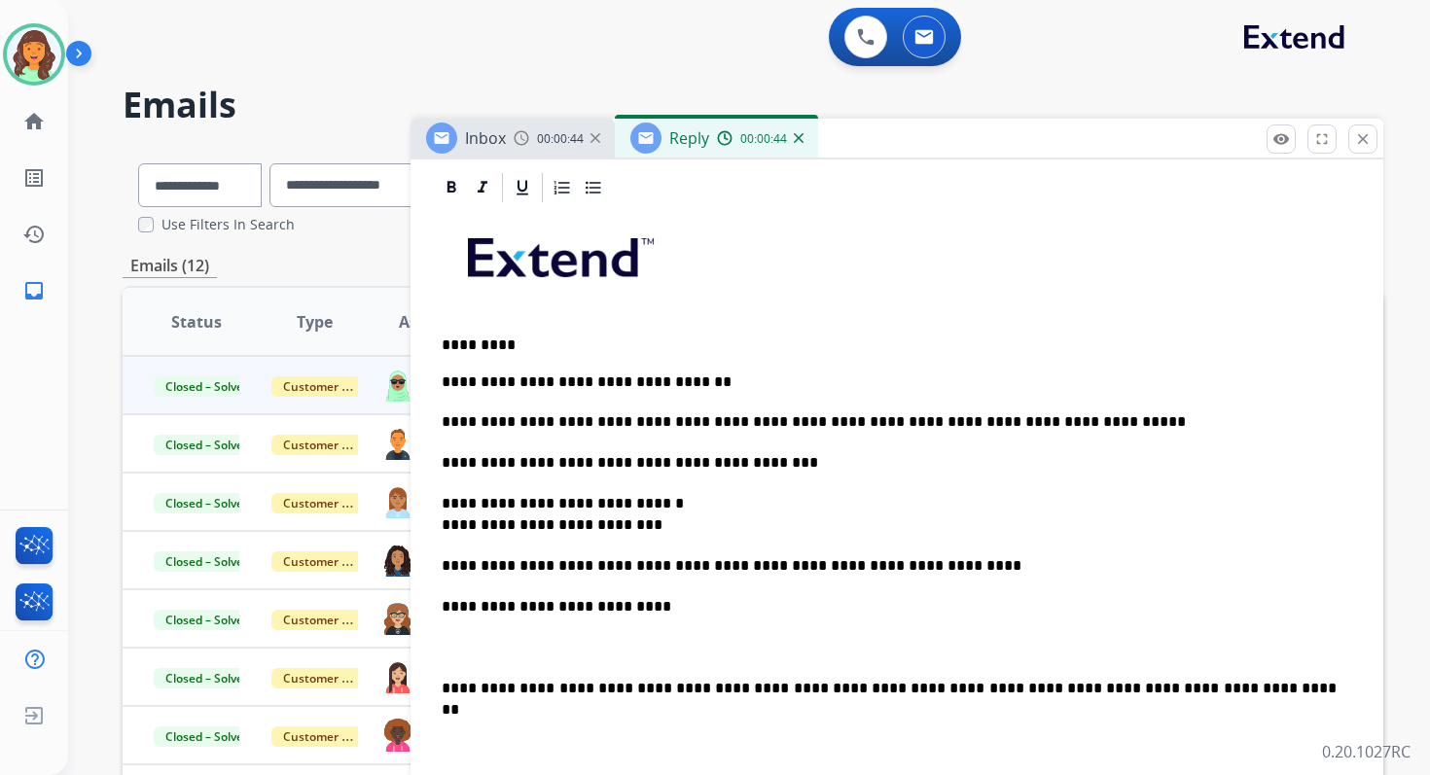
click at [526, 567] on p "**********" at bounding box center [889, 565] width 895 height 21
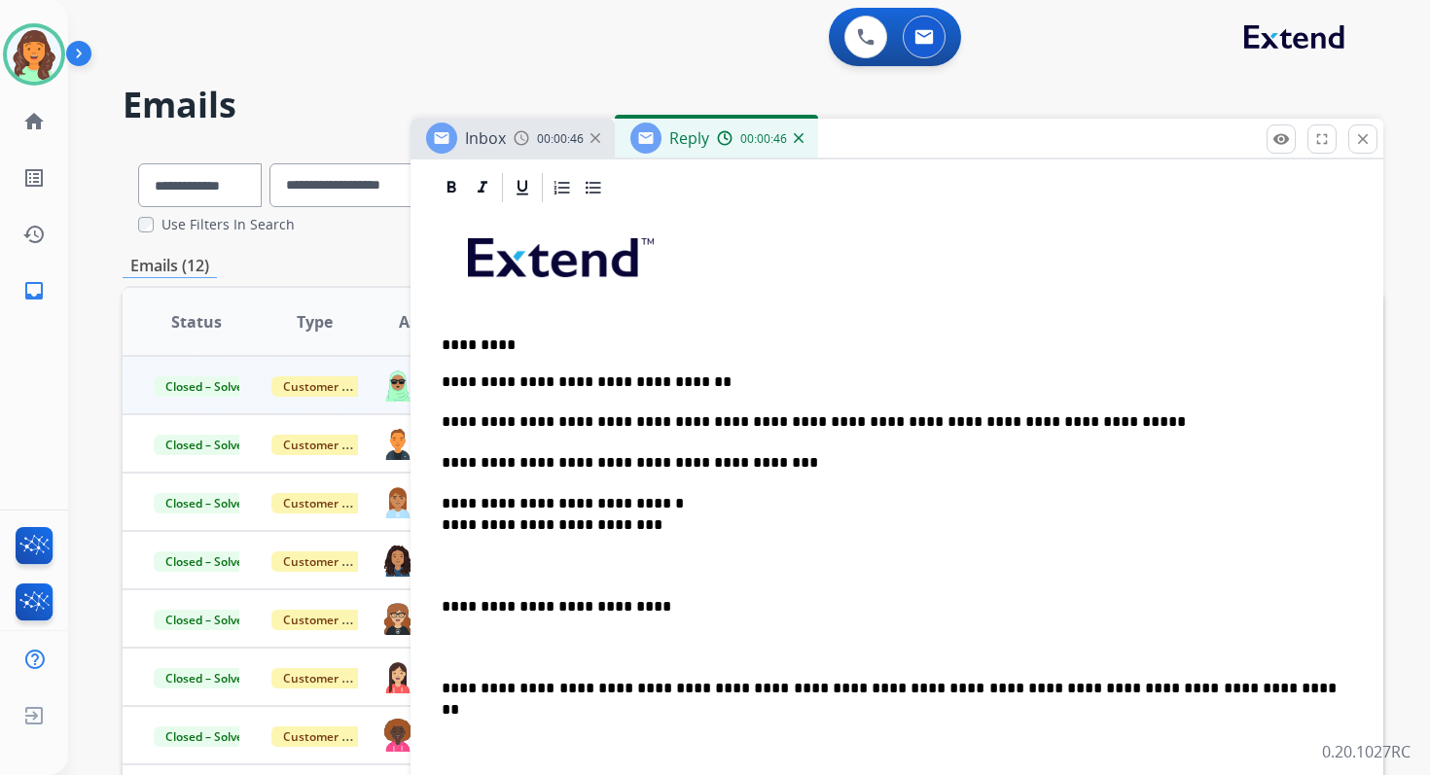
click at [512, 608] on p "**********" at bounding box center [889, 606] width 895 height 21
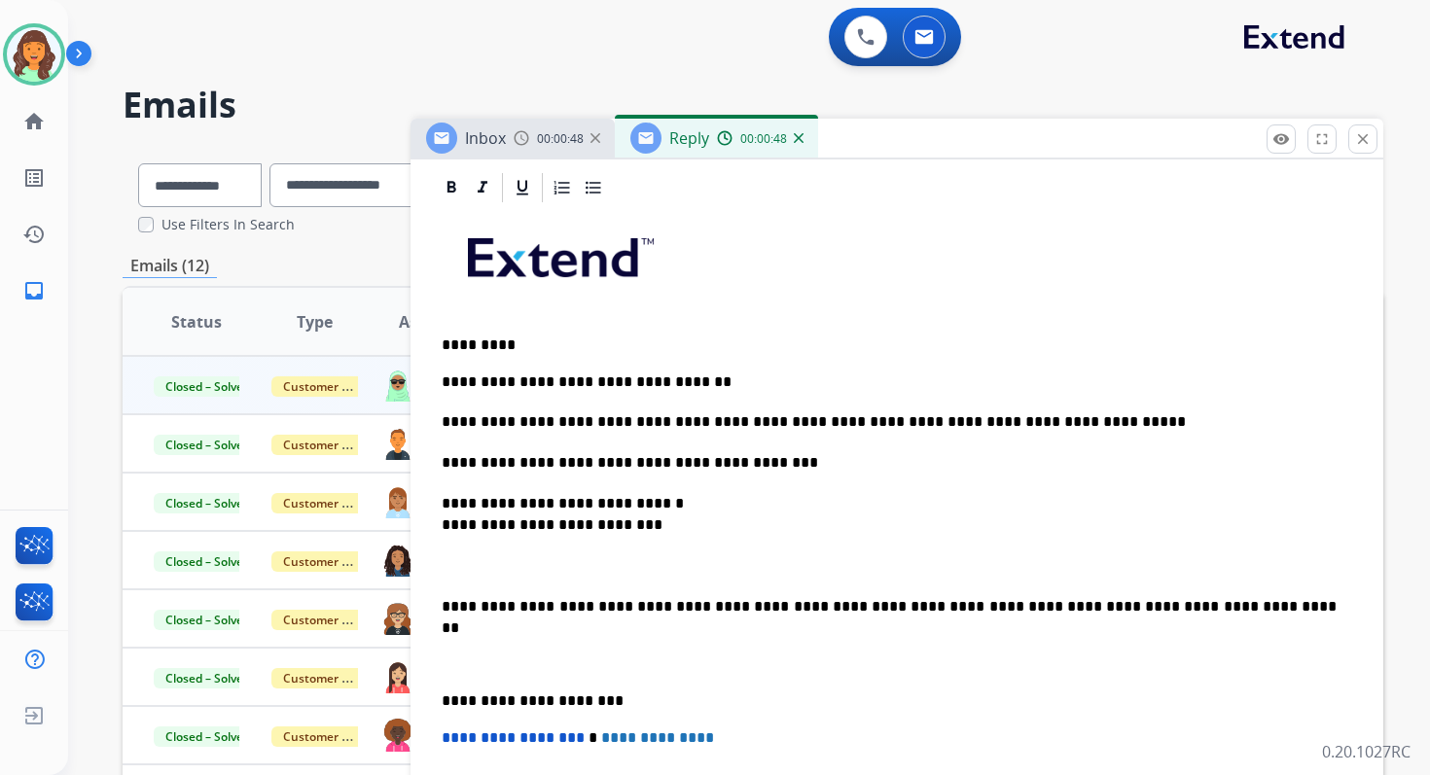
click at [454, 555] on p at bounding box center [897, 565] width 910 height 21
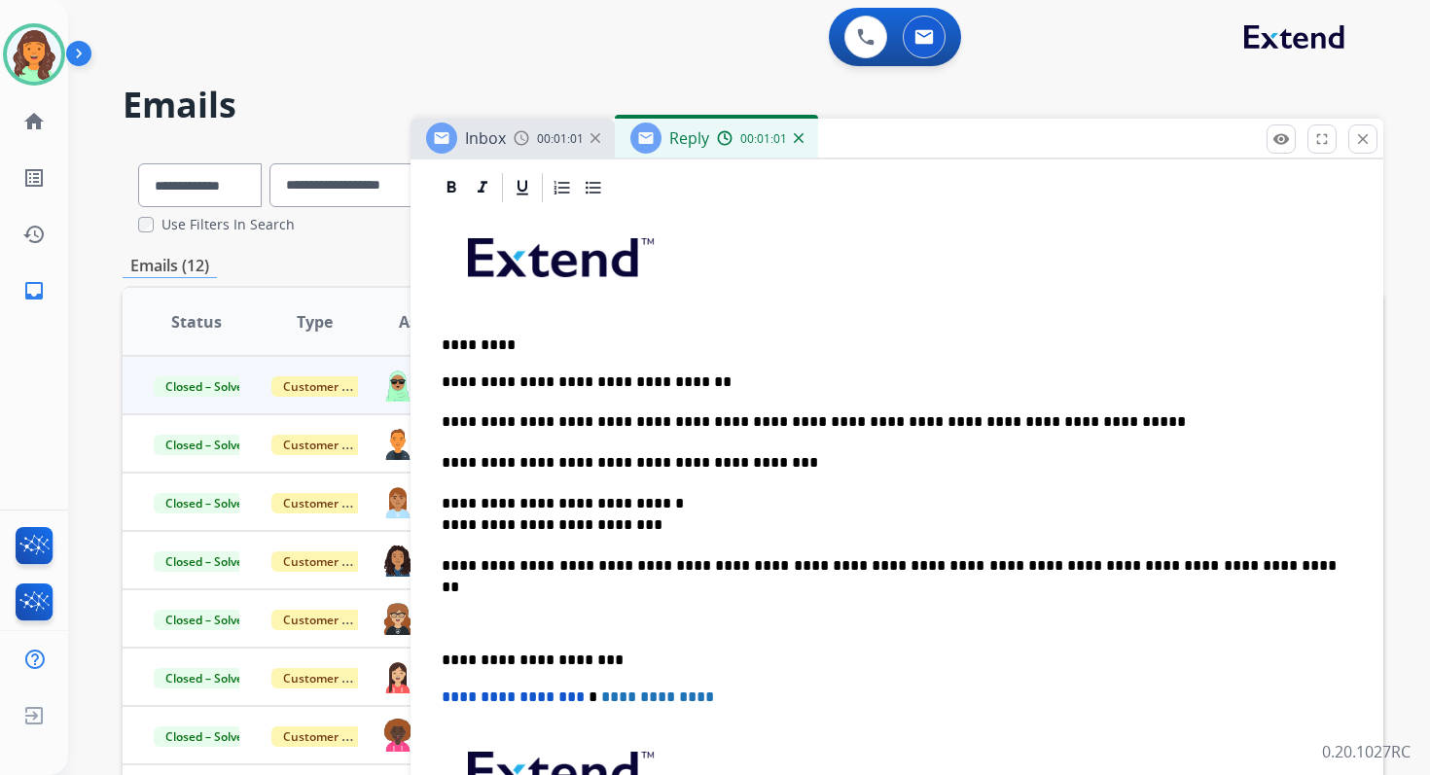
click at [1166, 567] on p "**********" at bounding box center [889, 565] width 895 height 21
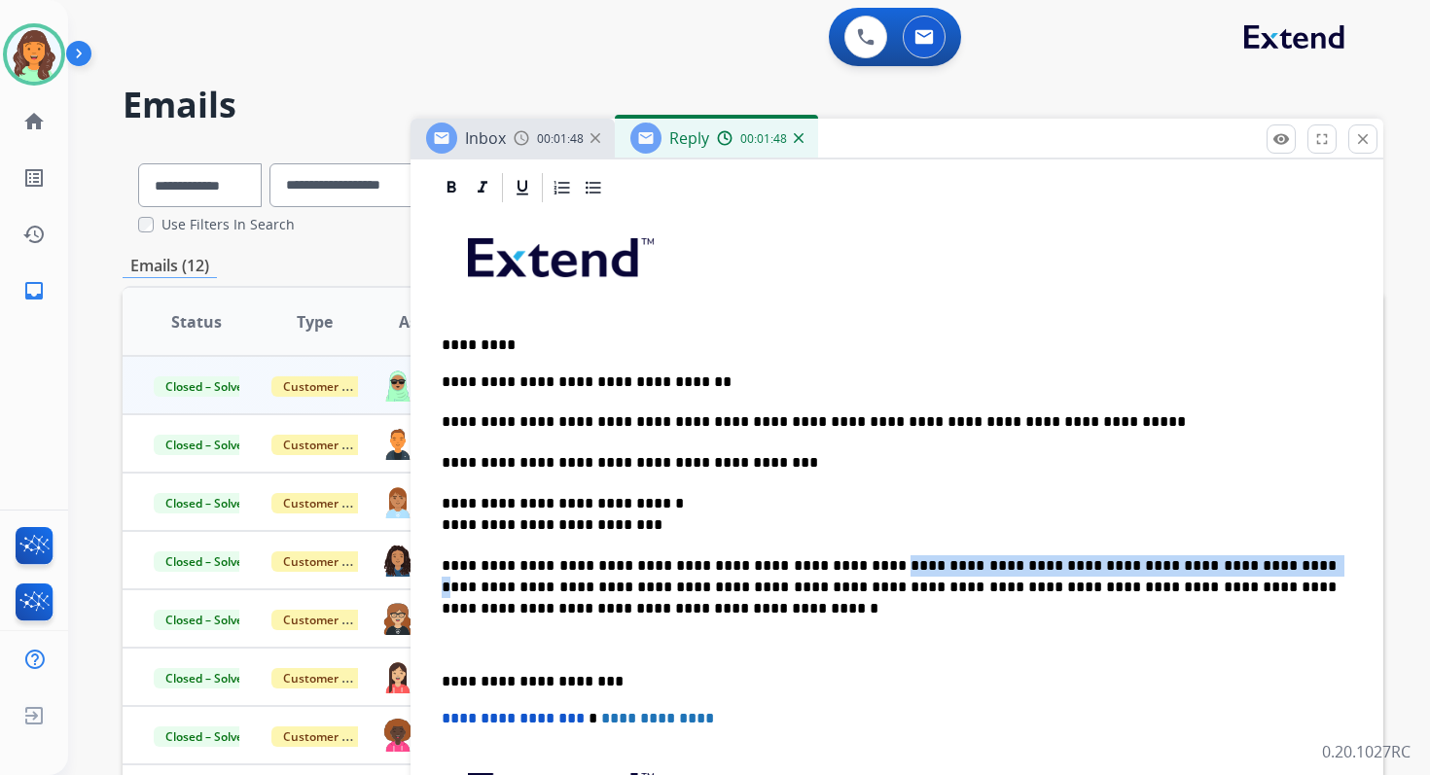
drag, startPoint x: 1160, startPoint y: 566, endPoint x: 814, endPoint y: 566, distance: 346.3
click at [812, 566] on p "**********" at bounding box center [889, 576] width 895 height 43
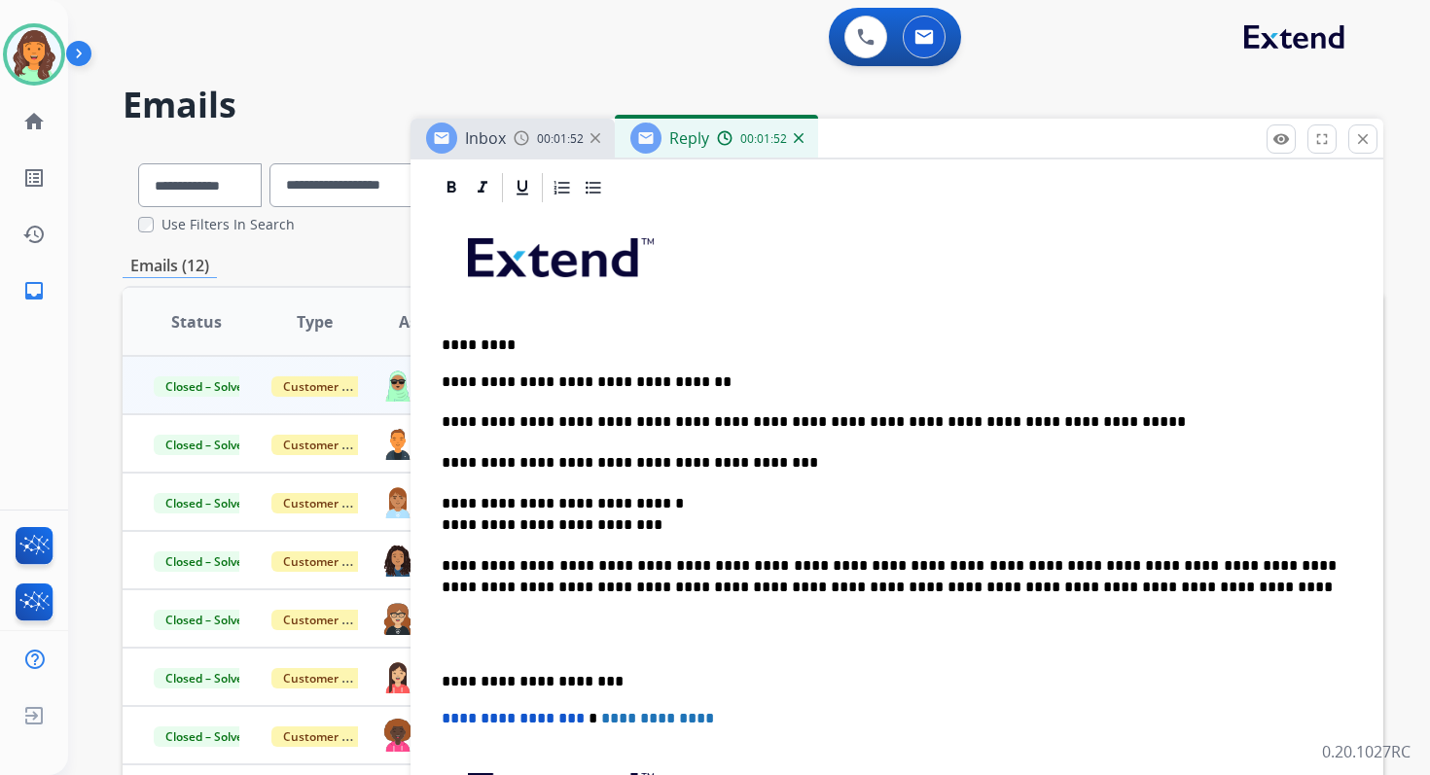
click at [869, 566] on p "**********" at bounding box center [889, 576] width 895 height 43
click at [1015, 584] on p "**********" at bounding box center [889, 576] width 895 height 43
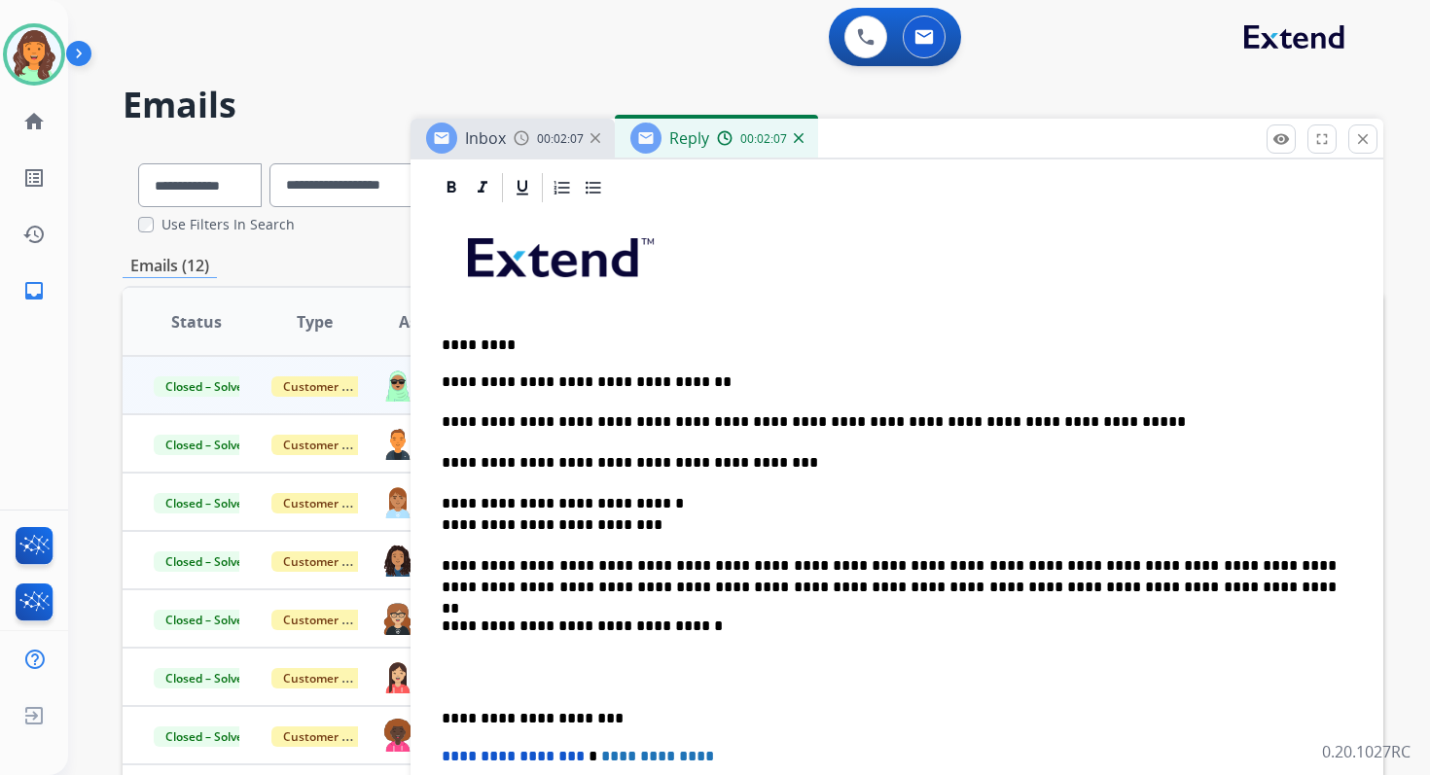
click at [518, 716] on p "**********" at bounding box center [889, 719] width 895 height 18
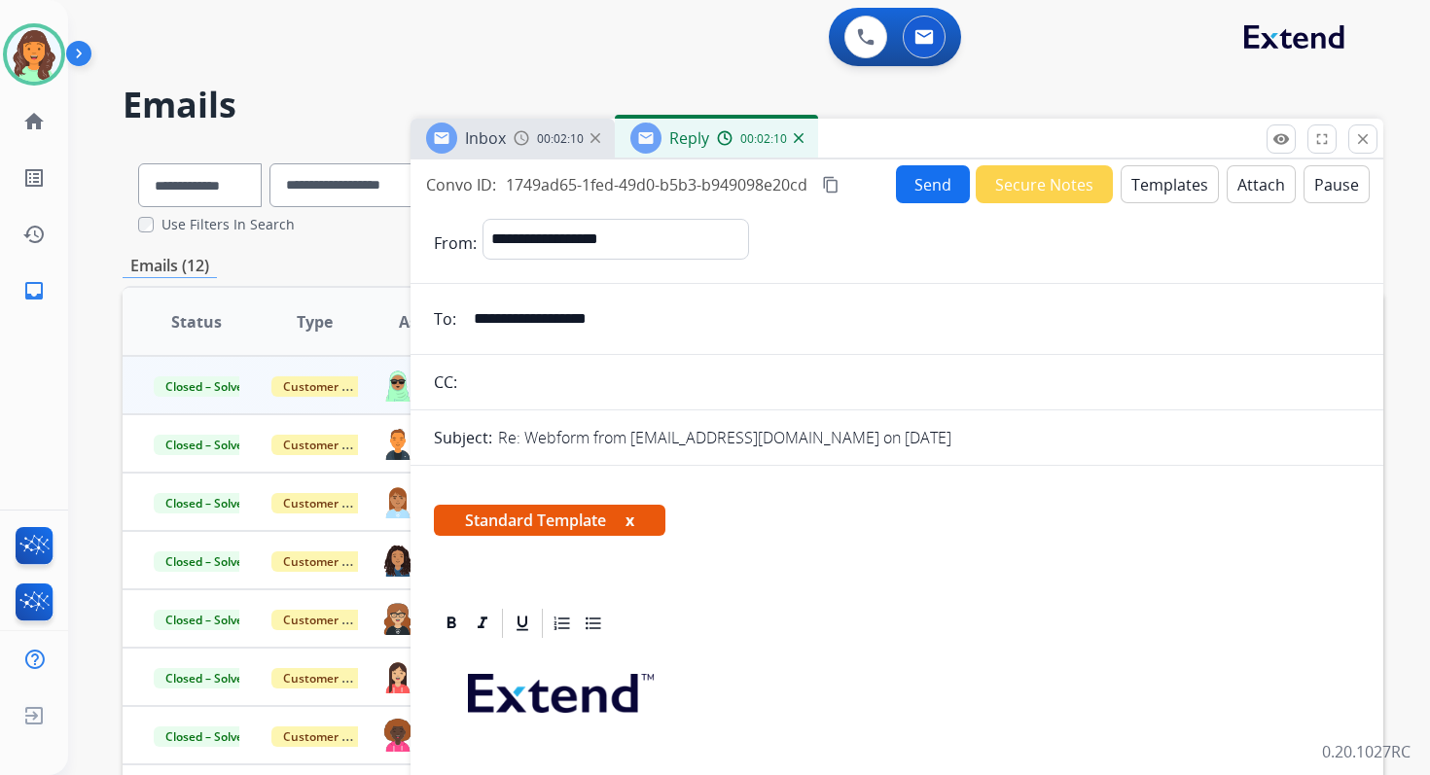
click at [918, 185] on button "Send" at bounding box center [933, 184] width 74 height 38
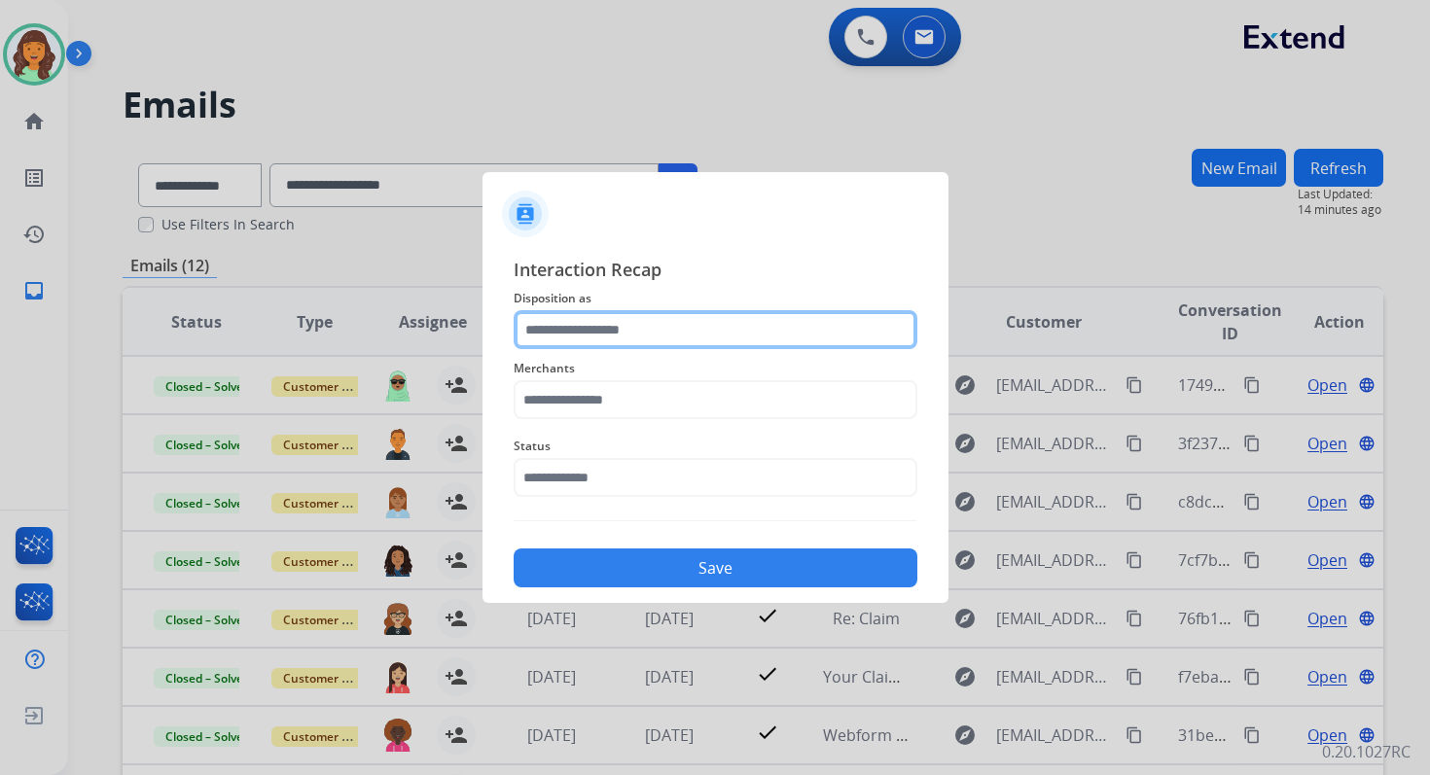
click at [635, 333] on input "text" at bounding box center [716, 329] width 404 height 39
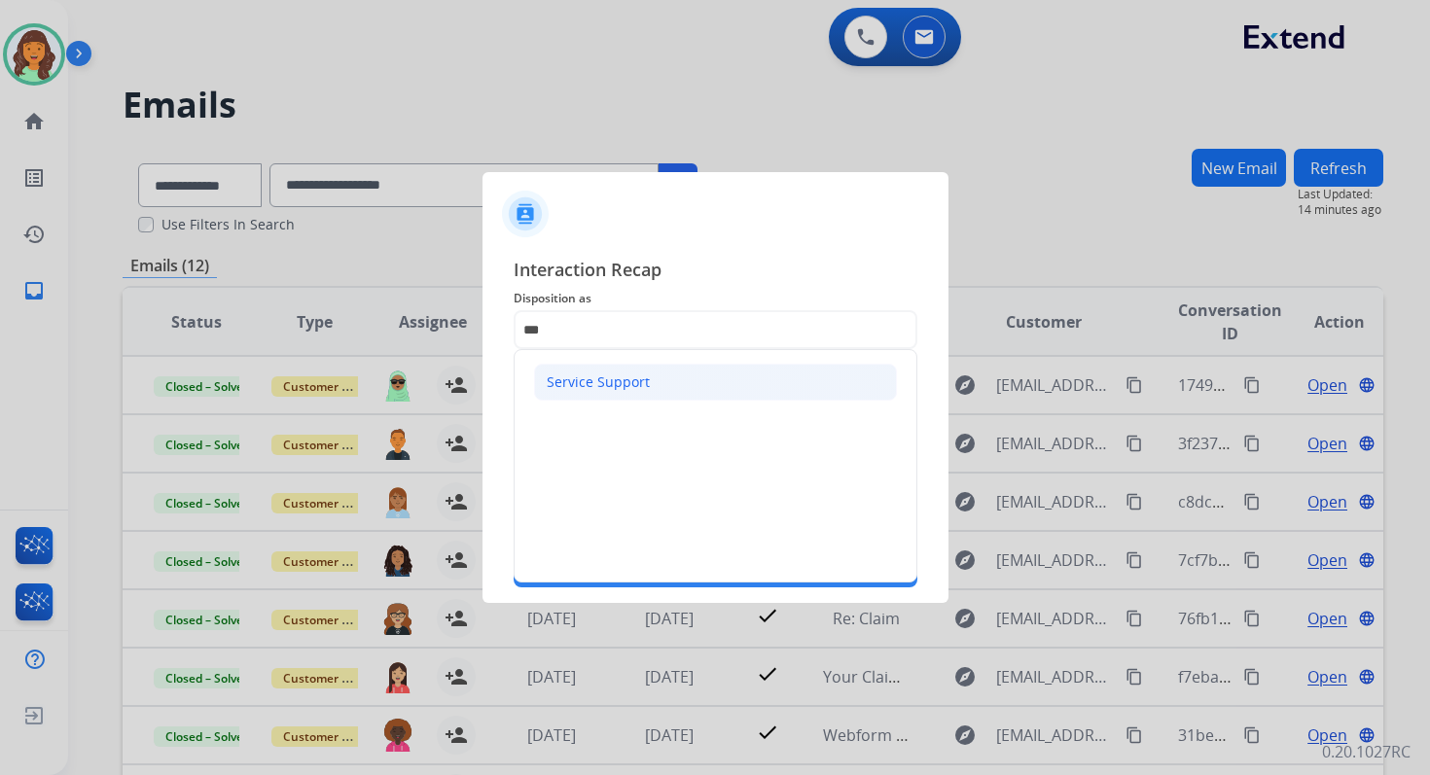
click at [584, 389] on div "Service Support" at bounding box center [598, 382] width 103 height 19
type input "**********"
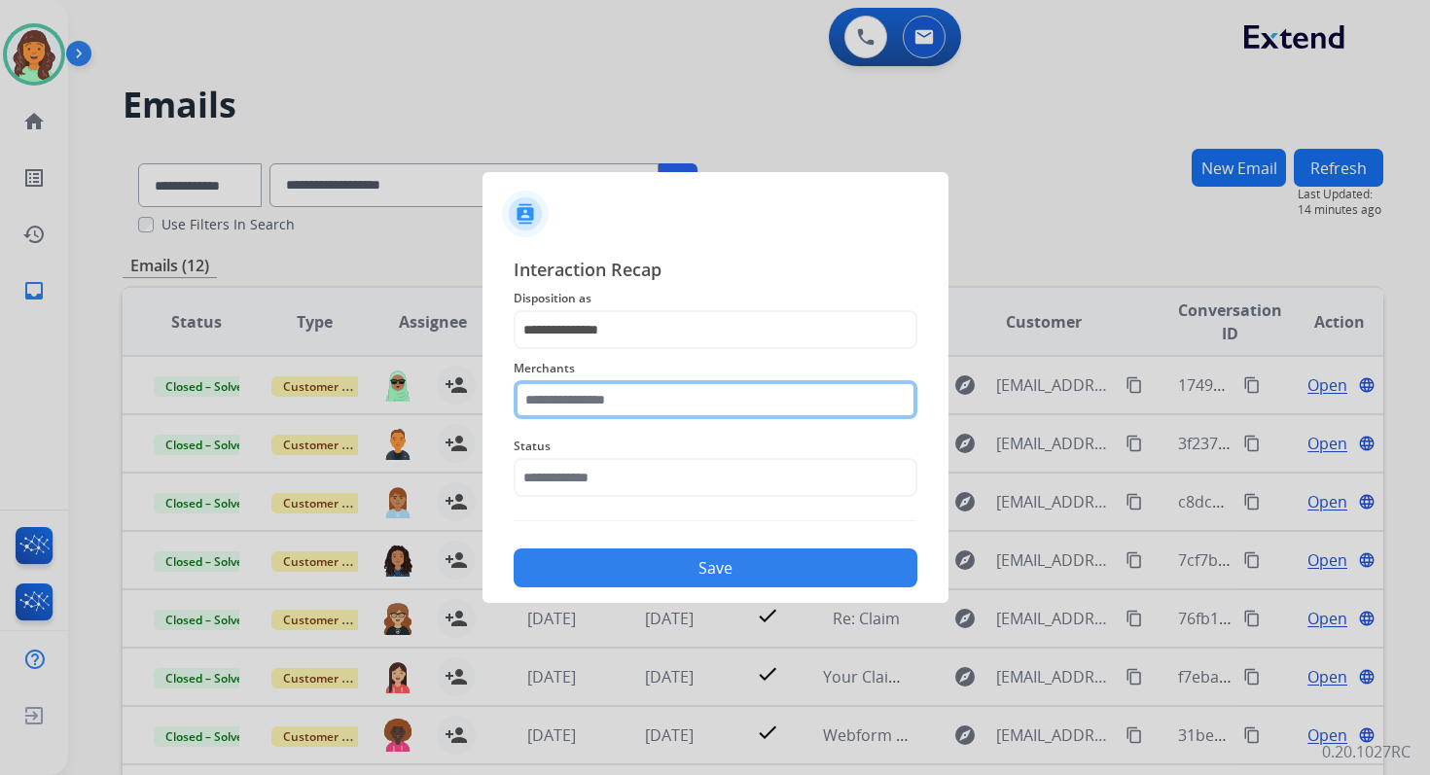
click at [584, 389] on input "text" at bounding box center [716, 399] width 404 height 39
click at [581, 393] on input "***" at bounding box center [716, 399] width 404 height 39
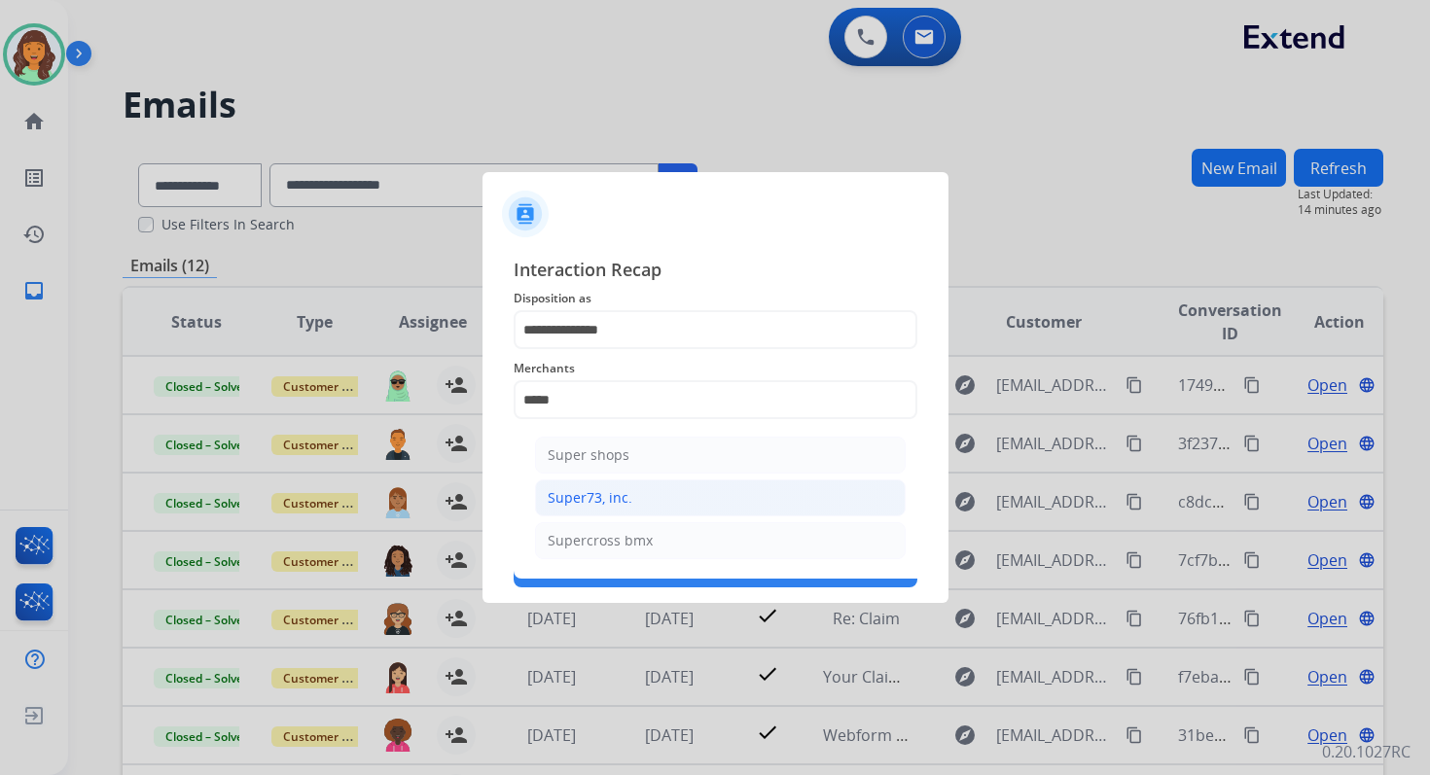
click at [594, 484] on li "Super73, inc." at bounding box center [720, 498] width 371 height 37
type input "**********"
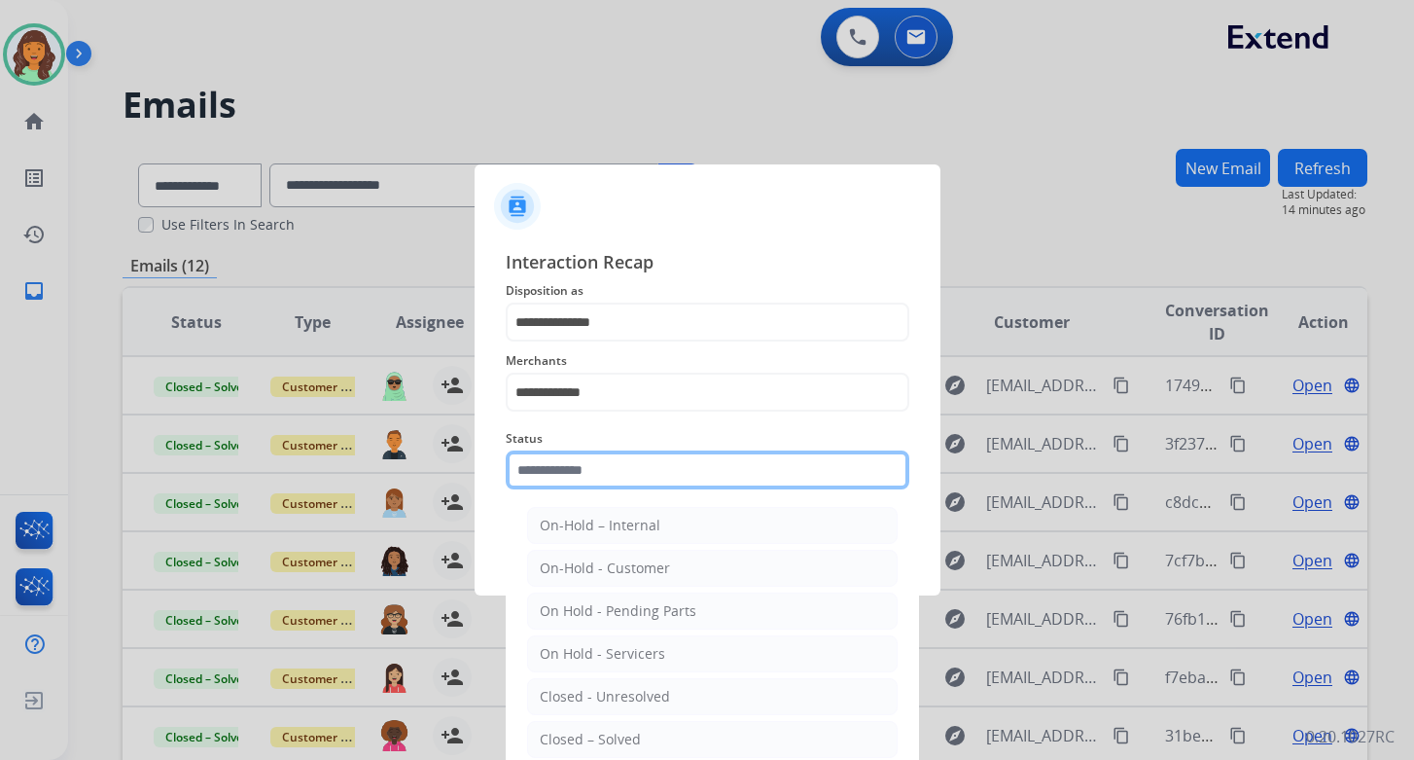
click at [594, 484] on input "text" at bounding box center [708, 469] width 404 height 39
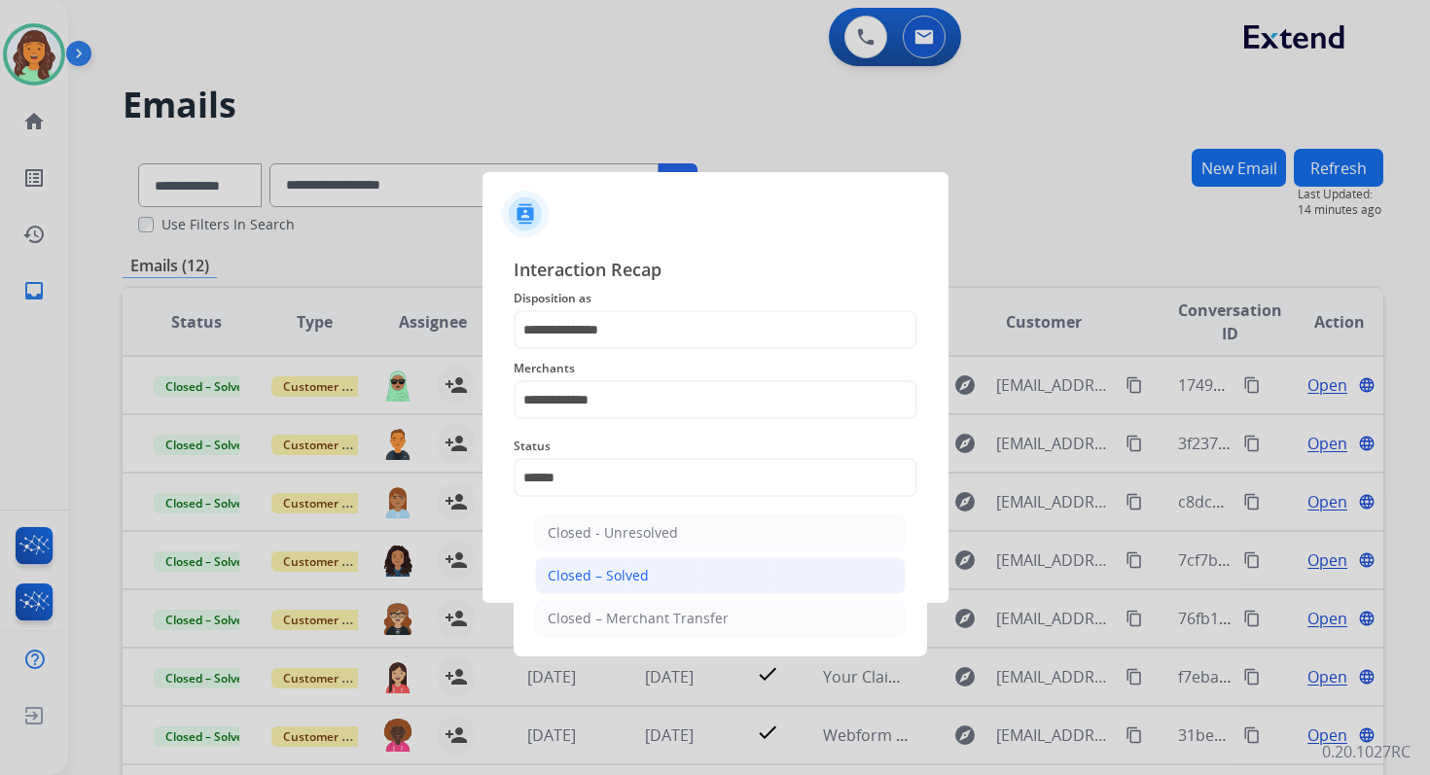
click at [613, 568] on div "Closed – Solved" at bounding box center [598, 575] width 101 height 19
type input "**********"
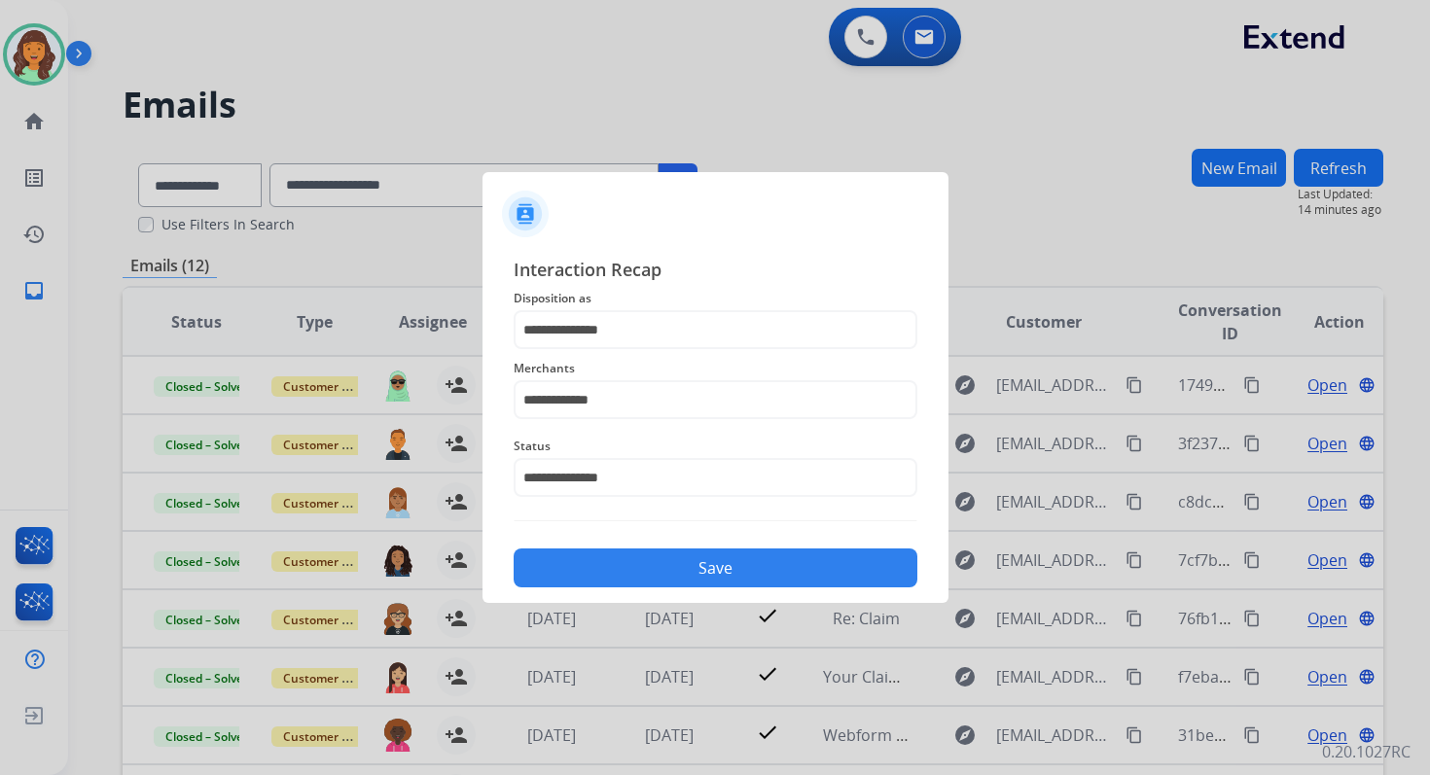
click at [624, 564] on button "Save" at bounding box center [716, 568] width 404 height 39
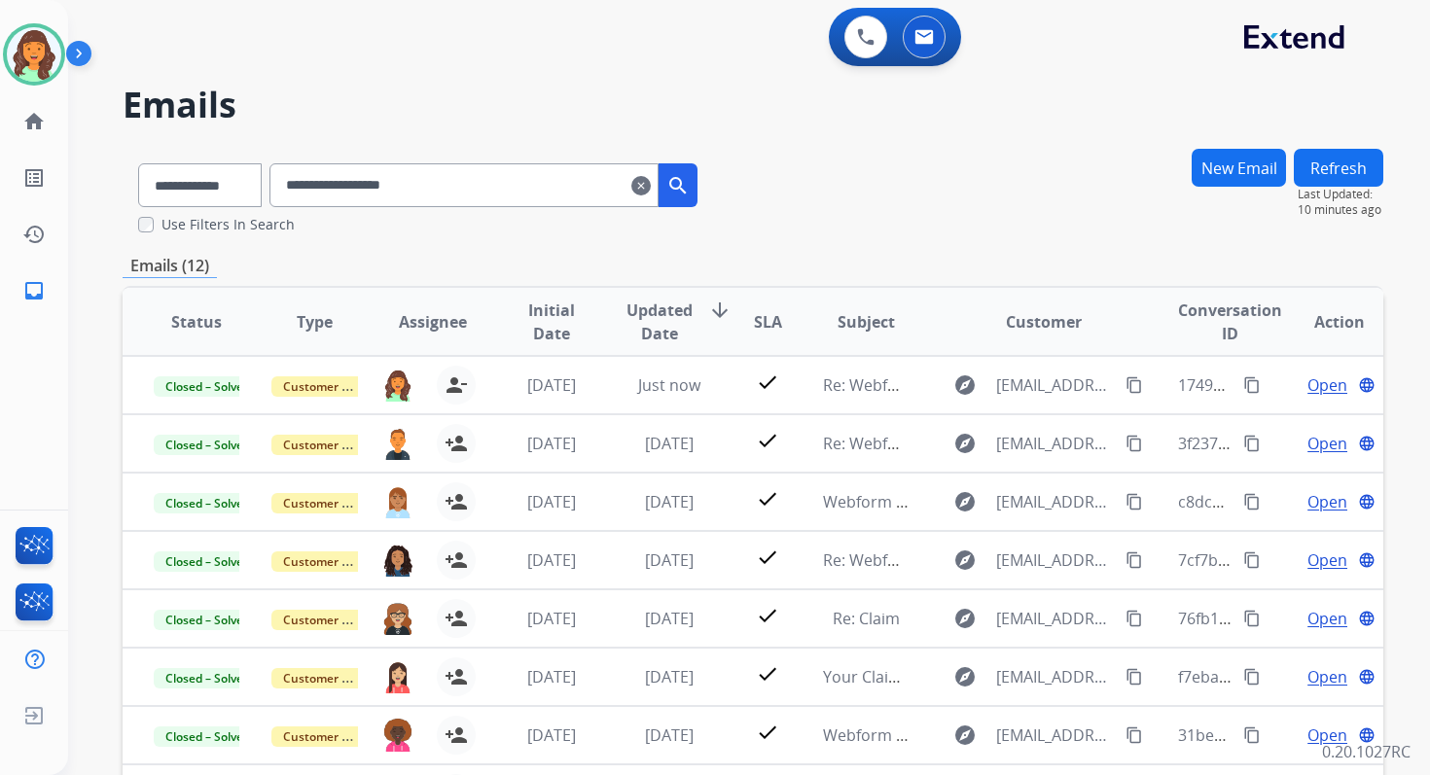
click at [651, 184] on mat-icon "clear" at bounding box center [640, 185] width 19 height 23
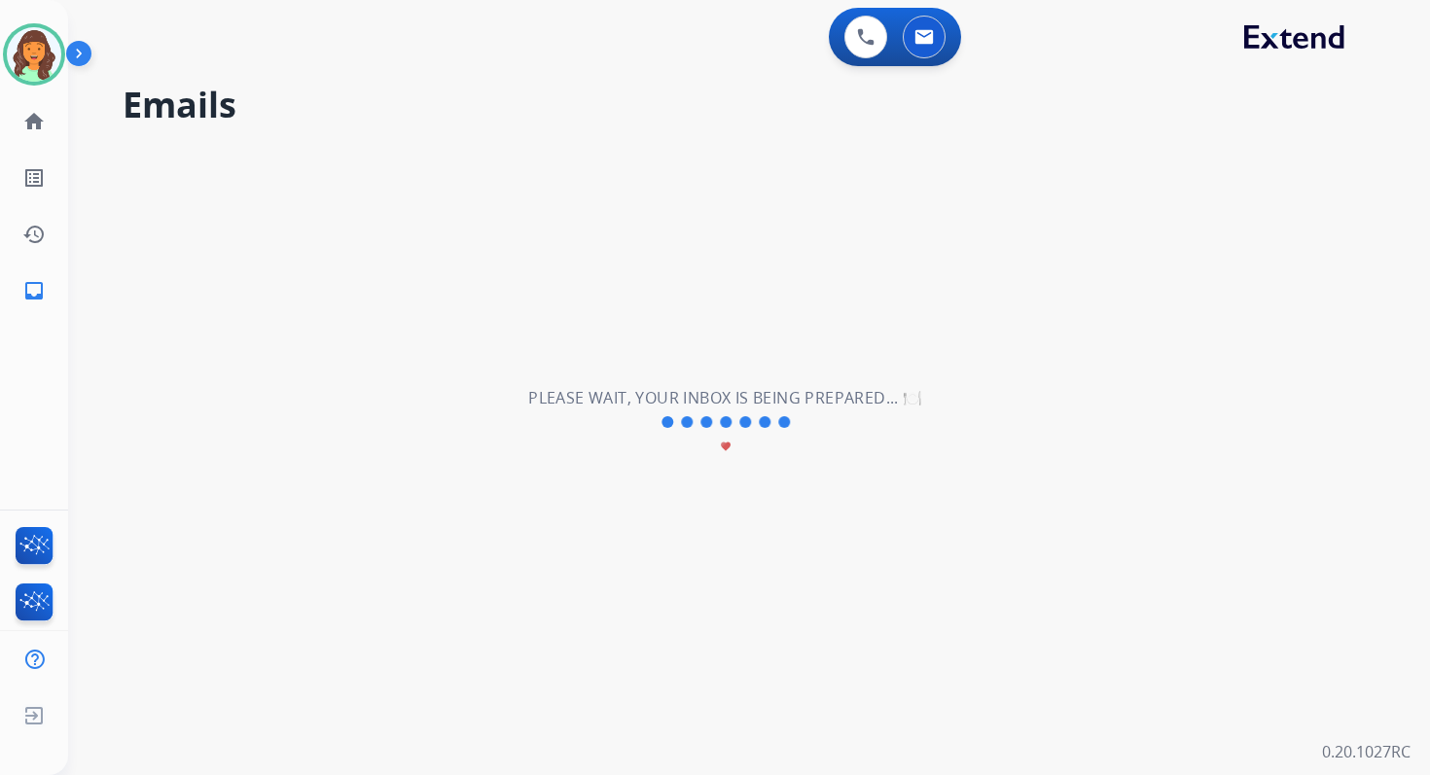
select select "**********"
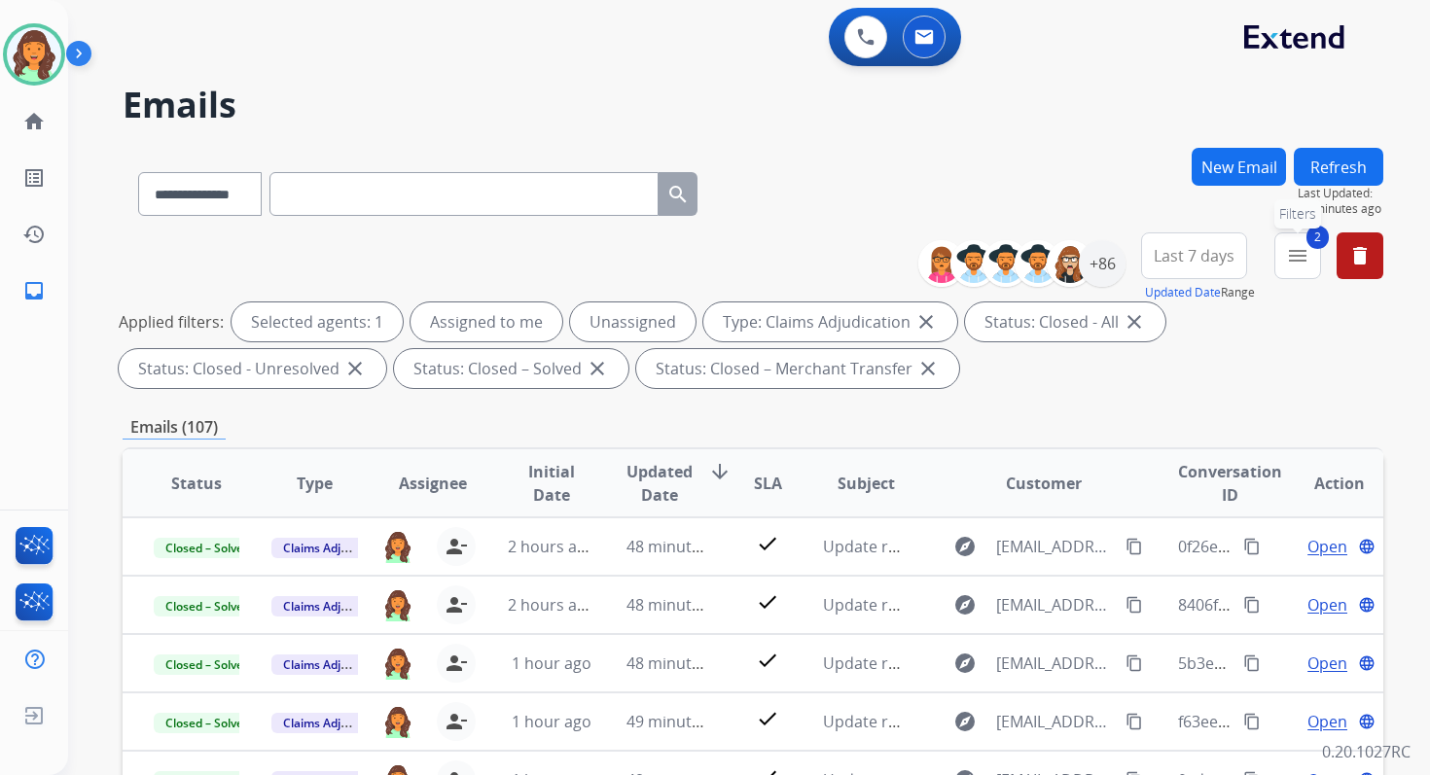
click at [1301, 262] on mat-icon "menu" at bounding box center [1297, 255] width 23 height 23
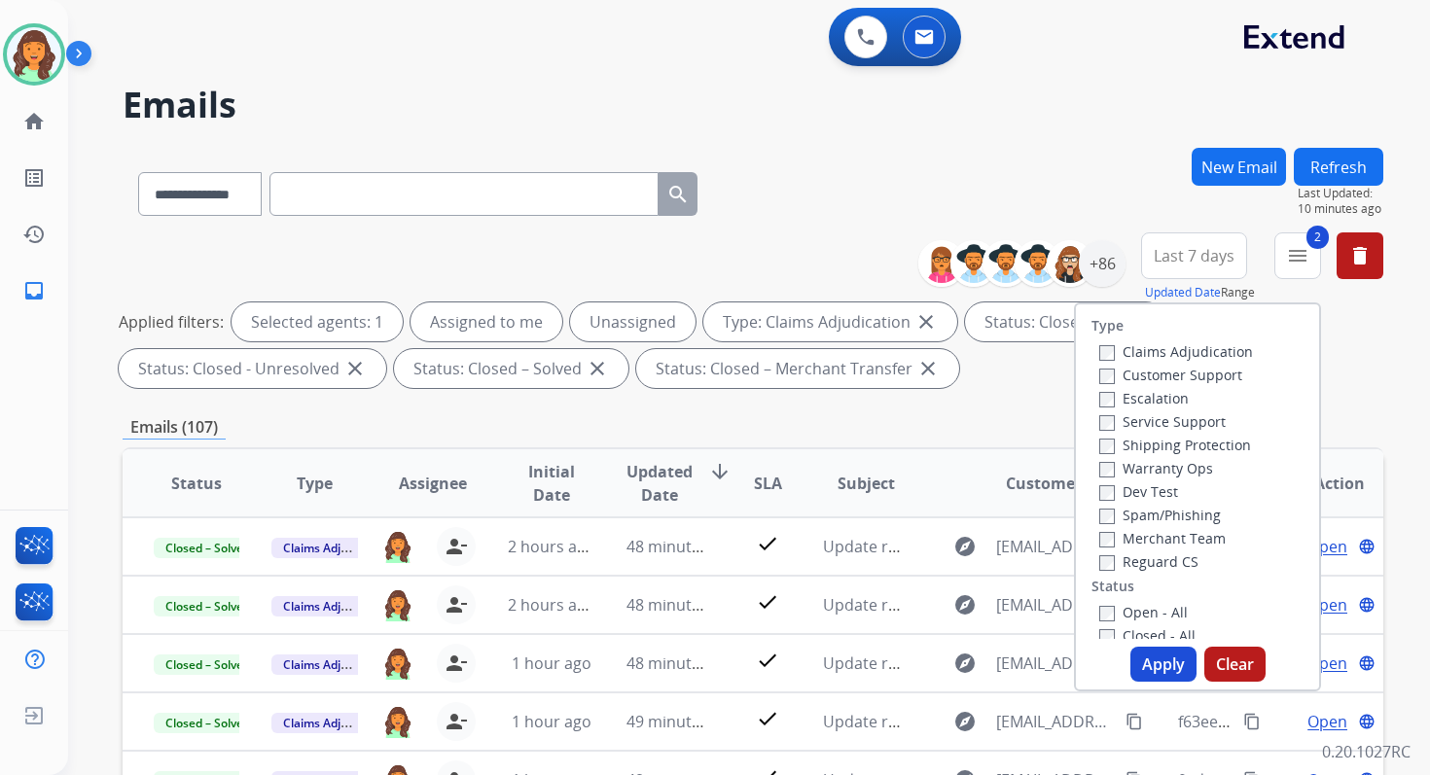
click at [1162, 665] on button "Apply" at bounding box center [1163, 664] width 66 height 35
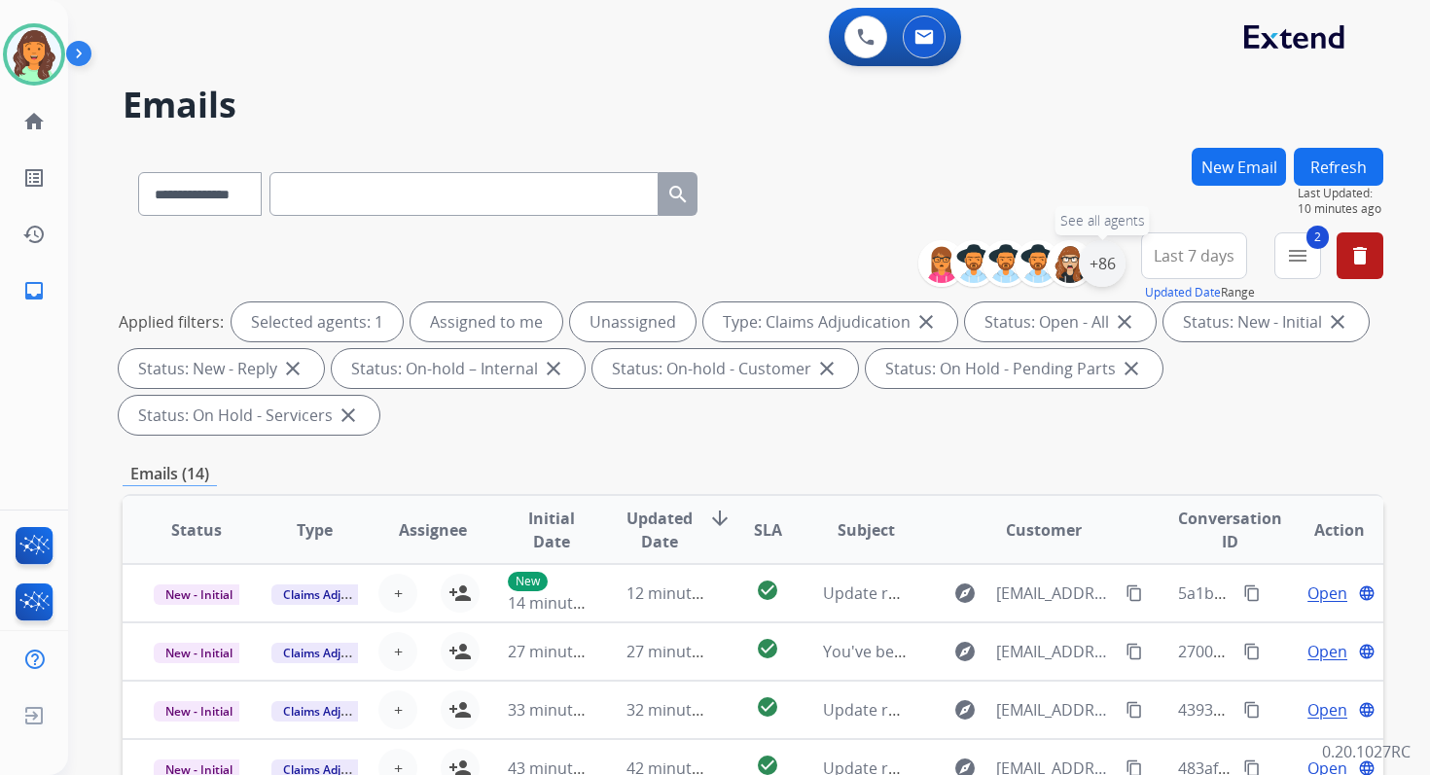
click at [1098, 262] on div "+86" at bounding box center [1102, 263] width 47 height 47
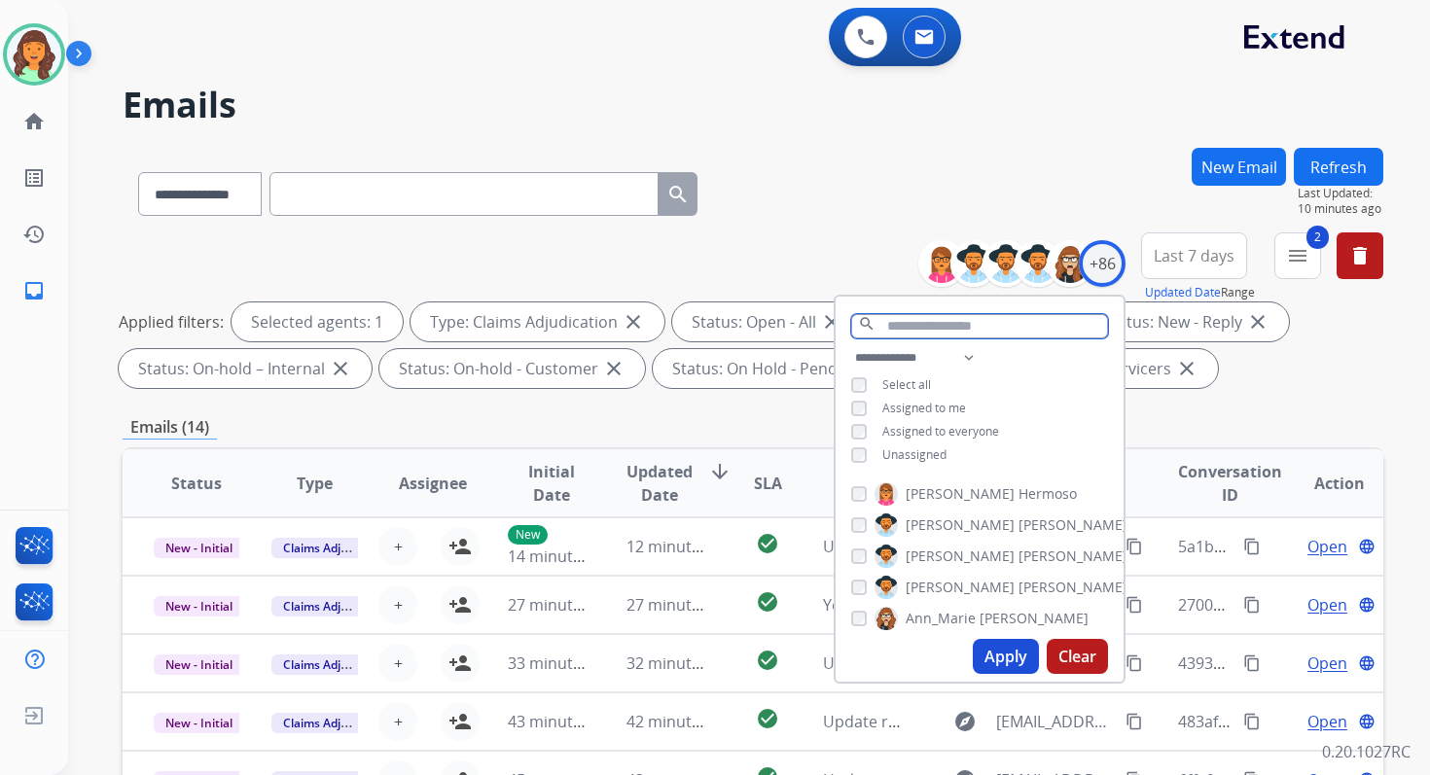
click at [912, 316] on input "text" at bounding box center [979, 326] width 257 height 24
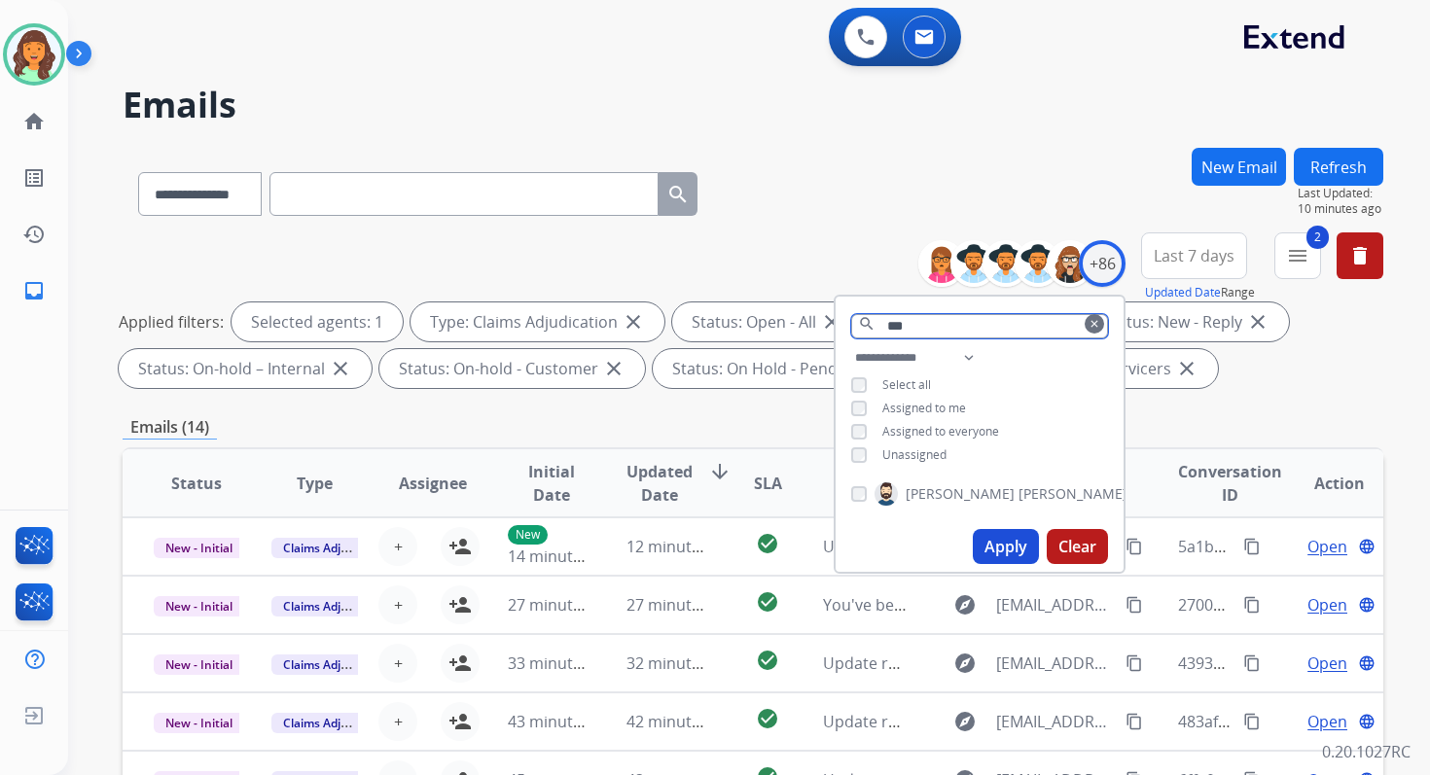
type input "***"
click at [993, 535] on button "Apply" at bounding box center [1006, 546] width 66 height 35
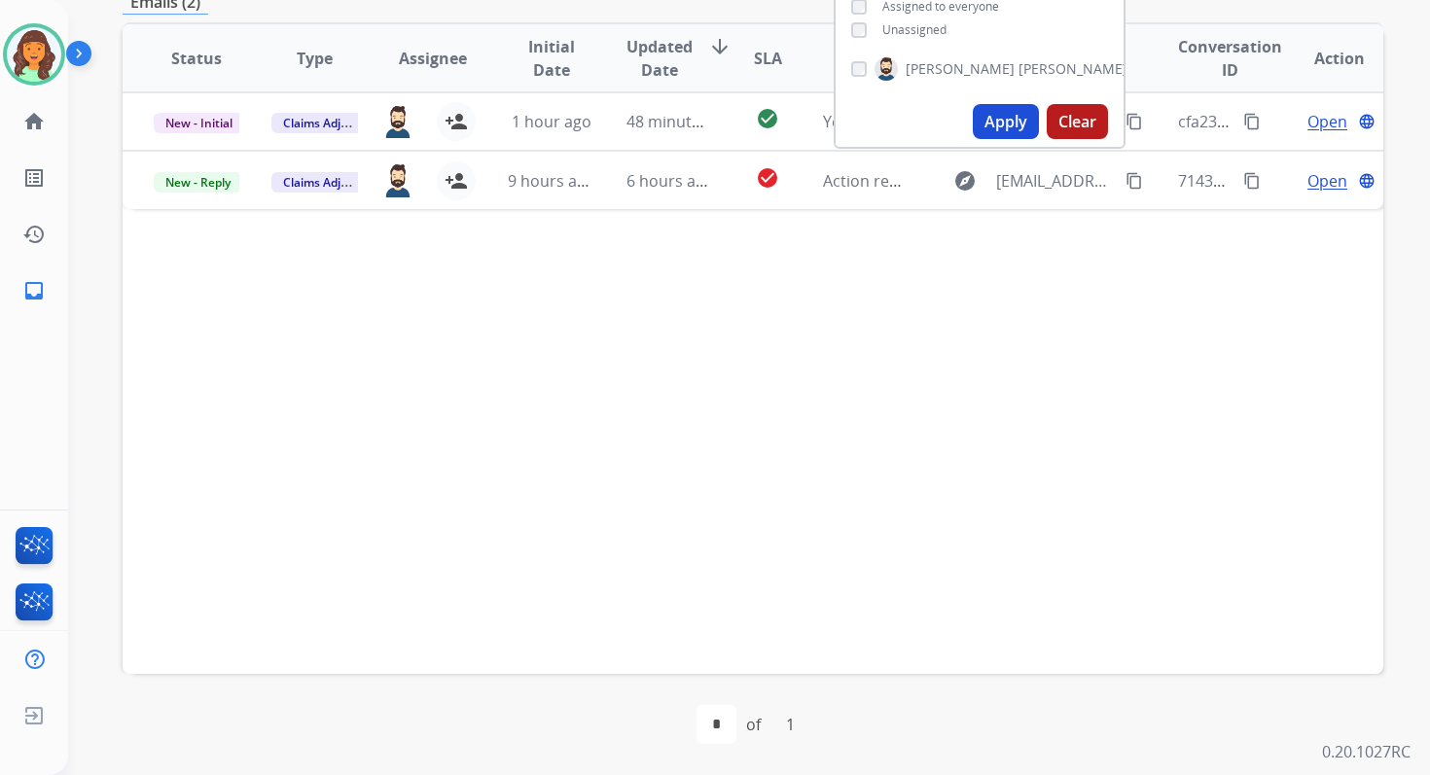
click at [640, 341] on div "Status Type Assignee Initial Date Updated Date arrow_downward SLA Subject Custo…" at bounding box center [753, 348] width 1261 height 652
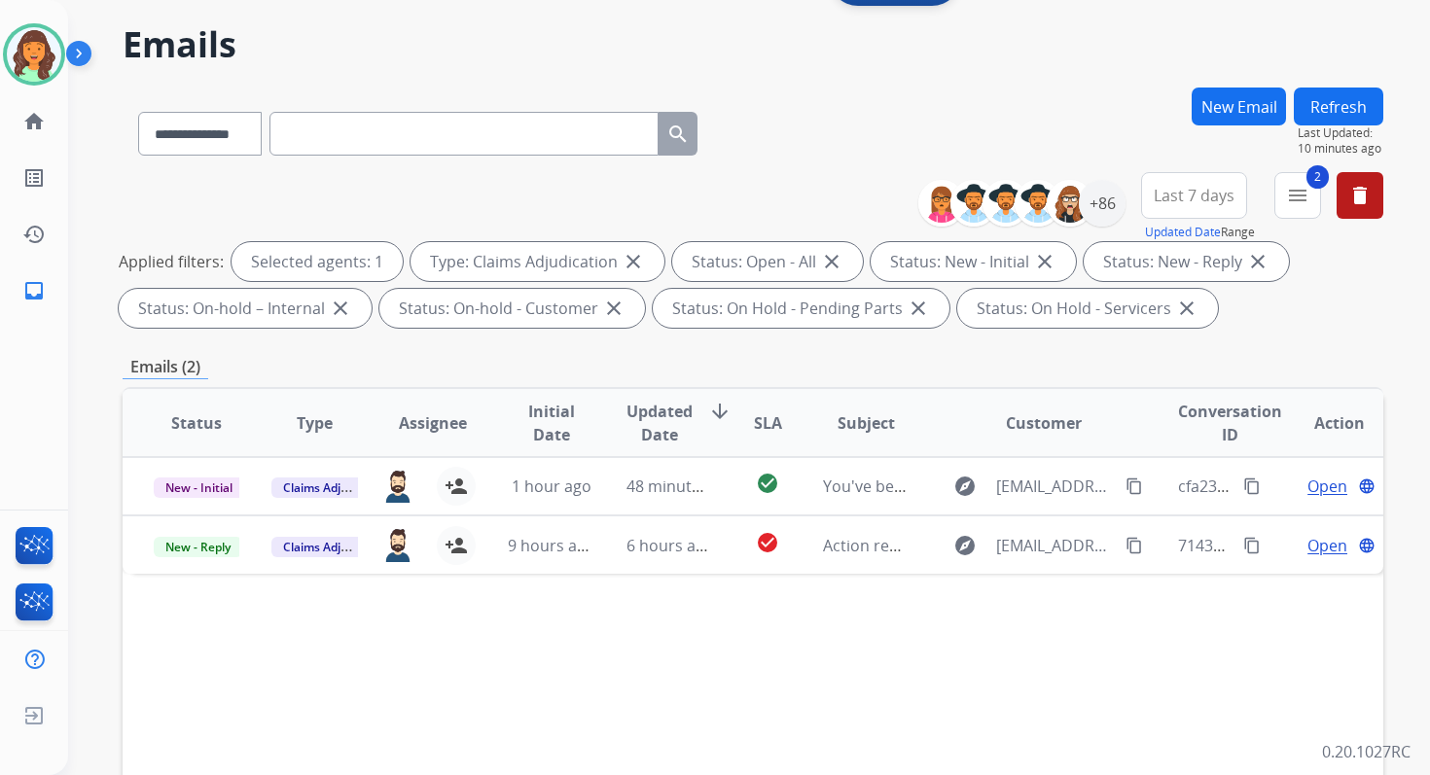
scroll to position [32, 0]
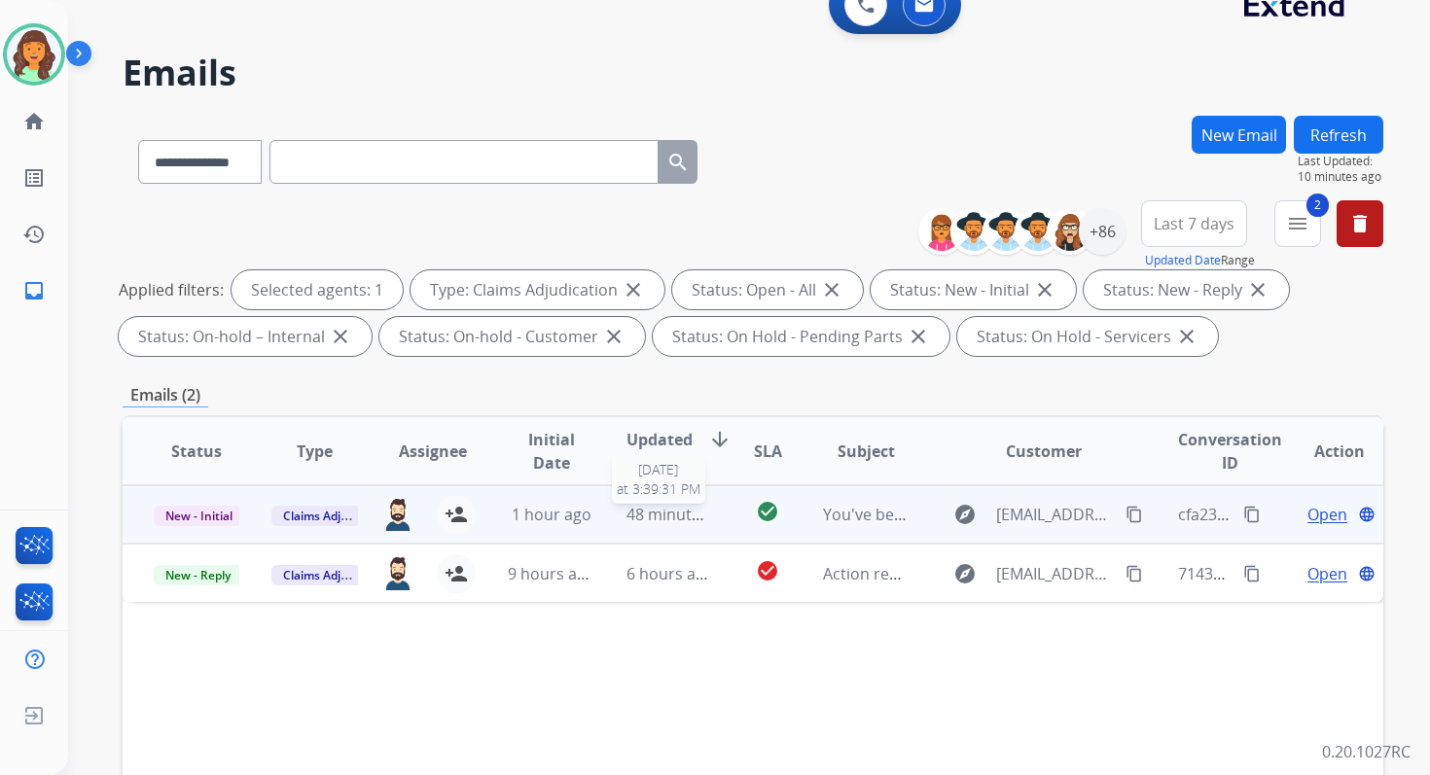
click at [679, 508] on span "48 minutes ago" at bounding box center [682, 514] width 113 height 21
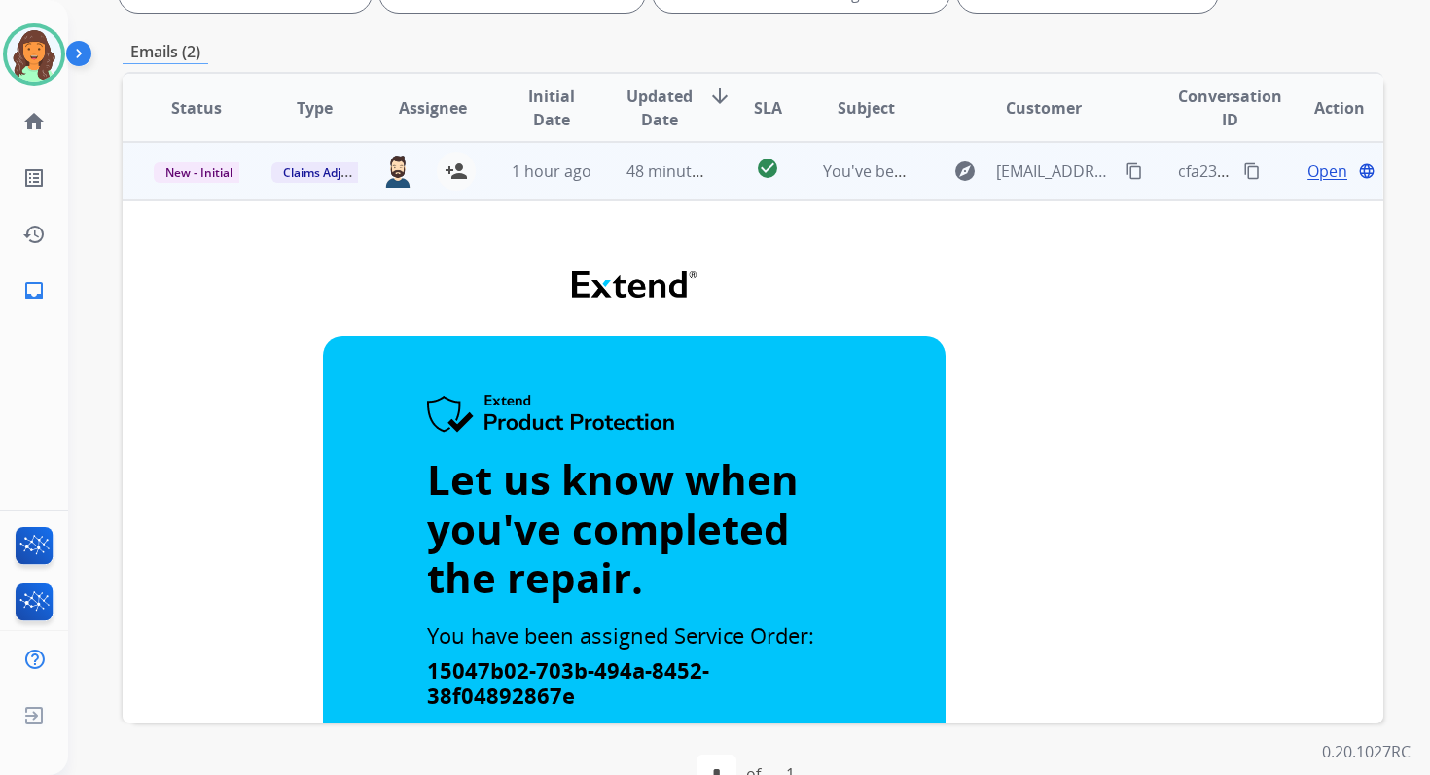
scroll to position [355, 0]
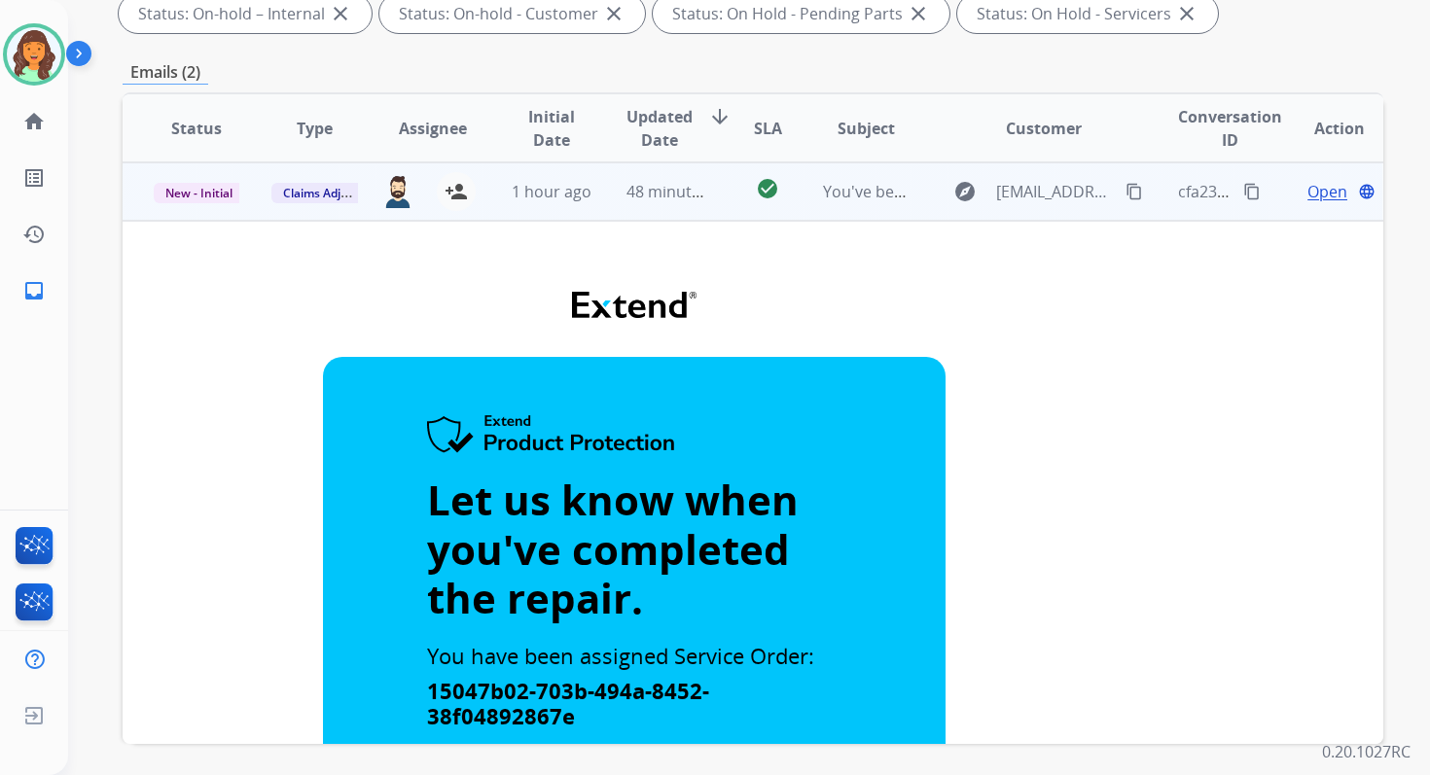
click at [683, 190] on span "48 minutes ago" at bounding box center [682, 191] width 113 height 21
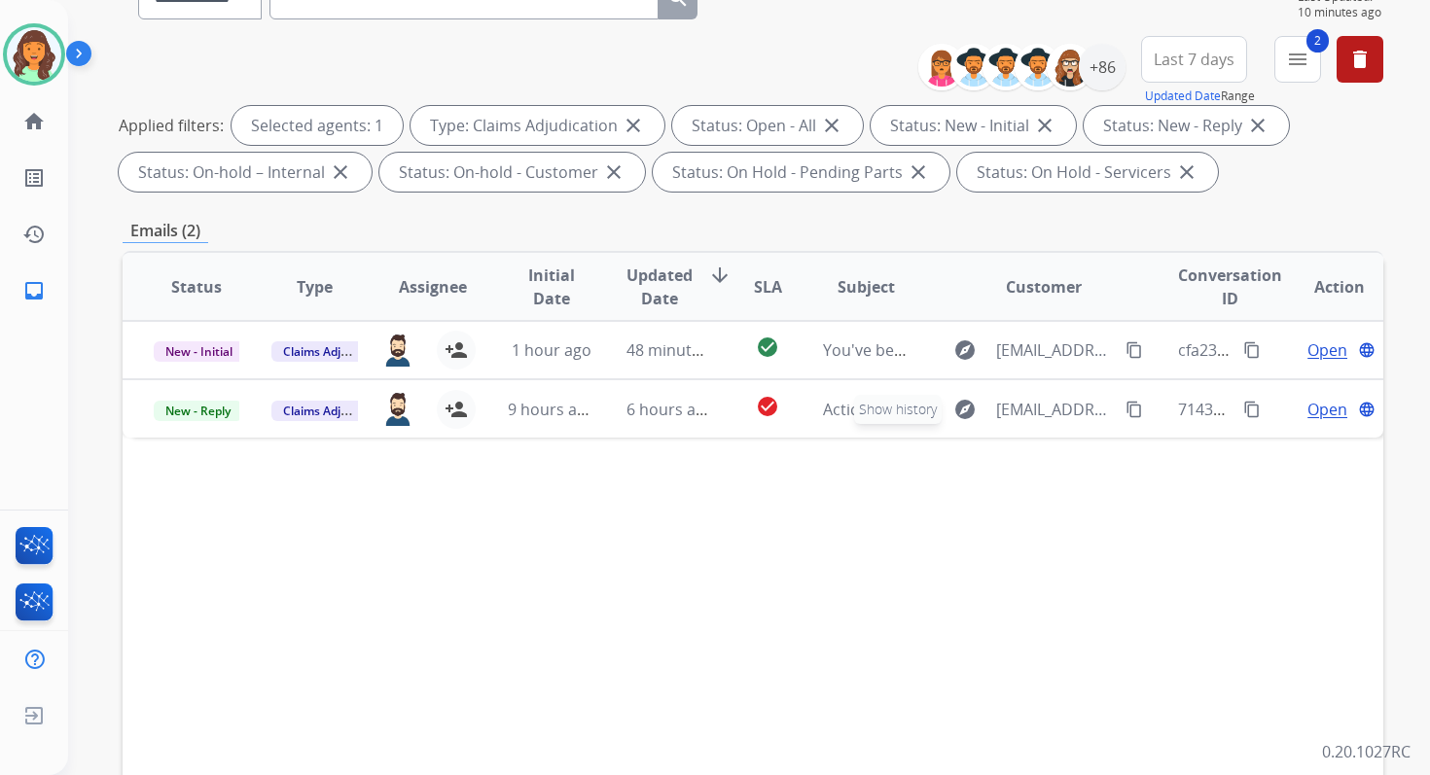
scroll to position [57, 0]
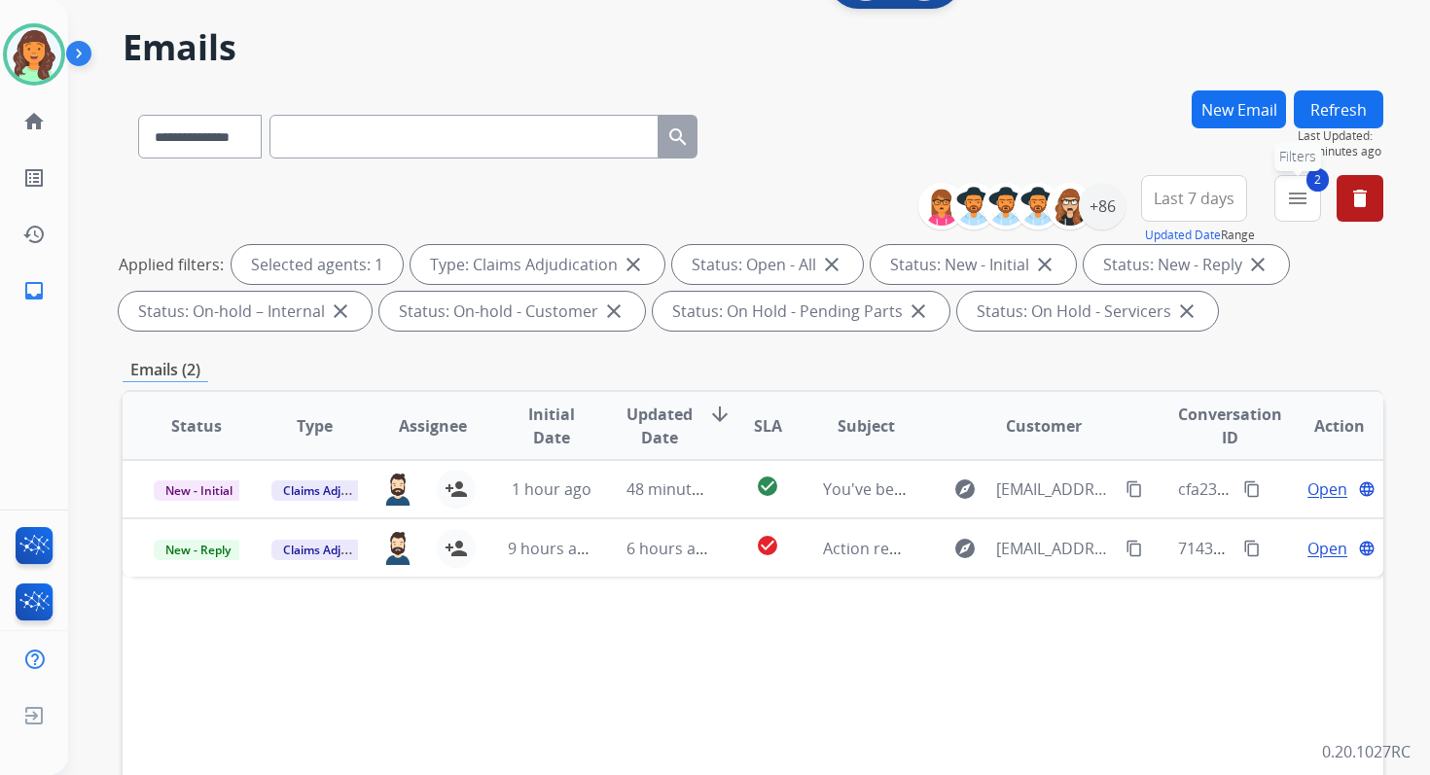
click at [1296, 198] on mat-icon "menu" at bounding box center [1297, 198] width 23 height 23
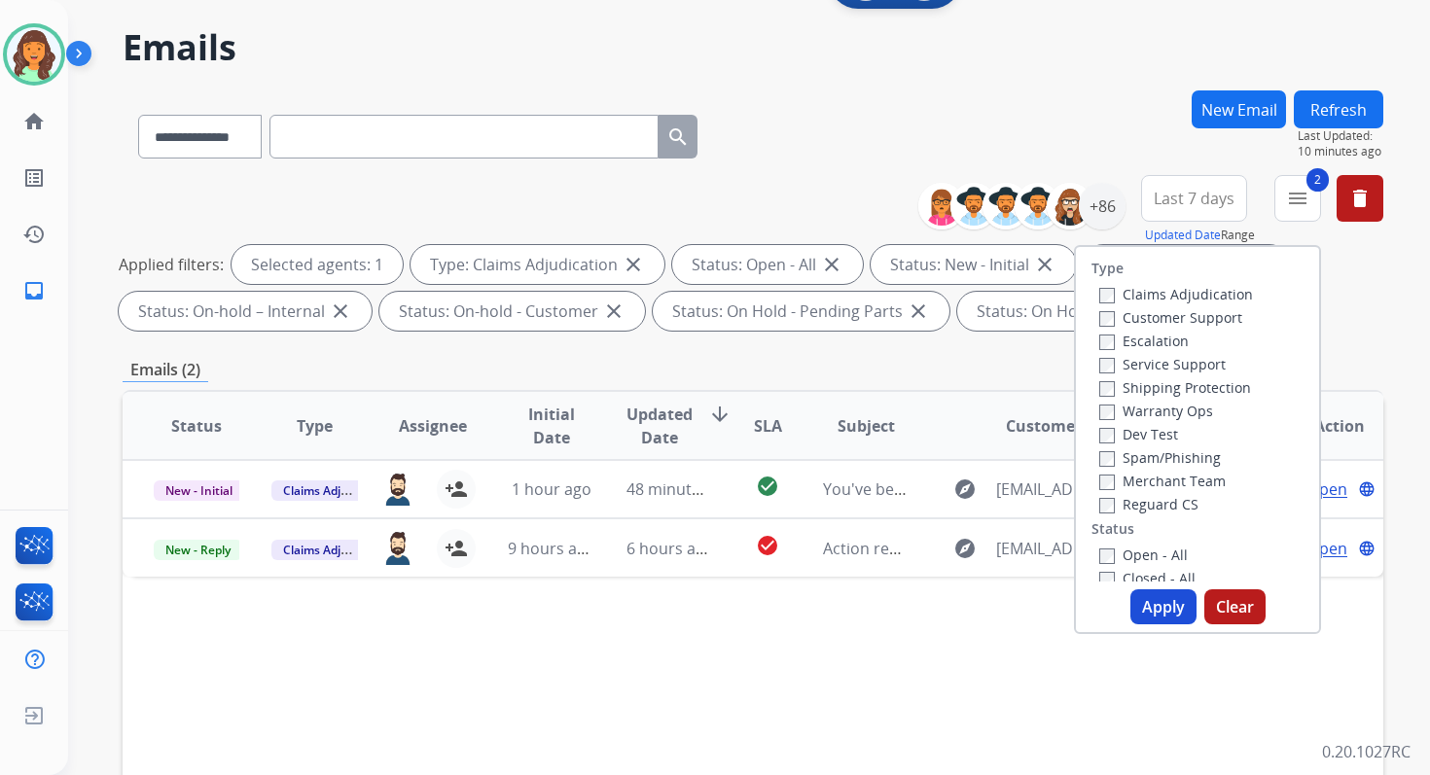
click at [1155, 599] on button "Apply" at bounding box center [1163, 606] width 66 height 35
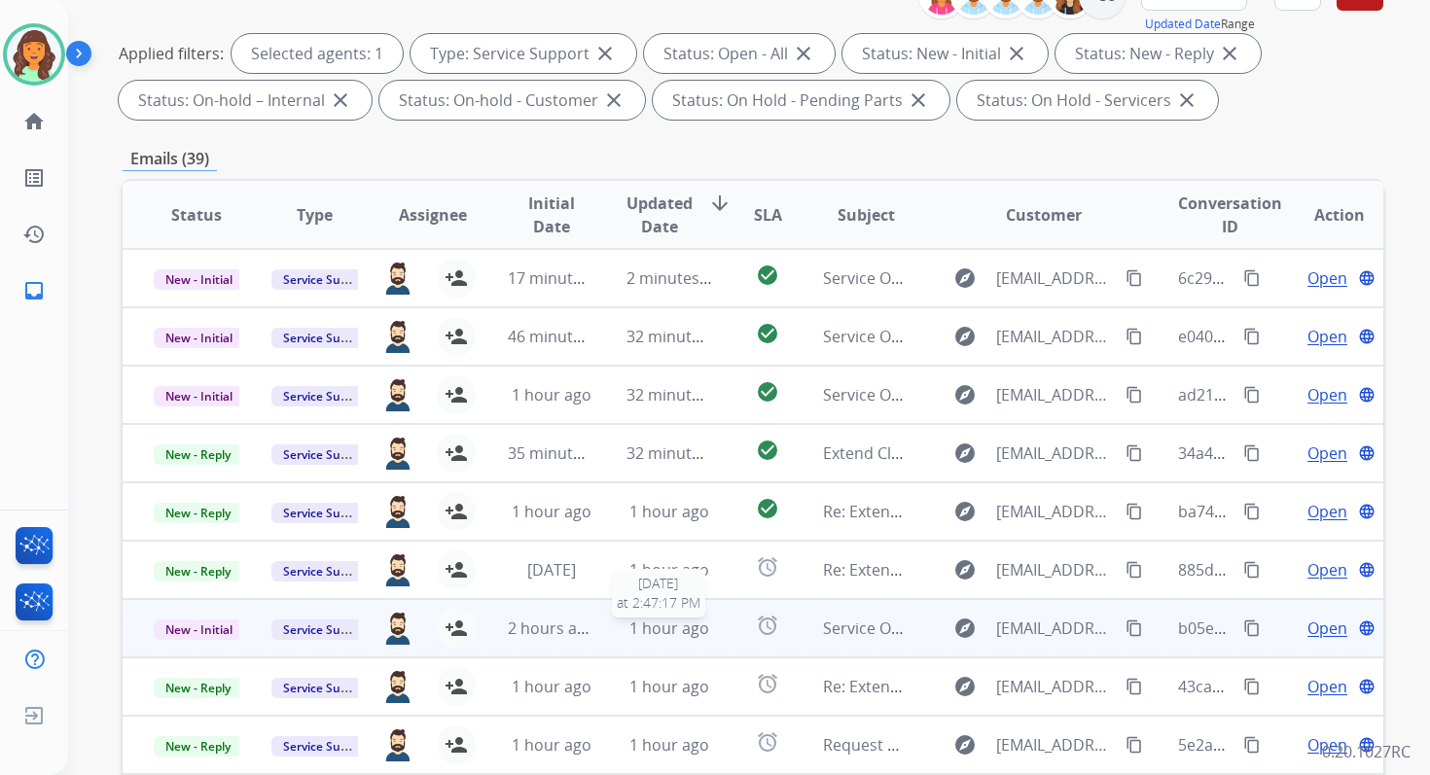
scroll to position [0, 0]
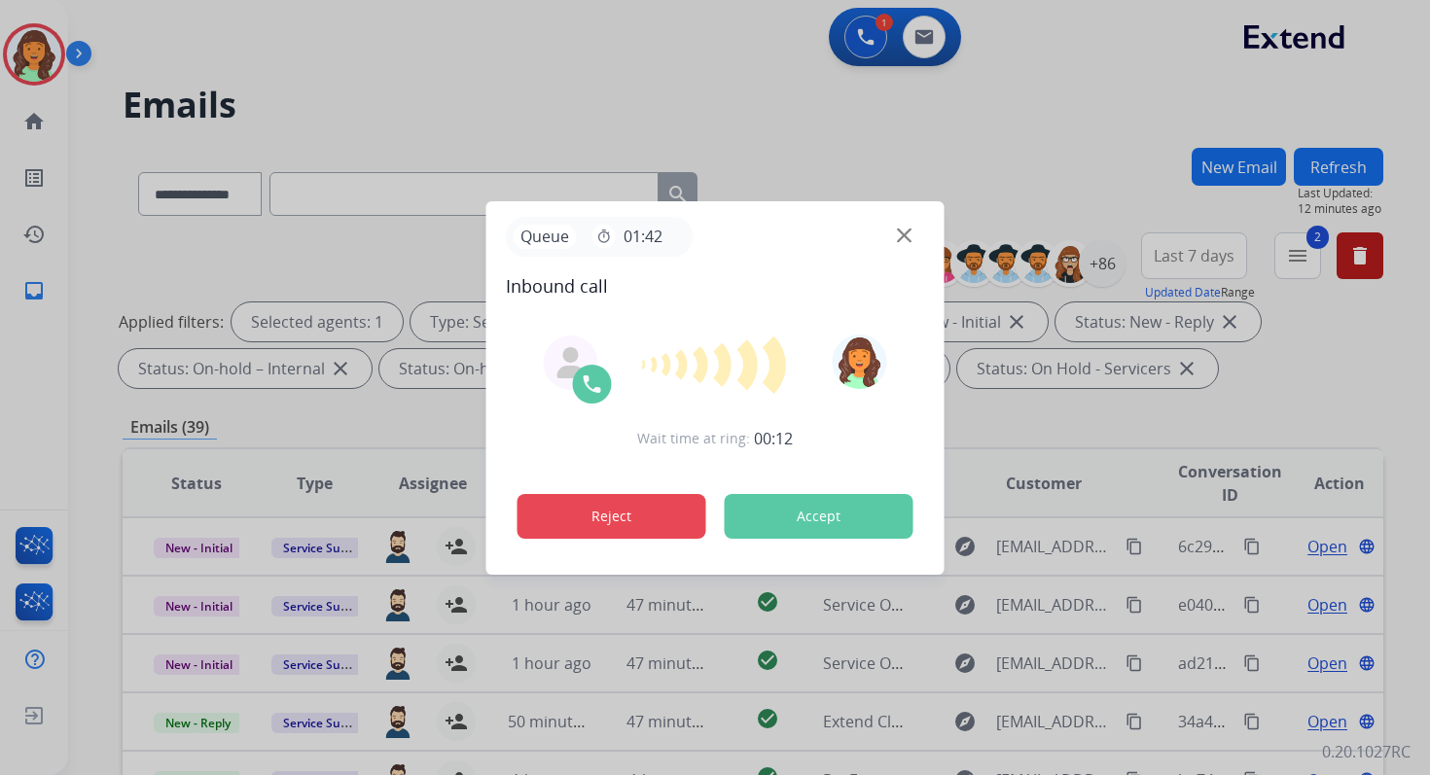
click at [634, 500] on button "Reject" at bounding box center [611, 516] width 189 height 45
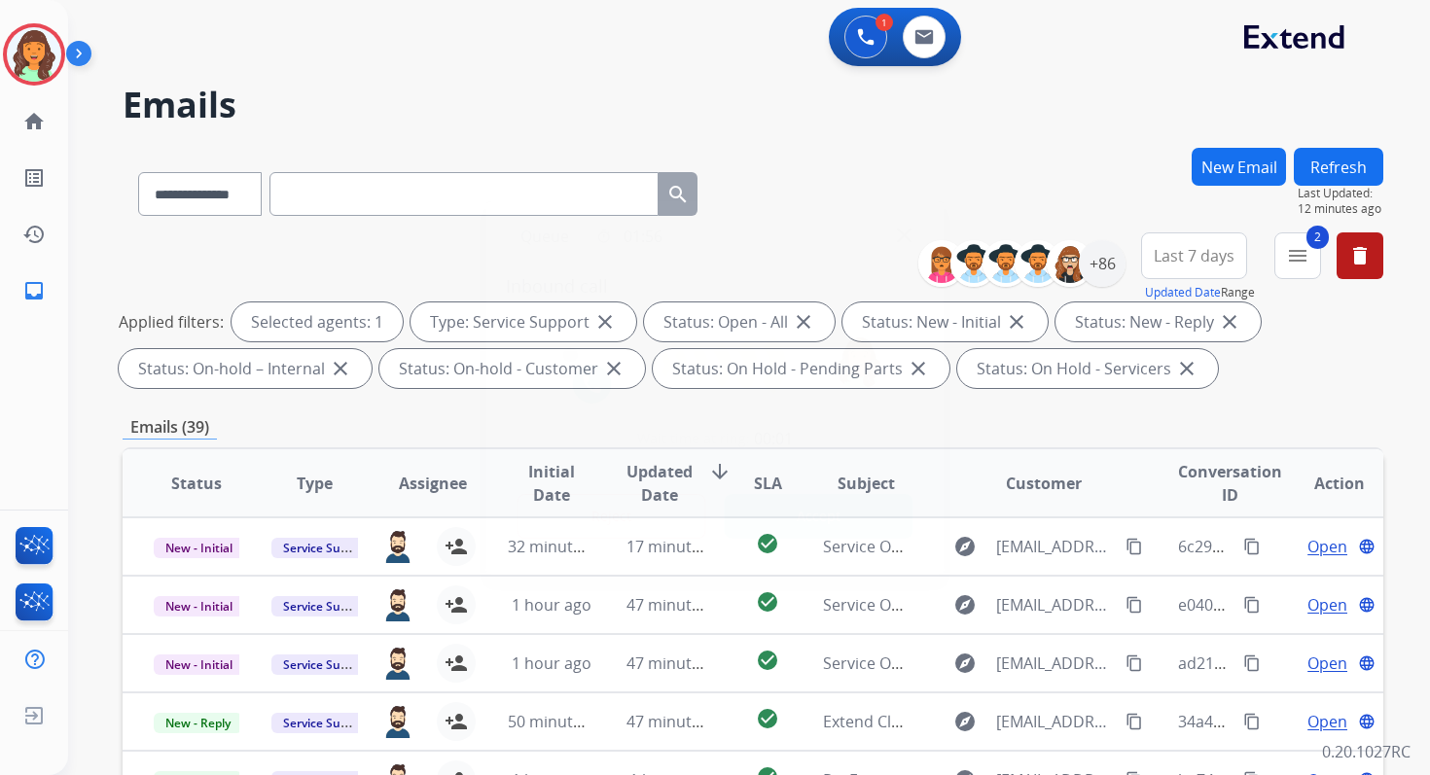
click at [901, 235] on img at bounding box center [904, 235] width 15 height 15
click at [28, 716] on div at bounding box center [715, 387] width 1430 height 775
click at [593, 522] on button "Reject" at bounding box center [611, 516] width 189 height 45
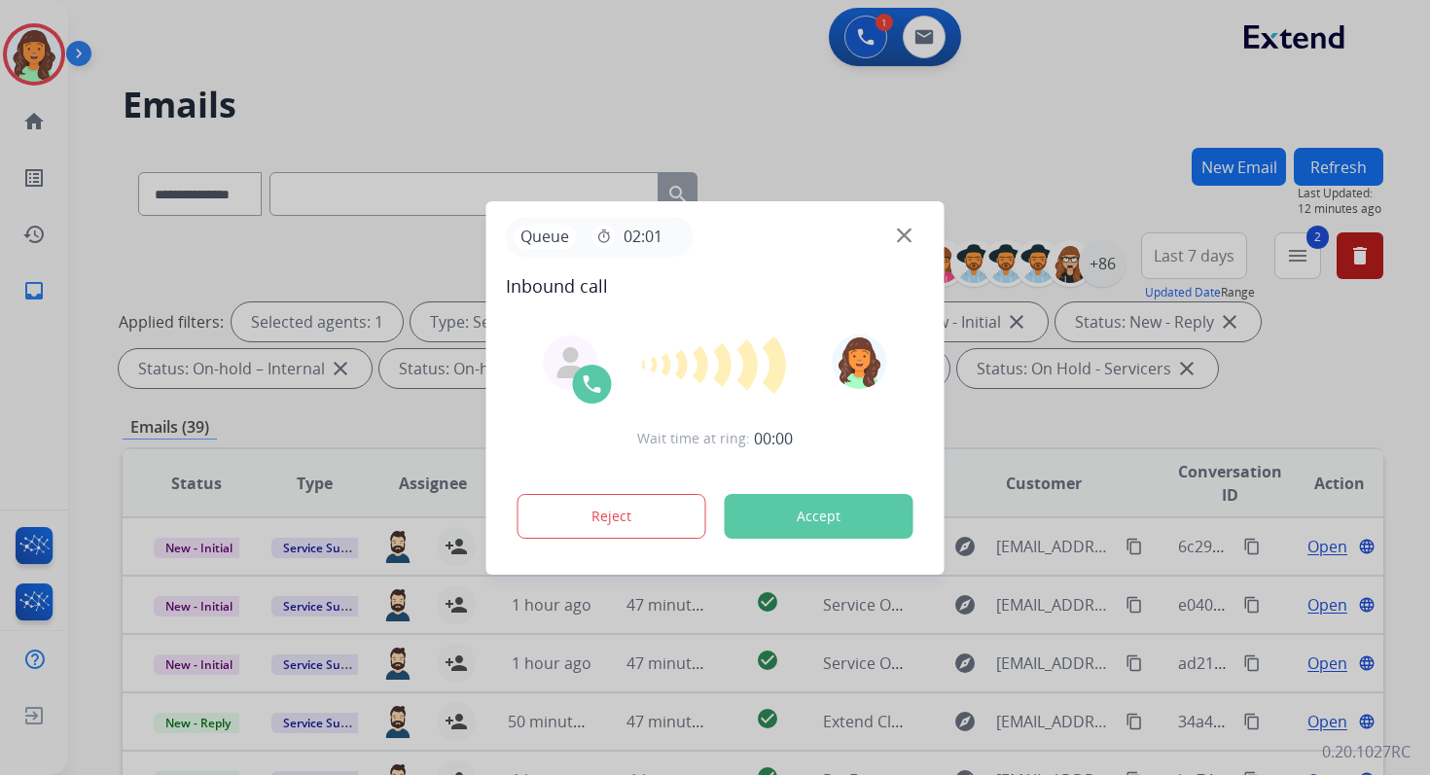
click at [33, 713] on div at bounding box center [715, 387] width 1430 height 775
click at [904, 240] on img at bounding box center [904, 235] width 15 height 15
click at [28, 713] on div at bounding box center [715, 387] width 1430 height 775
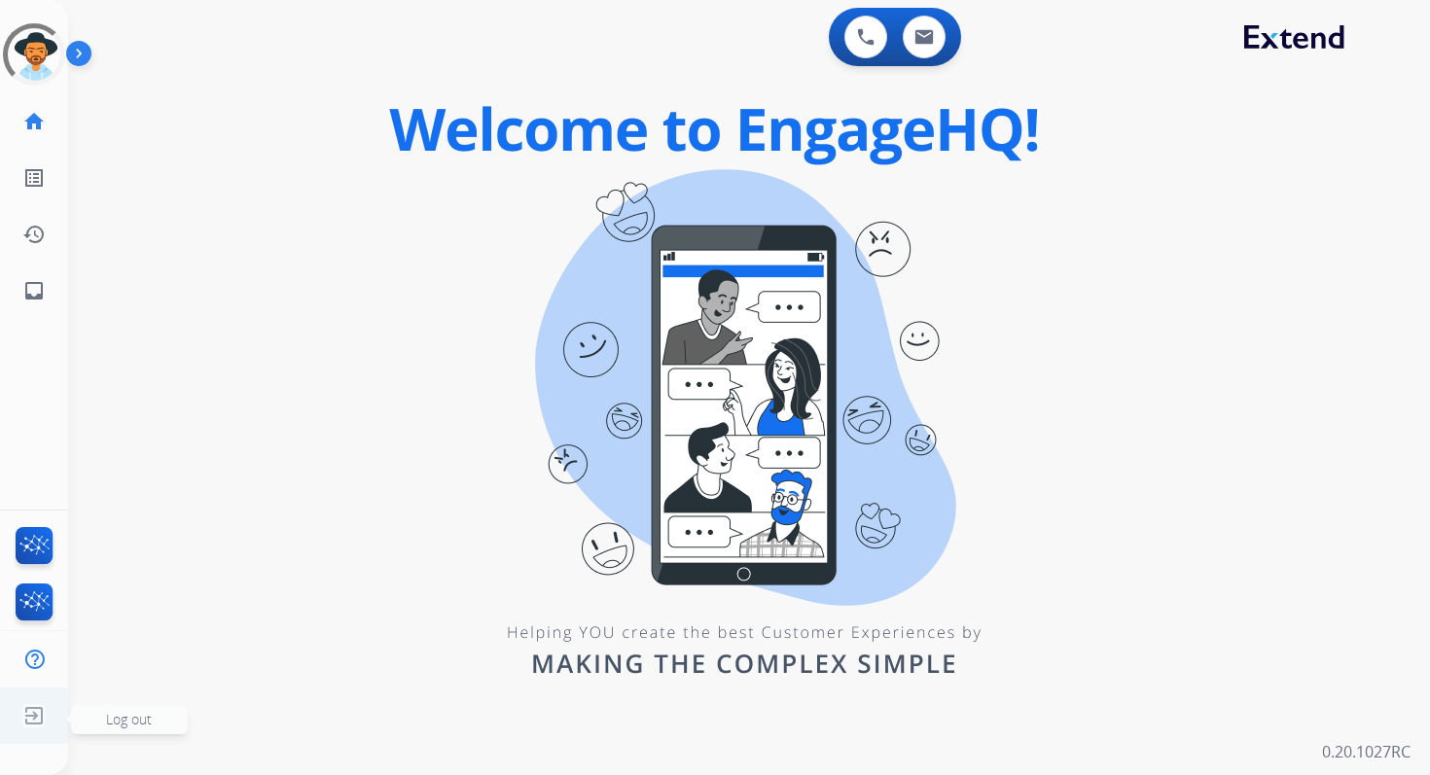
click at [118, 717] on span "Log out" at bounding box center [129, 719] width 46 height 18
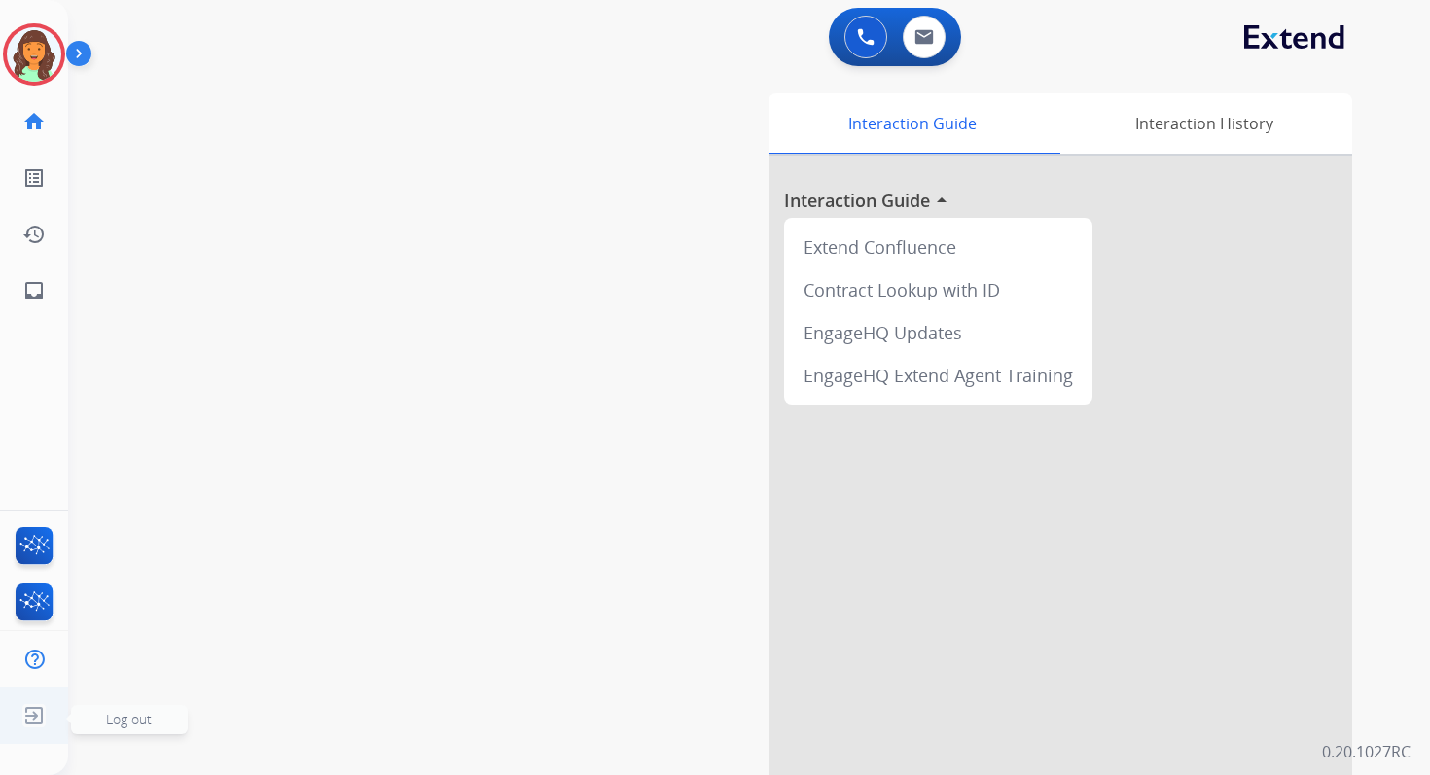
click at [110, 714] on span "Log out" at bounding box center [129, 719] width 46 height 18
